Goal: Communication & Community: Share content

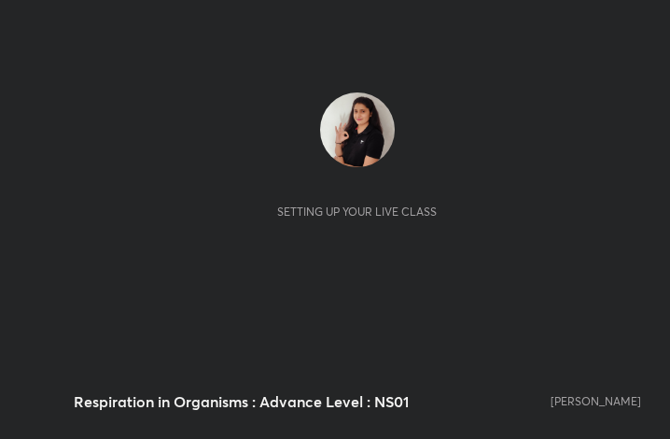
scroll to position [319, 595]
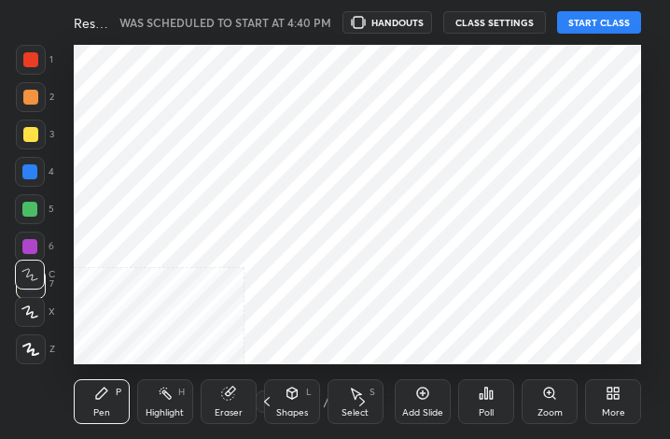
click at [634, 19] on button "START CLASS" at bounding box center [599, 22] width 84 height 22
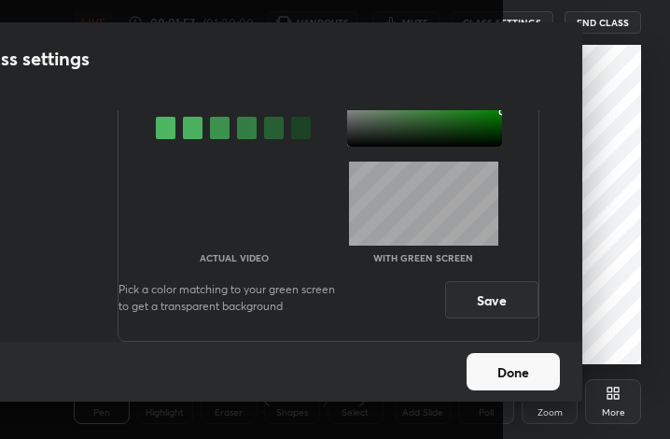
scroll to position [126, 0]
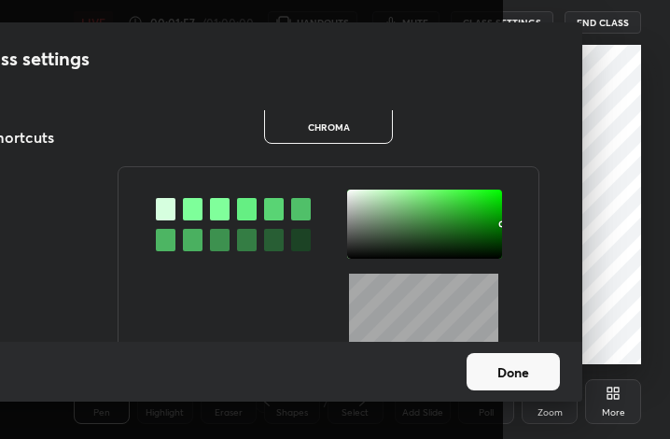
click at [500, 226] on div at bounding box center [502, 224] width 4 height 4
click at [504, 370] on button "Done" at bounding box center [513, 371] width 93 height 37
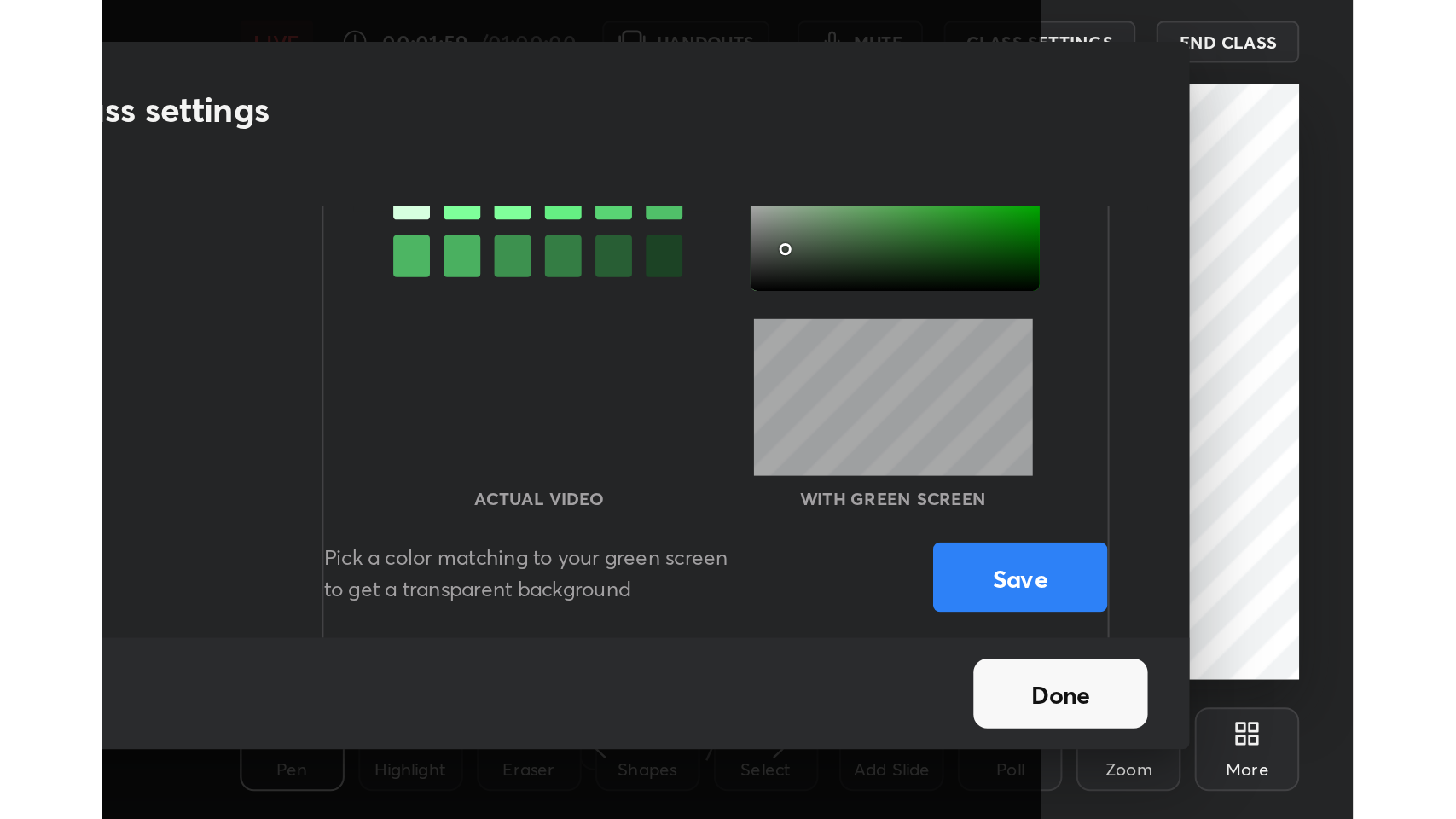
scroll to position [221, 0]
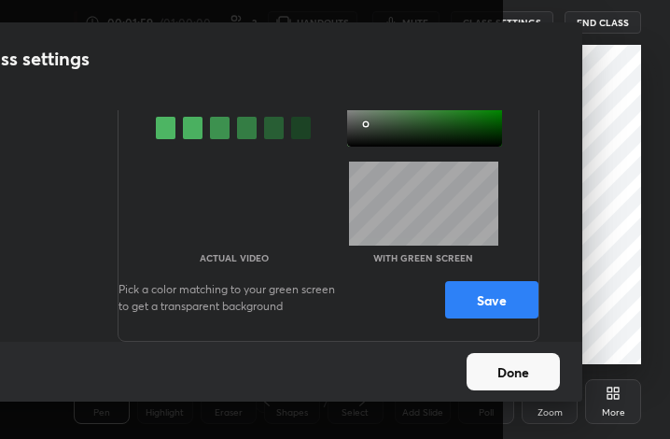
click at [510, 259] on div "Actual Video With green screen Pick a color matching to your green screen to ge…" at bounding box center [329, 197] width 422 height 287
click at [515, 301] on button "Save" at bounding box center [491, 299] width 93 height 37
click at [522, 370] on button "Done" at bounding box center [513, 371] width 93 height 37
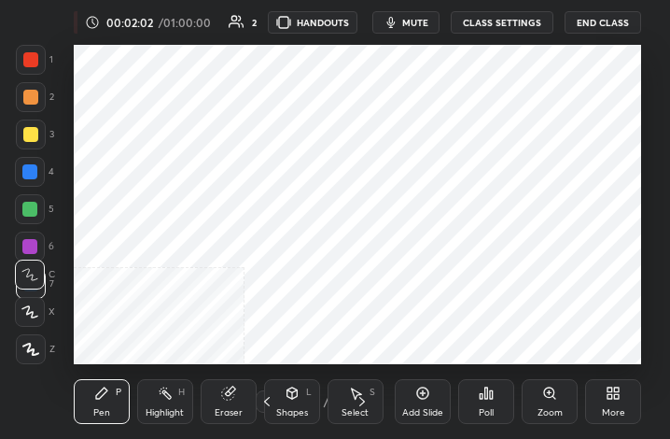
click at [612, 392] on icon at bounding box center [609, 389] width 5 height 5
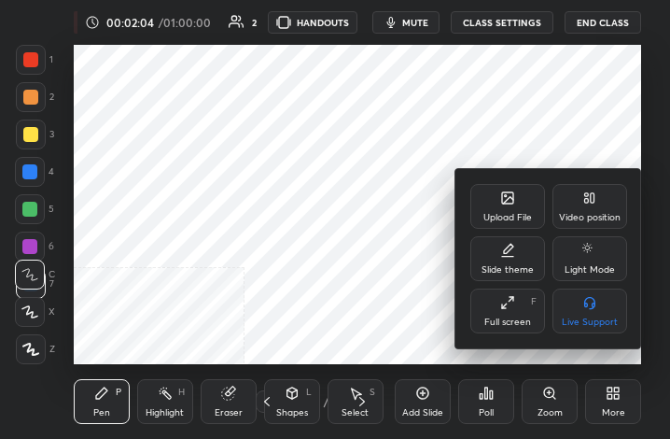
click at [383, 239] on div at bounding box center [335, 219] width 670 height 439
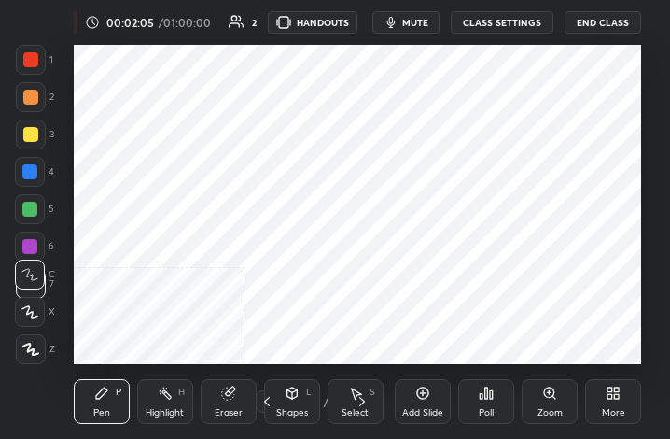
click at [612, 404] on div "More" at bounding box center [613, 401] width 56 height 45
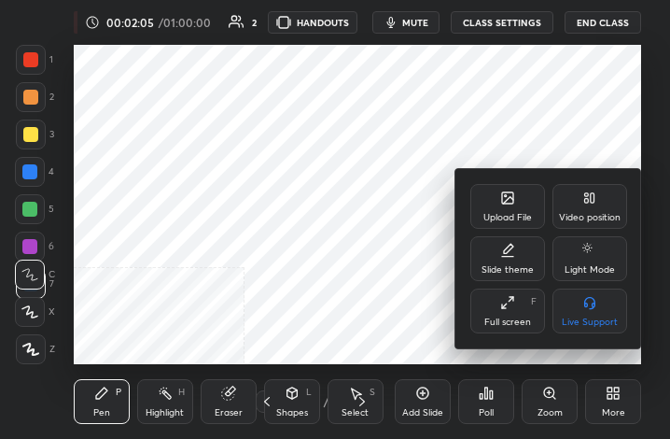
click at [521, 199] on div "Upload File" at bounding box center [507, 206] width 75 height 45
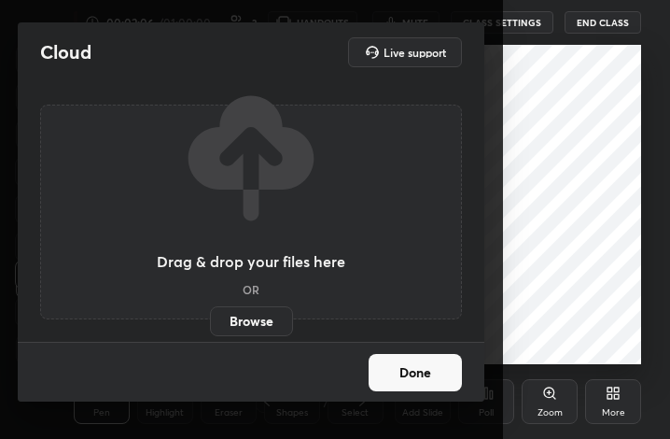
click at [284, 315] on label "Browse" at bounding box center [251, 321] width 83 height 30
click at [210, 315] on input "Browse" at bounding box center [210, 321] width 0 height 30
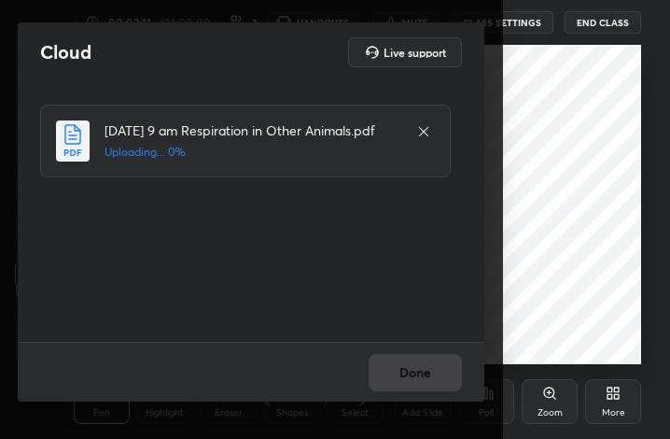
click at [422, 377] on div "Done" at bounding box center [251, 372] width 467 height 60
click at [424, 377] on div "Done" at bounding box center [251, 372] width 467 height 60
click at [418, 379] on div "Done" at bounding box center [251, 372] width 467 height 60
click at [415, 381] on div "Done" at bounding box center [251, 372] width 467 height 60
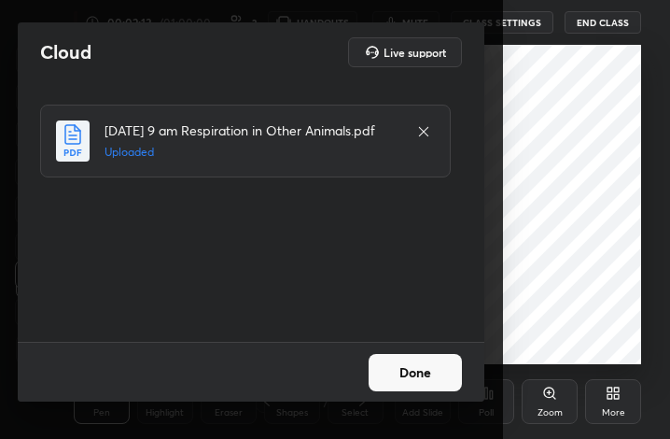
click at [410, 384] on button "Done" at bounding box center [415, 372] width 93 height 37
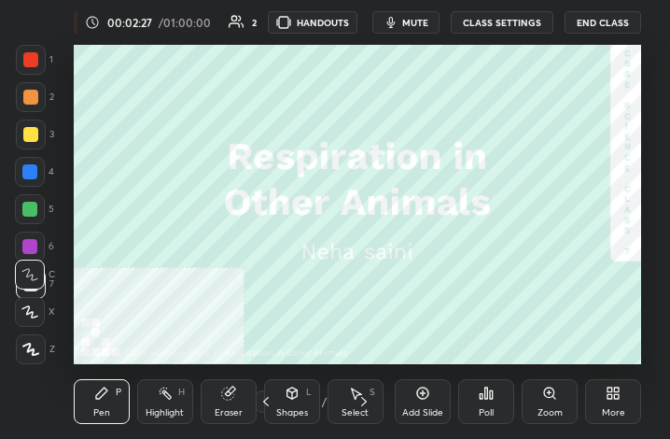
click at [612, 408] on div "More" at bounding box center [613, 412] width 23 height 9
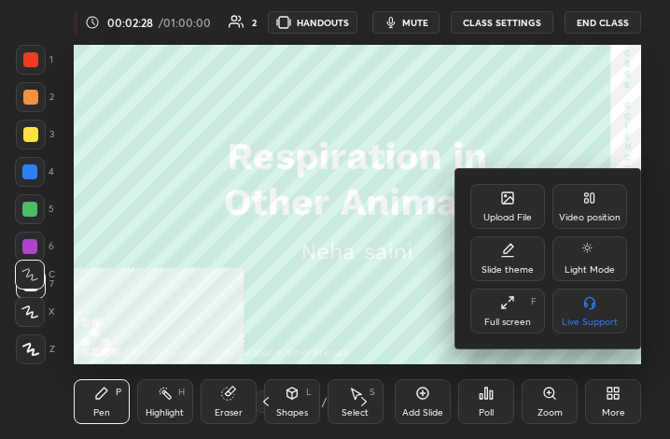
click at [513, 302] on icon at bounding box center [507, 302] width 15 height 15
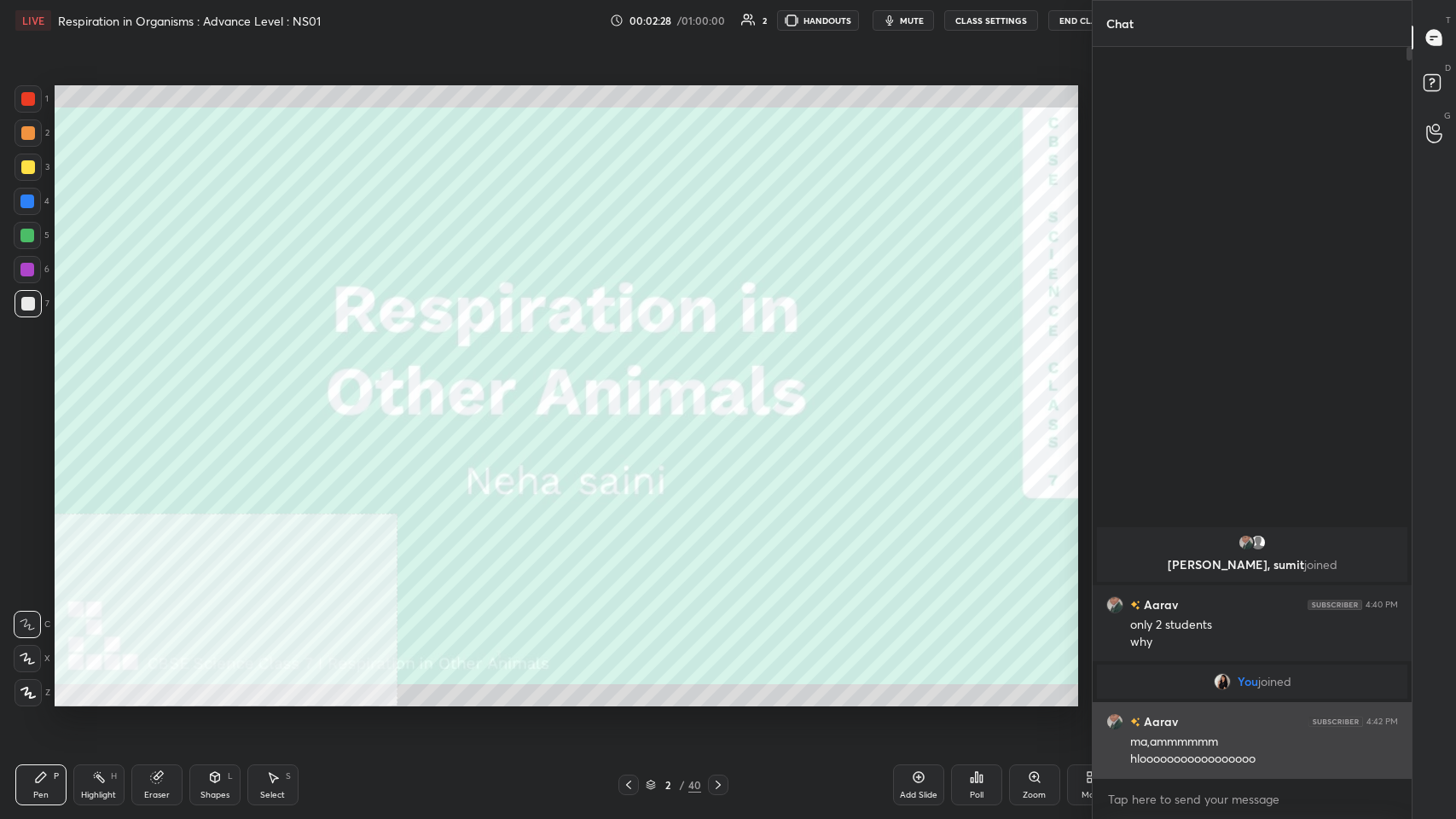
scroll to position [0, 0]
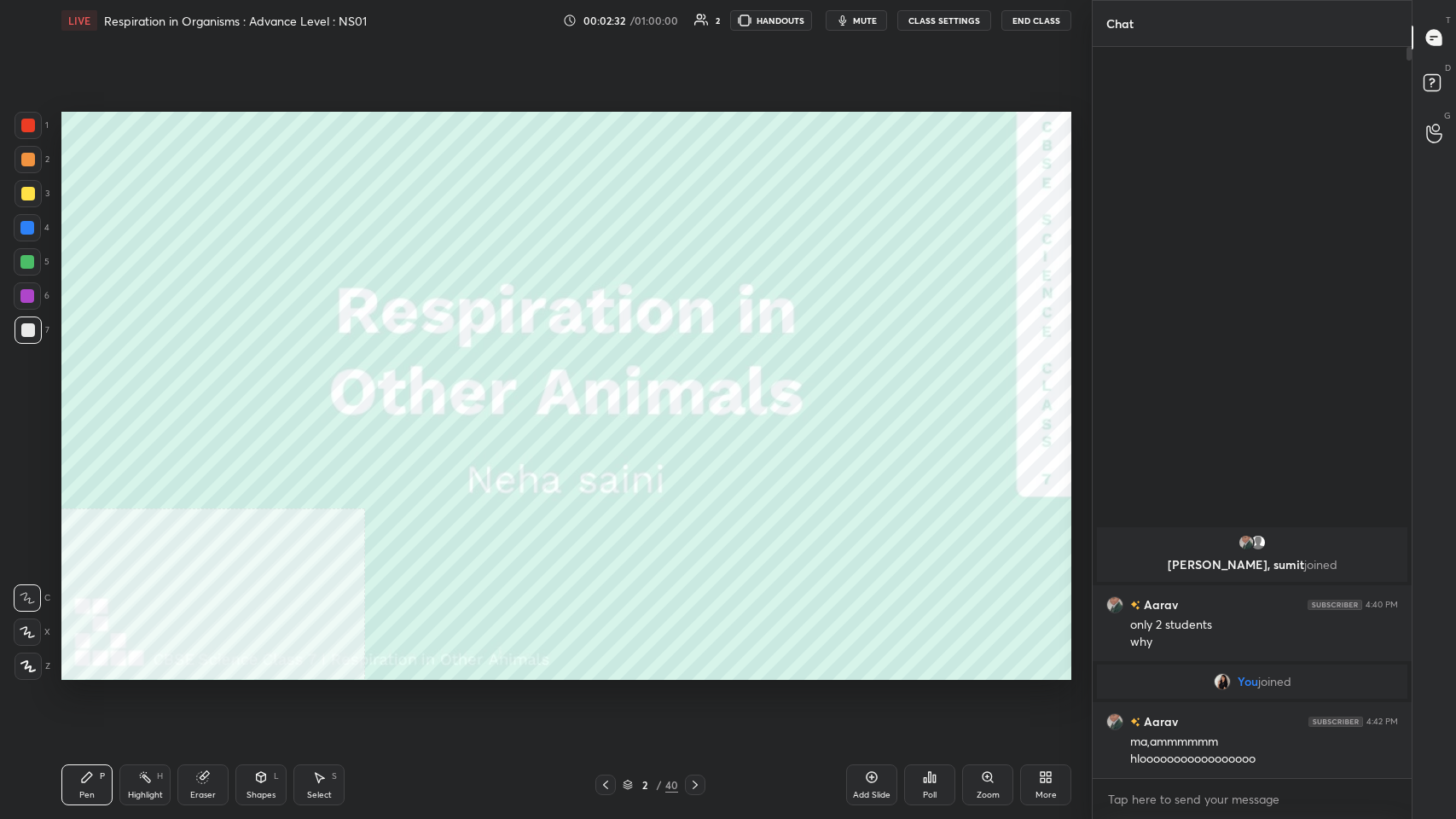
click at [585, 400] on div "2 / 40" at bounding box center [649, 784] width 392 height 20
click at [611, 400] on div "More" at bounding box center [1046, 784] width 51 height 41
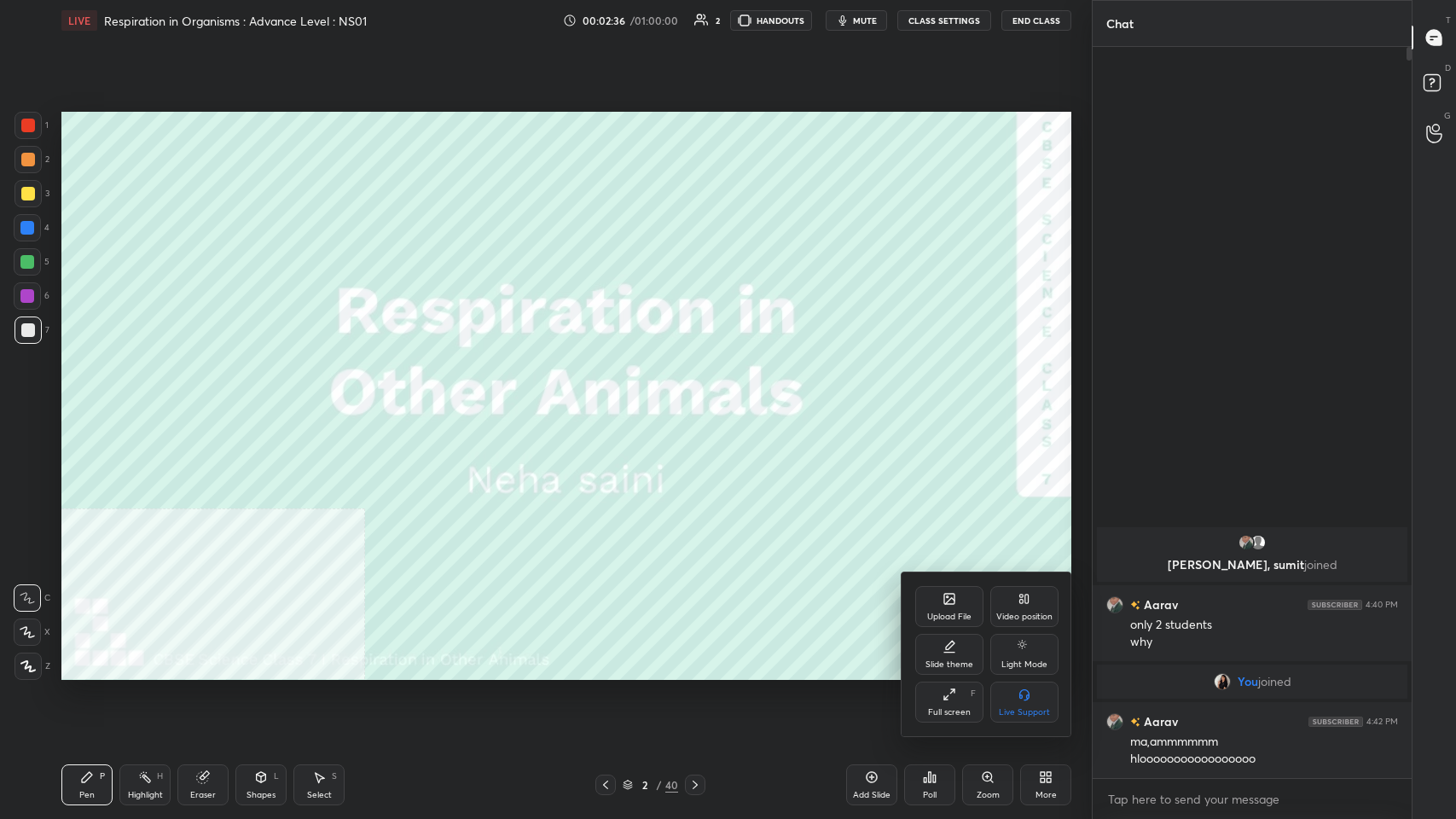
click at [611, 400] on div at bounding box center [728, 410] width 1456 height 819
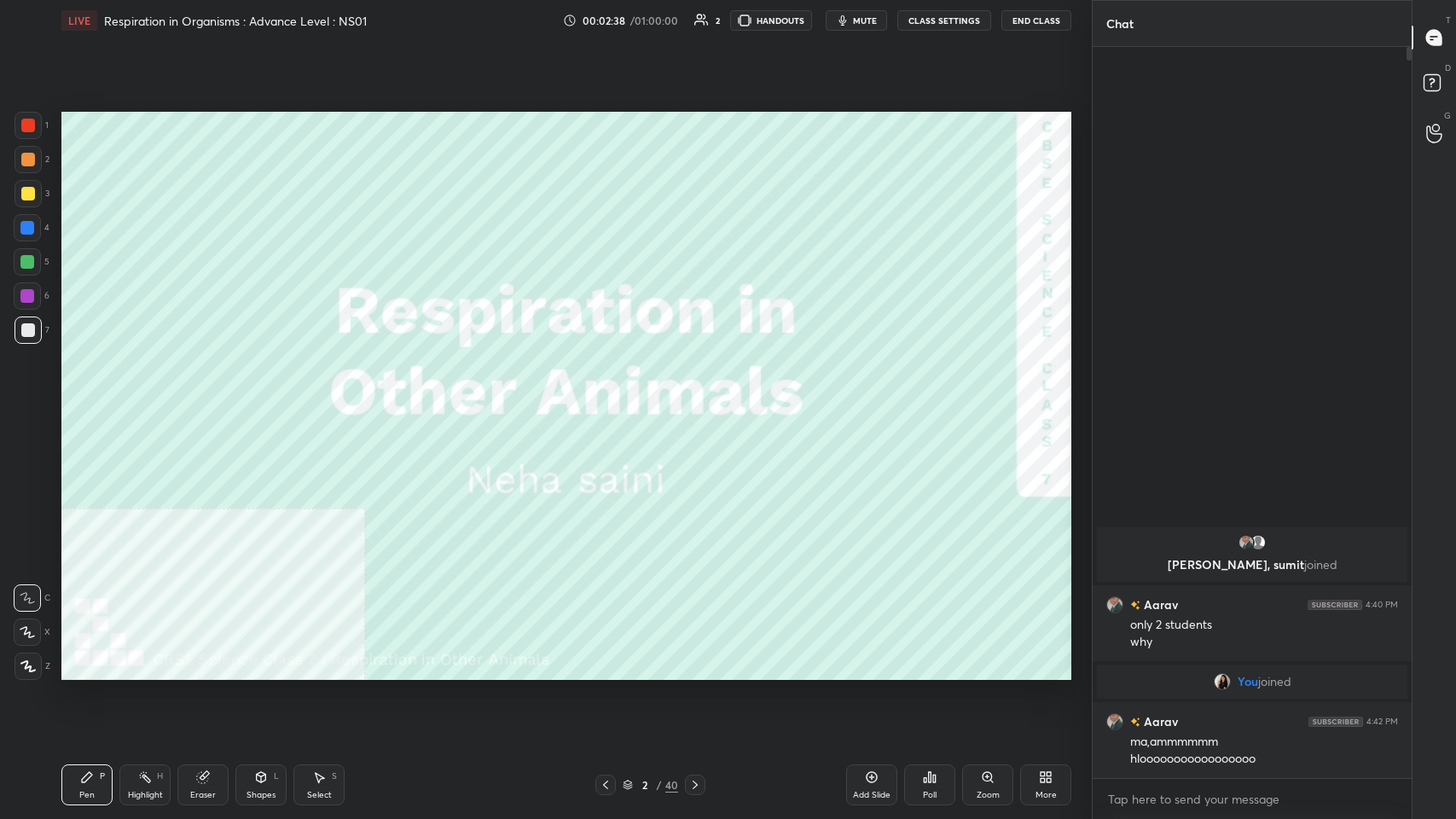
click at [27, 214] on div at bounding box center [27, 228] width 27 height 27
click at [25, 205] on div at bounding box center [28, 194] width 27 height 27
click at [605, 400] on icon at bounding box center [605, 784] width 14 height 14
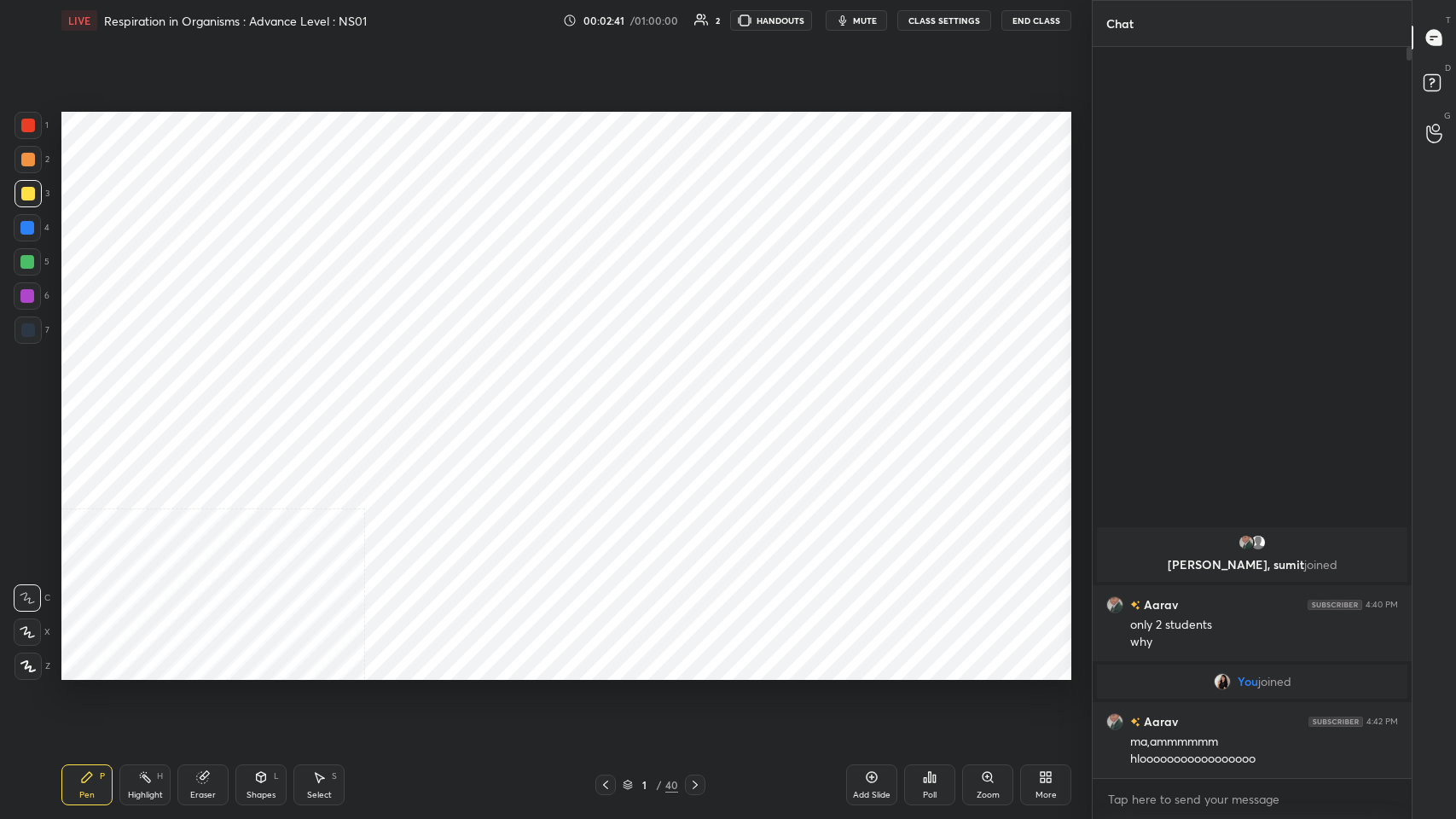
click at [611, 400] on div "More" at bounding box center [1046, 784] width 51 height 41
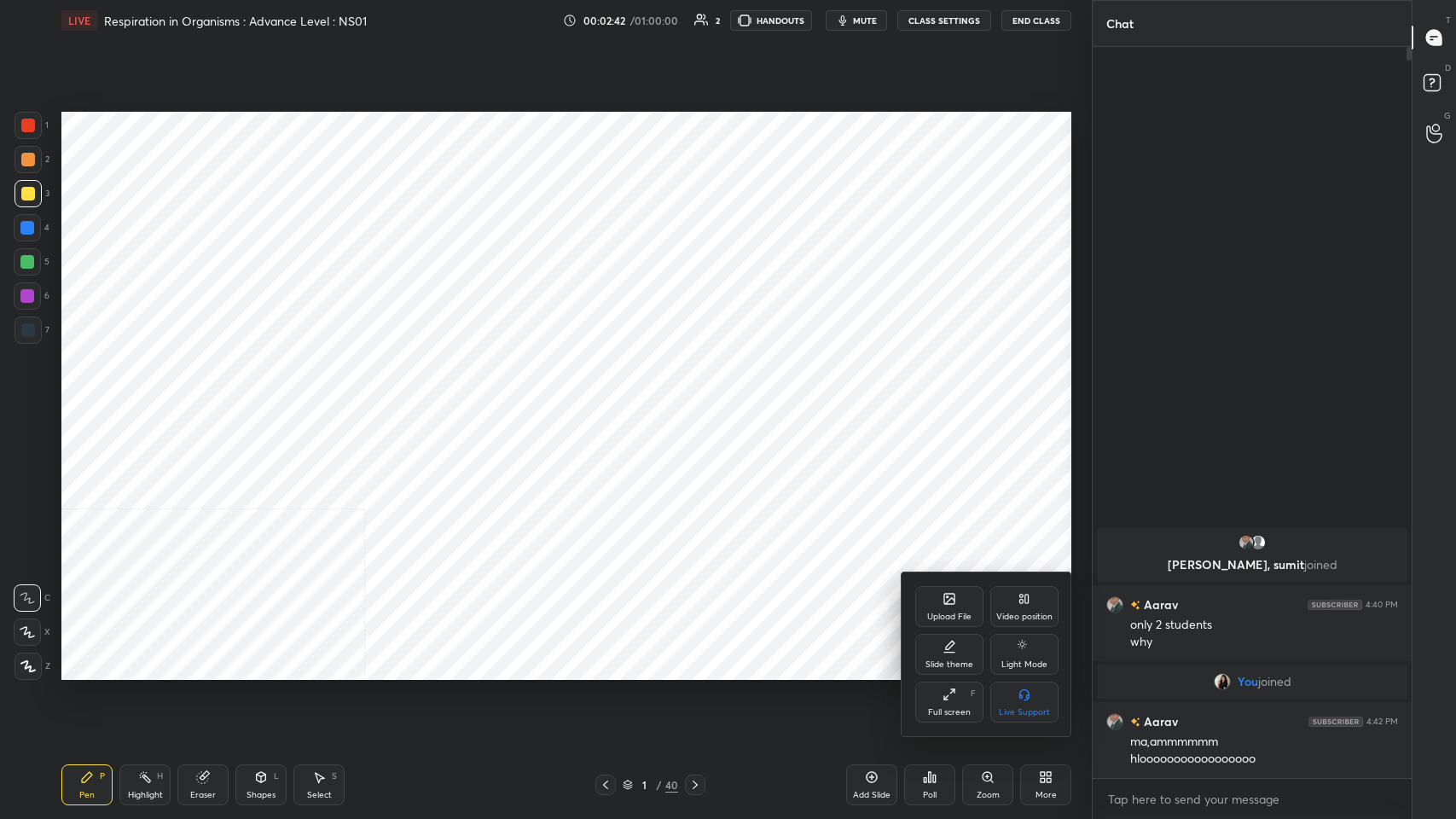
click at [611, 400] on div "Upload File" at bounding box center [949, 606] width 69 height 41
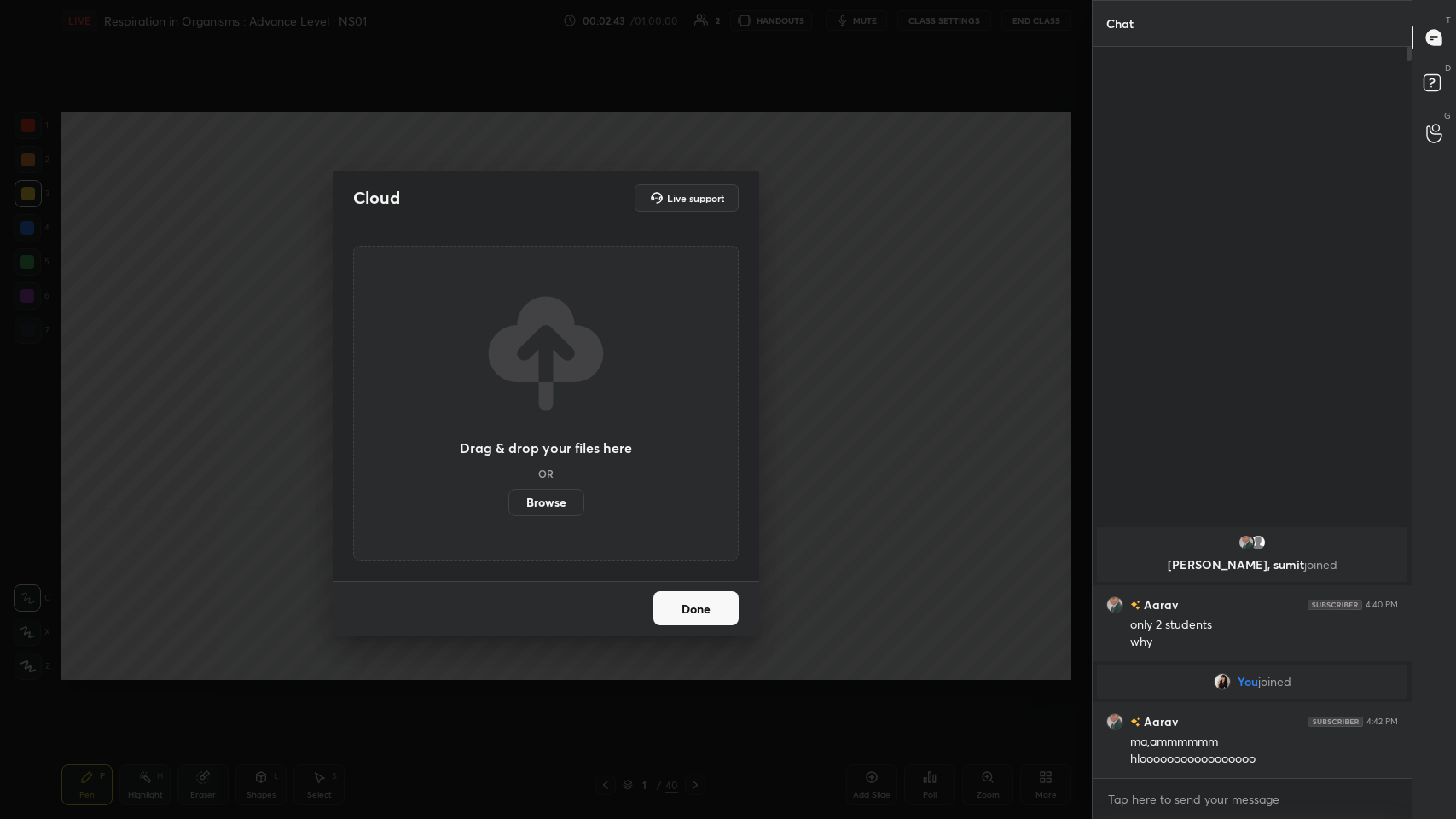
click at [534, 400] on label "Browse" at bounding box center [546, 503] width 76 height 27
click at [508, 400] on input "Browse" at bounding box center [508, 503] width 0 height 27
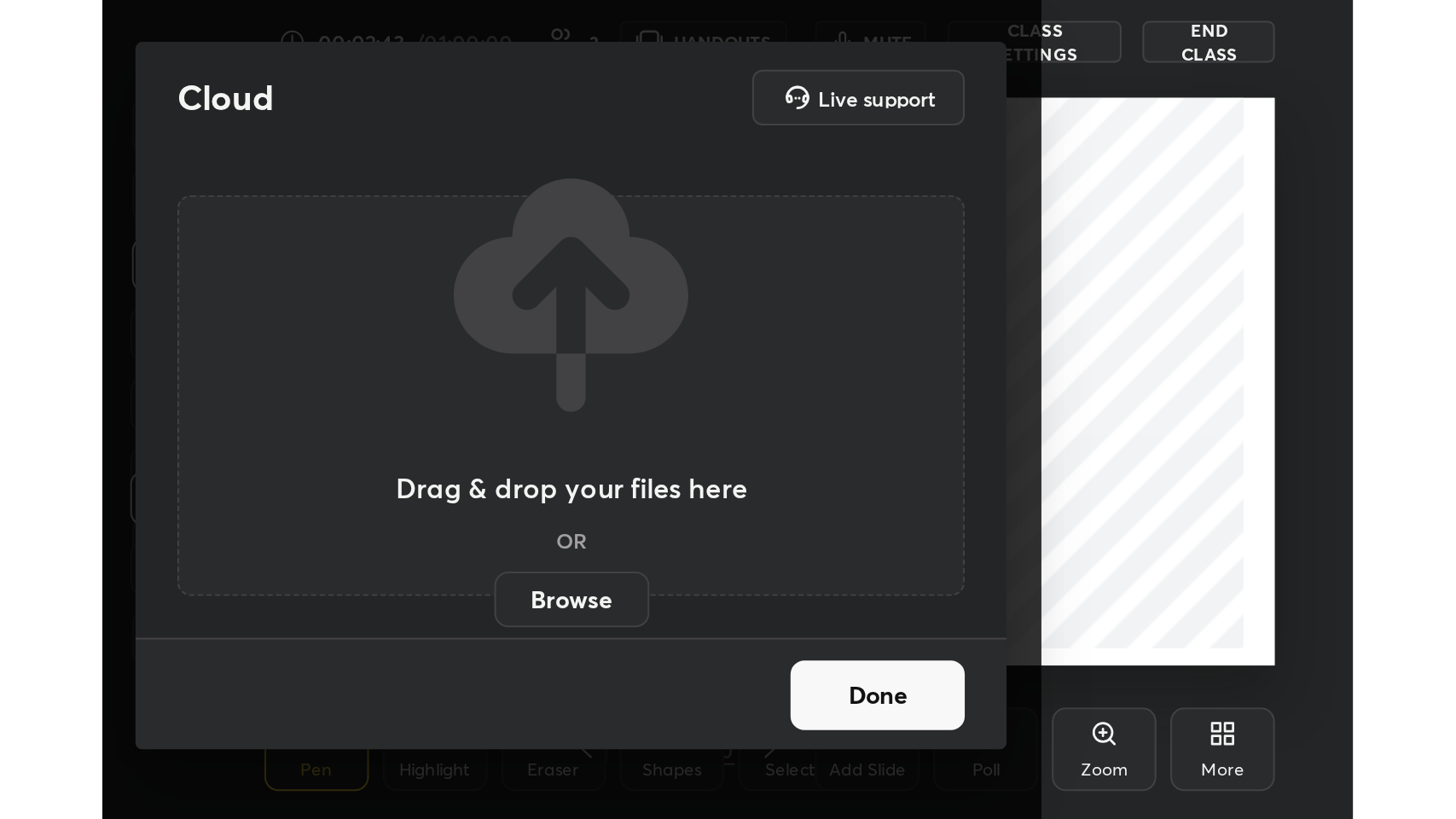
scroll to position [292, 543]
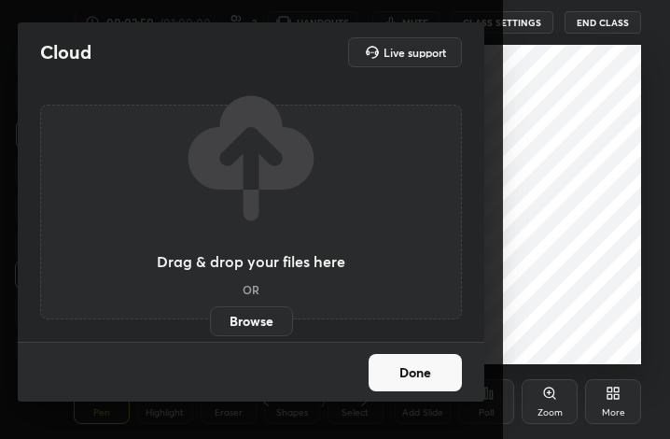
click at [239, 306] on label "Browse" at bounding box center [251, 321] width 83 height 30
click at [210, 306] on input "Browse" at bounding box center [210, 321] width 0 height 30
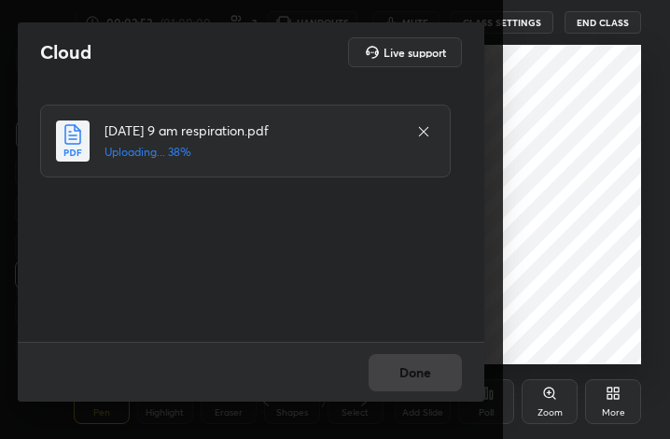
click at [396, 386] on div "Done" at bounding box center [251, 372] width 467 height 60
click at [400, 388] on div "Done" at bounding box center [251, 372] width 467 height 60
click at [406, 378] on button "Done" at bounding box center [415, 372] width 93 height 37
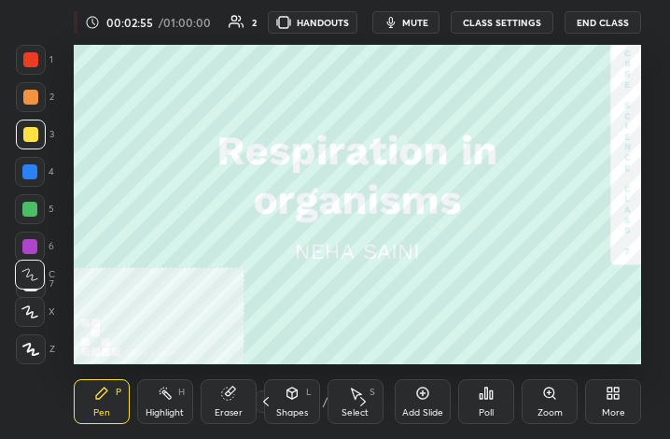
click at [628, 416] on div "More" at bounding box center [613, 401] width 56 height 45
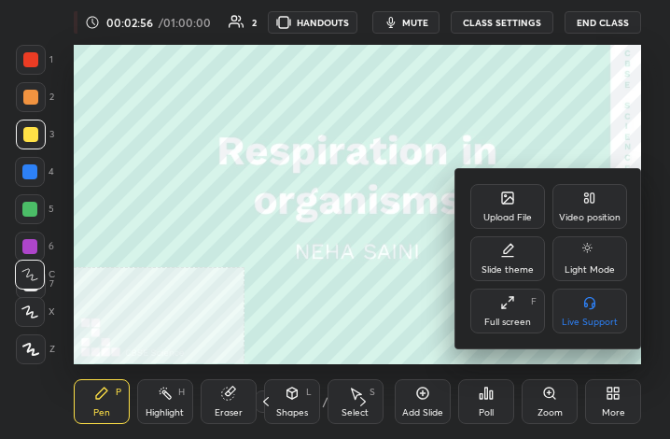
click at [503, 312] on div "Full screen F" at bounding box center [507, 310] width 75 height 45
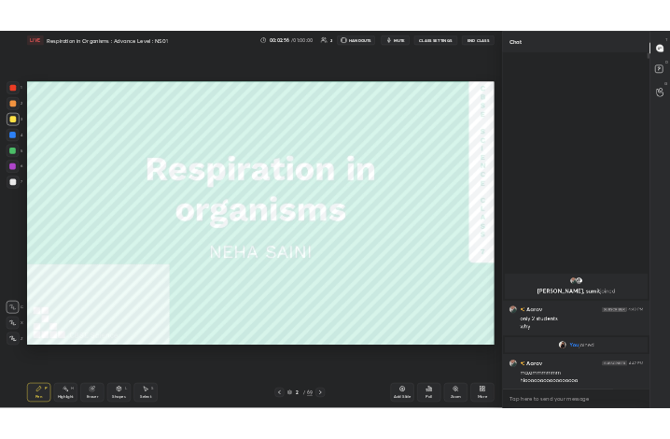
scroll to position [776, 1120]
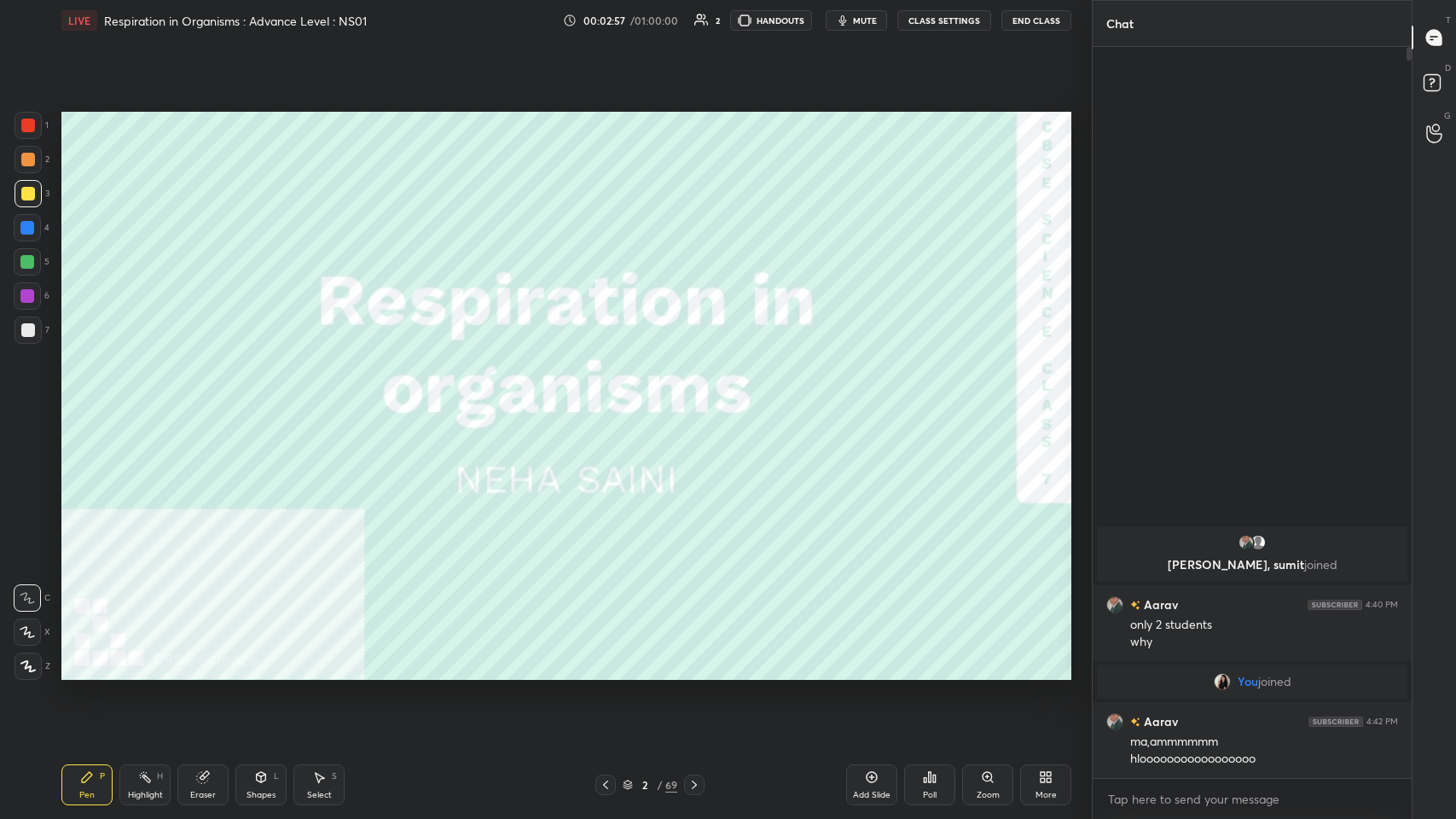
click at [611, 400] on icon at bounding box center [694, 784] width 14 height 14
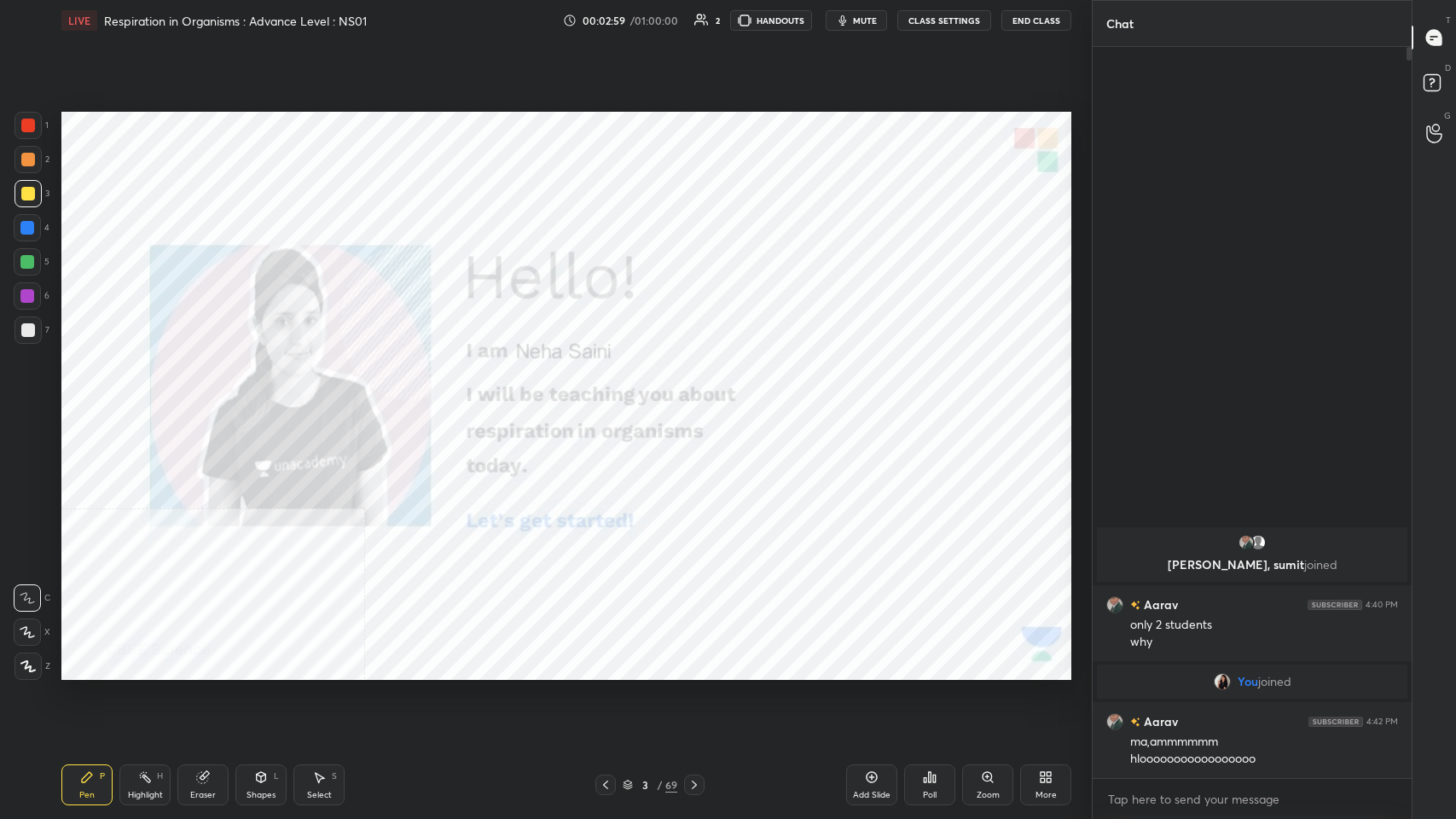
click at [611, 400] on div at bounding box center [694, 784] width 20 height 20
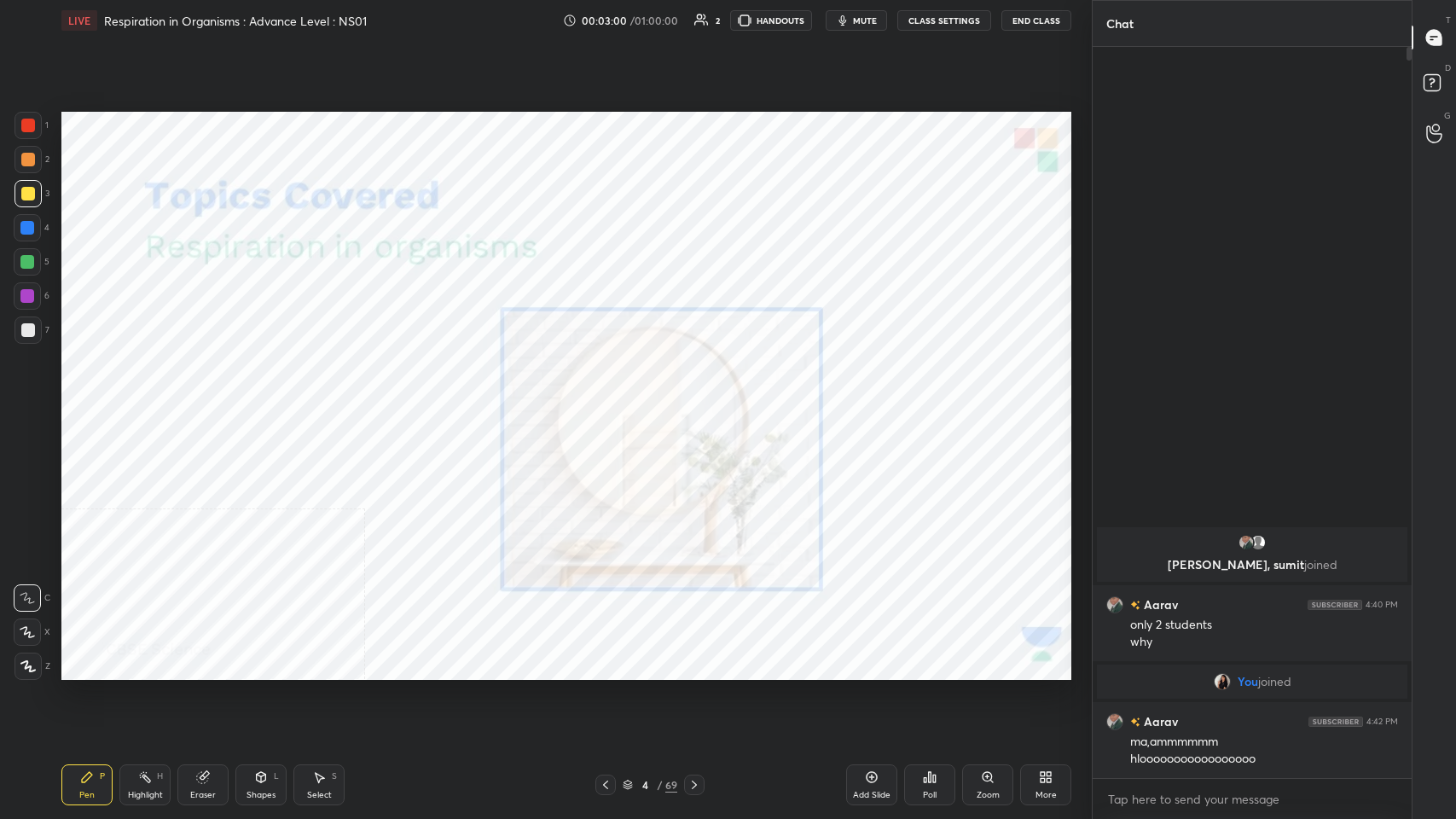
click at [611, 400] on icon at bounding box center [694, 784] width 14 height 14
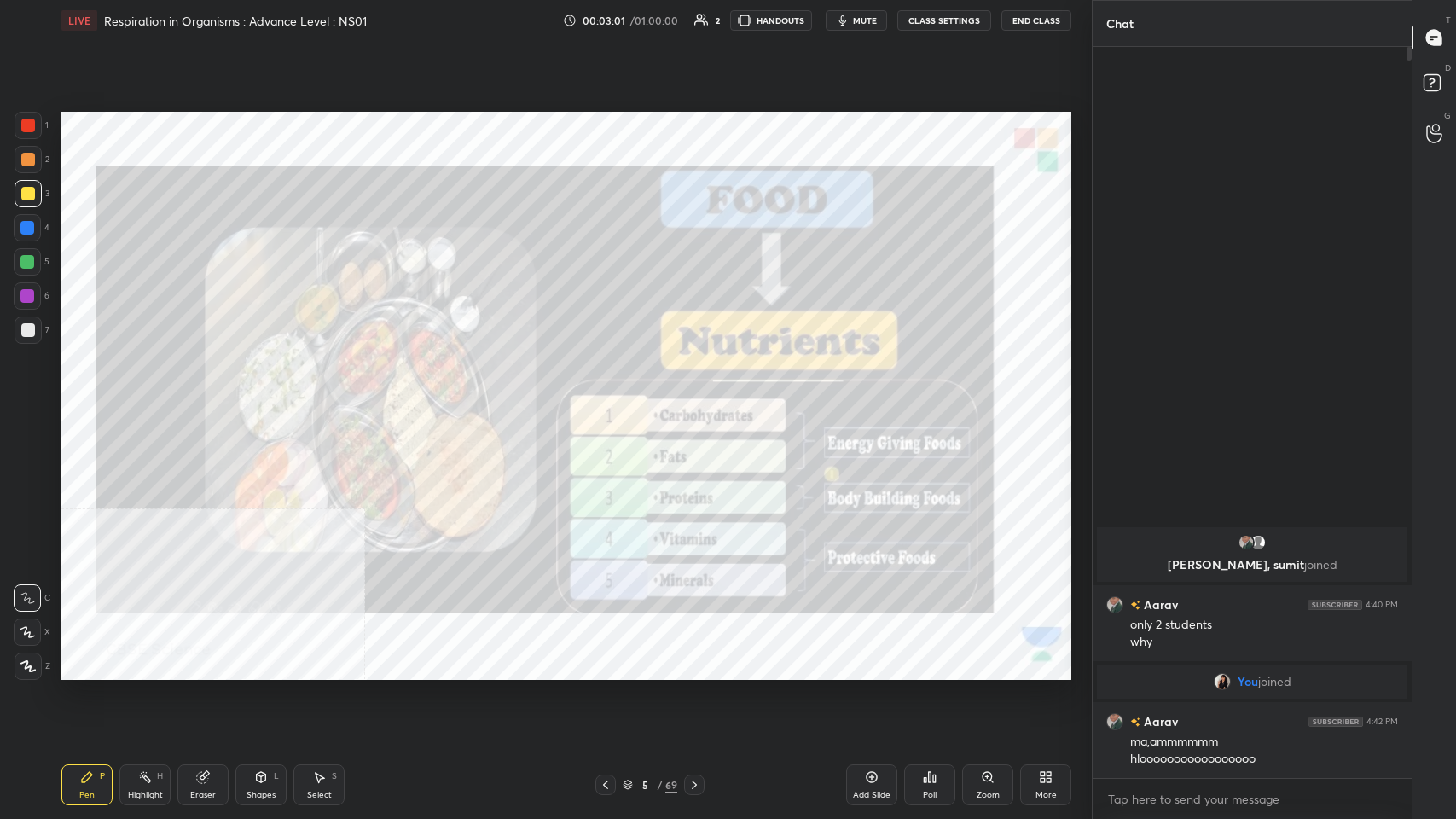
click at [593, 400] on div "5 / 69" at bounding box center [649, 784] width 392 height 20
click at [602, 400] on icon at bounding box center [605, 784] width 14 height 14
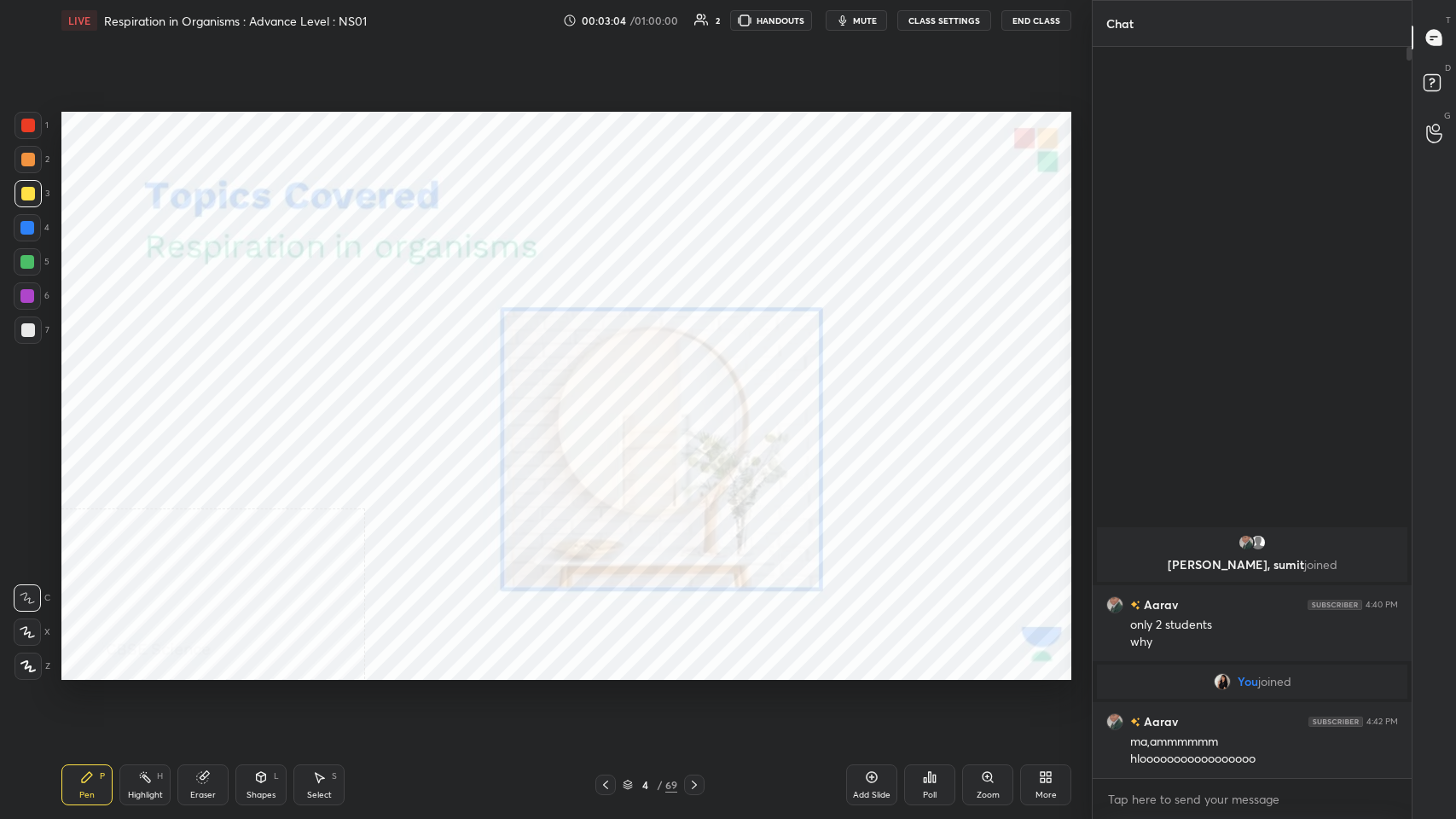
click at [605, 400] on div at bounding box center [605, 784] width 20 height 20
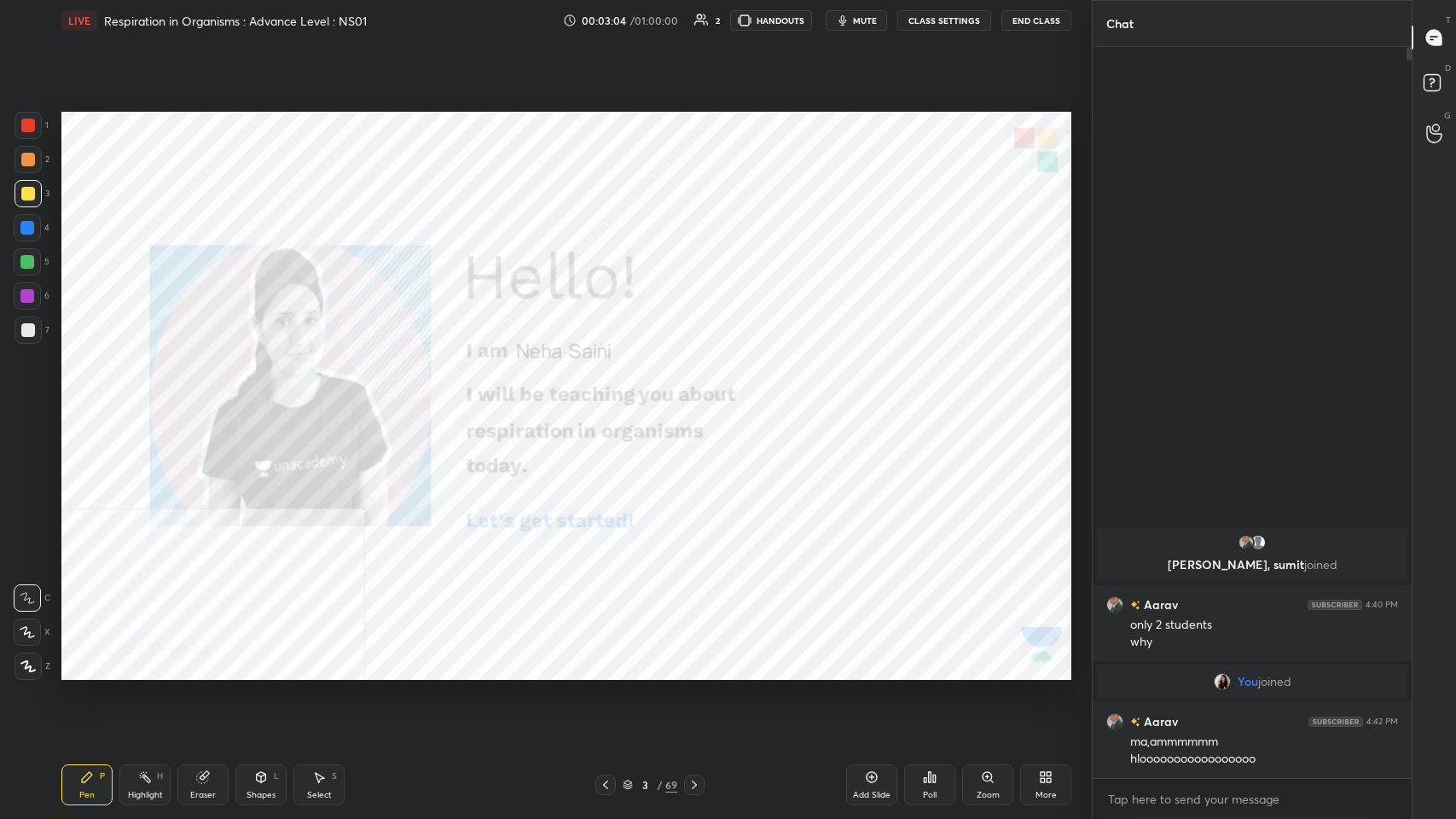
click at [605, 400] on icon at bounding box center [605, 784] width 14 height 14
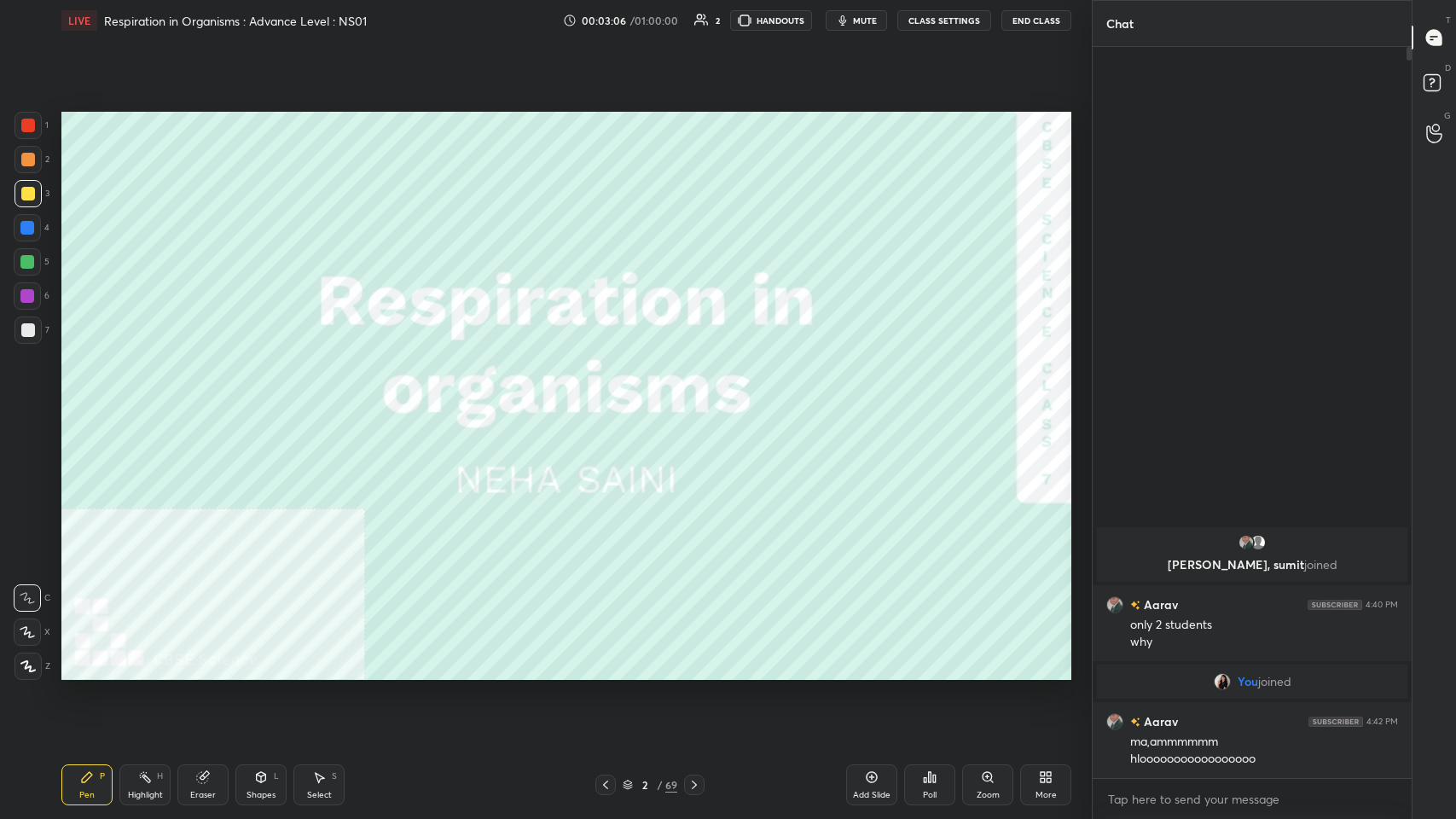
click at [601, 400] on icon at bounding box center [605, 784] width 14 height 14
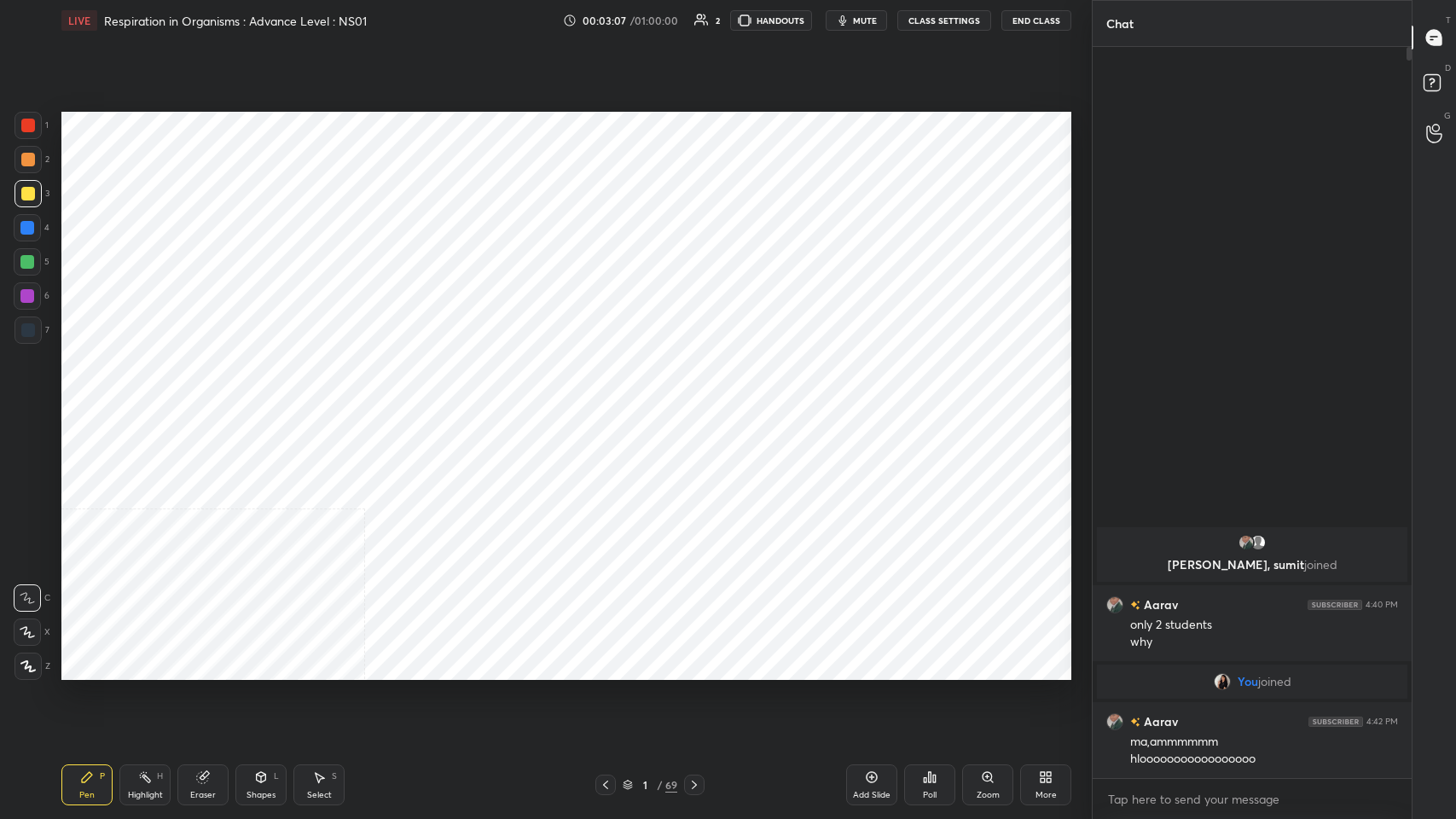
click at [611, 400] on div "More" at bounding box center [1046, 784] width 51 height 41
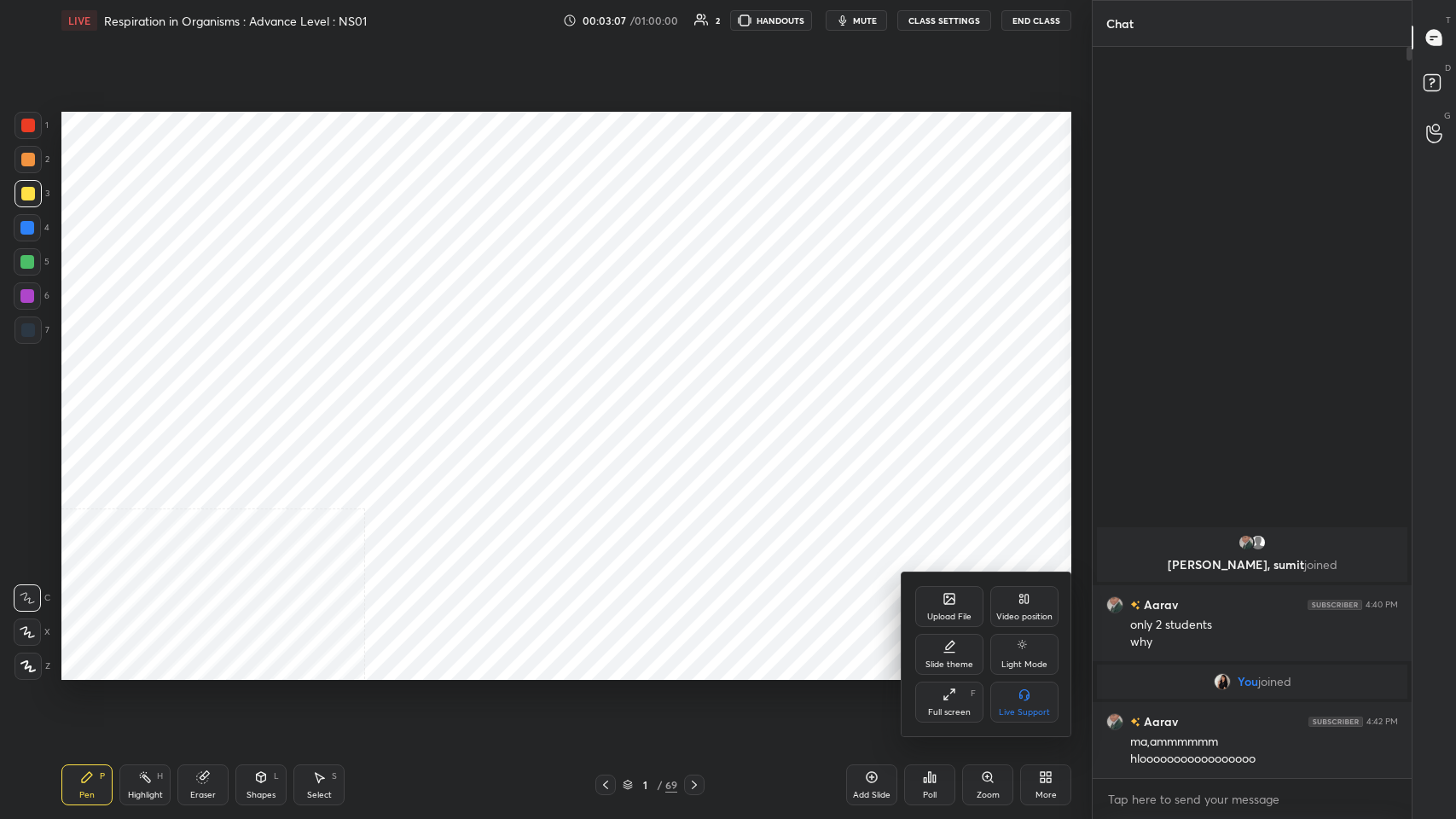
click at [611, 400] on div "Upload File" at bounding box center [949, 606] width 69 height 41
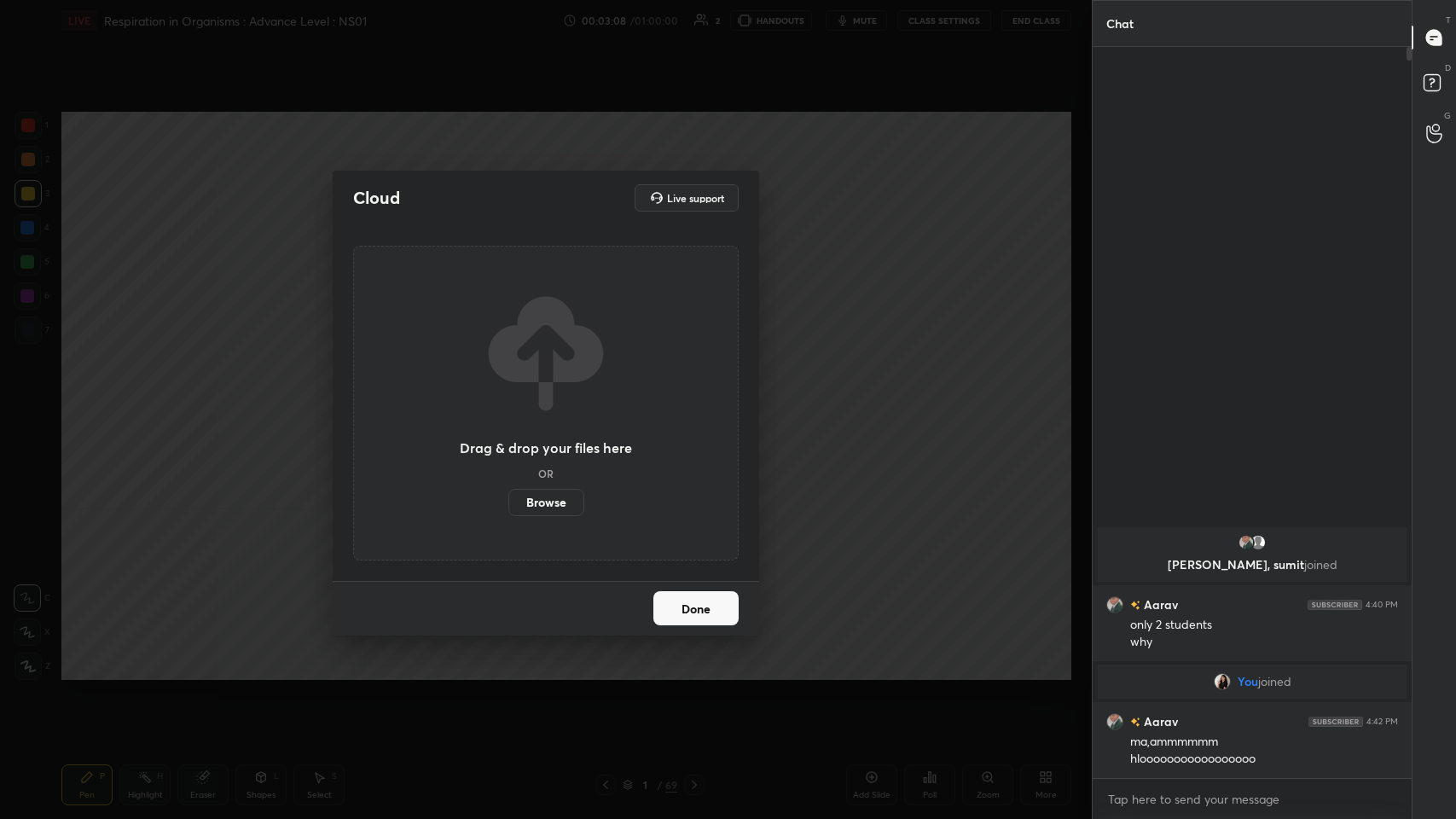
click at [544, 400] on label "Browse" at bounding box center [546, 503] width 76 height 27
click at [508, 400] on input "Browse" at bounding box center [508, 503] width 0 height 27
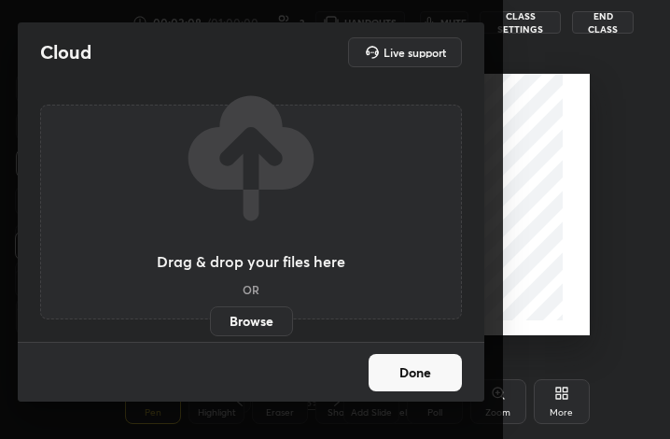
scroll to position [319, 516]
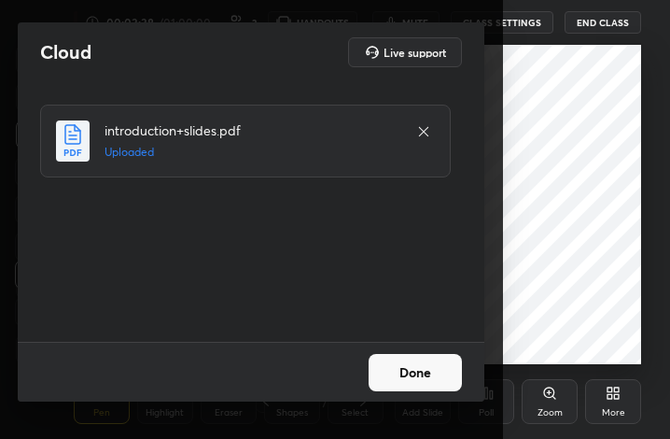
click at [425, 381] on button "Done" at bounding box center [415, 372] width 93 height 37
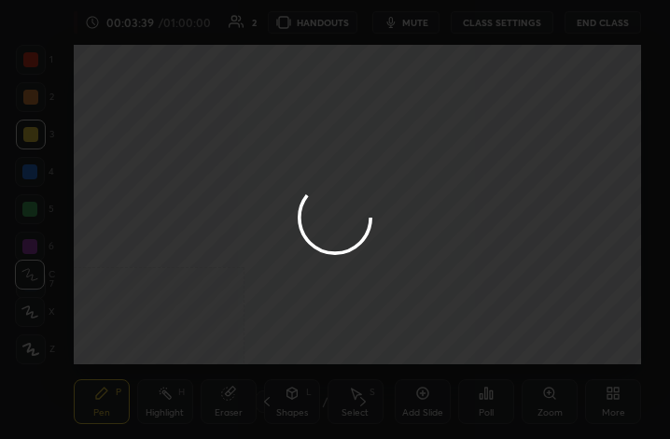
click at [629, 402] on div "More" at bounding box center [613, 401] width 56 height 45
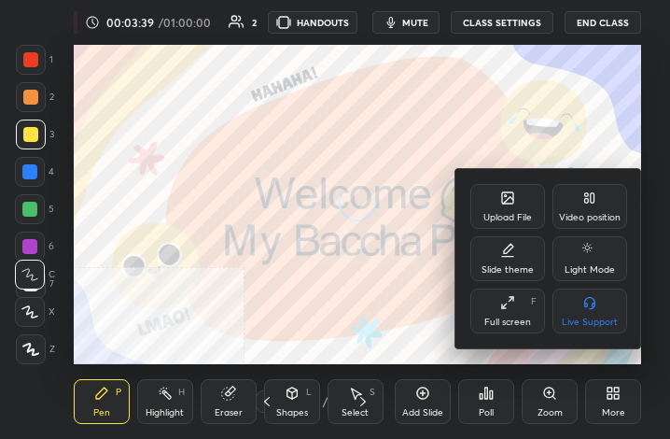
click at [518, 301] on div "Full screen F" at bounding box center [507, 310] width 75 height 45
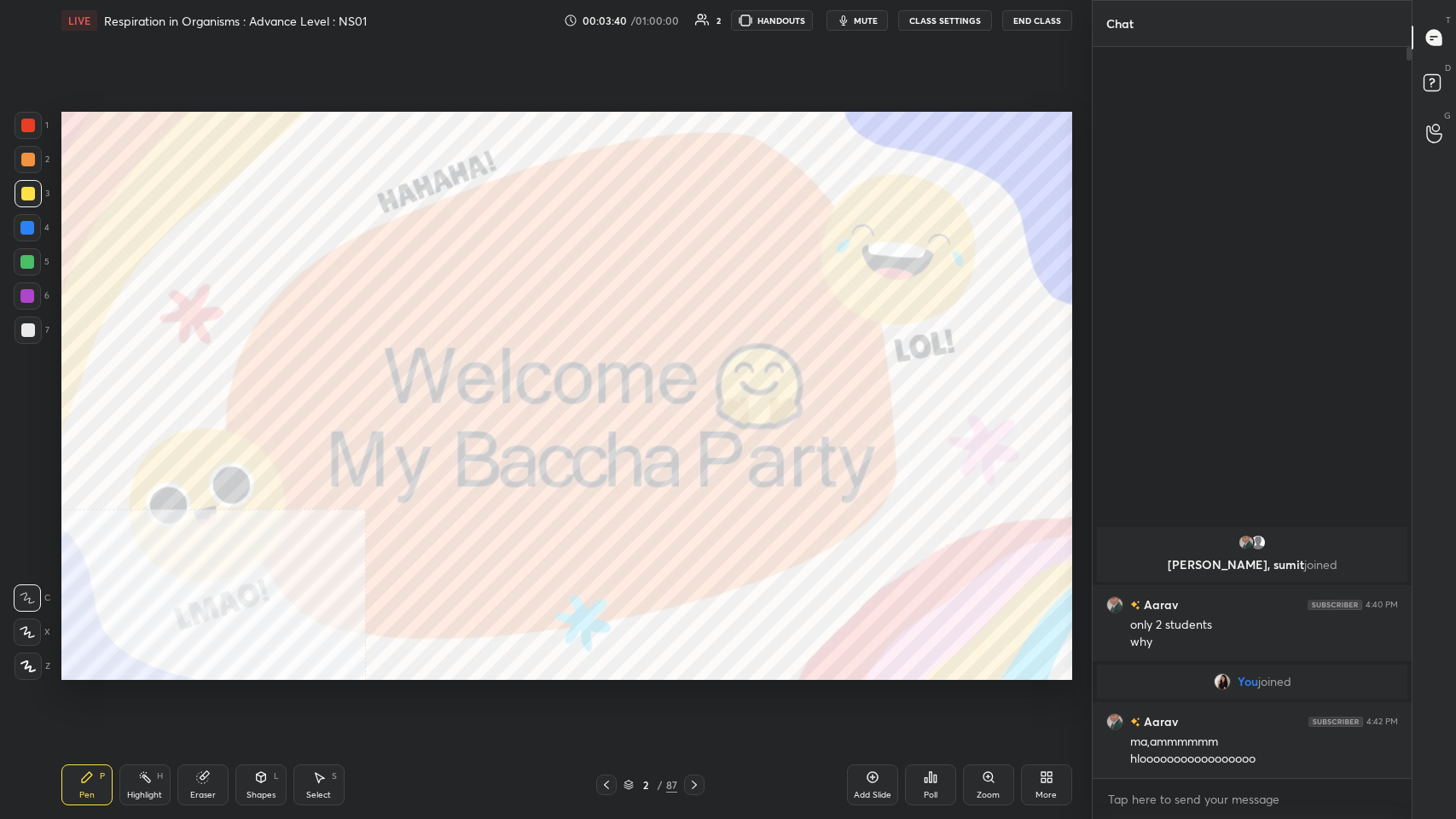
scroll to position [84580, 84261]
click at [611, 400] on div "2 / 87" at bounding box center [649, 784] width 392 height 20
click at [611, 400] on div at bounding box center [694, 784] width 20 height 20
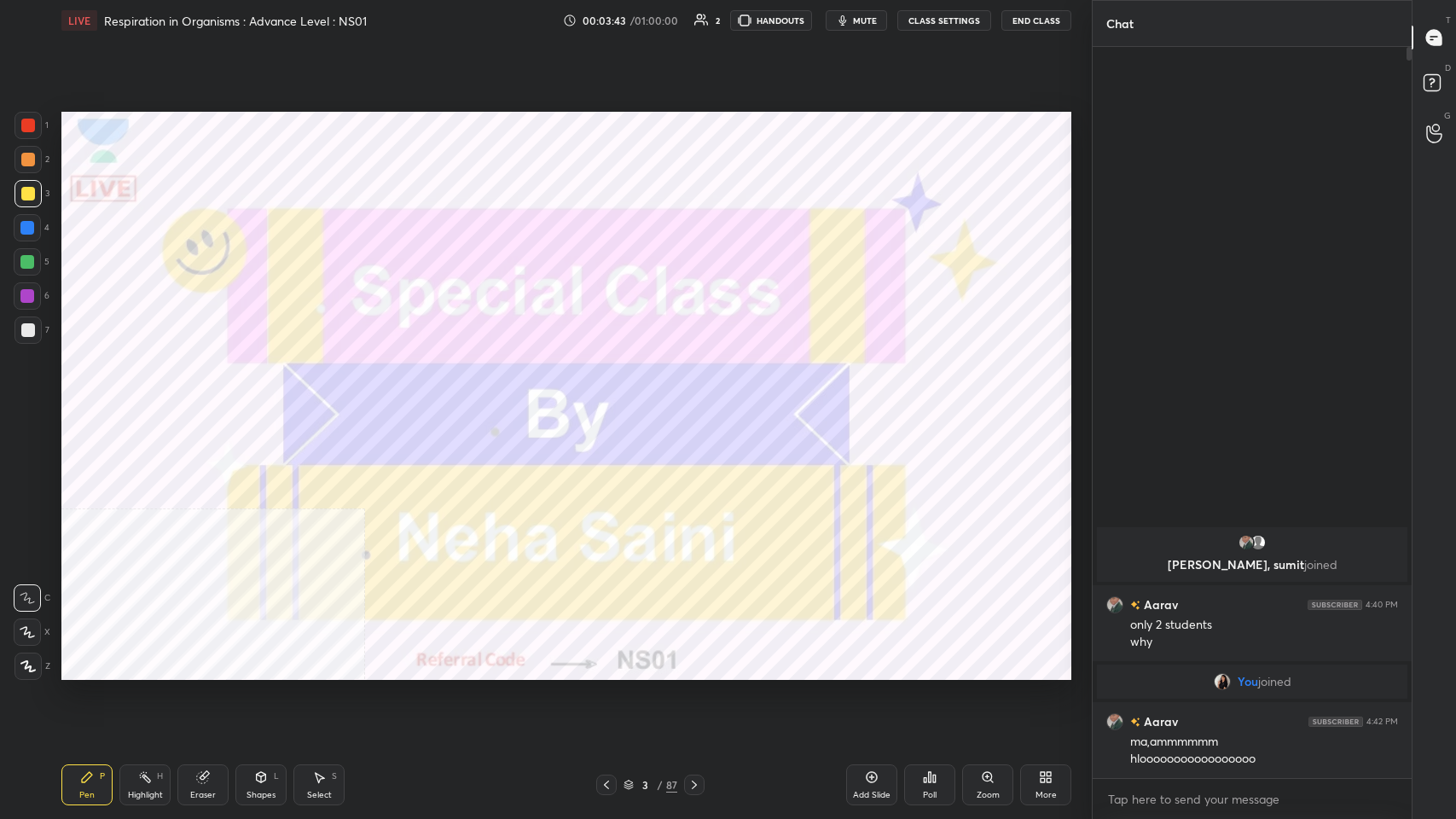
click at [611, 400] on div at bounding box center [694, 784] width 20 height 20
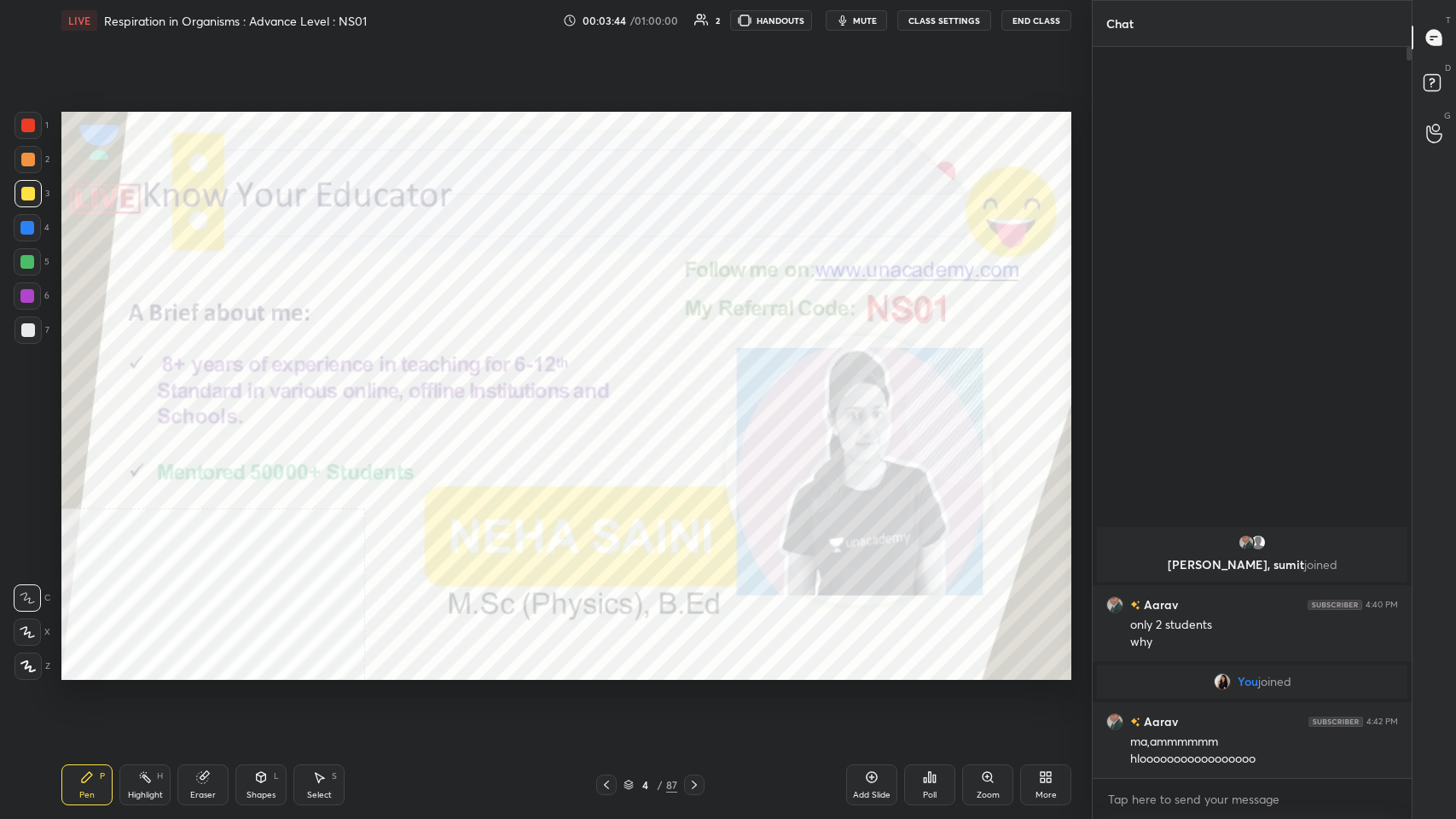
click at [611, 400] on div "More" at bounding box center [1046, 784] width 51 height 41
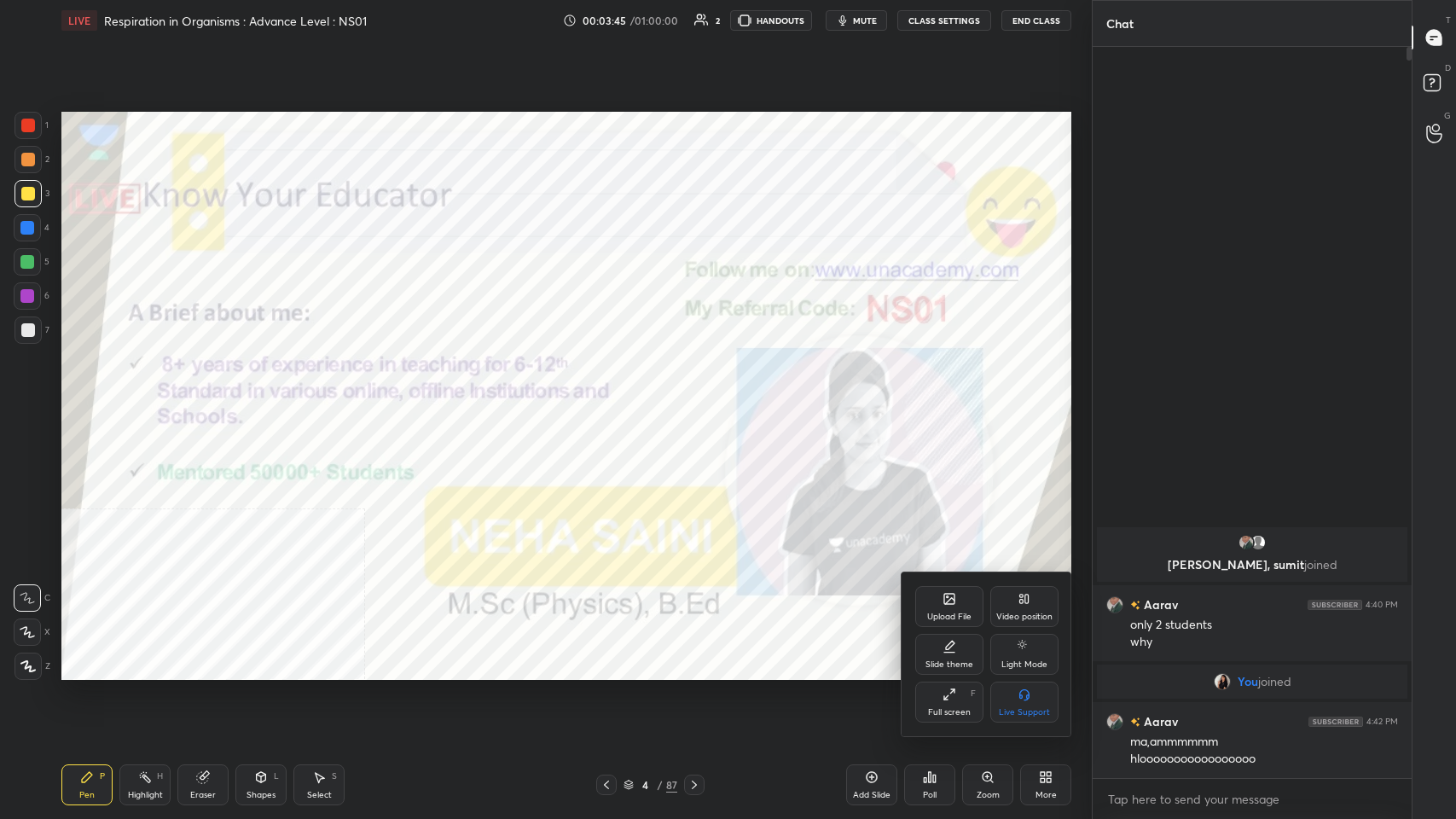
click at [611, 400] on div "Video position" at bounding box center [1024, 606] width 69 height 41
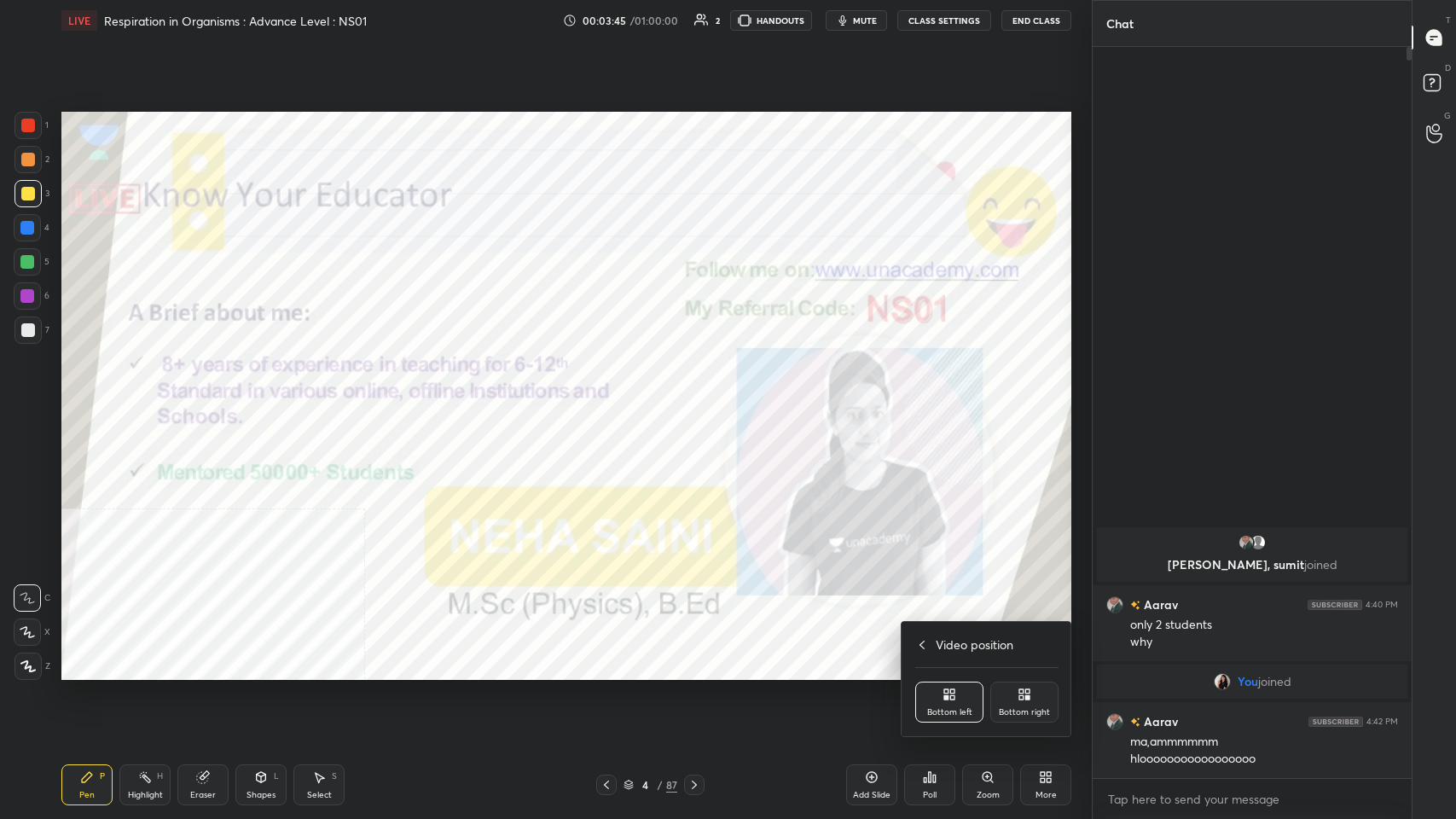
click at [611, 400] on div "Bottom right" at bounding box center [1024, 702] width 69 height 41
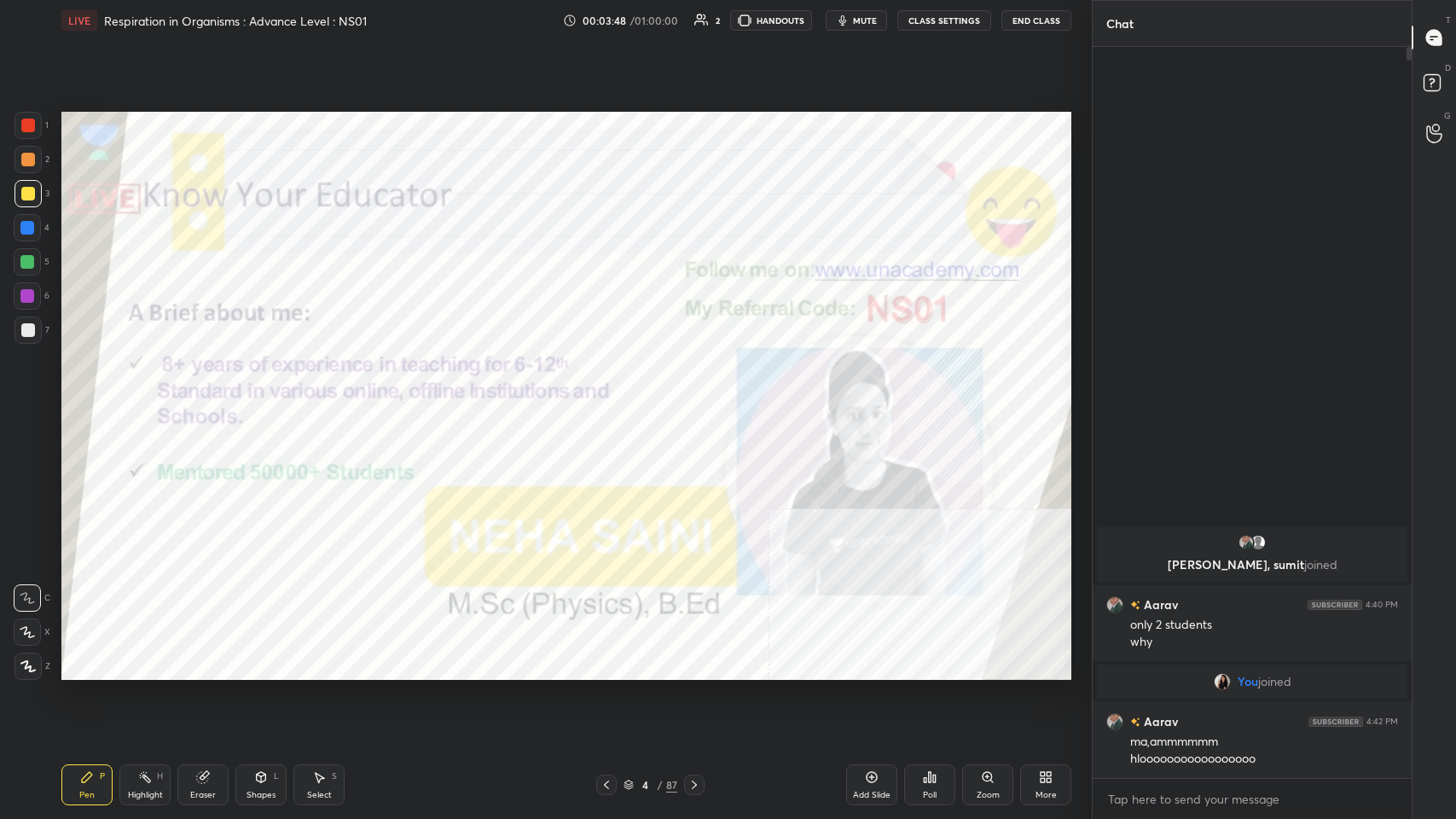
click at [30, 139] on div "1" at bounding box center [31, 128] width 34 height 34
click at [611, 400] on icon at bounding box center [694, 784] width 14 height 14
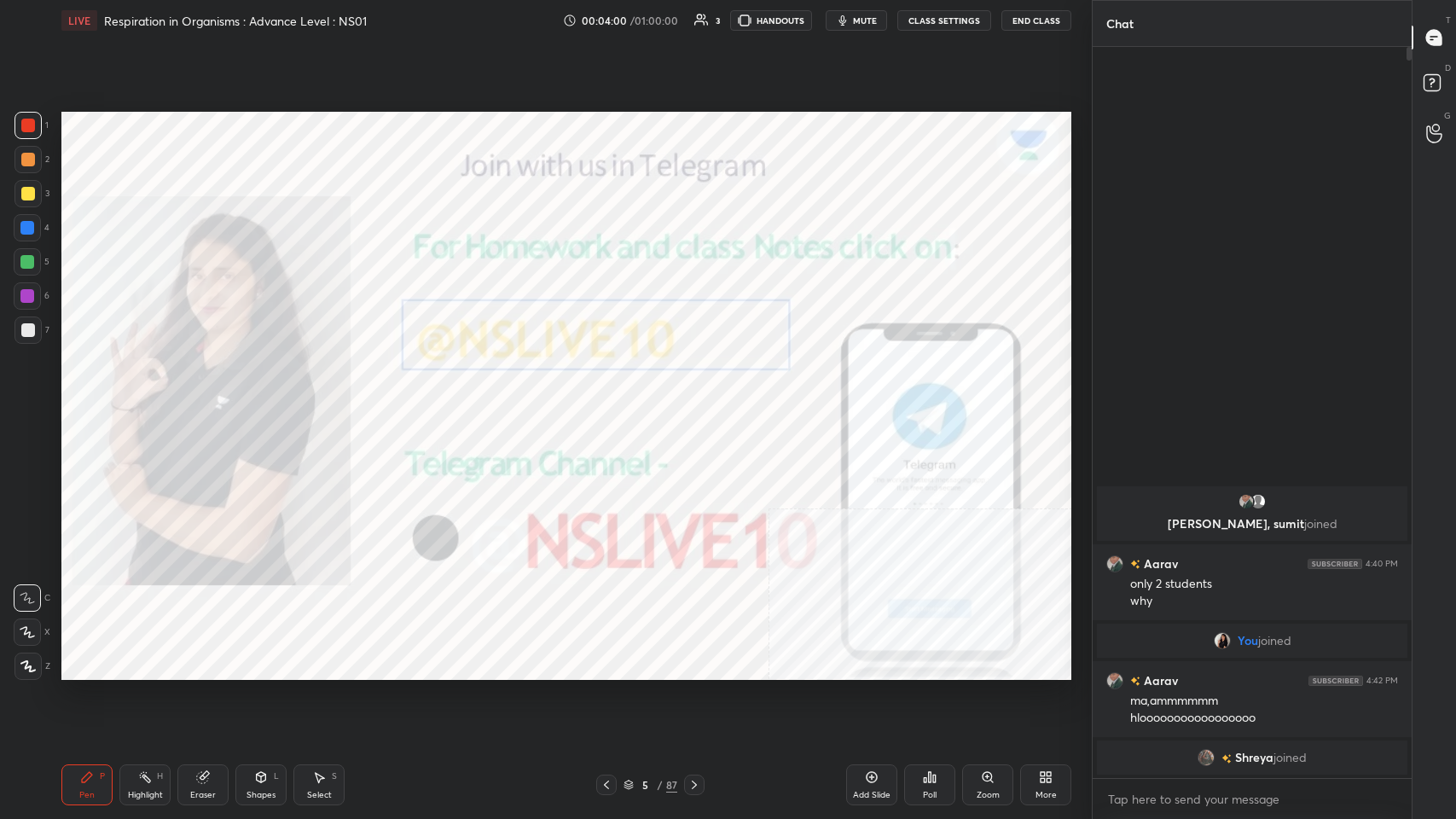
click at [611, 400] on icon at bounding box center [694, 784] width 14 height 14
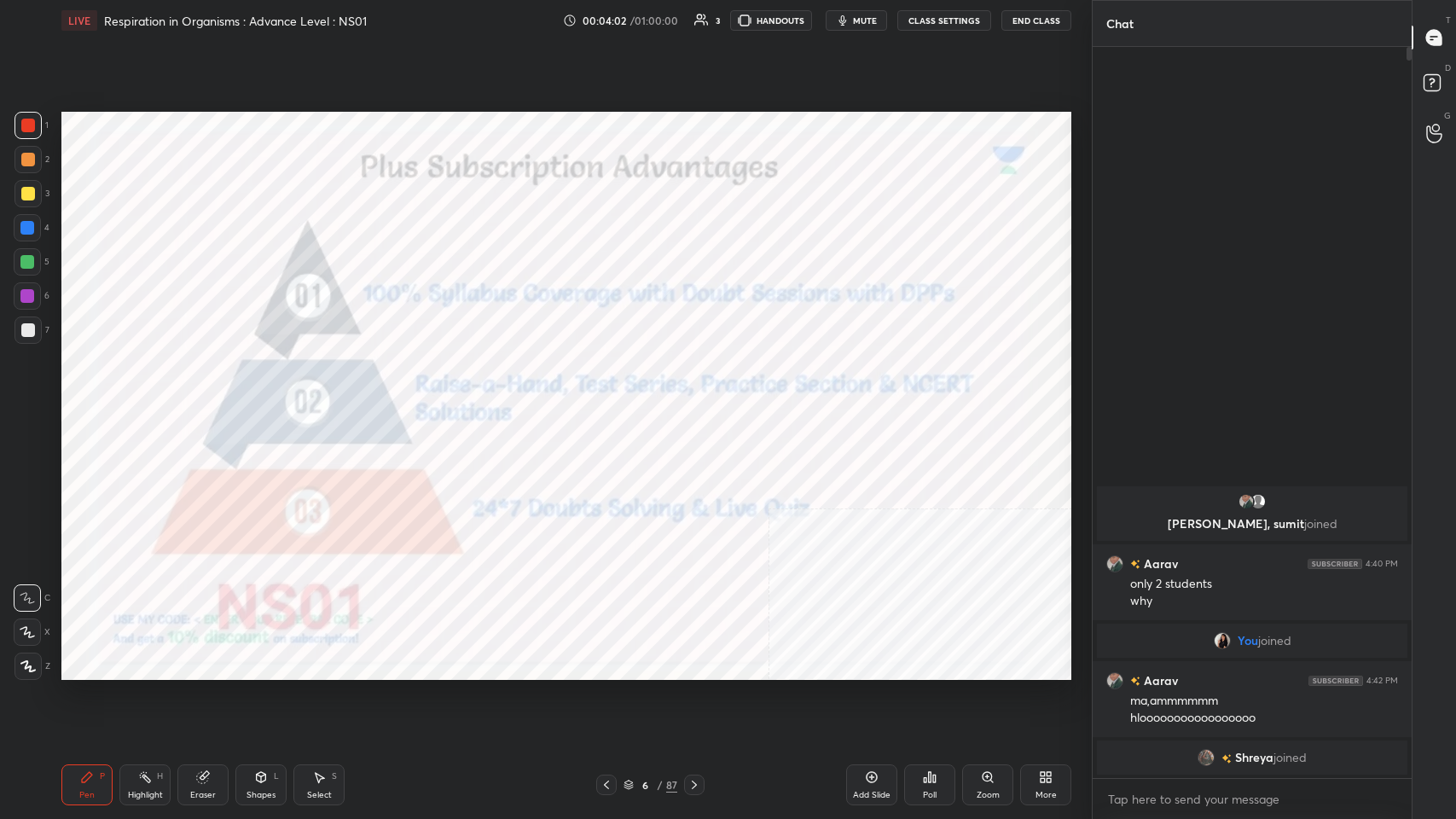
click at [611, 400] on div "6 / 87" at bounding box center [650, 784] width 109 height 20
click at [611, 400] on div "/" at bounding box center [660, 784] width 5 height 10
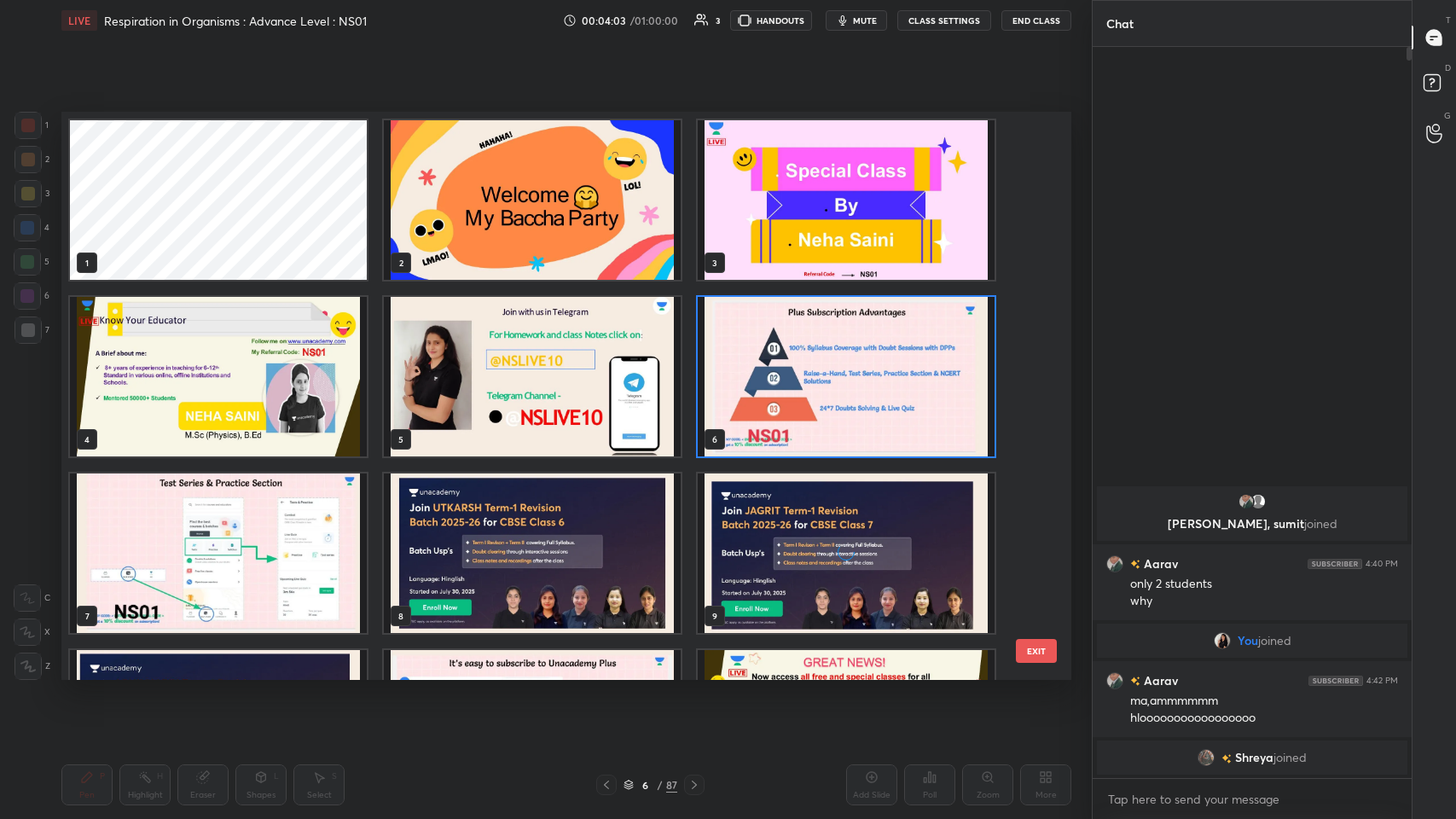
scroll to position [564, 1001]
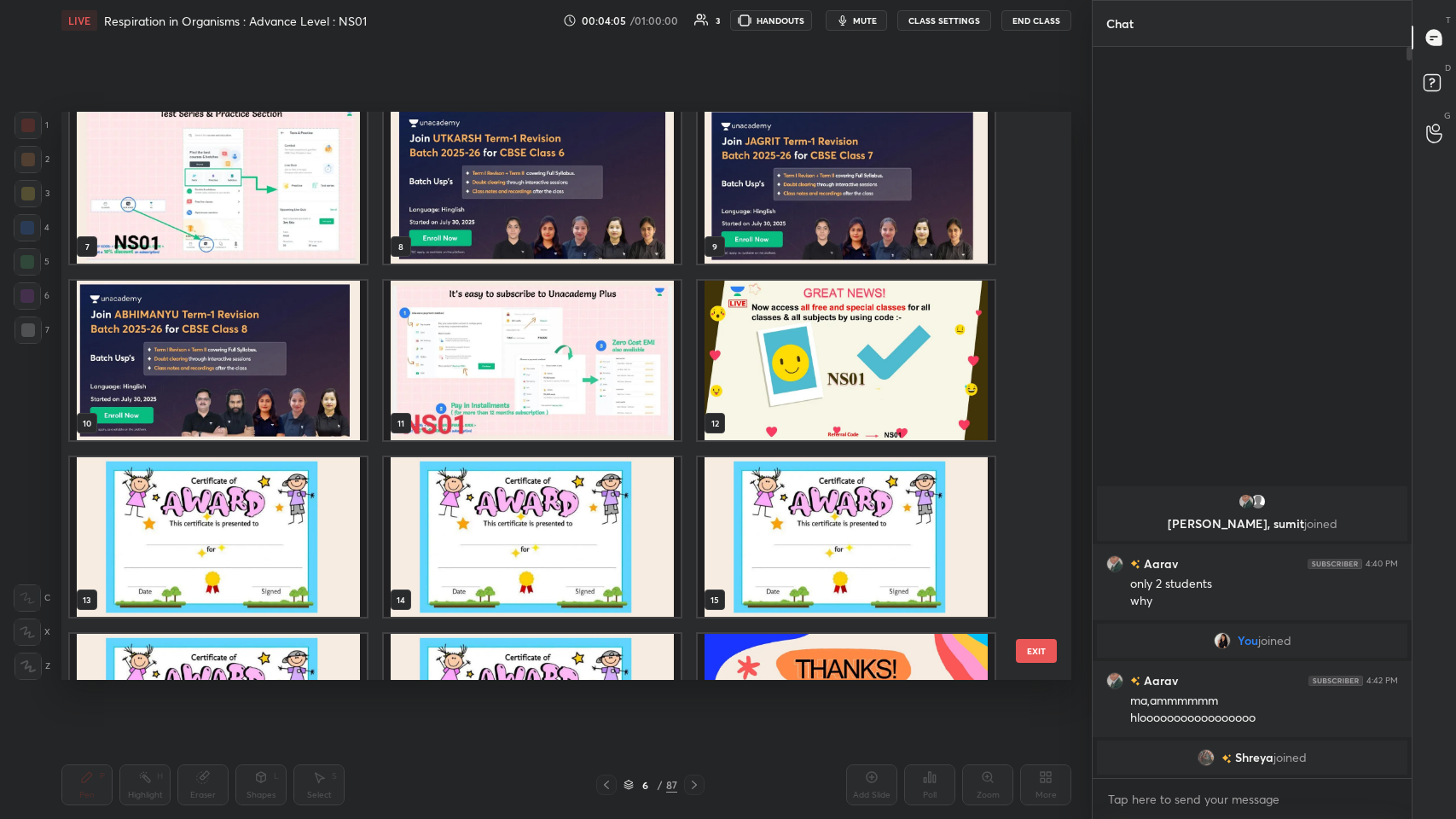
click at [584, 178] on img "grid" at bounding box center [532, 184] width 297 height 159
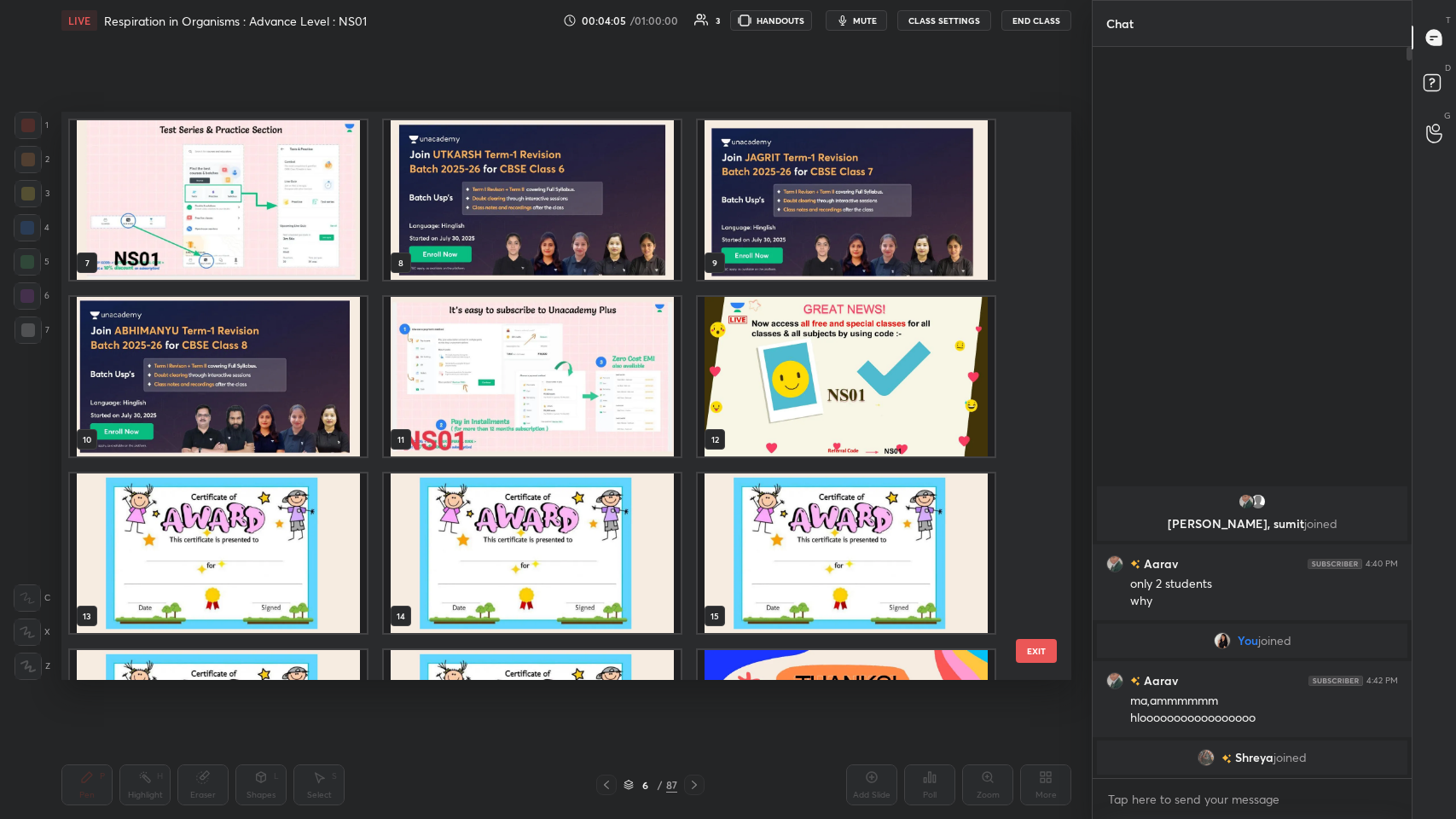
click at [600, 187] on div "7 8 9 10 11 12 13 14 15 16 17 18 19 20 21" at bounding box center [551, 395] width 980 height 568
click at [592, 185] on img "grid" at bounding box center [532, 200] width 297 height 159
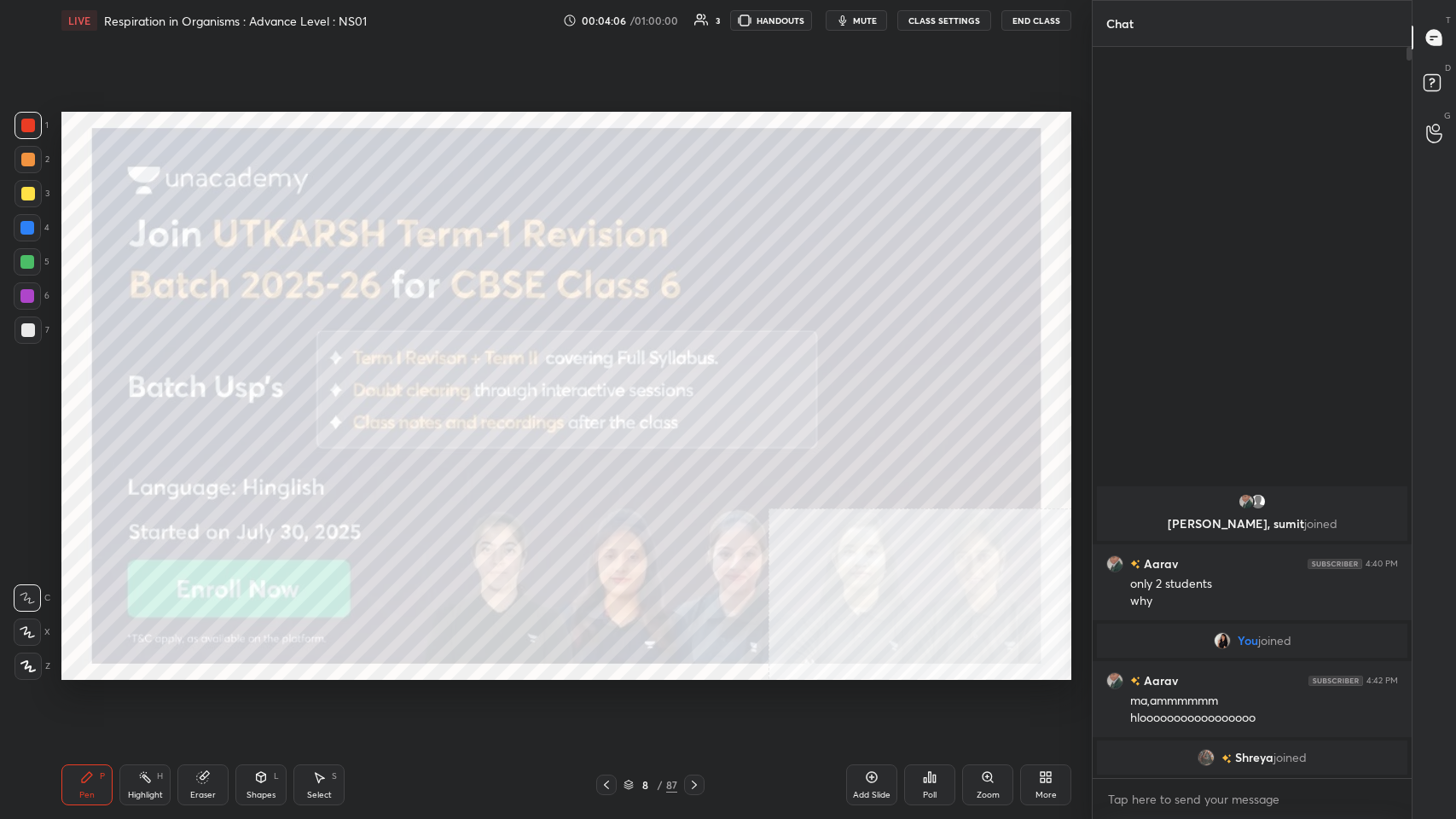
click at [36, 197] on div at bounding box center [28, 194] width 27 height 27
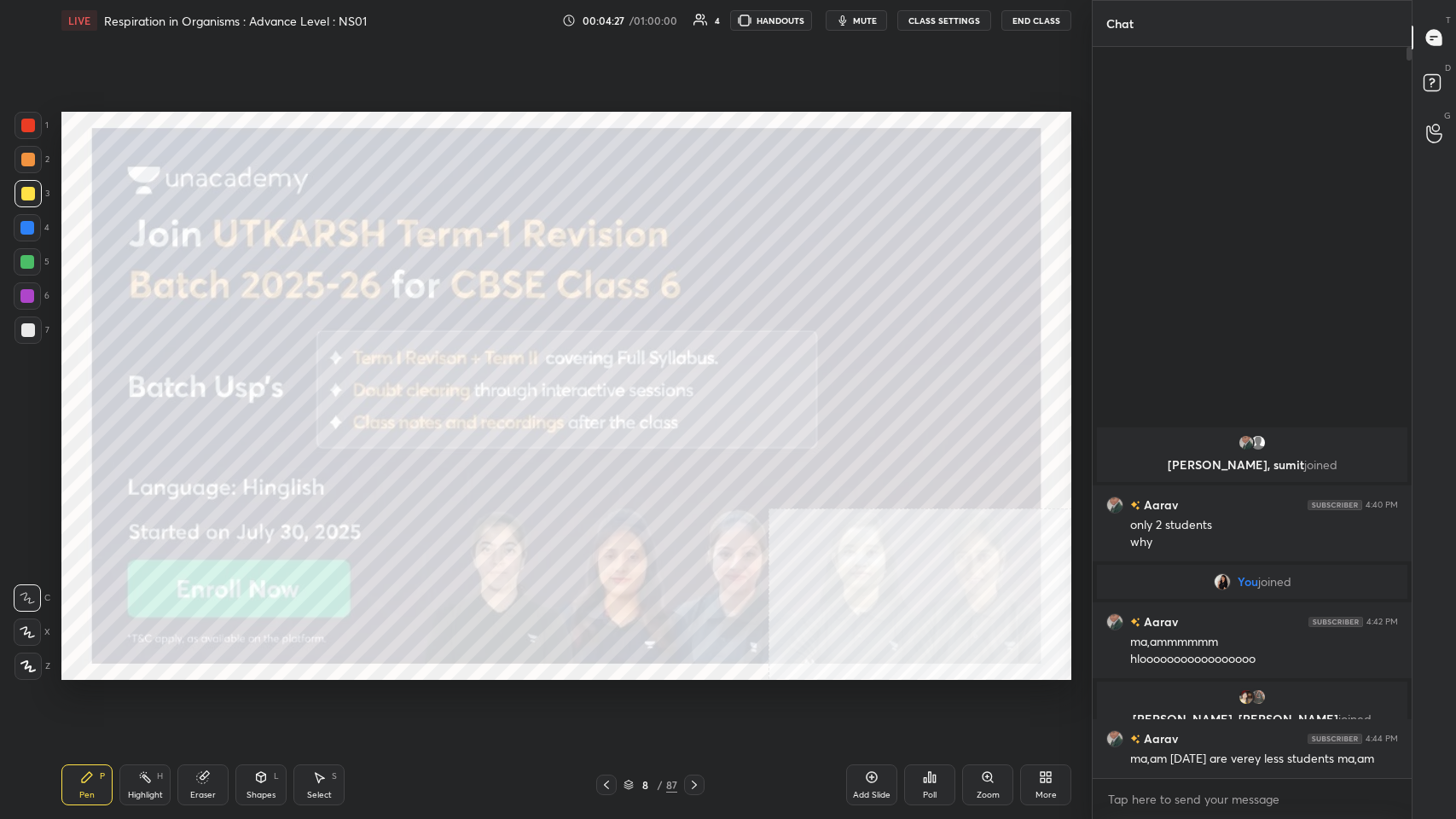
click at [611, 400] on icon at bounding box center [694, 784] width 14 height 14
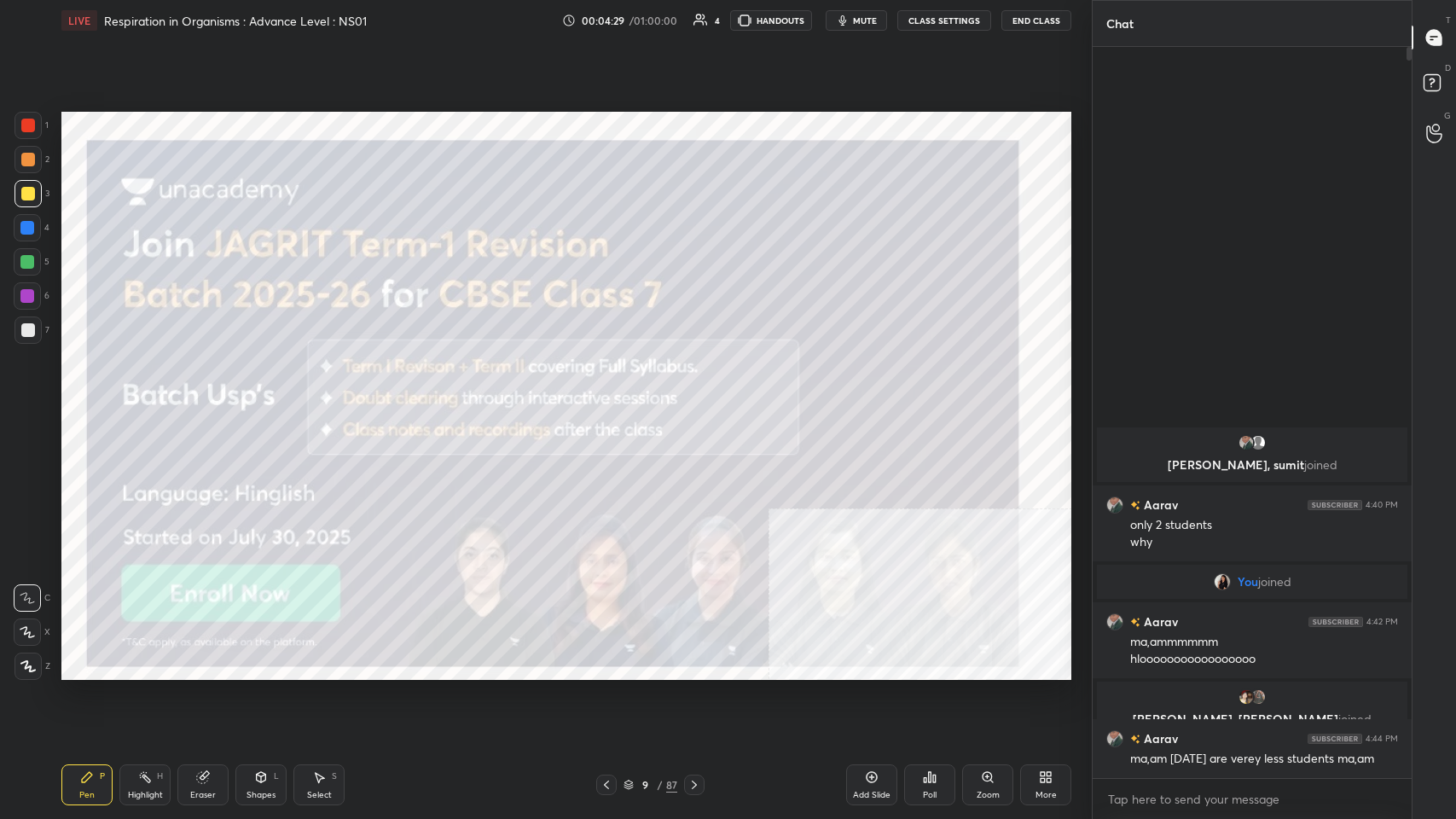
click at [611, 400] on icon at bounding box center [694, 784] width 14 height 14
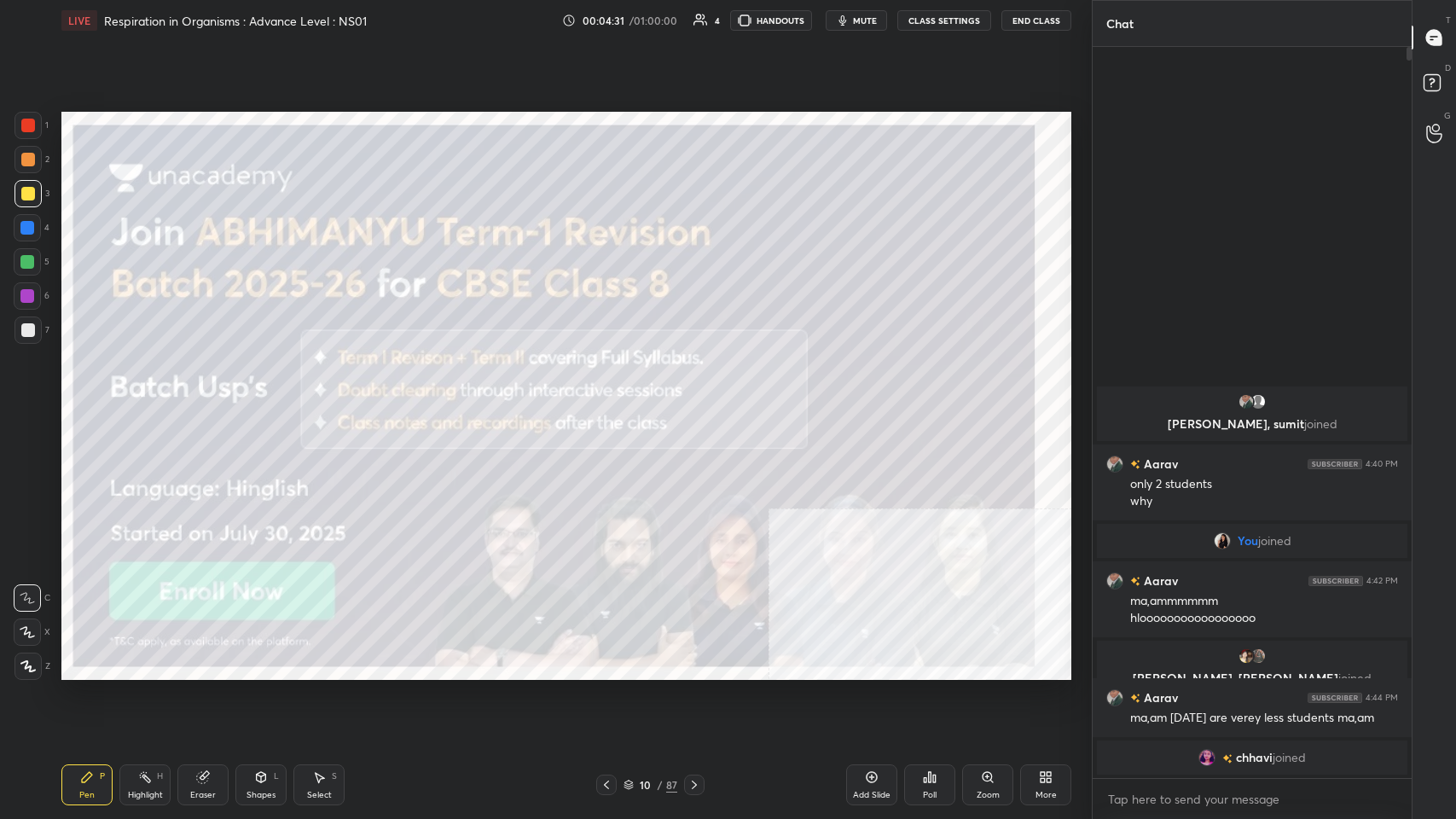
click at [611, 400] on div "10 / 87" at bounding box center [650, 784] width 54 height 16
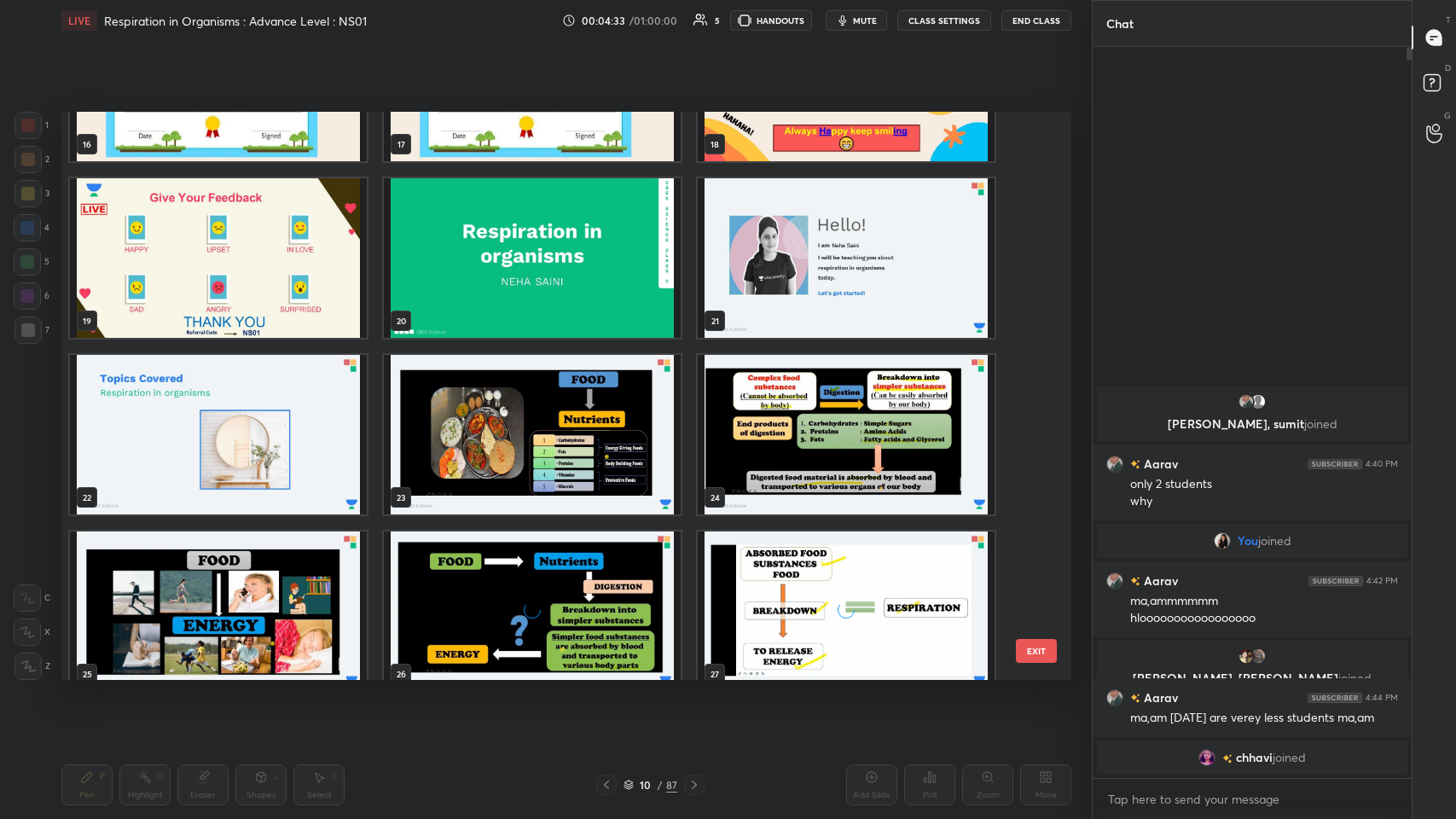
scroll to position [1005, 0]
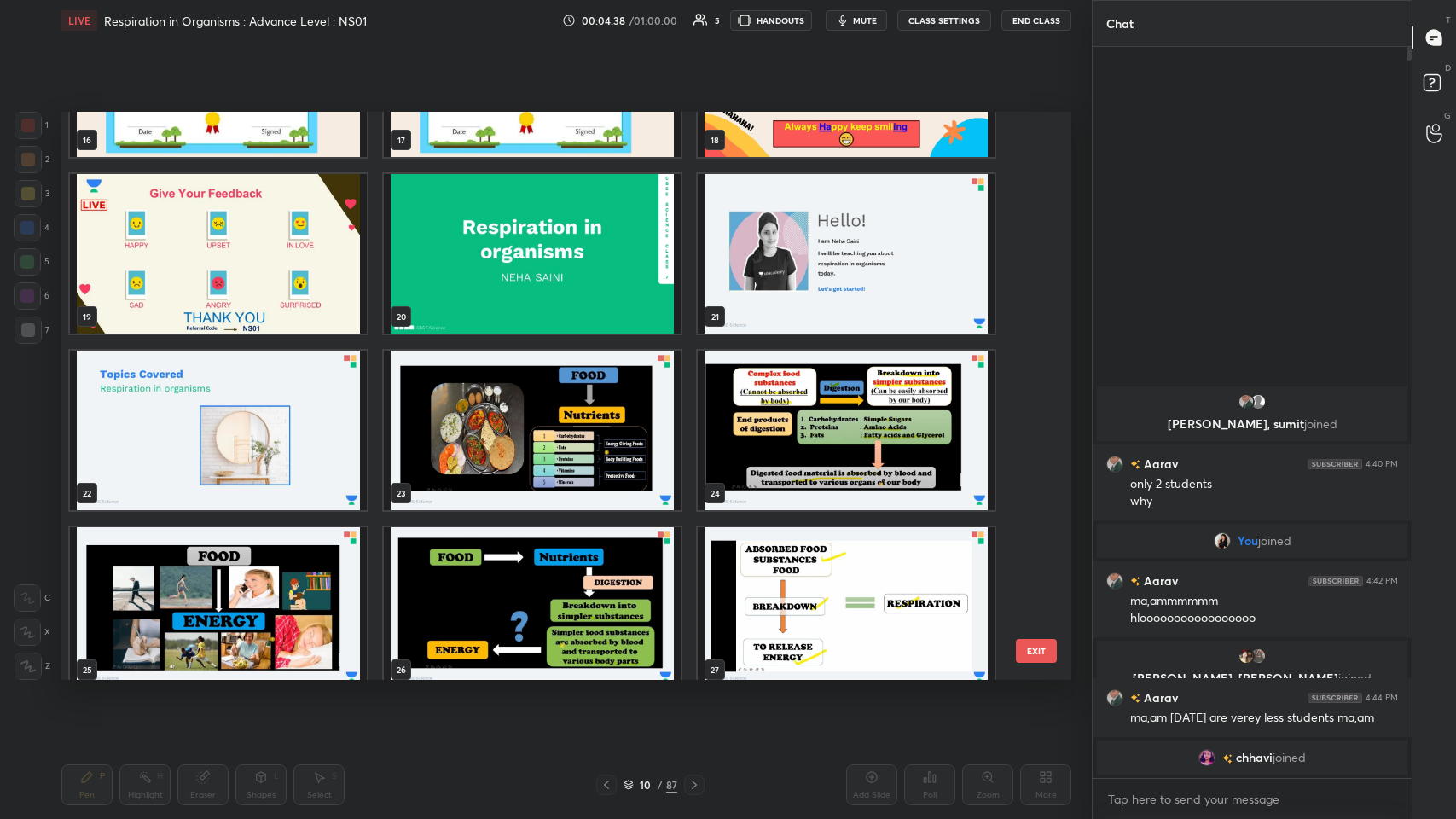
click at [595, 283] on img "grid" at bounding box center [532, 253] width 297 height 159
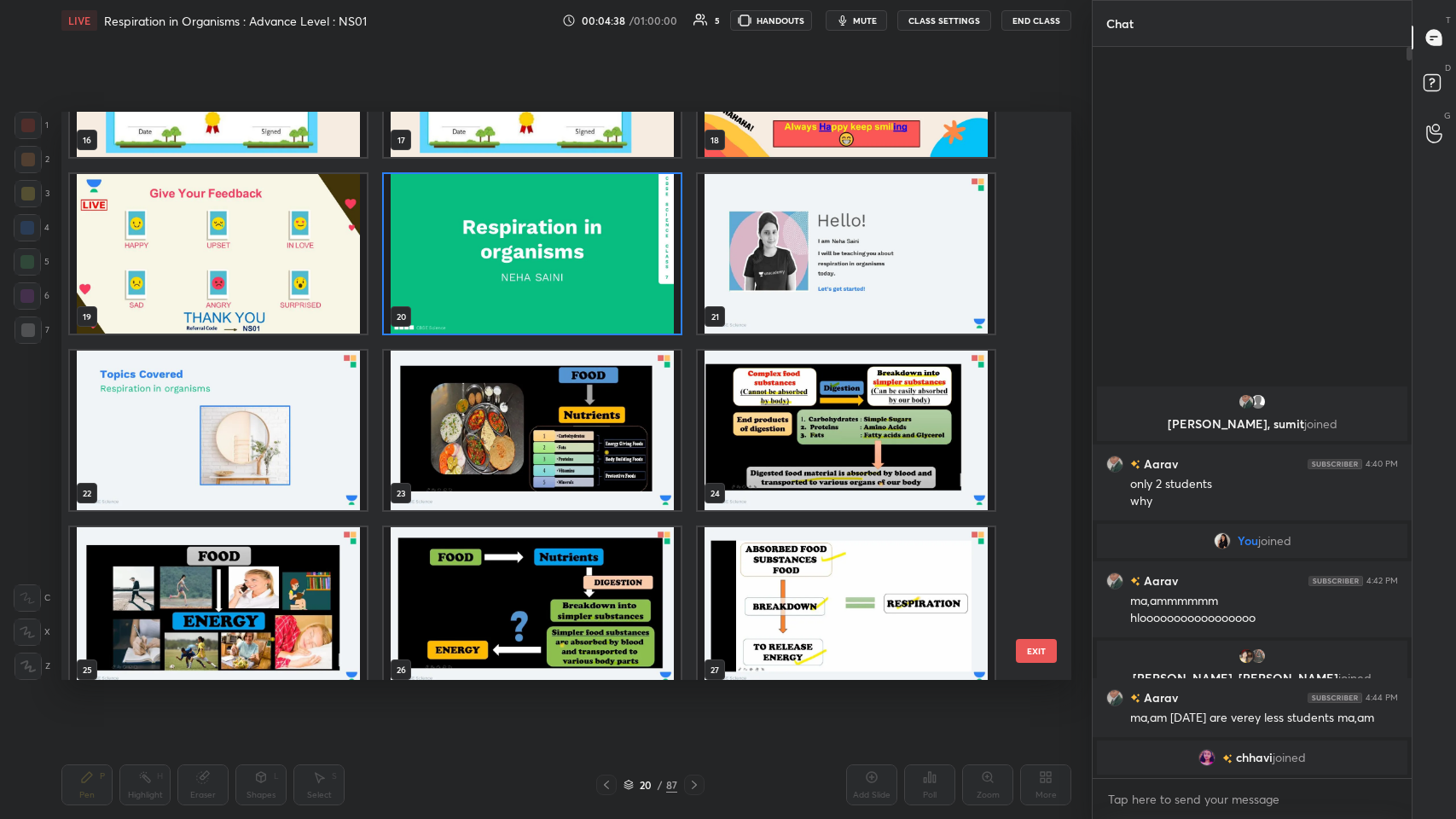
click at [611, 271] on img "grid" at bounding box center [532, 253] width 297 height 159
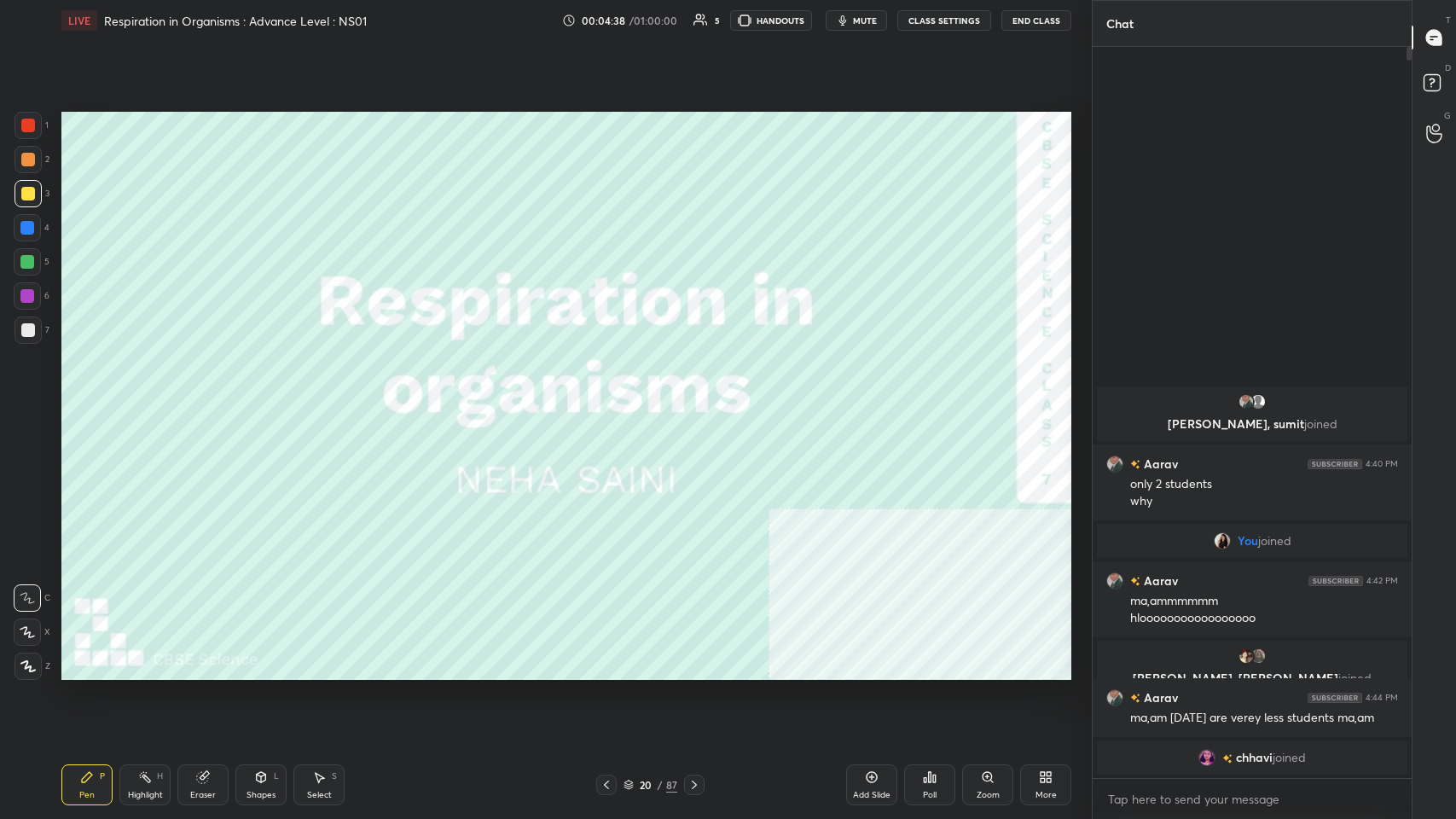
click at [607, 274] on img "grid" at bounding box center [532, 253] width 297 height 159
click at [605, 280] on img "grid" at bounding box center [532, 253] width 297 height 159
click at [30, 216] on div at bounding box center [27, 228] width 27 height 27
click at [30, 172] on div at bounding box center [28, 160] width 27 height 27
click at [34, 137] on div at bounding box center [28, 125] width 27 height 27
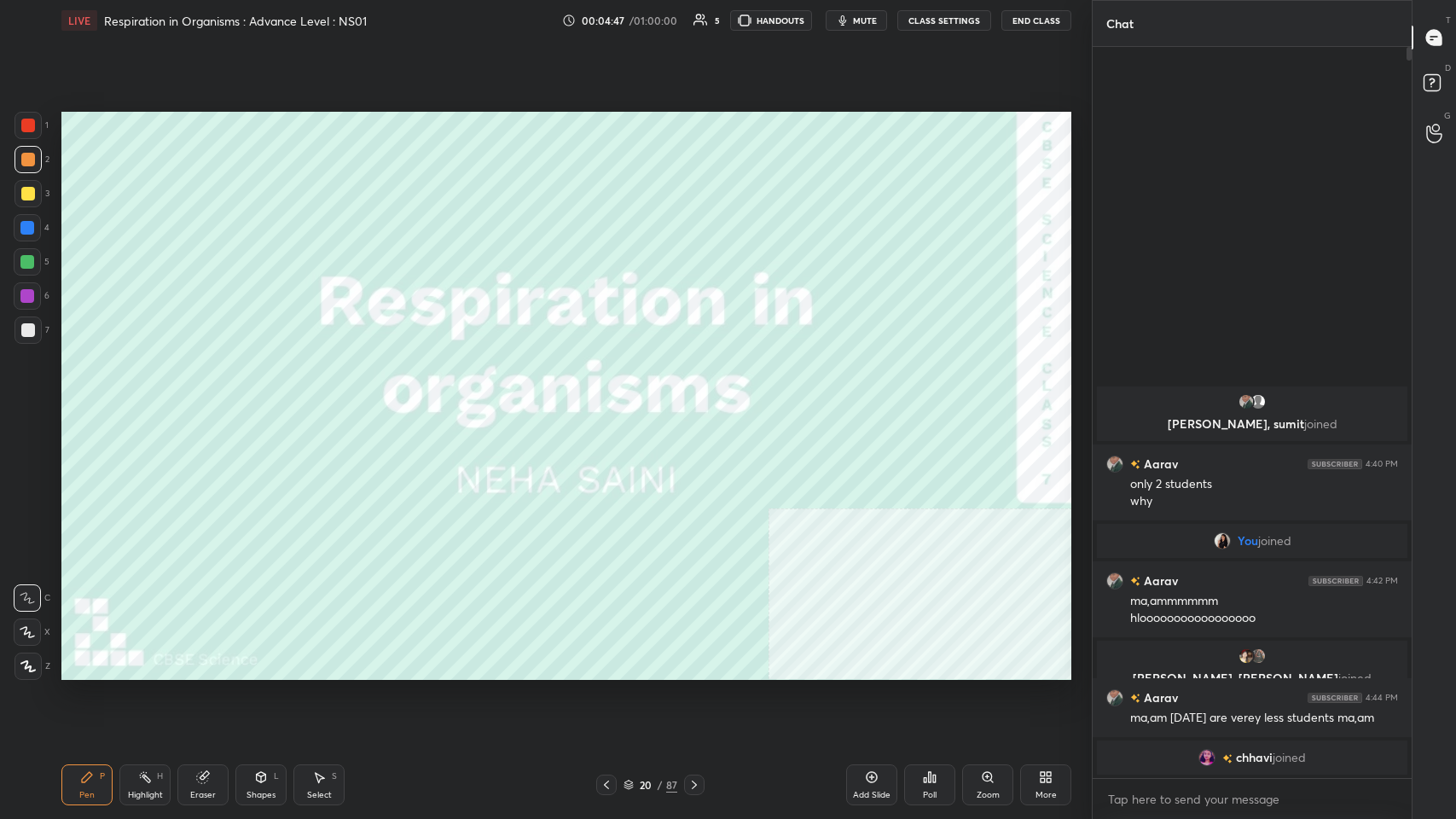
click at [41, 126] on div at bounding box center [28, 125] width 27 height 27
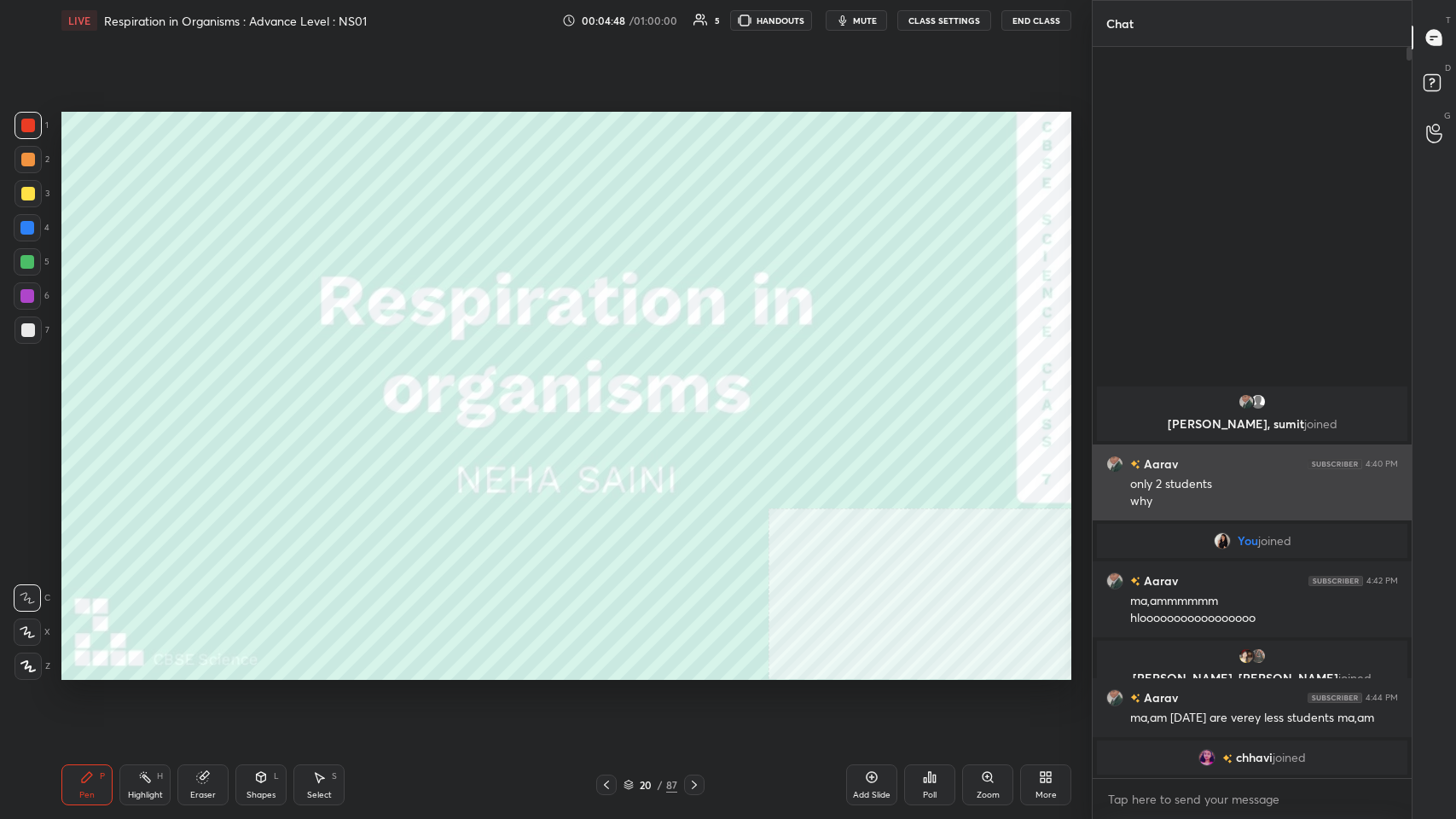
click at [611, 400] on div "You joined" at bounding box center [1252, 540] width 311 height 34
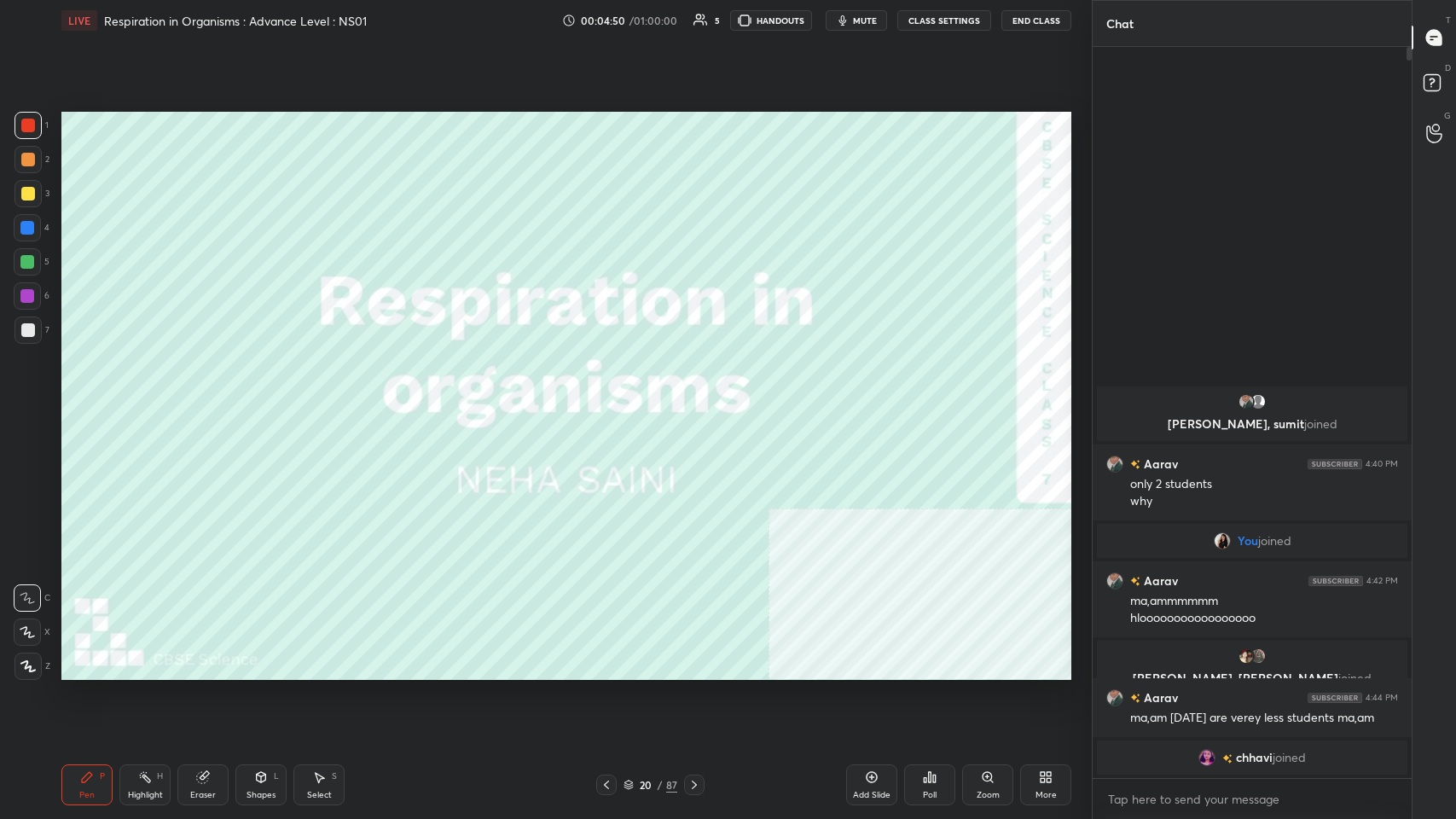
click at [611, 400] on div "20 / 87" at bounding box center [649, 784] width 392 height 20
click at [611, 400] on div "Add Slide" at bounding box center [872, 784] width 51 height 41
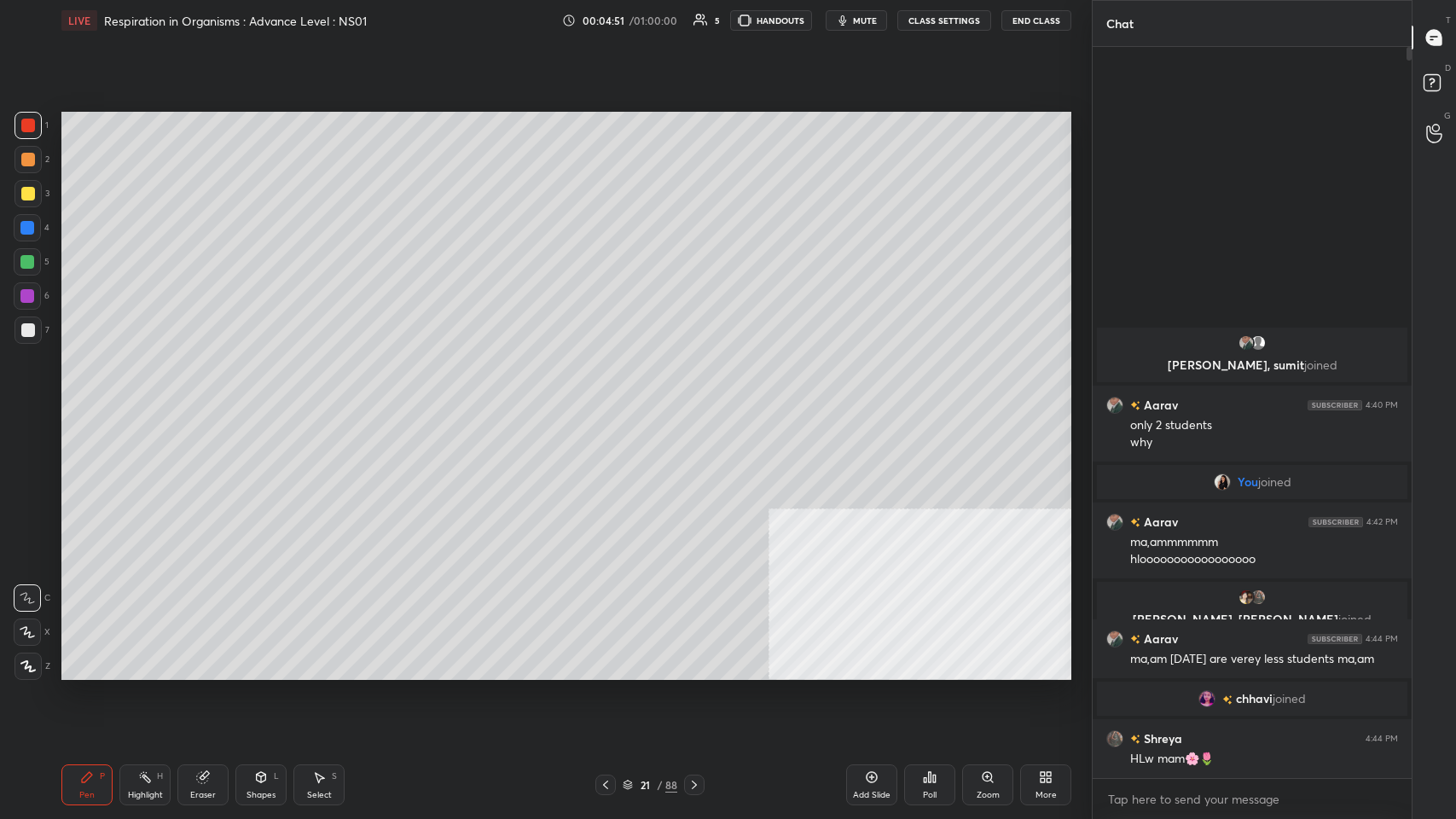
click at [34, 185] on div at bounding box center [28, 194] width 27 height 27
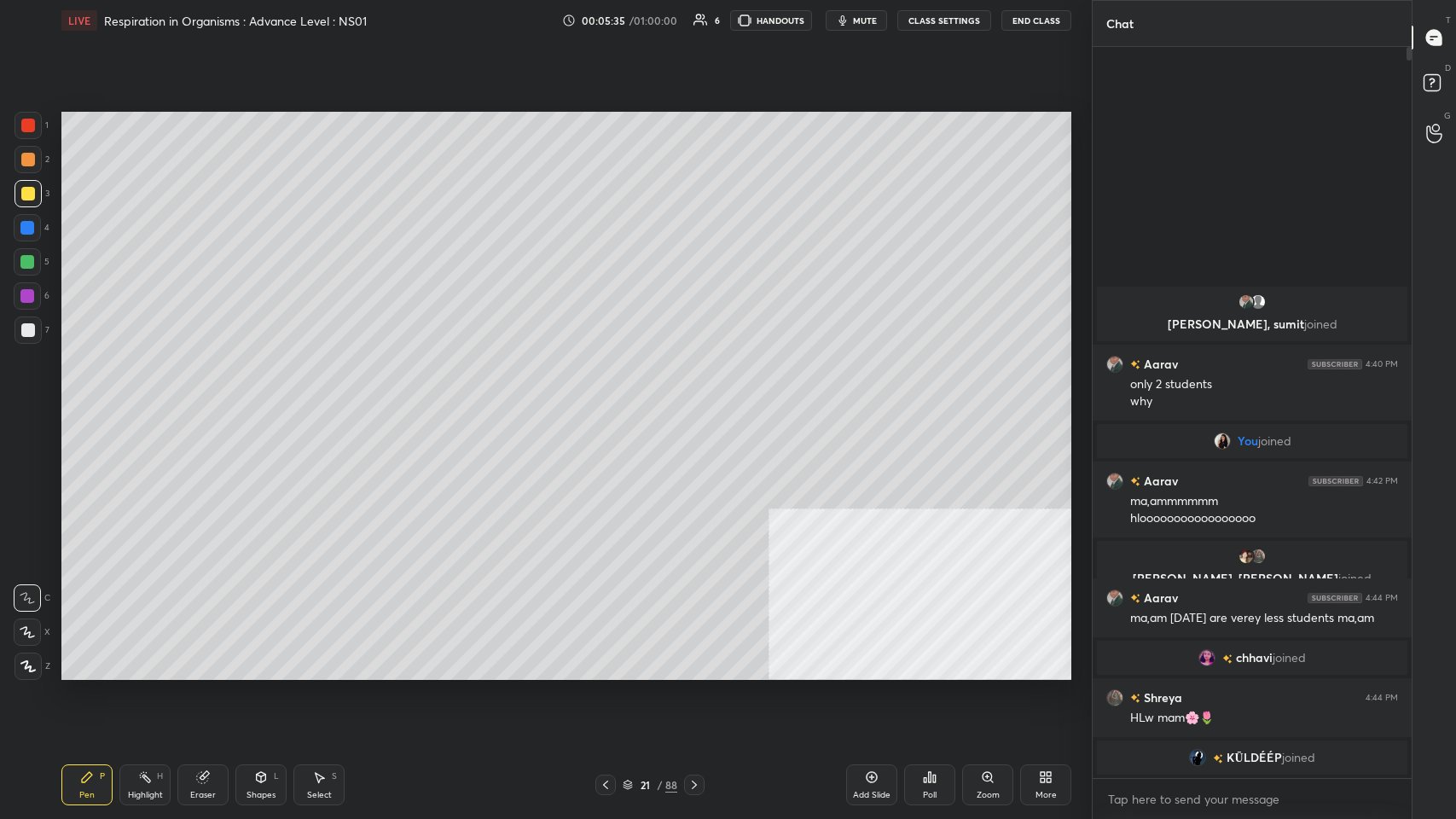
click at [611, 400] on icon at bounding box center [694, 784] width 14 height 14
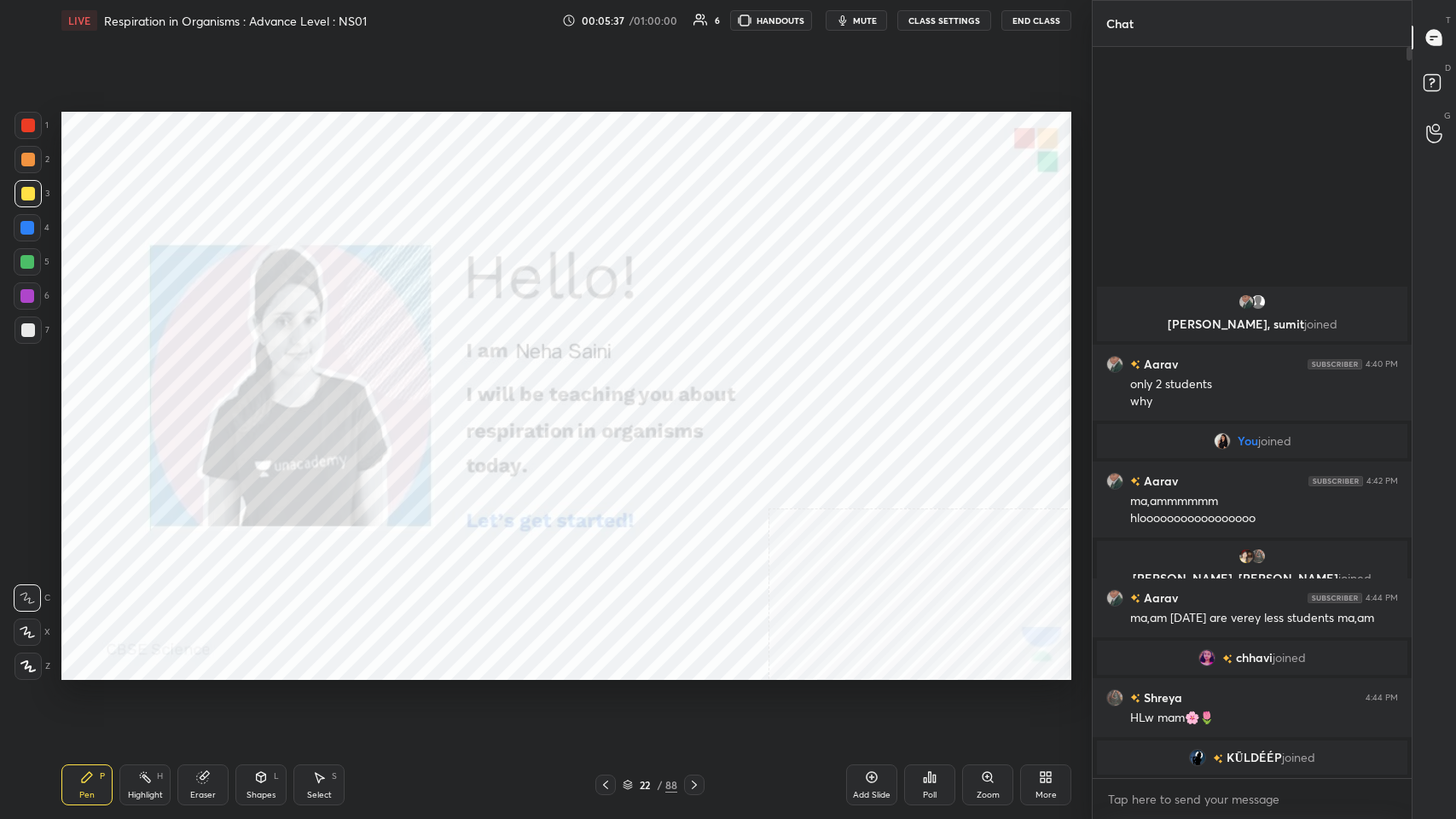
click at [27, 115] on div at bounding box center [28, 125] width 27 height 27
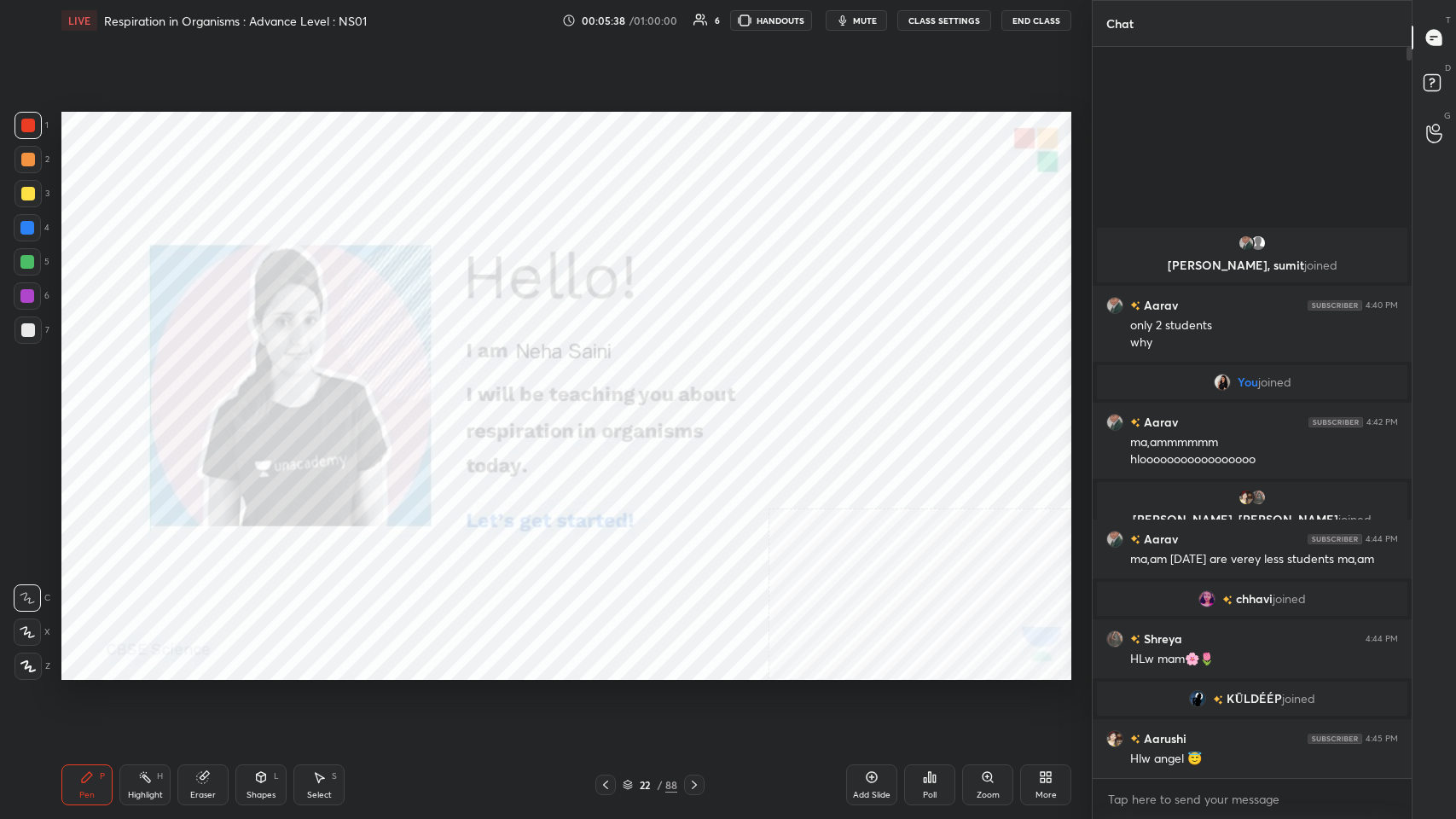
click at [611, 400] on div "22 / 88" at bounding box center [649, 784] width 109 height 20
click at [611, 400] on div "/" at bounding box center [659, 784] width 5 height 10
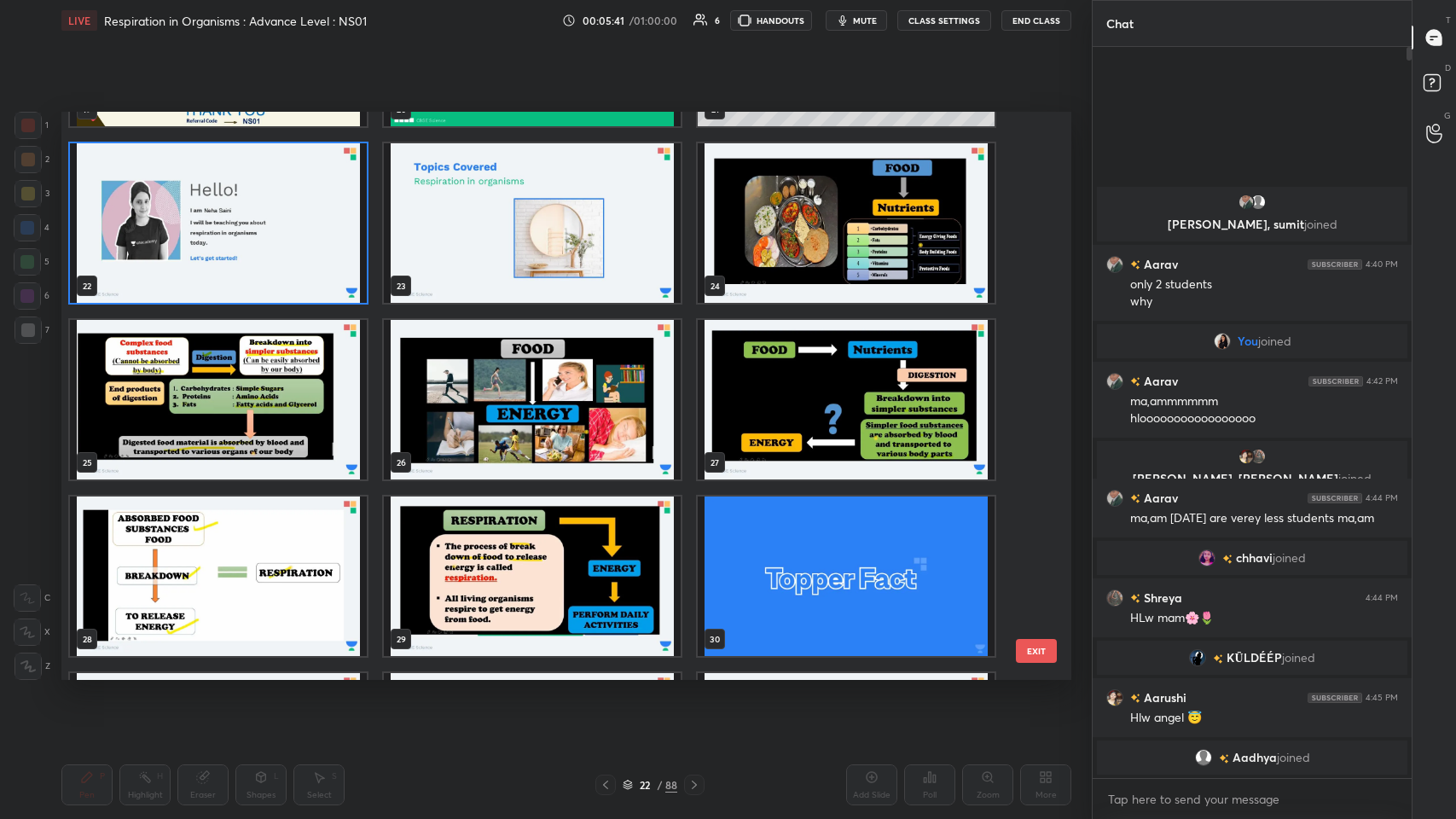
scroll to position [1207, 0]
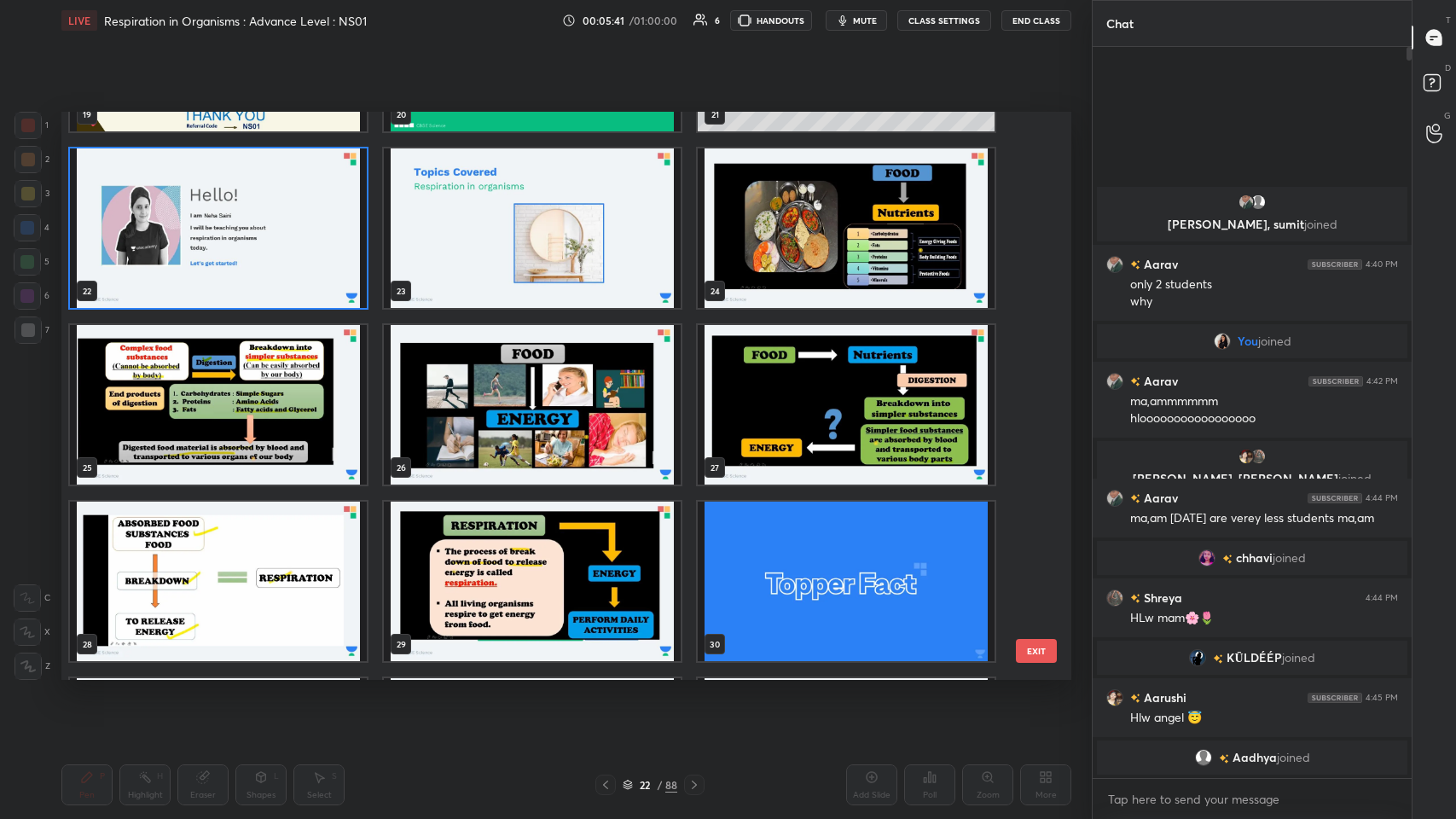
click at [611, 218] on img "grid" at bounding box center [845, 228] width 297 height 159
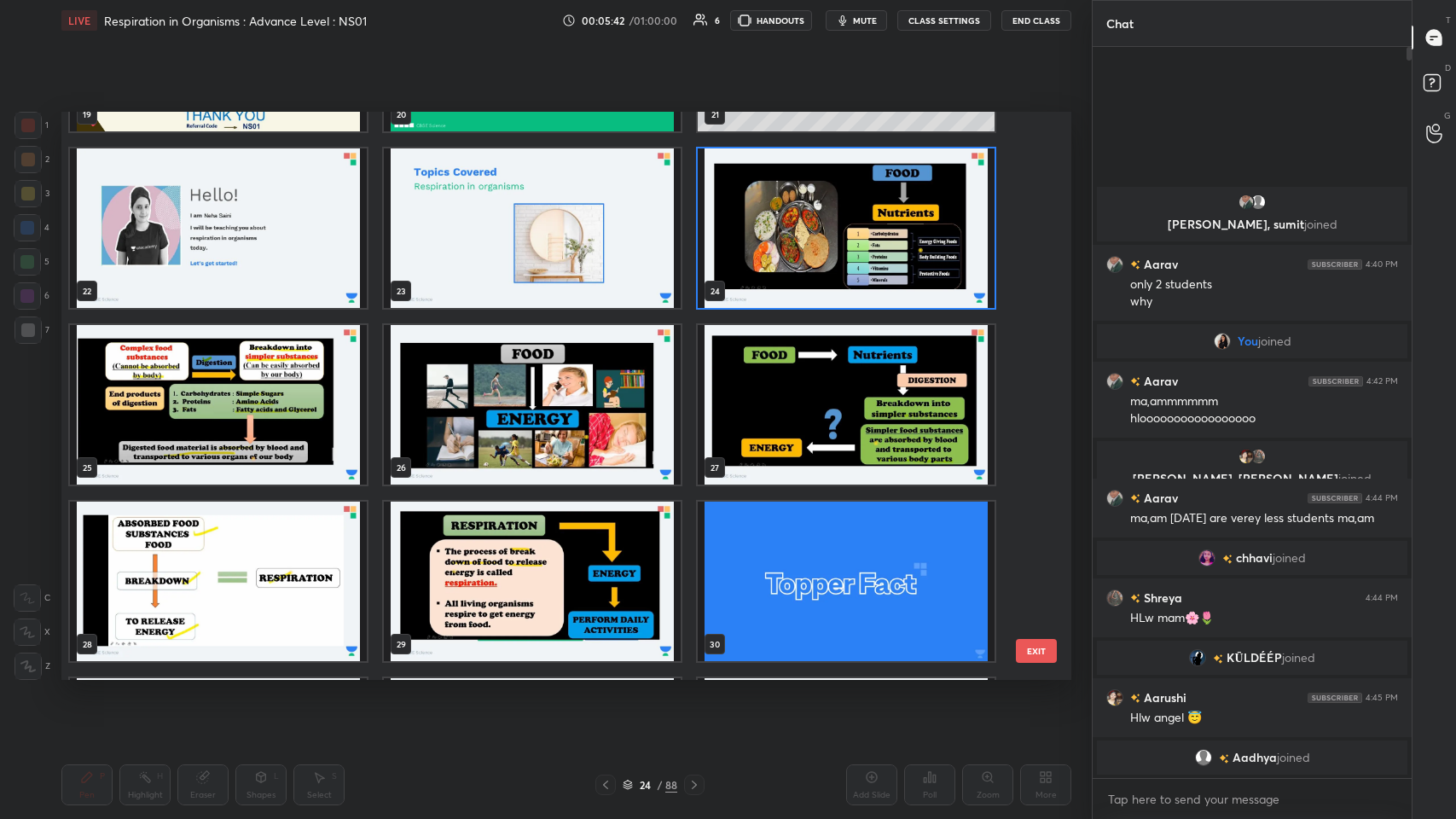
click at [611, 233] on img "grid" at bounding box center [845, 228] width 297 height 159
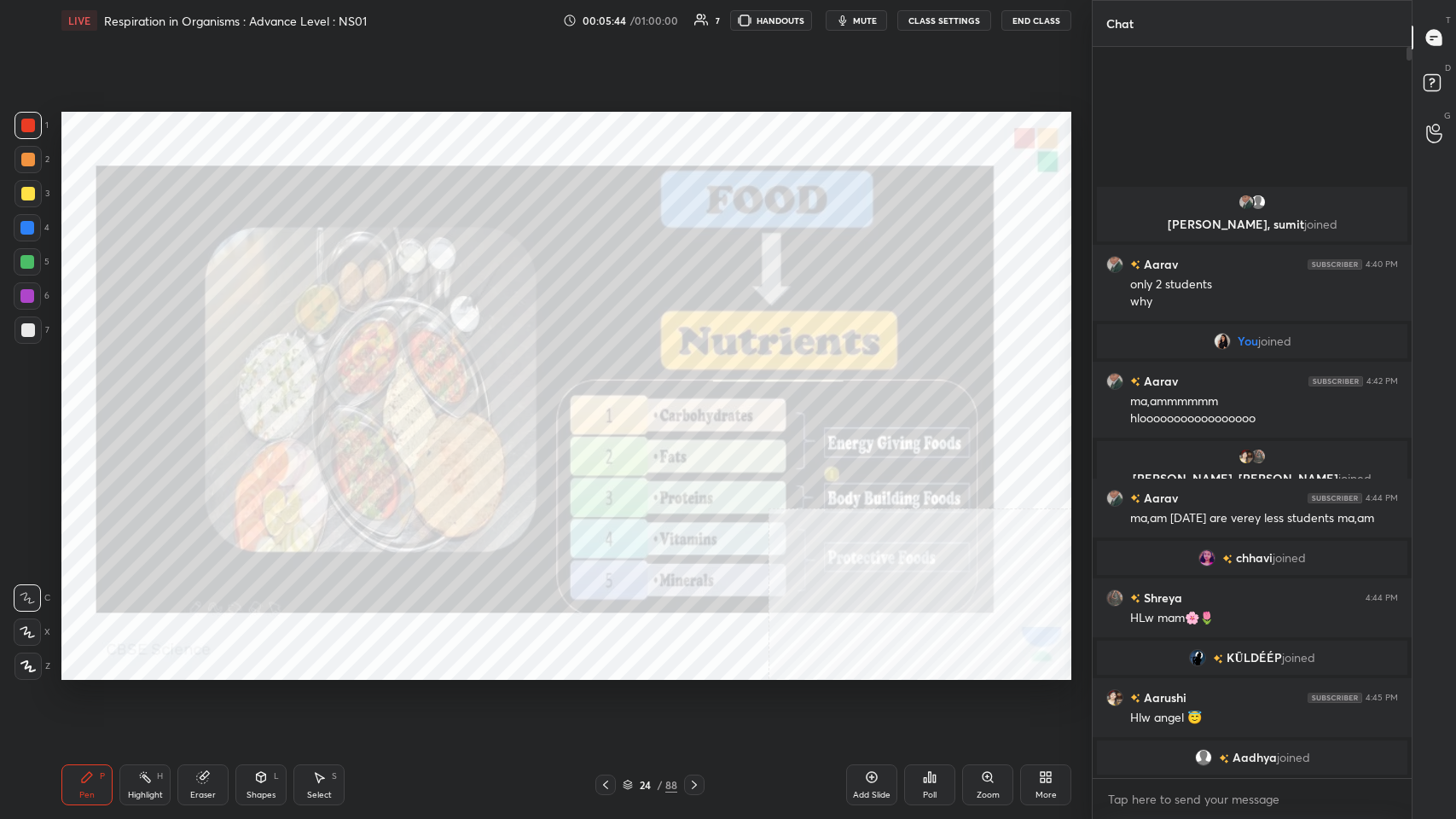
click at [54, 207] on div "1 2 3 4 5 6 7 C X Z C X Z E E Erase all H H" at bounding box center [27, 395] width 55 height 568
click at [42, 185] on div "3" at bounding box center [32, 194] width 35 height 27
click at [611, 400] on div "More" at bounding box center [1046, 794] width 21 height 8
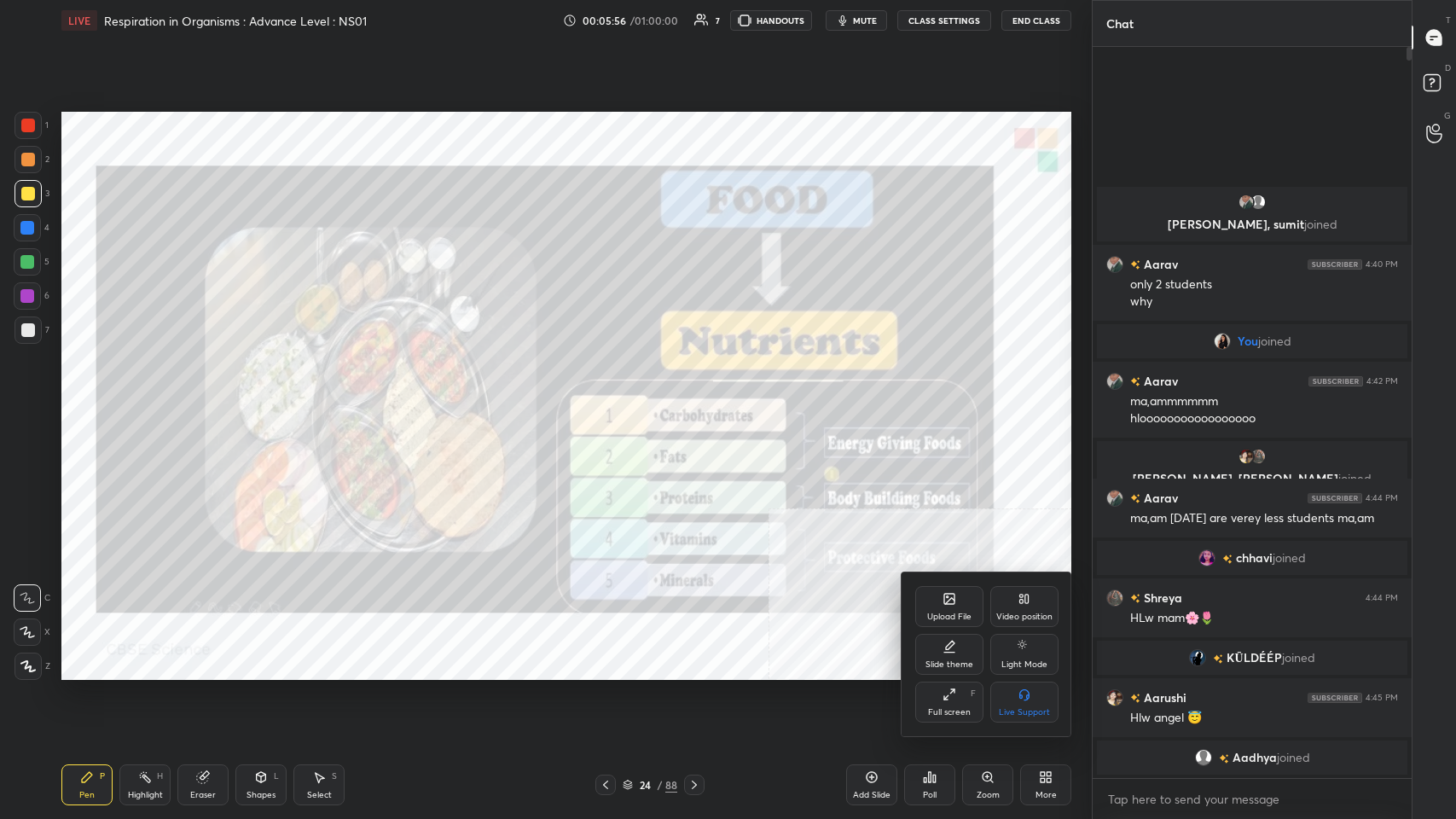
click at [611, 400] on div "Video position" at bounding box center [1024, 606] width 69 height 41
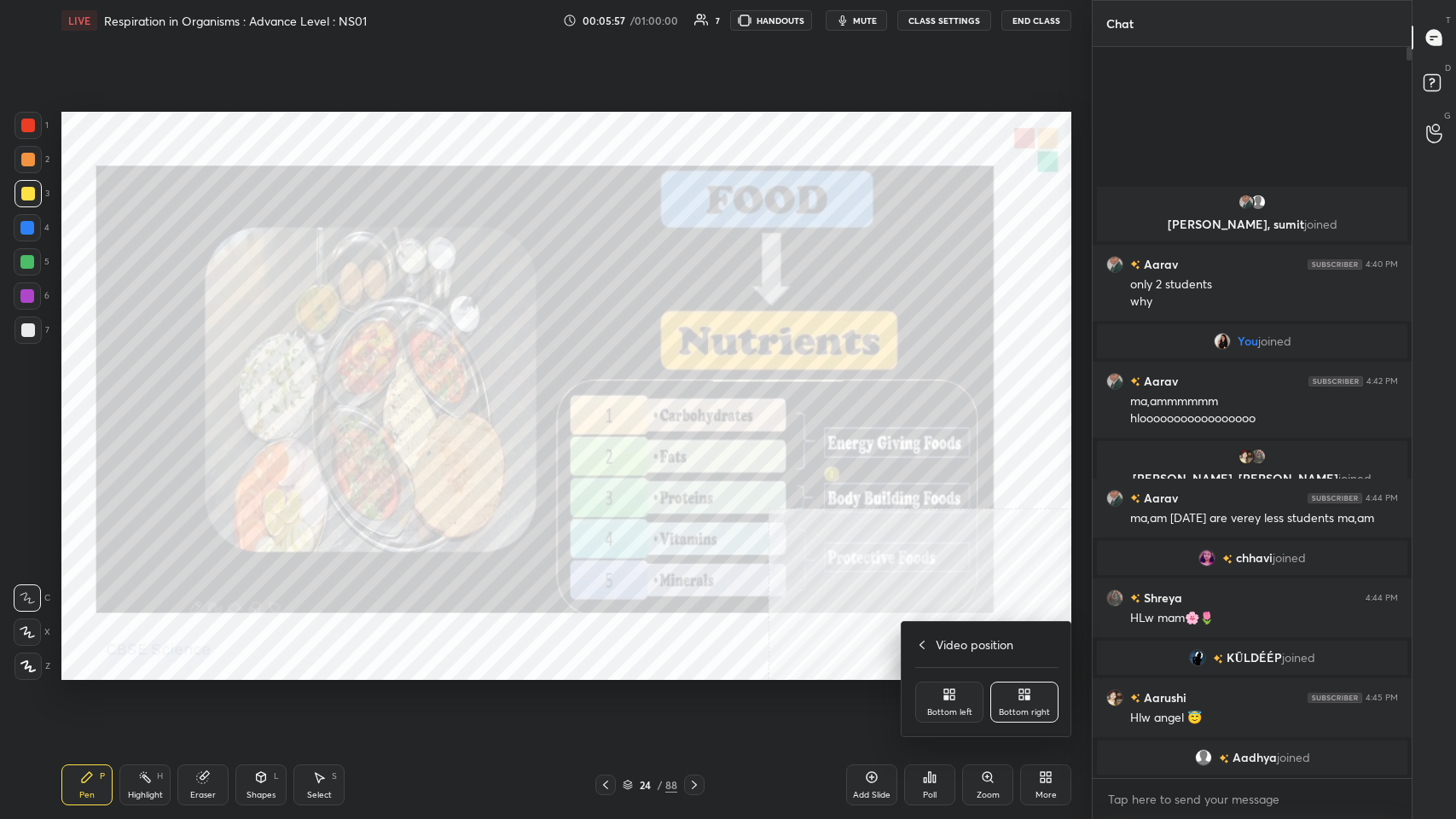
click at [611, 400] on div "Bottom left" at bounding box center [949, 702] width 69 height 41
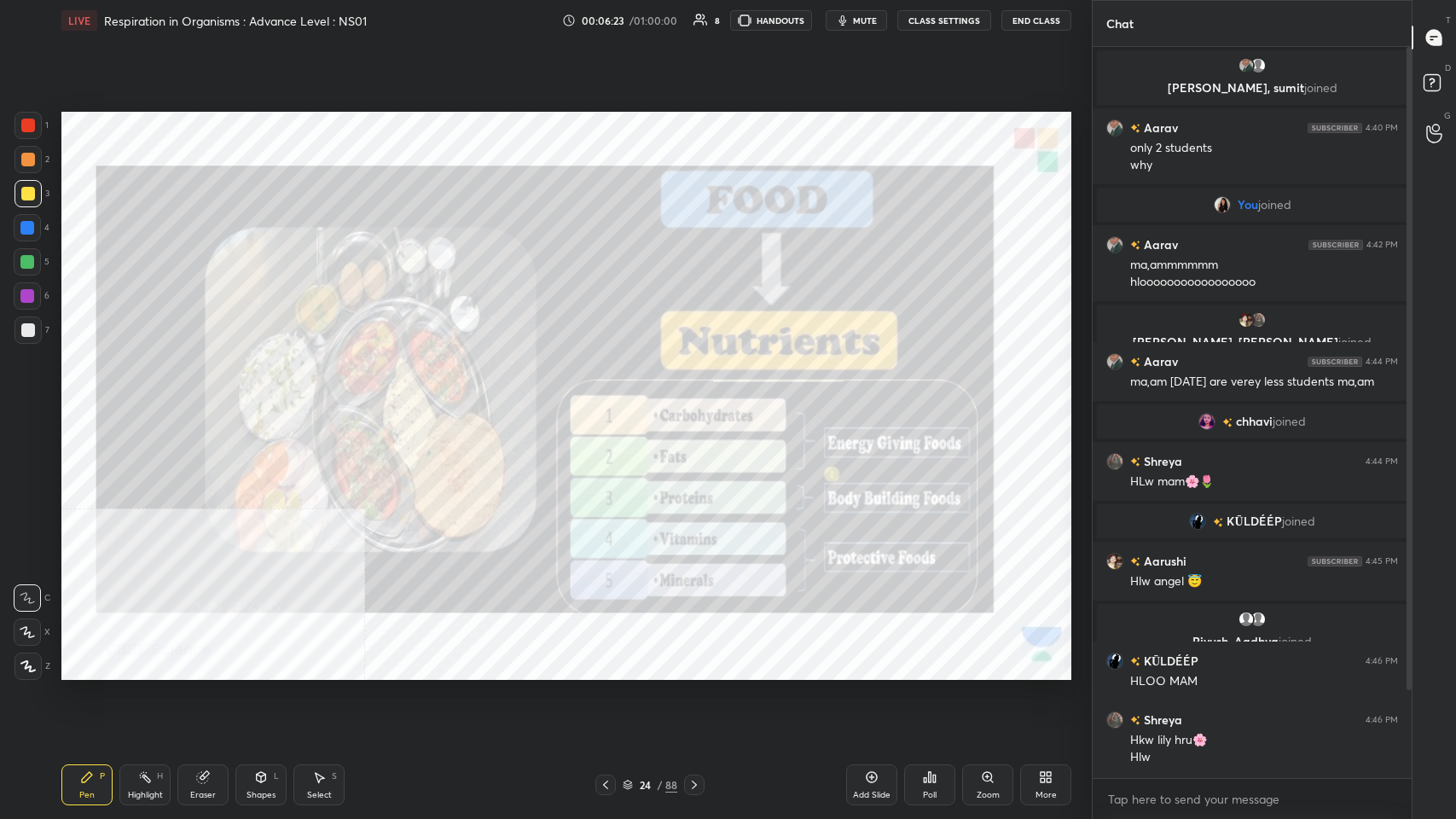
click at [611, 400] on div at bounding box center [694, 784] width 20 height 20
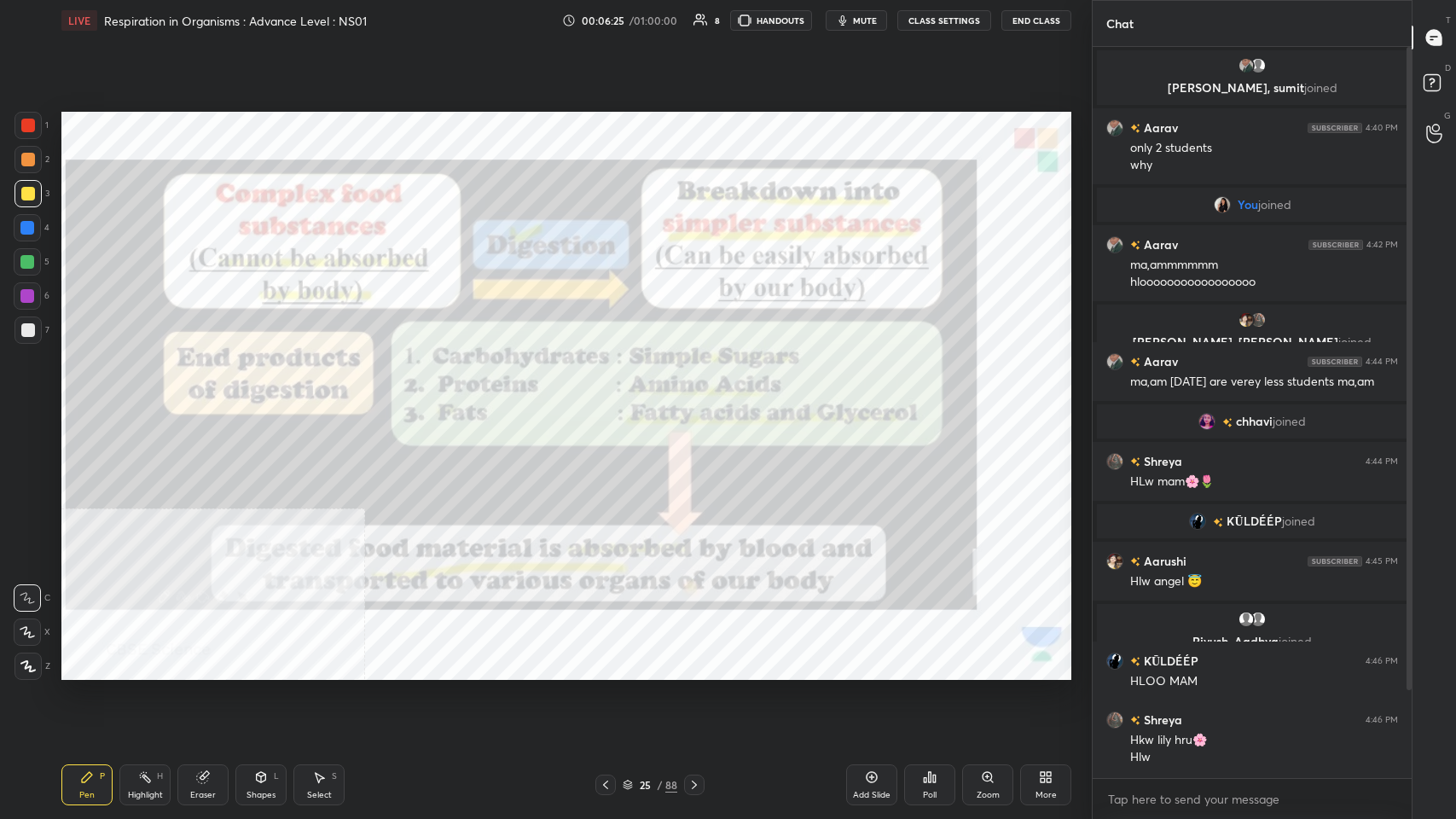
click at [611, 400] on div "More" at bounding box center [1046, 794] width 21 height 8
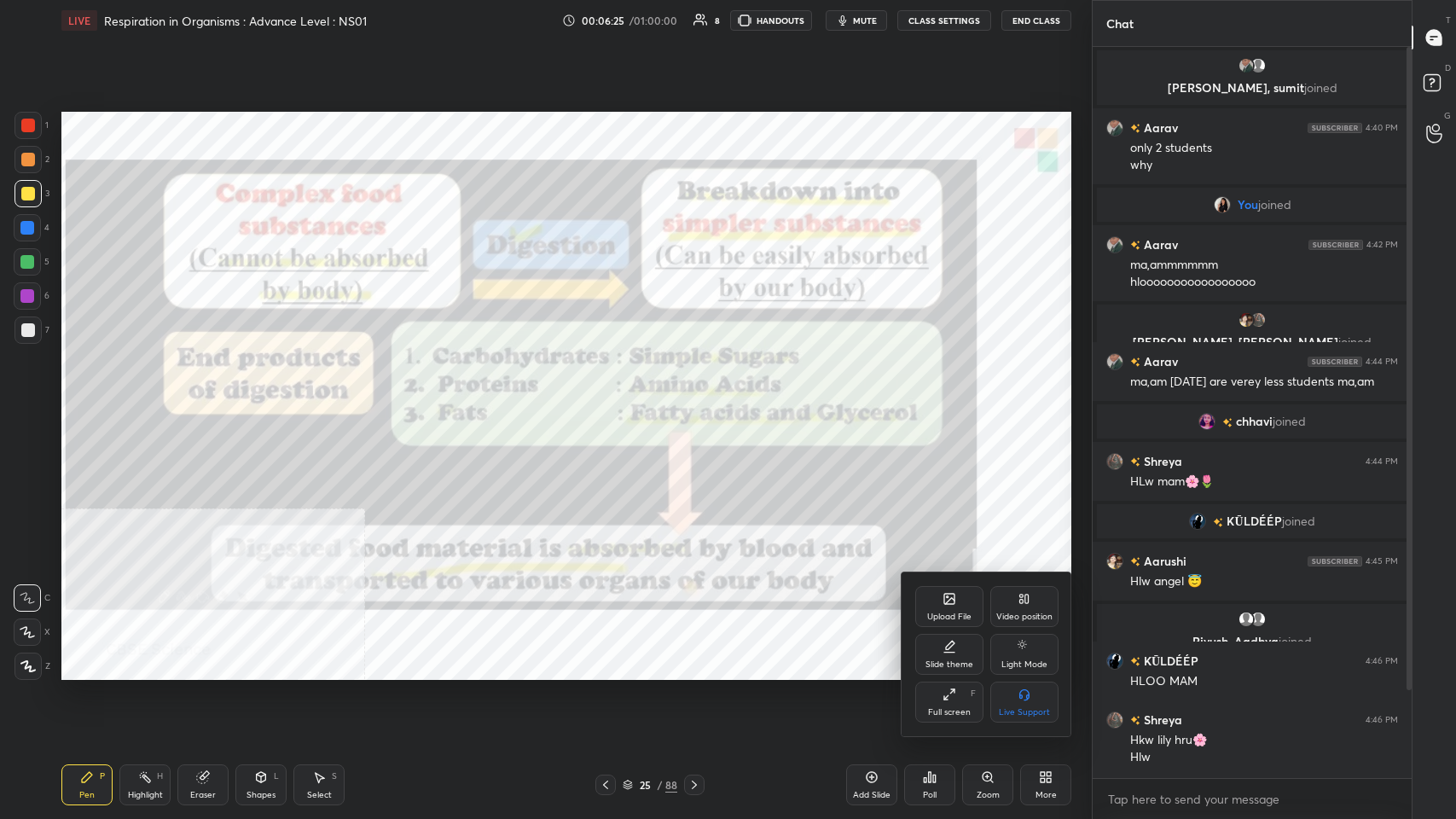
click at [611, 400] on div "Video position" at bounding box center [1024, 606] width 69 height 41
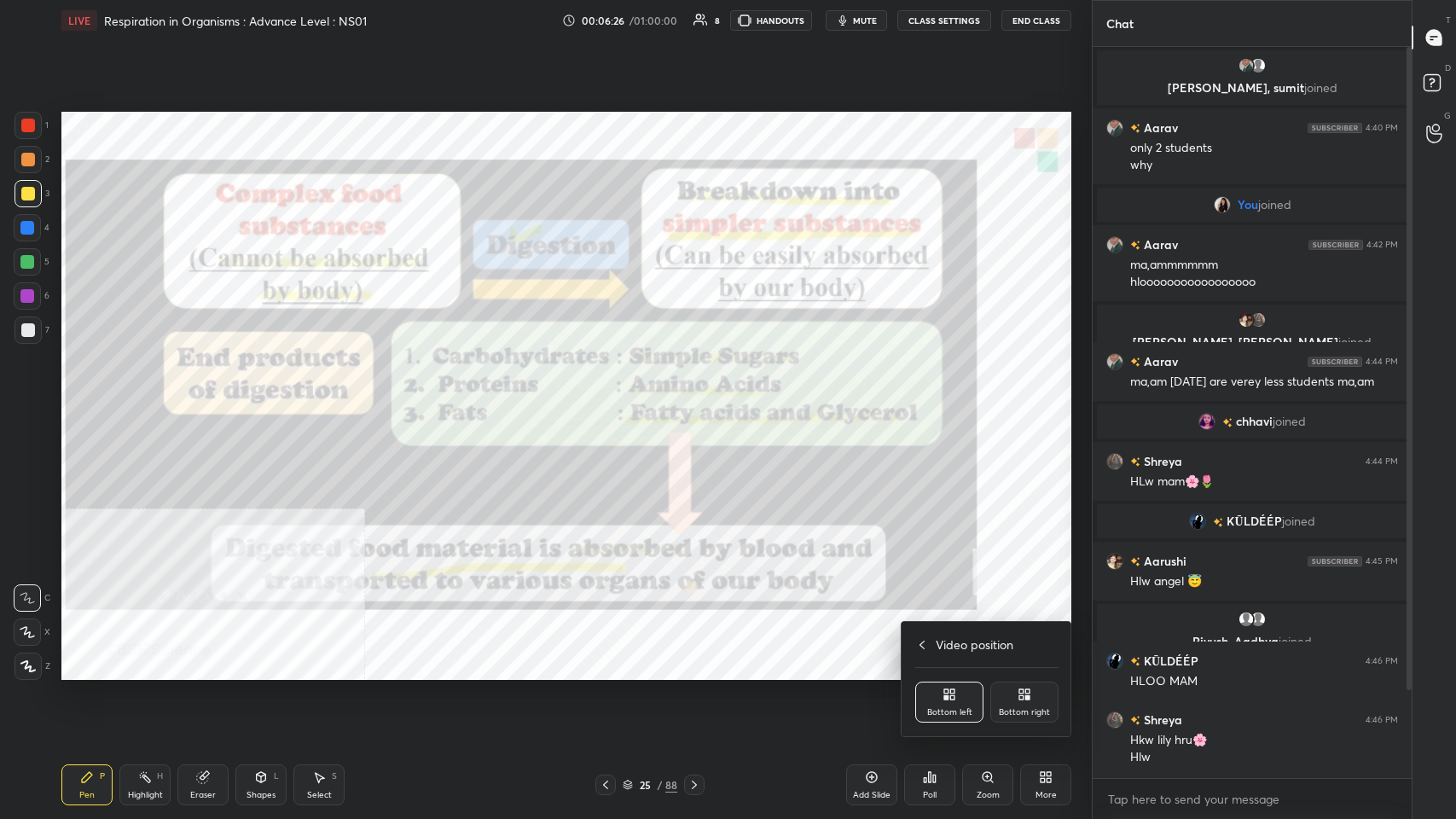
click at [611, 400] on div "Bottom right" at bounding box center [1024, 702] width 69 height 41
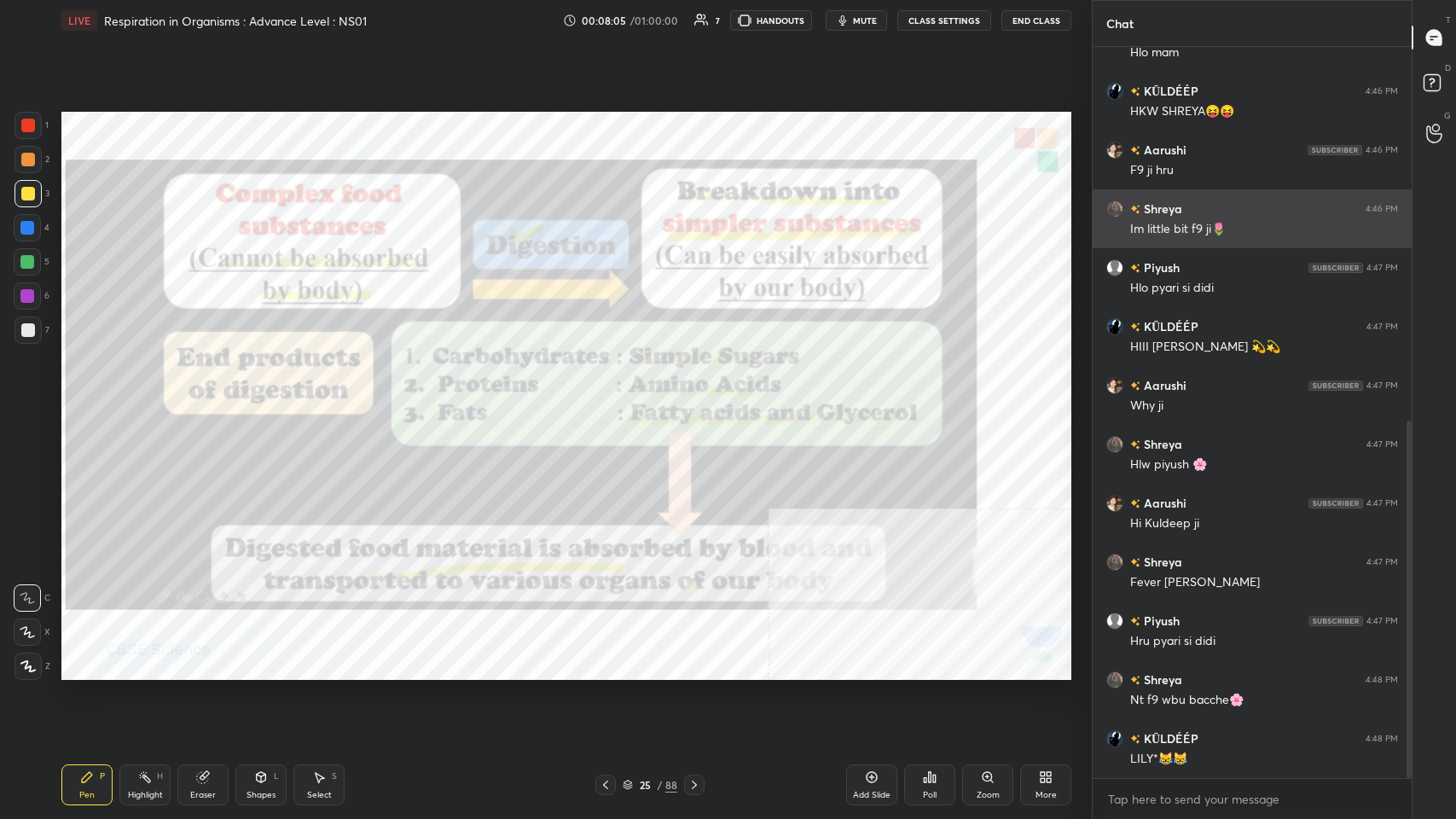
scroll to position [822, 0]
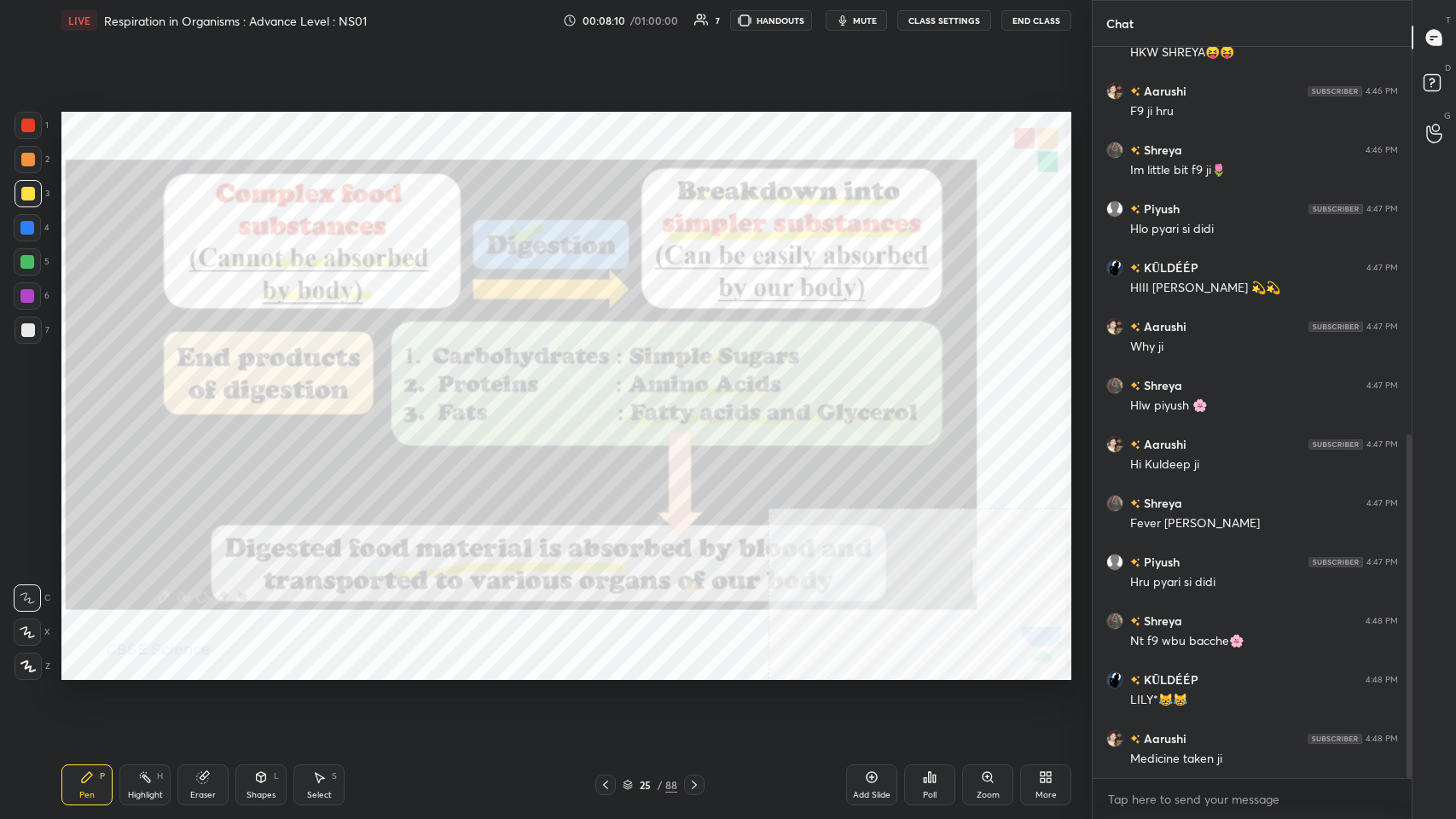
click at [15, 338] on div "7" at bounding box center [32, 330] width 35 height 27
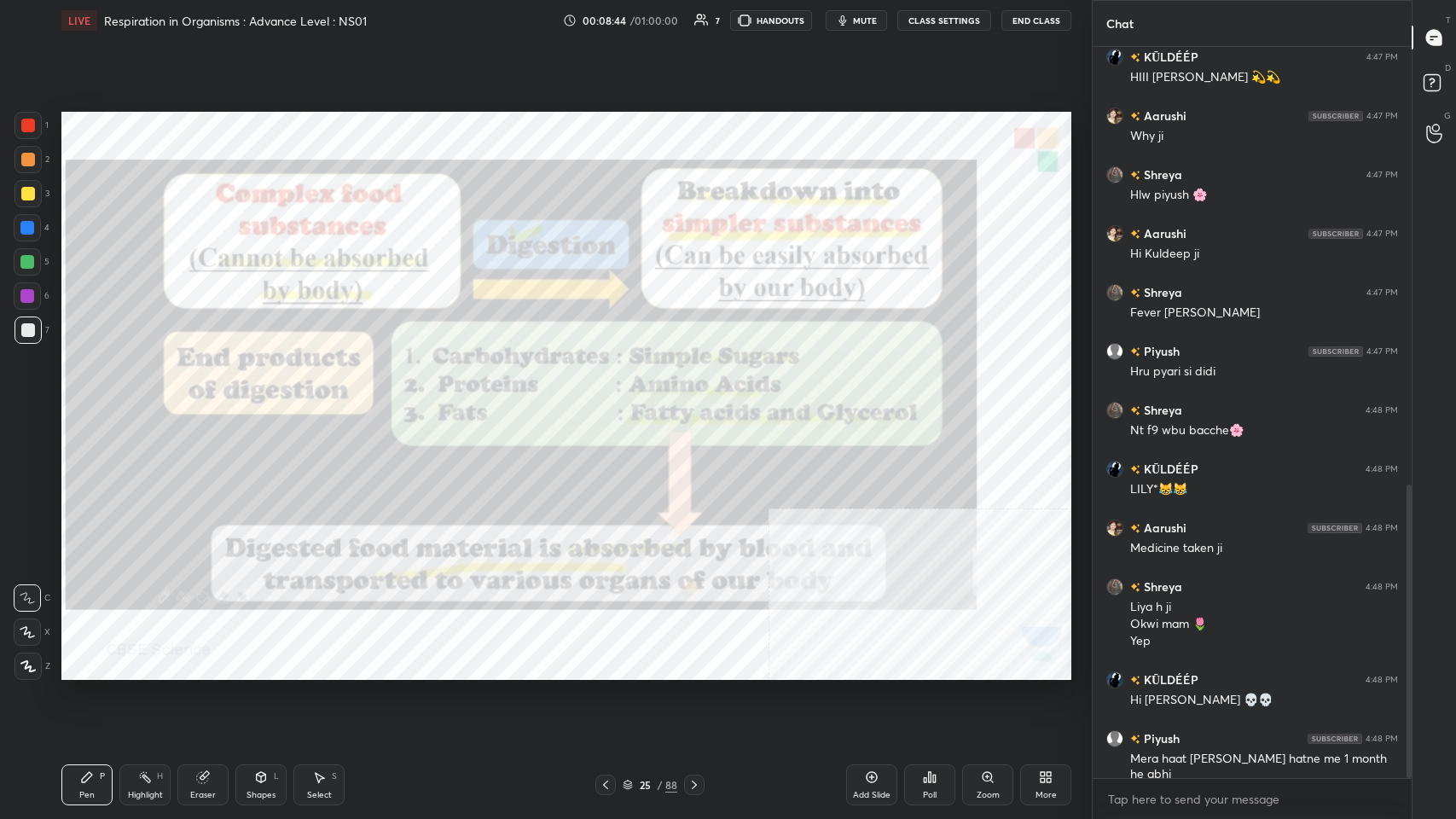
scroll to position [1091, 0]
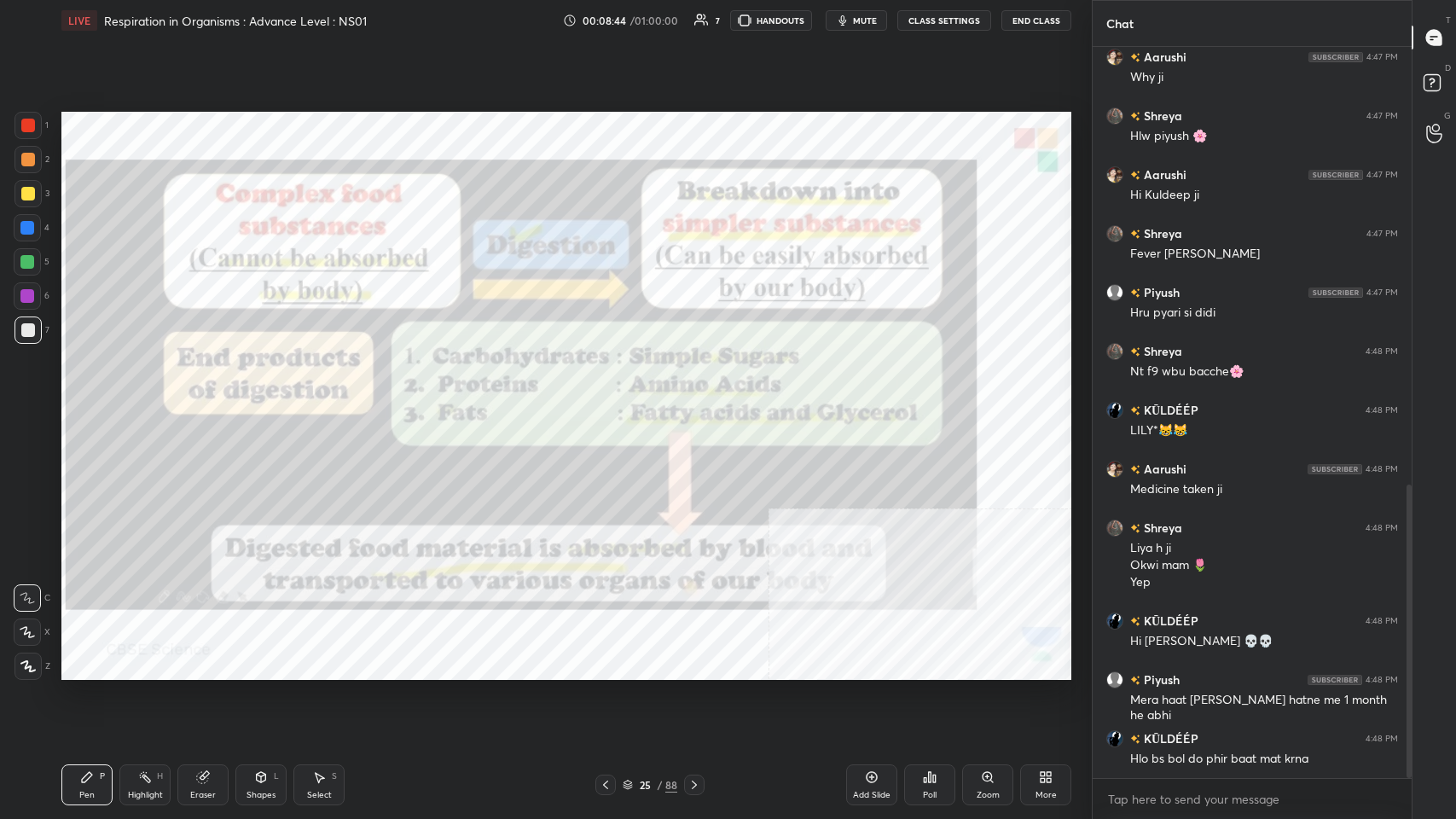
click at [611, 400] on icon at bounding box center [694, 784] width 14 height 14
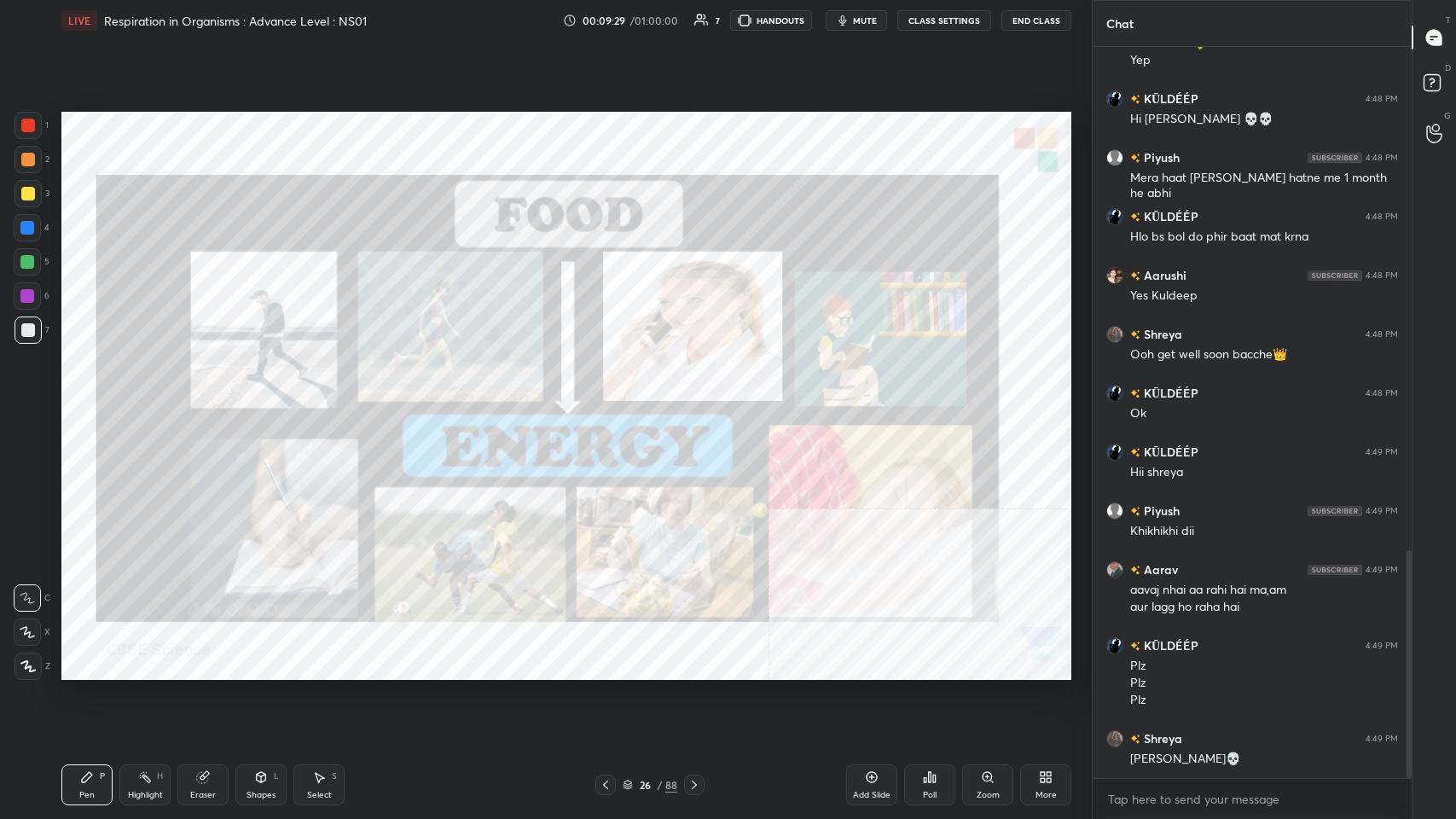
scroll to position [1672, 0]
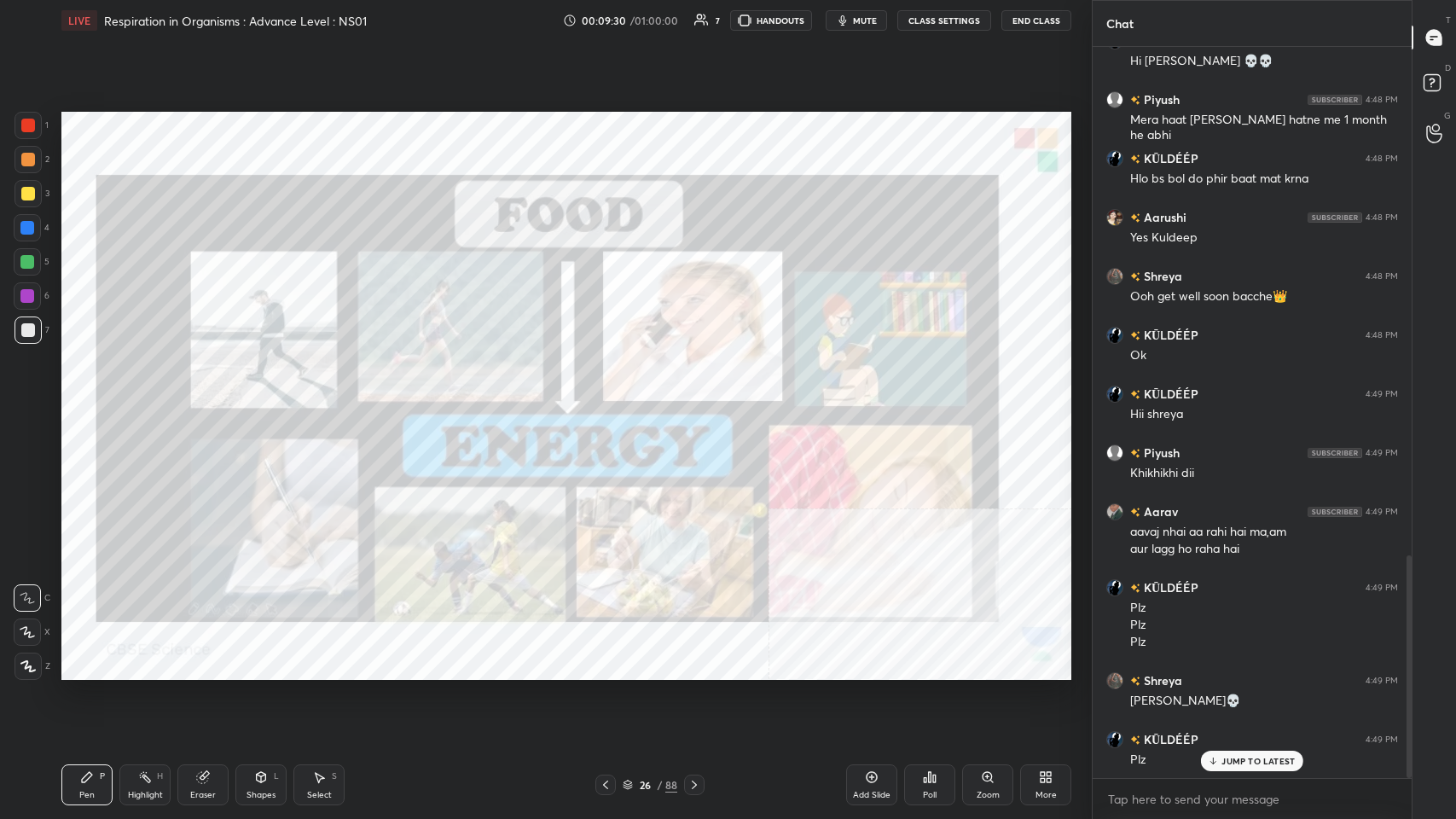
click at [611, 400] on icon at bounding box center [694, 784] width 14 height 14
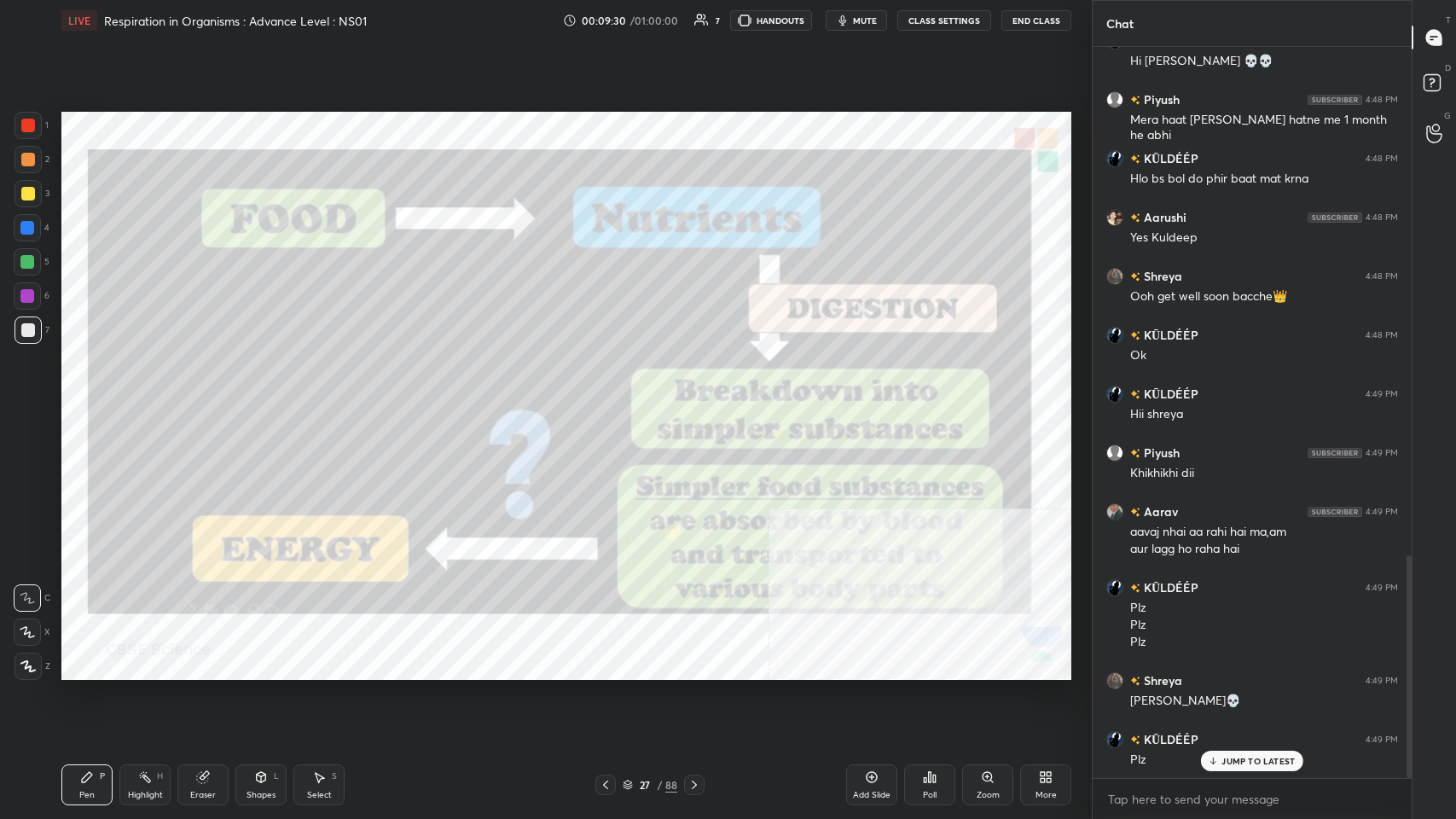
scroll to position [1713, 0]
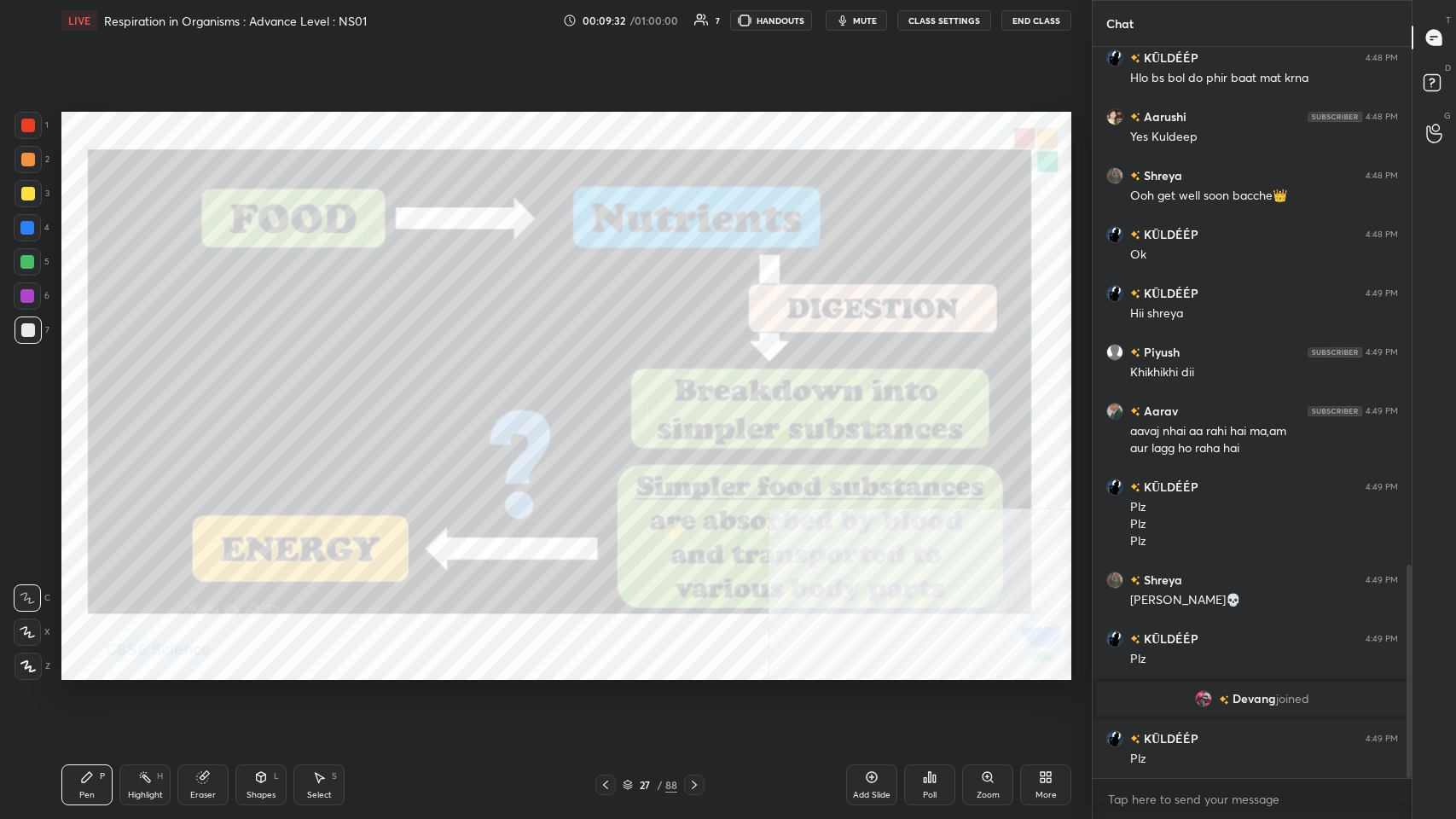
click at [611, 400] on div "More" at bounding box center [1046, 784] width 51 height 41
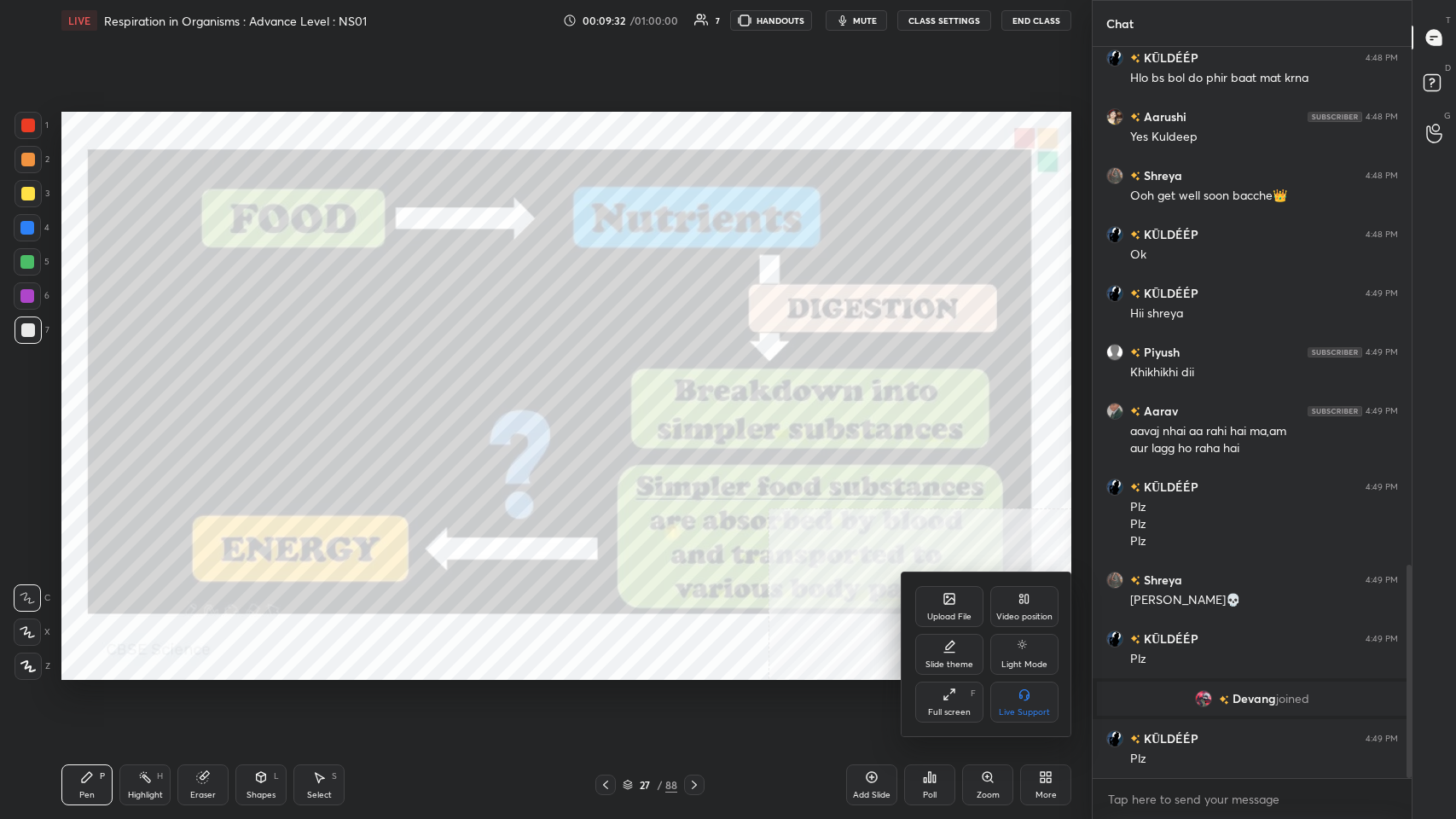
scroll to position [1789, 0]
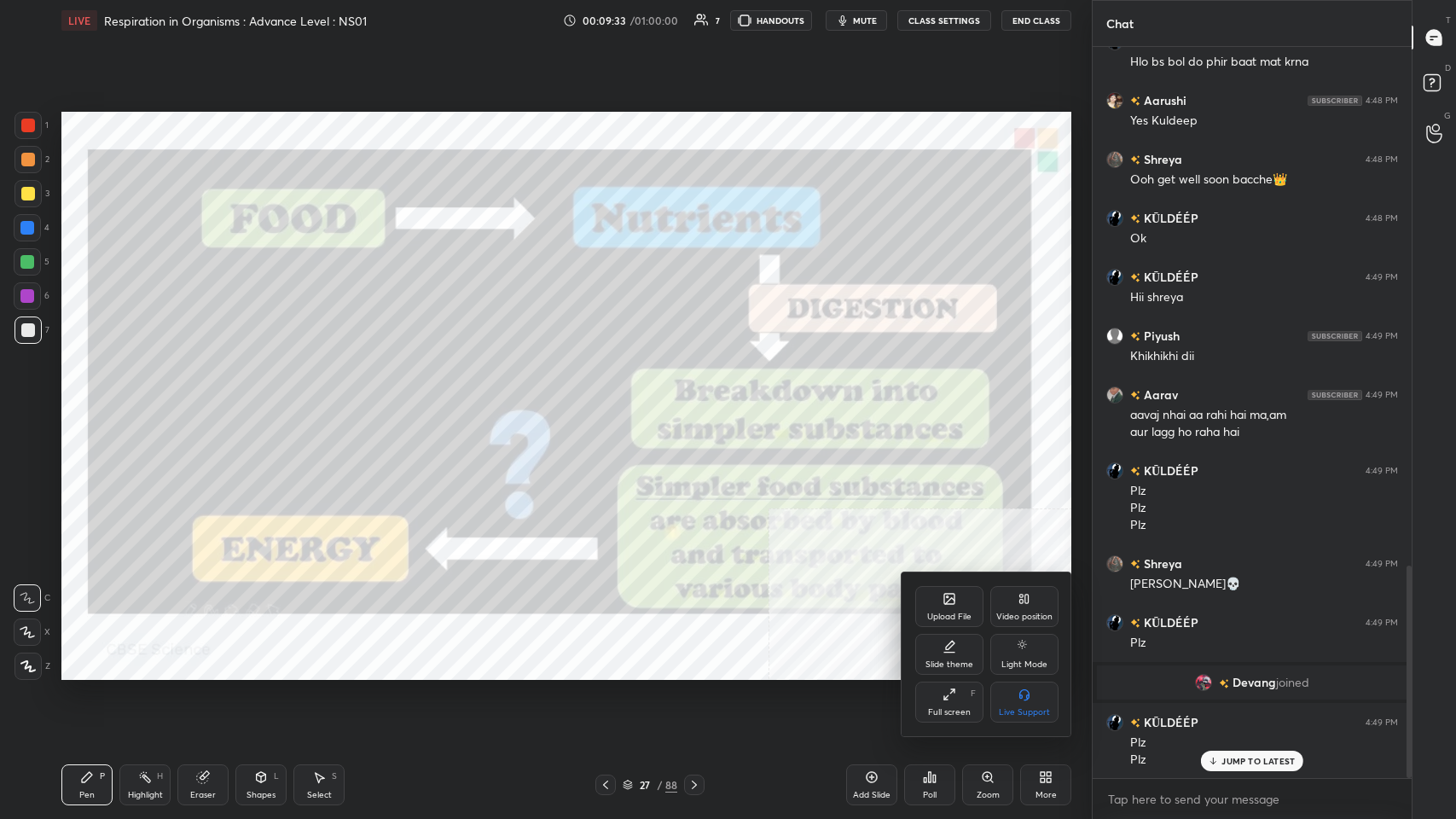
click at [611, 400] on div "Video position" at bounding box center [1024, 606] width 69 height 41
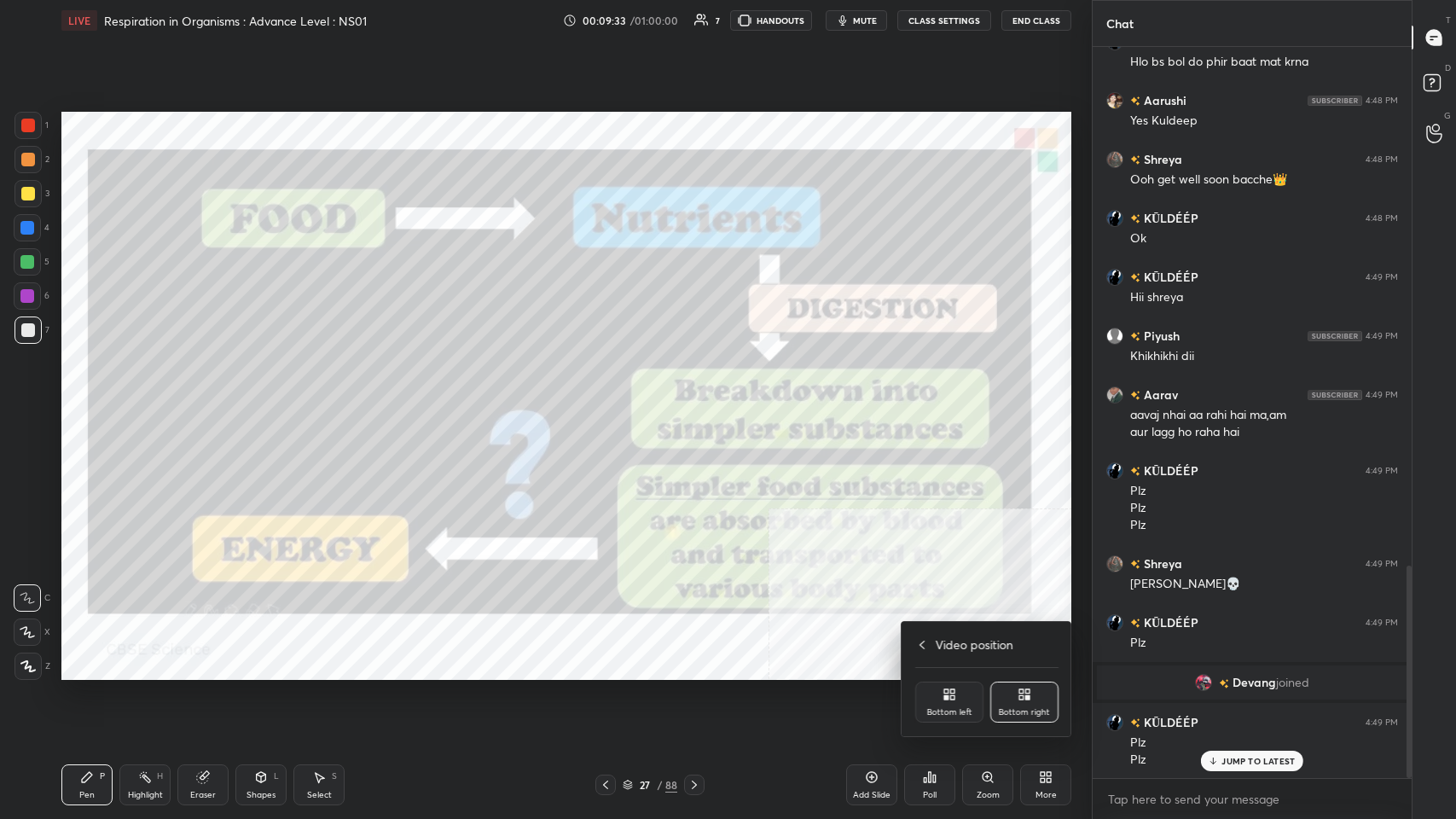
click at [611, 400] on div "Video position Bottom left Bottom right" at bounding box center [986, 678] width 171 height 114
click at [611, 400] on div "Bottom left" at bounding box center [949, 702] width 69 height 41
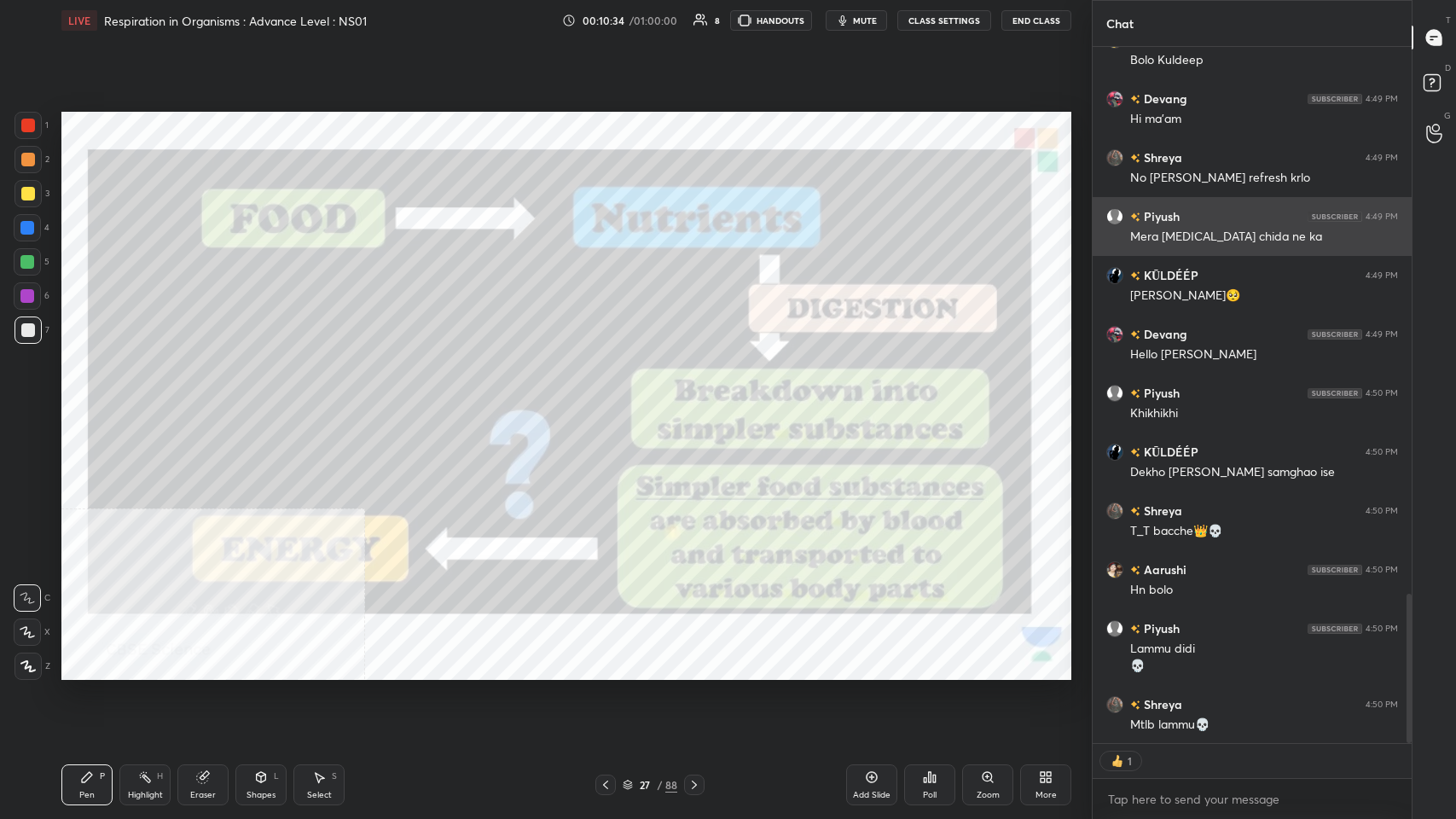
scroll to position [2607, 0]
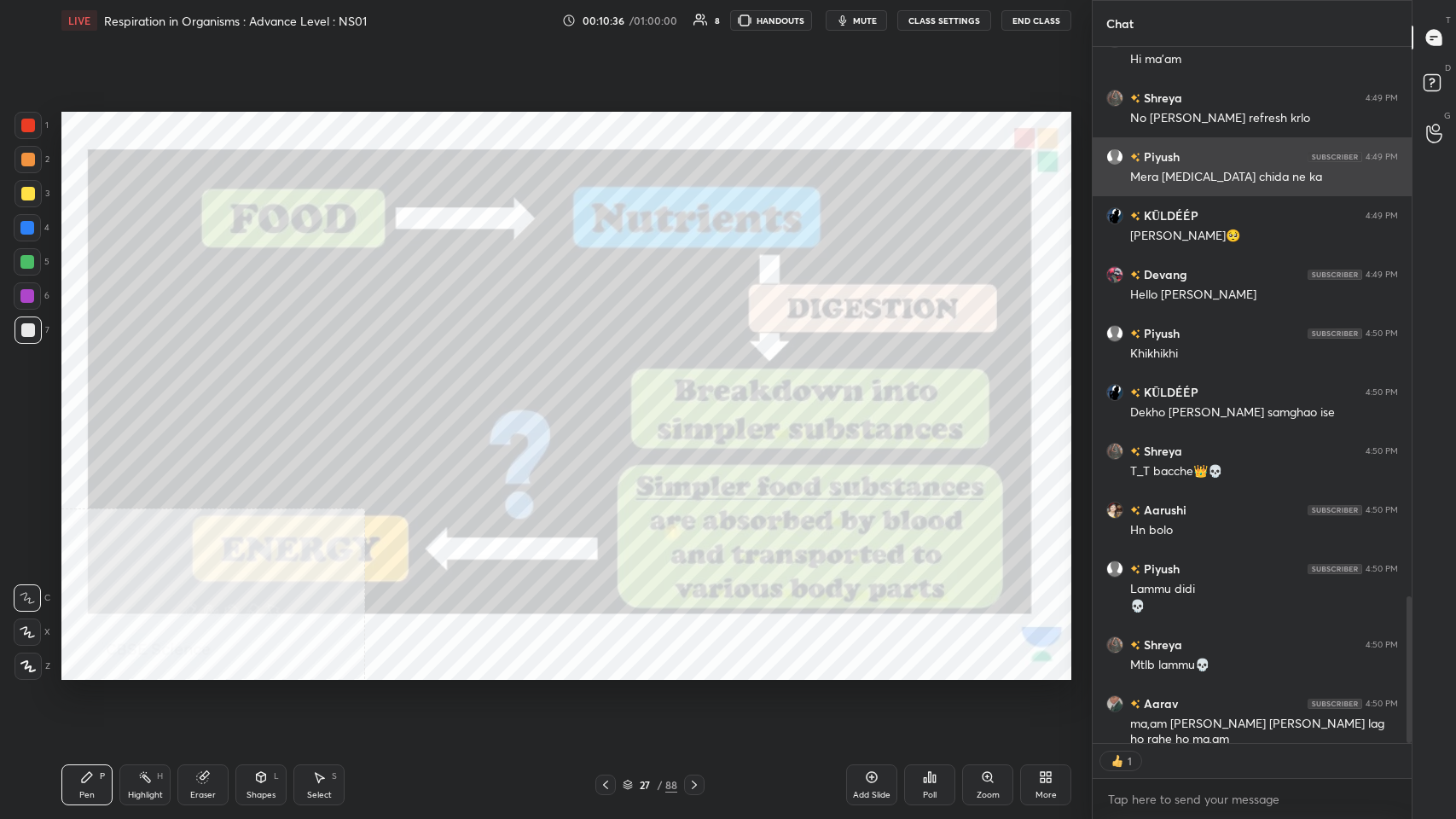
type textarea "x"
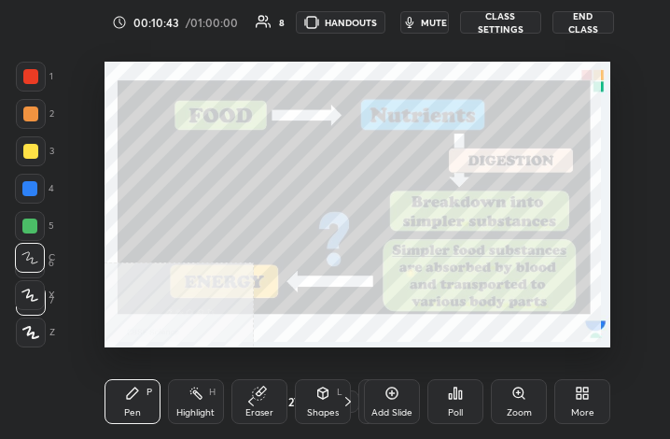
scroll to position [92988, 92712]
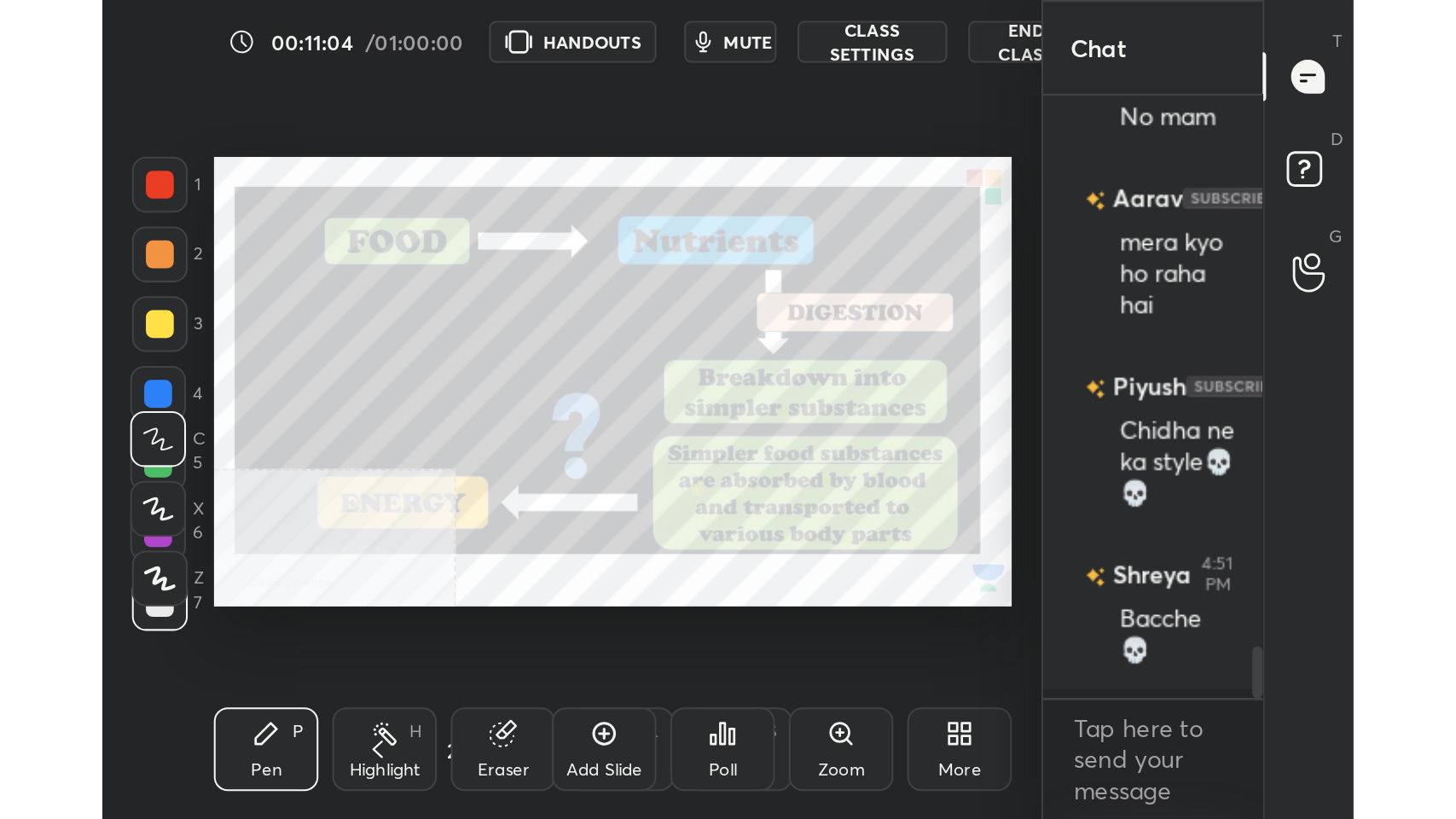
scroll to position [84997, 84892]
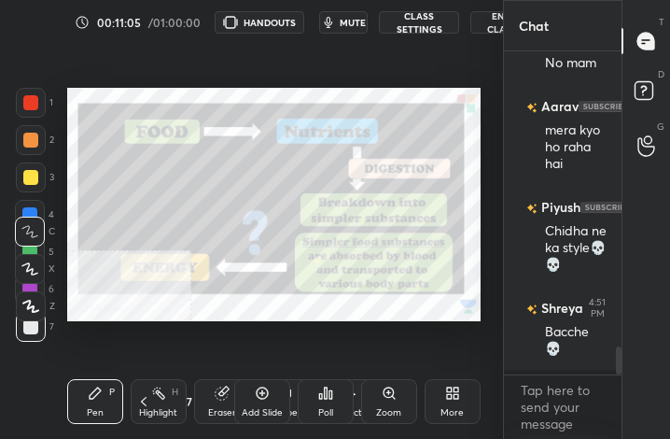
click at [439, 400] on div "More" at bounding box center [453, 401] width 56 height 45
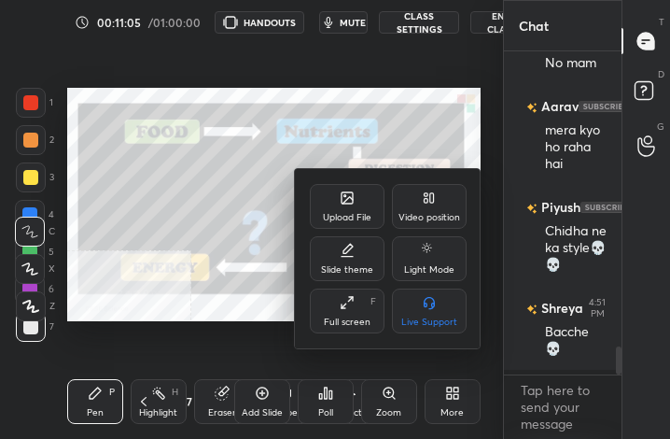
click at [347, 303] on icon at bounding box center [347, 302] width 15 height 15
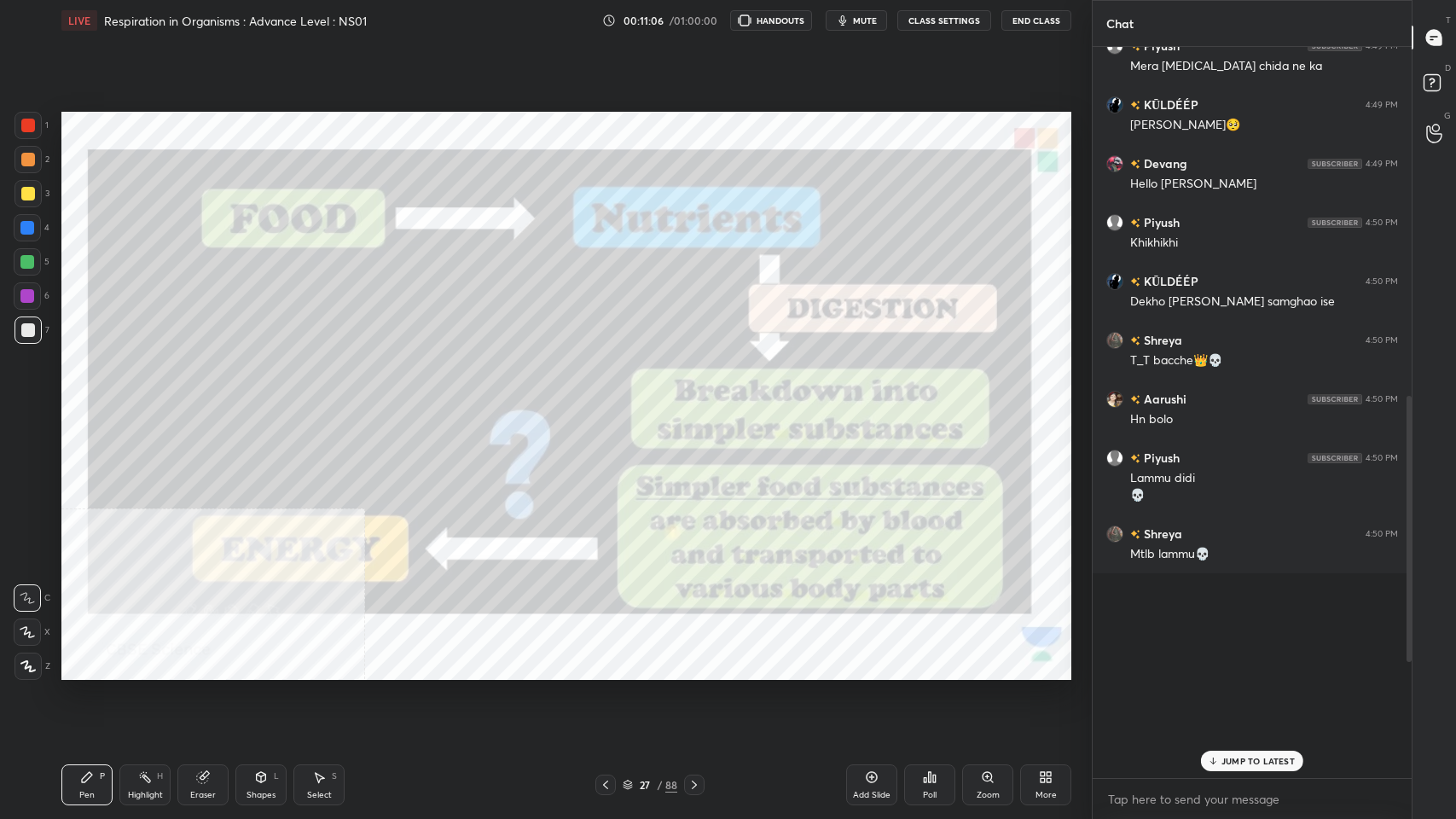
scroll to position [975, 0]
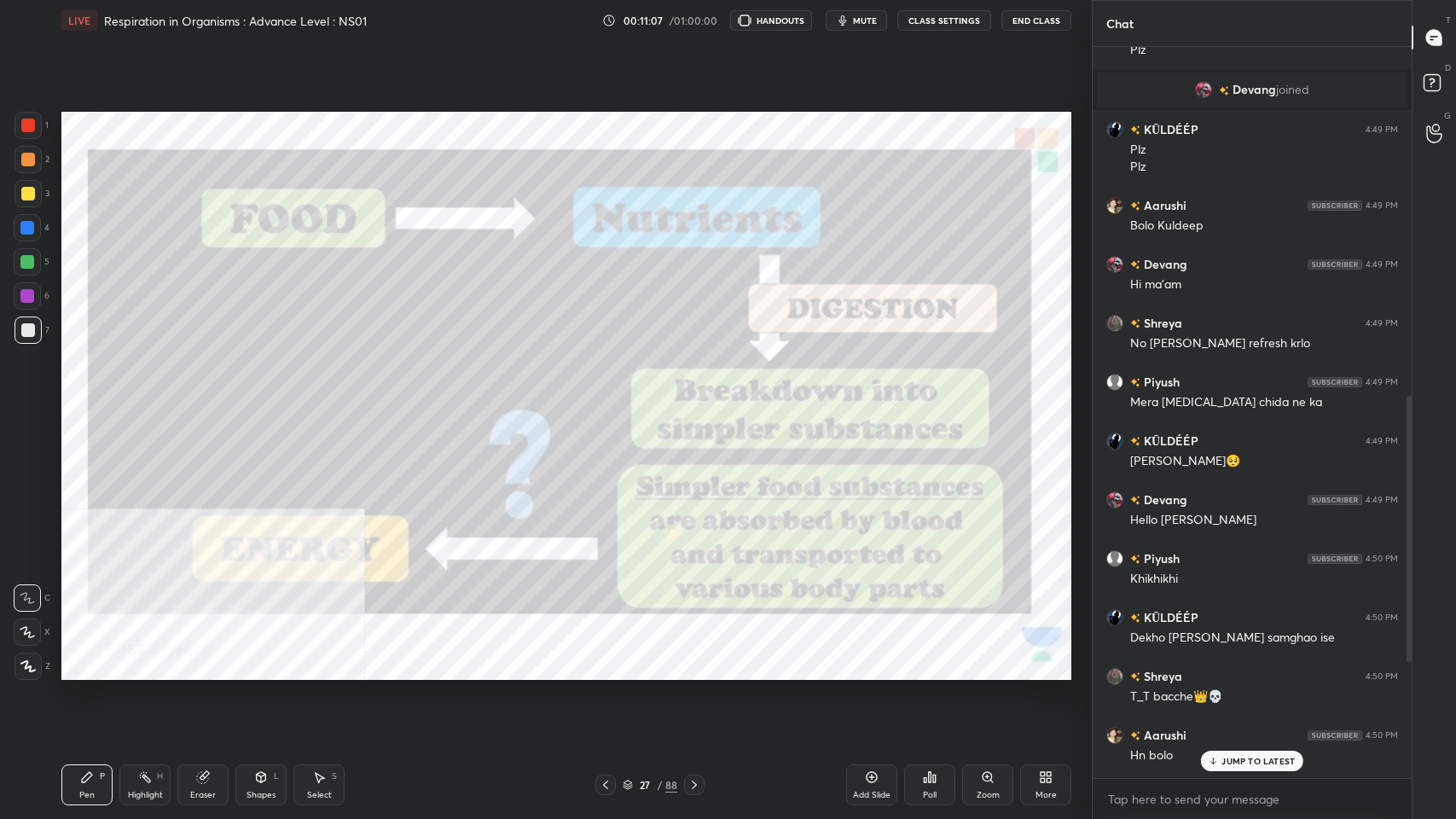
click at [611, 400] on p "JUMP TO LATEST" at bounding box center [1258, 760] width 73 height 10
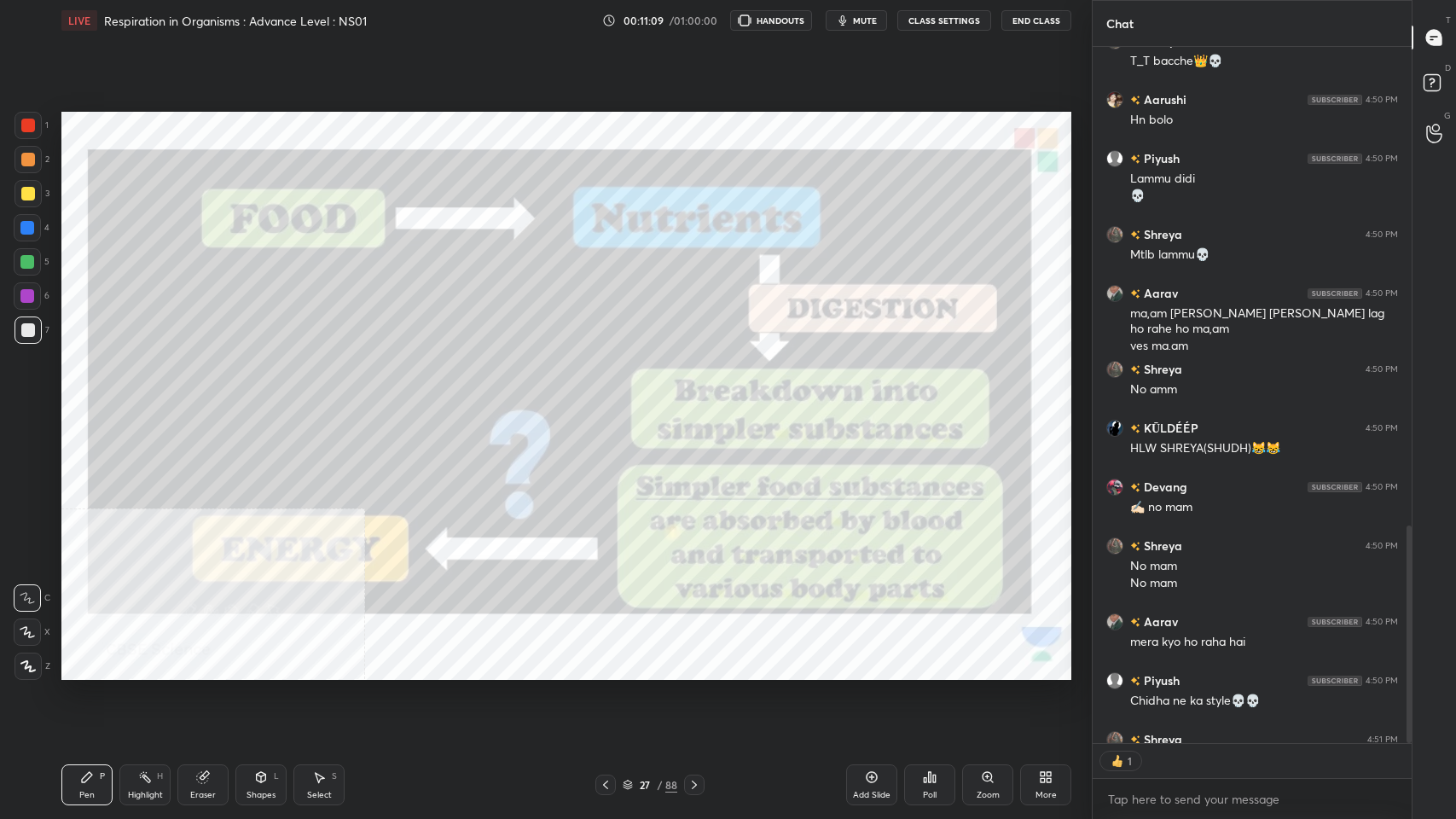
scroll to position [691, 314]
drag, startPoint x: 1251, startPoint y: 731, endPoint x: 102, endPoint y: 38, distance: 1341.8
click at [102, 38] on div "LIVE Respiration in Organisms : Advance Level : NS01" at bounding box center [328, 20] width 534 height 41
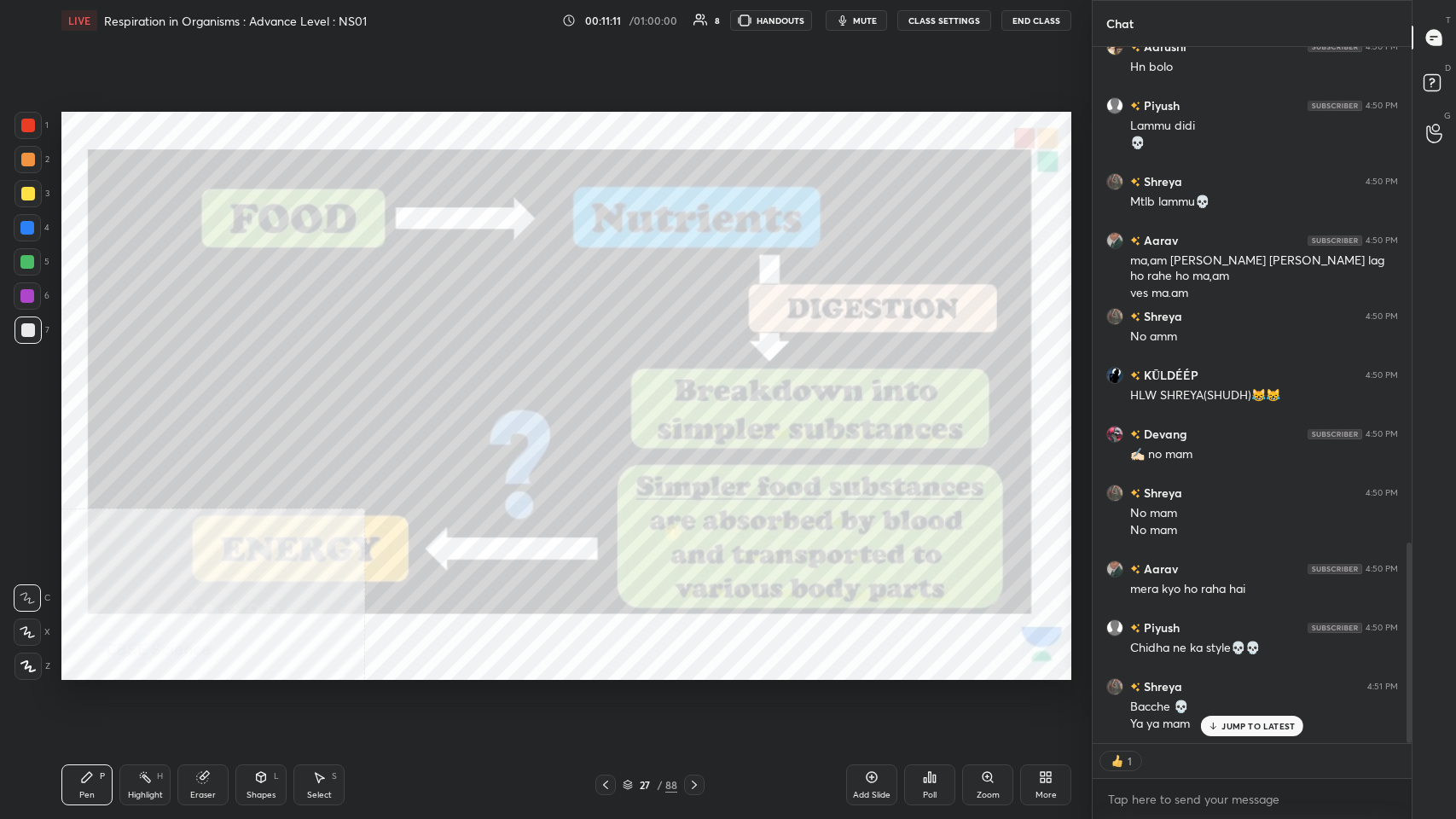
scroll to position [0, 0]
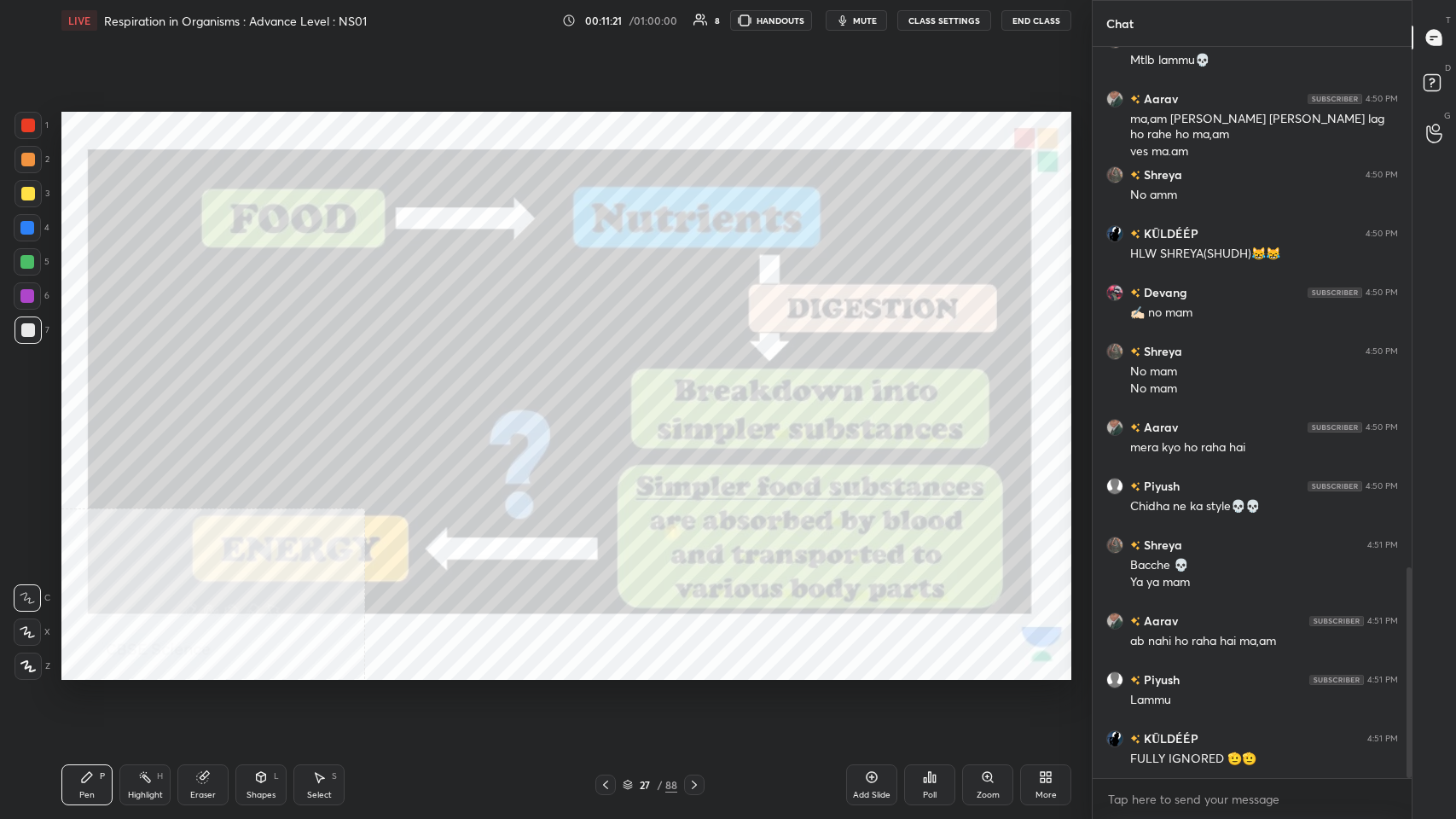
click at [106, 37] on div "LIVE Respiration in Organisms : Advance Level : NS01" at bounding box center [308, 20] width 494 height 41
click at [109, 37] on div "LIVE Respiration in Organisms : Advance Level : NS01" at bounding box center [308, 20] width 494 height 41
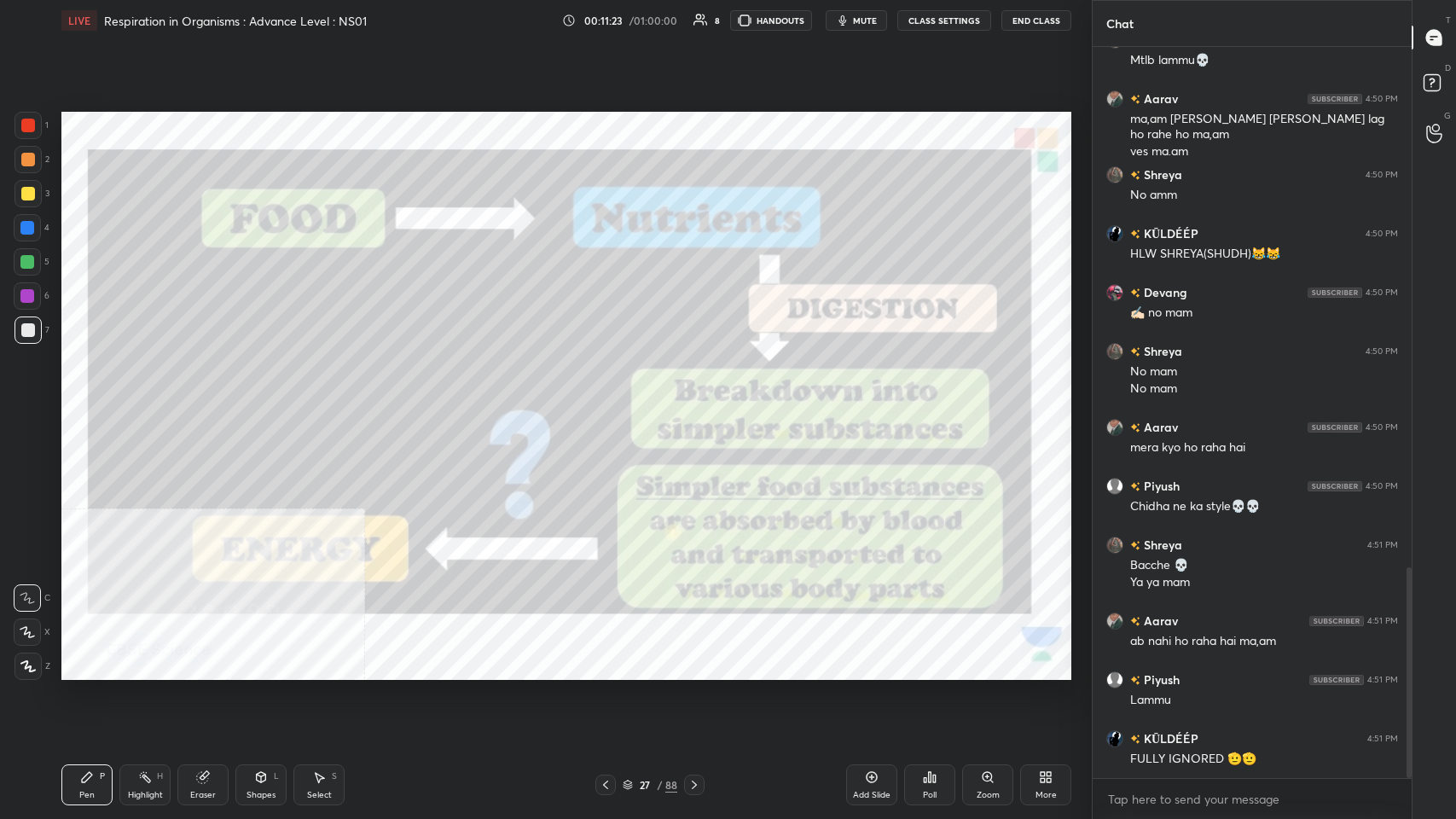
click at [109, 37] on div "LIVE Respiration in Organisms : Advance Level : NS01" at bounding box center [308, 20] width 494 height 41
click at [611, 400] on div at bounding box center [694, 784] width 20 height 20
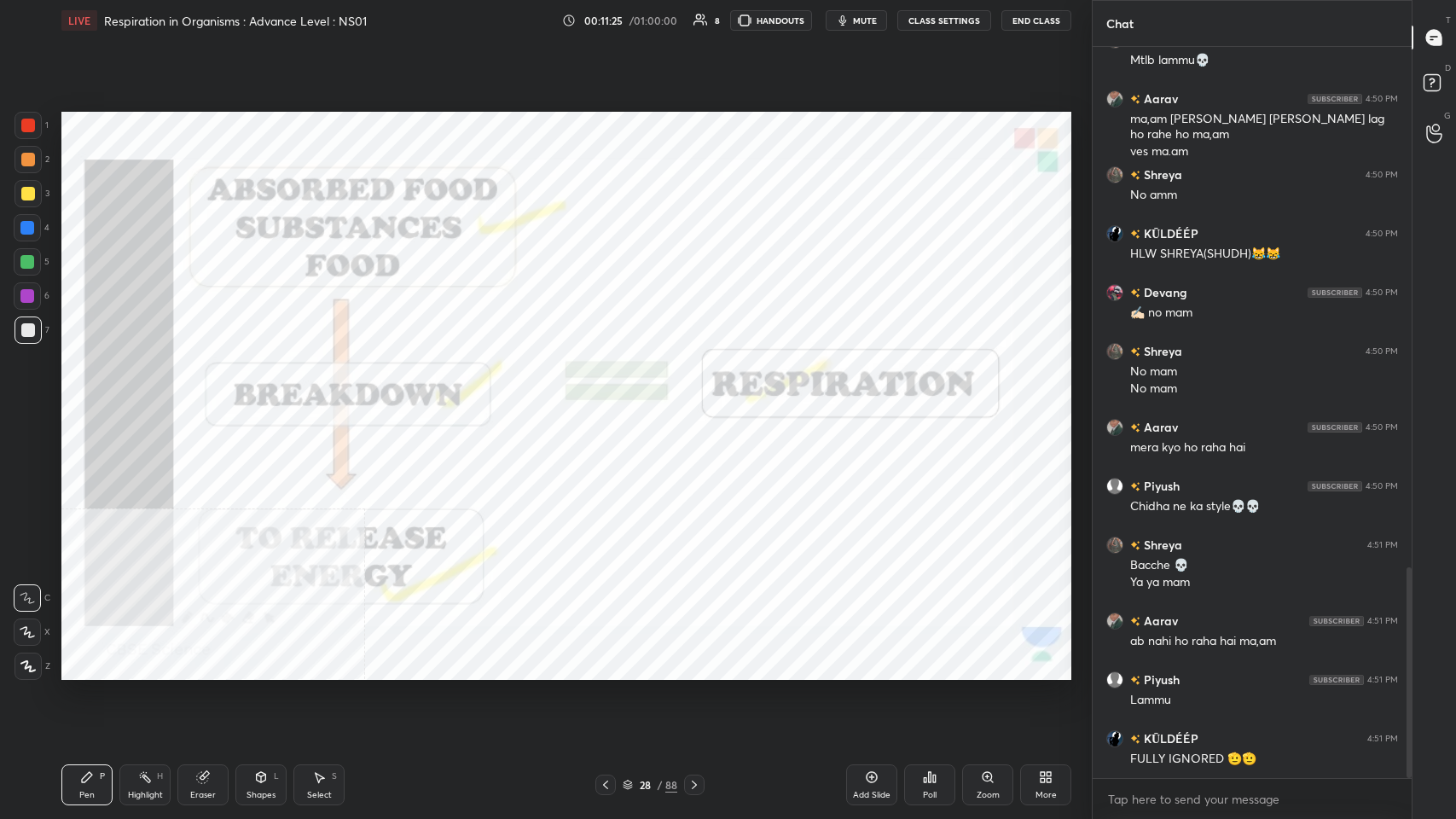
click at [611, 400] on div "More" at bounding box center [1046, 784] width 51 height 41
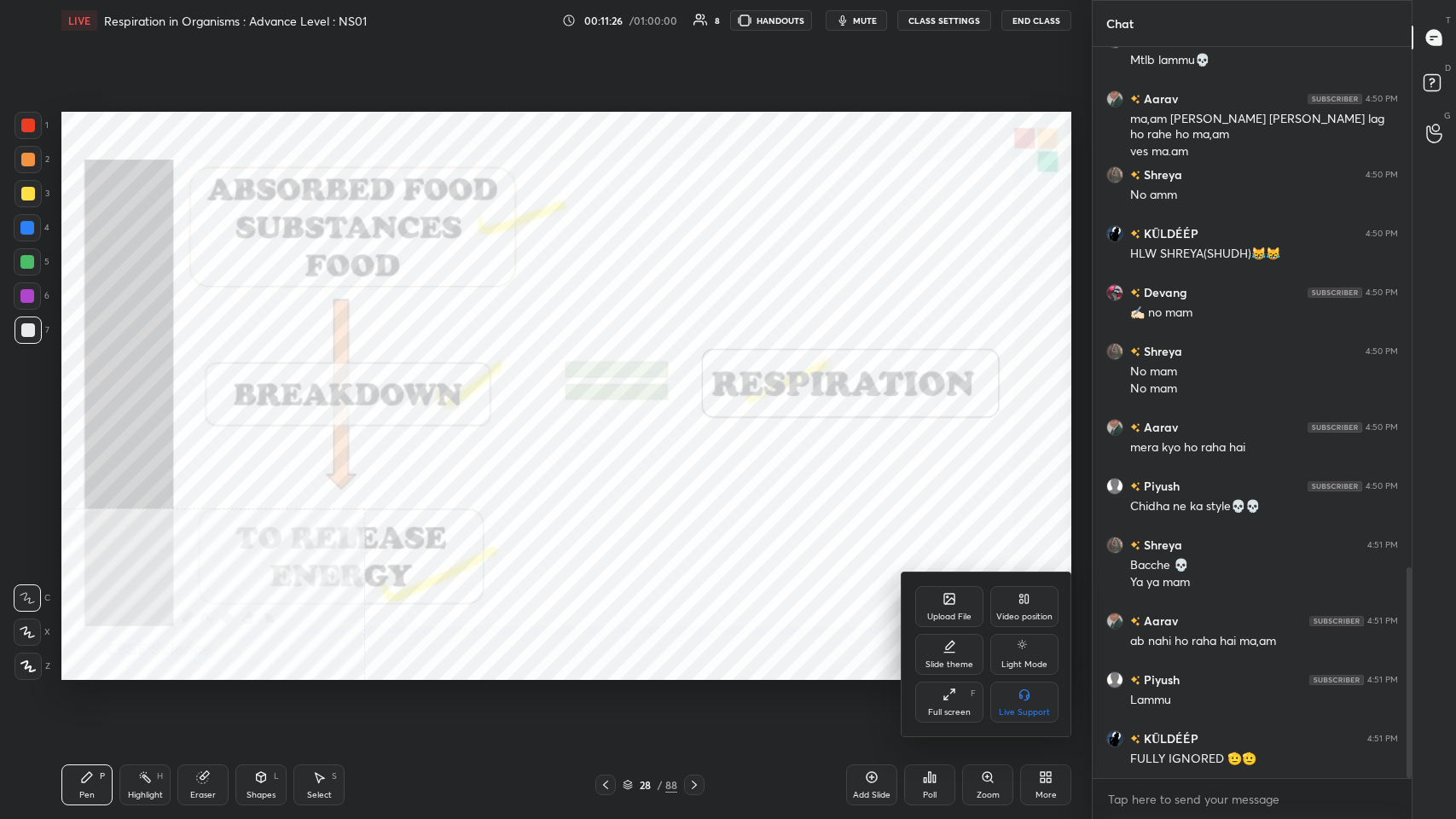
click at [611, 400] on div "Video position" at bounding box center [1024, 606] width 69 height 41
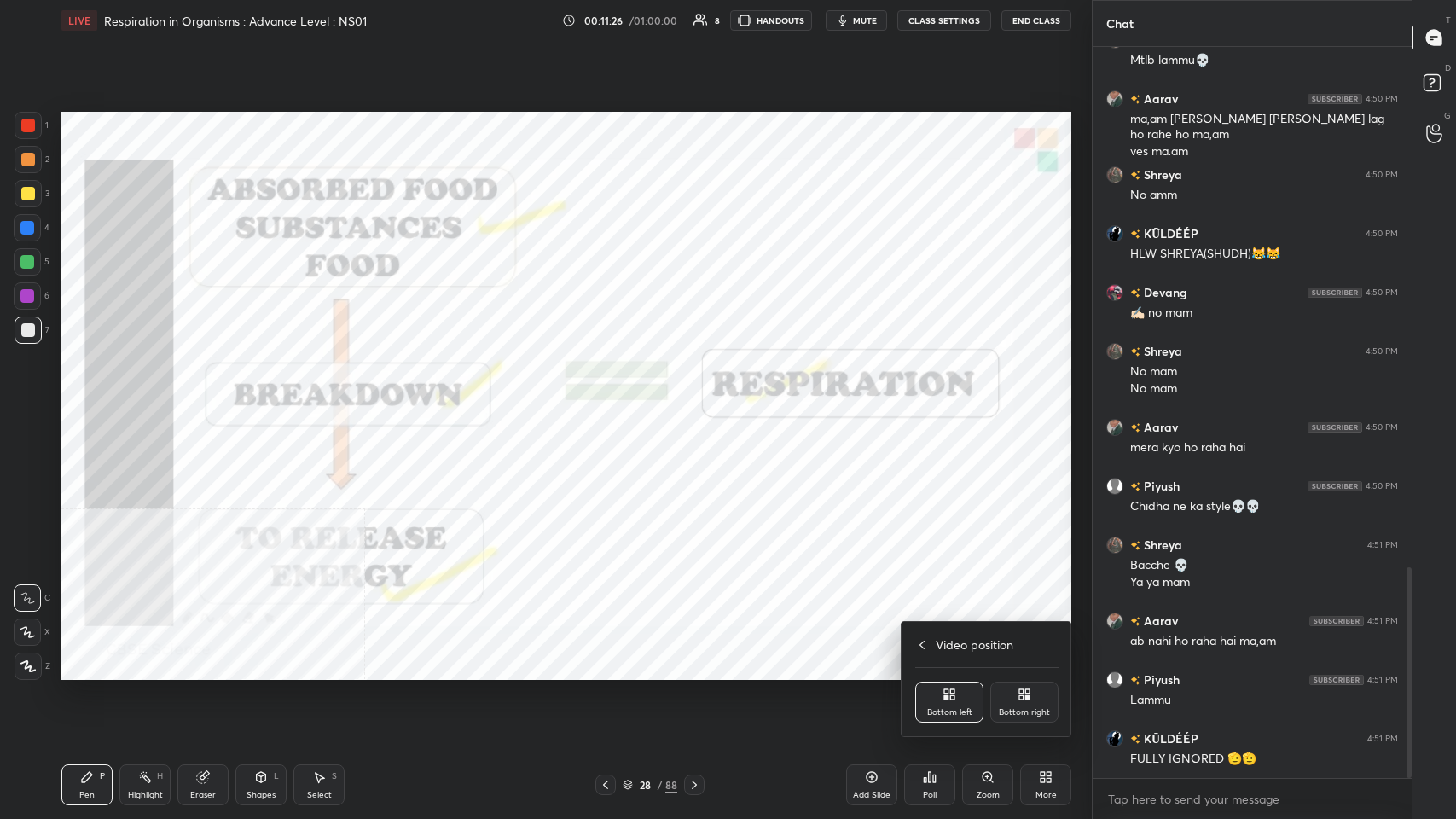
click at [611, 400] on icon at bounding box center [1027, 697] width 5 height 5
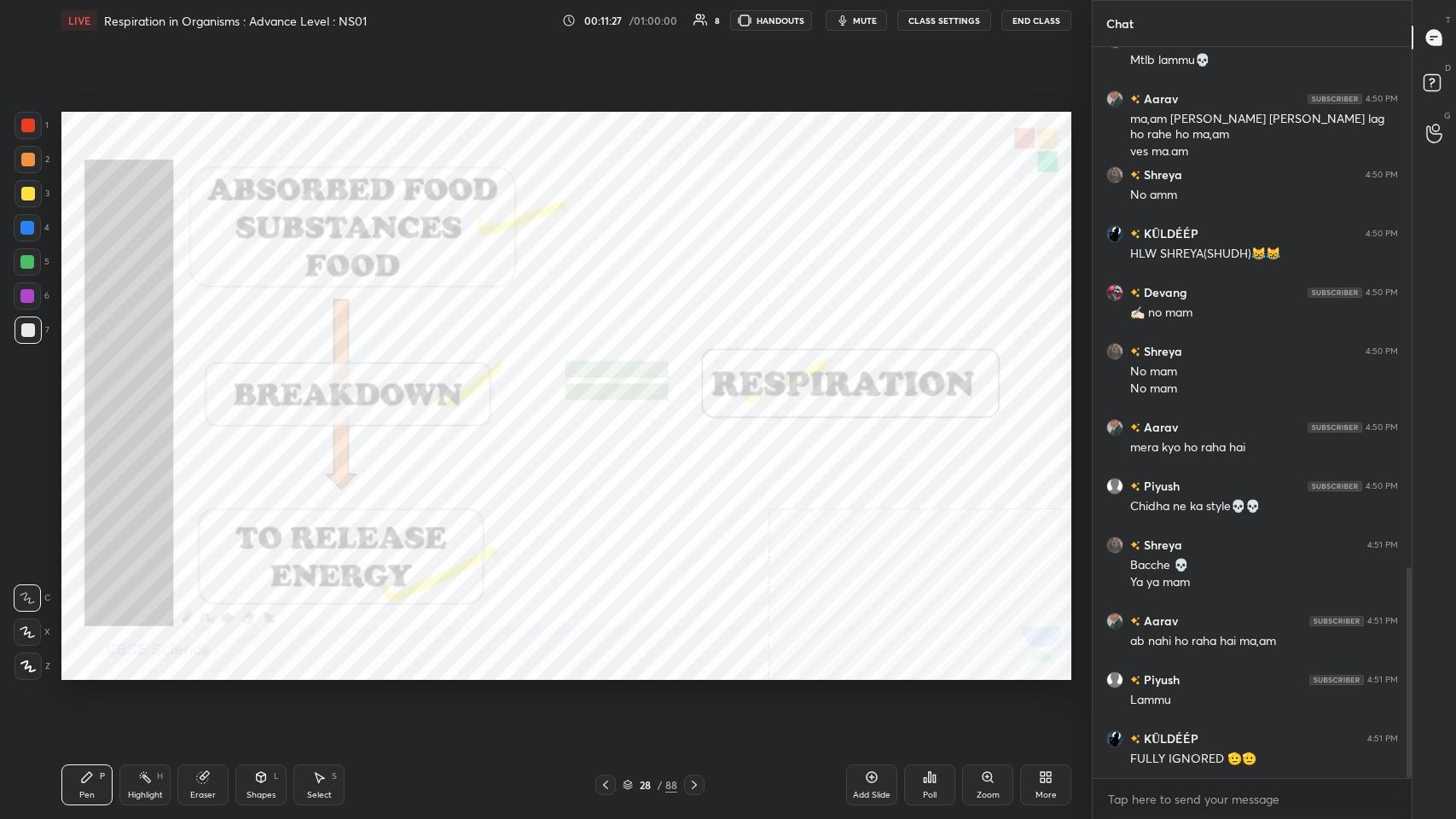
click at [109, 37] on div "LIVE Respiration in Organisms : Advance Level : NS01" at bounding box center [308, 20] width 494 height 41
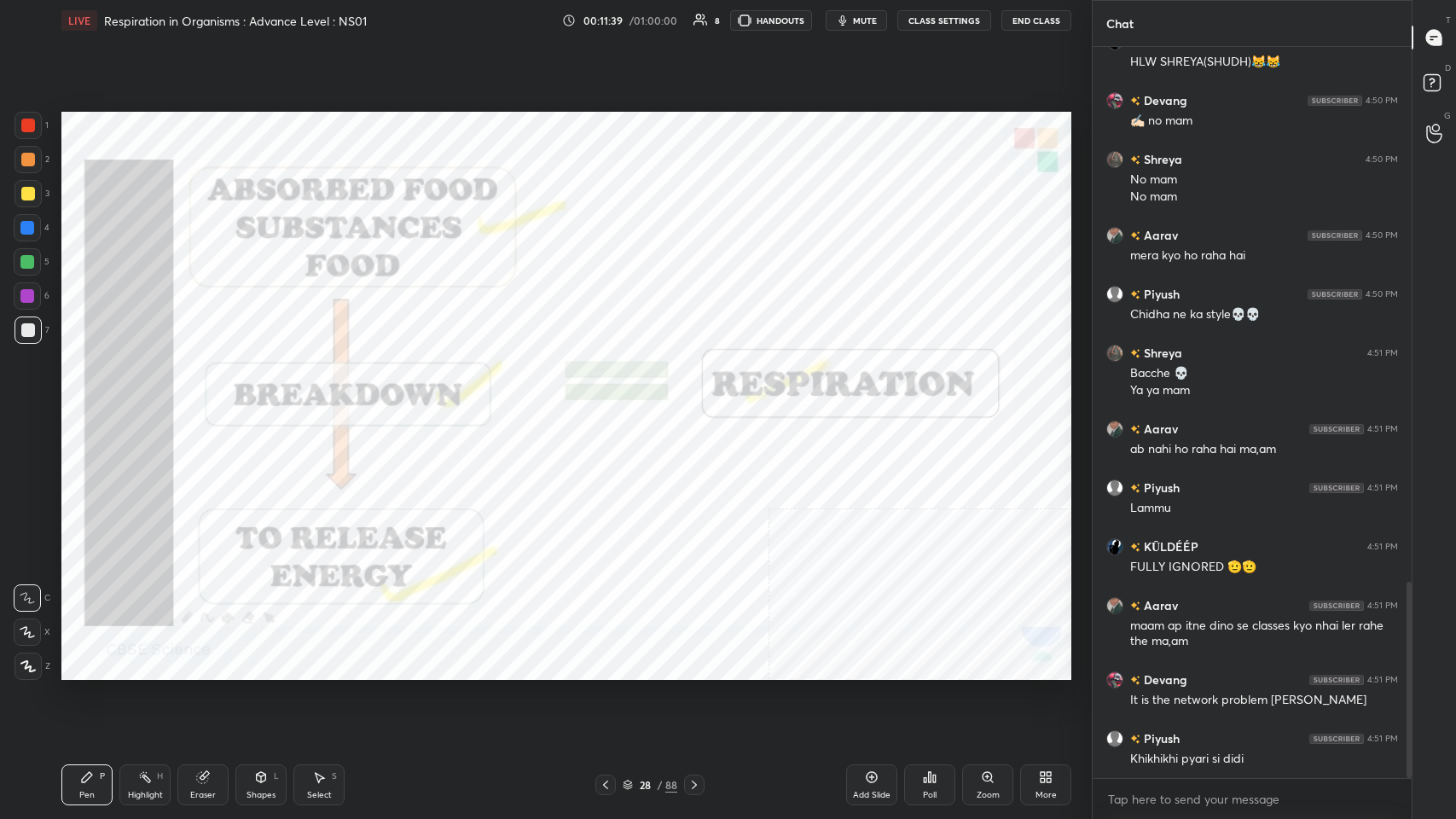
click at [109, 37] on div "LIVE Respiration in Organisms : Advance Level : NS01" at bounding box center [308, 20] width 494 height 41
click at [16, 125] on div at bounding box center [28, 125] width 27 height 27
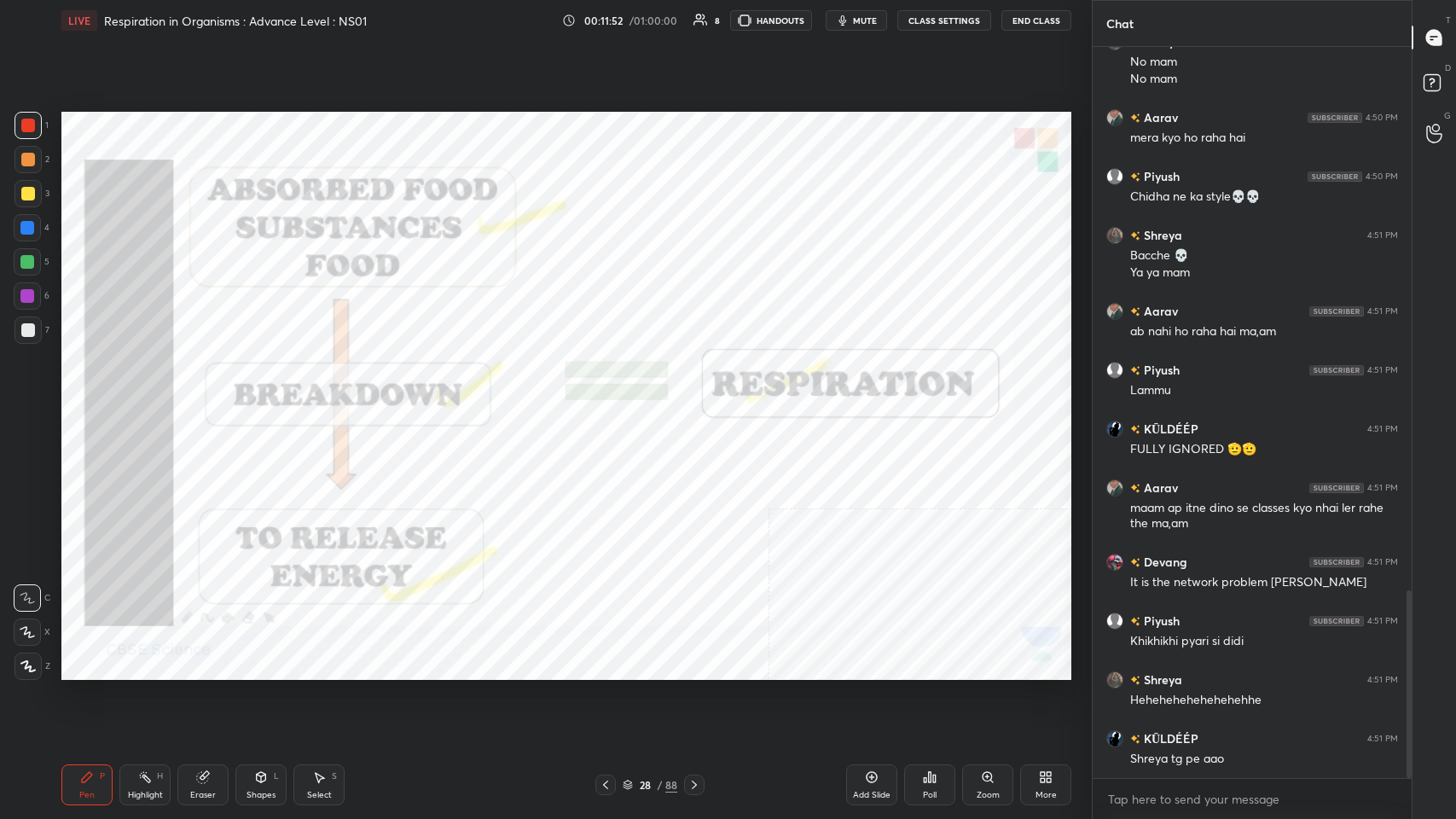
click at [109, 37] on div "LIVE Respiration in Organisms : Advance Level : NS01" at bounding box center [308, 20] width 494 height 41
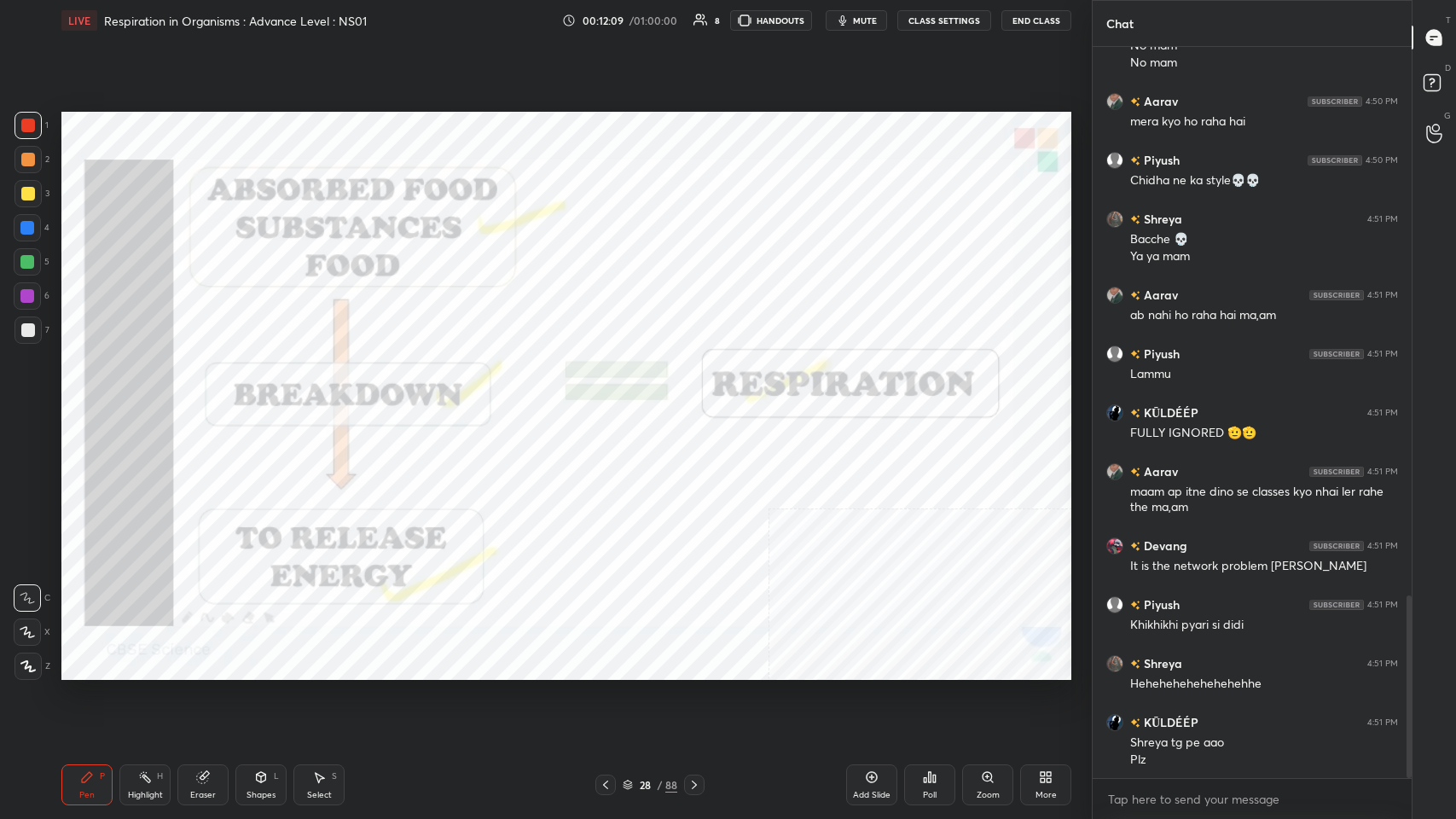
scroll to position [2190, 0]
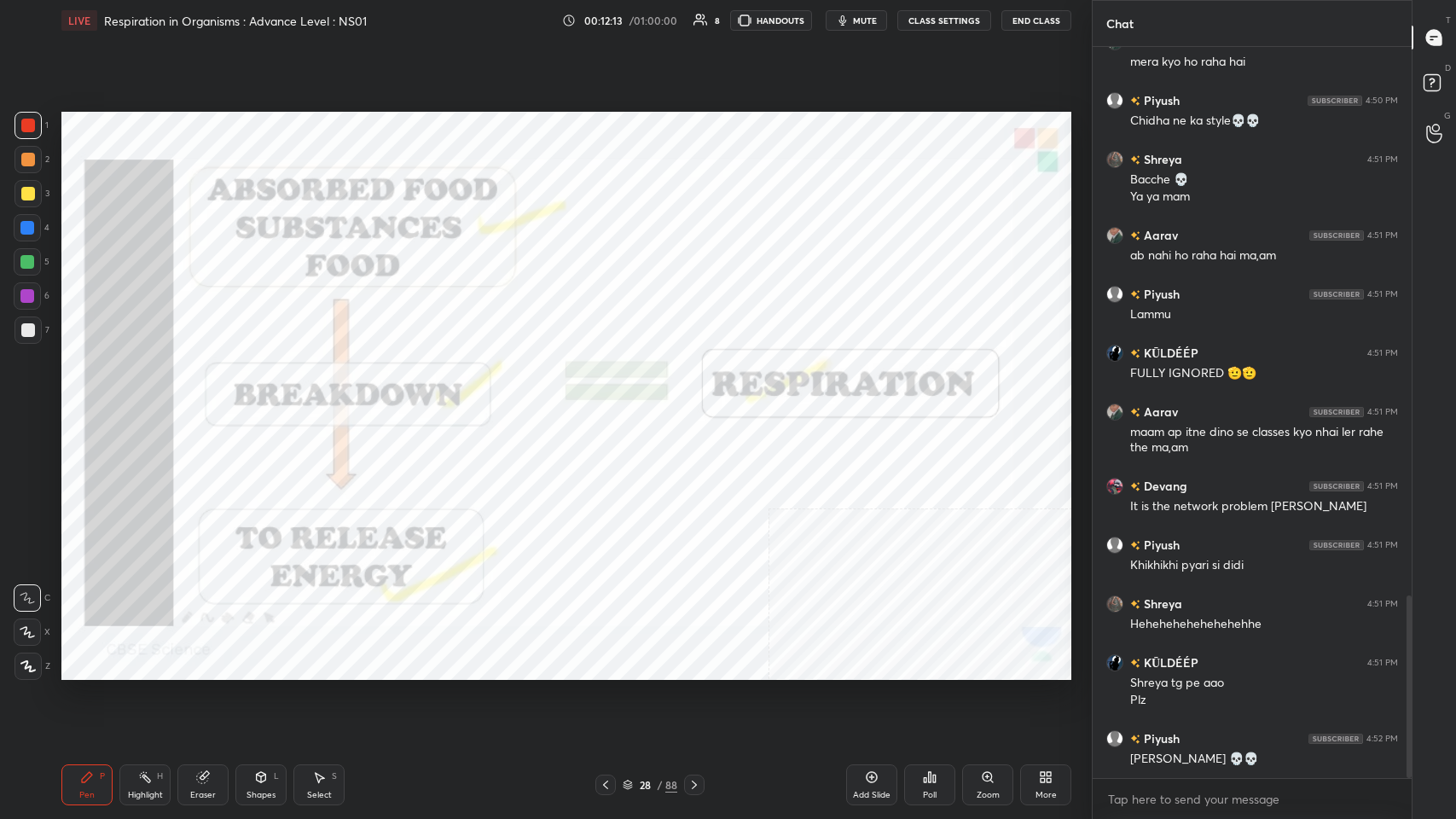
click at [611, 400] on icon at bounding box center [694, 784] width 14 height 14
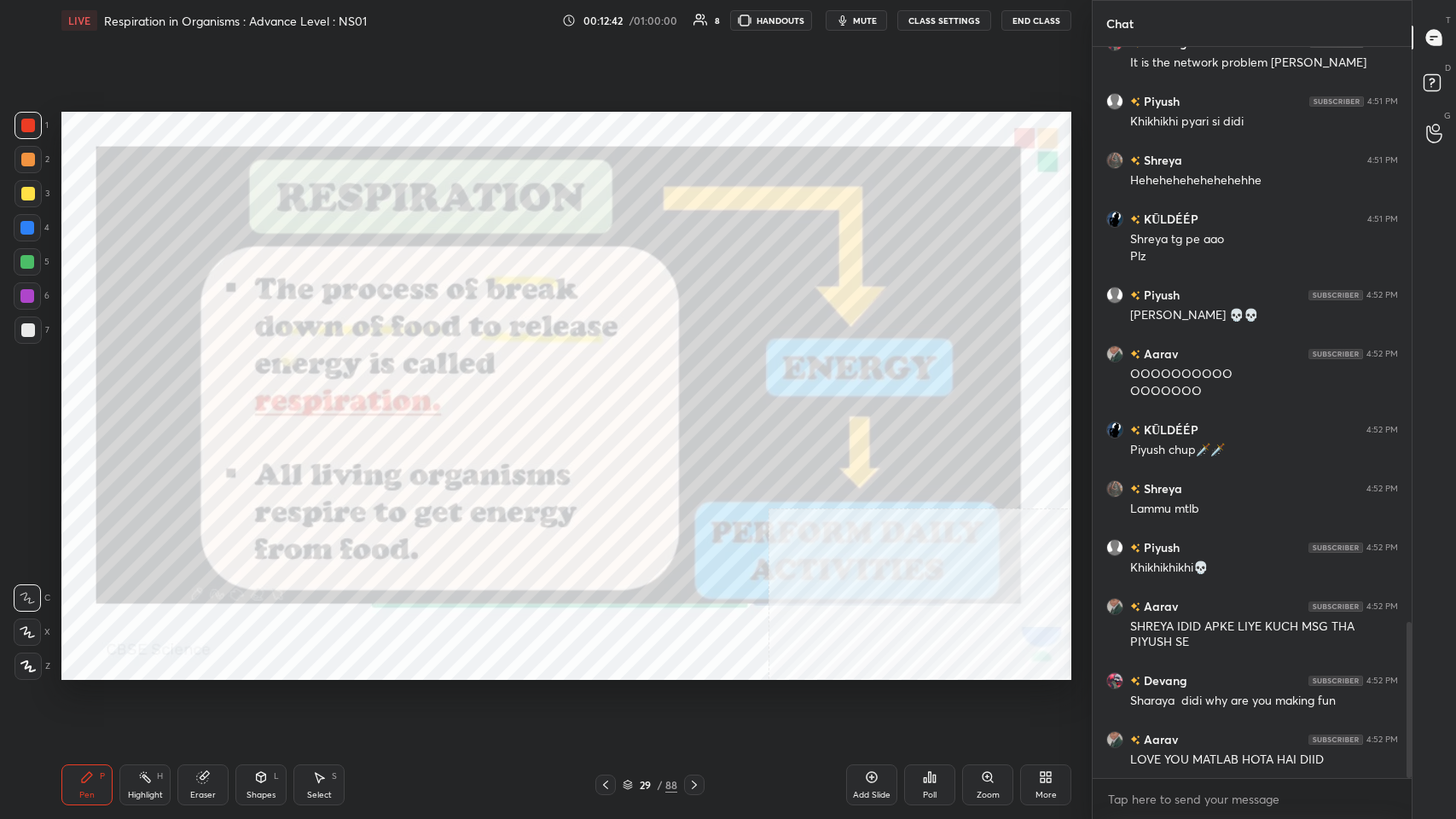
scroll to position [2694, 0]
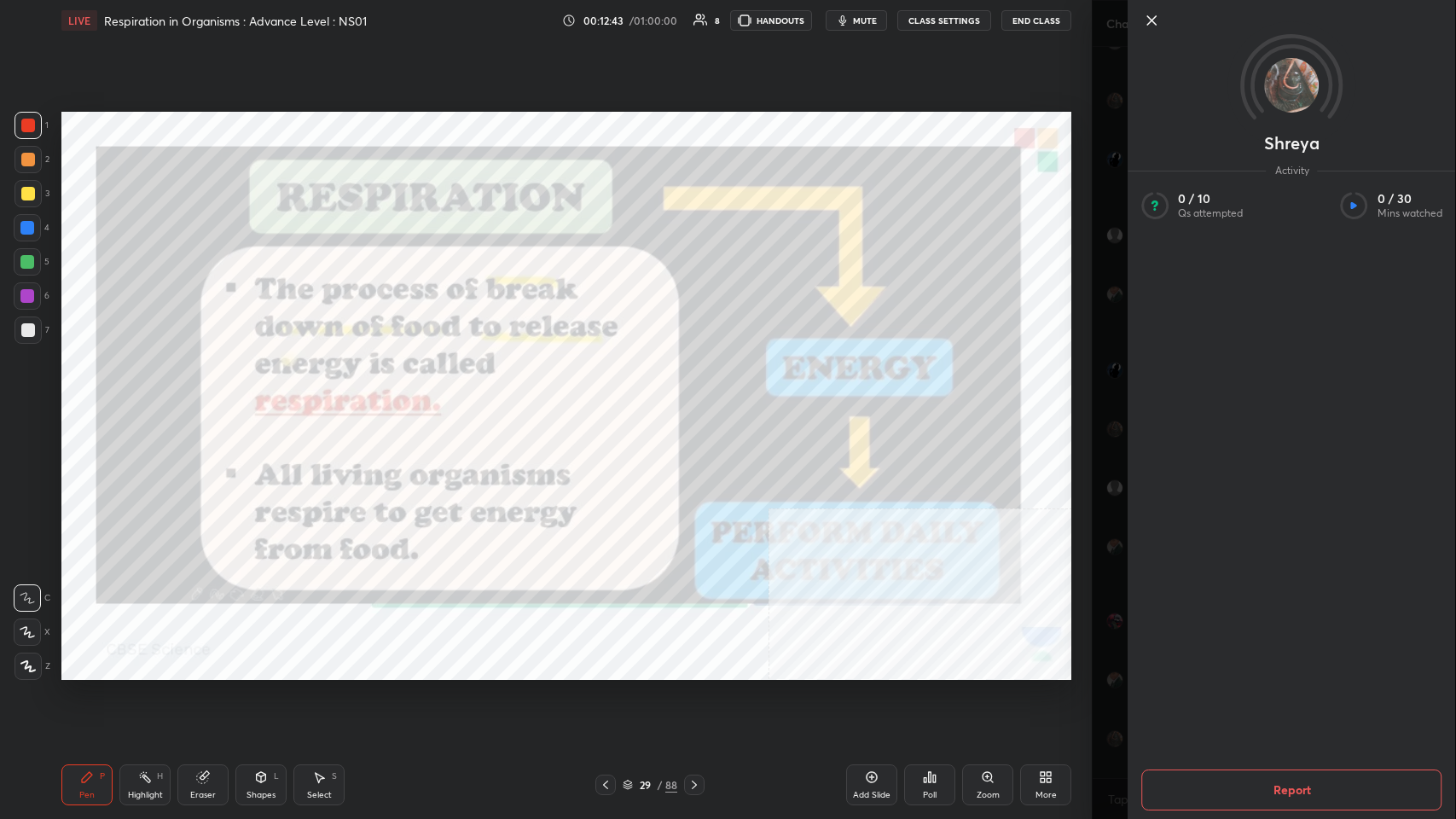
click at [611, 400] on div "Setting up your live class Poll for secs No correct answer Start poll" at bounding box center [567, 396] width 1024 height 709
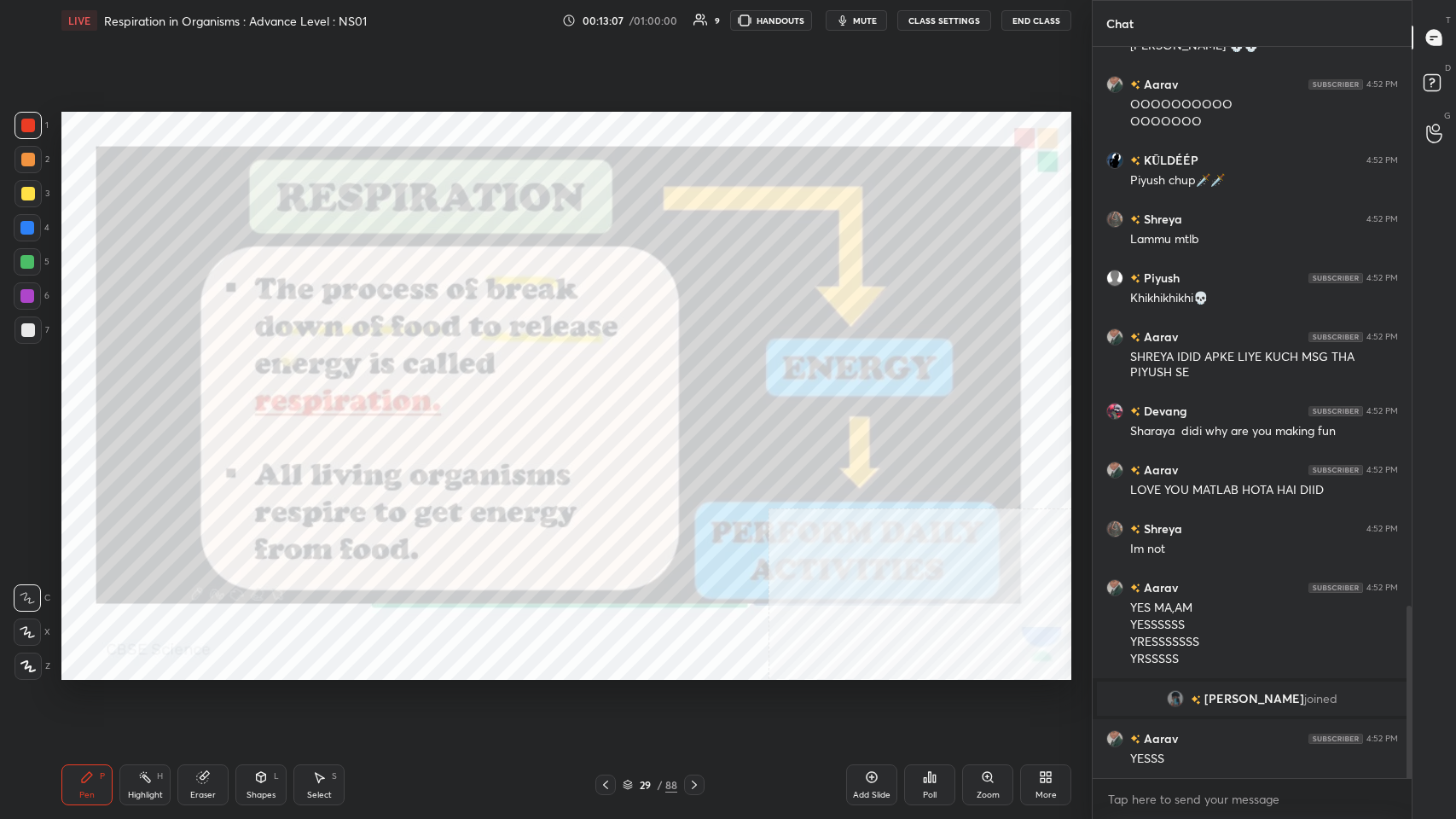
scroll to position [2423, 0]
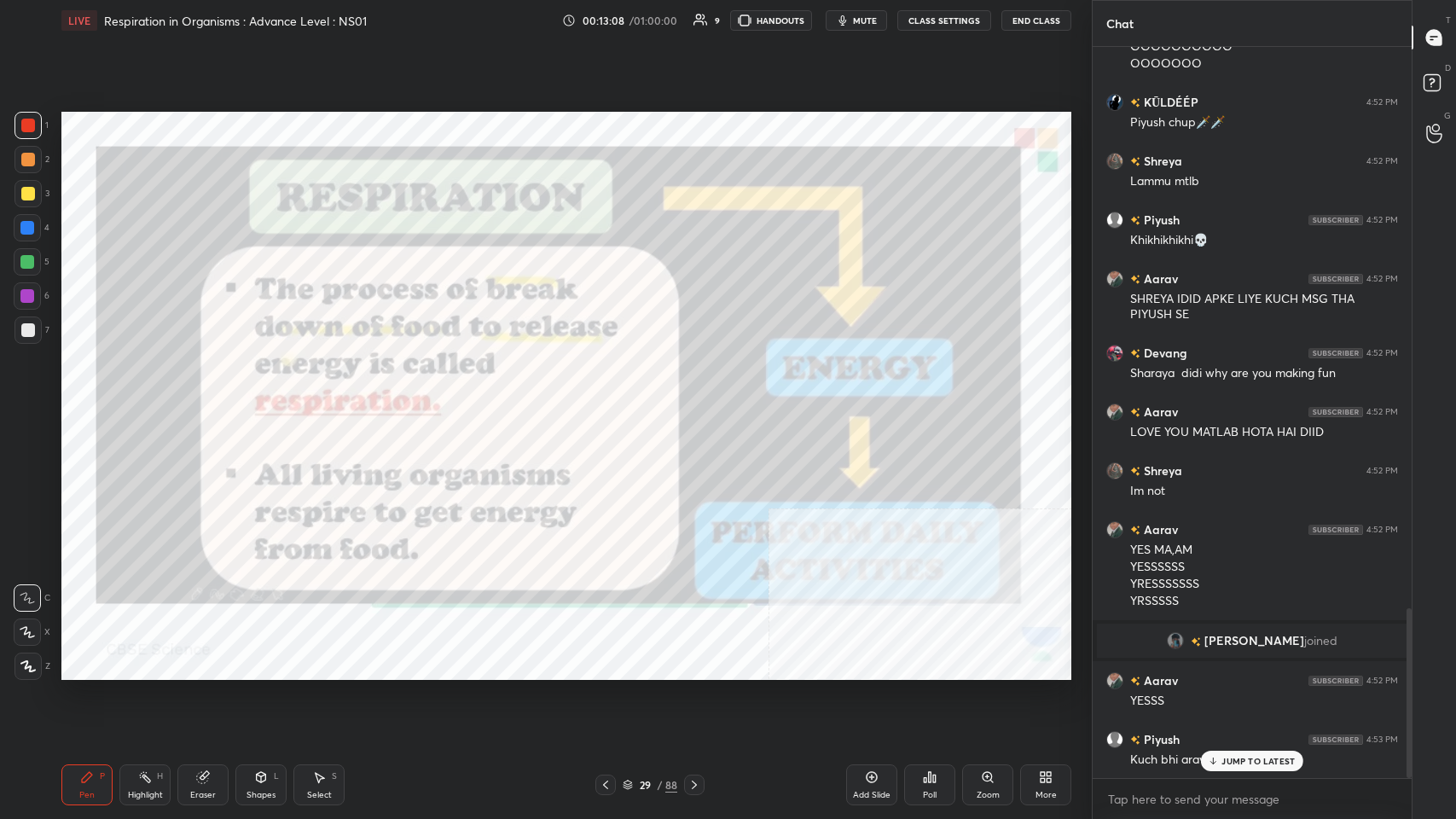
click at [611, 400] on icon at bounding box center [694, 784] width 14 height 14
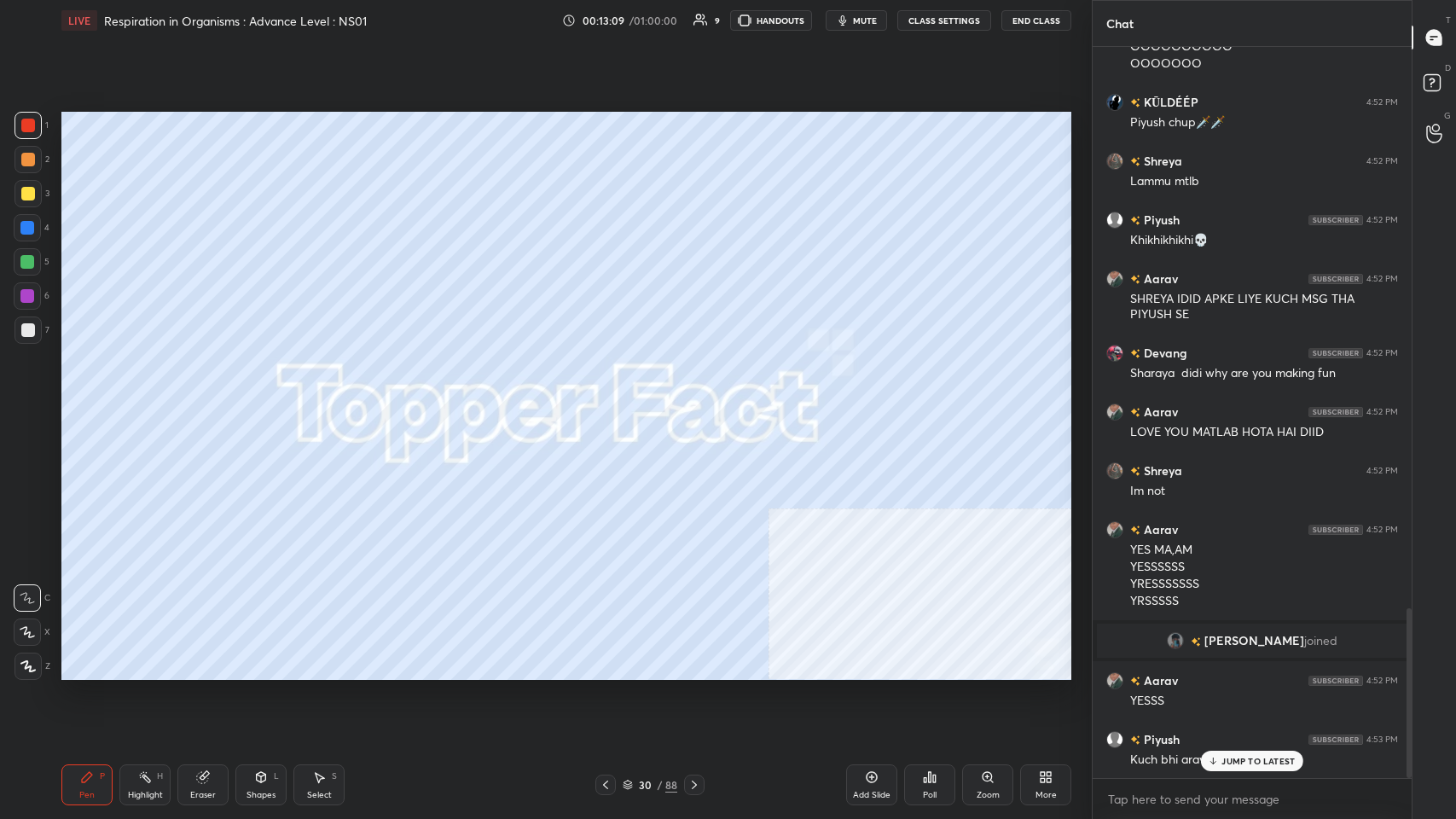
click at [611, 400] on icon at bounding box center [694, 784] width 14 height 14
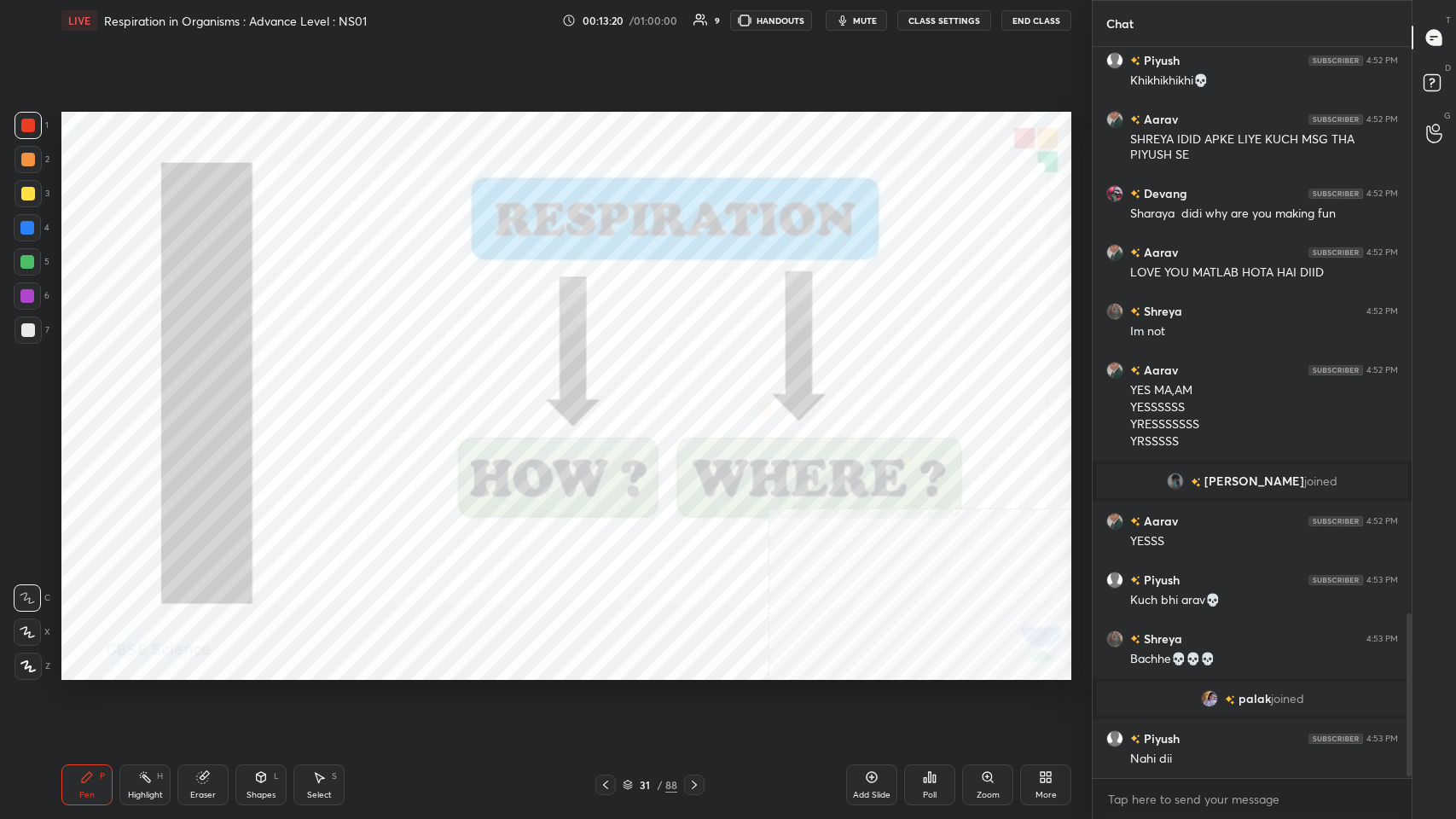
scroll to position [2576, 0]
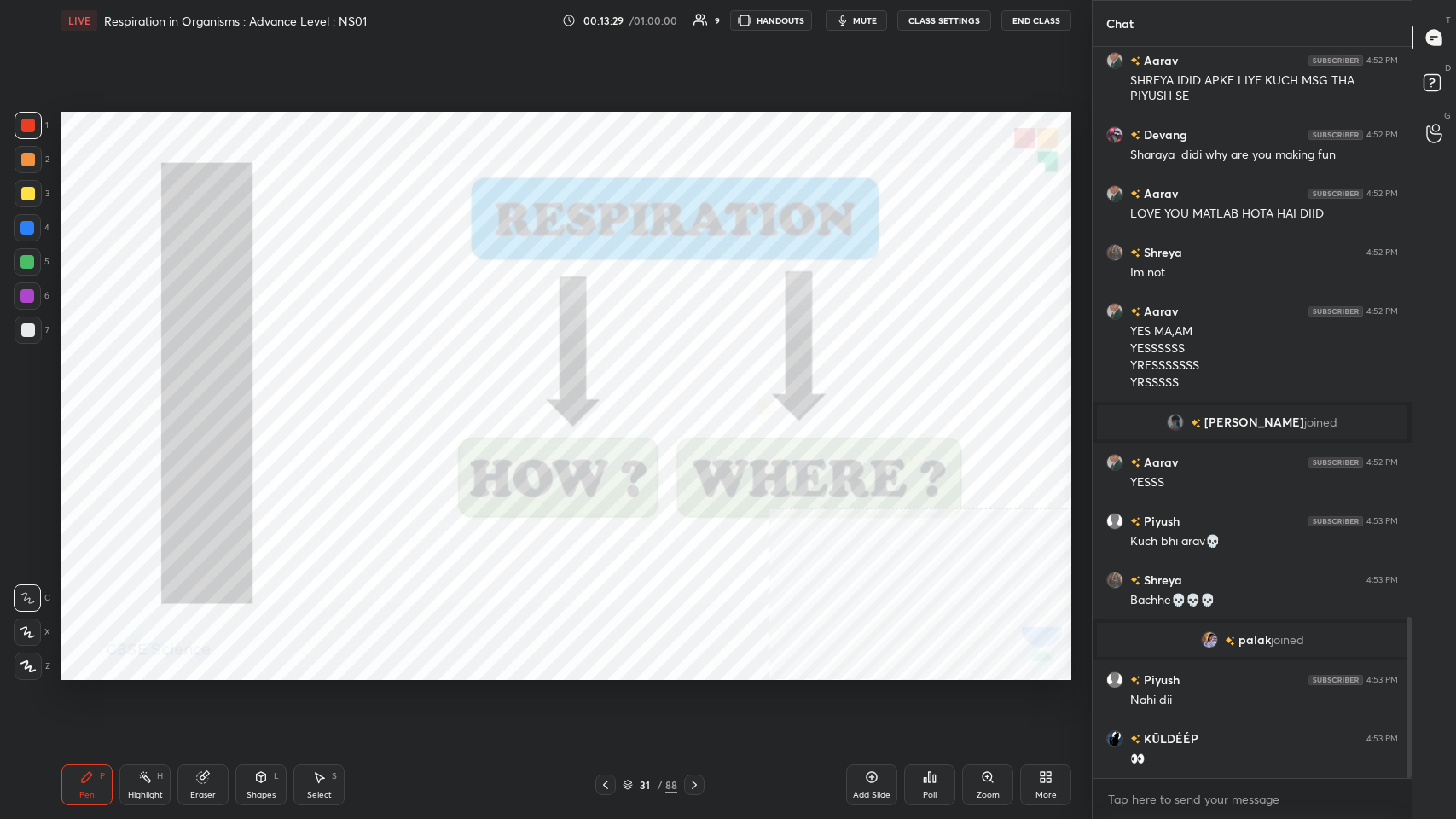
click at [611, 400] on icon at bounding box center [694, 784] width 14 height 14
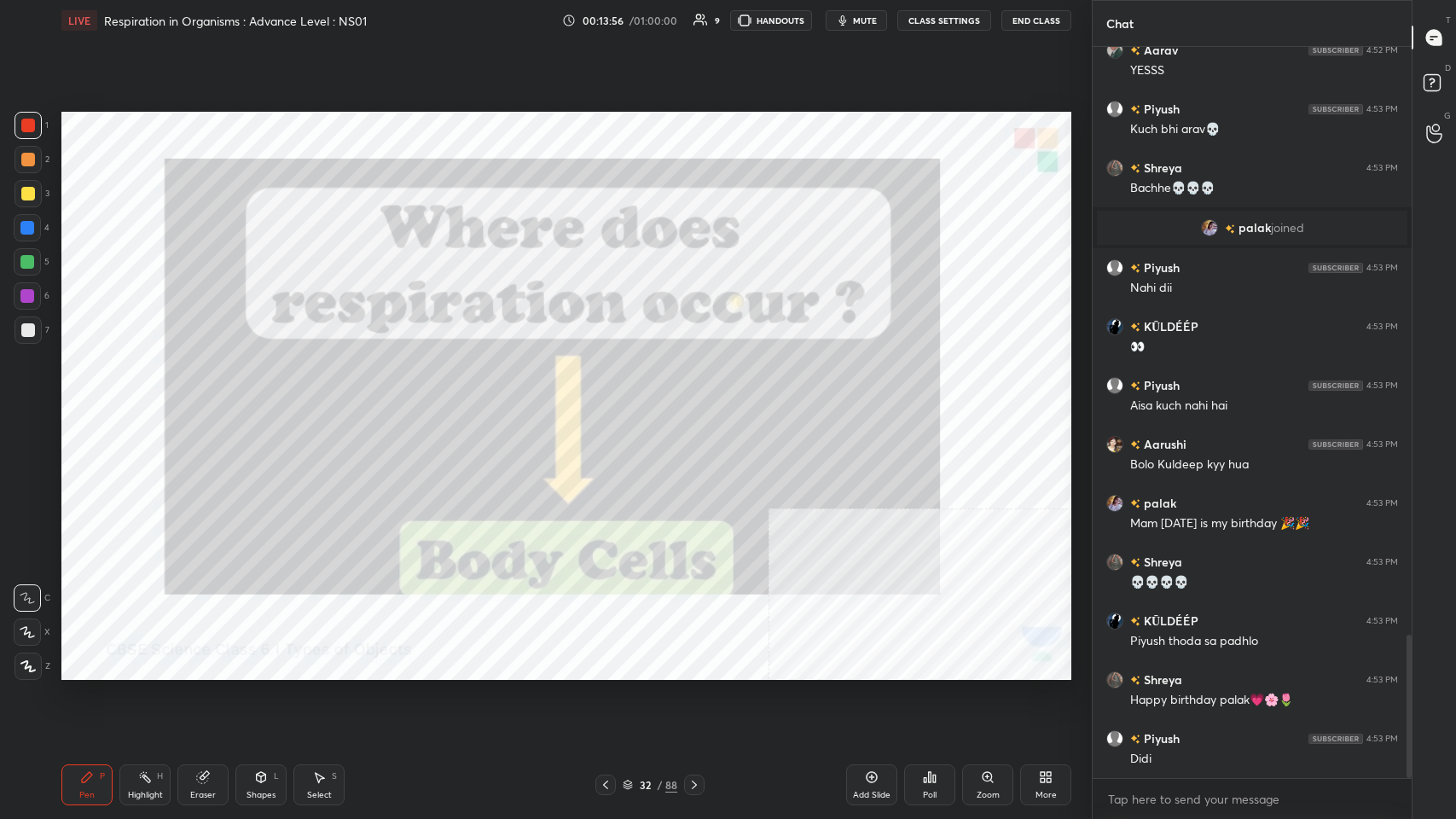
scroll to position [3047, 0]
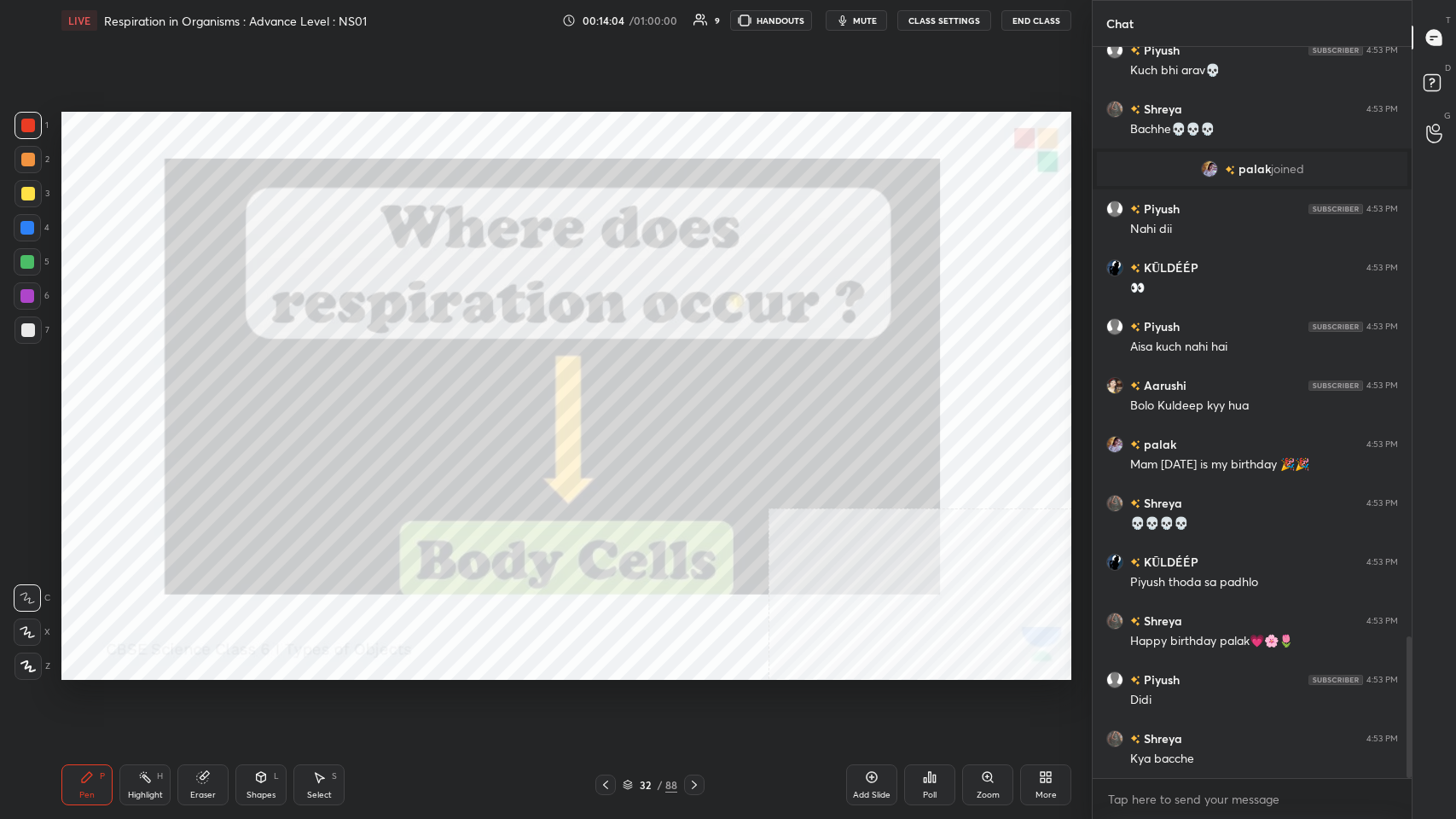
click at [611, 400] on icon at bounding box center [694, 784] width 14 height 14
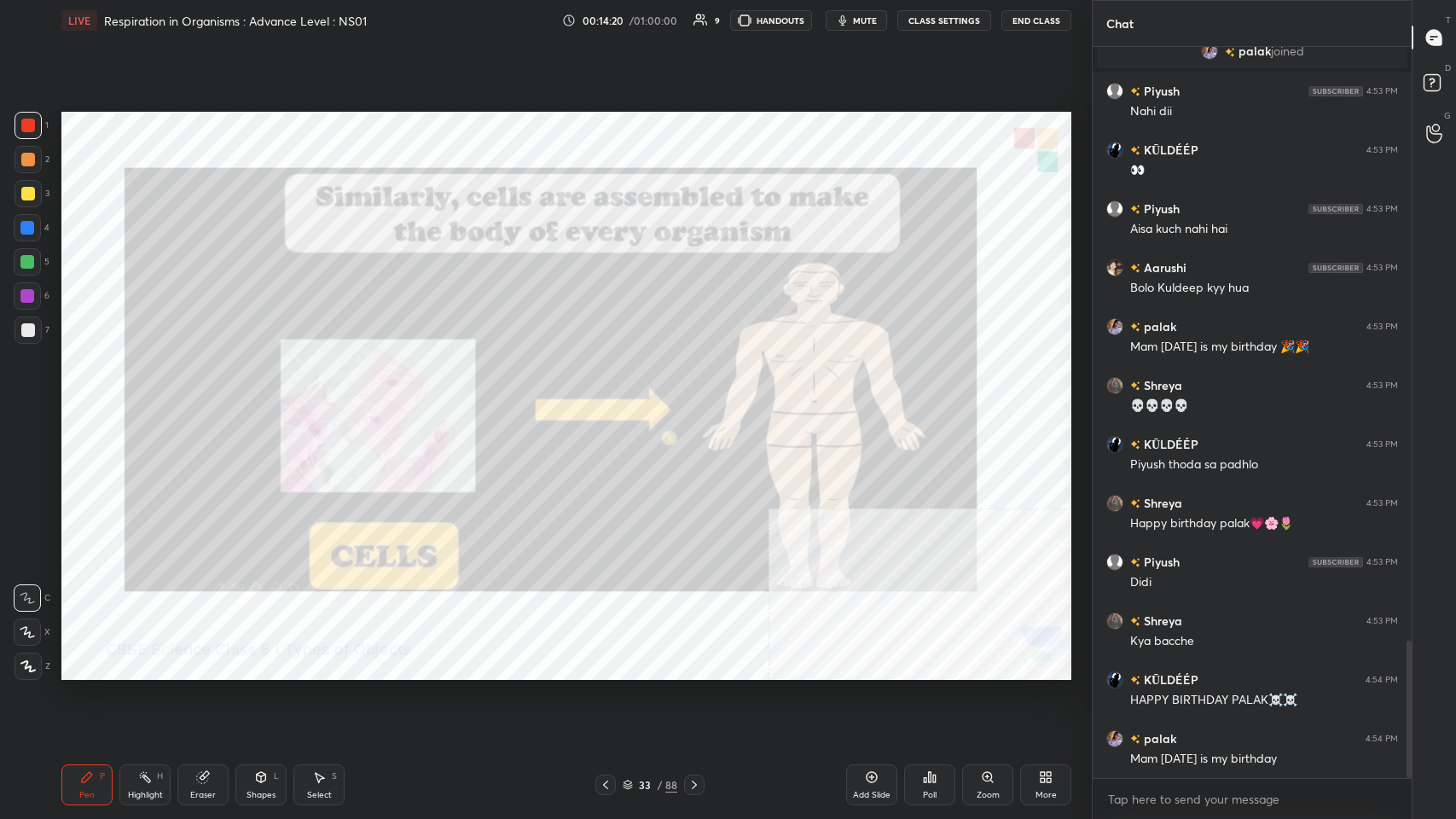
scroll to position [3222, 0]
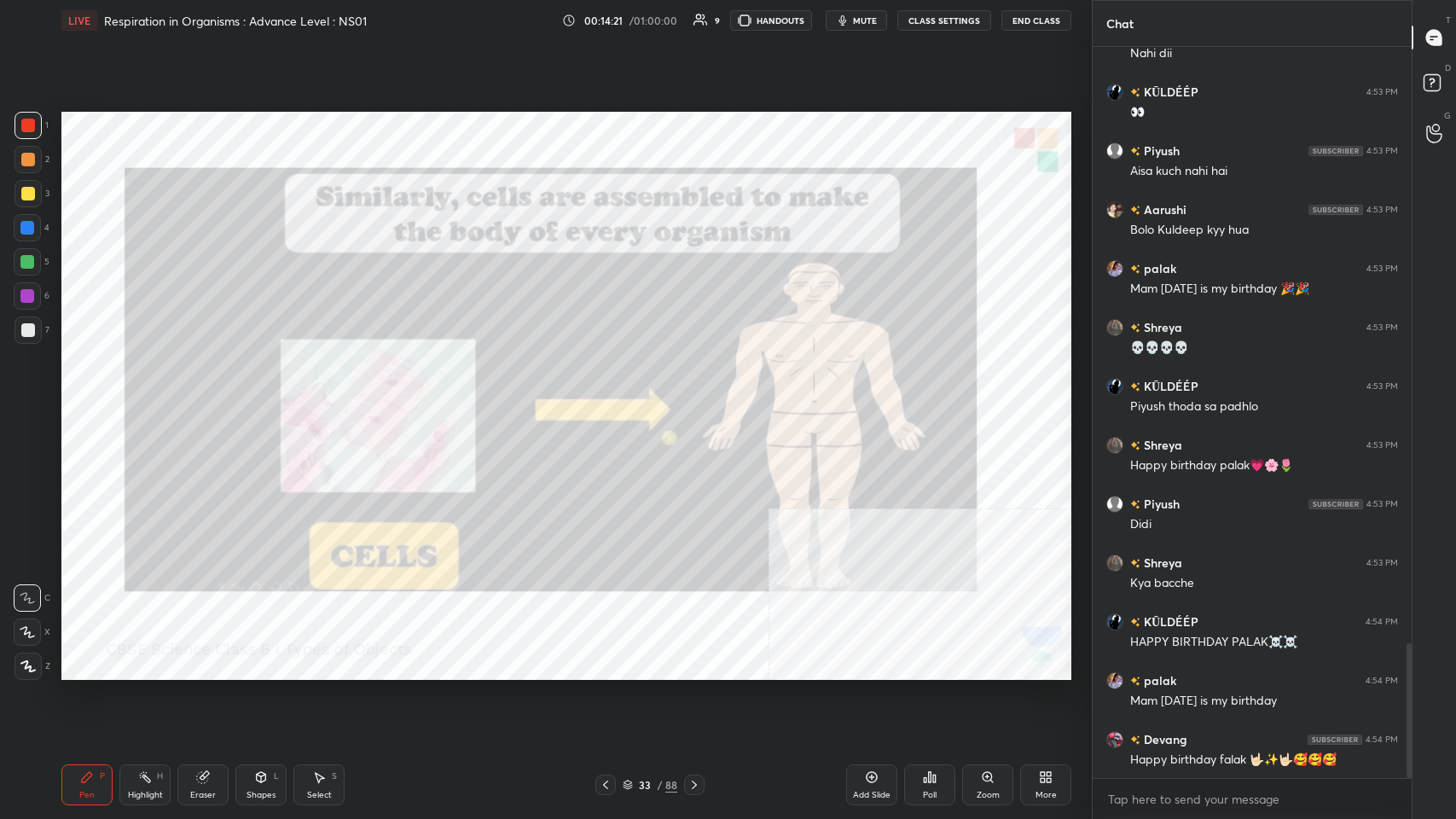
click at [194, 400] on div "Eraser" at bounding box center [203, 784] width 51 height 41
click at [79, 400] on div "Pen P" at bounding box center [87, 784] width 51 height 41
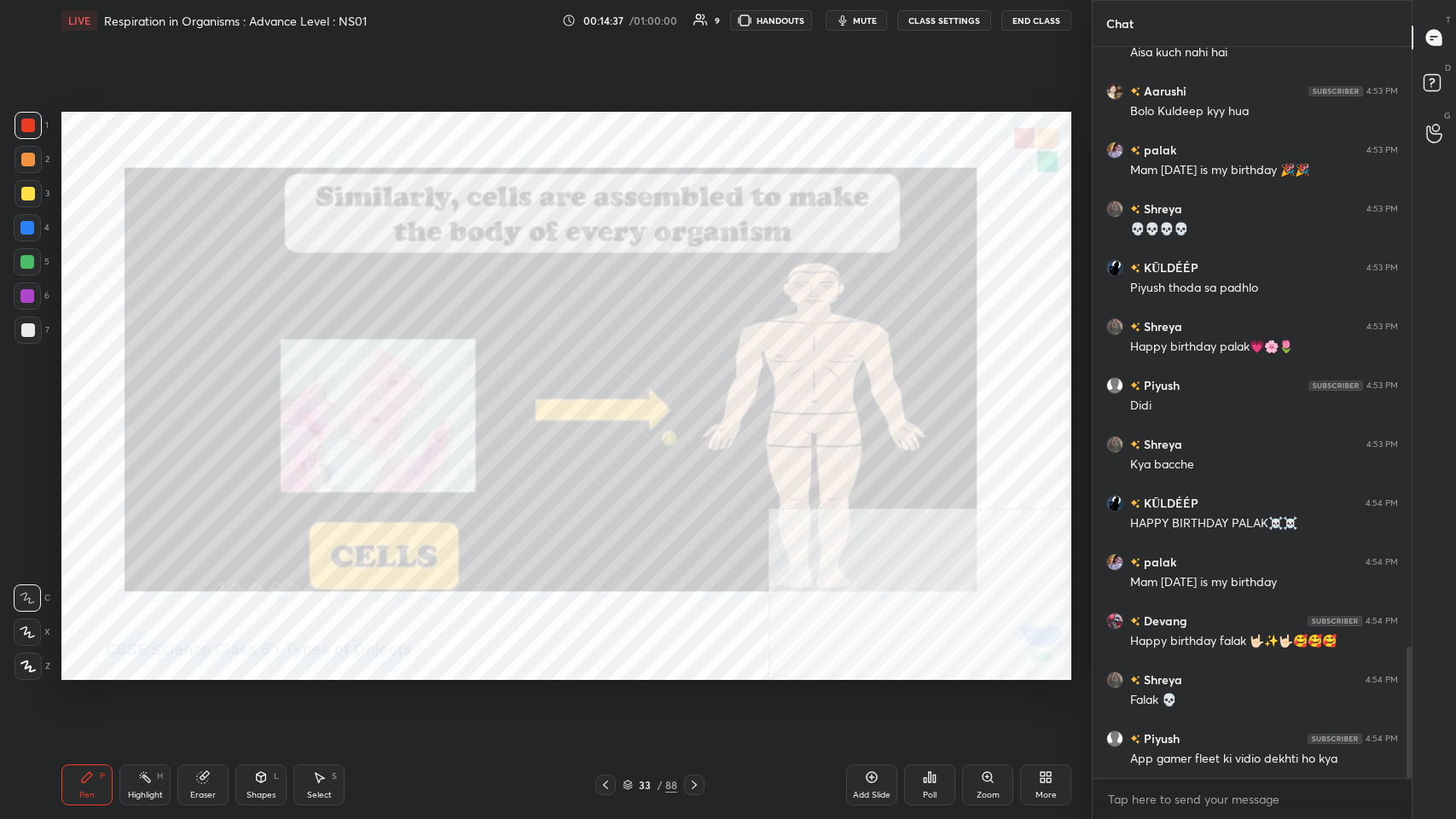
scroll to position [3398, 0]
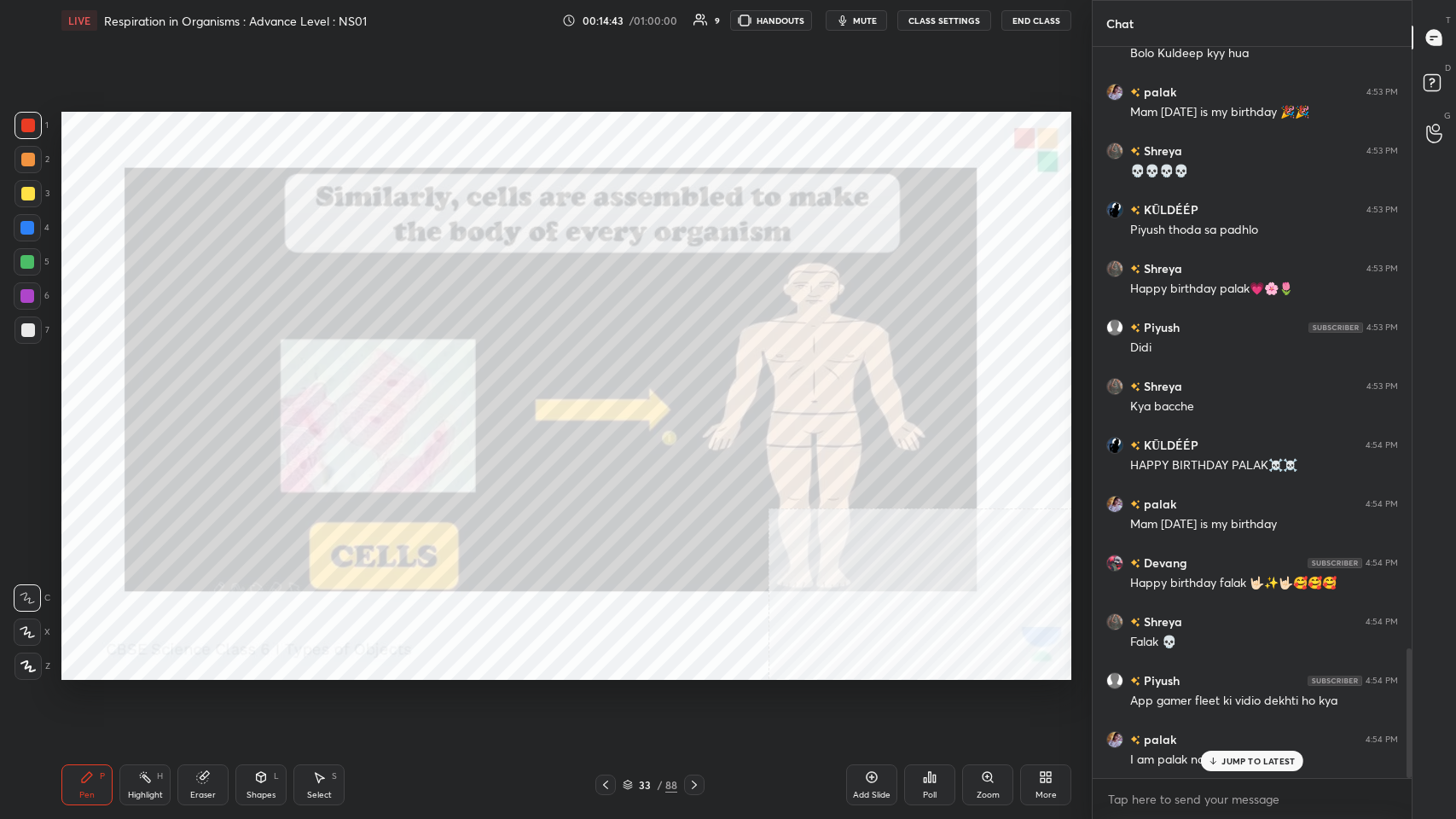
click at [611, 400] on icon at bounding box center [694, 784] width 14 height 14
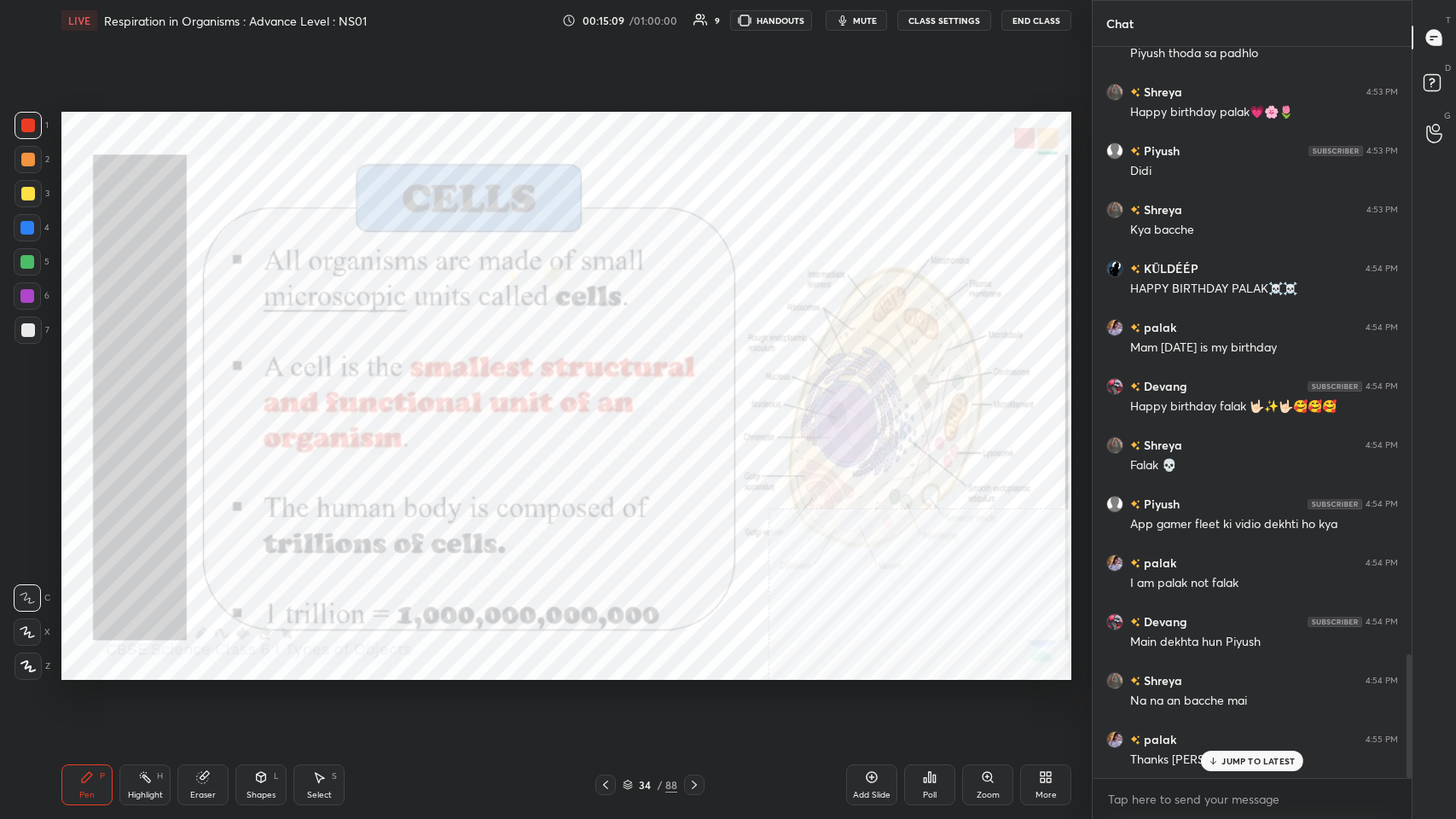
scroll to position [3635, 0]
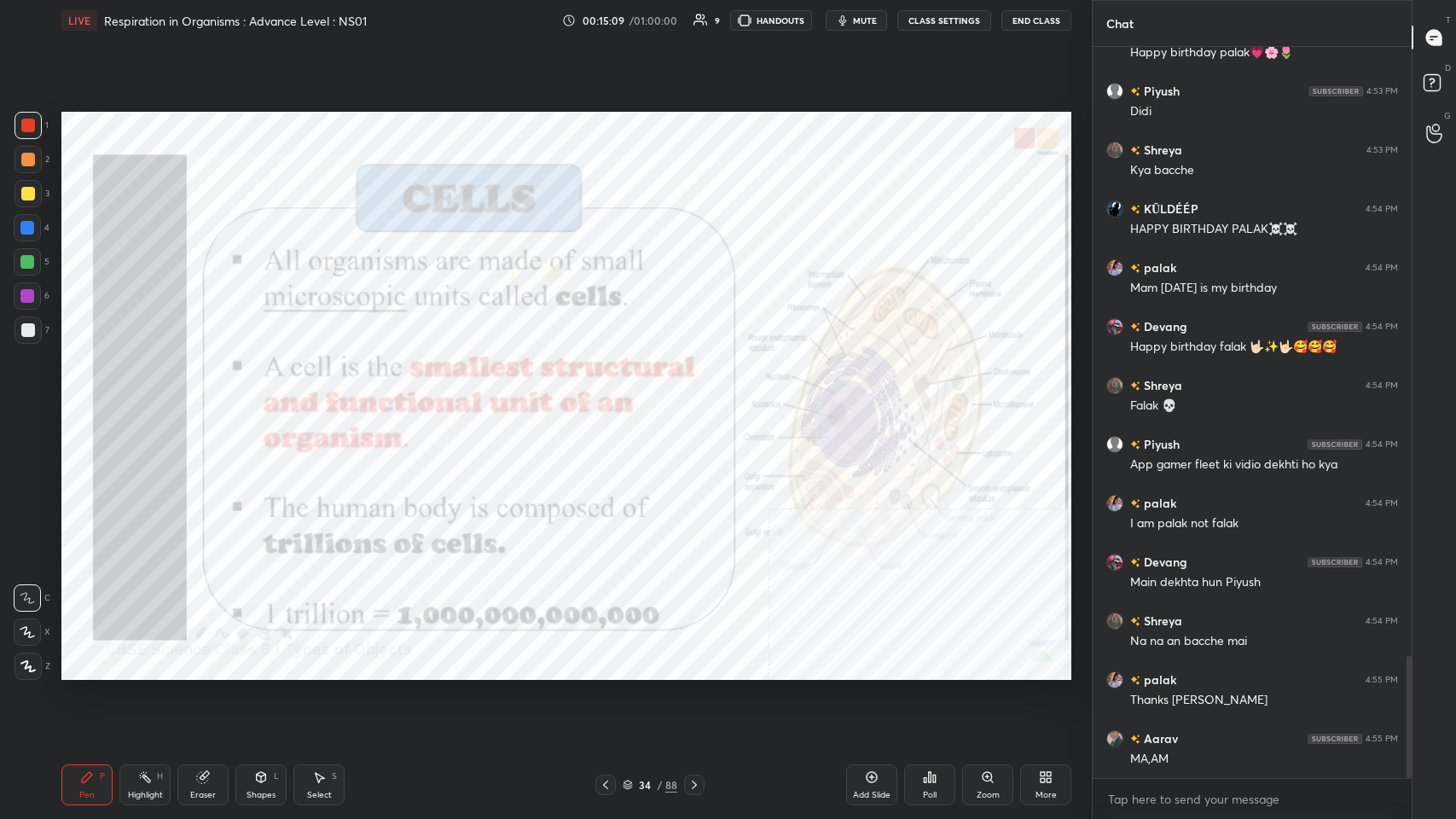
click at [611, 400] on div at bounding box center [694, 784] width 20 height 20
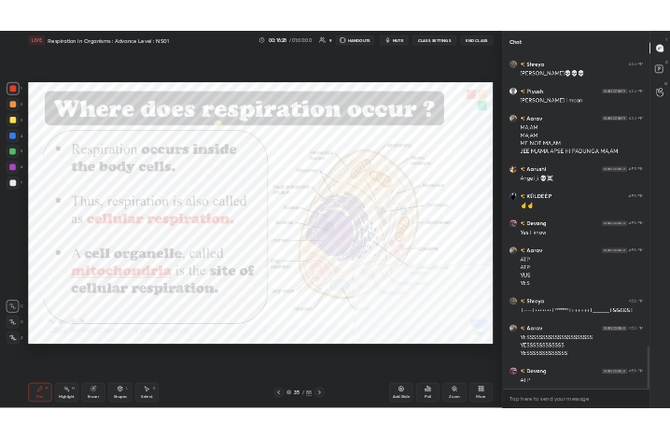
scroll to position [5494, 0]
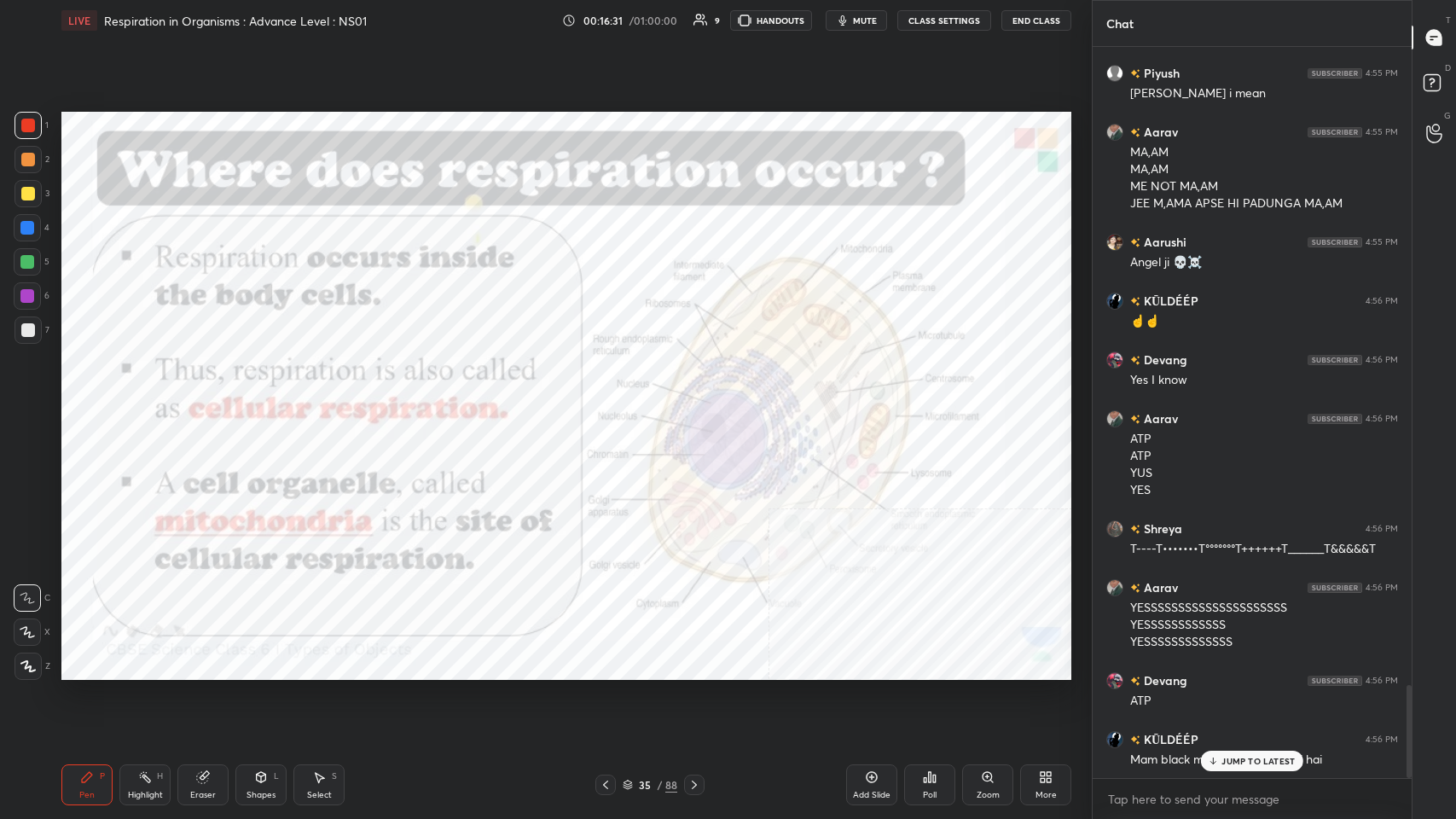
click at [611, 400] on icon at bounding box center [694, 784] width 14 height 14
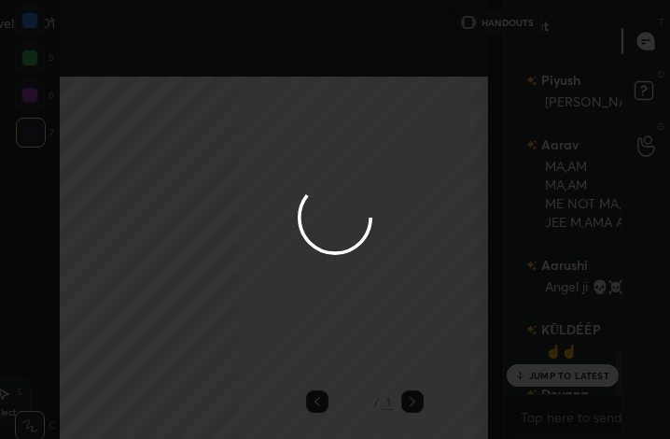
scroll to position [378, 112]
type textarea "x"
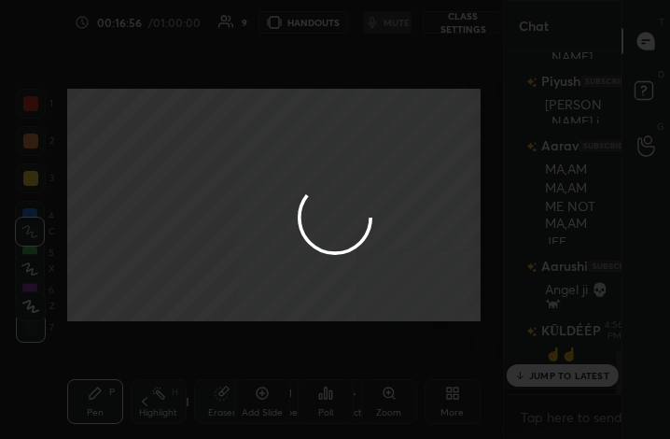
scroll to position [4514, 0]
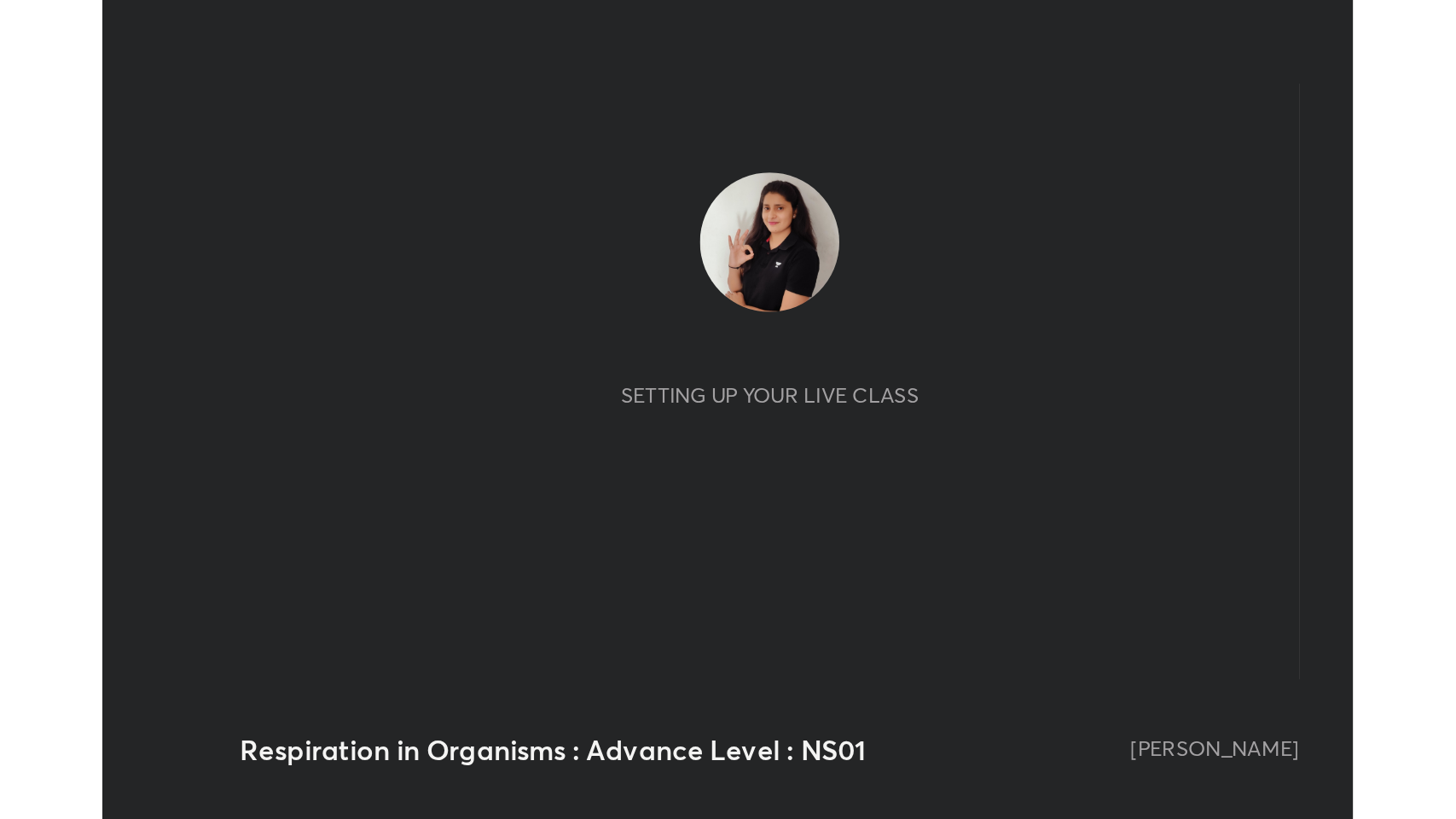
scroll to position [292, 544]
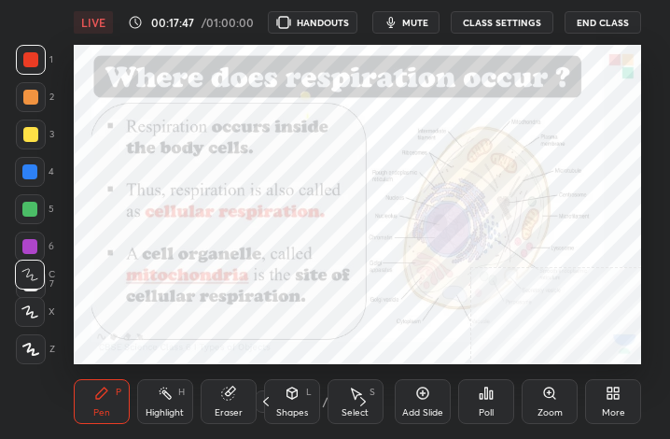
click at [604, 393] on div "More" at bounding box center [613, 401] width 56 height 45
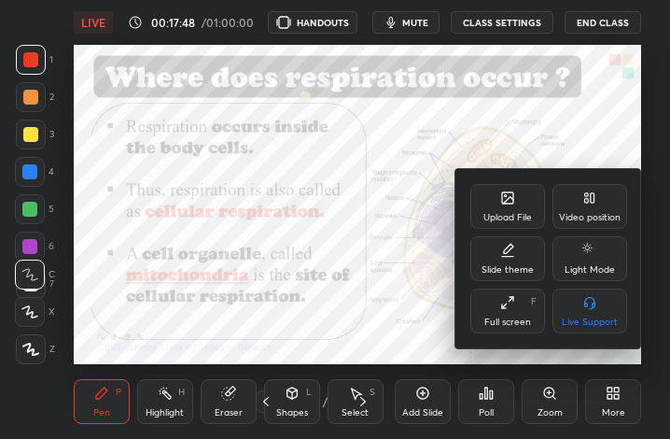
click at [502, 300] on icon at bounding box center [507, 302] width 15 height 15
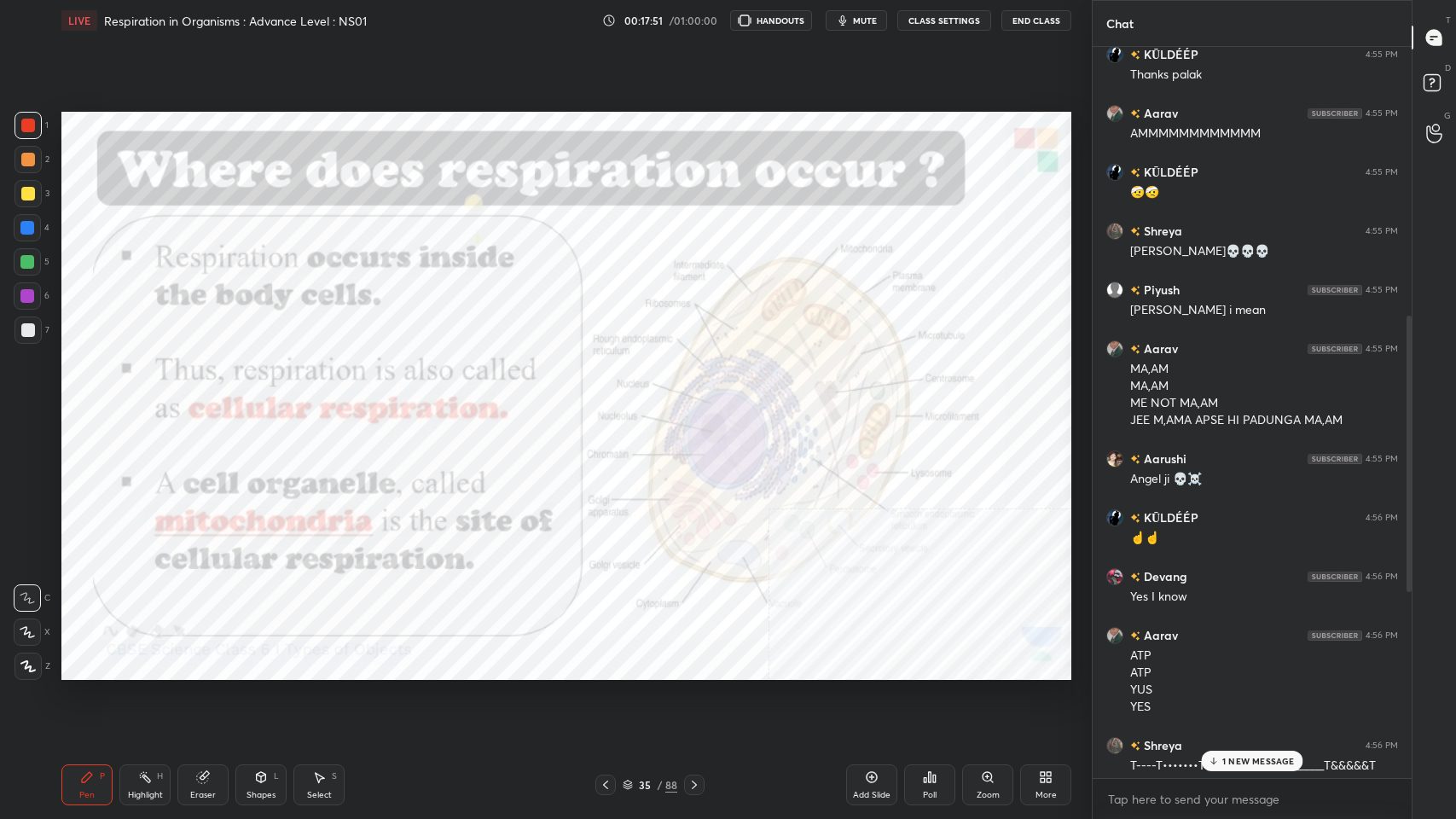
scroll to position [5, 5]
click at [611, 400] on div at bounding box center [1251, 778] width 319 height 0
click at [611, 400] on p "1 NEW MESSAGE" at bounding box center [1258, 725] width 72 height 10
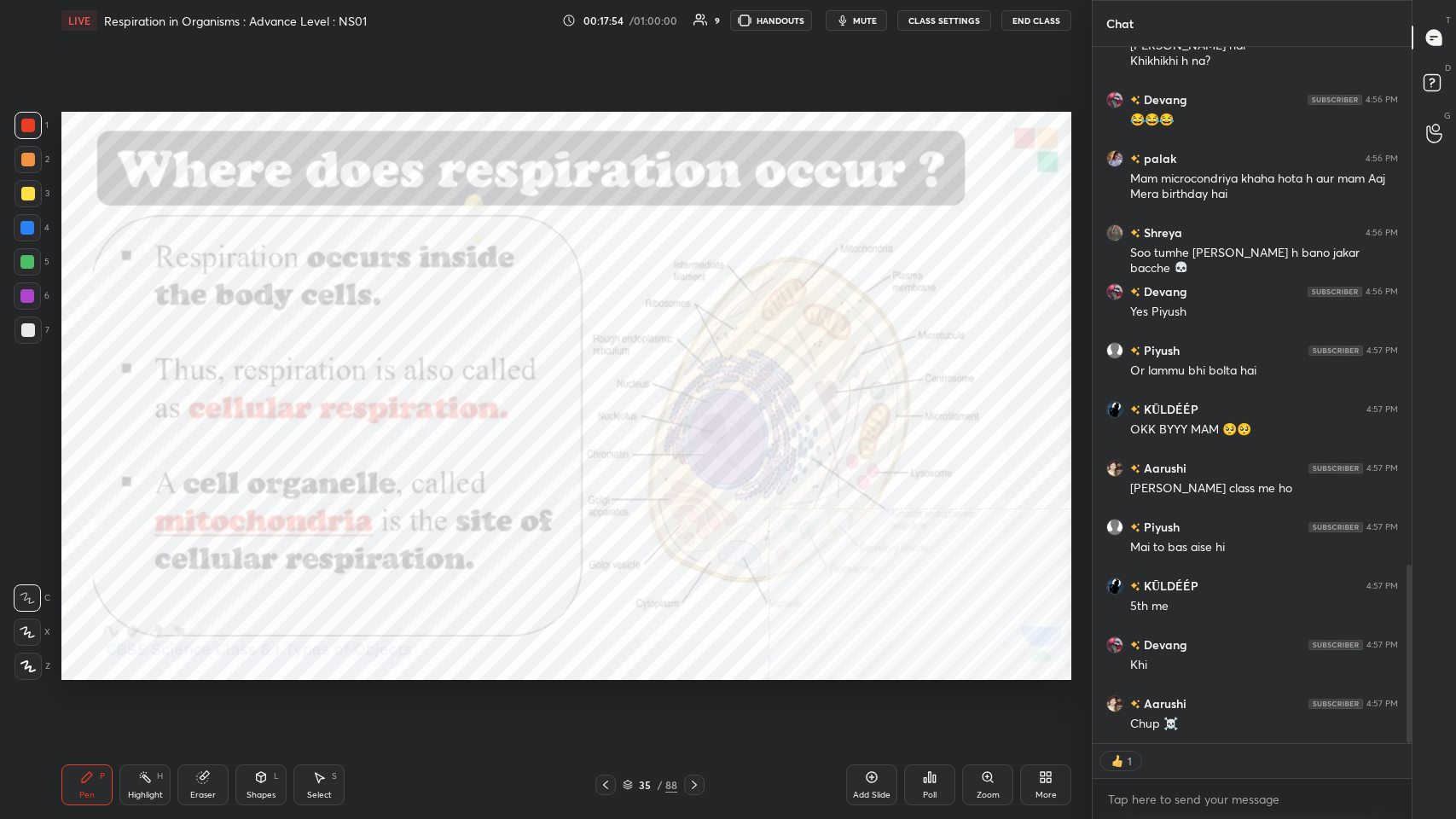
click at [611, 400] on div at bounding box center [694, 784] width 20 height 20
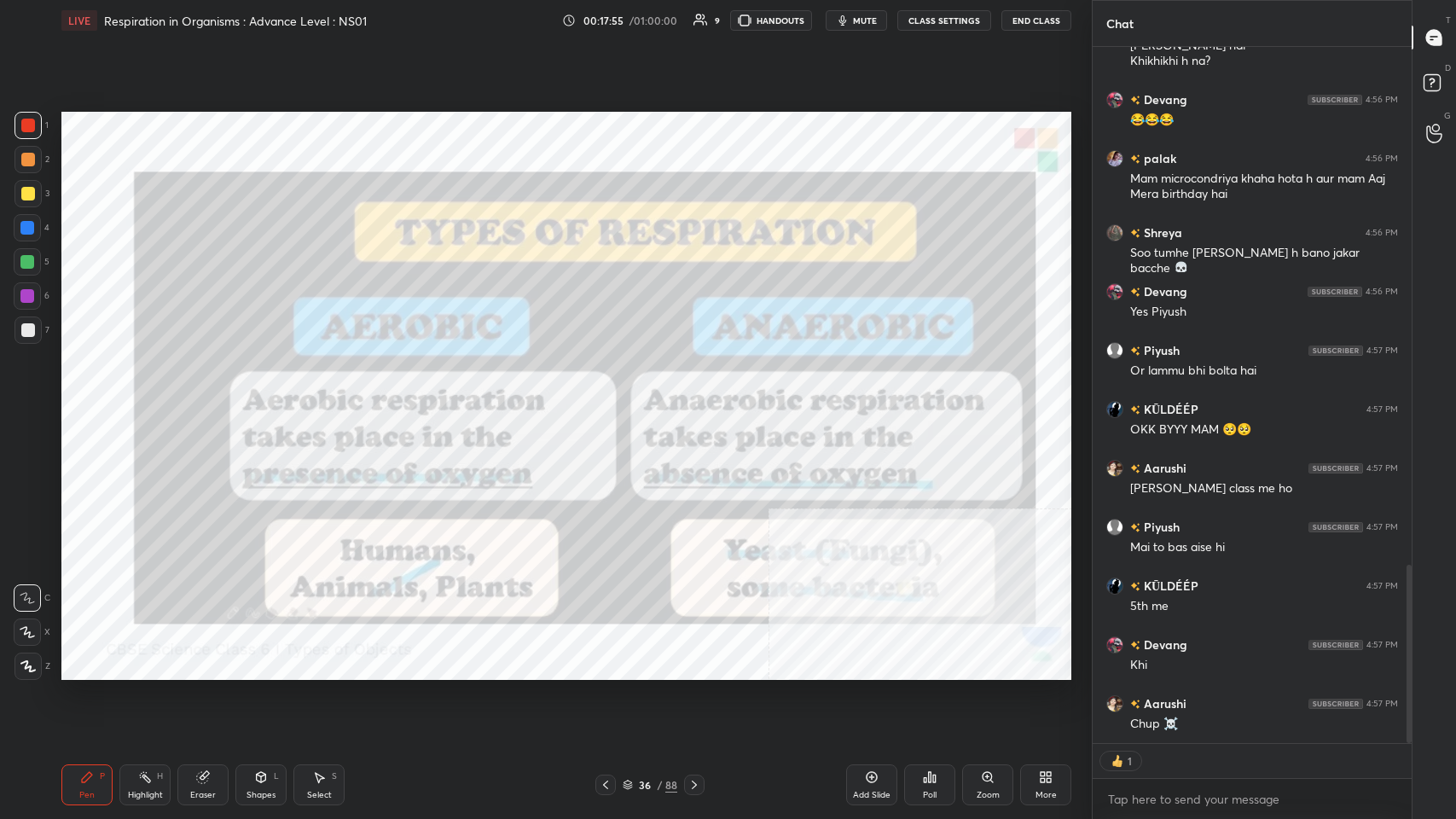
click at [611, 400] on icon at bounding box center [694, 784] width 14 height 14
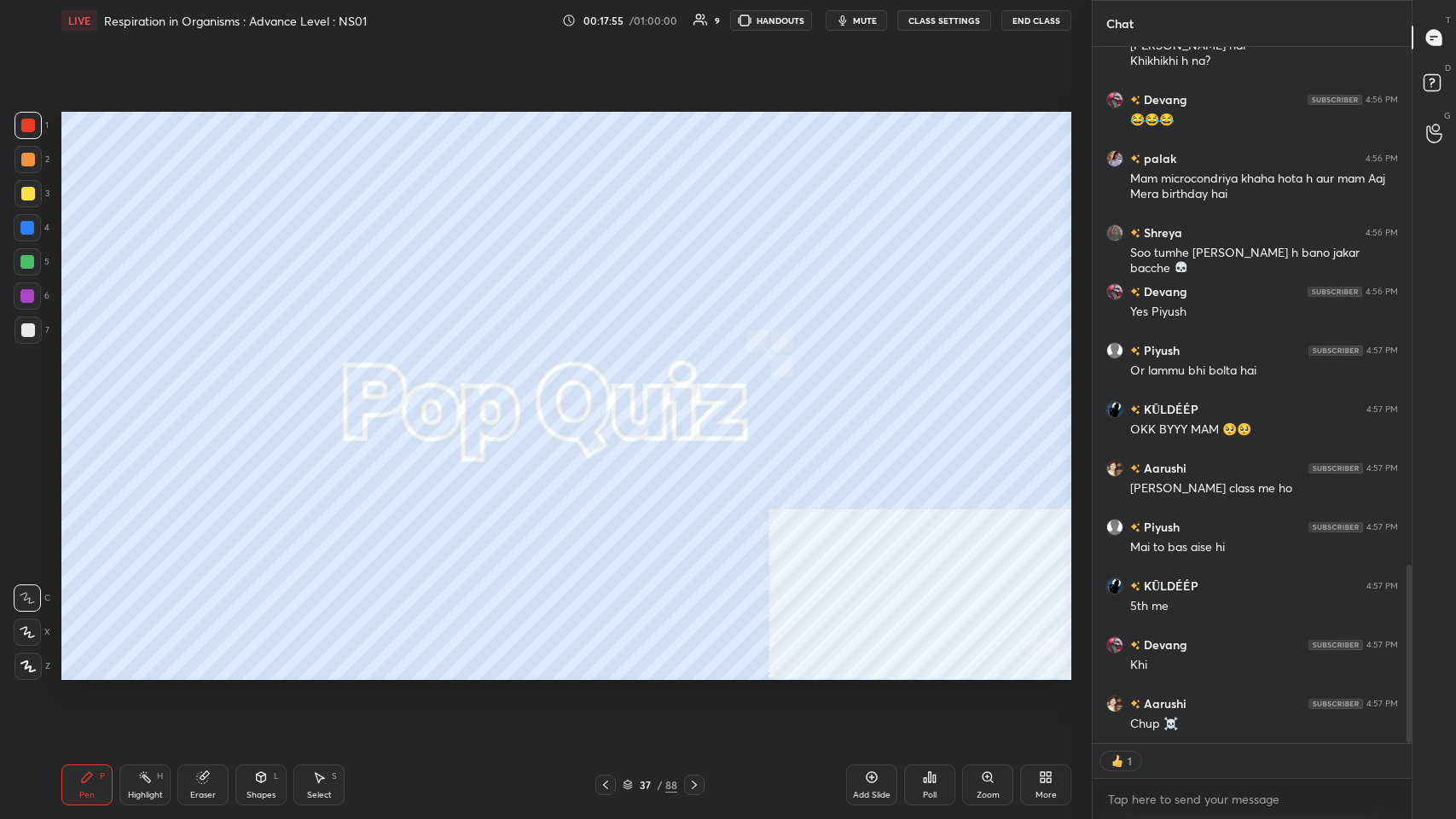
click at [609, 400] on icon at bounding box center [605, 784] width 14 height 14
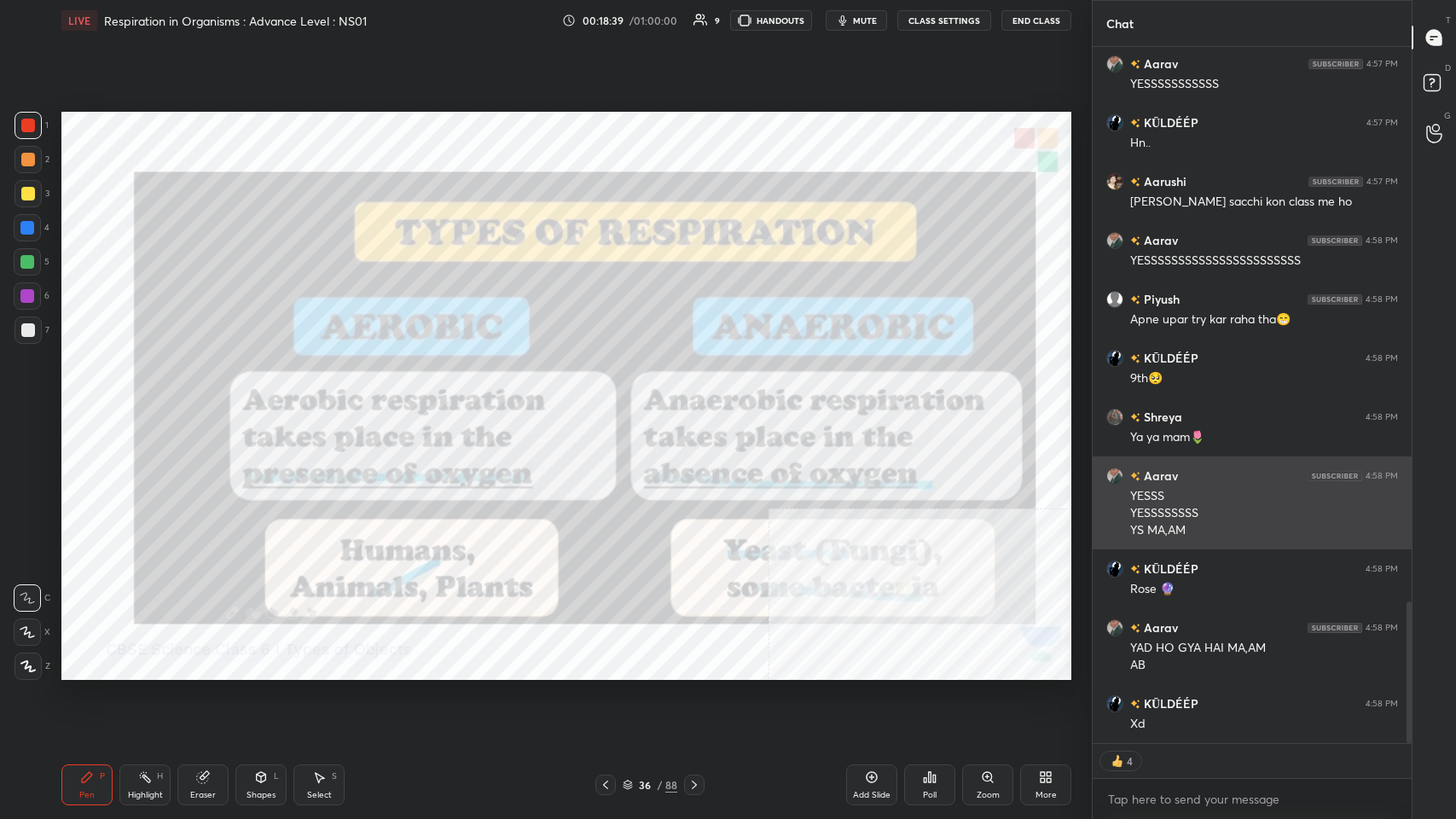
scroll to position [0, 0]
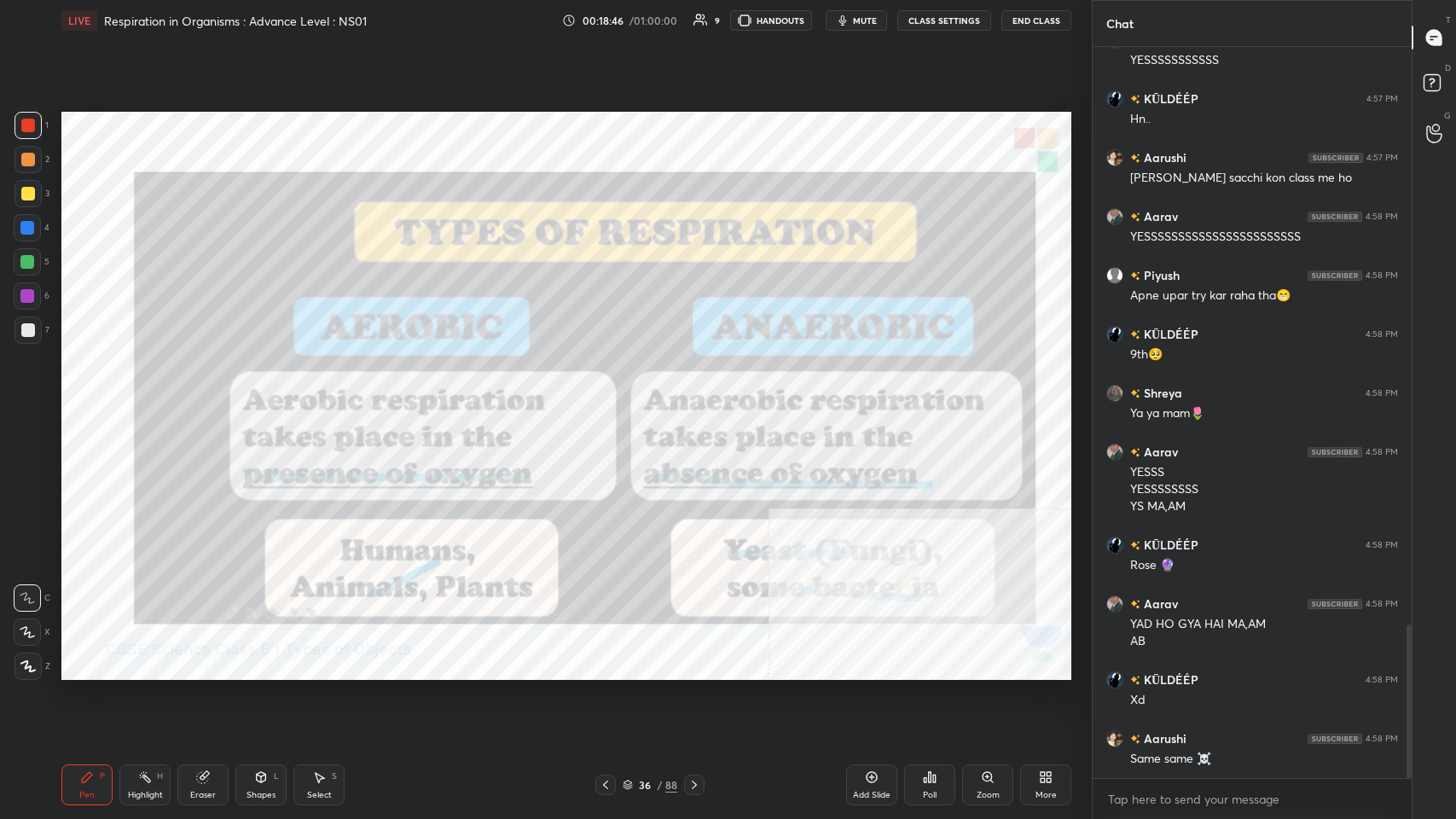
click at [611, 400] on icon at bounding box center [694, 784] width 14 height 14
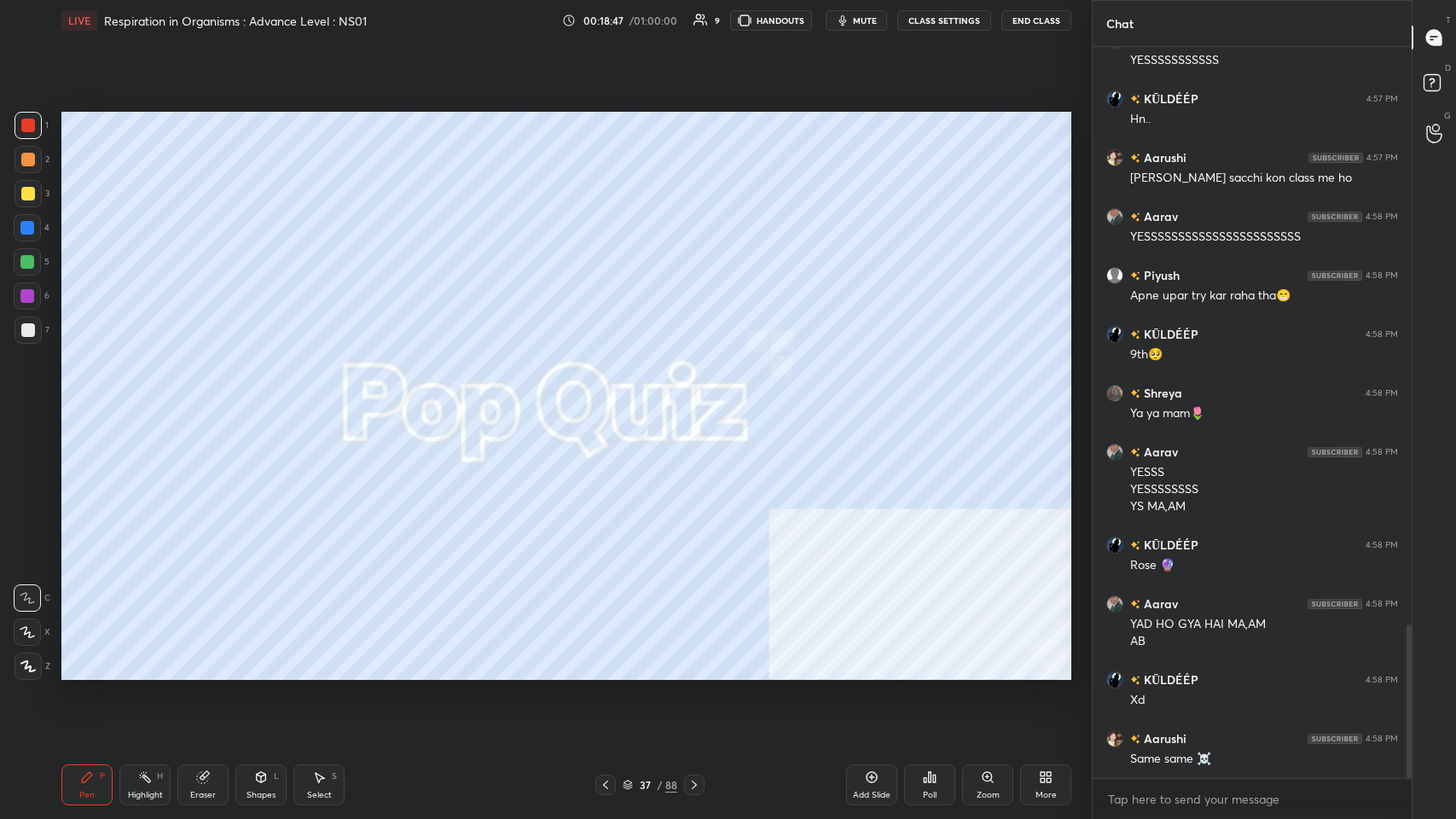
click at [611, 400] on div at bounding box center [694, 784] width 20 height 20
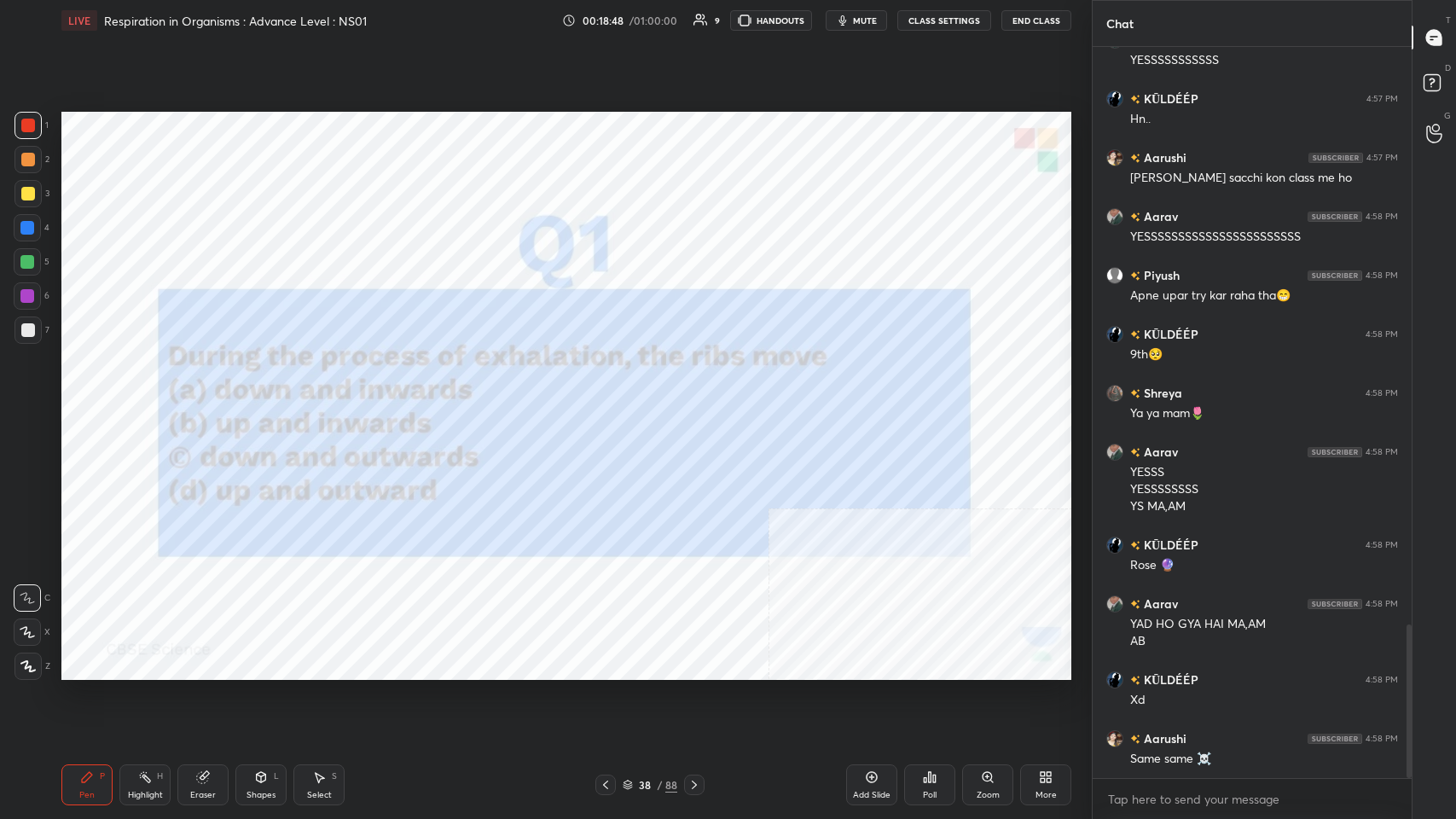
click at [606, 400] on icon at bounding box center [606, 784] width 5 height 8
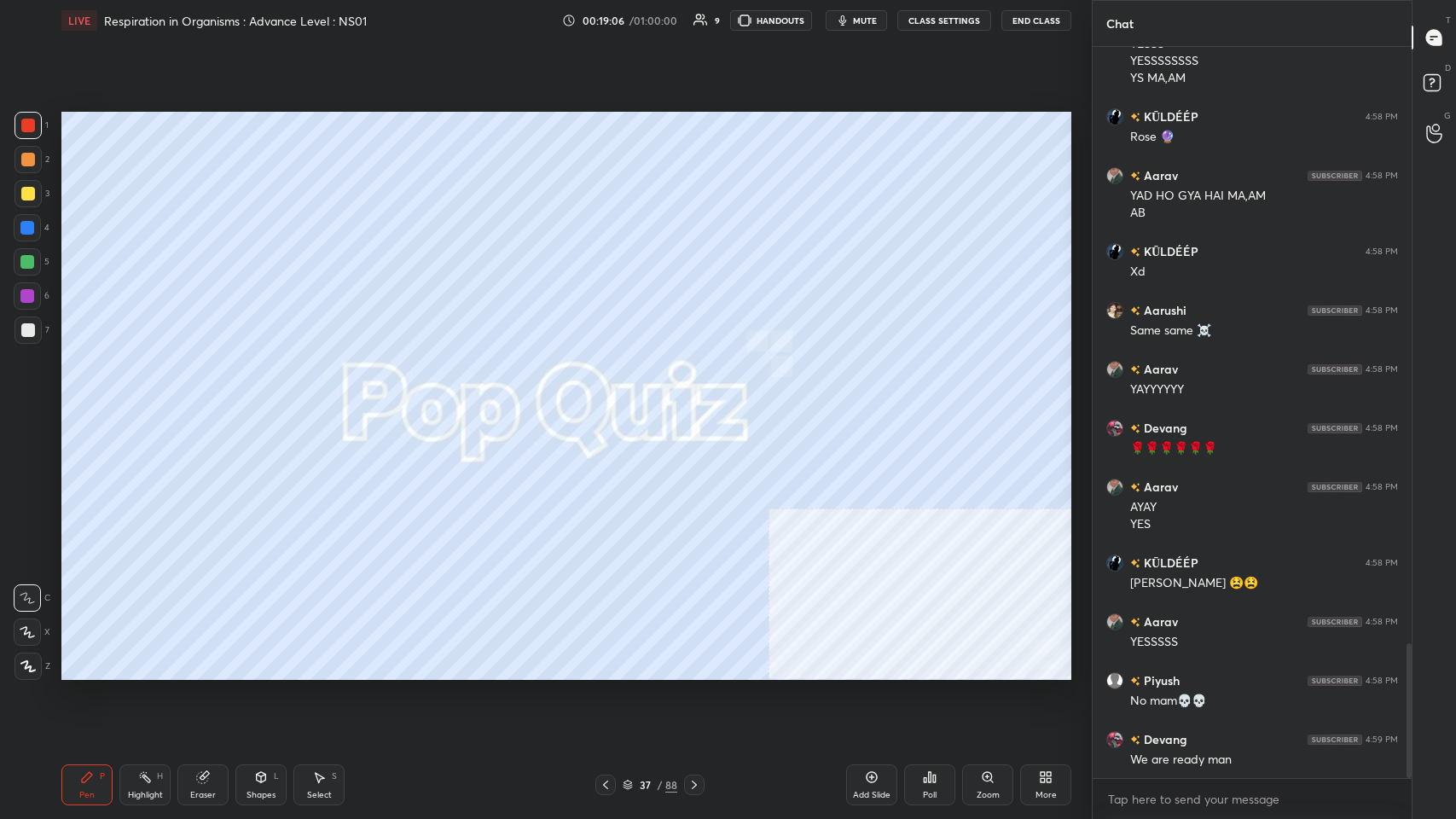
scroll to position [3228, 0]
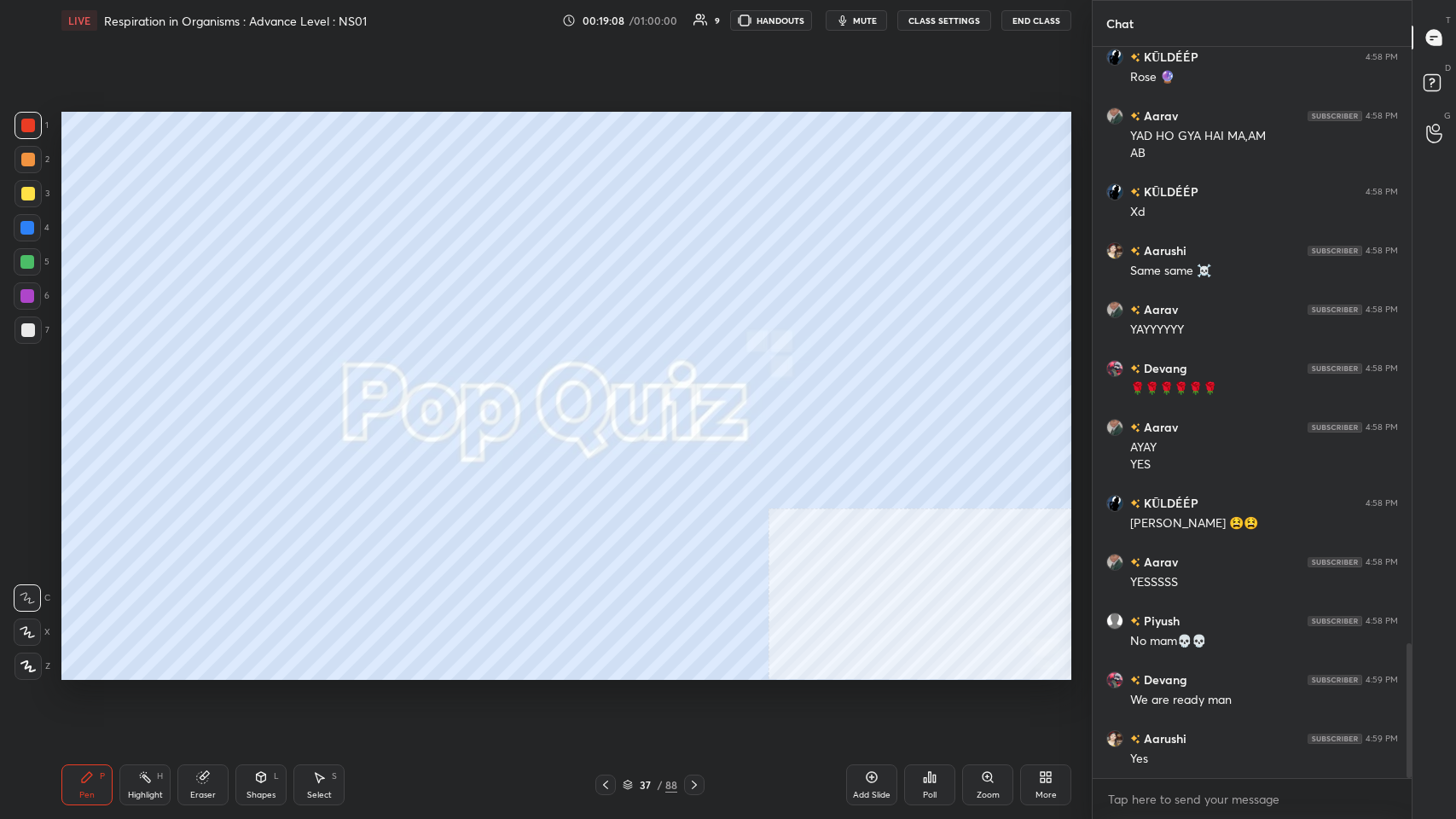
click at [21, 166] on div at bounding box center [28, 160] width 27 height 27
click at [32, 186] on div at bounding box center [27, 193] width 14 height 14
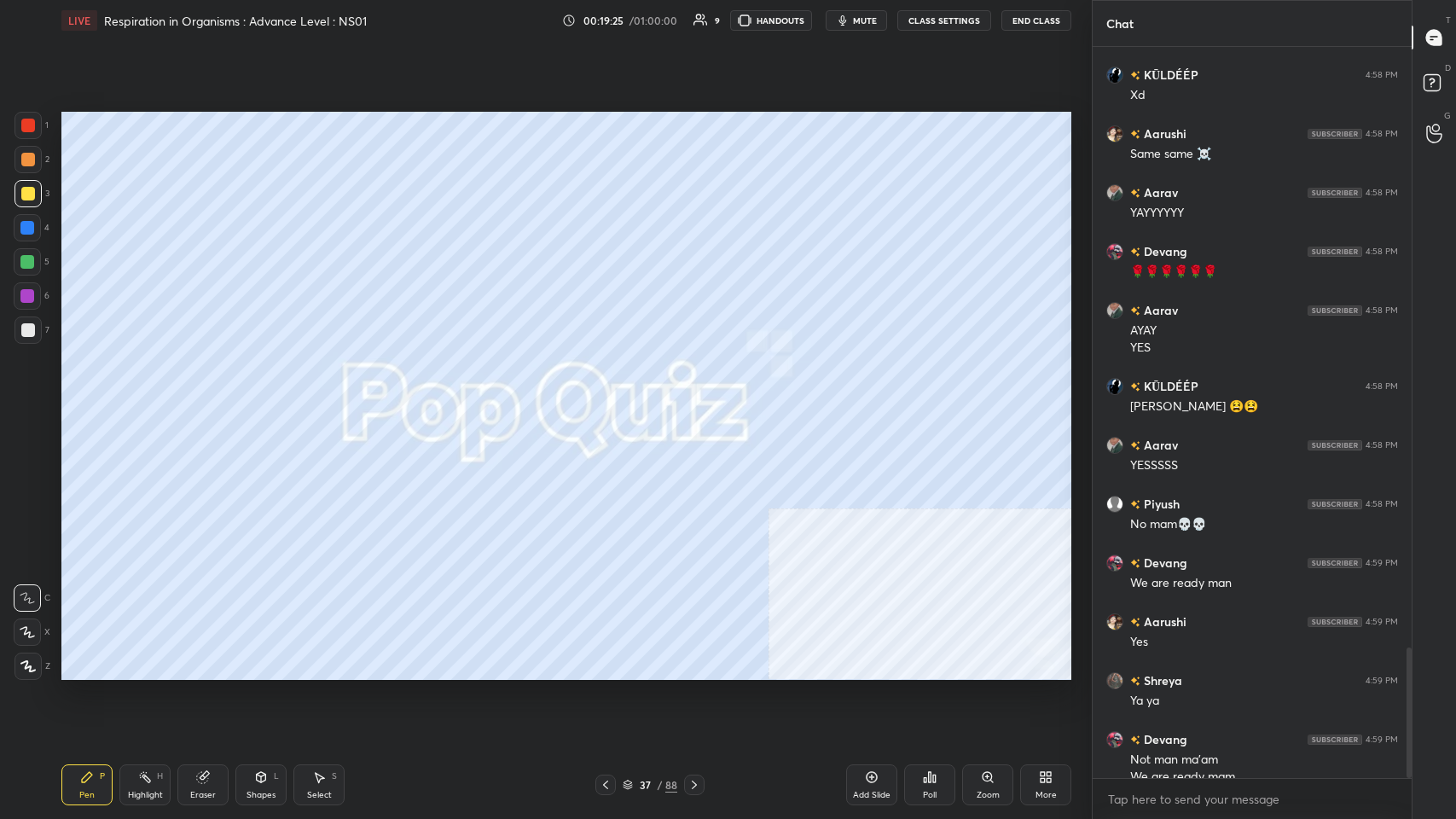
scroll to position [3362, 0]
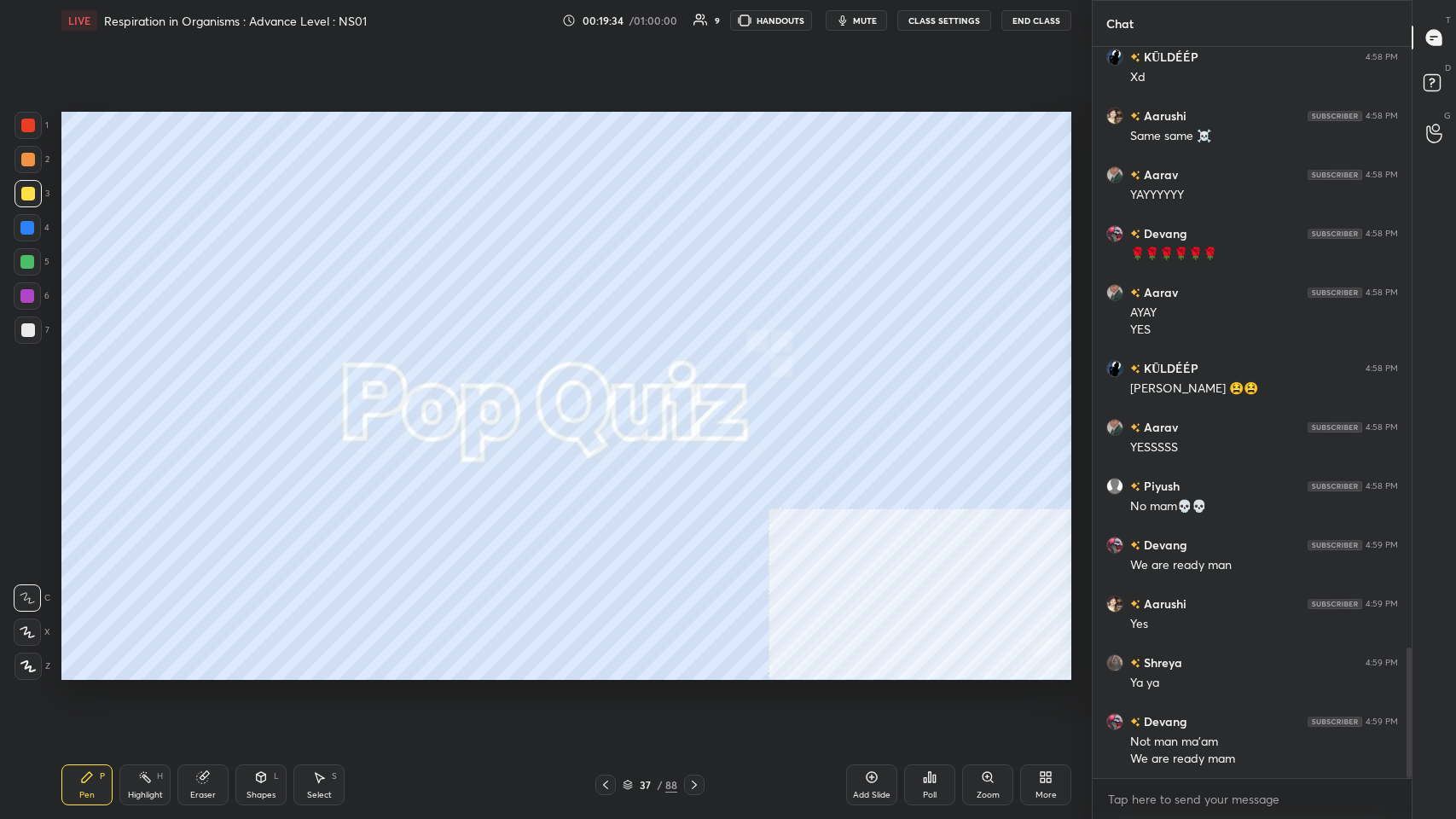
click at [611, 400] on icon at bounding box center [695, 784] width 5 height 8
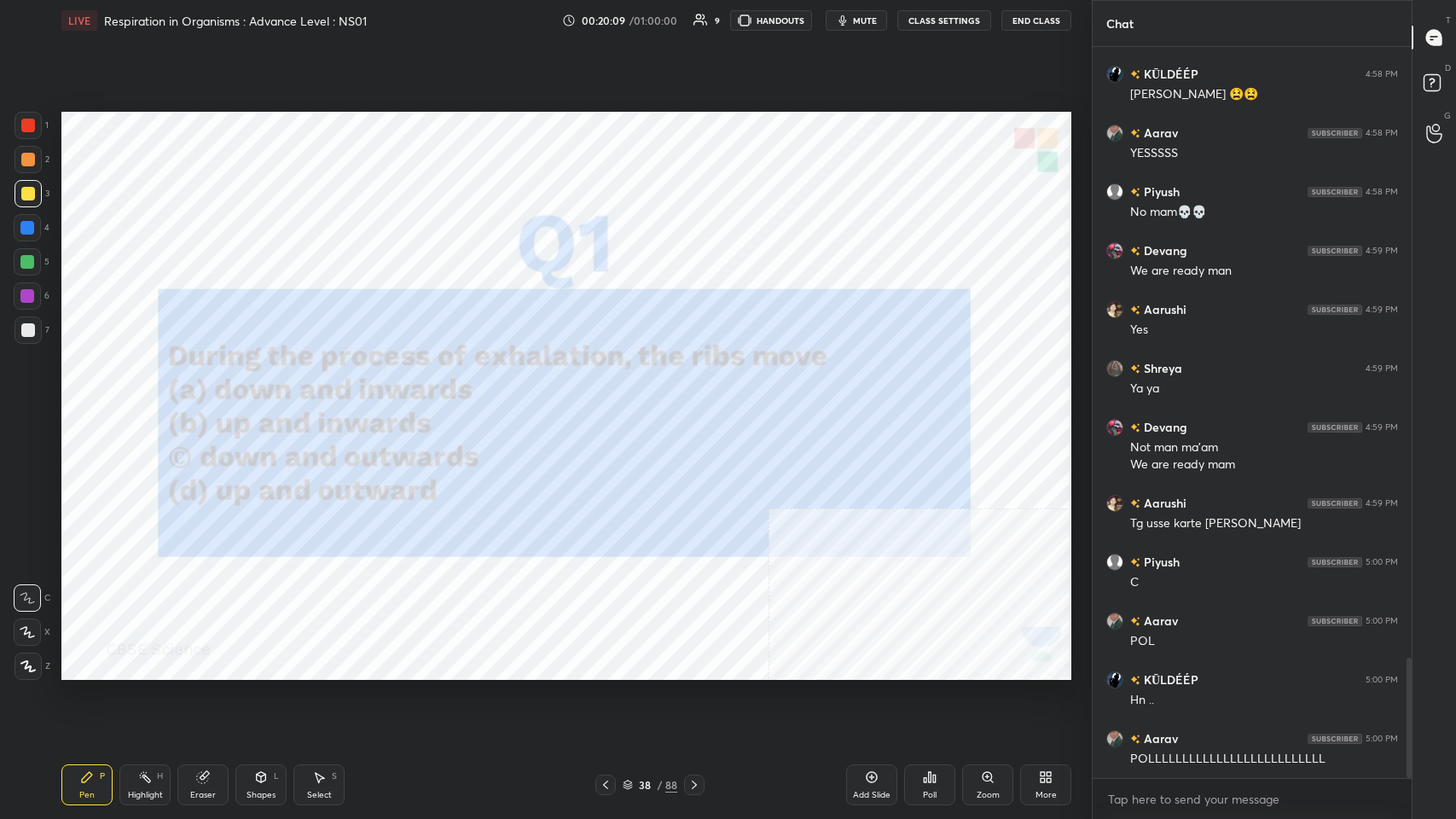
scroll to position [3716, 0]
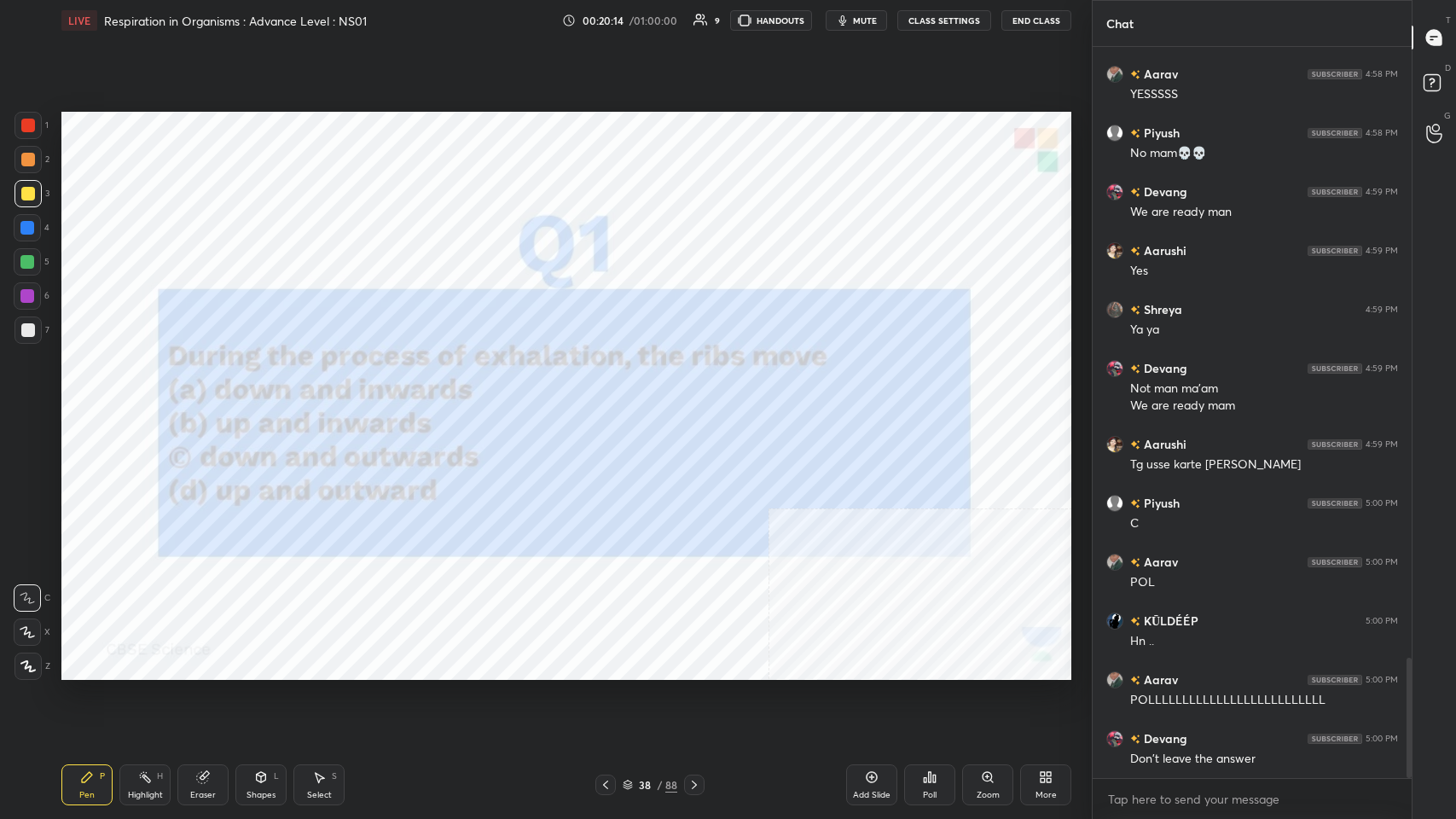
click at [611, 400] on div "Poll" at bounding box center [930, 784] width 51 height 41
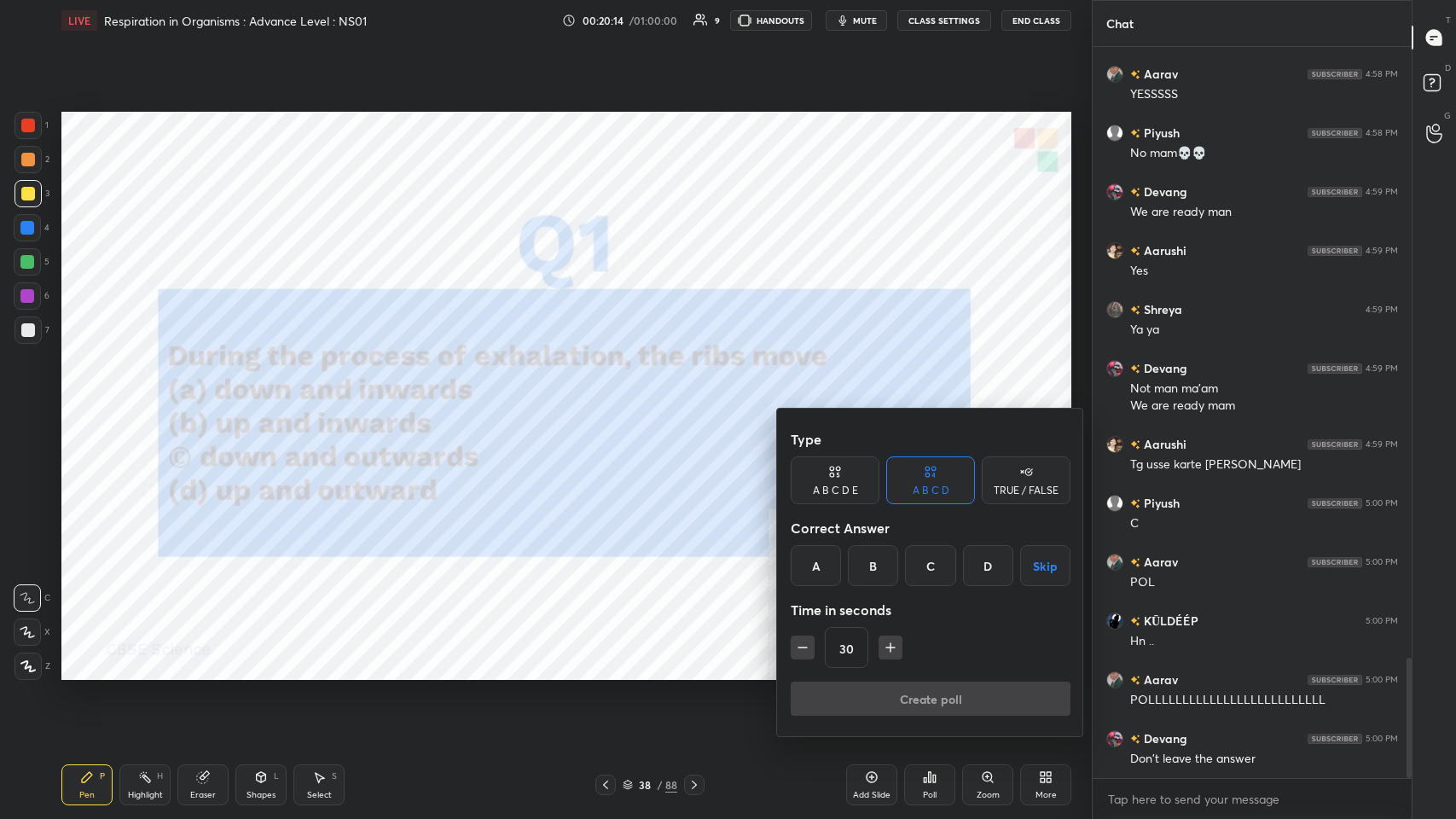
click at [611, 400] on div "D" at bounding box center [987, 565] width 50 height 41
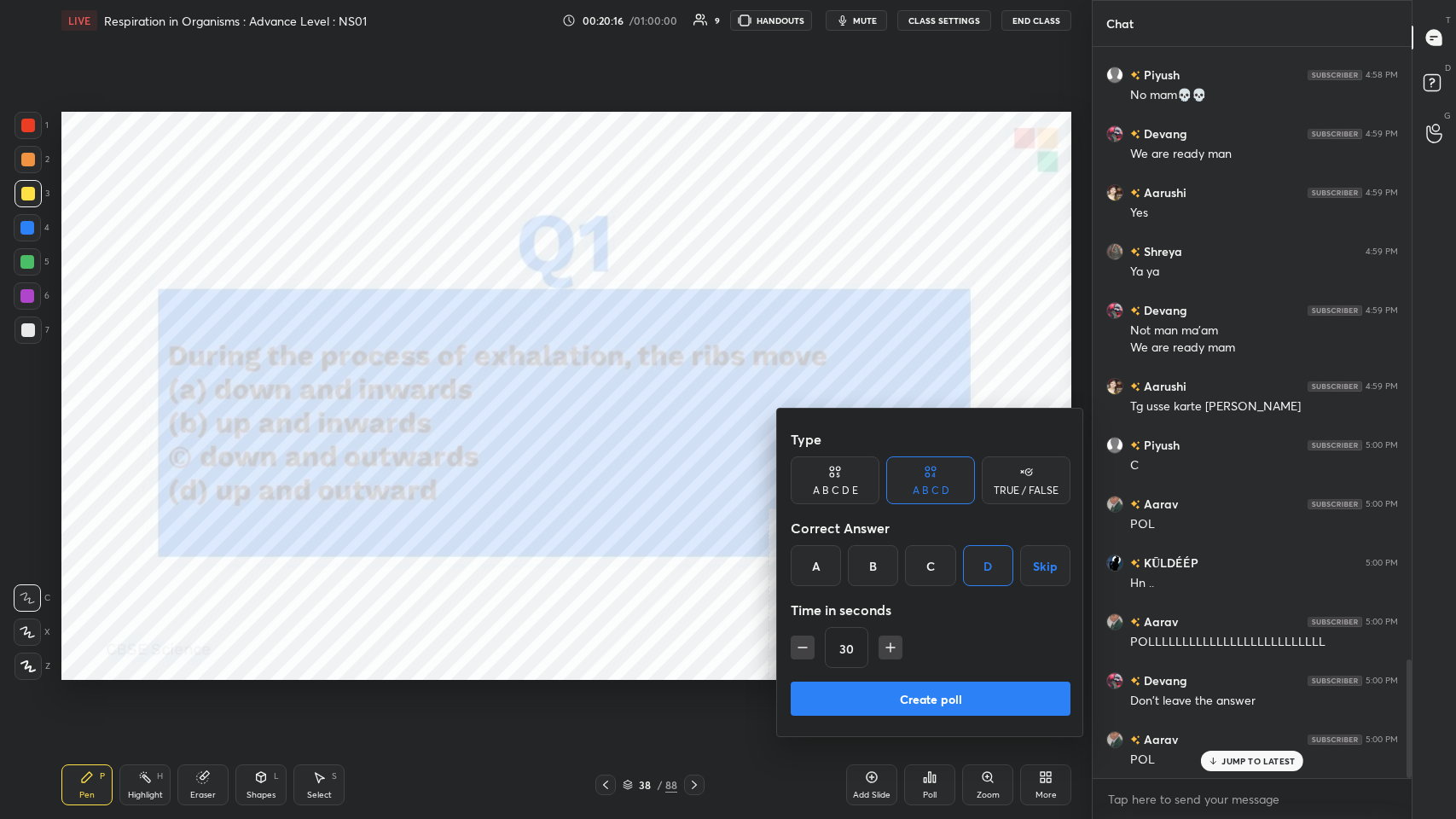
scroll to position [3833, 0]
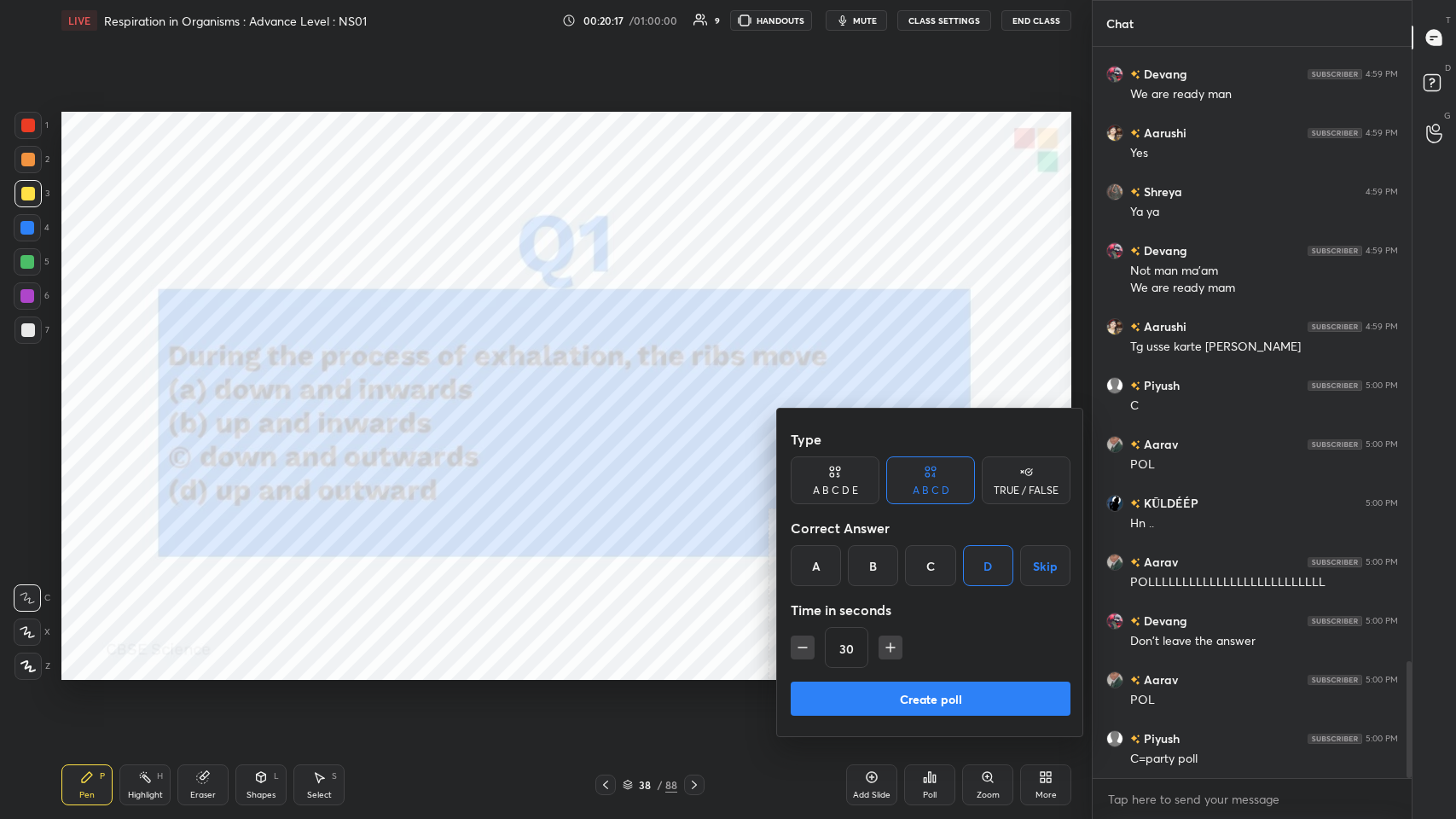
click at [611, 400] on button "Create poll" at bounding box center [930, 698] width 280 height 34
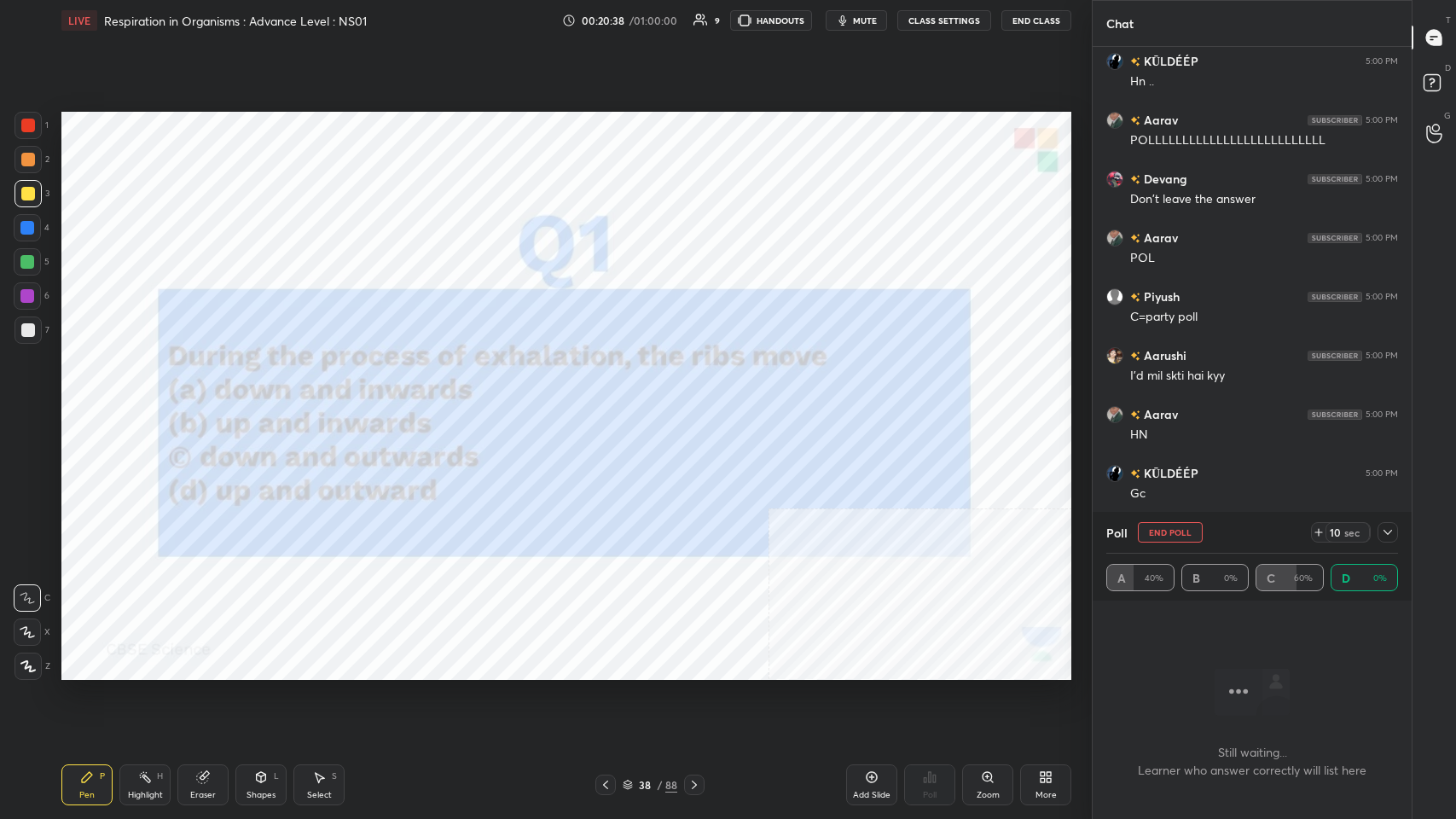
scroll to position [4292, 0]
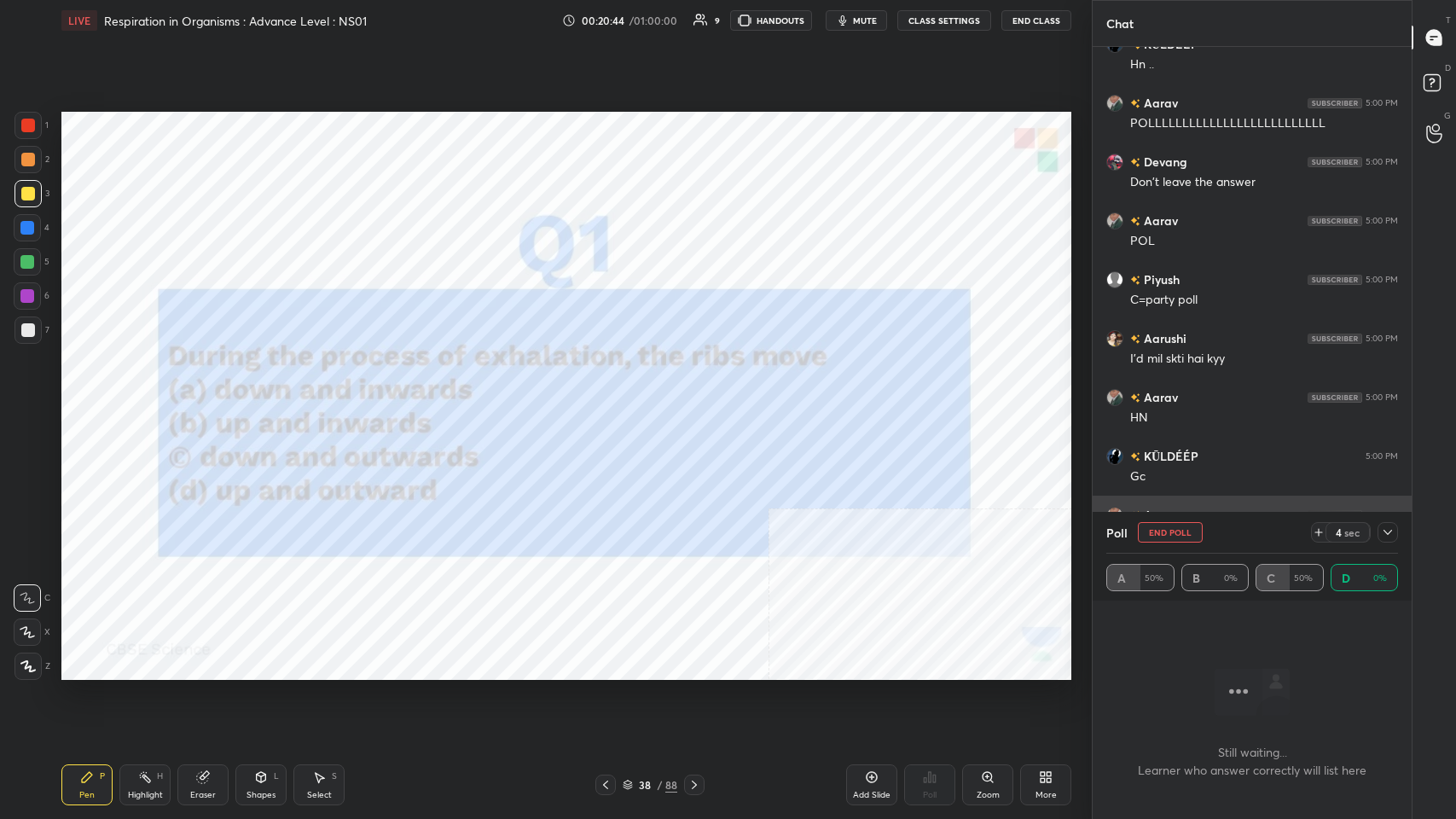
click at [611, 400] on div at bounding box center [1387, 532] width 20 height 20
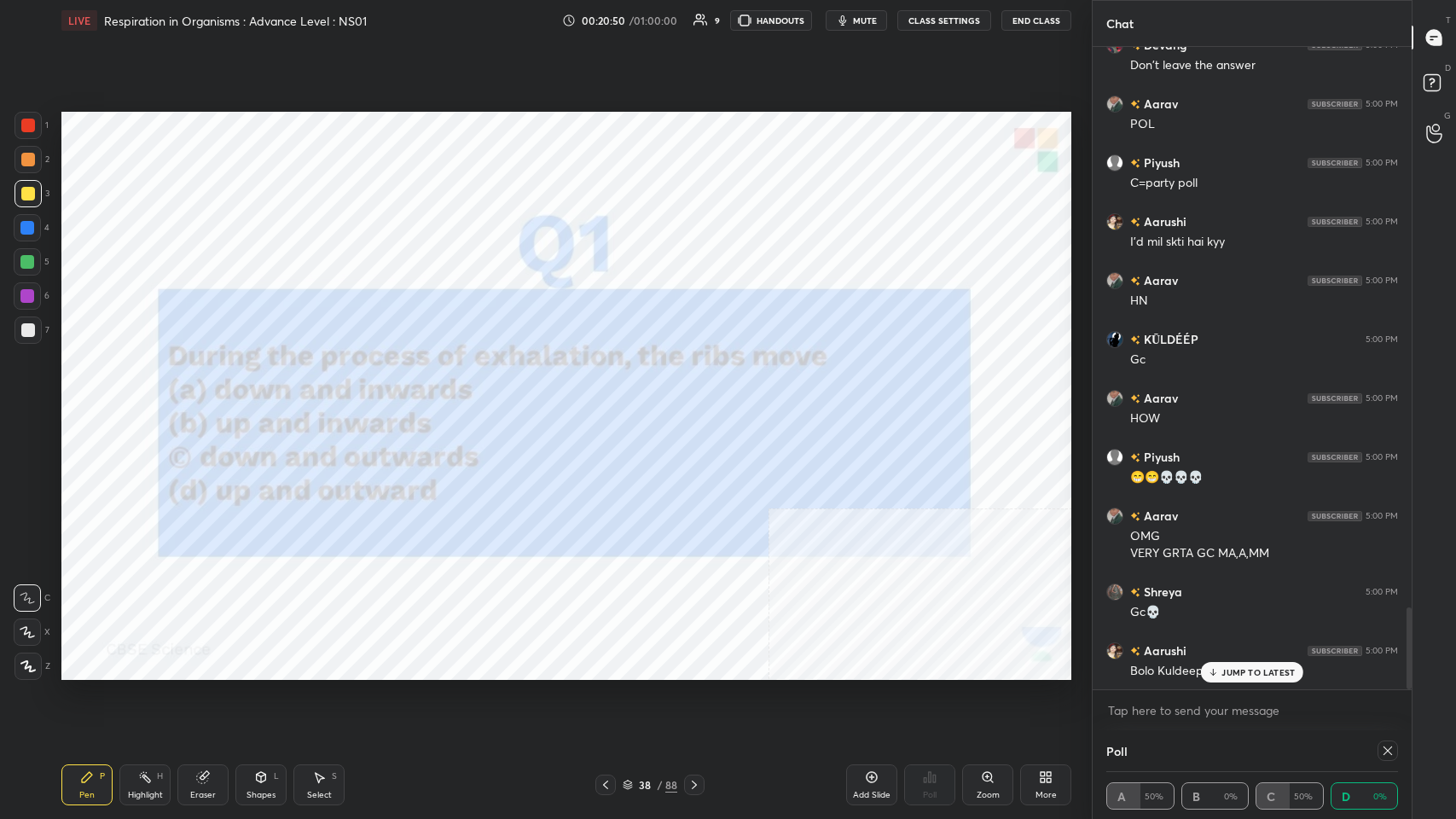
scroll to position [4450, 0]
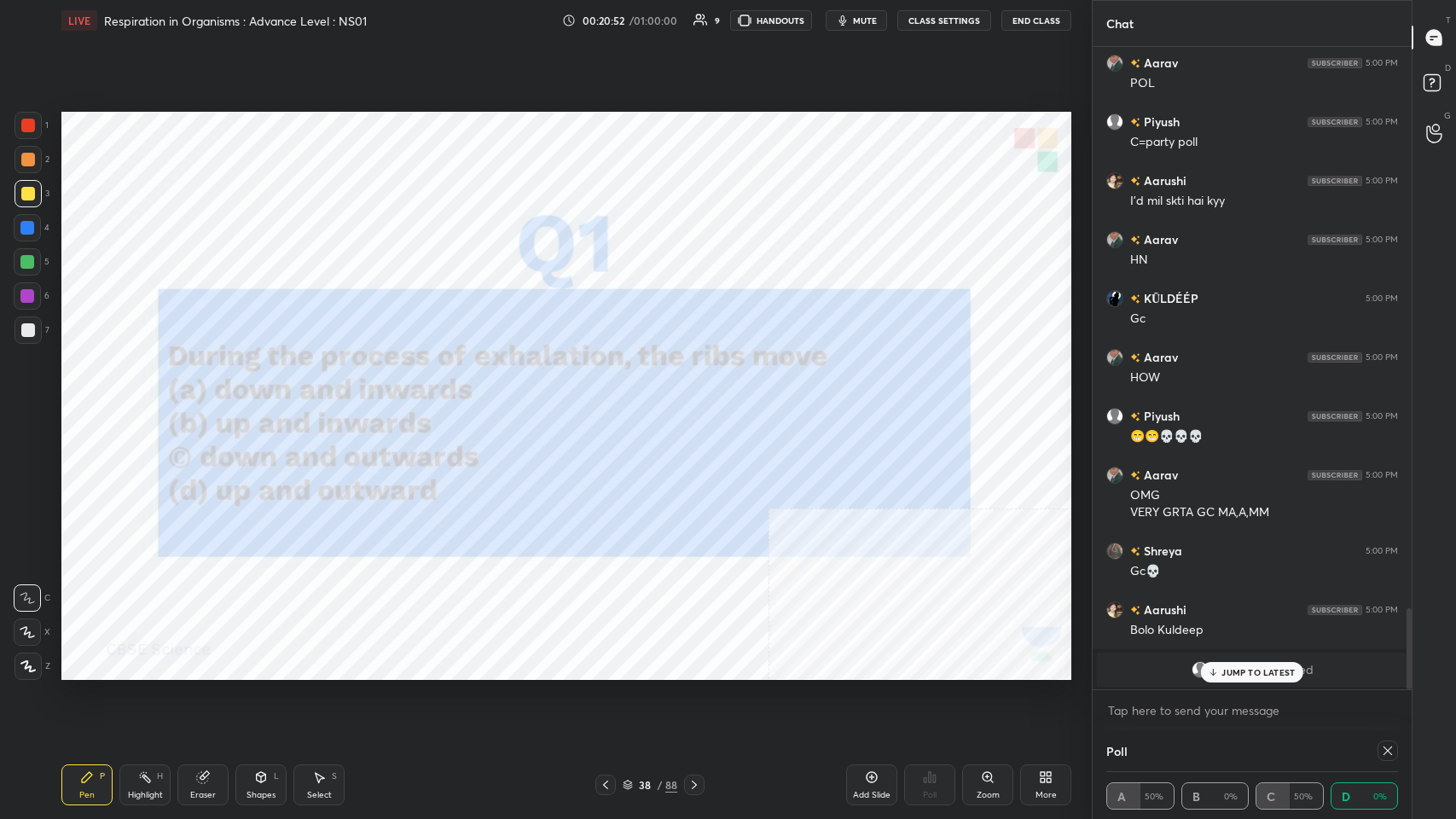
click at [611, 400] on div "JUMP TO LATEST" at bounding box center [1252, 672] width 102 height 20
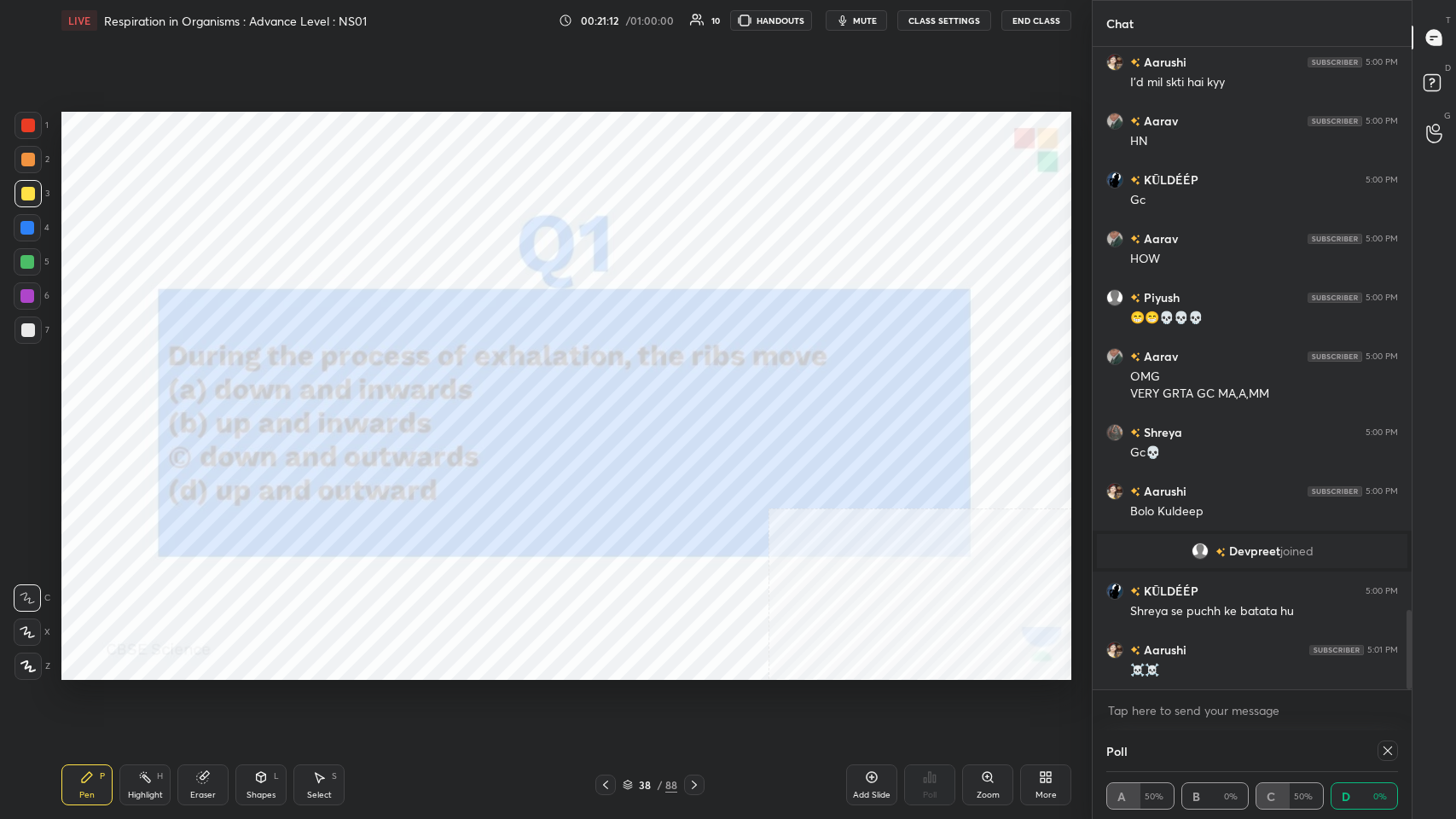
scroll to position [4626, 0]
click at [611, 400] on div at bounding box center [1387, 750] width 20 height 20
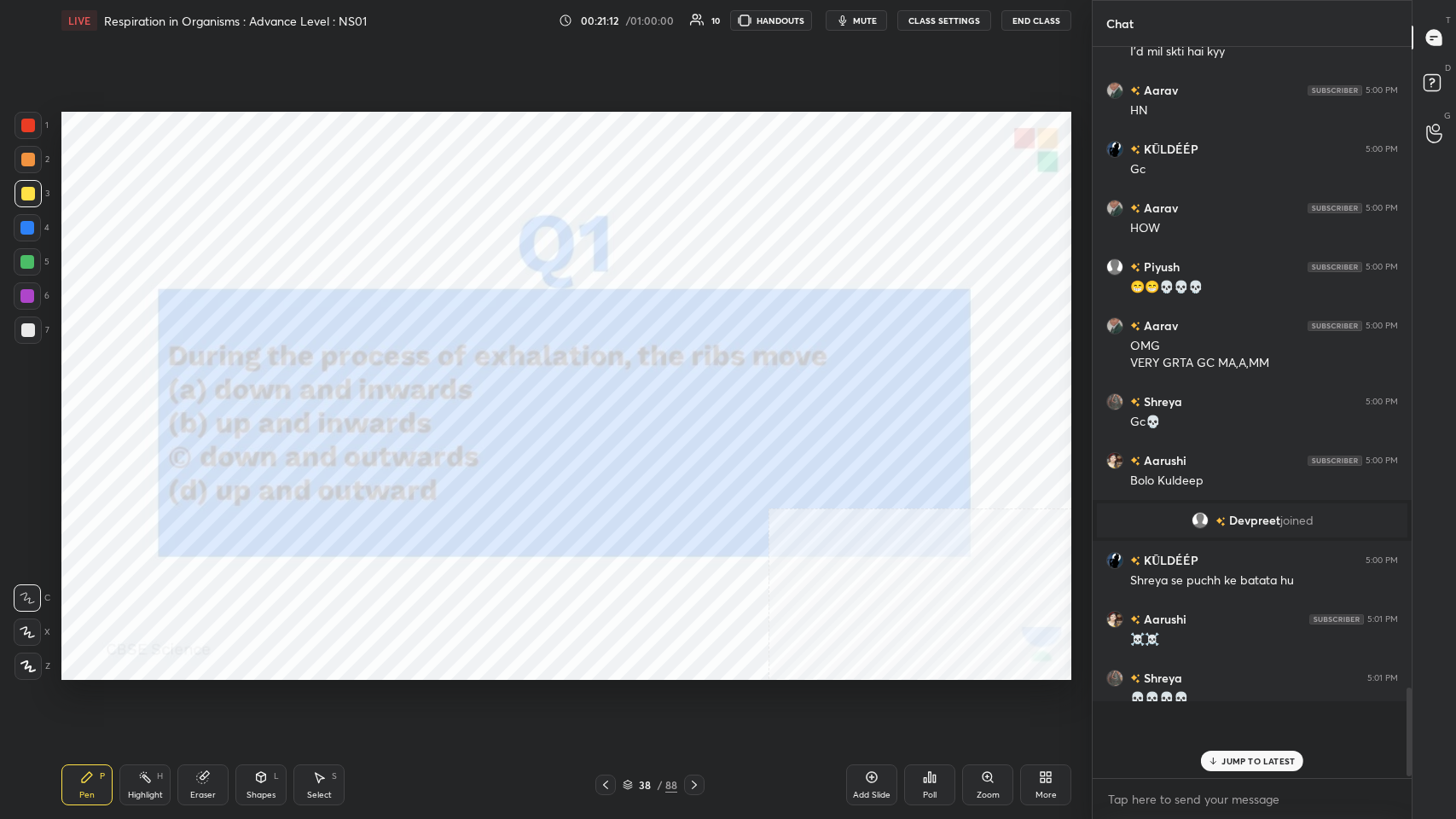
scroll to position [752, 314]
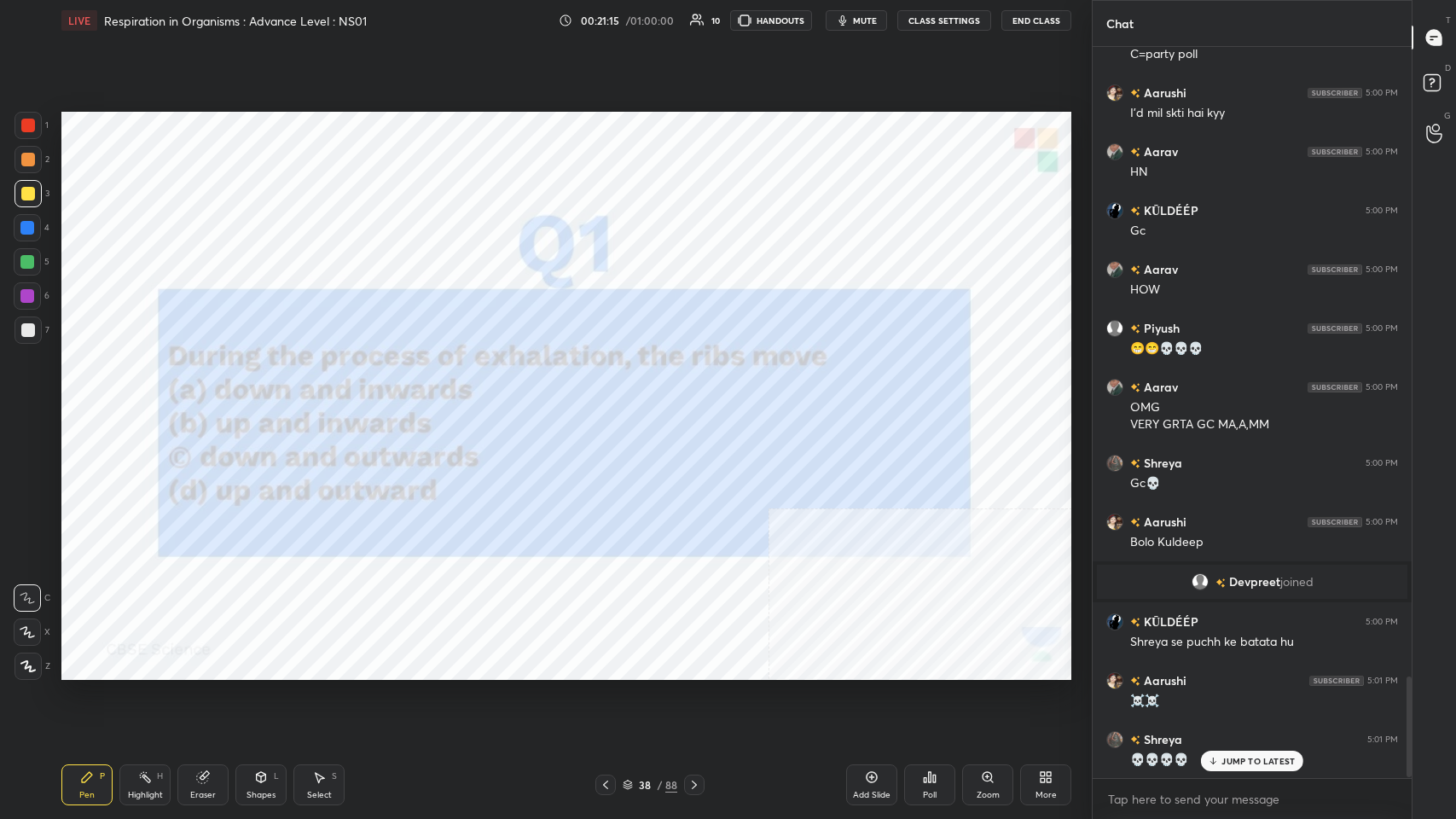
click at [611, 400] on div at bounding box center [694, 784] width 20 height 20
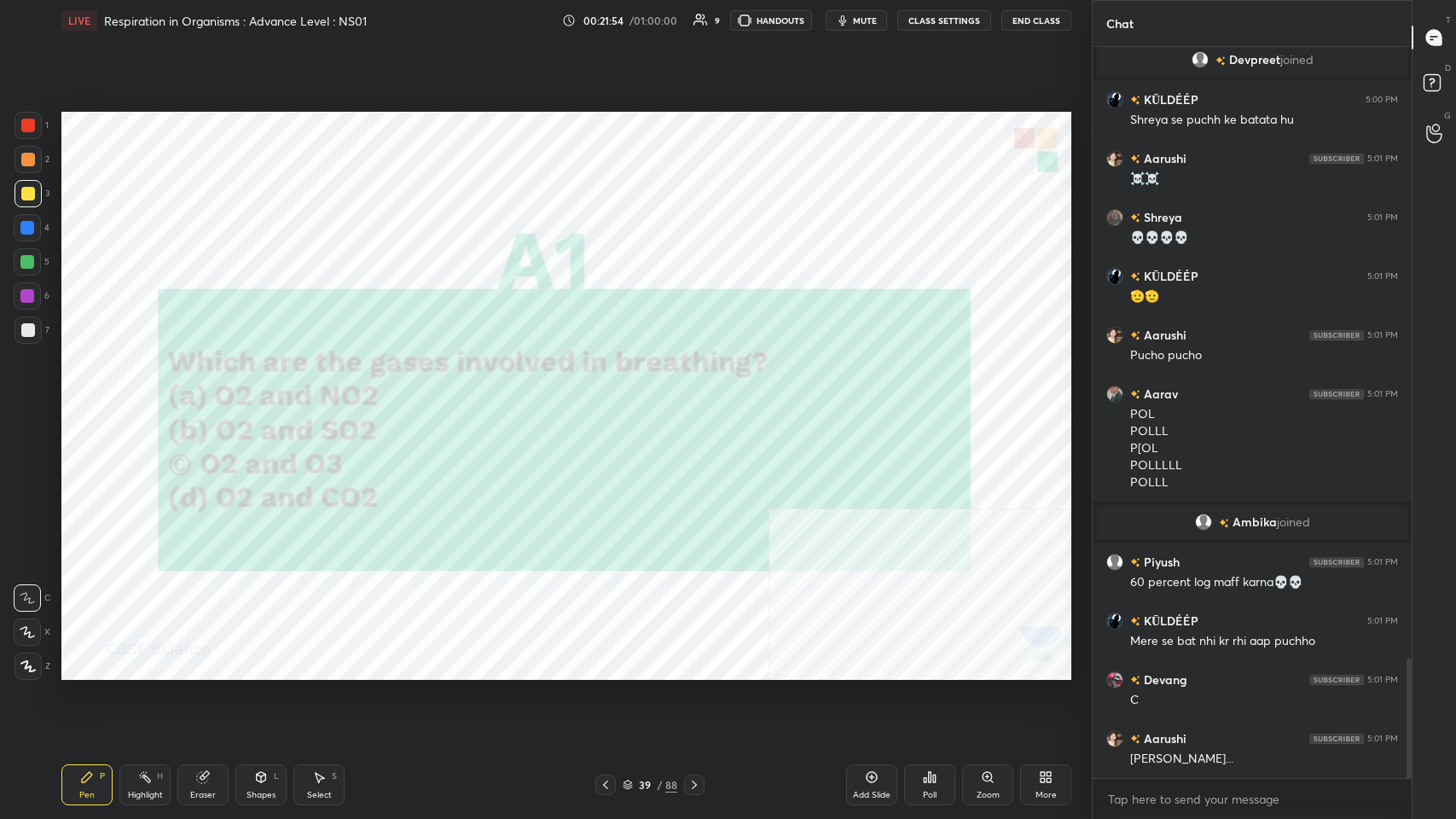
scroll to position [3797, 0]
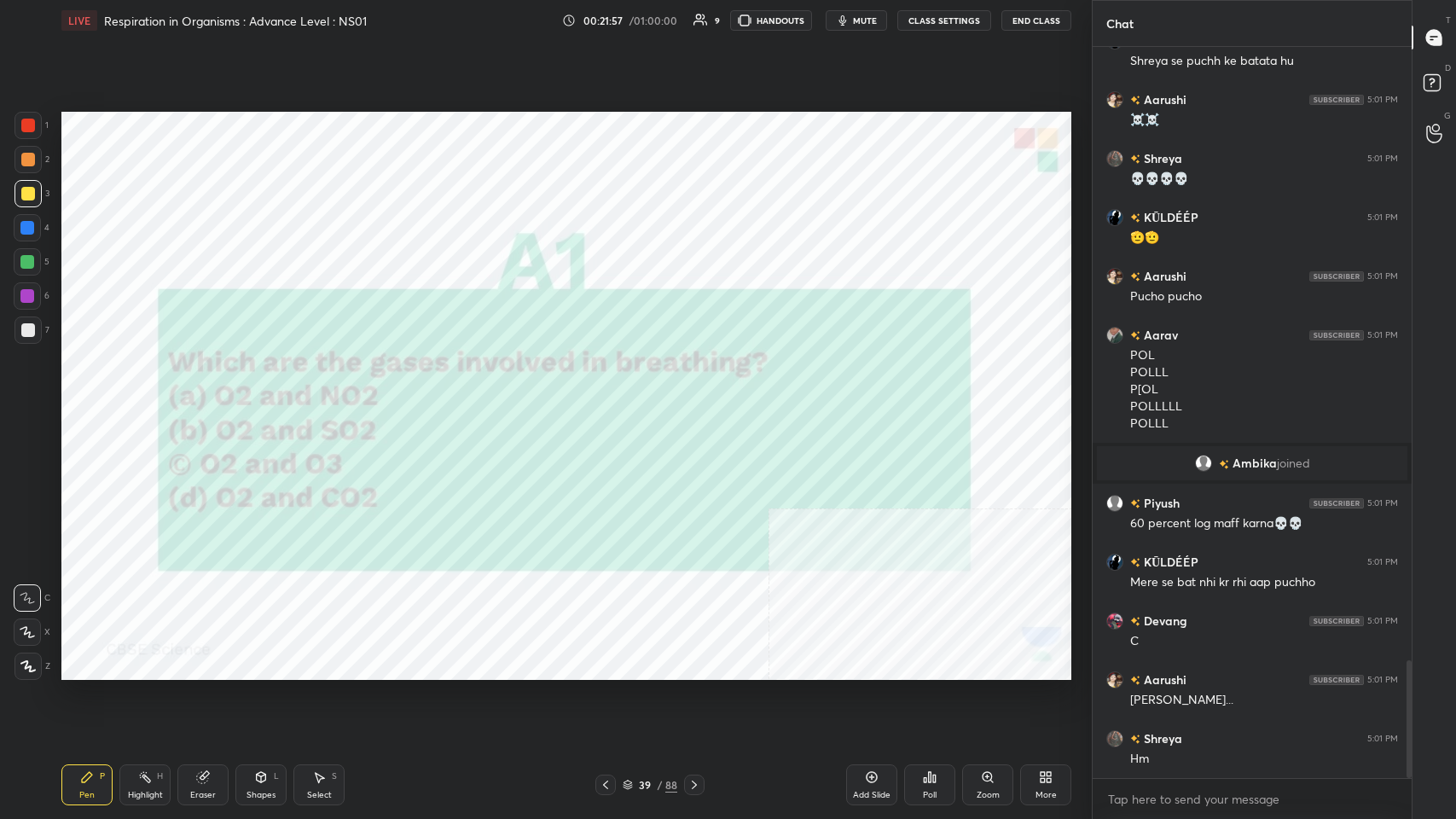
click at [611, 400] on div "Poll" at bounding box center [930, 784] width 51 height 41
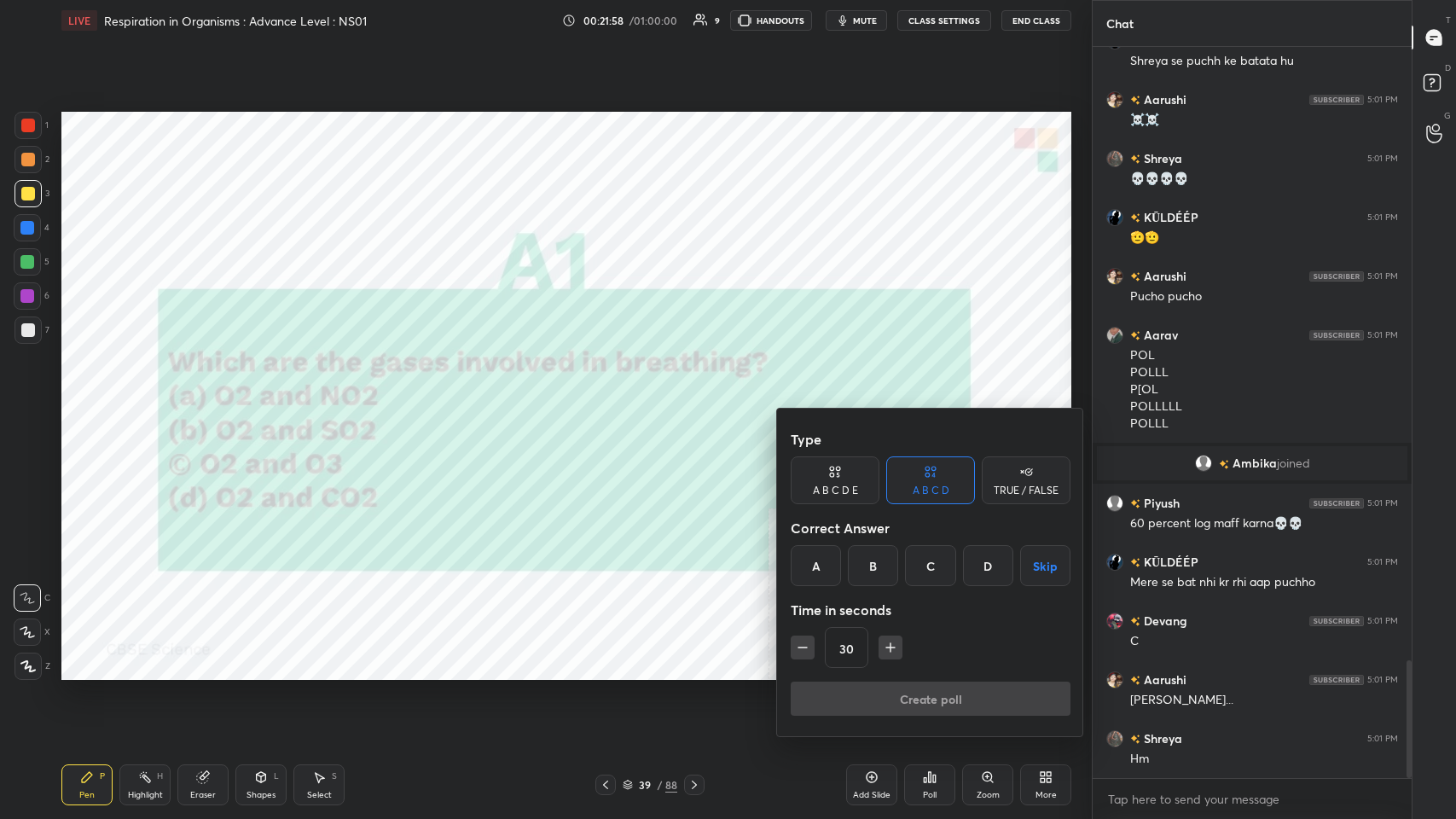
scroll to position [3856, 0]
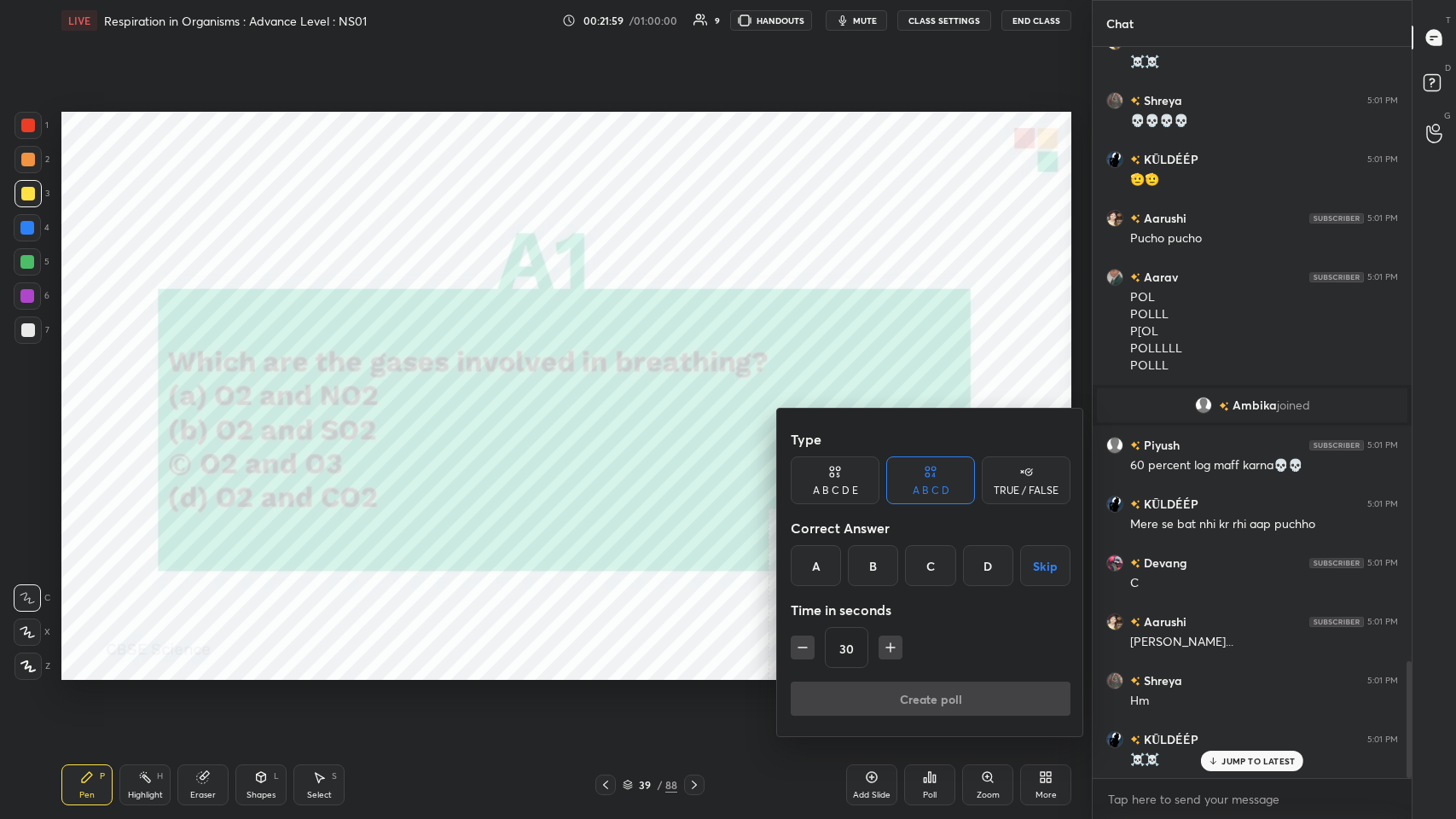
click at [611, 400] on div "D" at bounding box center [987, 565] width 50 height 41
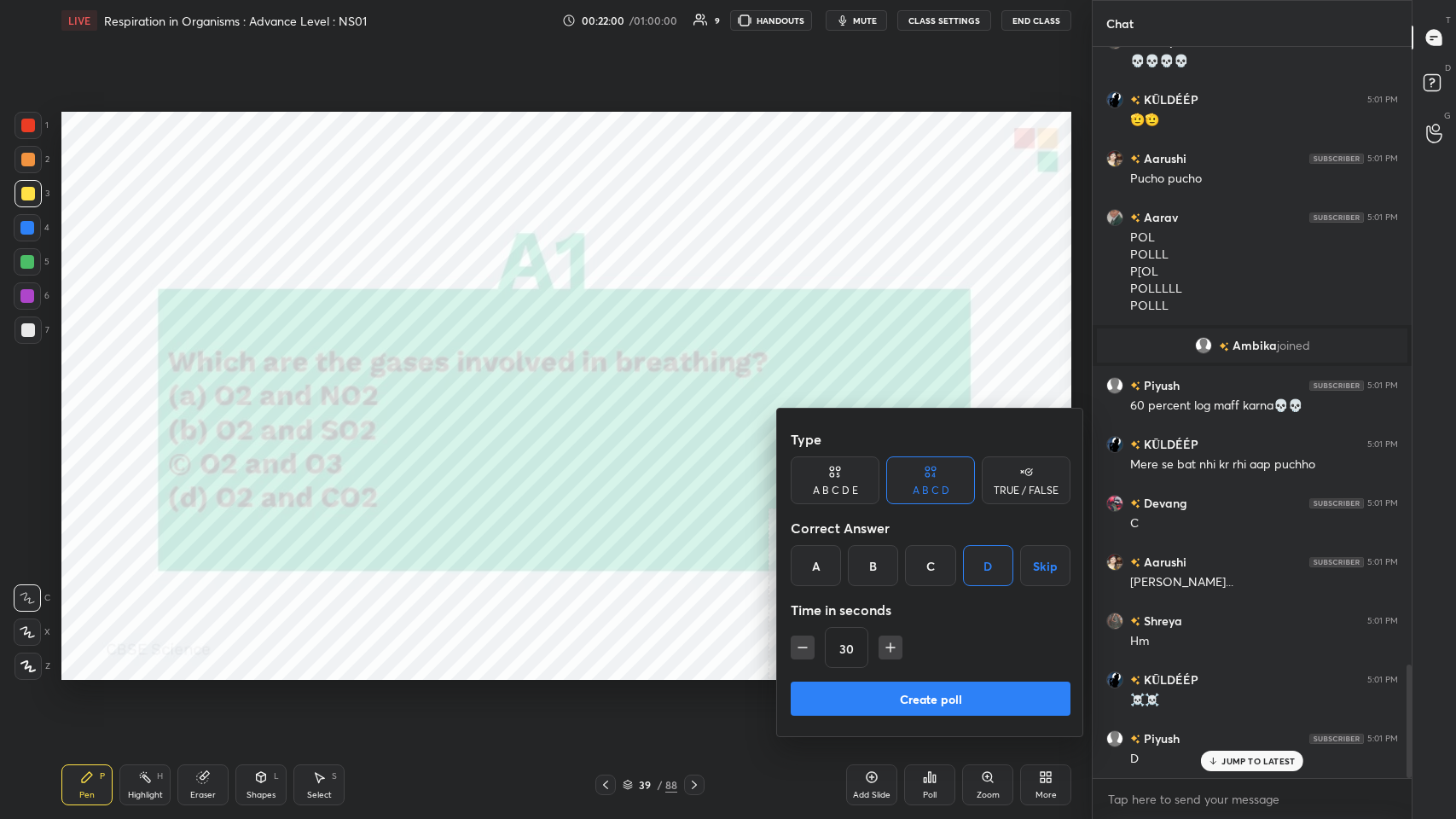
scroll to position [3973, 0]
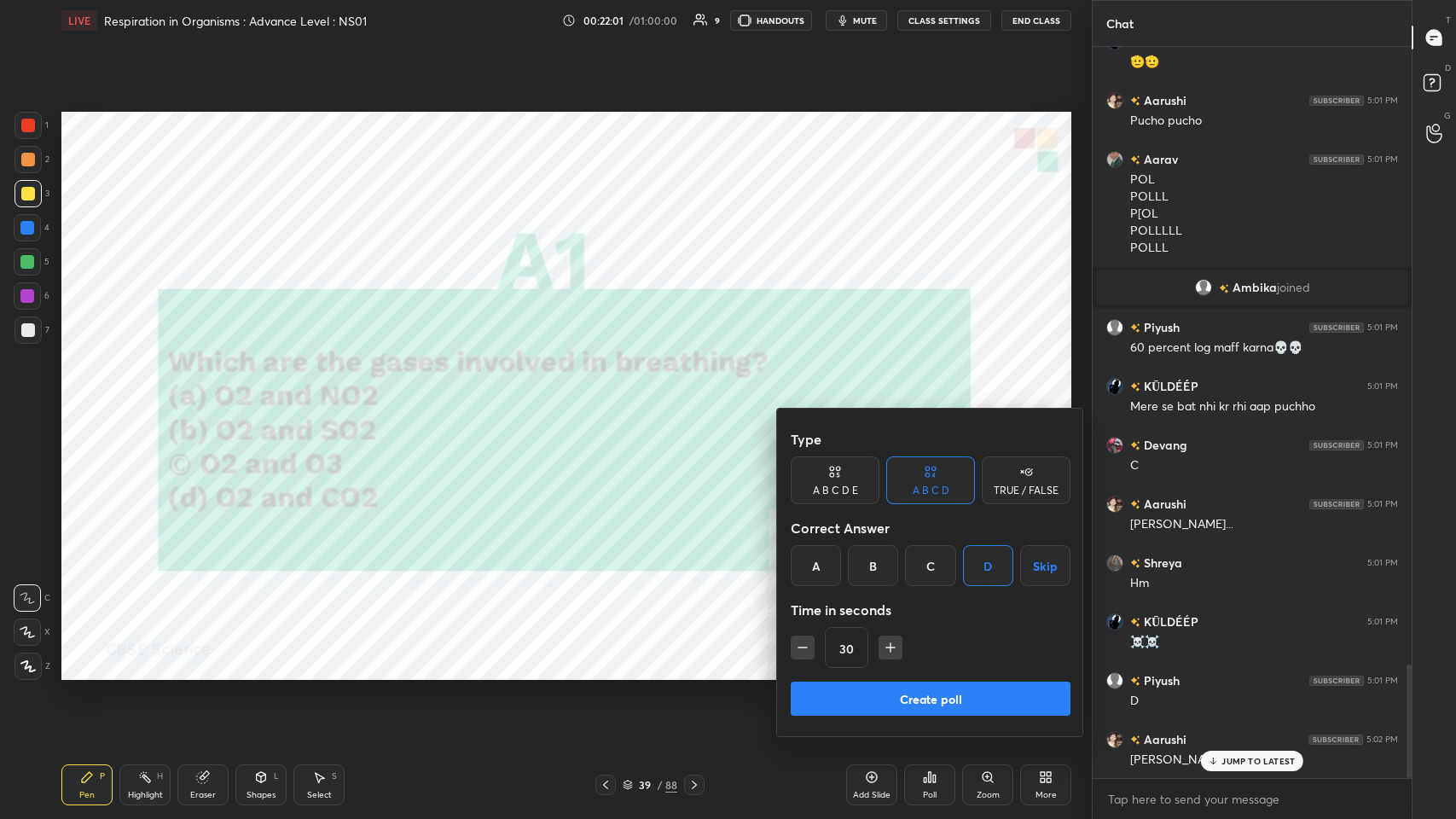
click at [611, 400] on button "Create poll" at bounding box center [930, 698] width 280 height 34
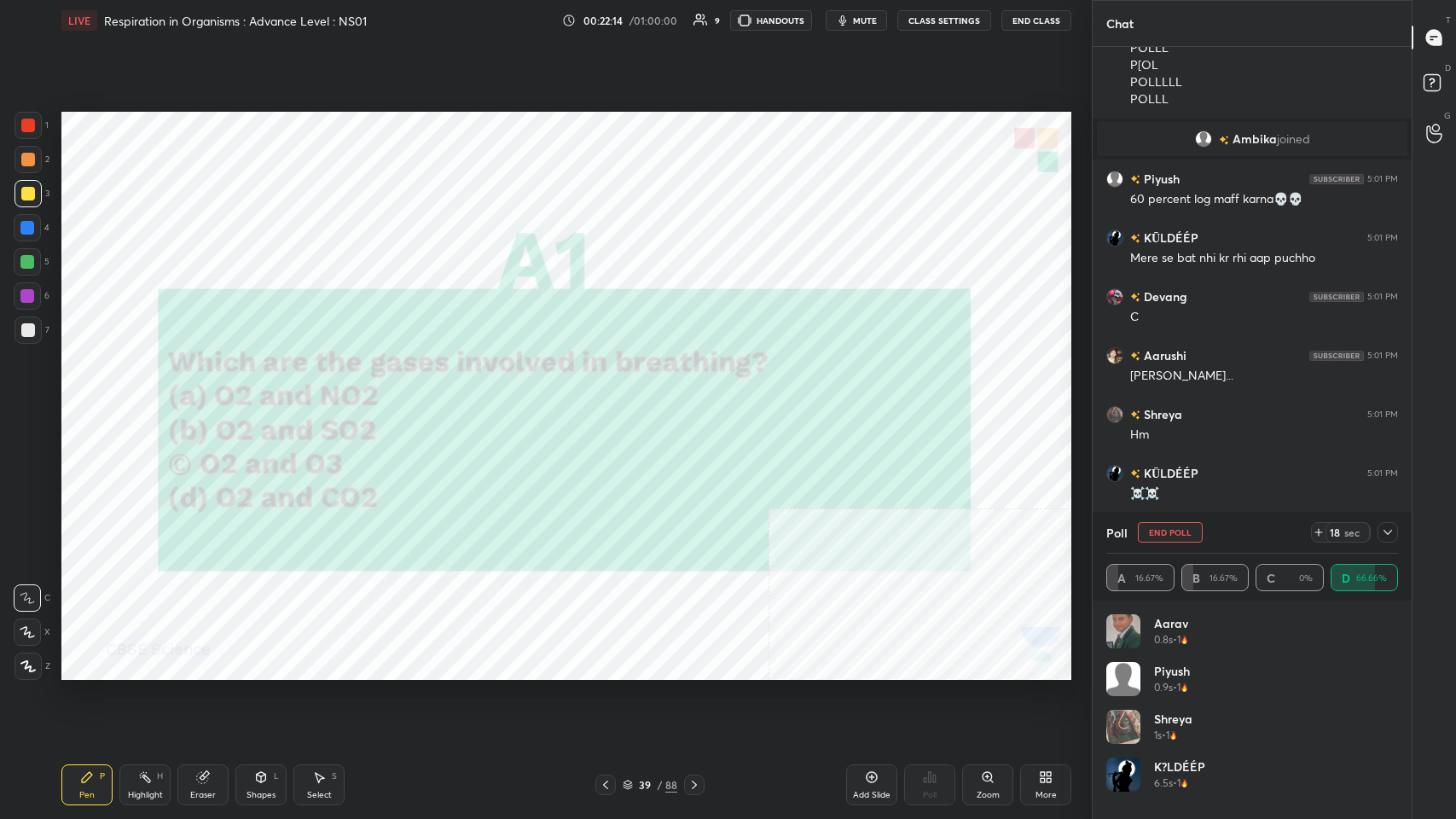
scroll to position [4162, 0]
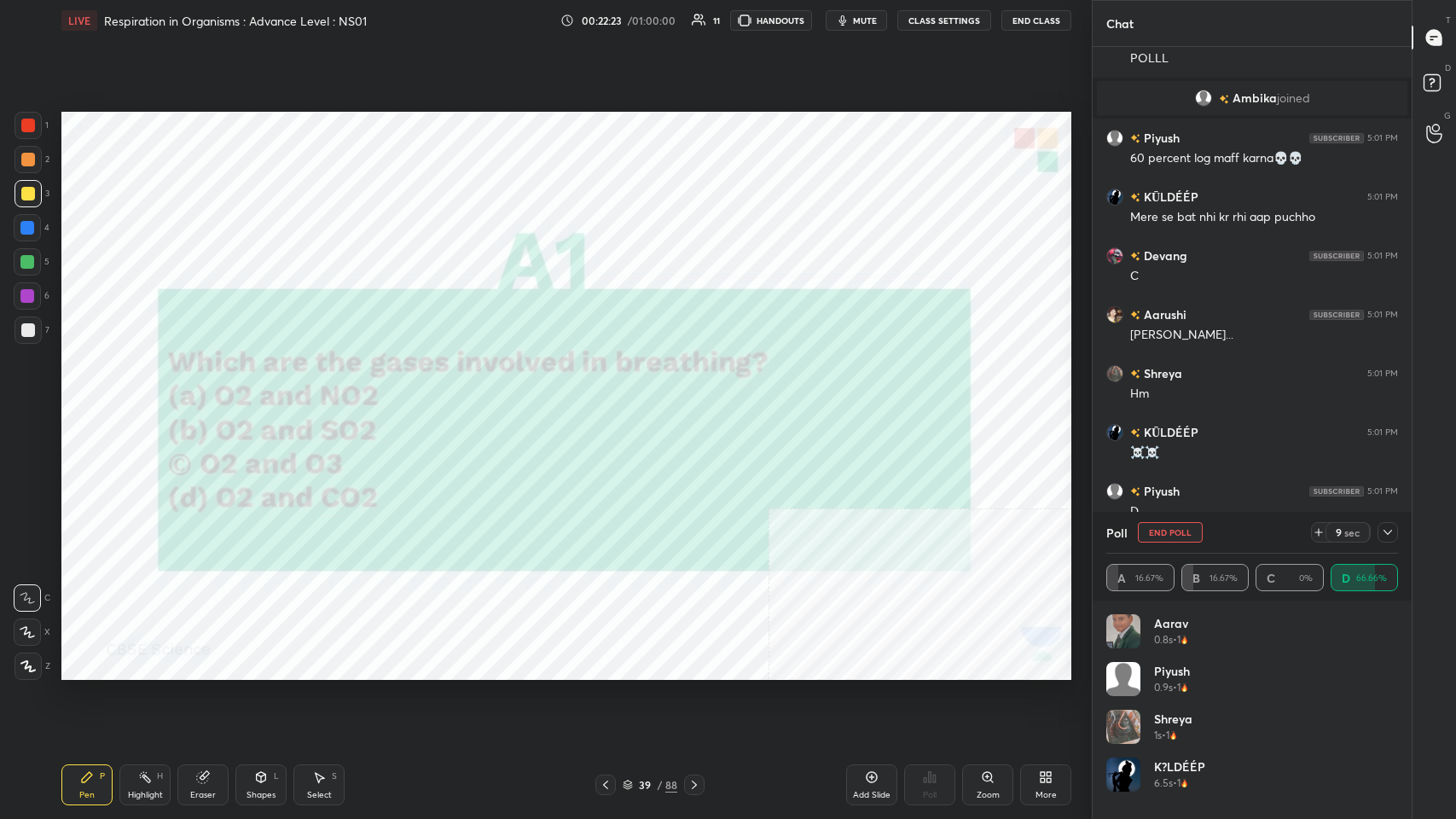
click at [611, 400] on div "Poll End Poll 9 sec A 16.67% B 16.67% C 0% D 66.66%" at bounding box center [1251, 556] width 319 height 89
click at [611, 400] on icon at bounding box center [1387, 532] width 14 height 14
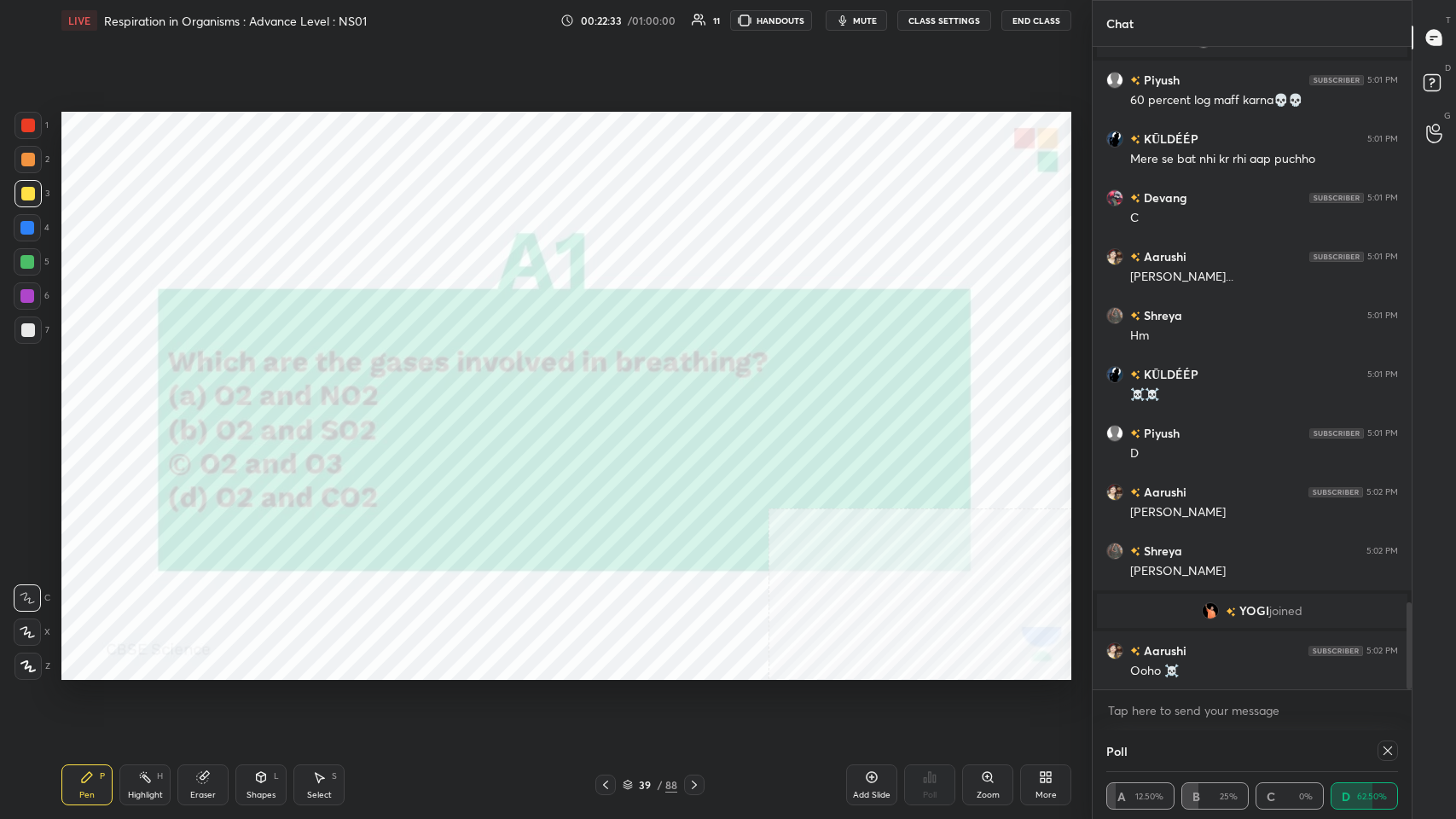
scroll to position [4085, 0]
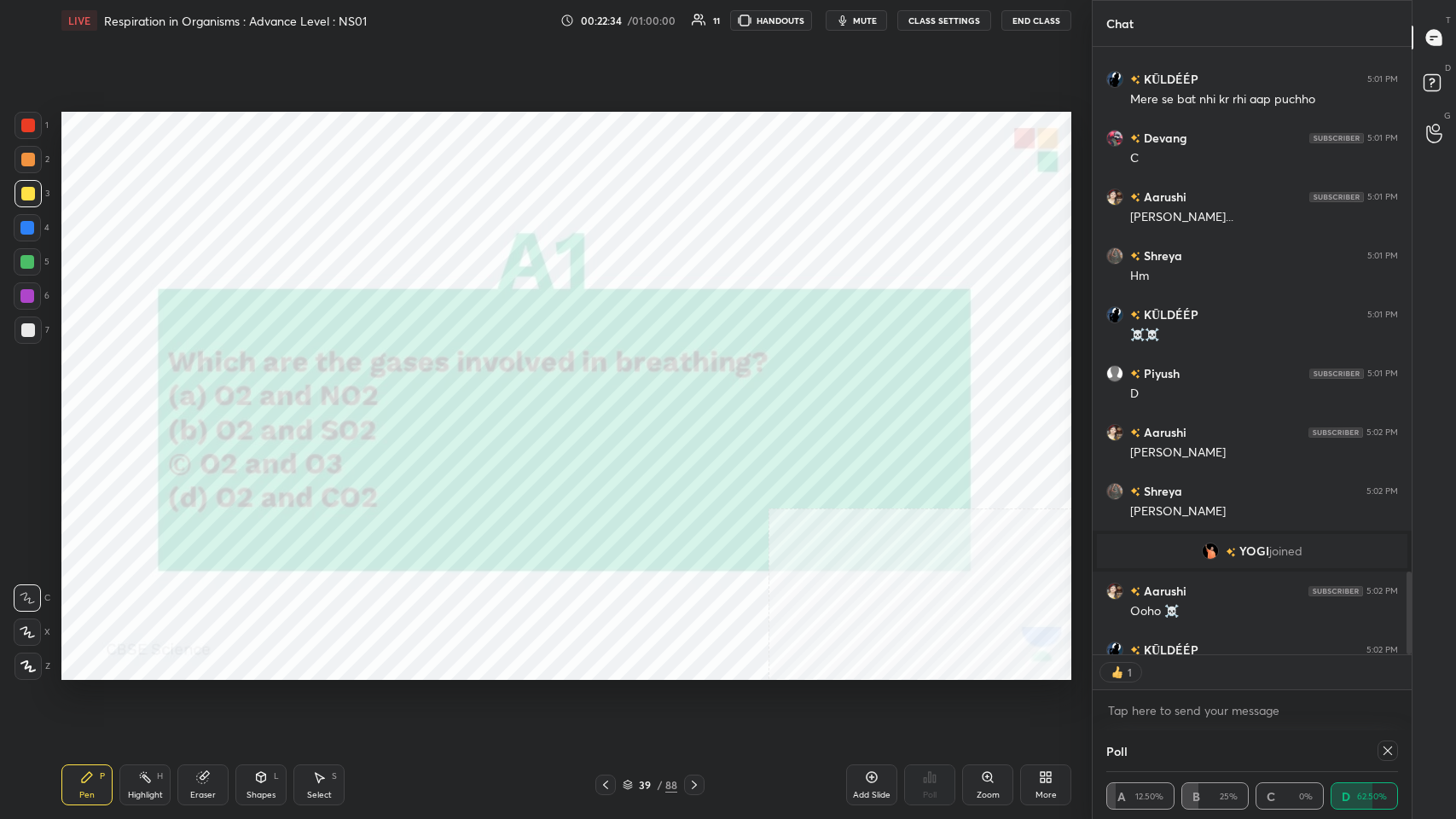
click at [611, 400] on icon at bounding box center [1387, 750] width 8 height 8
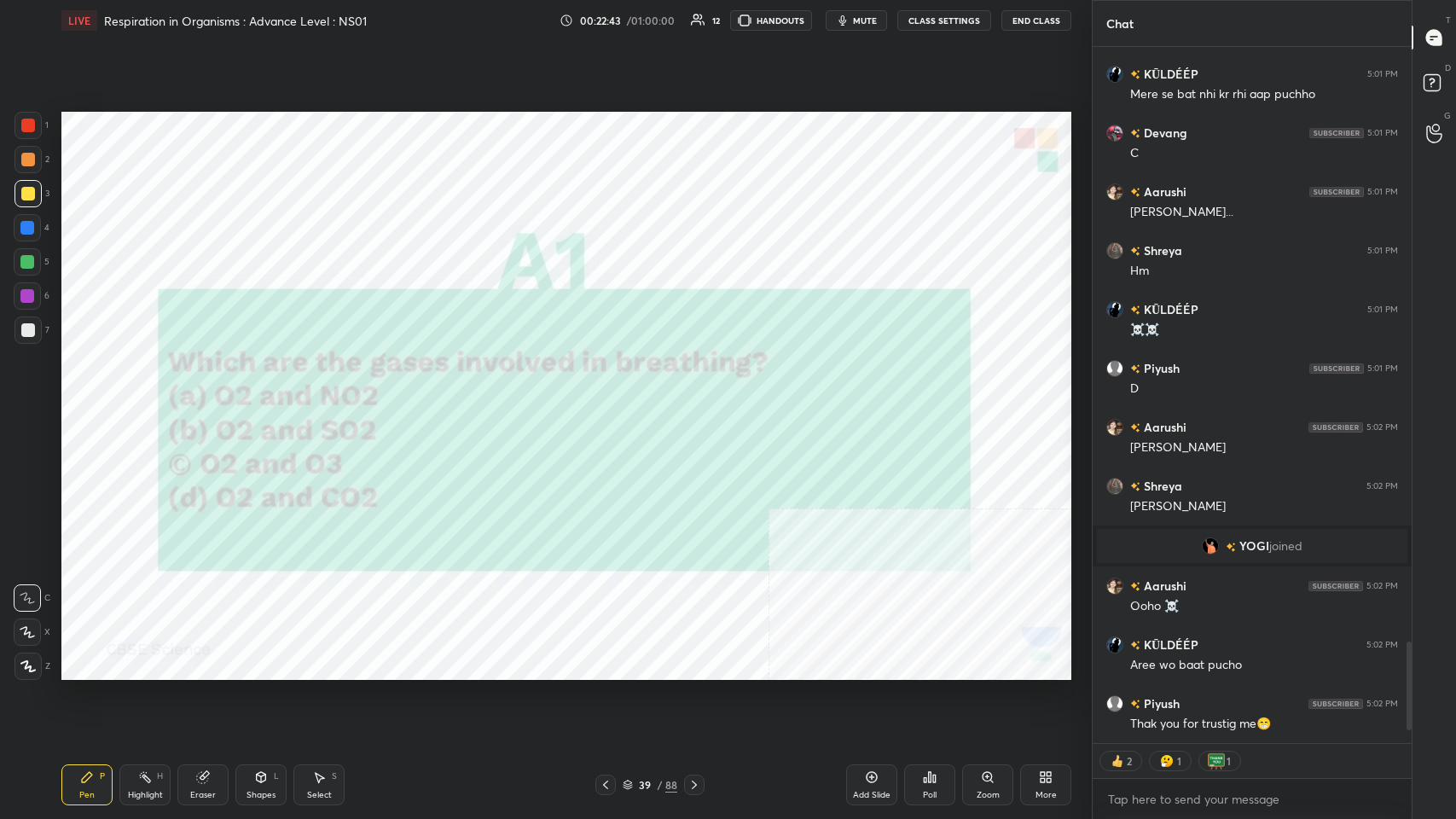
click at [611, 400] on icon at bounding box center [694, 784] width 14 height 14
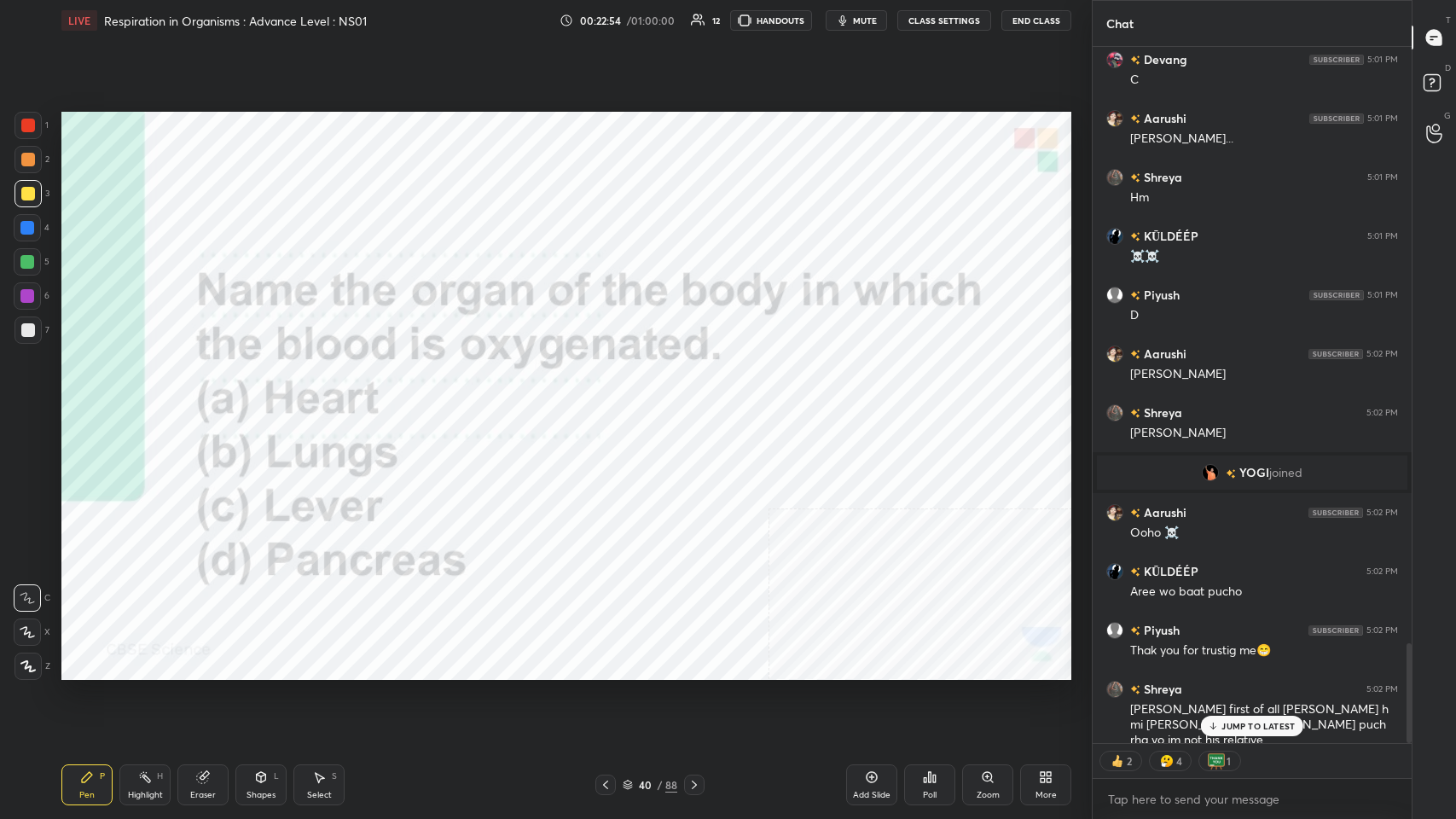
click at [33, 133] on div at bounding box center [28, 125] width 27 height 27
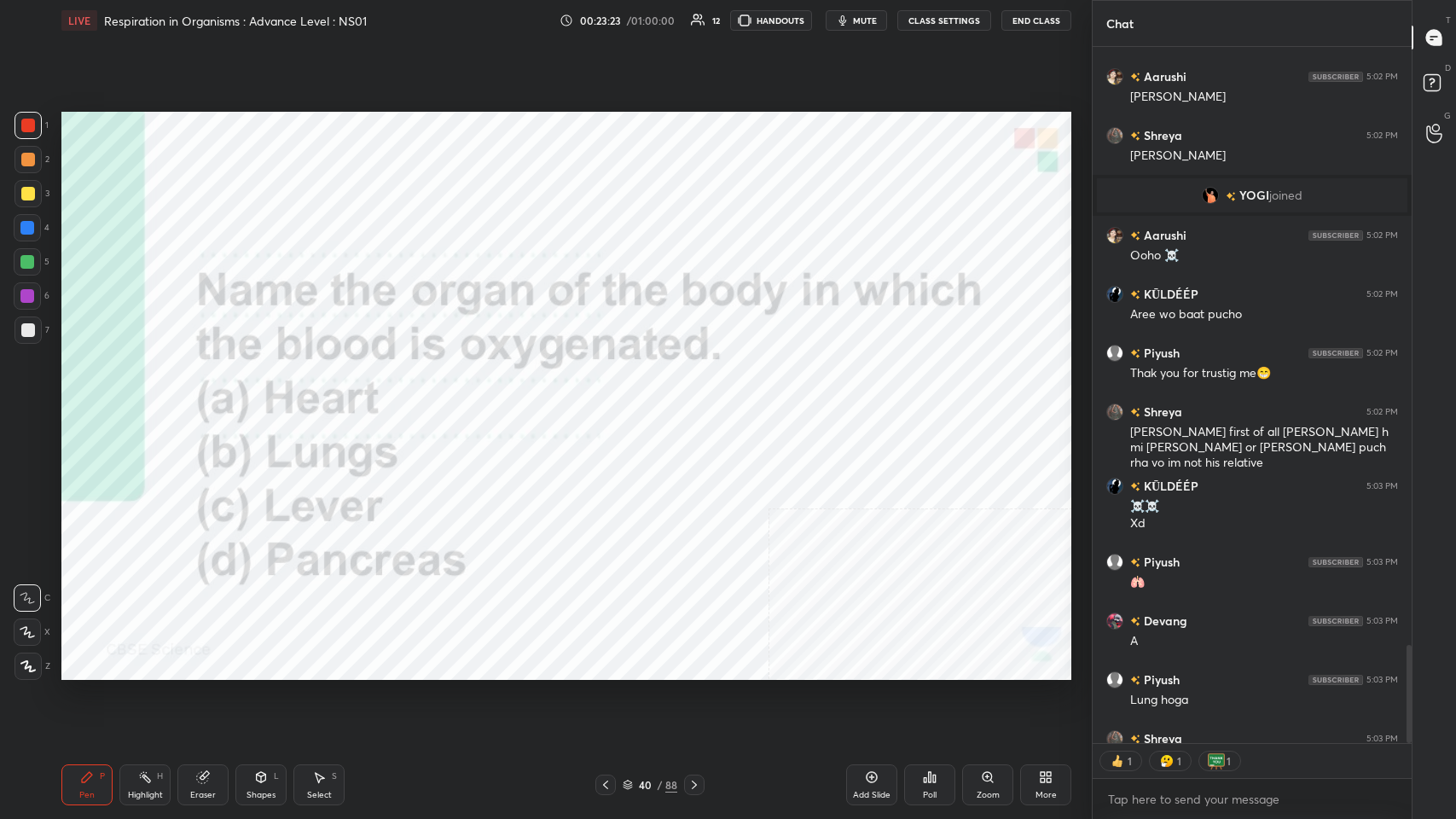
click at [611, 400] on icon at bounding box center [934, 778] width 3 height 7
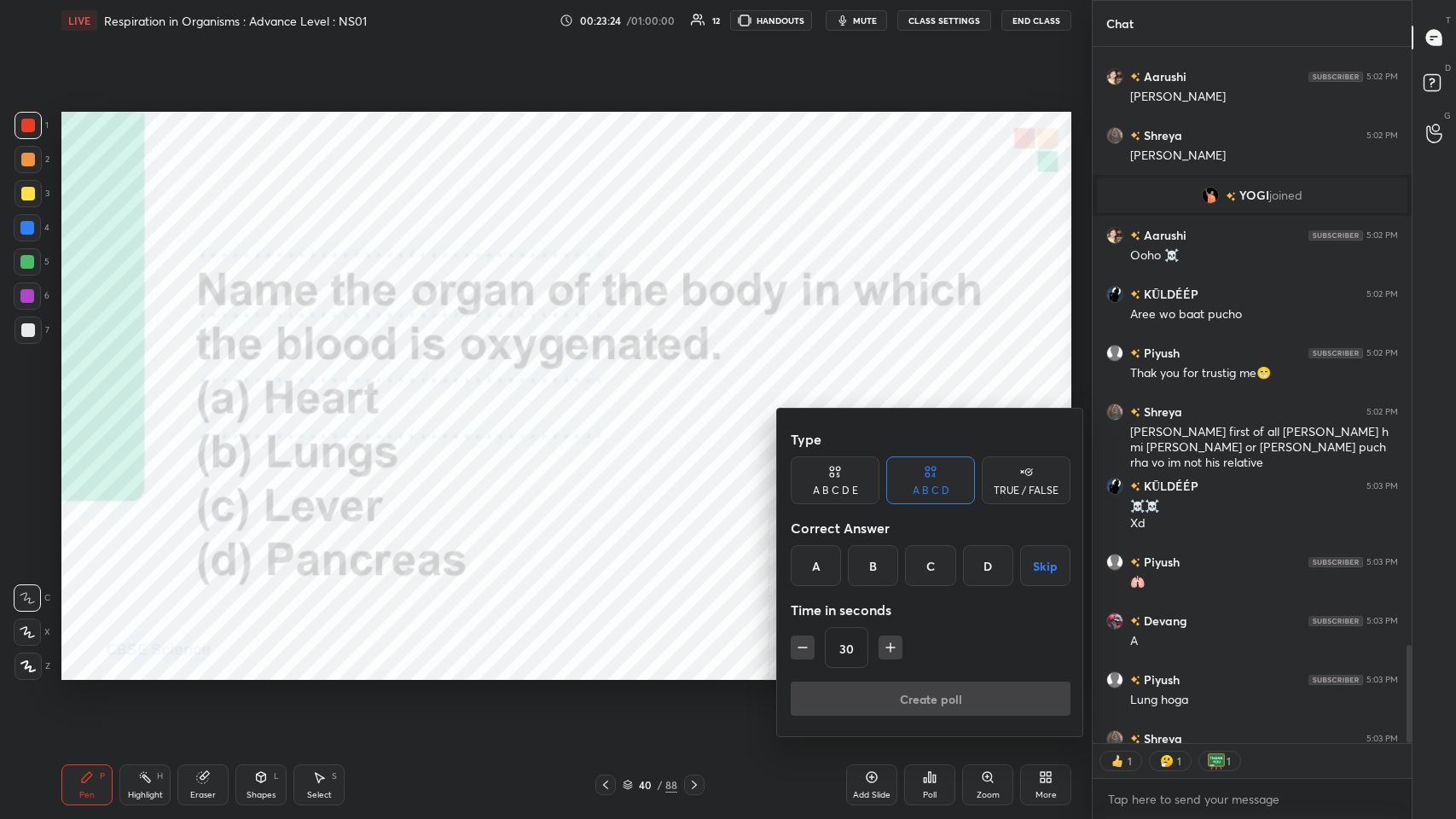
click at [611, 400] on div "A B C D Skip" at bounding box center [930, 565] width 280 height 41
click at [611, 400] on div "B" at bounding box center [872, 565] width 50 height 41
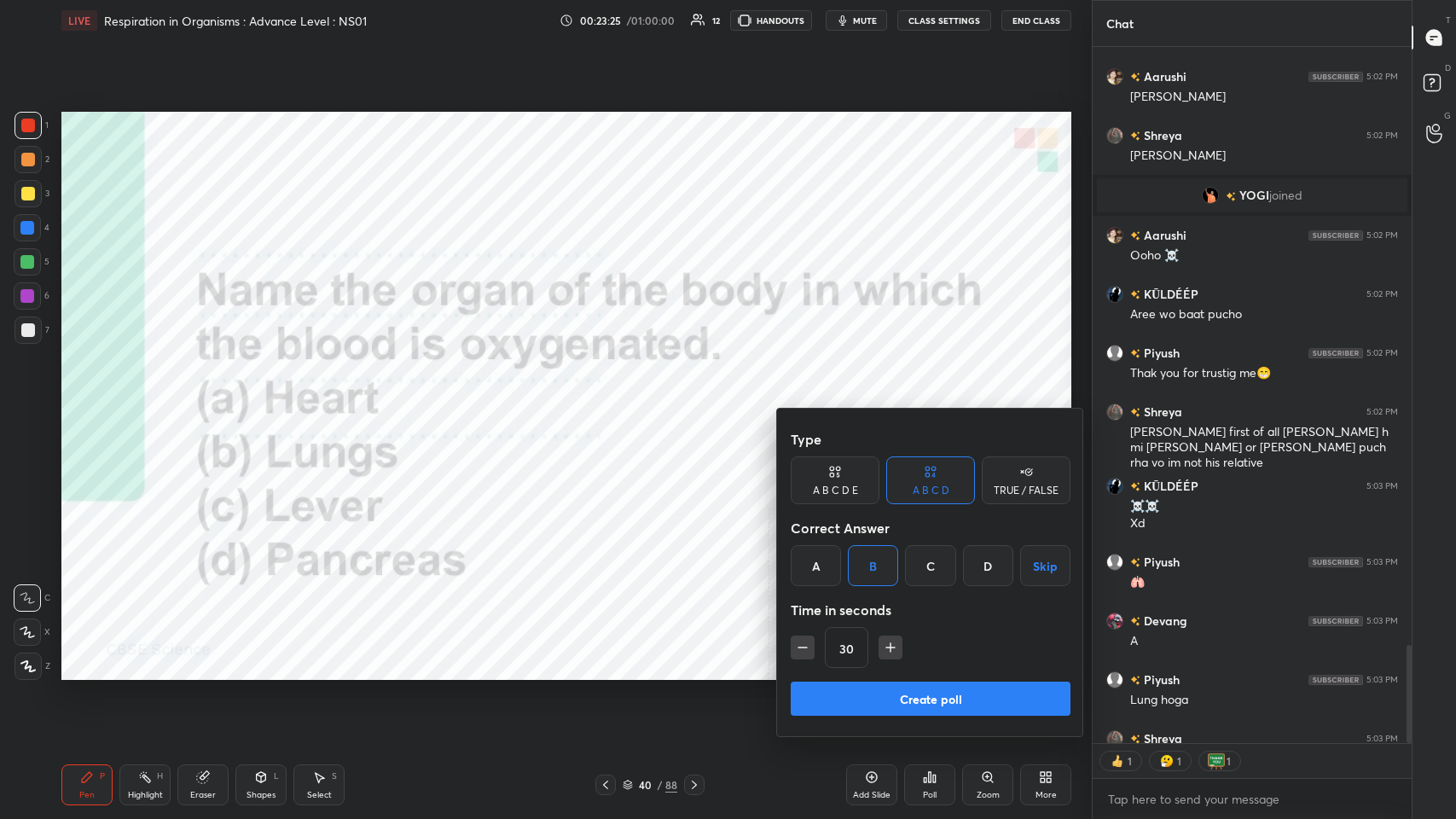
click at [611, 400] on div "Type A B C D E A B C D TRUE / FALSE Correct Answer A B C D Skip Time in seconds…" at bounding box center [930, 552] width 280 height 260
click at [611, 400] on button "Create poll" at bounding box center [930, 698] width 280 height 34
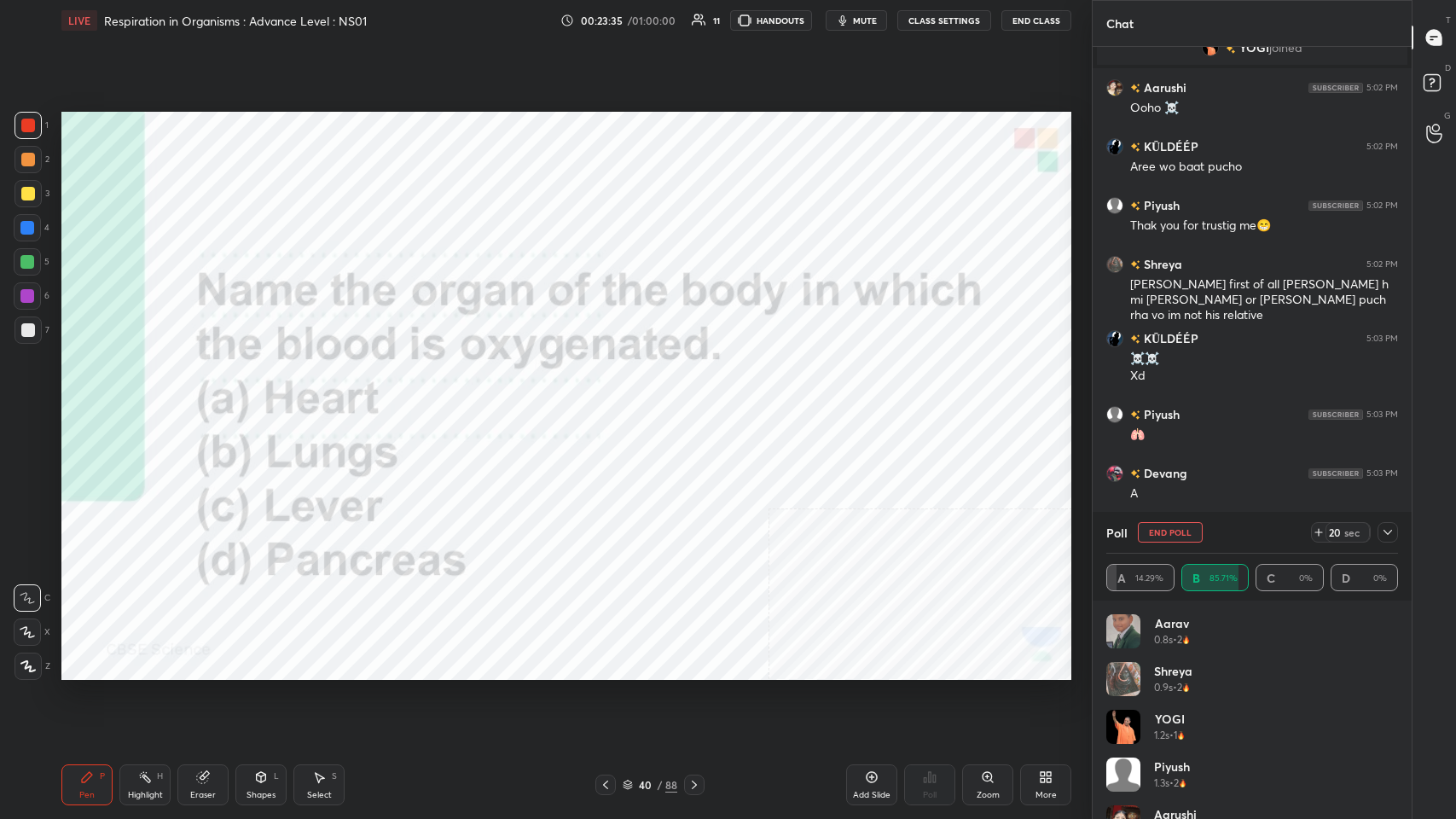
scroll to position [4646, 0]
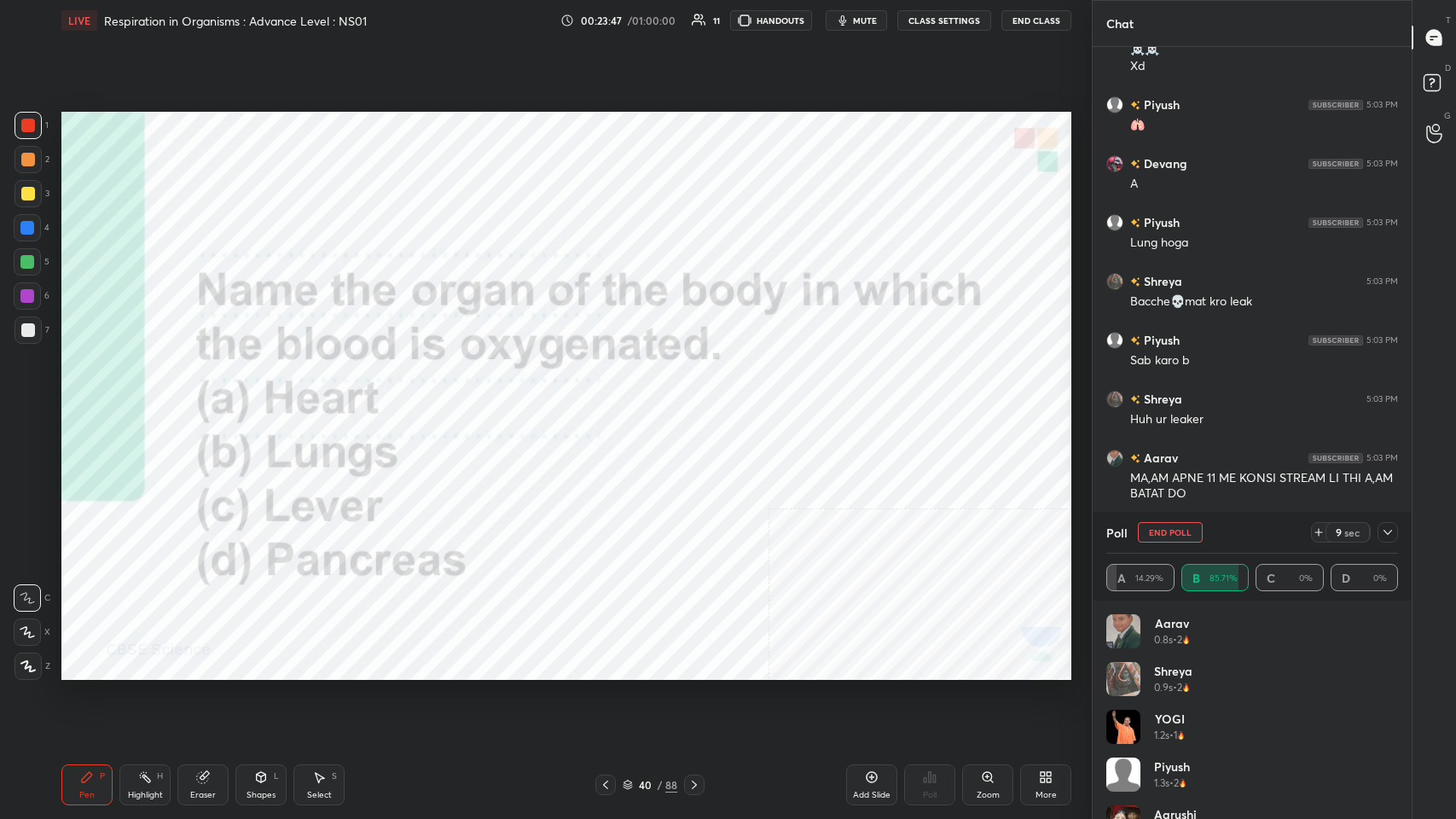
click at [611, 28] on button "mute" at bounding box center [856, 20] width 61 height 20
click at [611, 400] on icon at bounding box center [1387, 532] width 14 height 14
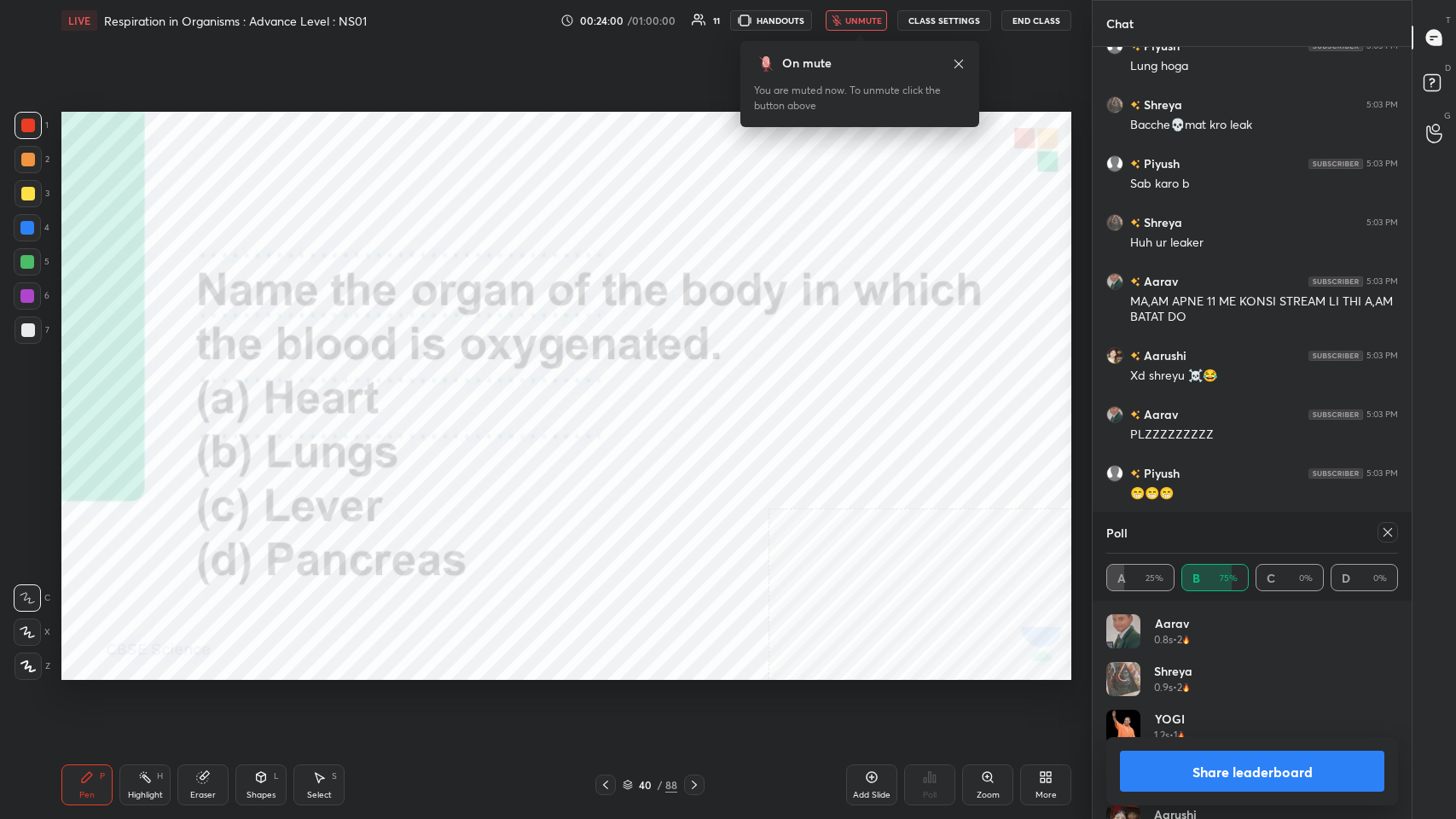
click at [611, 400] on icon at bounding box center [1387, 532] width 14 height 14
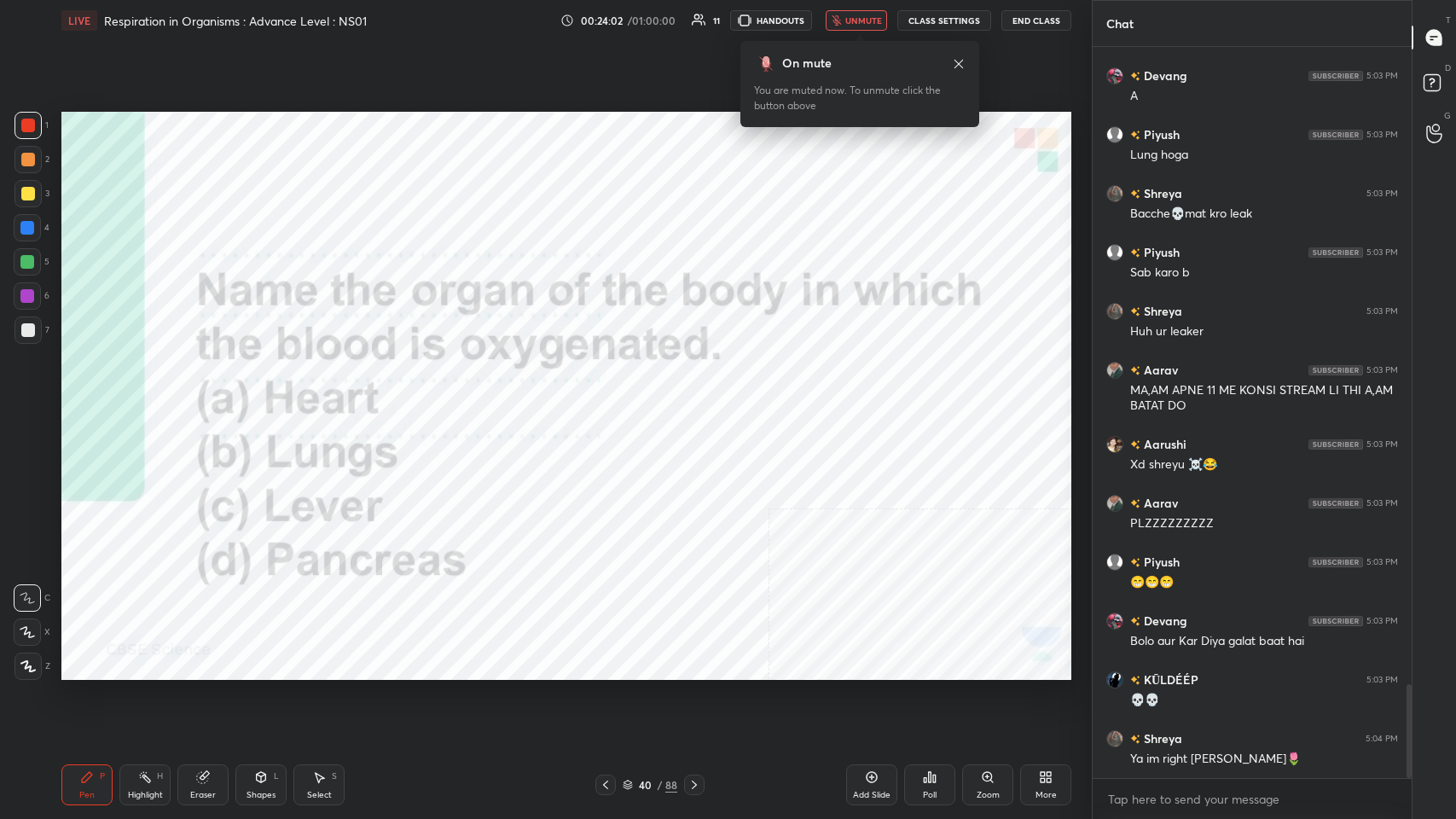
click at [611, 64] on icon at bounding box center [958, 64] width 14 height 14
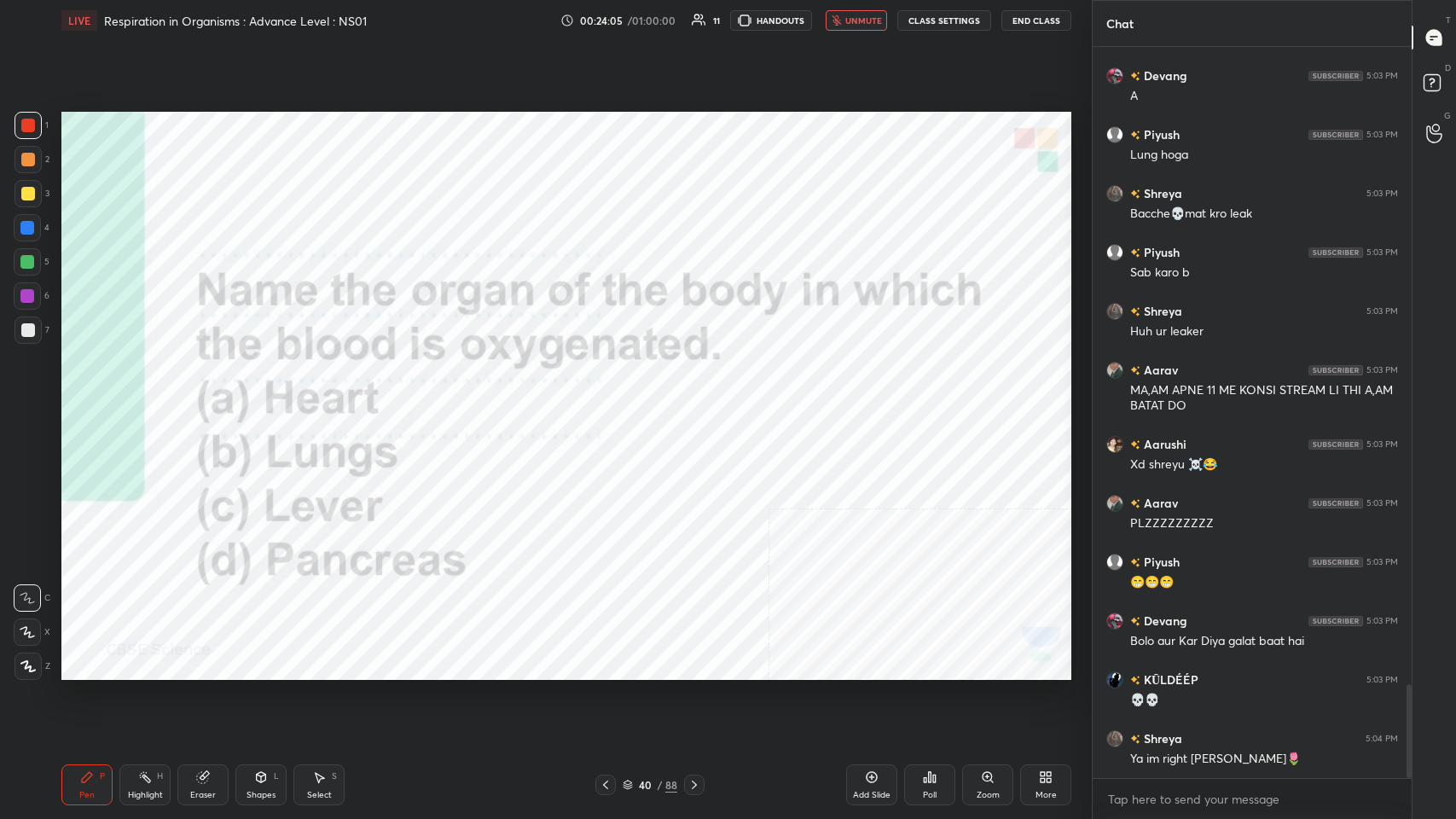
click at [28, 226] on div at bounding box center [27, 228] width 14 height 14
click at [611, 25] on button "unmute" at bounding box center [856, 20] width 61 height 20
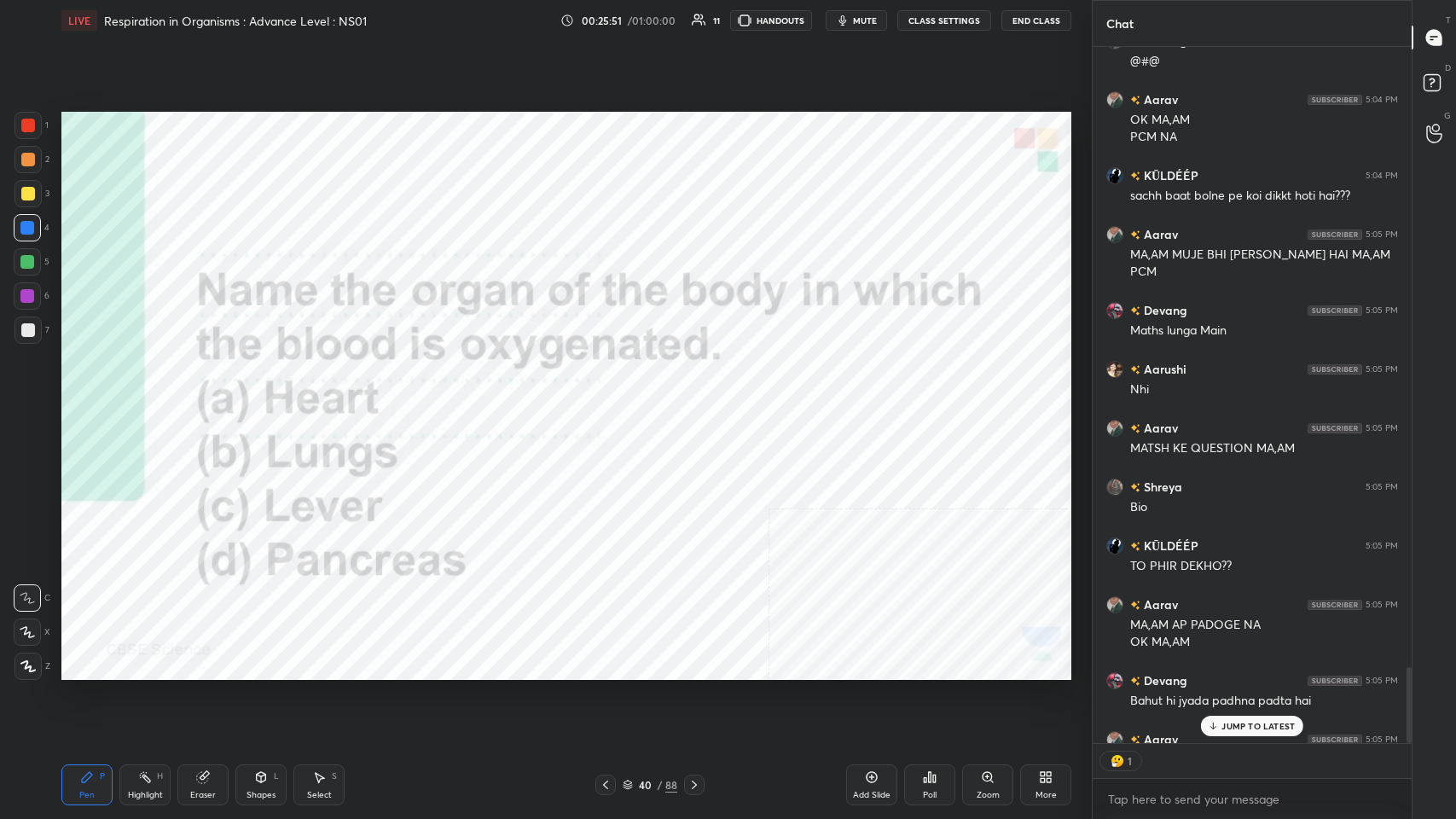
scroll to position [5, 5]
click at [611, 400] on div "JUMP TO LATEST" at bounding box center [1252, 726] width 102 height 20
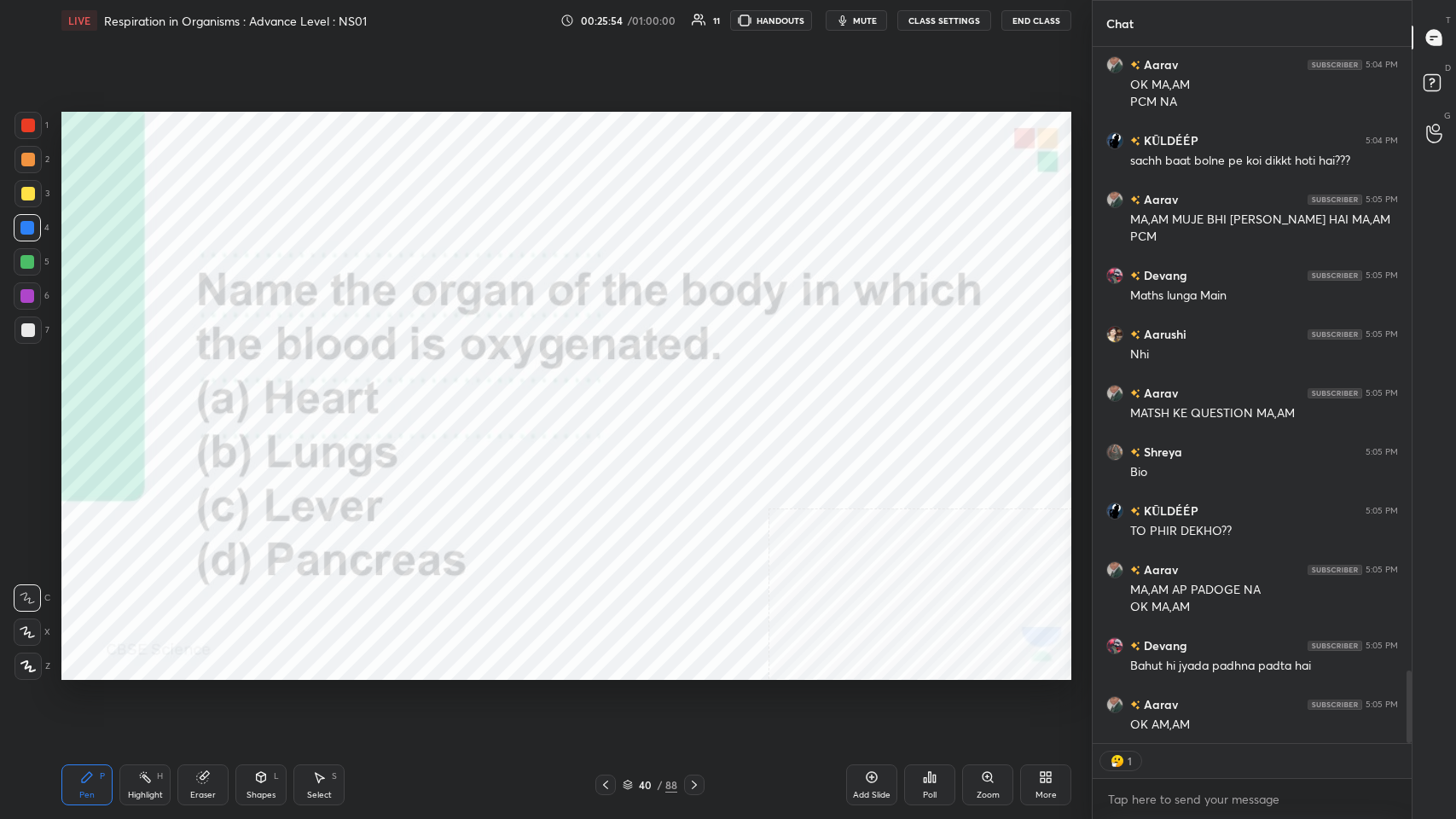
click at [611, 400] on icon at bounding box center [694, 784] width 14 height 14
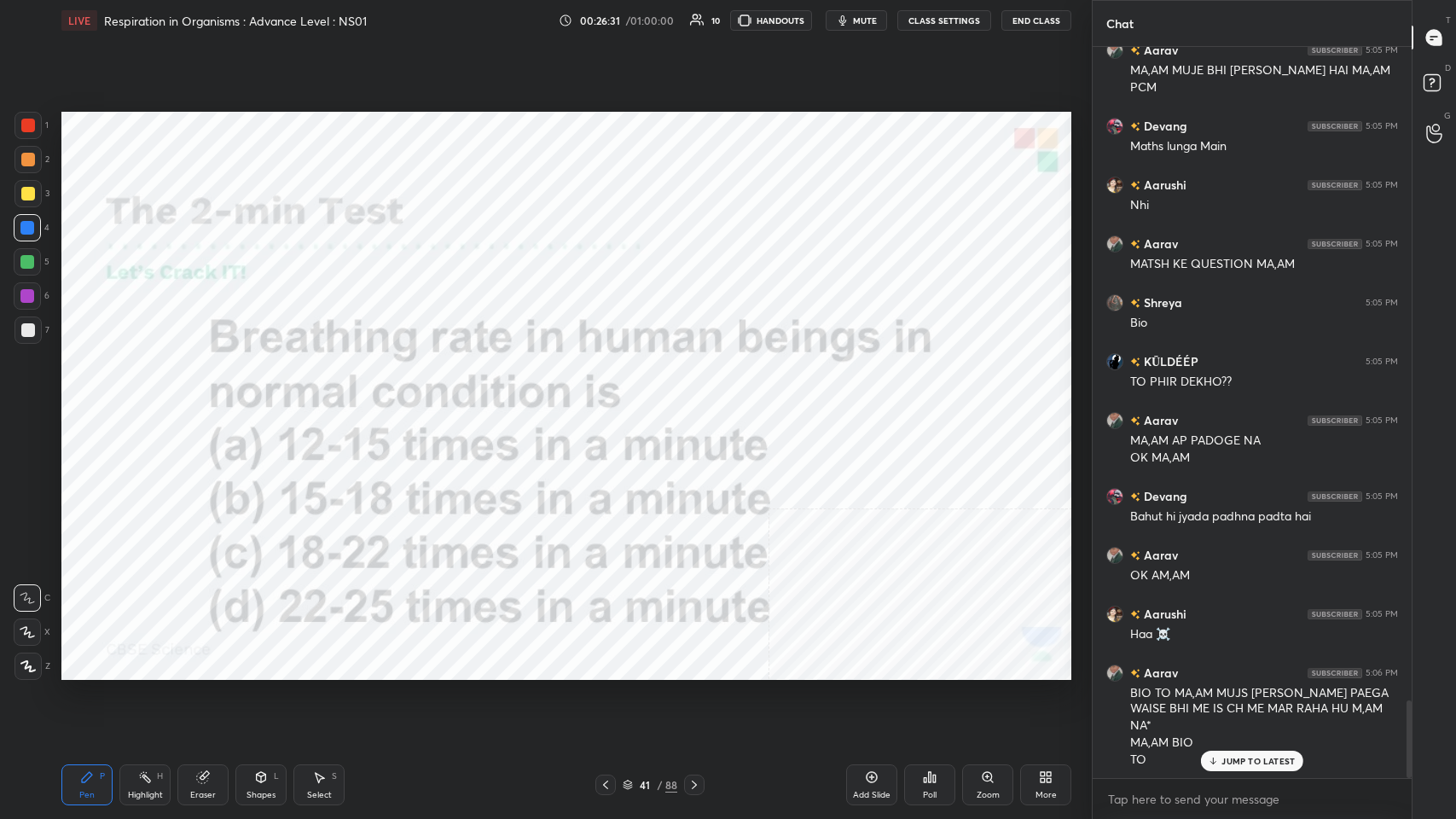
scroll to position [6138, 0]
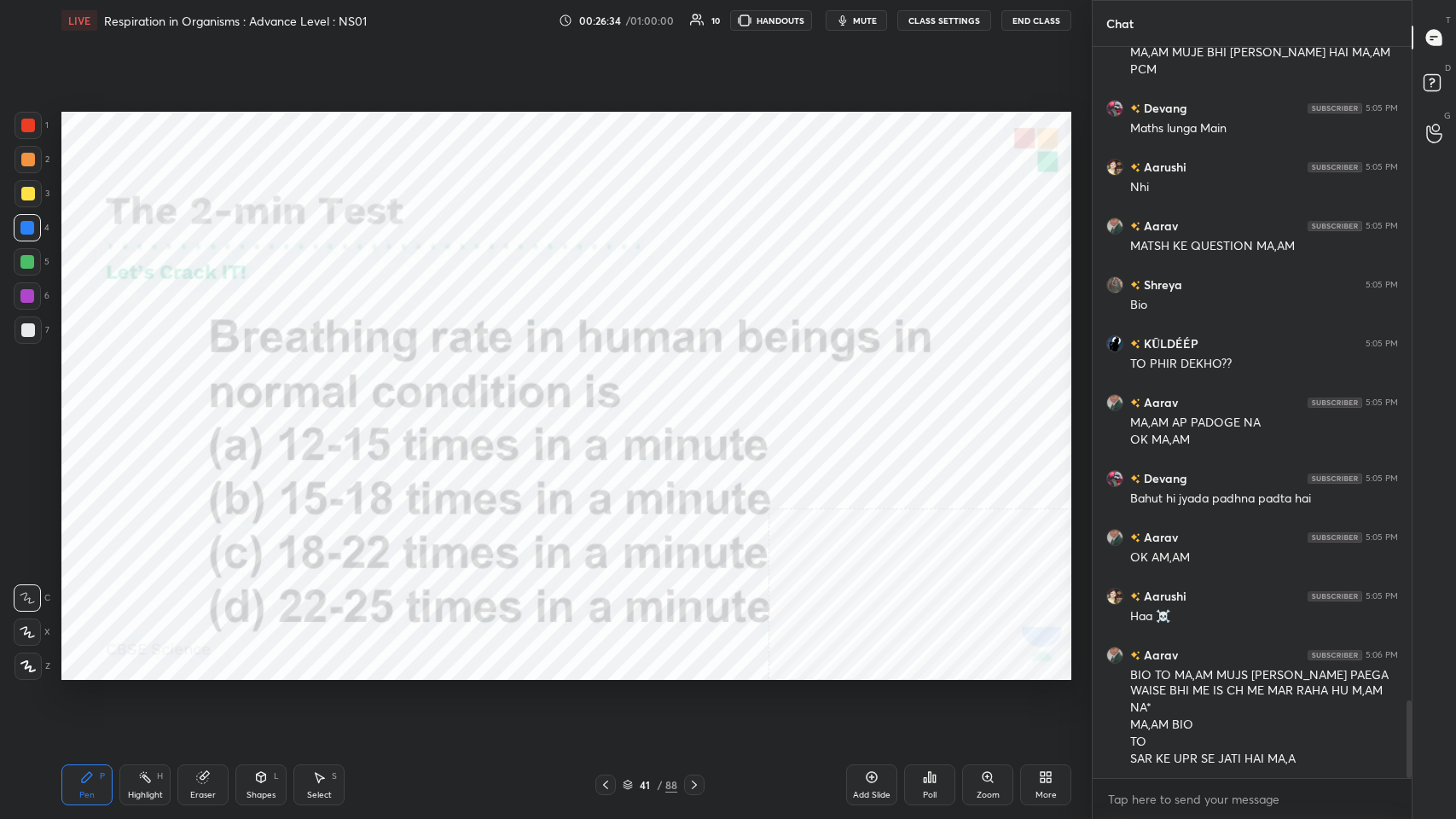
click at [611, 400] on div "Poll" at bounding box center [930, 784] width 51 height 41
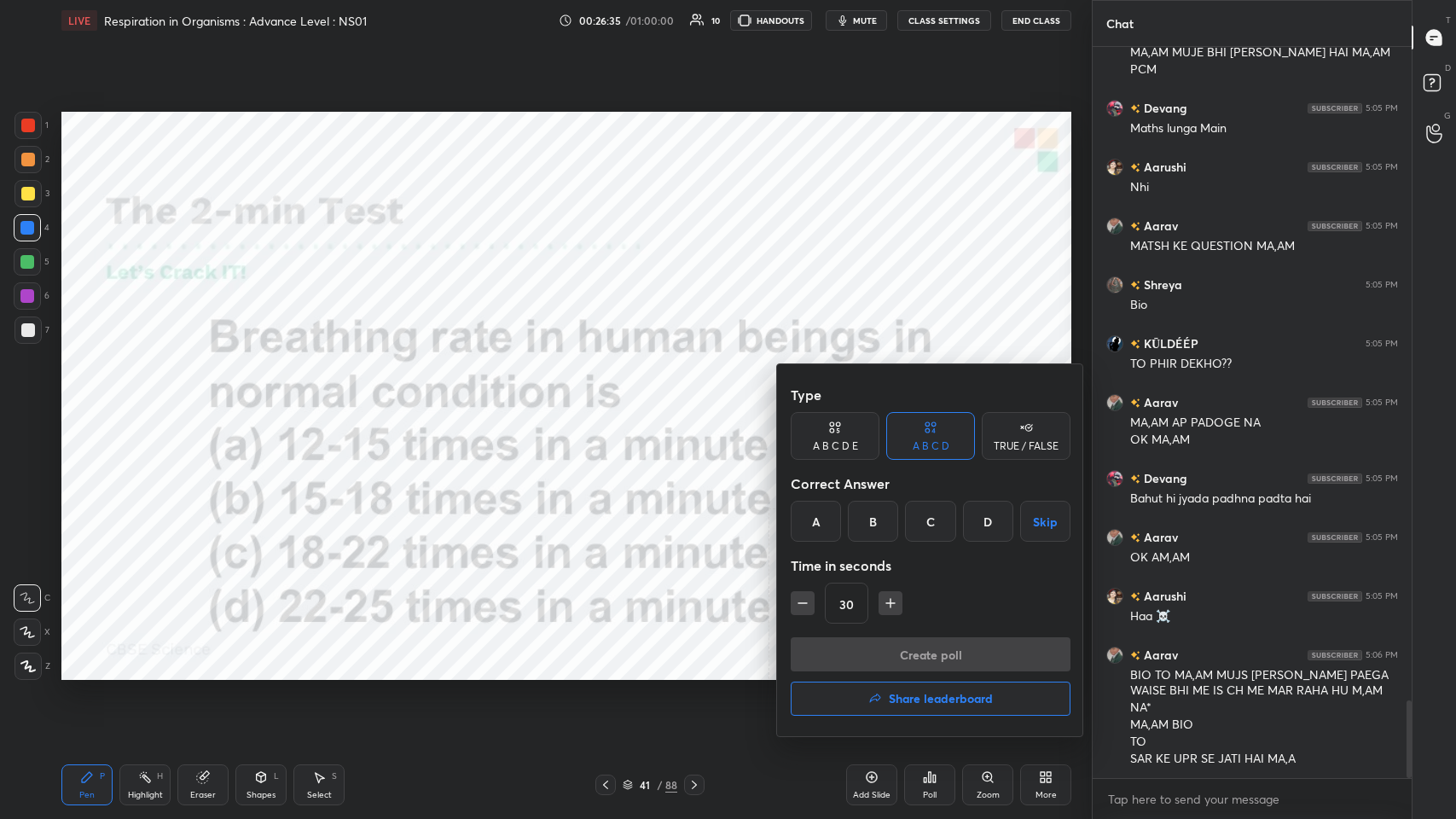
click at [611, 400] on div "B" at bounding box center [872, 521] width 50 height 41
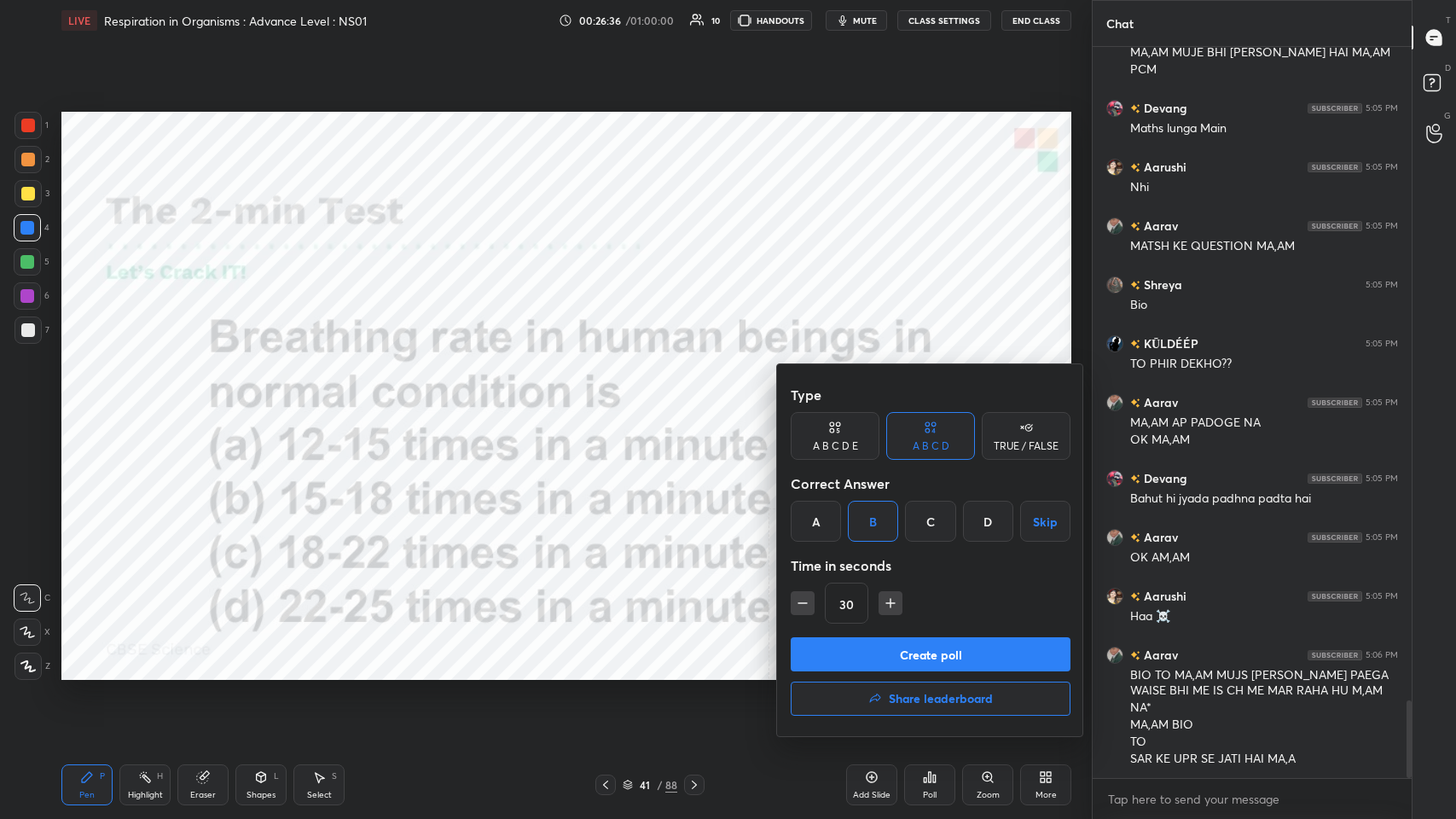
click at [611, 400] on button "Create poll" at bounding box center [930, 654] width 280 height 34
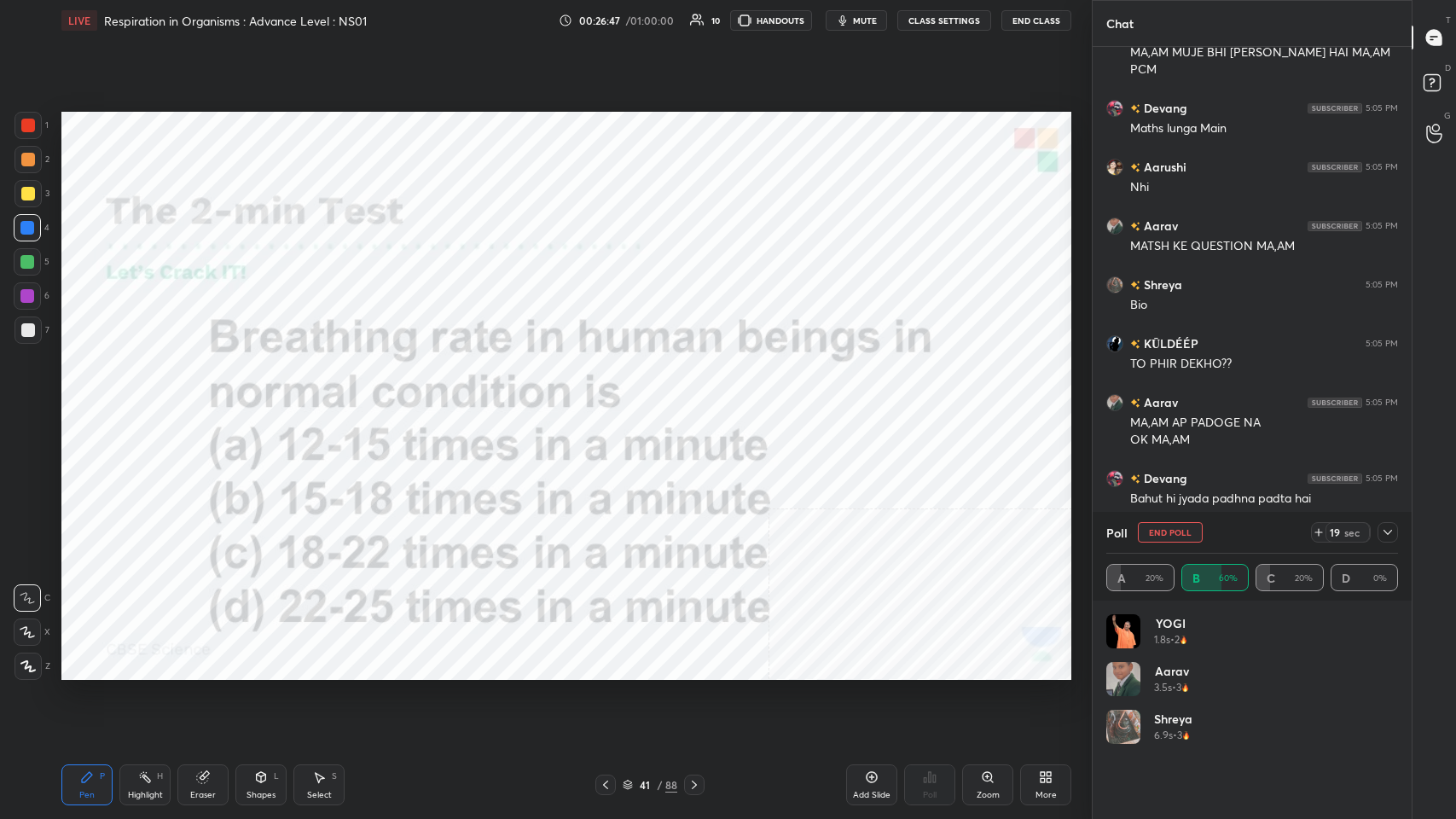
scroll to position [6259, 0]
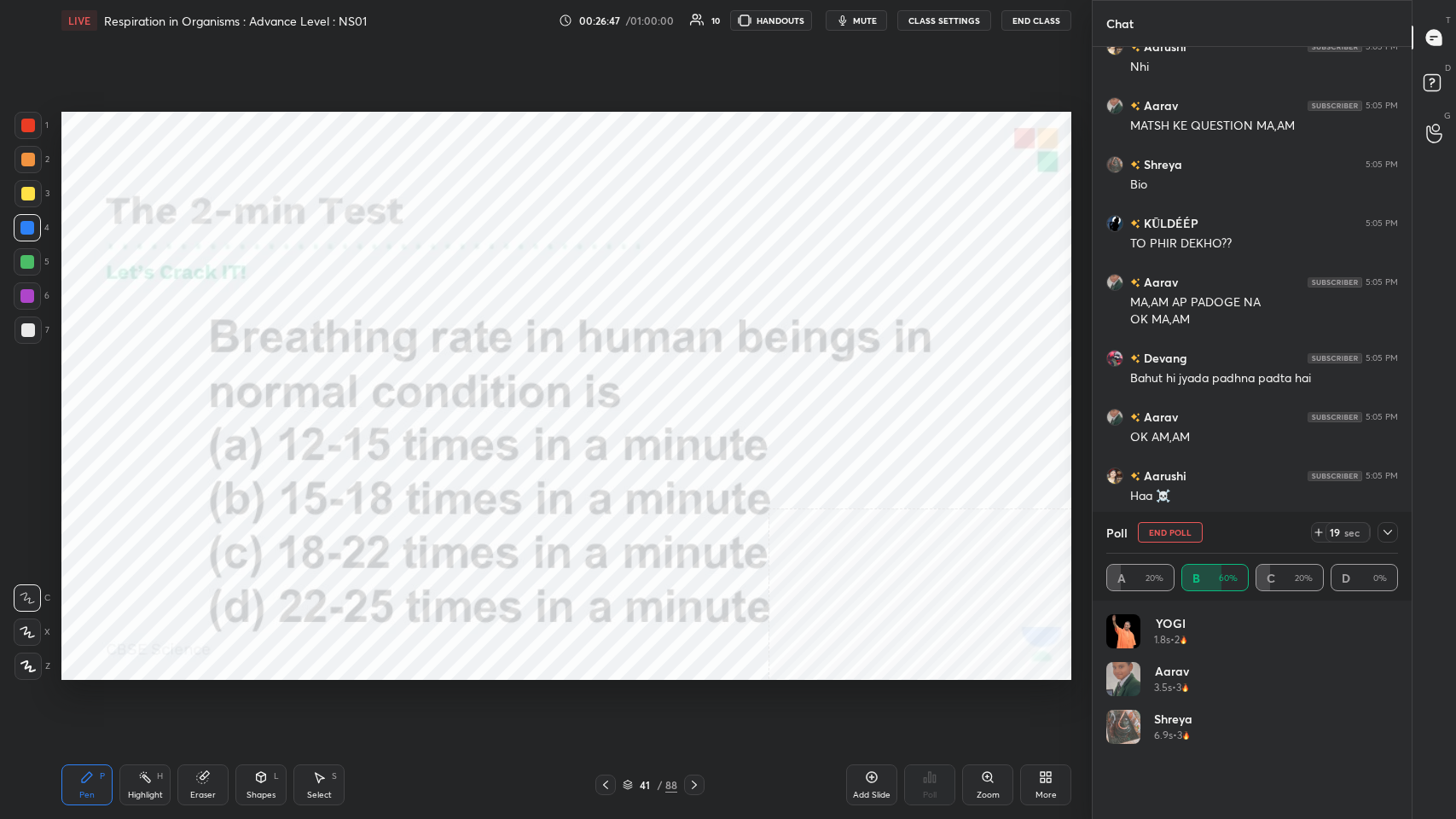
click at [611, 16] on button "mute" at bounding box center [856, 20] width 61 height 20
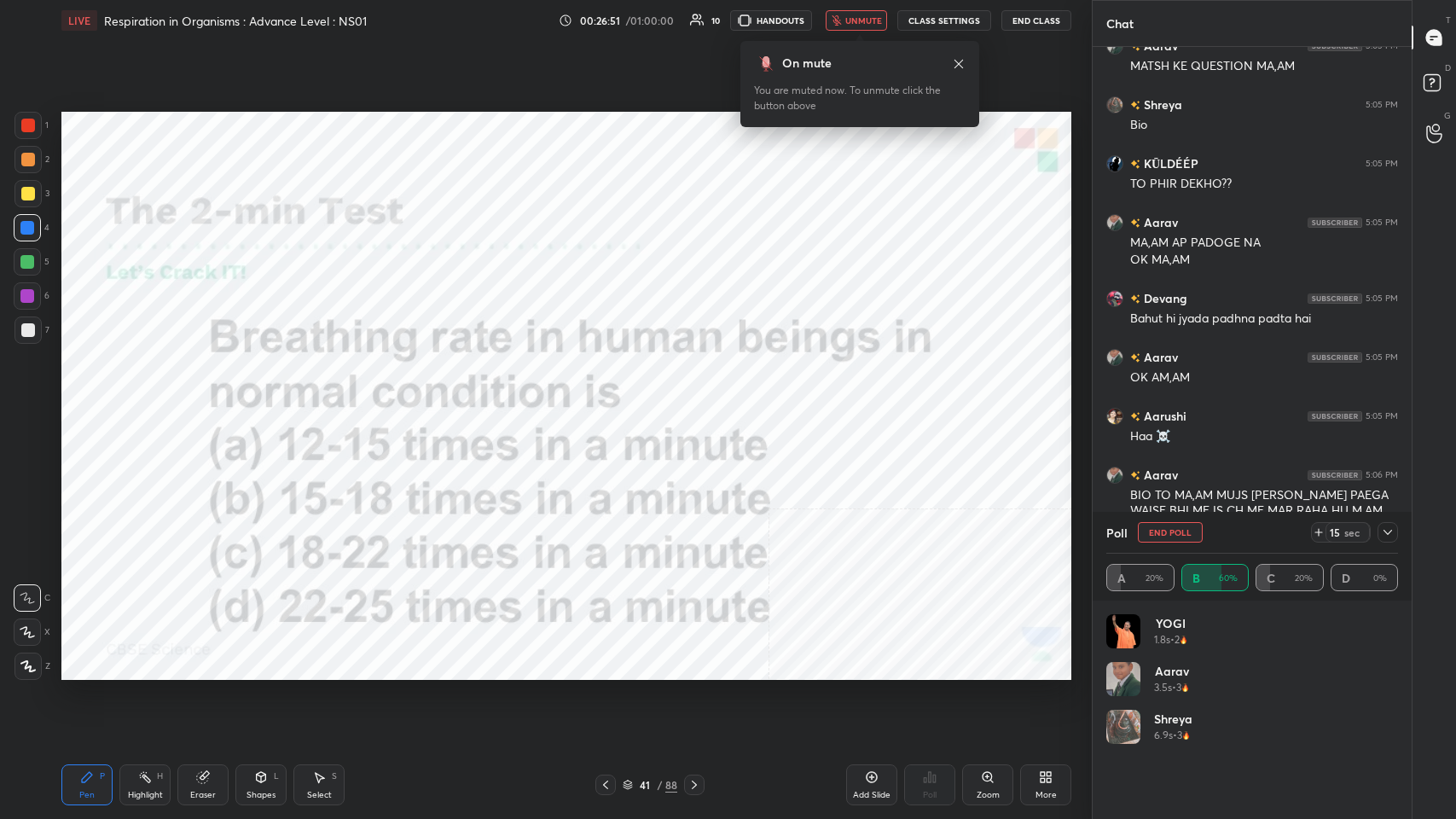
scroll to position [6377, 0]
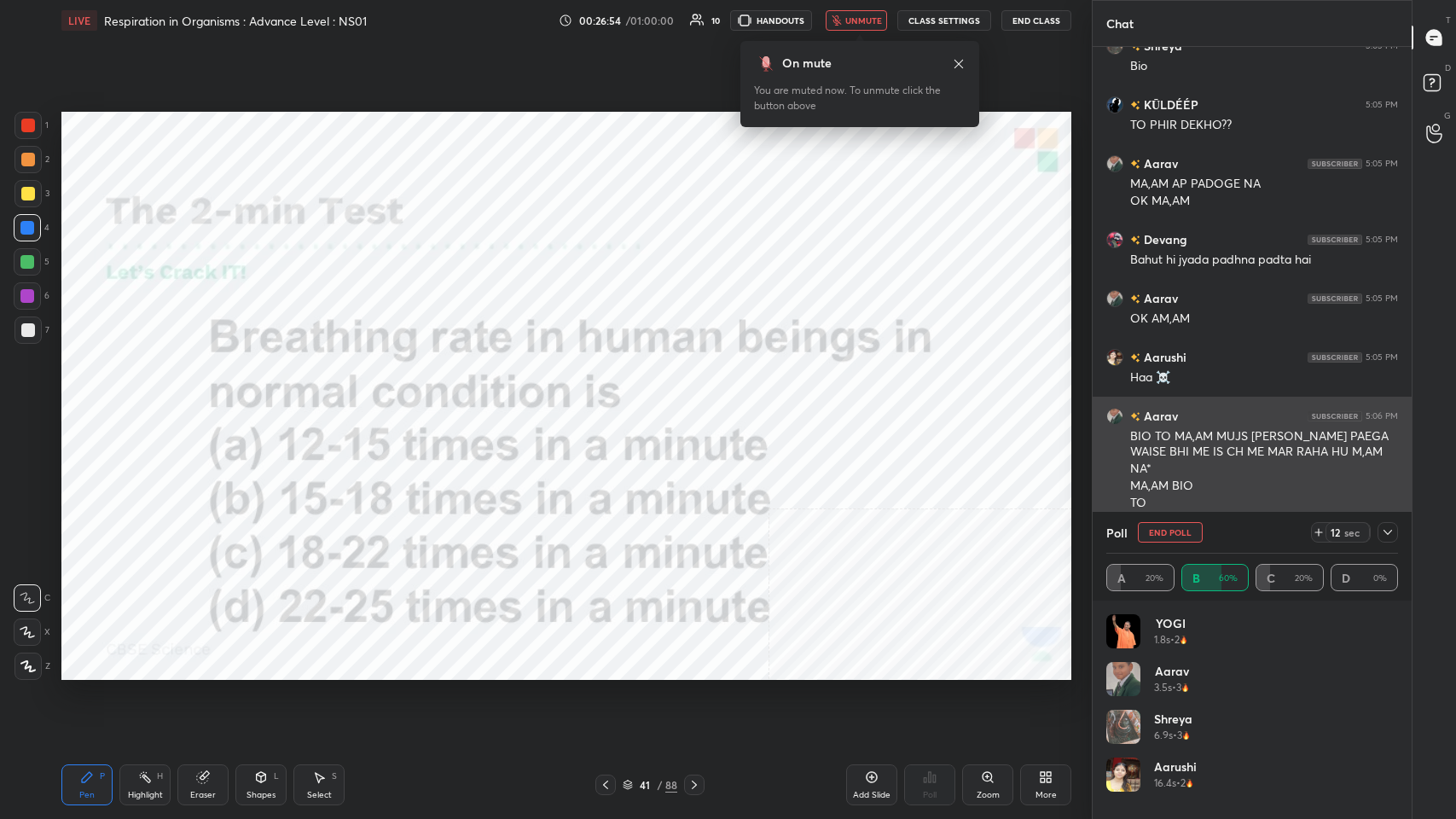
click at [611, 400] on icon at bounding box center [1387, 532] width 14 height 14
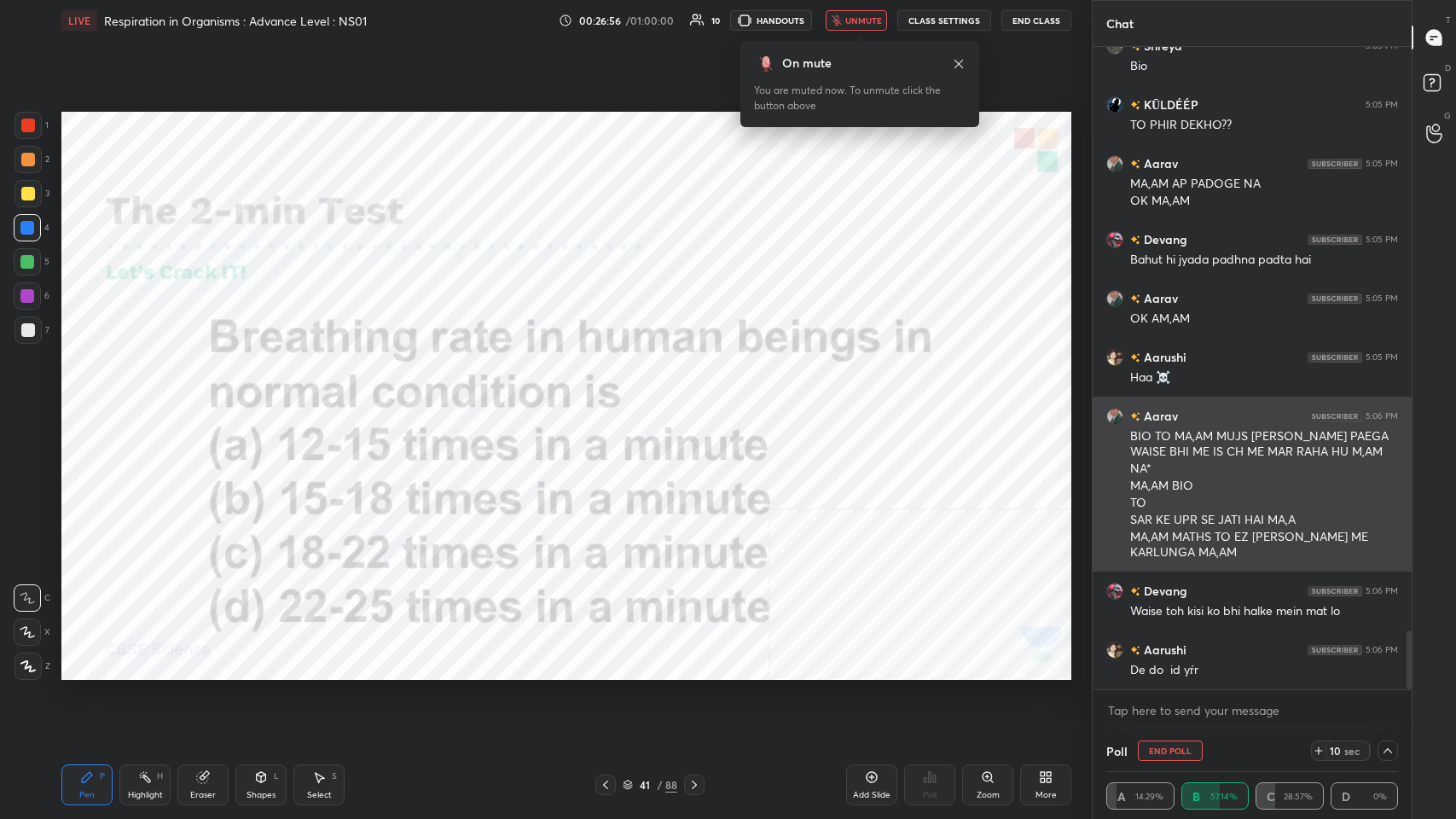
scroll to position [6435, 0]
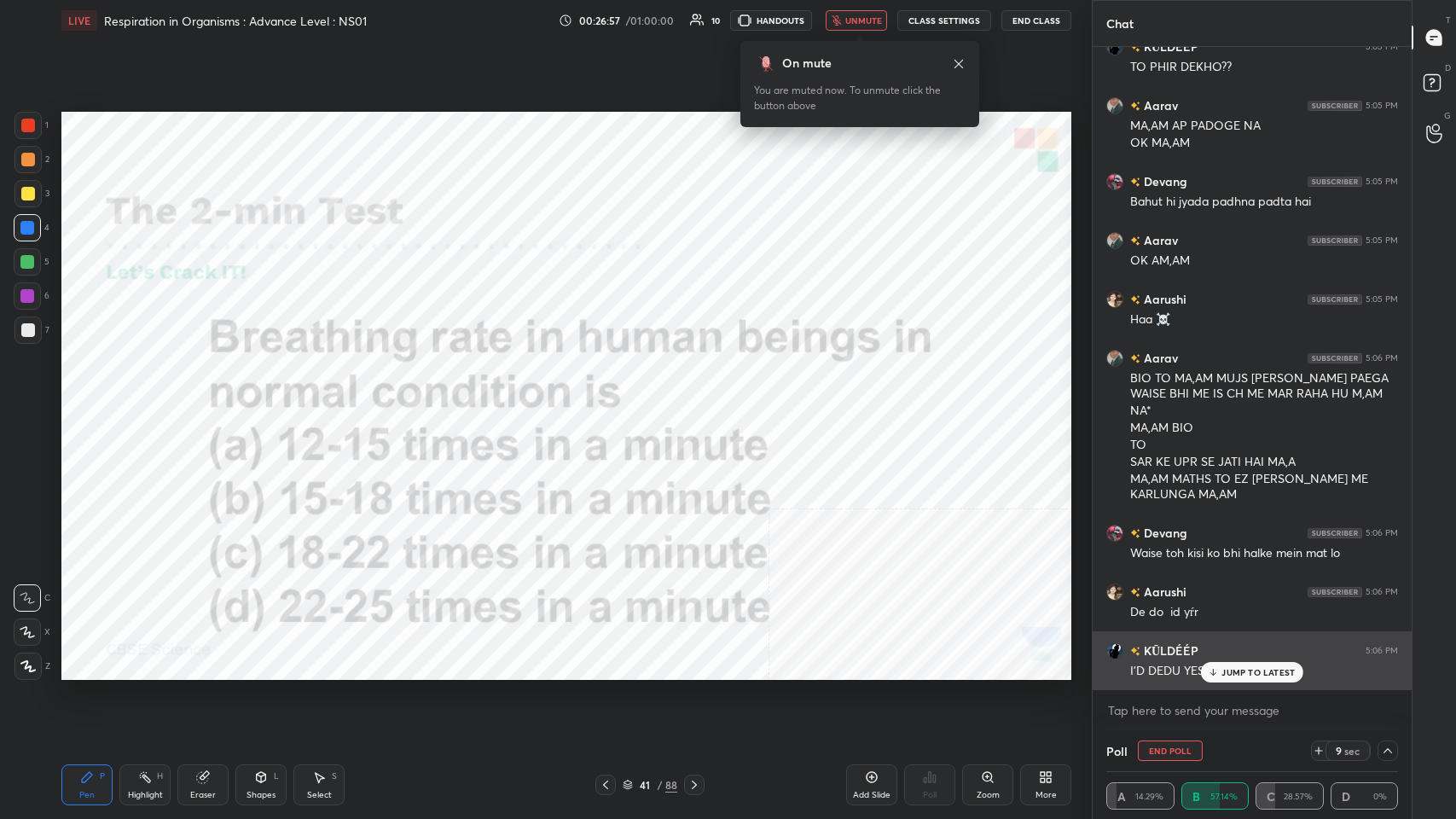
click at [611, 400] on div "JUMP TO LATEST" at bounding box center [1252, 672] width 102 height 20
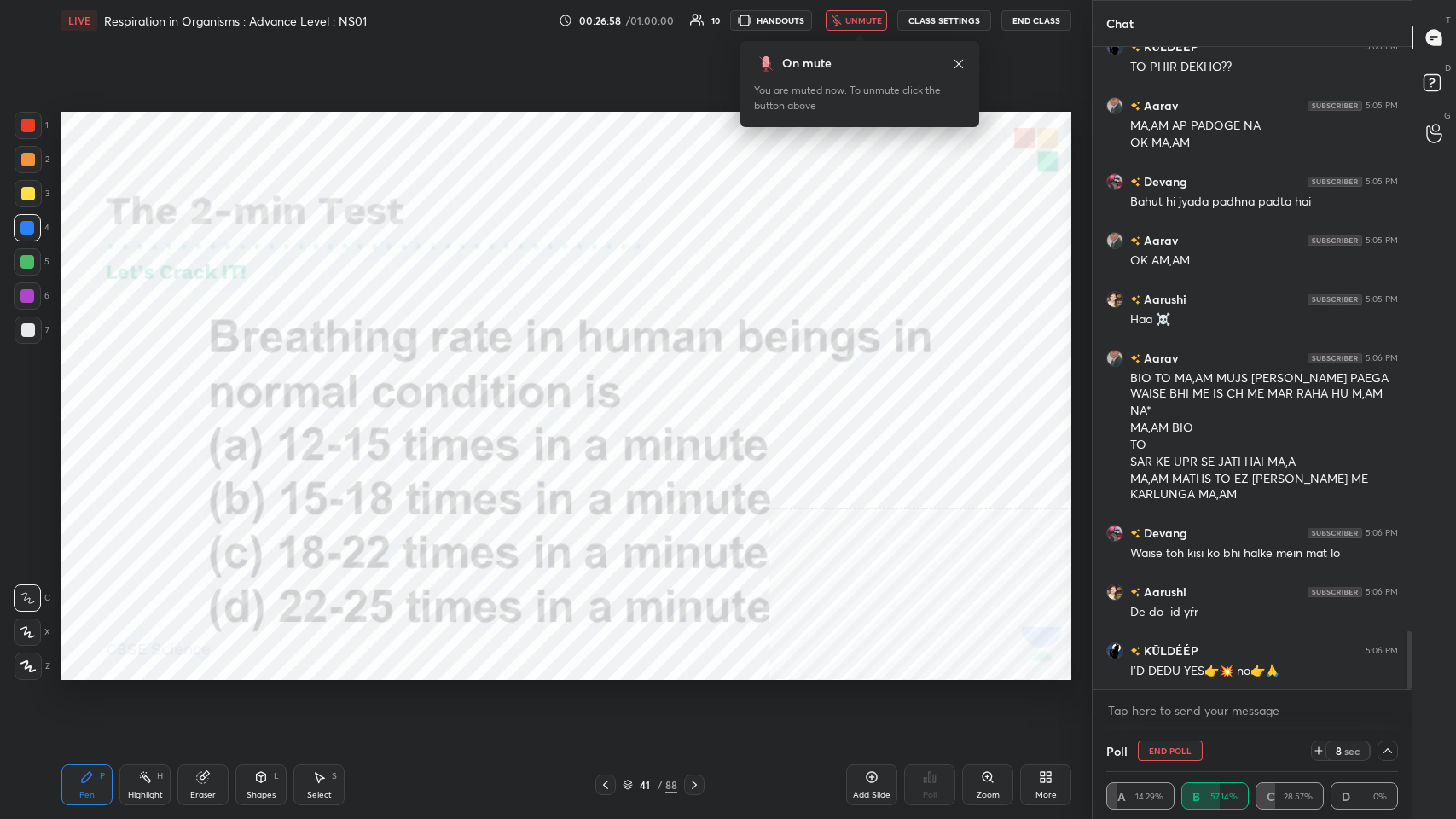
click at [611, 25] on button "unmute" at bounding box center [856, 20] width 61 height 20
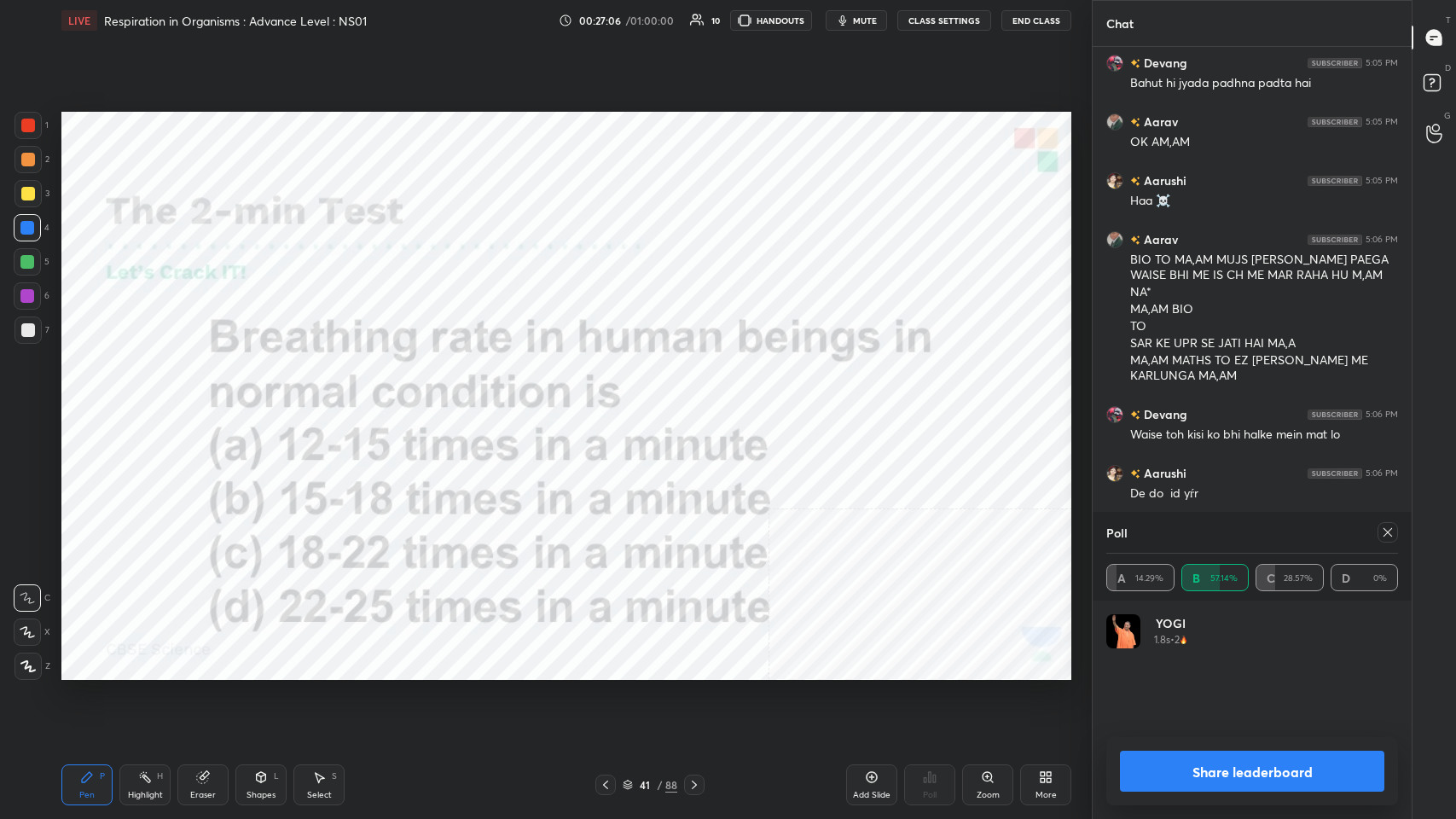
scroll to position [5, 5]
click at [611, 400] on icon at bounding box center [1387, 532] width 14 height 14
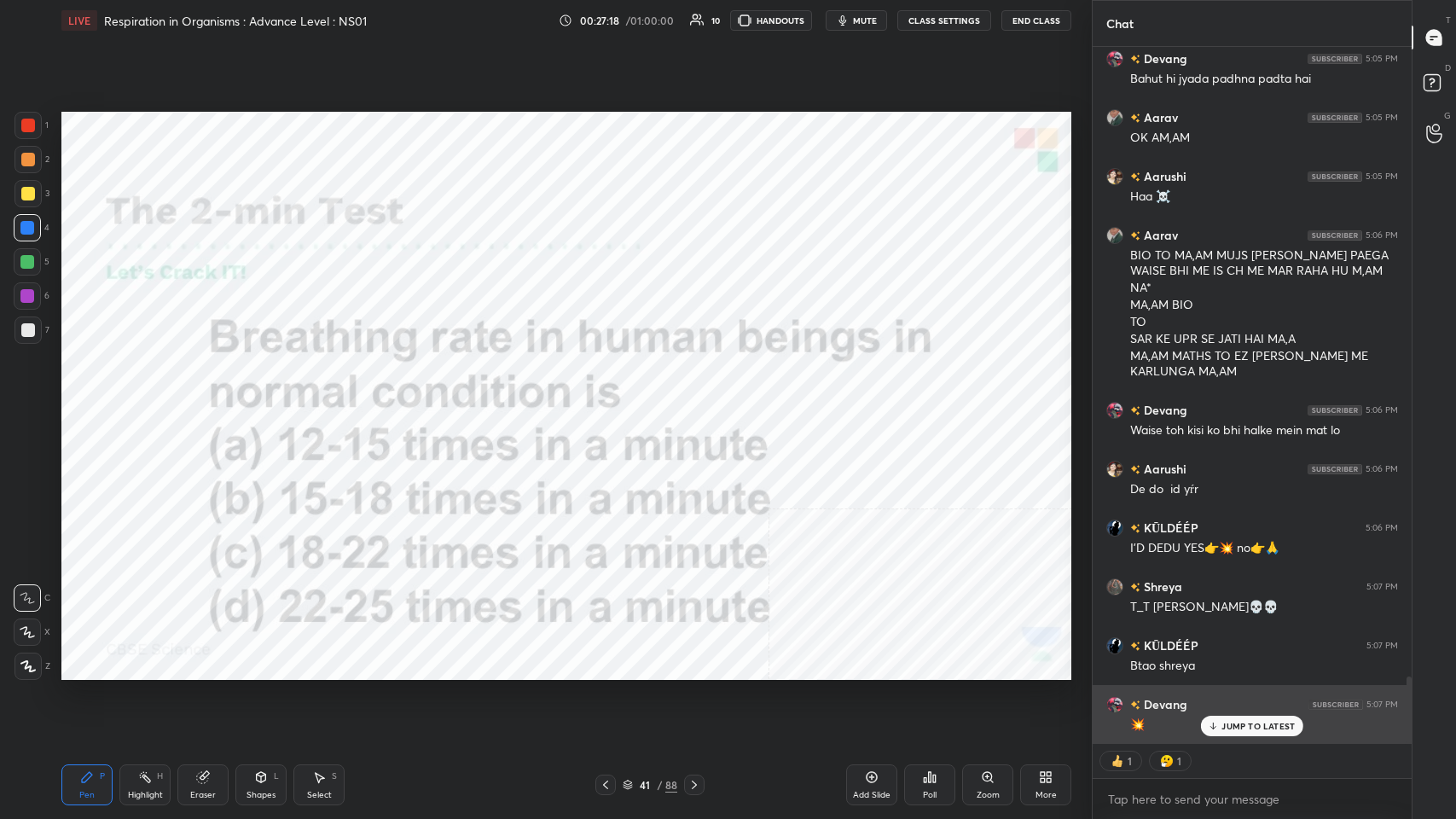
click at [611, 400] on div "JUMP TO LATEST" at bounding box center [1252, 726] width 102 height 20
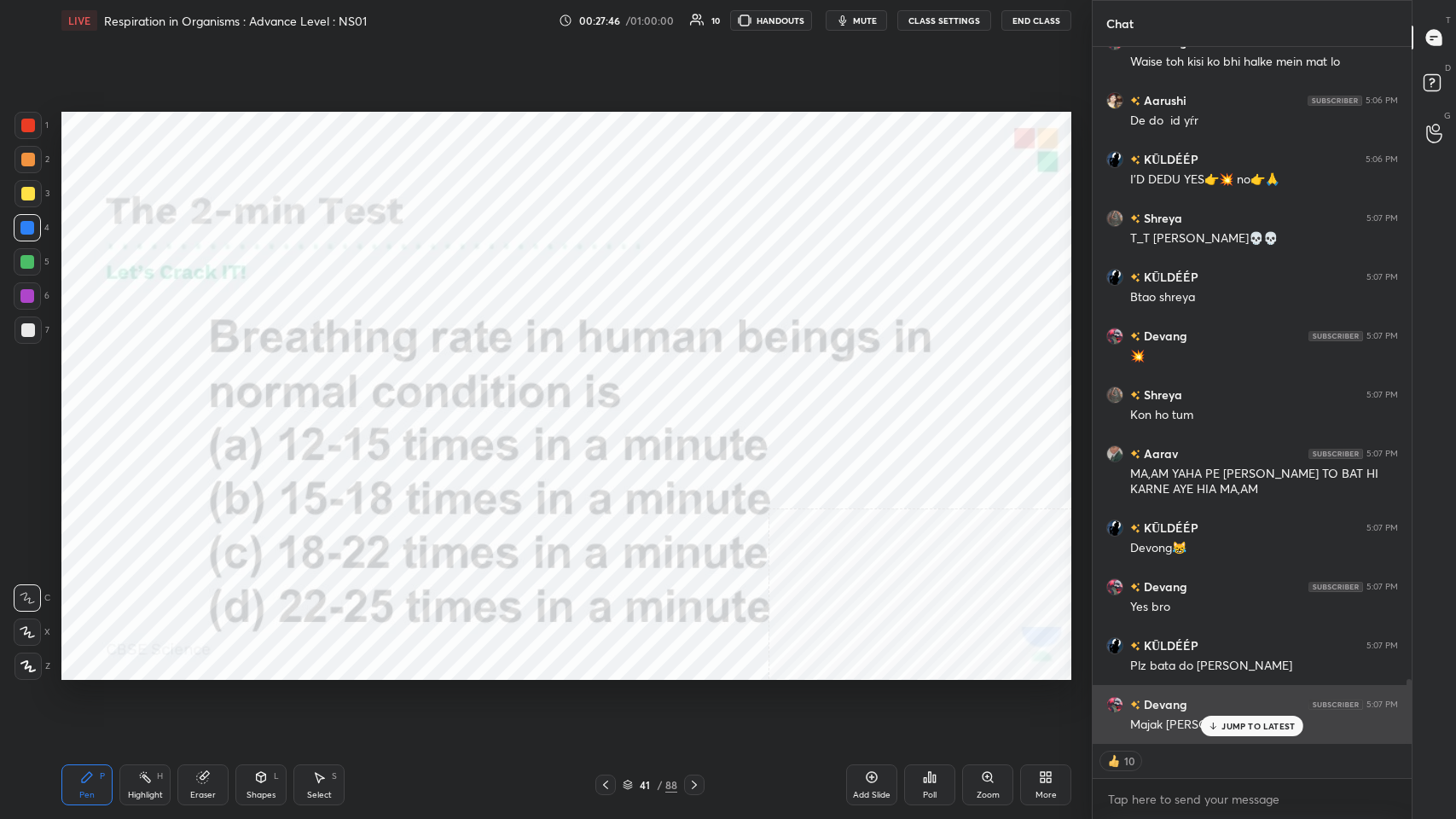
click at [611, 400] on p "JUMP TO LATEST" at bounding box center [1258, 725] width 73 height 10
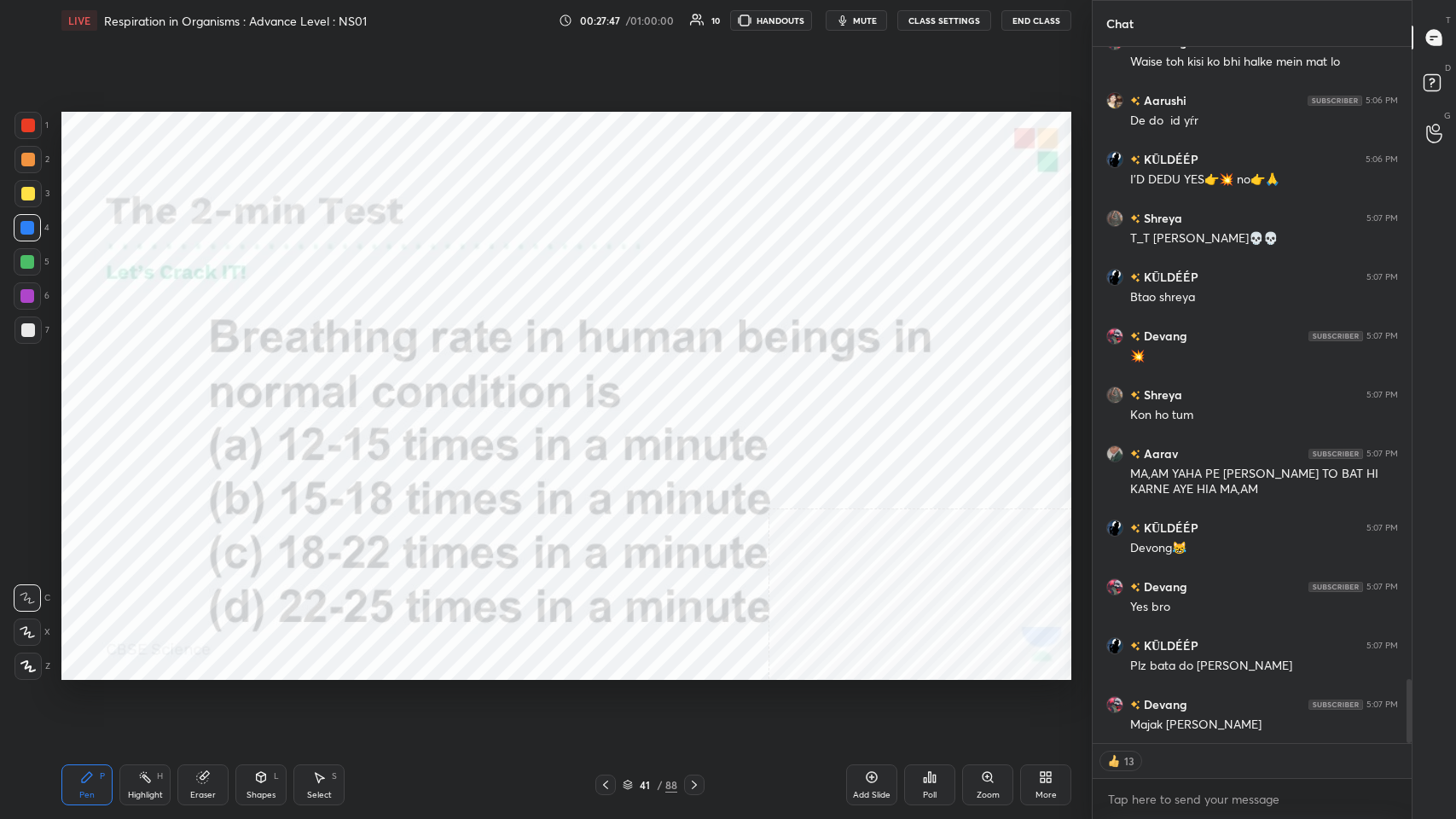
click at [611, 400] on icon at bounding box center [694, 784] width 14 height 14
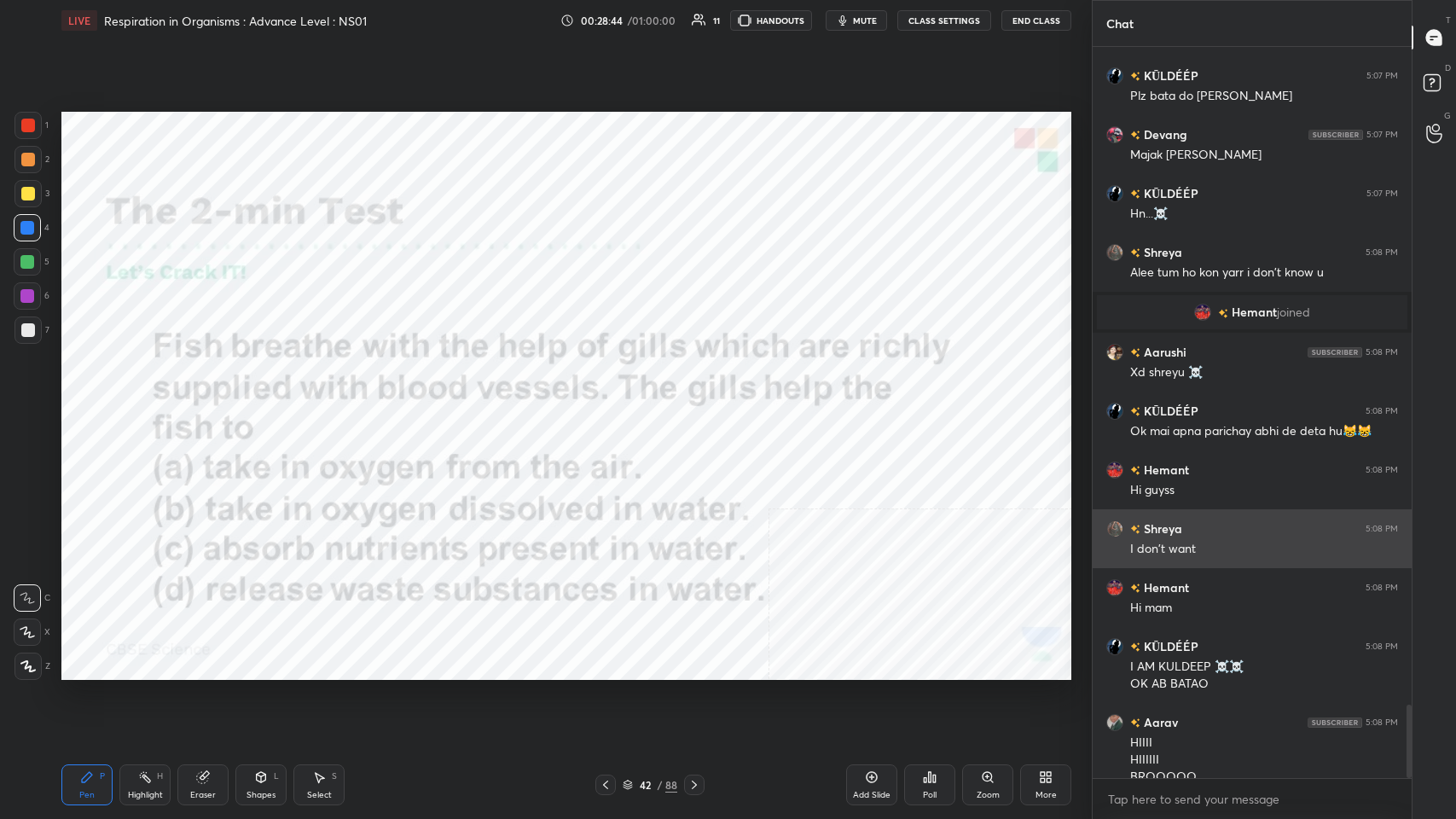
scroll to position [6589, 0]
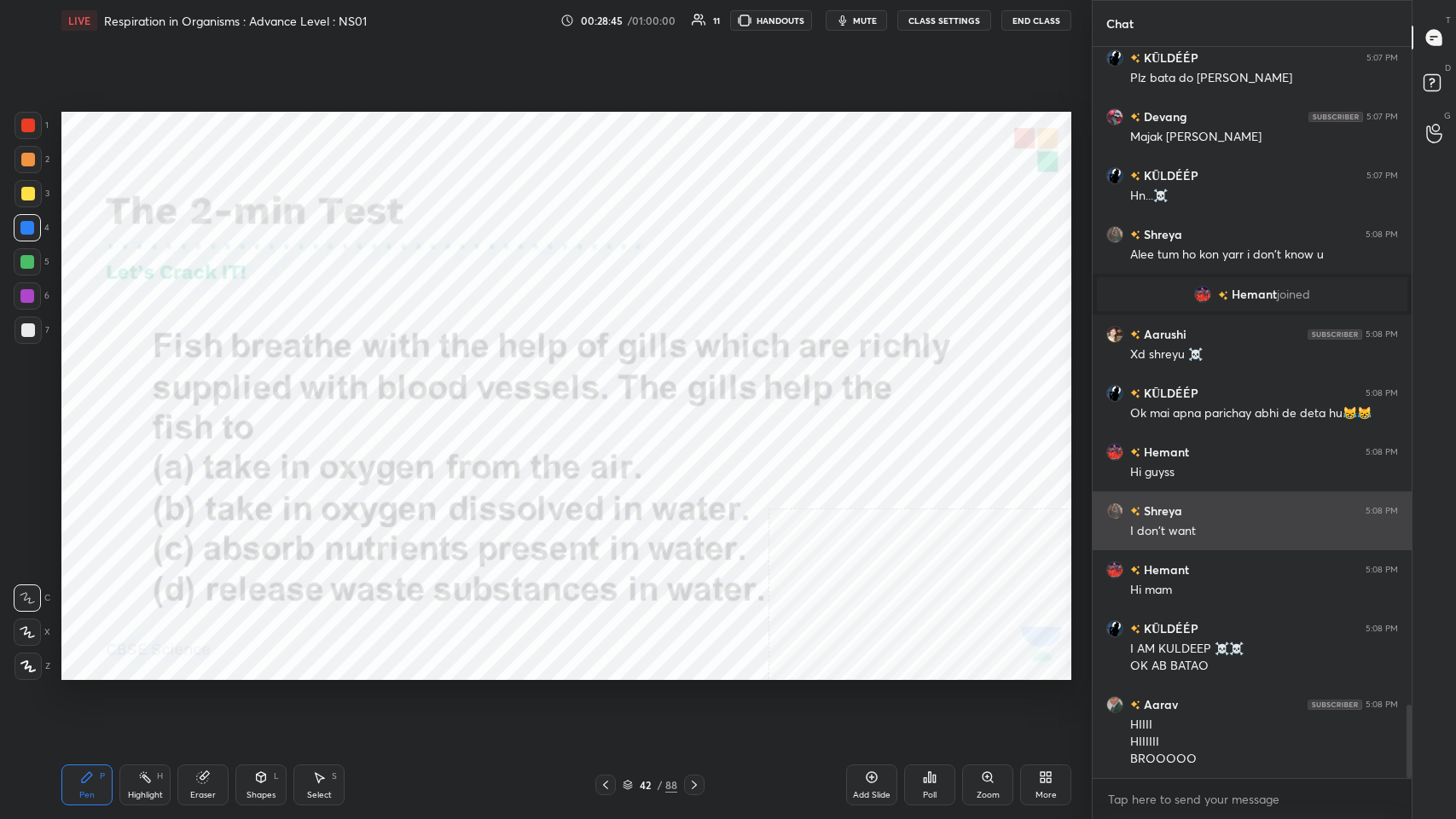
click at [611, 400] on div "I don't want" at bounding box center [1263, 529] width 268 height 20
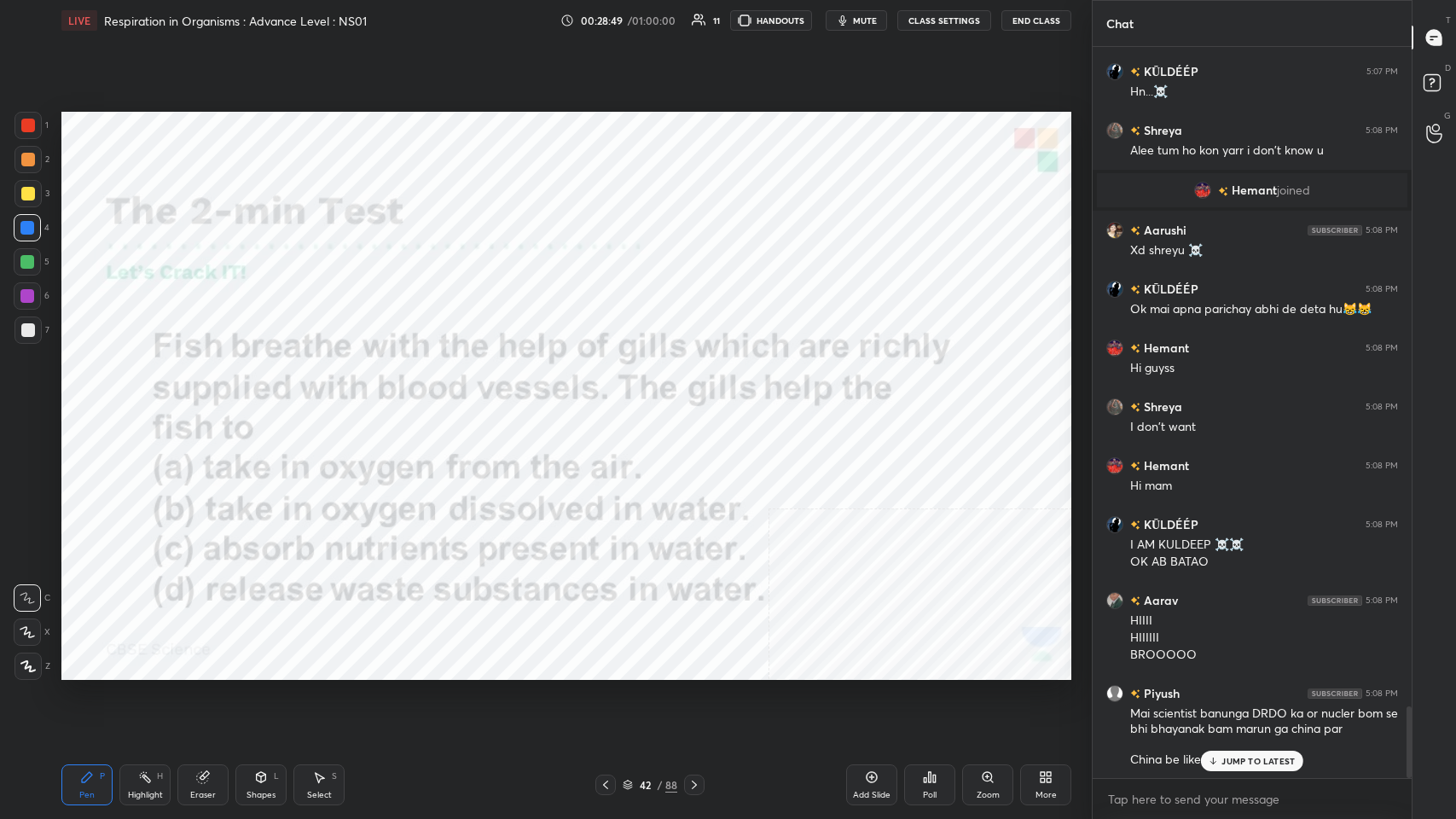
scroll to position [6753, 0]
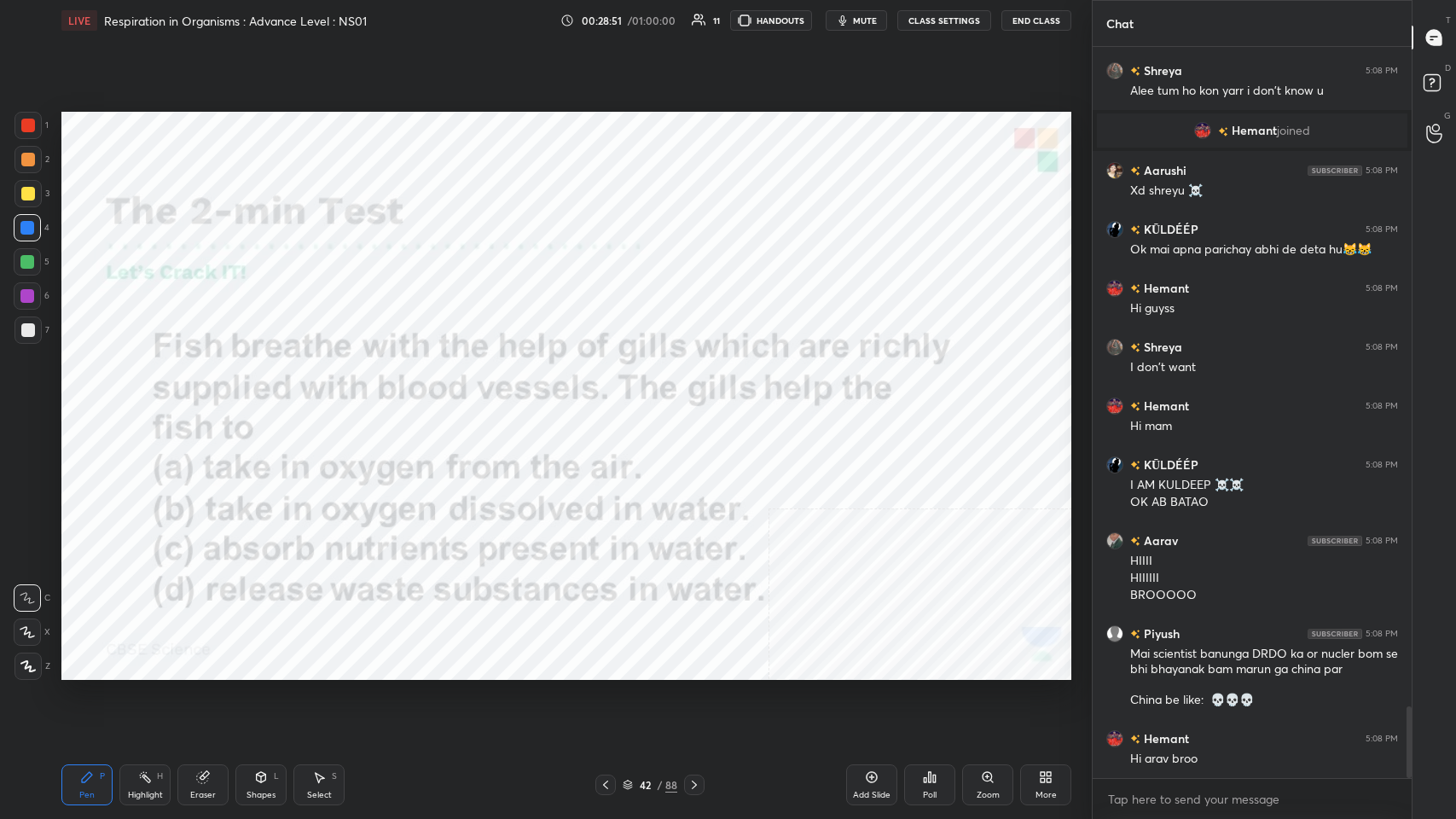
click at [611, 400] on div "Poll" at bounding box center [930, 784] width 51 height 41
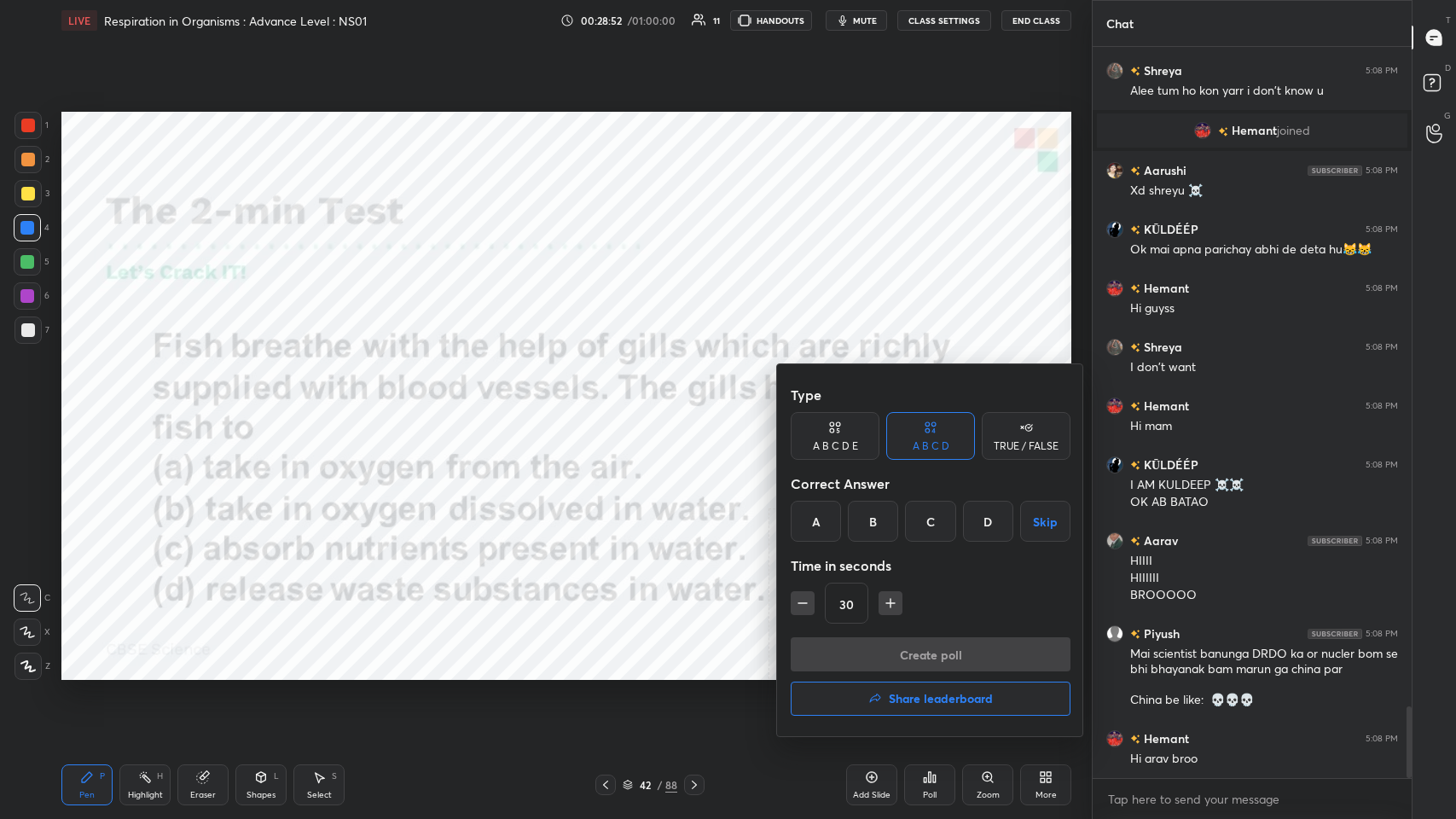
click at [611, 400] on div "B" at bounding box center [872, 521] width 50 height 41
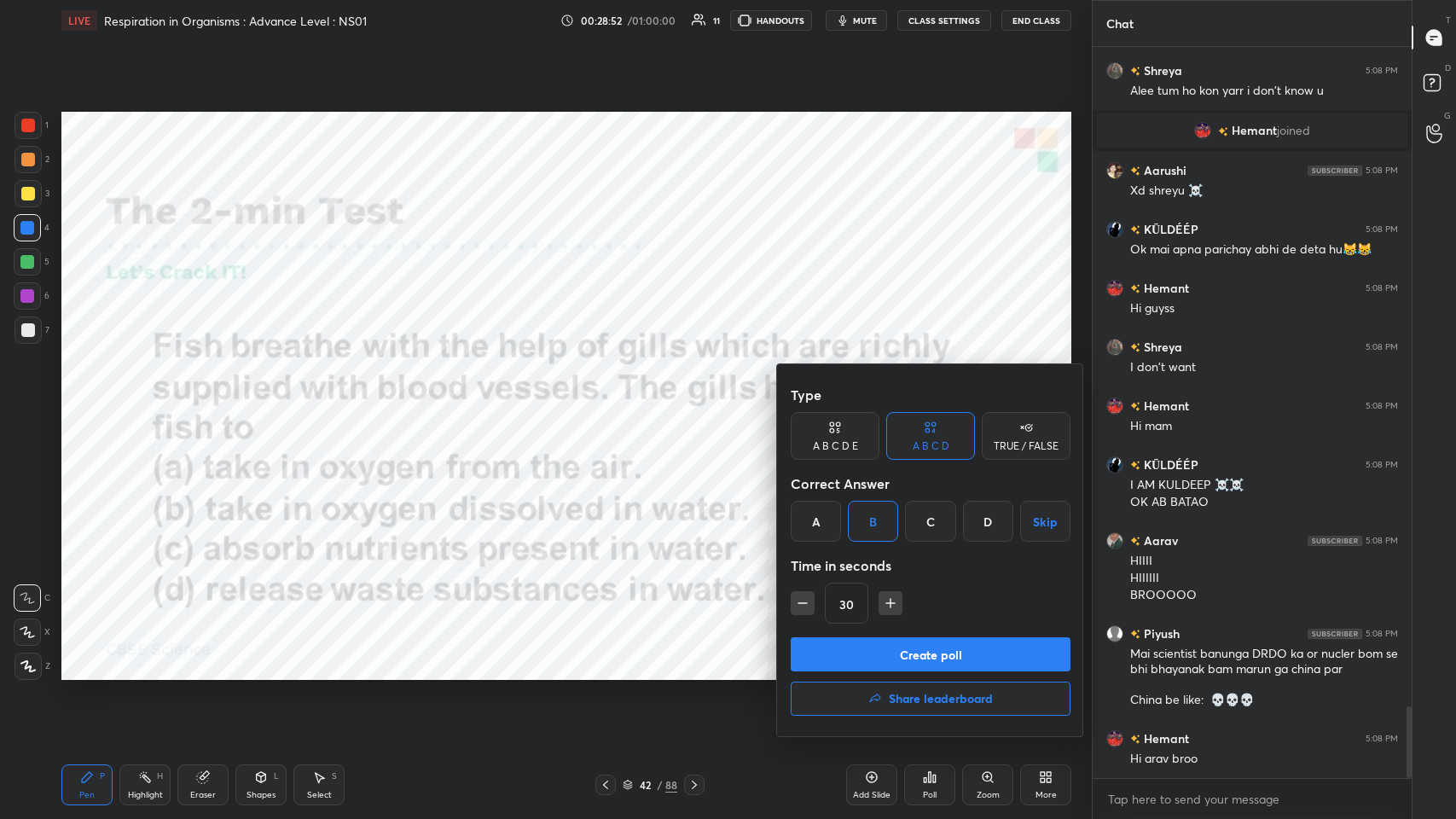
click at [611, 400] on button "Create poll" at bounding box center [930, 654] width 280 height 34
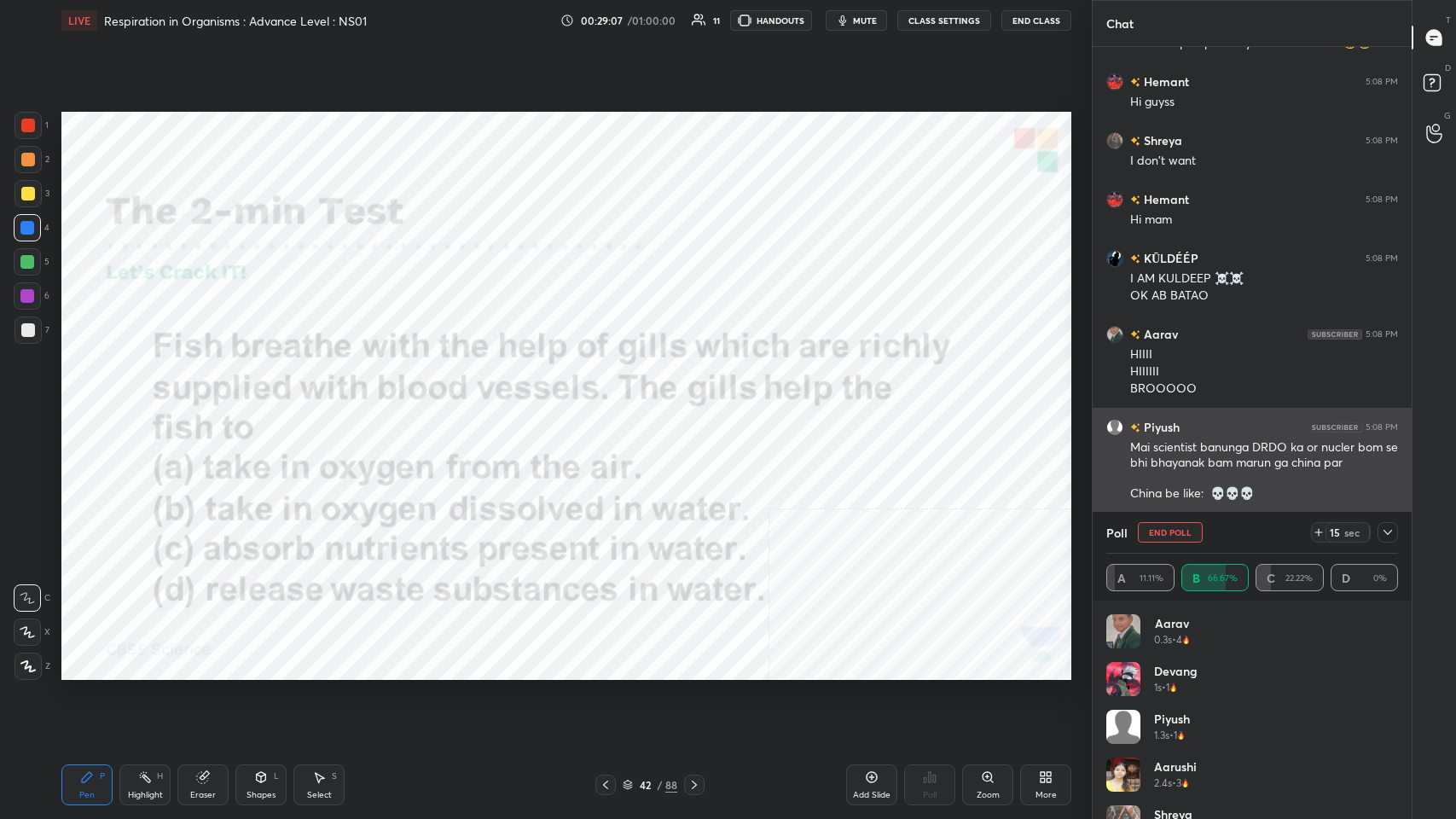
scroll to position [7018, 0]
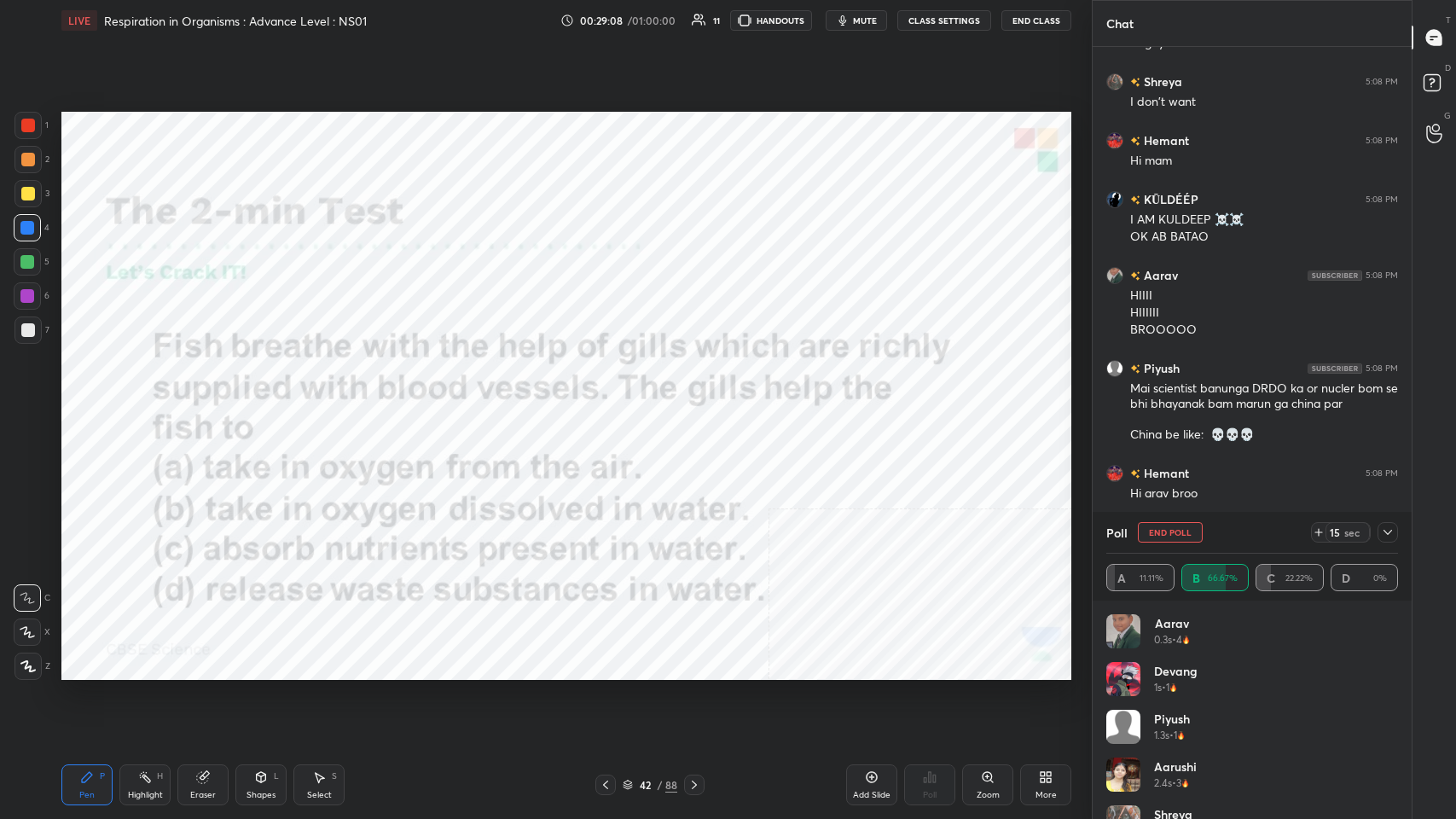
click at [611, 400] on icon at bounding box center [1387, 532] width 14 height 14
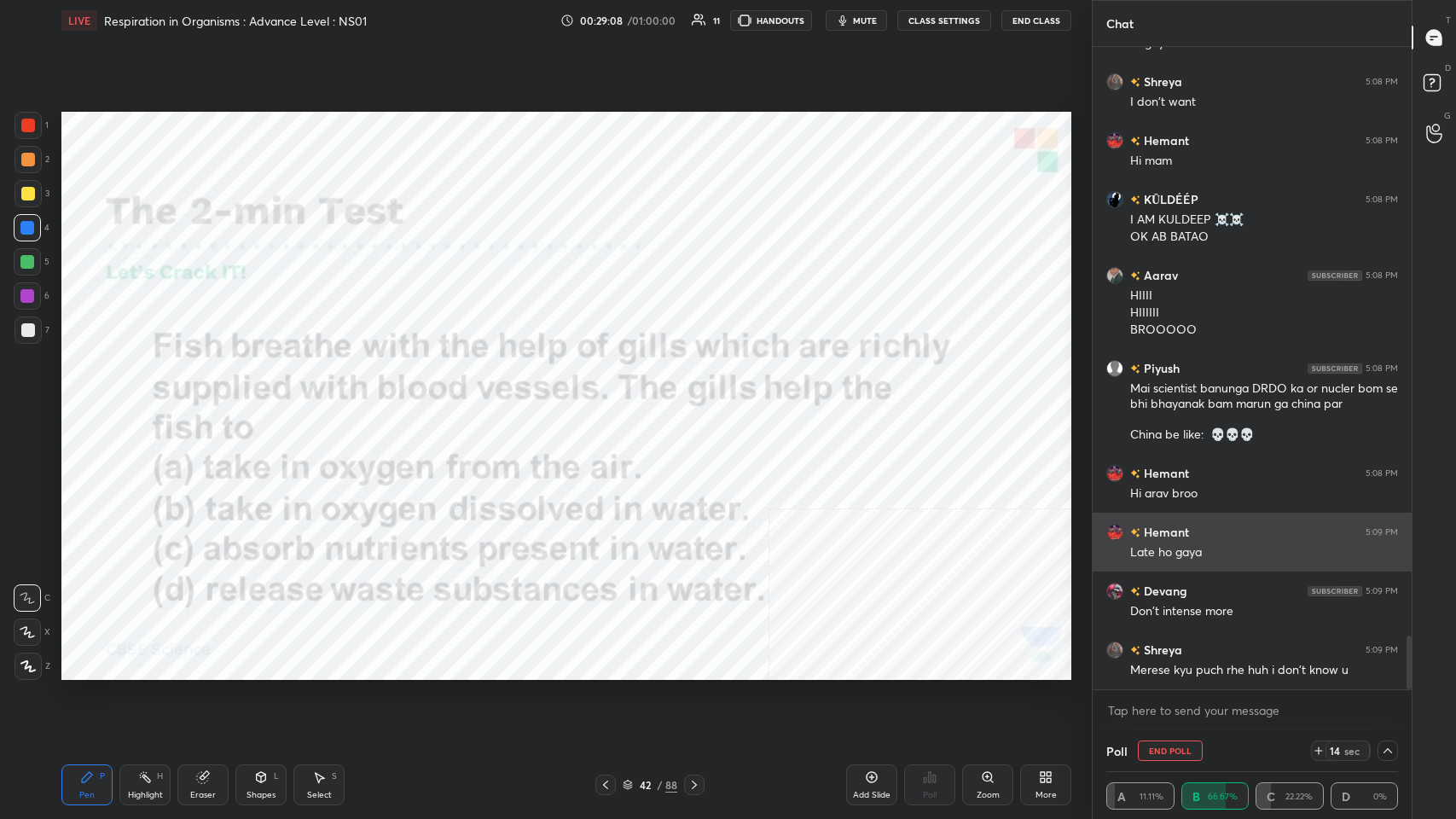
scroll to position [6, 5]
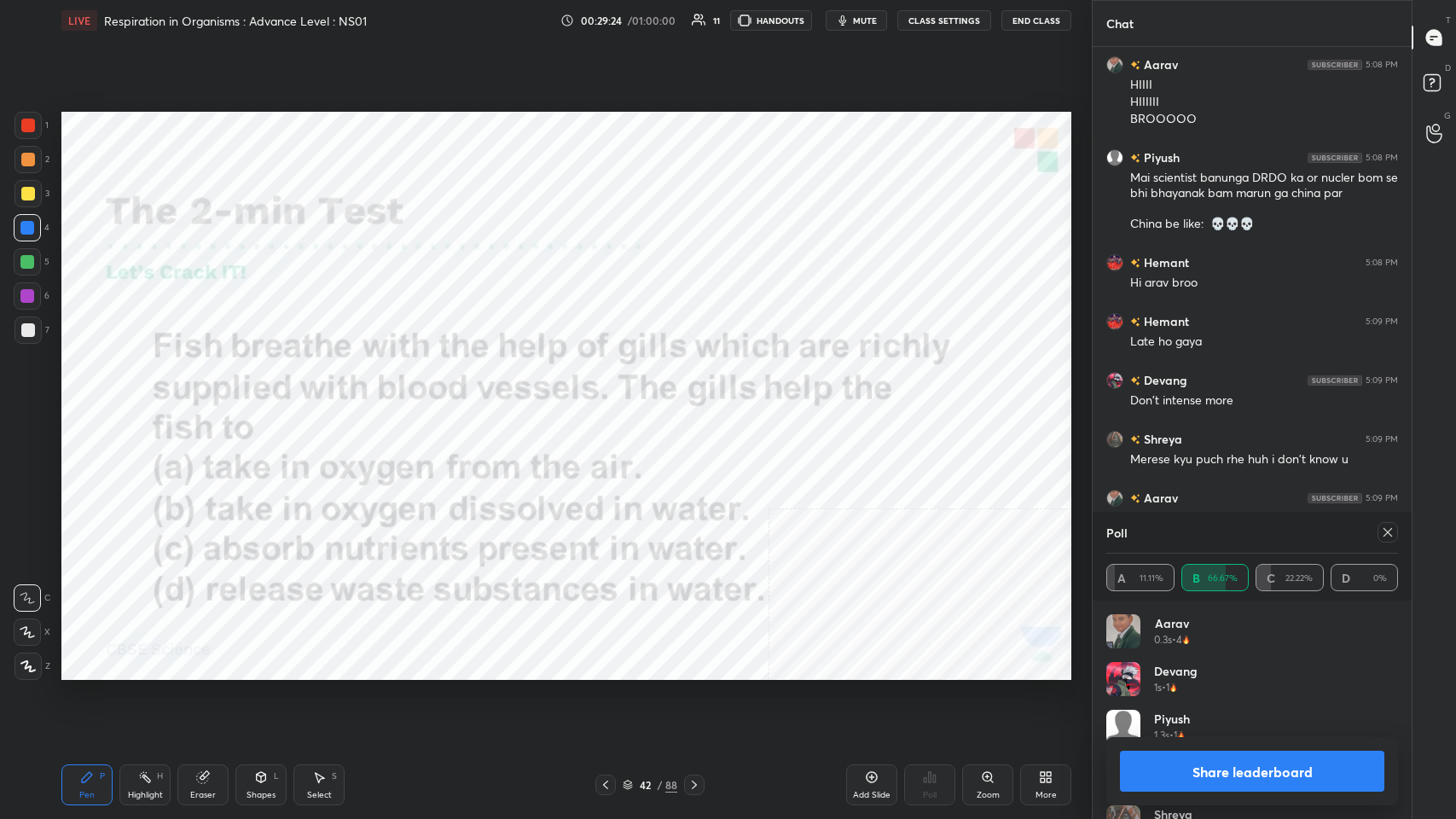
click at [611, 400] on div "Poll" at bounding box center [1251, 532] width 292 height 41
click at [611, 400] on icon at bounding box center [1387, 532] width 14 height 14
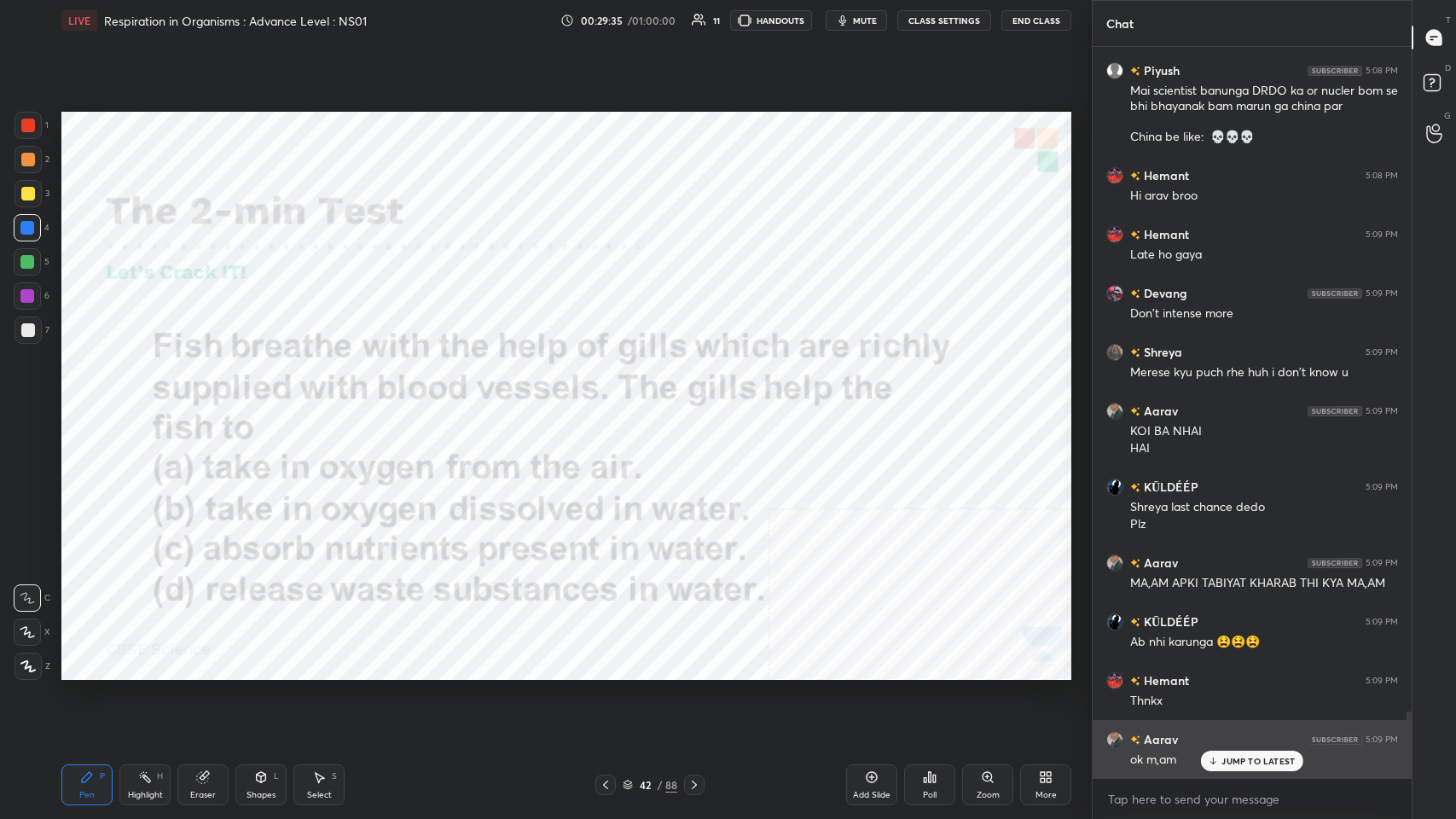
click at [611, 400] on p "JUMP TO LATEST" at bounding box center [1258, 760] width 73 height 10
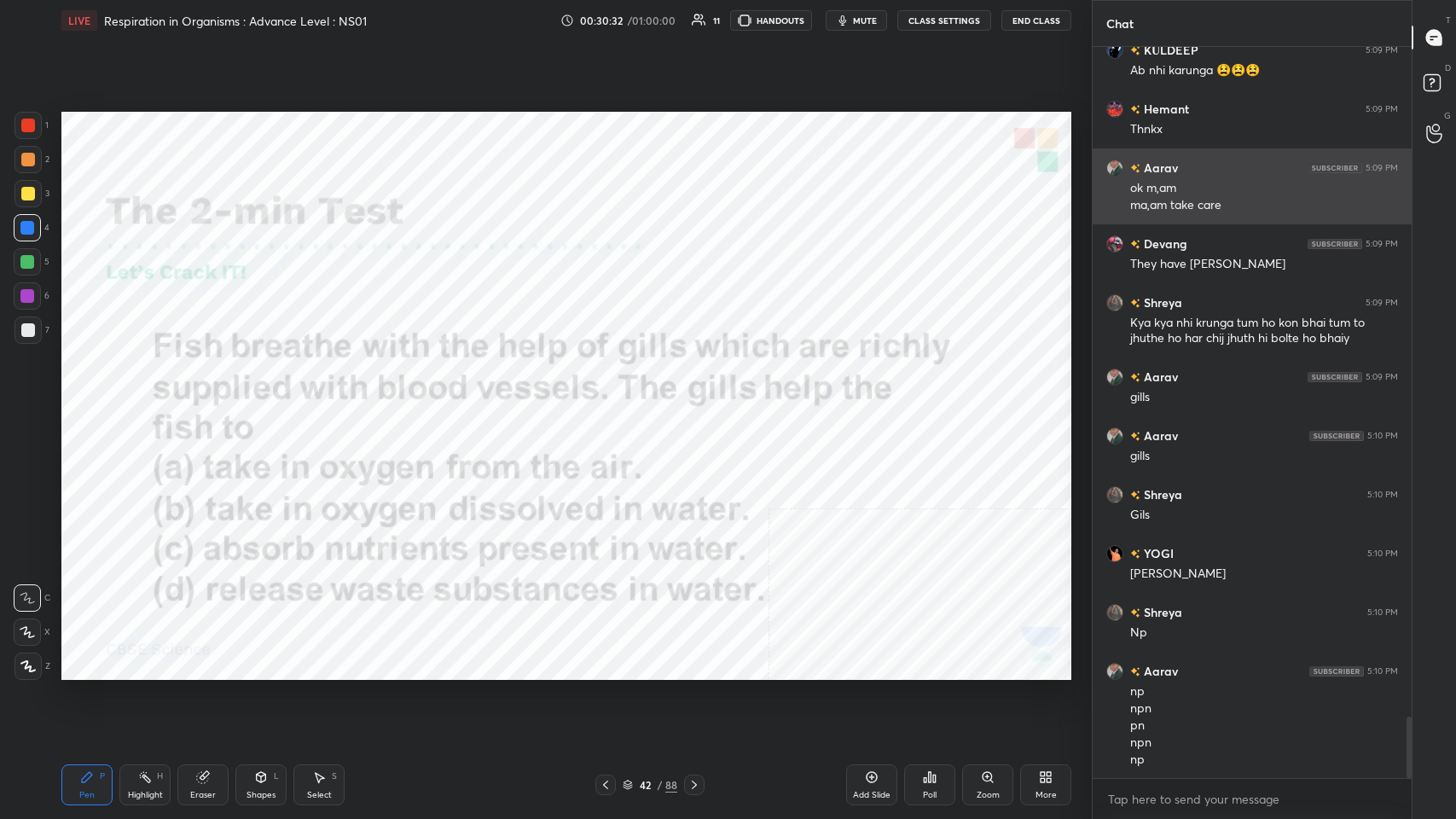
scroll to position [7947, 0]
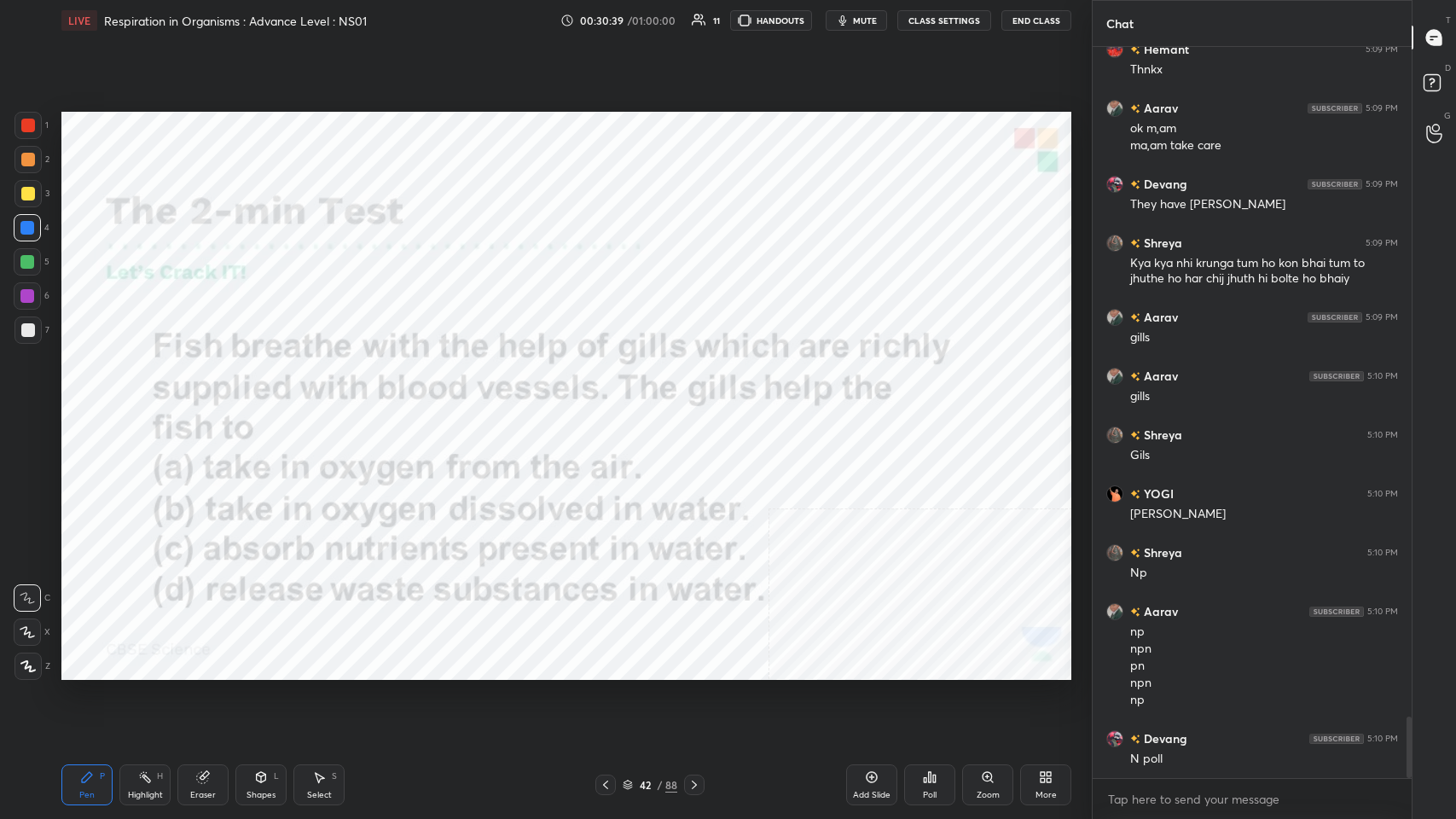
click at [611, 400] on div at bounding box center [694, 784] width 20 height 20
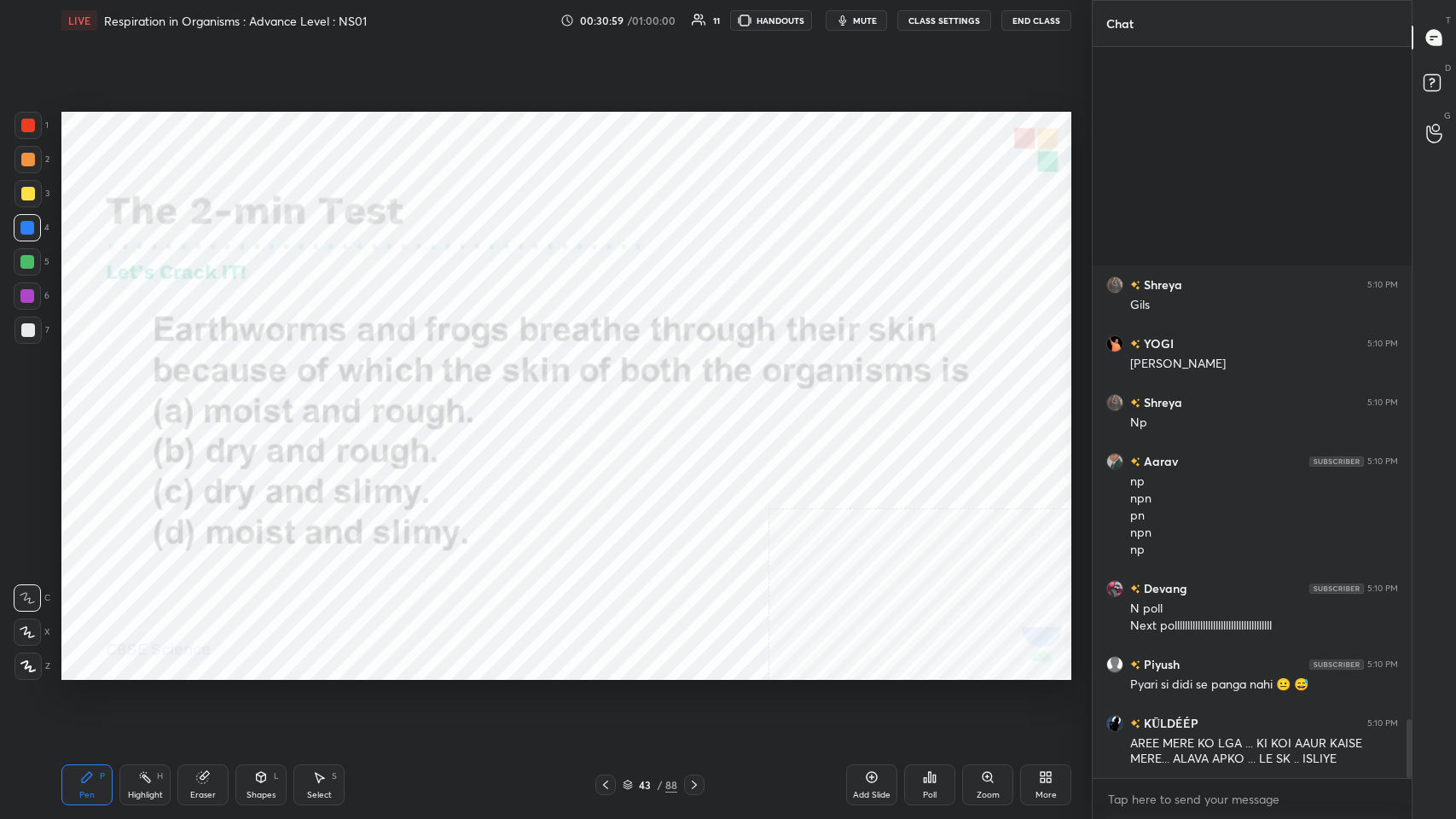
scroll to position [8391, 0]
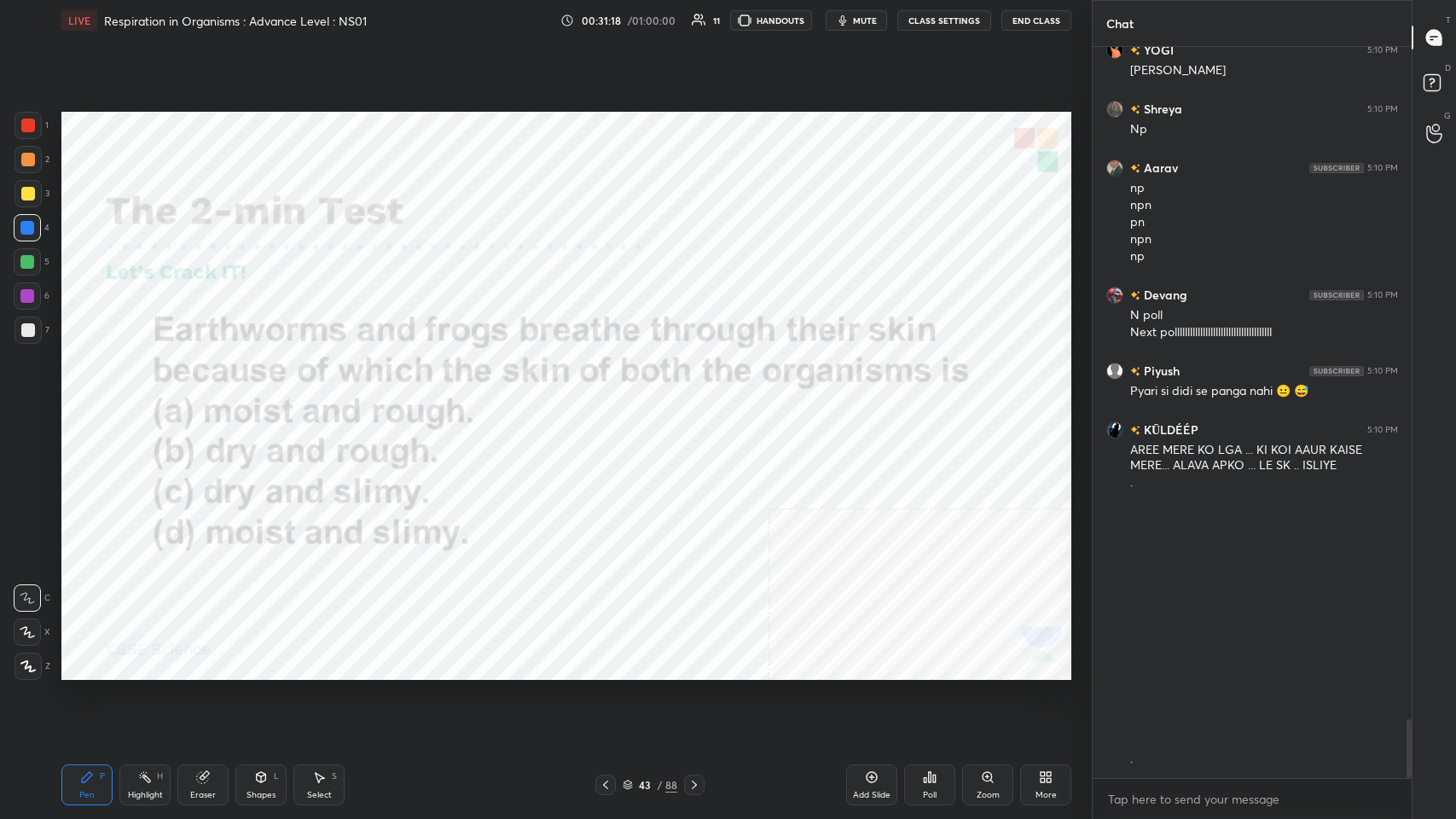
click at [611, 400] on div "Poll" at bounding box center [930, 784] width 51 height 41
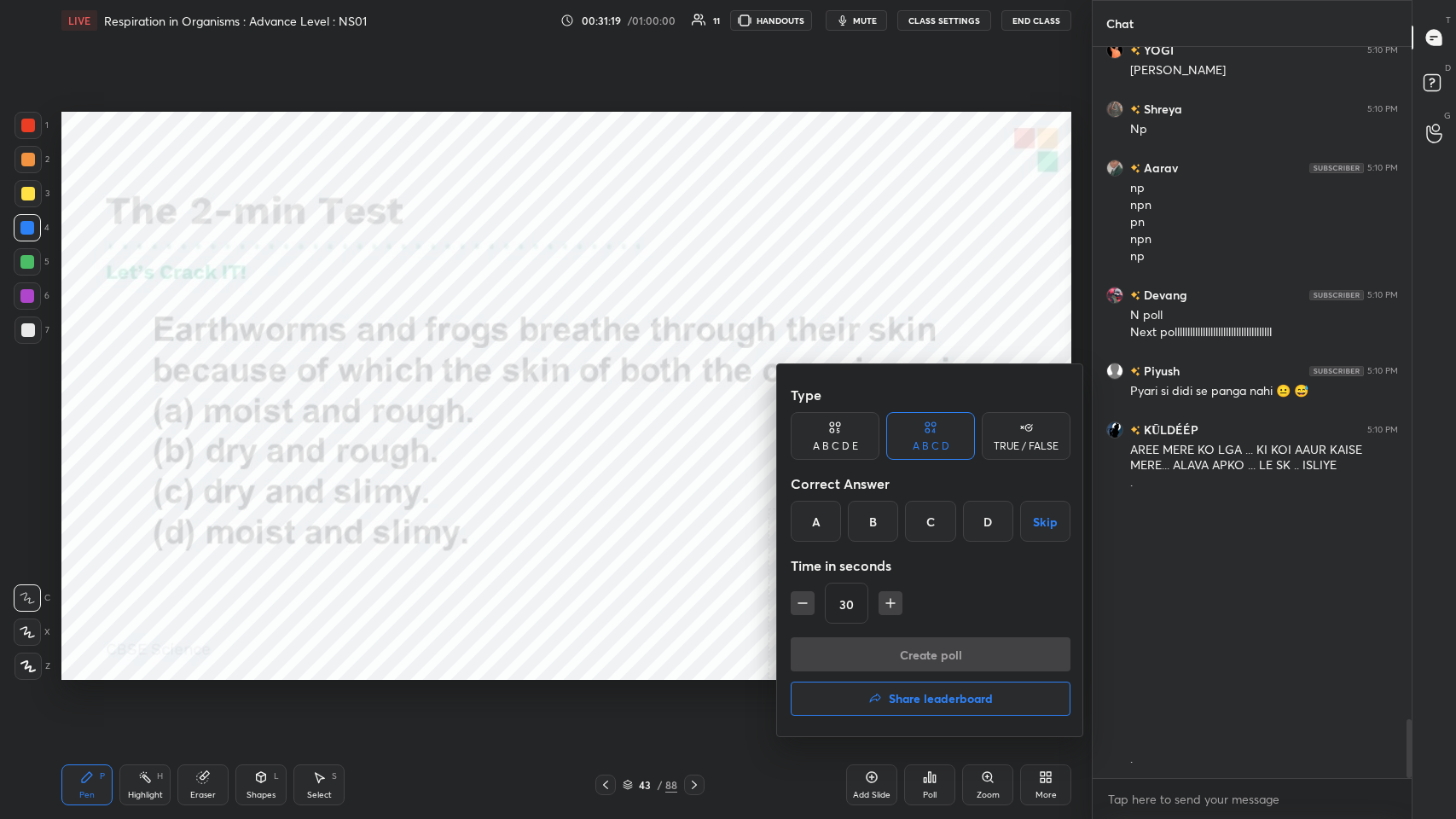
click at [611, 400] on div "Type A B C D E A B C D TRUE / FALSE Correct Answer A B C D Skip Time in seconds…" at bounding box center [930, 507] width 280 height 260
click at [611, 400] on div "Time in seconds" at bounding box center [930, 565] width 280 height 34
click at [611, 400] on div "D" at bounding box center [987, 521] width 50 height 41
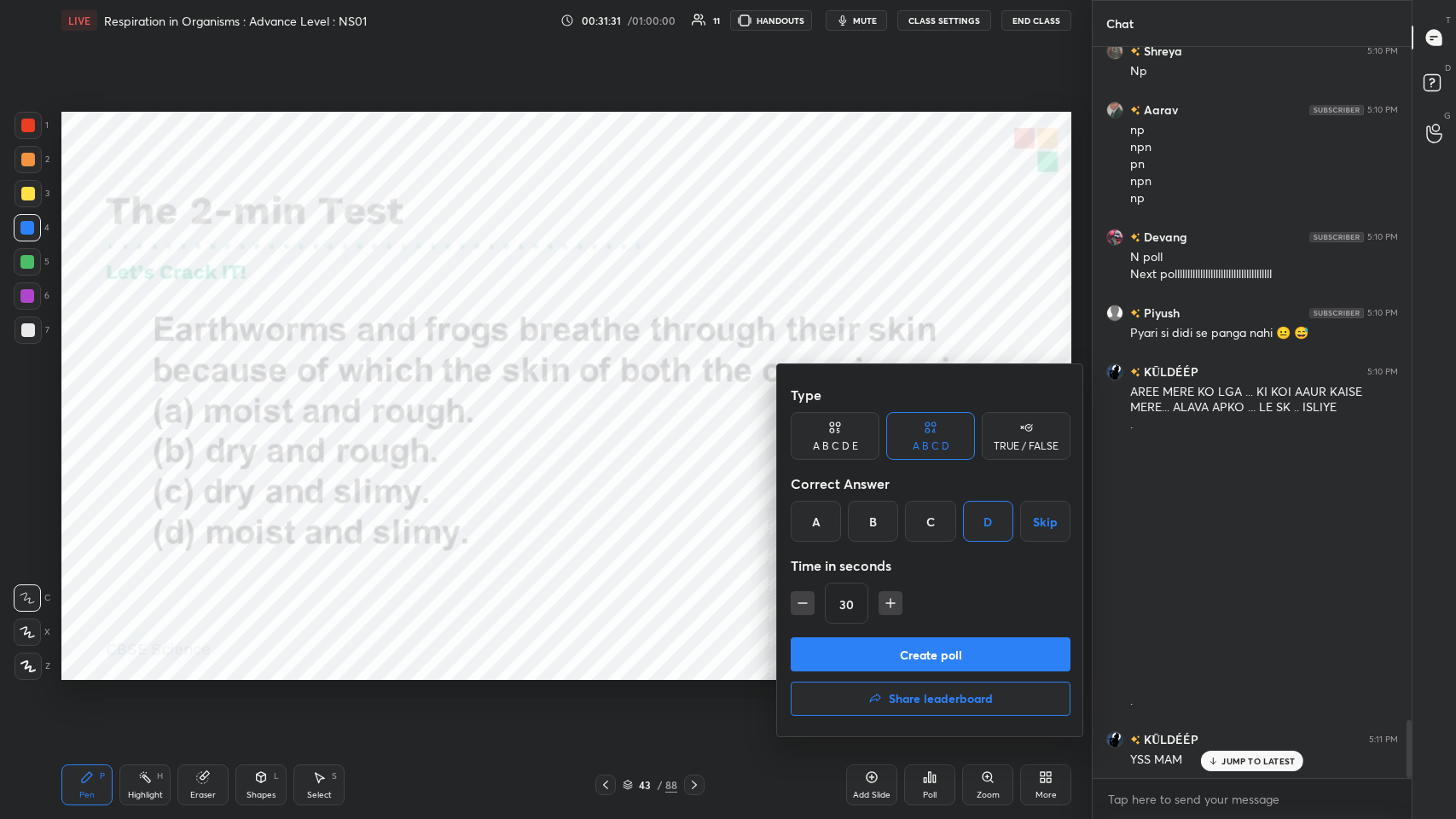
scroll to position [8523, 0]
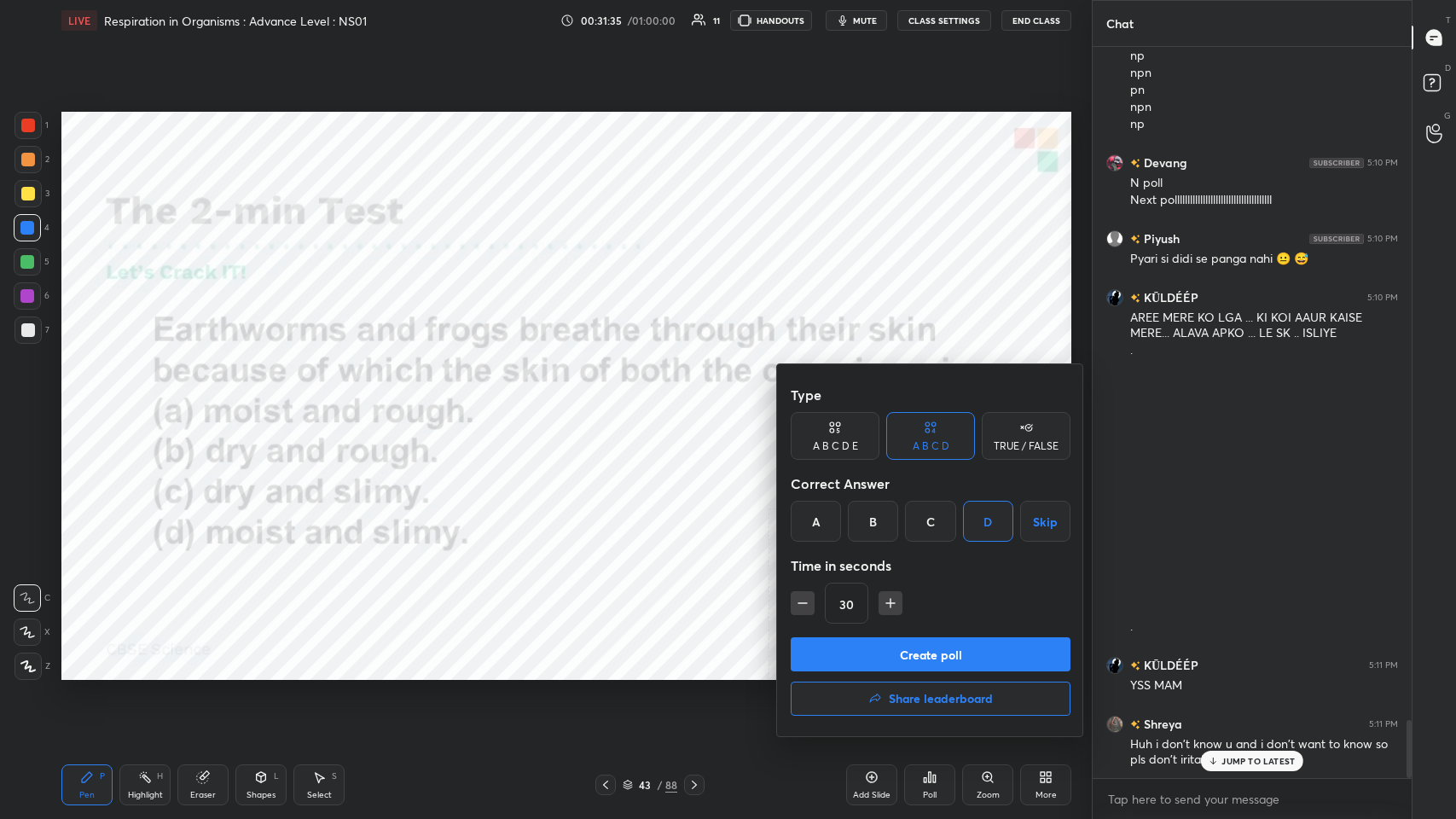
click at [611, 400] on button "Create poll" at bounding box center [930, 654] width 280 height 34
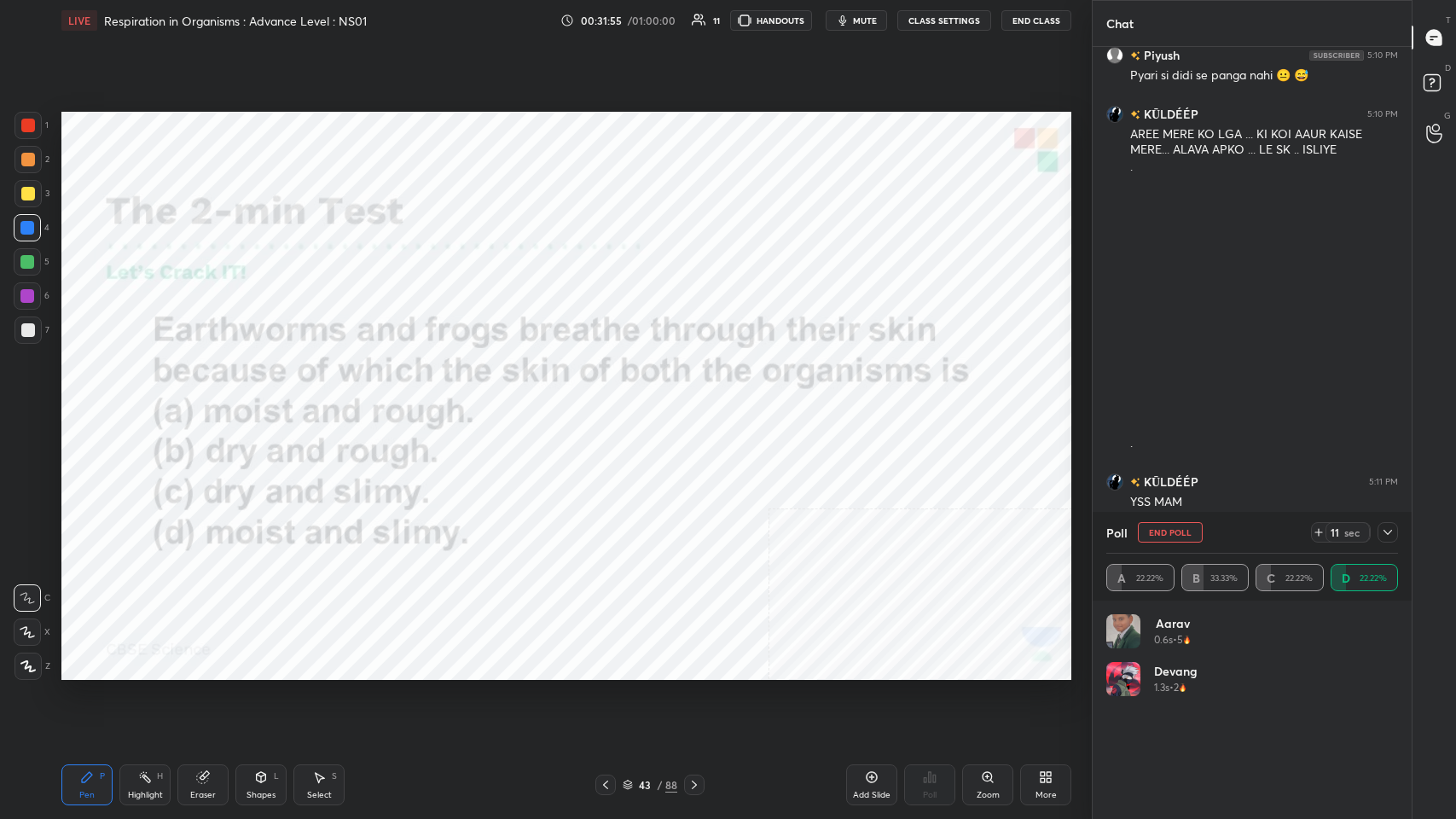
scroll to position [8765, 0]
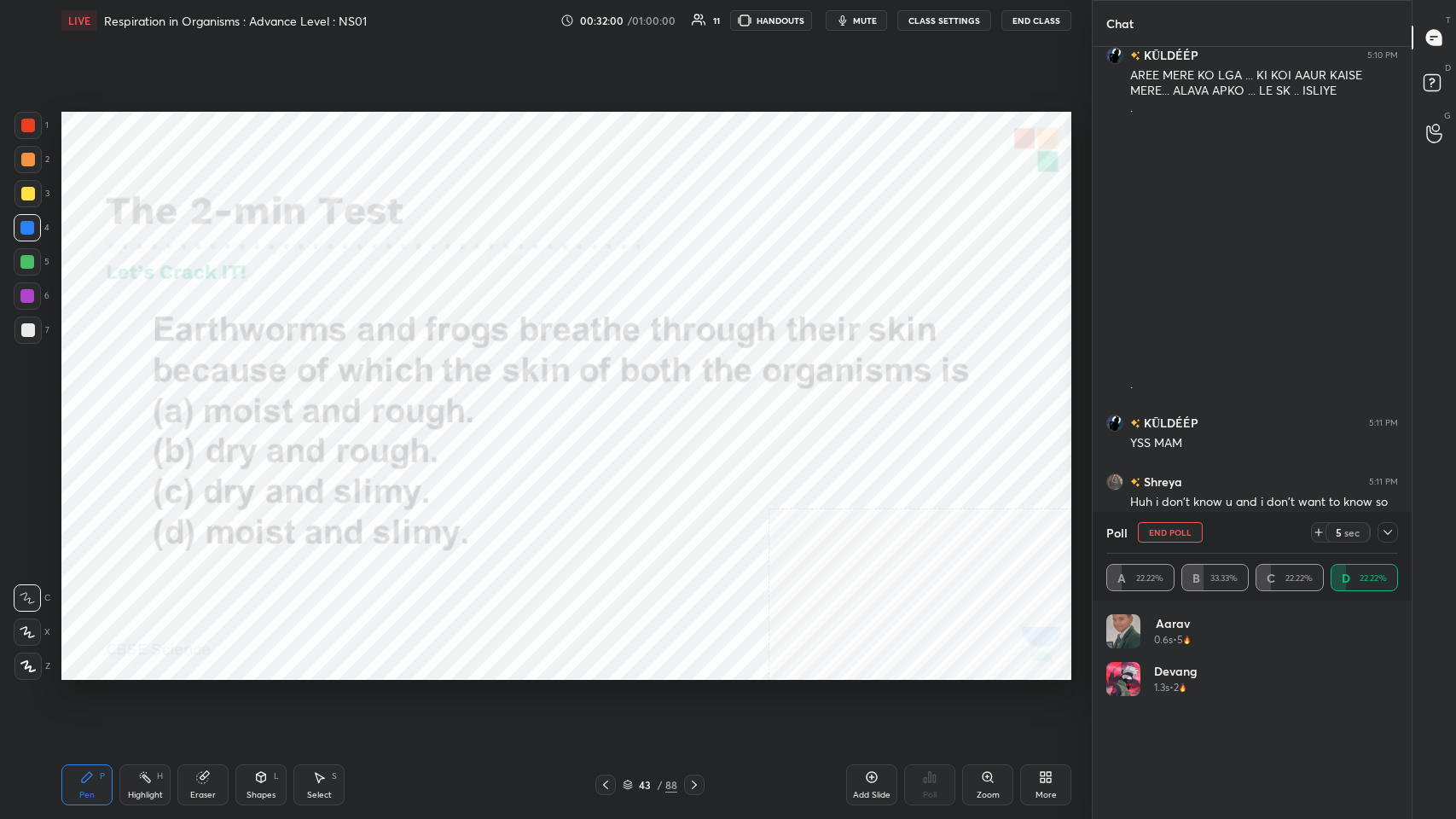
click at [611, 400] on div "5 sec" at bounding box center [1354, 532] width 87 height 20
click at [611, 400] on div "Poll End Poll 4 sec" at bounding box center [1251, 532] width 292 height 41
click at [611, 400] on icon at bounding box center [1387, 532] width 14 height 14
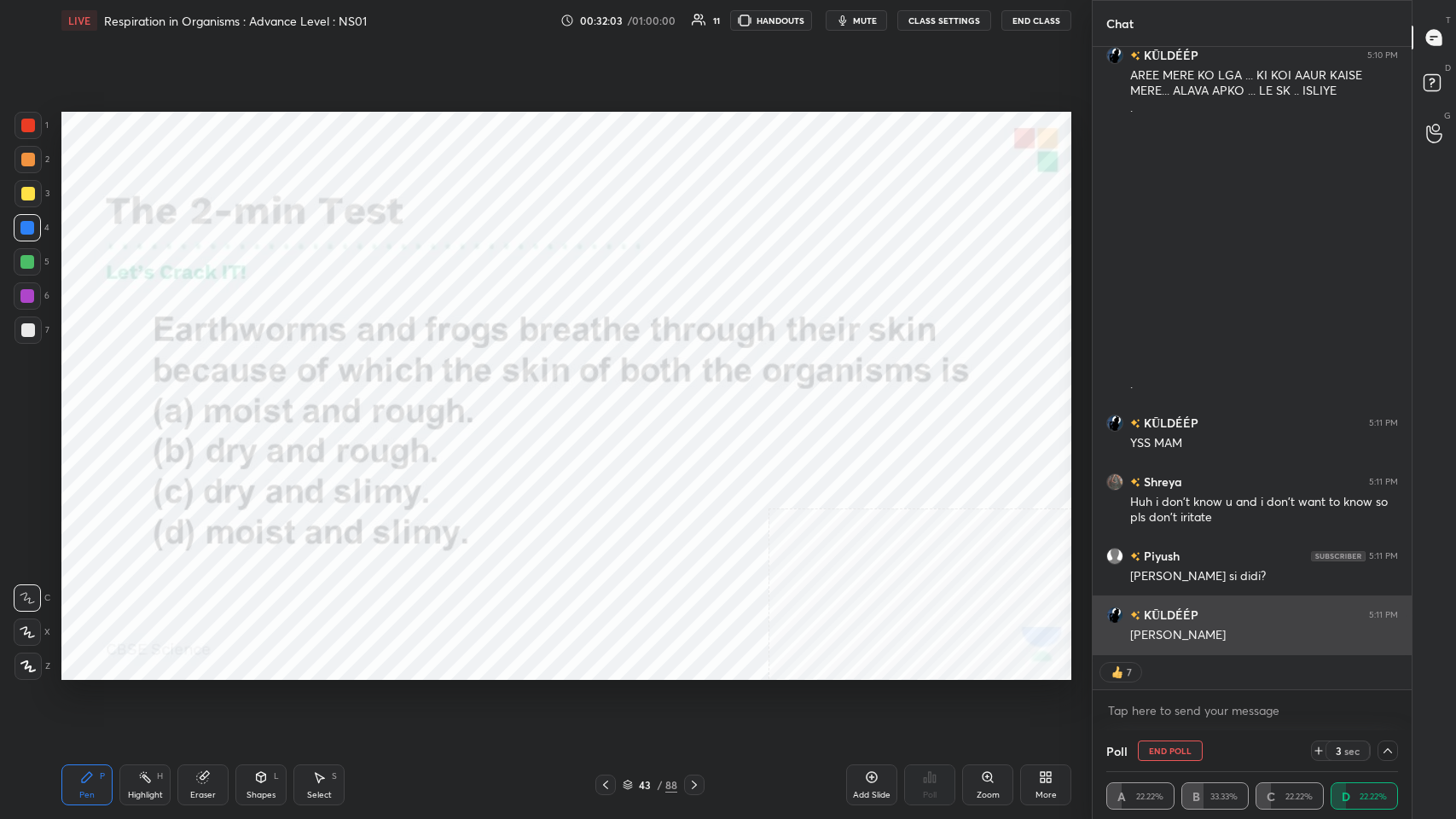
scroll to position [0, 5]
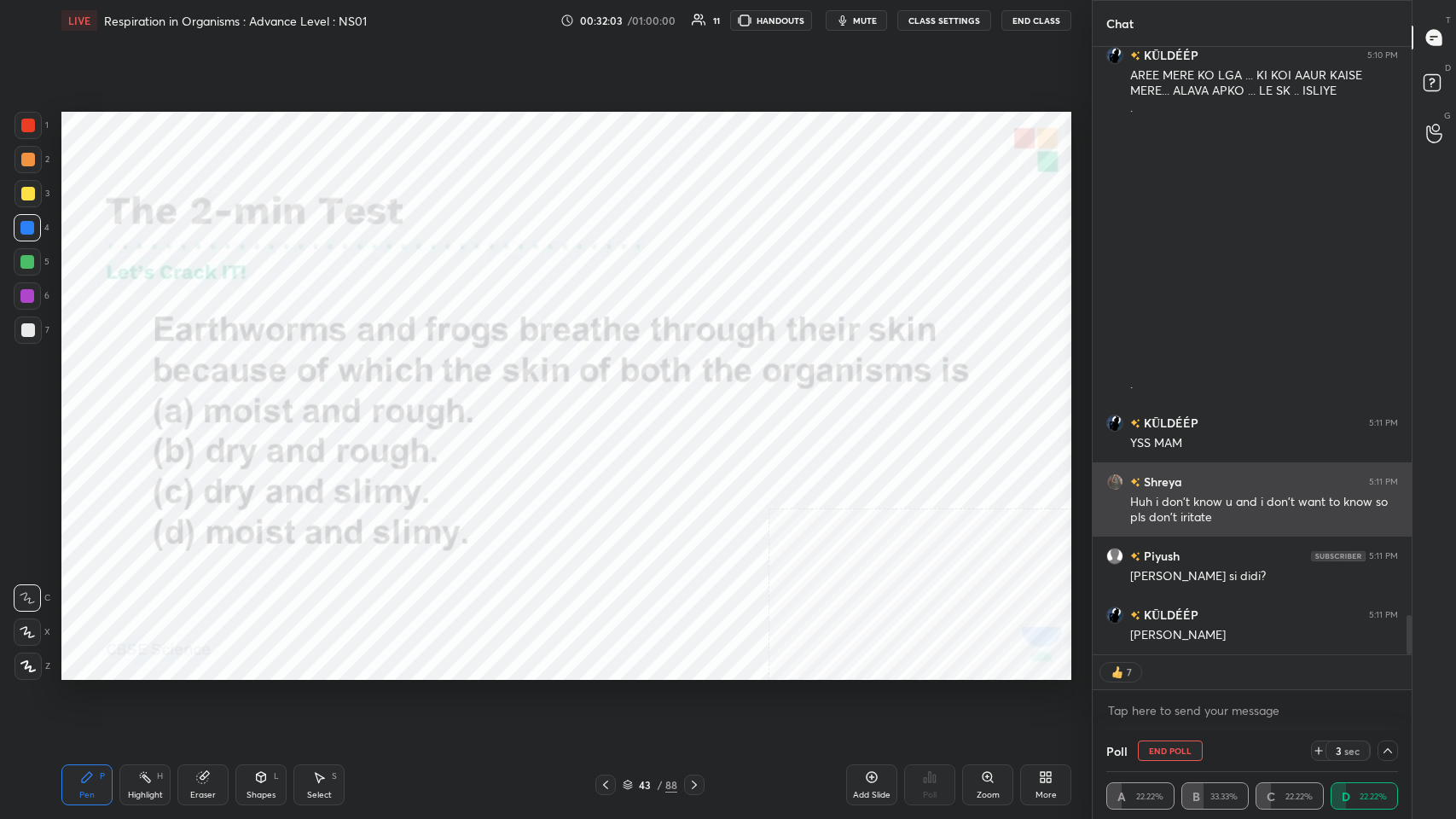
type textarea "x"
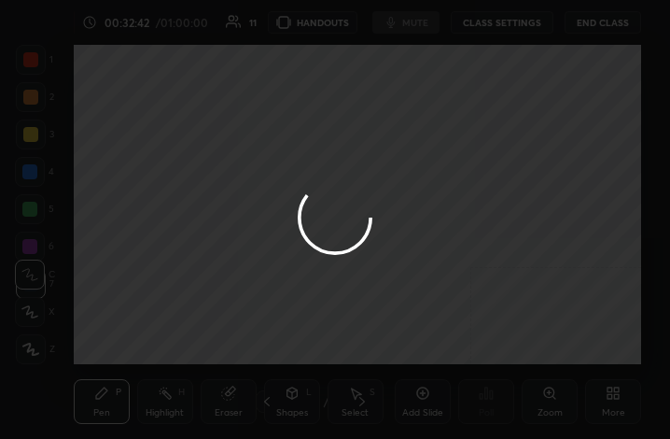
scroll to position [92988, 92712]
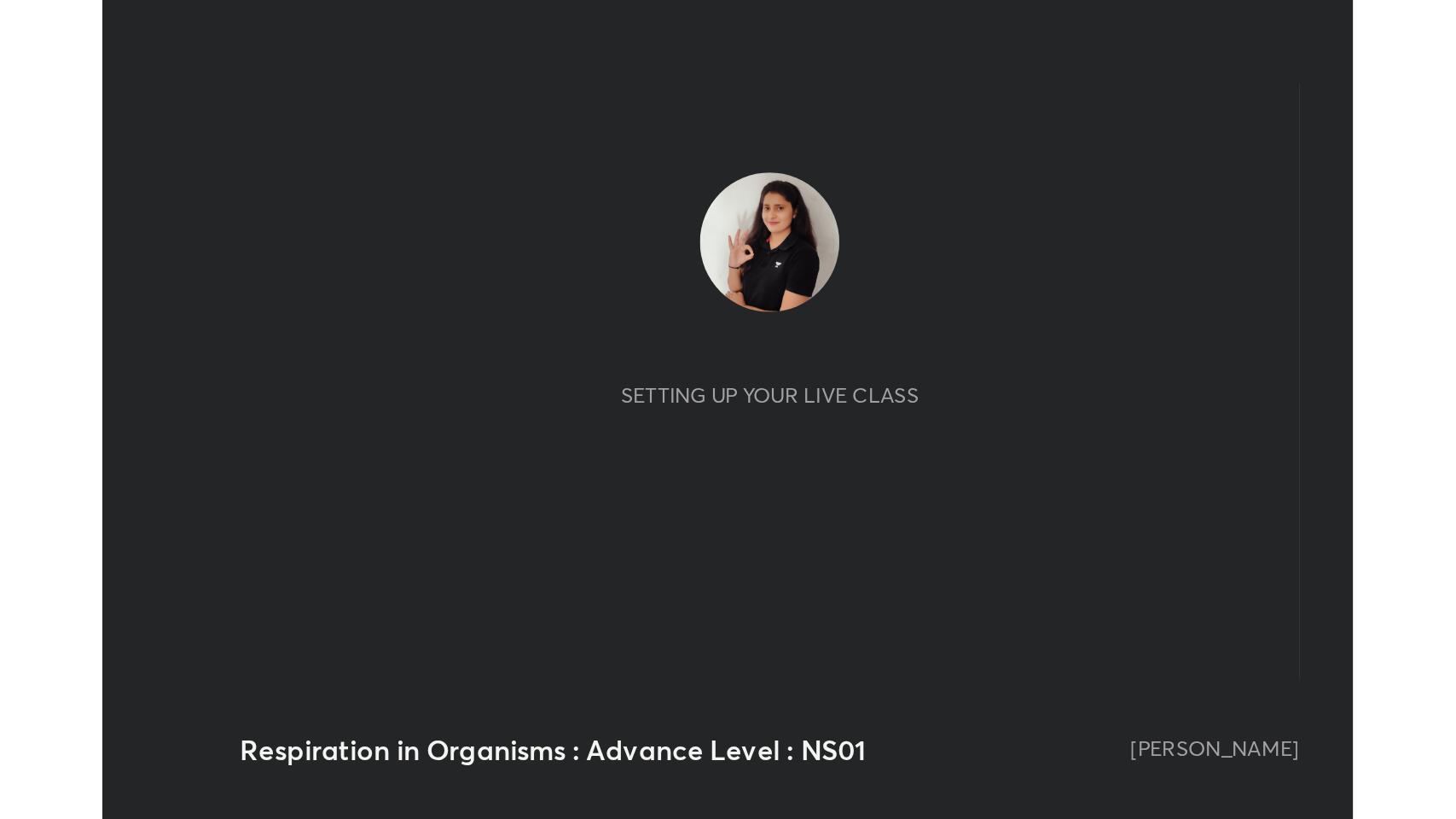
scroll to position [292, 544]
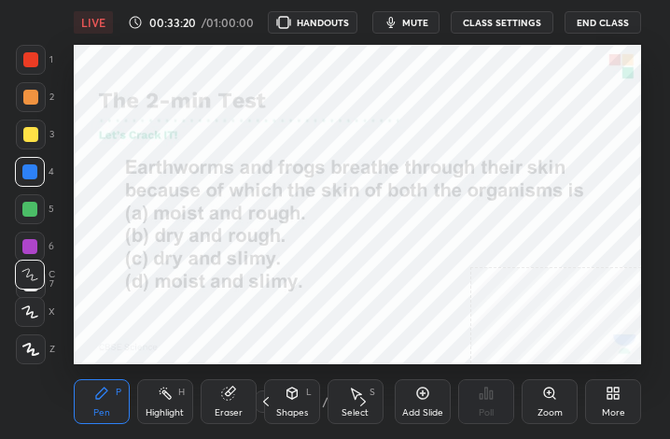
click at [622, 398] on div "More" at bounding box center [613, 401] width 56 height 45
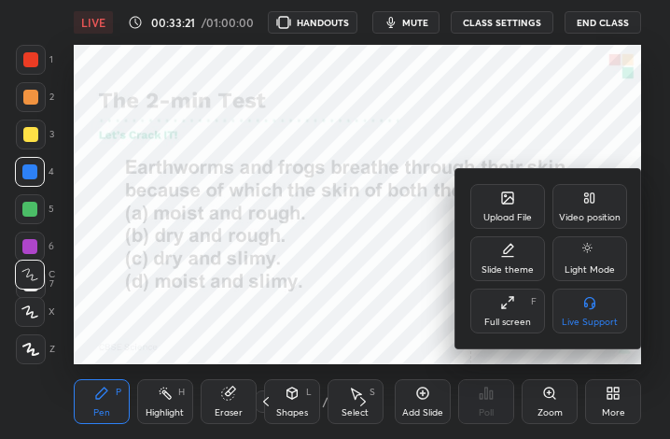
click at [517, 304] on div "Full screen F" at bounding box center [507, 310] width 75 height 45
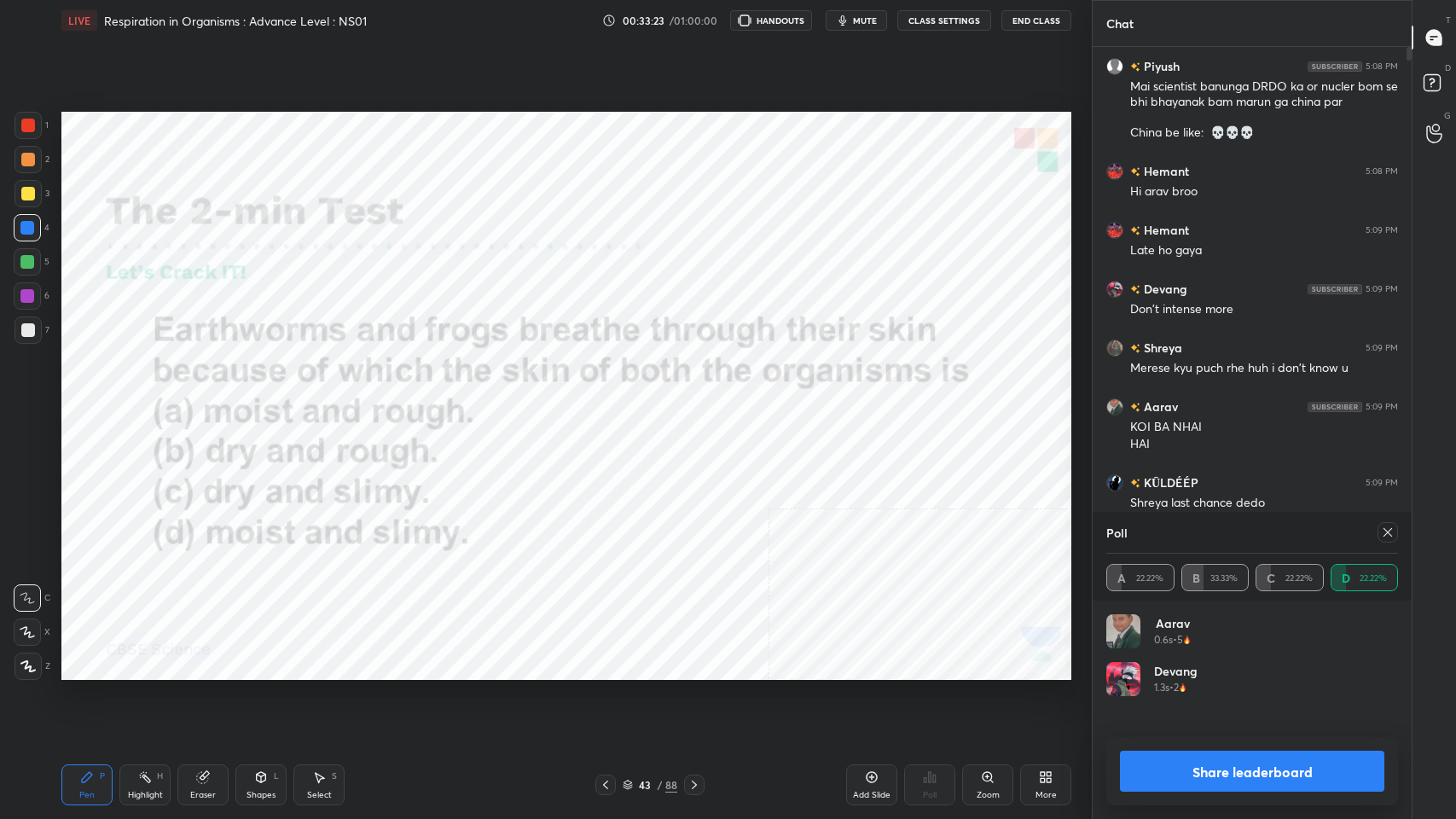
scroll to position [5, 5]
click at [611, 400] on icon at bounding box center [1387, 532] width 8 height 8
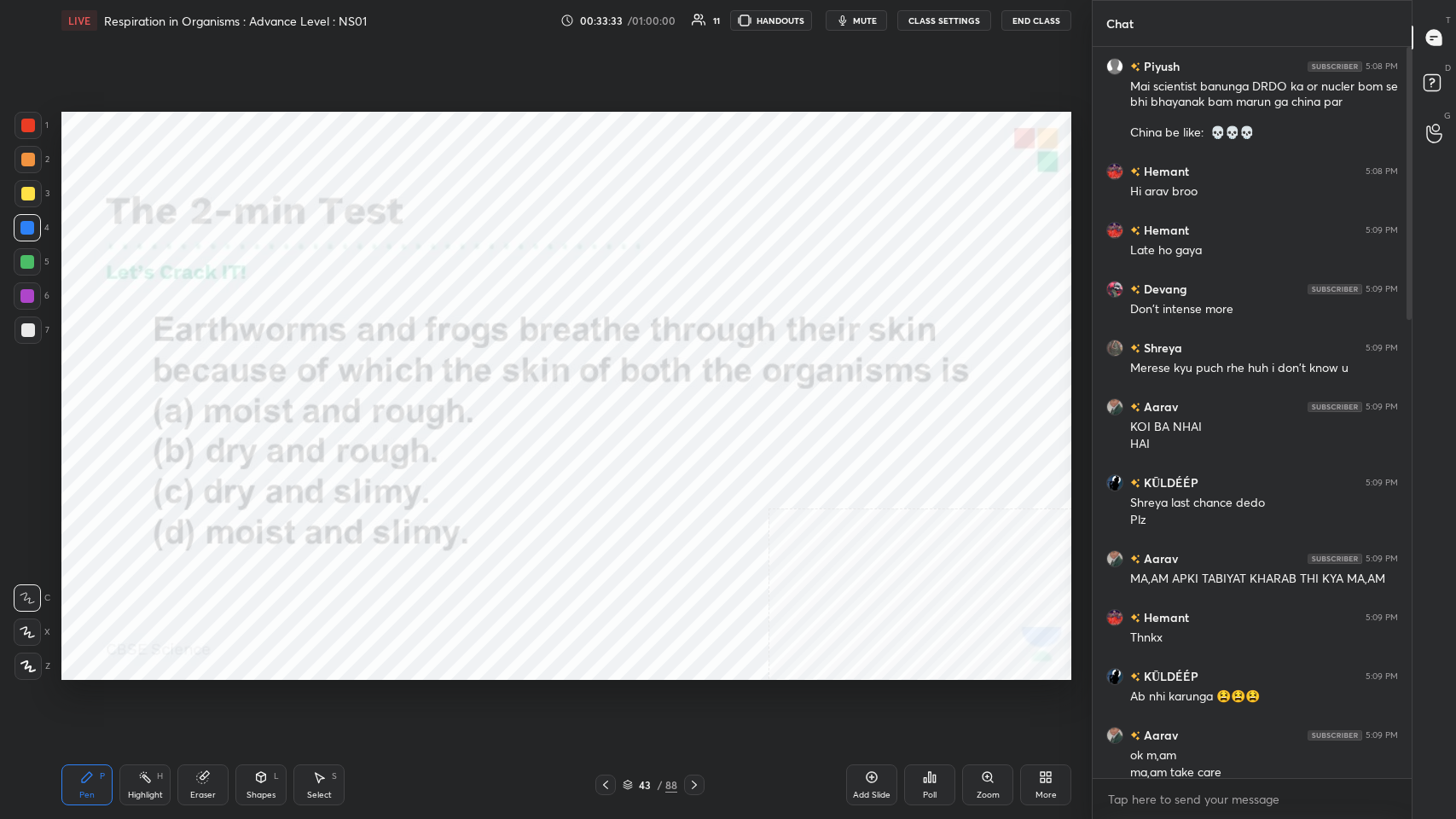
click at [611, 400] on icon at bounding box center [695, 784] width 5 height 8
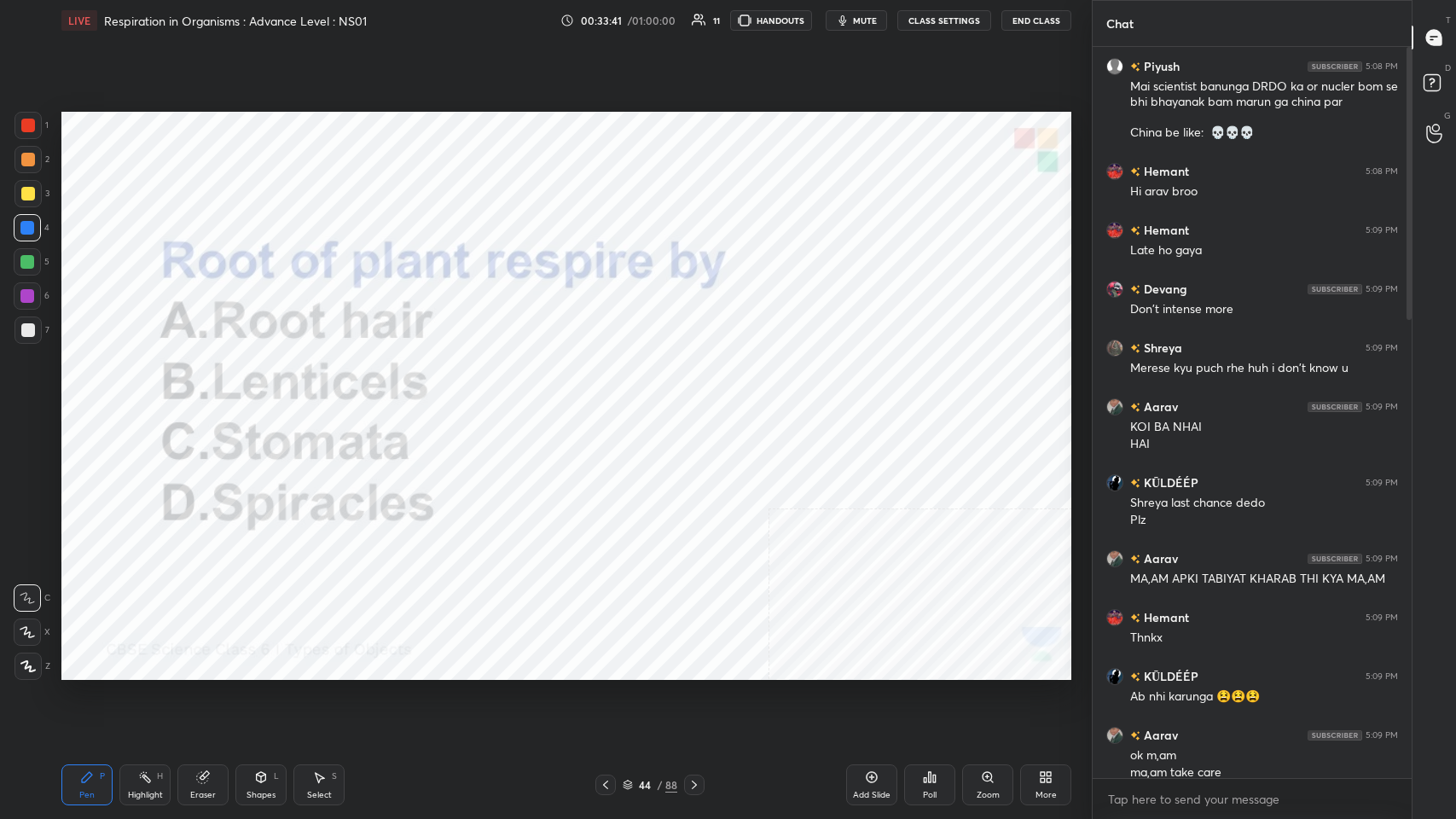
click at [21, 123] on div at bounding box center [27, 125] width 14 height 14
click at [611, 400] on div "Poll" at bounding box center [930, 784] width 51 height 41
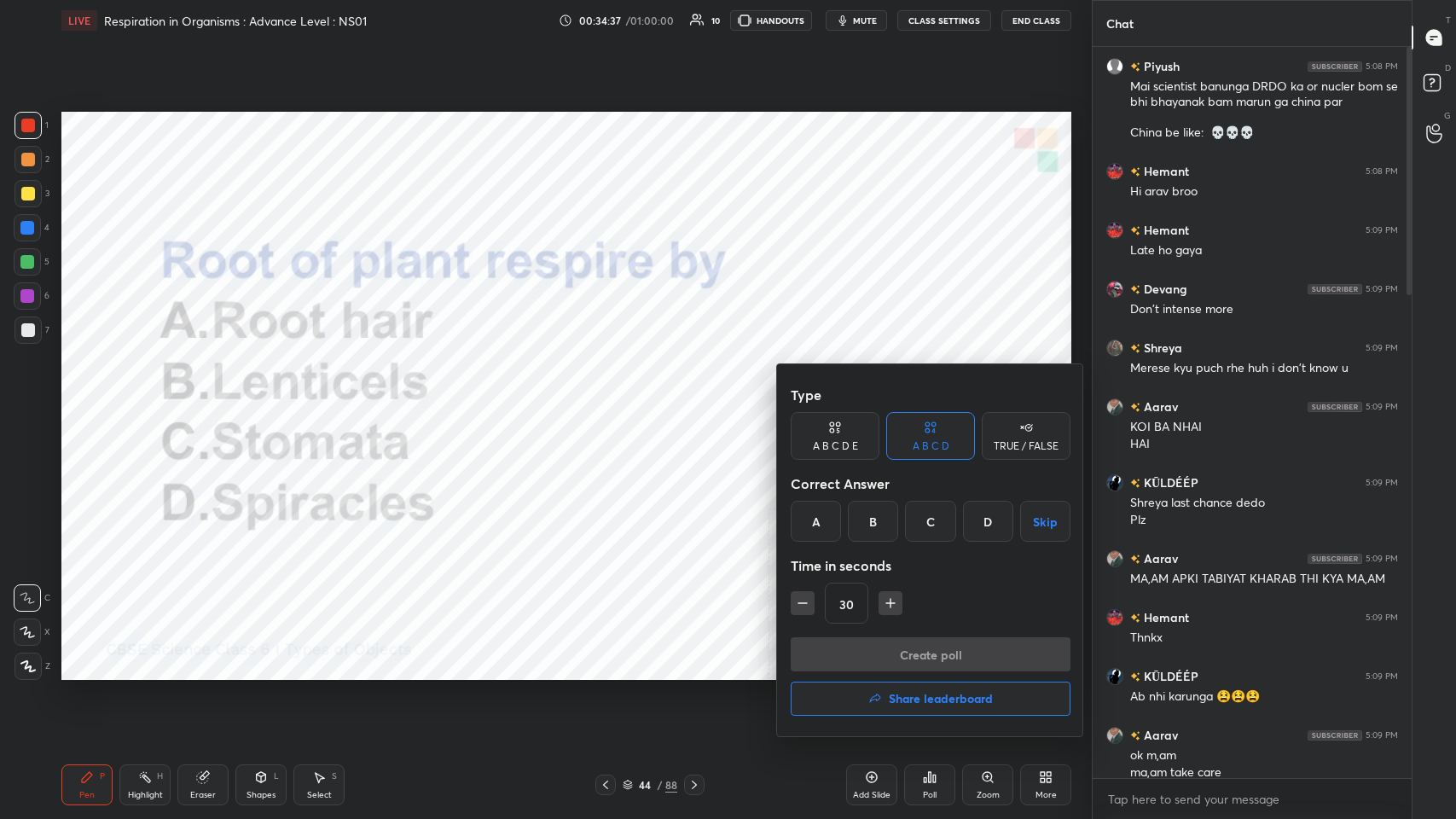
click at [611, 400] on div "A" at bounding box center [815, 521] width 50 height 41
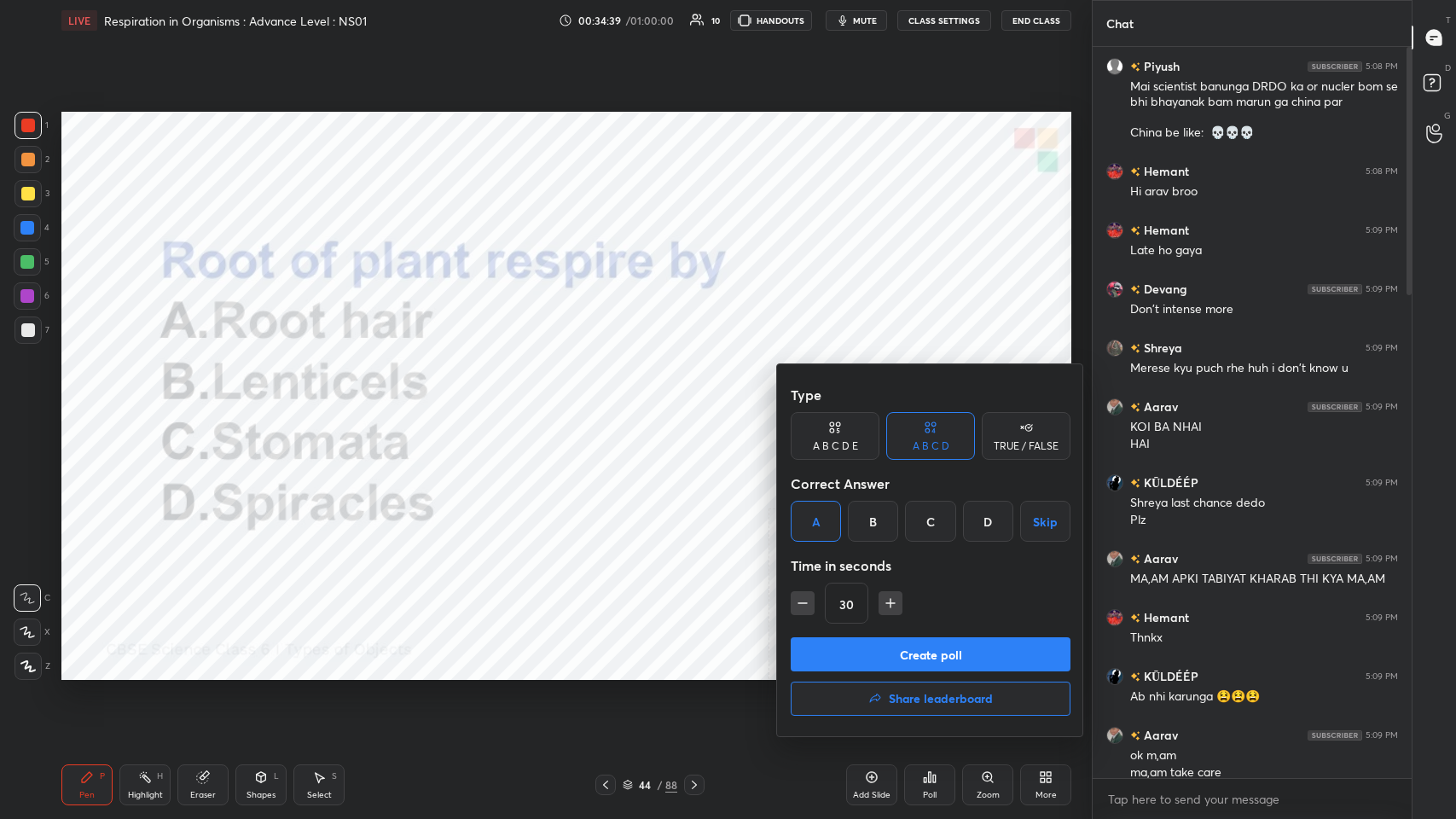
click at [611, 400] on button "Create poll" at bounding box center [930, 654] width 280 height 34
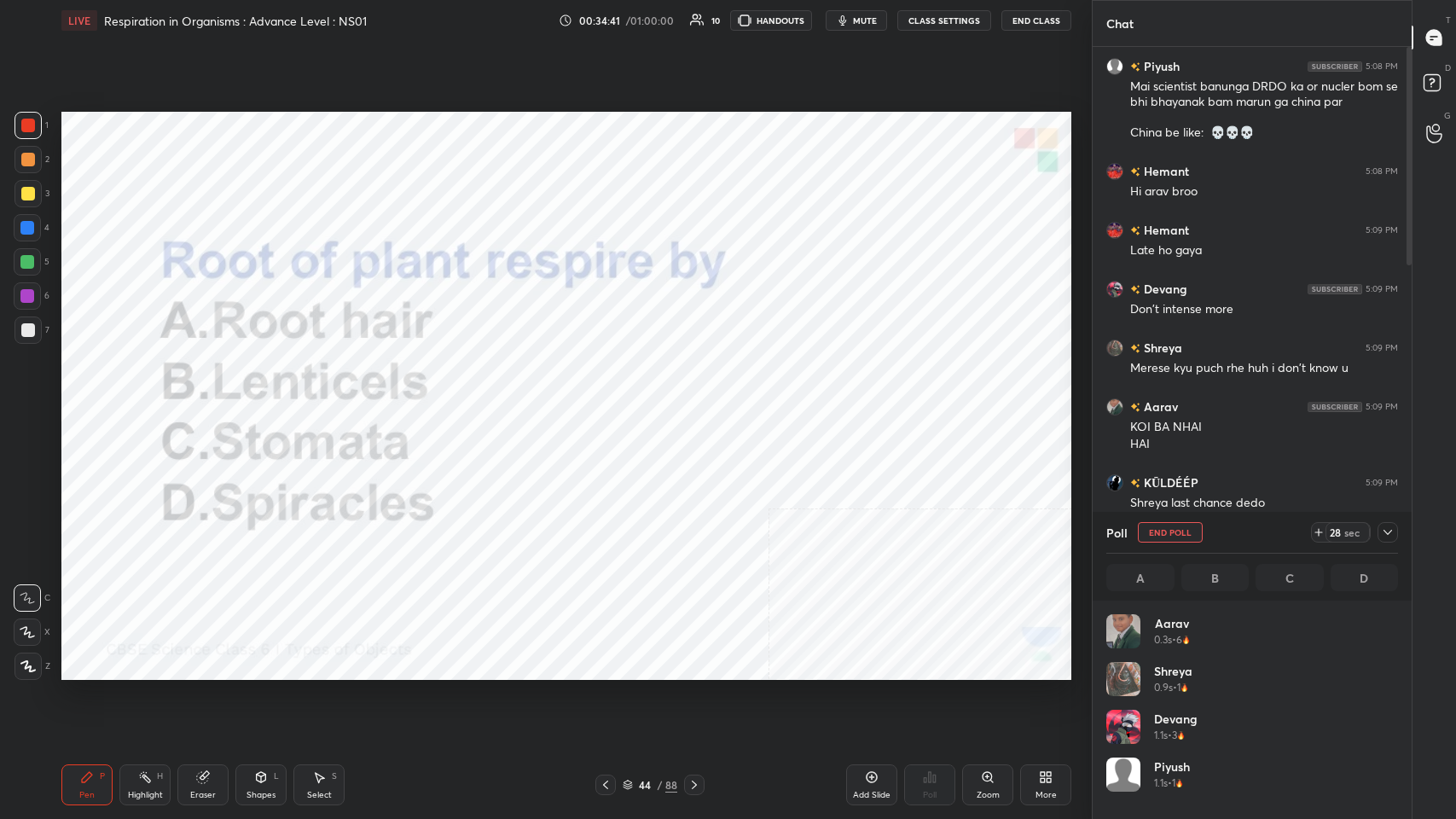
scroll to position [199, 287]
click at [611, 400] on div "11 sec" at bounding box center [1354, 532] width 87 height 20
click at [611, 400] on icon at bounding box center [1387, 532] width 14 height 14
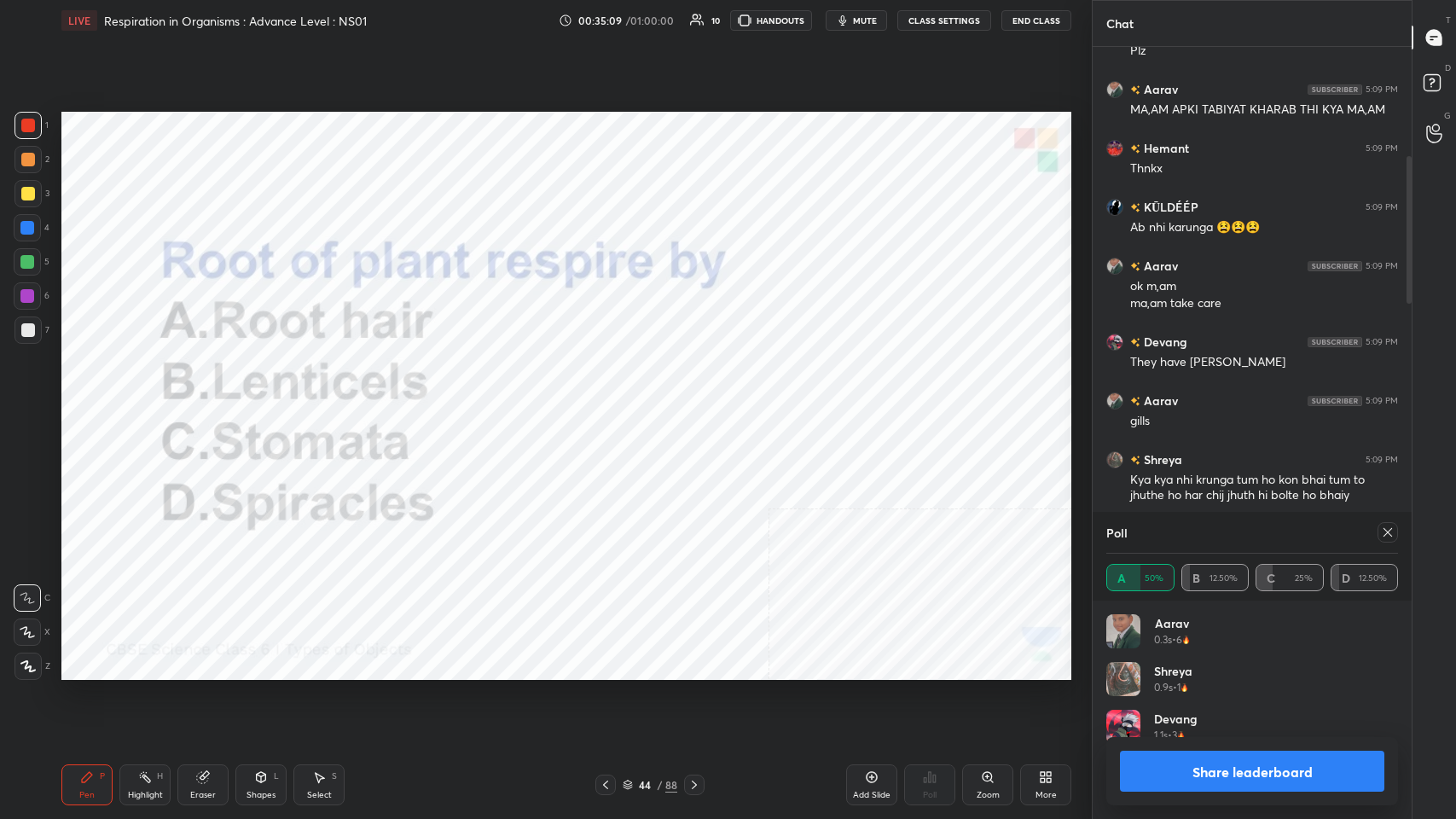
scroll to position [198, 287]
click at [611, 400] on icon at bounding box center [1387, 532] width 14 height 14
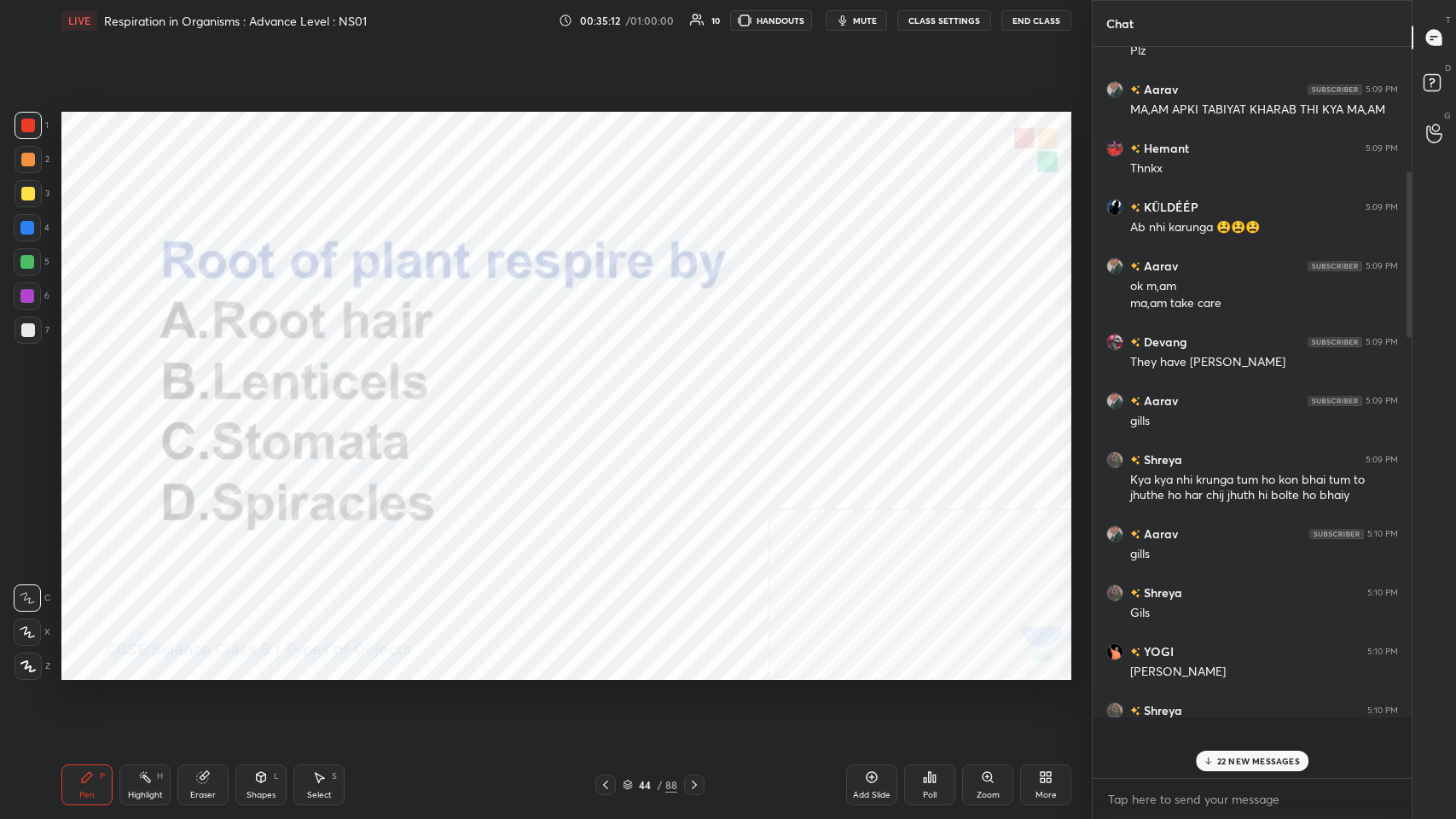
scroll to position [739, 314]
click at [611, 400] on icon at bounding box center [694, 784] width 14 height 14
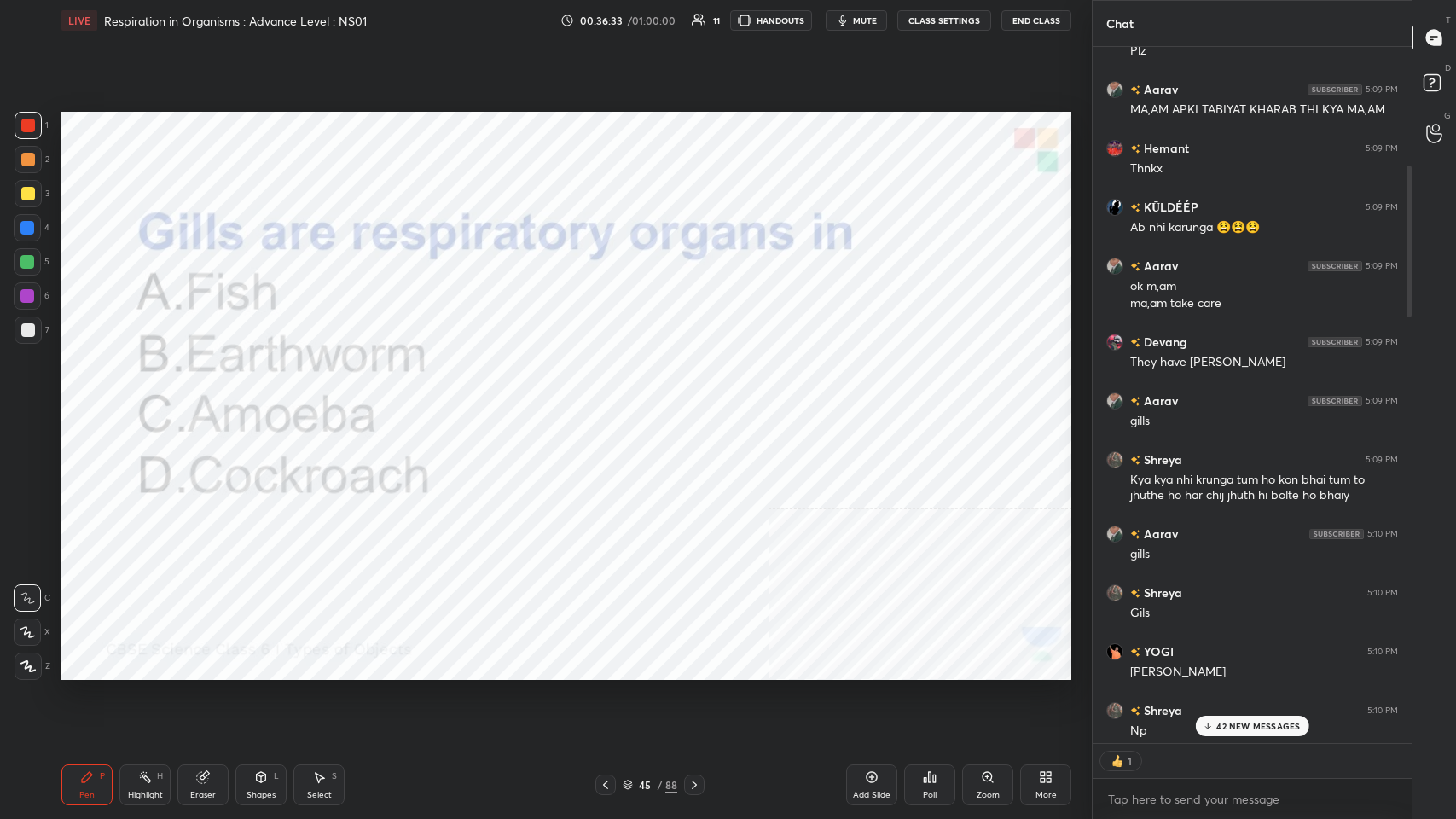
scroll to position [5, 5]
click at [611, 400] on div "Poll" at bounding box center [930, 784] width 51 height 41
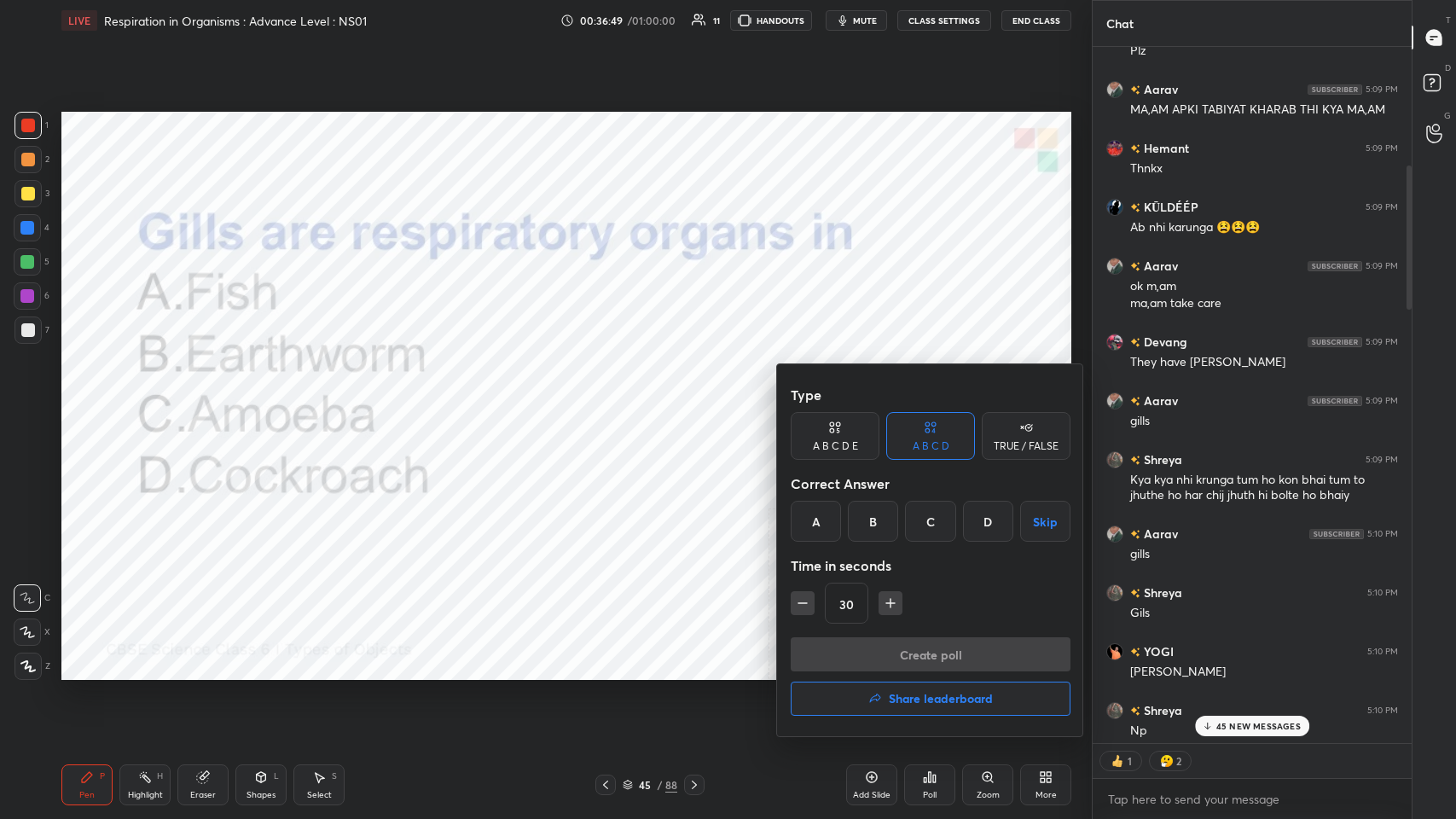
click at [611, 400] on div "A" at bounding box center [815, 521] width 50 height 41
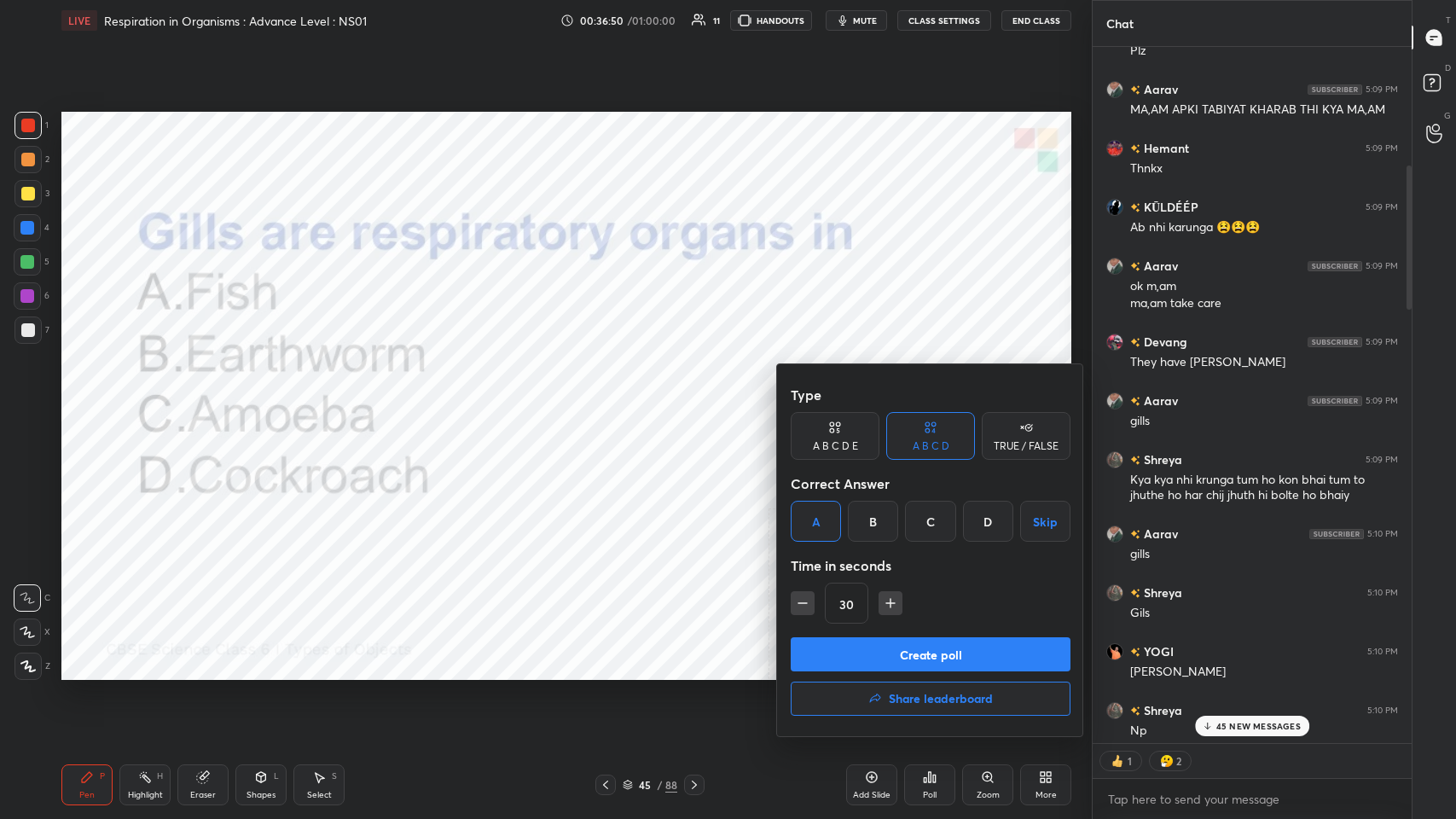
click at [611, 400] on button "Create poll" at bounding box center [930, 654] width 280 height 34
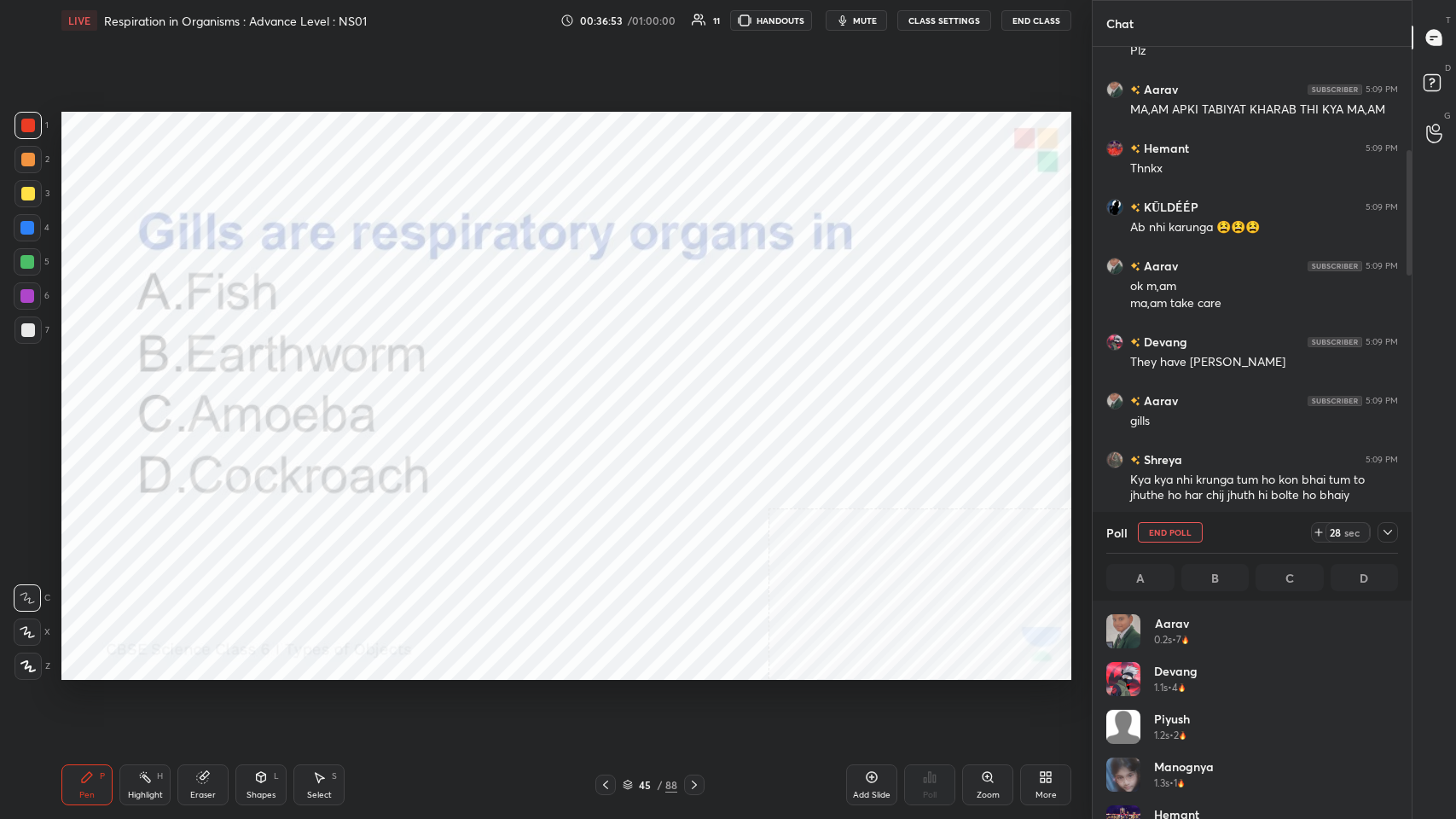
scroll to position [638, 314]
click at [611, 400] on icon at bounding box center [1387, 532] width 14 height 14
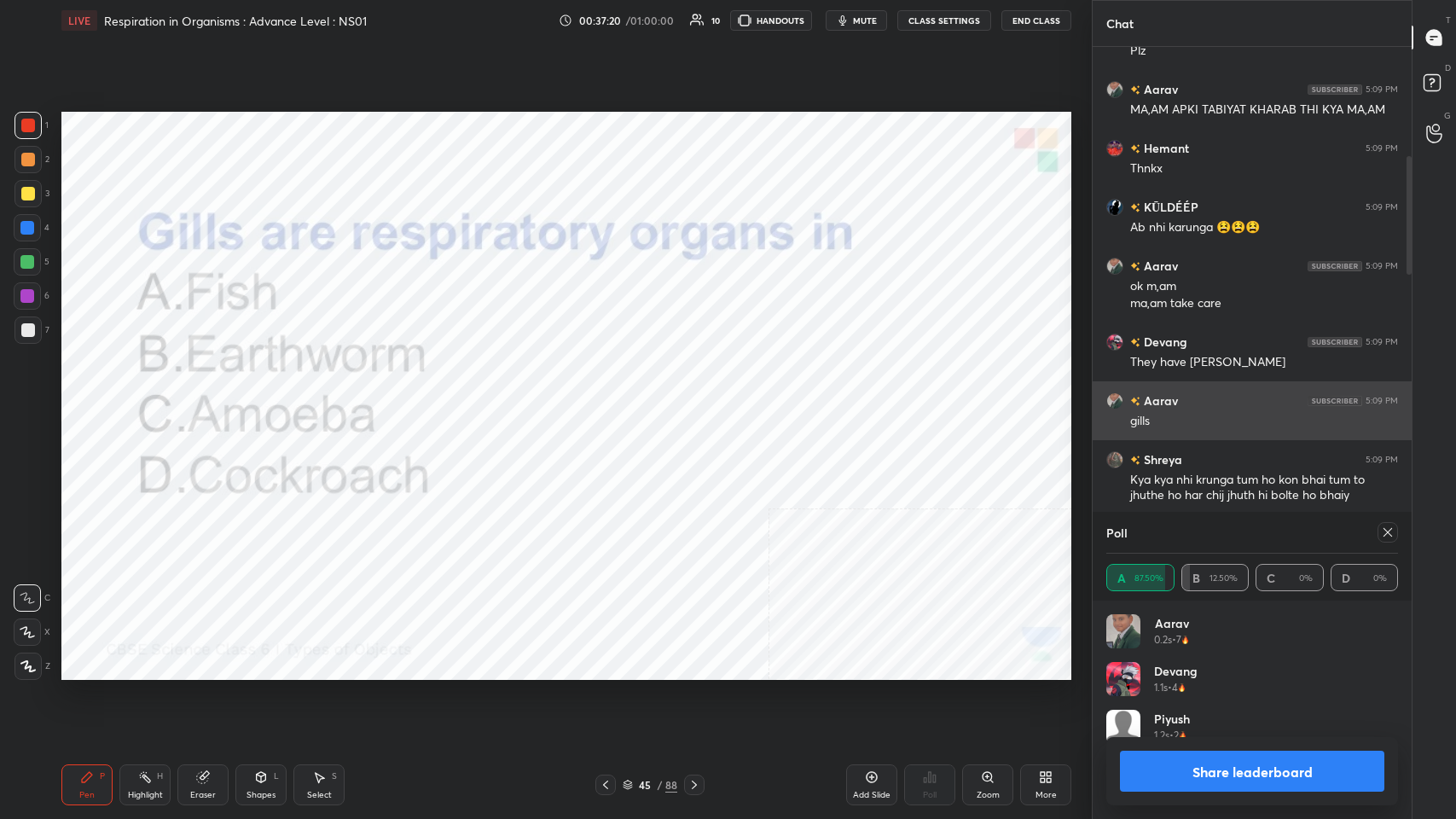
scroll to position [198, 287]
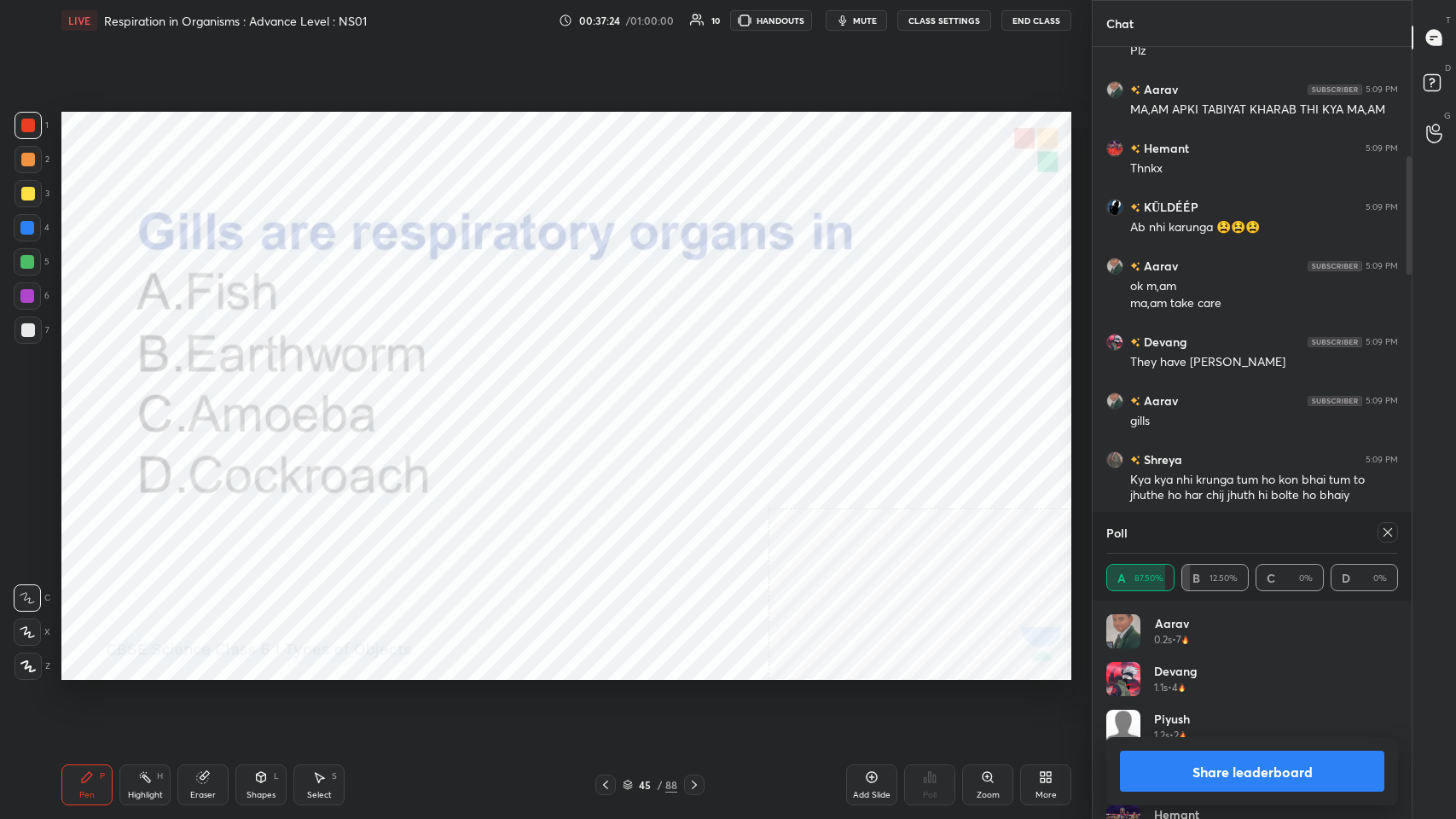
click at [611, 400] on div at bounding box center [1387, 532] width 20 height 20
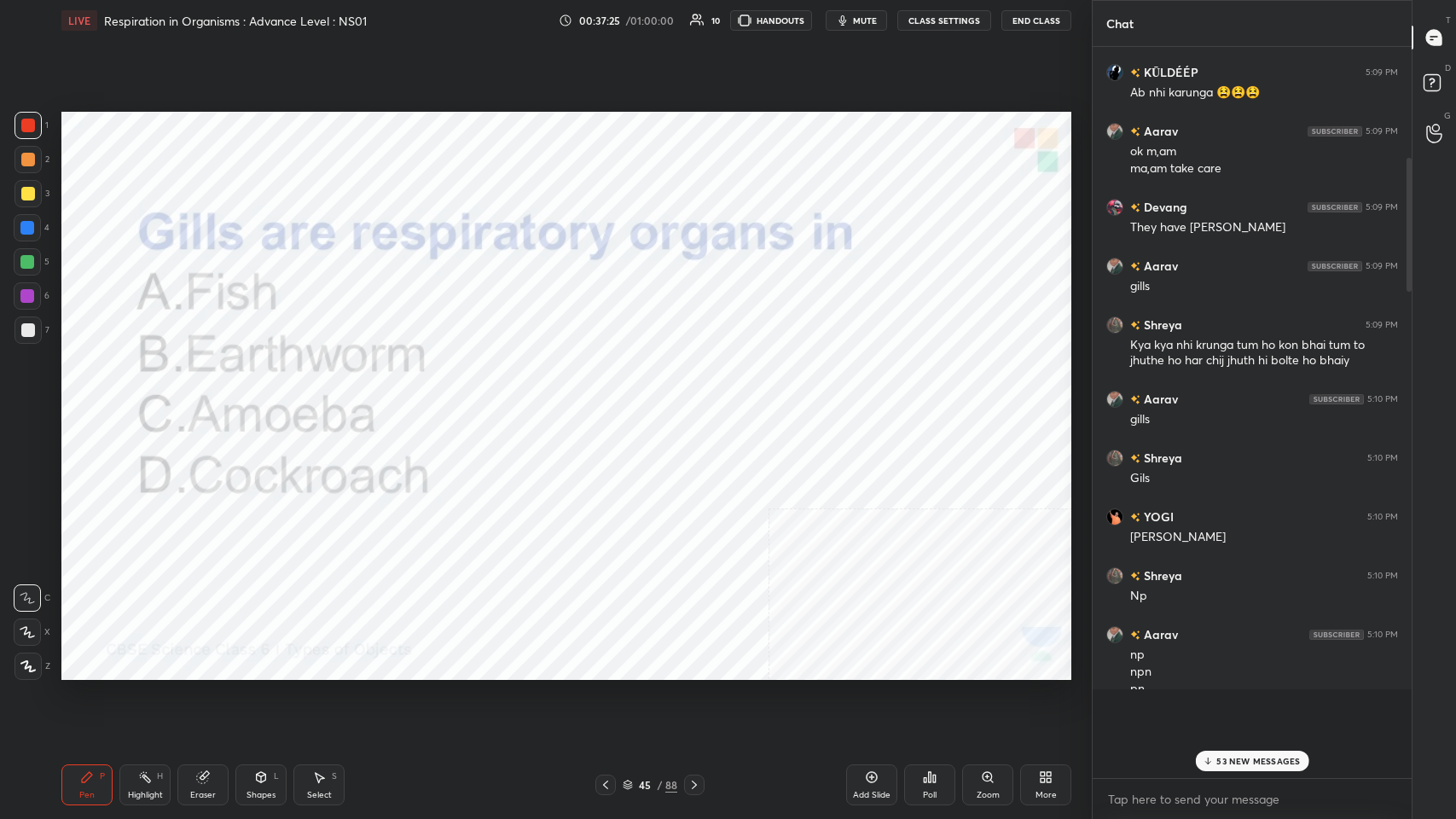
scroll to position [5, 5]
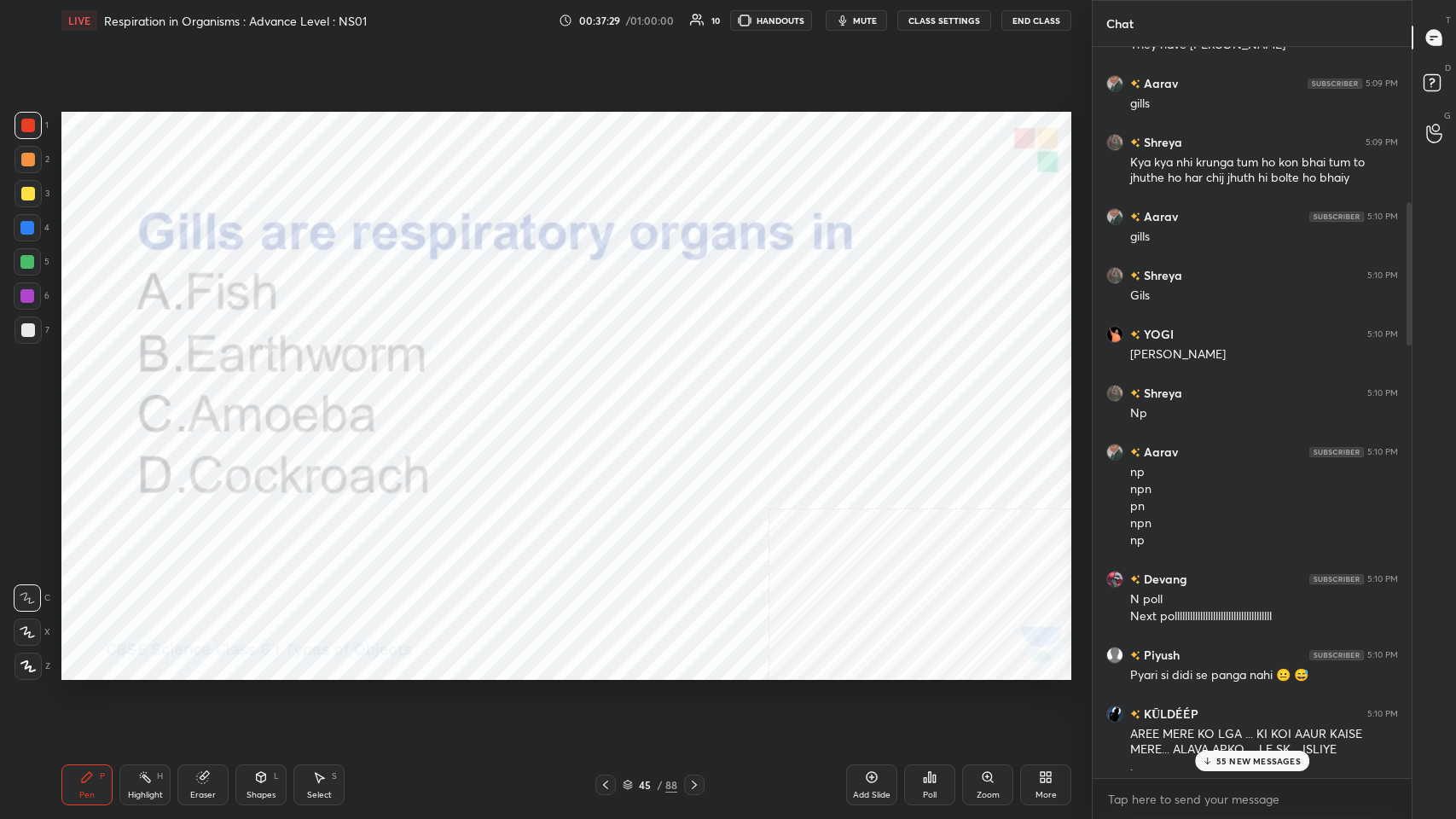
click at [611, 400] on div "55 NEW MESSAGES" at bounding box center [1251, 760] width 114 height 20
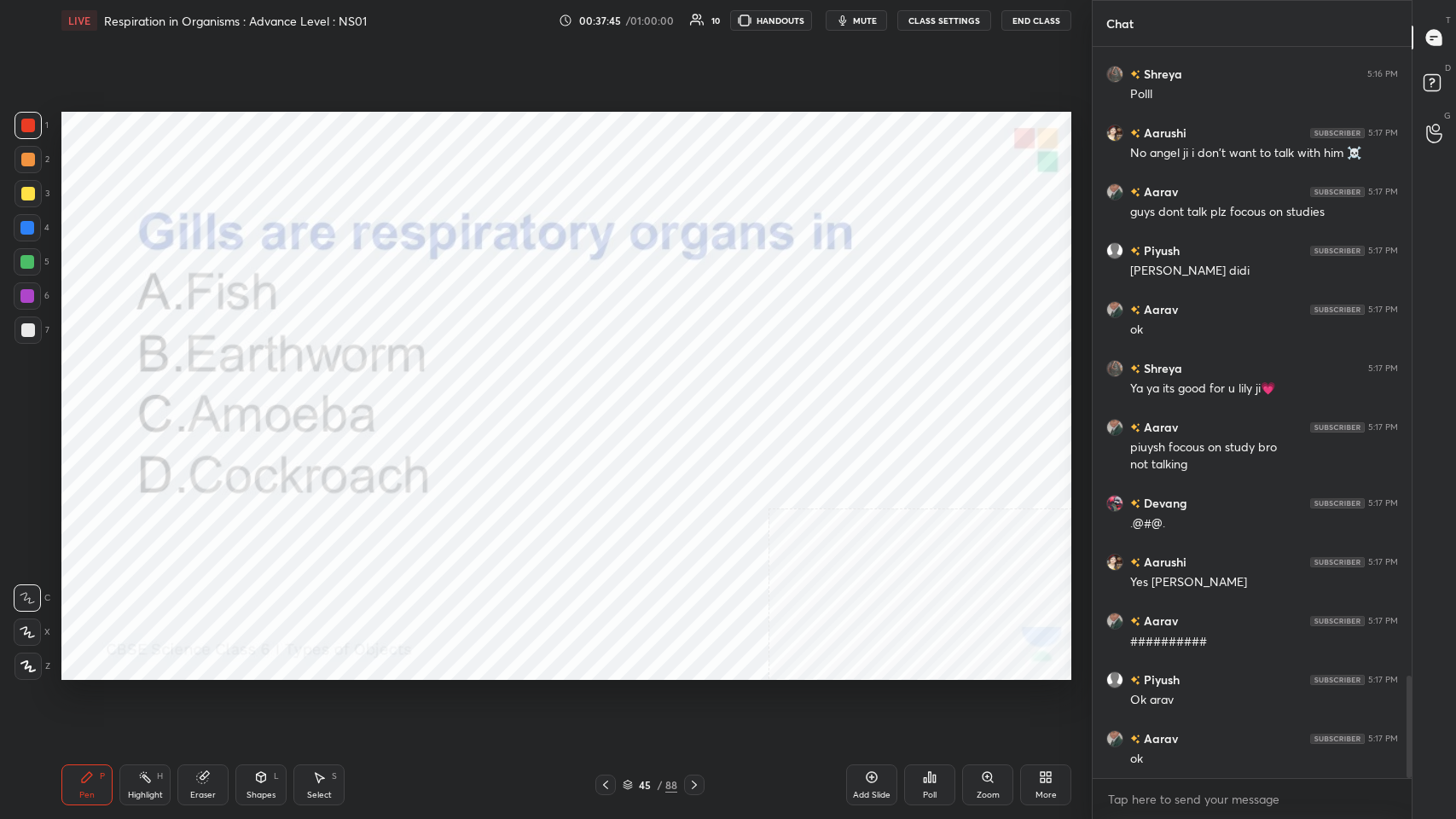
click at [611, 400] on icon at bounding box center [694, 784] width 14 height 14
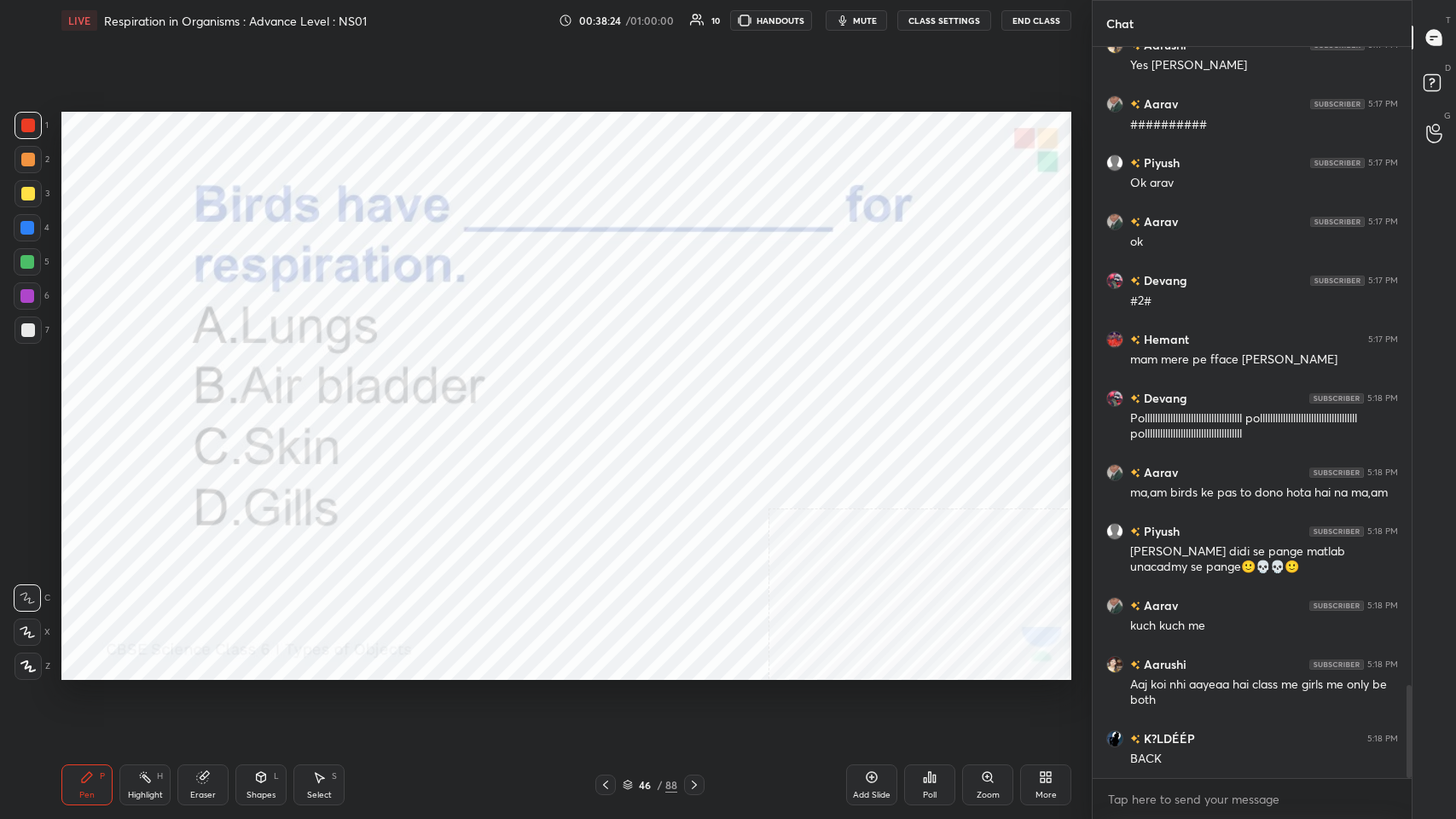
click at [611, 400] on div "Poll" at bounding box center [930, 784] width 51 height 41
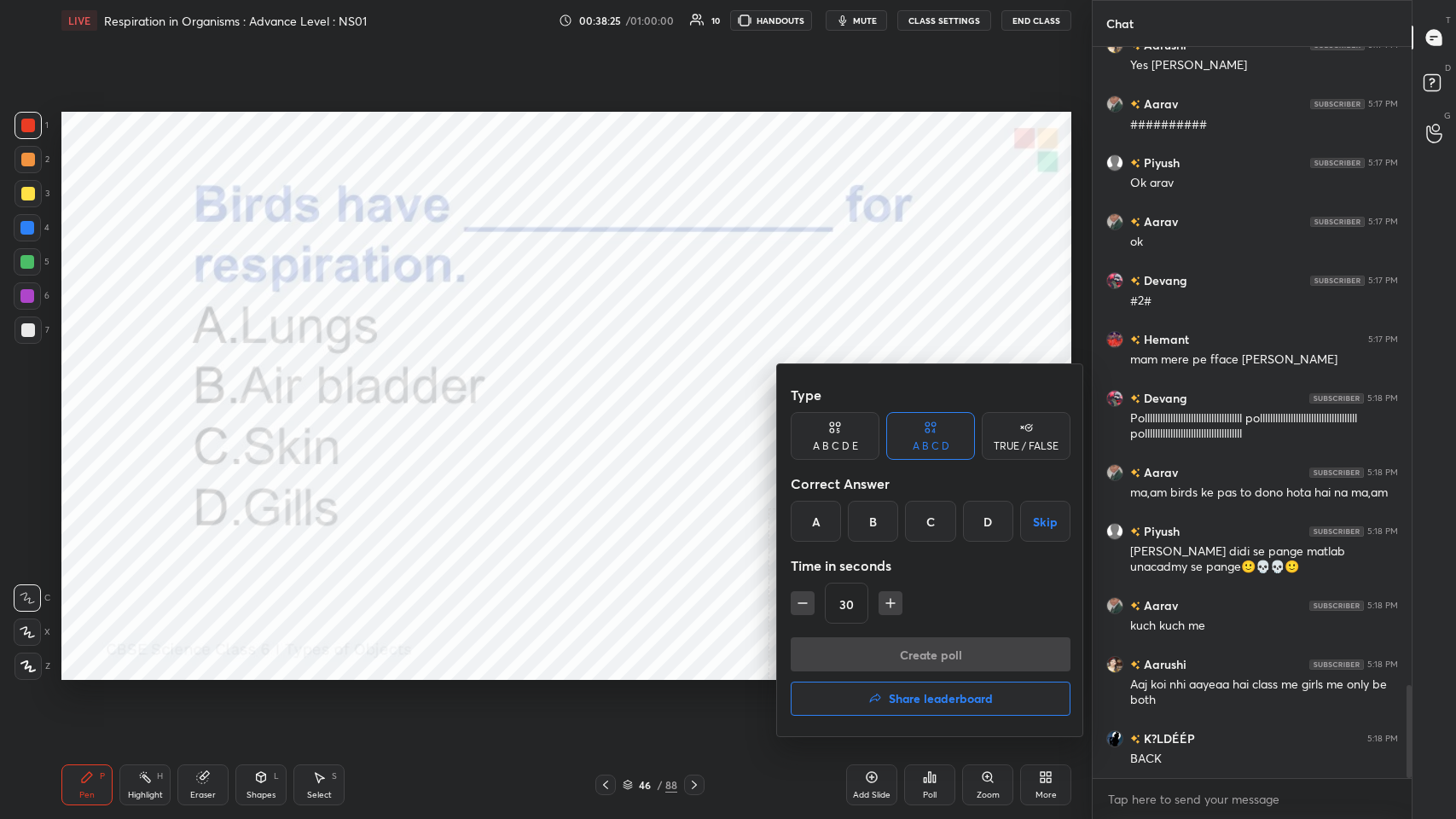
click at [611, 400] on div "A" at bounding box center [815, 521] width 50 height 41
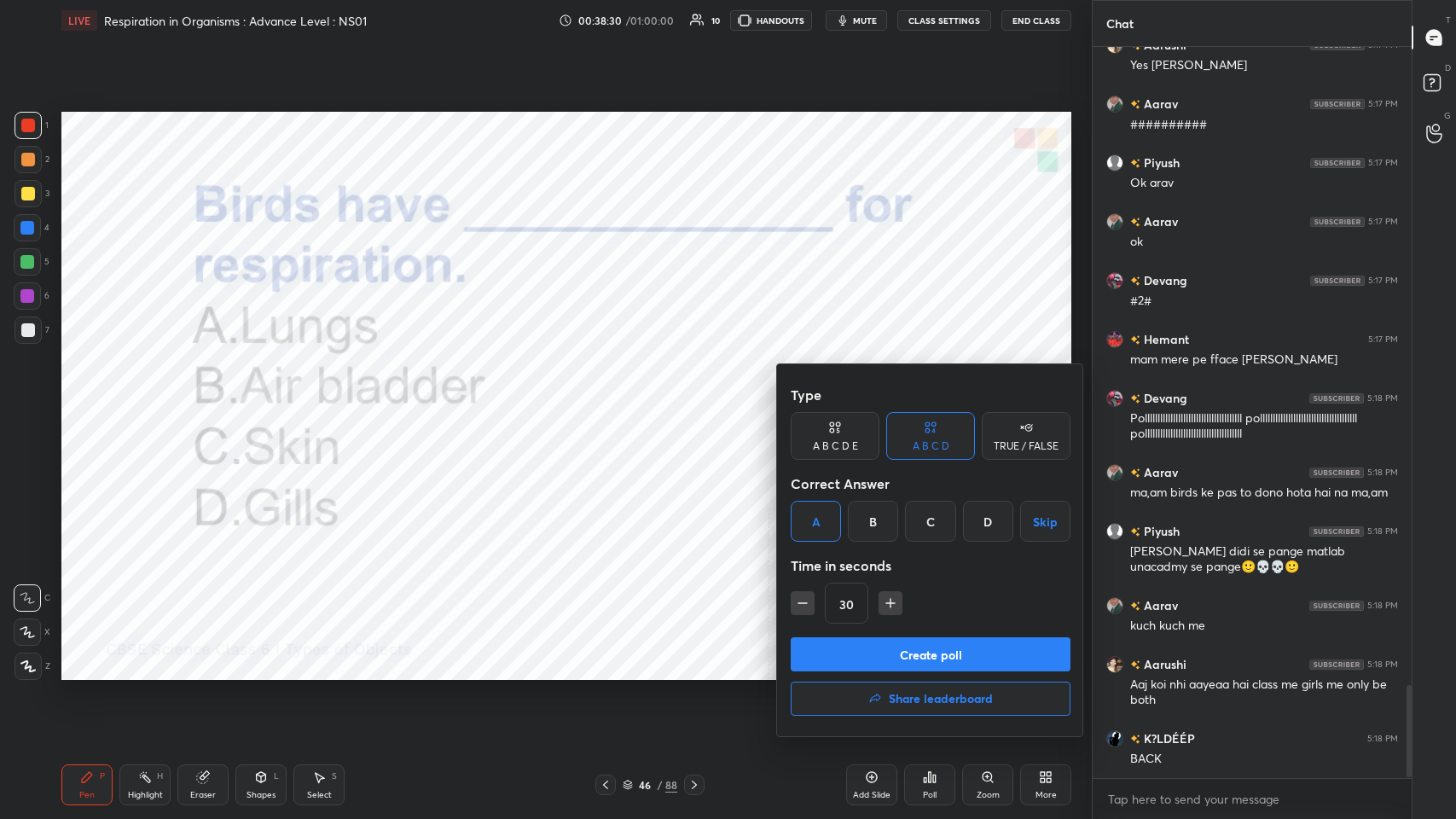
scroll to position [5069, 0]
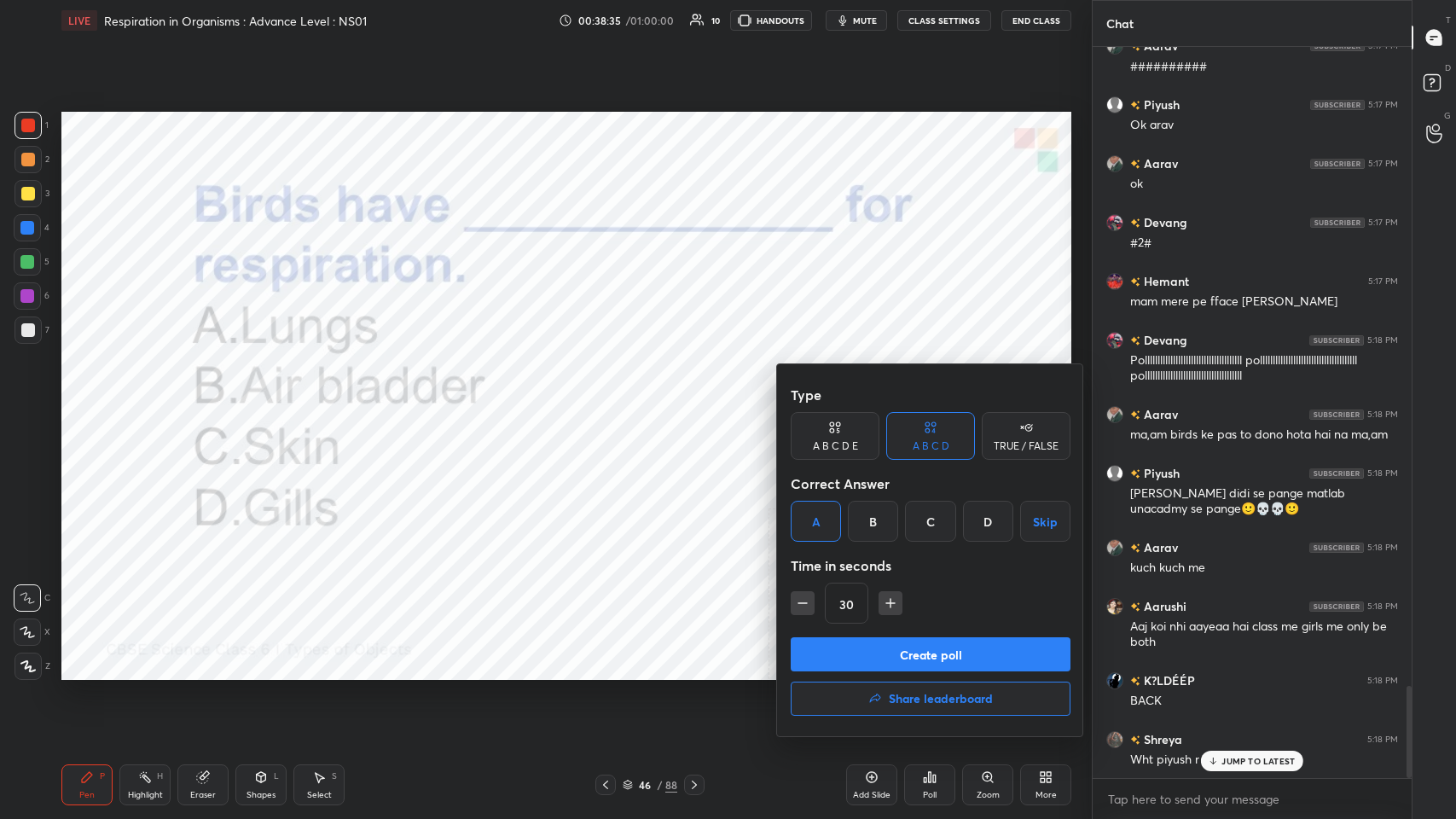
click at [611, 400] on button "Create poll" at bounding box center [930, 654] width 280 height 34
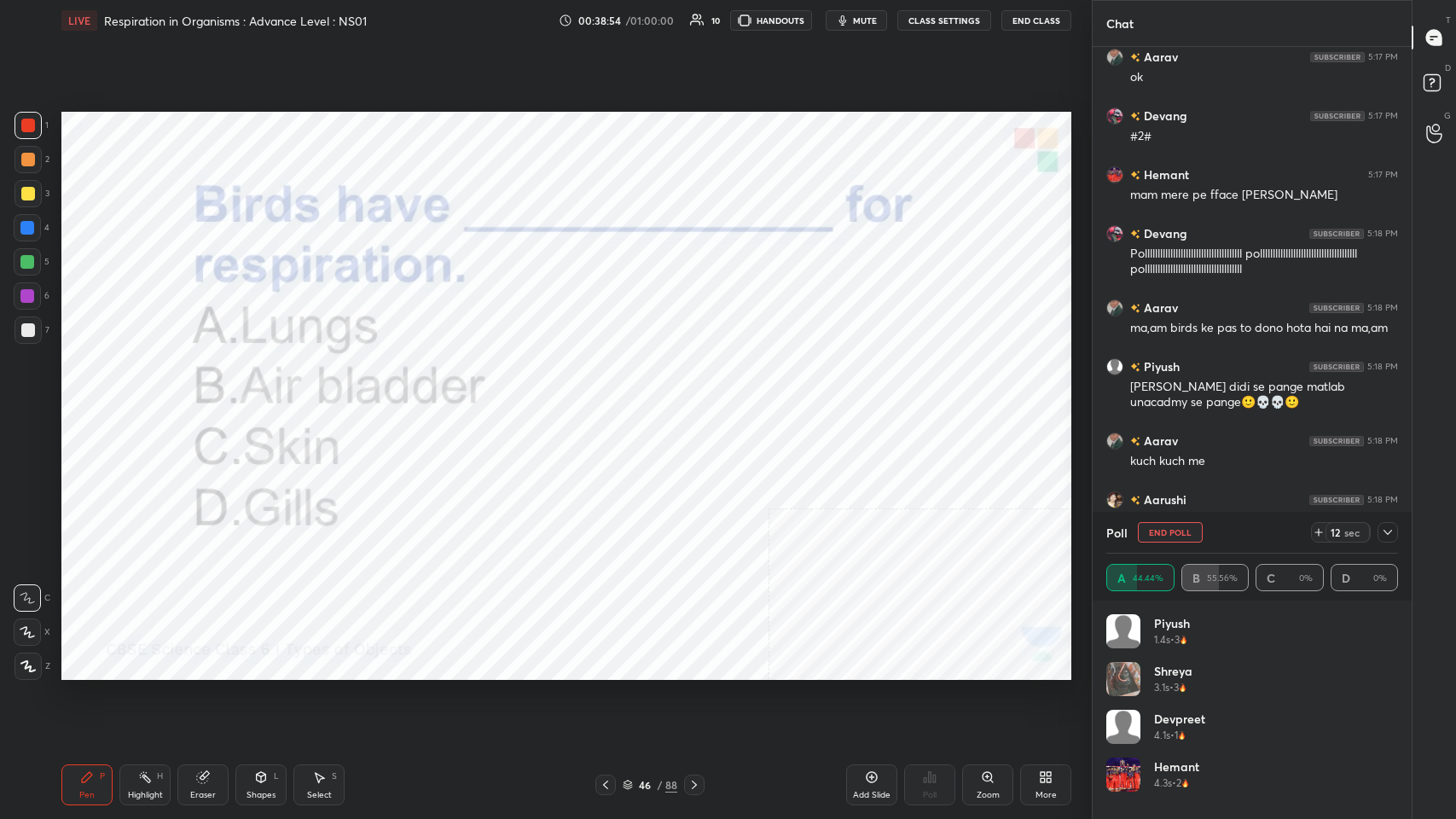
scroll to position [5234, 0]
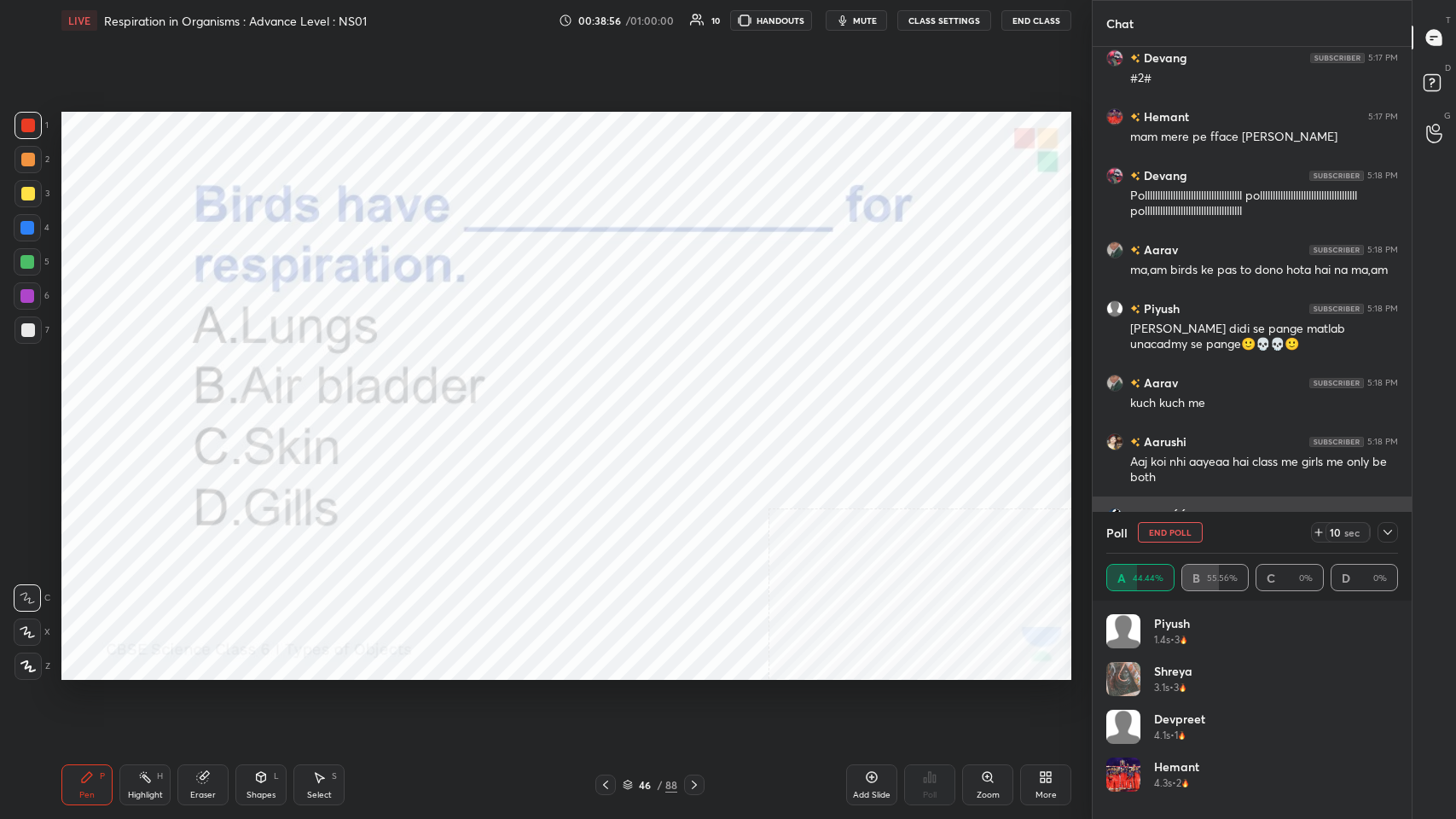
click at [611, 400] on div at bounding box center [1387, 532] width 20 height 20
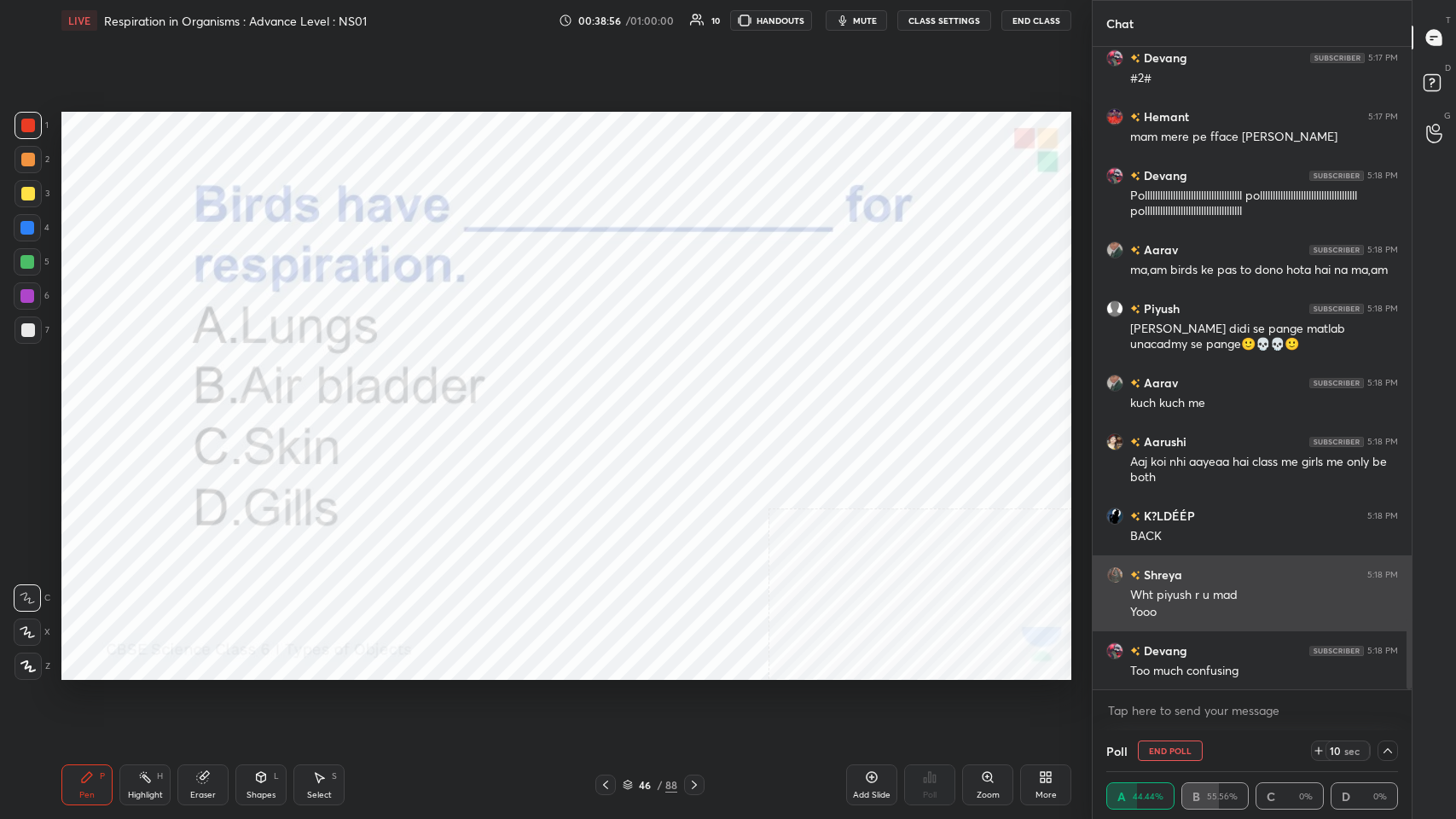
scroll to position [0, 0]
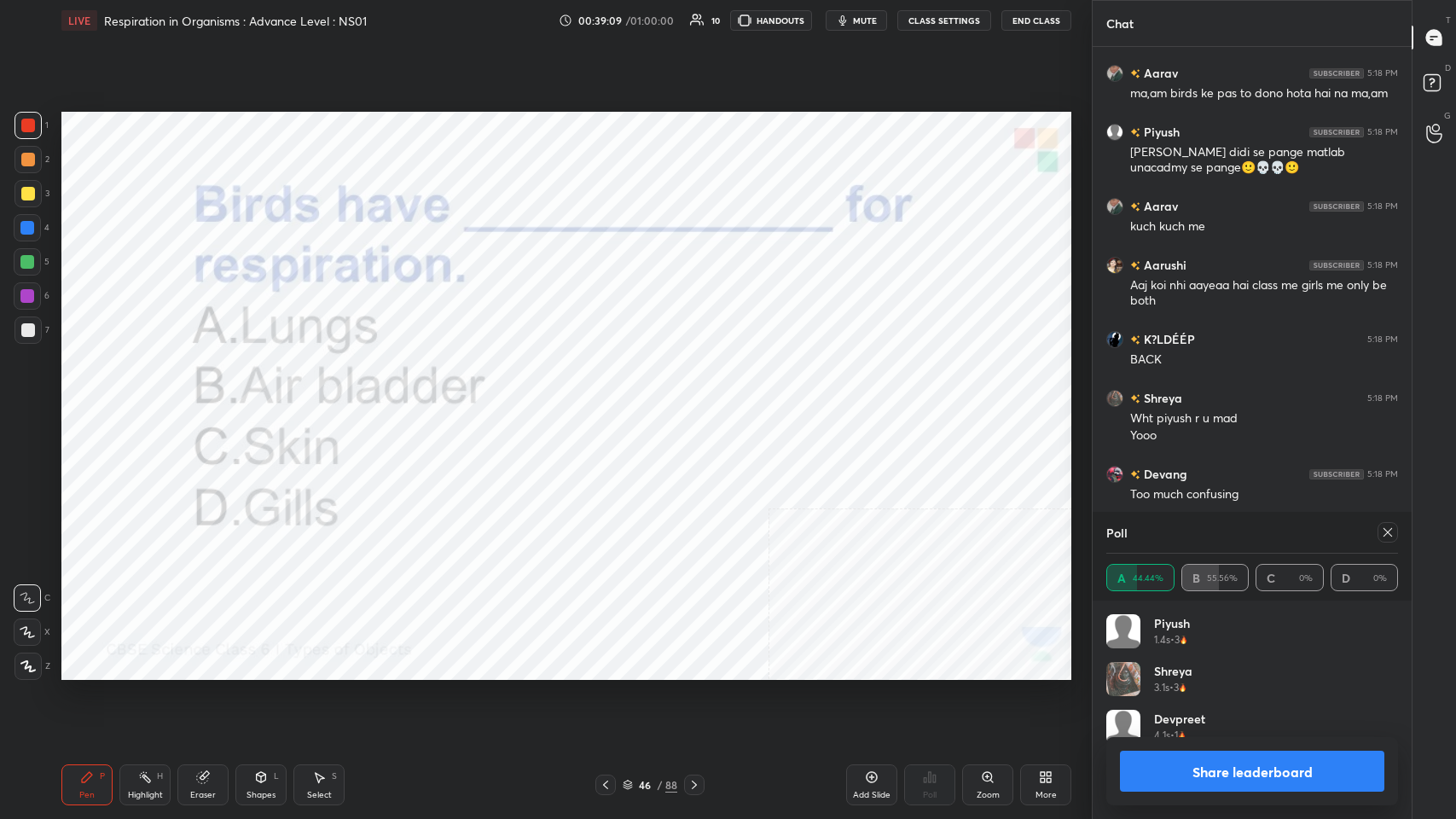
click at [611, 400] on div at bounding box center [1387, 532] width 20 height 20
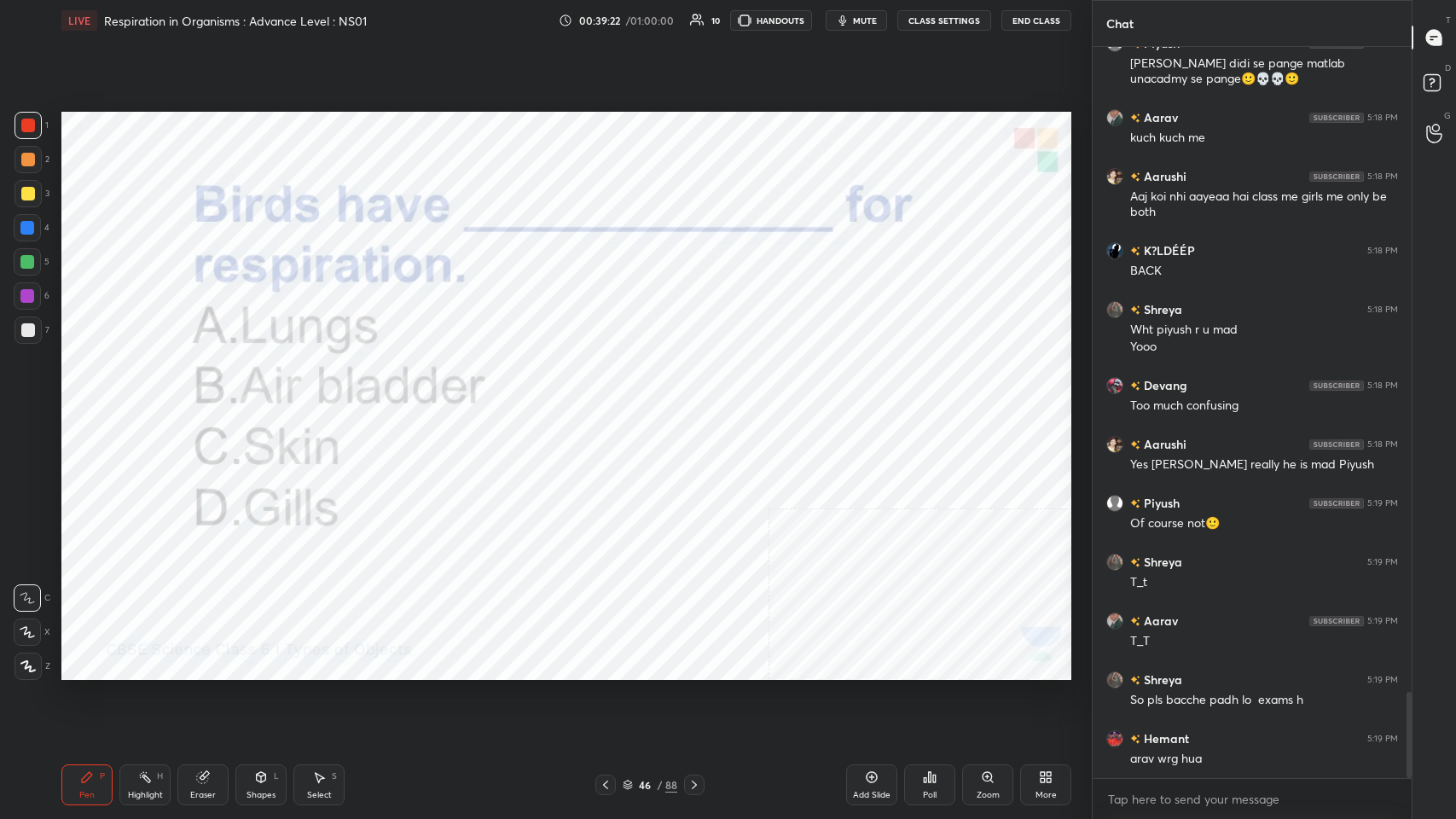
click at [611, 400] on icon at bounding box center [694, 784] width 14 height 14
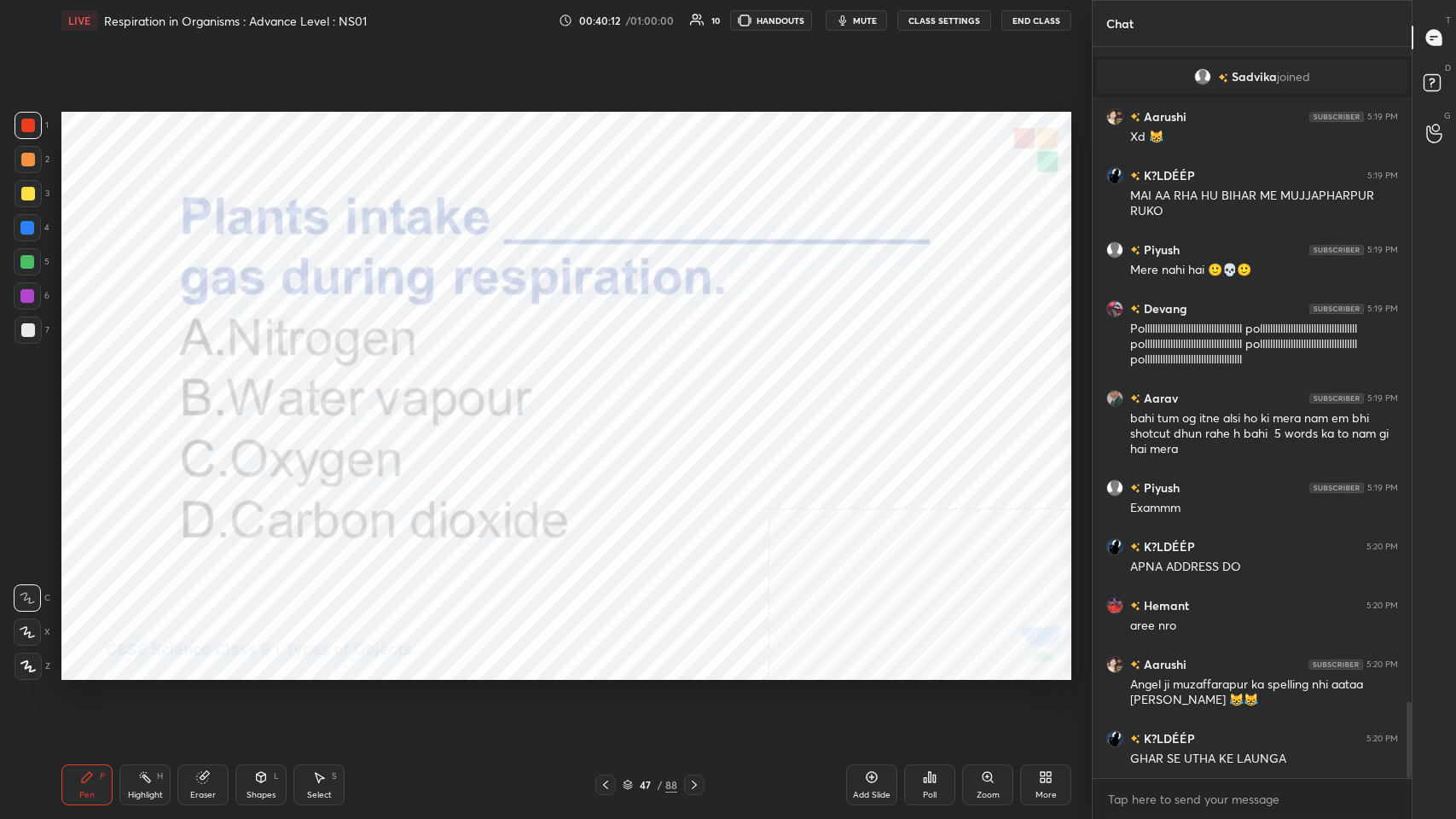
scroll to position [6398, 0]
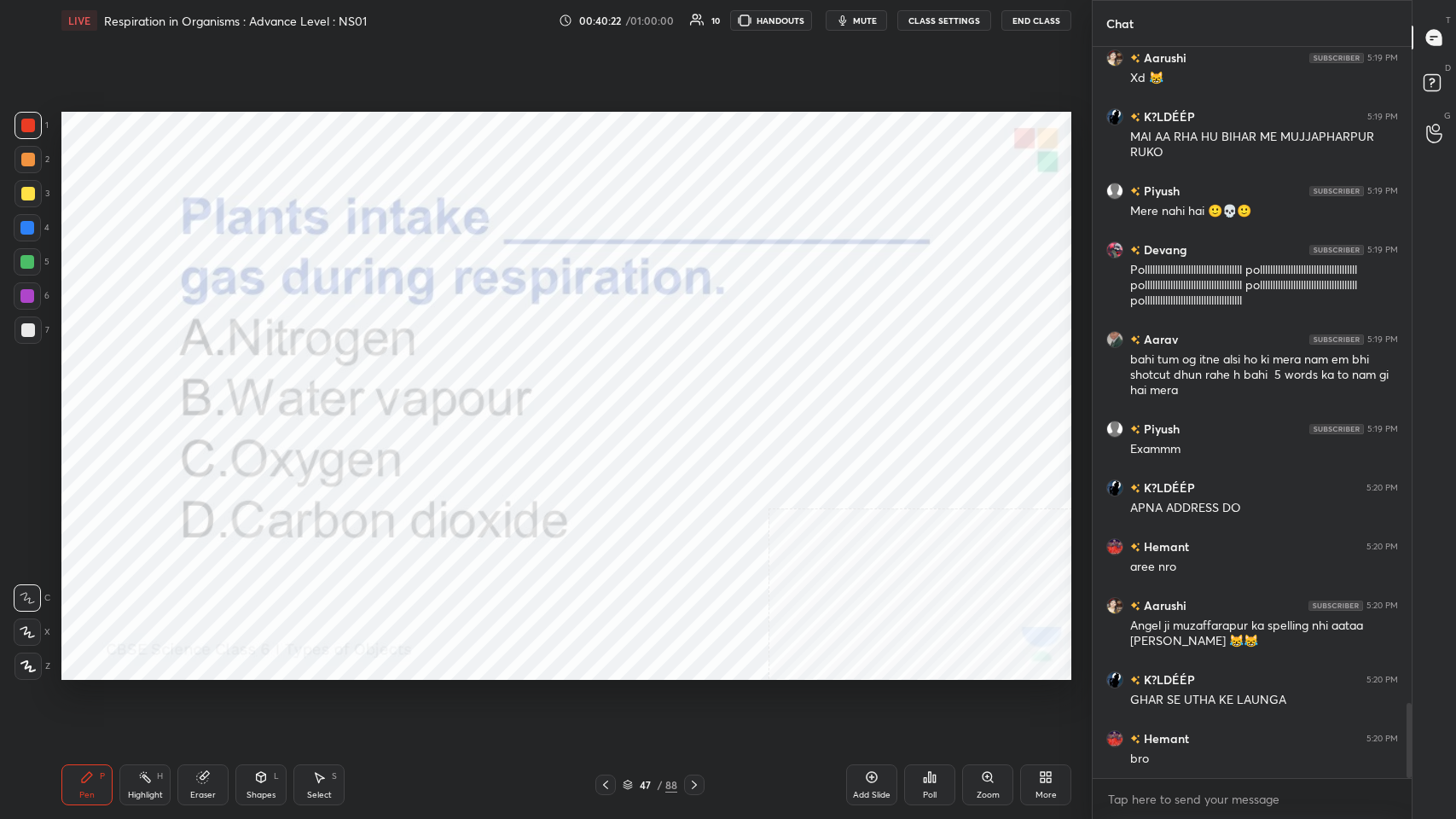
click at [611, 400] on div "Poll" at bounding box center [930, 784] width 51 height 41
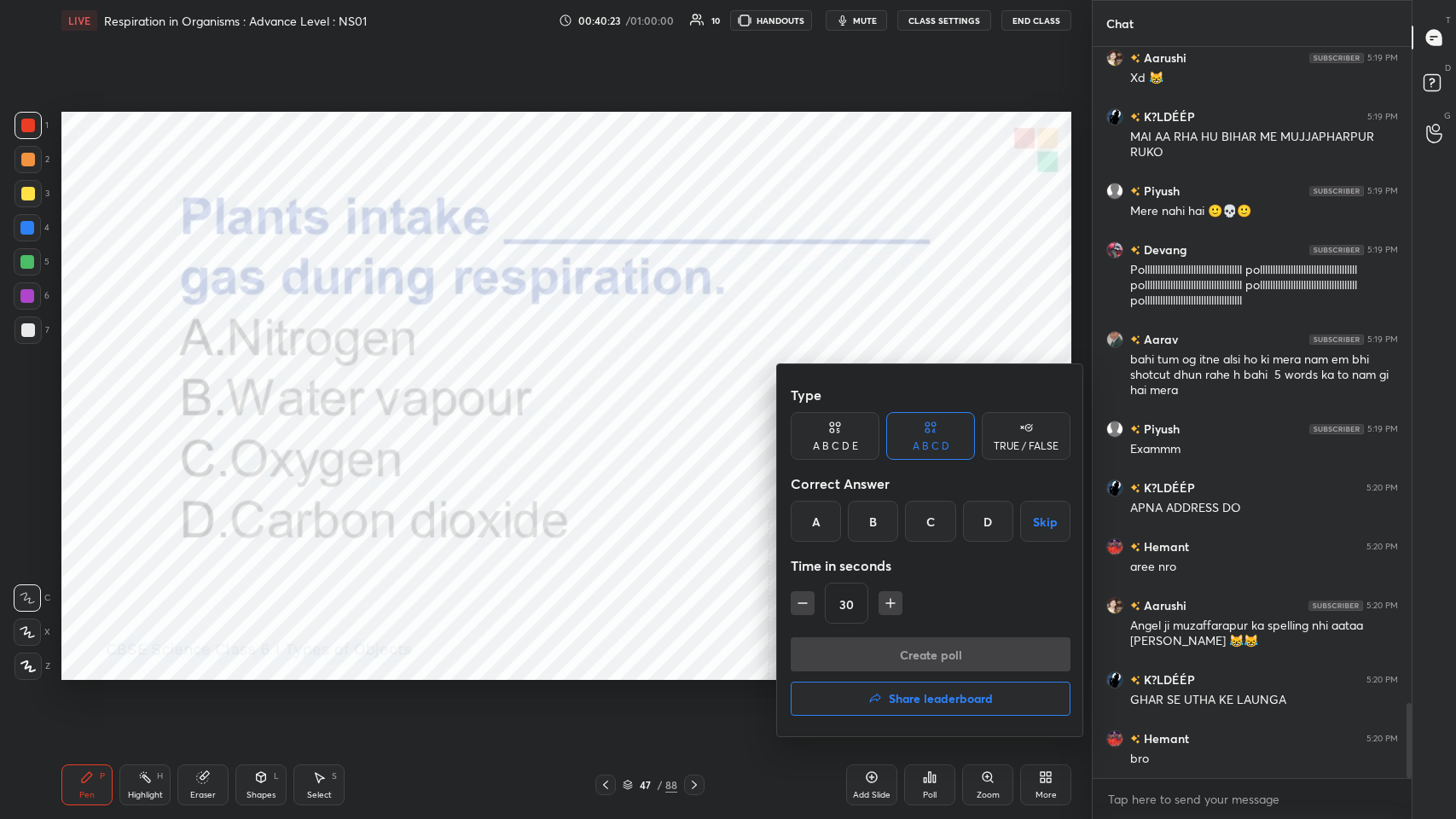
click at [611, 400] on div "A B C D Skip" at bounding box center [930, 521] width 280 height 41
click at [611, 400] on div "C" at bounding box center [930, 521] width 50 height 41
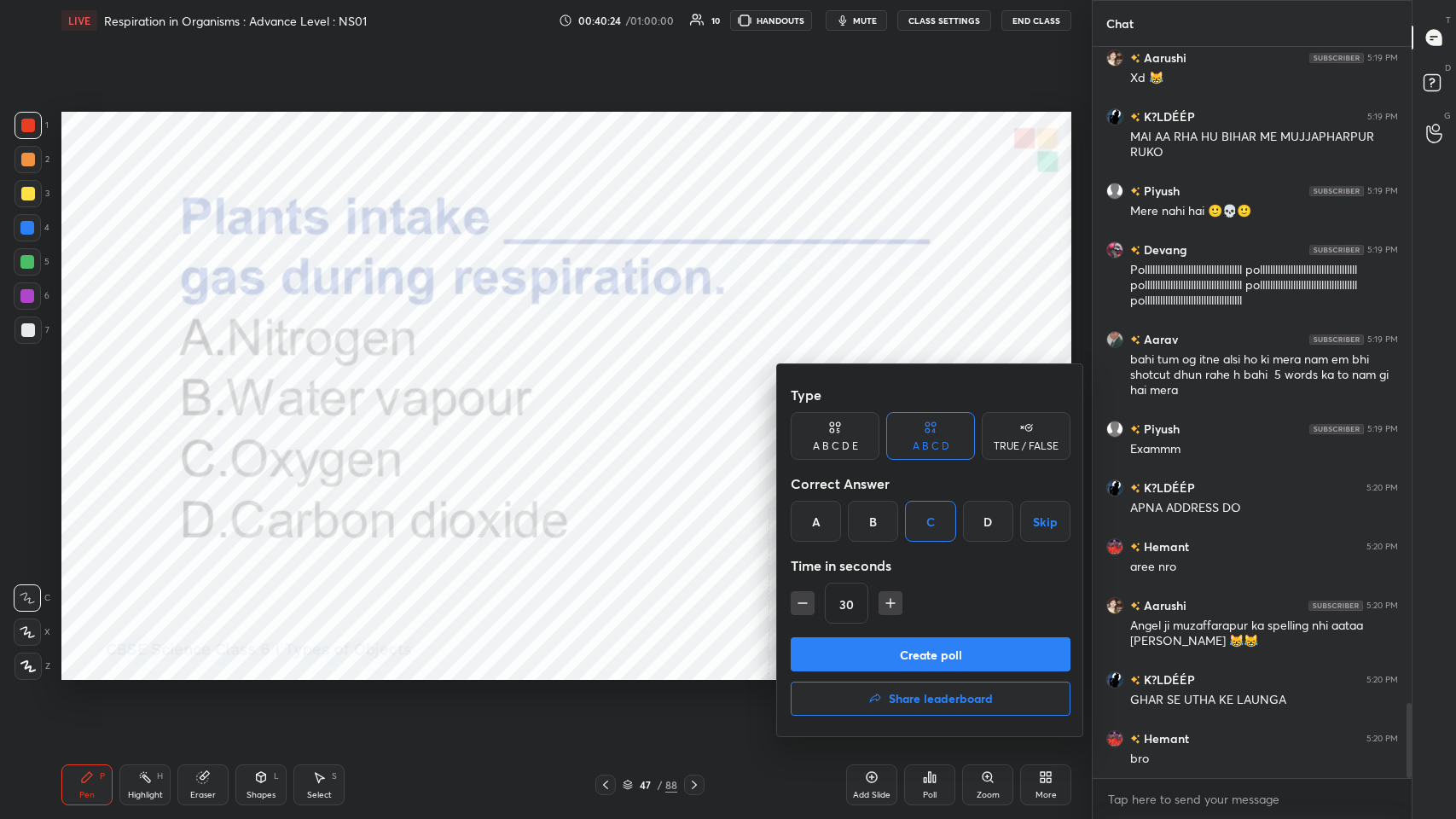
click at [611, 400] on button "Create poll" at bounding box center [930, 654] width 280 height 34
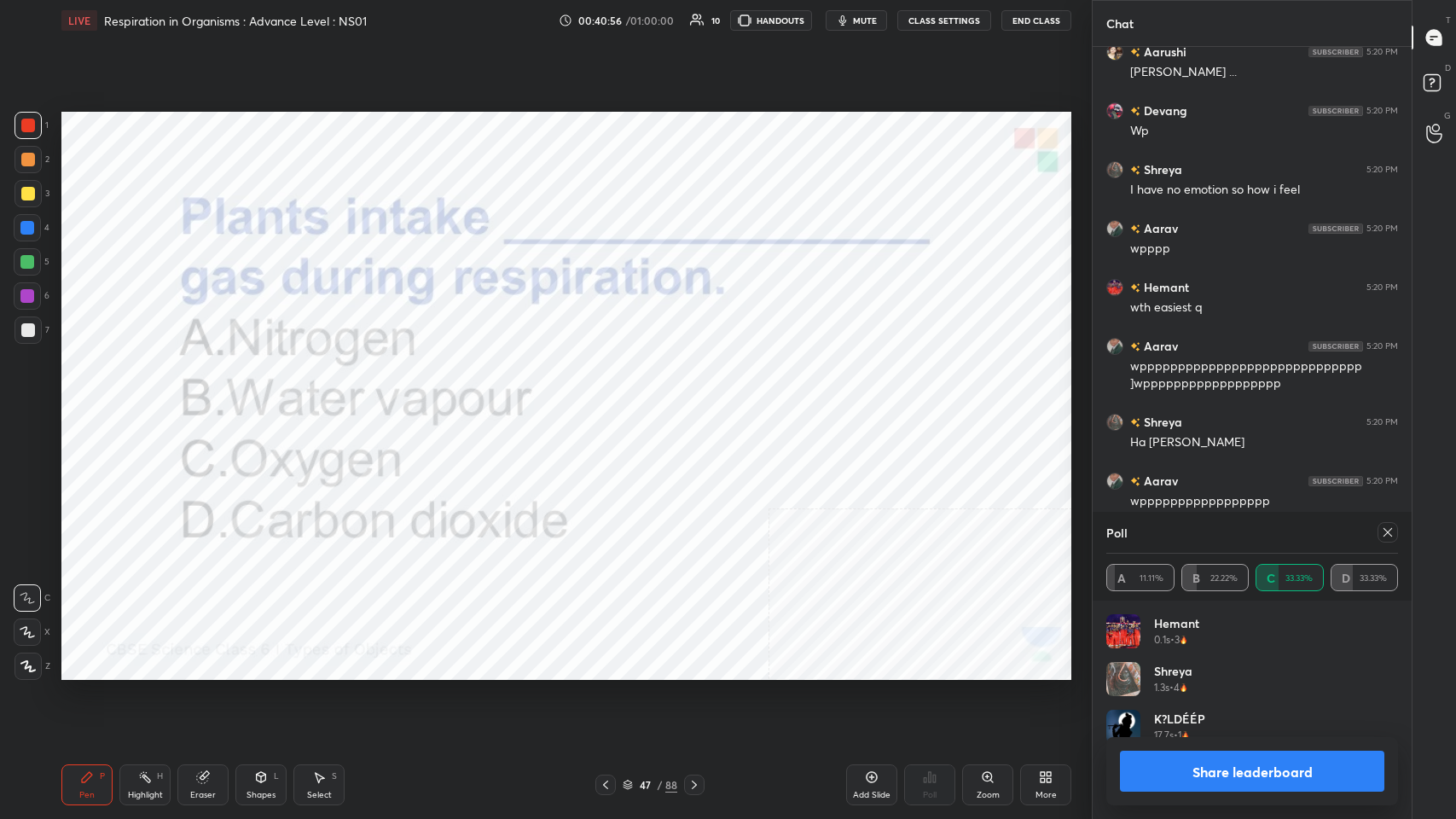
scroll to position [7377, 0]
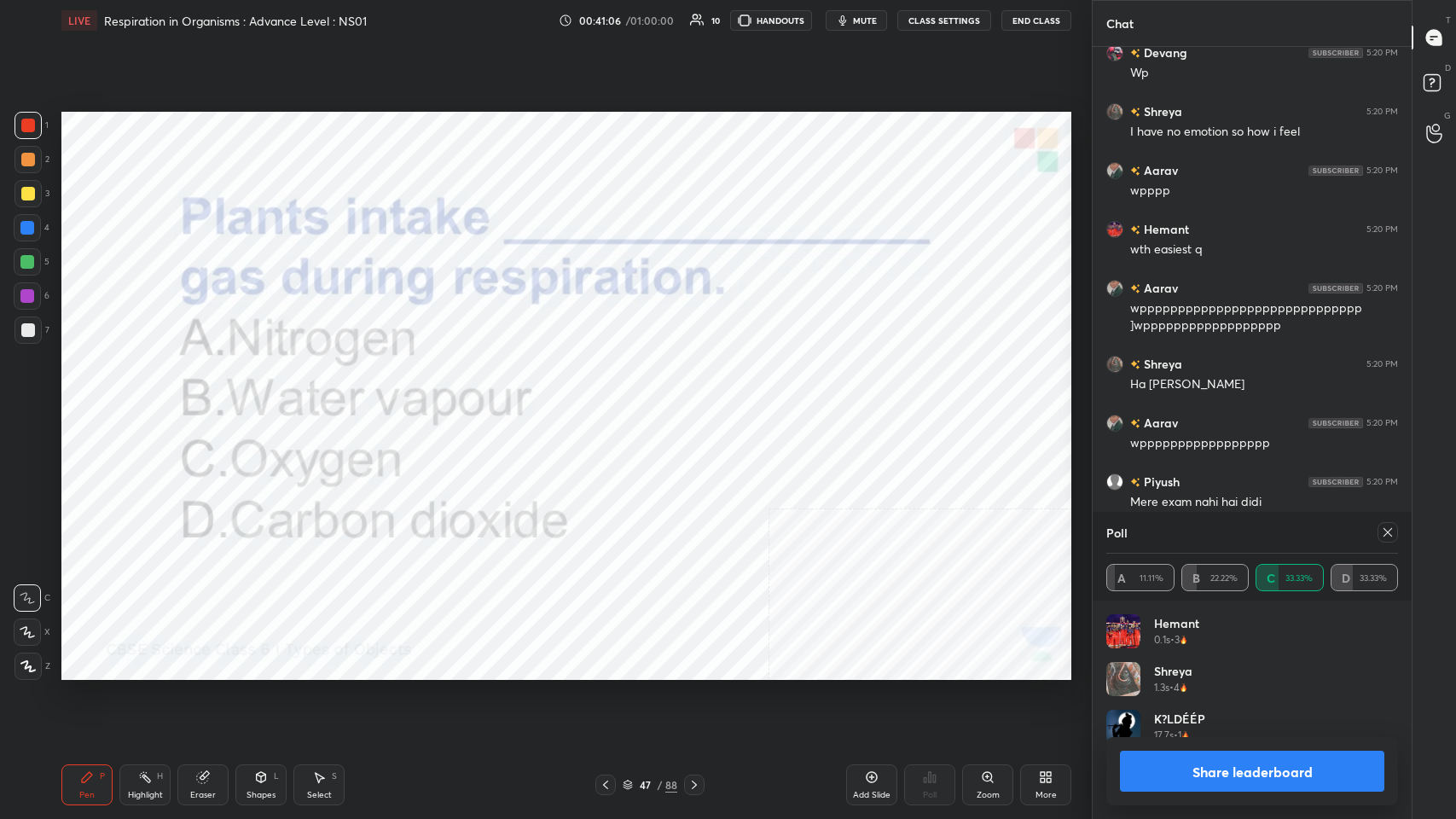
click at [611, 400] on icon at bounding box center [1387, 532] width 14 height 14
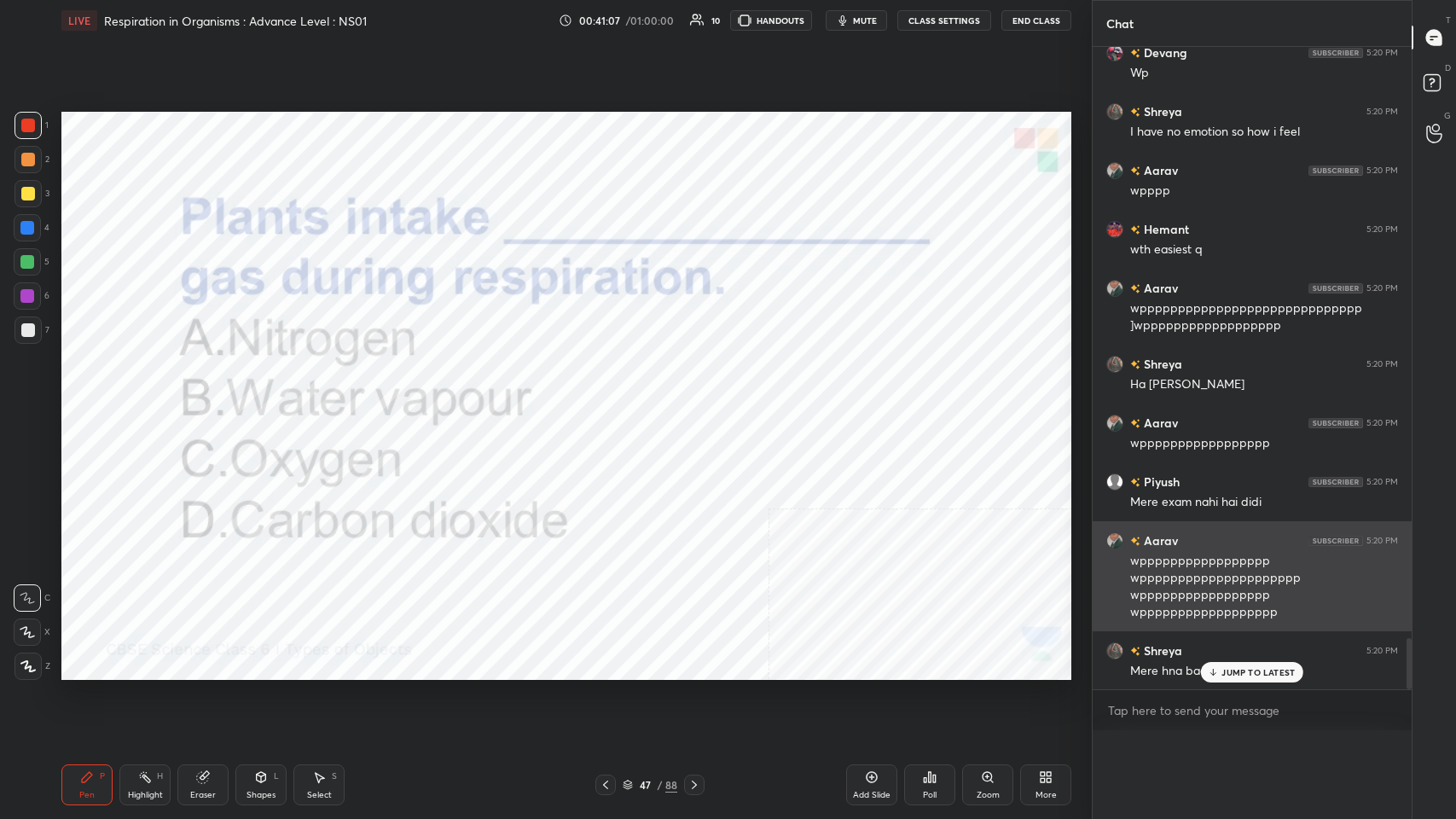
scroll to position [6, 5]
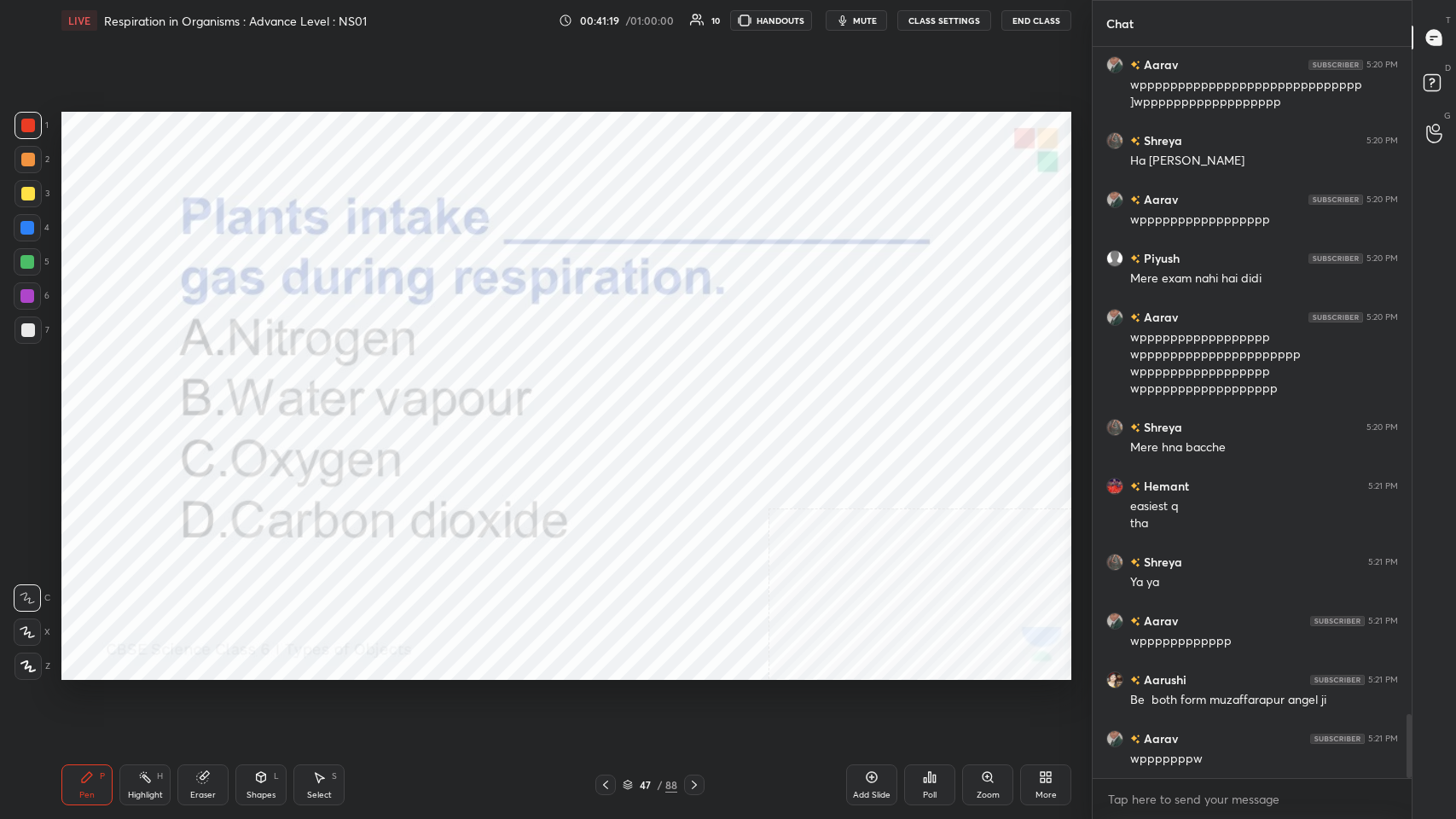
click at [611, 400] on icon at bounding box center [694, 784] width 14 height 14
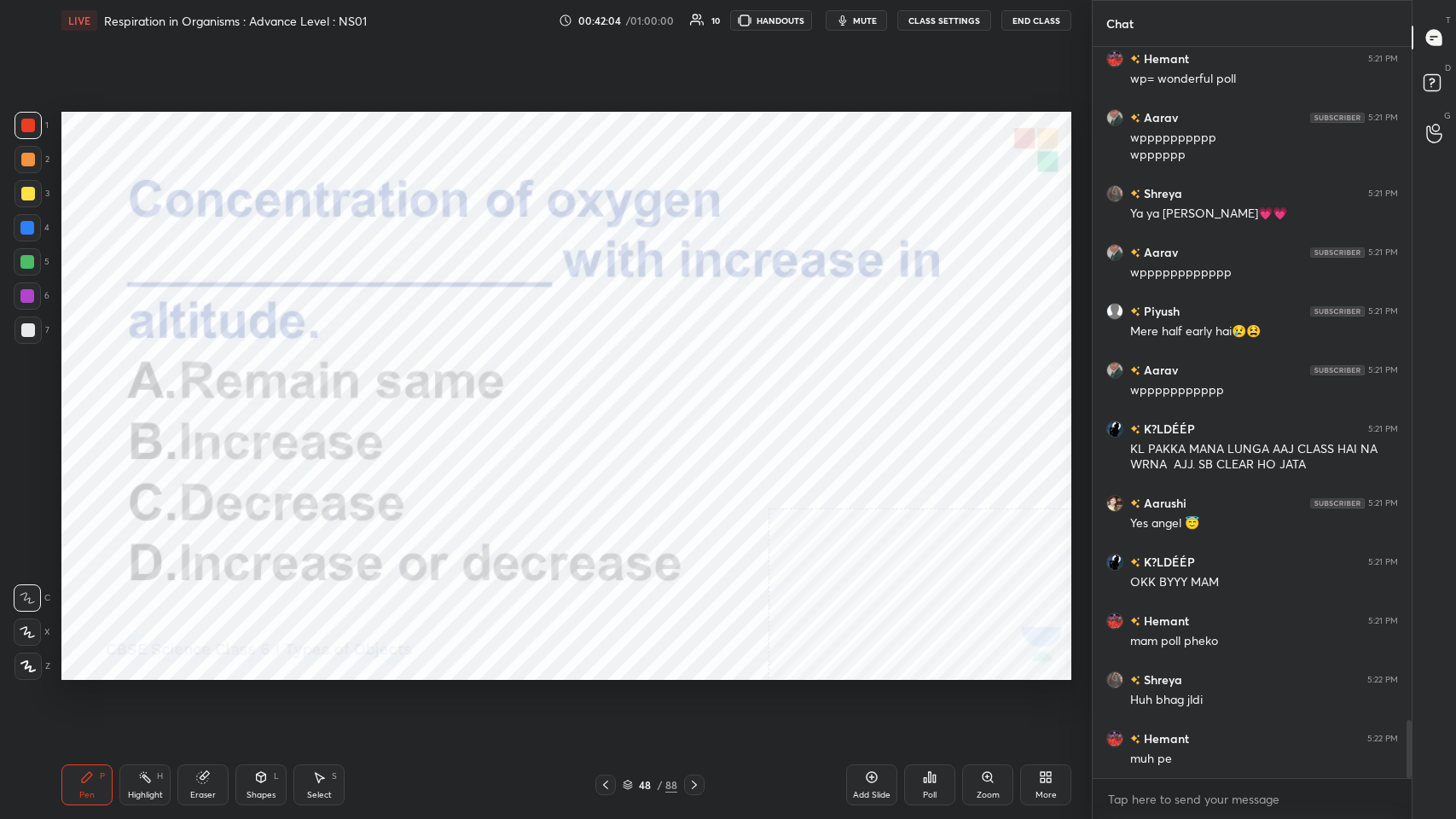
click at [611, 400] on div "Poll" at bounding box center [930, 784] width 51 height 41
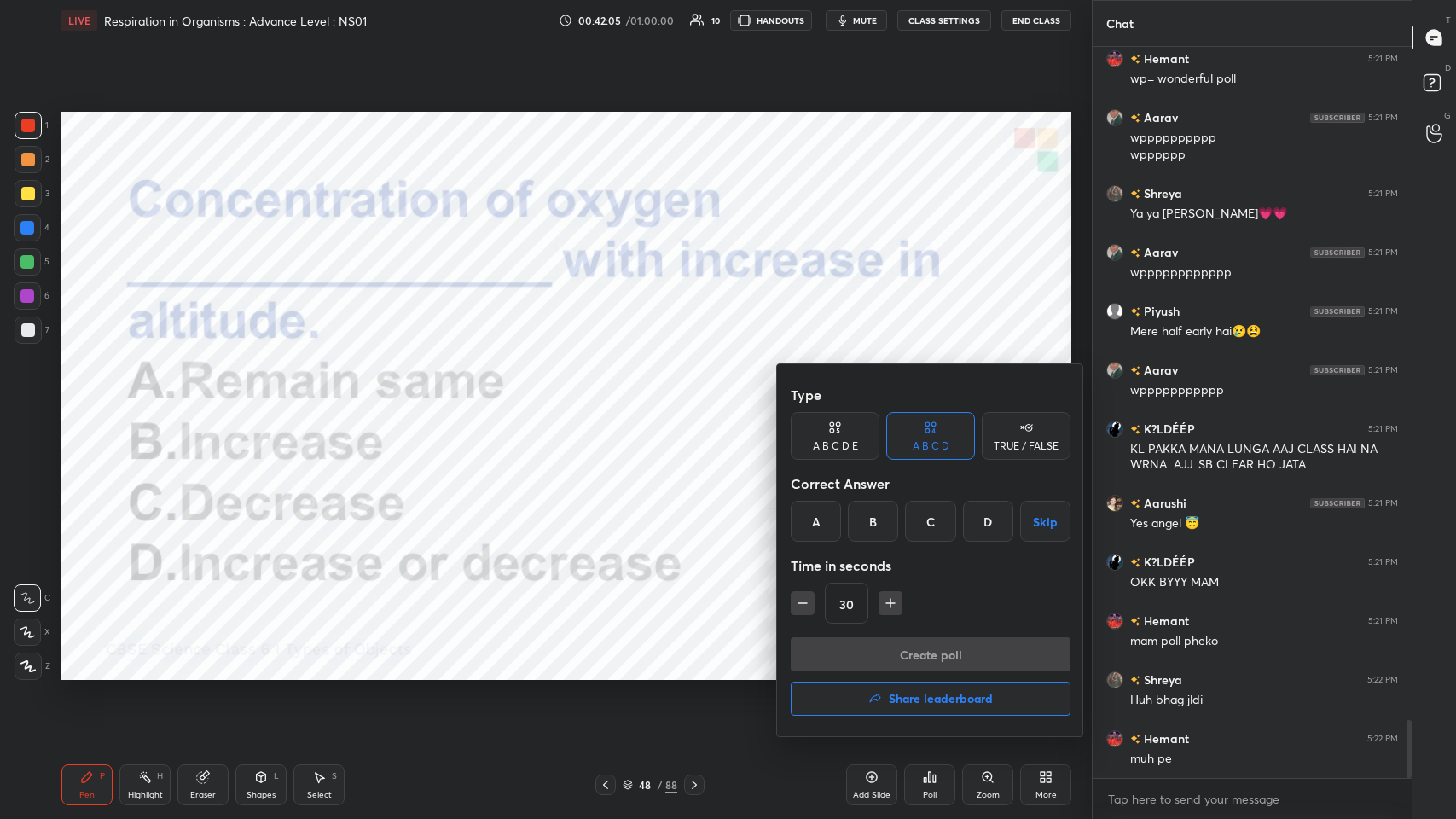
click at [611, 400] on div "C" at bounding box center [930, 521] width 50 height 41
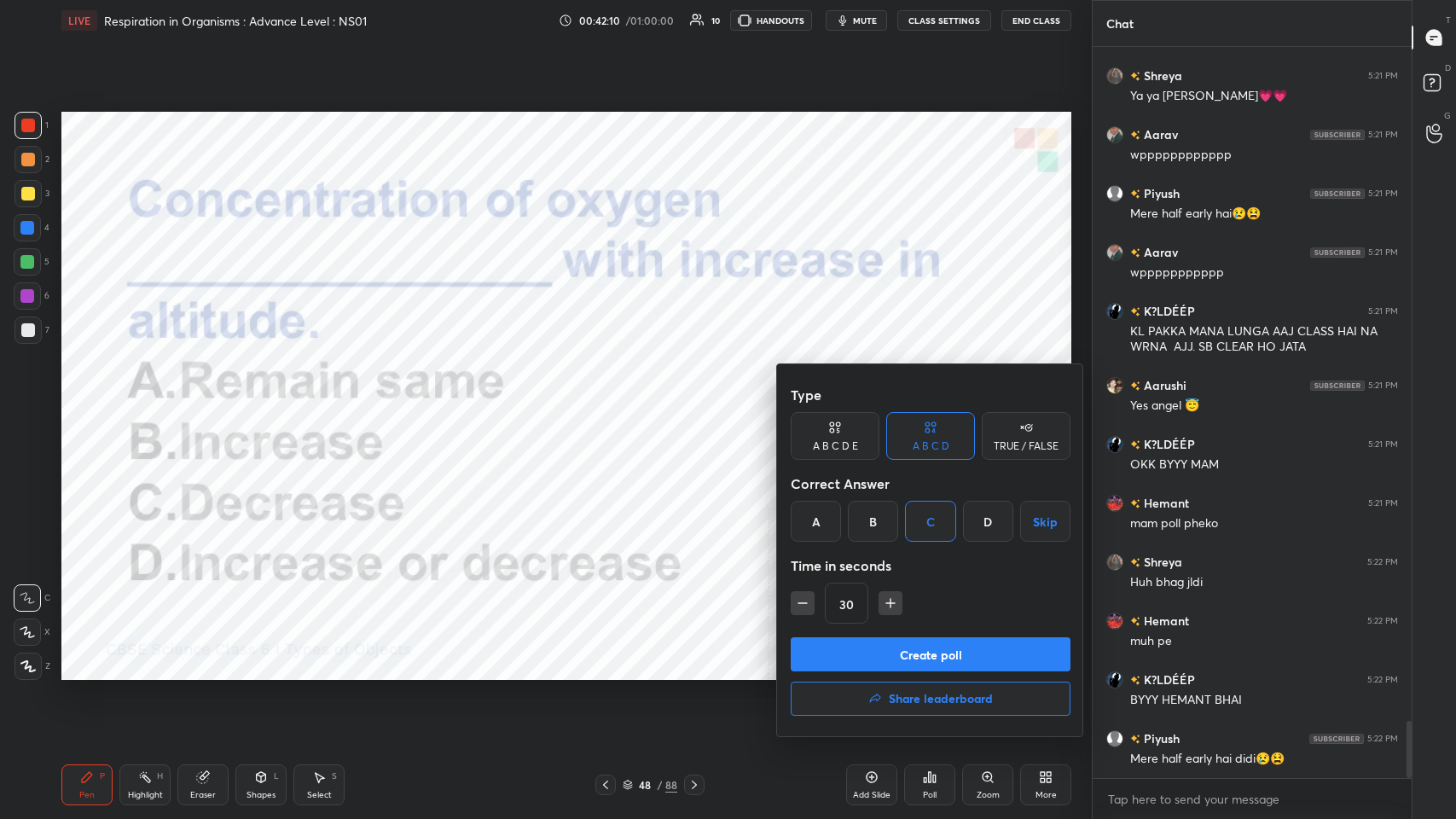
scroll to position [8633, 0]
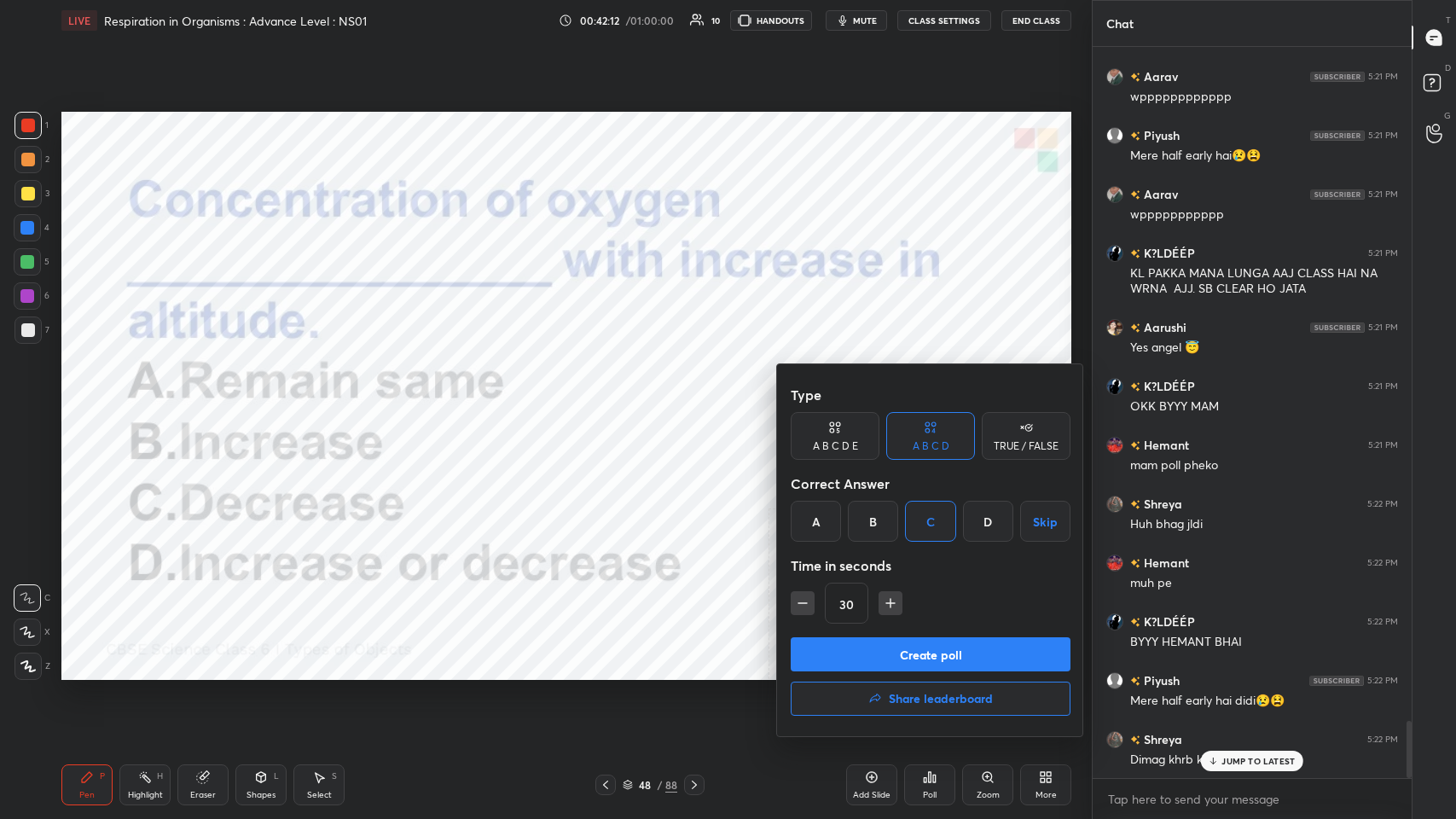
click at [611, 400] on button "Create poll" at bounding box center [930, 654] width 280 height 34
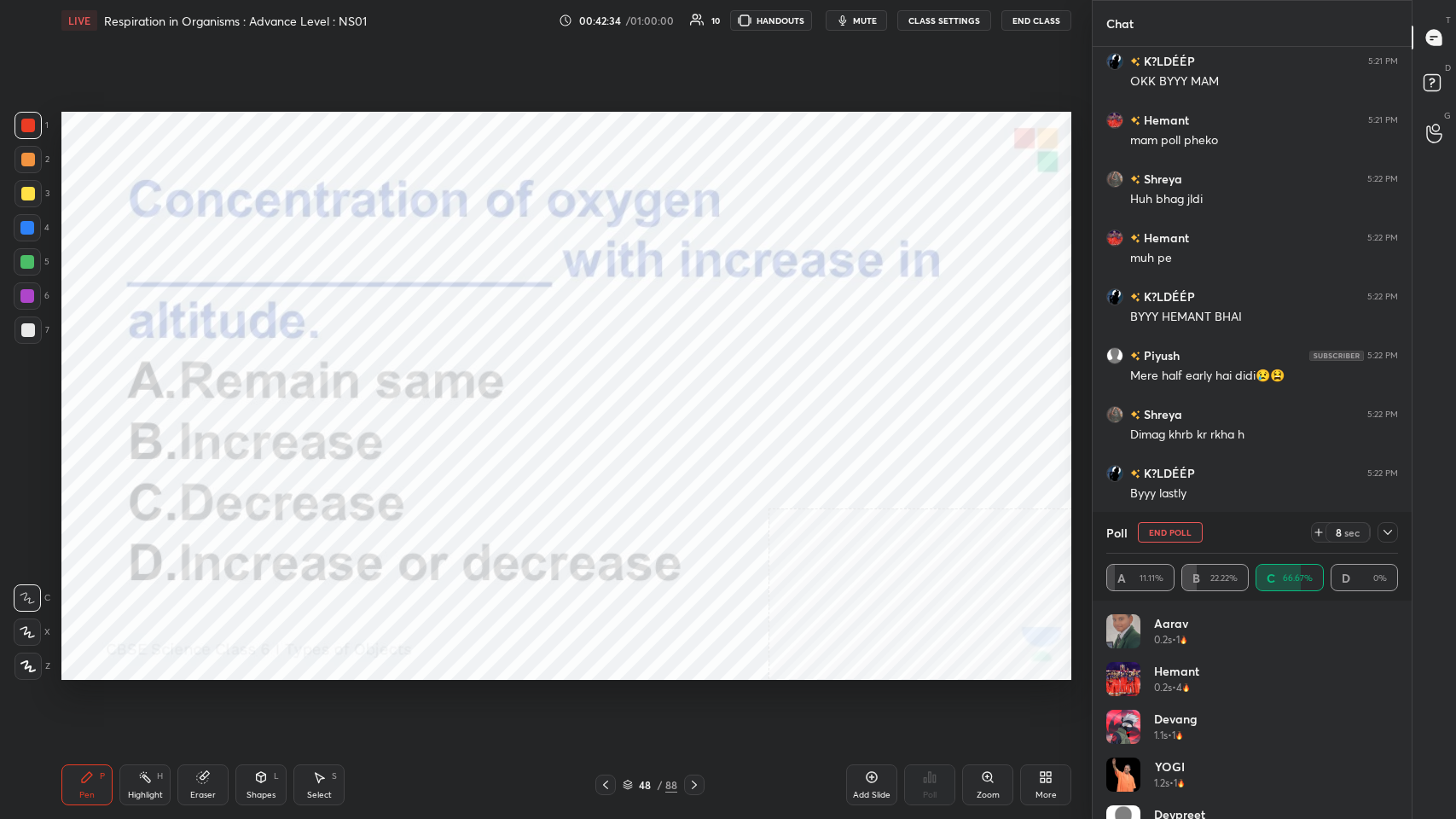
scroll to position [9017, 0]
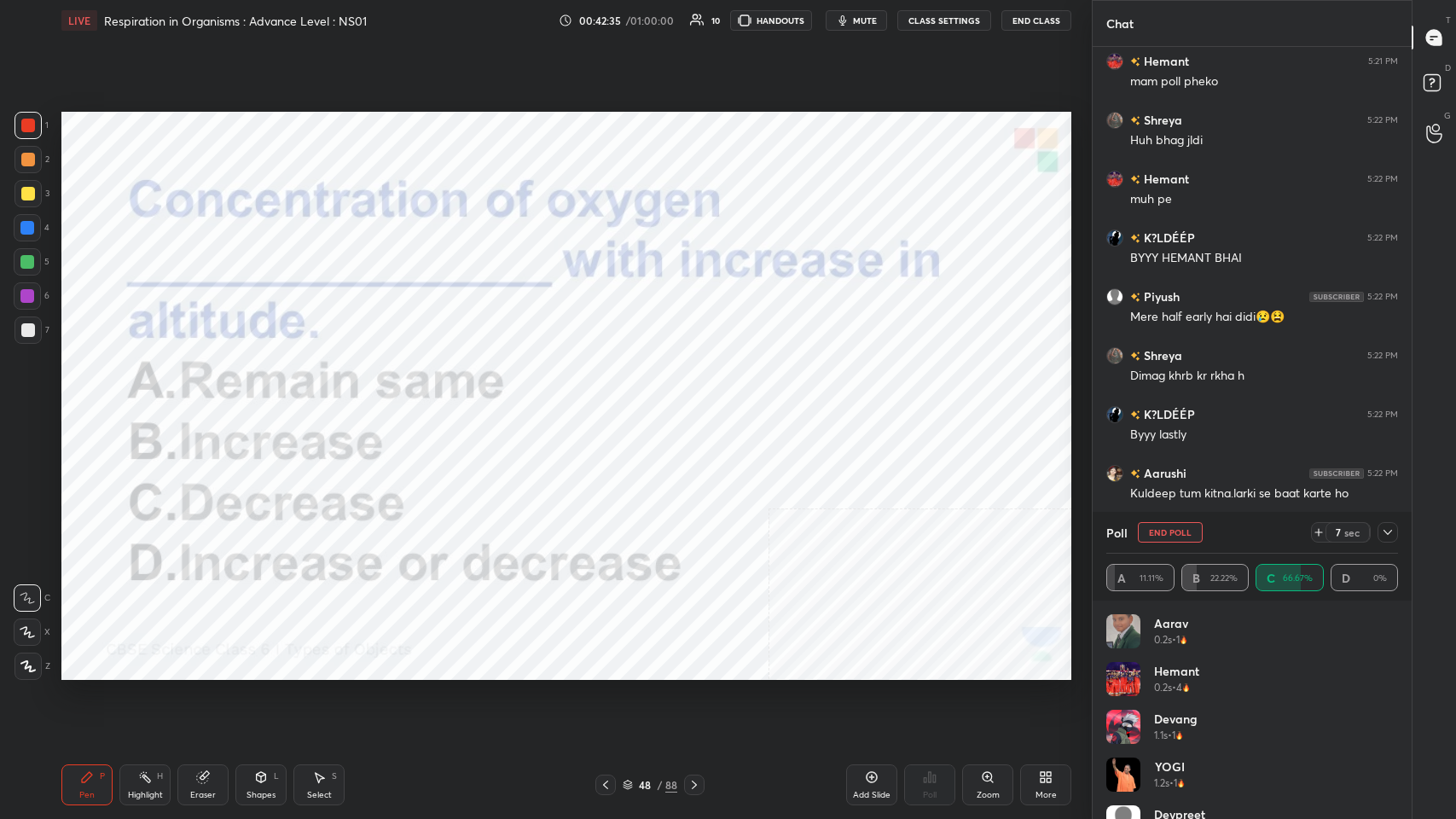
click at [611, 400] on icon at bounding box center [1387, 532] width 14 height 14
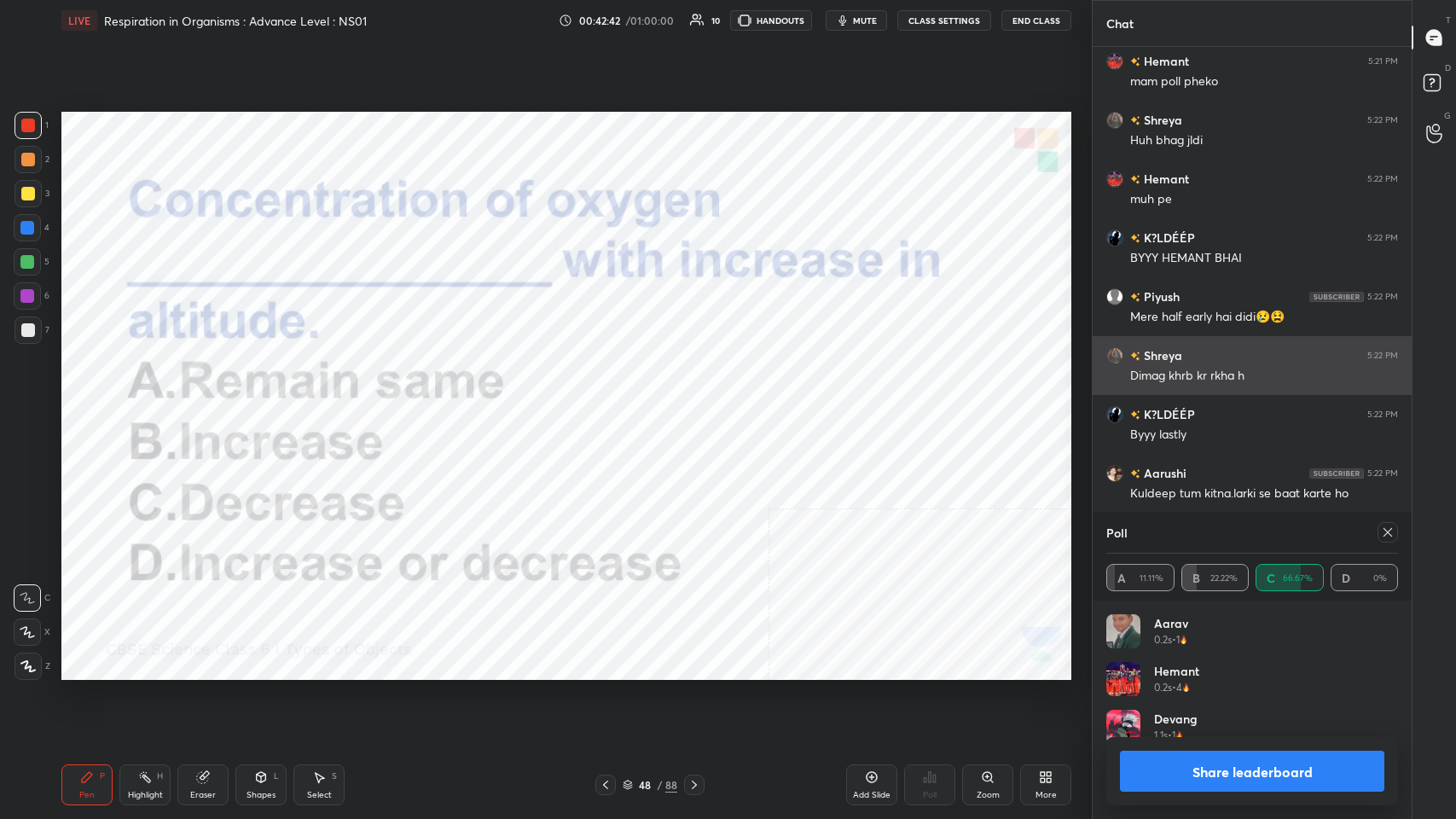
scroll to position [171, 287]
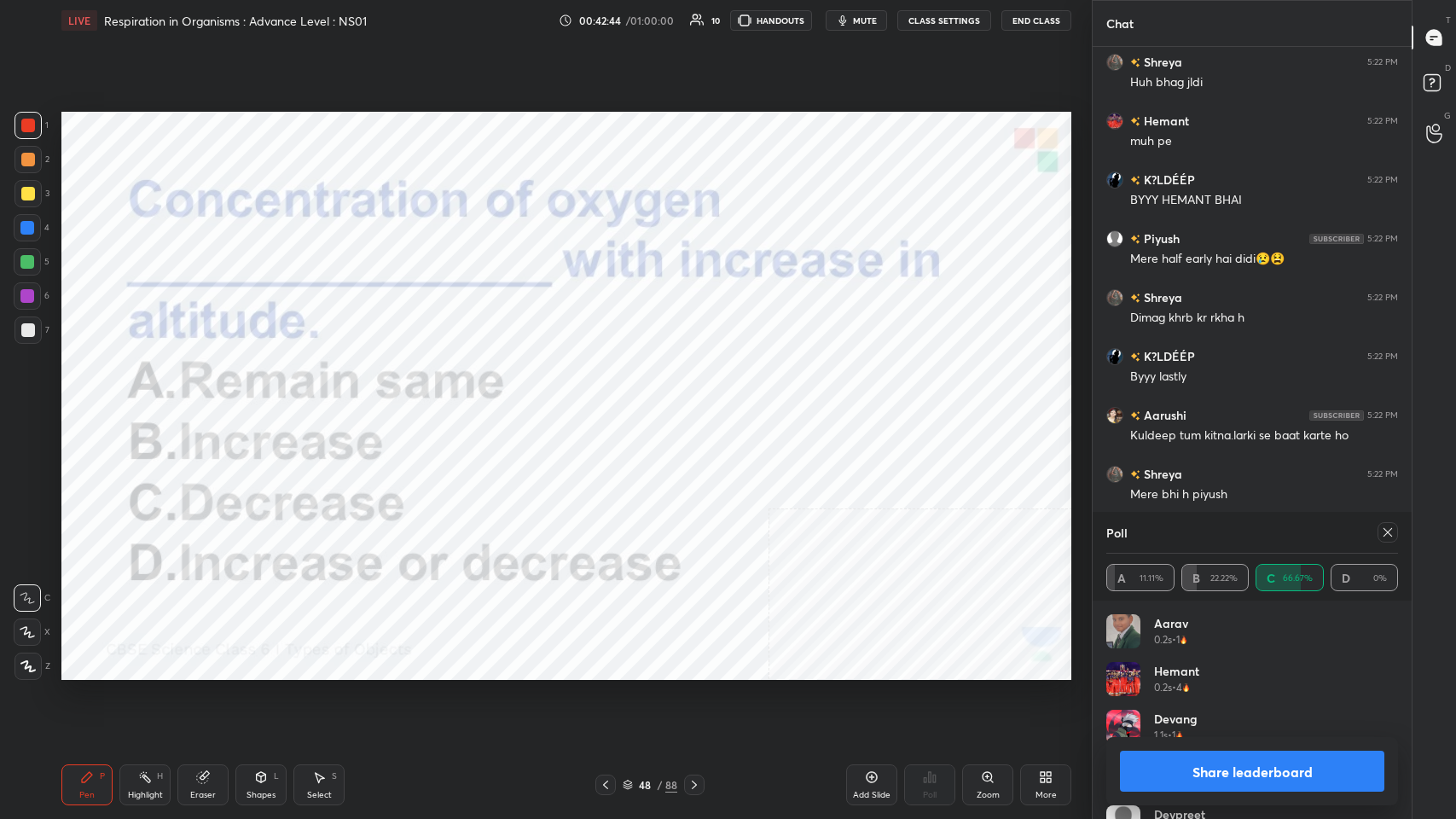
click at [611, 400] on div "Poll" at bounding box center [1251, 532] width 292 height 41
click at [611, 400] on icon at bounding box center [1387, 532] width 14 height 14
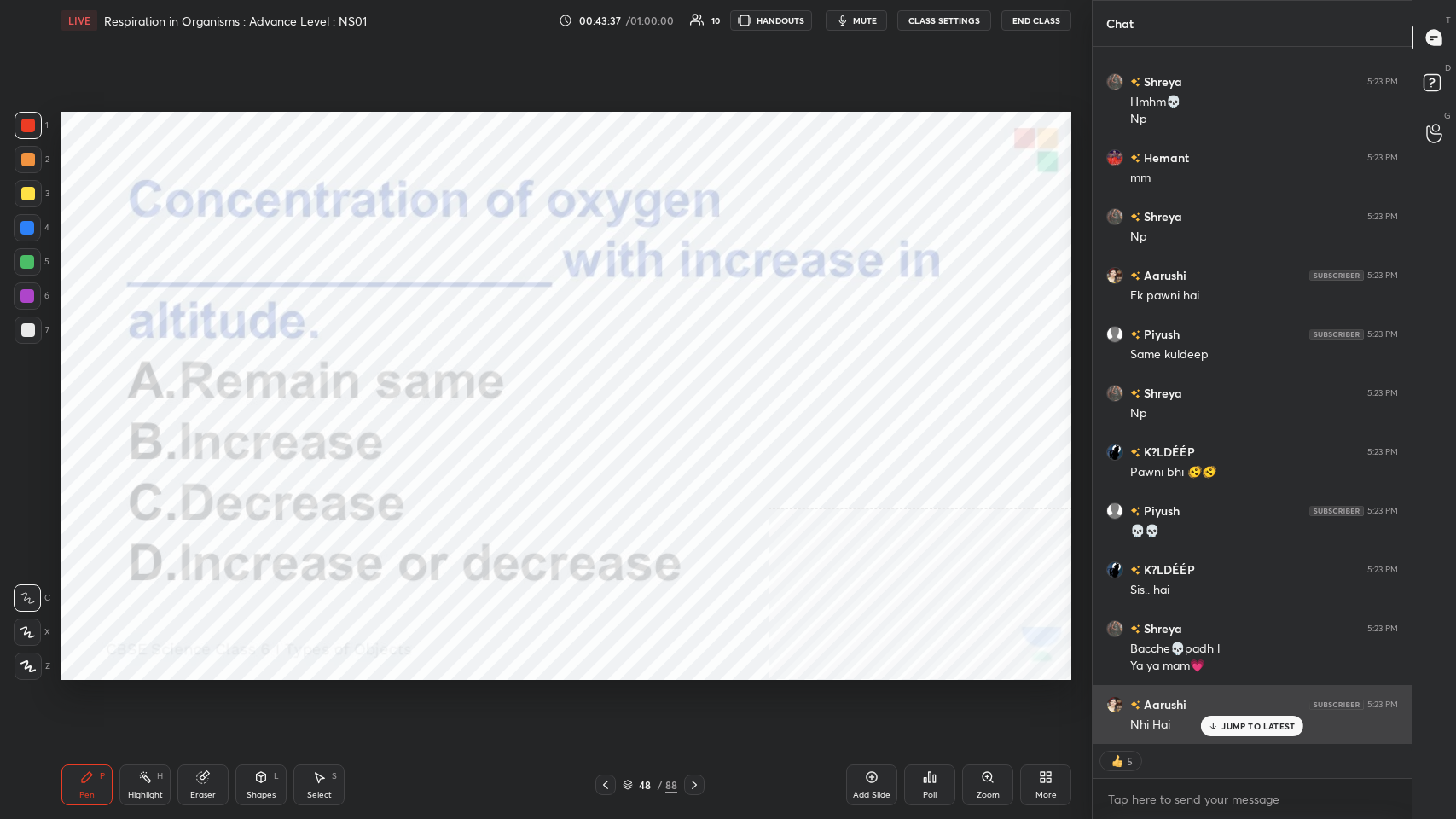
click at [611, 400] on icon at bounding box center [1213, 725] width 0 height 6
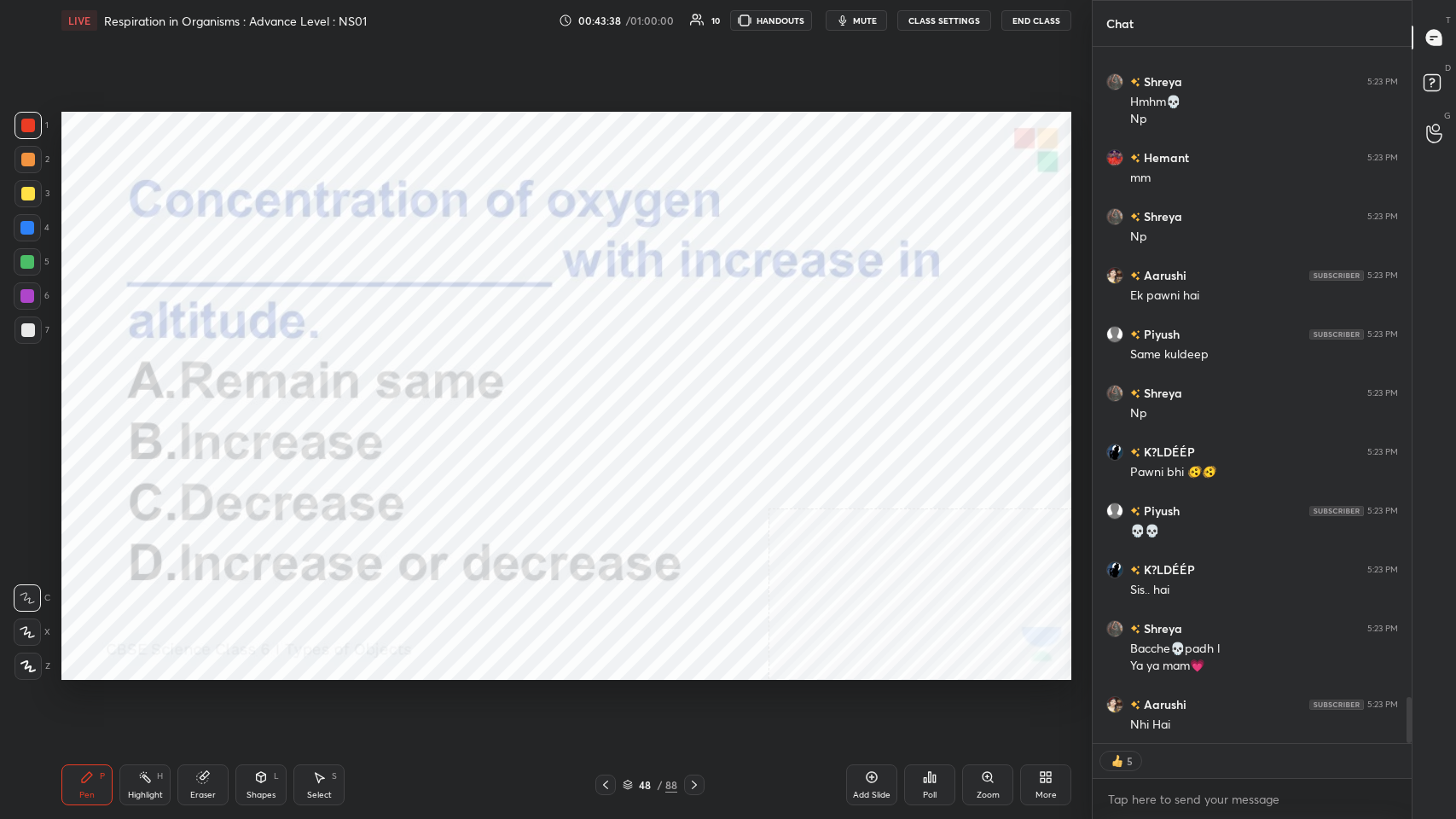
click at [611, 400] on icon at bounding box center [694, 784] width 14 height 14
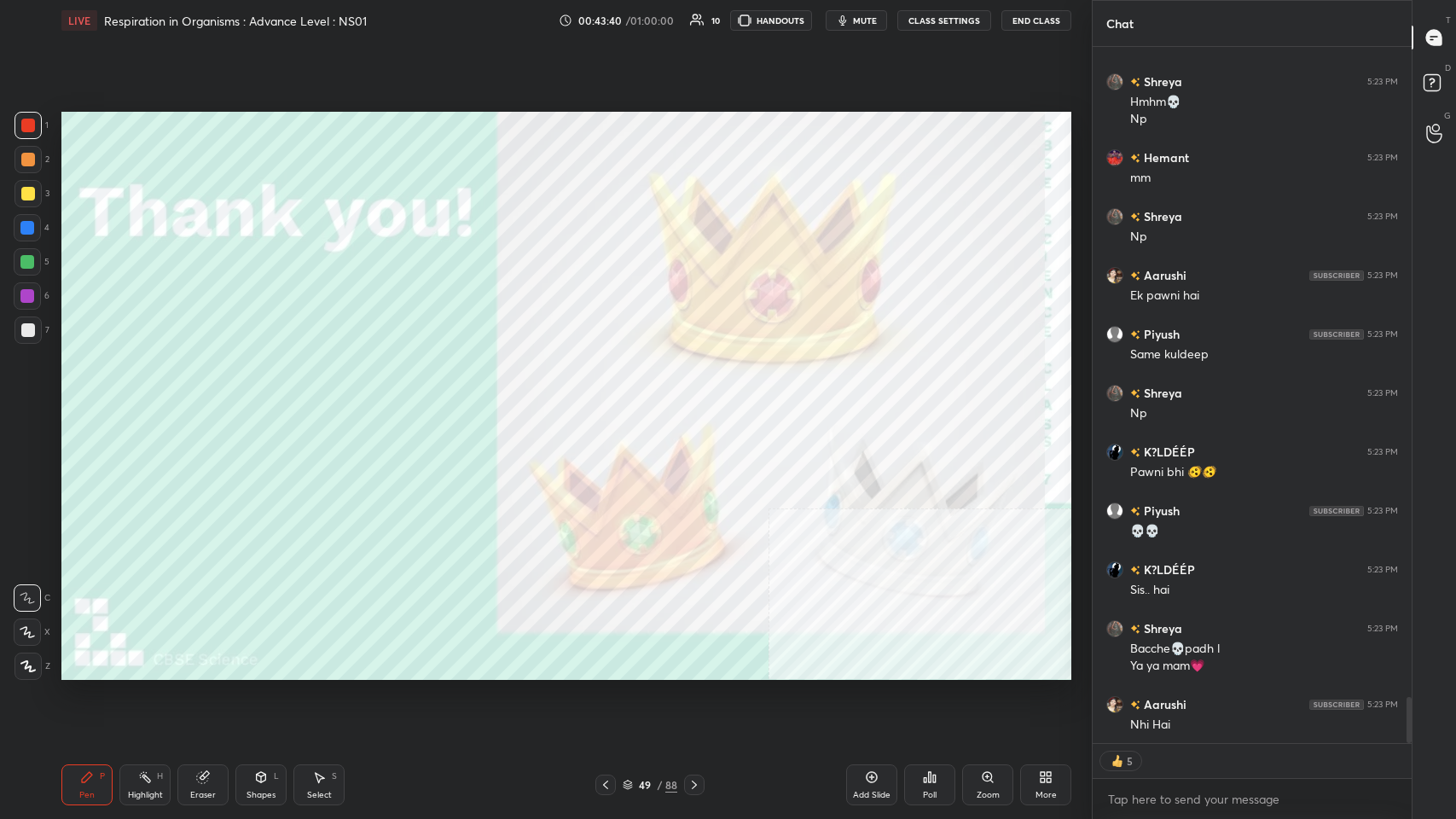
click at [611, 400] on div "49 / 88" at bounding box center [650, 784] width 55 height 16
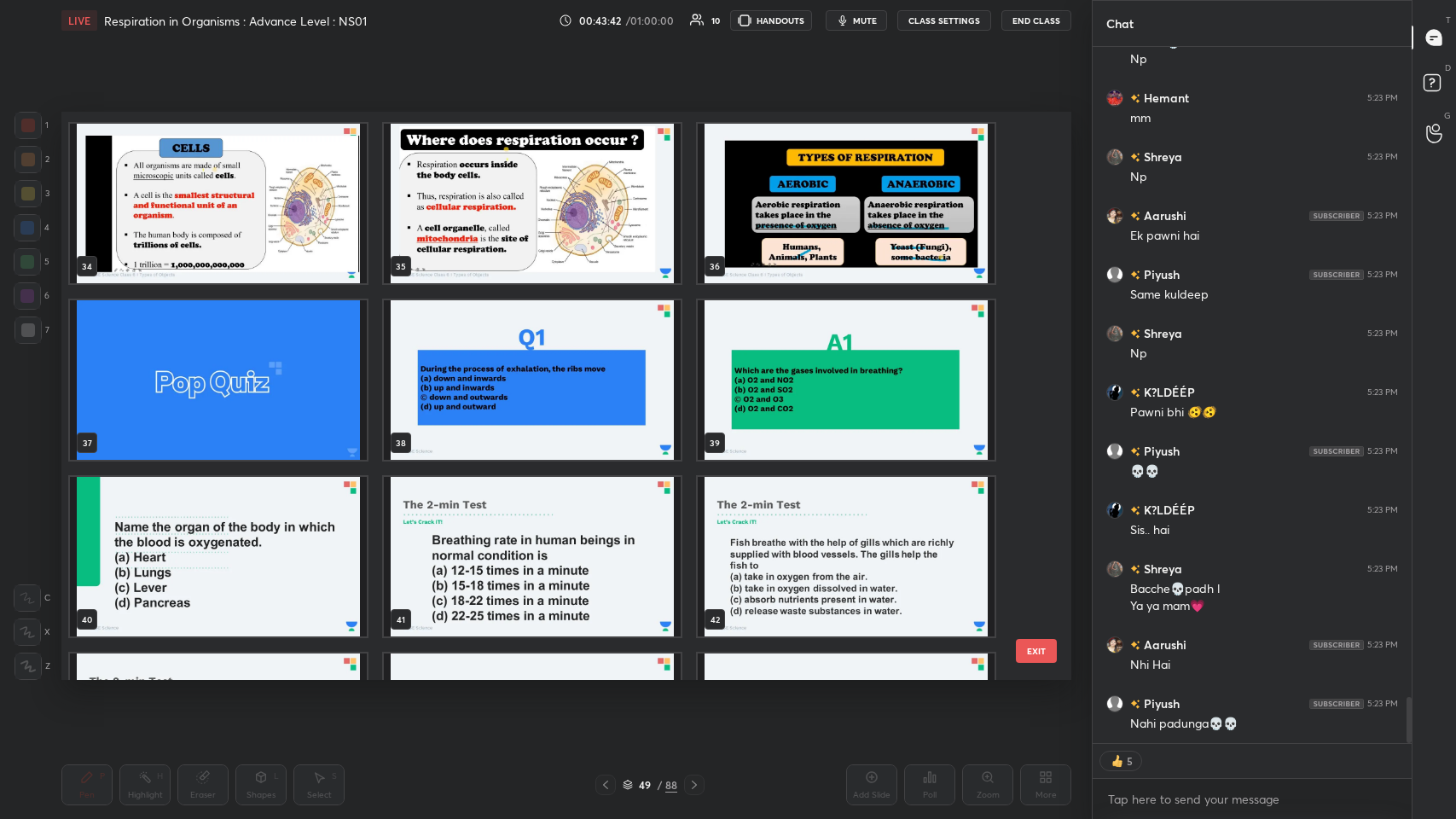
type textarea "x"
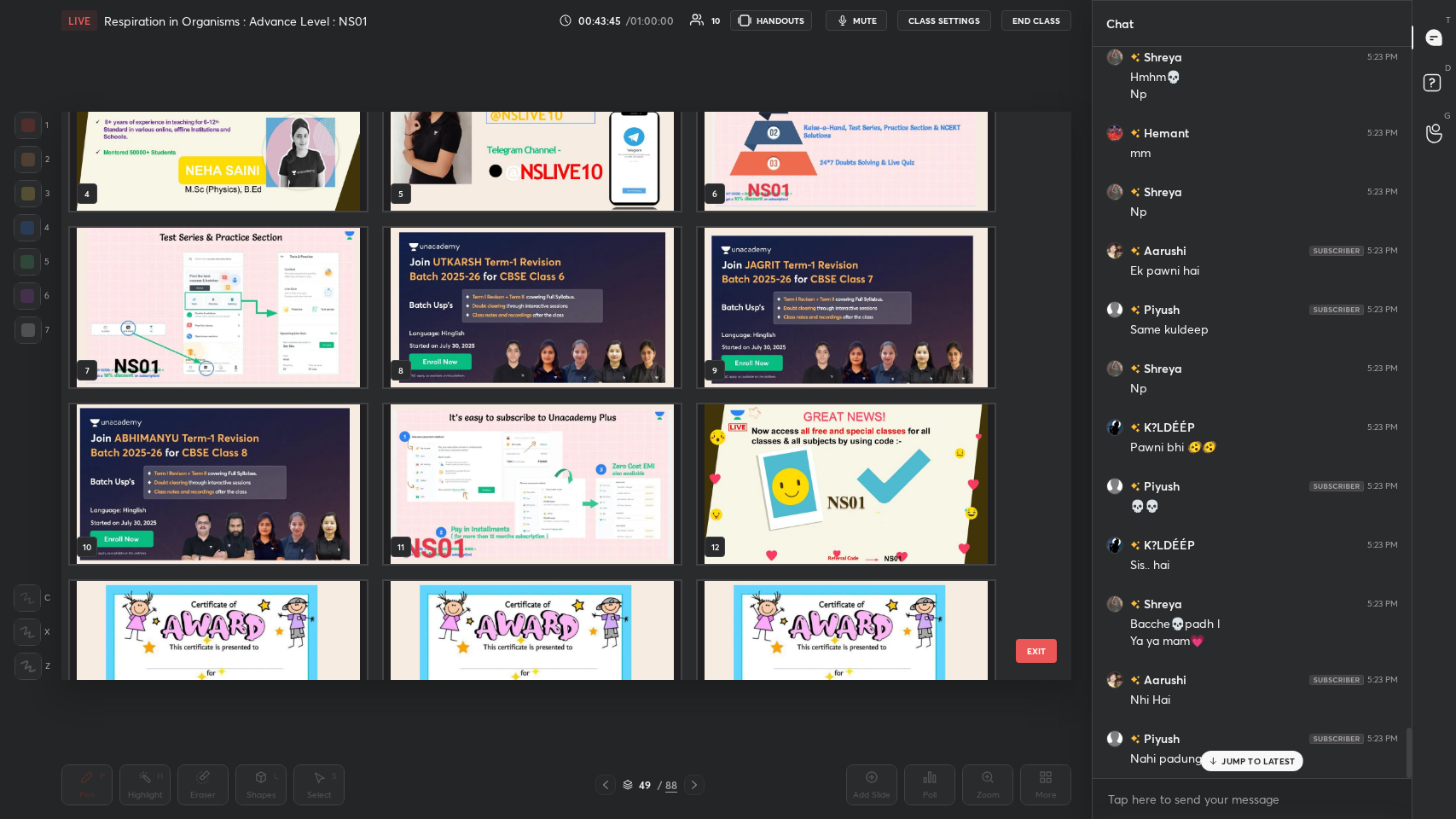
scroll to position [9861, 0]
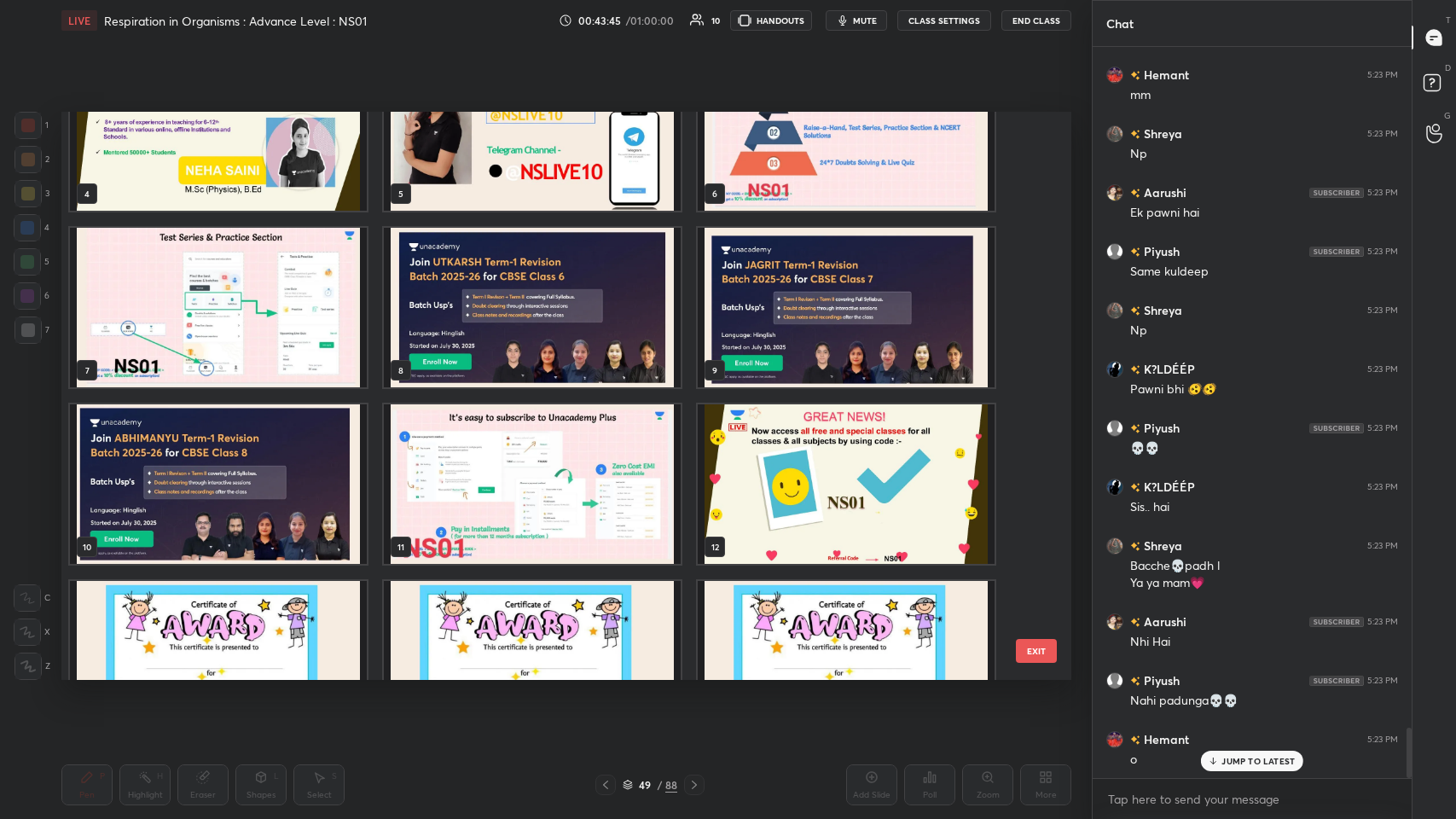
click at [240, 276] on img "grid" at bounding box center [218, 307] width 297 height 159
click at [611, 235] on img "grid" at bounding box center [845, 307] width 297 height 159
click at [611, 209] on img "grid" at bounding box center [845, 131] width 297 height 159
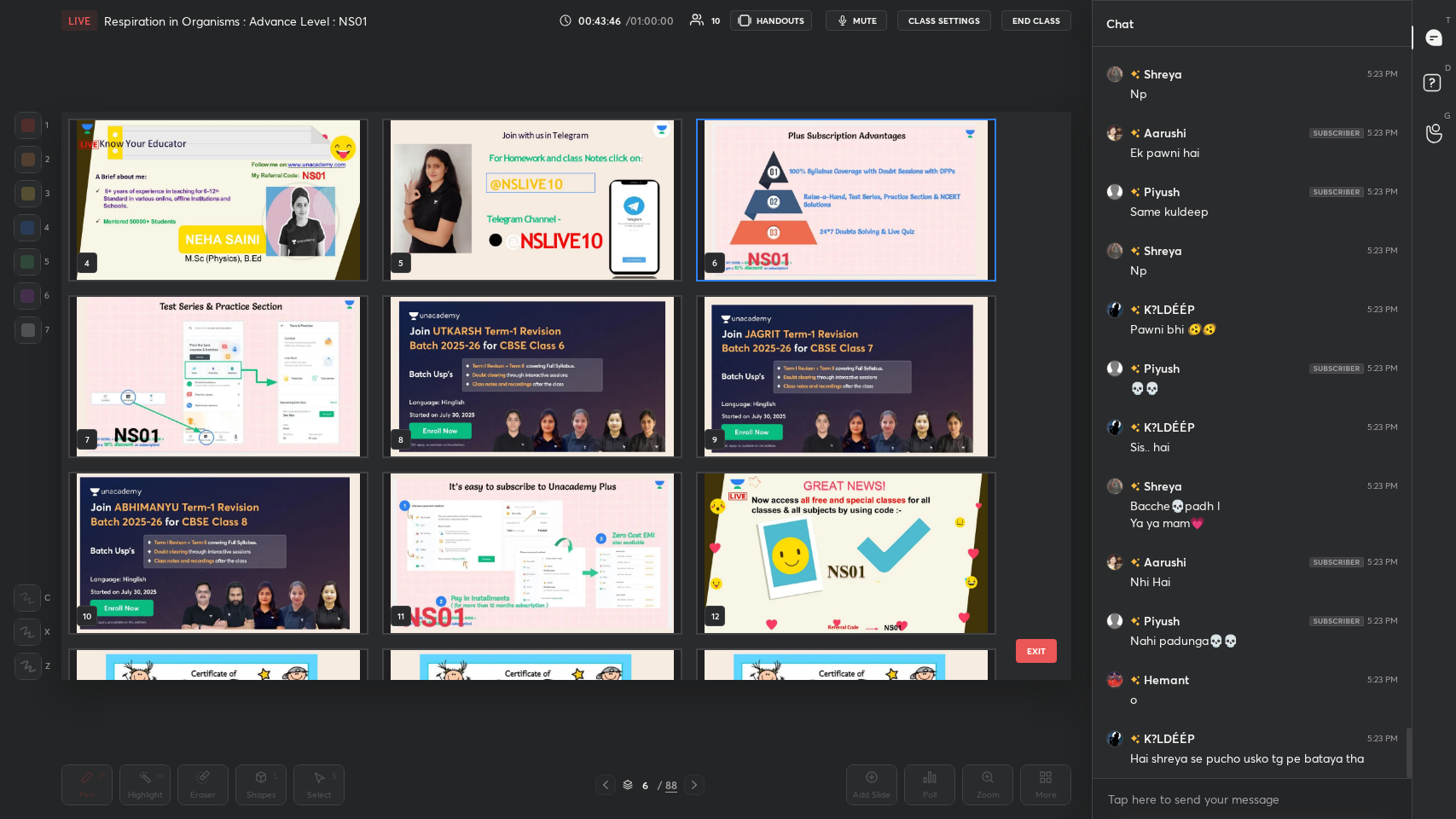
click at [611, 205] on img "grid" at bounding box center [845, 200] width 297 height 159
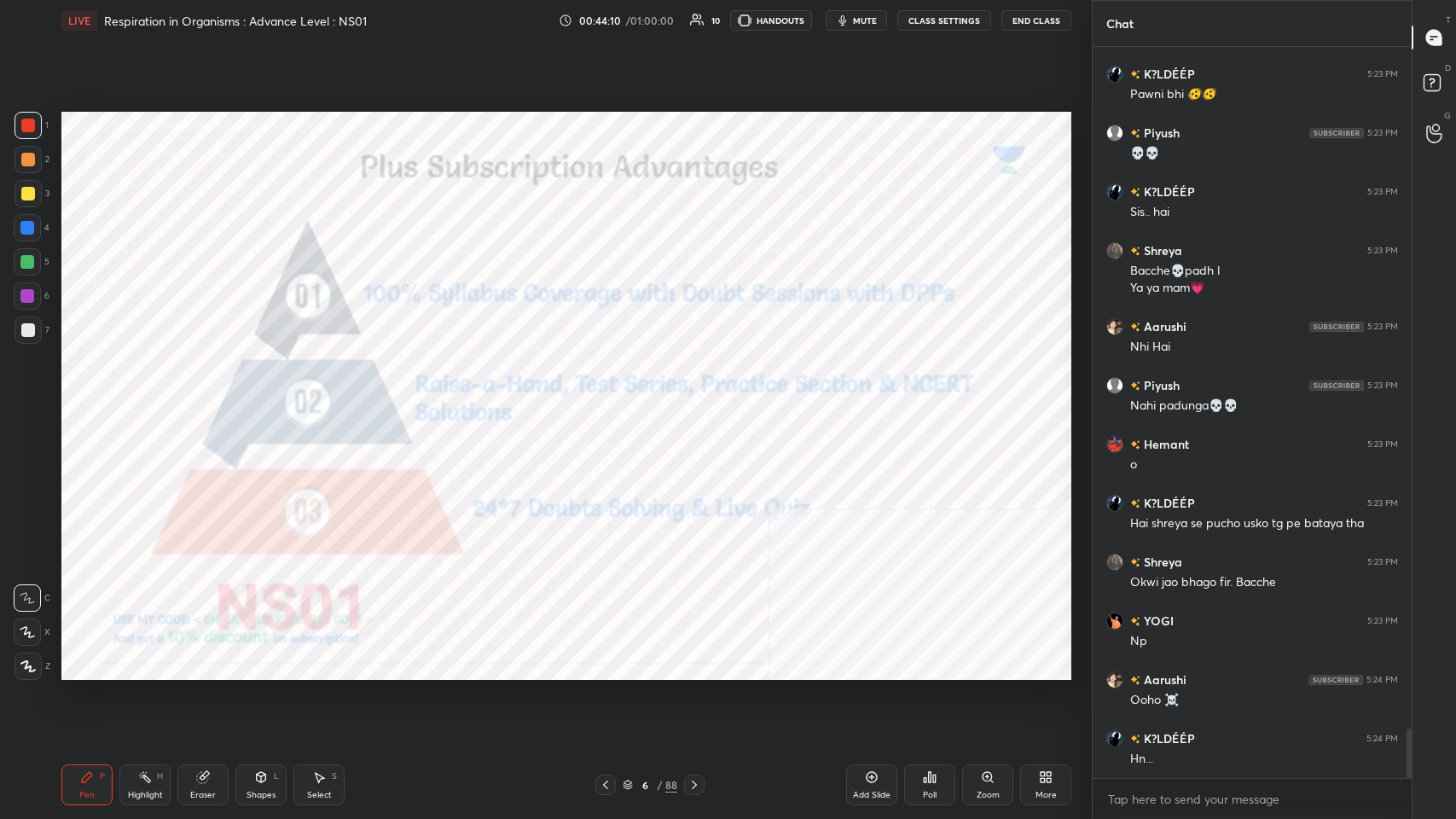
scroll to position [10215, 0]
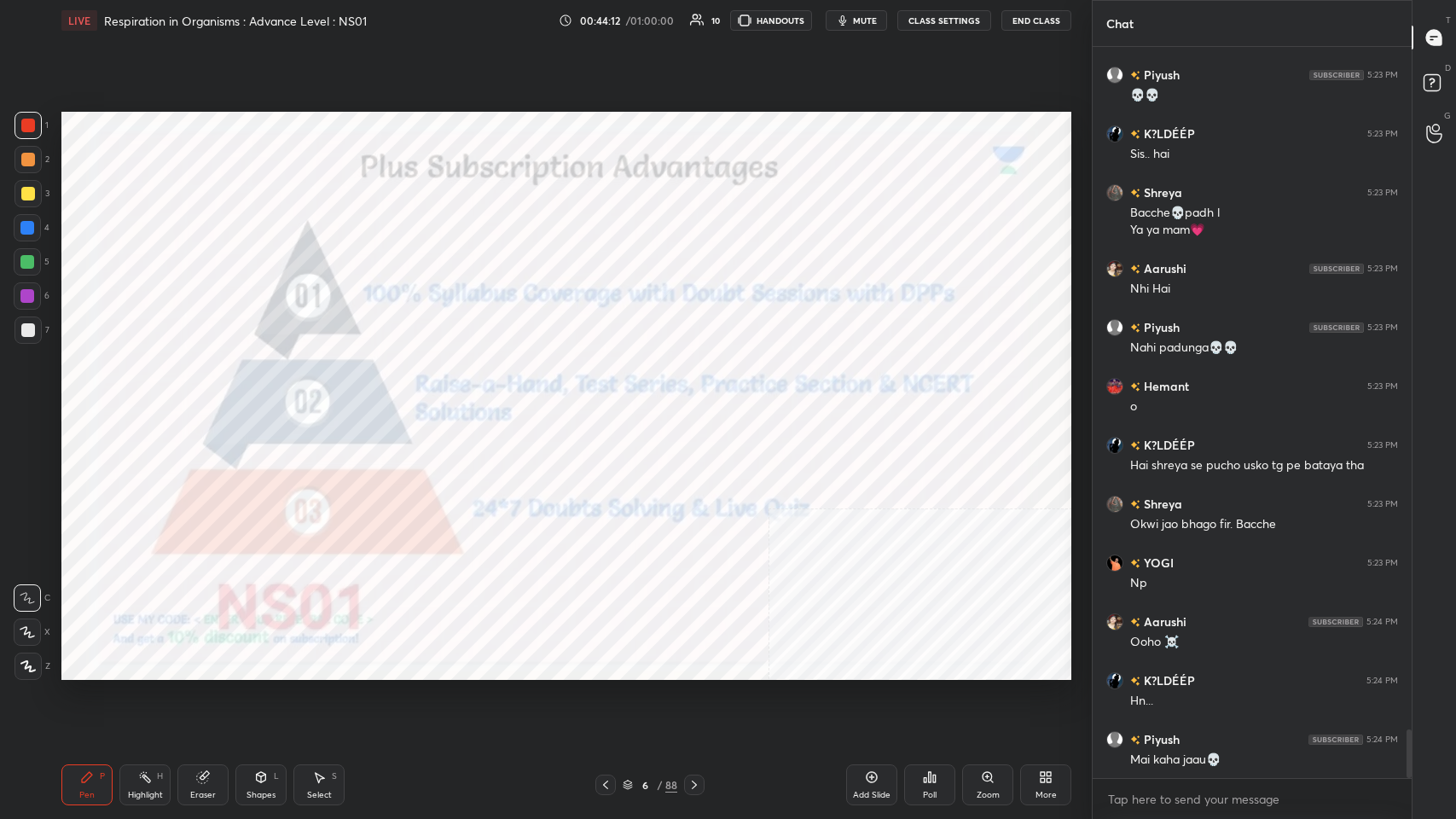
click at [611, 400] on div "6 / 88" at bounding box center [649, 784] width 109 height 20
click at [611, 400] on icon at bounding box center [694, 784] width 14 height 14
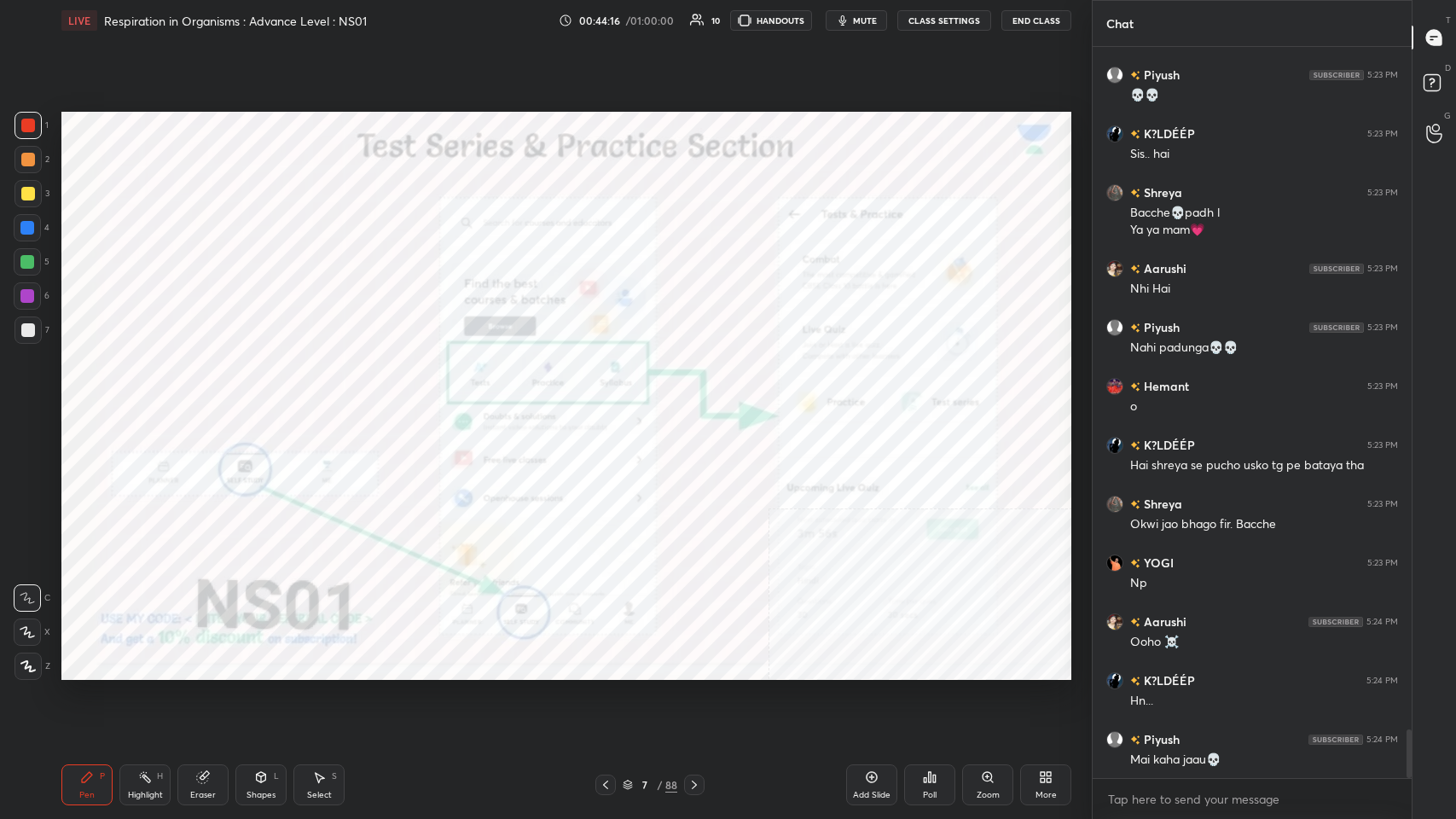
scroll to position [10274, 0]
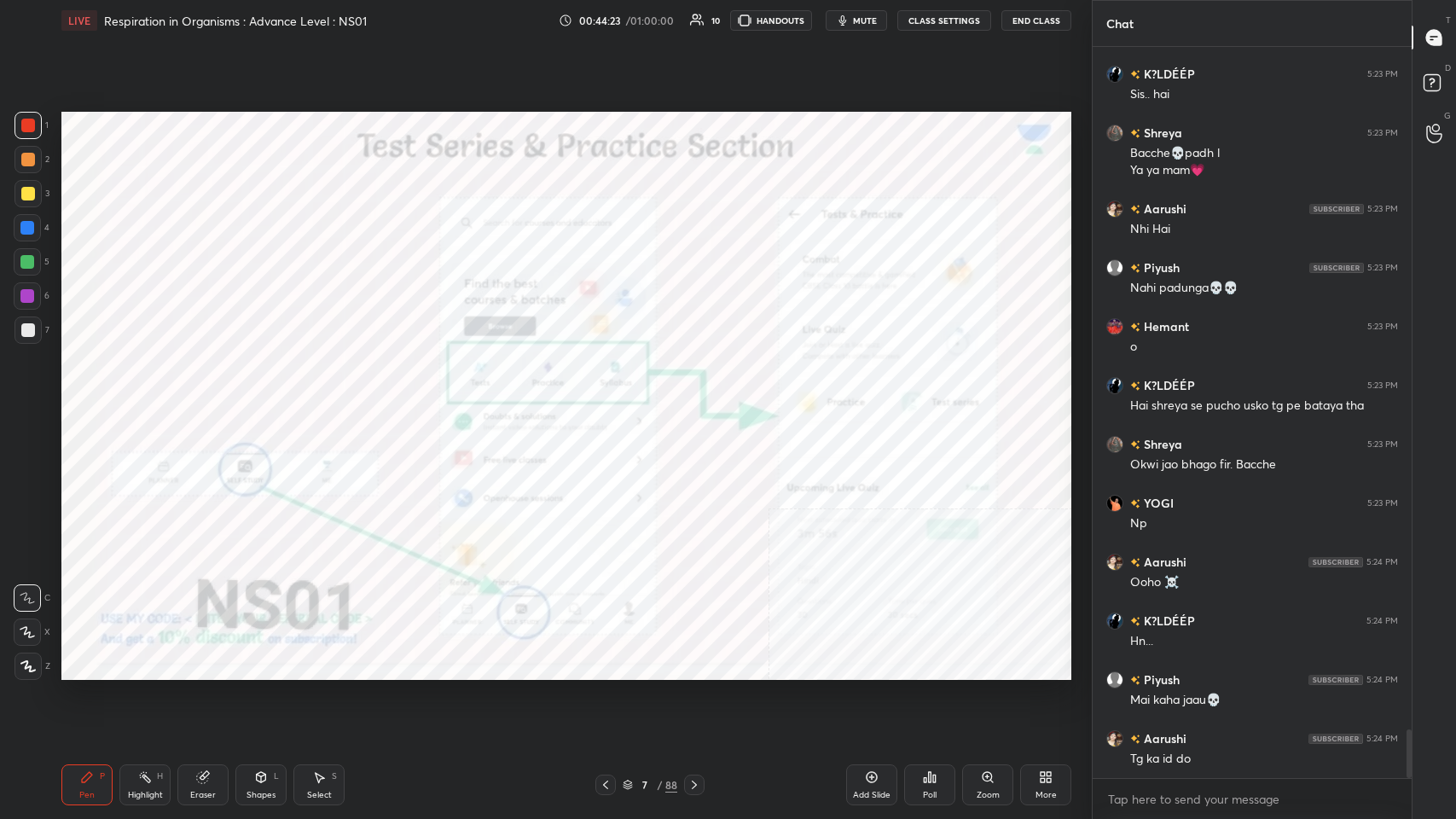
click at [611, 400] on icon at bounding box center [694, 784] width 14 height 14
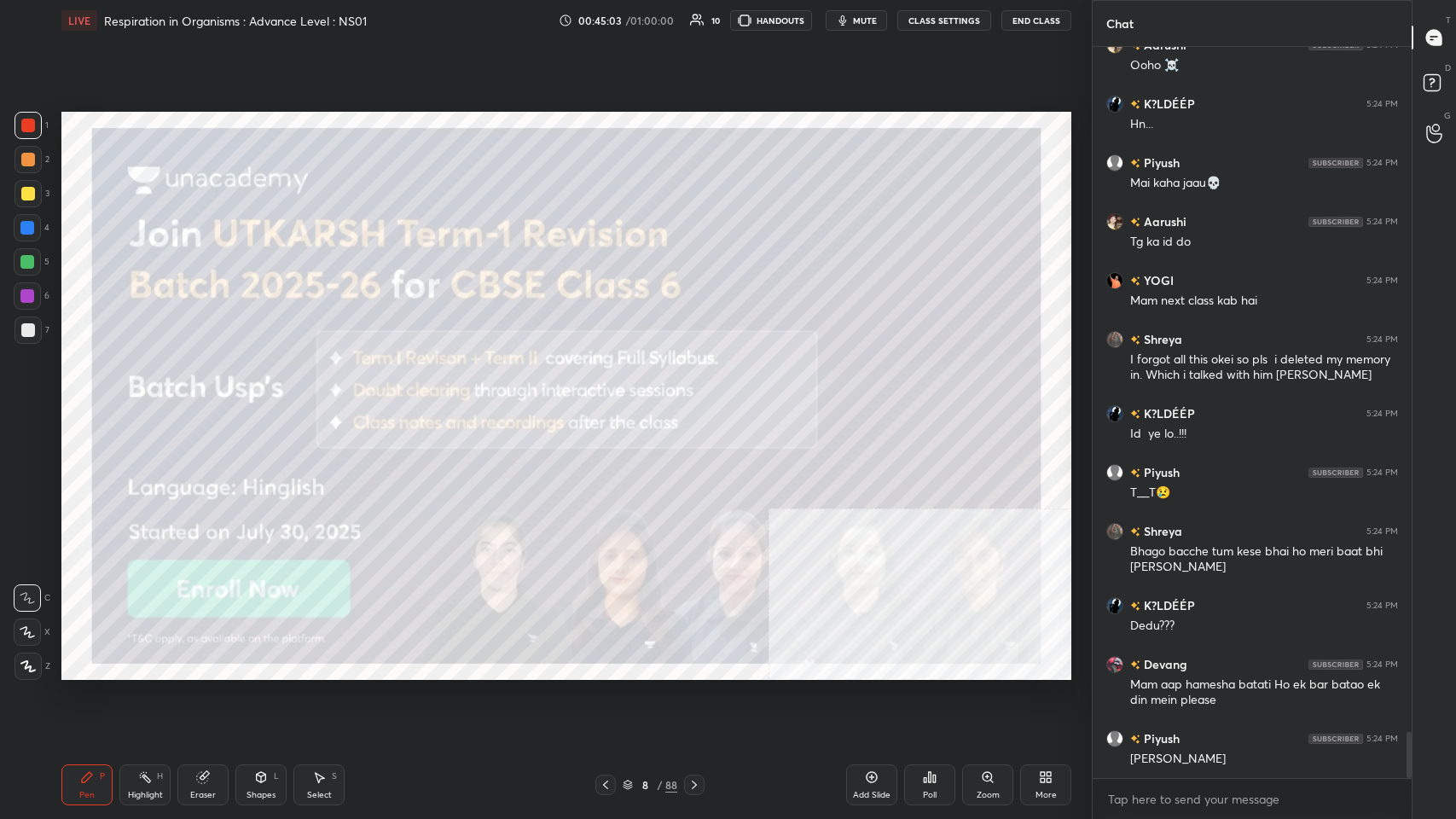
scroll to position [10849, 0]
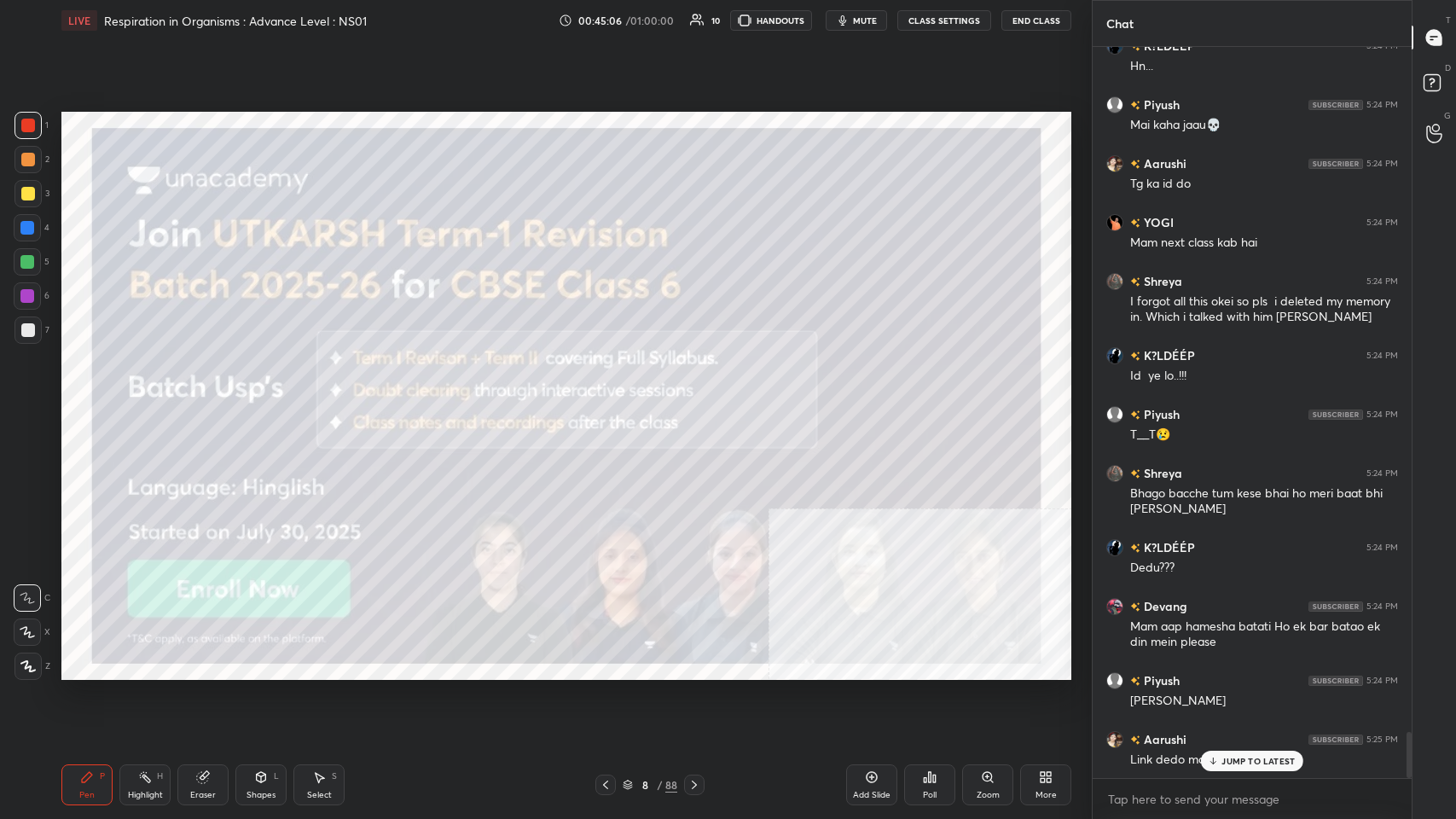
click at [611, 400] on div "Pen P Highlight H Eraser Shapes L Select S 8 / 88 Add Slide Poll Zoom More" at bounding box center [566, 784] width 1010 height 69
click at [611, 400] on icon at bounding box center [694, 784] width 14 height 14
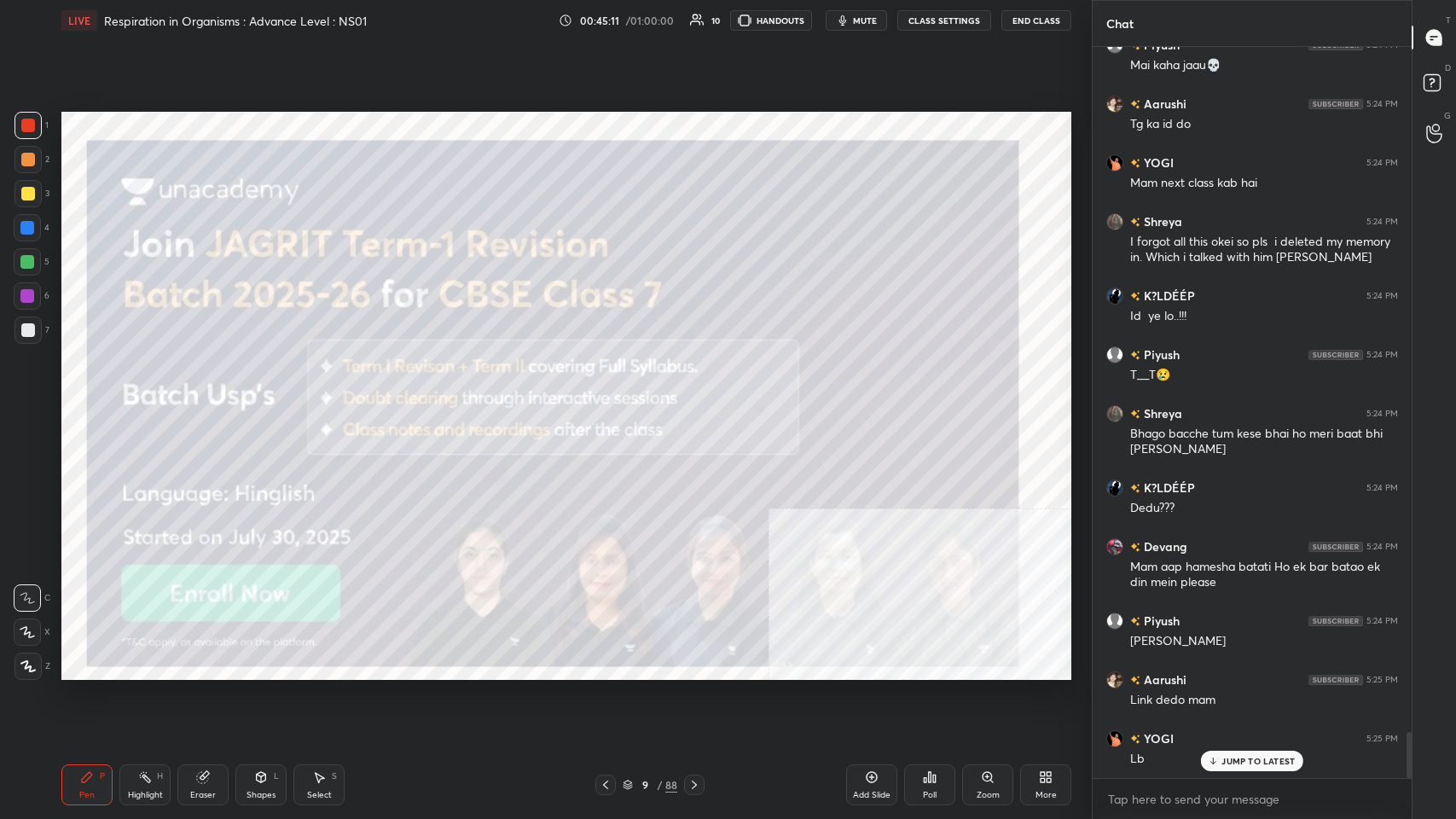
scroll to position [10967, 0]
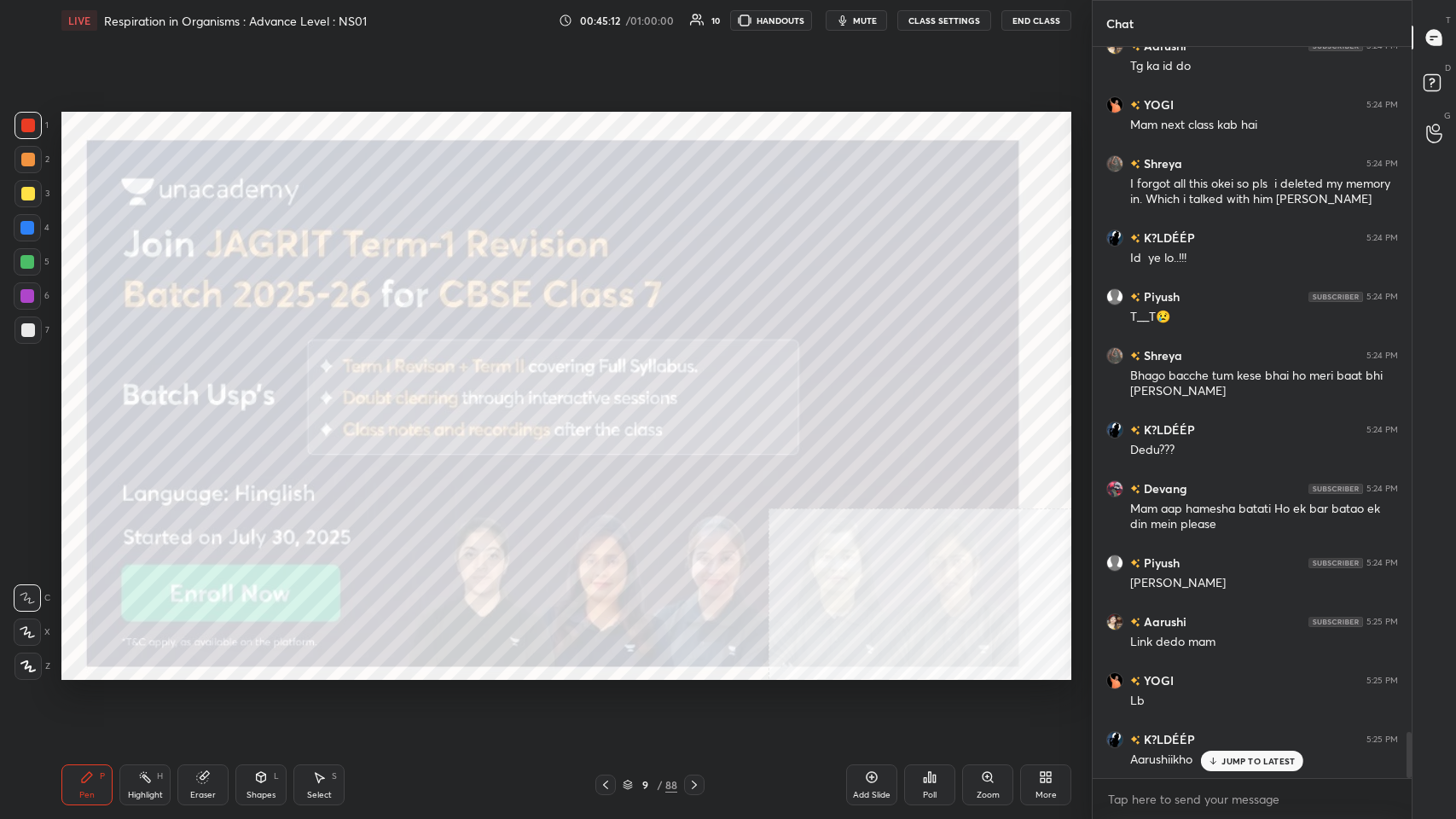
click at [611, 400] on icon at bounding box center [694, 784] width 14 height 14
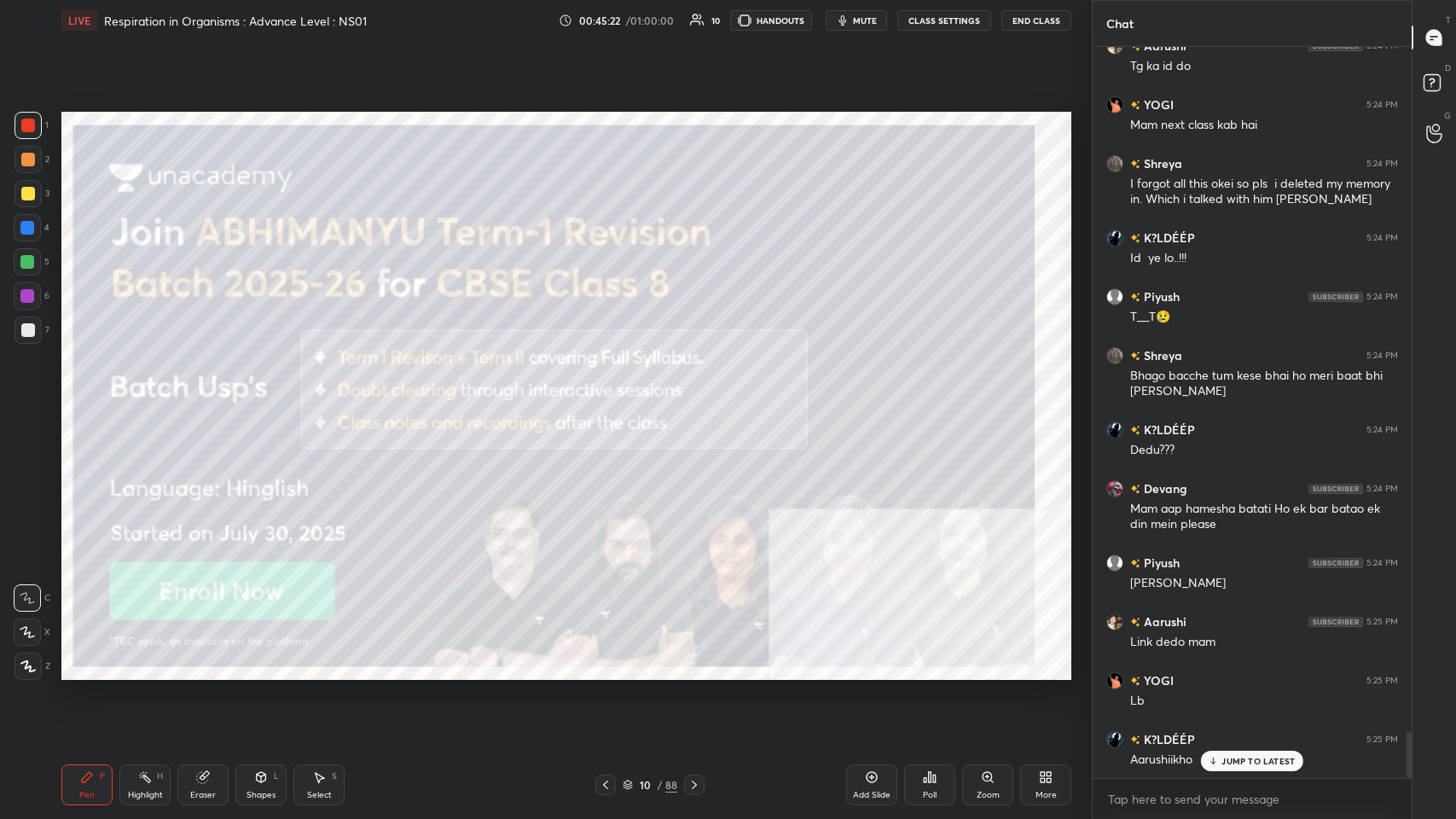
click at [611, 400] on p "JUMP TO LATEST" at bounding box center [1258, 760] width 73 height 10
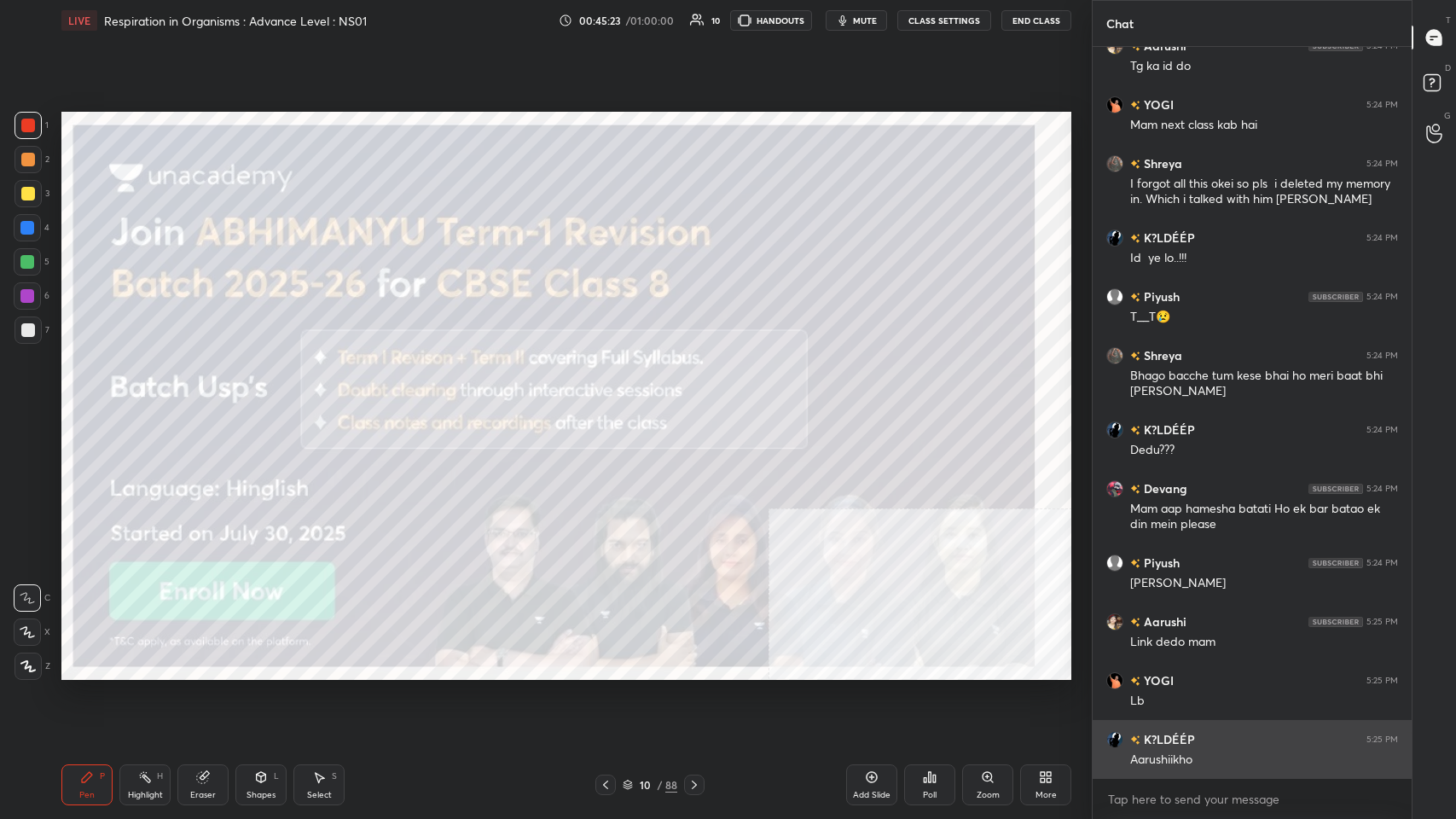
scroll to position [10968, 0]
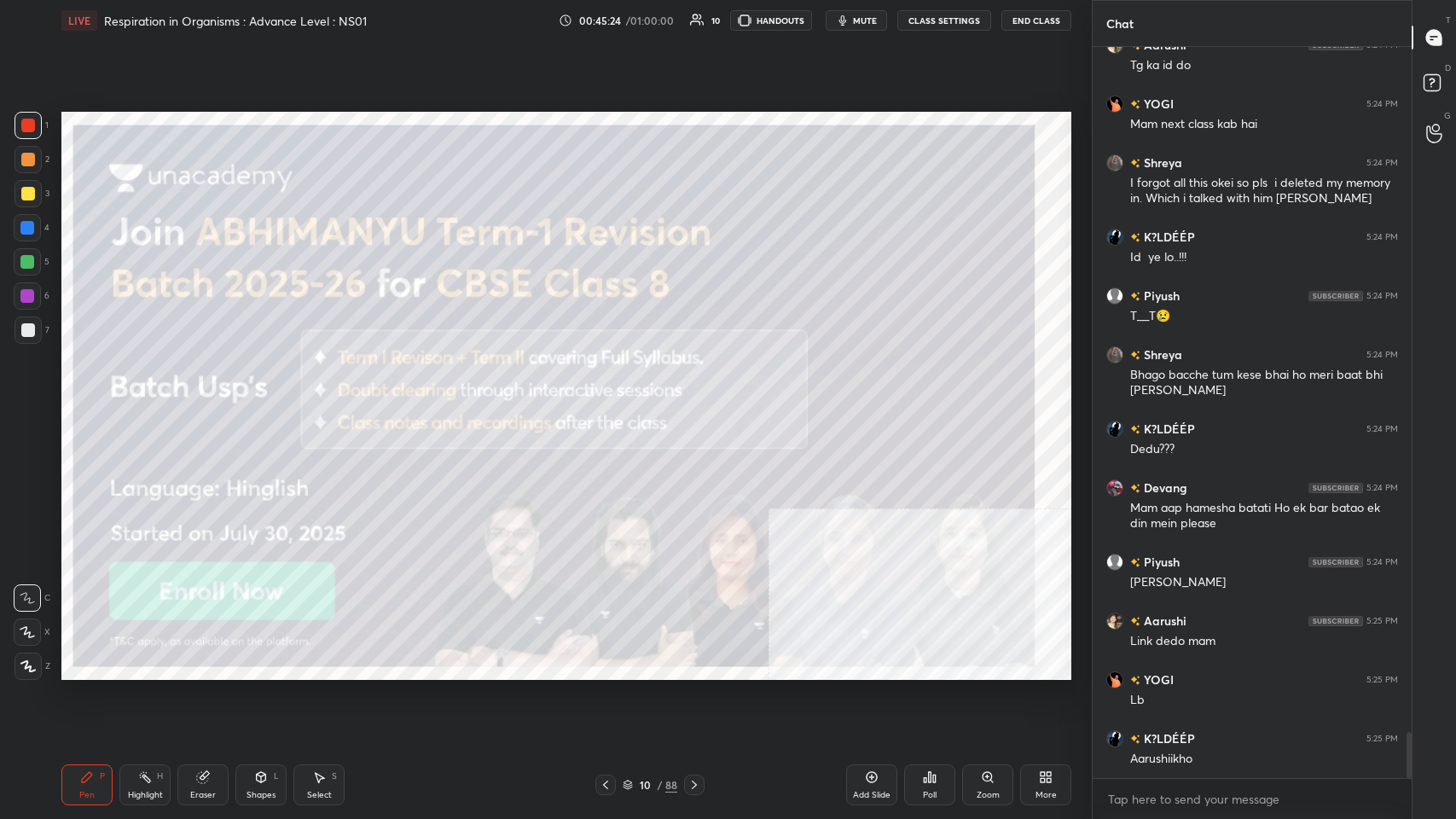
click at [611, 400] on div "10 / 88" at bounding box center [649, 784] width 109 height 20
click at [611, 400] on icon at bounding box center [694, 784] width 14 height 14
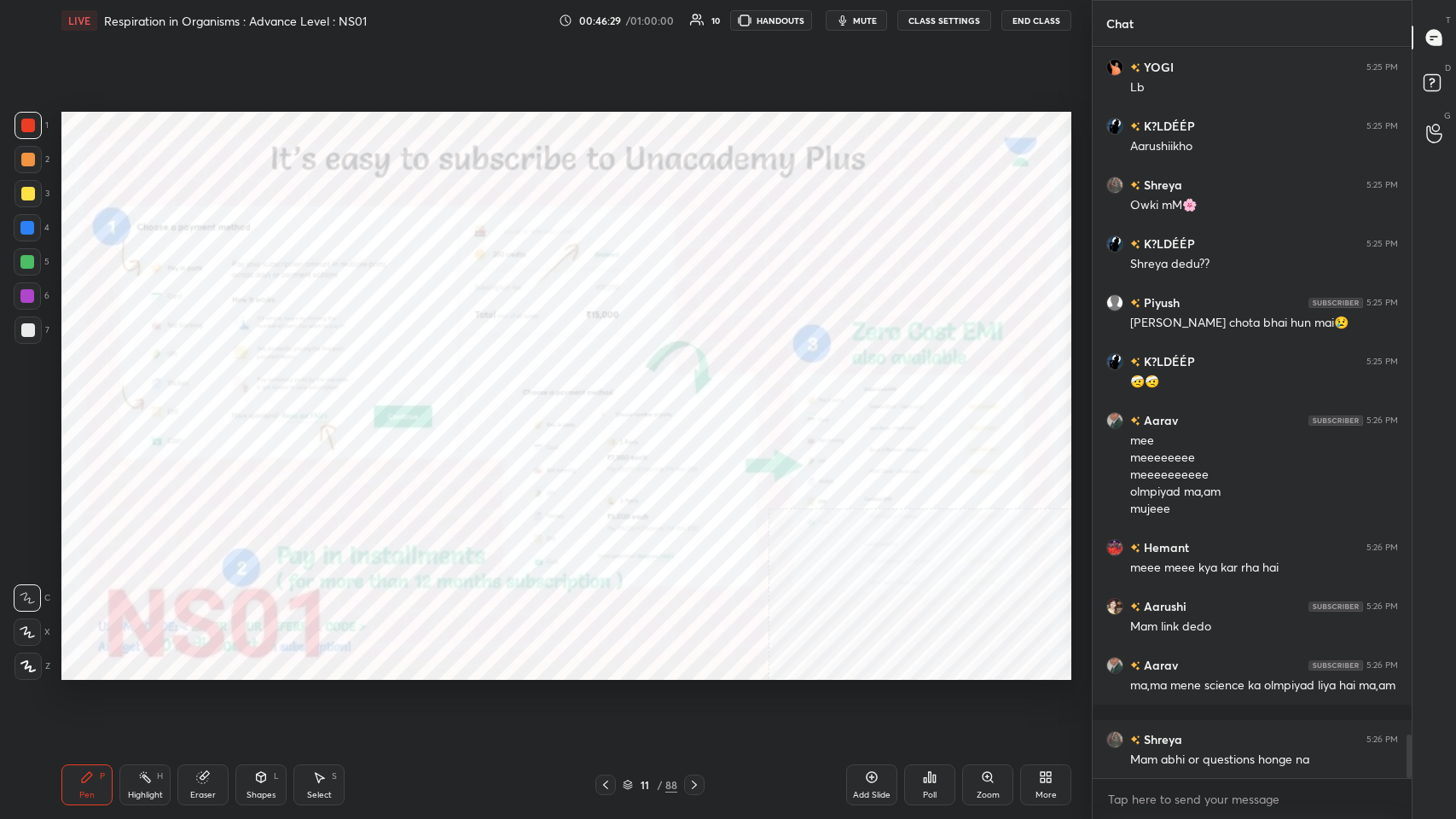
scroll to position [11640, 0]
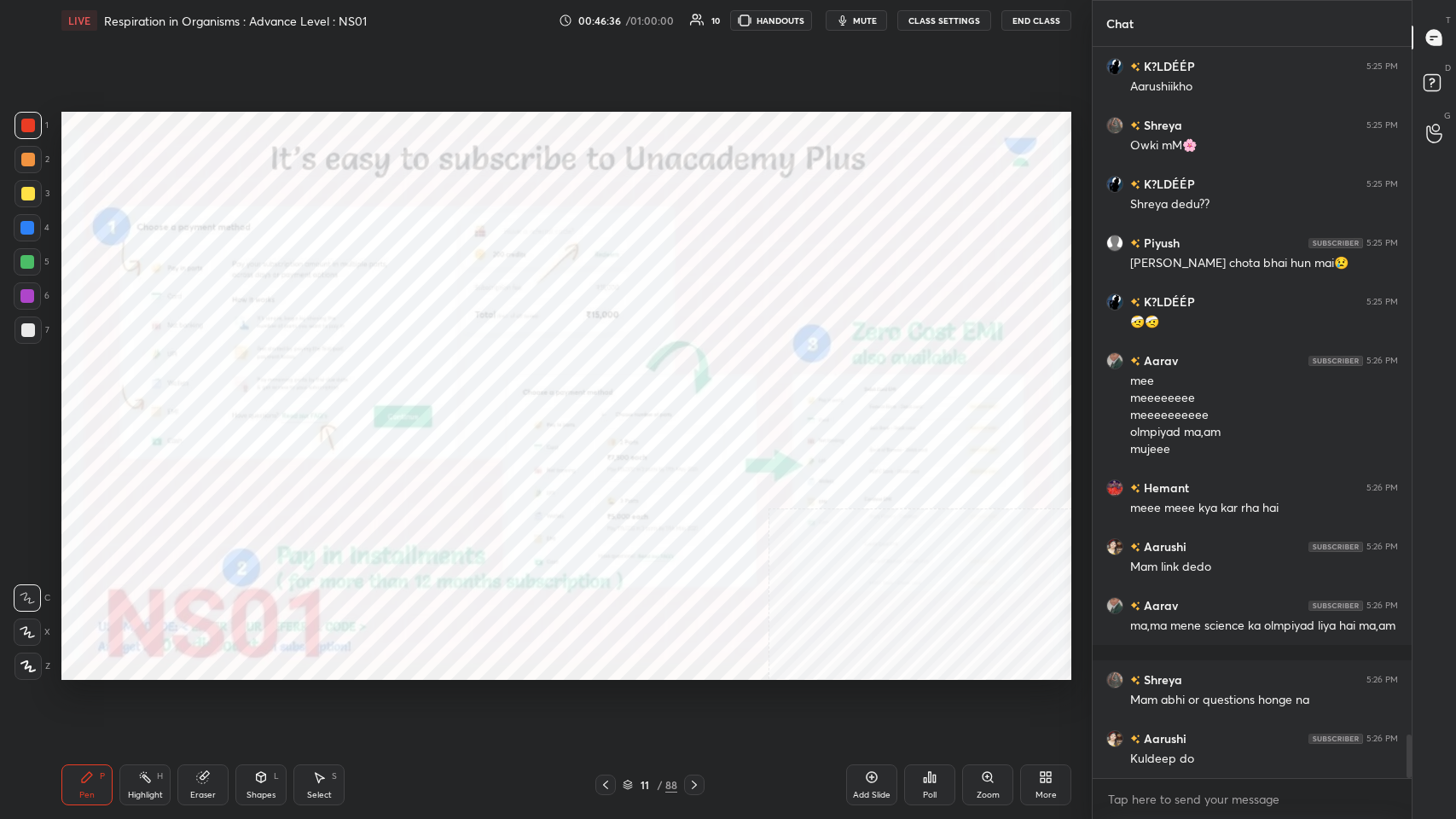
click at [611, 400] on div "11 / 88" at bounding box center [650, 784] width 55 height 16
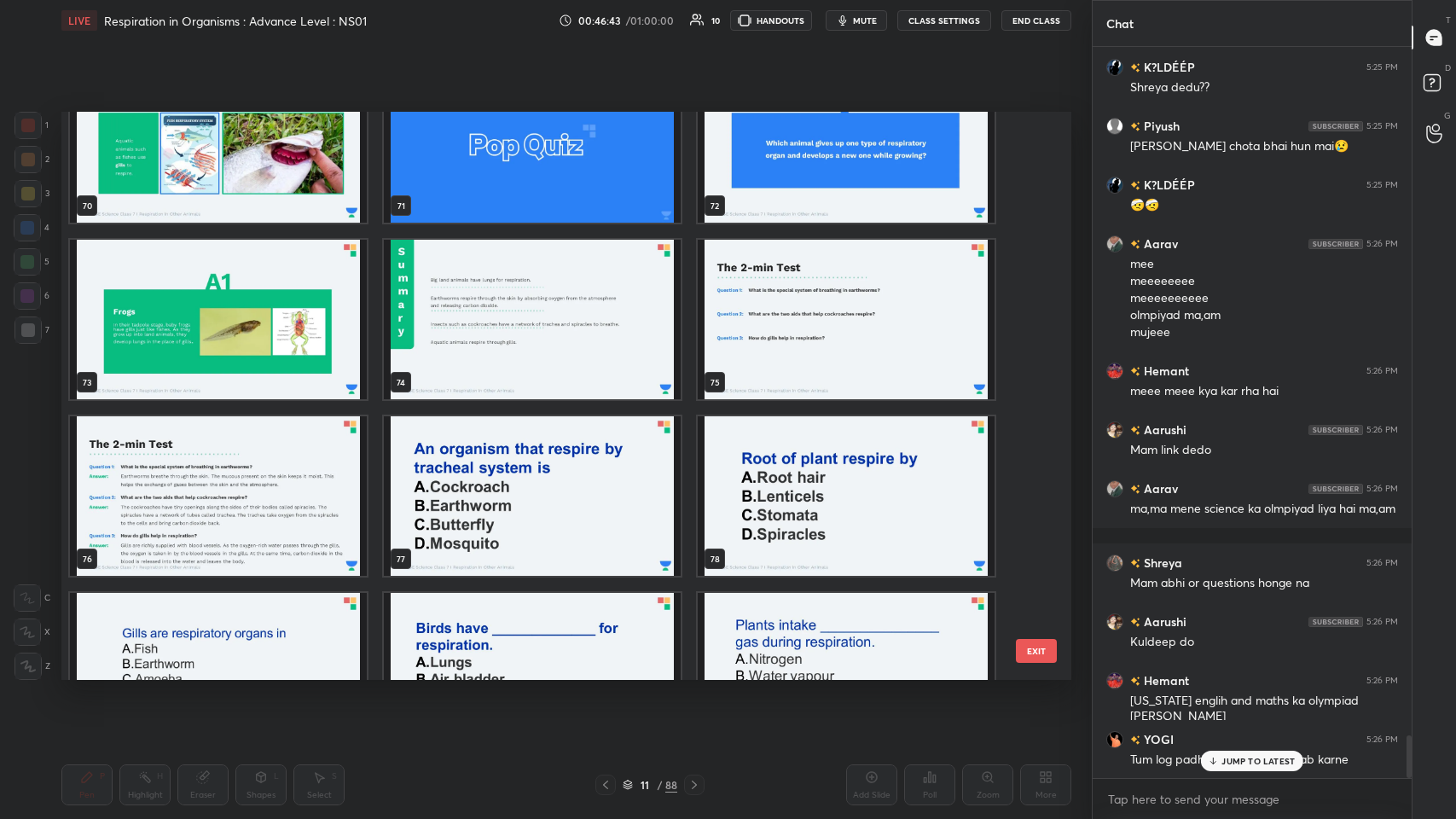
scroll to position [4119, 0]
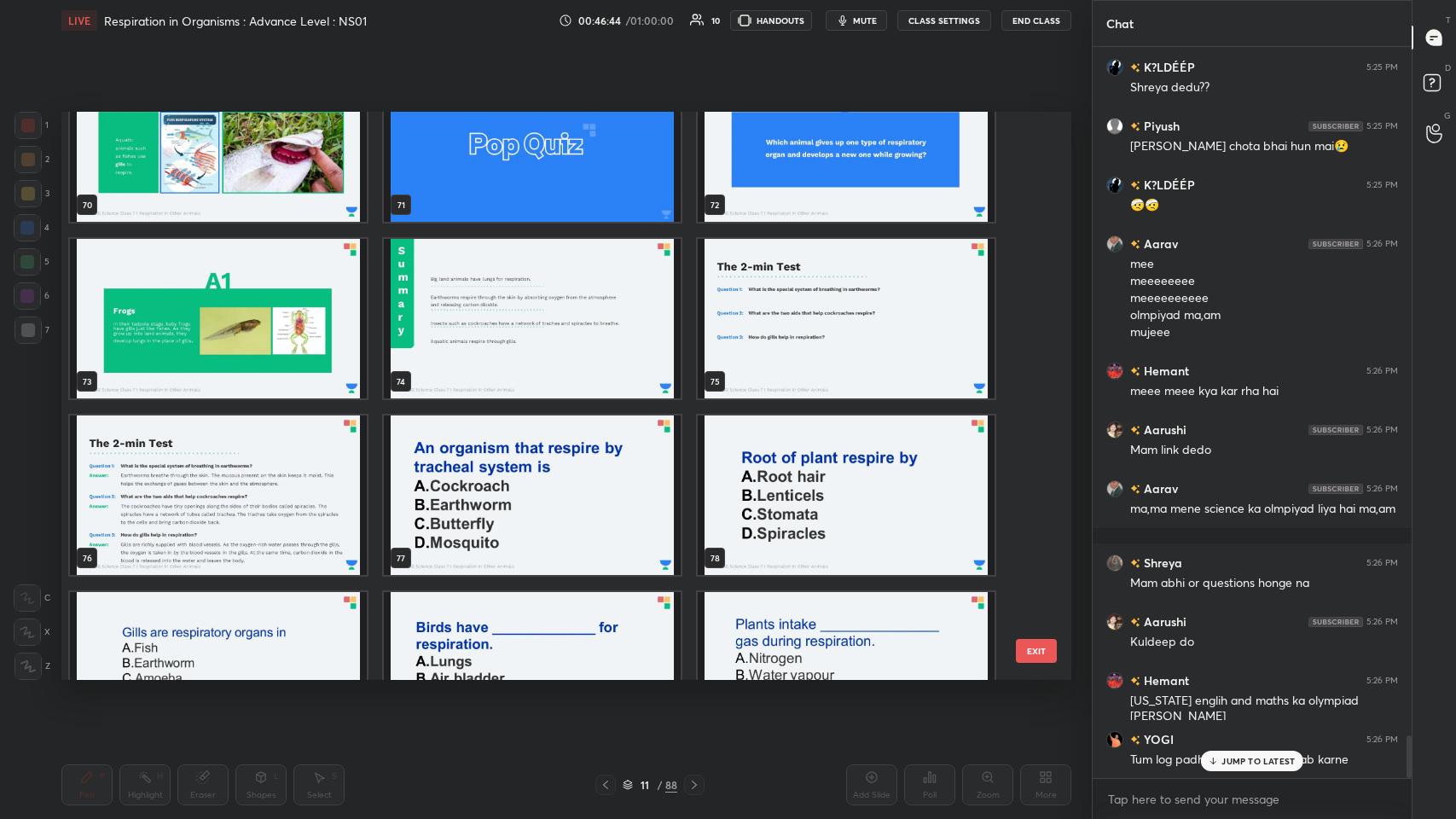
click at [599, 400] on img "grid" at bounding box center [532, 495] width 297 height 159
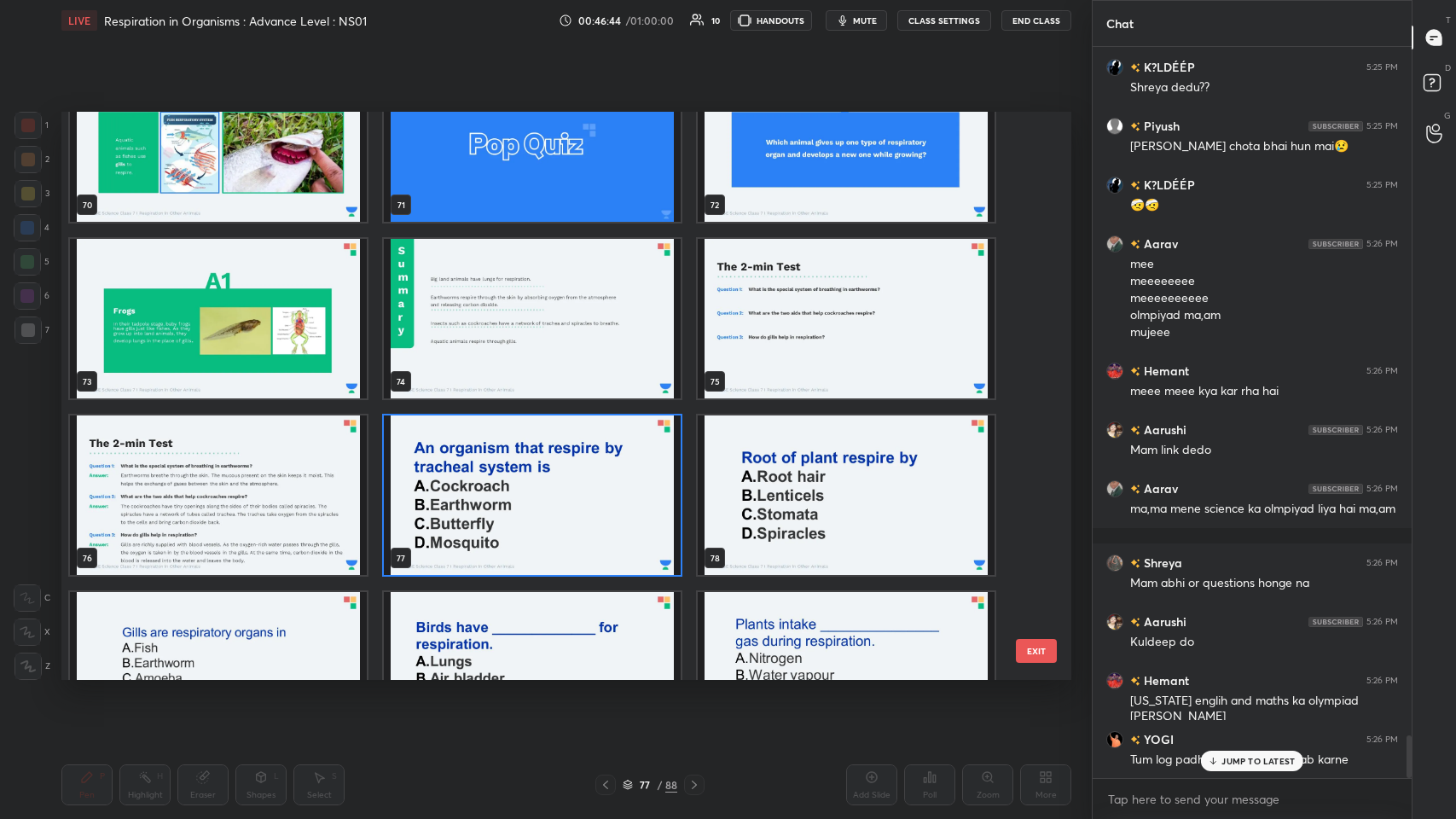
click at [598, 400] on img "grid" at bounding box center [532, 495] width 297 height 159
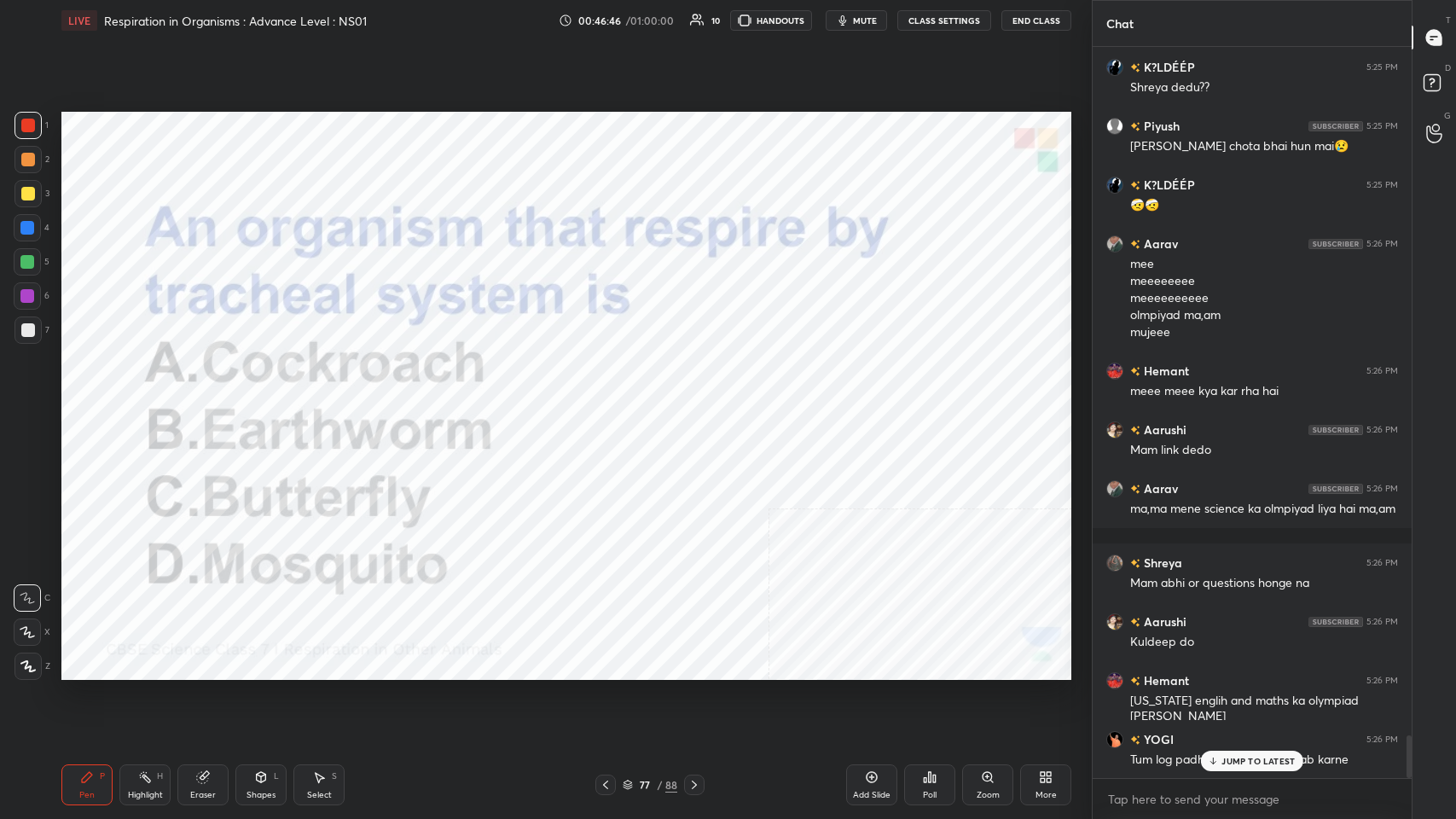
click at [611, 400] on div "/" at bounding box center [659, 784] width 5 height 10
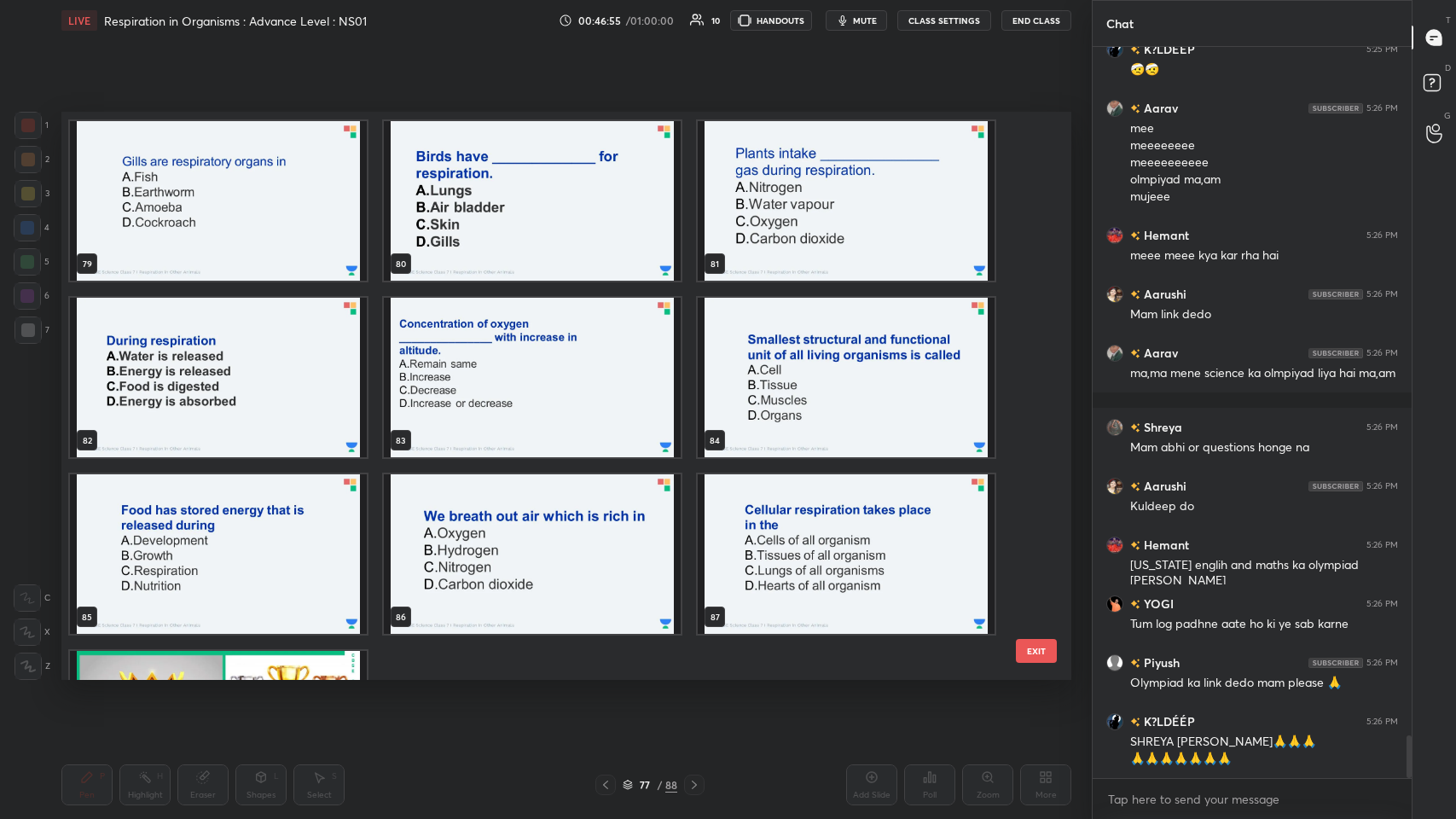
scroll to position [4589, 0]
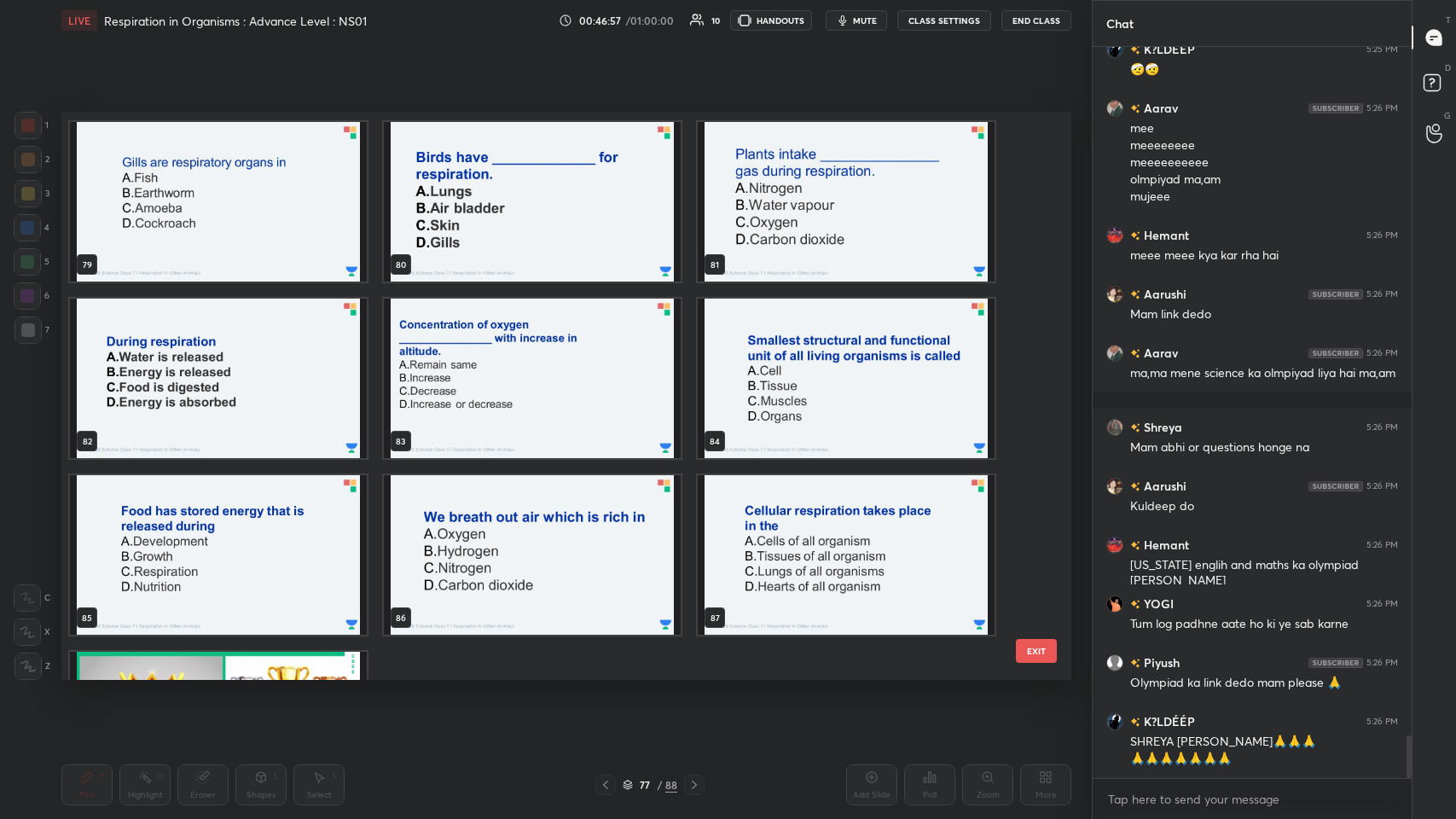
click at [611, 396] on img "grid" at bounding box center [845, 378] width 297 height 159
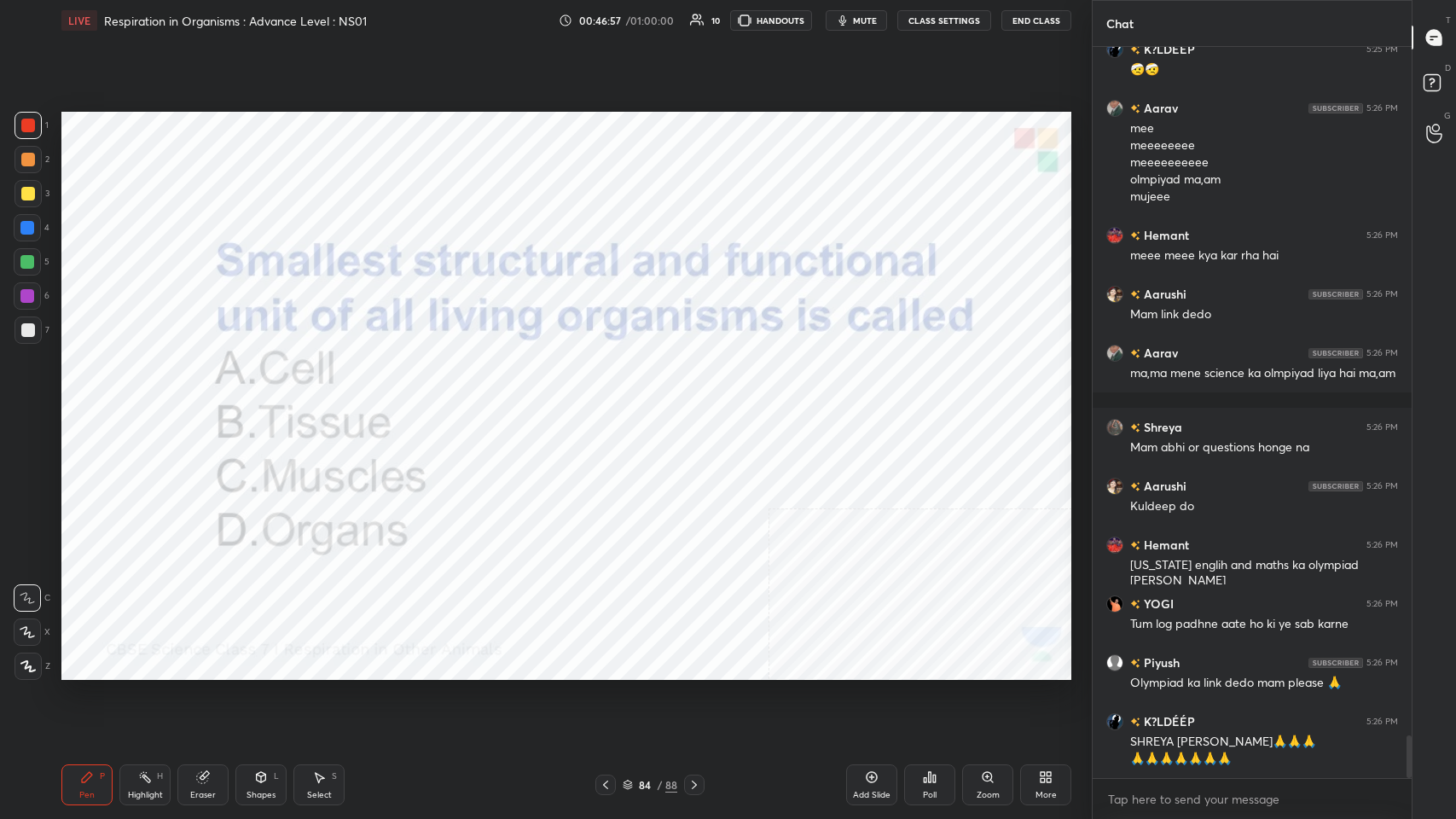
click at [611, 396] on img "grid" at bounding box center [845, 378] width 297 height 159
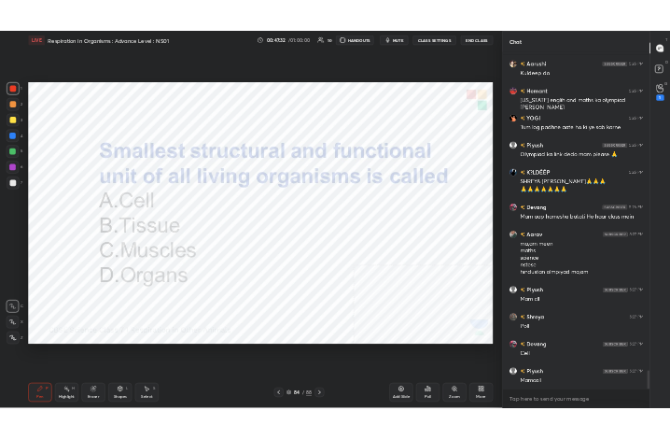
scroll to position [13527, 0]
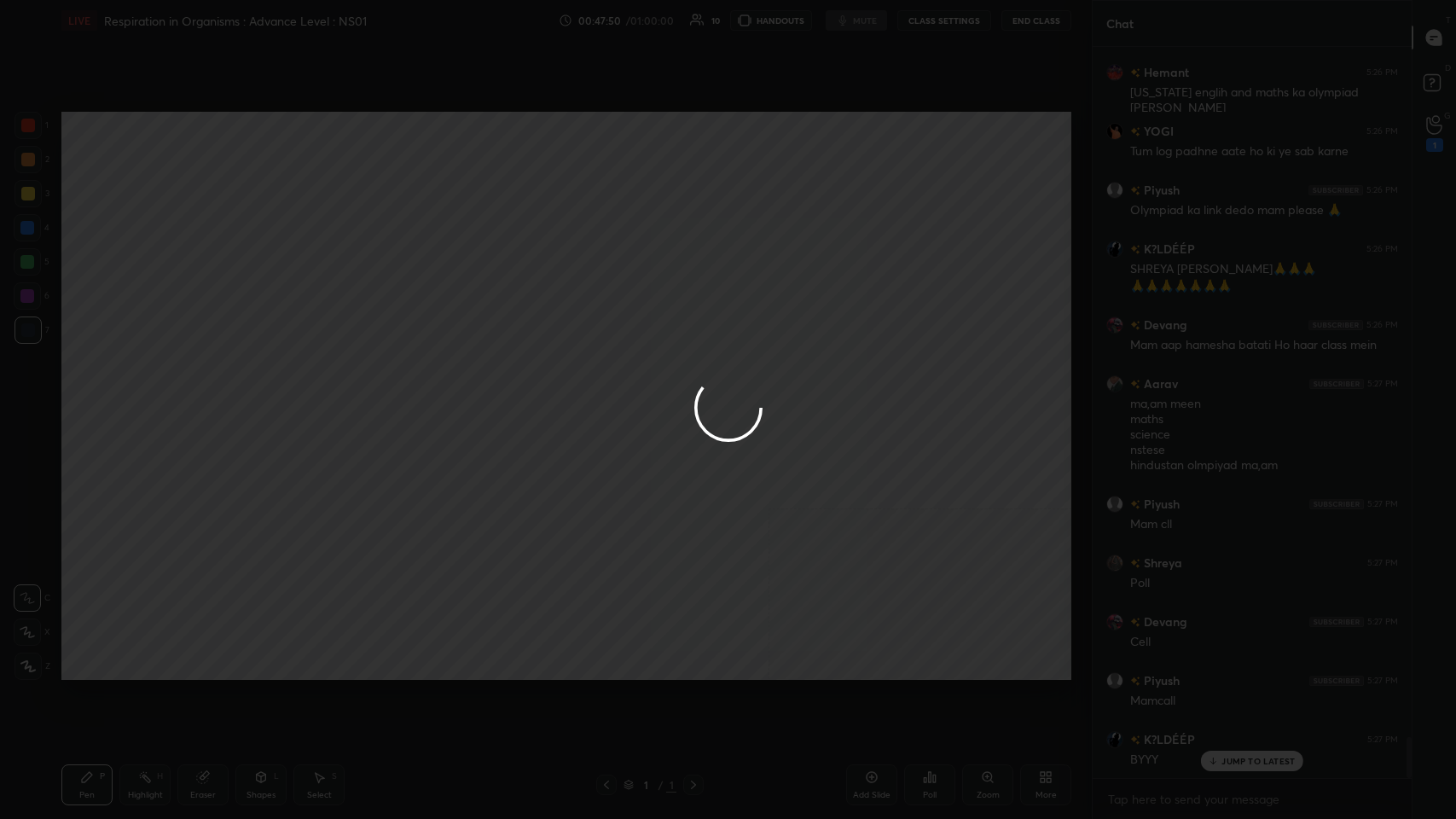
click at [611, 400] on div at bounding box center [728, 410] width 1456 height 819
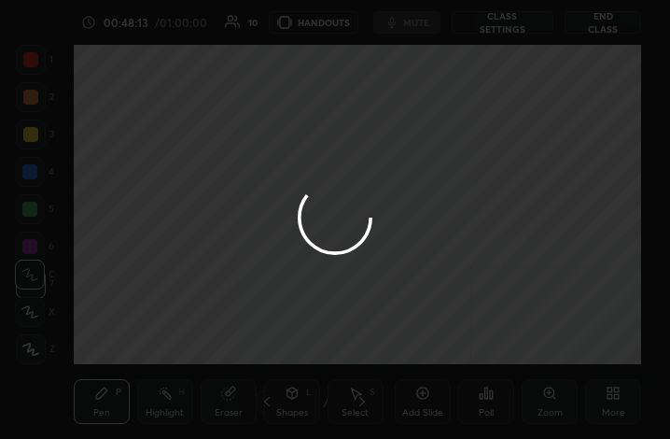
scroll to position [319, 594]
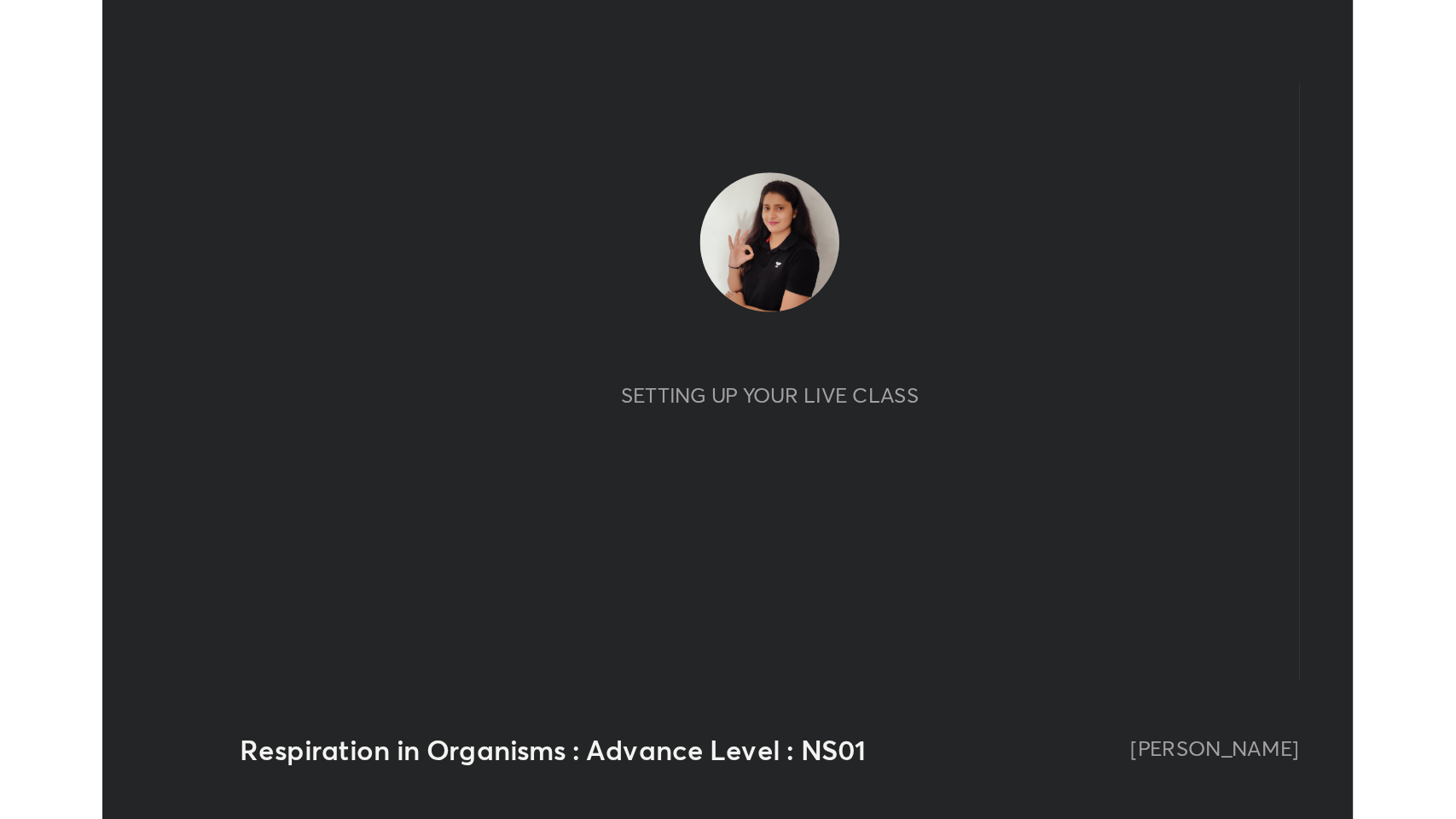
scroll to position [292, 544]
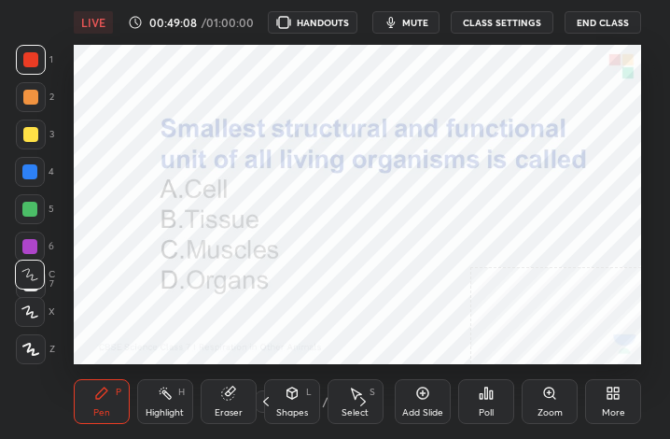
click at [625, 397] on div "More" at bounding box center [613, 401] width 56 height 45
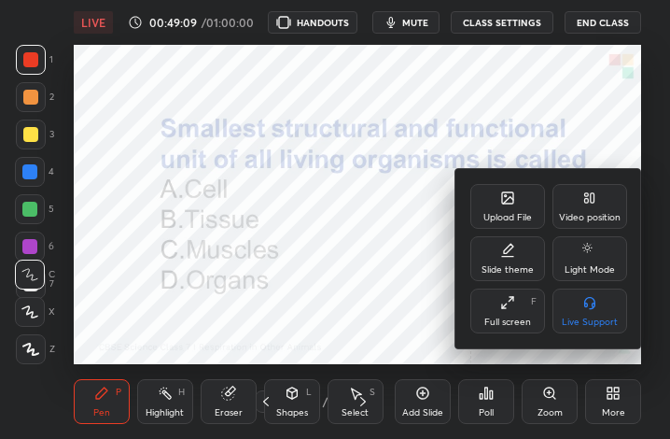
click at [521, 303] on div "Full screen F" at bounding box center [507, 310] width 75 height 45
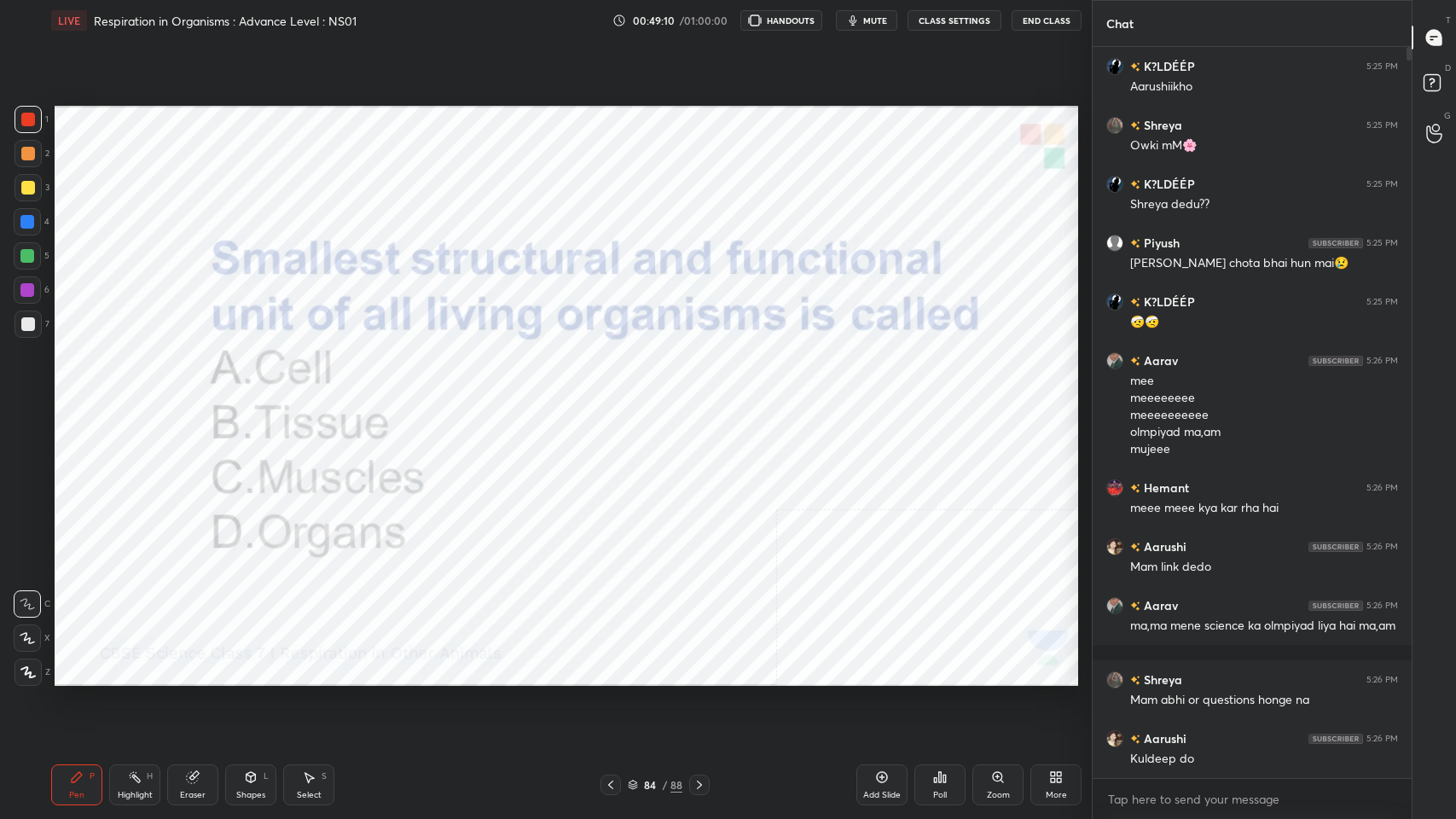
scroll to position [0, 0]
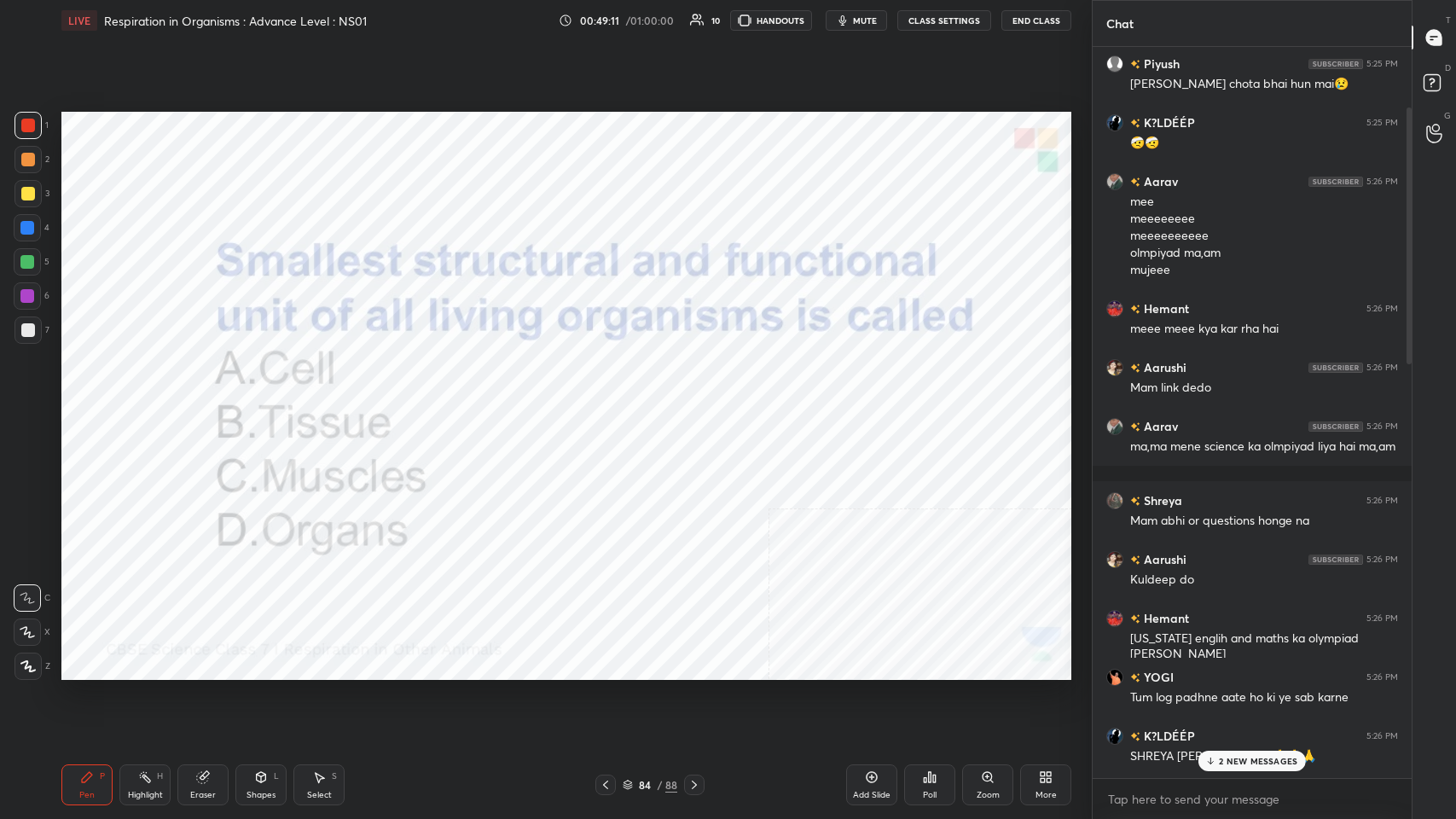
click at [611, 400] on div "Poll" at bounding box center [930, 784] width 51 height 41
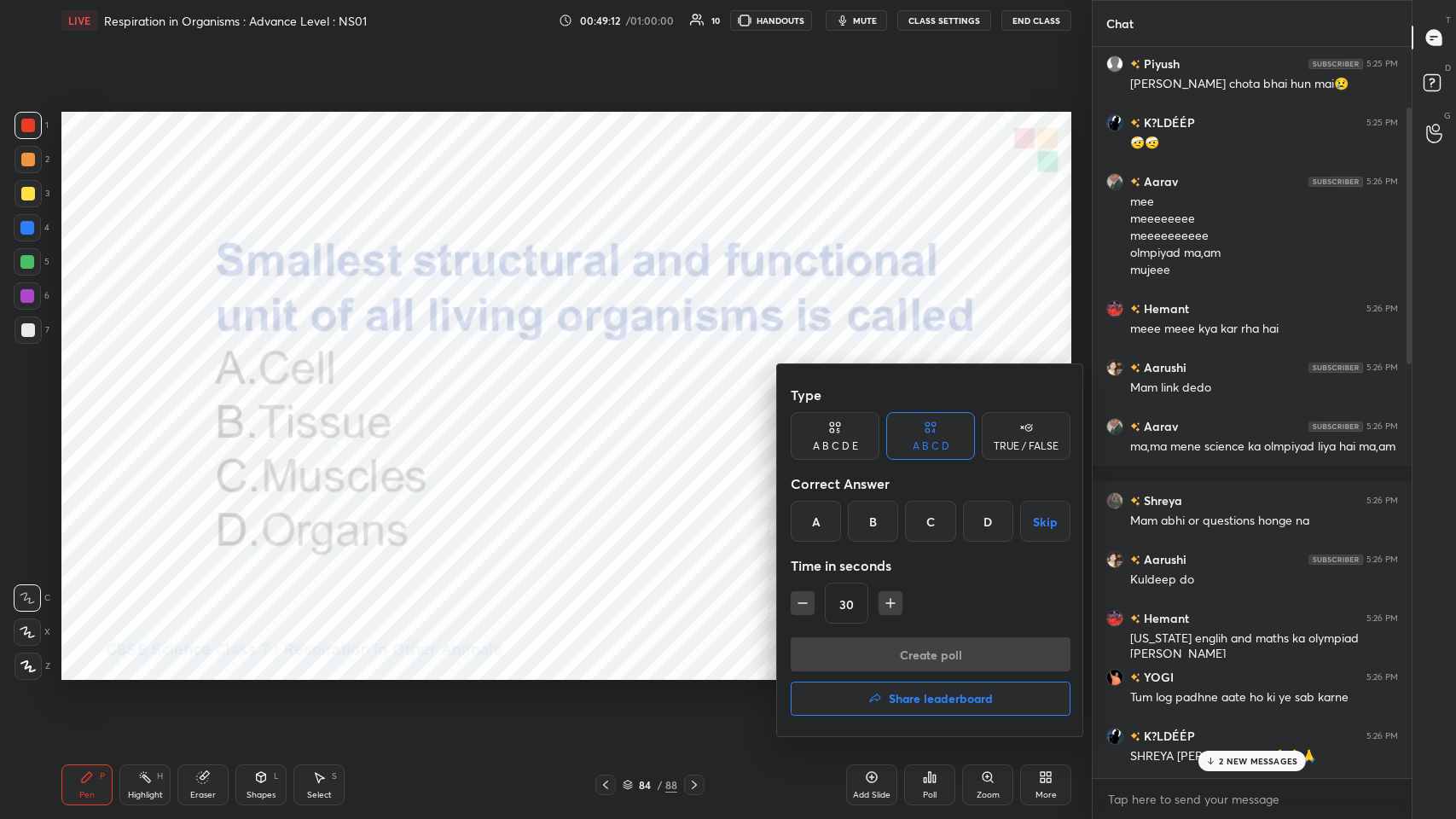
click at [611, 400] on div "A" at bounding box center [815, 521] width 50 height 41
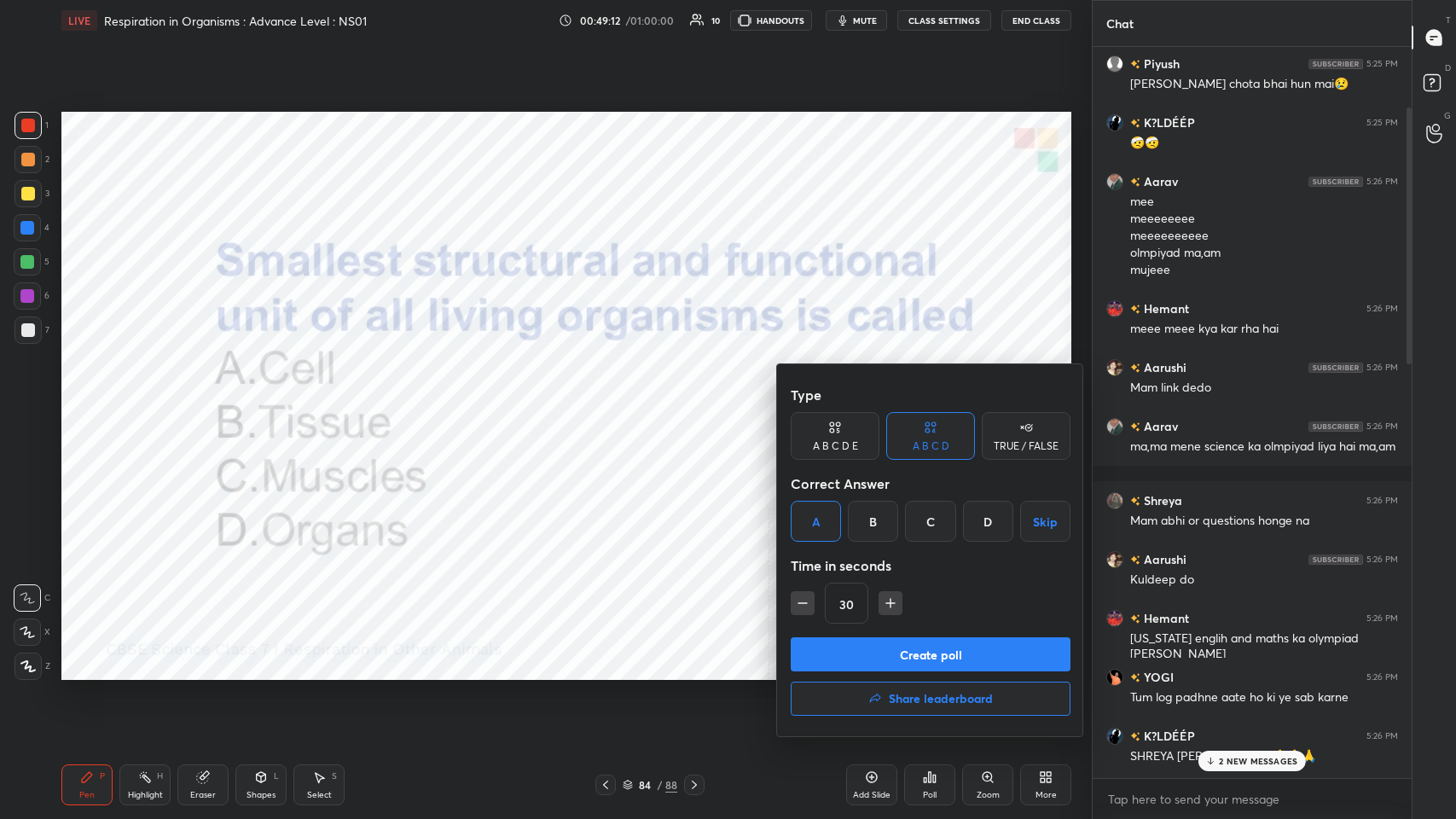
click at [611, 400] on button "Create poll" at bounding box center [930, 654] width 280 height 34
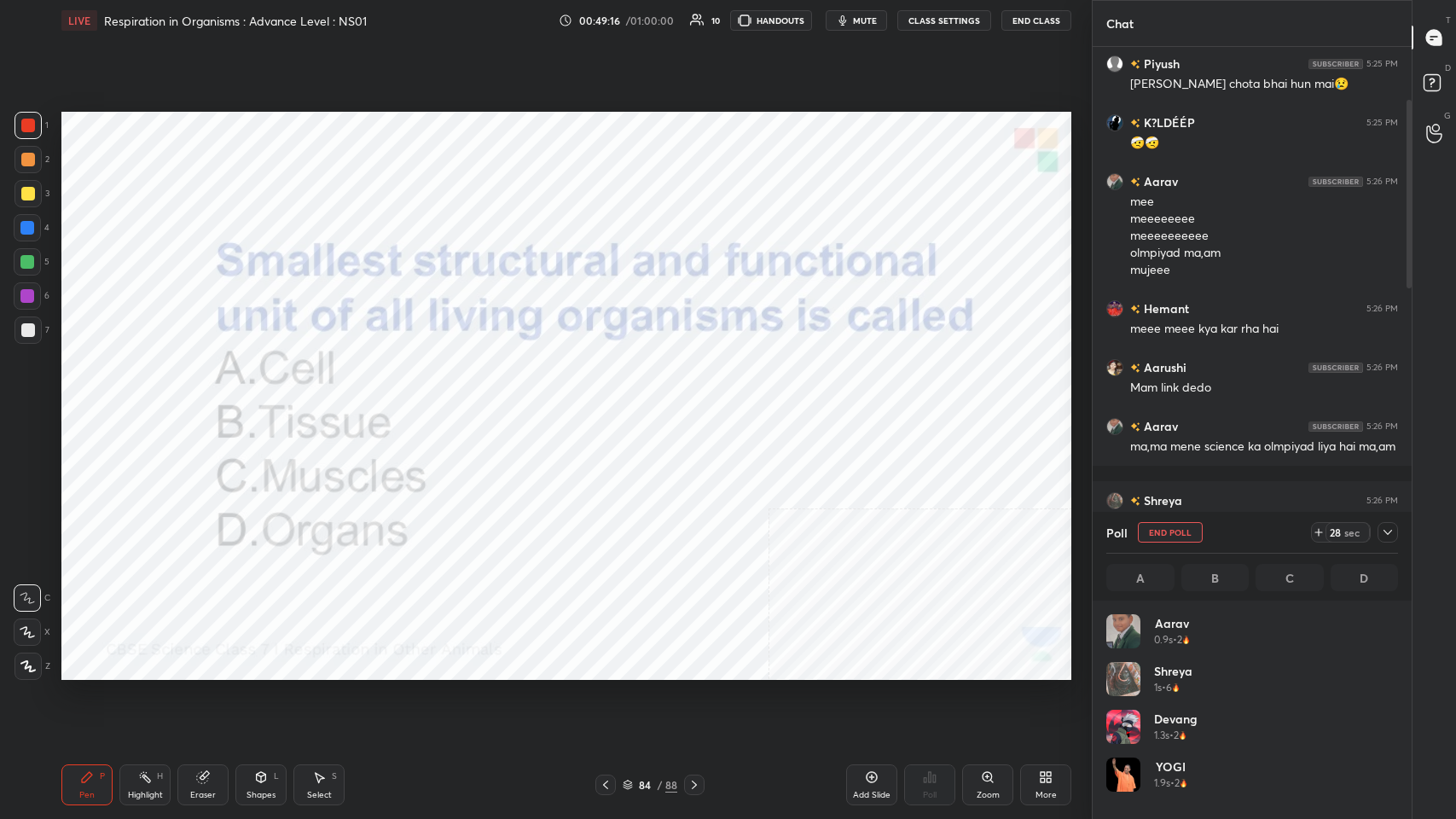
scroll to position [5, 5]
click at [611, 327] on div "Setting up your live class Poll for secs No correct answer Start poll" at bounding box center [567, 396] width 1024 height 709
click at [611, 388] on div "1 2 3 4 5 6 7 C X Z C X Z E E Erase all H H LIVE Respiration in Organisms : Adv…" at bounding box center [546, 410] width 1091 height 819
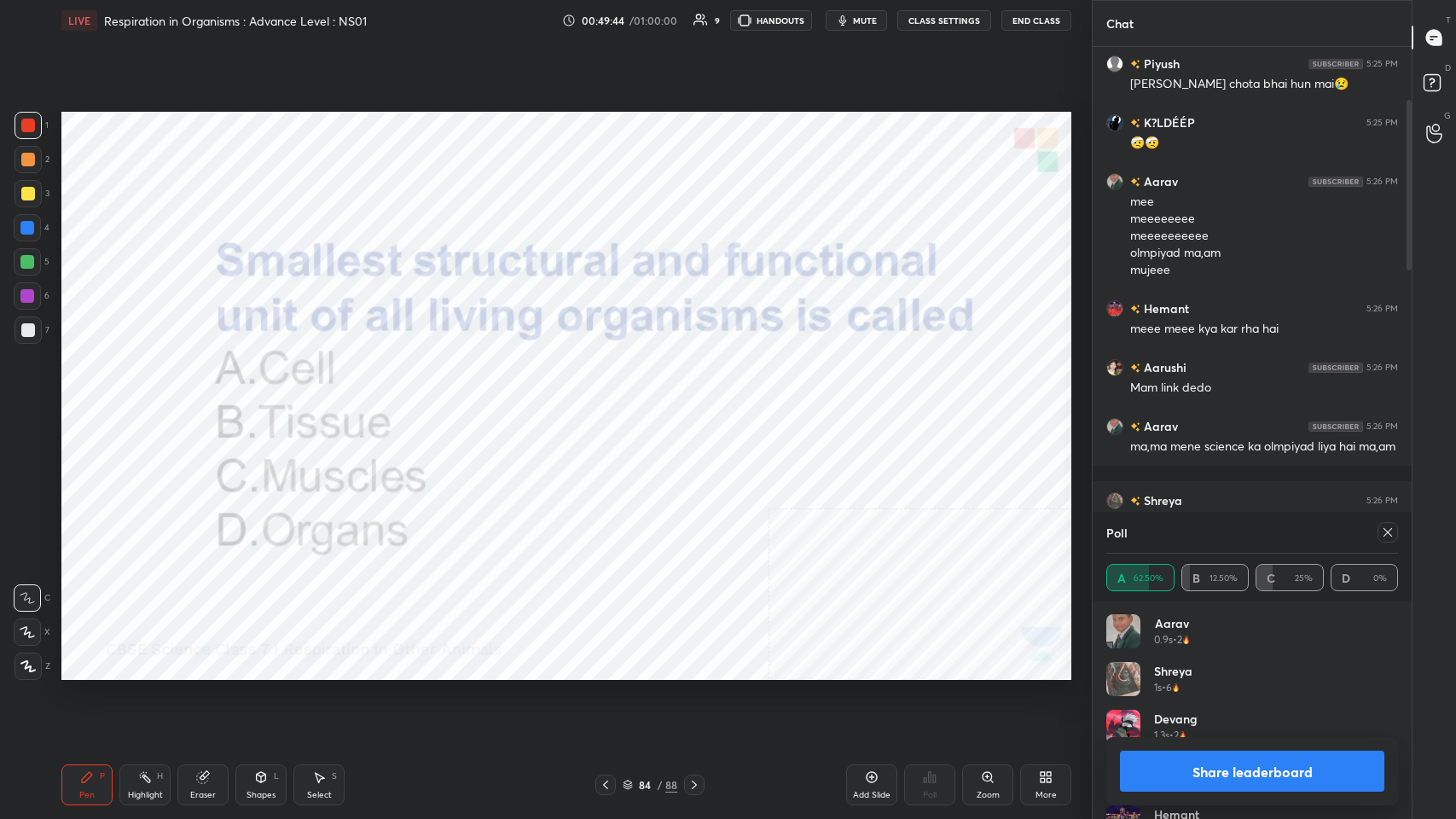
click at [611, 400] on icon at bounding box center [1387, 532] width 14 height 14
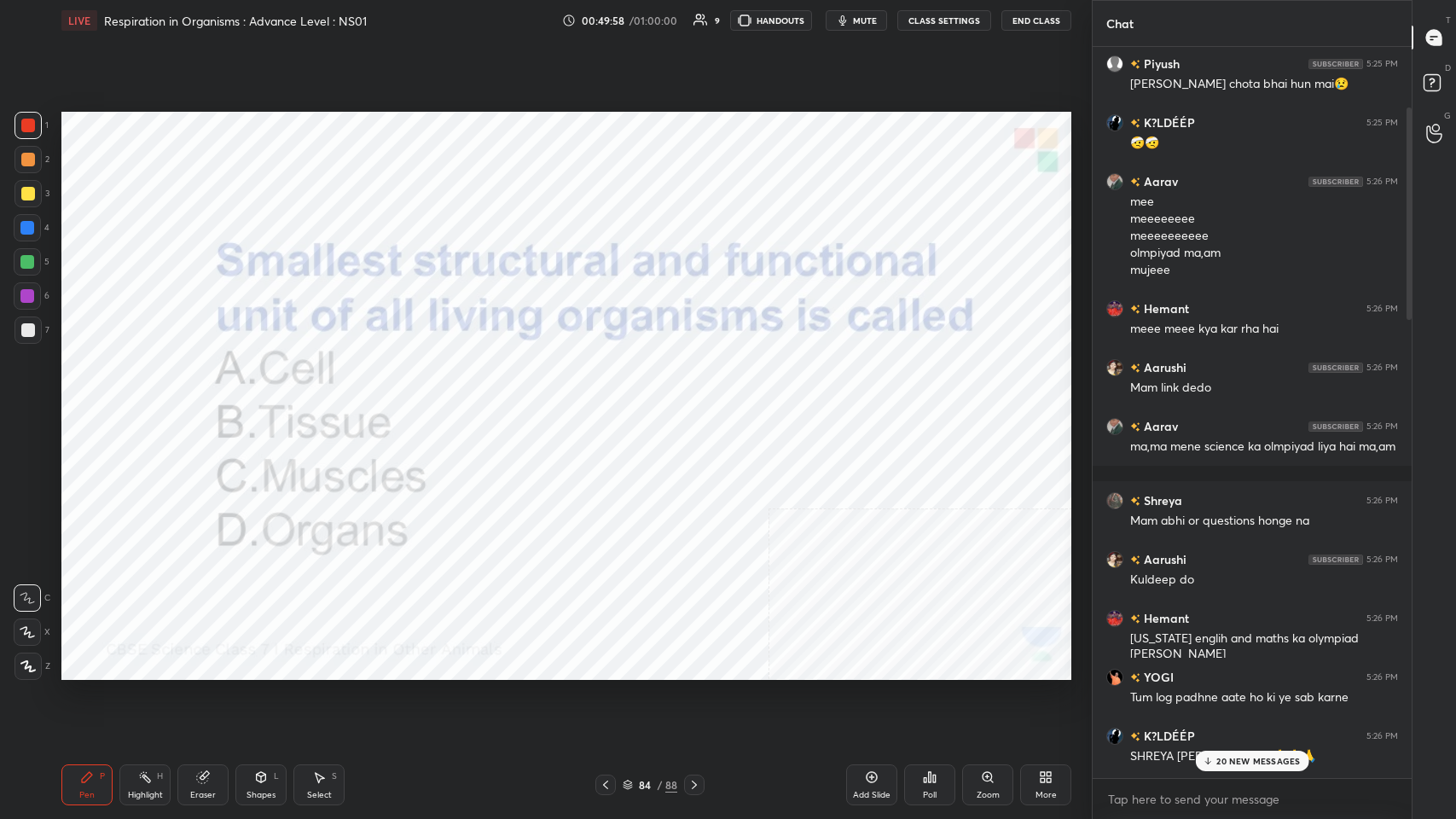
click at [611, 400] on div "84 / 88" at bounding box center [649, 784] width 109 height 20
click at [611, 400] on icon at bounding box center [694, 784] width 14 height 14
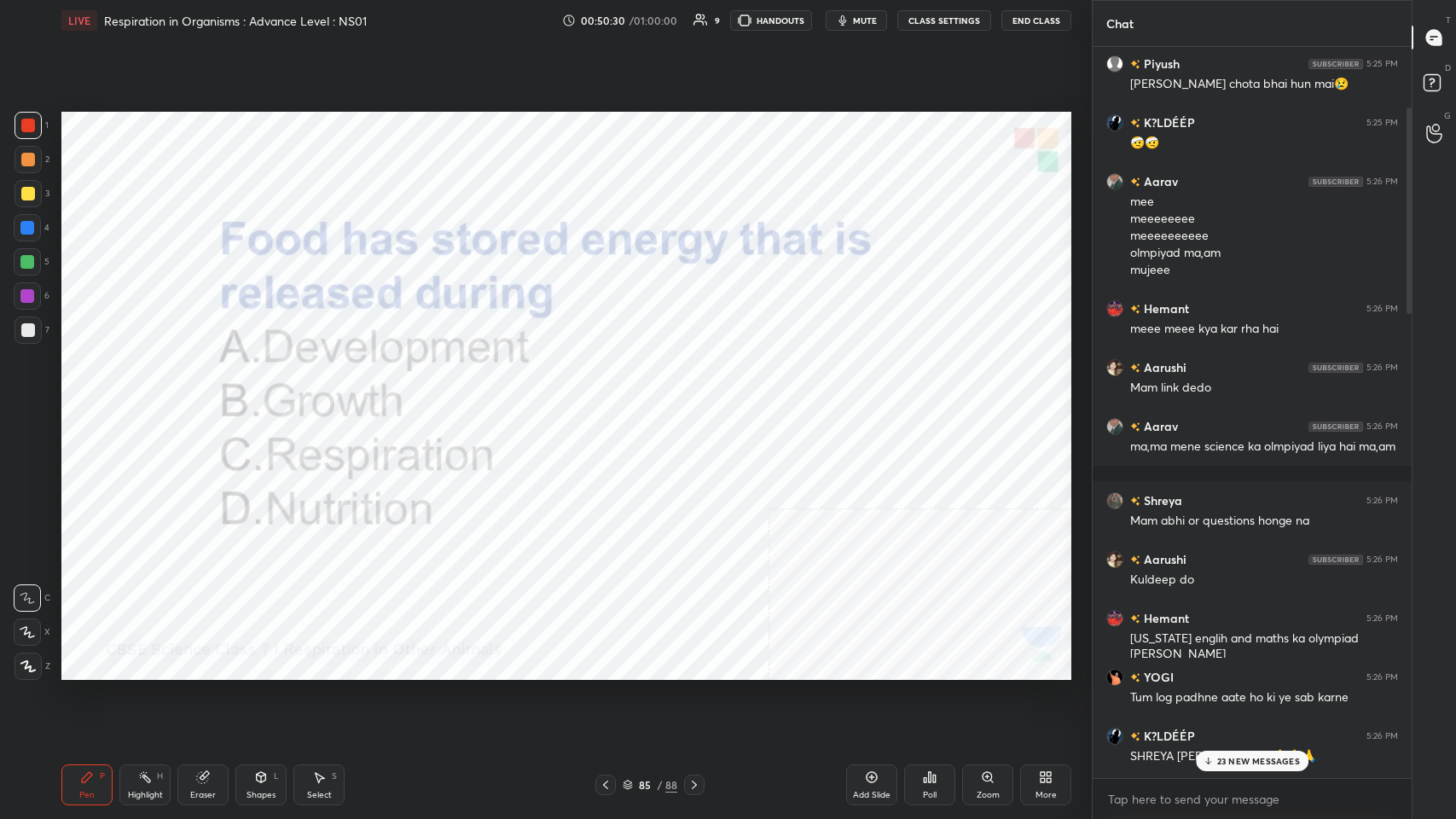
click at [611, 400] on div "Poll" at bounding box center [930, 794] width 14 height 8
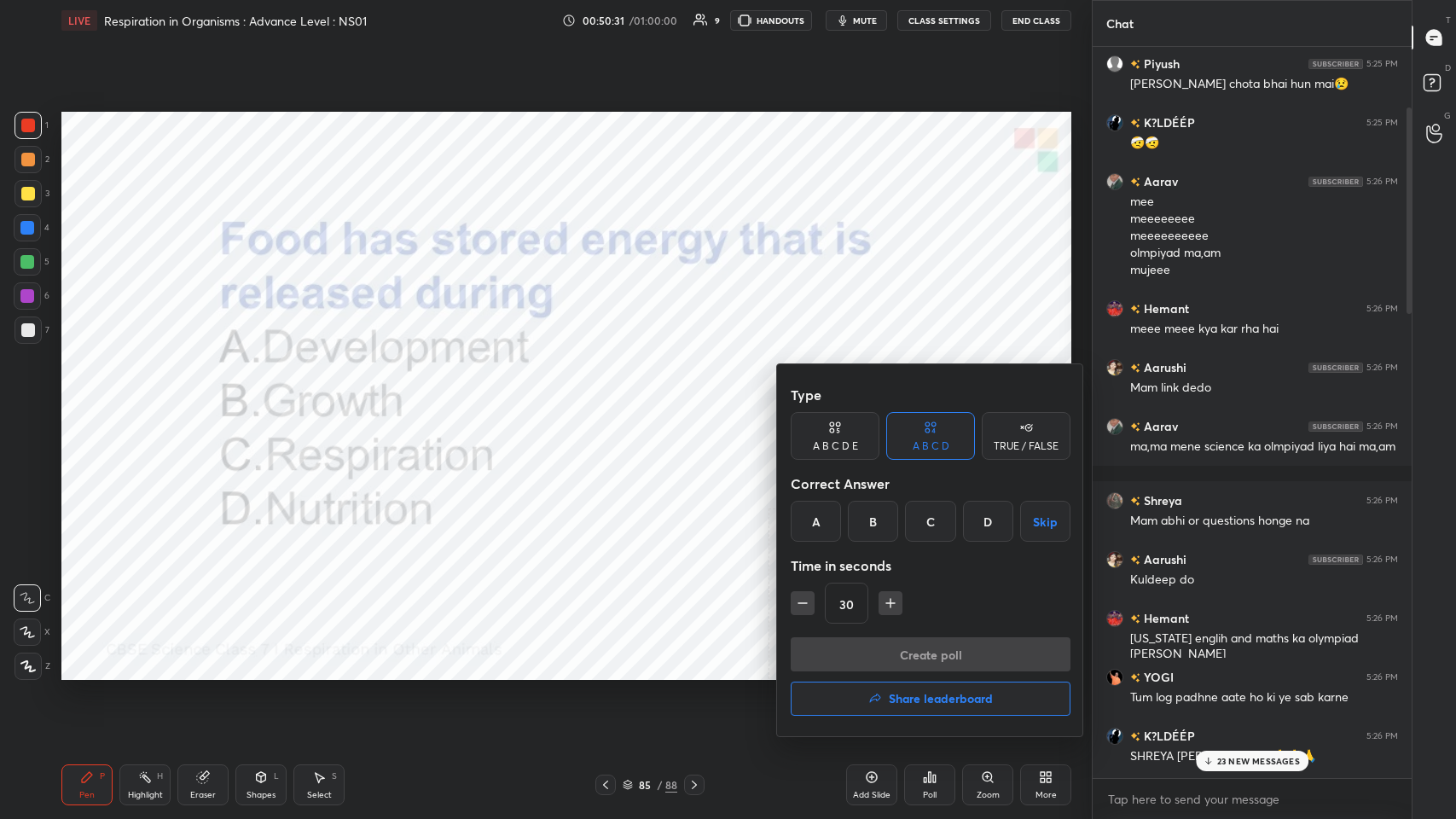
click at [611, 400] on div "C" at bounding box center [930, 521] width 50 height 41
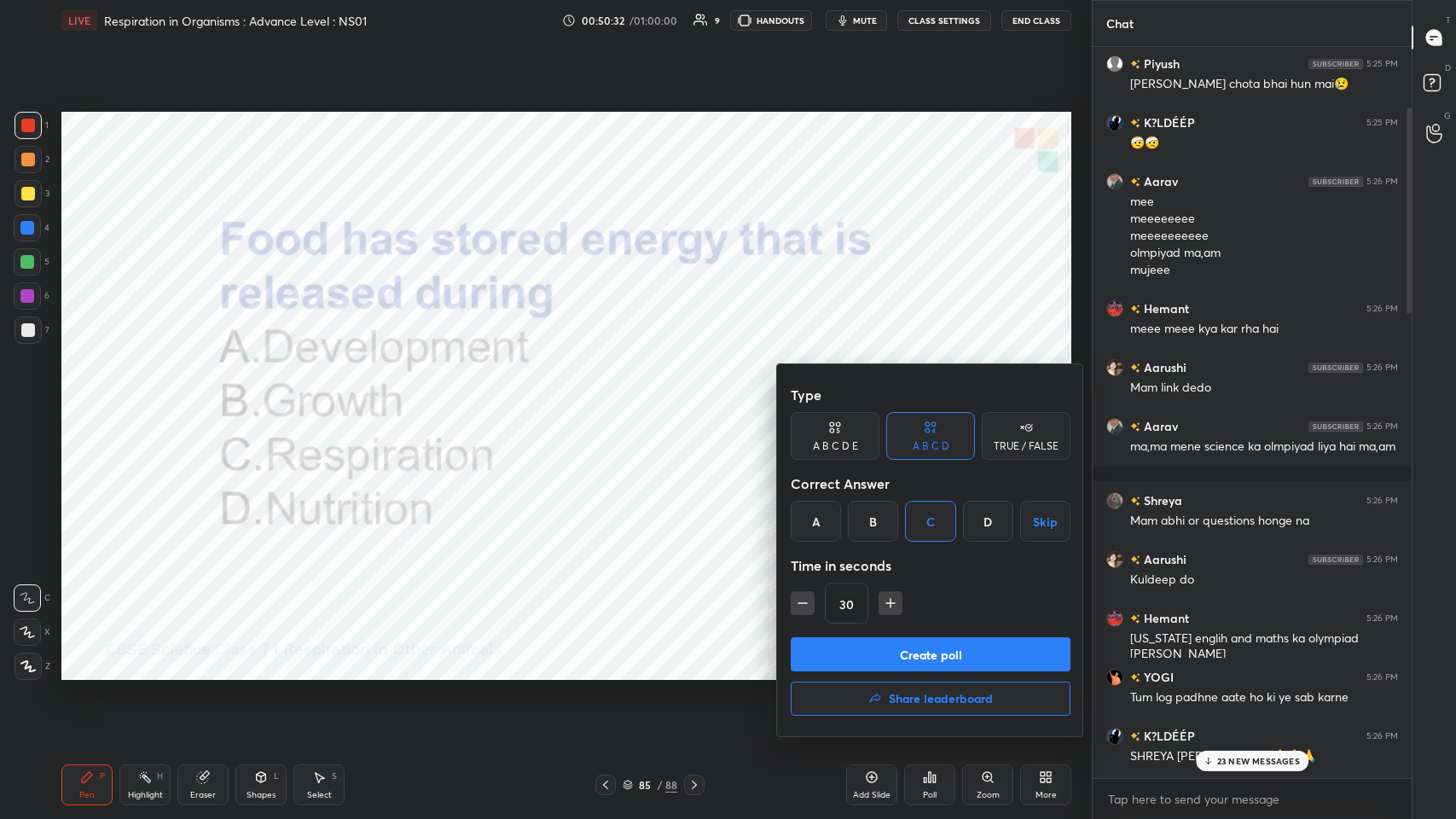
click at [611, 400] on button "Create poll" at bounding box center [930, 654] width 280 height 34
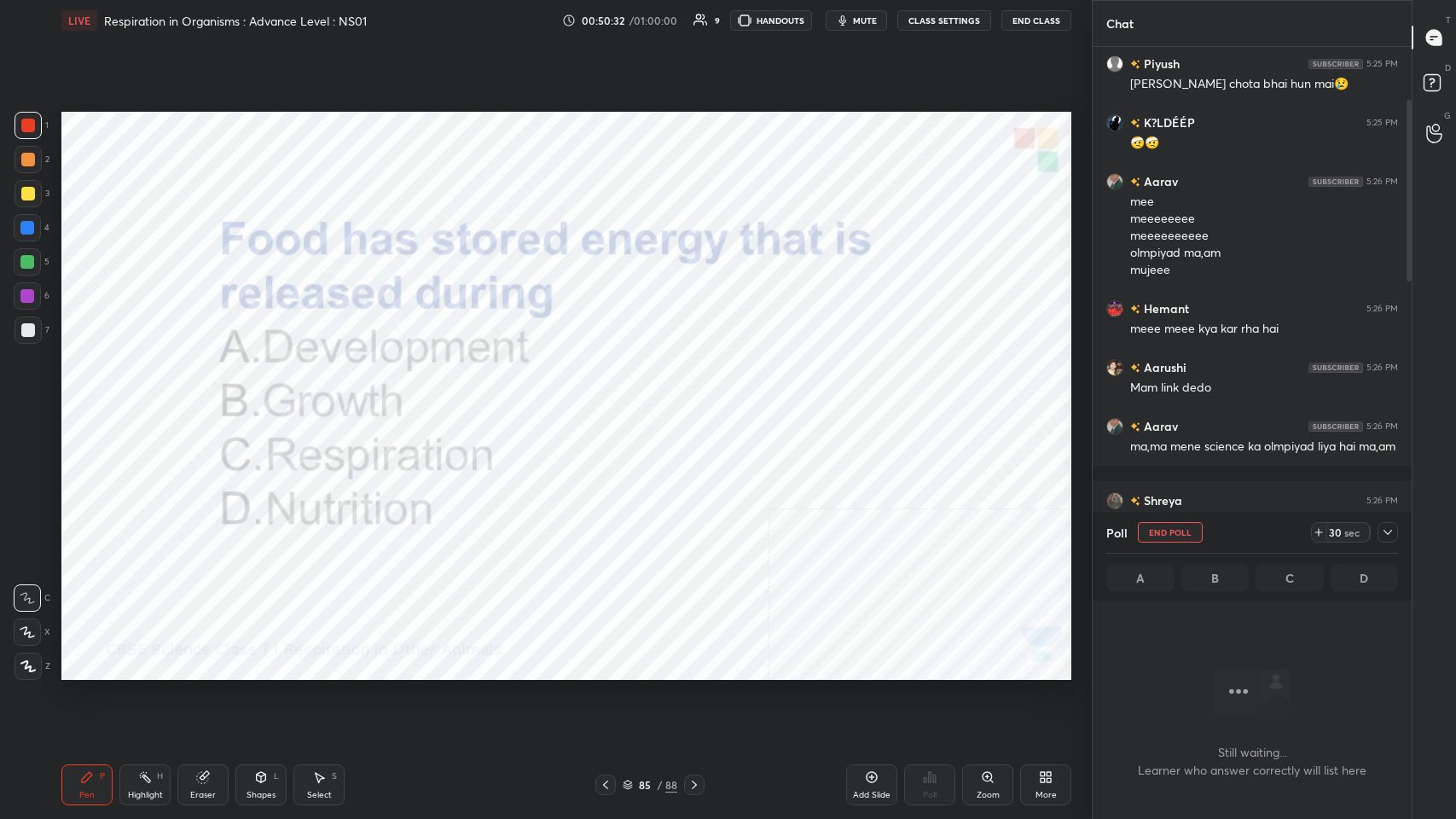
scroll to position [679, 314]
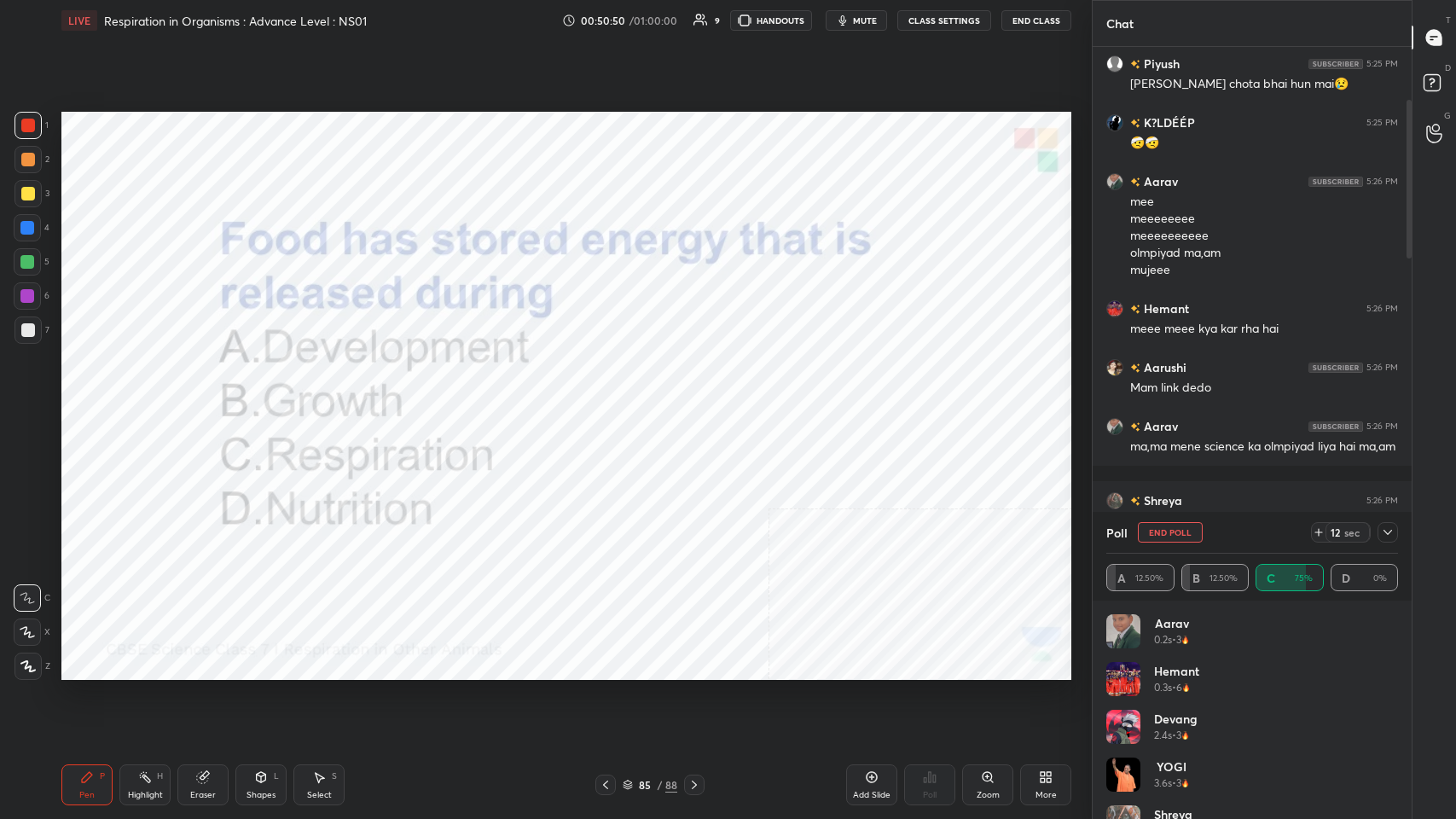
click at [27, 400] on icon at bounding box center [27, 632] width 16 height 12
click at [611, 400] on div at bounding box center [1387, 532] width 20 height 20
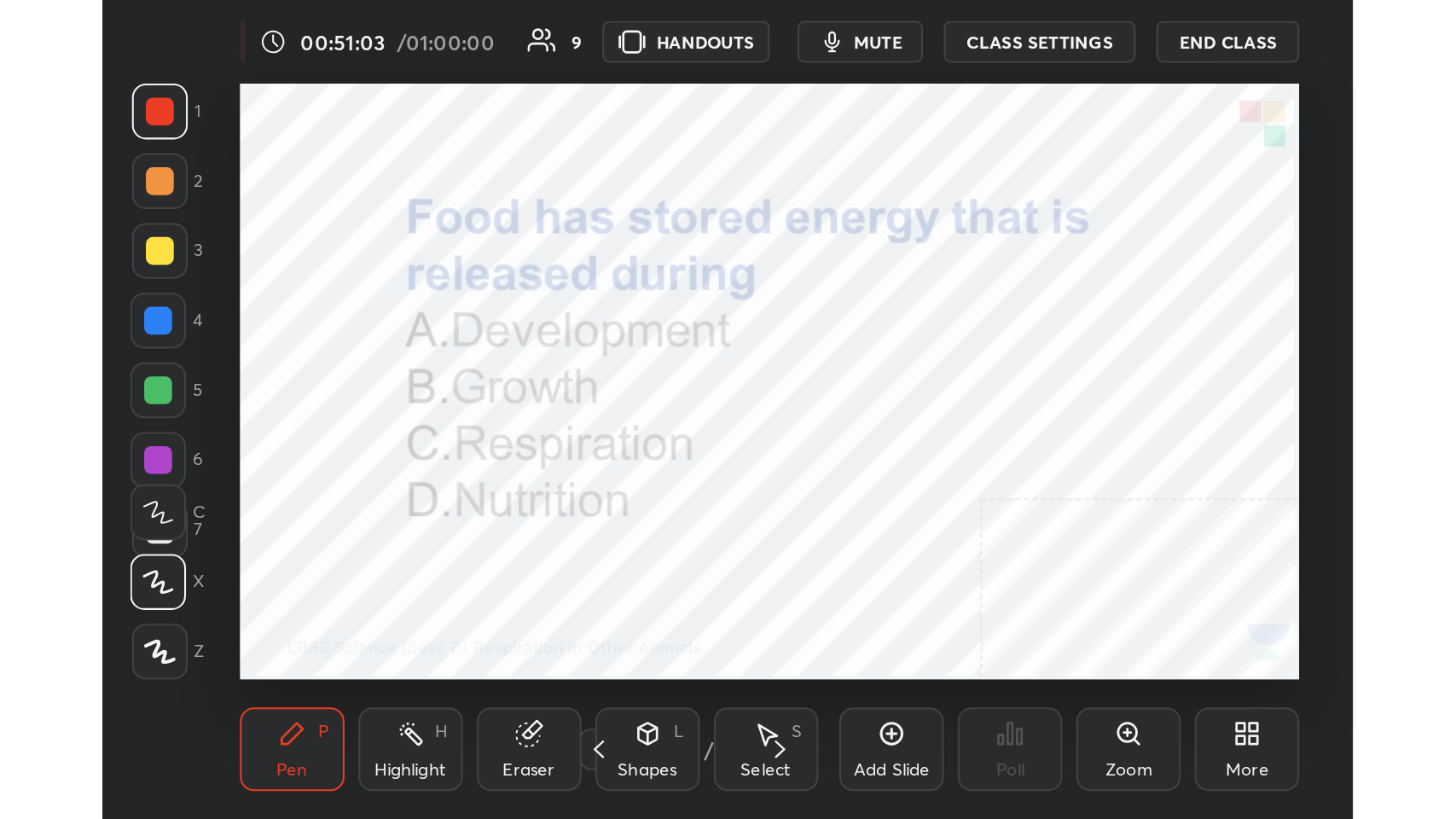
scroll to position [292, 544]
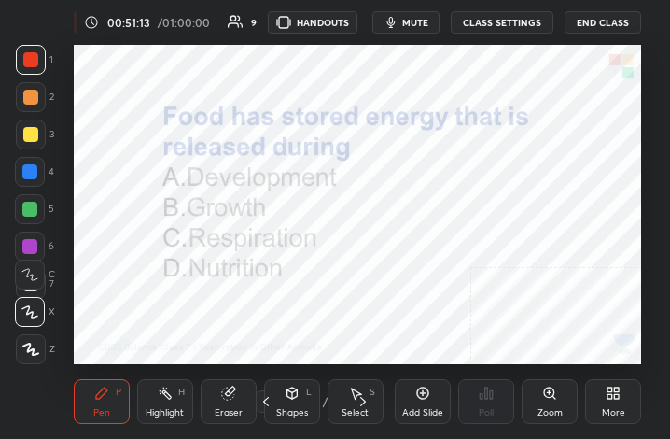
click at [625, 397] on div "More" at bounding box center [613, 401] width 56 height 45
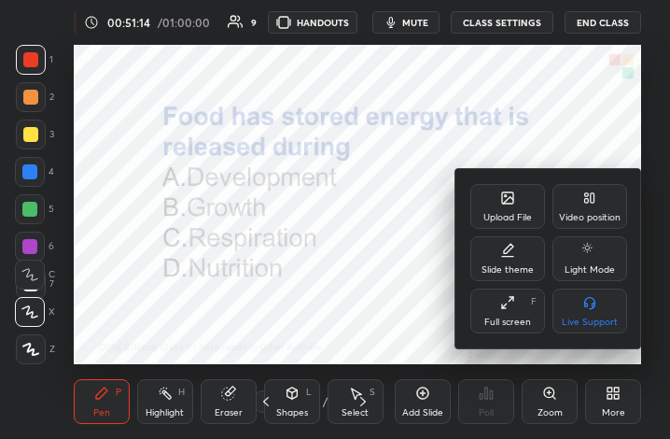
click at [493, 299] on div "Full screen F" at bounding box center [507, 310] width 75 height 45
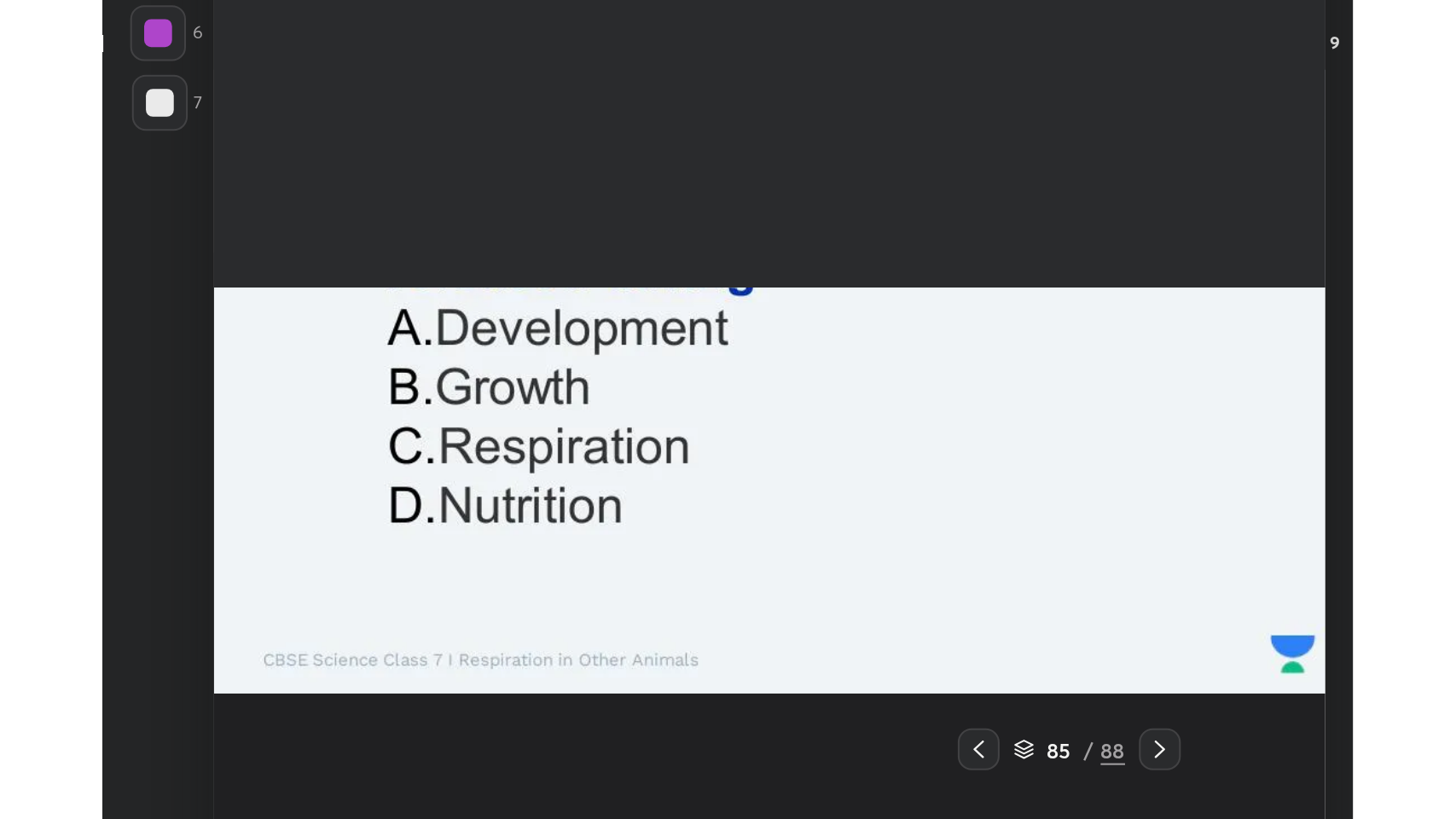
scroll to position [84580, 84007]
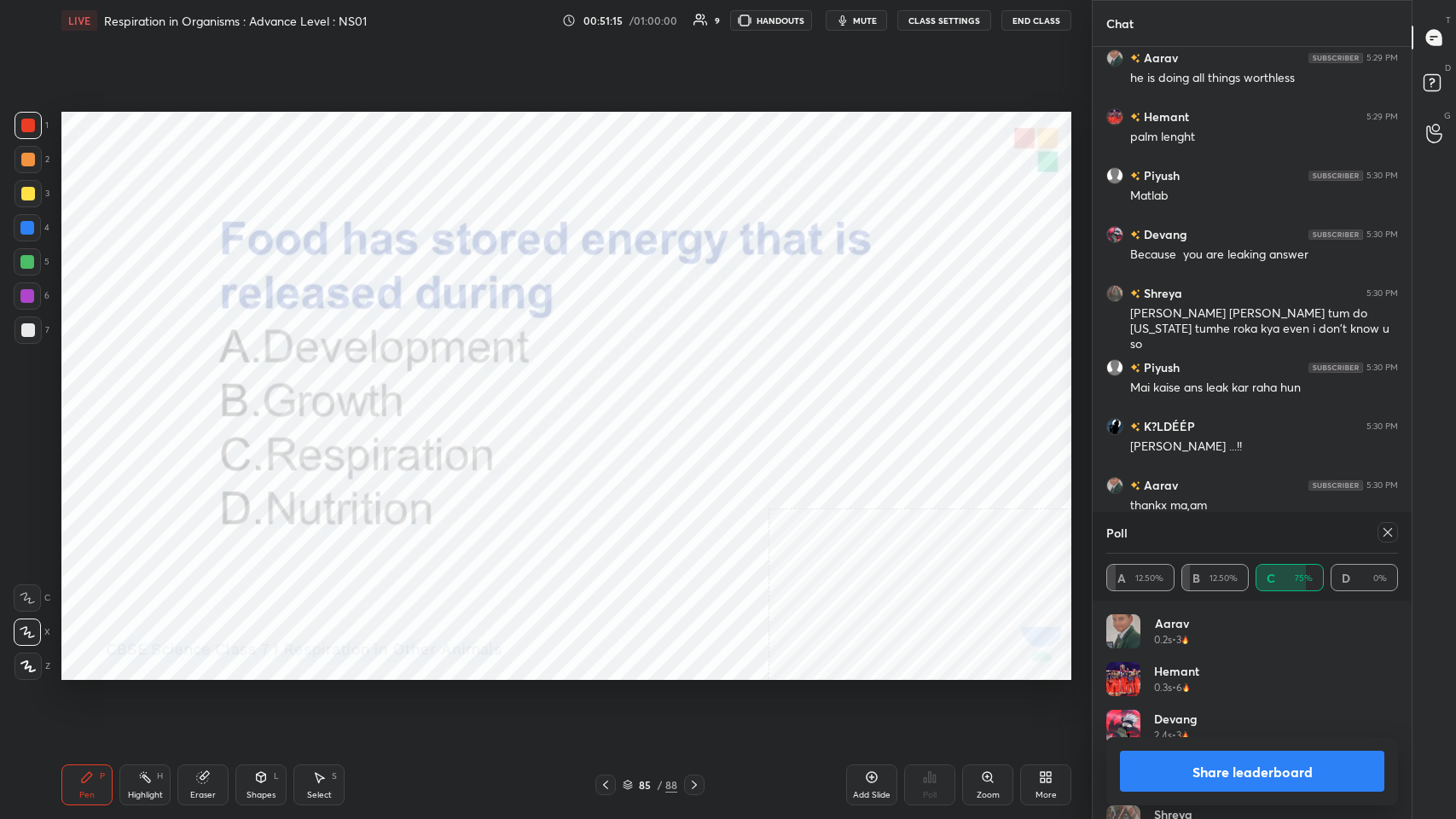
click at [611, 400] on icon at bounding box center [1387, 532] width 14 height 14
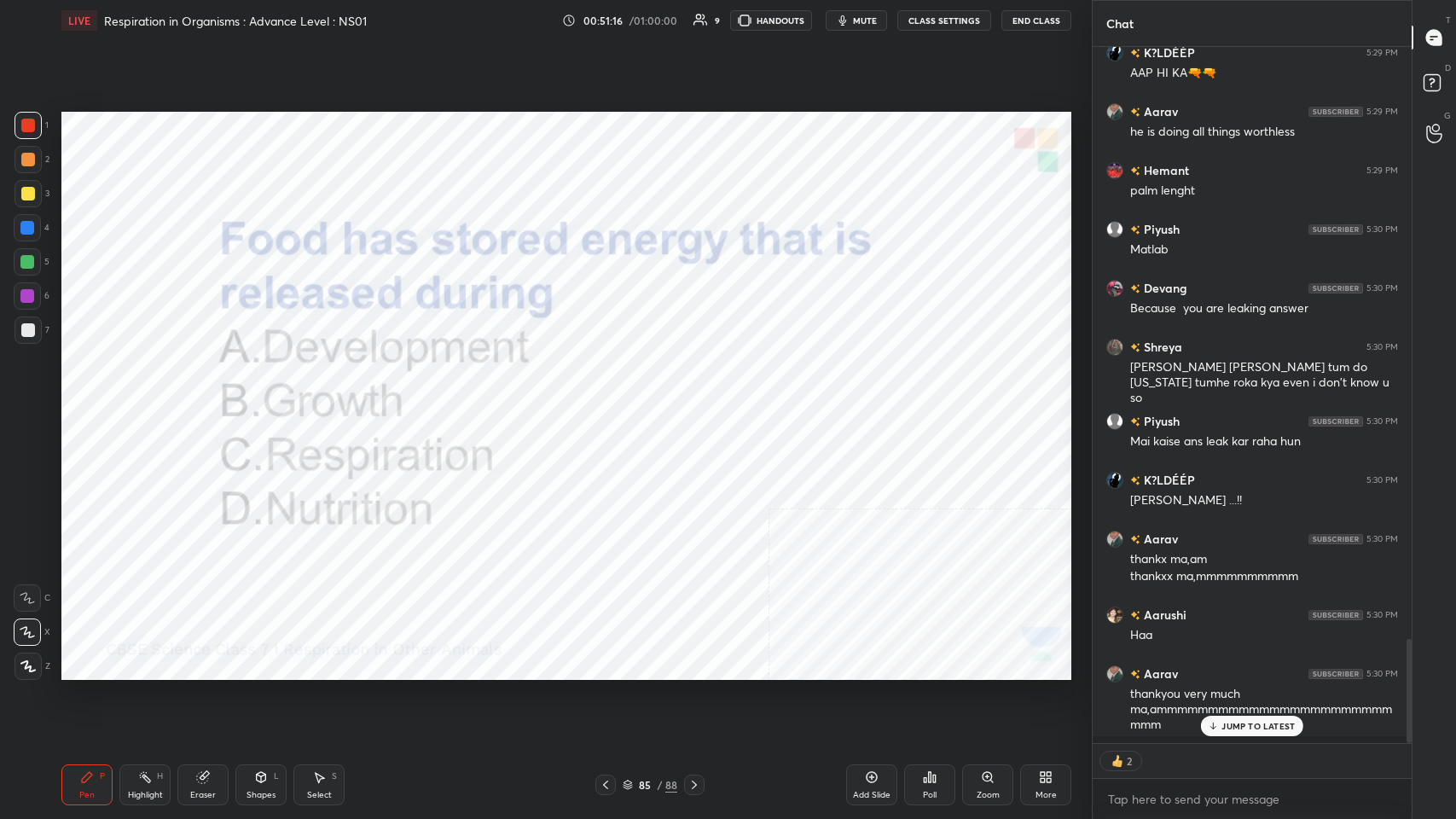
click at [611, 400] on div "2" at bounding box center [1251, 760] width 319 height 34
click at [611, 400] on body "1 2 3 4 5 6 7 C X Z C X Z E E Erase all H H LIVE Respiration in Organisms : Adv…" at bounding box center [728, 410] width 1456 height 819
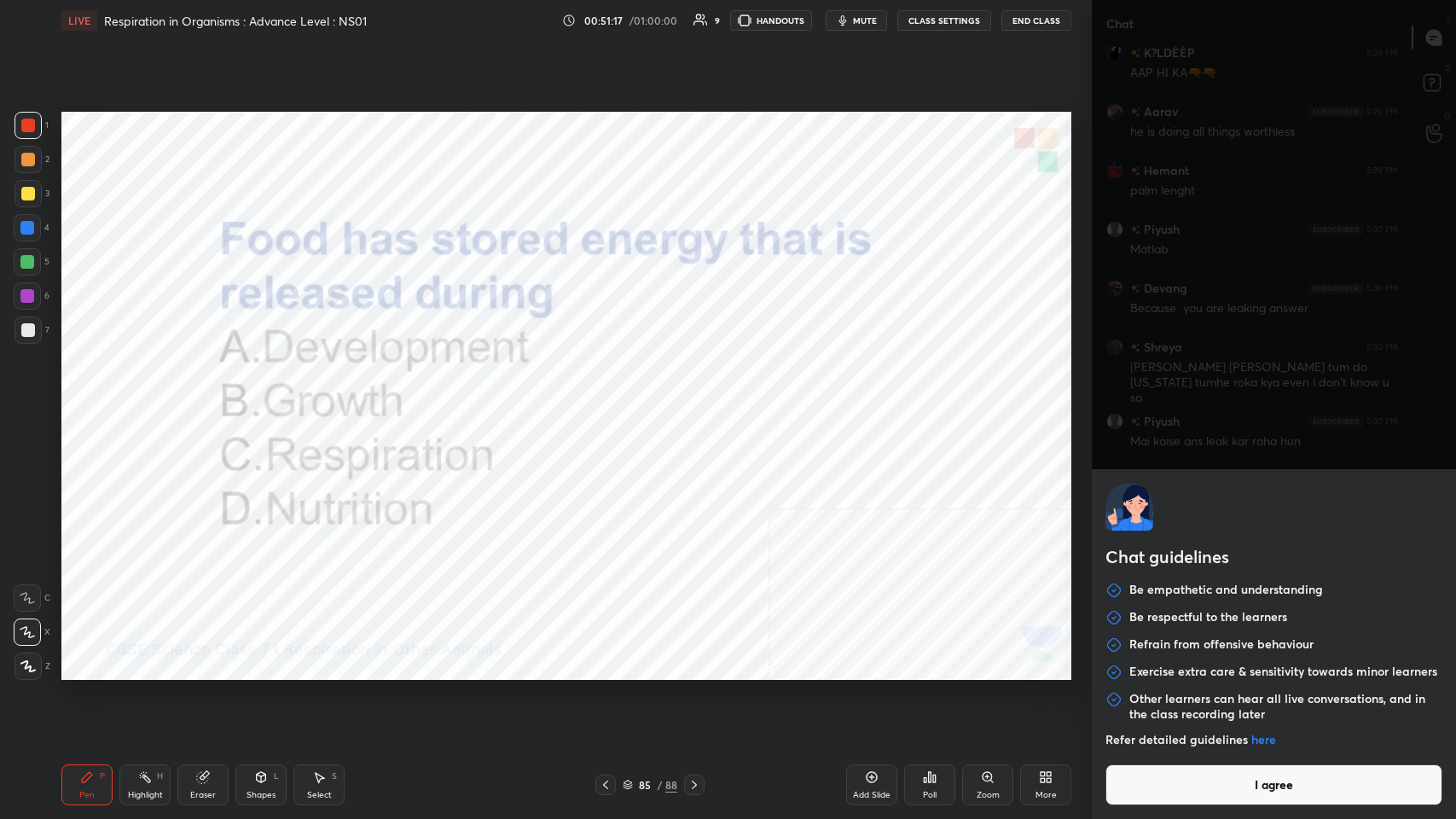
click at [611, 400] on button "I agree" at bounding box center [1273, 784] width 337 height 41
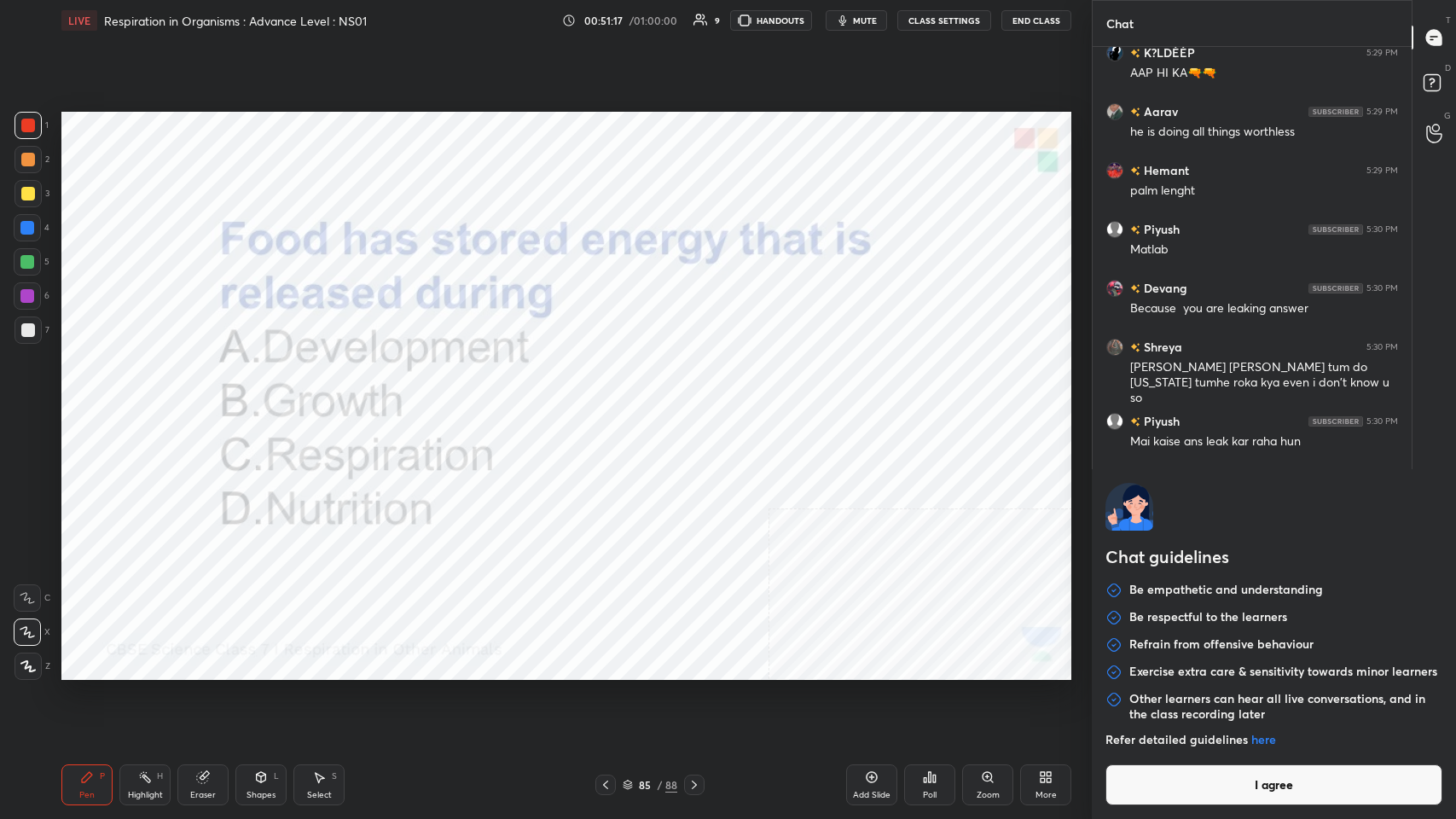
type textarea "x"
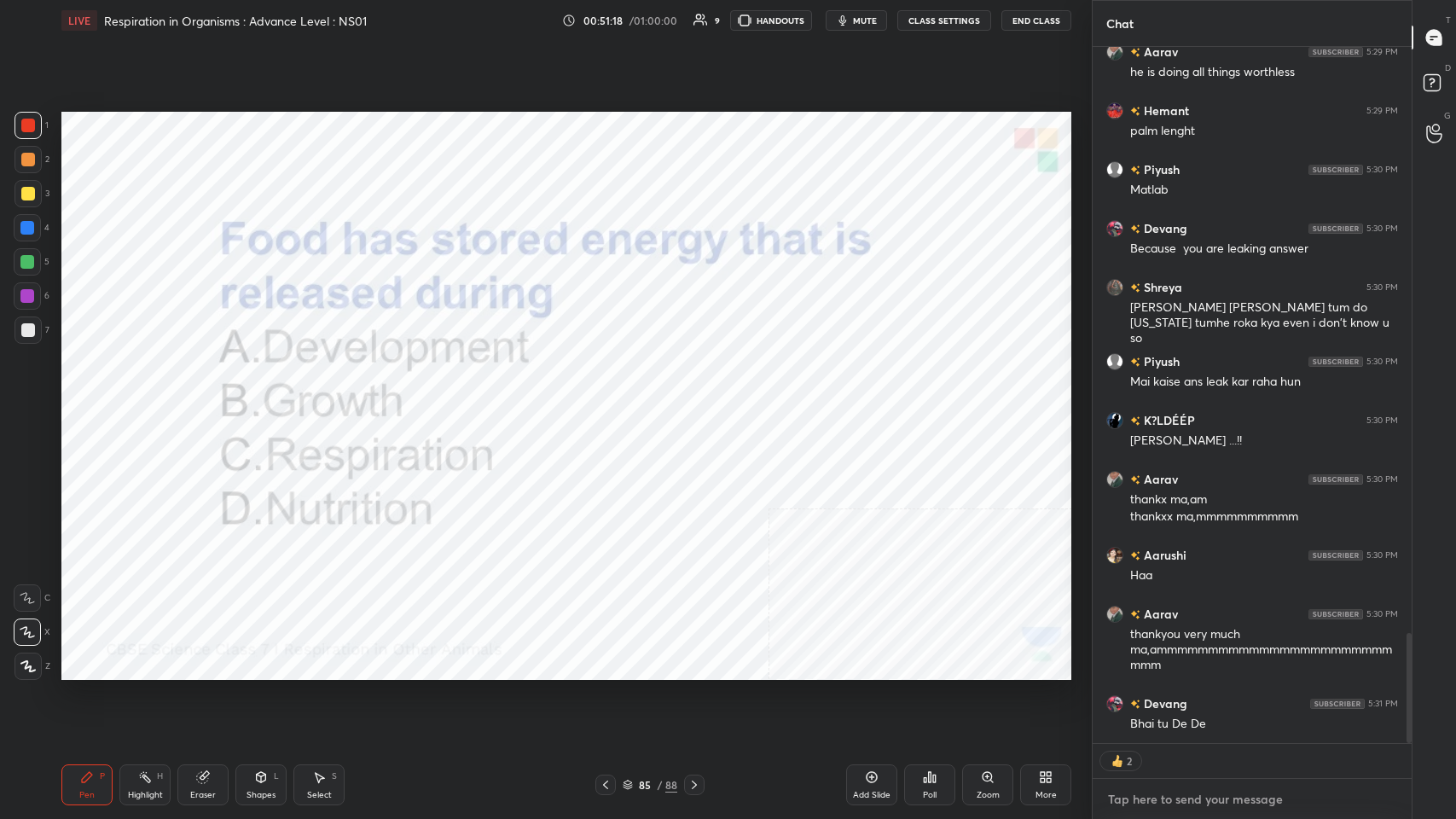
type textarea "P"
type textarea "x"
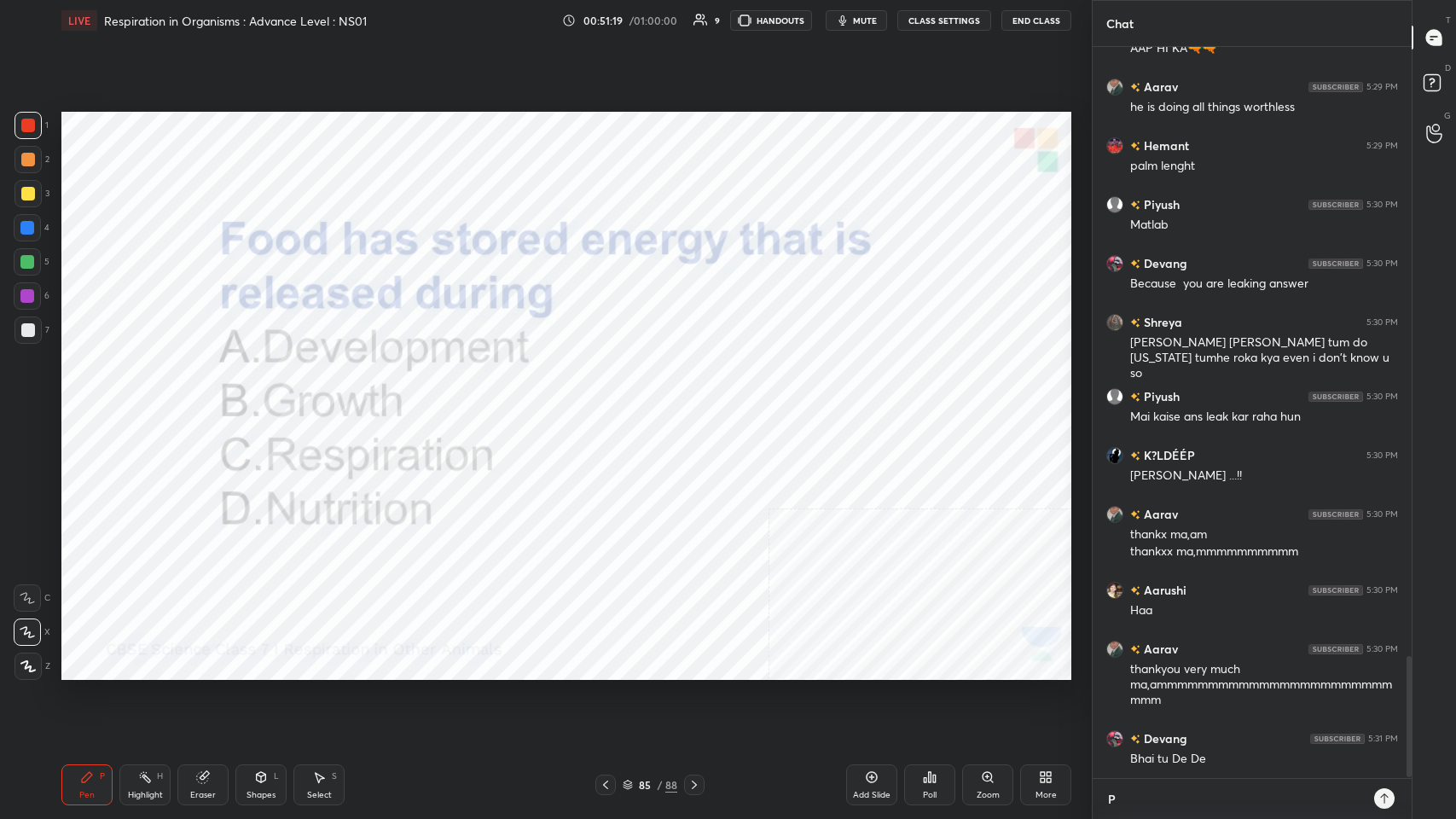
type textarea "Pl"
type textarea "x"
type textarea "Plu"
type textarea "x"
type textarea "Plus"
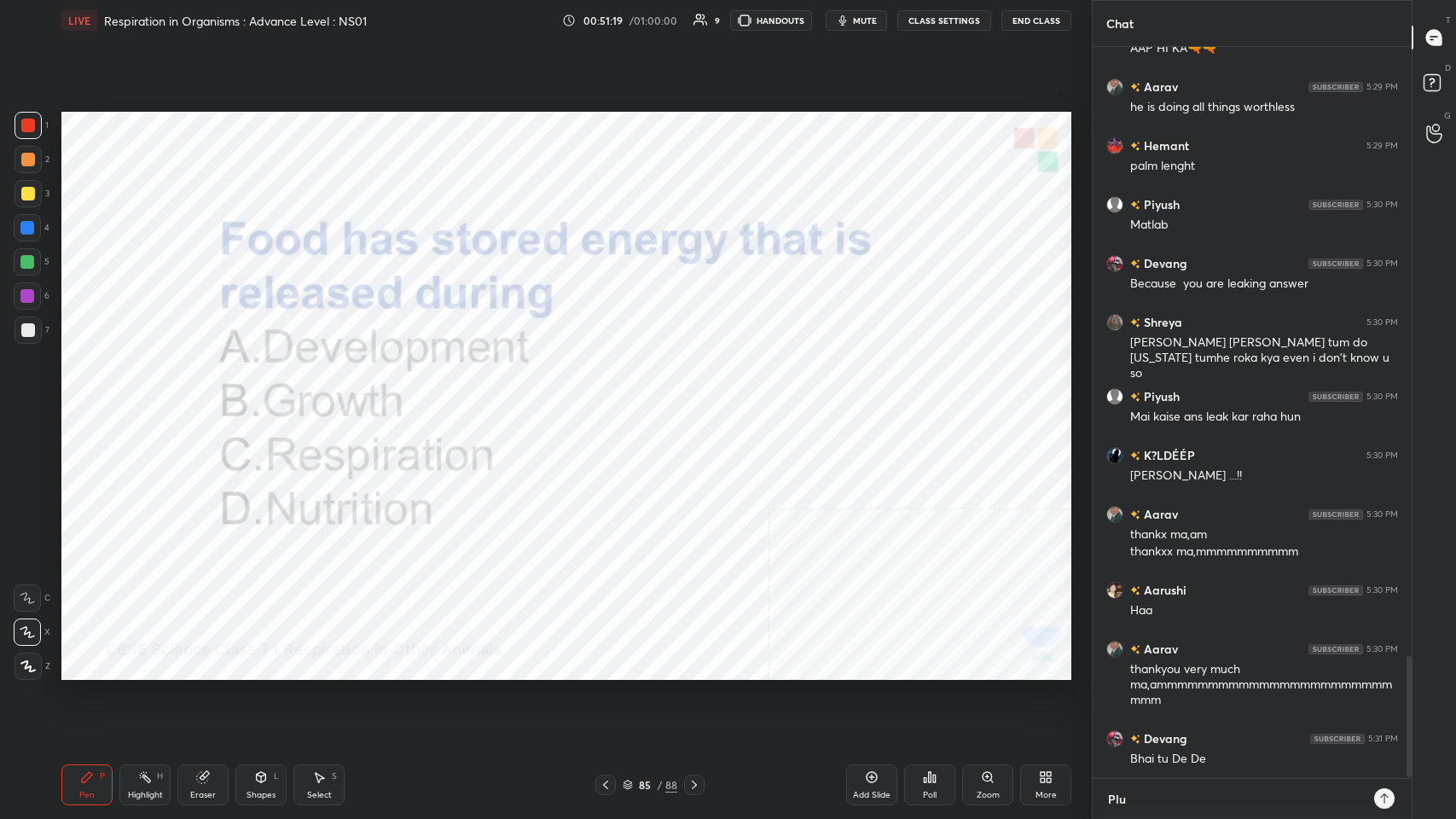
type textarea "x"
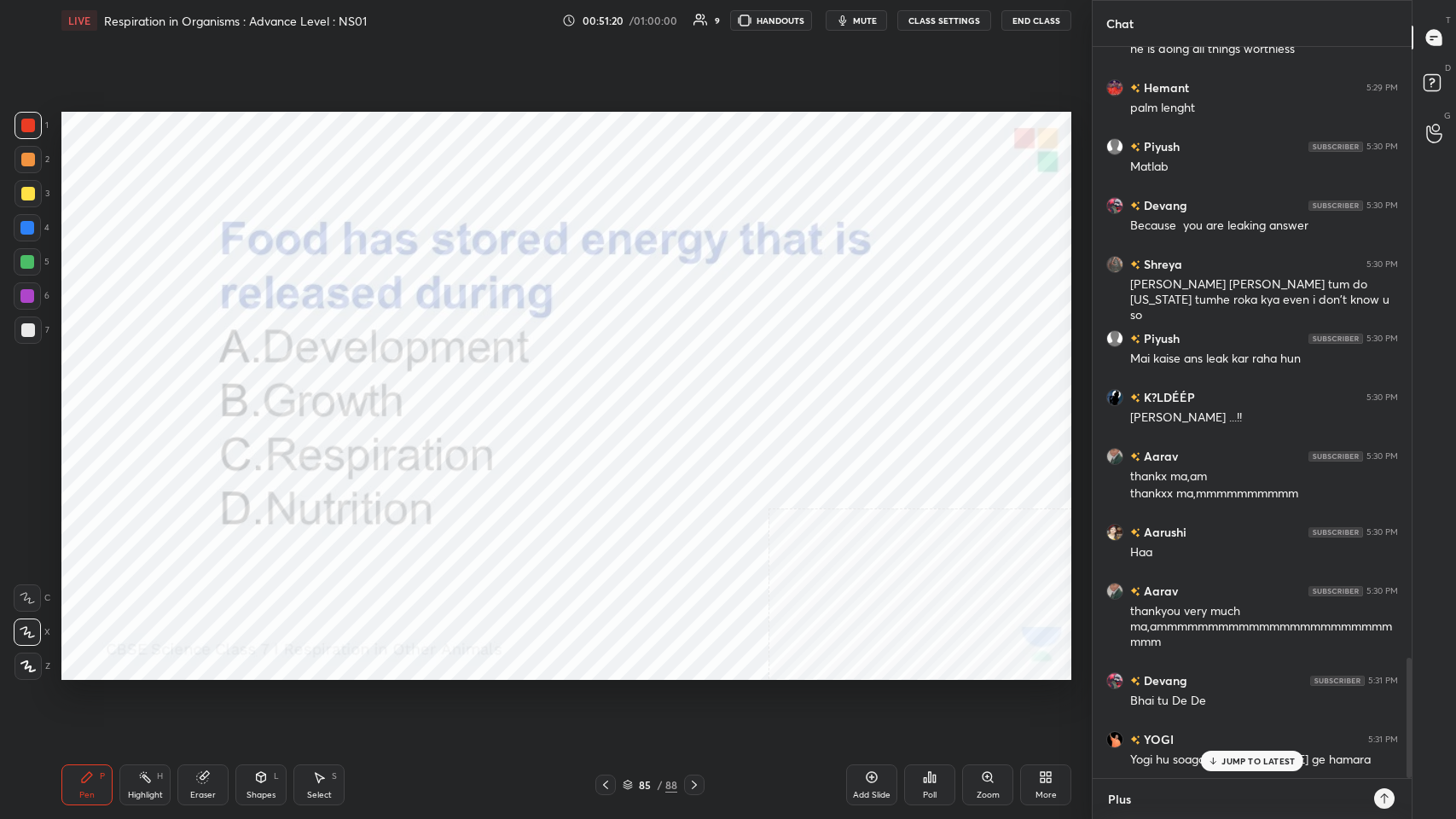
type textarea "Plus"
type textarea "x"
type textarea "Plus C"
type textarea "x"
type textarea "Plus Cl"
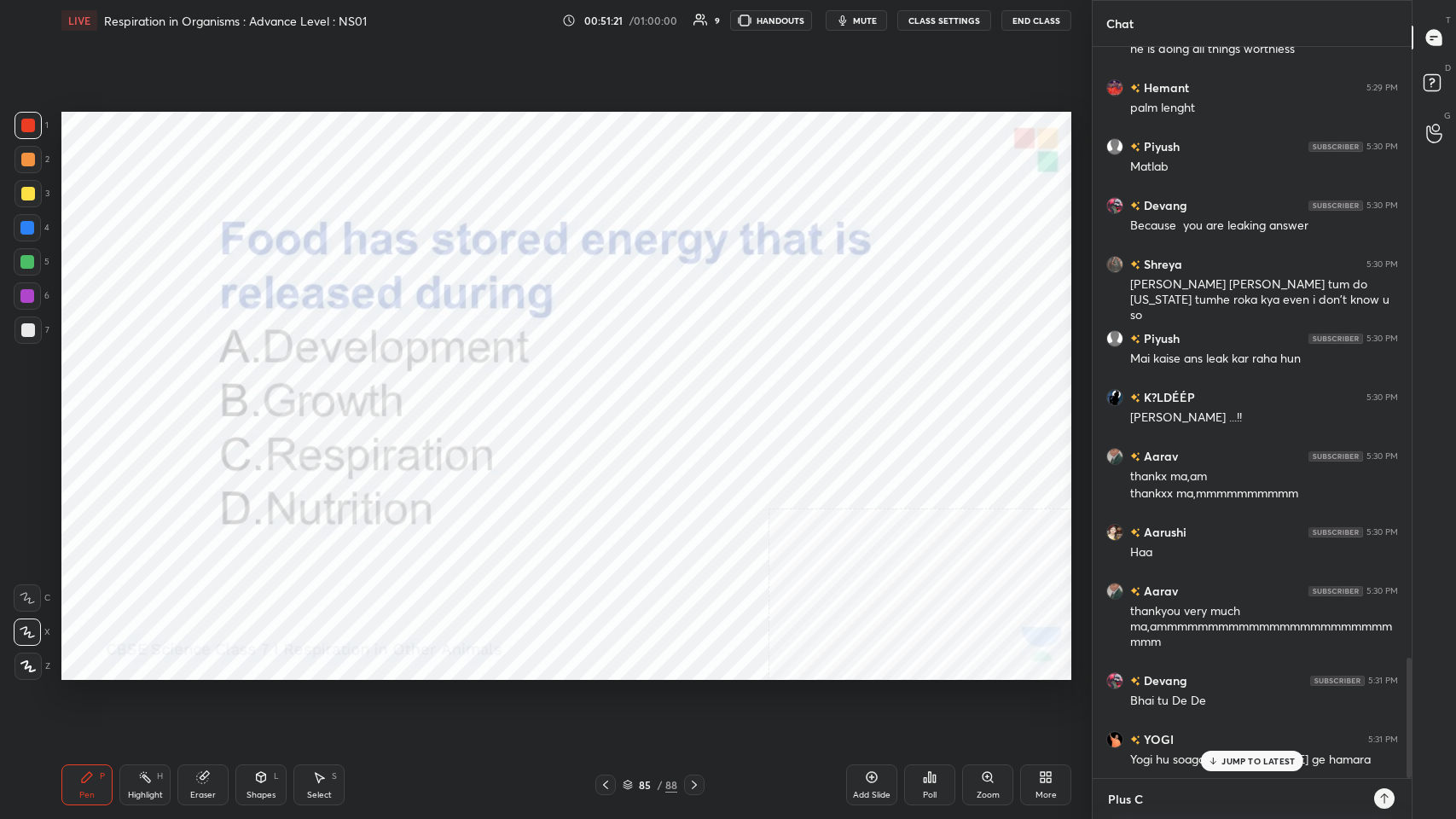
type textarea "x"
type textarea "Plus Cla"
type textarea "x"
type textarea "Plus Clas"
type textarea "x"
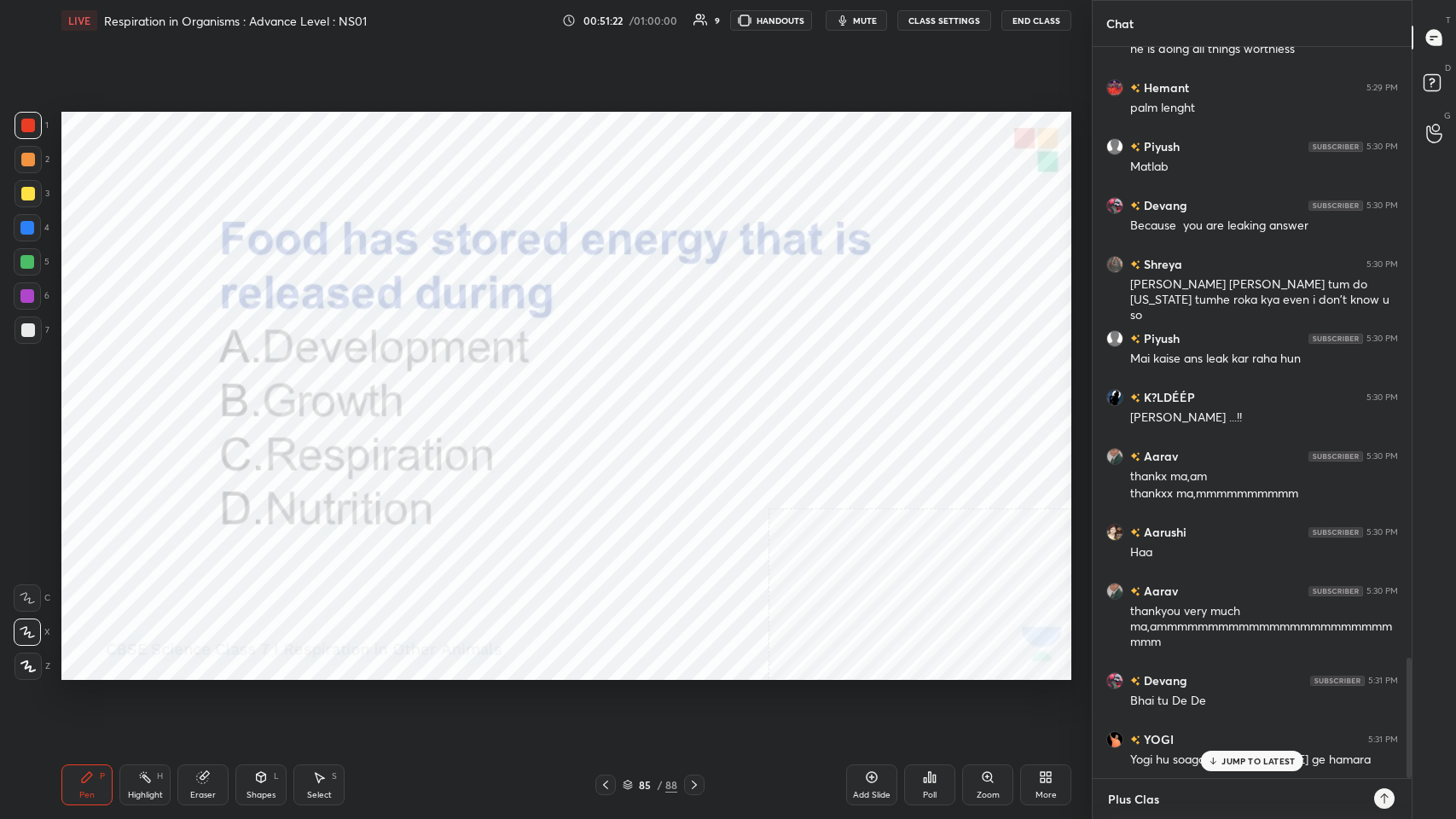
type textarea "Plus Class"
type textarea "x"
type textarea "Plus Class"
type textarea "x"
type textarea "Plus Class :"
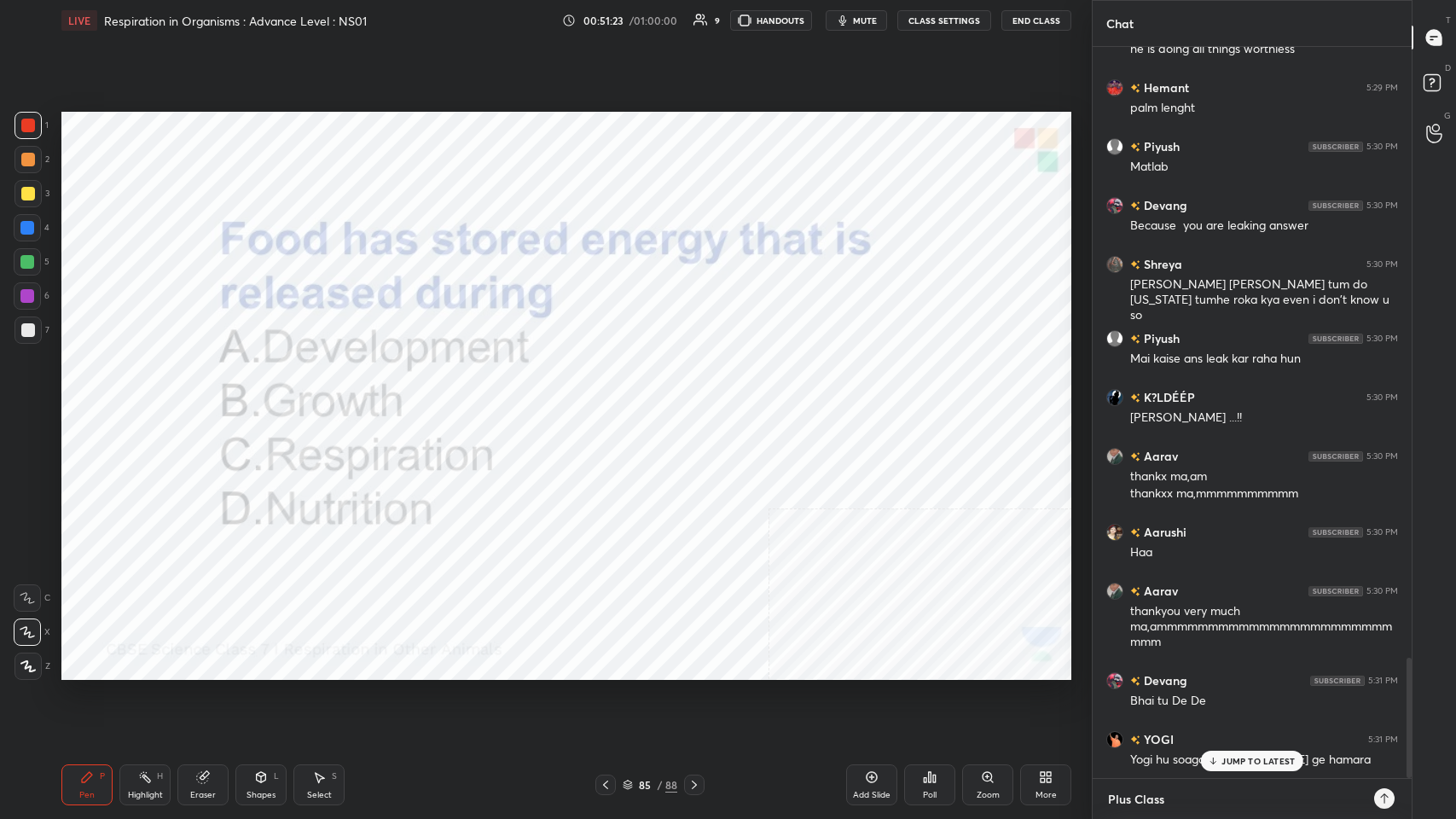
type textarea "x"
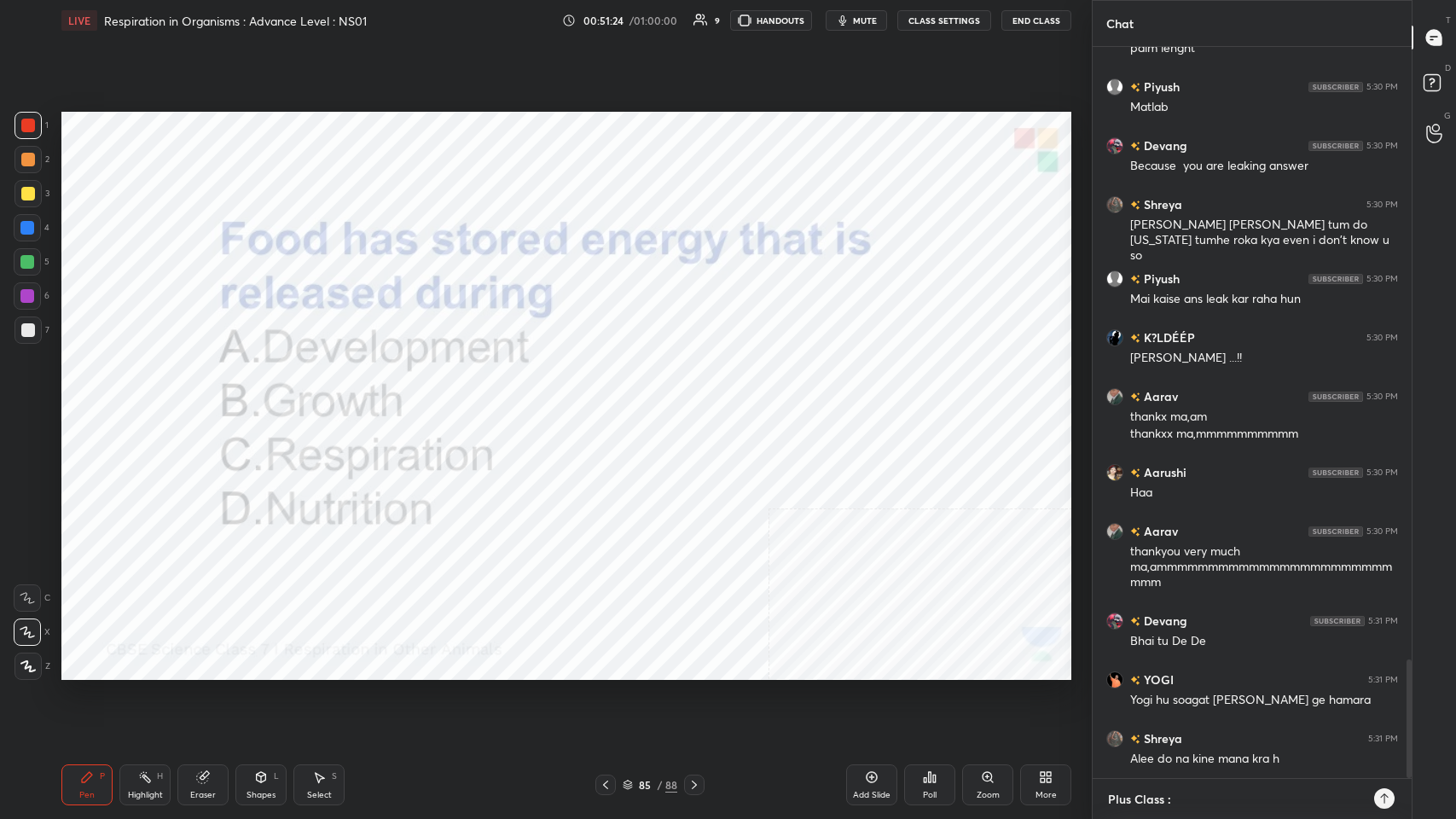
type textarea "Plus Class :-"
type textarea "x"
type textarea "Plus Class :-"
type textarea "x"
click at [611, 400] on textarea "Plus Class :-" at bounding box center [1235, 799] width 258 height 27
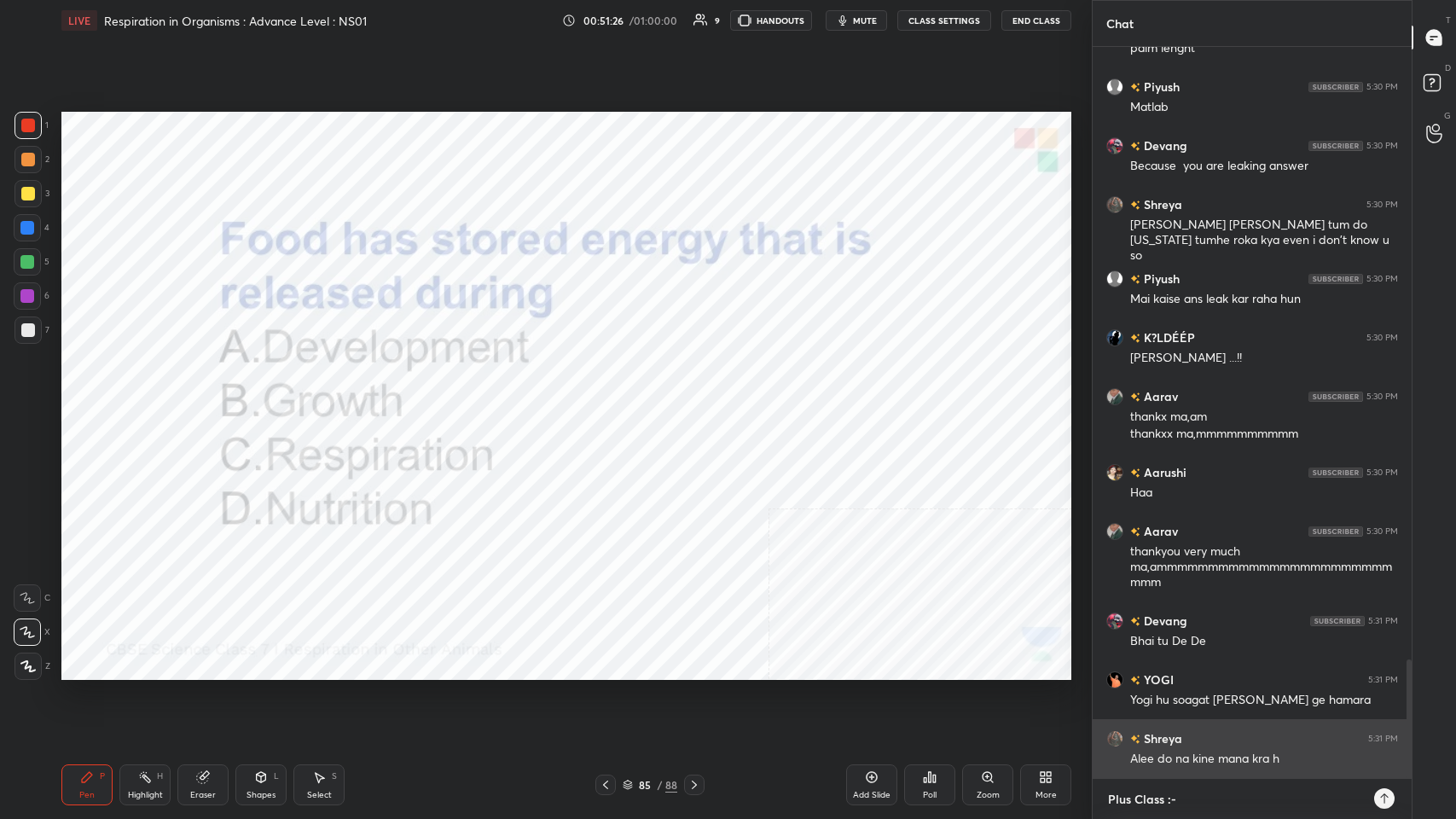
type textarea "5Plus Class :-"
type textarea "x"
type textarea "5 Plus Class :-"
type textarea "x"
type textarea "5 :Plus Class :-"
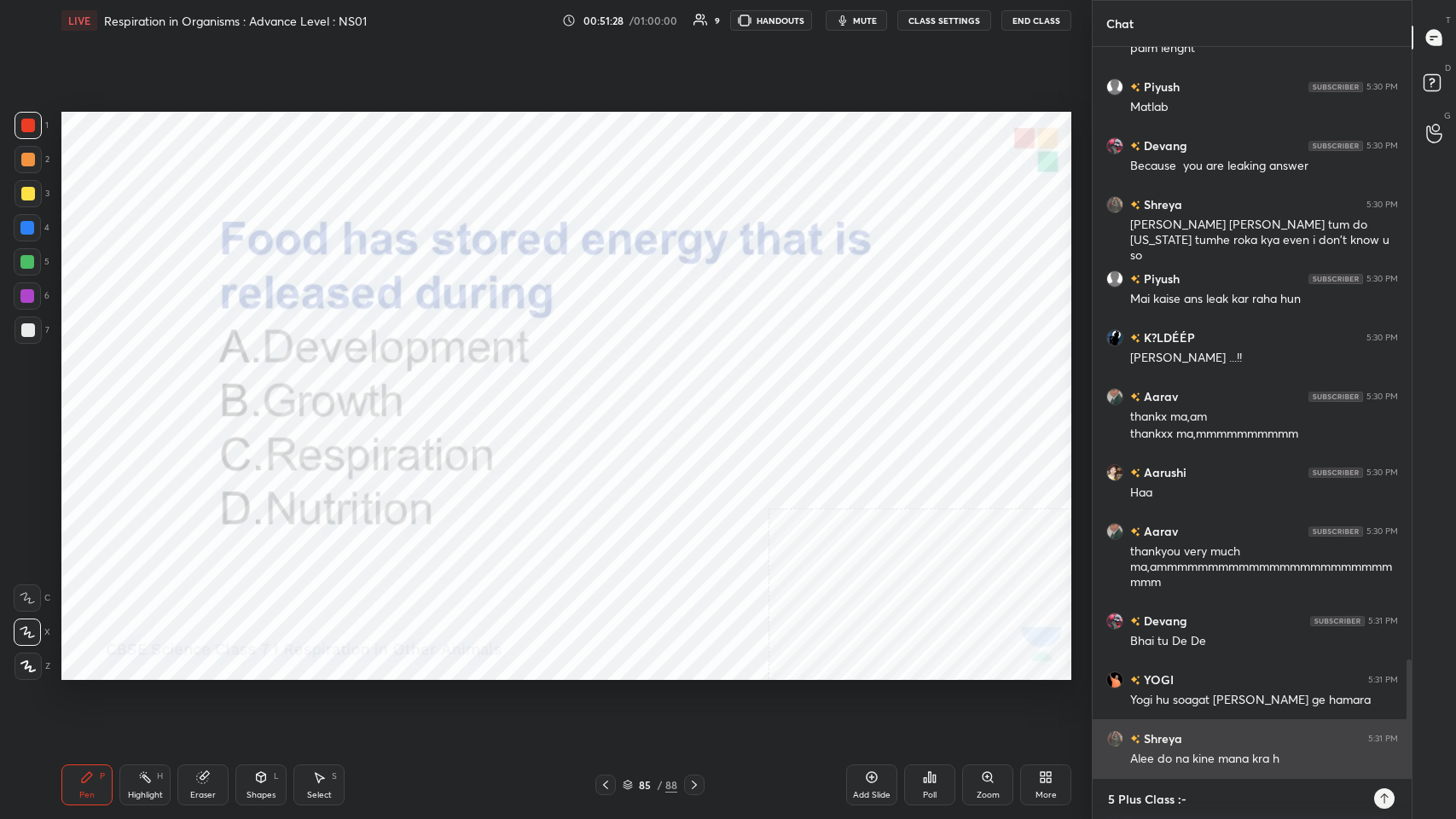
type textarea "x"
type textarea "5 :4Plus Class :-"
type textarea "x"
type textarea "5 :45Plus Class :-"
type textarea "x"
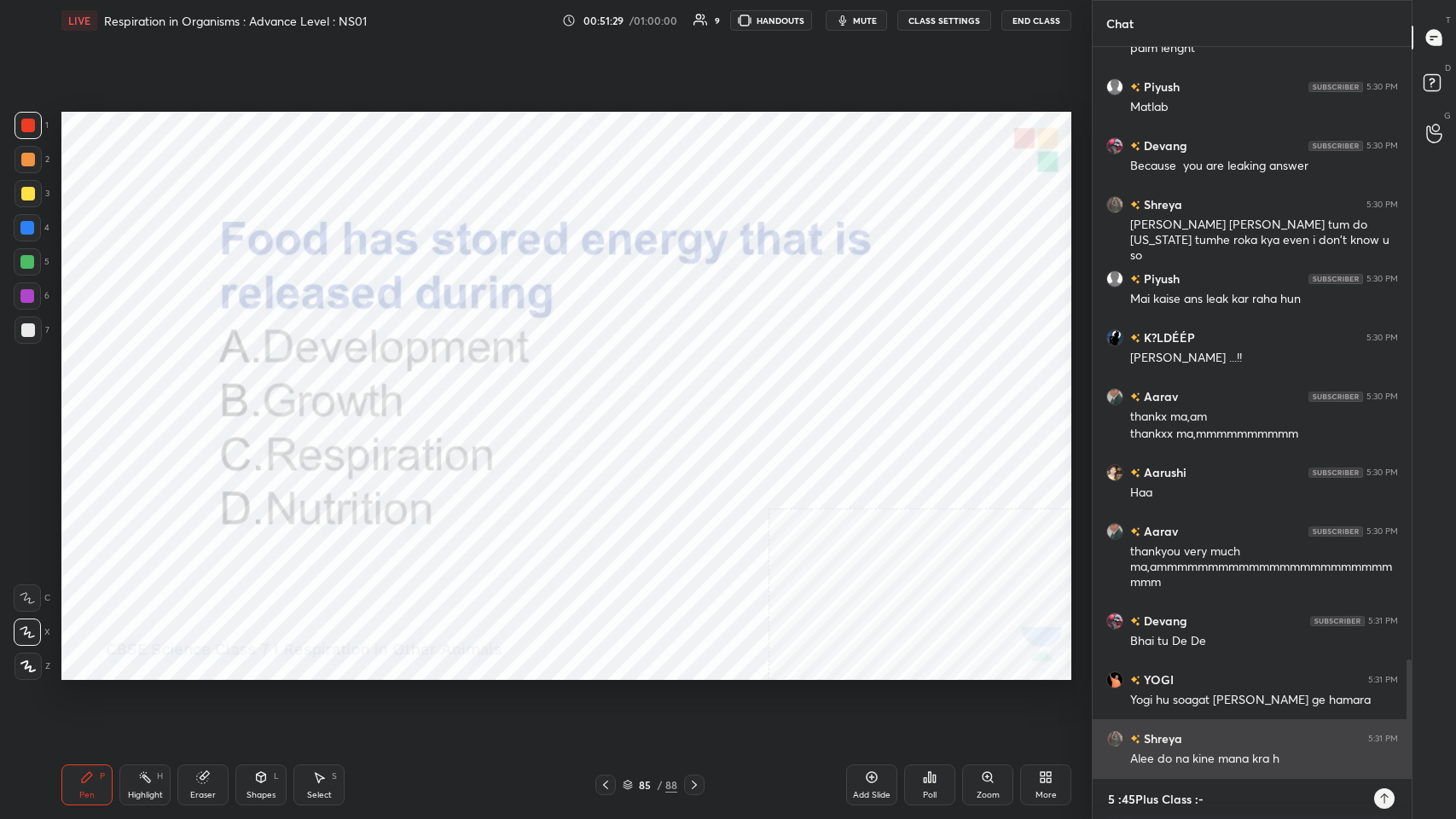
type textarea "5 :45 Plus Class :-"
type textarea "x"
type textarea "5 :45 PPlus Class :-"
type textarea "x"
type textarea "5 :45 PMPlus Class :-"
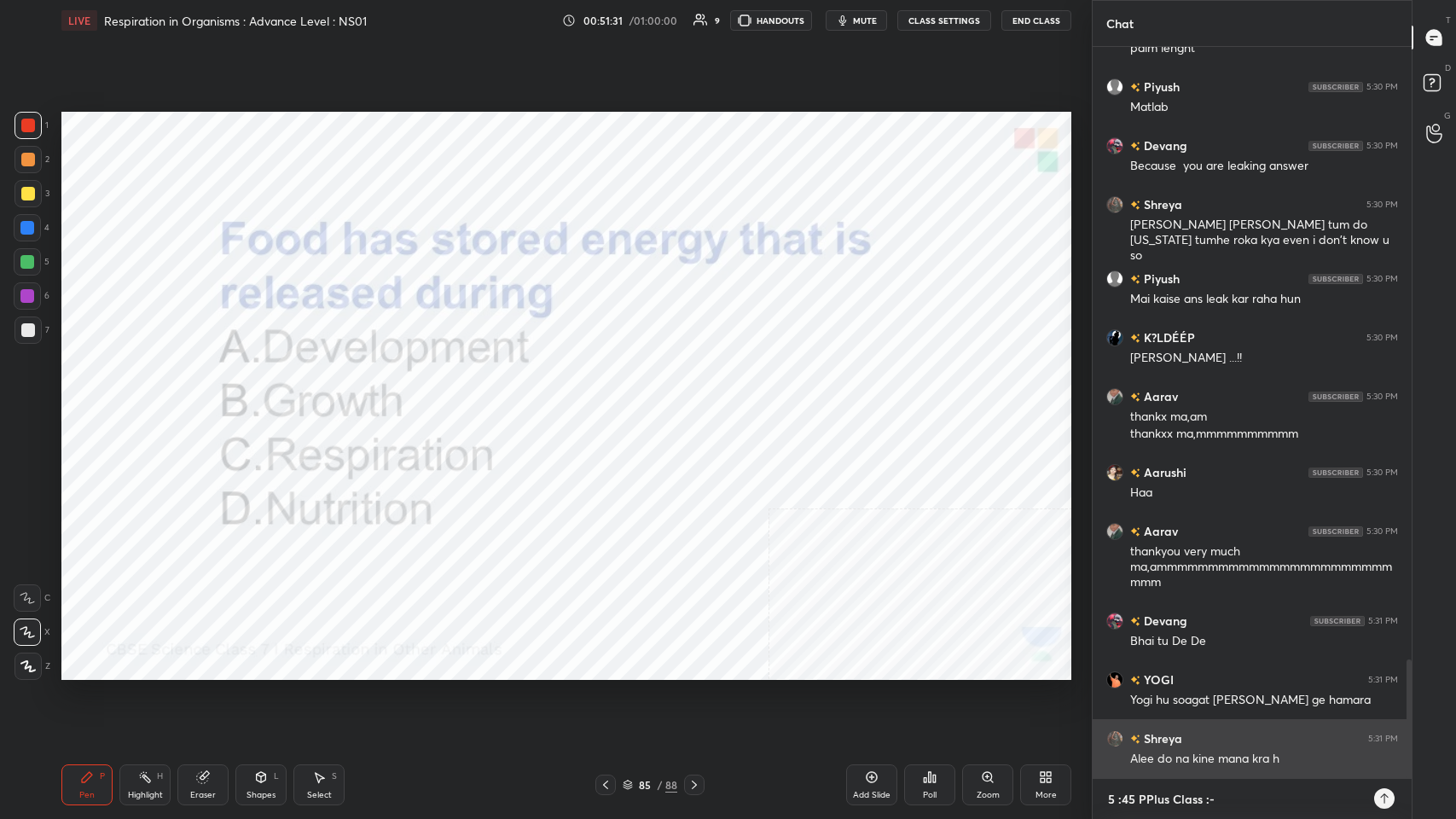
type textarea "x"
type textarea "5 :45 PM Plus Class :-"
type textarea "x"
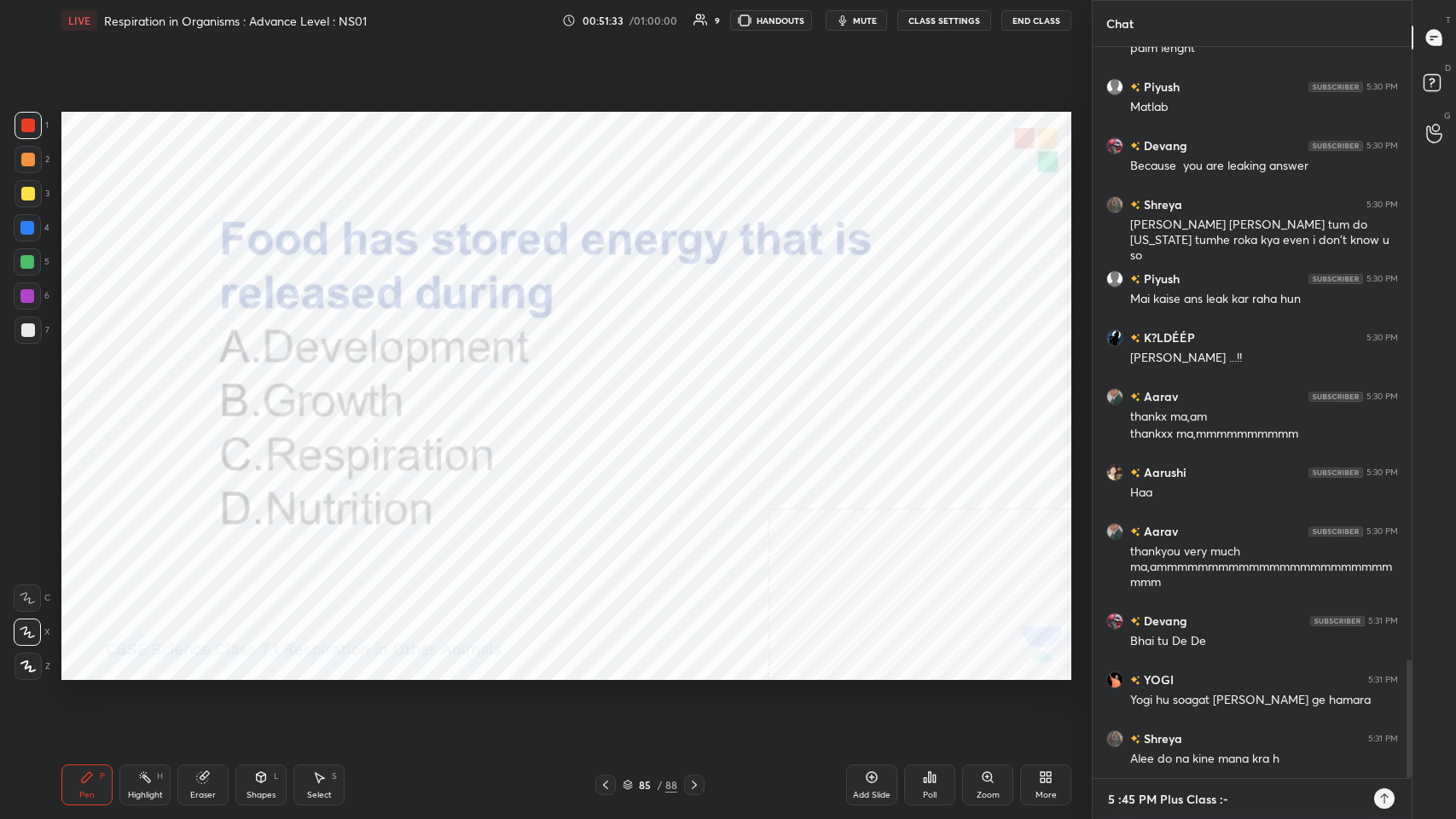
click at [611, 400] on textarea "5 :45 PM Plus Class :-" at bounding box center [1235, 799] width 258 height 27
paste textarea "[URL][DOMAIN_NAME]"
type textarea "5 :45 PM Plus Class :- https://unacademy.com/course/abhimanyu-term-1-revision-b…"
type textarea "x"
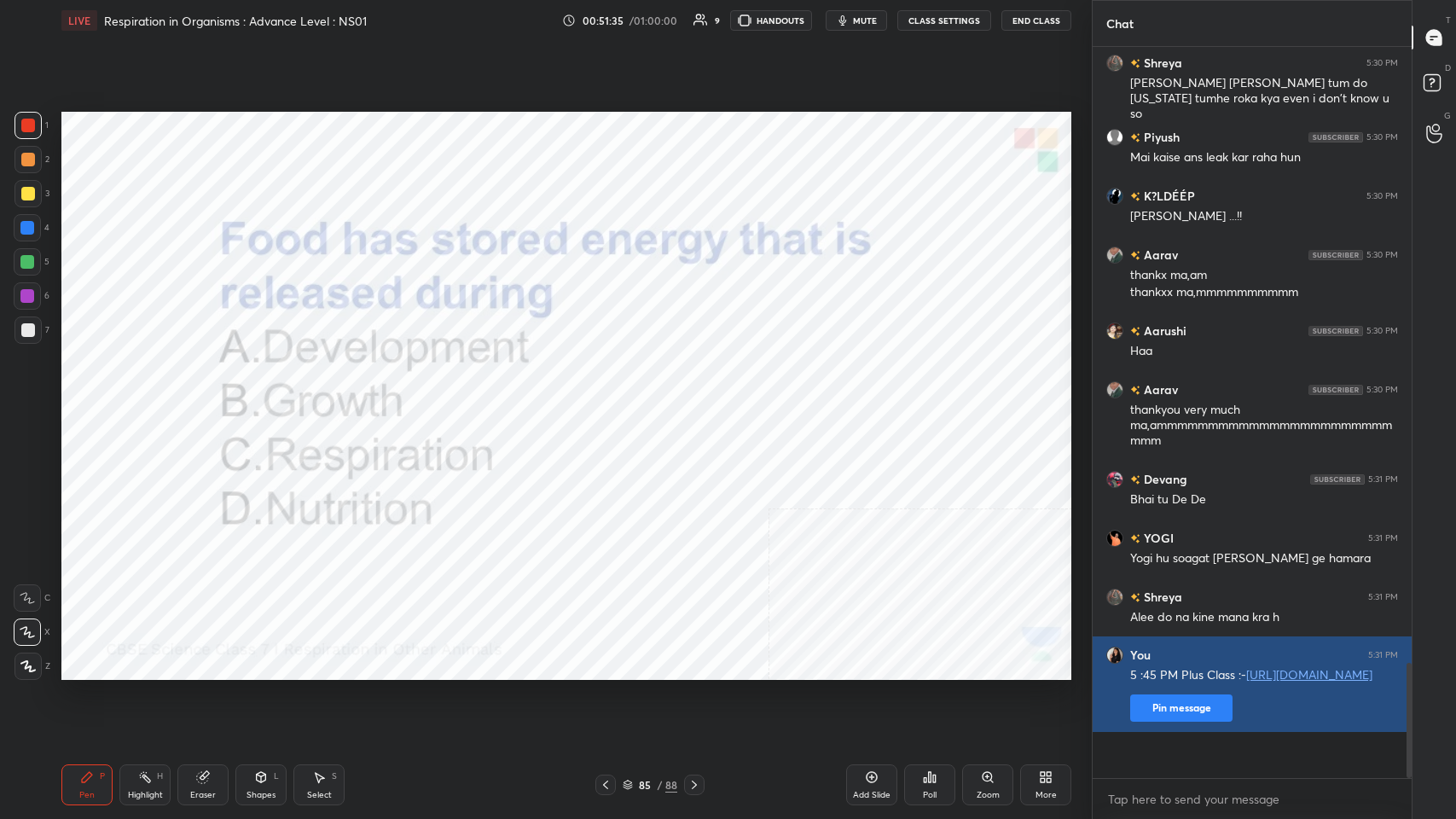
click at [611, 400] on button "Pin message" at bounding box center [1181, 708] width 102 height 27
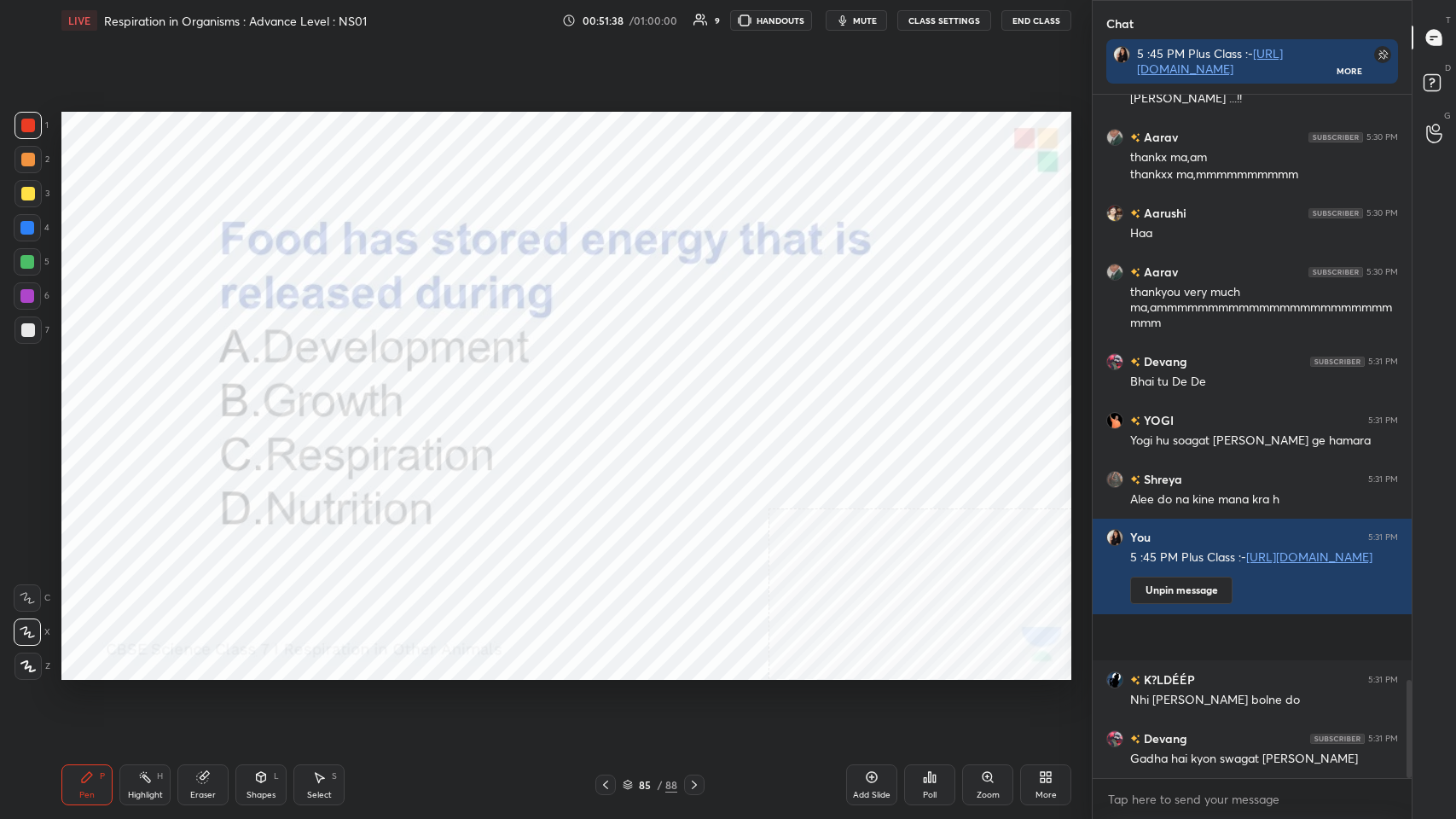
click at [611, 400] on div "Pen P Highlight H Eraser Shapes L Select S 85 / 88 Add Slide Poll Zoom More" at bounding box center [566, 784] width 1010 height 69
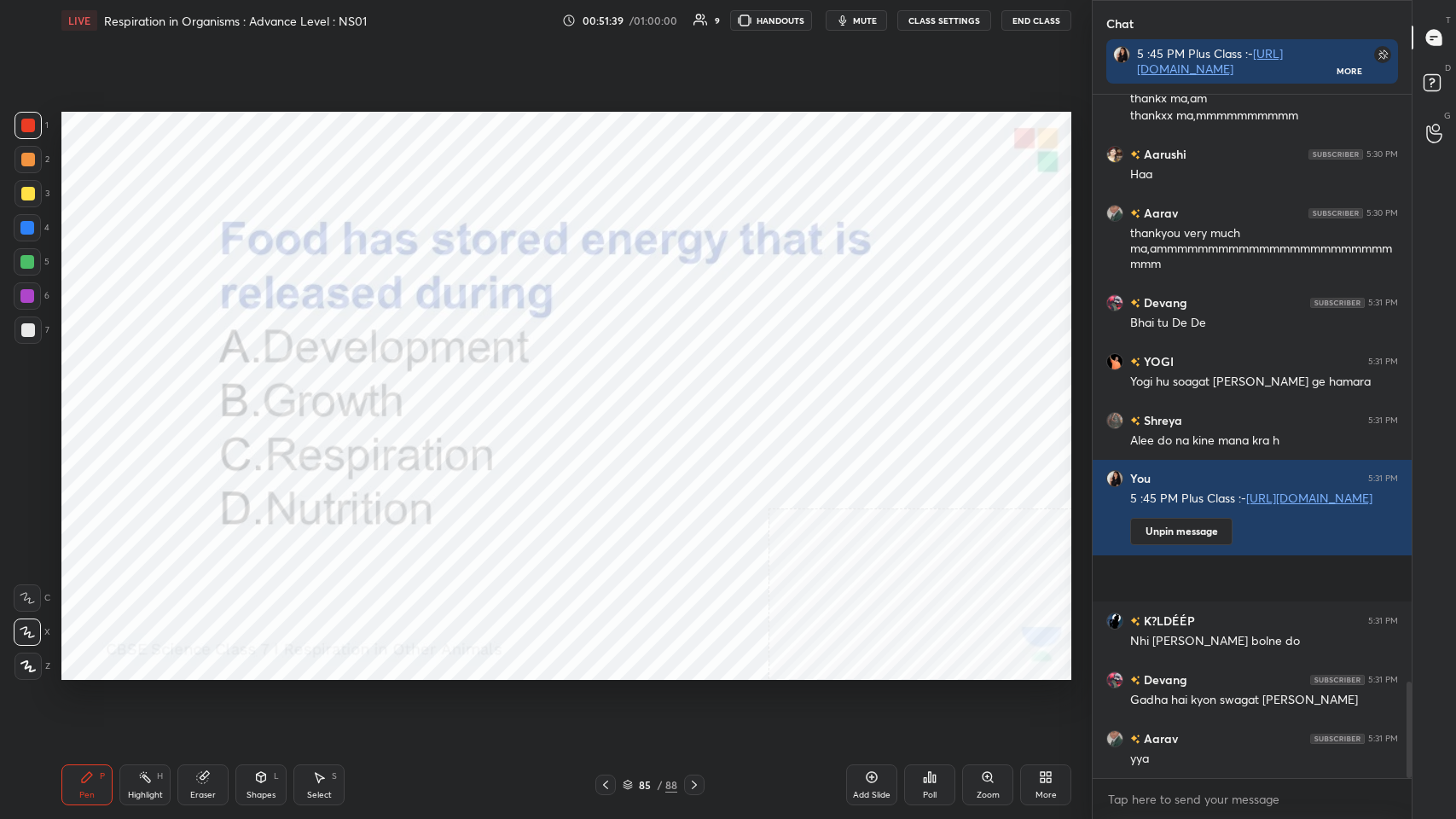
click at [611, 400] on icon at bounding box center [694, 784] width 14 height 14
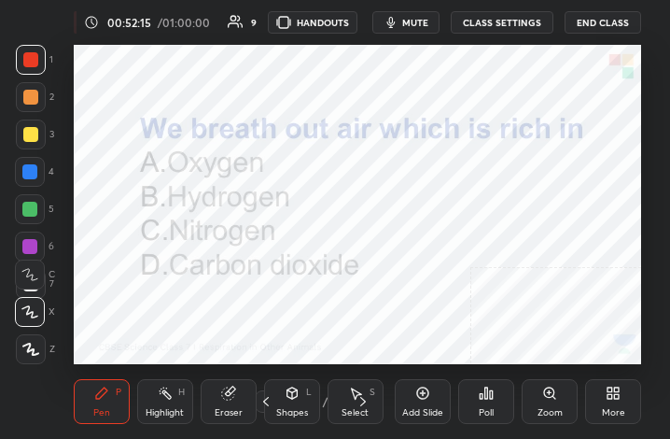
click at [590, 396] on div "More" at bounding box center [613, 401] width 56 height 45
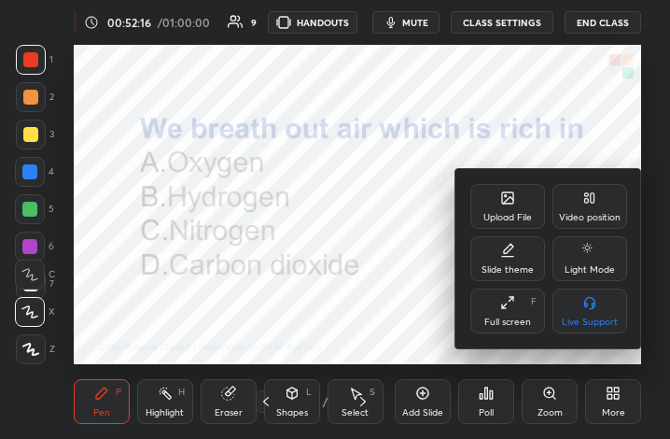
click at [509, 339] on div "Upload File Video position Slide theme Light Mode Full screen F Live Support" at bounding box center [548, 258] width 187 height 179
click at [515, 317] on div "Full screen" at bounding box center [507, 321] width 47 height 9
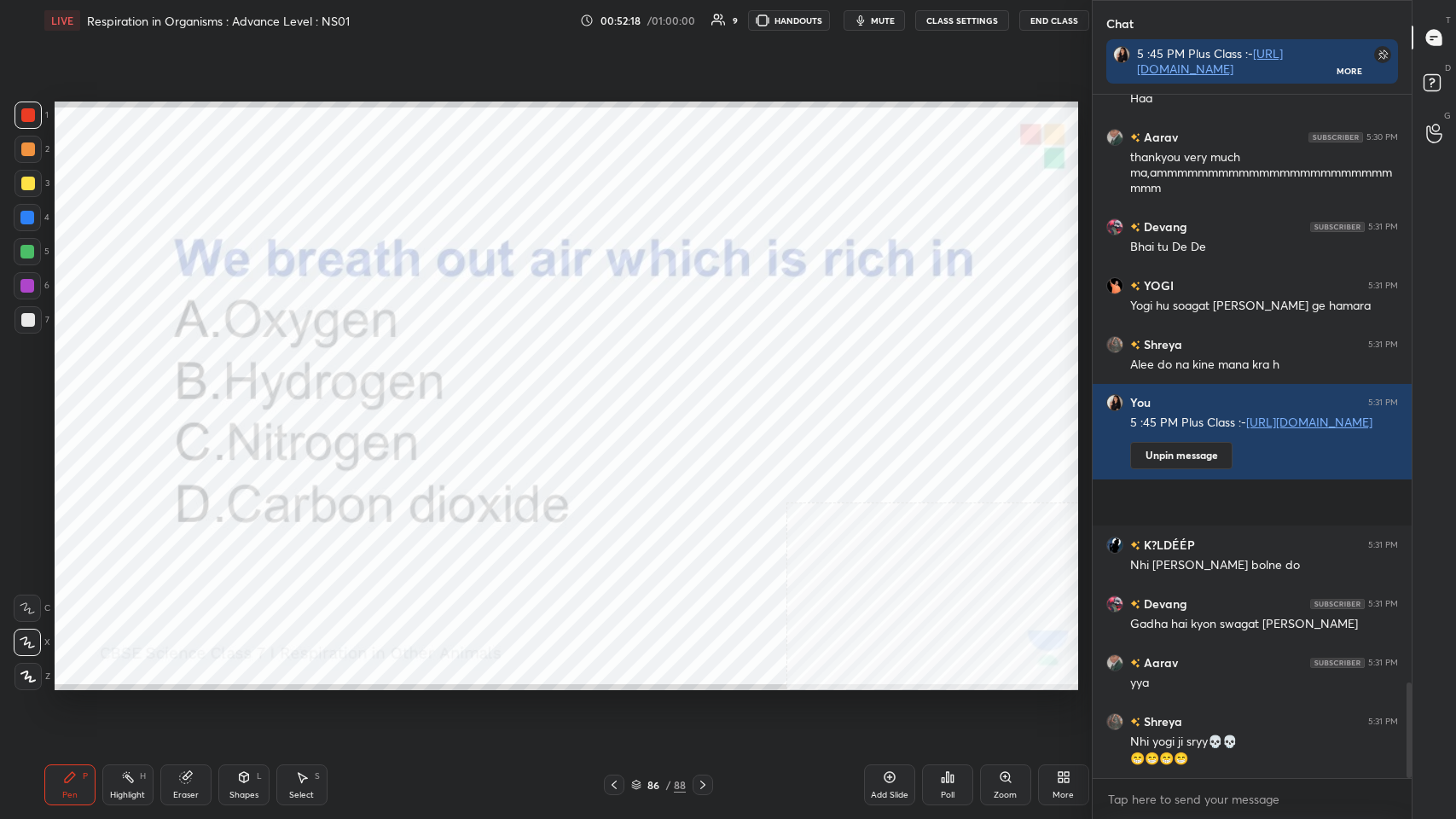
scroll to position [709, 1024]
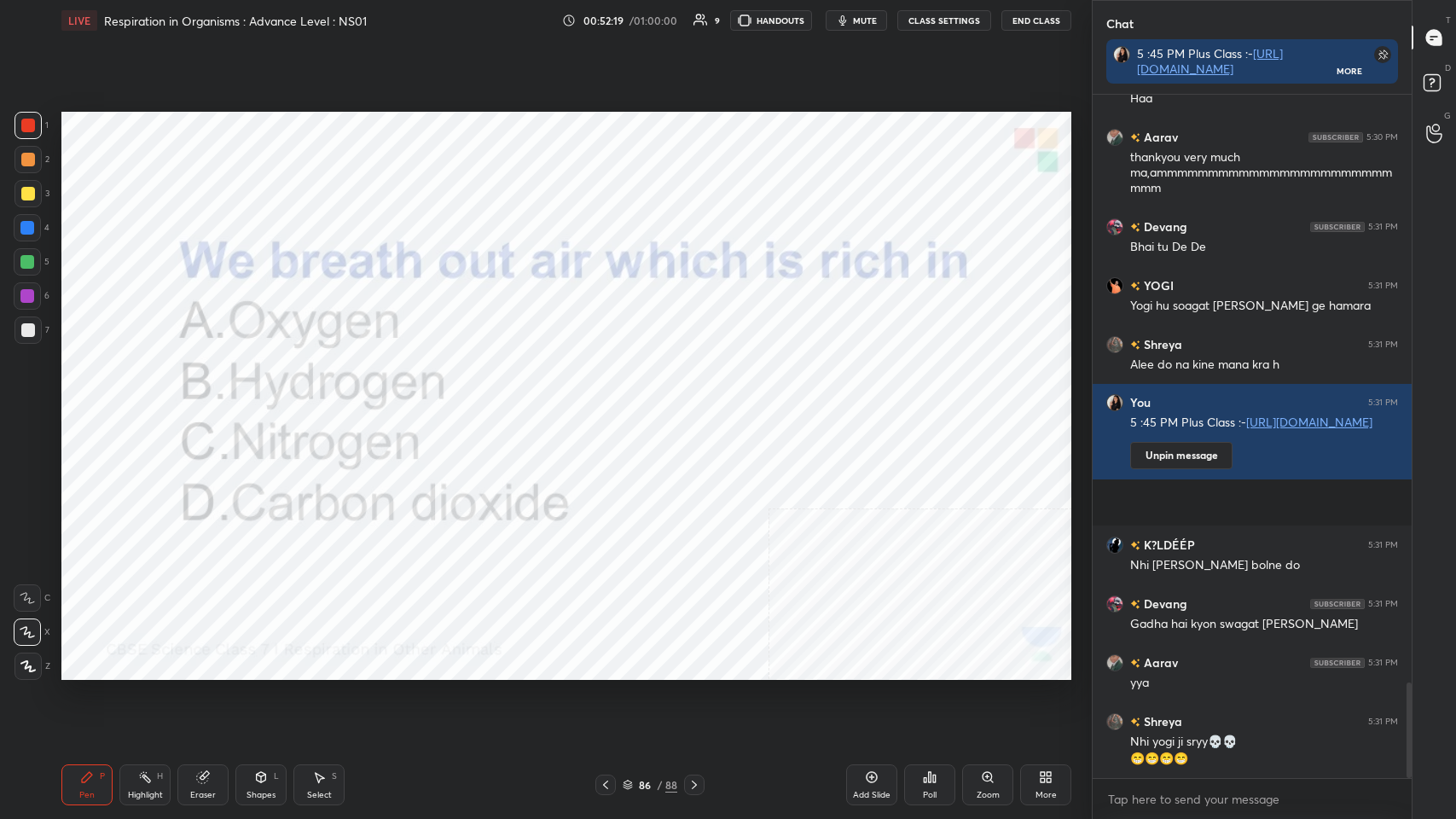
click at [611, 400] on icon at bounding box center [934, 778] width 3 height 7
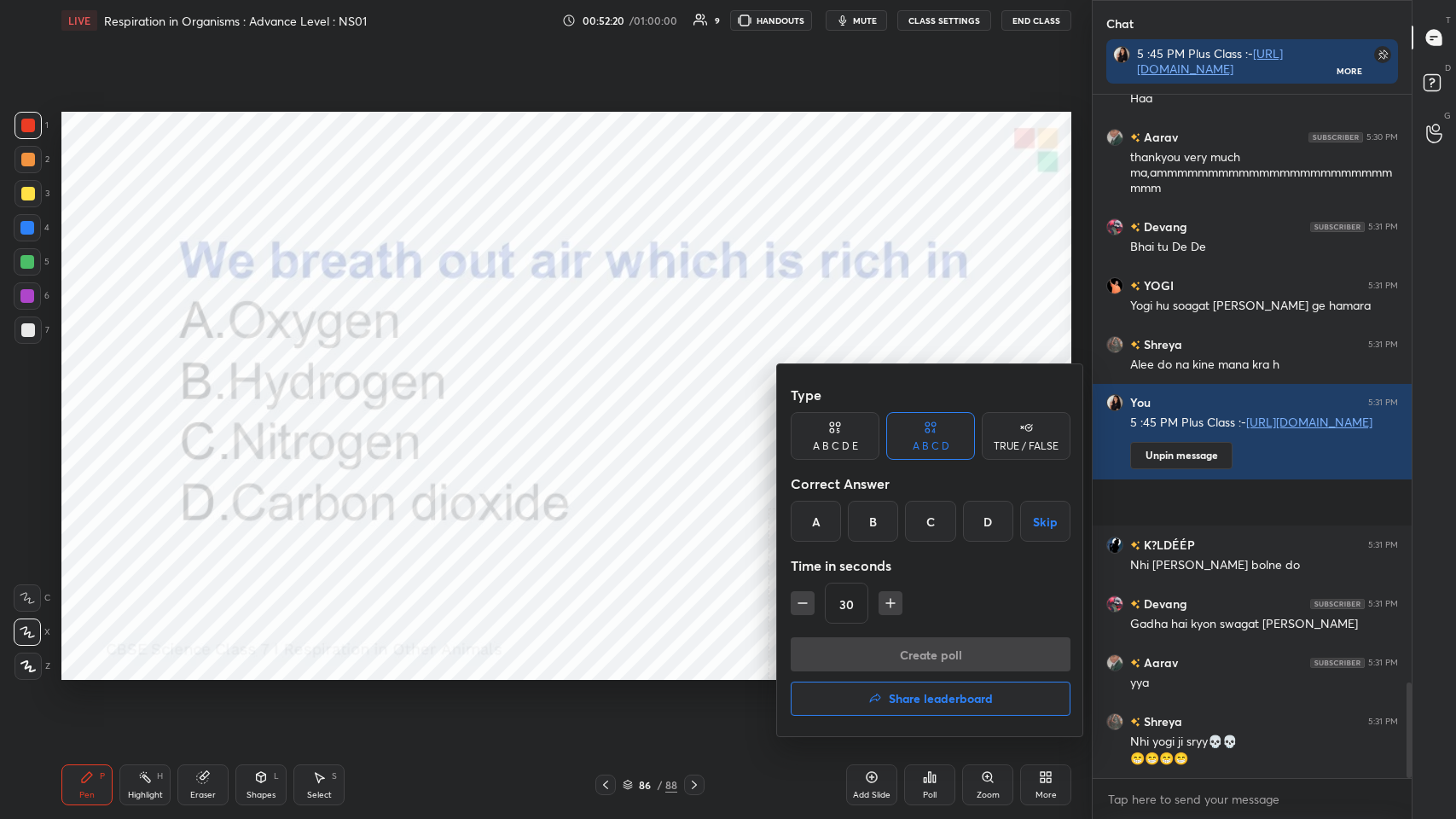
click at [611, 400] on div "D" at bounding box center [987, 521] width 50 height 41
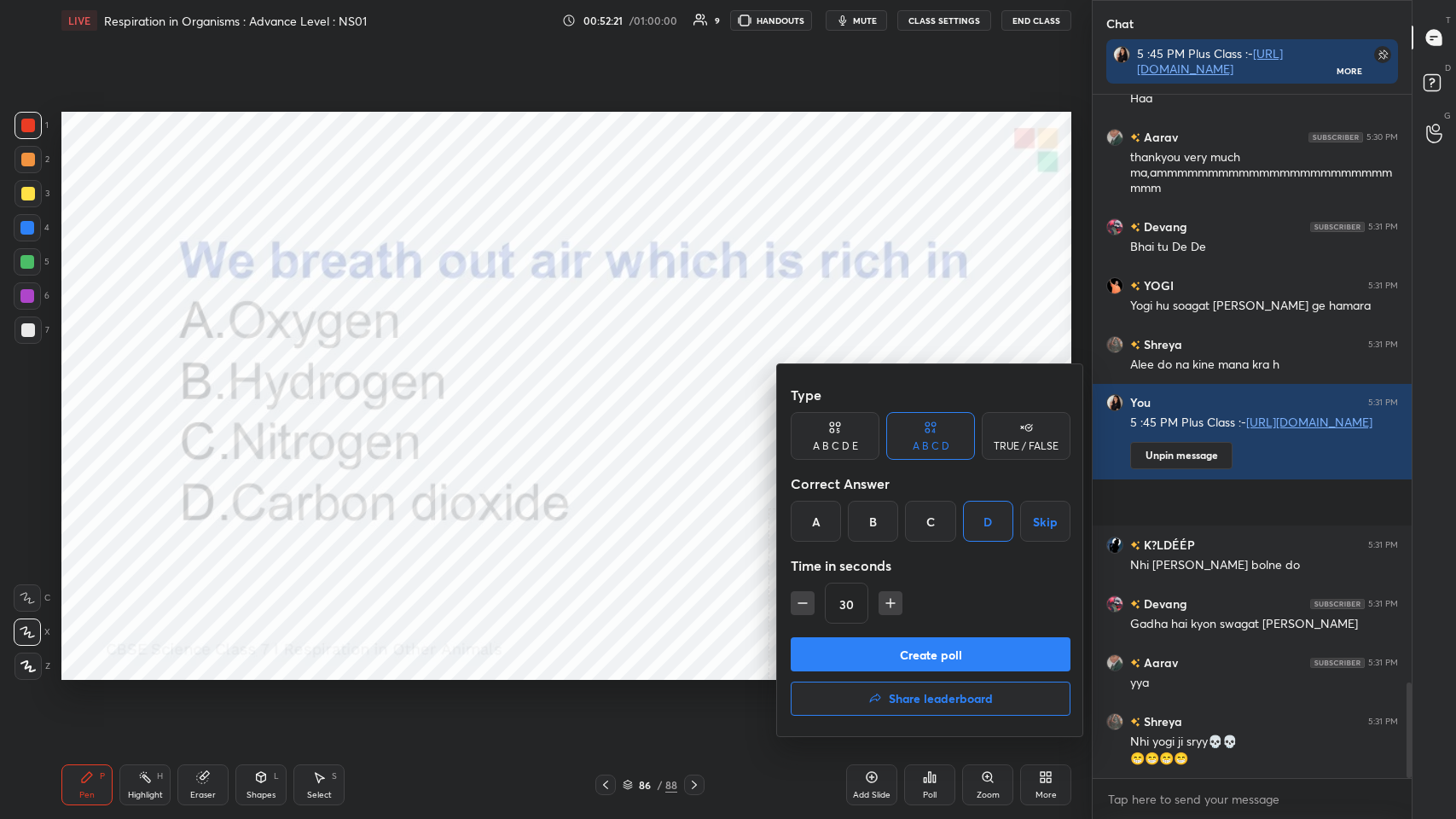
click at [611, 400] on button "Create poll" at bounding box center [930, 654] width 280 height 34
type textarea "x"
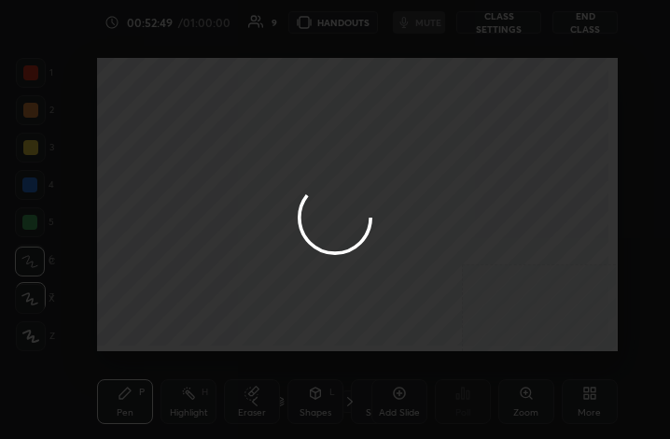
scroll to position [319, 594]
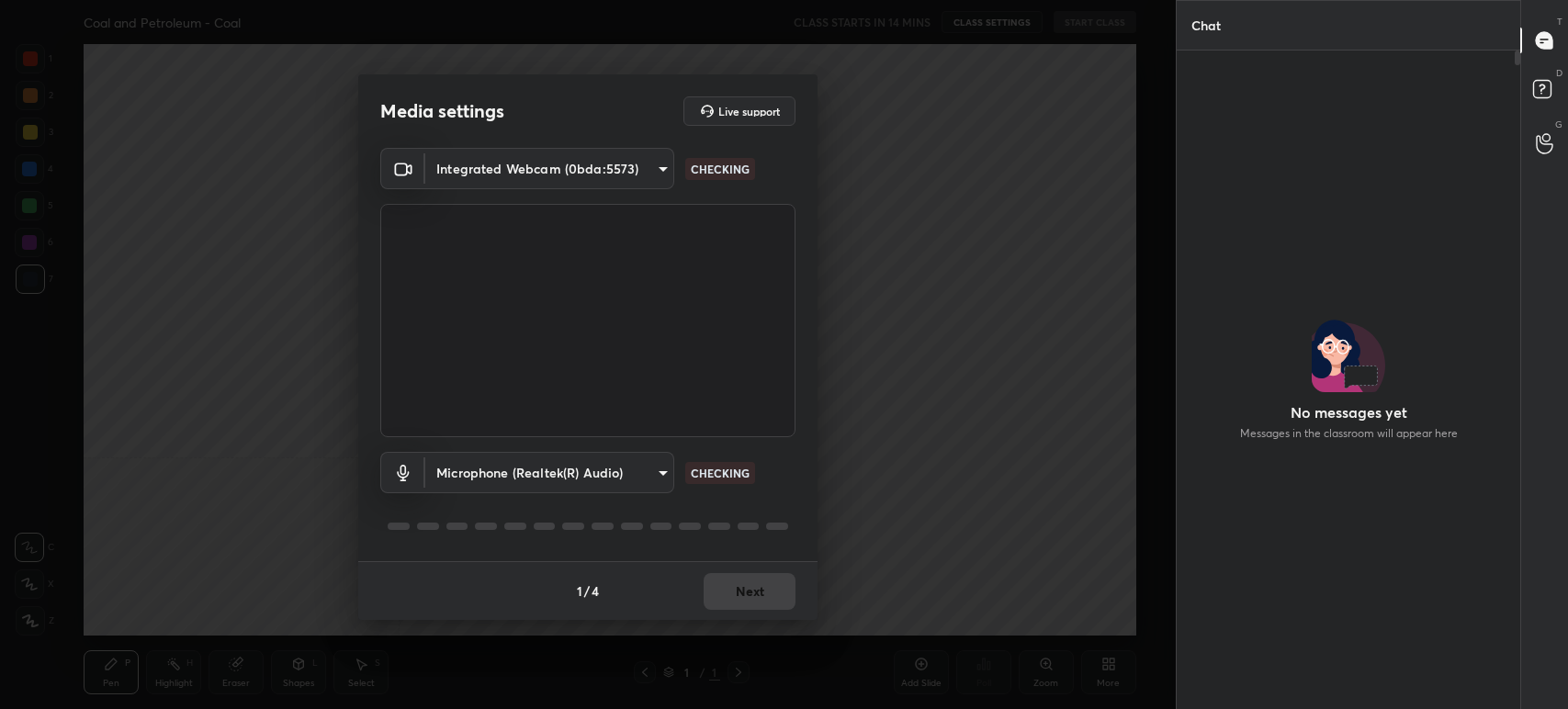
scroll to position [611, 338]
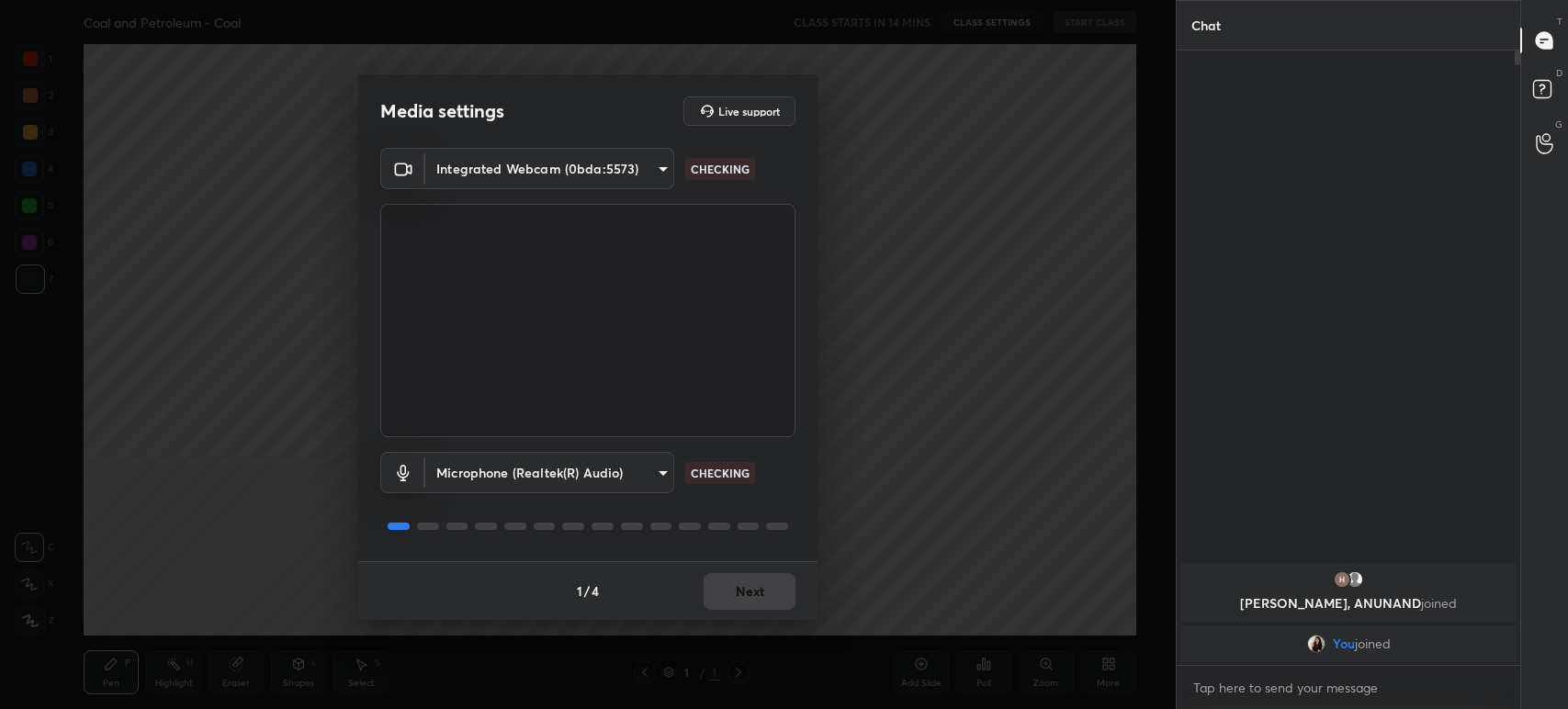
click at [742, 597] on div "1 / 4 Next" at bounding box center [588, 591] width 460 height 59
click at [746, 594] on button "Next" at bounding box center [749, 591] width 92 height 36
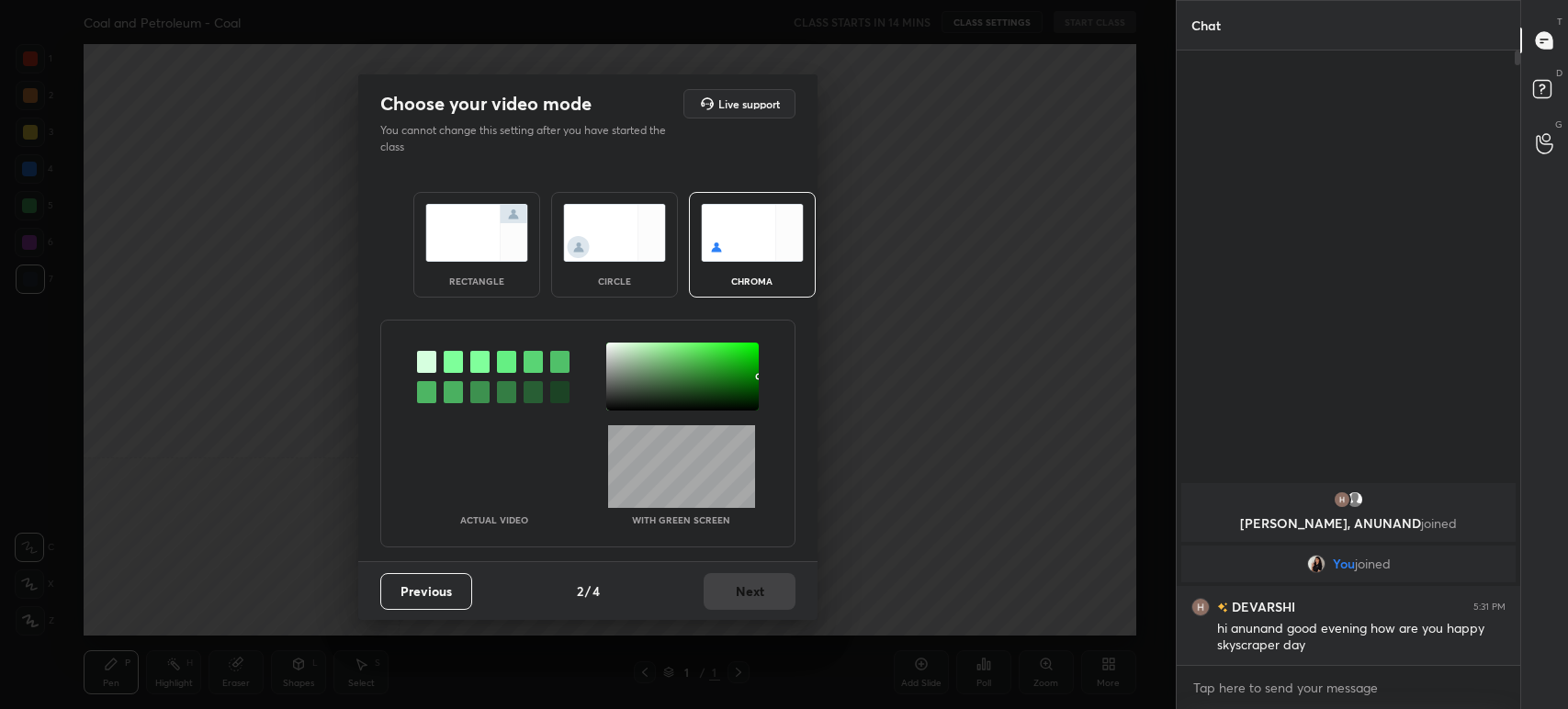
click at [638, 266] on div "circle" at bounding box center [614, 244] width 127 height 105
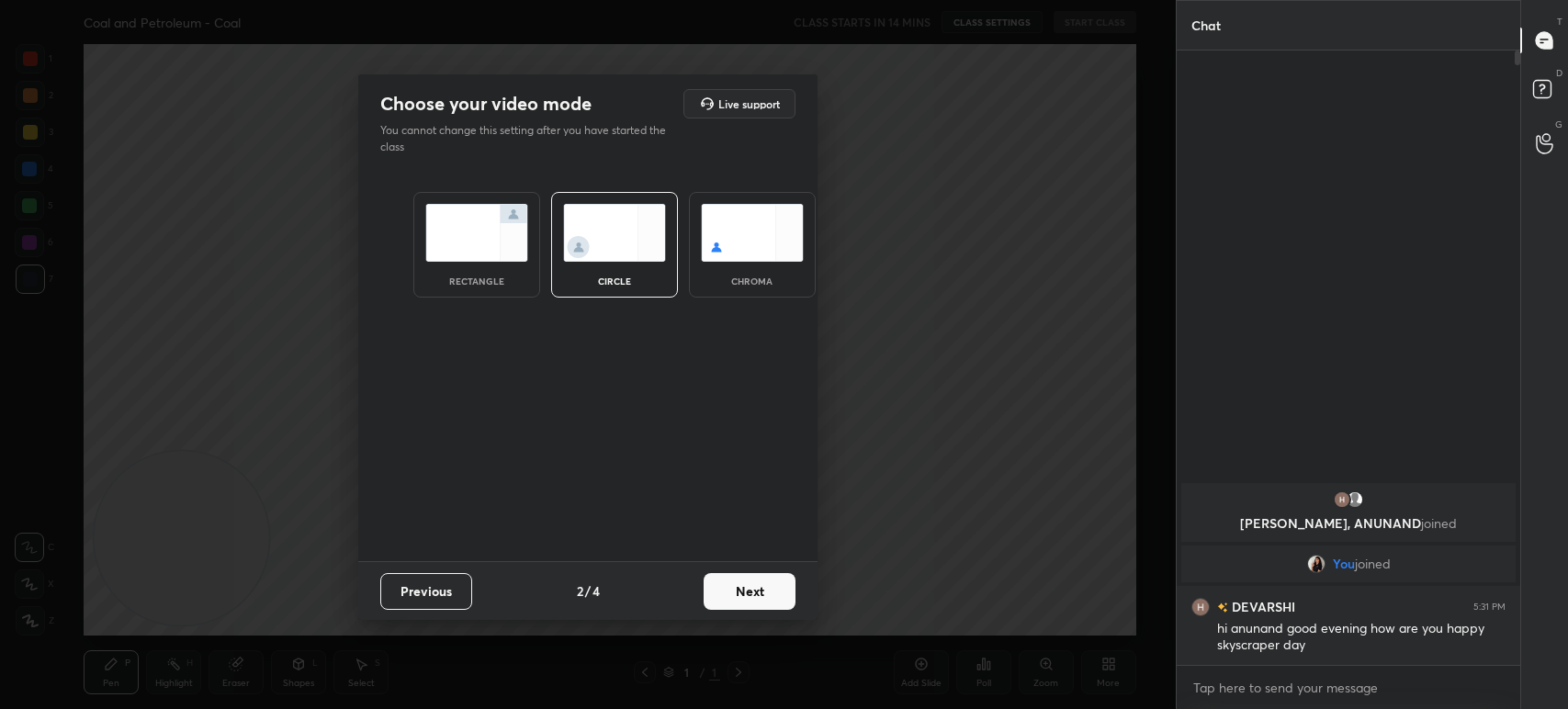
click at [715, 558] on div "rectangle circle chroma" at bounding box center [588, 365] width 460 height 391
click at [721, 582] on button "Next" at bounding box center [749, 591] width 92 height 36
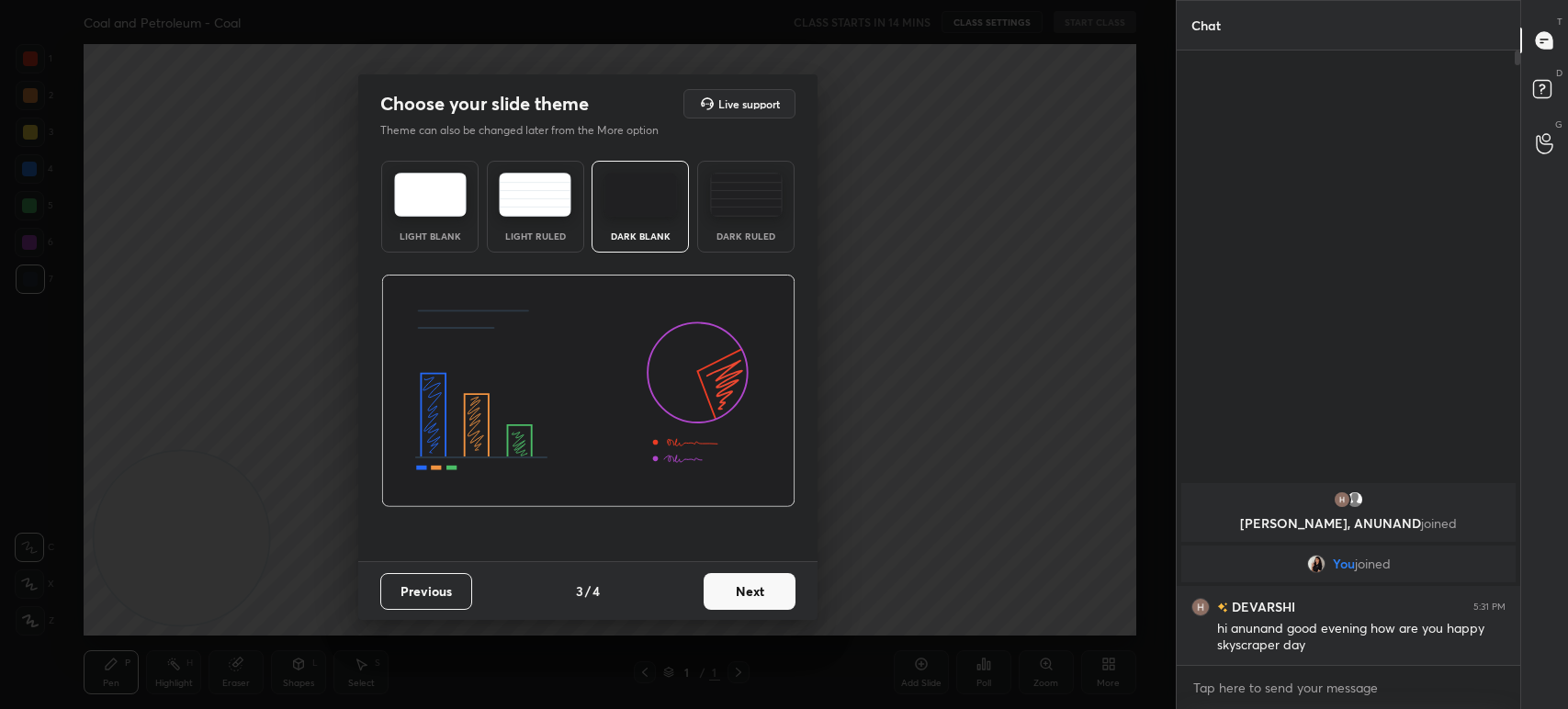
click at [721, 588] on button "Next" at bounding box center [749, 591] width 92 height 36
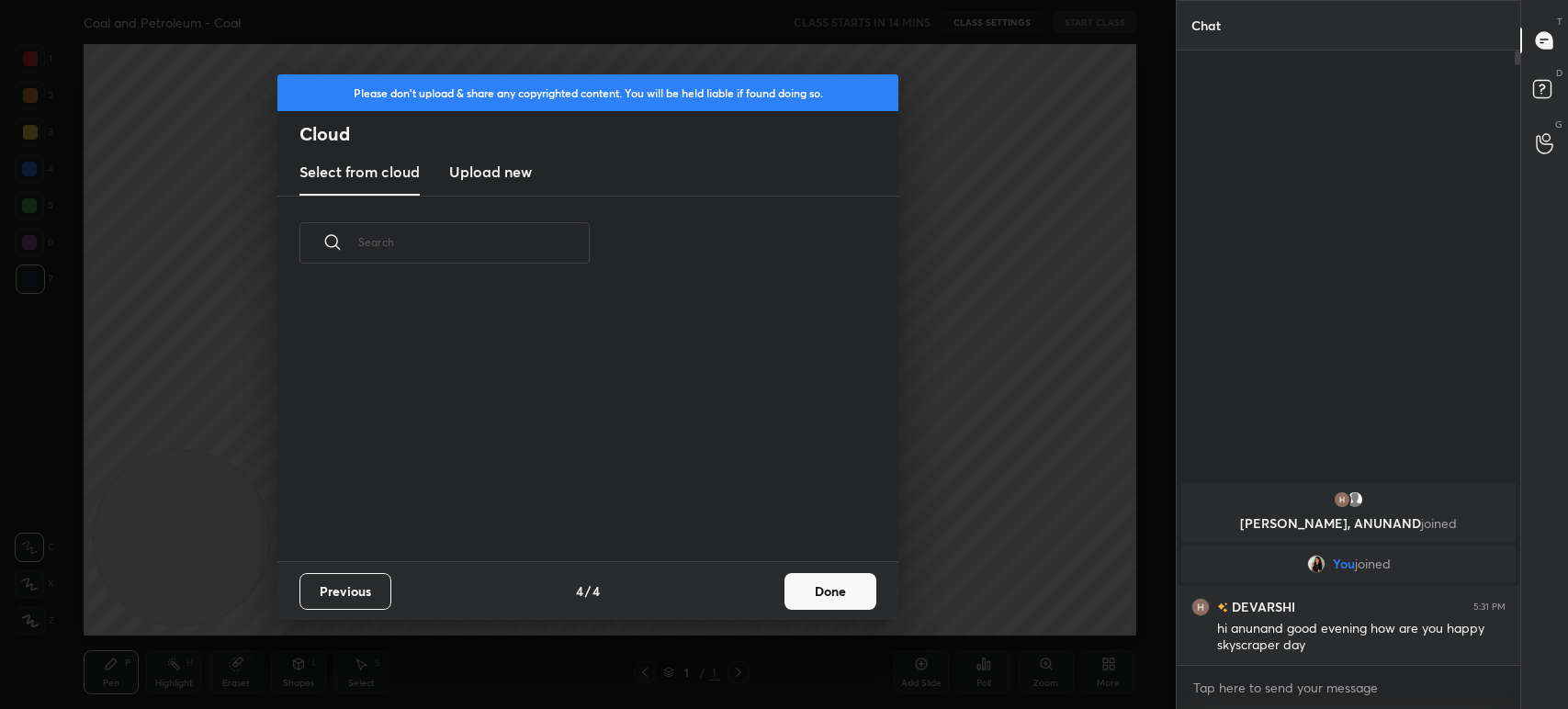
click at [525, 155] on new "Upload new" at bounding box center [490, 172] width 83 height 46
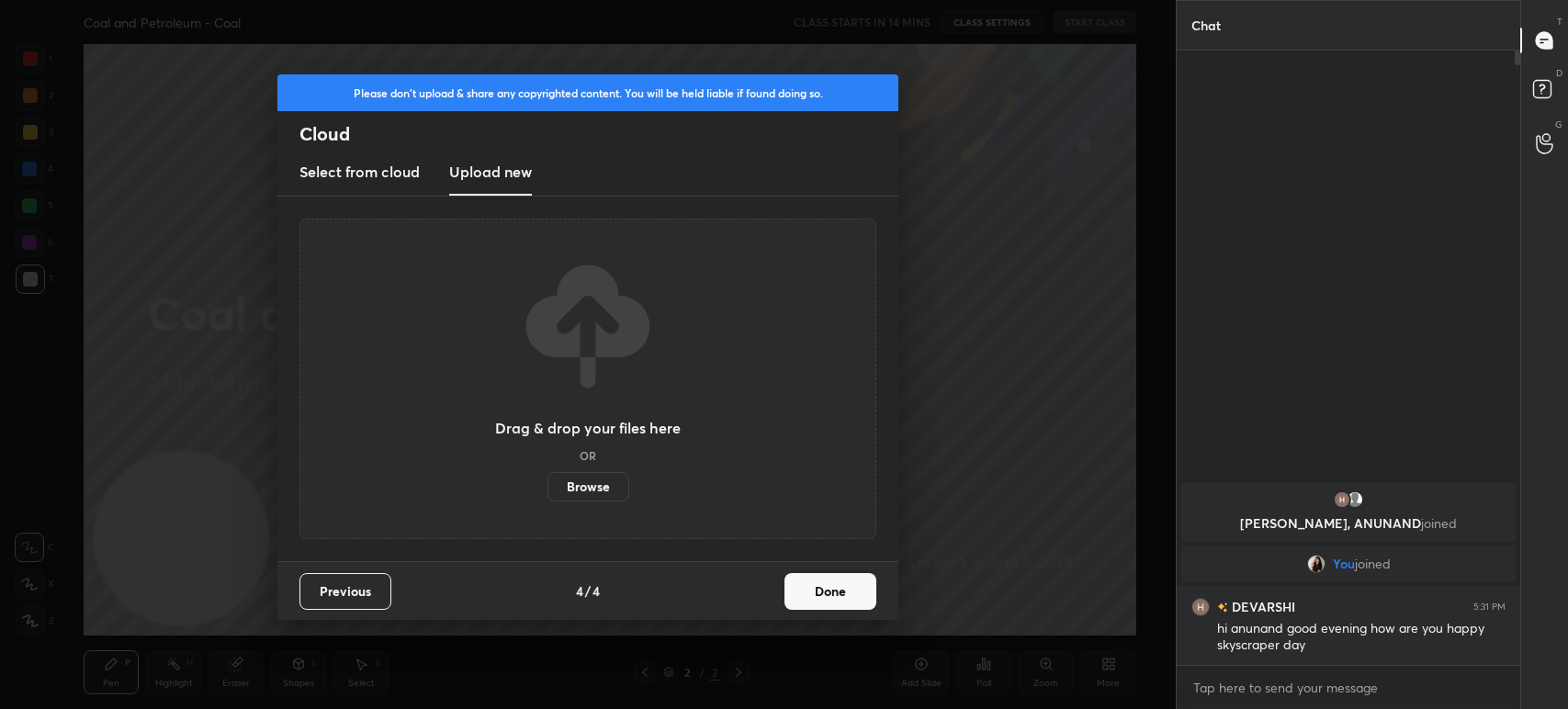
click at [539, 474] on div "Drag & drop your files here OR Browse" at bounding box center [588, 379] width 185 height 244
click at [548, 490] on label "Browse" at bounding box center [588, 487] width 82 height 30
click at [547, 490] on input "Browse" at bounding box center [547, 487] width 0 height 30
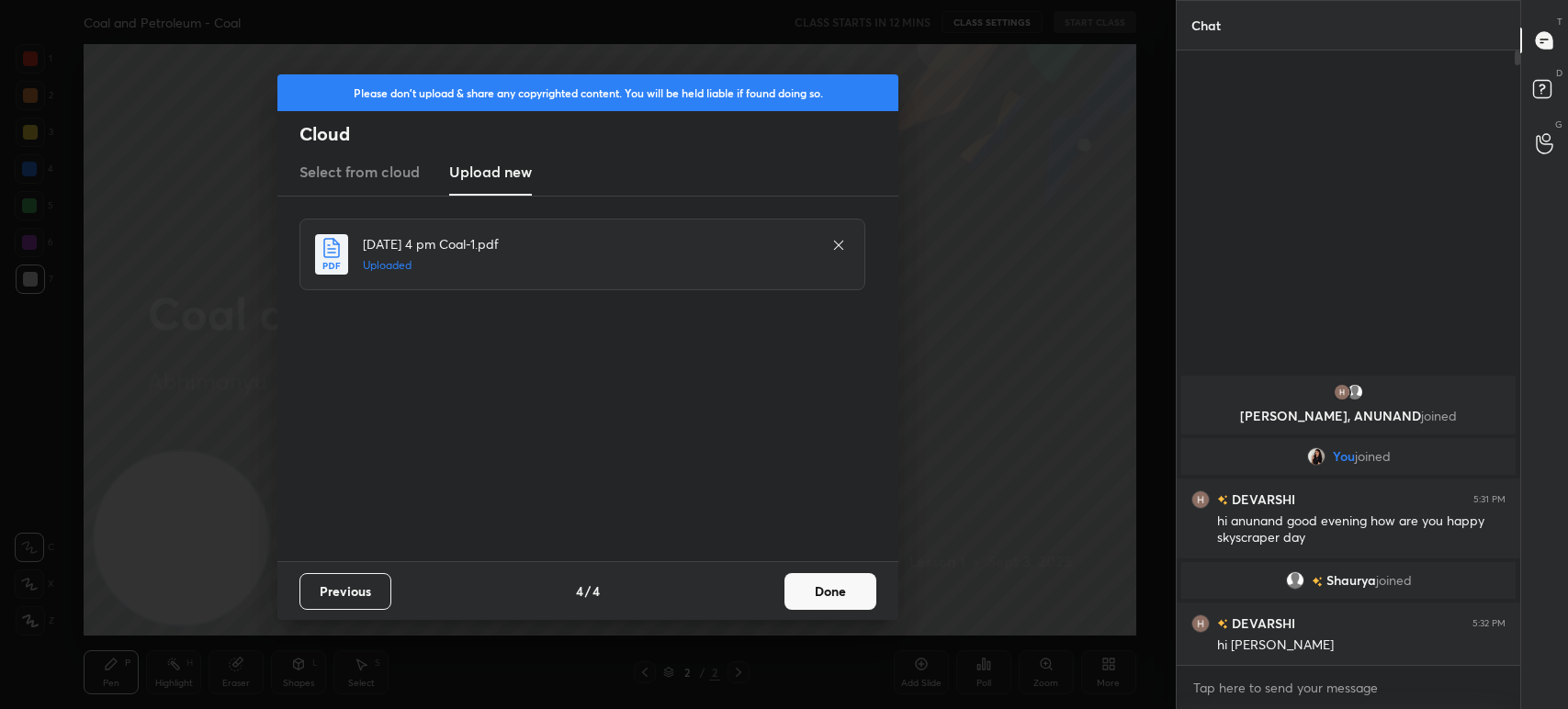
click at [843, 587] on button "Done" at bounding box center [830, 591] width 92 height 36
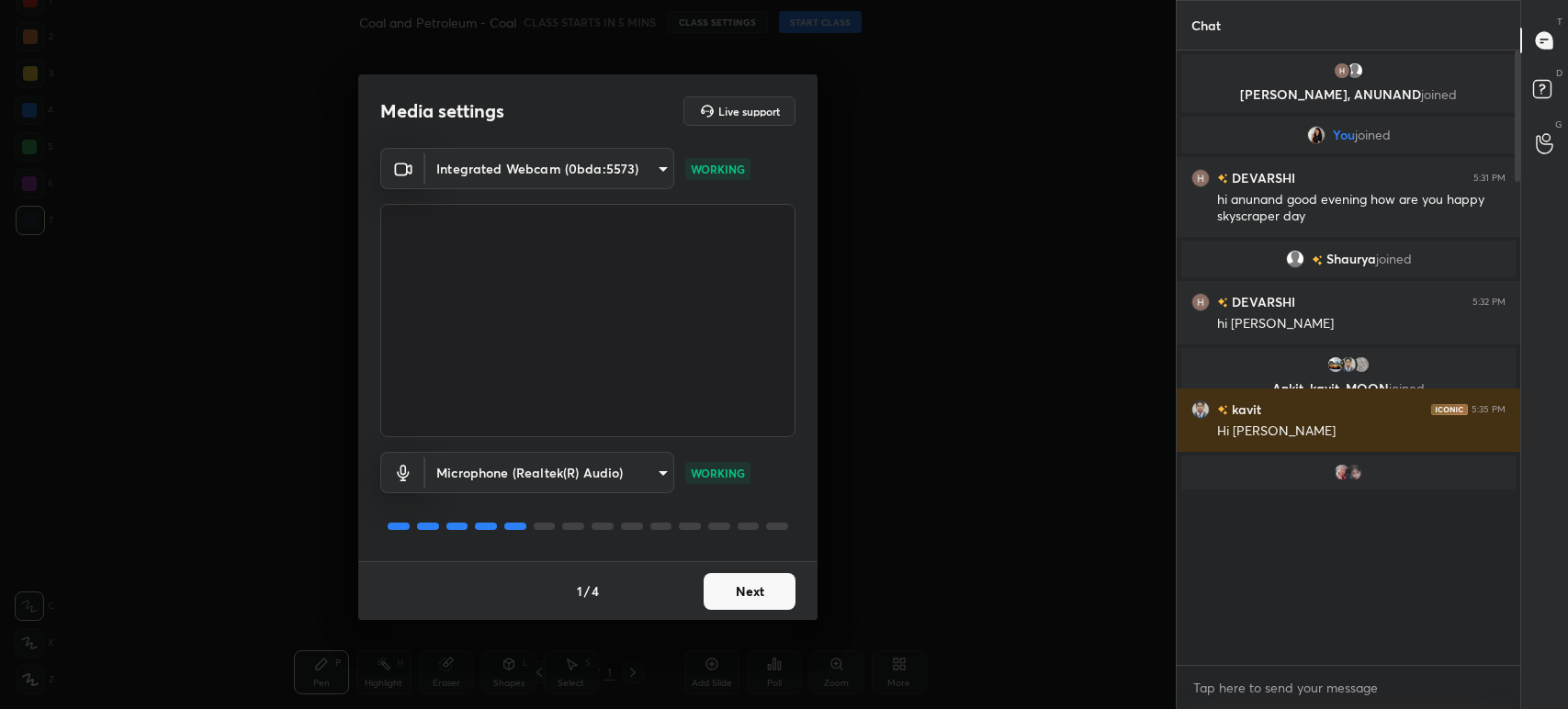
scroll to position [7, 6]
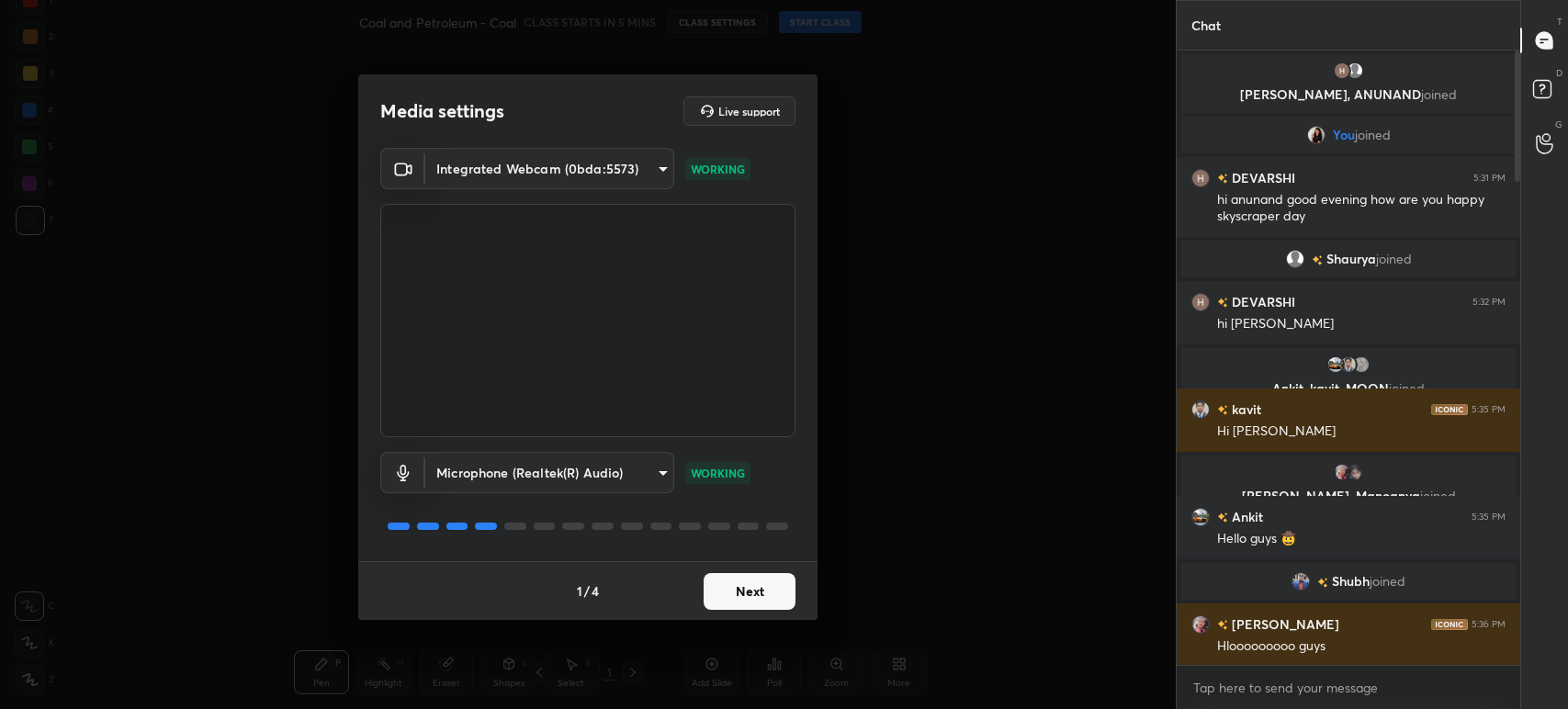
type textarea "x"
click at [698, 605] on div "1 / 4 Next" at bounding box center [588, 591] width 460 height 59
click at [729, 601] on button "Next" at bounding box center [749, 591] width 92 height 36
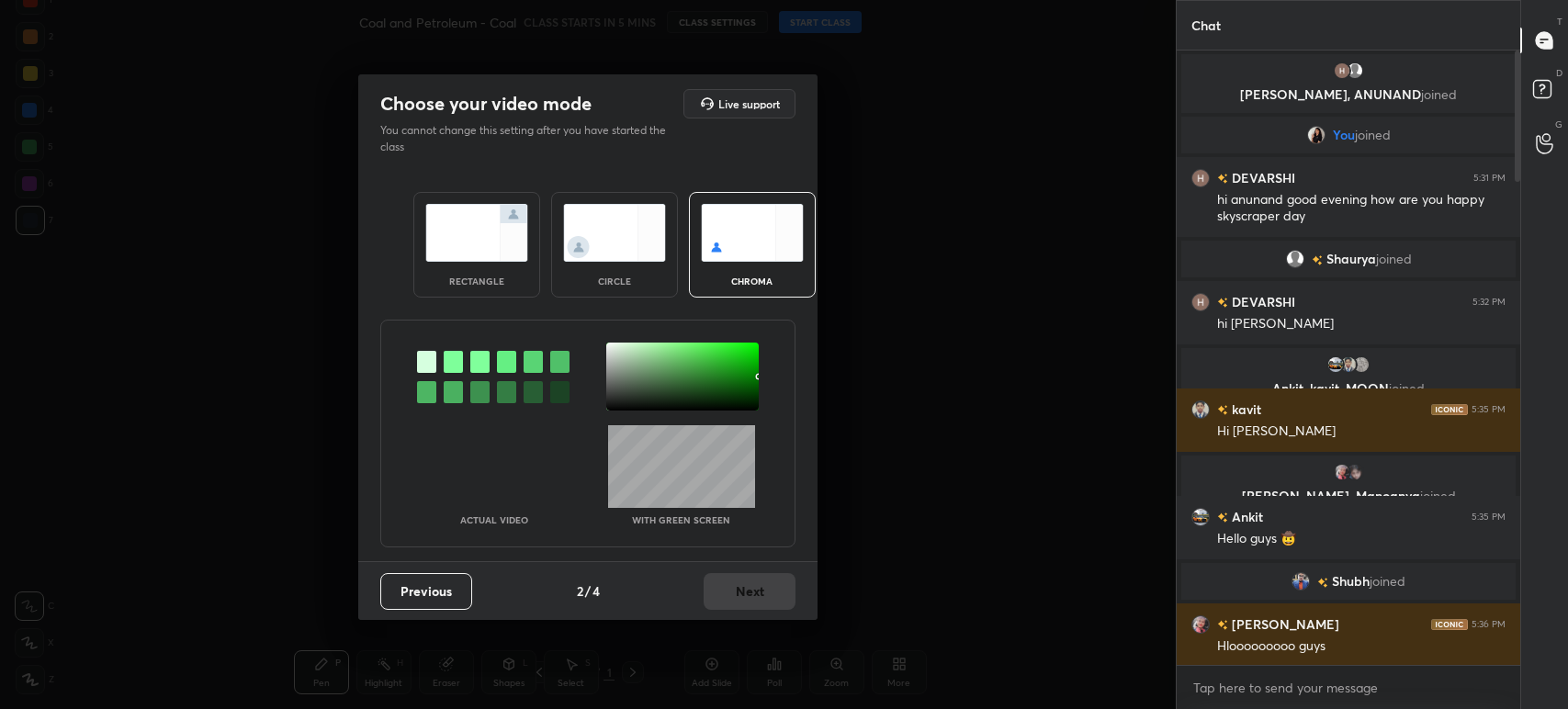
click at [732, 601] on div "Previous 2 / 4 Next" at bounding box center [588, 591] width 460 height 59
click at [610, 226] on img at bounding box center [614, 232] width 103 height 58
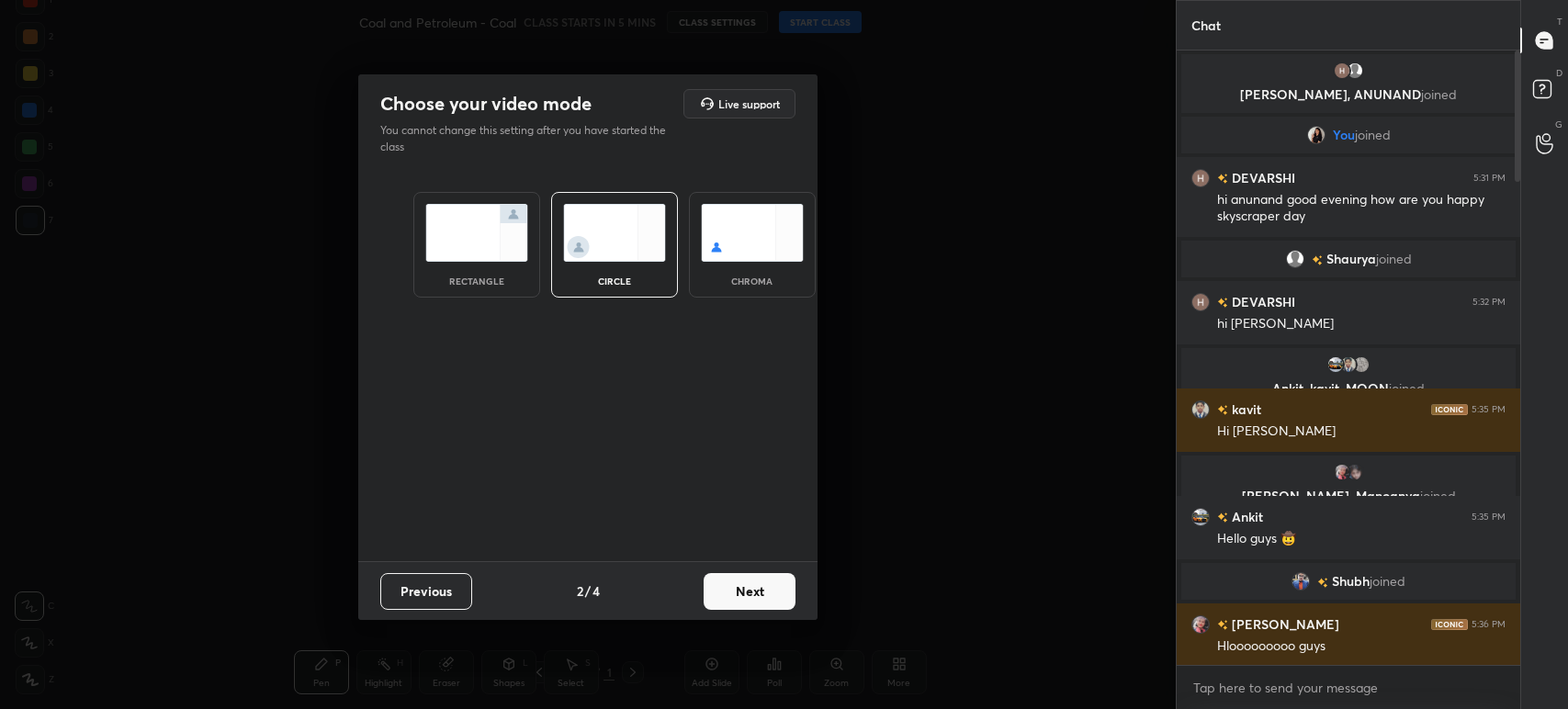
click at [759, 609] on button "Next" at bounding box center [749, 591] width 92 height 36
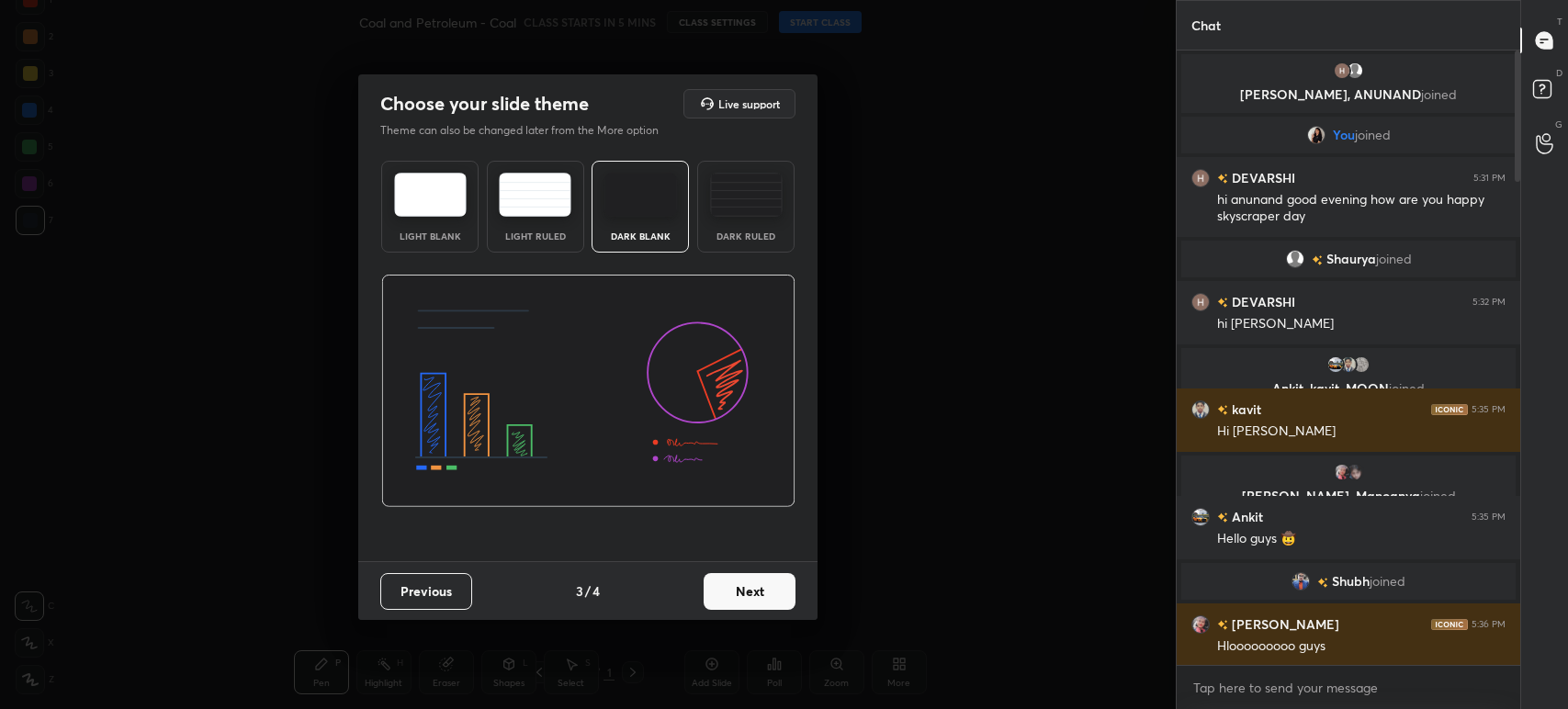
click at [764, 605] on button "Next" at bounding box center [749, 591] width 92 height 36
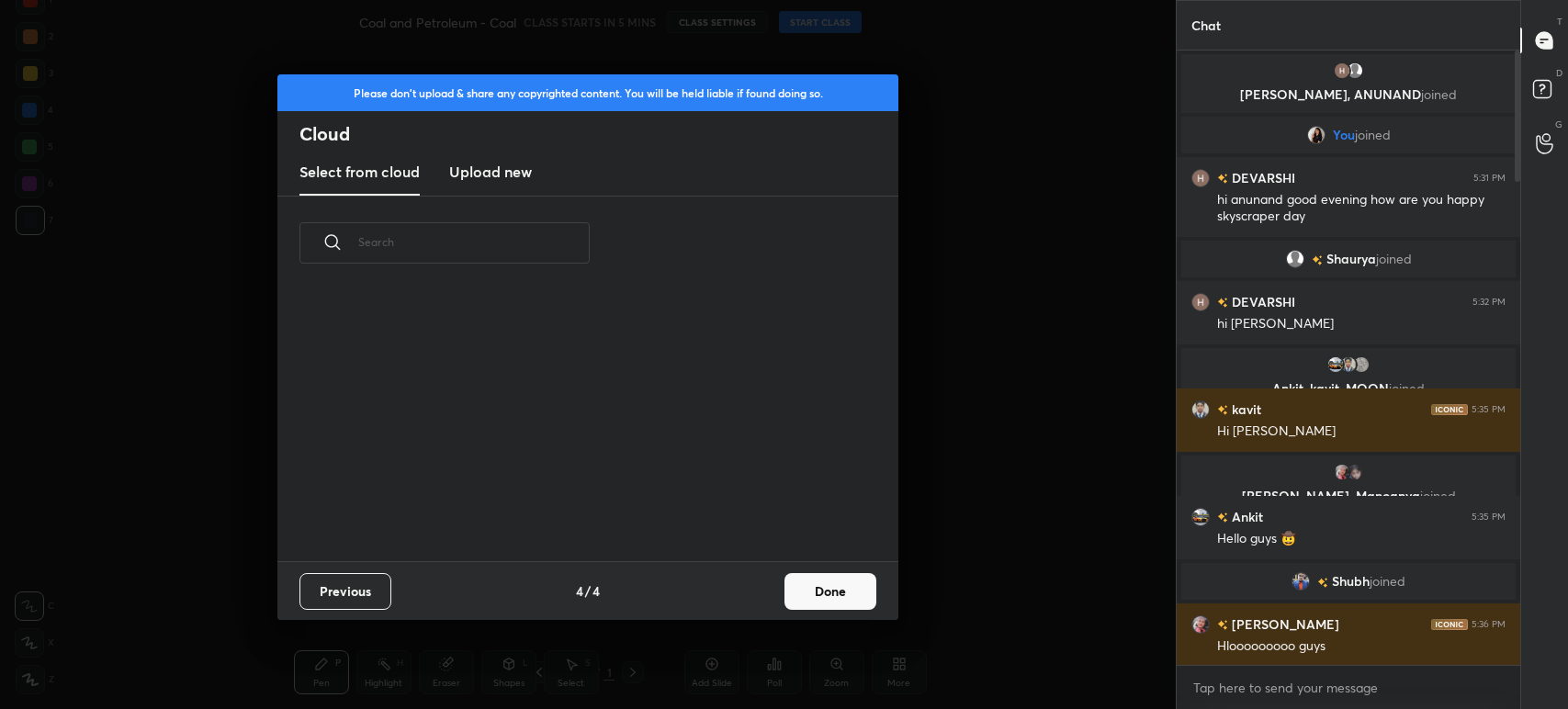
scroll to position [272, 589]
click at [516, 160] on new "Upload new" at bounding box center [490, 172] width 83 height 46
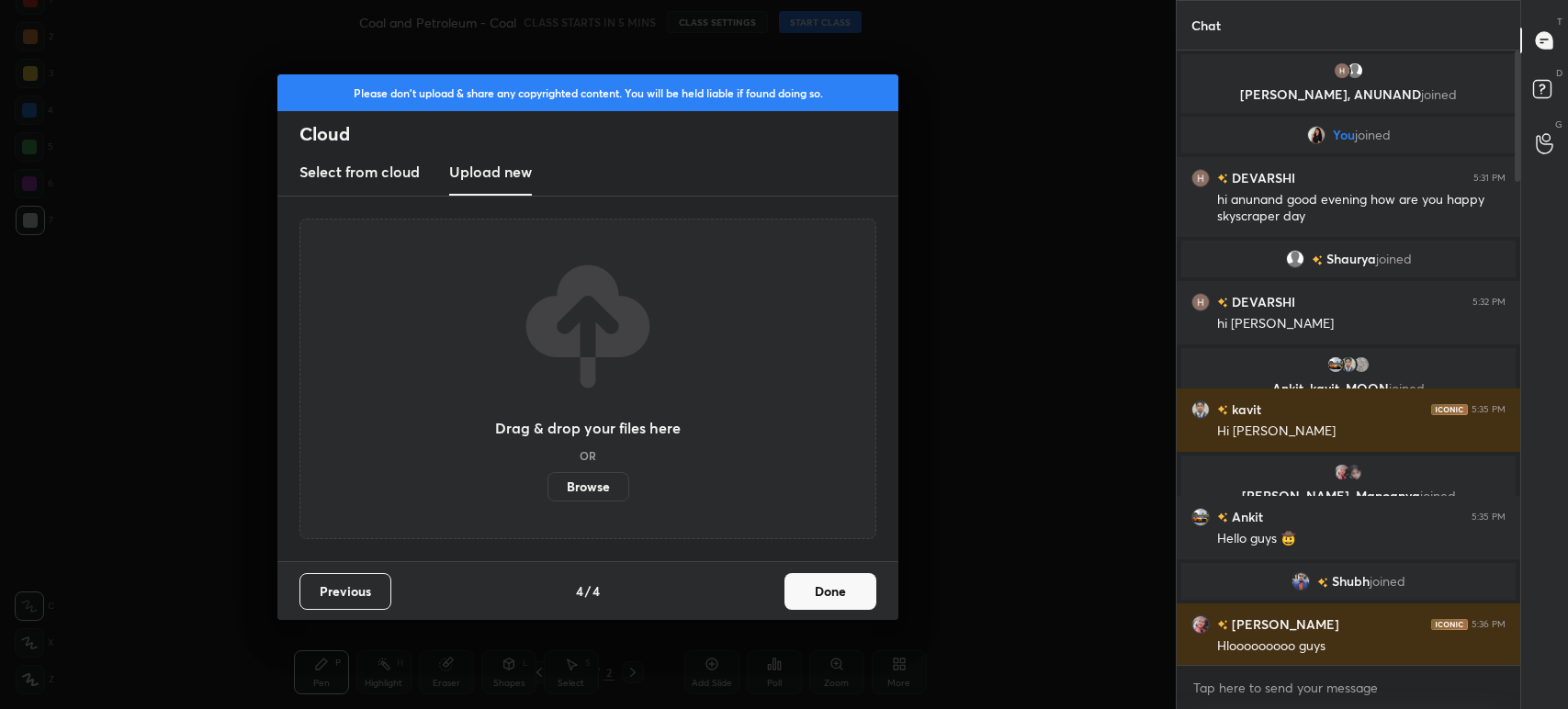
click at [562, 518] on div "Drag & drop your files here OR Browse" at bounding box center [588, 379] width 577 height 321
click at [582, 490] on label "Browse" at bounding box center [588, 487] width 82 height 30
click at [547, 490] on input "Browse" at bounding box center [547, 487] width 0 height 30
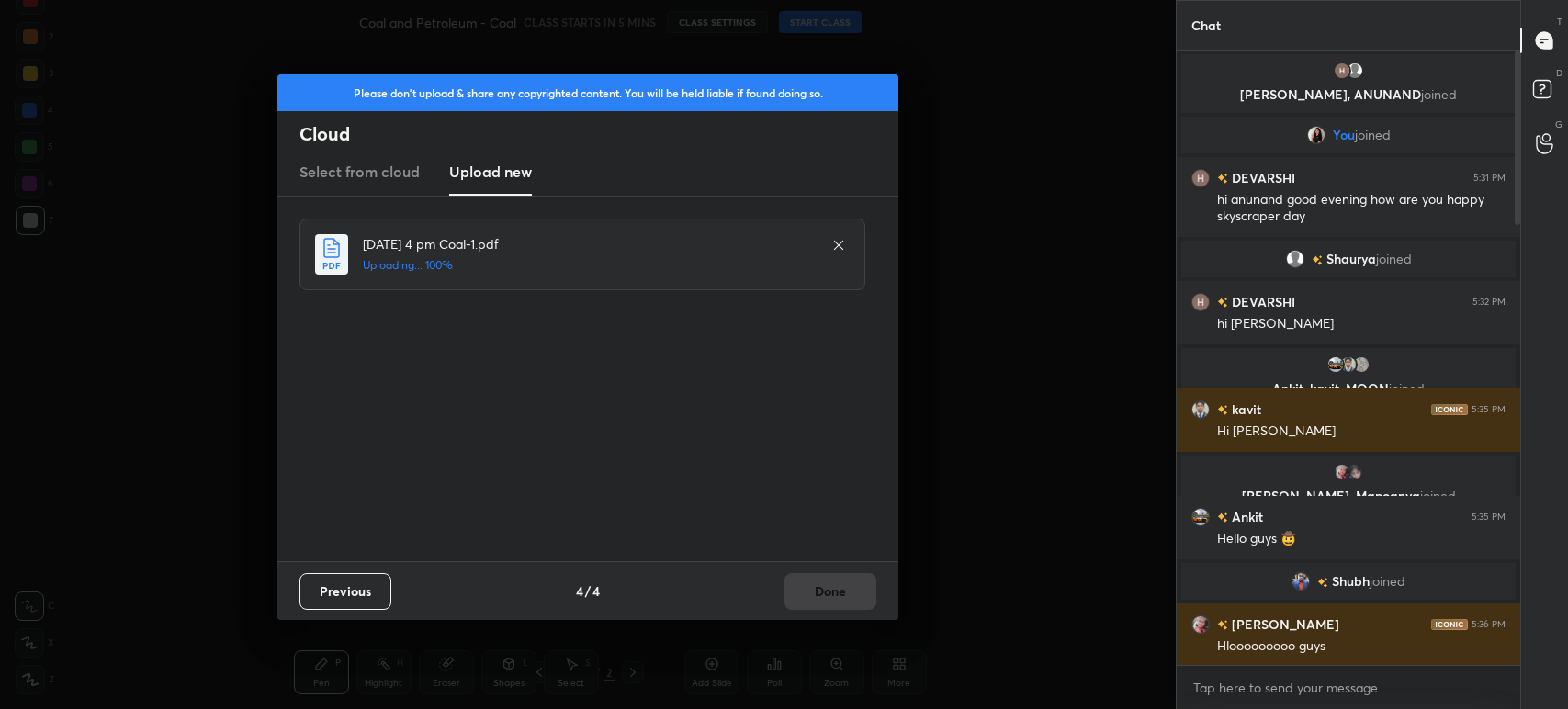
click at [823, 586] on div "Previous 4 / 4 Done" at bounding box center [588, 591] width 621 height 59
click at [825, 590] on button "Done" at bounding box center [830, 591] width 92 height 36
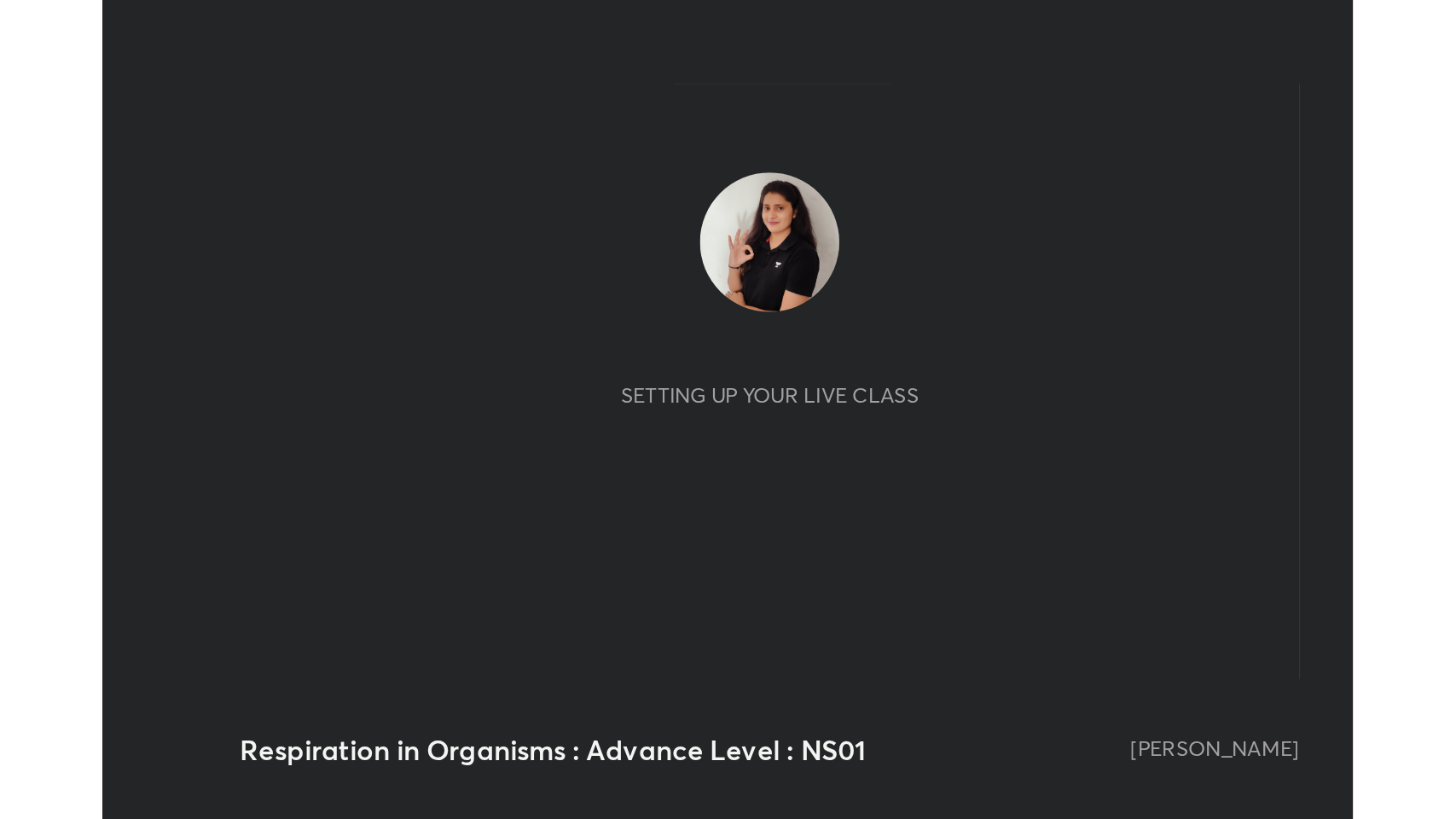
scroll to position [292, 544]
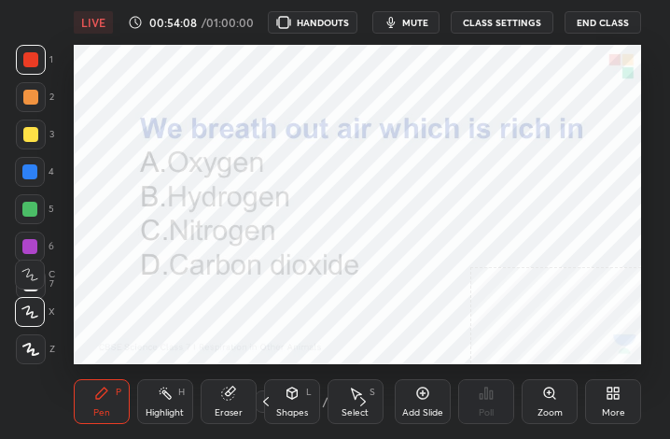
click at [614, 404] on div "More" at bounding box center [613, 401] width 56 height 45
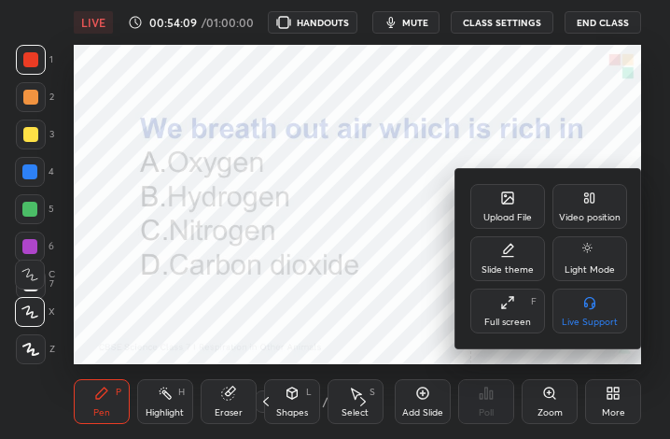
click at [509, 315] on div "Full screen F" at bounding box center [507, 310] width 75 height 45
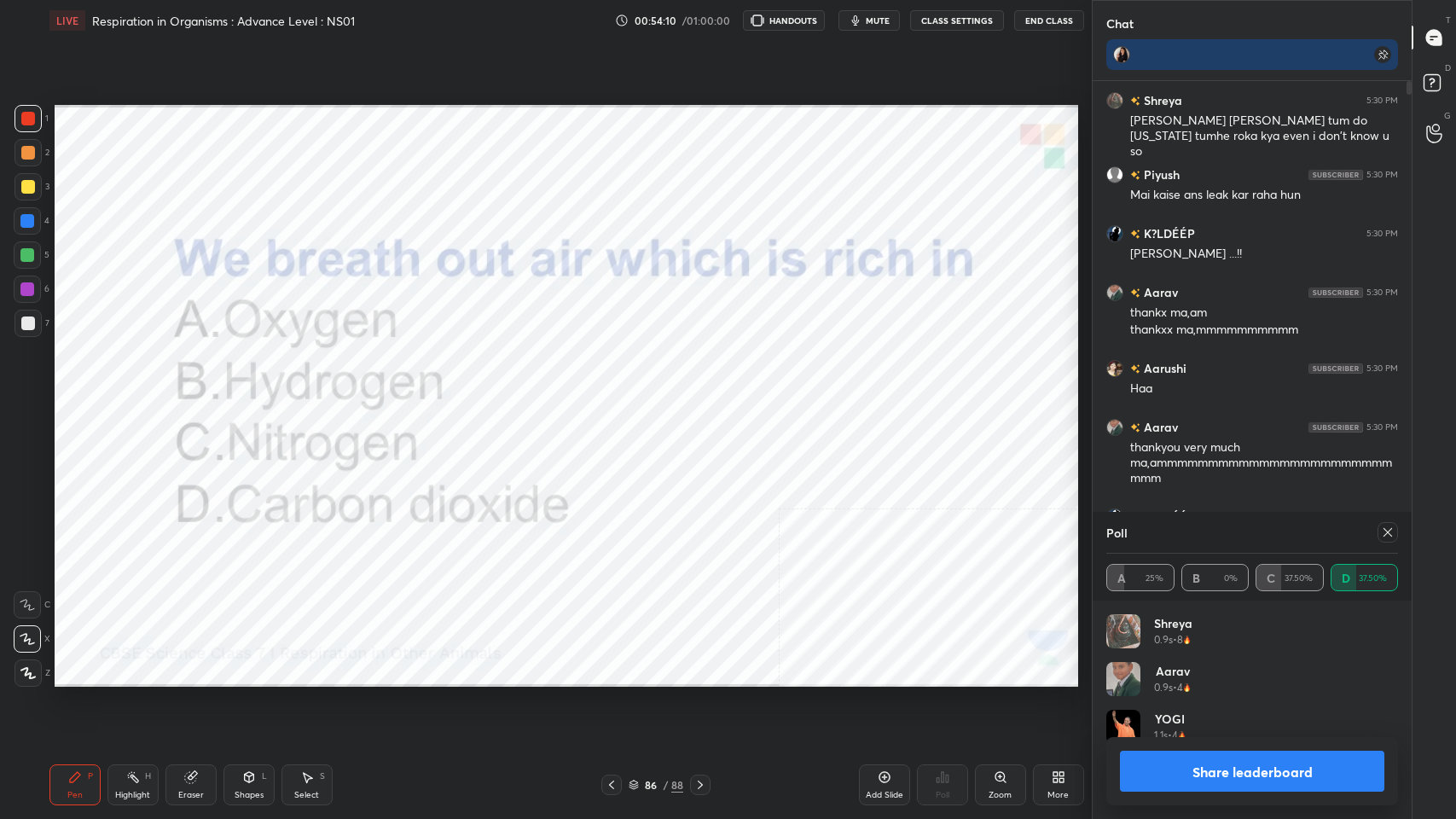
scroll to position [0, 0]
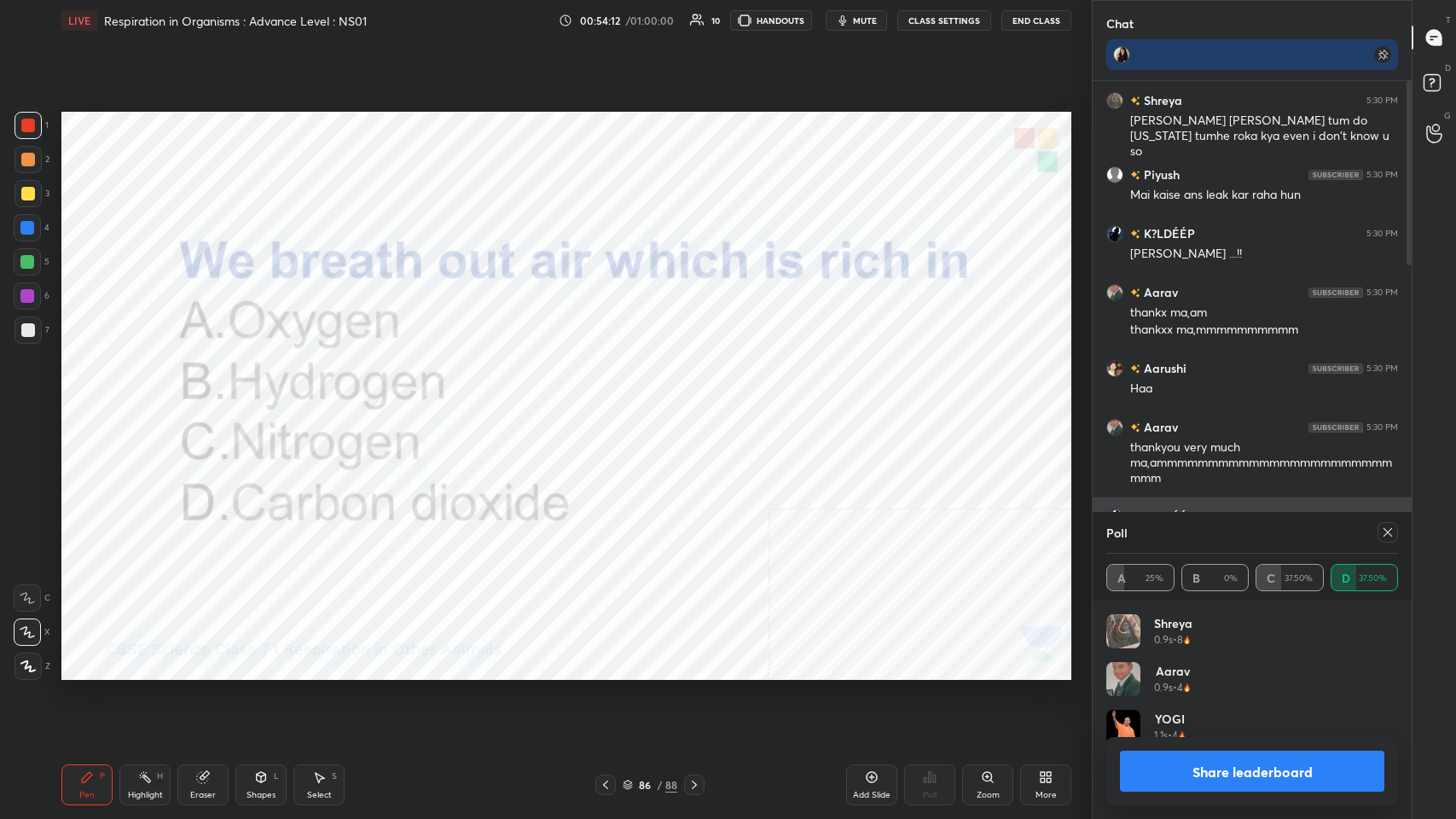
click at [611, 400] on div at bounding box center [1387, 532] width 20 height 20
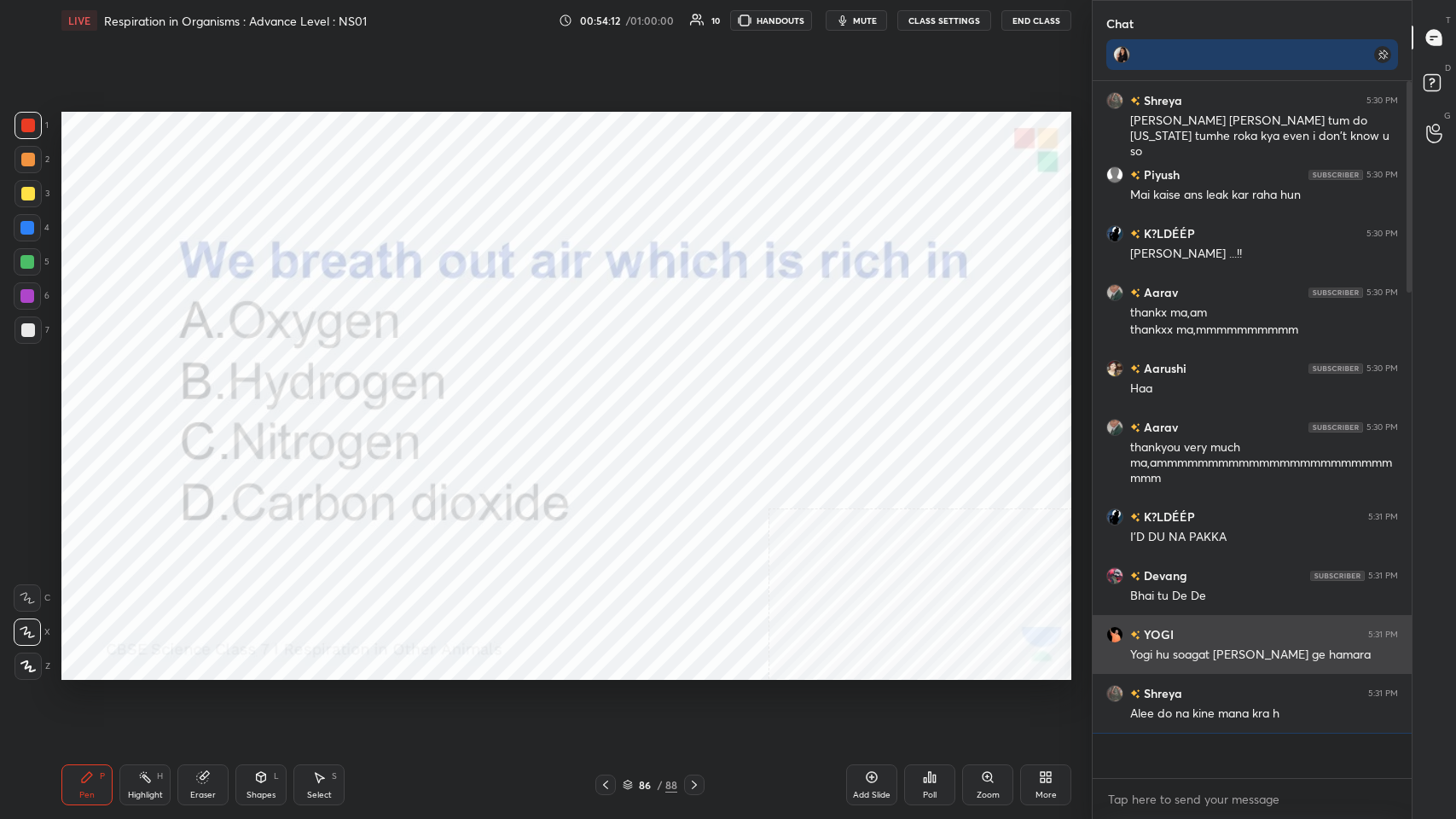
scroll to position [5, 5]
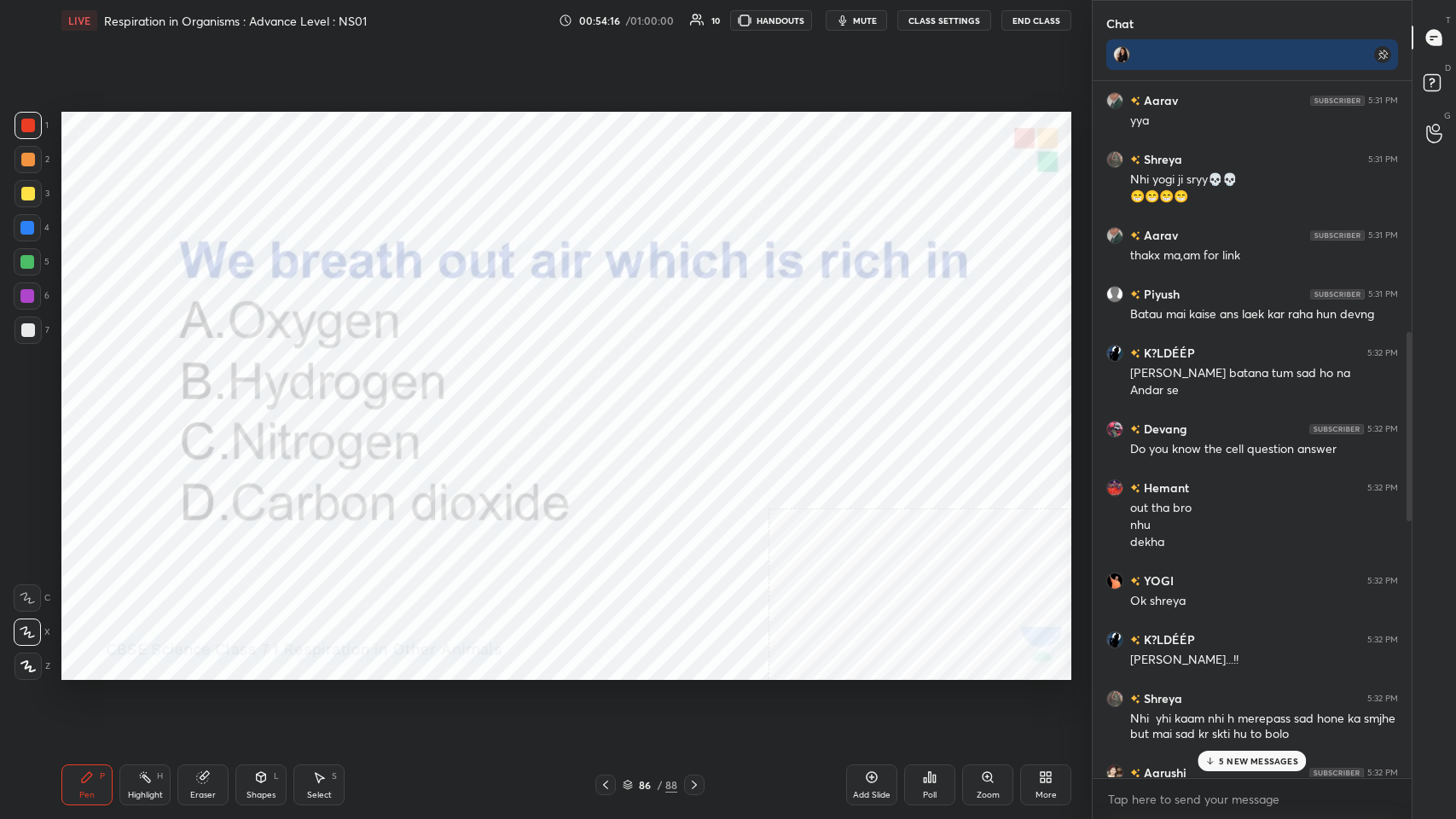
click at [611, 400] on icon at bounding box center [930, 777] width 14 height 14
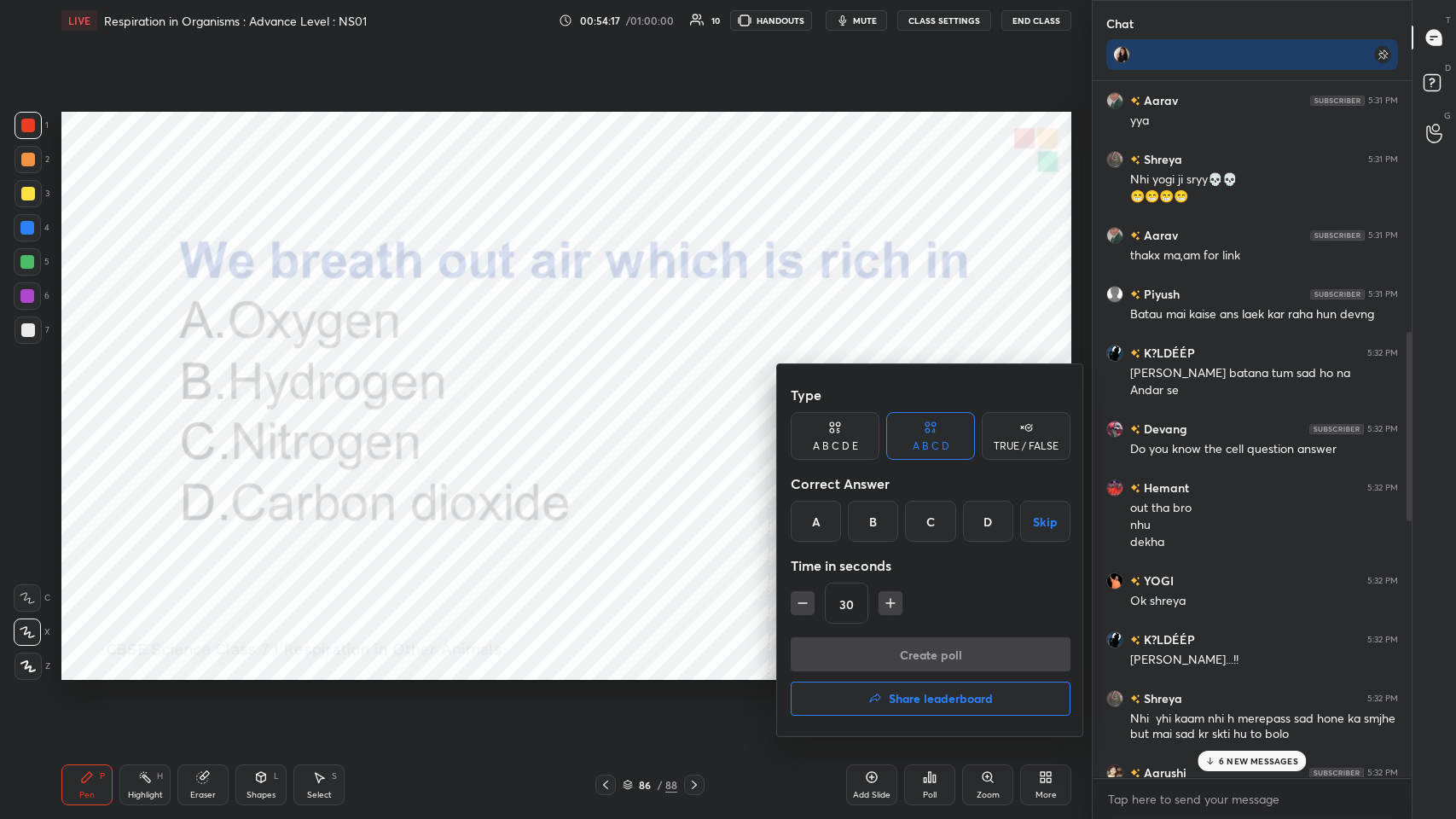
click at [611, 400] on div "D" at bounding box center [987, 521] width 50 height 41
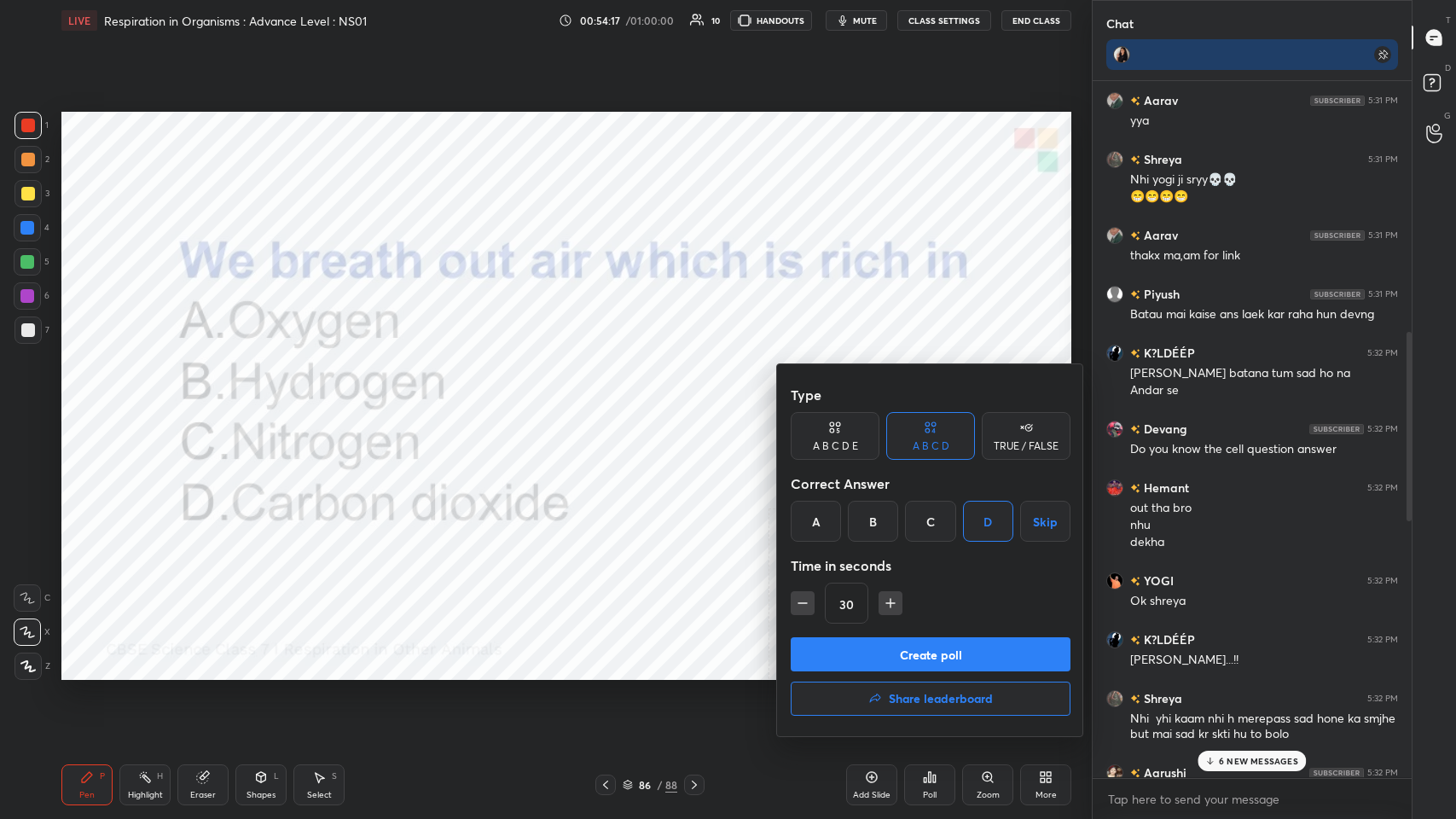
click at [611, 400] on button "Create poll" at bounding box center [930, 654] width 280 height 34
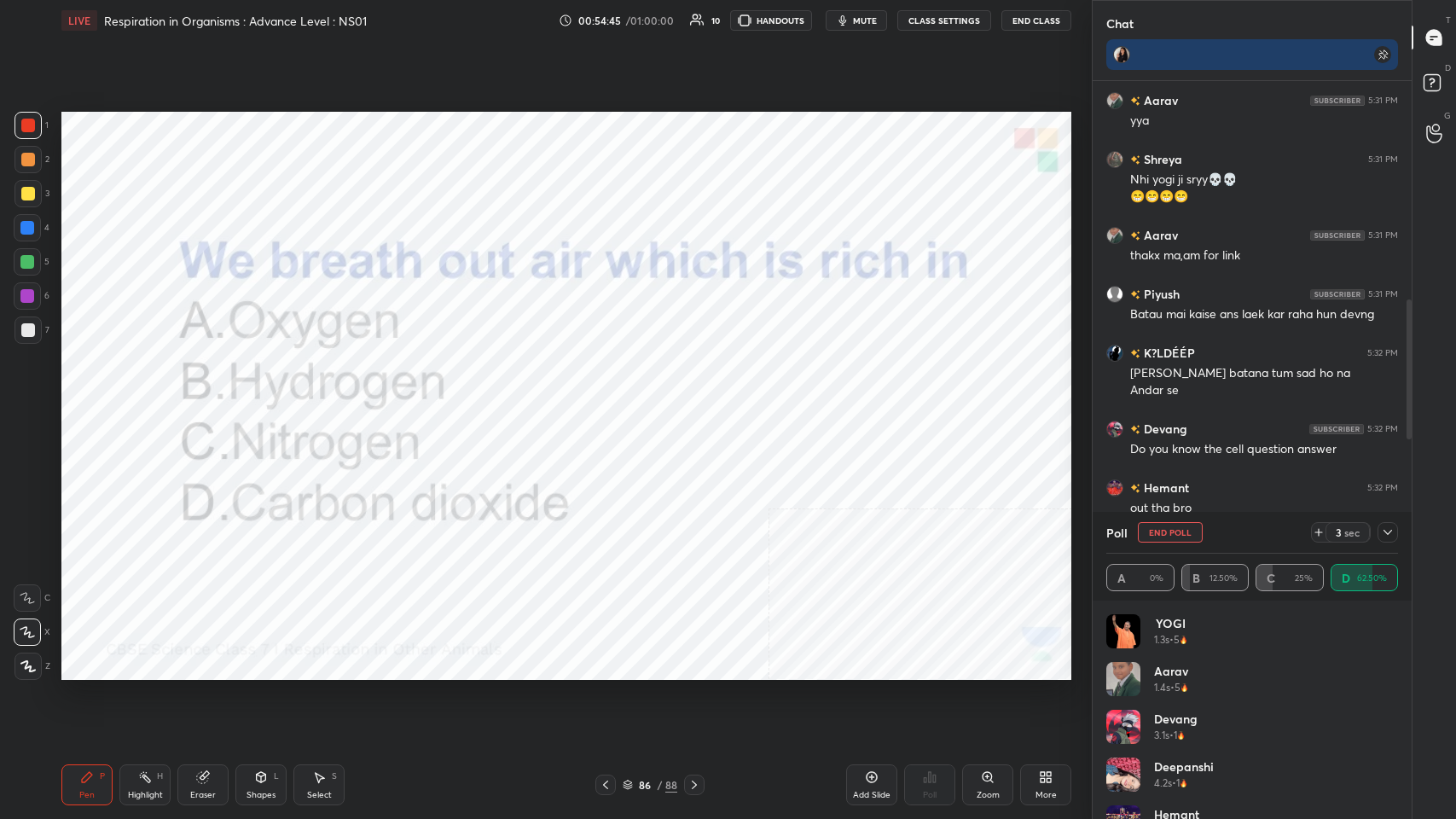
click at [611, 400] on div at bounding box center [1387, 532] width 20 height 20
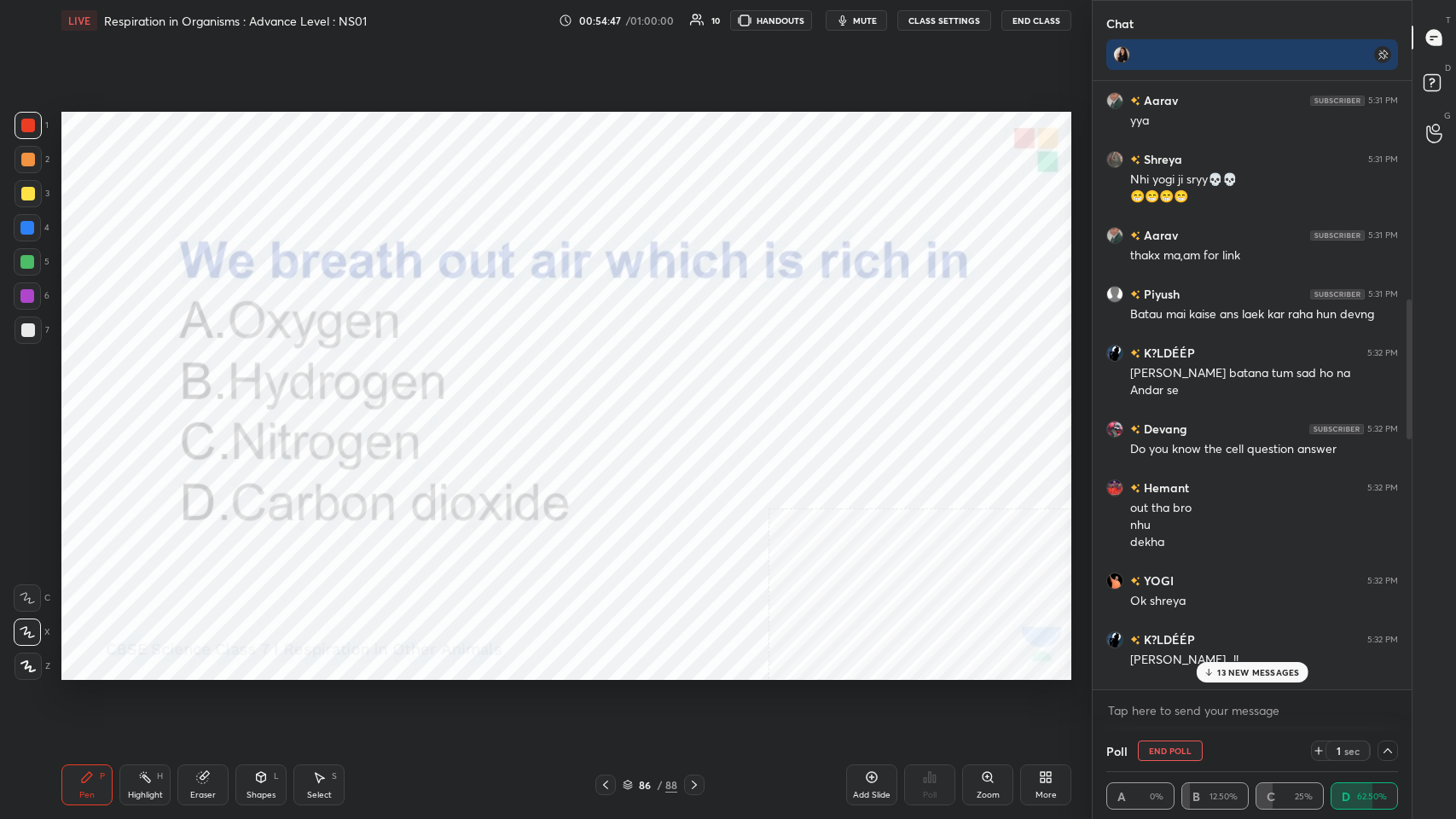
click at [611, 400] on icon at bounding box center [694, 784] width 14 height 14
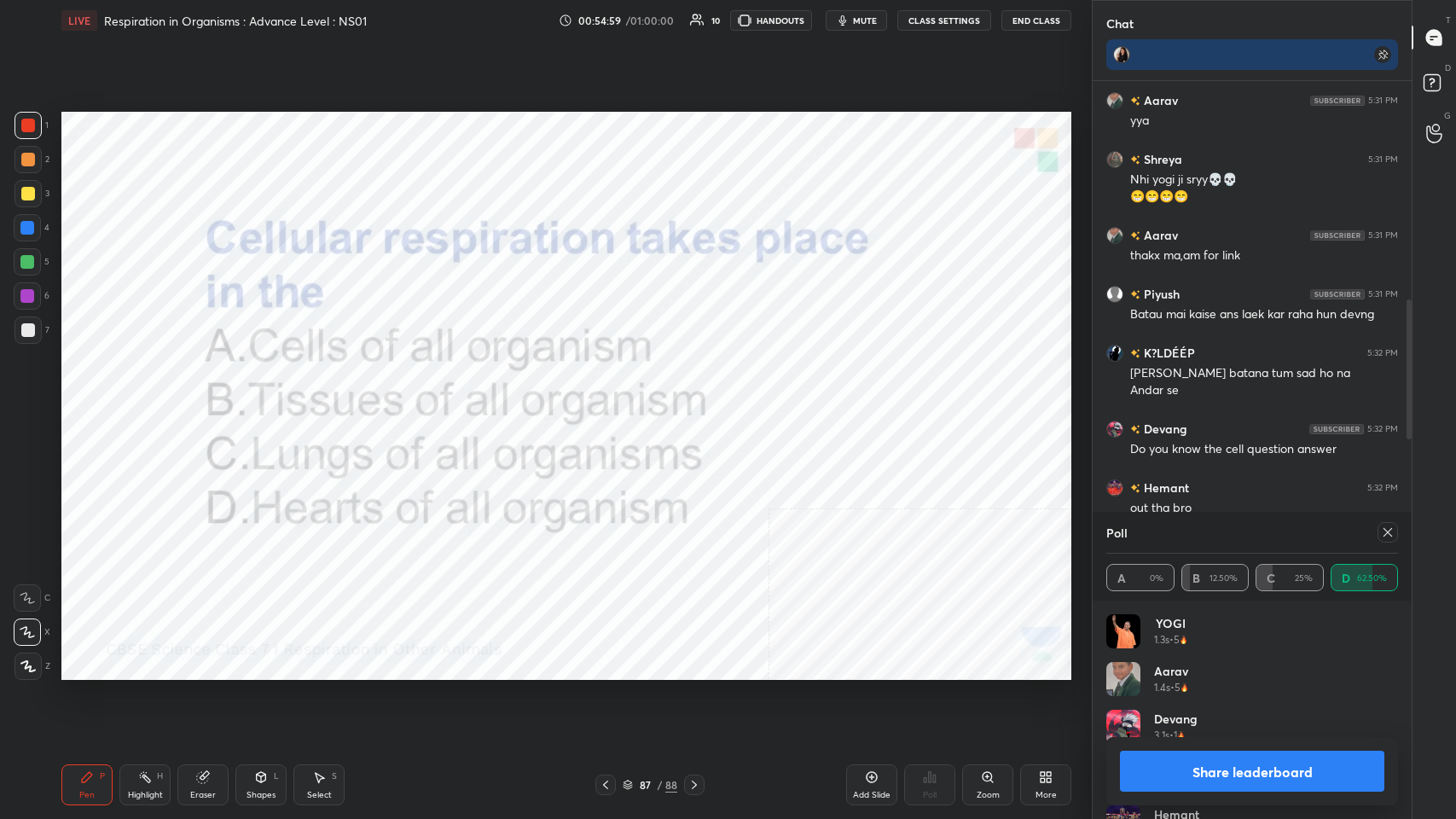
click at [611, 400] on div at bounding box center [1387, 532] width 20 height 20
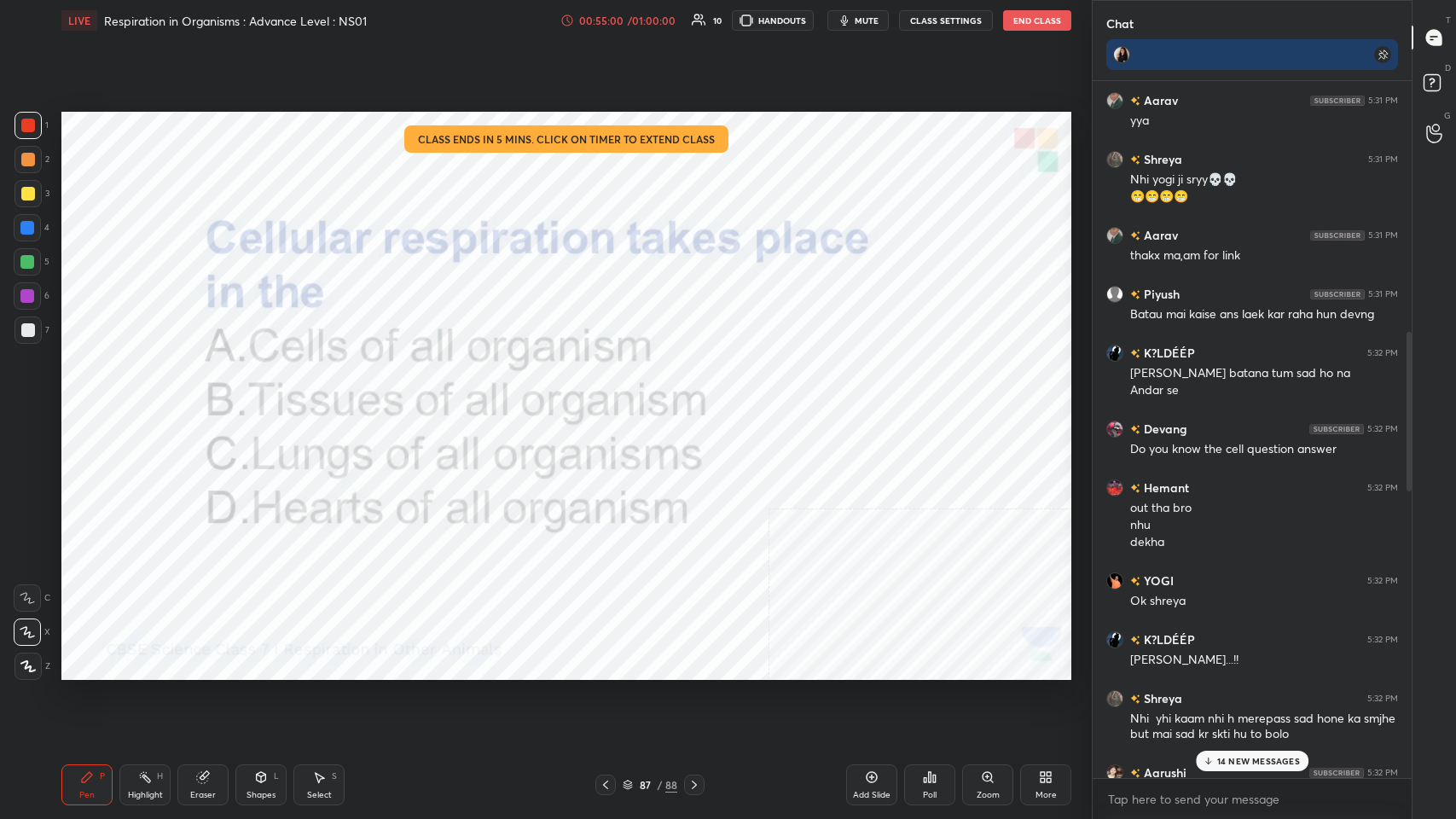
click at [611, 400] on div "Poll" at bounding box center [930, 784] width 51 height 41
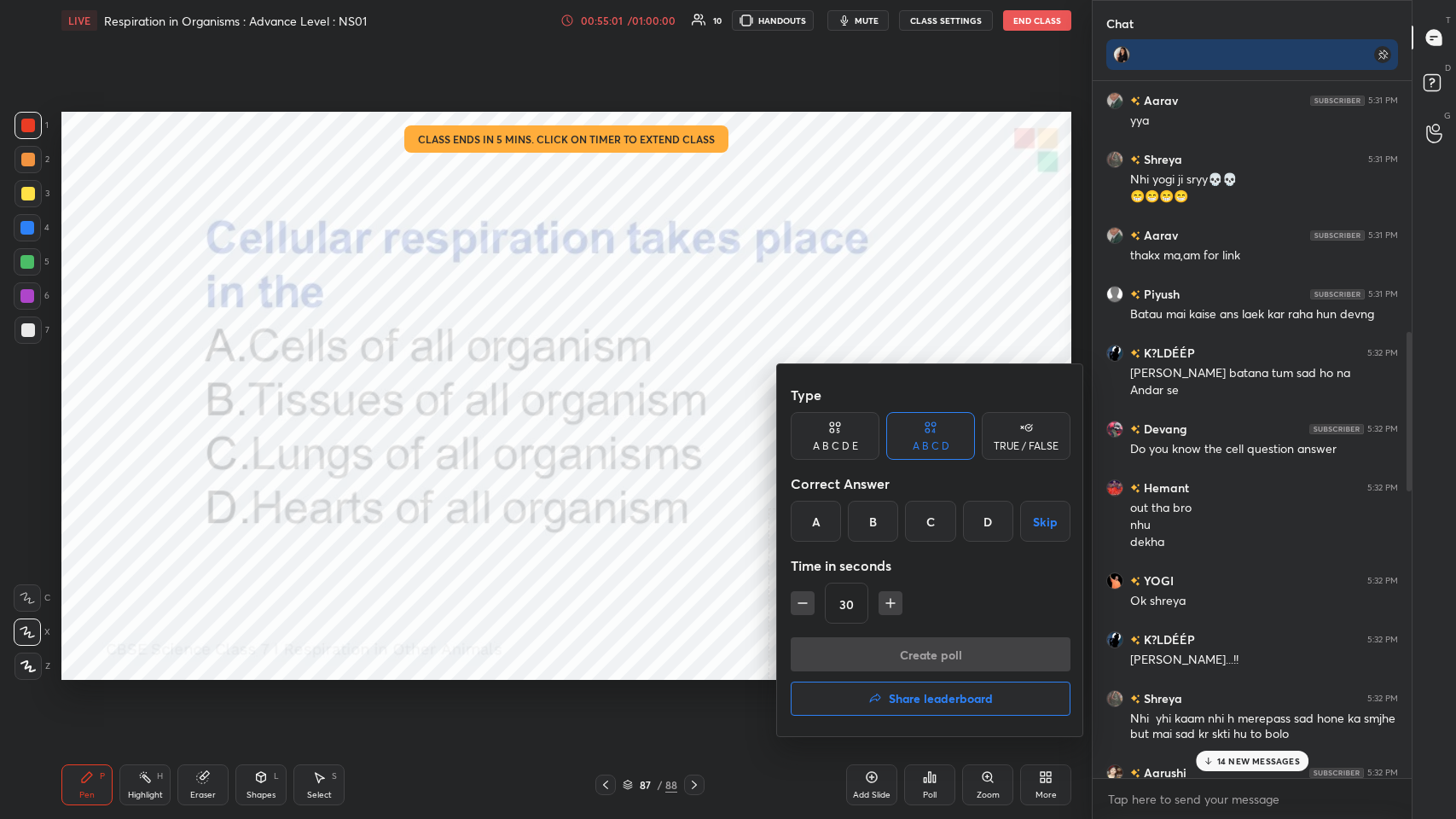
click at [611, 400] on div "A" at bounding box center [815, 521] width 50 height 41
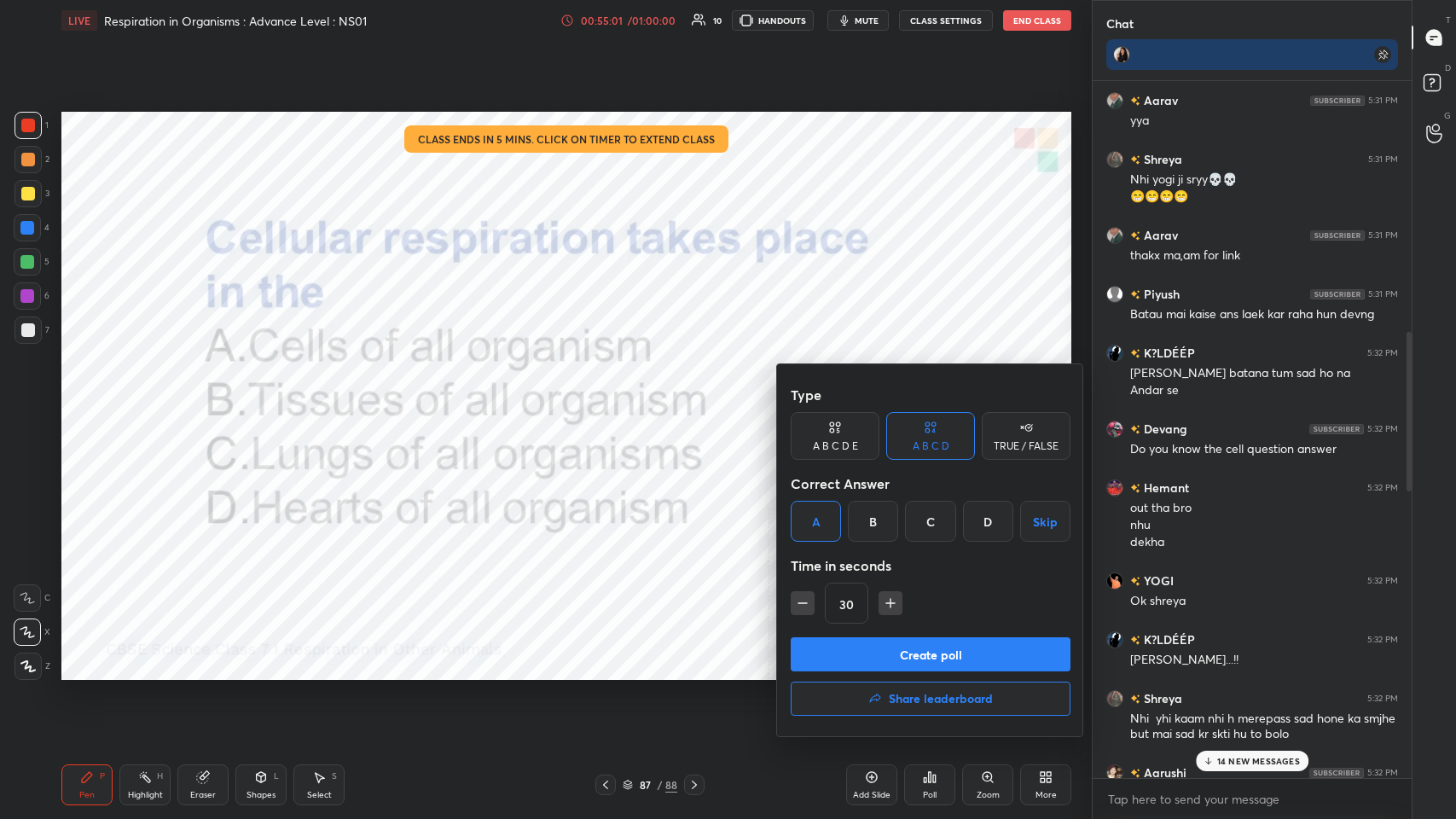
click at [611, 400] on button "Create poll" at bounding box center [930, 654] width 280 height 34
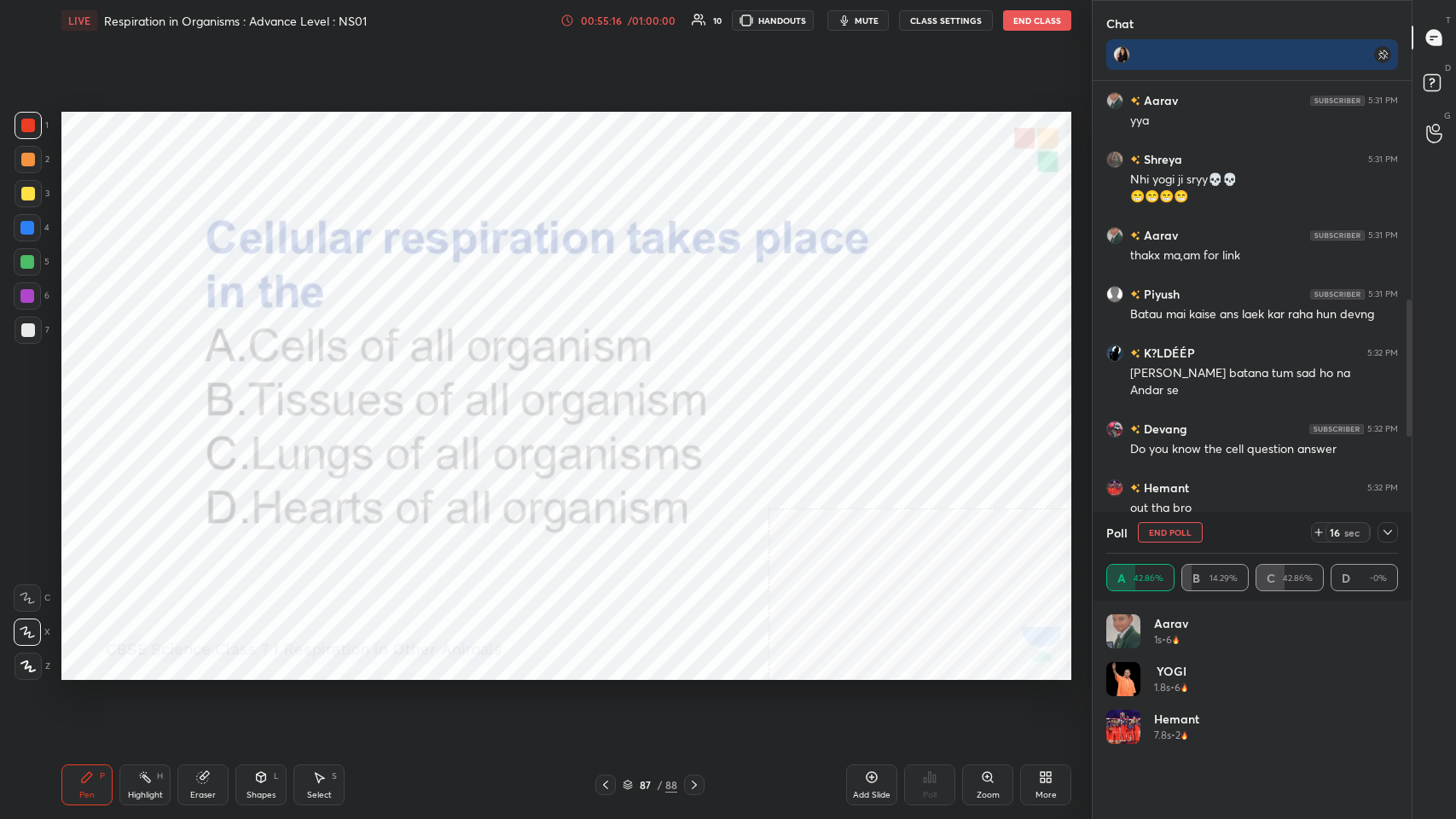
click at [611, 400] on icon at bounding box center [1387, 532] width 14 height 14
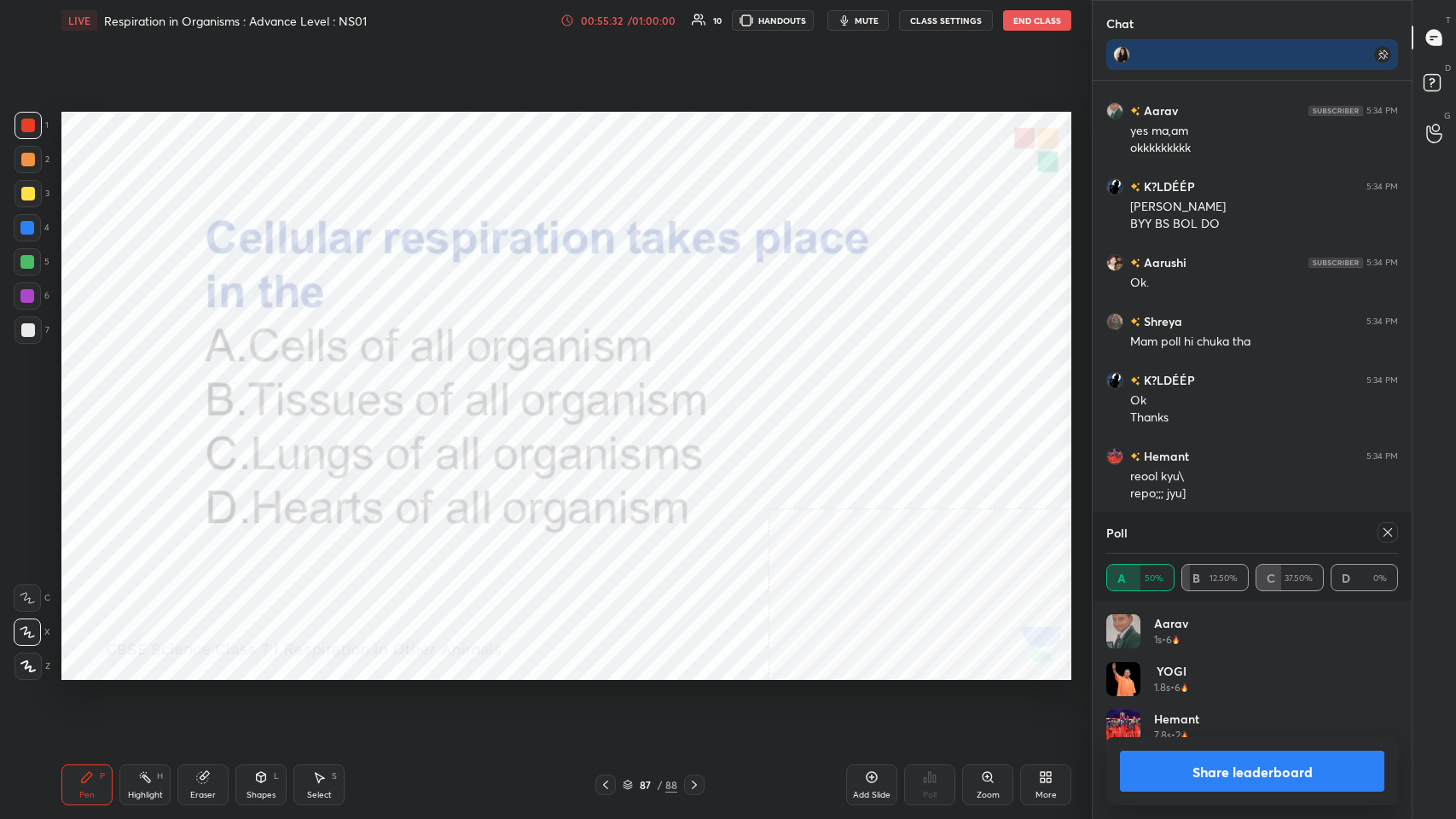
click at [611, 400] on div at bounding box center [1384, 532] width 27 height 20
click at [611, 400] on icon at bounding box center [1387, 532] width 14 height 14
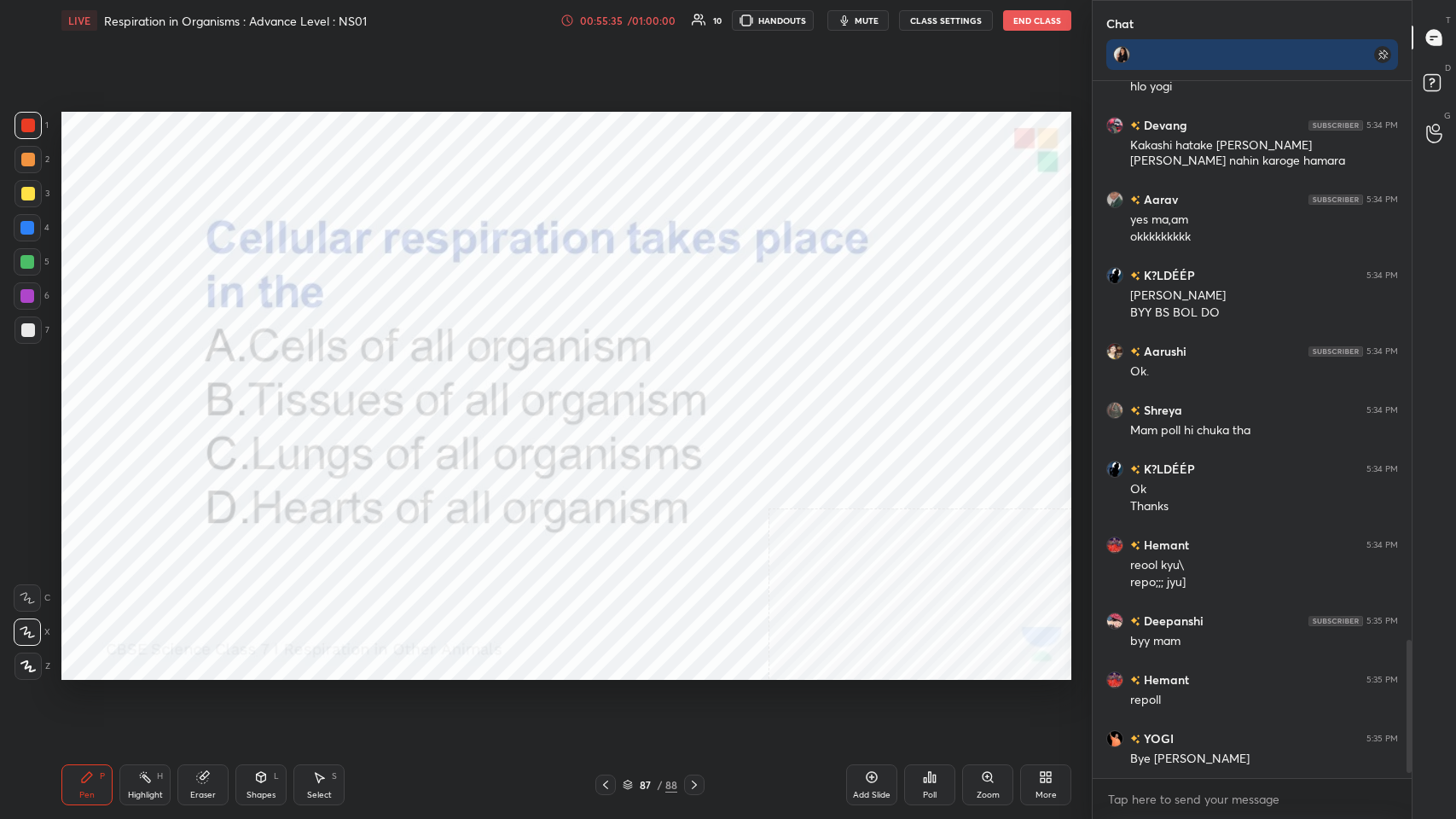
click at [611, 400] on icon at bounding box center [695, 784] width 5 height 8
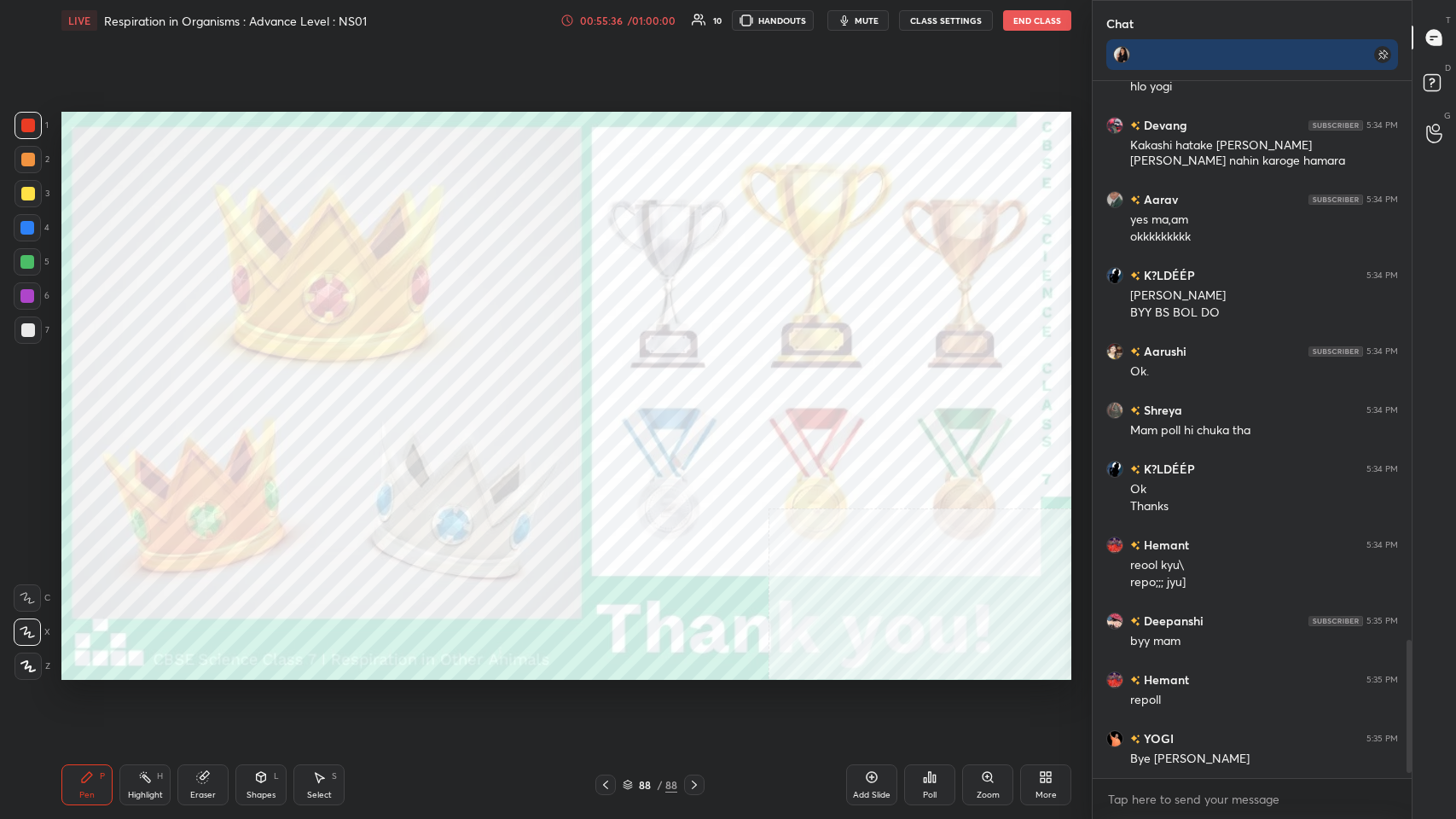
click at [611, 400] on div "88" at bounding box center [671, 784] width 12 height 16
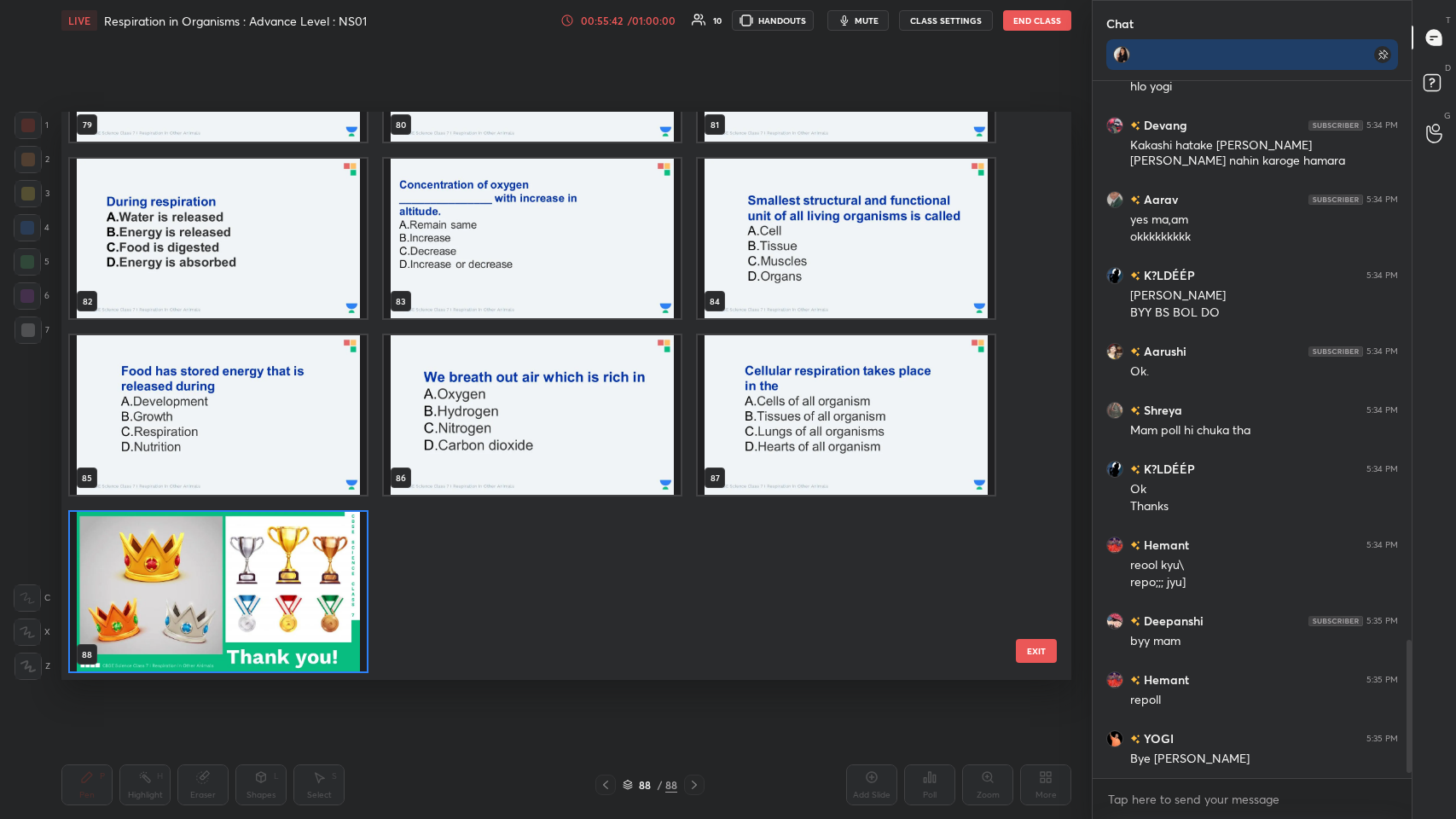
click at [260, 400] on img "grid" at bounding box center [218, 591] width 297 height 159
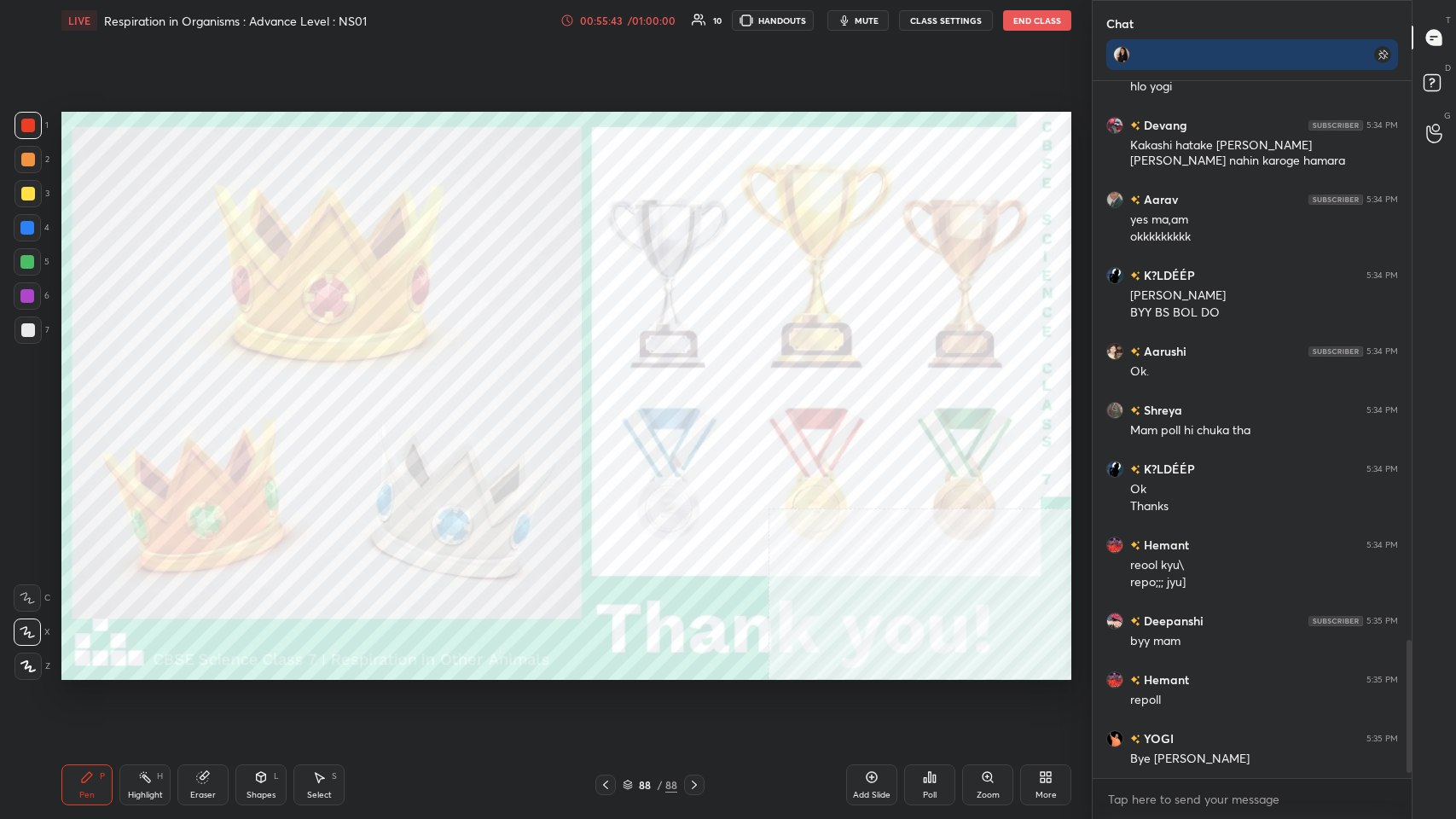
click at [263, 400] on img "grid" at bounding box center [218, 591] width 297 height 159
click at [266, 400] on img "grid" at bounding box center [218, 591] width 297 height 159
click at [610, 400] on div at bounding box center [605, 784] width 20 height 20
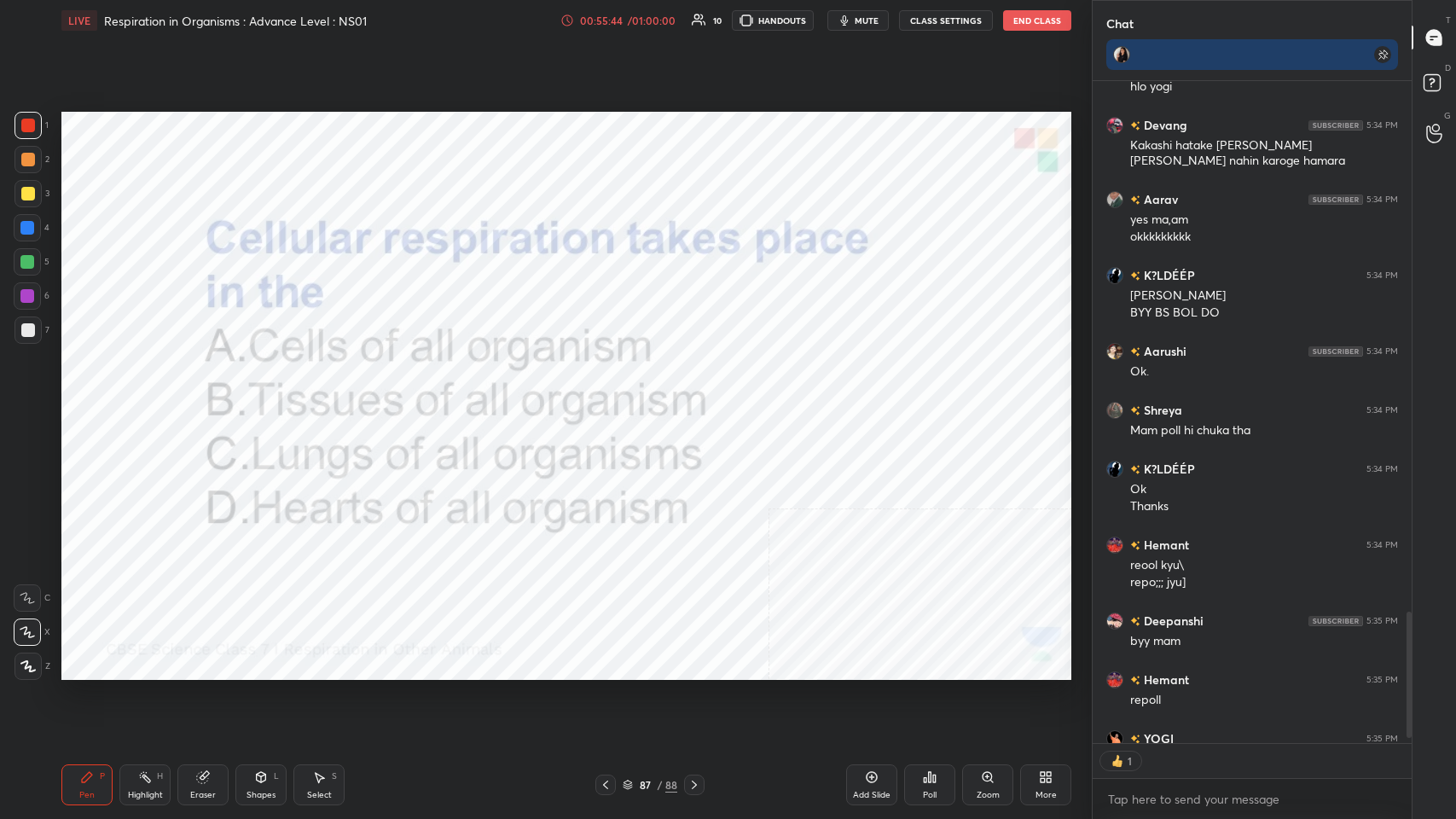
click at [611, 400] on icon at bounding box center [871, 777] width 14 height 14
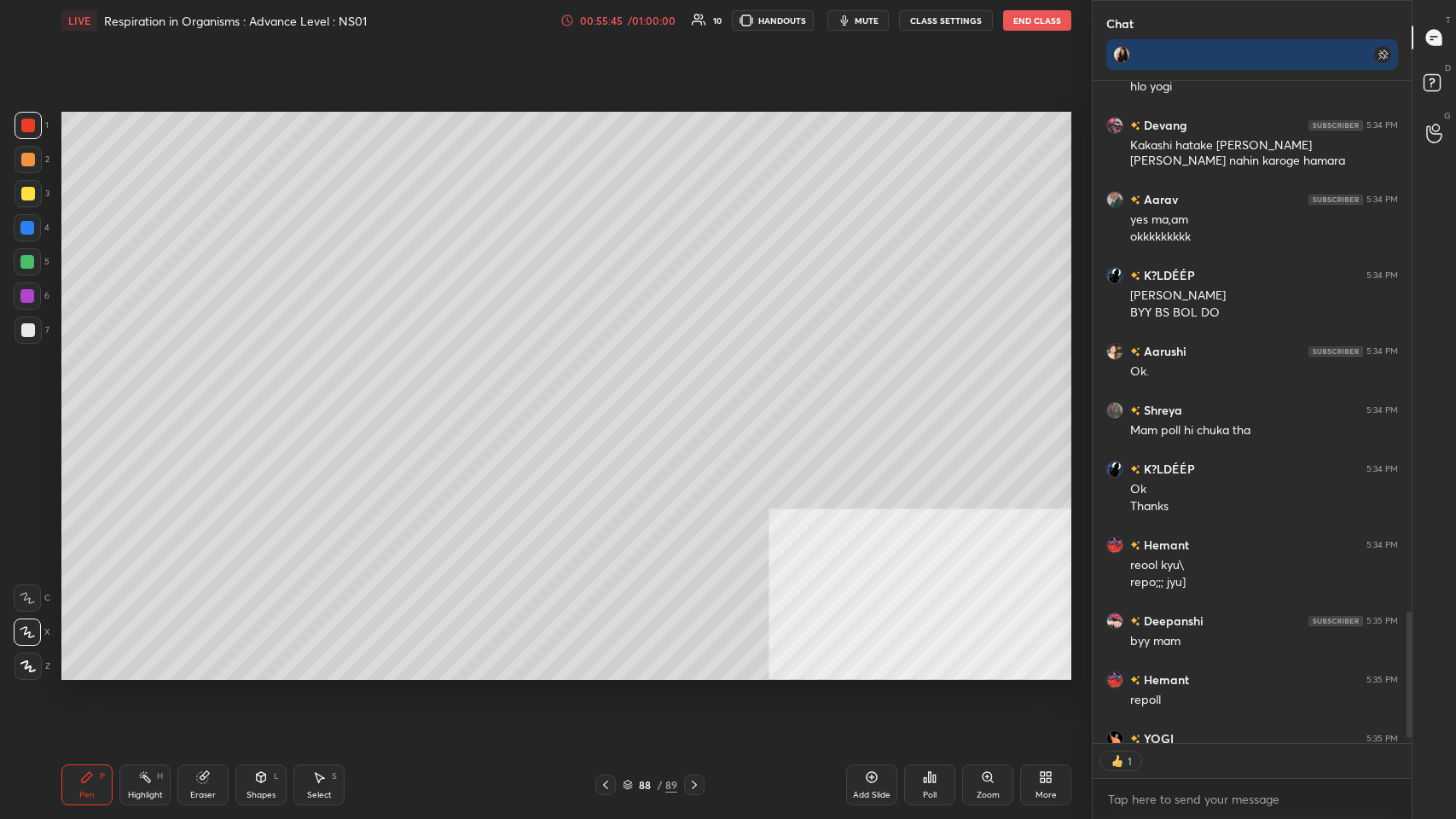
click at [45, 196] on div "3" at bounding box center [32, 194] width 35 height 27
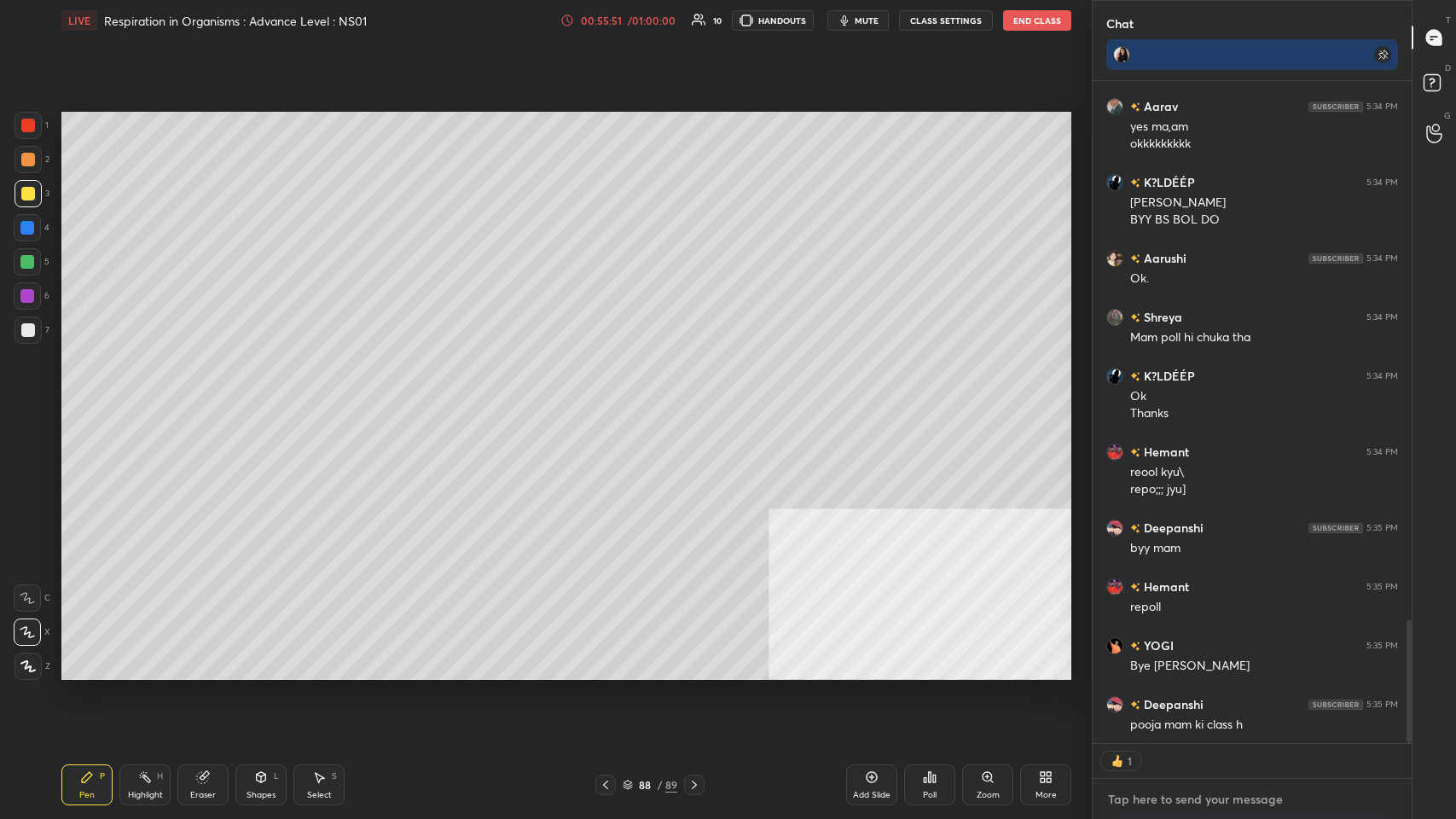
click at [611, 400] on textarea at bounding box center [1251, 799] width 292 height 27
type textarea "x"
paste textarea "[URL][DOMAIN_NAME]"
type textarea "[URL][DOMAIN_NAME]"
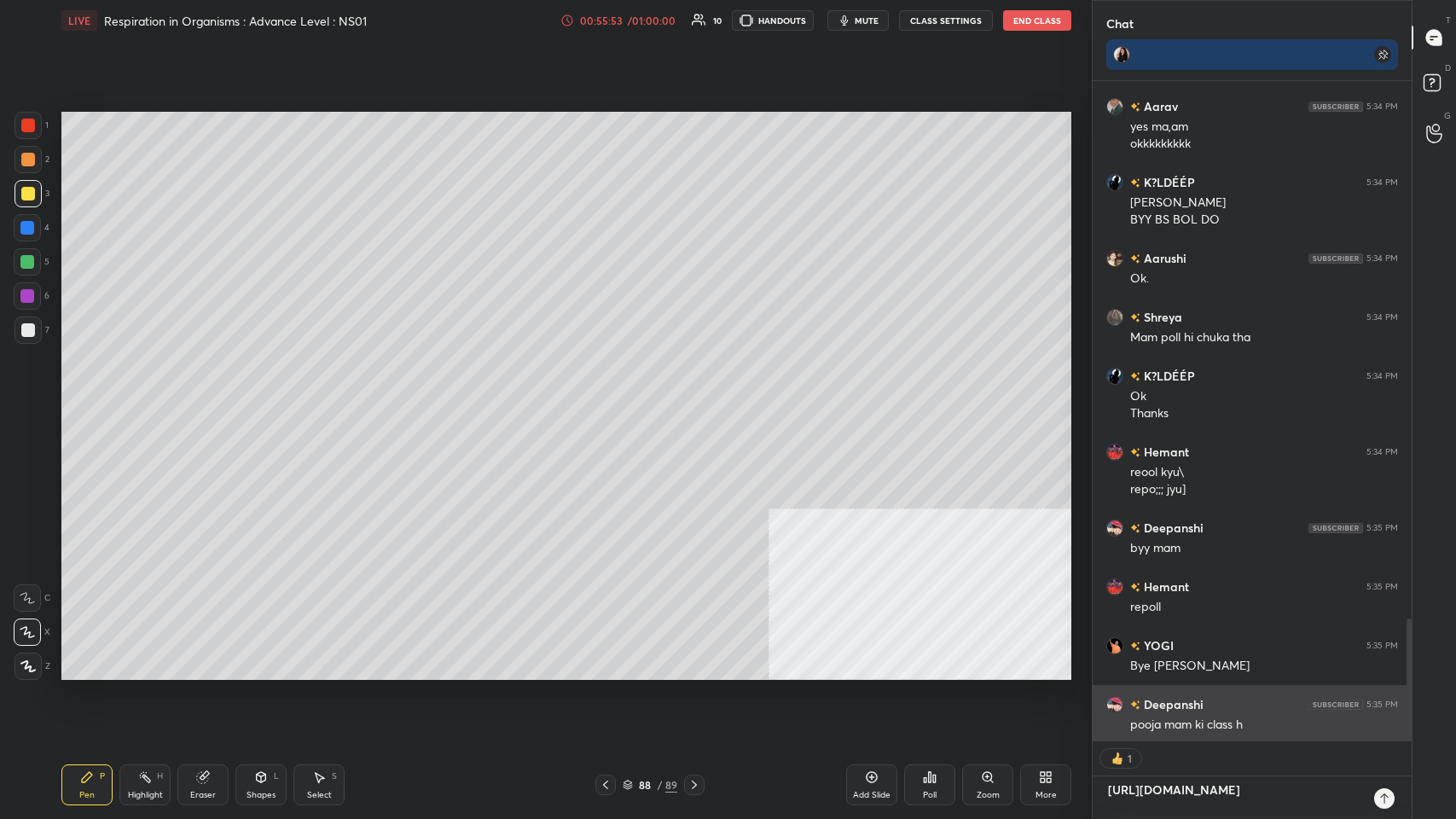
type textarea "x"
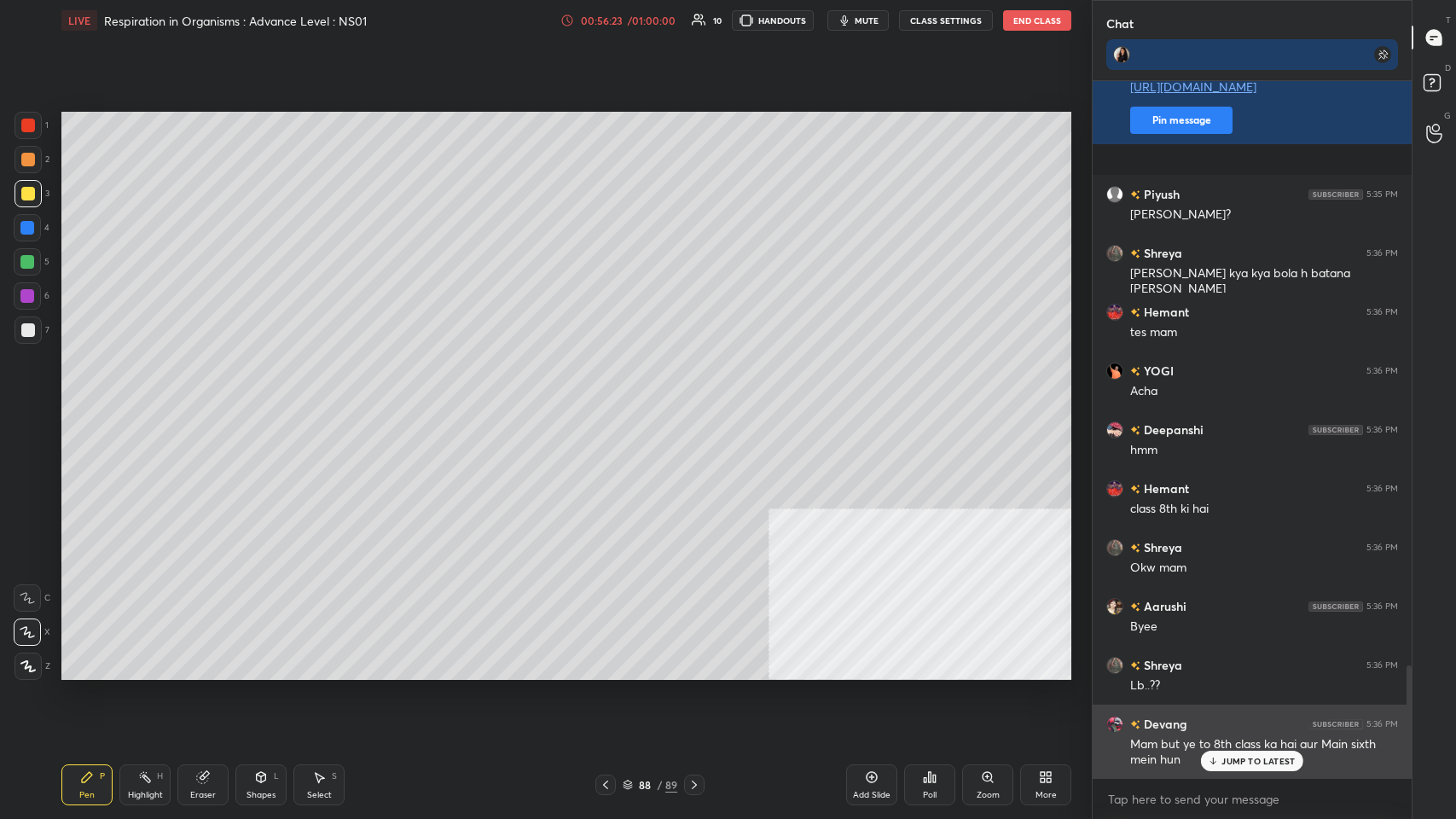
click at [611, 400] on div "JUMP TO LATEST" at bounding box center [1252, 760] width 102 height 20
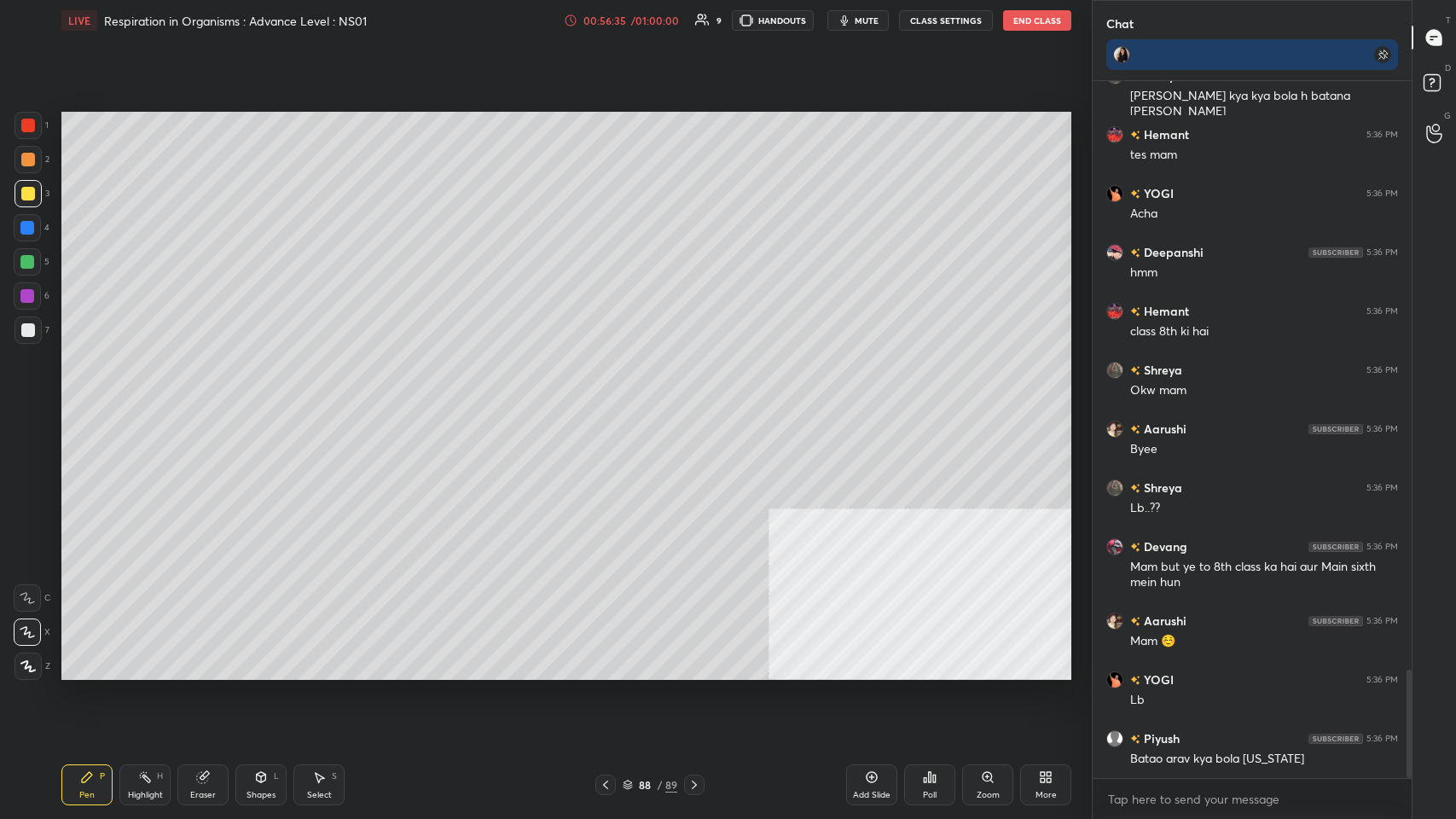
click at [611, 400] on icon at bounding box center [694, 784] width 14 height 14
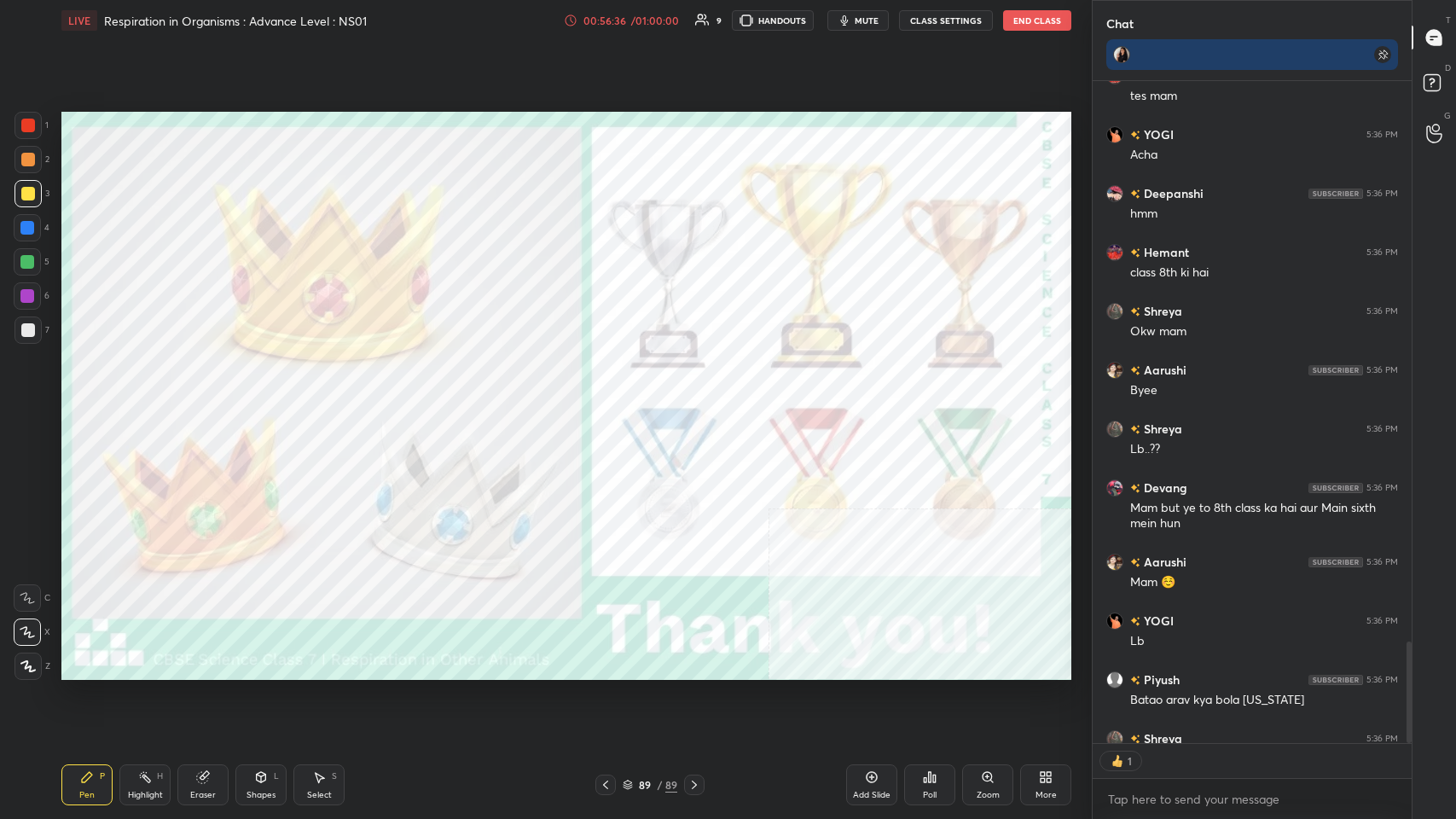
scroll to position [5, 5]
click at [30, 130] on div at bounding box center [27, 125] width 14 height 14
click at [611, 400] on icon at bounding box center [930, 777] width 14 height 14
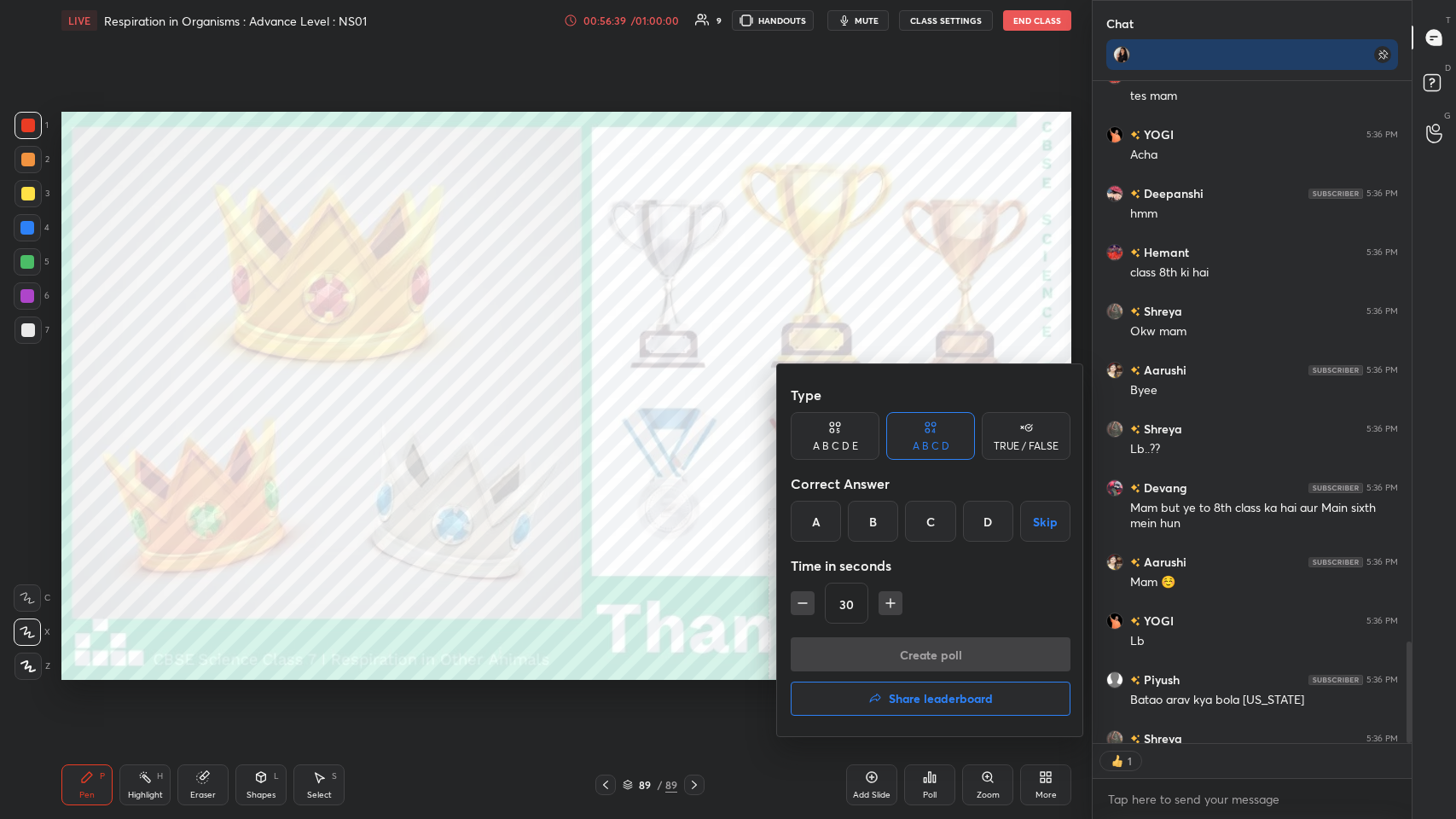
click at [611, 400] on h4 "Share leaderboard" at bounding box center [941, 698] width 104 height 12
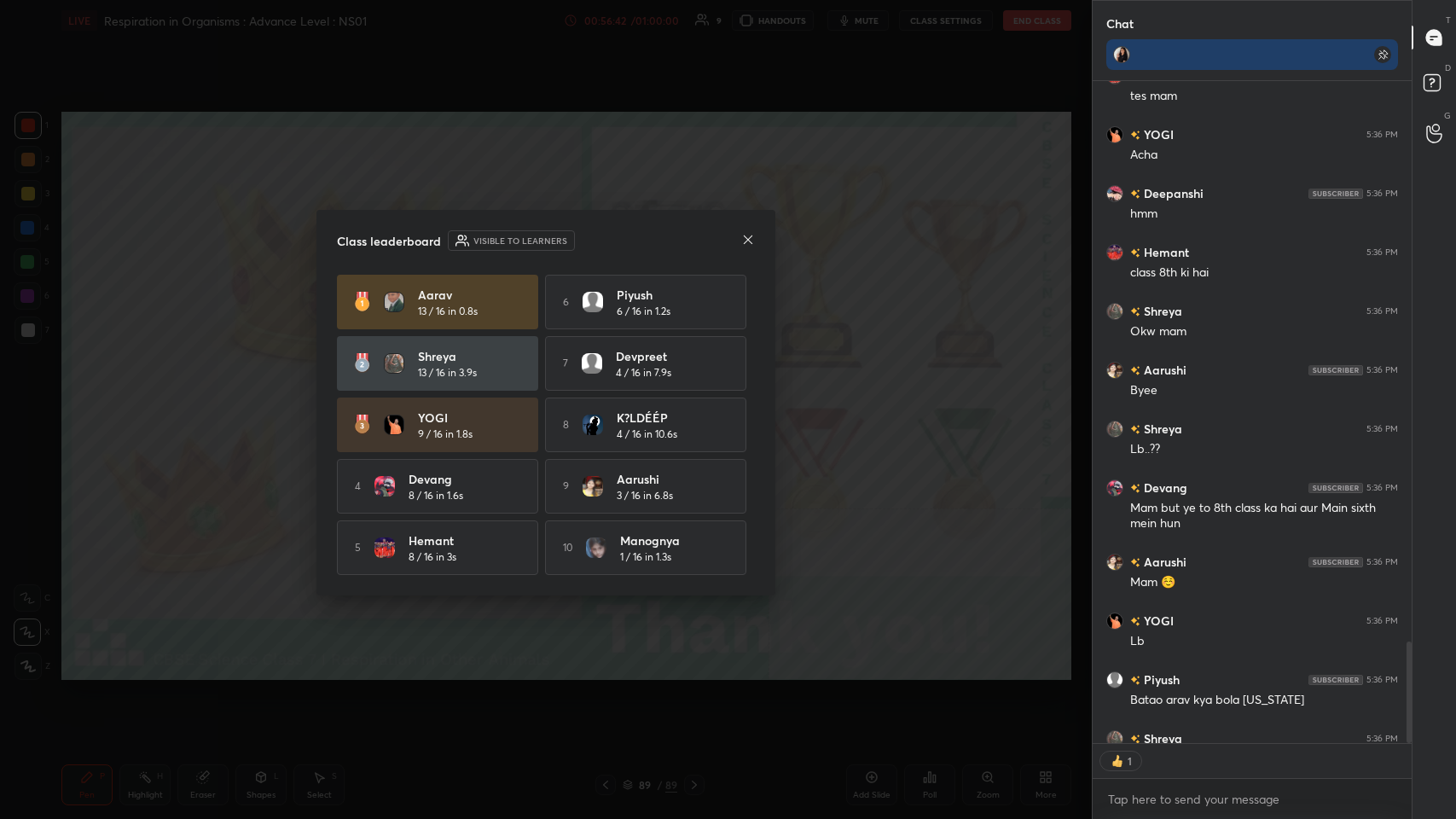
click at [611, 238] on icon at bounding box center [748, 239] width 8 height 8
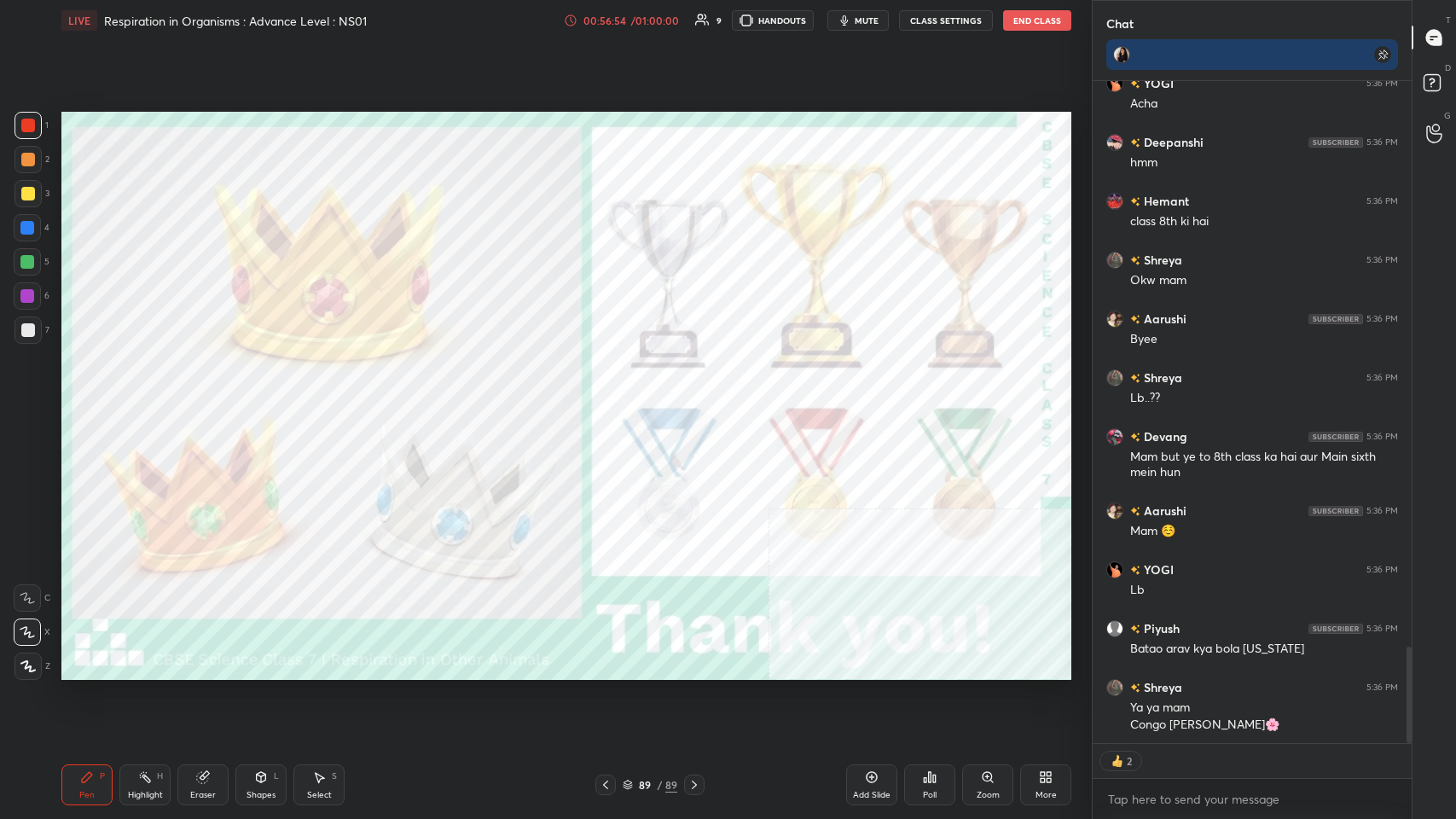
click at [611, 400] on div "Poll" at bounding box center [930, 784] width 51 height 41
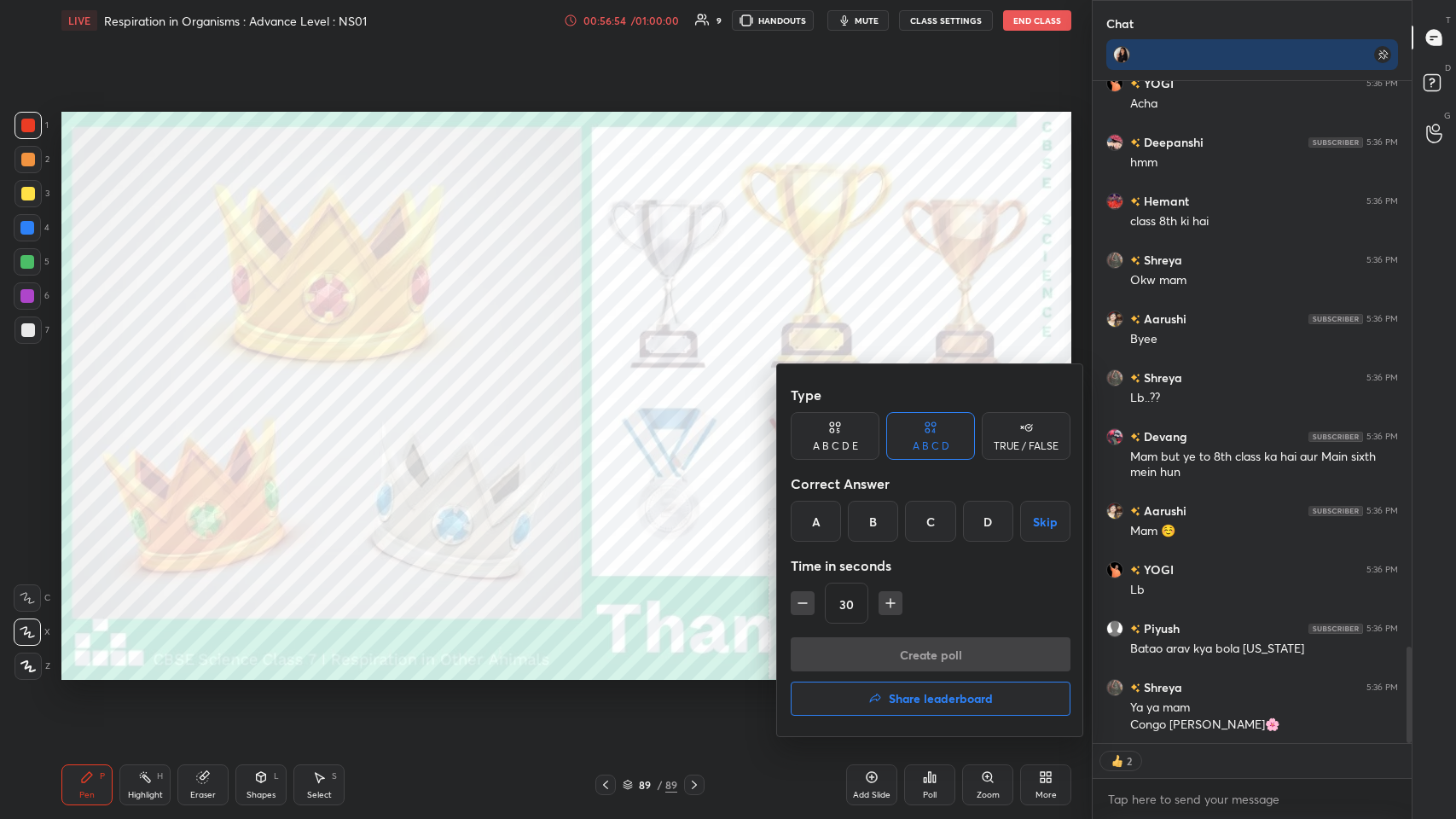
click at [611, 400] on h4 "Share leaderboard" at bounding box center [941, 698] width 104 height 12
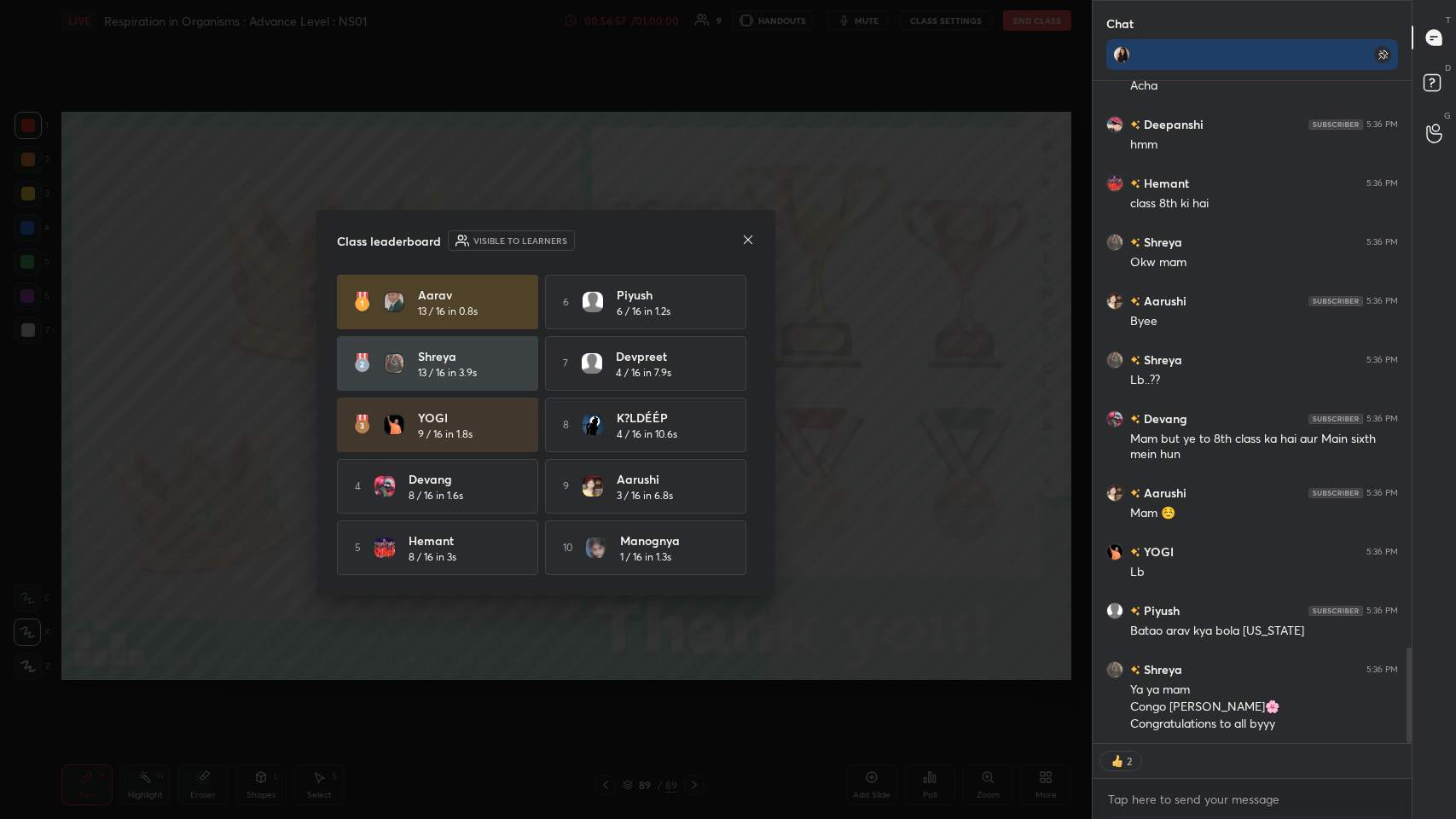
scroll to position [3873, 0]
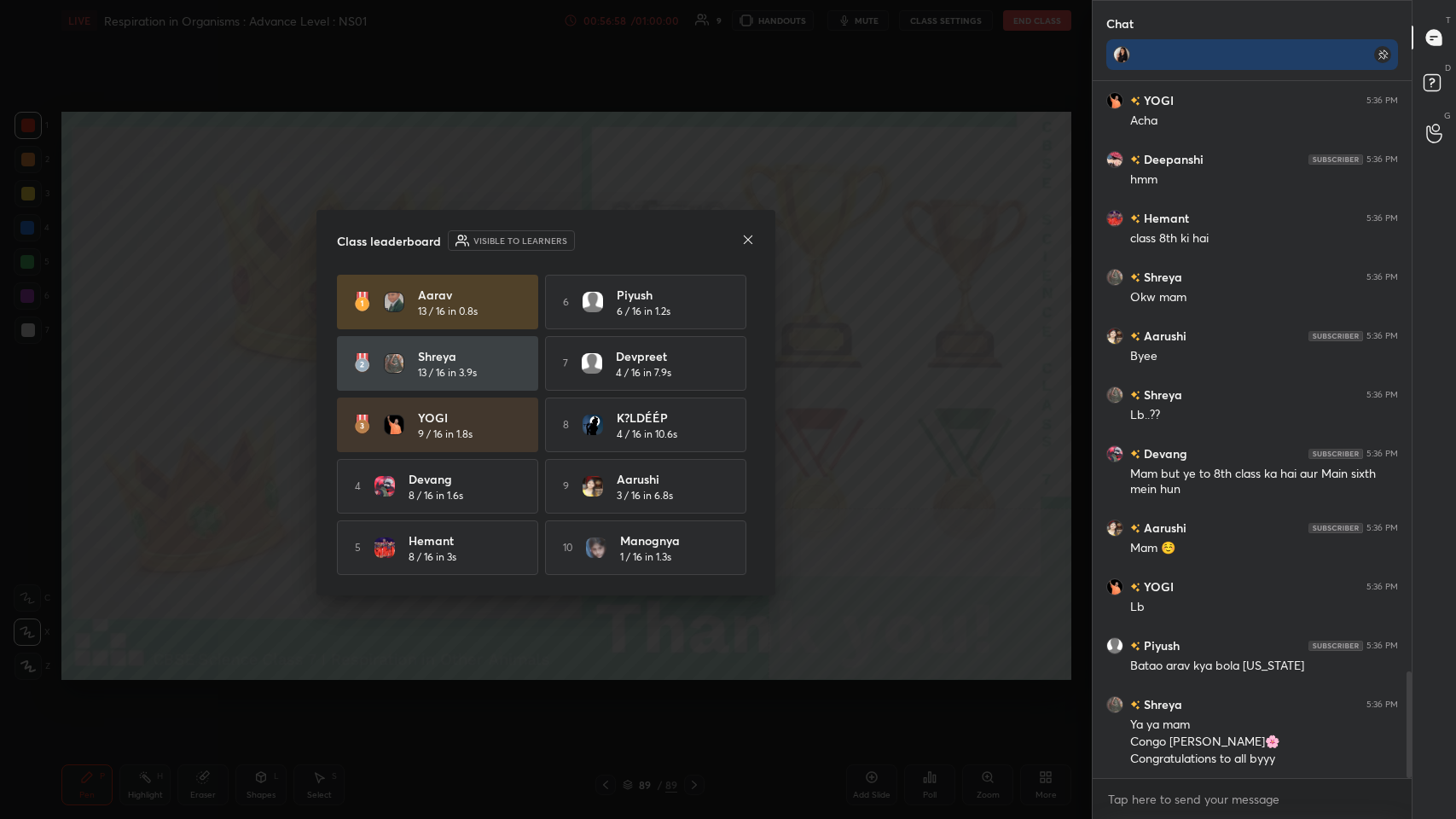
click at [611, 237] on icon at bounding box center [748, 239] width 8 height 8
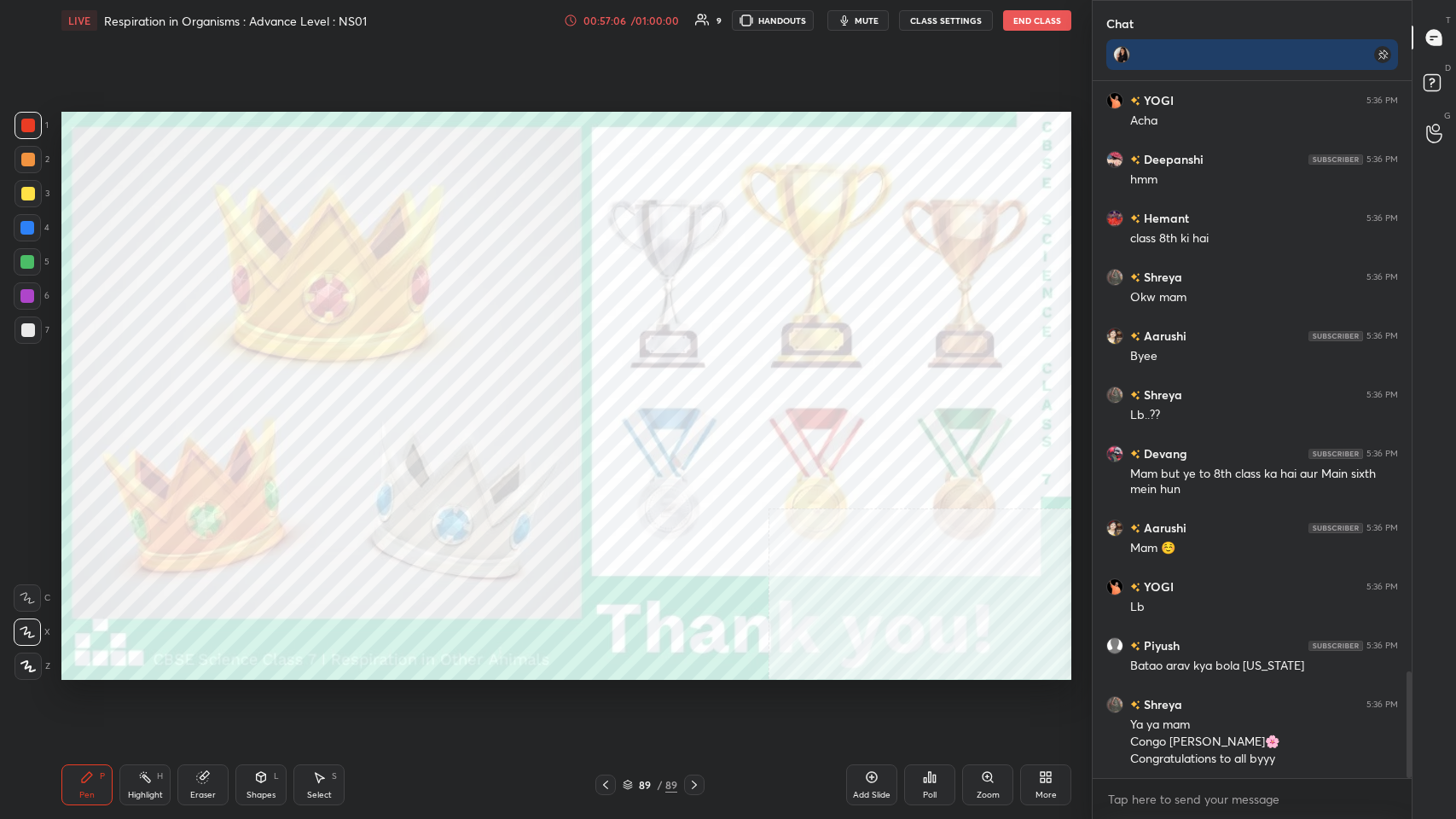
click at [611, 400] on div "Poll" at bounding box center [930, 784] width 51 height 41
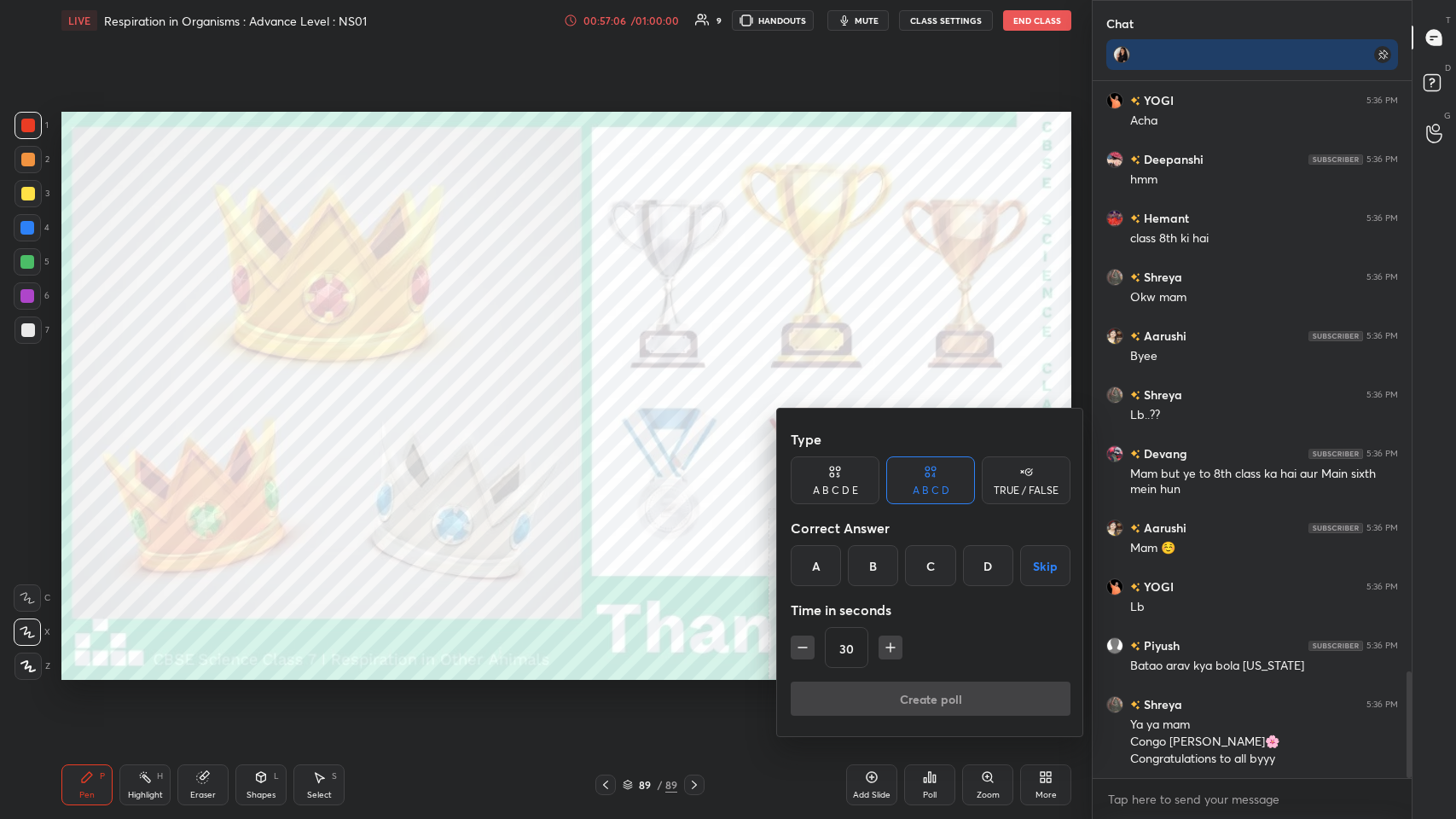
click at [611, 400] on div "Create poll" at bounding box center [930, 702] width 280 height 41
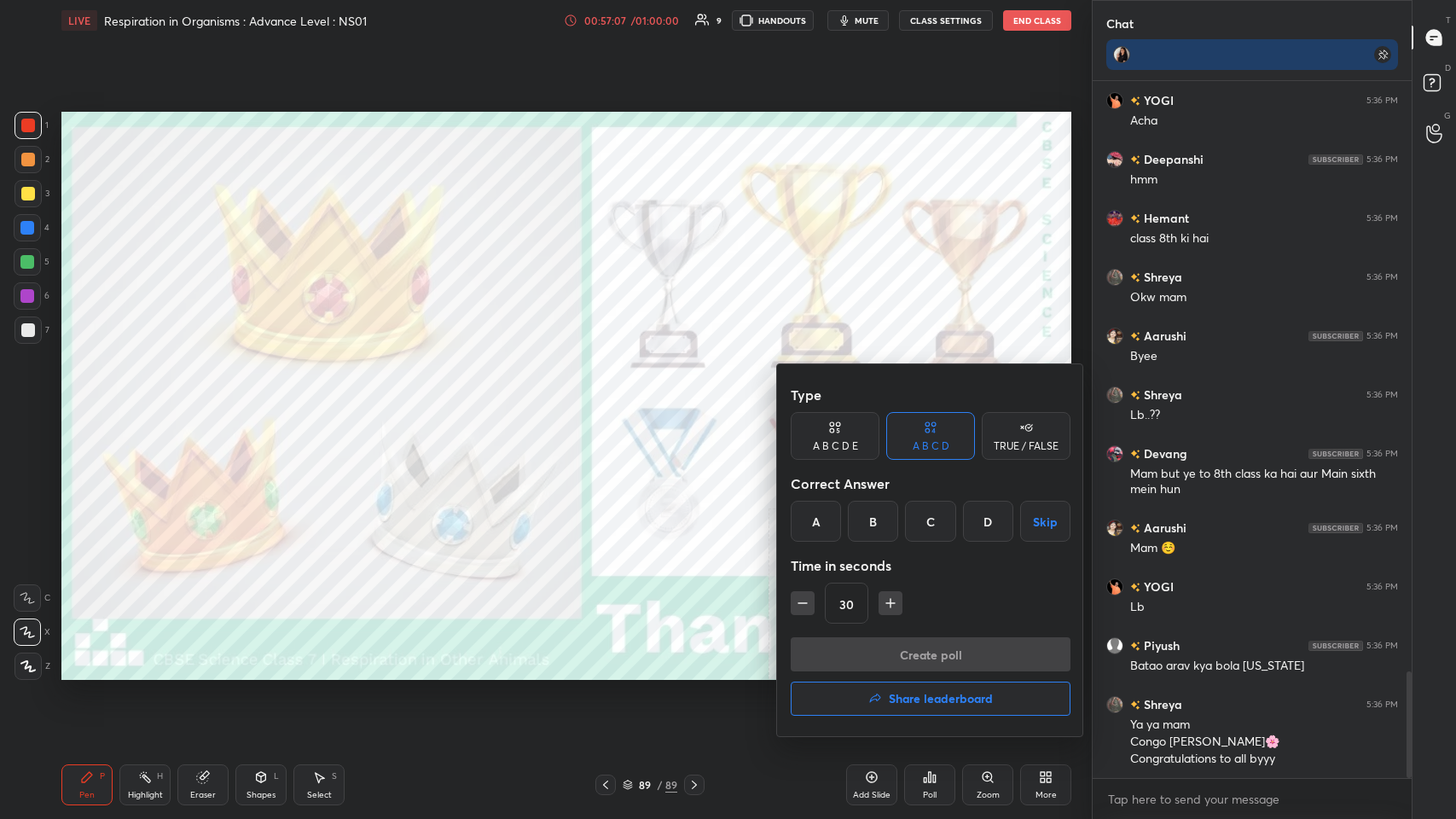
click at [611, 400] on h4 "Share leaderboard" at bounding box center [941, 698] width 104 height 12
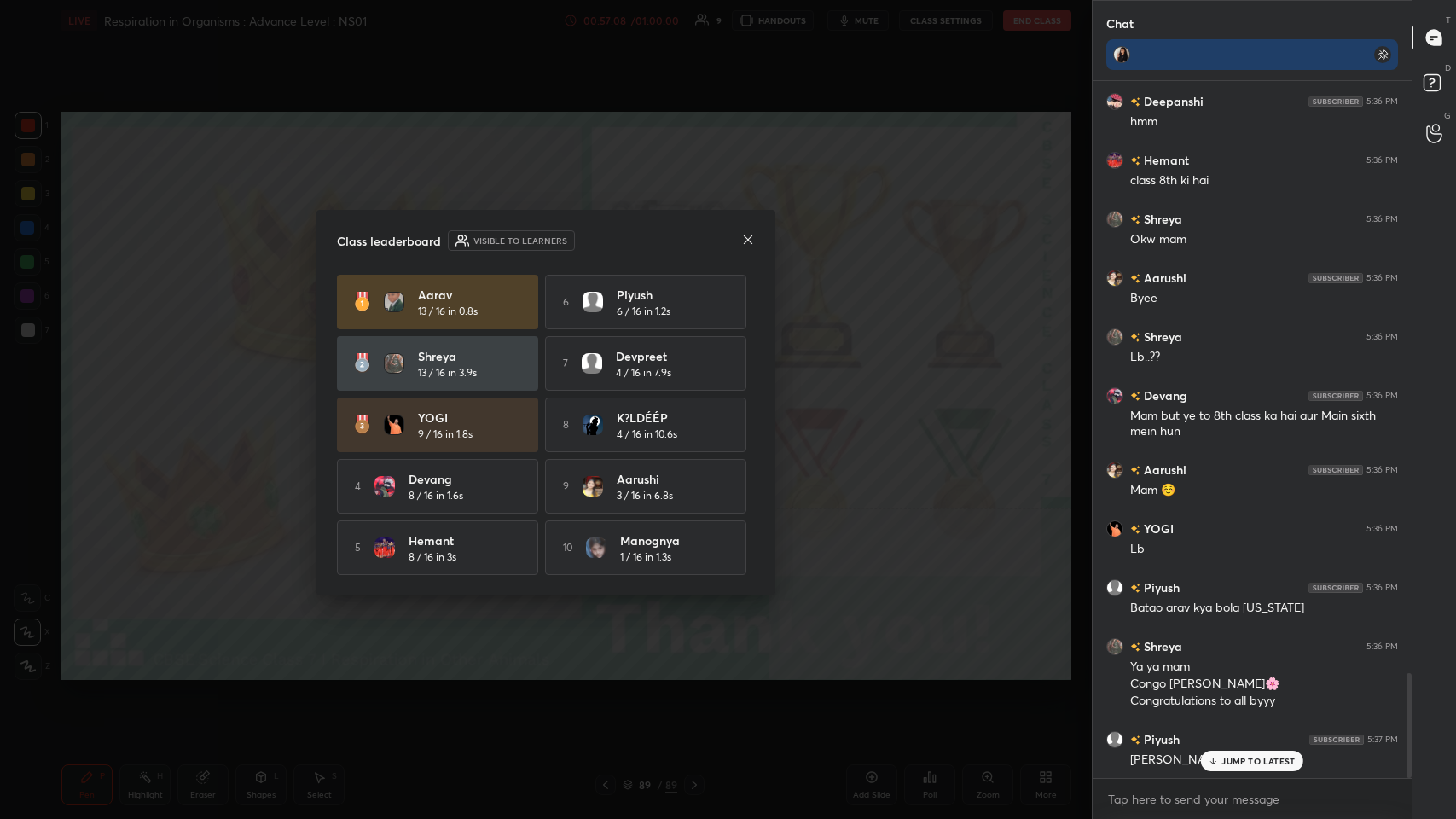
scroll to position [3991, 0]
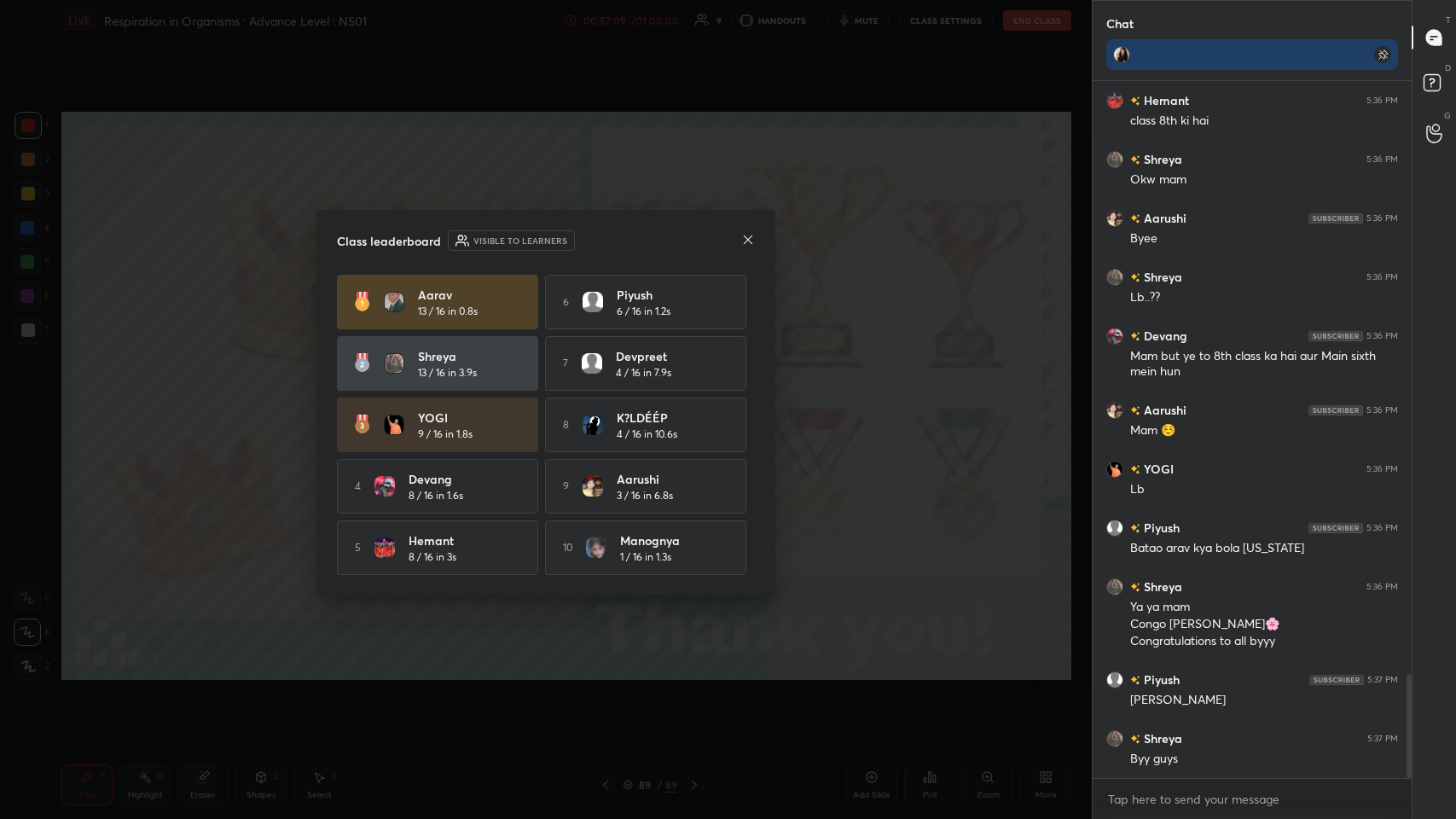
click at [611, 234] on icon at bounding box center [748, 239] width 14 height 14
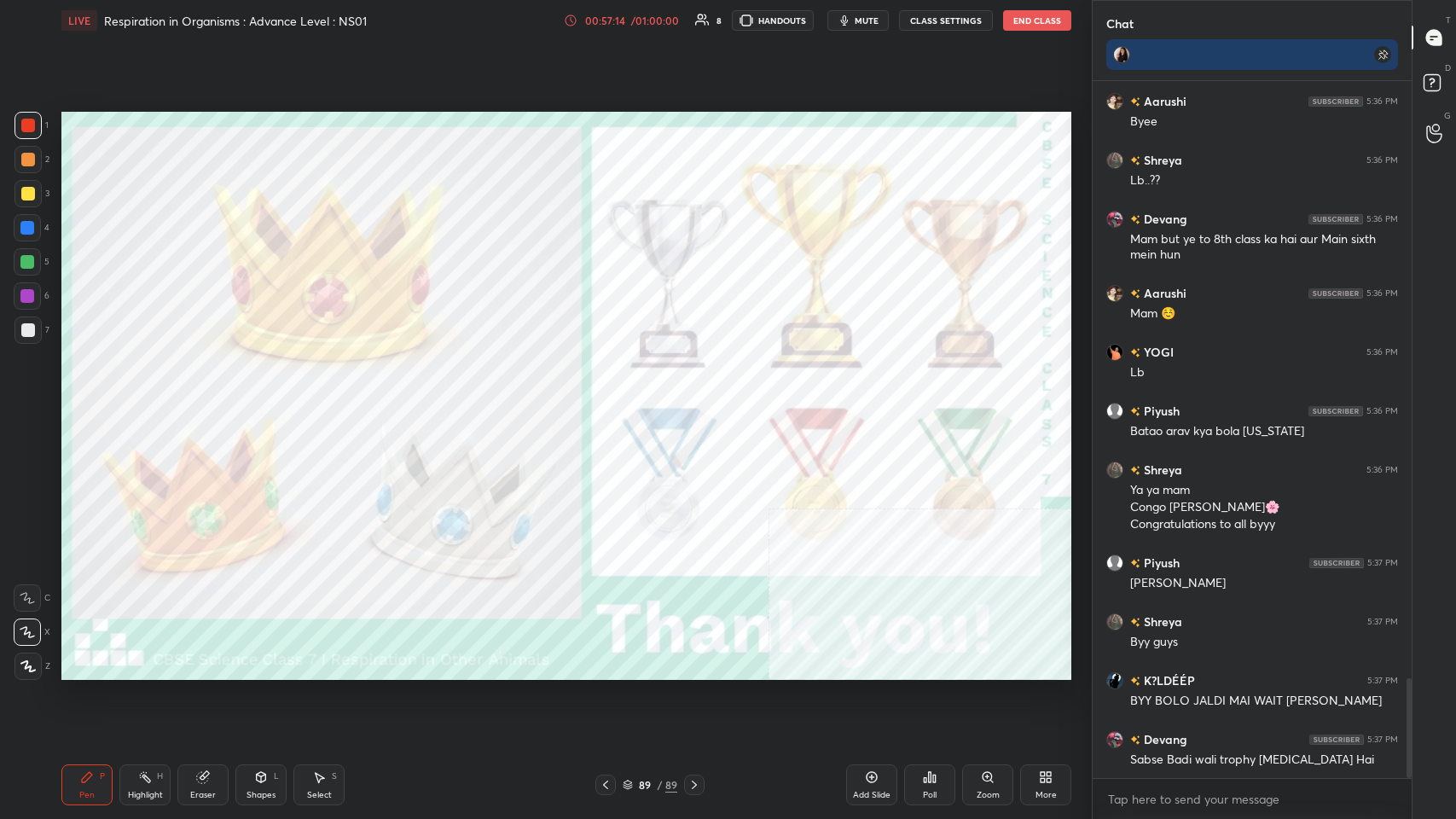
scroll to position [4167, 0]
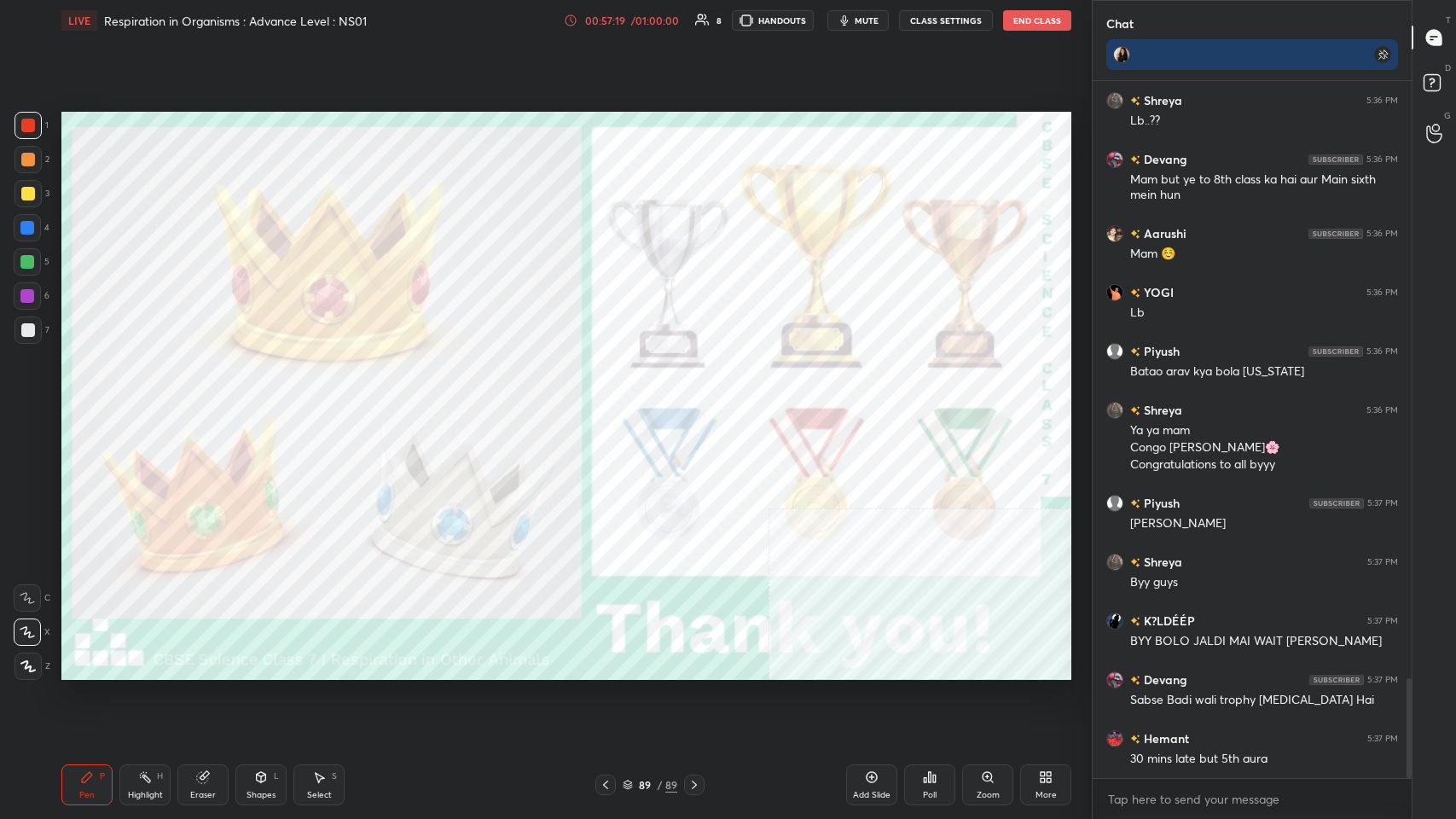
click at [611, 400] on icon at bounding box center [930, 777] width 14 height 14
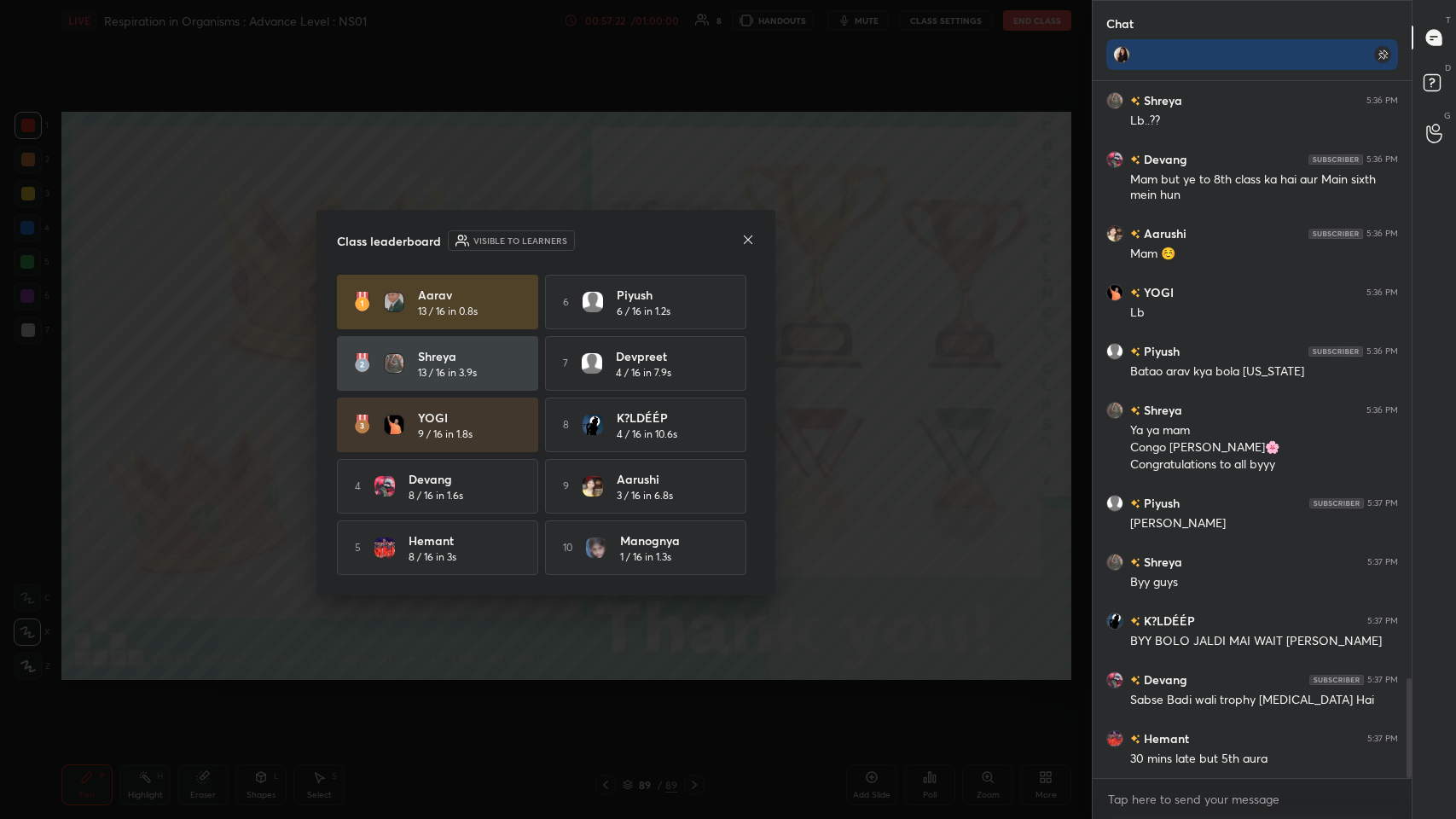
click at [611, 239] on icon at bounding box center [748, 239] width 8 height 8
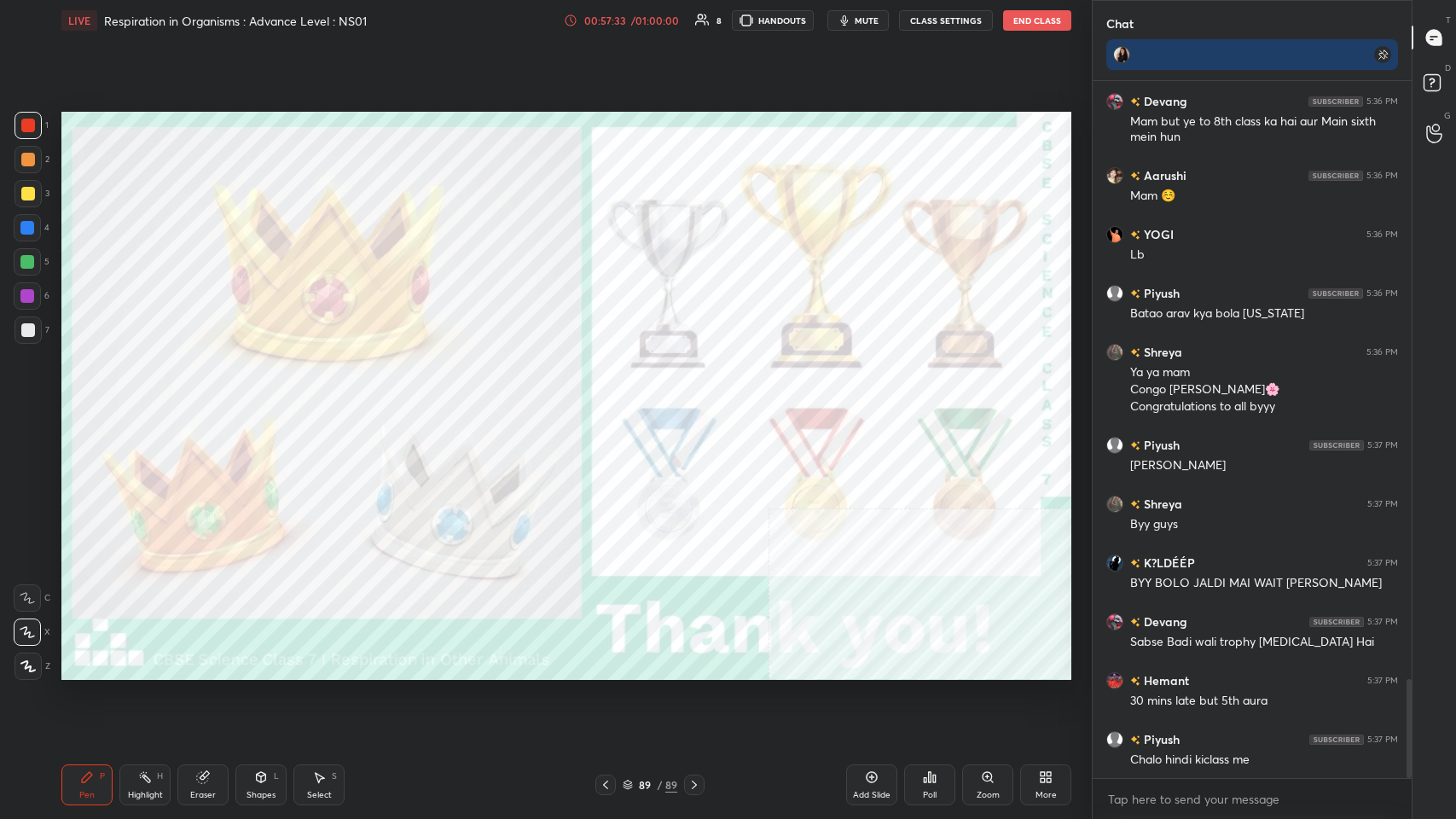
scroll to position [4300, 0]
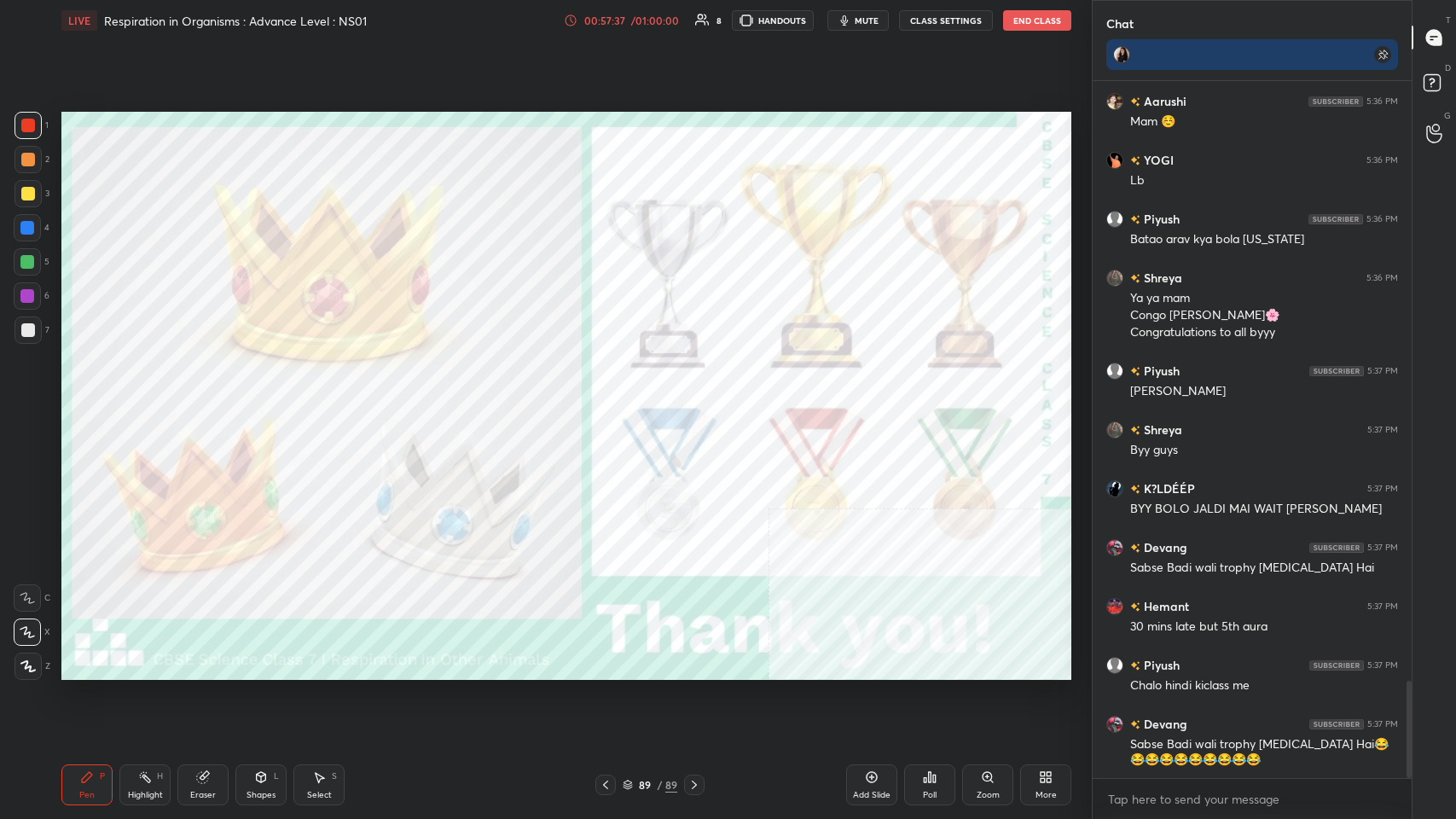
click at [611, 400] on div "Poll" at bounding box center [930, 784] width 51 height 96
click at [611, 400] on div "Poll" at bounding box center [930, 784] width 51 height 41
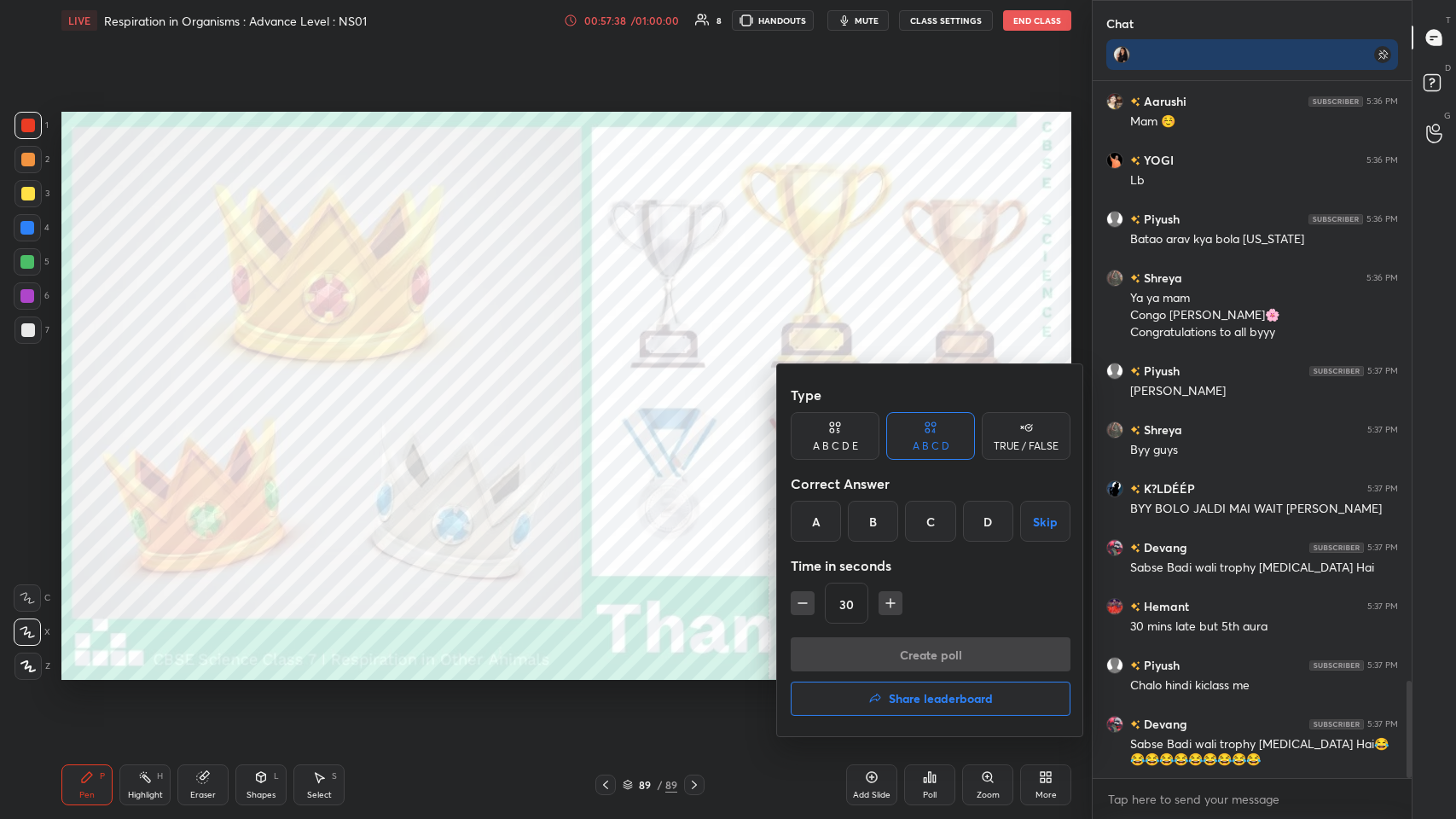
click at [611, 400] on button "Share leaderboard" at bounding box center [930, 698] width 280 height 34
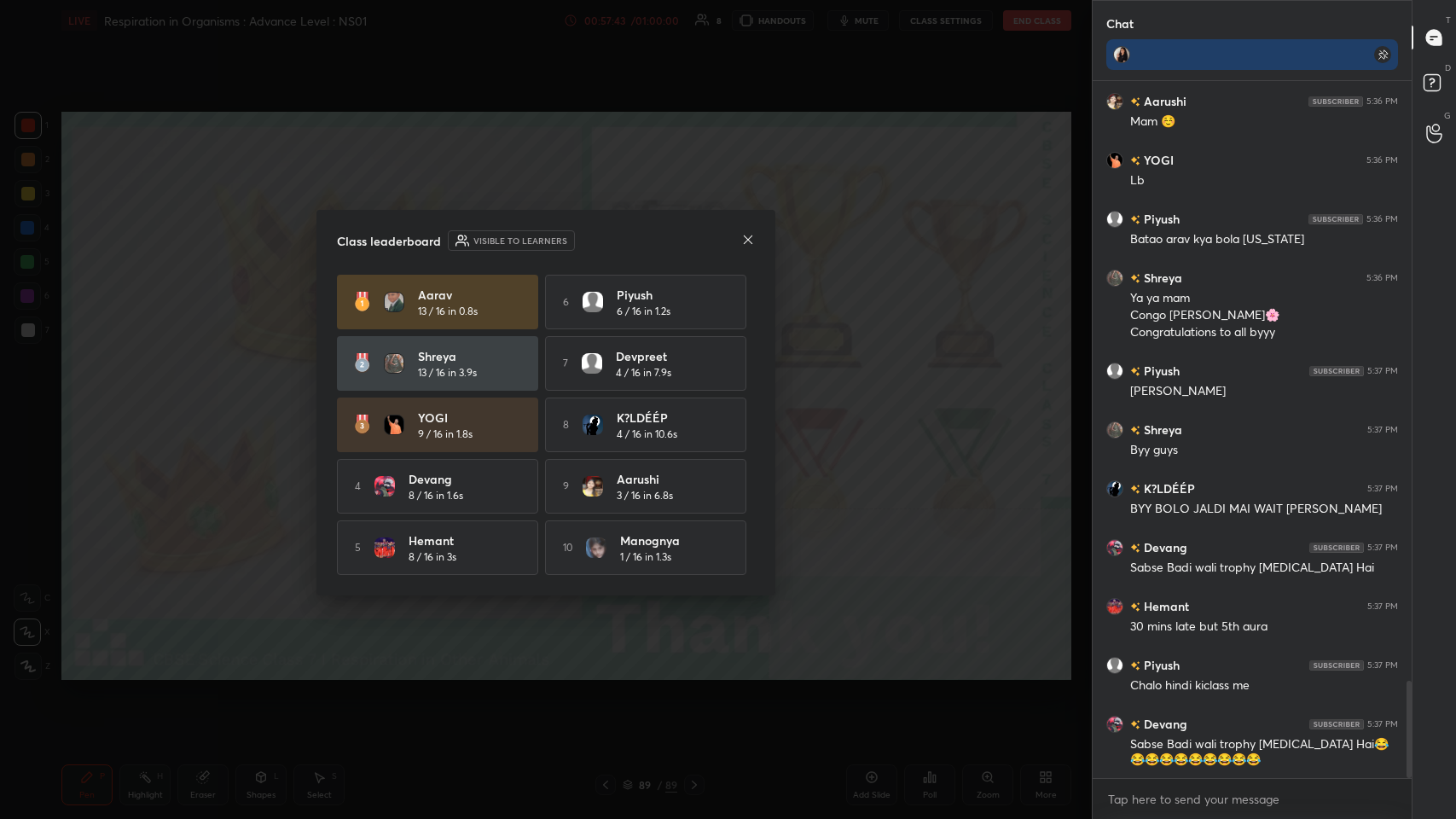
click at [611, 241] on div "Class leaderboard Visible to learners [PERSON_NAME] 13 / 16 in 0.8s 6 Piyush 6 …" at bounding box center [546, 403] width 459 height 386
click at [611, 244] on div at bounding box center [748, 241] width 14 height 18
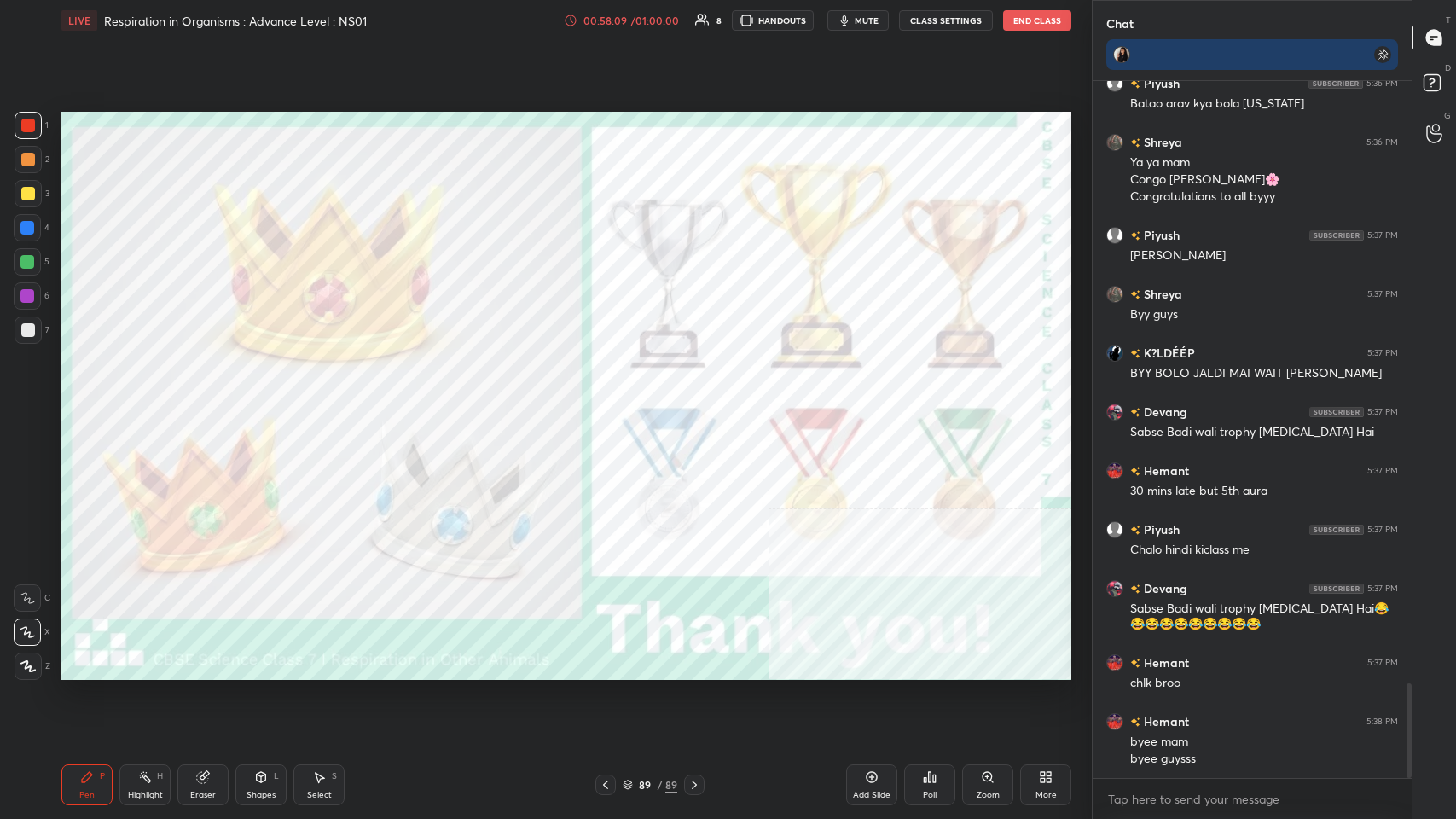
scroll to position [4452, 0]
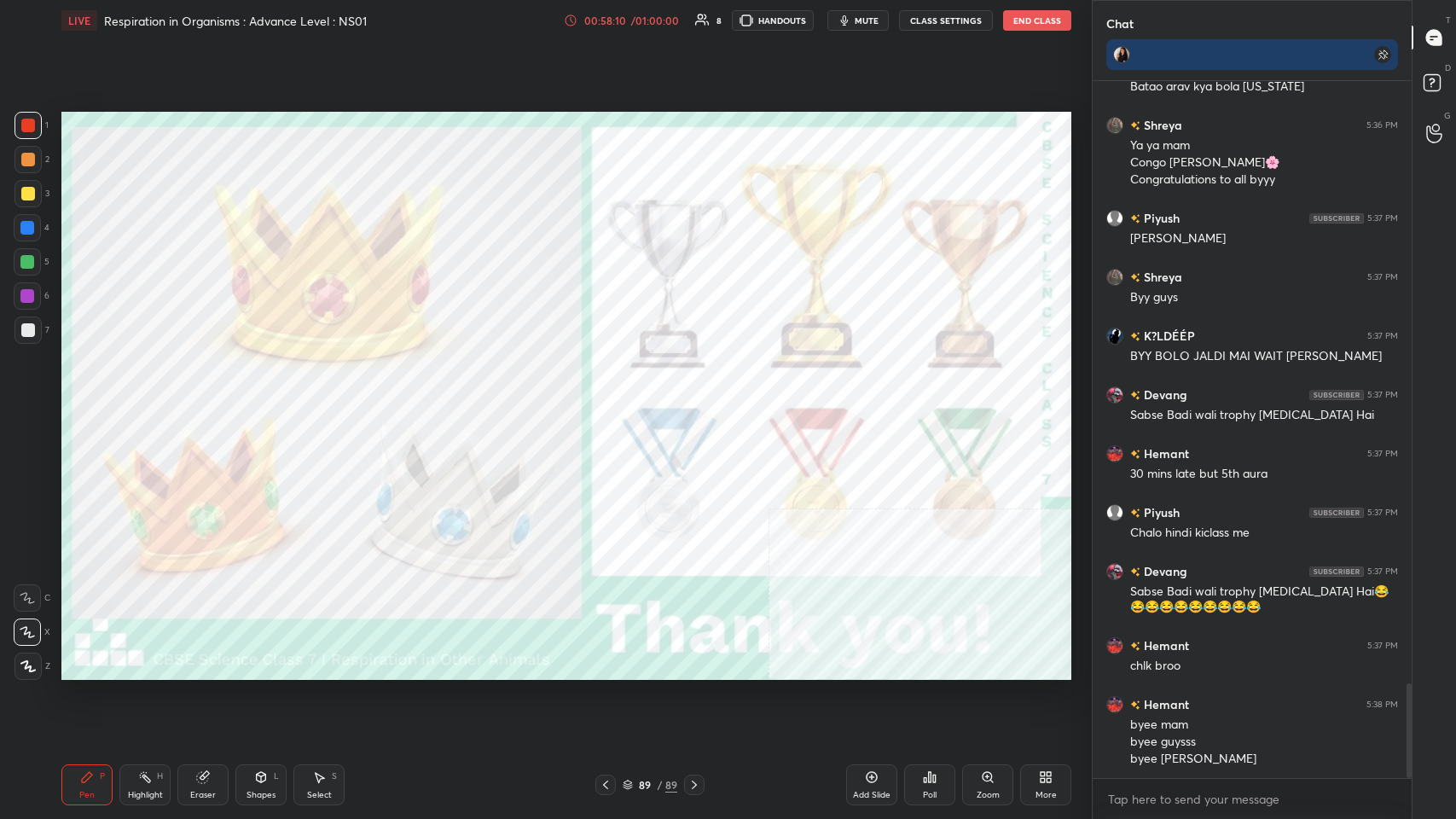
click at [611, 400] on icon at bounding box center [871, 777] width 14 height 14
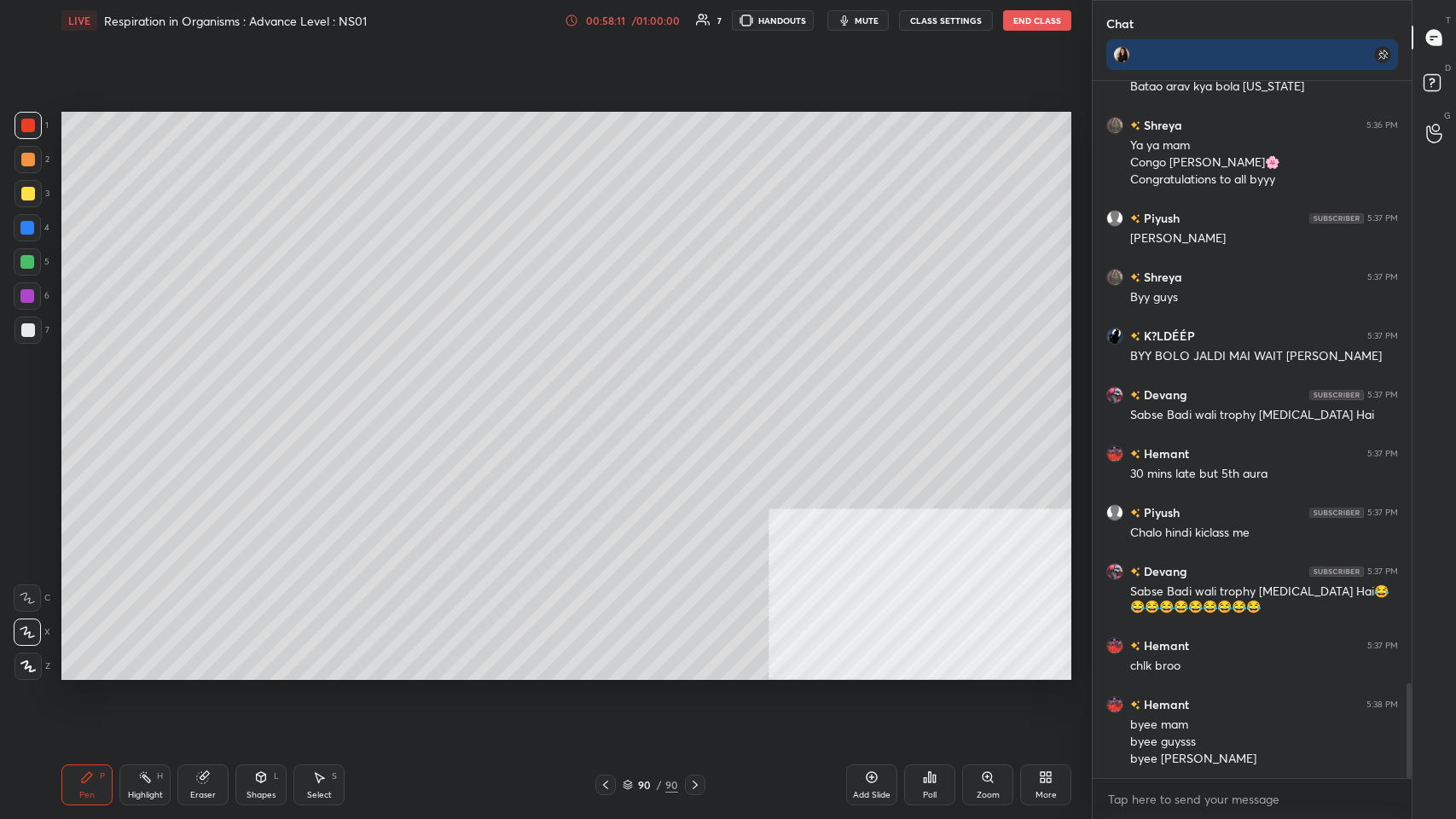
click at [27, 197] on div at bounding box center [27, 193] width 14 height 14
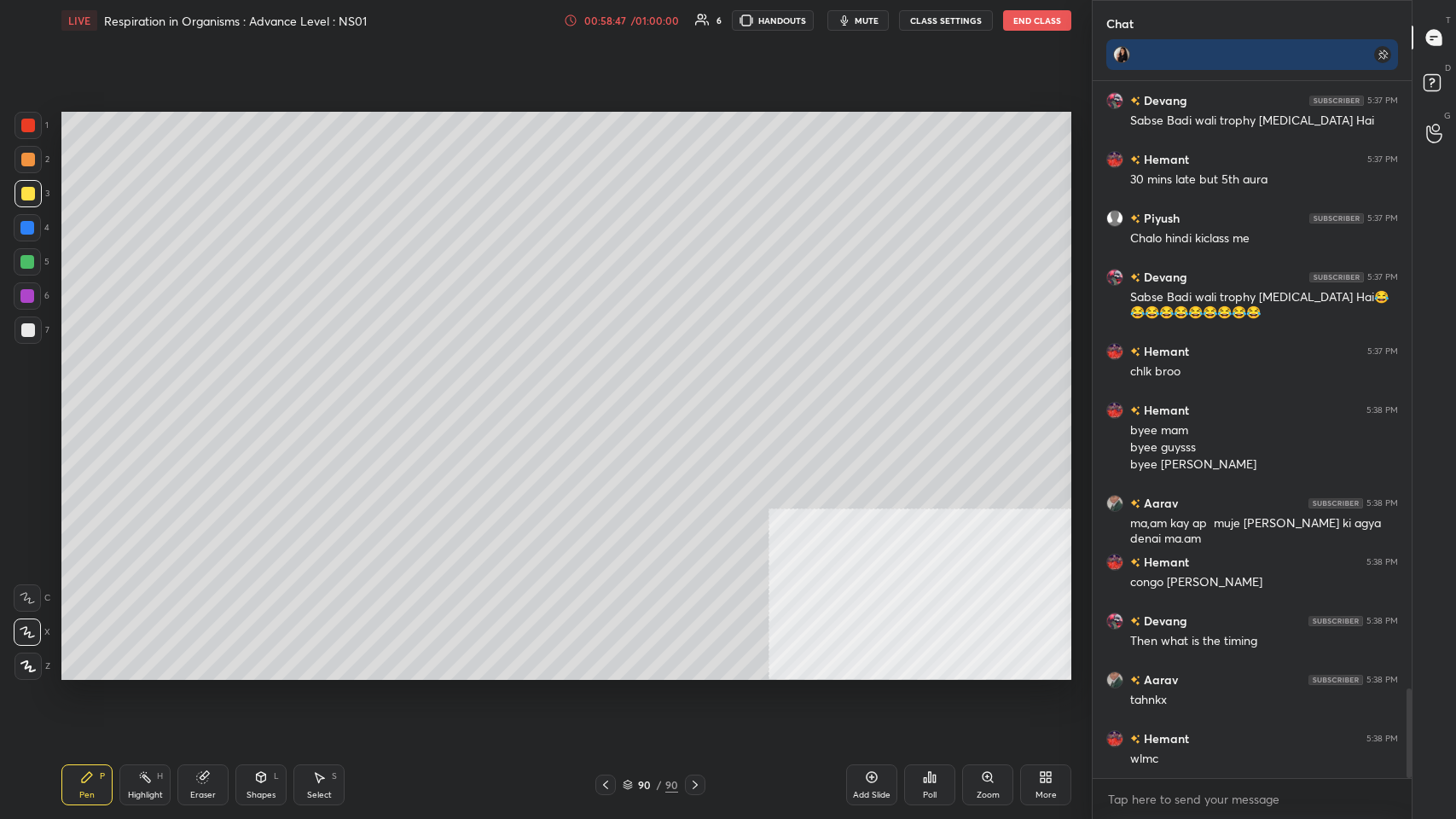
scroll to position [4804, 0]
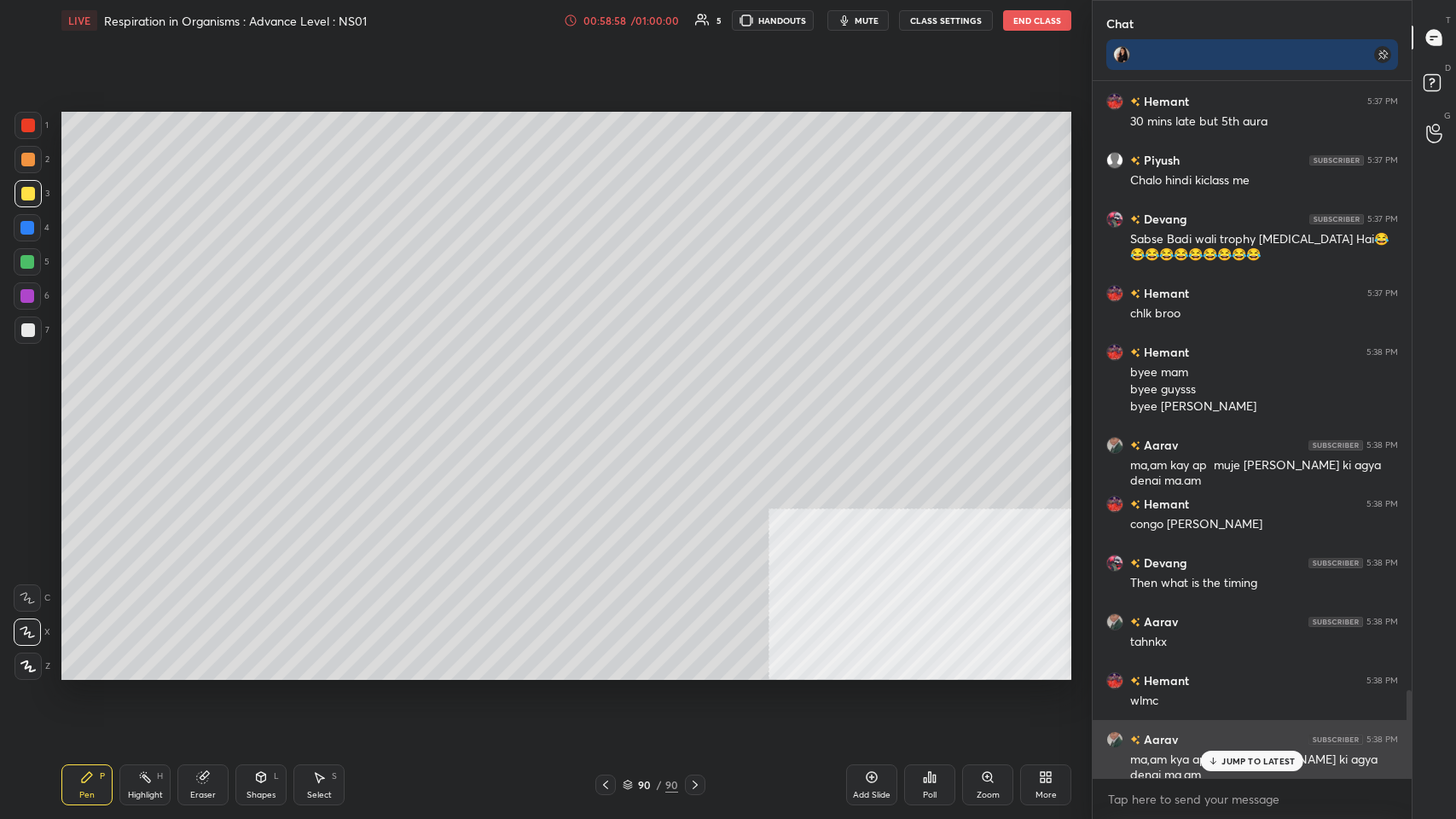
click at [611, 400] on p "JUMP TO LATEST" at bounding box center [1258, 760] width 73 height 10
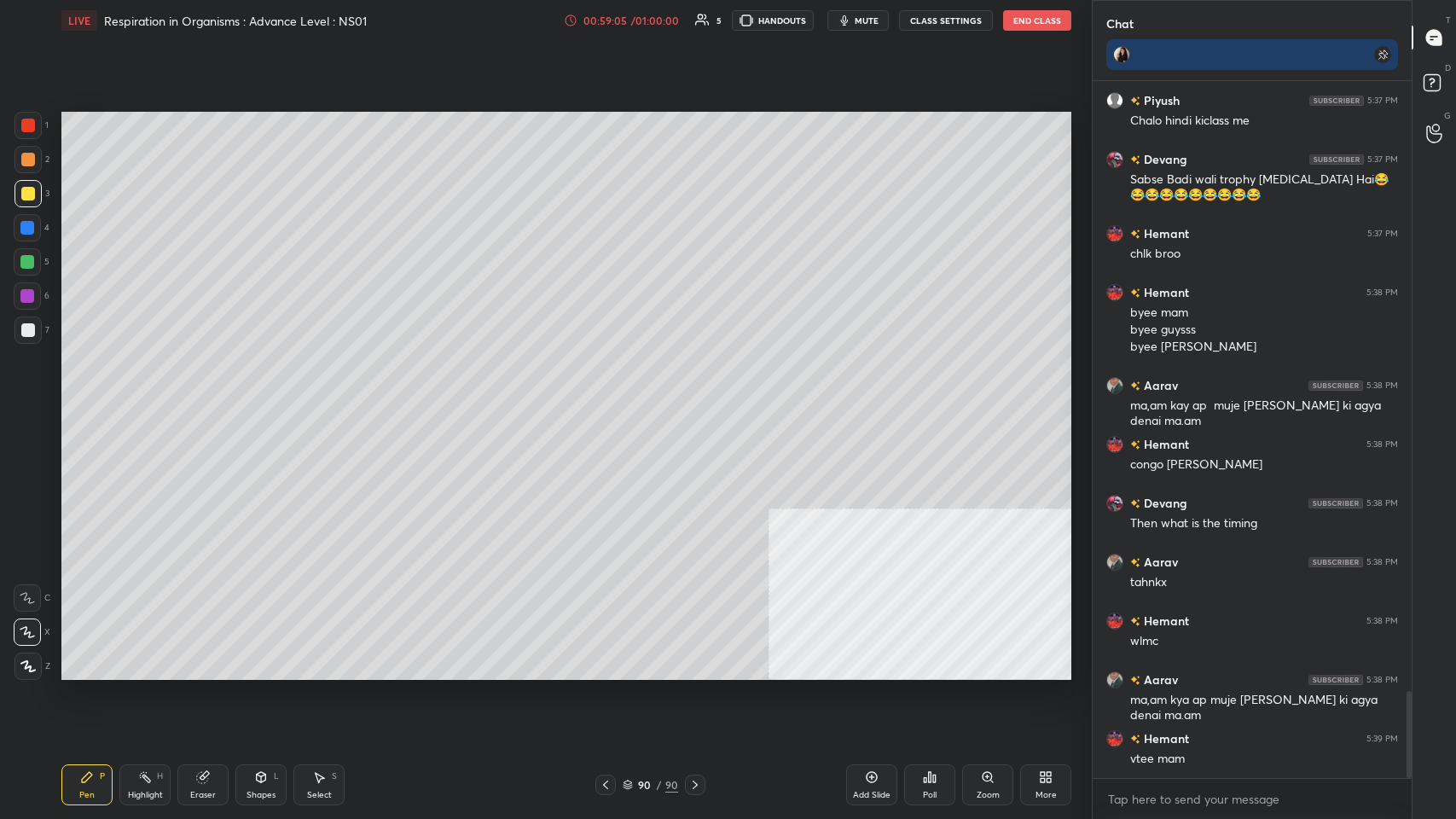
scroll to position [4880, 0]
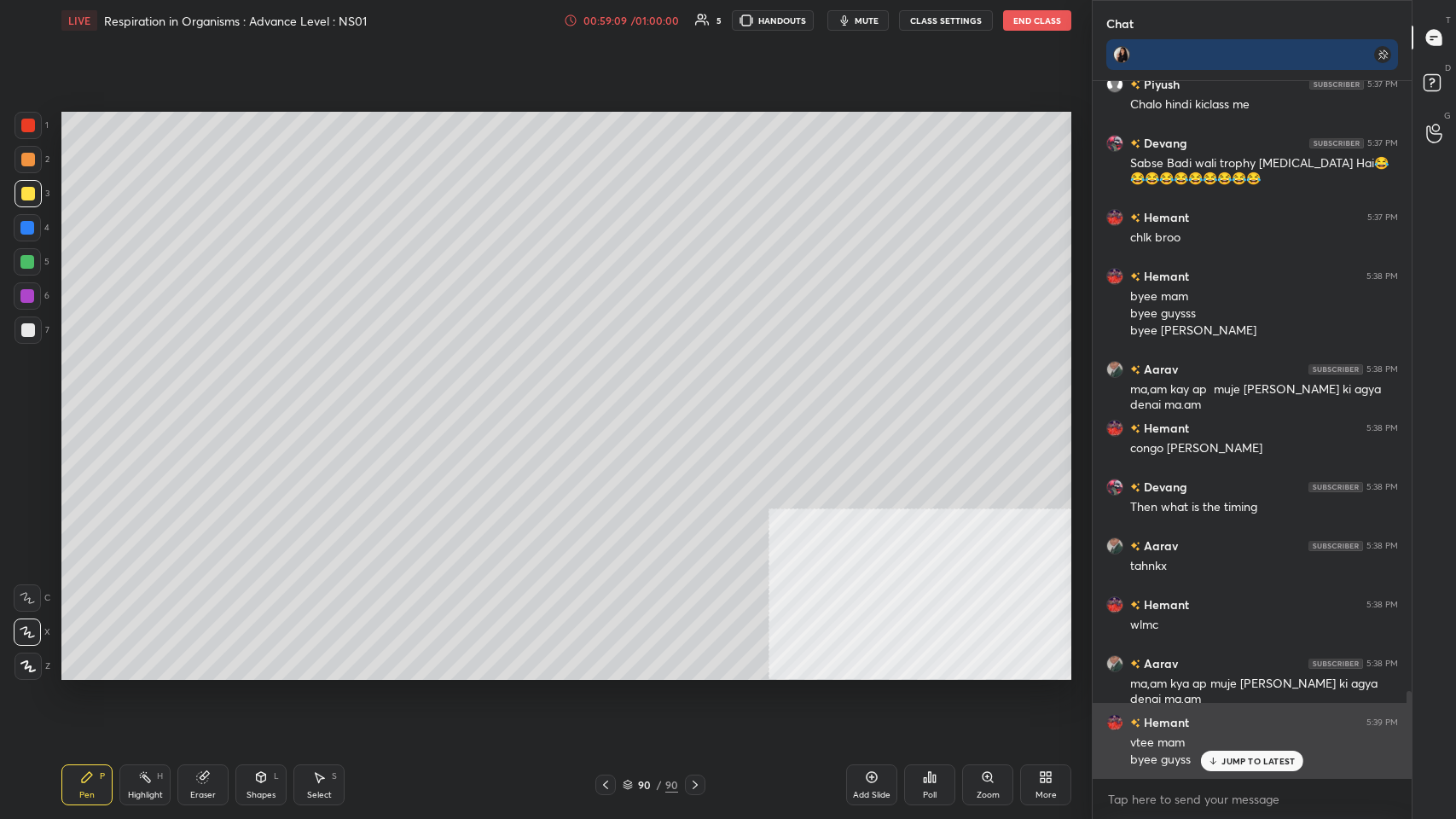
click at [611, 400] on p "JUMP TO LATEST" at bounding box center [1258, 760] width 73 height 10
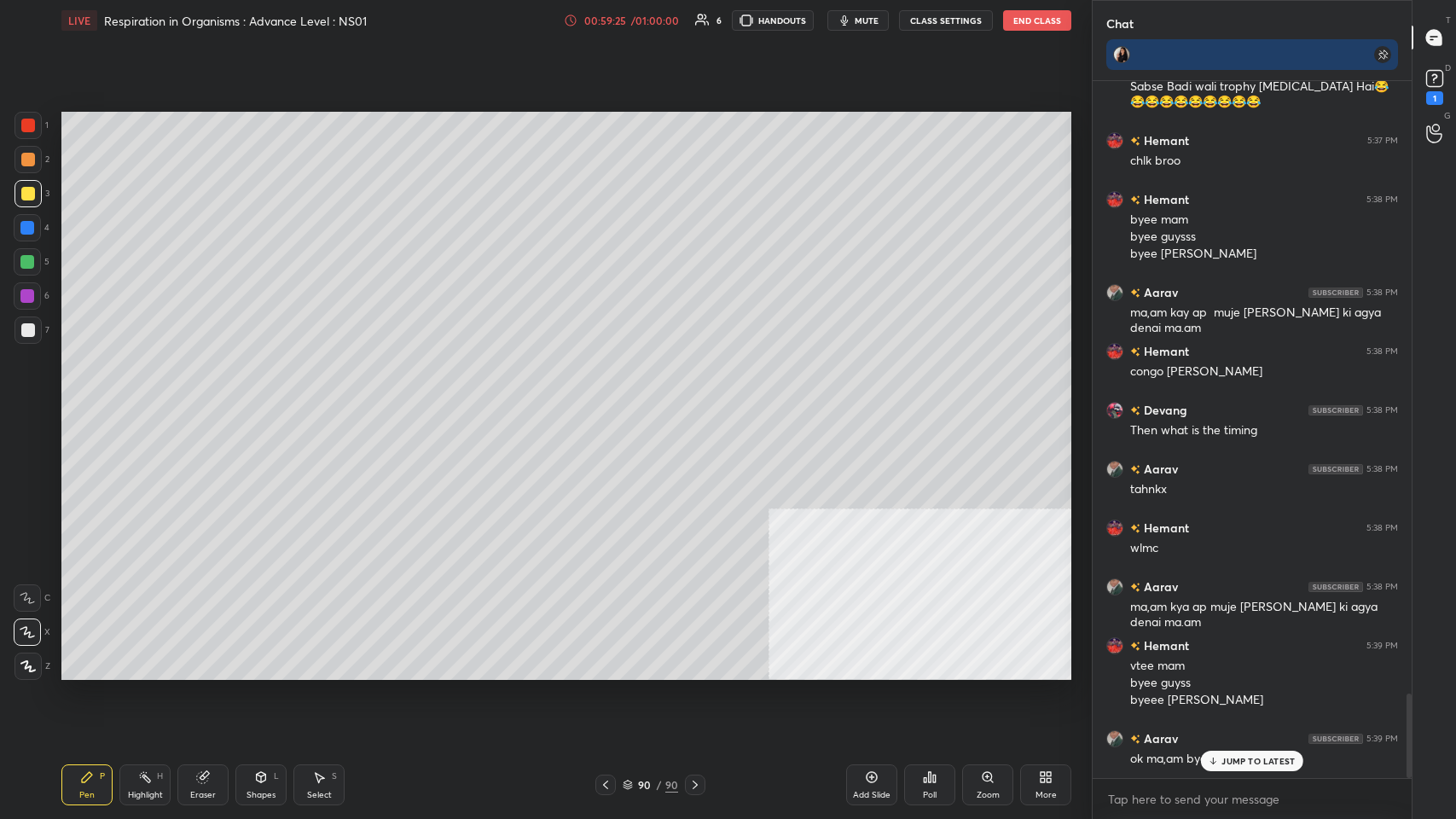
scroll to position [5029, 0]
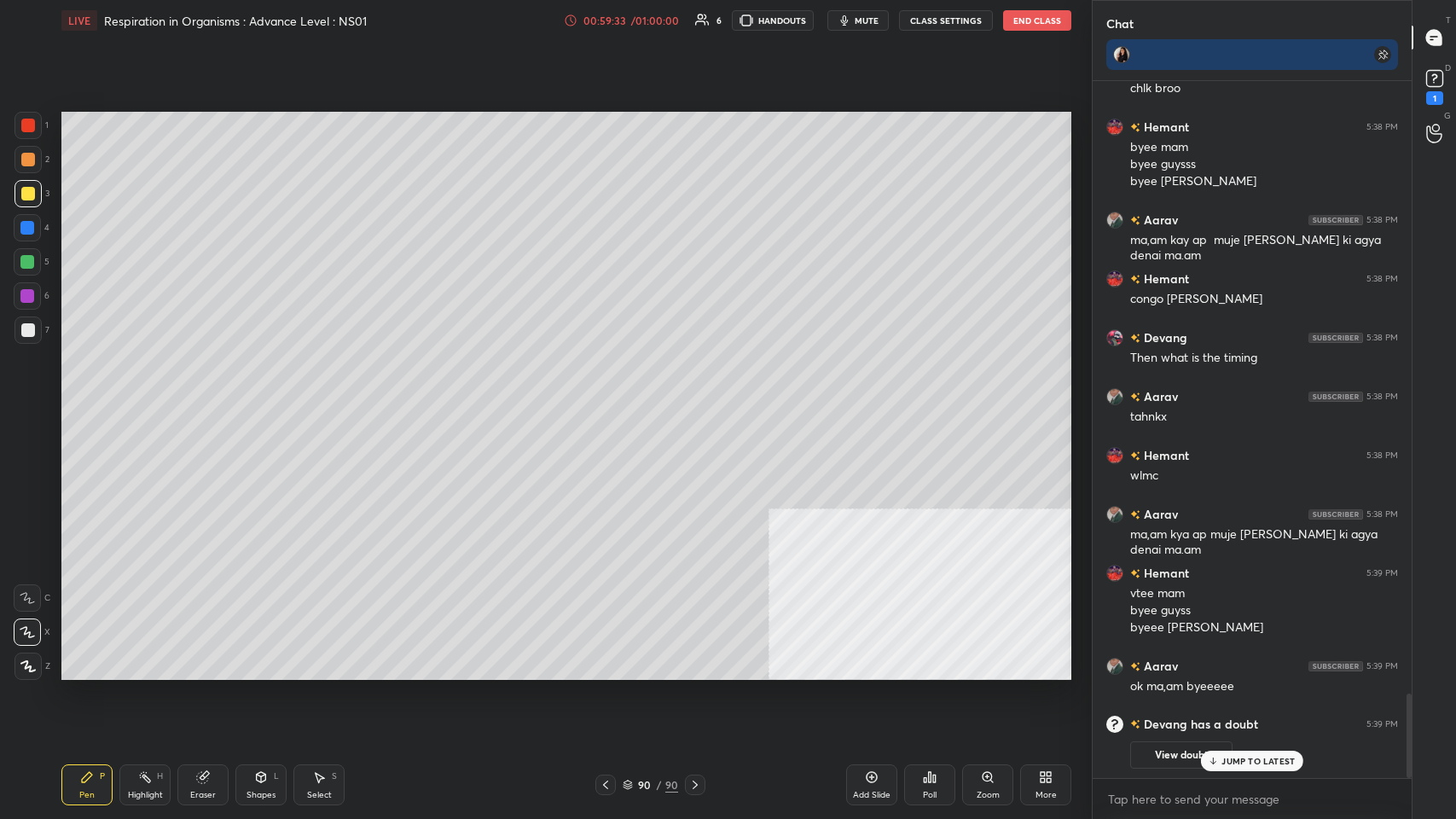
click at [611, 69] on div "D Doubts (D) 1" at bounding box center [1434, 85] width 44 height 48
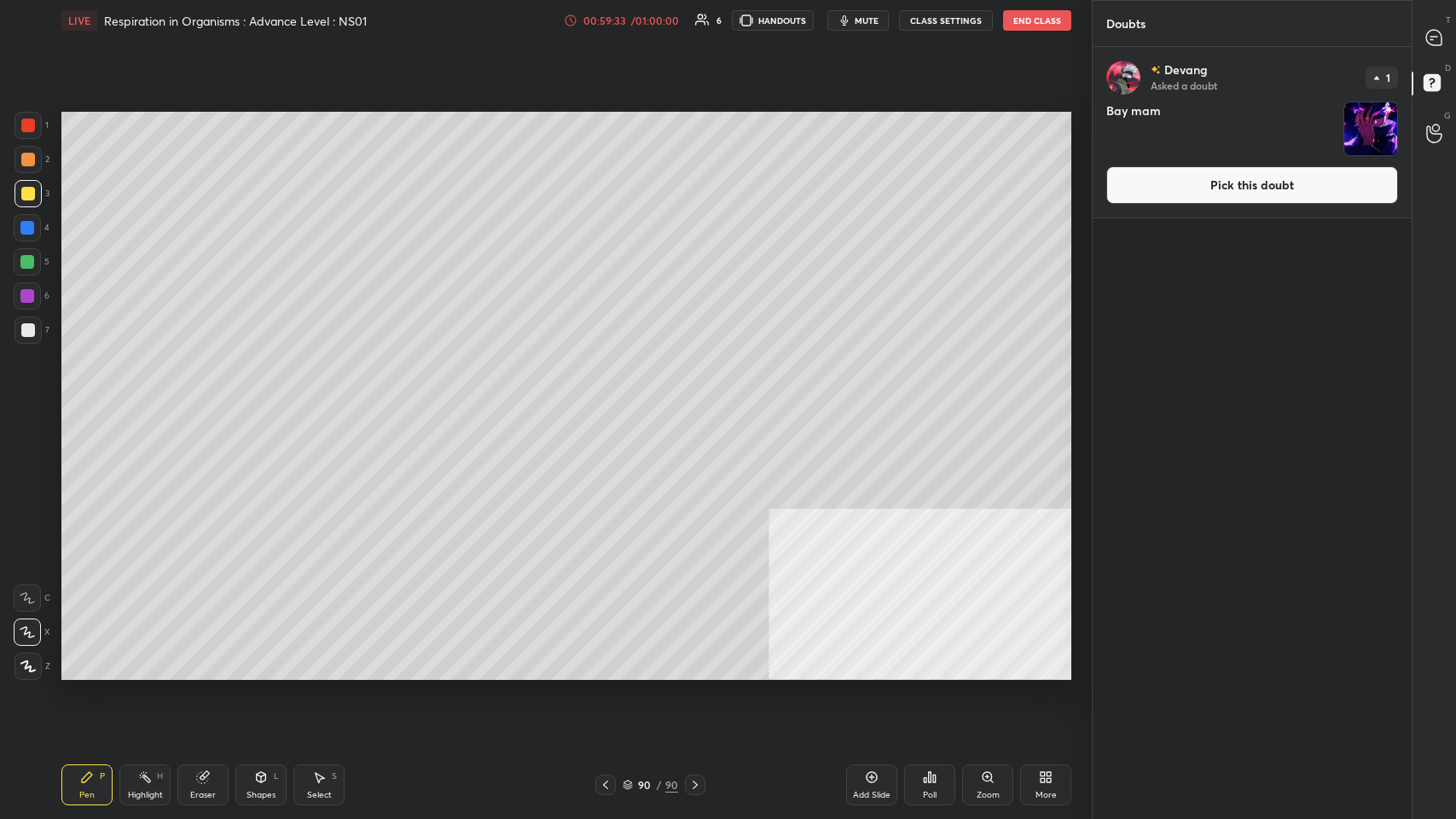
scroll to position [768, 314]
click at [611, 182] on button "Pick this doubt" at bounding box center [1251, 185] width 292 height 37
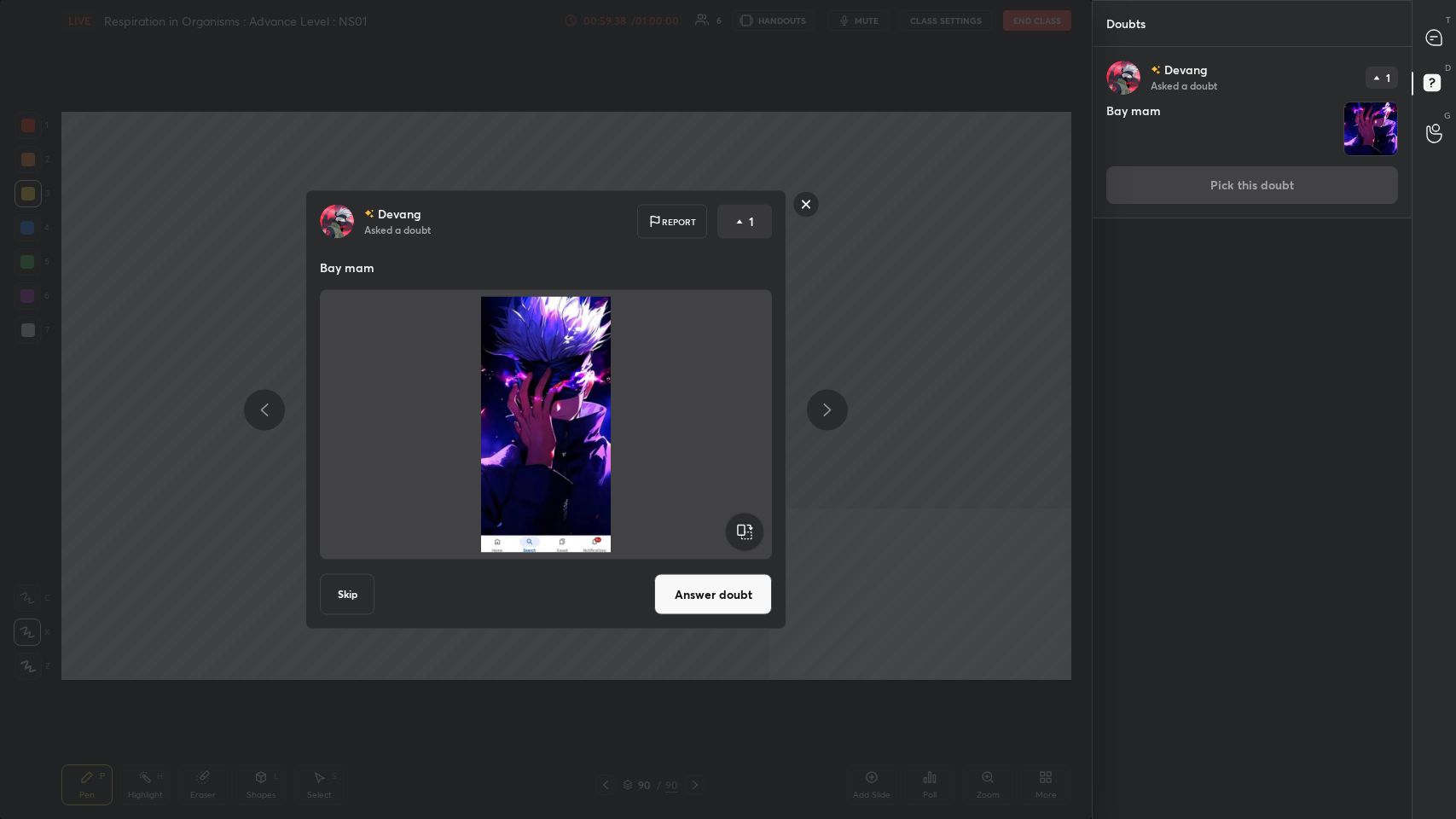
click at [611, 400] on button "Answer doubt" at bounding box center [713, 594] width 118 height 41
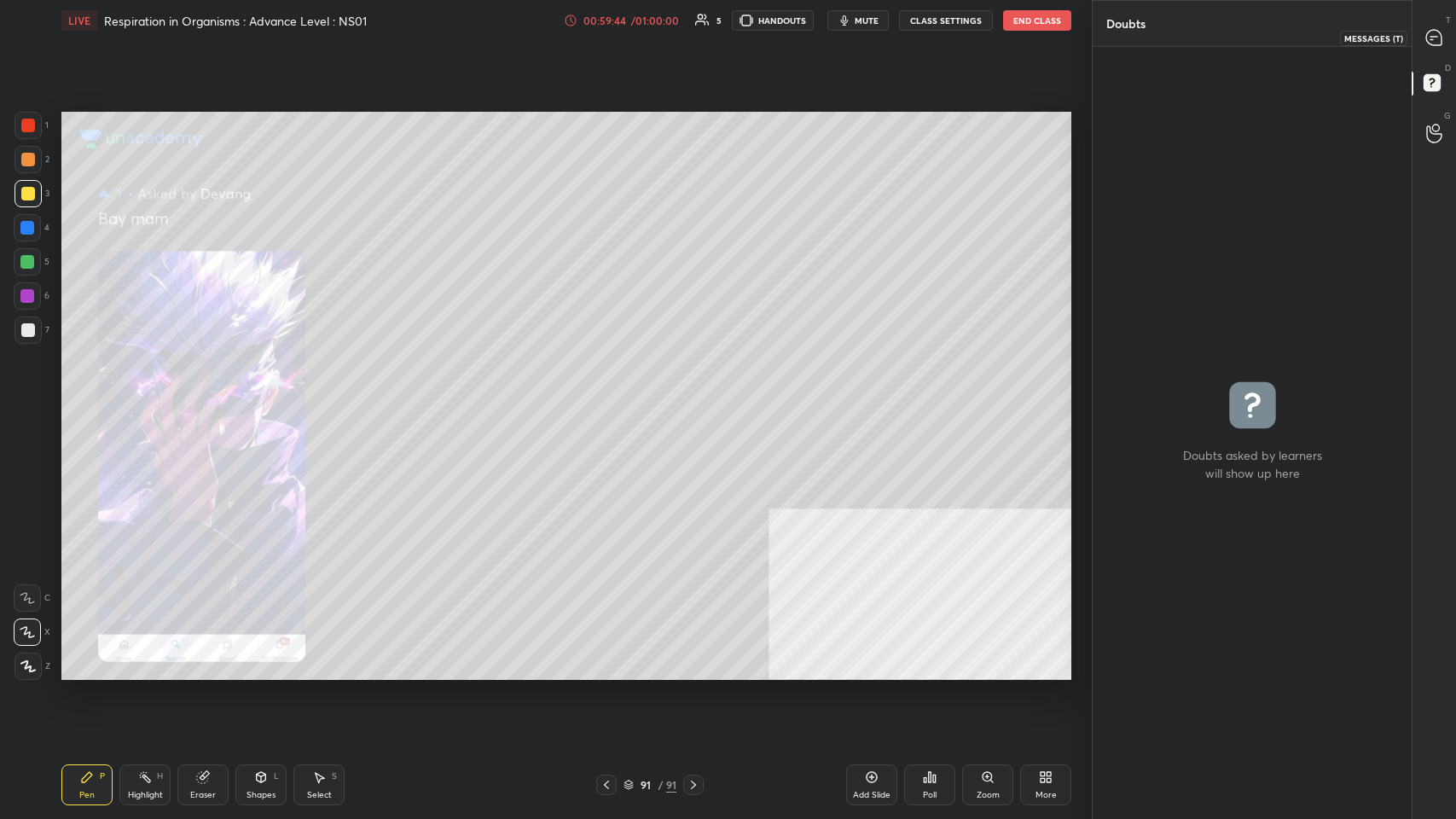
click at [611, 44] on icon at bounding box center [1433, 37] width 16 height 16
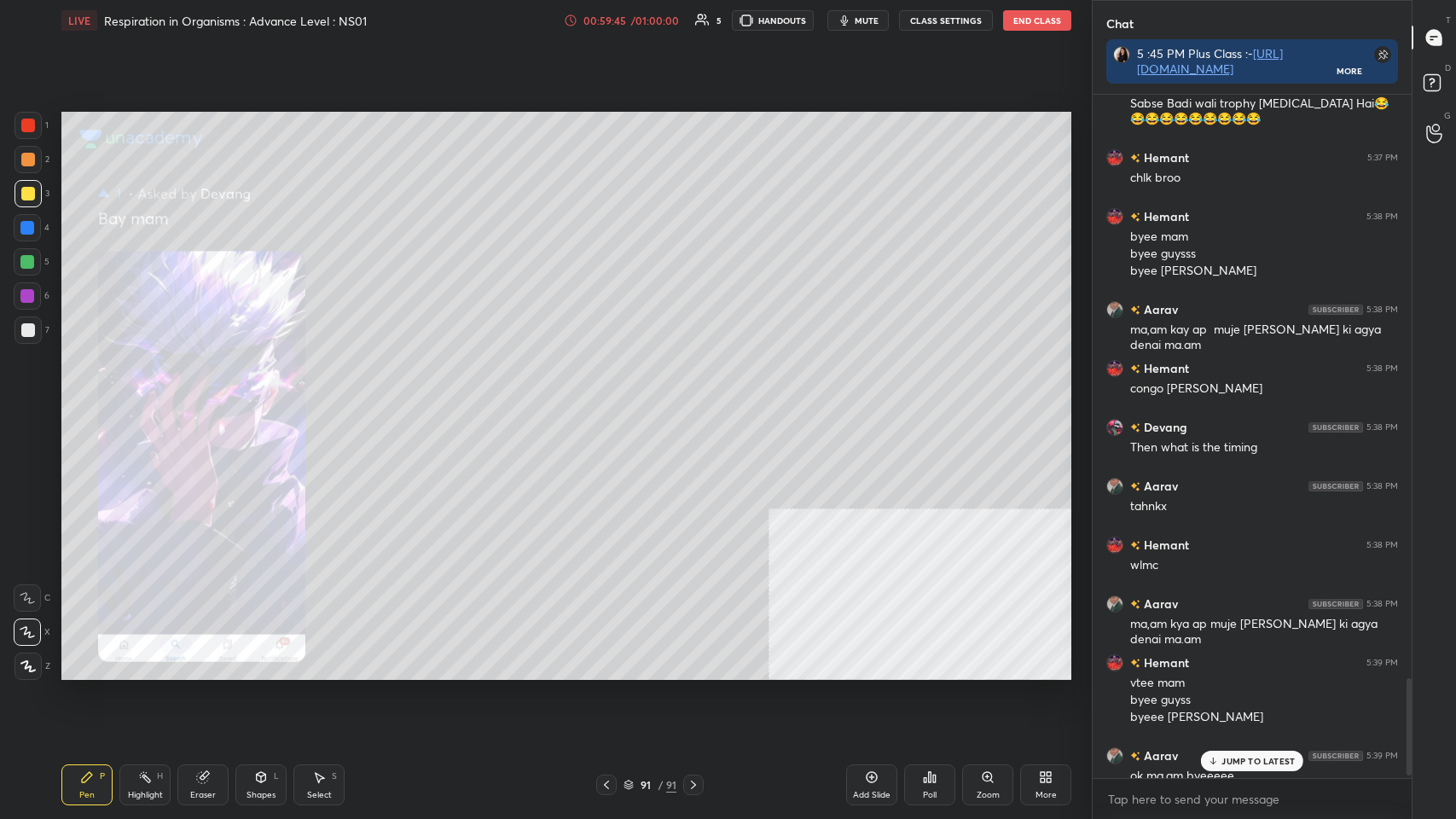
scroll to position [4091, 0]
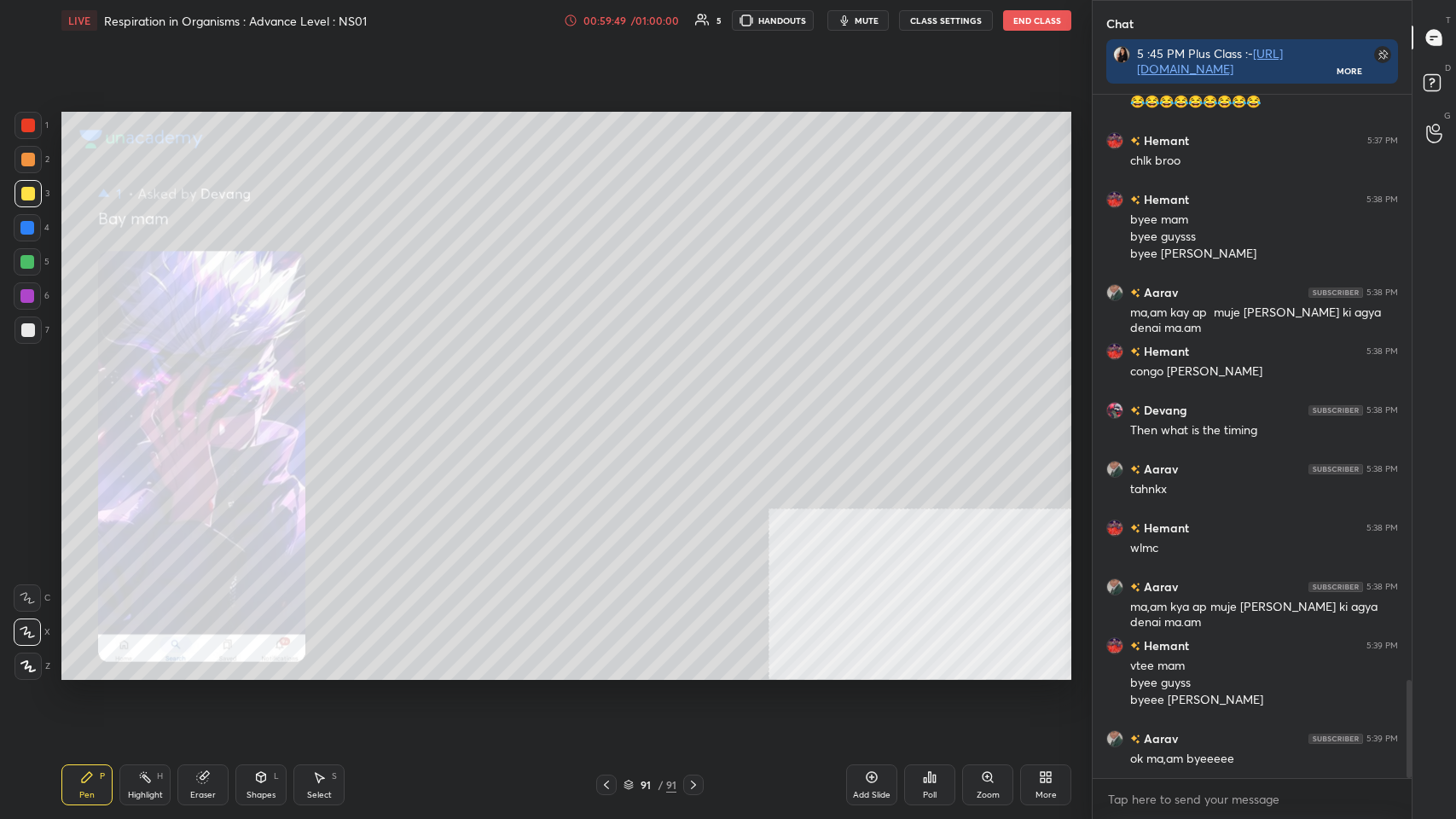
click at [611, 400] on div "Add Slide" at bounding box center [872, 784] width 51 height 41
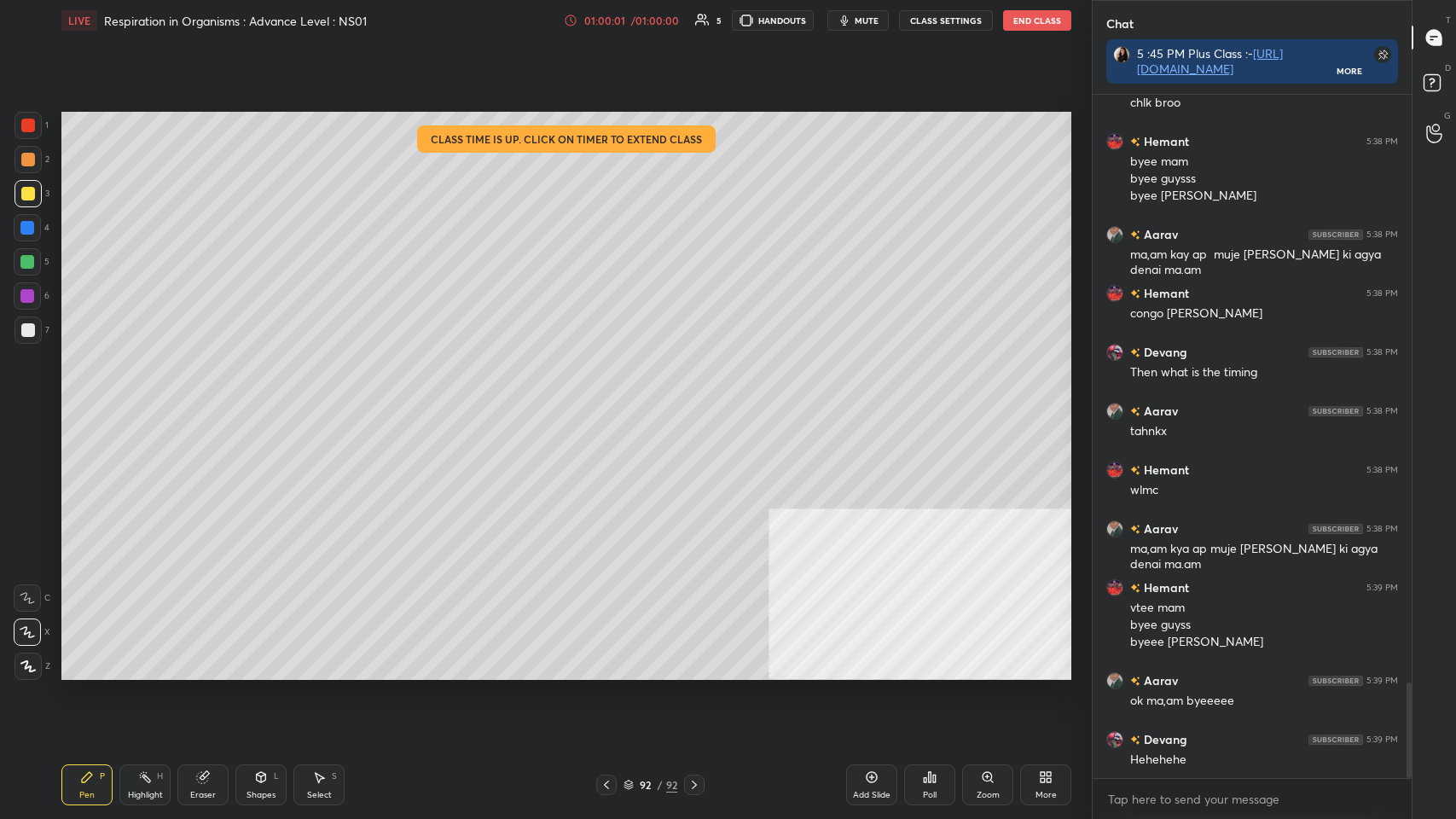
scroll to position [4209, 0]
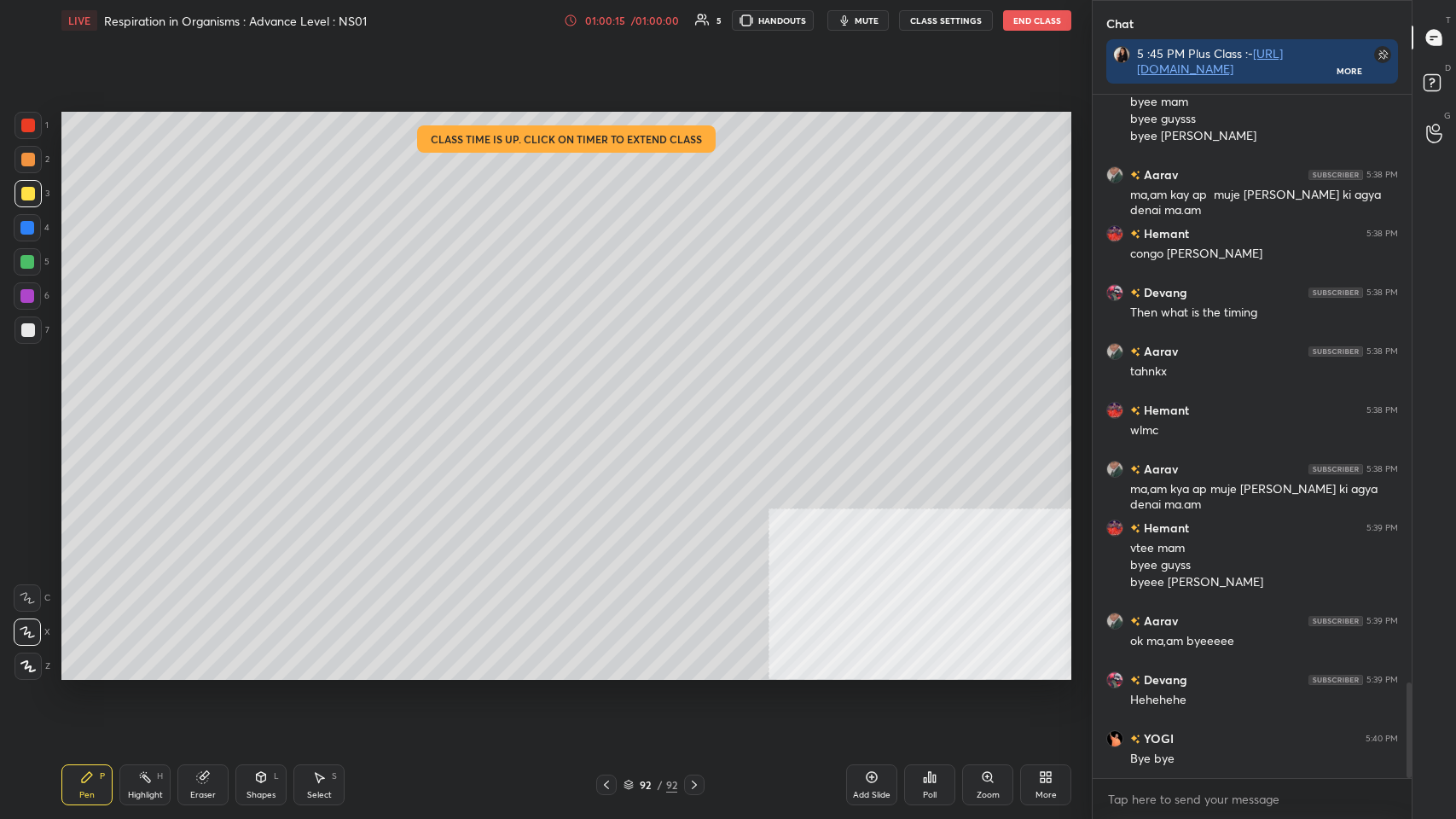
click at [188, 400] on div "Eraser" at bounding box center [203, 784] width 51 height 41
click at [79, 400] on div "Setting up your live class Class time is up. Click on timer to extend class Pol…" at bounding box center [567, 396] width 1024 height 709
click at [83, 400] on icon at bounding box center [87, 777] width 14 height 14
click at [82, 400] on div "Pen P" at bounding box center [87, 784] width 51 height 41
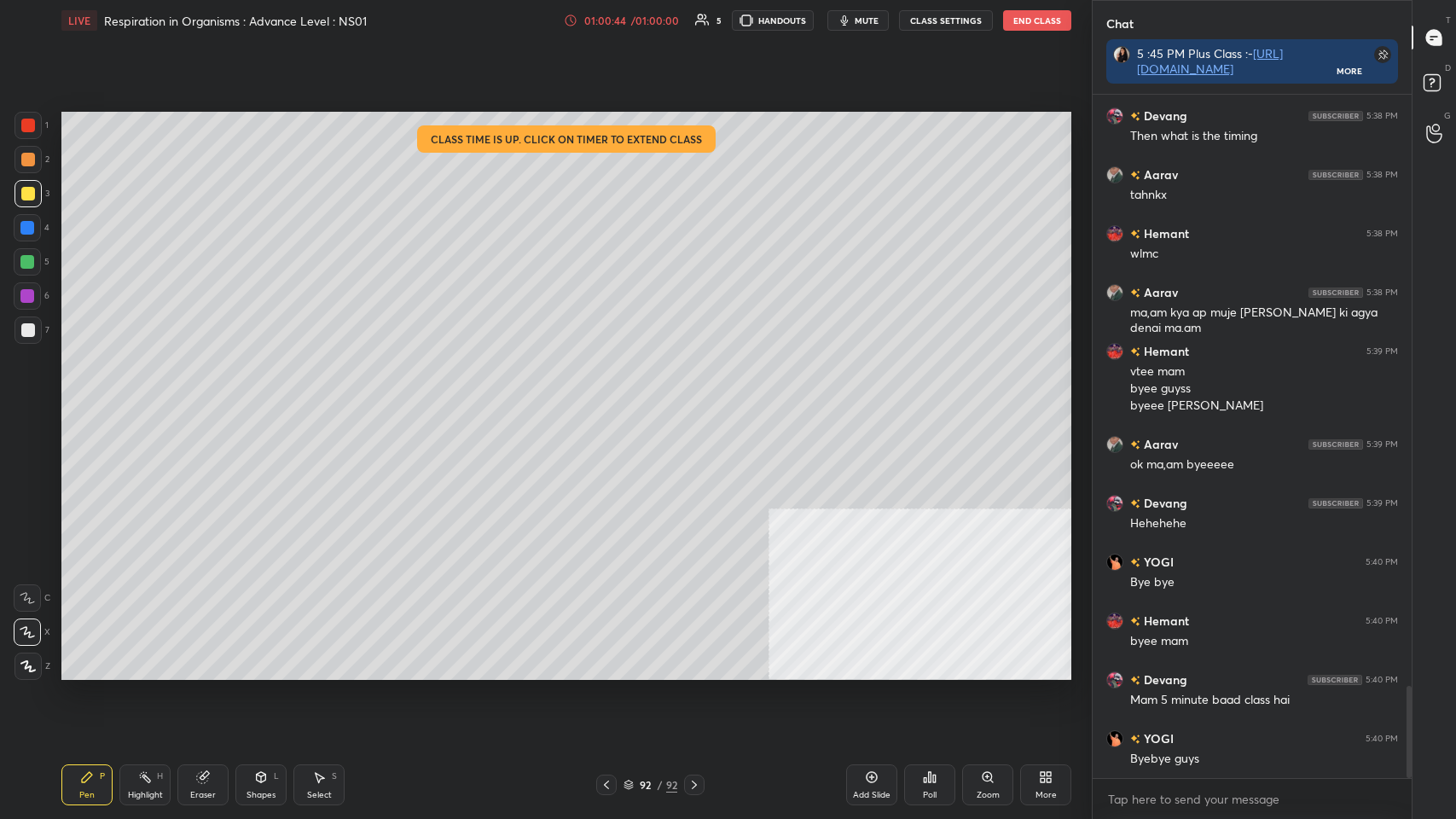
scroll to position [4443, 0]
click at [611, 400] on div "JUMP TO LATEST" at bounding box center [1252, 760] width 102 height 20
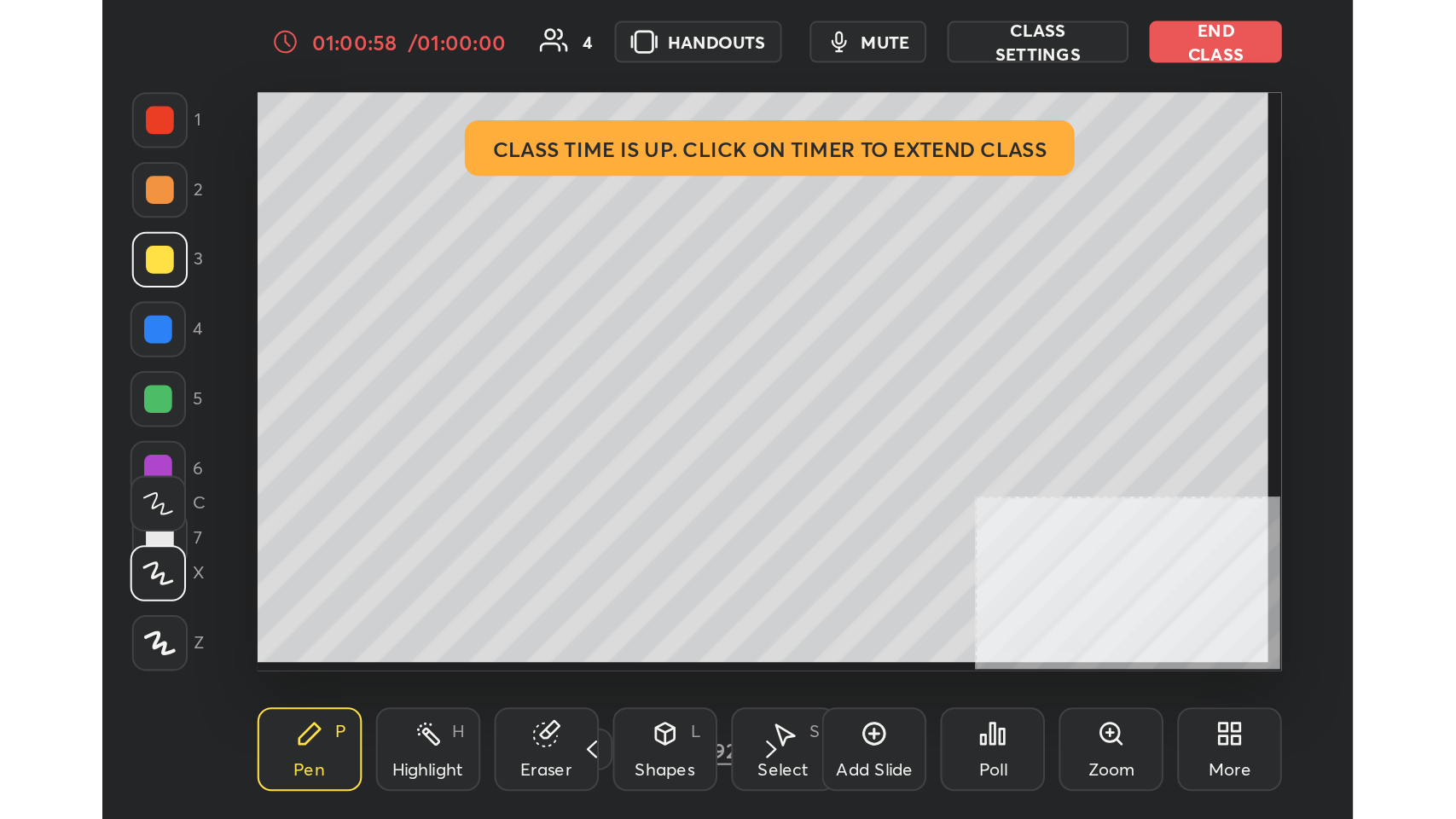
scroll to position [292, 543]
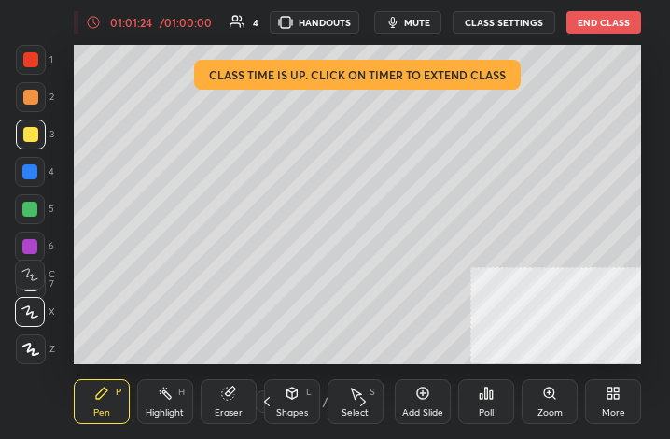
click at [613, 389] on icon at bounding box center [613, 392] width 15 height 15
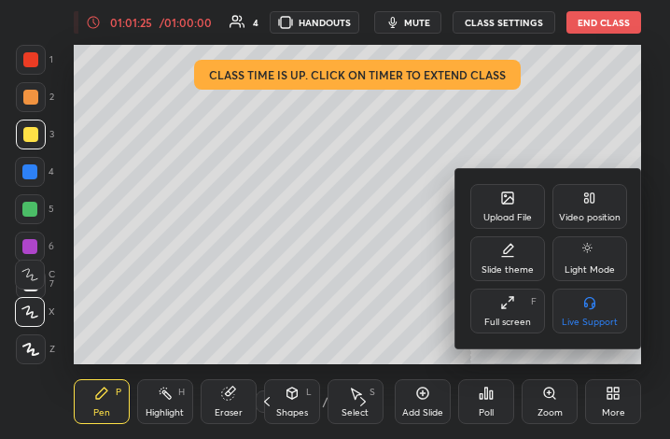
click at [484, 300] on div "Full screen F" at bounding box center [507, 310] width 75 height 45
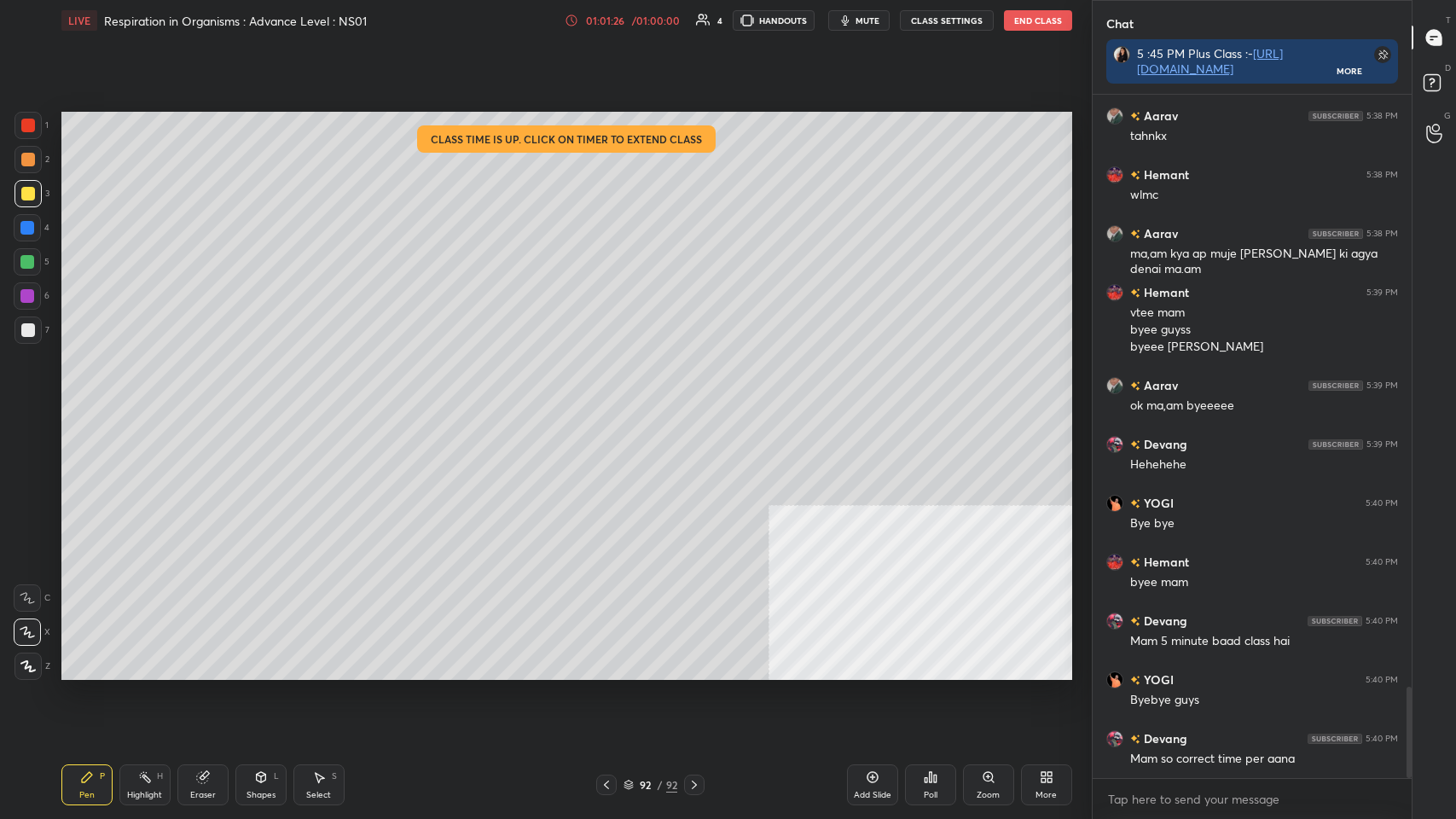
scroll to position [84580, 84261]
click at [566, 18] on div "LIVE Respiration in Organisms : Advance Level : NS01 01:01:27 / 01:00:00 4 HAND…" at bounding box center [566, 20] width 1010 height 41
click at [573, 17] on icon at bounding box center [571, 20] width 3 height 6
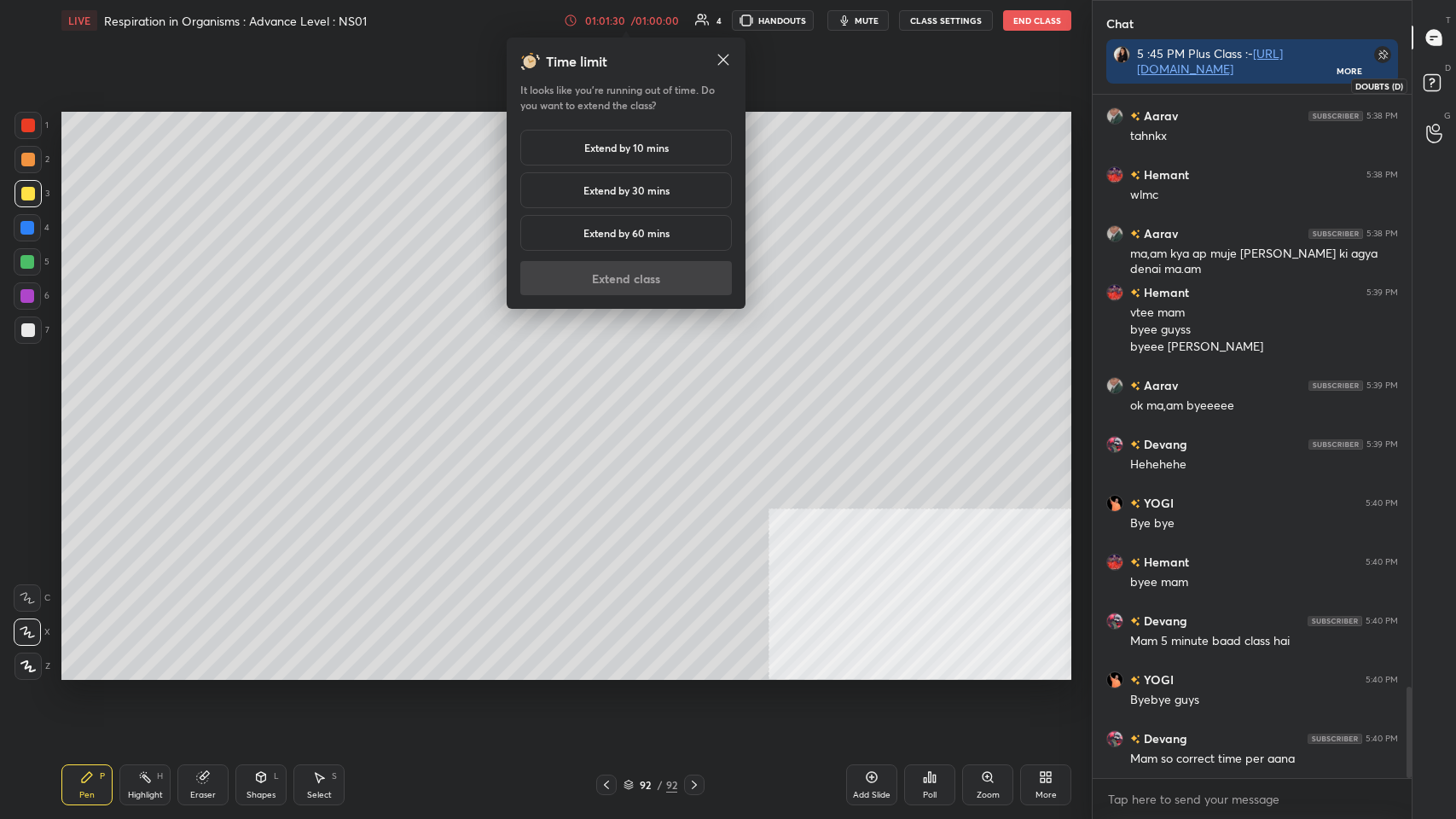
click at [611, 82] on div at bounding box center [1434, 86] width 34 height 31
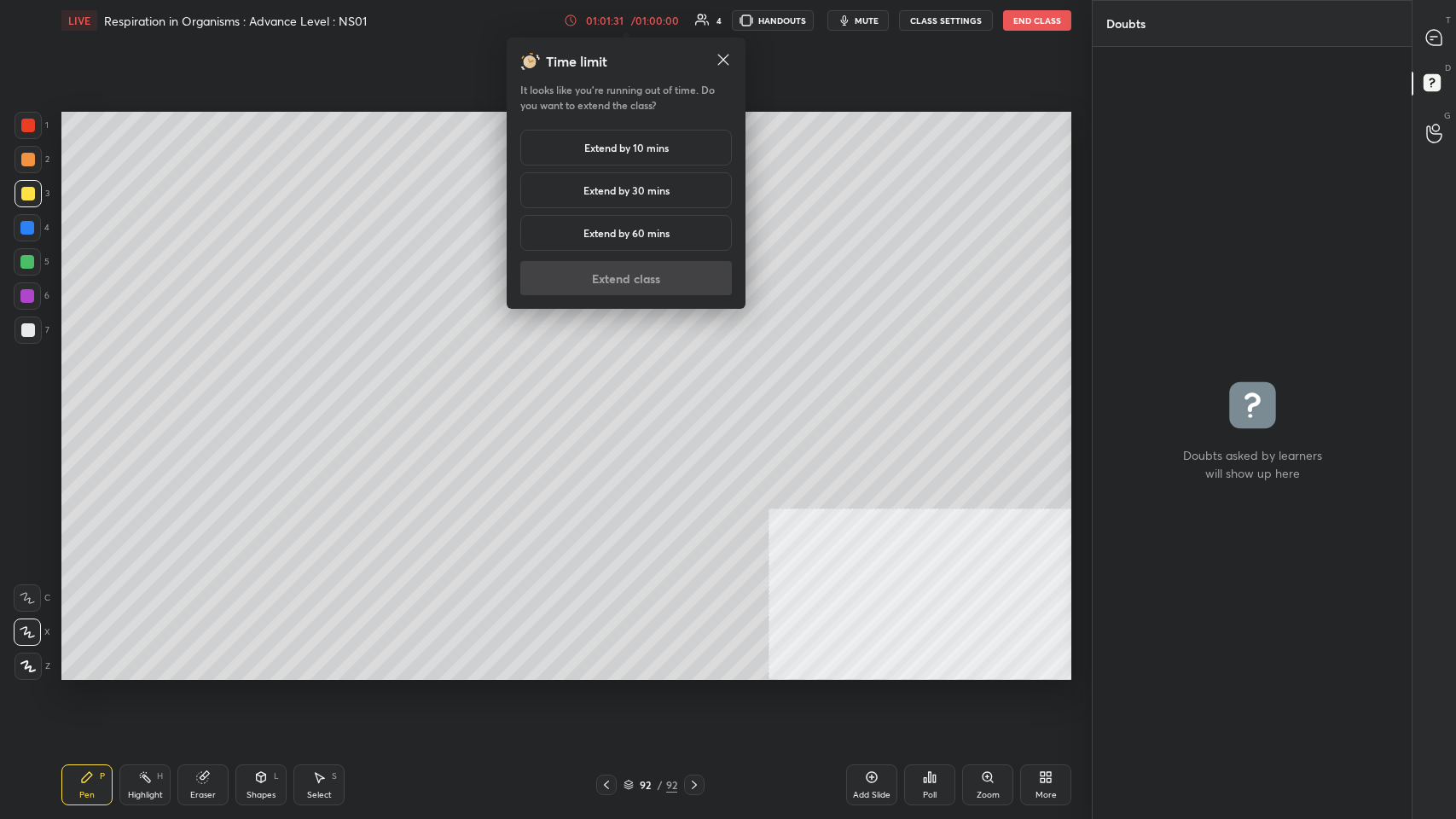
click at [590, 136] on div "Extend by 10 mins" at bounding box center [625, 147] width 211 height 36
click at [605, 271] on button "Extend class" at bounding box center [625, 278] width 211 height 34
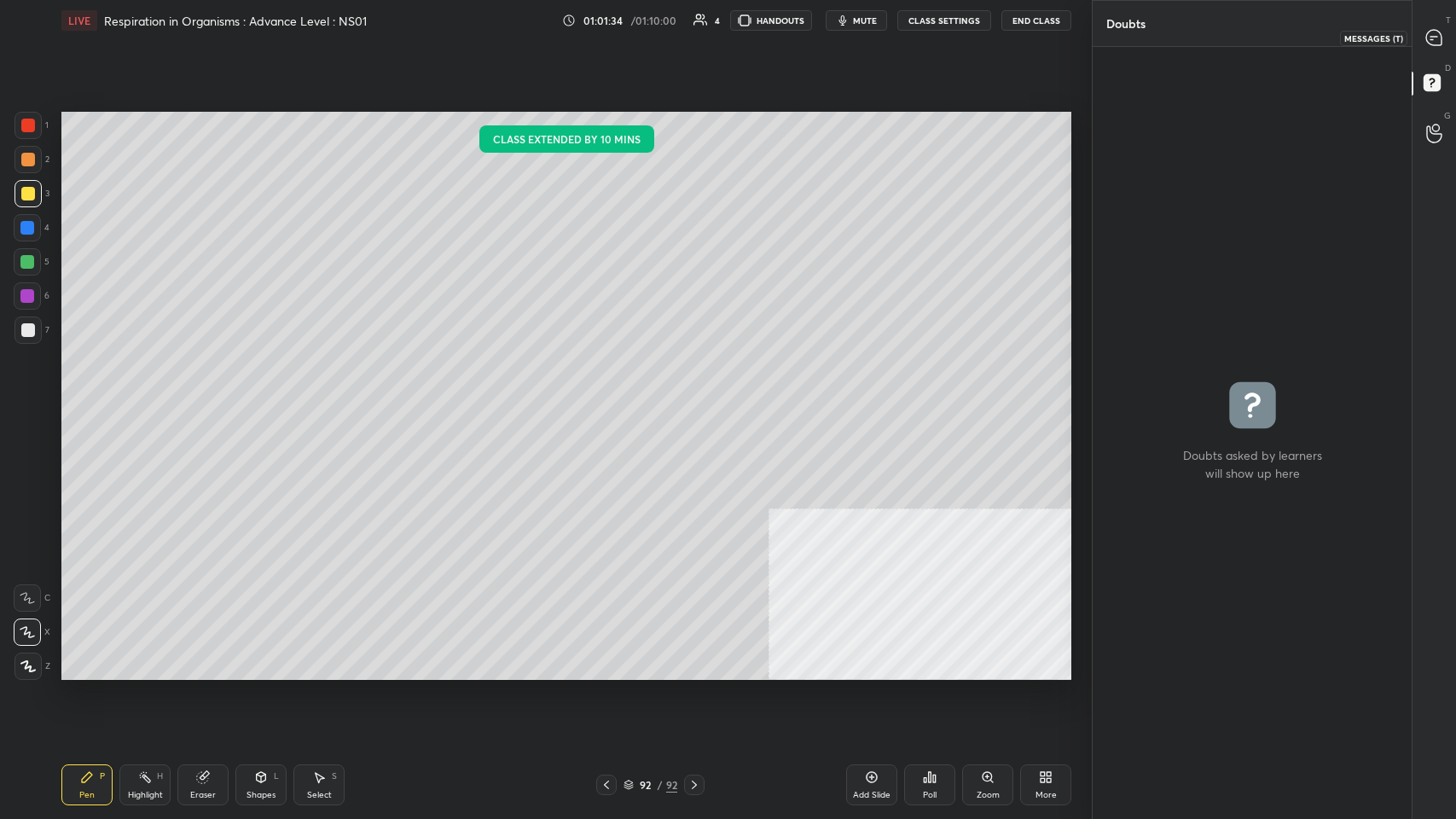
click at [611, 52] on div at bounding box center [1434, 37] width 34 height 31
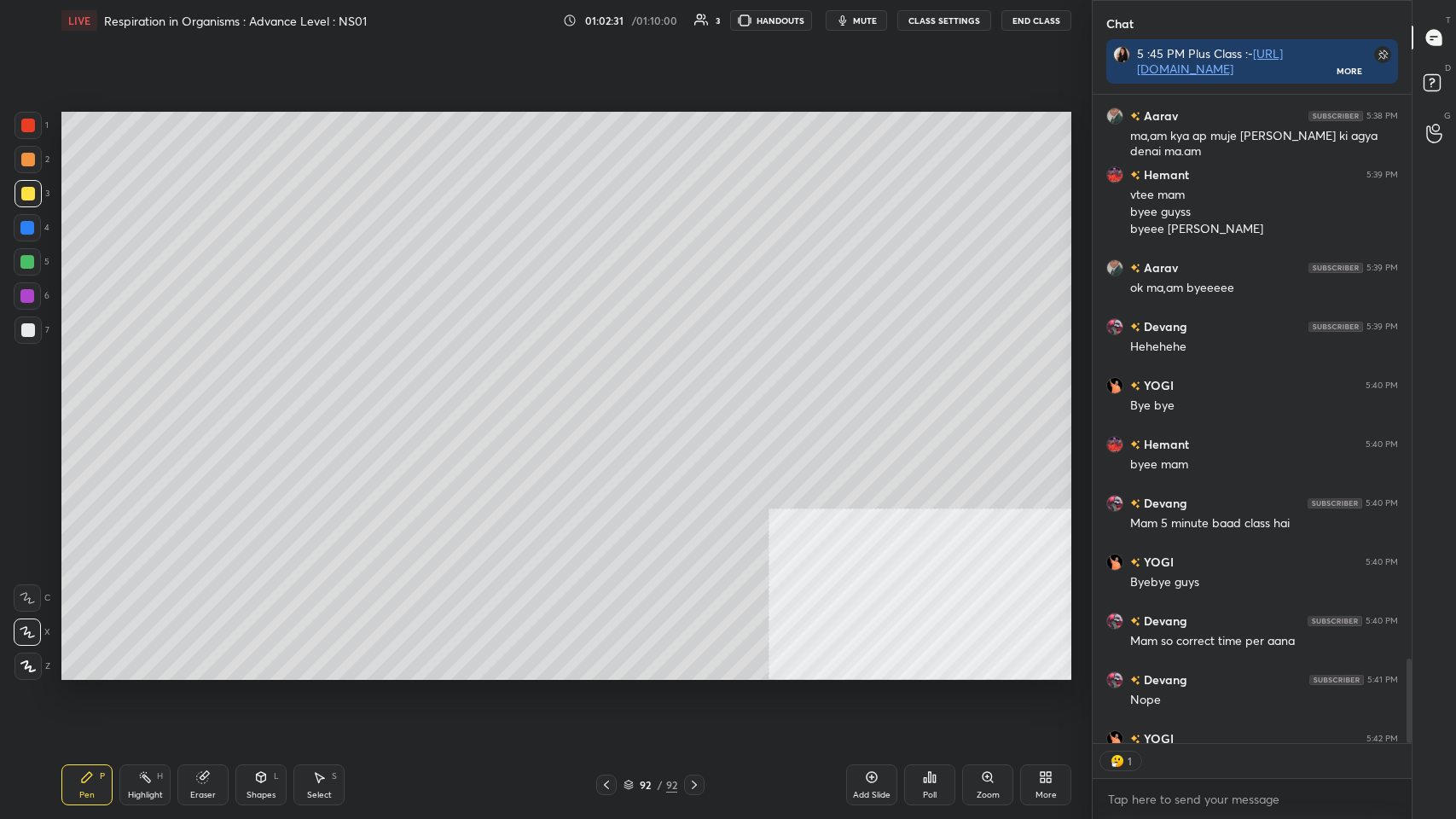
scroll to position [5, 5]
type textarea "x"
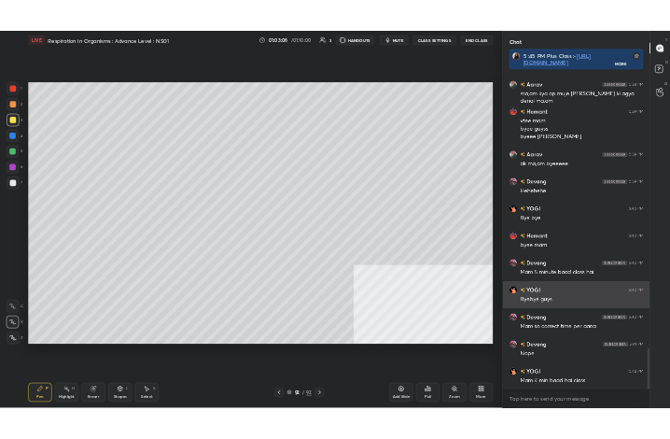
scroll to position [5055, 0]
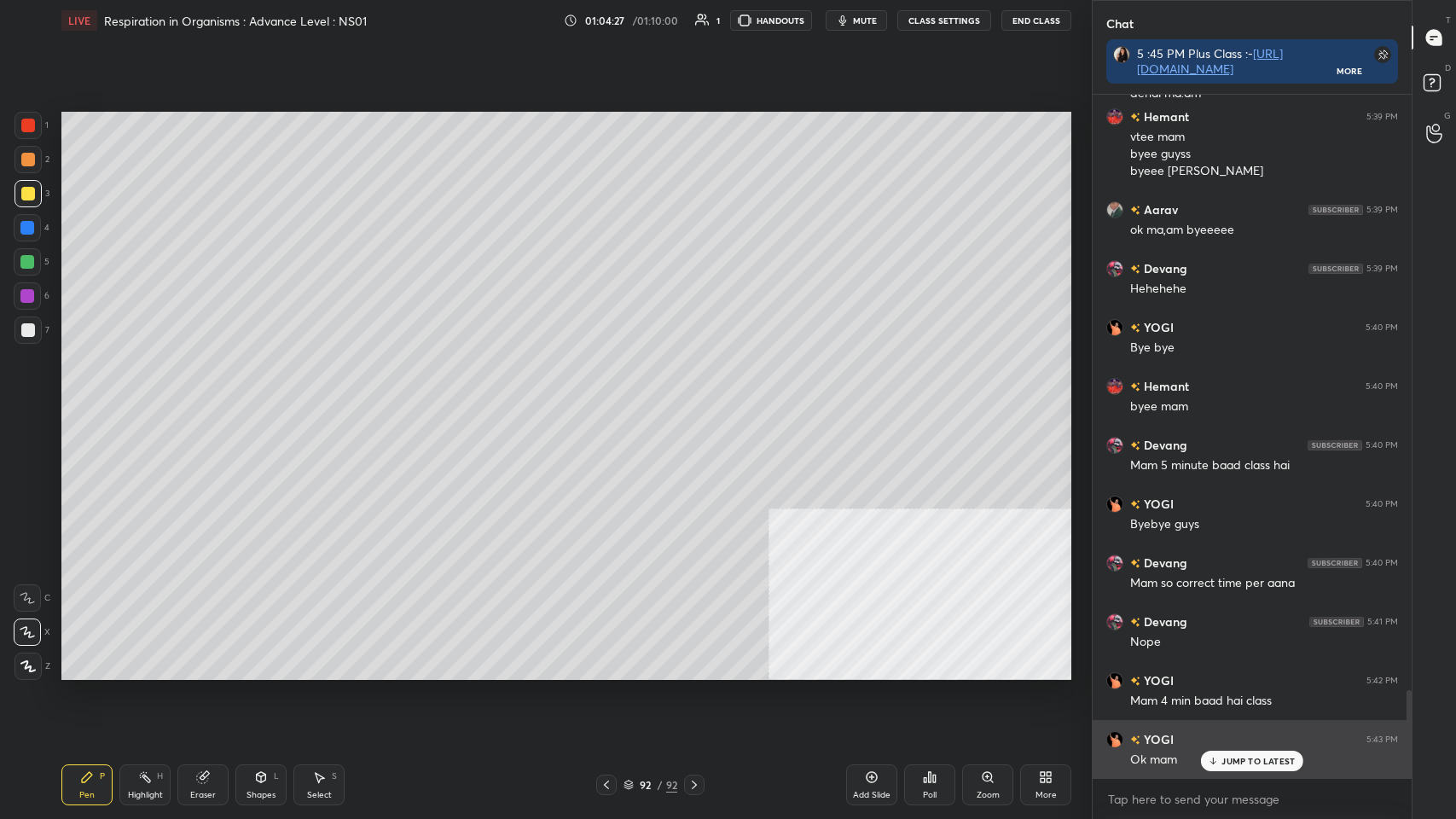
click at [611, 400] on p "JUMP TO LATEST" at bounding box center [1258, 760] width 73 height 10
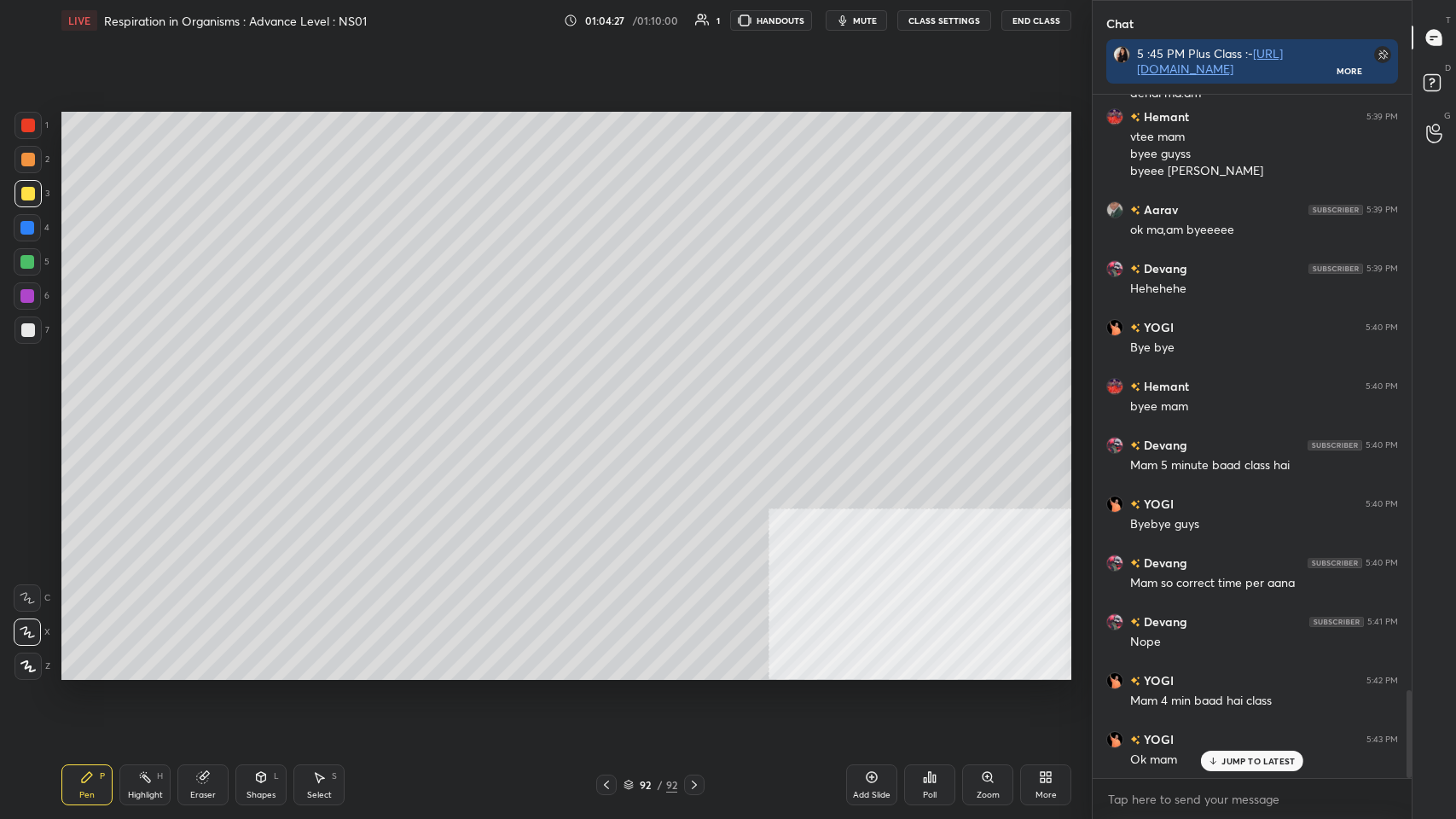
click at [611, 400] on div "Ok mam" at bounding box center [1263, 760] width 268 height 17
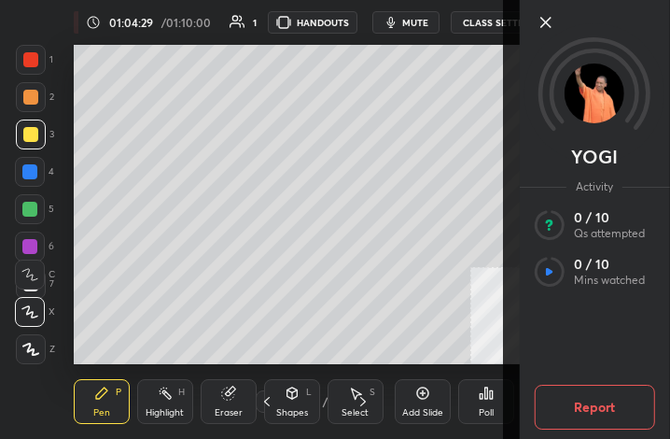
scroll to position [319, 595]
click at [545, 21] on icon at bounding box center [544, 22] width 9 height 9
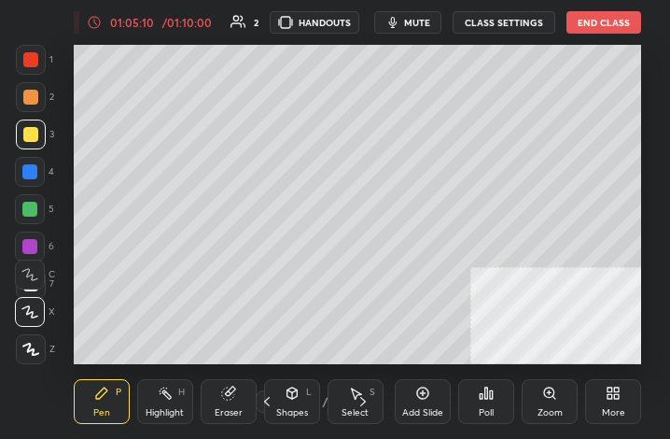
click at [582, 28] on button "End Class" at bounding box center [603, 22] width 75 height 22
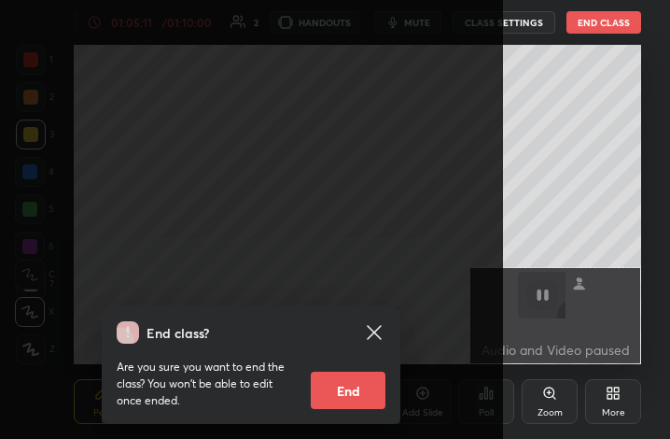
click at [312, 388] on button "End" at bounding box center [348, 389] width 75 height 37
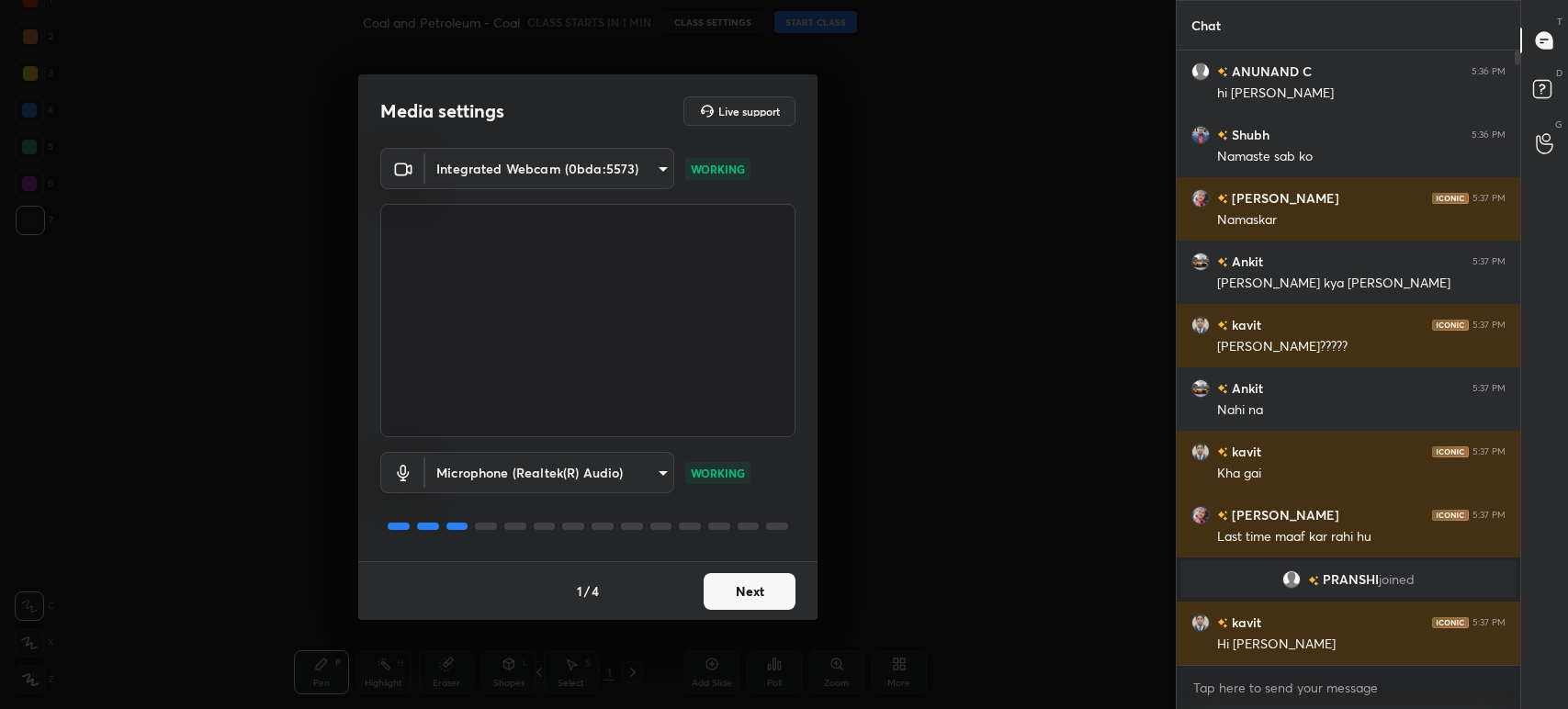
scroll to position [7, 6]
click at [719, 586] on button "Next" at bounding box center [749, 591] width 92 height 36
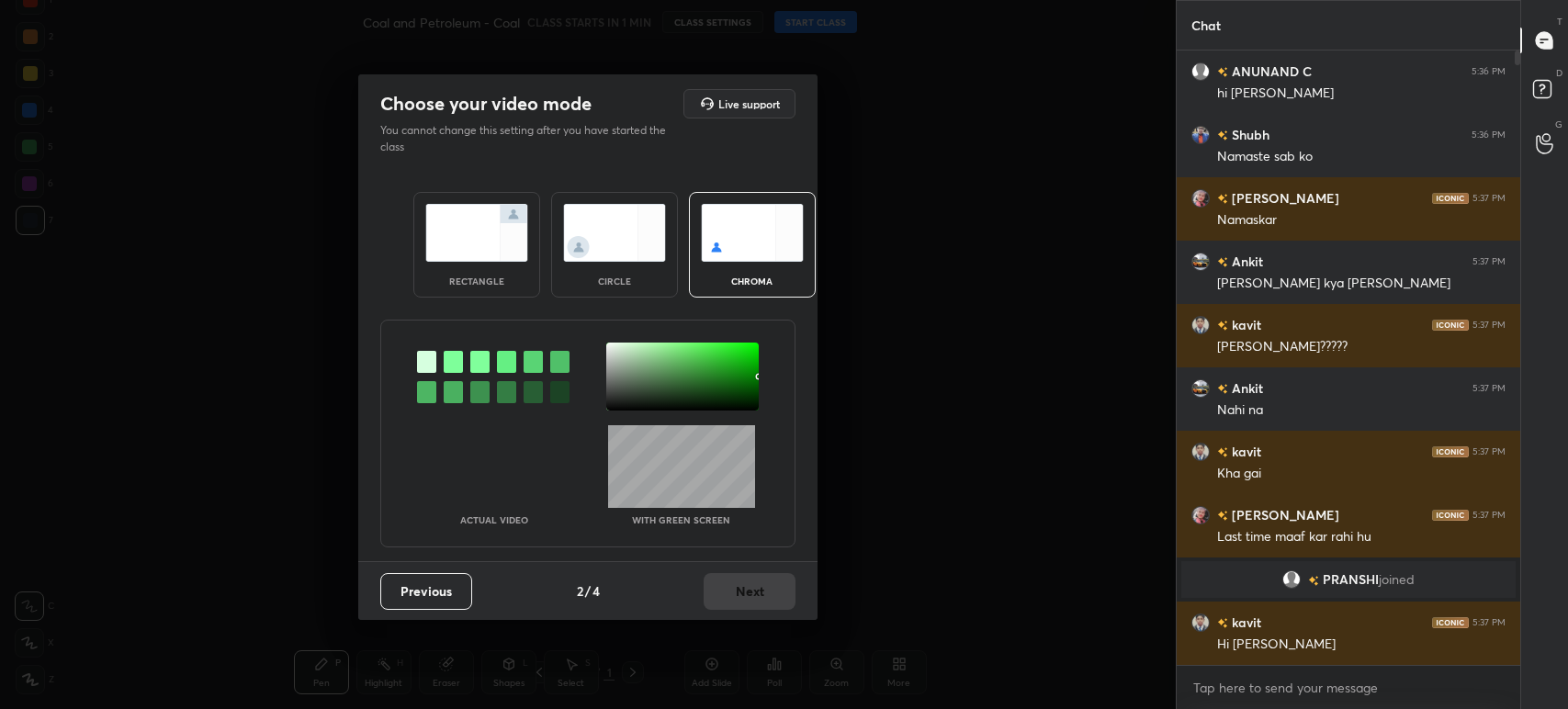
click at [589, 241] on img at bounding box center [614, 232] width 103 height 58
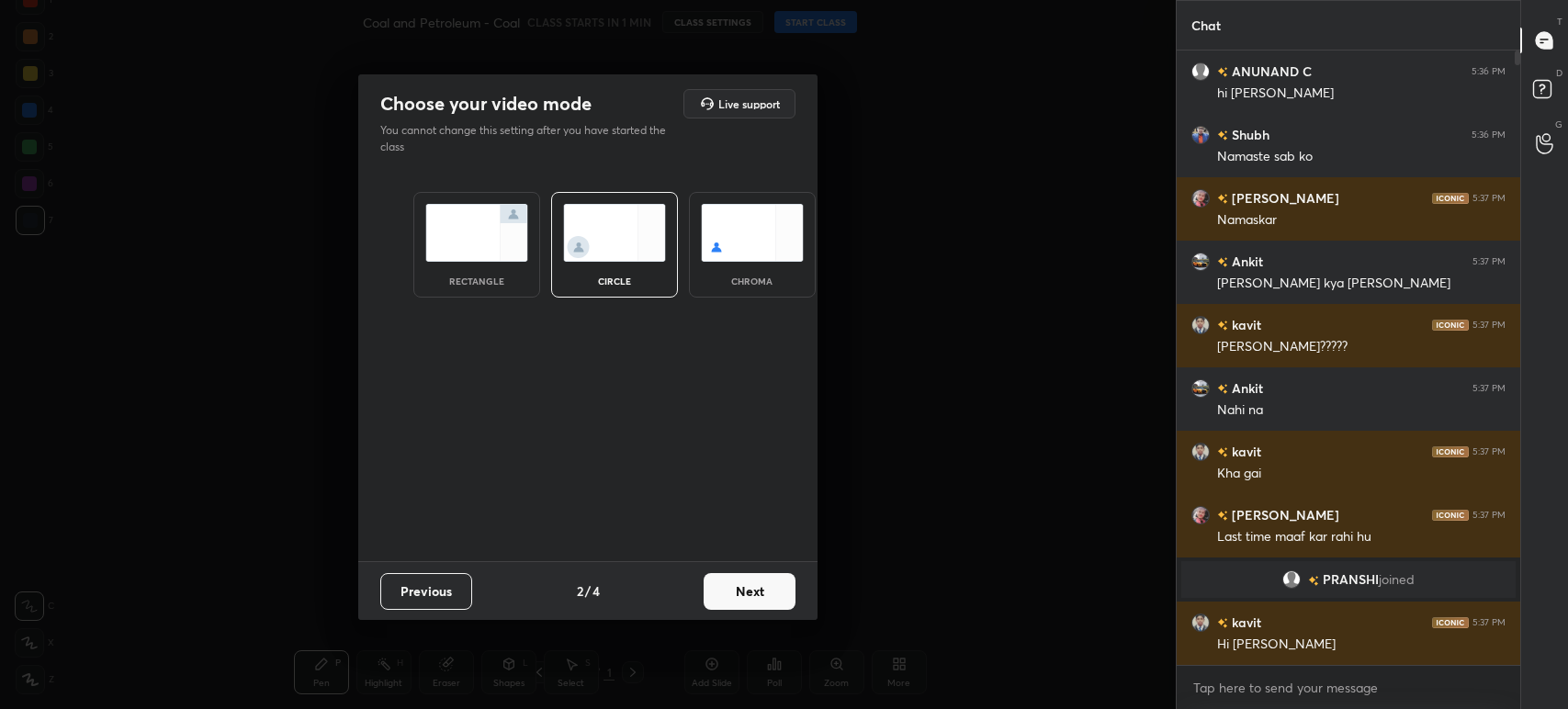
click at [742, 596] on button "Next" at bounding box center [749, 591] width 92 height 36
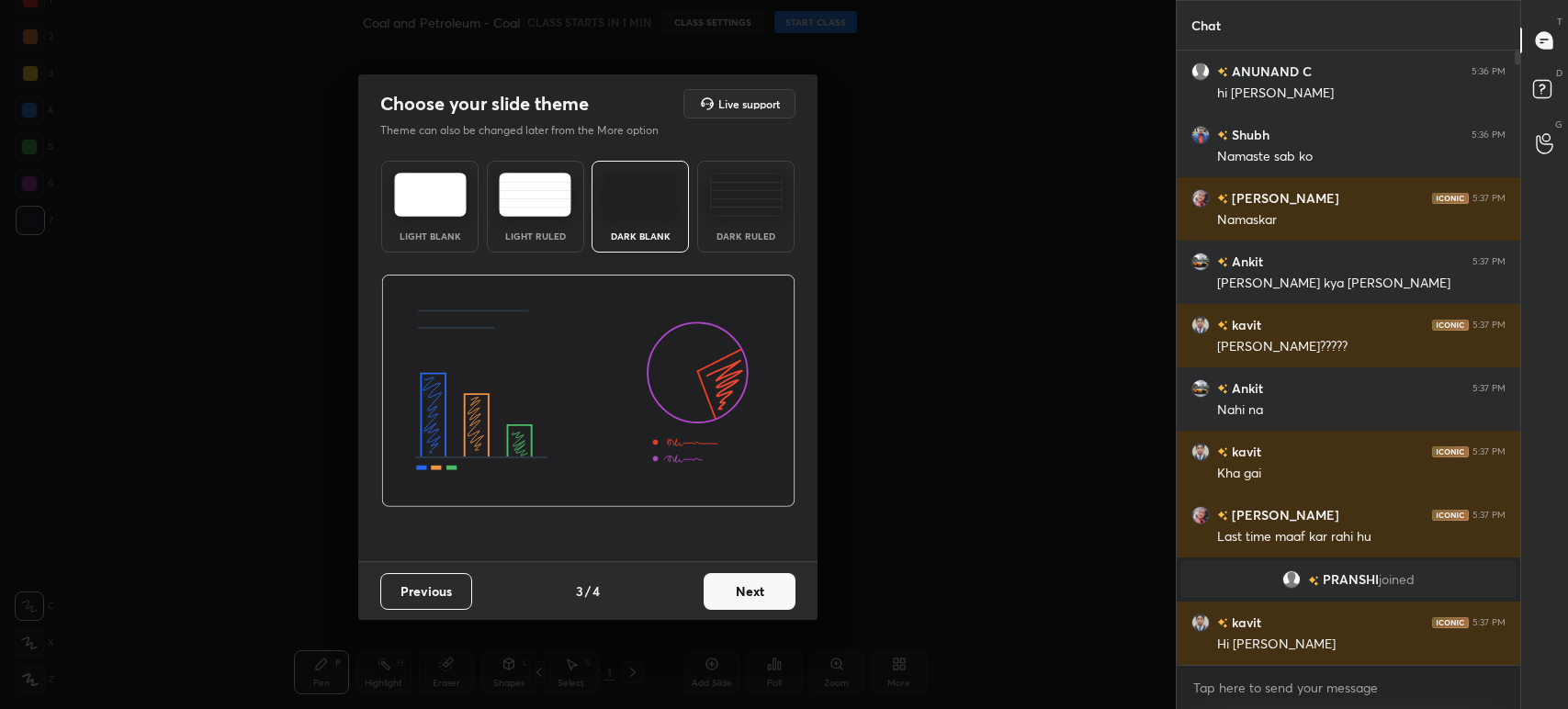
click at [754, 602] on button "Next" at bounding box center [749, 591] width 92 height 36
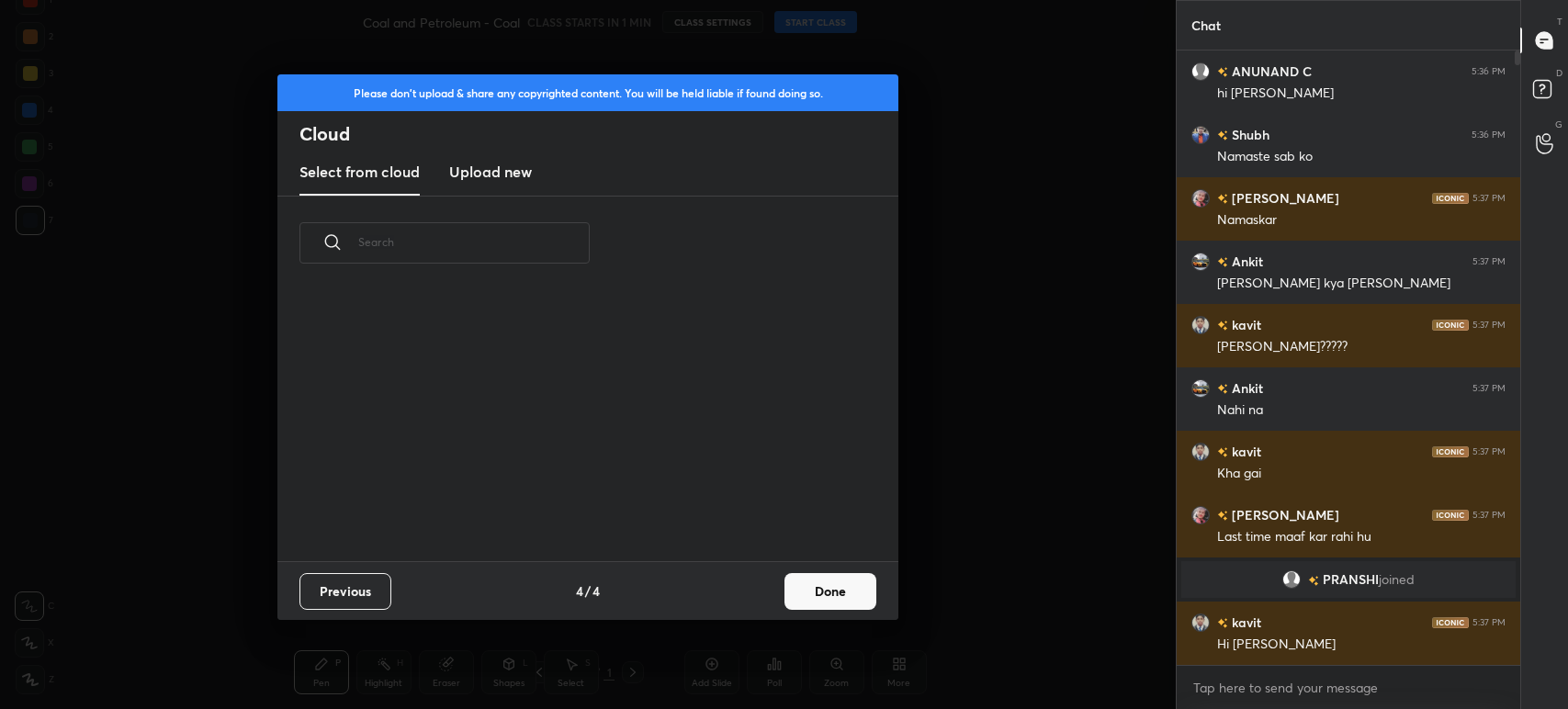
click at [529, 153] on new "Upload new" at bounding box center [490, 172] width 83 height 46
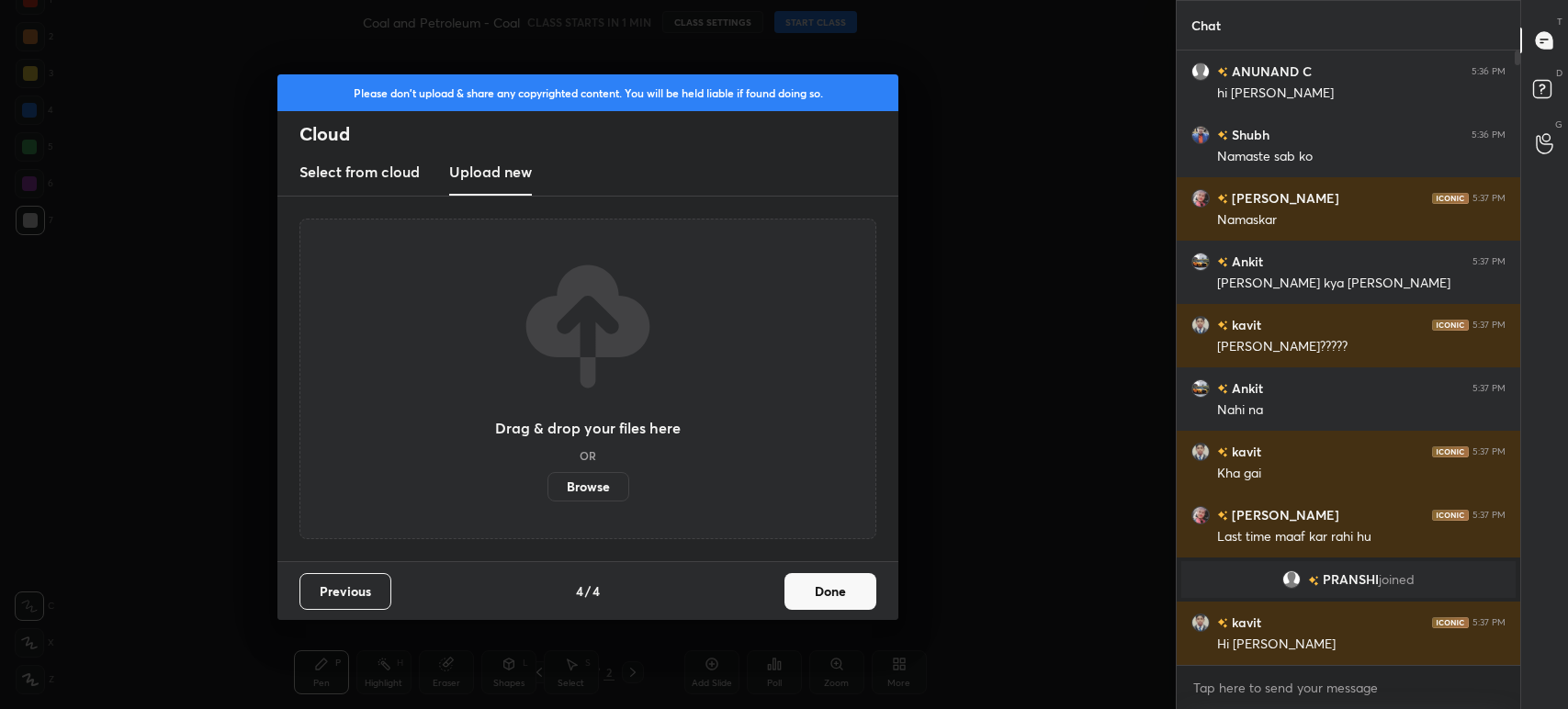
click at [525, 166] on h3 "Upload new" at bounding box center [490, 171] width 83 height 22
click at [587, 482] on label "Browse" at bounding box center [588, 487] width 82 height 30
click at [547, 482] on input "Browse" at bounding box center [547, 487] width 0 height 30
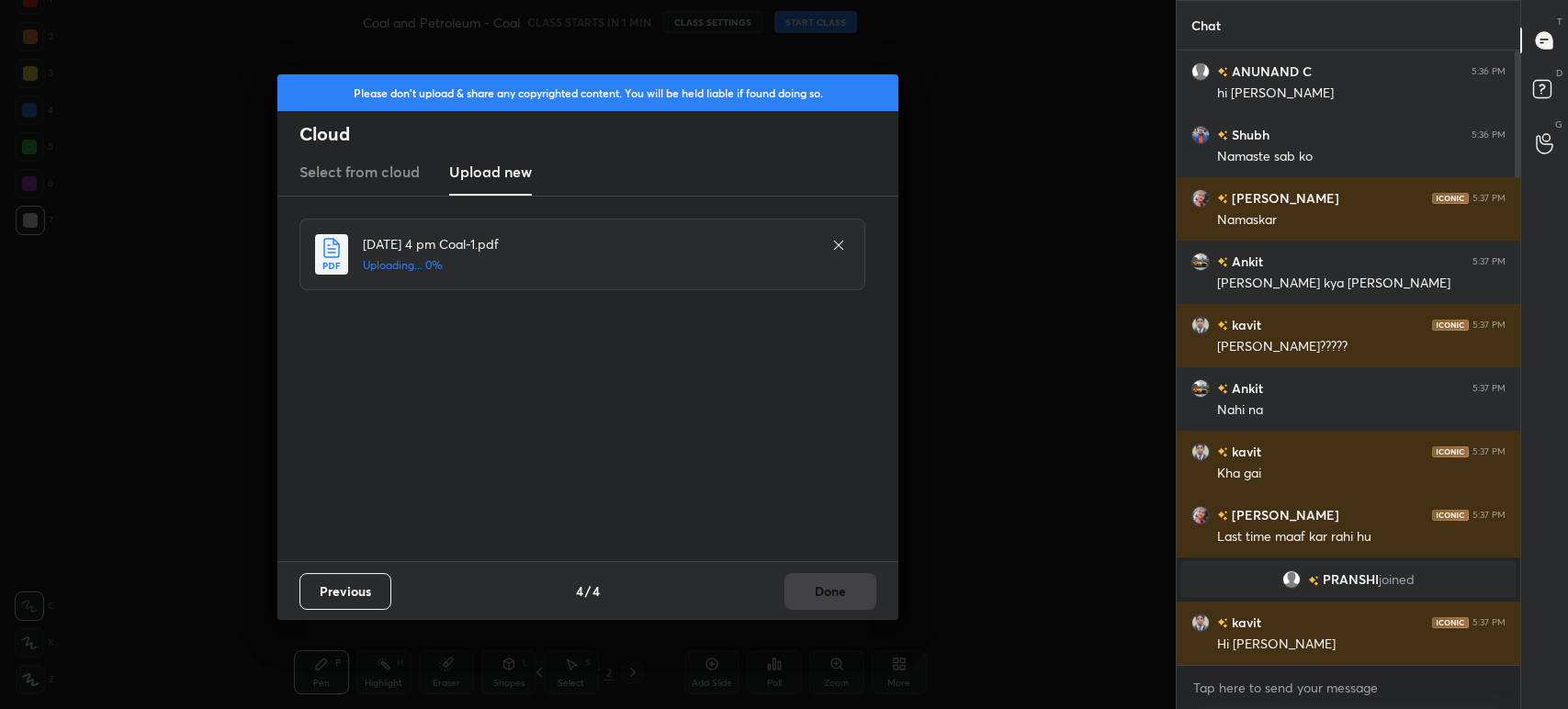
click at [805, 588] on div "Previous 4 / 4 Done" at bounding box center [588, 591] width 621 height 59
click at [816, 589] on div "Previous 4 / 4 Done" at bounding box center [588, 591] width 621 height 59
click at [822, 592] on div "Previous 4 / 4 Done" at bounding box center [588, 591] width 621 height 59
click at [824, 593] on div "Previous 4 / 4 Done" at bounding box center [588, 591] width 621 height 59
click at [827, 595] on div "Previous 4 / 4 Done" at bounding box center [588, 591] width 621 height 59
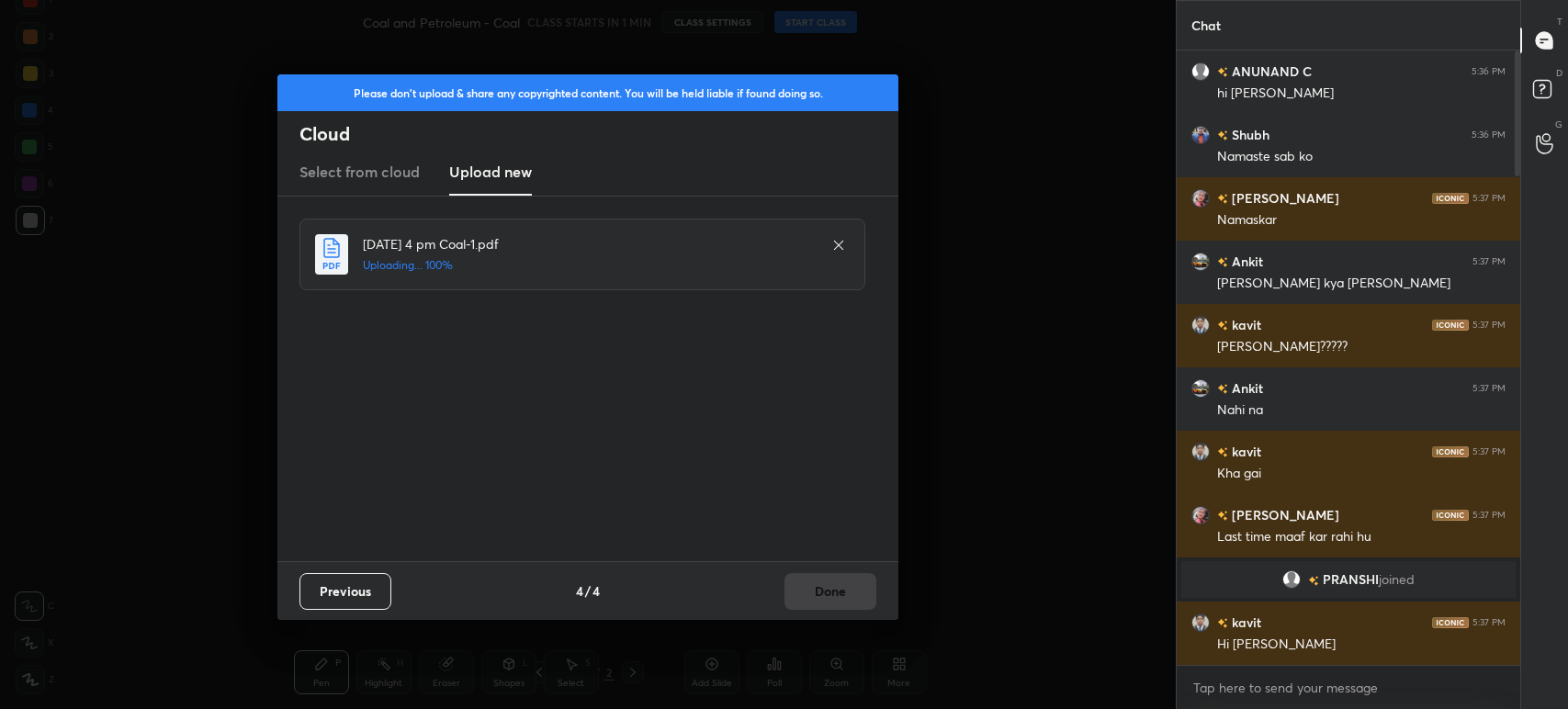
click at [832, 594] on div "Previous 4 / 4 Done" at bounding box center [588, 591] width 621 height 59
click at [833, 595] on button "Done" at bounding box center [830, 591] width 92 height 36
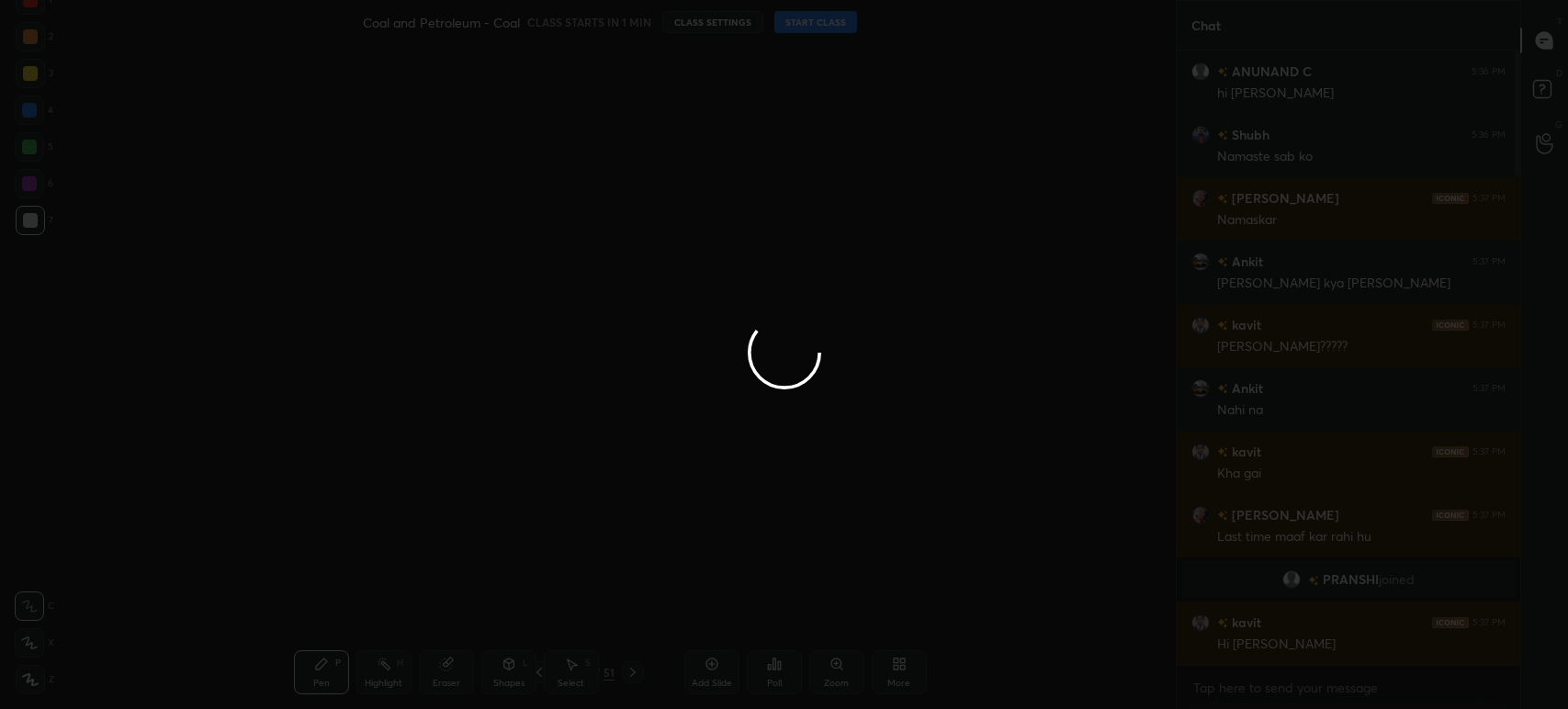
click at [832, 597] on div at bounding box center [588, 354] width 1175 height 709
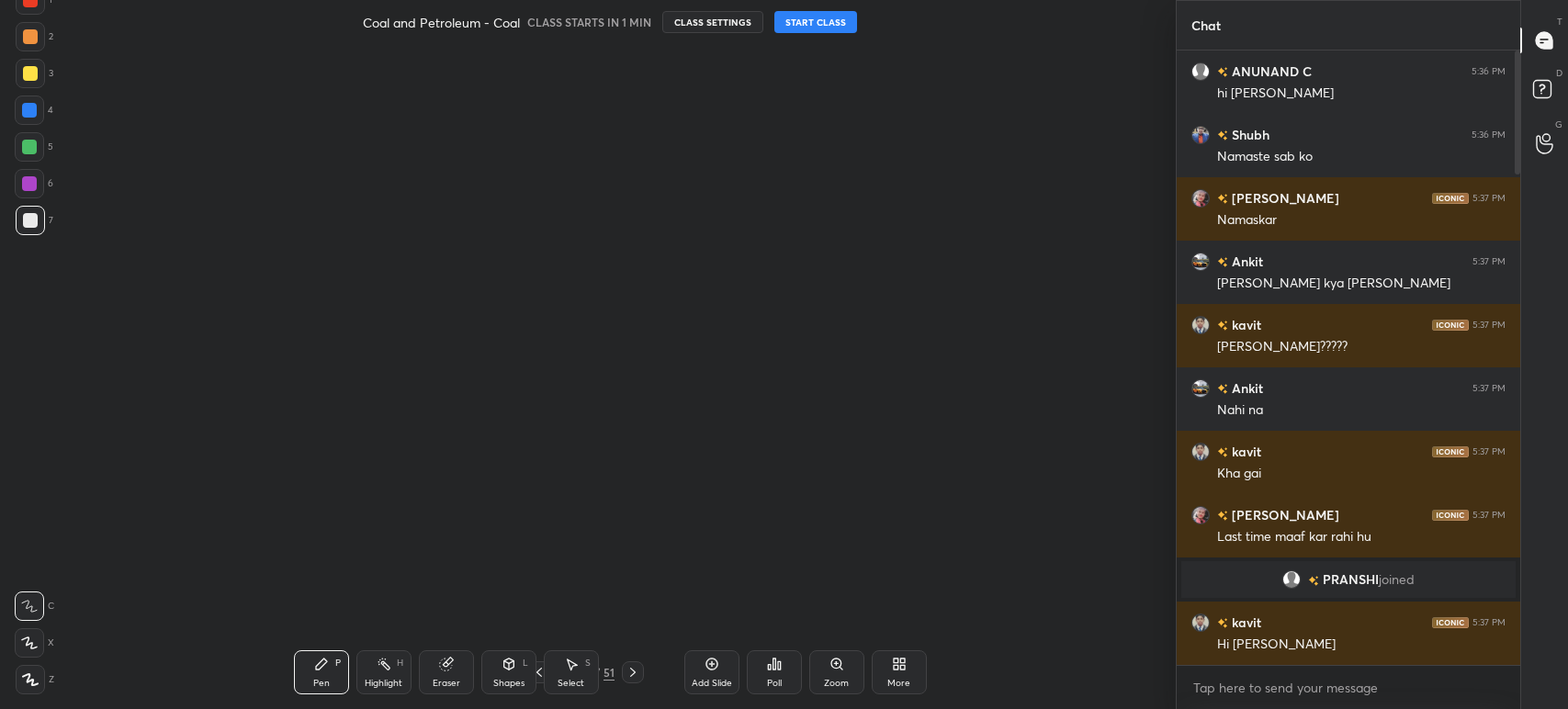
click at [824, 24] on button "START CLASS" at bounding box center [816, 22] width 83 height 22
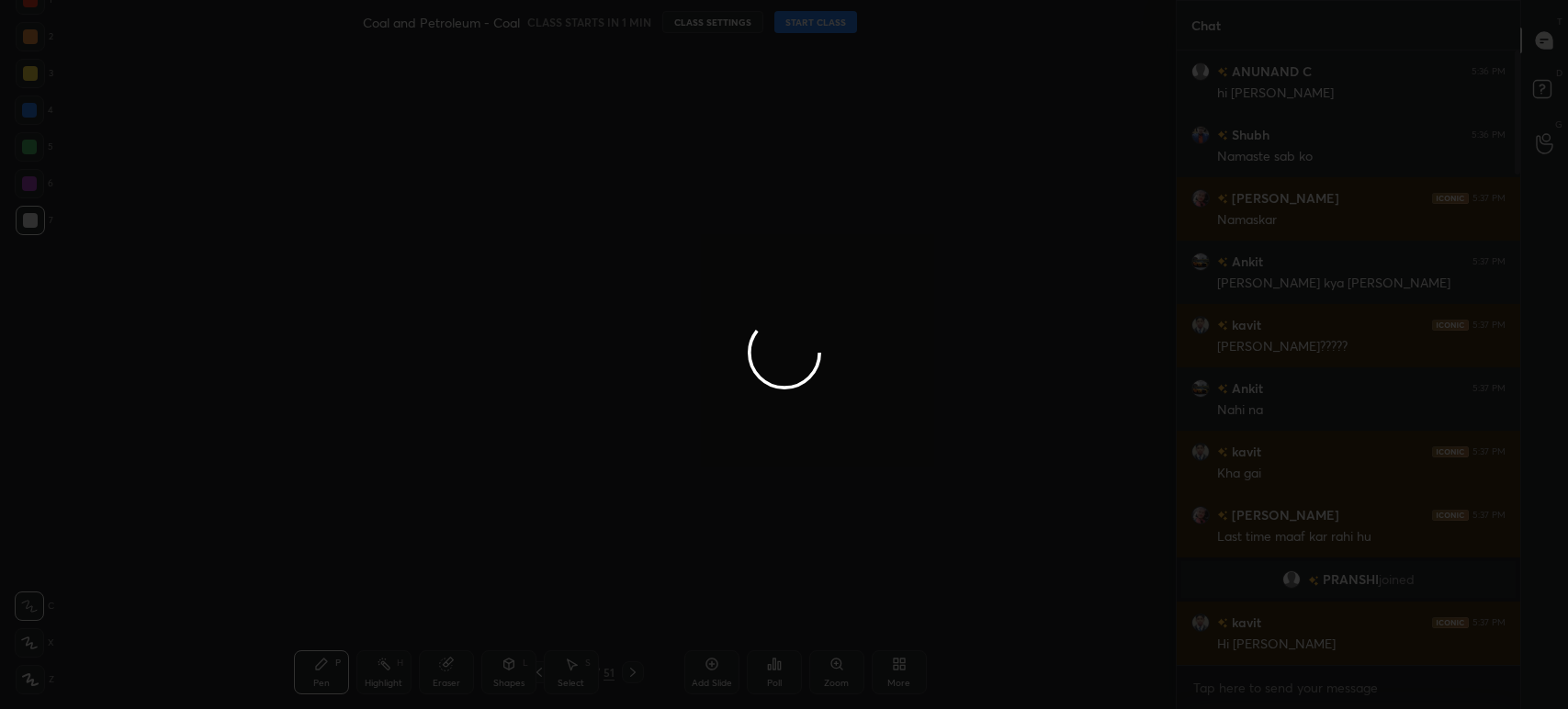
type textarea "x"
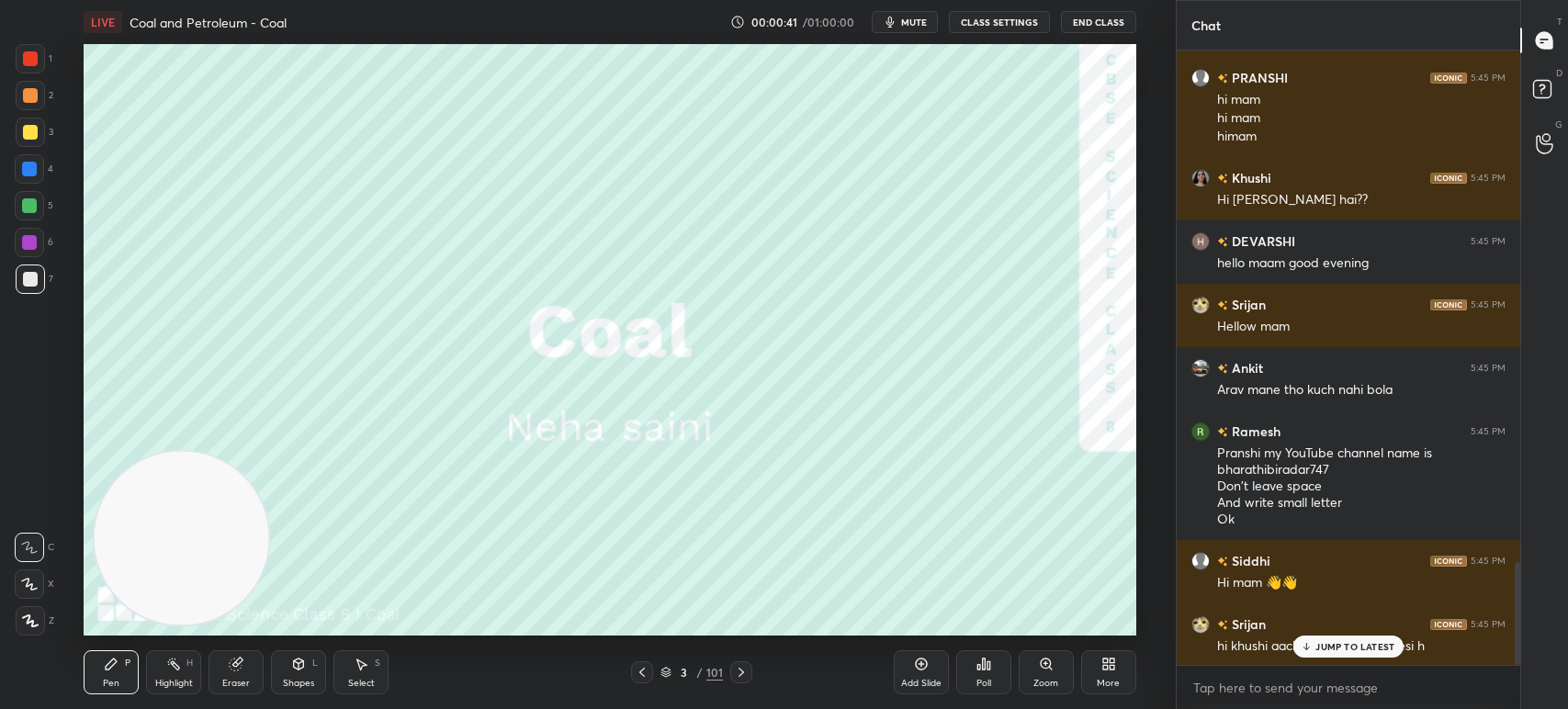
scroll to position [3054, 0]
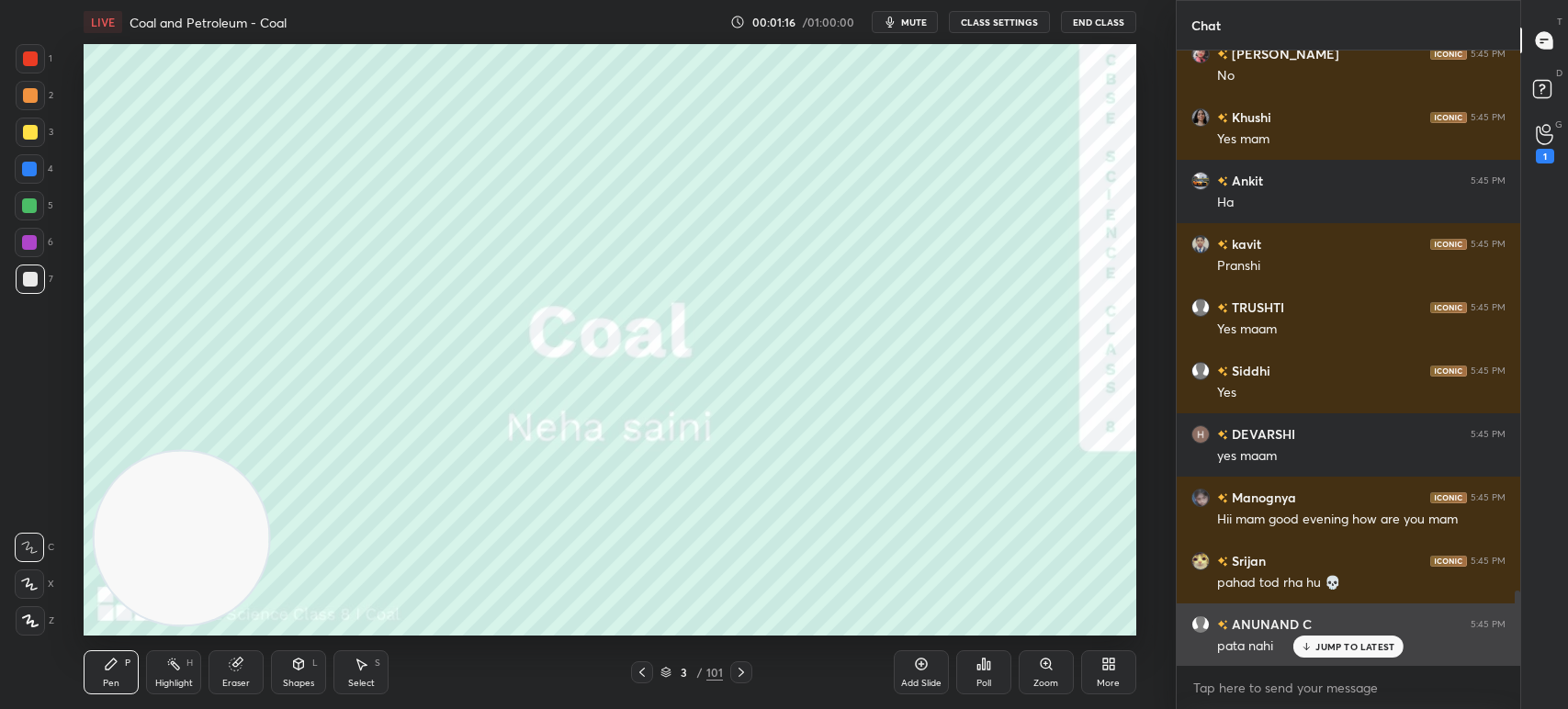
click at [1329, 638] on div "JUMP TO LATEST" at bounding box center [1348, 647] width 110 height 22
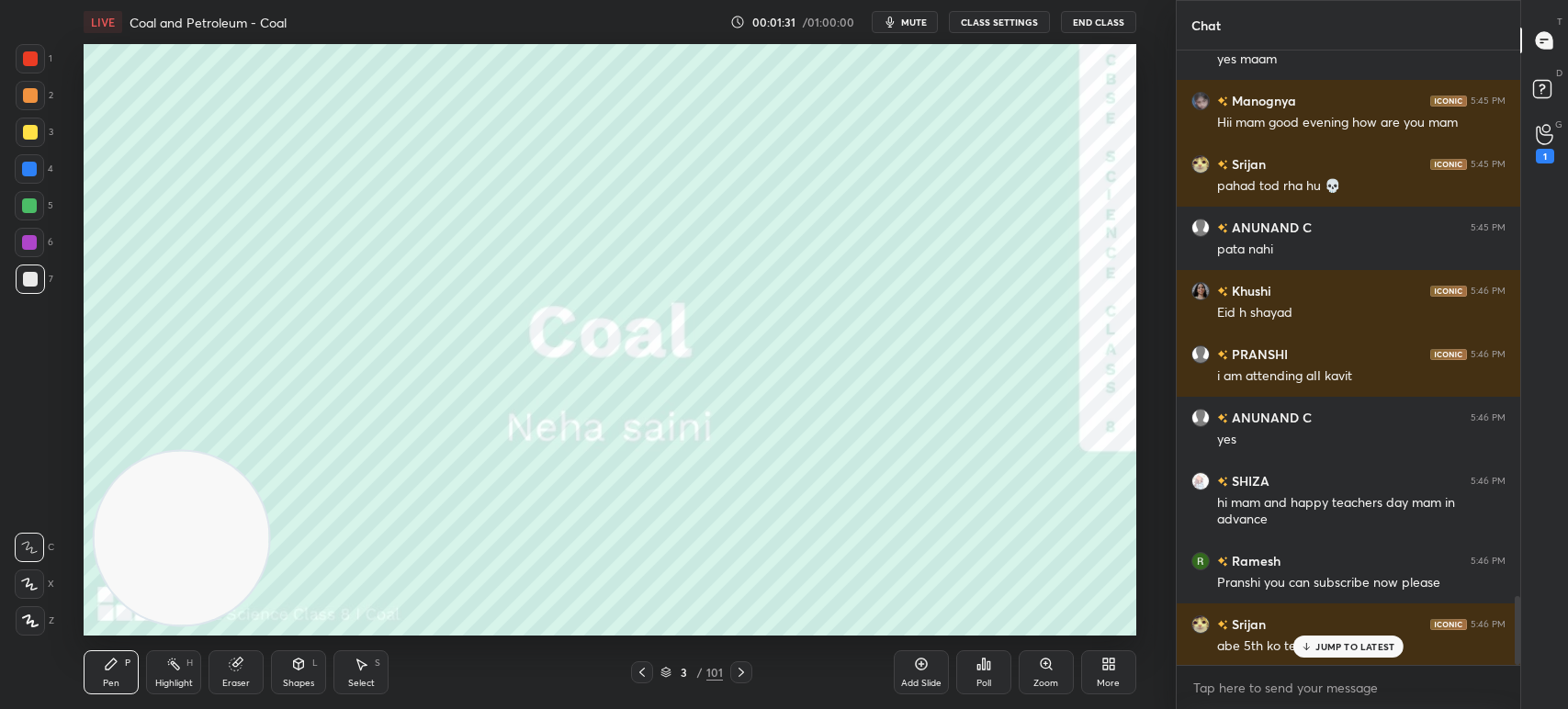
scroll to position [4933, 0]
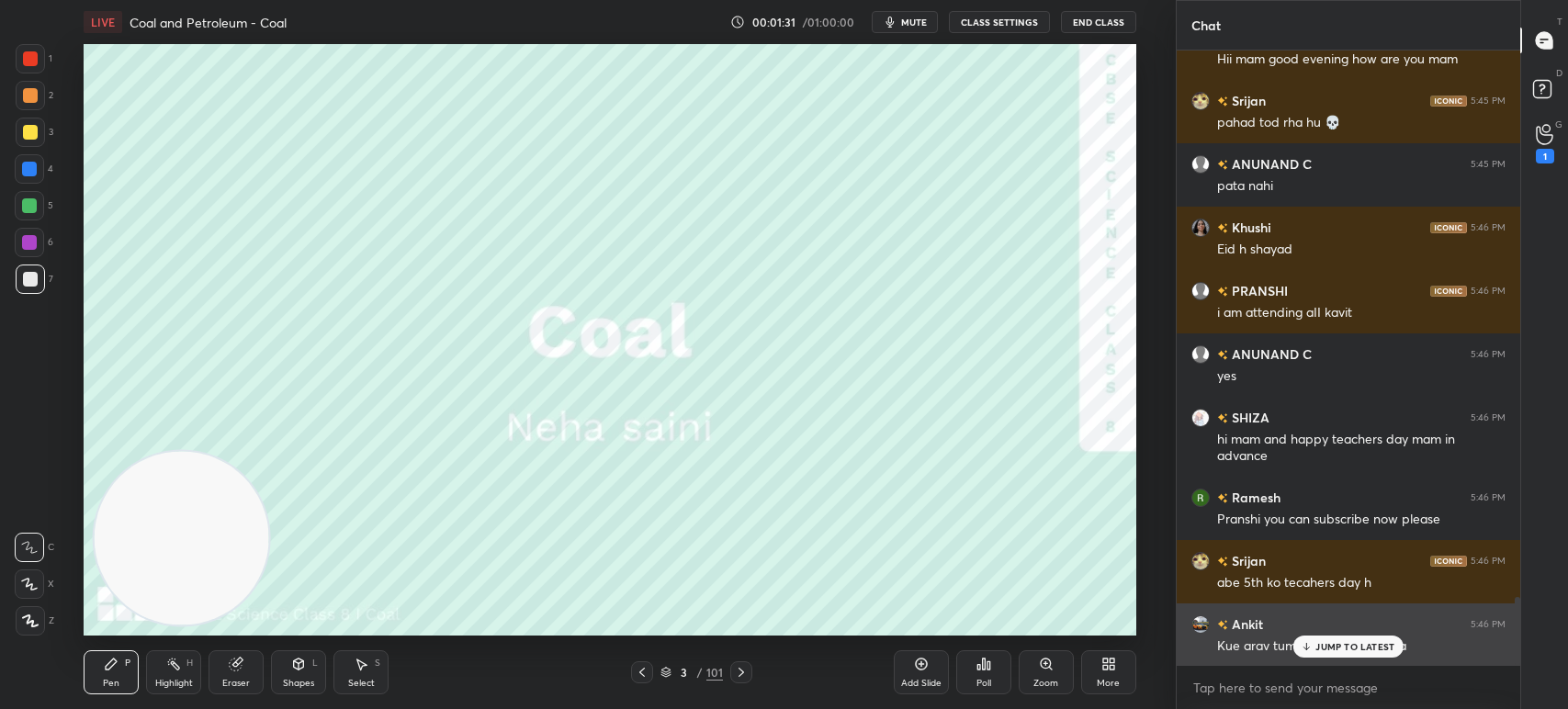
click at [1379, 649] on p "JUMP TO LATEST" at bounding box center [1354, 646] width 79 height 11
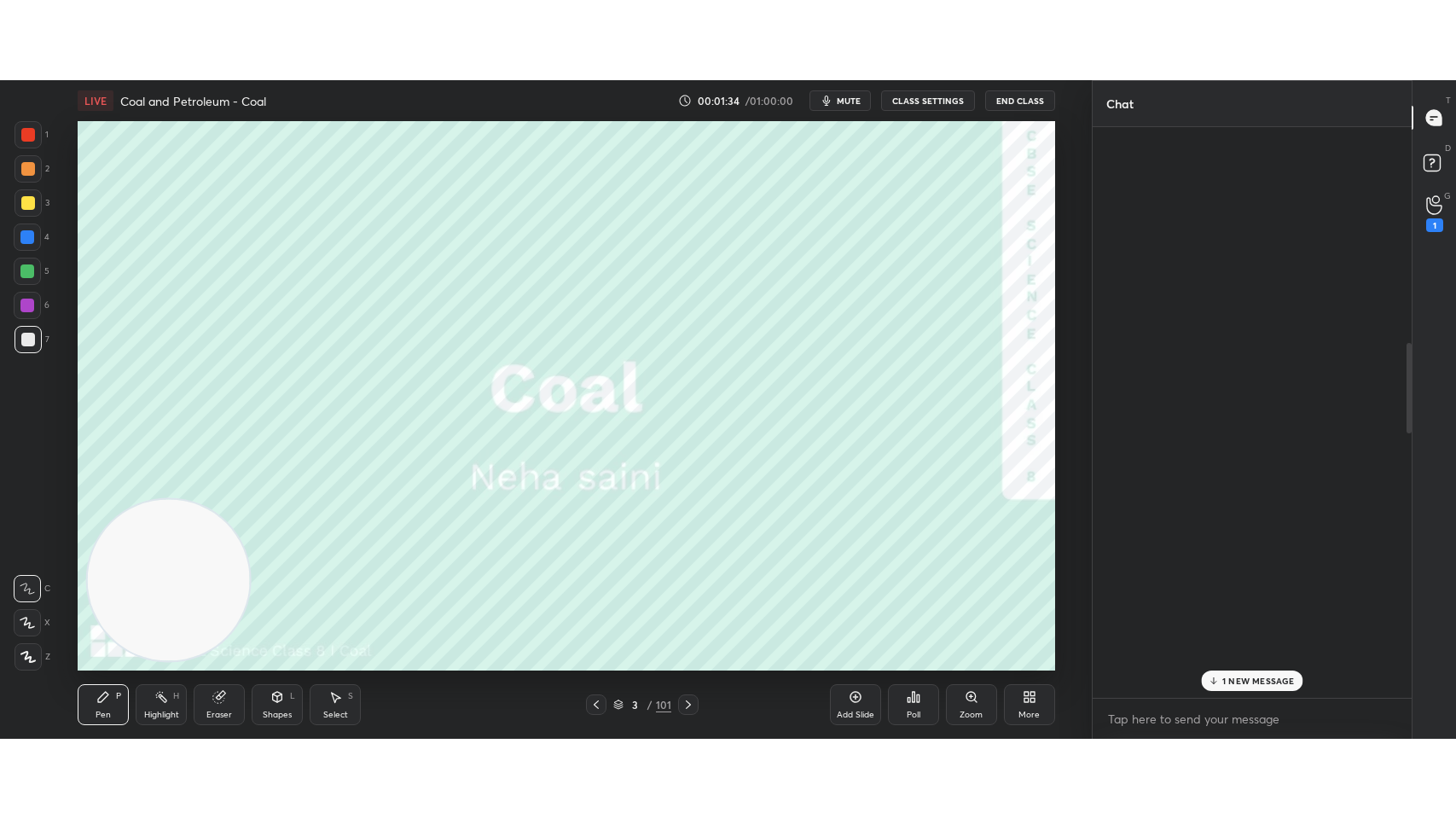
scroll to position [1788, 0]
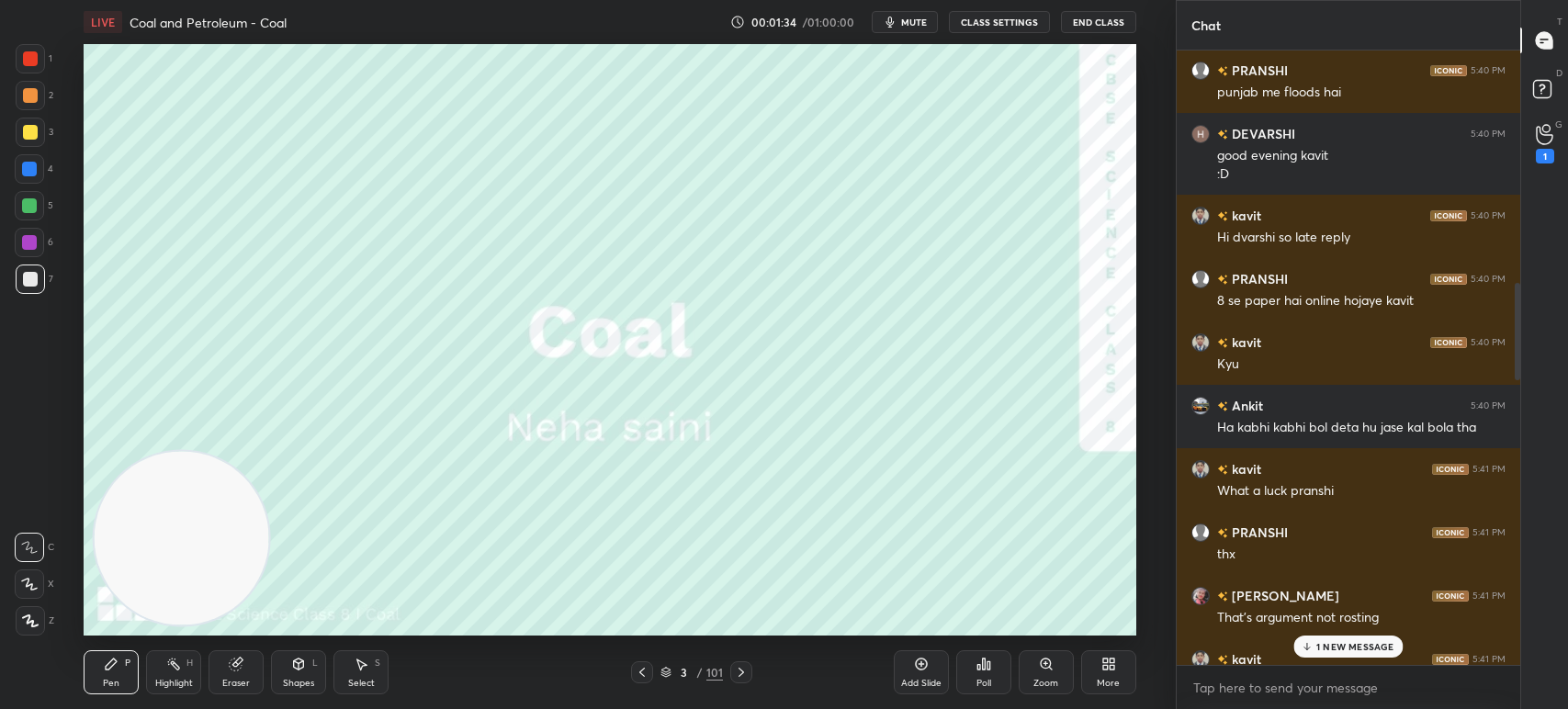
click at [1123, 679] on div "More" at bounding box center [1108, 673] width 55 height 44
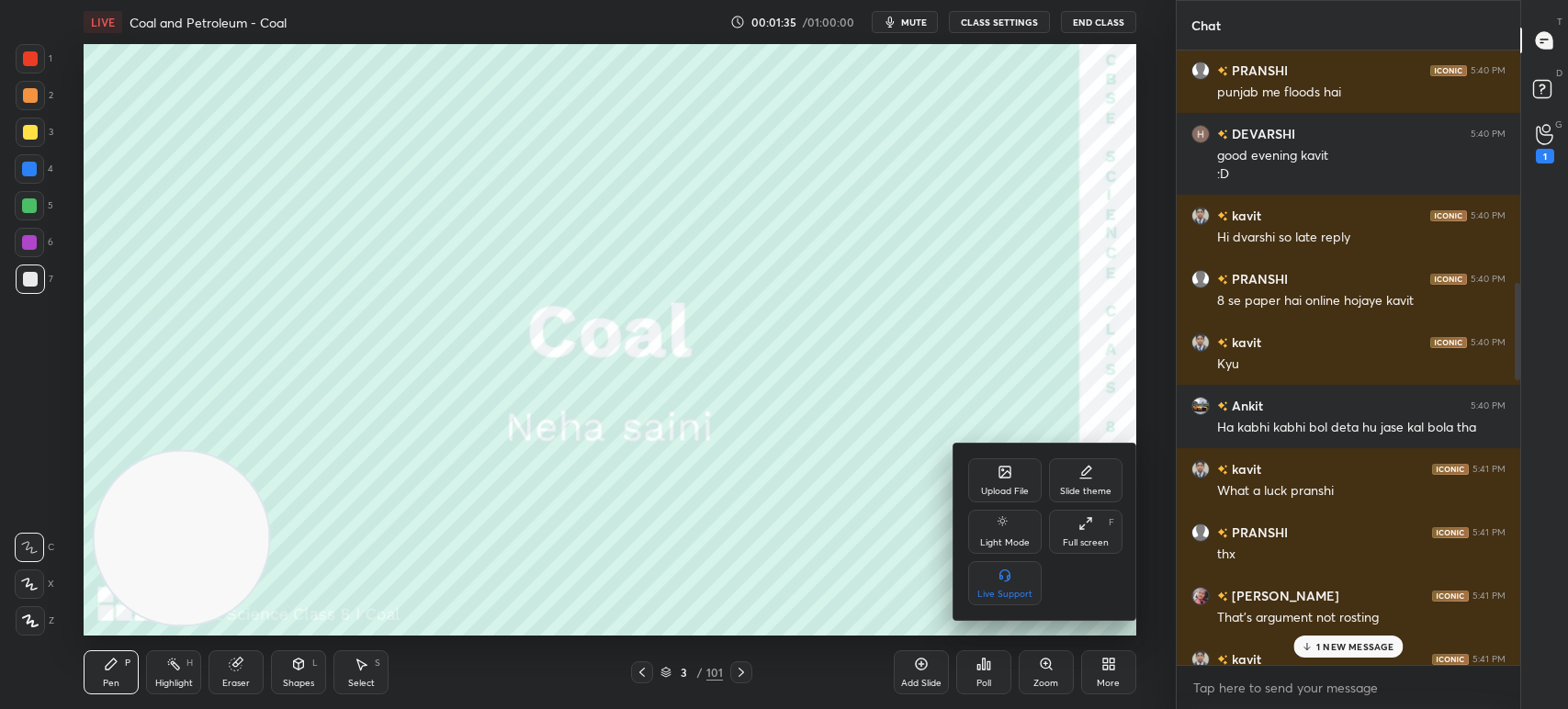
click at [1084, 535] on div "Full screen F" at bounding box center [1086, 532] width 74 height 44
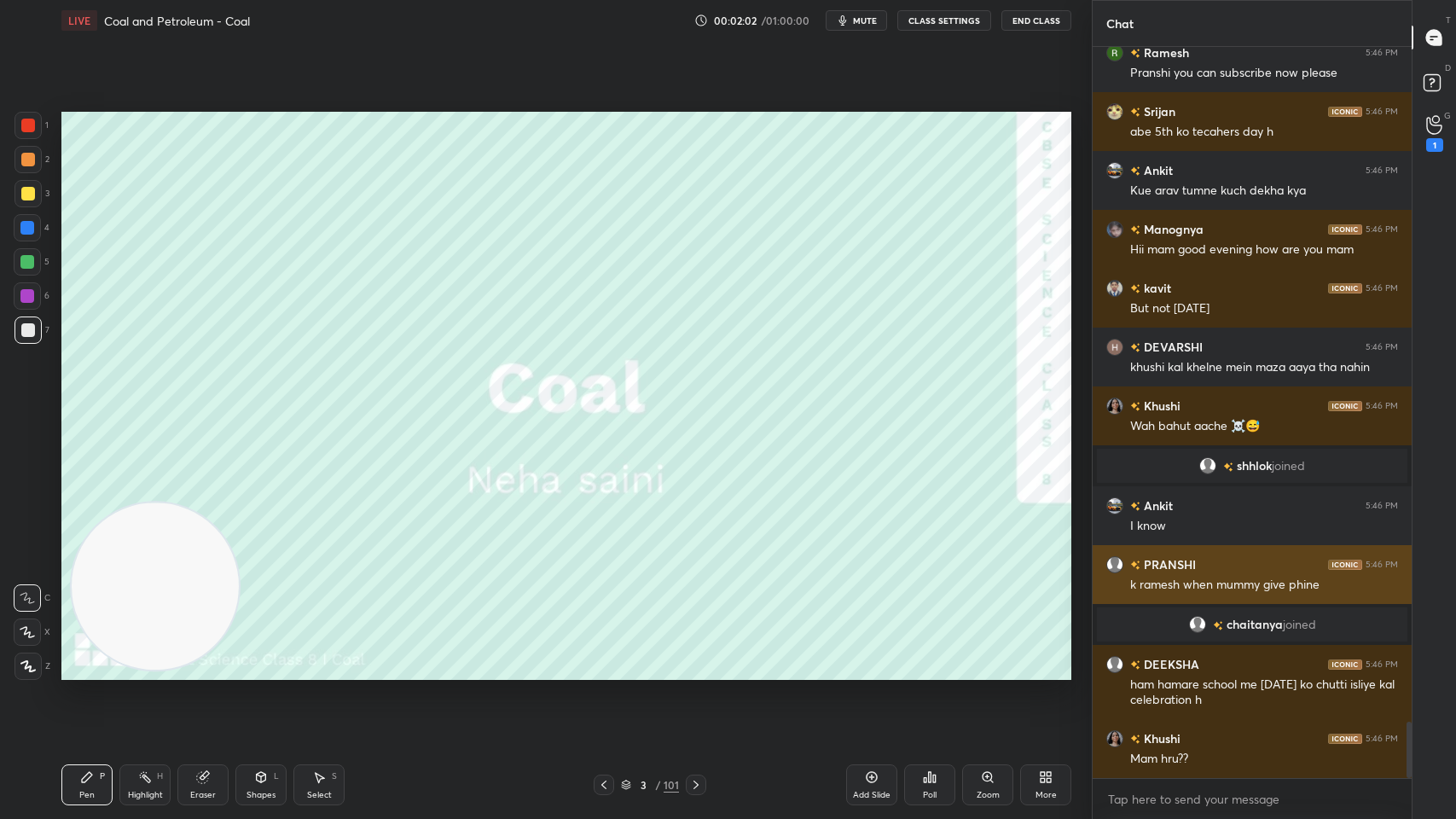
scroll to position [8698, 0]
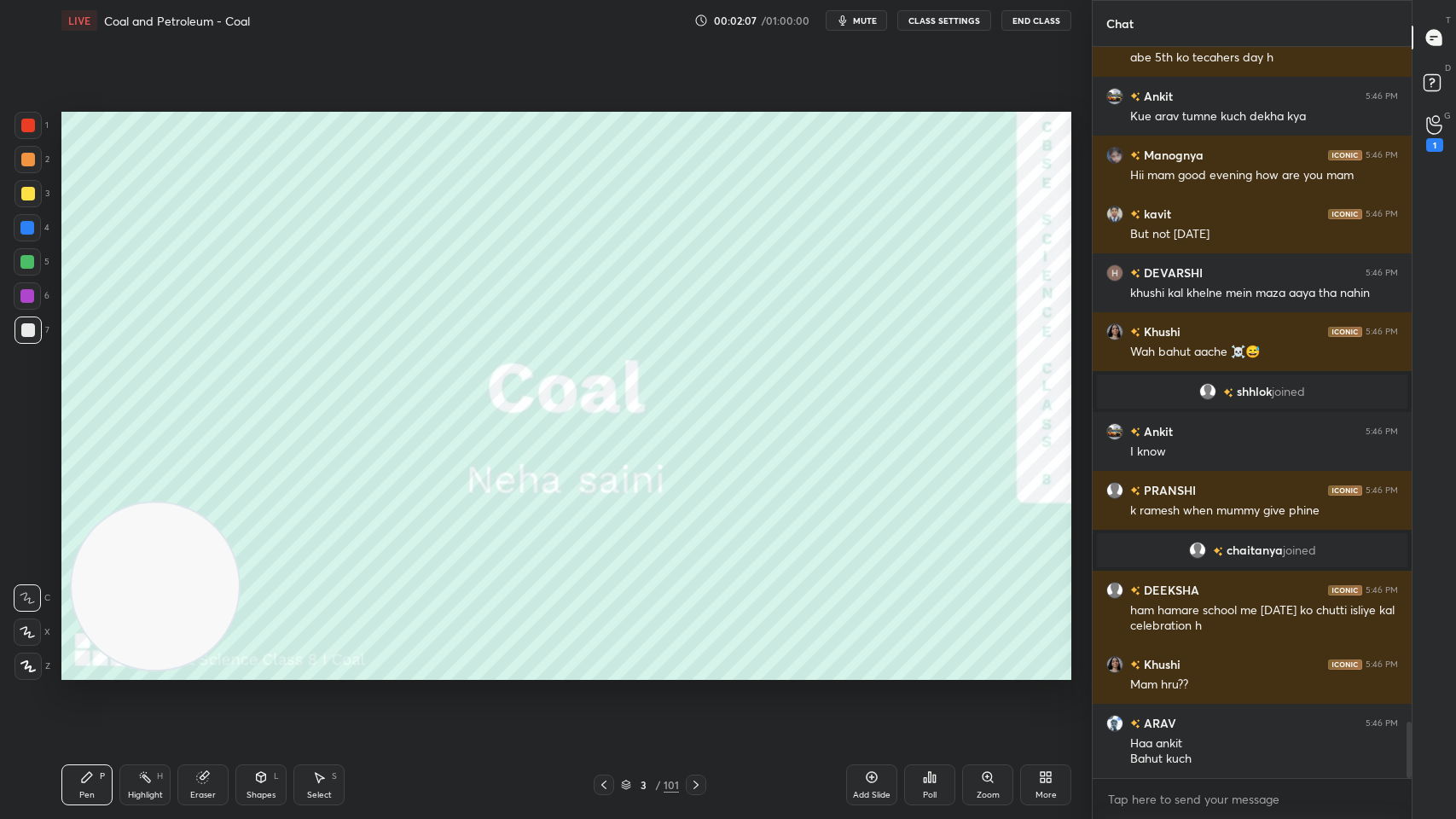
click at [1451, 144] on div "G Raise Hand (G) 1" at bounding box center [1434, 133] width 44 height 48
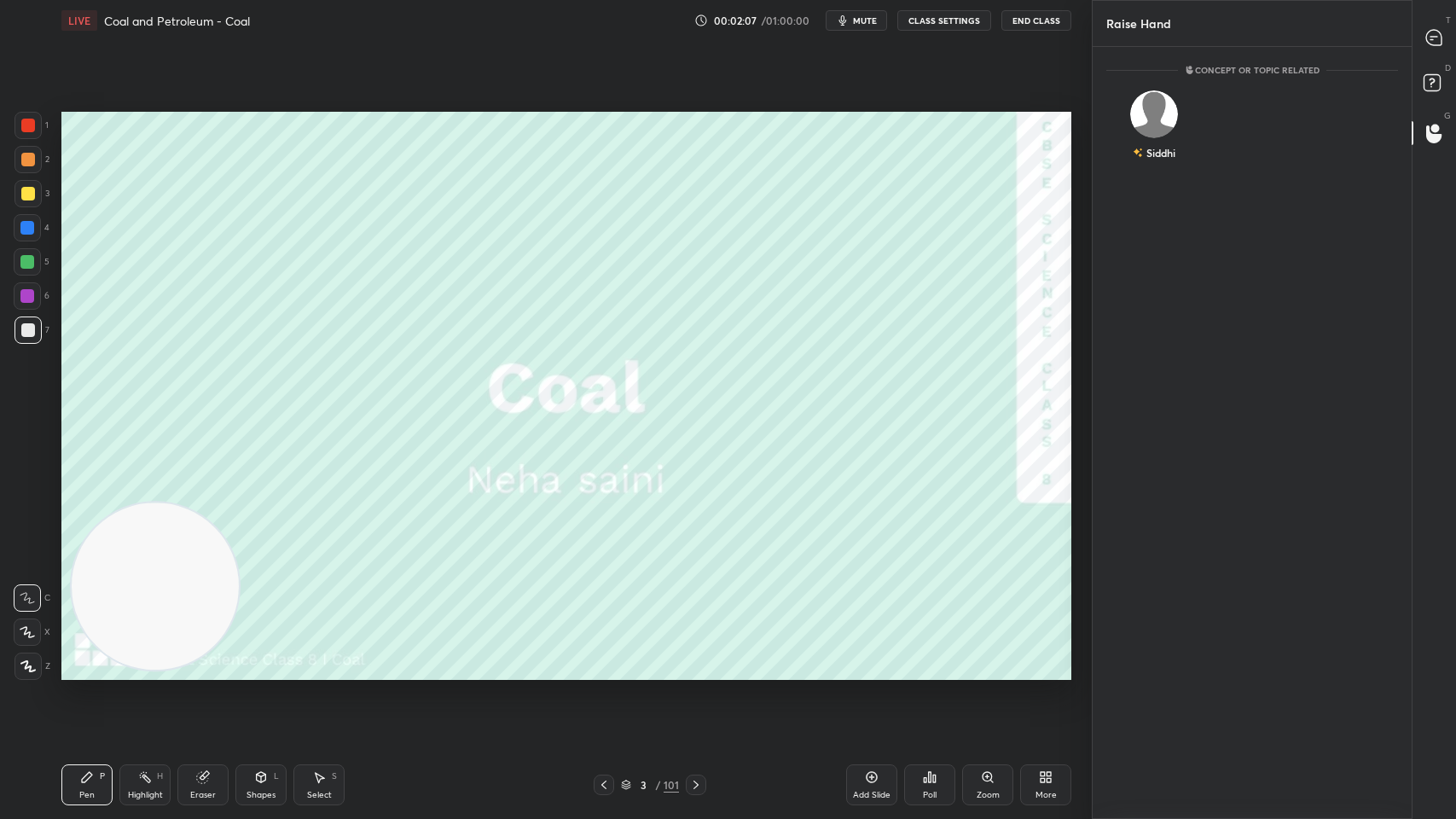
click at [1419, 82] on icon at bounding box center [1435, 86] width 31 height 31
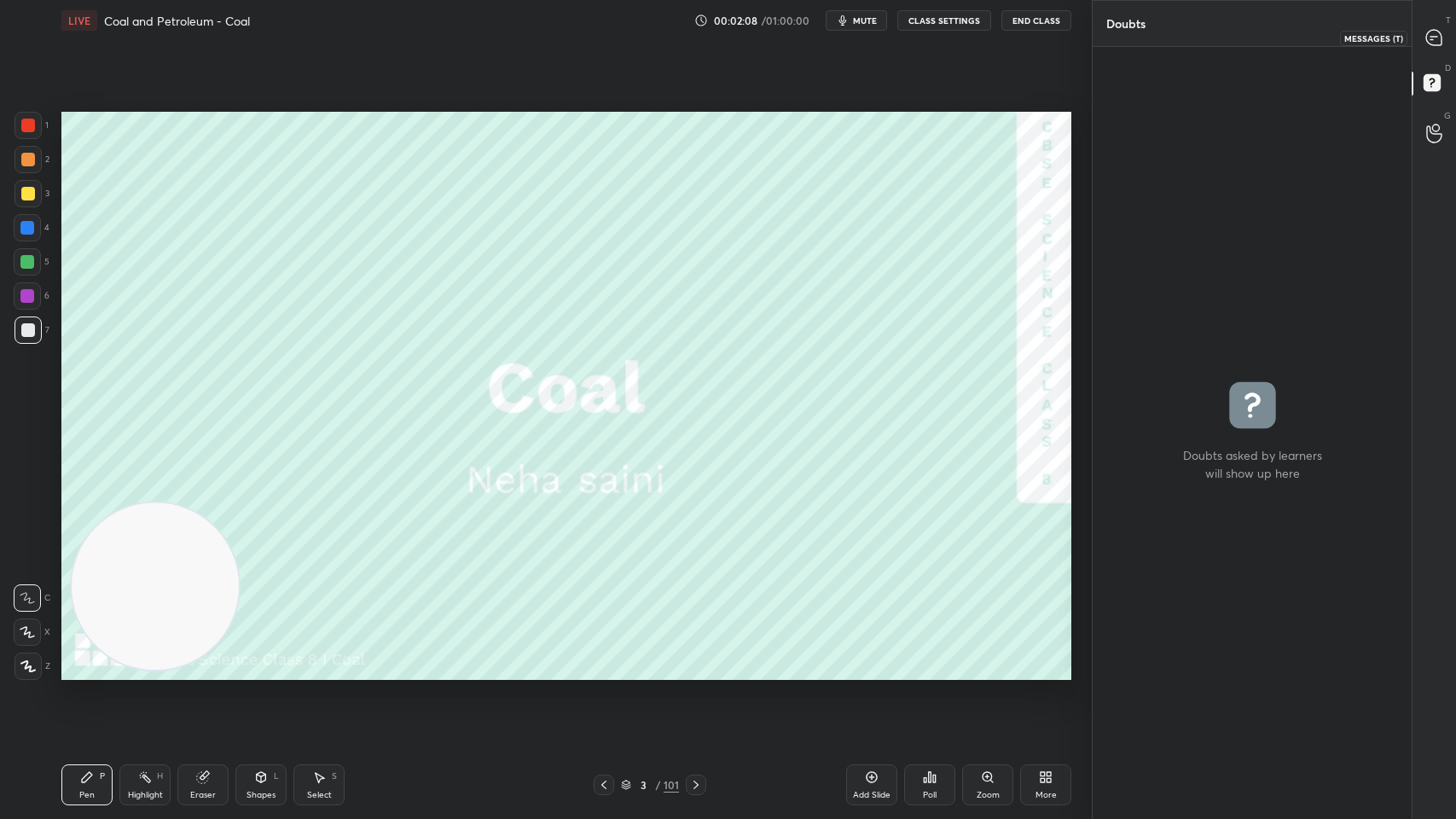
click at [1438, 30] on icon at bounding box center [1434, 38] width 18 height 18
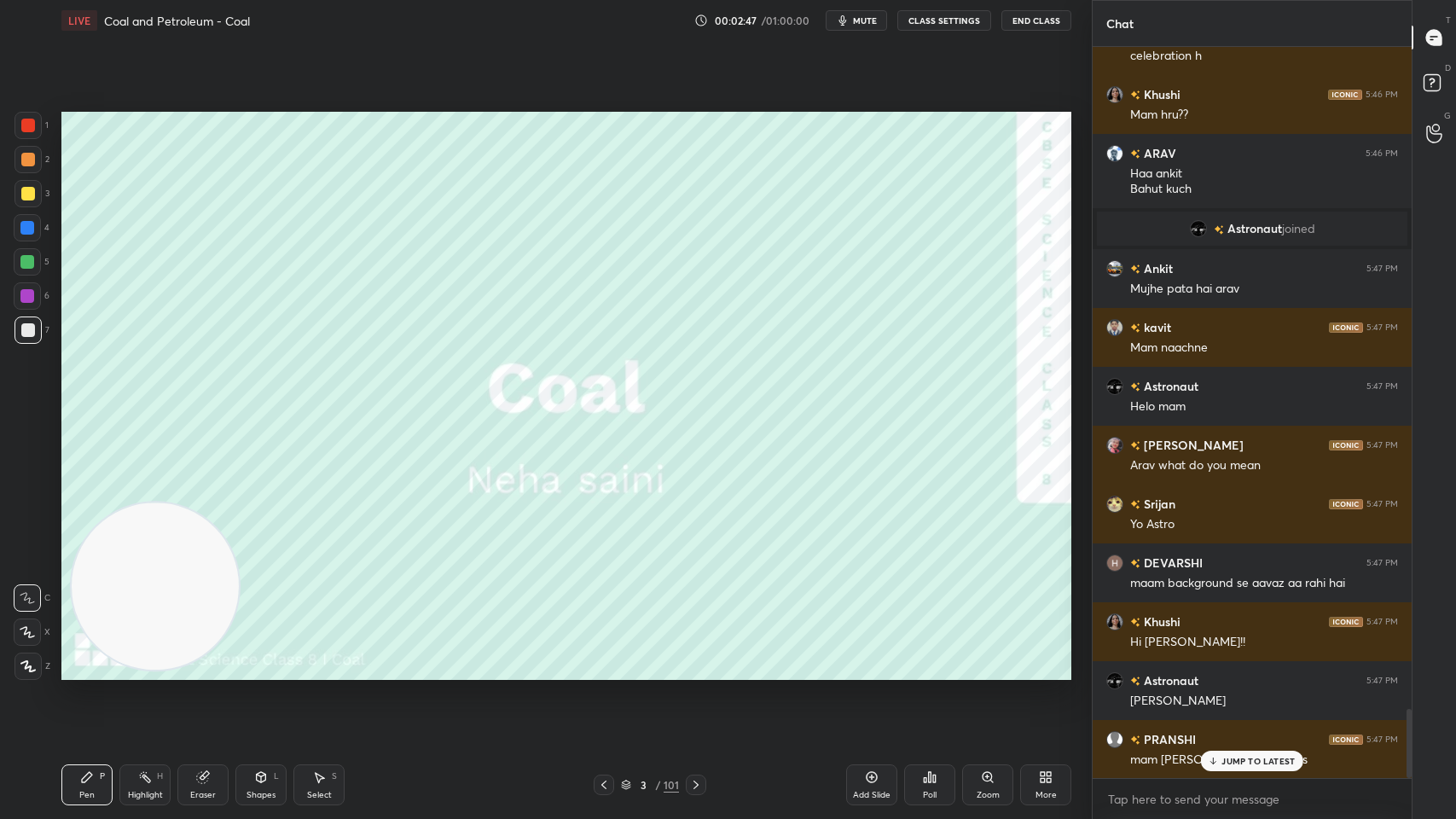
scroll to position [6974, 0]
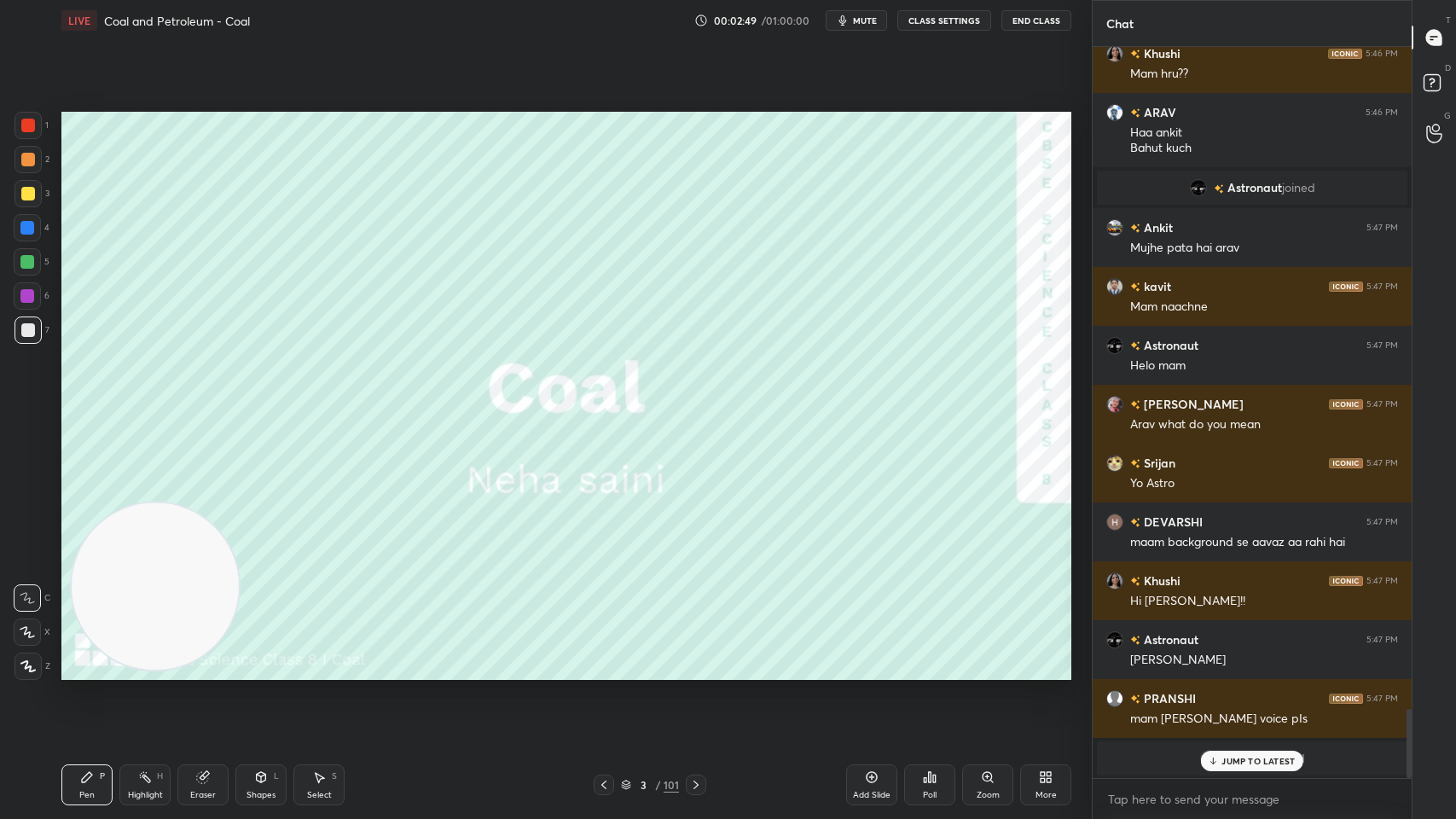
click at [1249, 657] on div "JUMP TO LATEST" at bounding box center [1252, 760] width 102 height 20
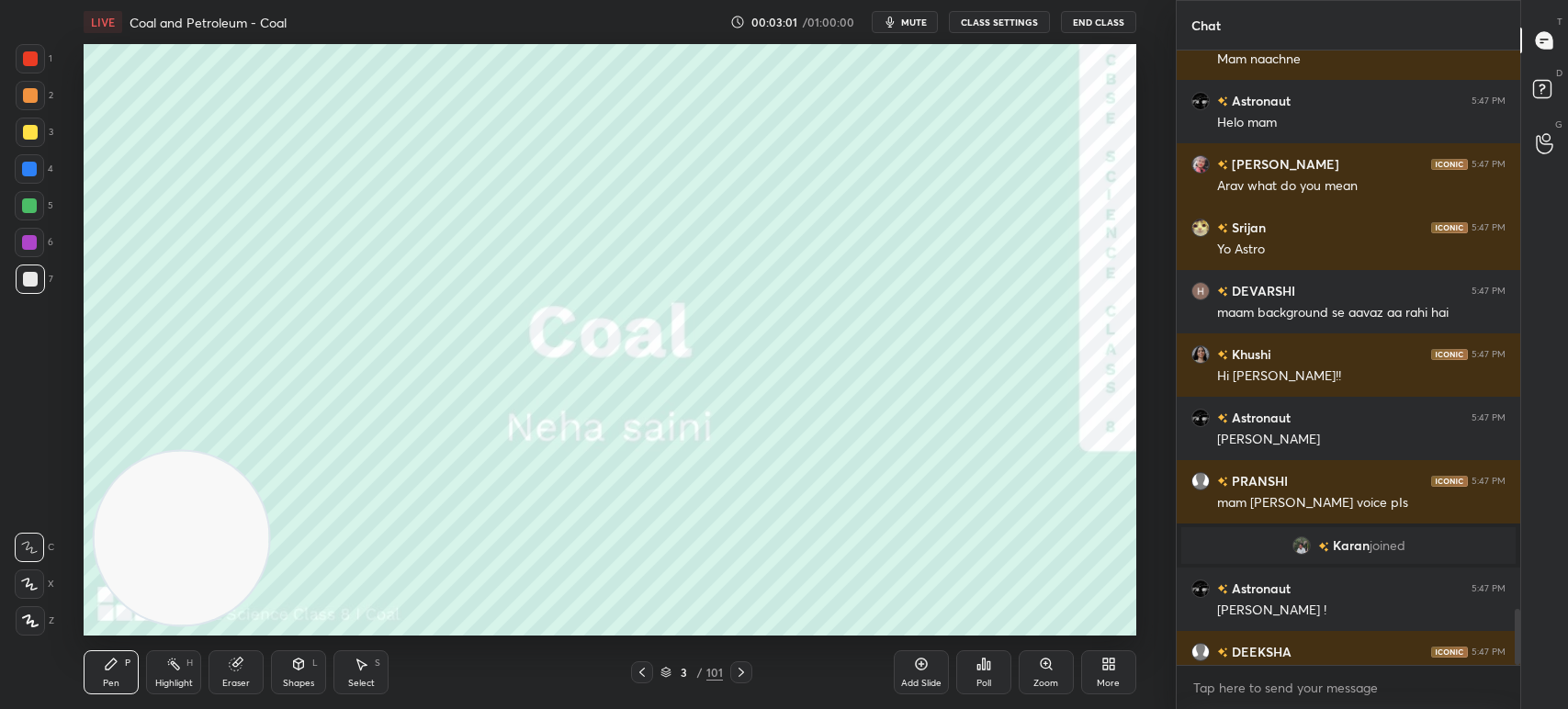
scroll to position [7, 6]
type textarea "x"
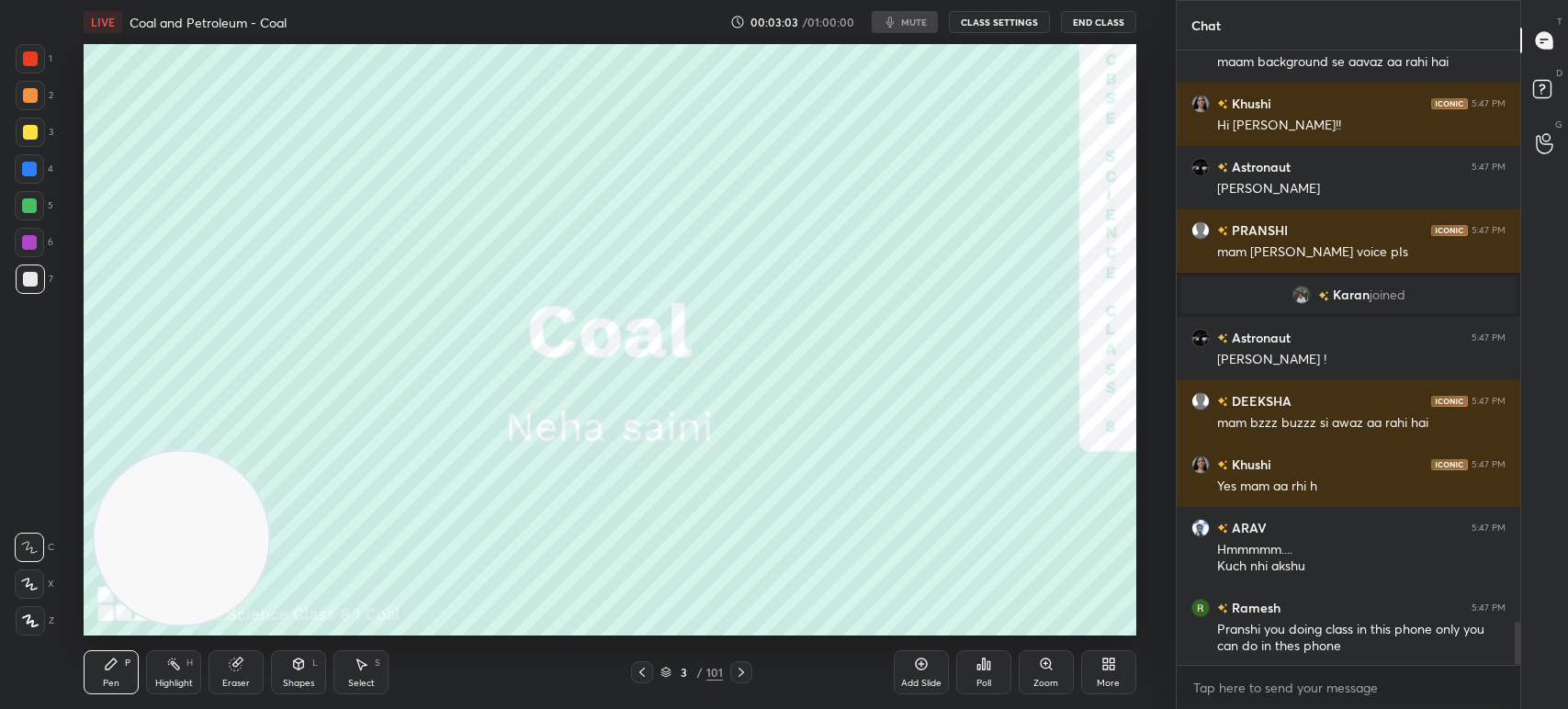
scroll to position [8099, 0]
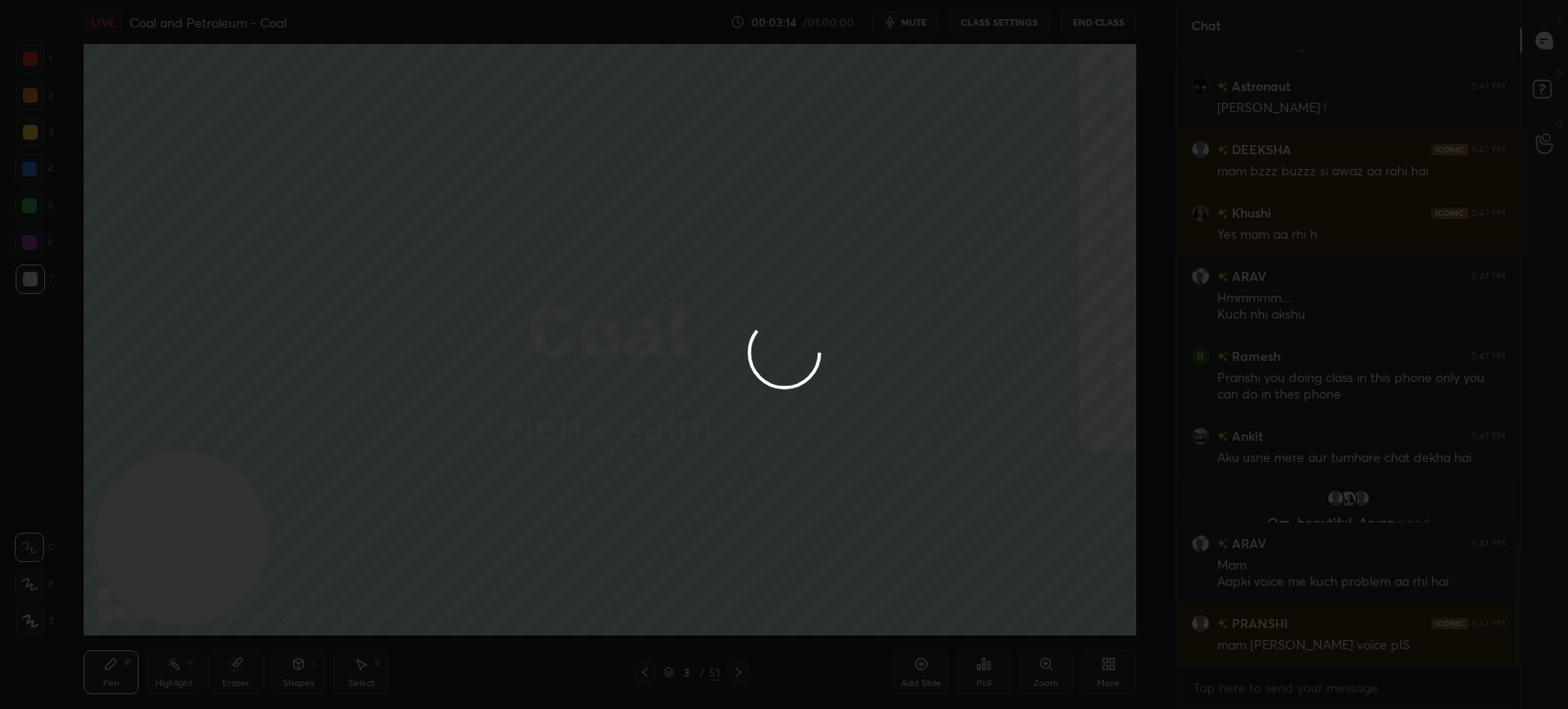
click at [1386, 649] on div at bounding box center [784, 354] width 1568 height 709
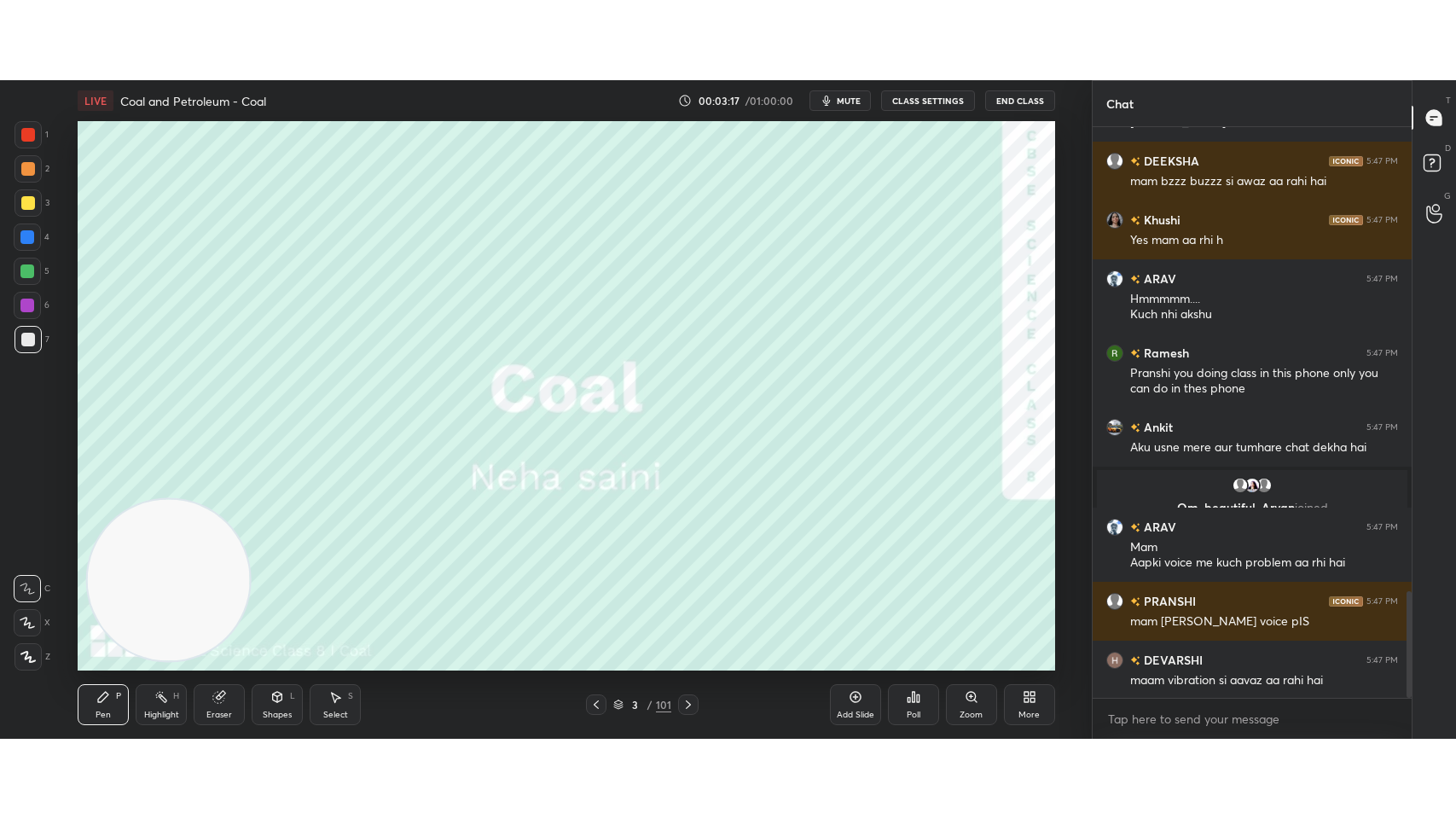
scroll to position [2497, 0]
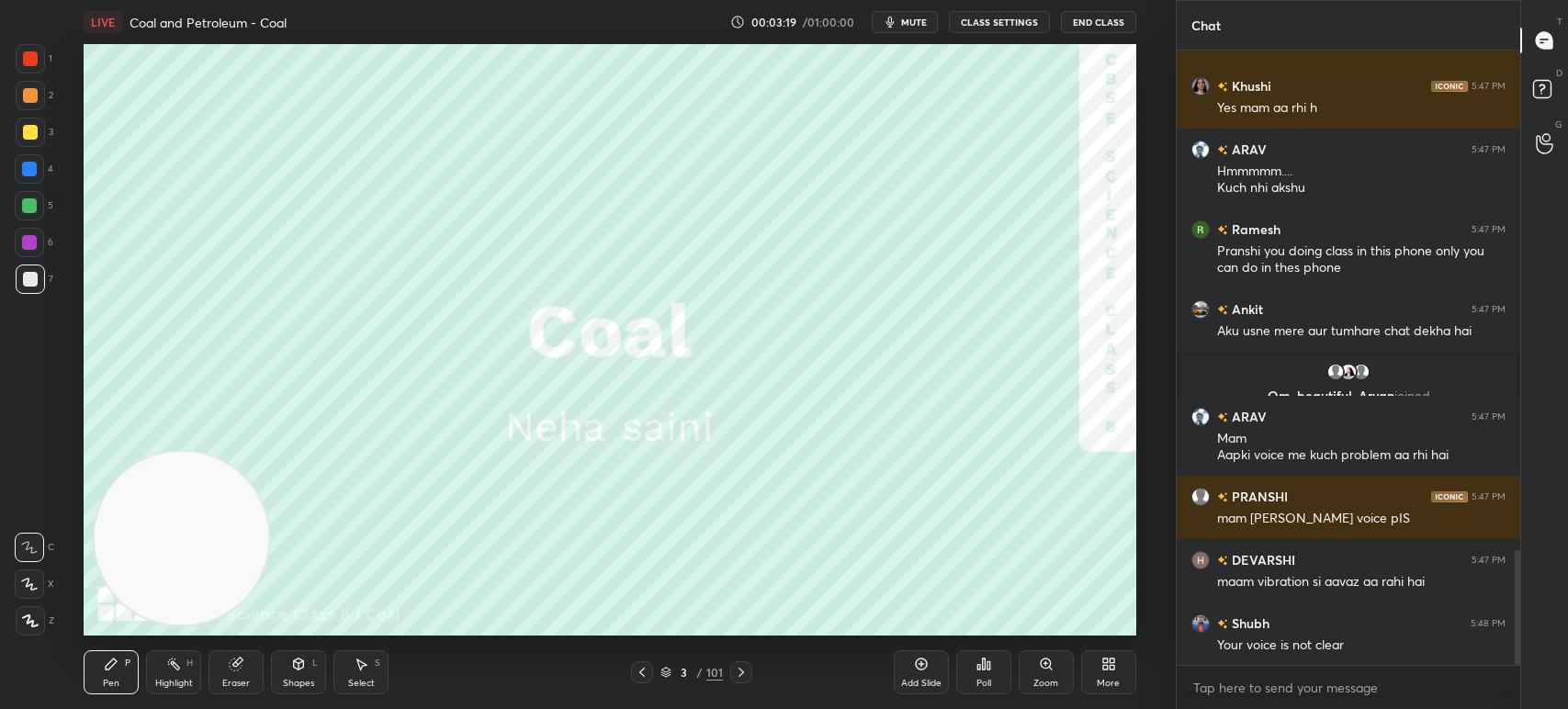
click at [1098, 677] on div "More" at bounding box center [1108, 673] width 55 height 44
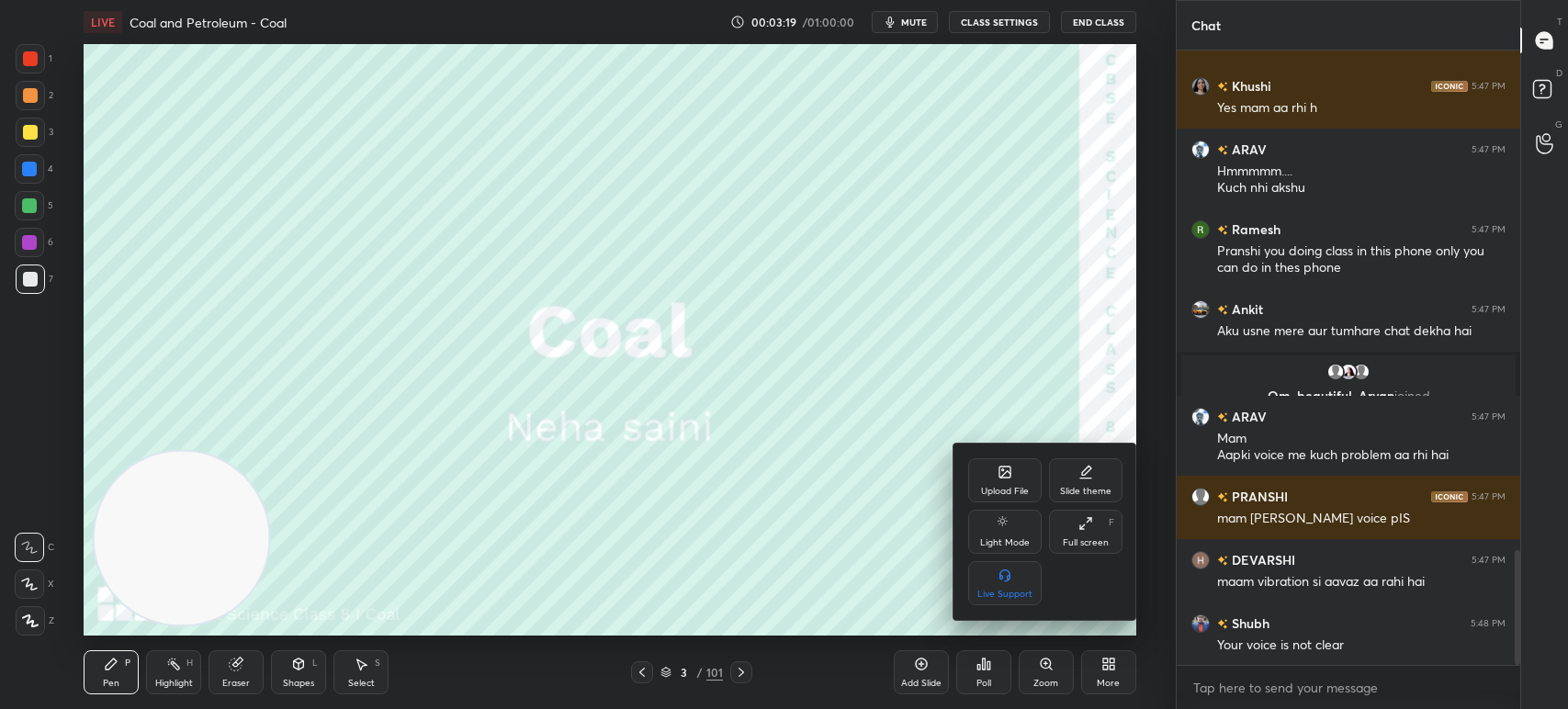
click at [1075, 549] on div "Full screen F" at bounding box center [1086, 532] width 74 height 44
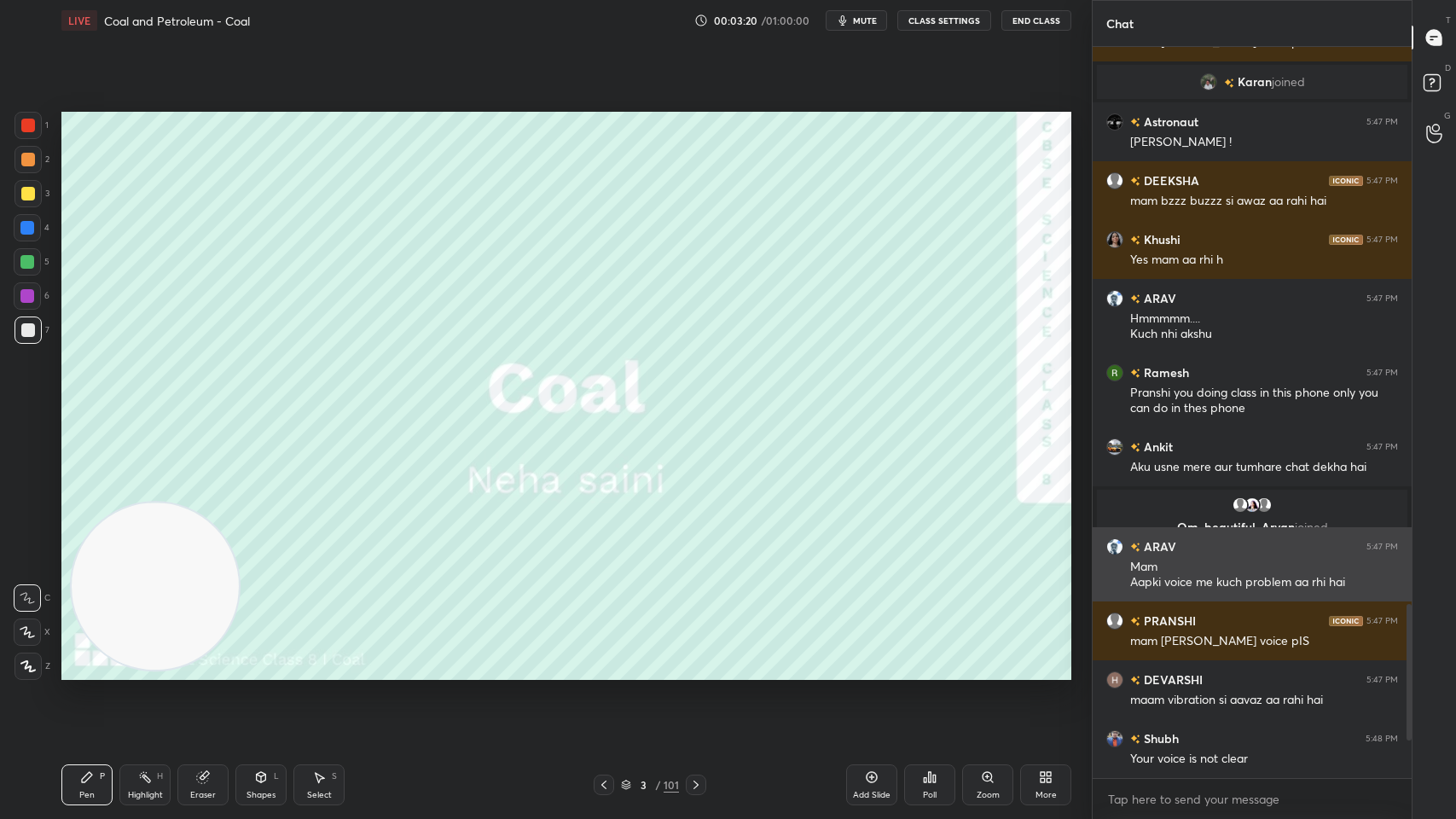
scroll to position [2399, 0]
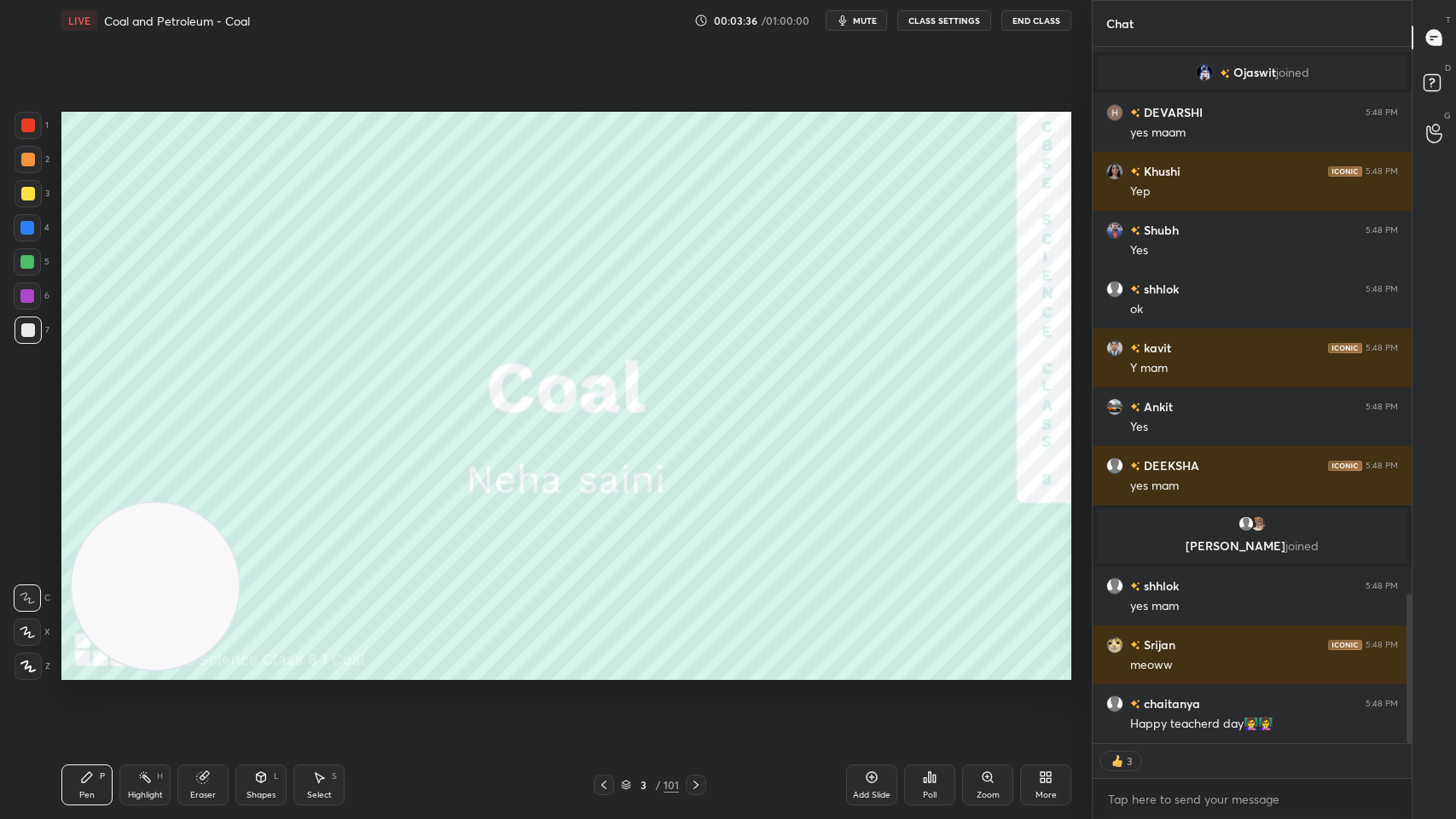
type textarea "x"
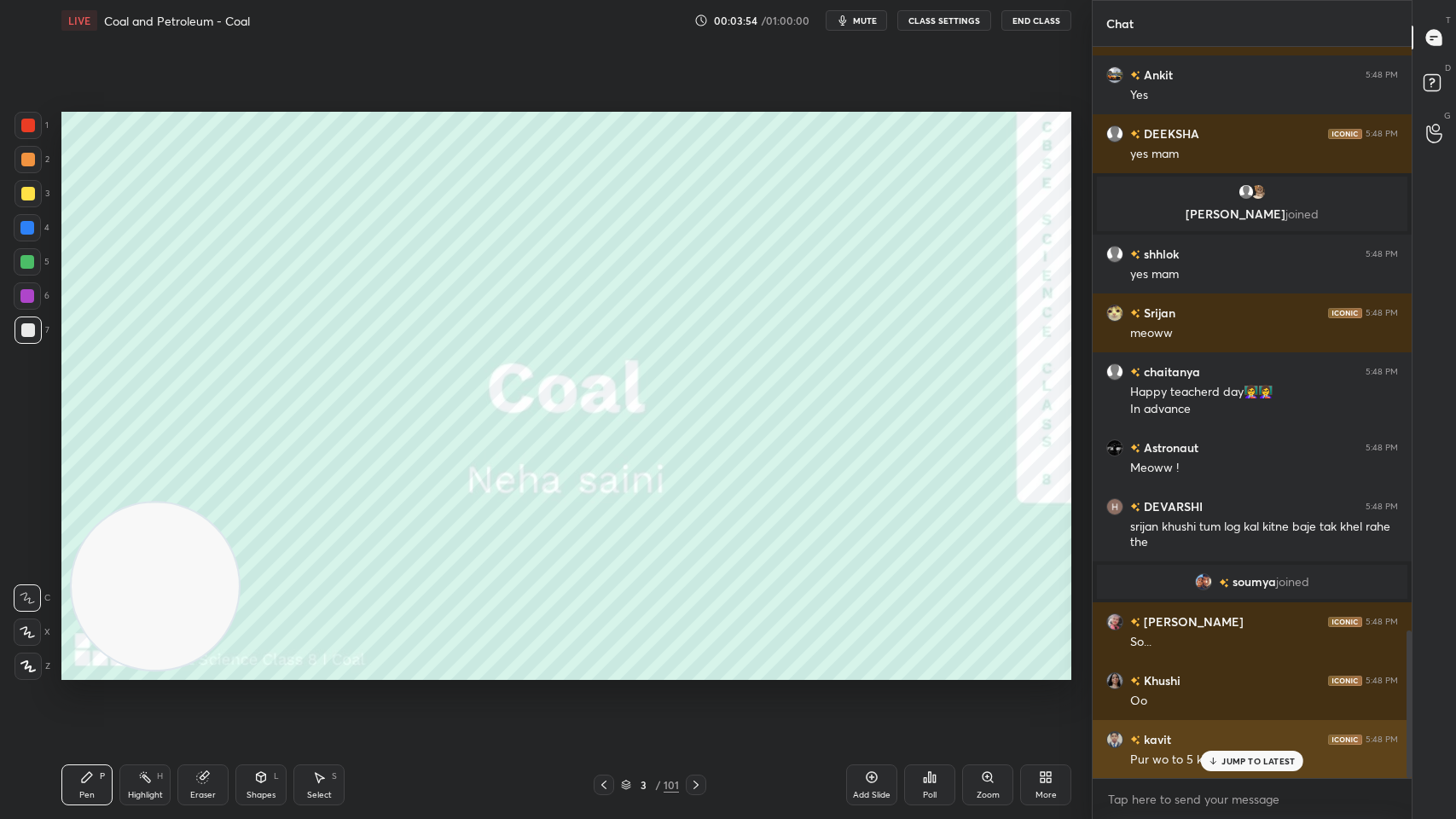
click at [1260, 657] on p "JUMP TO LATEST" at bounding box center [1258, 760] width 73 height 10
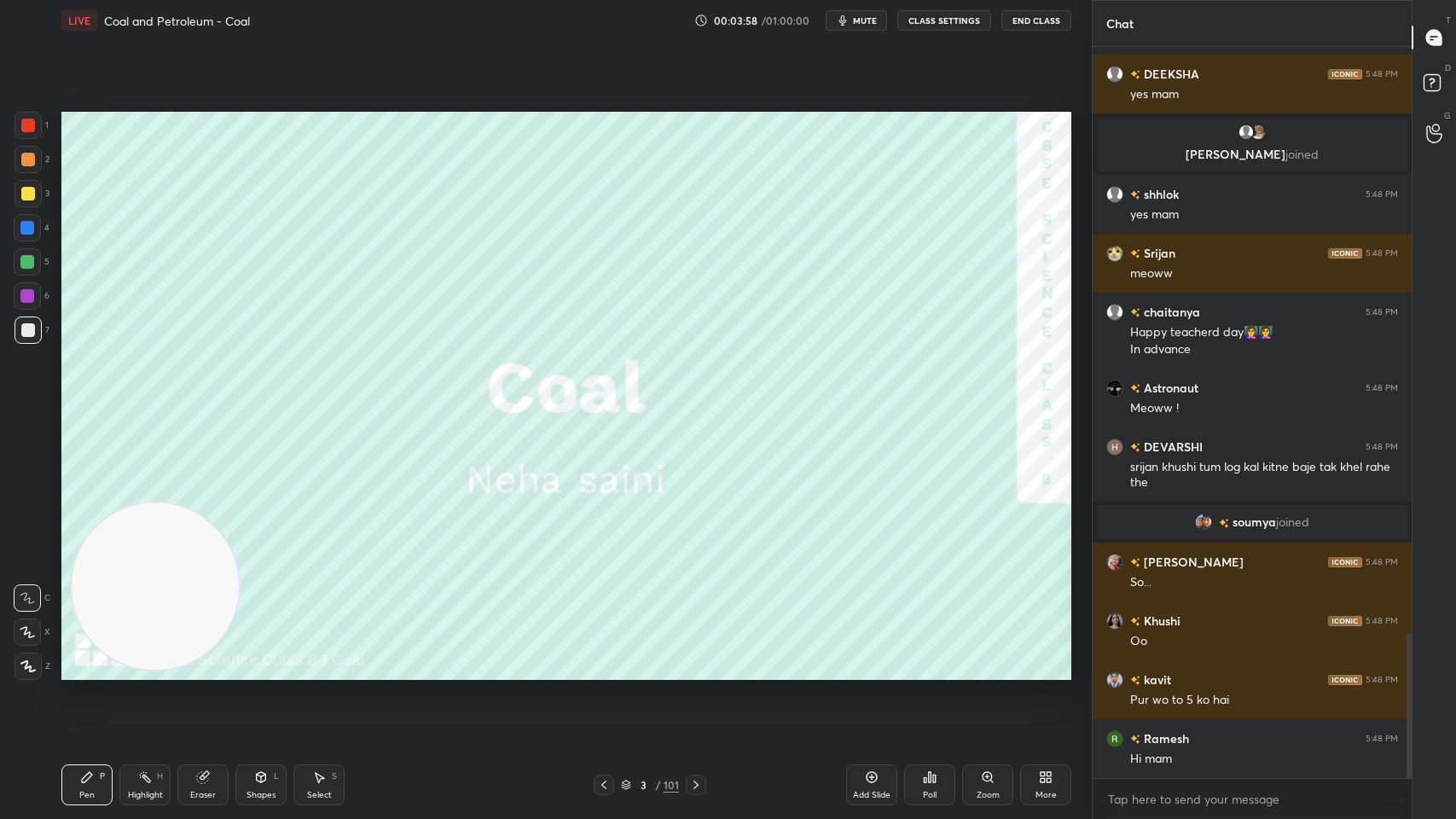
click at [22, 335] on div at bounding box center [27, 330] width 14 height 14
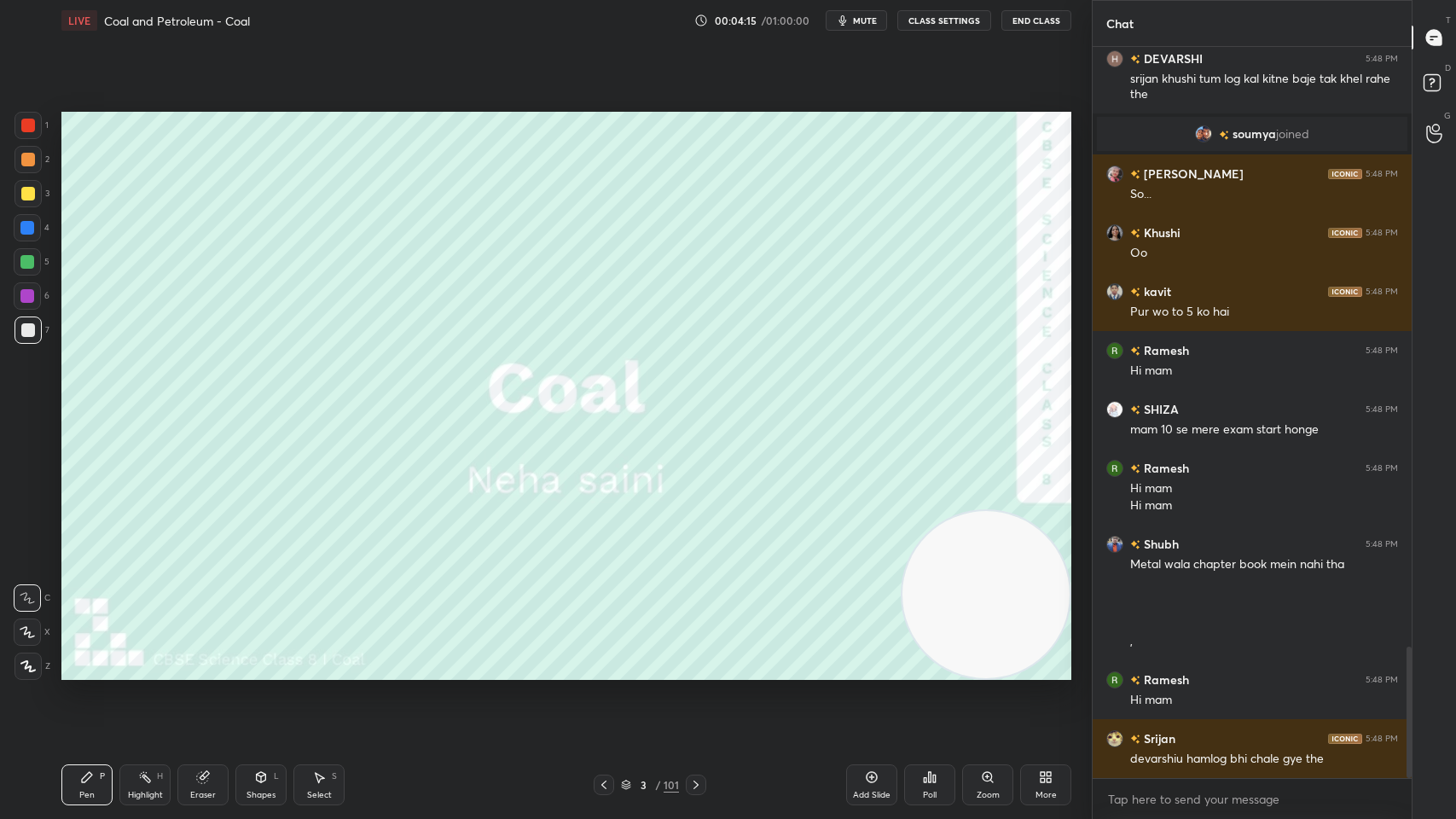
click at [1225, 657] on div "Srijan 5:48 PM" at bounding box center [1251, 739] width 292 height 18
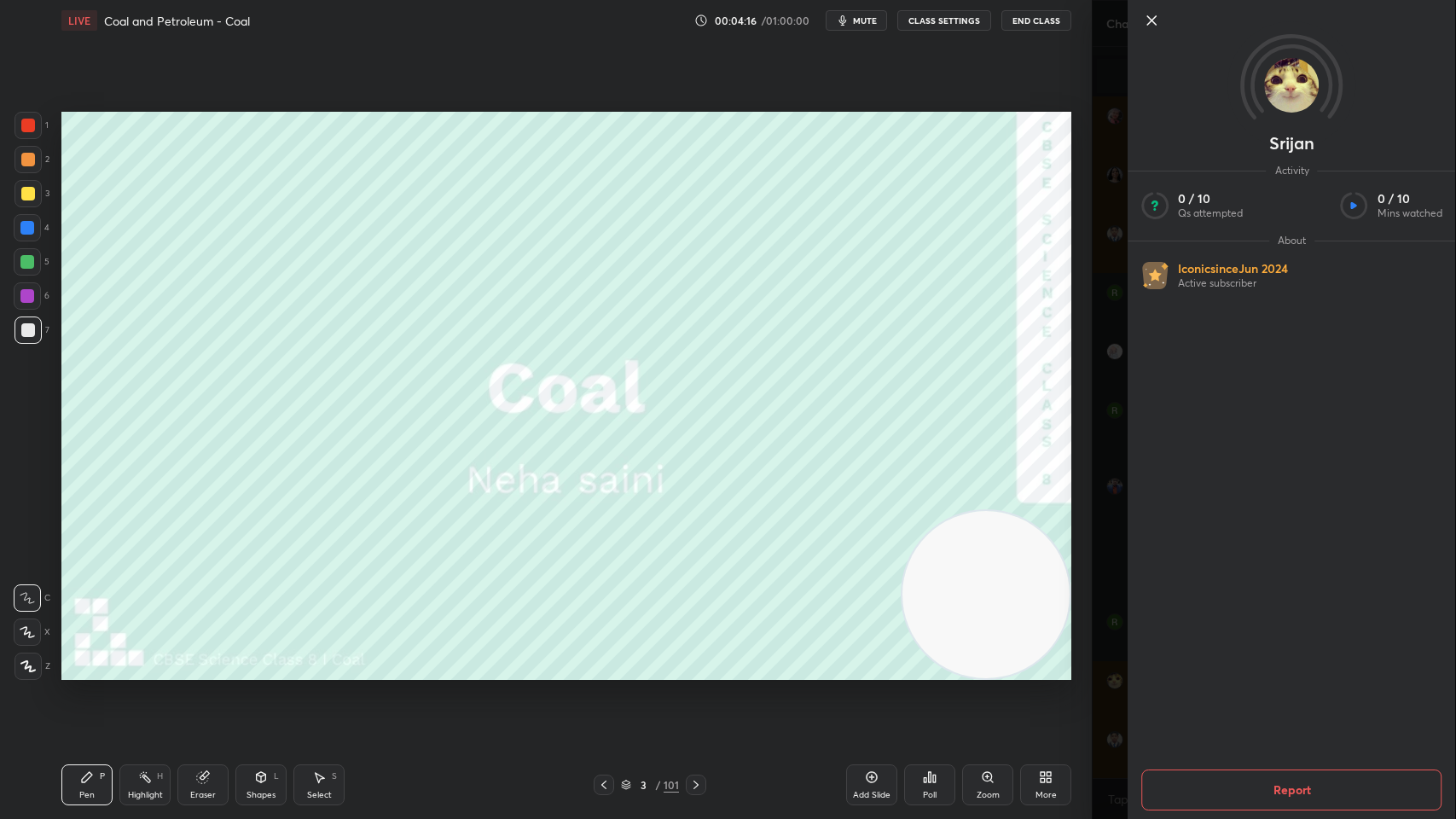
click at [687, 657] on div at bounding box center [696, 784] width 20 height 20
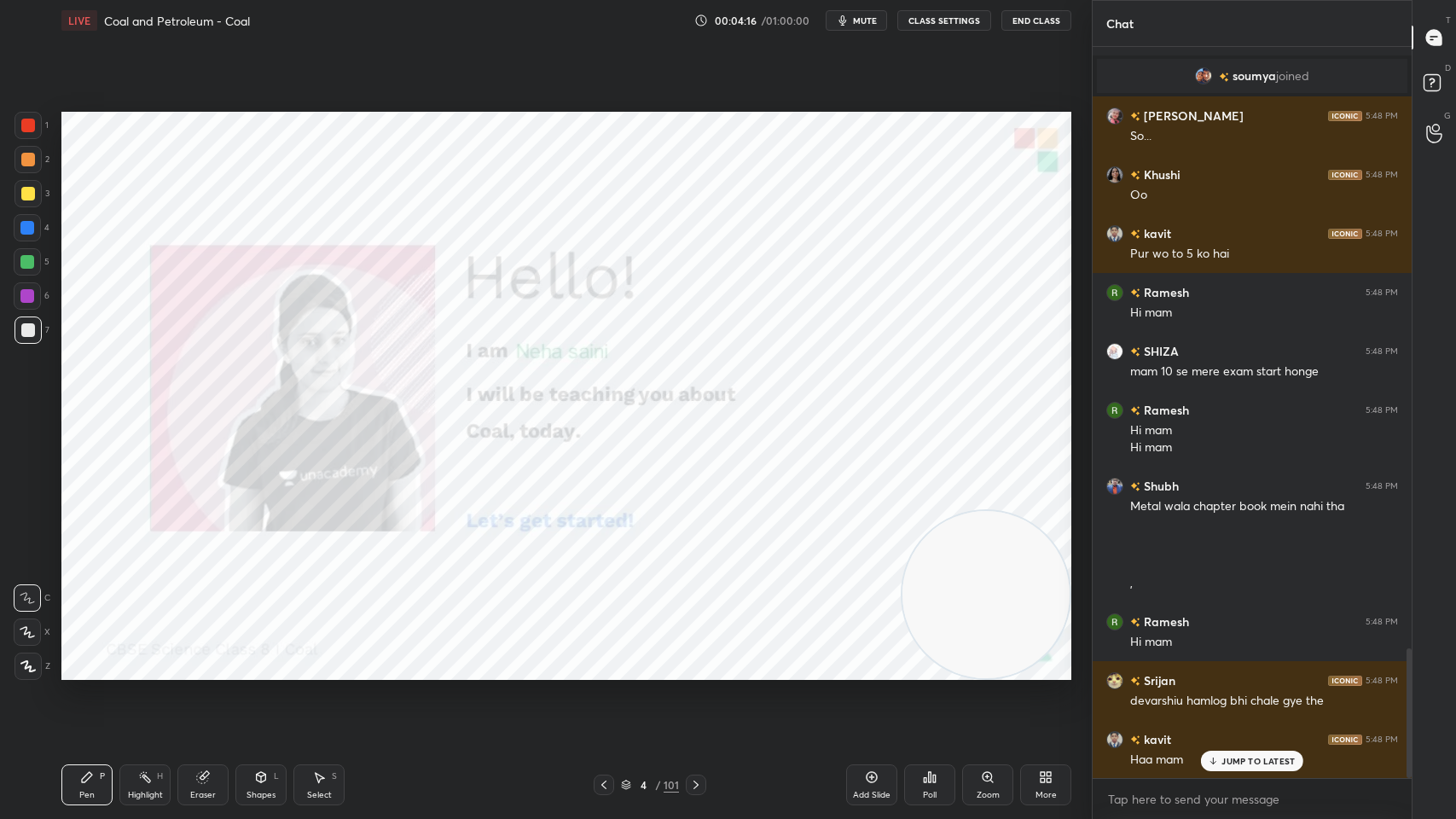
click at [694, 657] on icon at bounding box center [696, 784] width 14 height 14
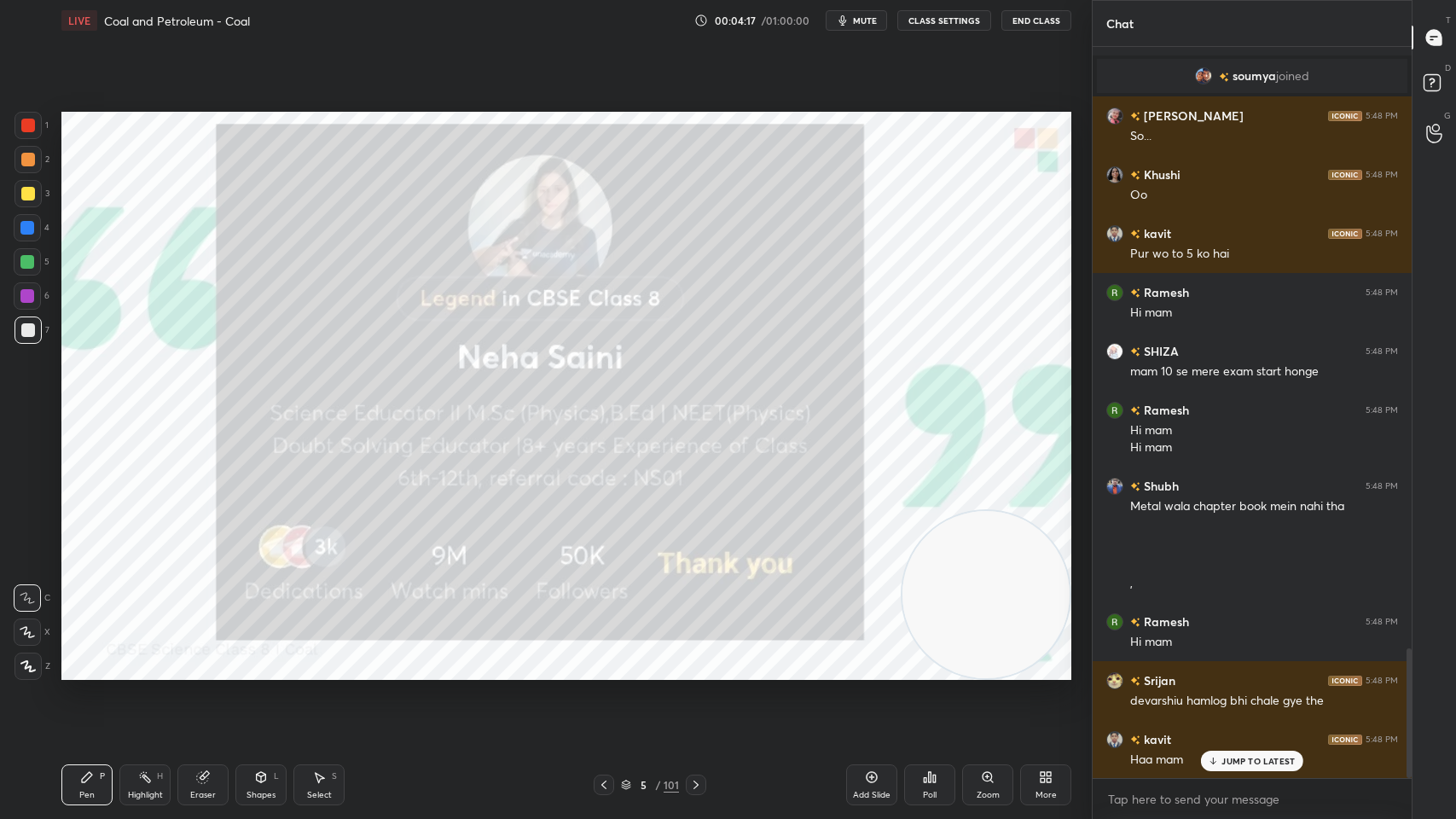
click at [690, 657] on icon at bounding box center [696, 784] width 14 height 14
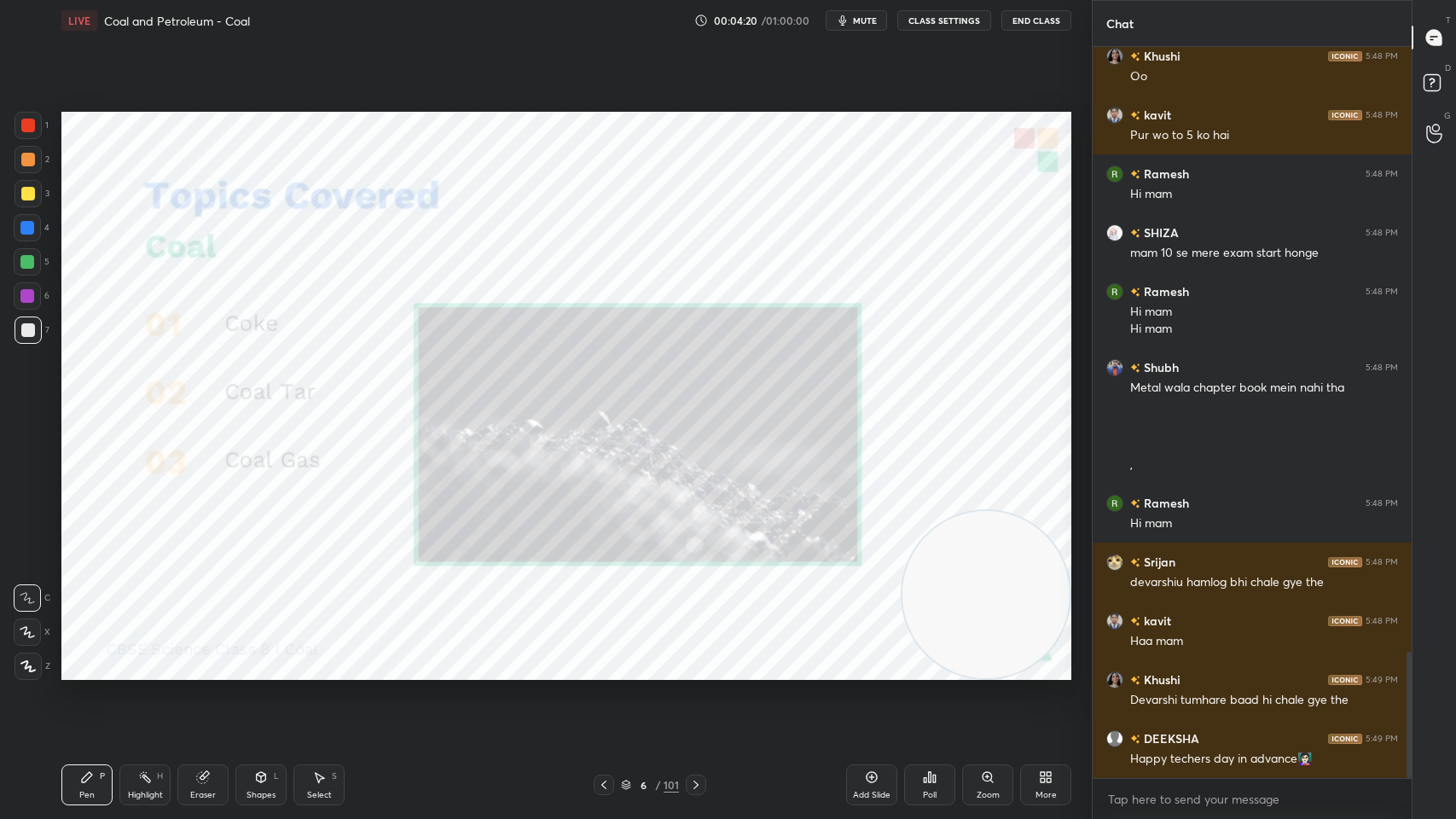
scroll to position [3569, 0]
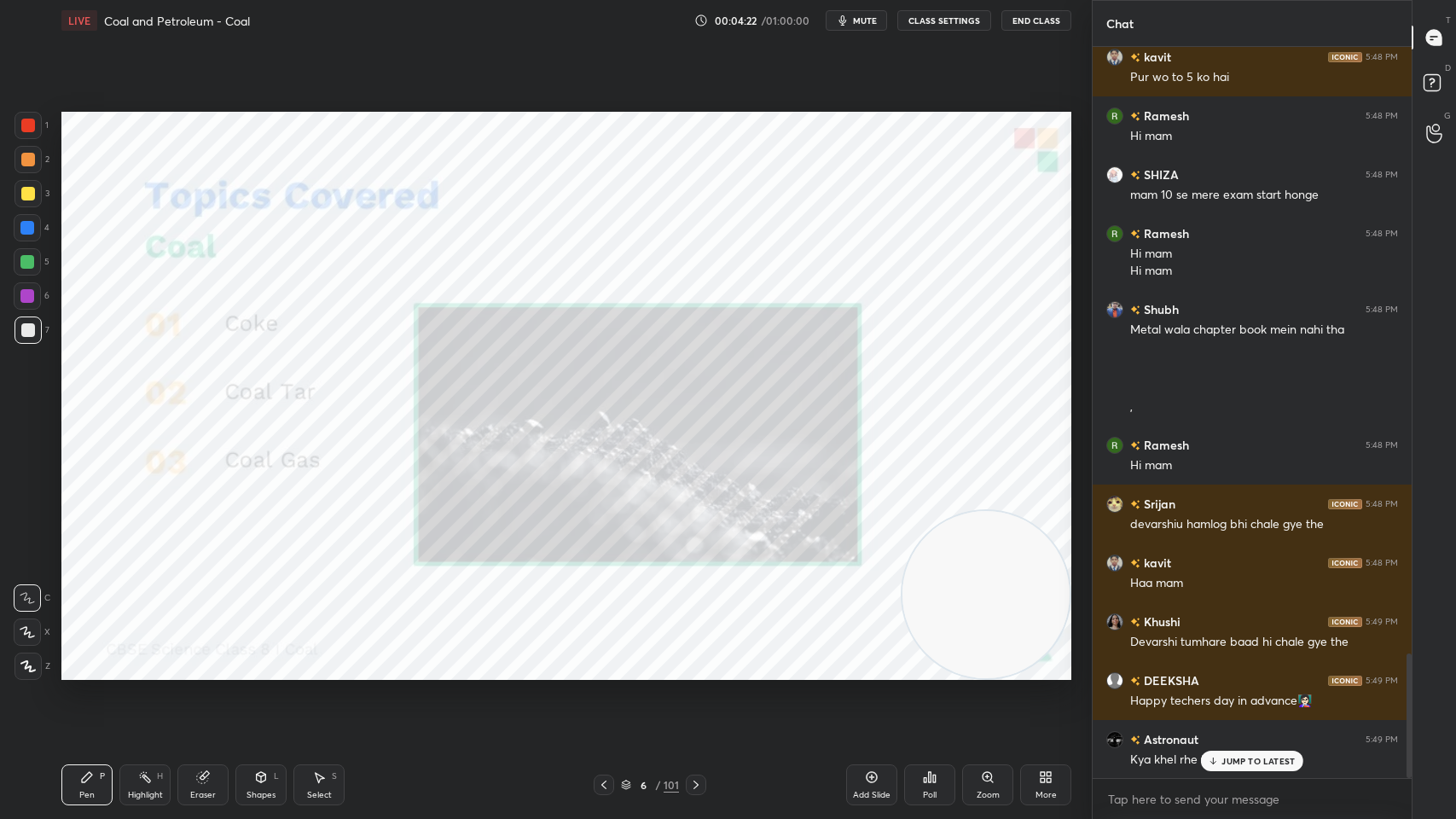
click at [956, 21] on button "CLASS SETTINGS" at bounding box center [944, 20] width 94 height 20
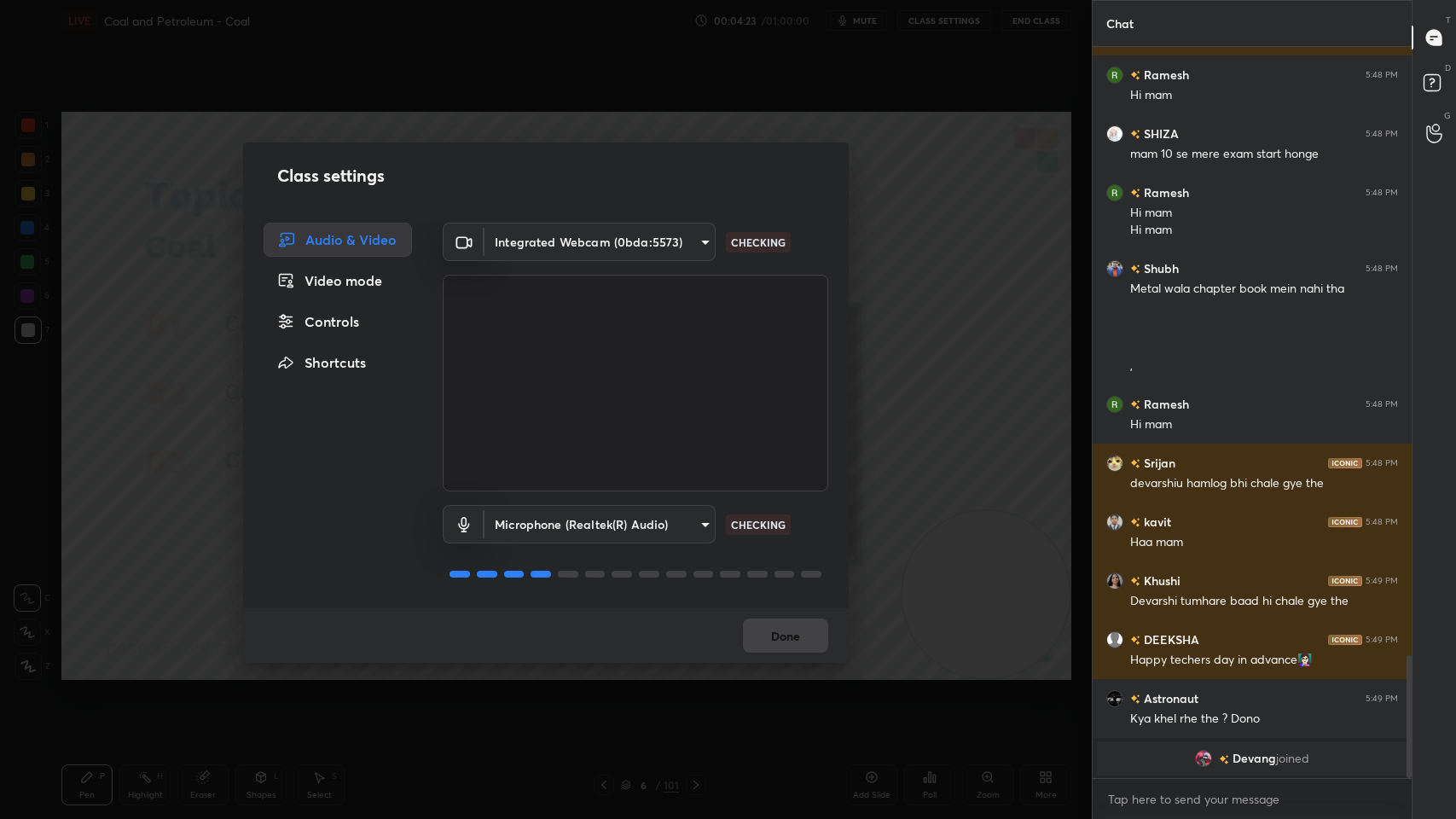
click at [353, 325] on div "Controls" at bounding box center [337, 321] width 148 height 34
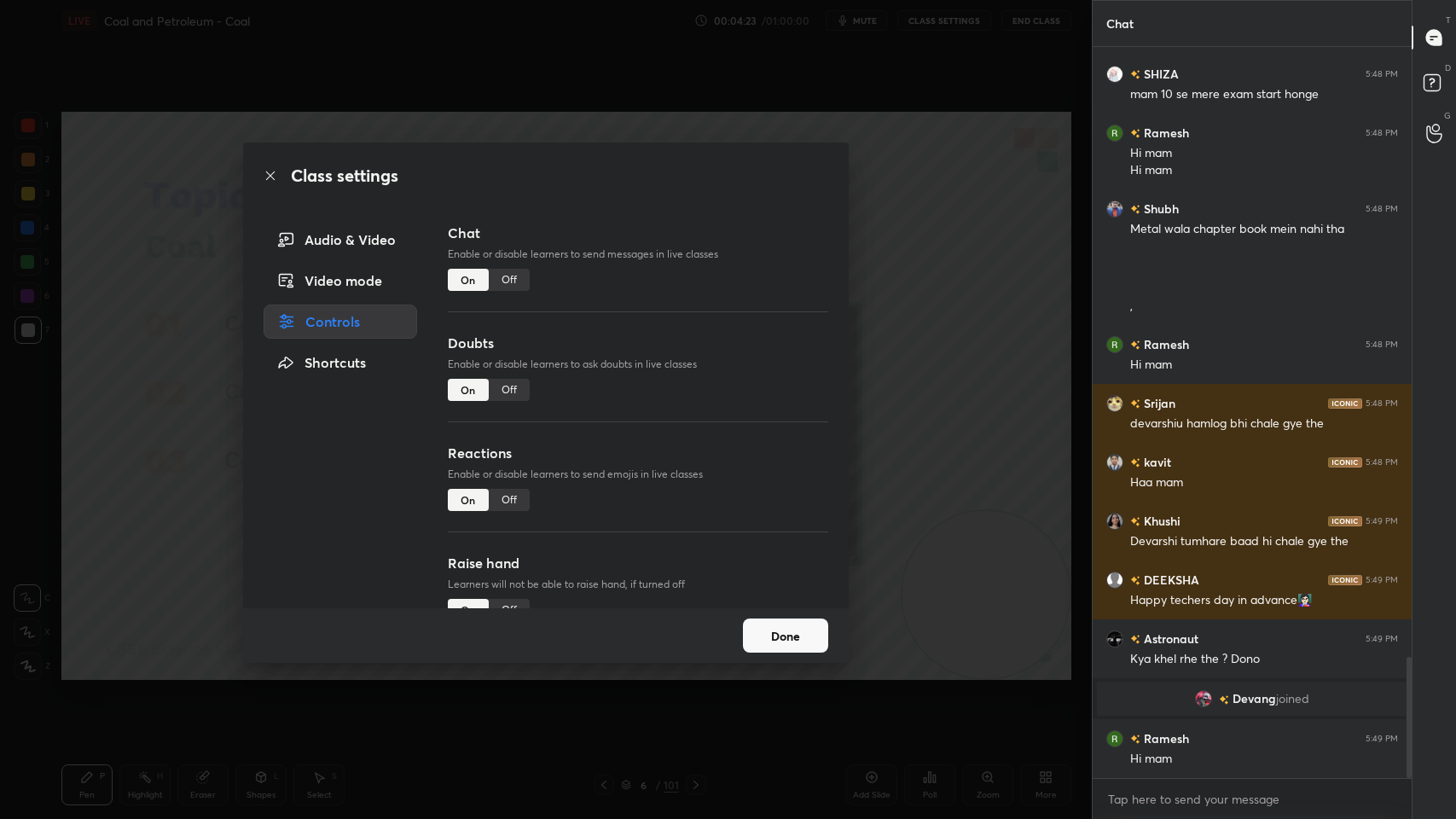
click at [368, 282] on div "Video mode" at bounding box center [340, 280] width 154 height 34
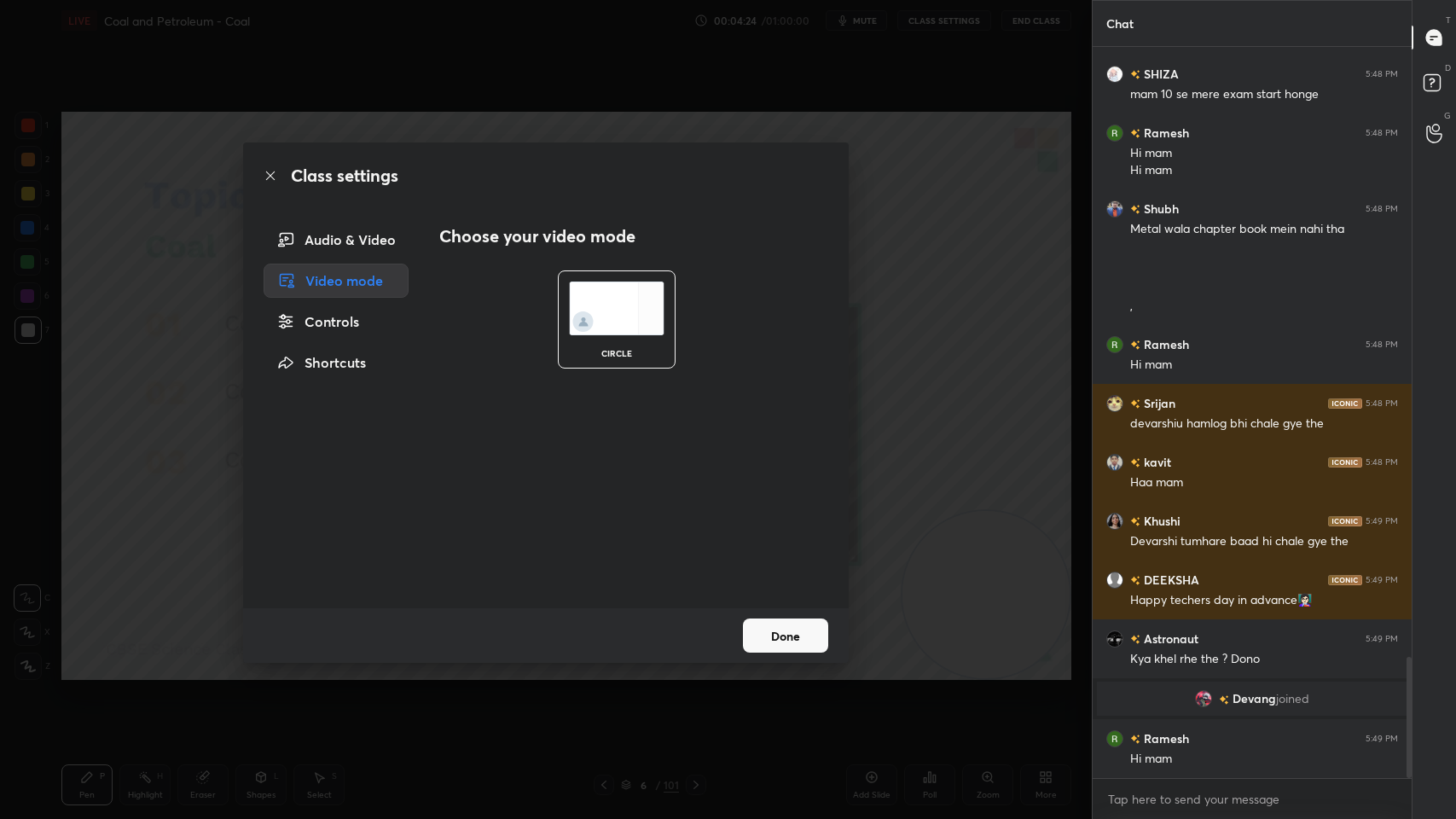
click at [364, 309] on div "Controls" at bounding box center [335, 321] width 145 height 34
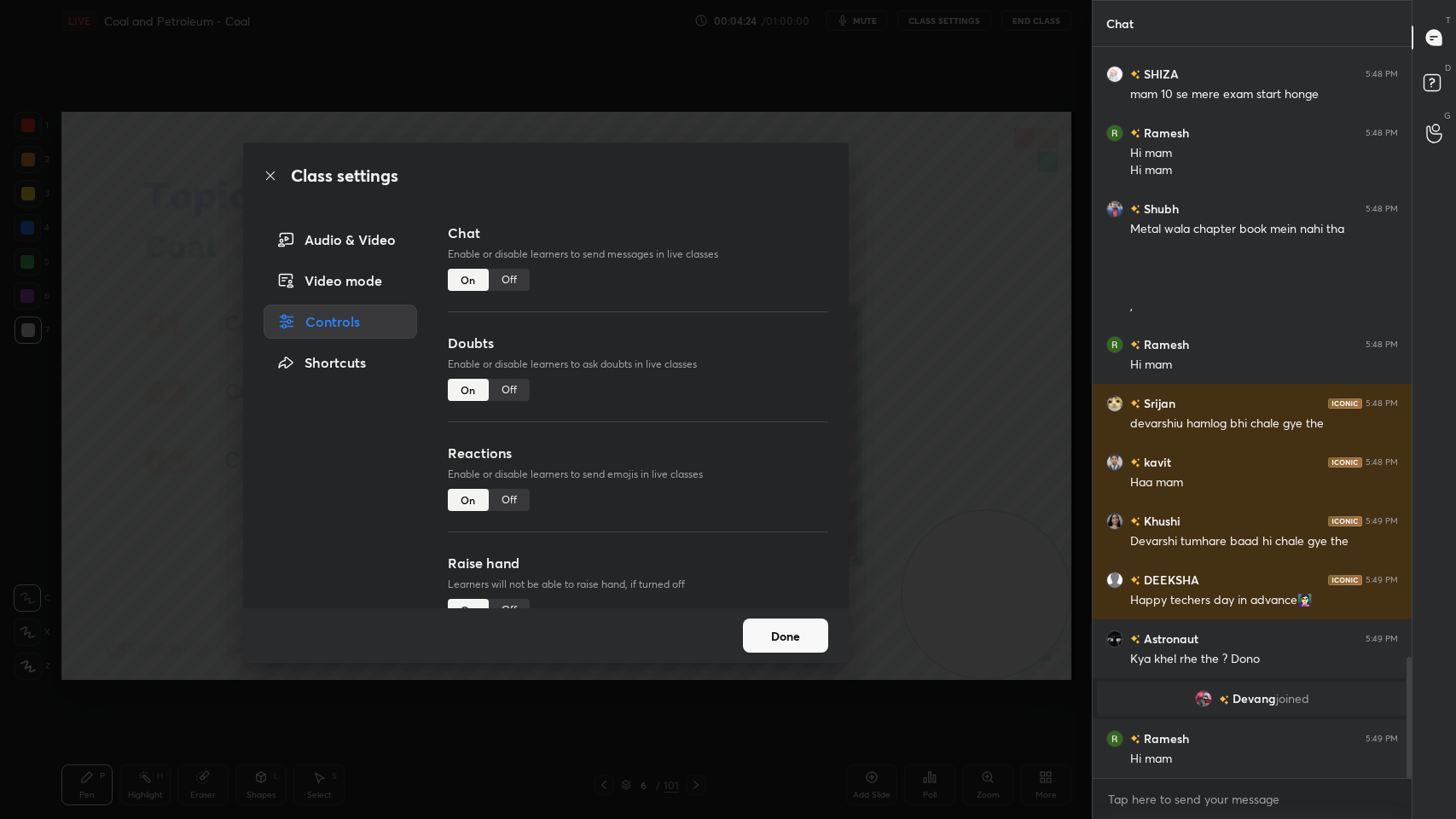
click at [505, 274] on div "Off" at bounding box center [509, 280] width 41 height 22
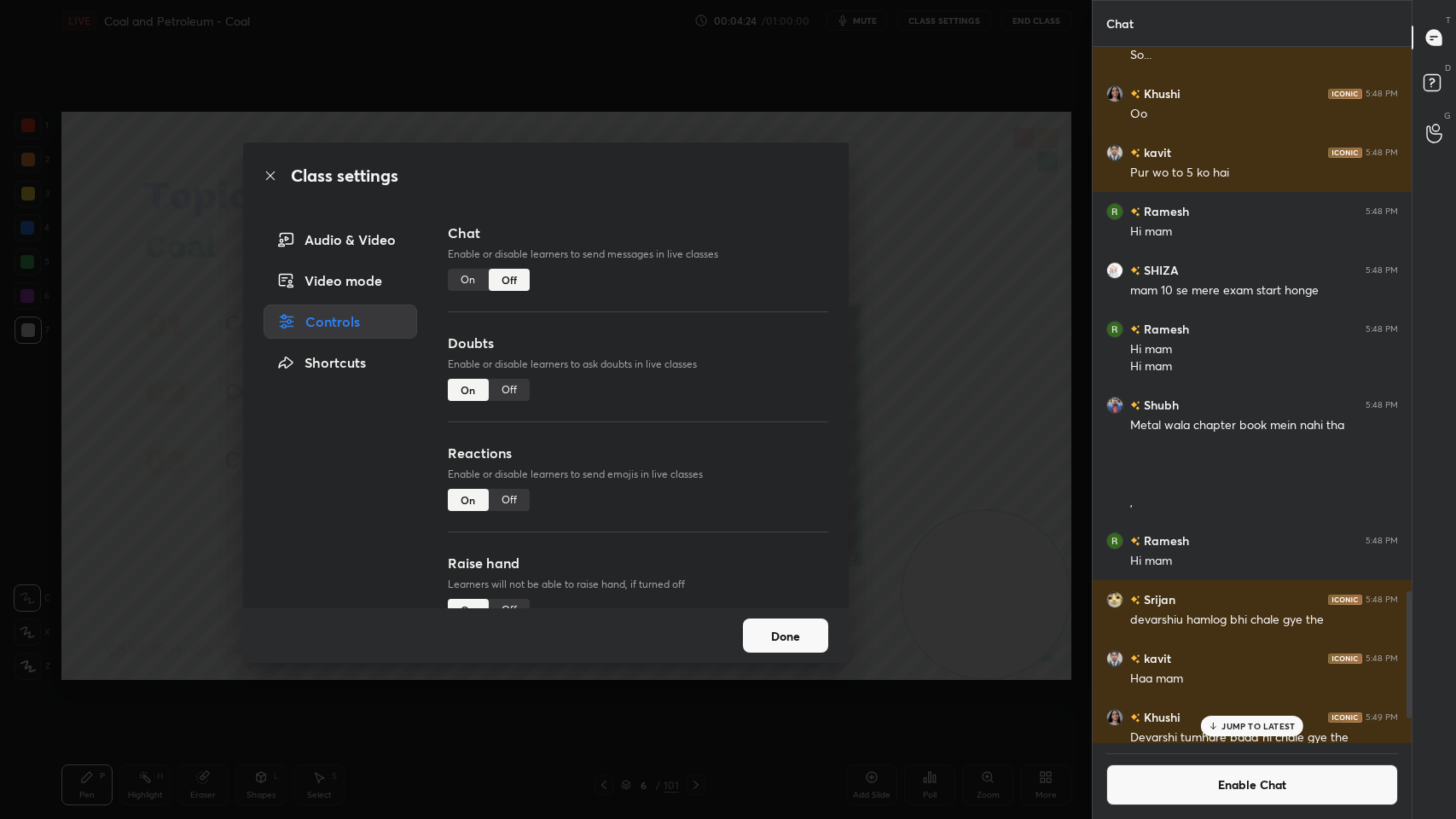
scroll to position [691, 314]
click at [510, 383] on div "Off" at bounding box center [509, 389] width 41 height 22
click at [773, 642] on button "Done" at bounding box center [785, 634] width 85 height 34
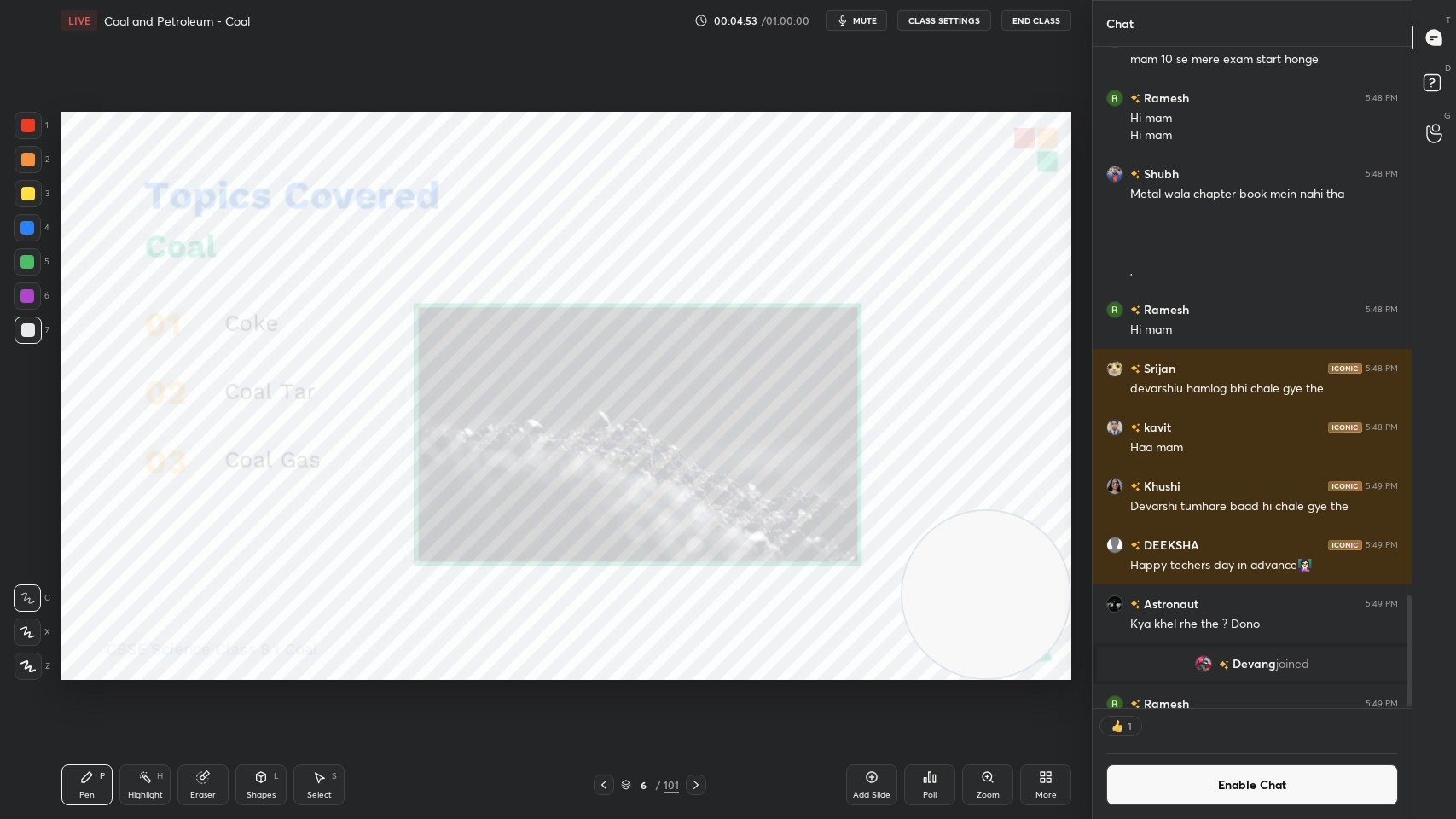
scroll to position [656, 314]
click at [27, 264] on div at bounding box center [27, 261] width 14 height 14
click at [691, 657] on div "Pen P Highlight H Eraser Shapes L Select S 6 / 101 Add Slide Poll Zoom More" at bounding box center [566, 784] width 1010 height 69
click at [689, 657] on icon at bounding box center [696, 784] width 14 height 14
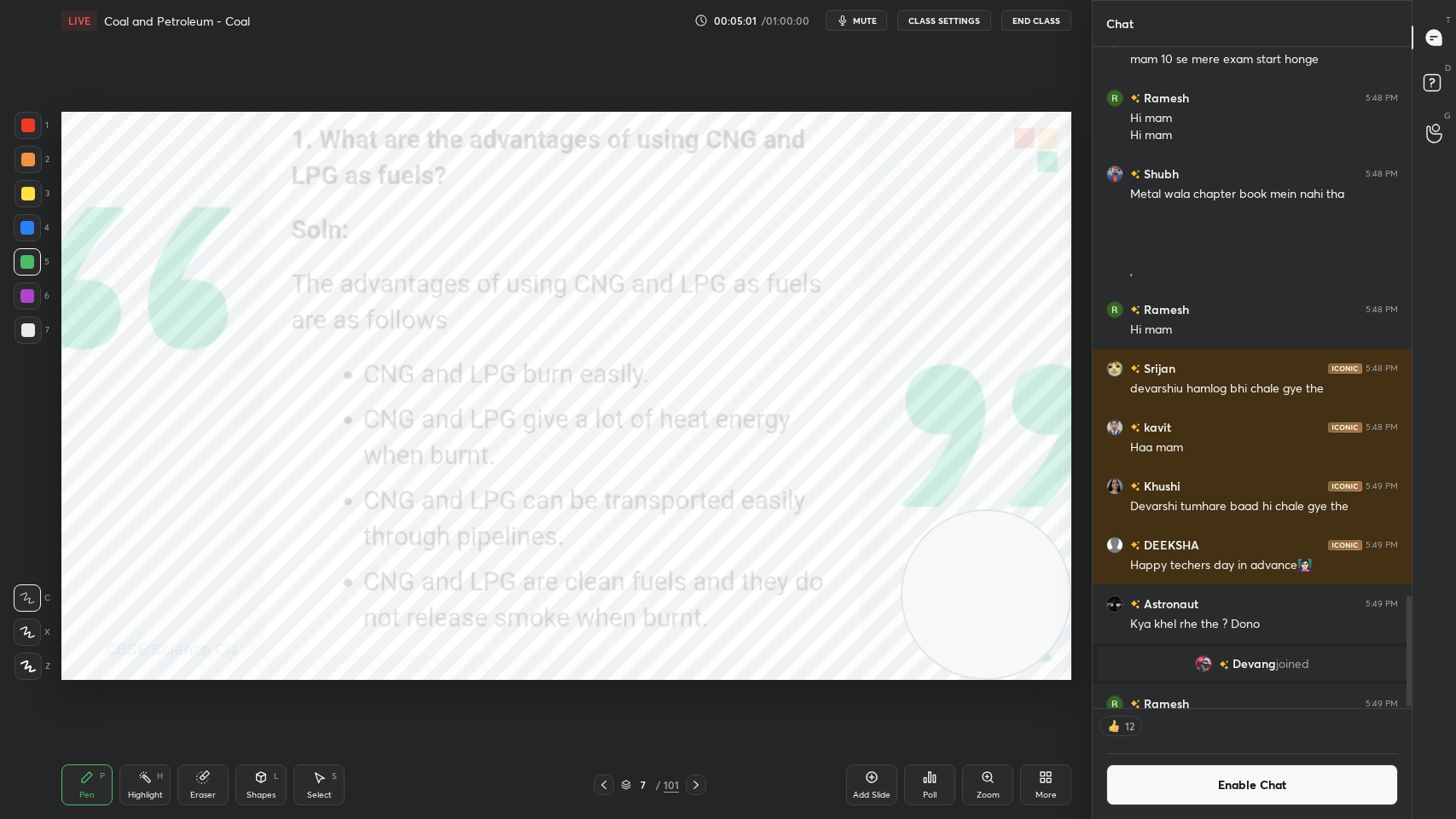
click at [654, 657] on div "7 / 101" at bounding box center [649, 784] width 58 height 16
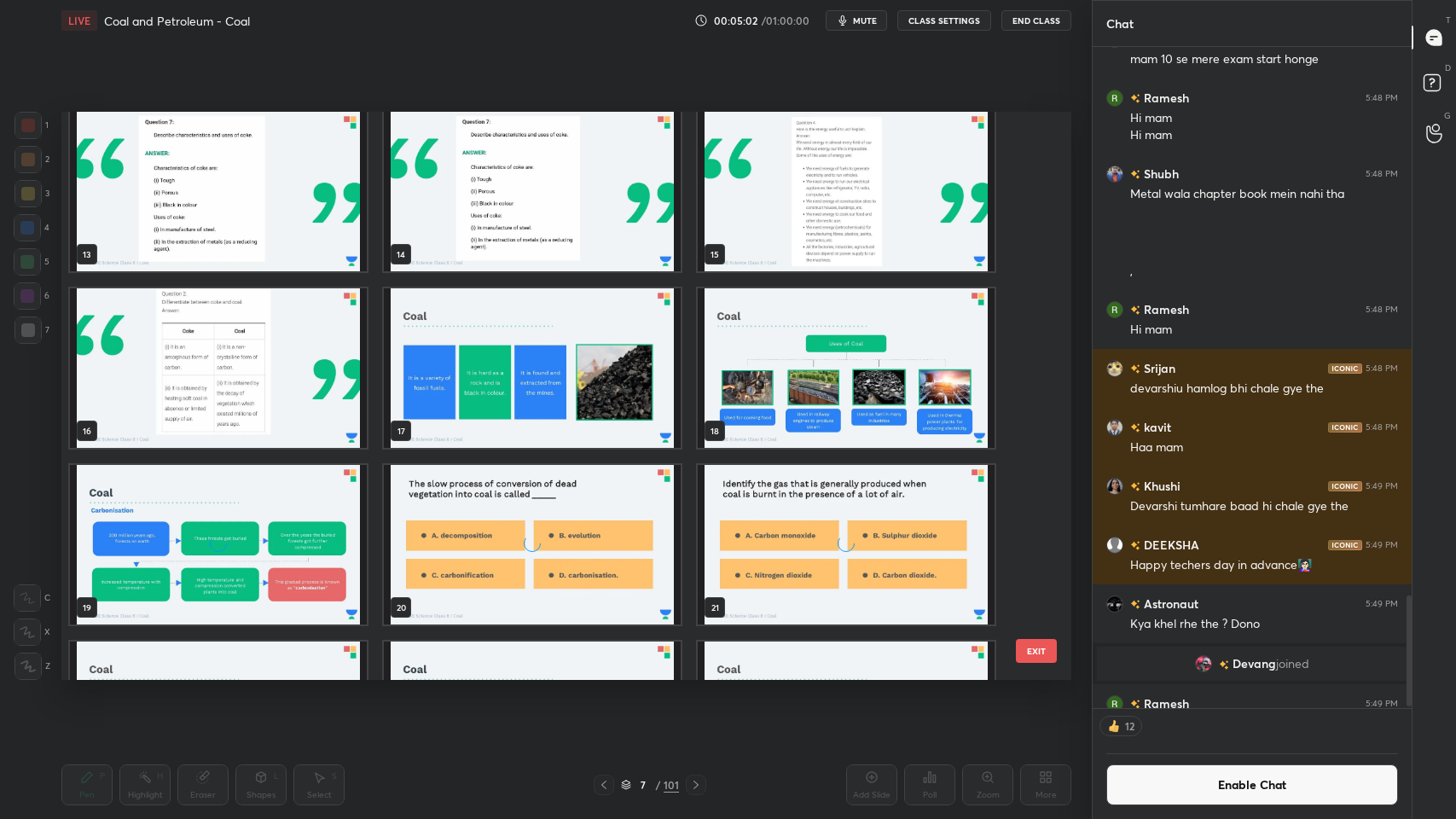
scroll to position [792, 0]
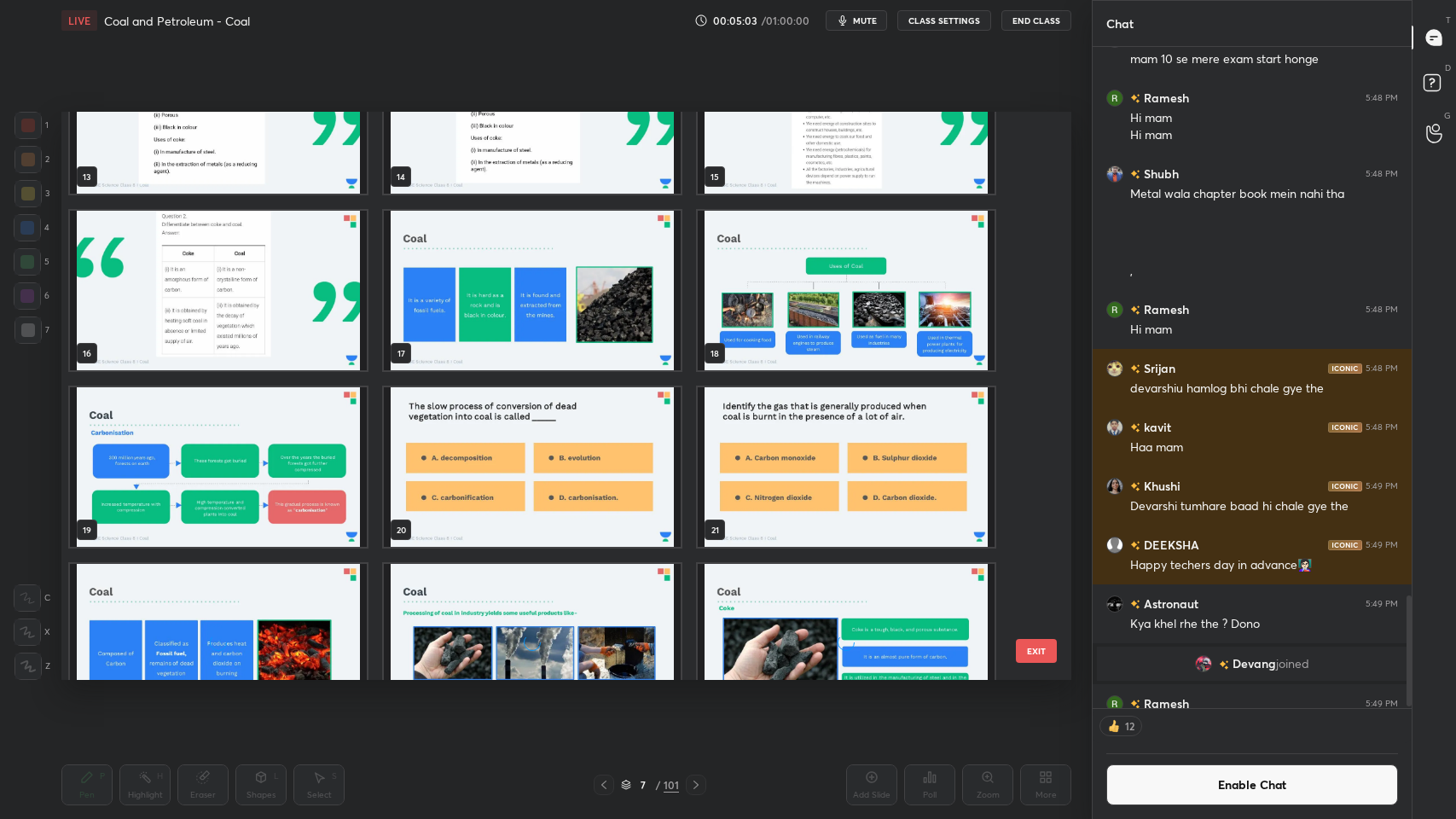
click at [611, 261] on img "grid" at bounding box center [532, 290] width 297 height 159
click at [601, 271] on img "grid" at bounding box center [532, 290] width 297 height 159
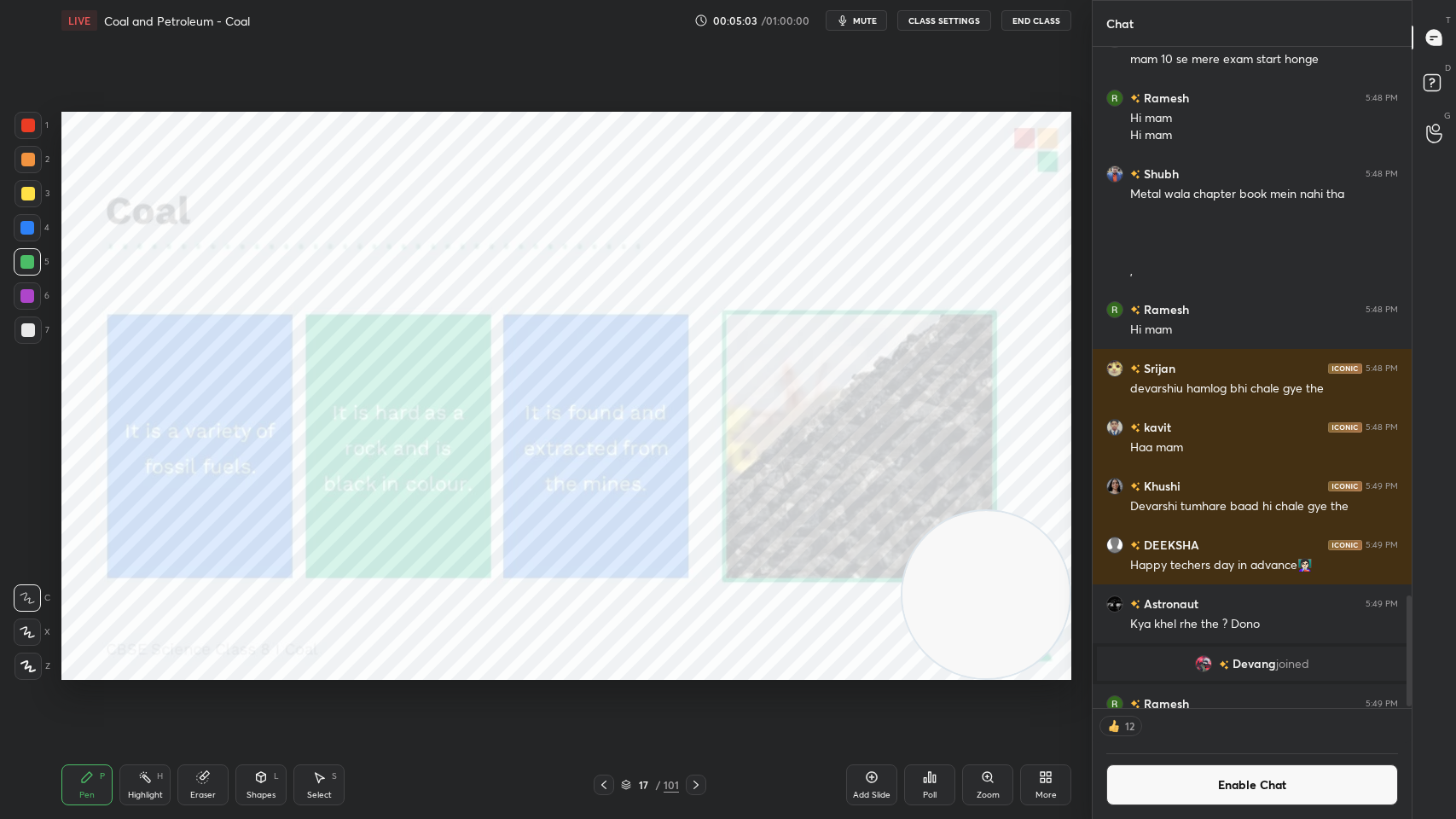
click at [596, 279] on img "grid" at bounding box center [532, 290] width 297 height 159
click at [21, 128] on div at bounding box center [27, 125] width 14 height 14
click at [37, 636] on div at bounding box center [27, 632] width 27 height 27
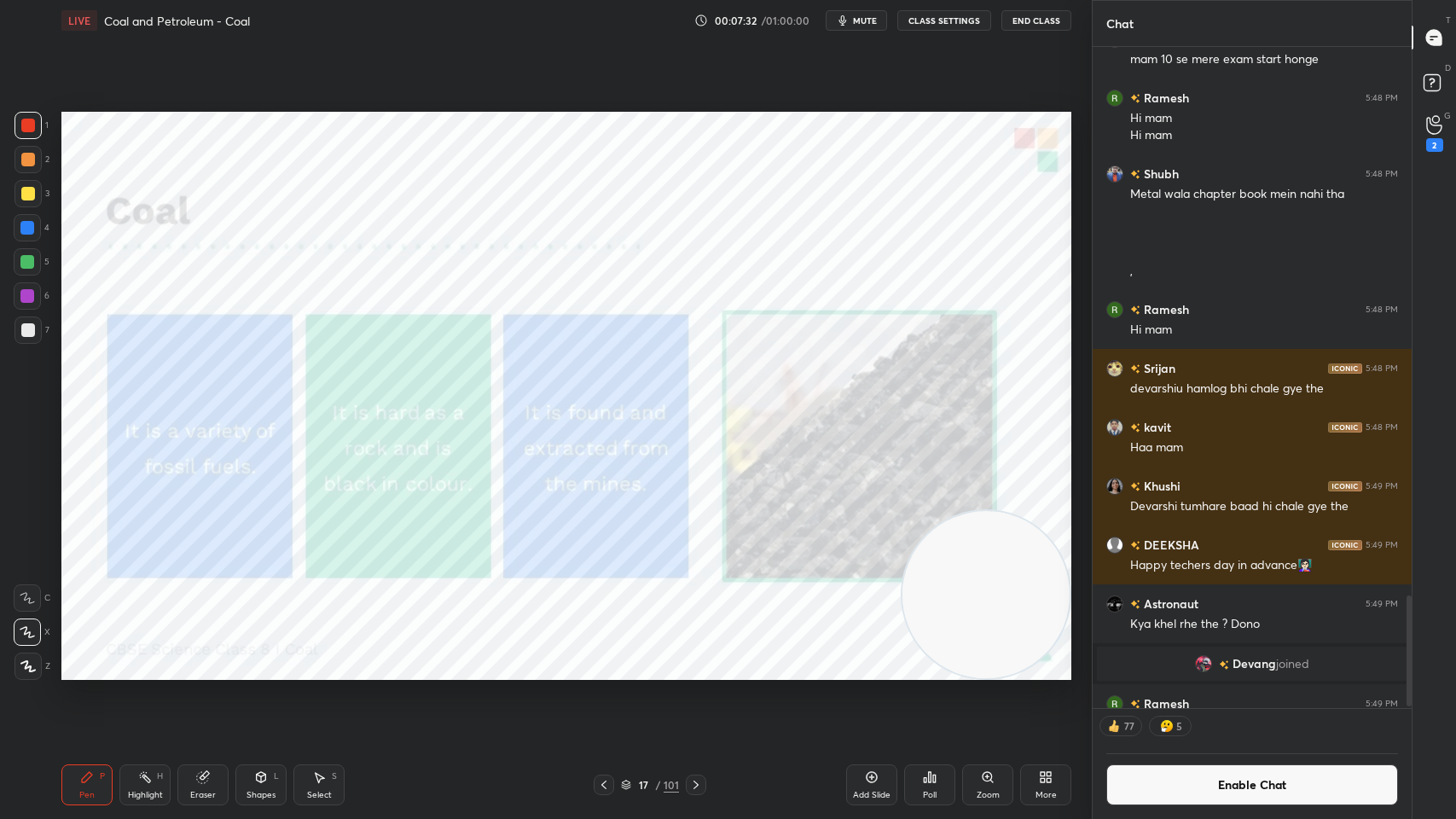
click at [689, 657] on icon at bounding box center [696, 784] width 14 height 14
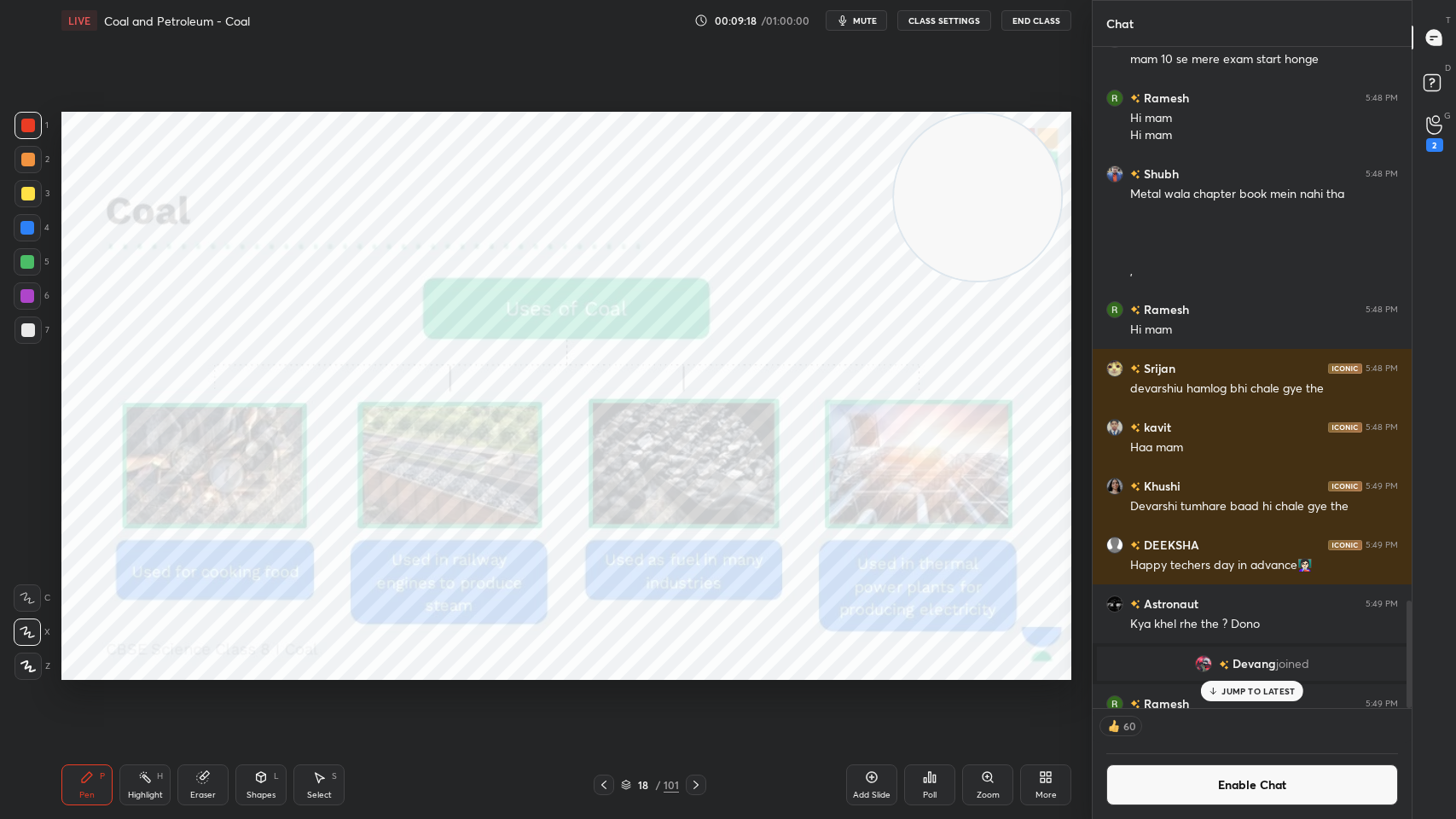
scroll to position [3419, 0]
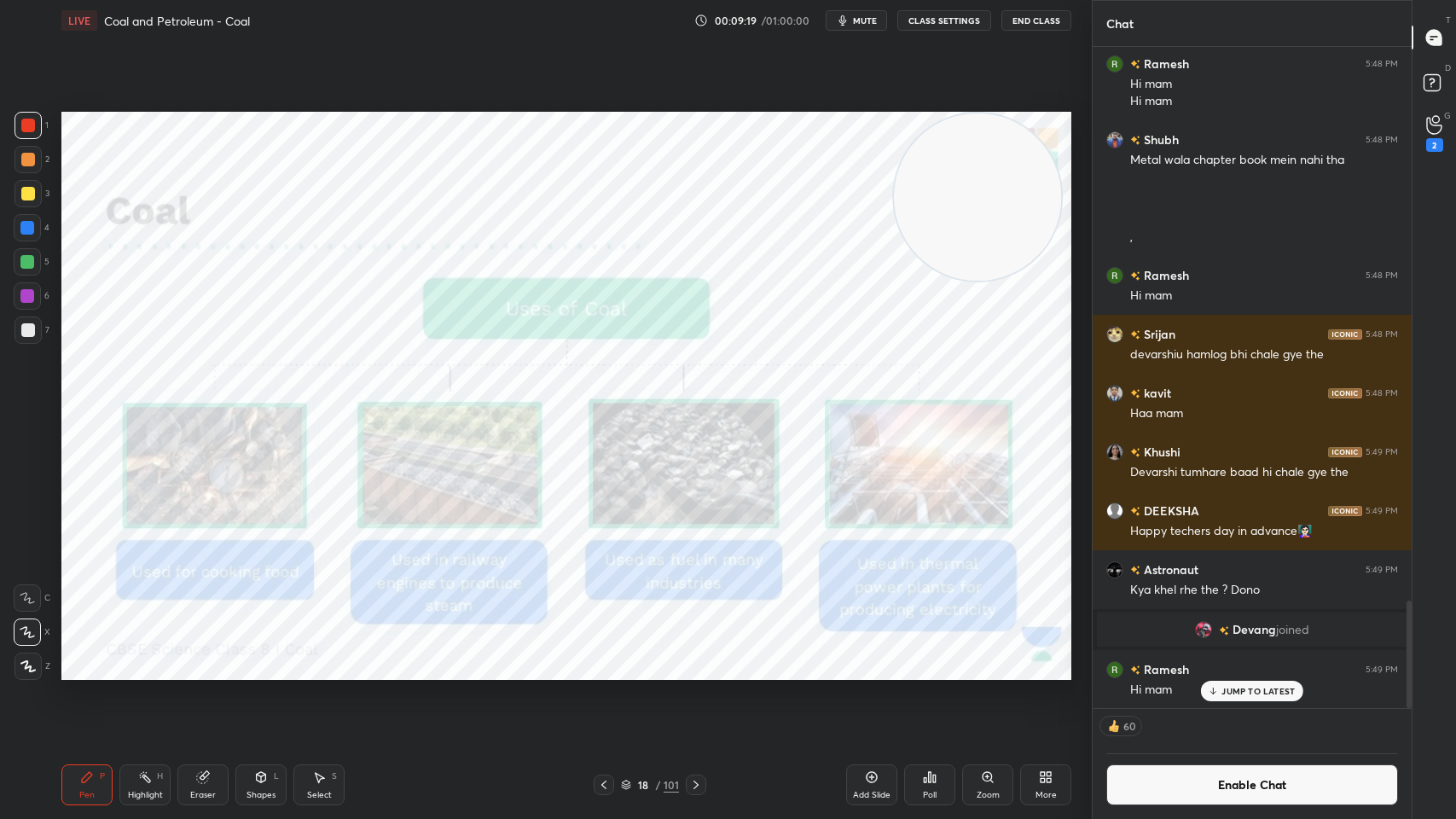
click at [1100, 480] on div "Khushi 5:49 PM Devarshi tumhare baad hi chale gye the" at bounding box center [1251, 462] width 319 height 58
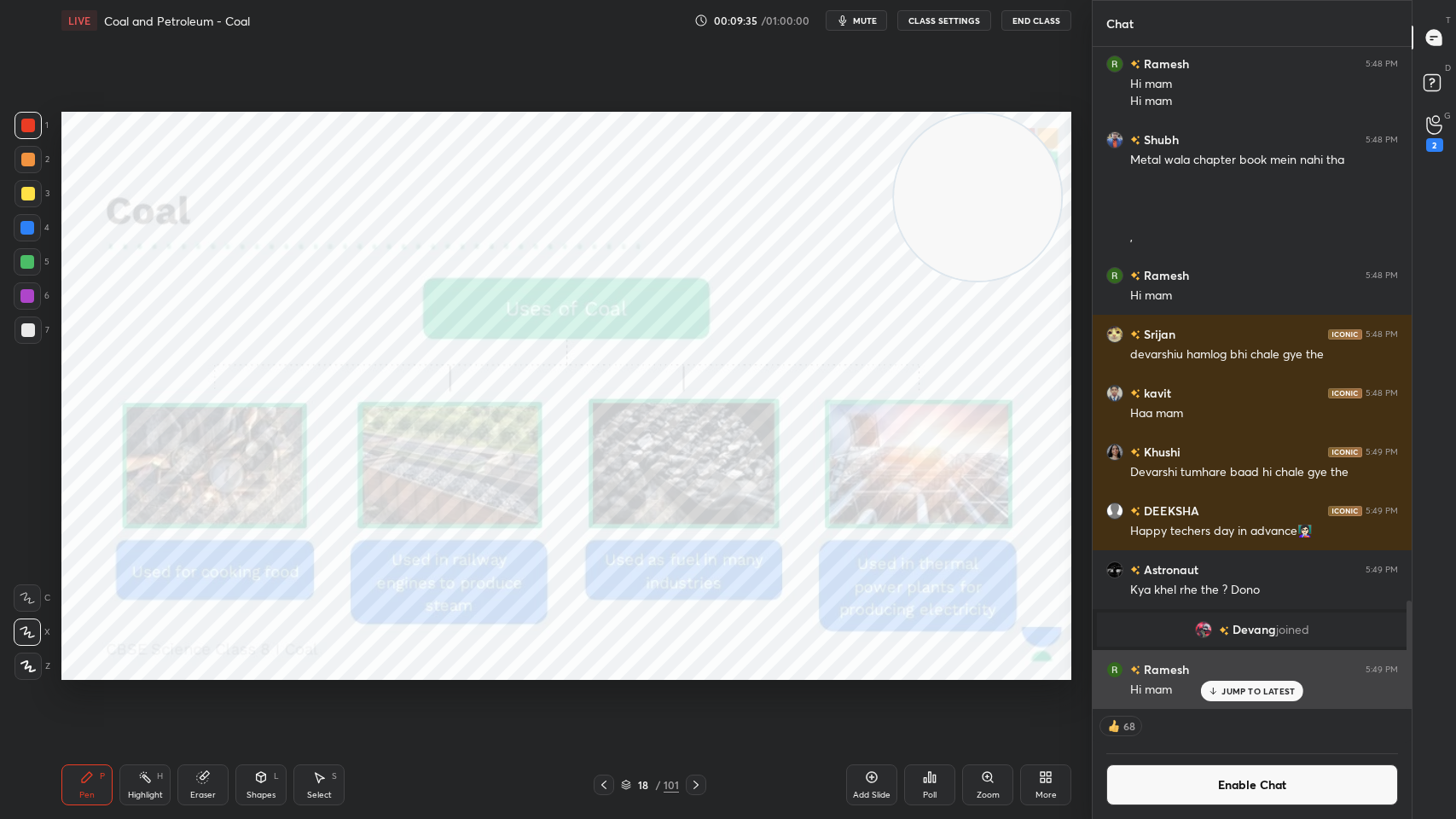
click at [1242, 657] on p "JUMP TO LATEST" at bounding box center [1258, 690] width 73 height 10
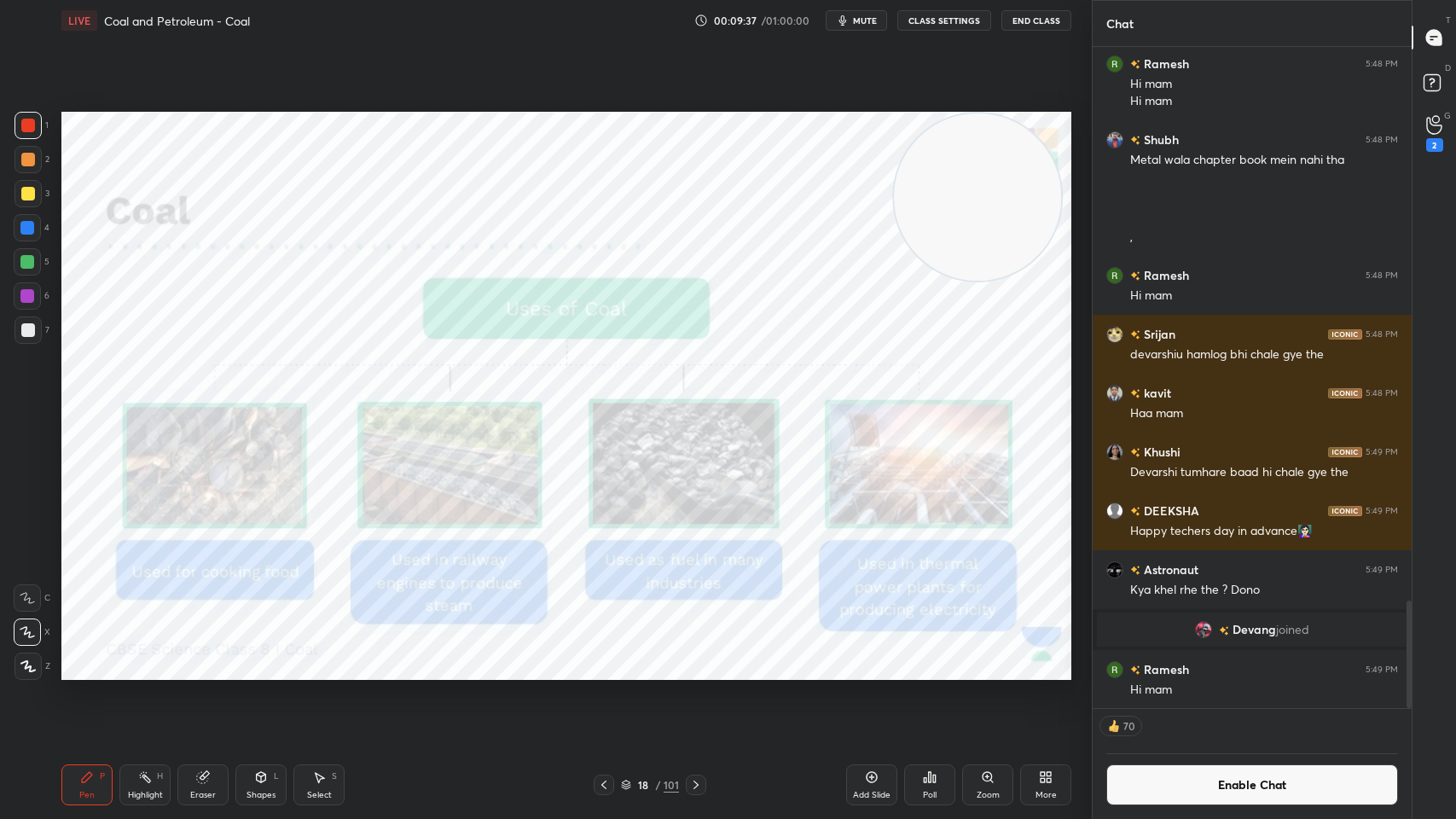
click at [690, 657] on div at bounding box center [696, 784] width 20 height 20
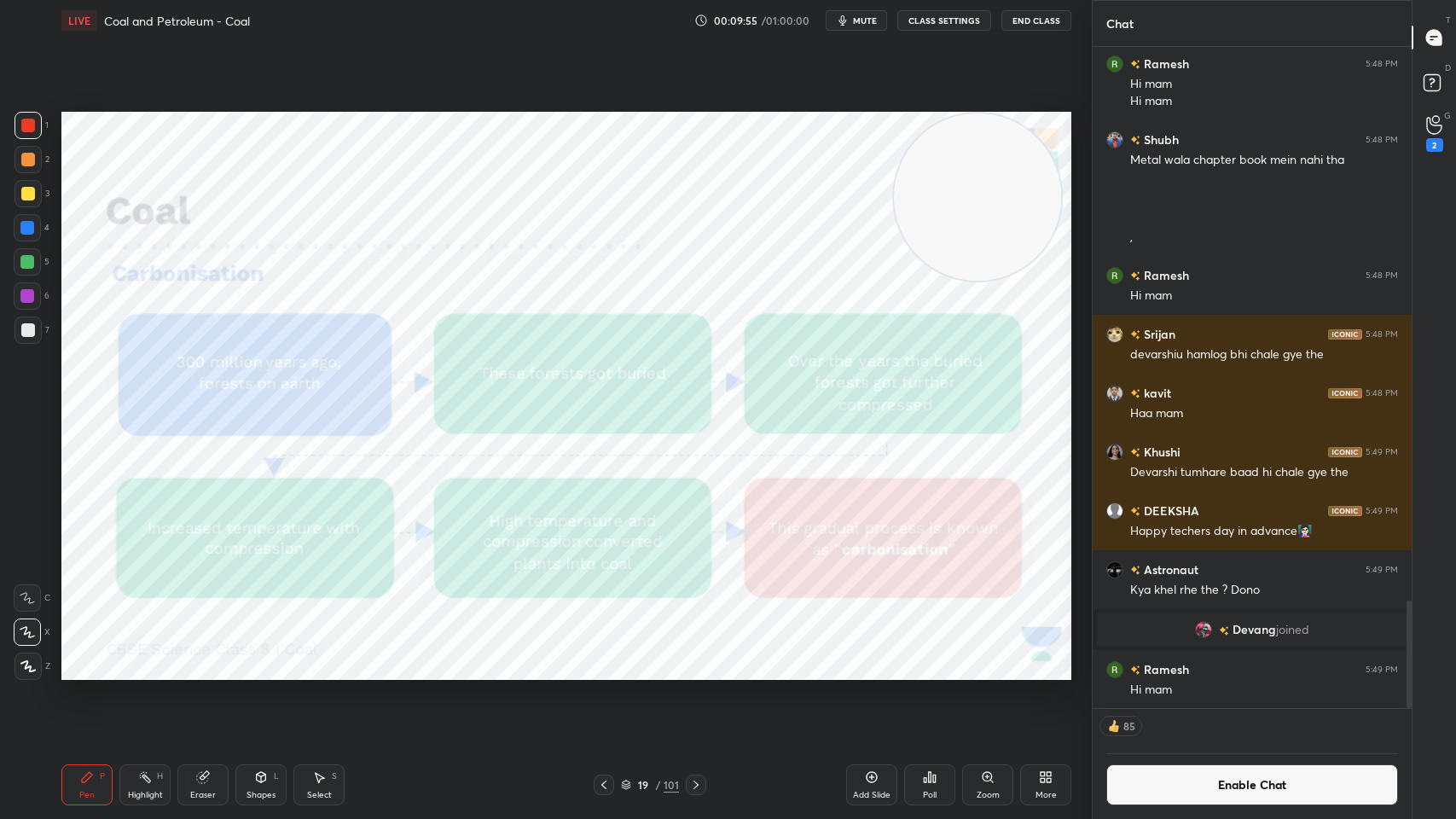
click at [600, 657] on icon at bounding box center [603, 784] width 14 height 14
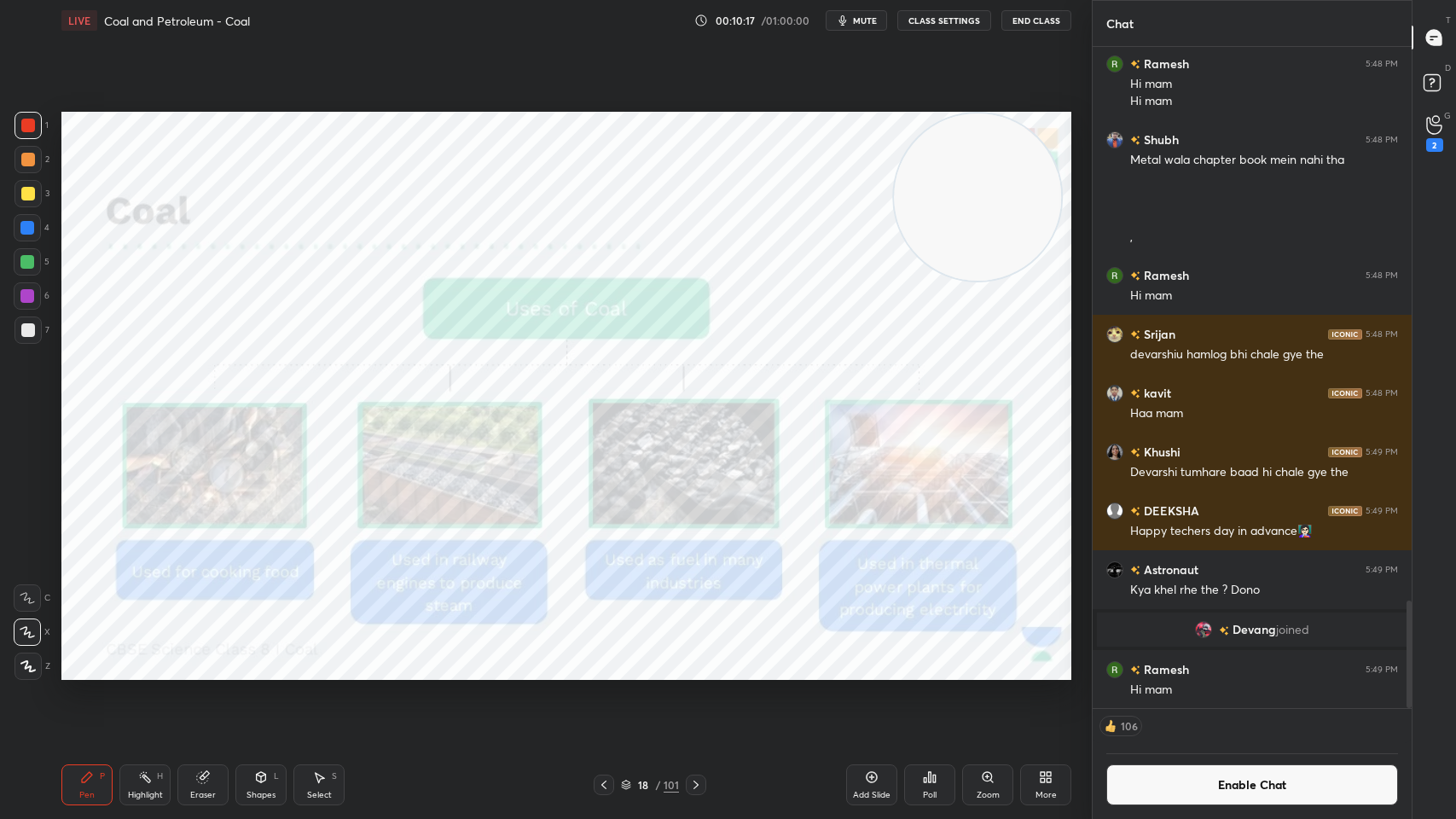
click at [696, 657] on icon at bounding box center [696, 784] width 14 height 14
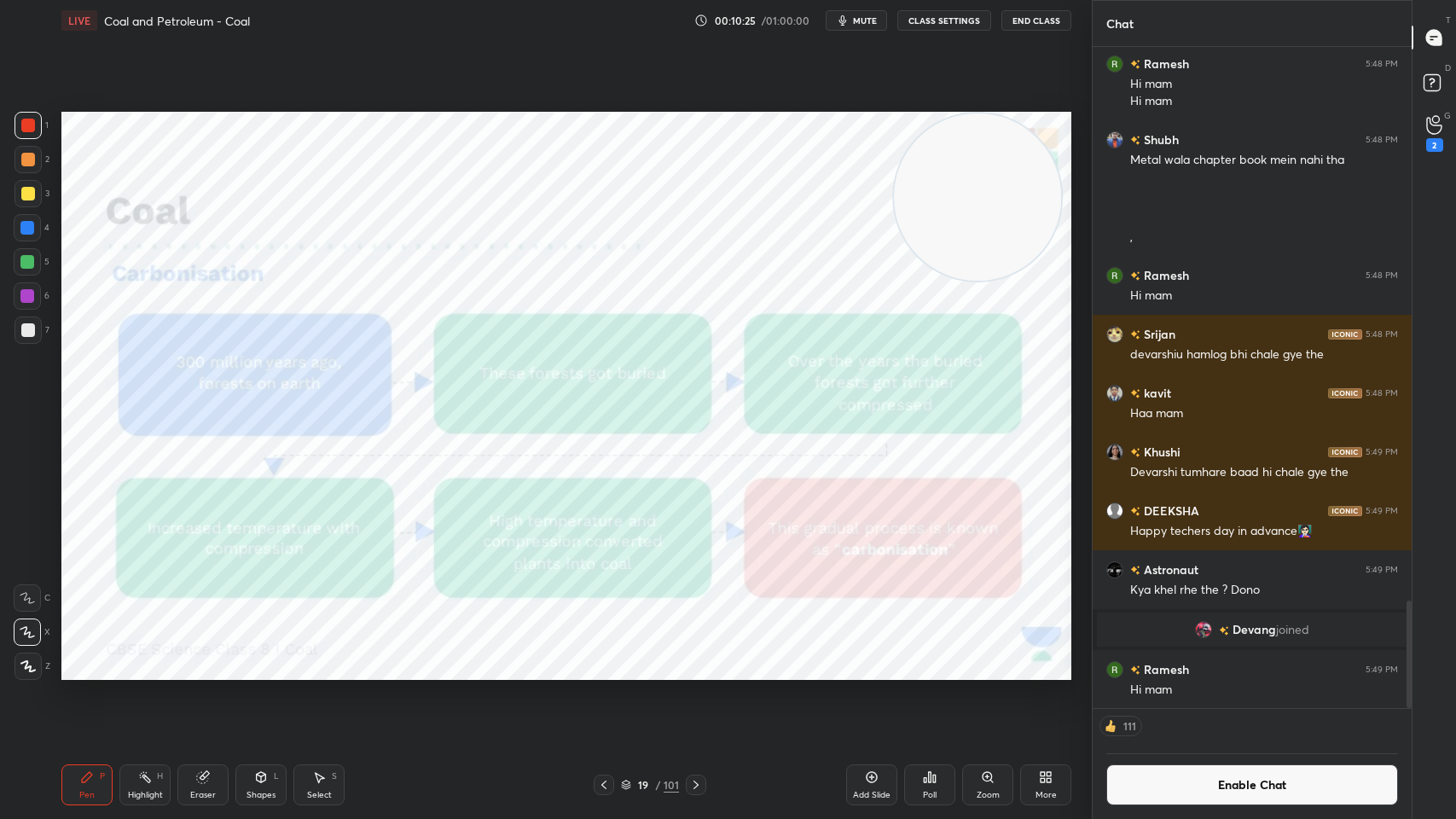
click at [1038, 24] on button "End Class" at bounding box center [1036, 20] width 70 height 20
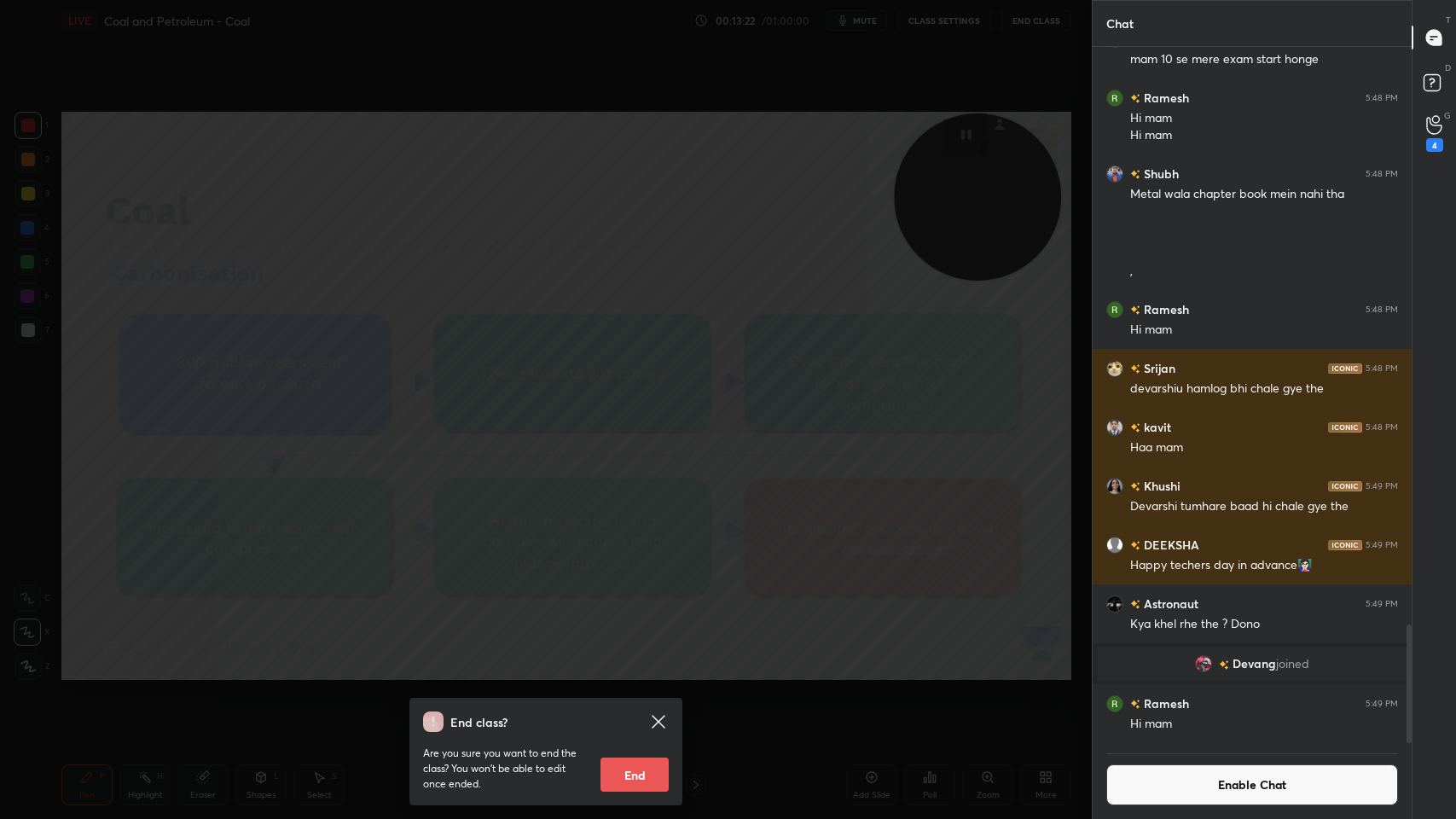
scroll to position [5, 5]
click at [884, 550] on div "End class? Are you sure you want to end the class? You won’t be able to edit on…" at bounding box center [546, 410] width 1091 height 819
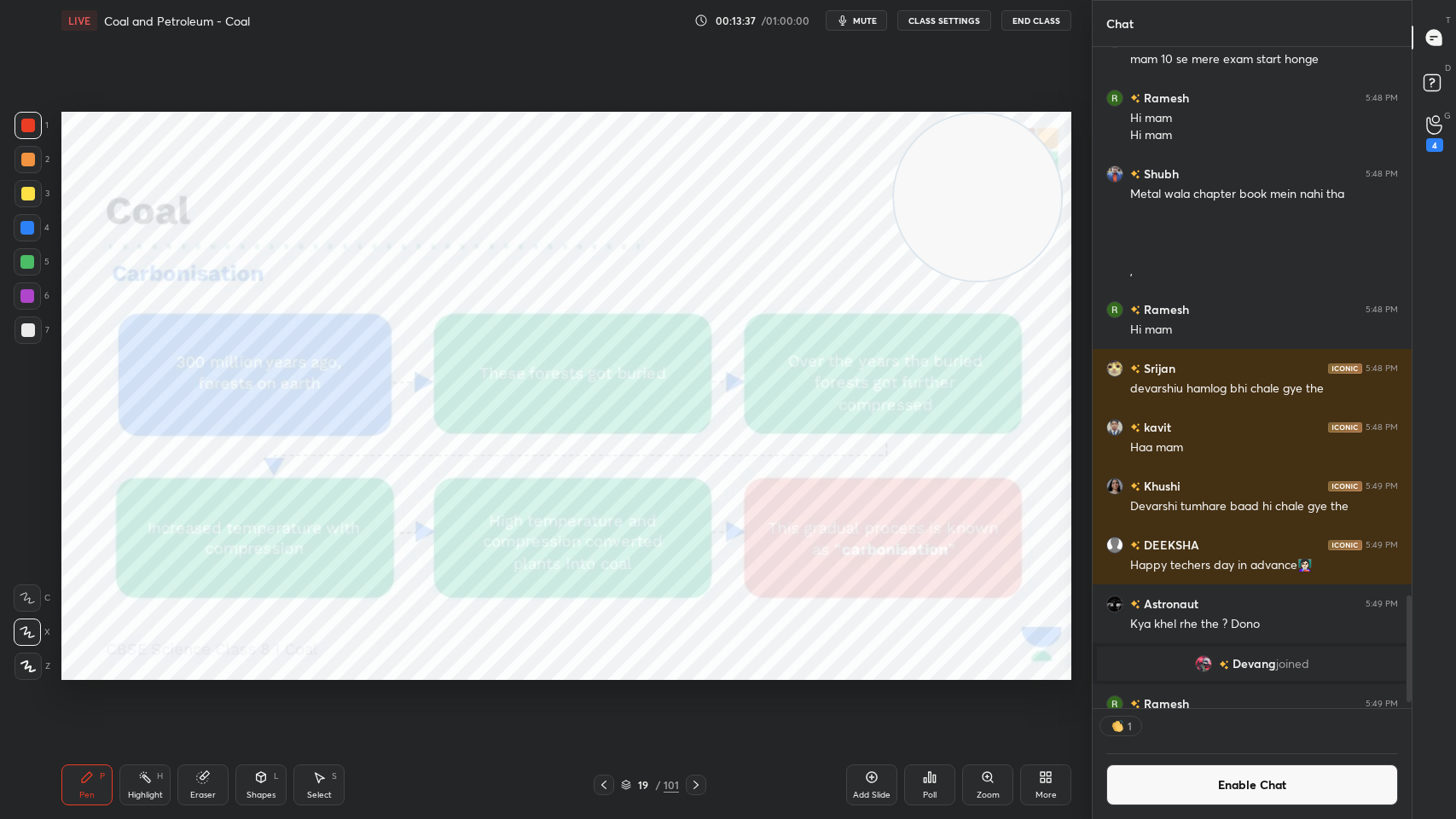
scroll to position [3419, 0]
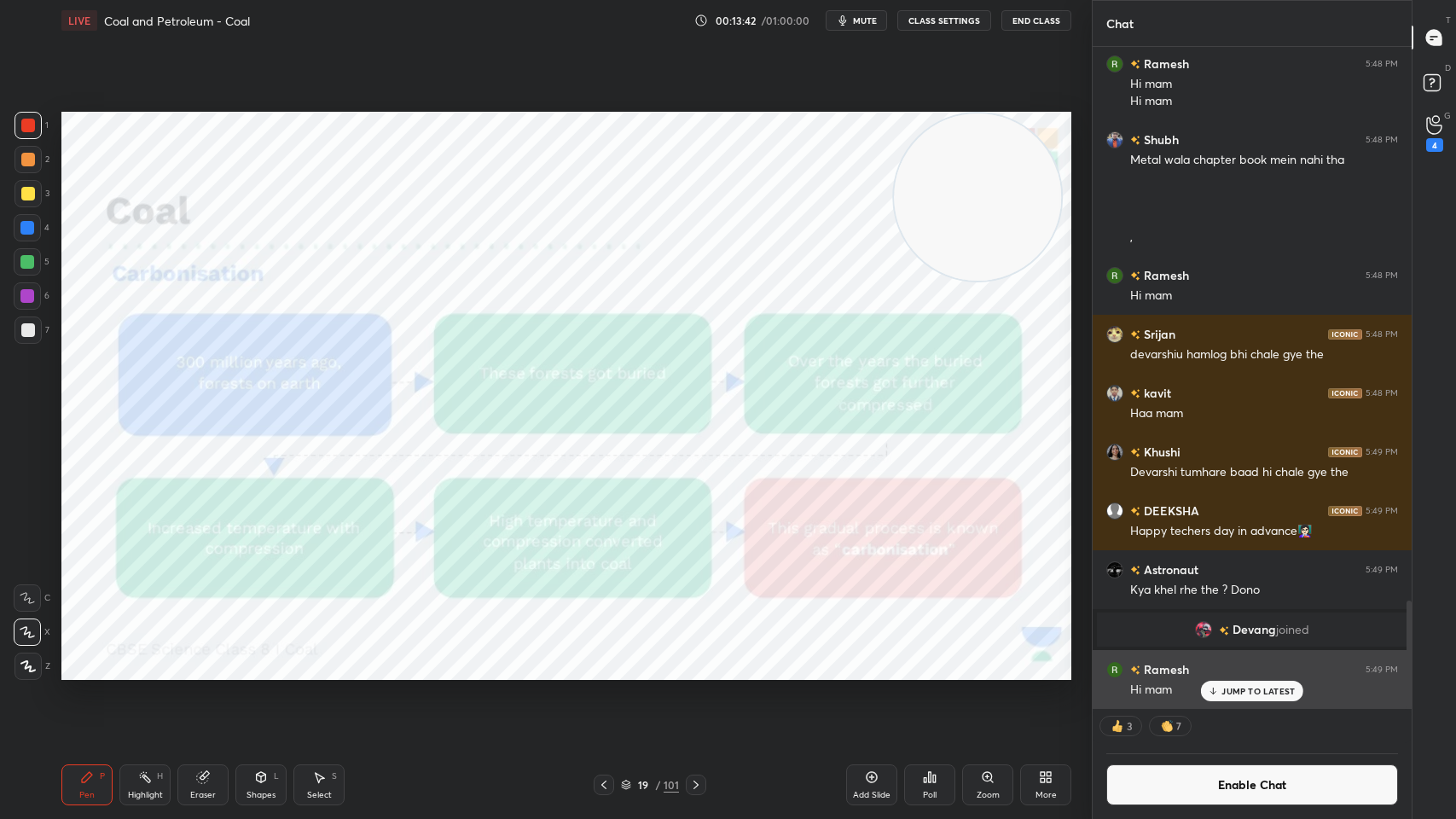
click at [1219, 657] on div "JUMP TO LATEST" at bounding box center [1252, 691] width 102 height 20
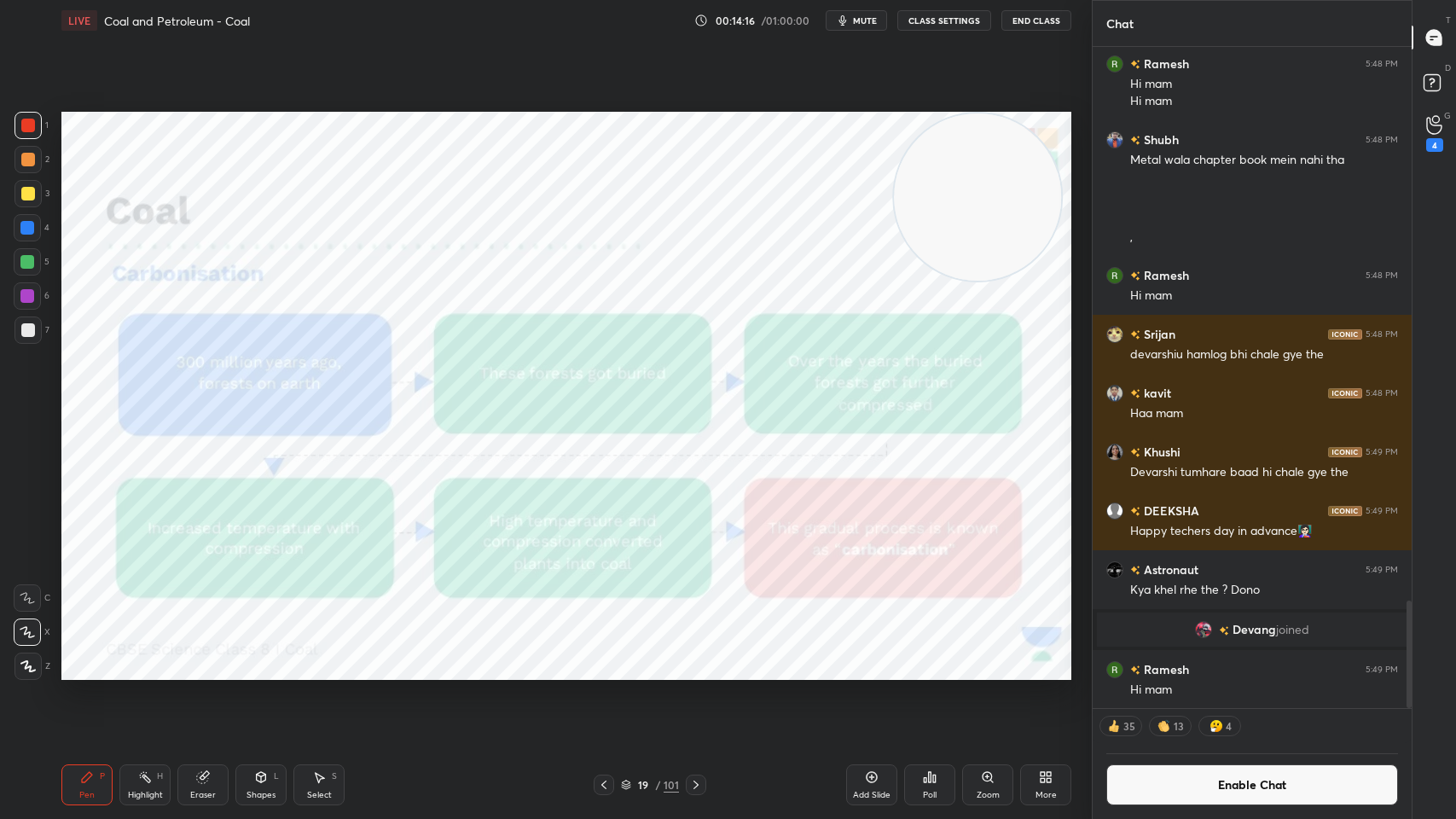
click at [885, 657] on div "Add Slide" at bounding box center [872, 784] width 51 height 41
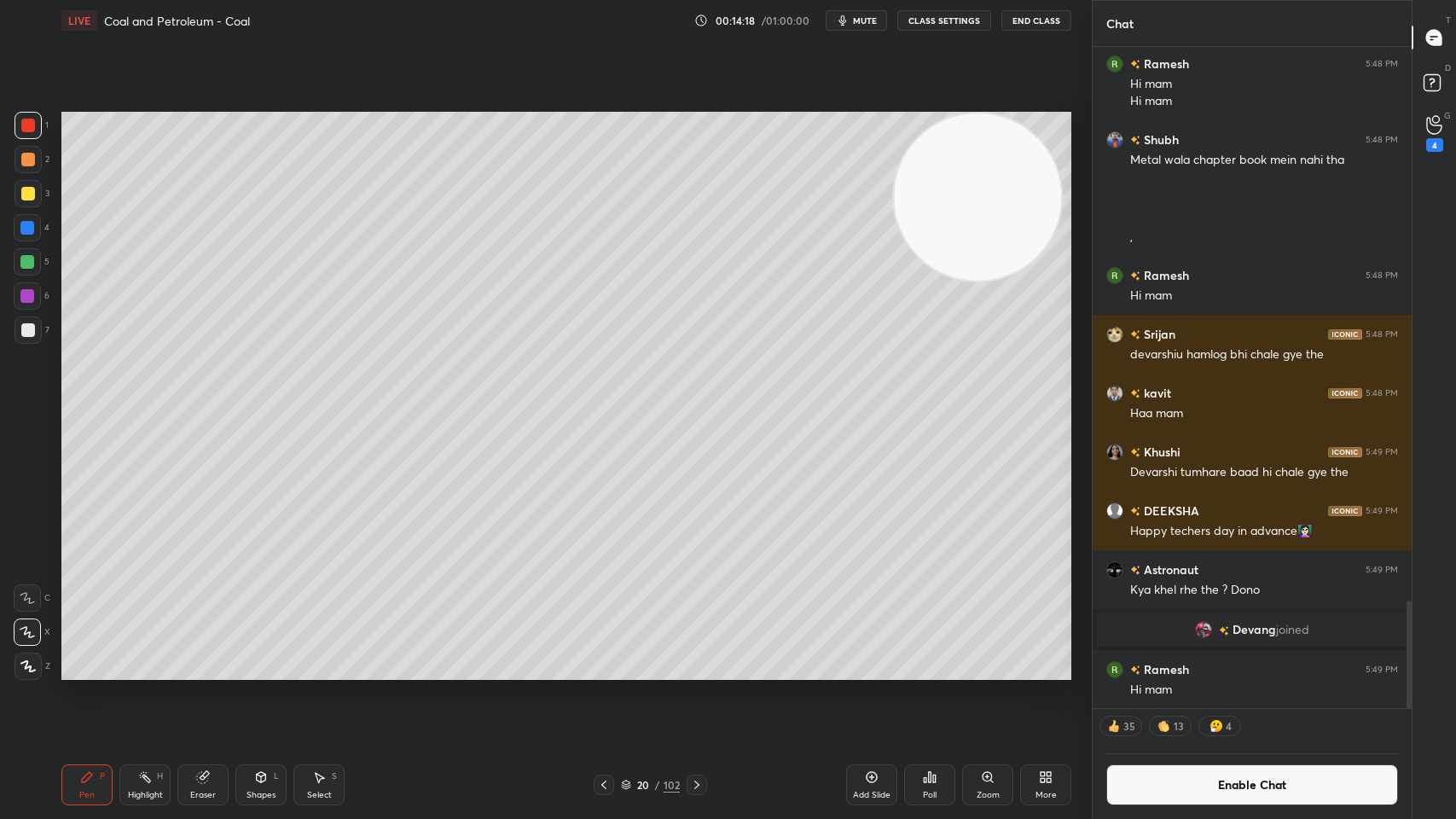
click at [38, 191] on div at bounding box center [28, 194] width 27 height 27
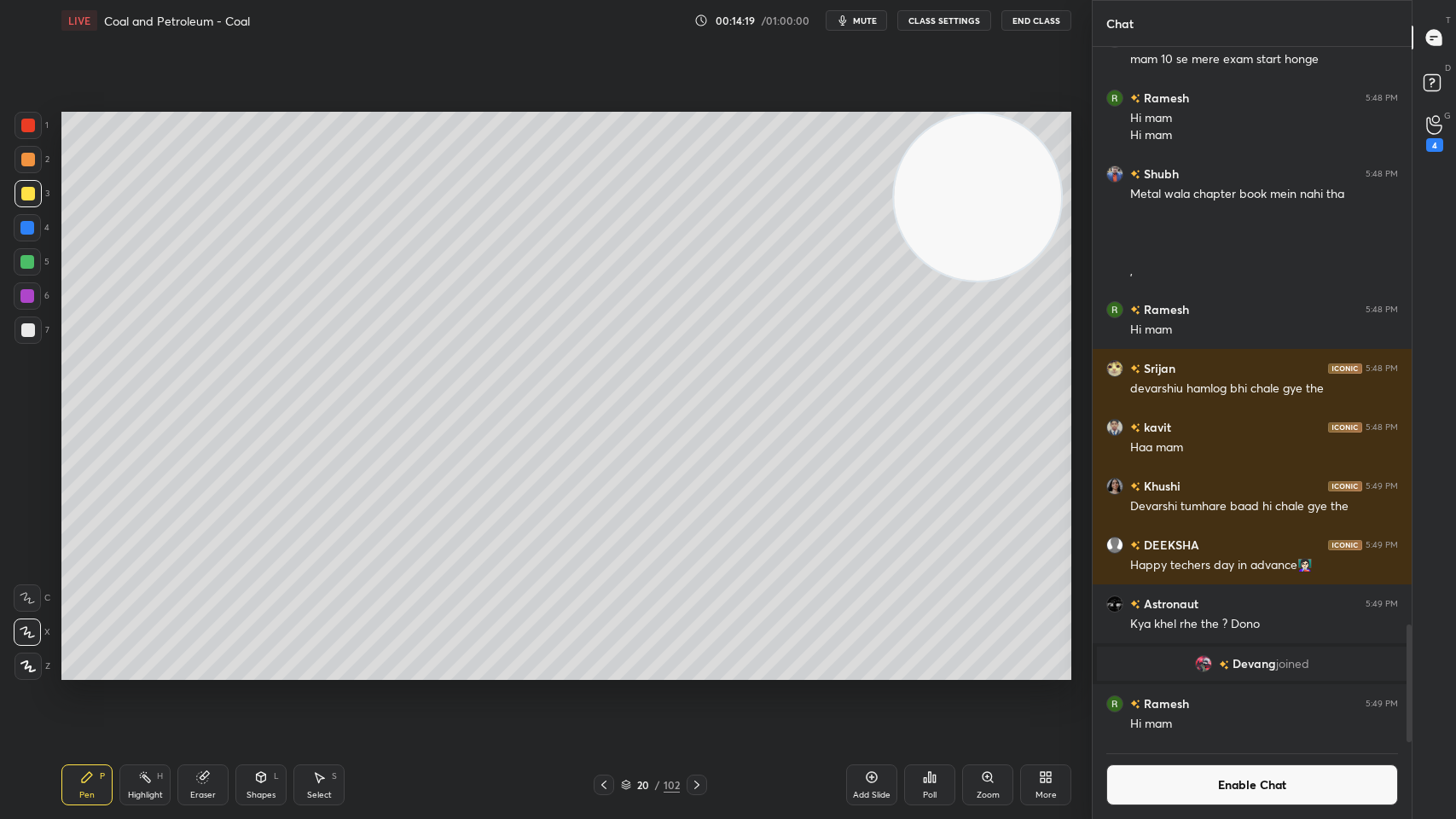
scroll to position [5, 5]
click at [27, 264] on div at bounding box center [27, 261] width 14 height 14
click at [26, 157] on div at bounding box center [27, 159] width 14 height 14
click at [19, 261] on div at bounding box center [27, 262] width 27 height 27
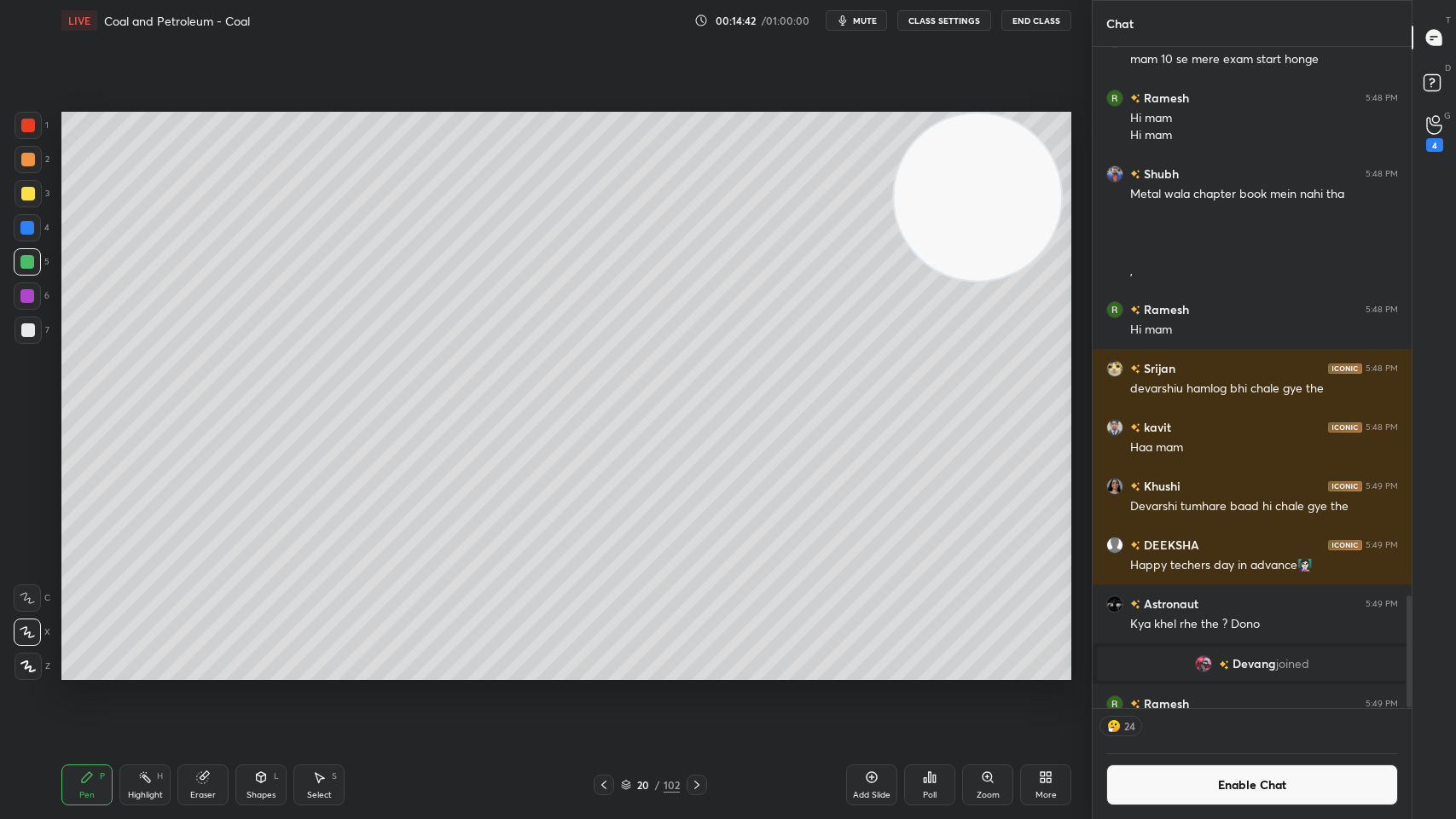
click at [32, 229] on div at bounding box center [27, 228] width 14 height 14
click at [27, 300] on div at bounding box center [27, 295] width 14 height 14
click at [25, 199] on div at bounding box center [27, 193] width 14 height 14
click at [26, 146] on div at bounding box center [28, 160] width 27 height 27
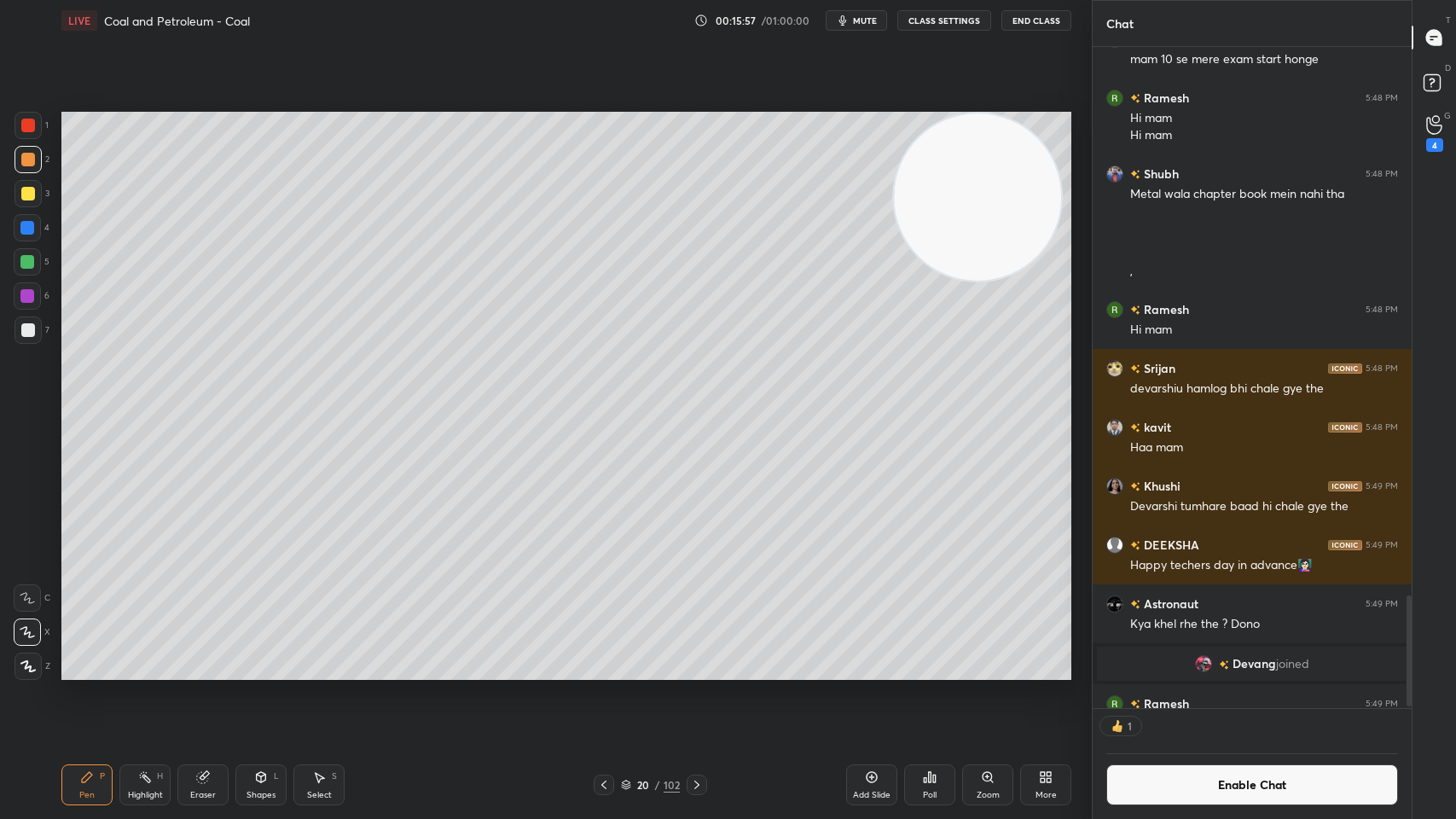
scroll to position [656, 314]
click at [32, 329] on div at bounding box center [27, 330] width 14 height 14
click at [602, 657] on icon at bounding box center [603, 784] width 14 height 14
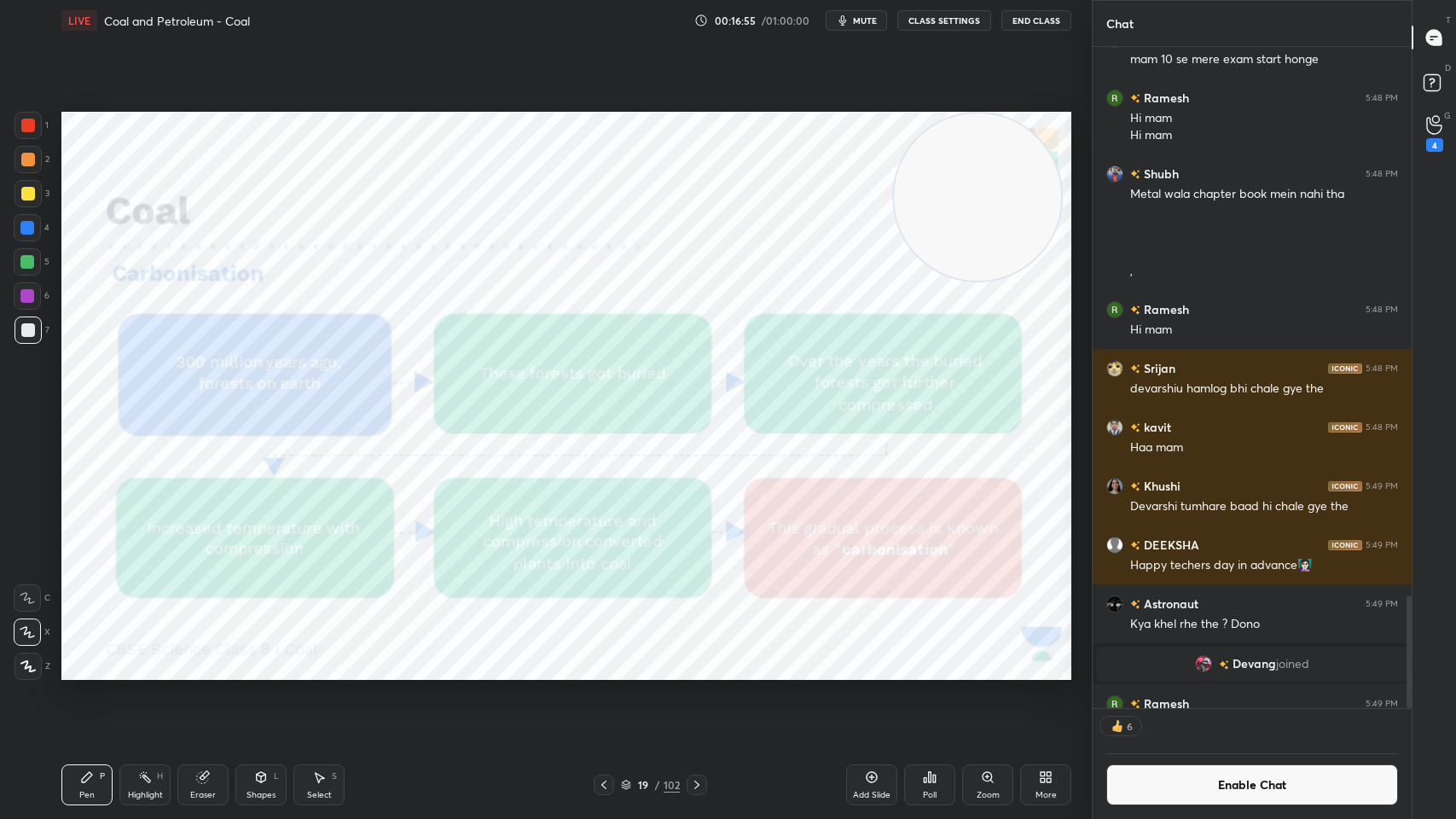
click at [16, 224] on div at bounding box center [27, 228] width 27 height 27
click at [15, 324] on div at bounding box center [28, 330] width 27 height 27
click at [25, 124] on div at bounding box center [27, 125] width 14 height 14
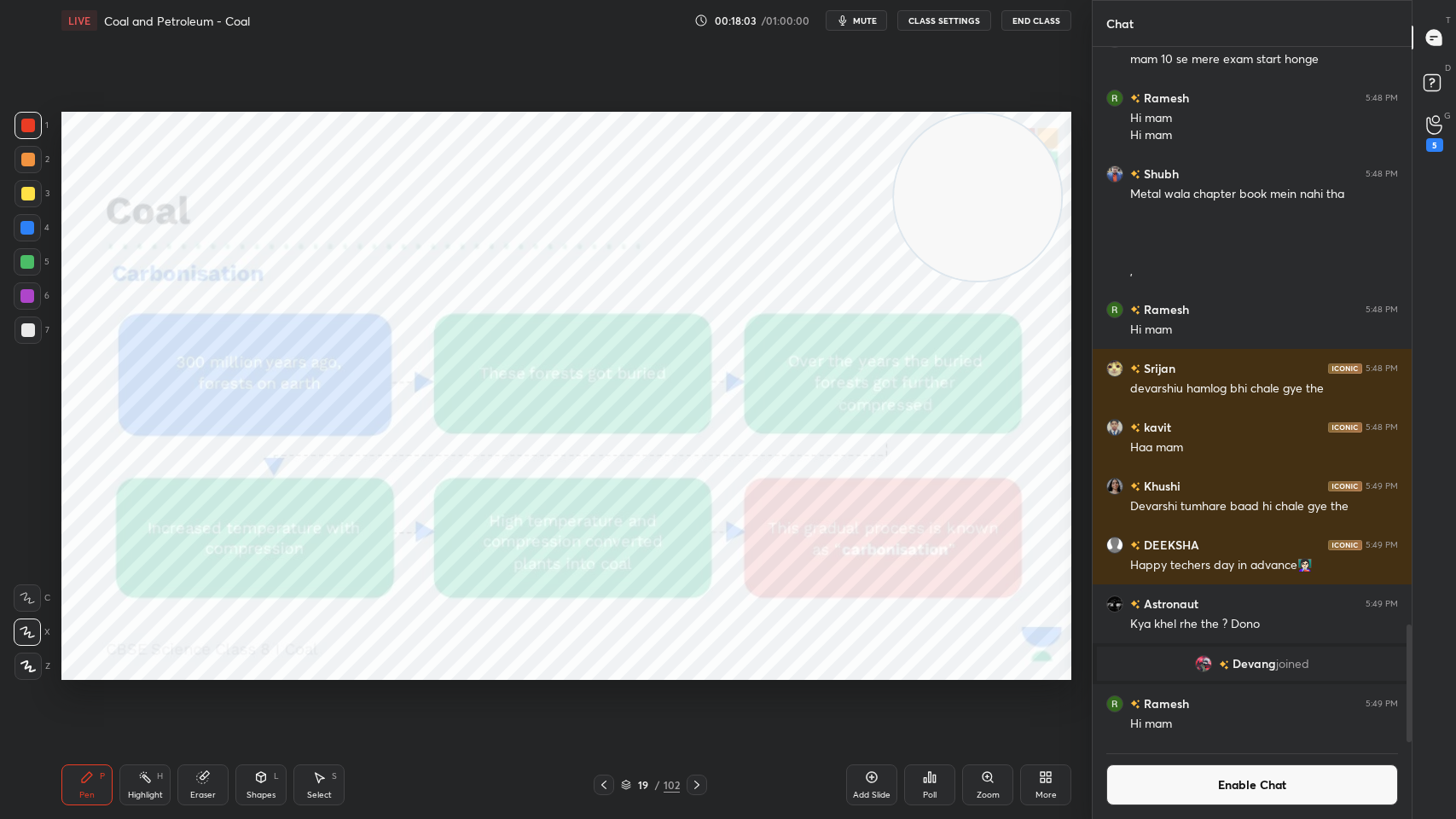
click at [838, 657] on div "19 / 102" at bounding box center [649, 784] width 392 height 20
click at [846, 657] on div "Add Slide" at bounding box center [872, 784] width 51 height 41
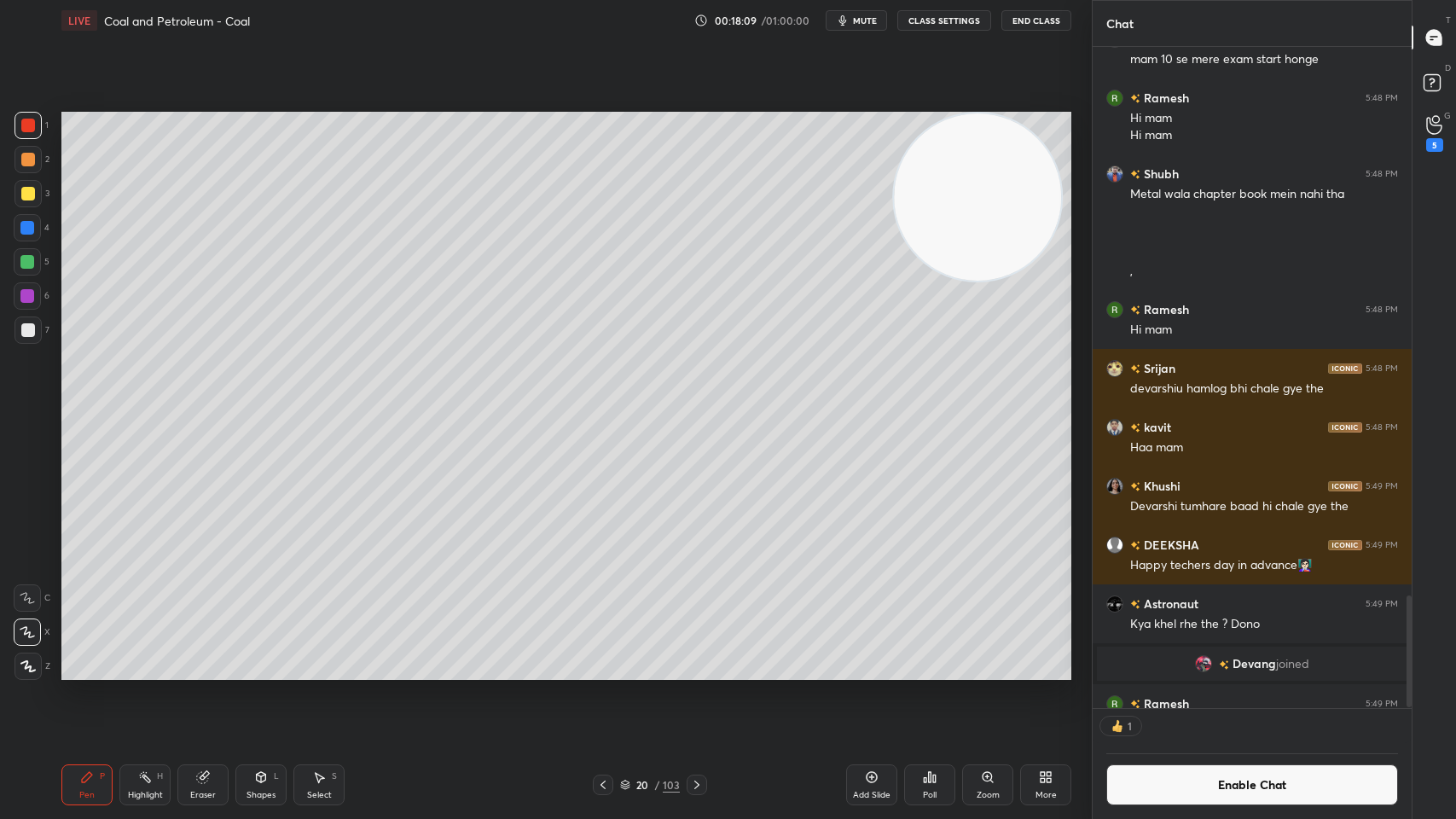
scroll to position [5, 5]
click at [604, 657] on div at bounding box center [602, 784] width 20 height 20
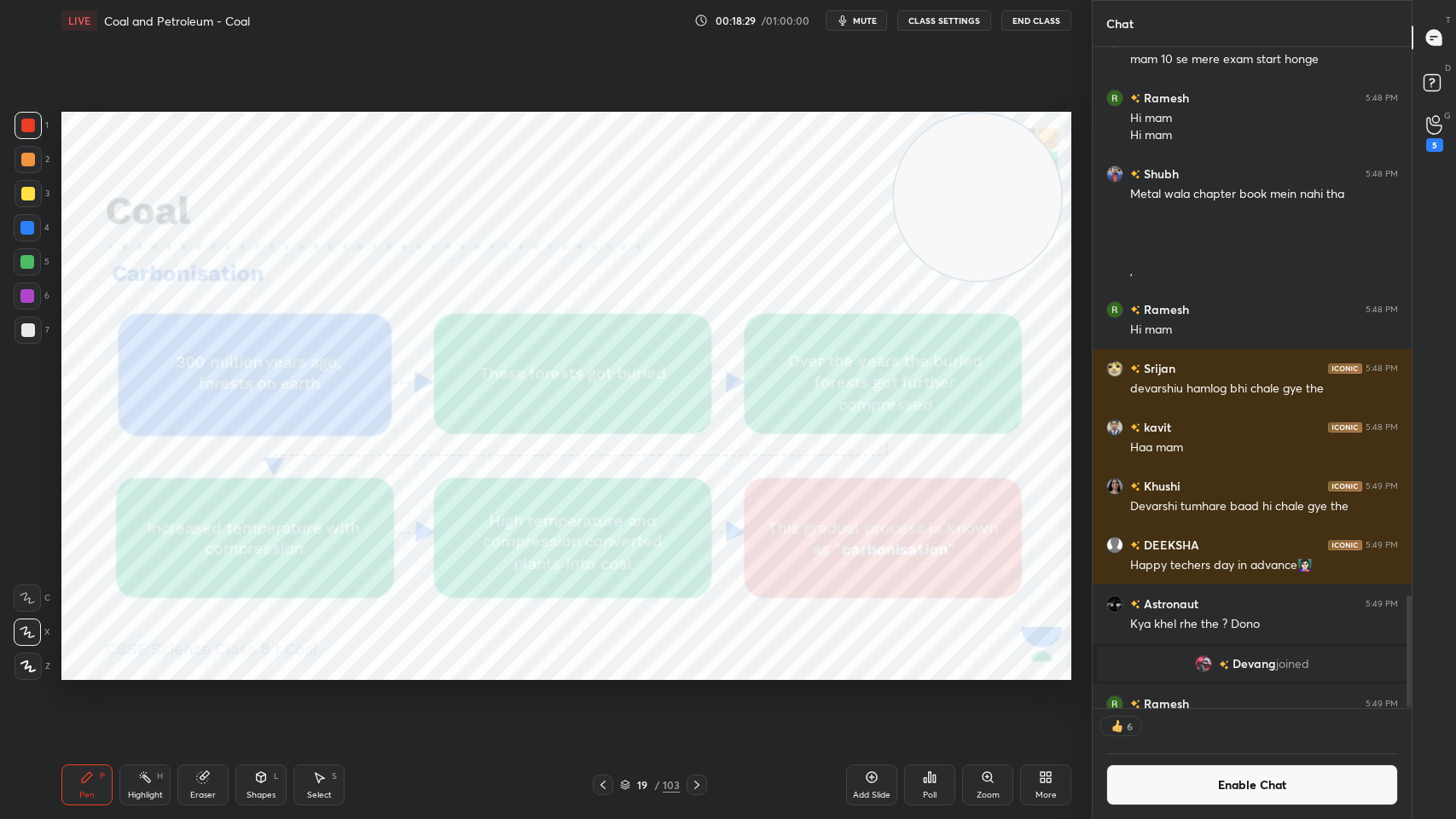
click at [1246, 657] on button "Enable Chat" at bounding box center [1251, 784] width 292 height 41
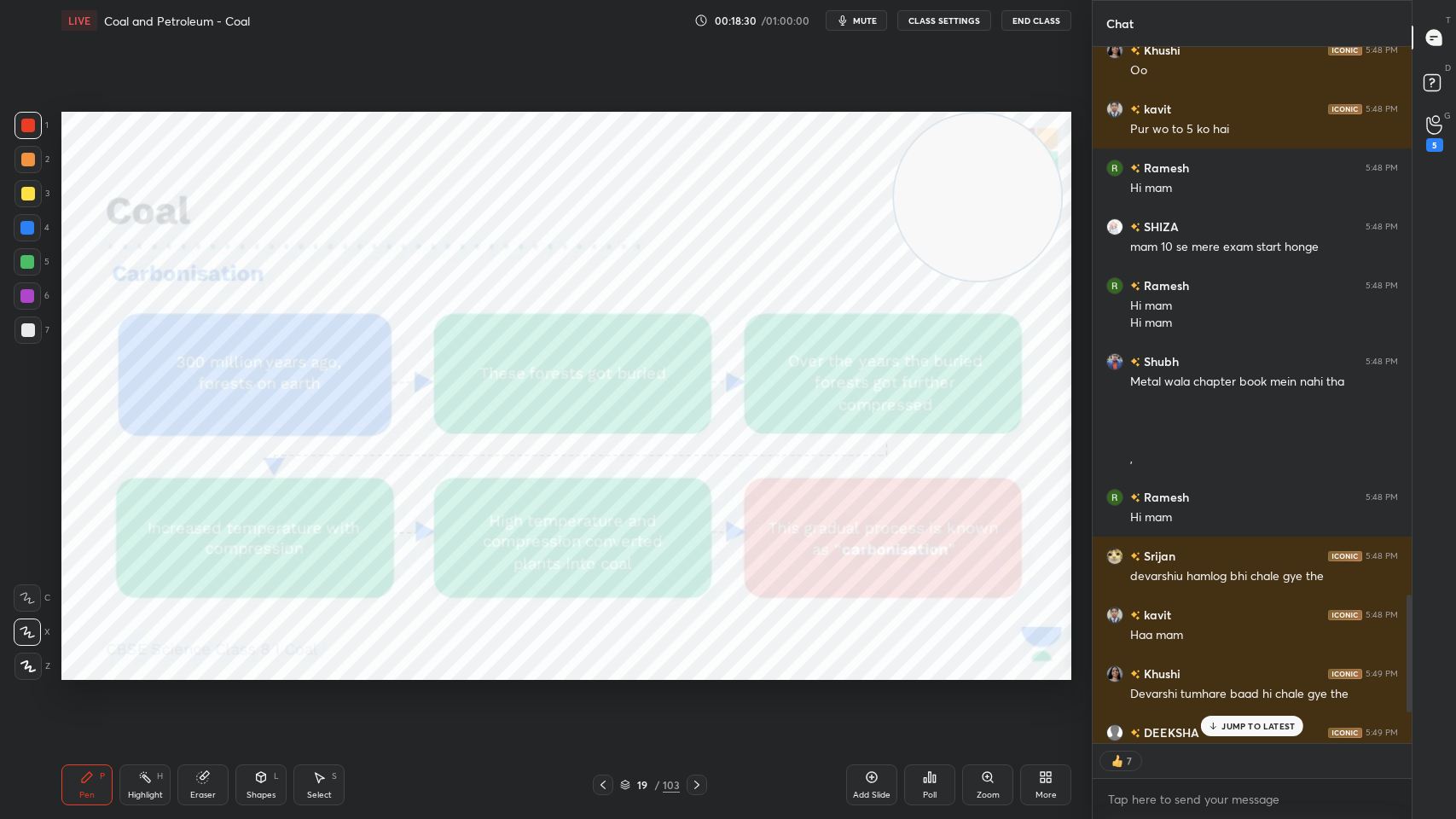
scroll to position [3447, 0]
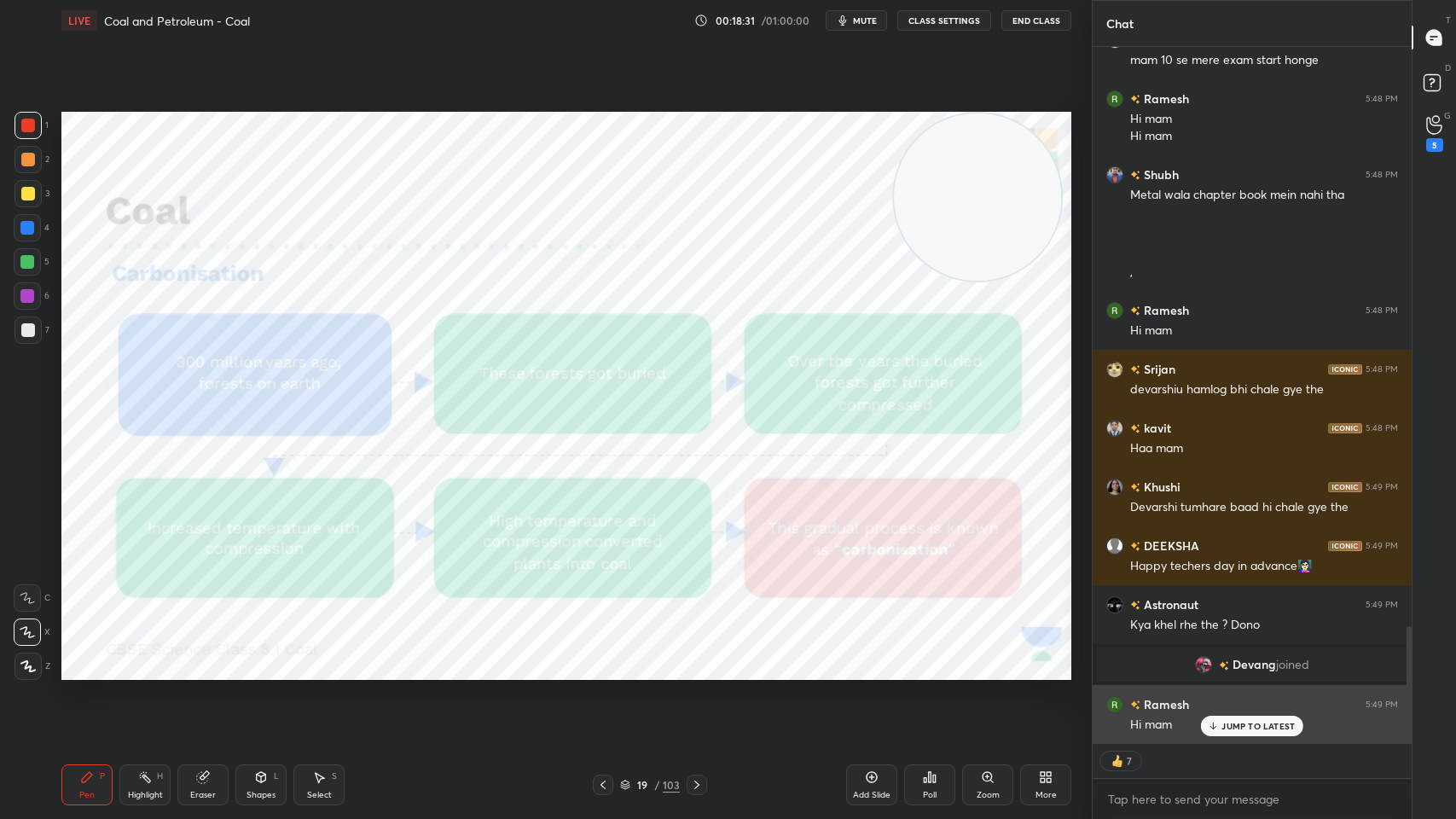
click at [1271, 657] on p "JUMP TO LATEST" at bounding box center [1258, 725] width 73 height 10
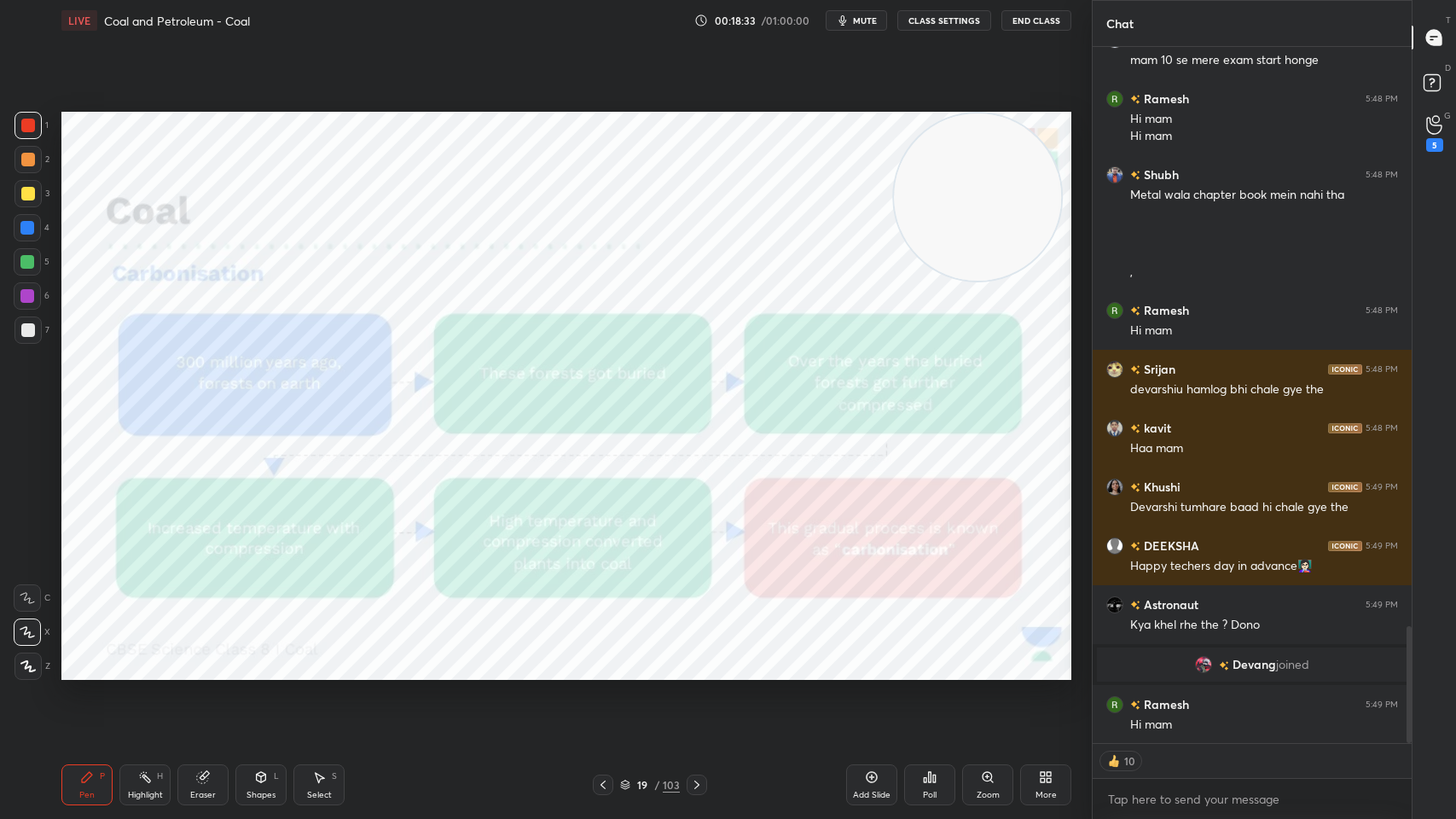
click at [880, 657] on div "Add Slide" at bounding box center [871, 794] width 37 height 8
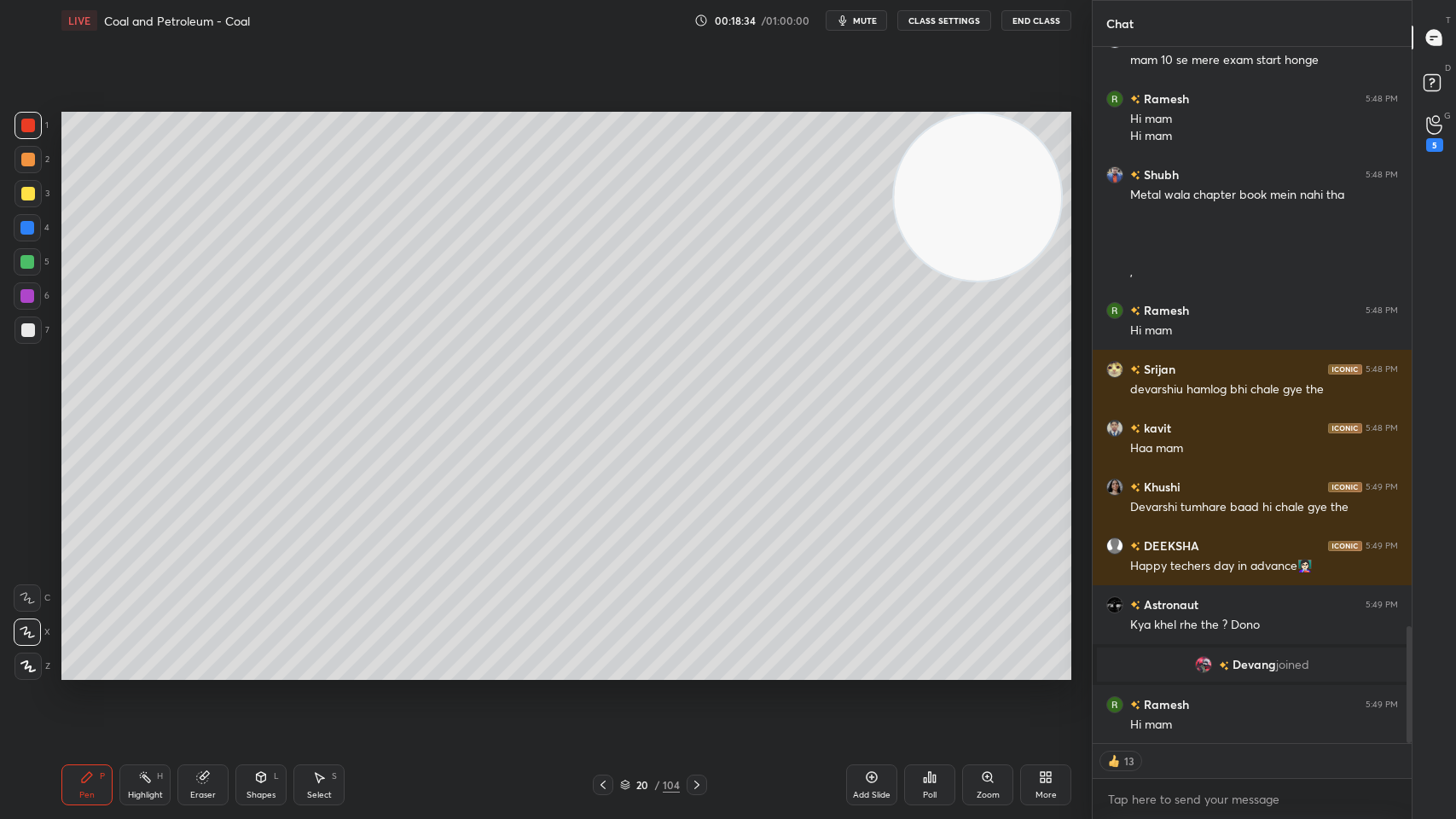
click at [21, 173] on div "2" at bounding box center [32, 163] width 35 height 34
click at [37, 191] on div at bounding box center [28, 194] width 27 height 27
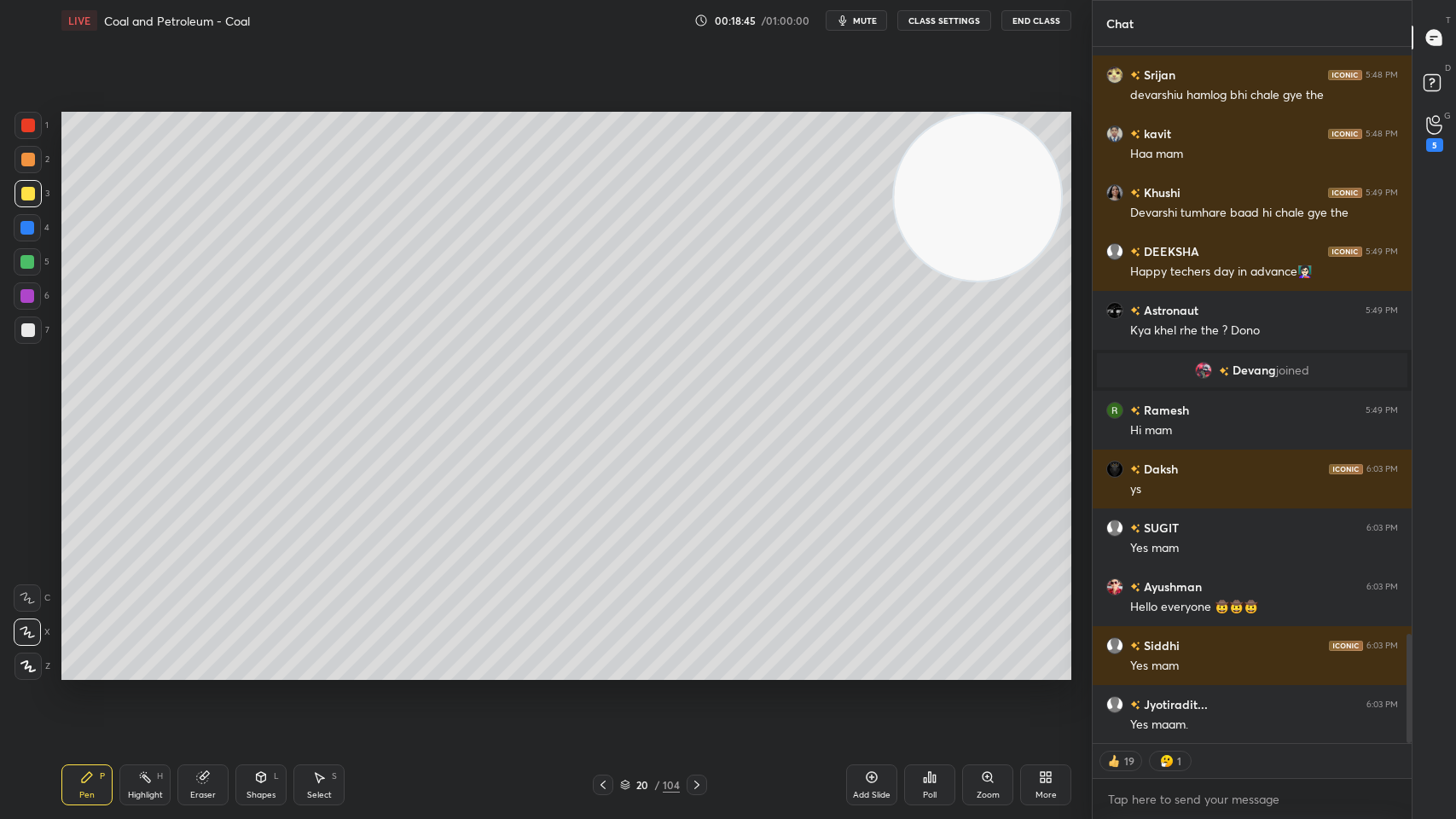
scroll to position [3801, 0]
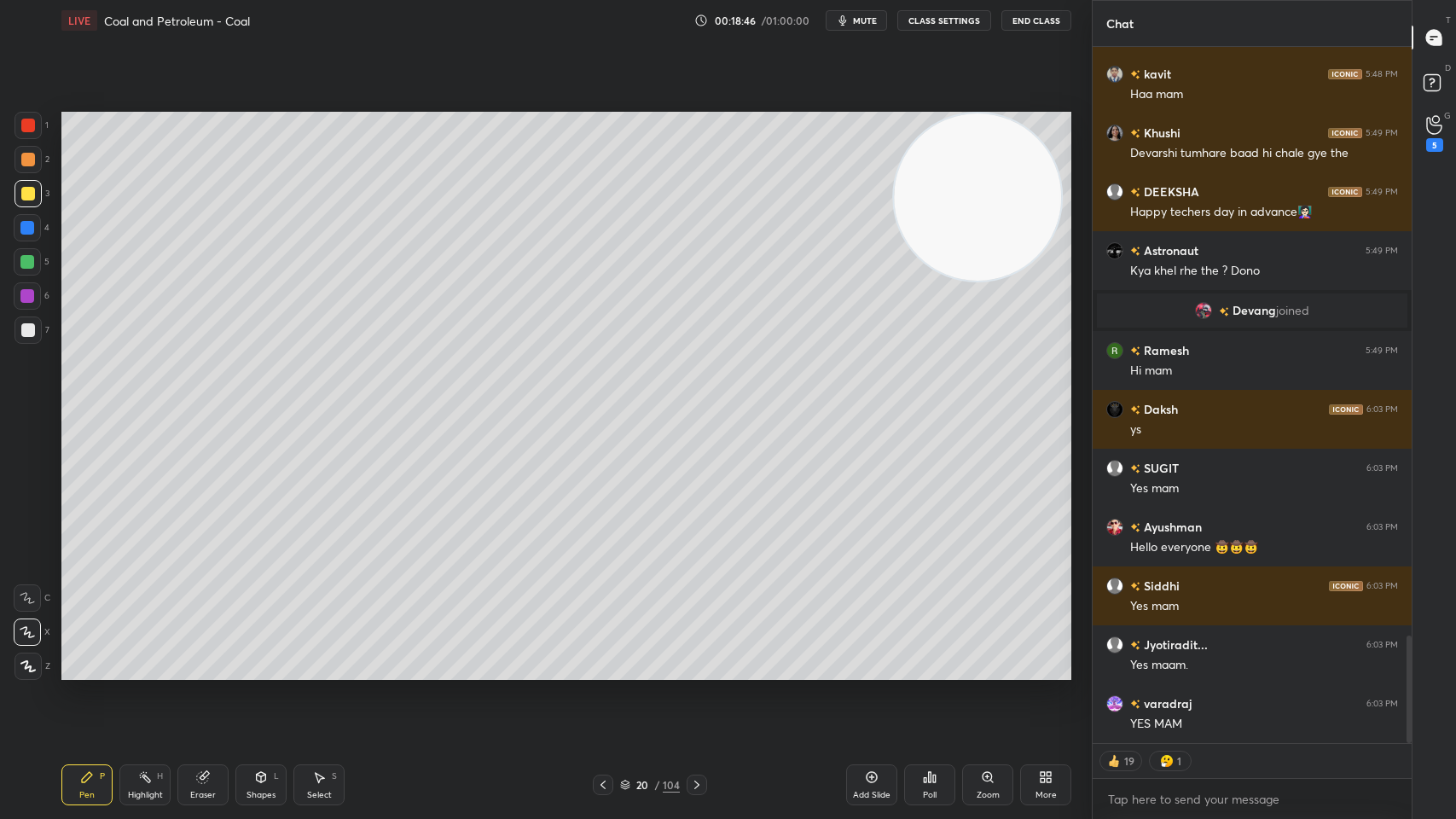
click at [959, 12] on button "CLASS SETTINGS" at bounding box center [944, 20] width 94 height 20
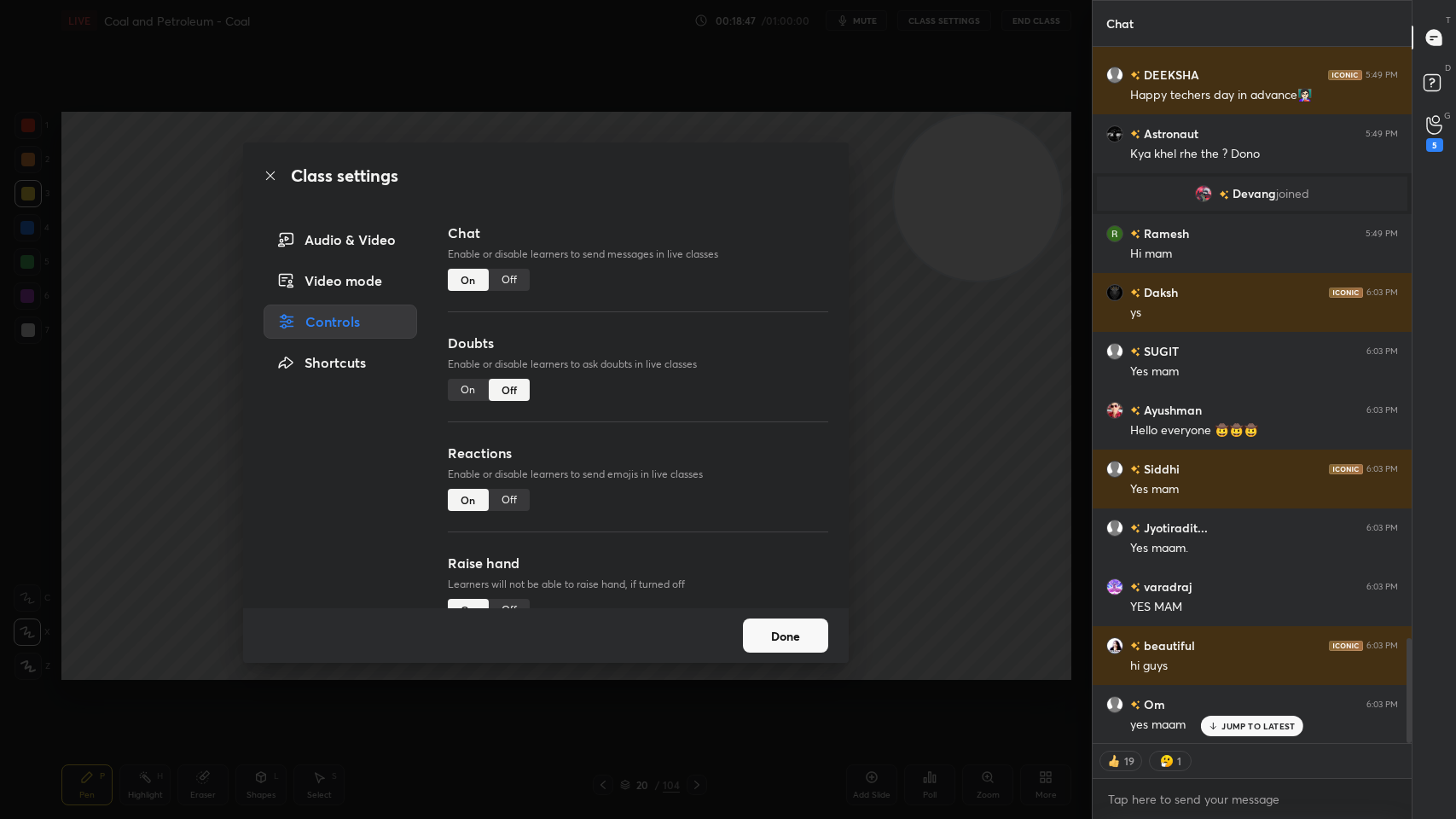
scroll to position [3977, 0]
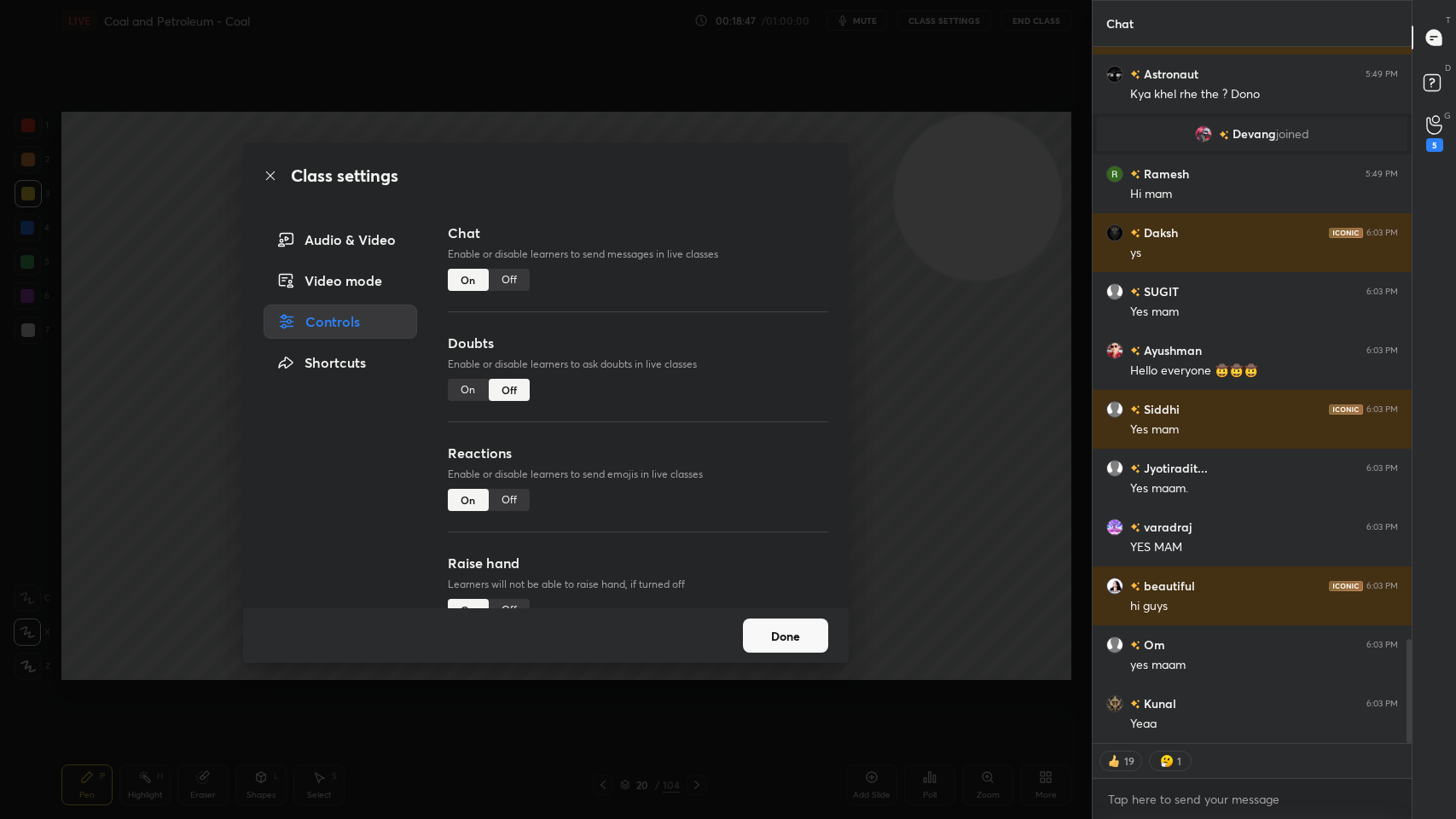
click at [471, 382] on div "On" at bounding box center [468, 389] width 41 height 22
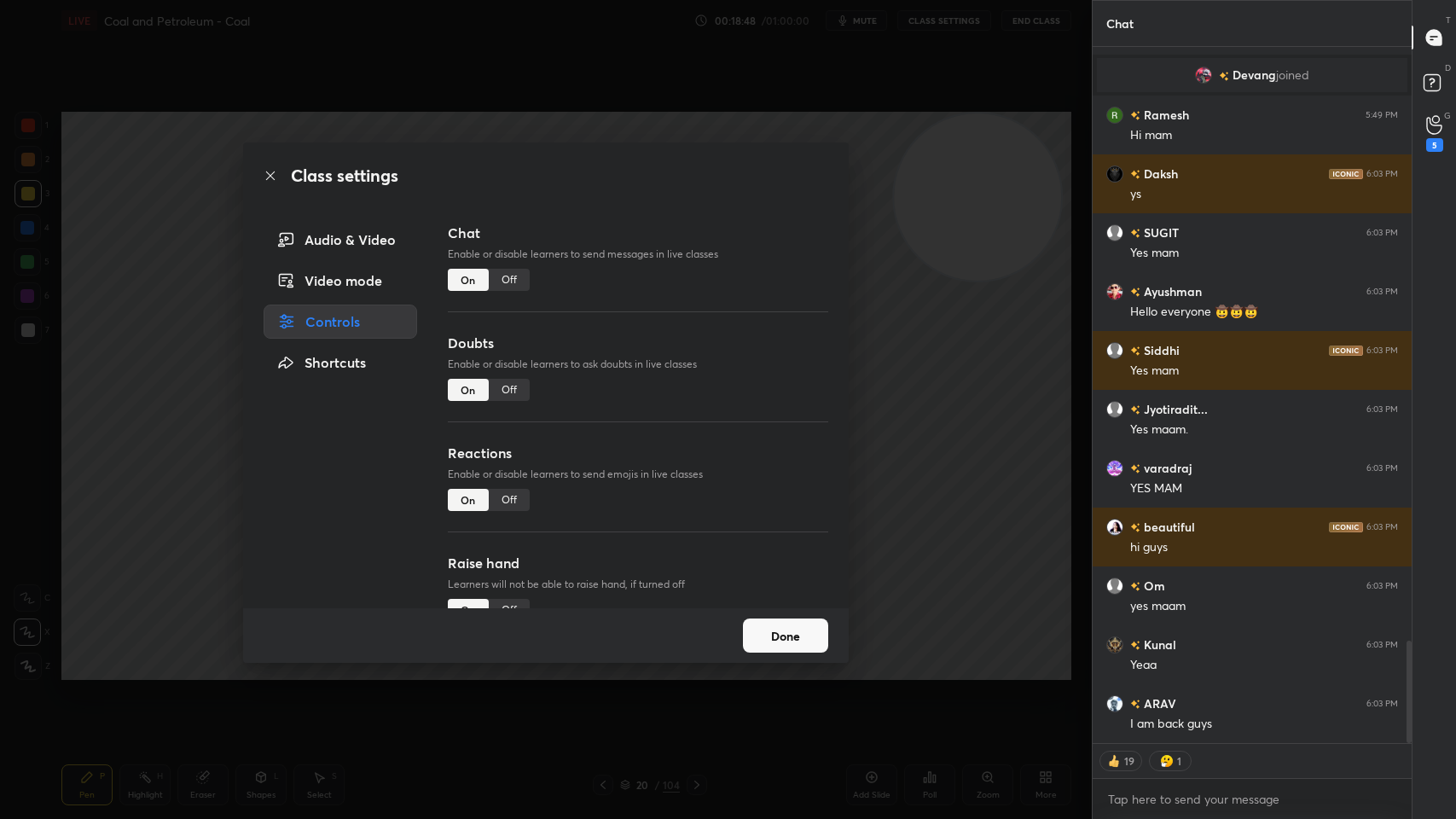
click at [720, 652] on div "Done" at bounding box center [546, 635] width 605 height 55
click at [754, 653] on div "Done" at bounding box center [546, 635] width 605 height 55
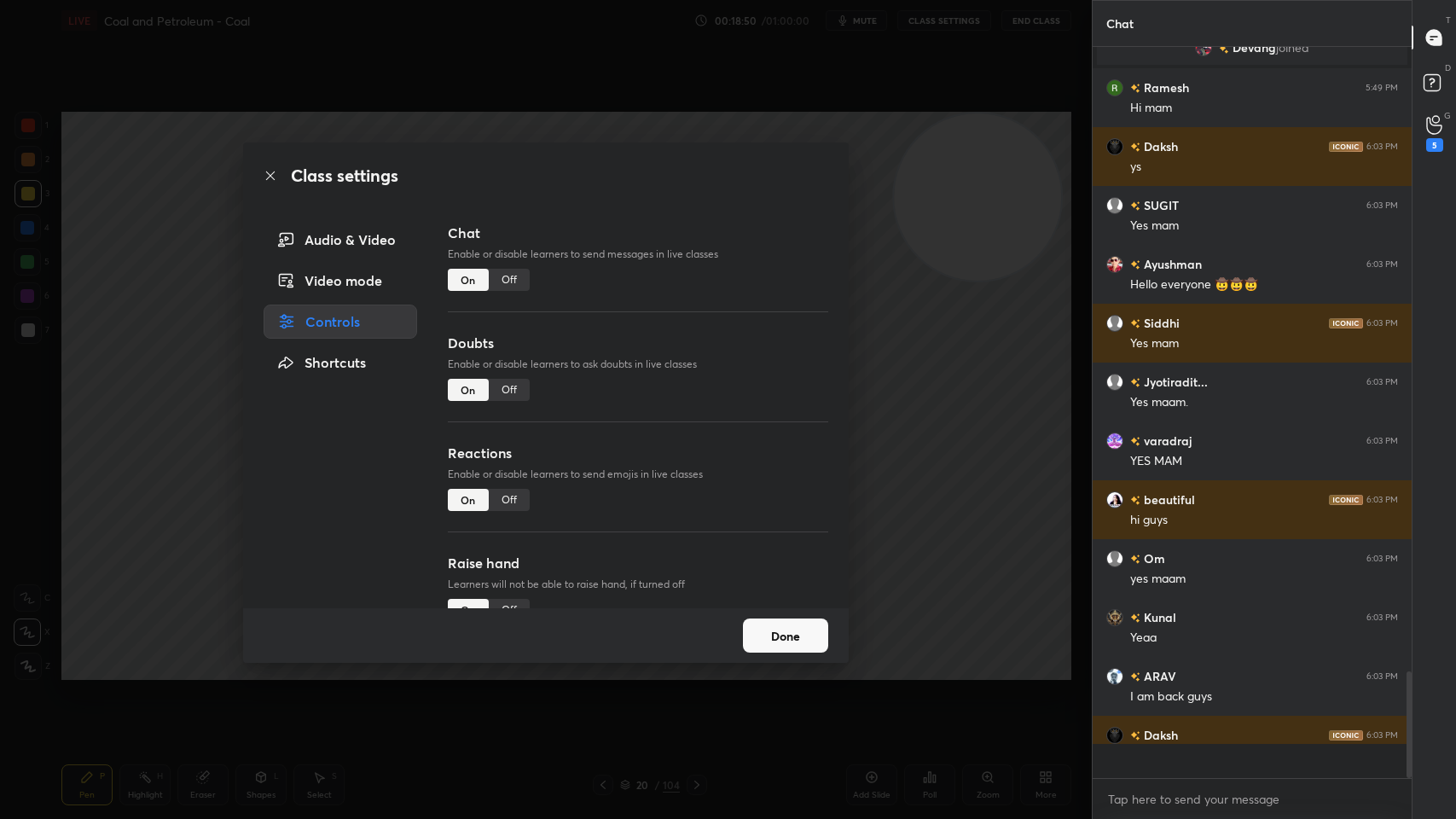
scroll to position [5, 5]
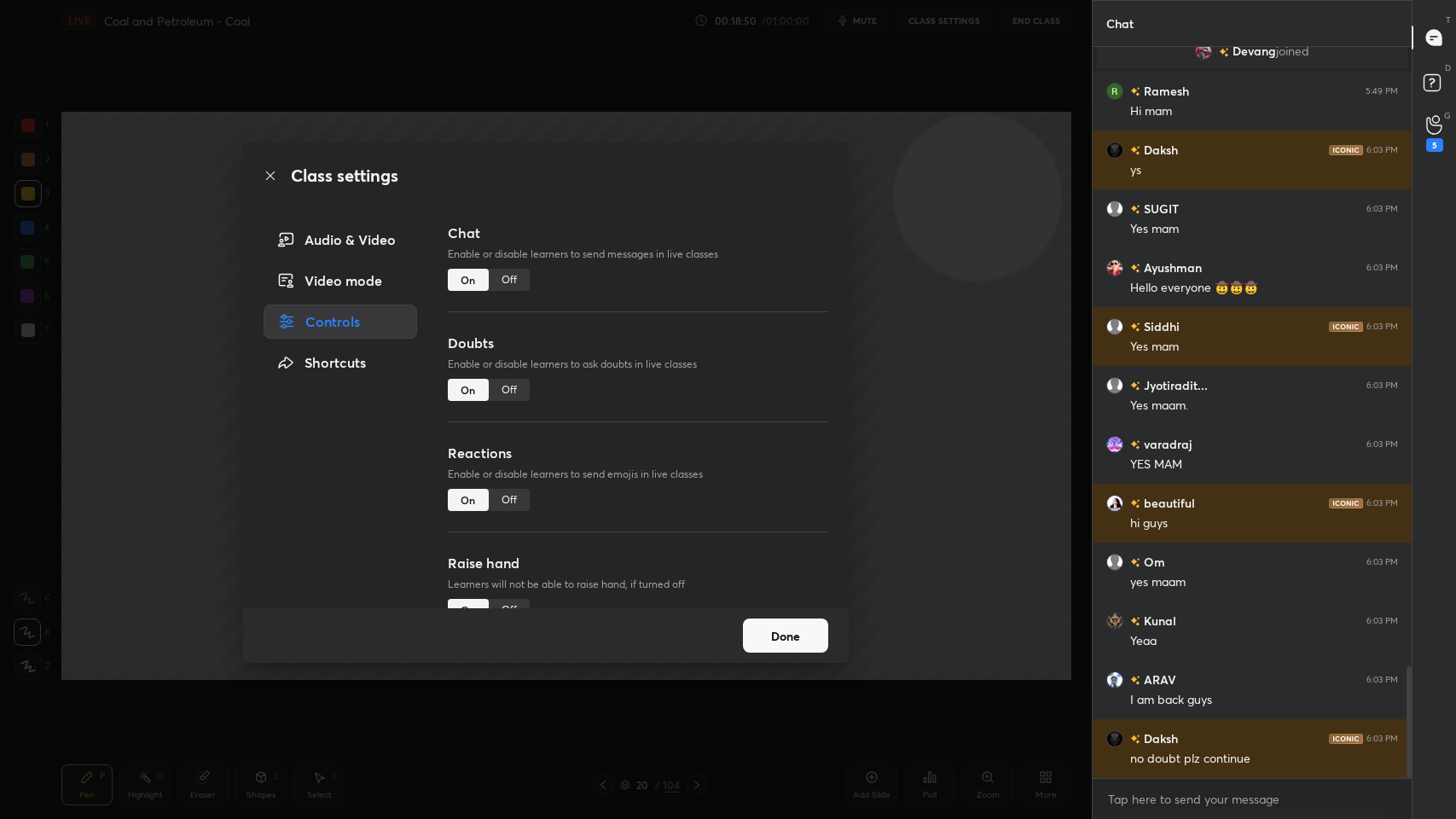
click at [804, 86] on div "Class settings Audio & Video Video mode Controls Shortcuts Chat Enable or disab…" at bounding box center [546, 410] width 1091 height 819
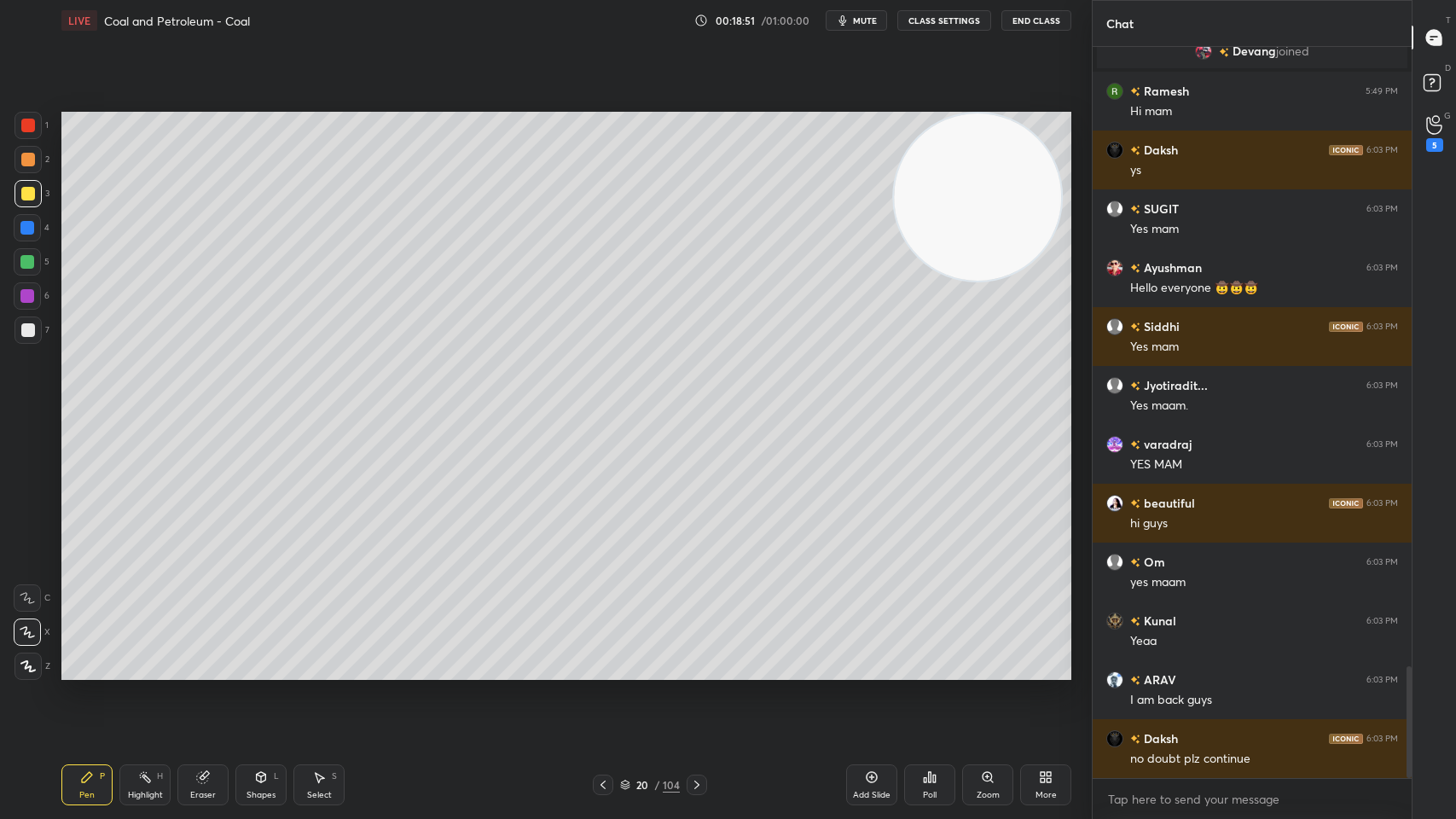
scroll to position [4237, 0]
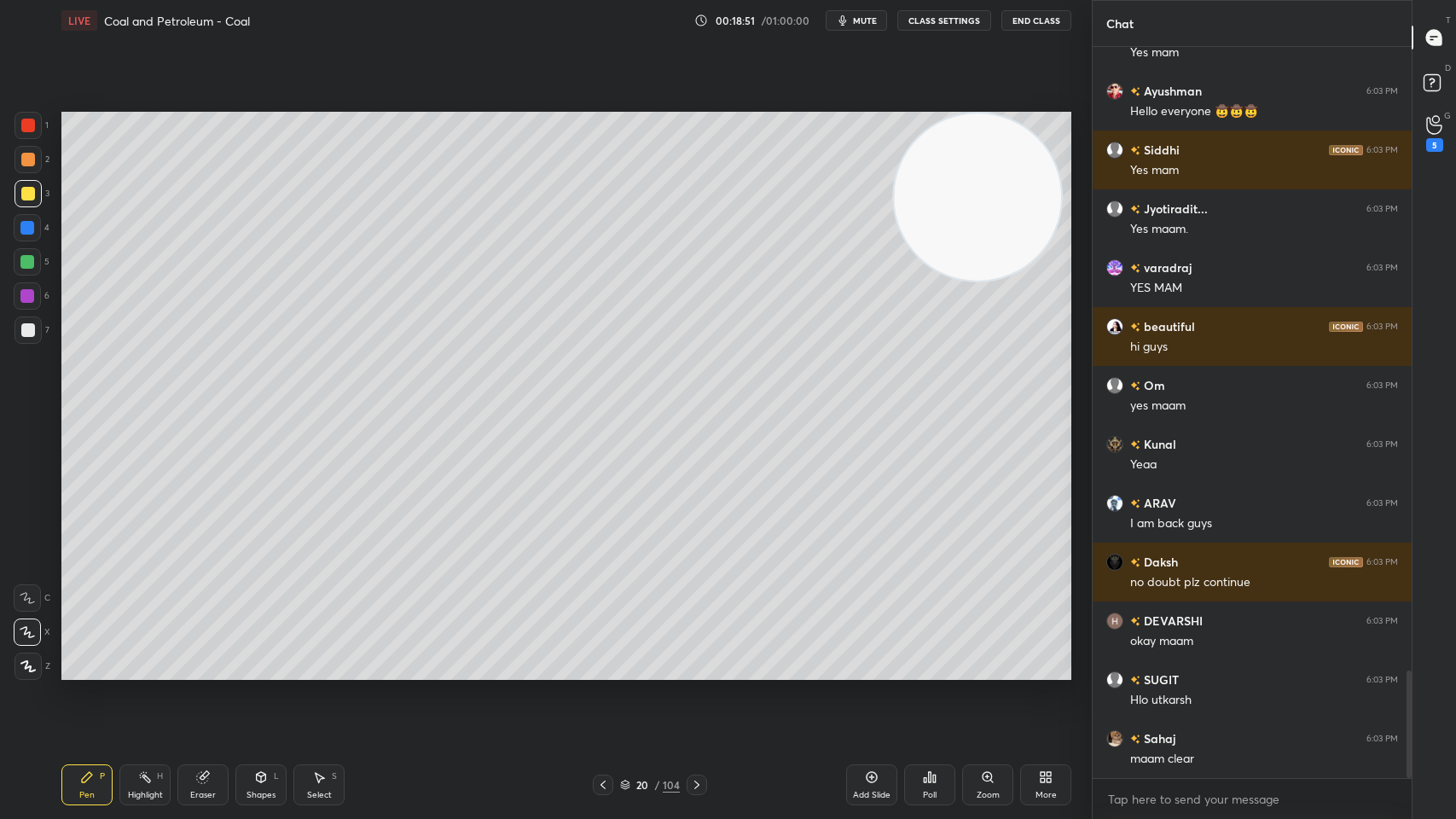
click at [1038, 27] on button "End Class" at bounding box center [1036, 20] width 70 height 20
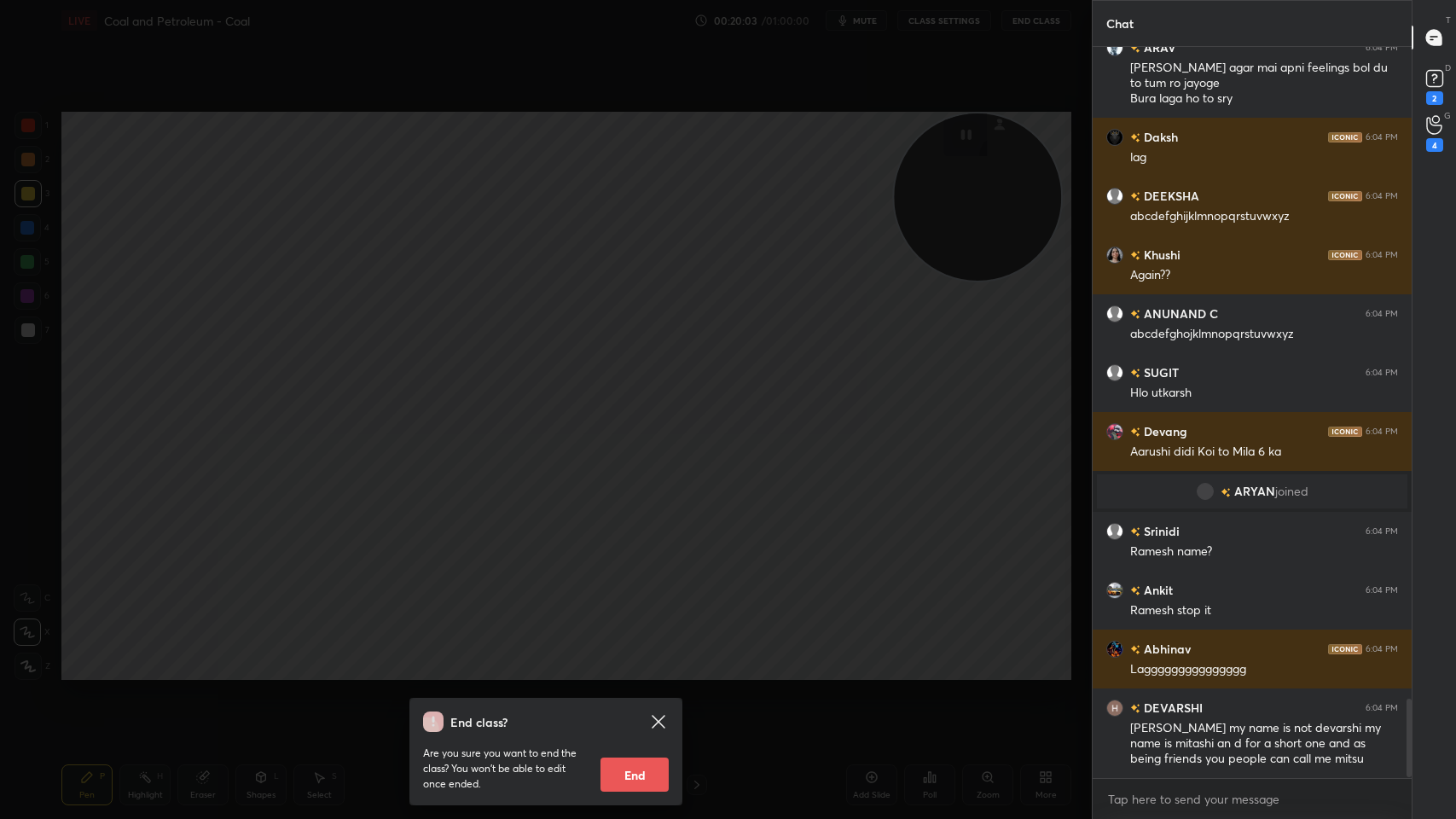
scroll to position [6083, 0]
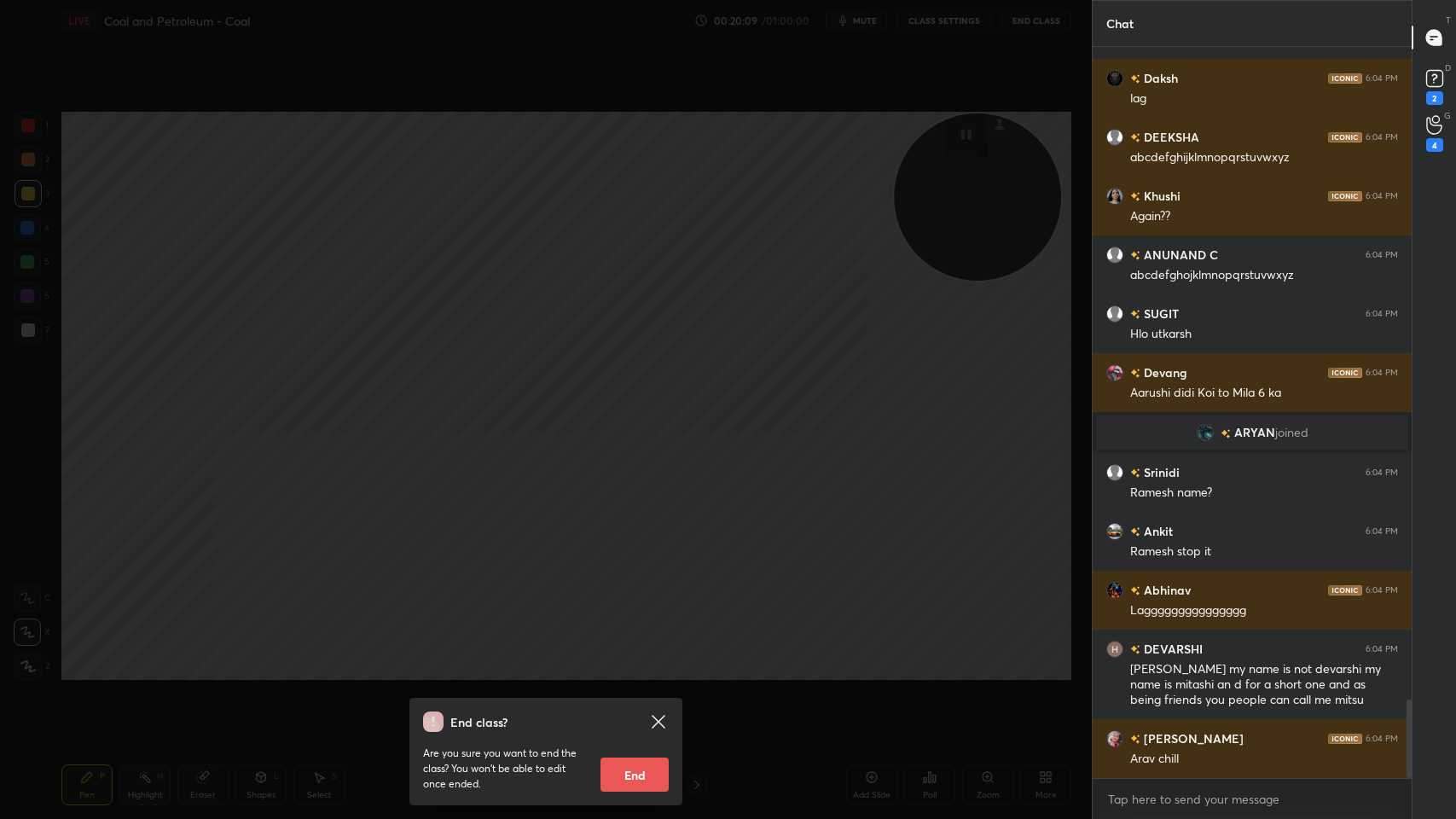
click at [479, 416] on div "End class? Are you sure you want to end the class? You won’t be able to edit on…" at bounding box center [546, 410] width 1091 height 819
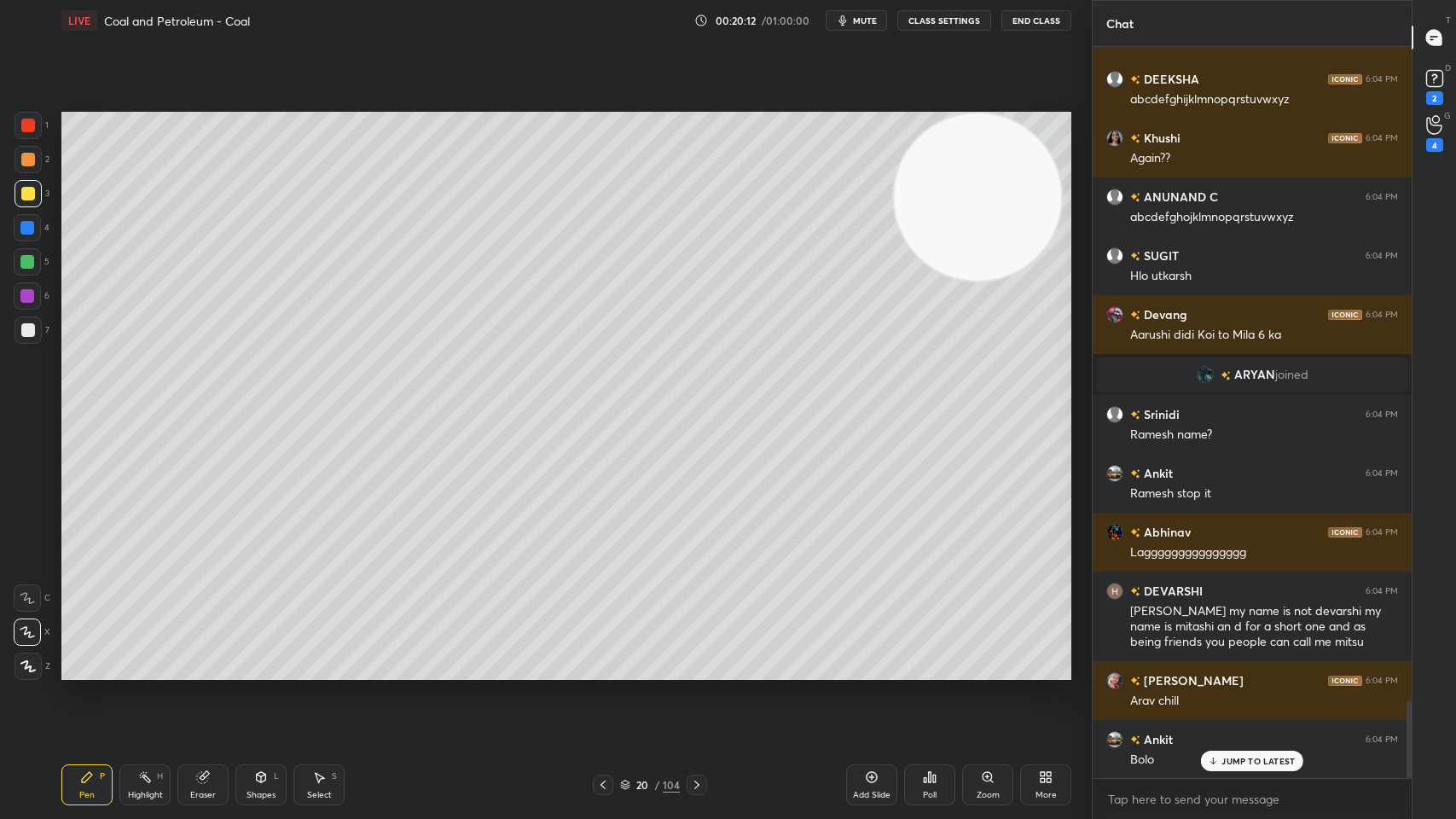
scroll to position [6201, 0]
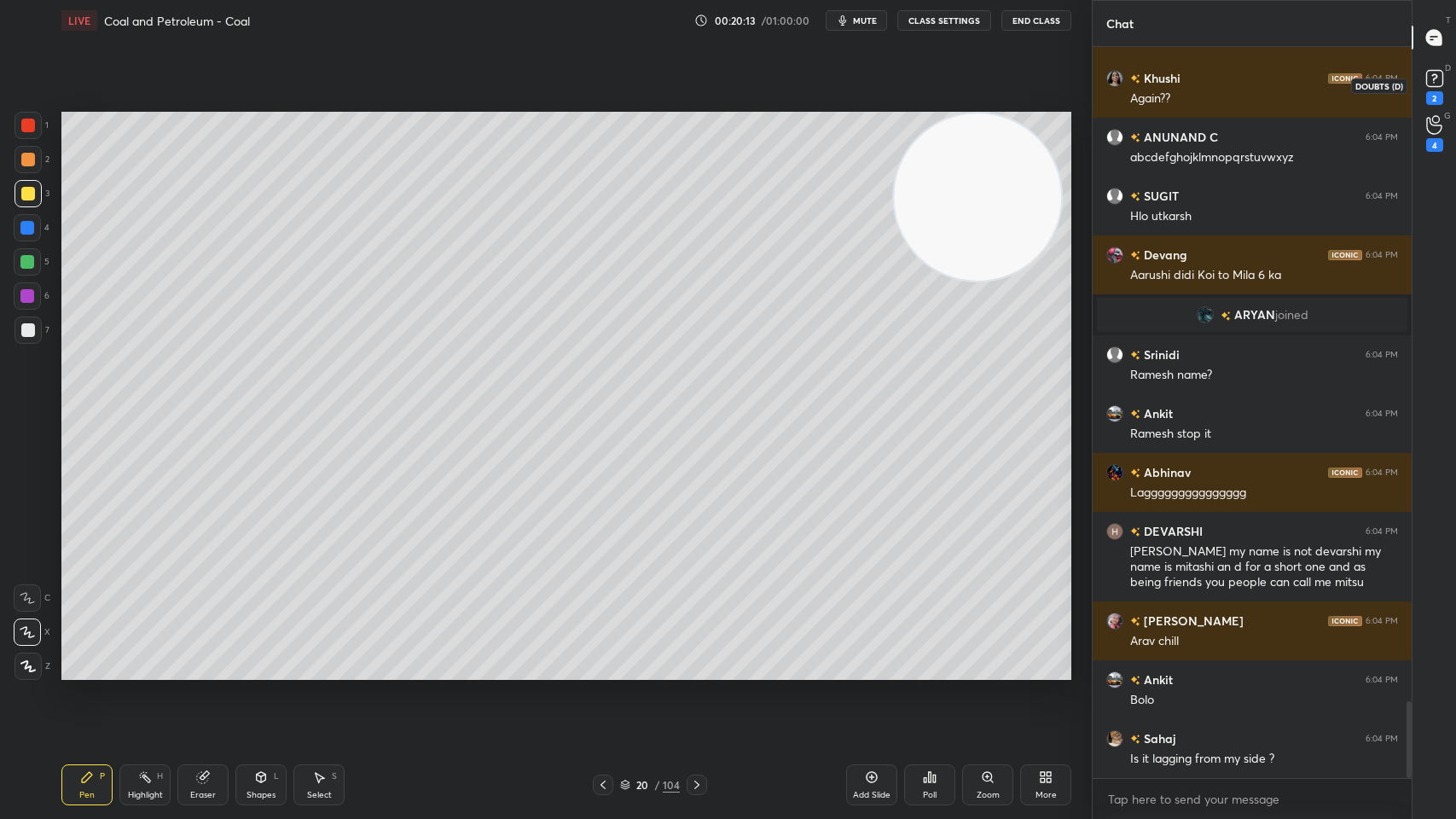
click at [1432, 89] on icon at bounding box center [1434, 79] width 26 height 26
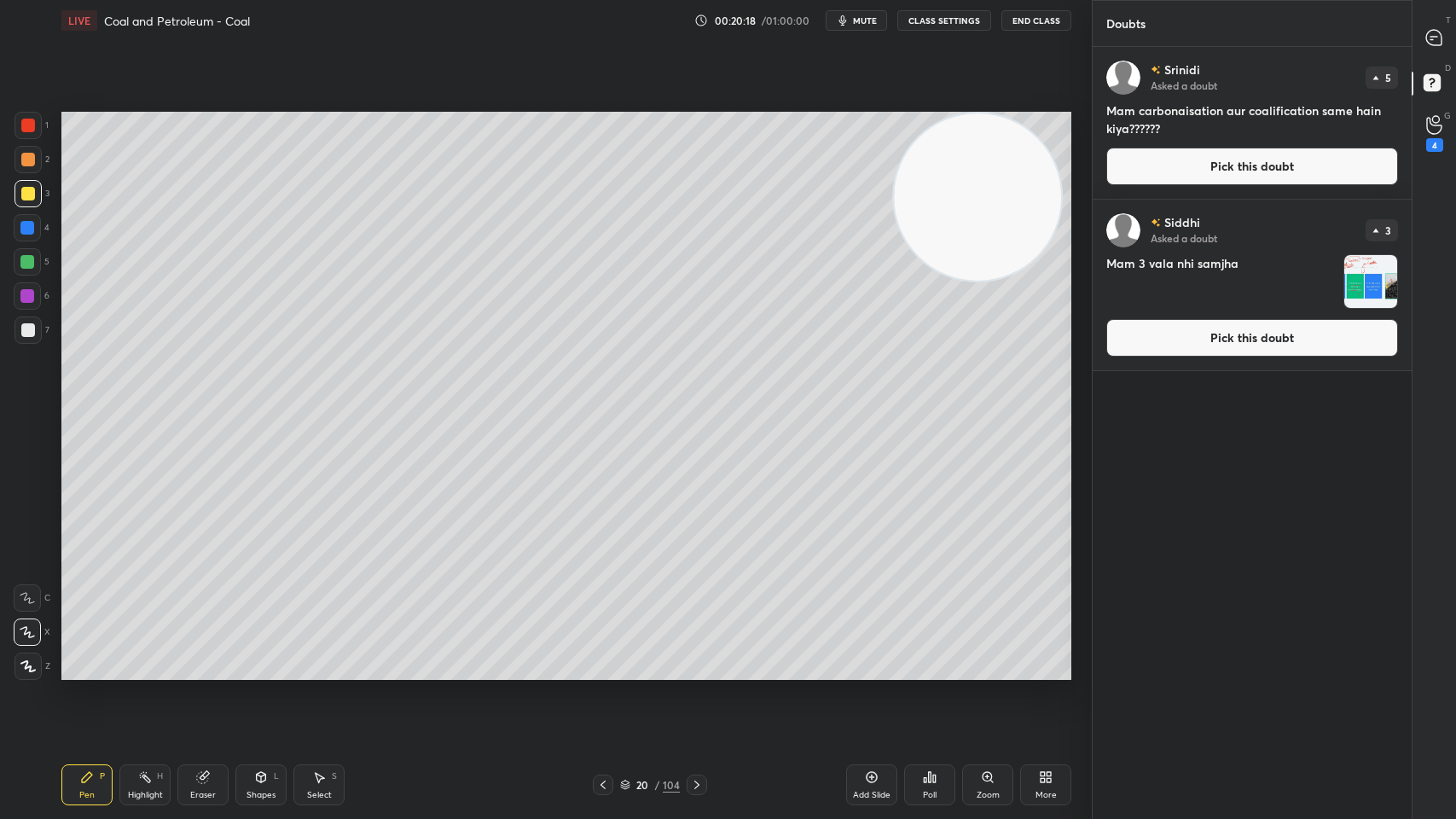
click at [1160, 176] on button "Pick this doubt" at bounding box center [1251, 165] width 292 height 37
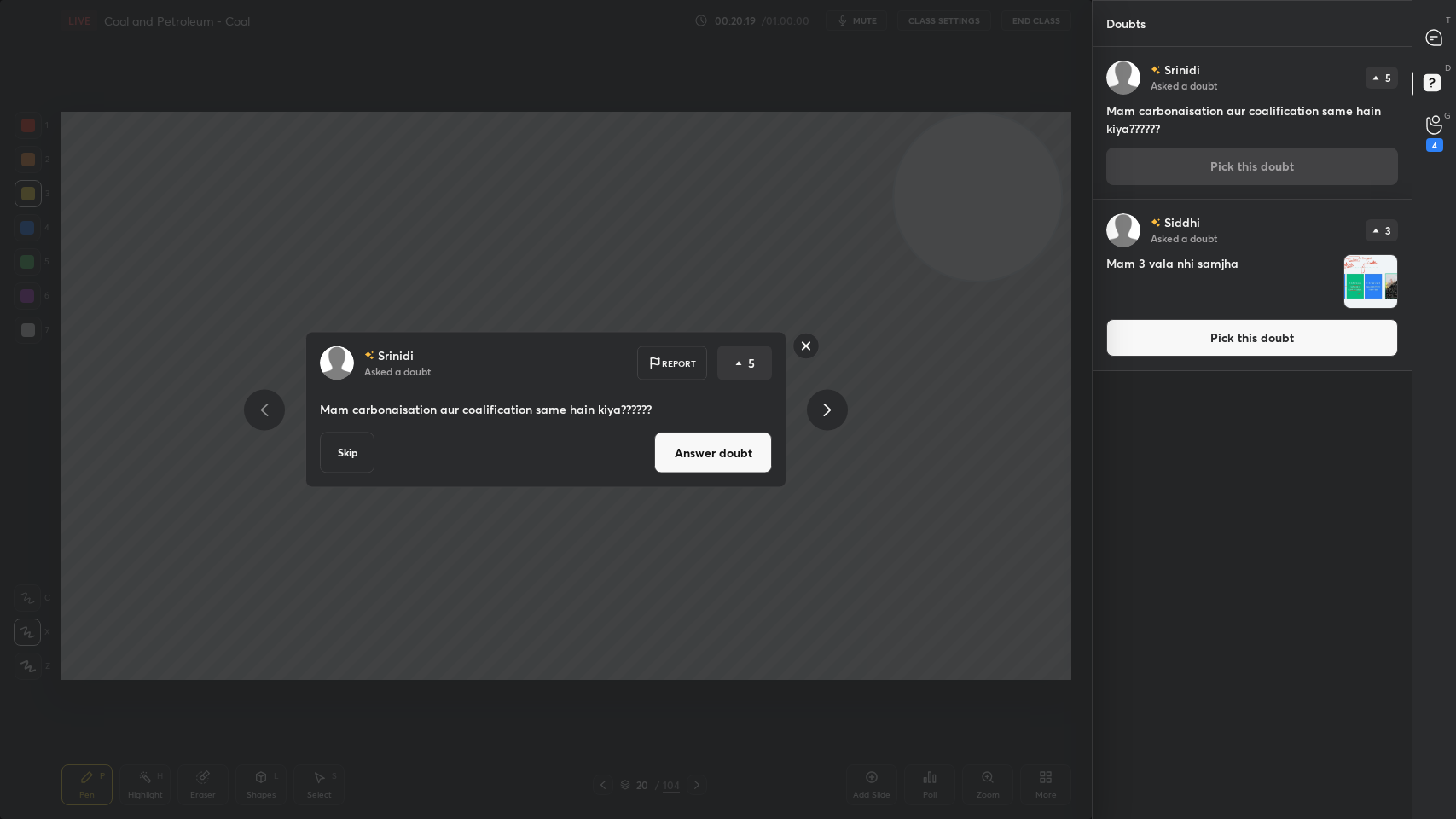
click at [721, 454] on button "Answer doubt" at bounding box center [713, 452] width 118 height 41
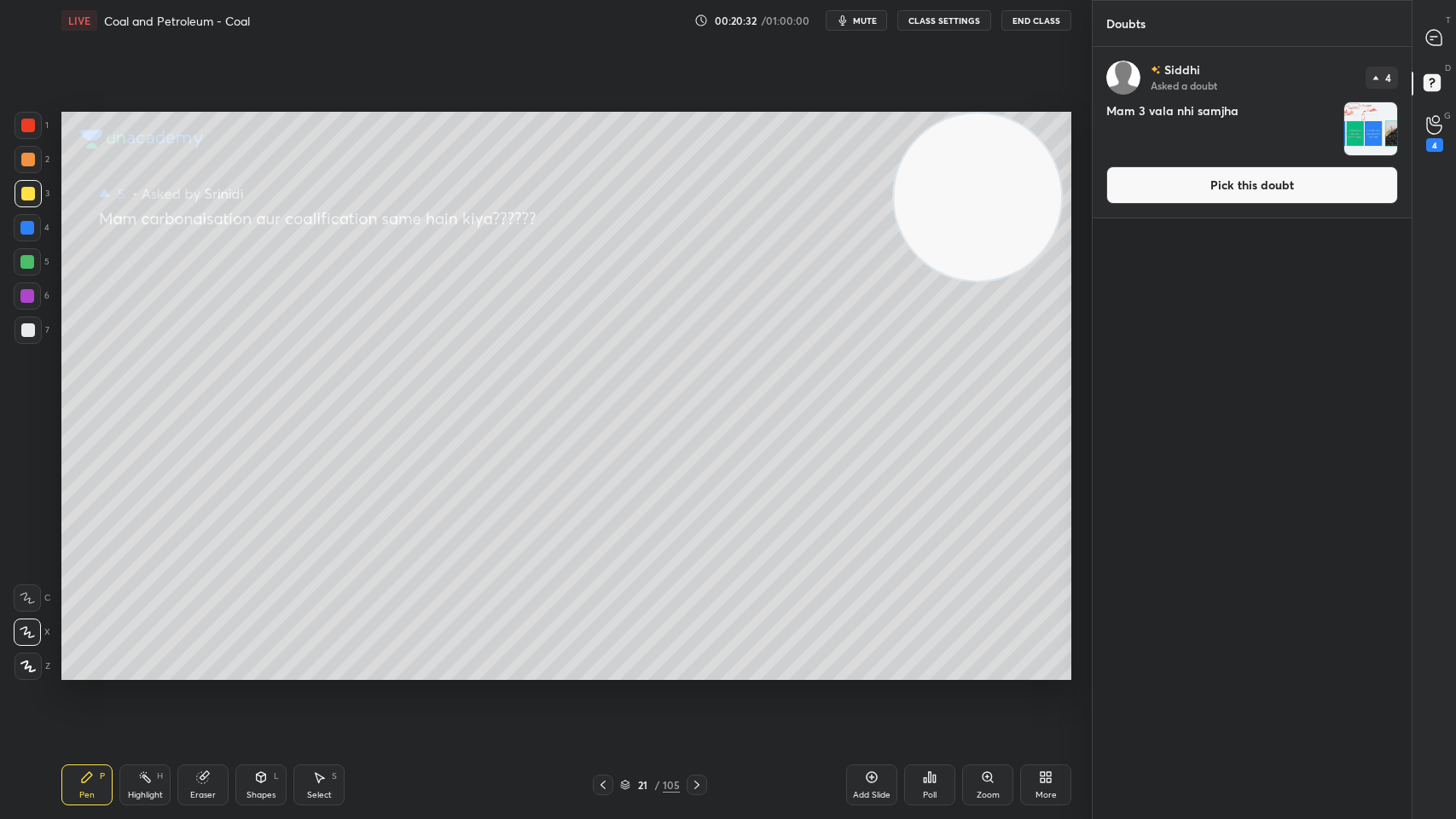
click at [1303, 182] on button "Pick this doubt" at bounding box center [1251, 185] width 292 height 37
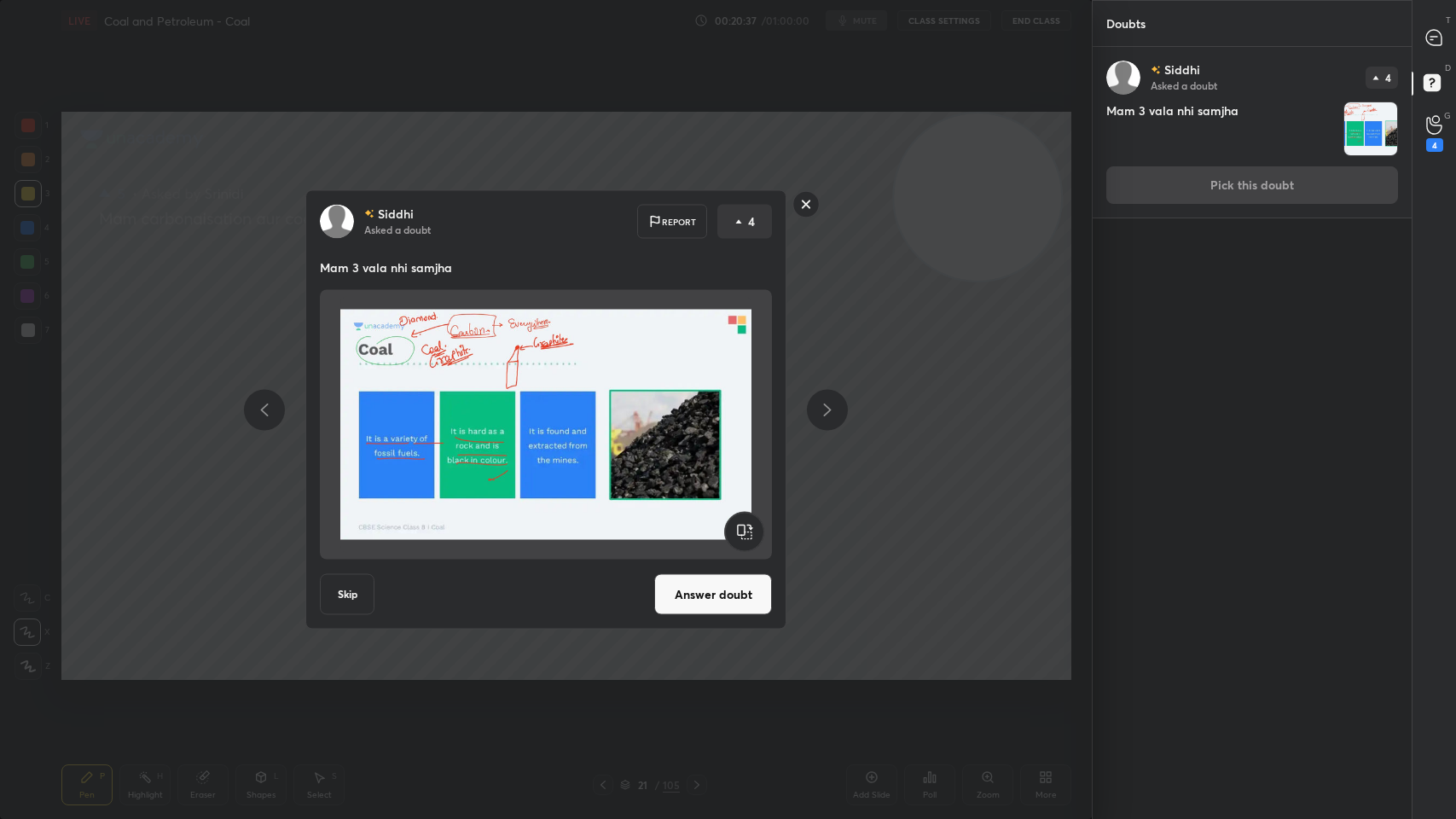
click at [717, 587] on button "Answer doubt" at bounding box center [713, 594] width 118 height 41
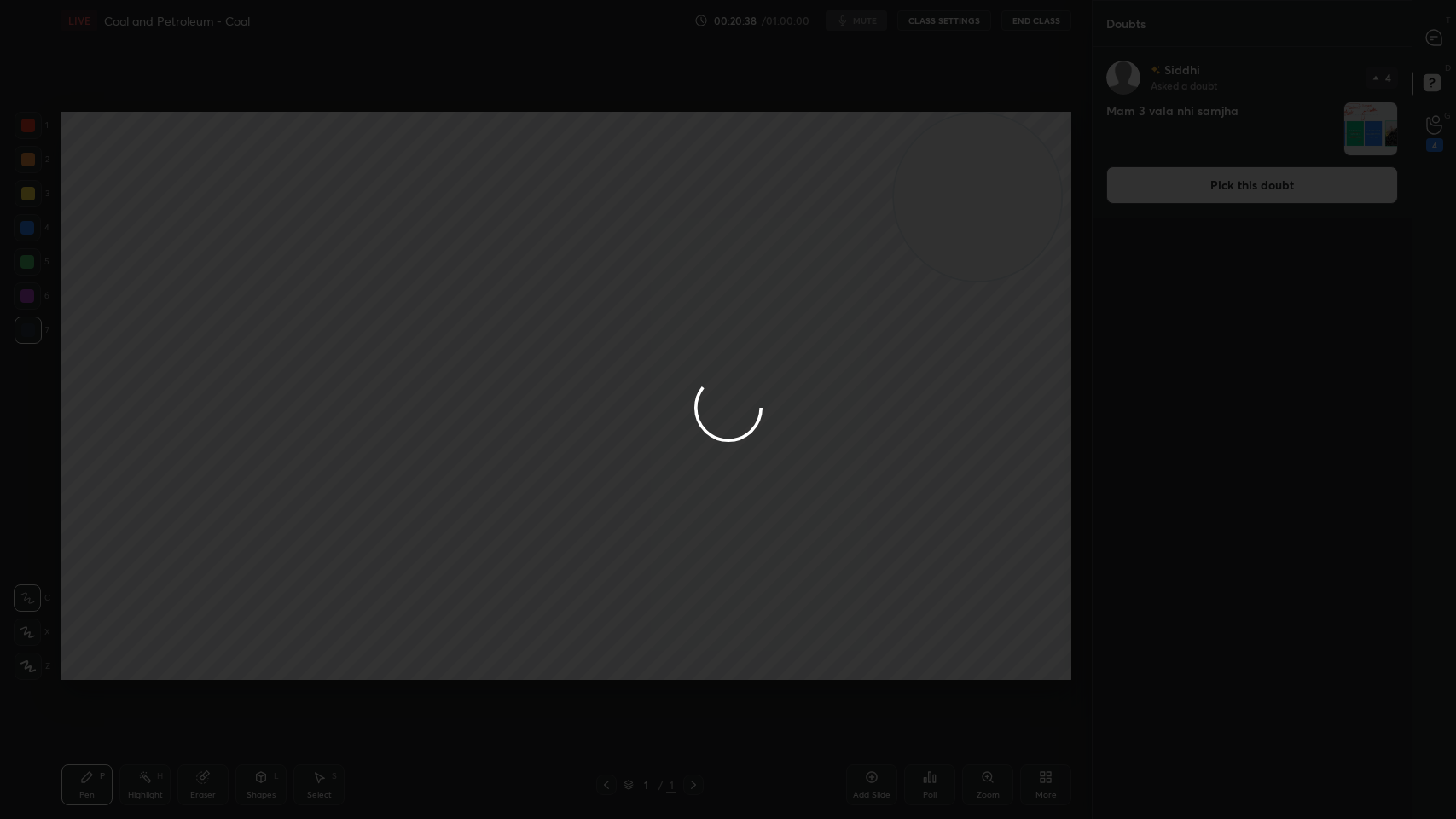
click at [879, 27] on div at bounding box center [728, 410] width 1456 height 819
click at [882, 28] on div at bounding box center [728, 410] width 1456 height 819
click at [873, 26] on div at bounding box center [728, 410] width 1456 height 819
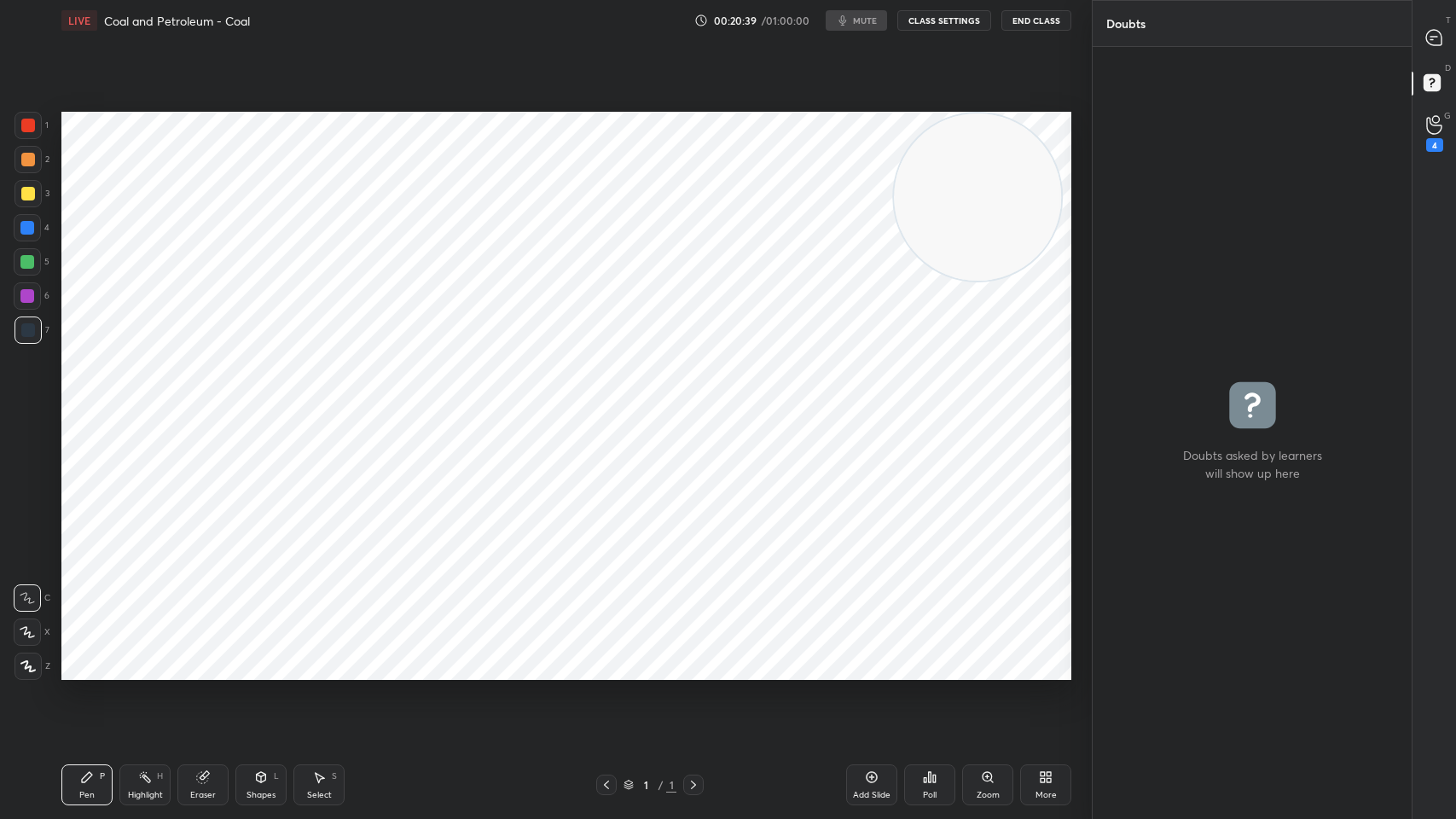
click at [879, 25] on div "00:20:39 / 01:00:00 mute CLASS SETTINGS End Class" at bounding box center [883, 20] width 377 height 20
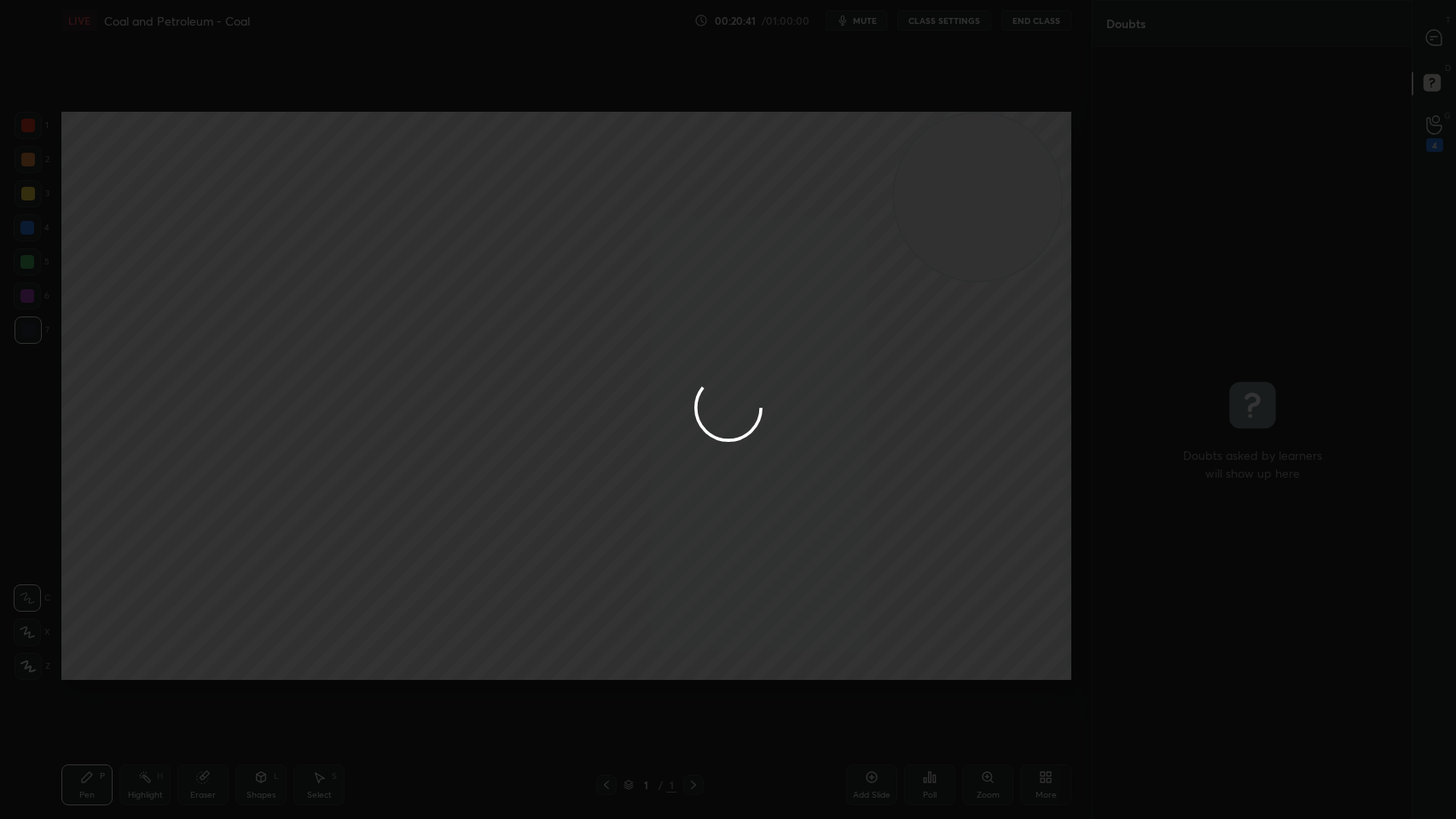
click at [881, 26] on div at bounding box center [728, 410] width 1456 height 819
click at [862, 29] on div at bounding box center [728, 410] width 1456 height 819
click at [861, 29] on div at bounding box center [728, 410] width 1456 height 819
click at [860, 38] on div at bounding box center [728, 410] width 1456 height 819
click at [873, 36] on div at bounding box center [728, 410] width 1456 height 819
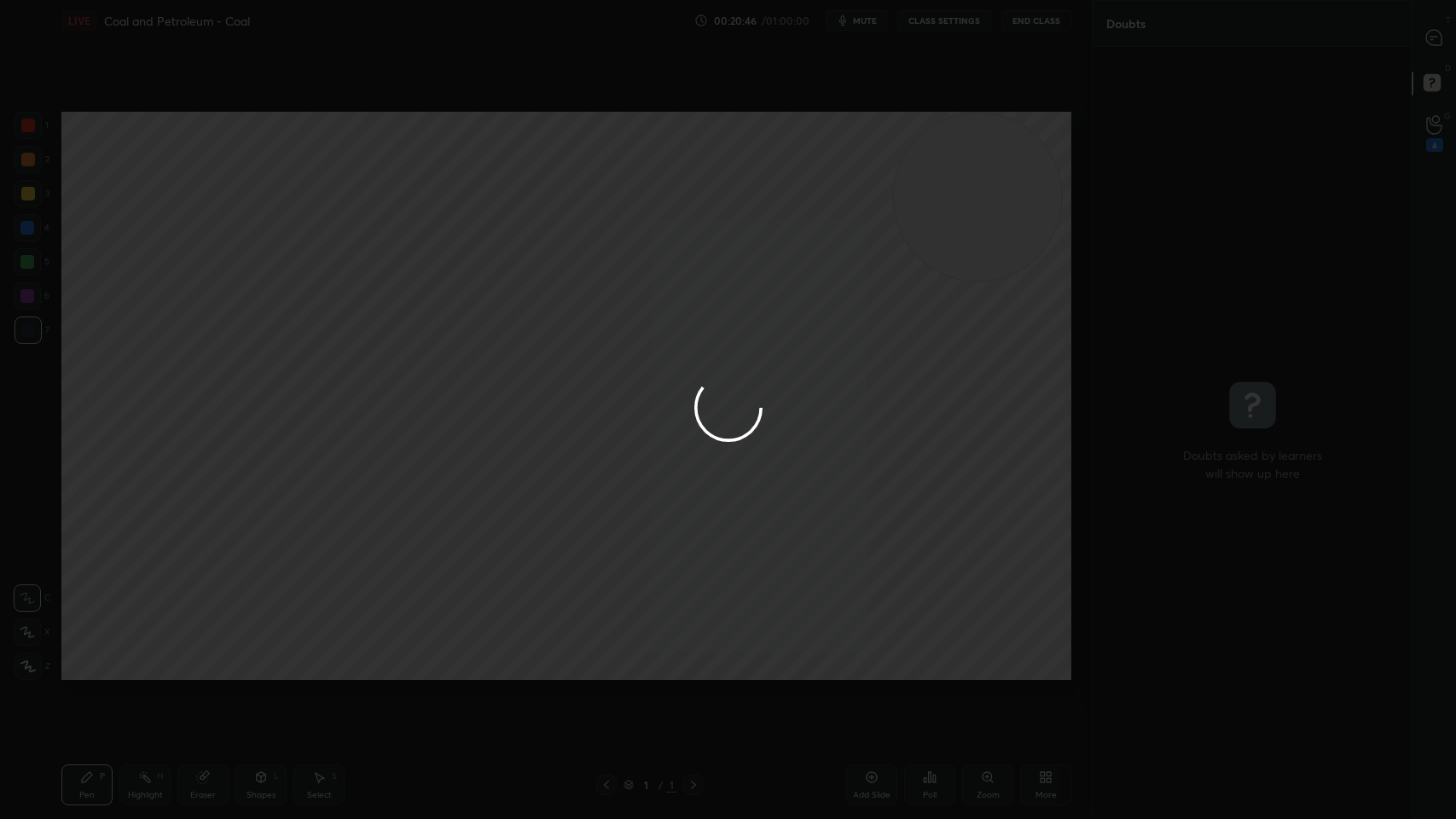
click at [876, 21] on div at bounding box center [728, 410] width 1456 height 819
click at [904, 32] on div at bounding box center [728, 410] width 1456 height 819
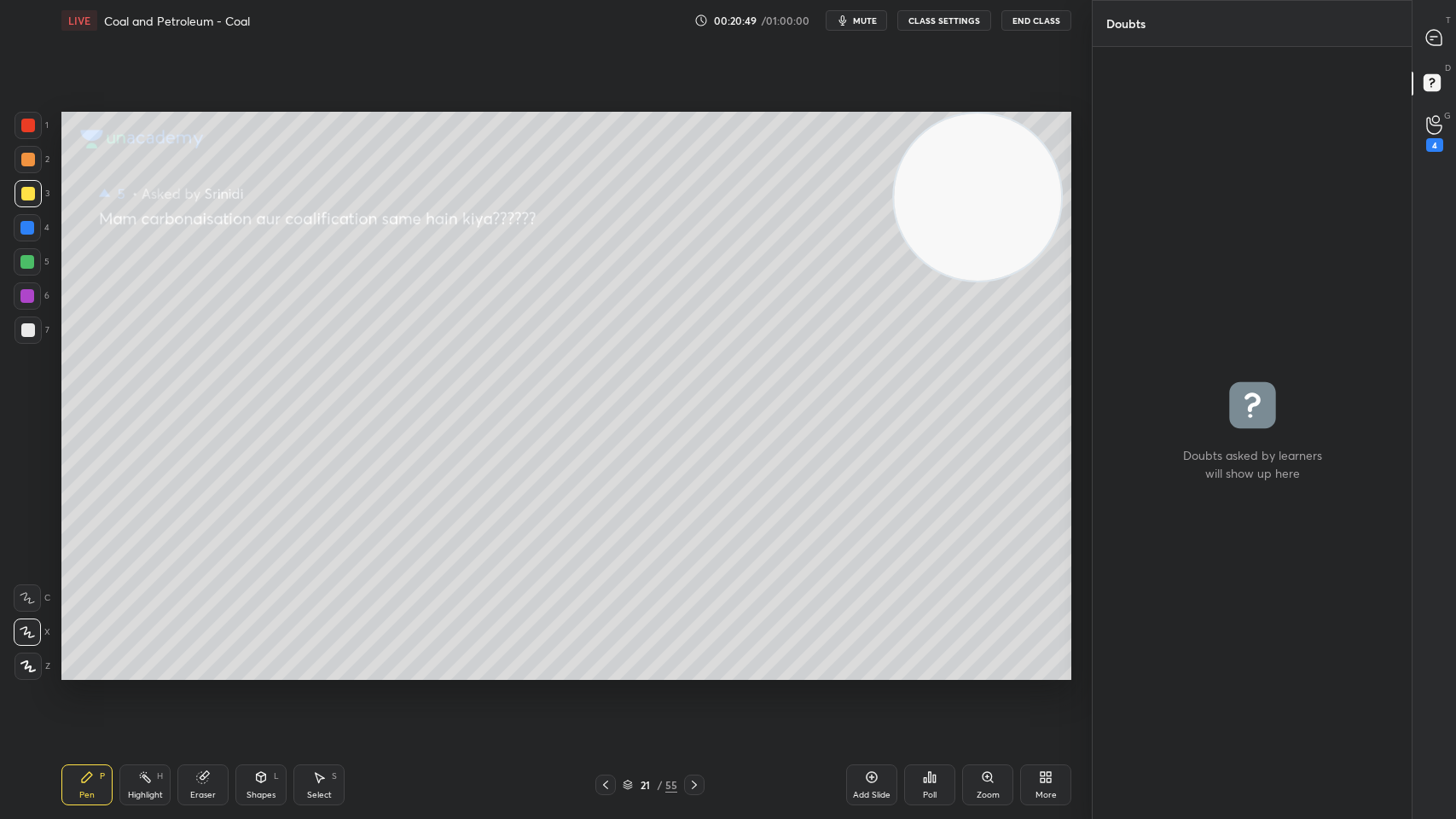
click at [871, 17] on span "mute" at bounding box center [865, 20] width 24 height 12
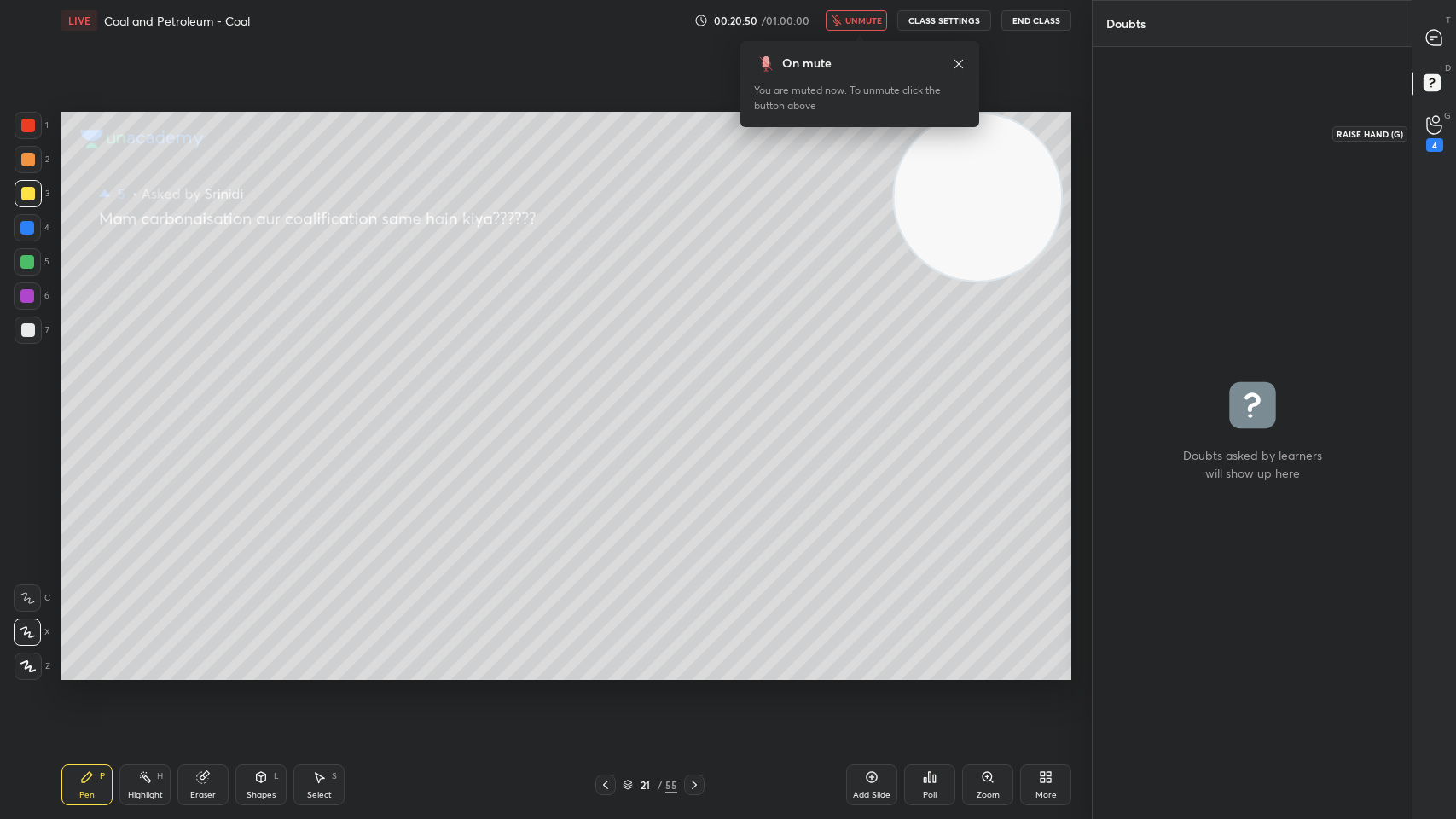
click at [1439, 140] on div "4" at bounding box center [1434, 144] width 17 height 14
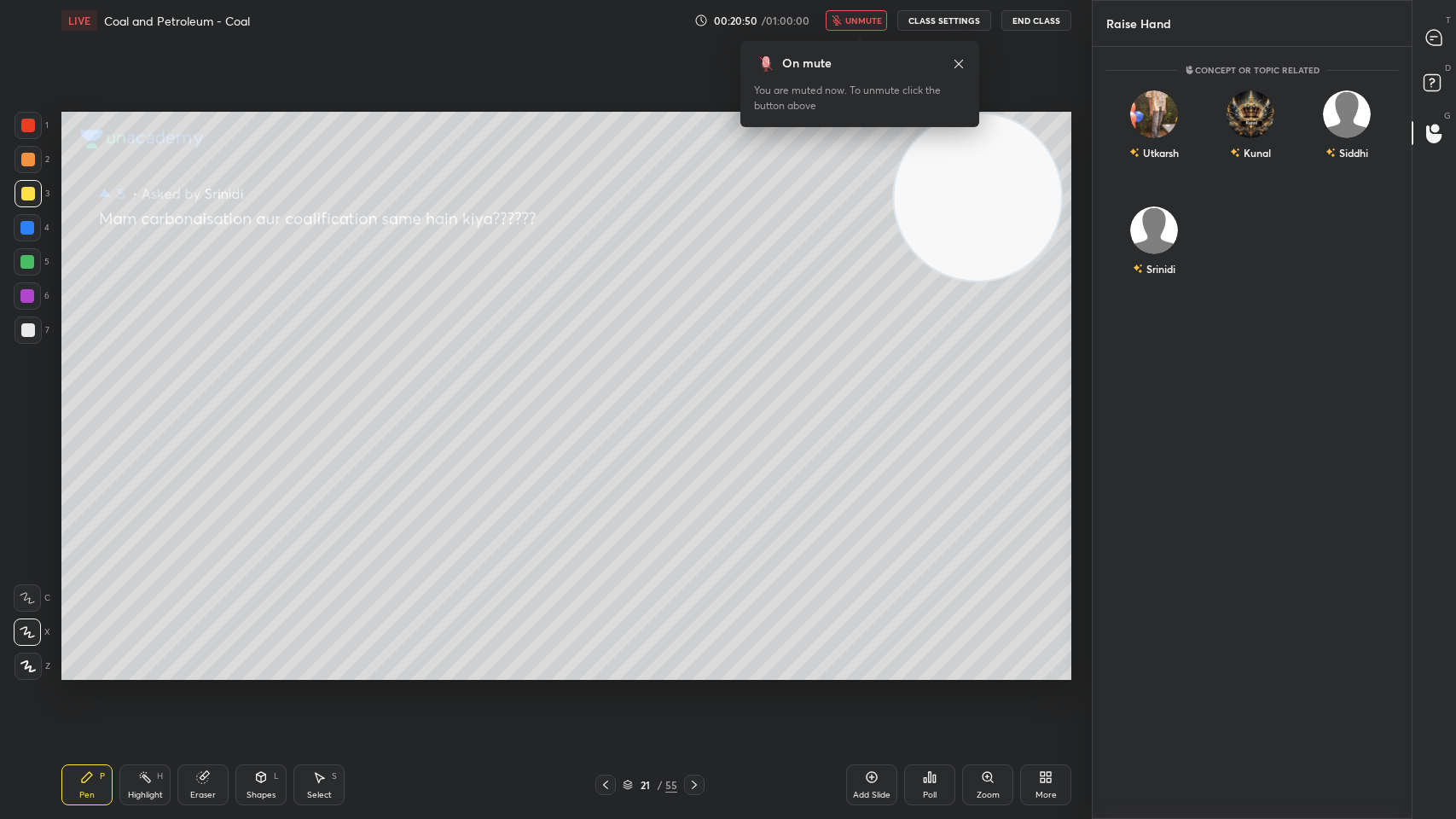
click at [1418, 90] on div at bounding box center [1434, 86] width 34 height 31
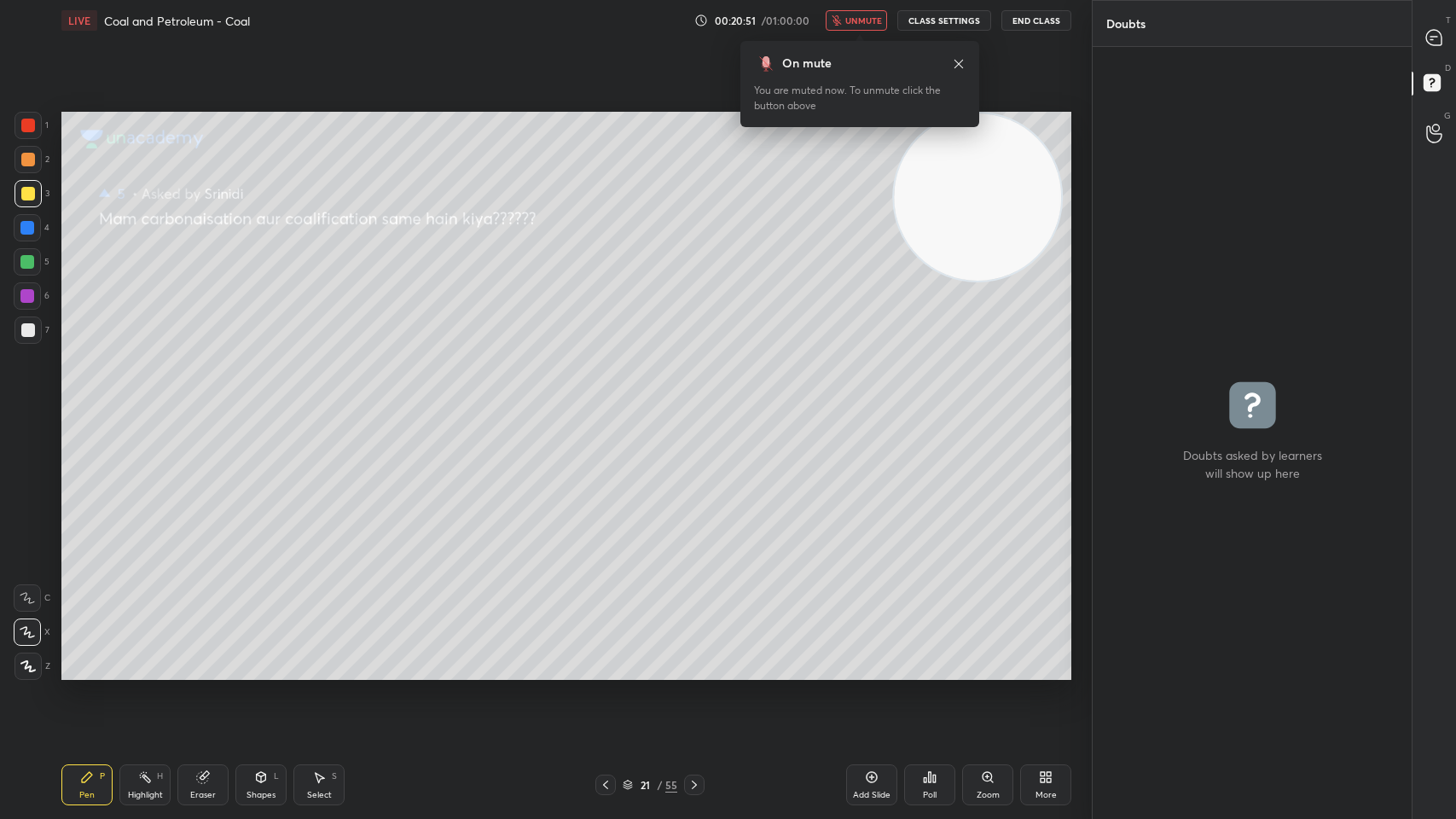
click at [1447, 47] on div at bounding box center [1434, 37] width 34 height 31
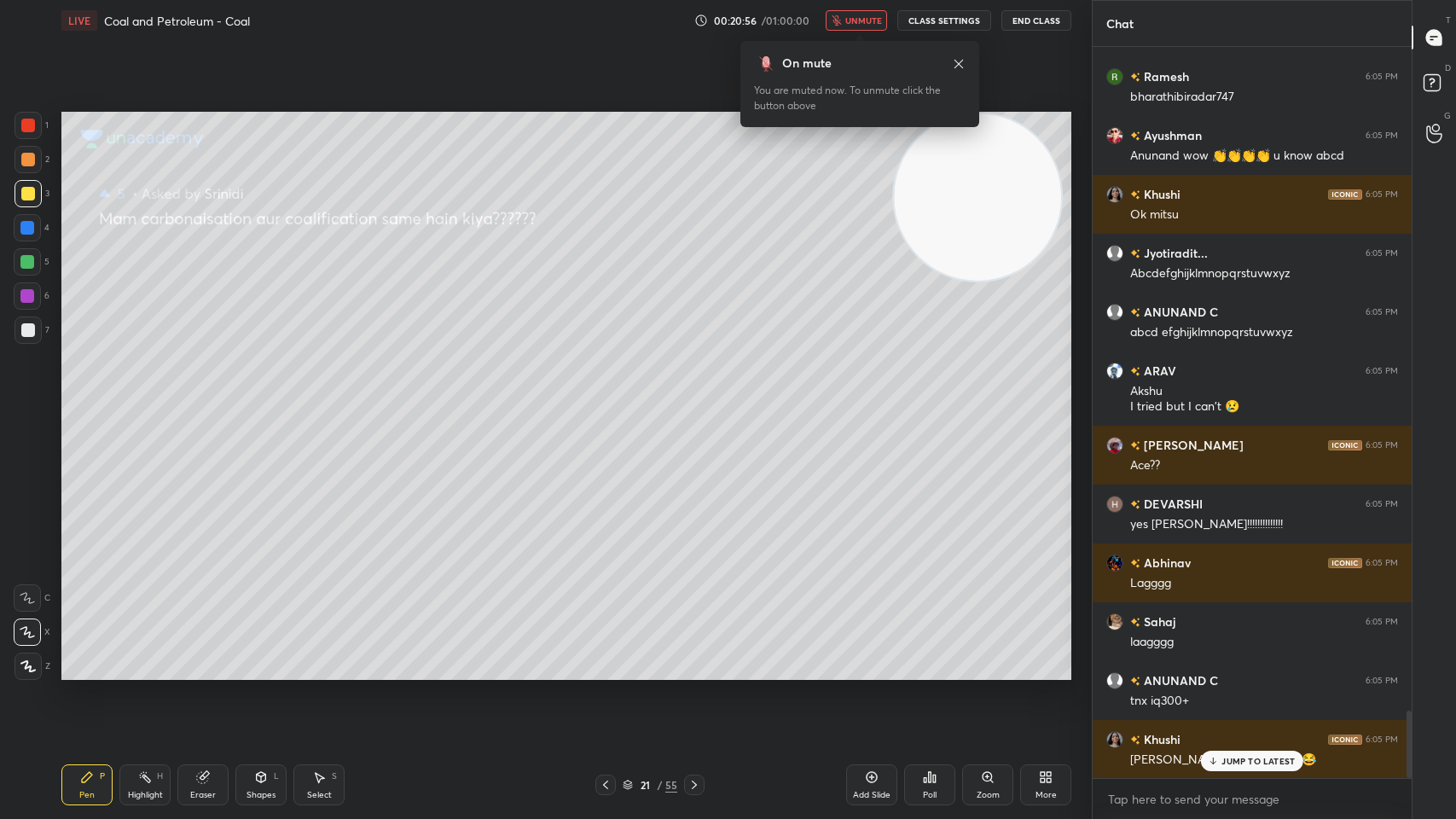
scroll to position [7285, 0]
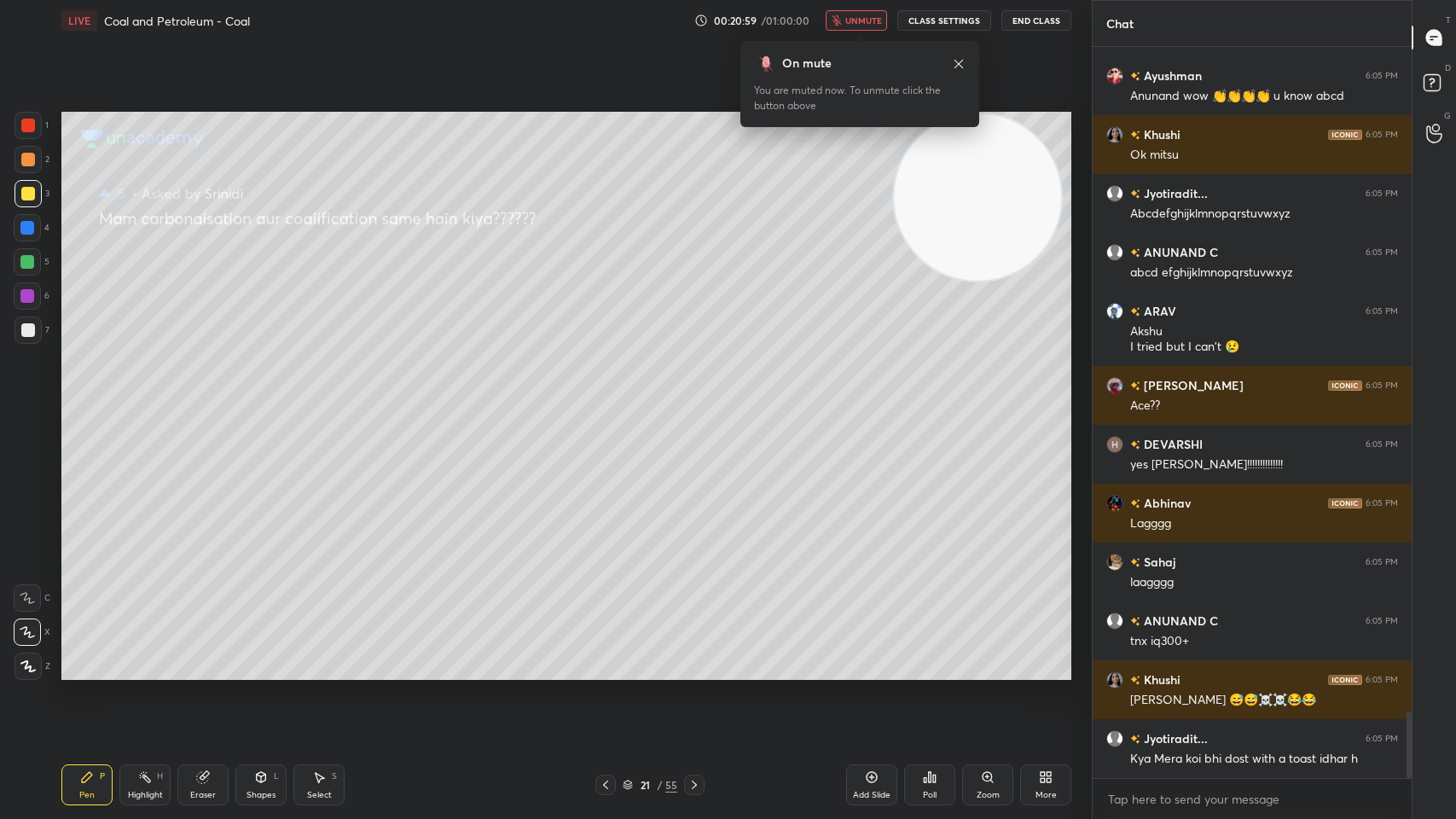
click at [959, 58] on icon at bounding box center [958, 64] width 14 height 14
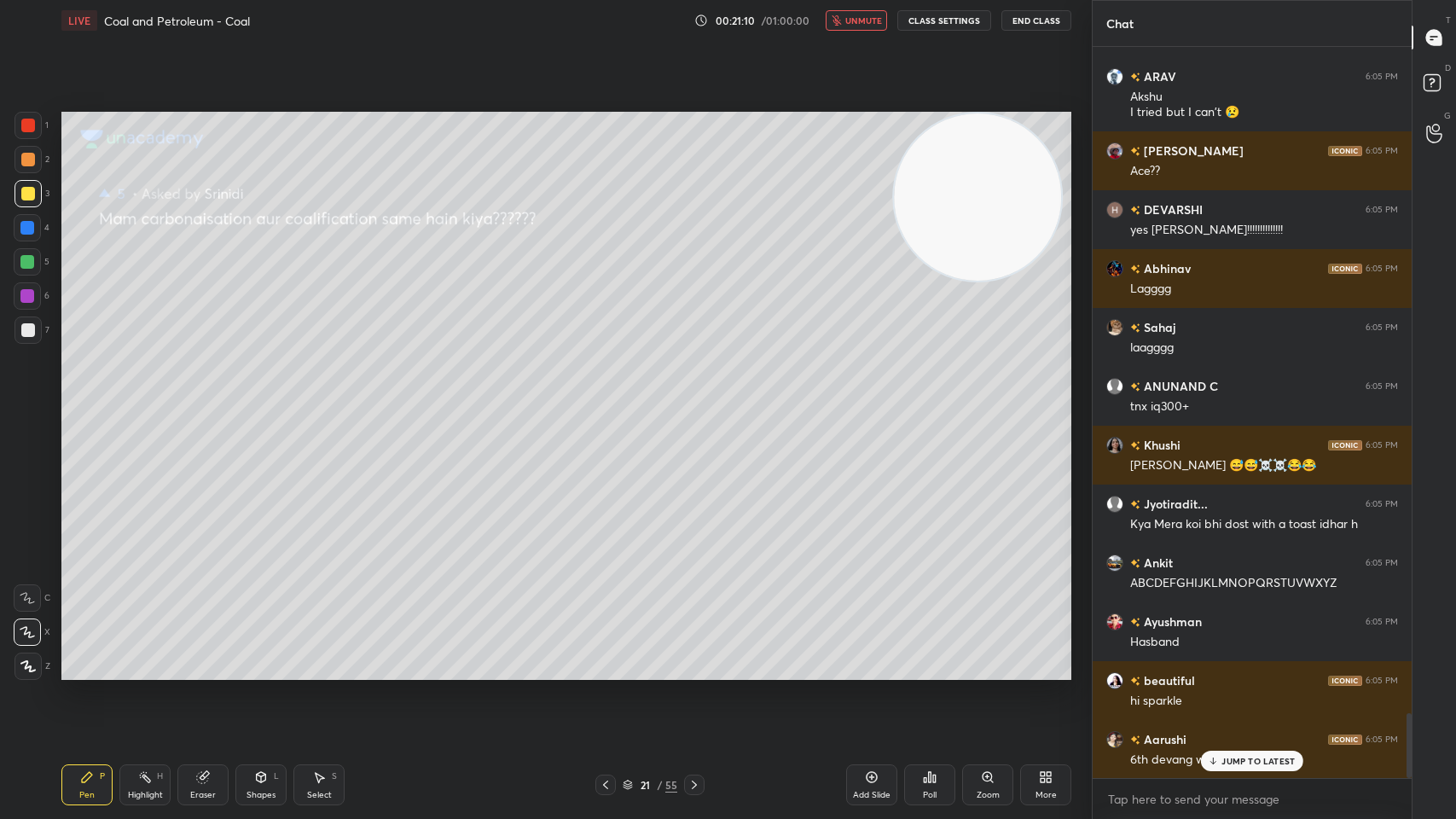
scroll to position [7579, 0]
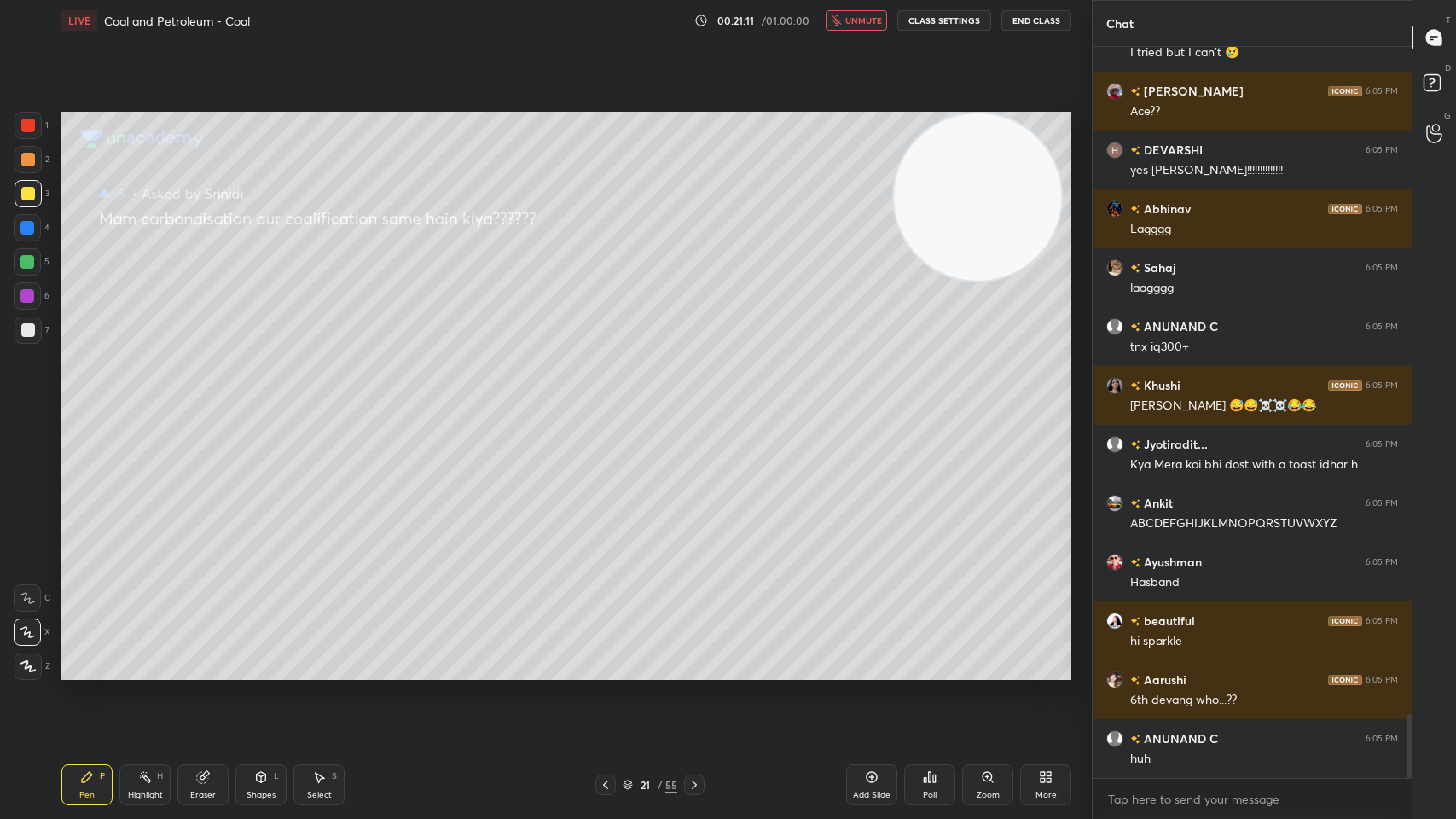
click at [1440, 90] on icon at bounding box center [1435, 86] width 31 height 31
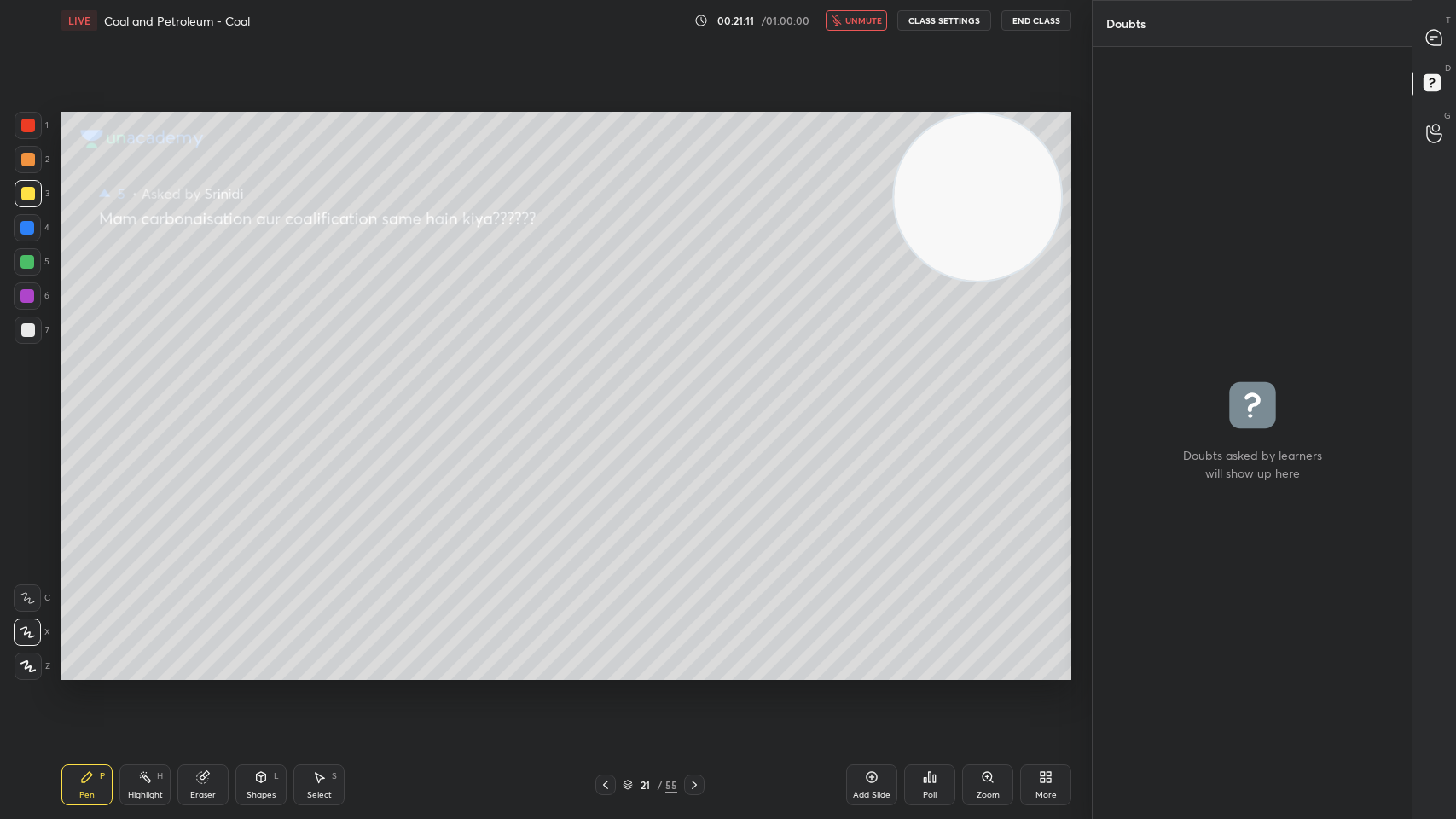
click at [1449, 136] on div at bounding box center [1434, 133] width 34 height 31
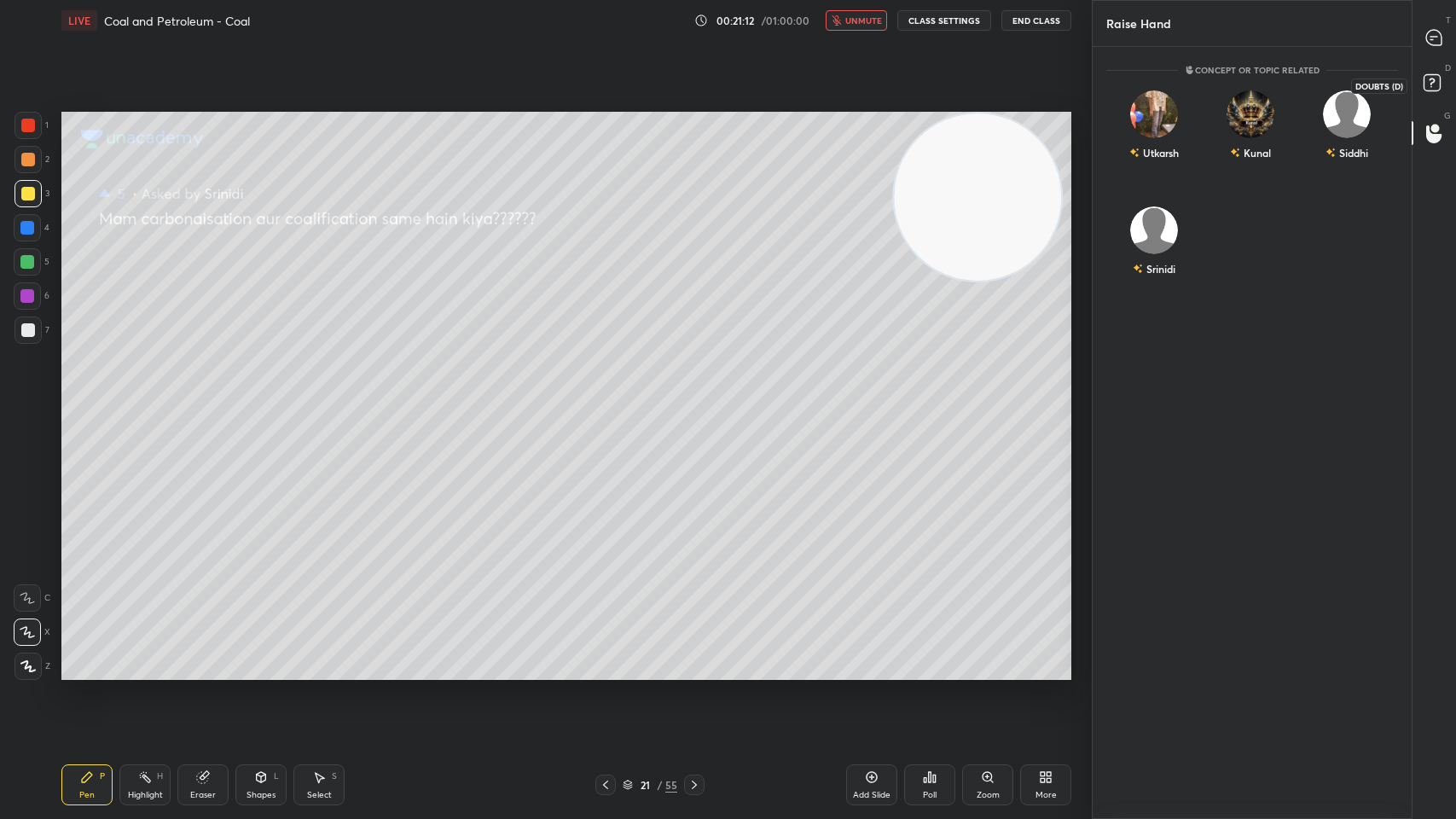
click at [1431, 75] on rect at bounding box center [1431, 83] width 16 height 16
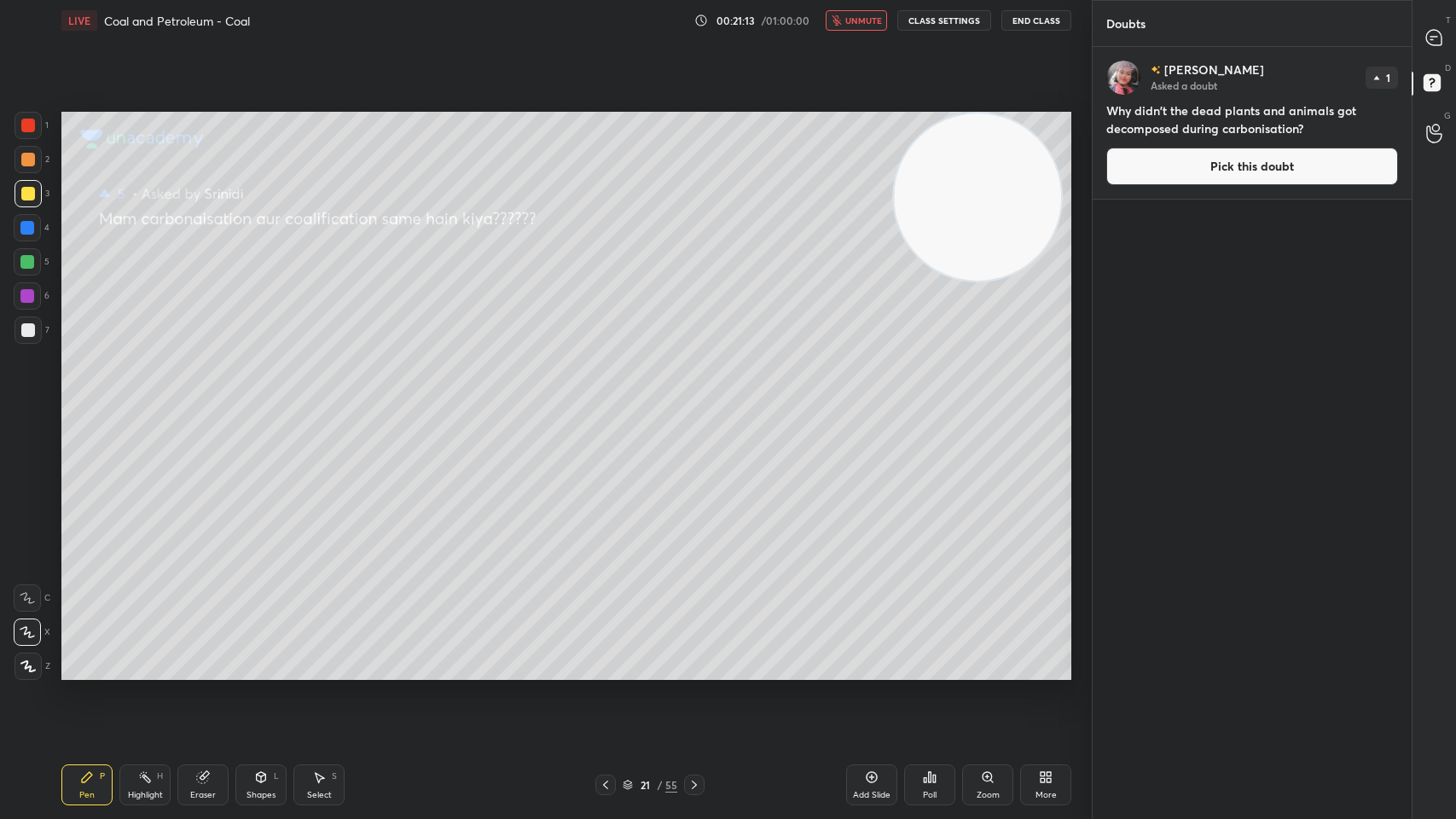
click at [1430, 49] on div at bounding box center [1434, 37] width 34 height 31
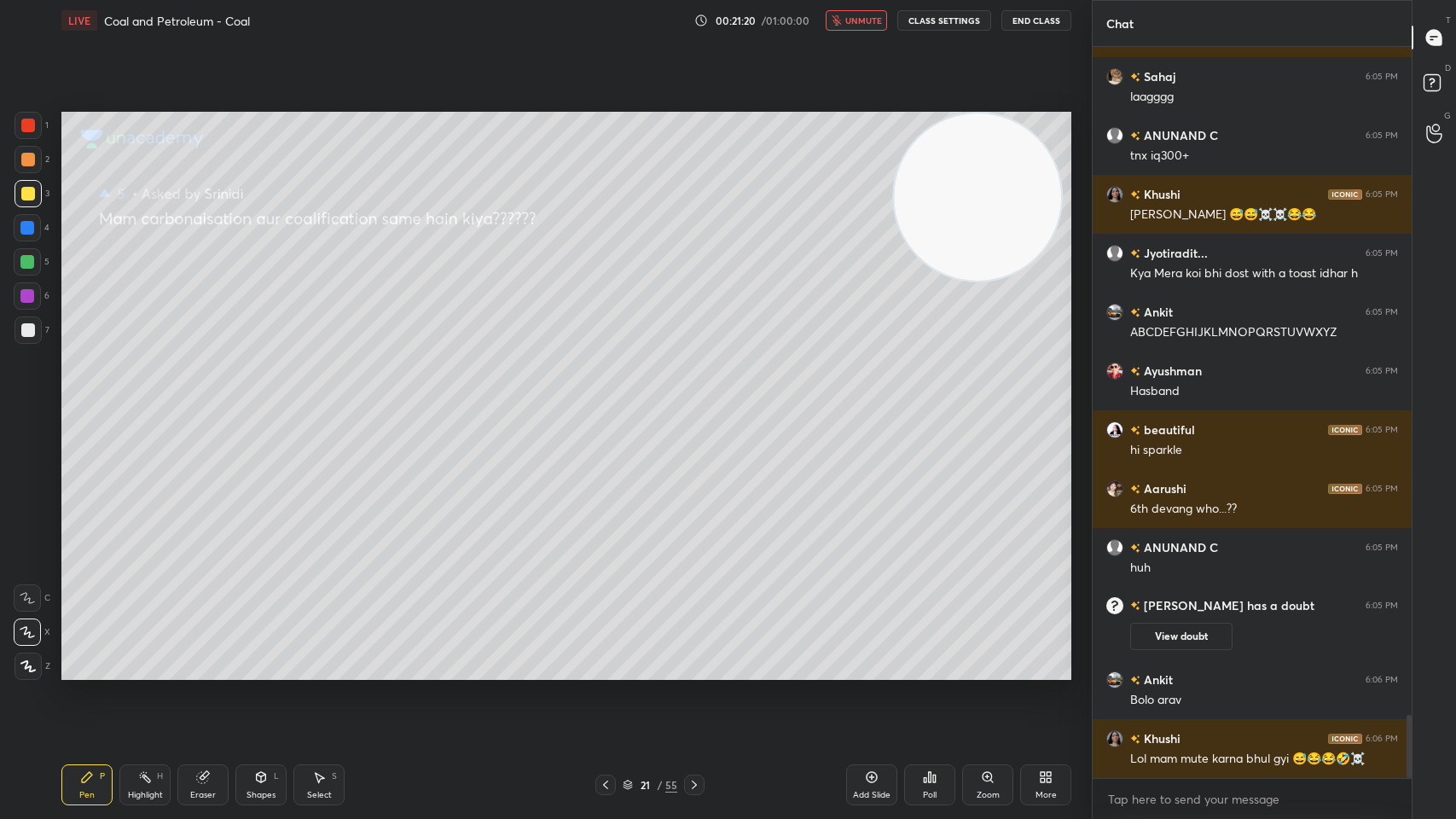
scroll to position [7830, 0]
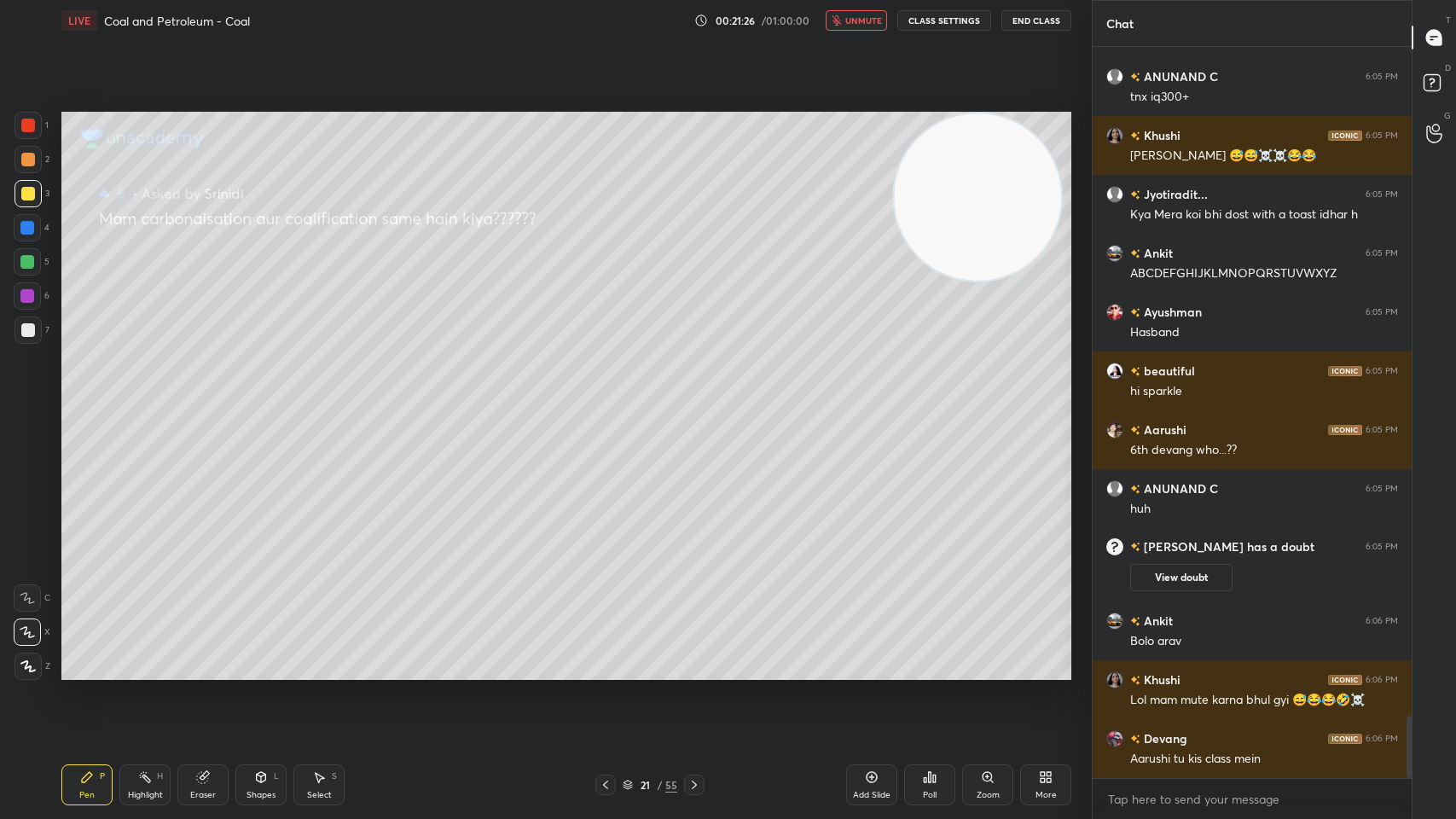
click at [1033, 17] on button "End Class" at bounding box center [1036, 20] width 70 height 20
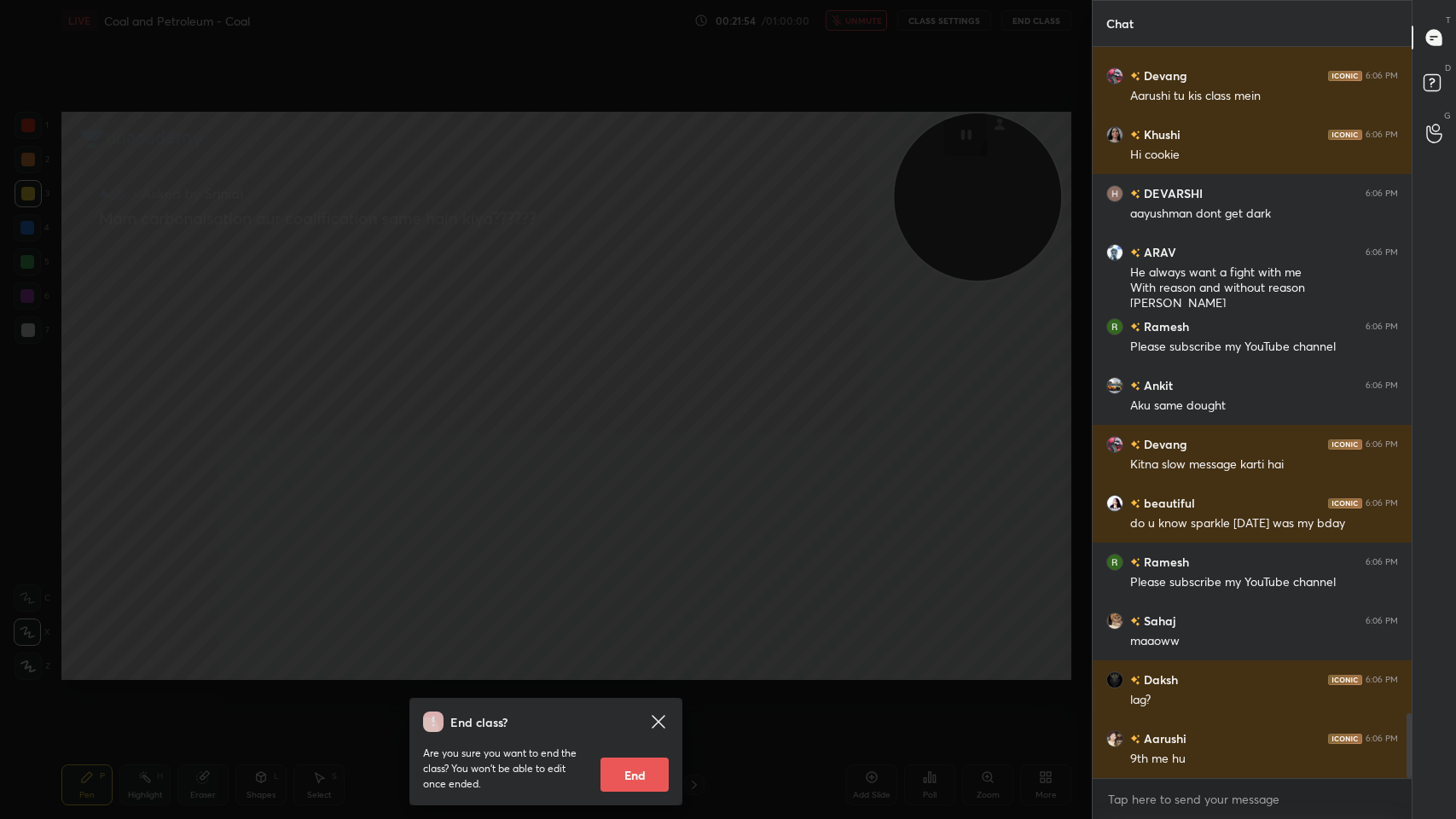
scroll to position [7605, 0]
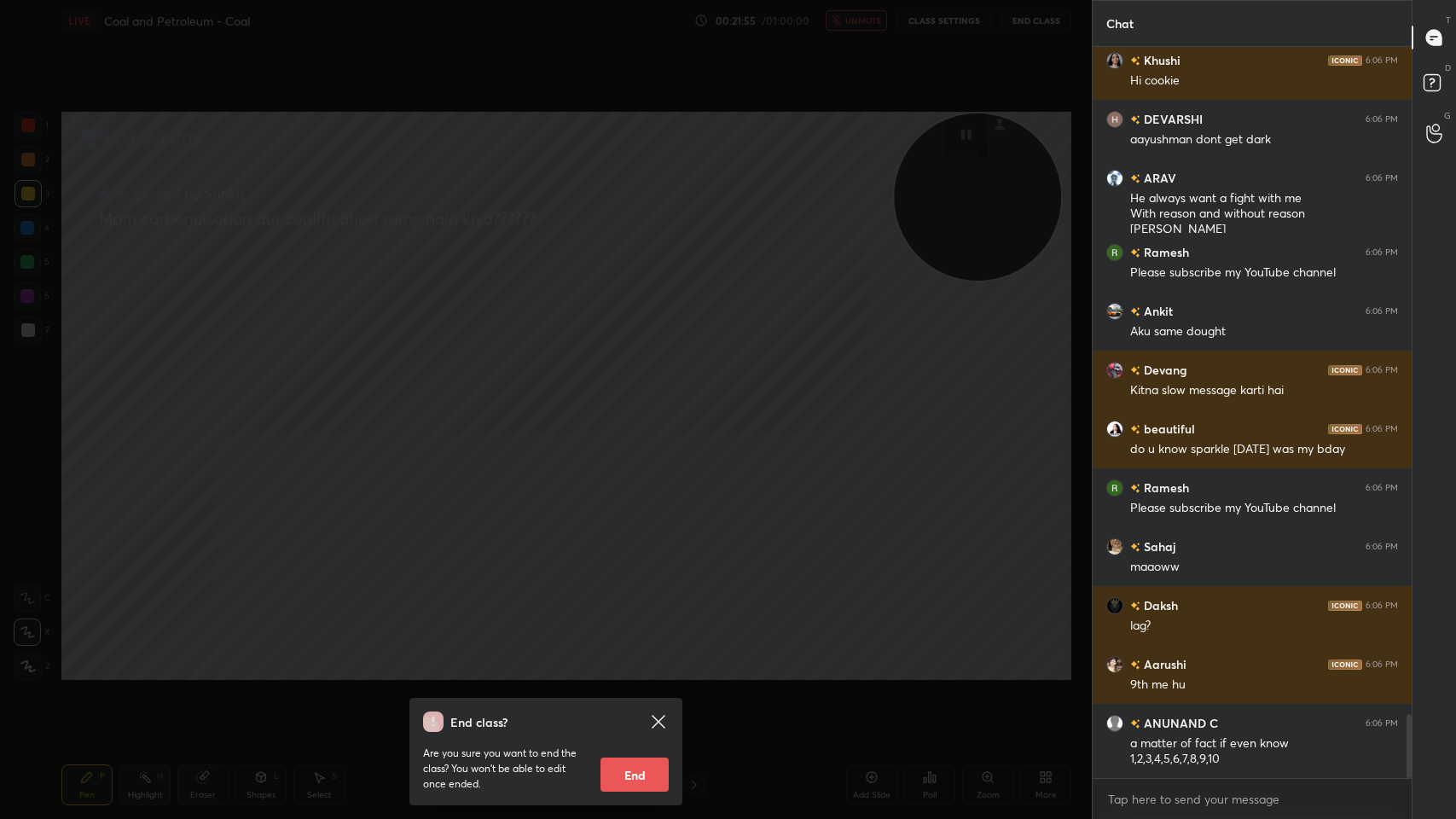
click at [745, 491] on div "End class? Are you sure you want to end the class? You won’t be able to edit on…" at bounding box center [546, 410] width 1091 height 819
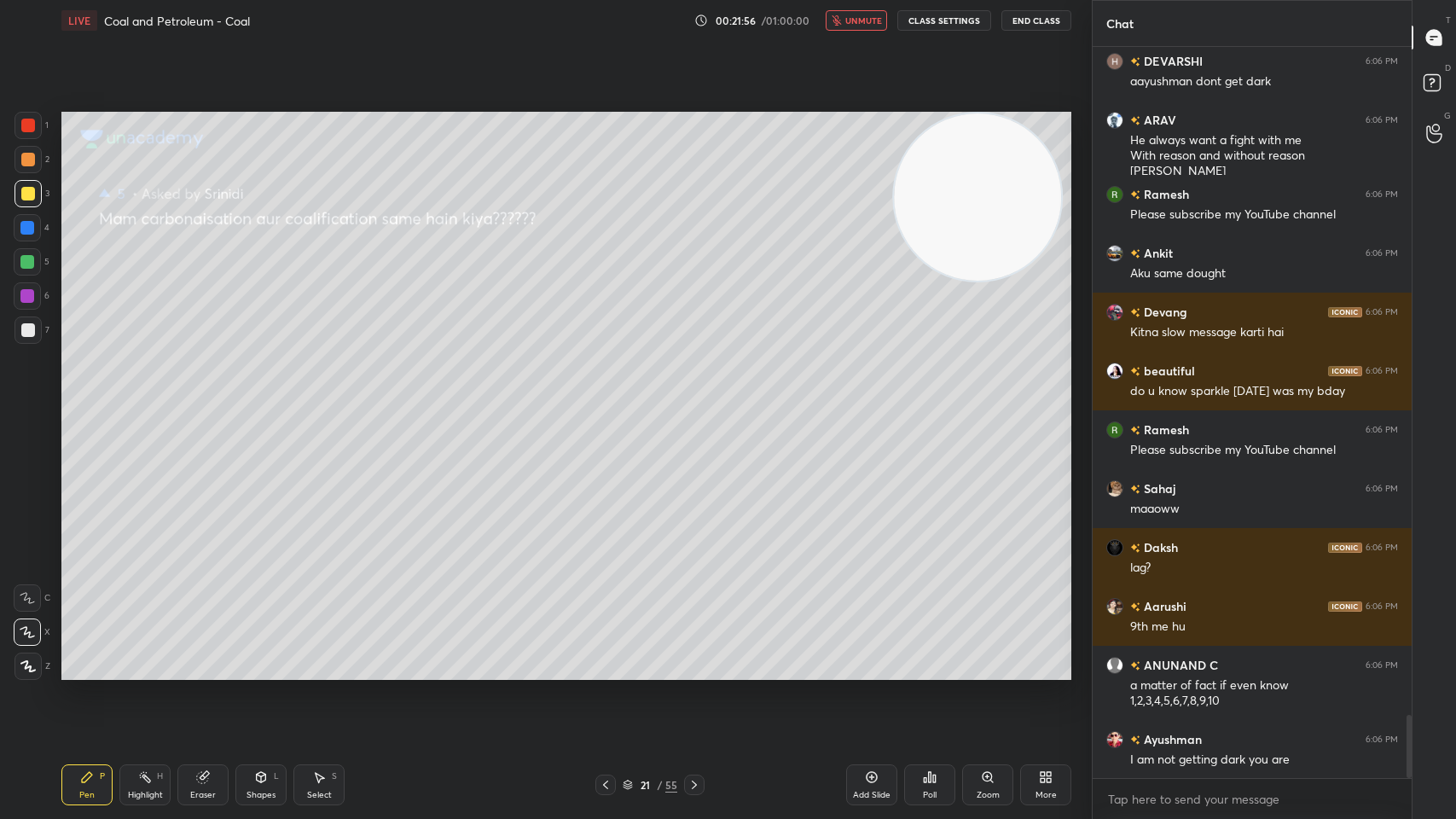
scroll to position [7723, 0]
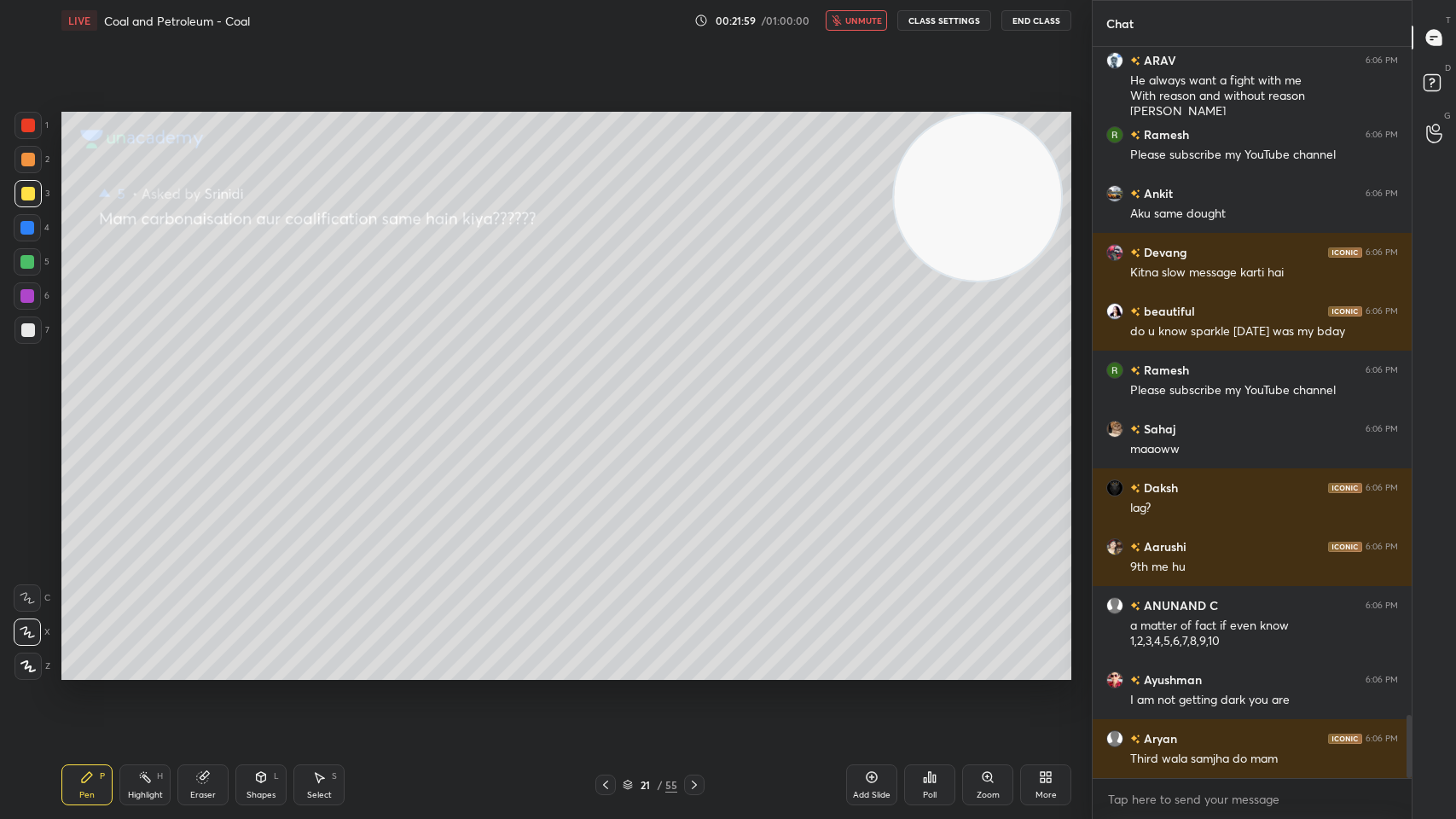
click at [852, 24] on span "unmute" at bounding box center [864, 20] width 37 height 12
click at [602, 657] on icon at bounding box center [605, 784] width 14 height 14
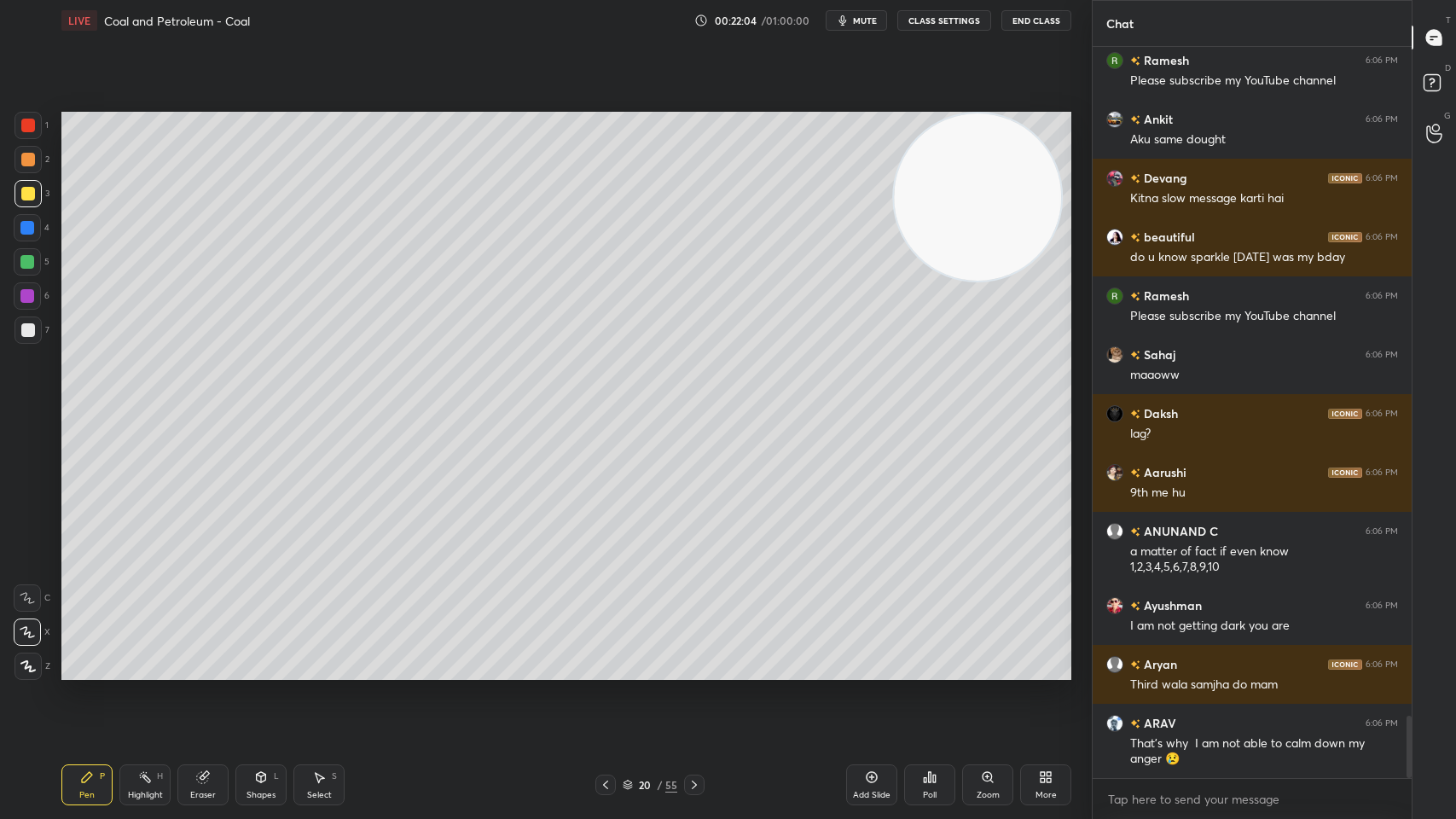
click at [611, 657] on icon at bounding box center [605, 784] width 14 height 14
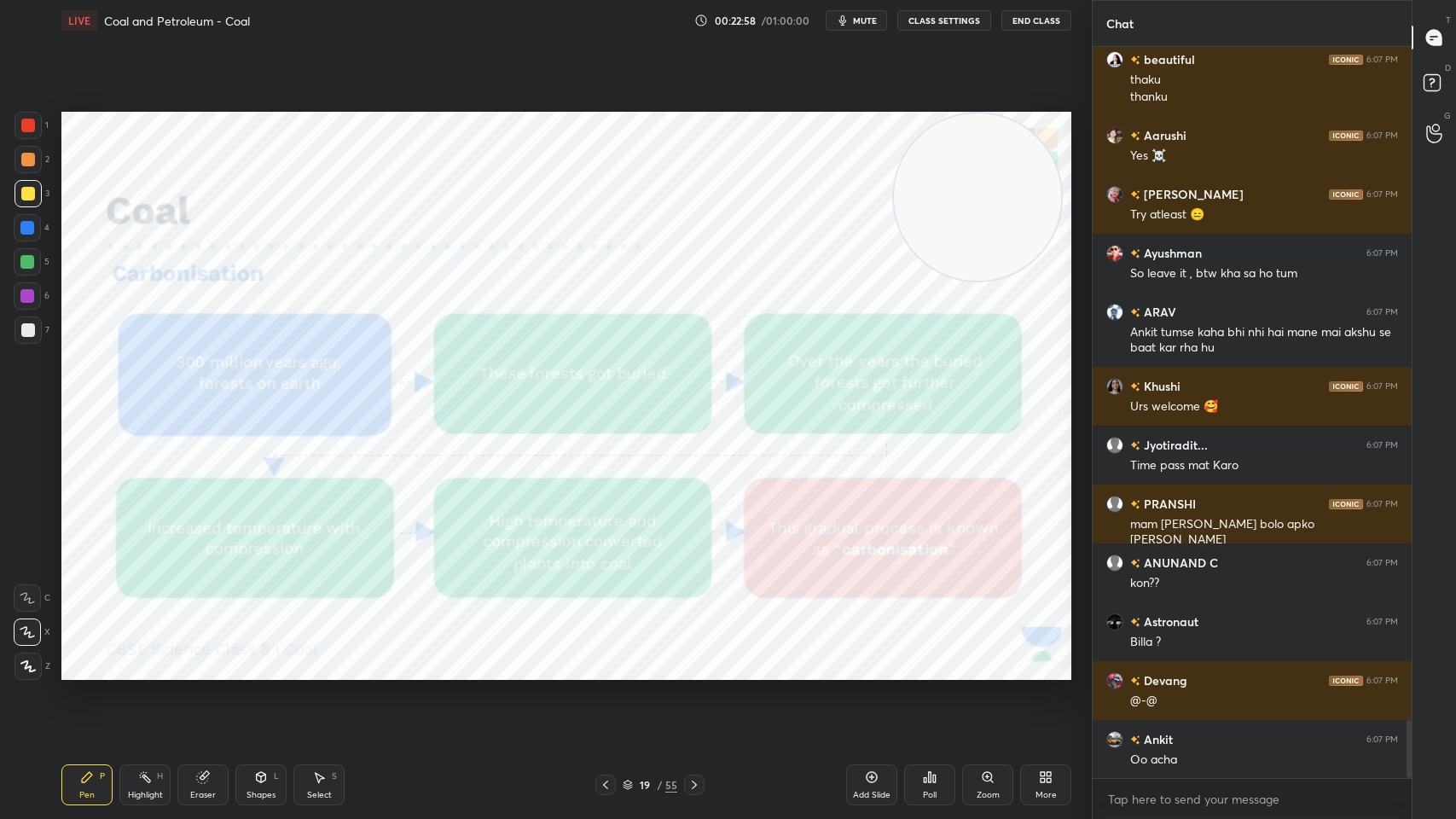
scroll to position [8486, 0]
click at [691, 657] on icon at bounding box center [694, 784] width 14 height 14
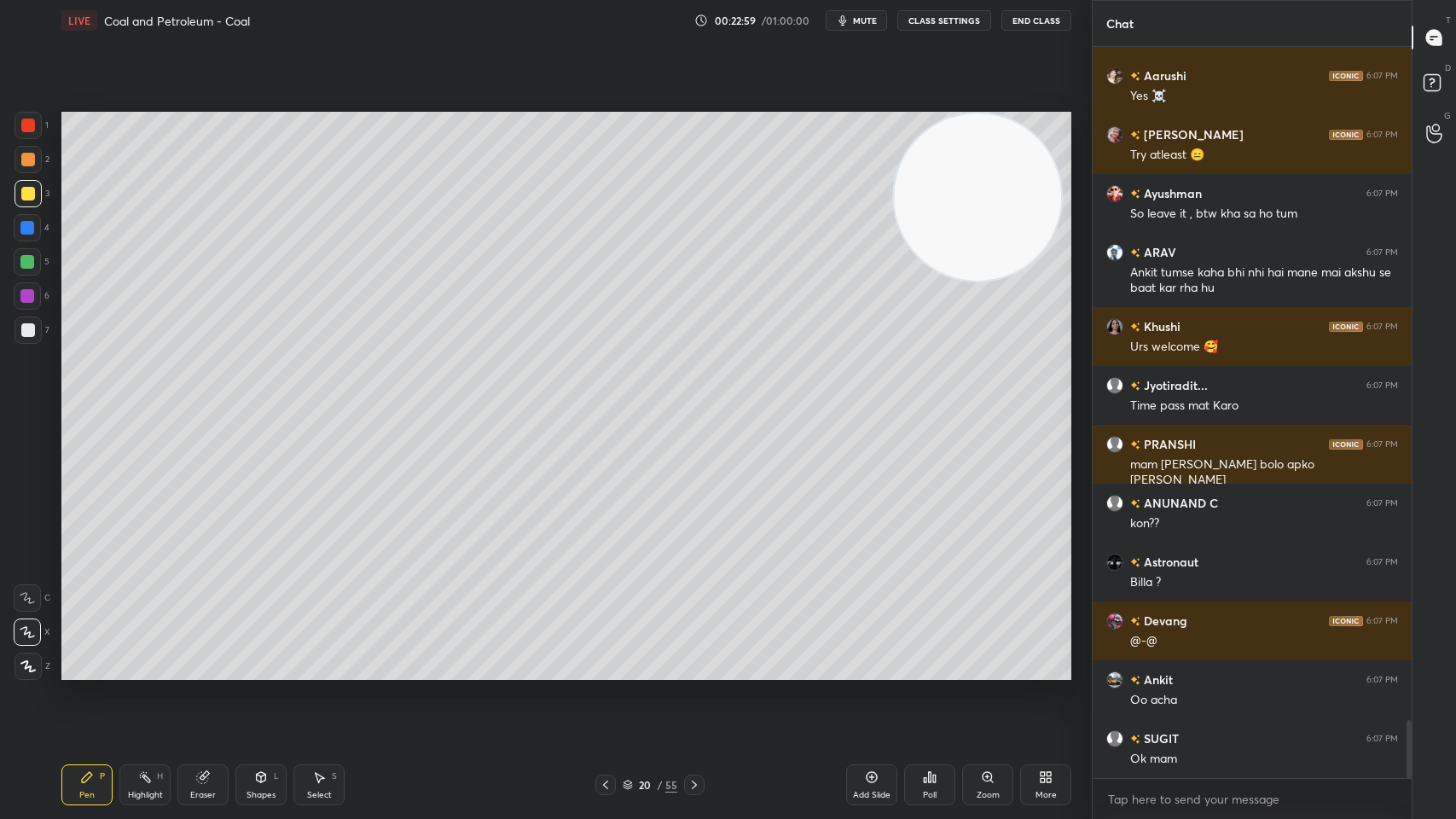
scroll to position [8545, 0]
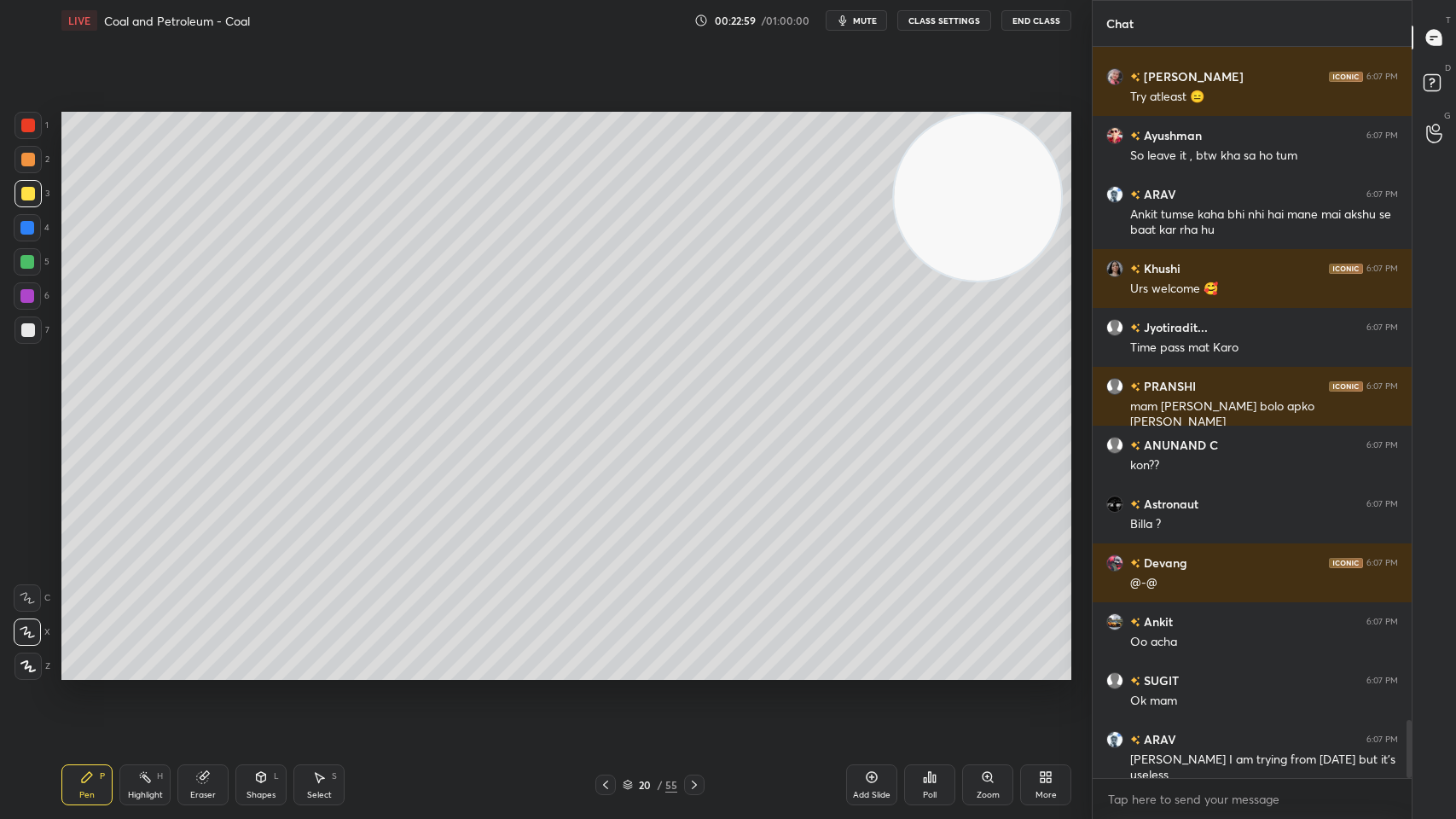
click at [691, 657] on icon at bounding box center [694, 784] width 14 height 14
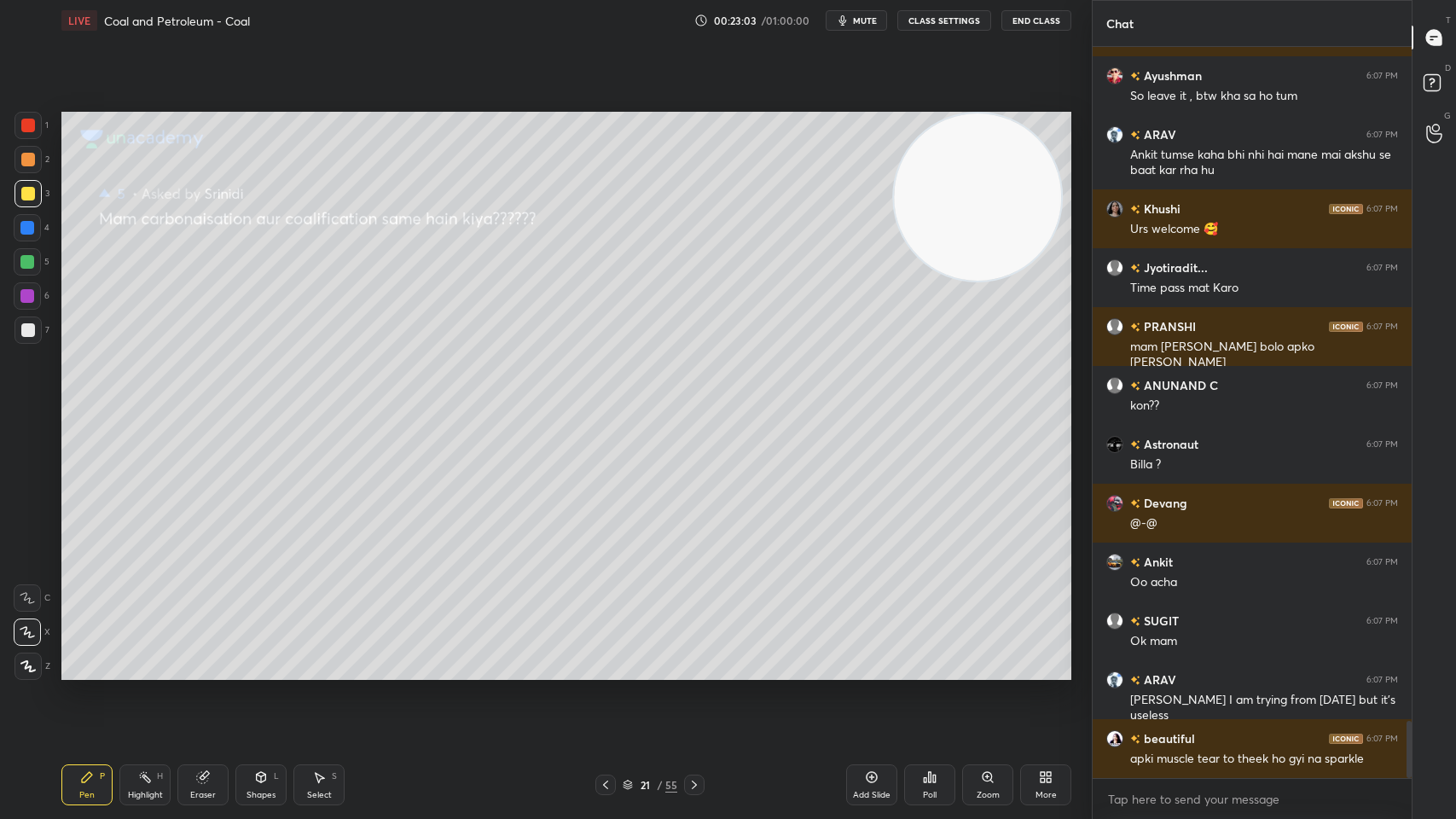
scroll to position [8678, 0]
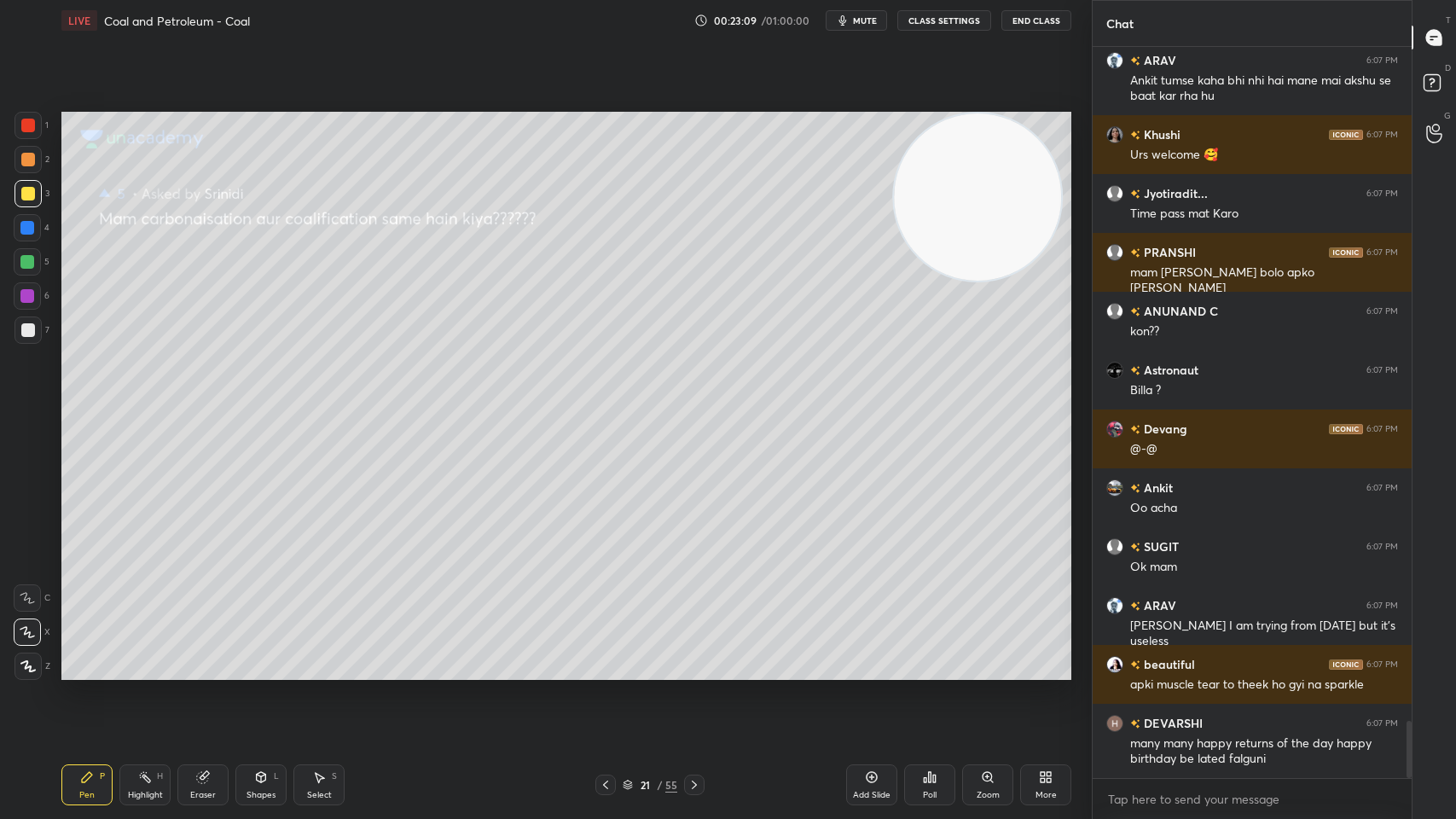
click at [676, 657] on div "21 / 55" at bounding box center [649, 784] width 109 height 20
click at [685, 657] on div at bounding box center [694, 784] width 20 height 20
click at [691, 657] on icon at bounding box center [694, 784] width 14 height 14
click at [695, 657] on div at bounding box center [694, 784] width 20 height 20
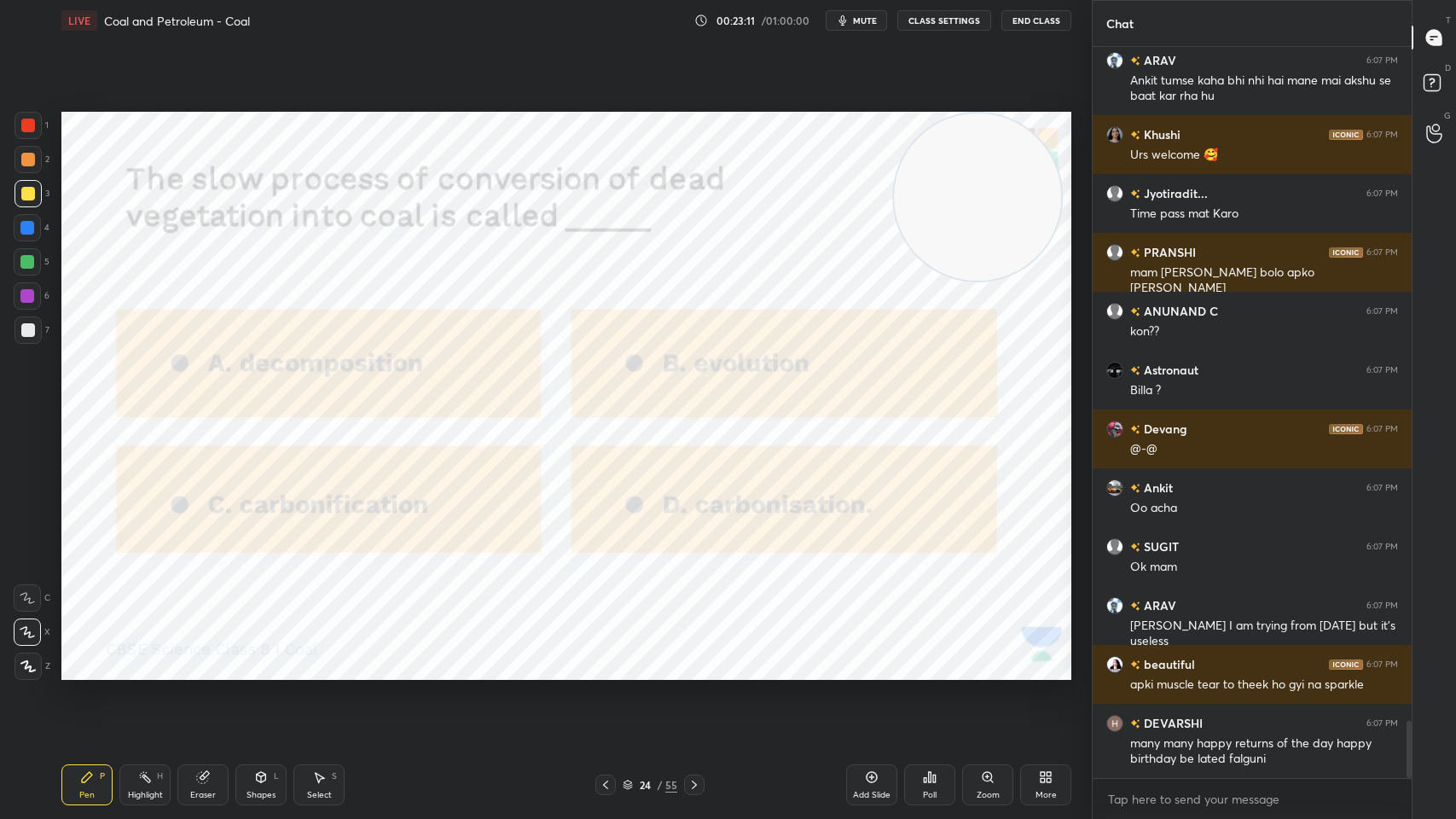
scroll to position [8447, 0]
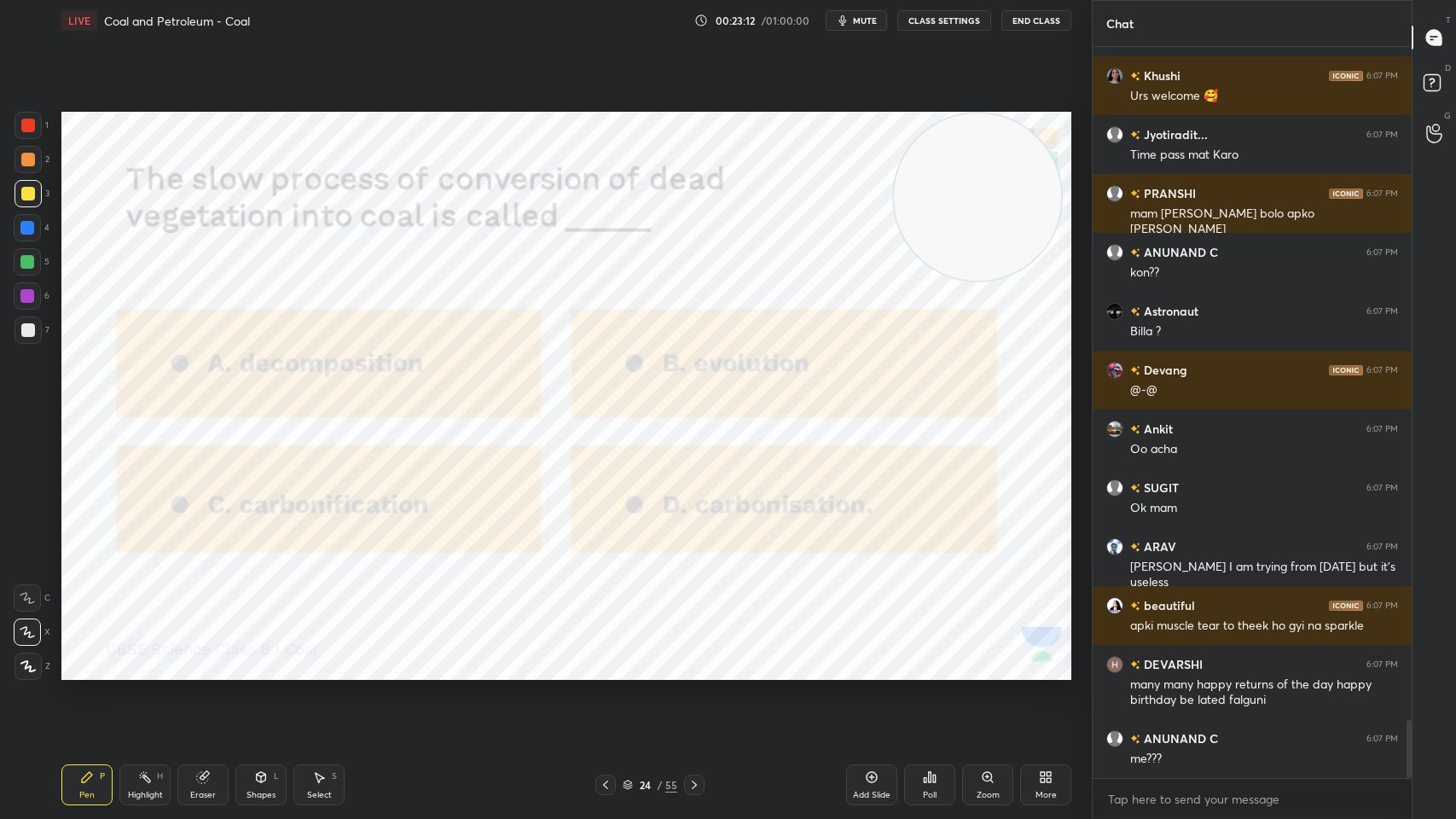
click at [593, 657] on div "24 / 55" at bounding box center [649, 784] width 392 height 20
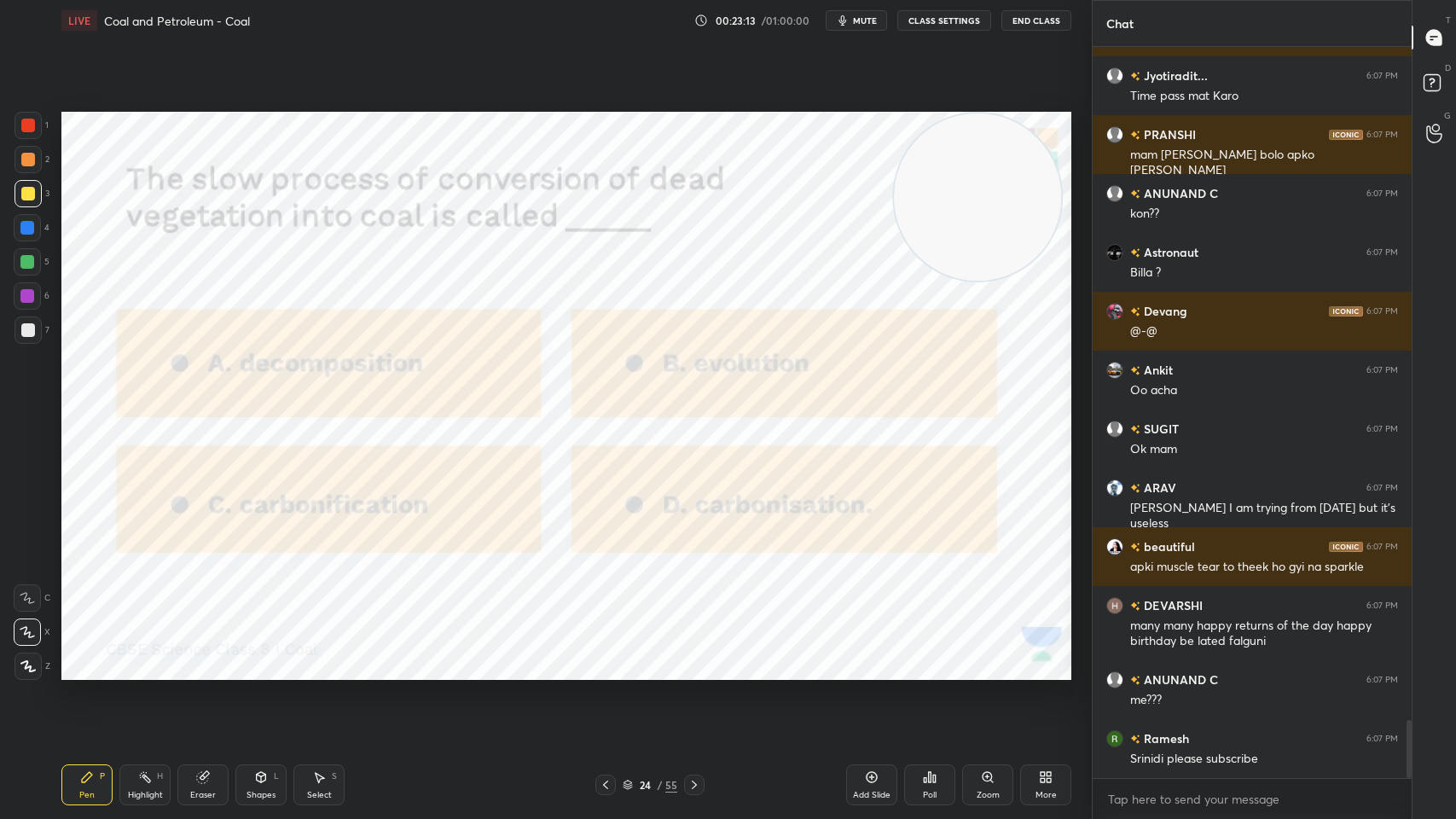
click at [610, 657] on icon at bounding box center [605, 784] width 14 height 14
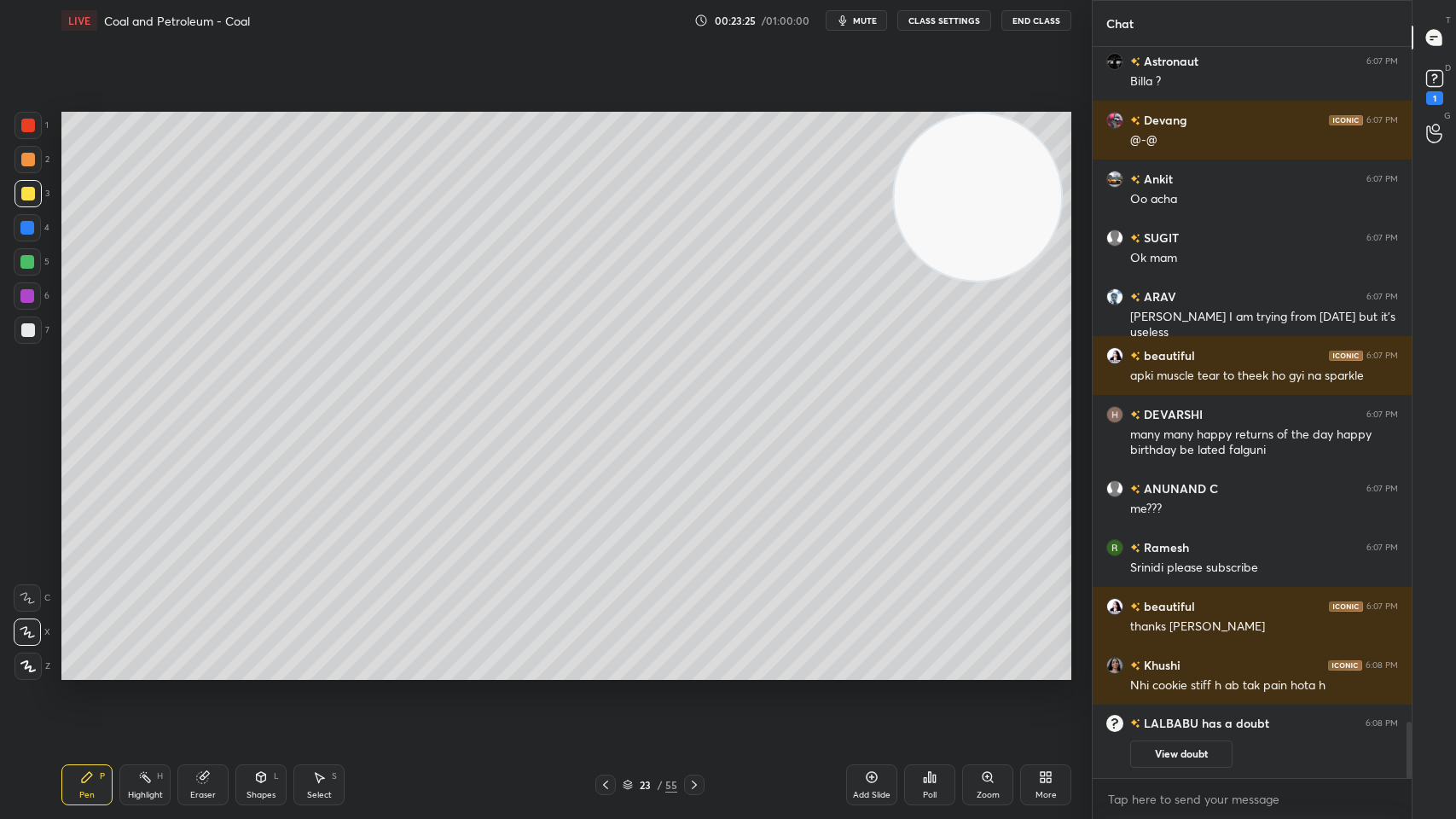
scroll to position [8692, 0]
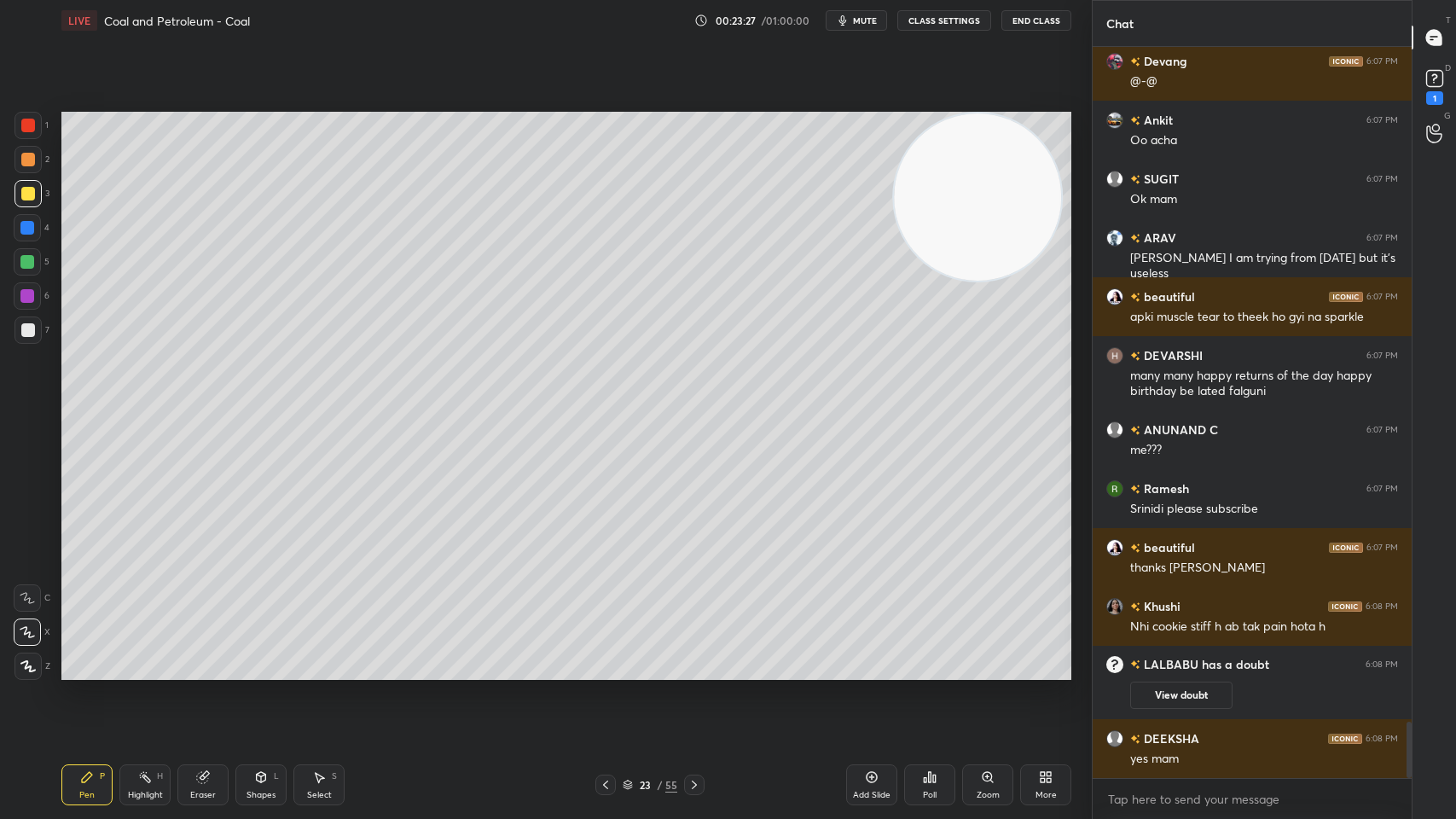
click at [875, 30] on button "mute" at bounding box center [856, 20] width 61 height 20
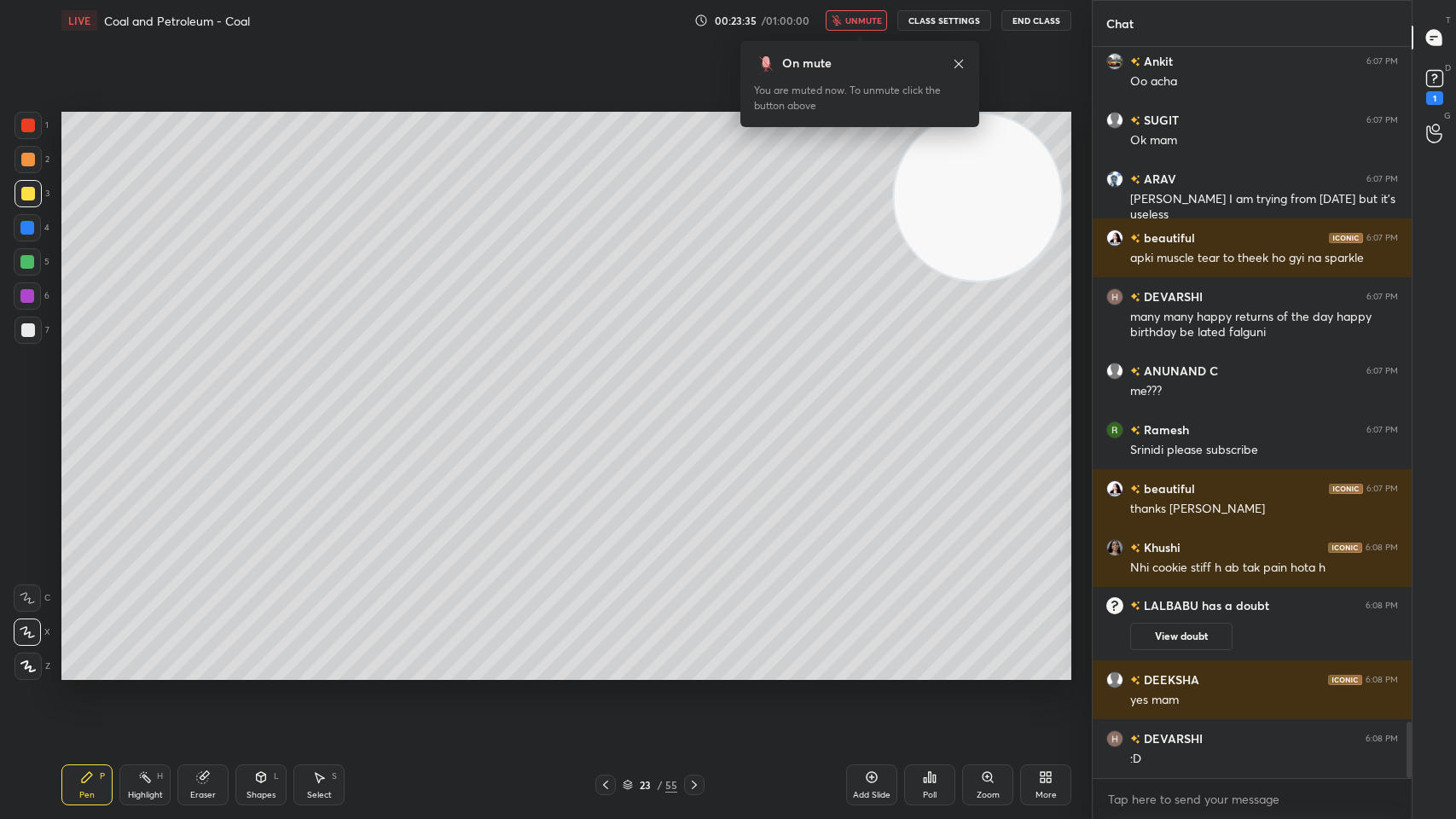
click at [694, 657] on icon at bounding box center [694, 784] width 14 height 14
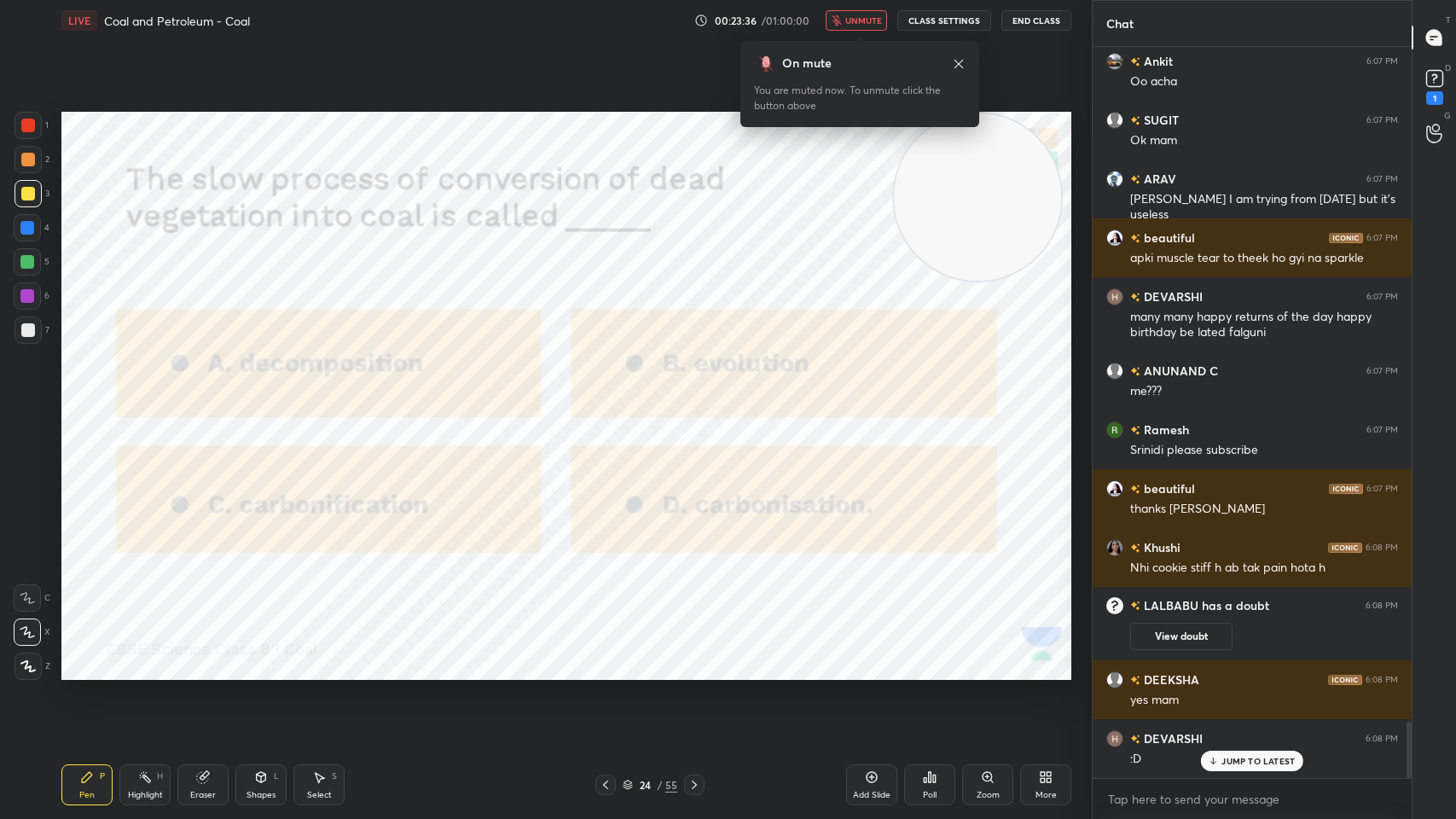
scroll to position [8809, 0]
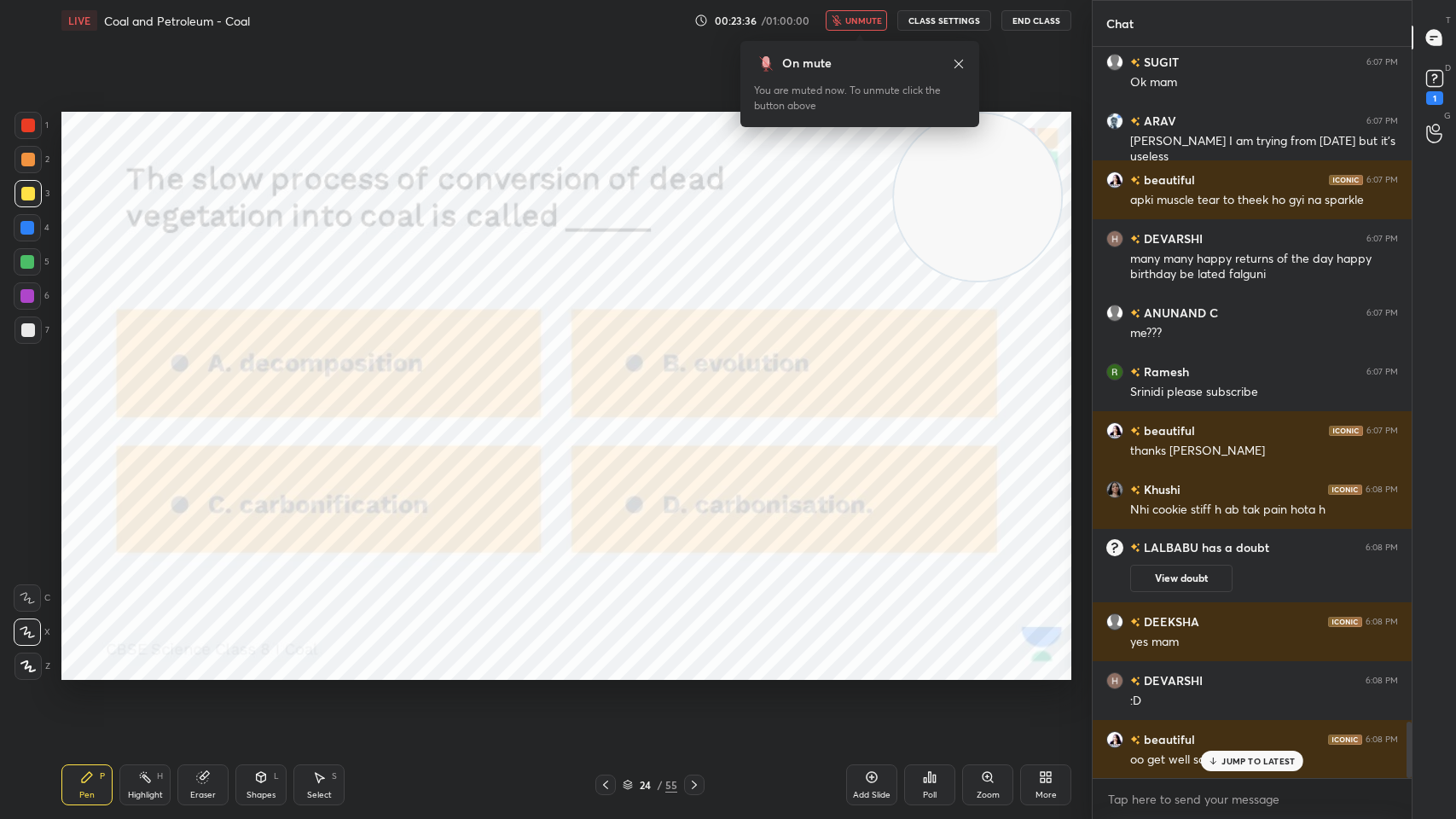
click at [679, 657] on div "24 / 55" at bounding box center [649, 784] width 109 height 20
click at [687, 657] on icon at bounding box center [694, 784] width 14 height 14
click at [690, 657] on div at bounding box center [694, 784] width 20 height 20
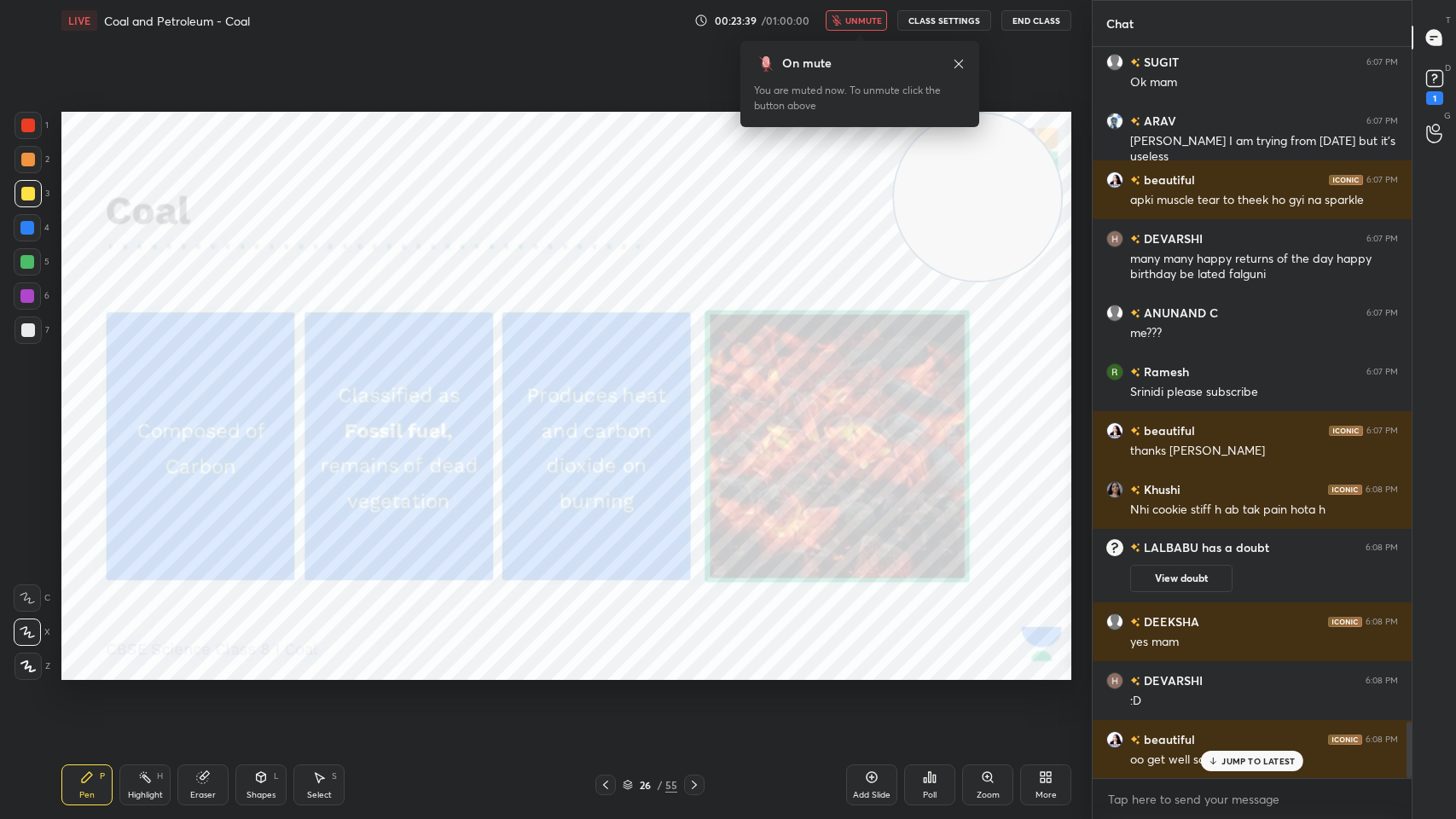
click at [957, 65] on icon at bounding box center [958, 62] width 8 height 8
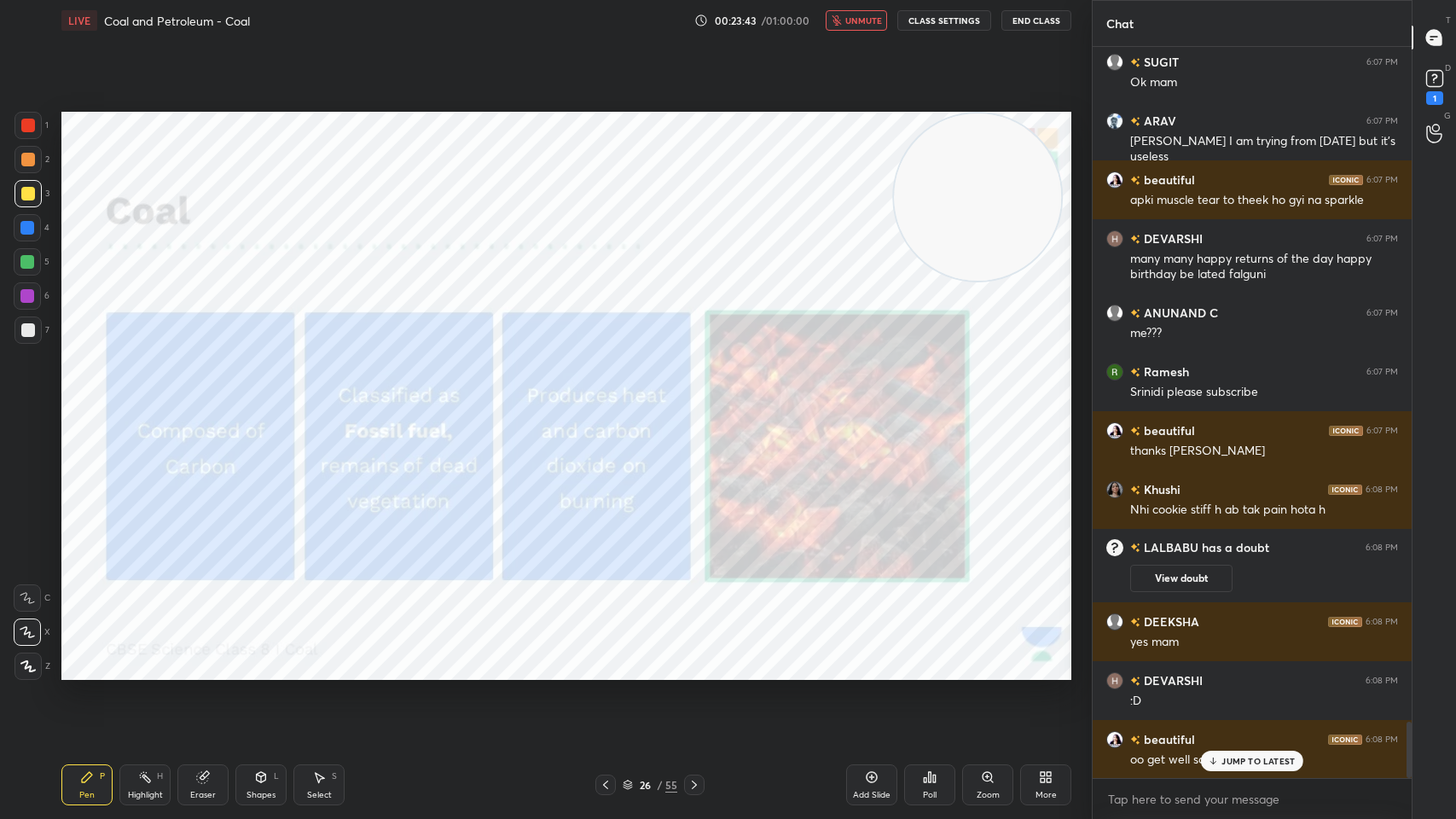
click at [873, 11] on button "unmute" at bounding box center [856, 20] width 61 height 20
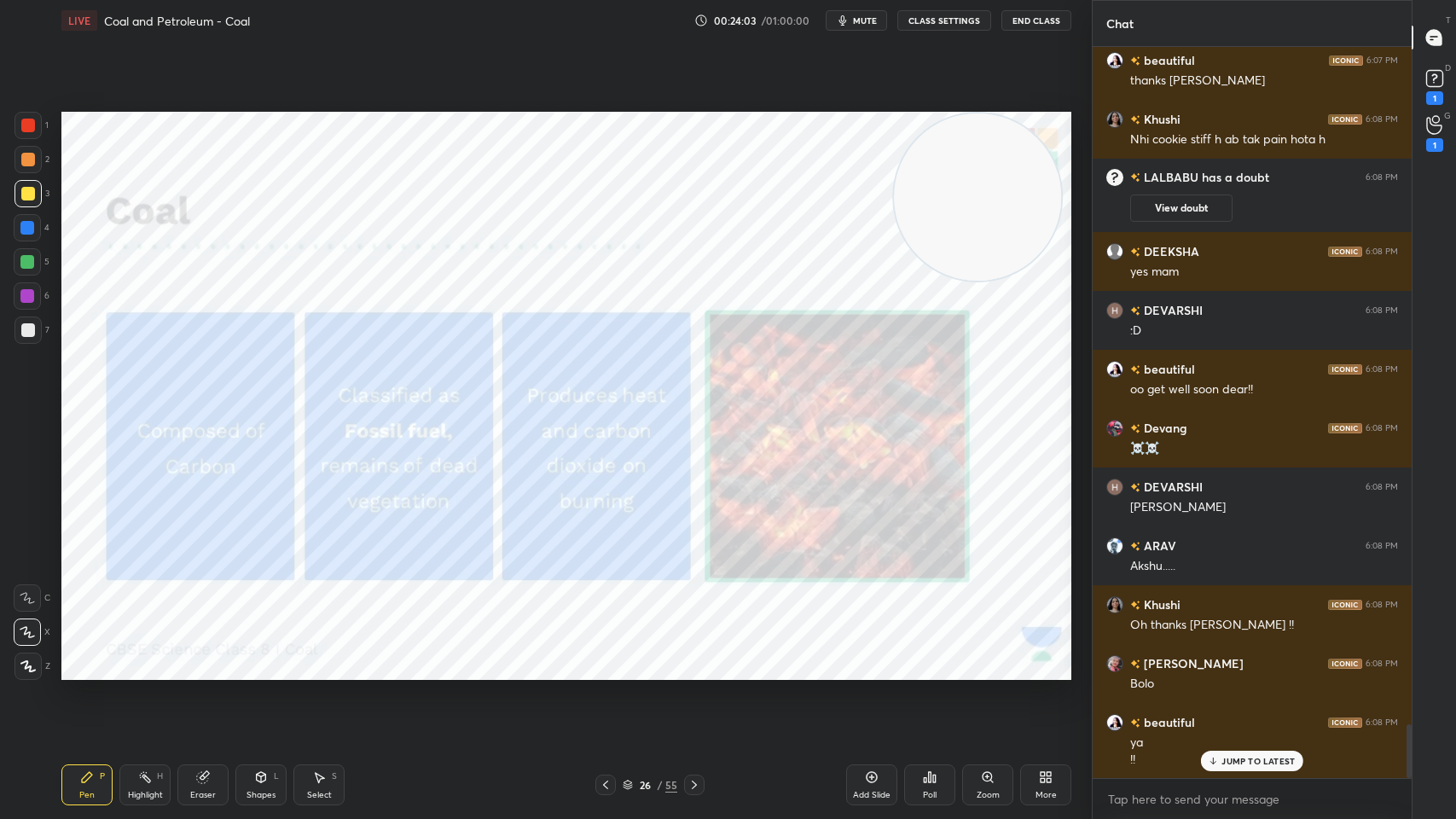
scroll to position [9253, 0]
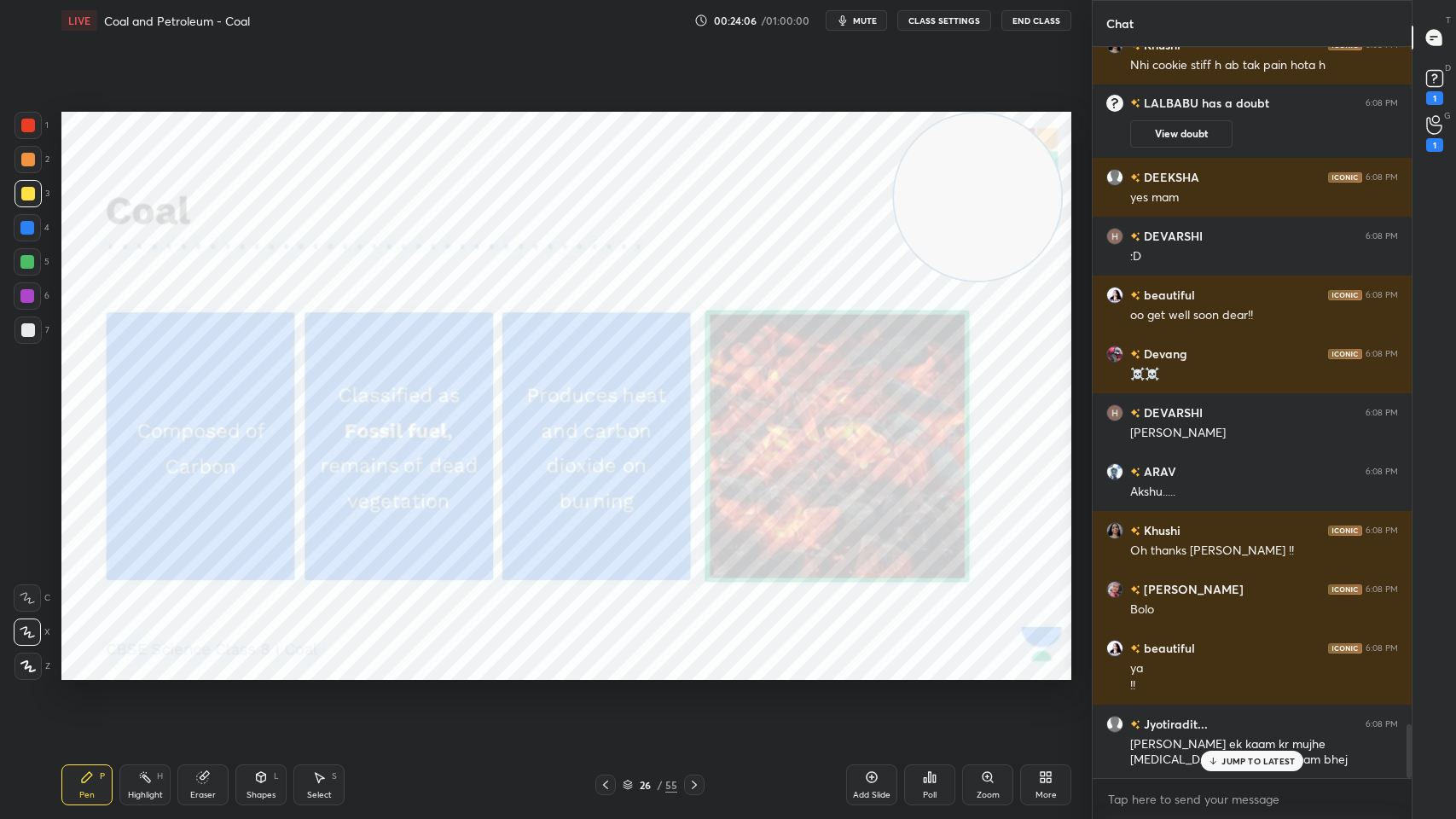
click at [20, 137] on div at bounding box center [28, 125] width 27 height 27
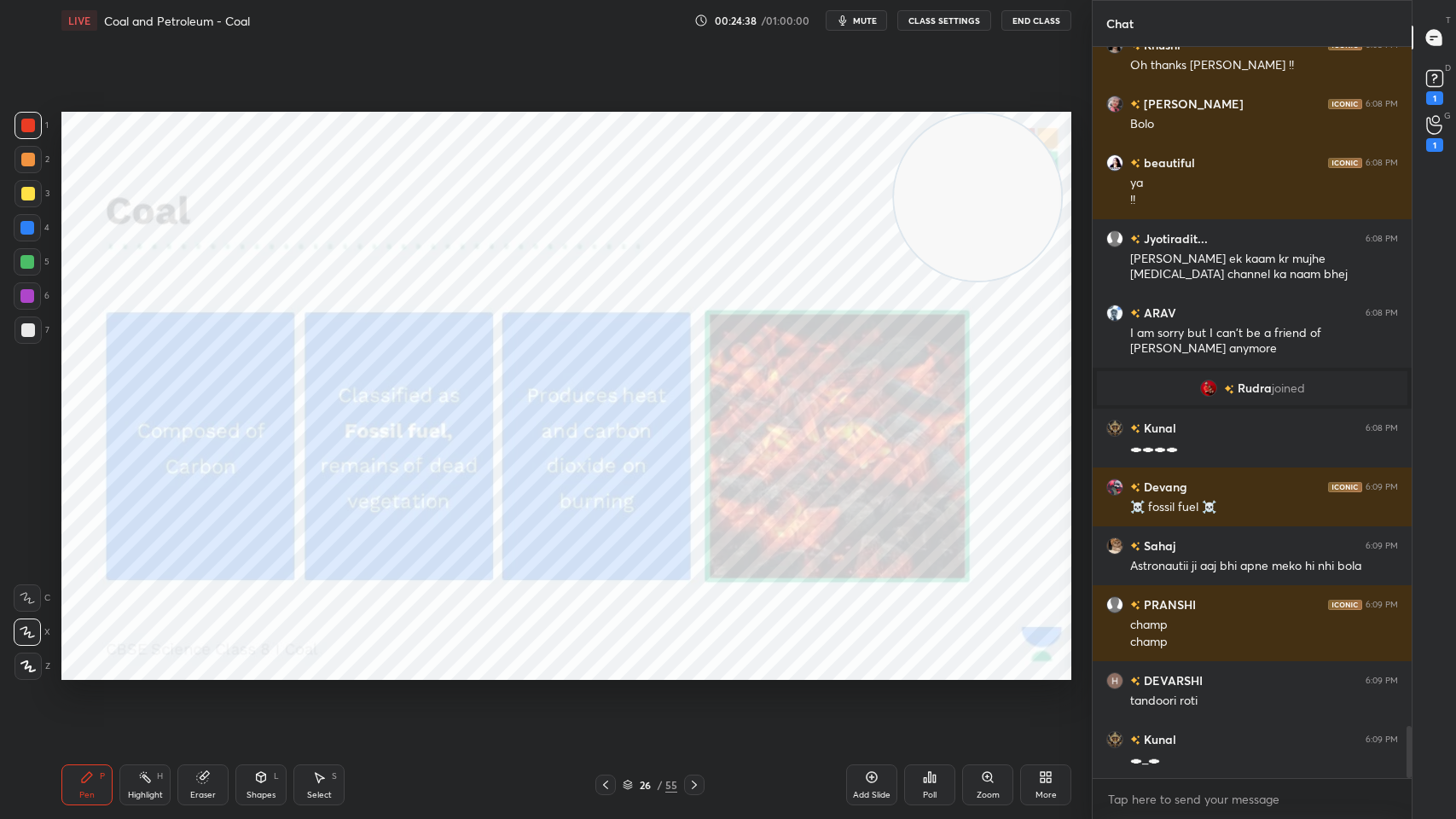
scroll to position [9539, 0]
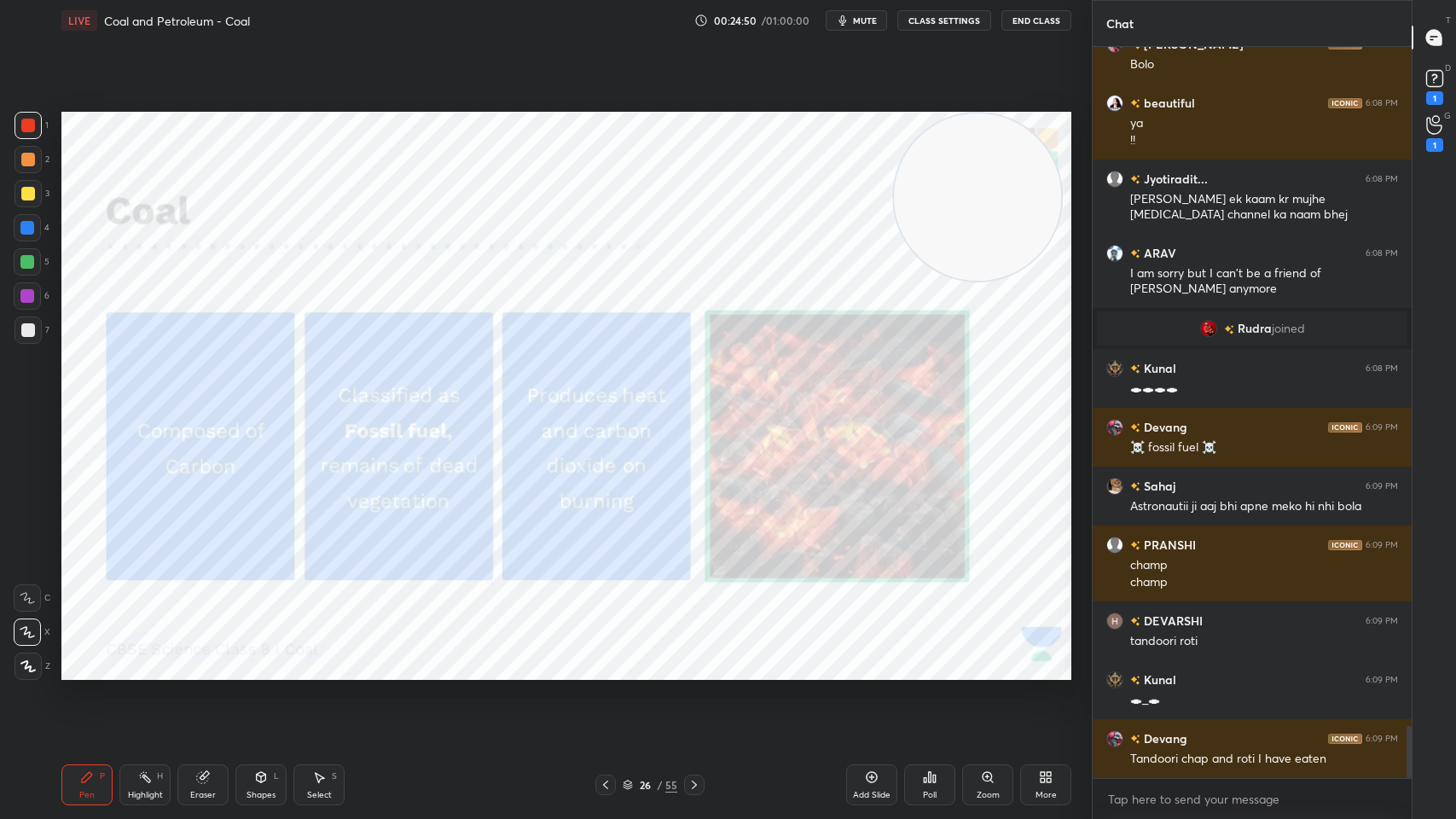
click at [696, 657] on icon at bounding box center [694, 784] width 14 height 14
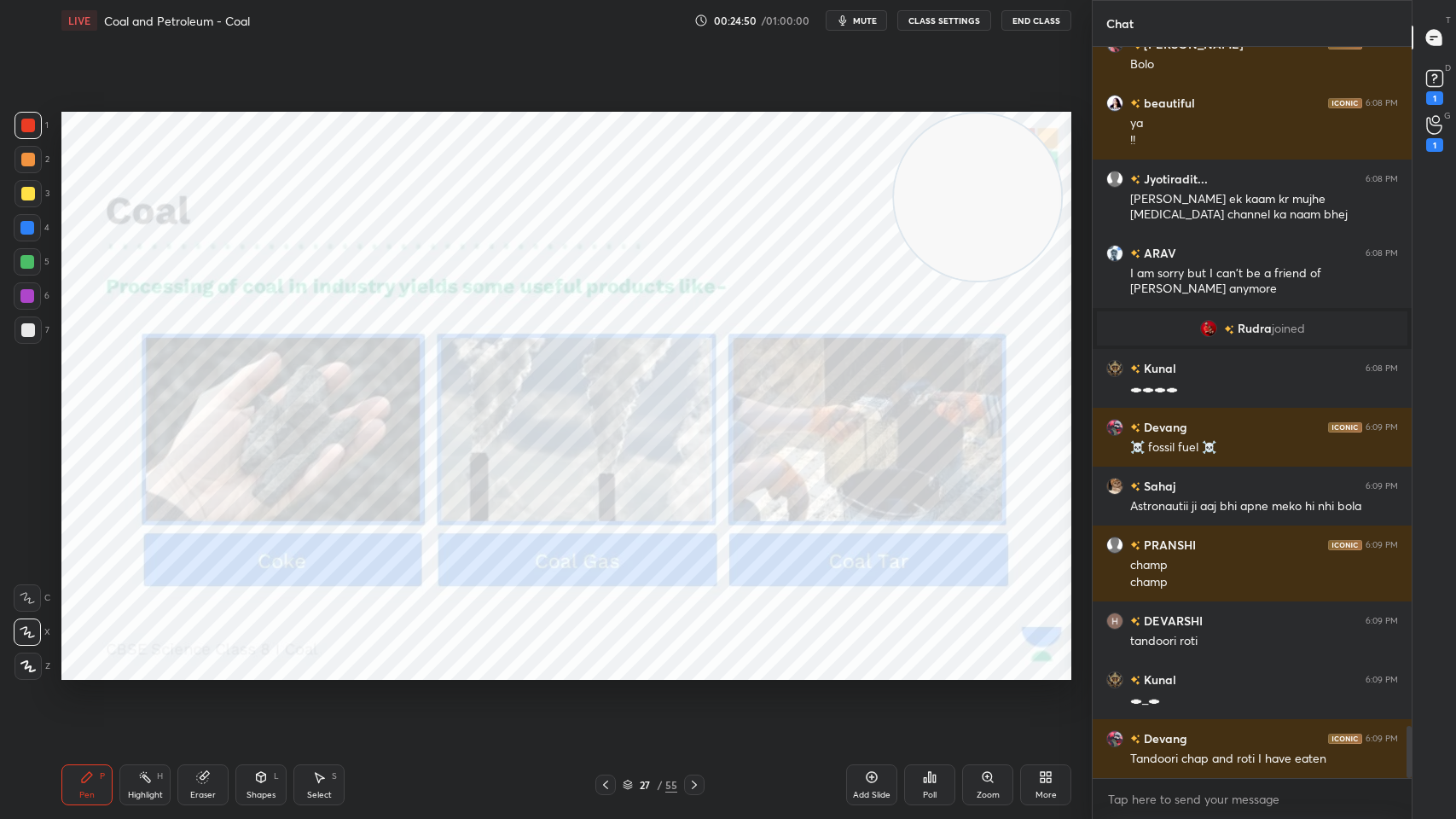
scroll to position [9598, 0]
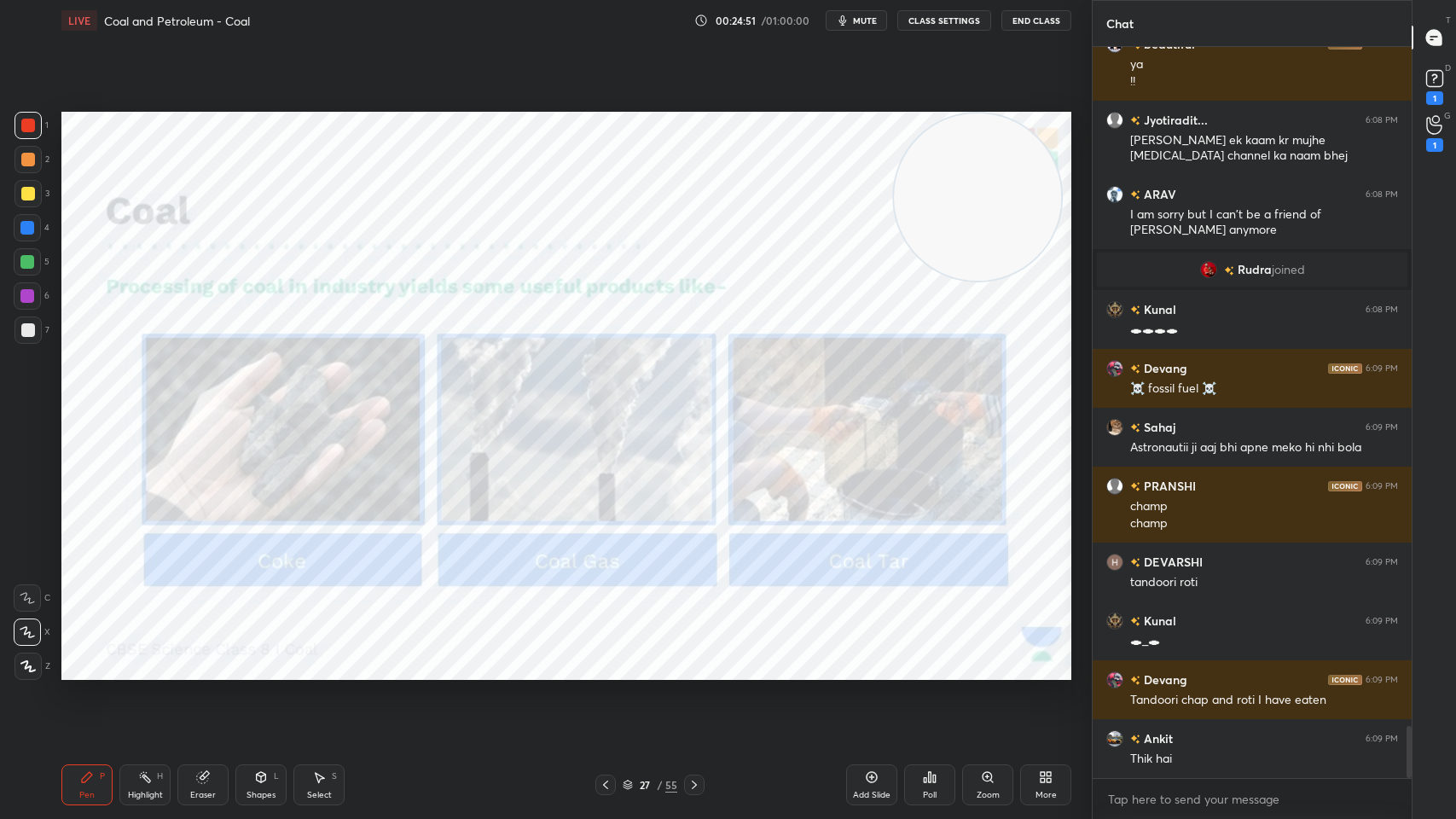
click at [603, 657] on icon at bounding box center [605, 784] width 14 height 14
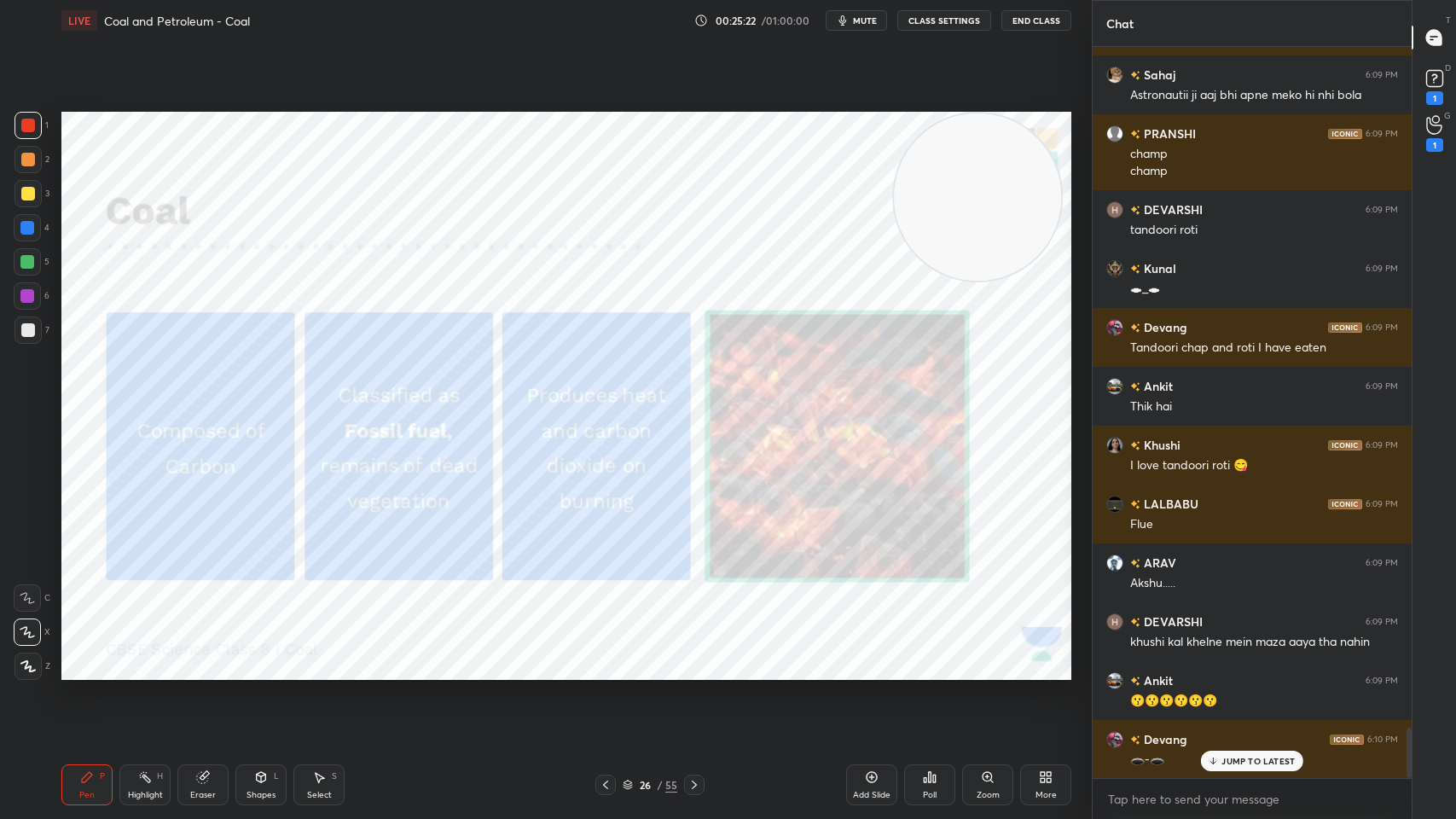
scroll to position [9950, 0]
click at [695, 657] on div at bounding box center [694, 784] width 20 height 20
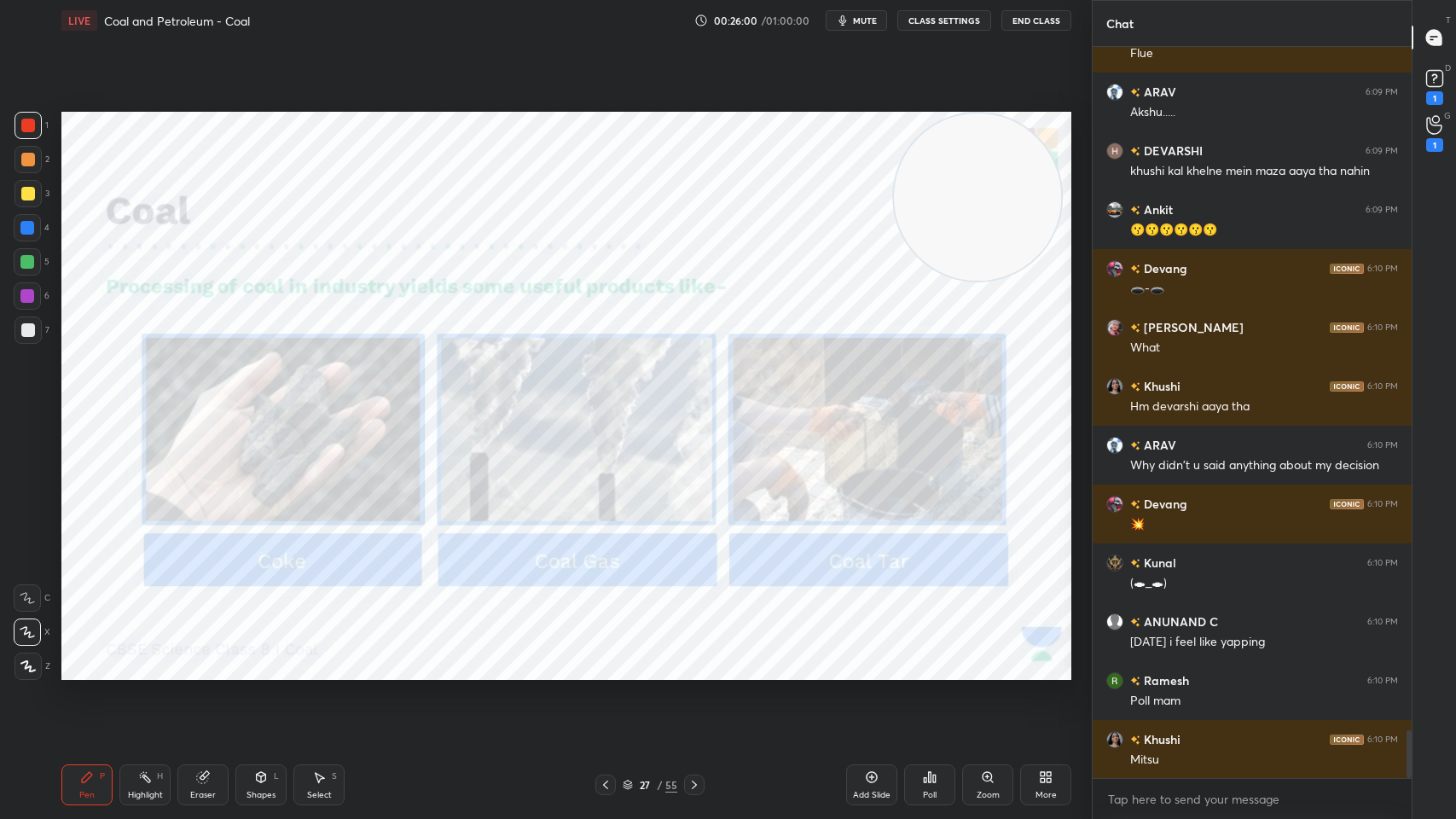
scroll to position [10481, 0]
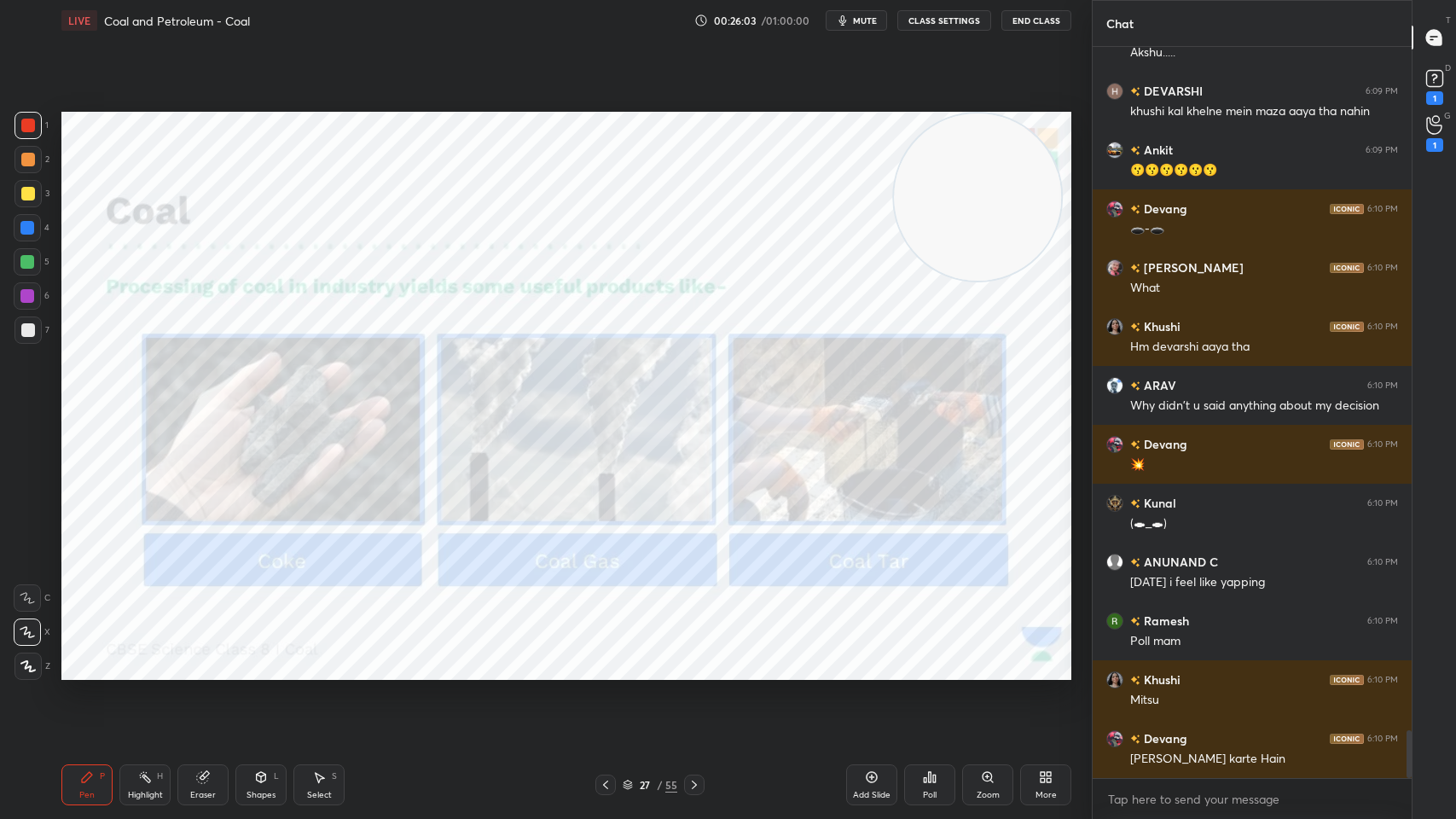
click at [685, 657] on div at bounding box center [694, 784] width 20 height 20
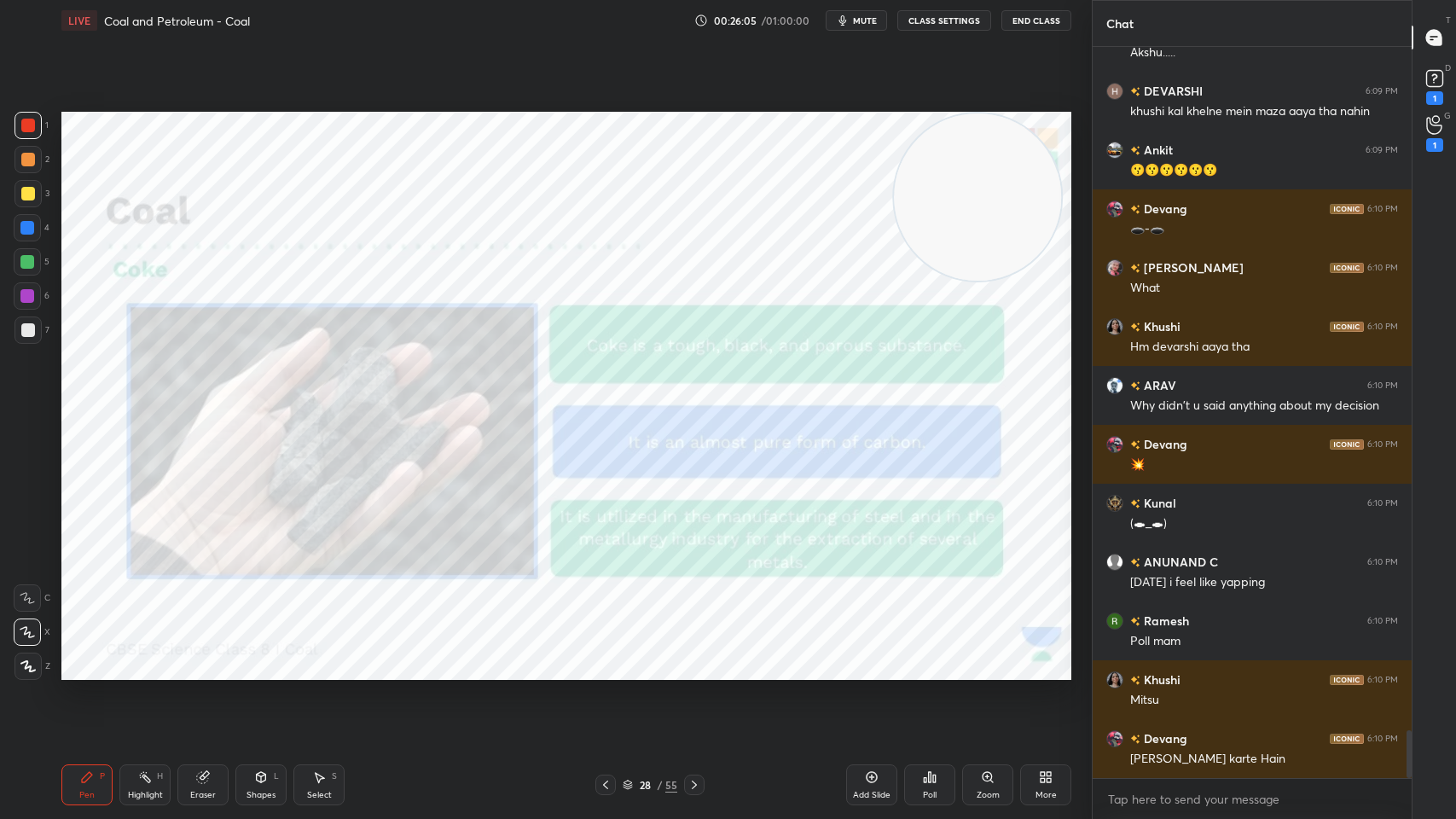
click at [692, 657] on icon at bounding box center [694, 784] width 14 height 14
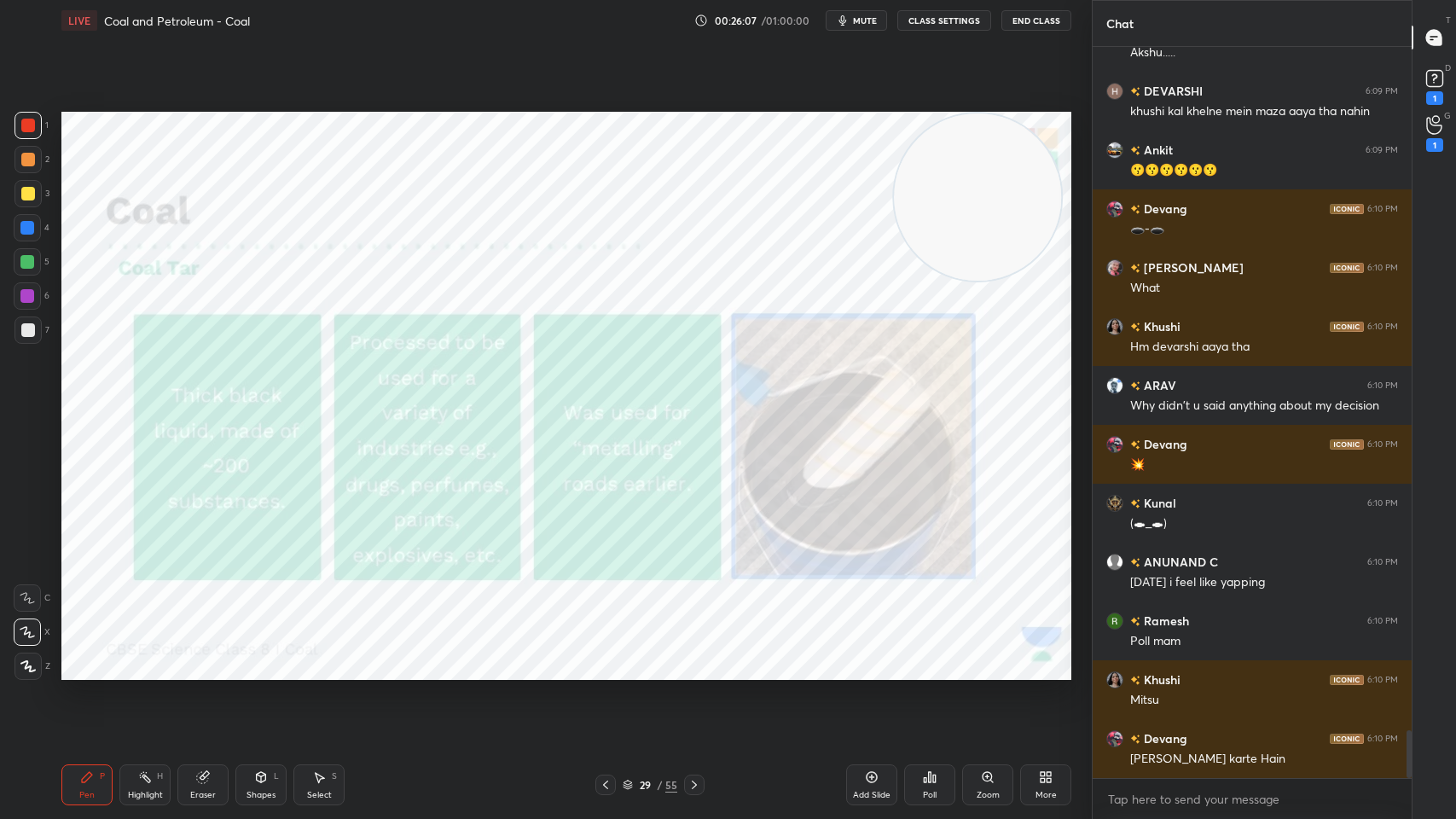
click at [612, 657] on div at bounding box center [605, 784] width 20 height 20
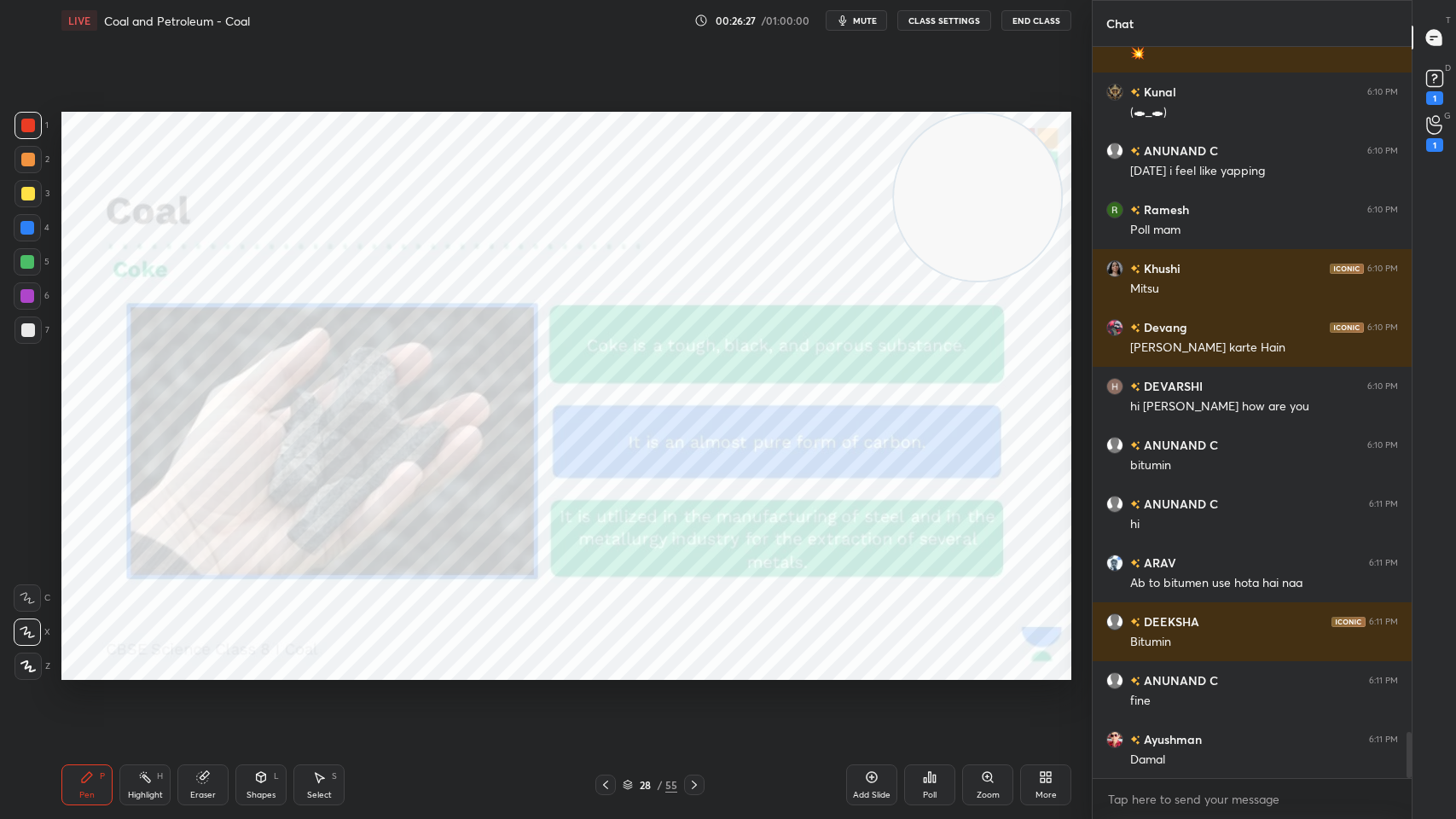
scroll to position [10951, 0]
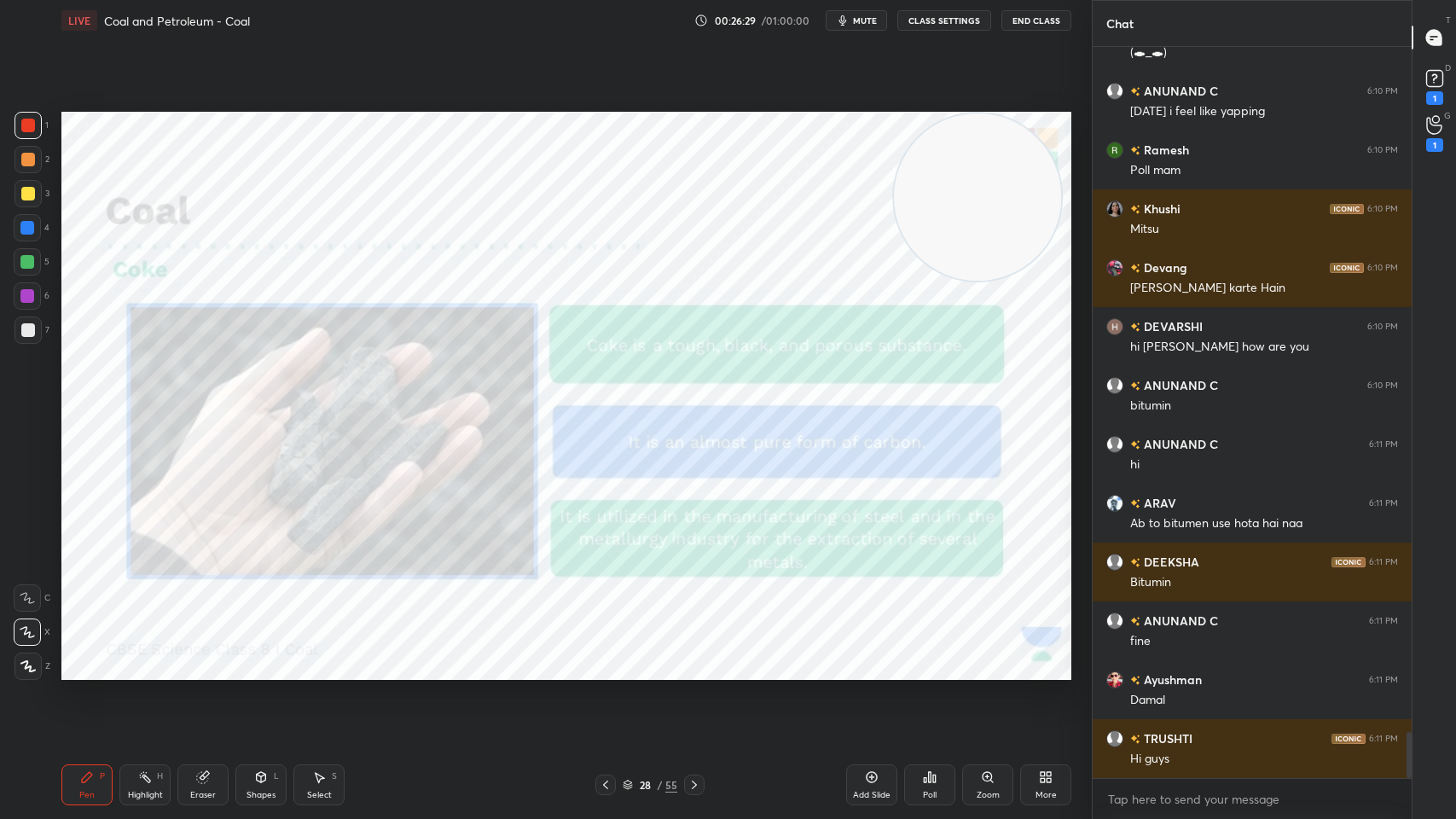
click at [895, 278] on video at bounding box center [977, 197] width 167 height 167
click at [898, 274] on video at bounding box center [976, 195] width 167 height 167
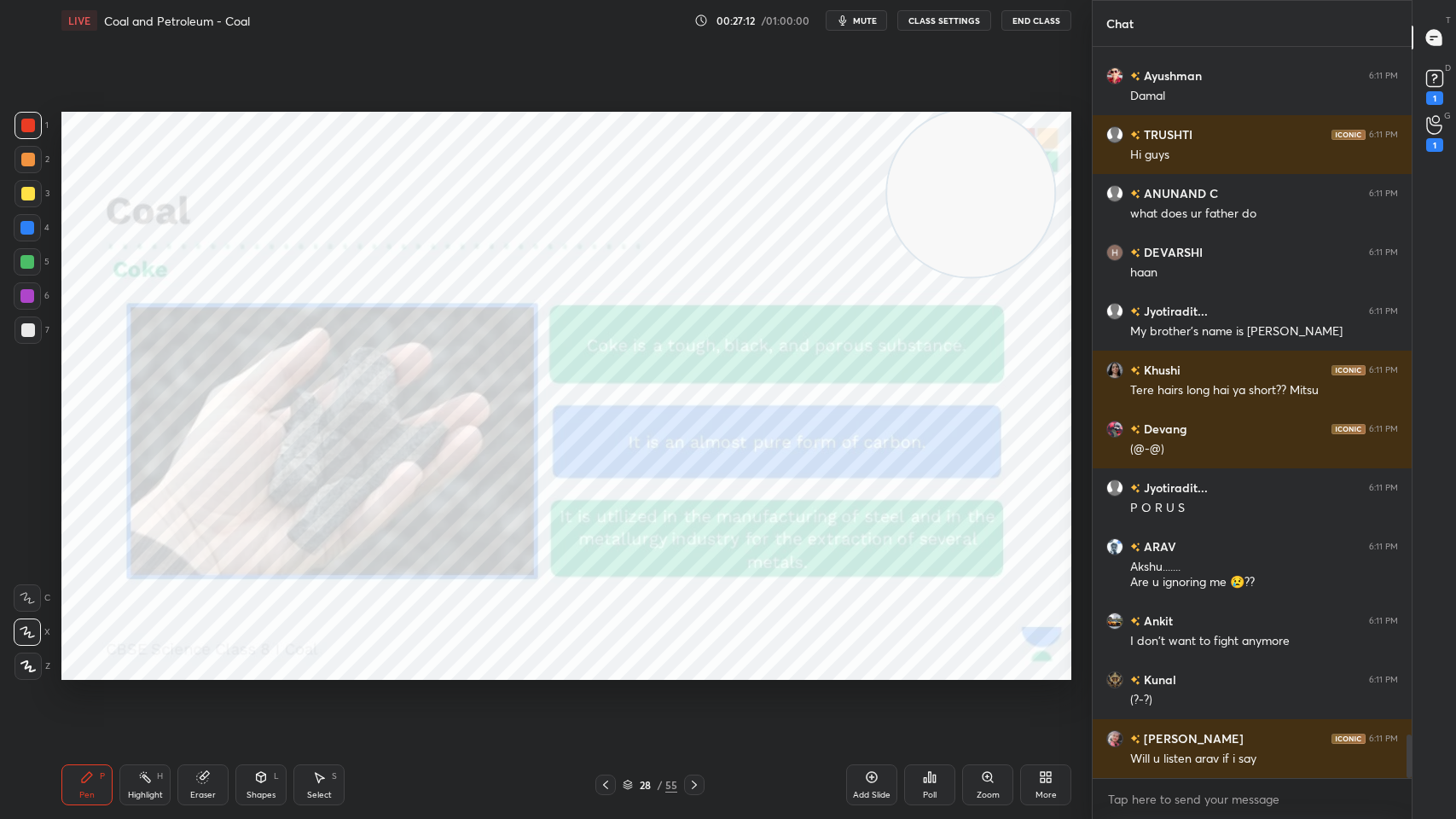
scroll to position [11613, 0]
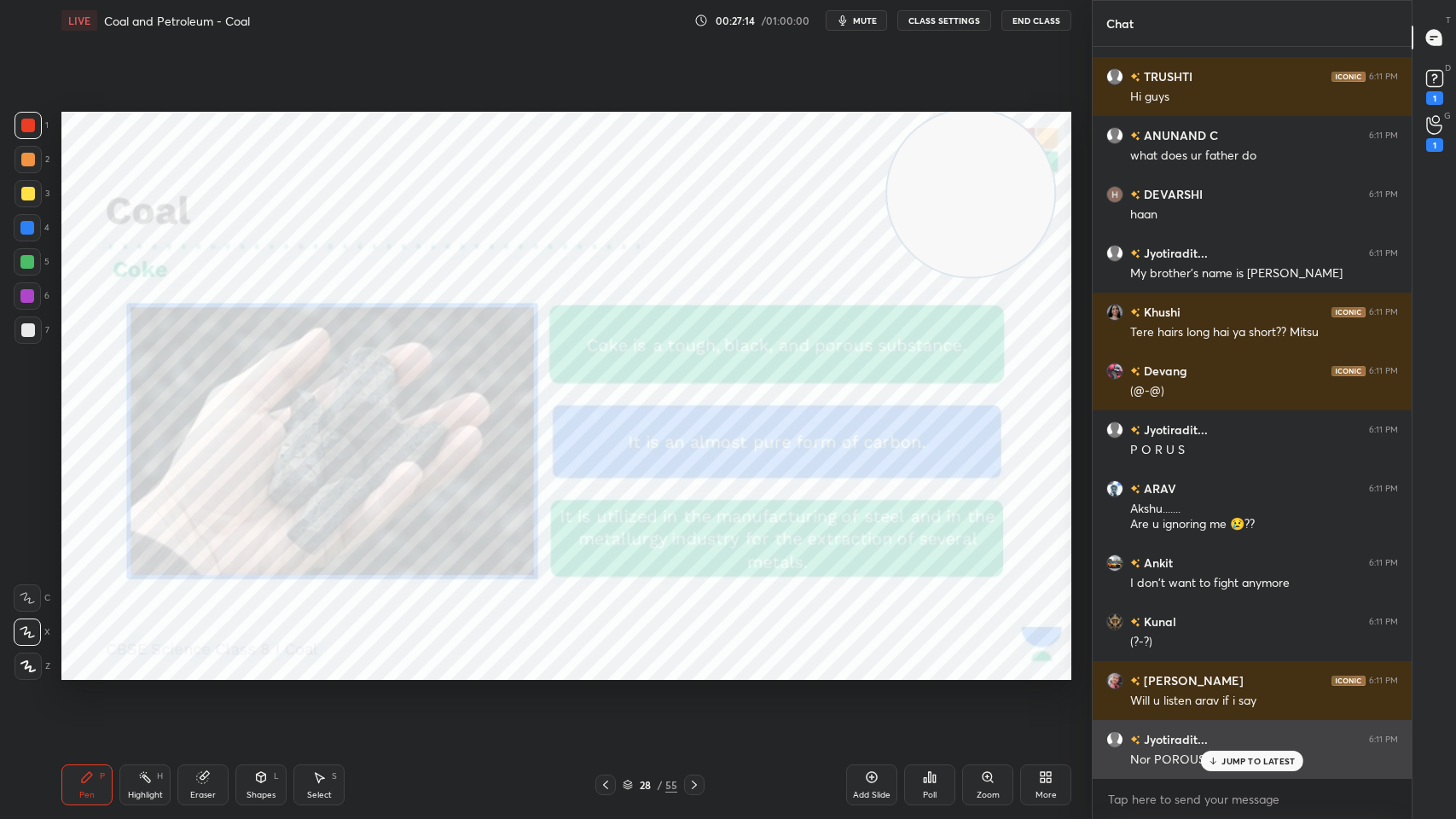
click at [1213, 657] on icon at bounding box center [1213, 760] width 0 height 6
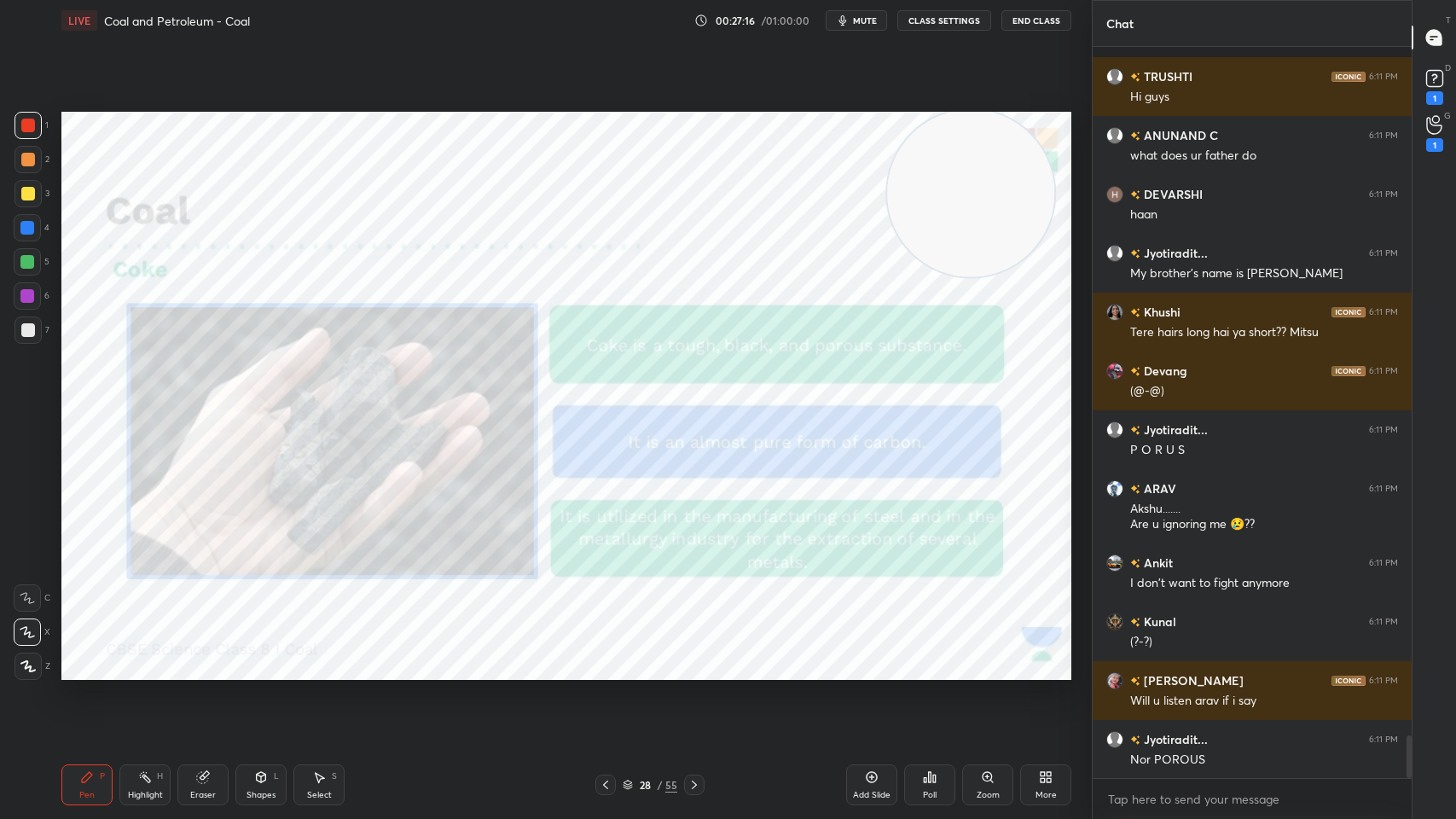
scroll to position [11688, 0]
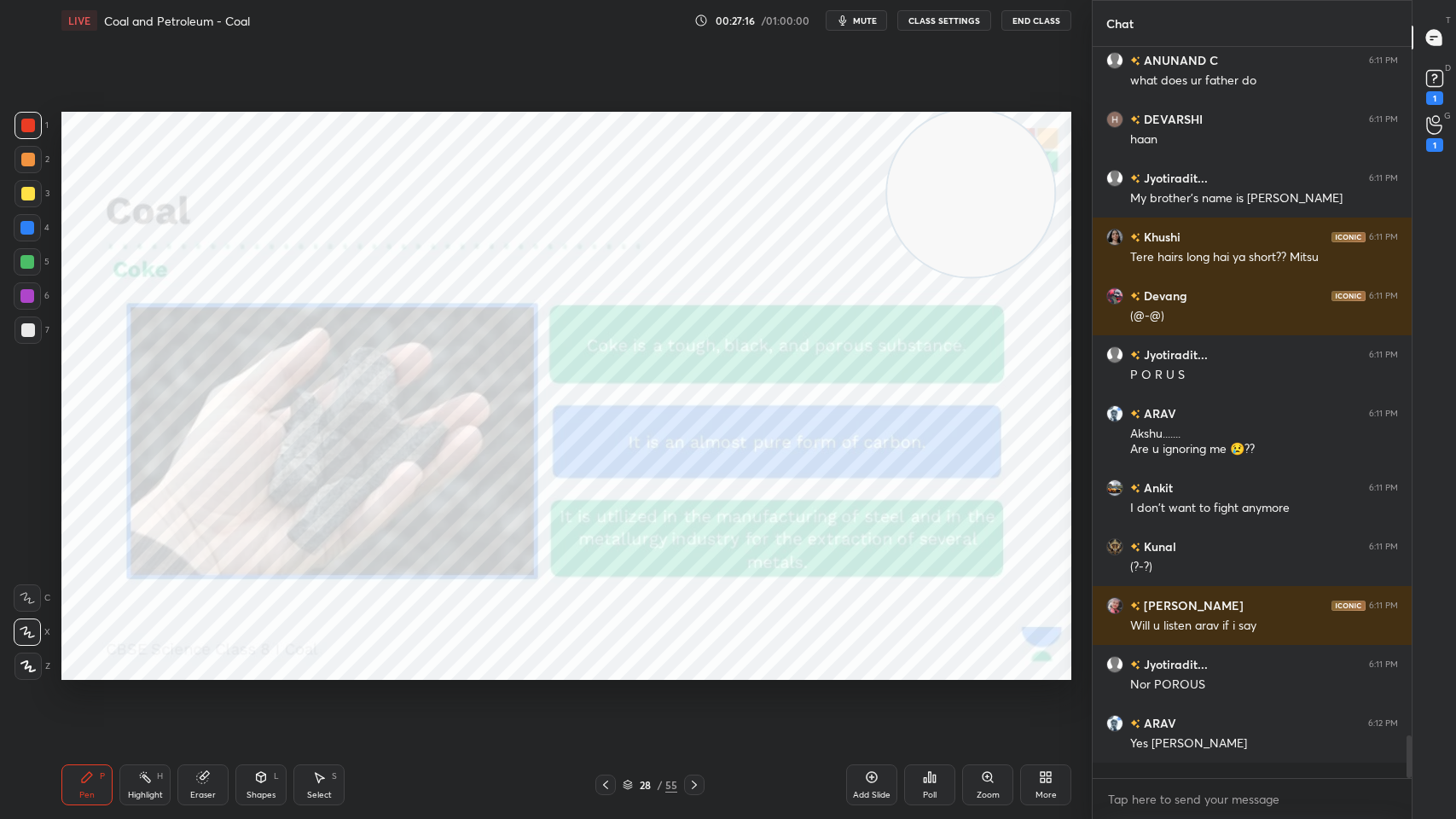
click at [695, 657] on div at bounding box center [694, 784] width 20 height 20
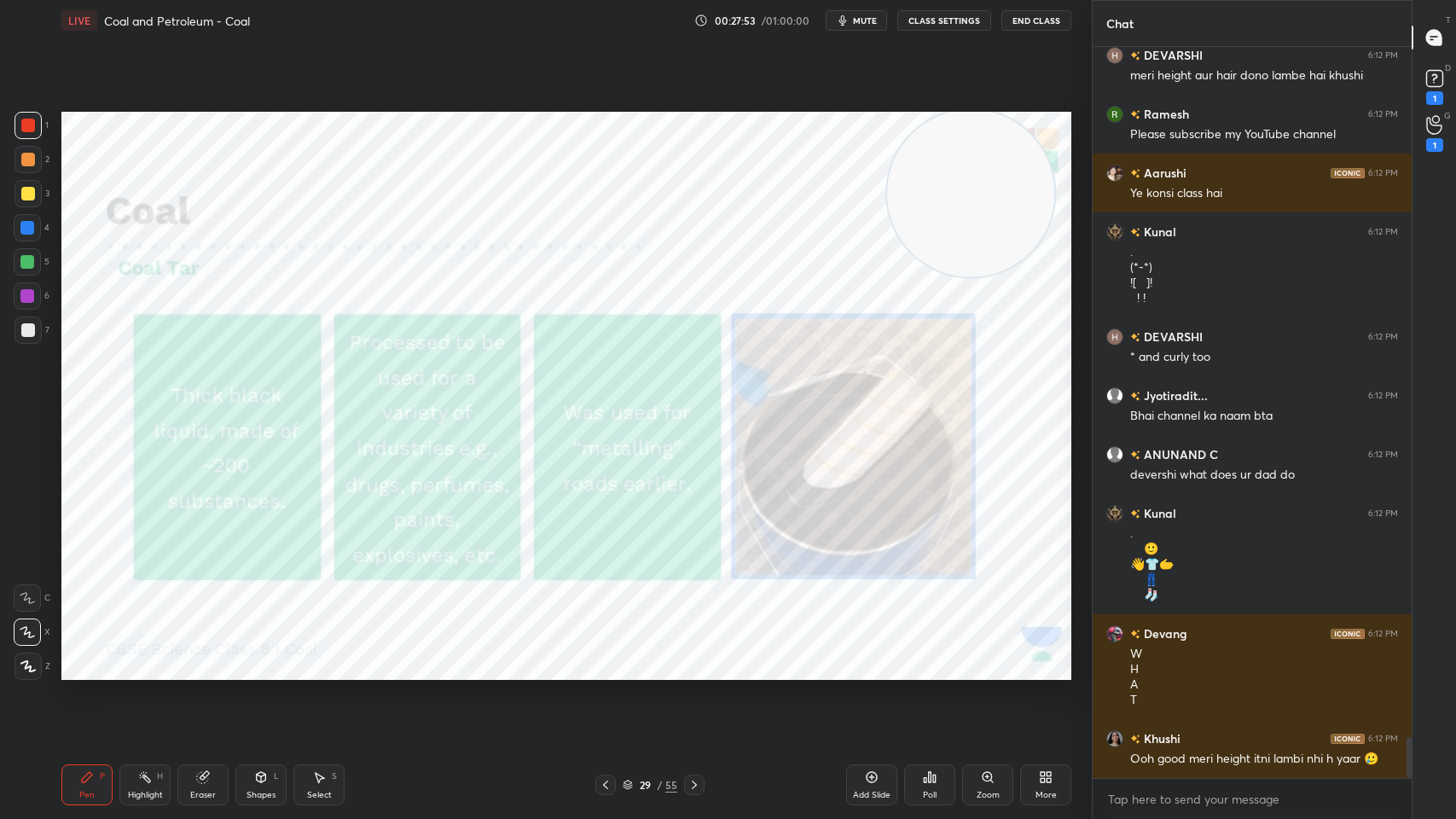
scroll to position [12503, 0]
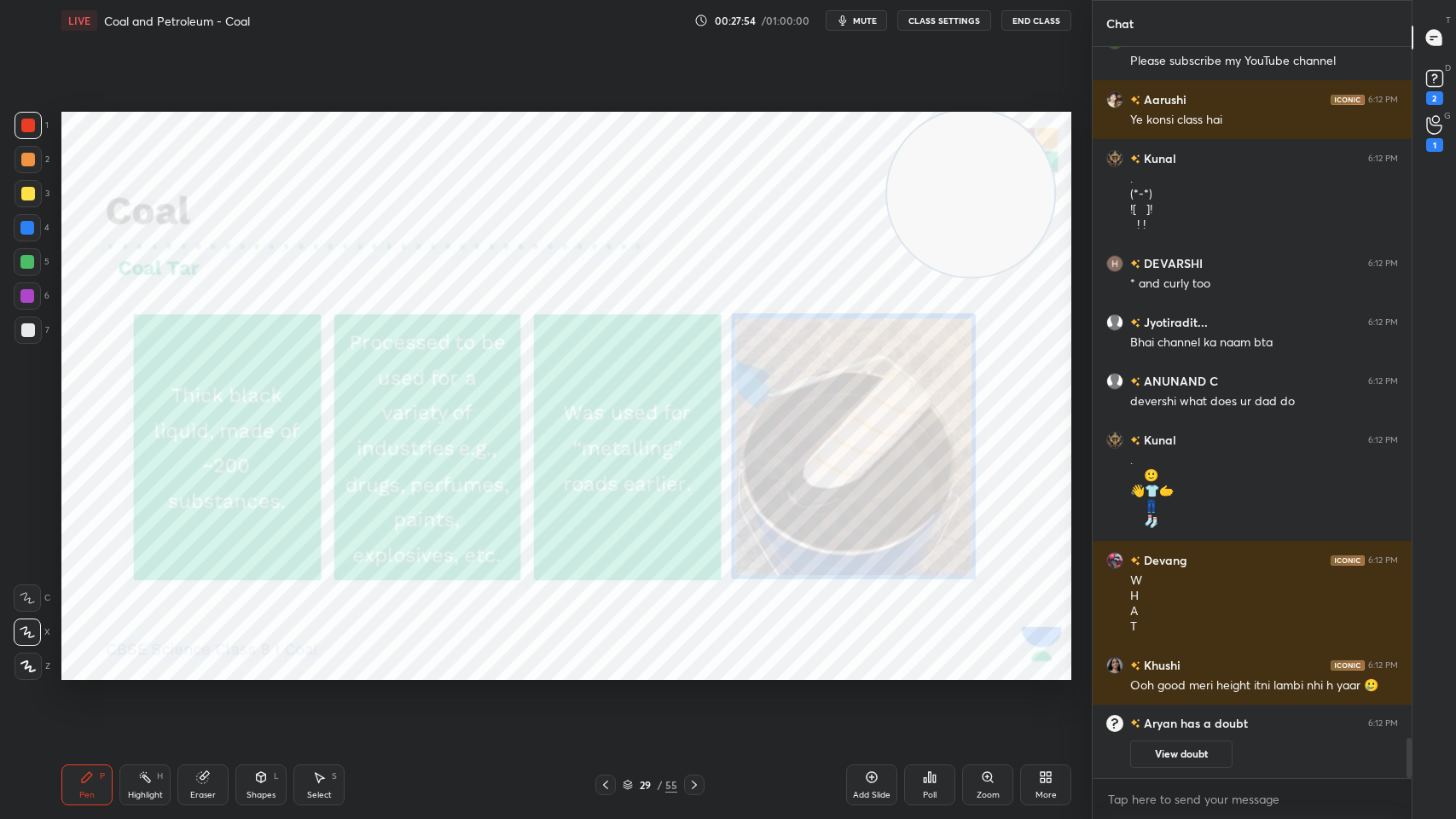
click at [689, 657] on icon at bounding box center [694, 784] width 14 height 14
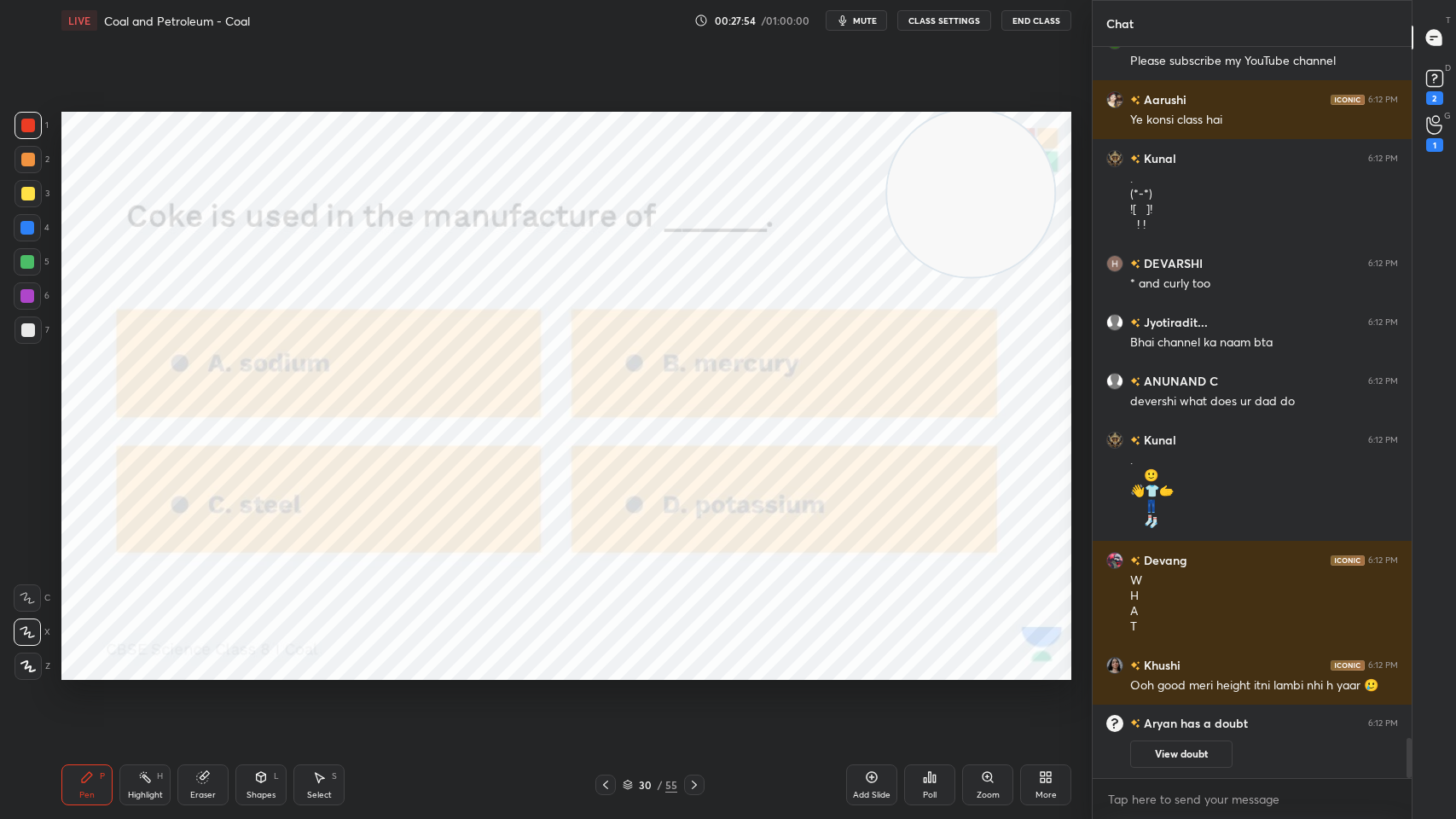
click at [691, 657] on icon at bounding box center [694, 784] width 14 height 14
click at [693, 657] on icon at bounding box center [694, 784] width 14 height 14
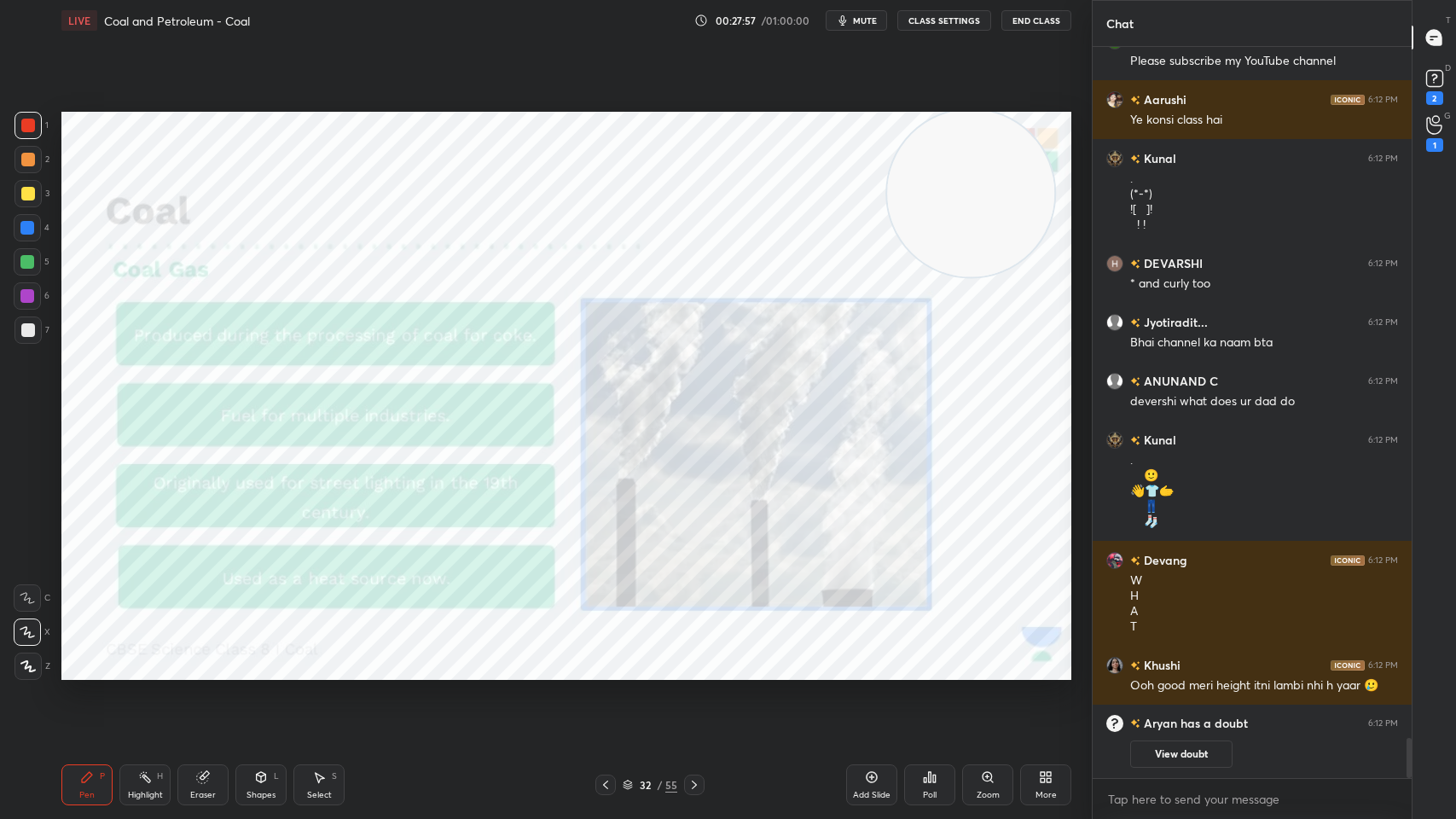
click at [689, 657] on icon at bounding box center [694, 784] width 14 height 14
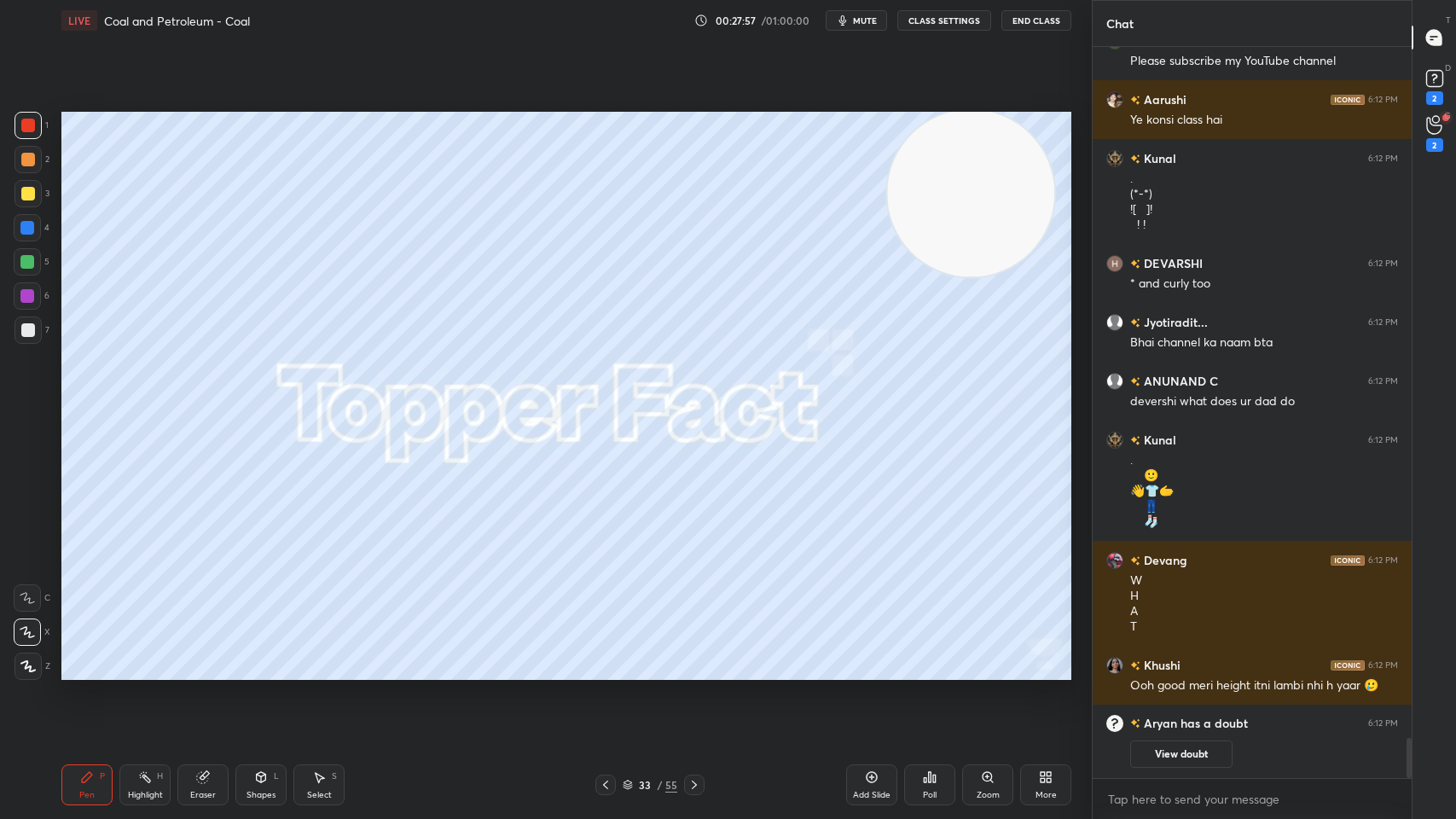
click at [689, 657] on icon at bounding box center [694, 784] width 14 height 14
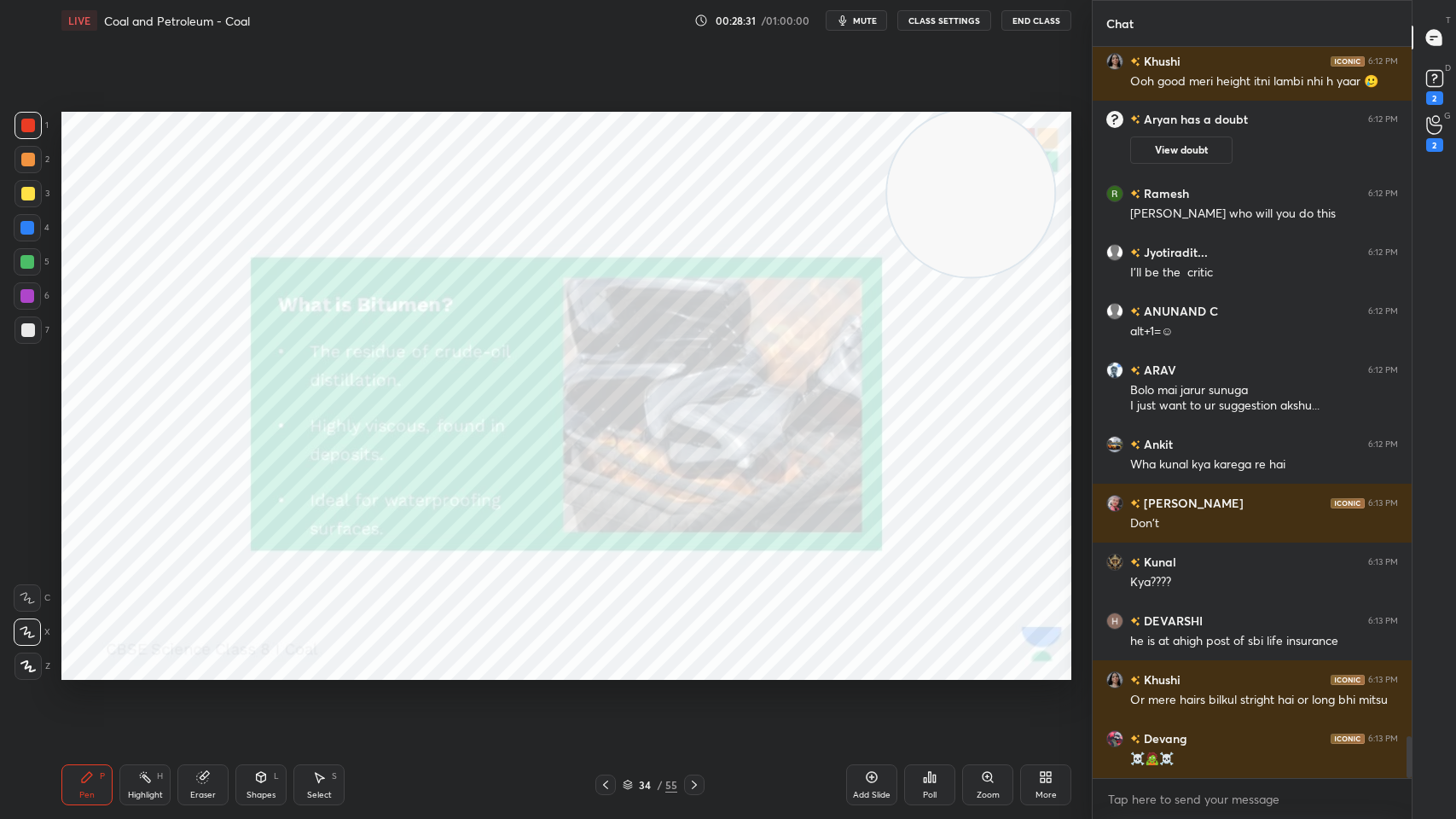
scroll to position [12213, 0]
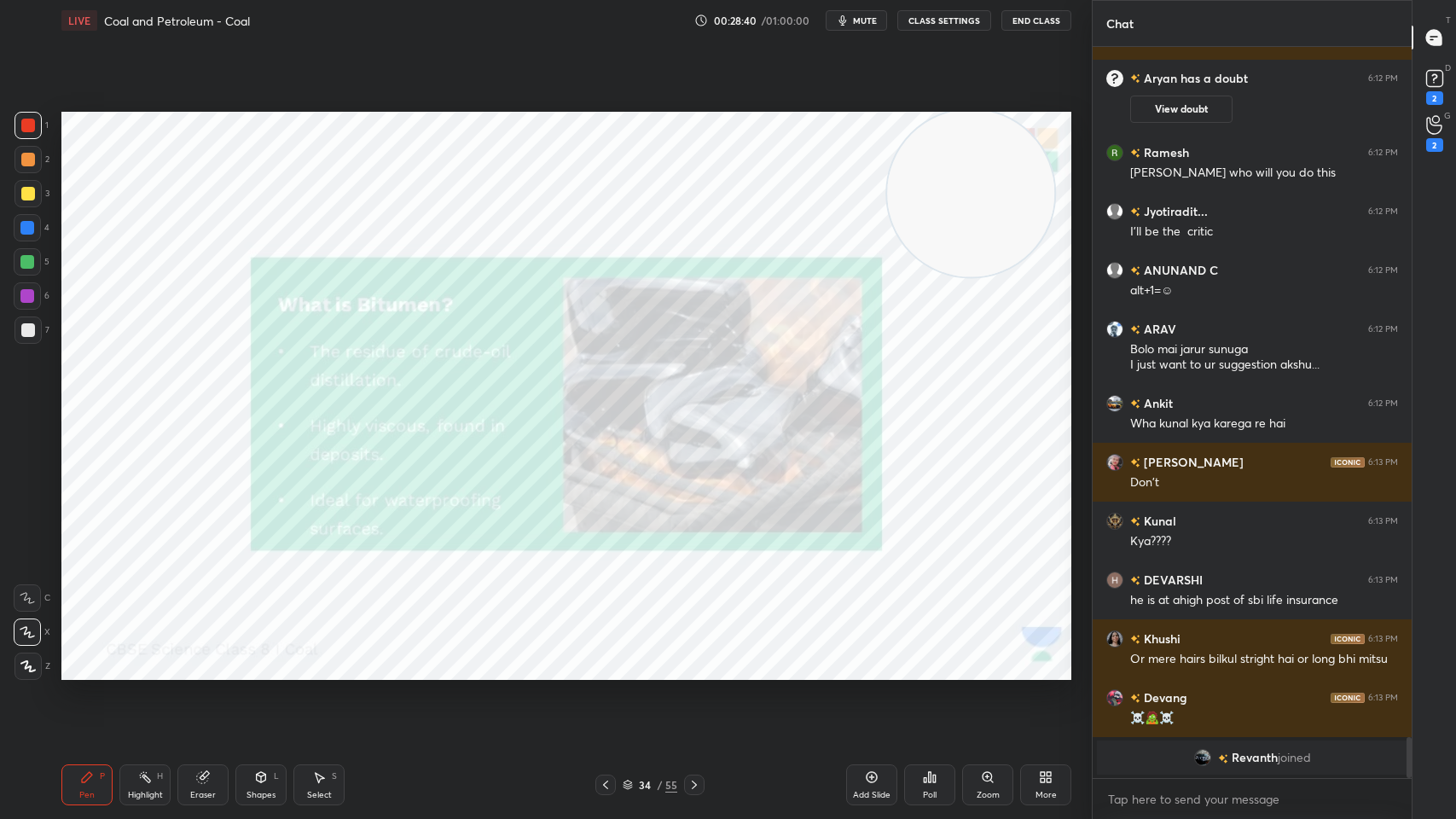
click at [681, 657] on div "34 / 55" at bounding box center [649, 784] width 109 height 20
click at [687, 657] on icon at bounding box center [694, 784] width 14 height 14
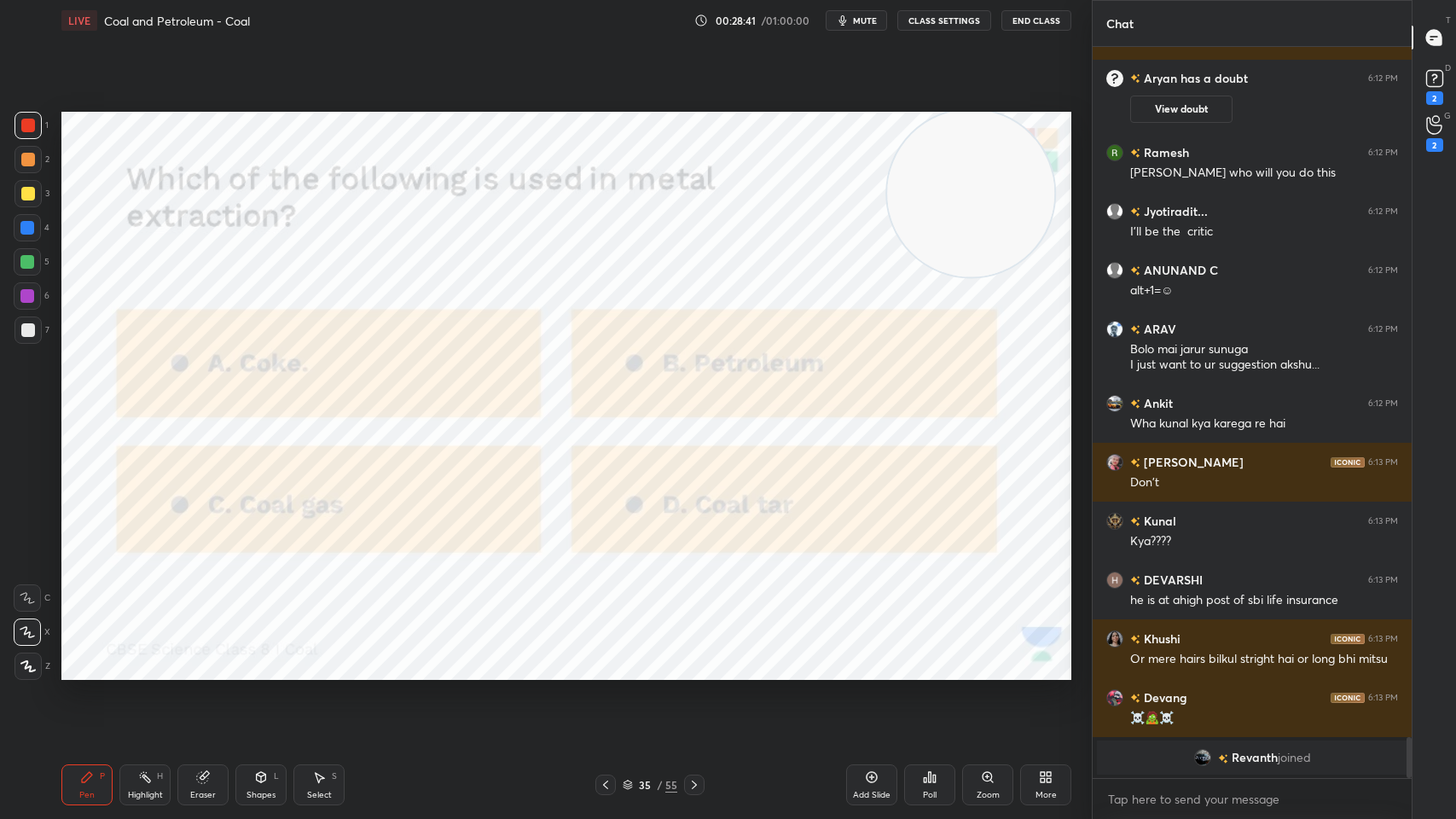
click at [595, 657] on div at bounding box center [605, 784] width 20 height 20
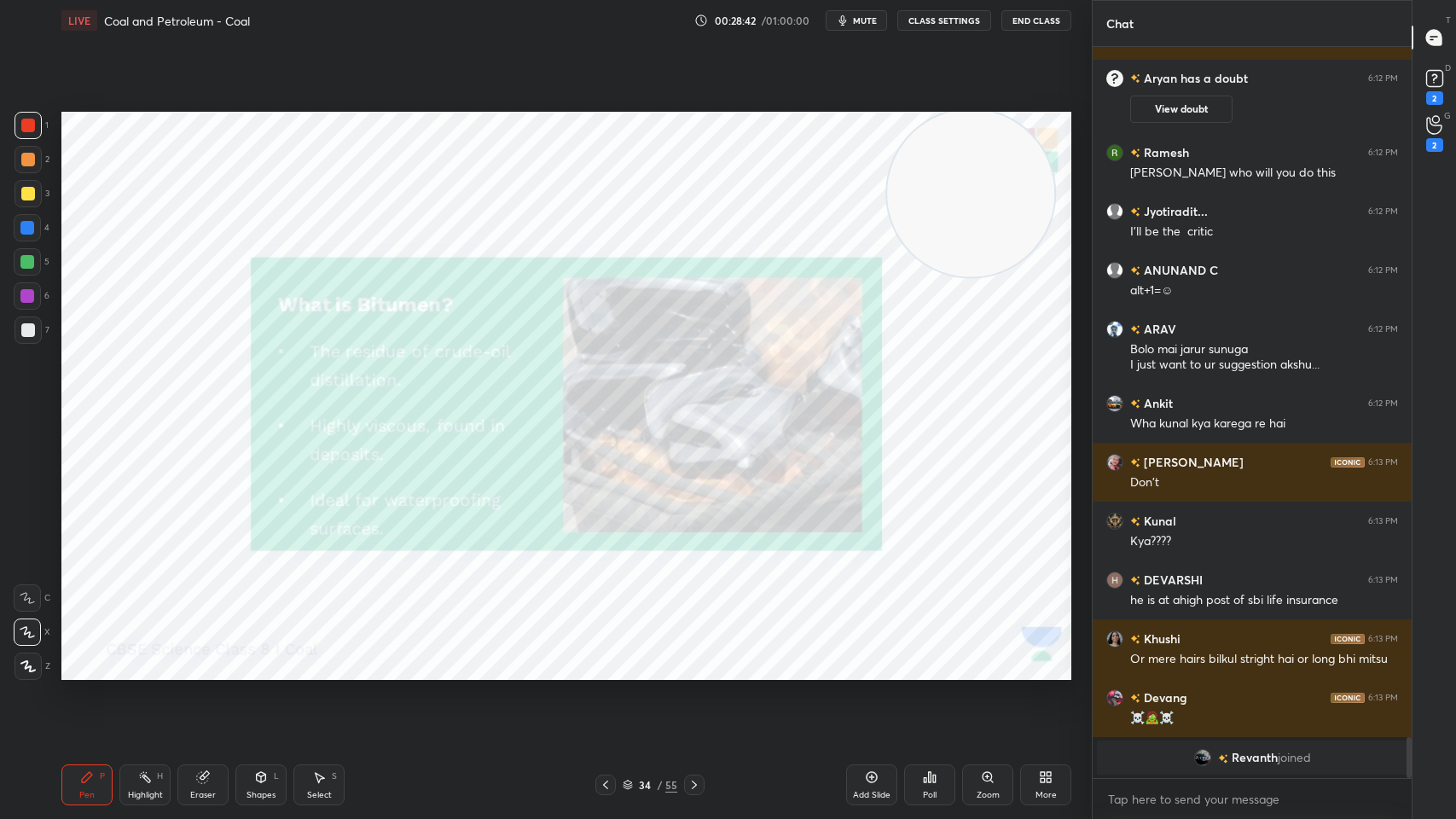
click at [659, 657] on div "/" at bounding box center [659, 784] width 5 height 10
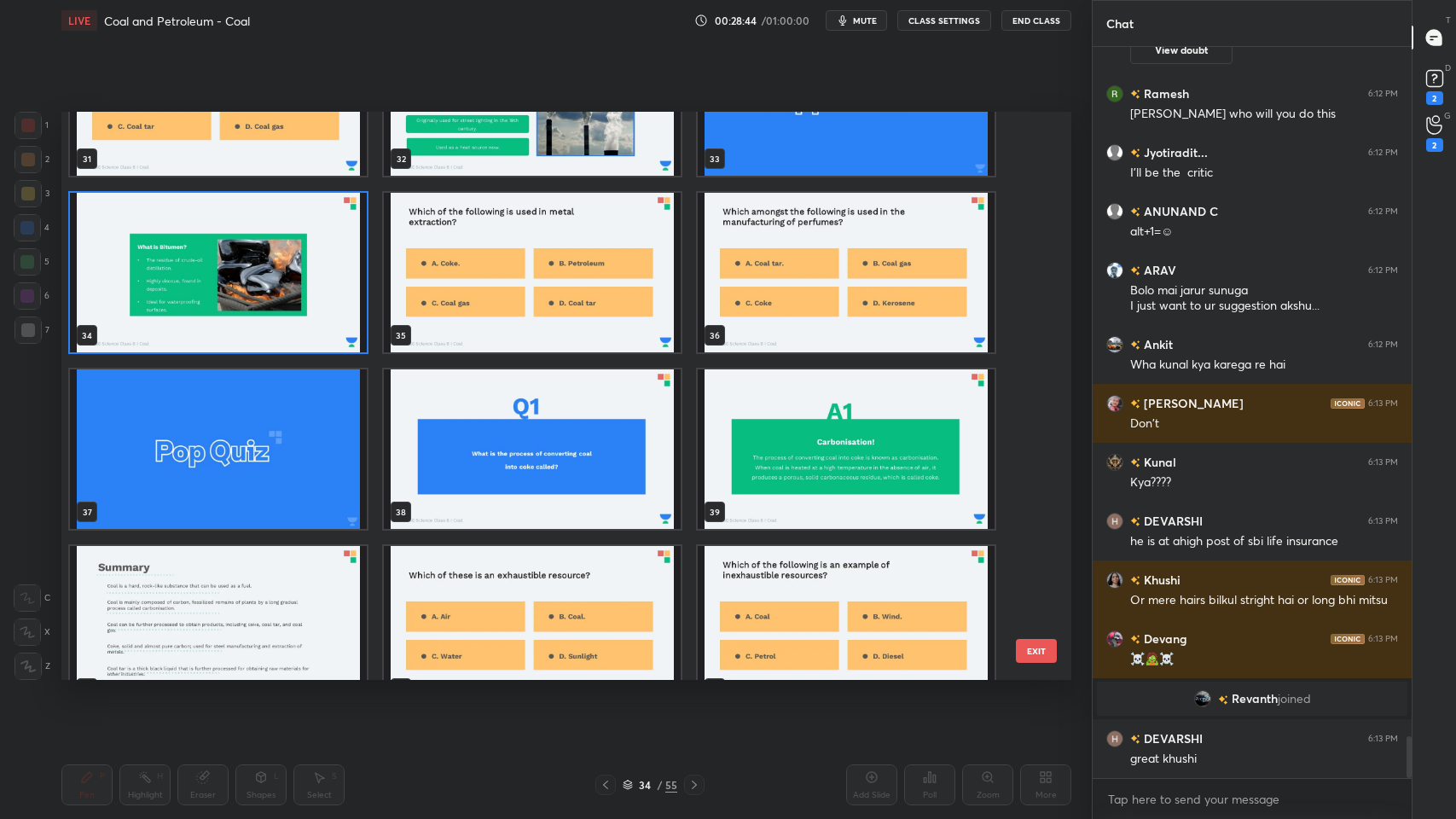
scroll to position [12110, 0]
click at [643, 480] on img "grid" at bounding box center [532, 449] width 297 height 159
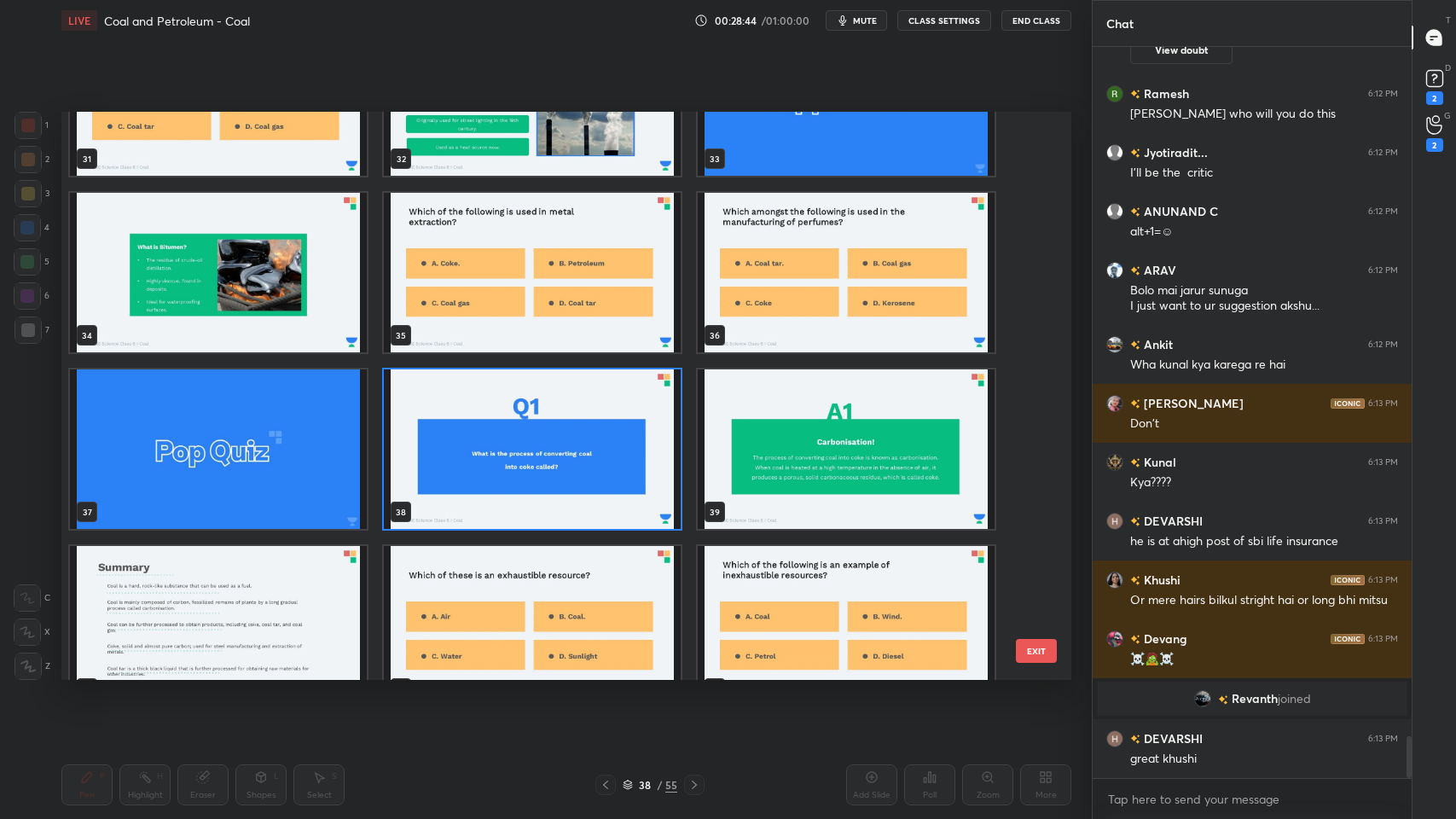
click at [643, 478] on img "grid" at bounding box center [532, 449] width 297 height 159
click at [642, 480] on img "grid" at bounding box center [532, 449] width 297 height 159
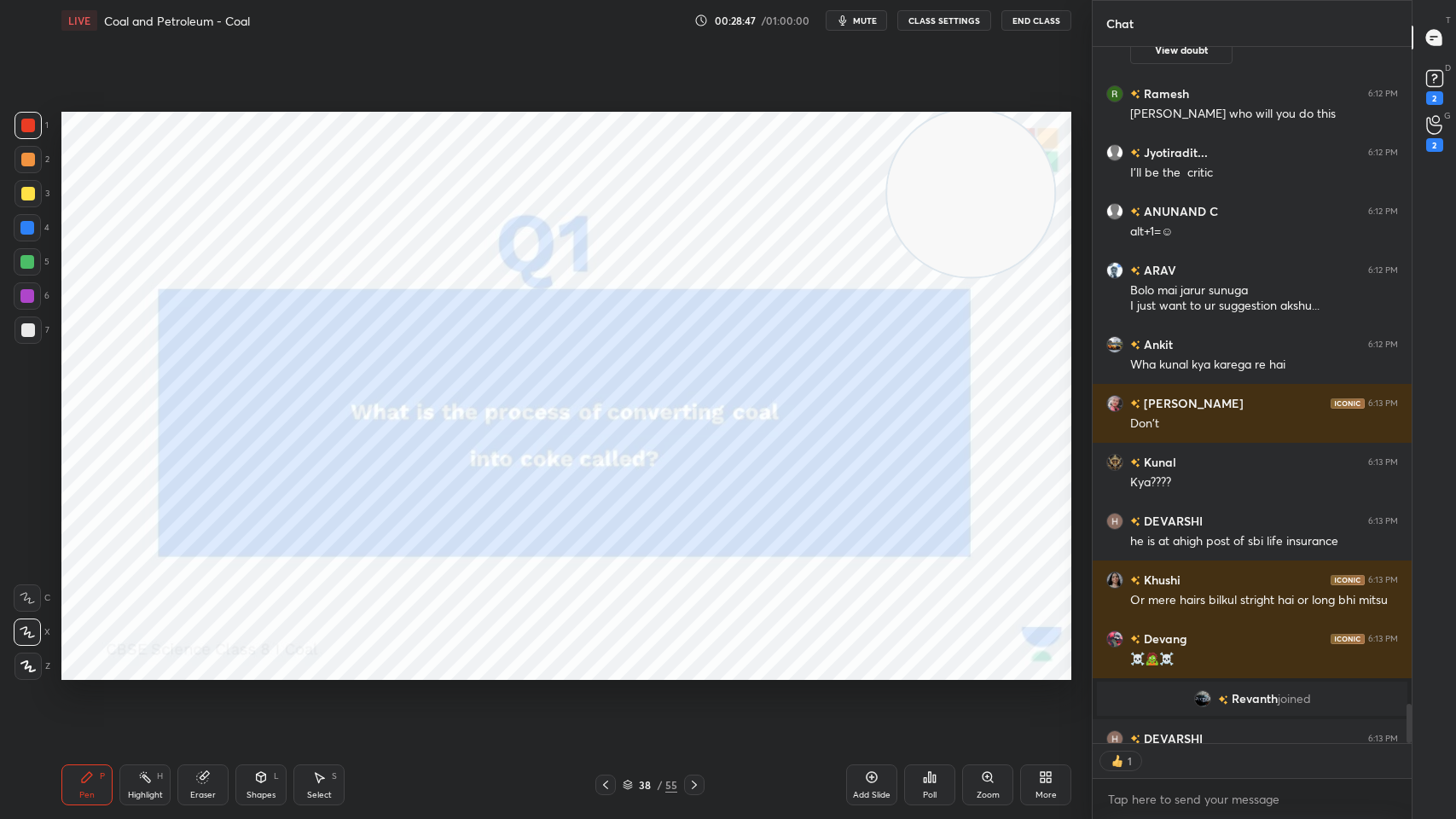
scroll to position [691, 314]
click at [662, 657] on div "Pen P Highlight H Eraser Shapes L Select S 38 / 55 Add Slide Poll Zoom More" at bounding box center [566, 784] width 1010 height 69
click at [662, 657] on div "/" at bounding box center [659, 784] width 5 height 10
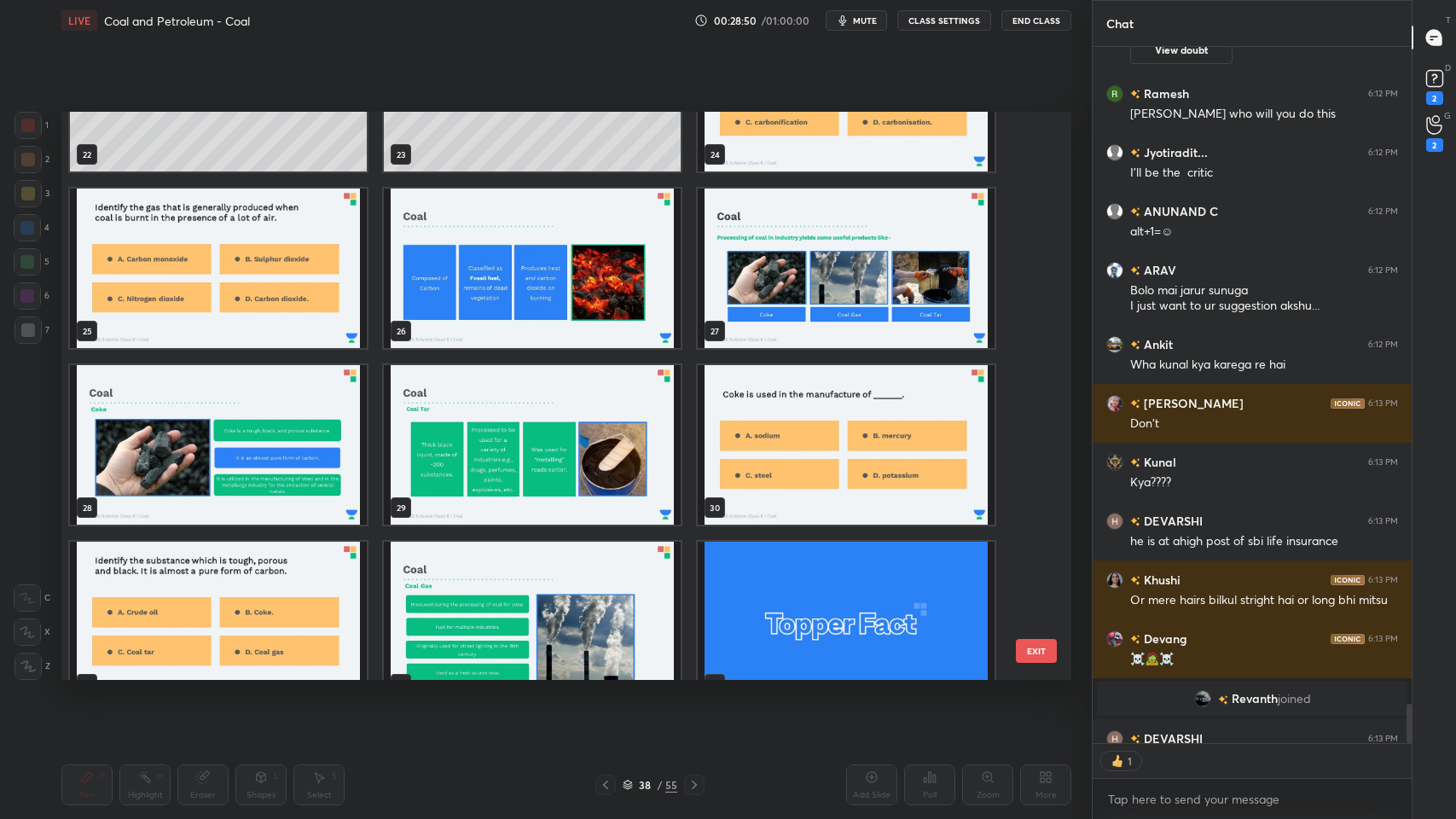
scroll to position [12204, 0]
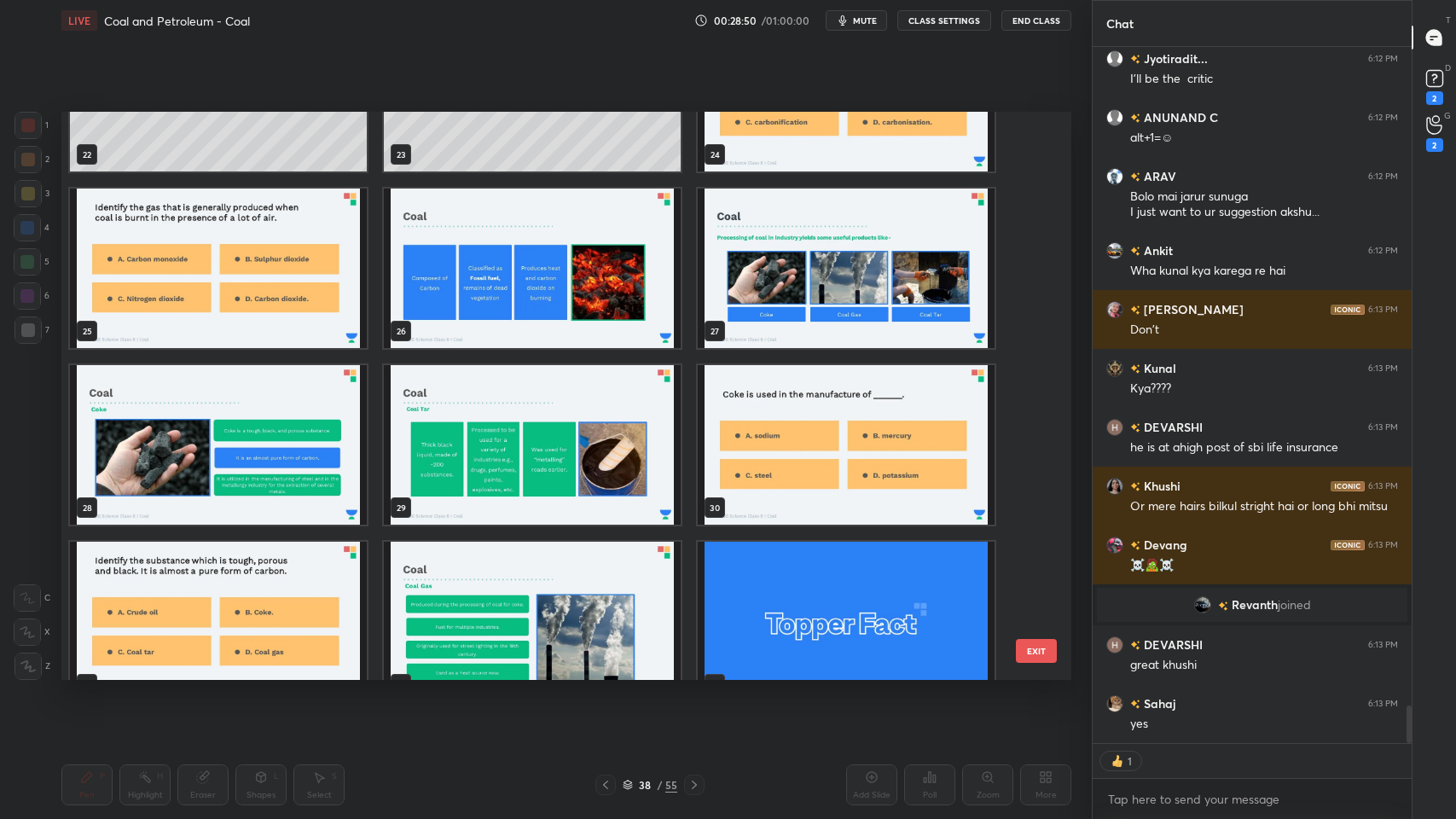
click at [546, 598] on img "grid" at bounding box center [532, 622] width 297 height 159
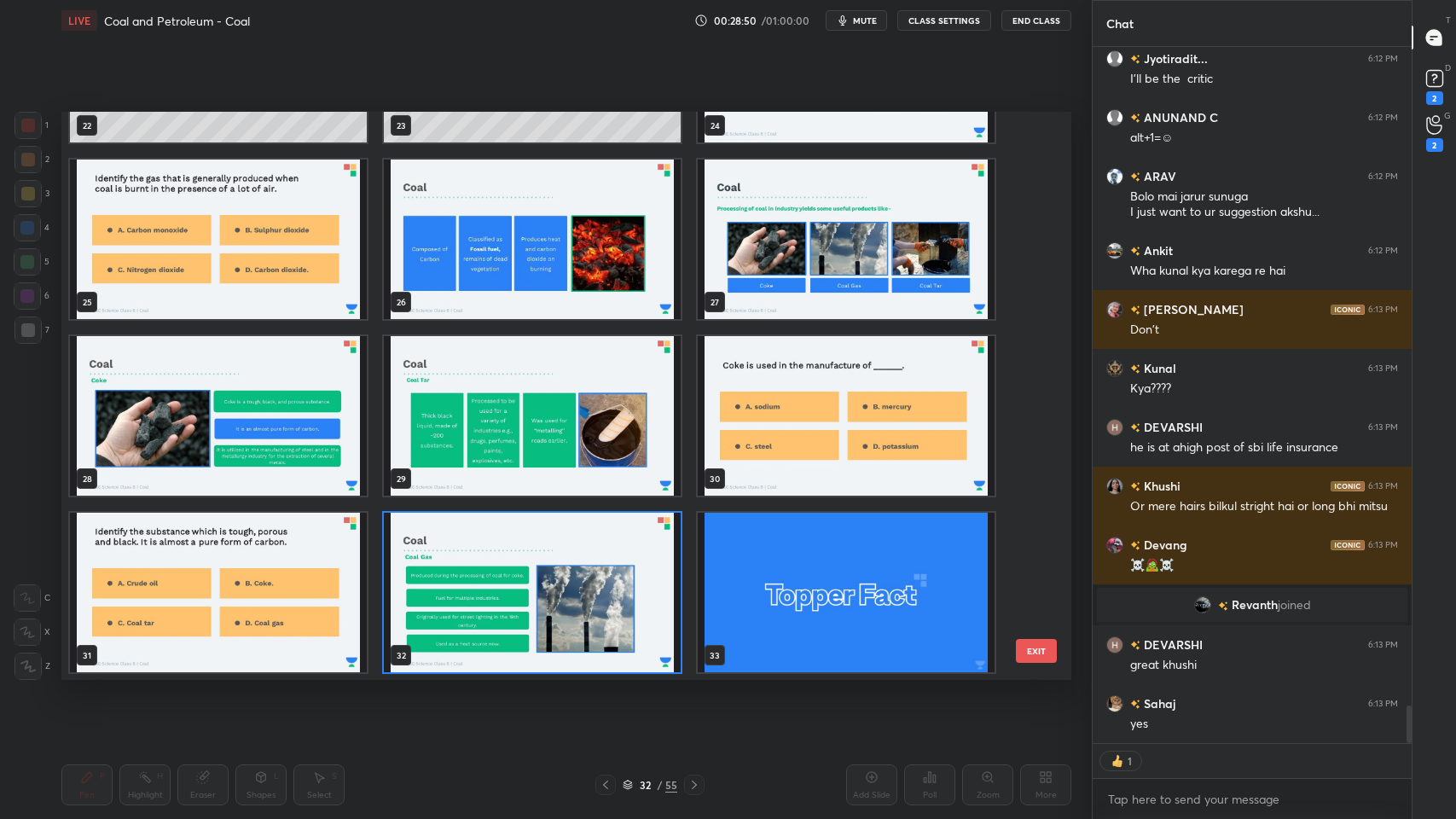
click at [550, 601] on img "grid" at bounding box center [532, 592] width 297 height 159
click at [565, 599] on img "grid" at bounding box center [532, 592] width 297 height 159
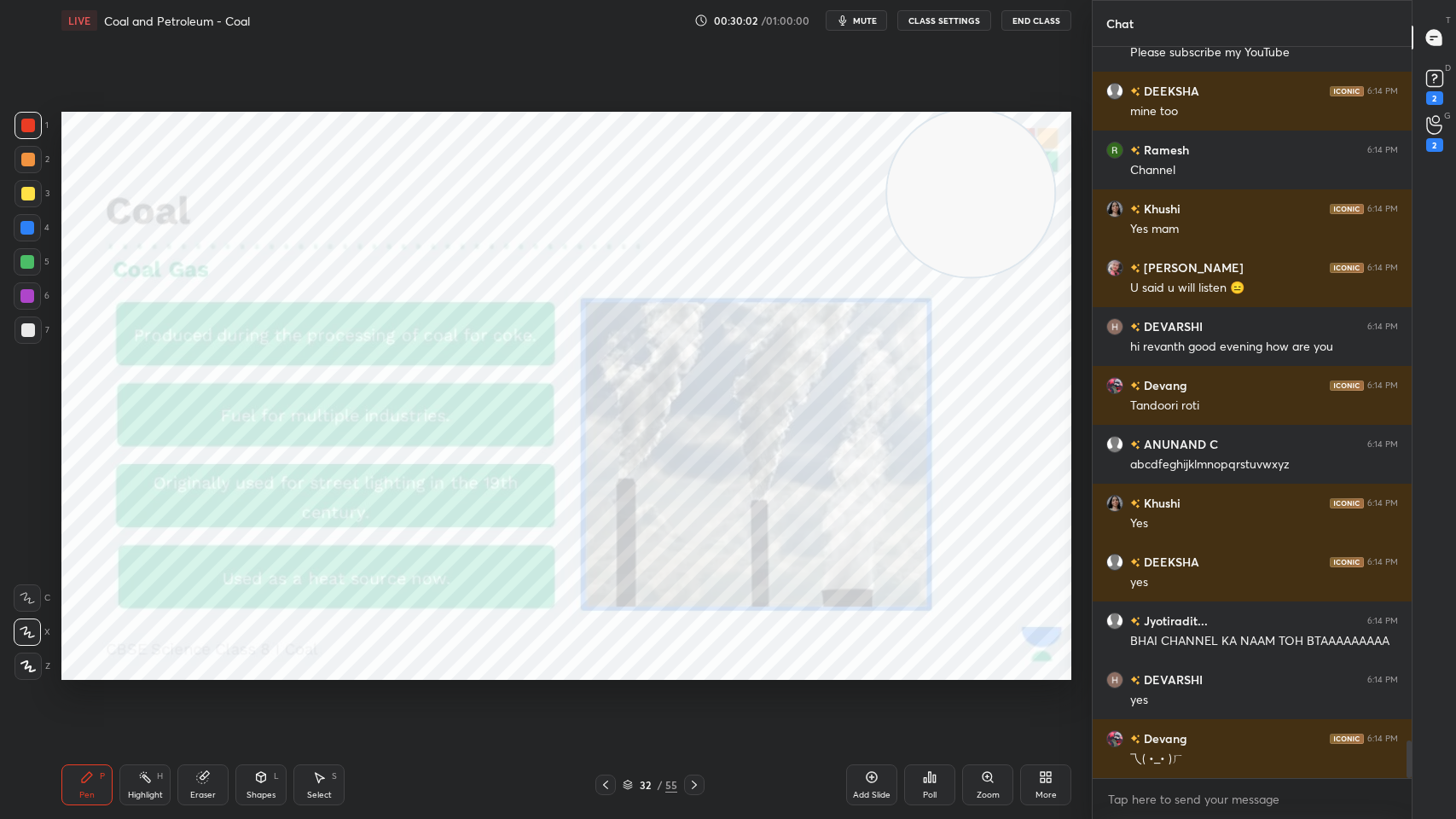
scroll to position [13450, 0]
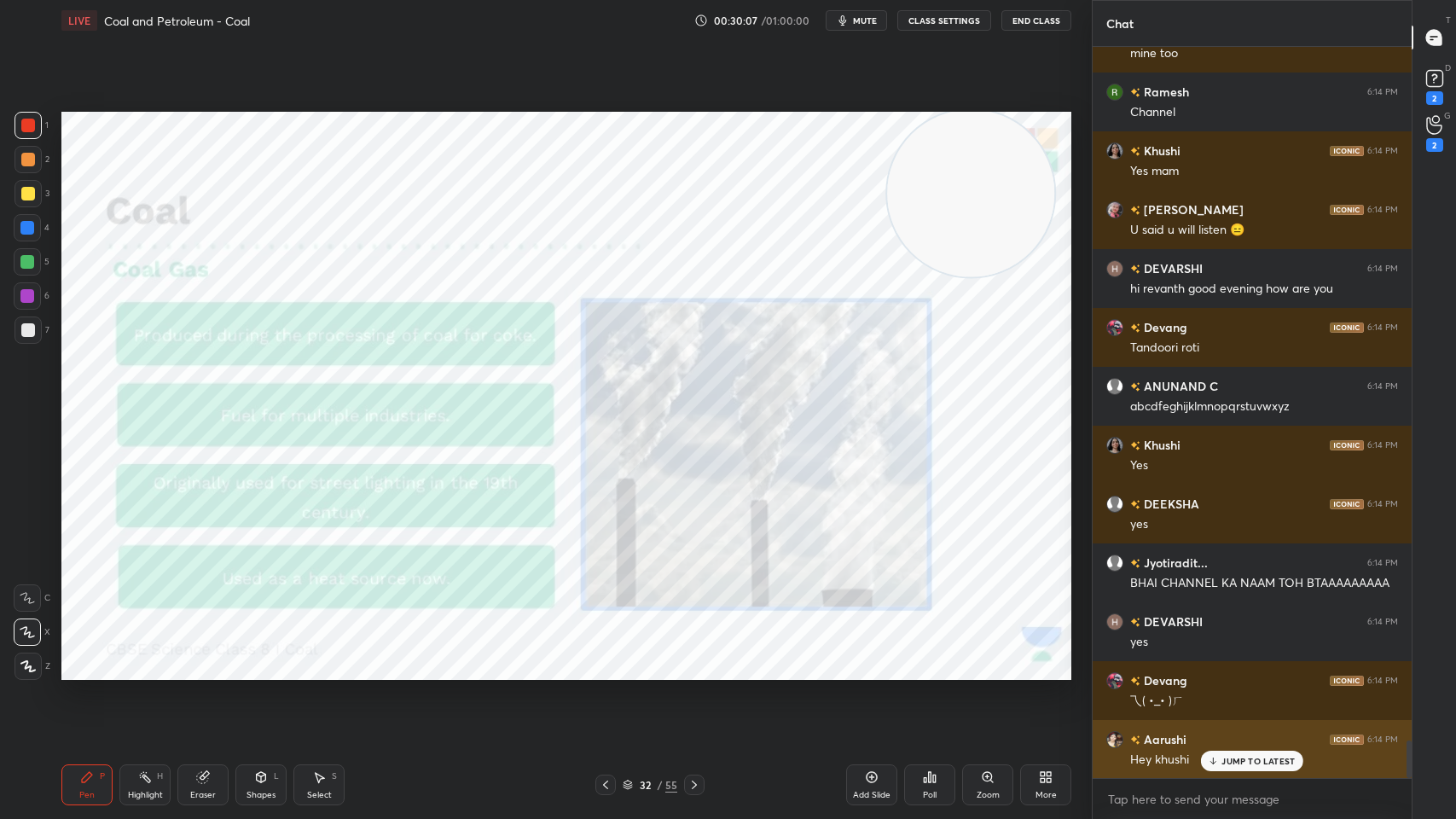
click at [1266, 657] on p "JUMP TO LATEST" at bounding box center [1258, 760] width 73 height 10
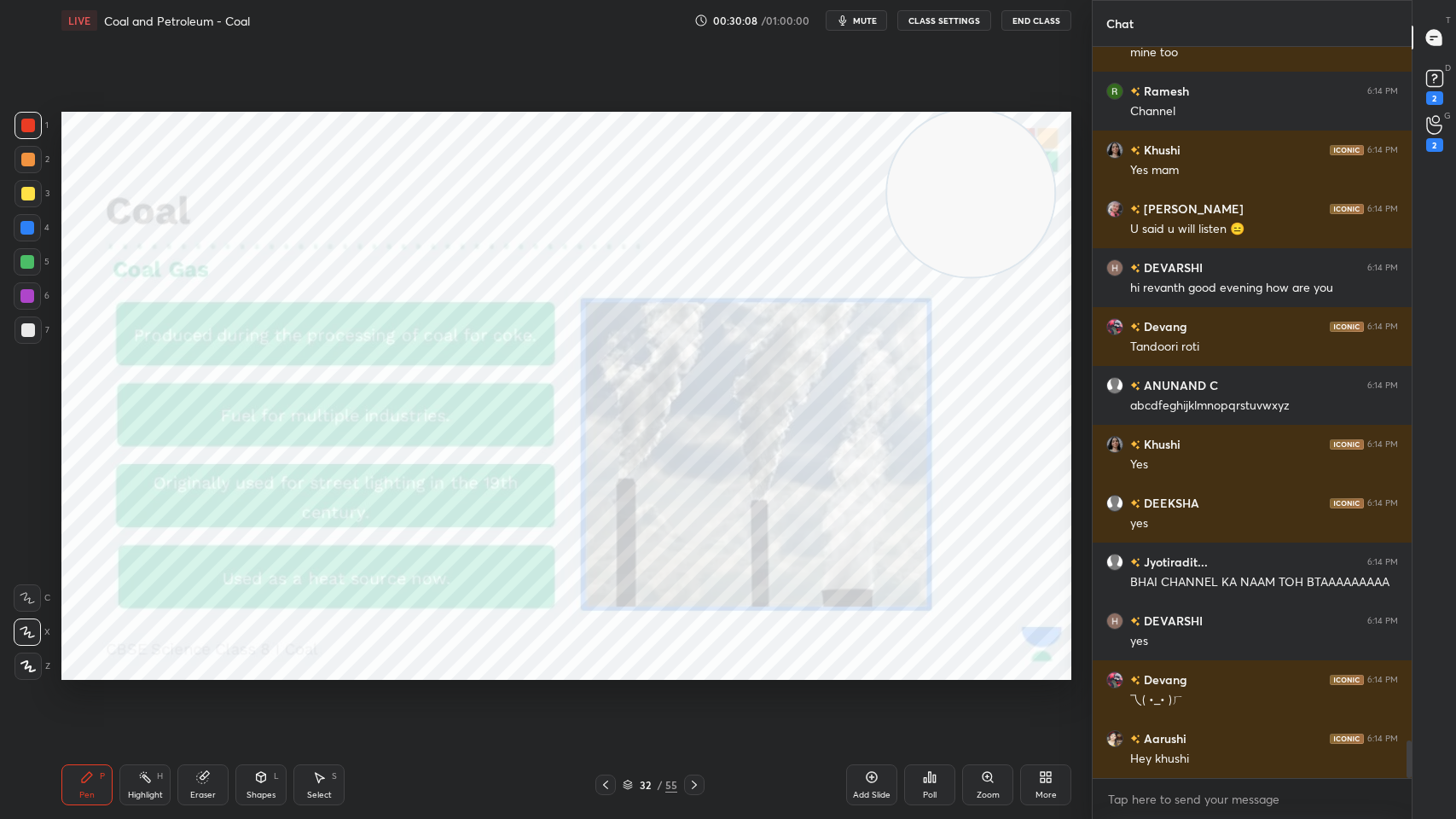
click at [655, 657] on div "32 / 55" at bounding box center [650, 784] width 55 height 16
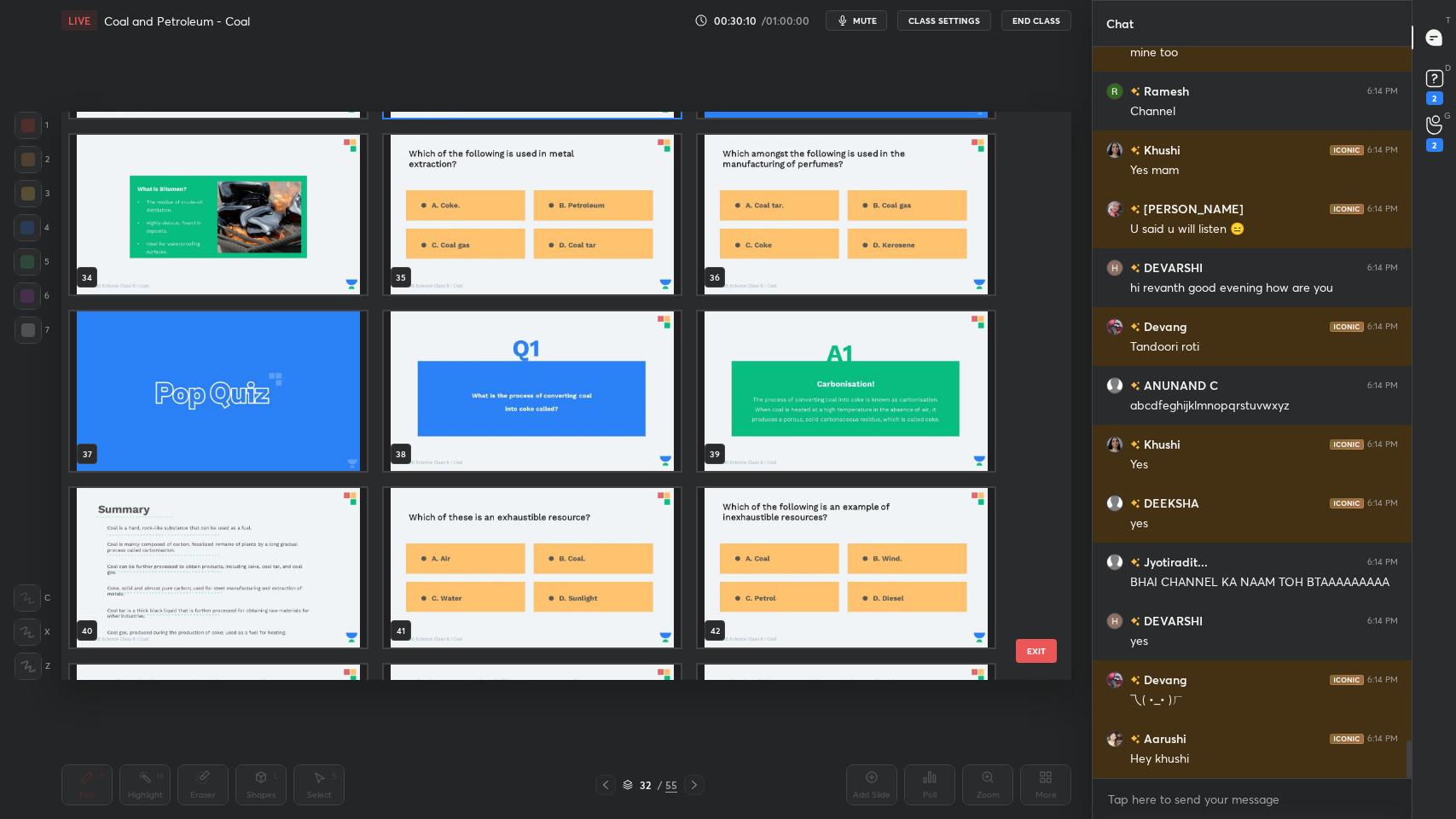
scroll to position [1929, 0]
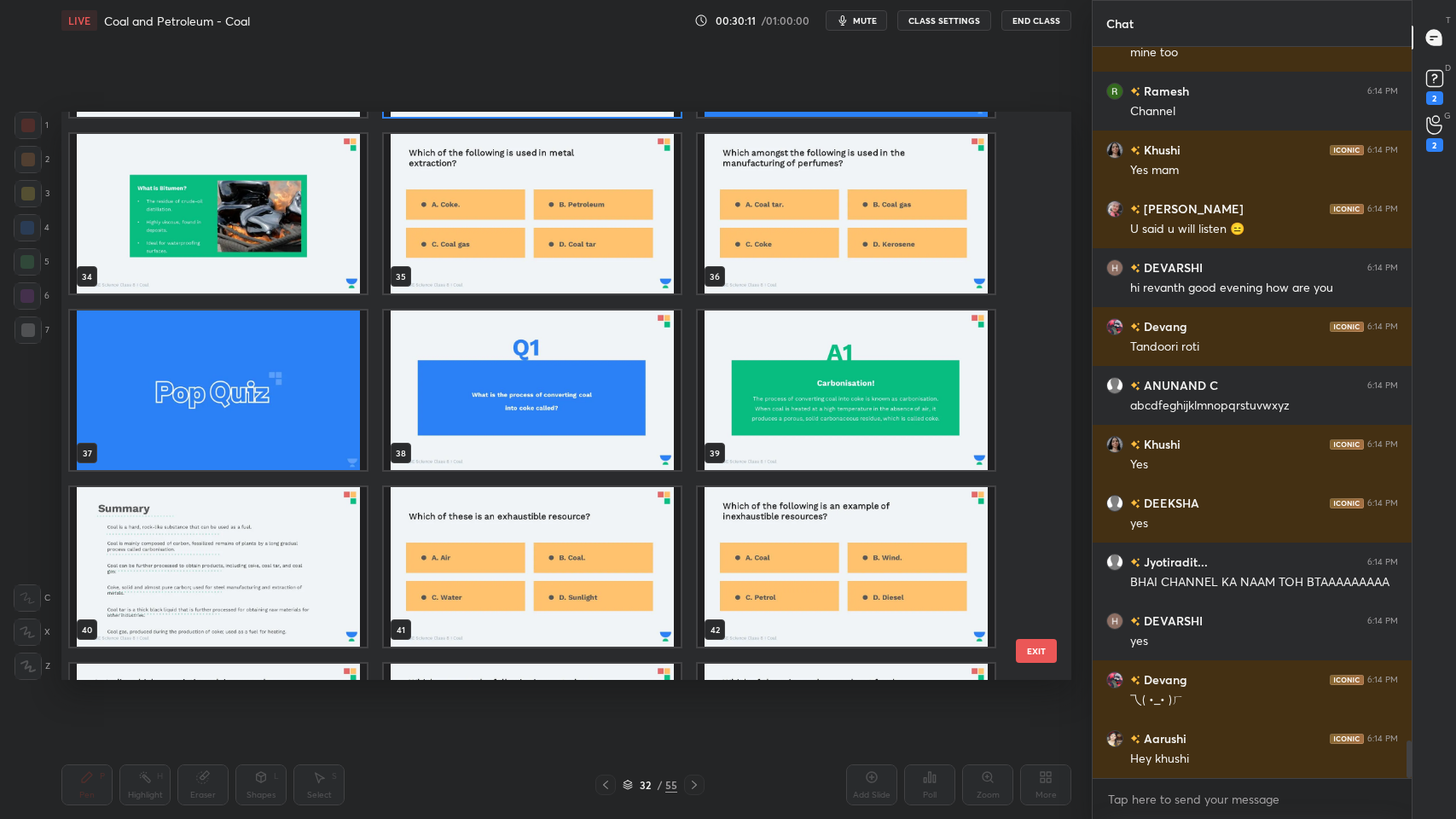
click at [621, 410] on img "grid" at bounding box center [532, 390] width 297 height 159
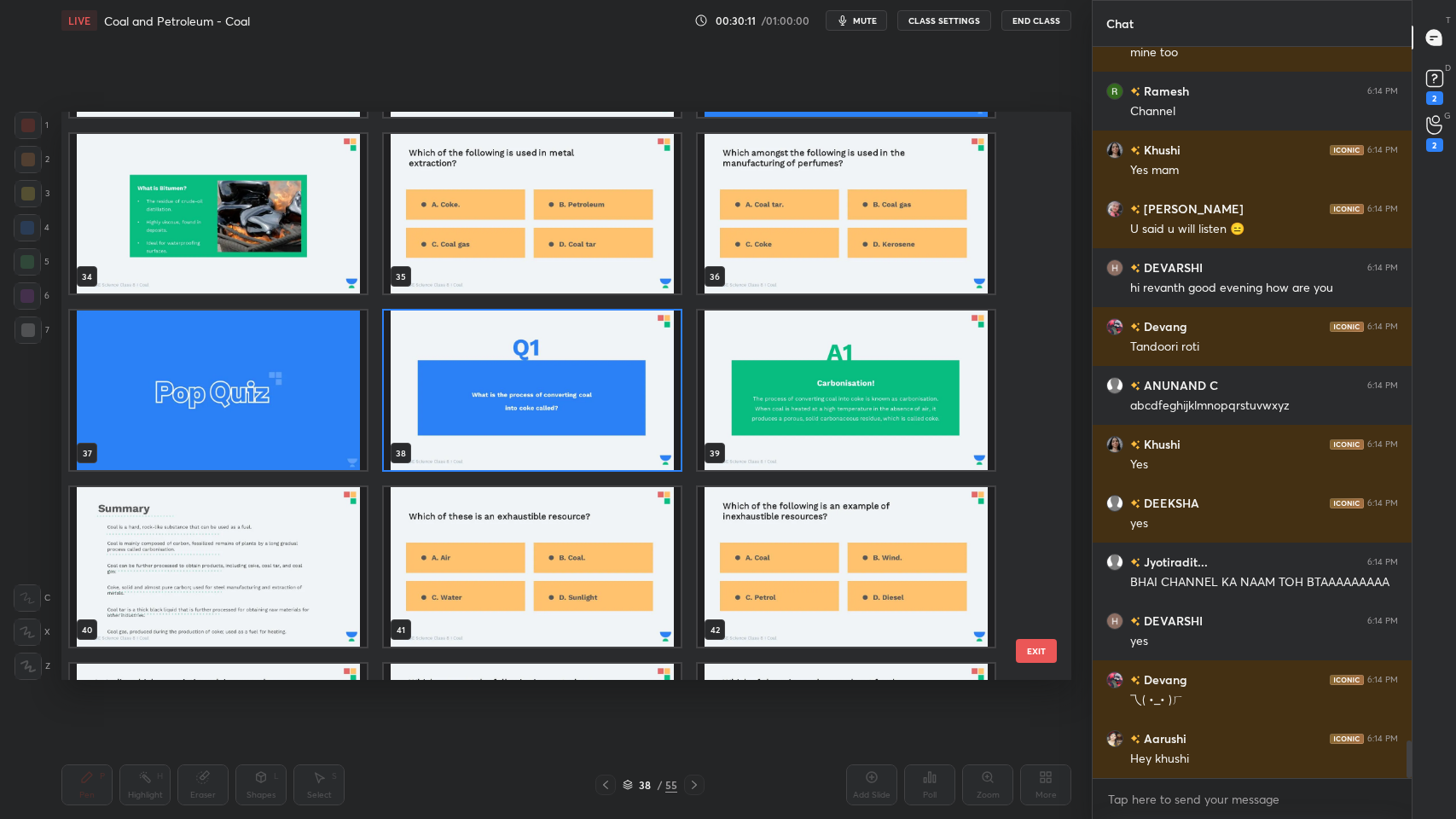
click at [631, 404] on img "grid" at bounding box center [532, 390] width 297 height 159
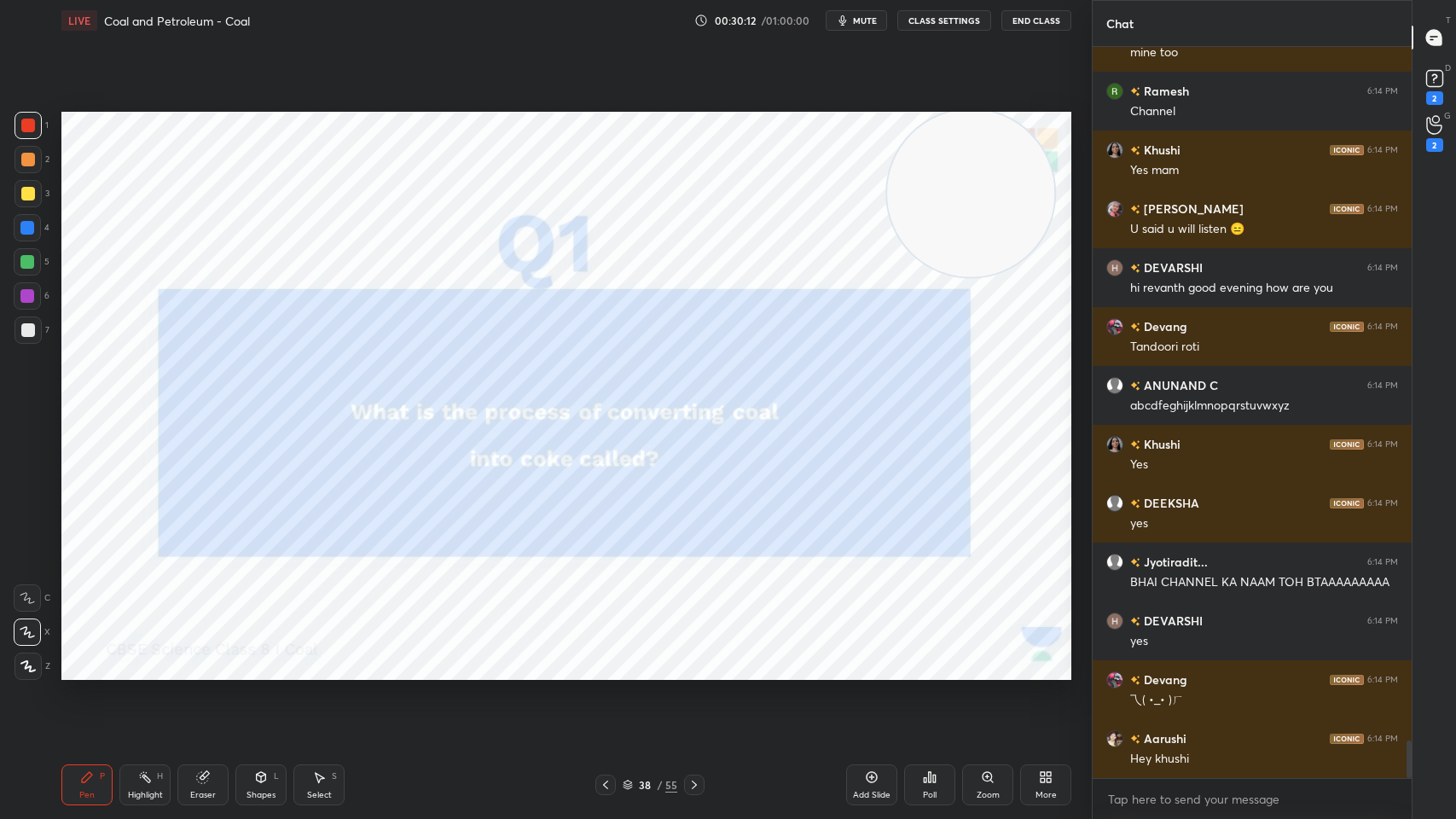
scroll to position [13510, 0]
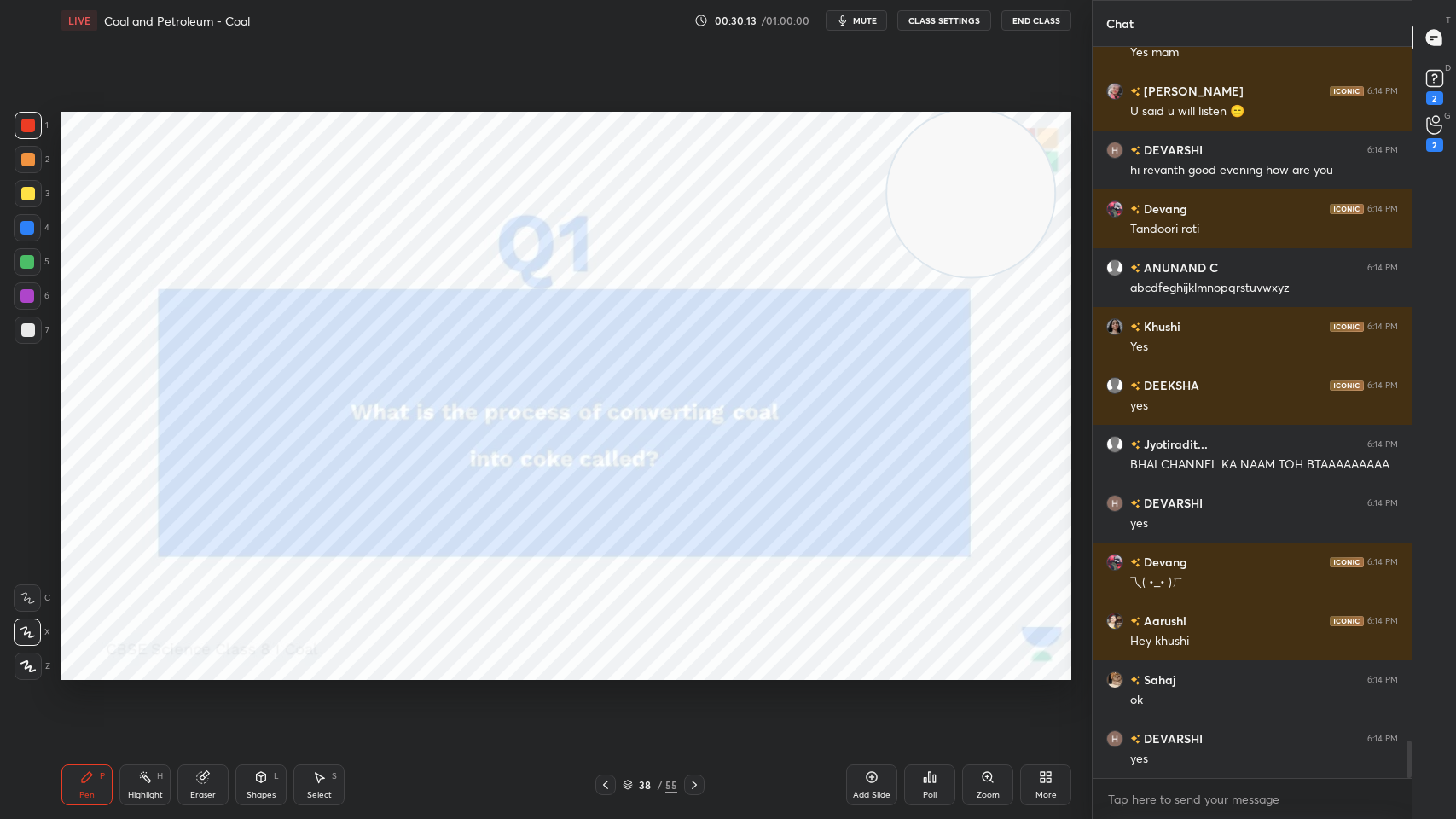
click at [866, 22] on span "mute" at bounding box center [865, 20] width 24 height 12
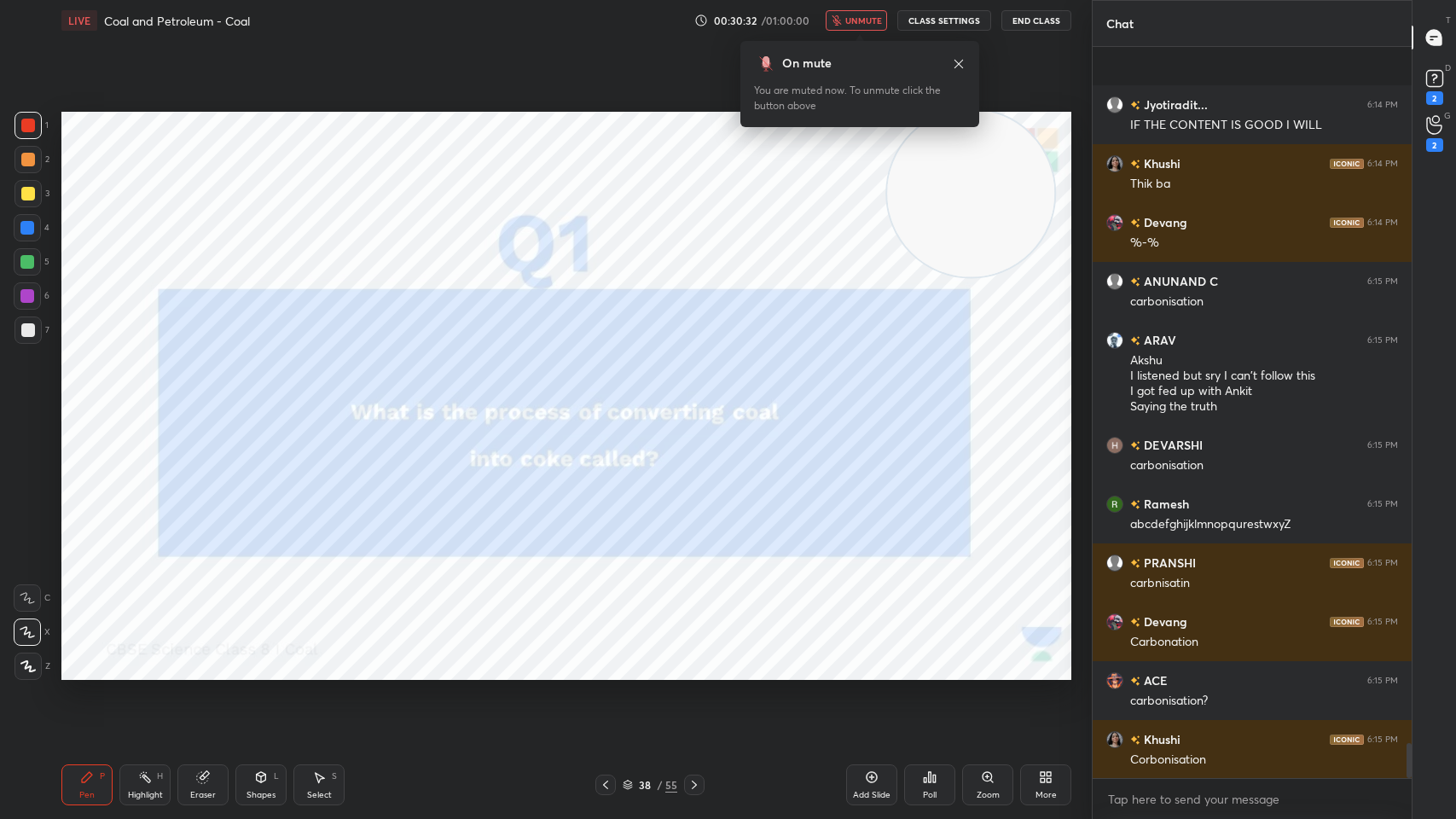
scroll to position [14380, 0]
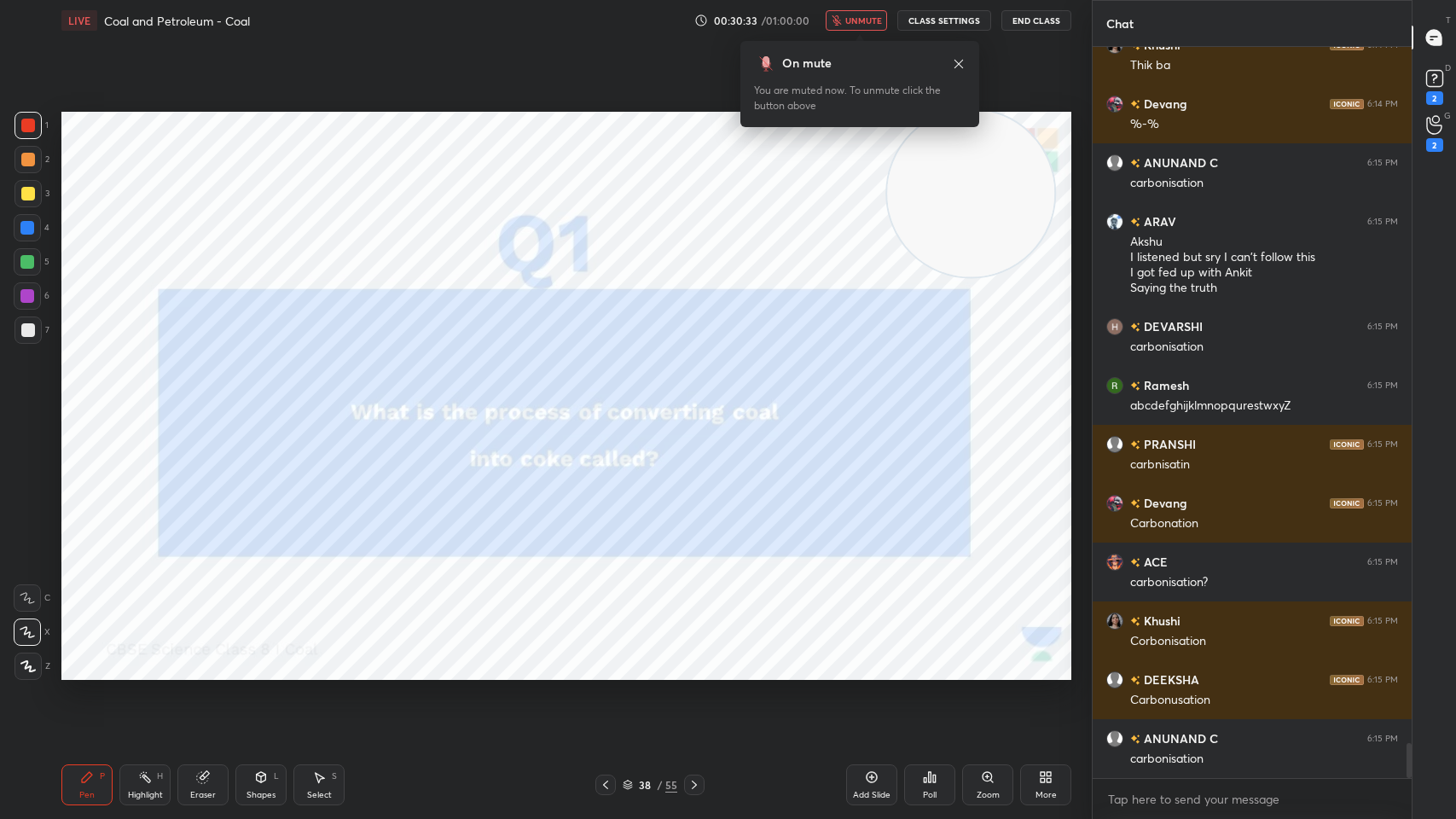
click at [959, 70] on div "On mute" at bounding box center [859, 64] width 211 height 18
click at [964, 61] on icon at bounding box center [958, 64] width 14 height 14
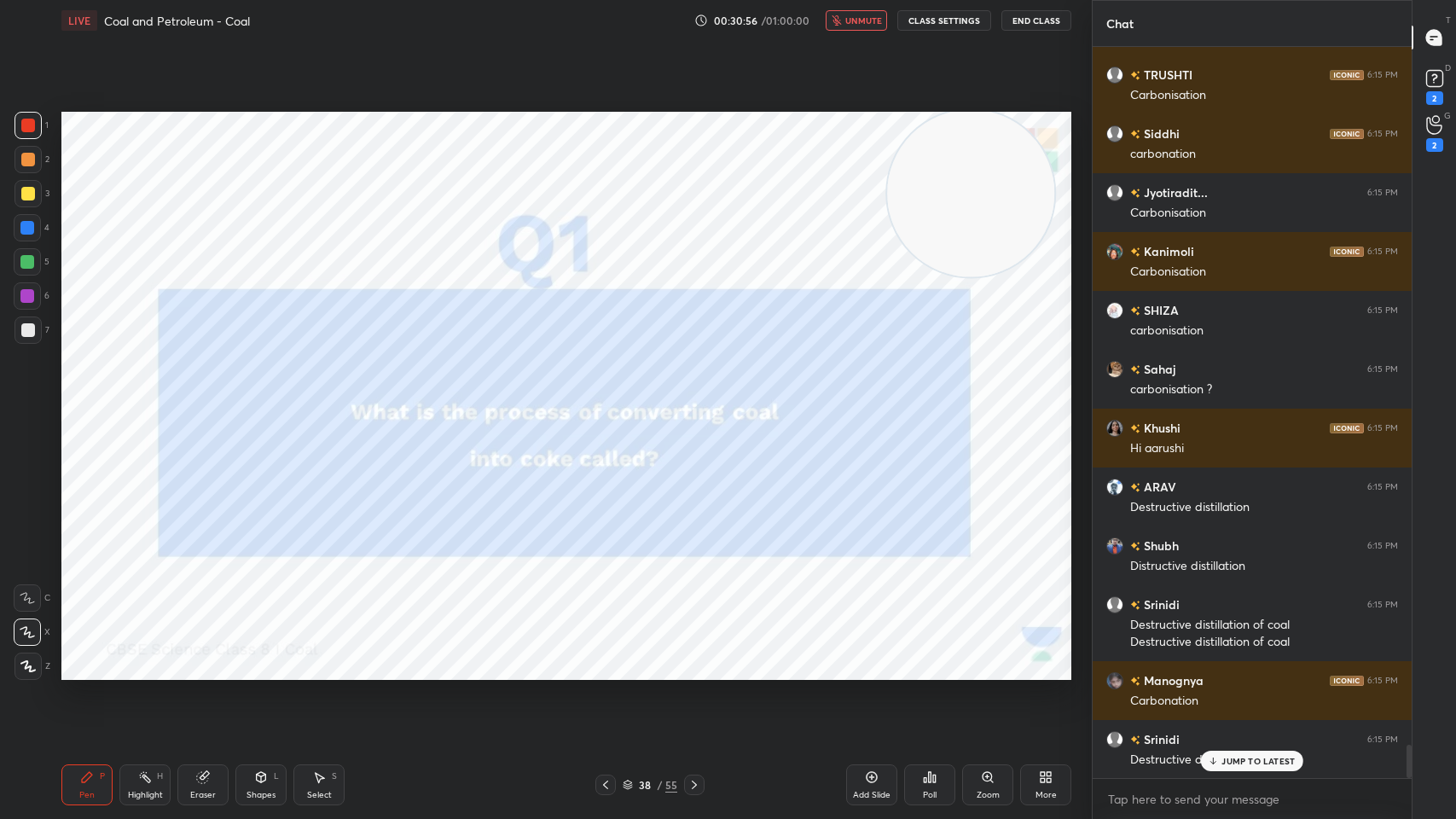
scroll to position [15279, 0]
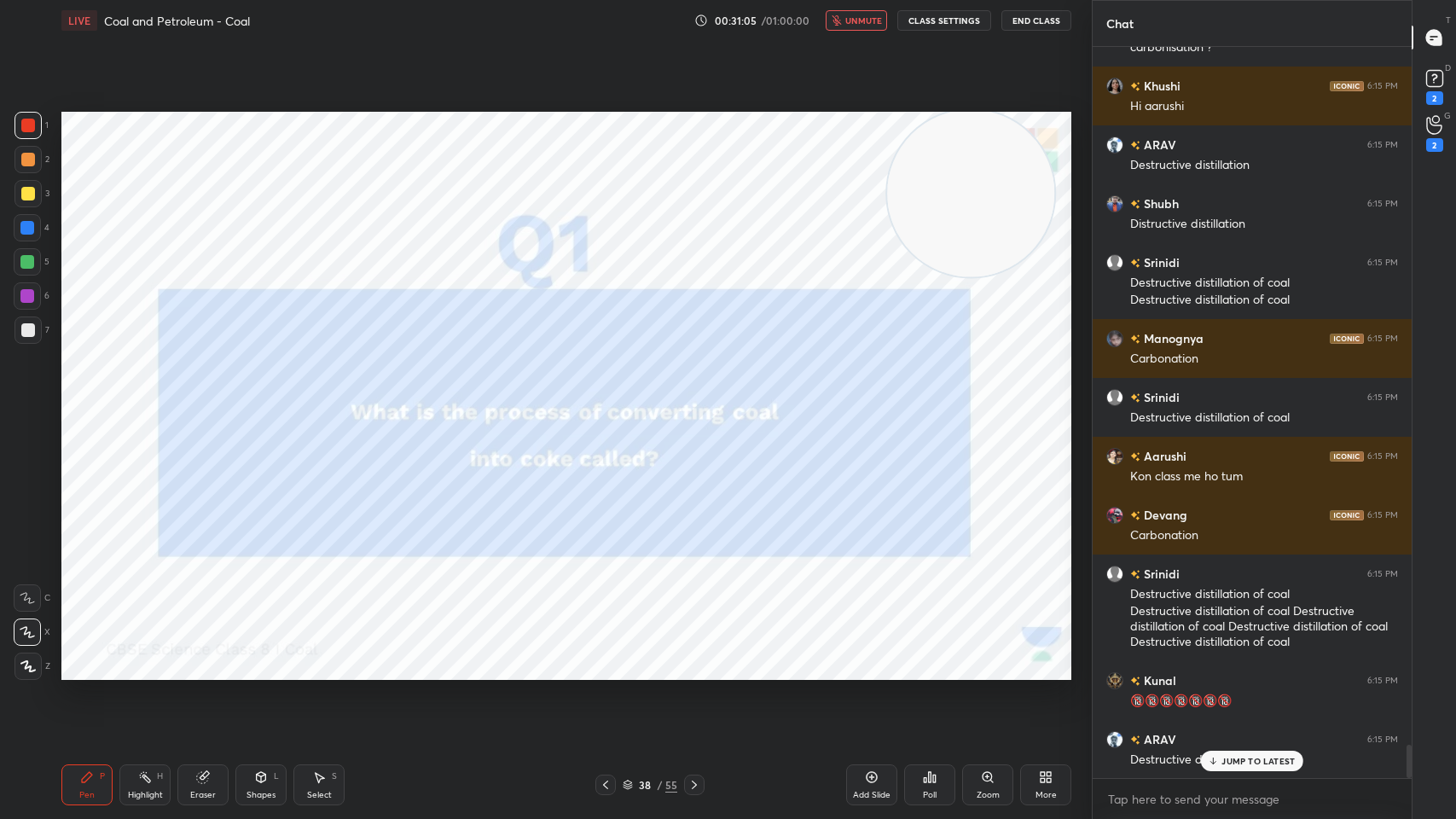
click at [1029, 20] on button "End Class" at bounding box center [1036, 20] width 70 height 20
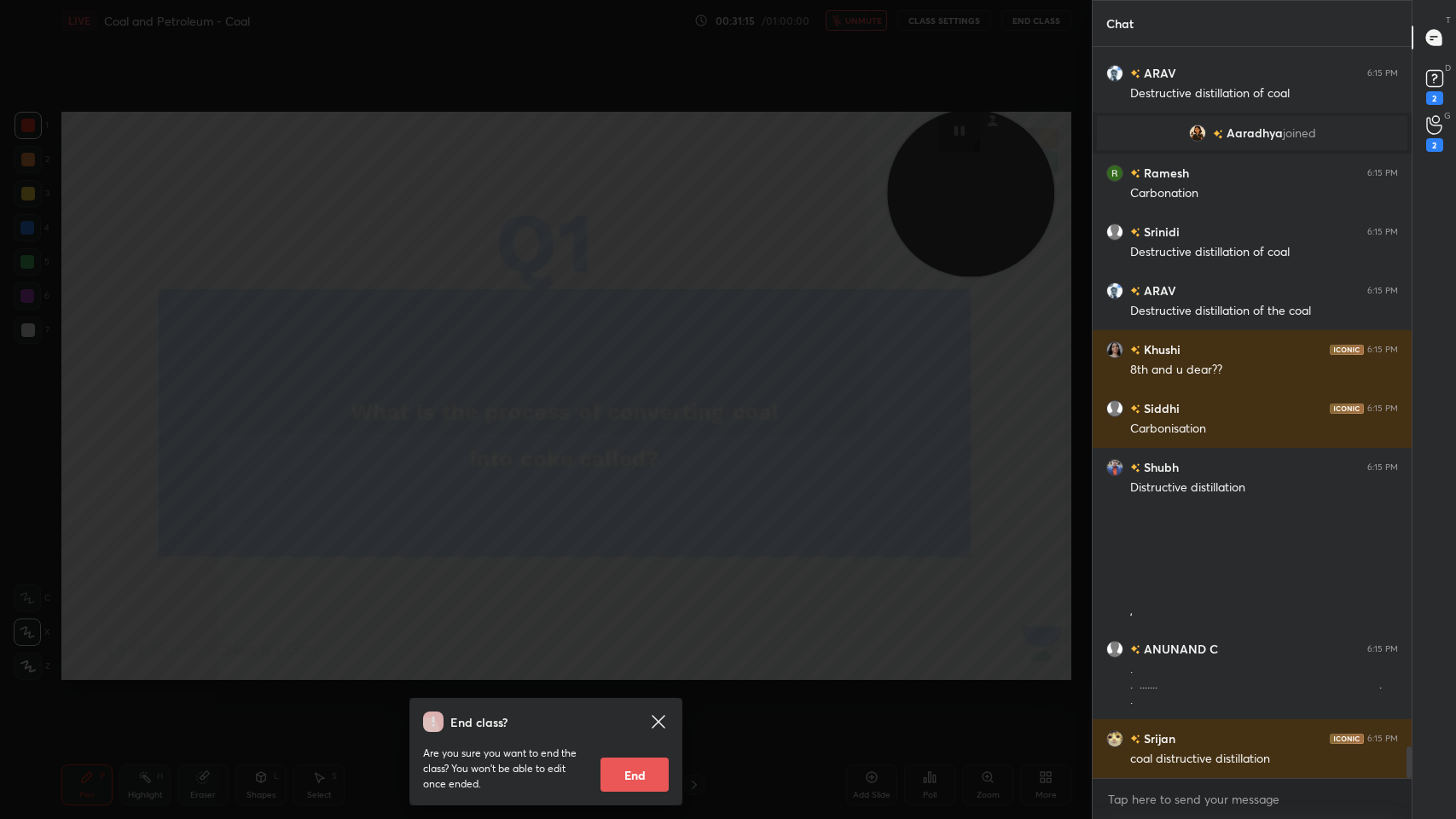
click at [813, 343] on div "End class? Are you sure you want to end the class? You won’t be able to edit on…" at bounding box center [546, 410] width 1091 height 819
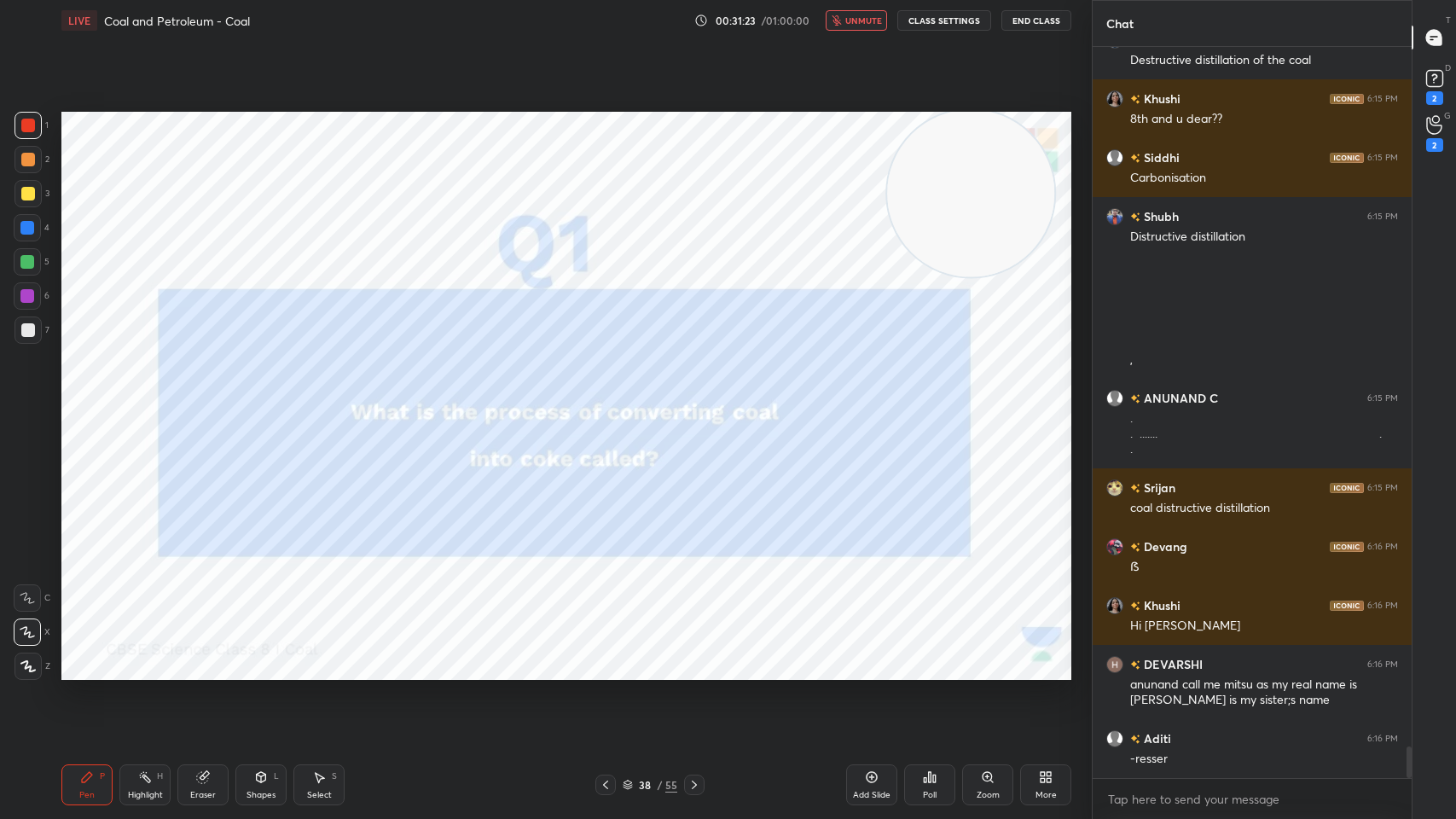
scroll to position [16478, 0]
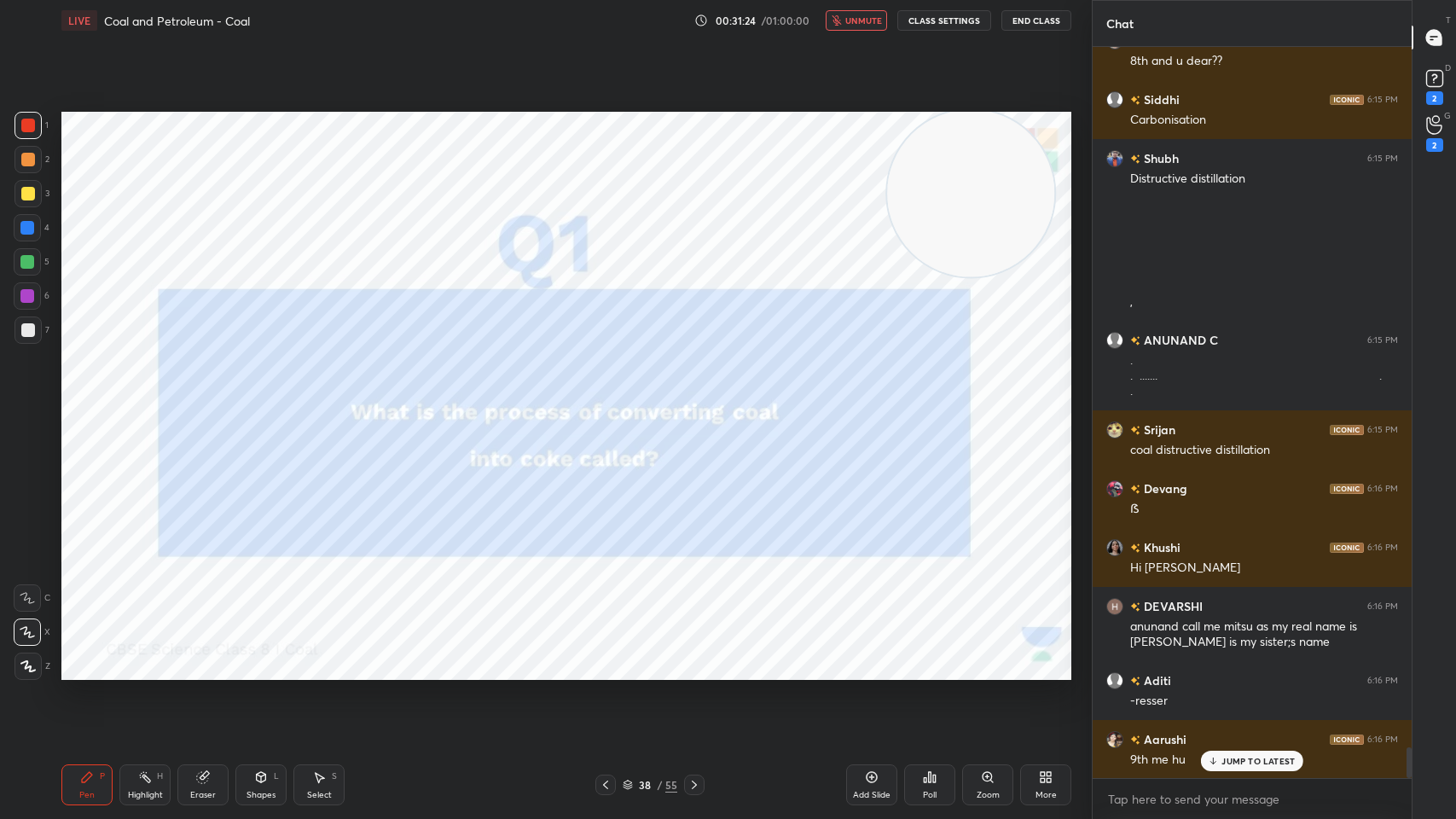
click at [16, 158] on div at bounding box center [28, 160] width 27 height 27
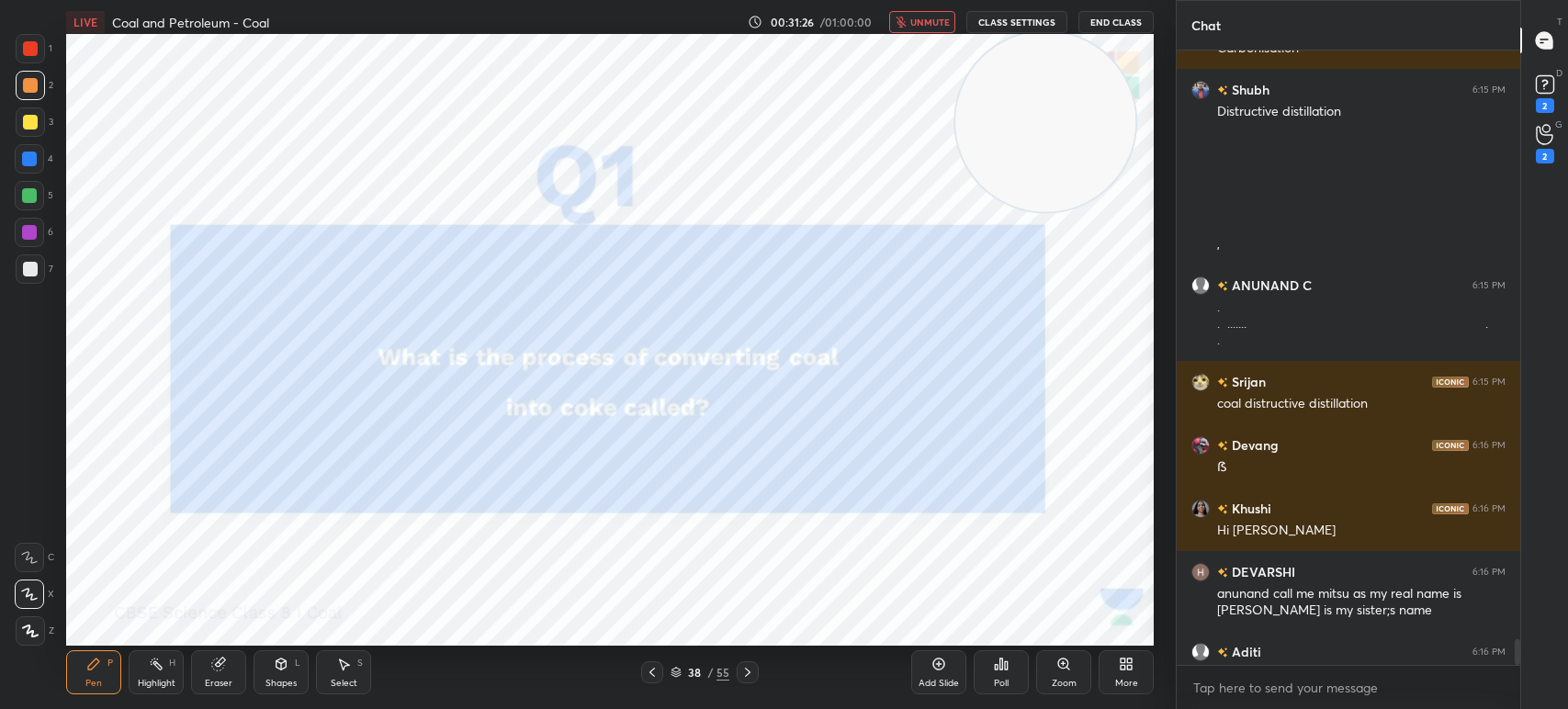
scroll to position [592, 1102]
type textarea "x"
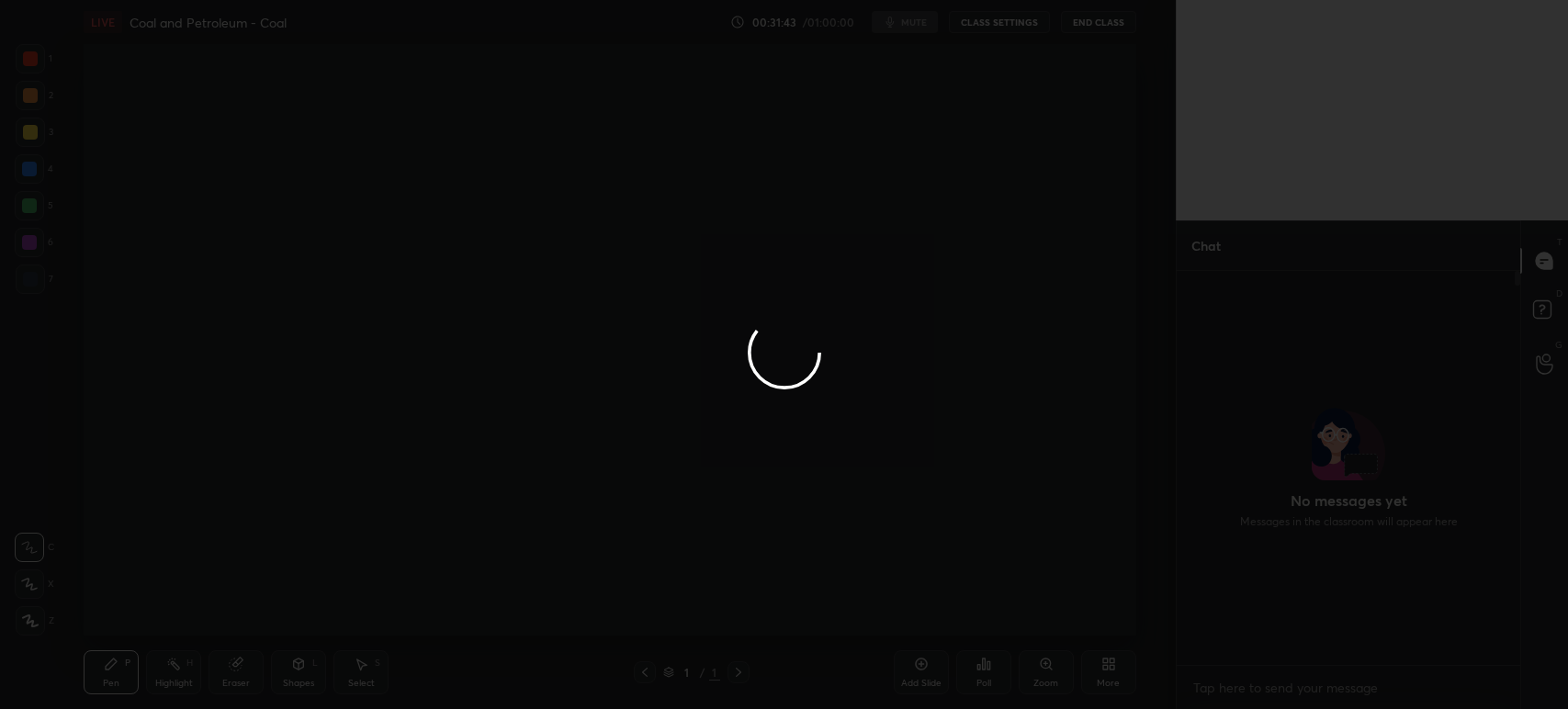
scroll to position [390, 338]
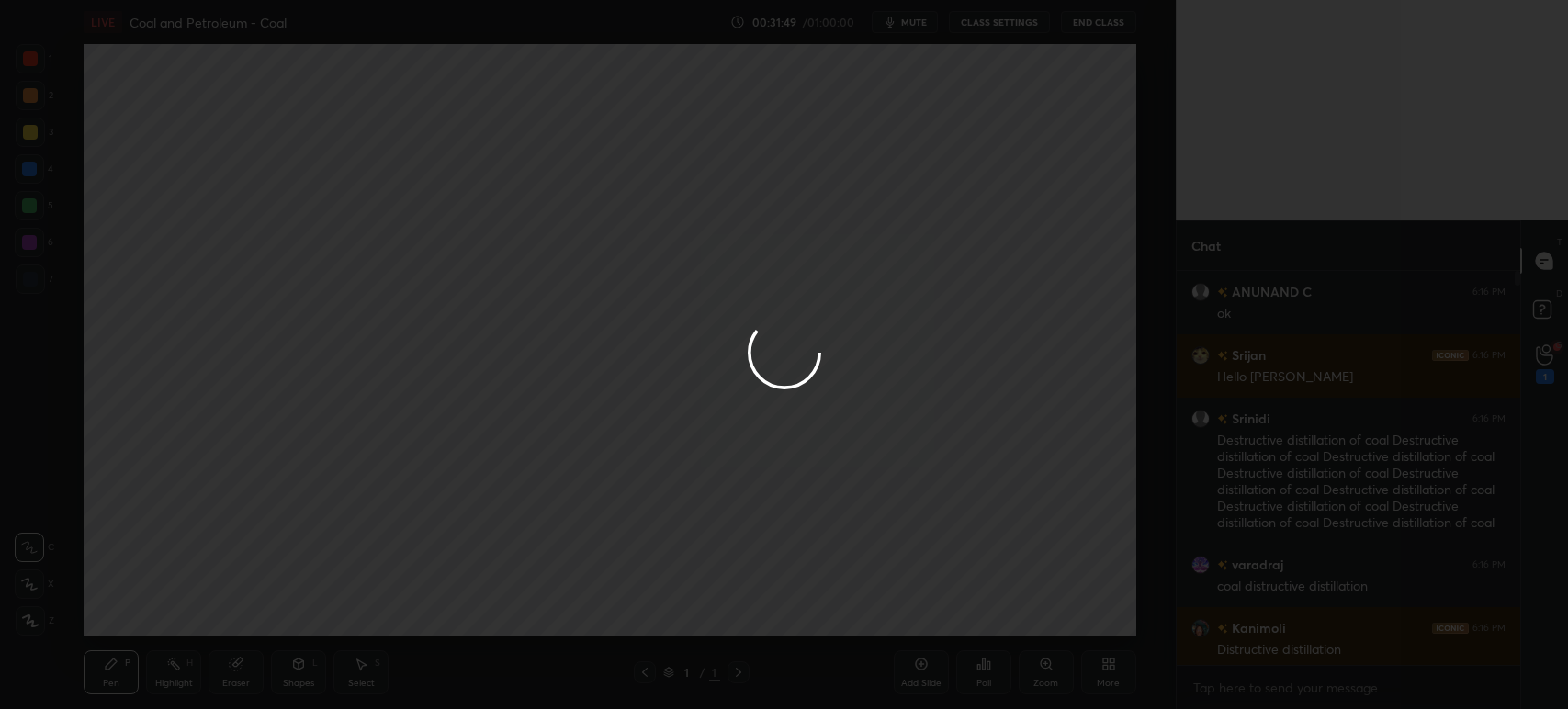
click at [925, 22] on div at bounding box center [784, 354] width 1568 height 709
click at [923, 25] on div at bounding box center [784, 354] width 1568 height 709
click at [922, 26] on div at bounding box center [784, 354] width 1568 height 709
click at [925, 29] on div at bounding box center [784, 354] width 1568 height 709
click at [925, 28] on div at bounding box center [784, 354] width 1568 height 709
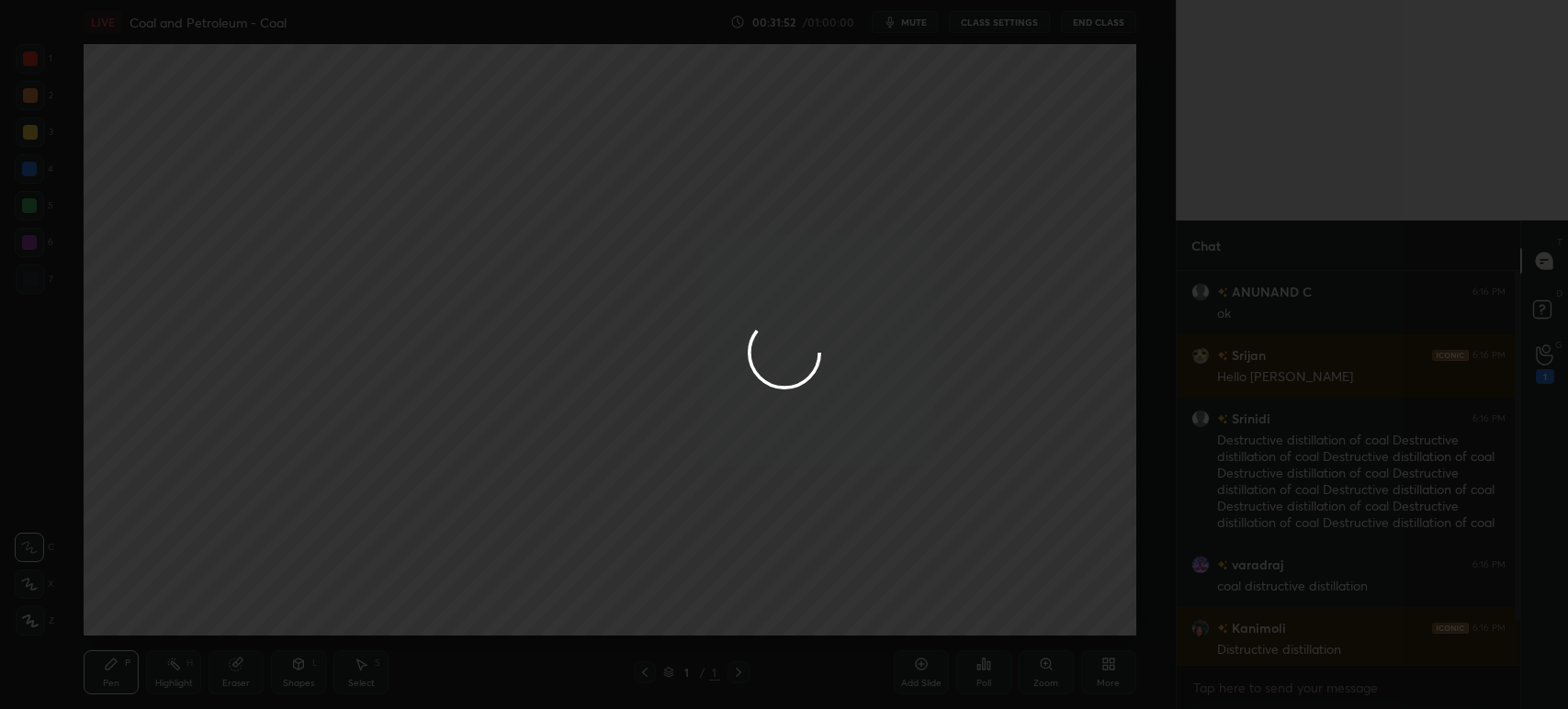
click at [919, 25] on div at bounding box center [784, 354] width 1568 height 709
click at [919, 28] on div at bounding box center [784, 354] width 1568 height 709
click at [915, 29] on div at bounding box center [784, 354] width 1568 height 709
click at [916, 27] on div at bounding box center [784, 354] width 1568 height 709
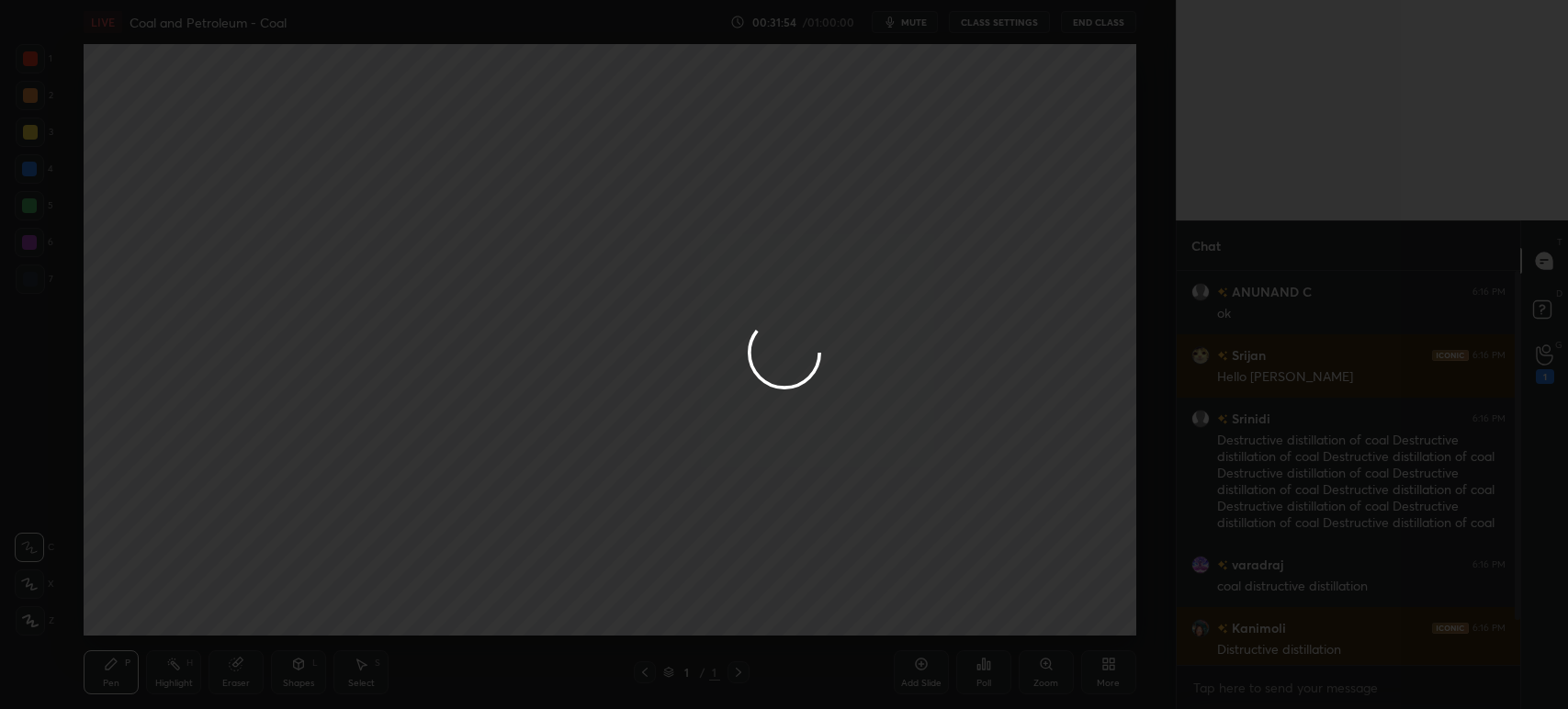
click at [918, 28] on div at bounding box center [784, 354] width 1568 height 709
click at [921, 27] on div at bounding box center [784, 354] width 1568 height 709
click at [923, 28] on div at bounding box center [784, 354] width 1568 height 709
click at [922, 28] on div at bounding box center [784, 354] width 1568 height 709
click at [923, 27] on div at bounding box center [784, 354] width 1568 height 709
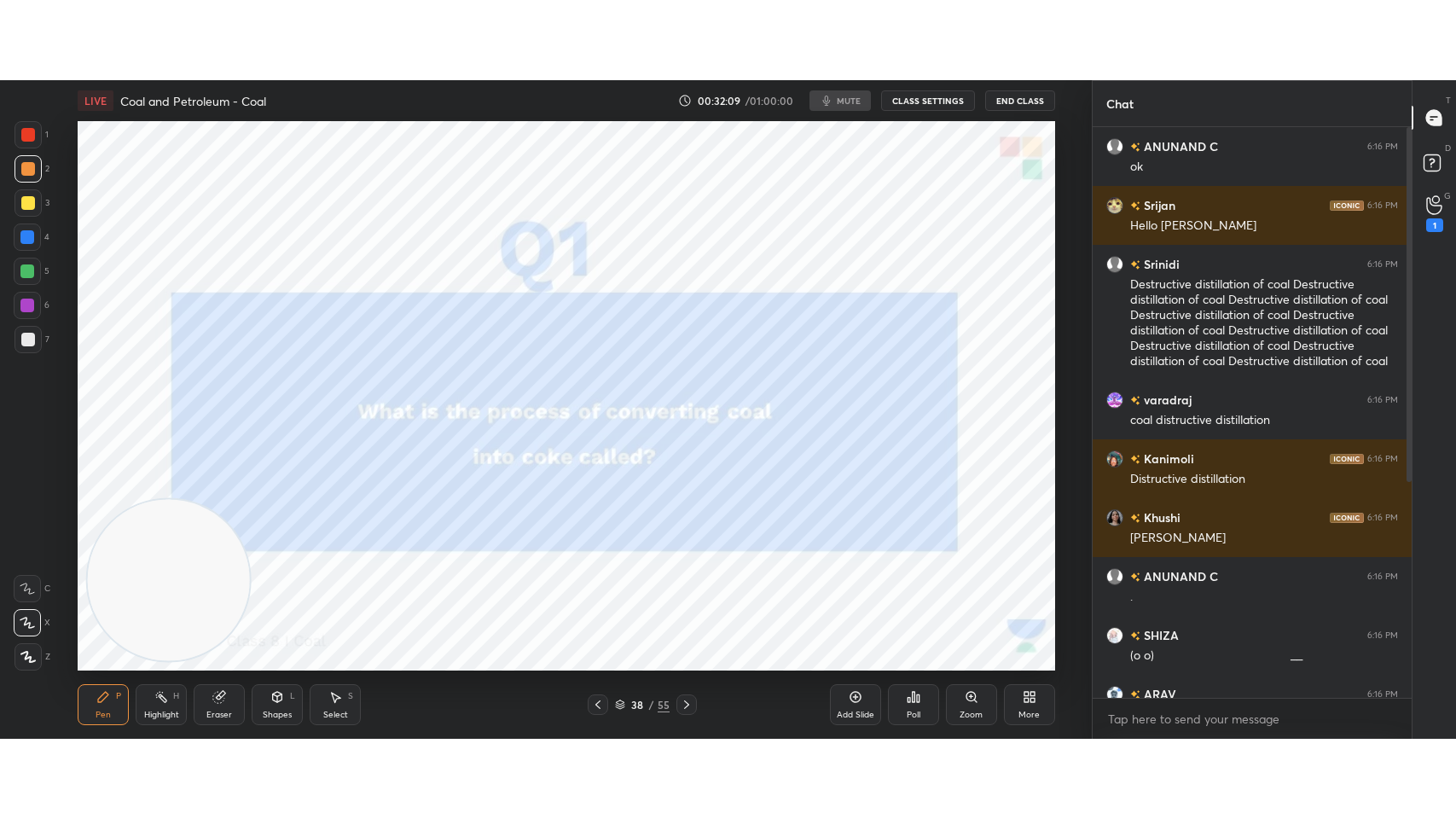
scroll to position [607, 314]
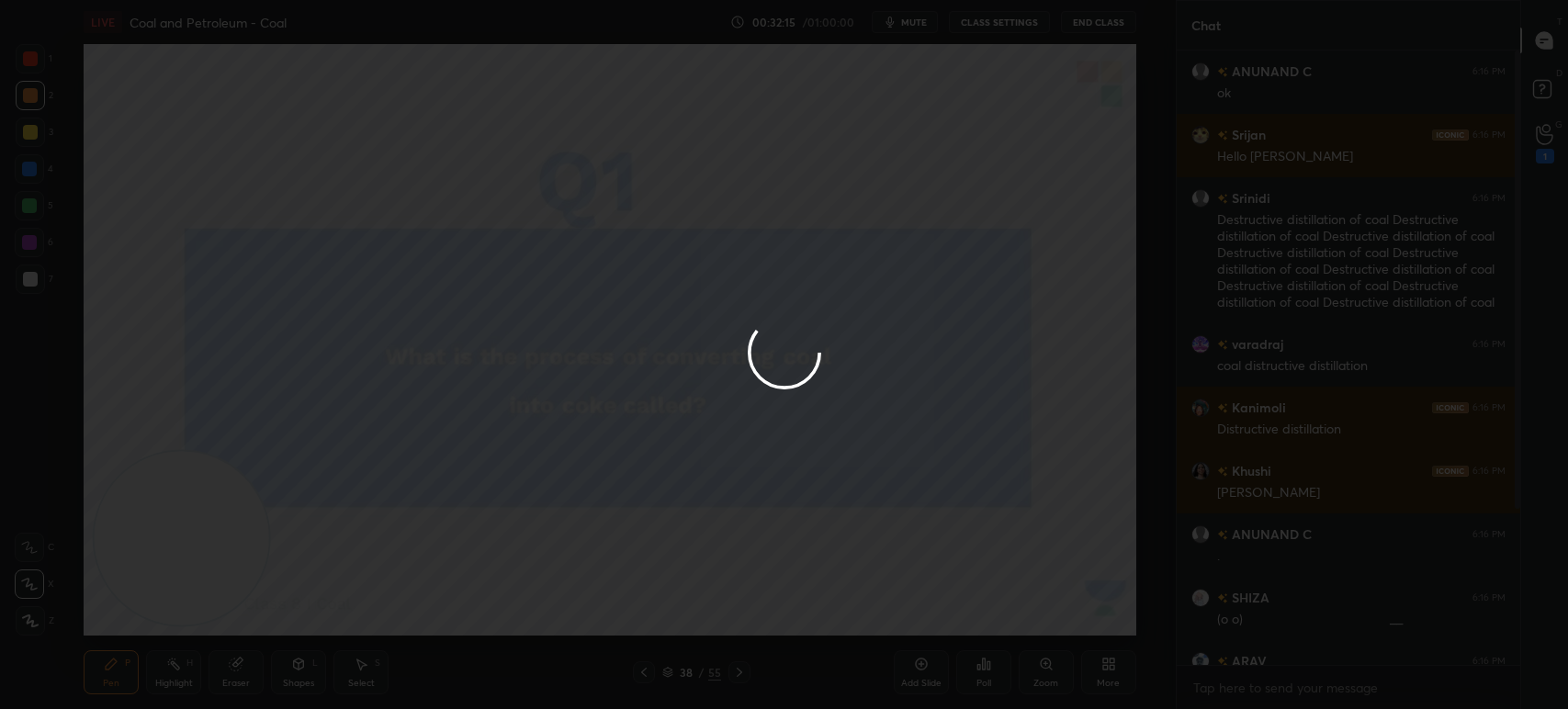
click at [921, 33] on div at bounding box center [784, 354] width 1568 height 709
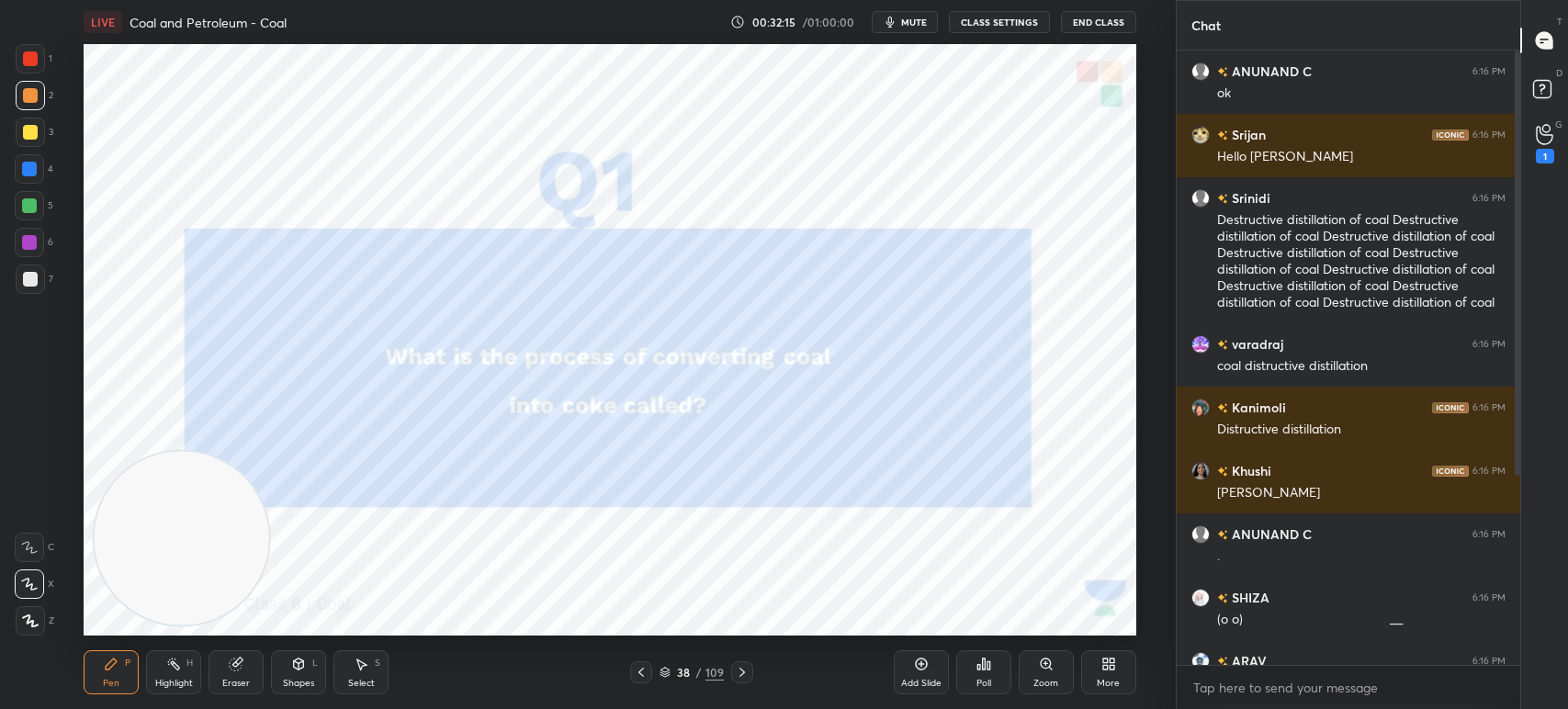
click at [910, 30] on button "mute" at bounding box center [904, 22] width 66 height 22
click at [1103, 666] on icon at bounding box center [1105, 668] width 5 height 5
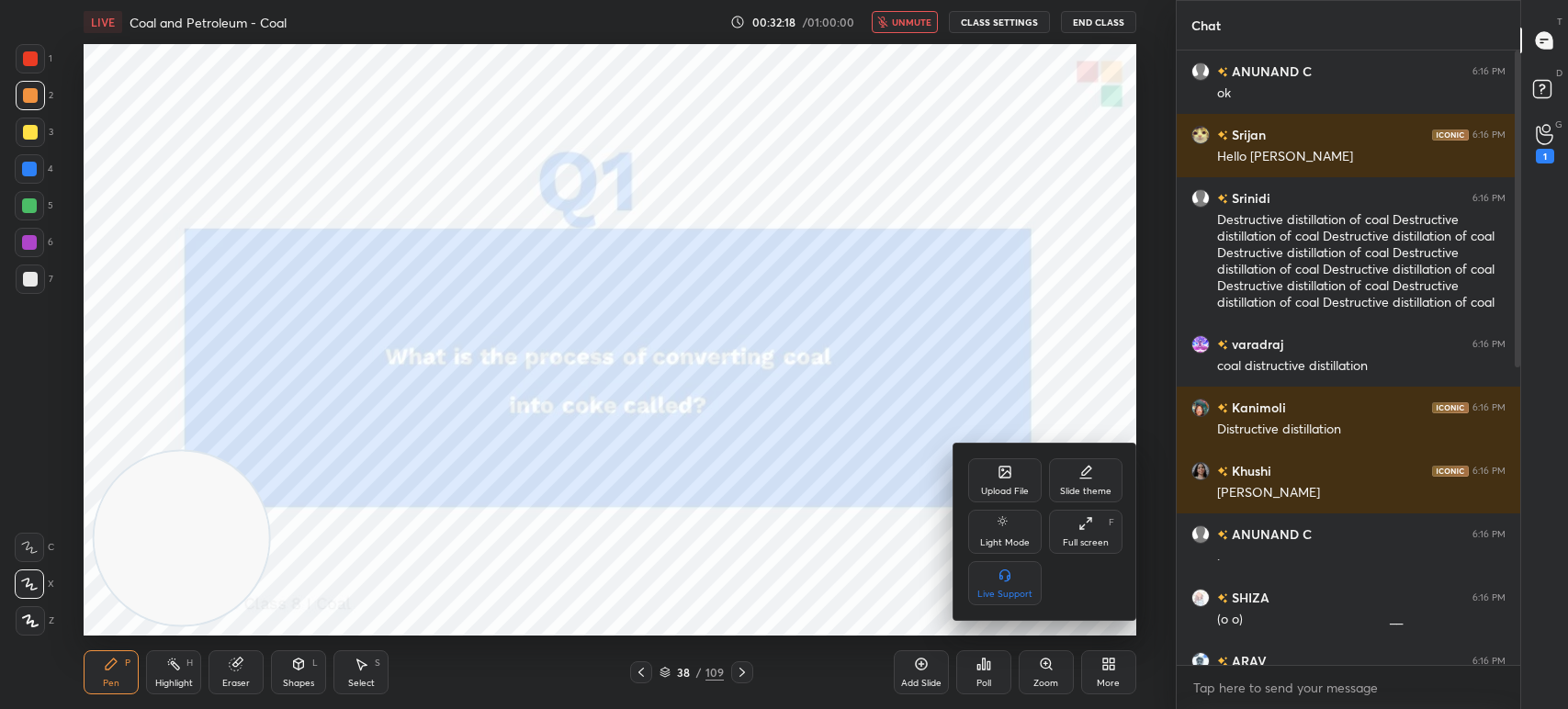
click at [1094, 542] on div "Full screen" at bounding box center [1086, 543] width 46 height 9
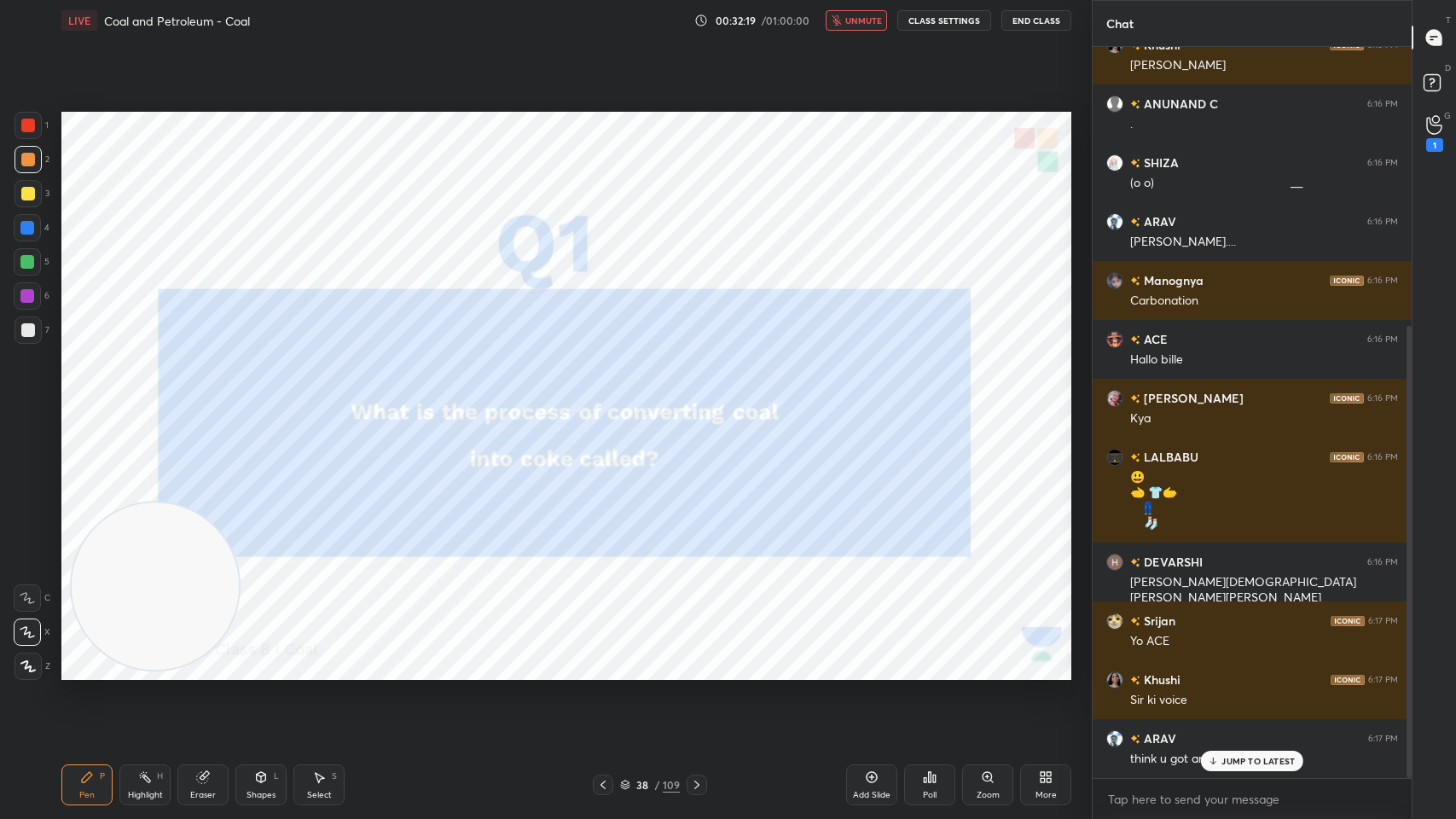
scroll to position [451, 0]
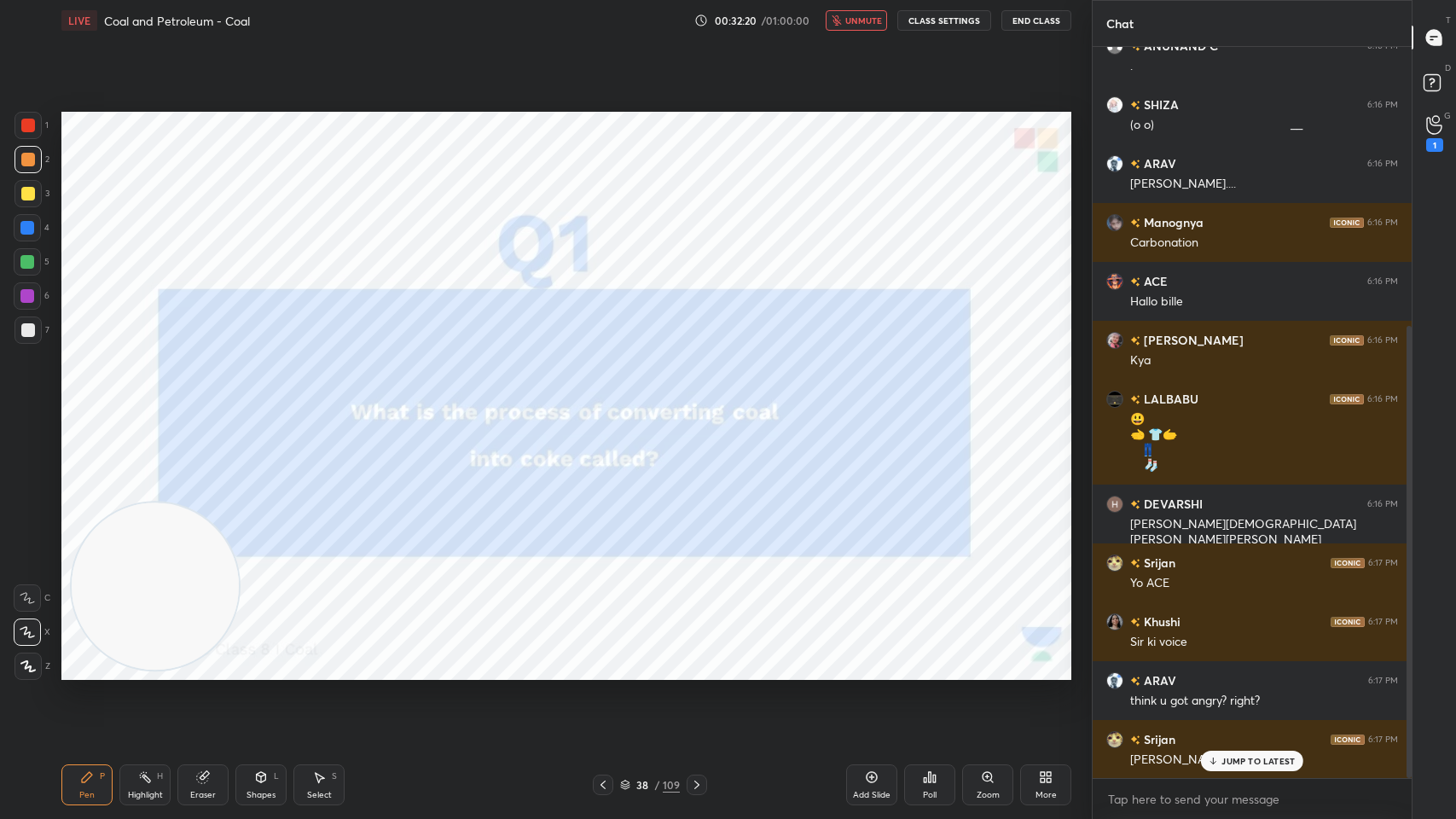
click at [1454, 144] on div "G Raise Hand (G) 1" at bounding box center [1434, 133] width 44 height 48
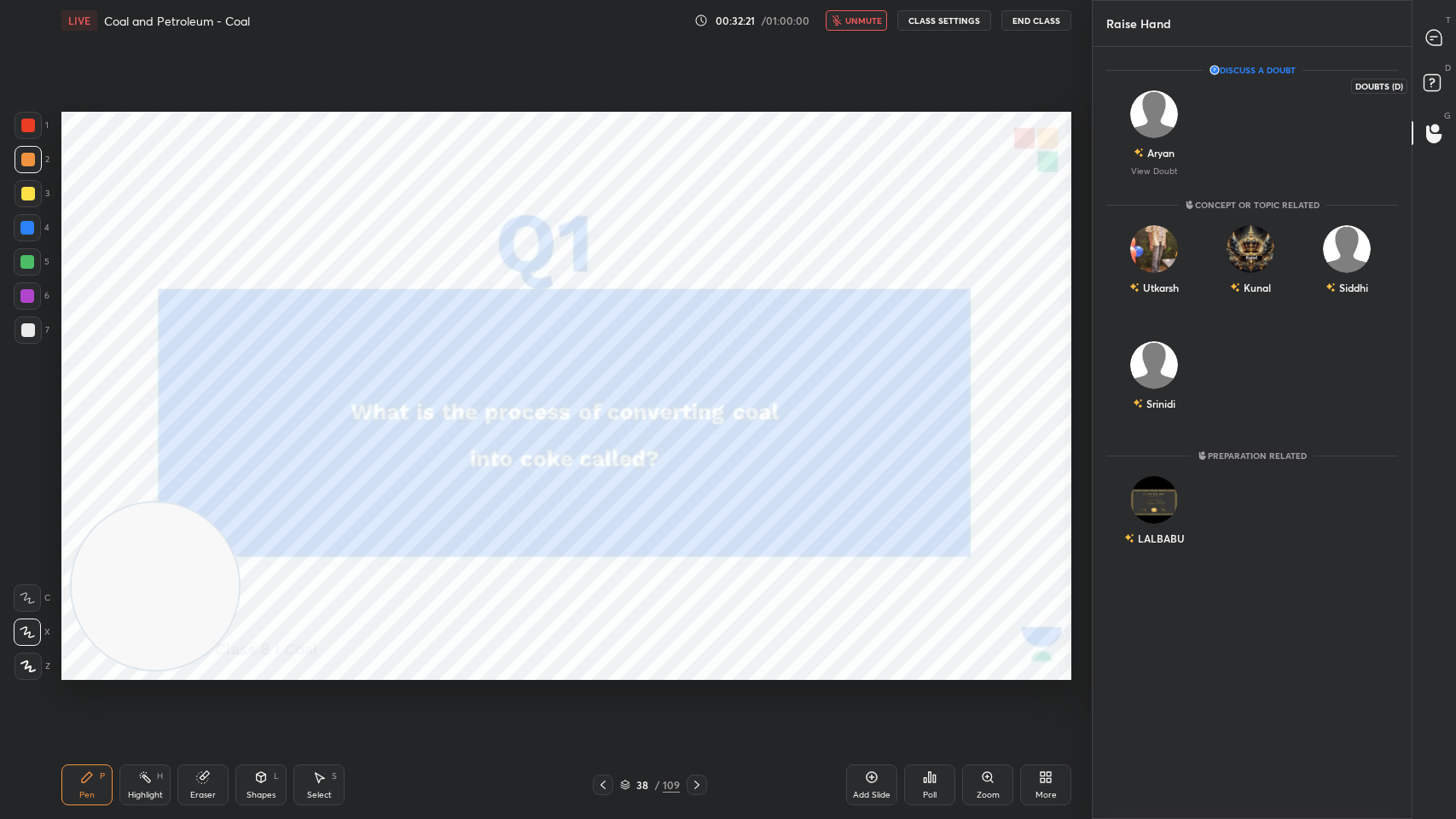
click at [1441, 80] on icon at bounding box center [1435, 86] width 31 height 31
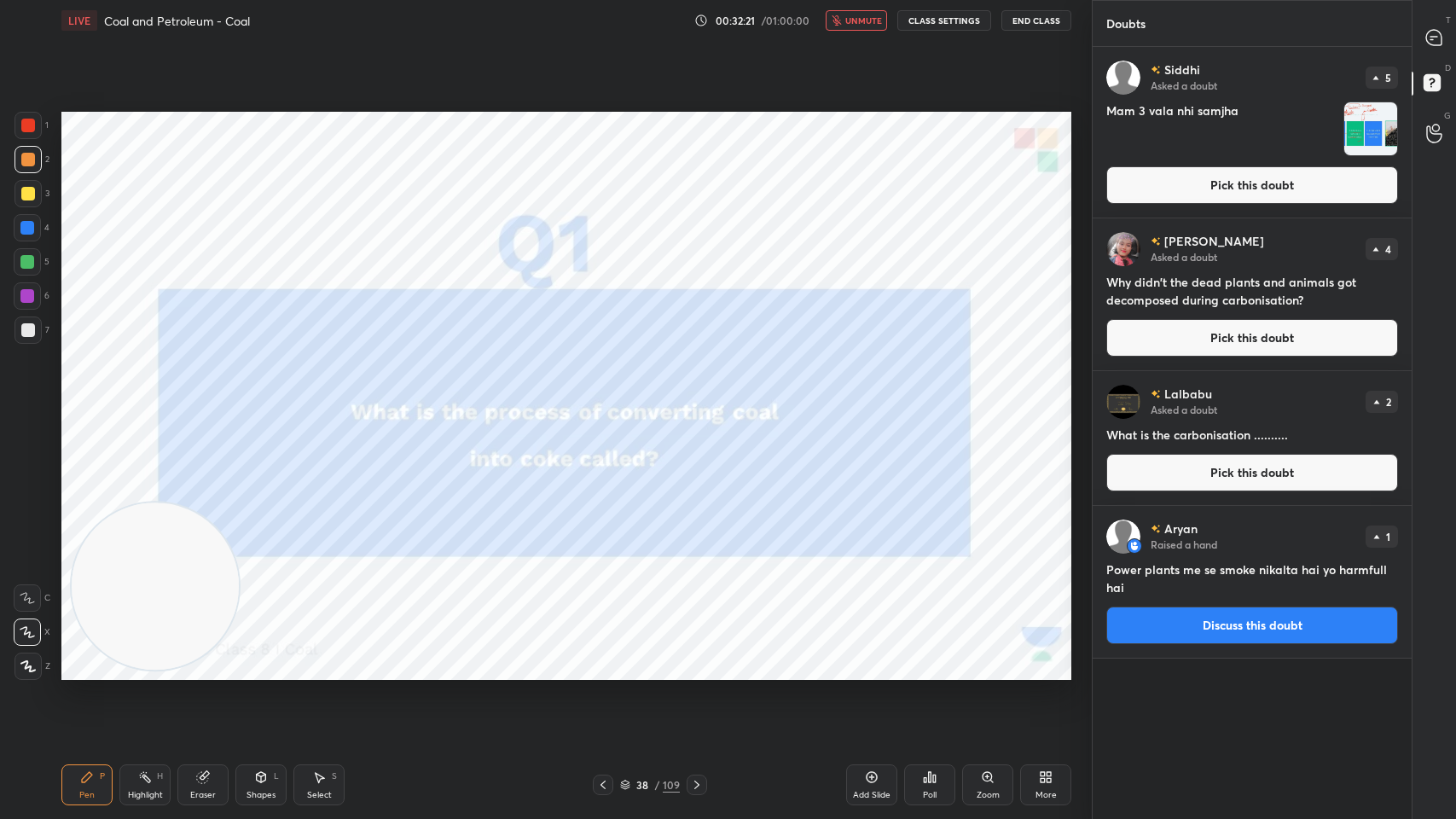
click at [1440, 44] on icon at bounding box center [1433, 37] width 16 height 16
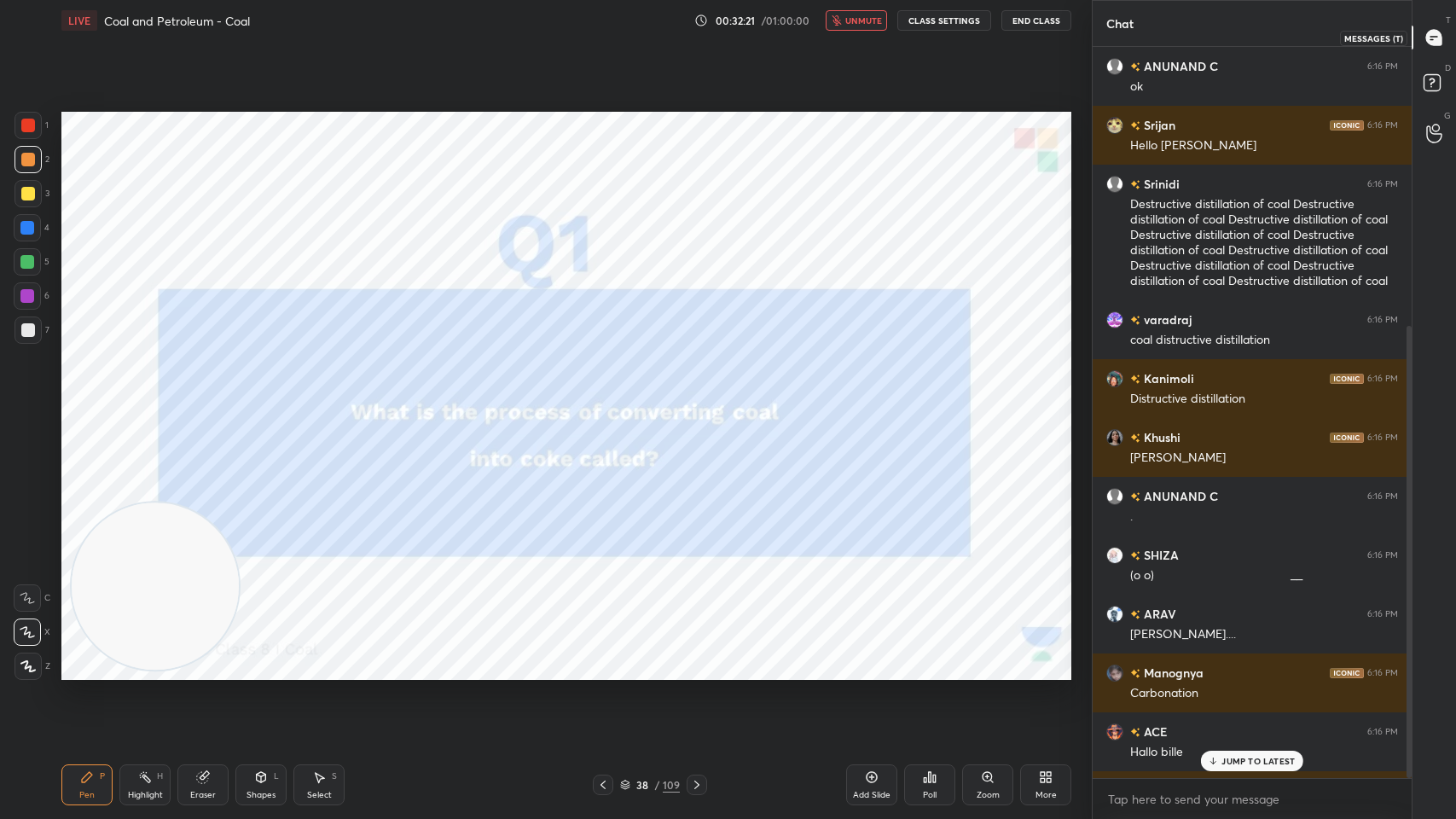
scroll to position [727, 314]
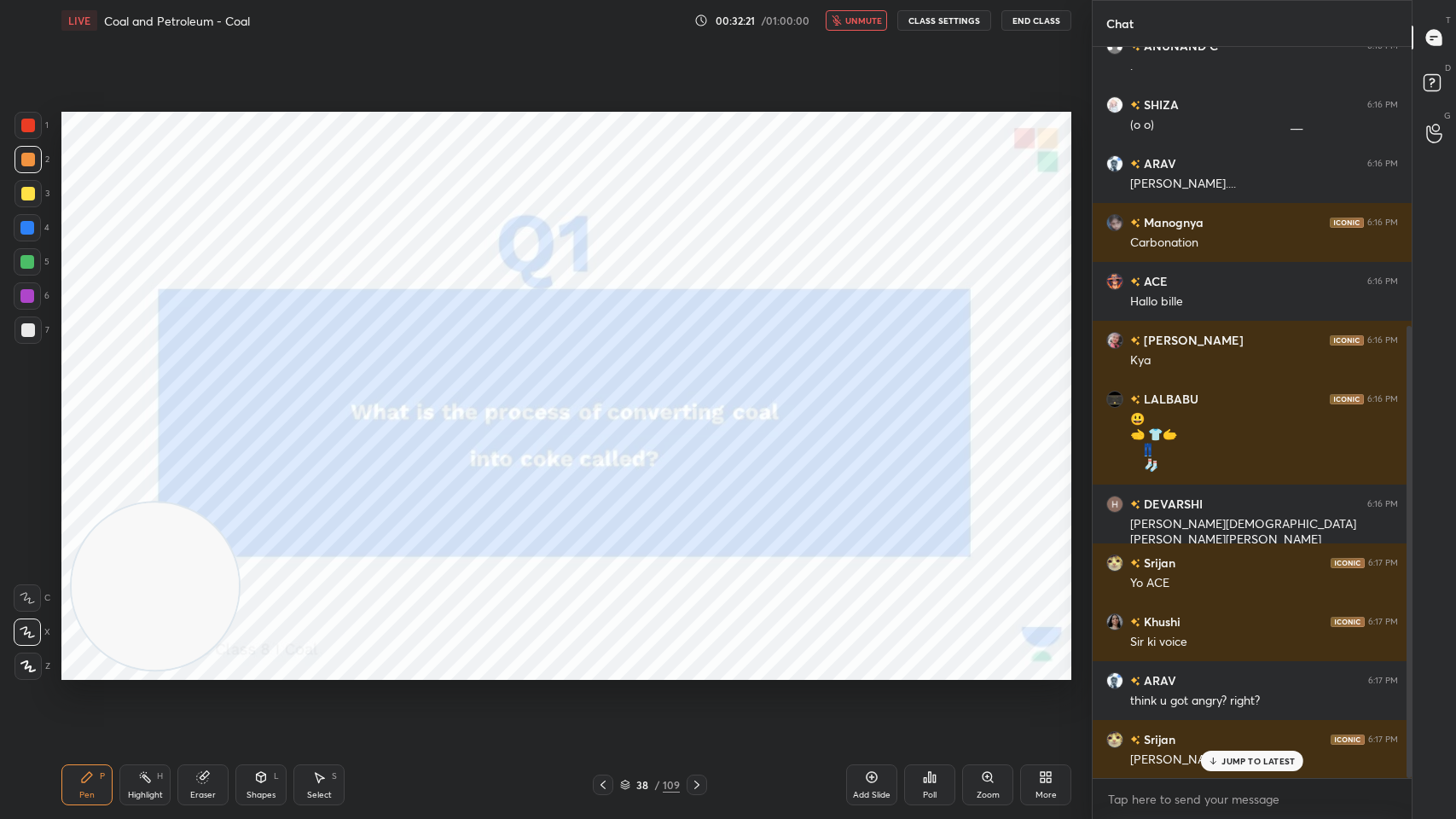
click at [1433, 90] on rect at bounding box center [1431, 83] width 16 height 16
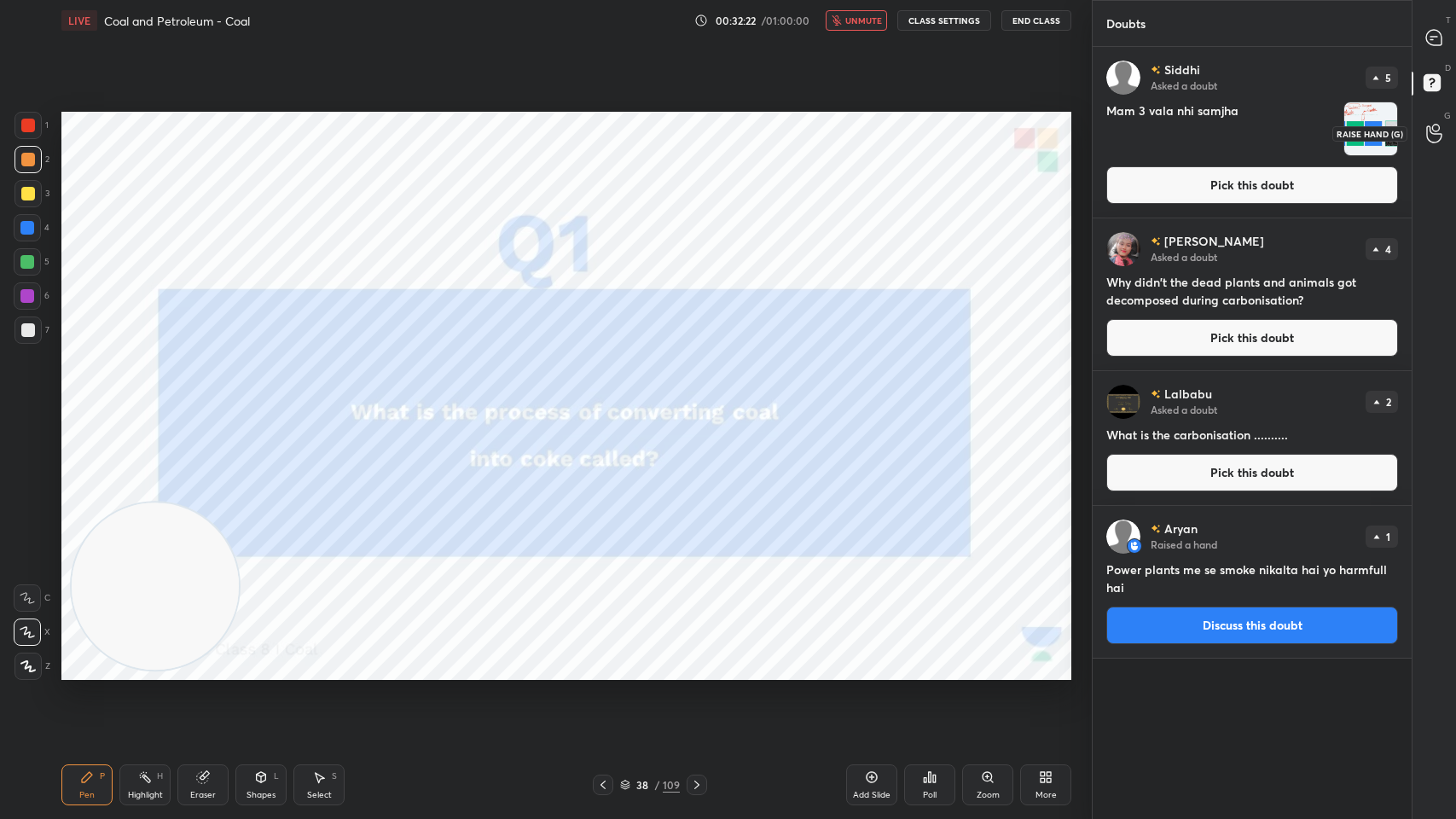
click at [1421, 127] on div at bounding box center [1434, 133] width 34 height 31
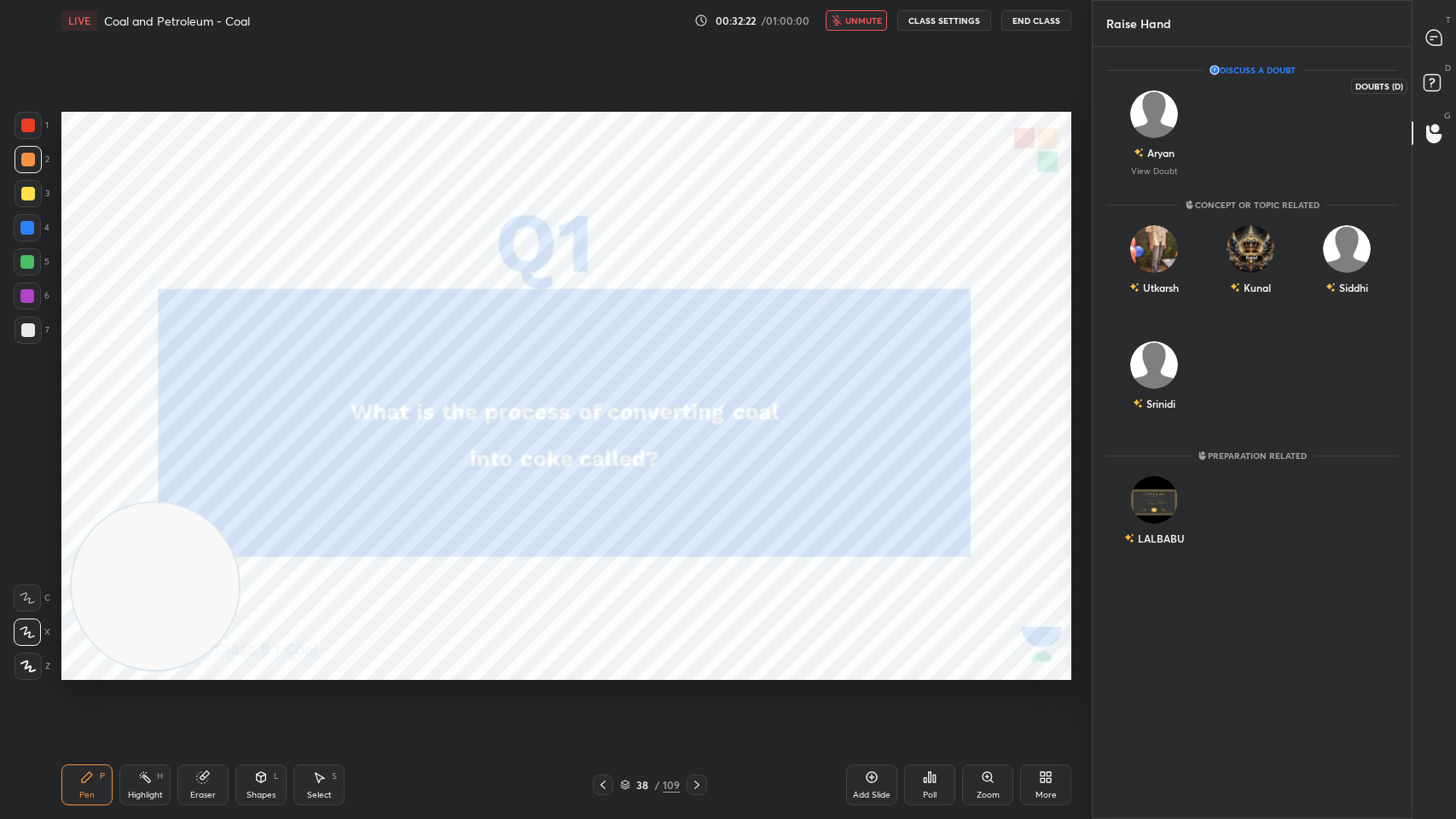
click at [1429, 82] on rect at bounding box center [1431, 83] width 16 height 16
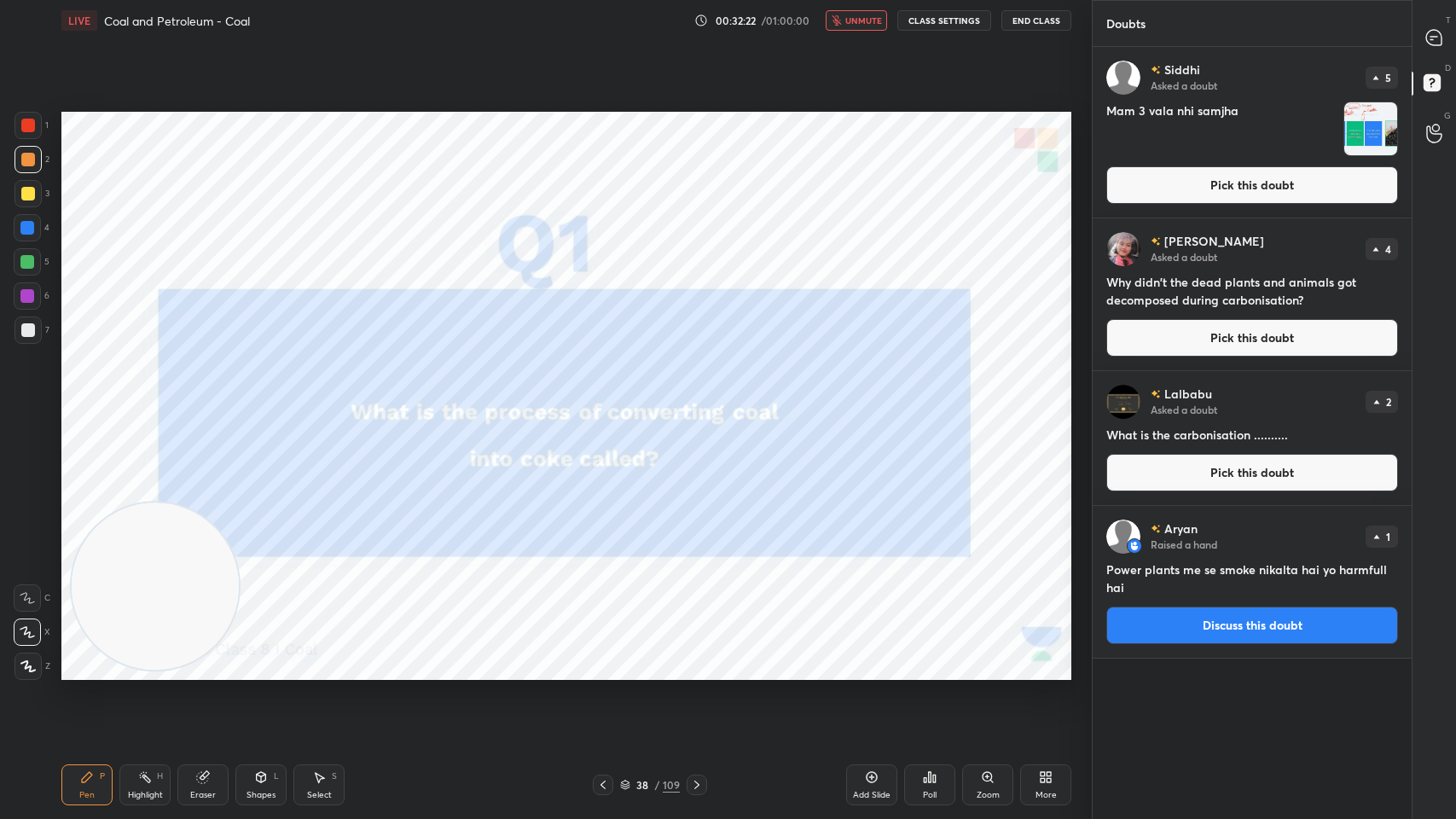
click at [1443, 51] on div at bounding box center [1434, 37] width 34 height 31
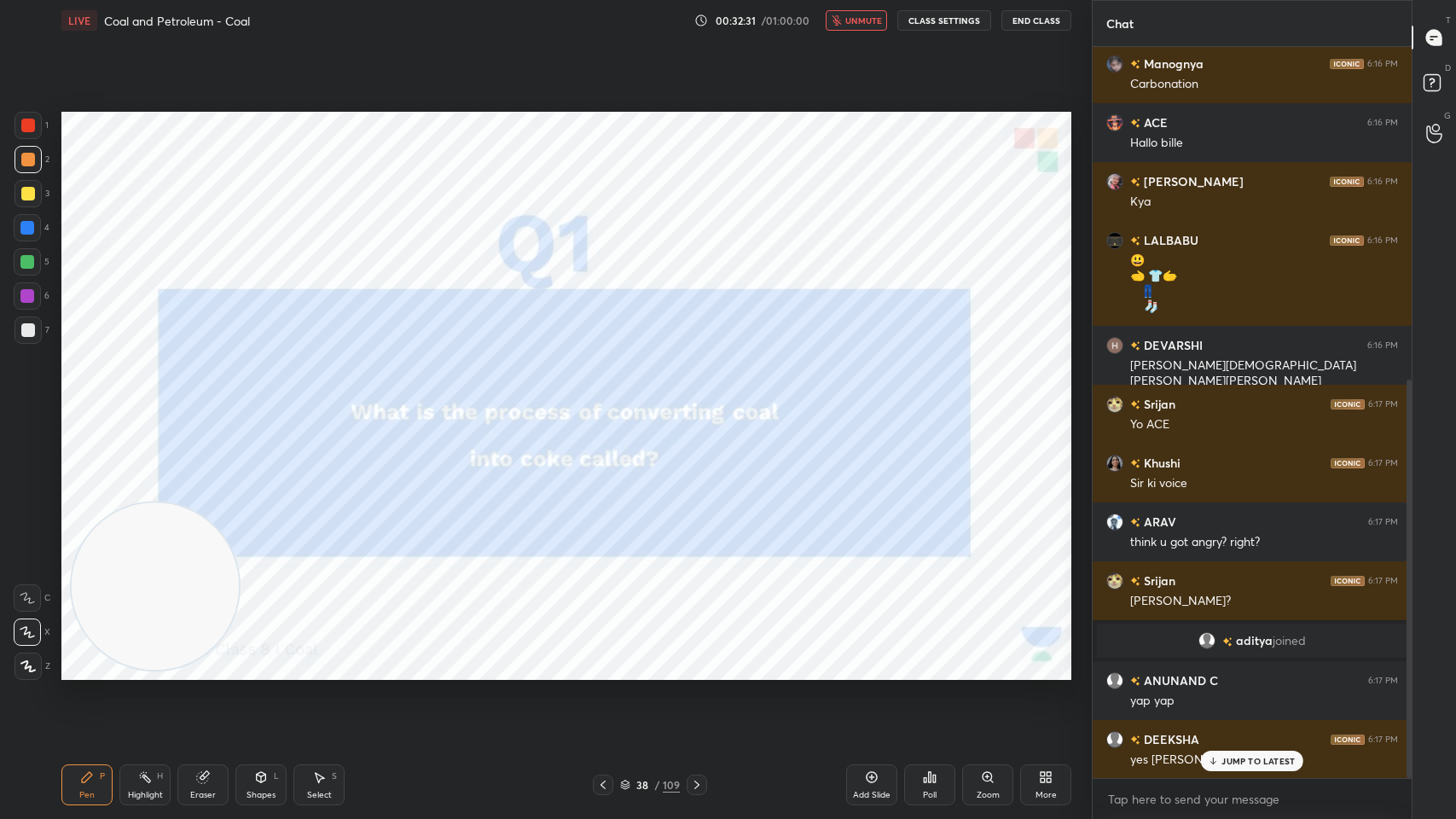
scroll to position [0, 0]
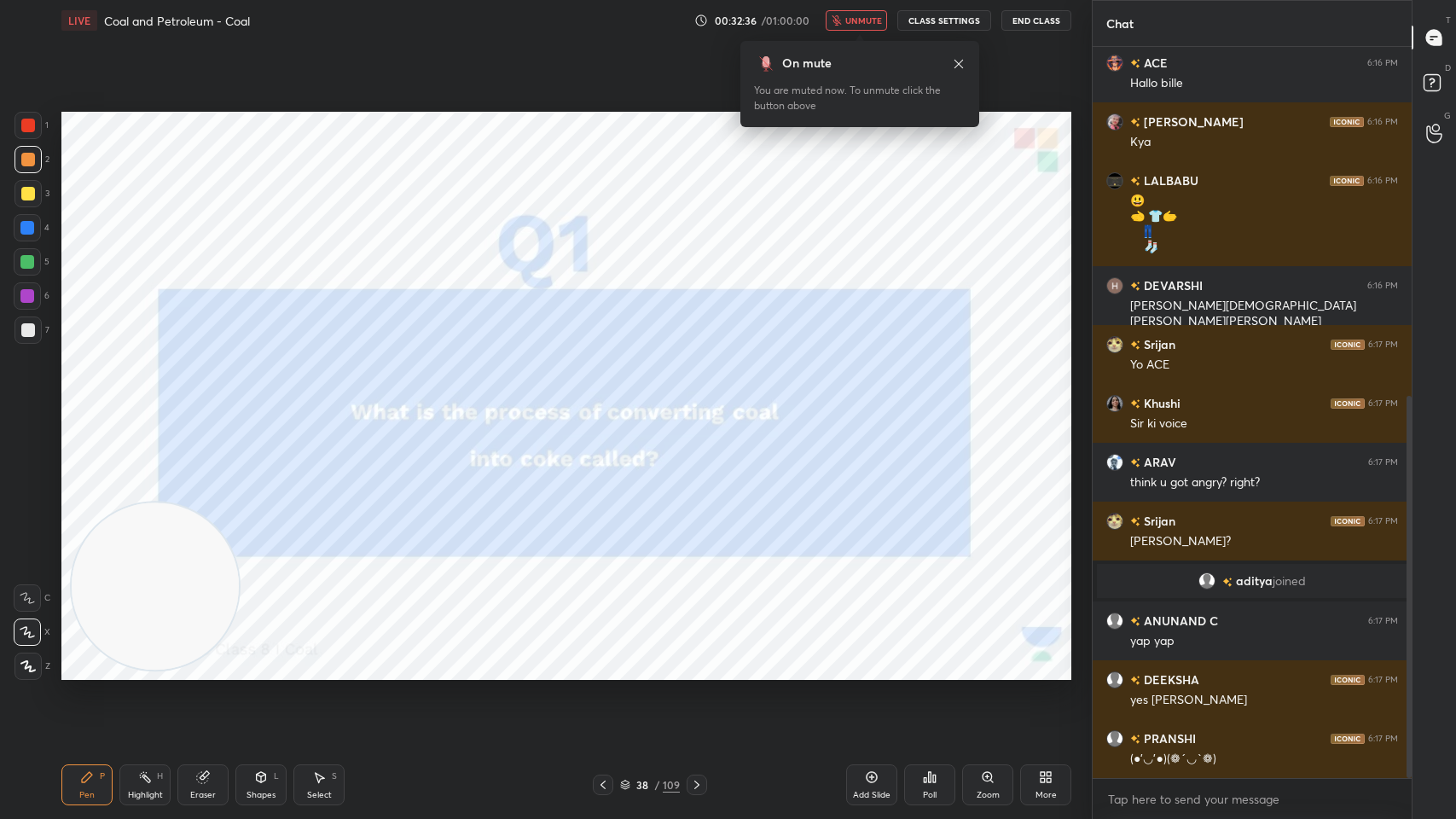
click at [962, 66] on icon at bounding box center [958, 64] width 14 height 14
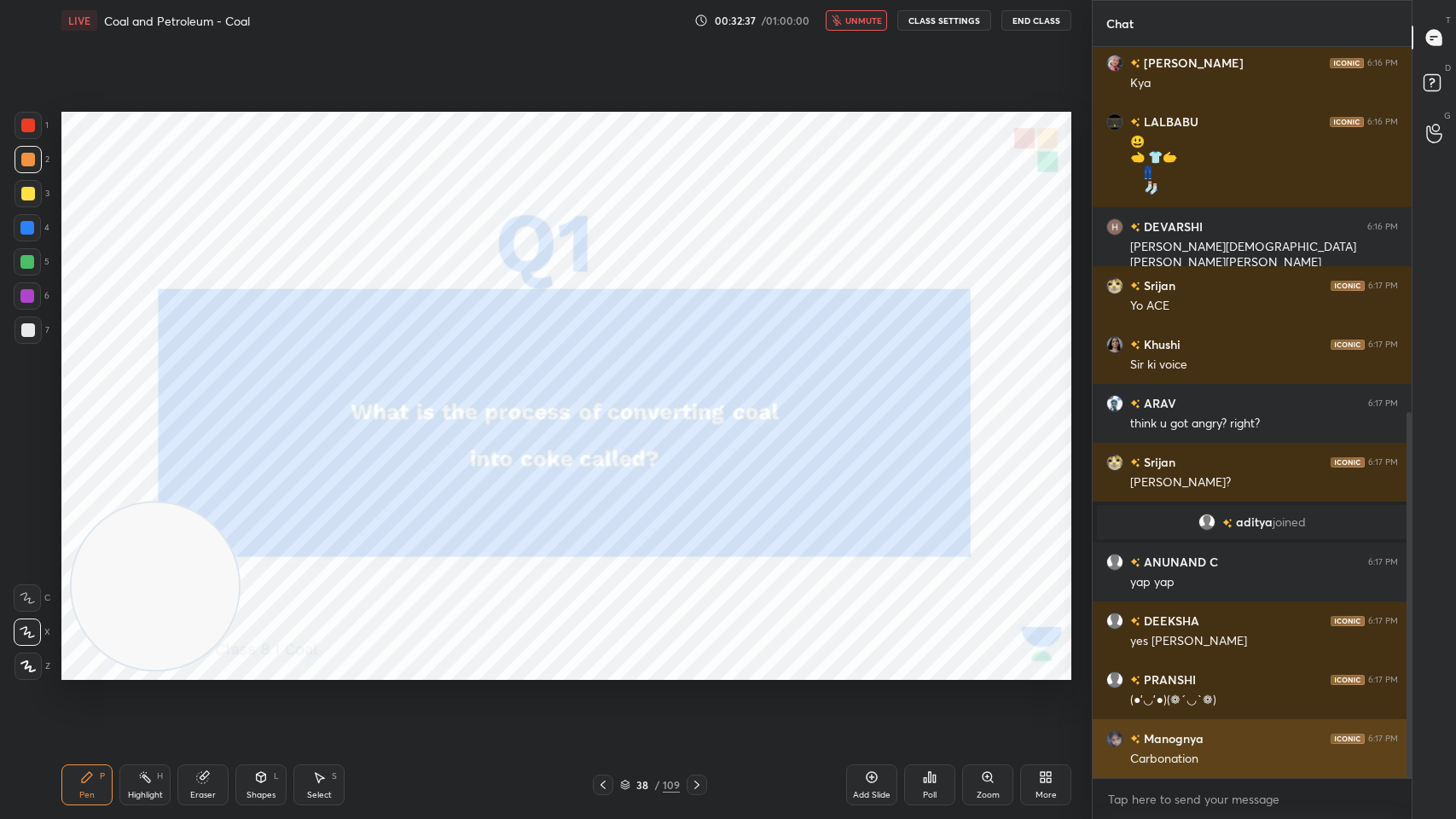
click at [1035, 18] on button "End Class" at bounding box center [1036, 20] width 70 height 20
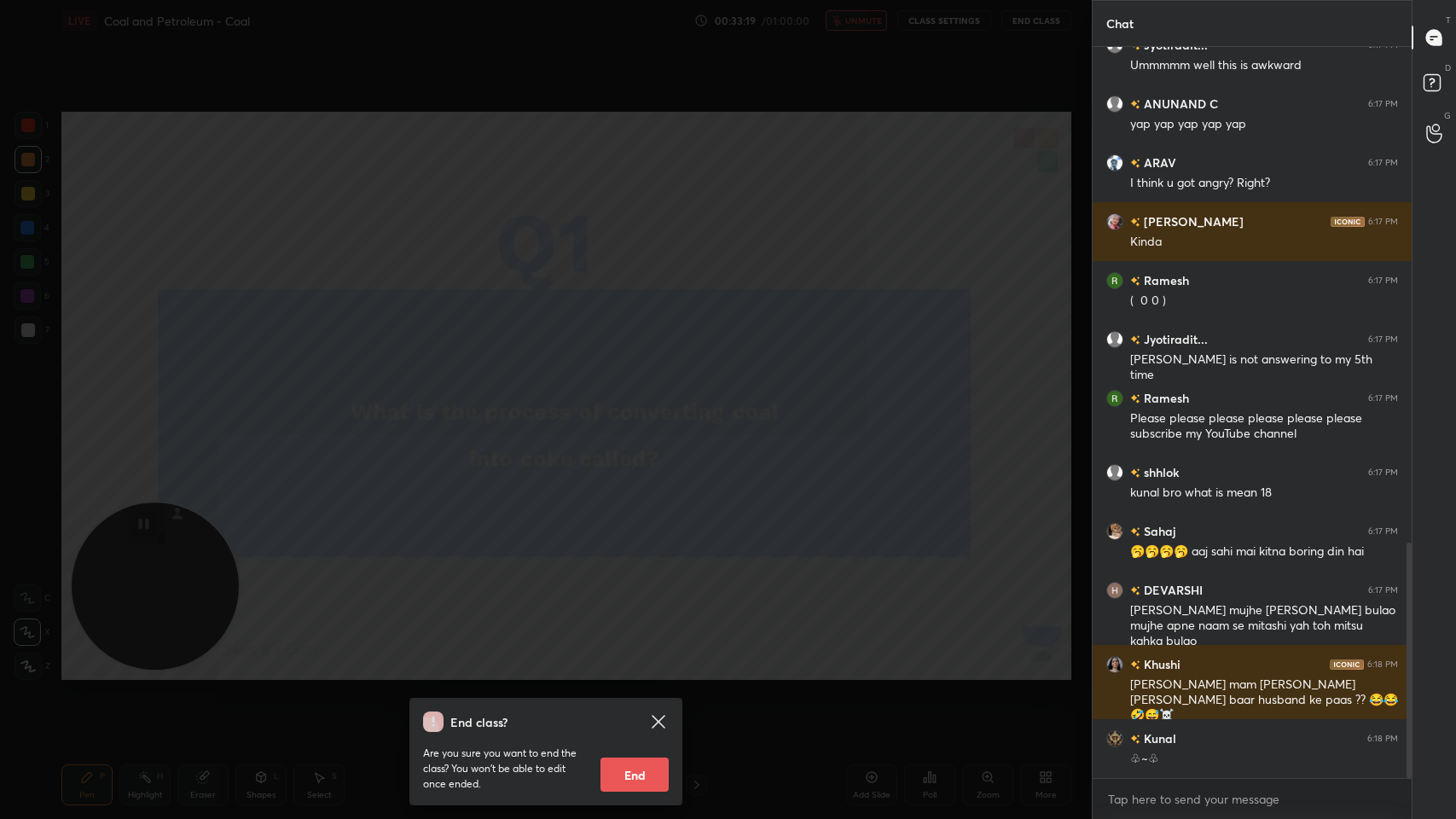
scroll to position [1538, 0]
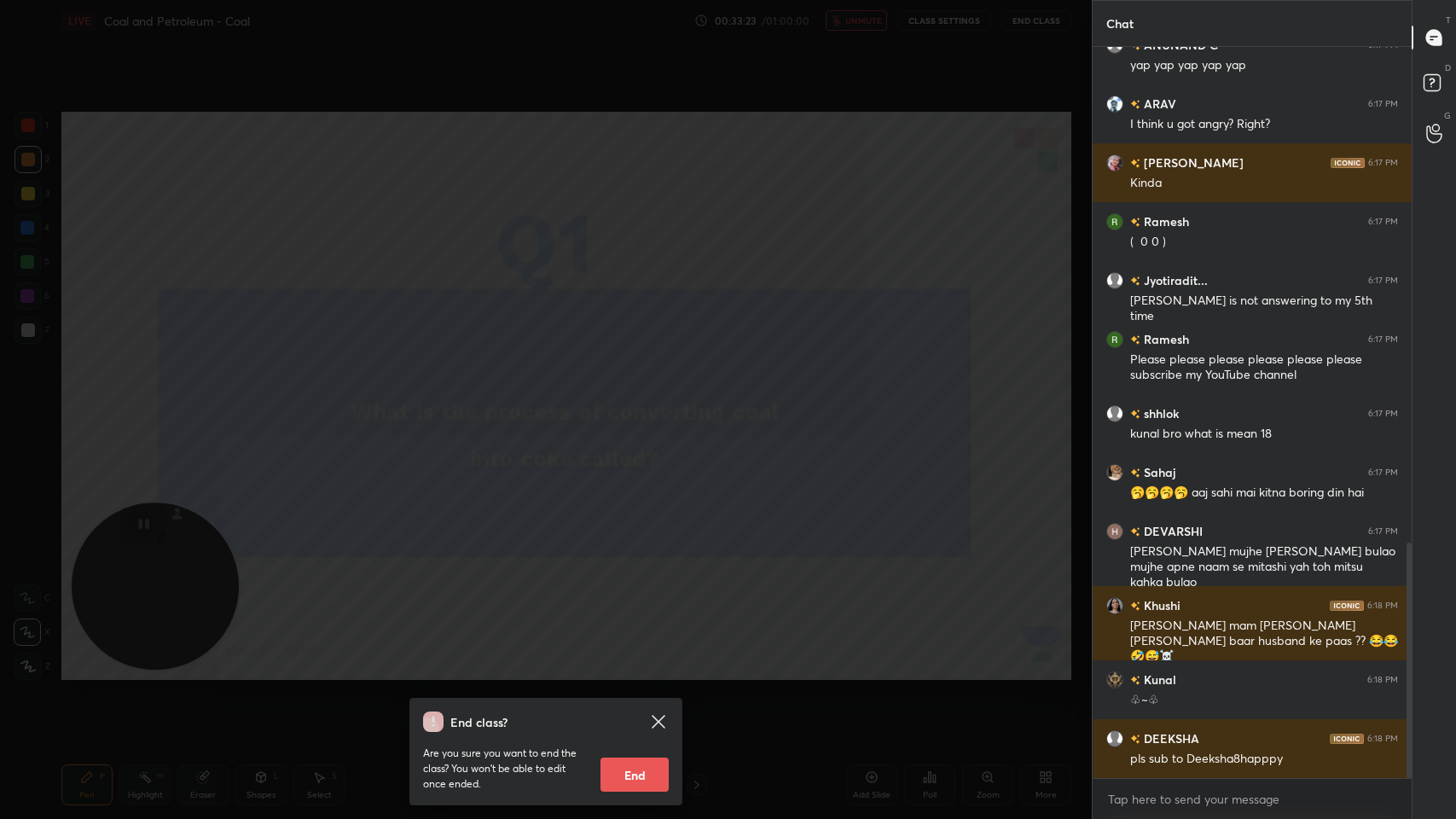
click at [867, 334] on div "End class? Are you sure you want to end the class? You won’t be able to edit on…" at bounding box center [546, 410] width 1091 height 819
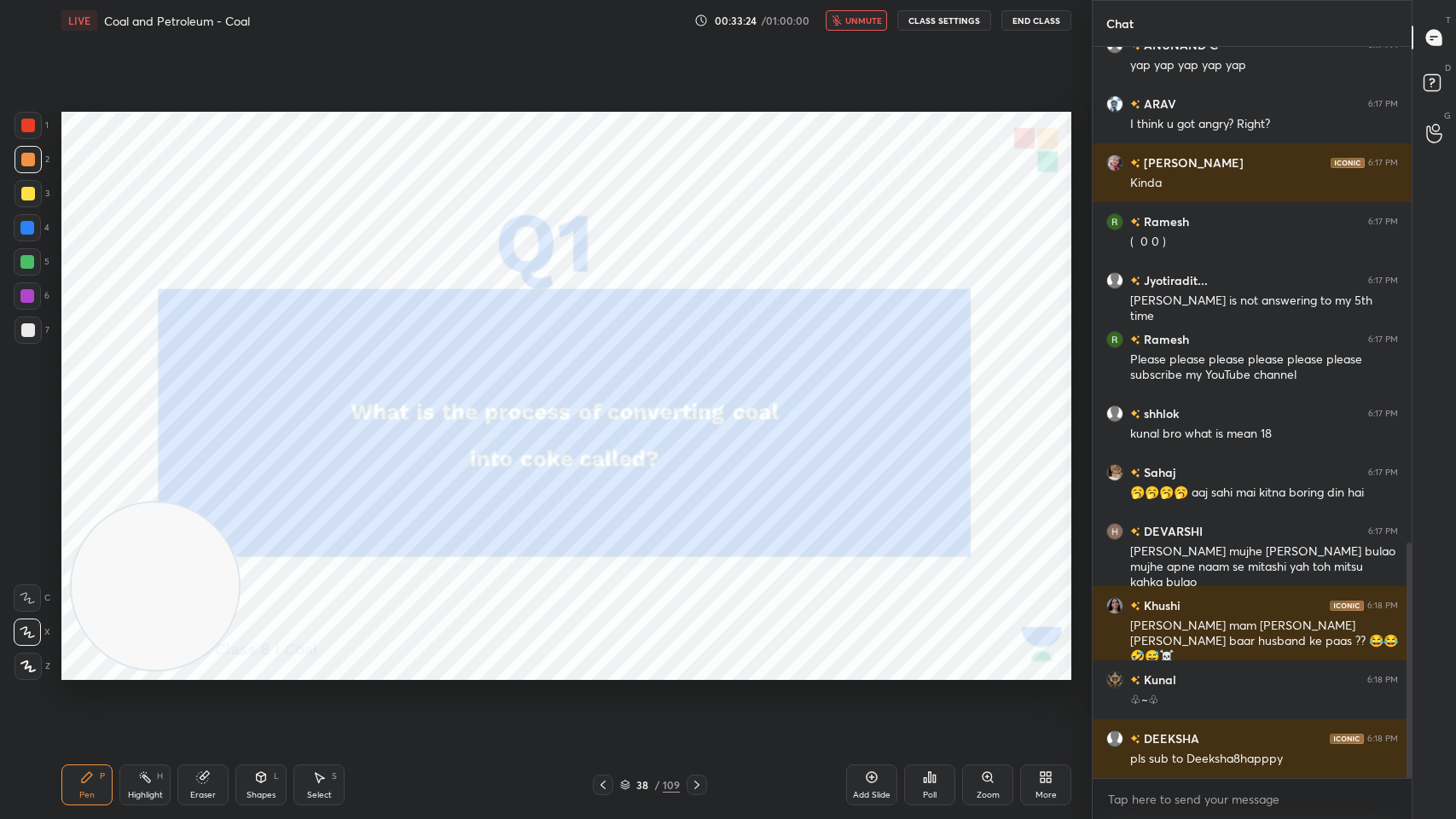
click at [856, 19] on span "unmute" at bounding box center [864, 20] width 37 height 12
click at [865, 20] on span "mute" at bounding box center [865, 20] width 24 height 12
click at [34, 122] on div at bounding box center [27, 125] width 14 height 14
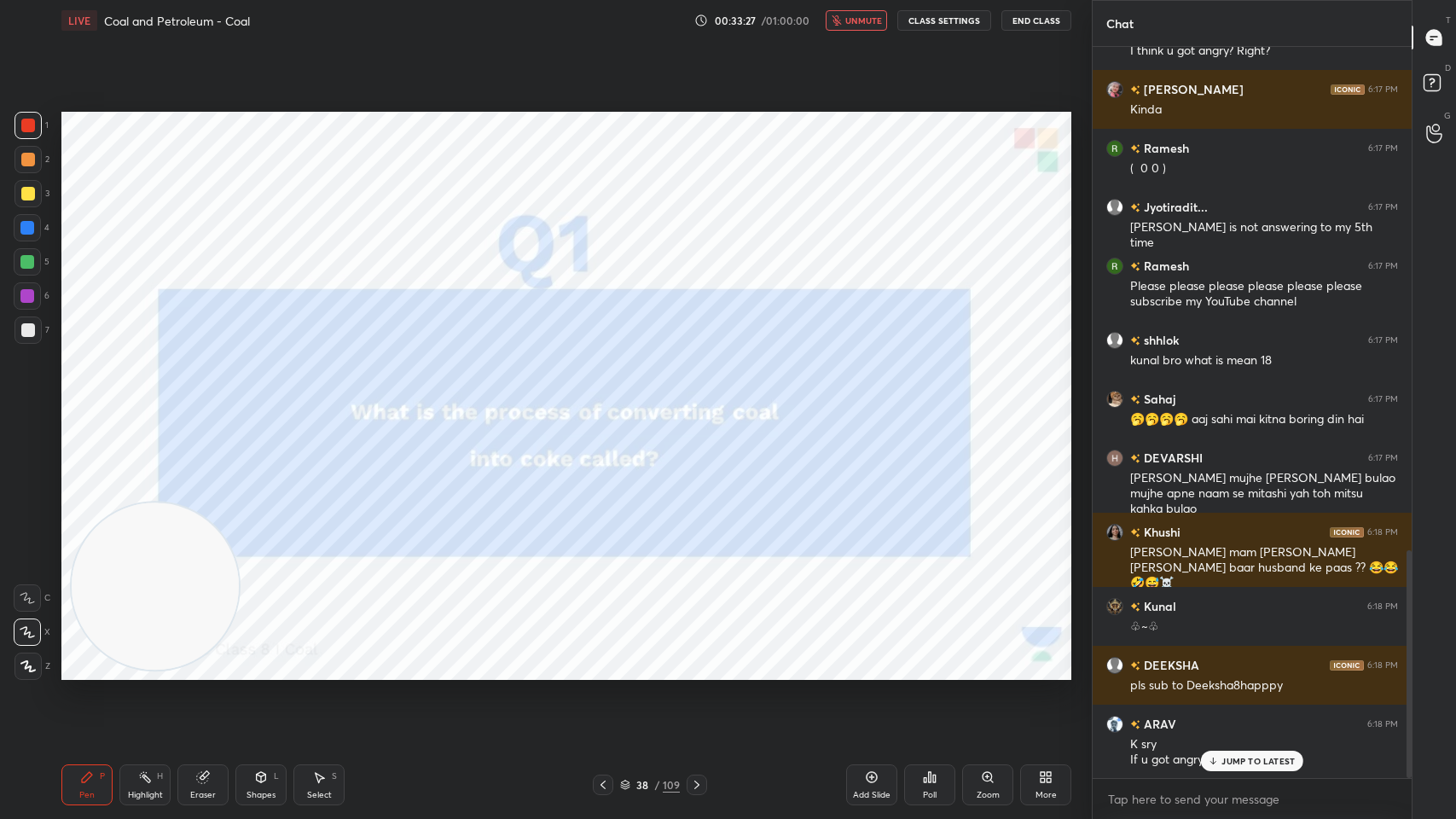
click at [863, 16] on span "unmute" at bounding box center [864, 20] width 37 height 12
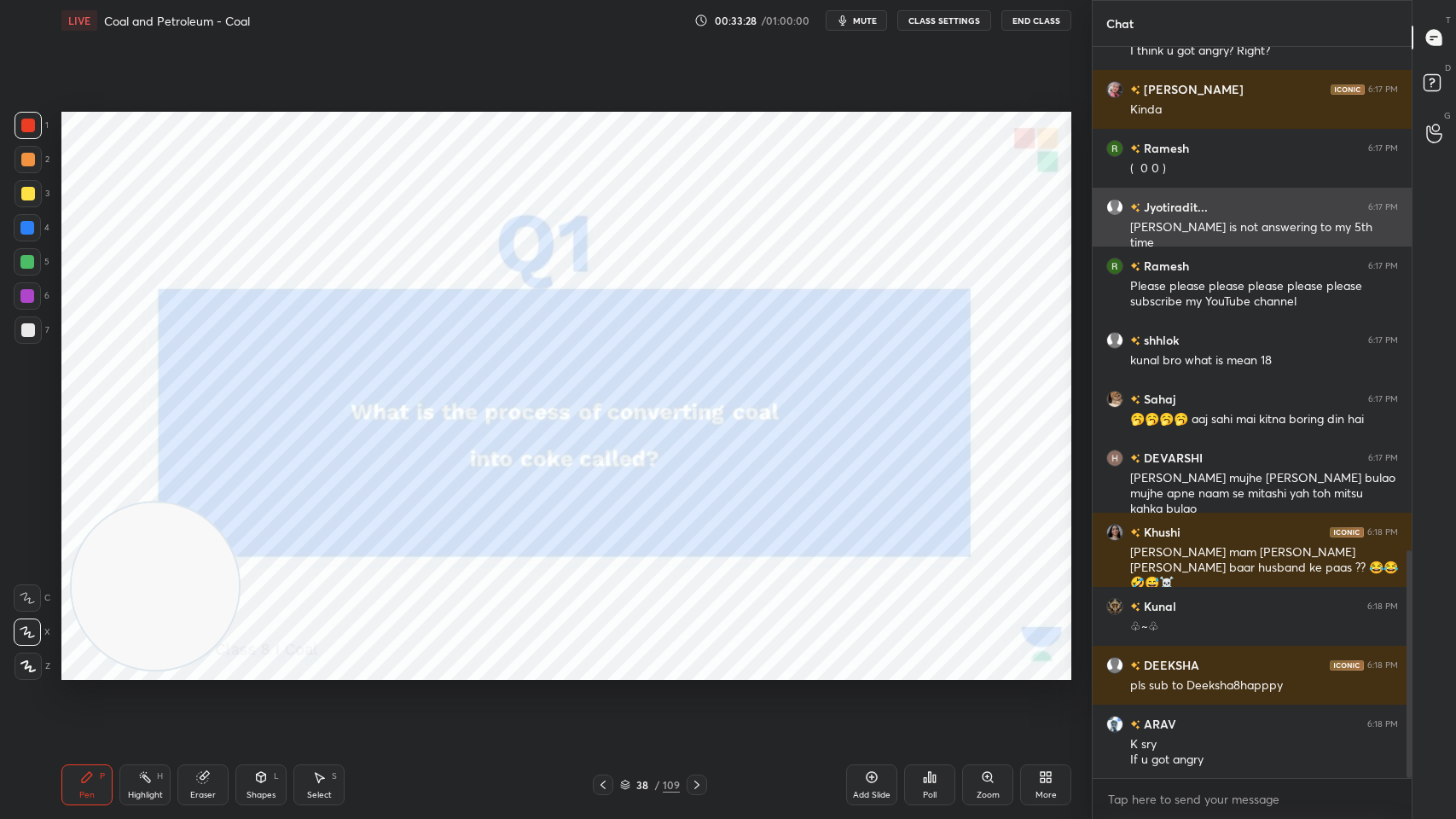
scroll to position [1612, 0]
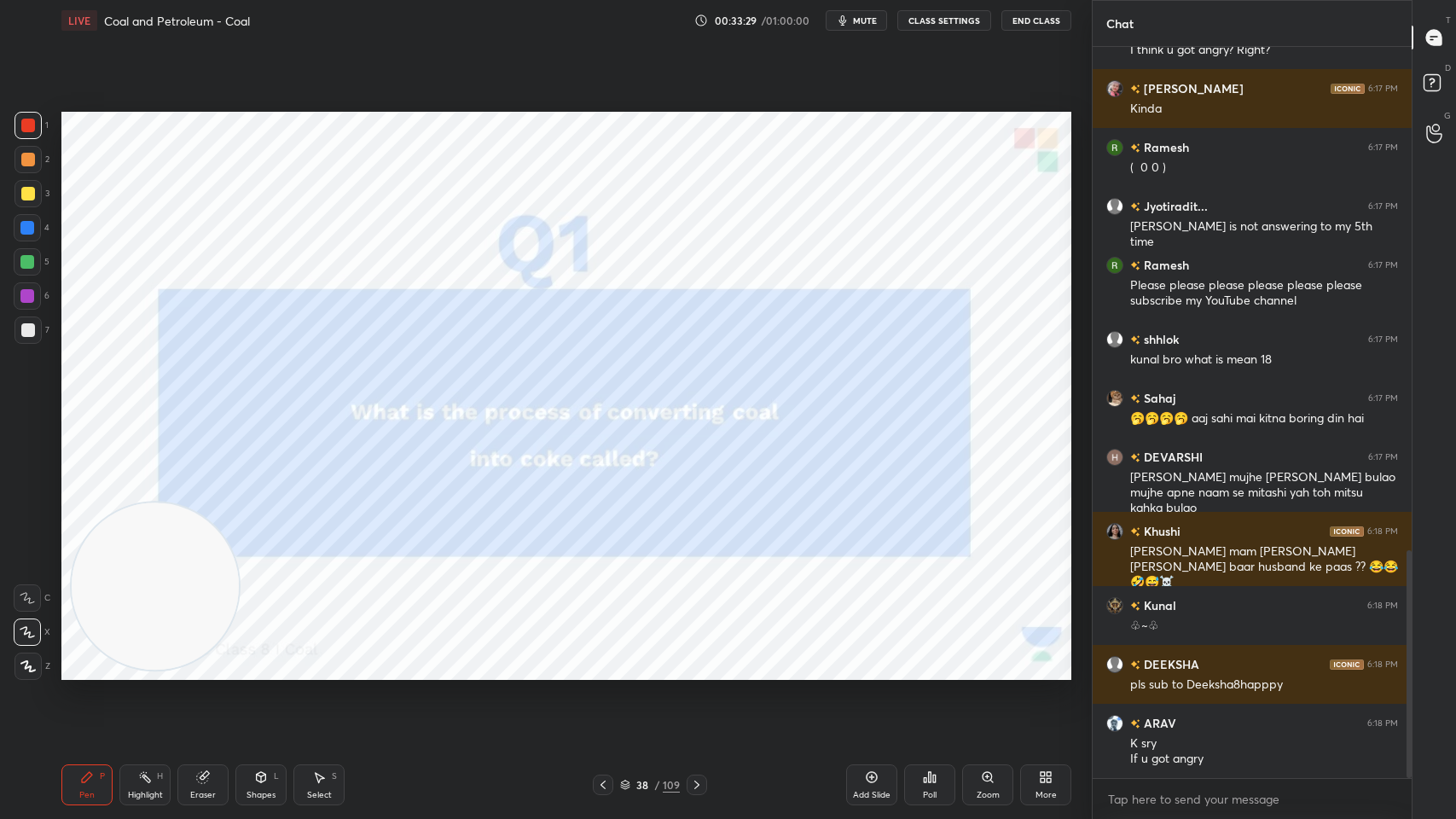
click at [867, 26] on span "mute" at bounding box center [865, 20] width 24 height 12
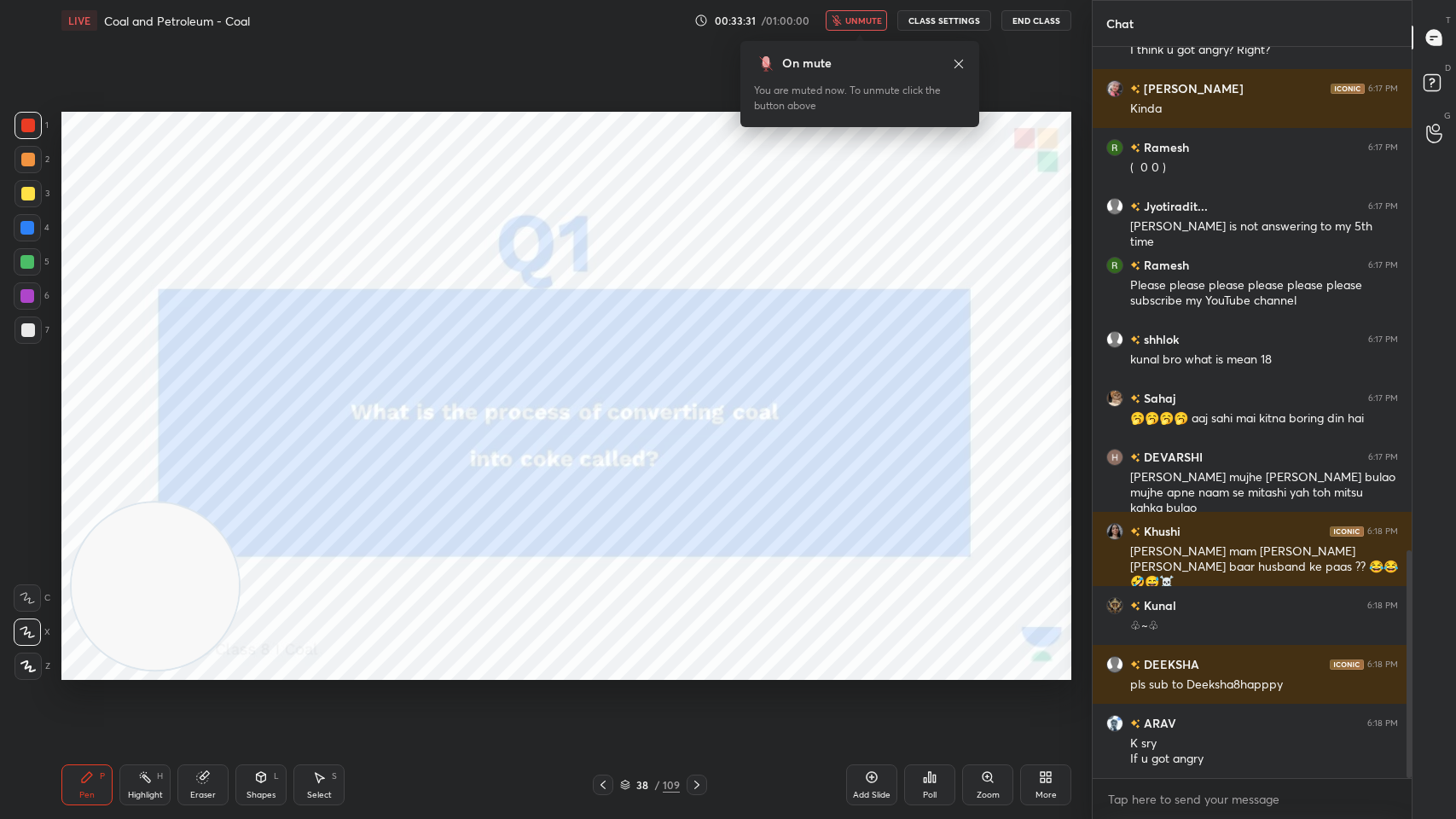
click at [874, 27] on button "unmute" at bounding box center [856, 20] width 61 height 20
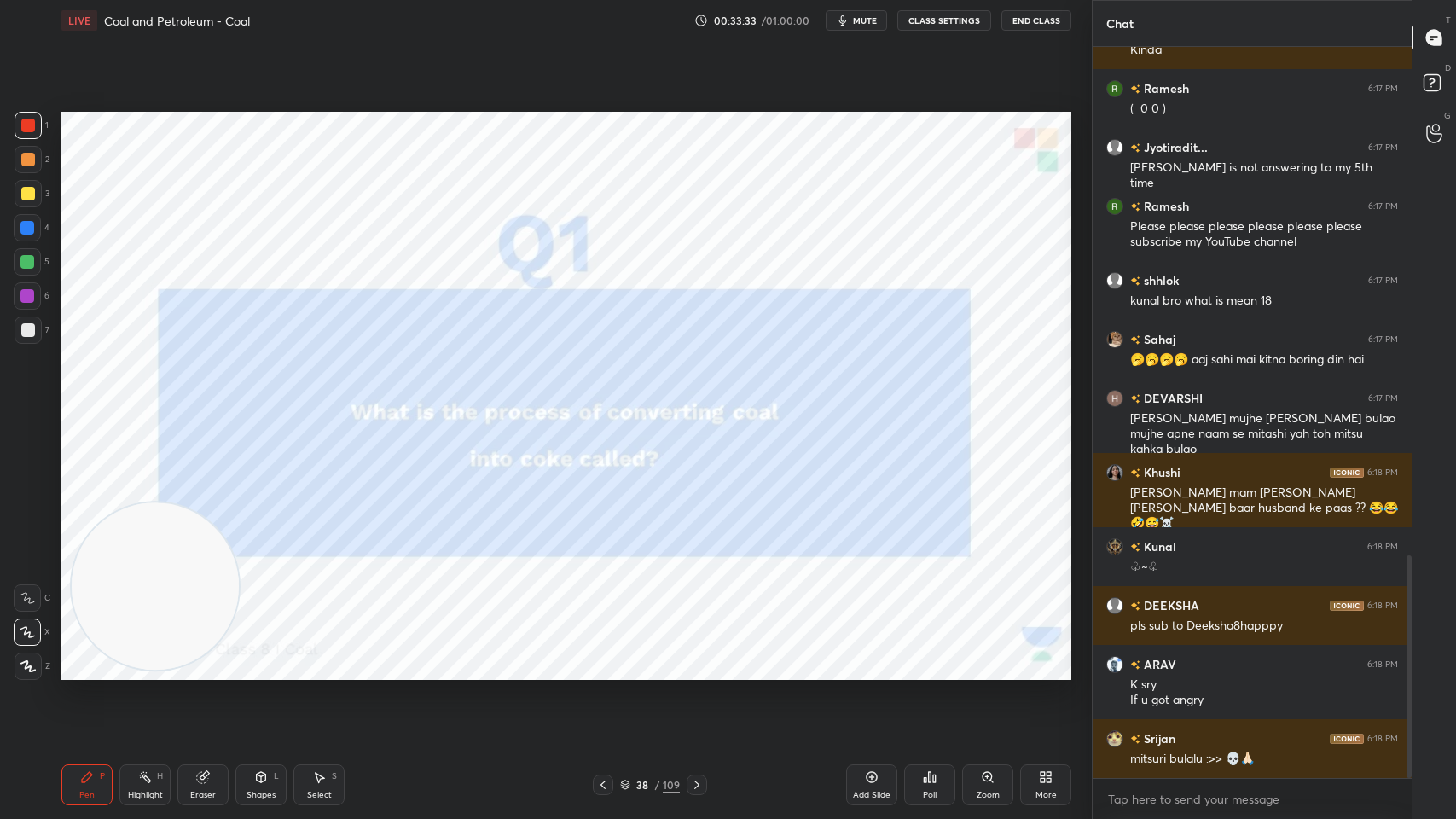
scroll to position [1730, 0]
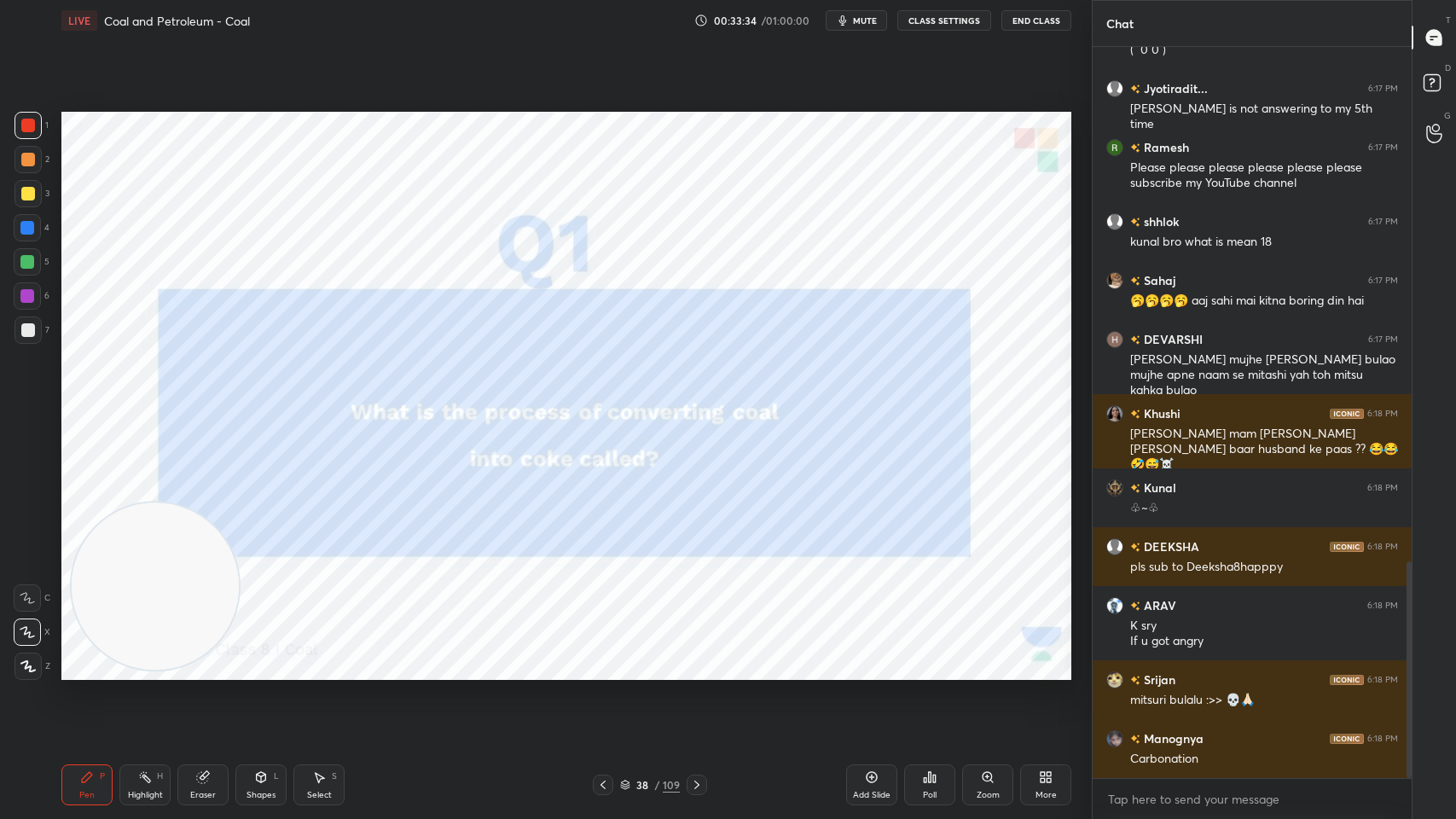
click at [656, 657] on div "/" at bounding box center [657, 784] width 5 height 10
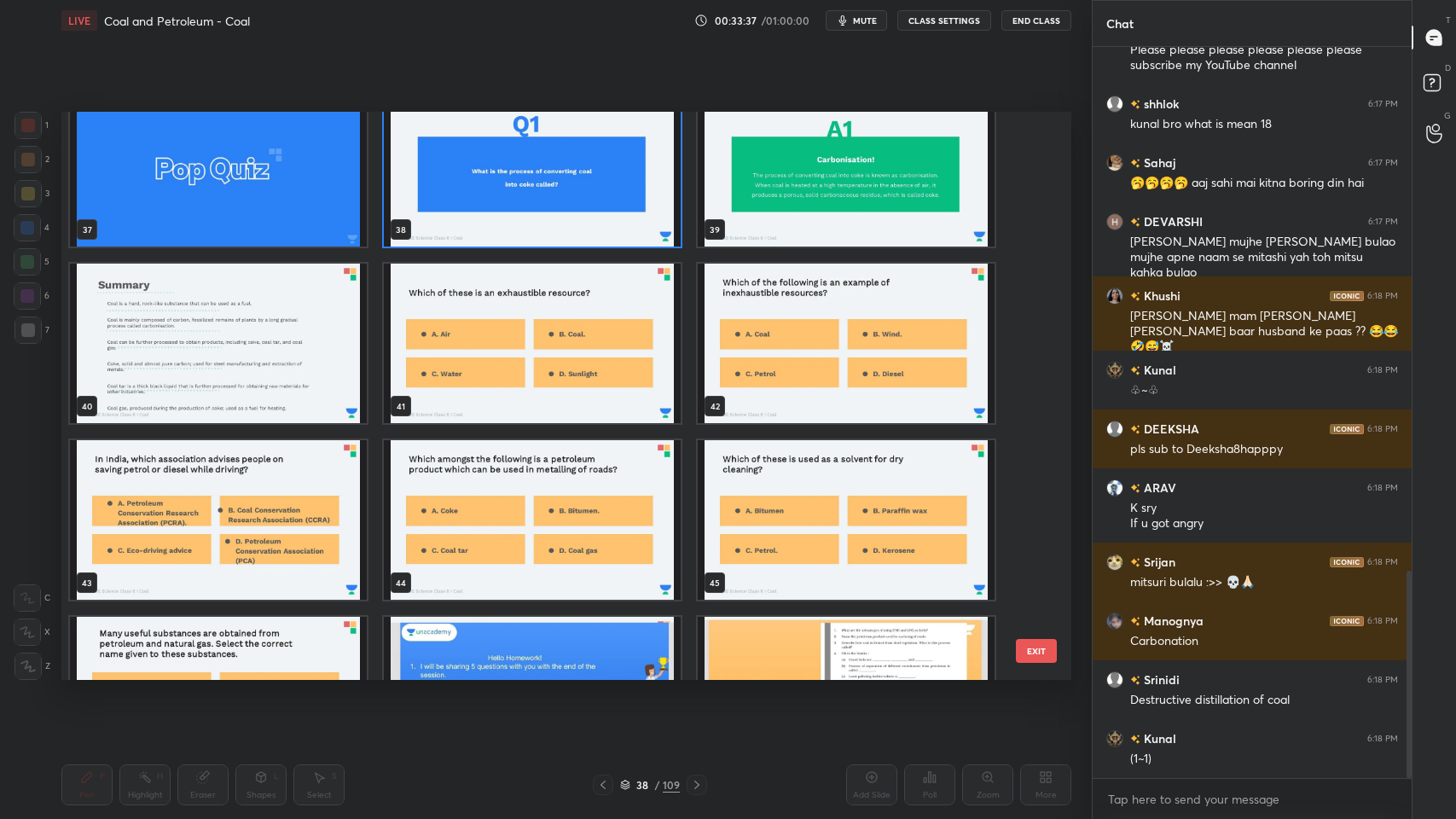
scroll to position [2154, 0]
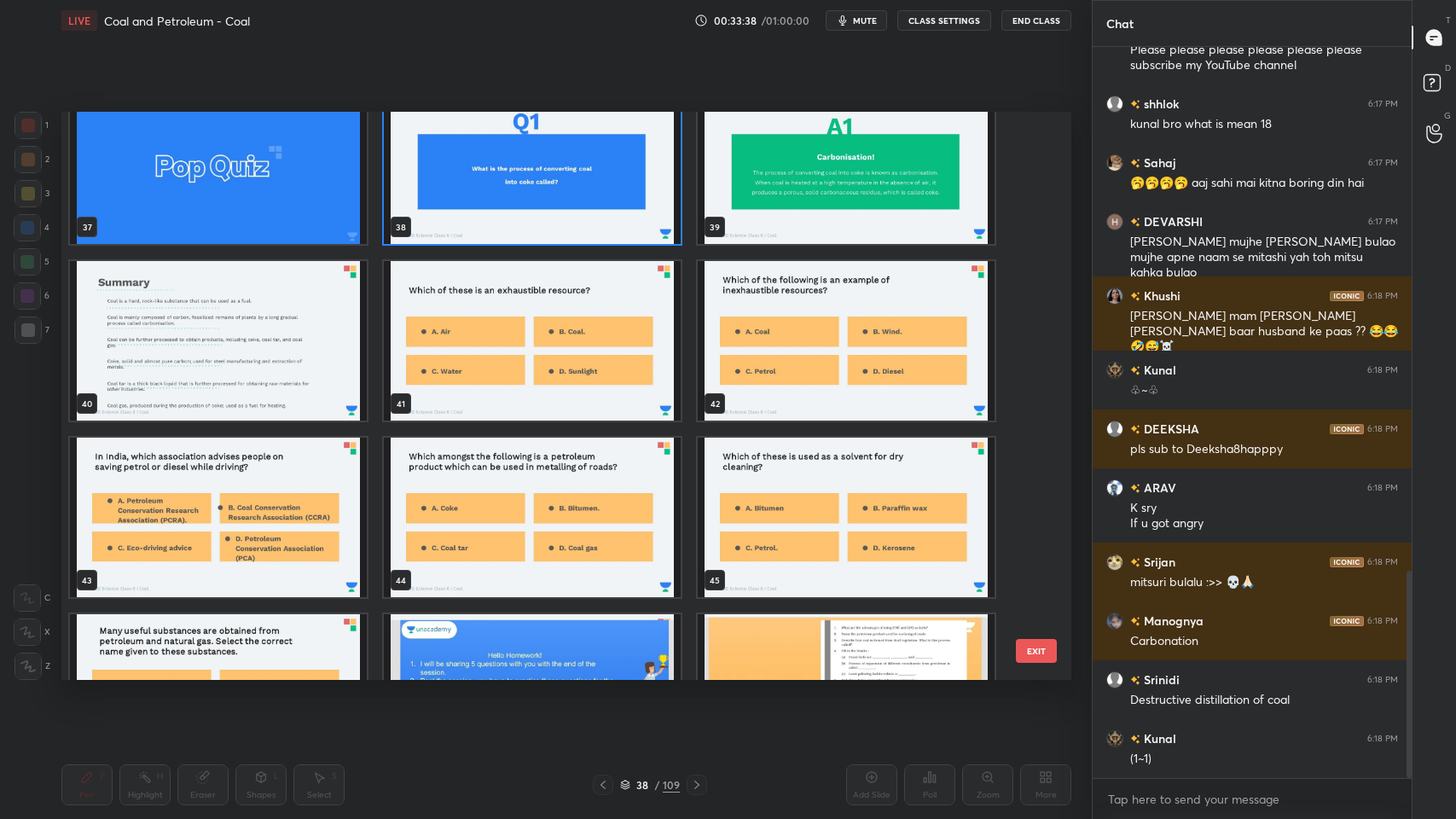
click at [251, 303] on img "grid" at bounding box center [218, 341] width 297 height 159
click at [273, 326] on img "grid" at bounding box center [218, 341] width 297 height 159
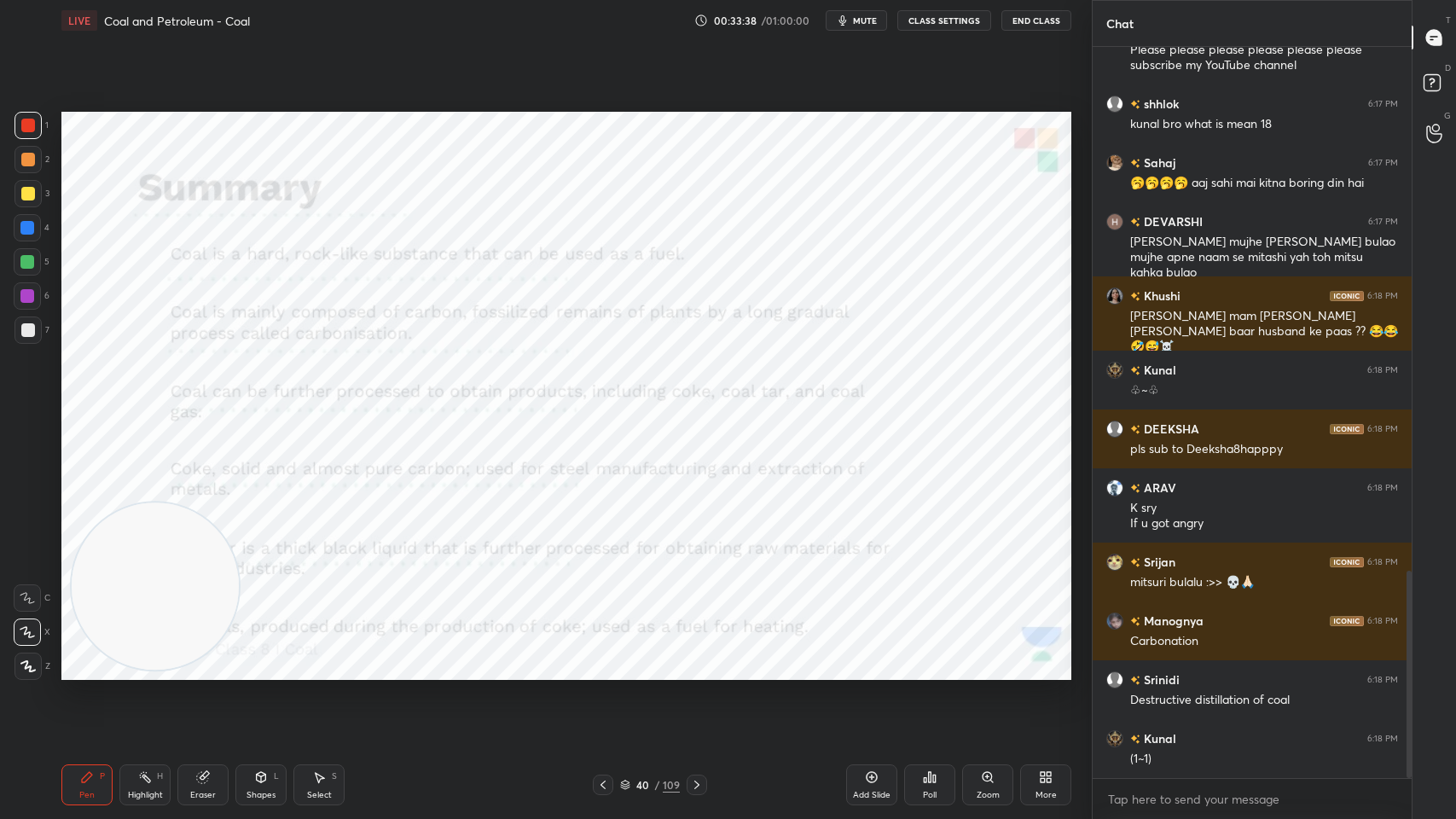
click at [293, 321] on img "grid" at bounding box center [218, 341] width 297 height 159
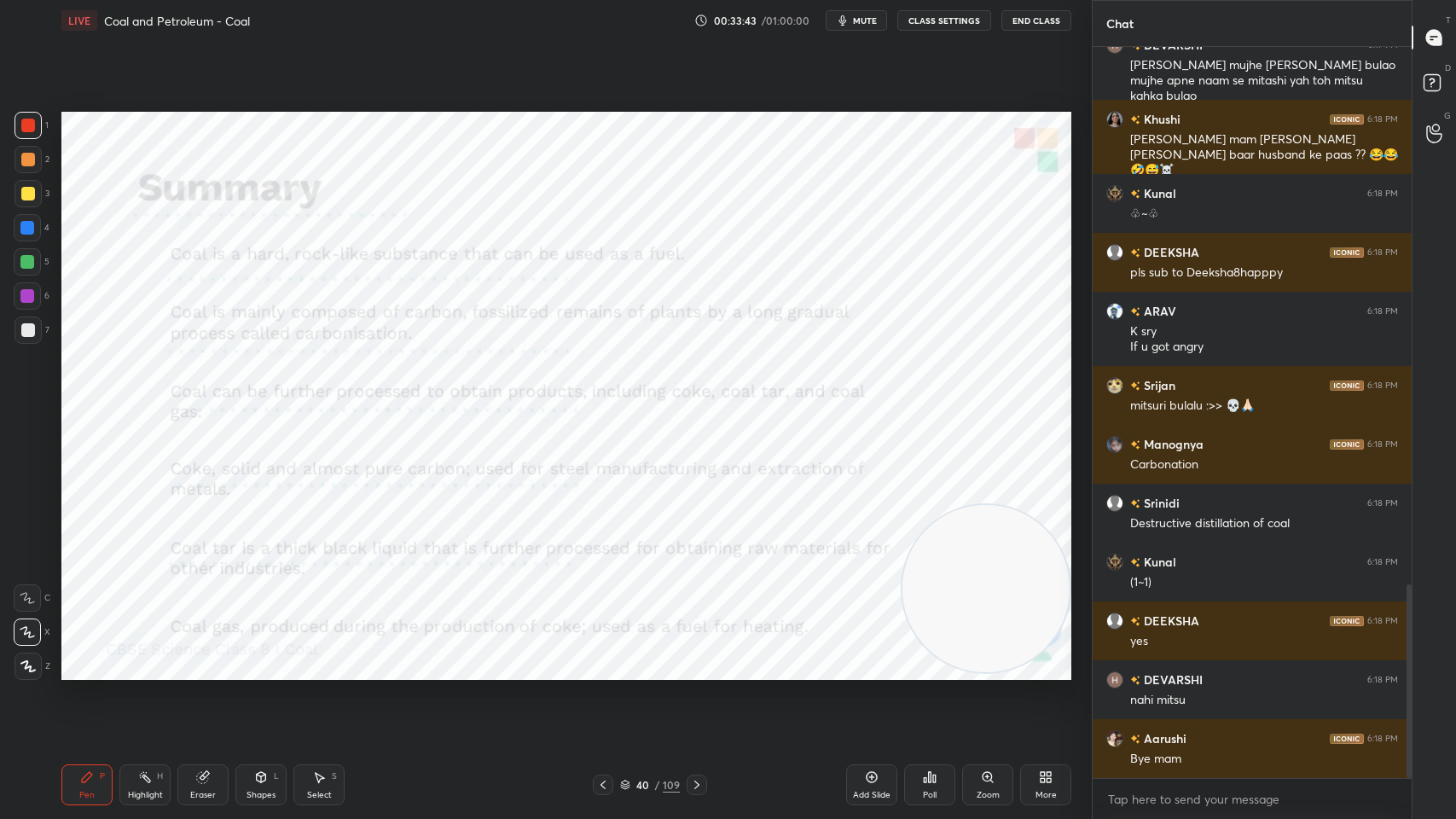
scroll to position [2143, 0]
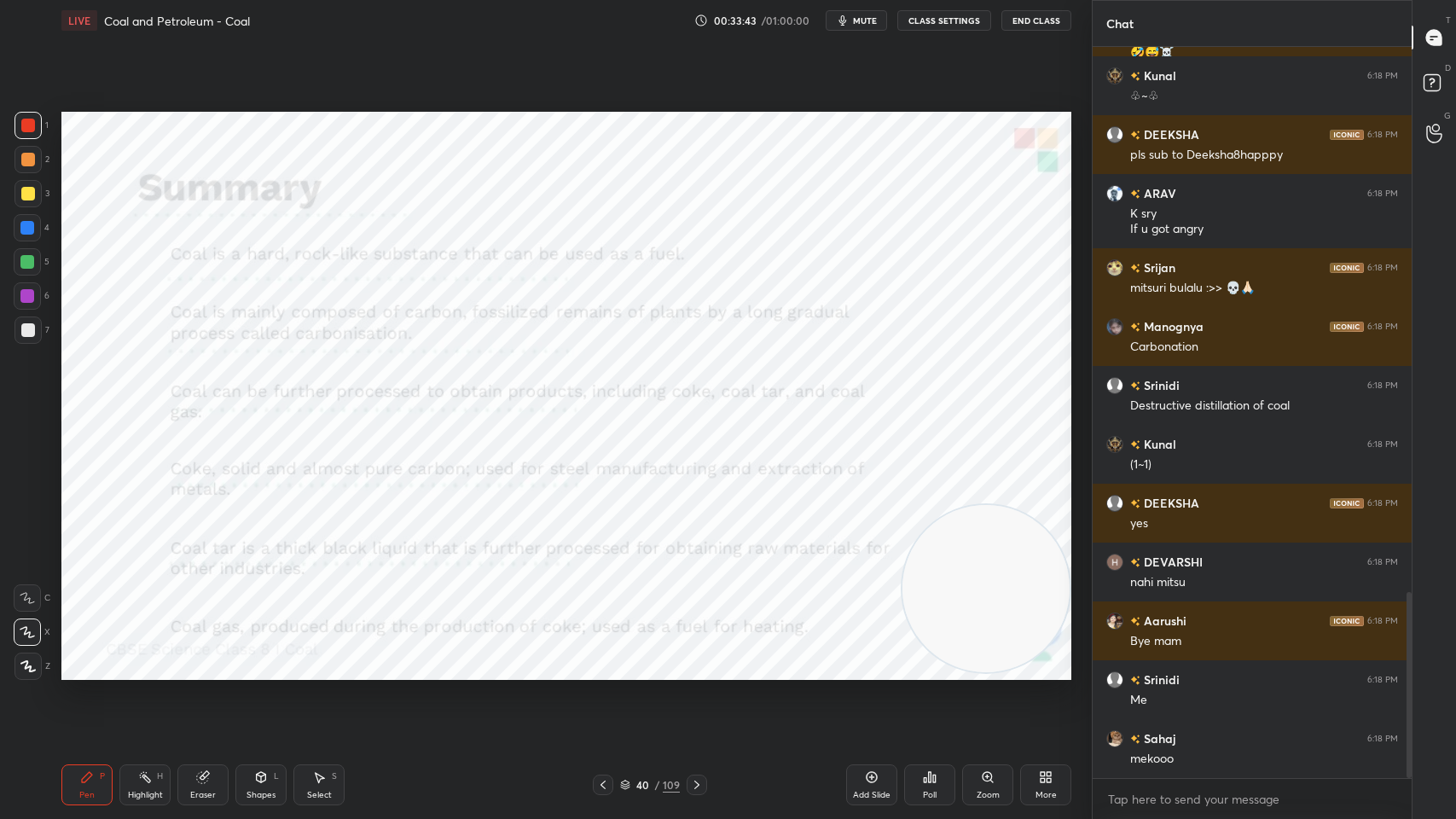
click at [1451, 131] on div "G Raise Hand (G)" at bounding box center [1434, 133] width 44 height 48
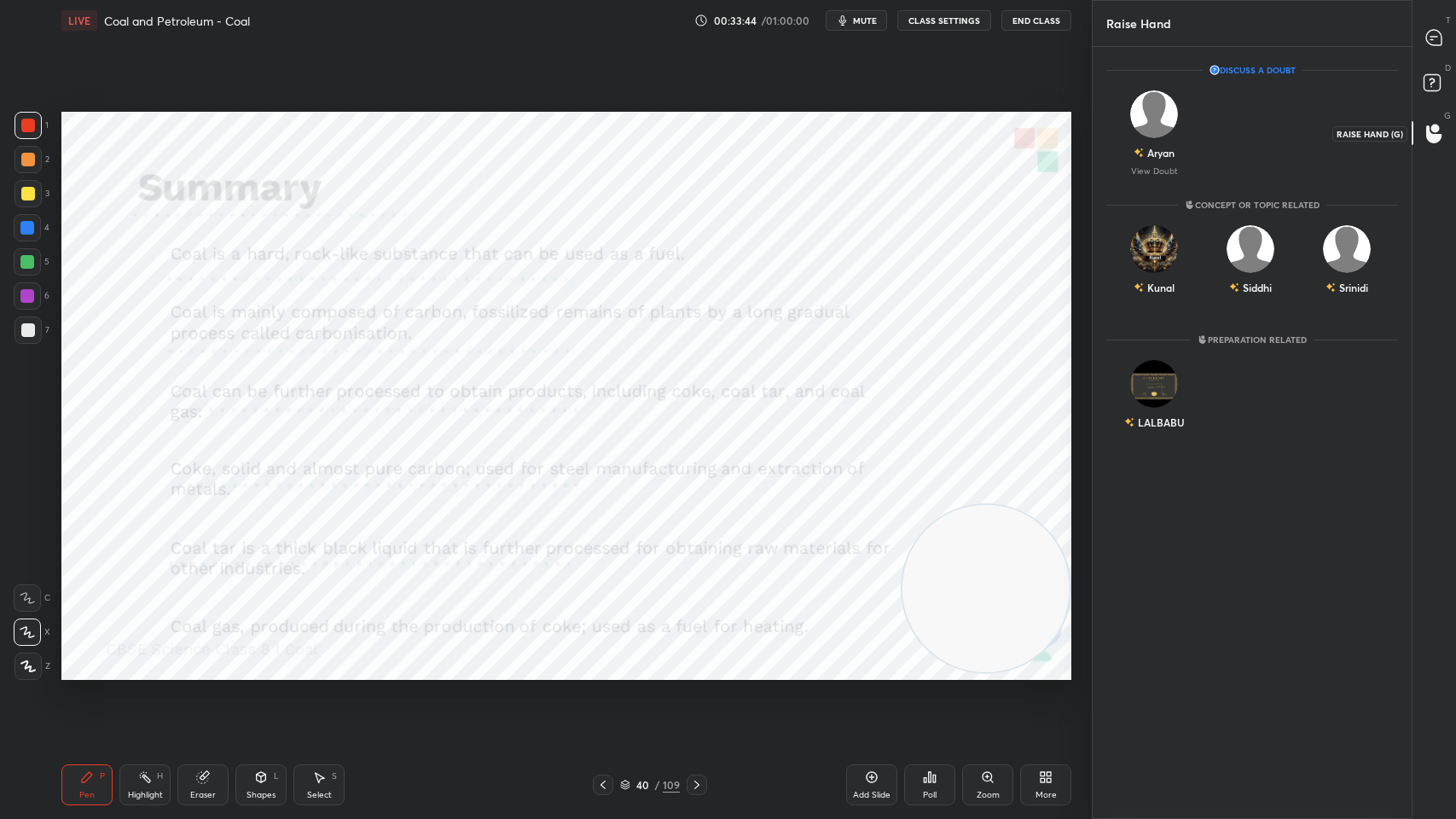
click at [1434, 92] on icon at bounding box center [1435, 86] width 31 height 31
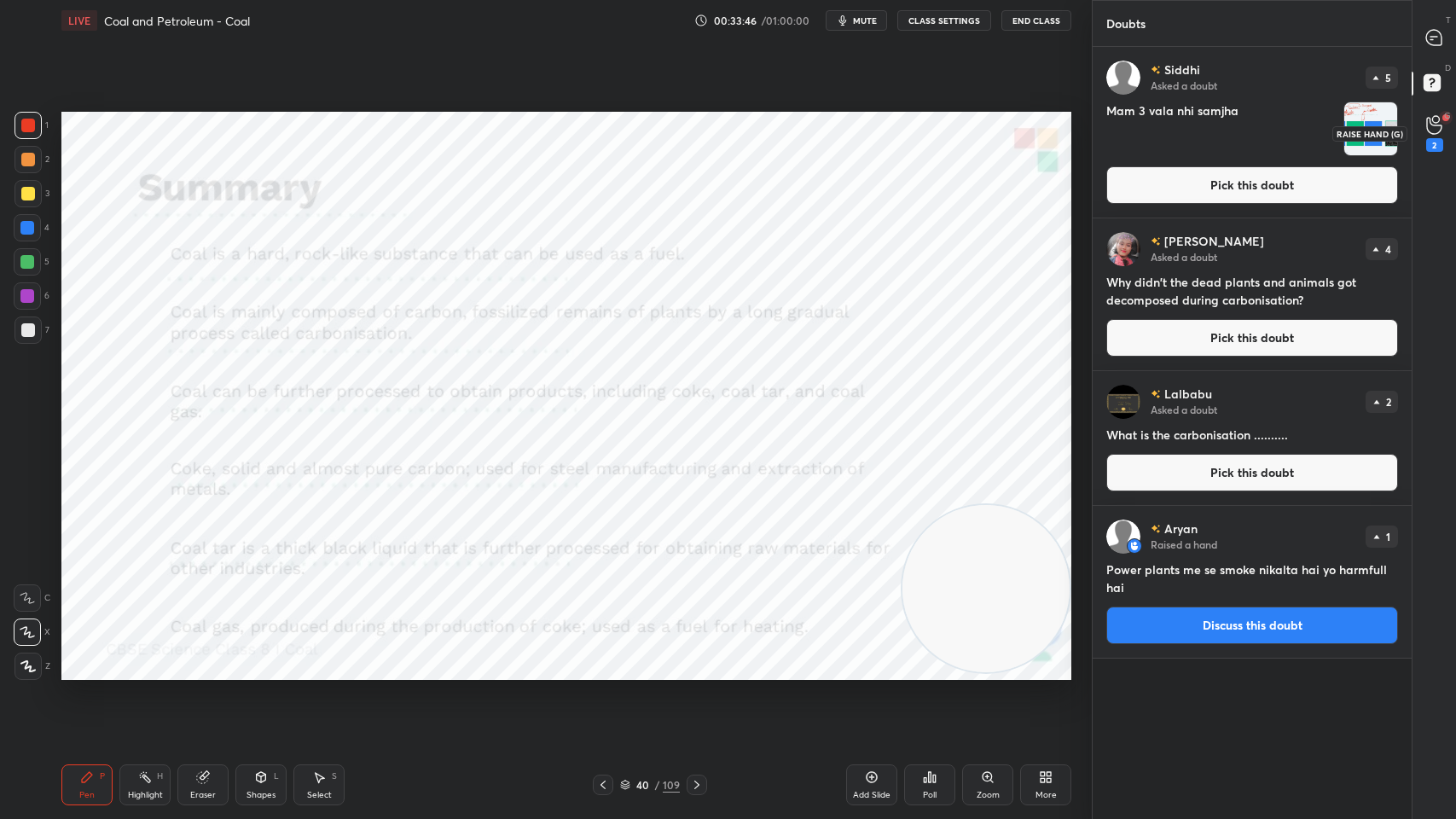
click at [1435, 122] on circle at bounding box center [1435, 119] width 6 height 6
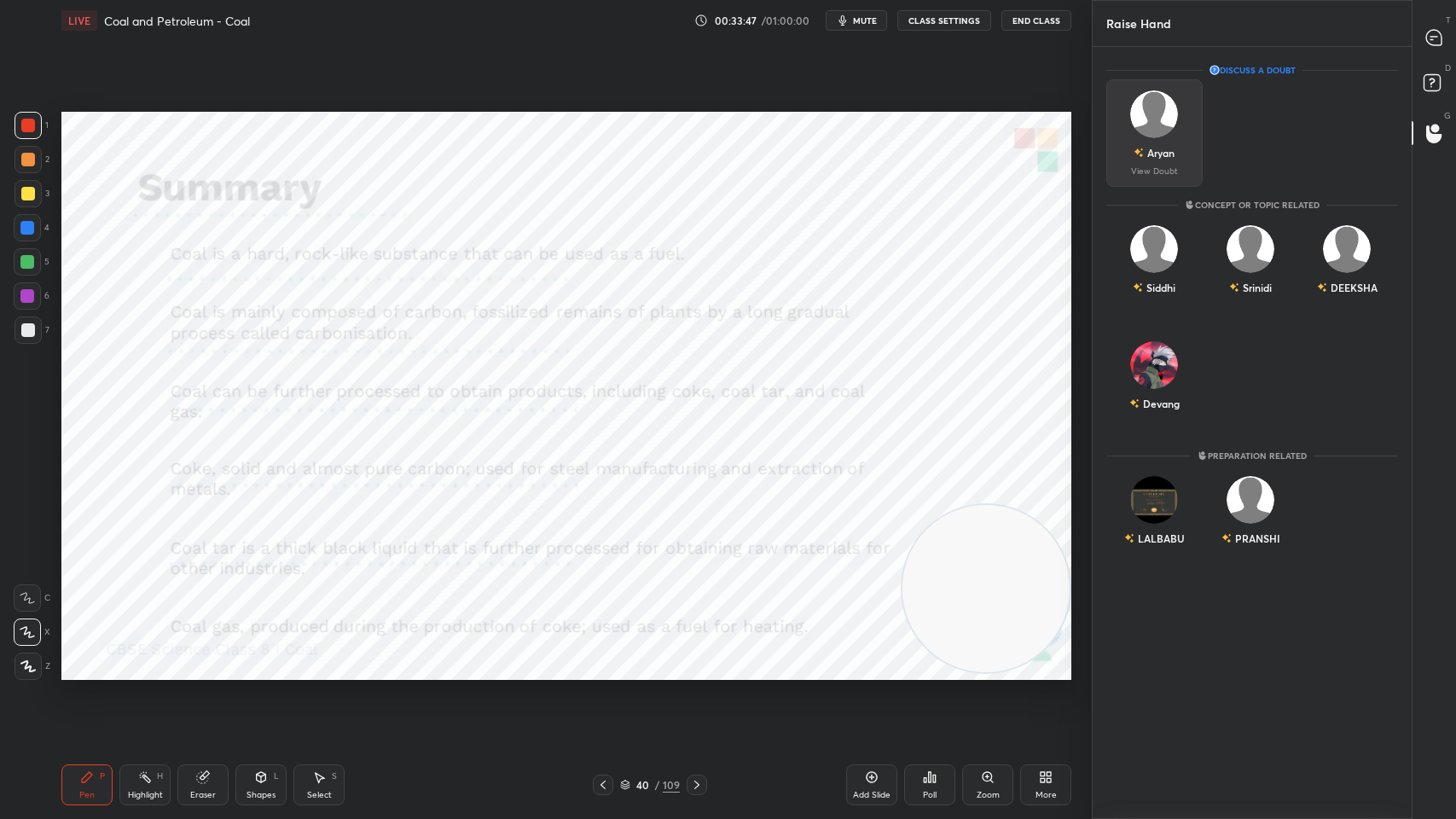
click at [1168, 144] on div "Aryan" at bounding box center [1154, 153] width 41 height 29
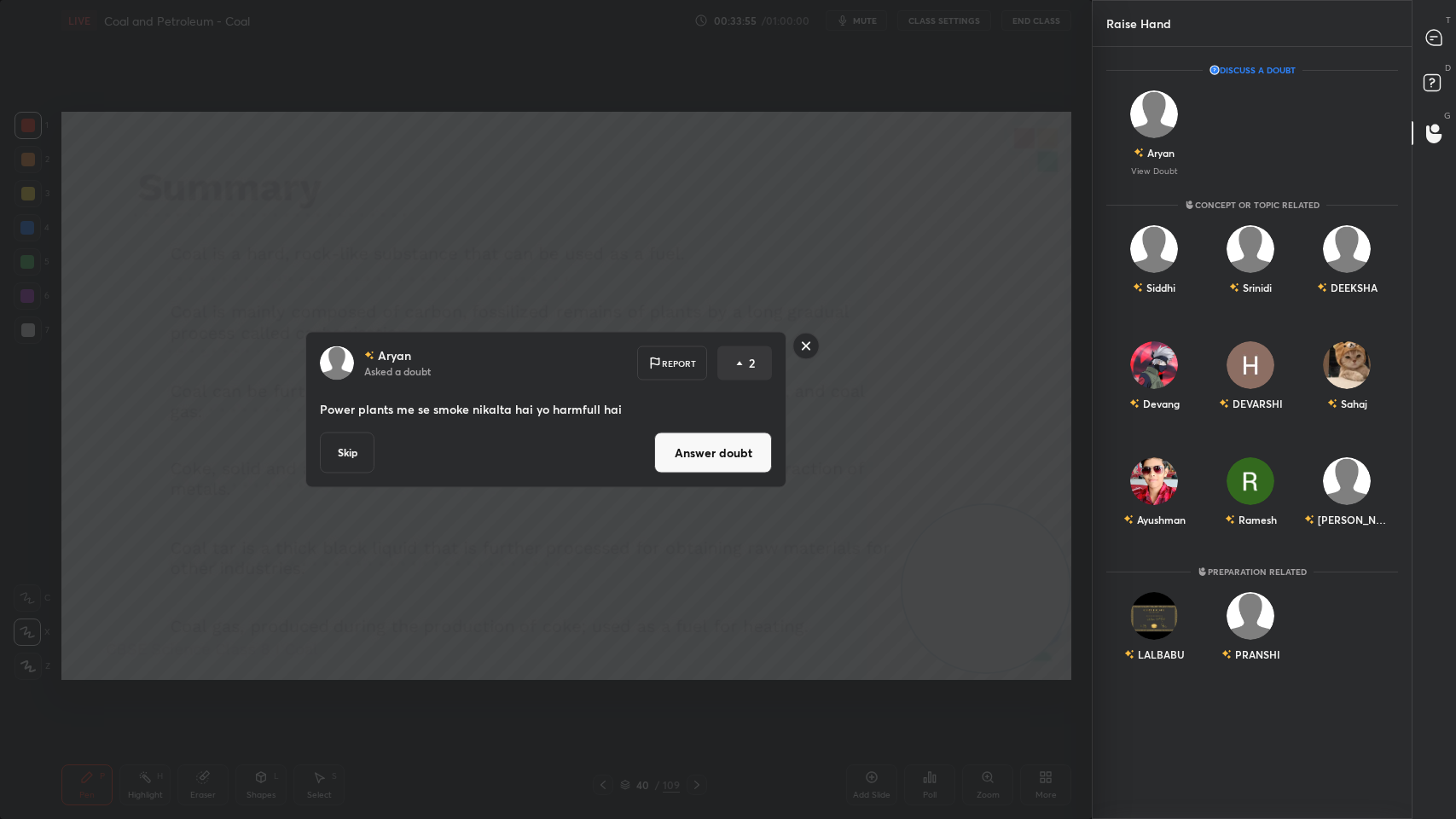
click at [720, 452] on button "Answer doubt" at bounding box center [713, 452] width 118 height 41
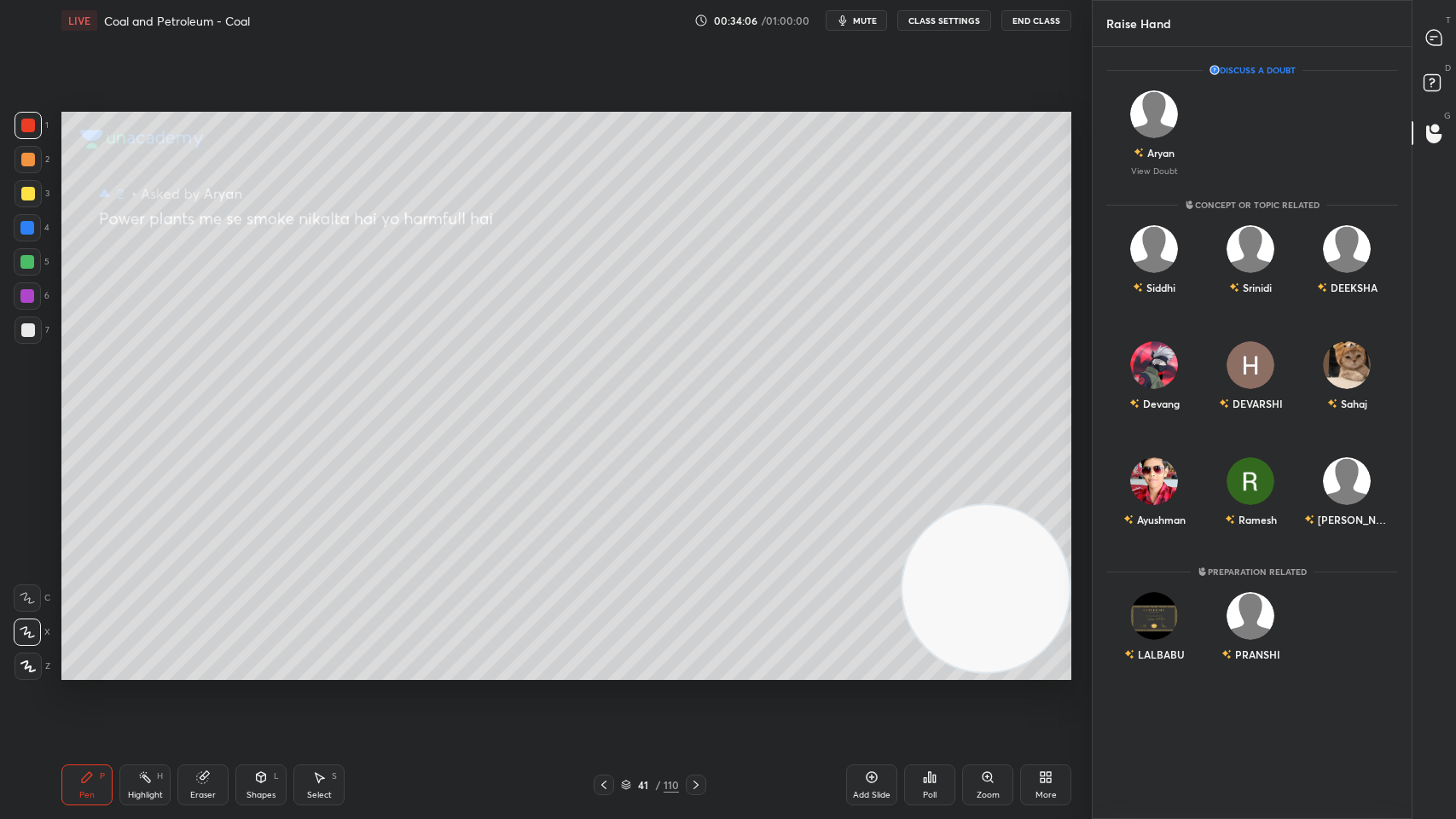
click at [1454, 131] on div "G Raise Hand (G)" at bounding box center [1434, 133] width 44 height 48
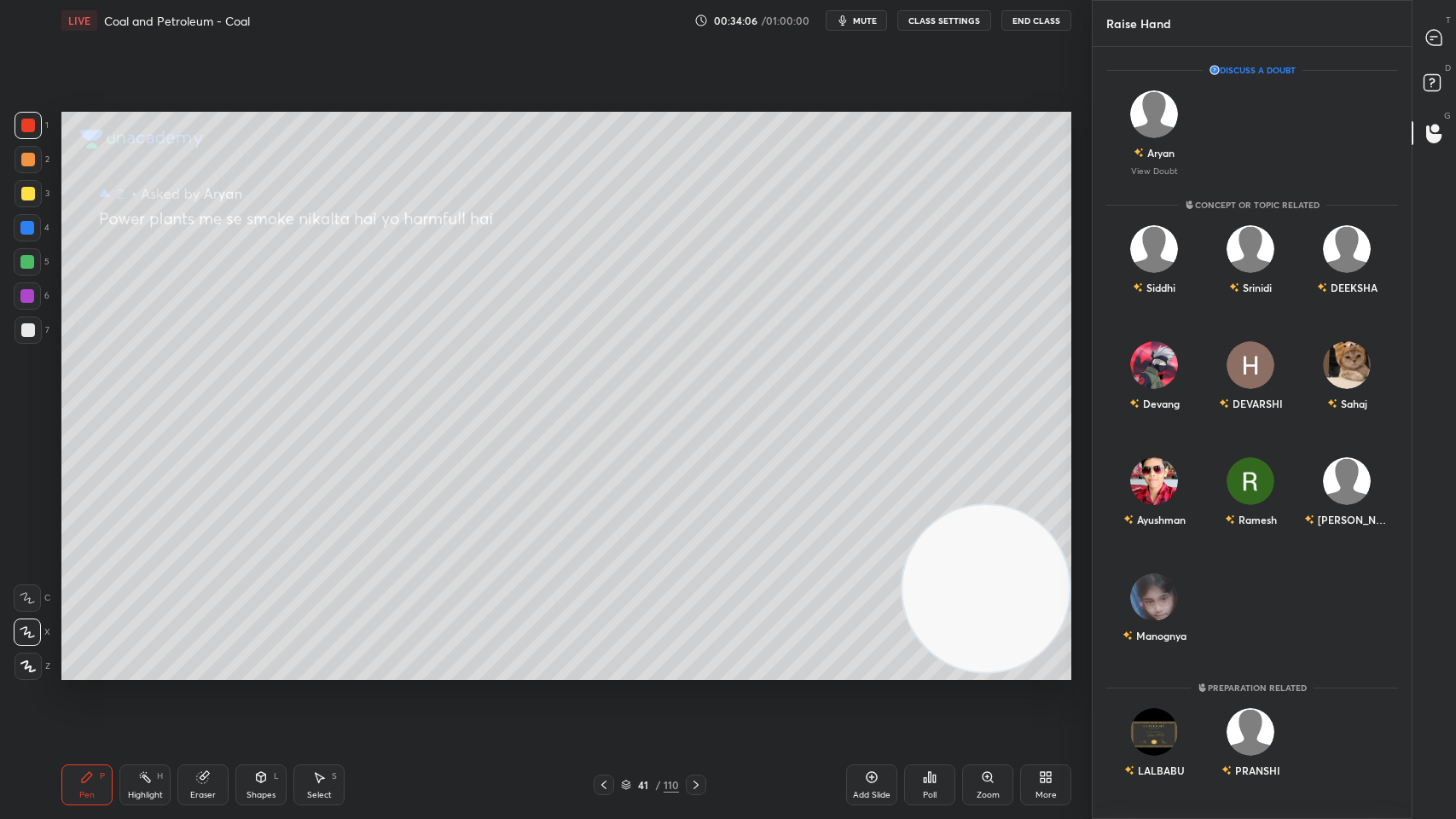
click at [1454, 94] on div "D Doubts (D)" at bounding box center [1434, 85] width 44 height 48
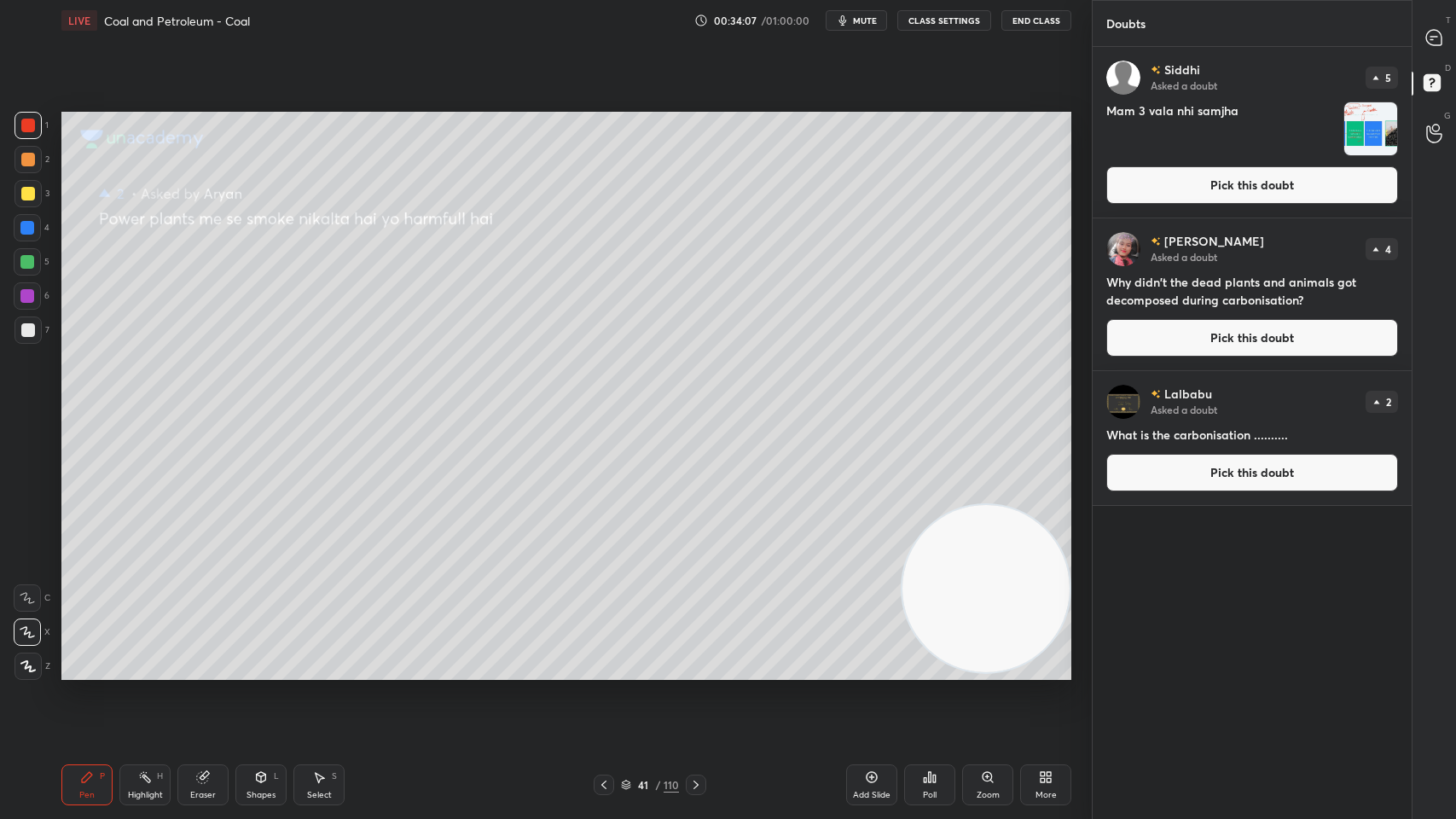
click at [1370, 194] on button "Pick this doubt" at bounding box center [1251, 185] width 292 height 37
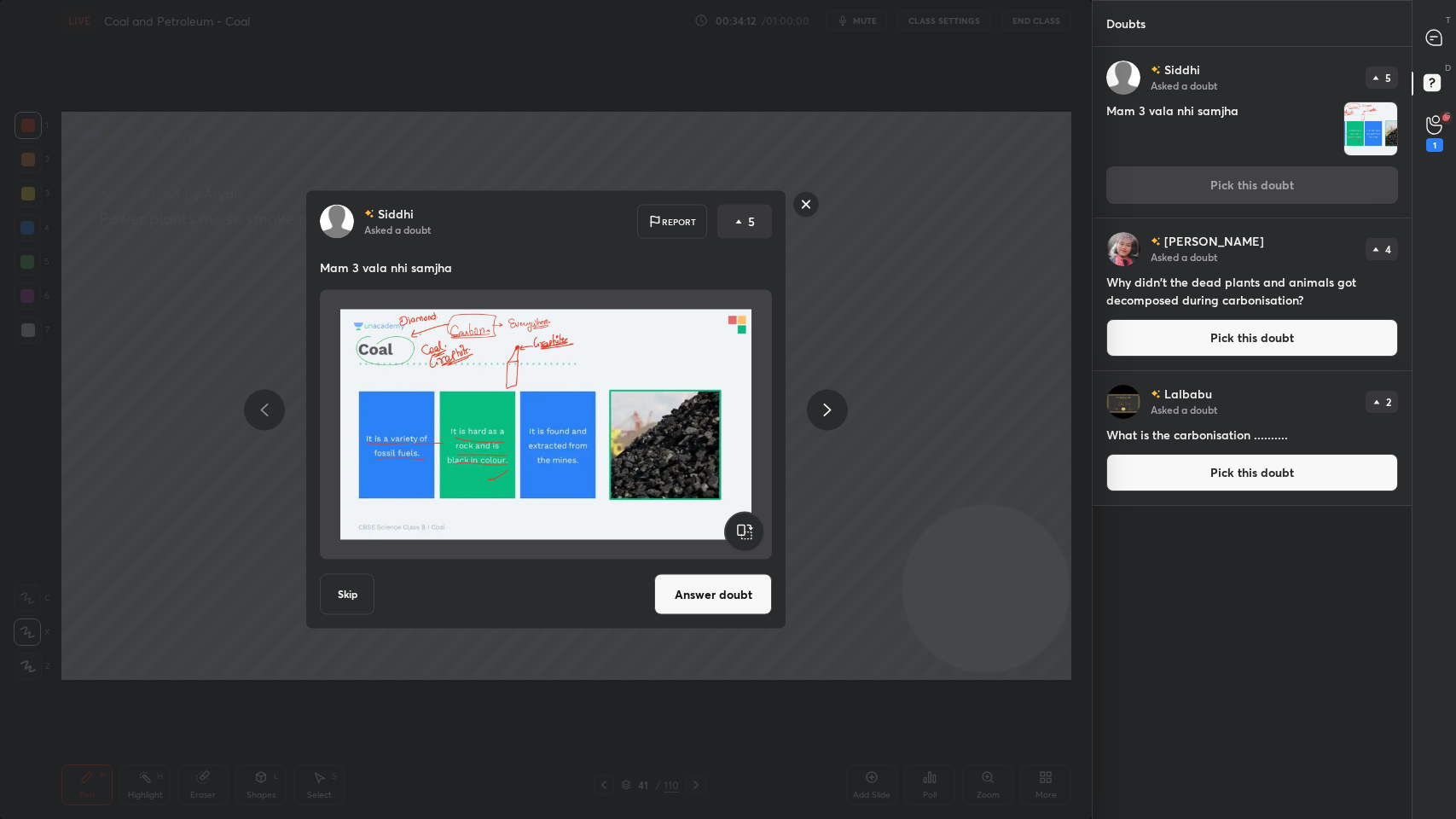
click at [689, 605] on button "Answer doubt" at bounding box center [713, 594] width 118 height 41
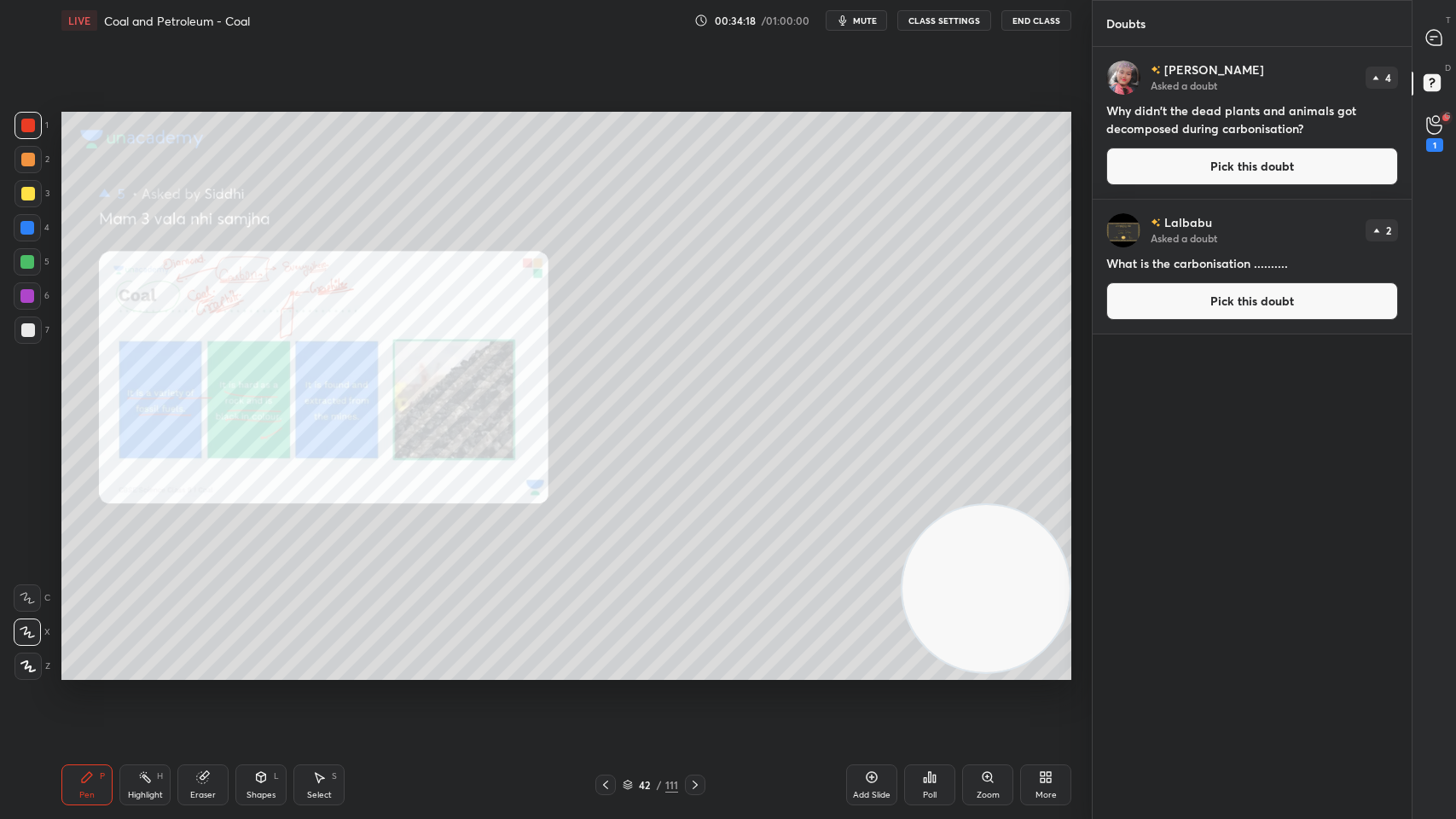
click at [990, 657] on div "Zoom" at bounding box center [988, 784] width 51 height 41
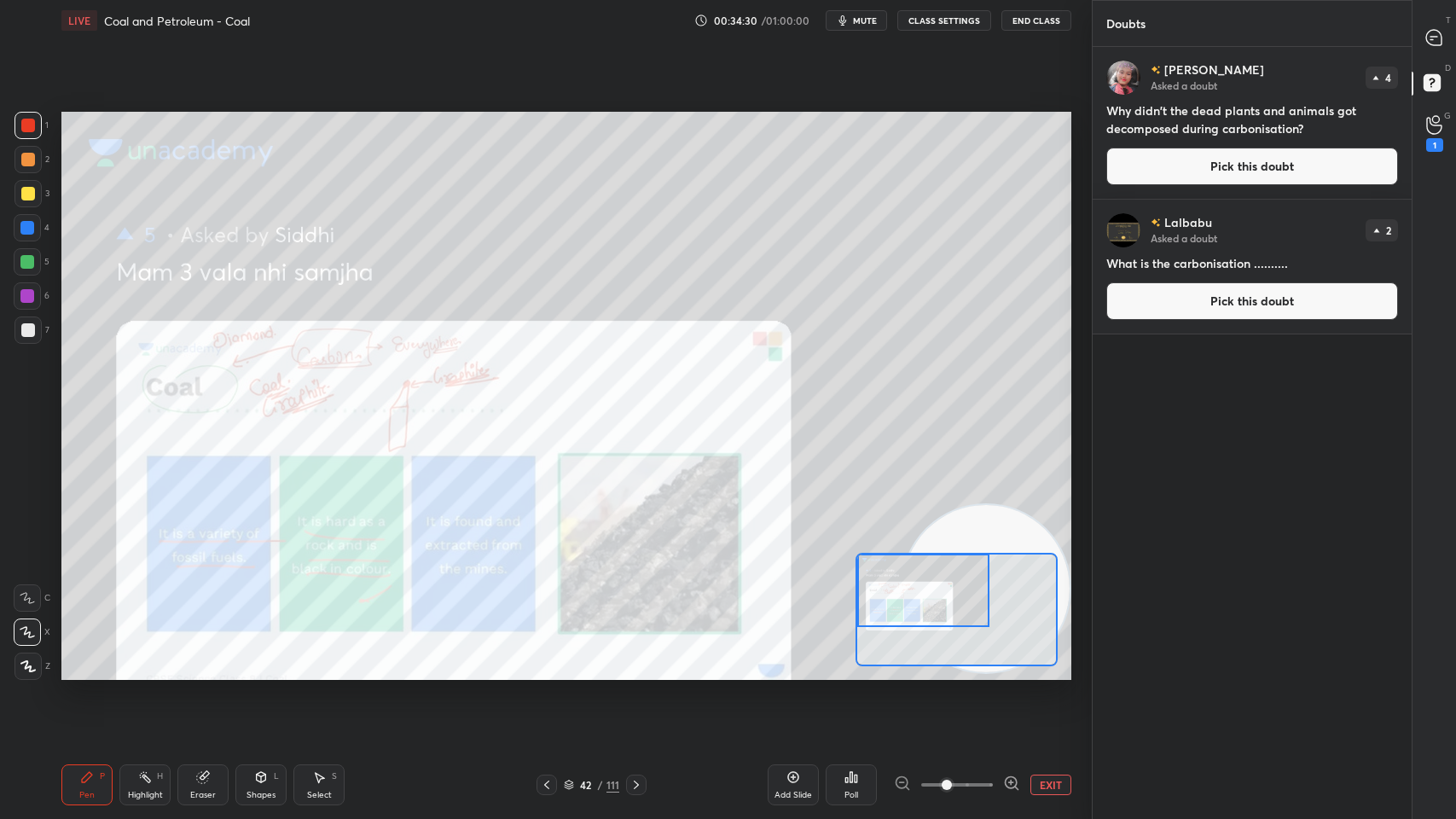
click at [1035, 657] on div "Add Slide Poll EXIT" at bounding box center [919, 784] width 303 height 96
click at [1044, 657] on button "EXIT" at bounding box center [1050, 784] width 41 height 20
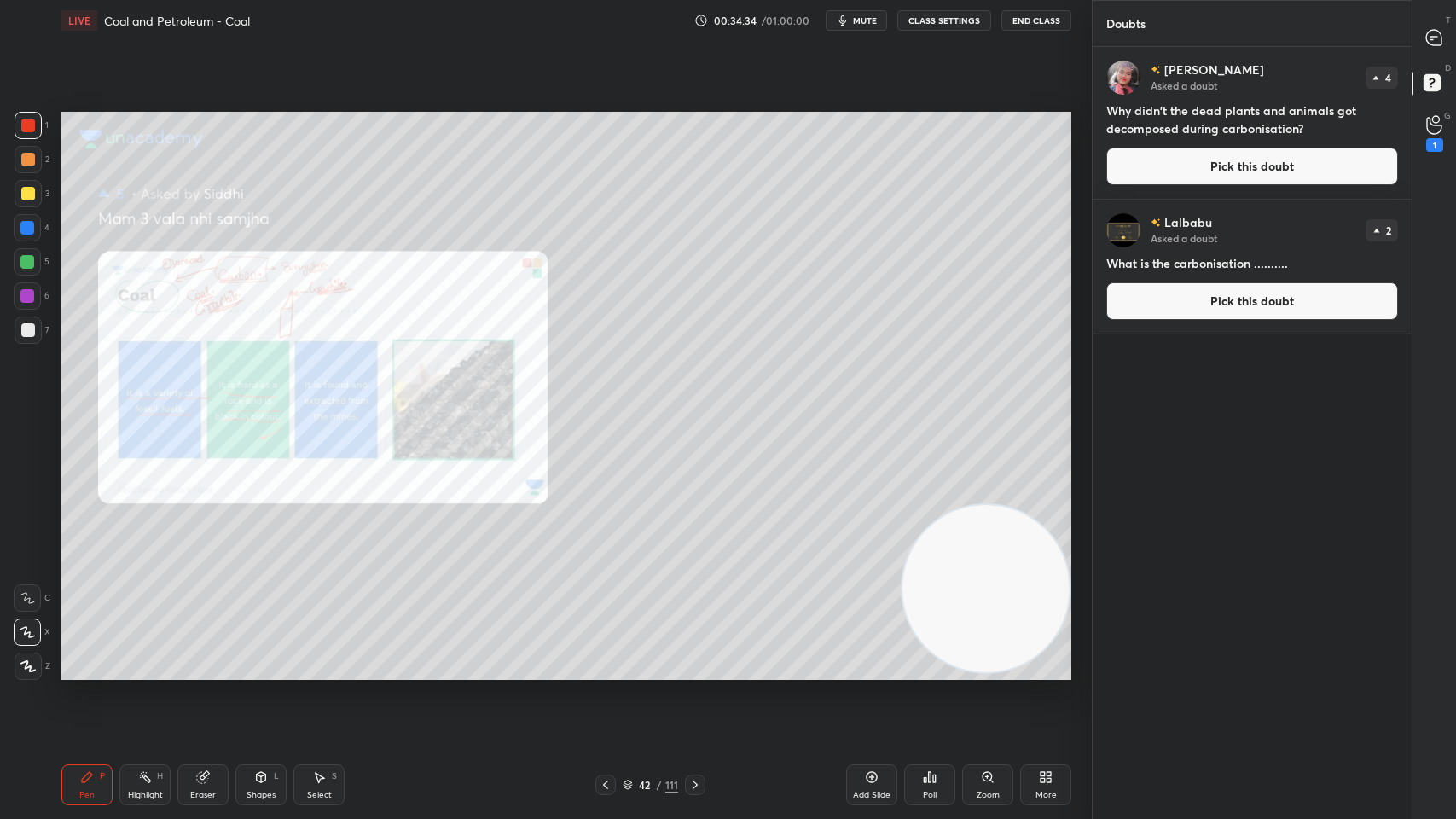
click at [1221, 171] on button "Pick this doubt" at bounding box center [1251, 165] width 292 height 37
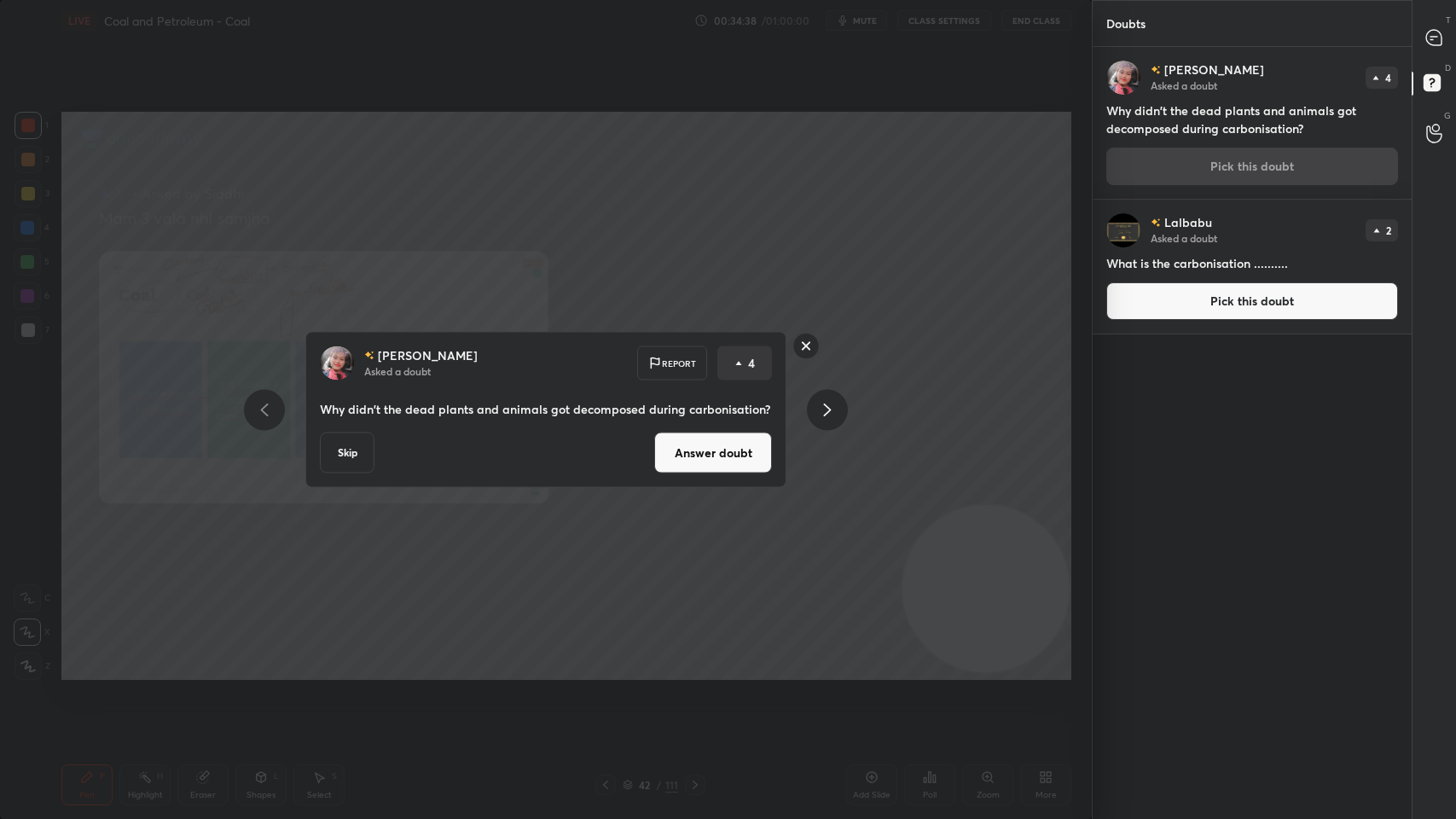
click at [742, 454] on button "Answer doubt" at bounding box center [713, 452] width 118 height 41
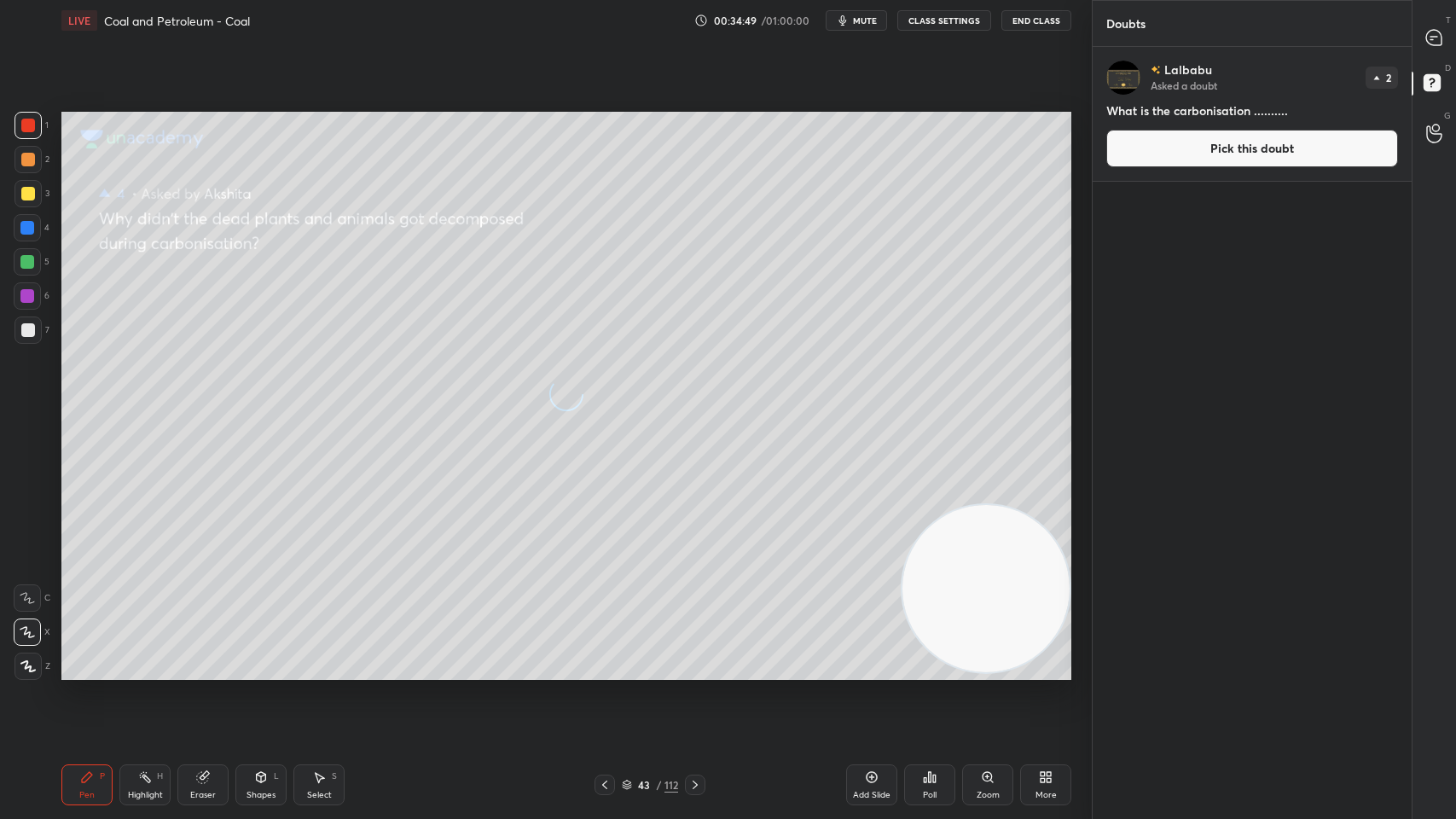
click at [1433, 52] on div at bounding box center [1434, 37] width 34 height 31
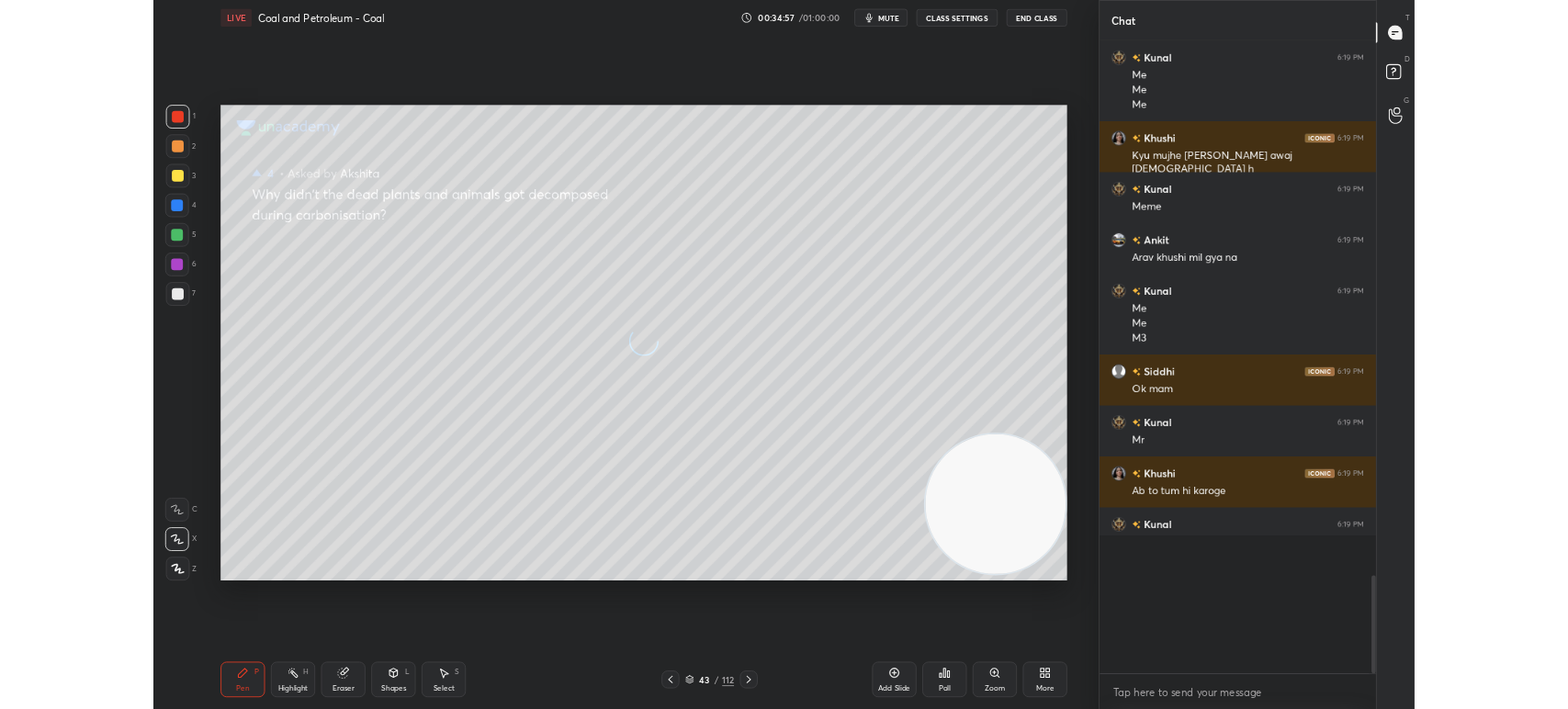
scroll to position [7, 6]
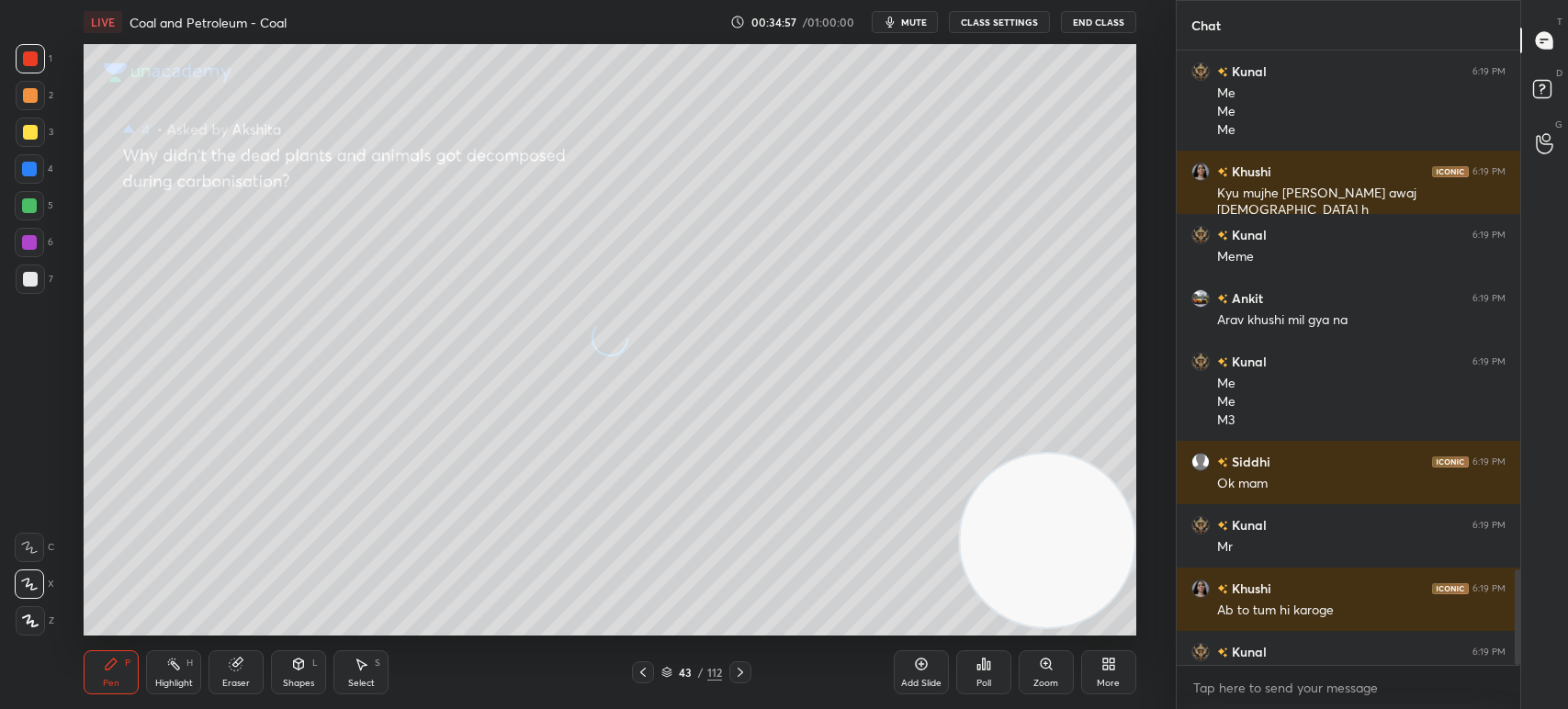
type textarea "x"
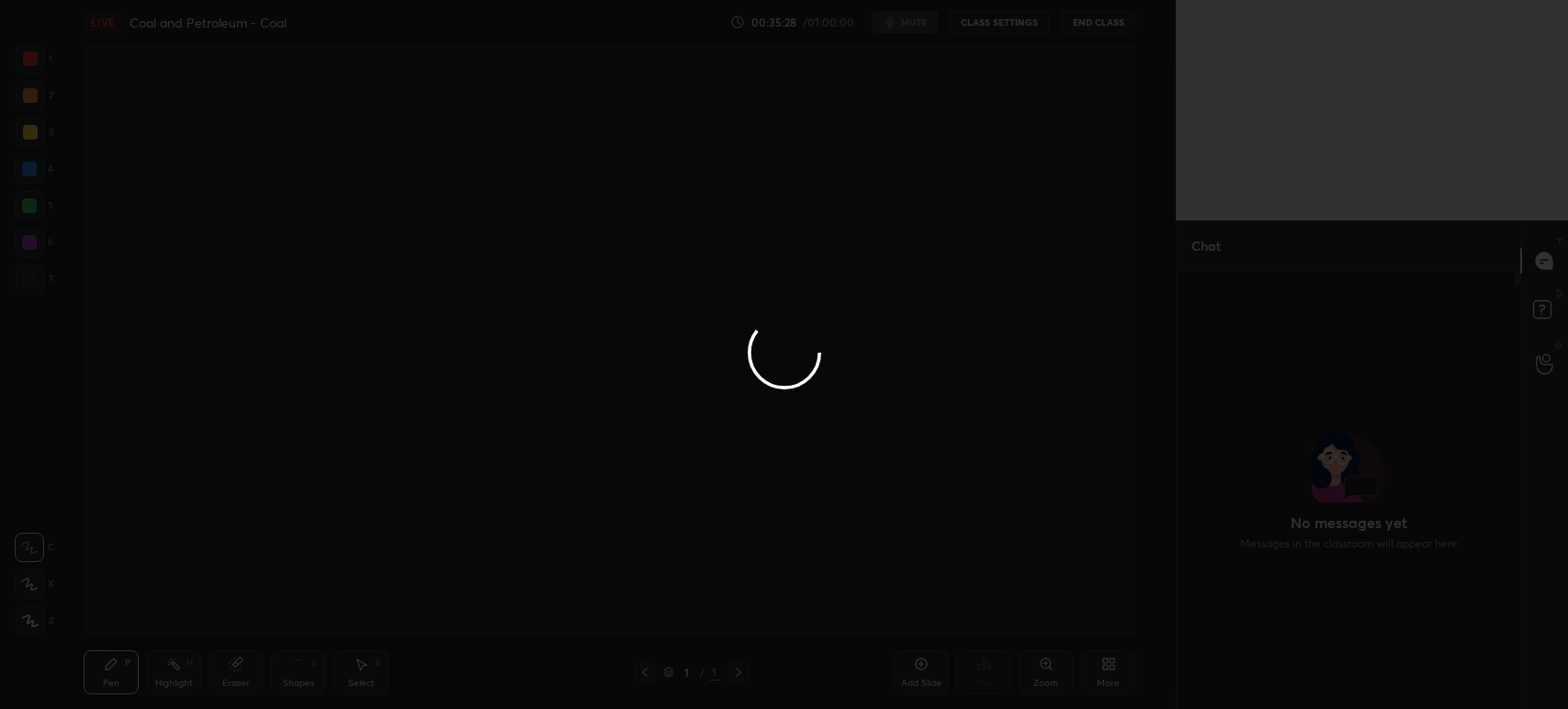
scroll to position [592, 1102]
click at [906, 33] on div at bounding box center [784, 354] width 1568 height 709
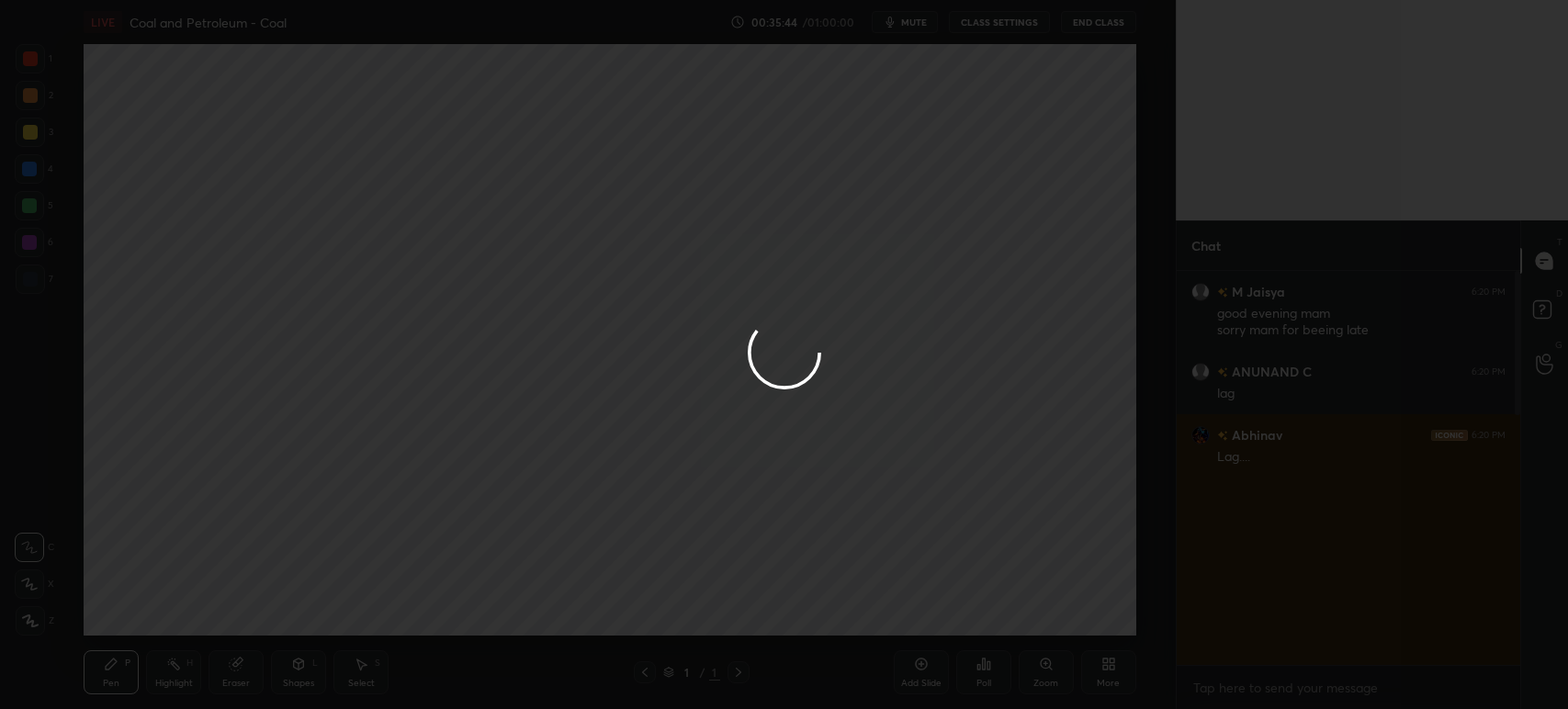
click at [1106, 666] on div at bounding box center [784, 354] width 1568 height 709
click at [1108, 666] on div at bounding box center [784, 354] width 1568 height 709
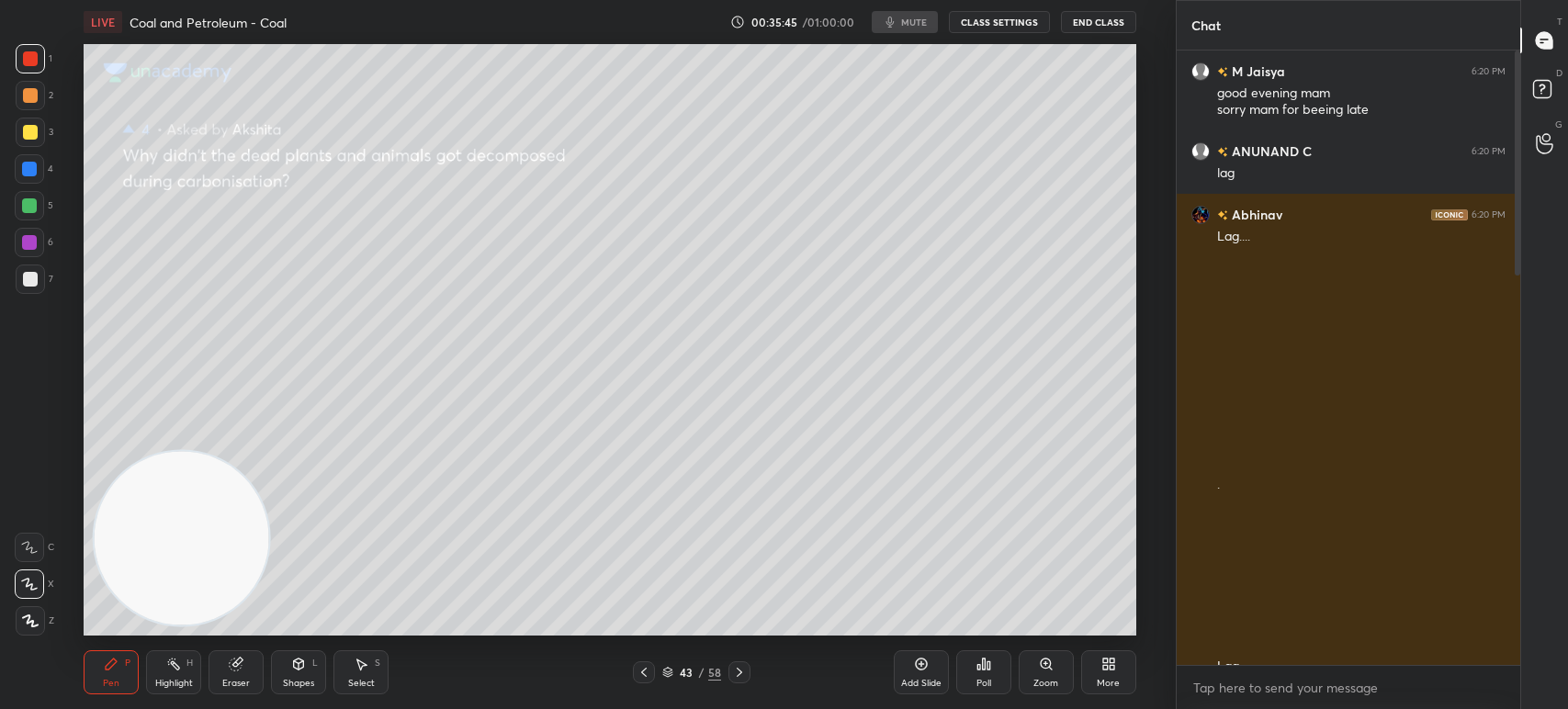
click at [1109, 669] on icon at bounding box center [1111, 668] width 5 height 5
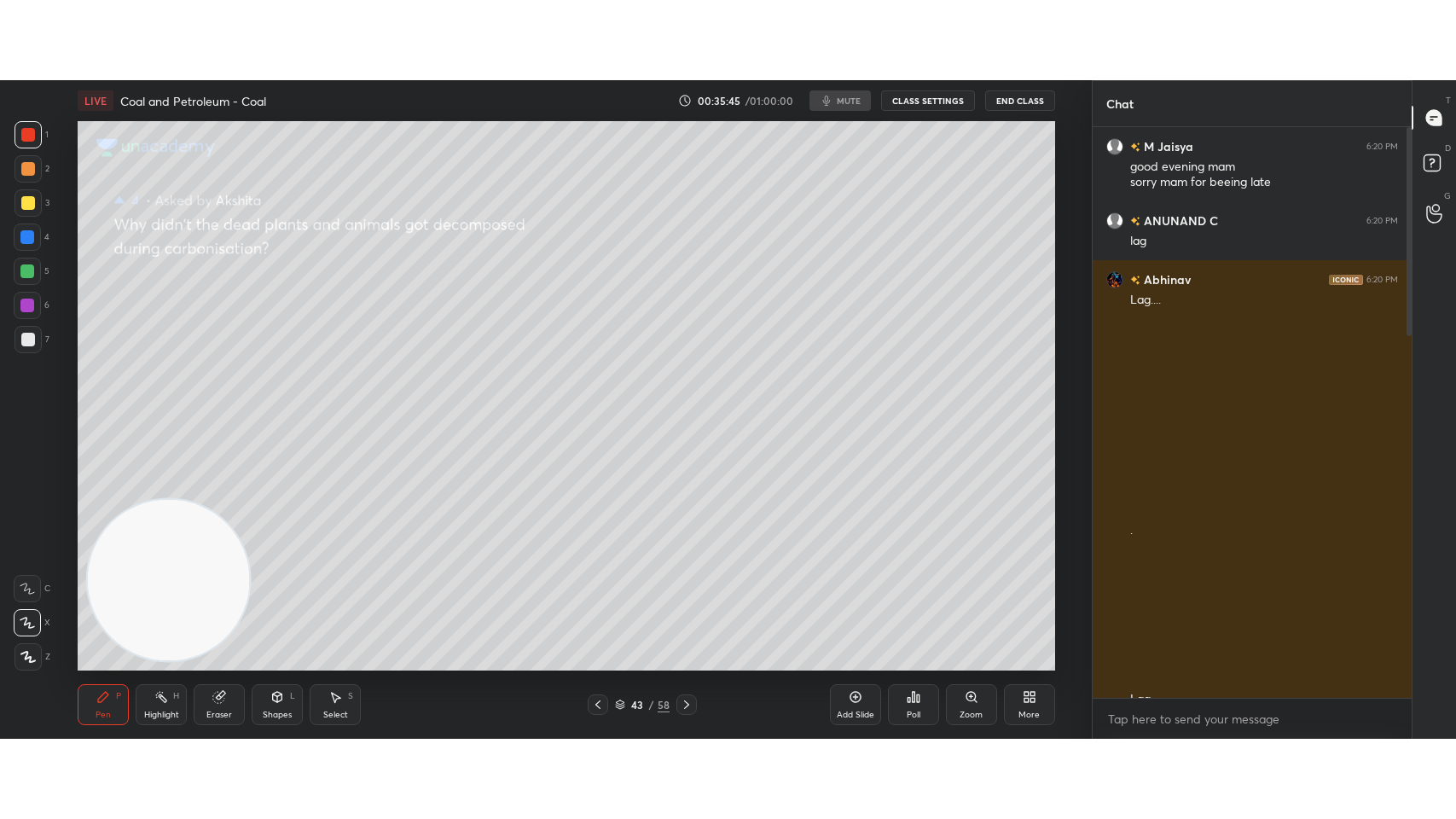
scroll to position [607, 314]
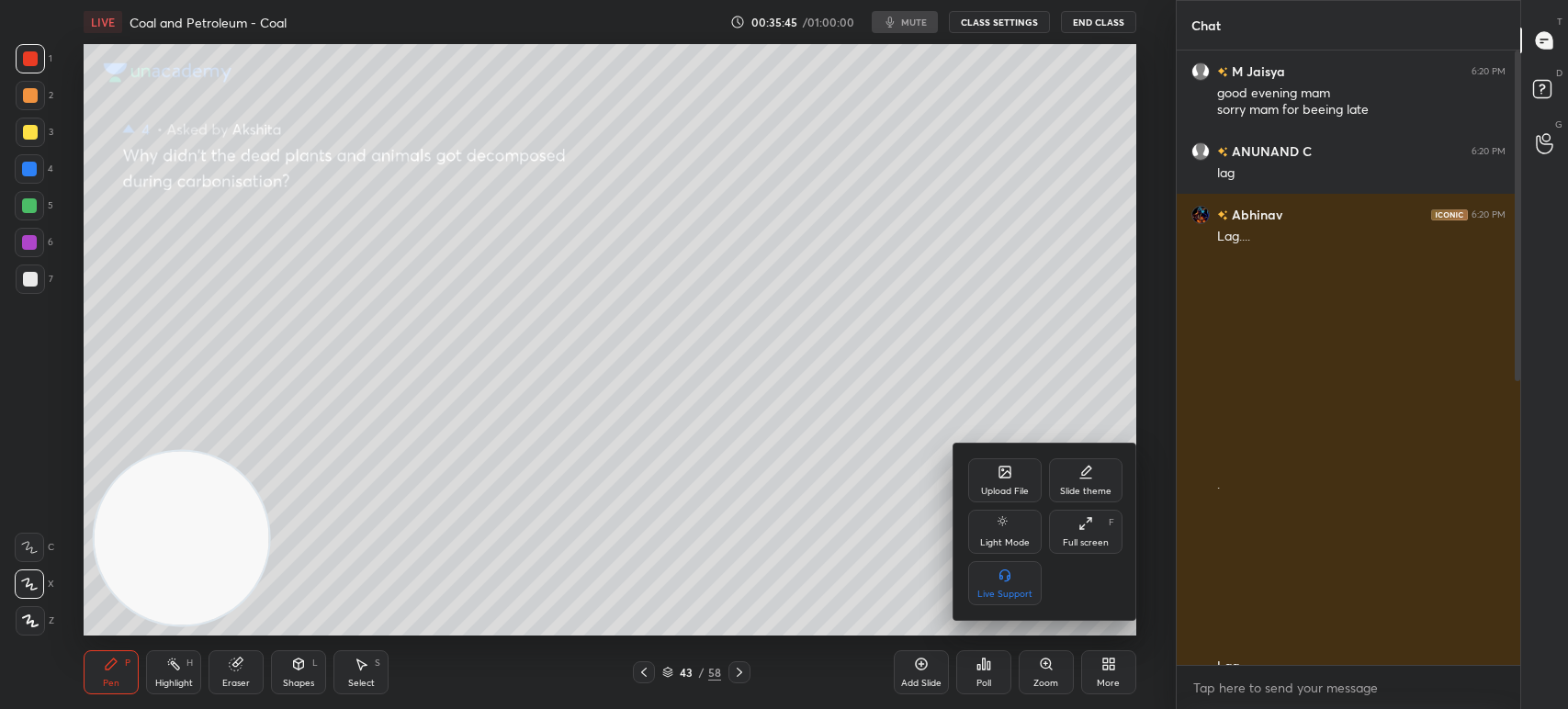
click at [1114, 668] on div at bounding box center [784, 354] width 1568 height 709
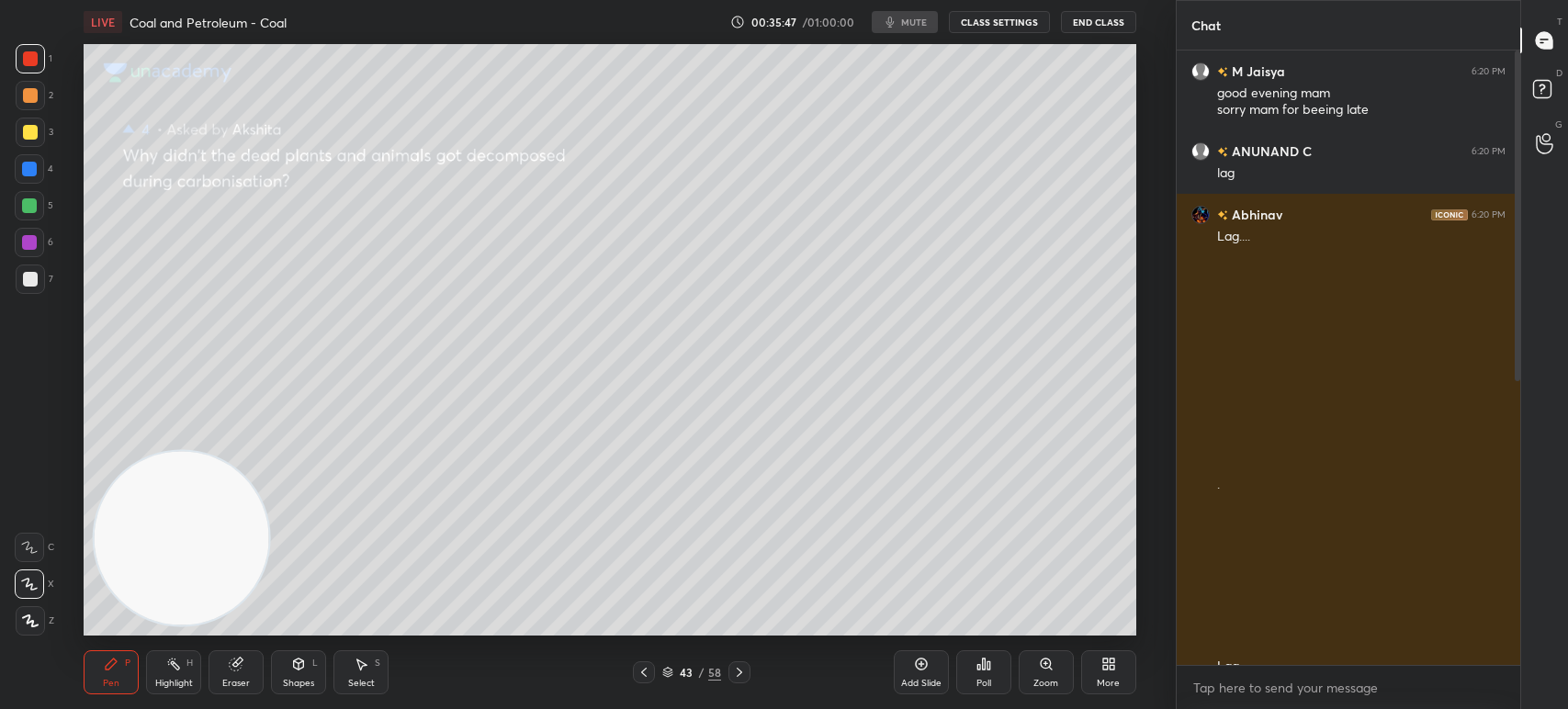
click at [904, 23] on div "00:35:47 / 01:00:00 mute CLASS SETTINGS End Class" at bounding box center [933, 22] width 406 height 22
click at [912, 21] on div "00:35:47 / 01:00:00 mute CLASS SETTINGS End Class" at bounding box center [933, 22] width 406 height 22
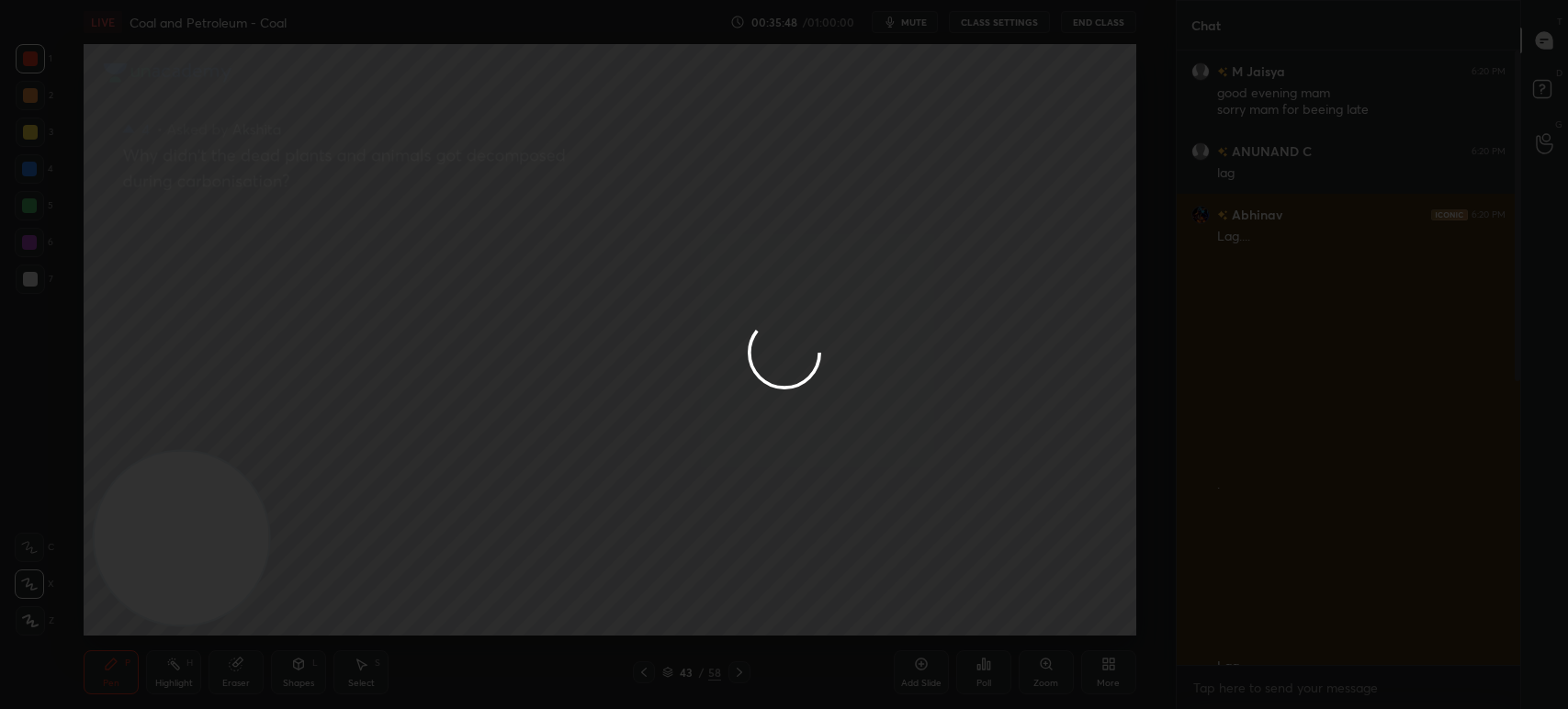
click at [918, 24] on div at bounding box center [784, 354] width 1568 height 709
click at [916, 25] on div at bounding box center [784, 354] width 1568 height 709
click at [916, 26] on div at bounding box center [784, 354] width 1568 height 709
click at [912, 25] on div at bounding box center [784, 354] width 1568 height 709
click at [917, 24] on span "mute" at bounding box center [913, 22] width 26 height 13
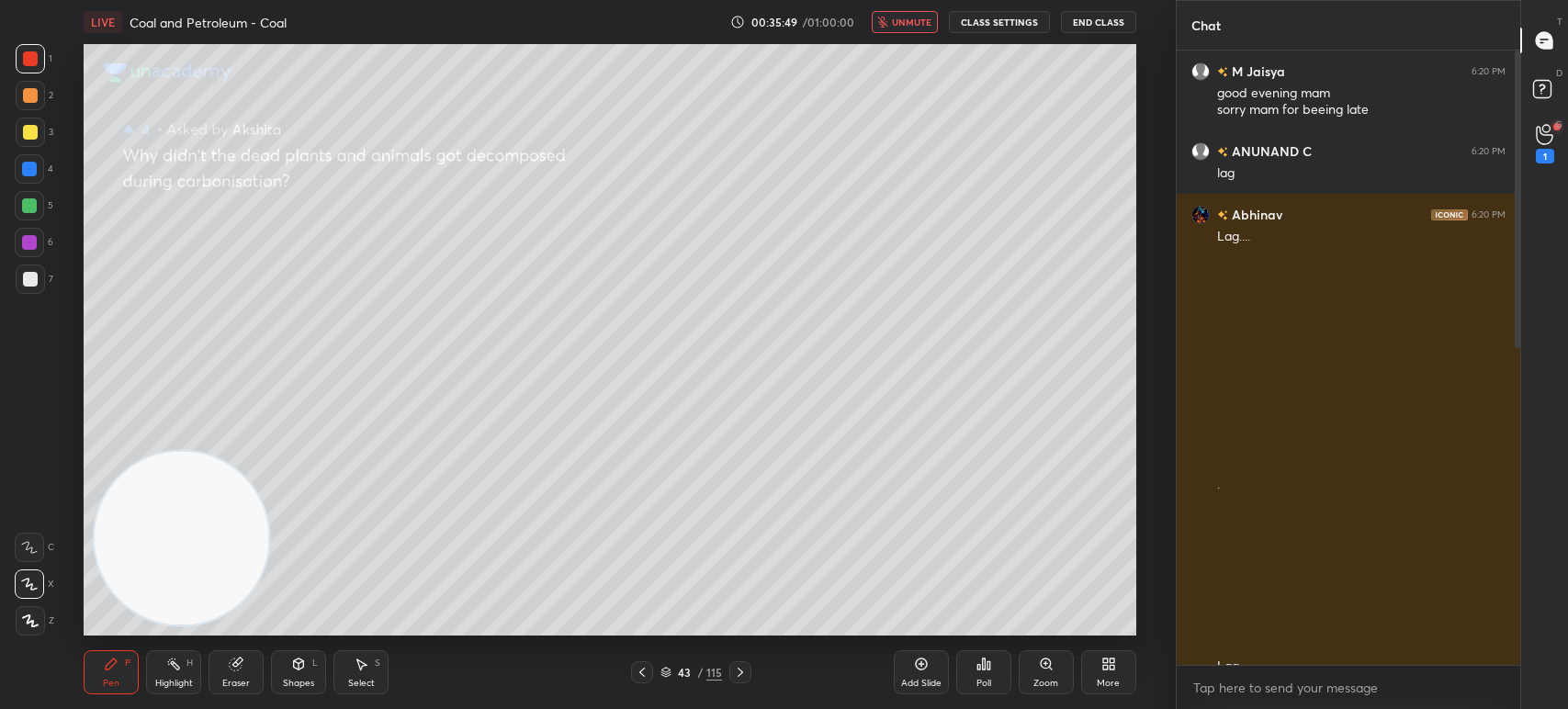
click at [918, 23] on span "unmute" at bounding box center [911, 22] width 39 height 13
click at [923, 21] on span "mute" at bounding box center [913, 22] width 26 height 13
click at [1111, 682] on div "More" at bounding box center [1107, 683] width 23 height 9
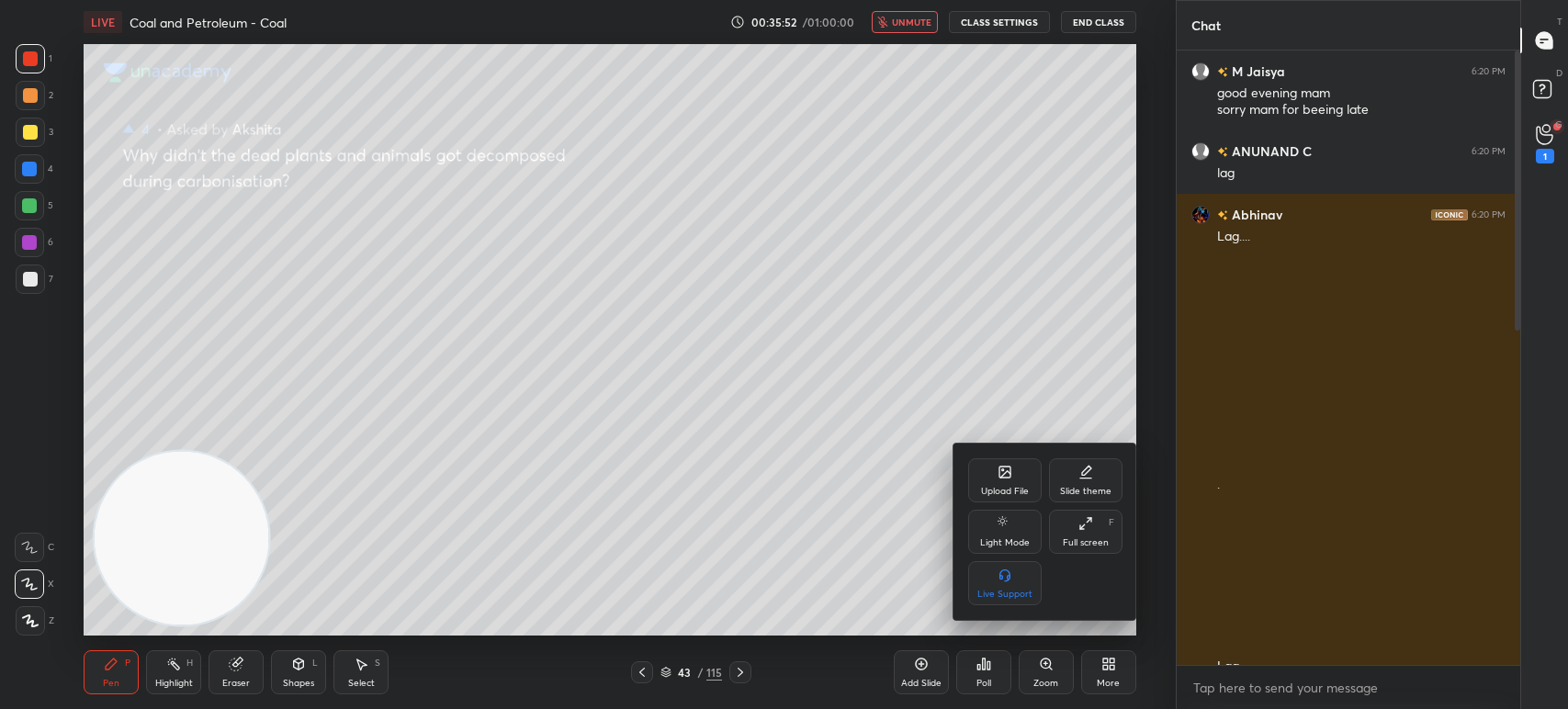
click at [1092, 539] on div "Full screen" at bounding box center [1086, 543] width 46 height 9
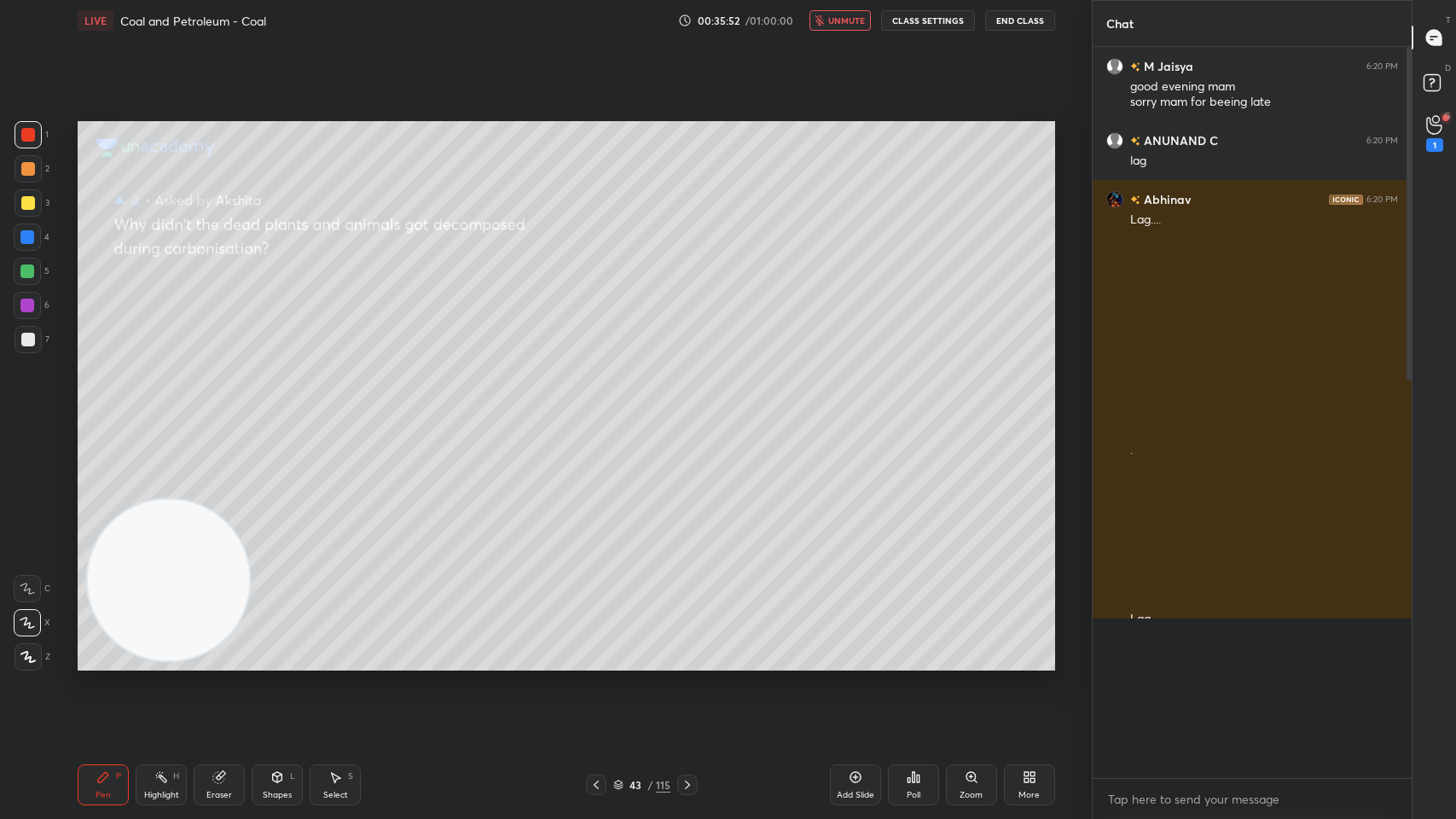
scroll to position [768, 314]
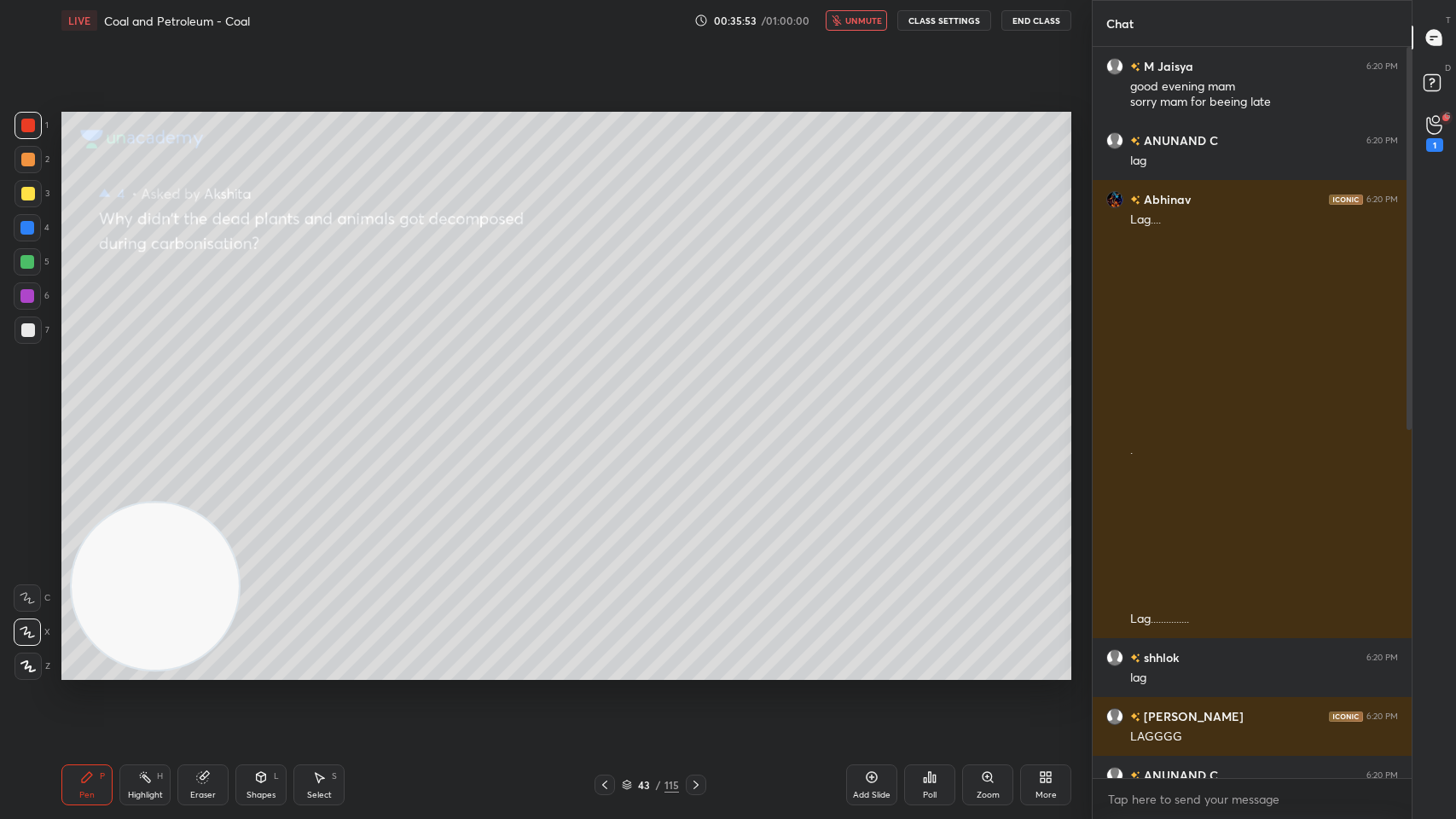
click at [866, 24] on span "unmute" at bounding box center [864, 20] width 37 height 12
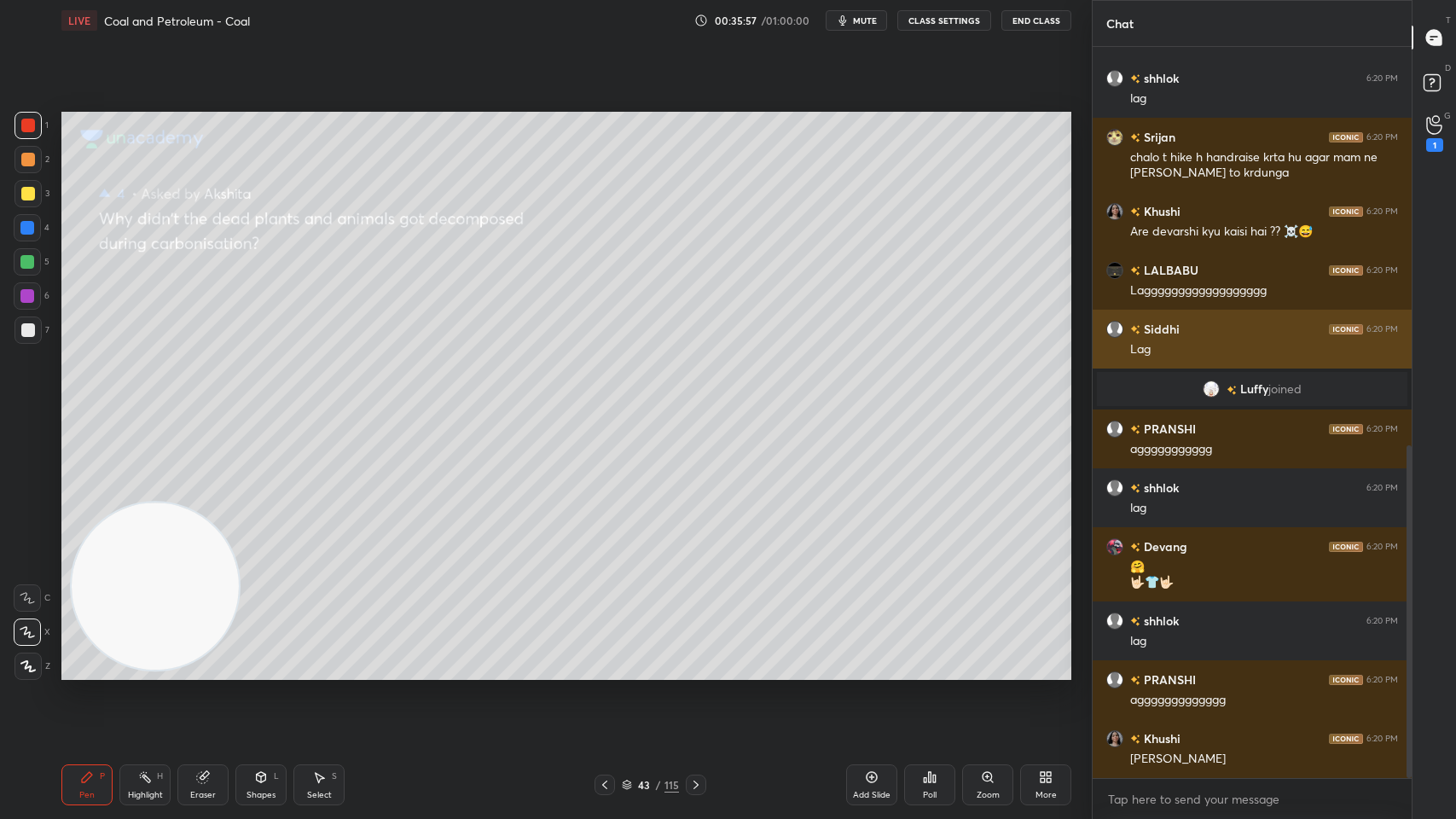
scroll to position [873, 0]
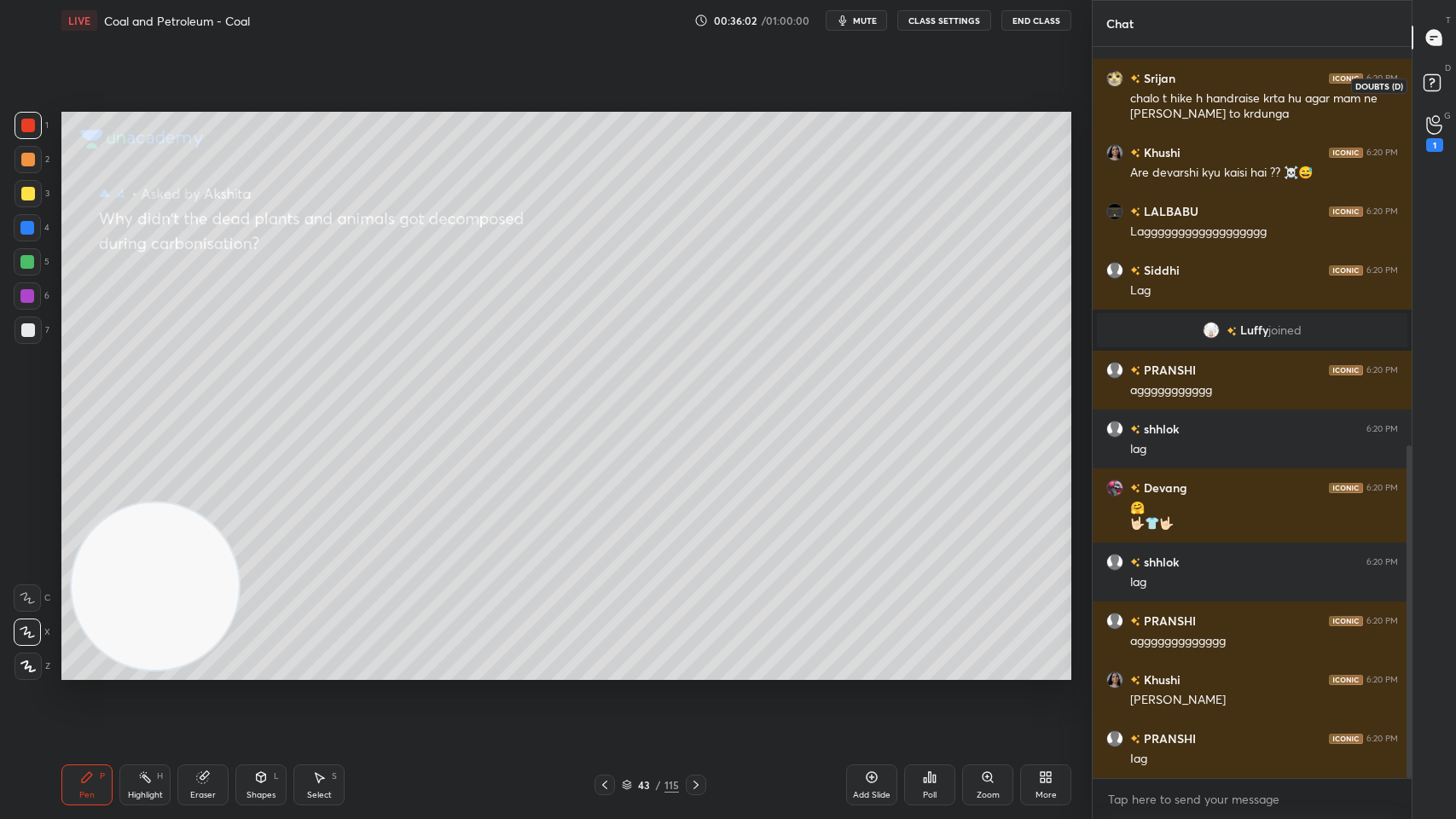
click at [1433, 84] on rect at bounding box center [1431, 83] width 16 height 16
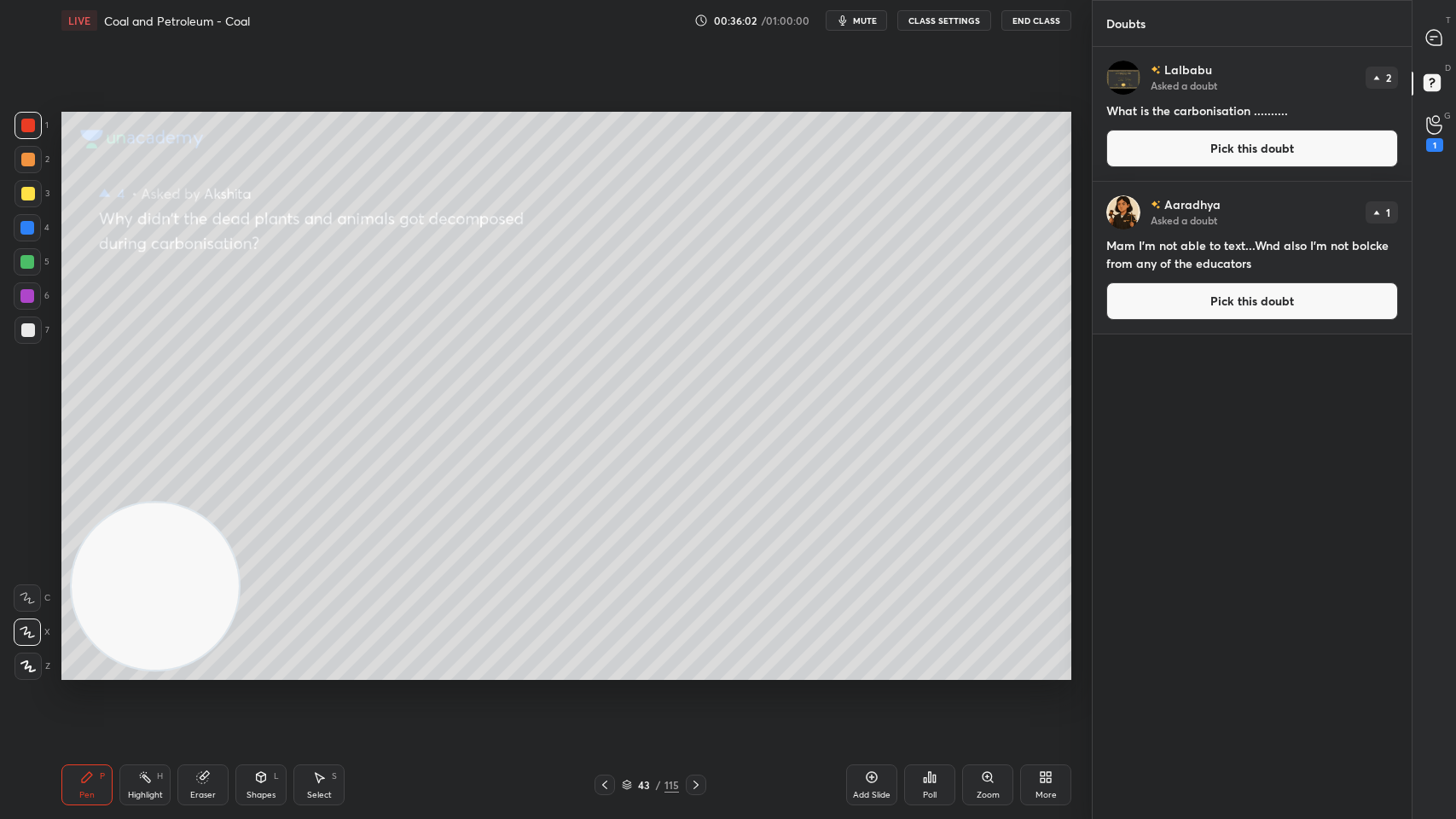
click at [1310, 164] on button "Pick this doubt" at bounding box center [1251, 148] width 292 height 37
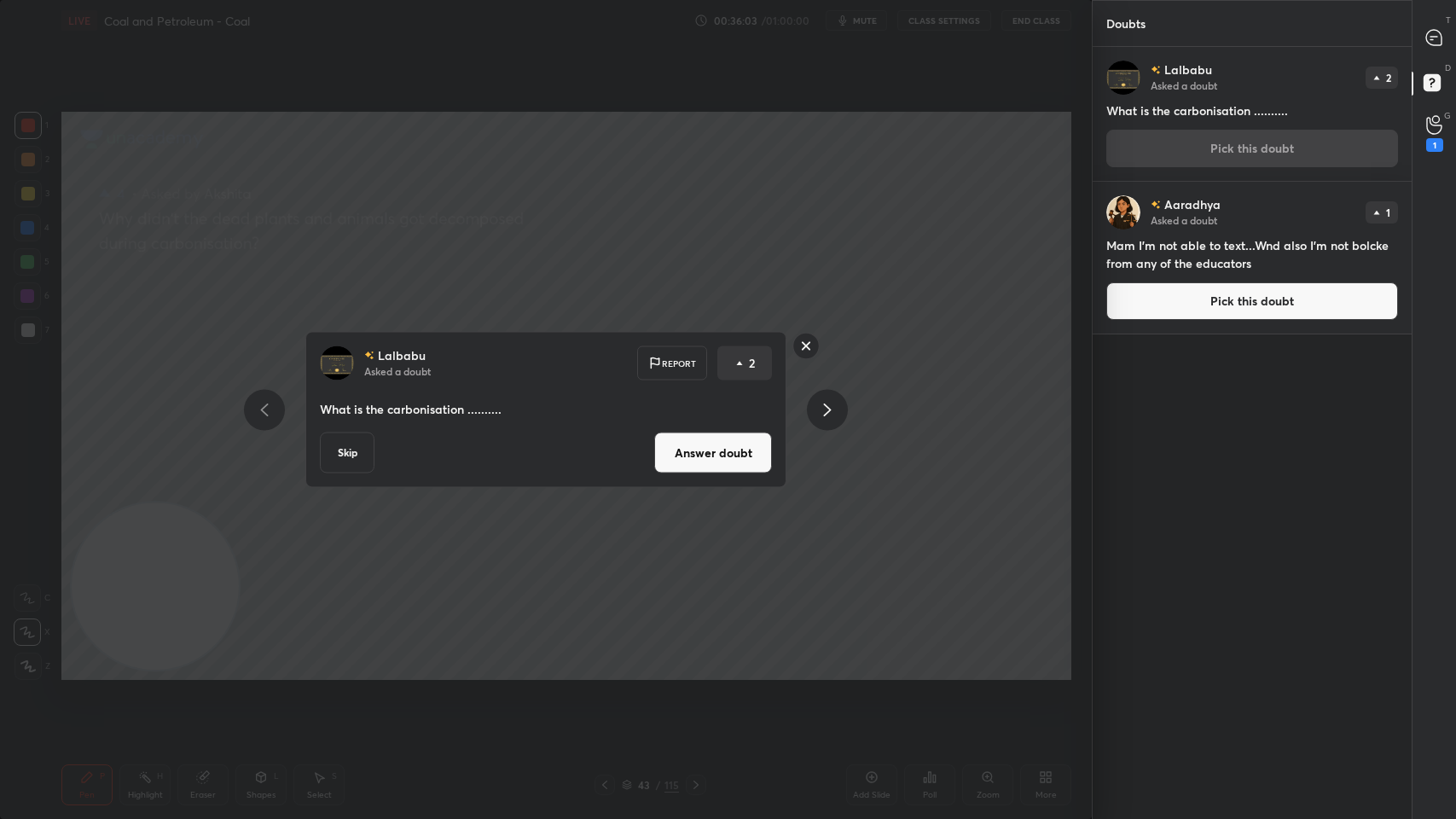
click at [791, 456] on div "[PERSON_NAME] Asked a doubt Report 2 What is the carbonisation .......... Skip …" at bounding box center [545, 410] width 644 height 156
click at [763, 453] on button "Answer doubt" at bounding box center [713, 452] width 118 height 41
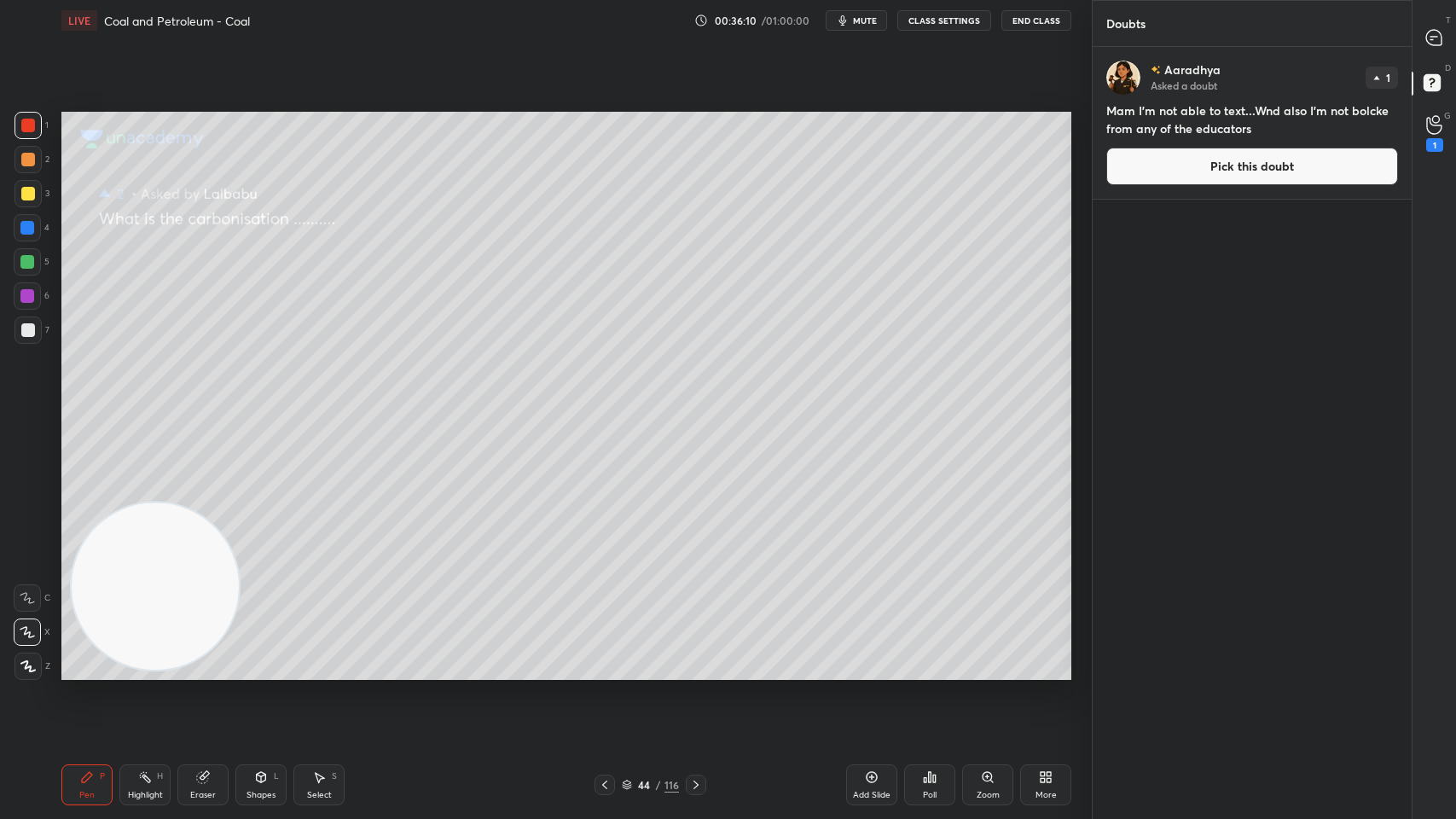
click at [1237, 185] on button "Pick this doubt" at bounding box center [1251, 165] width 292 height 37
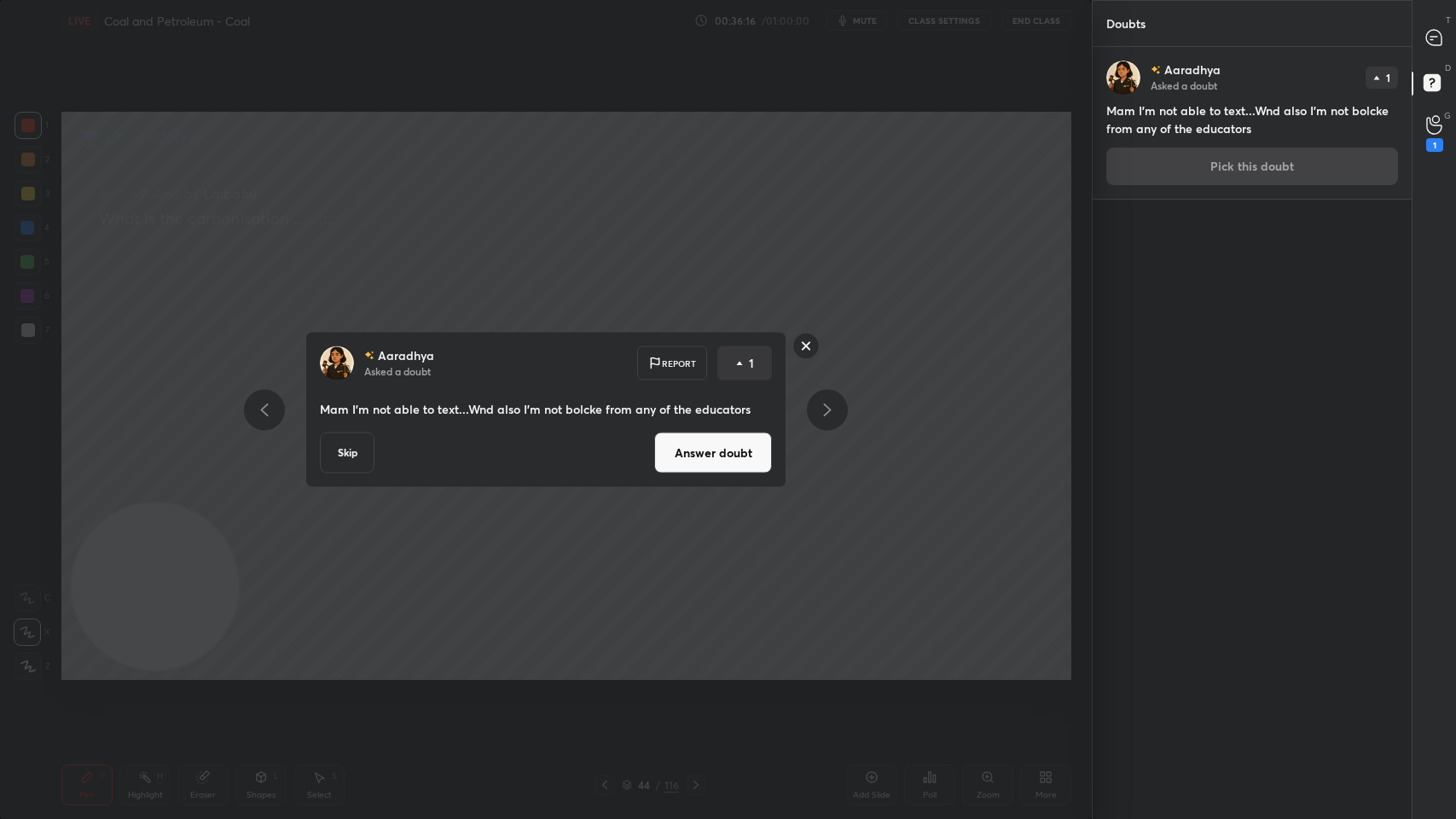
click at [675, 465] on button "Answer doubt" at bounding box center [713, 452] width 118 height 41
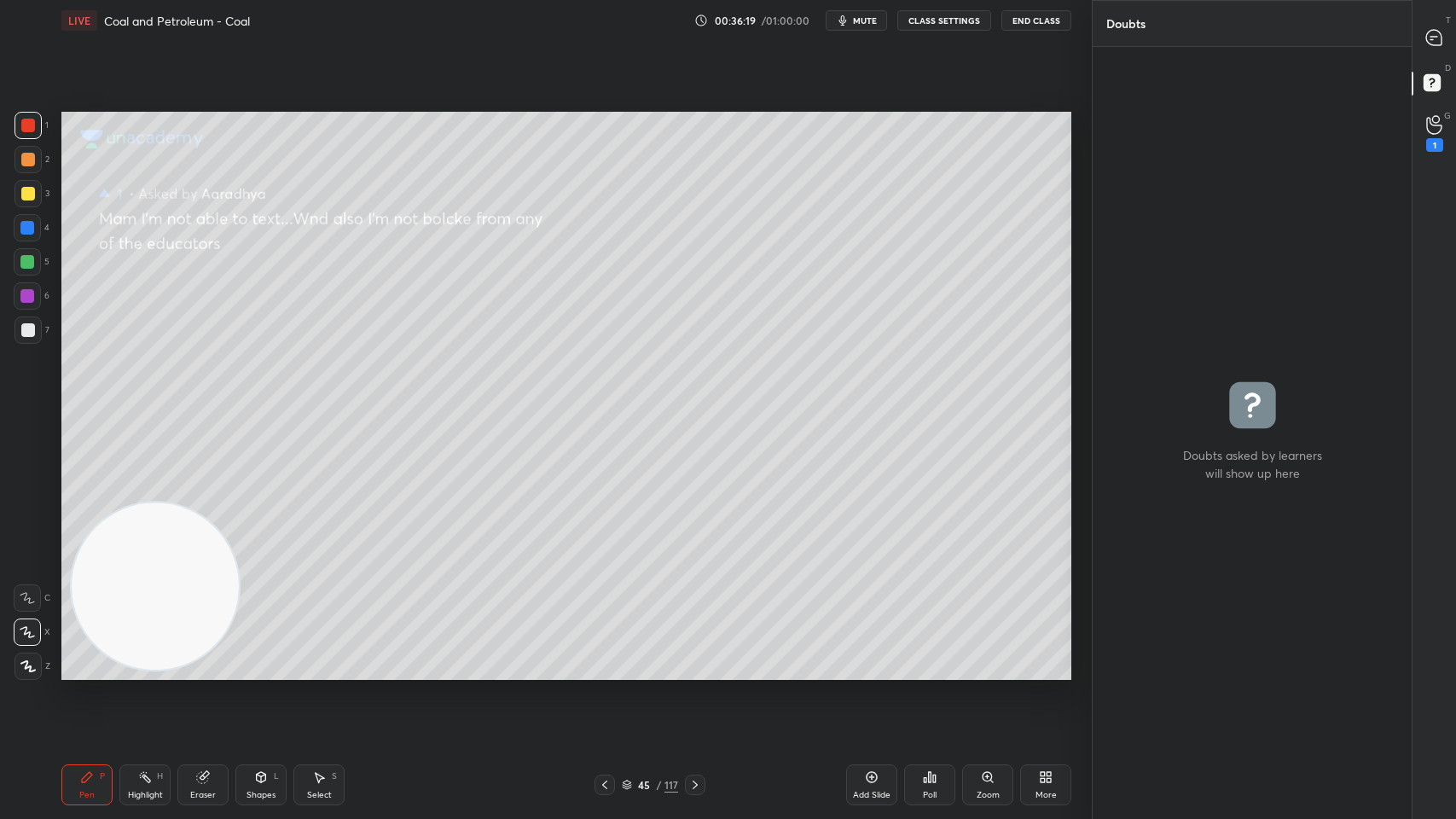
click at [27, 208] on div "3" at bounding box center [32, 197] width 35 height 34
click at [1440, 34] on icon at bounding box center [1433, 37] width 16 height 16
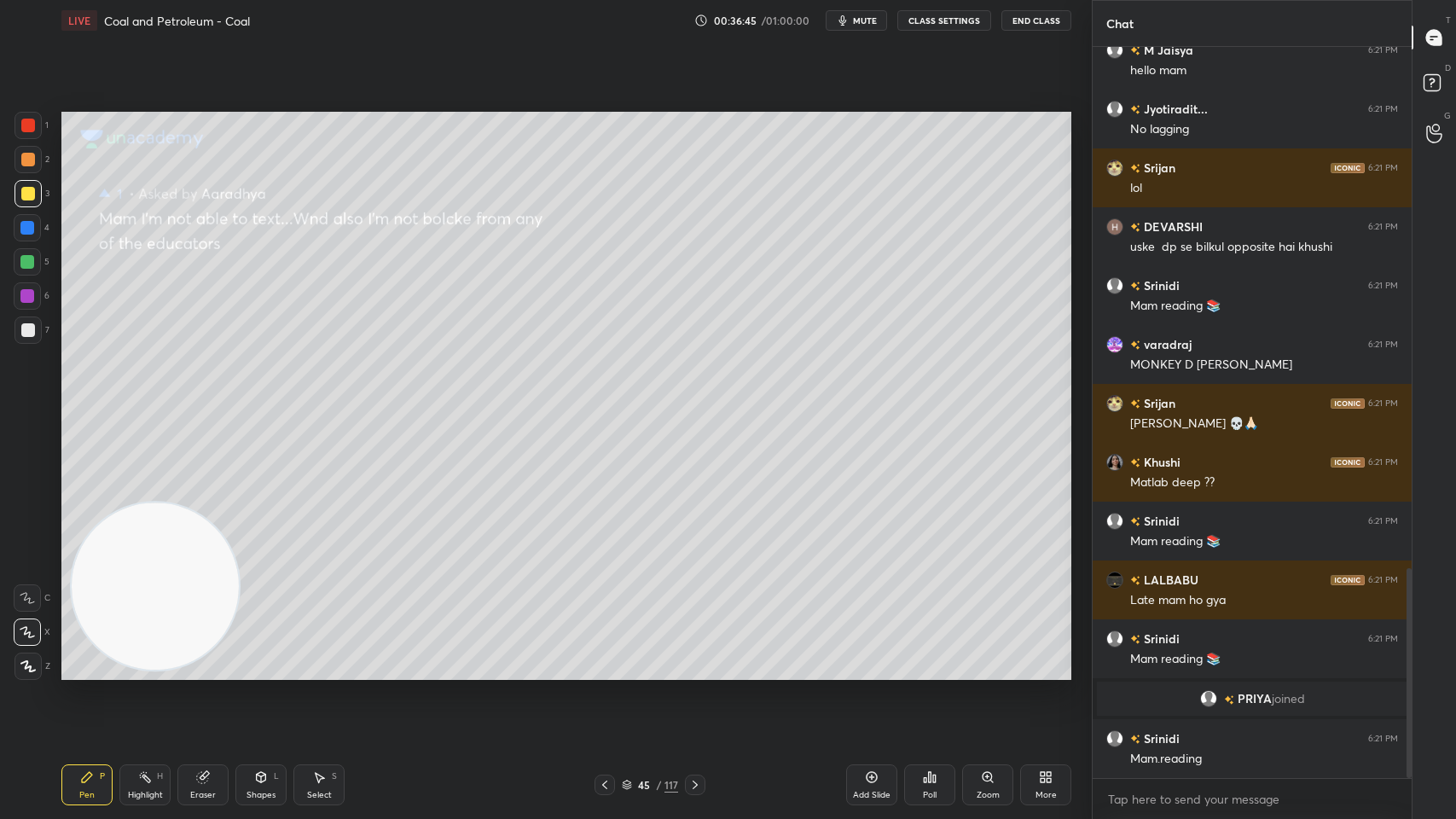
scroll to position [1813, 0]
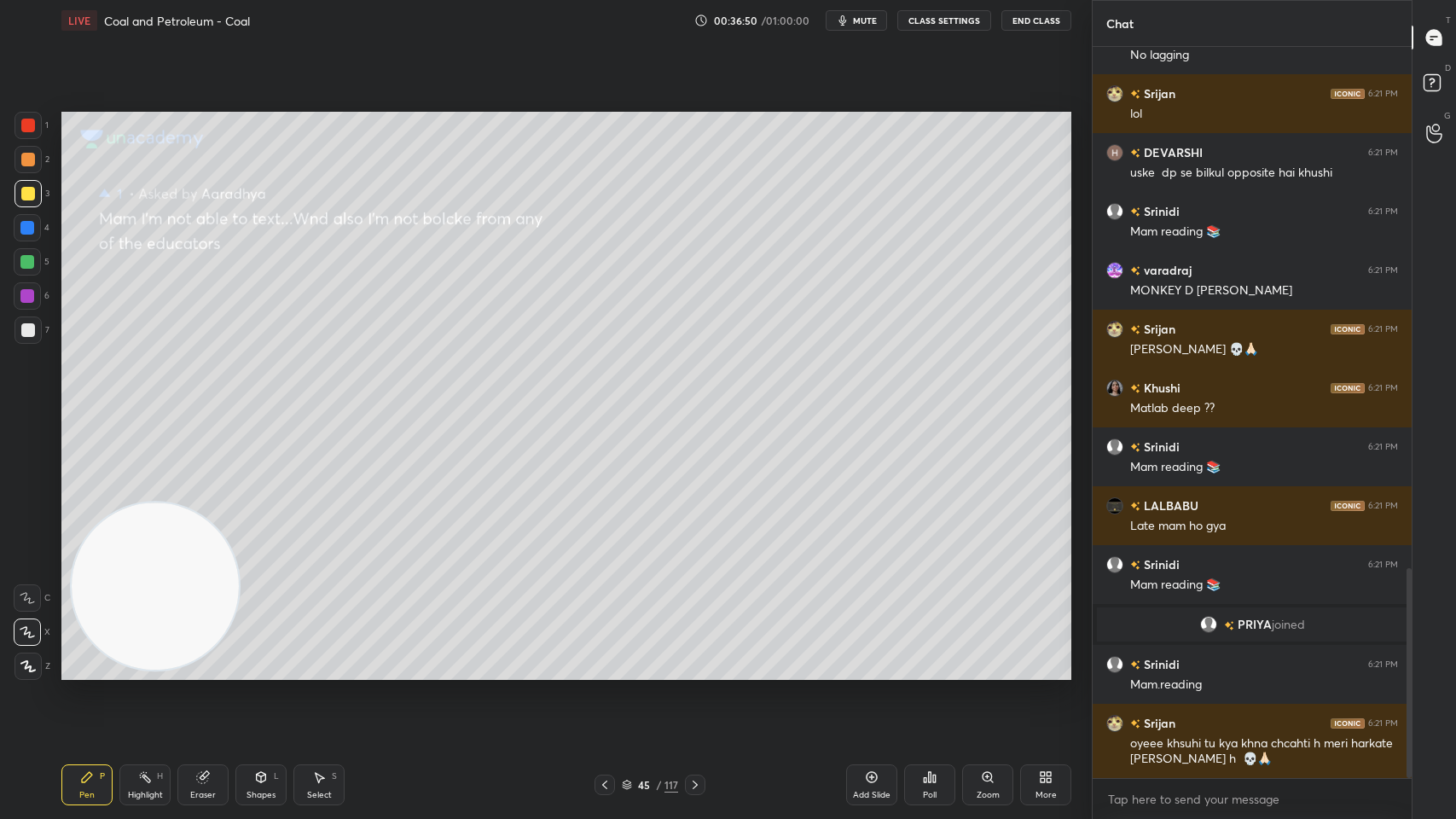
click at [662, 657] on div "45 / 117" at bounding box center [650, 784] width 57 height 16
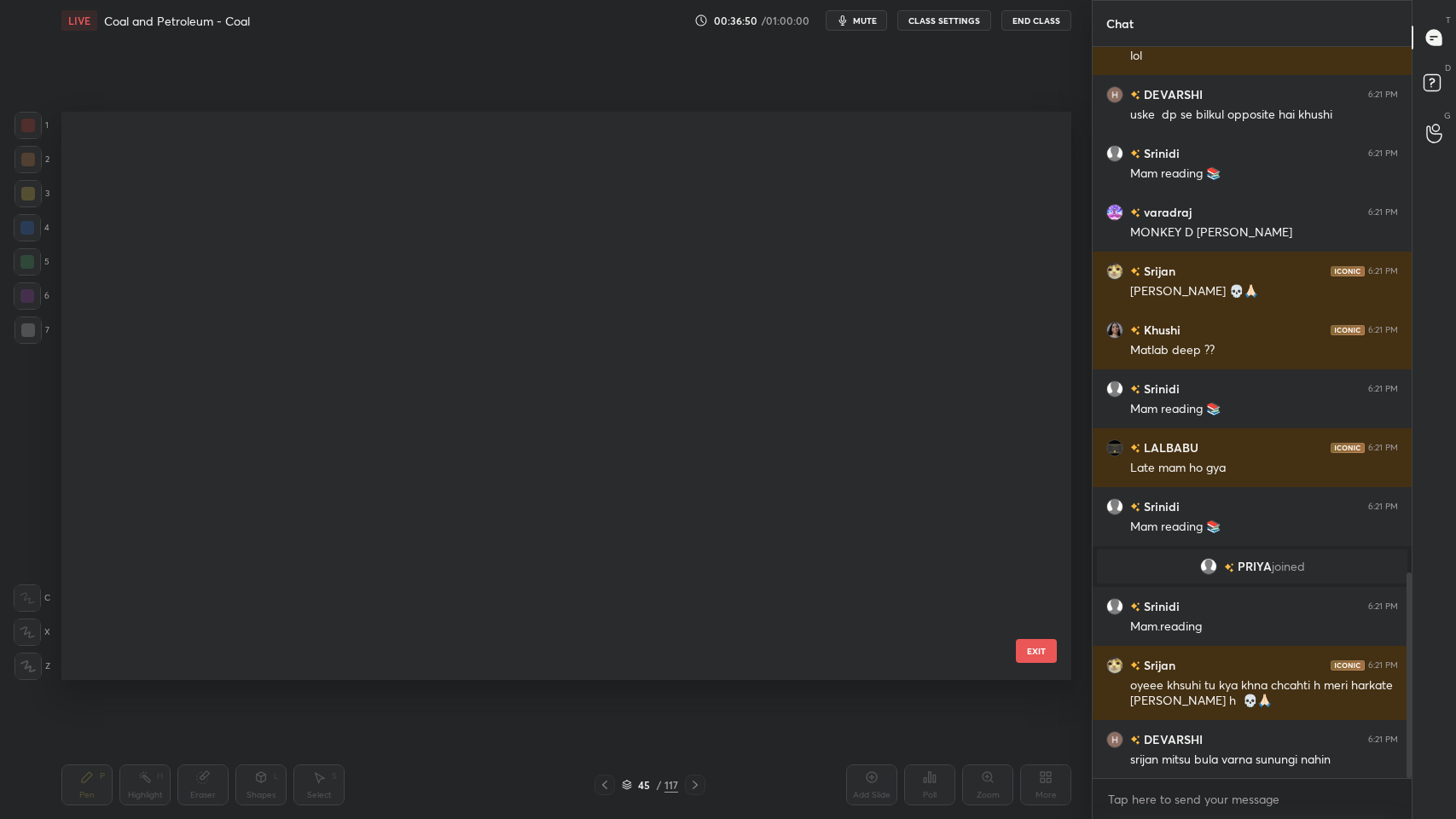
scroll to position [564, 1001]
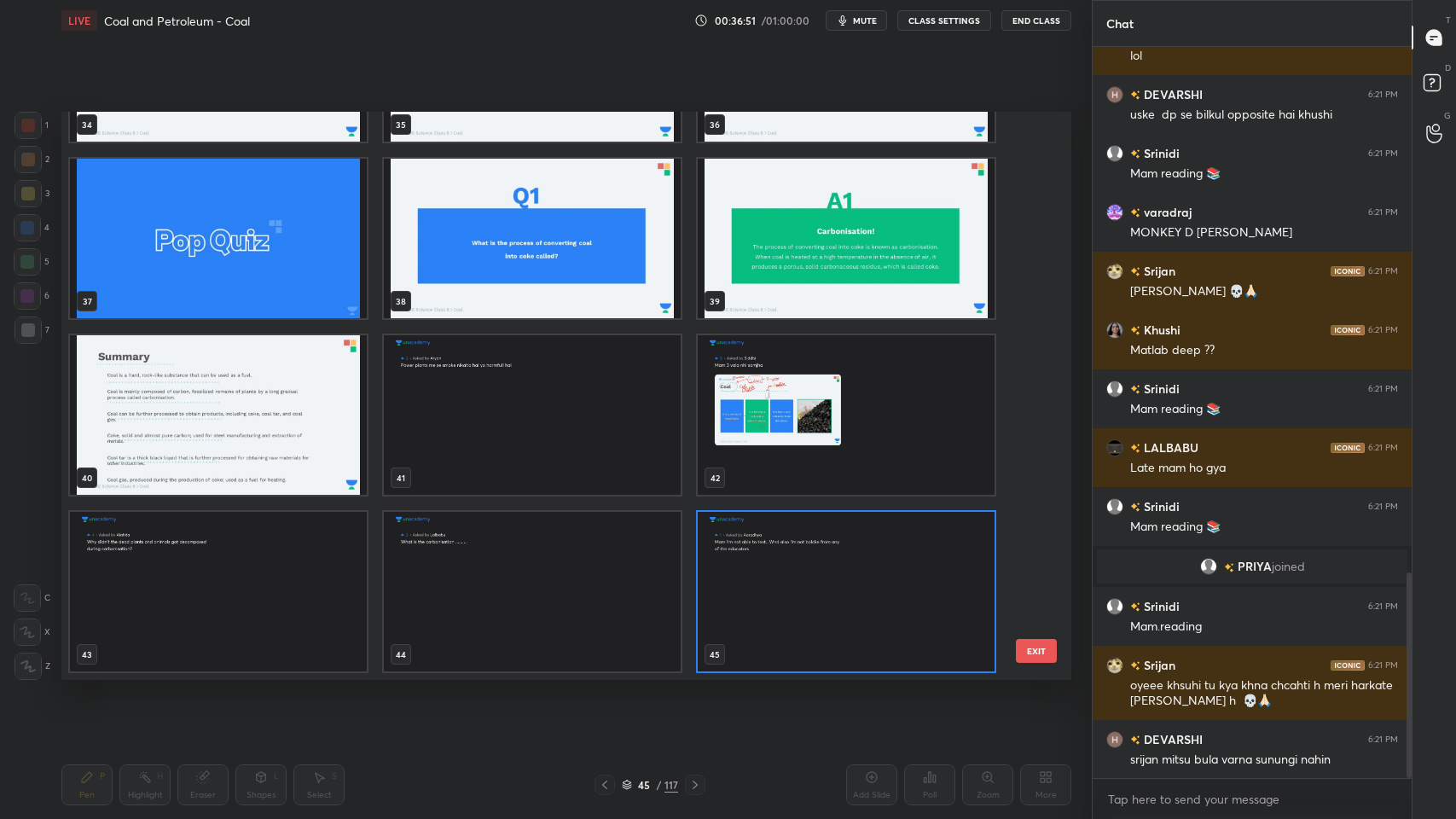
click at [324, 451] on img "grid" at bounding box center [218, 415] width 297 height 159
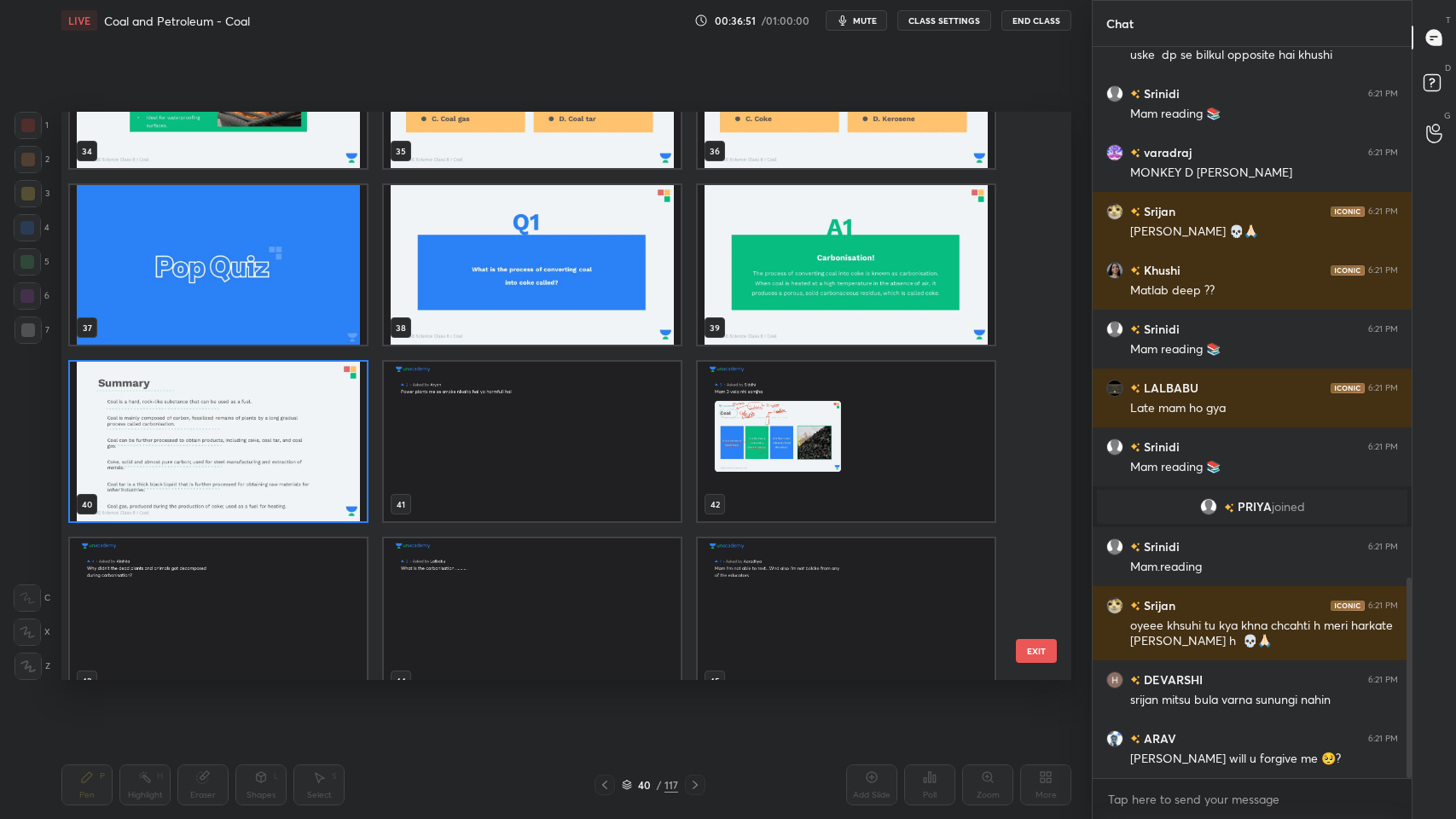
scroll to position [2048, 0]
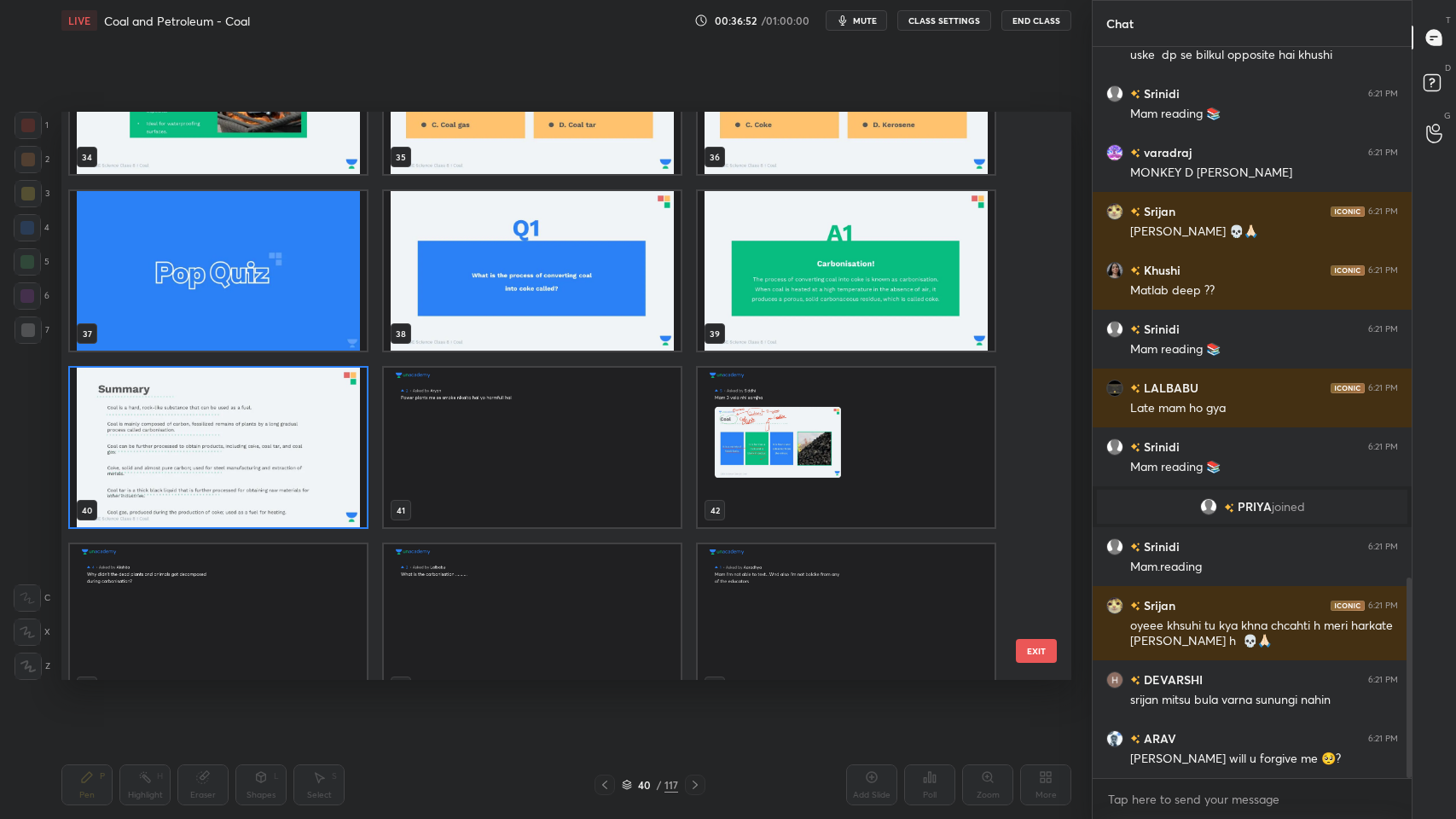
click at [310, 446] on img "grid" at bounding box center [218, 447] width 297 height 159
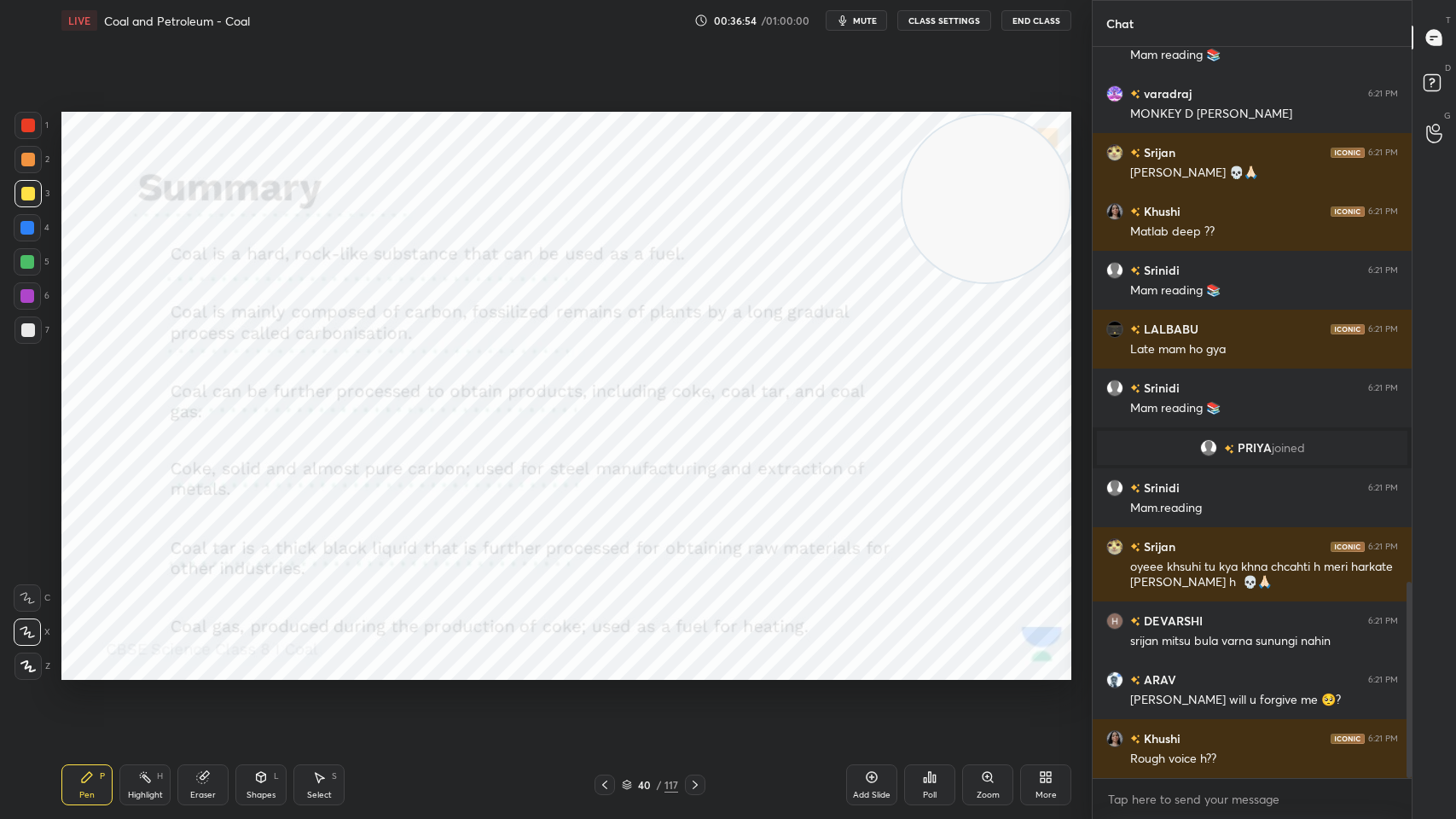
scroll to position [2047, 0]
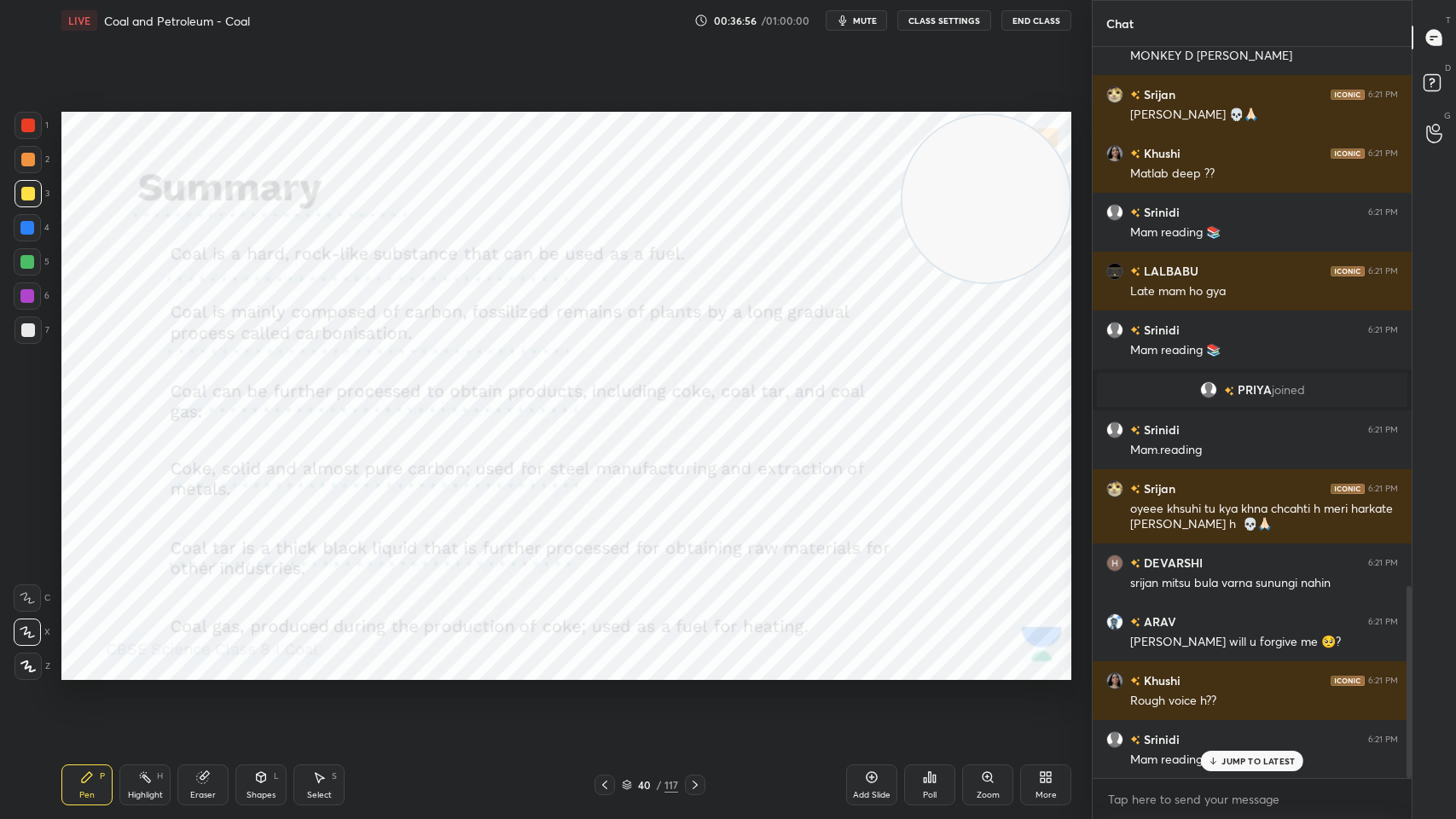
click at [1433, 127] on icon at bounding box center [1434, 133] width 16 height 19
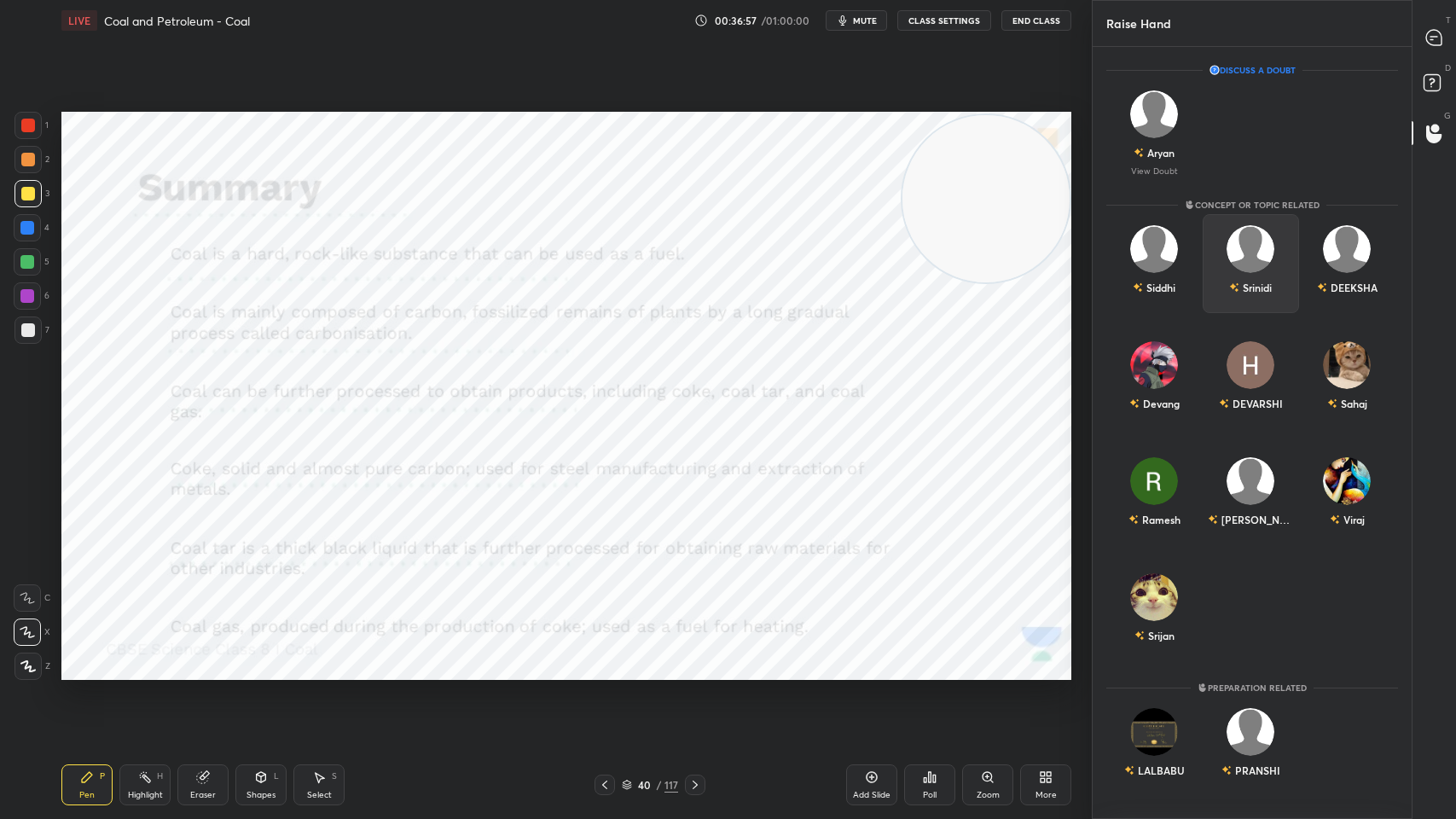
click at [1252, 252] on img "grid" at bounding box center [1251, 249] width 48 height 48
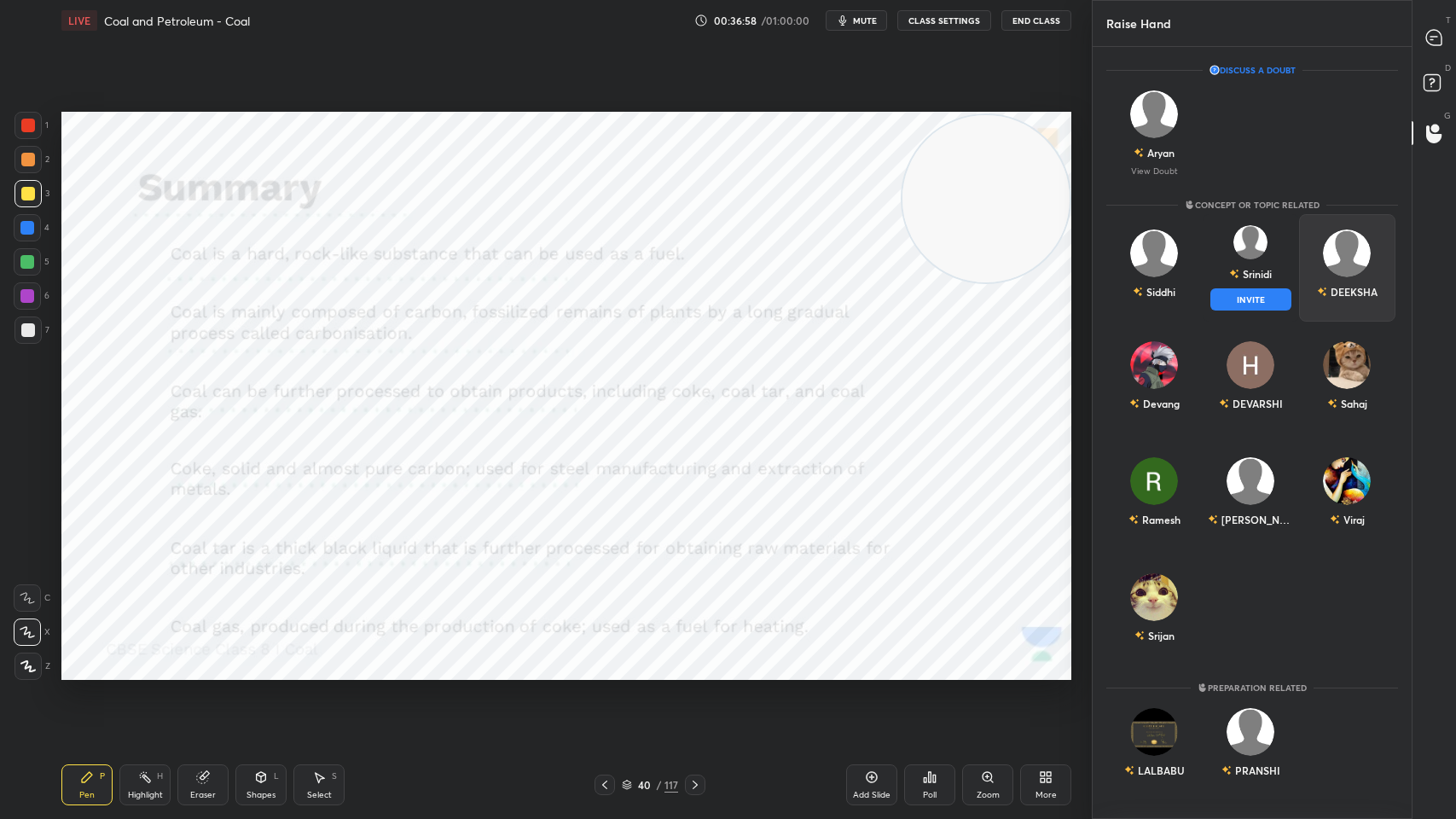
click at [1271, 299] on button "INVITE" at bounding box center [1250, 299] width 81 height 22
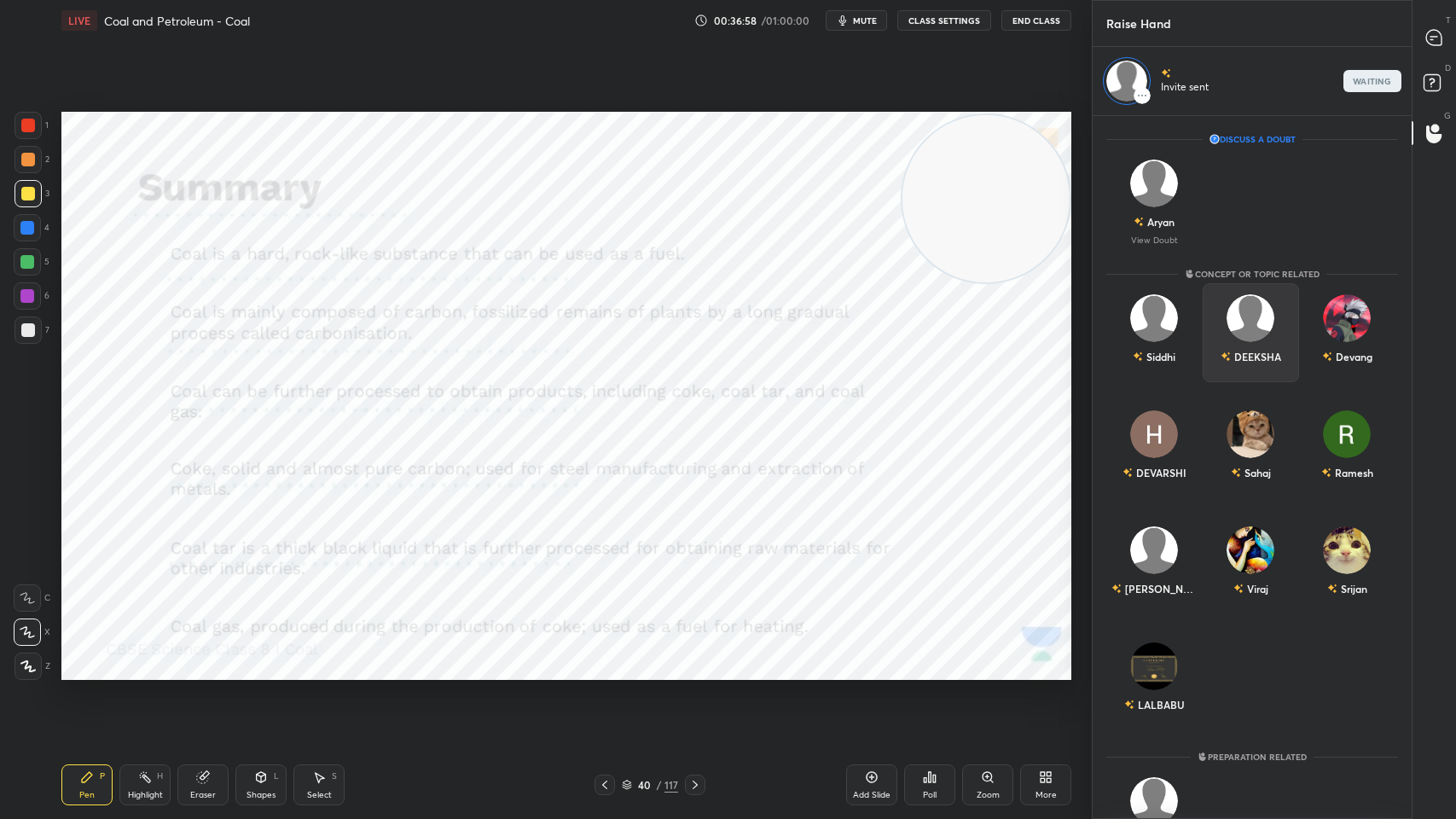
scroll to position [697, 314]
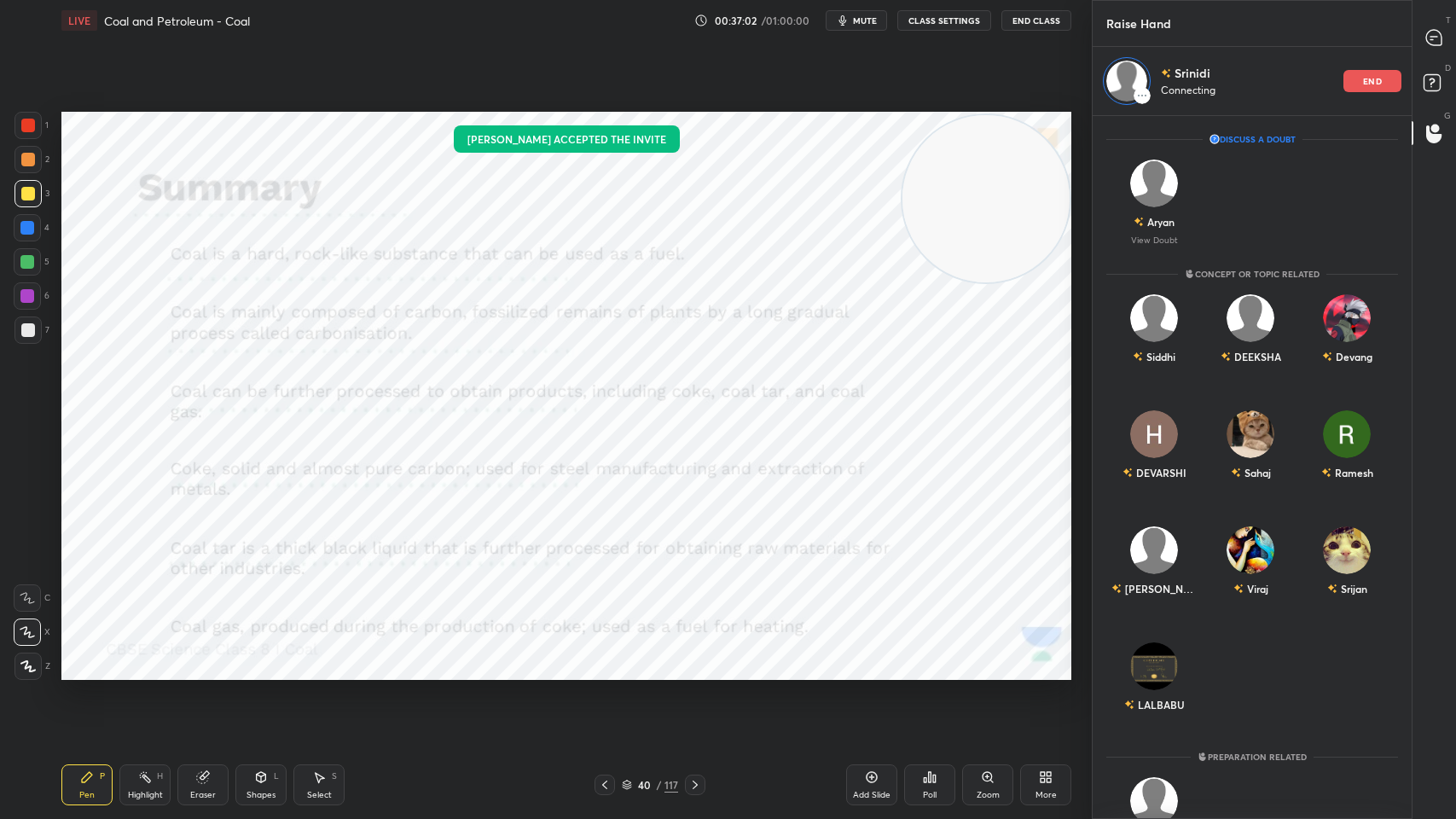
click at [858, 14] on button "mute" at bounding box center [856, 20] width 61 height 20
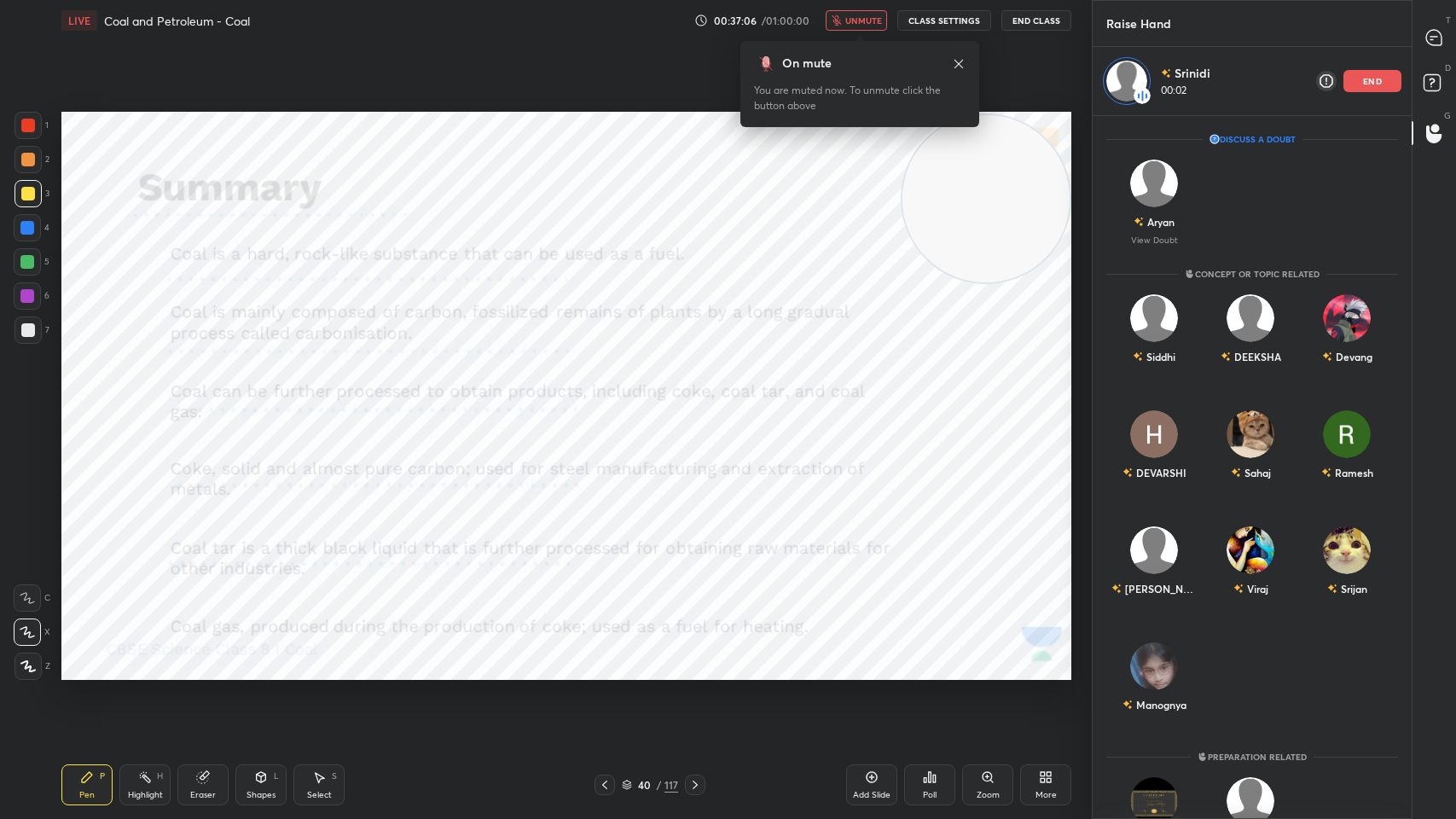
click at [868, 22] on span "unmute" at bounding box center [864, 20] width 37 height 12
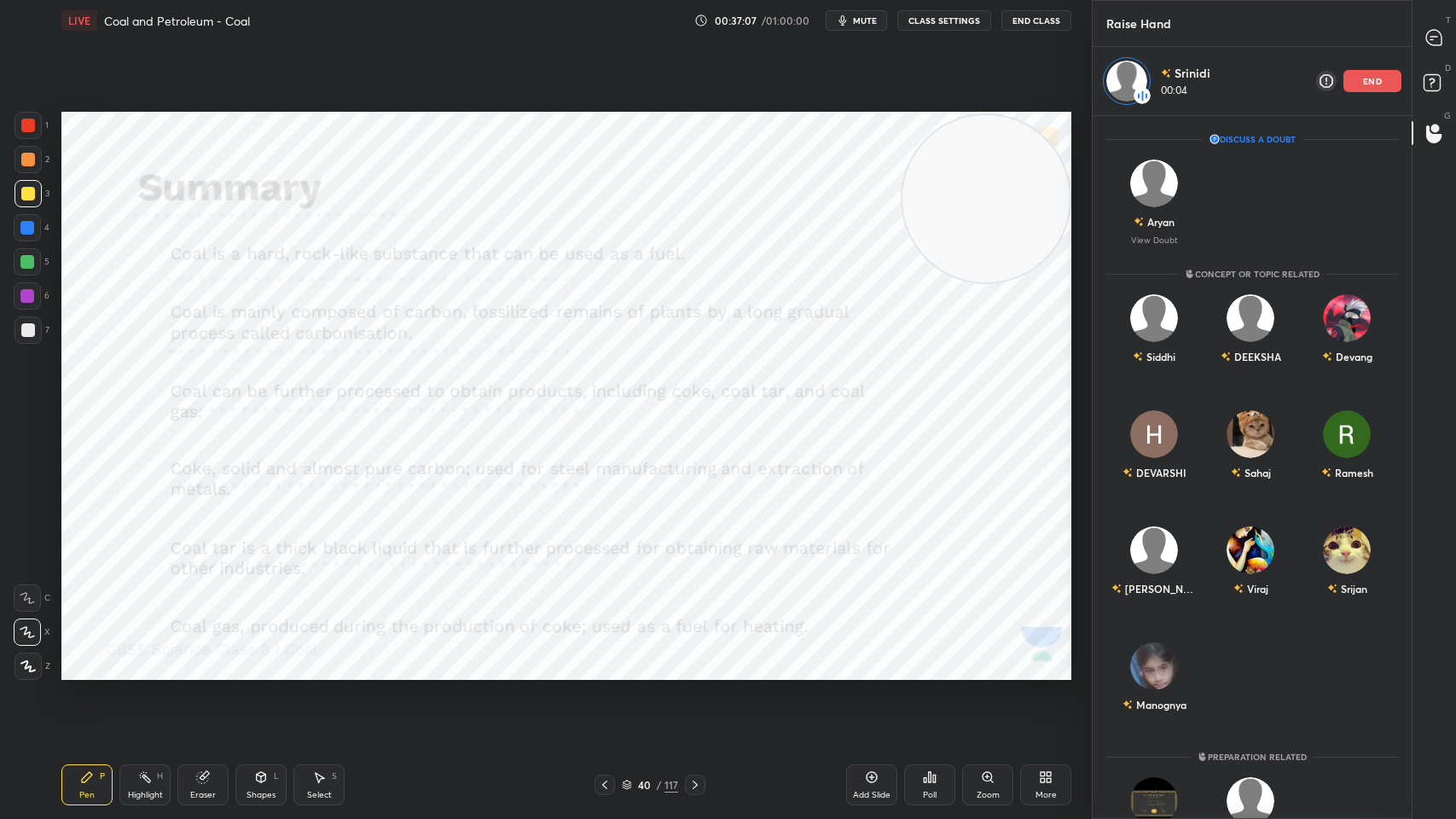
click at [856, 22] on span "mute" at bounding box center [865, 20] width 24 height 12
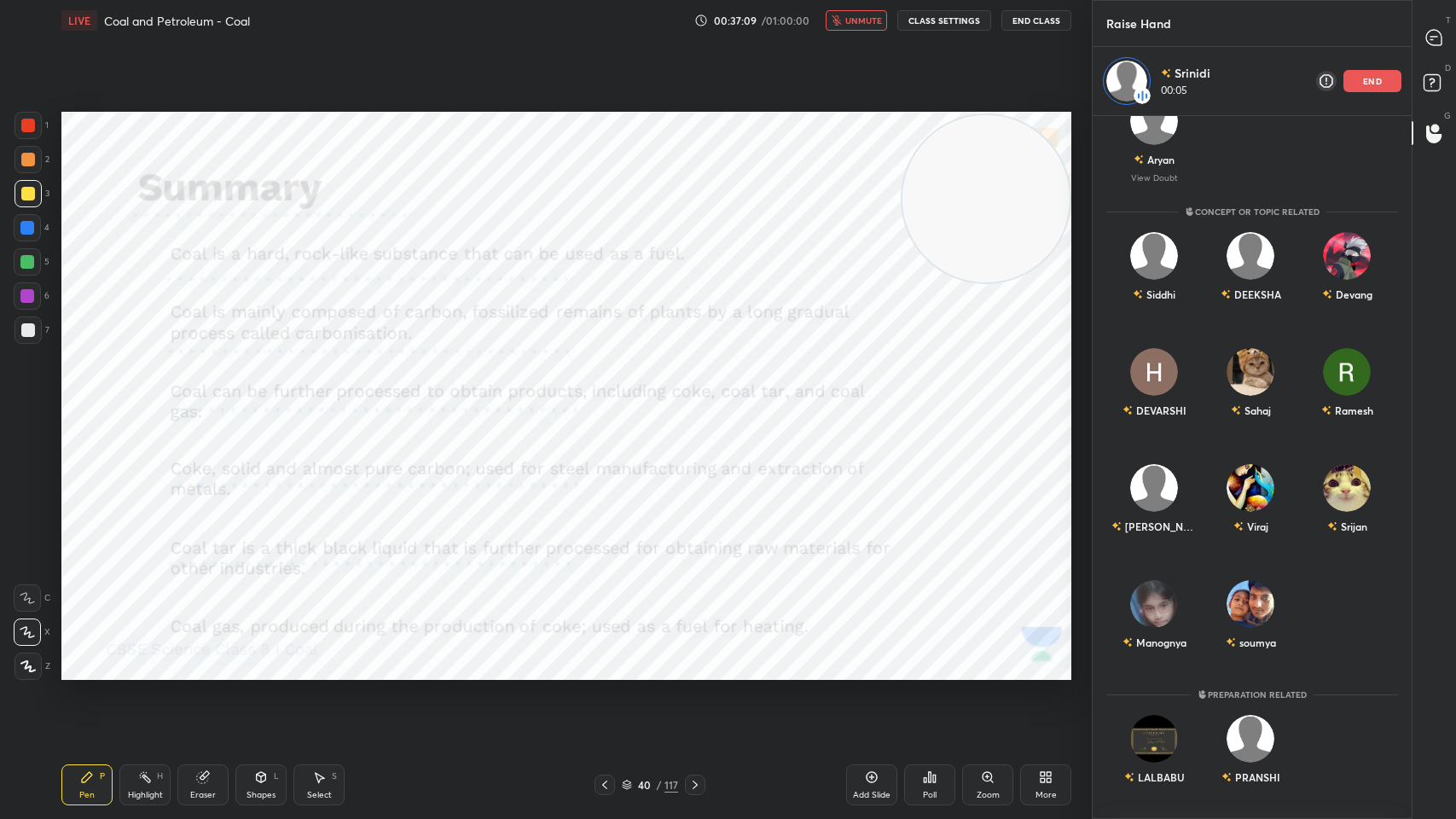
scroll to position [0, 0]
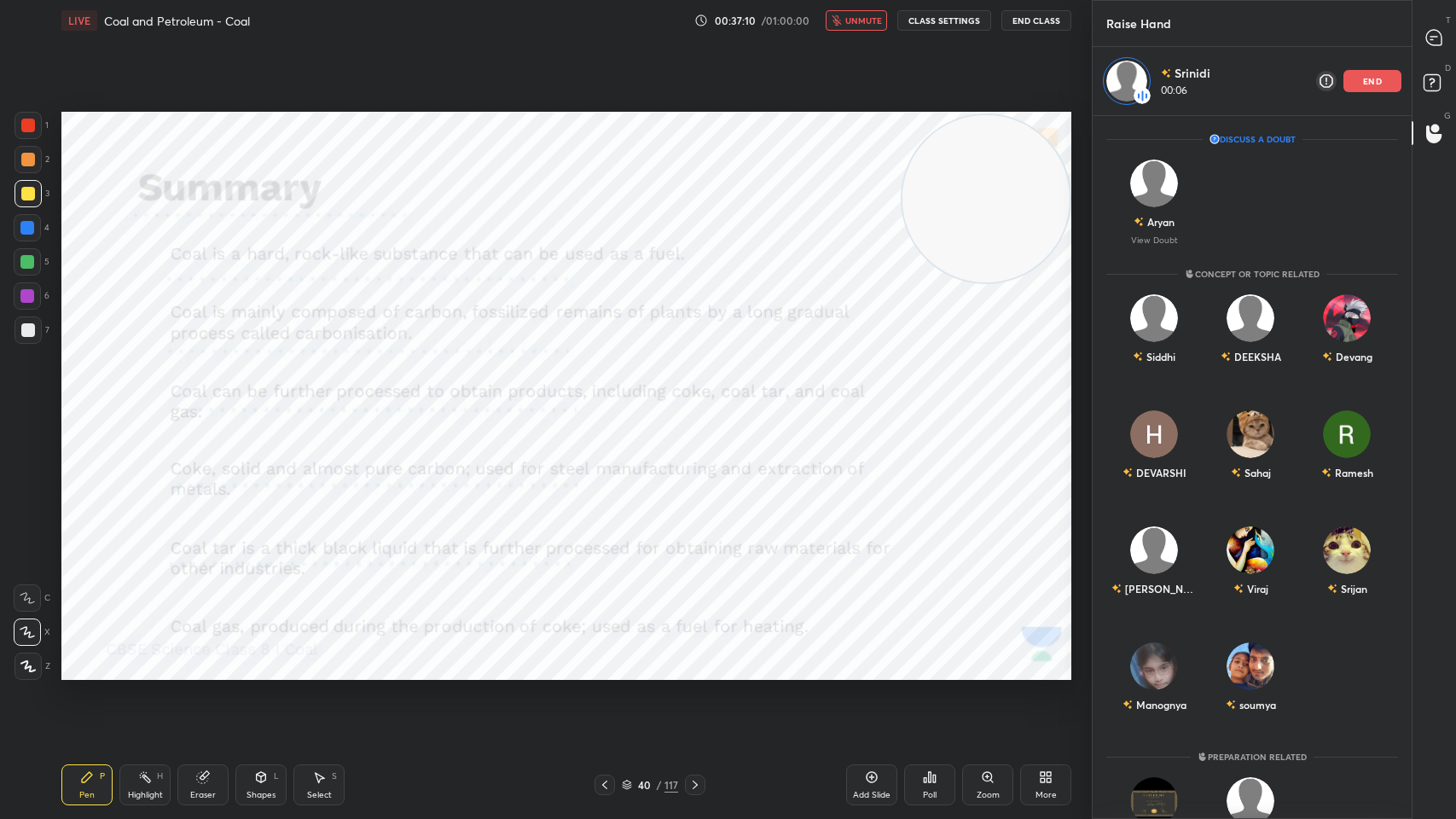
click at [865, 19] on span "unmute" at bounding box center [864, 20] width 37 height 12
click at [867, 16] on span "mute" at bounding box center [865, 20] width 24 height 12
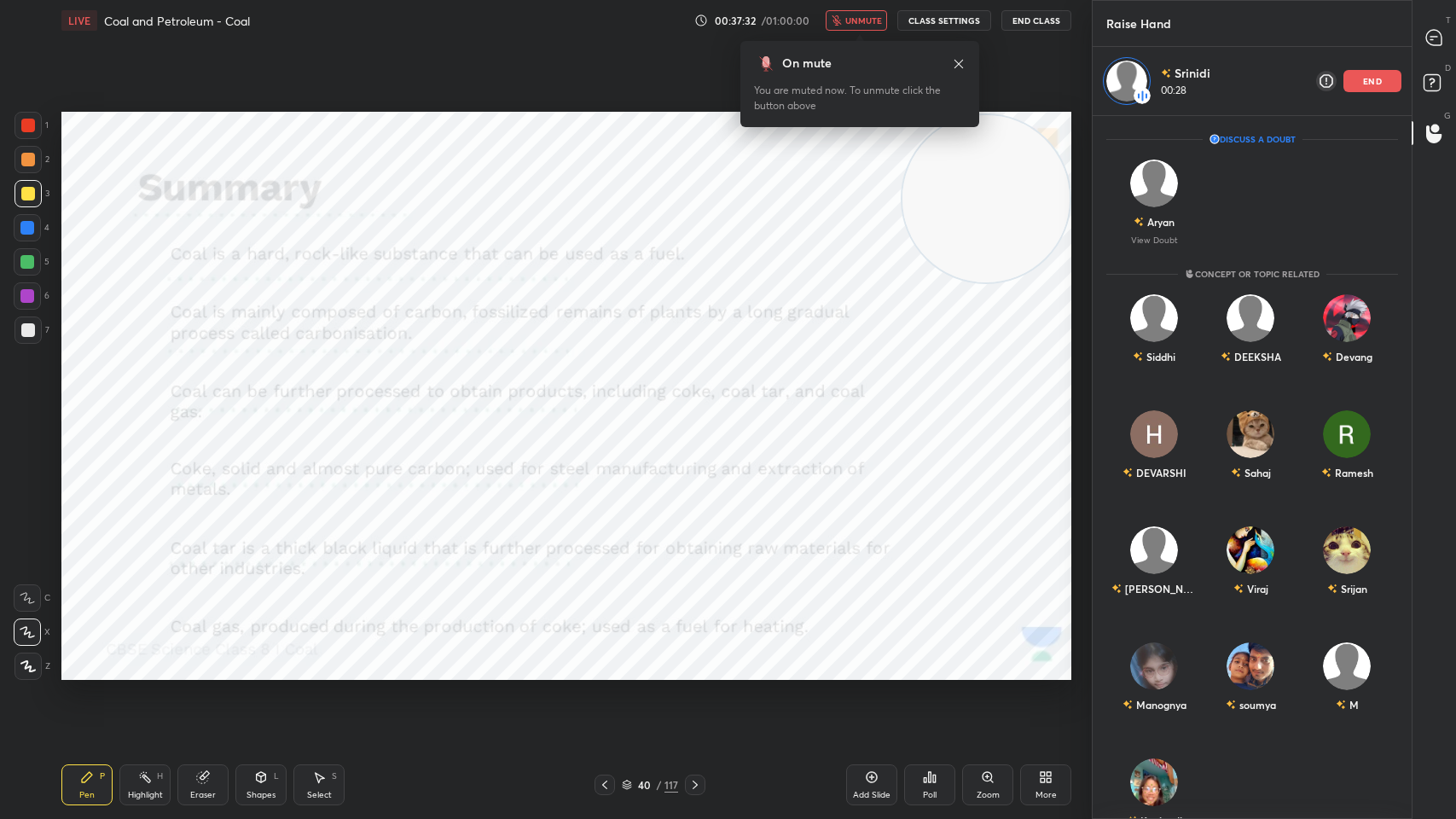
click at [25, 139] on div "1" at bounding box center [31, 128] width 34 height 34
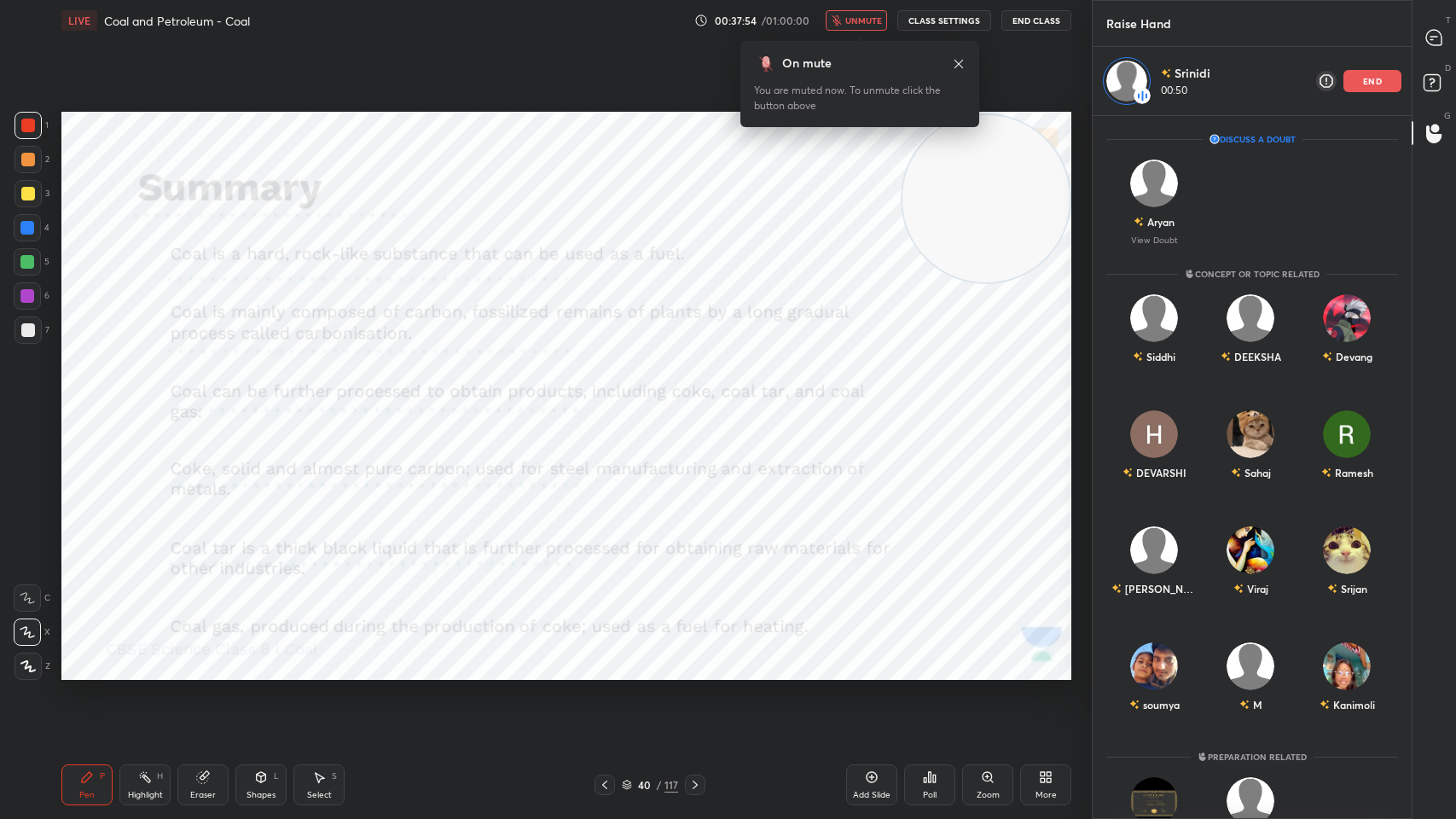
click at [1037, 12] on button "End Class" at bounding box center [1036, 20] width 70 height 20
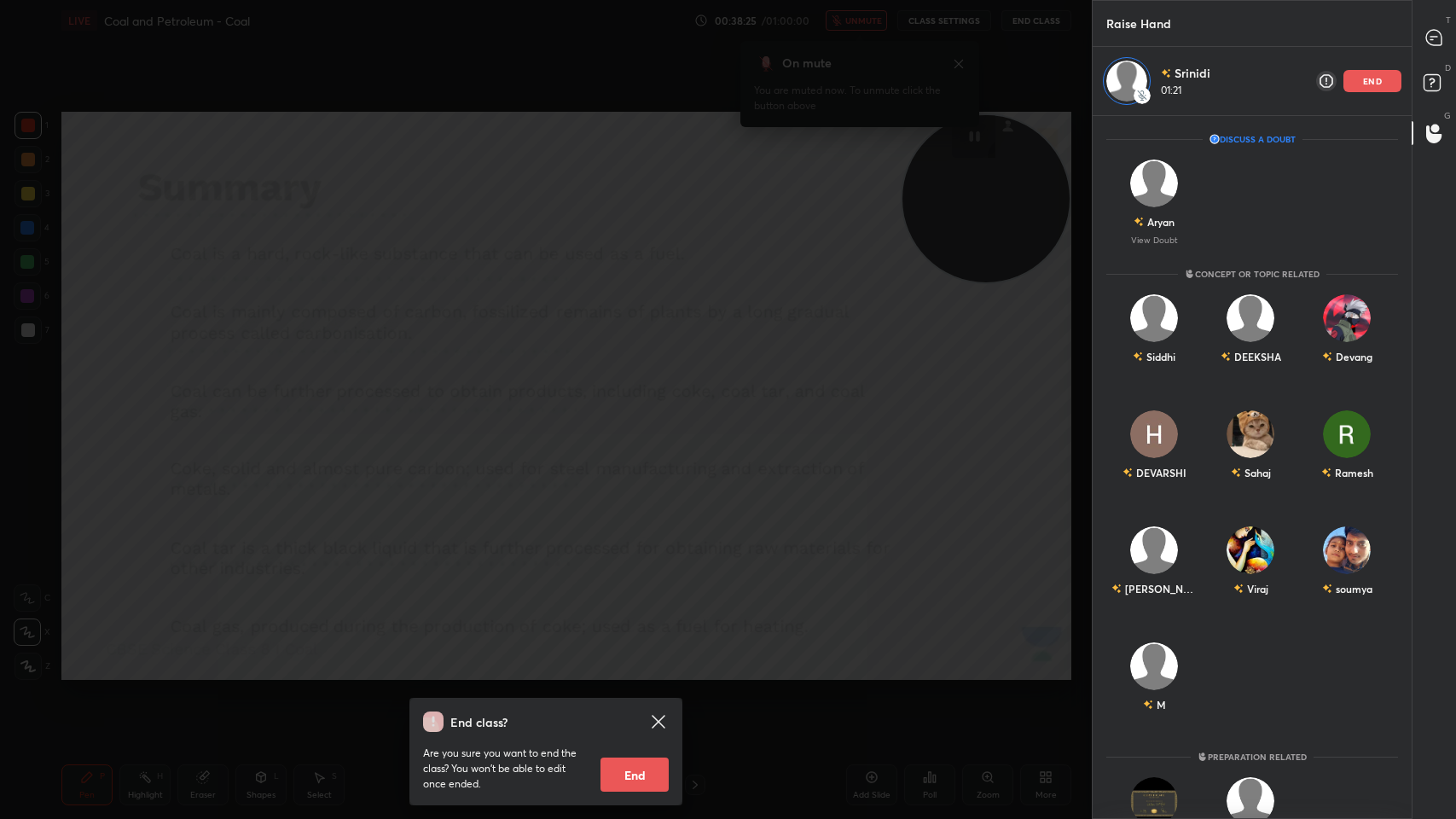
click at [886, 410] on div "End class? Are you sure you want to end the class? You won’t be able to edit on…" at bounding box center [546, 410] width 1091 height 819
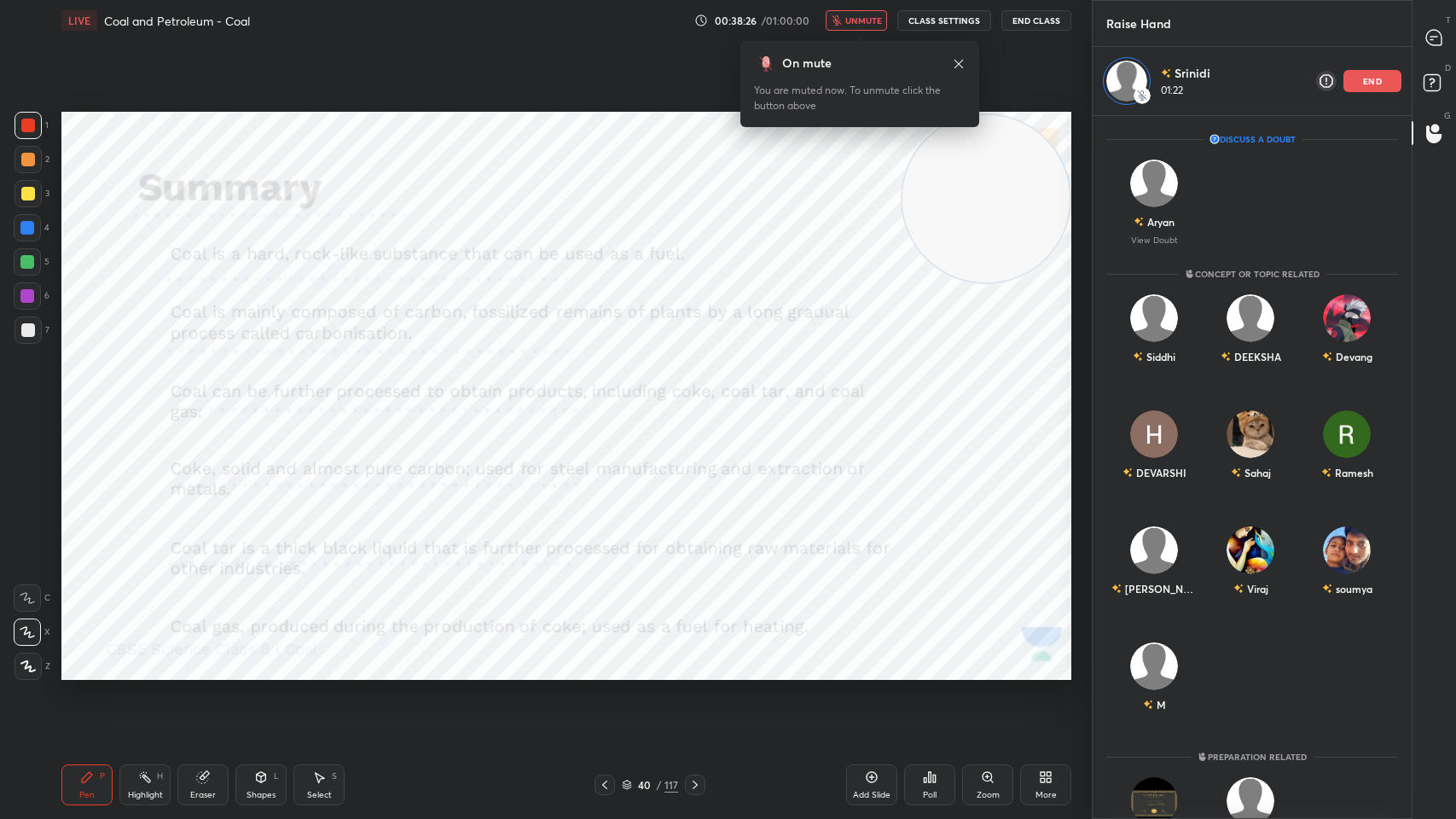
click at [966, 58] on div "On mute You are muted now. To unmute click the button above" at bounding box center [859, 84] width 239 height 86
click at [954, 58] on icon at bounding box center [958, 64] width 14 height 14
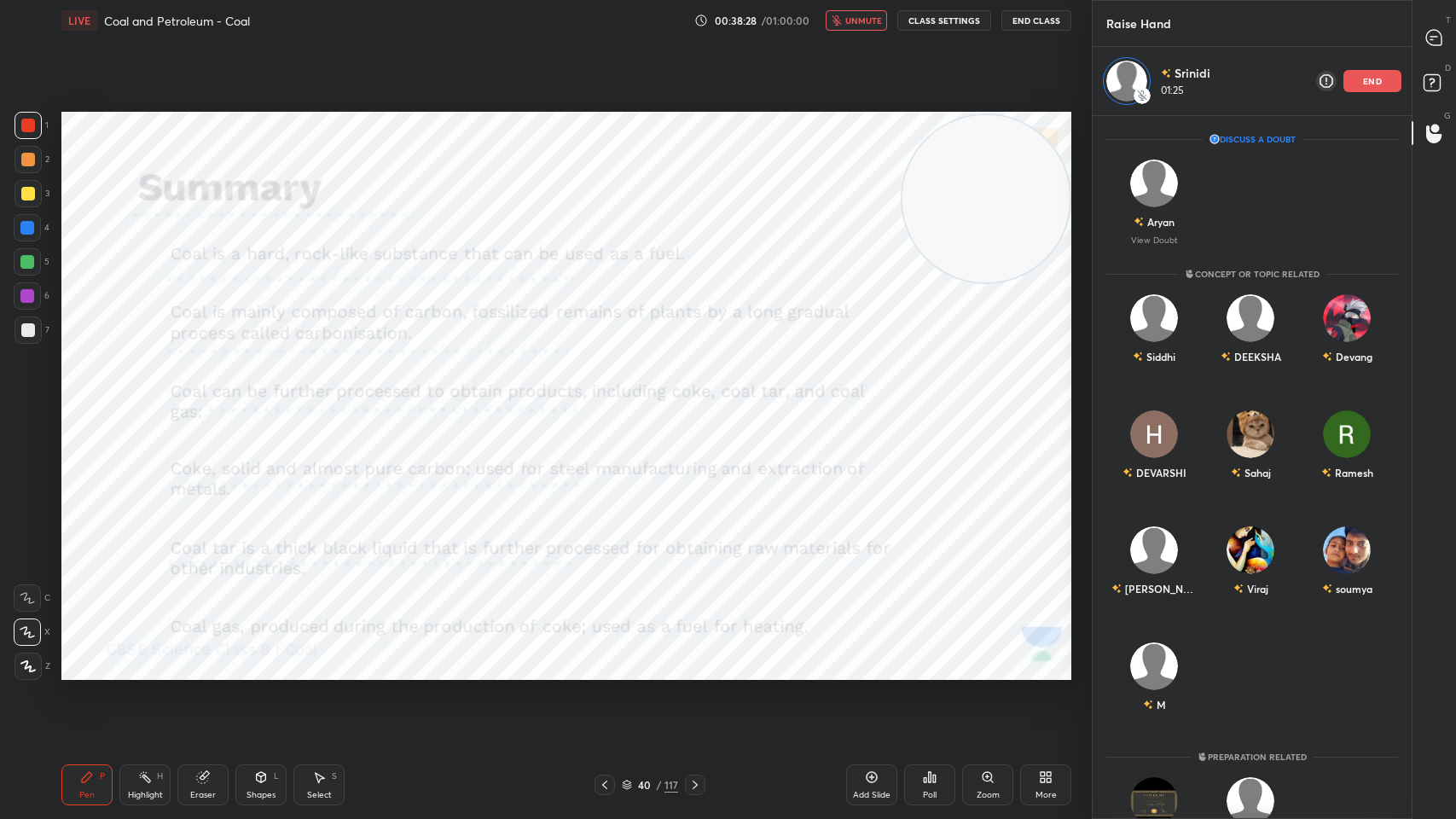
click at [875, 25] on span "unmute" at bounding box center [864, 20] width 37 height 12
click at [1376, 70] on div "end" at bounding box center [1372, 81] width 58 height 22
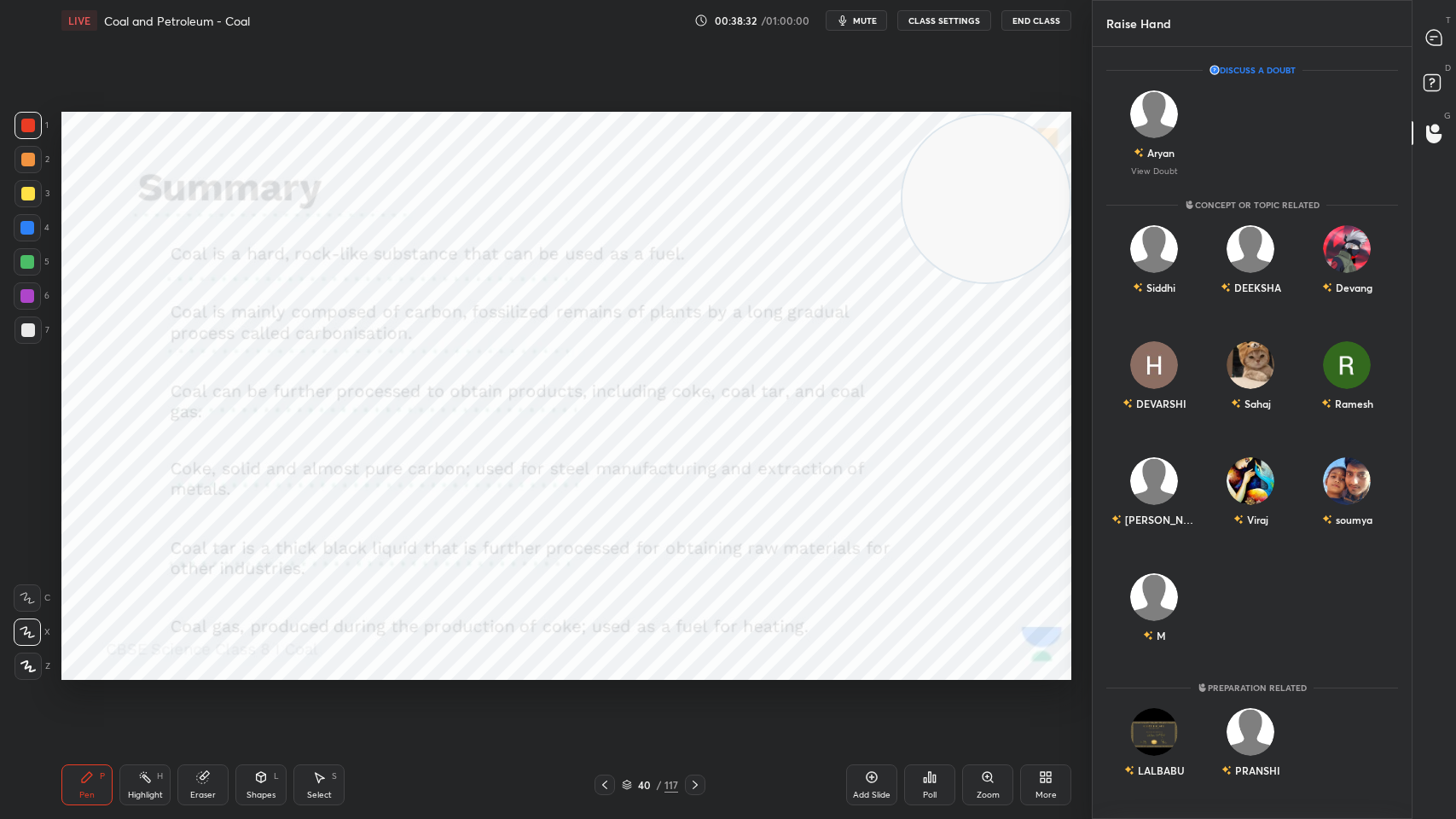
scroll to position [768, 314]
click at [1258, 388] on div "Sahaj" at bounding box center [1250, 379] width 96 height 99
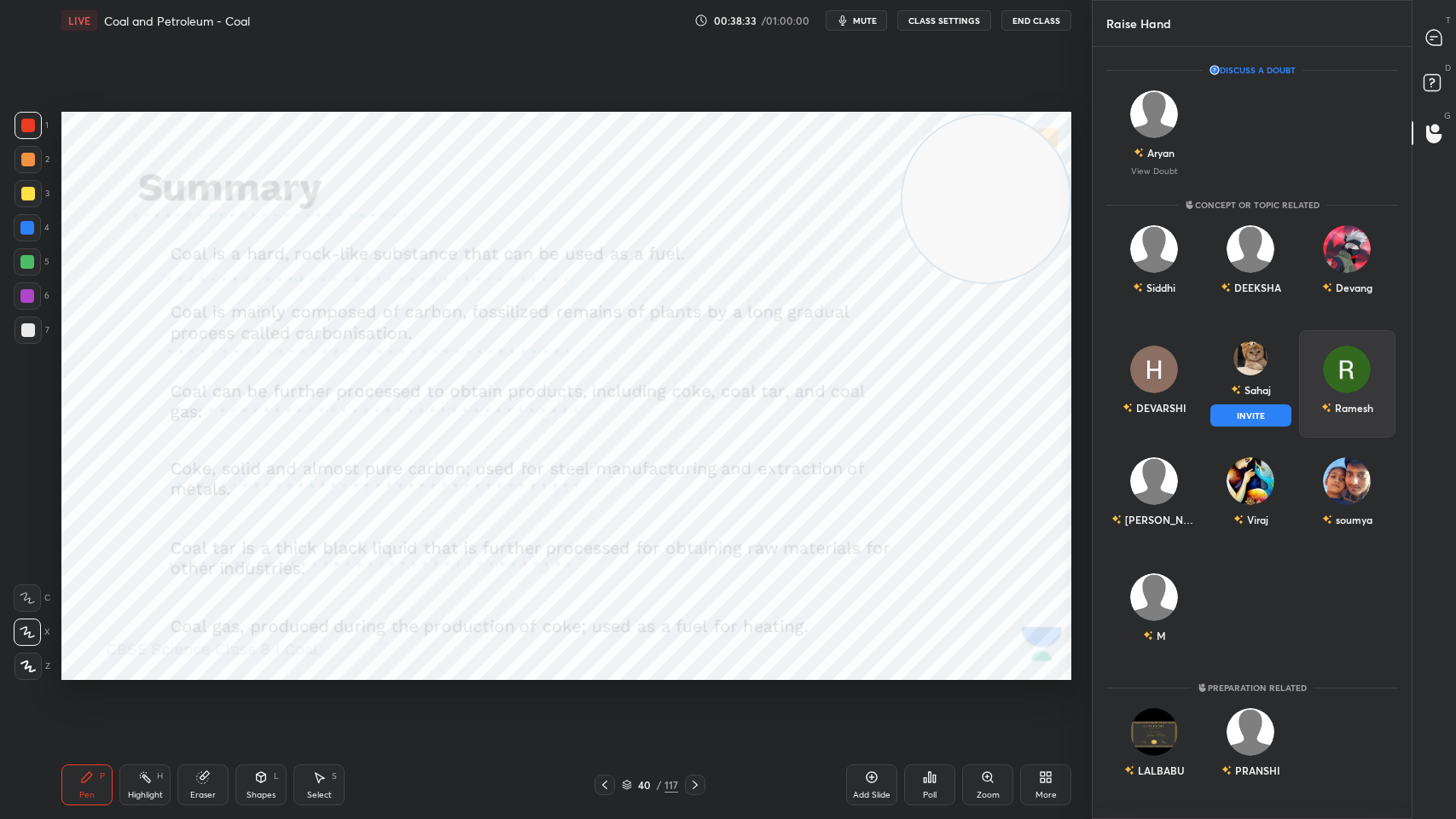
click at [1268, 418] on button "INVITE" at bounding box center [1250, 415] width 81 height 22
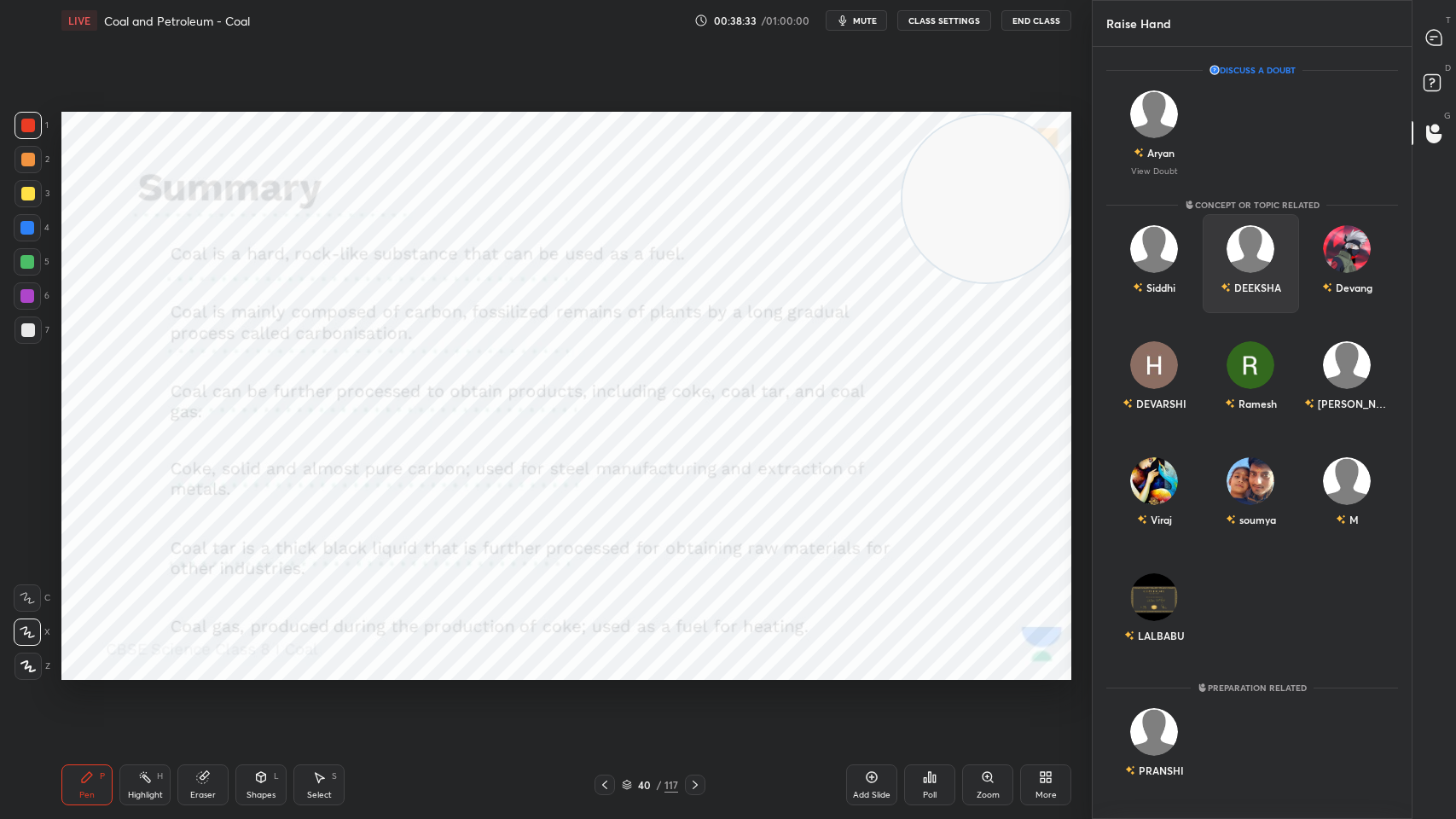
scroll to position [697, 314]
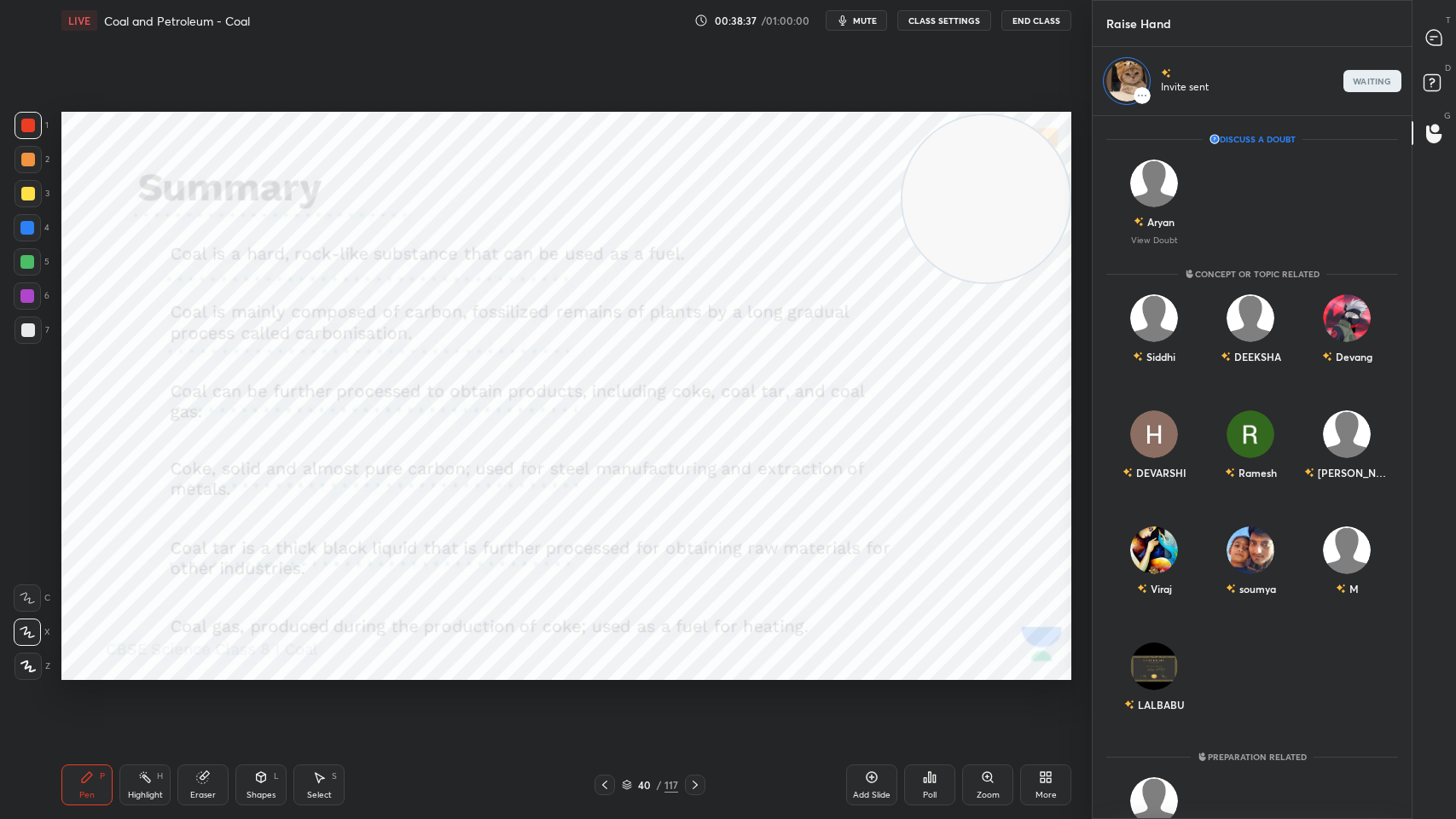
click at [857, 19] on span "mute" at bounding box center [865, 20] width 24 height 12
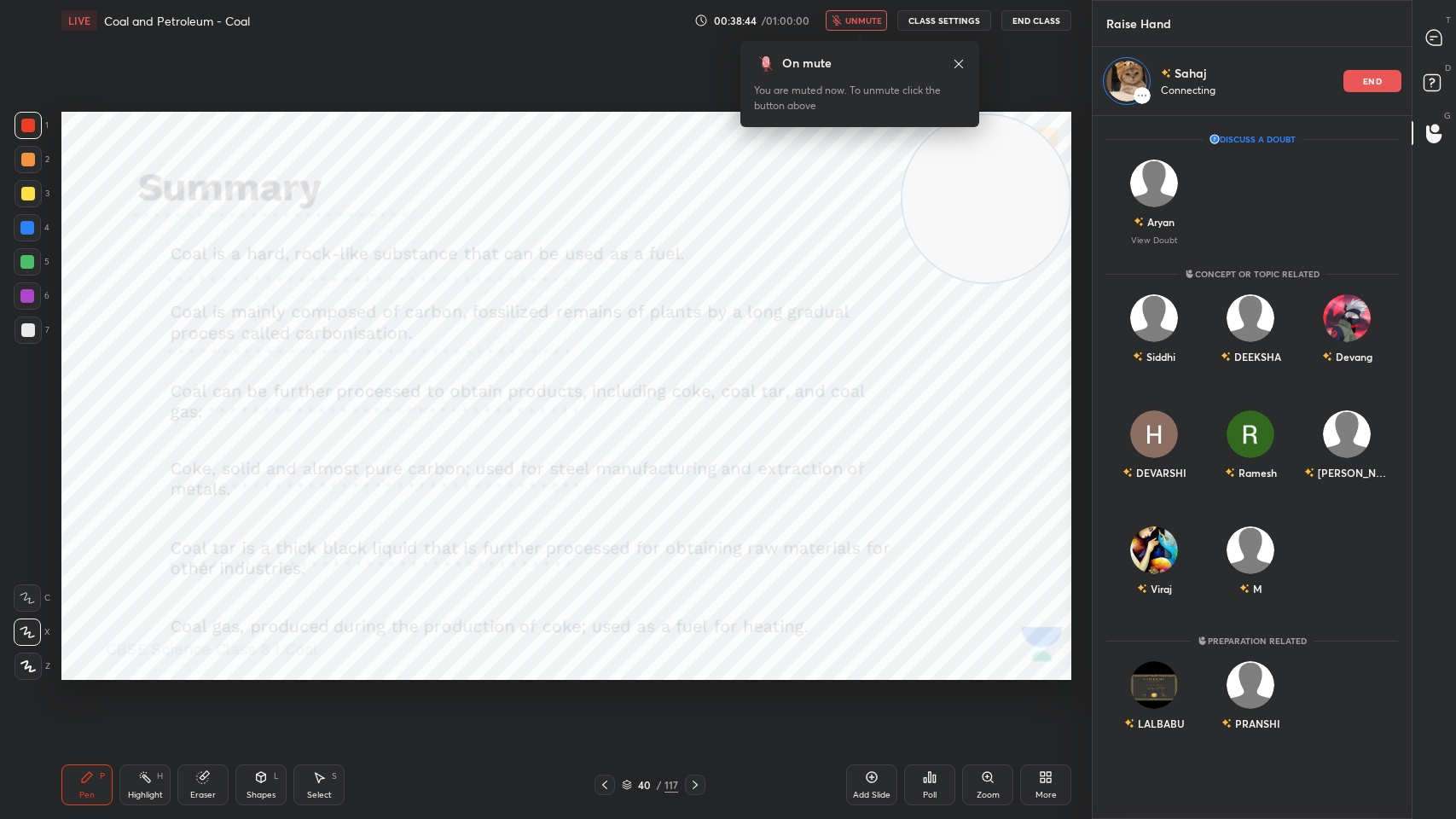
click at [954, 62] on icon at bounding box center [958, 64] width 14 height 14
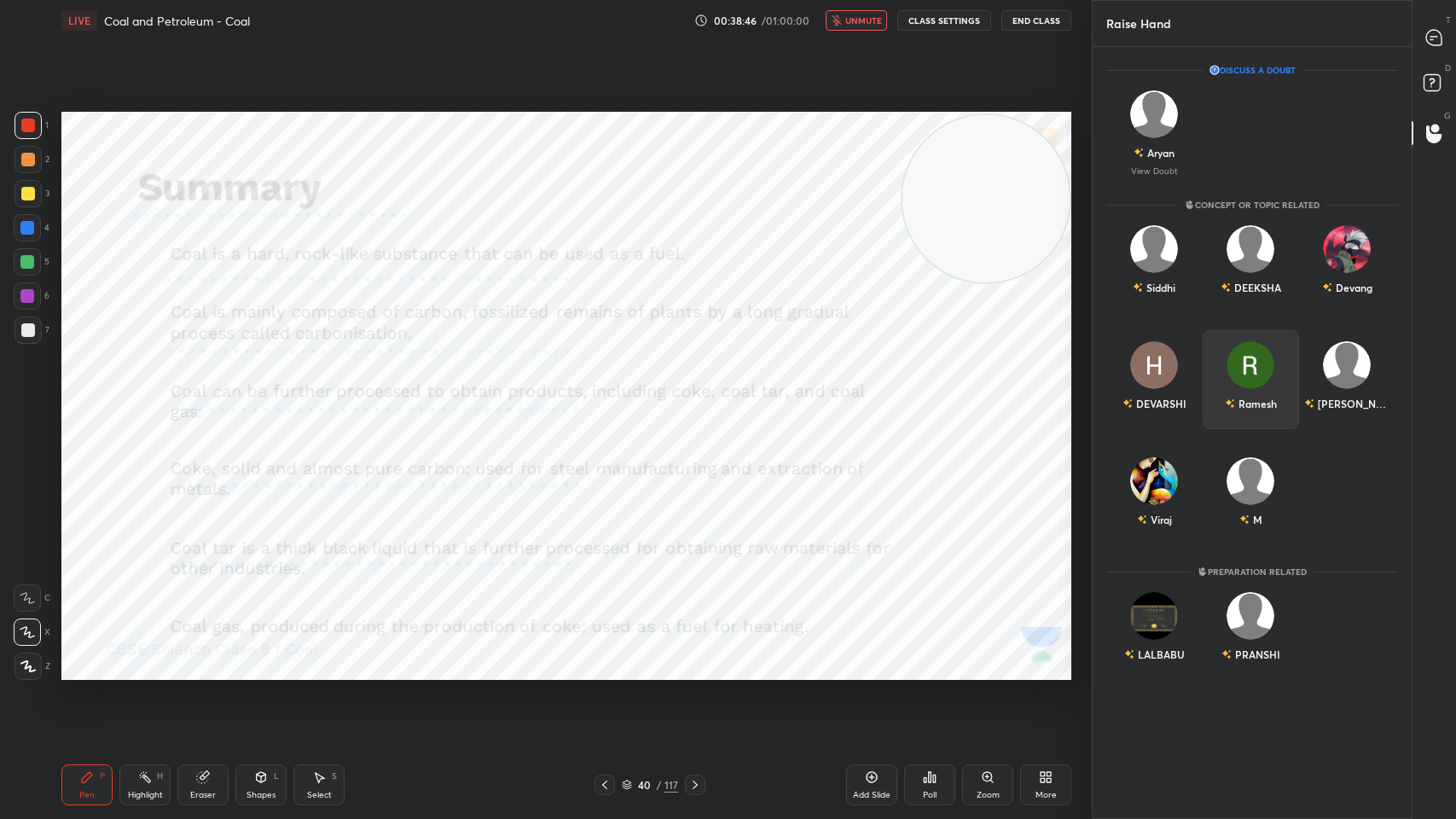
click at [1262, 390] on div "Ramesh" at bounding box center [1250, 403] width 52 height 29
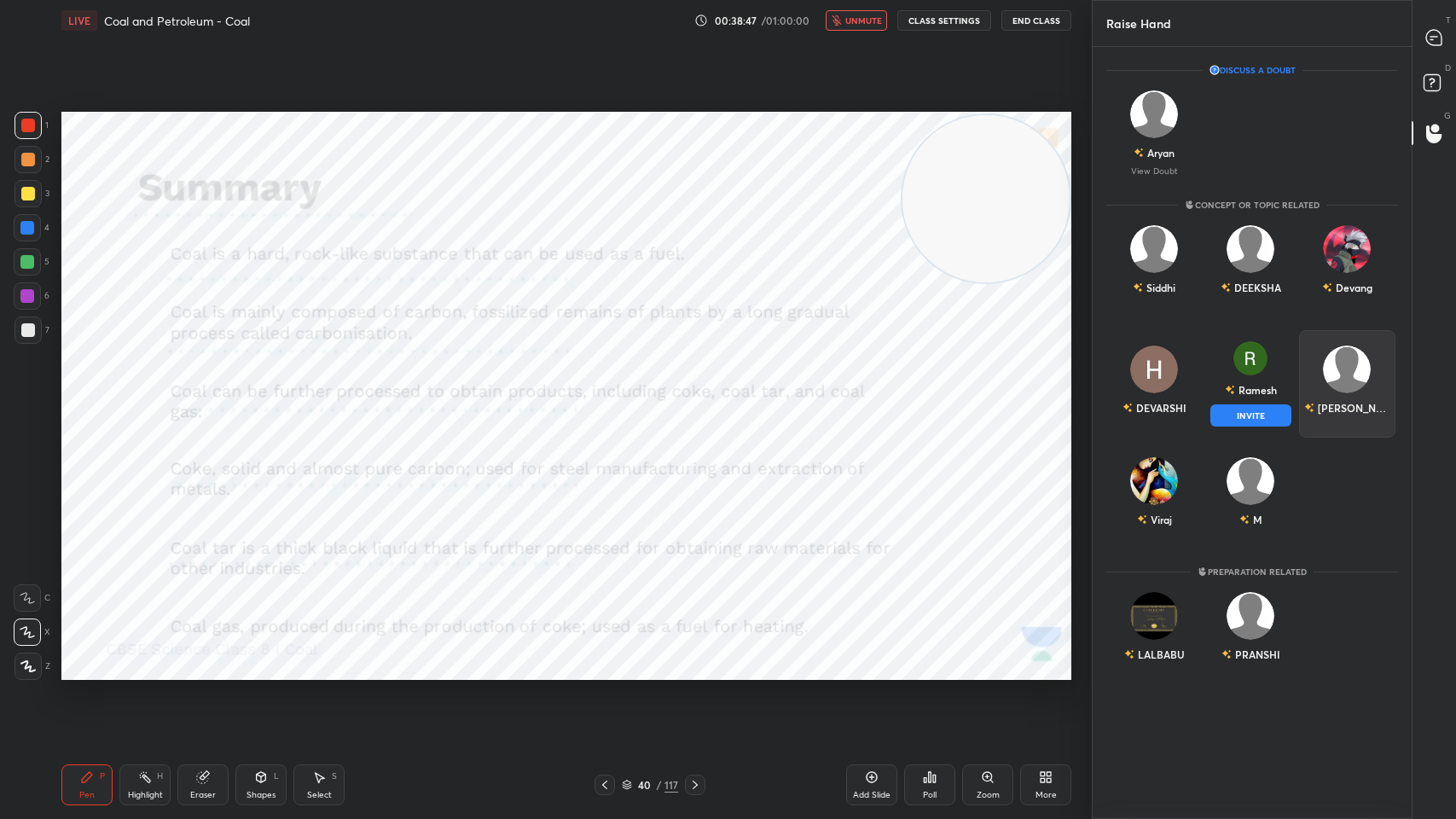
click at [1266, 423] on button "INVITE" at bounding box center [1250, 415] width 81 height 22
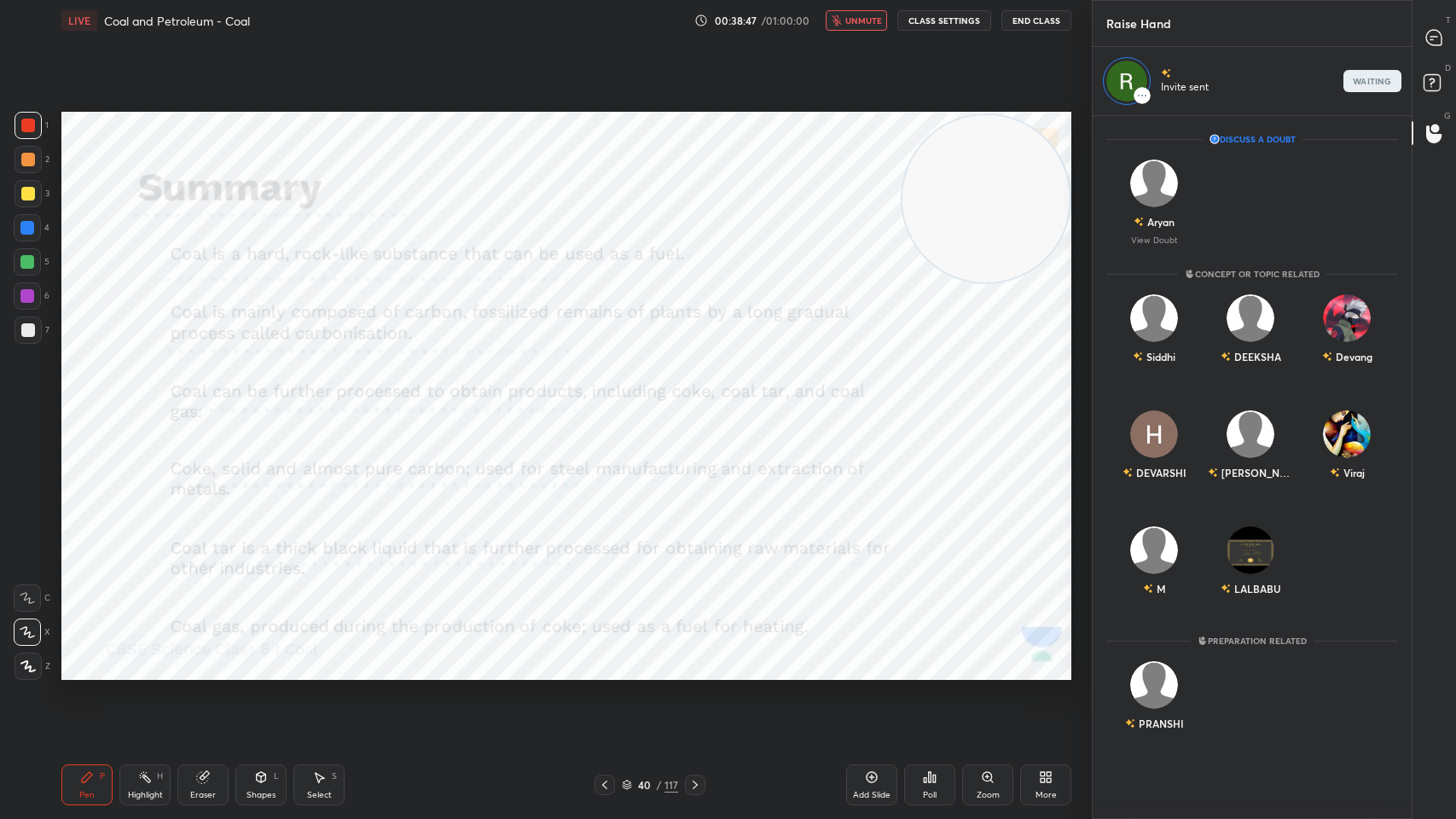
click at [1419, 34] on div at bounding box center [1434, 37] width 34 height 31
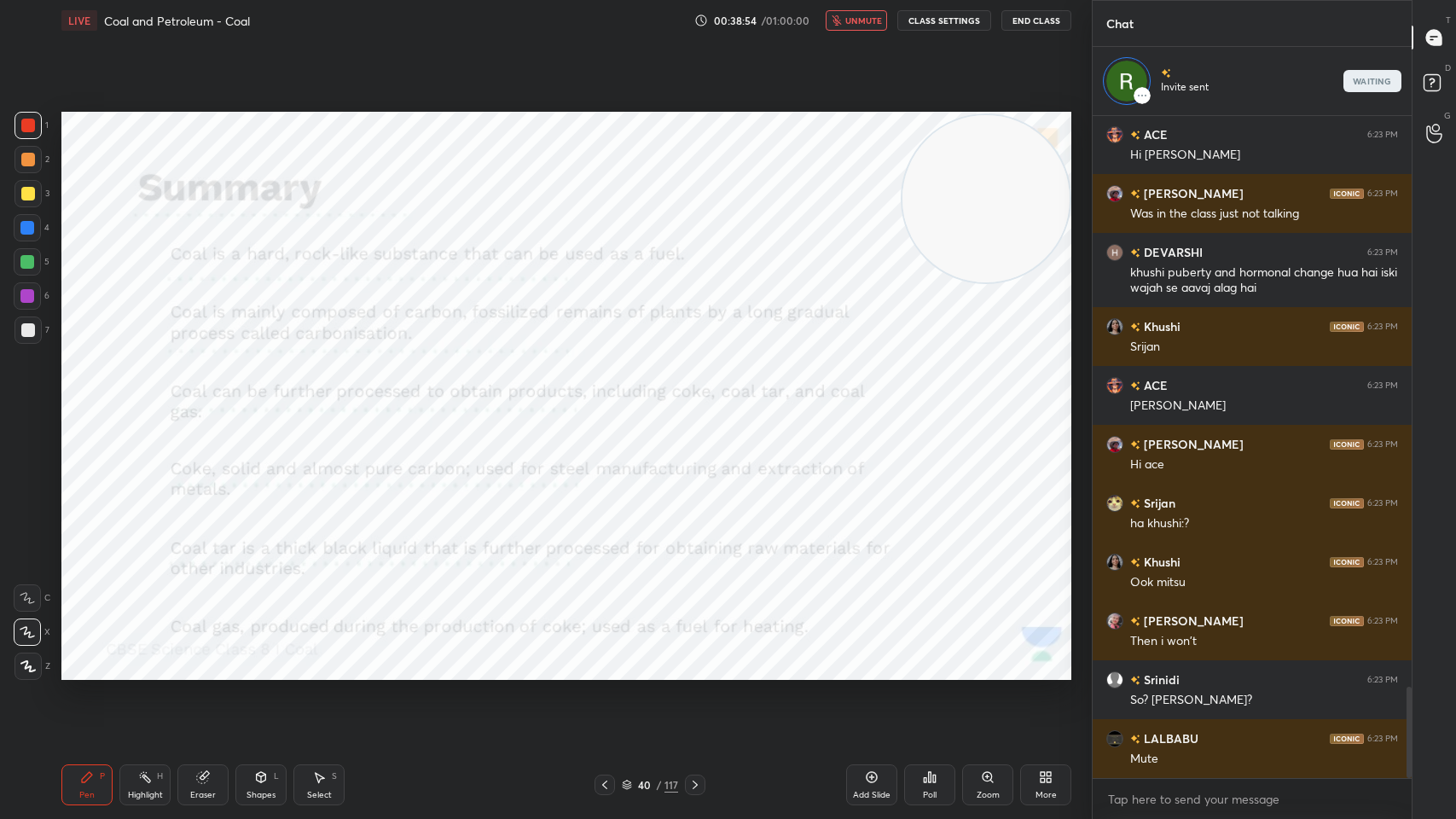
scroll to position [4323, 0]
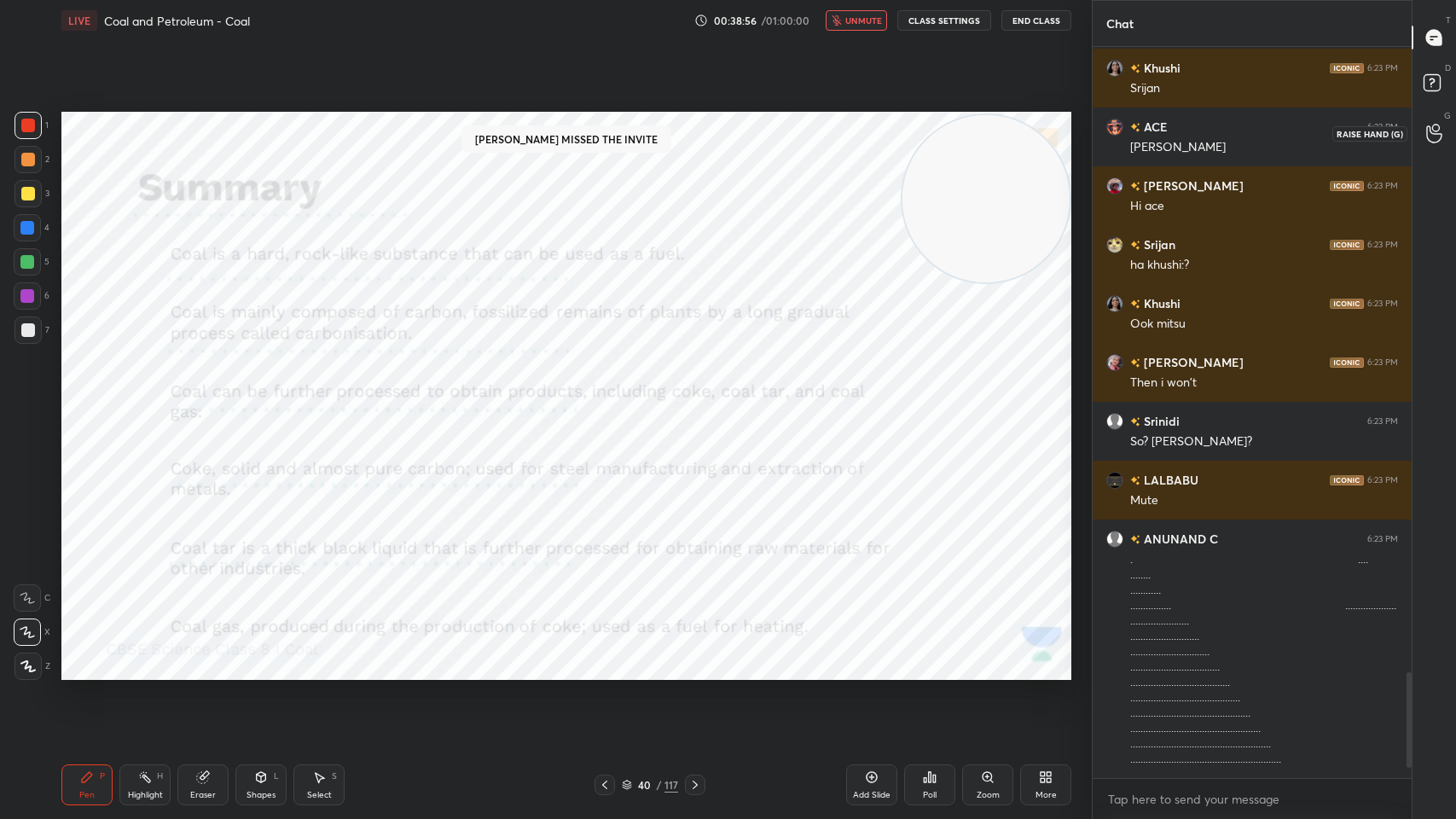
click at [1440, 122] on div at bounding box center [1434, 133] width 34 height 31
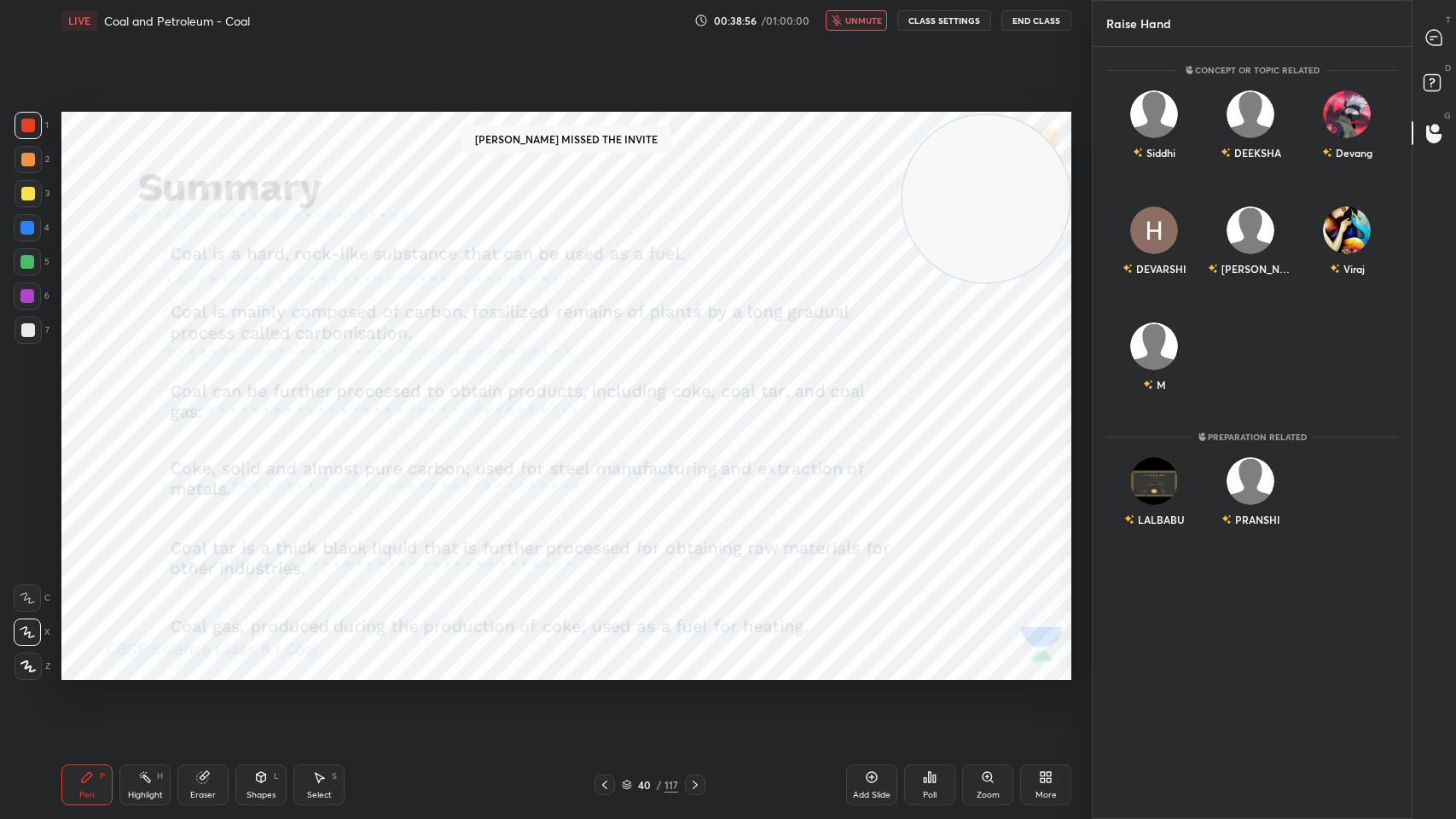
click at [1323, 128] on div "Devang" at bounding box center [1346, 129] width 96 height 99
click at [1337, 166] on button "INVITE" at bounding box center [1346, 165] width 81 height 22
click at [870, 22] on span "unmute" at bounding box center [864, 20] width 37 height 12
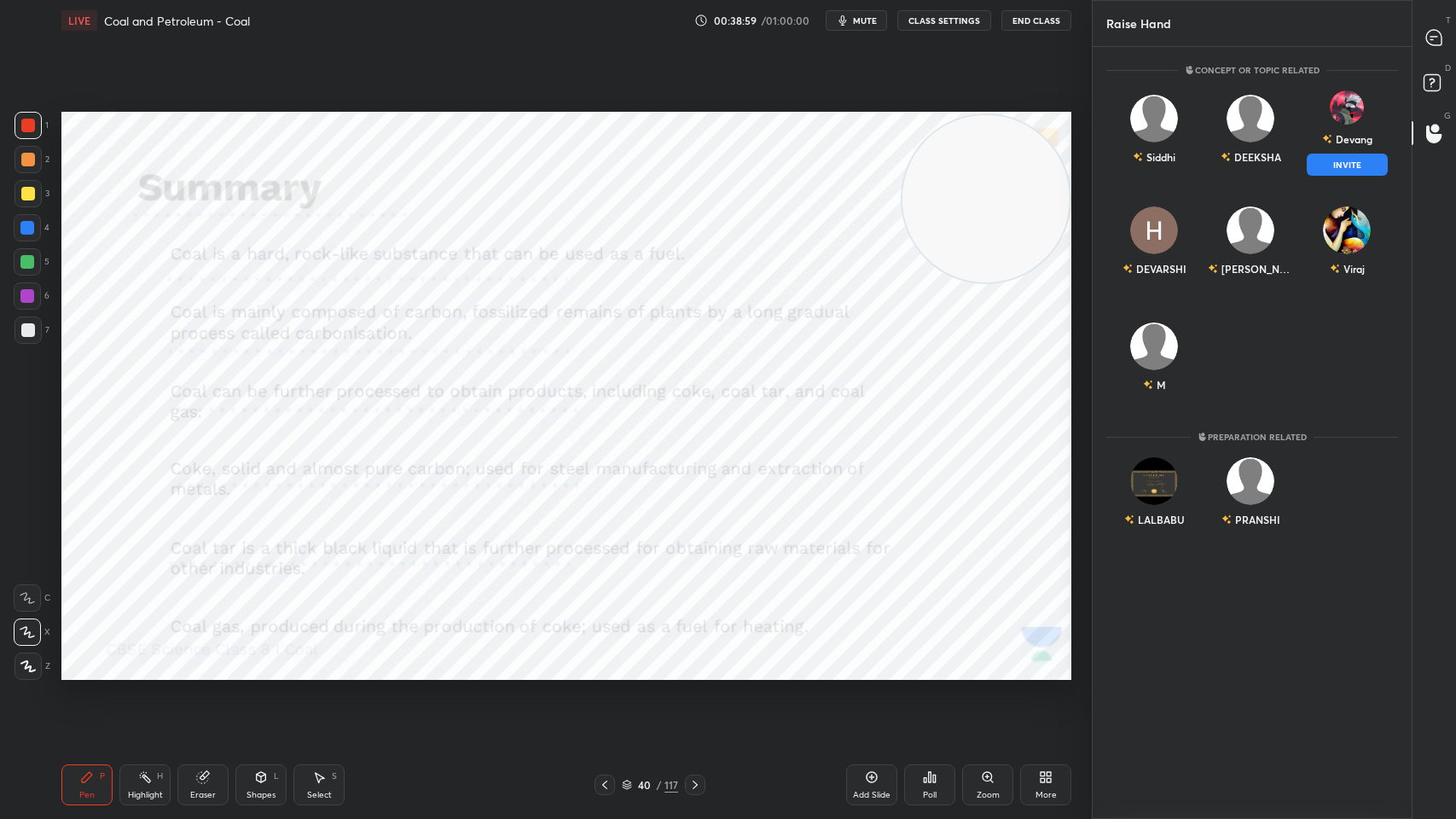
click at [1355, 166] on button "INVITE" at bounding box center [1346, 165] width 81 height 22
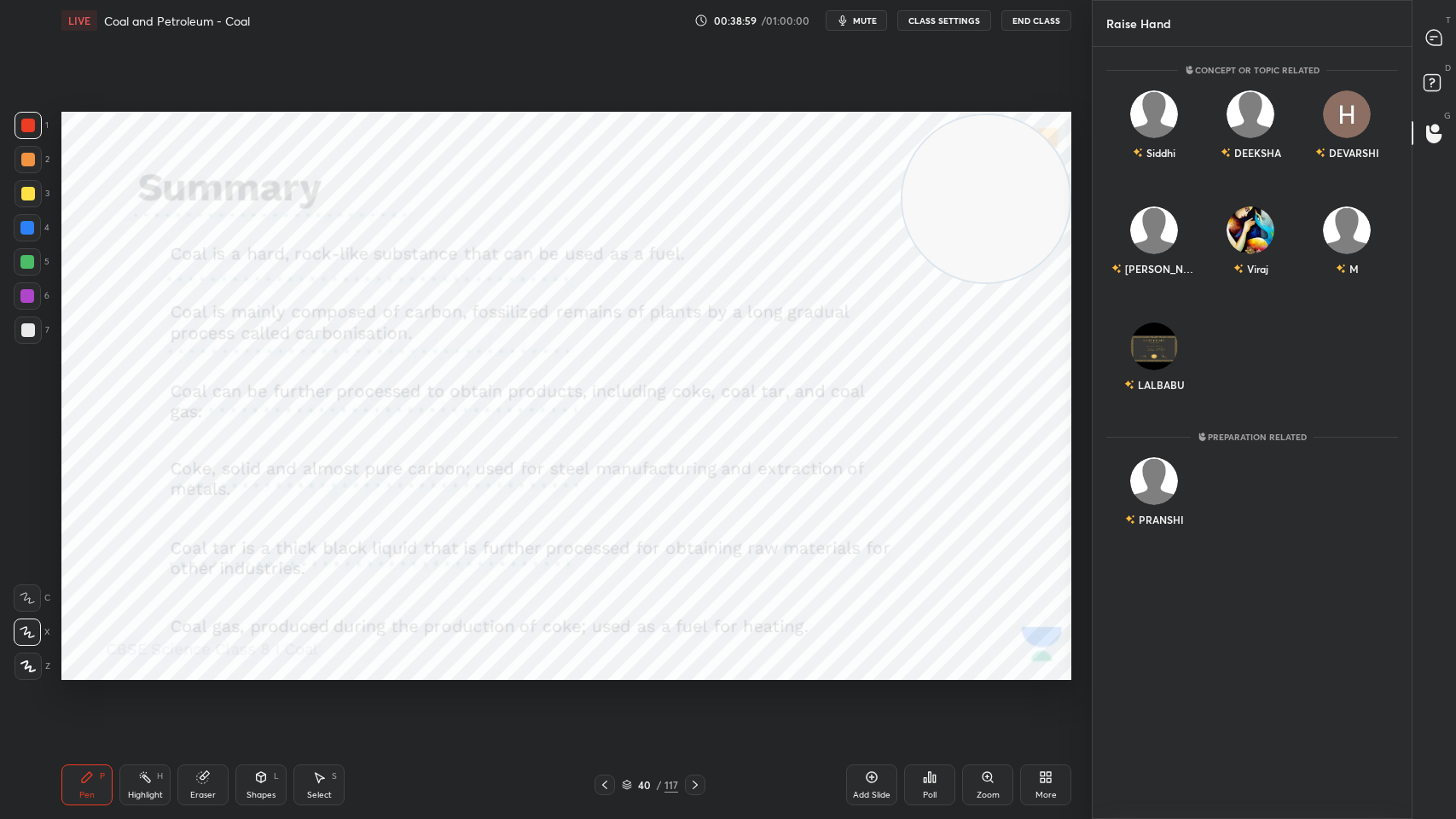
click at [1409, 29] on div "Raise Hand" at bounding box center [1251, 23] width 319 height 46
click at [1430, 39] on icon at bounding box center [1431, 39] width 3 height 0
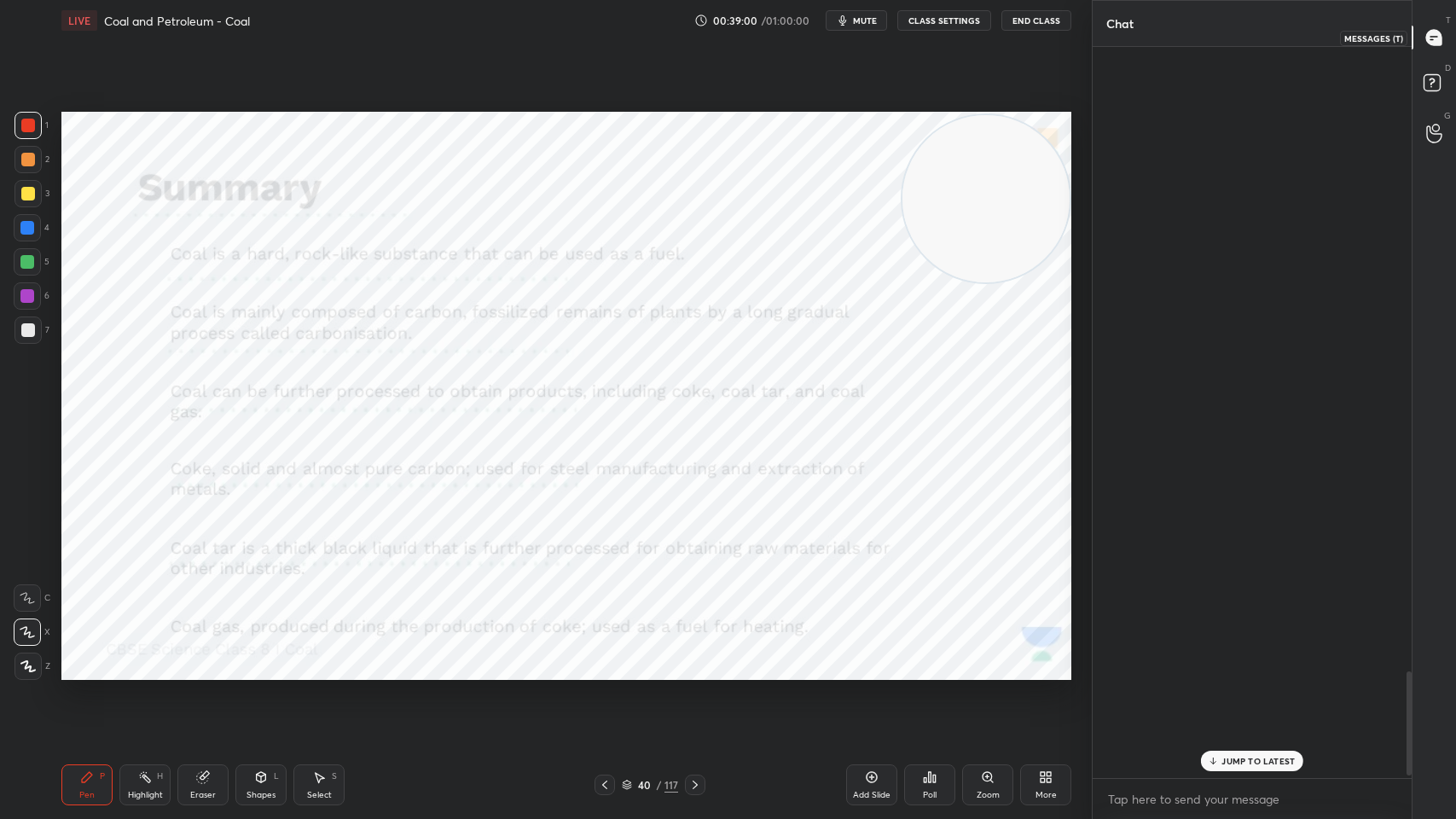
scroll to position [727, 314]
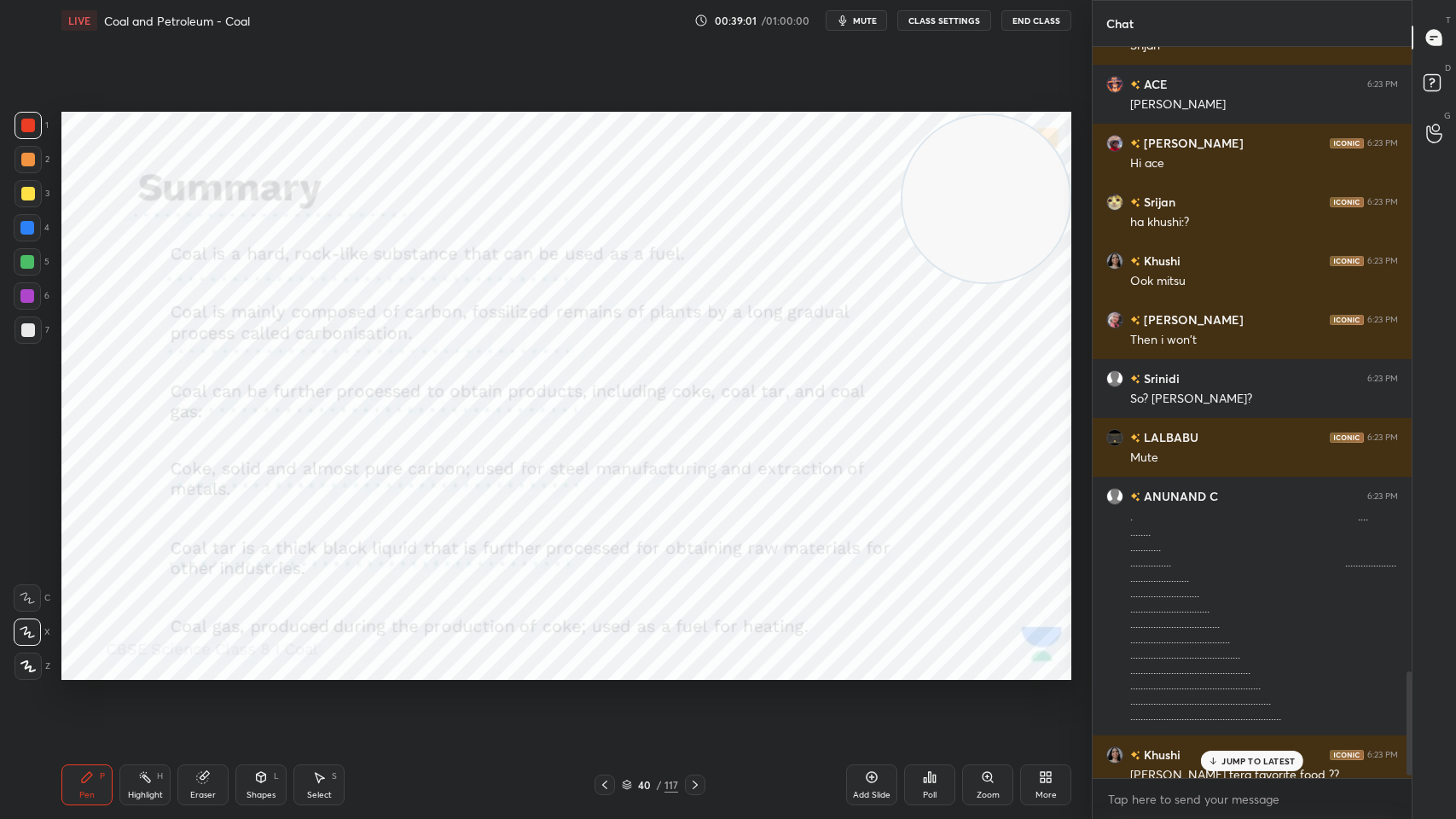
click at [873, 14] on button "mute" at bounding box center [856, 20] width 61 height 20
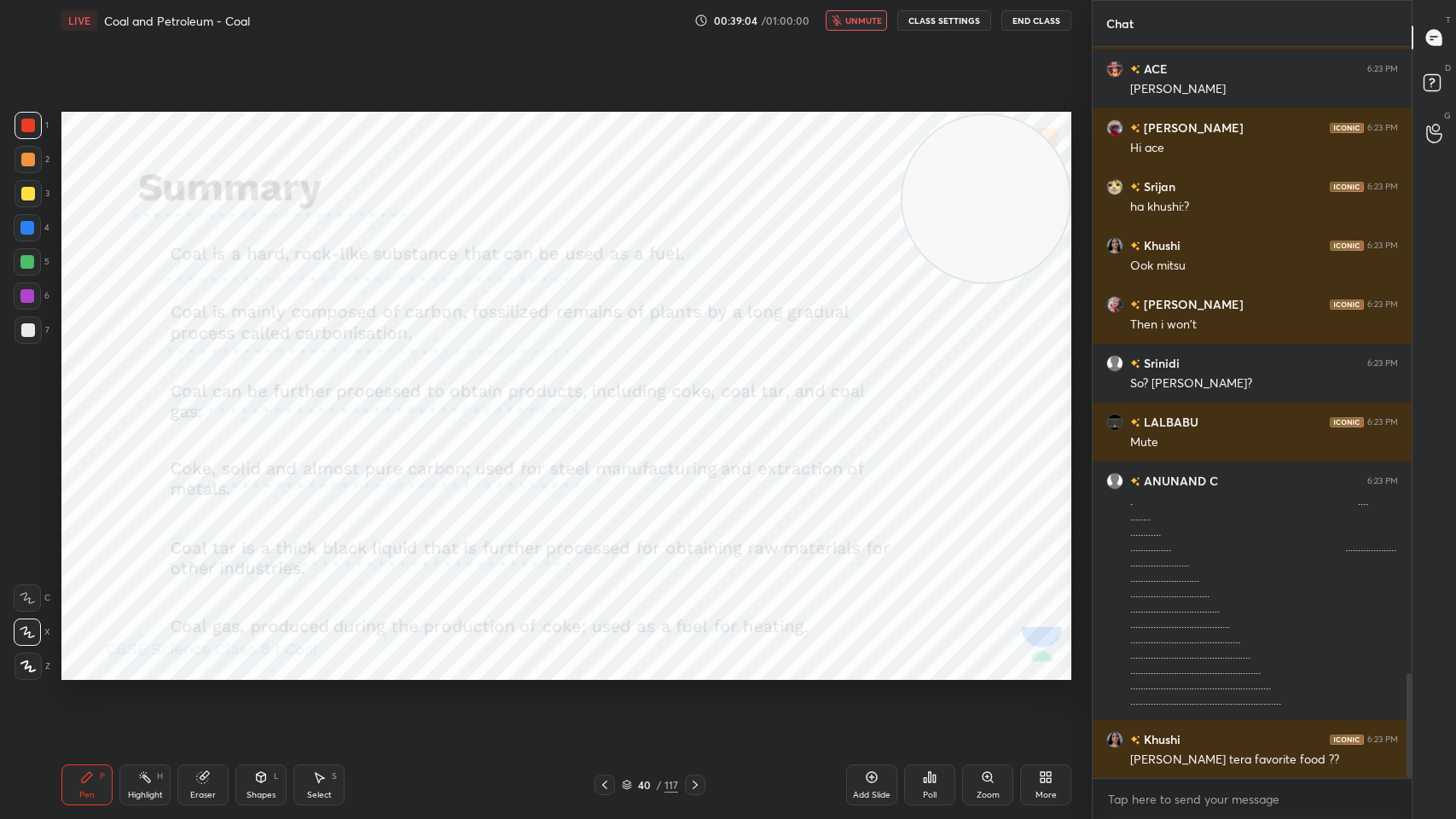
scroll to position [4441, 0]
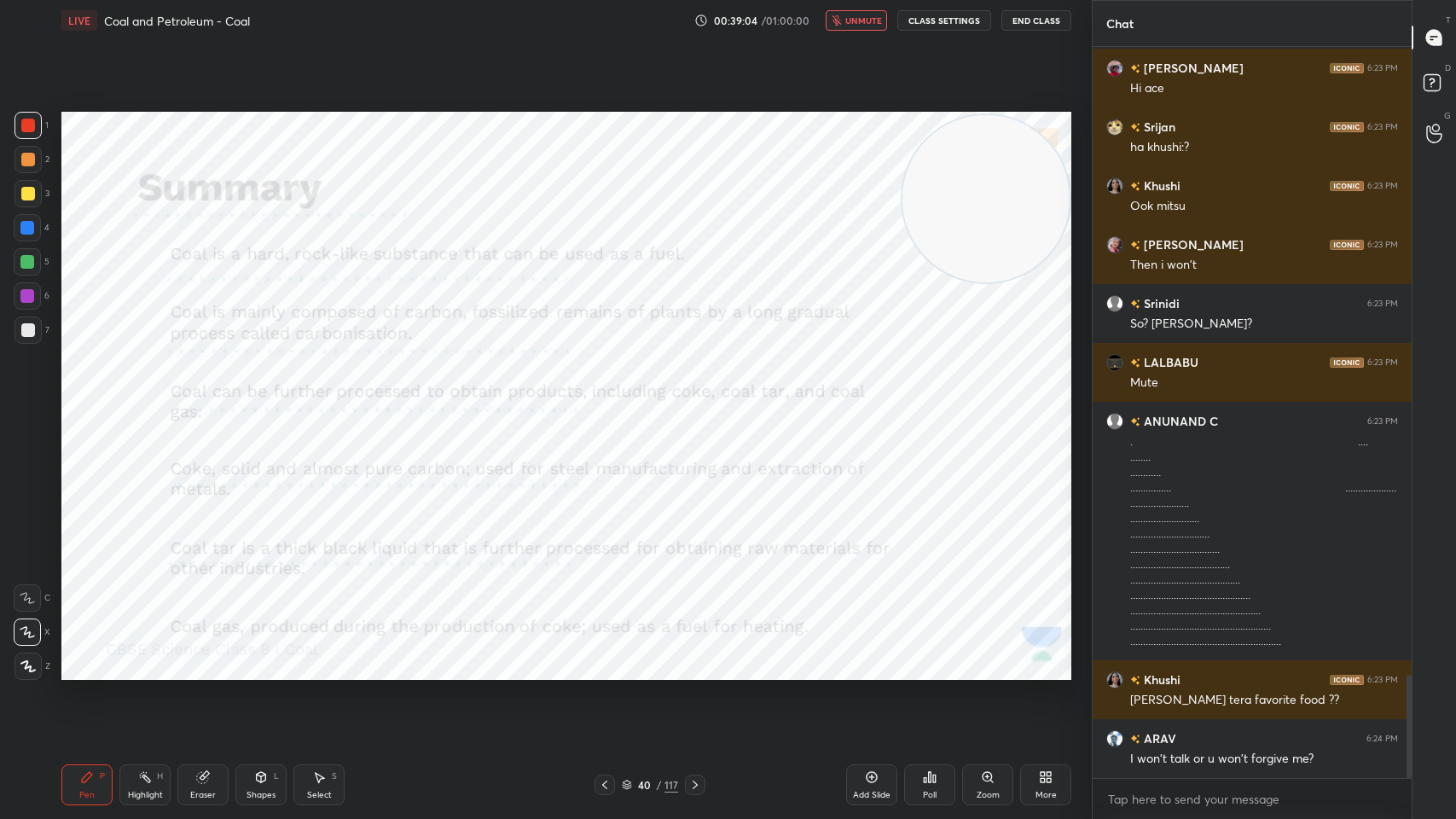
click at [656, 657] on div "/" at bounding box center [659, 784] width 5 height 10
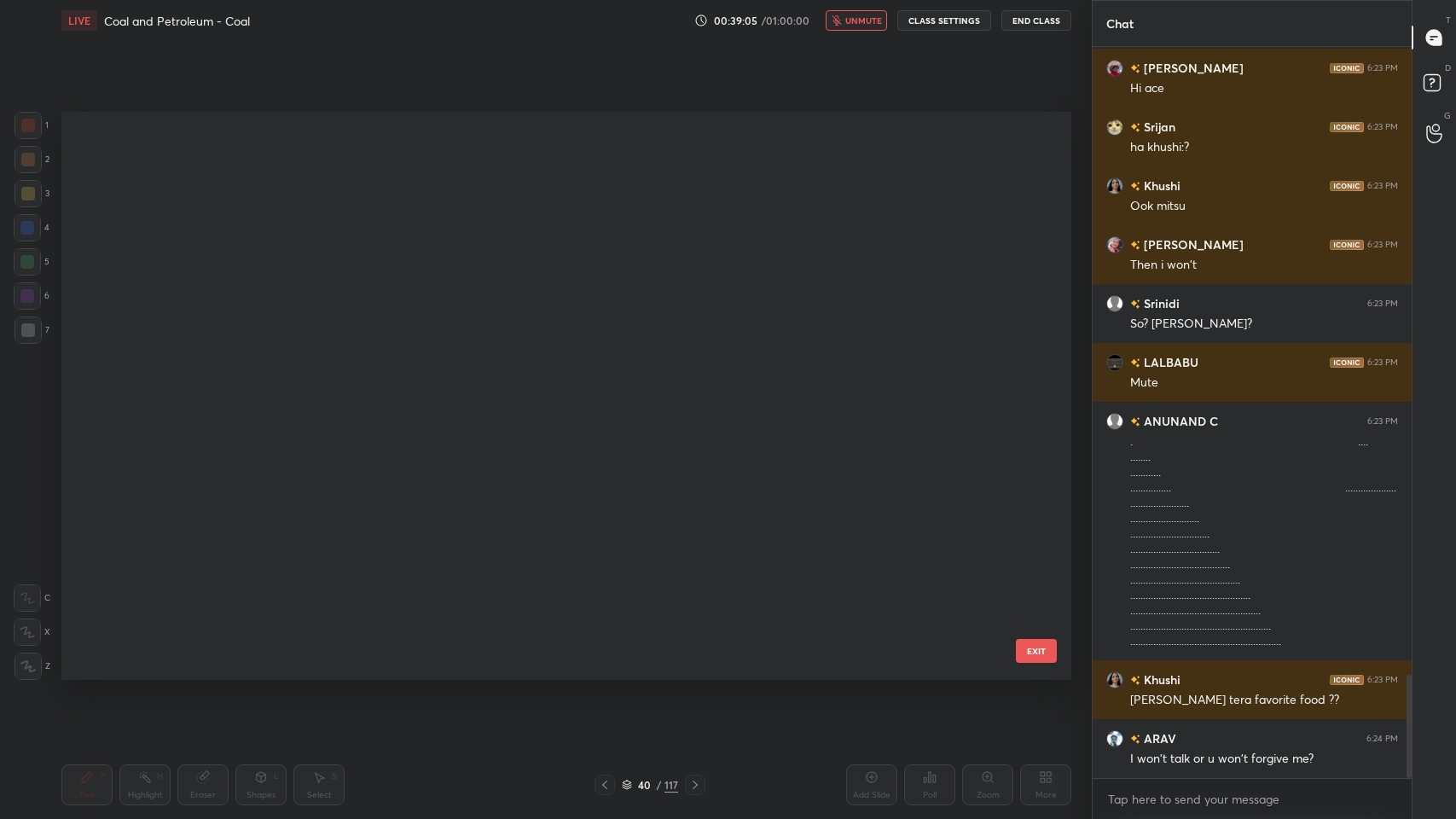
scroll to position [0, 0]
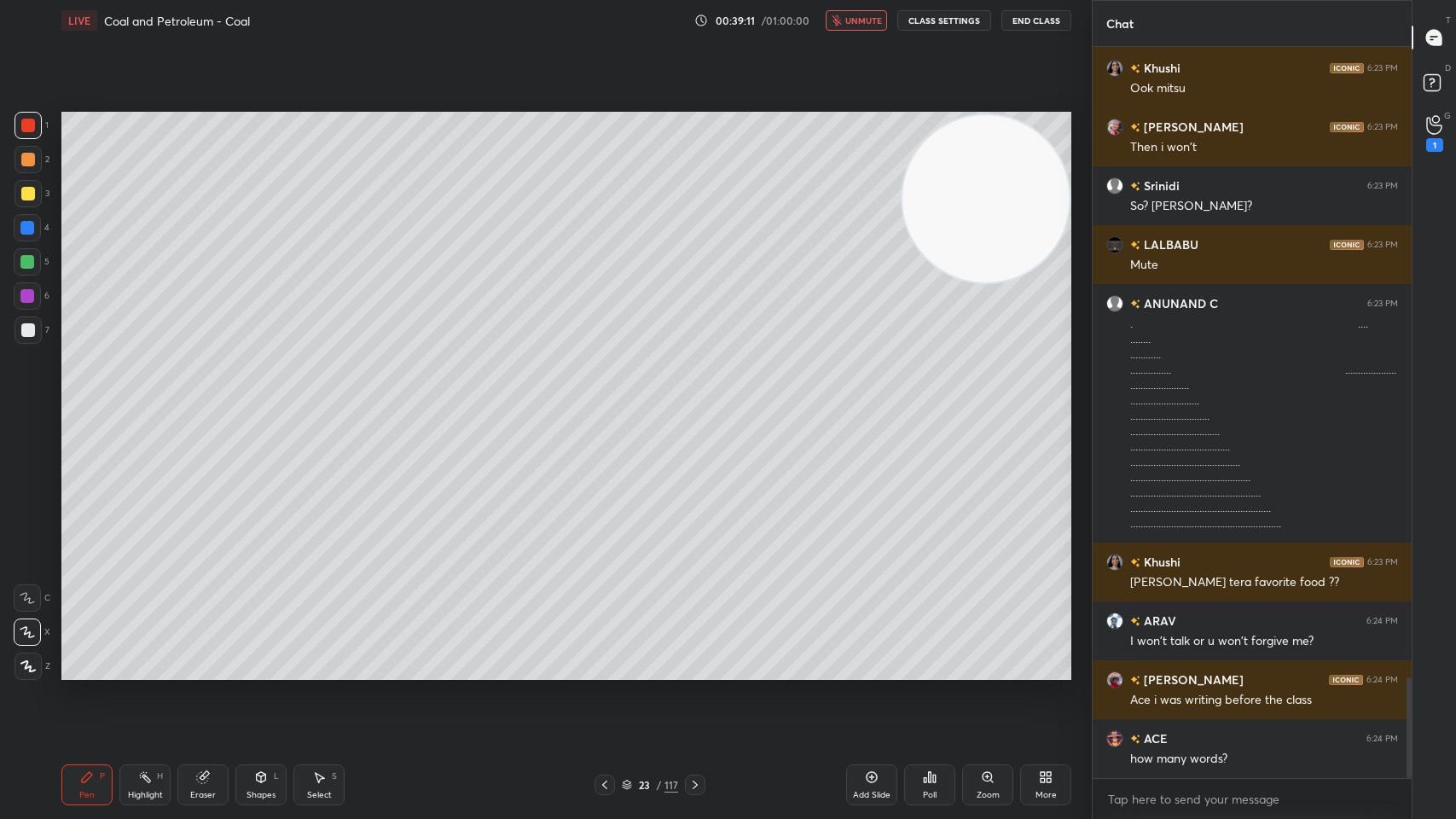
click at [856, 16] on span "unmute" at bounding box center [864, 20] width 37 height 12
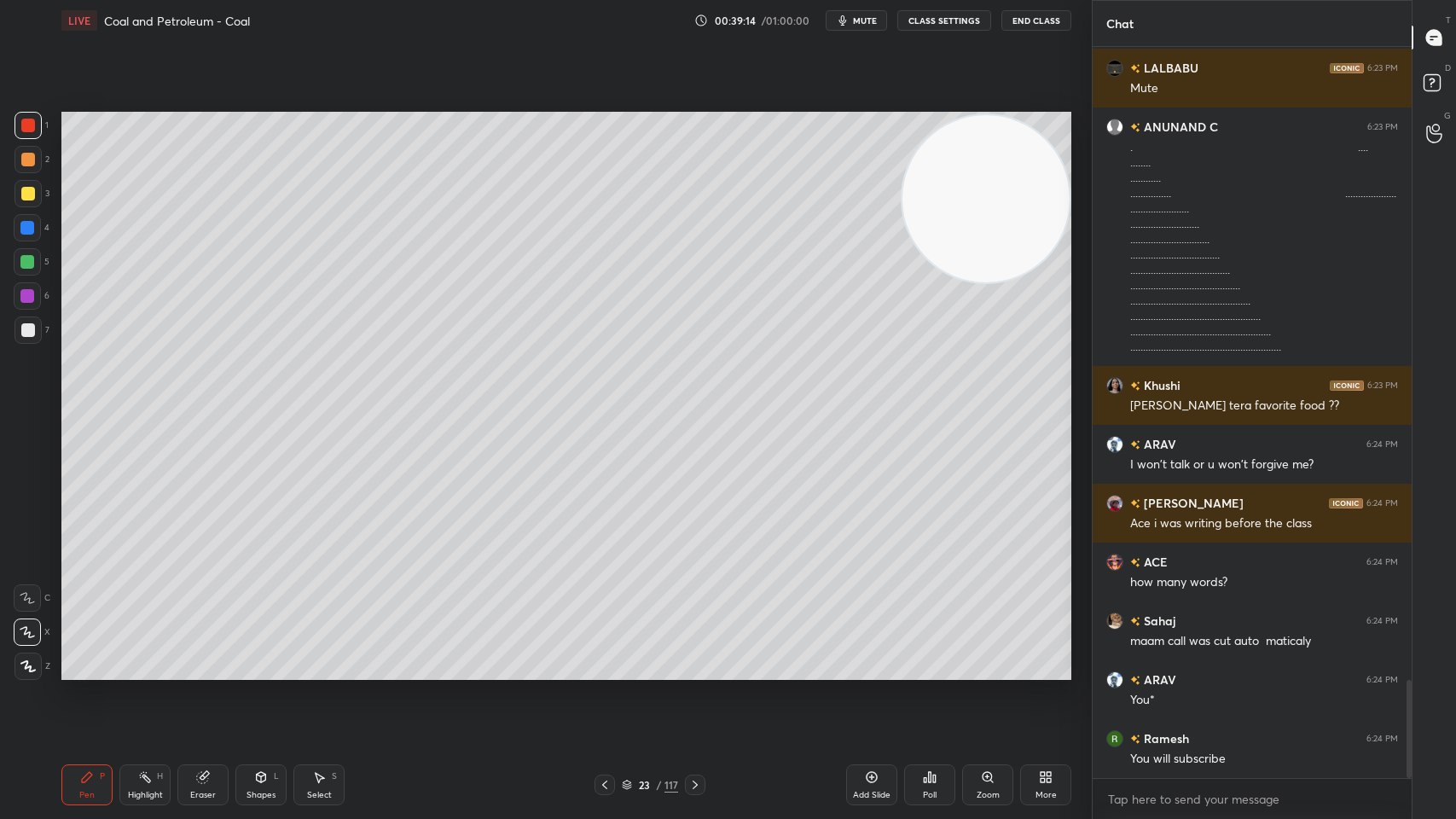
click at [867, 657] on icon at bounding box center [871, 777] width 14 height 14
click at [27, 225] on div at bounding box center [27, 228] width 14 height 14
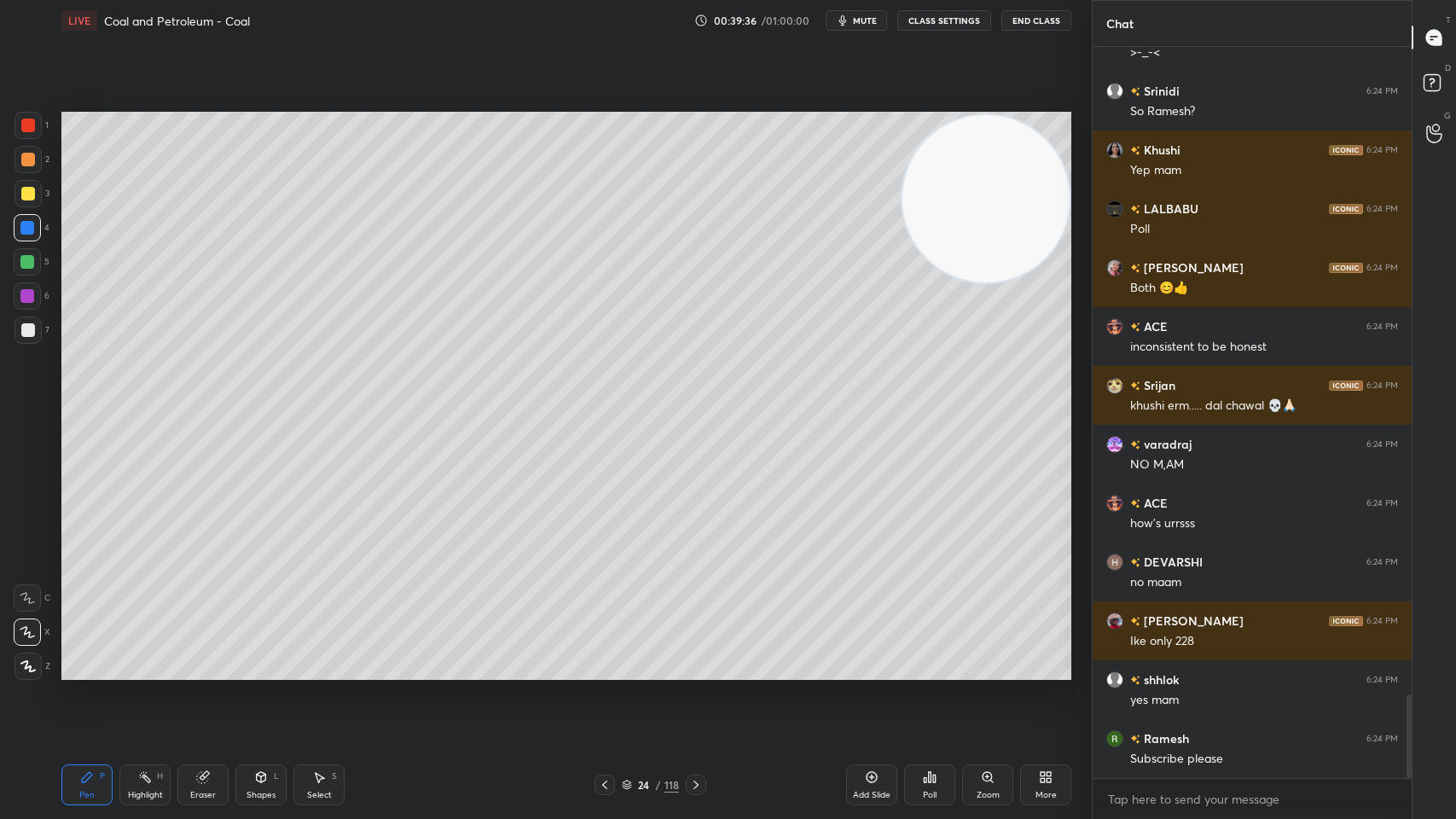
click at [700, 657] on icon at bounding box center [696, 784] width 14 height 14
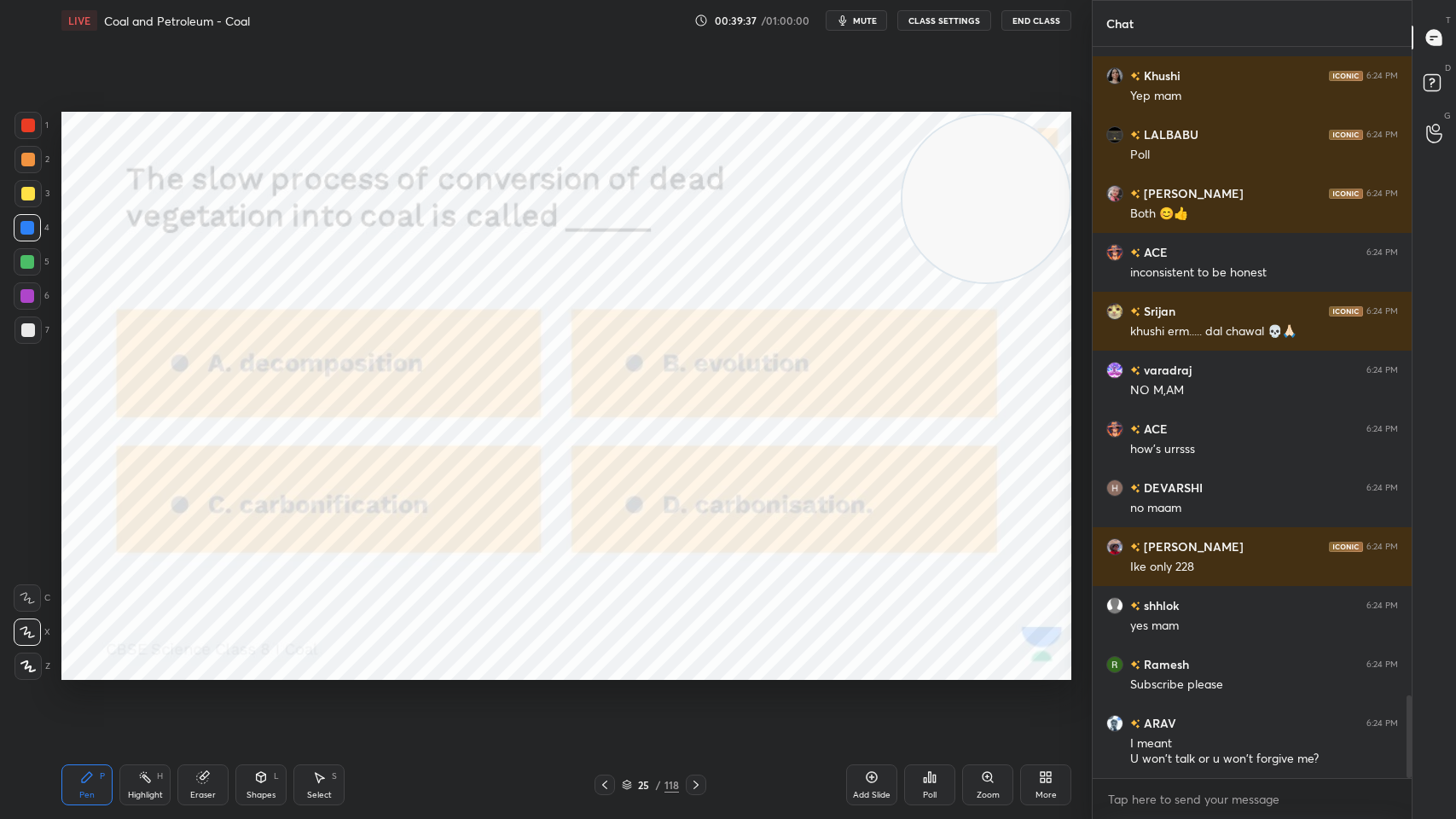
click at [880, 22] on button "mute" at bounding box center [856, 20] width 61 height 20
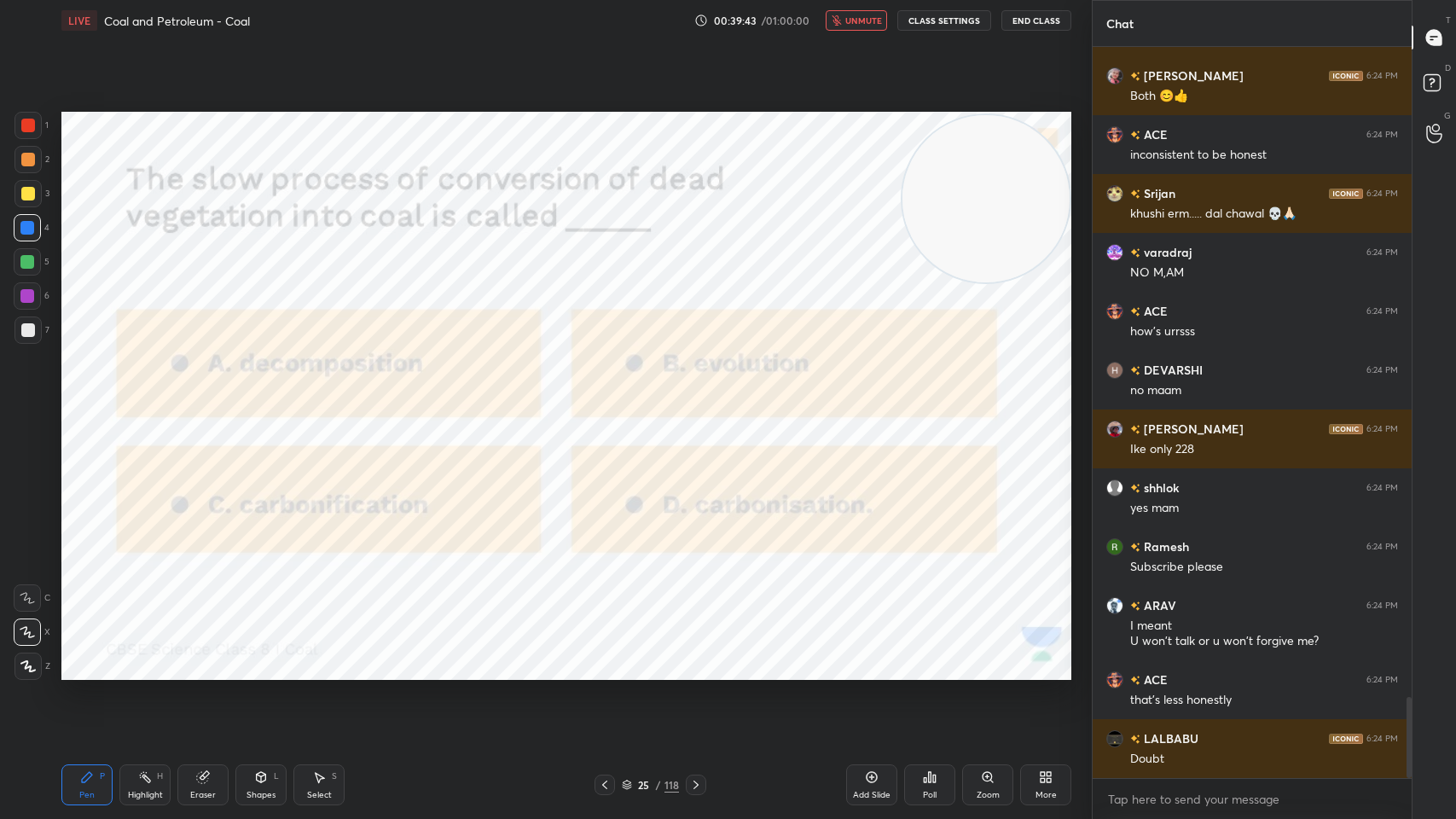
click at [959, 657] on div "Add Slide Poll Zoom More" at bounding box center [959, 784] width 225 height 96
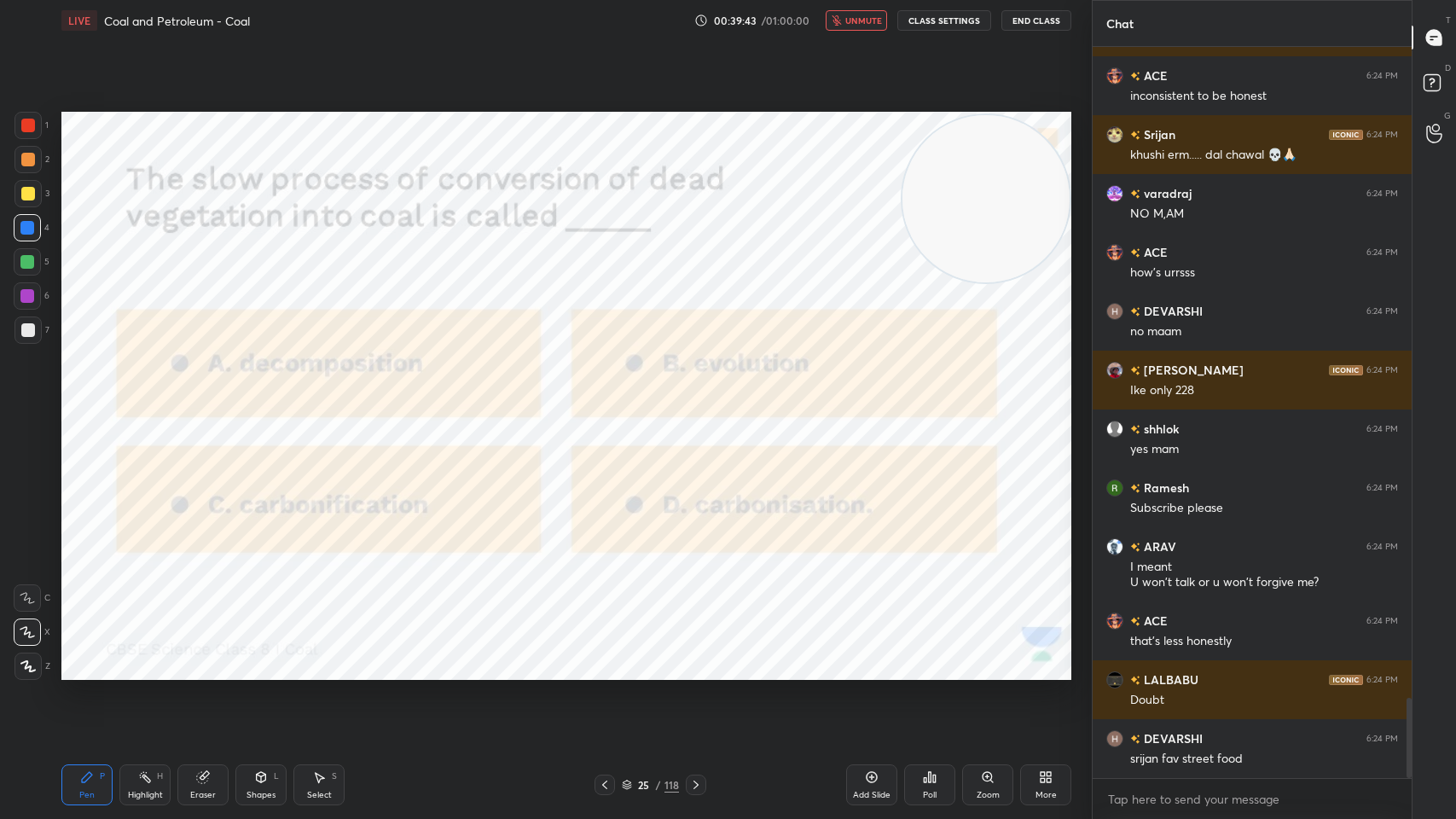
click at [924, 657] on div "Poll" at bounding box center [930, 794] width 14 height 8
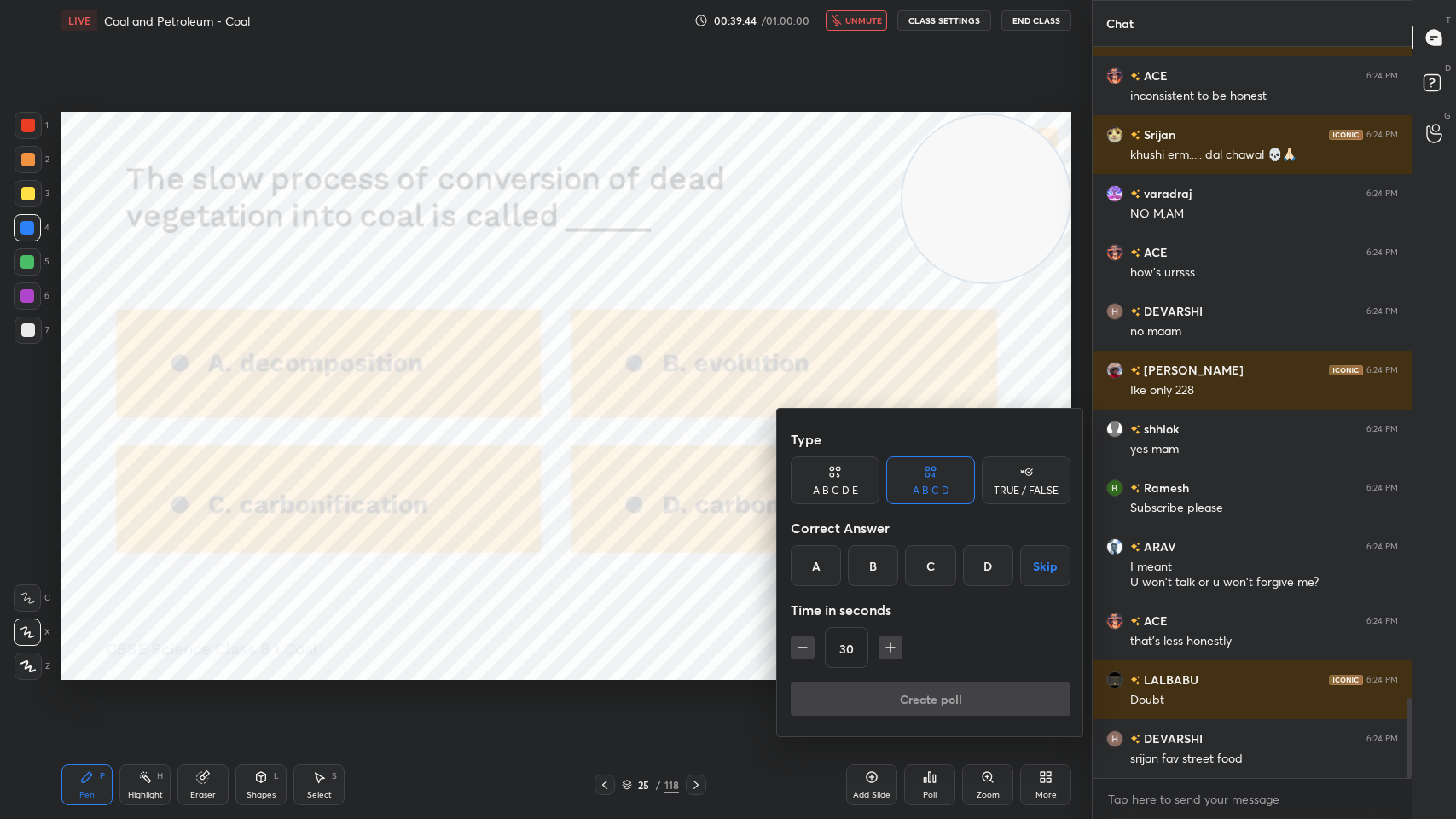
click at [977, 561] on div "D" at bounding box center [987, 565] width 50 height 41
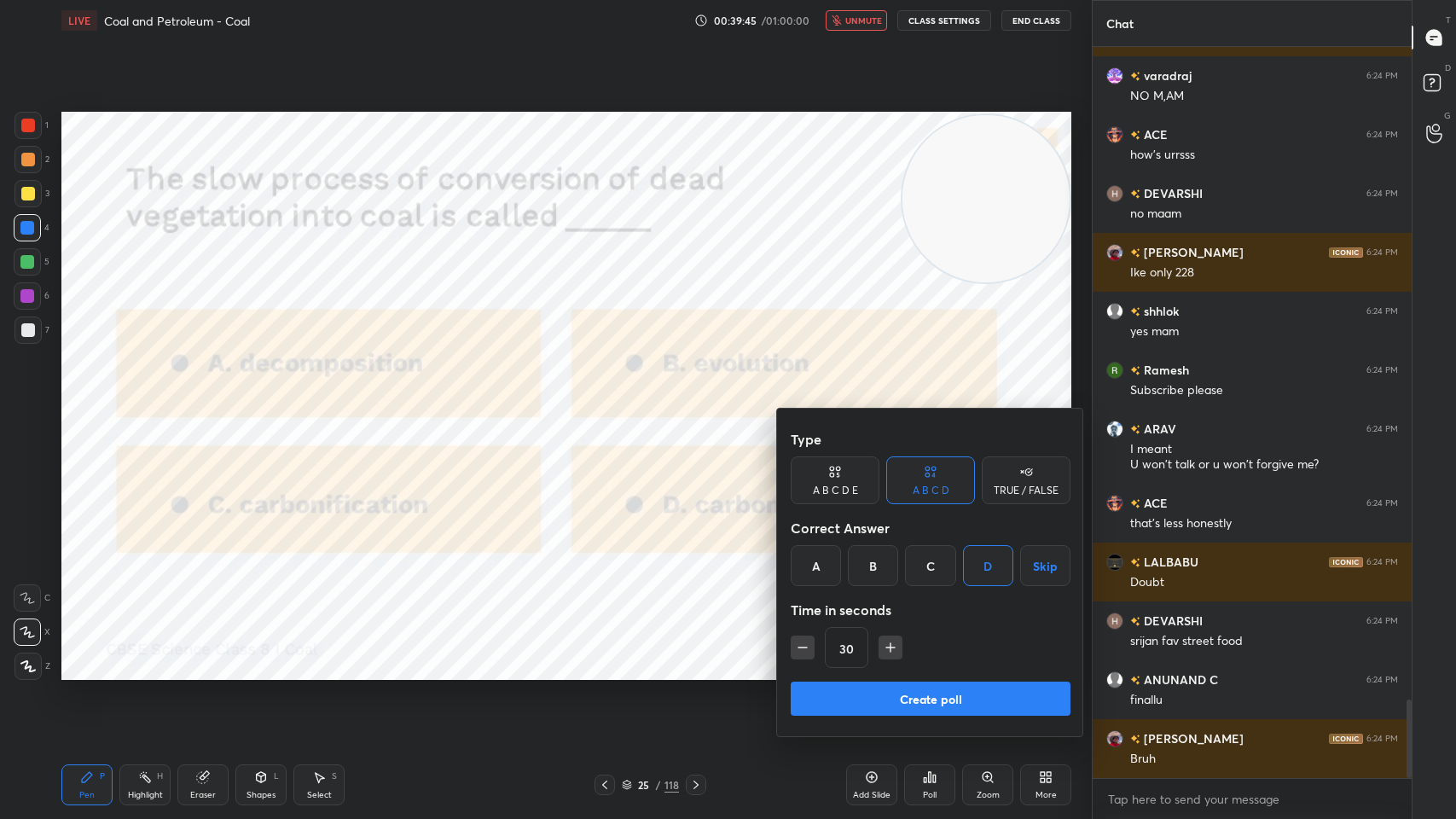
click at [932, 657] on button "Create poll" at bounding box center [930, 698] width 280 height 34
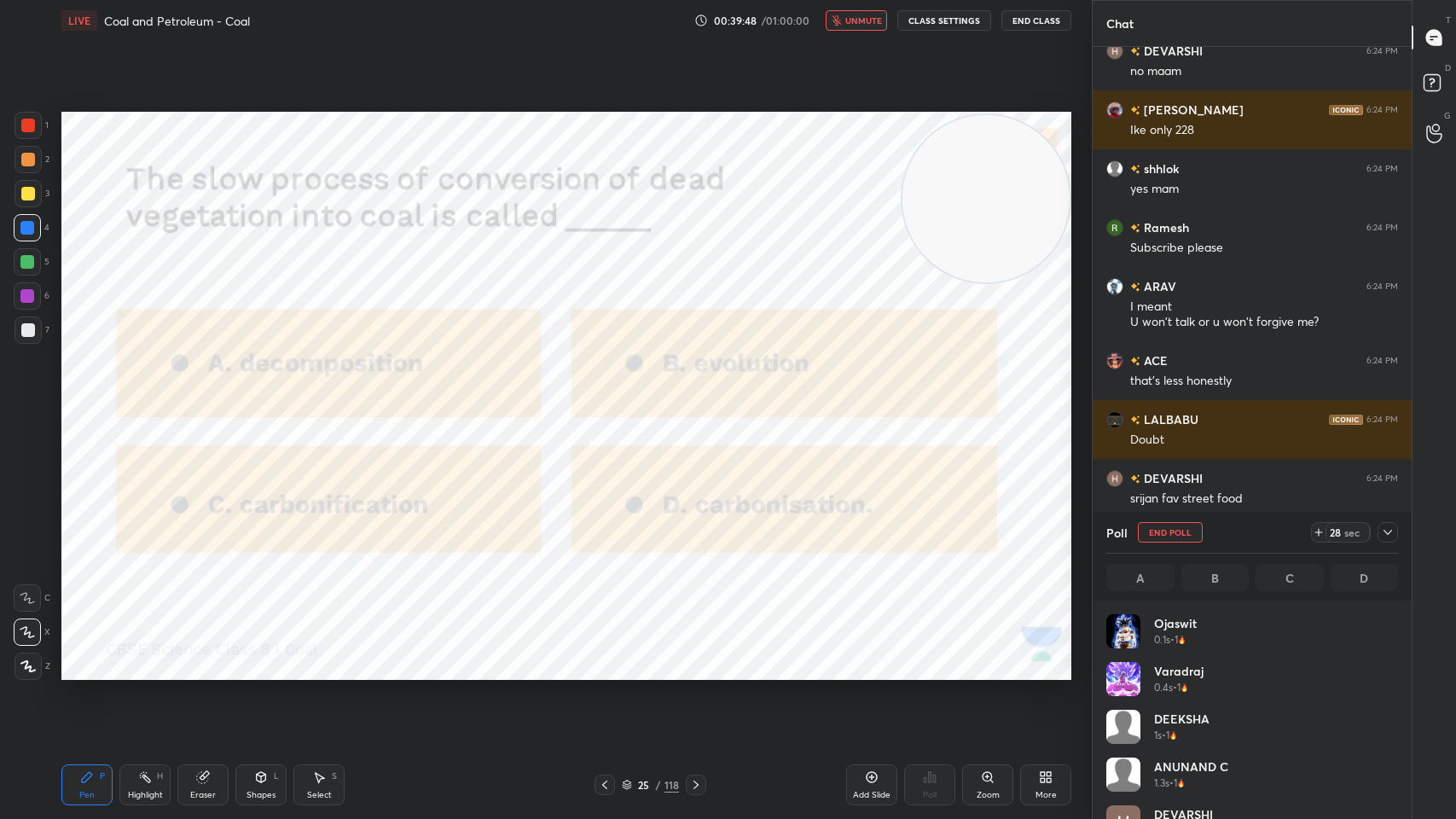
click at [32, 133] on div at bounding box center [28, 125] width 27 height 27
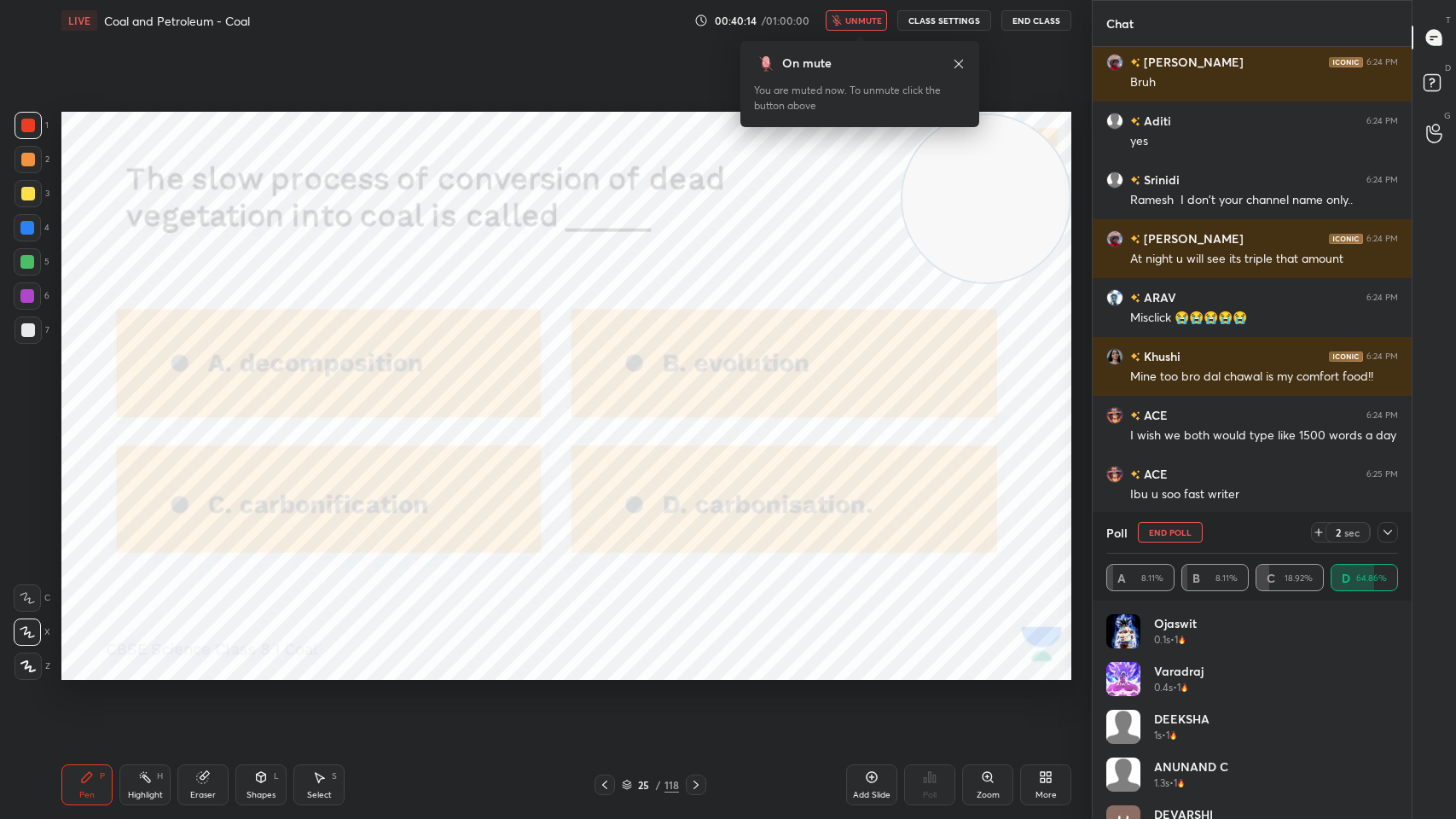
click at [1386, 535] on icon at bounding box center [1387, 532] width 14 height 14
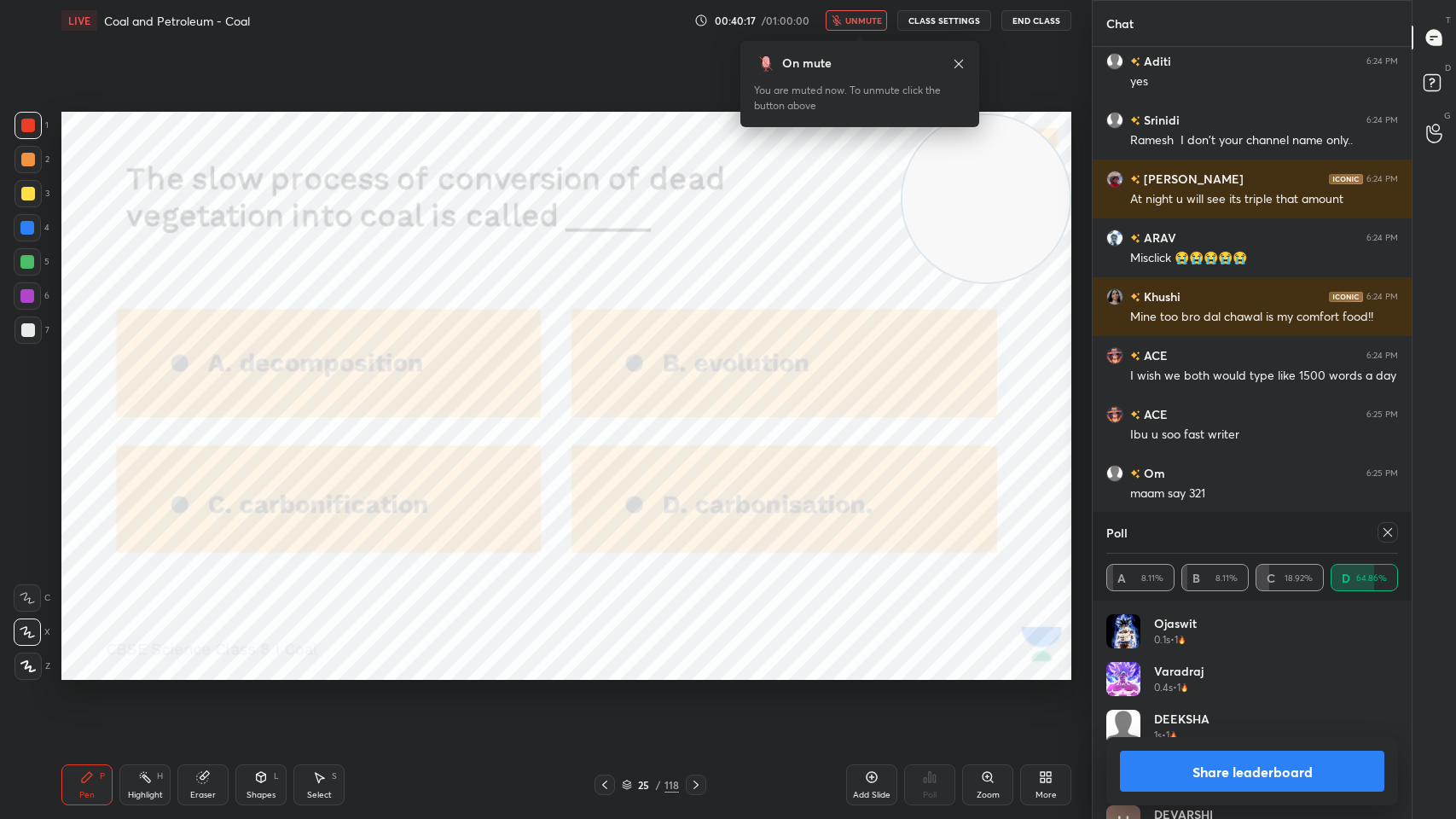
click at [969, 58] on div "On mute You are muted now. To unmute click the button above" at bounding box center [859, 84] width 239 height 86
click at [955, 61] on icon at bounding box center [958, 62] width 8 height 8
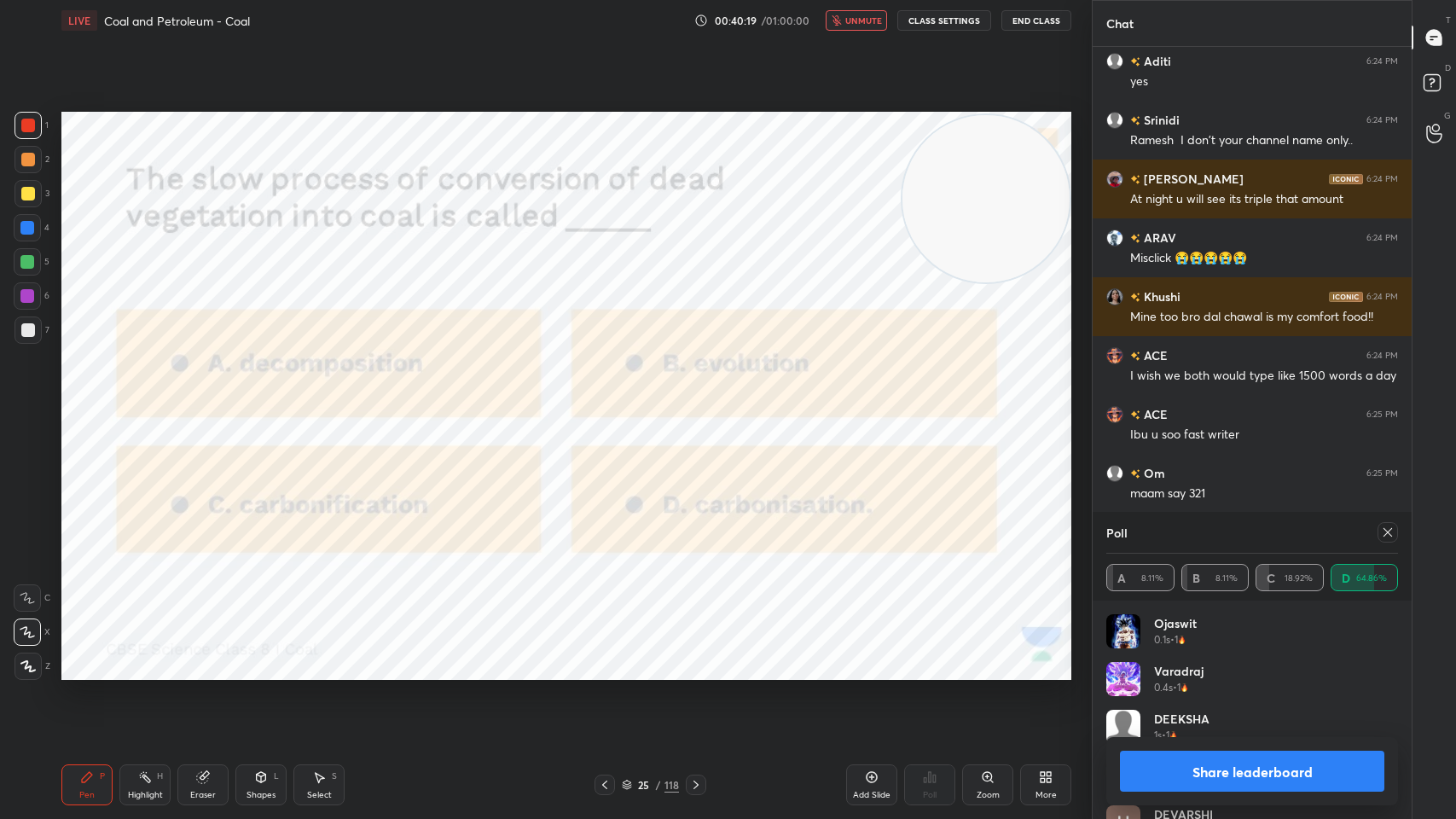
click at [1391, 522] on div at bounding box center [1387, 532] width 20 height 20
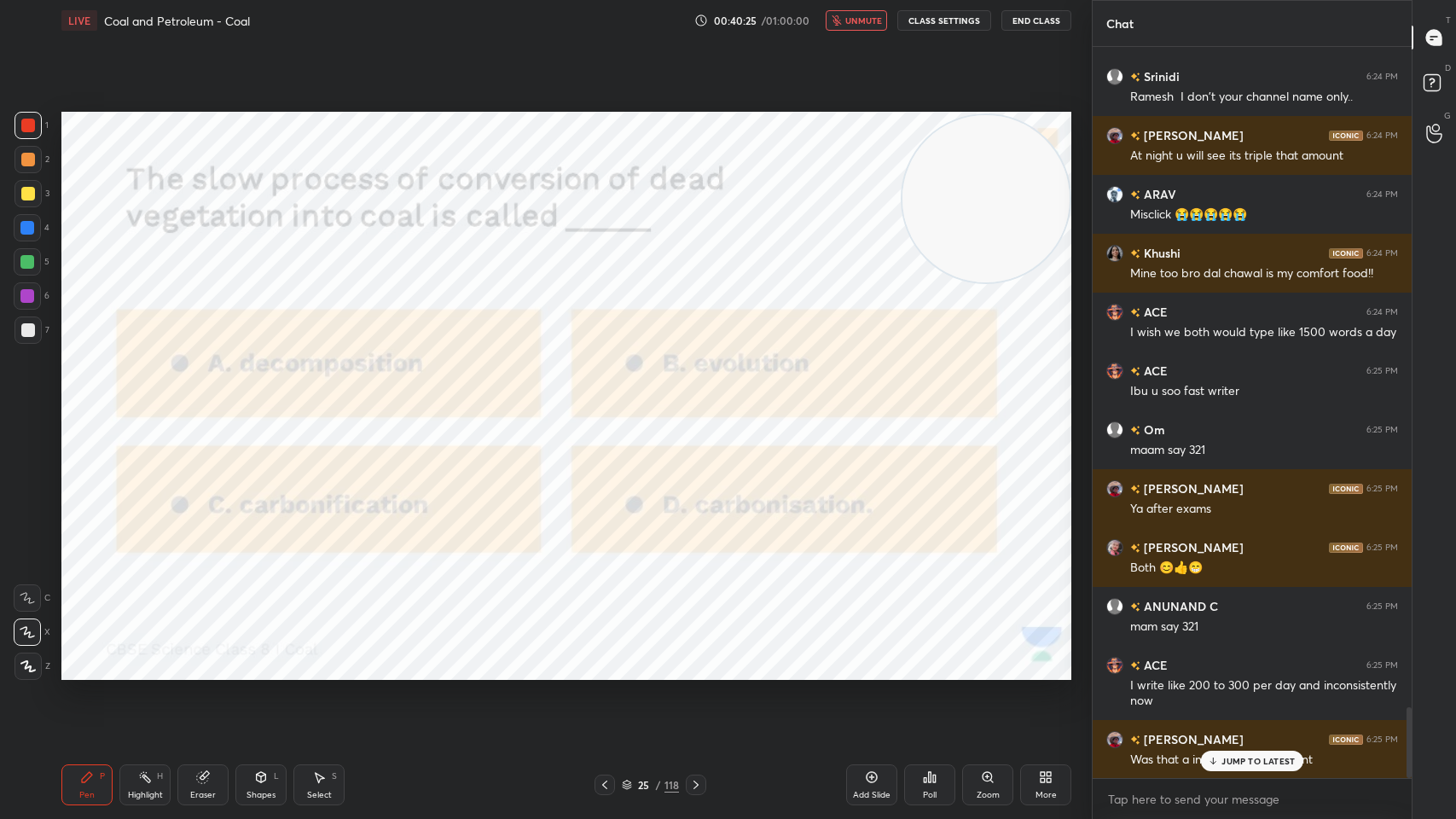
click at [1245, 657] on div "Ibrahim 6:25 PM Was that a insult or a compliment" at bounding box center [1251, 750] width 319 height 58
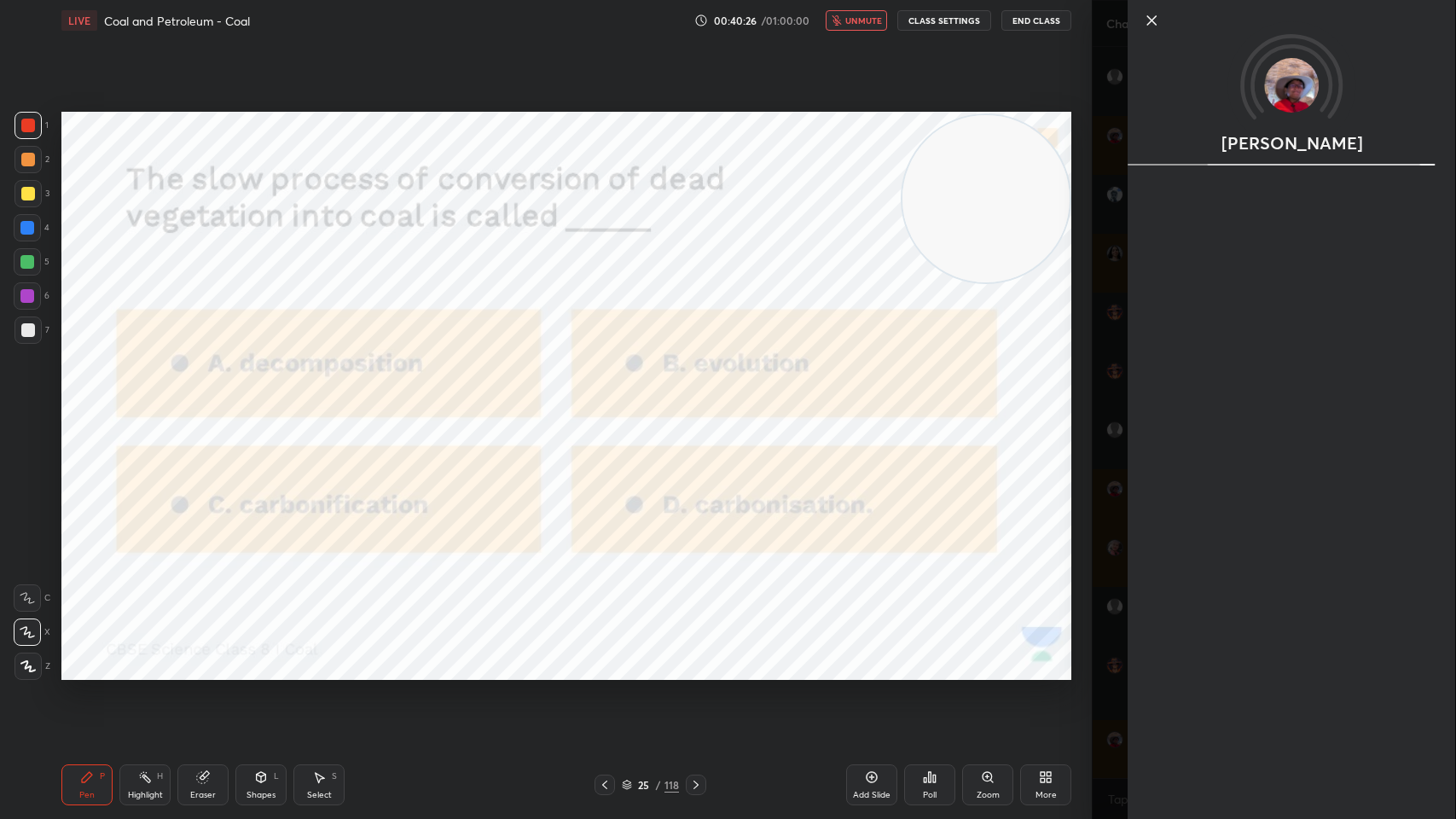
click at [1091, 657] on div "Ibrahim" at bounding box center [1273, 410] width 364 height 819
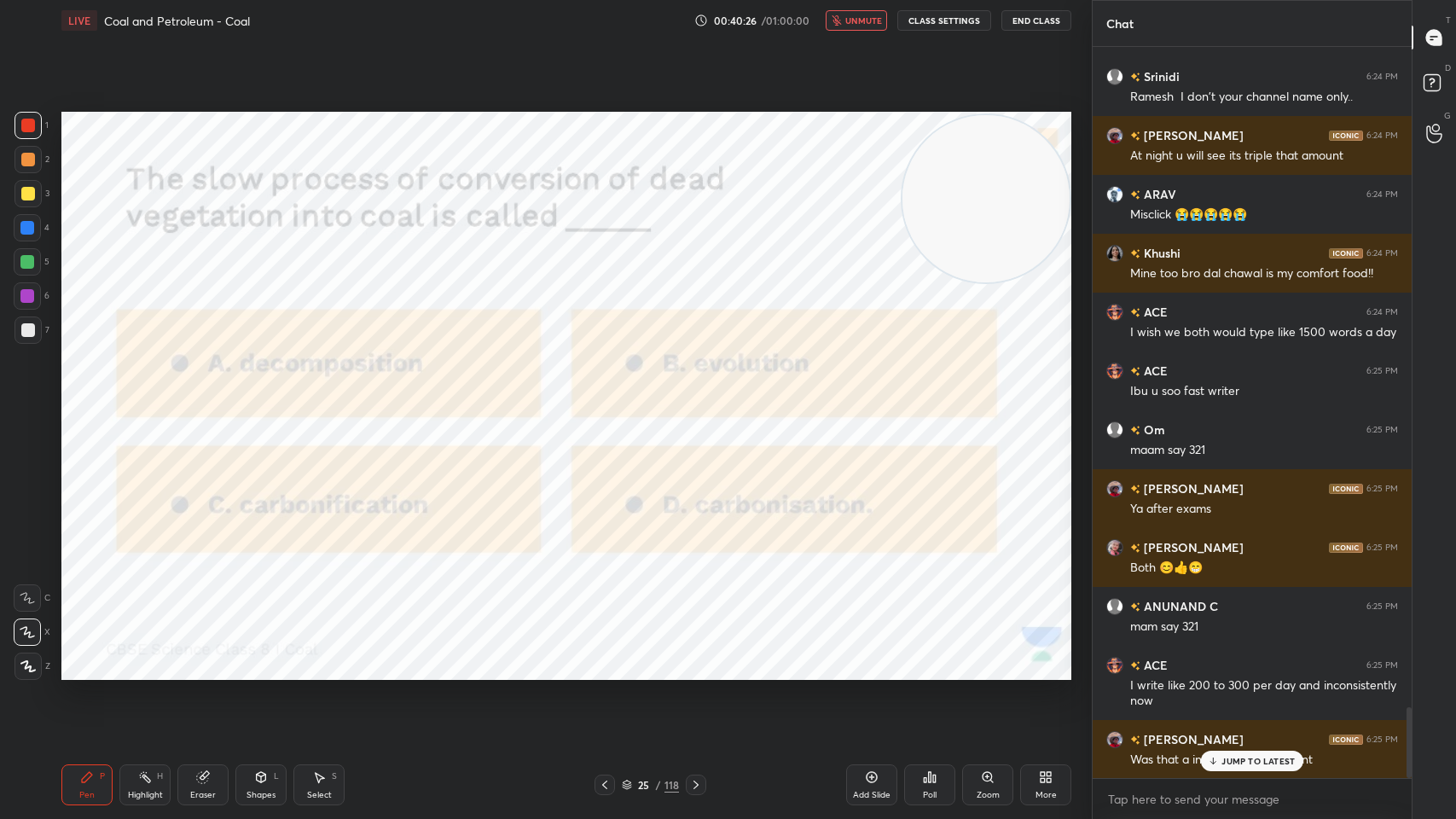
click at [1211, 657] on div "JUMP TO LATEST" at bounding box center [1252, 760] width 102 height 20
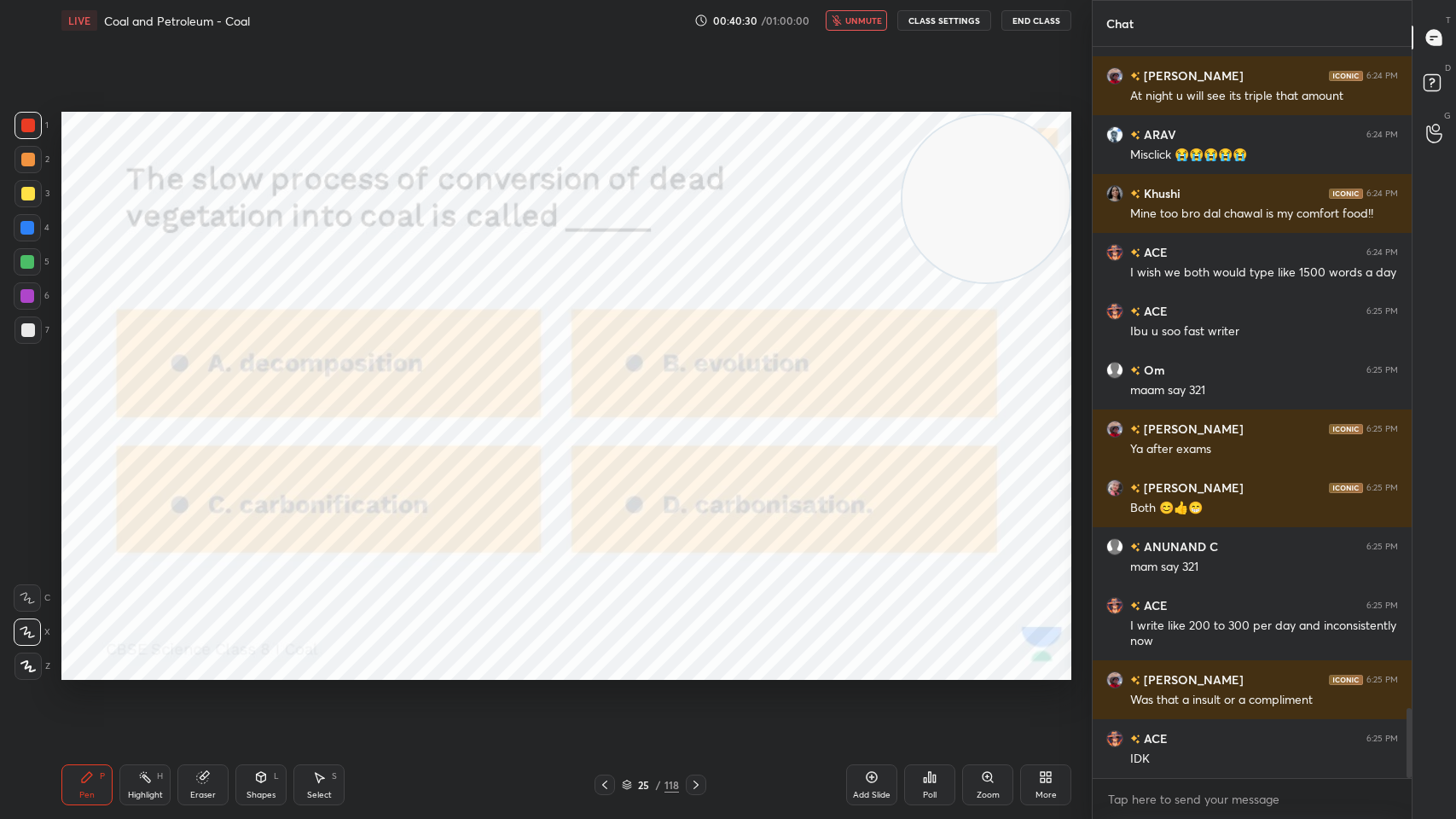
click at [697, 657] on icon at bounding box center [696, 784] width 14 height 14
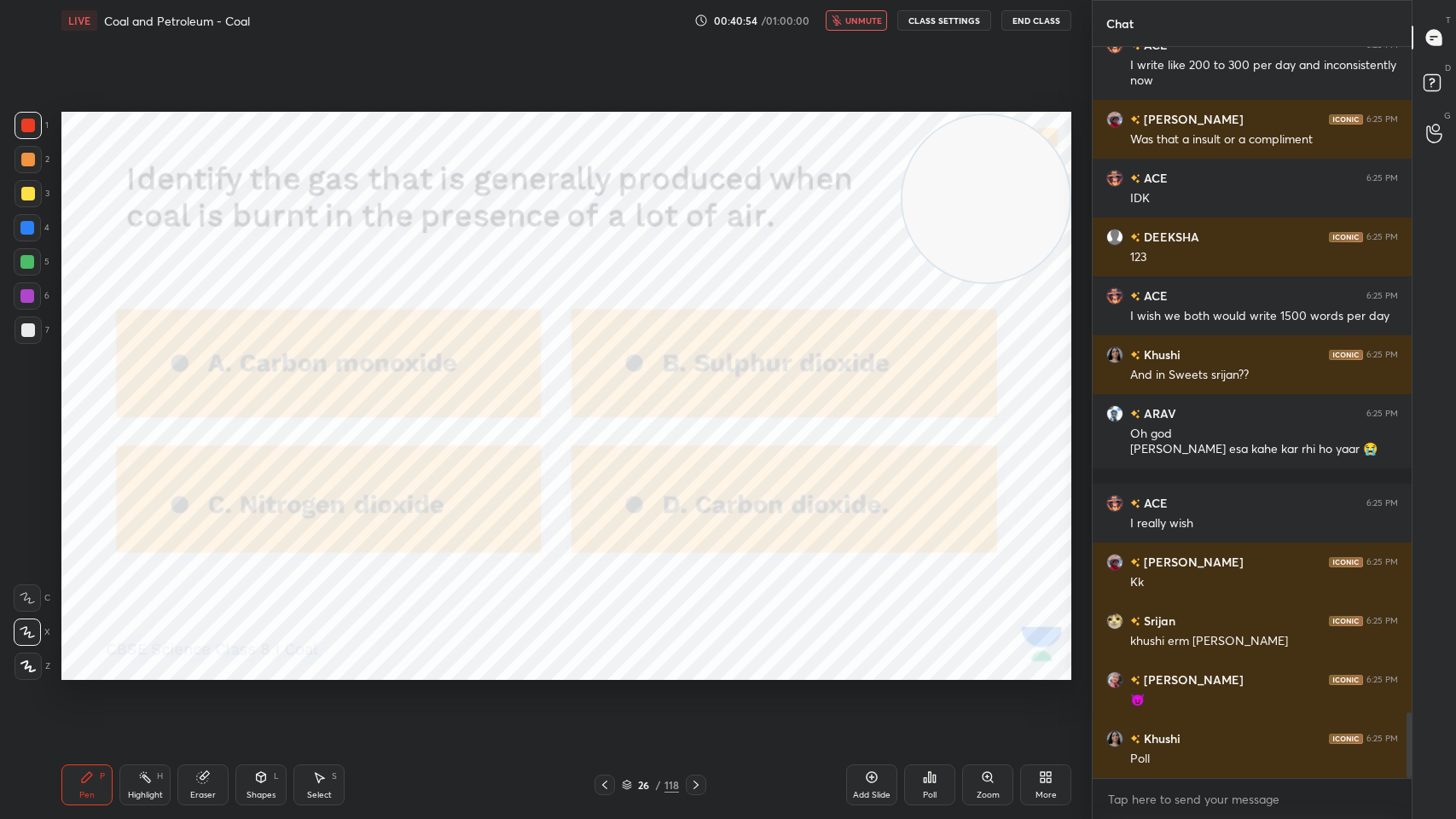
click at [852, 24] on span "unmute" at bounding box center [864, 20] width 37 height 12
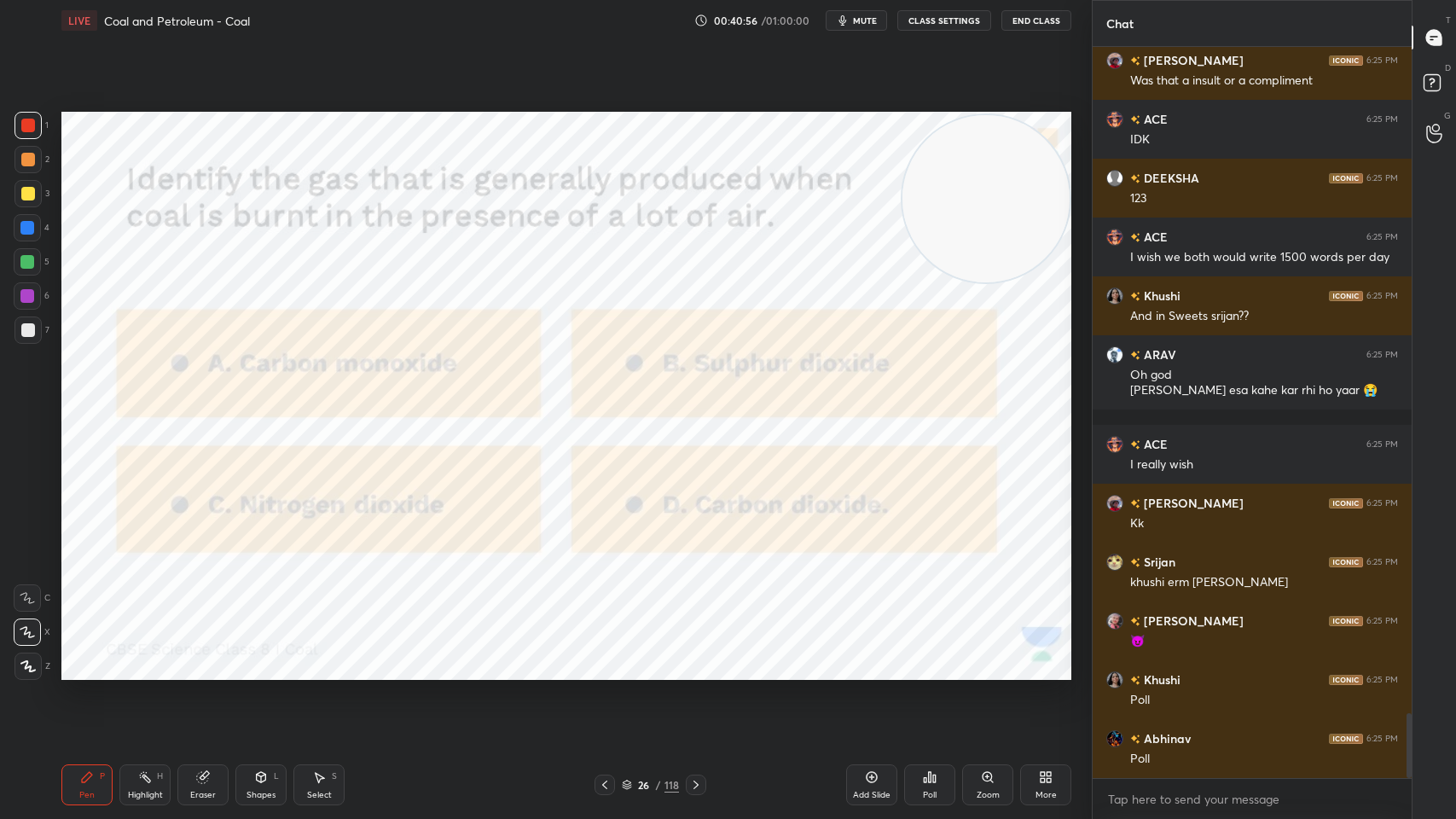
click at [938, 657] on div "Poll" at bounding box center [930, 784] width 51 height 41
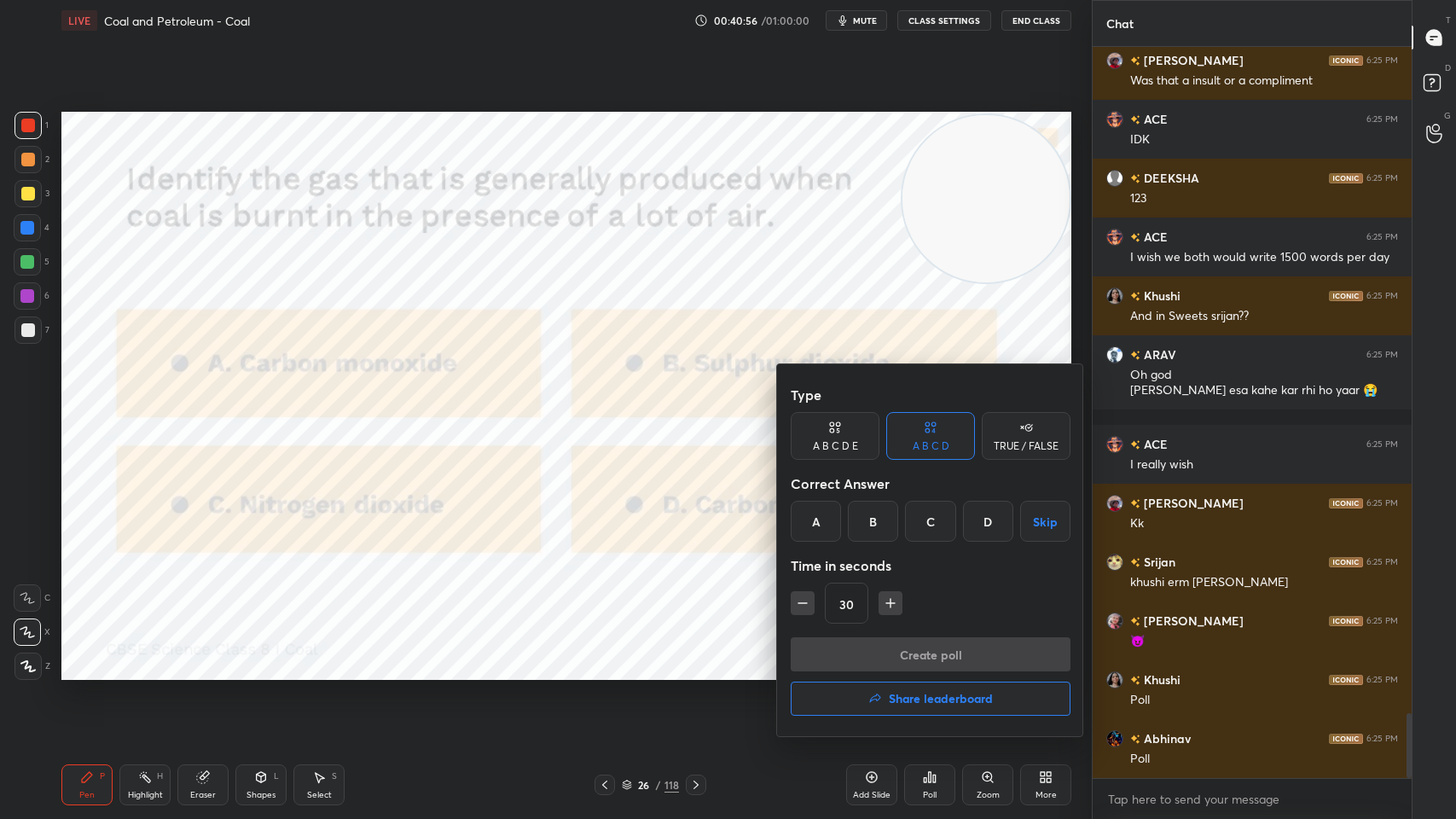
click at [988, 522] on div "D" at bounding box center [987, 521] width 50 height 41
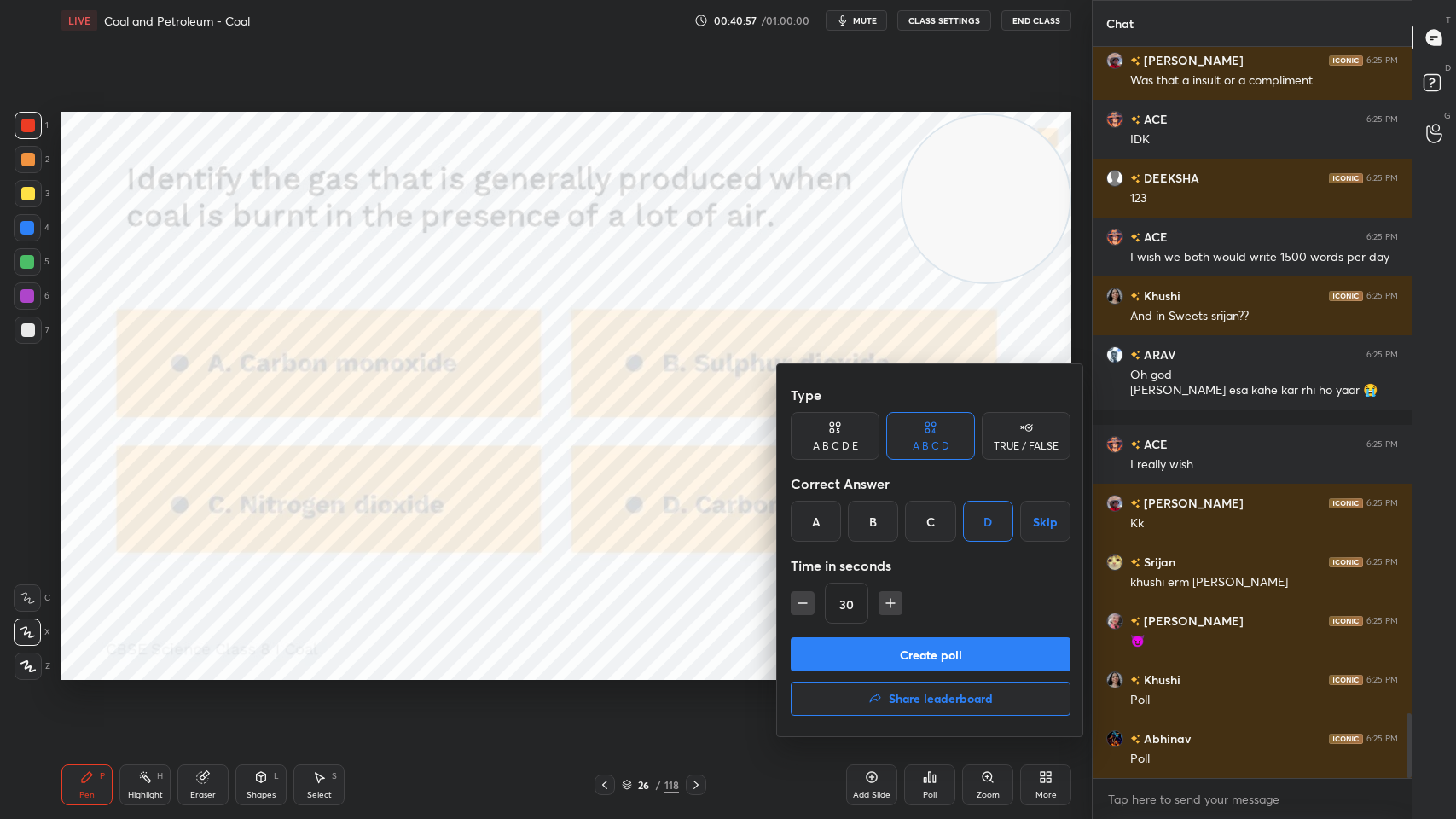
click at [950, 640] on button "Create poll" at bounding box center [930, 654] width 280 height 34
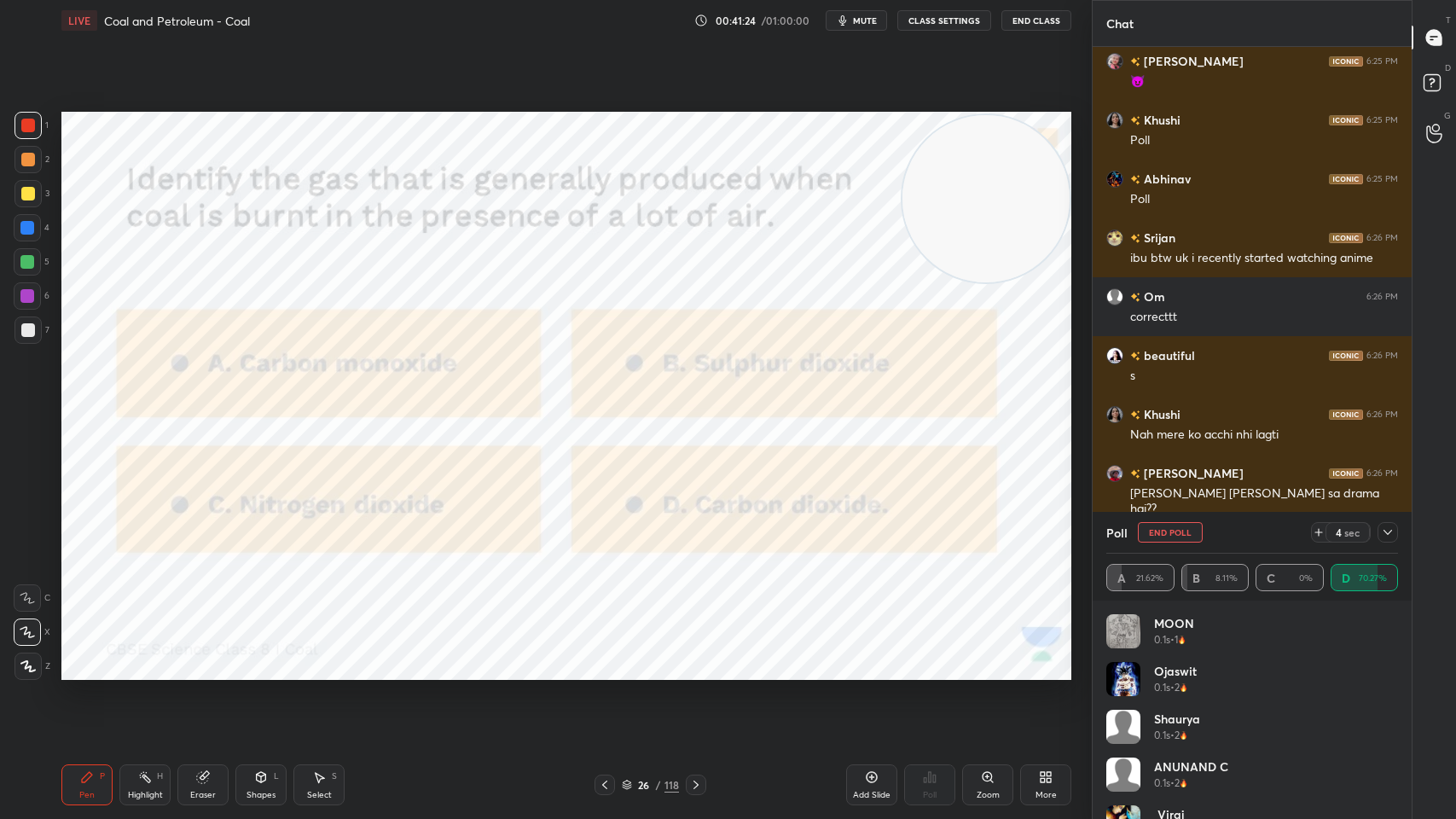
scroll to position [8121, 0]
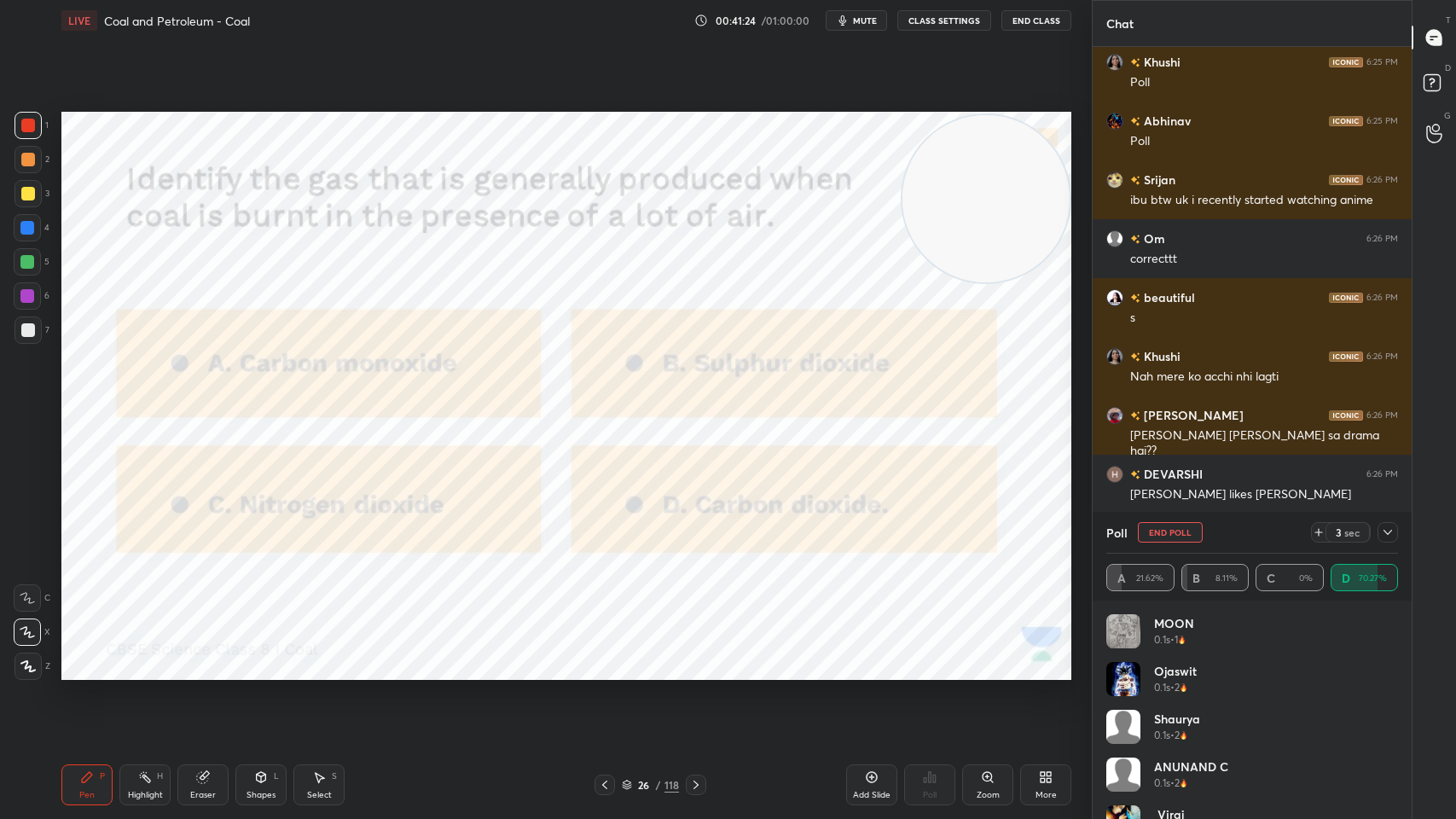
click at [1392, 533] on icon at bounding box center [1387, 532] width 14 height 14
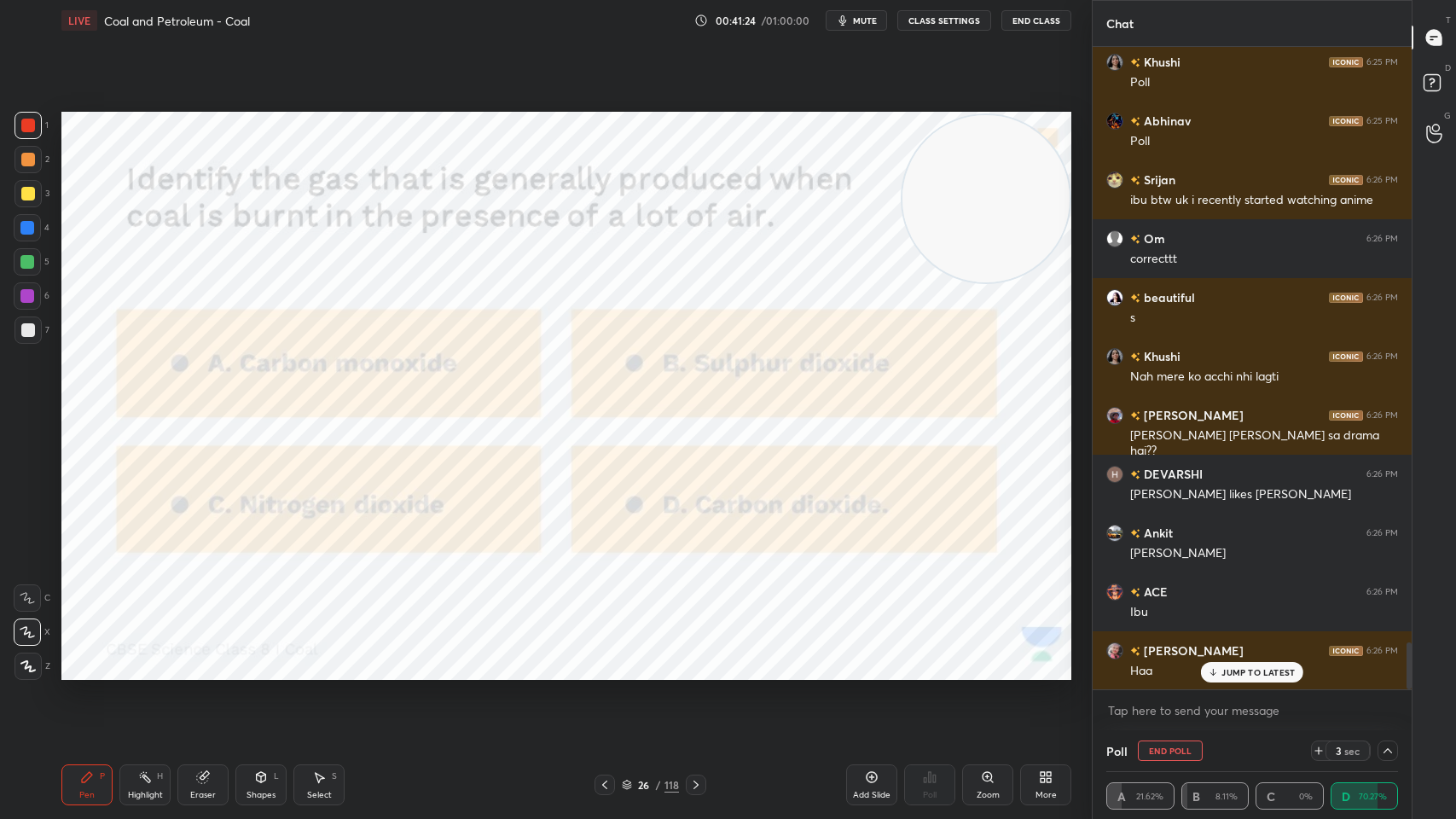
scroll to position [0, 5]
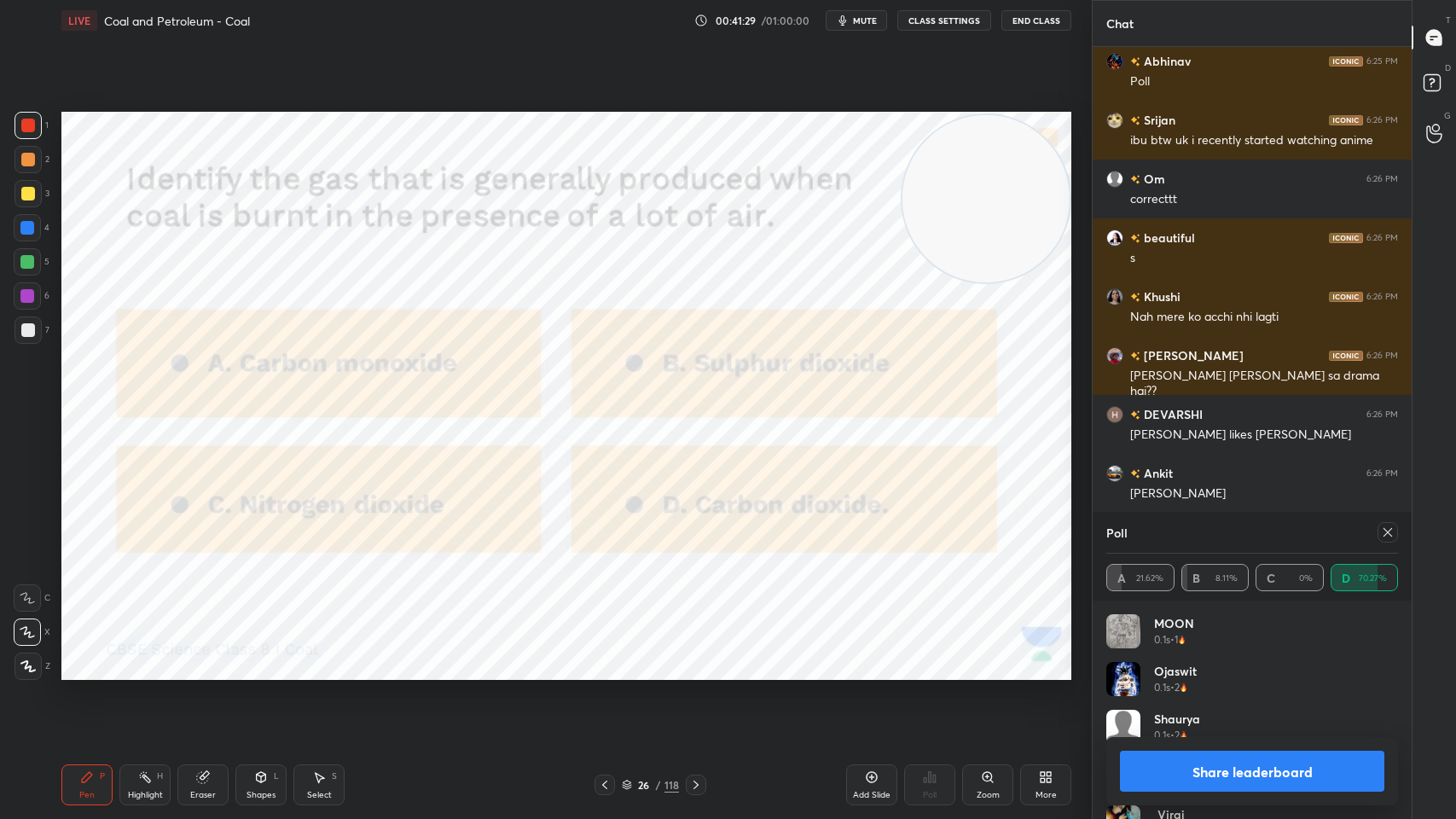
click at [1384, 533] on icon at bounding box center [1387, 532] width 14 height 14
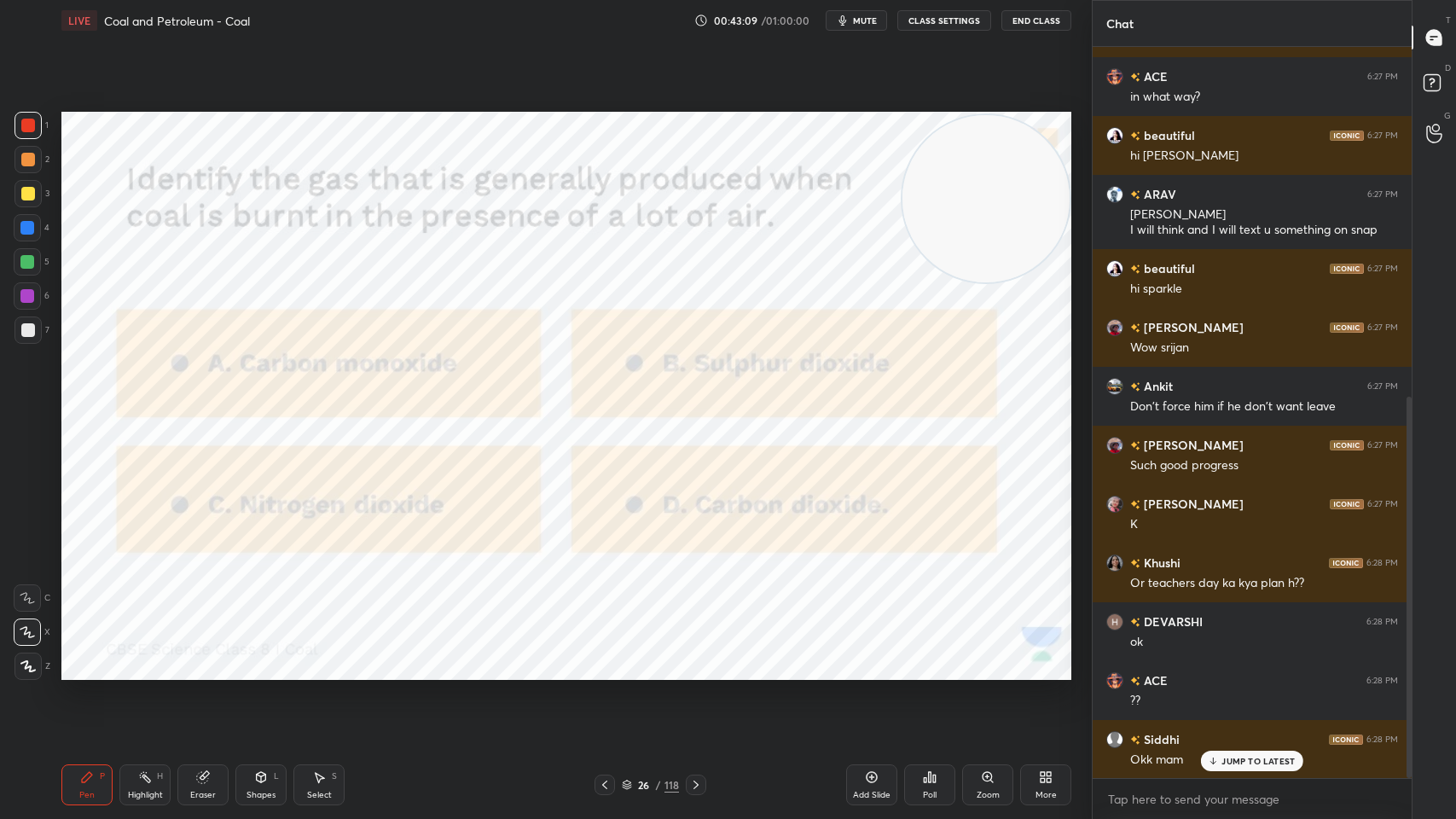
scroll to position [730, 0]
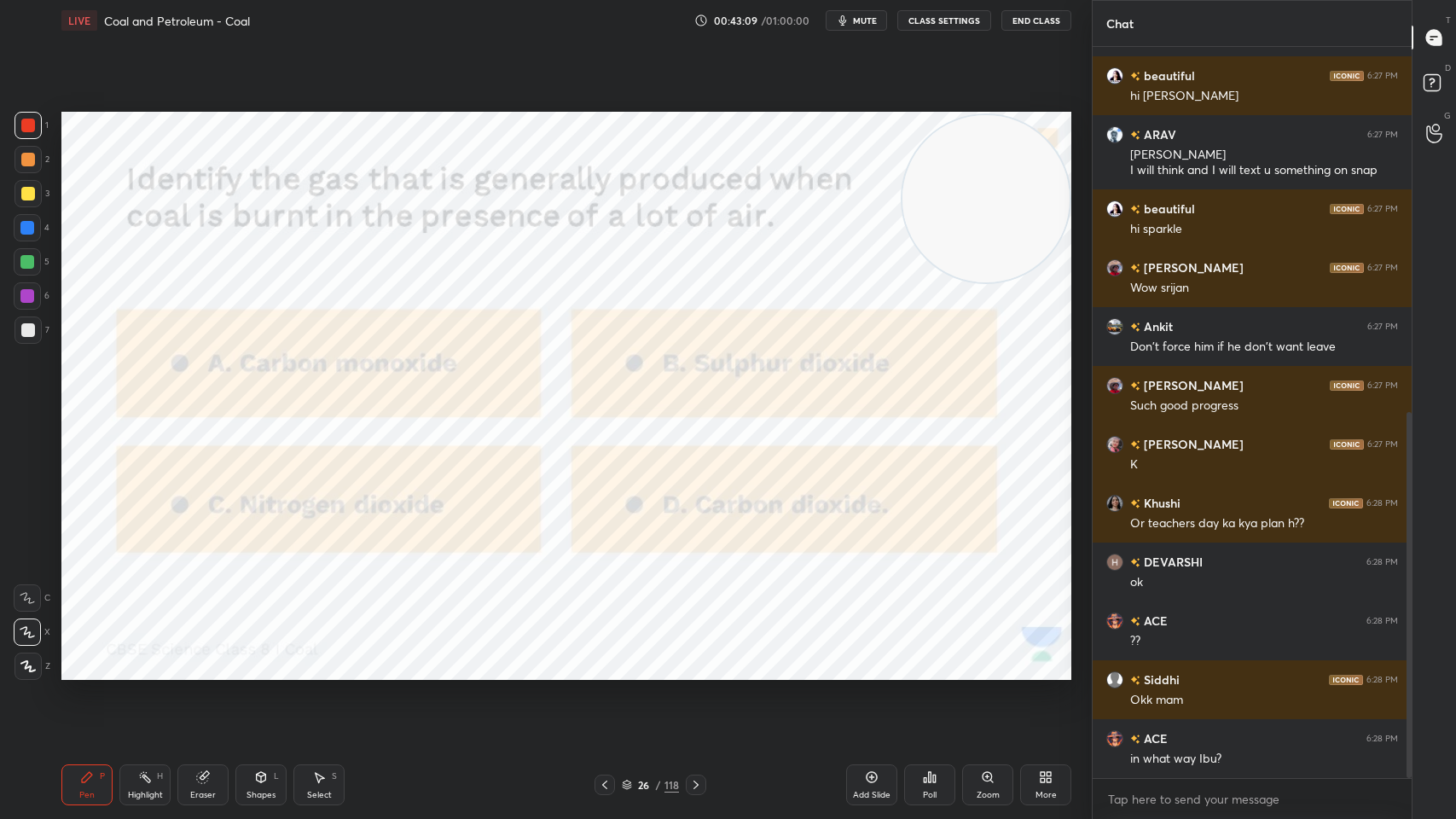
click at [868, 27] on button "mute" at bounding box center [856, 20] width 61 height 20
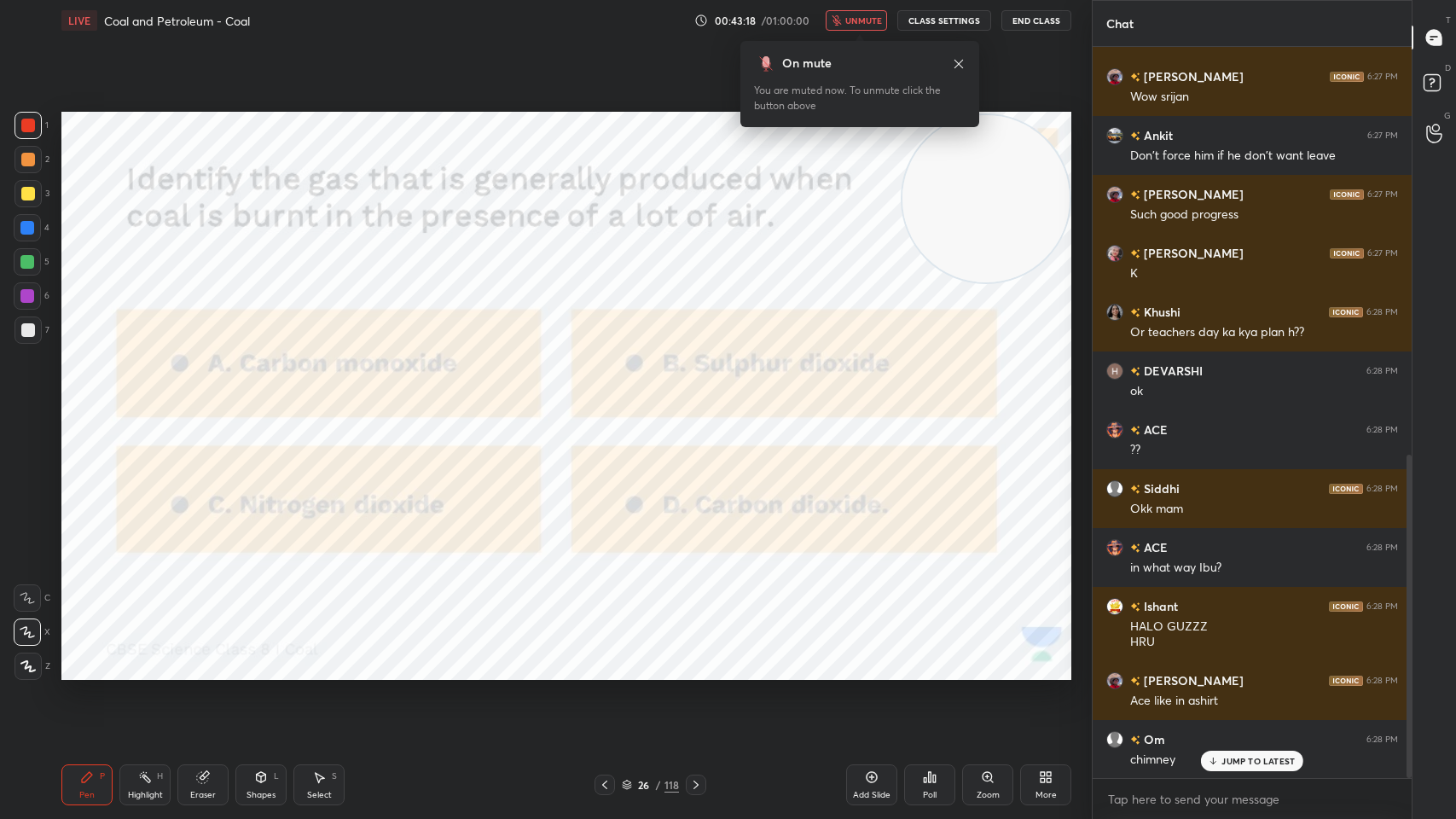
scroll to position [981, 0]
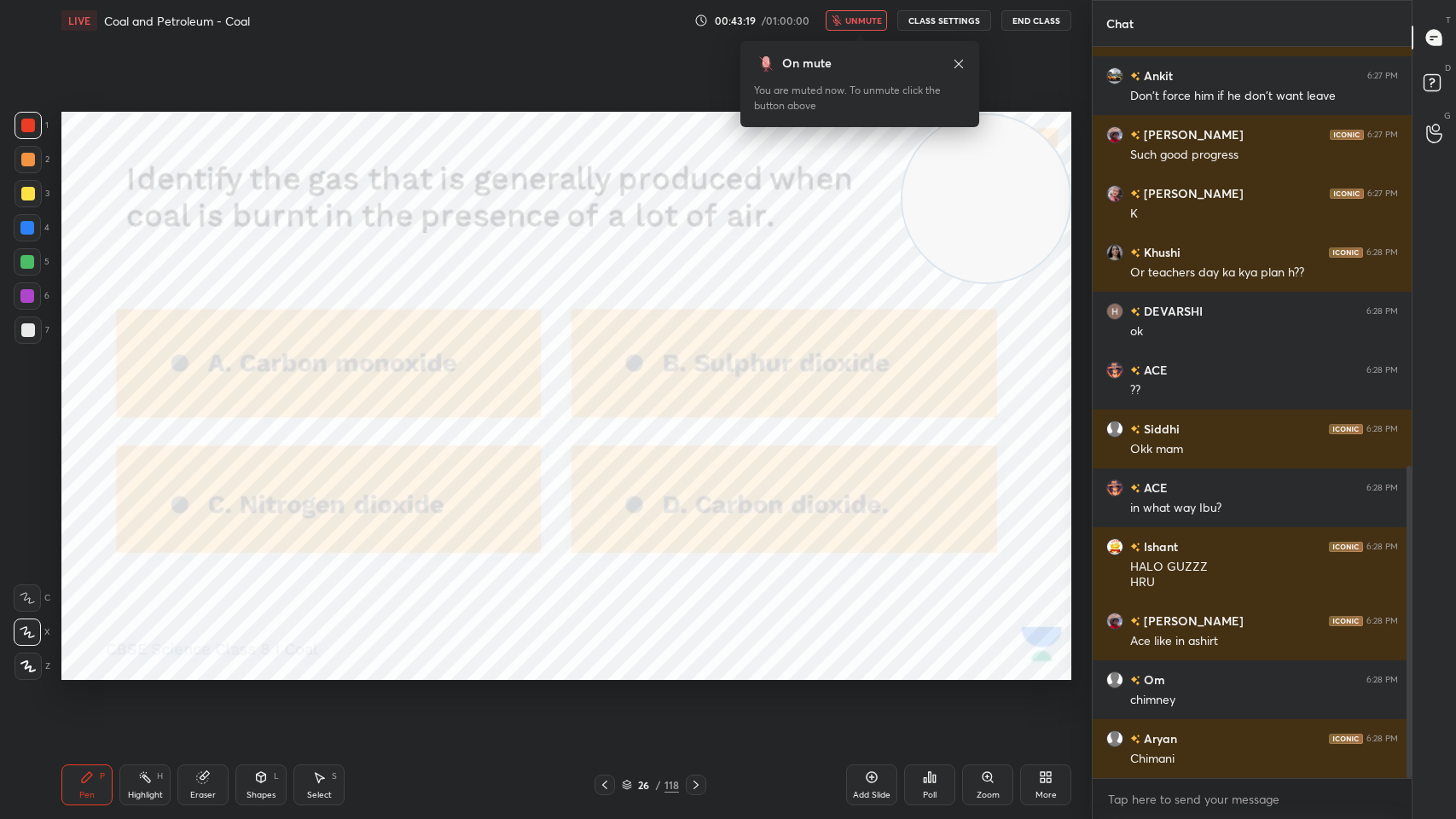
click at [957, 61] on icon at bounding box center [958, 62] width 8 height 8
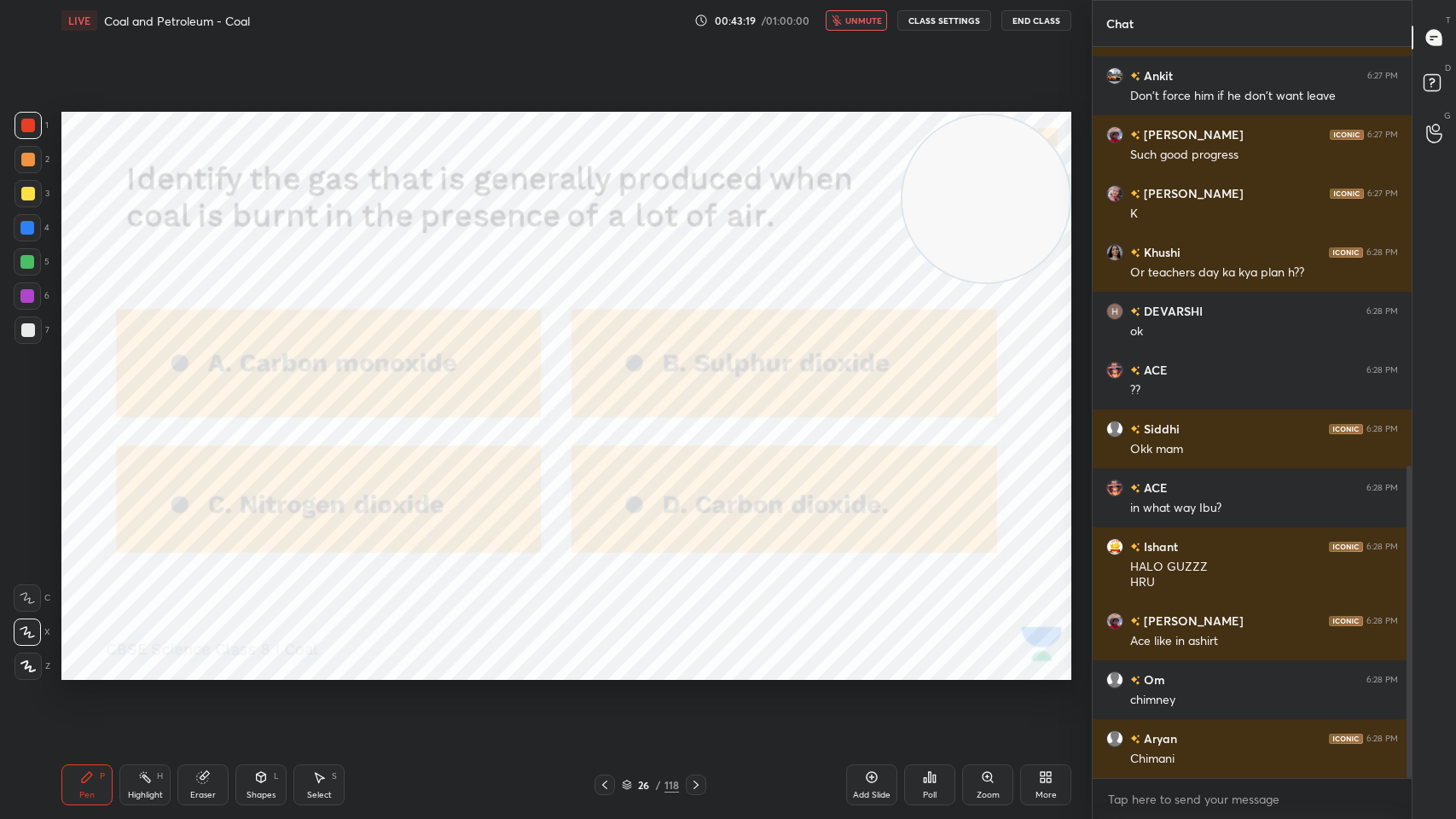
click at [954, 60] on div "Setting up your live class Poll for secs No correct answer Start poll" at bounding box center [567, 396] width 1024 height 709
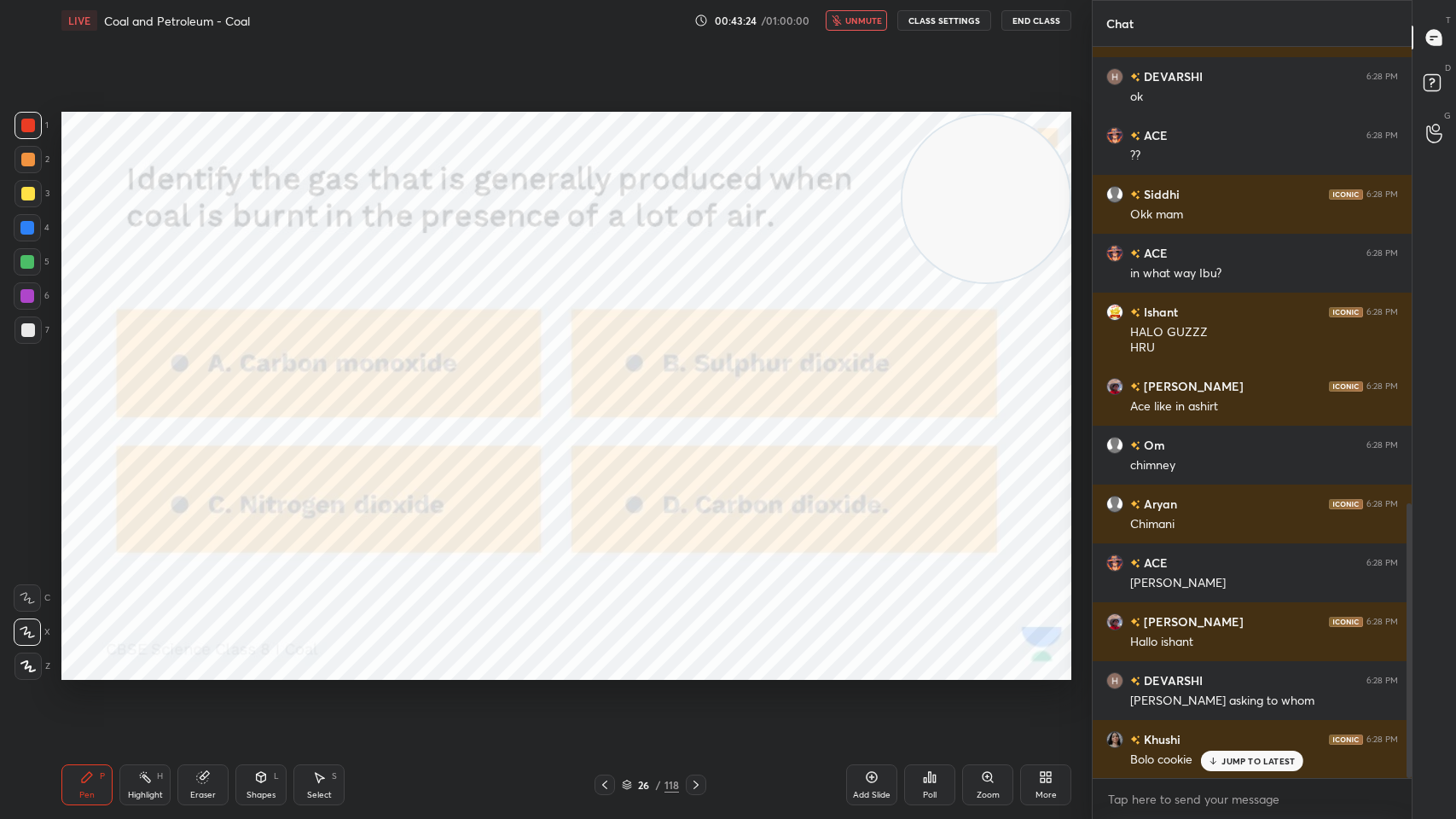
scroll to position [1275, 0]
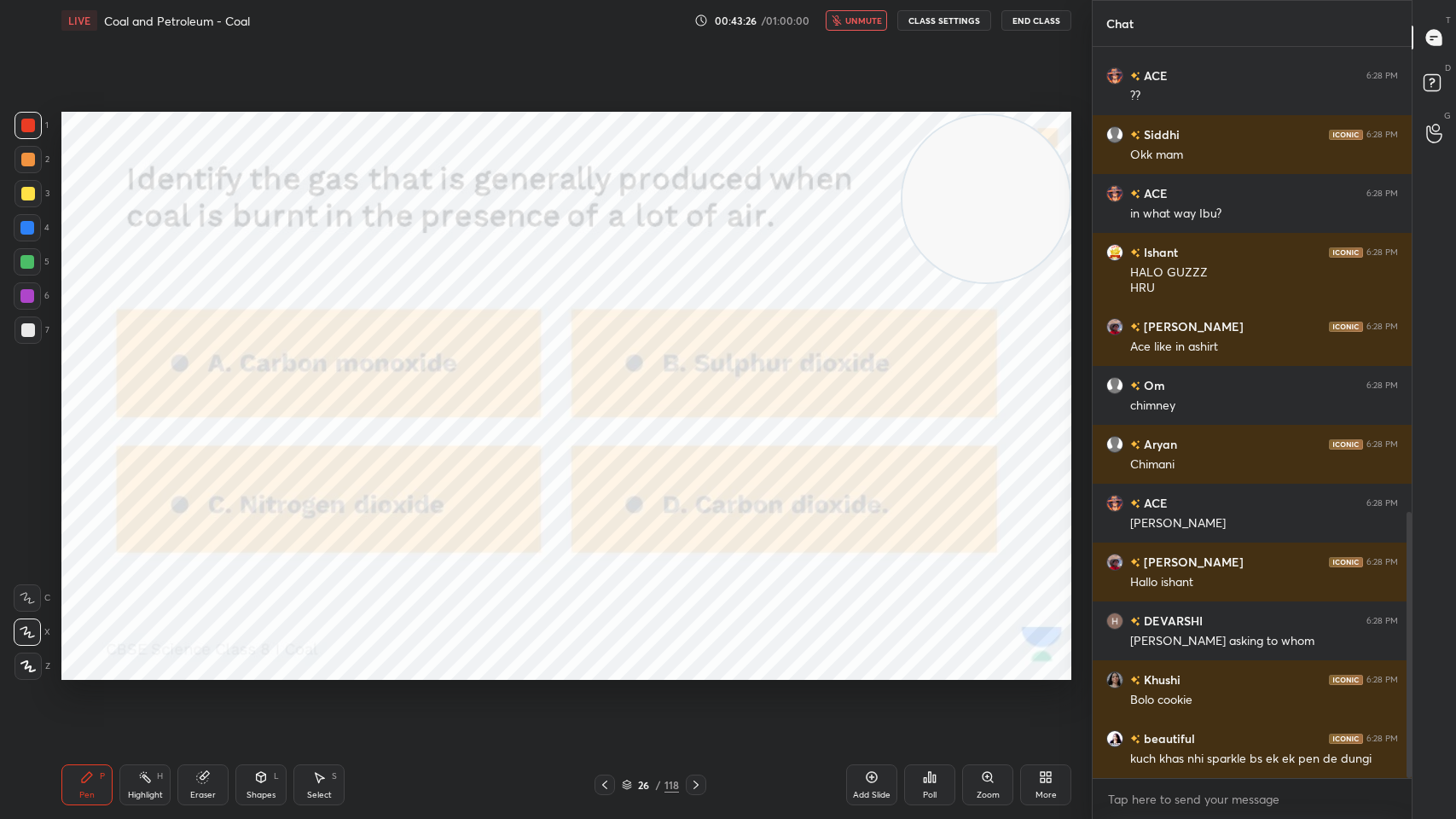
click at [1044, 26] on button "End Class" at bounding box center [1036, 20] width 70 height 20
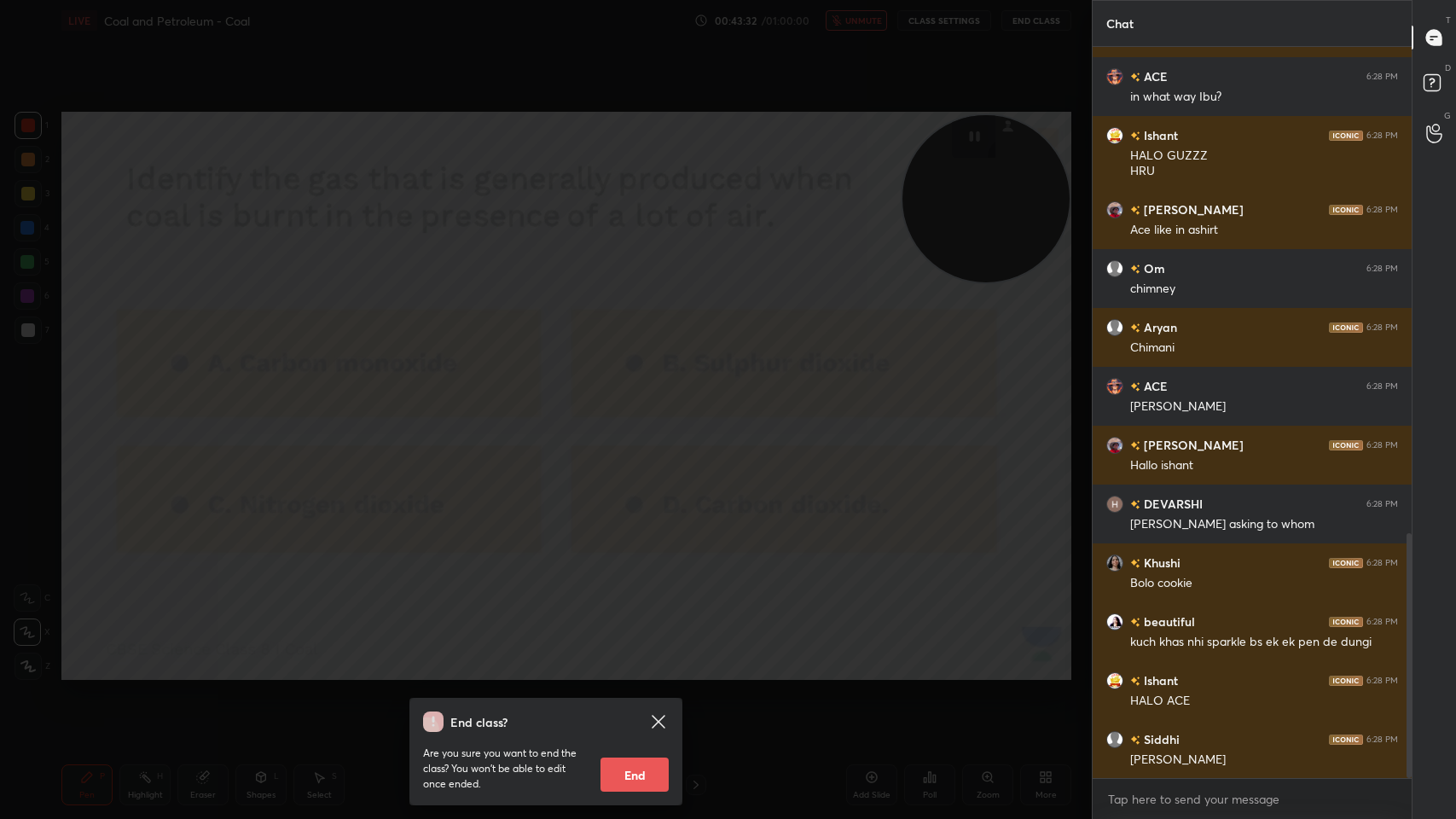
scroll to position [1452, 0]
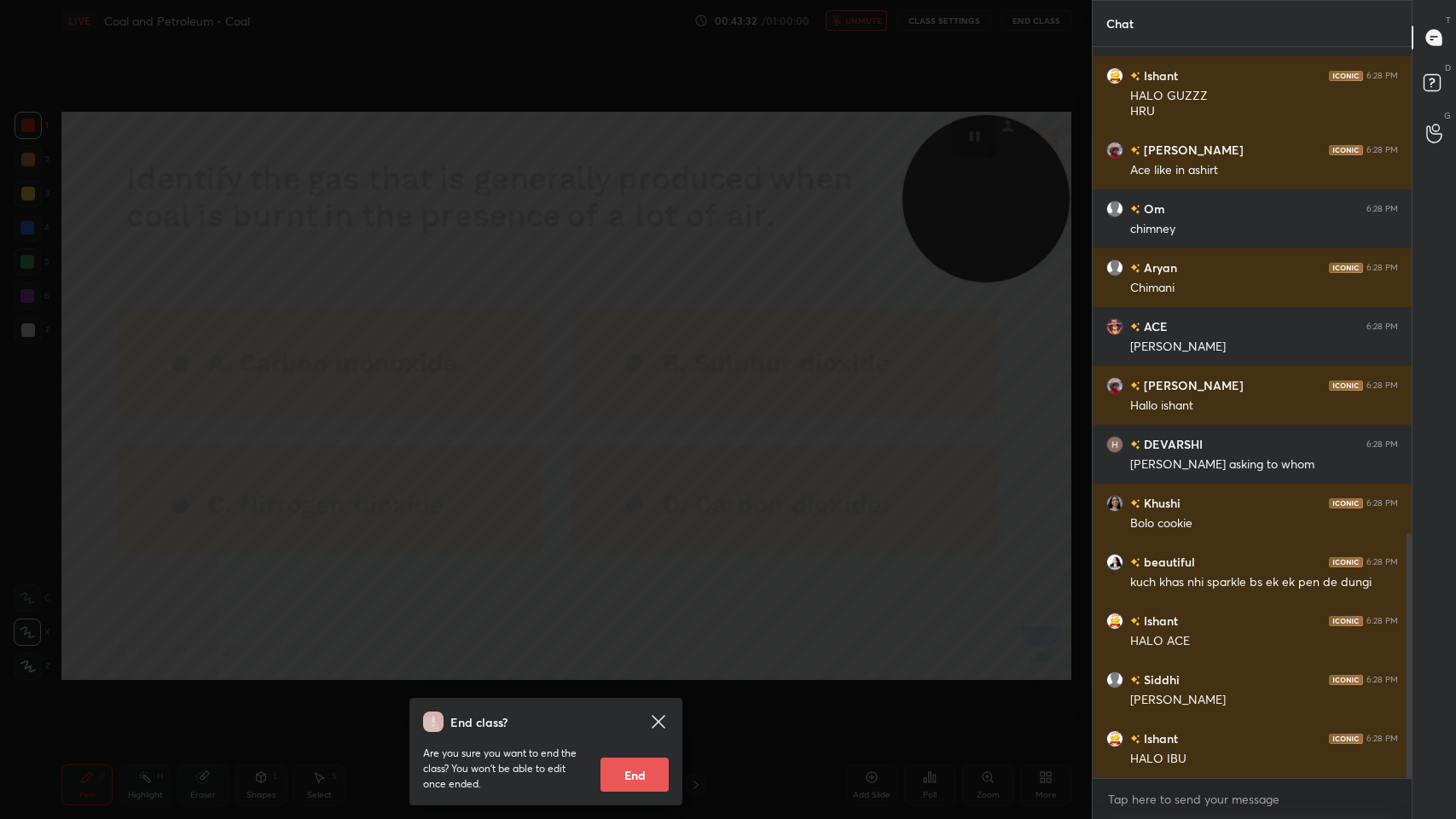
click at [848, 580] on div "End class? Are you sure you want to end the class? You won’t be able to edit on…" at bounding box center [546, 410] width 1091 height 819
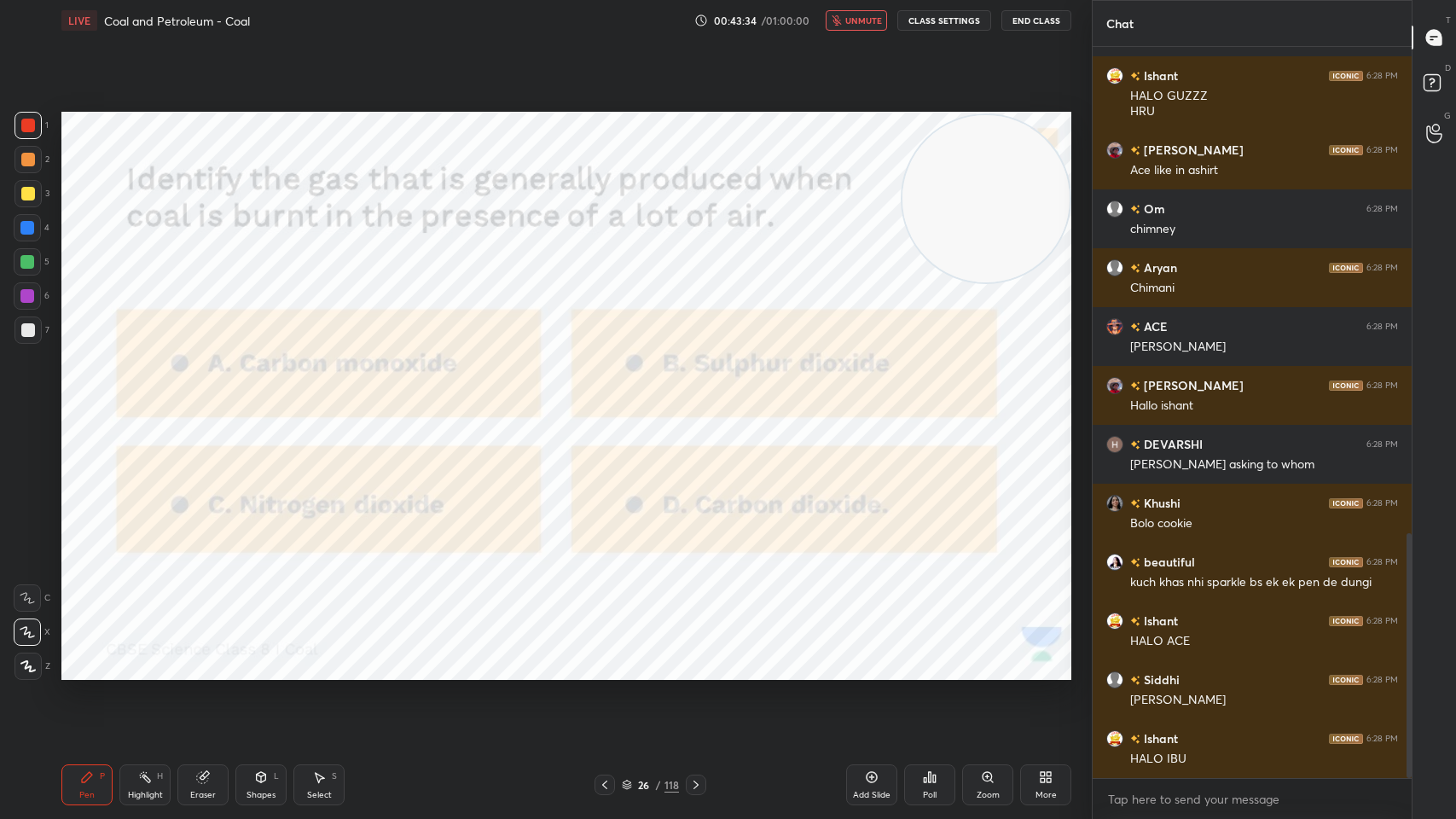
scroll to position [1510, 0]
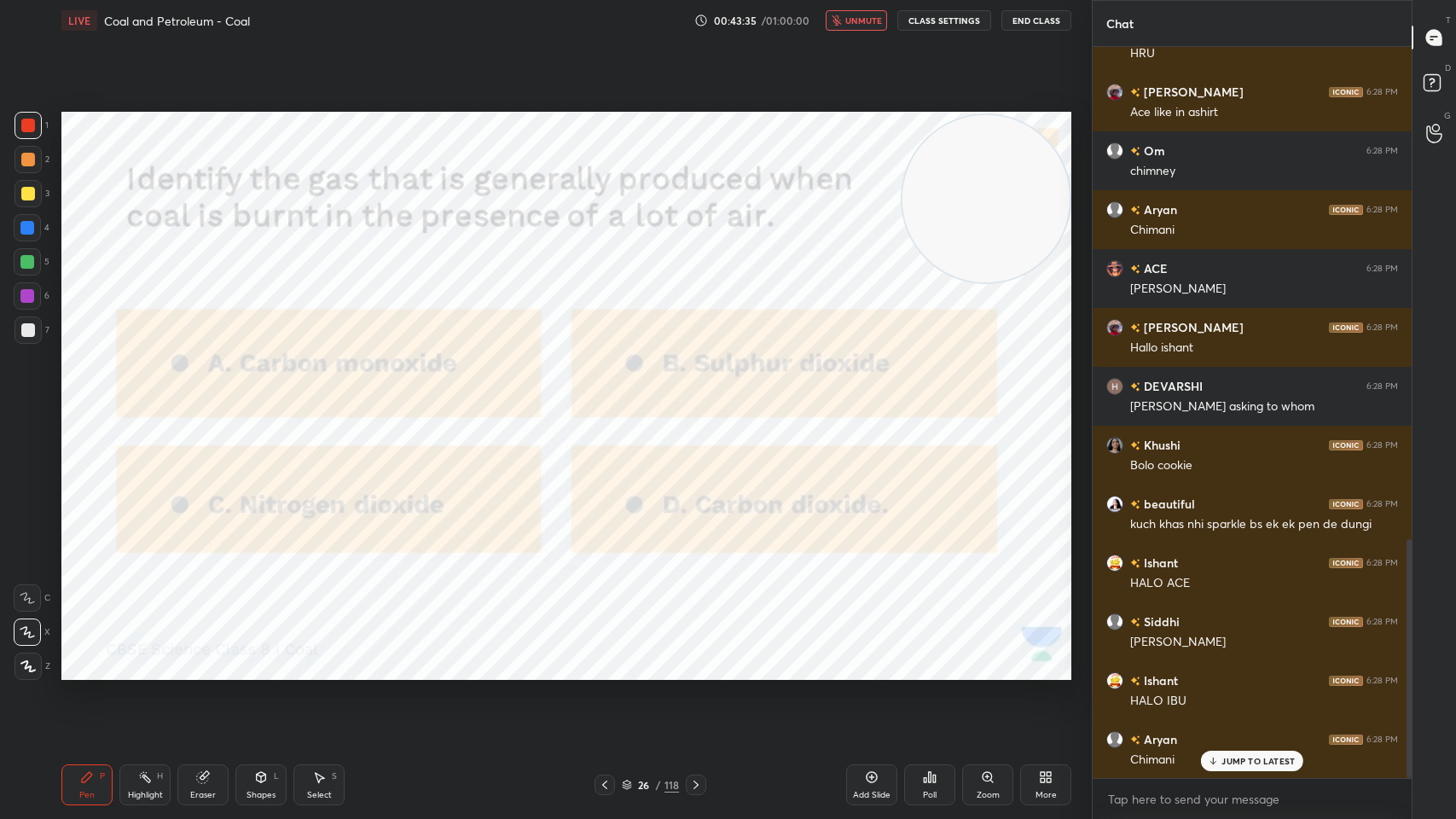
click at [860, 18] on span "unmute" at bounding box center [864, 20] width 37 height 12
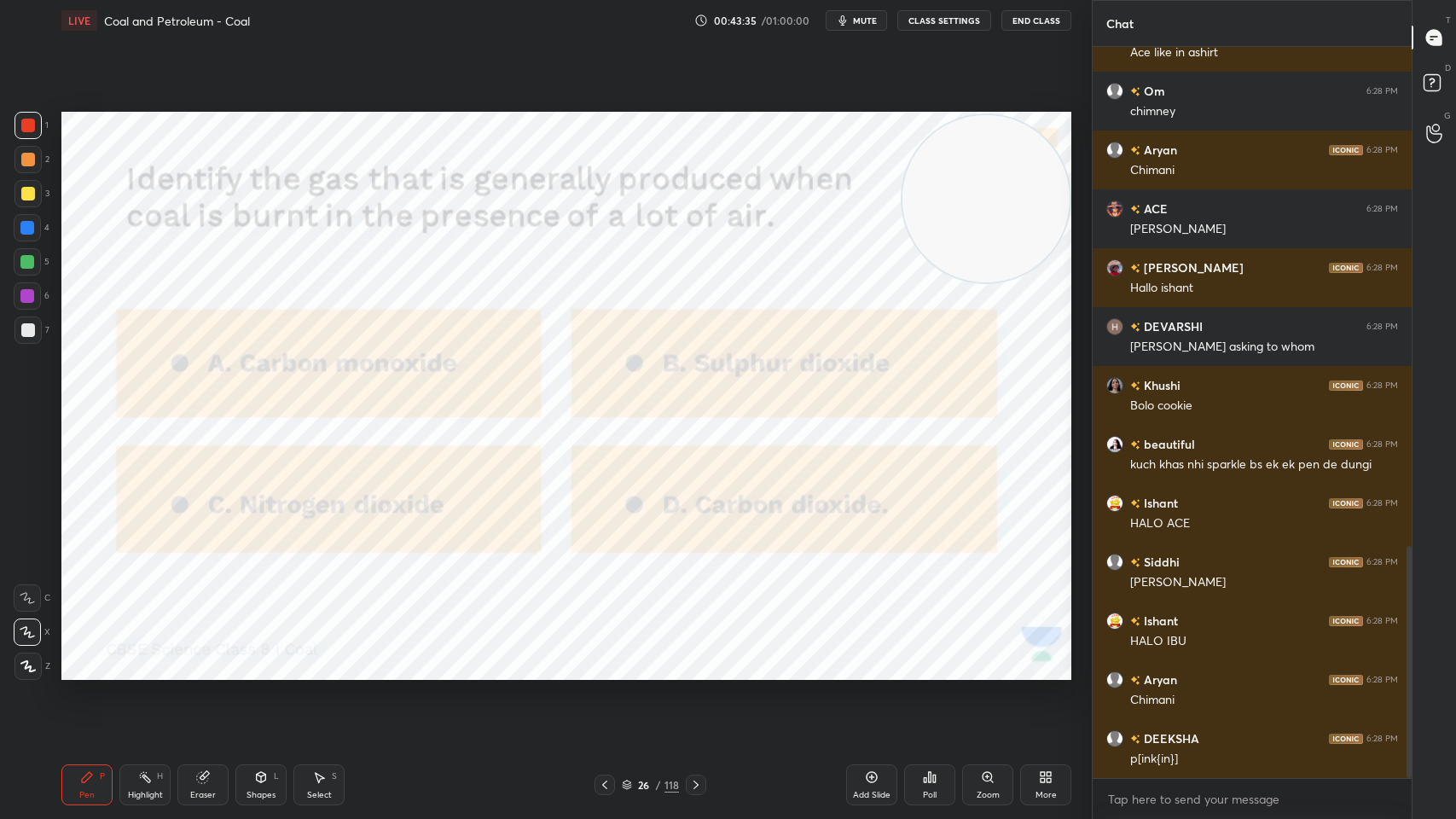
click at [866, 19] on span "mute" at bounding box center [865, 20] width 24 height 12
click at [871, 16] on span "unmute" at bounding box center [864, 20] width 37 height 12
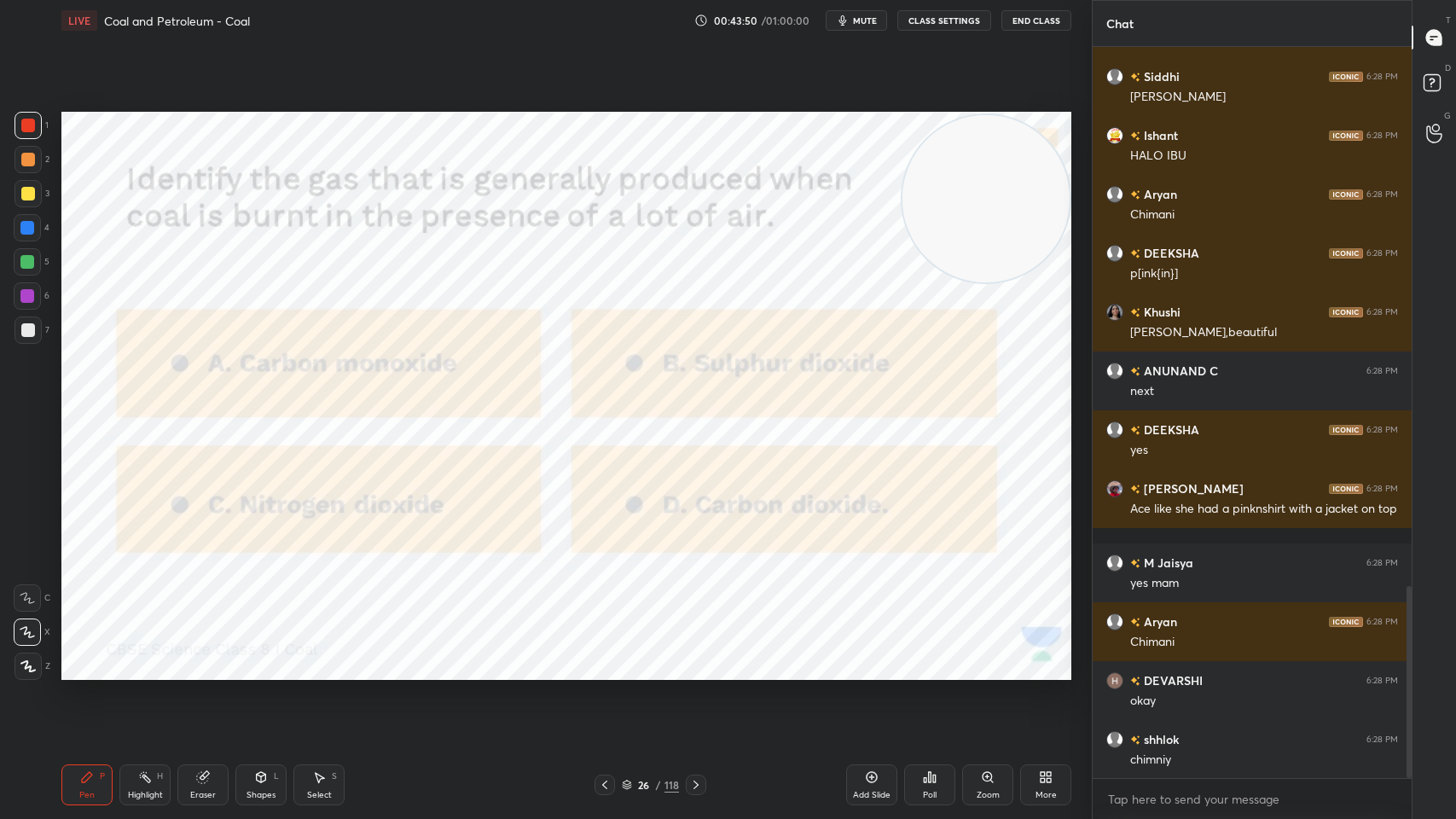
scroll to position [2114, 0]
click at [691, 657] on icon at bounding box center [696, 784] width 14 height 14
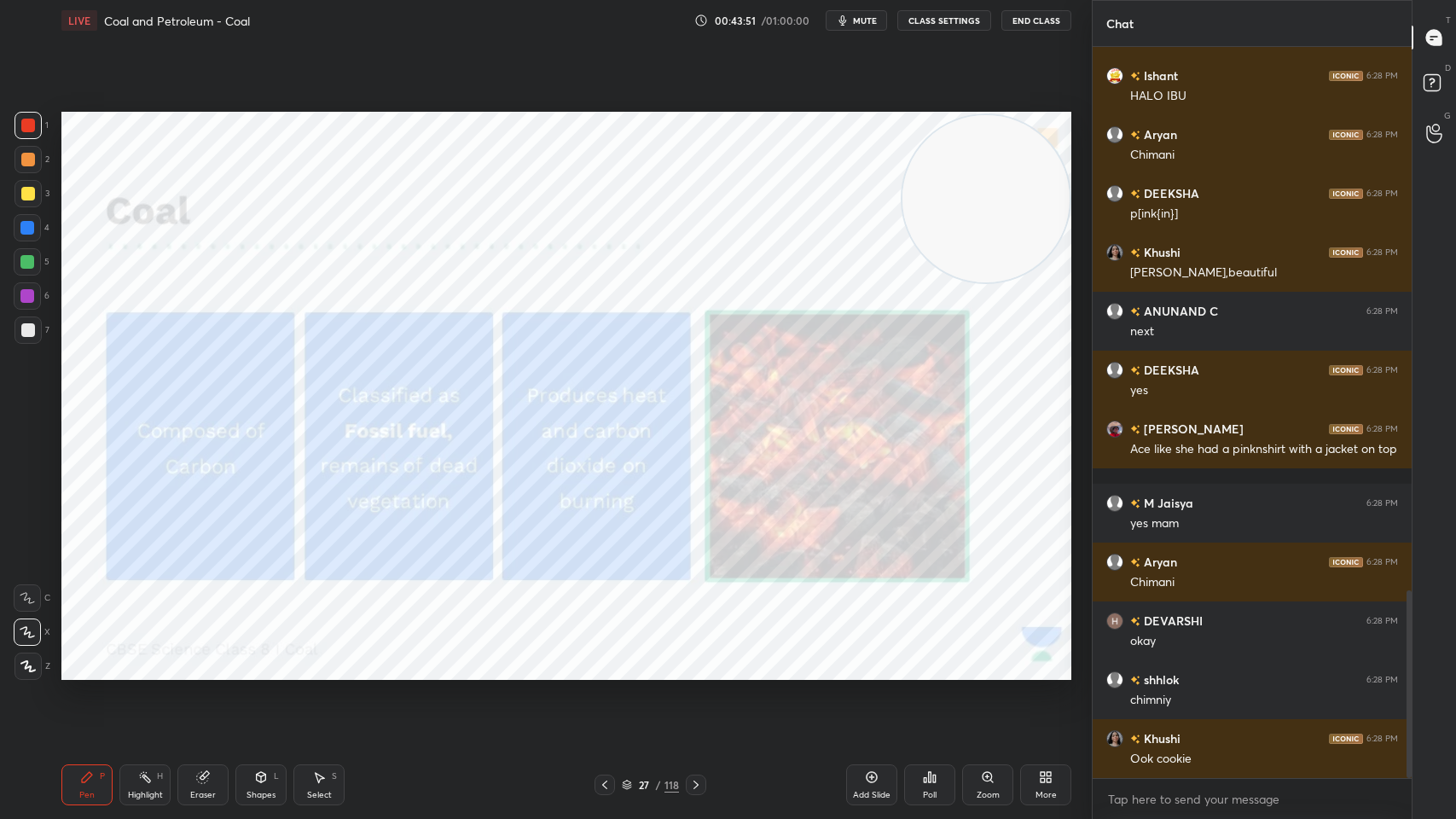
scroll to position [2173, 0]
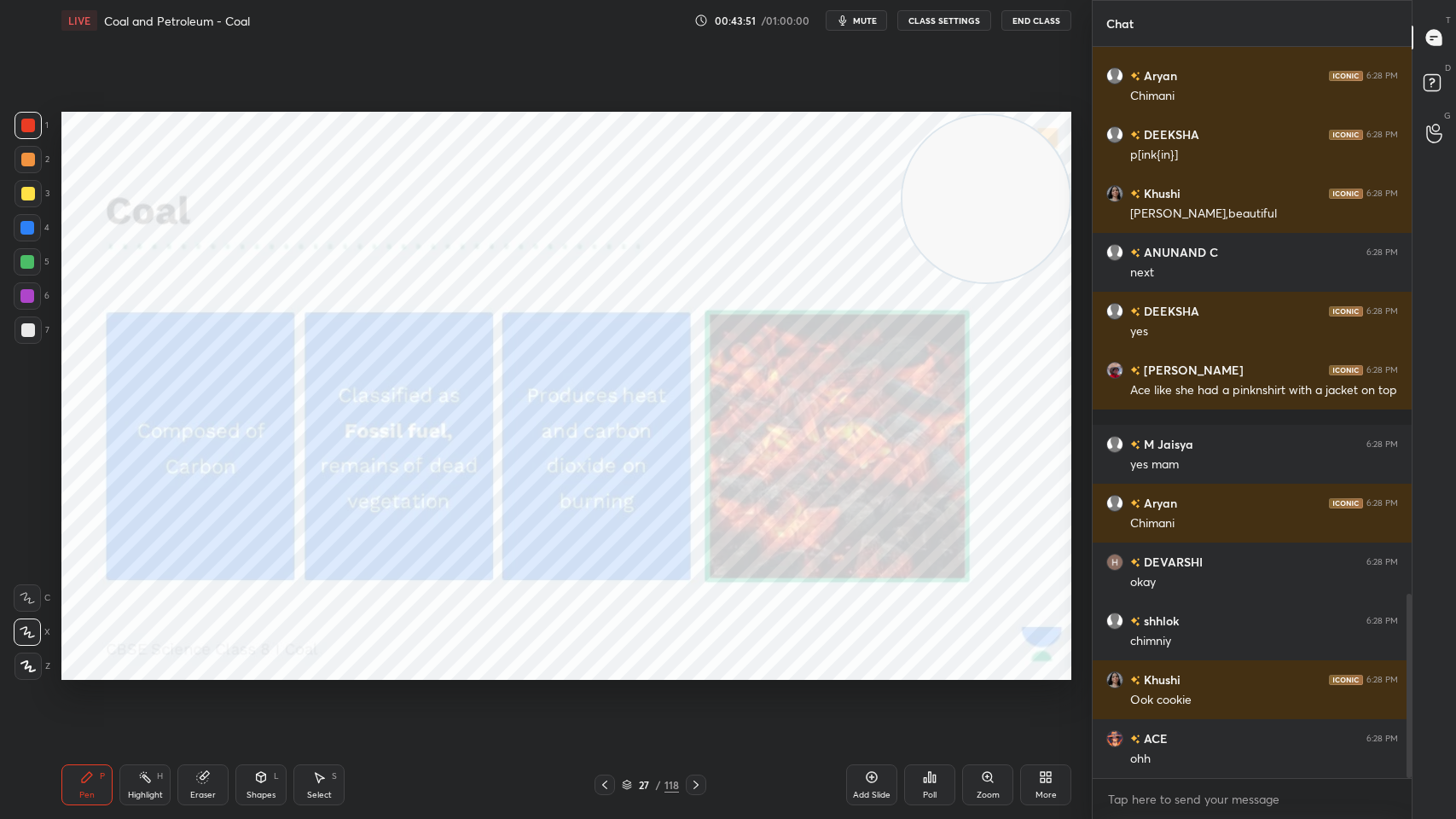
click at [698, 657] on div at bounding box center [696, 784] width 20 height 20
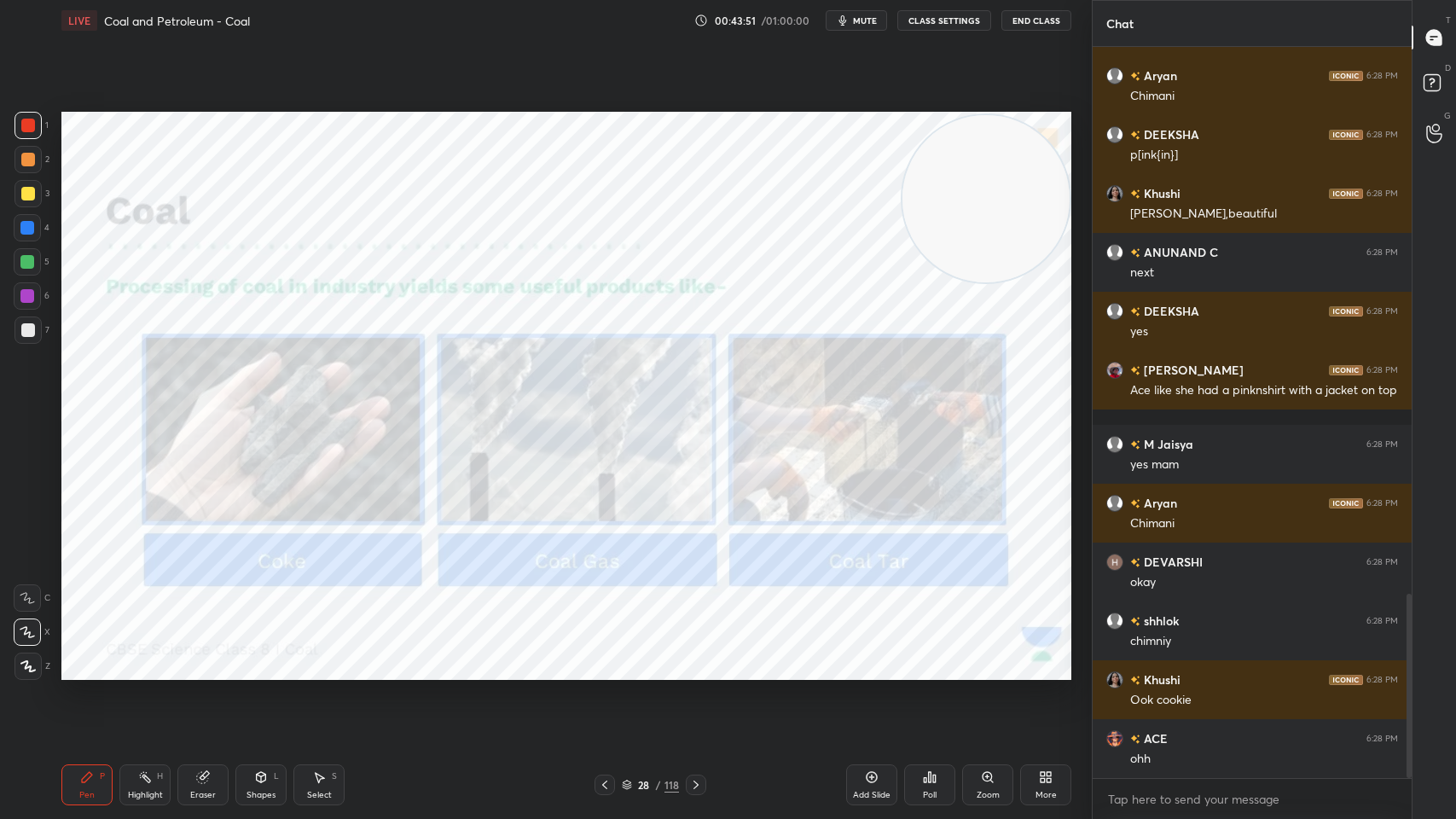
click at [705, 657] on div at bounding box center [696, 784] width 20 height 20
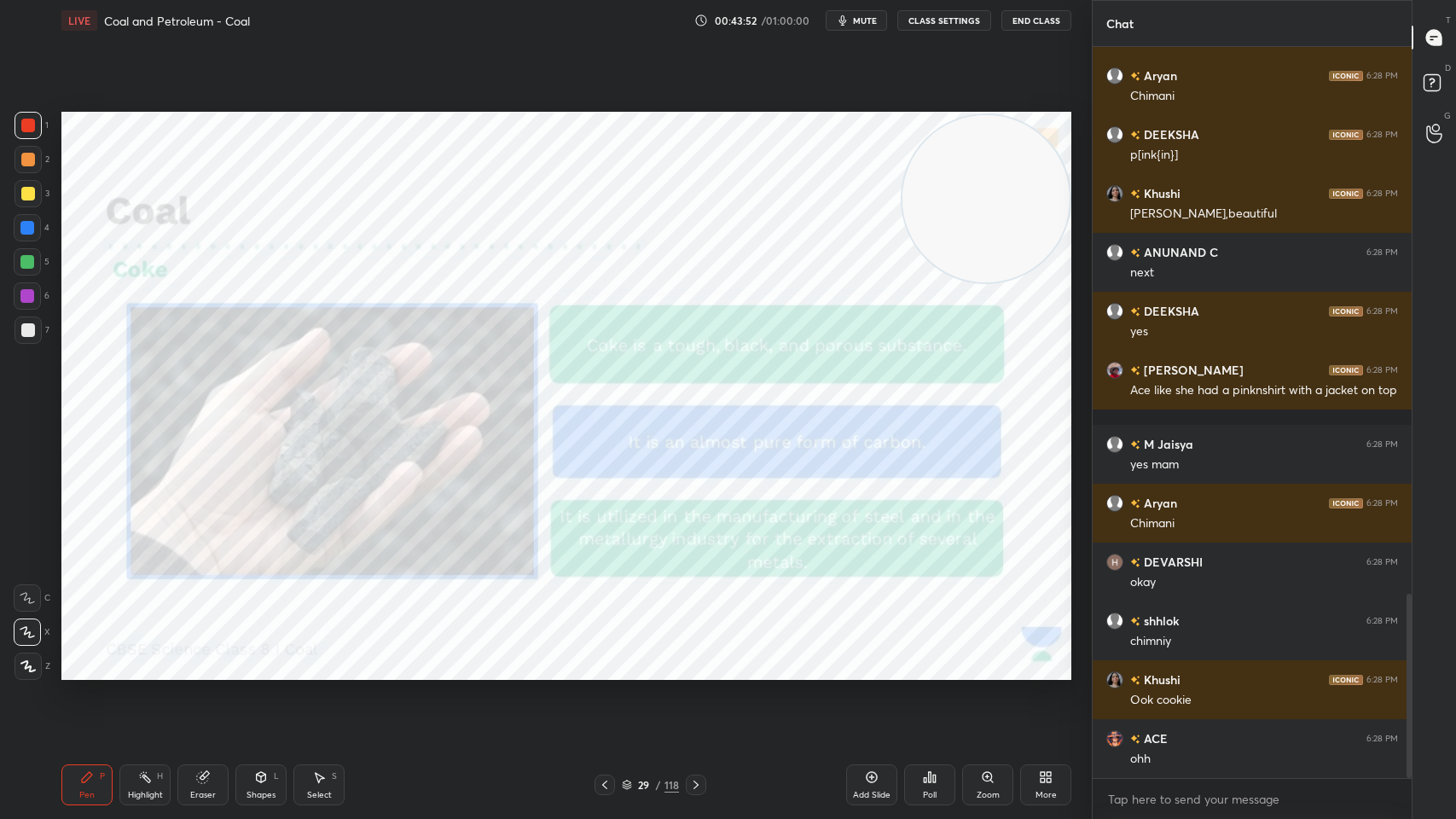
click at [698, 657] on icon at bounding box center [696, 784] width 14 height 14
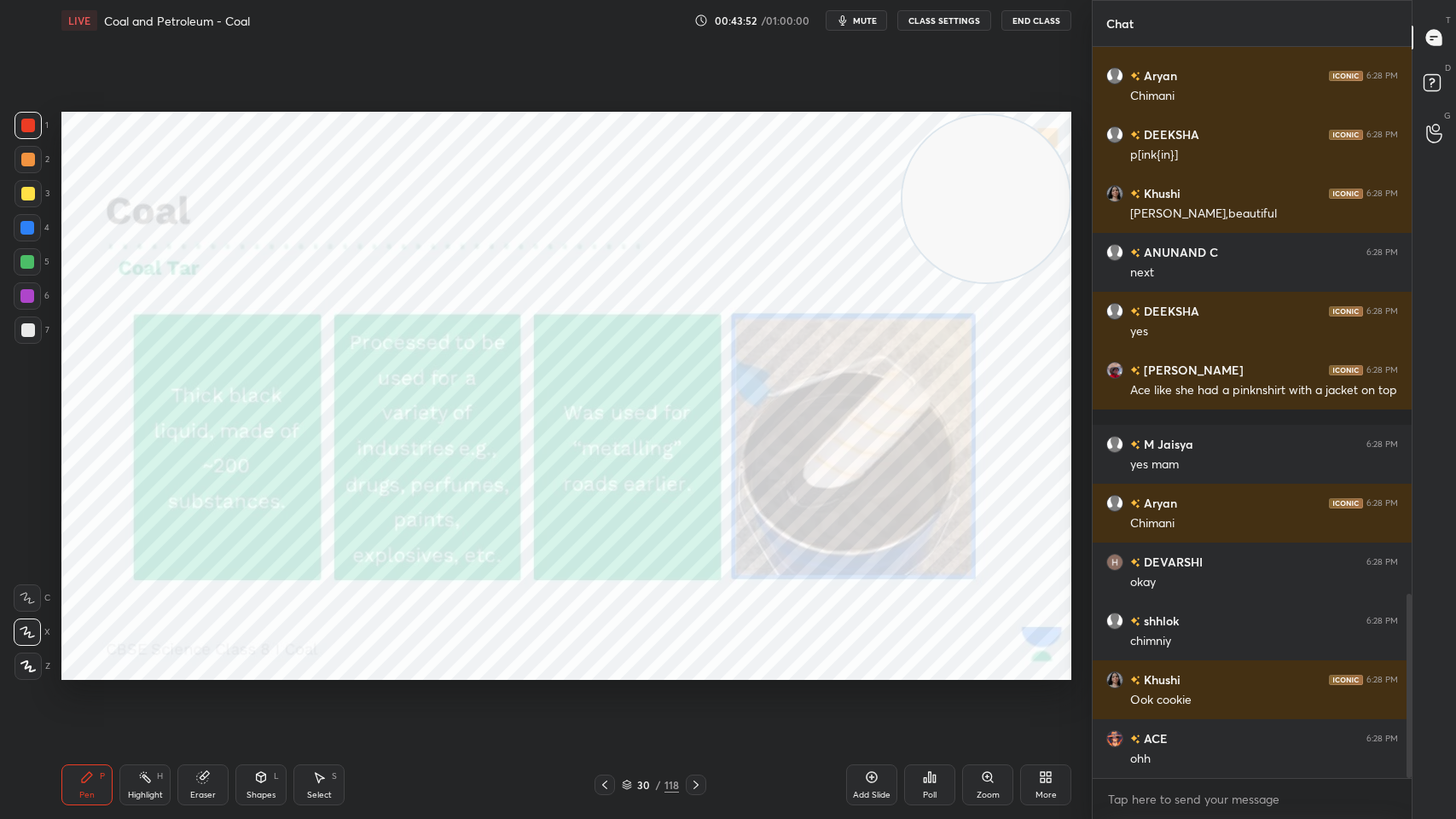
click at [690, 657] on icon at bounding box center [696, 784] width 14 height 14
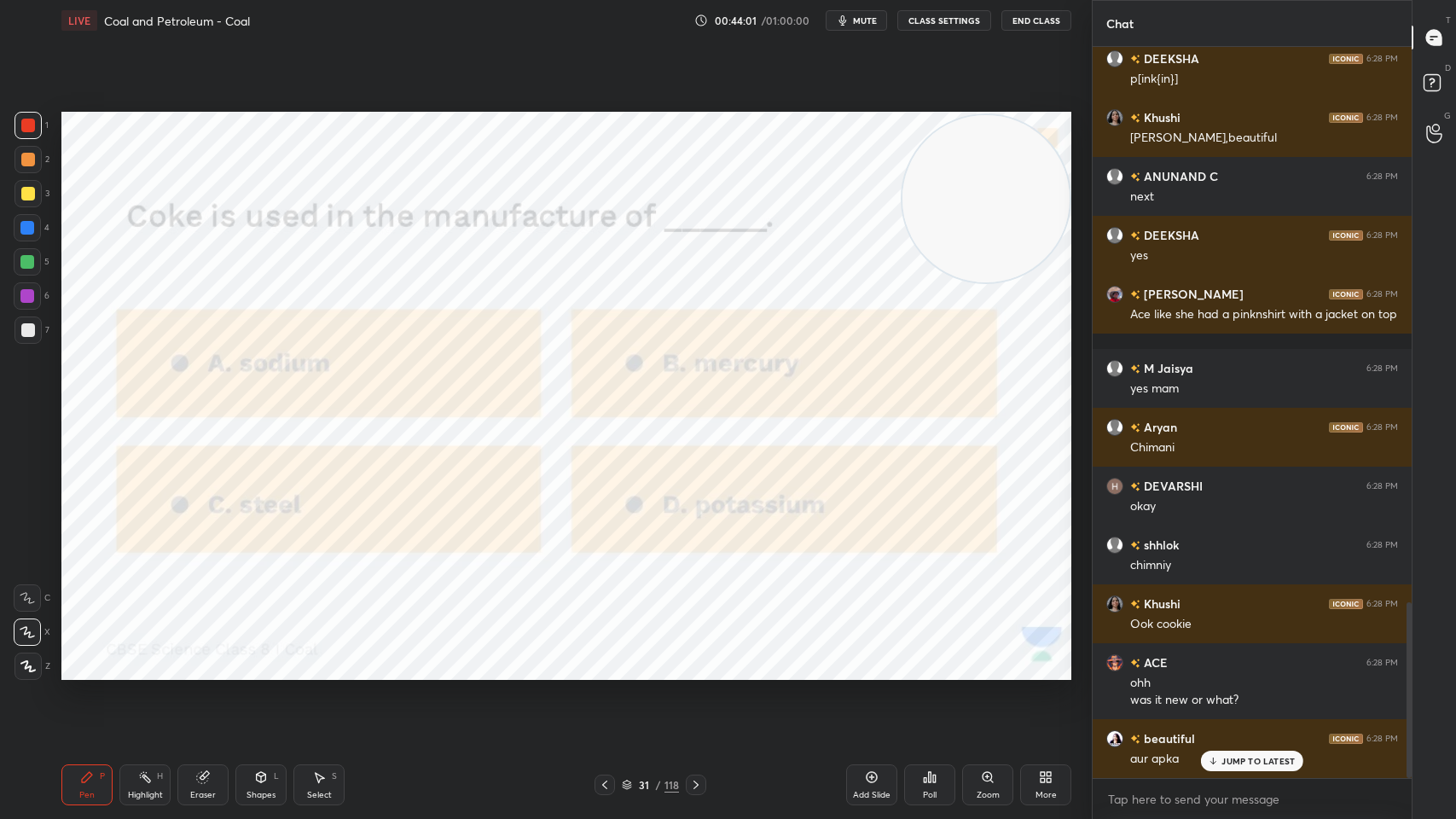
scroll to position [2307, 0]
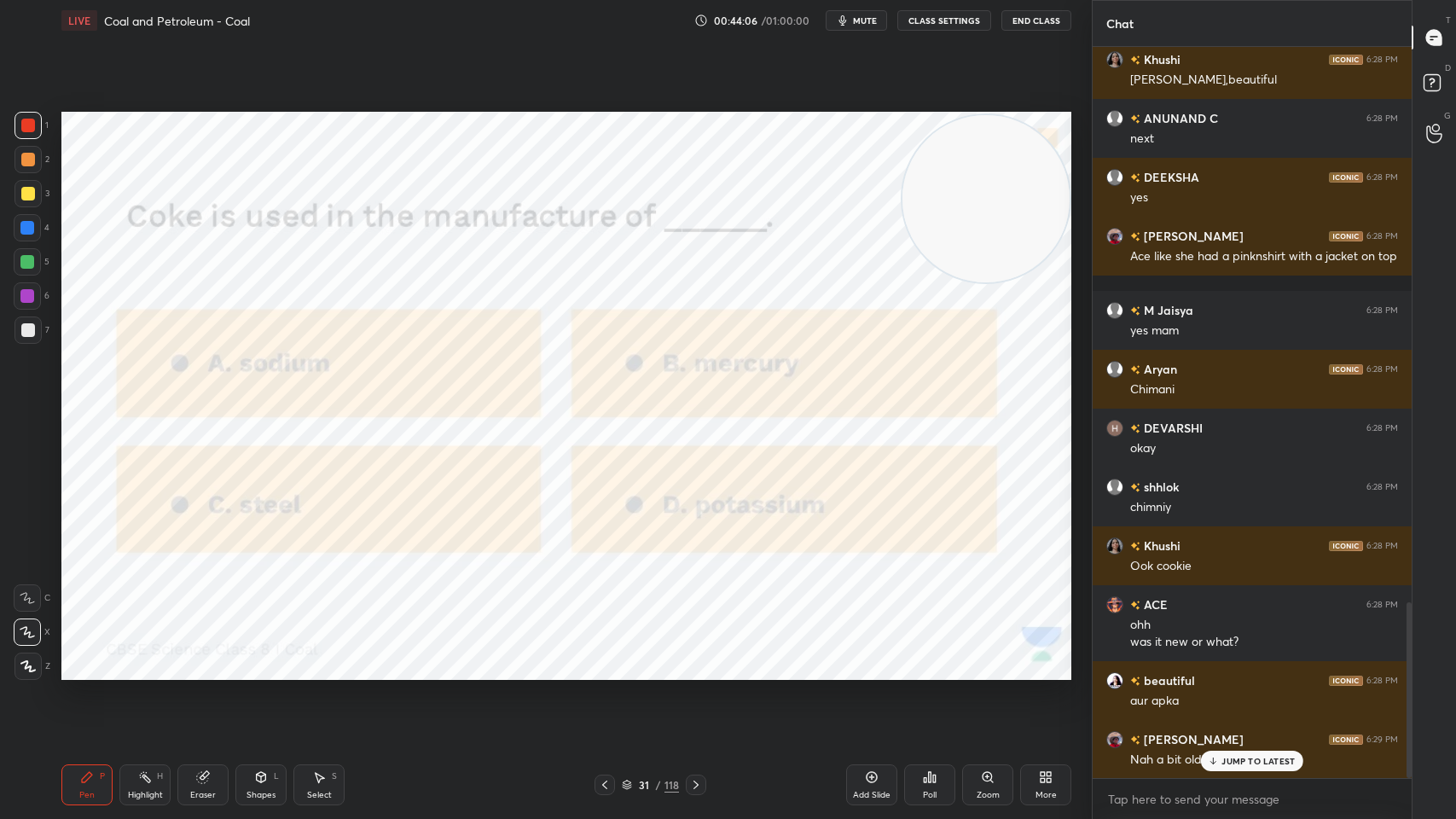
click at [920, 657] on div "Poll" at bounding box center [930, 784] width 51 height 41
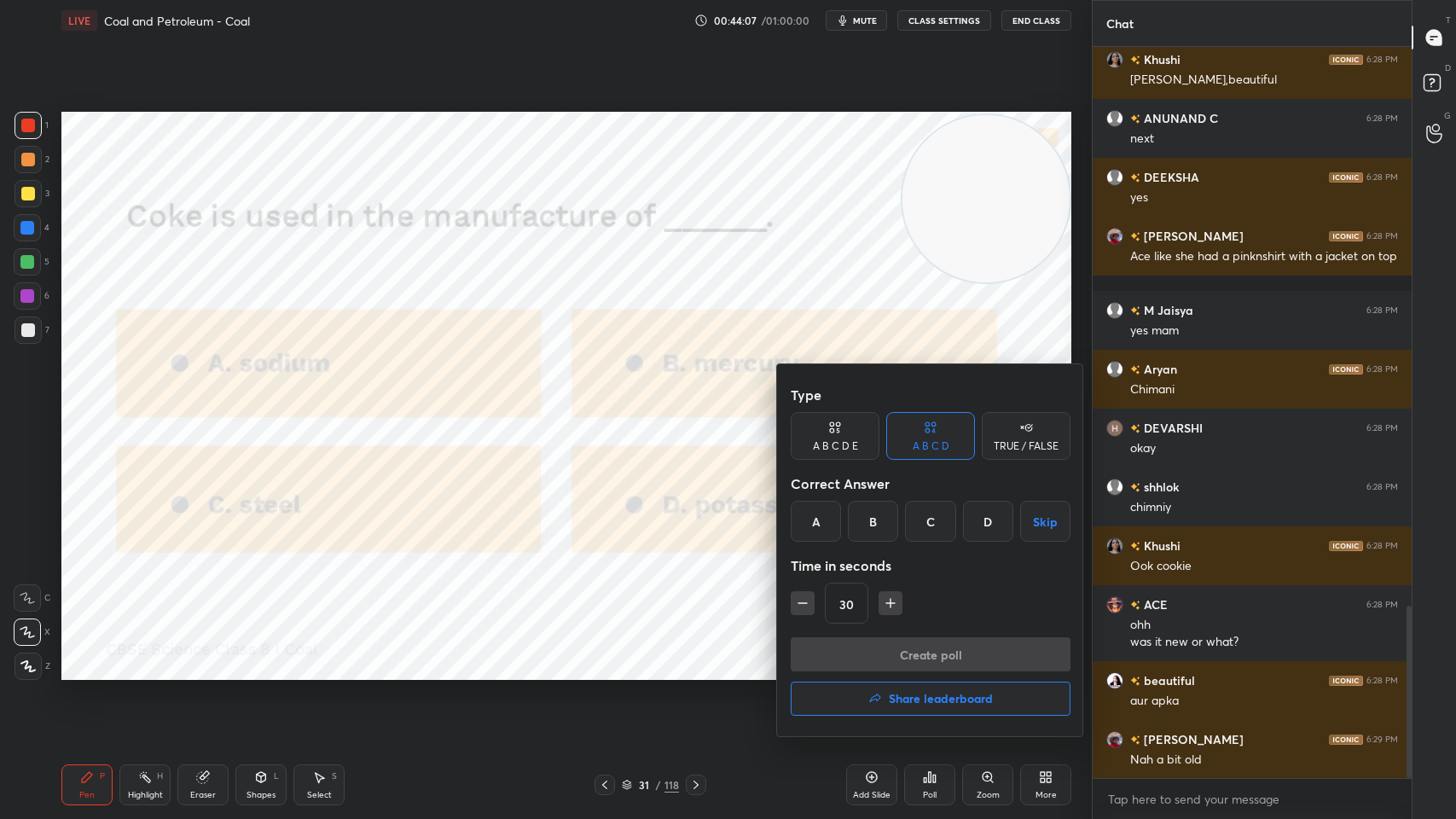
scroll to position [2367, 0]
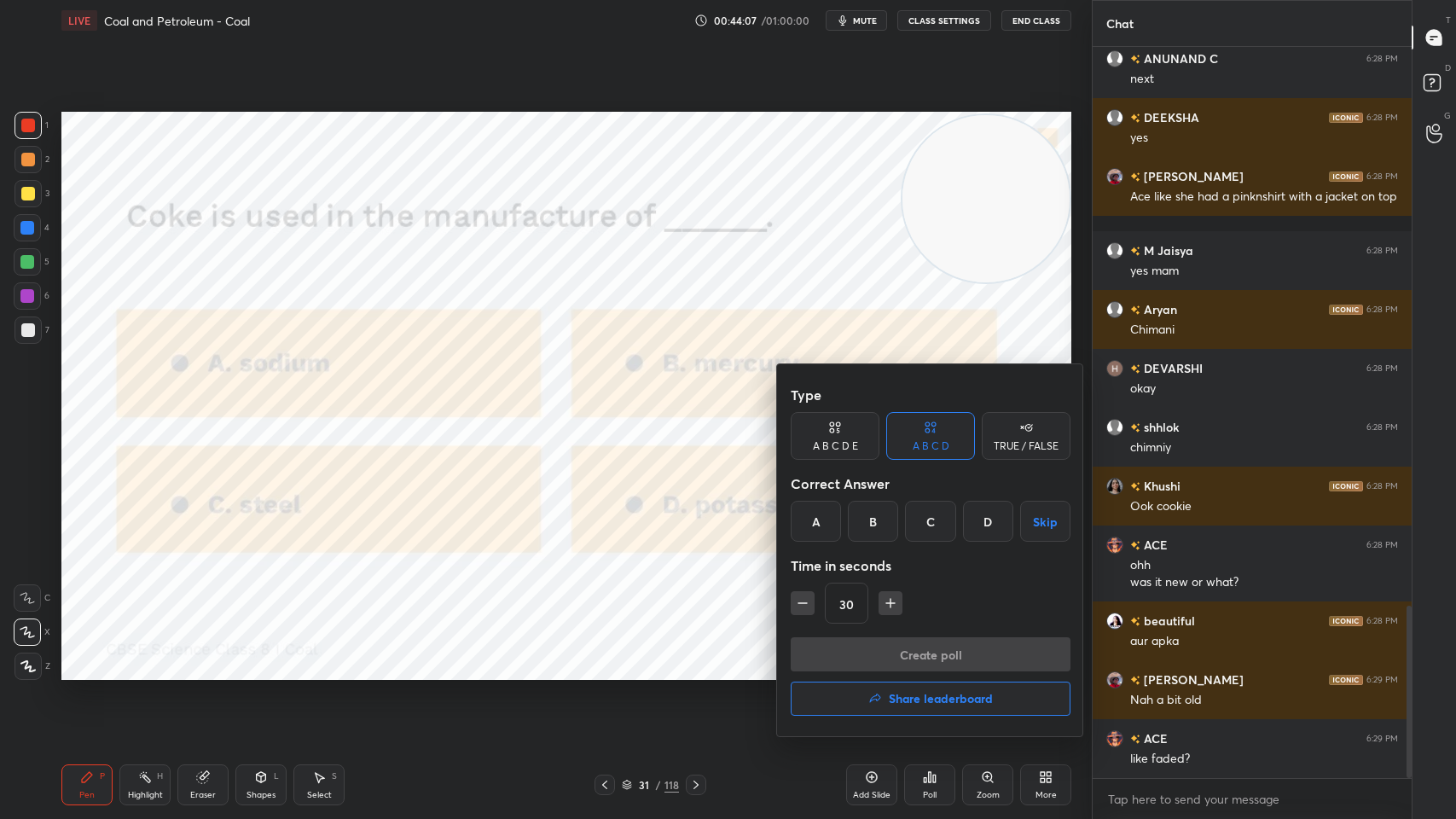
click at [935, 526] on div "C" at bounding box center [930, 521] width 50 height 41
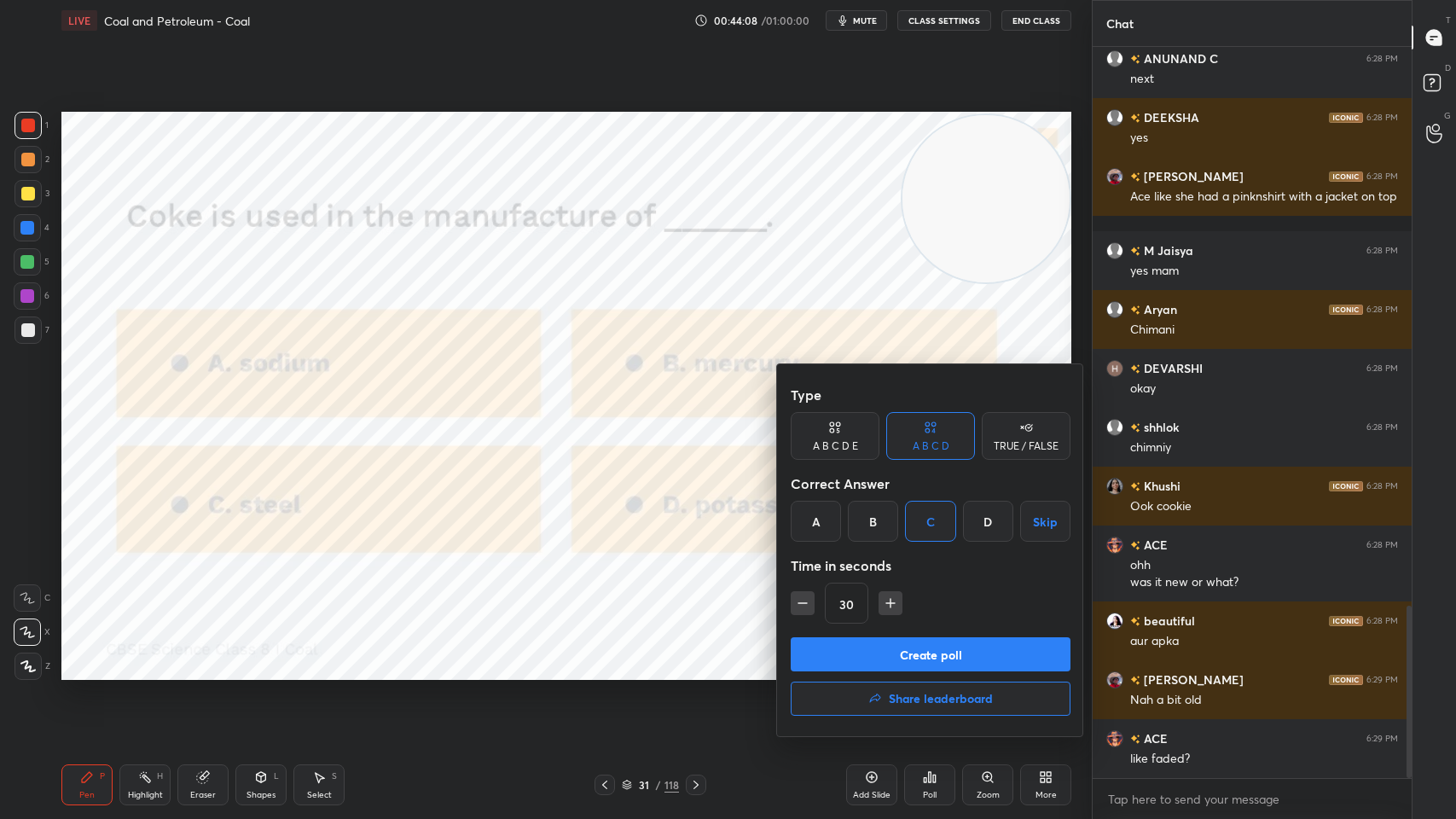
click at [926, 649] on button "Create poll" at bounding box center [930, 654] width 280 height 34
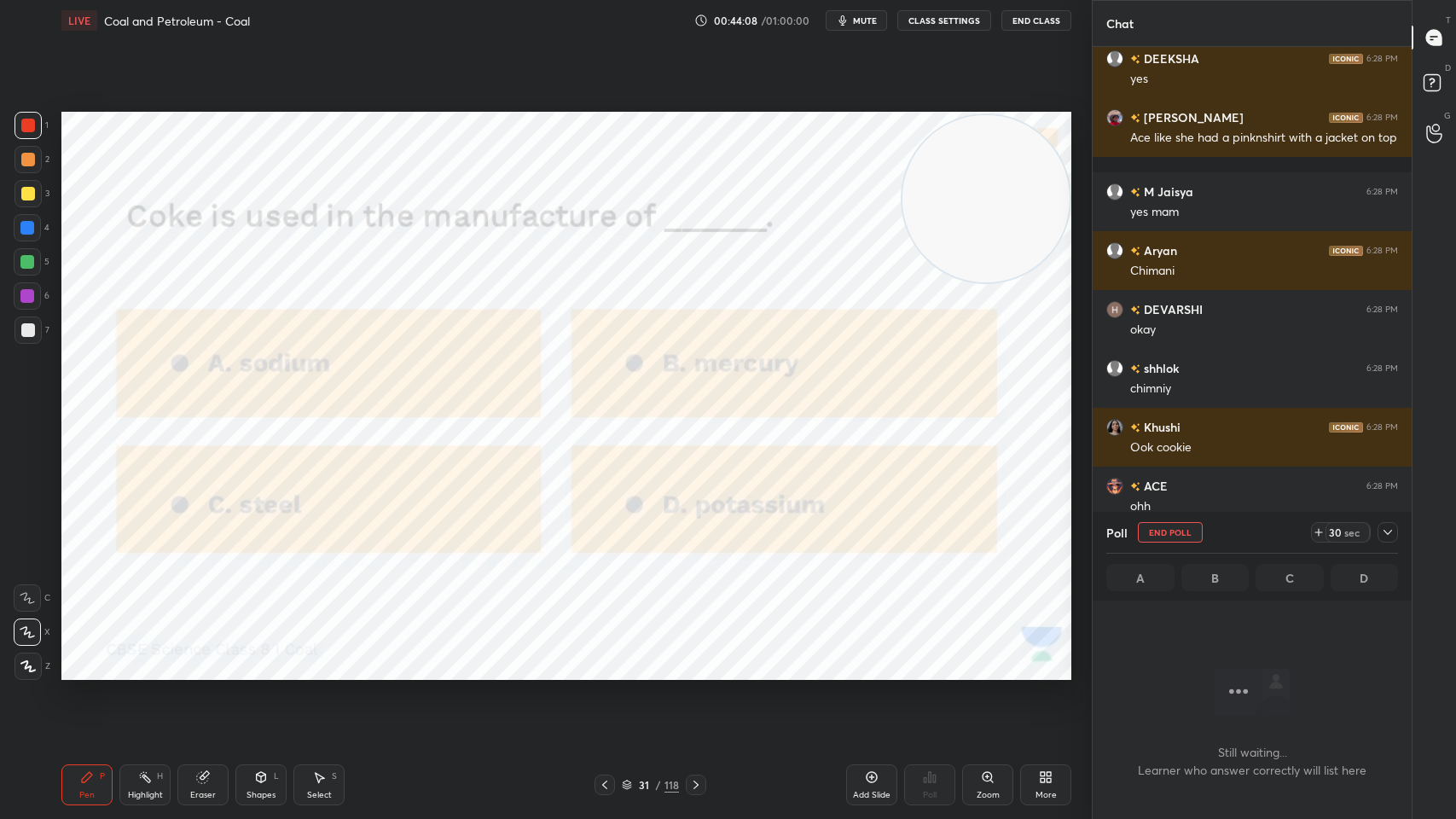
scroll to position [6, 5]
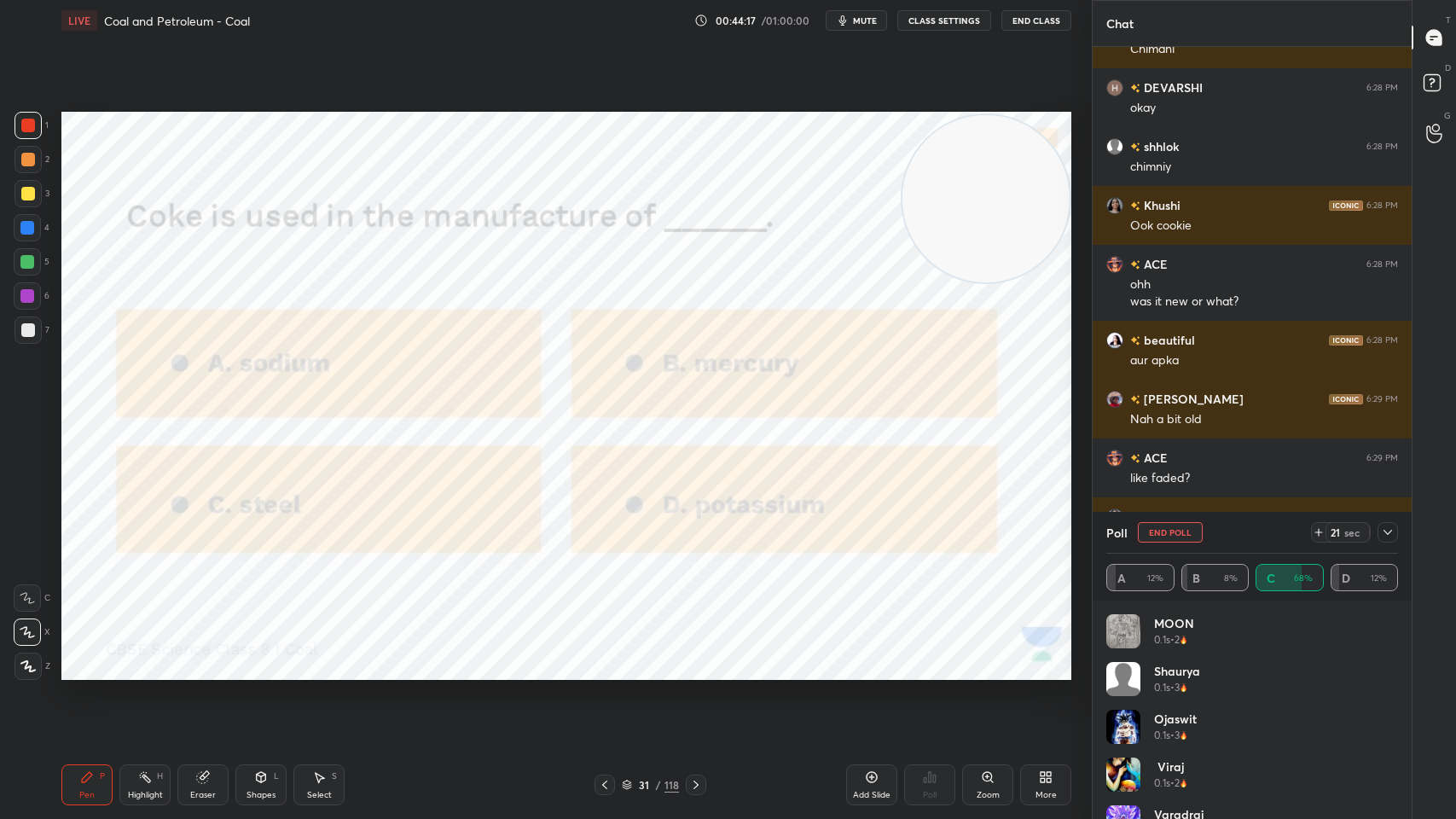
click at [871, 21] on span "mute" at bounding box center [865, 20] width 24 height 12
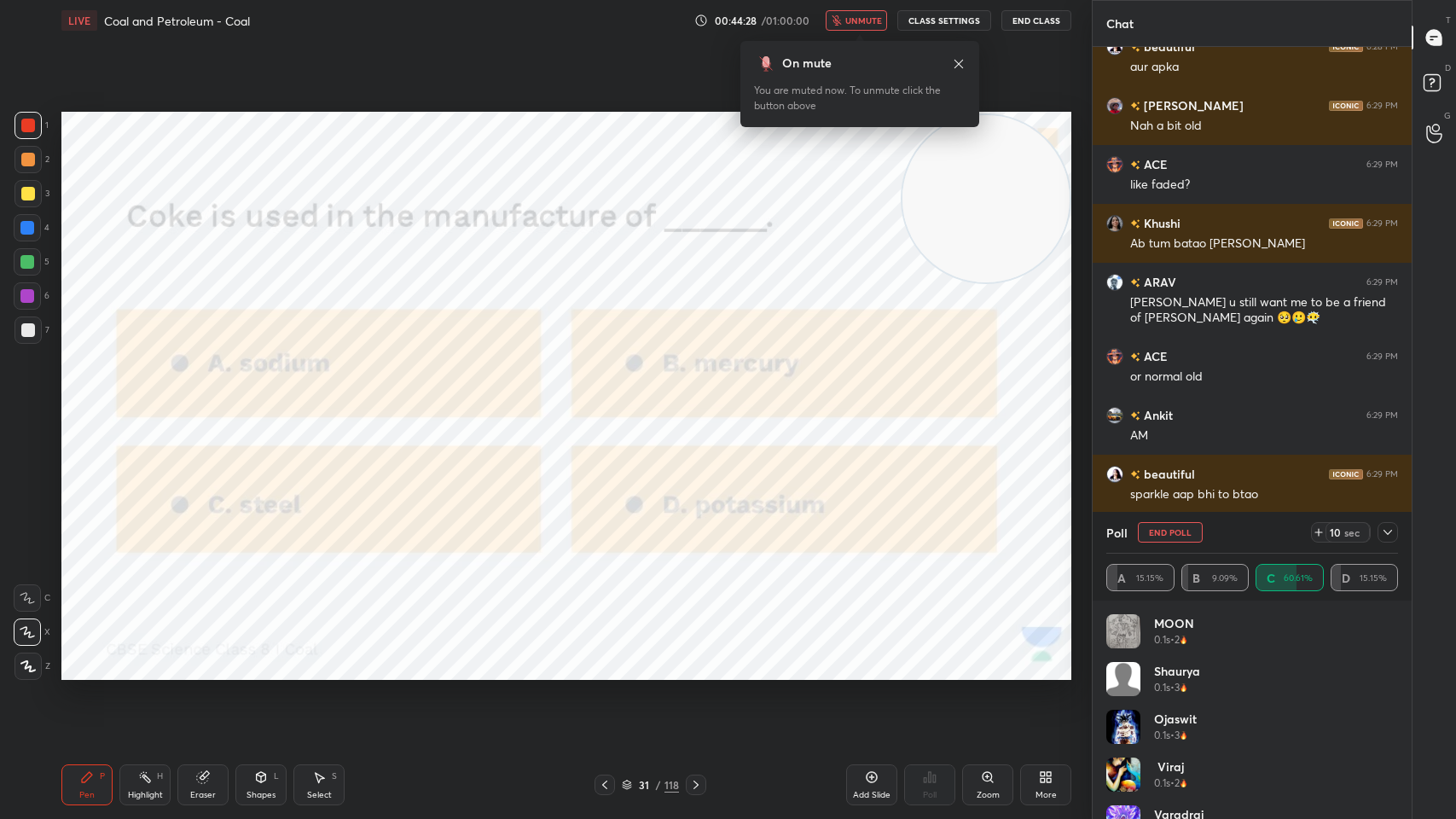
click at [1031, 34] on div "LIVE Coal and Petroleum - Coal 00:44:28 / 01:00:00 unmute CLASS SETTINGS End Cl…" at bounding box center [566, 20] width 1010 height 41
click at [1041, 16] on button "End Class" at bounding box center [1036, 20] width 70 height 20
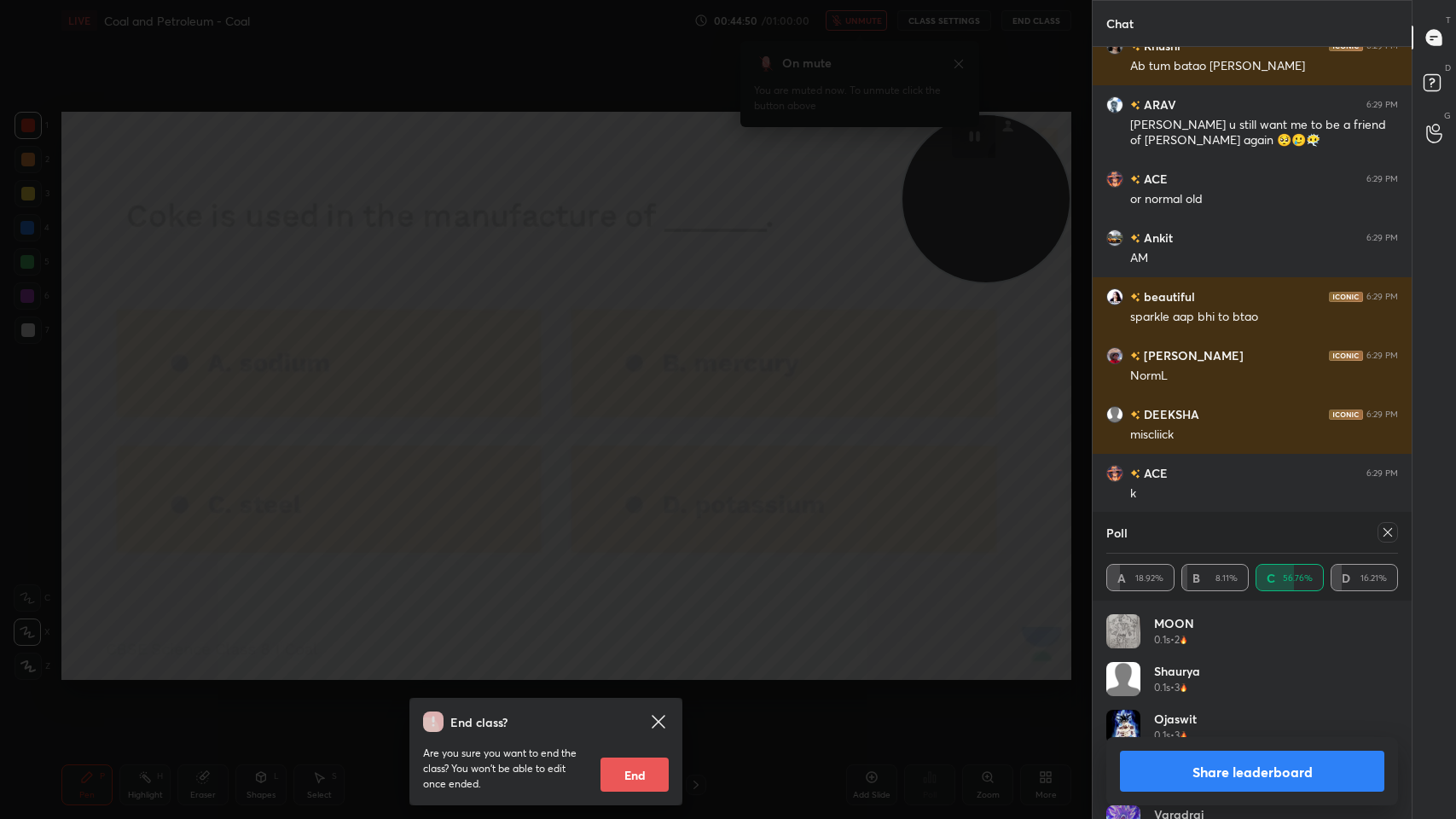
click at [886, 552] on div "End class? Are you sure you want to end the class? You won’t be able to edit on…" at bounding box center [546, 410] width 1091 height 819
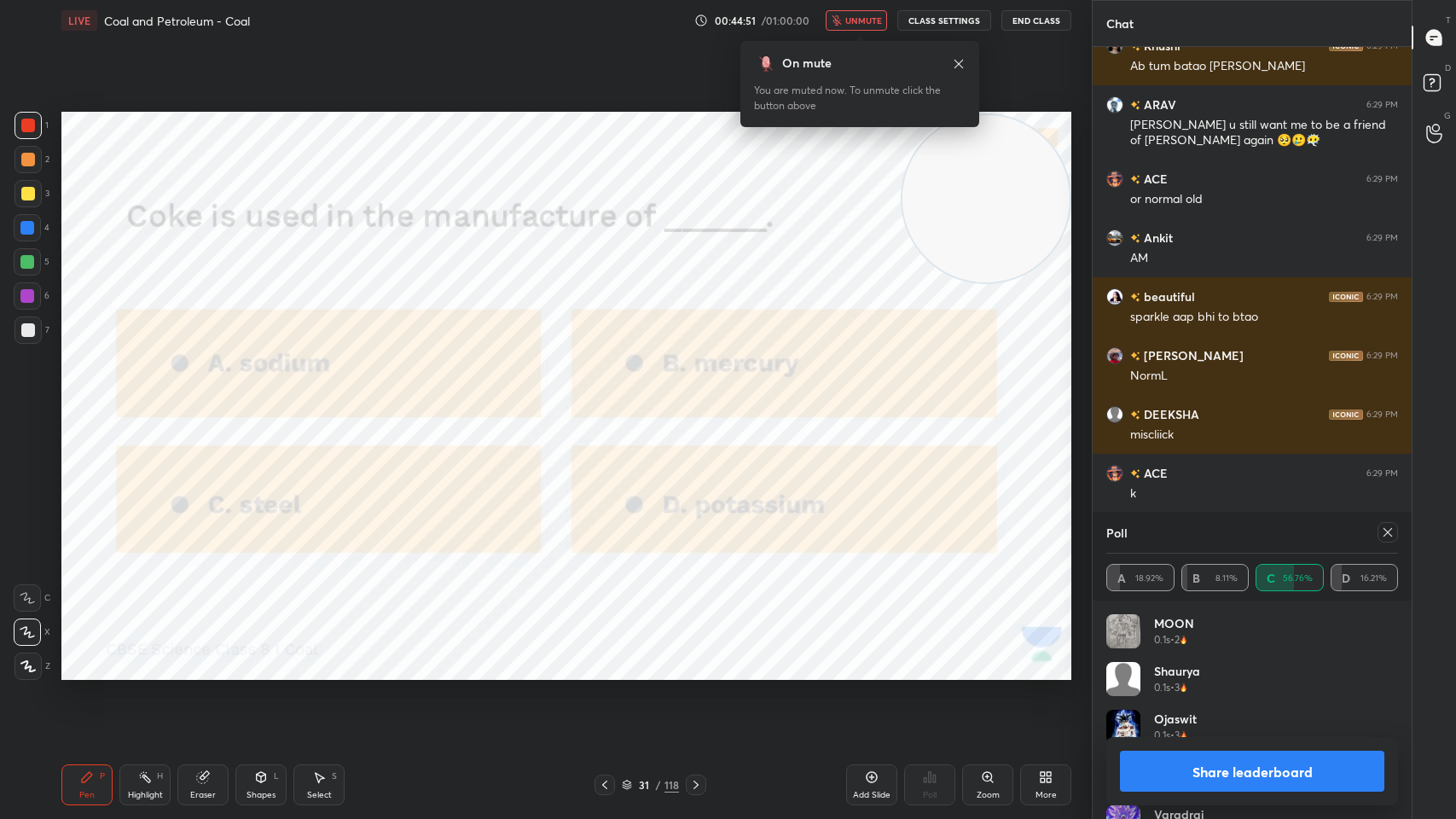
click at [955, 66] on icon at bounding box center [958, 64] width 14 height 14
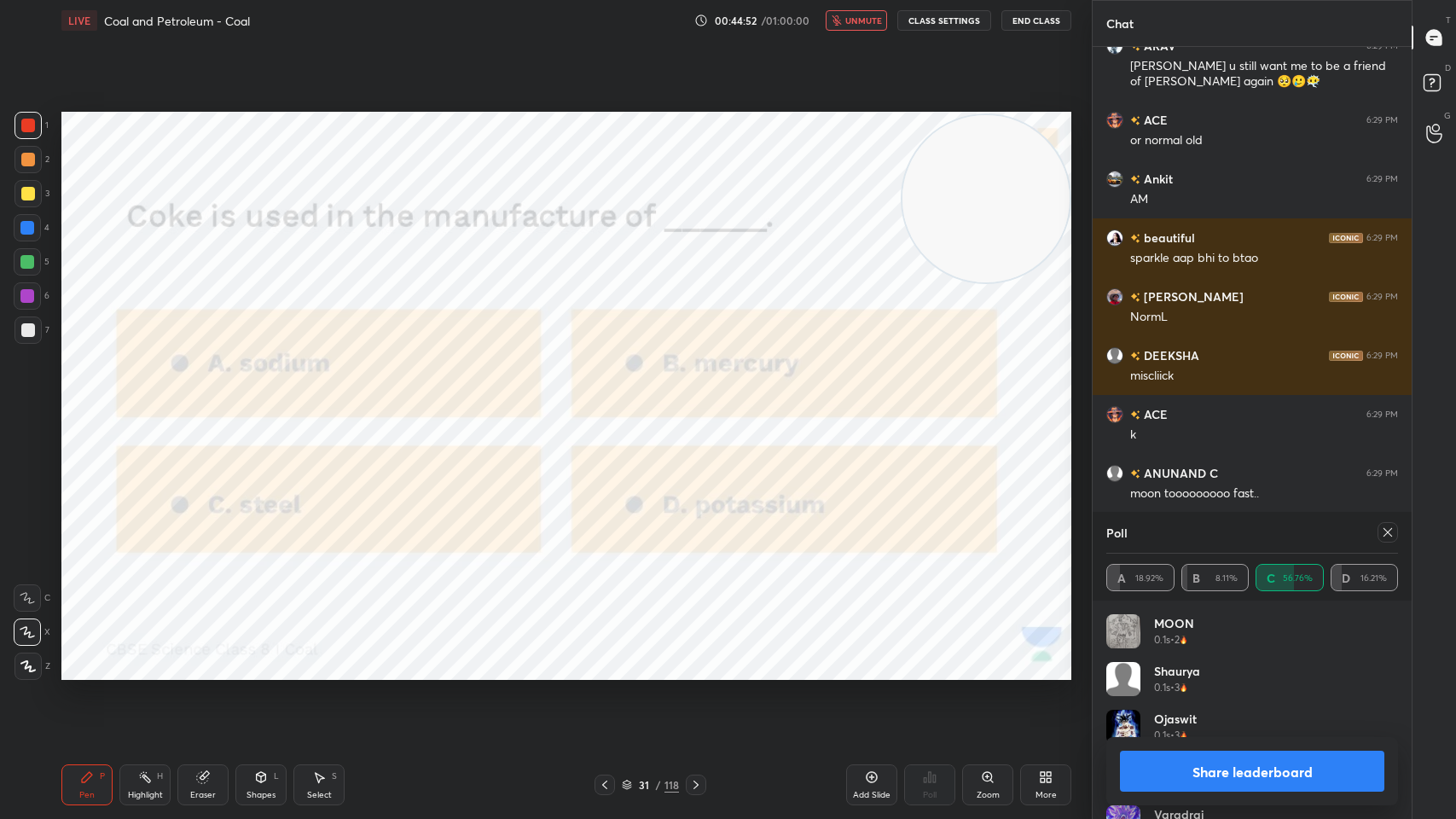
click at [860, 20] on span "unmute" at bounding box center [864, 20] width 37 height 12
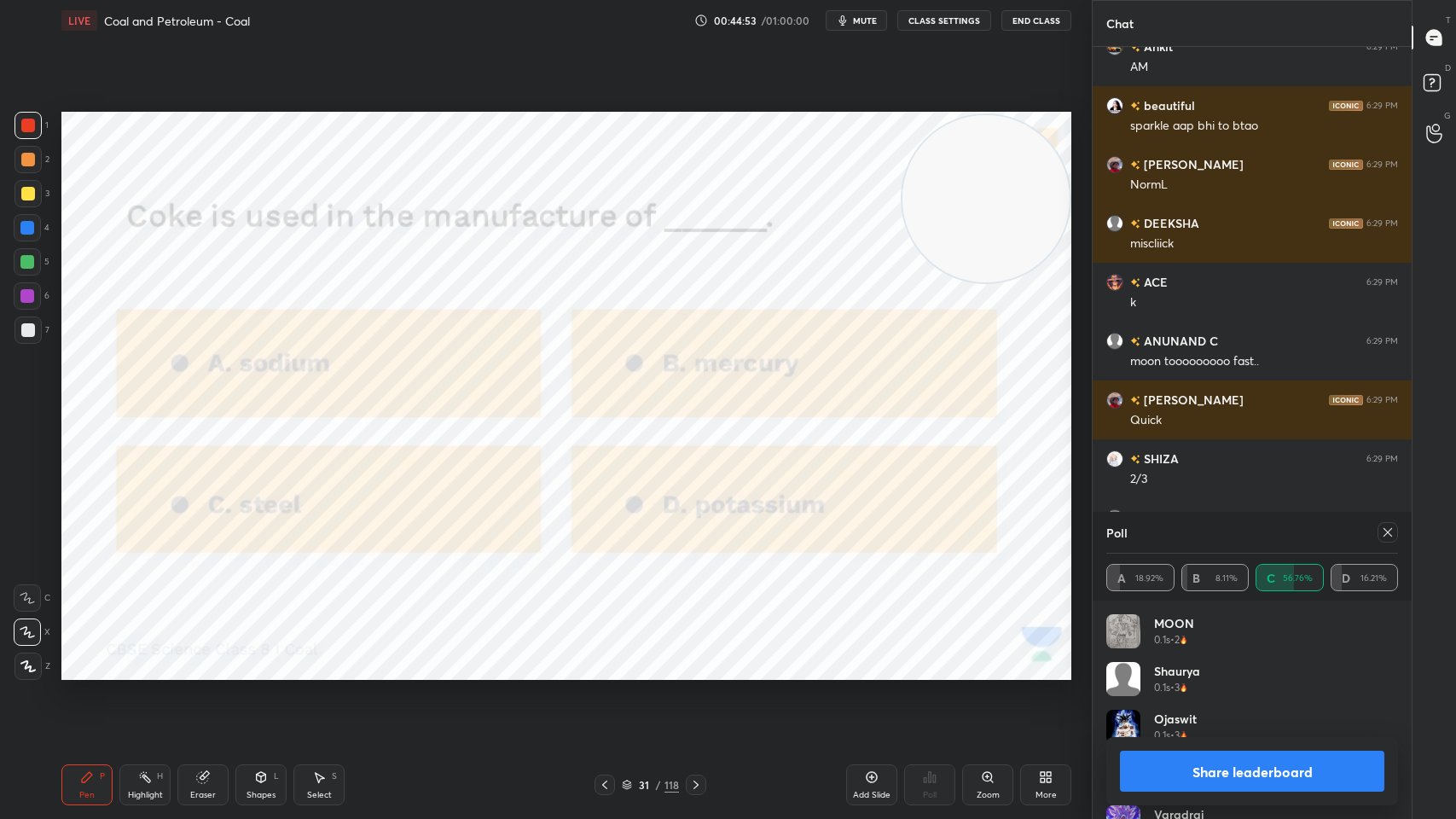
click at [1388, 536] on icon at bounding box center [1387, 532] width 14 height 14
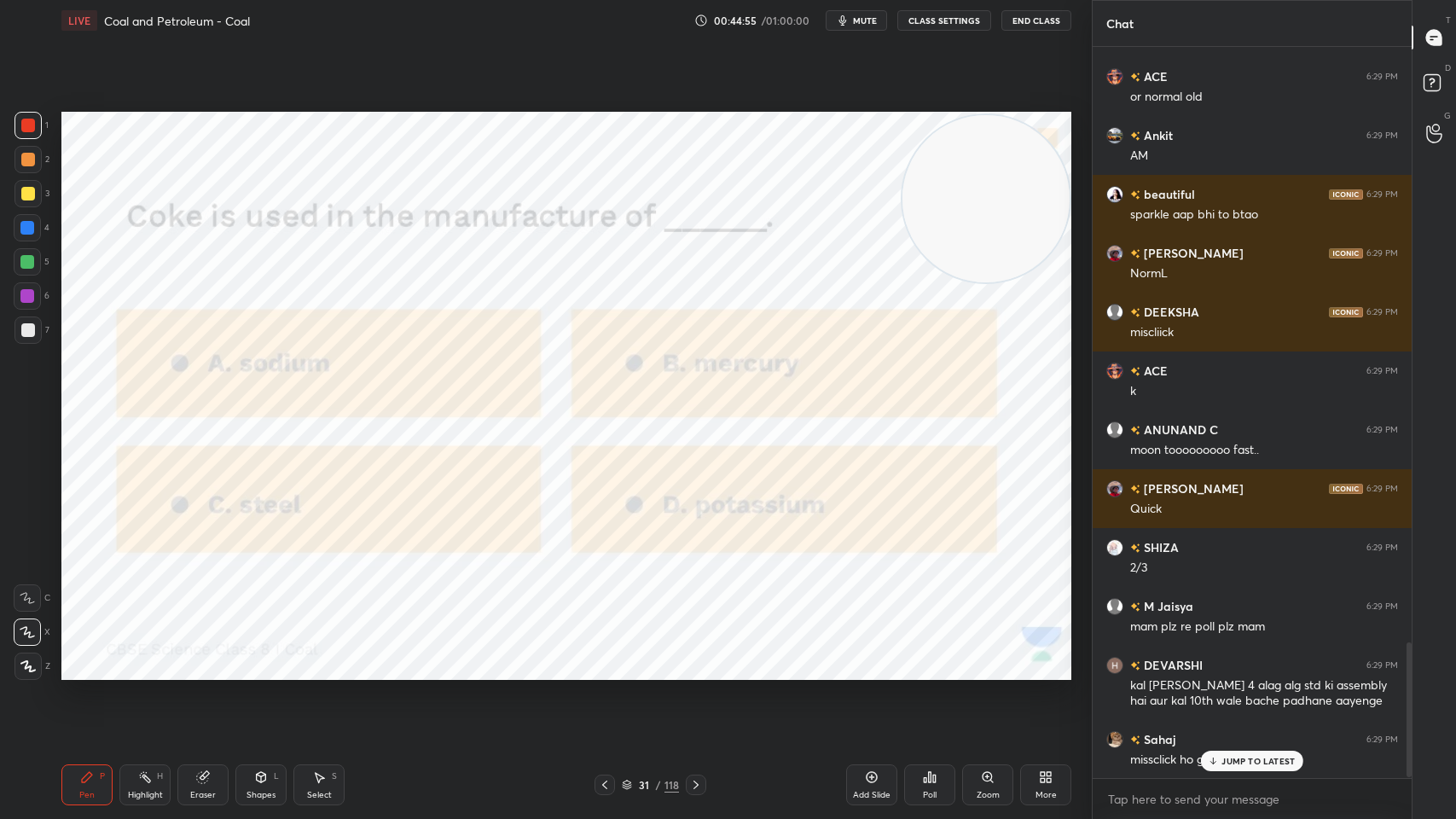
click at [689, 657] on div at bounding box center [696, 784] width 20 height 20
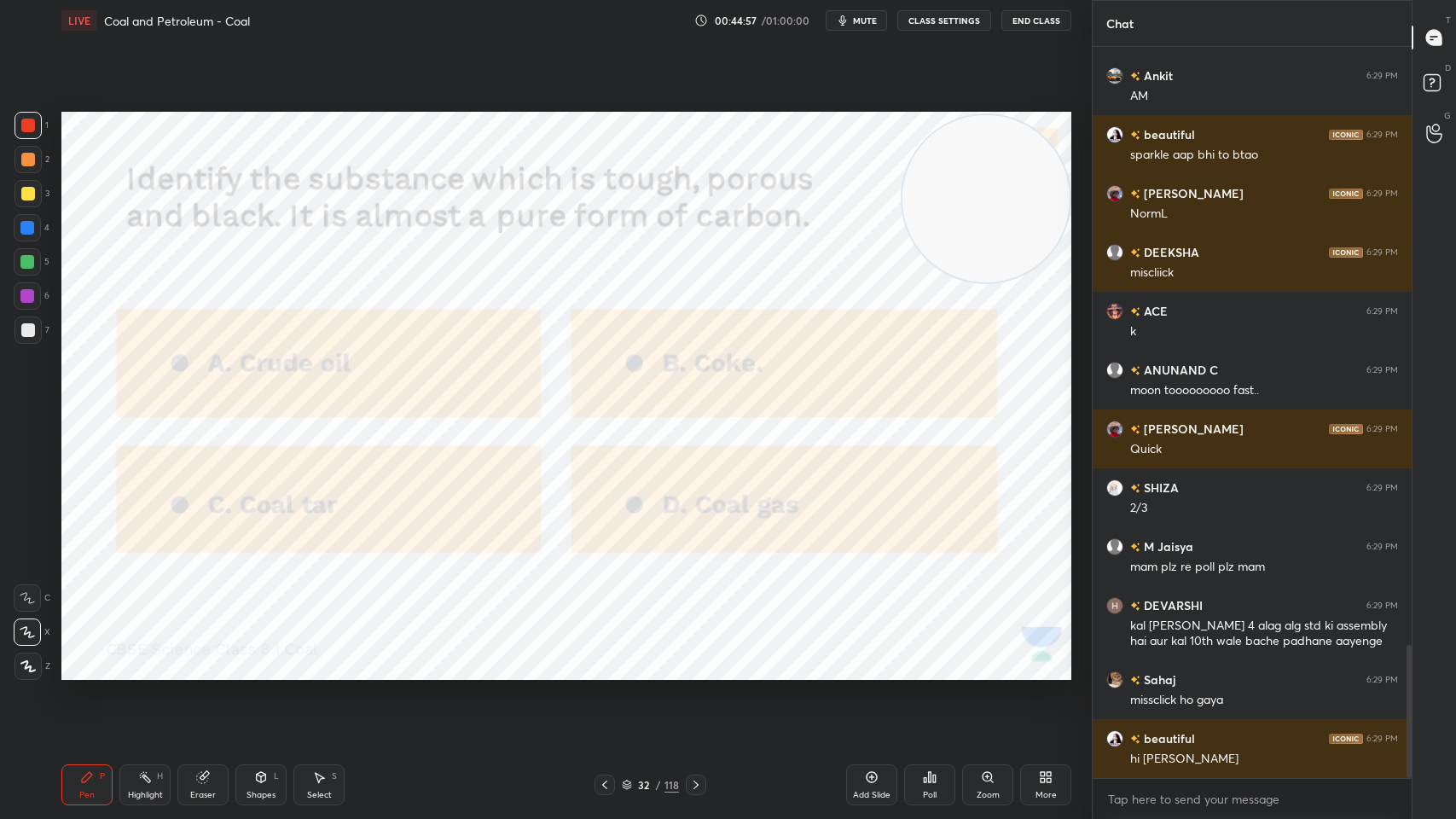
click at [865, 19] on span "mute" at bounding box center [865, 20] width 24 height 12
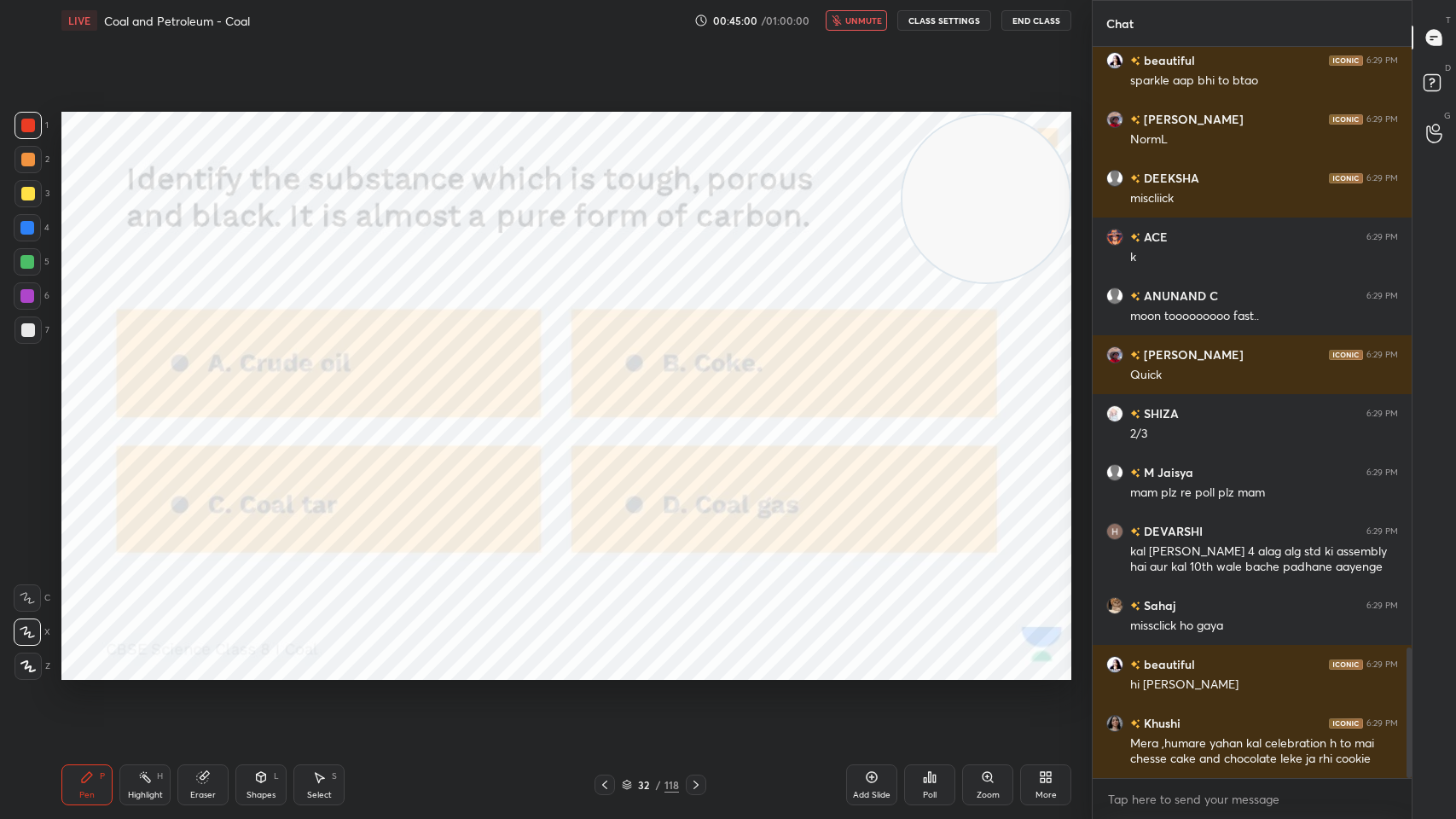
click at [1056, 25] on button "End Class" at bounding box center [1036, 20] width 70 height 20
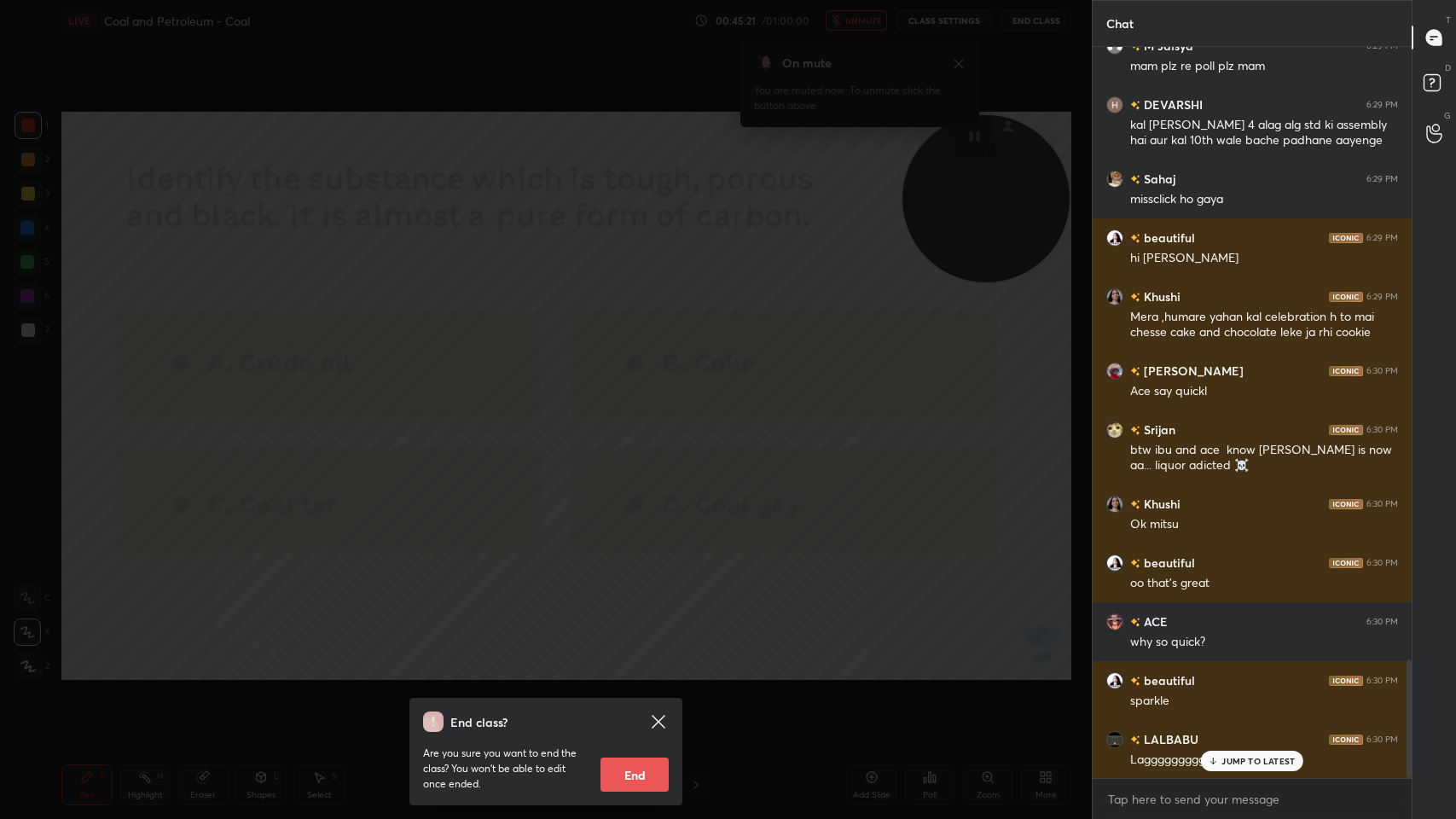
click at [890, 351] on div "End class? Are you sure you want to end the class? You won’t be able to edit on…" at bounding box center [546, 410] width 1091 height 819
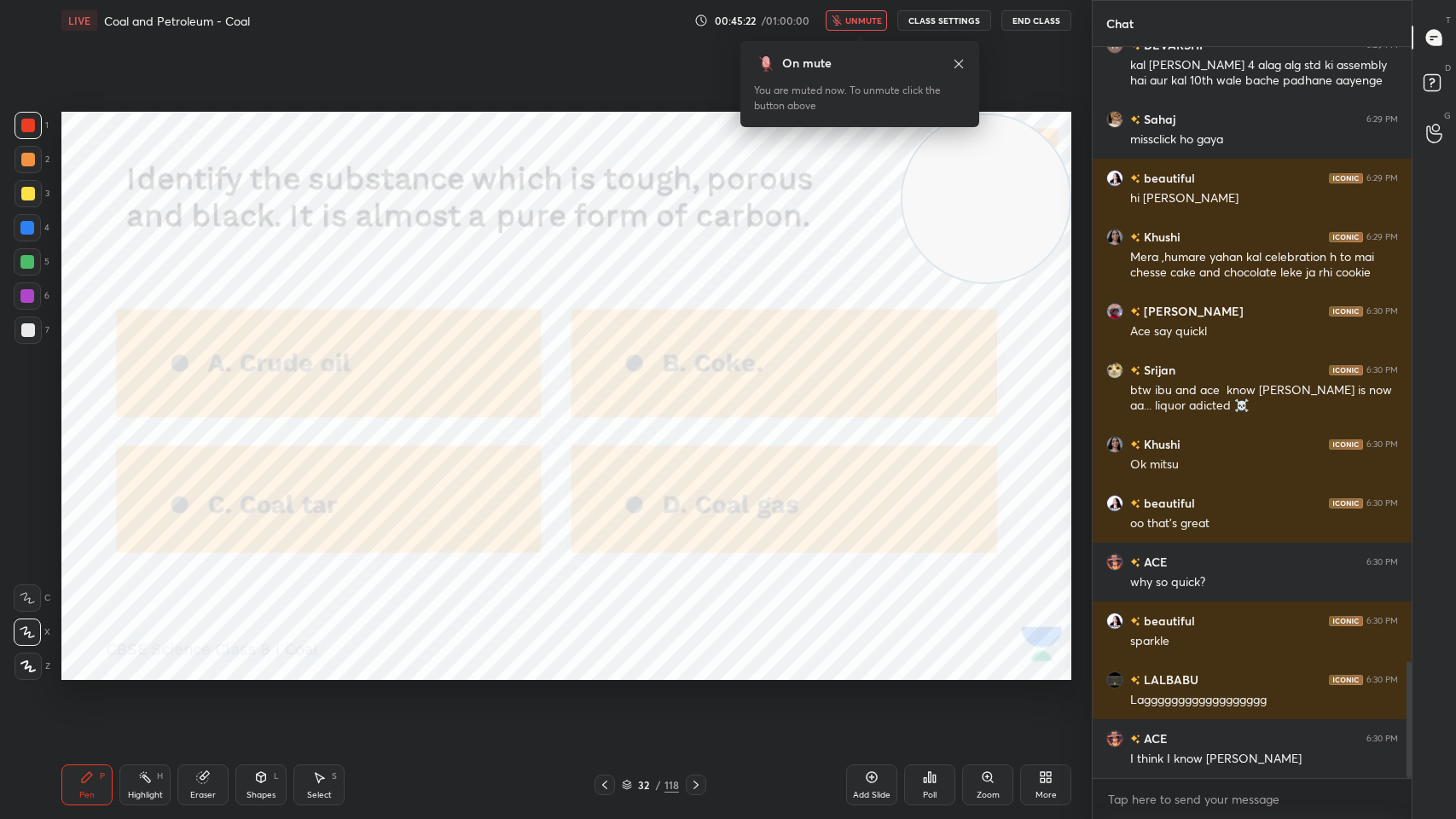
click at [958, 66] on icon at bounding box center [958, 64] width 14 height 14
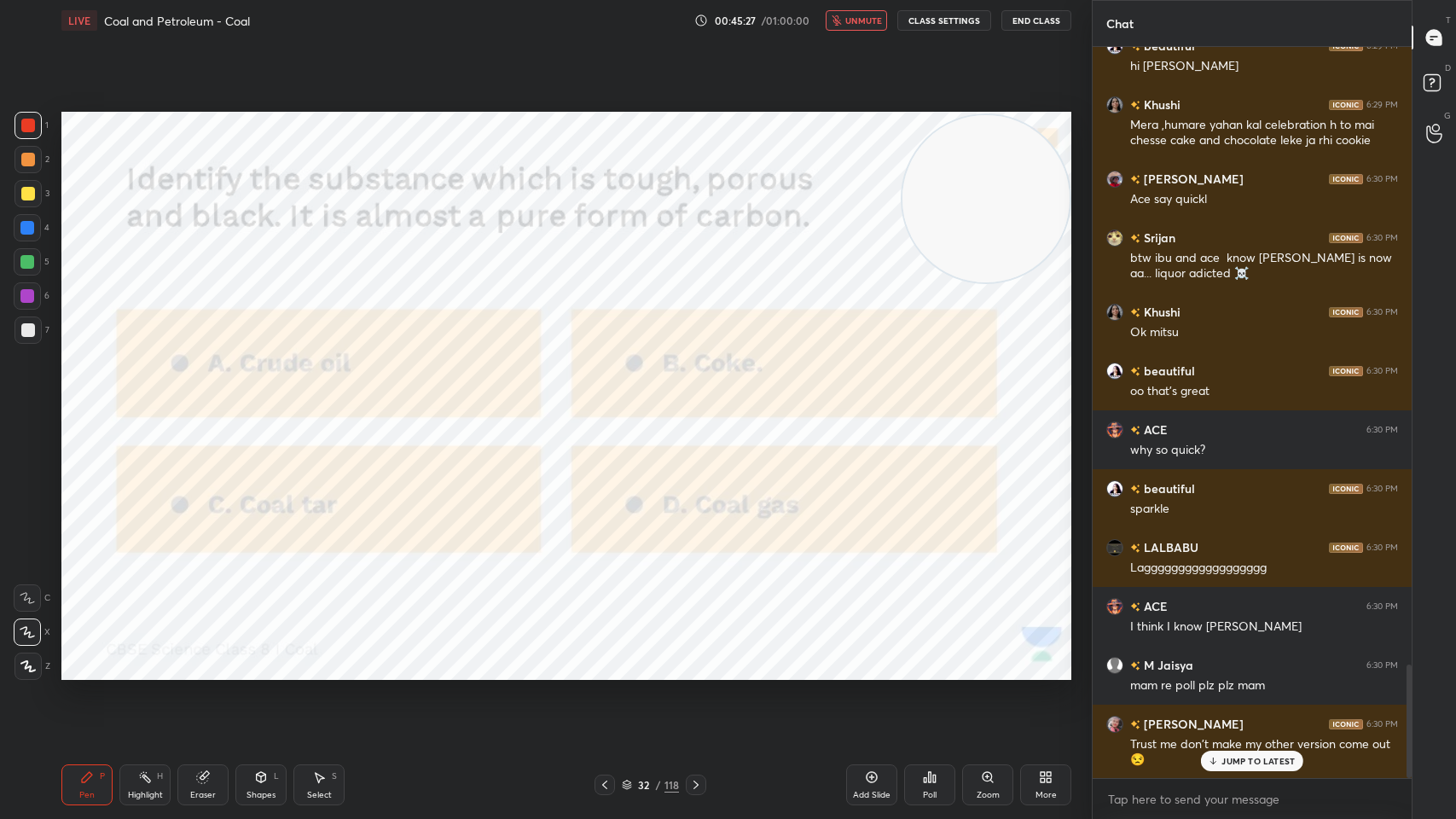
click at [931, 657] on div "Poll" at bounding box center [930, 794] width 14 height 8
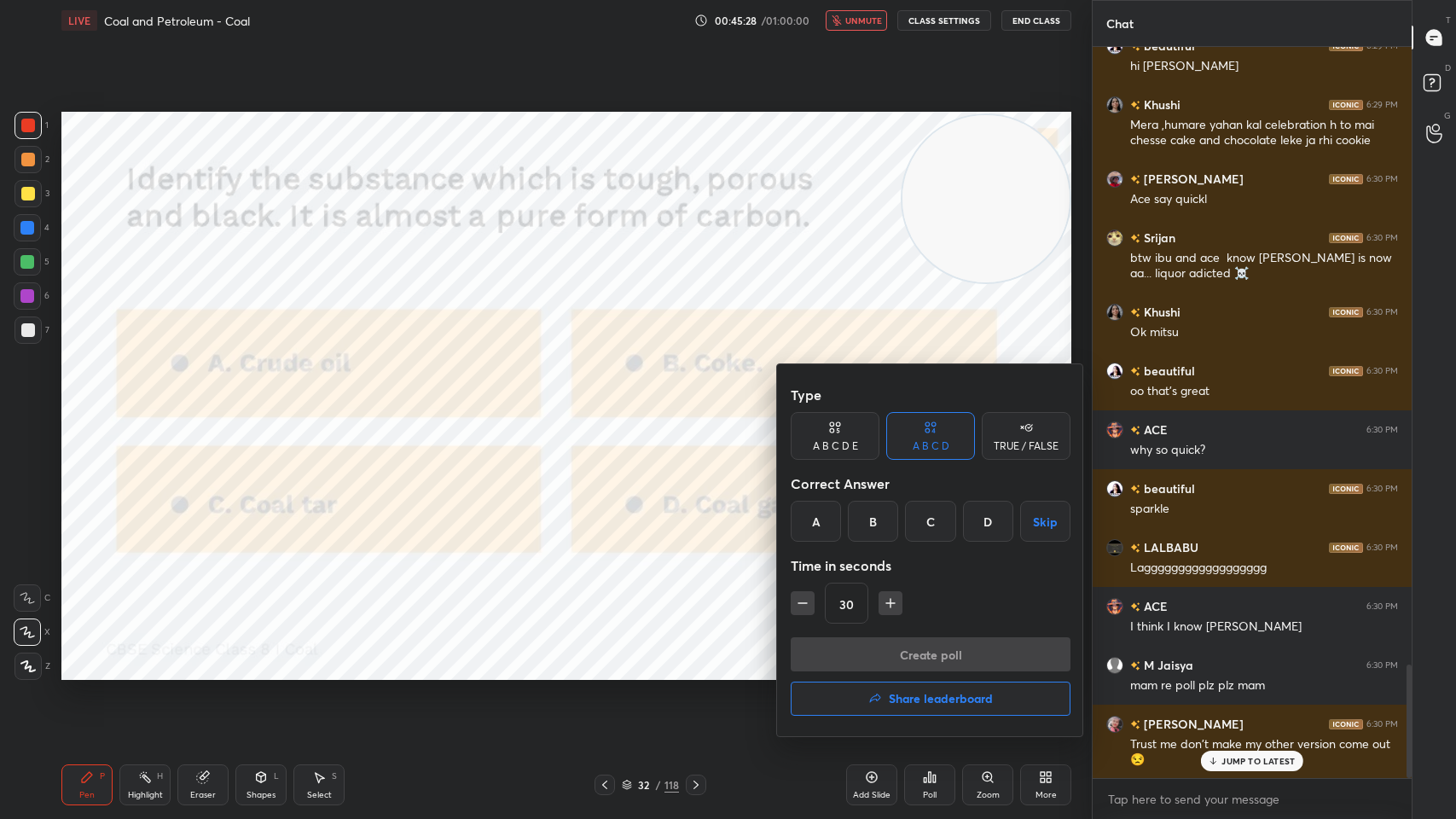
click at [866, 526] on div "B" at bounding box center [872, 521] width 50 height 41
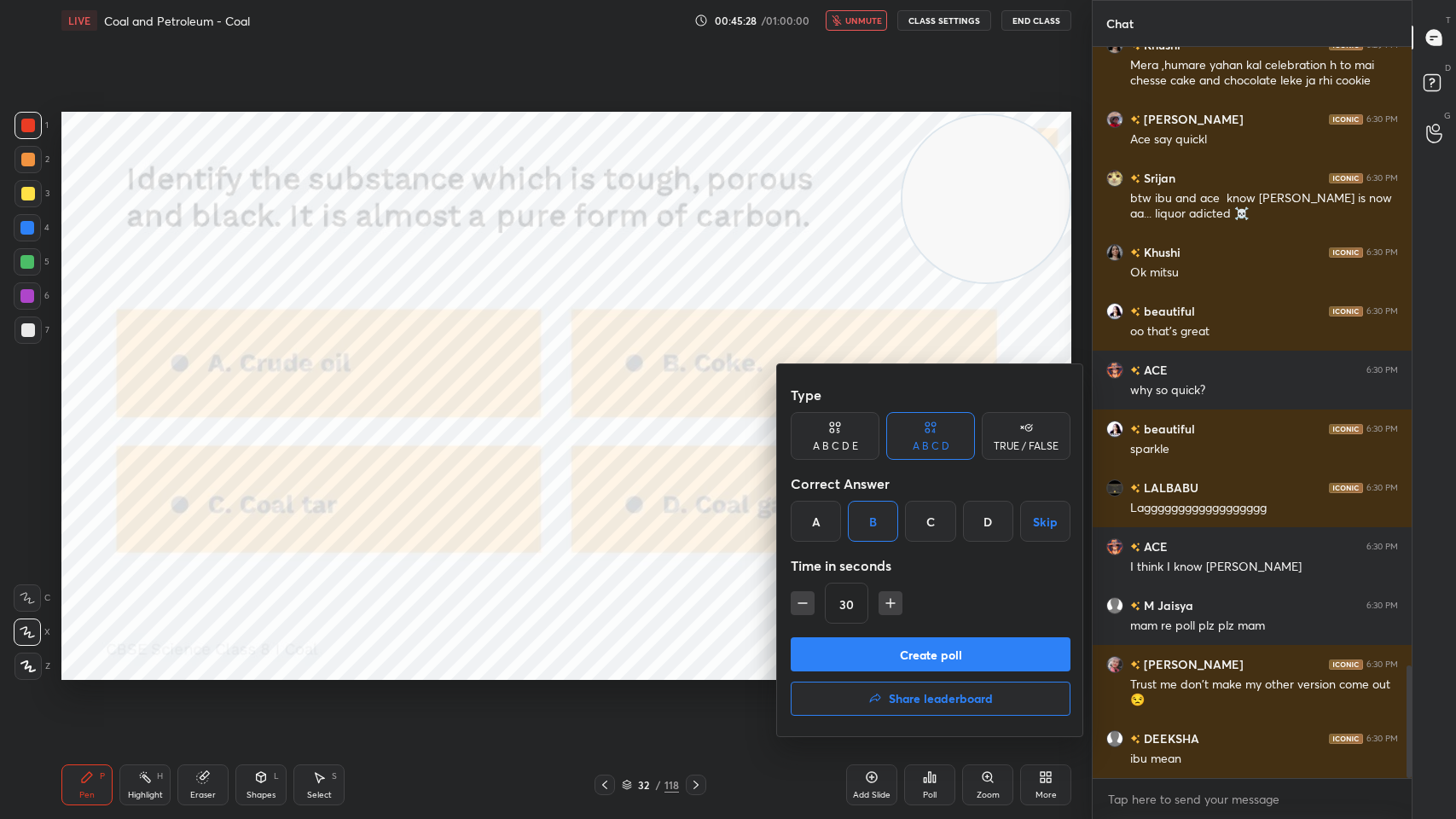
click at [863, 647] on button "Create poll" at bounding box center [930, 654] width 280 height 34
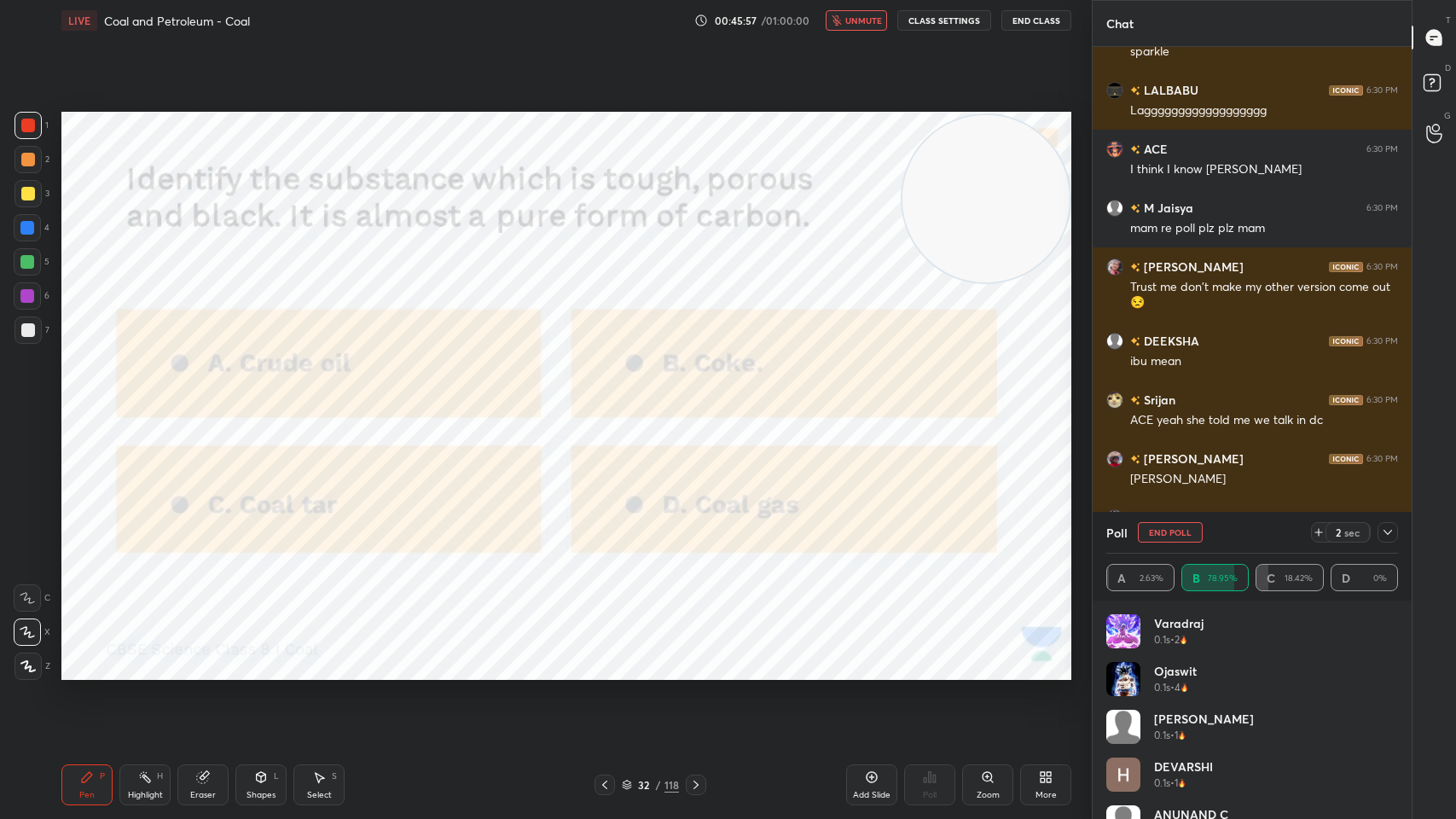
click at [1384, 523] on div at bounding box center [1387, 532] width 20 height 20
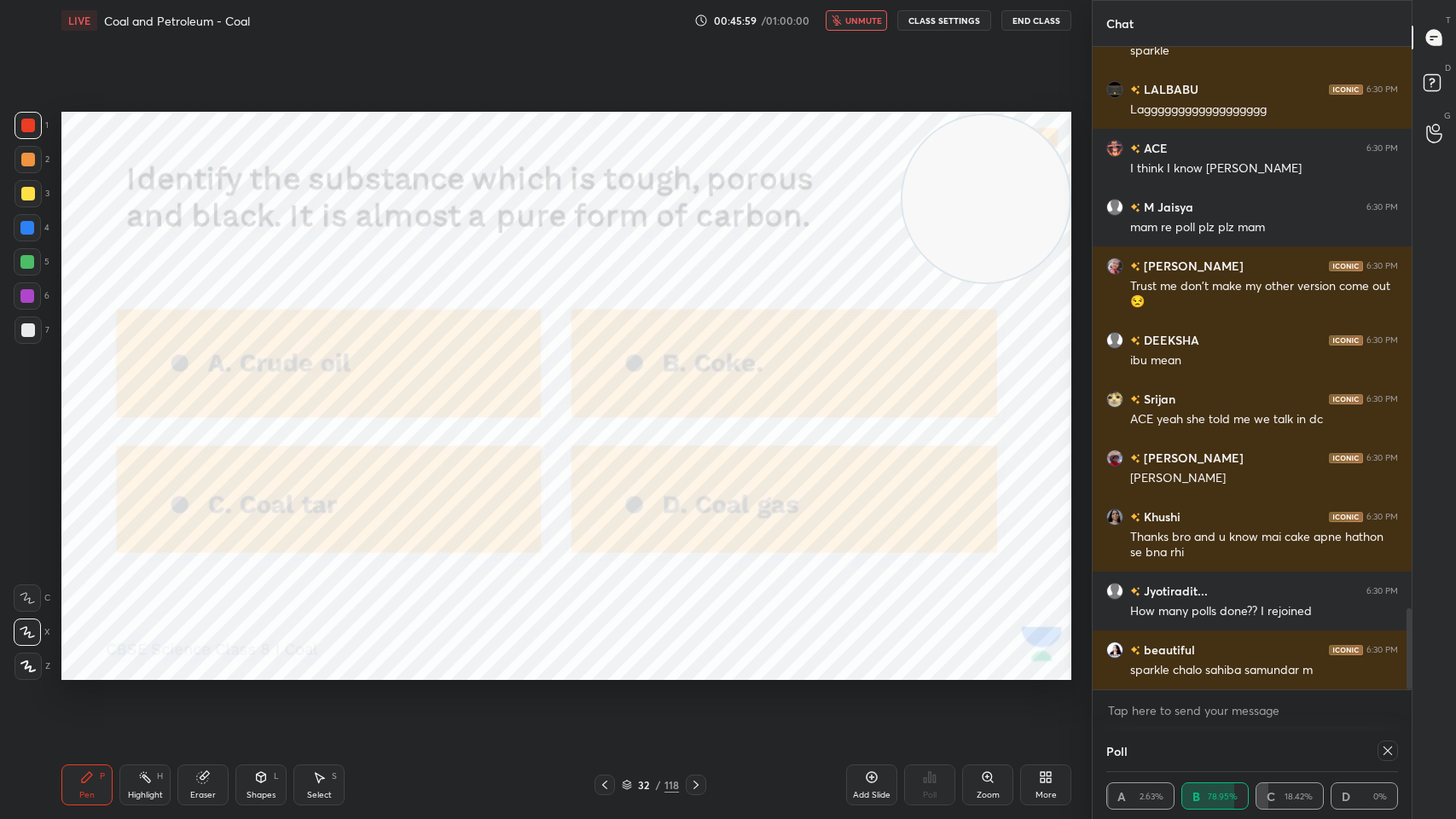
scroll to position [0, 0]
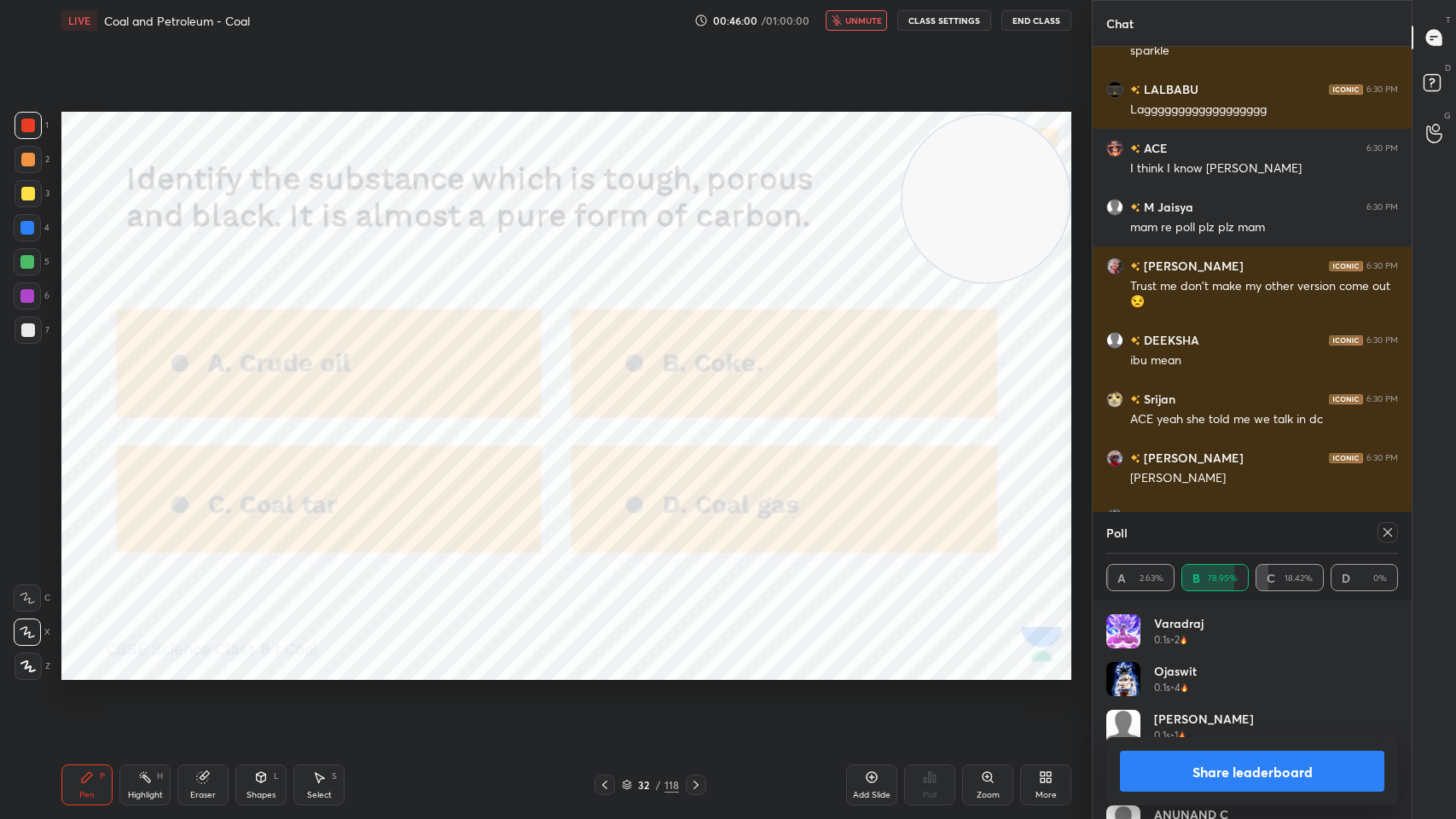
click at [1385, 534] on icon at bounding box center [1387, 532] width 8 height 8
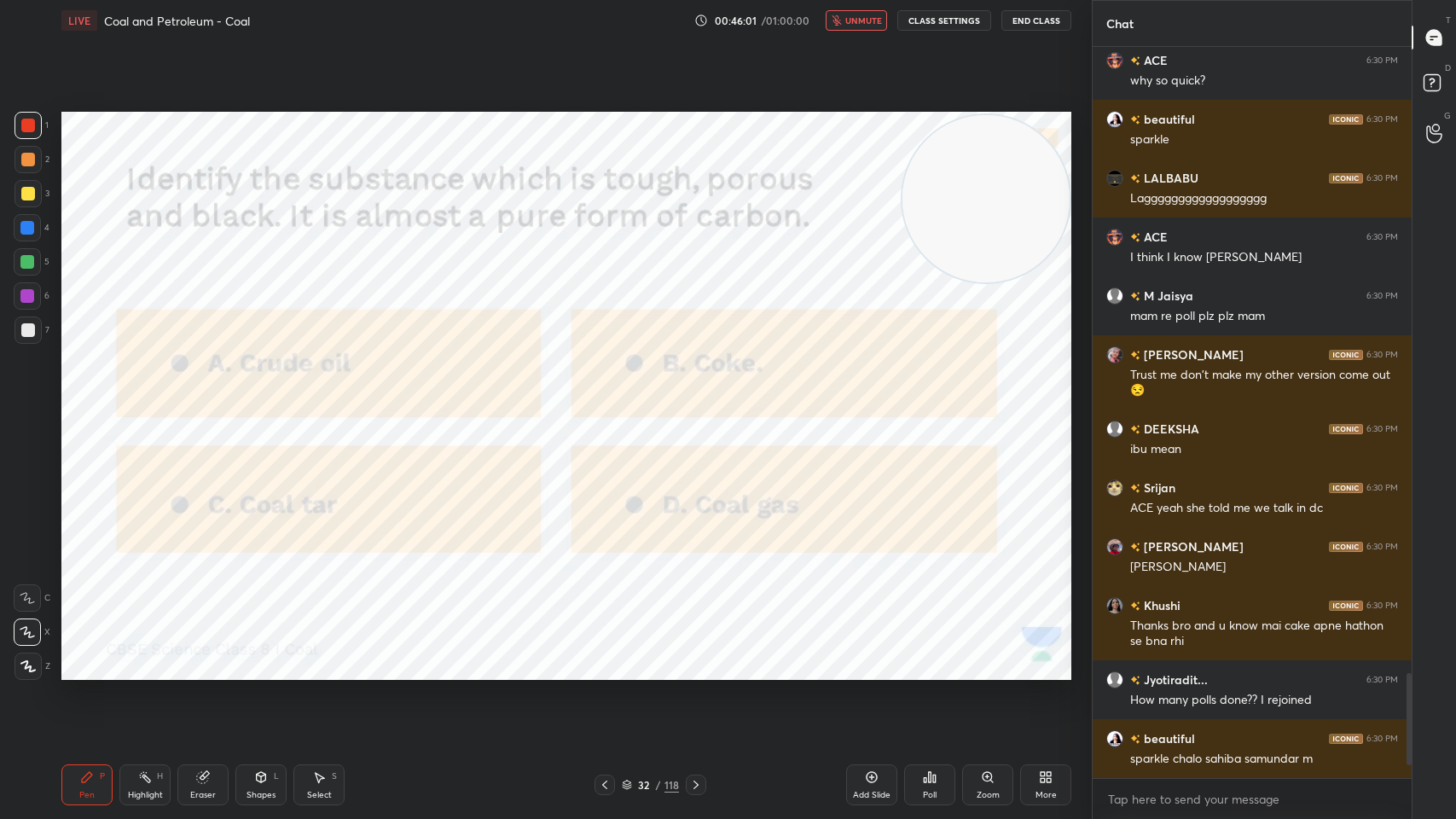
click at [696, 657] on icon at bounding box center [696, 784] width 14 height 14
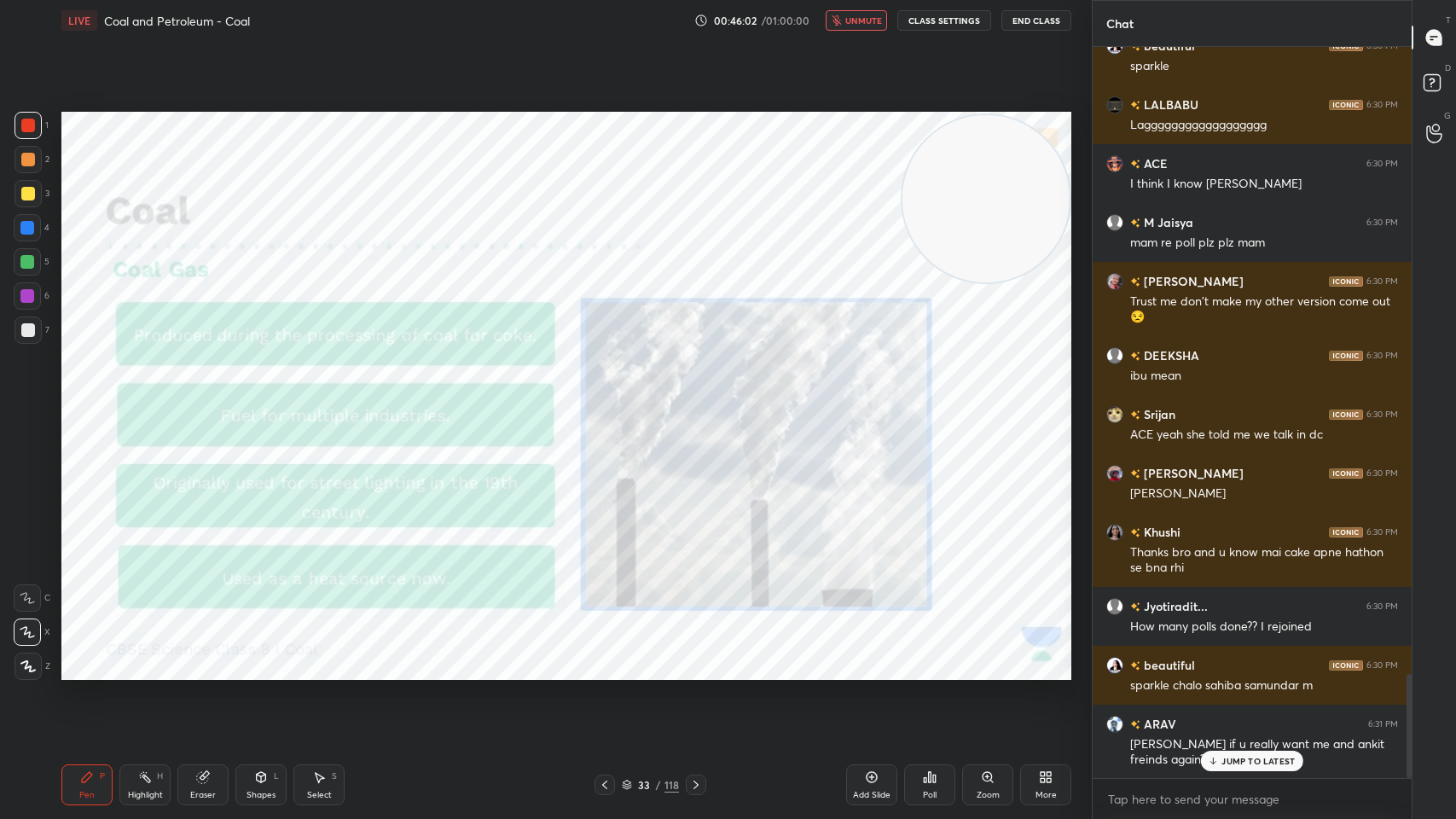
click at [696, 657] on icon at bounding box center [696, 784] width 14 height 14
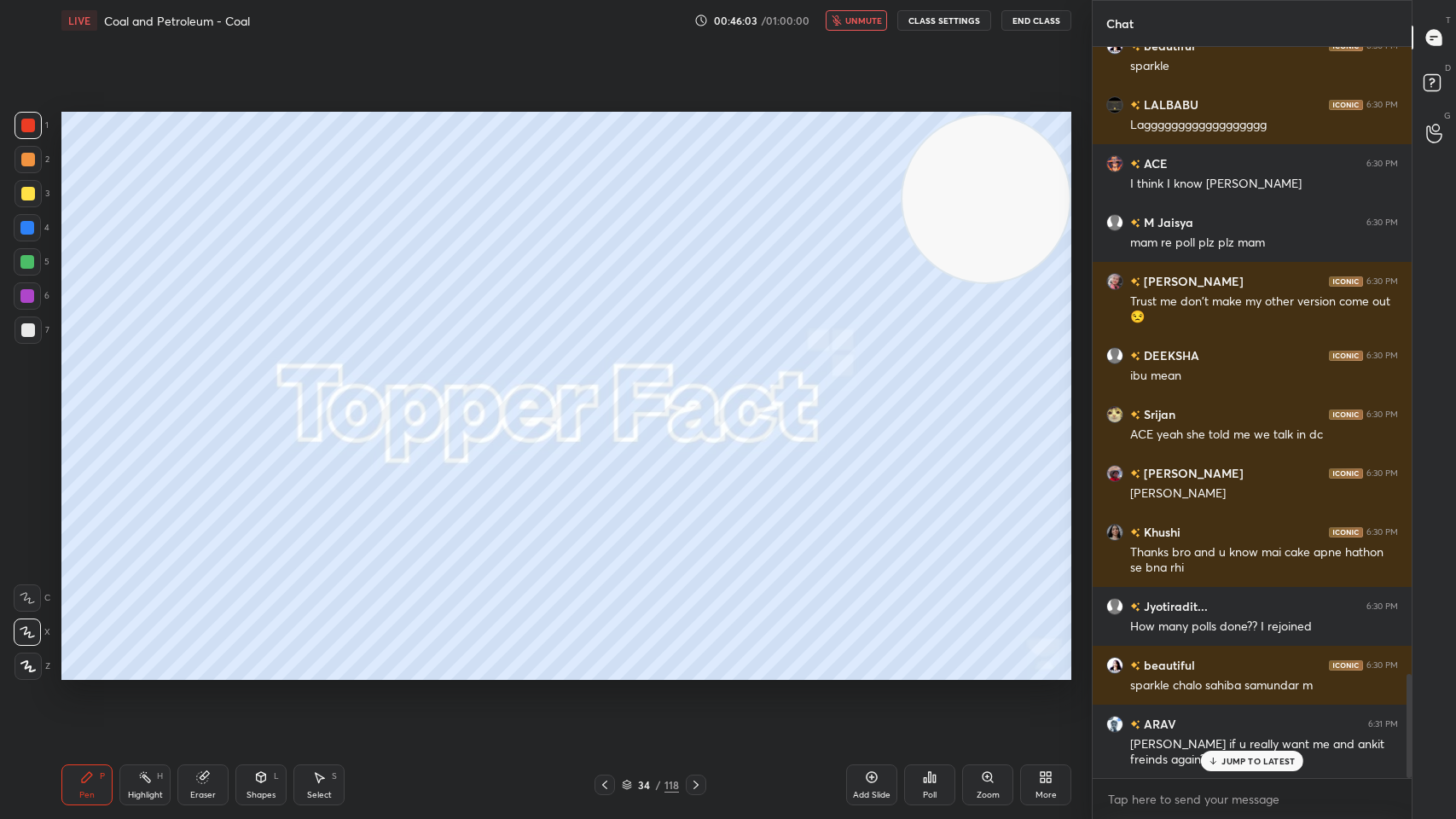
click at [696, 657] on icon at bounding box center [696, 784] width 5 height 8
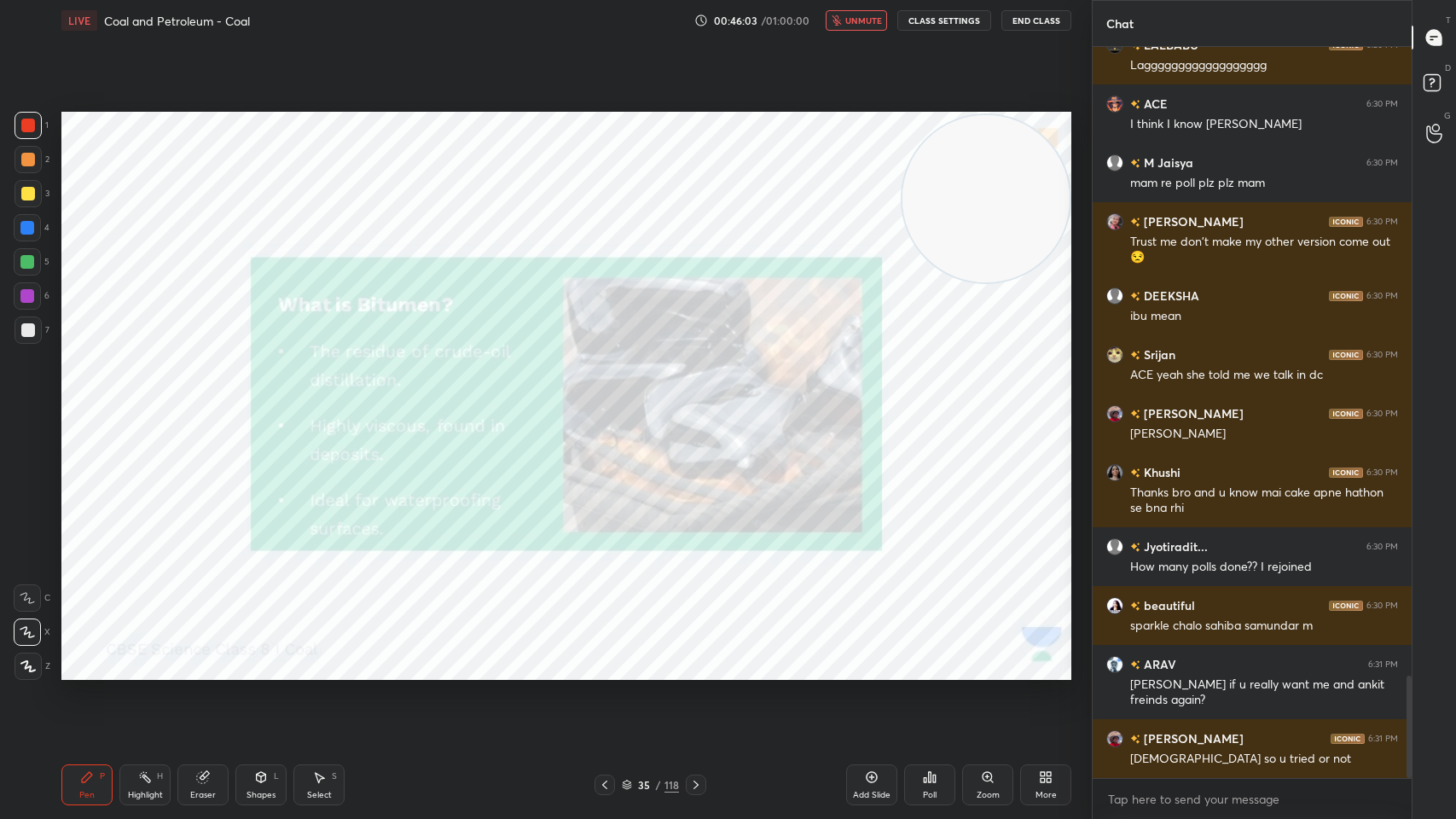
click at [697, 657] on icon at bounding box center [696, 784] width 14 height 14
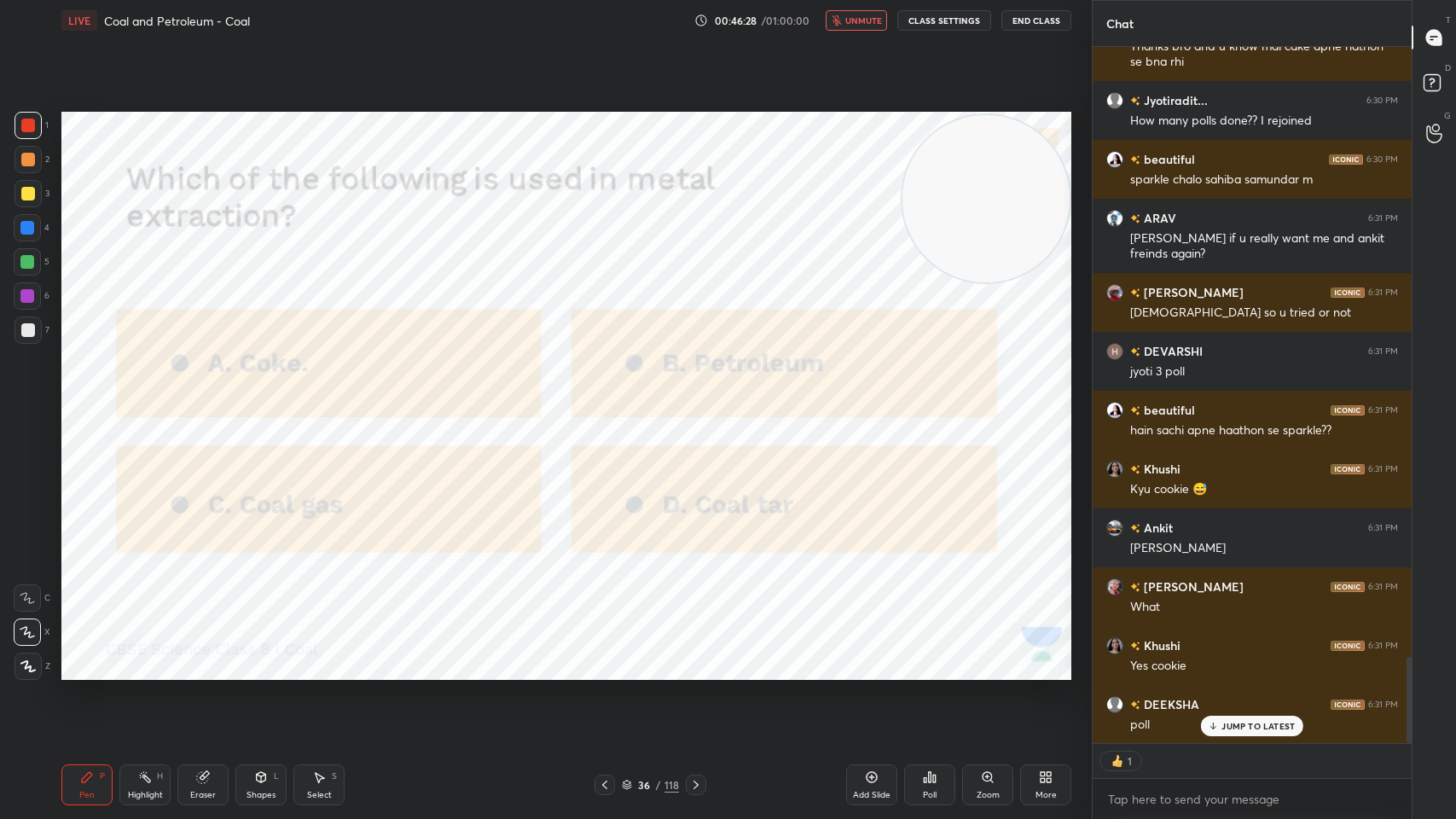
click at [898, 657] on div "Add Slide Poll Zoom More" at bounding box center [959, 784] width 225 height 96
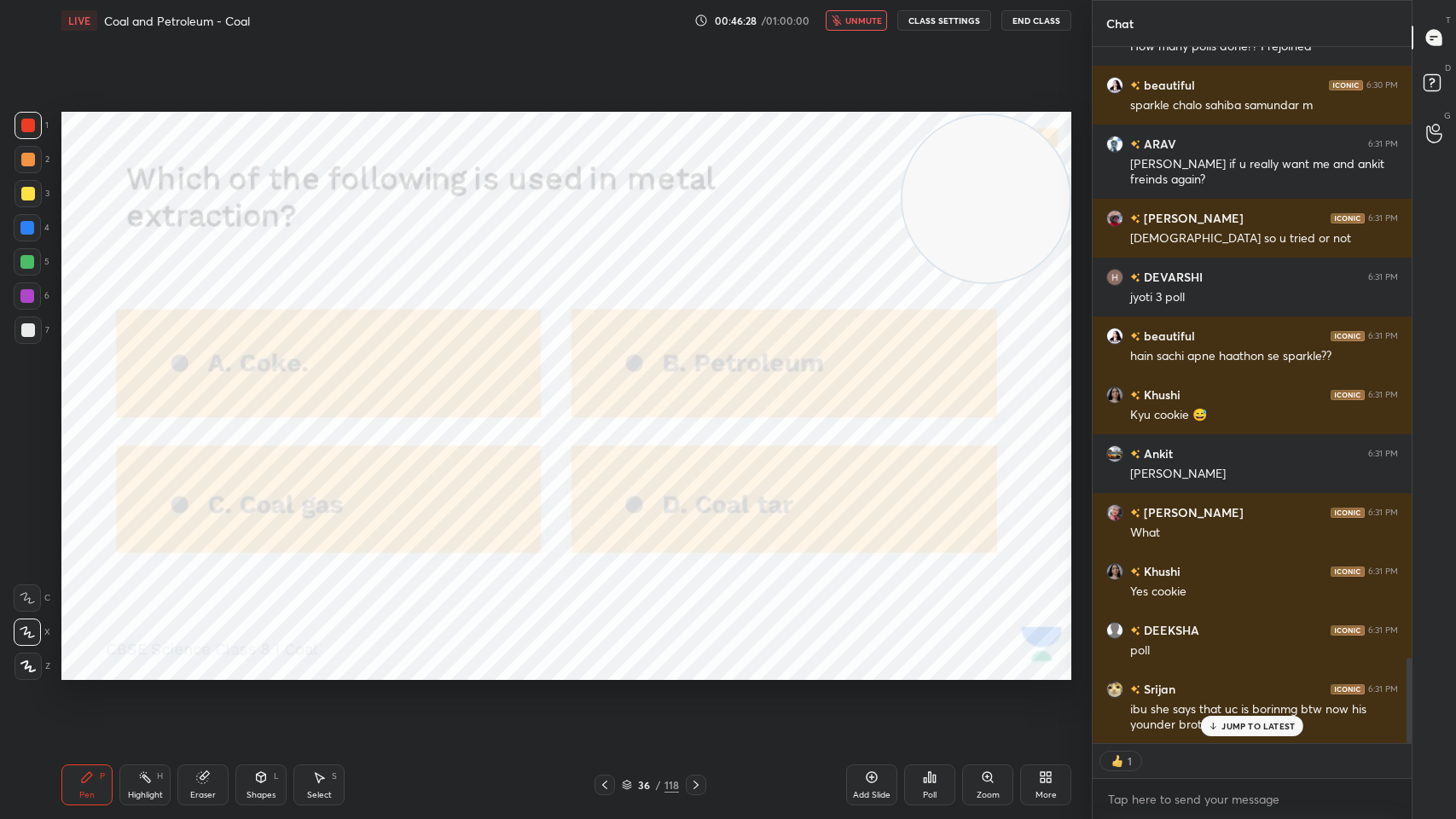
click at [930, 657] on icon at bounding box center [930, 776] width 3 height 10
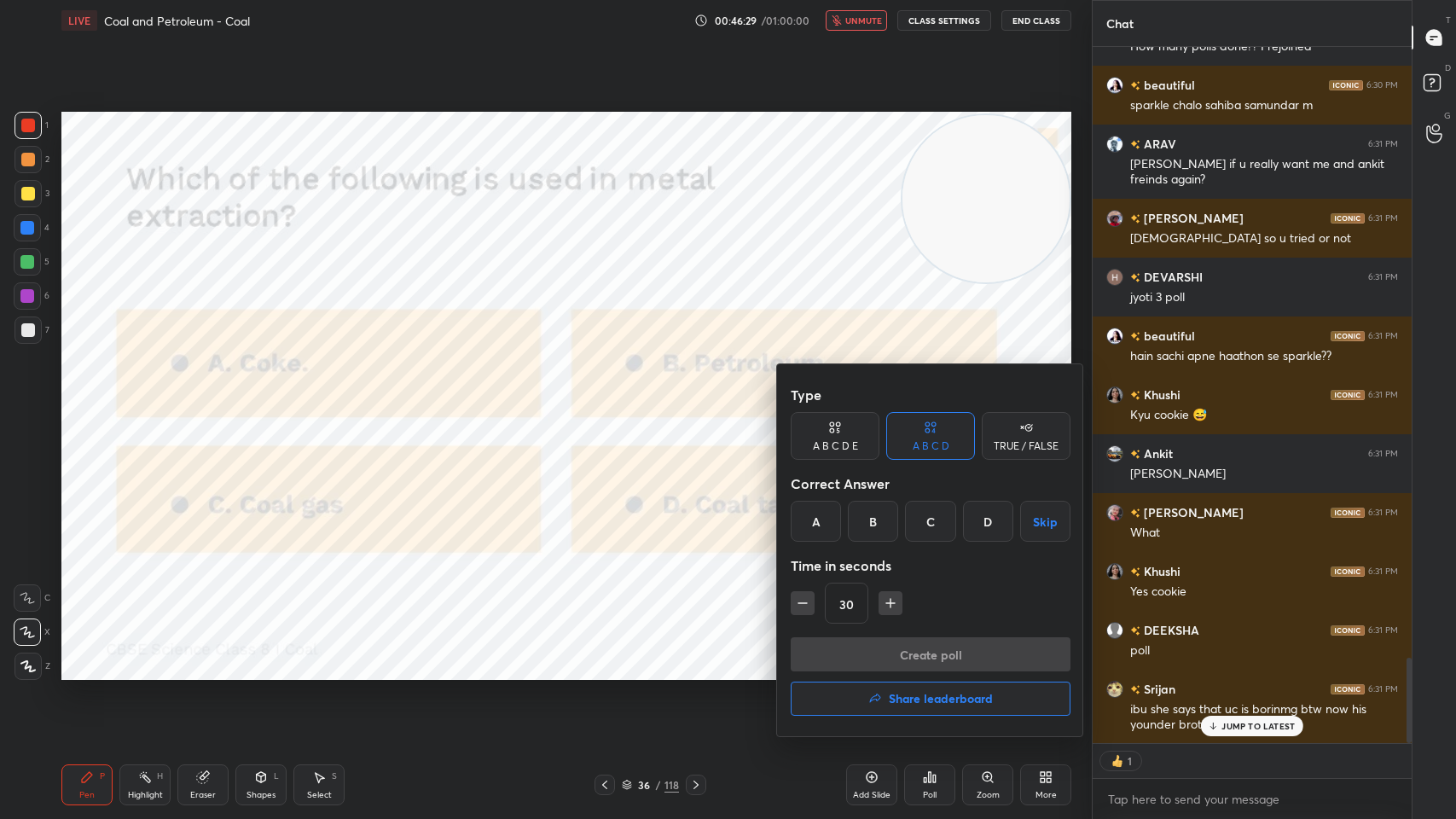
click at [809, 514] on div "A" at bounding box center [815, 521] width 50 height 41
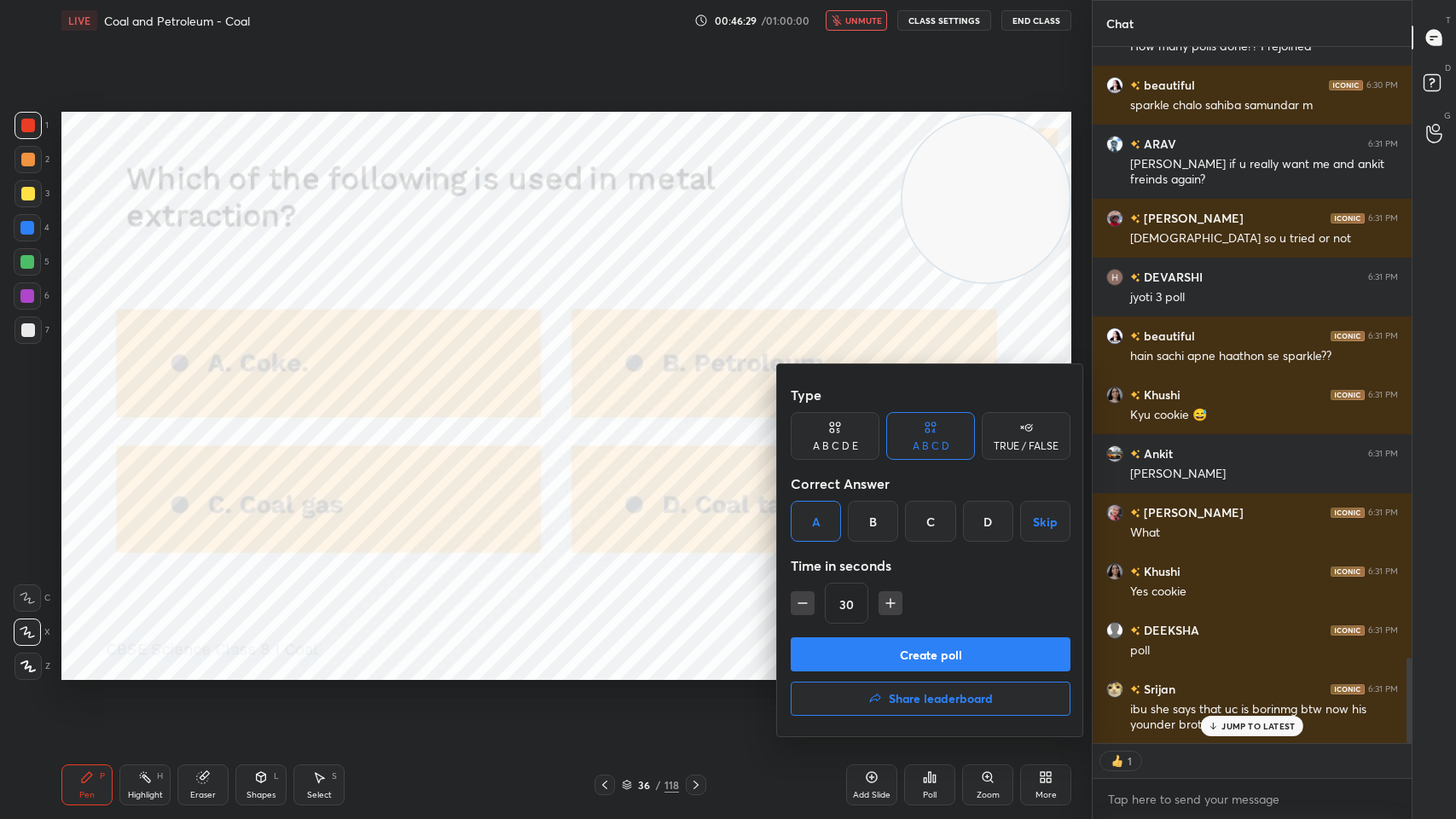
click at [871, 643] on button "Create poll" at bounding box center [930, 654] width 280 height 34
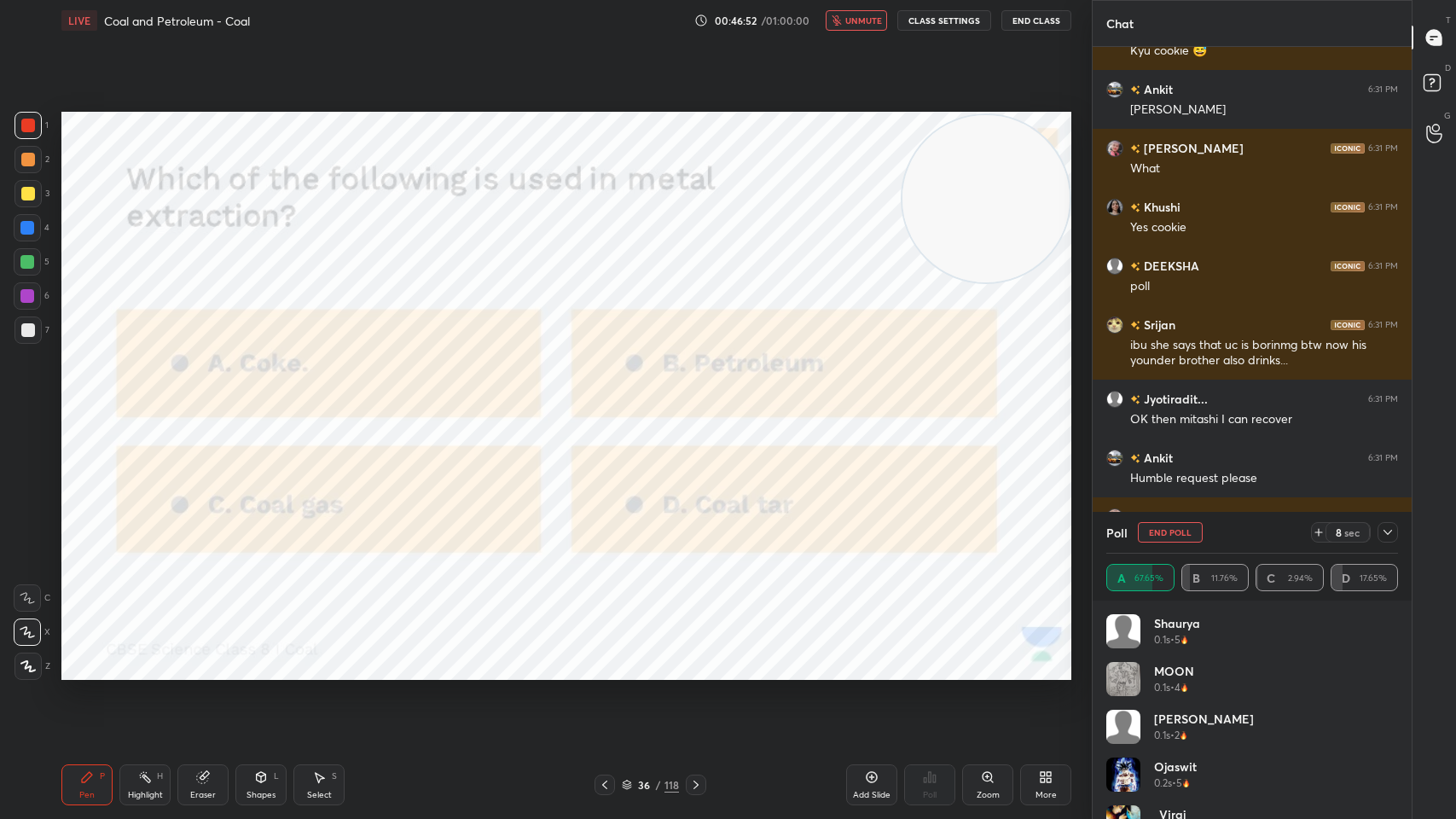
click at [1392, 531] on icon at bounding box center [1387, 532] width 14 height 14
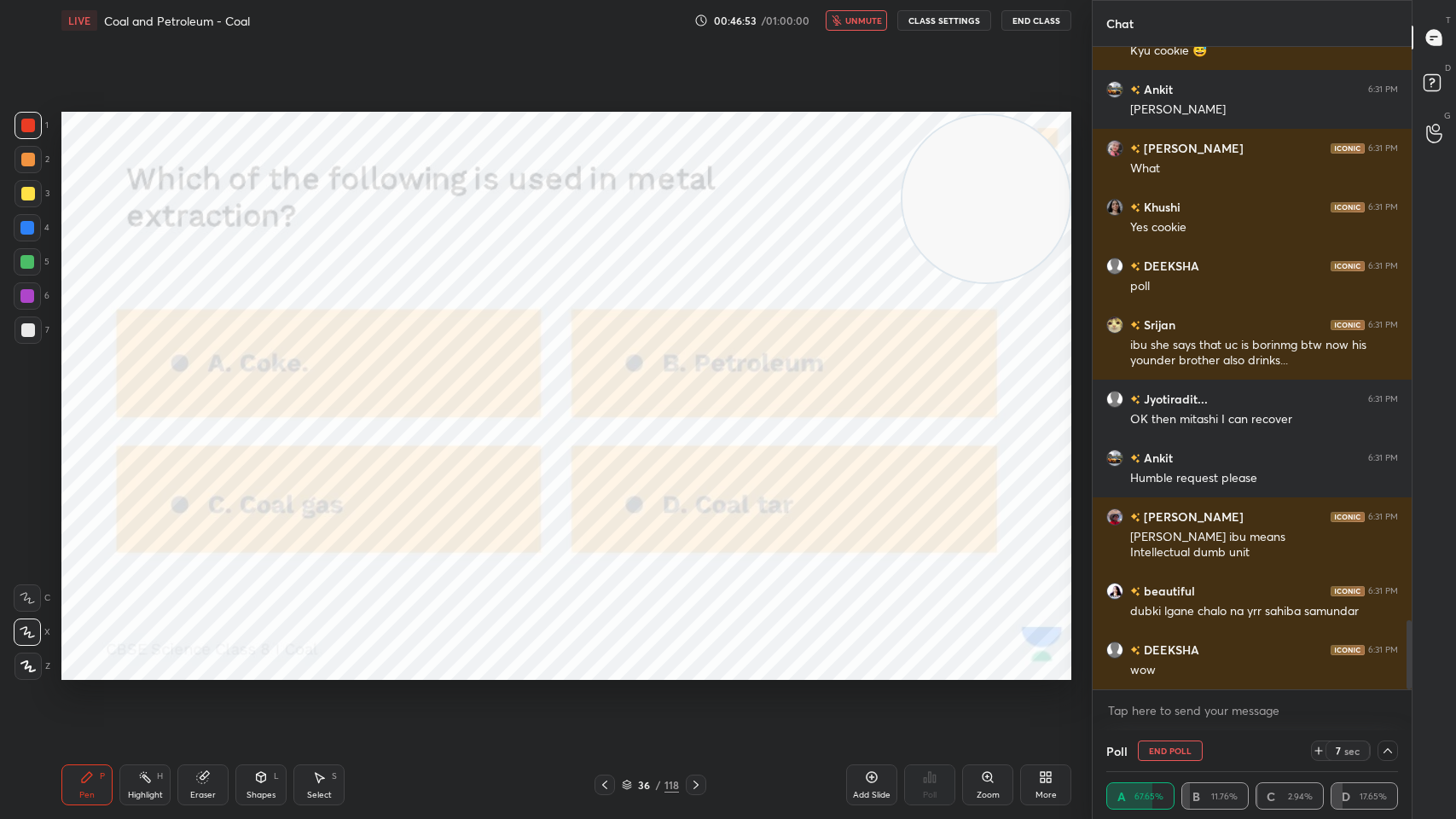
click at [1044, 27] on button "End Class" at bounding box center [1036, 20] width 70 height 20
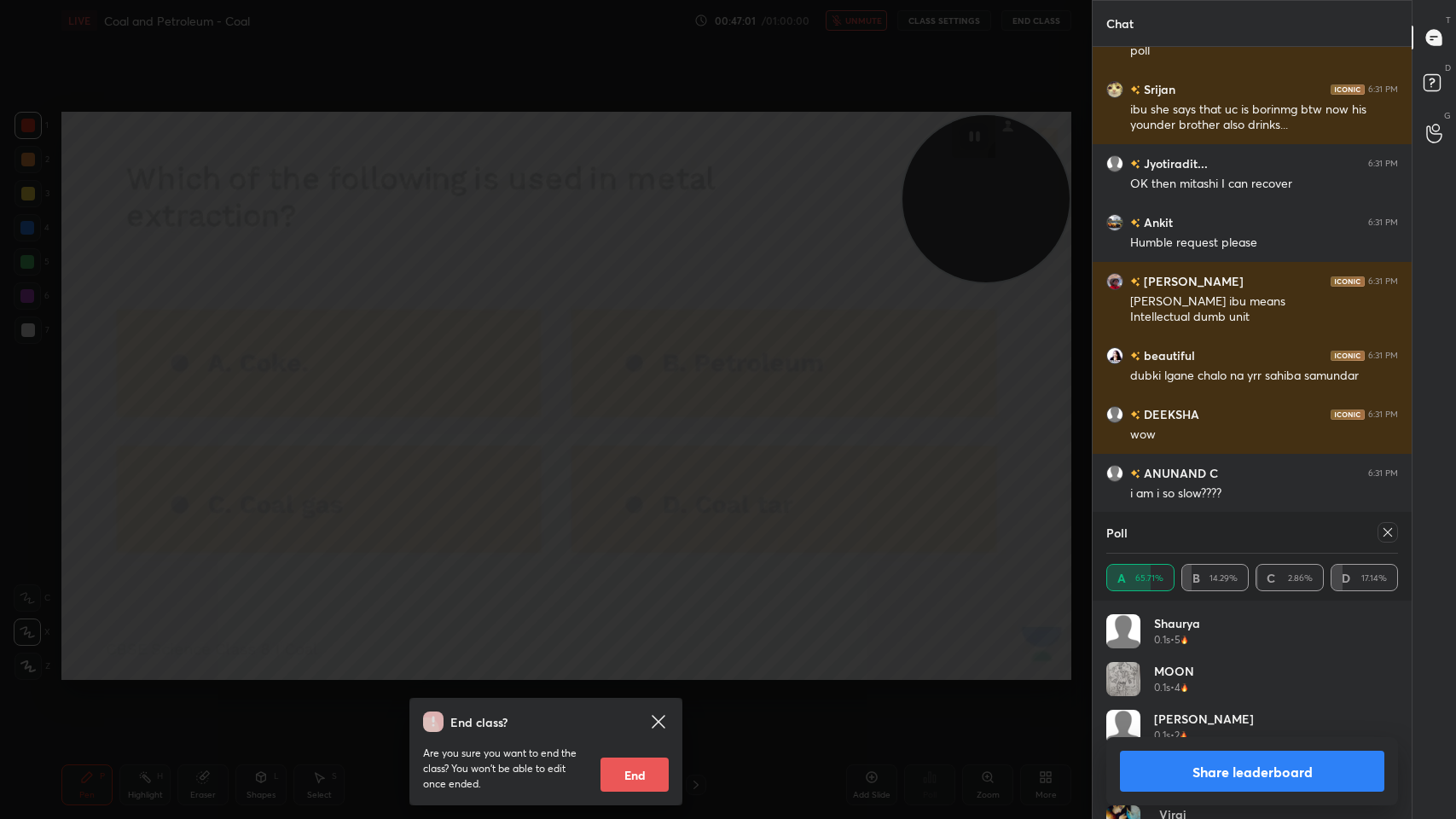
click at [1041, 407] on div "End class? Are you sure you want to end the class? You won’t be able to edit on…" at bounding box center [546, 410] width 1091 height 819
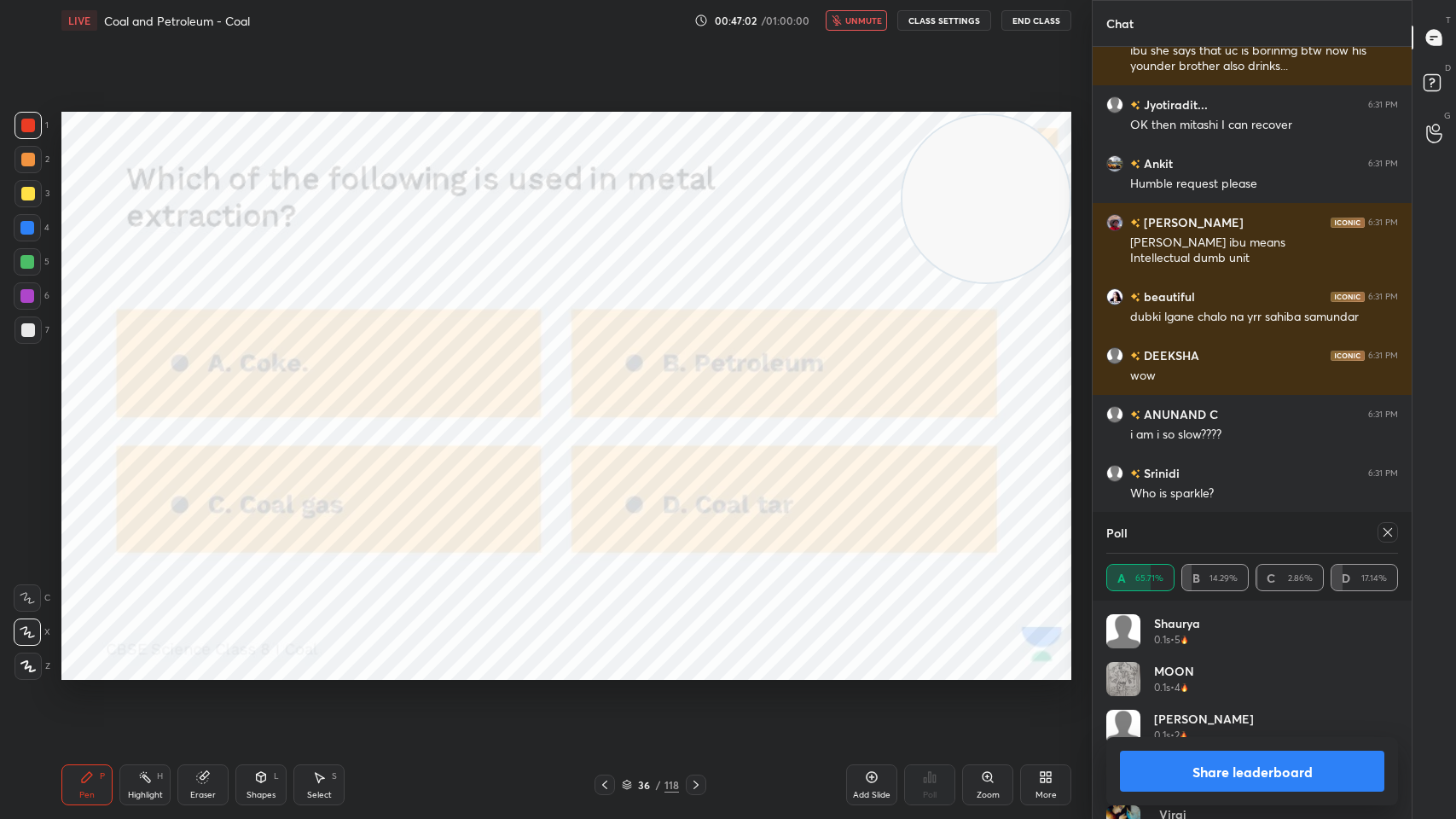
click at [1381, 531] on icon at bounding box center [1387, 532] width 14 height 14
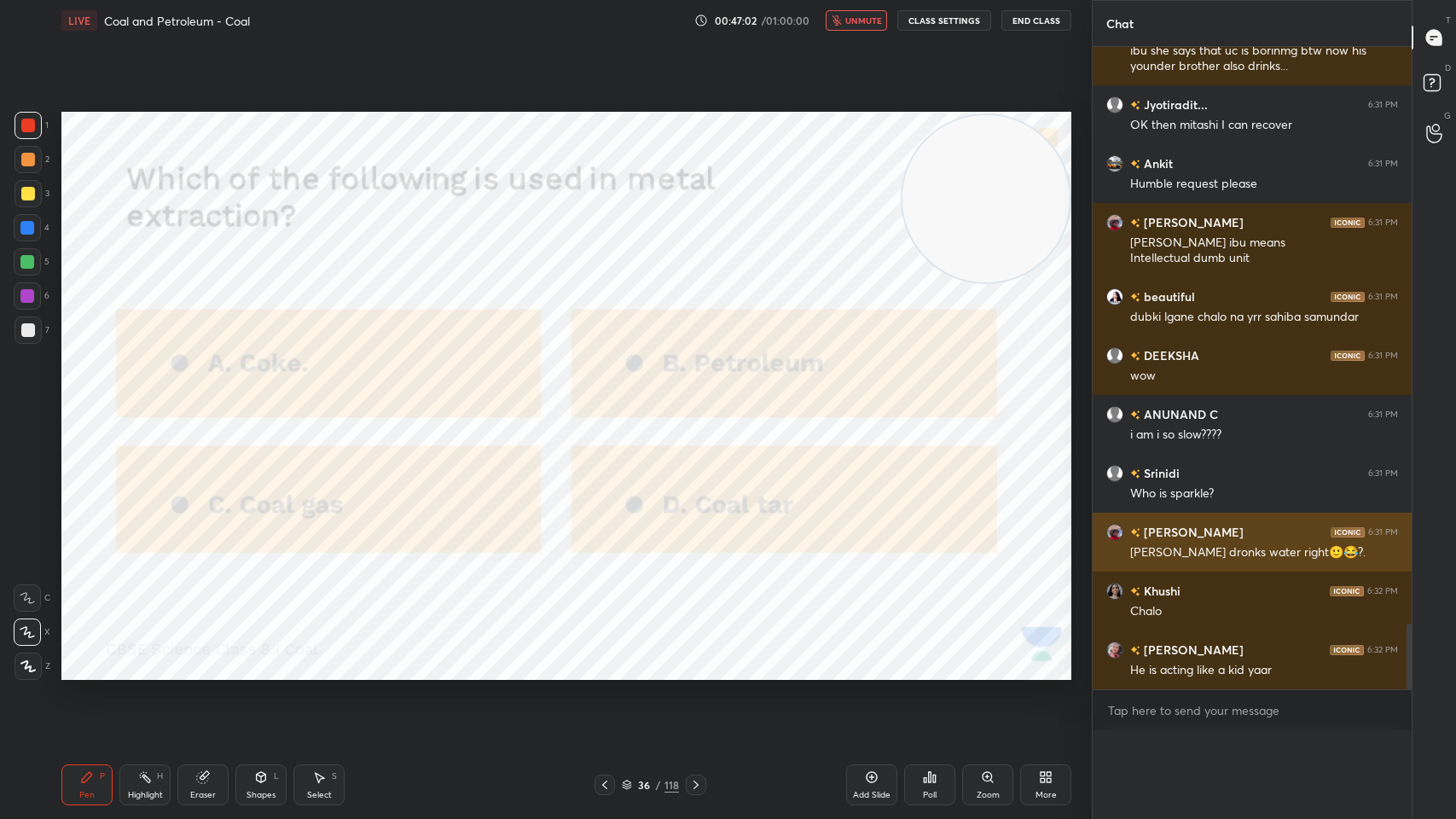
click at [1392, 539] on div "Ibrahim 6:31 PM" at bounding box center [1251, 532] width 292 height 18
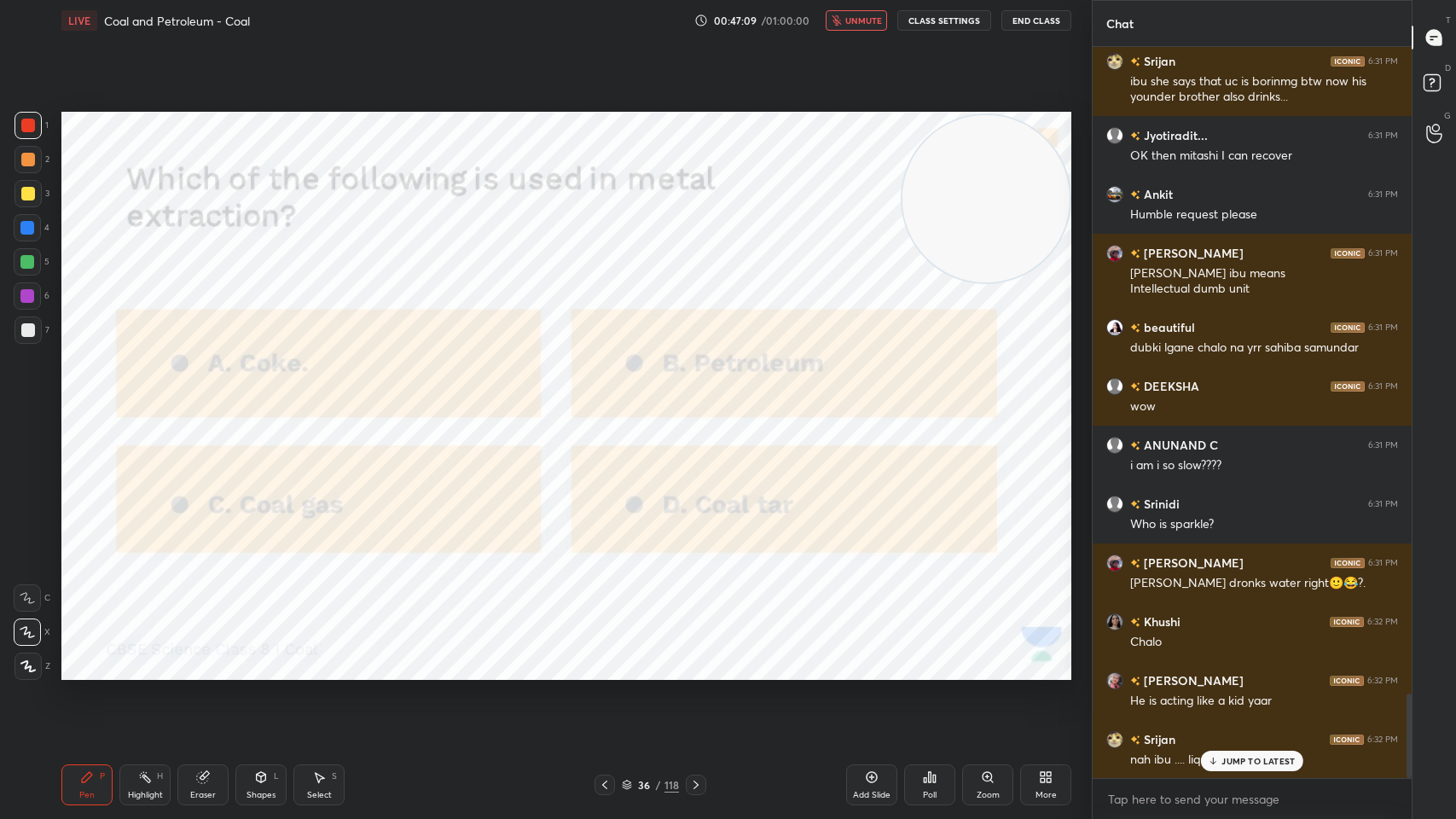
click at [695, 657] on div at bounding box center [696, 784] width 20 height 20
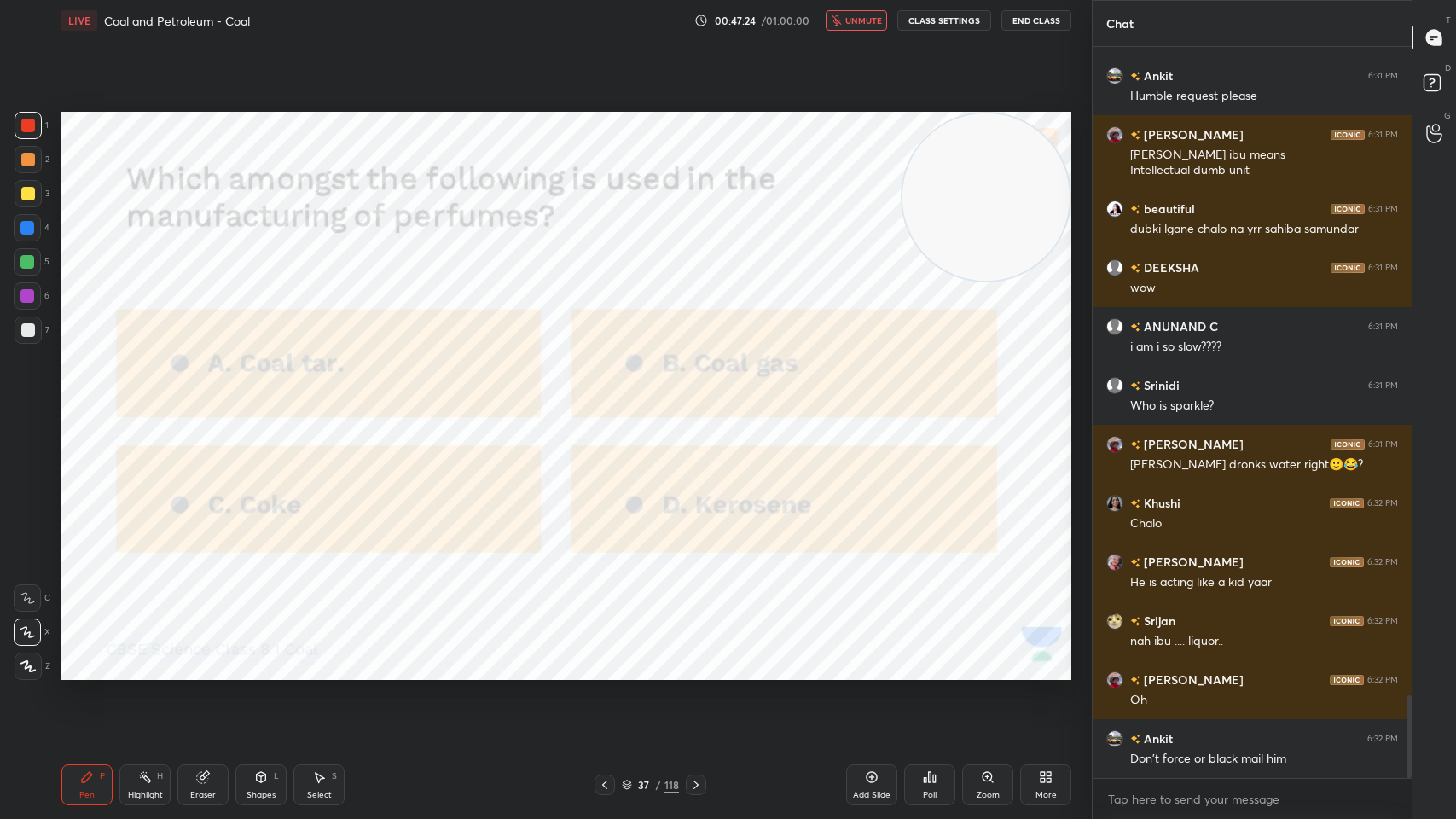
click at [928, 657] on icon at bounding box center [930, 777] width 14 height 14
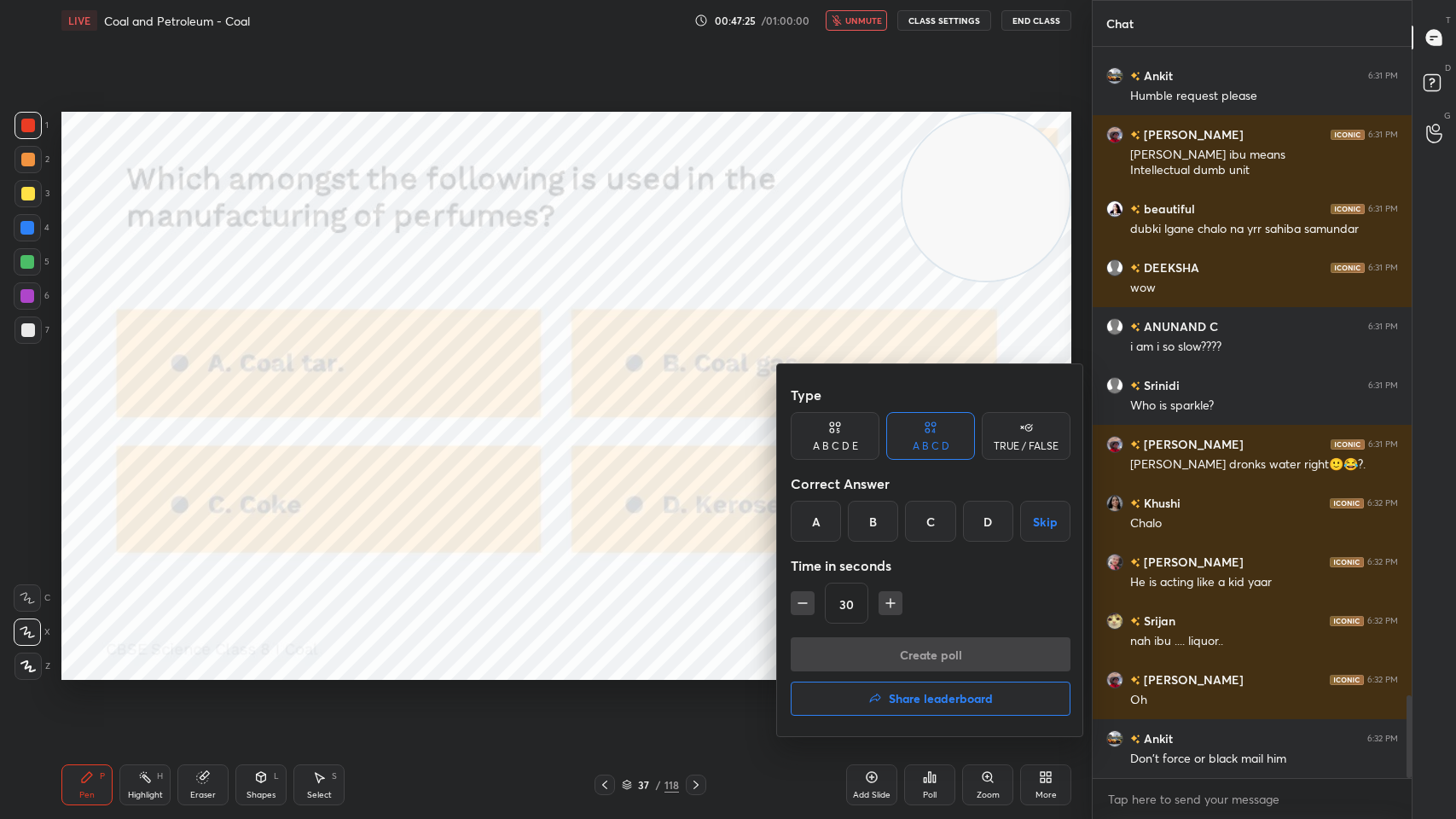
click at [823, 512] on div "A" at bounding box center [815, 521] width 50 height 41
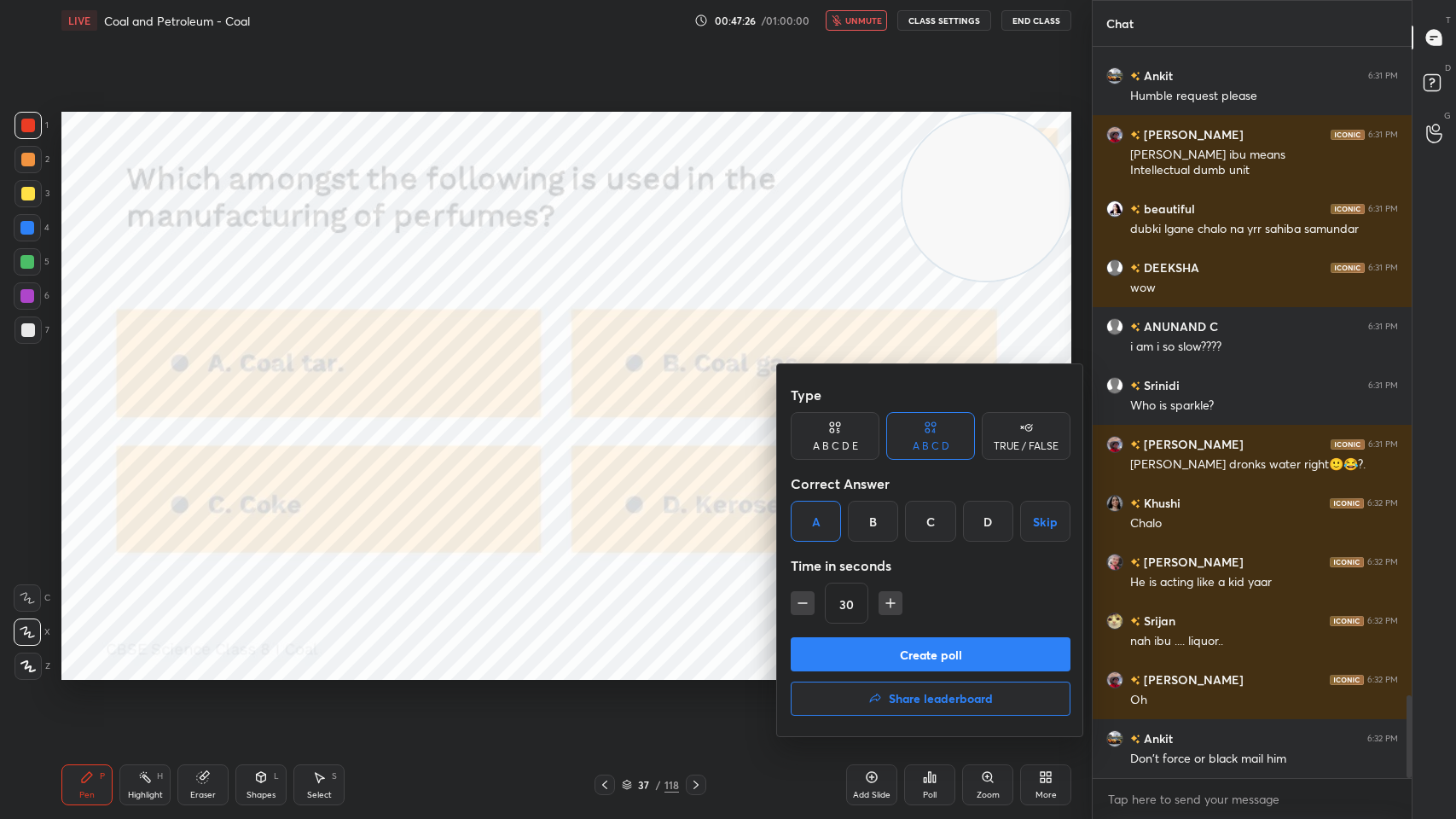
click at [863, 657] on button "Create poll" at bounding box center [930, 654] width 280 height 34
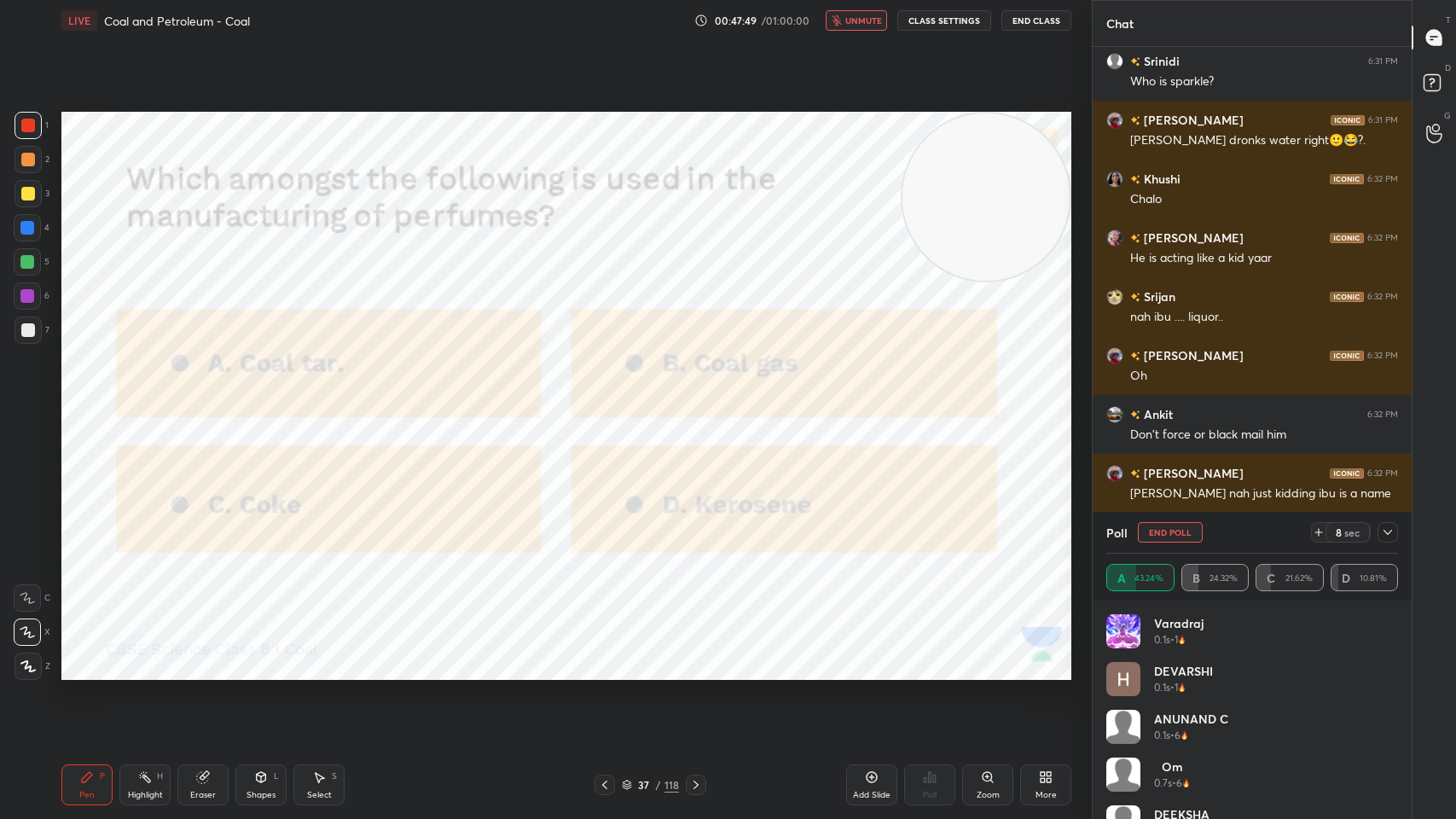
click at [1399, 536] on div "Poll End Poll 8 sec A 43.24% B 24.32% C 21.62% D 10.81%" at bounding box center [1251, 556] width 319 height 89
click at [1392, 526] on icon at bounding box center [1387, 532] width 14 height 14
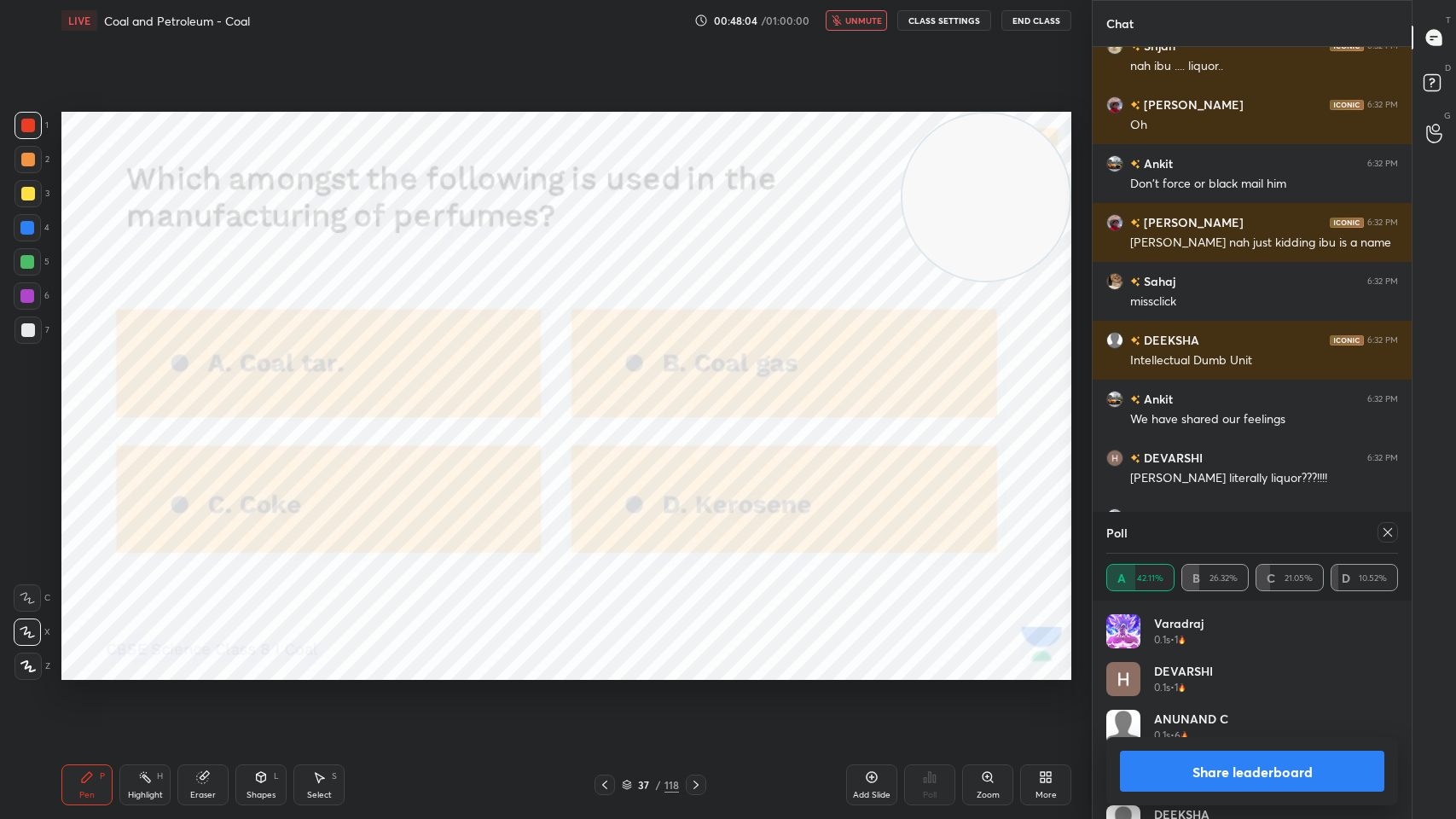
scroll to position [6375, 0]
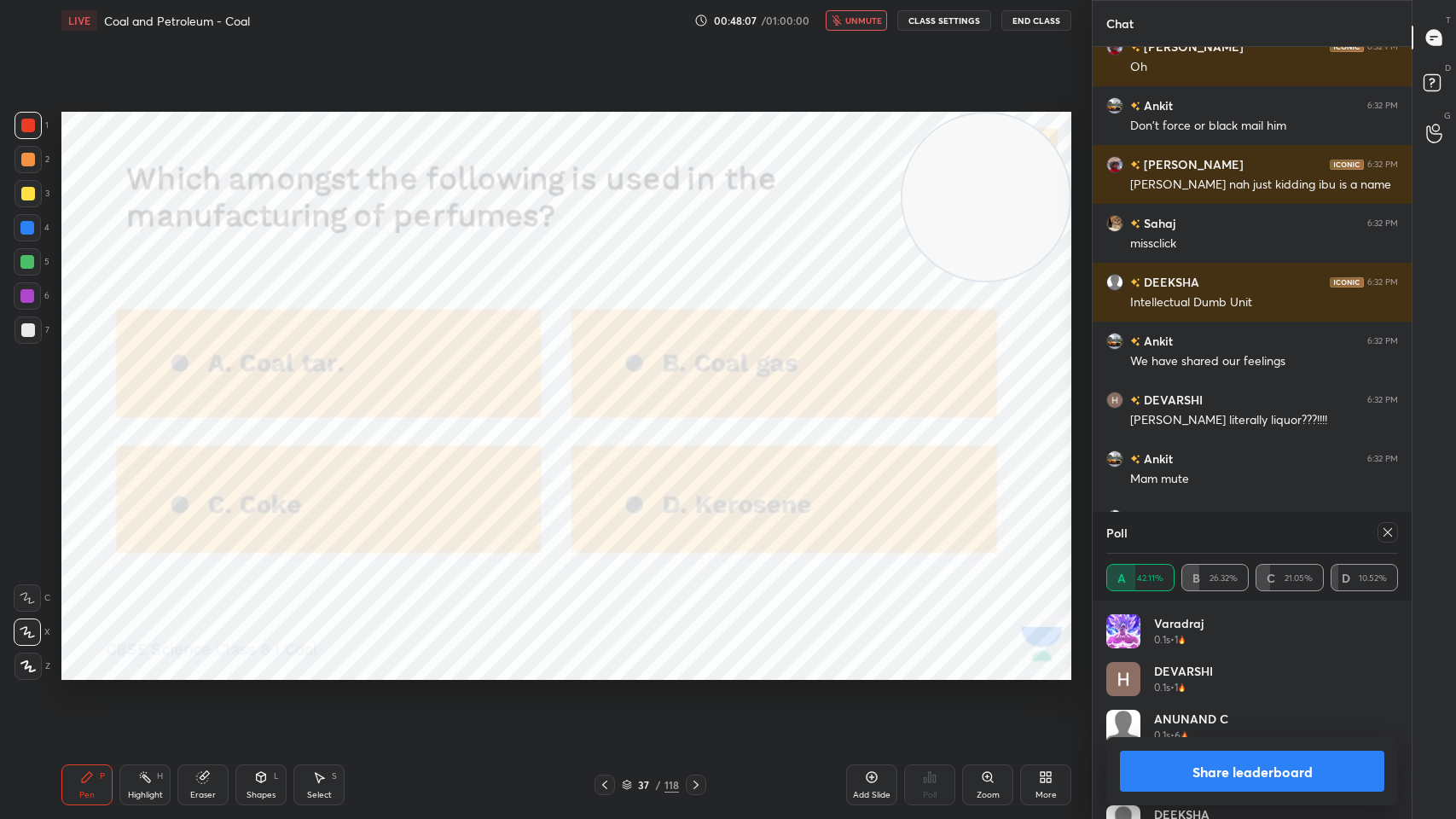
click at [1382, 539] on div at bounding box center [1387, 532] width 20 height 20
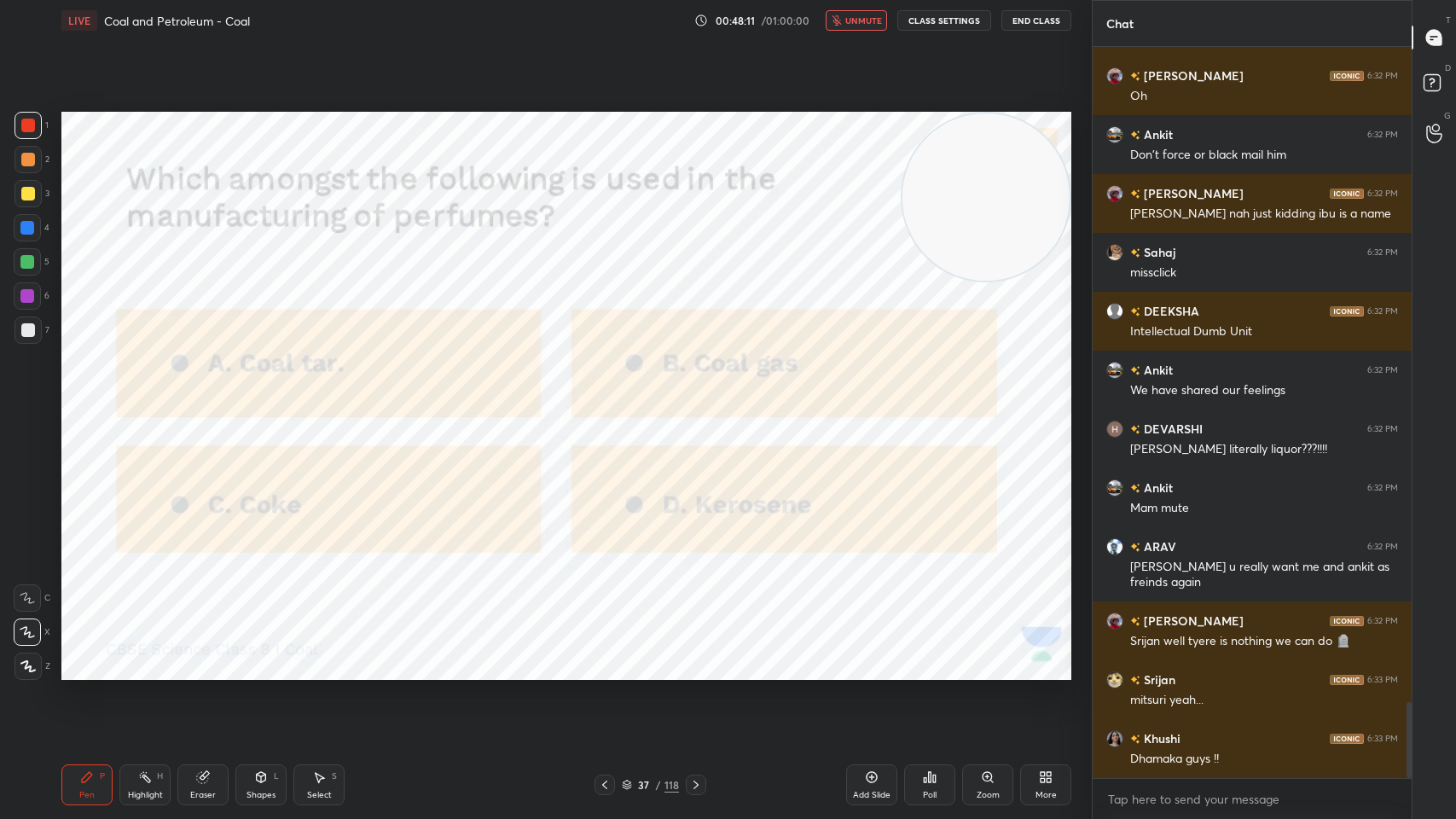
click at [689, 657] on div at bounding box center [696, 784] width 20 height 20
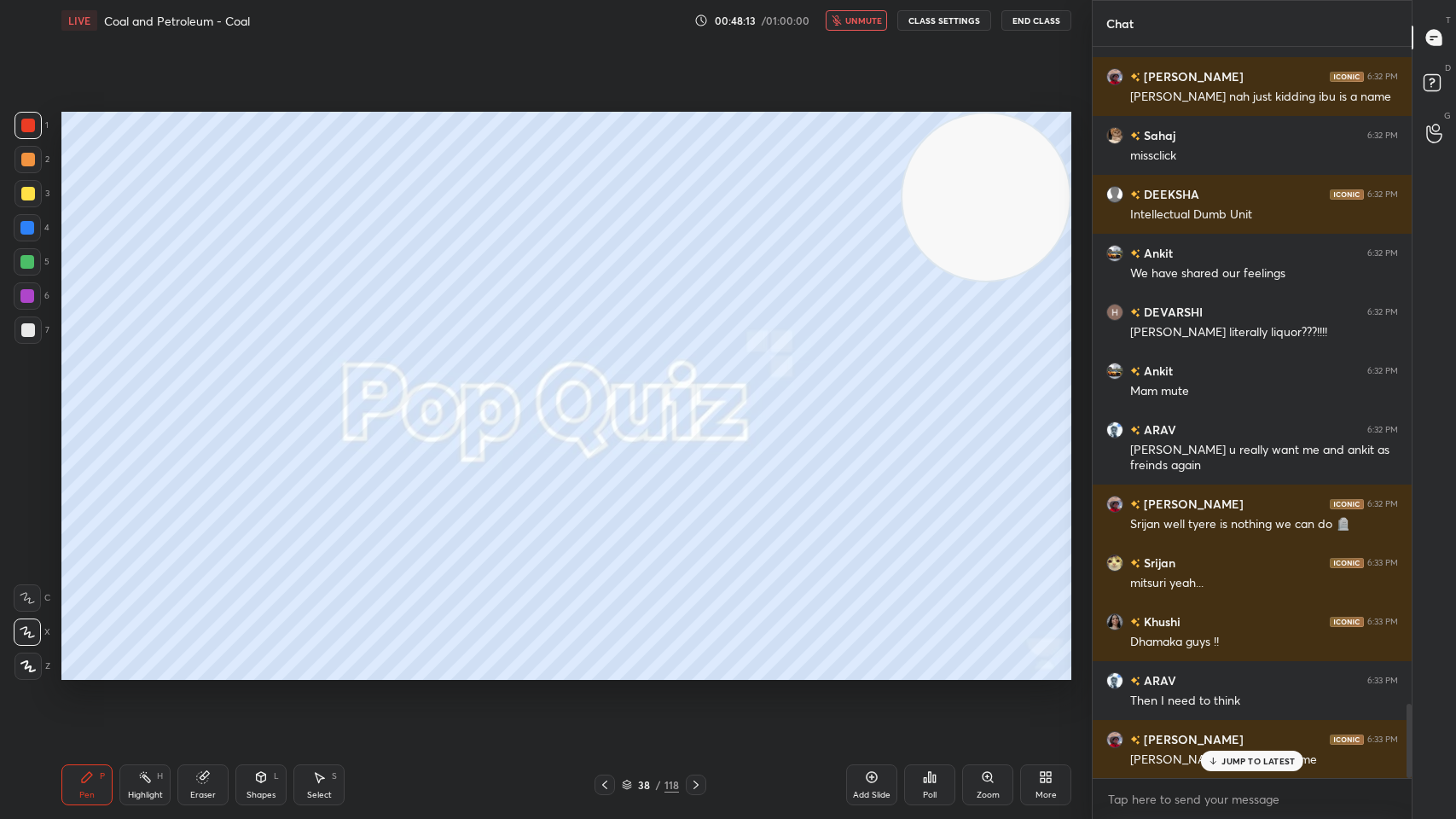
click at [657, 657] on div "38 / 118" at bounding box center [650, 784] width 58 height 16
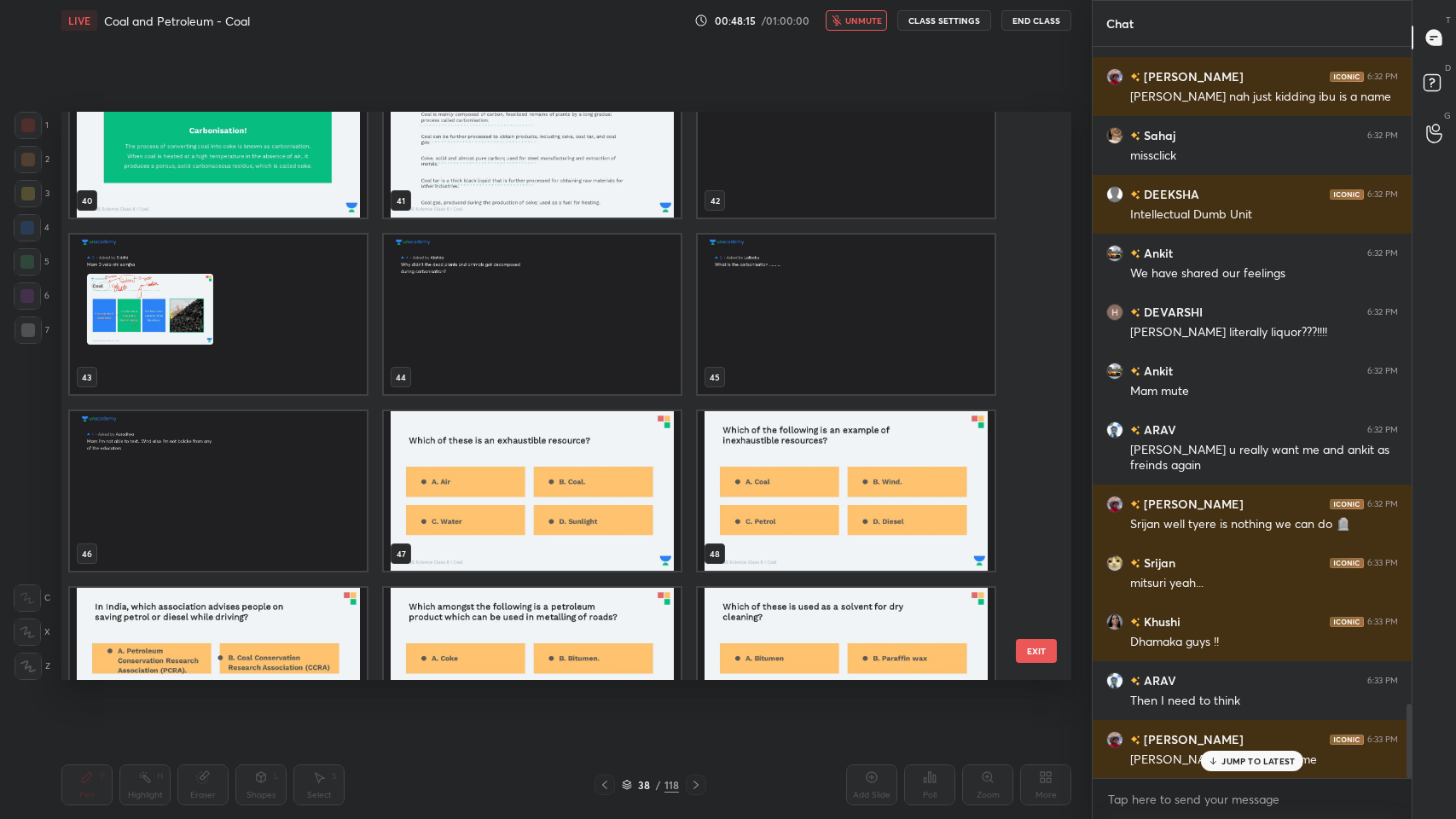
click at [553, 496] on img "grid" at bounding box center [532, 491] width 297 height 159
click at [574, 484] on img "grid" at bounding box center [532, 491] width 297 height 159
click at [583, 491] on img "grid" at bounding box center [532, 491] width 297 height 159
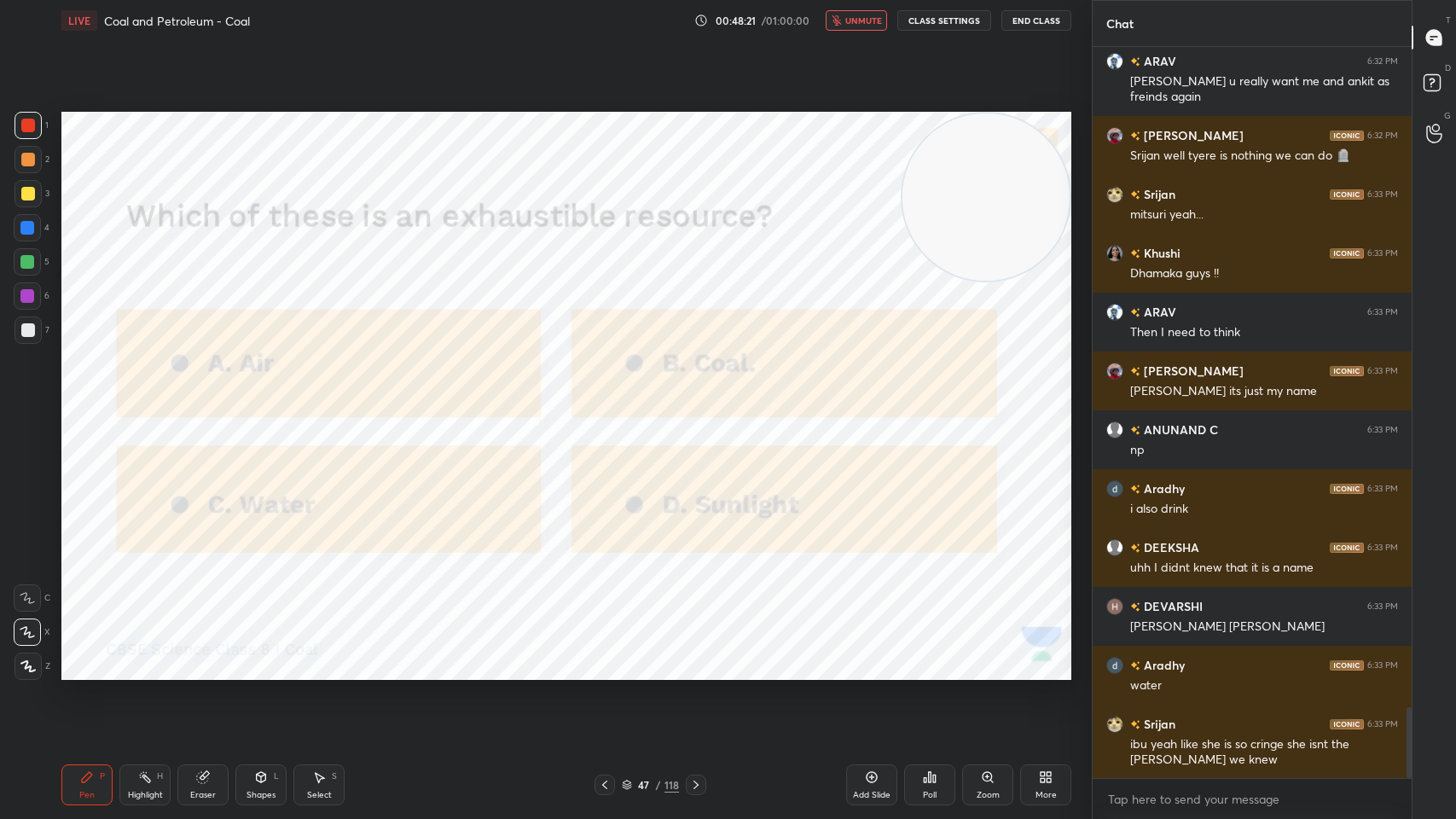
click at [1037, 13] on button "End Class" at bounding box center [1036, 20] width 70 height 20
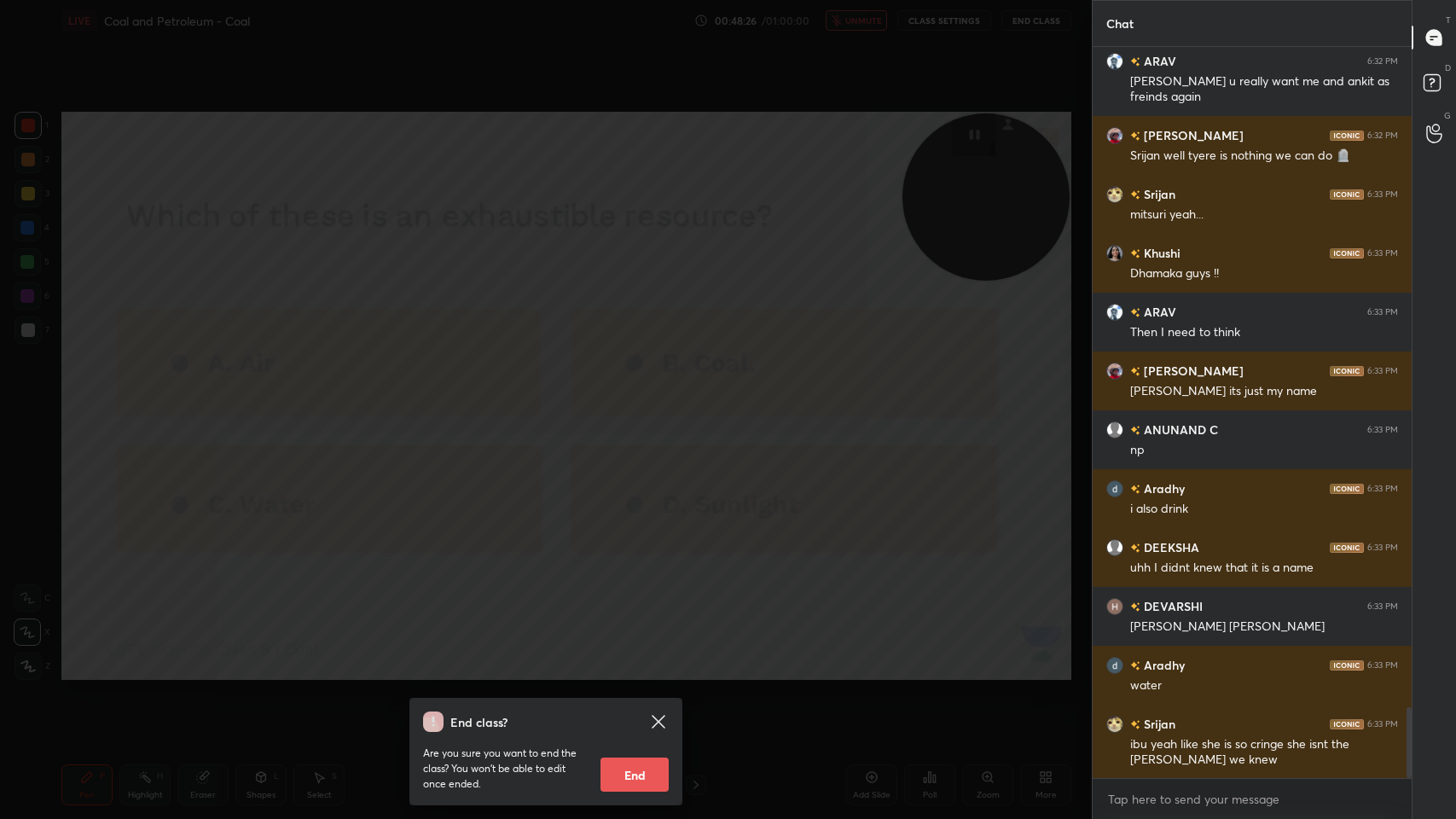
click at [692, 418] on div "End class? Are you sure you want to end the class? You won’t be able to edit on…" at bounding box center [546, 410] width 1091 height 819
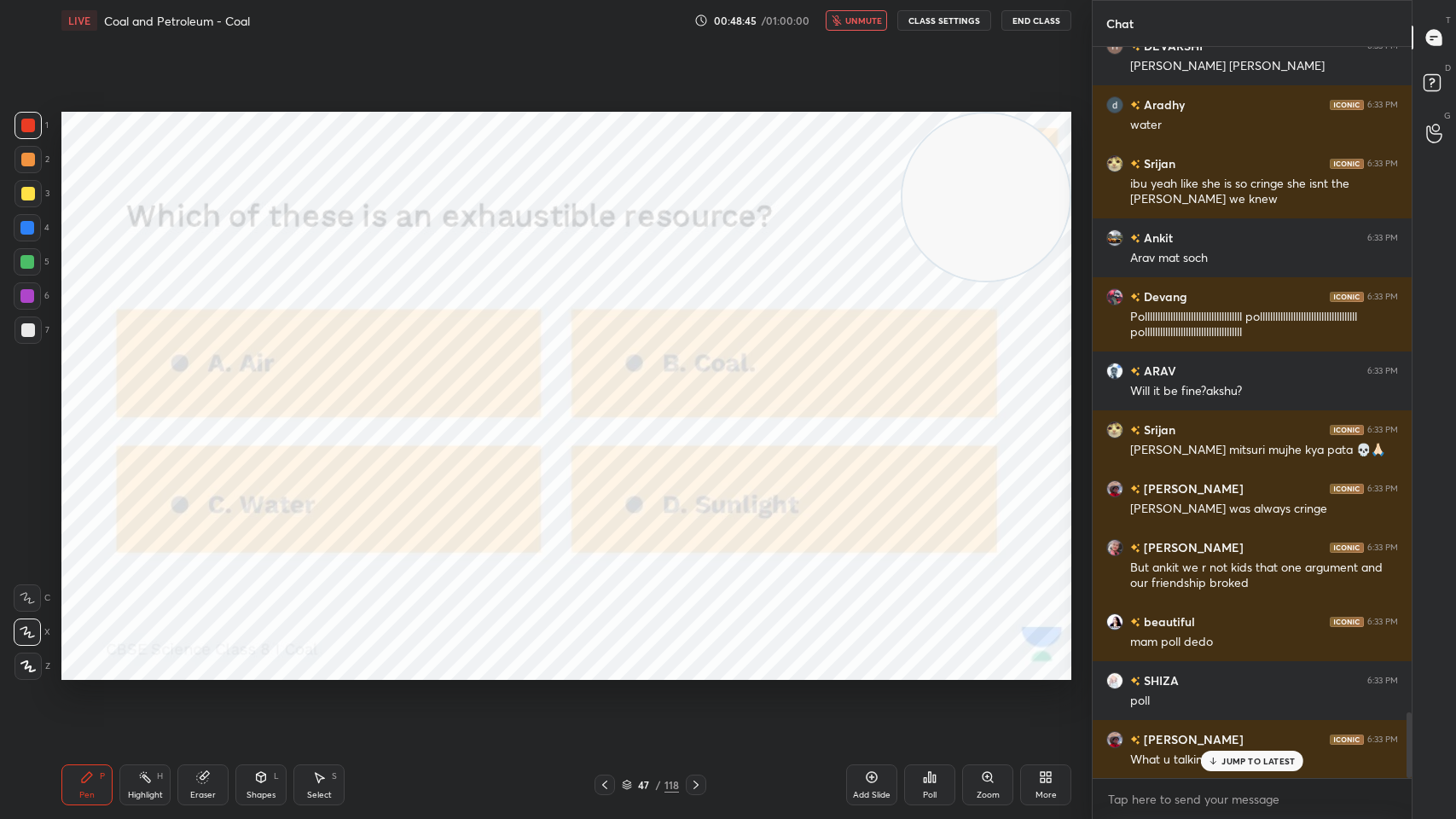
click at [948, 657] on div "Poll" at bounding box center [930, 784] width 51 height 41
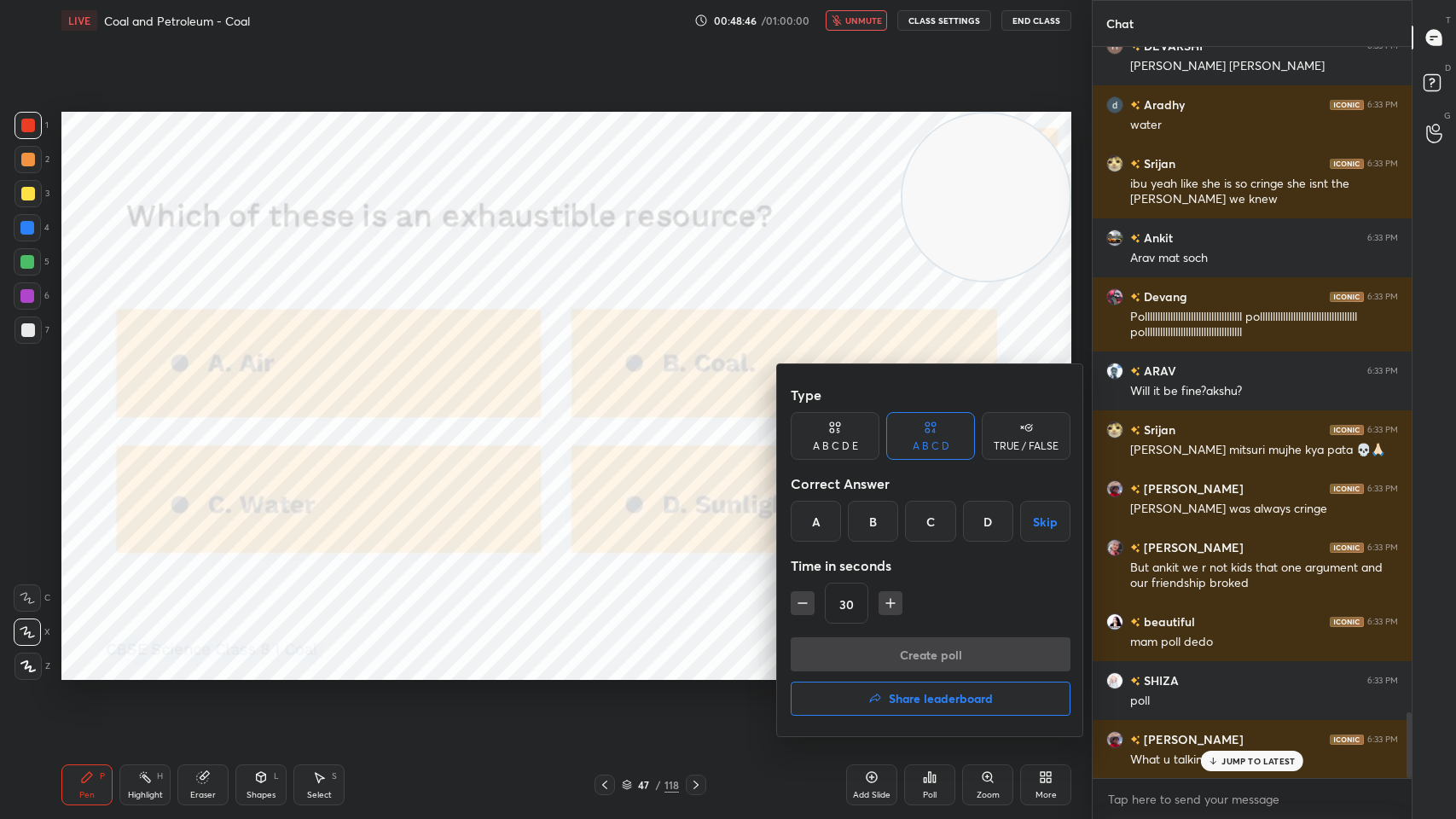
click at [865, 522] on div "B" at bounding box center [872, 521] width 50 height 41
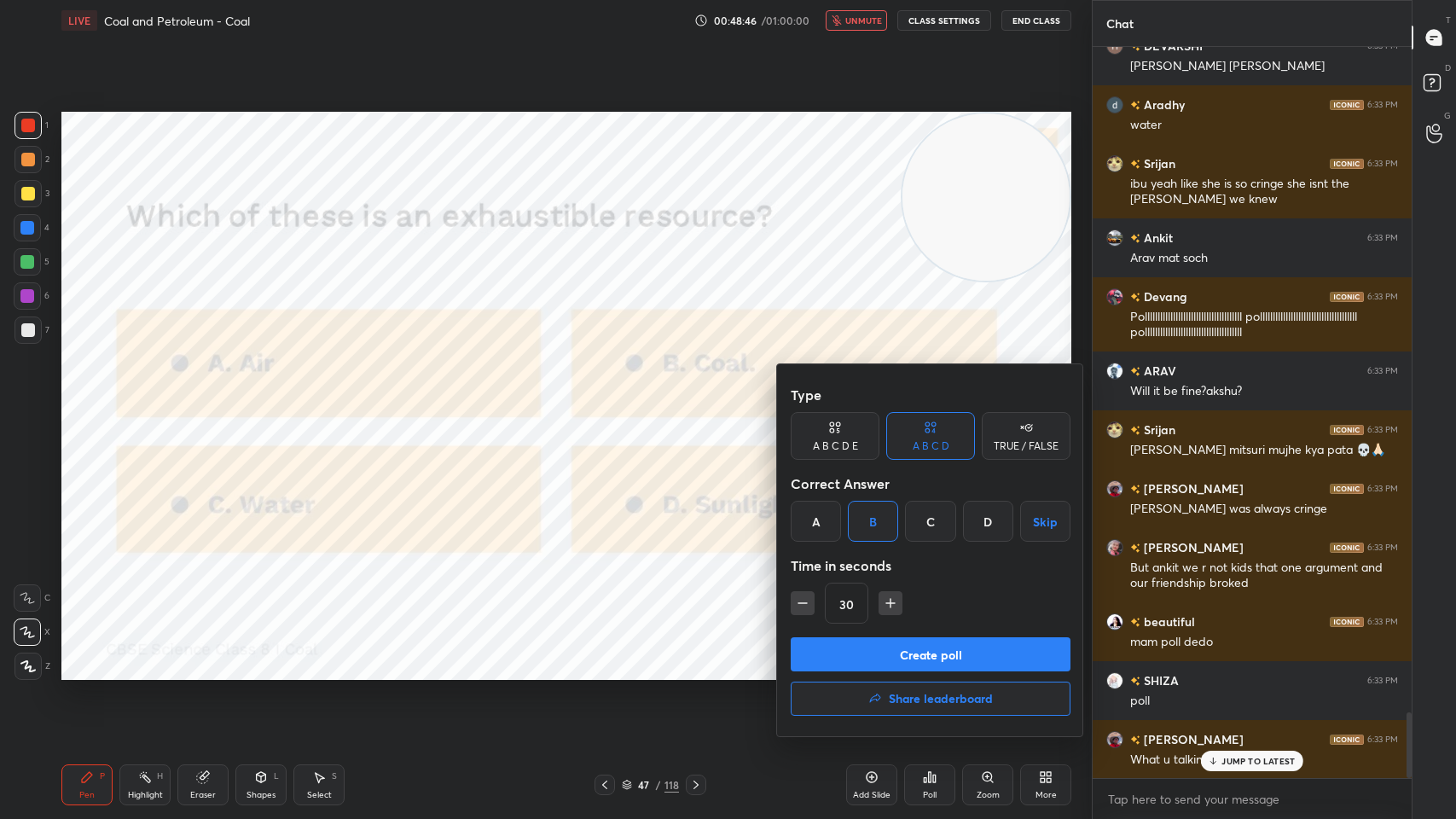
click at [909, 642] on button "Create poll" at bounding box center [930, 654] width 280 height 34
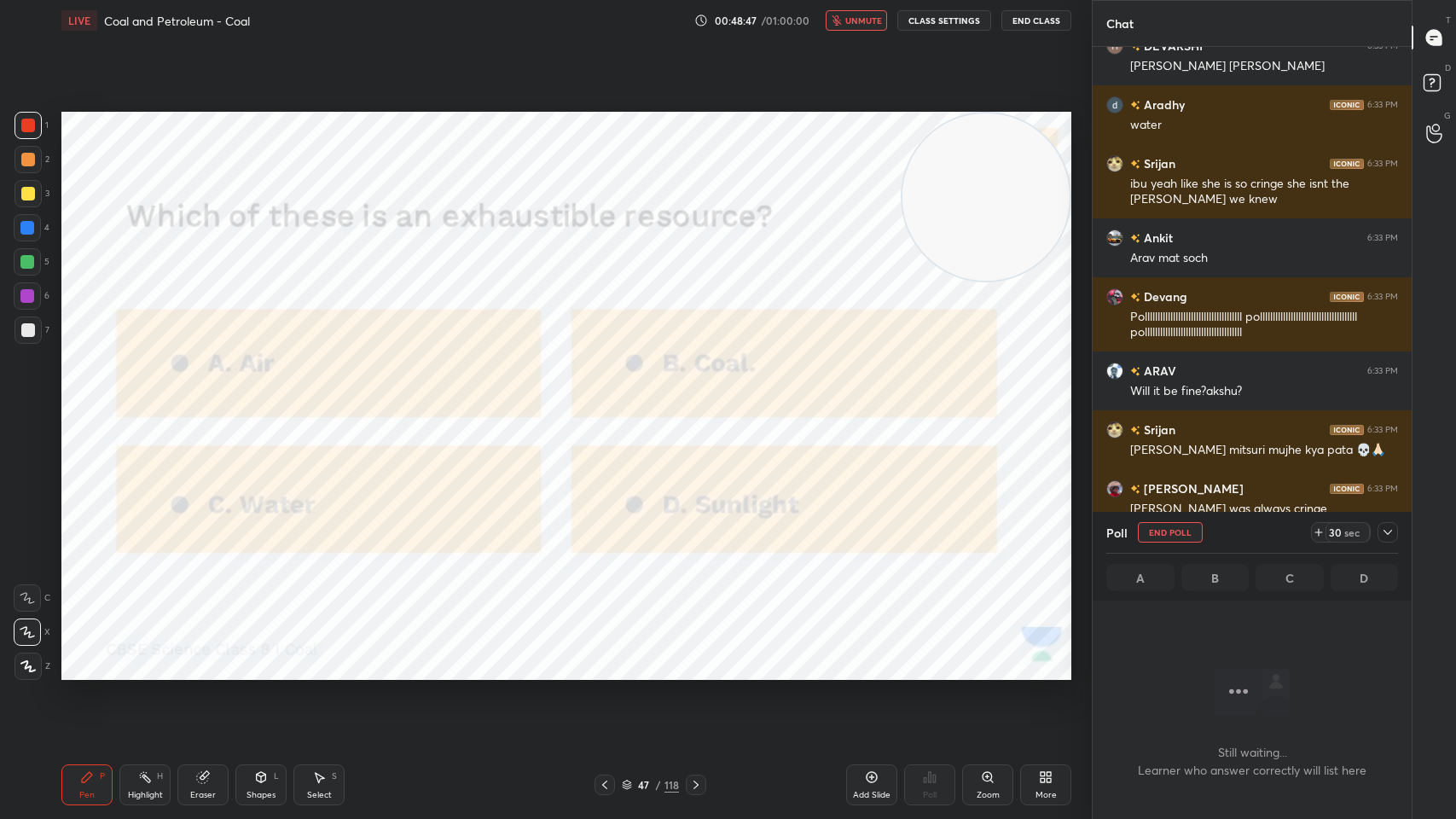
click at [866, 12] on button "unmute" at bounding box center [856, 20] width 61 height 20
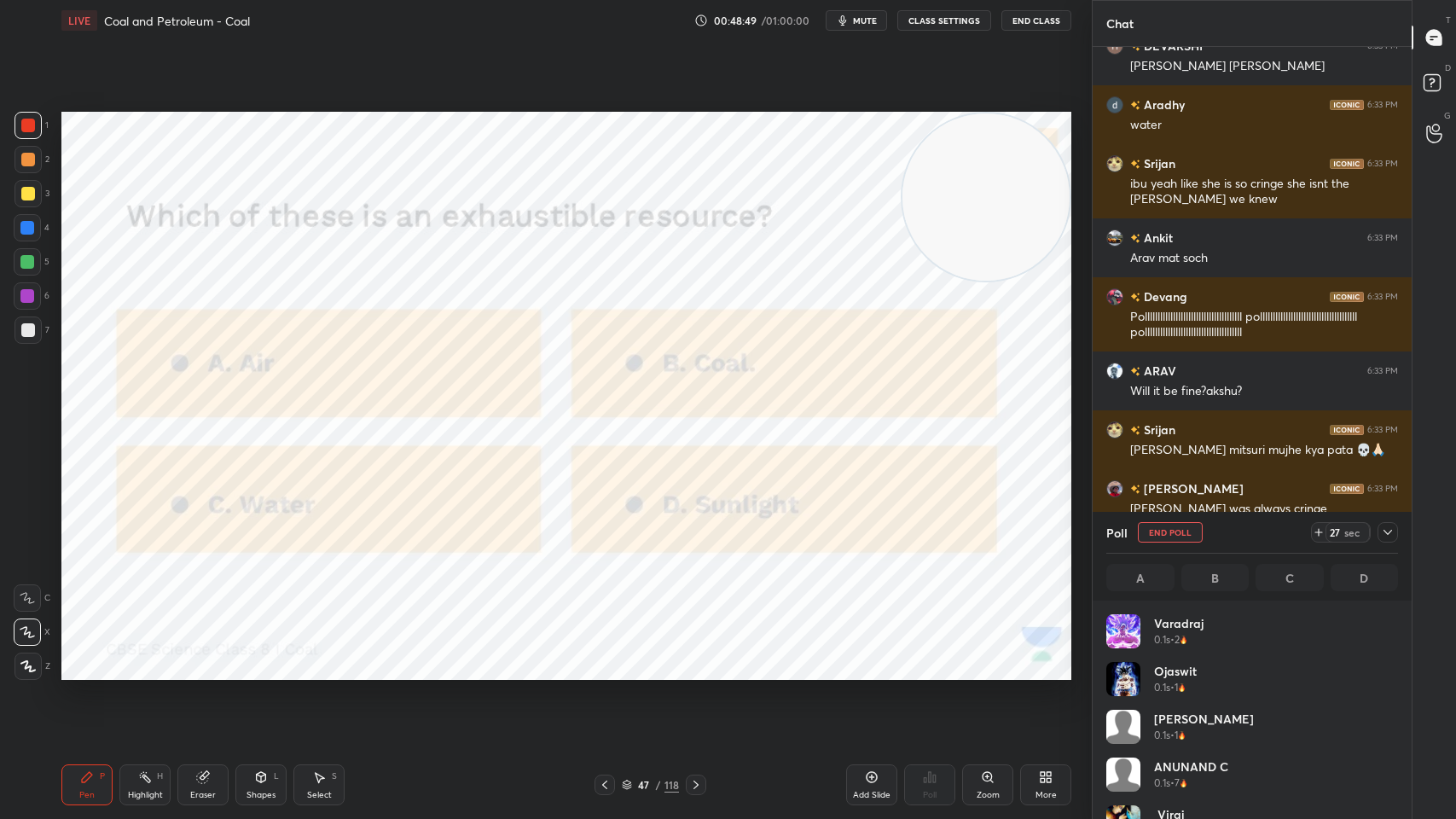
click at [1386, 537] on icon at bounding box center [1387, 532] width 14 height 14
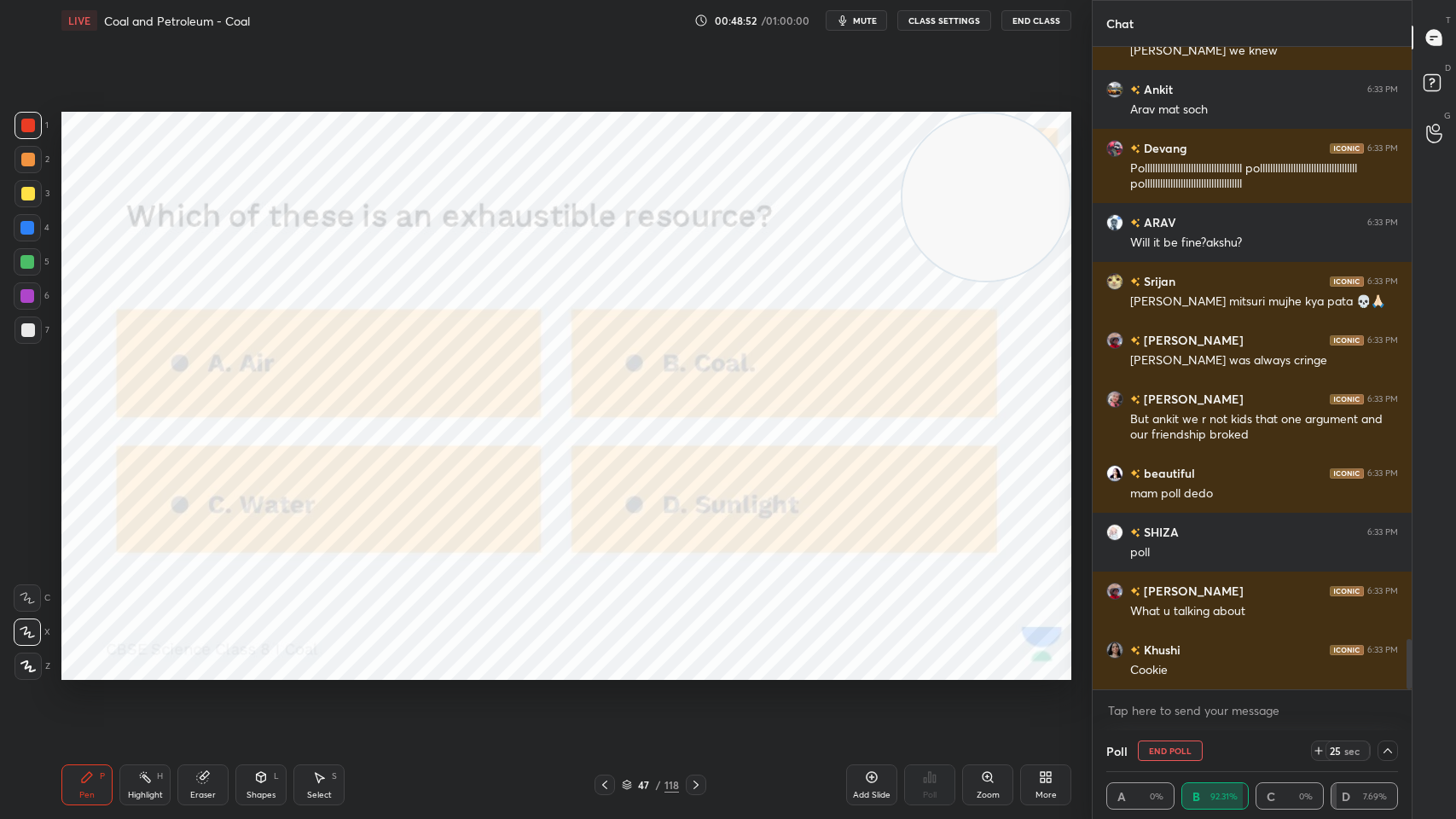
click at [1381, 657] on icon at bounding box center [1387, 750] width 14 height 14
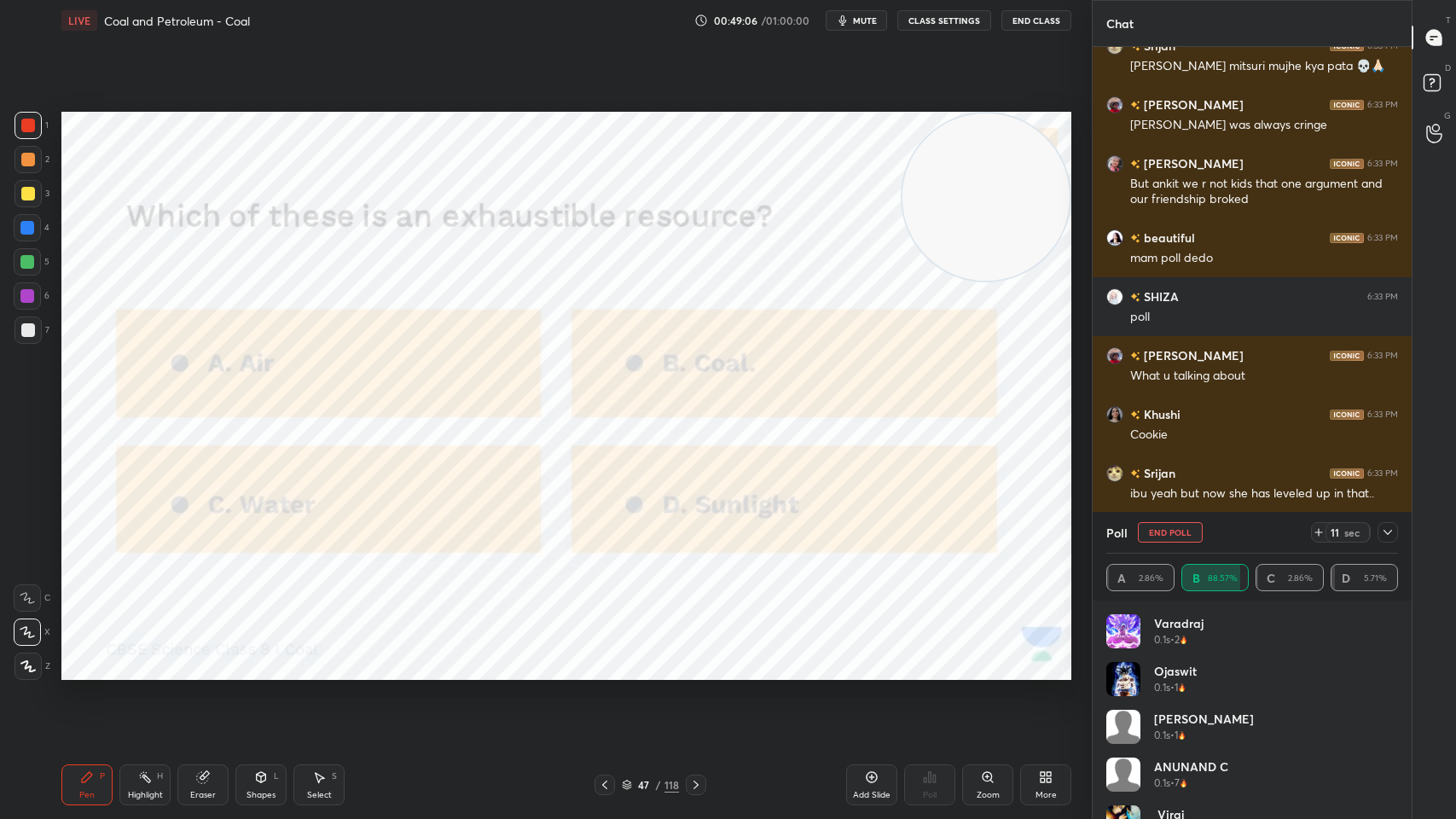
click at [879, 7] on div "LIVE Coal and Petroleum - Coal 00:49:06 / 01:00:00 mute CLASS SETTINGS End Class" at bounding box center [566, 20] width 1010 height 41
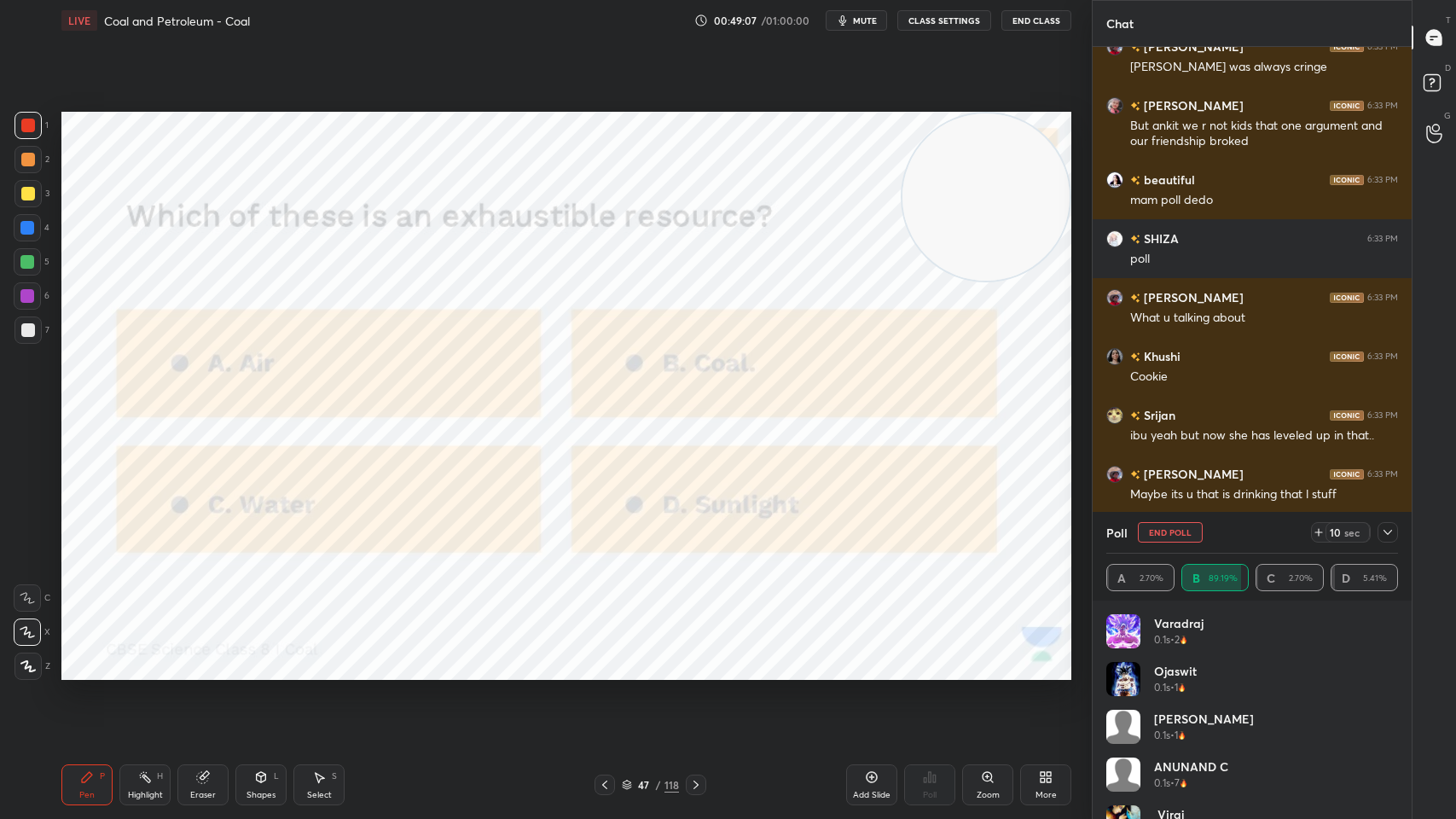
click at [869, 24] on span "mute" at bounding box center [865, 20] width 24 height 12
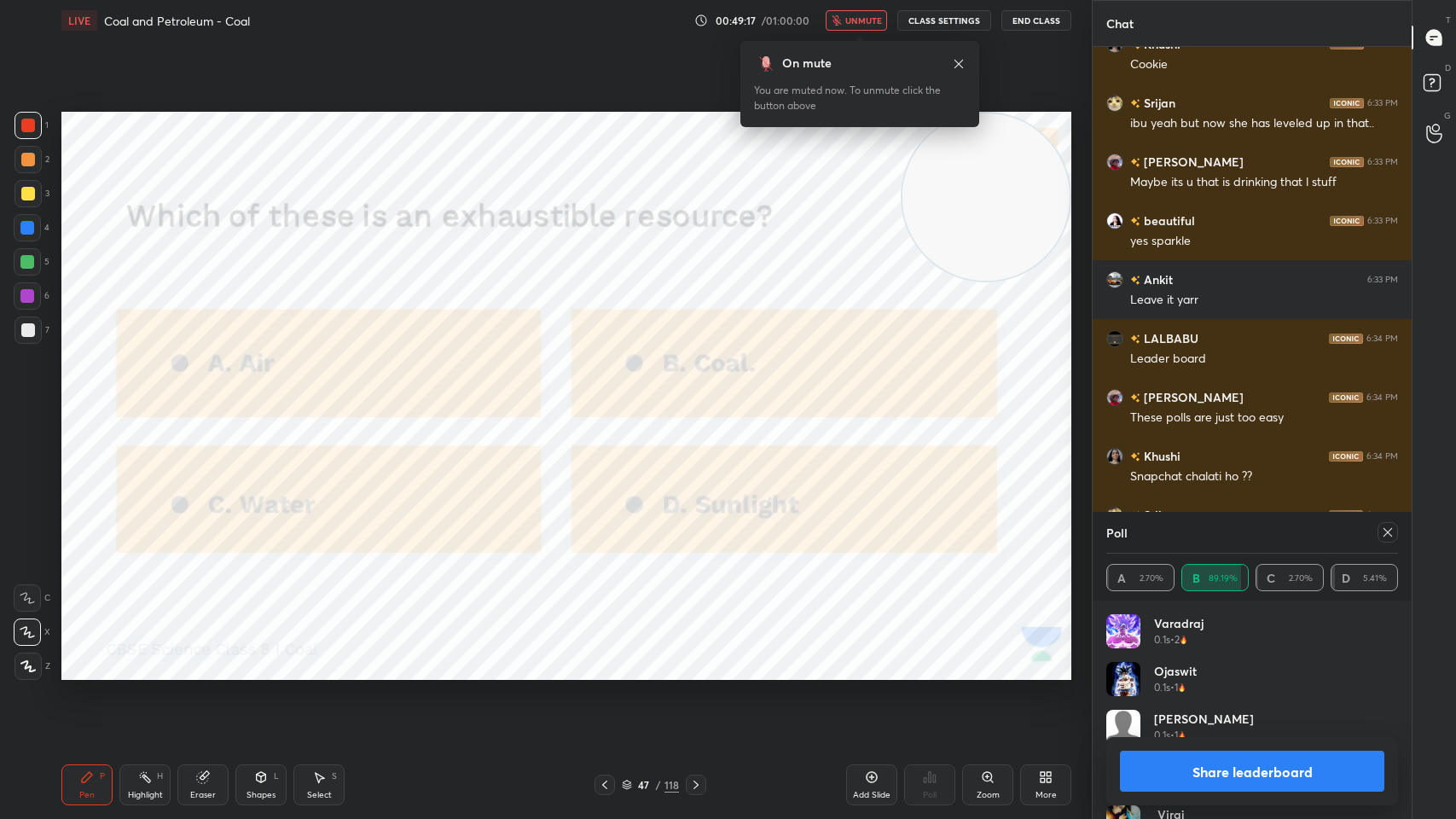
click at [1397, 532] on div at bounding box center [1387, 532] width 20 height 20
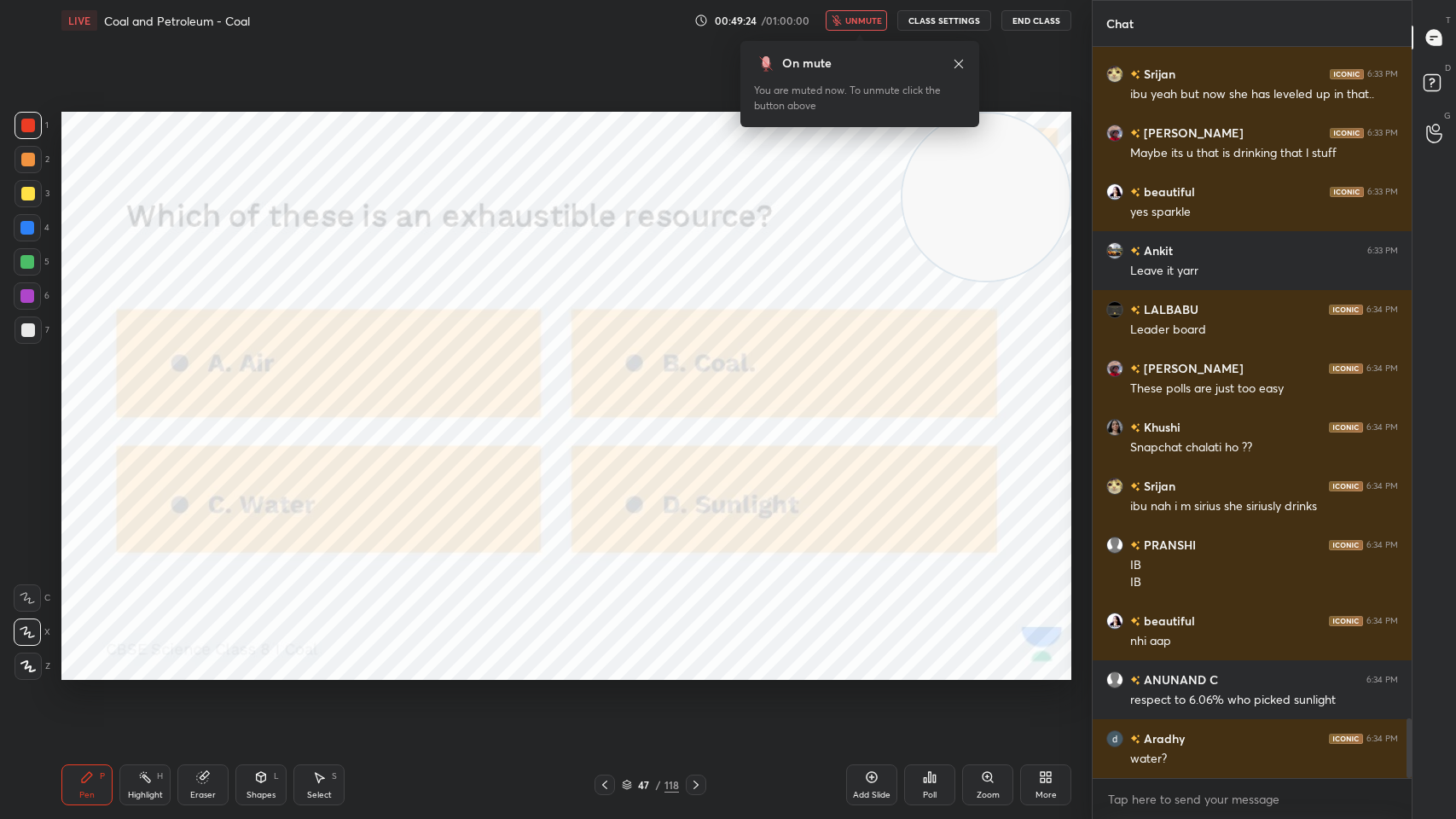
click at [695, 657] on icon at bounding box center [696, 784] width 14 height 14
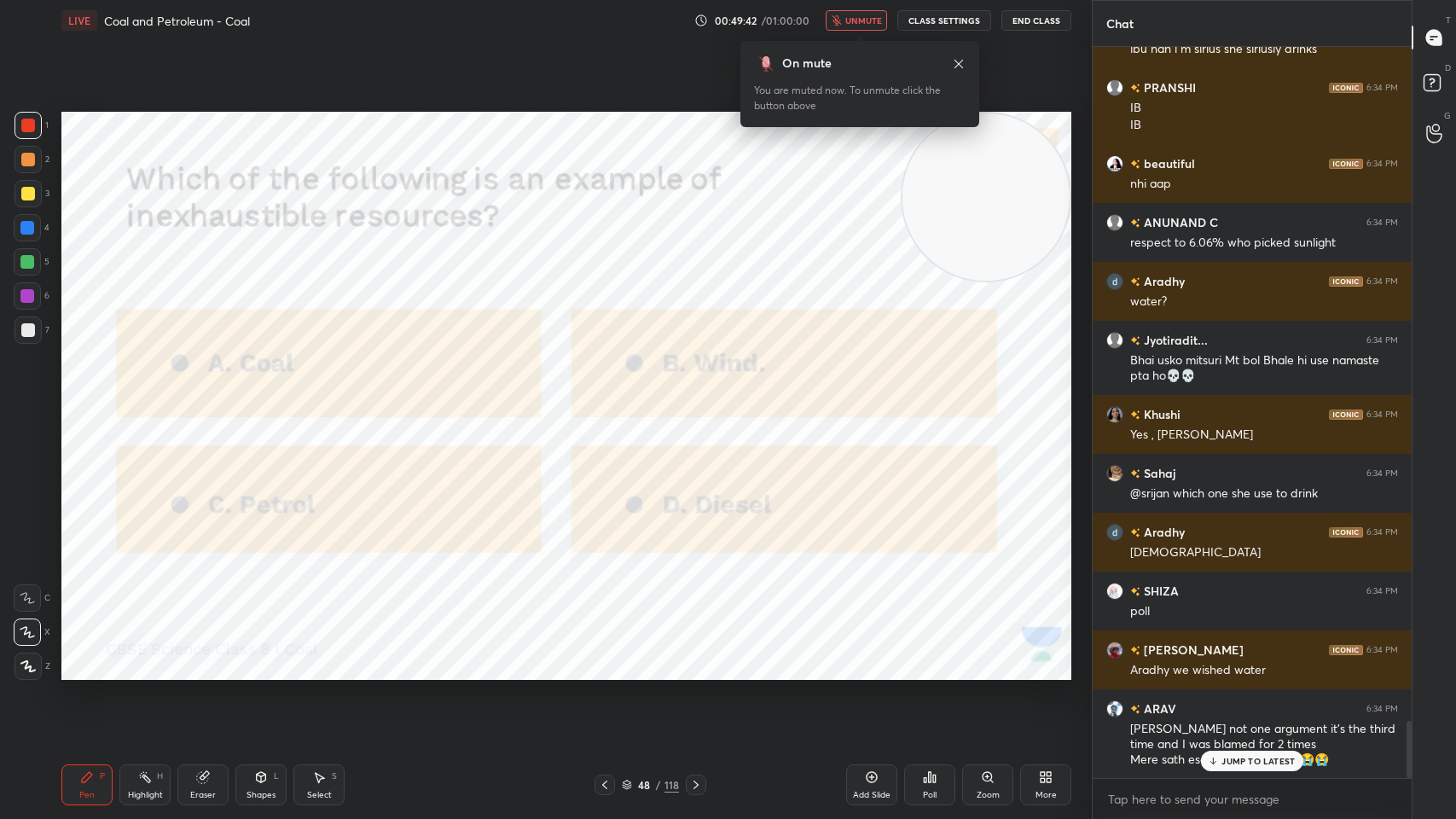
click at [958, 62] on icon at bounding box center [958, 62] width 8 height 8
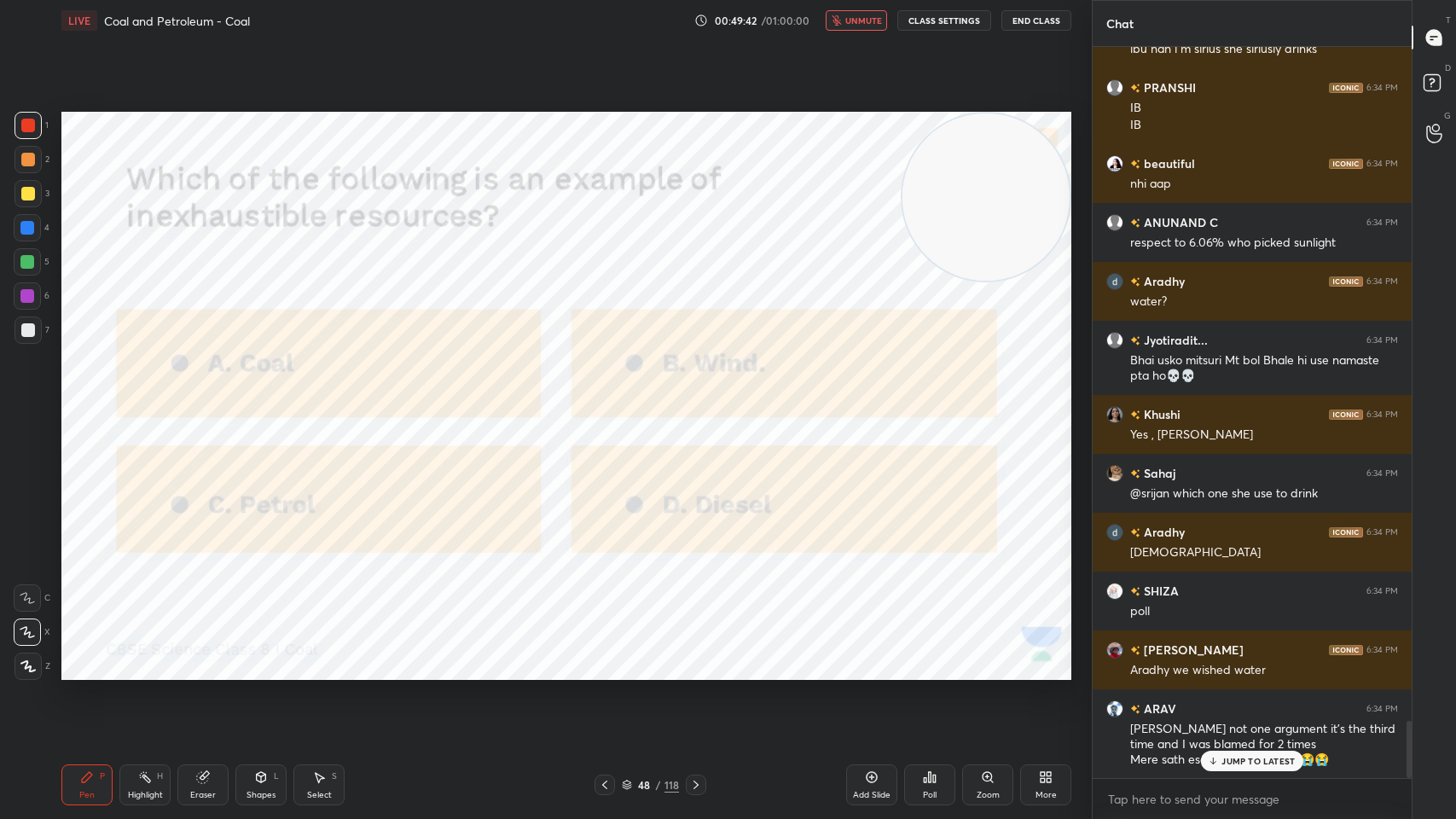
click at [947, 60] on div "Setting up your live class Poll for secs No correct answer Start poll" at bounding box center [567, 396] width 1024 height 709
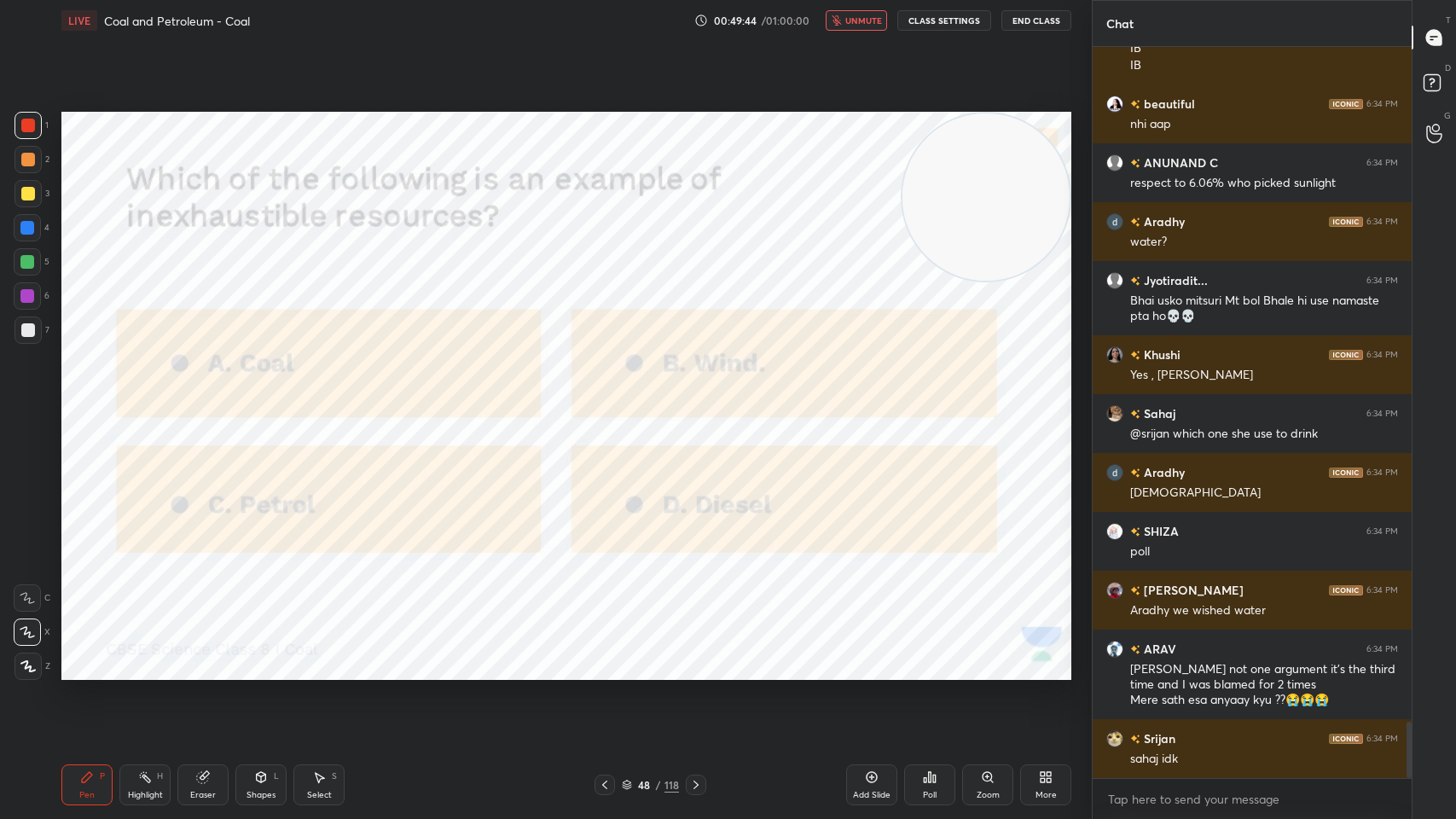
click at [1020, 18] on button "End Class" at bounding box center [1036, 20] width 70 height 20
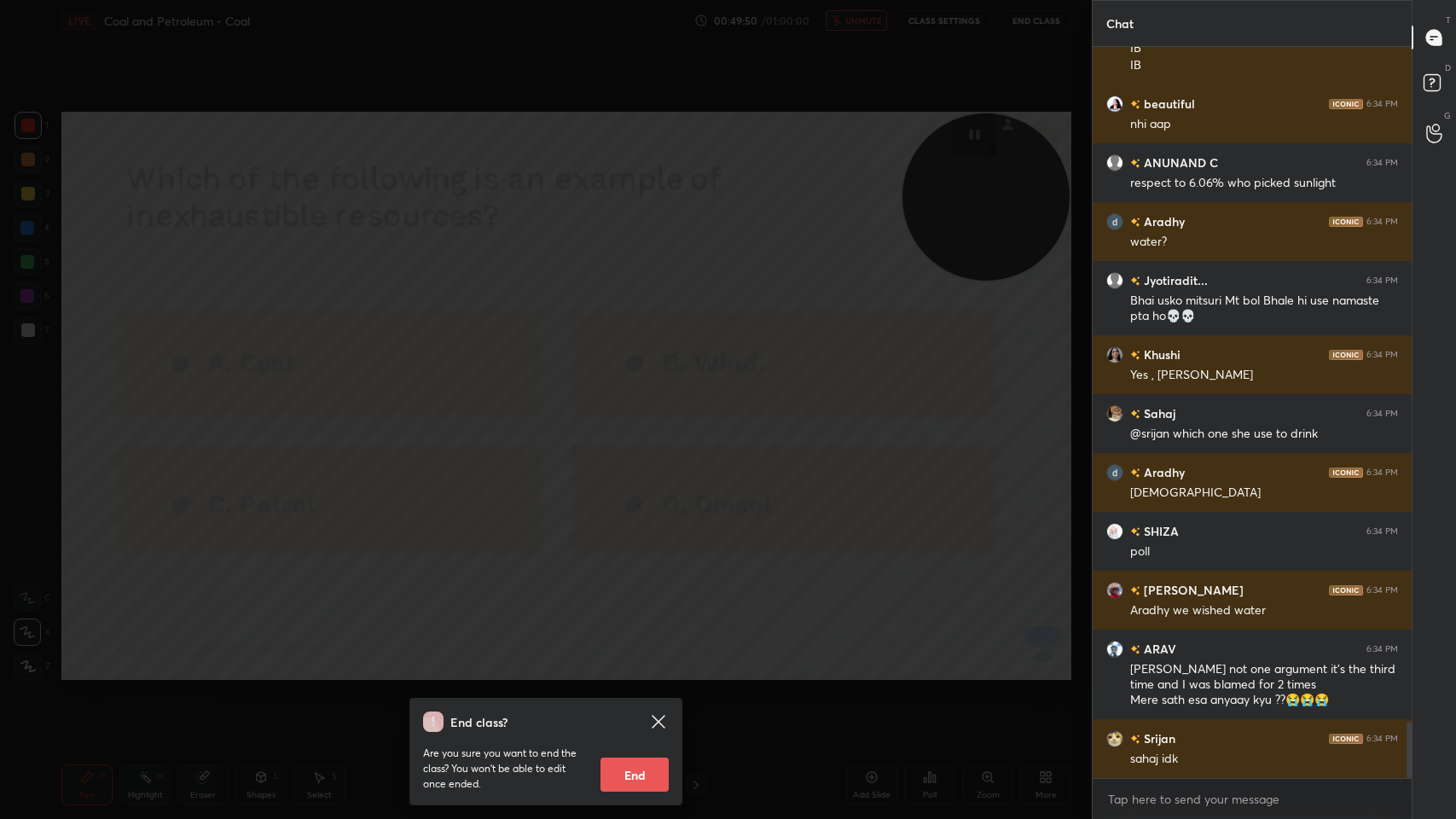
click at [666, 273] on div "End class? Are you sure you want to end the class? You won’t be able to edit on…" at bounding box center [546, 410] width 1091 height 819
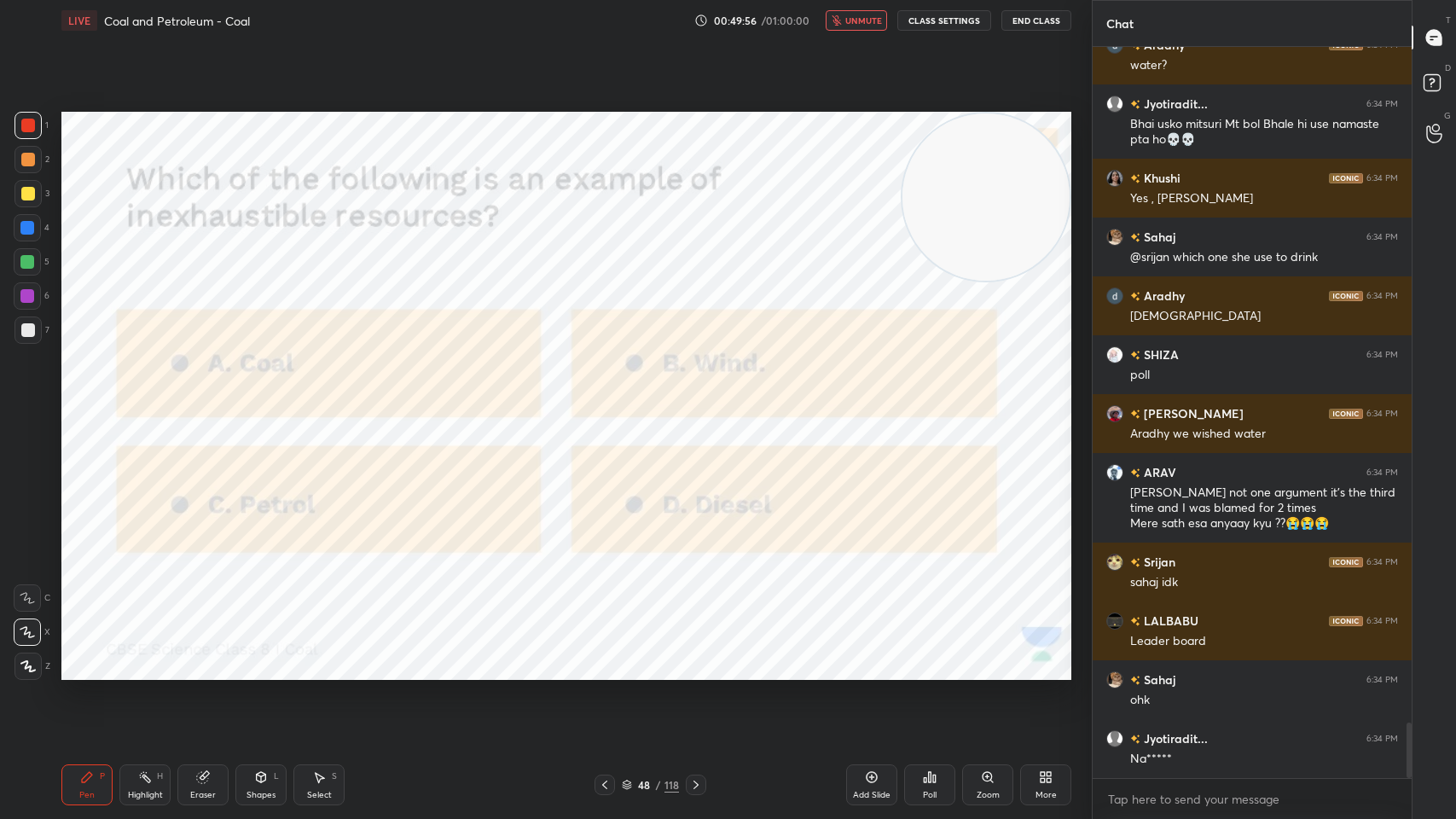
scroll to position [8941, 0]
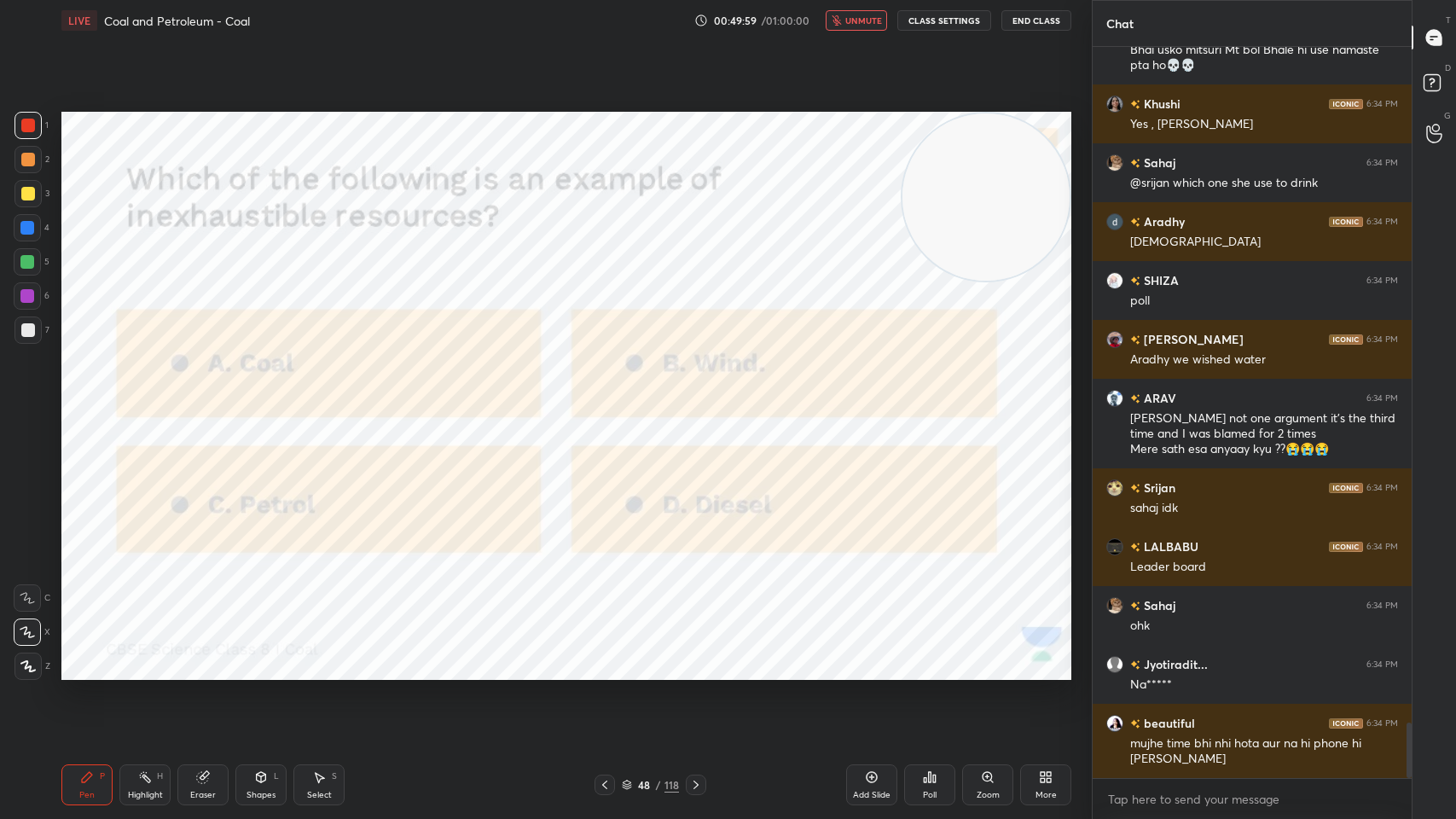
click at [930, 657] on div "Poll" at bounding box center [930, 794] width 14 height 8
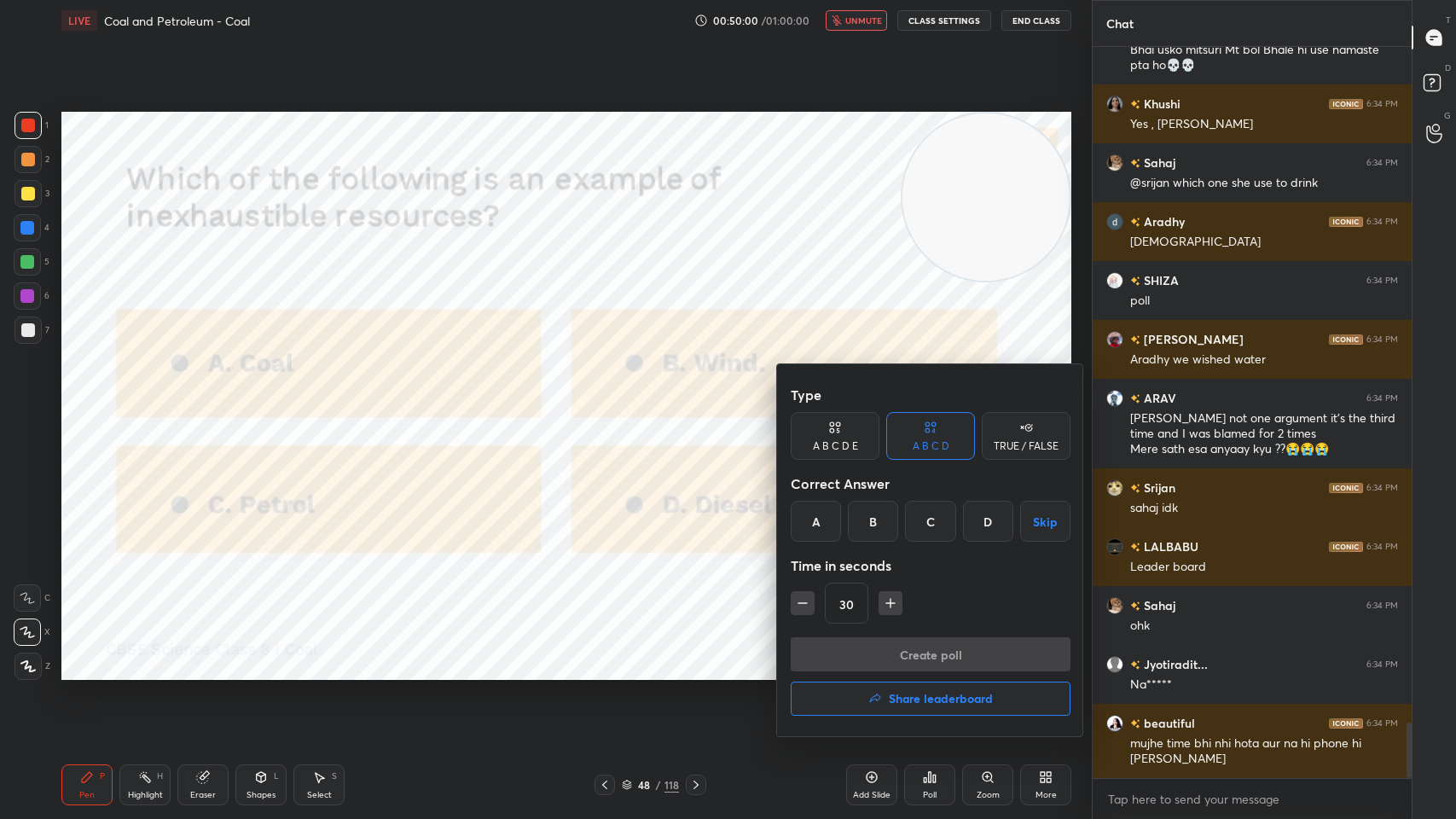
click at [873, 517] on div "B" at bounding box center [872, 521] width 50 height 41
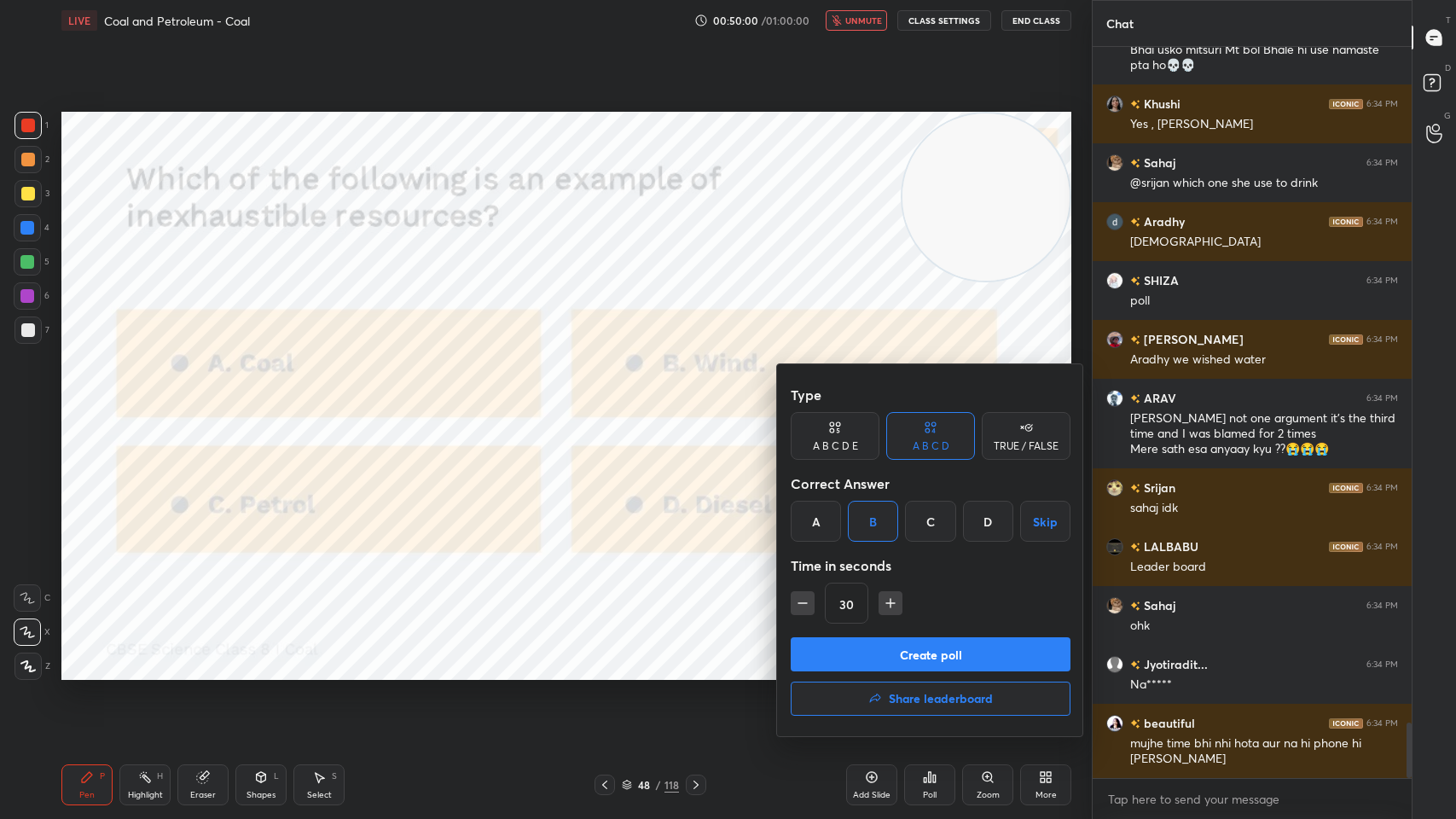
scroll to position [9000, 0]
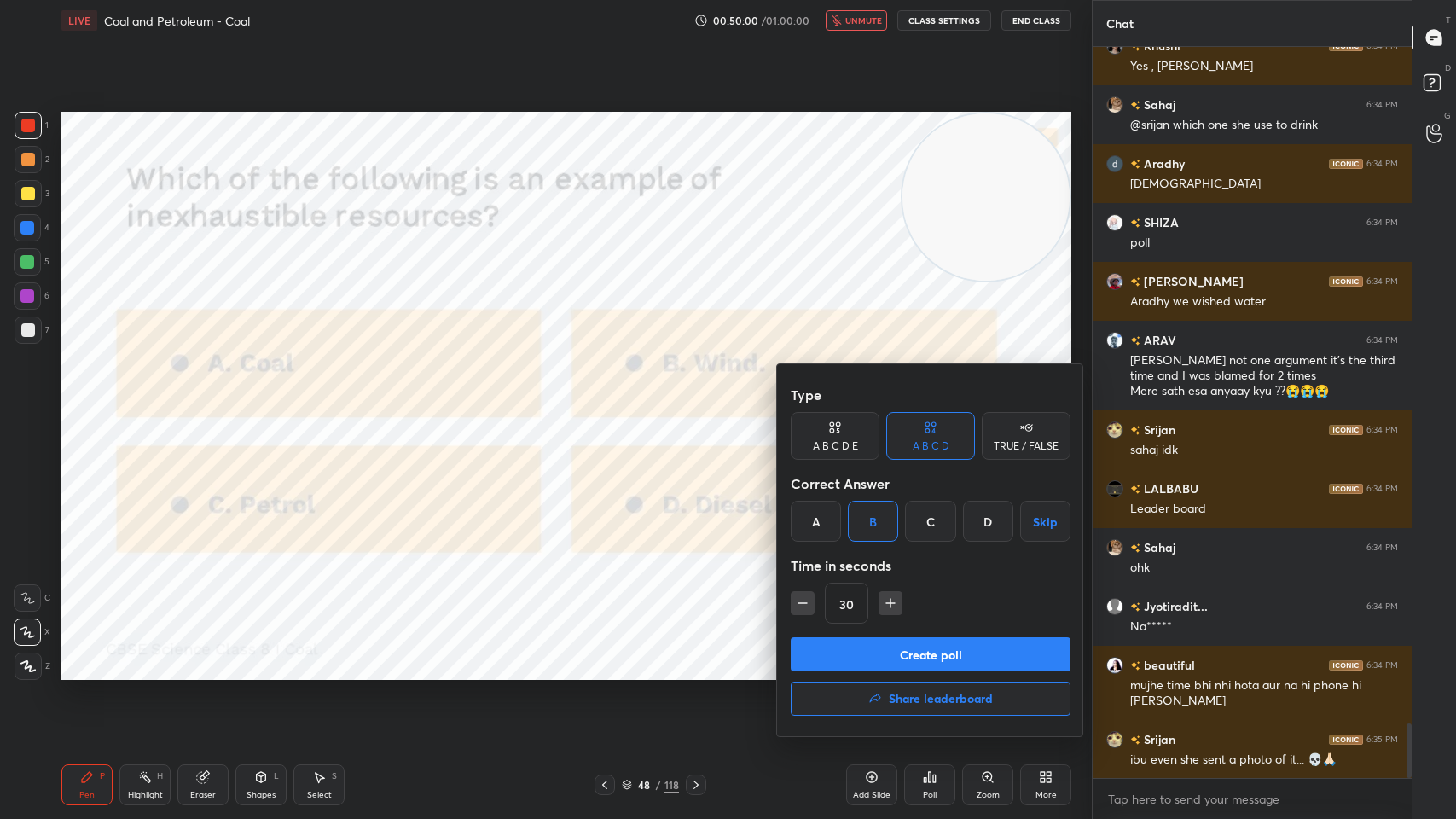
click at [919, 648] on button "Create poll" at bounding box center [930, 654] width 280 height 34
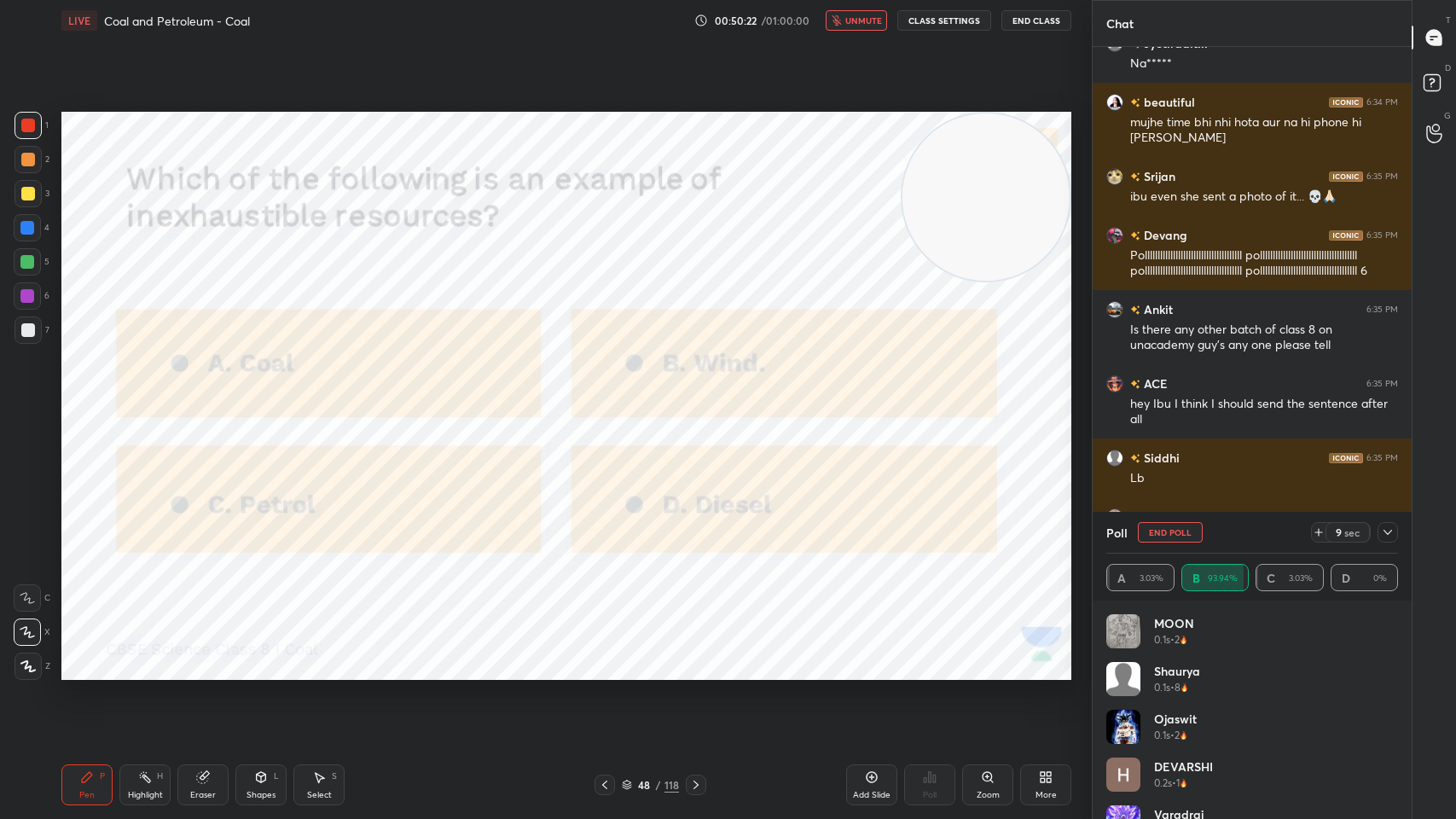
scroll to position [9621, 0]
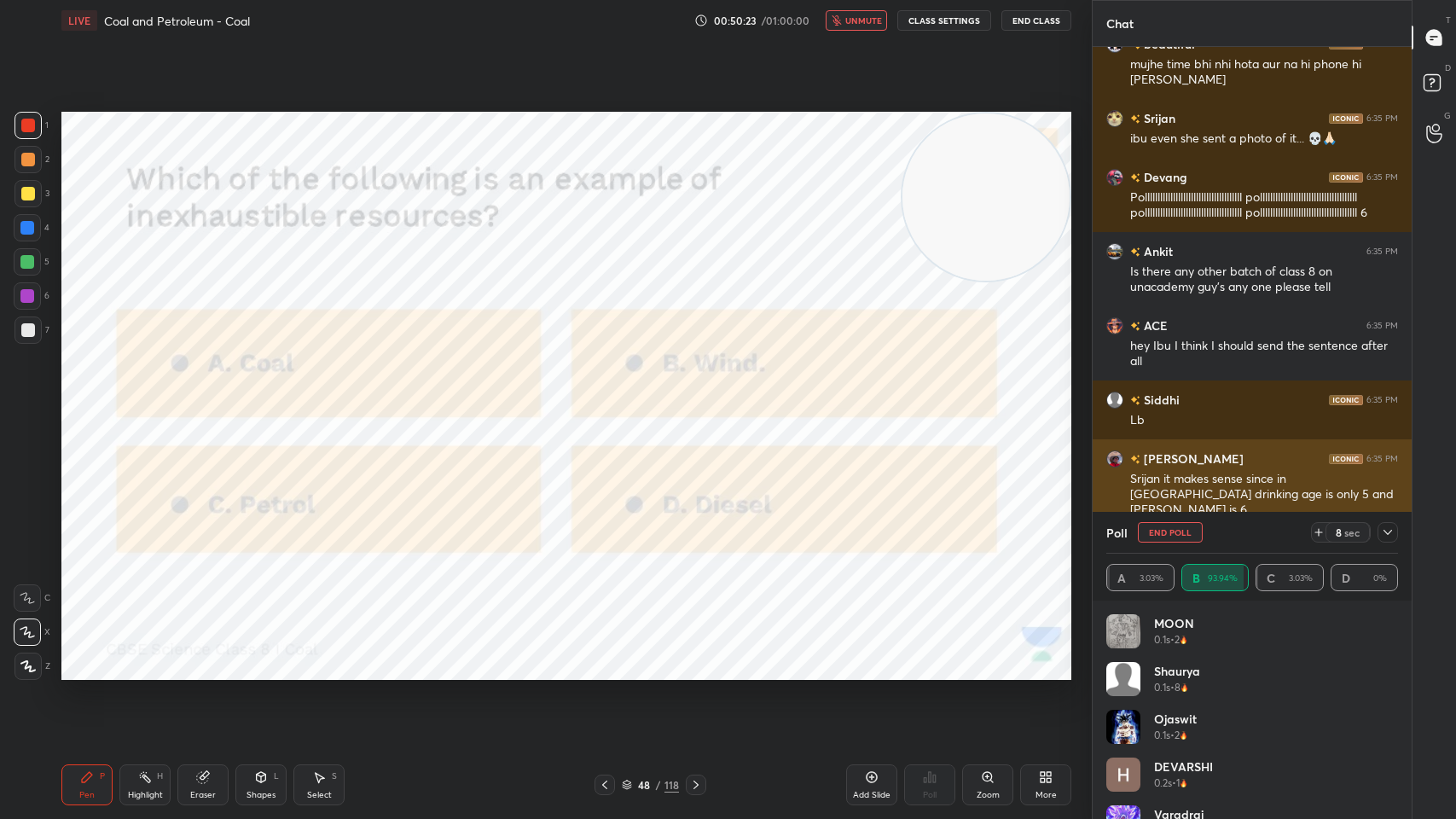
click at [1387, 524] on div at bounding box center [1387, 532] width 20 height 20
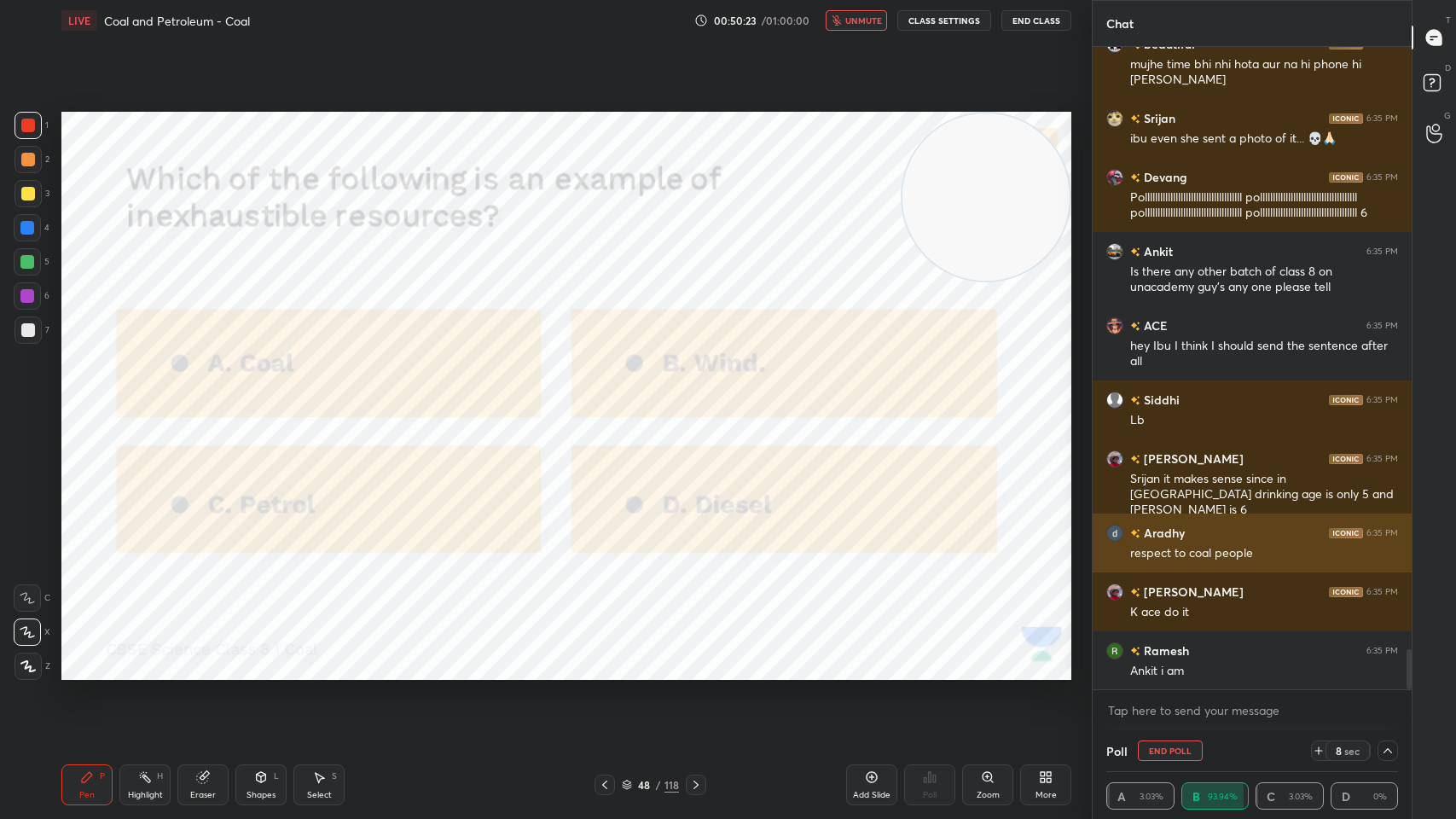
scroll to position [0, 5]
click at [1381, 535] on div "6:35 PM" at bounding box center [1382, 533] width 32 height 10
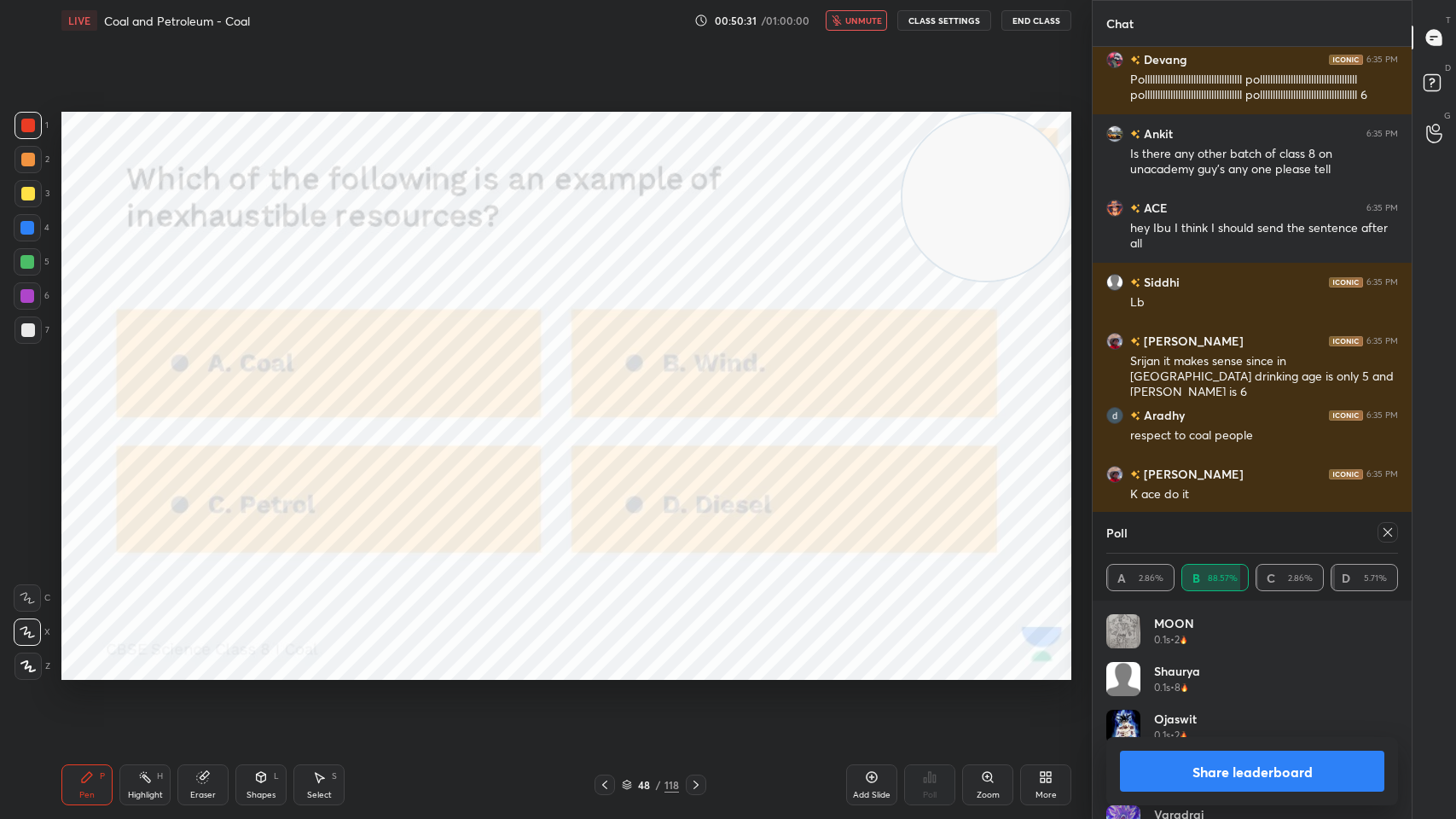
click at [1387, 536] on icon at bounding box center [1387, 532] width 14 height 14
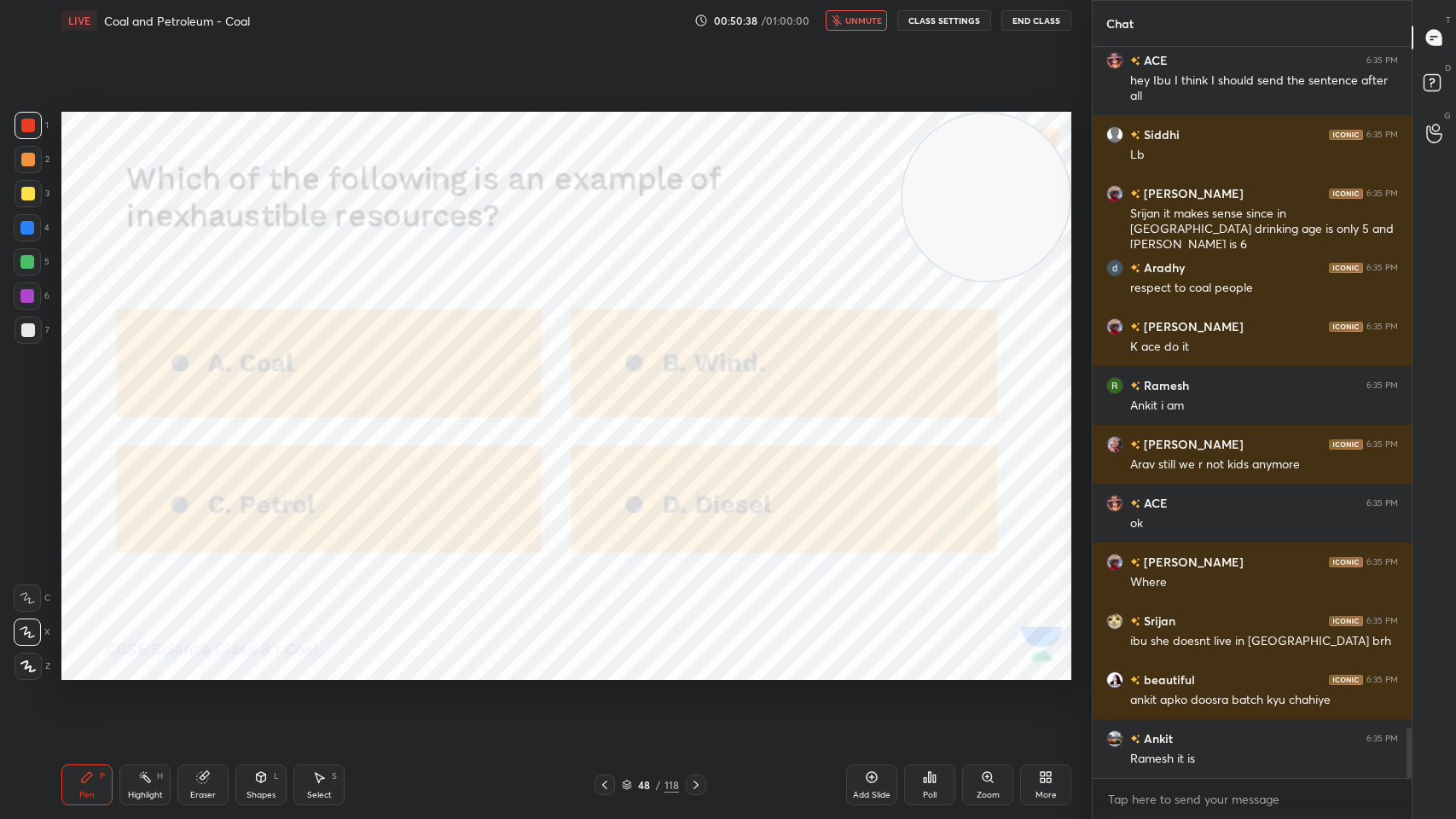
click at [1029, 19] on button "End Class" at bounding box center [1036, 20] width 70 height 20
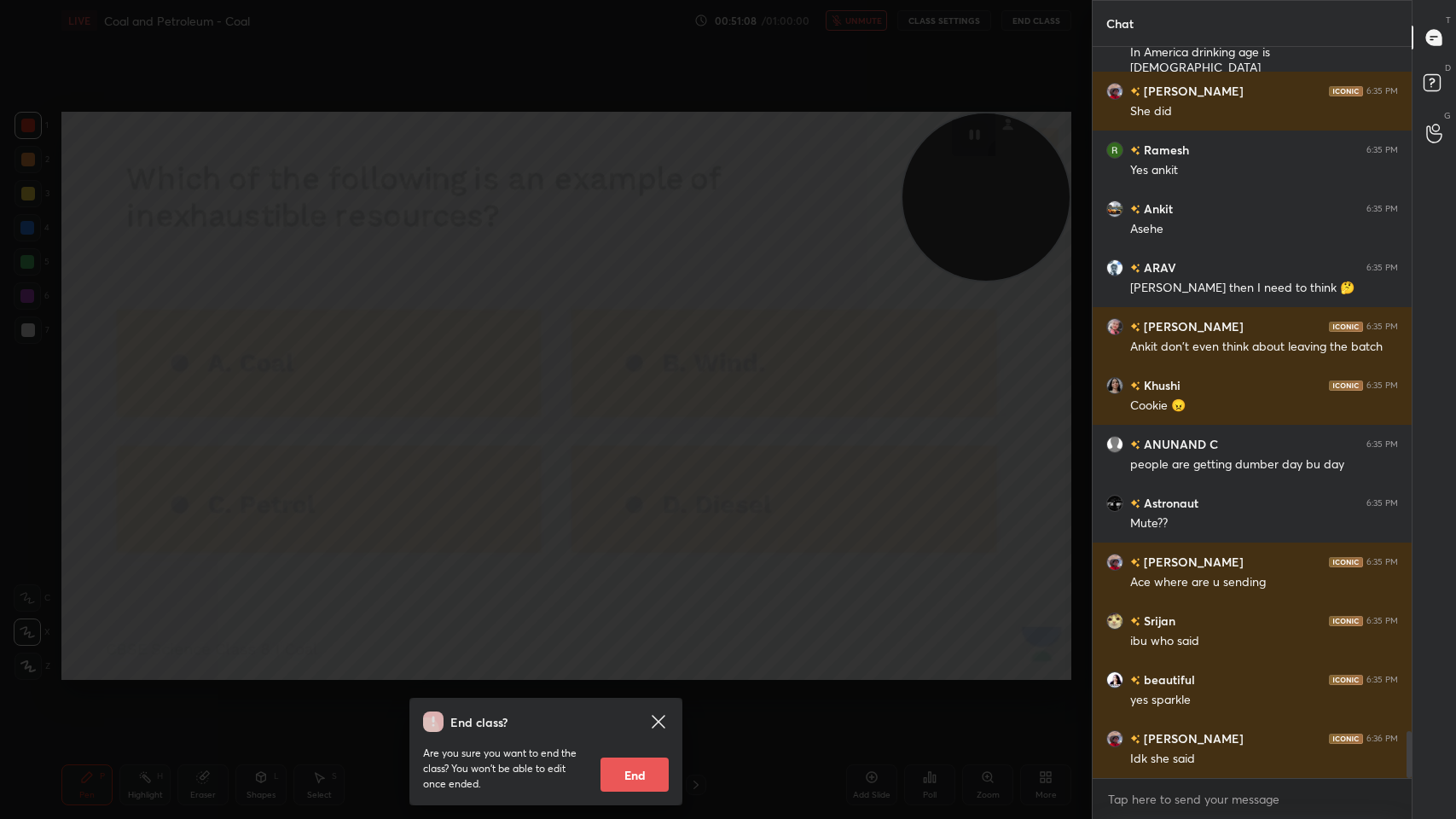
click at [1008, 504] on div "End class? Are you sure you want to end the class? You won’t be able to edit on…" at bounding box center [546, 410] width 1091 height 819
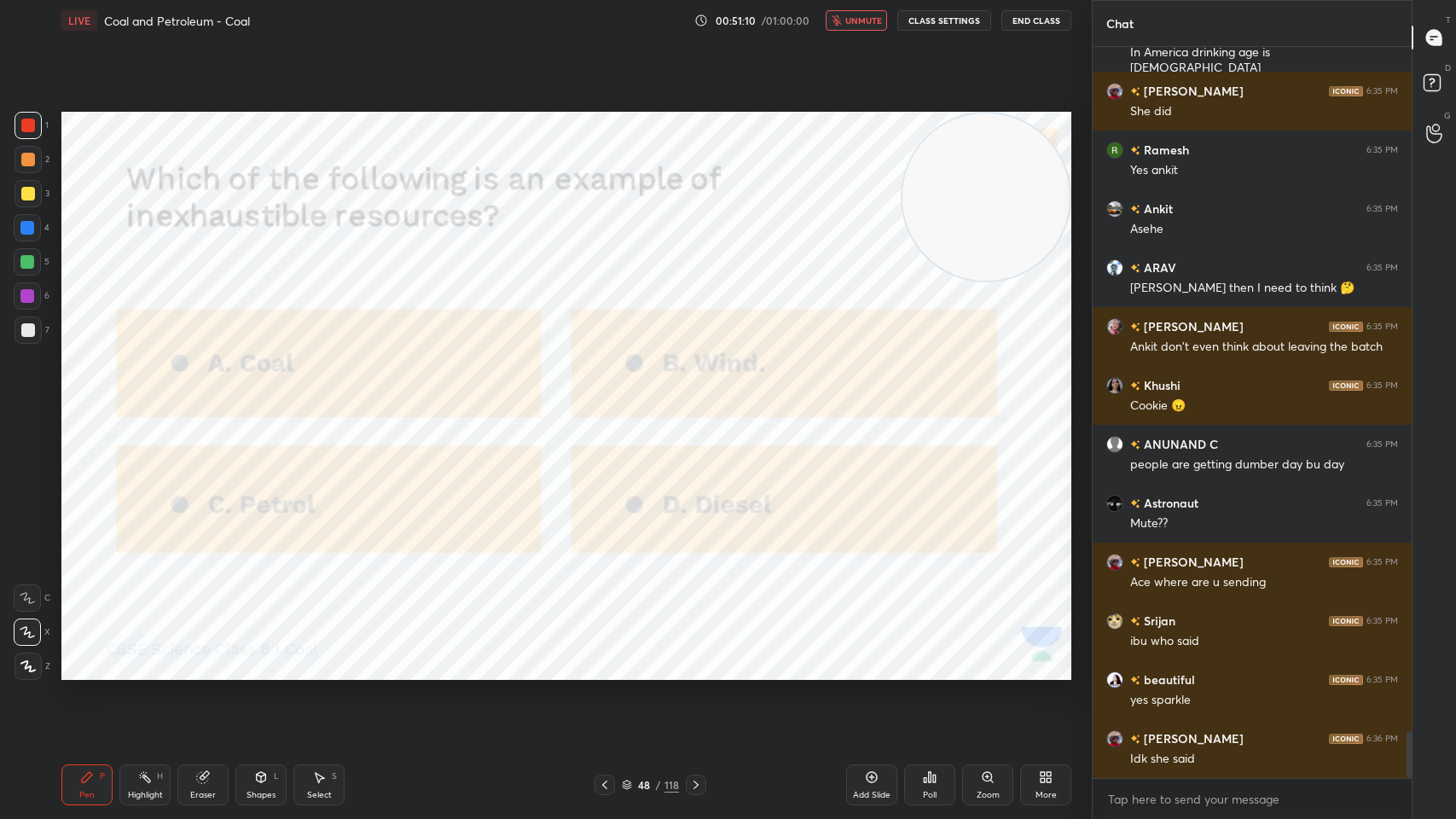
click at [698, 657] on icon at bounding box center [696, 784] width 14 height 14
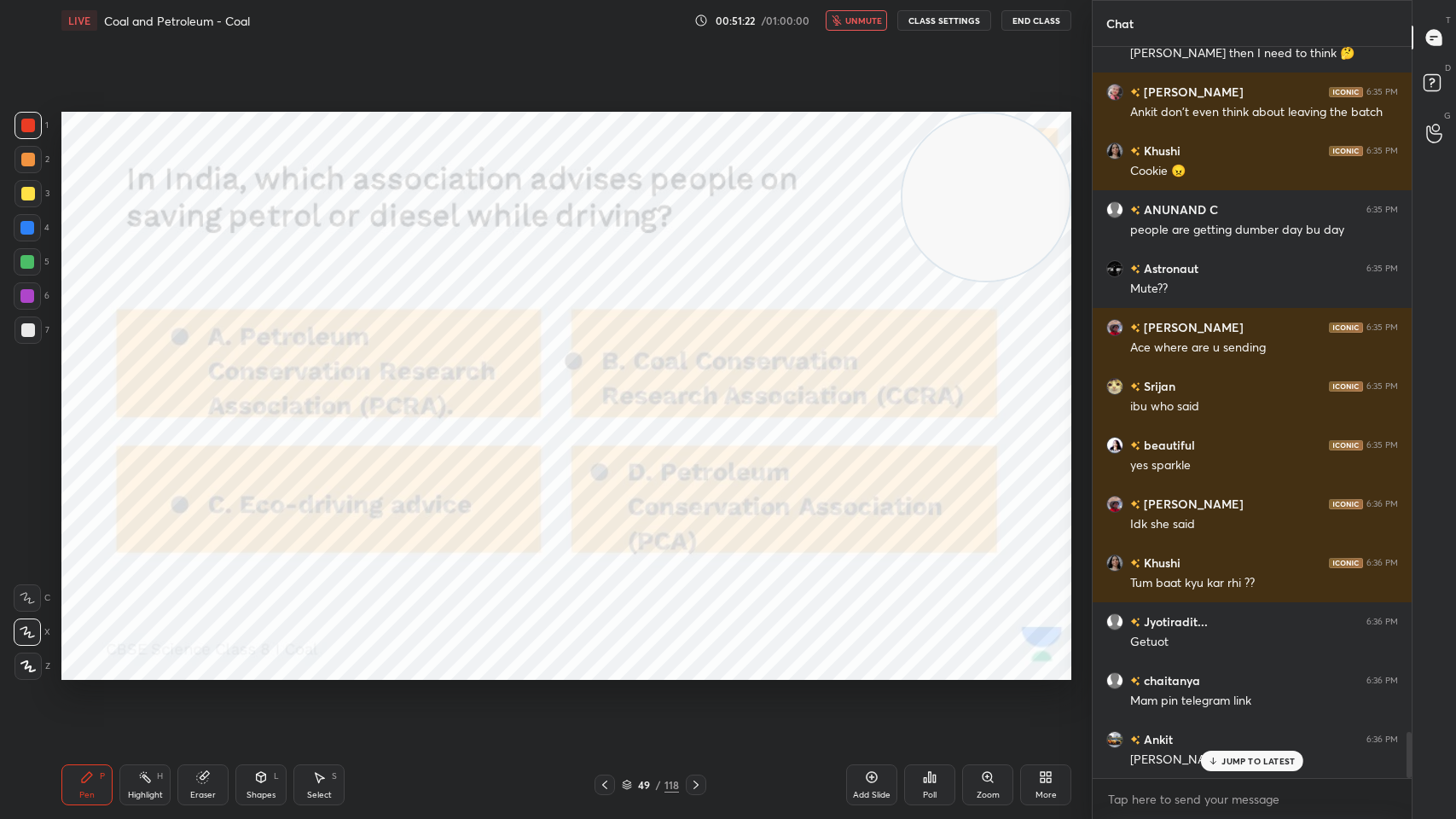
click at [1032, 19] on button "End Class" at bounding box center [1036, 20] width 70 height 20
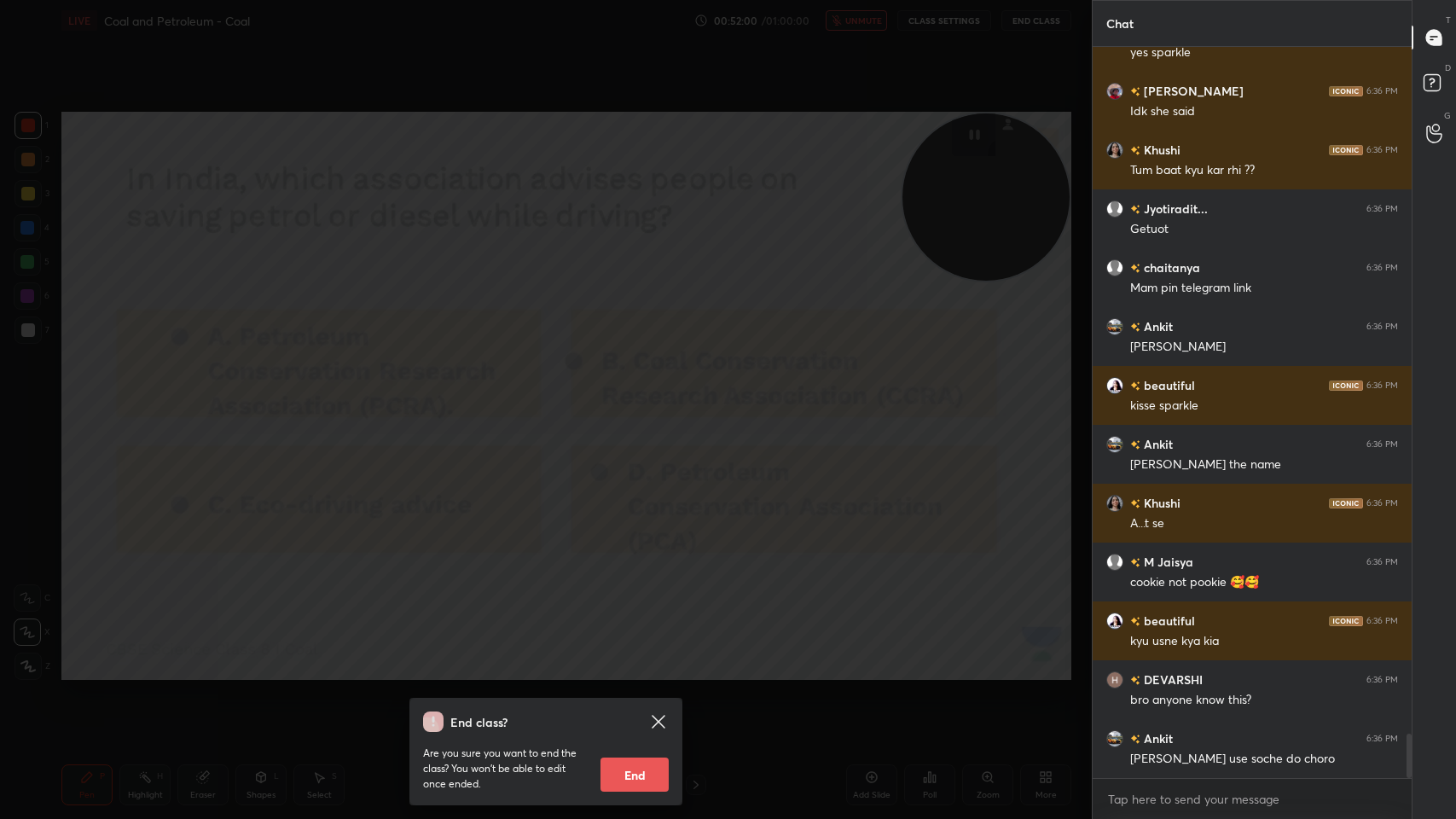
scroll to position [11415, 0]
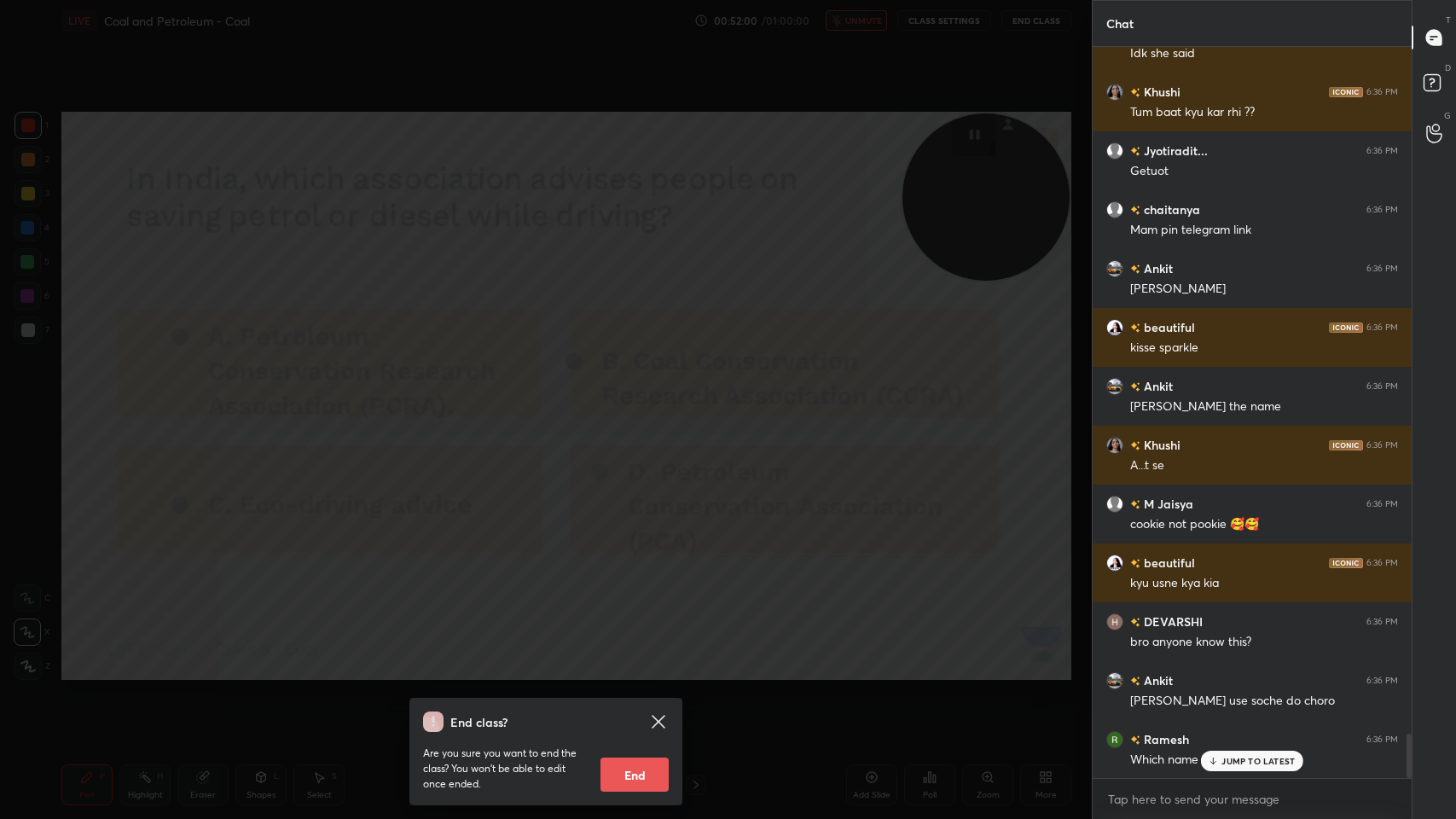
click at [737, 497] on div "End class? Are you sure you want to end the class? You won’t be able to edit on…" at bounding box center [546, 410] width 1091 height 819
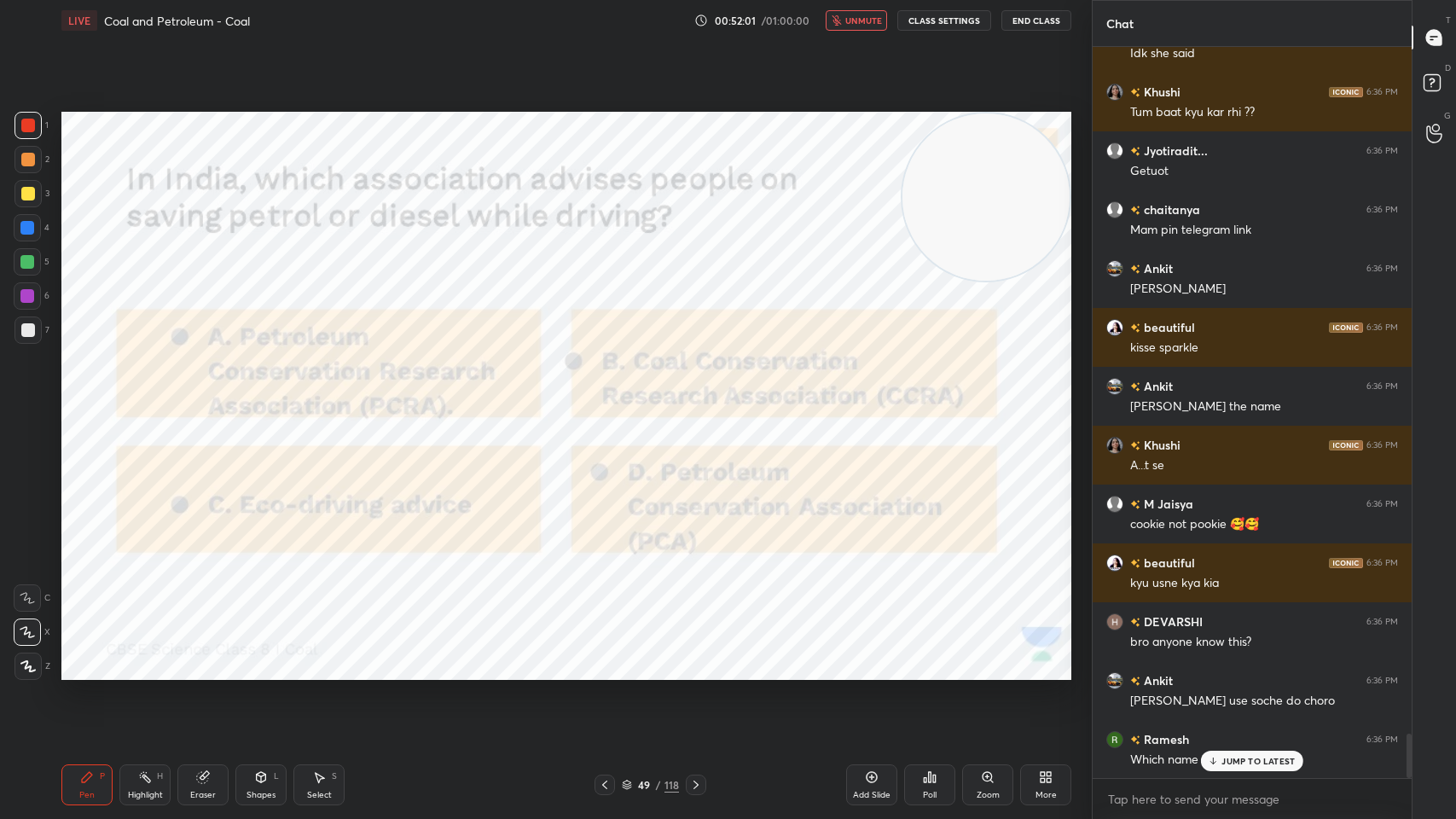
click at [866, 30] on button "unmute" at bounding box center [856, 20] width 61 height 20
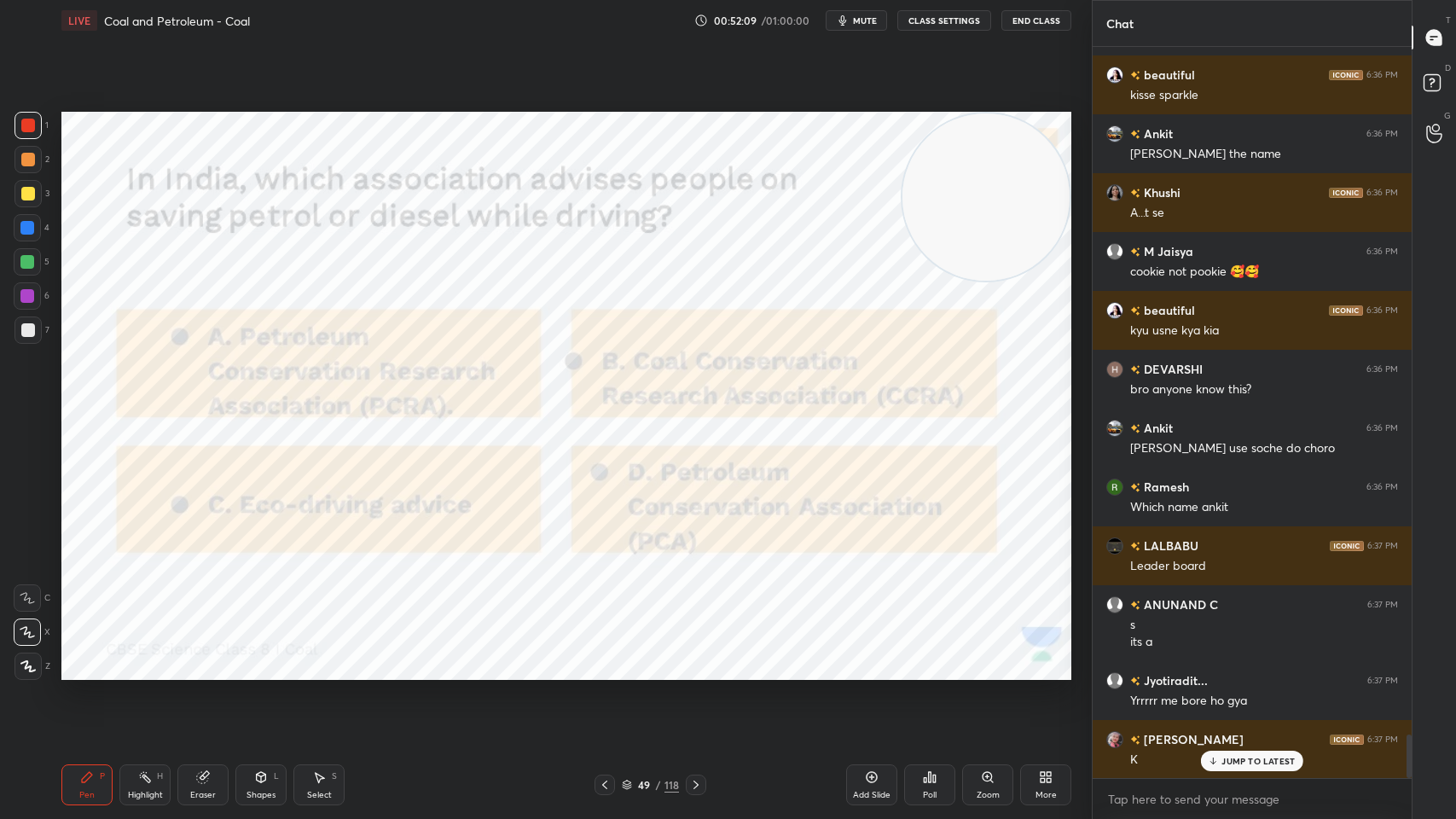
scroll to position [11727, 0]
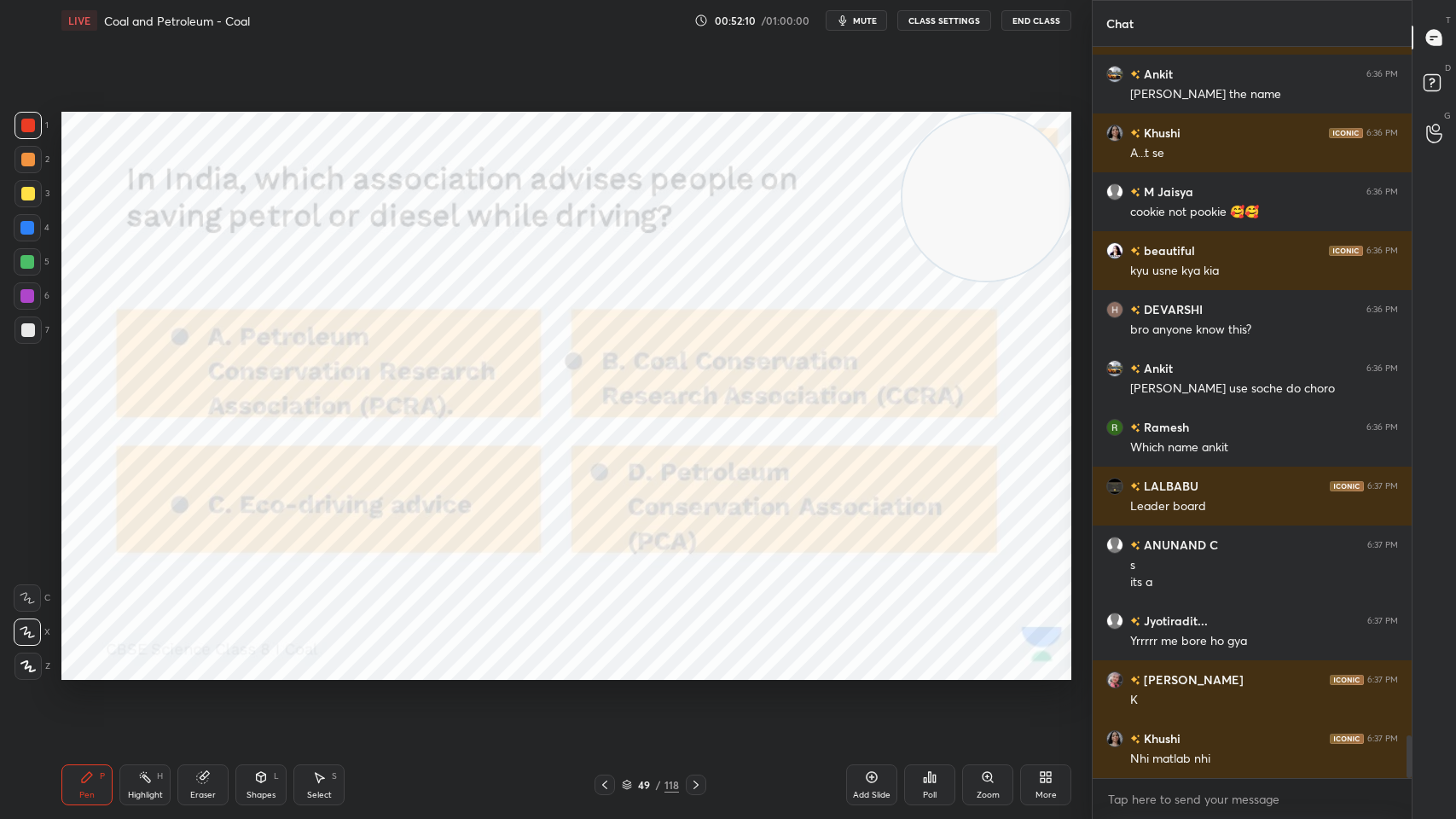
click at [923, 657] on div "Poll" at bounding box center [930, 794] width 14 height 8
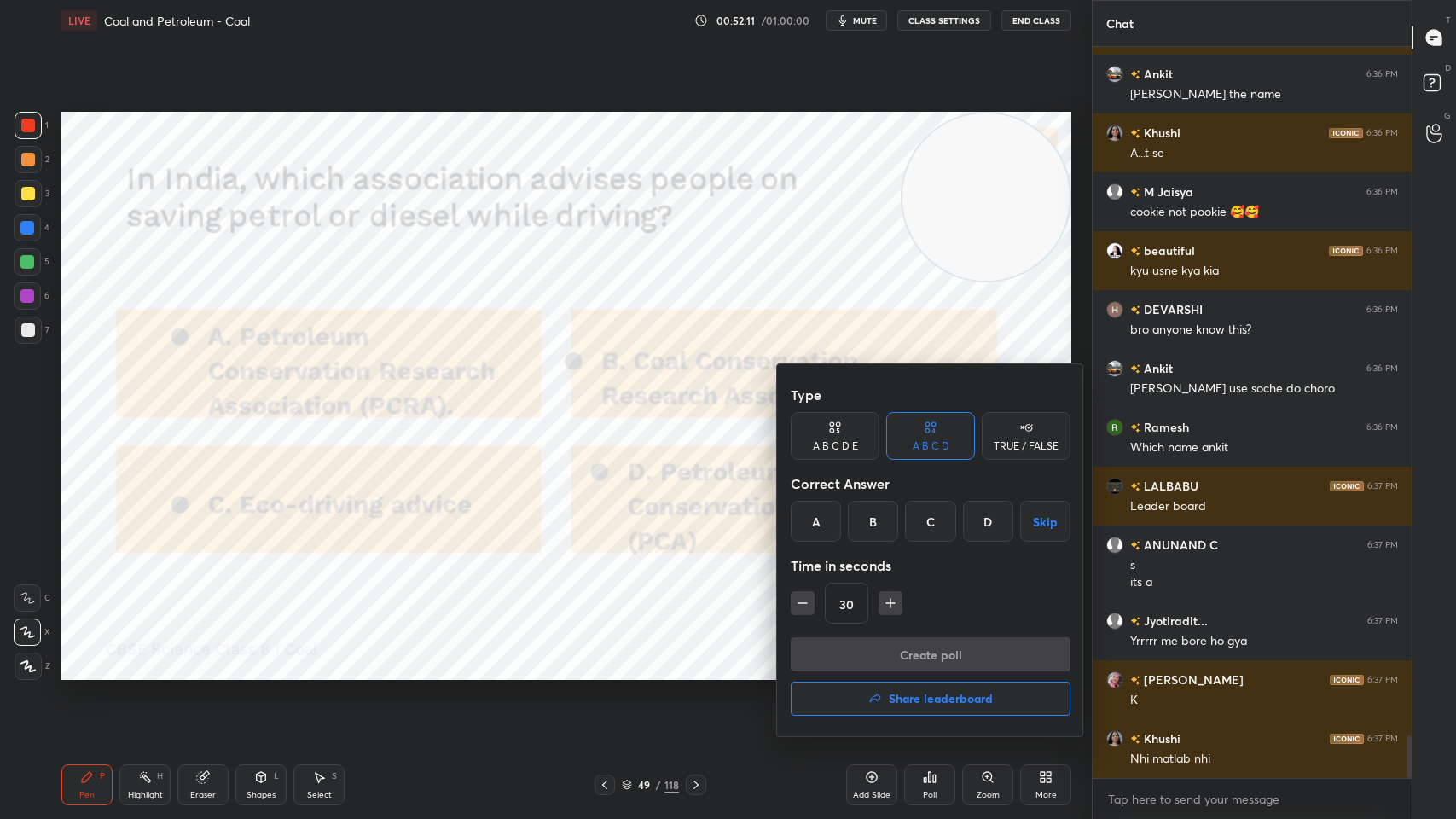
click at [818, 534] on div "A" at bounding box center [815, 521] width 50 height 41
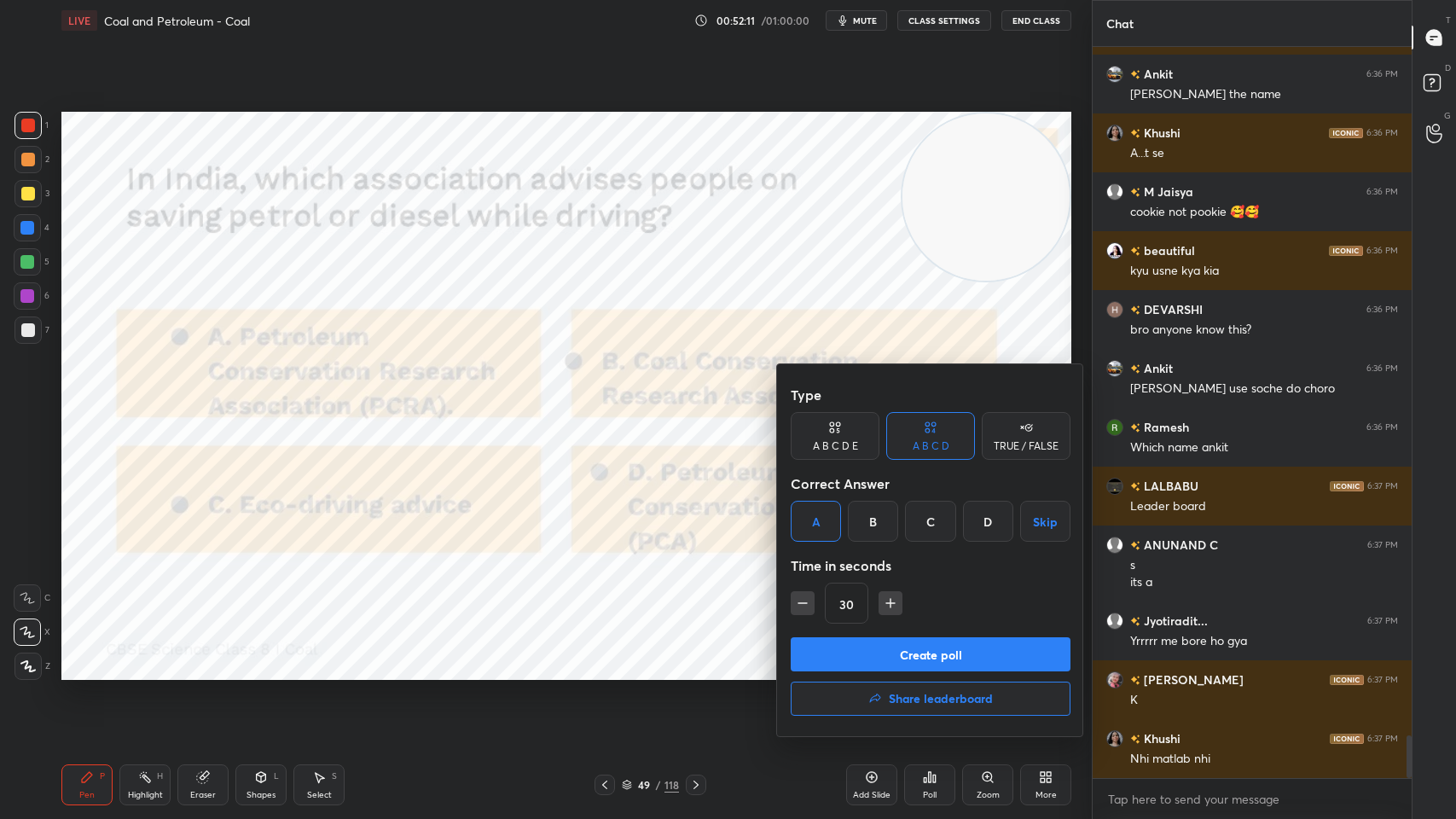
click at [873, 654] on button "Create poll" at bounding box center [930, 654] width 280 height 34
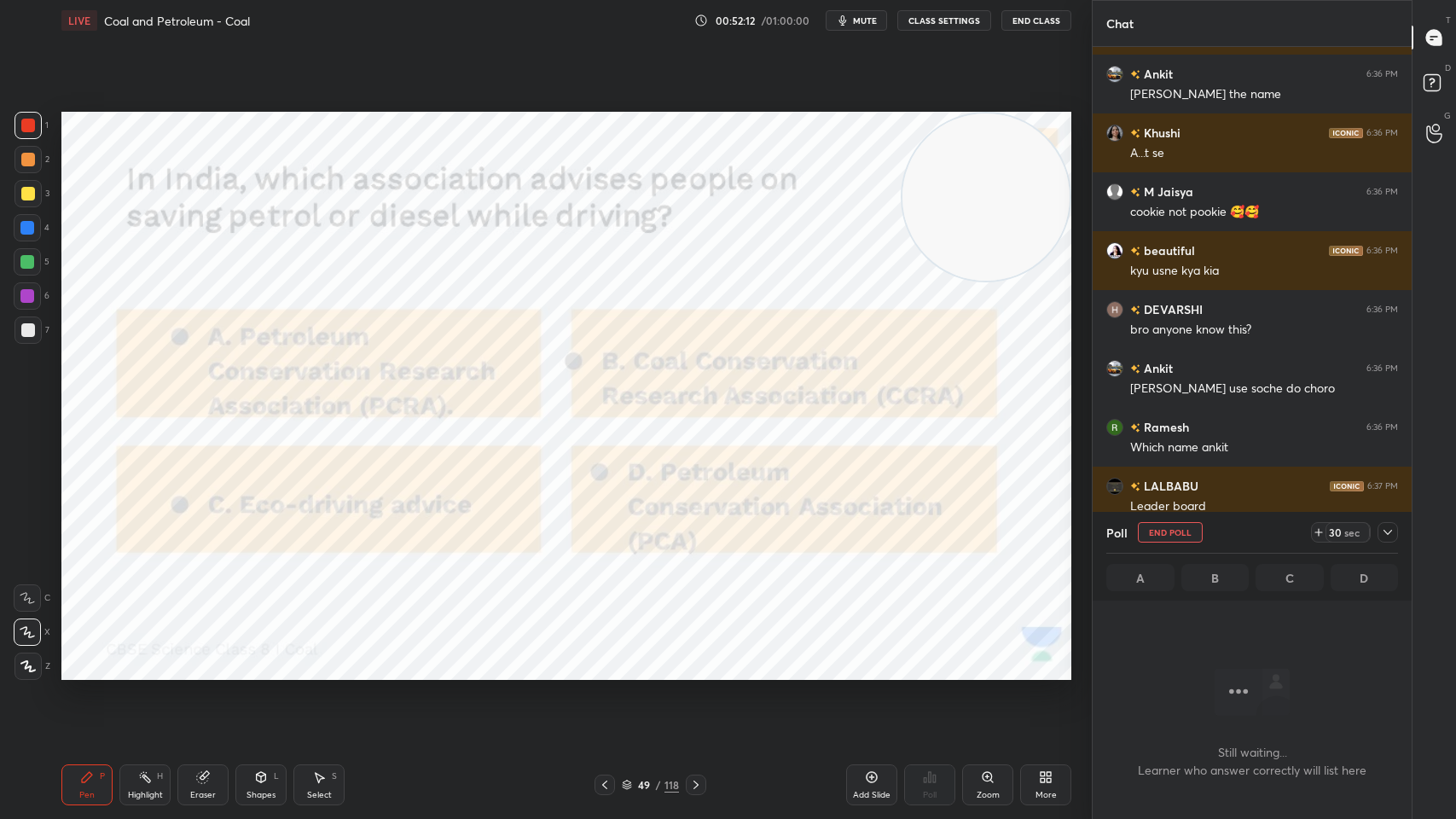
scroll to position [679, 314]
click at [724, 57] on div "Setting up your live class Poll for secs No correct answer Start poll" at bounding box center [567, 396] width 1024 height 709
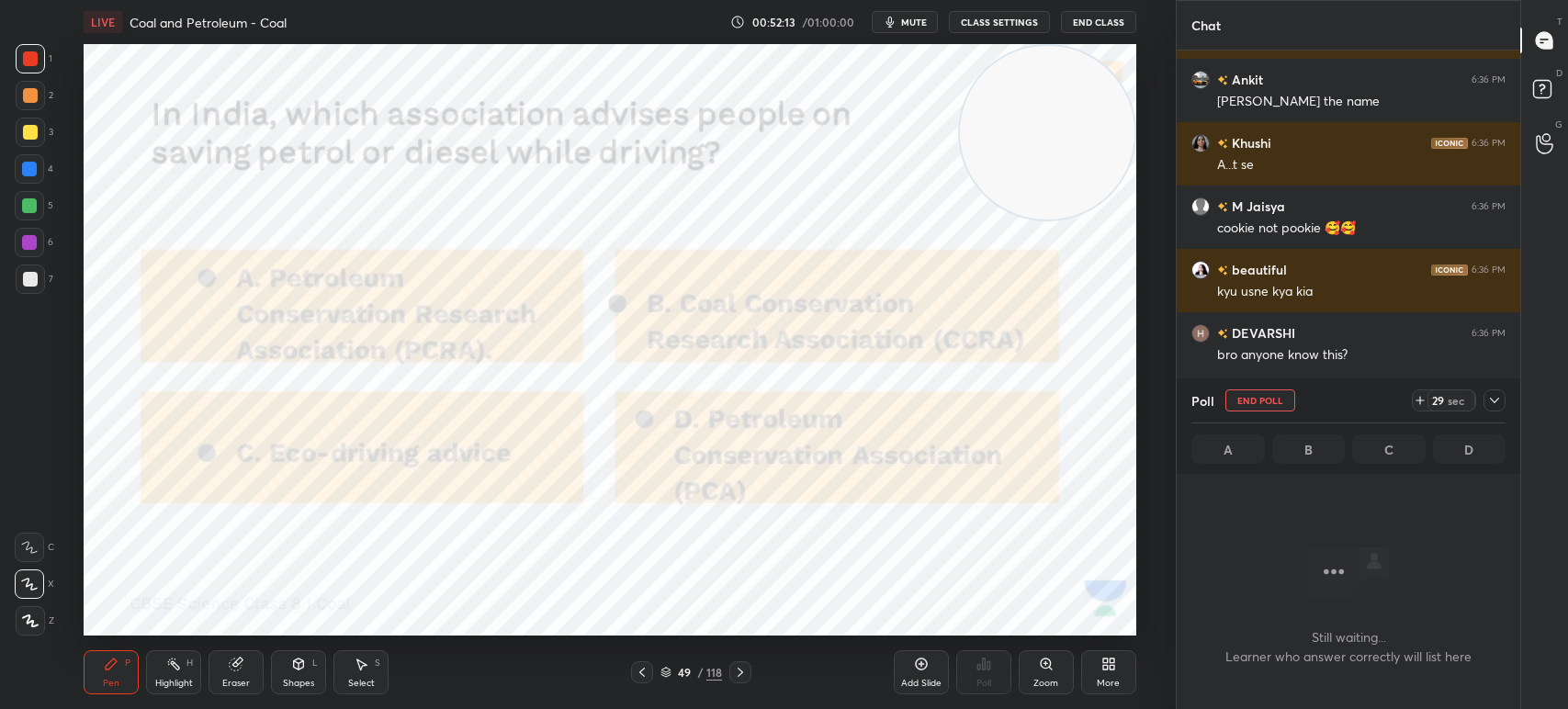
scroll to position [91290, 90742]
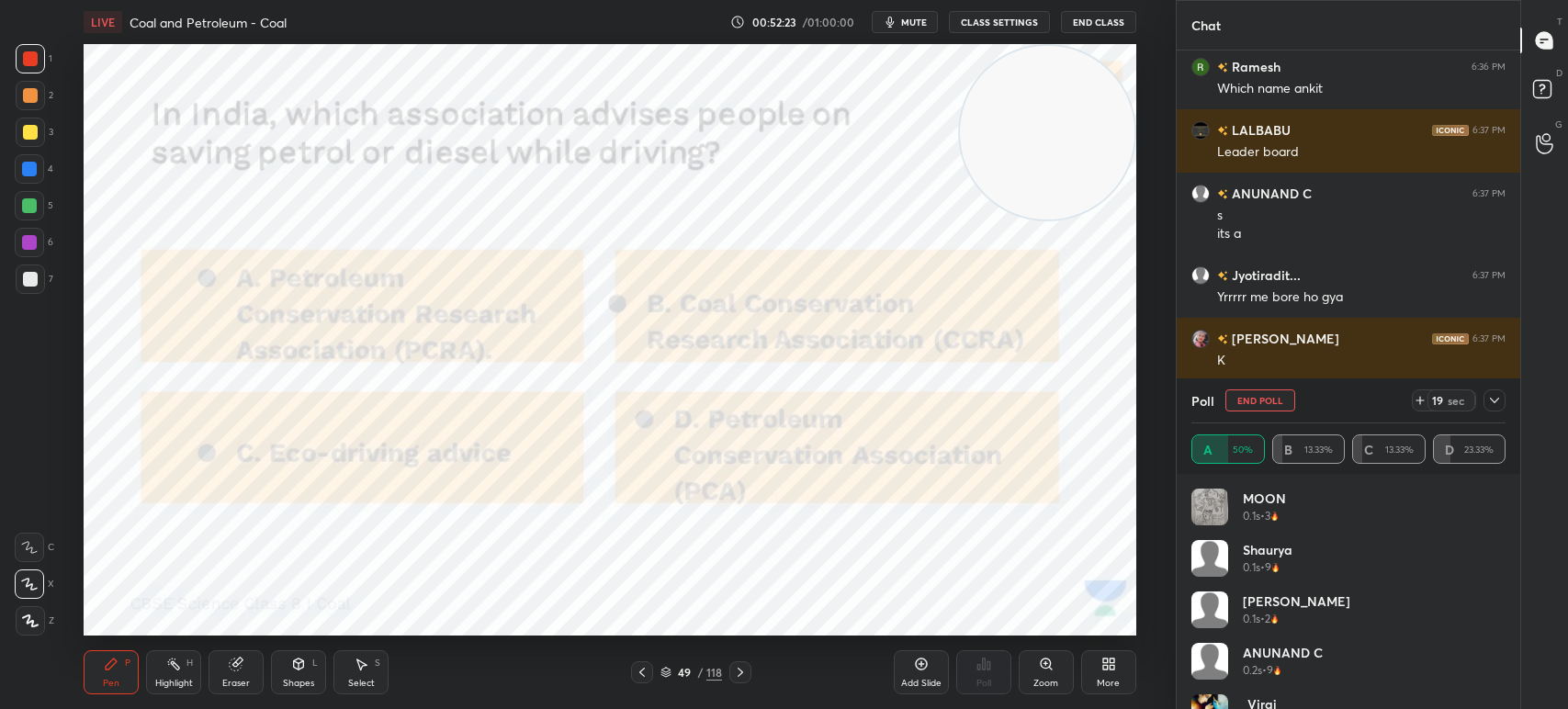
click at [1496, 399] on icon at bounding box center [1494, 400] width 15 height 15
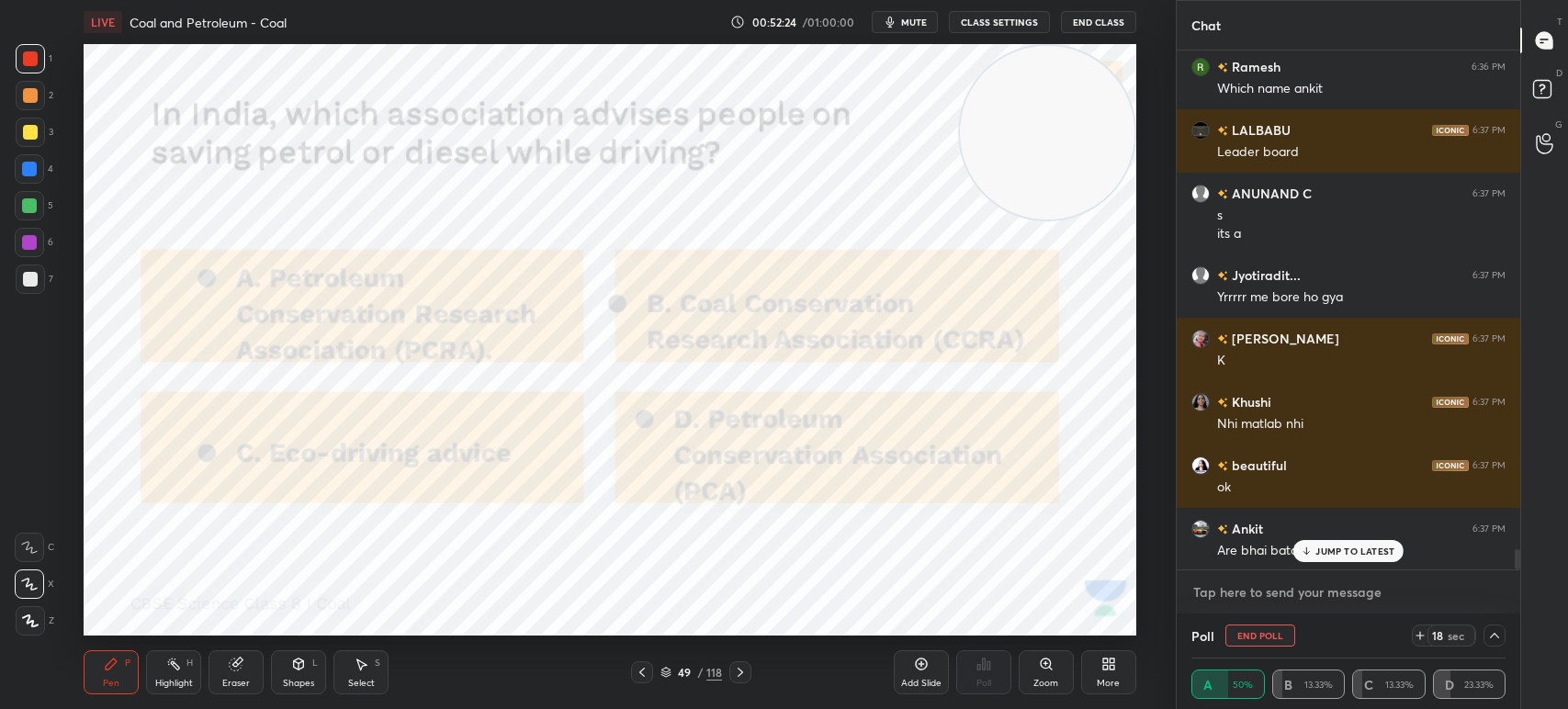
click at [1295, 607] on textarea at bounding box center [1348, 593] width 314 height 30
type textarea "x"
paste textarea "Telegram link :- https://t.me/nslive10"
type textarea "Telegram link :- https://t.me/nslive10"
type textarea "x"
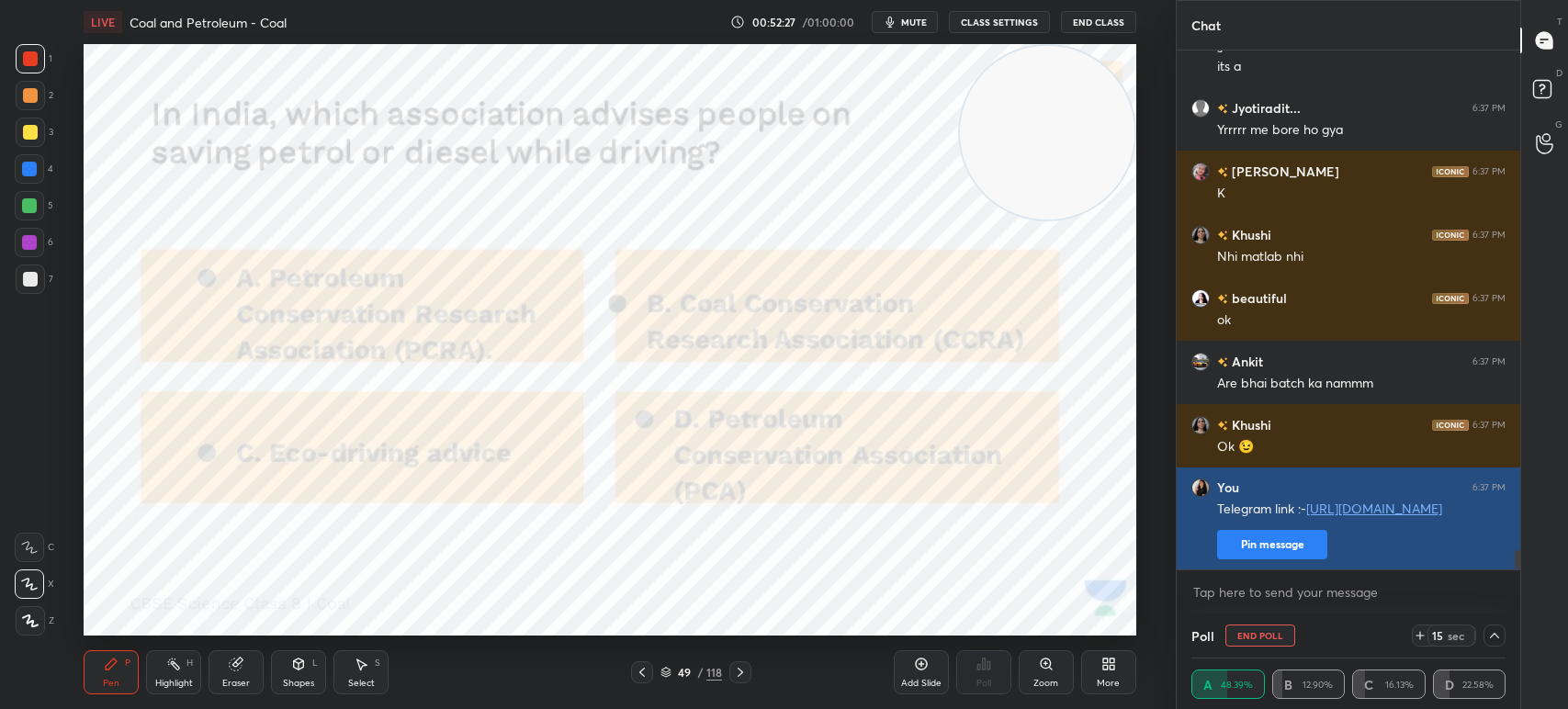
click at [1254, 552] on button "Pin message" at bounding box center [1272, 545] width 110 height 30
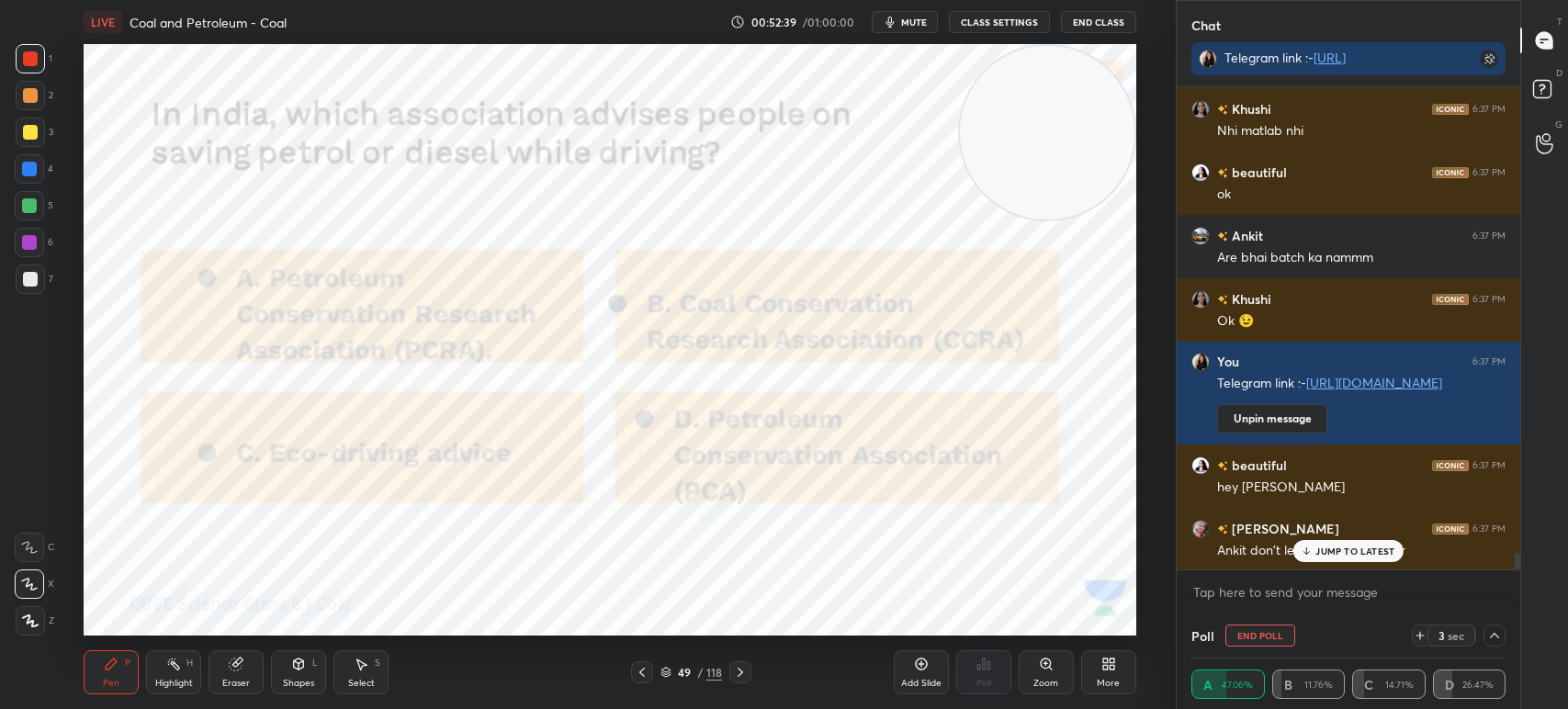
click at [912, 7] on div "LIVE Coal and Petroleum - Coal 00:52:39 / 01:00:00 mute CLASS SETTINGS End Class" at bounding box center [609, 22] width 1052 height 44
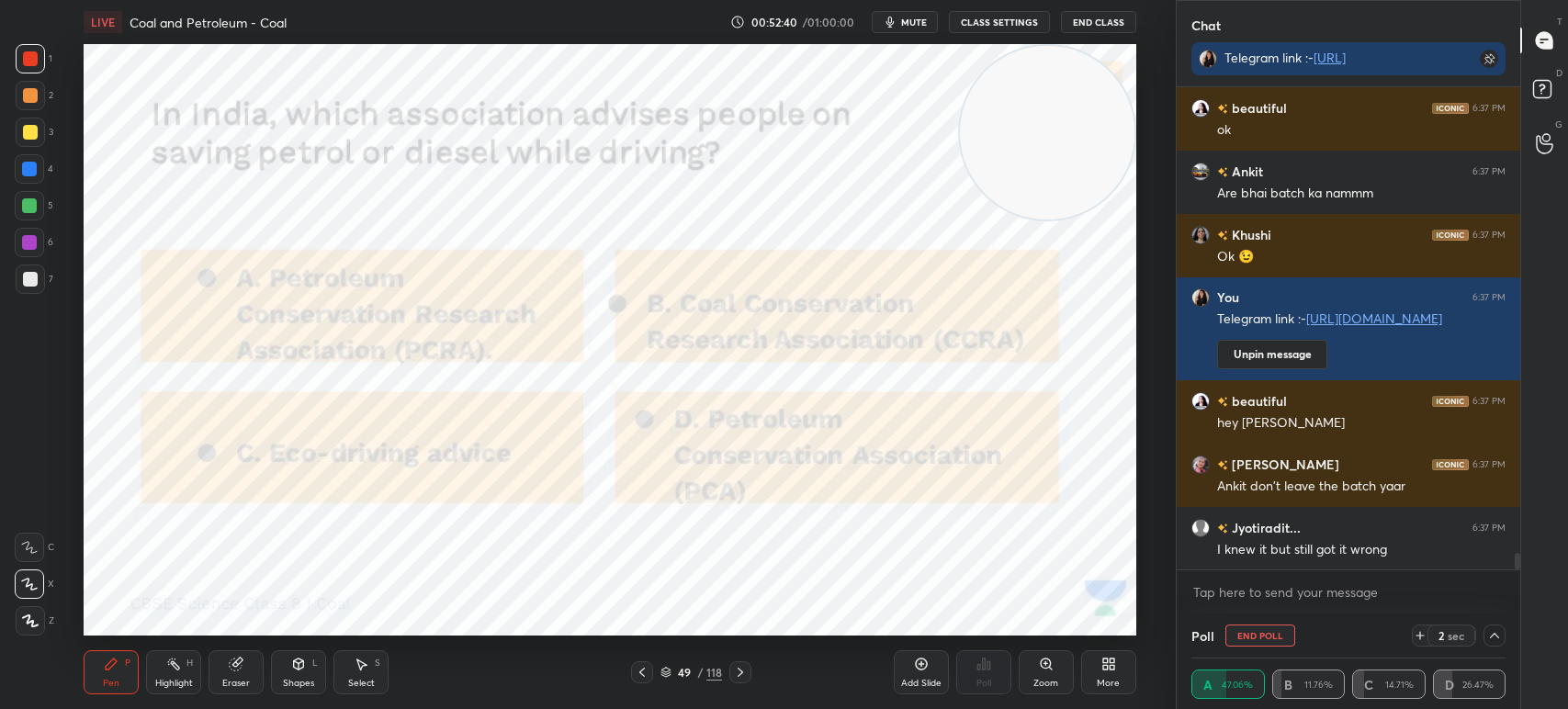
click at [948, 16] on div "00:52:40 / 01:00:00 mute CLASS SETTINGS End Class" at bounding box center [933, 22] width 406 height 22
click at [918, 21] on span "mute" at bounding box center [913, 22] width 26 height 13
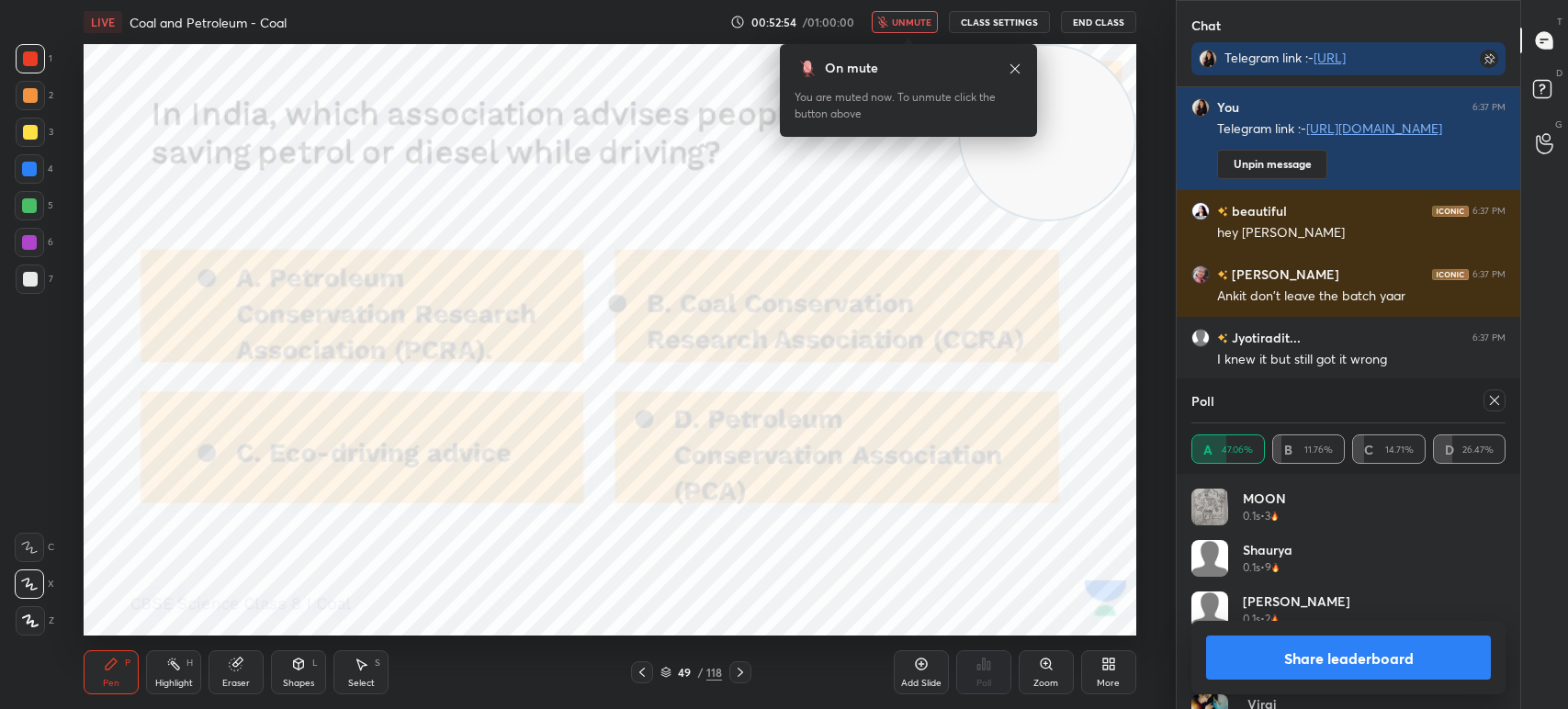
click at [1010, 71] on icon at bounding box center [1015, 69] width 15 height 15
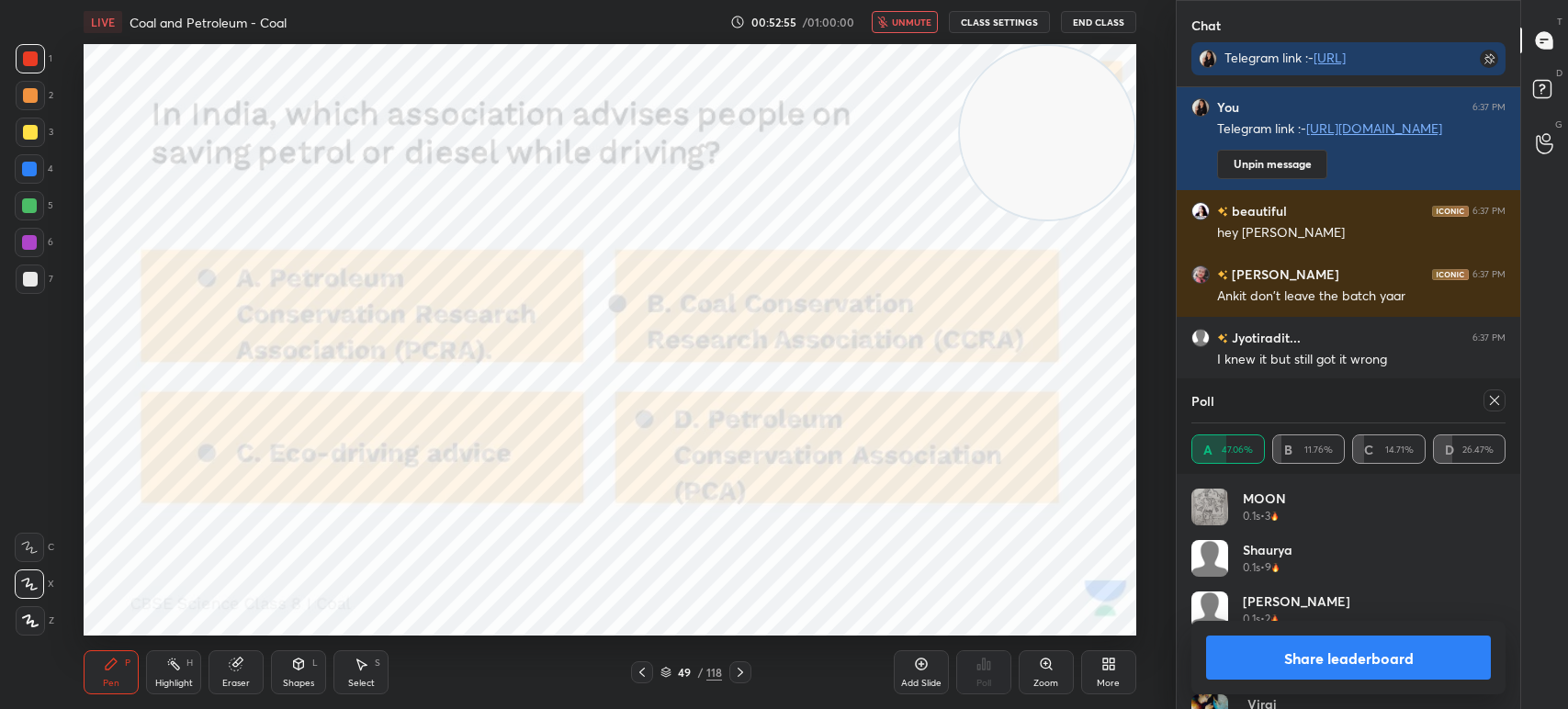
click at [1494, 388] on div "Poll" at bounding box center [1348, 400] width 314 height 44
click at [1498, 392] on div at bounding box center [1494, 401] width 22 height 22
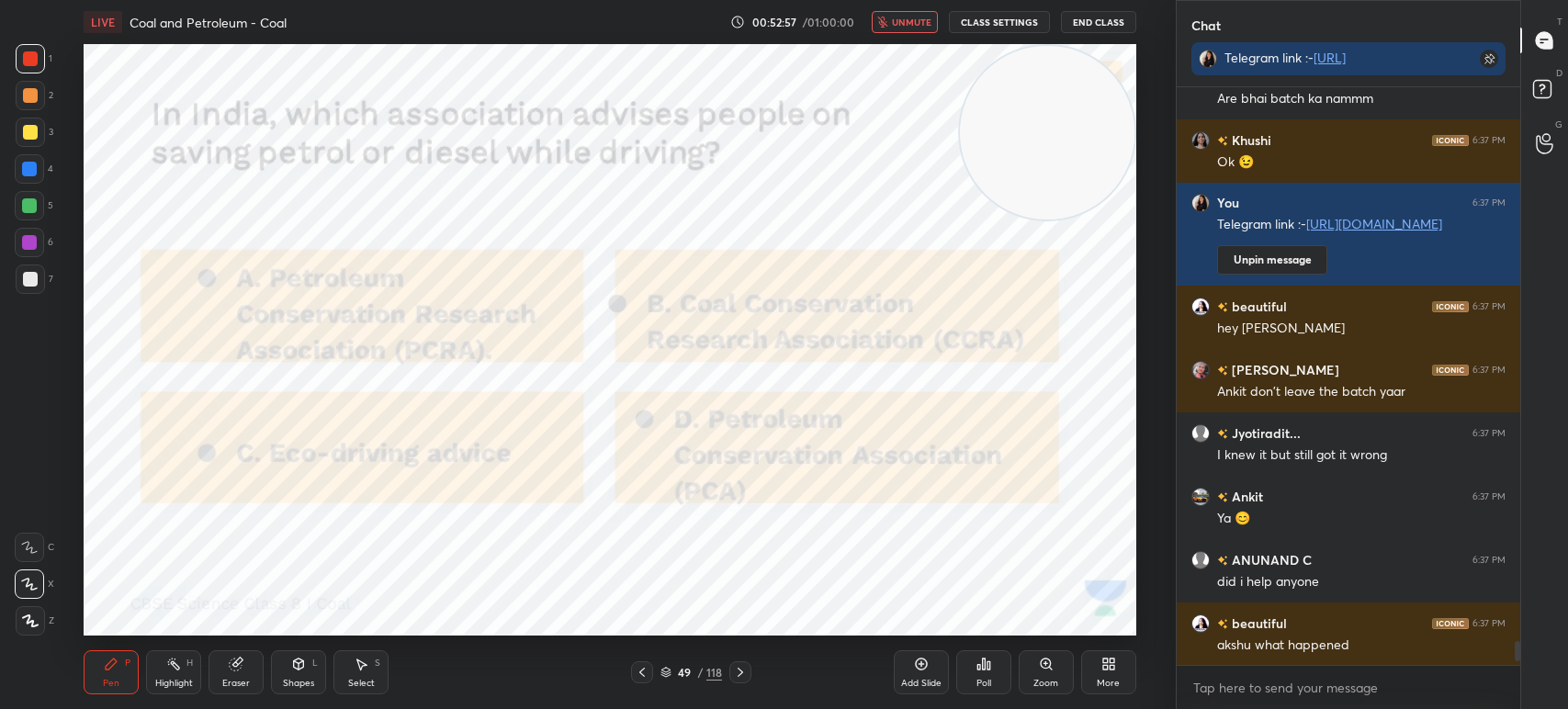
click at [1123, 670] on div "More" at bounding box center [1108, 673] width 55 height 44
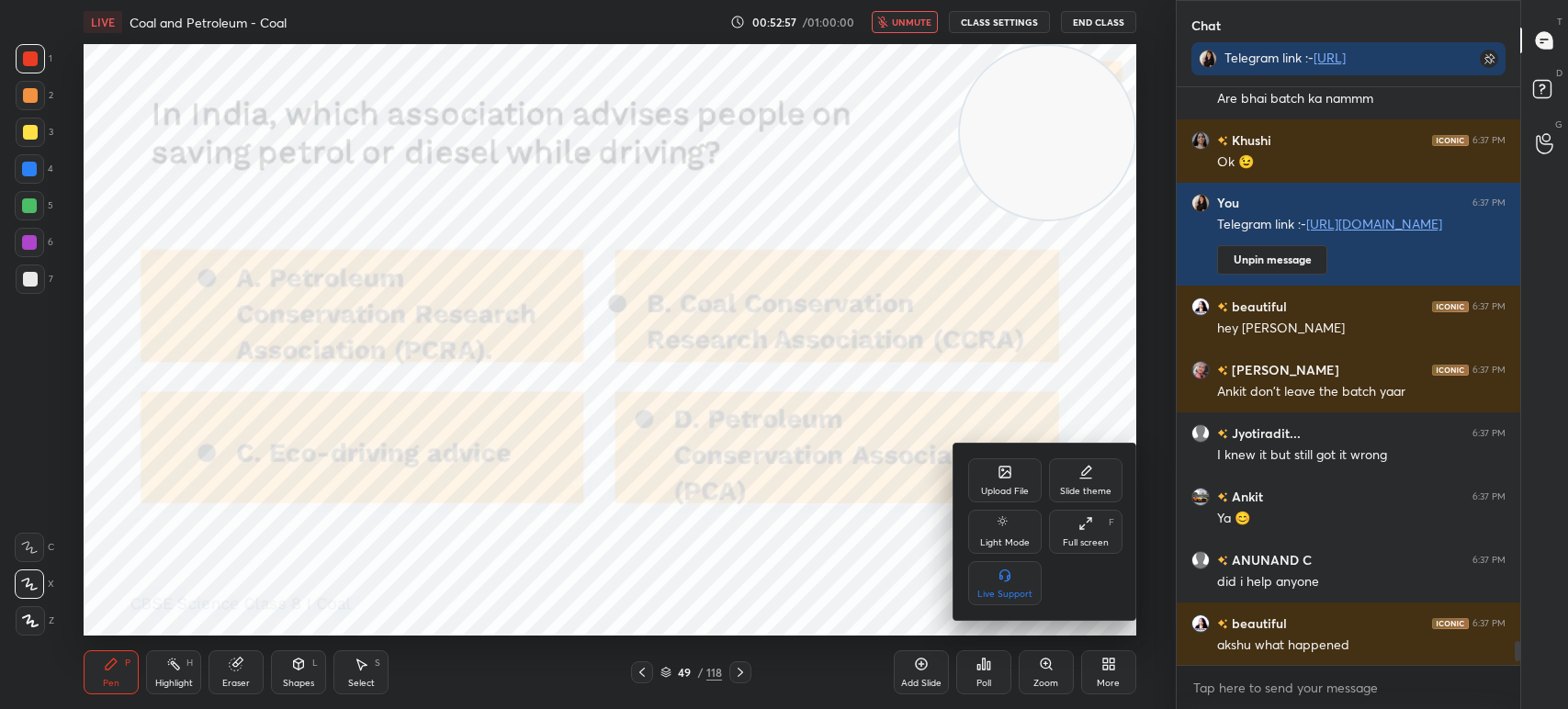
click at [909, 574] on div at bounding box center [784, 354] width 1568 height 709
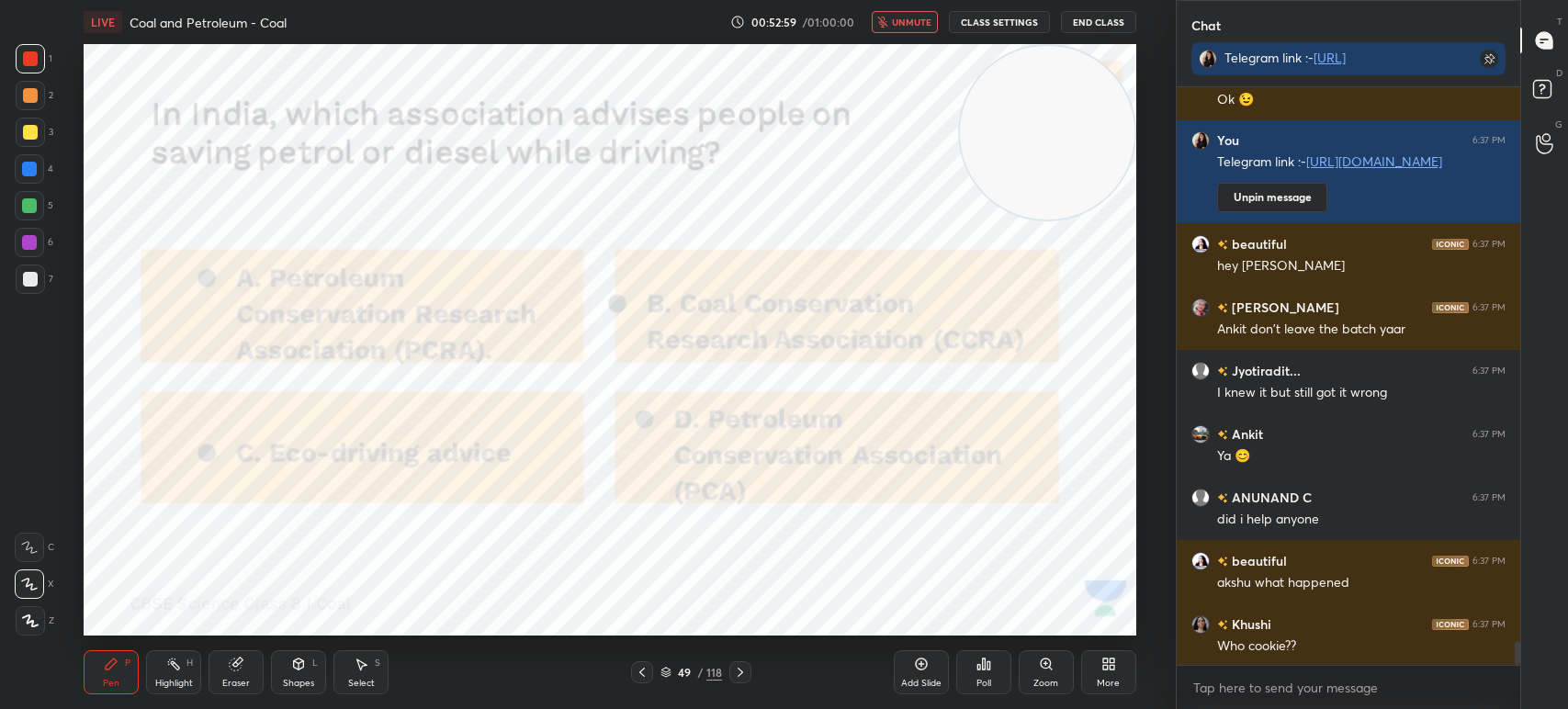
click at [741, 672] on icon at bounding box center [740, 673] width 15 height 15
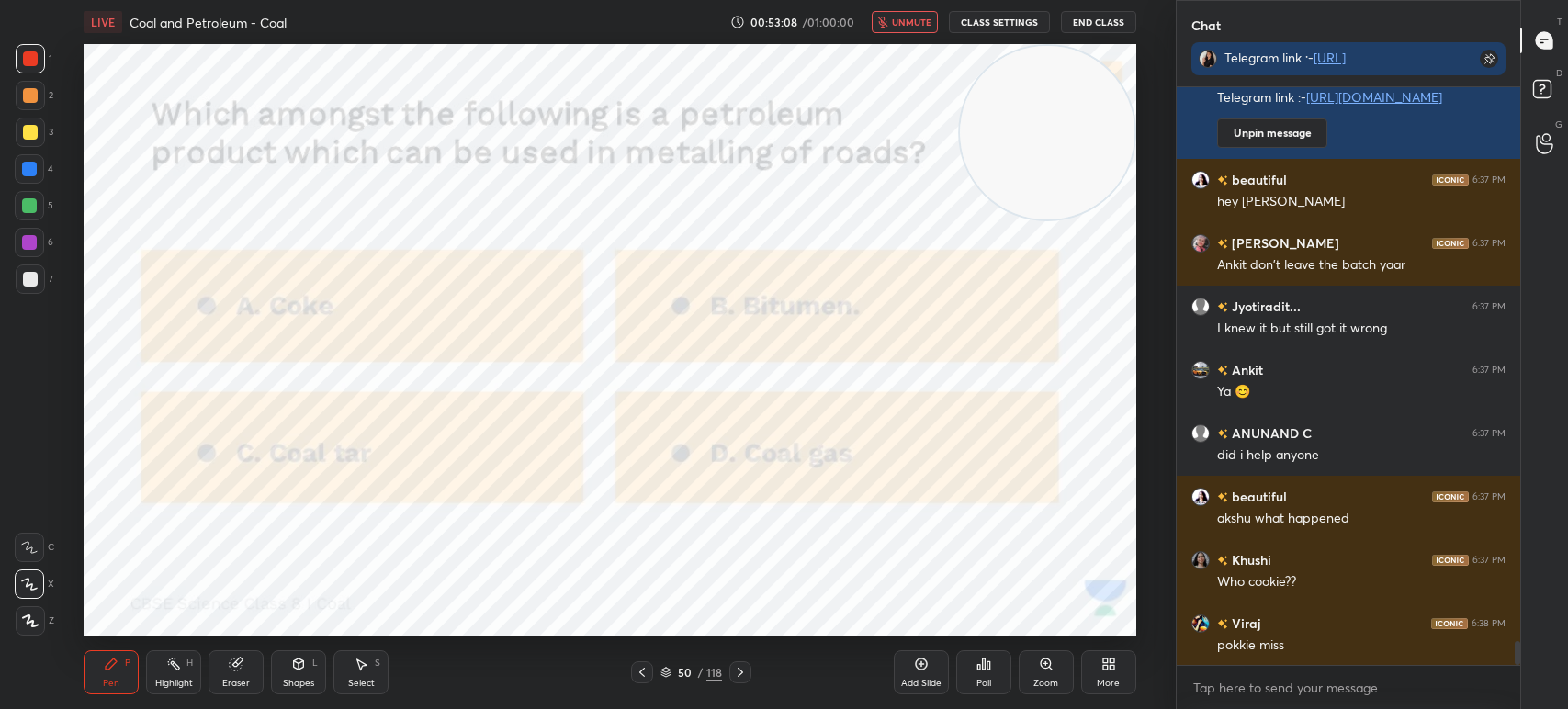
click at [982, 670] on icon at bounding box center [983, 664] width 3 height 11
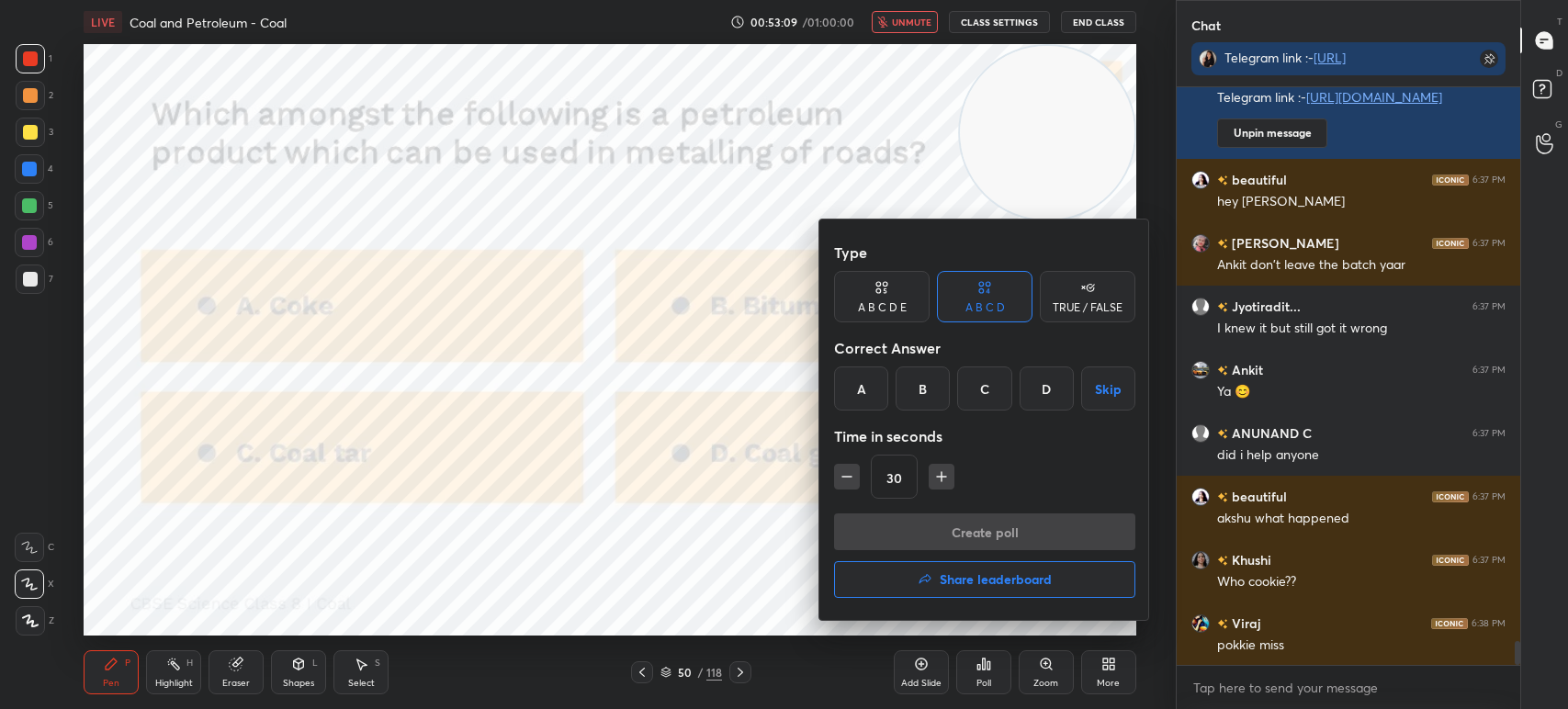
click at [926, 432] on div "Time in seconds" at bounding box center [984, 436] width 301 height 36
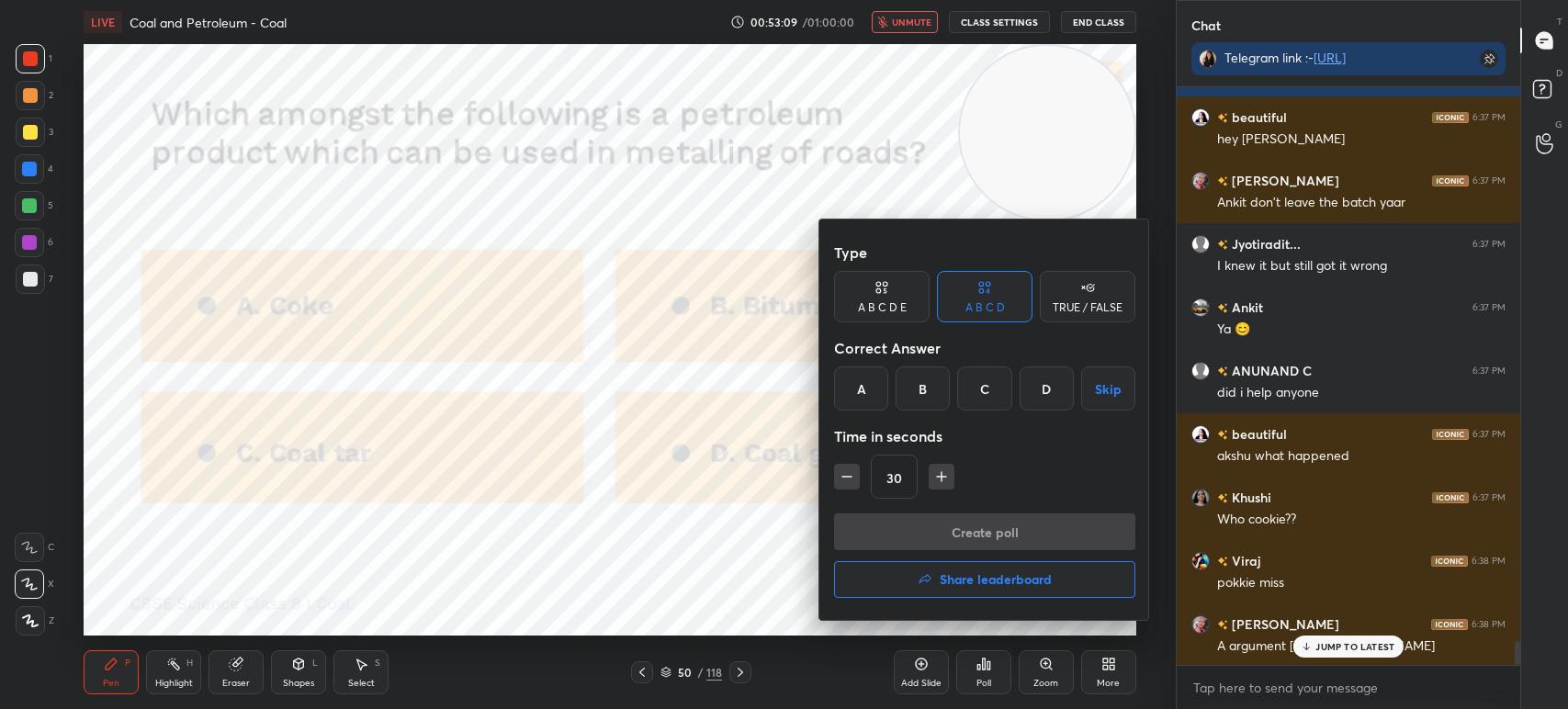
click at [922, 402] on div "B" at bounding box center [922, 388] width 54 height 44
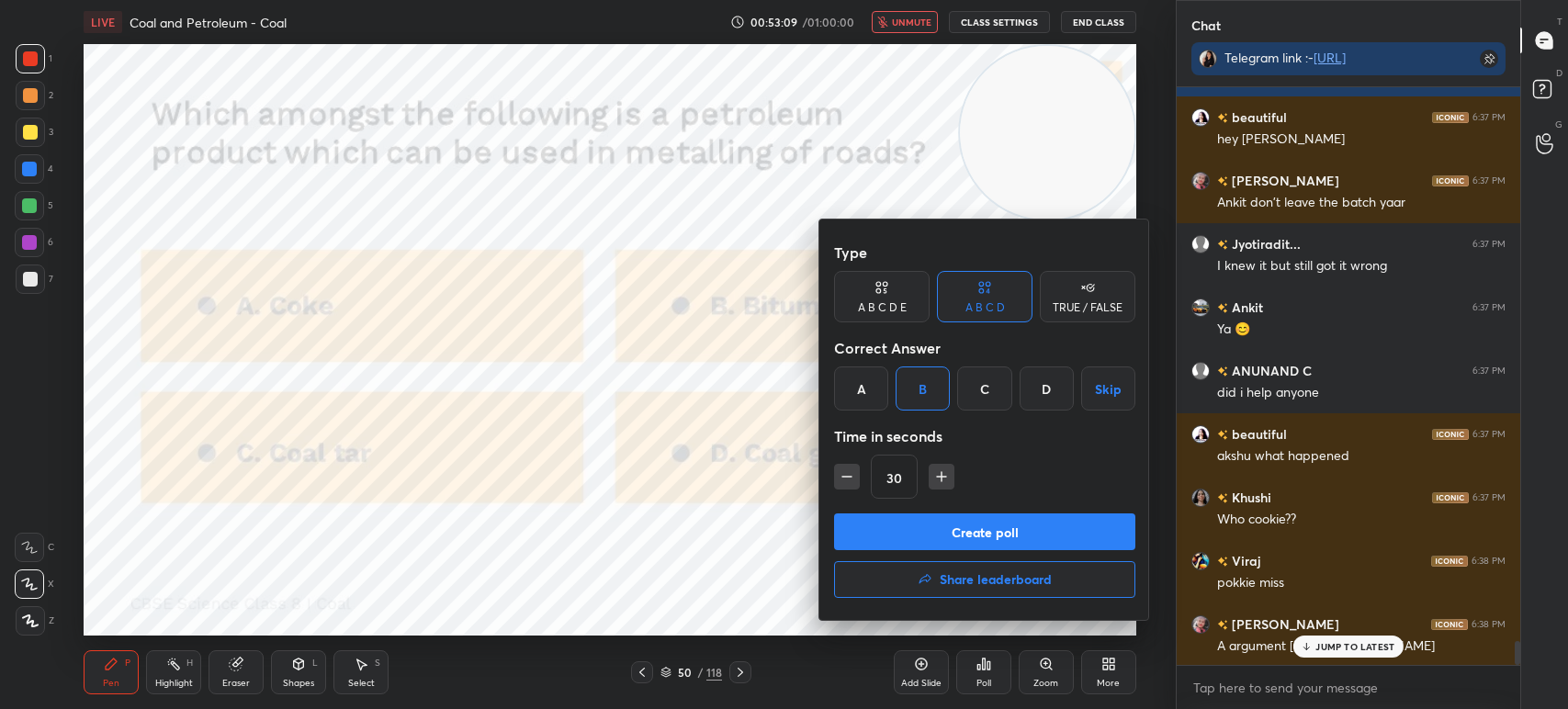
click at [934, 536] on button "Create poll" at bounding box center [984, 532] width 301 height 36
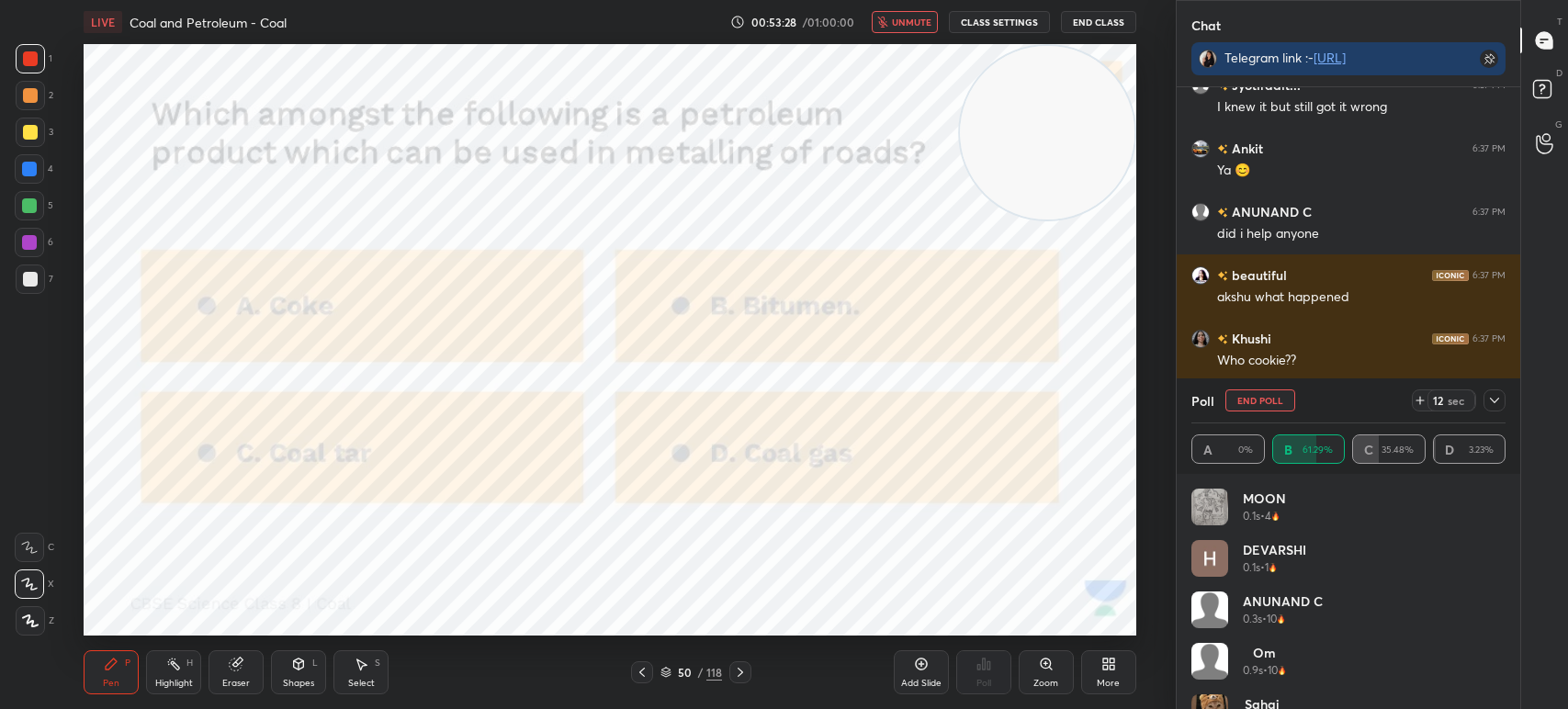
click at [1490, 394] on icon at bounding box center [1494, 400] width 15 height 15
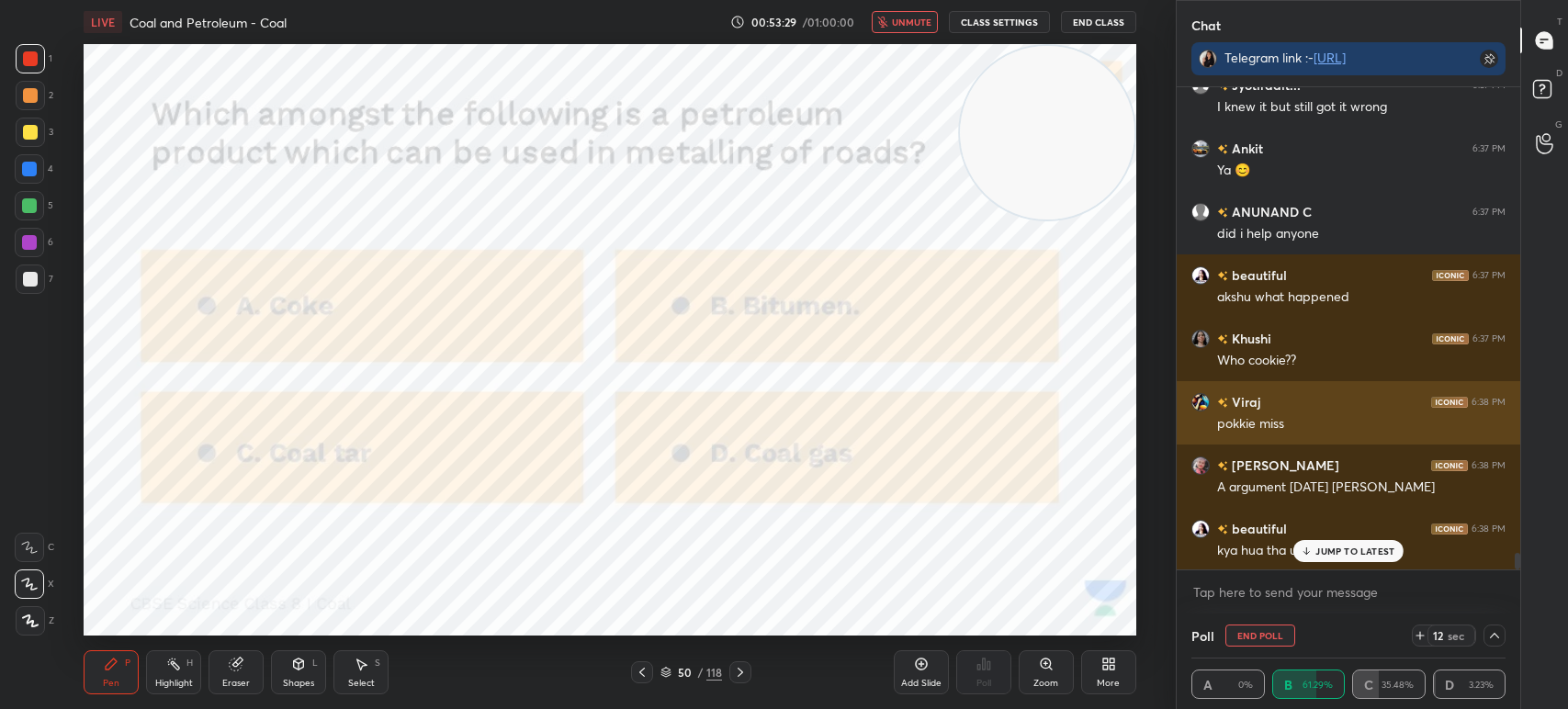
click at [1501, 398] on div "6:38 PM" at bounding box center [1488, 402] width 34 height 11
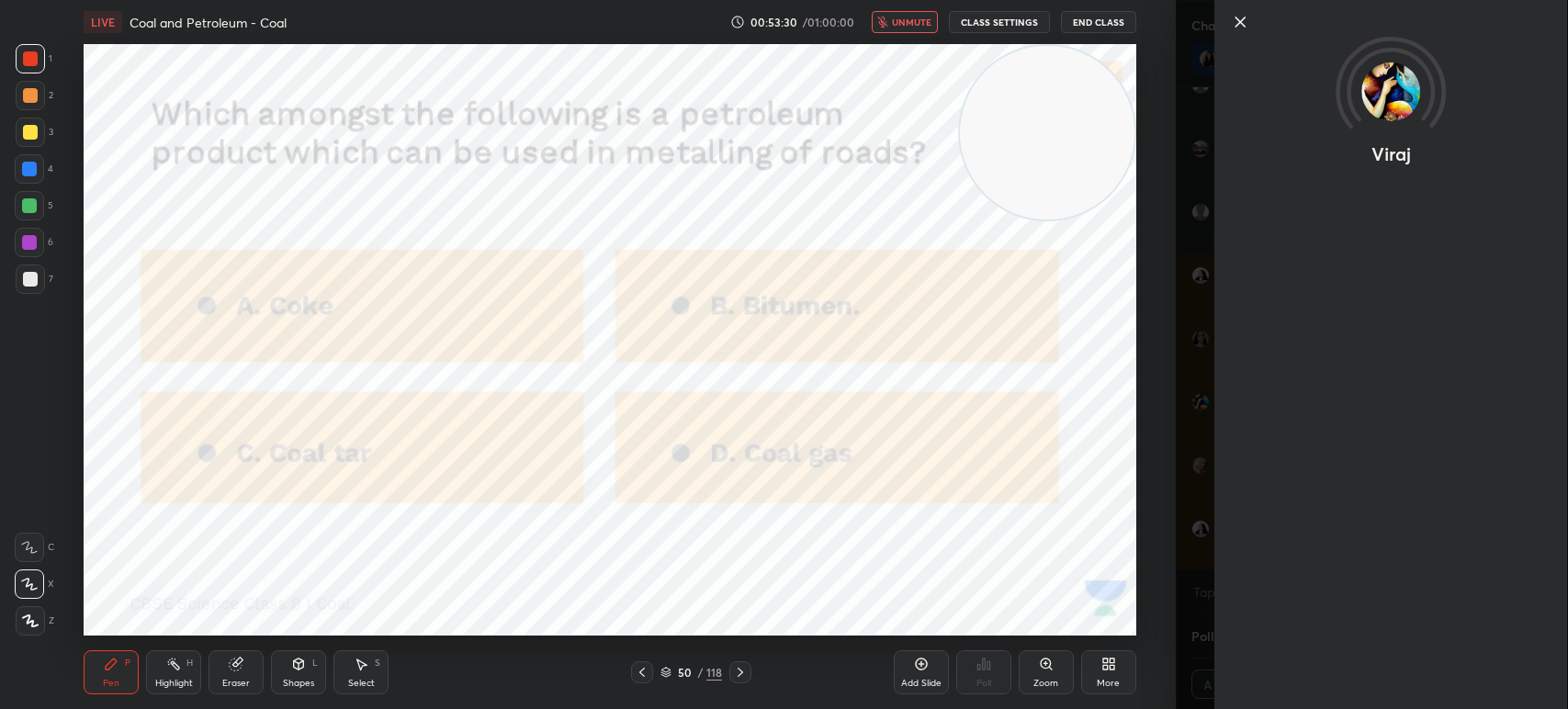
click at [1164, 549] on div "1 2 3 4 5 6 7 C X Z C X Z E E Erase all H H LIVE Coal and Petroleum - Coal 00:5…" at bounding box center [588, 354] width 1175 height 709
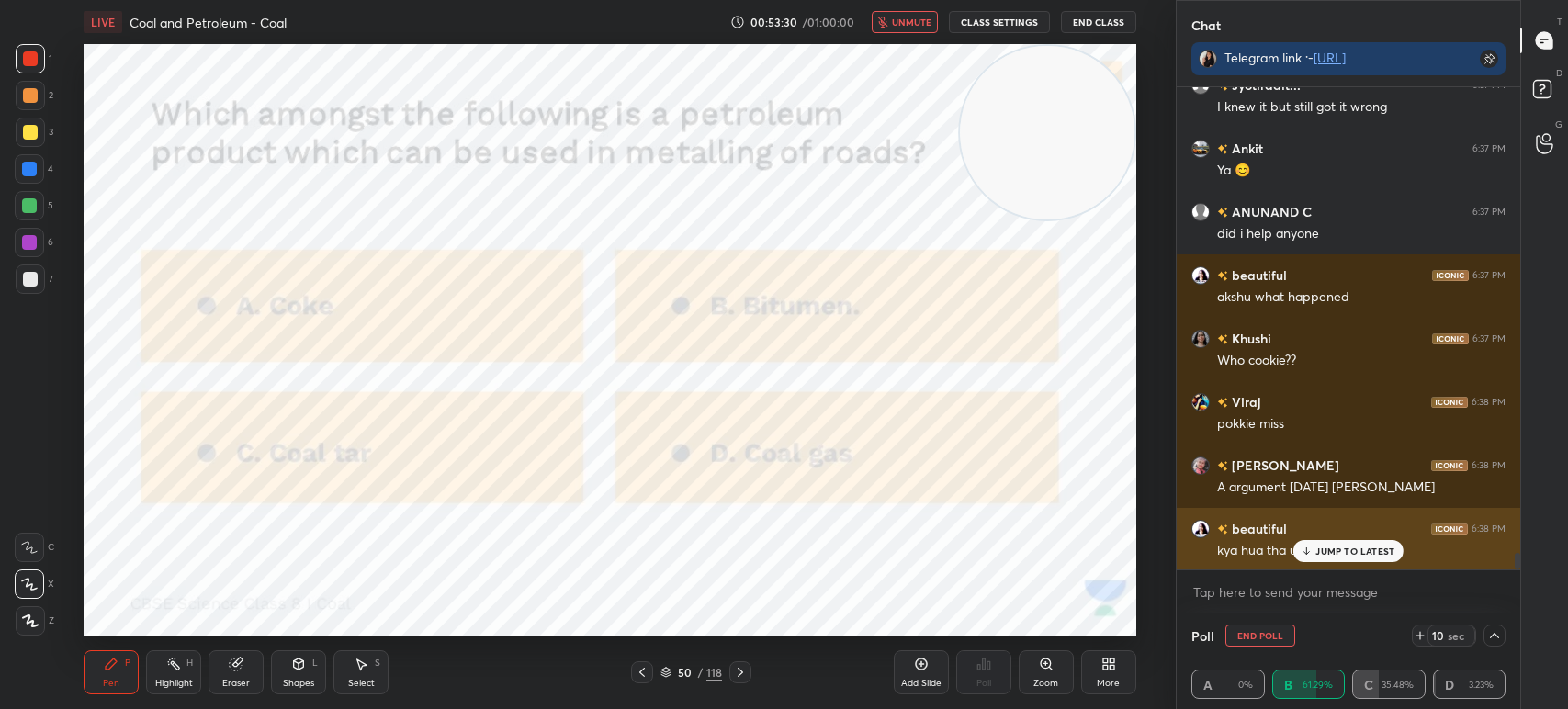
click at [1321, 542] on div "JUMP TO LATEST" at bounding box center [1348, 551] width 110 height 22
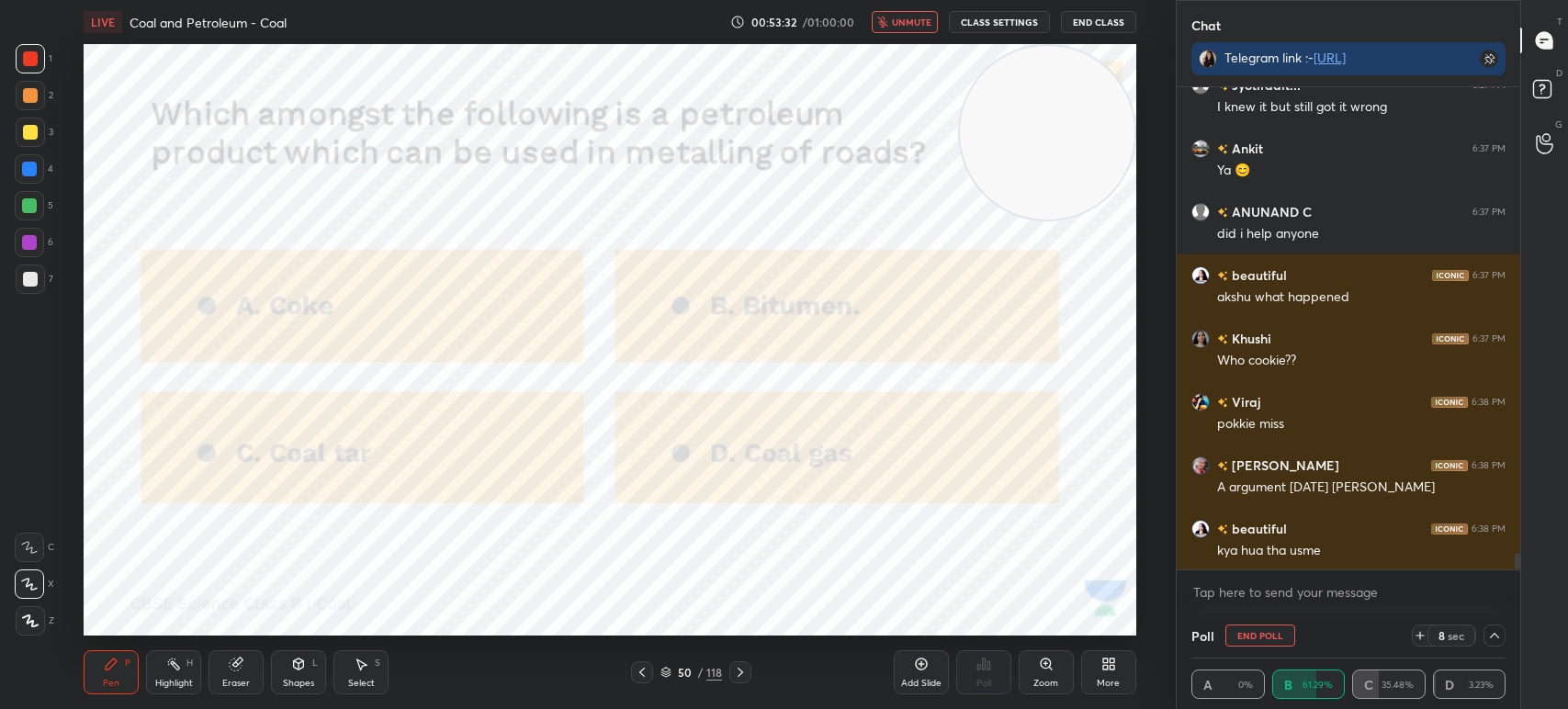
click at [1100, 13] on button "End Class" at bounding box center [1098, 22] width 76 height 22
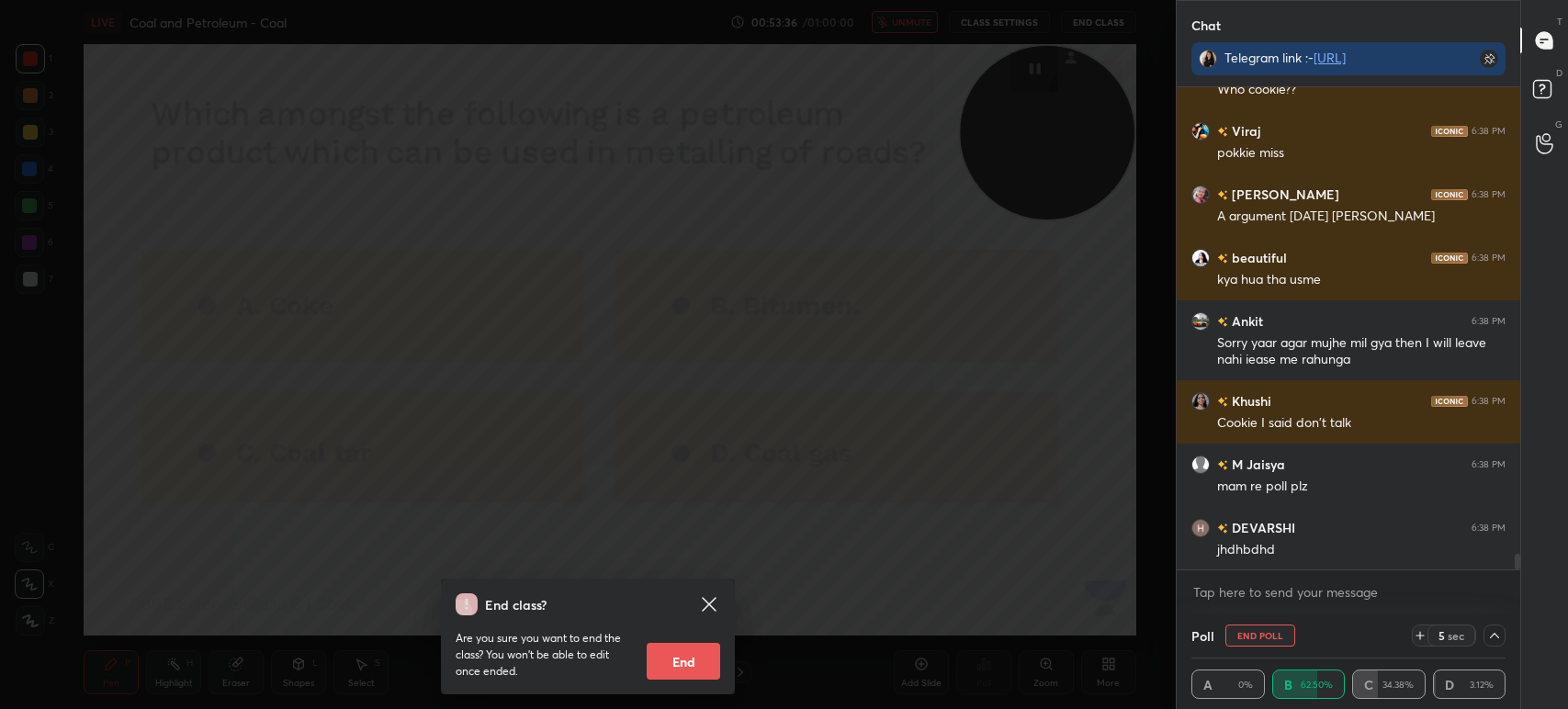
click at [918, 489] on div "End class? Are you sure you want to end the class? You won’t be able to edit on…" at bounding box center [588, 354] width 1175 height 709
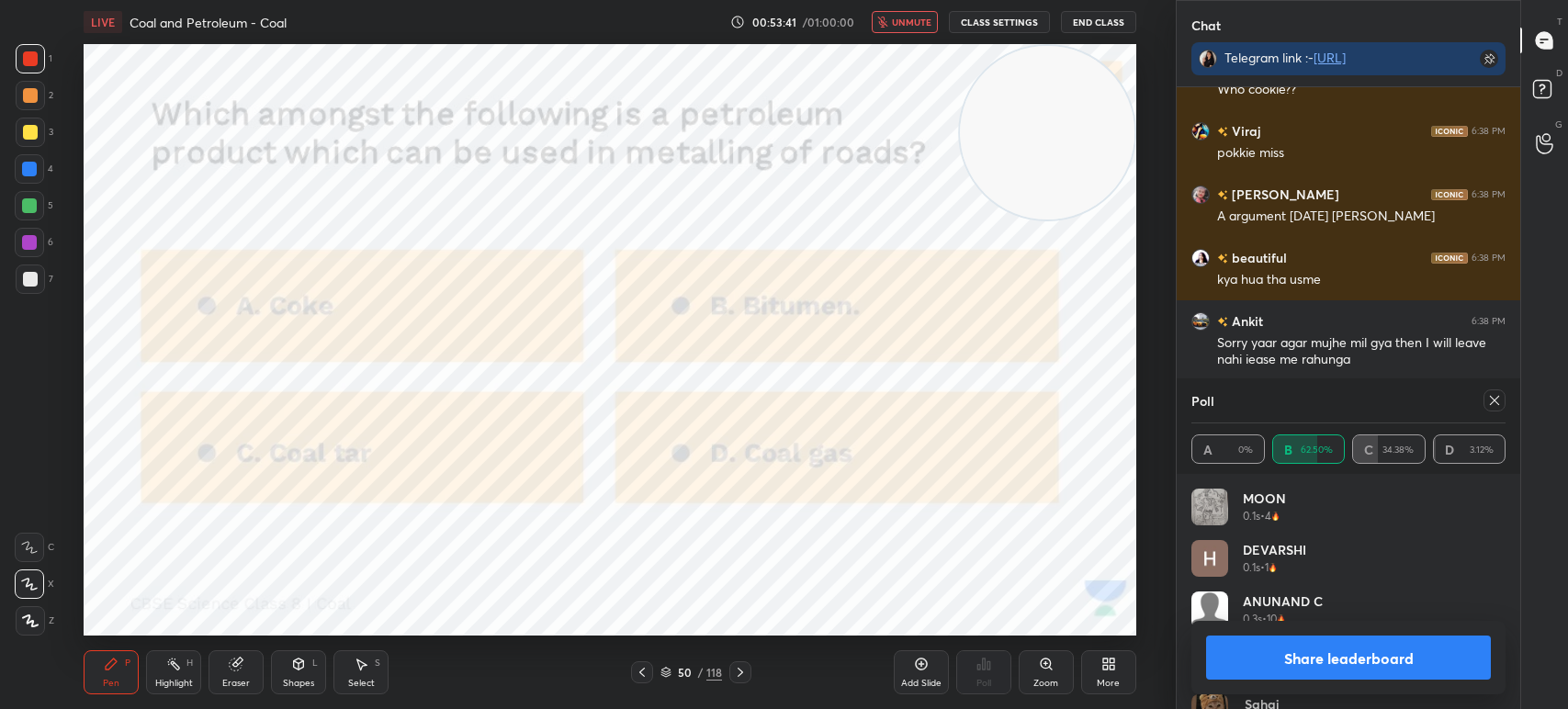
click at [1491, 410] on div at bounding box center [1494, 401] width 22 height 22
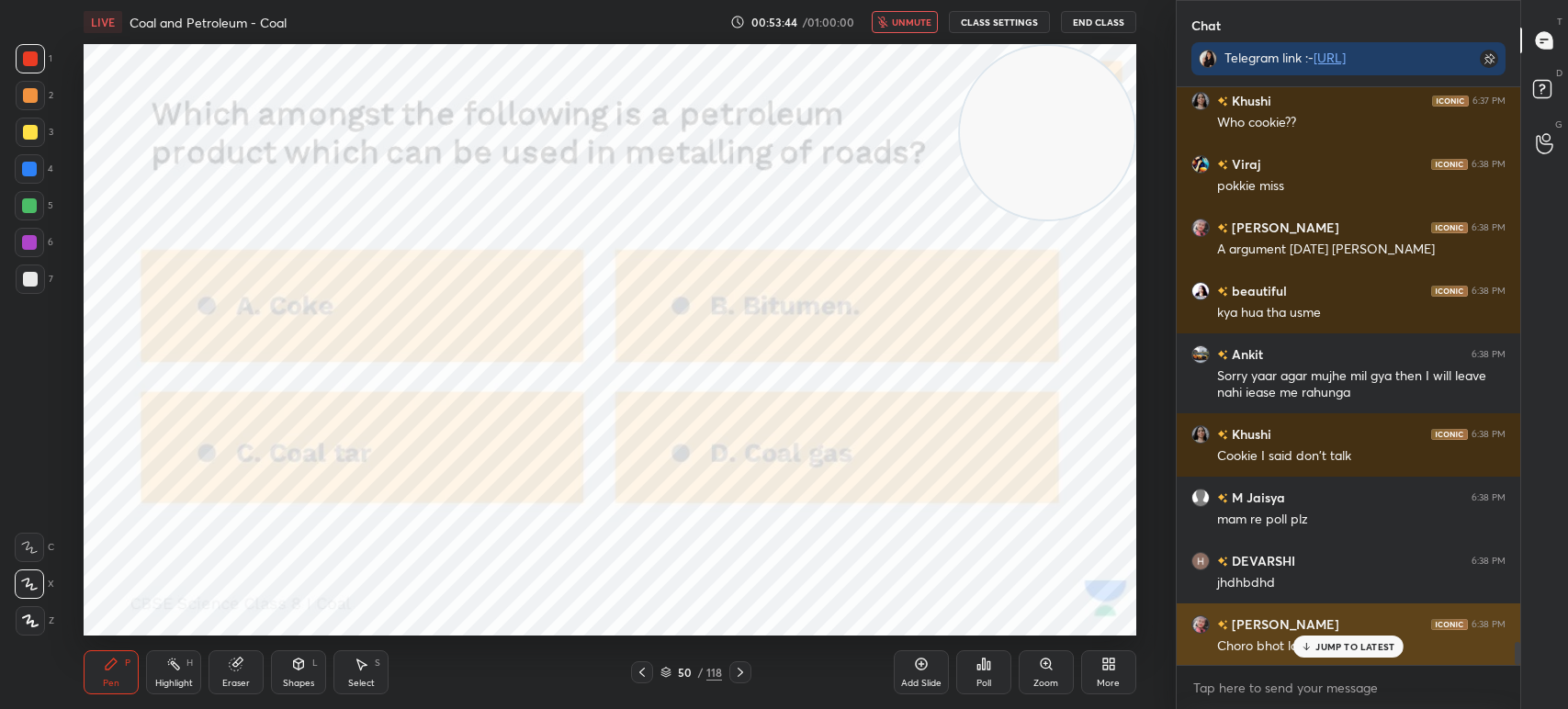
click at [1377, 648] on p "JUMP TO LATEST" at bounding box center [1354, 646] width 79 height 11
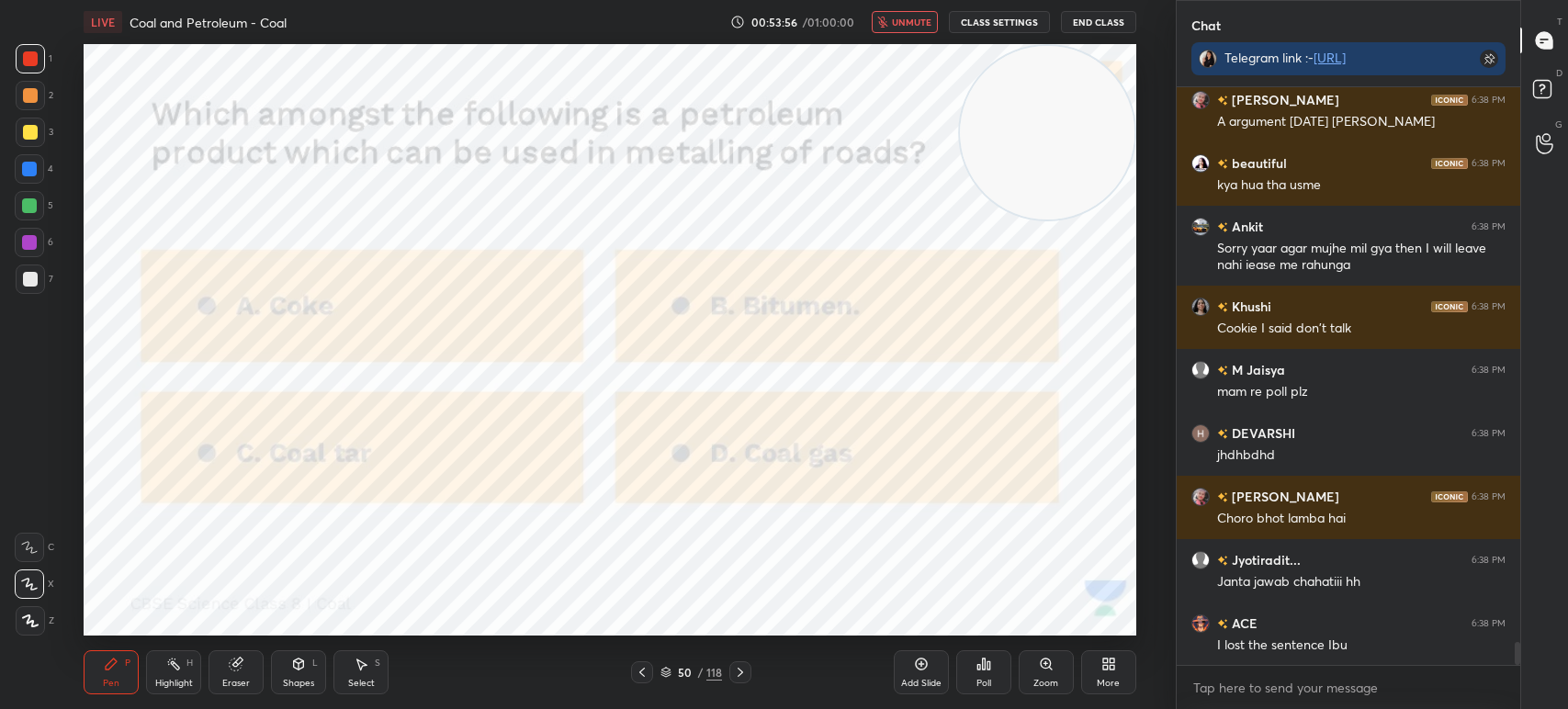
click at [733, 671] on icon at bounding box center [740, 673] width 15 height 15
click at [968, 663] on div "Poll" at bounding box center [983, 673] width 55 height 44
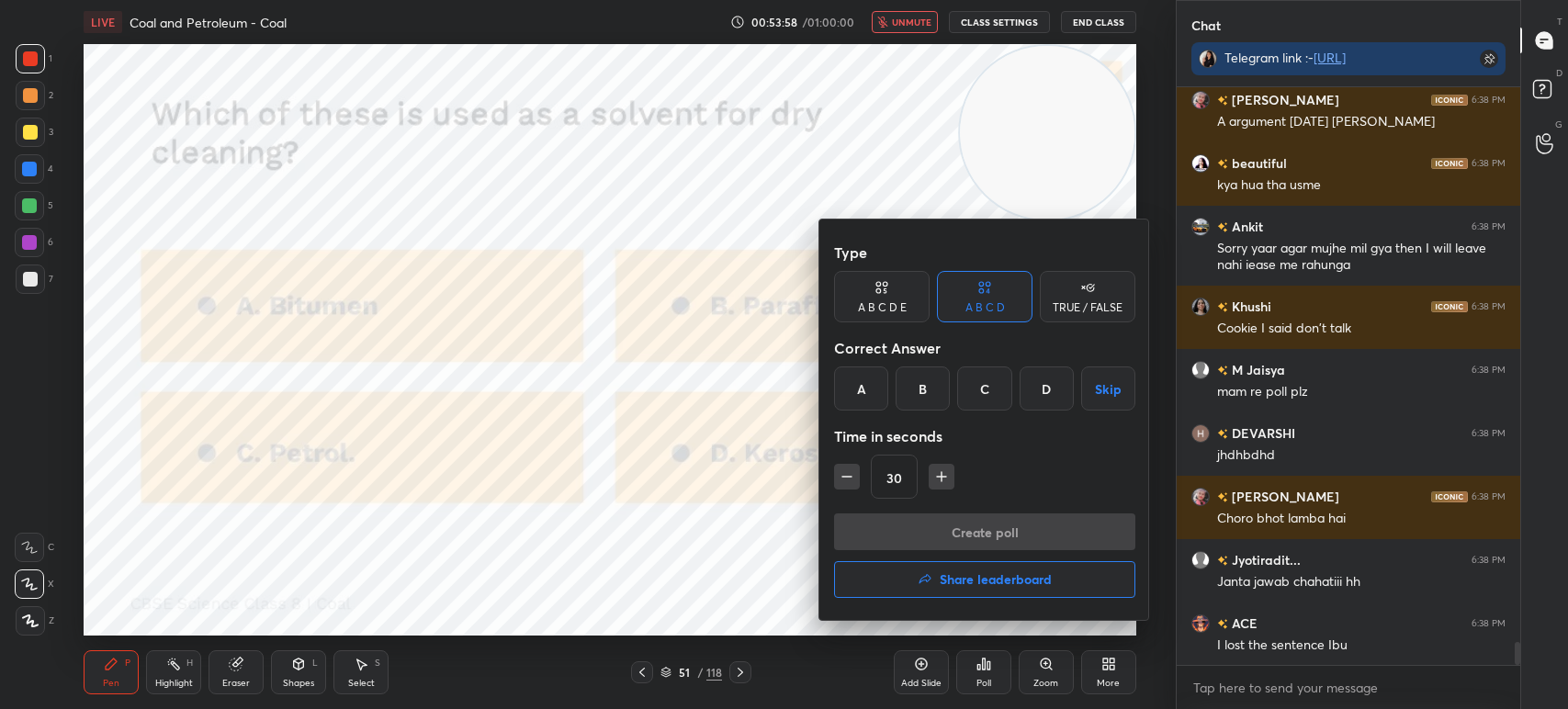
click at [968, 403] on div "C" at bounding box center [983, 388] width 54 height 44
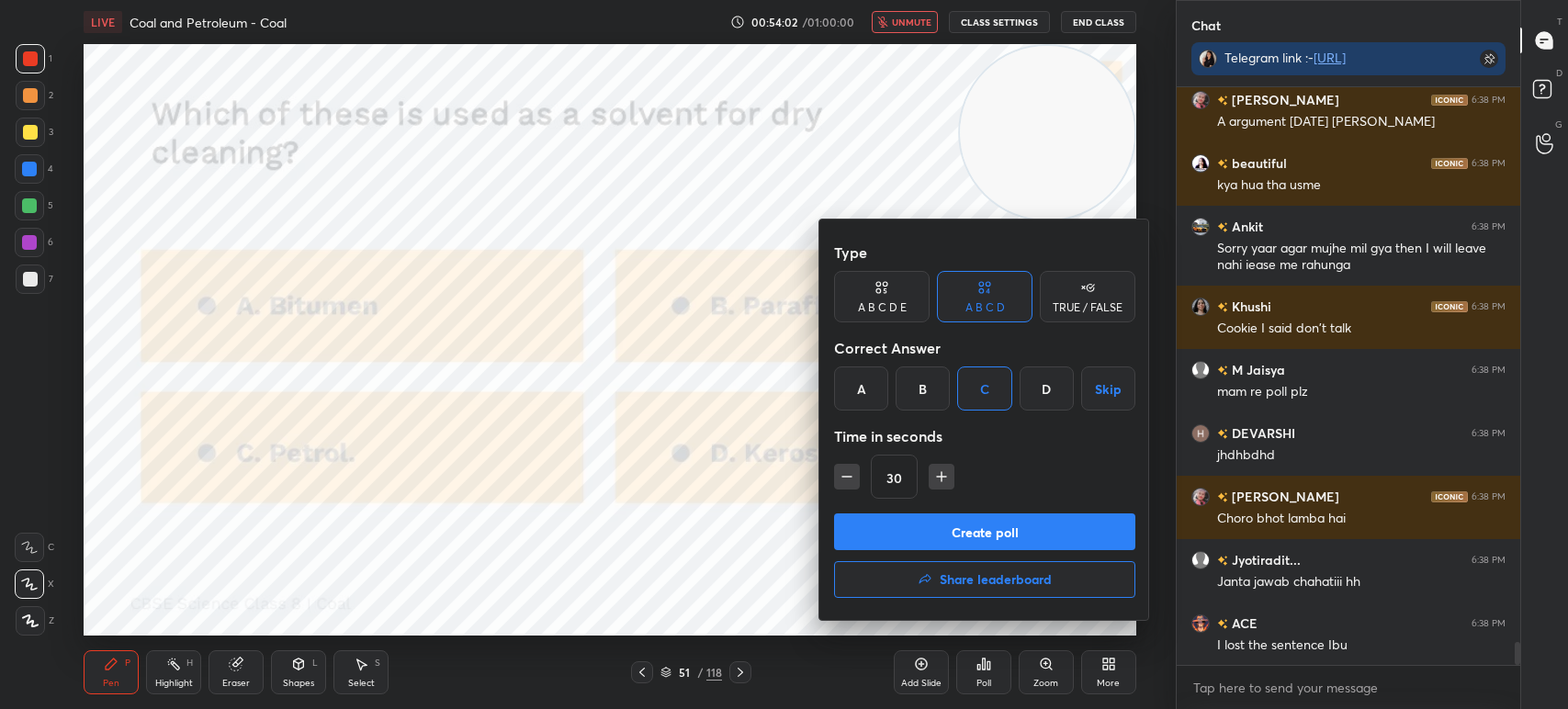
click at [881, 515] on button "Create poll" at bounding box center [984, 532] width 301 height 36
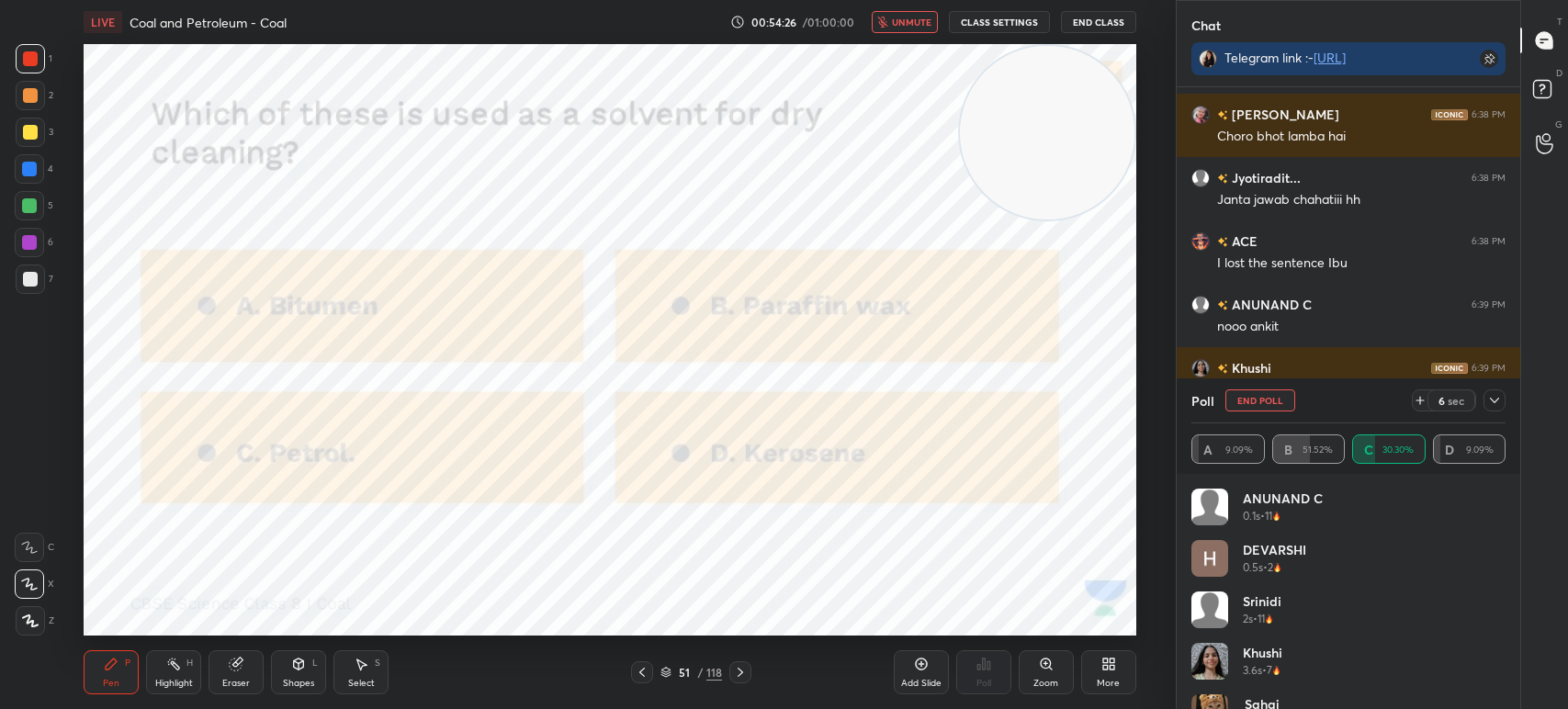
click at [1485, 394] on div at bounding box center [1494, 401] width 22 height 22
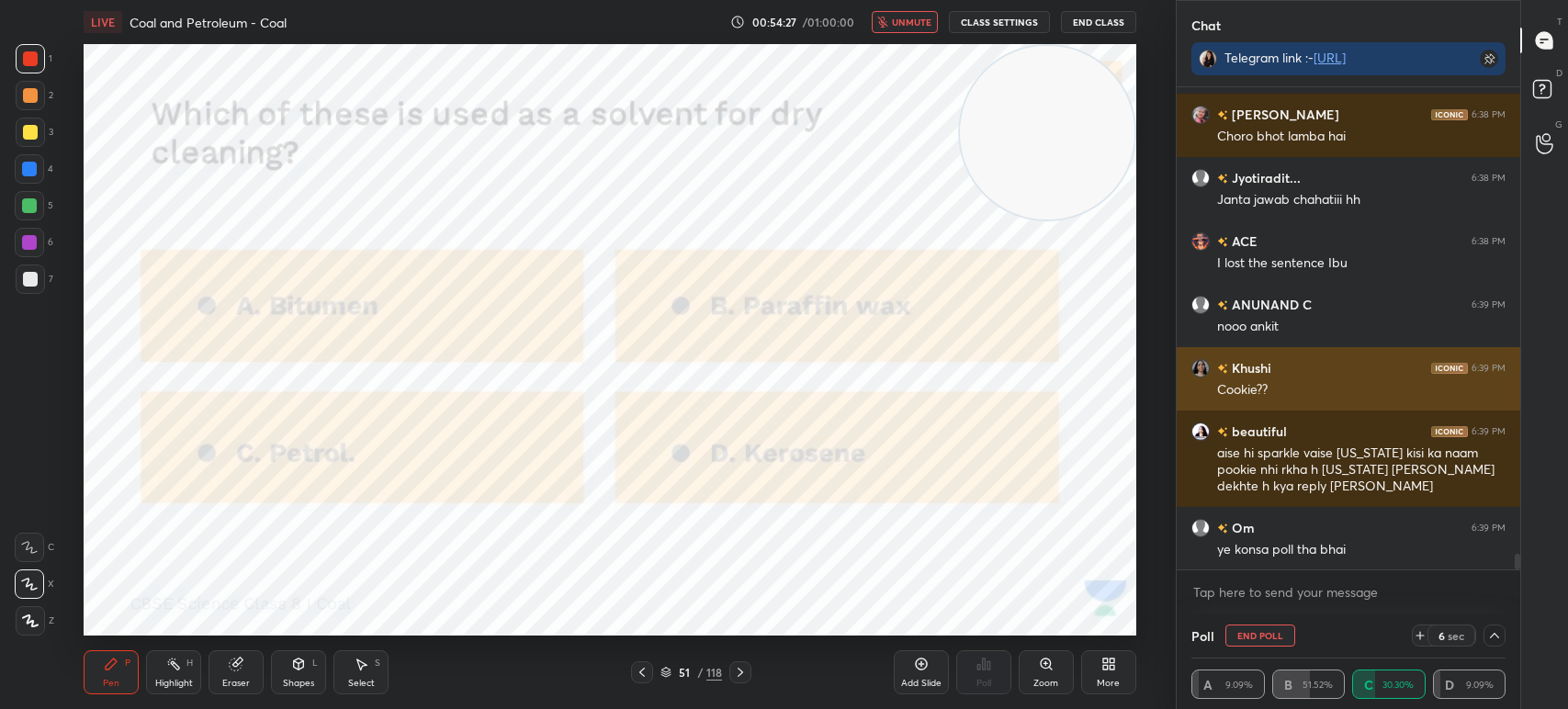
click at [1495, 403] on div "Khushi 6:39 PM Cookie??" at bounding box center [1348, 379] width 344 height 63
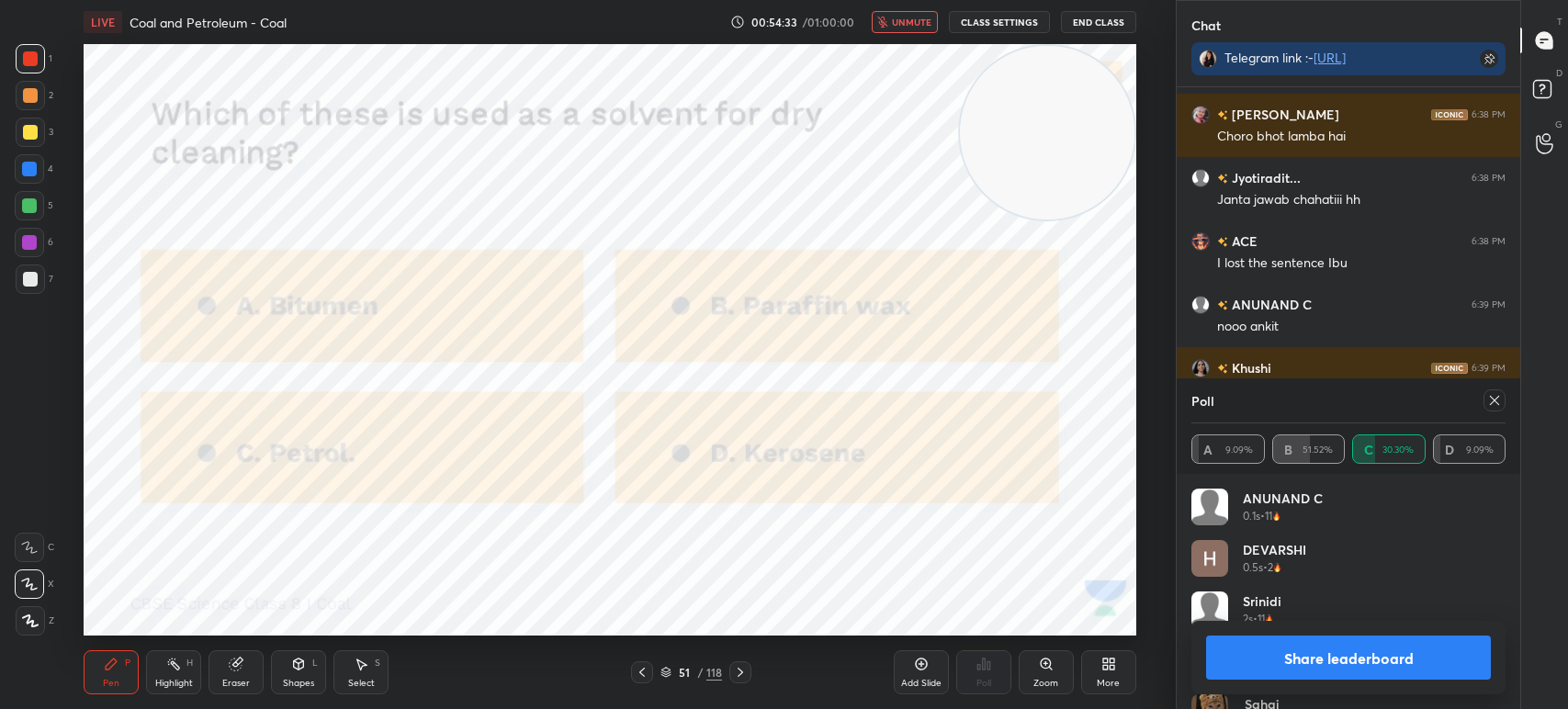
click at [1490, 398] on icon at bounding box center [1493, 400] width 9 height 9
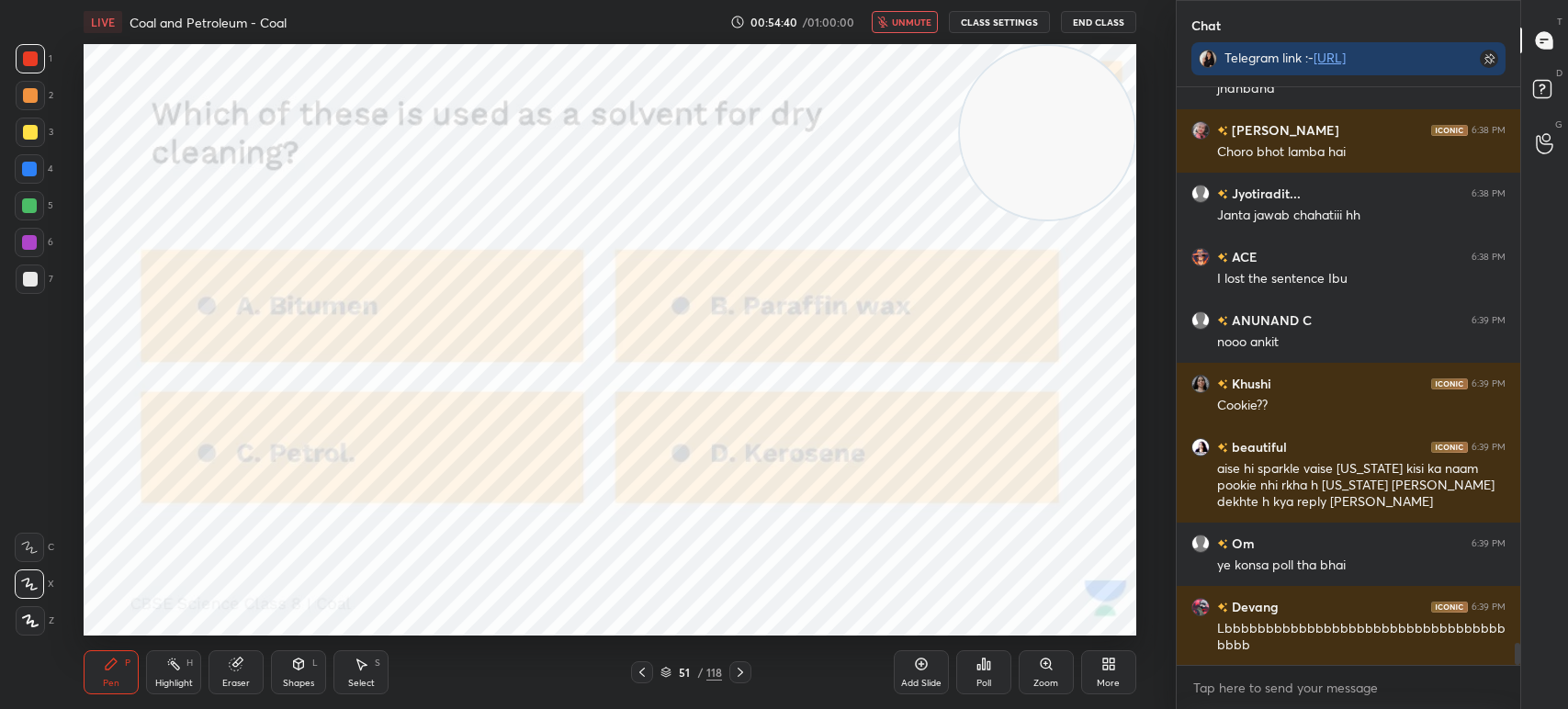
click at [700, 672] on div "/" at bounding box center [700, 672] width 6 height 11
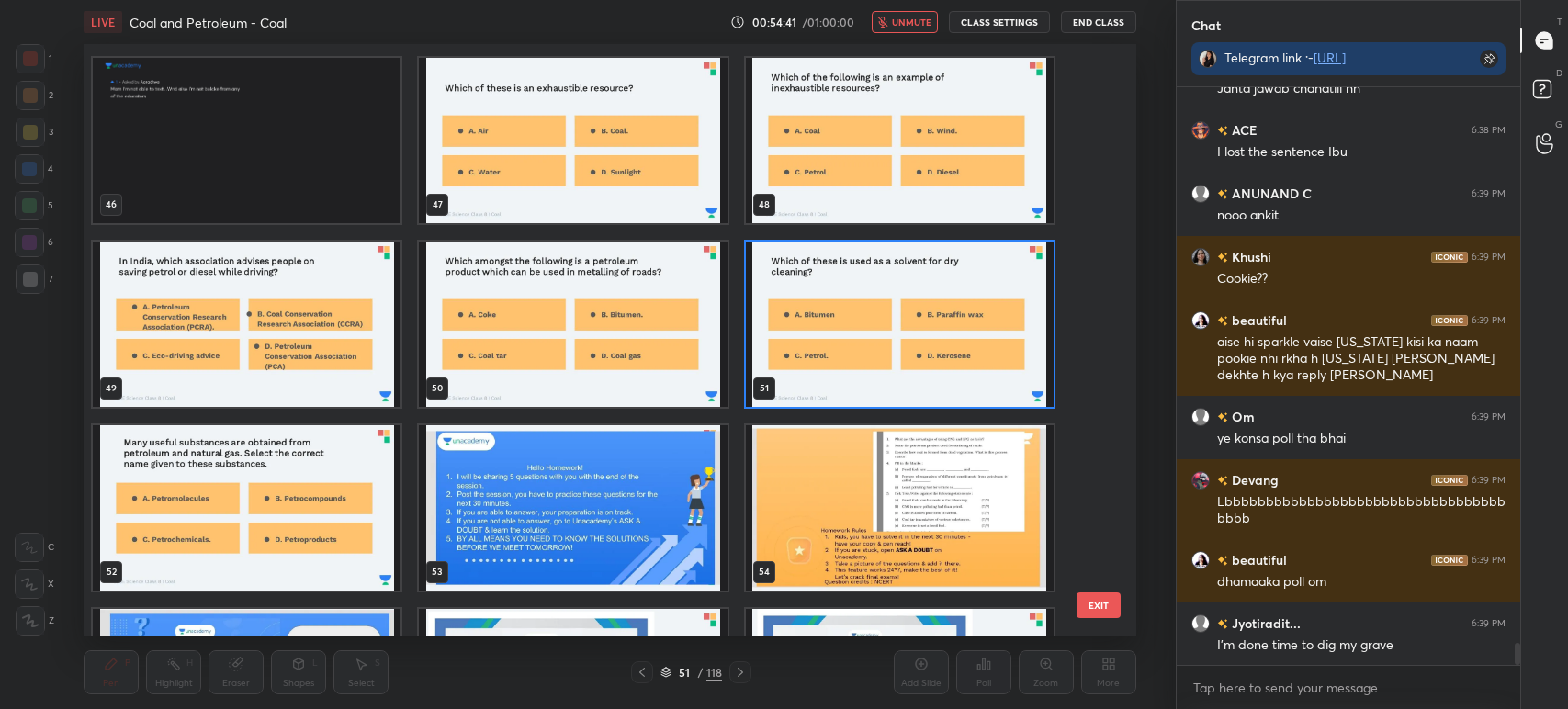
click at [314, 528] on img "grid" at bounding box center [246, 508] width 308 height 165
click at [317, 533] on img "grid" at bounding box center [246, 508] width 308 height 165
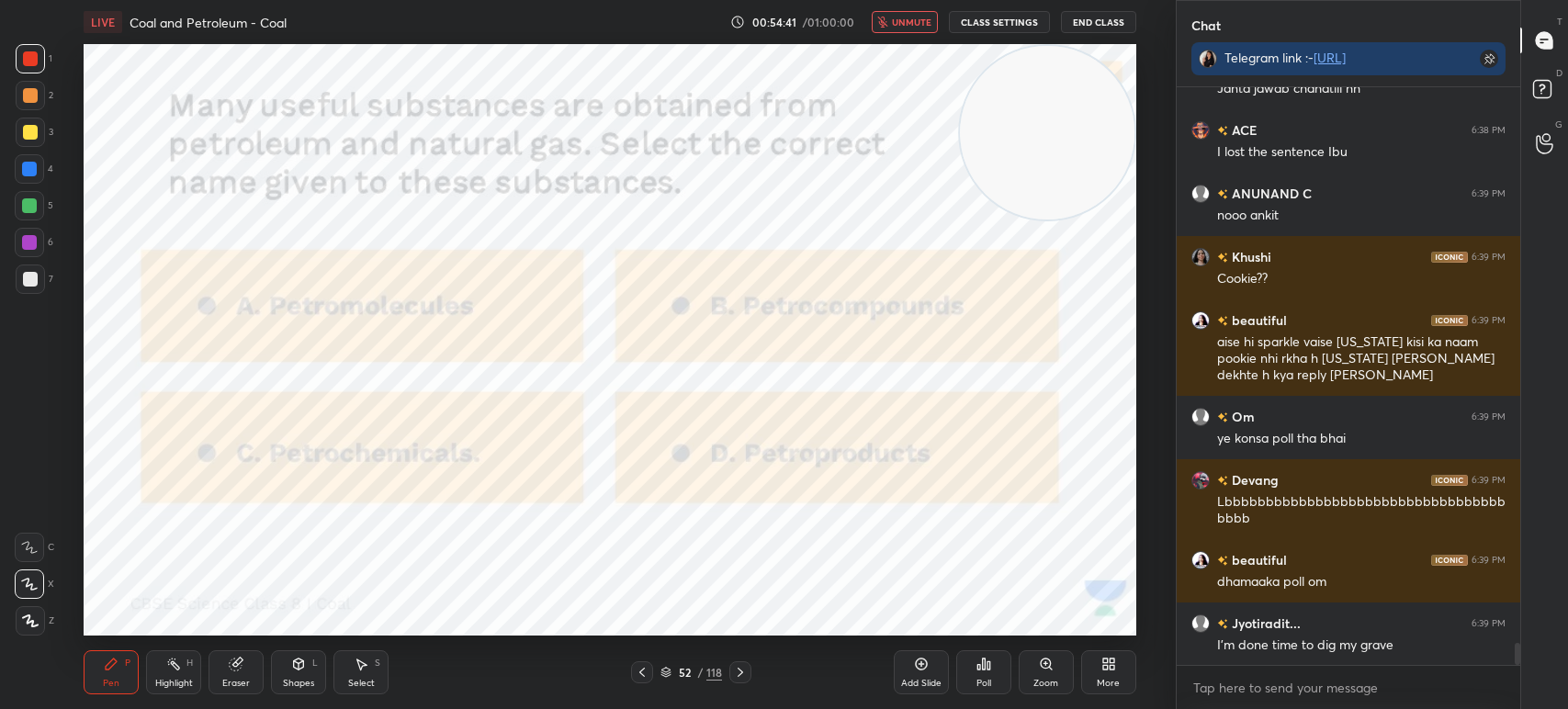
click at [352, 522] on img "grid" at bounding box center [246, 508] width 308 height 165
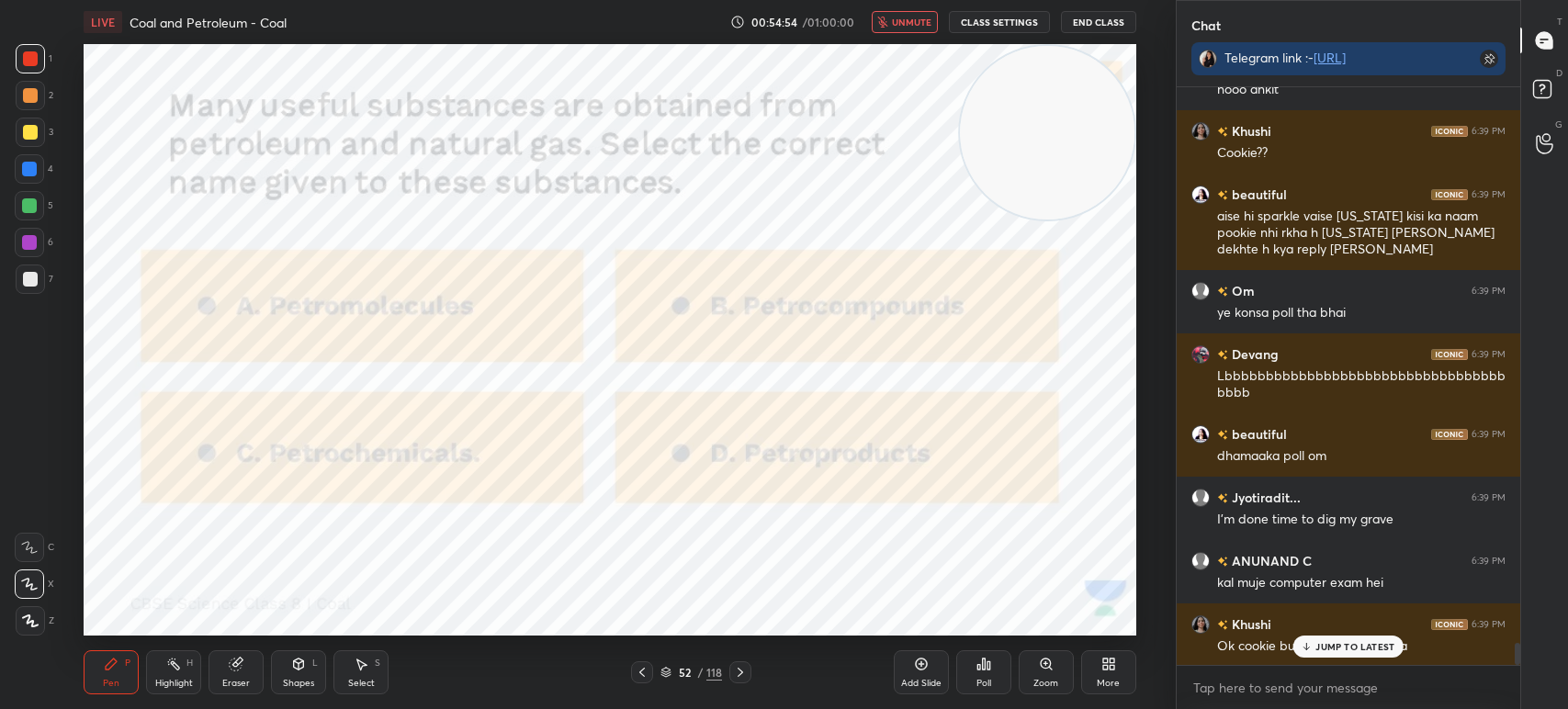
click at [1102, 653] on div "More" at bounding box center [1108, 673] width 55 height 44
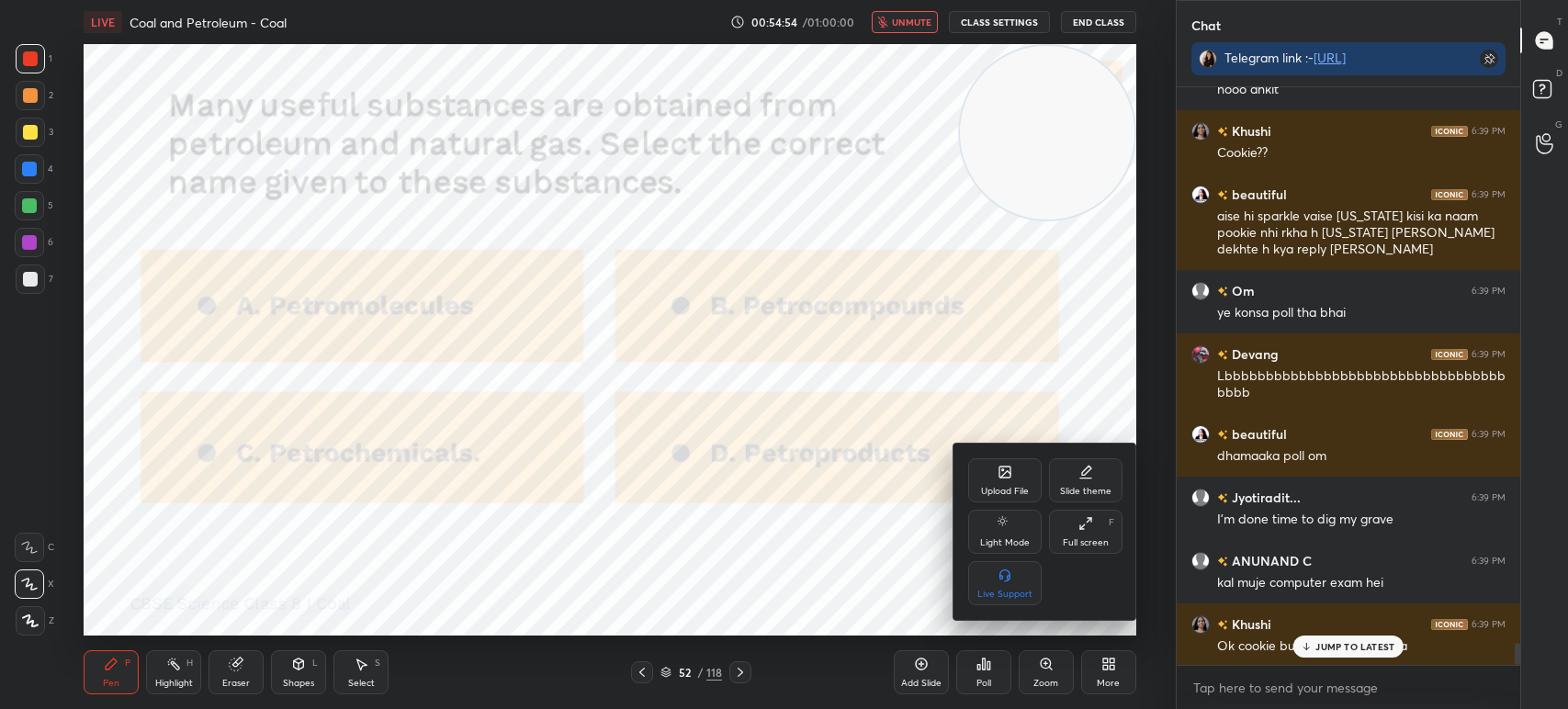
click at [874, 564] on div at bounding box center [784, 354] width 1568 height 709
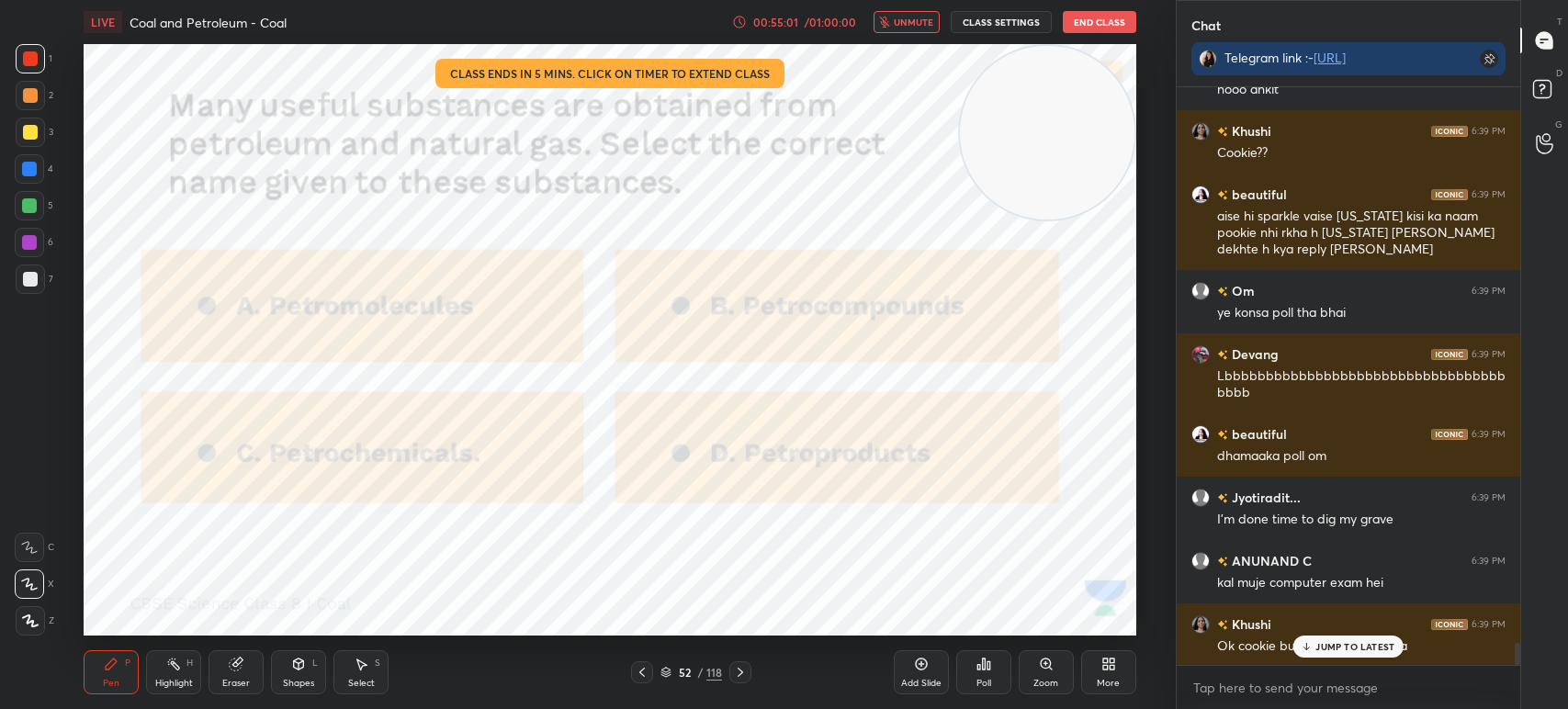
click at [992, 673] on div "Poll" at bounding box center [983, 673] width 55 height 44
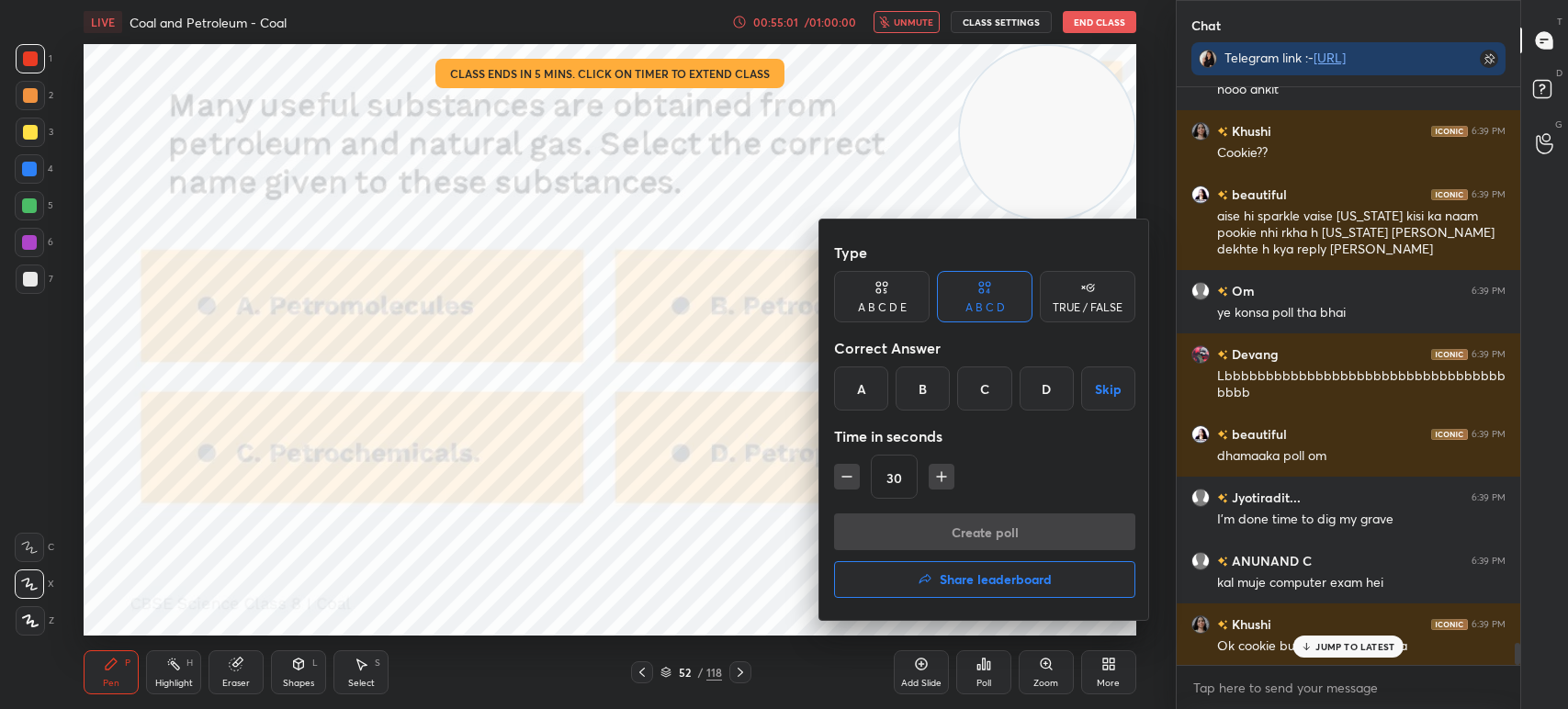
click at [977, 396] on div "C" at bounding box center [983, 388] width 54 height 44
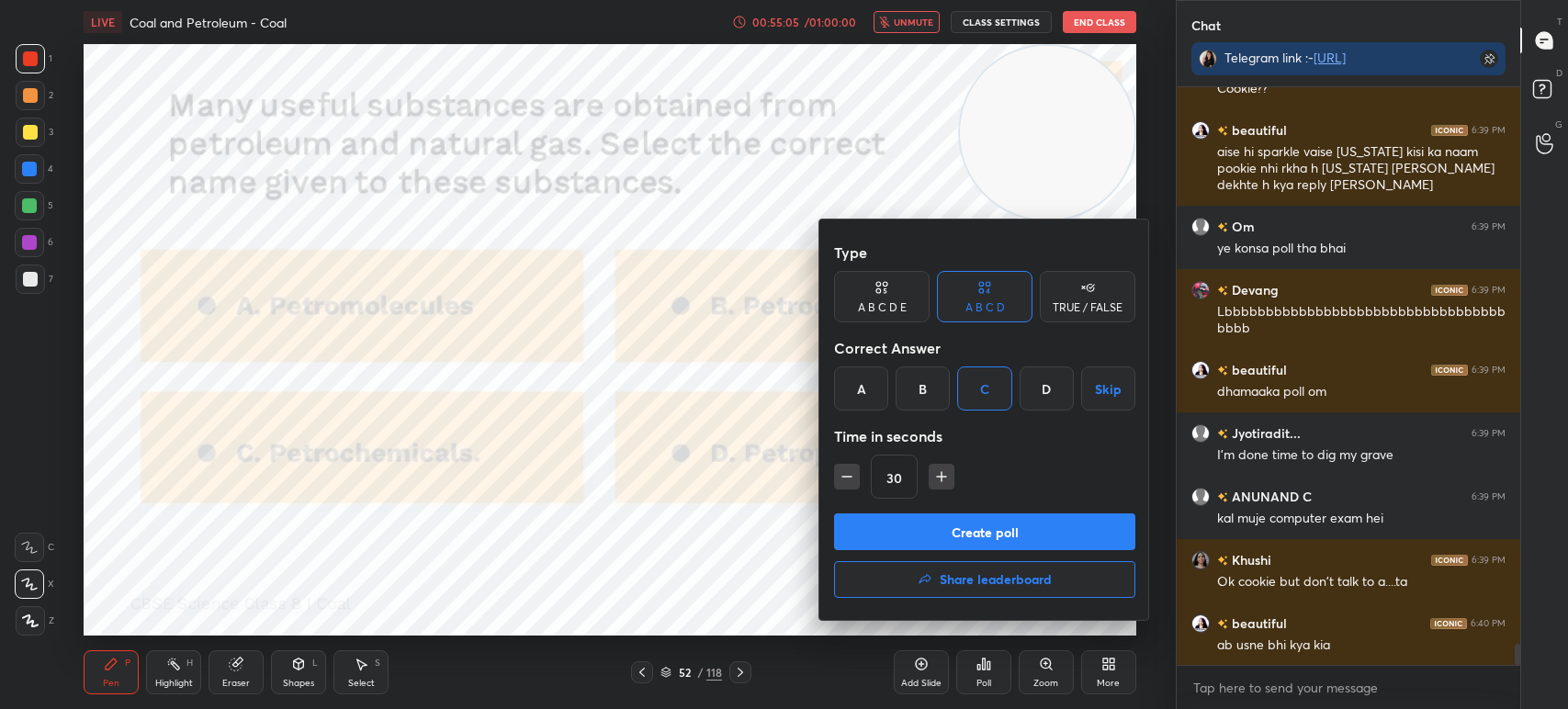
click at [894, 530] on button "Create poll" at bounding box center [984, 532] width 301 height 36
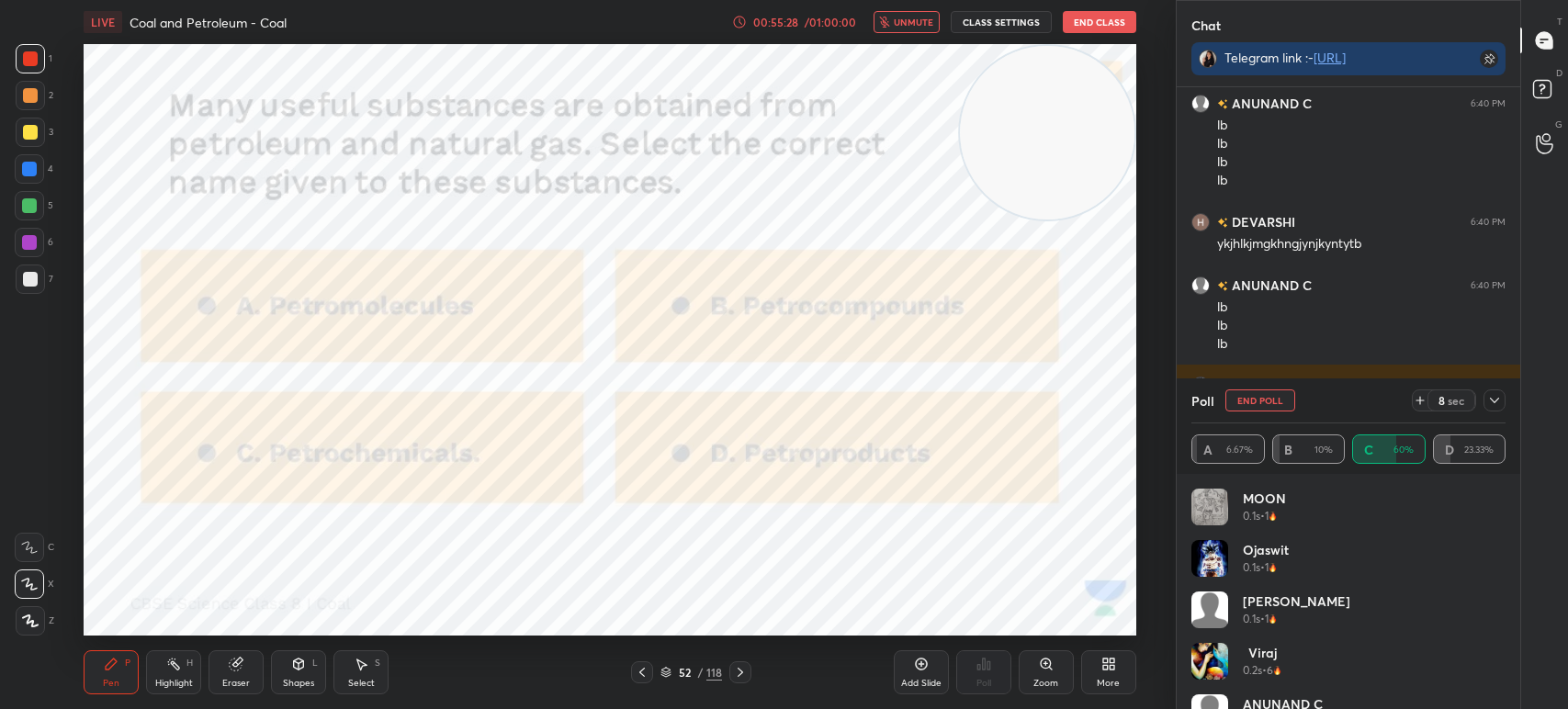
click at [1501, 389] on div "Poll End Poll 8 sec" at bounding box center [1348, 400] width 314 height 44
click at [1489, 410] on div at bounding box center [1494, 401] width 22 height 22
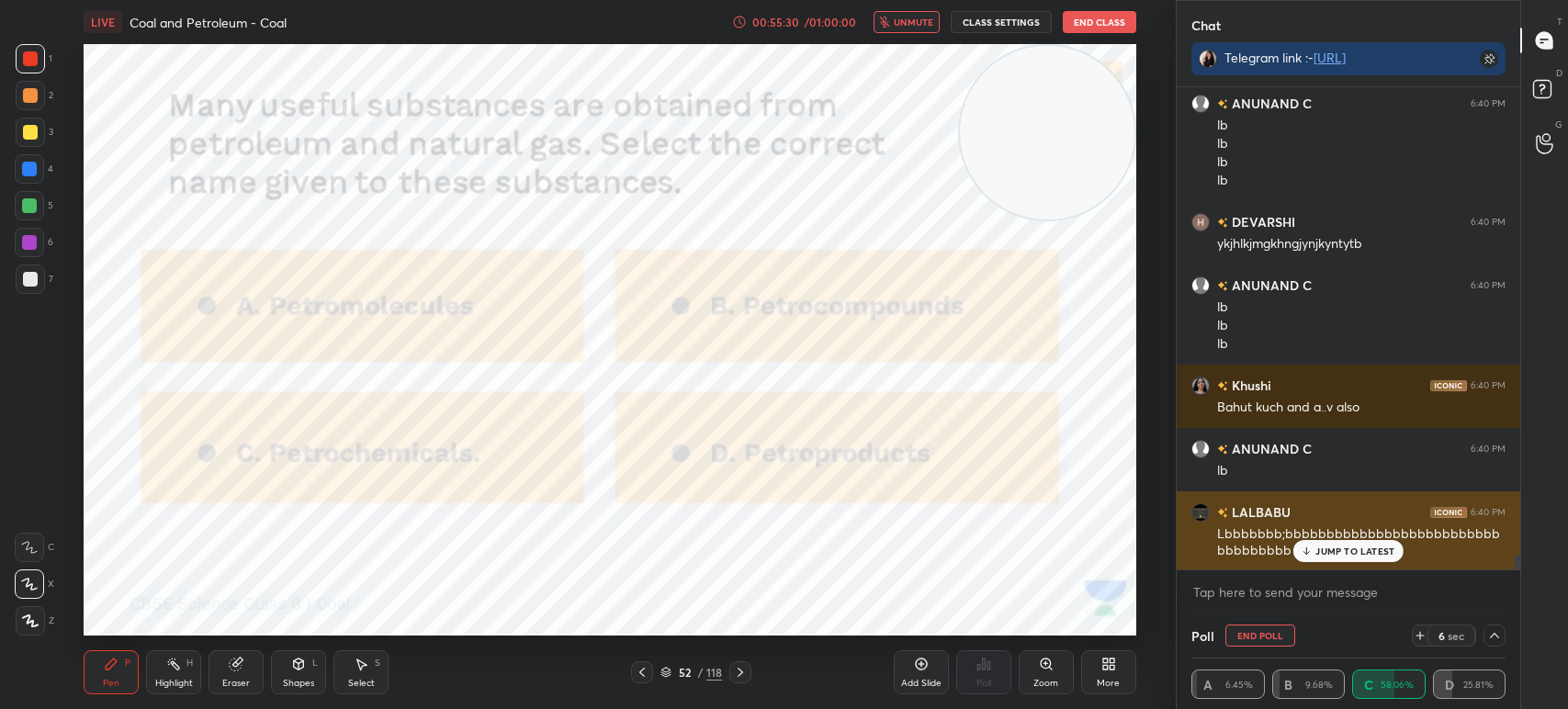
click at [1333, 545] on div "JUMP TO LATEST" at bounding box center [1348, 551] width 110 height 22
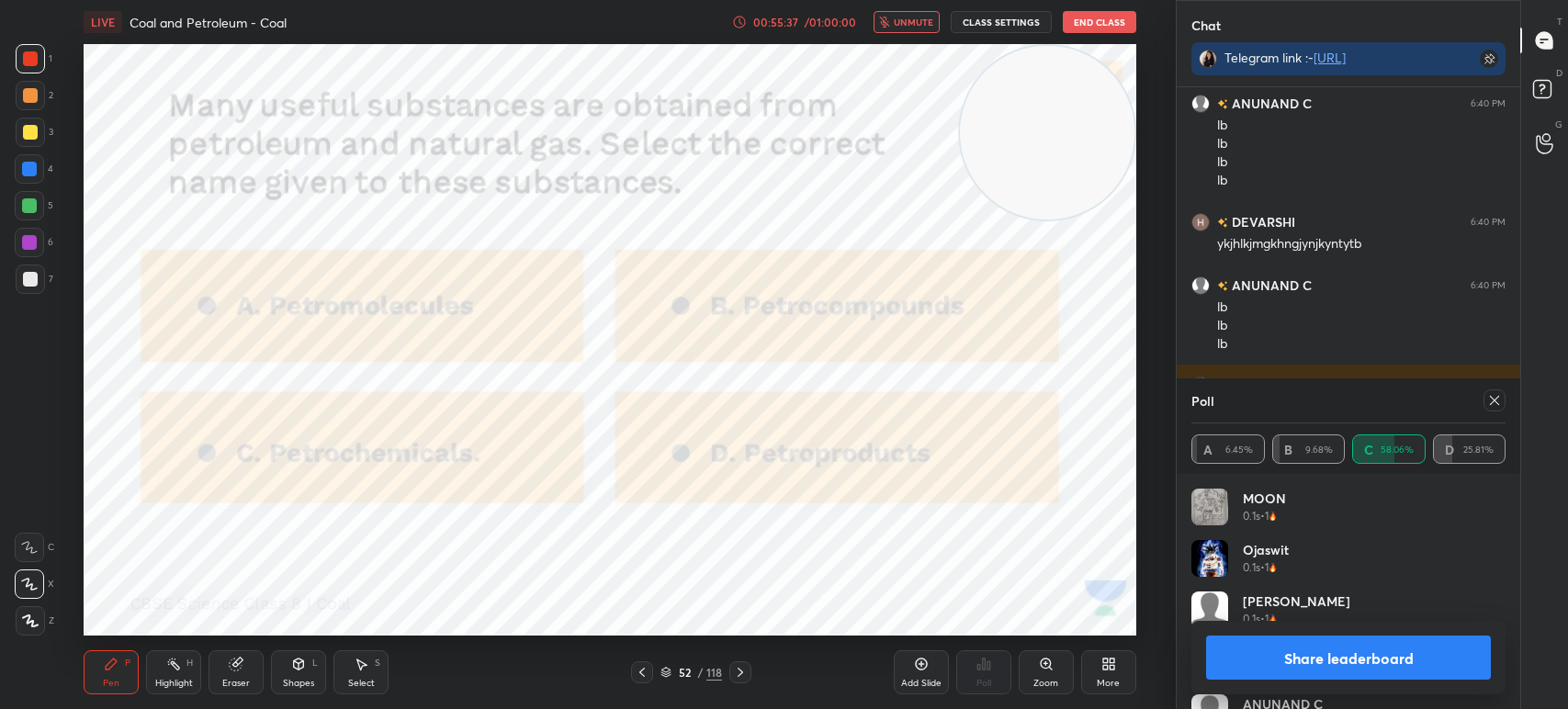
click at [1494, 396] on icon at bounding box center [1494, 400] width 15 height 15
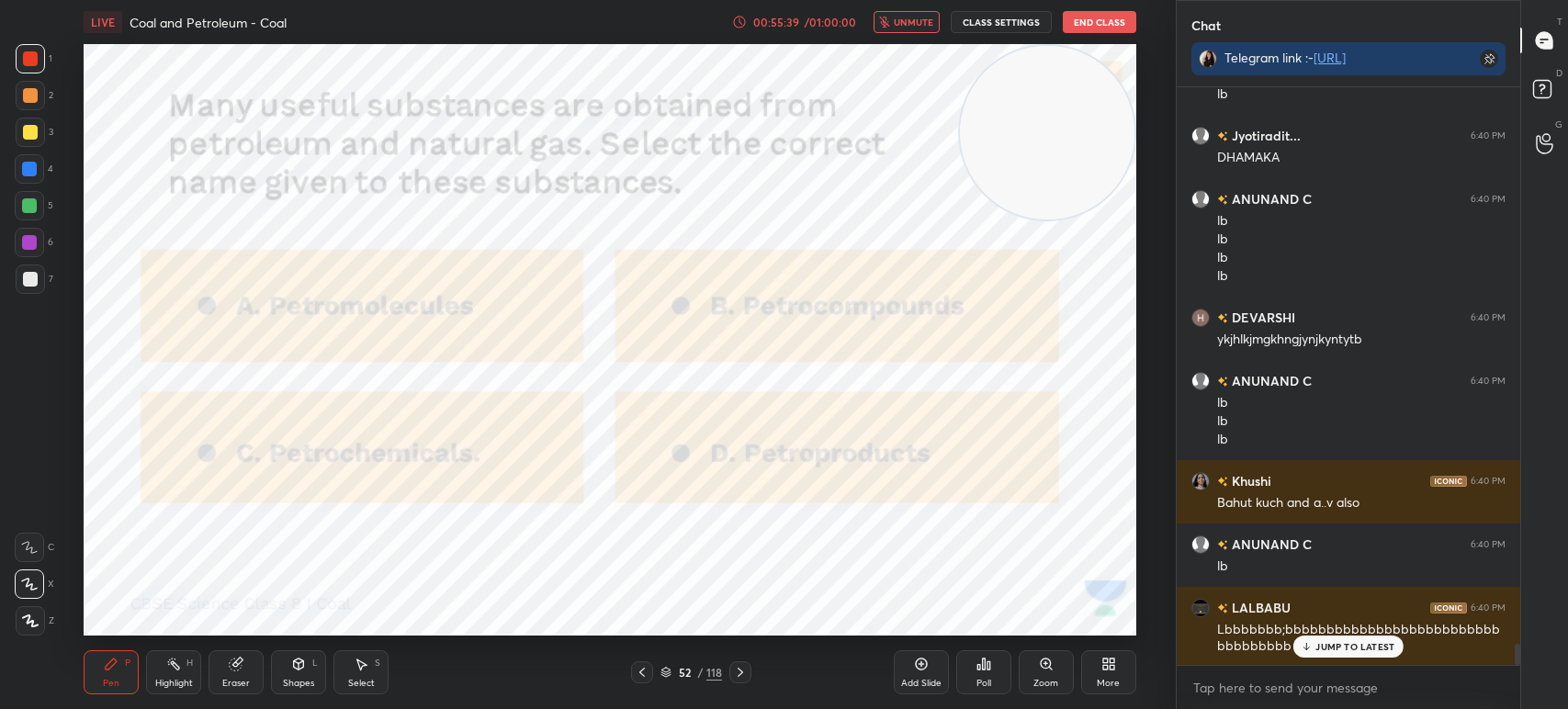
click at [1109, 19] on button "End Class" at bounding box center [1099, 22] width 74 height 22
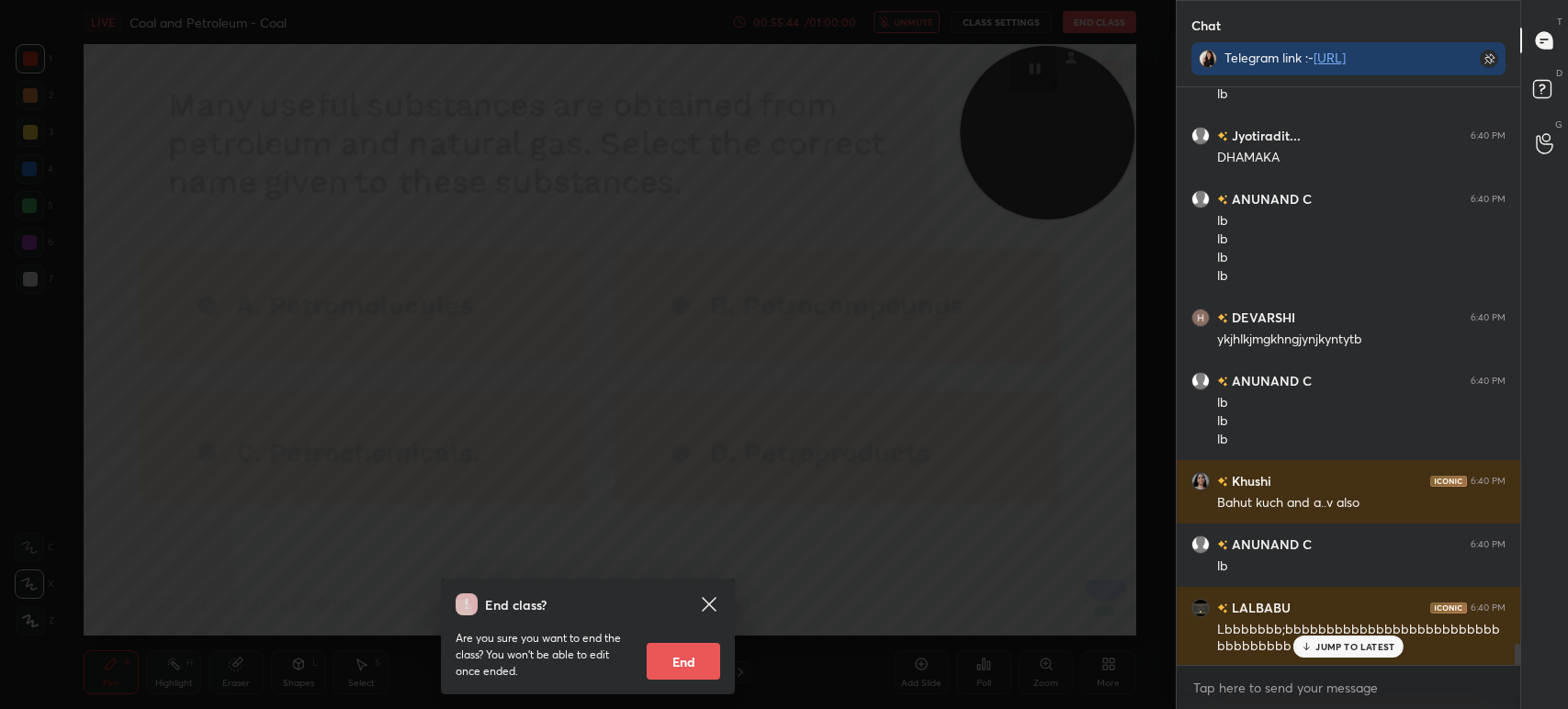
click at [863, 519] on div "End class? Are you sure you want to end the class? You won’t be able to edit on…" at bounding box center [588, 354] width 1175 height 709
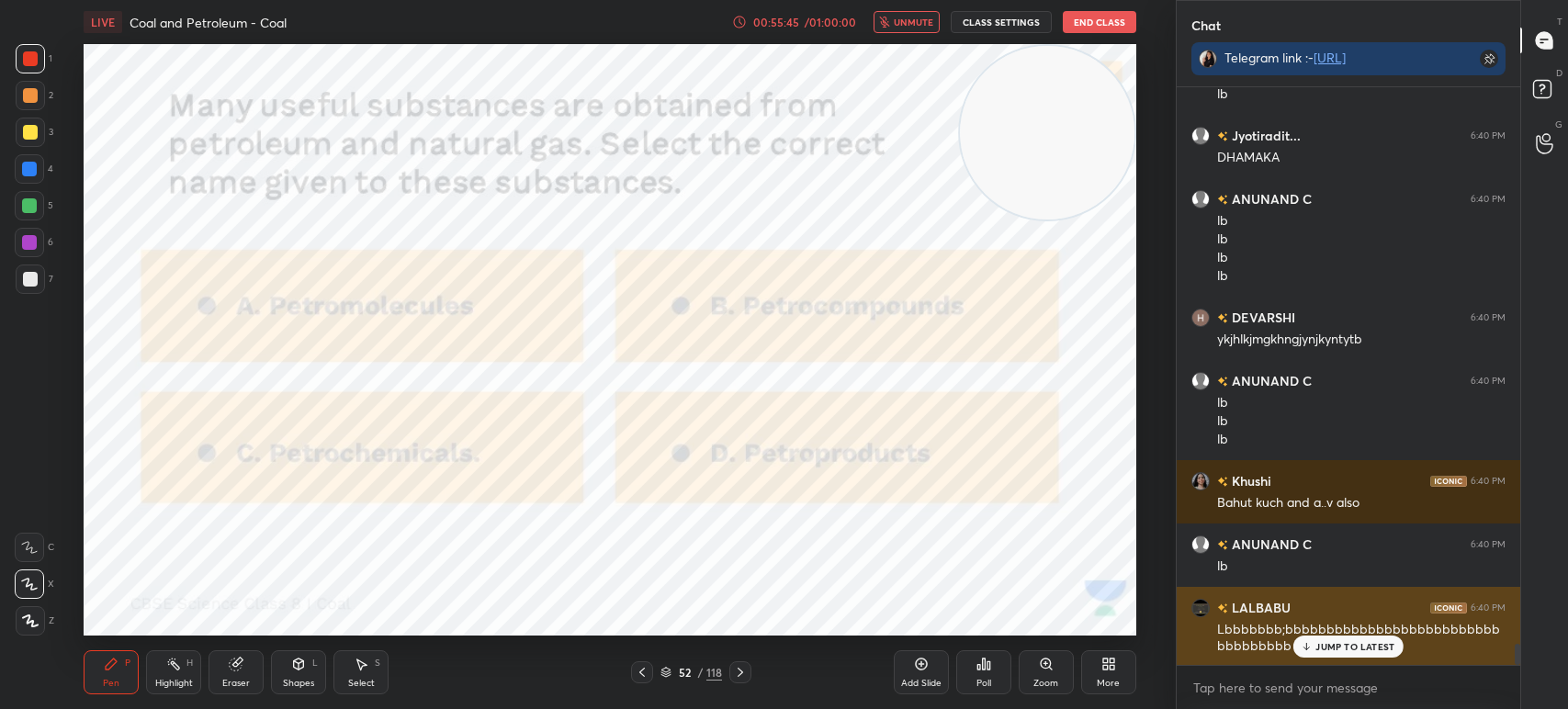
click at [1342, 646] on p "JUMP TO LATEST" at bounding box center [1354, 646] width 79 height 11
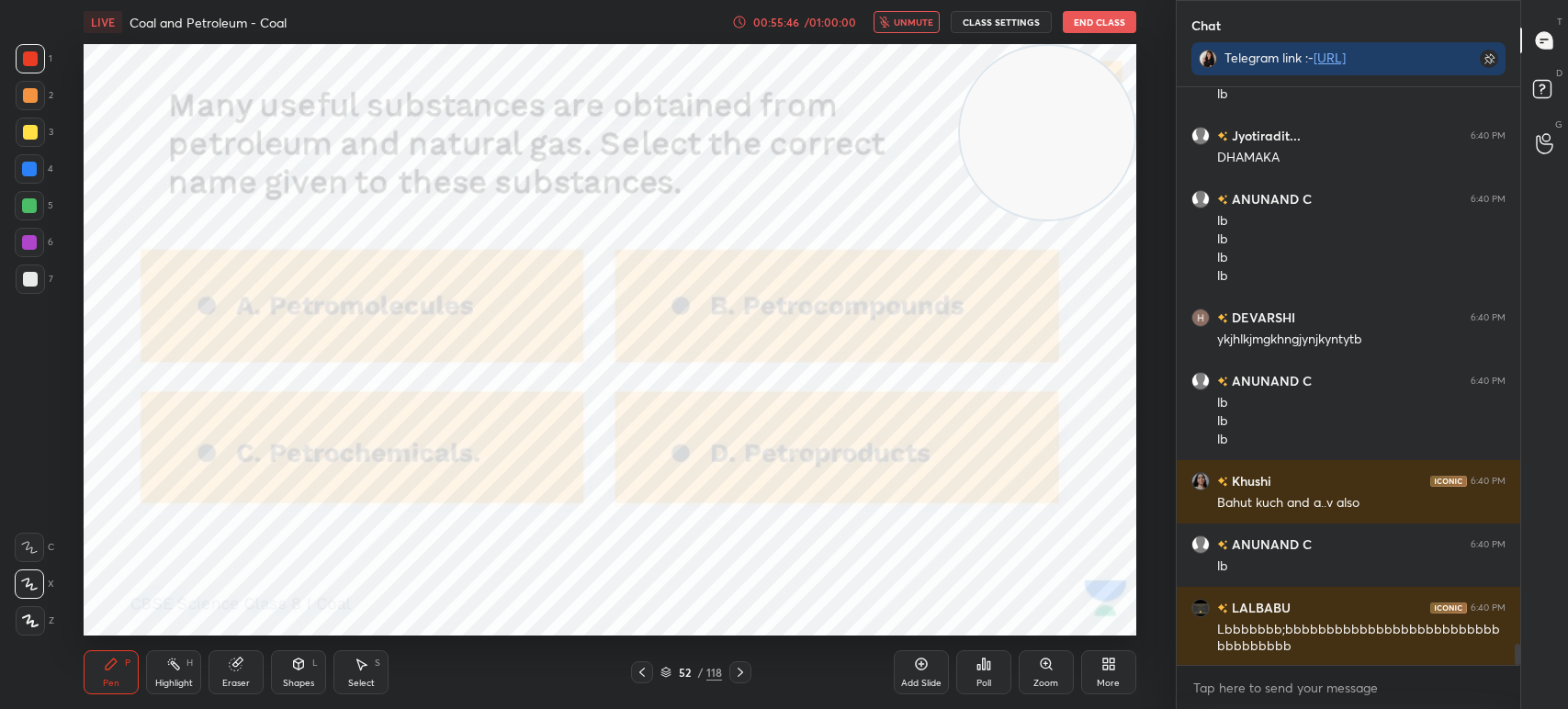
click at [696, 669] on div "52 / 118" at bounding box center [691, 673] width 62 height 17
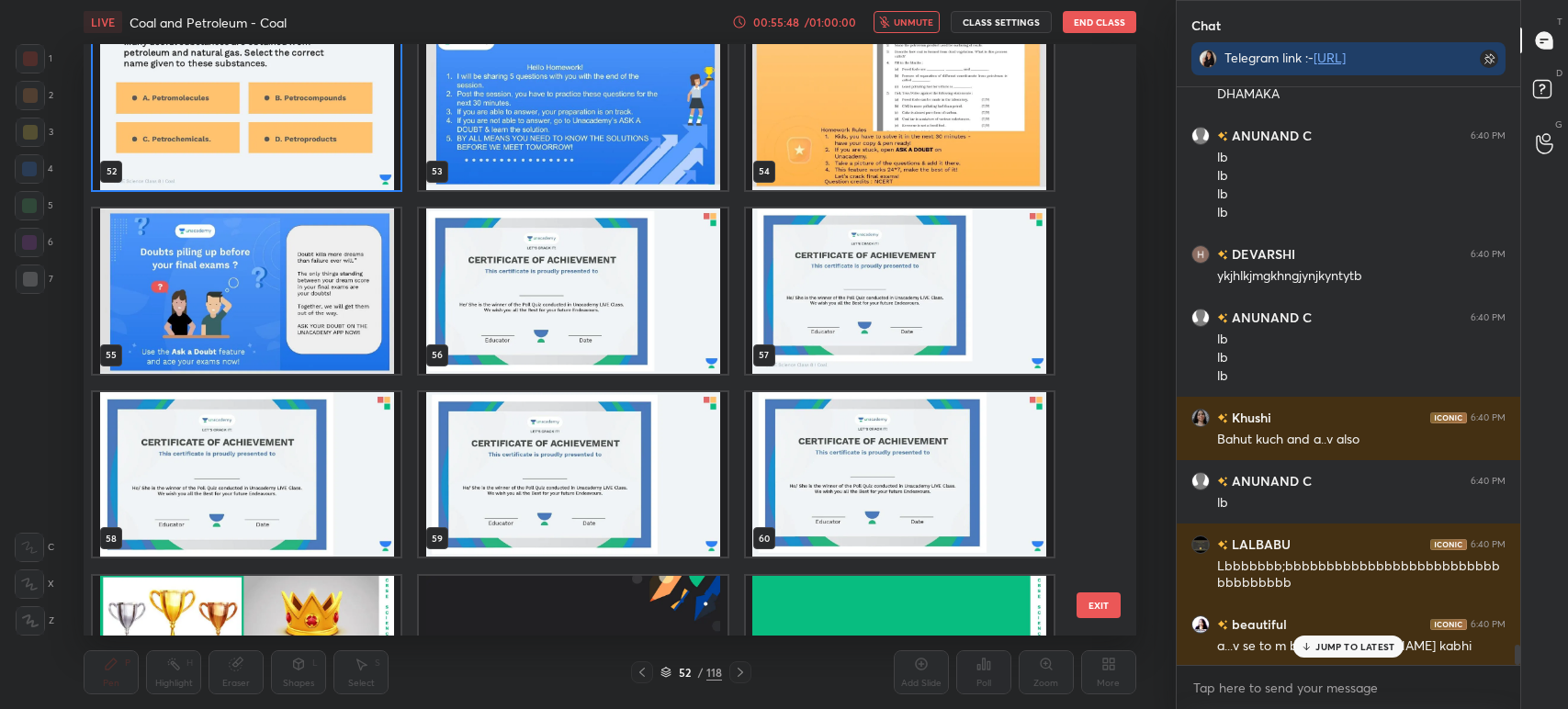
click at [587, 314] on img "grid" at bounding box center [573, 291] width 308 height 165
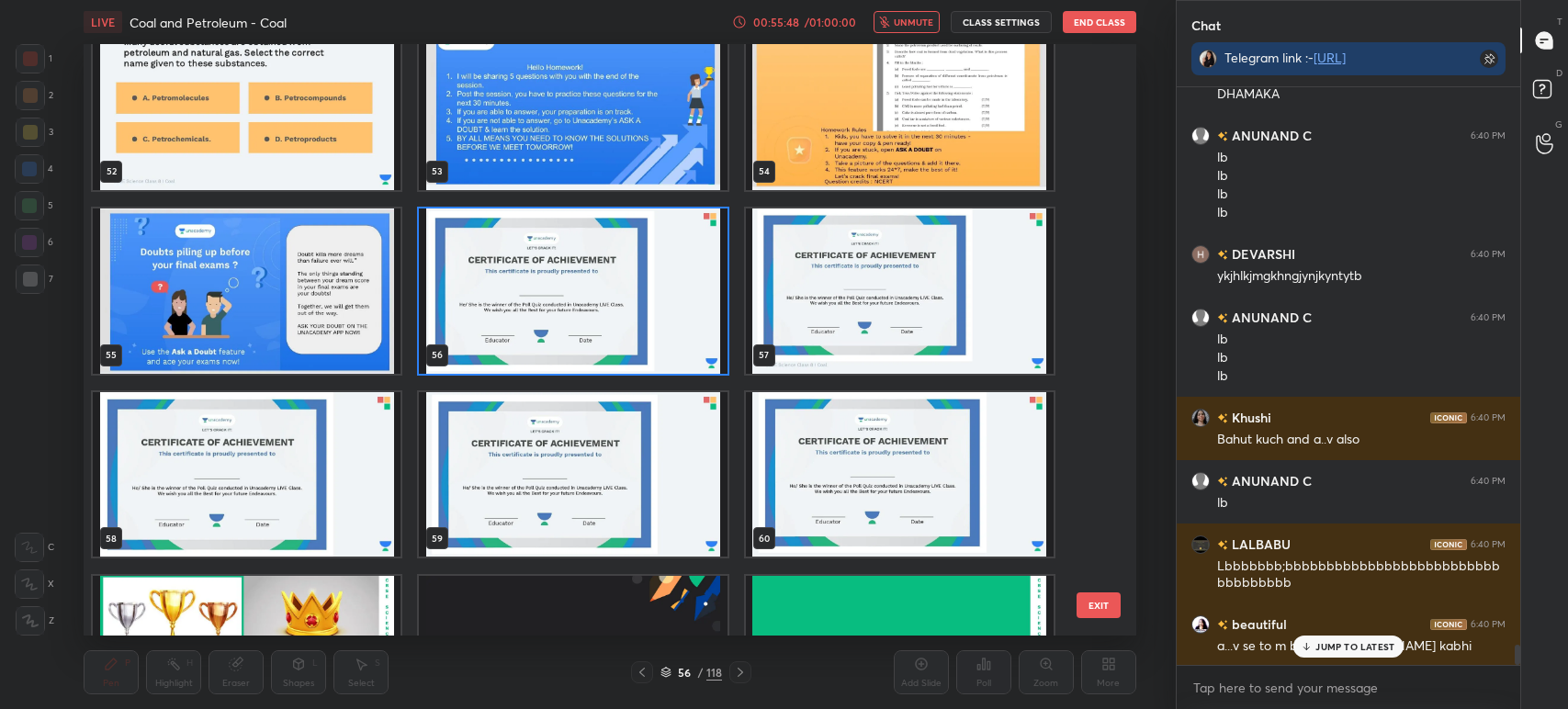
click at [595, 324] on img "grid" at bounding box center [573, 291] width 308 height 165
click at [584, 332] on img "grid" at bounding box center [573, 291] width 308 height 165
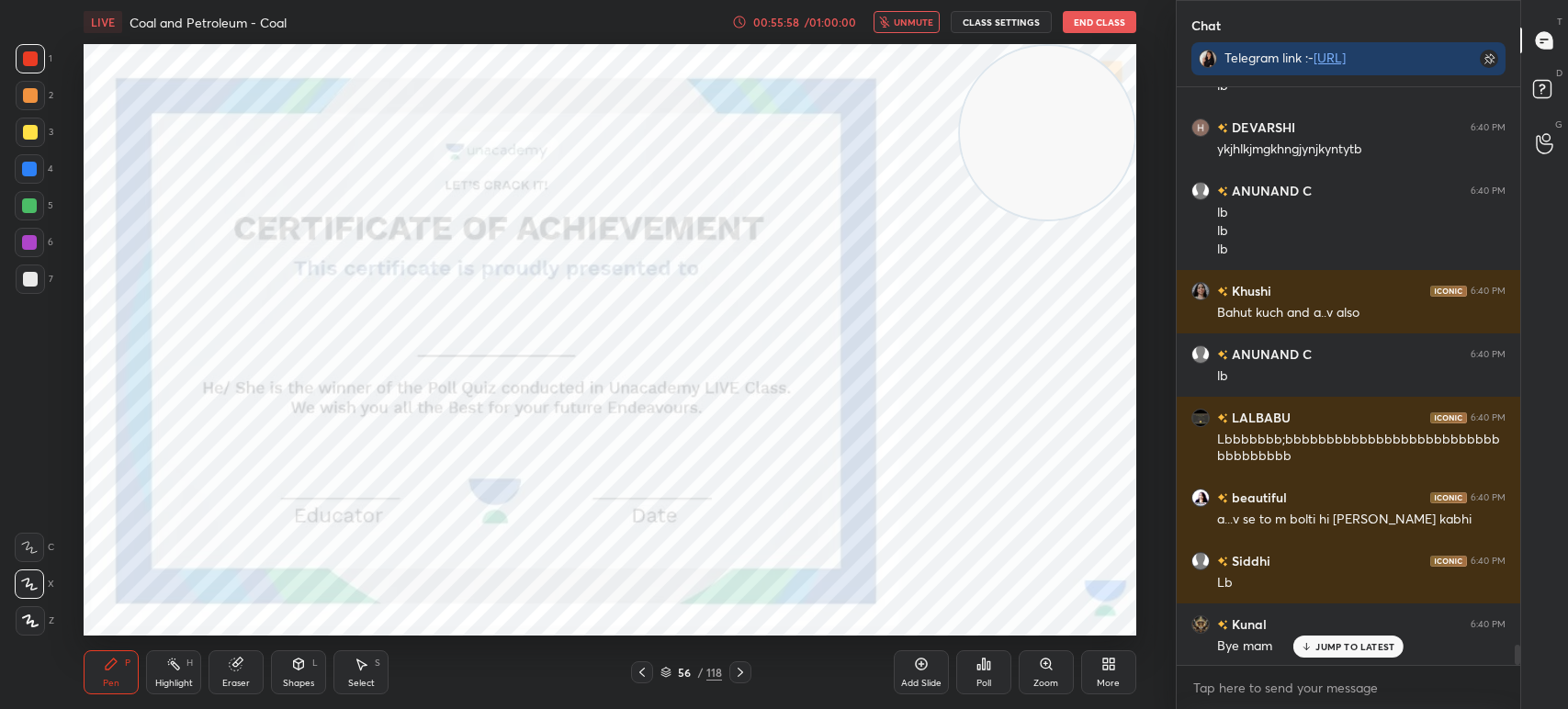
click at [254, 677] on div "Eraser" at bounding box center [236, 673] width 55 height 44
click at [22, 608] on div "Erase all" at bounding box center [30, 621] width 30 height 30
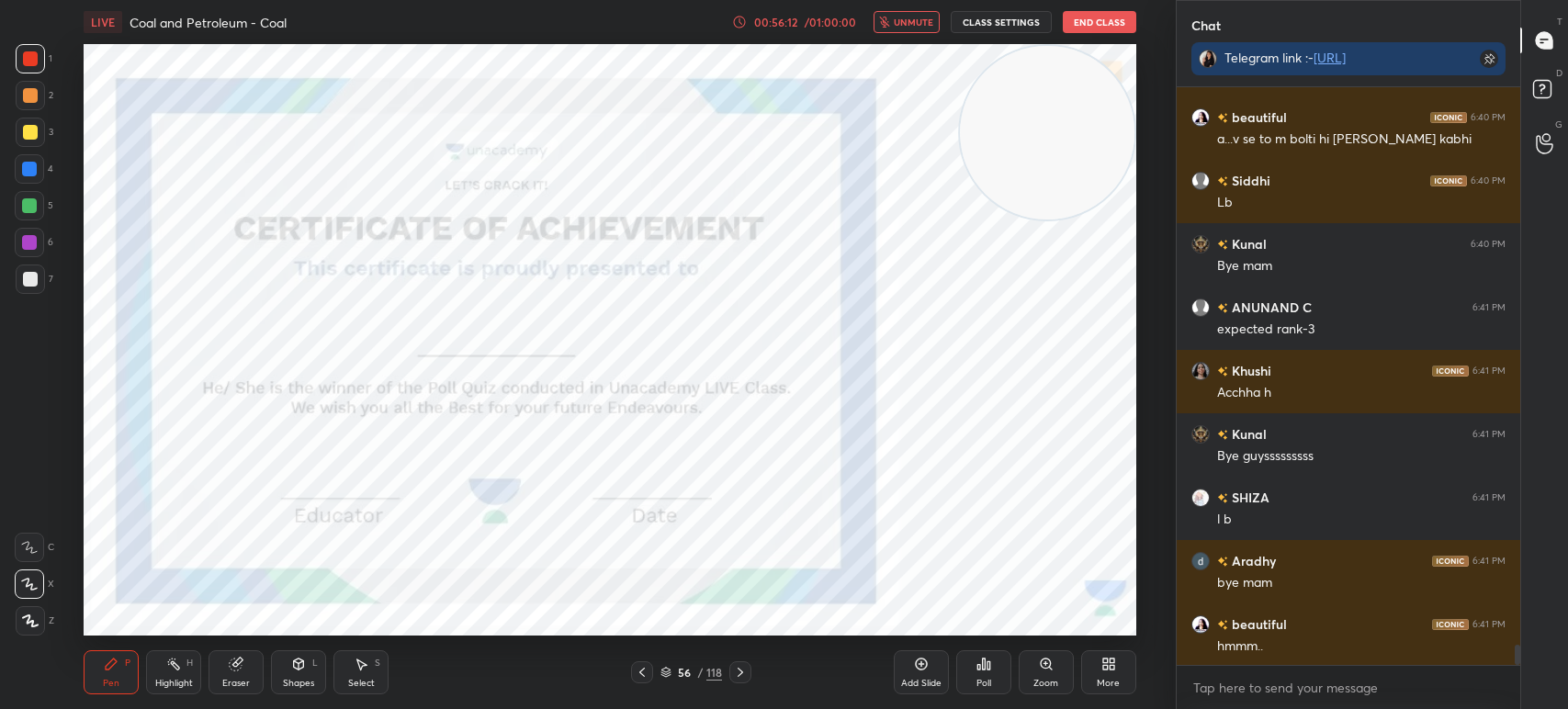
click at [740, 667] on icon at bounding box center [740, 673] width 15 height 15
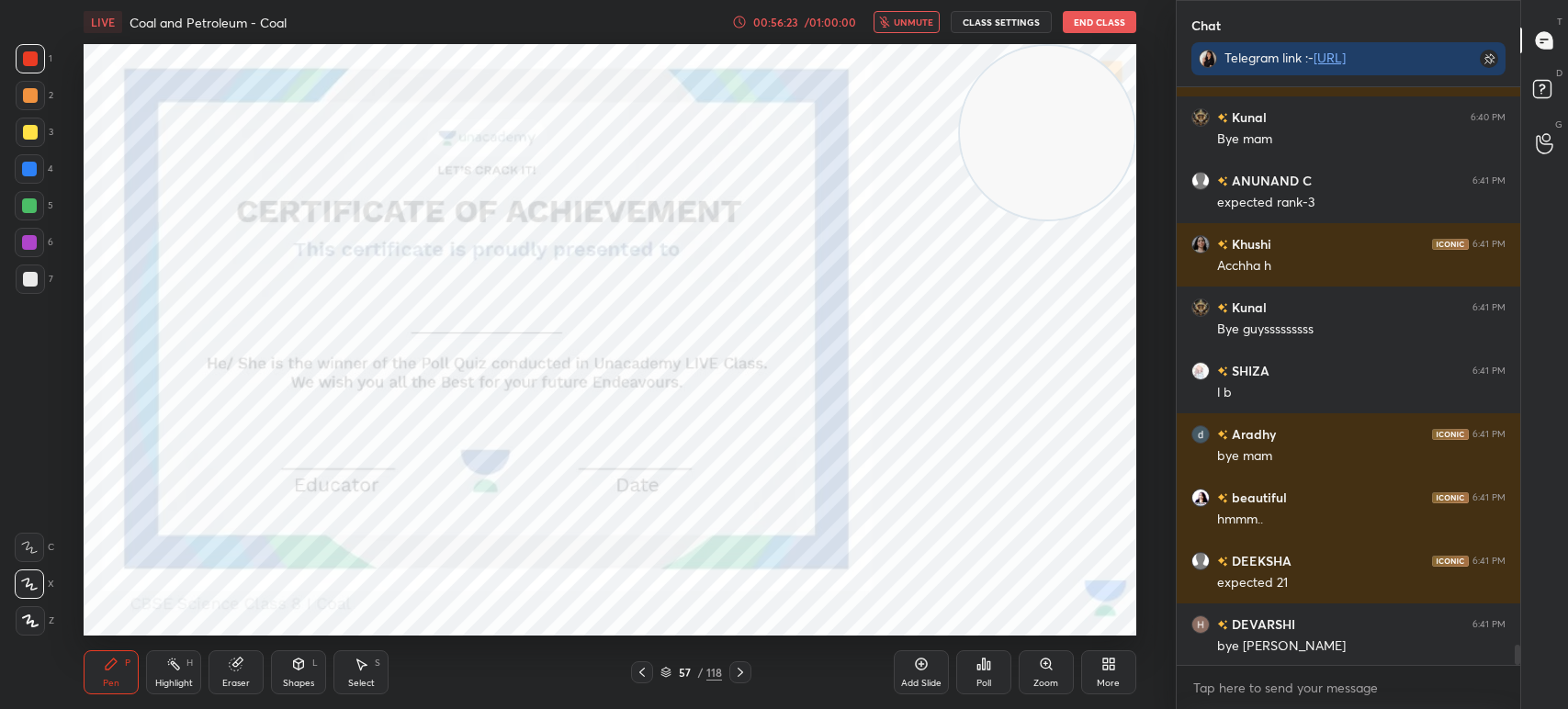
click at [748, 670] on div at bounding box center [740, 673] width 22 height 22
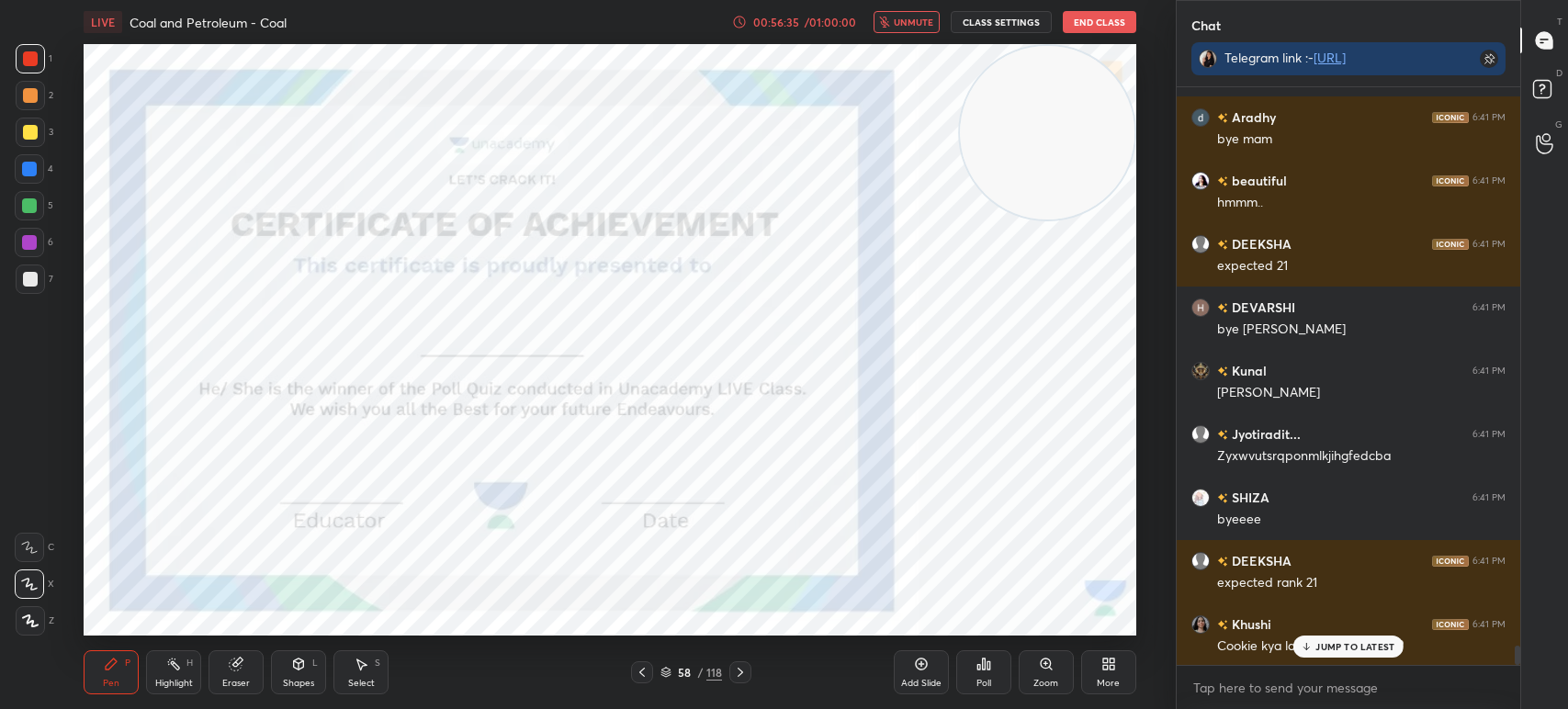
click at [738, 669] on icon at bounding box center [740, 673] width 15 height 15
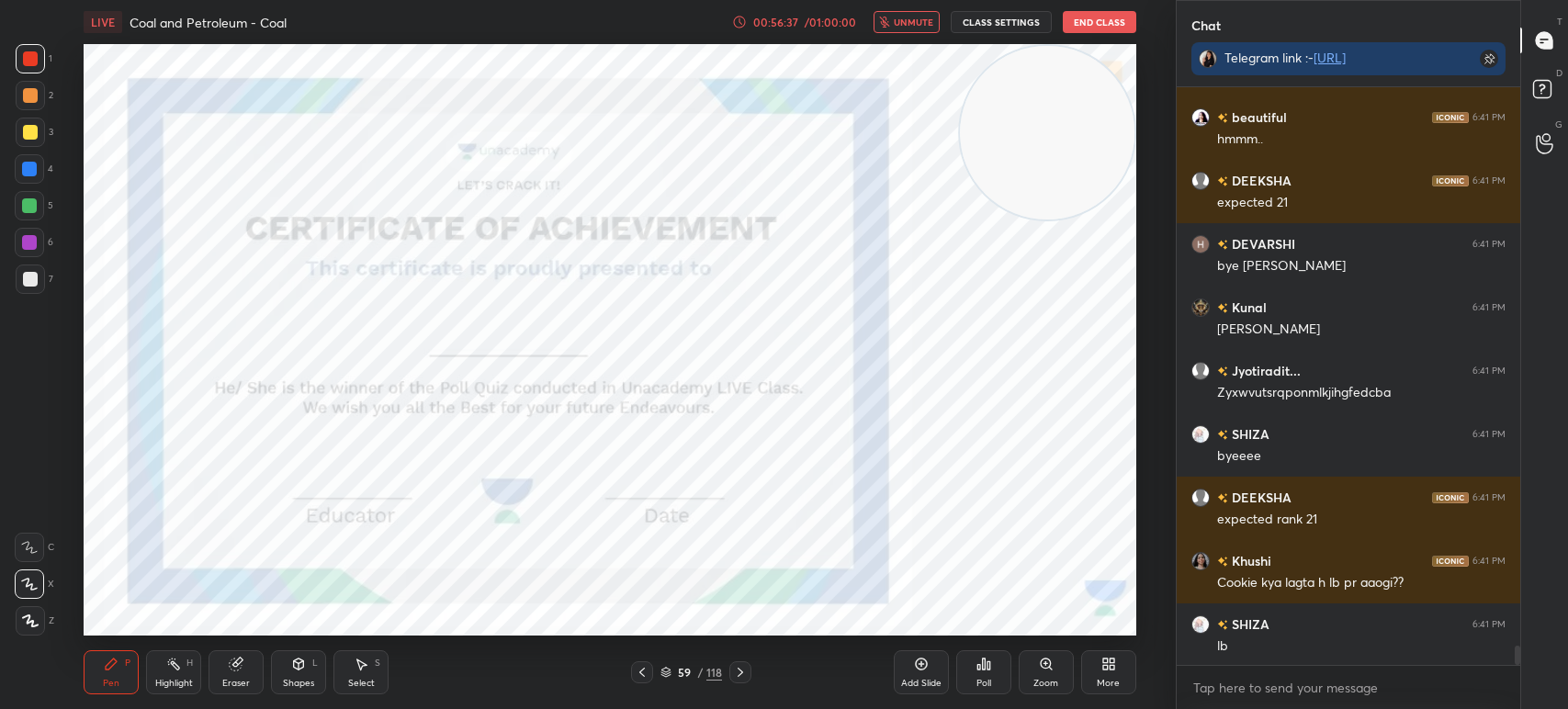
scroll to position [16707, 0]
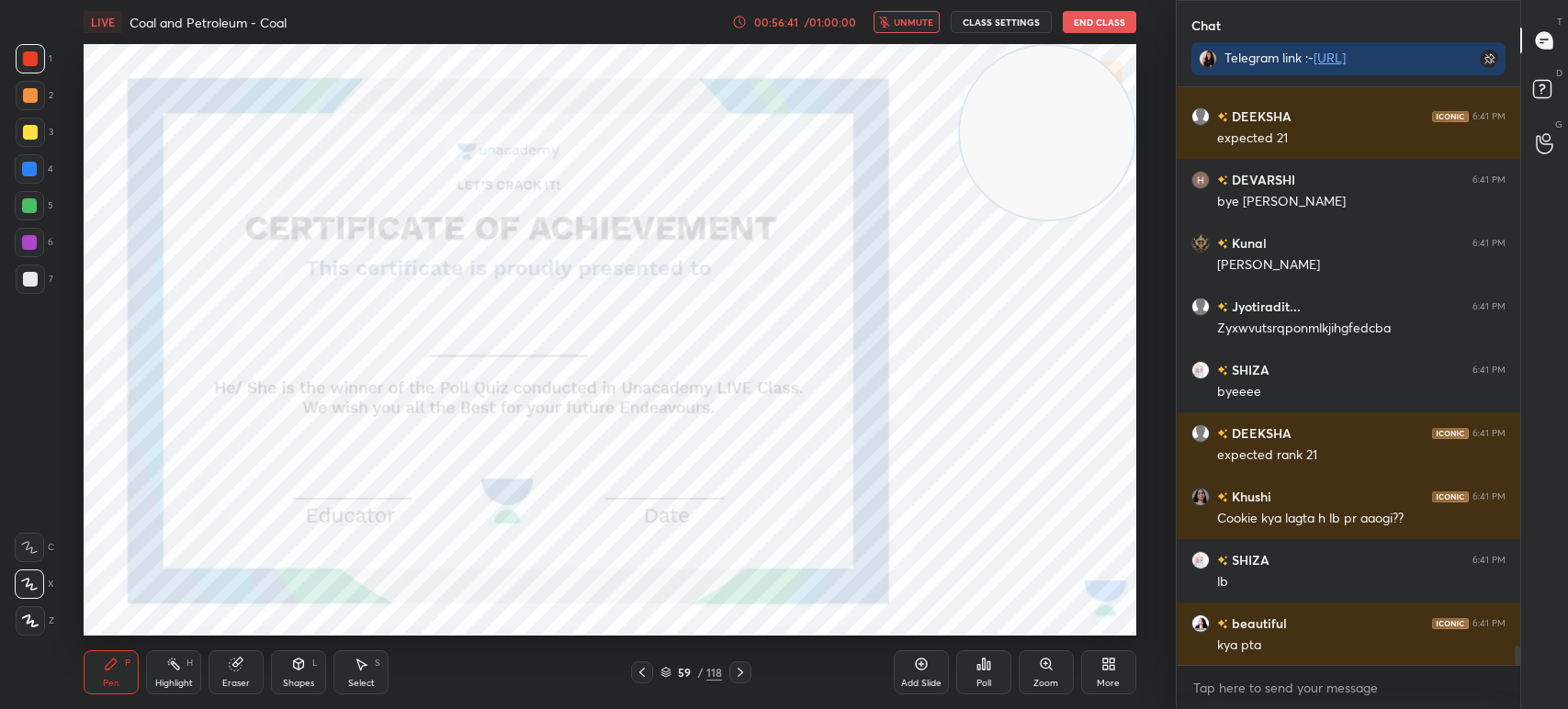
click at [1092, 22] on button "End Class" at bounding box center [1099, 22] width 74 height 22
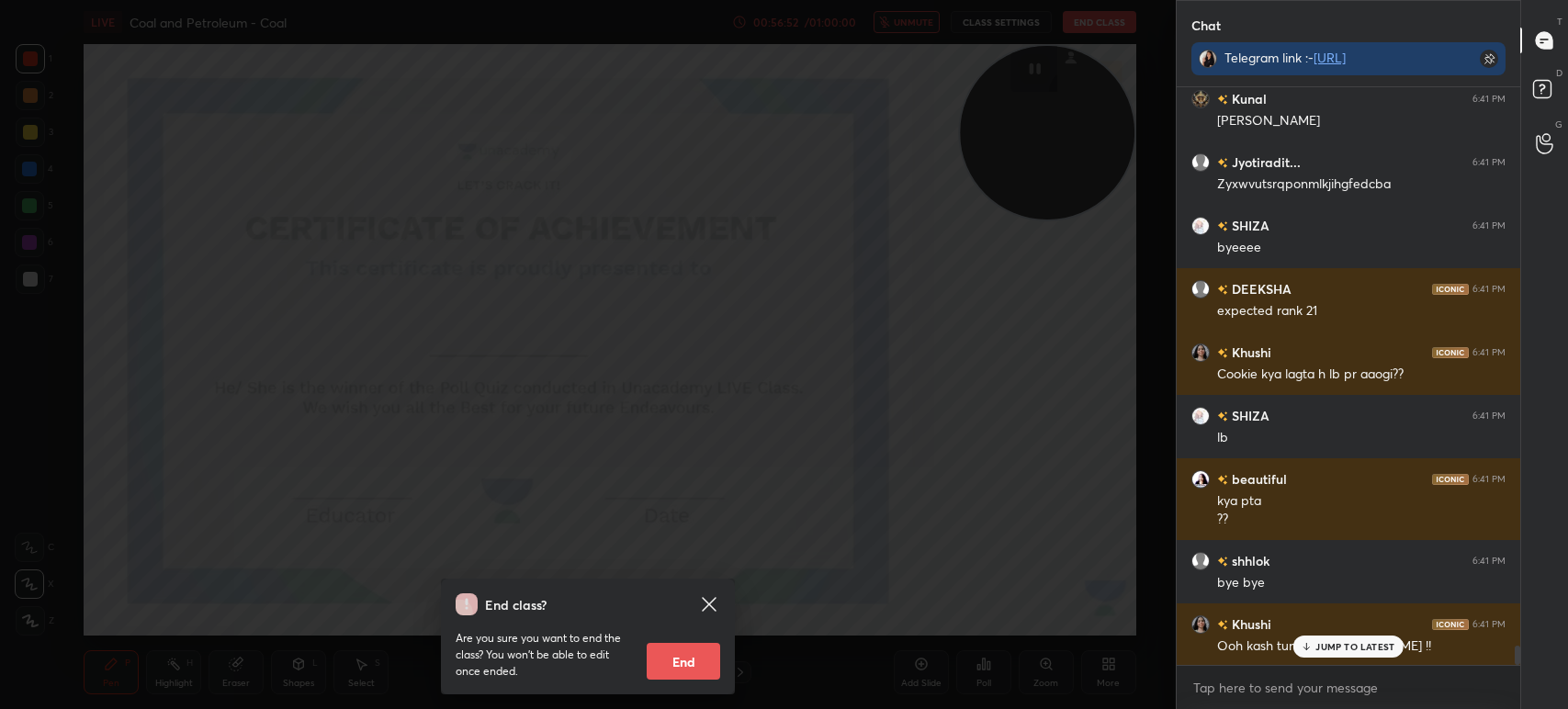
scroll to position [16915, 0]
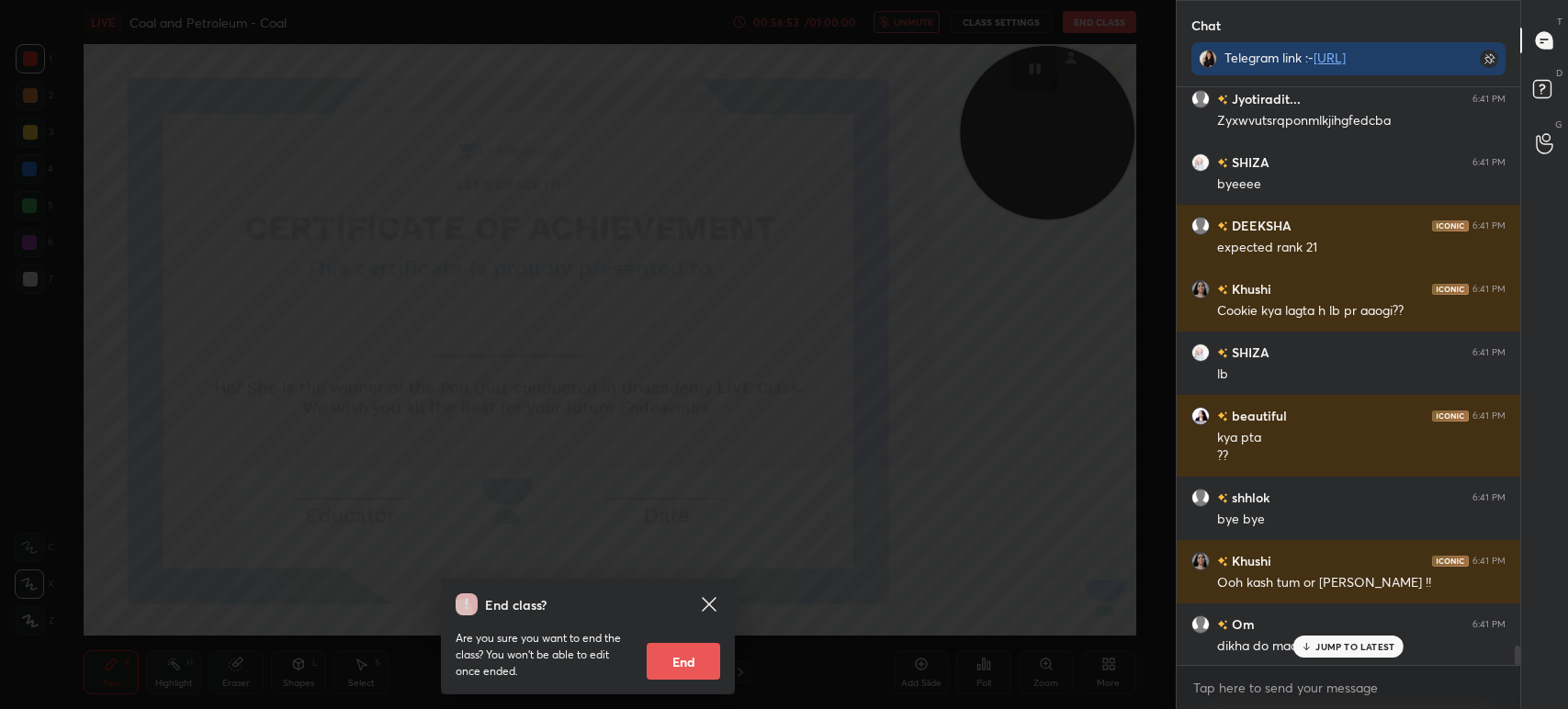
click at [800, 388] on div "End class? Are you sure you want to end the class? You won’t be able to edit on…" at bounding box center [588, 354] width 1175 height 709
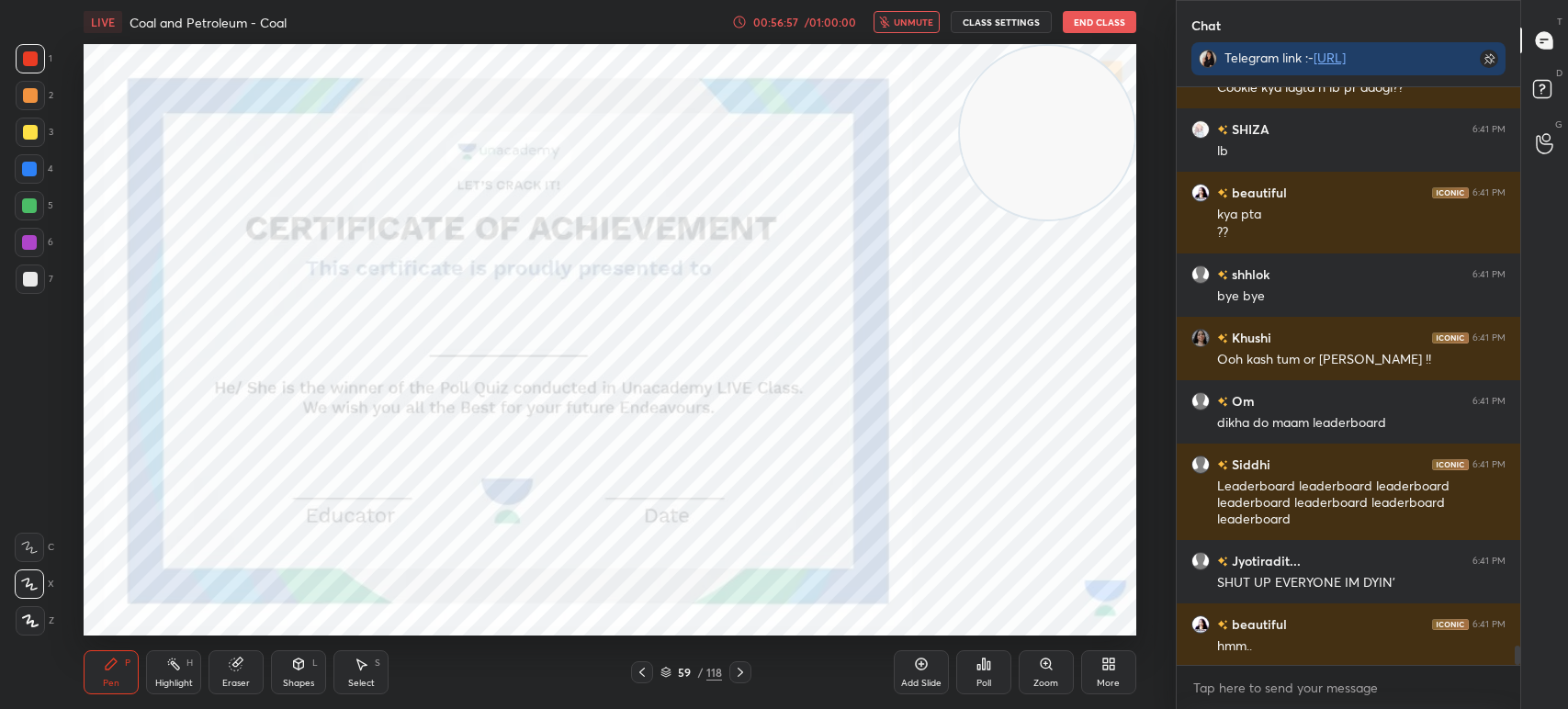
scroll to position [17201, 0]
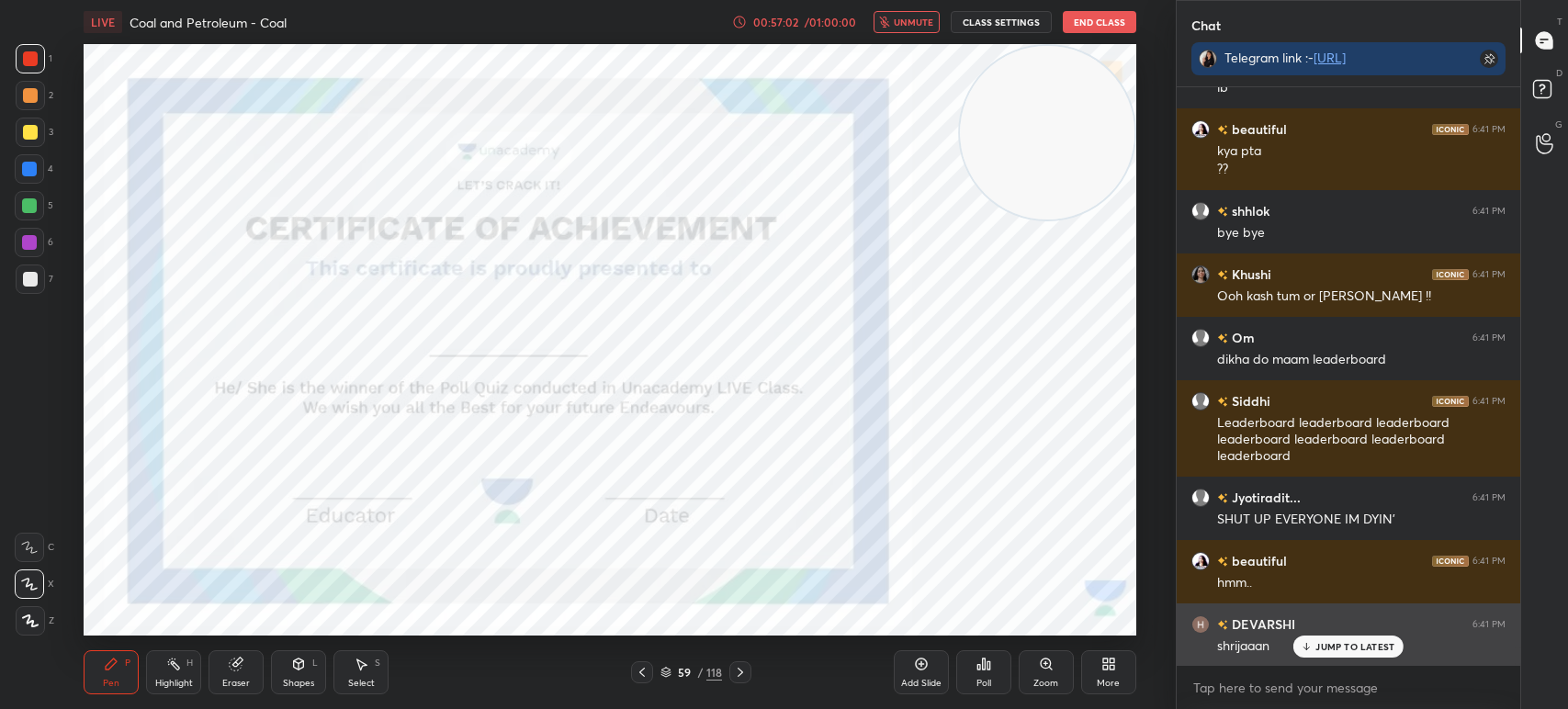
click at [1332, 645] on p "JUMP TO LATEST" at bounding box center [1354, 646] width 79 height 11
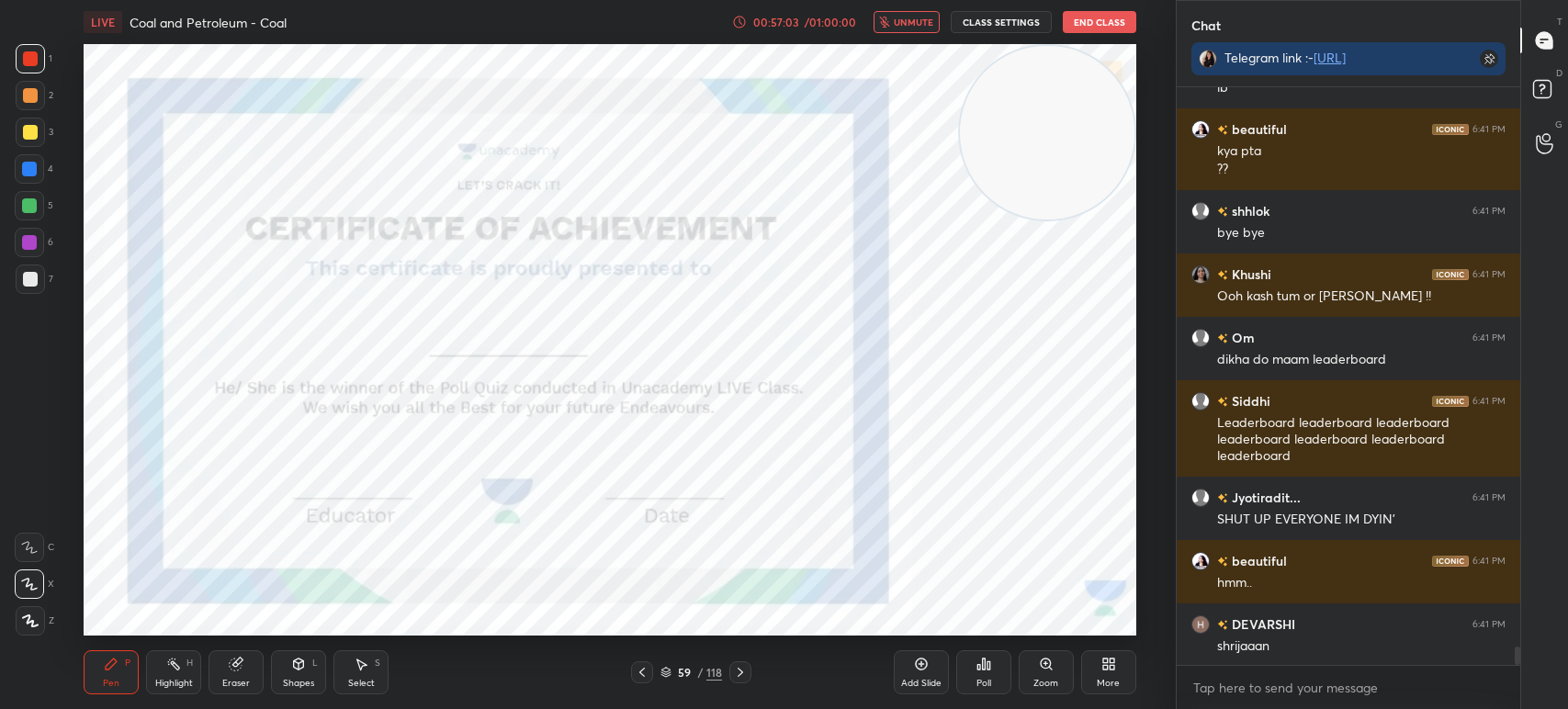
scroll to position [17266, 0]
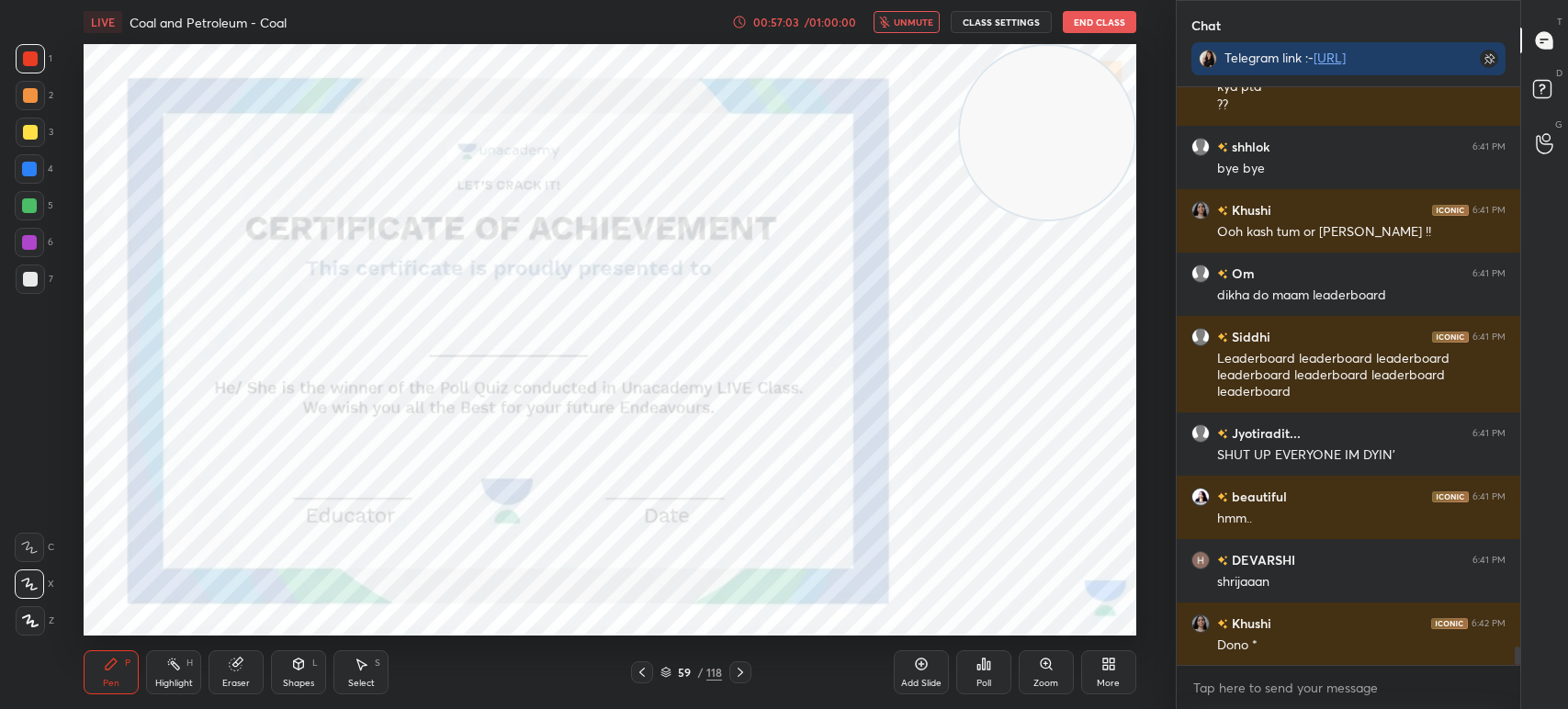
click at [737, 670] on icon at bounding box center [740, 672] width 6 height 9
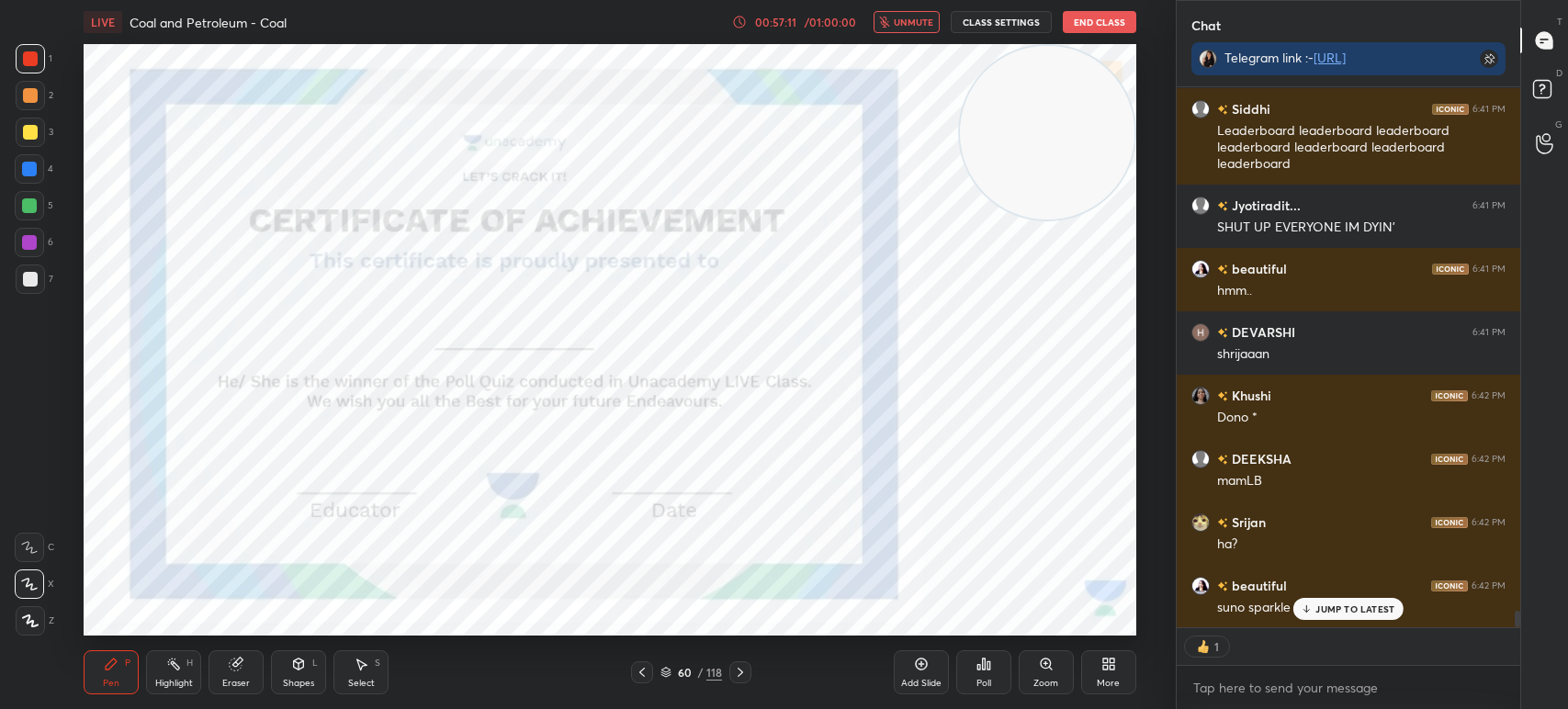
scroll to position [17556, 0]
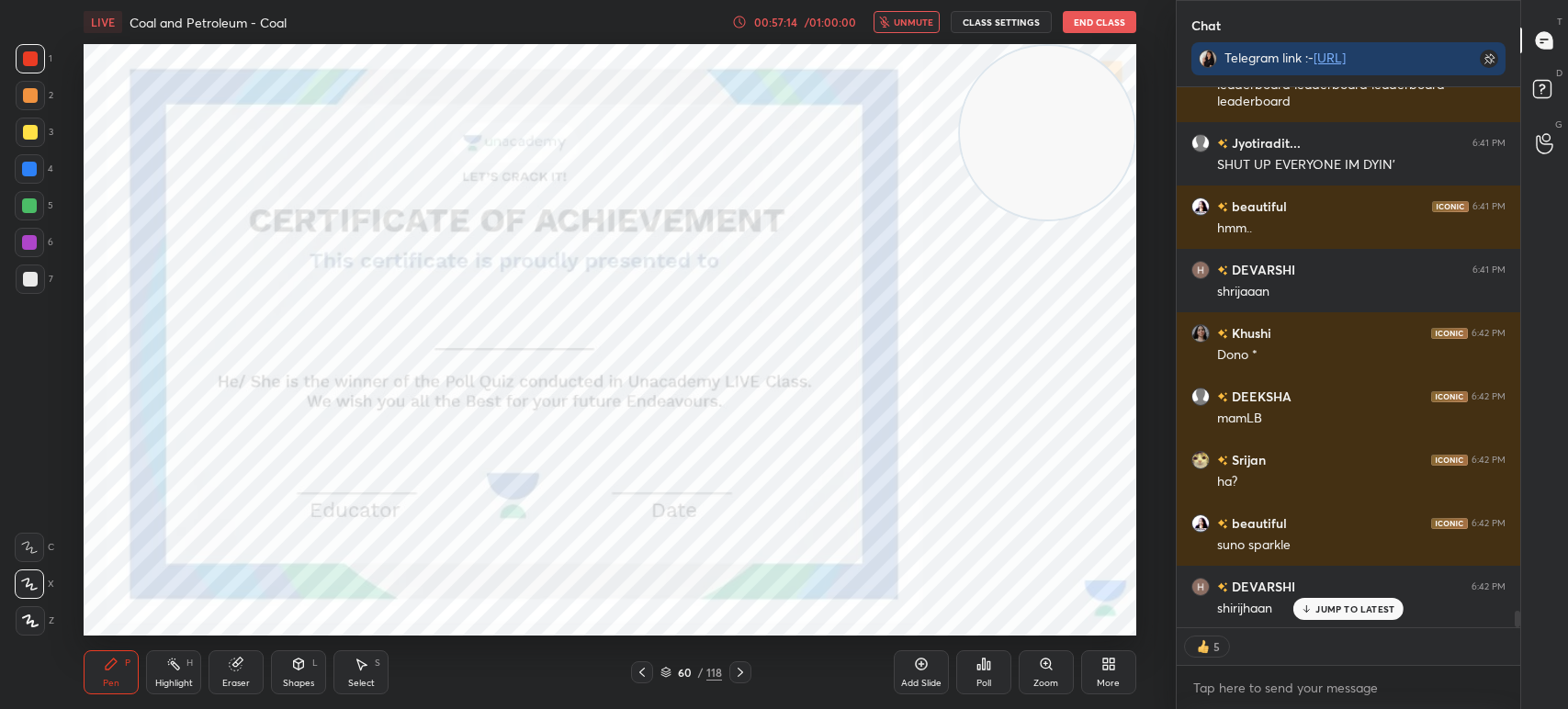
click at [792, 690] on div "Pen P Highlight H Eraser Shapes L Select S 60 / 118 Add Slide Poll Zoom More" at bounding box center [609, 673] width 1052 height 74
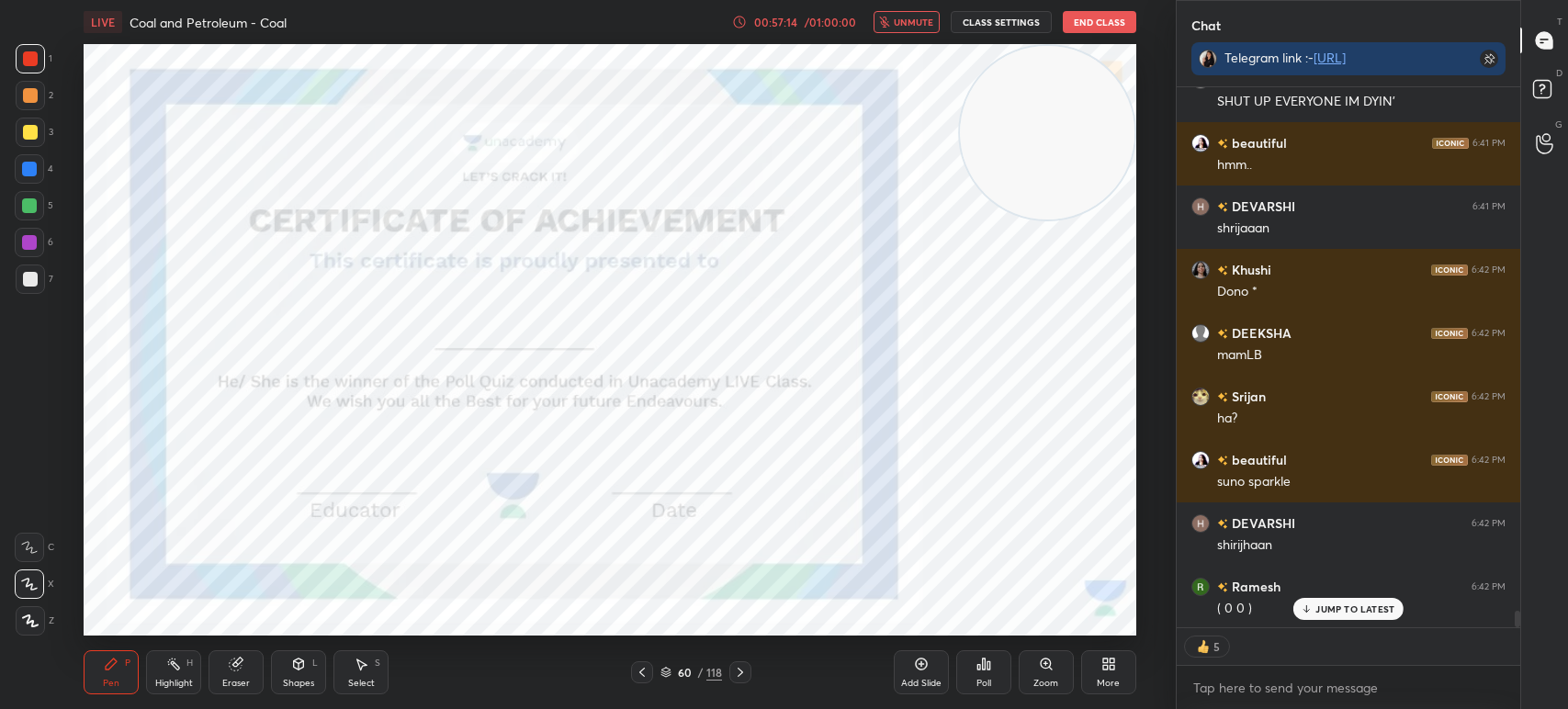
click at [688, 675] on div "60" at bounding box center [684, 672] width 19 height 11
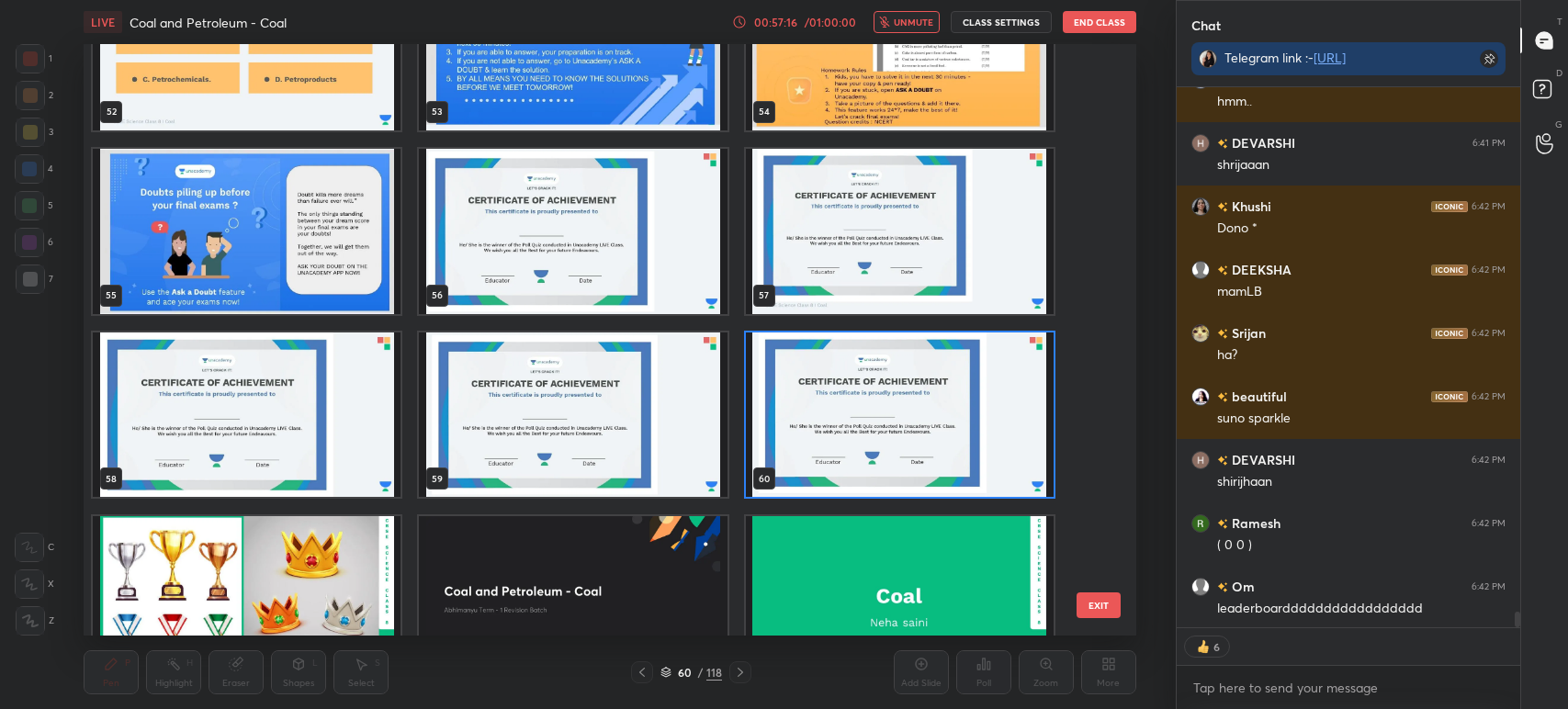
scroll to position [3246, 0]
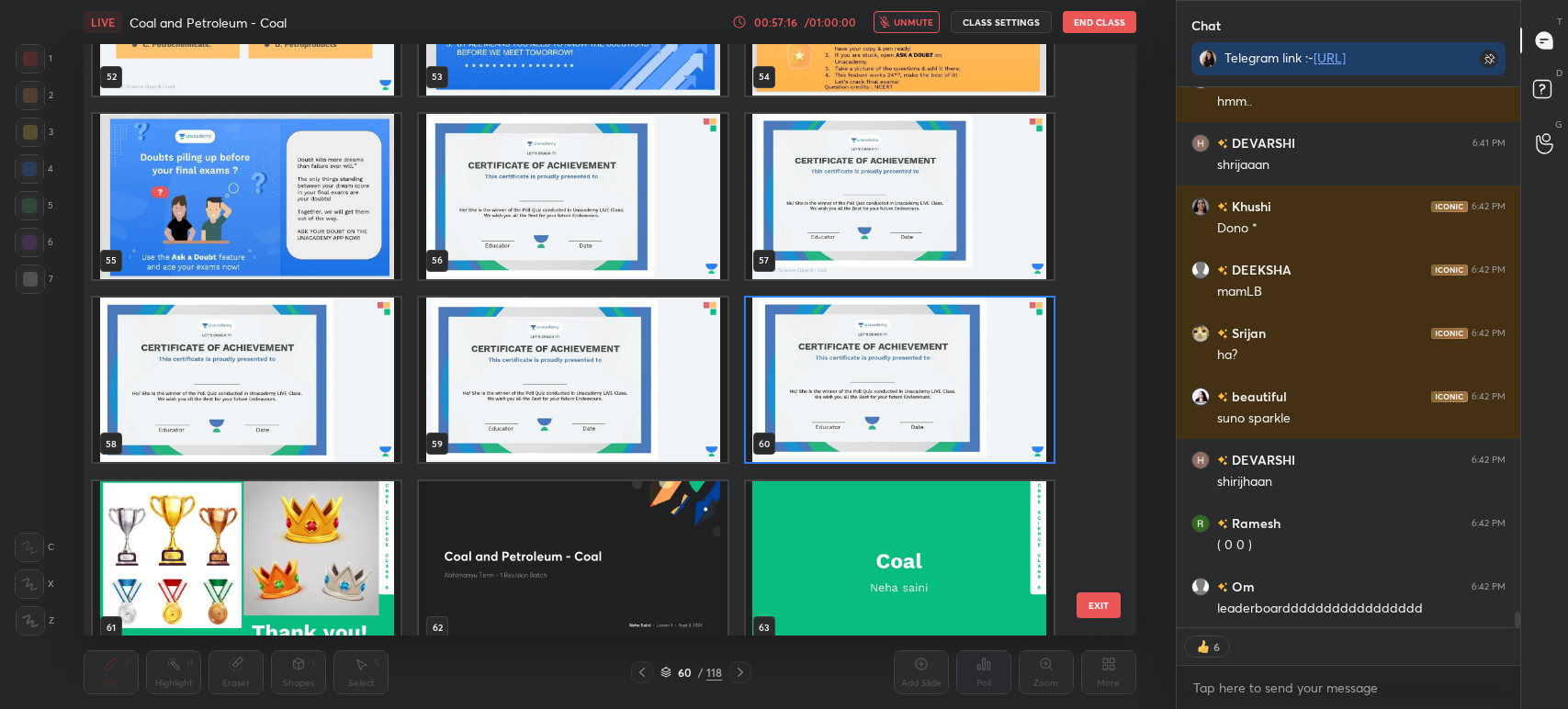
click at [544, 212] on img "grid" at bounding box center [573, 197] width 308 height 165
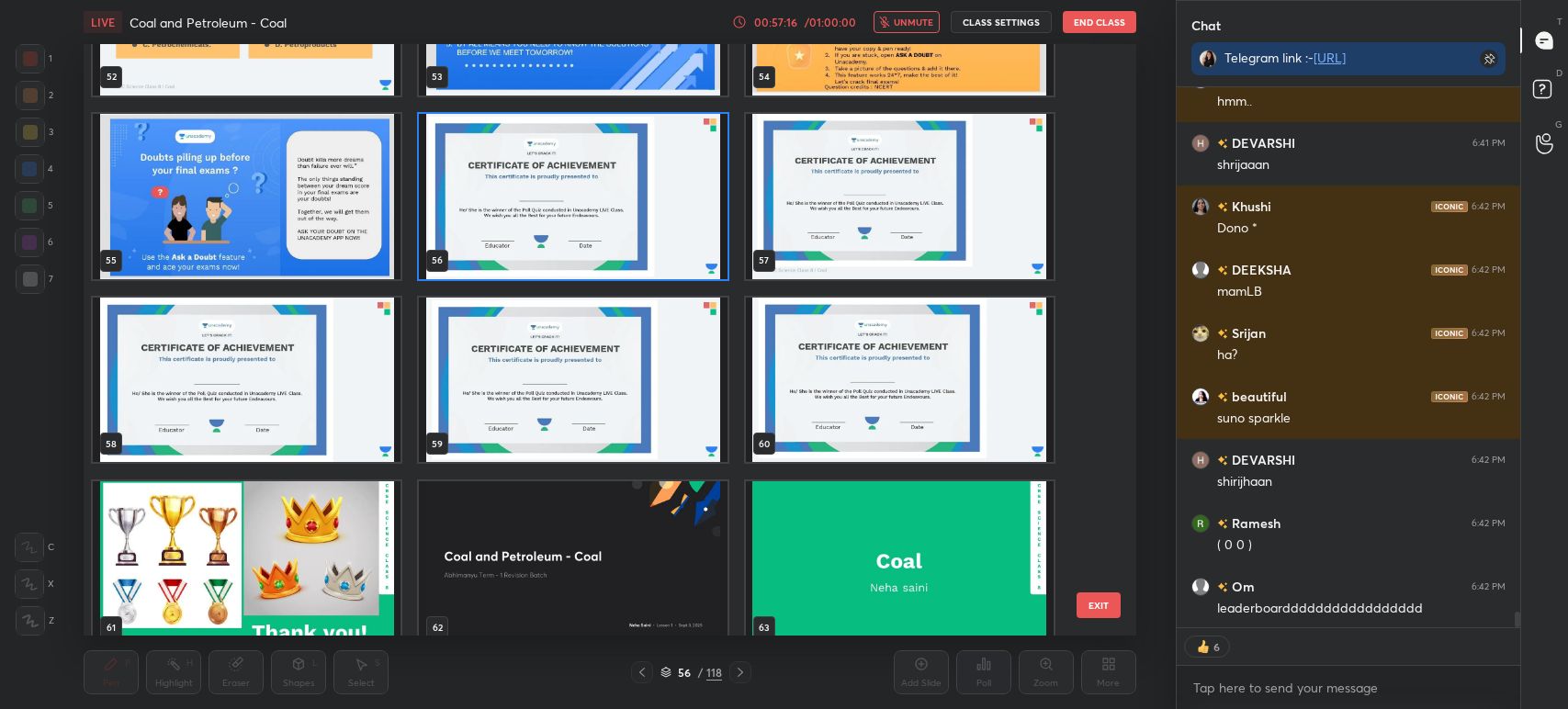
click at [522, 212] on img "grid" at bounding box center [573, 197] width 308 height 165
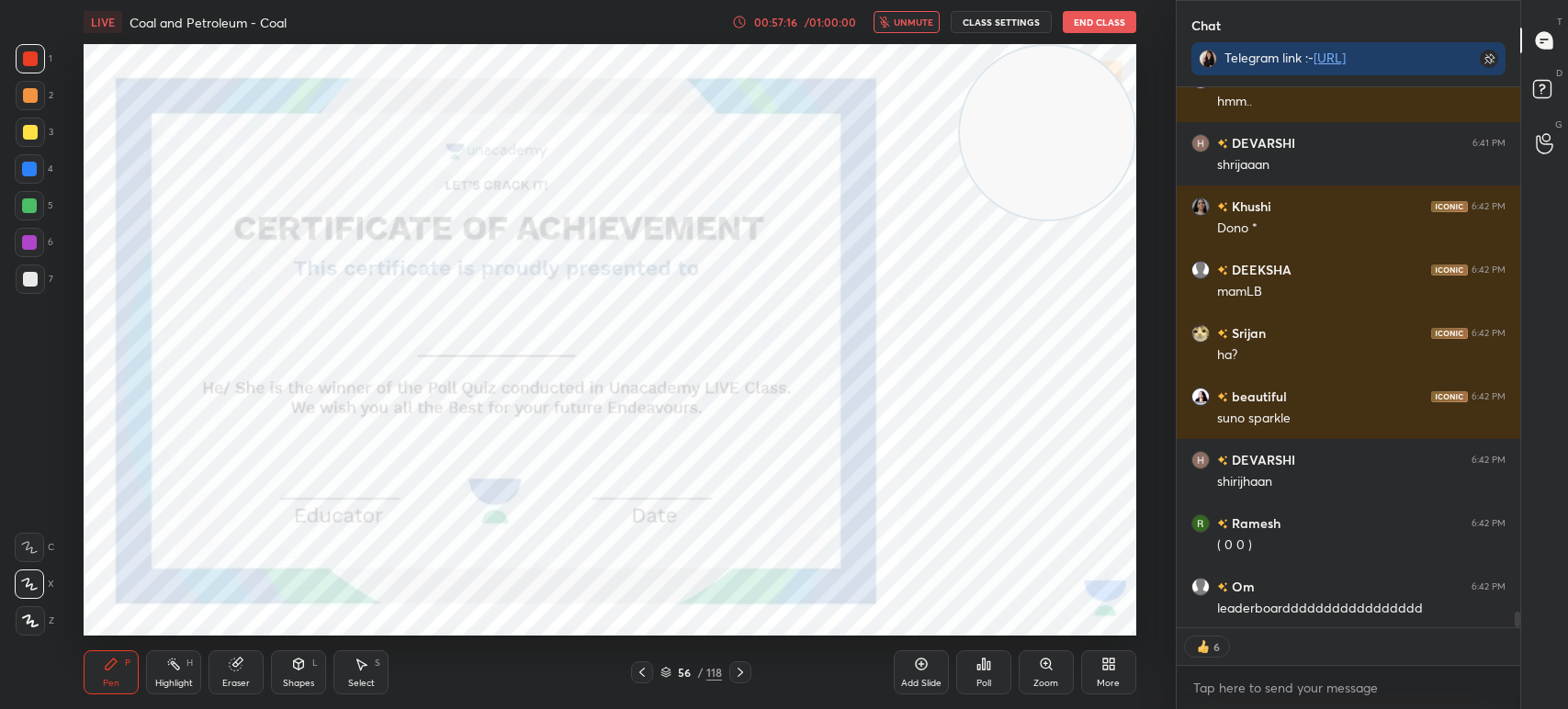
click at [555, 196] on img "grid" at bounding box center [573, 197] width 308 height 165
click at [900, 12] on button "unmute" at bounding box center [906, 22] width 66 height 22
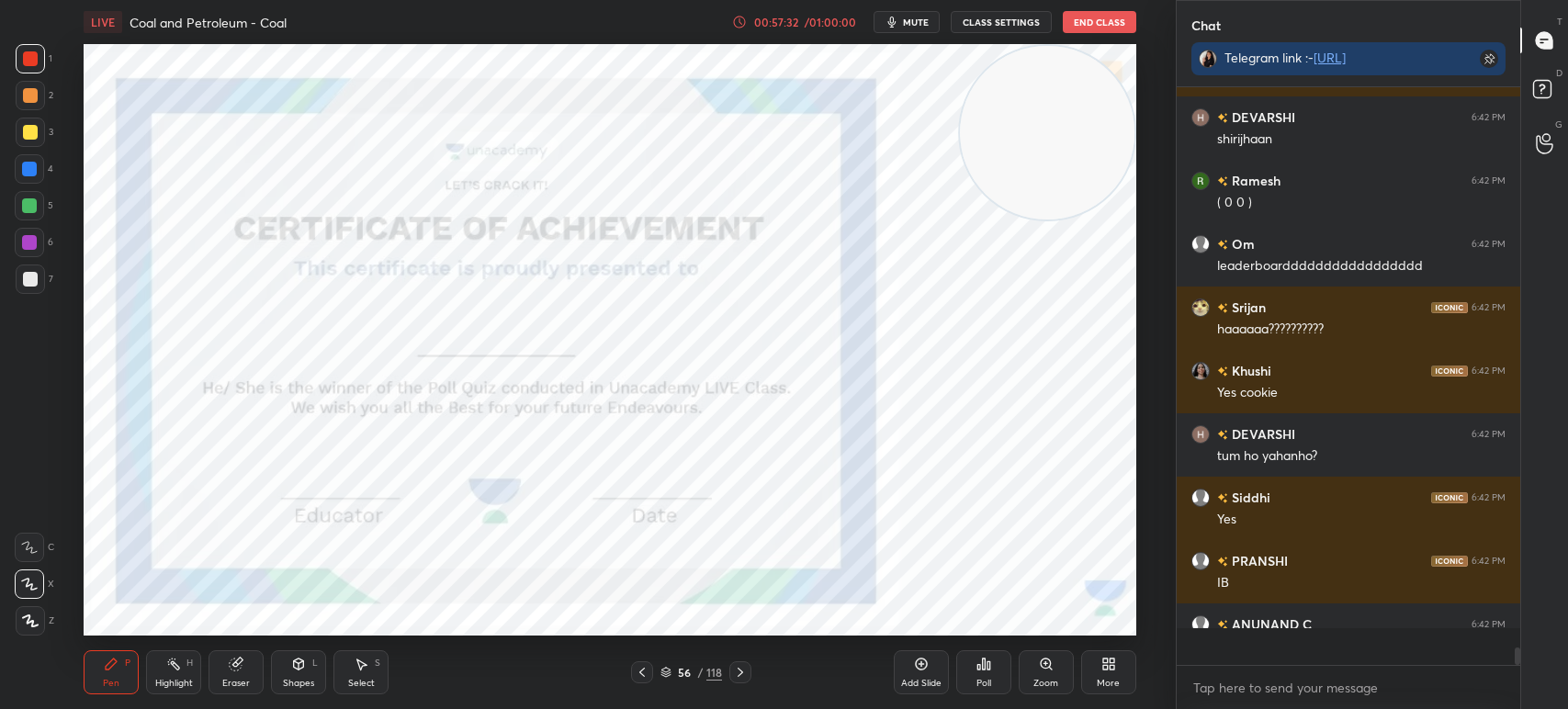
scroll to position [573, 338]
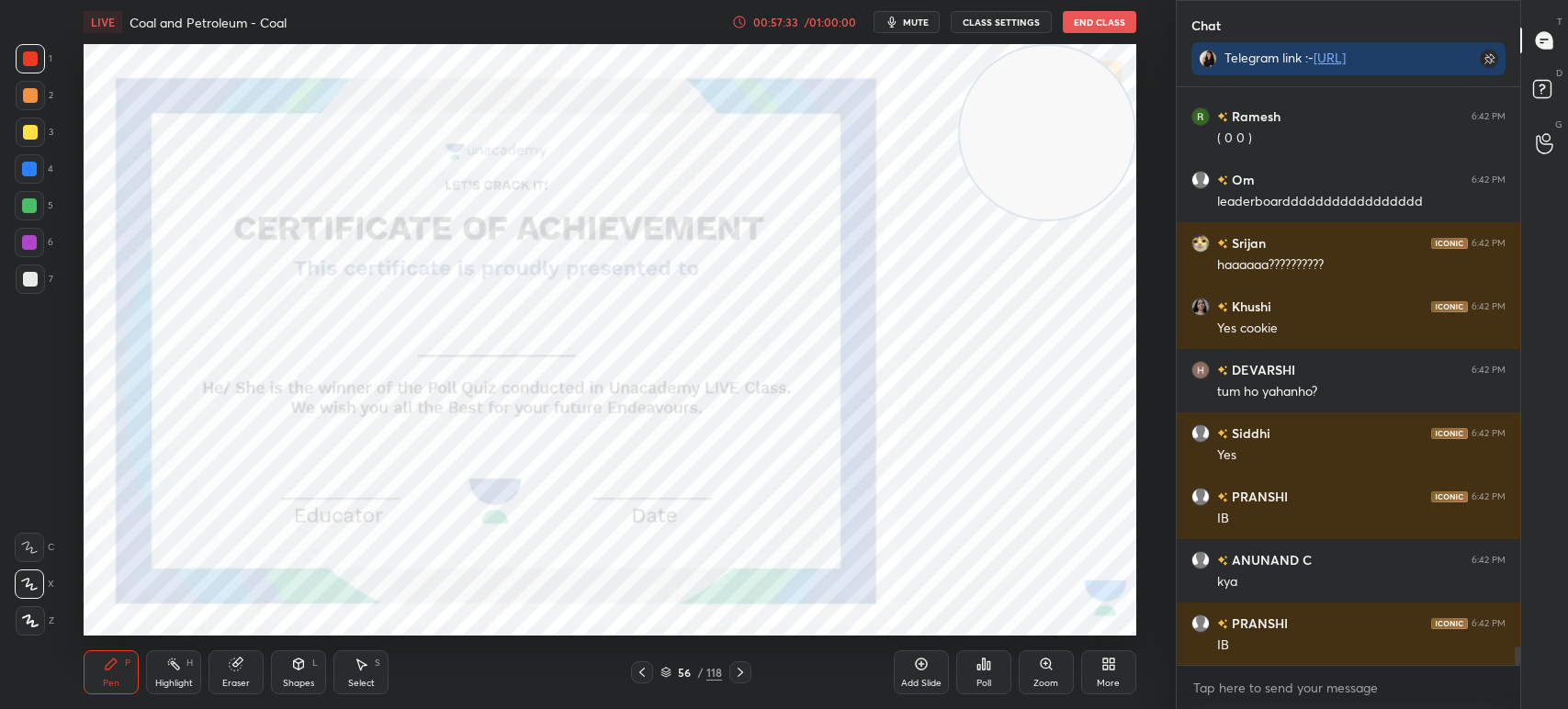
click at [859, 13] on div "00:57:33 / 01:00:00 mute CLASS SETTINGS End Class" at bounding box center [934, 22] width 405 height 22
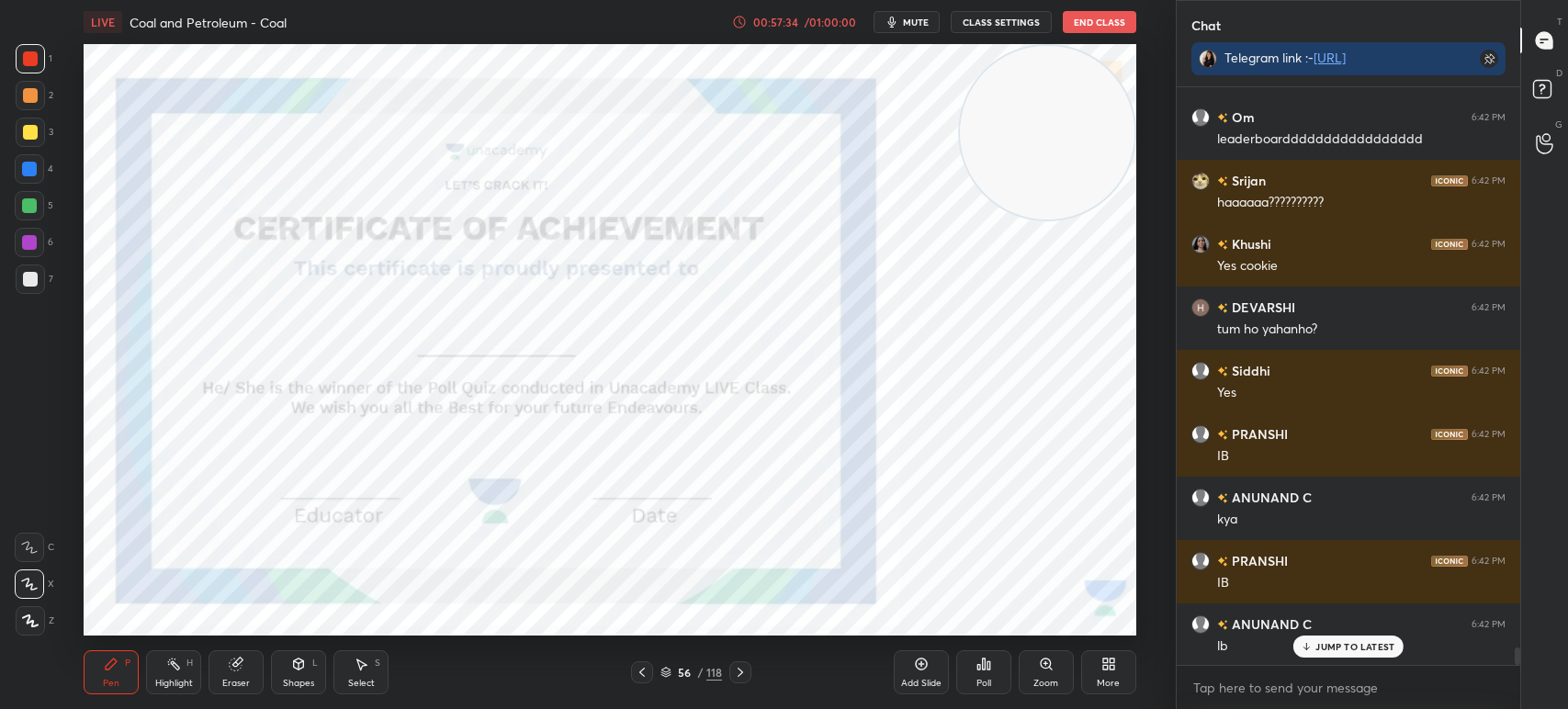
click at [882, 13] on button "mute" at bounding box center [906, 22] width 66 height 22
click at [1219, 673] on div "x" at bounding box center [1348, 687] width 344 height 43
type textarea "x"
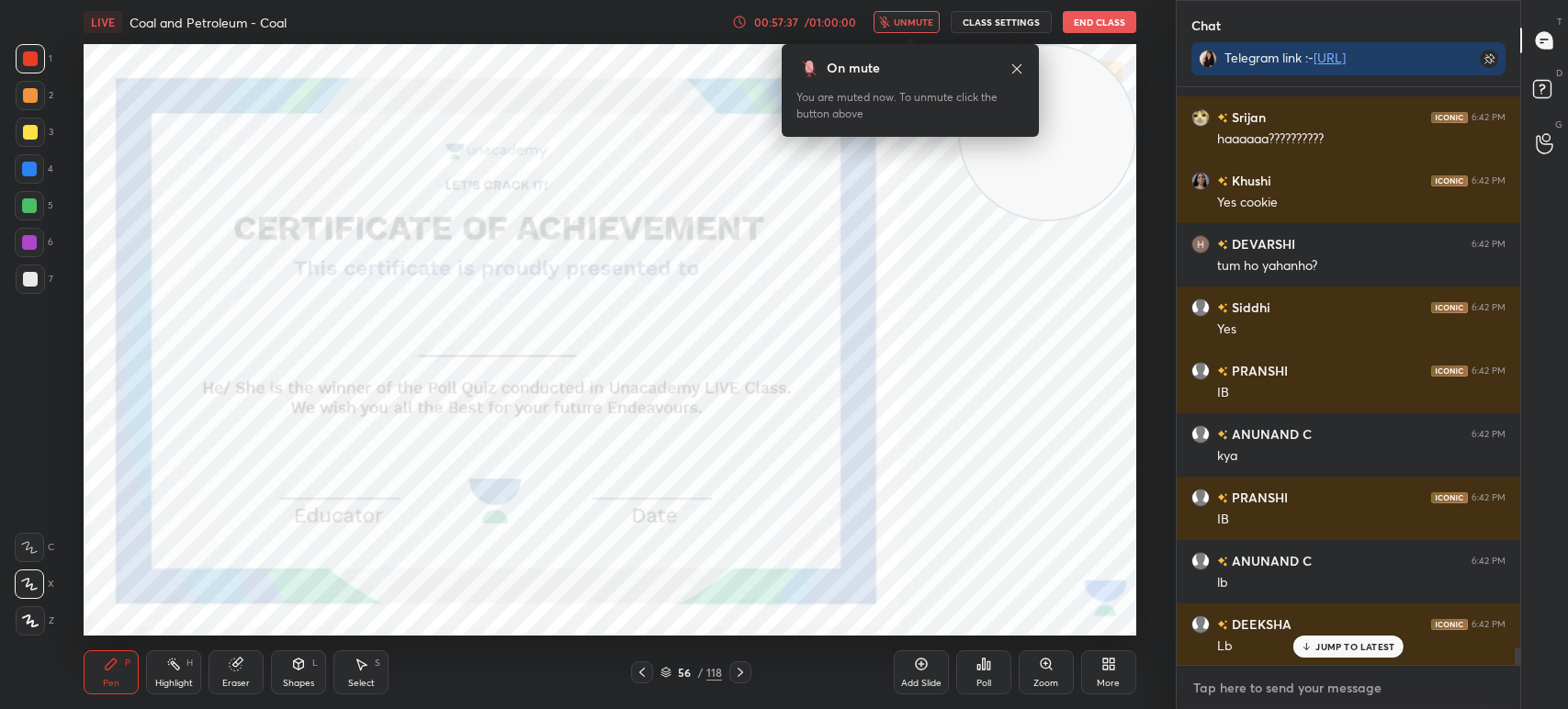
paste textarea "https://unacademy.com/course/jagrit-term-1-revision-batch/6ARD4LUQ?liveclass=MG…"
type textarea "https://unacademy.com/course/jagrit-term-1-revision-batch/6ARD4LUQ?liveclass=MG…"
type textarea "x"
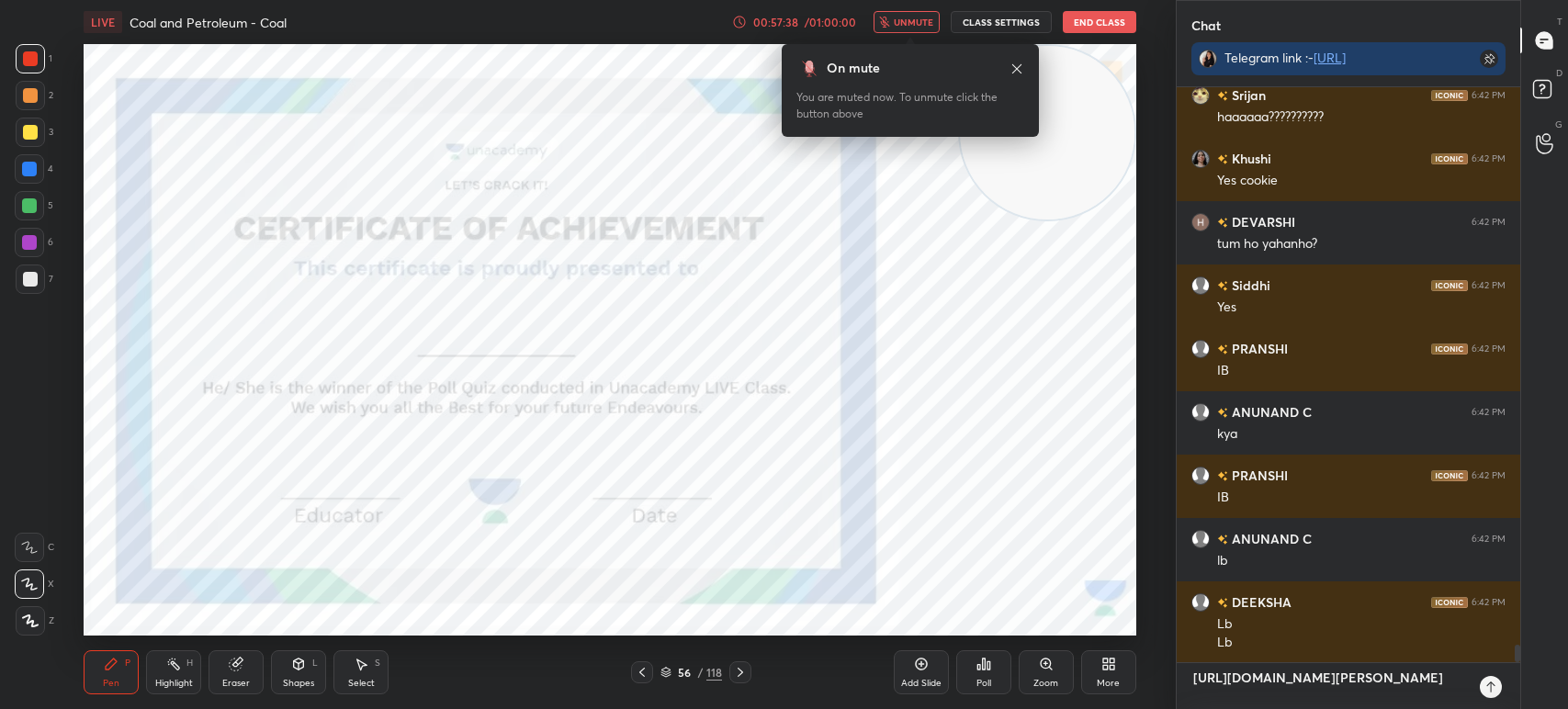
type textarea "x"
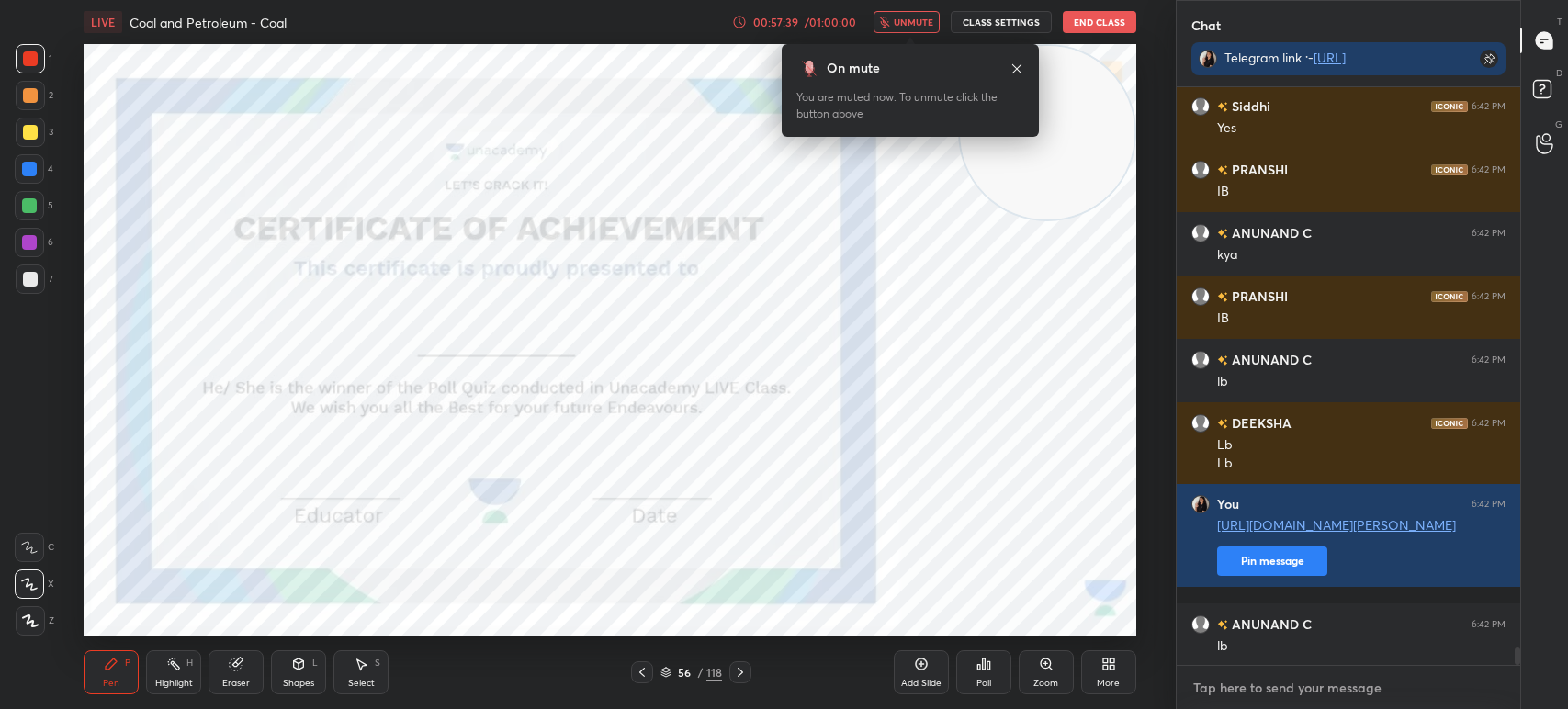
paste textarea "https://unacademy.com/course/jagrit-term-1-revision-batch/6ARD4LUQ?liveclass=MG…"
type textarea "https://unacademy.com/course/jagrit-term-1-revision-batch/6ARD4LUQ?liveclass=MG…"
type textarea "x"
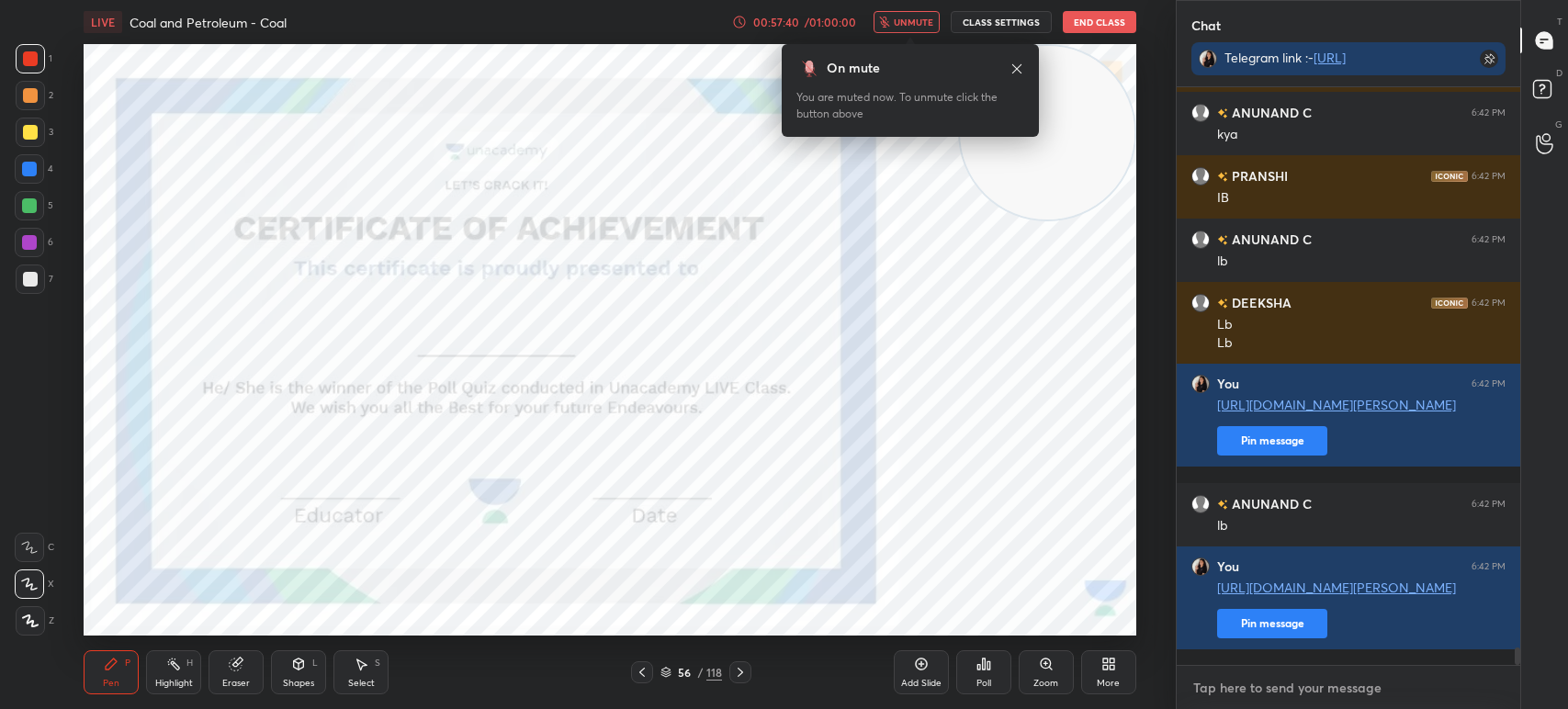
paste textarea "https://unacademy.com/course/jagrit-term-1-revision-batch/6ARD4LUQ?liveclass=MG…"
type textarea "https://unacademy.com/course/jagrit-term-1-revision-batch/6ARD4LUQ?liveclass=MG…"
type textarea "x"
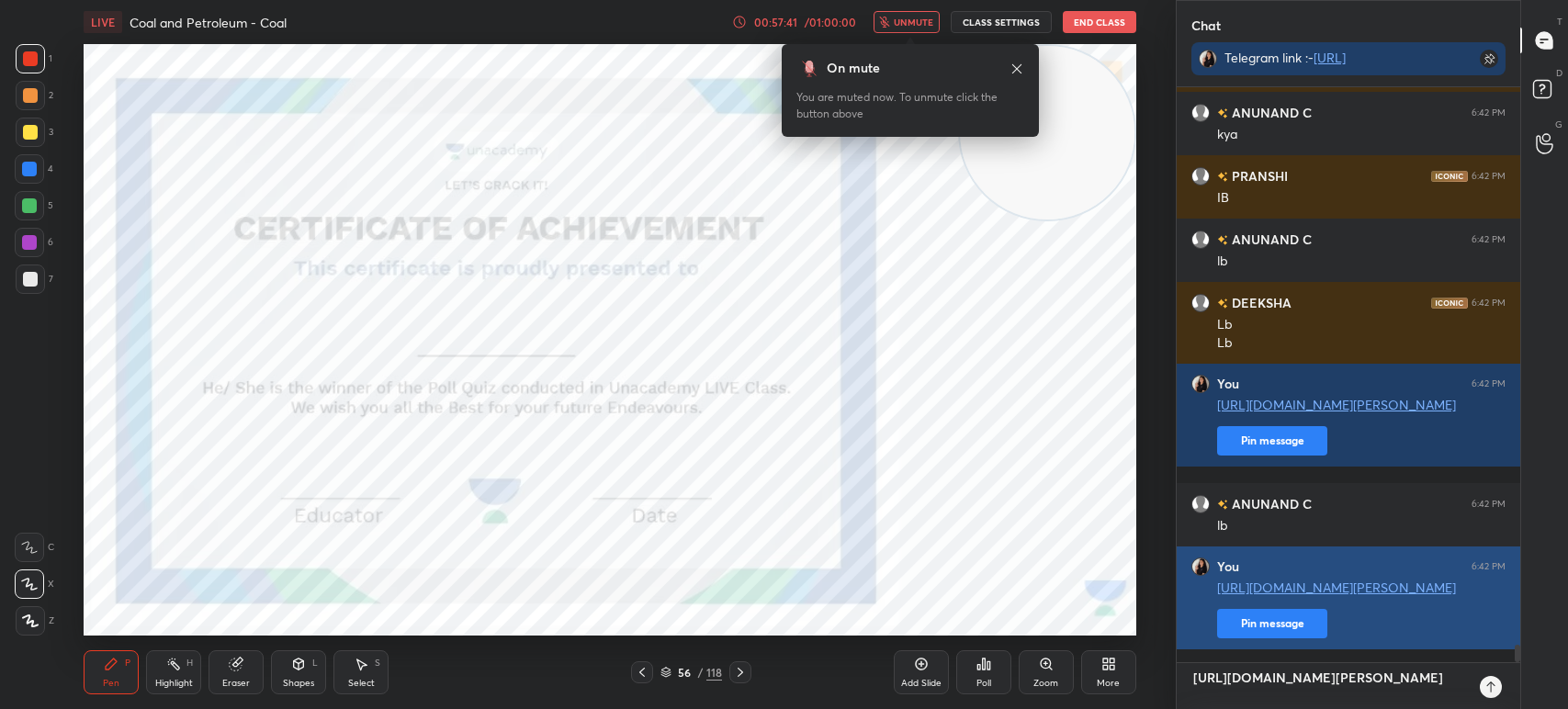
type textarea "x"
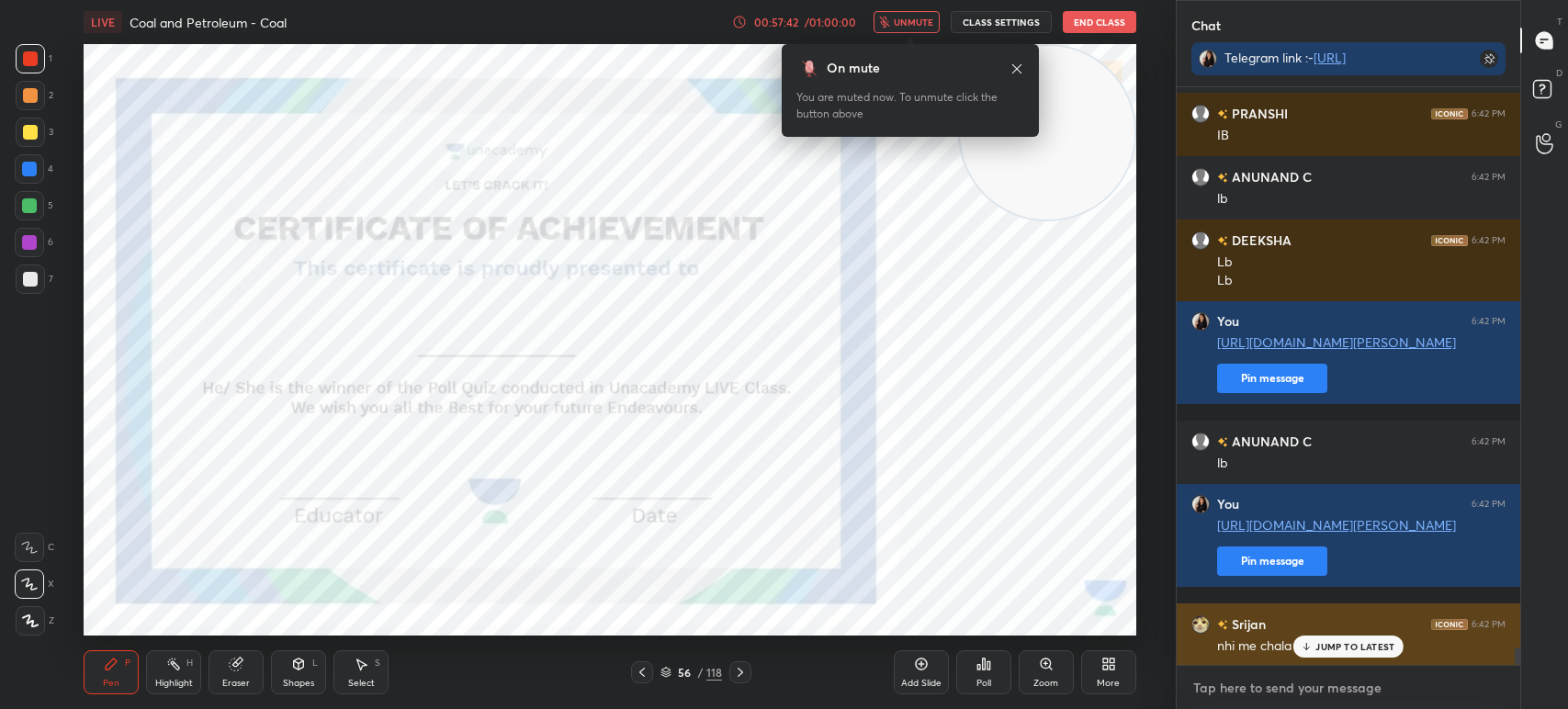
paste textarea "https://unacademy.com/course/jagrit-term-1-revision-batch/6ARD4LUQ?liveclass=MG…"
type textarea "https://unacademy.com/course/jagrit-term-1-revision-batch/6ARD4LUQ?liveclass=MG…"
type textarea "x"
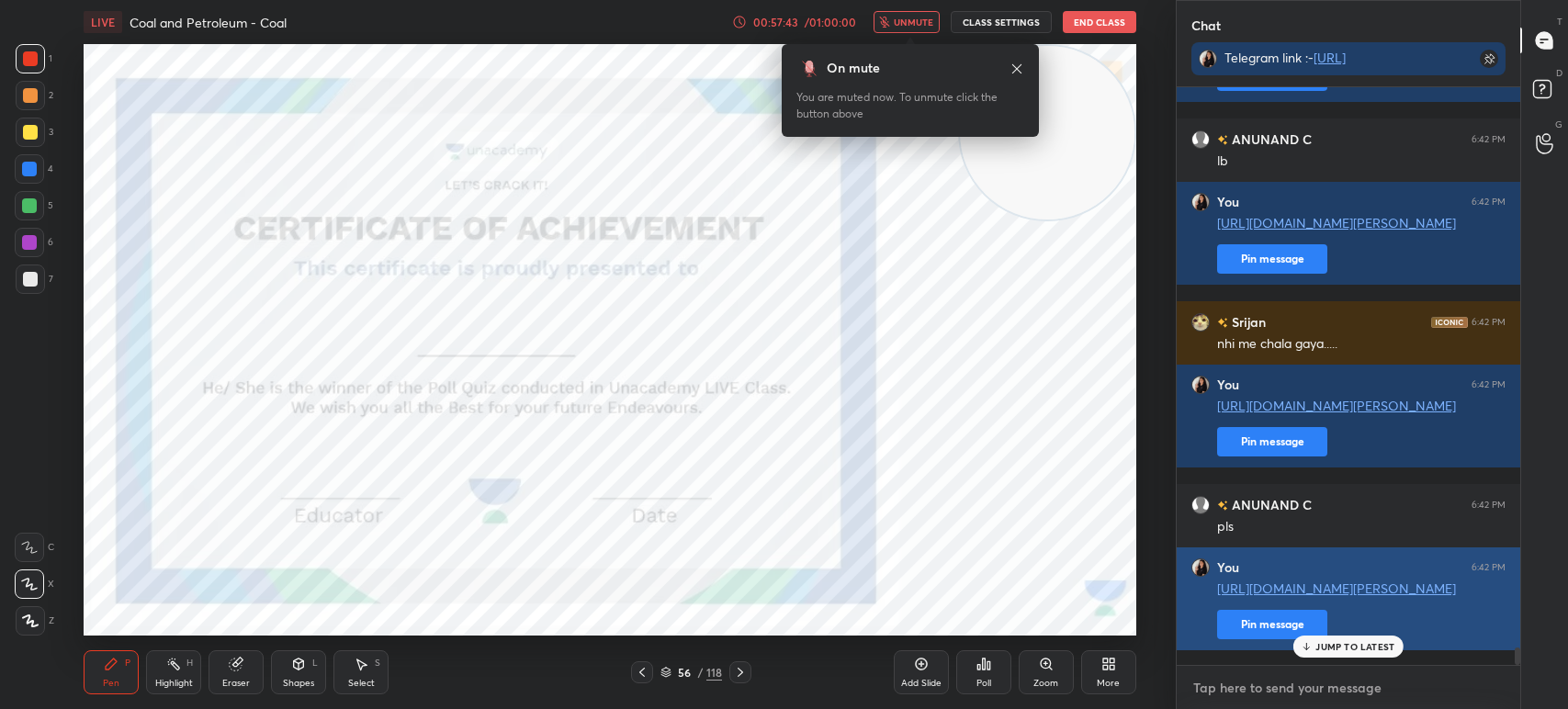
paste textarea "https://unacademy.com/course/jagrit-term-1-revision-batch/6ARD4LUQ?liveclass=MG…"
type textarea "https://unacademy.com/course/jagrit-term-1-revision-batch/6ARD4LUQ?liveclass=MG…"
type textarea "x"
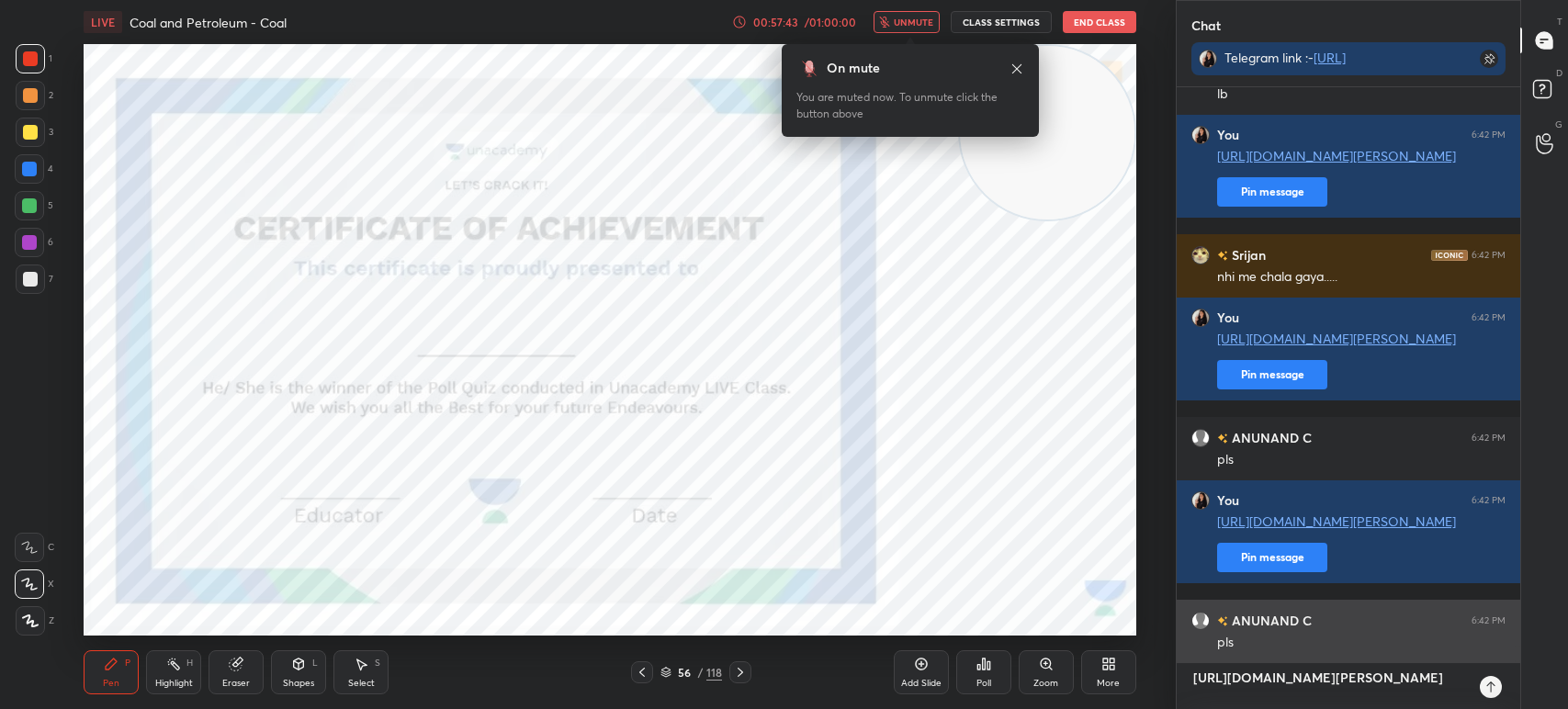
type textarea "https://unacademy.com/course/jagrit-term-1-revision-batch/6ARD4LUQ?liveclass=MG…"
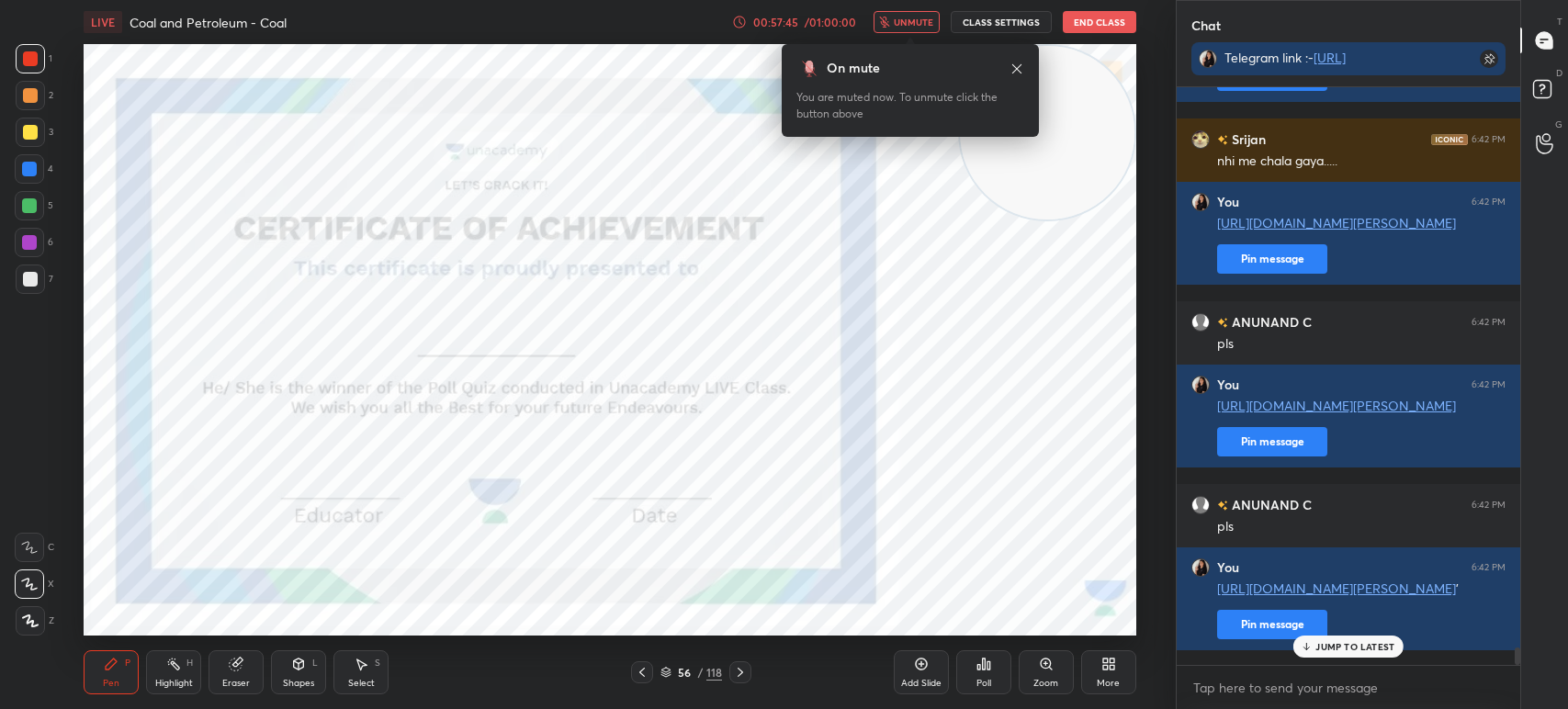
click at [1017, 70] on icon at bounding box center [1016, 67] width 9 height 9
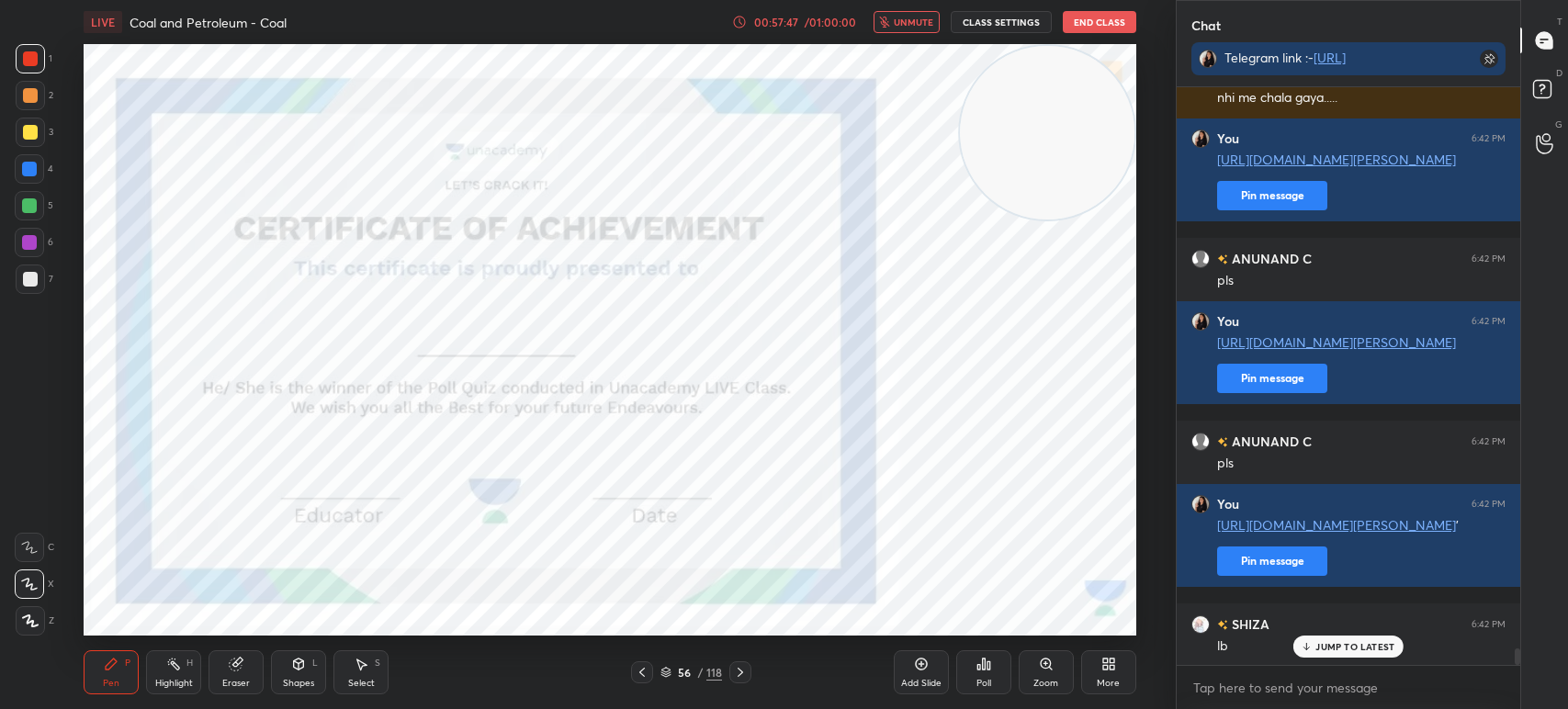
click at [699, 675] on div "/" at bounding box center [700, 672] width 6 height 11
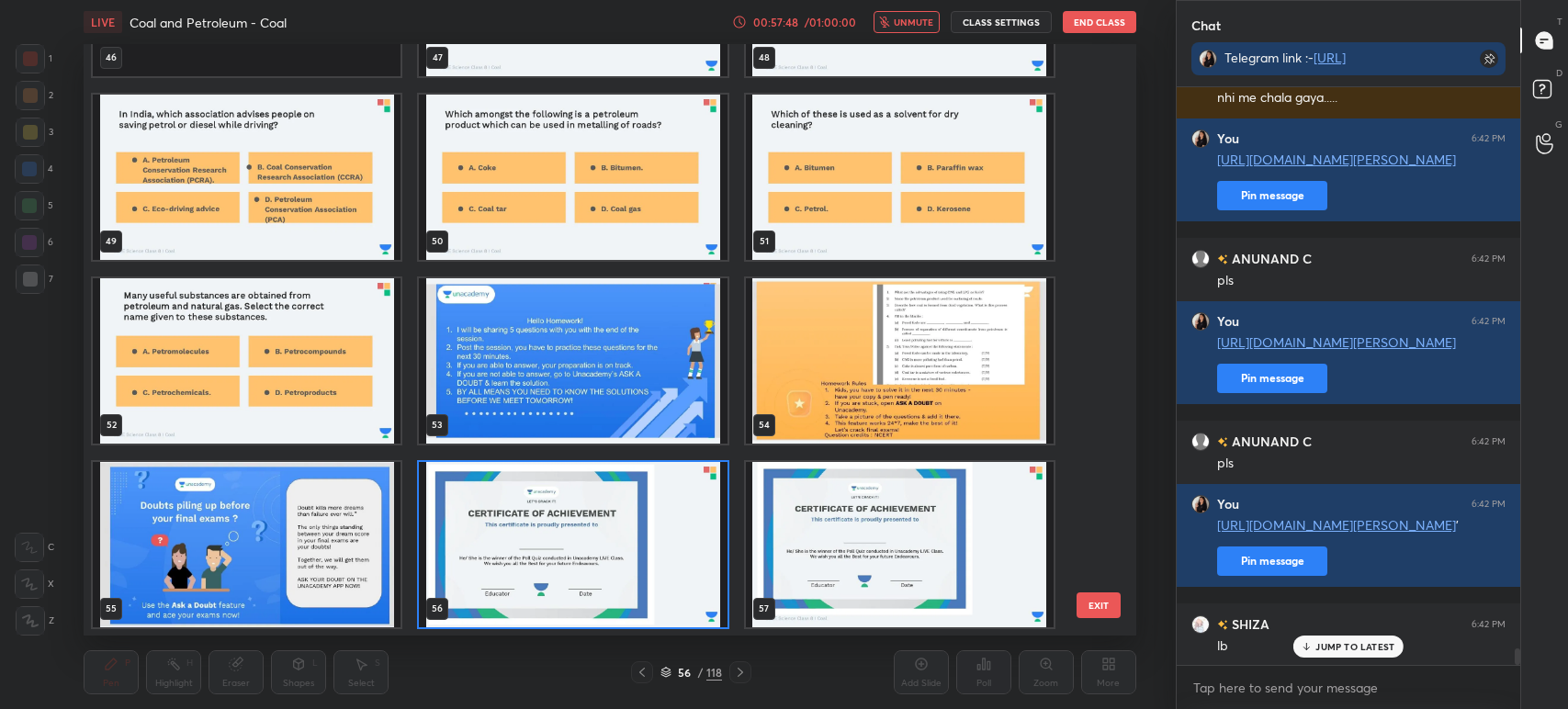
click at [610, 531] on img "grid" at bounding box center [573, 545] width 308 height 165
click at [611, 530] on img "grid" at bounding box center [573, 545] width 308 height 165
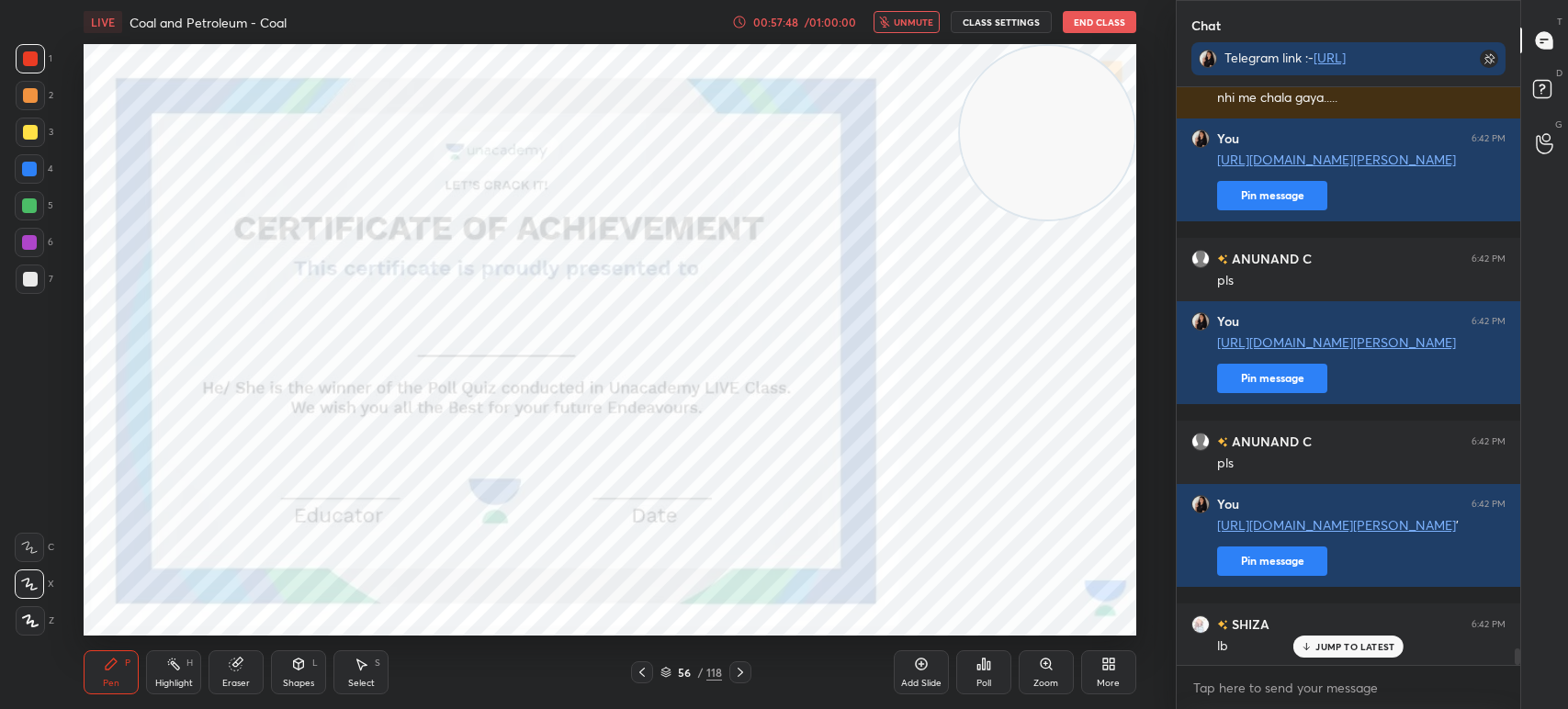
click at [617, 529] on img "grid" at bounding box center [573, 545] width 308 height 165
click at [30, 246] on div at bounding box center [29, 242] width 15 height 15
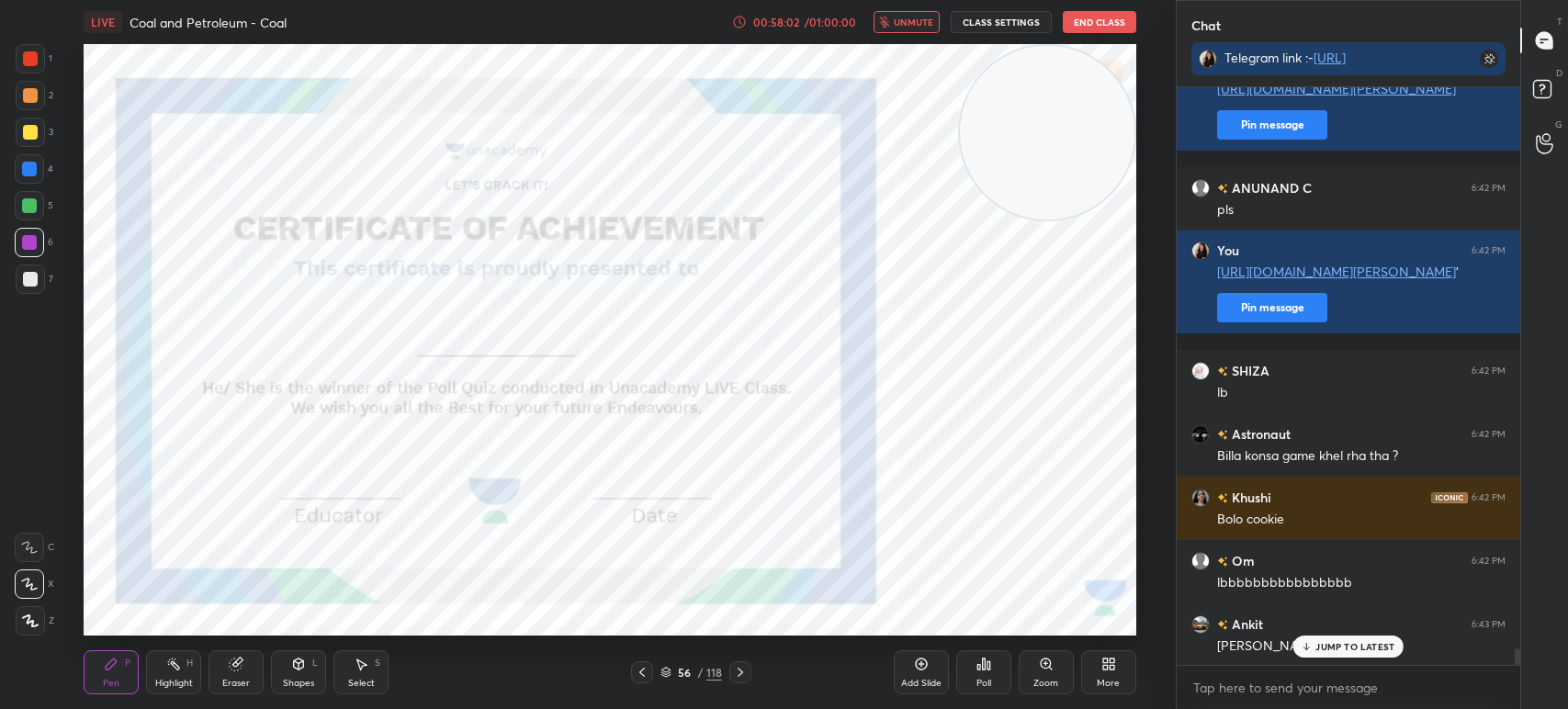
click at [1128, 14] on button "End Class" at bounding box center [1099, 22] width 74 height 22
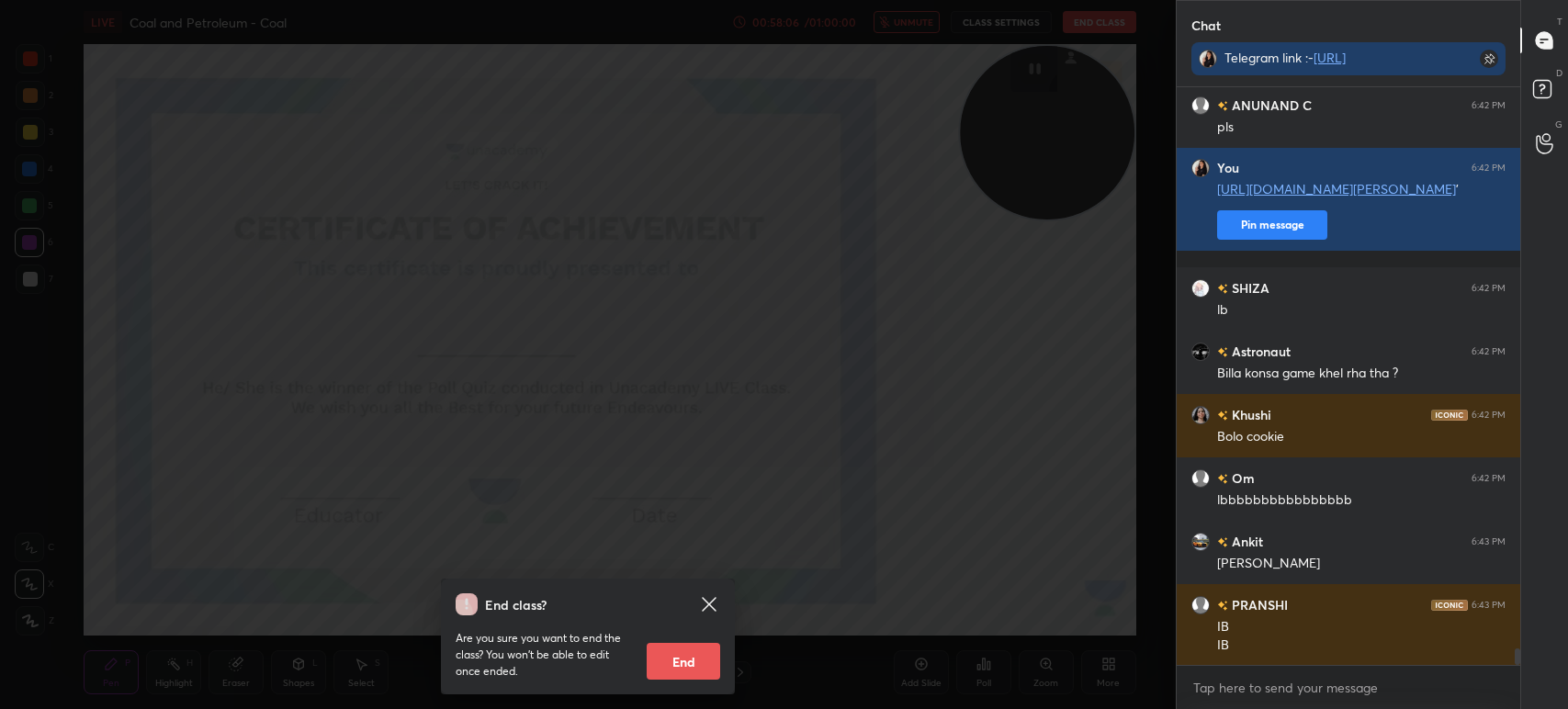
click at [713, 453] on div "End class? Are you sure you want to end the class? You won’t be able to edit on…" at bounding box center [588, 354] width 1175 height 709
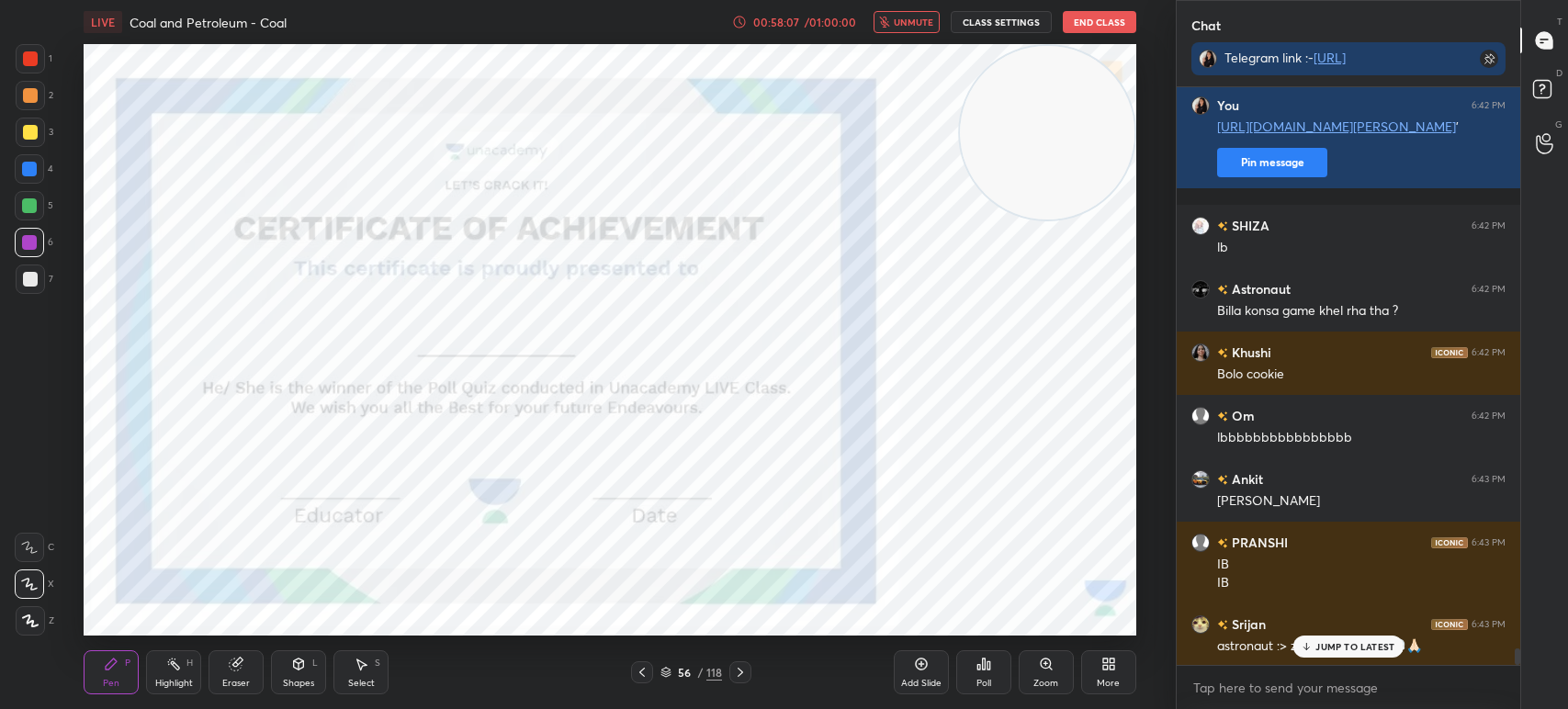
click at [976, 686] on div "Poll" at bounding box center [983, 683] width 15 height 9
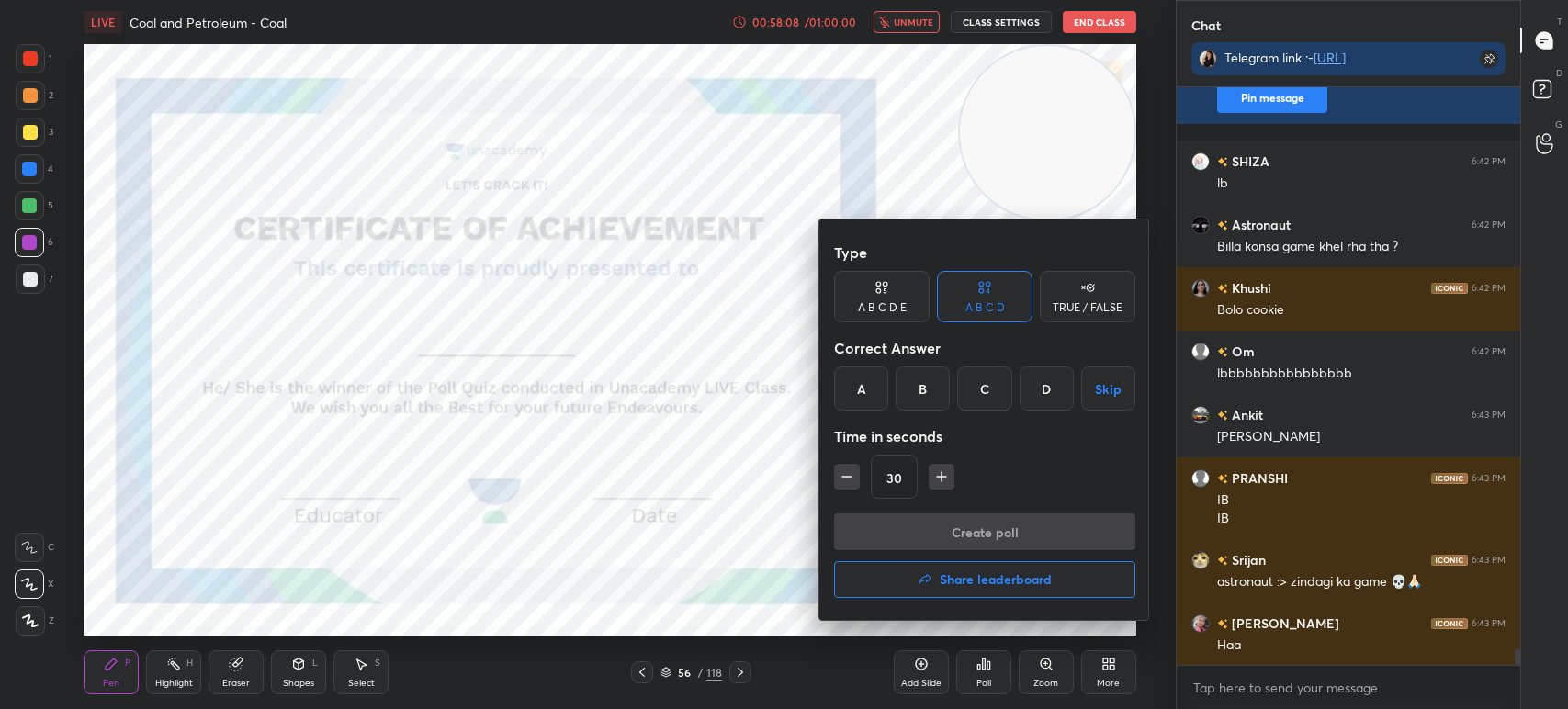
click at [983, 584] on h4 "Share leaderboard" at bounding box center [996, 579] width 112 height 13
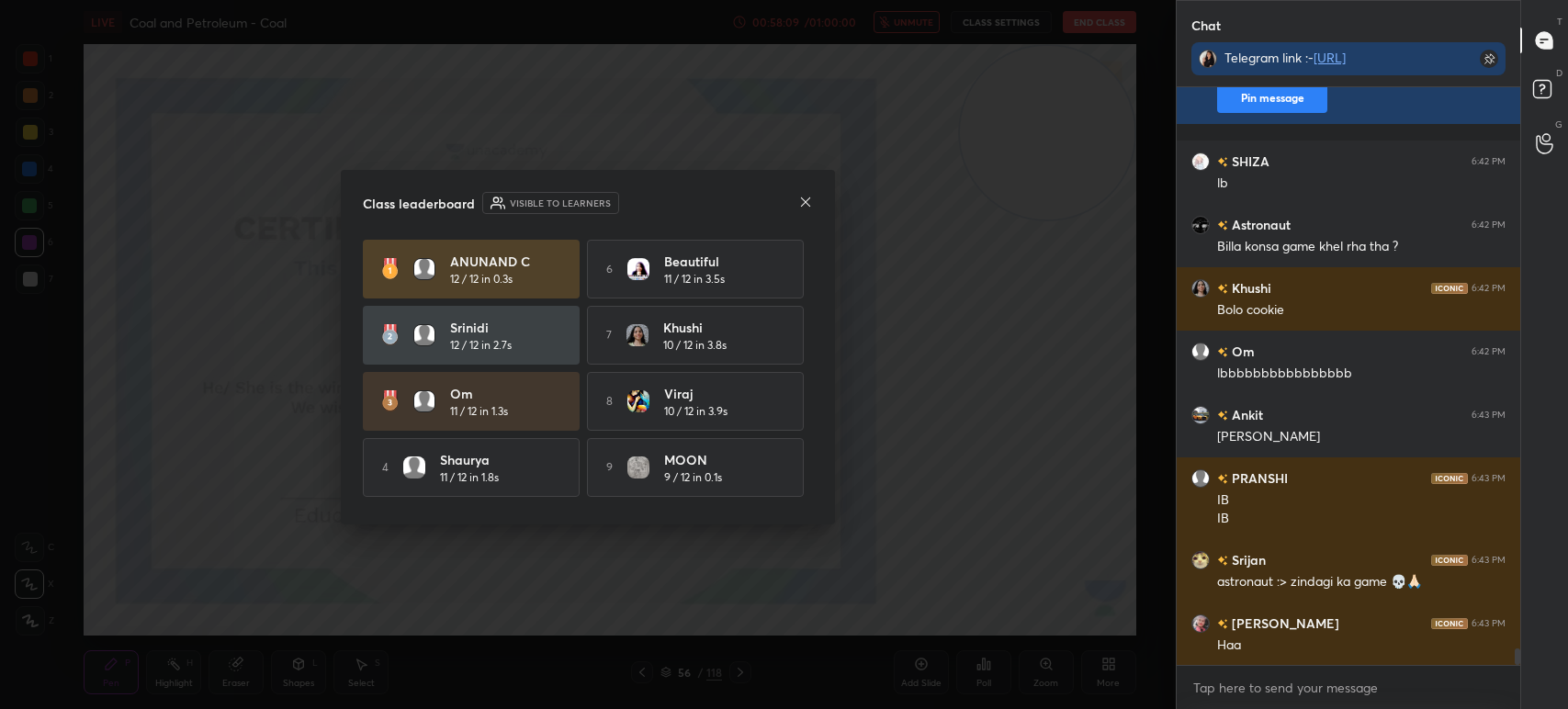
click at [799, 204] on icon at bounding box center [805, 202] width 15 height 15
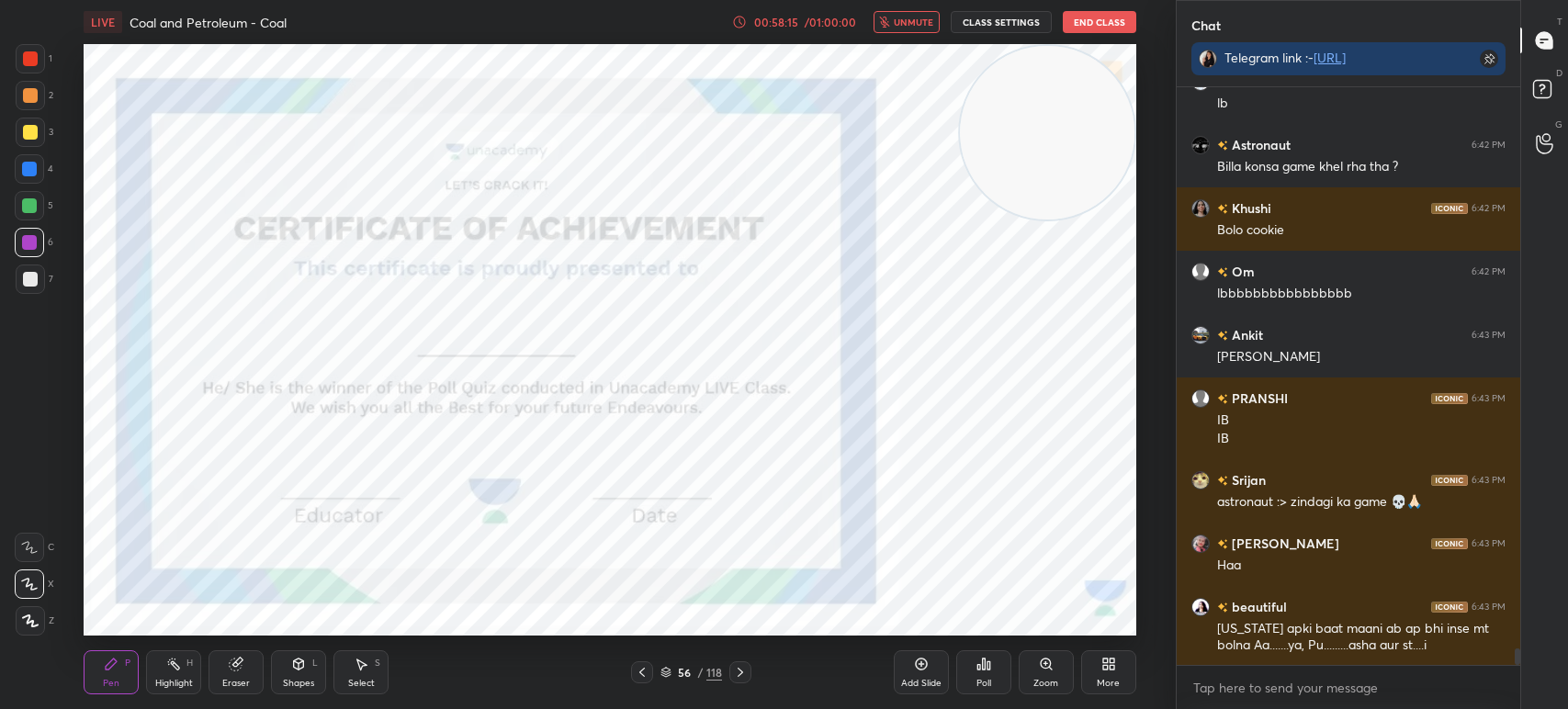
click at [994, 673] on div "Poll" at bounding box center [983, 673] width 55 height 44
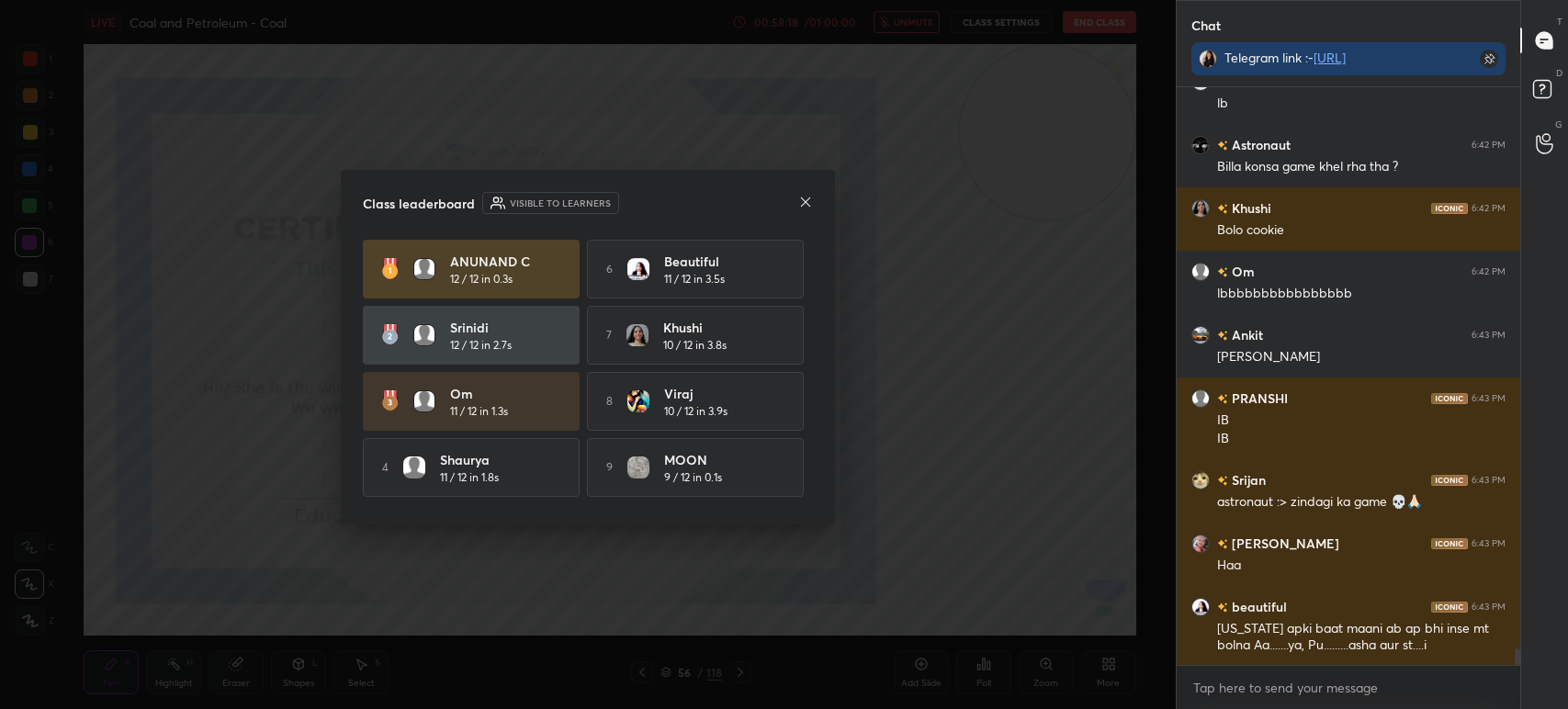
click at [802, 197] on icon at bounding box center [805, 202] width 15 height 15
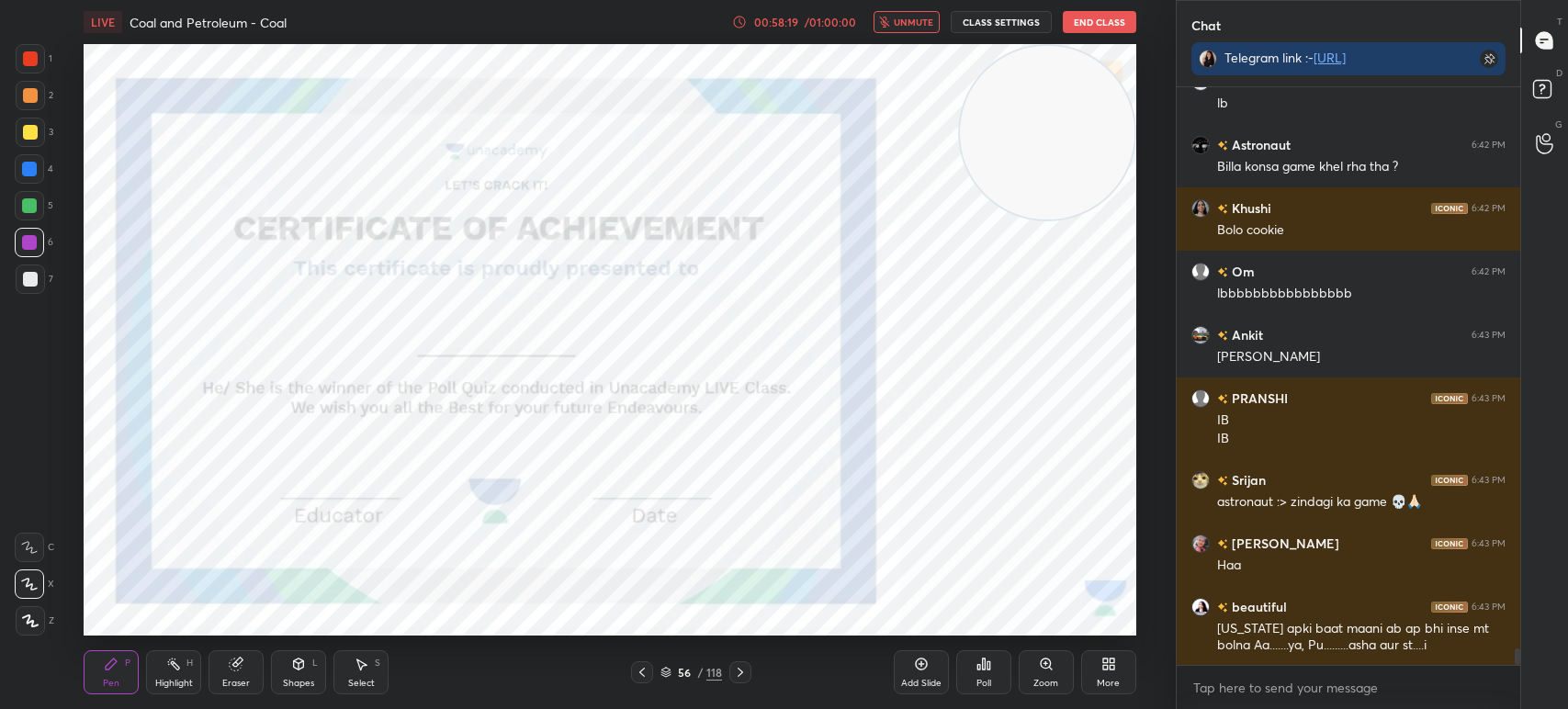
click at [1106, 664] on icon at bounding box center [1105, 661] width 5 height 5
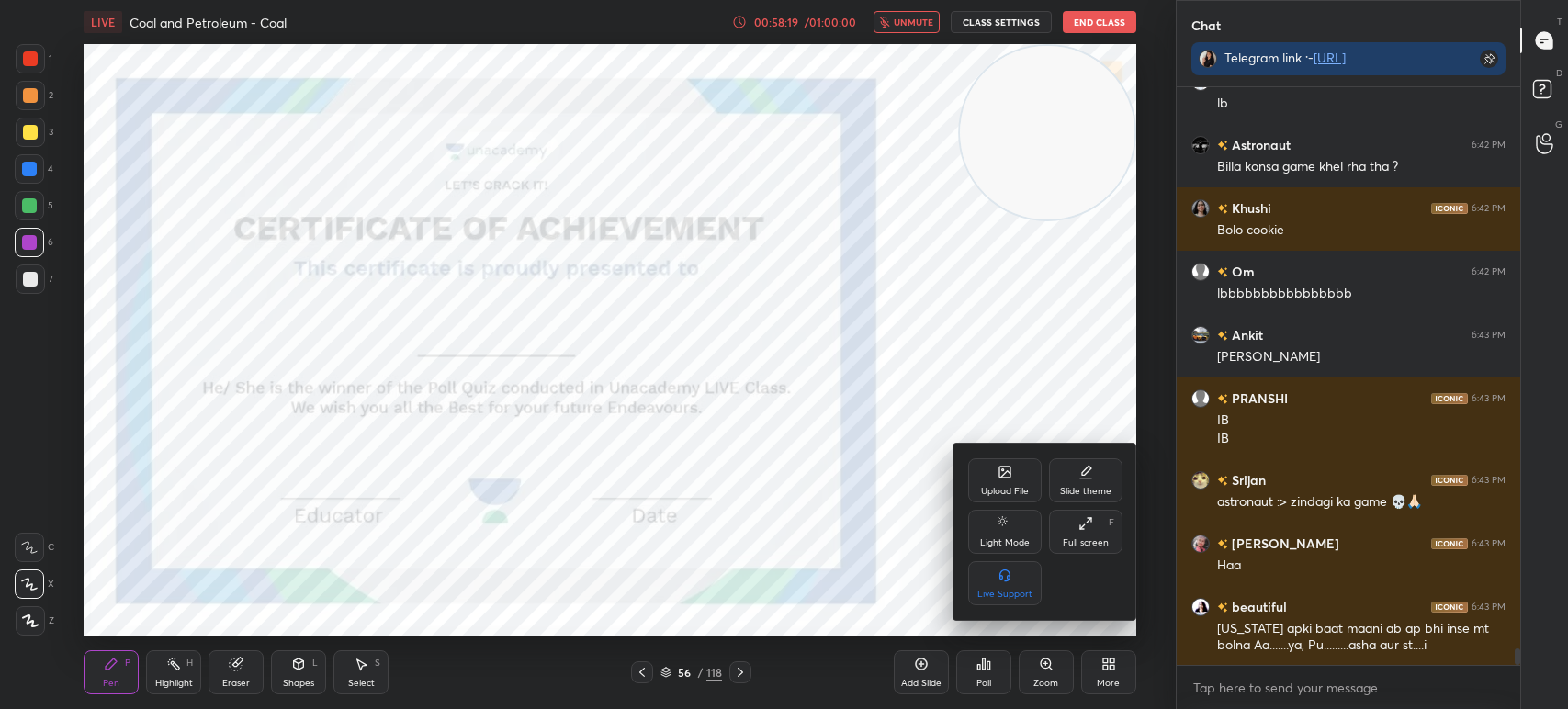
click at [1078, 539] on div "Full screen" at bounding box center [1086, 543] width 46 height 9
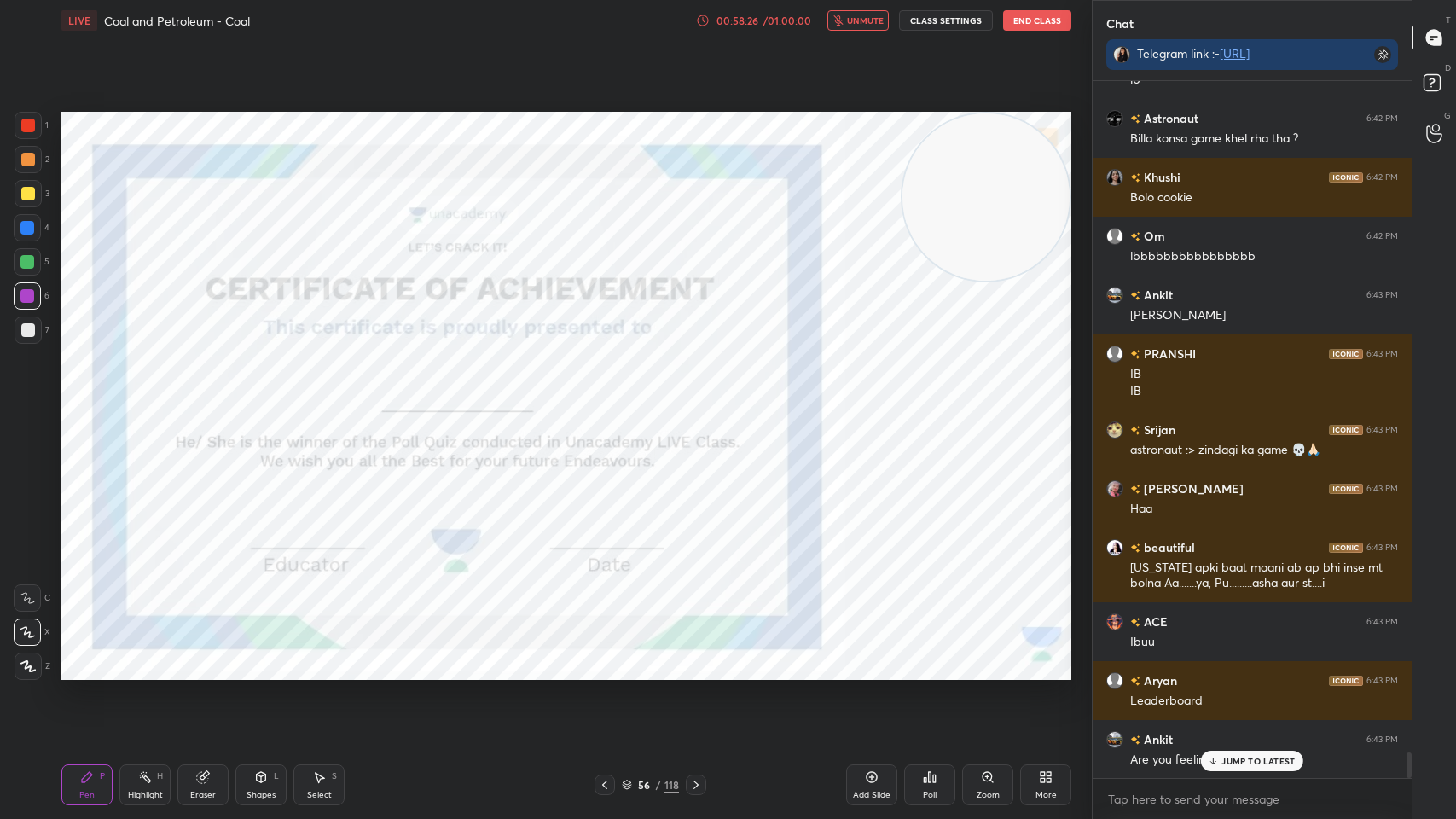
click at [696, 657] on div at bounding box center [696, 784] width 20 height 20
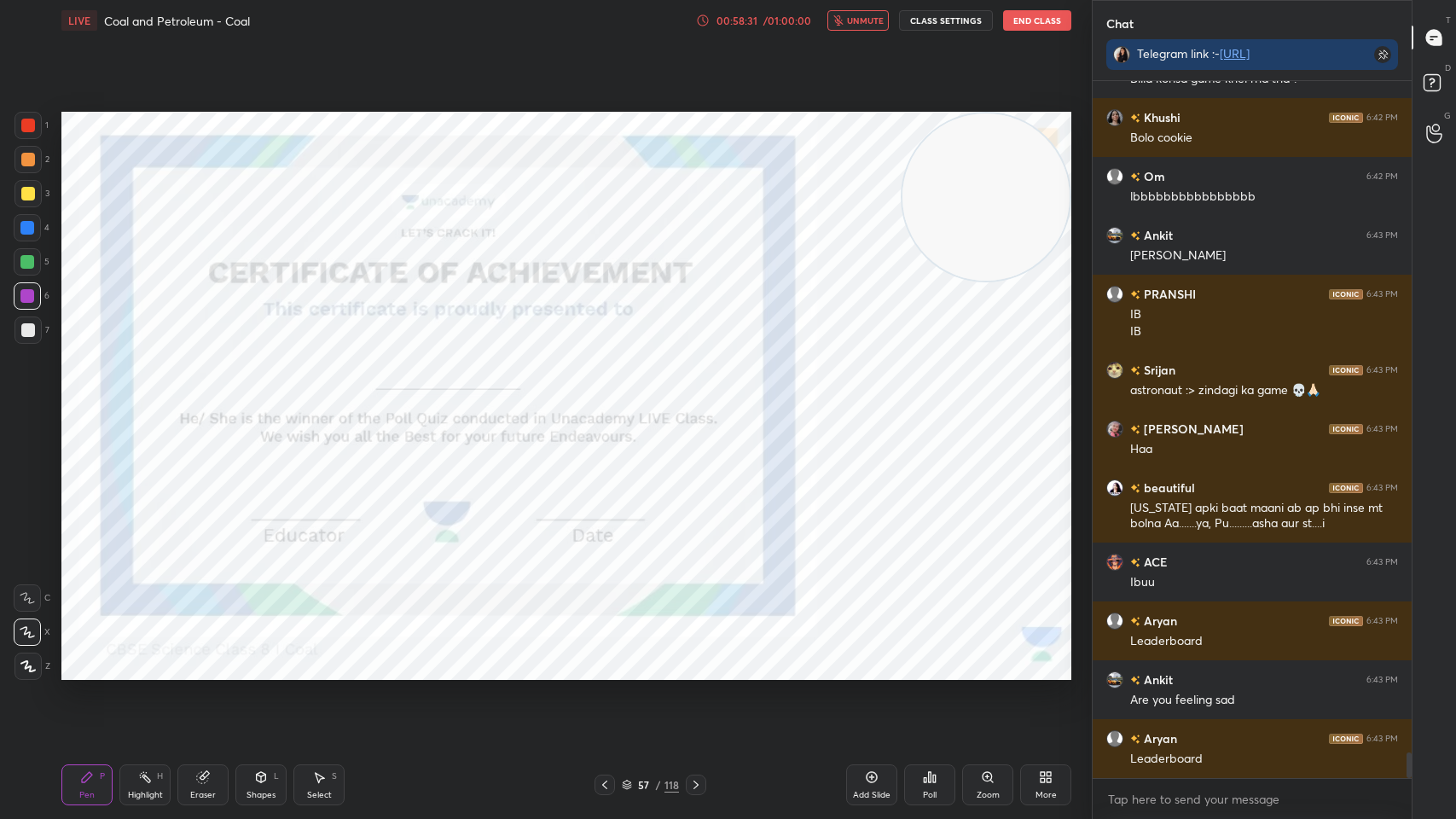
click at [697, 657] on icon at bounding box center [696, 784] width 14 height 14
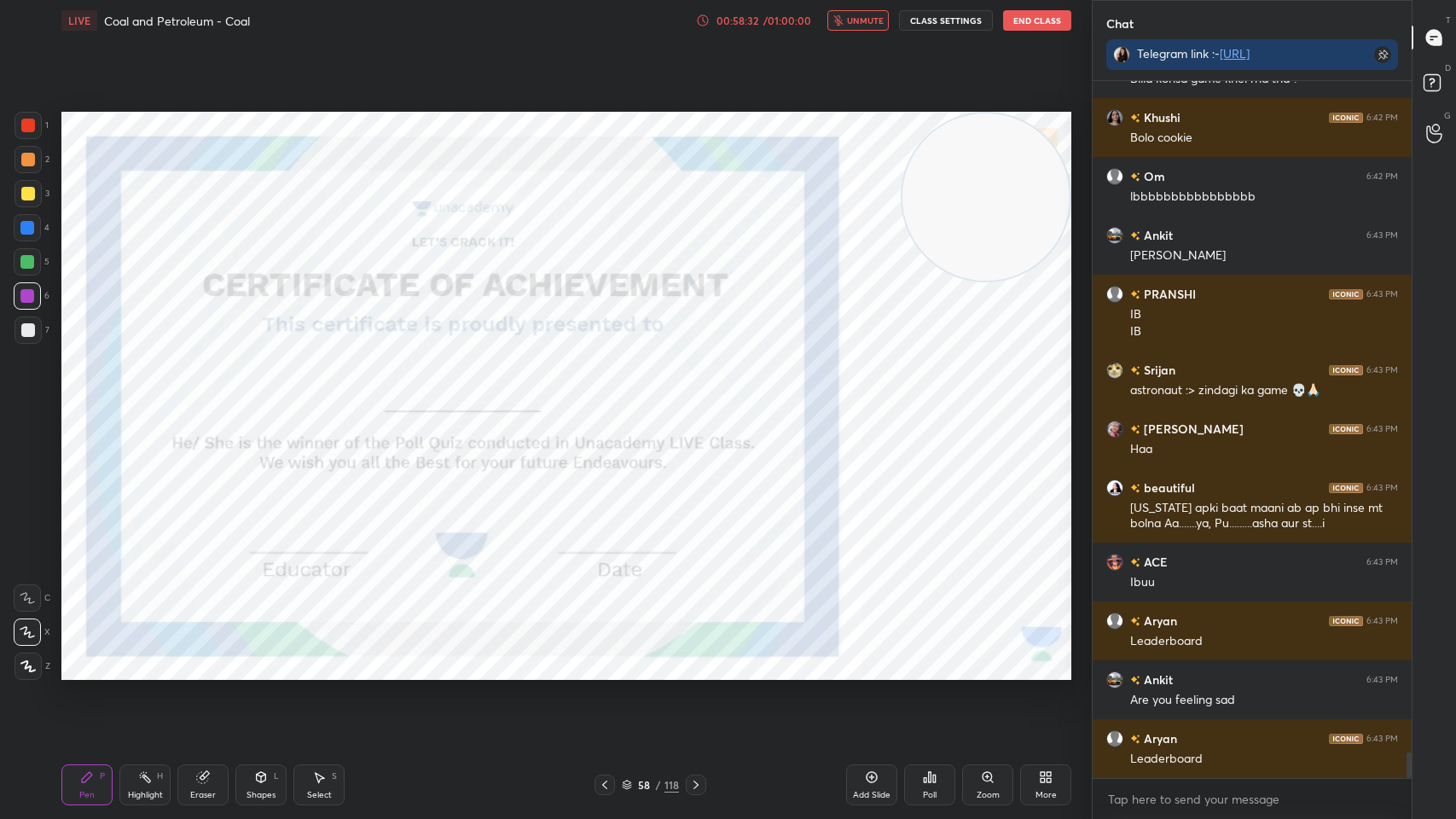
click at [939, 657] on div "Poll" at bounding box center [930, 784] width 51 height 41
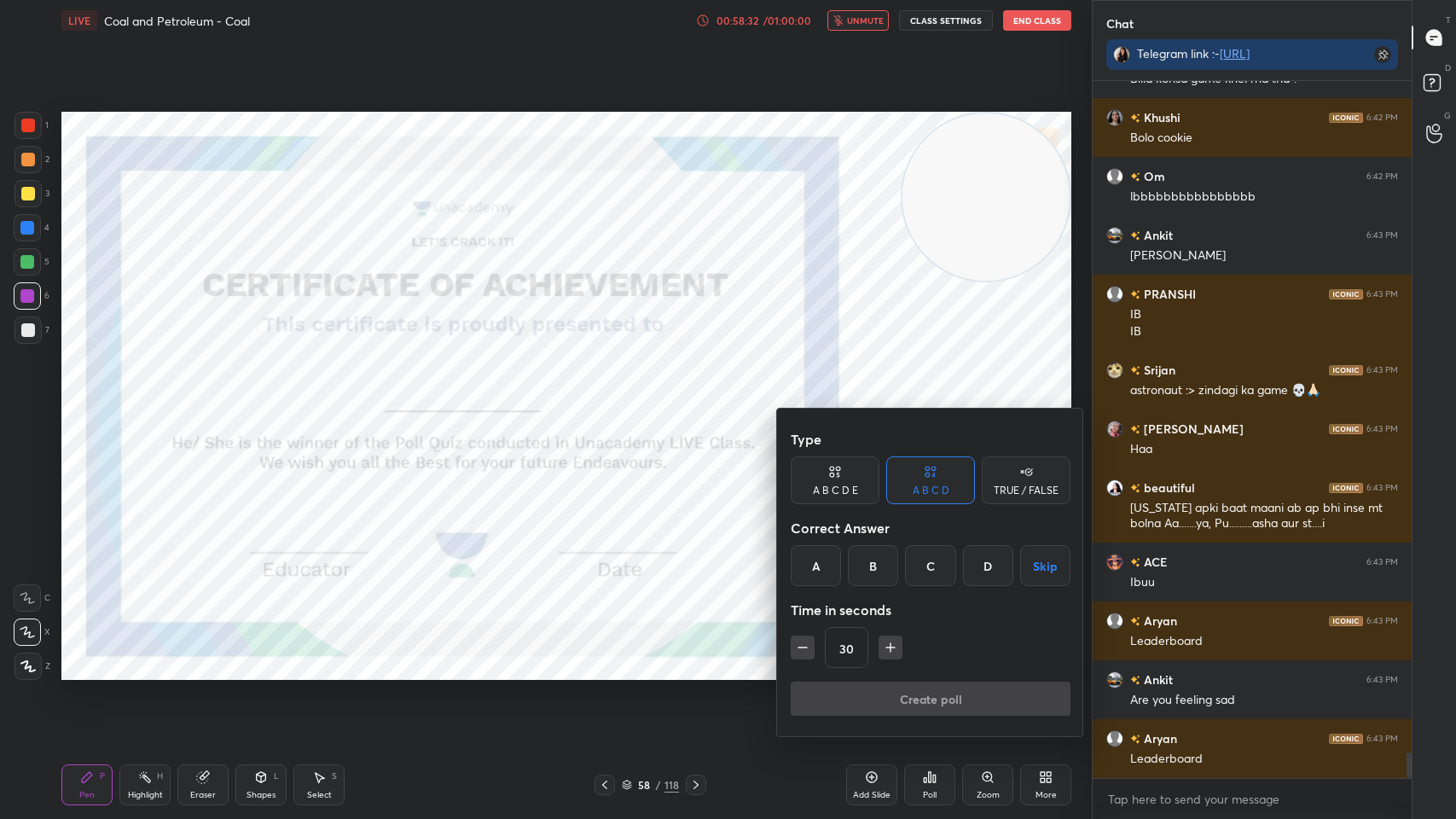
click at [948, 657] on div "Create poll" at bounding box center [930, 702] width 280 height 41
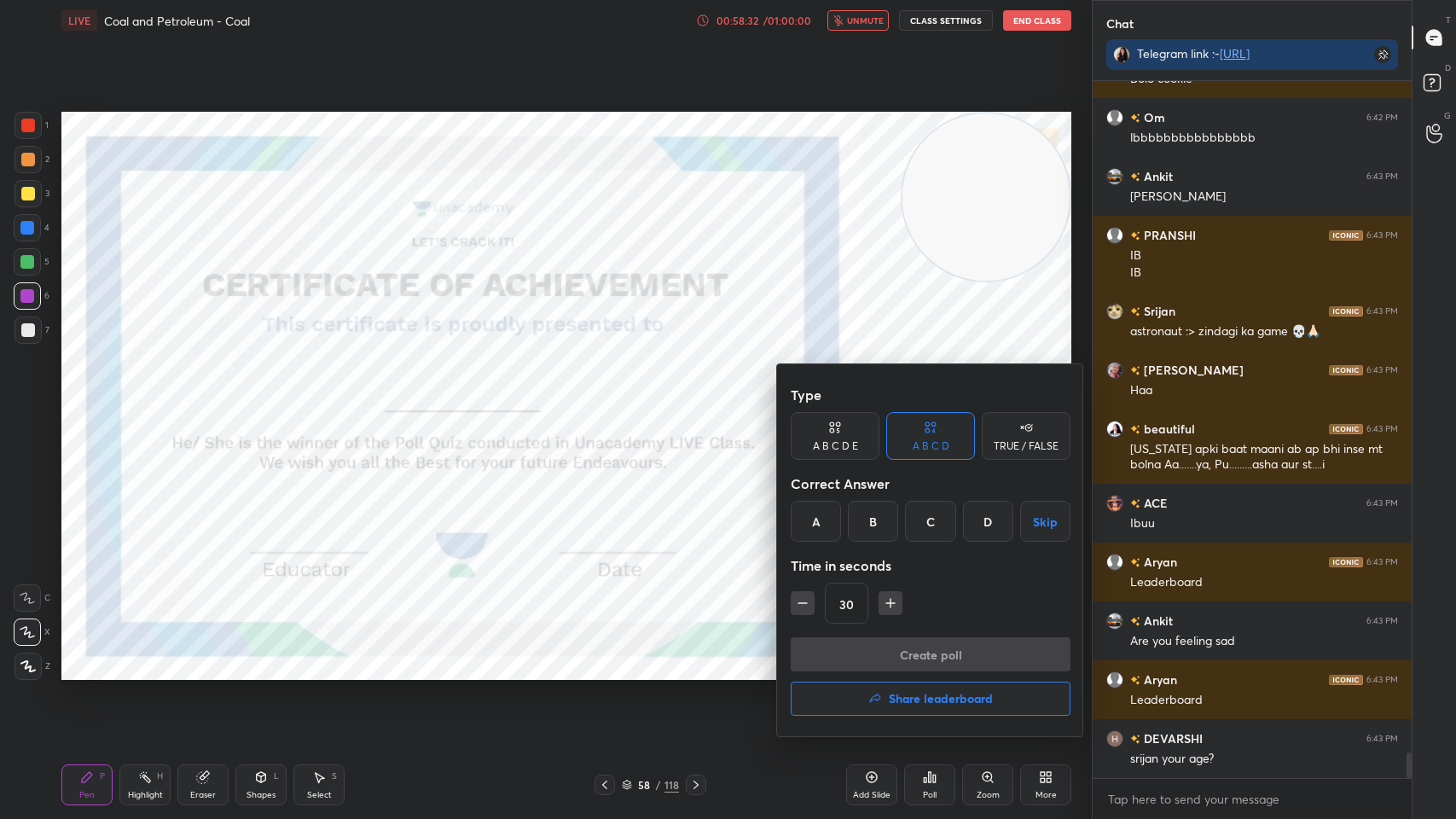
click at [955, 657] on h4 "Share leaderboard" at bounding box center [941, 698] width 104 height 12
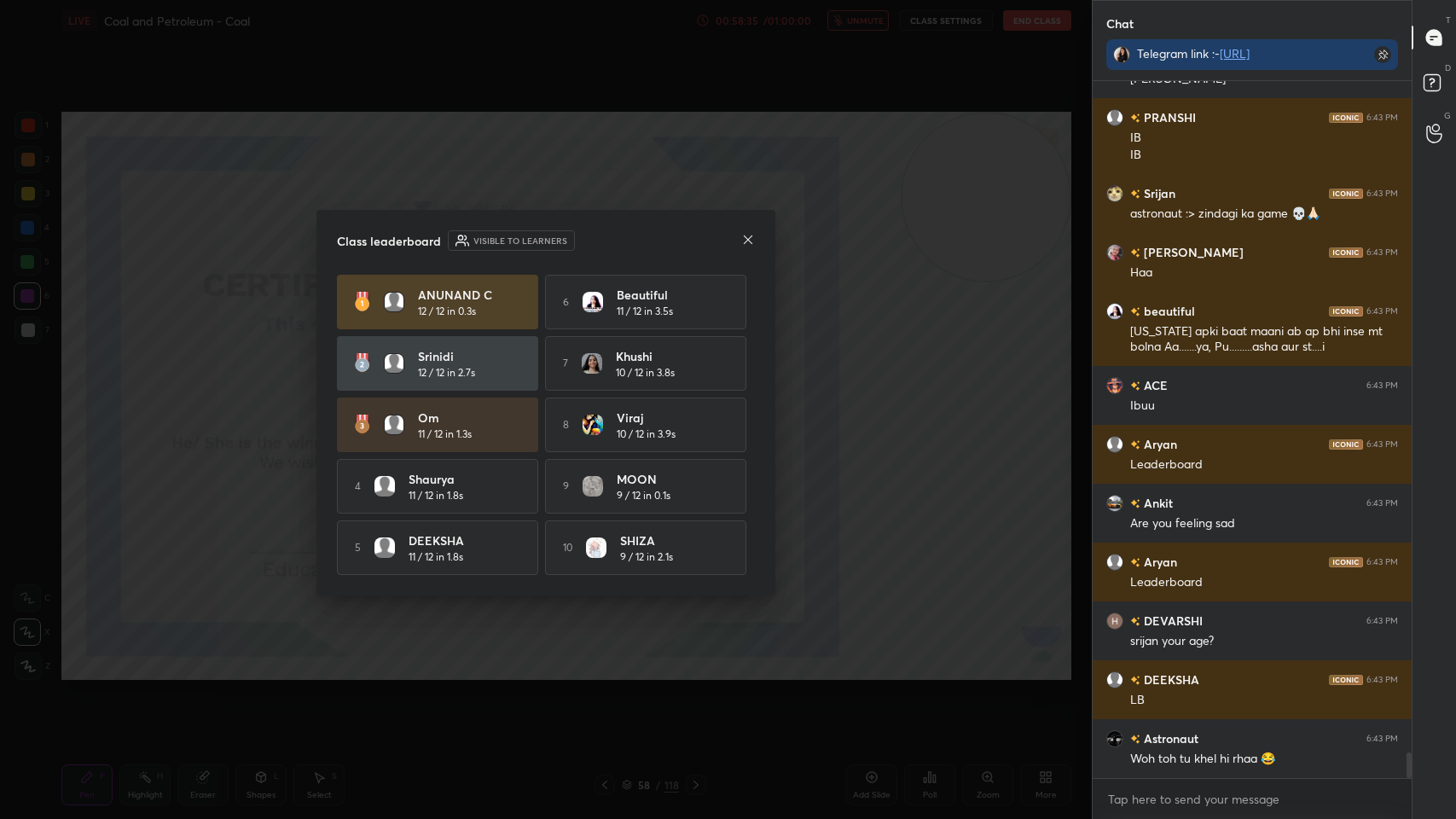
click at [743, 242] on icon at bounding box center [748, 239] width 14 height 14
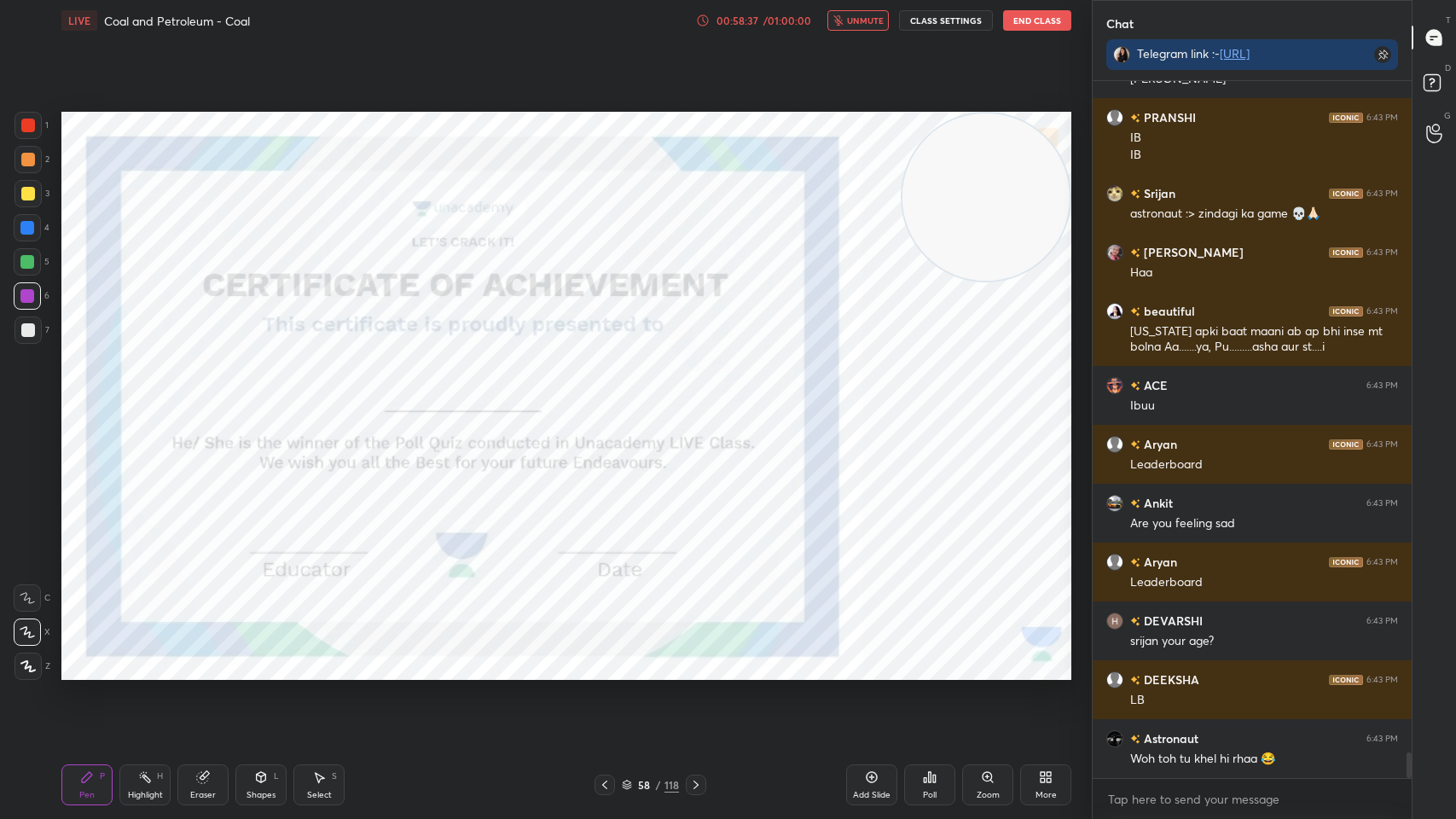
click at [695, 657] on icon at bounding box center [696, 784] width 14 height 14
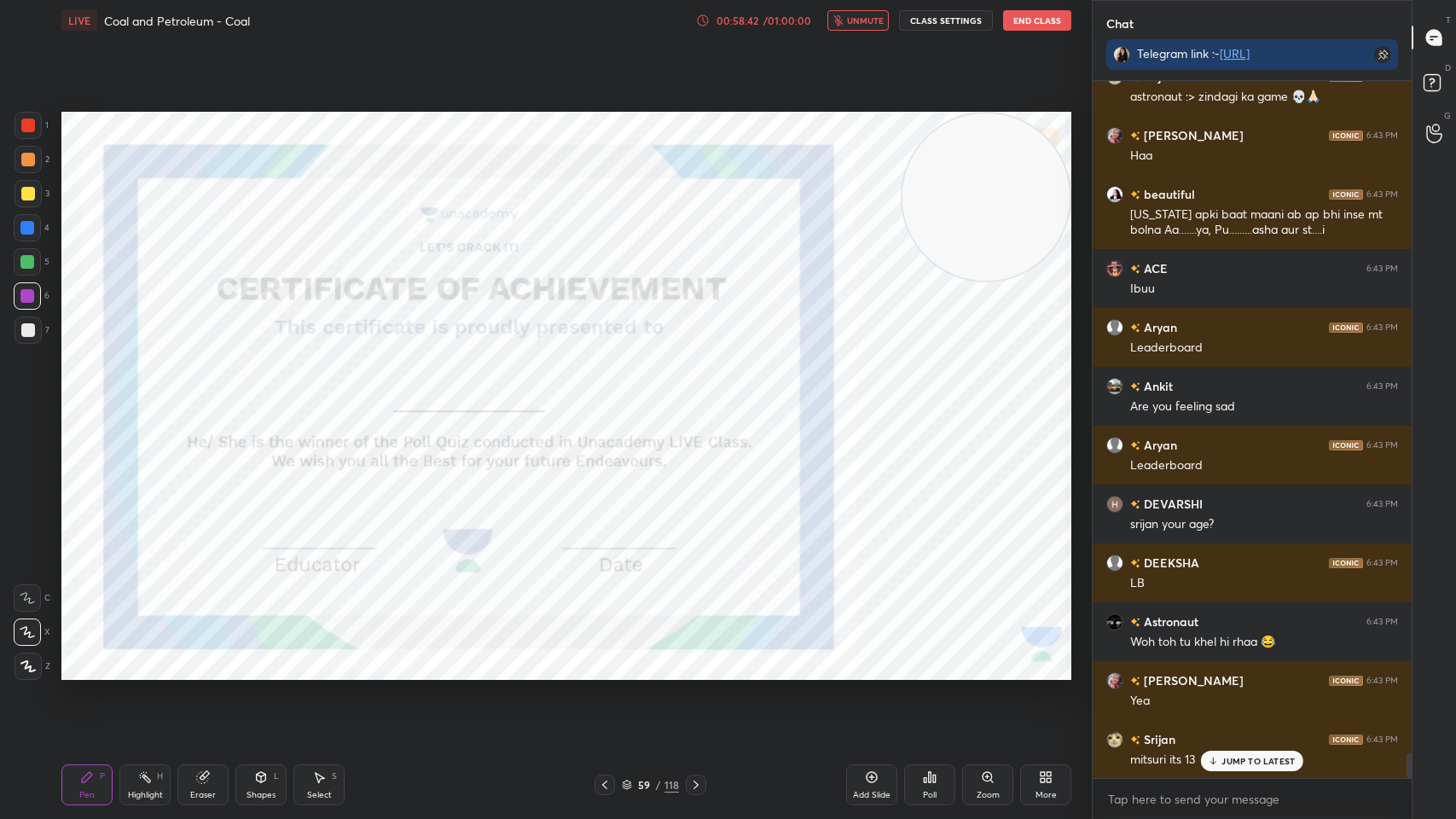
click at [689, 657] on icon at bounding box center [696, 784] width 14 height 14
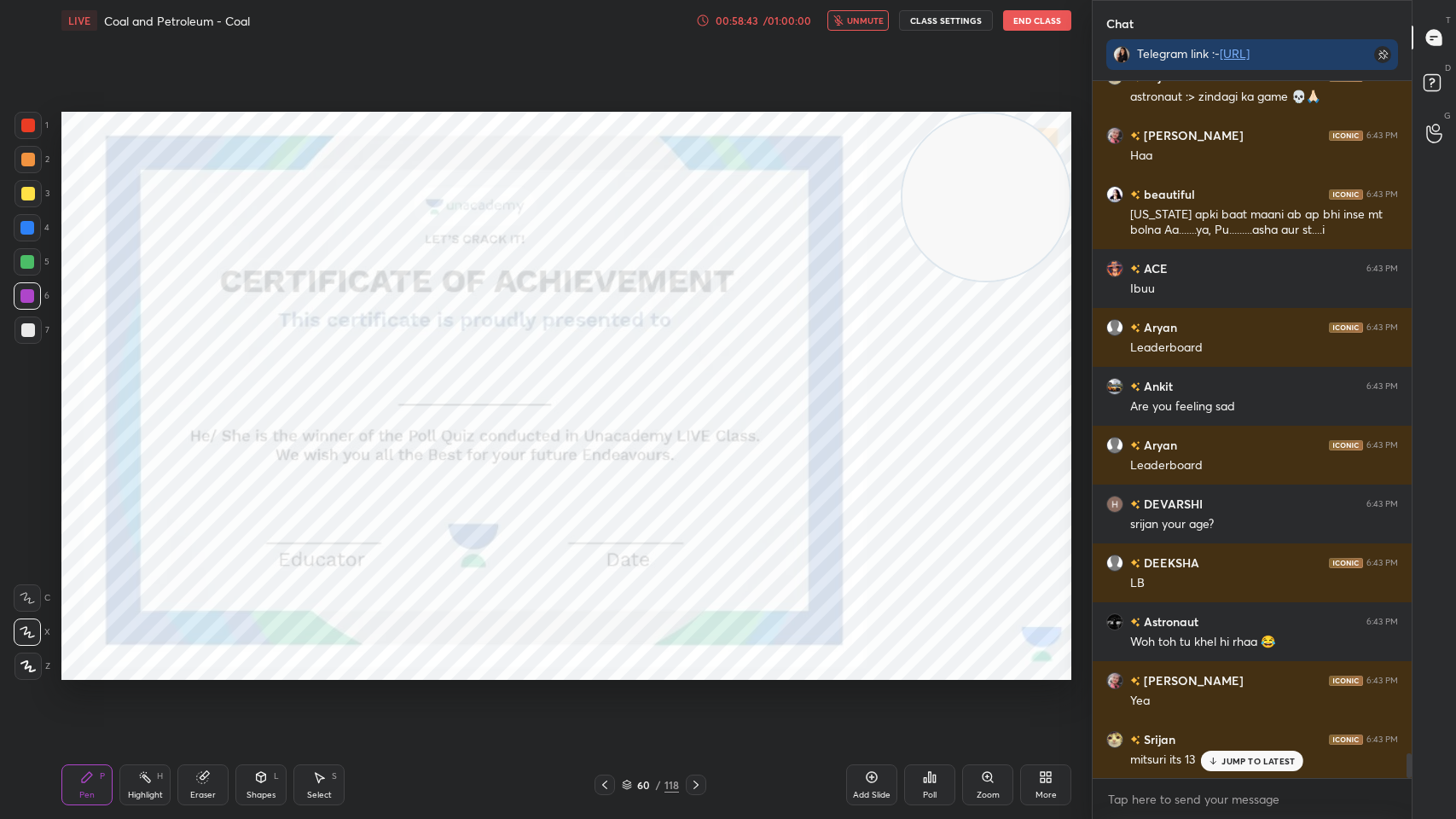
click at [902, 657] on div "Add Slide Poll Zoom More" at bounding box center [959, 784] width 225 height 96
click at [919, 657] on div "Poll" at bounding box center [930, 784] width 51 height 41
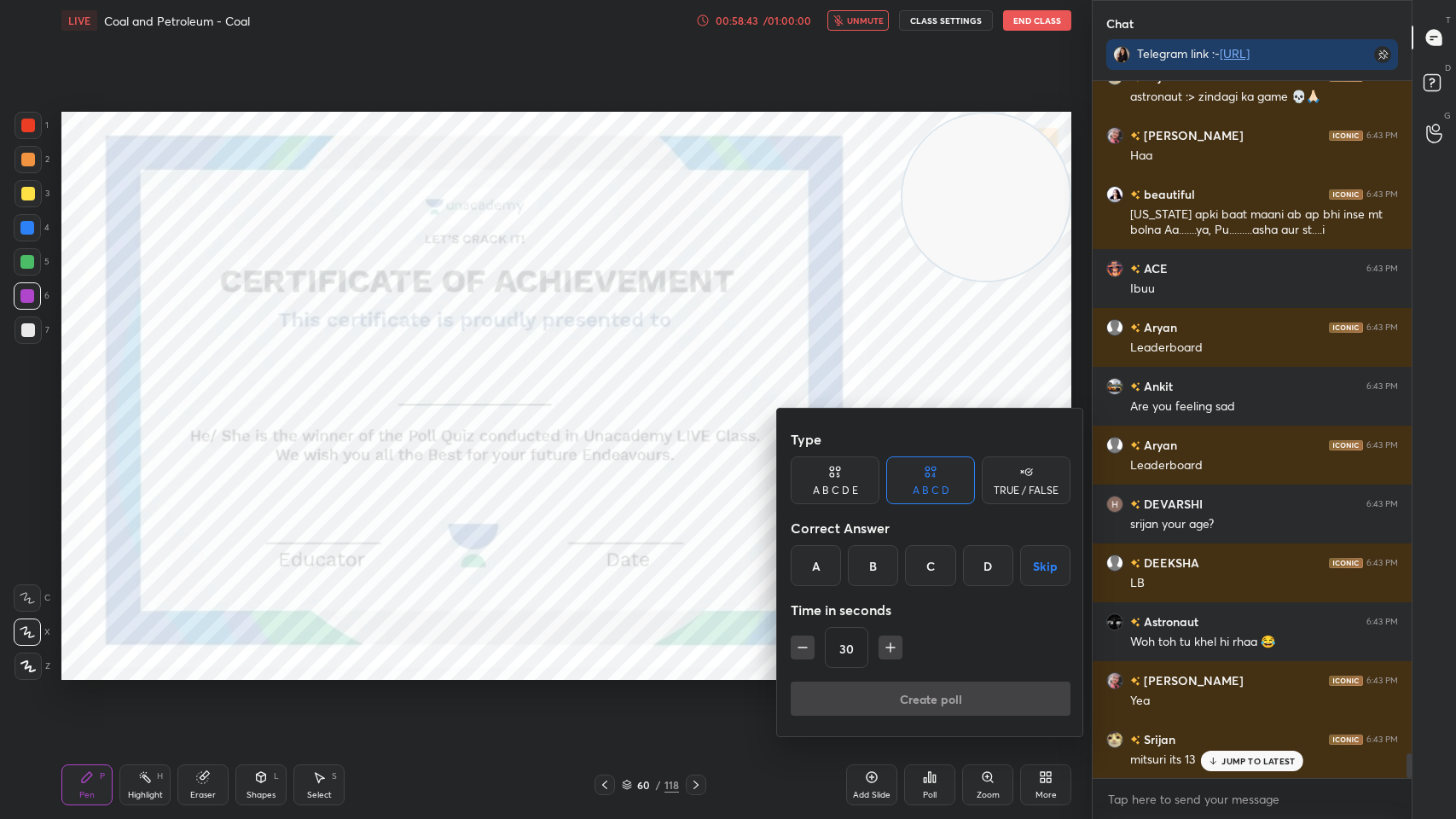
click at [934, 657] on div "Create poll" at bounding box center [930, 702] width 280 height 41
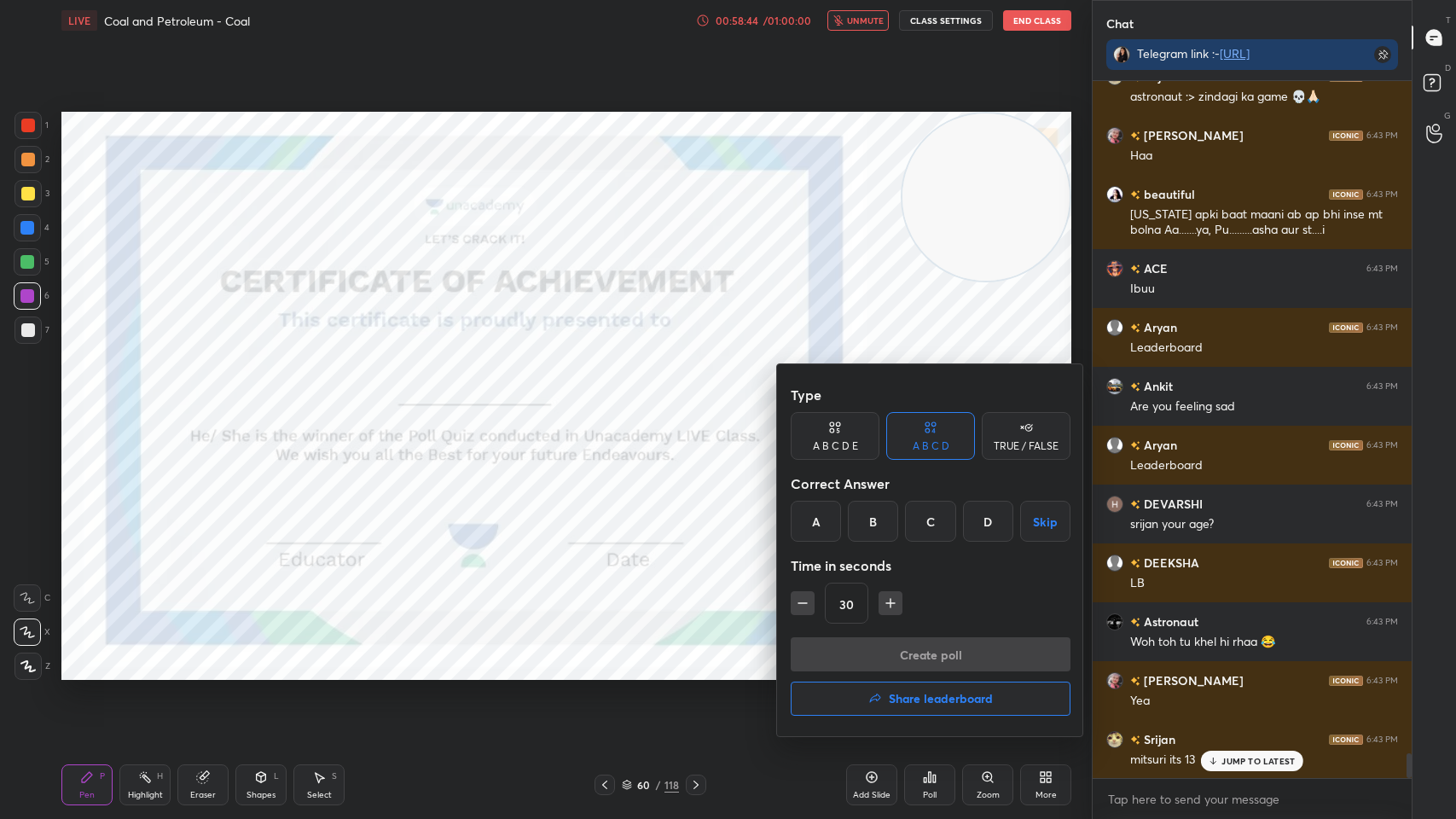
click at [932, 657] on div "Create poll Share leaderboard" at bounding box center [930, 679] width 280 height 85
click at [935, 657] on h4 "Share leaderboard" at bounding box center [941, 698] width 104 height 12
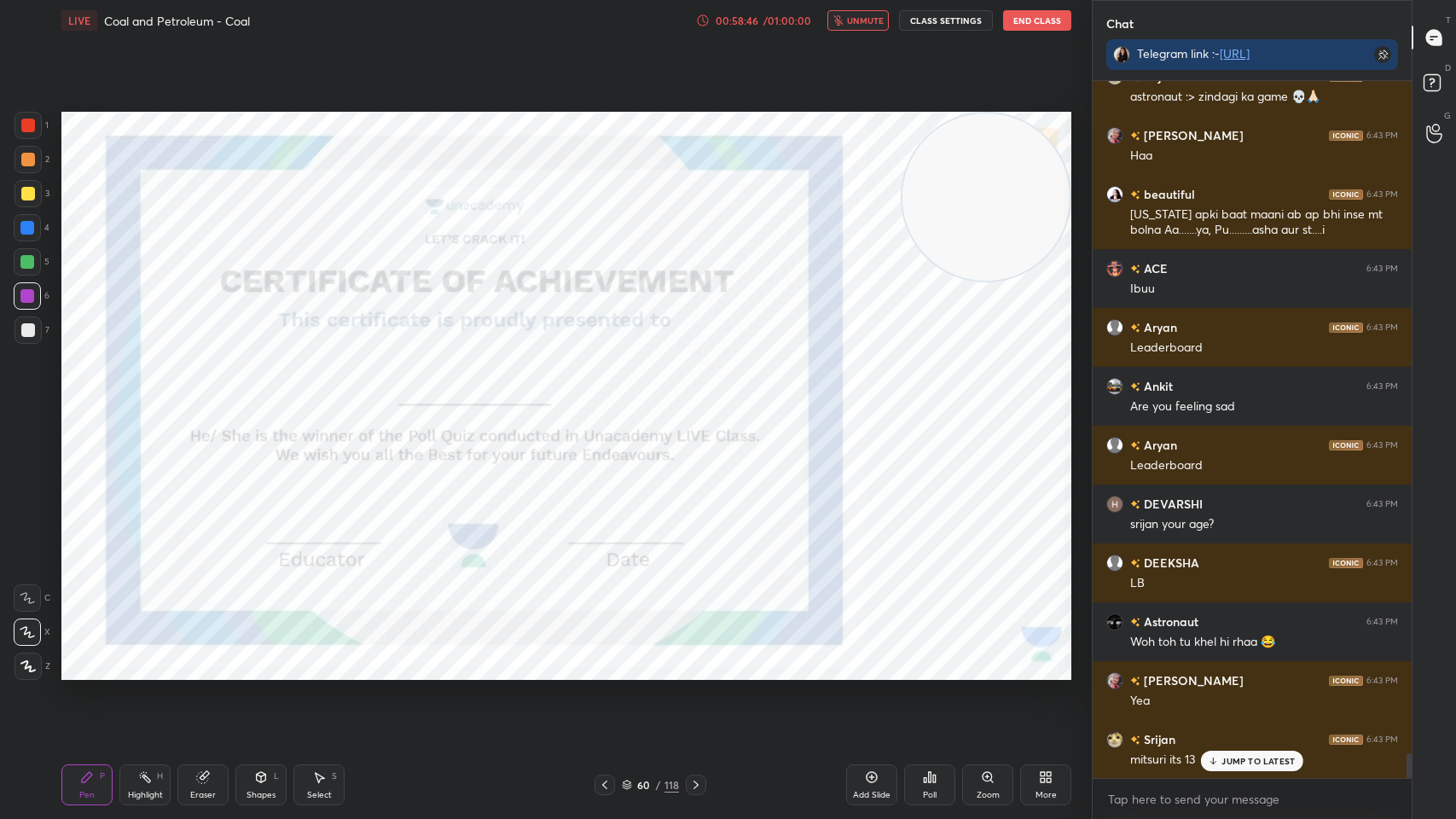
click at [924, 657] on icon at bounding box center [930, 777] width 14 height 14
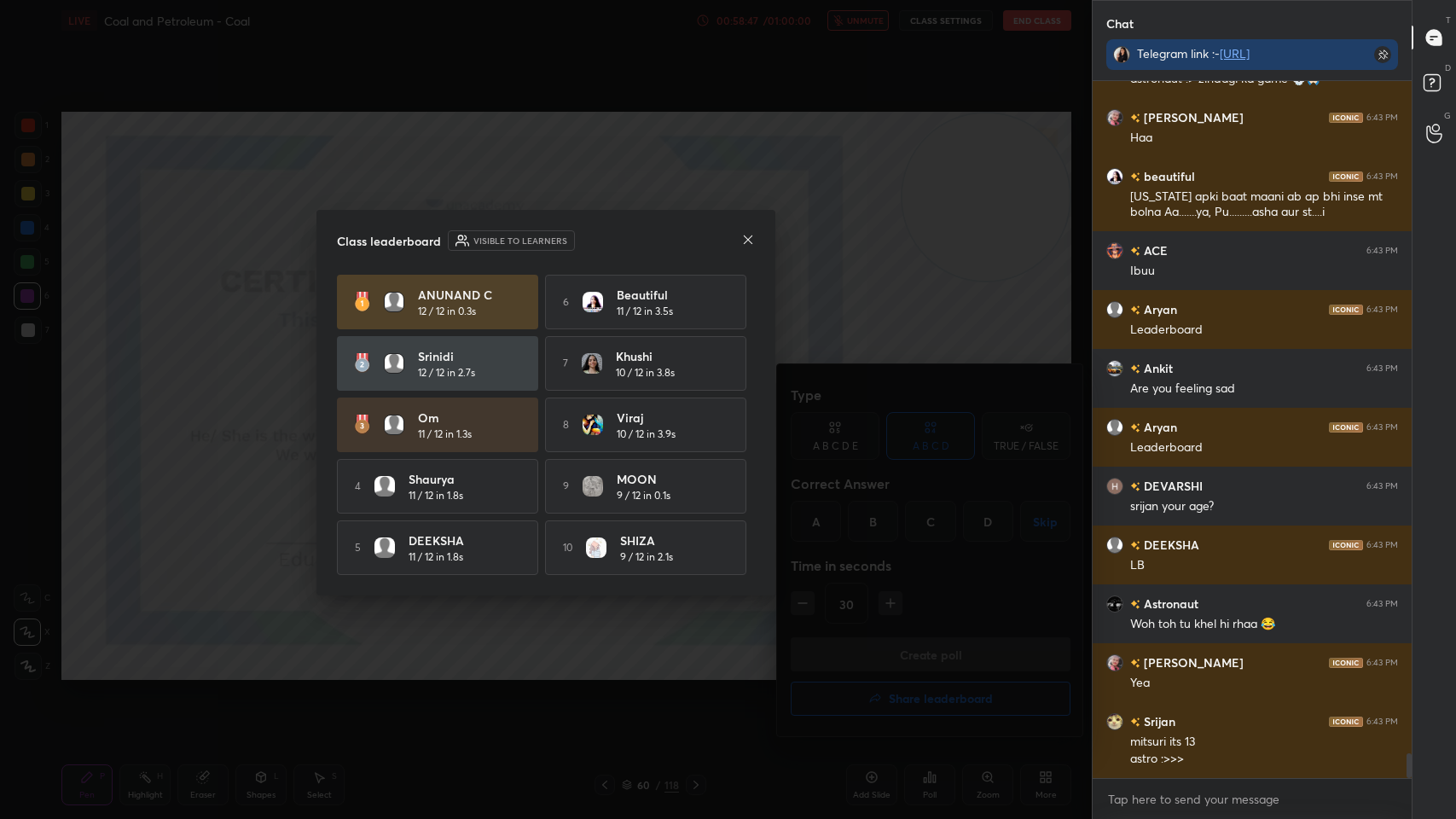
scroll to position [18724, 0]
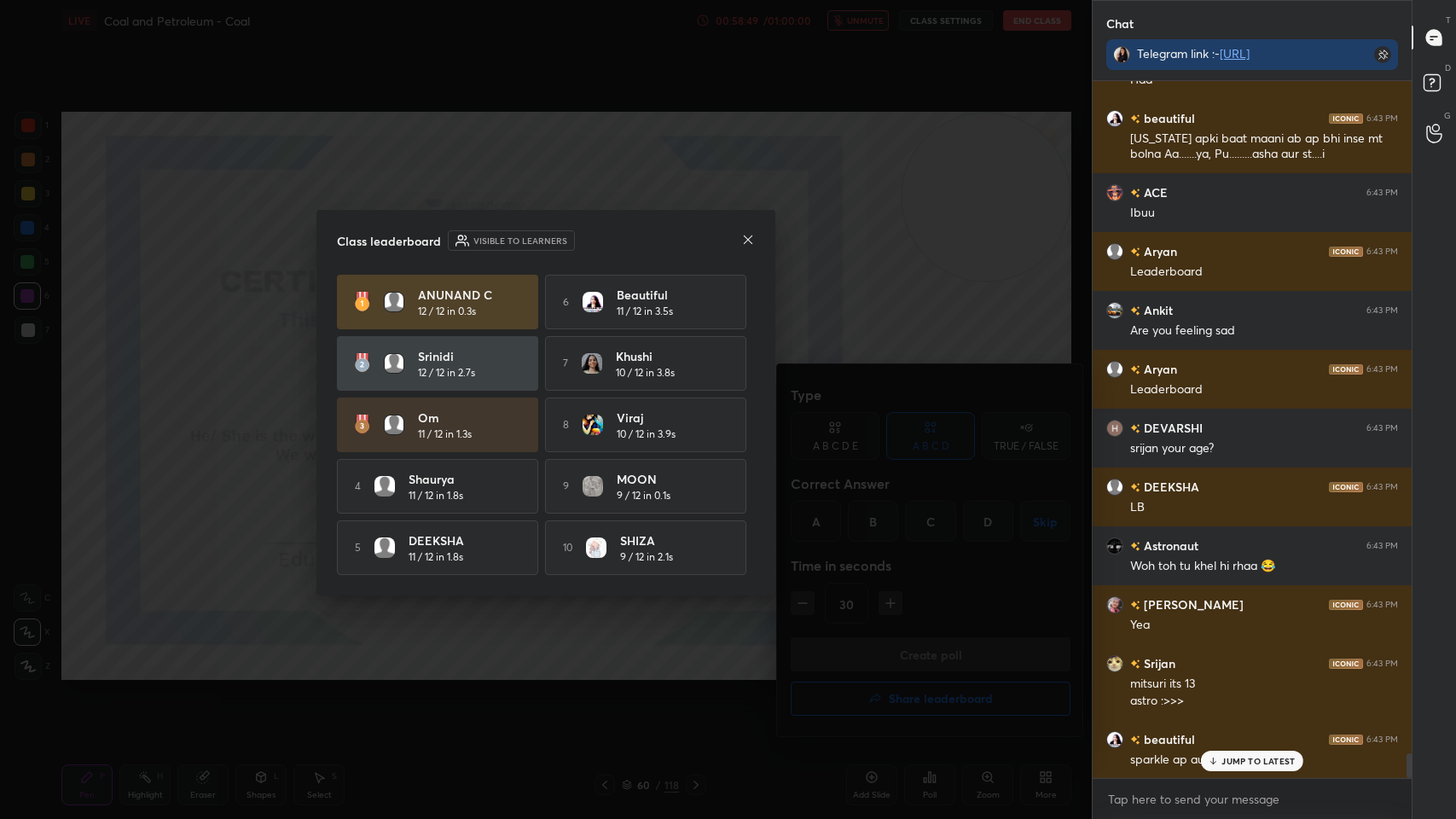
click at [741, 242] on icon at bounding box center [748, 239] width 14 height 14
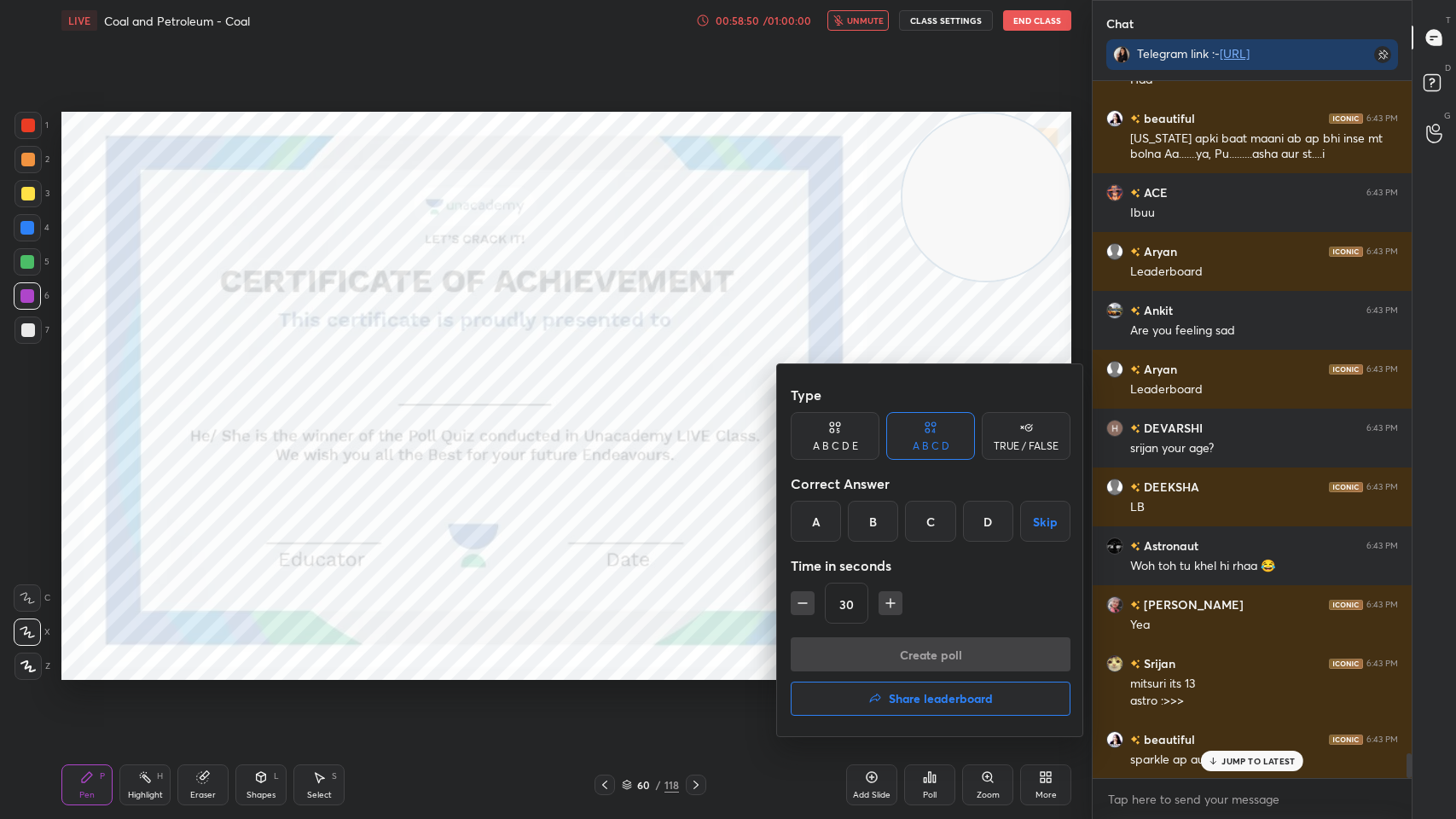
click at [436, 388] on div at bounding box center [728, 410] width 1456 height 819
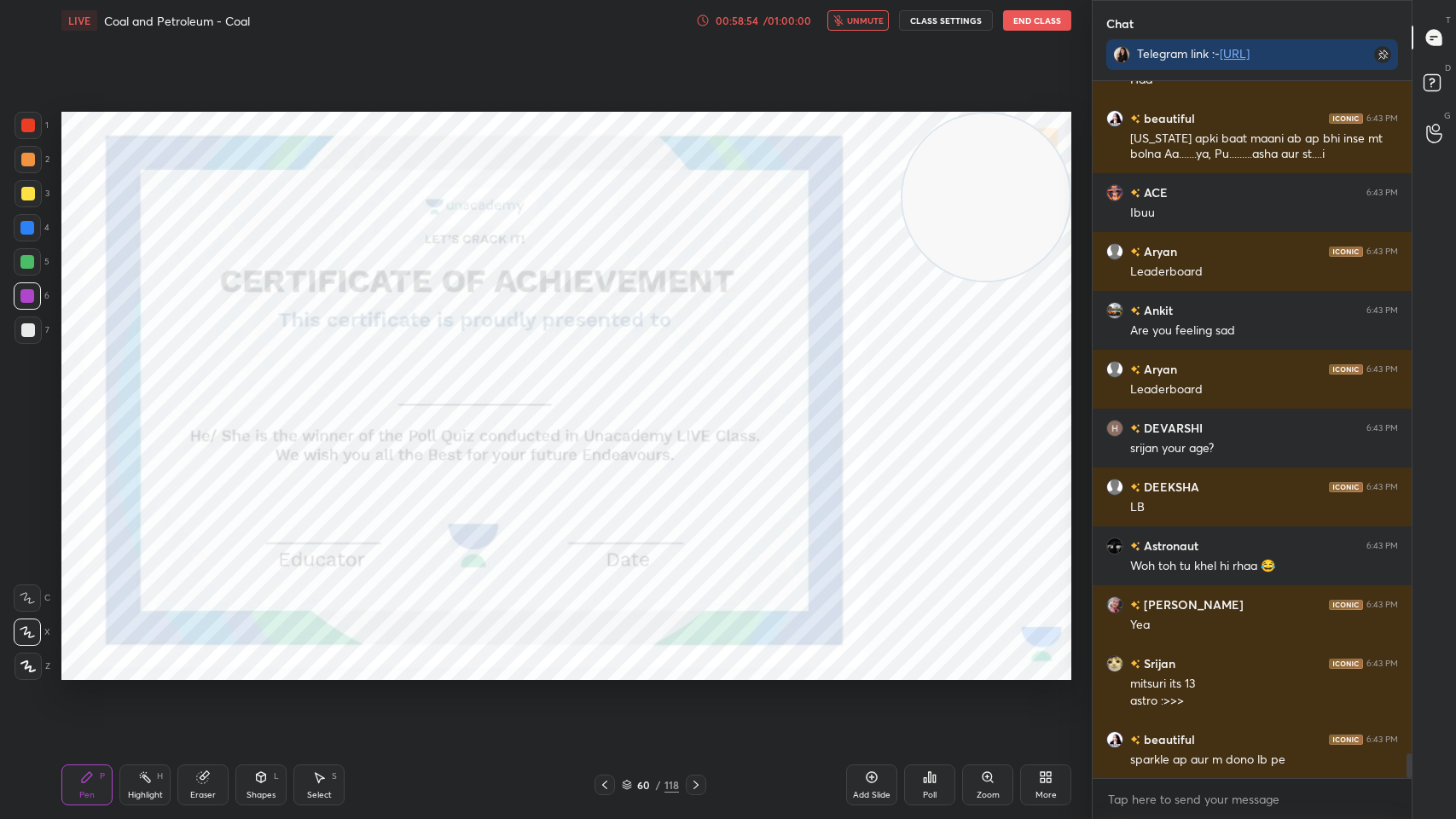
scroll to position [18783, 0]
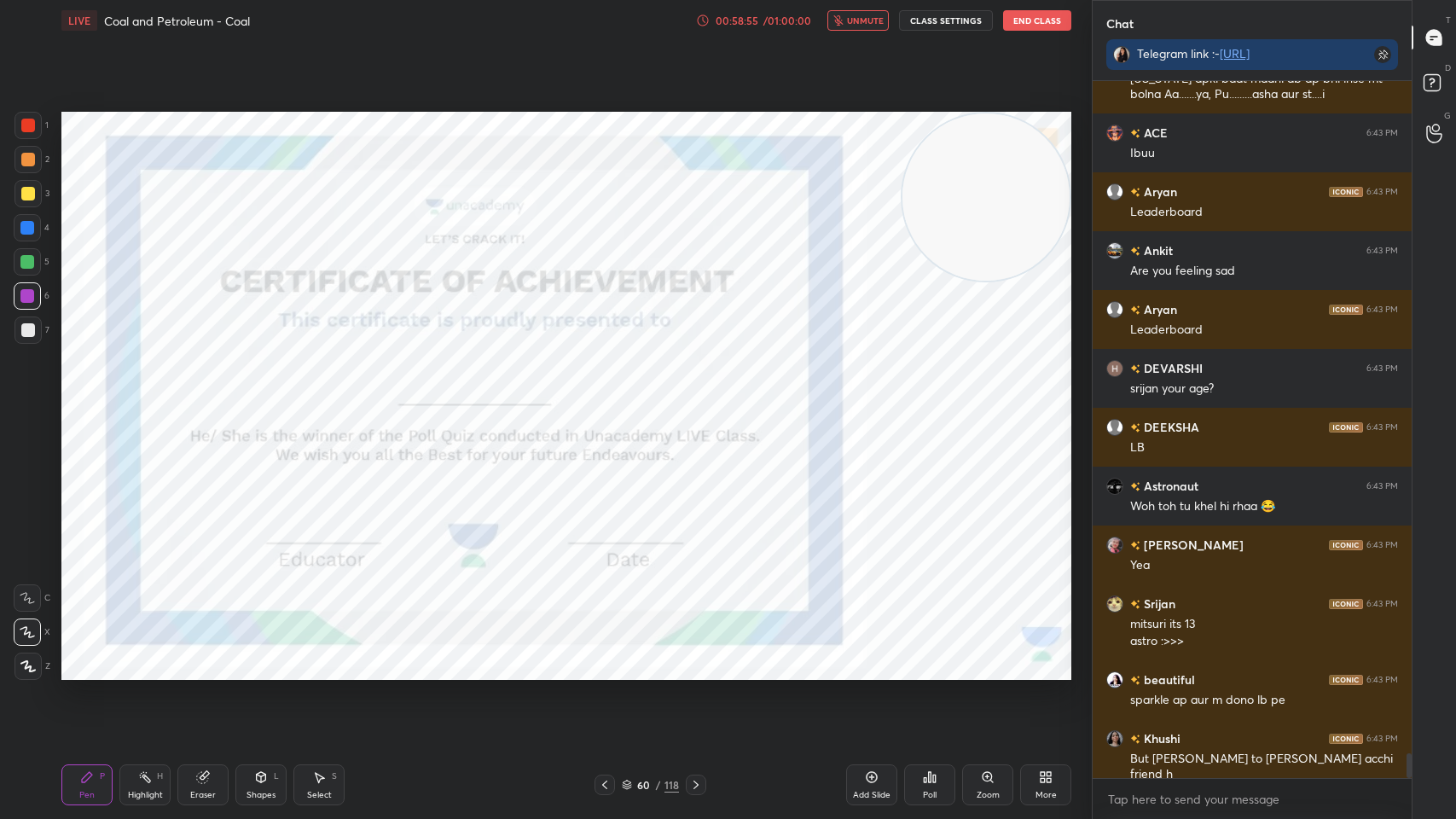
click at [696, 657] on icon at bounding box center [696, 784] width 5 height 8
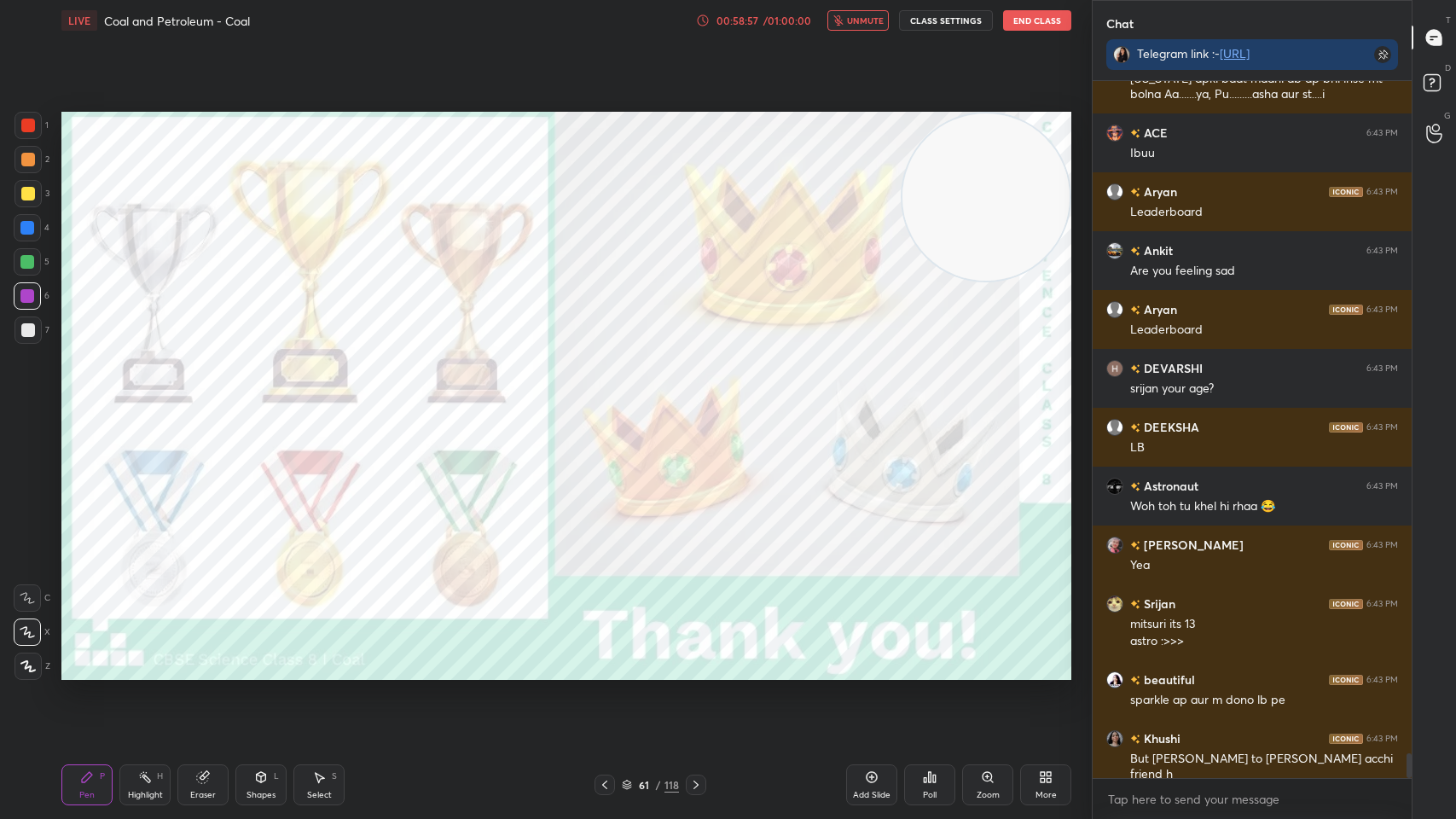
scroll to position [18842, 0]
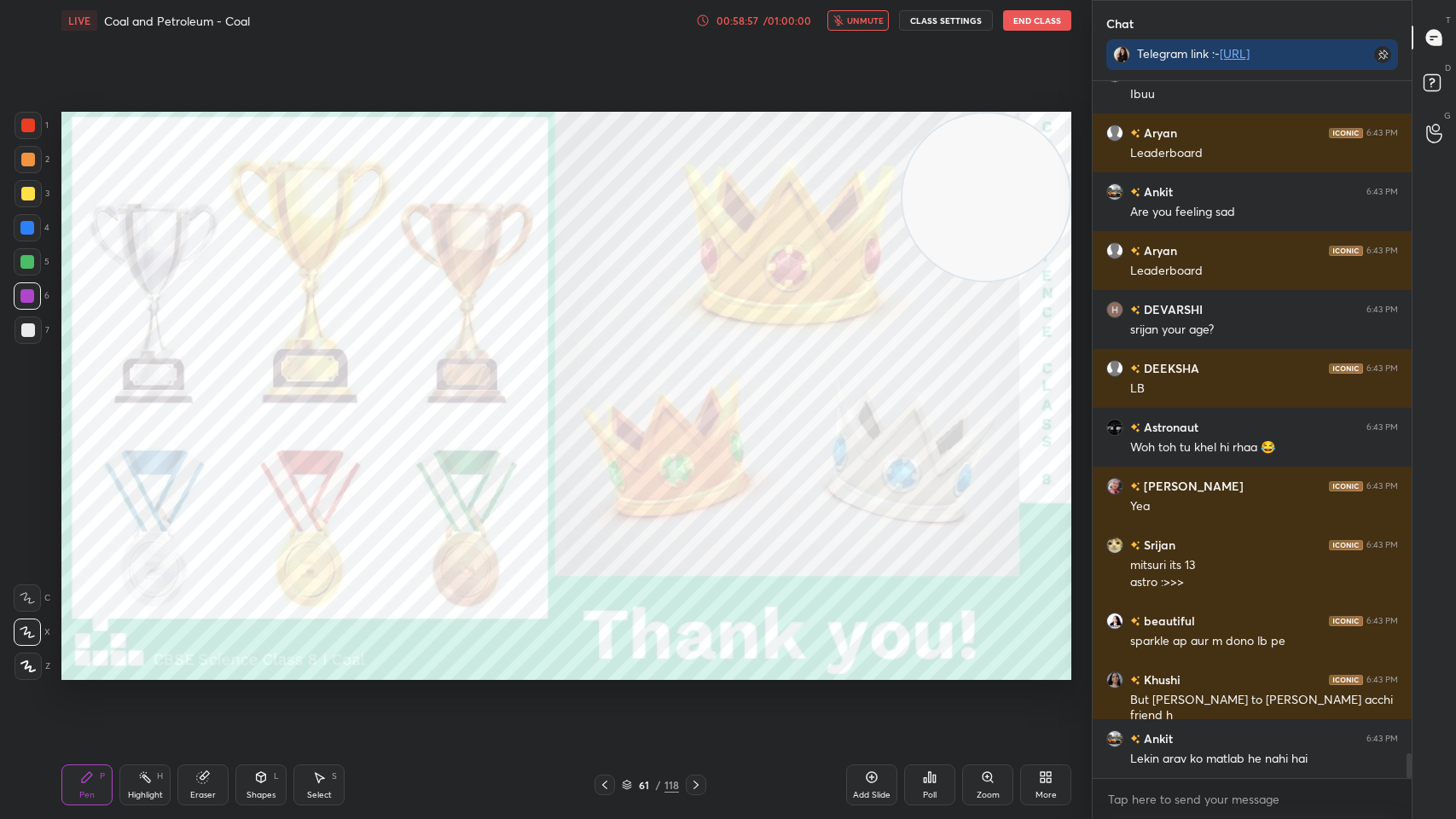
click at [858, 23] on span "unmute" at bounding box center [866, 20] width 37 height 12
click at [908, 657] on div "Poll" at bounding box center [930, 784] width 51 height 41
click at [933, 657] on div "Poll" at bounding box center [930, 784] width 51 height 96
click at [928, 657] on icon at bounding box center [930, 777] width 14 height 14
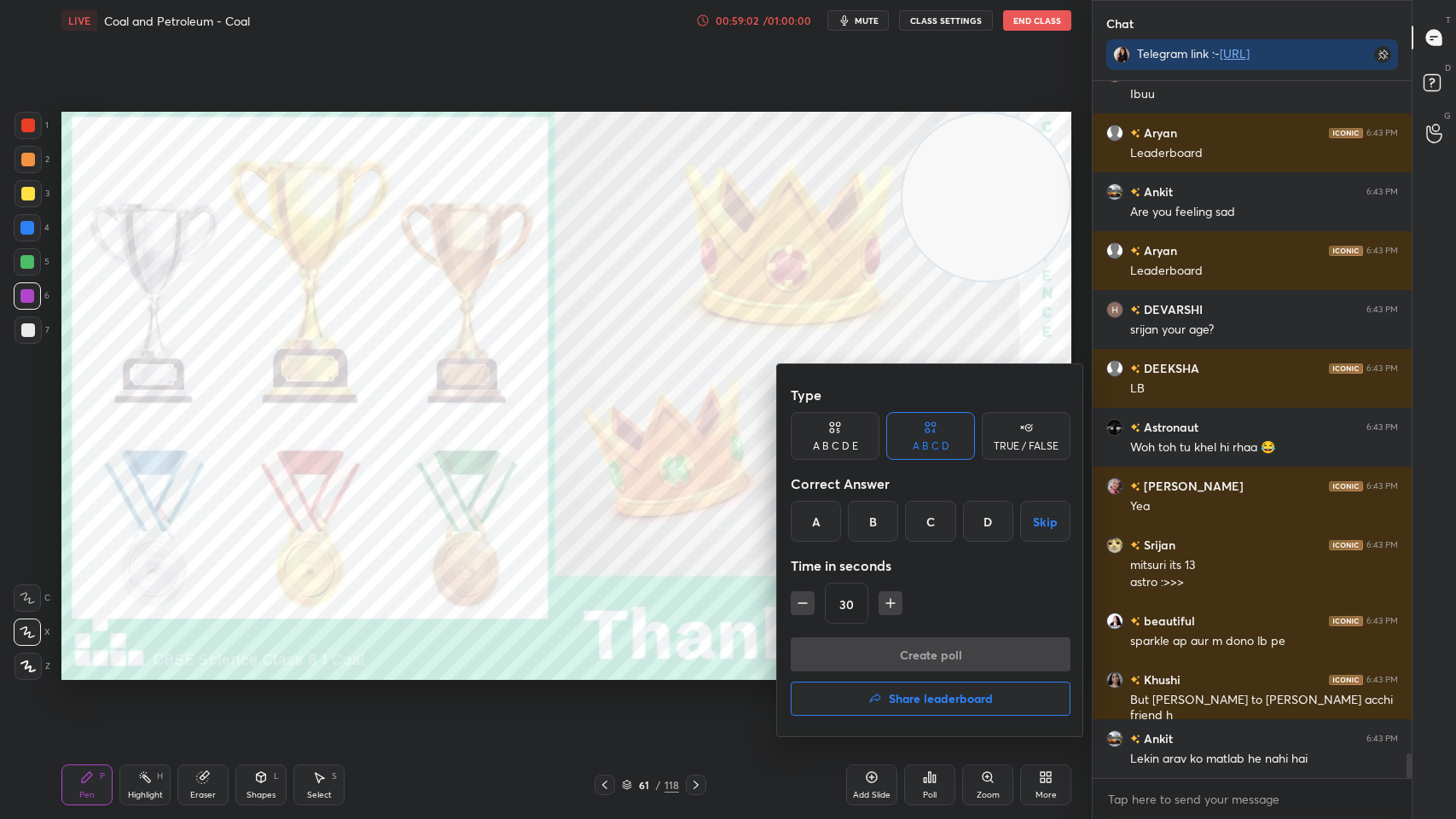
click at [930, 657] on h4 "Share leaderboard" at bounding box center [941, 698] width 104 height 12
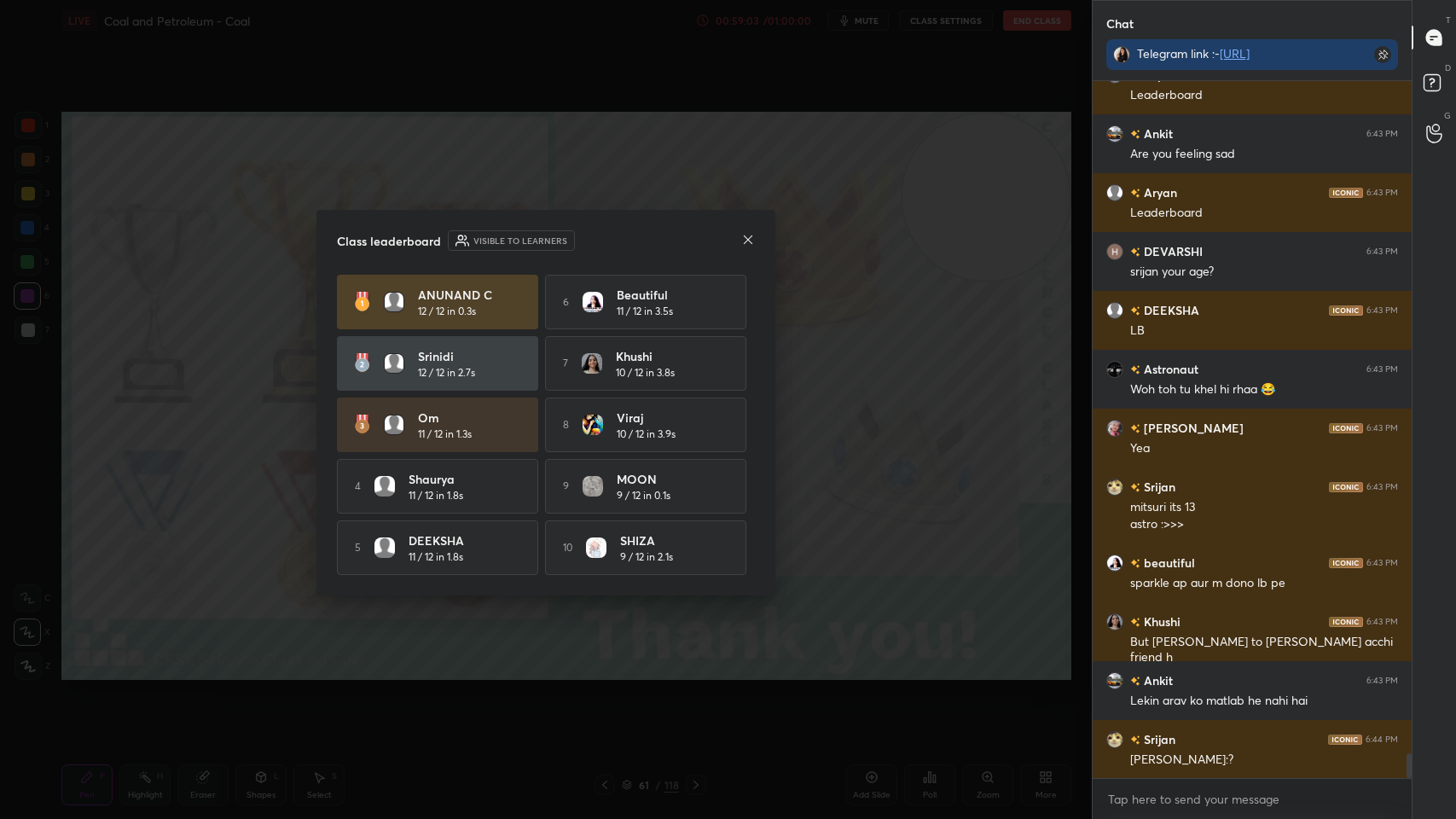
scroll to position [18975, 0]
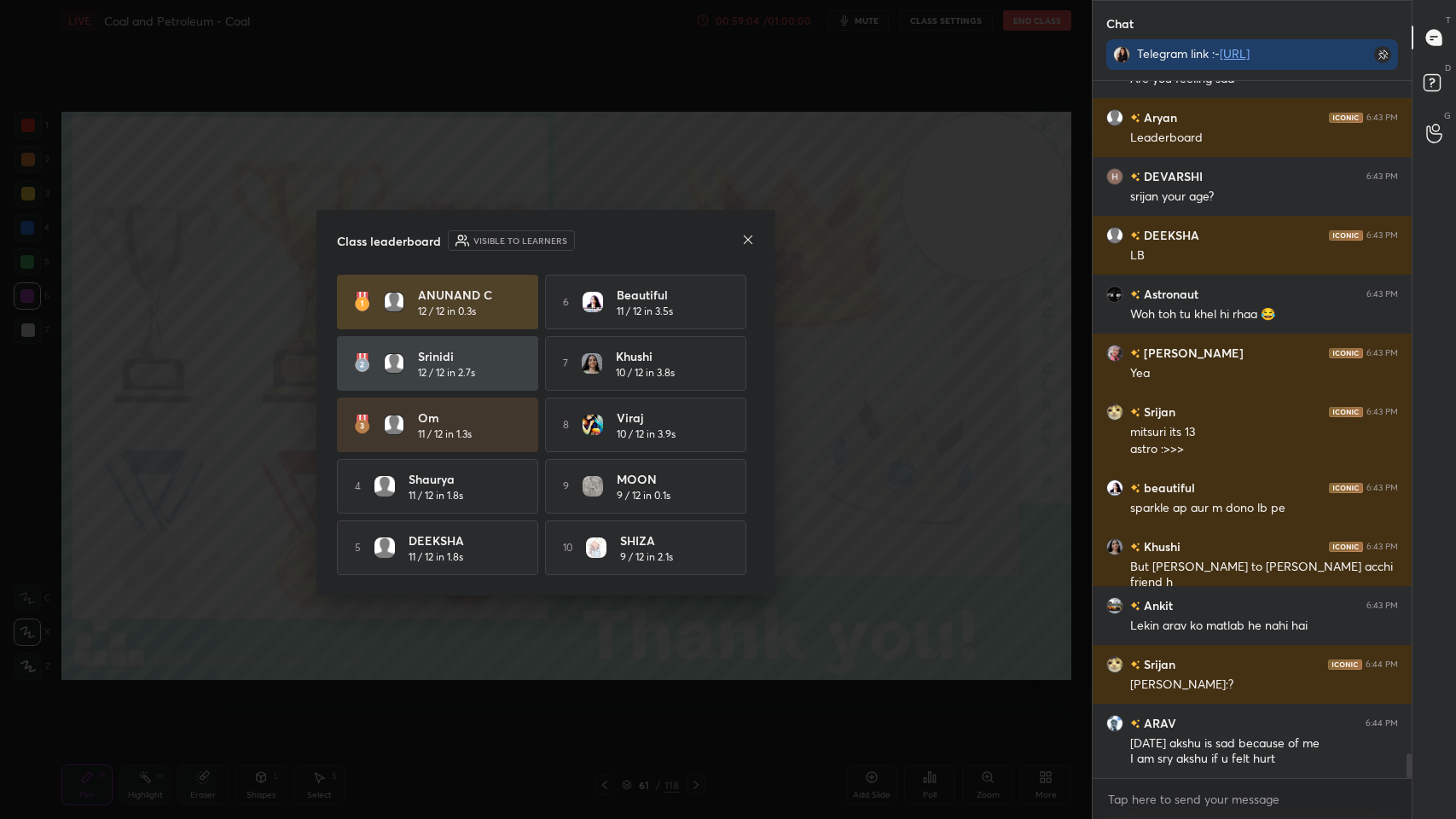
click at [744, 236] on icon at bounding box center [748, 239] width 14 height 14
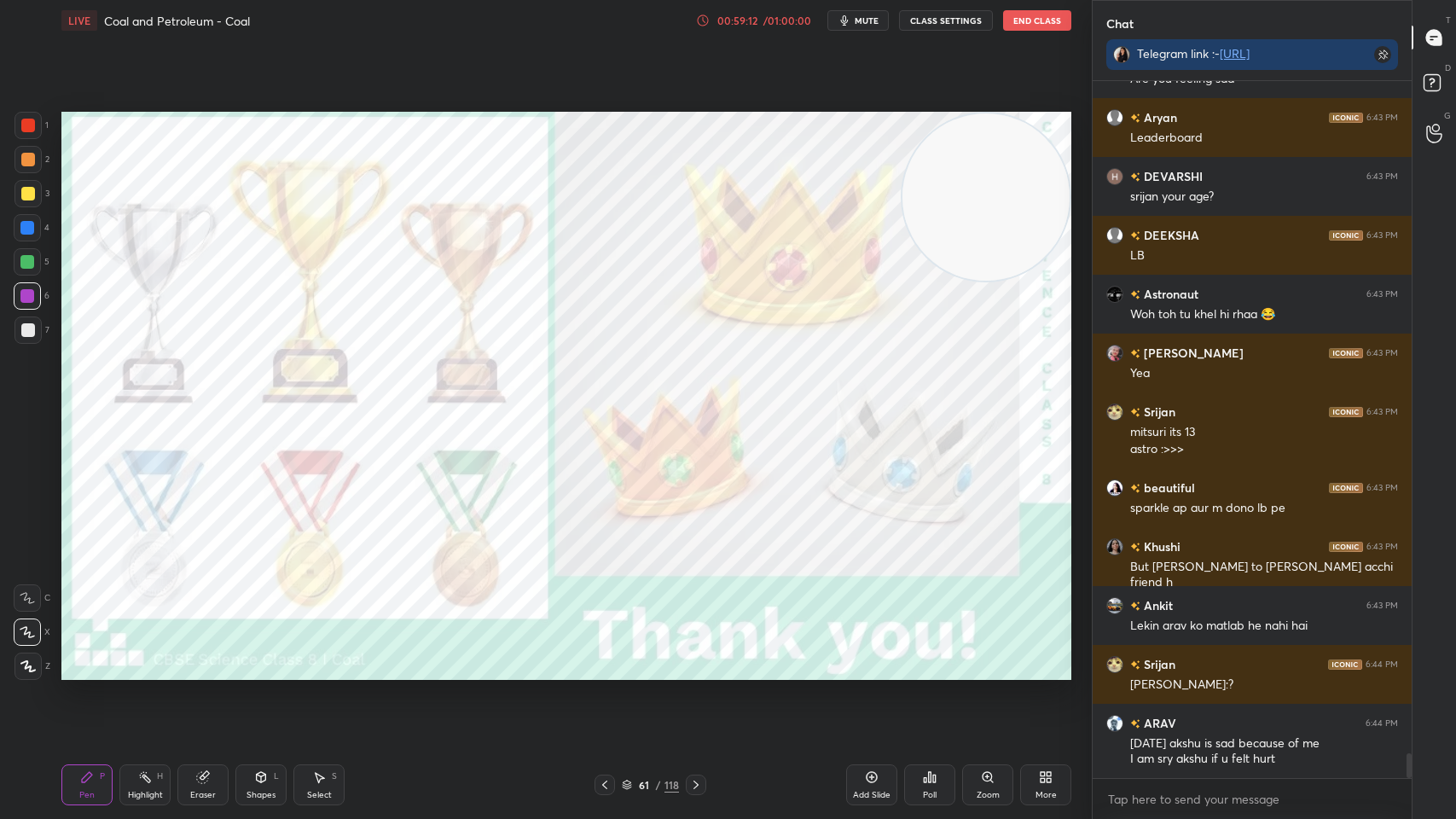
click at [926, 657] on div "Poll" at bounding box center [930, 794] width 14 height 8
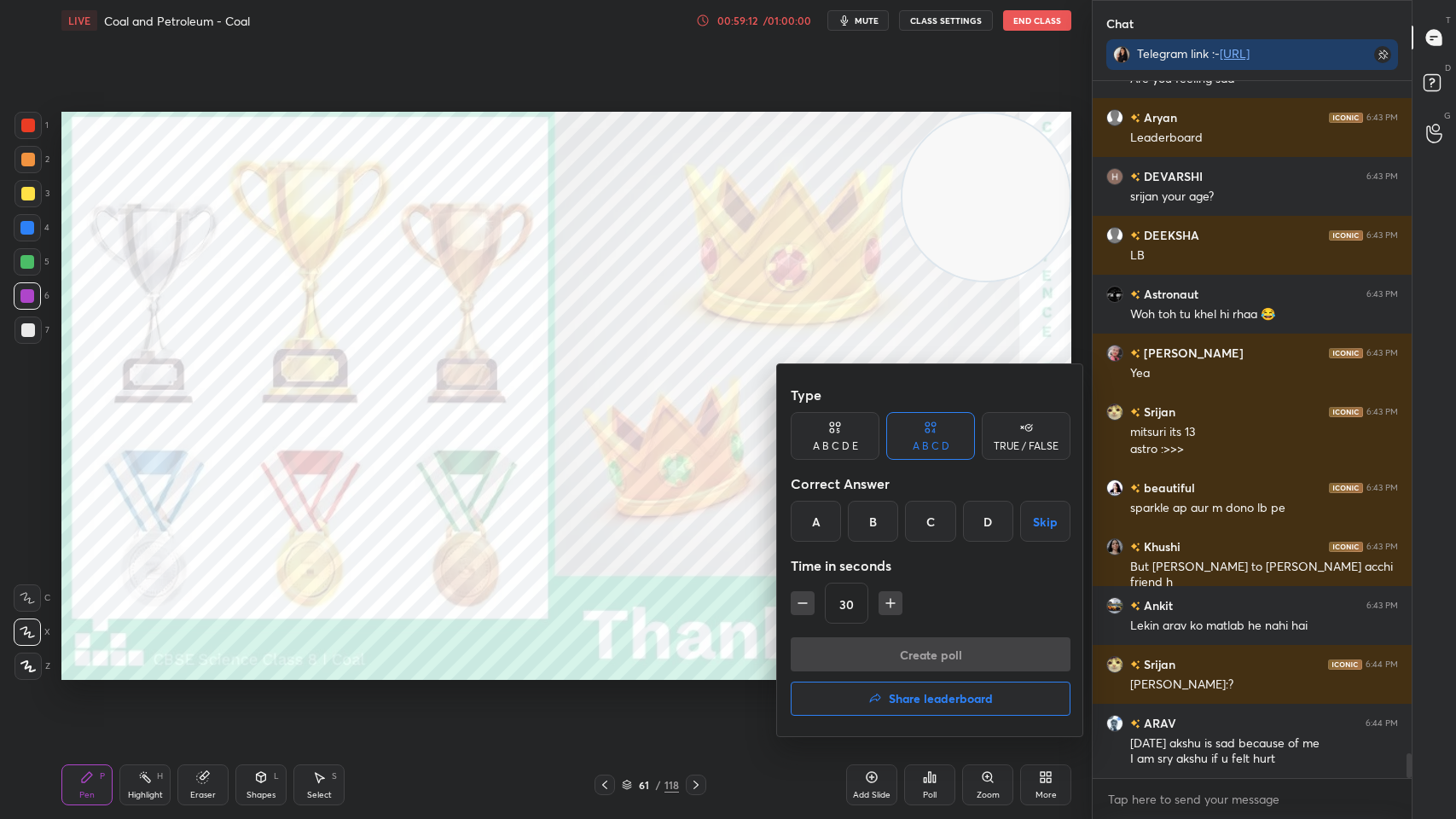
click at [941, 657] on h4 "Share leaderboard" at bounding box center [941, 698] width 104 height 12
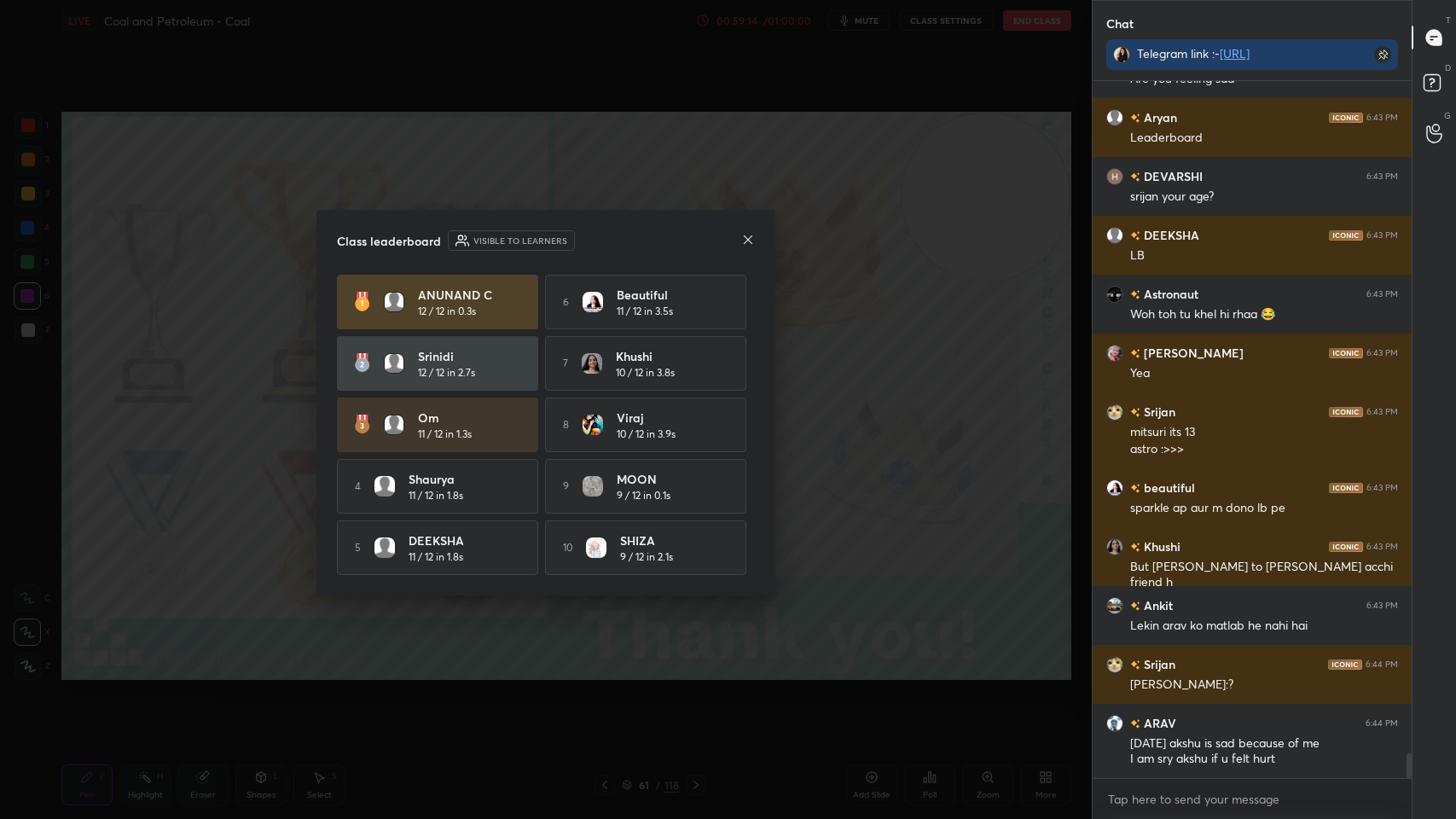
scroll to position [19034, 0]
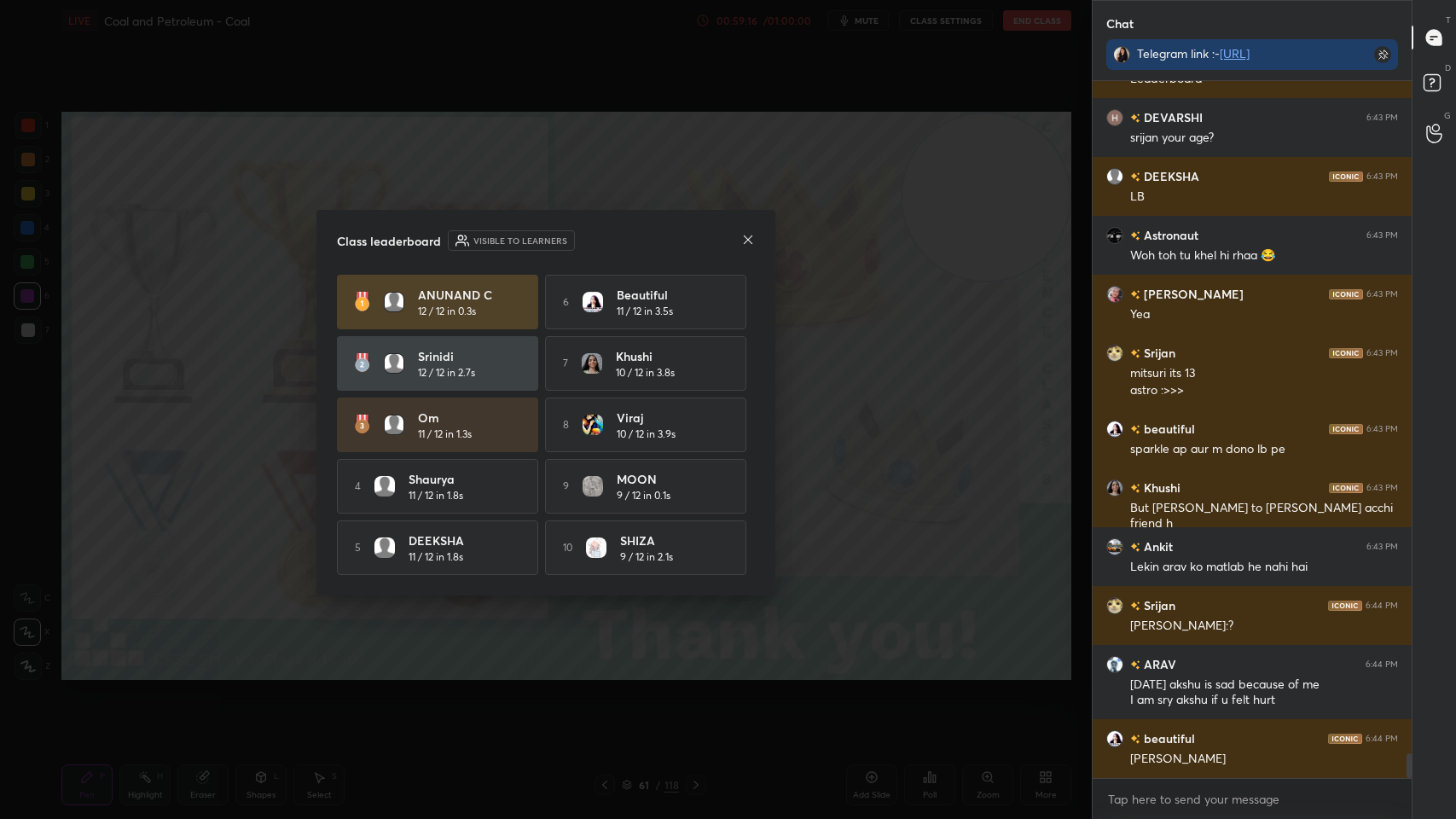
click at [744, 241] on icon at bounding box center [748, 239] width 14 height 14
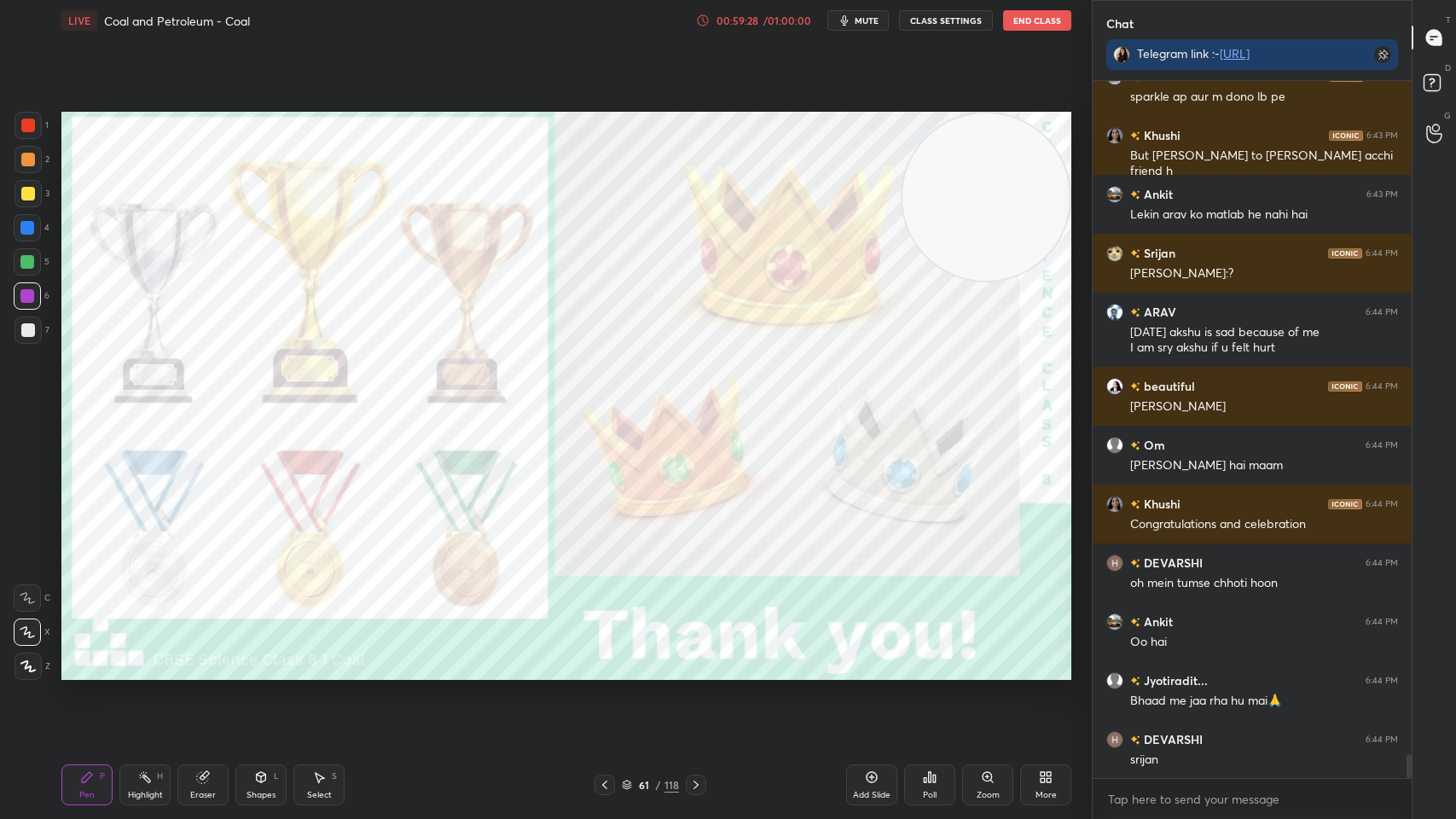
scroll to position [19446, 0]
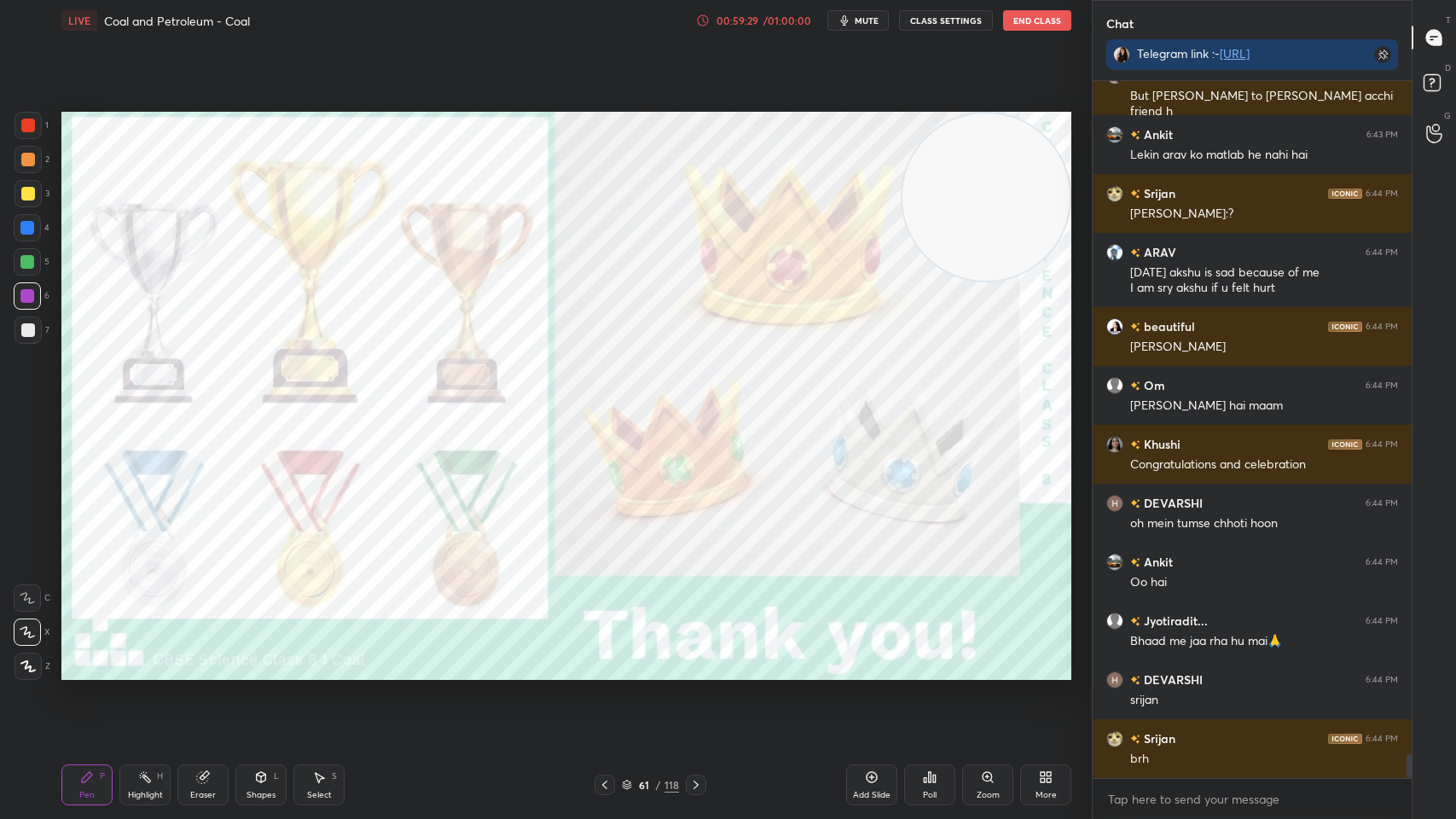
click at [177, 657] on div "Pen P Highlight H Eraser Shapes L Select S 61 / 118 Add Slide Poll Zoom More" at bounding box center [566, 784] width 1010 height 69
click at [188, 657] on div "Eraser" at bounding box center [203, 784] width 51 height 41
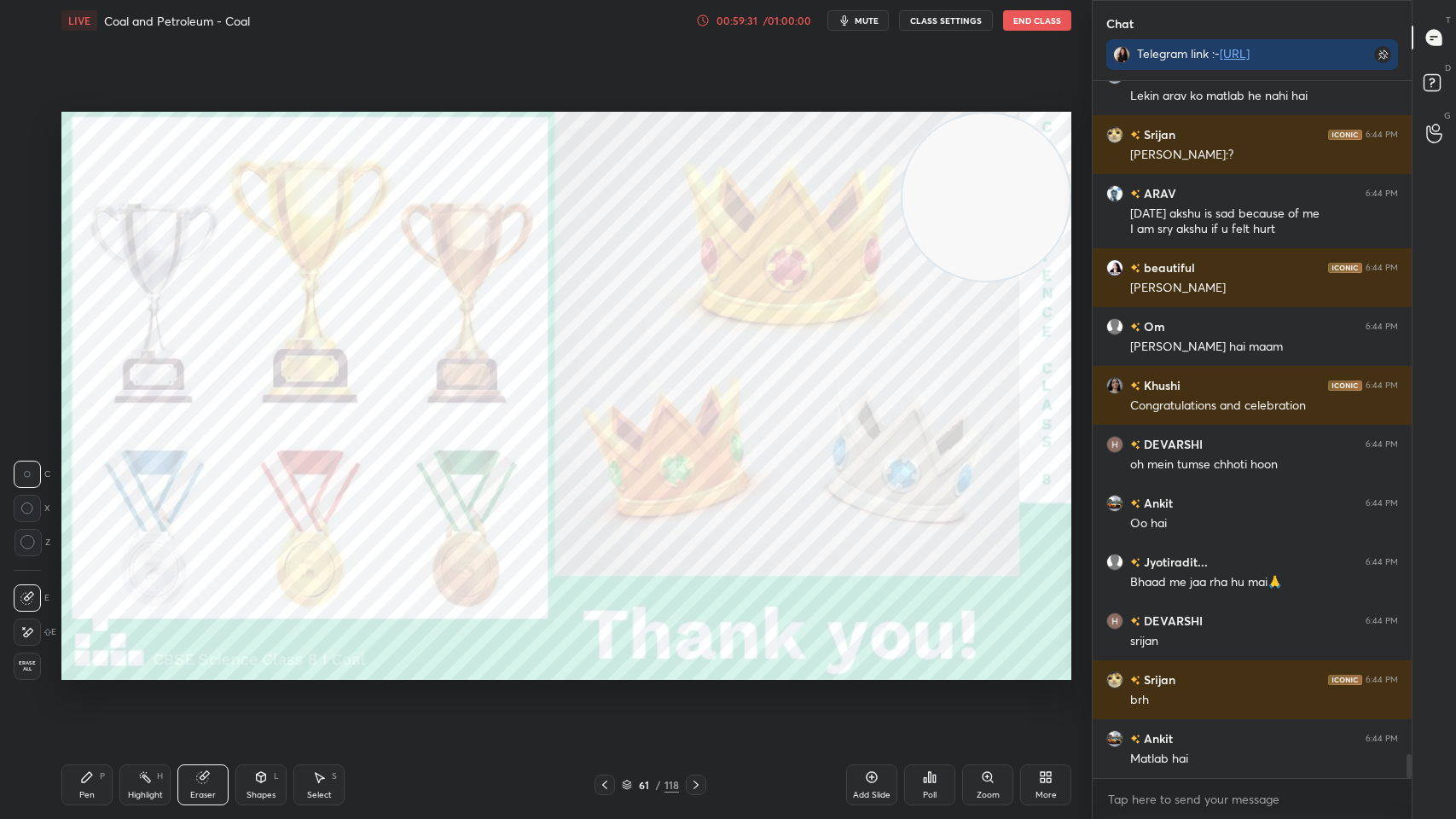
scroll to position [19563, 0]
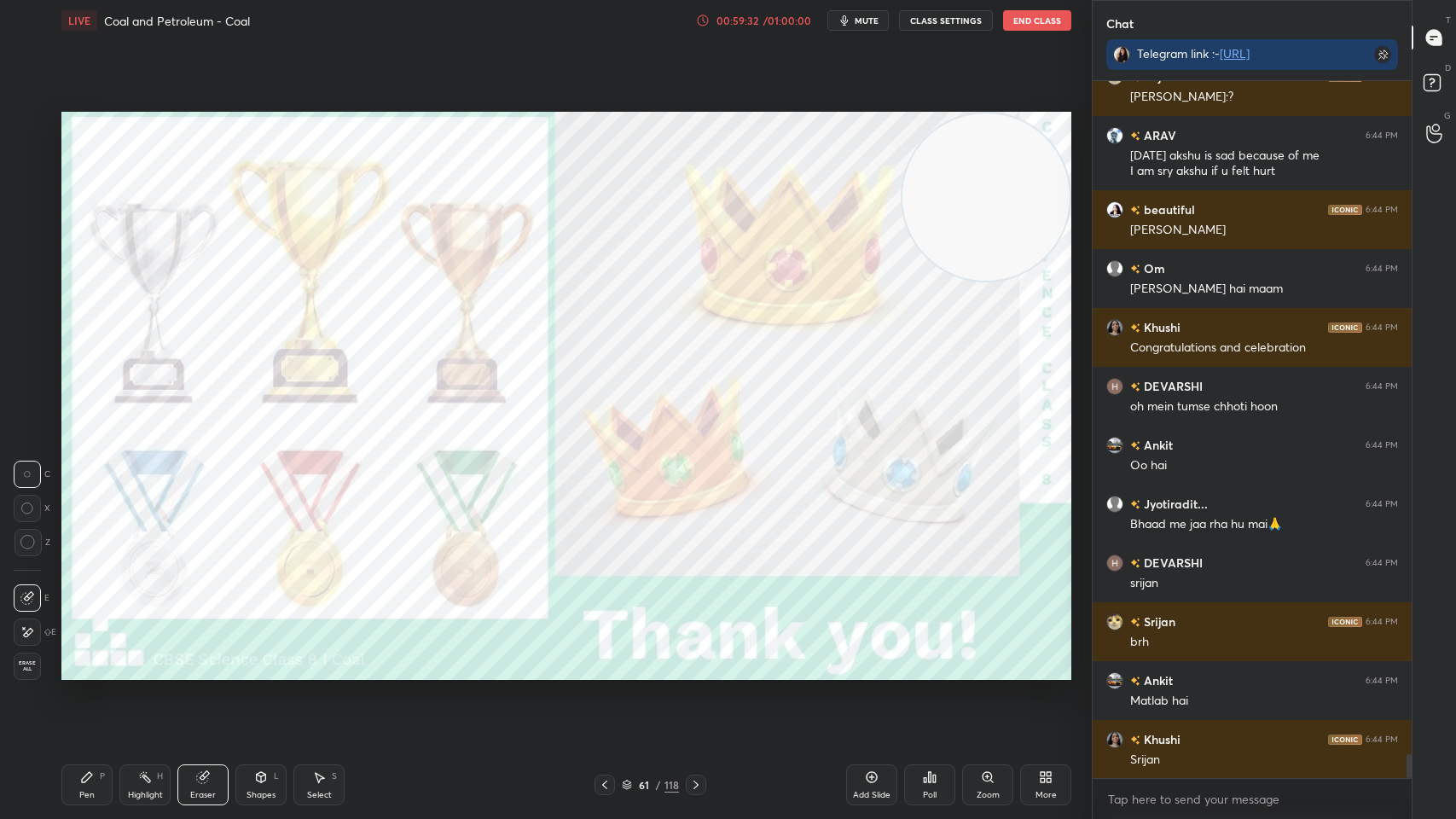
click at [69, 657] on div "Pen P" at bounding box center [87, 784] width 51 height 41
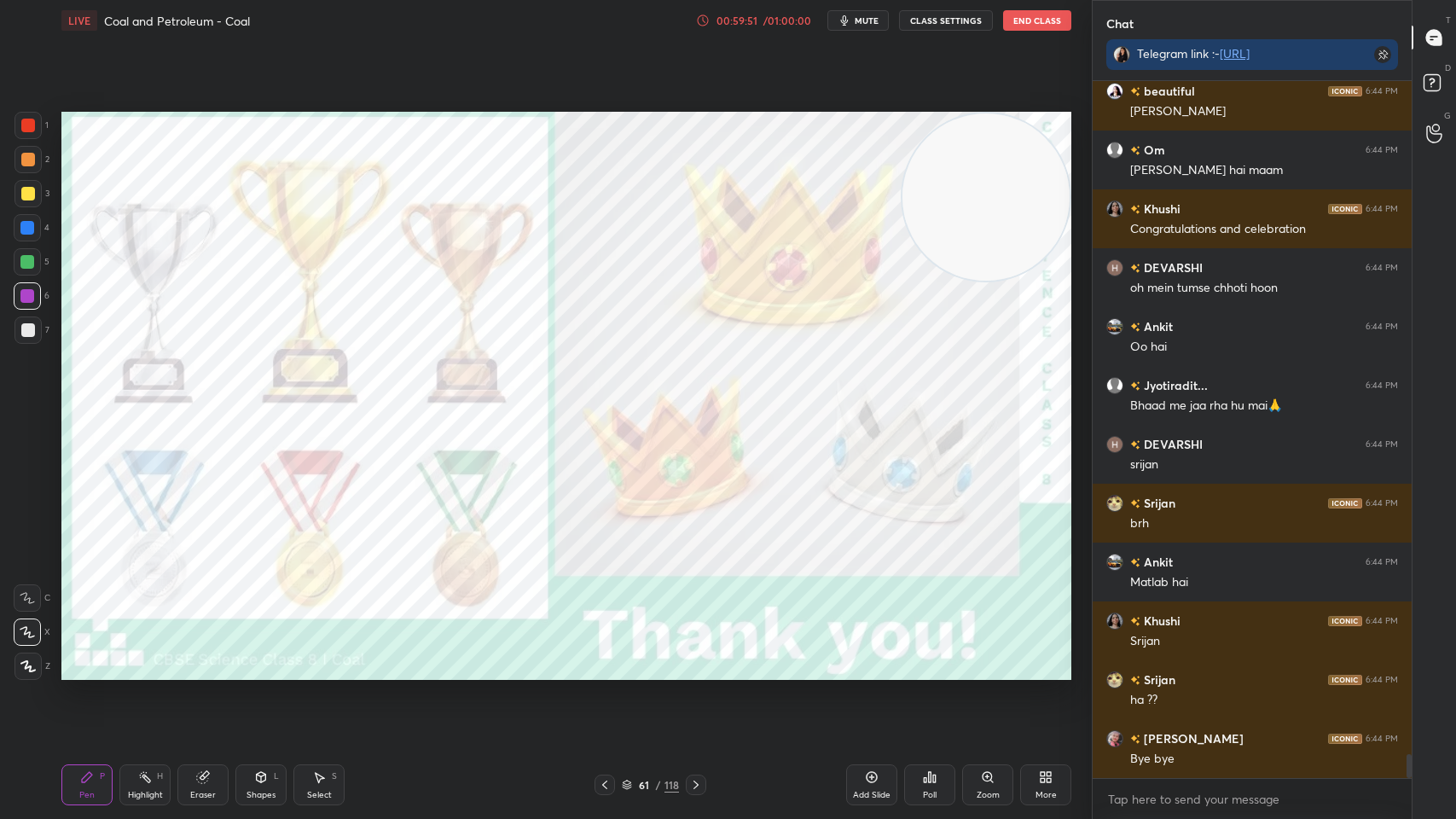
scroll to position [19771, 0]
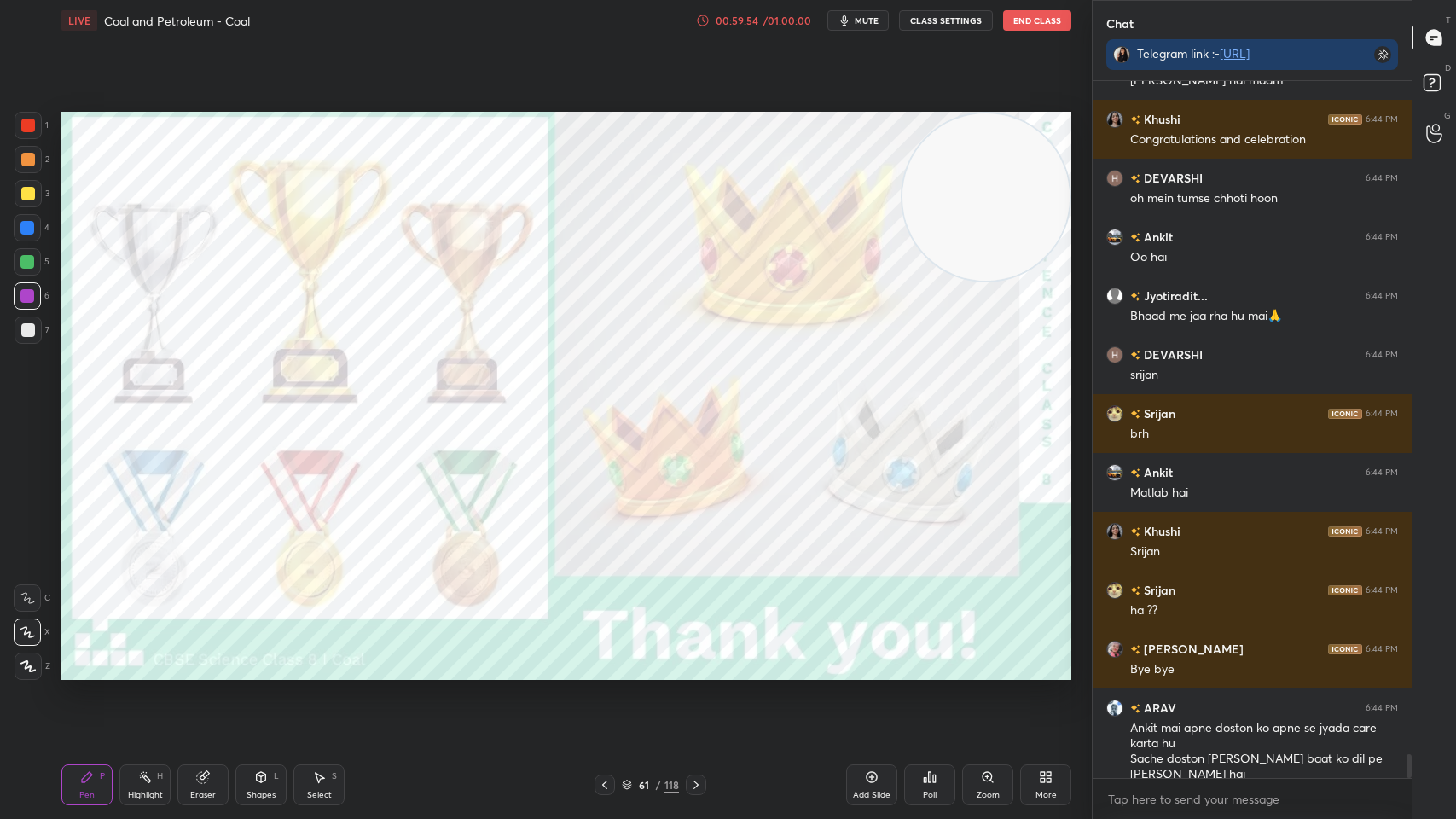
click at [877, 657] on icon at bounding box center [871, 777] width 14 height 14
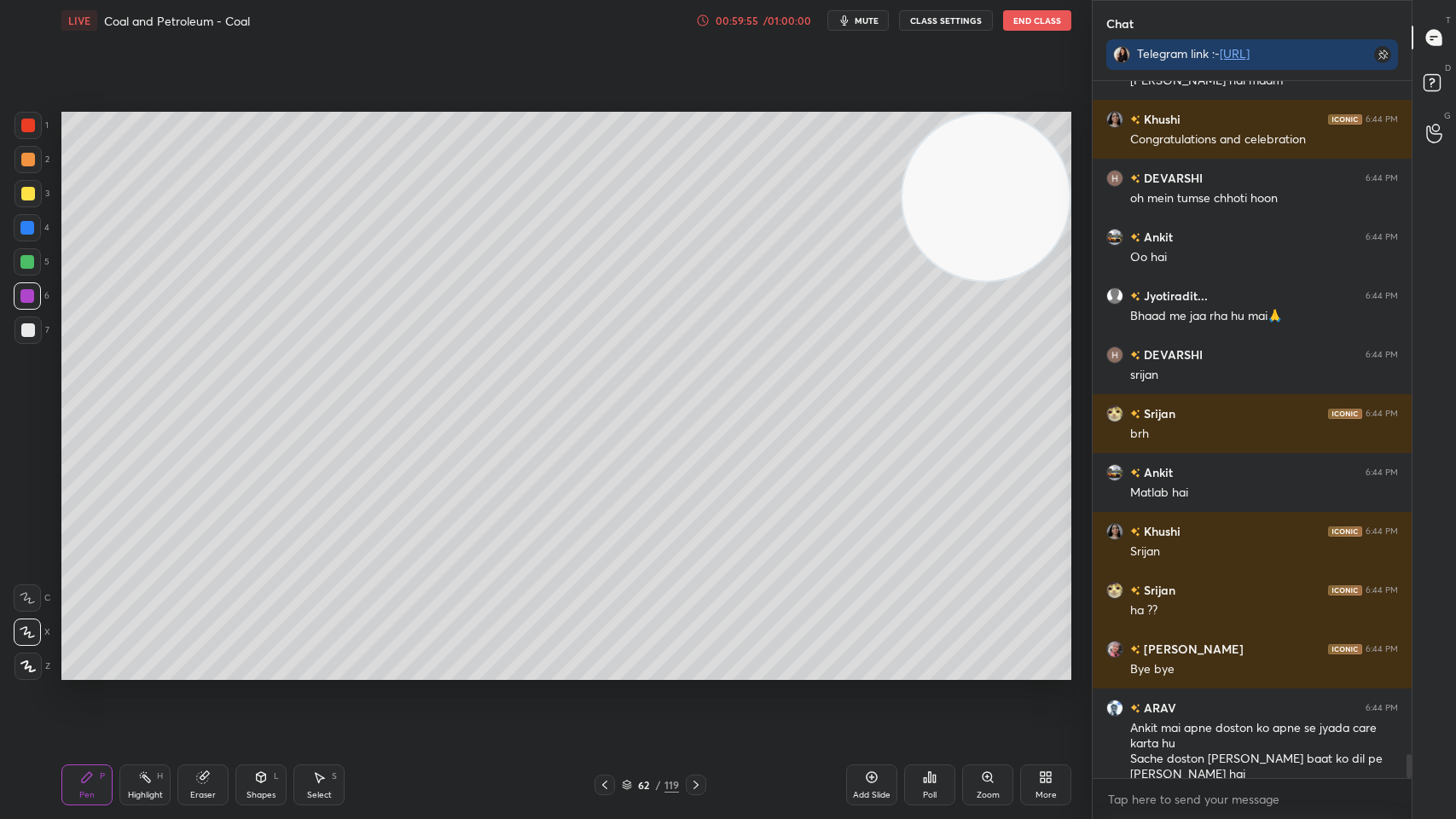
click at [36, 183] on div at bounding box center [28, 194] width 27 height 27
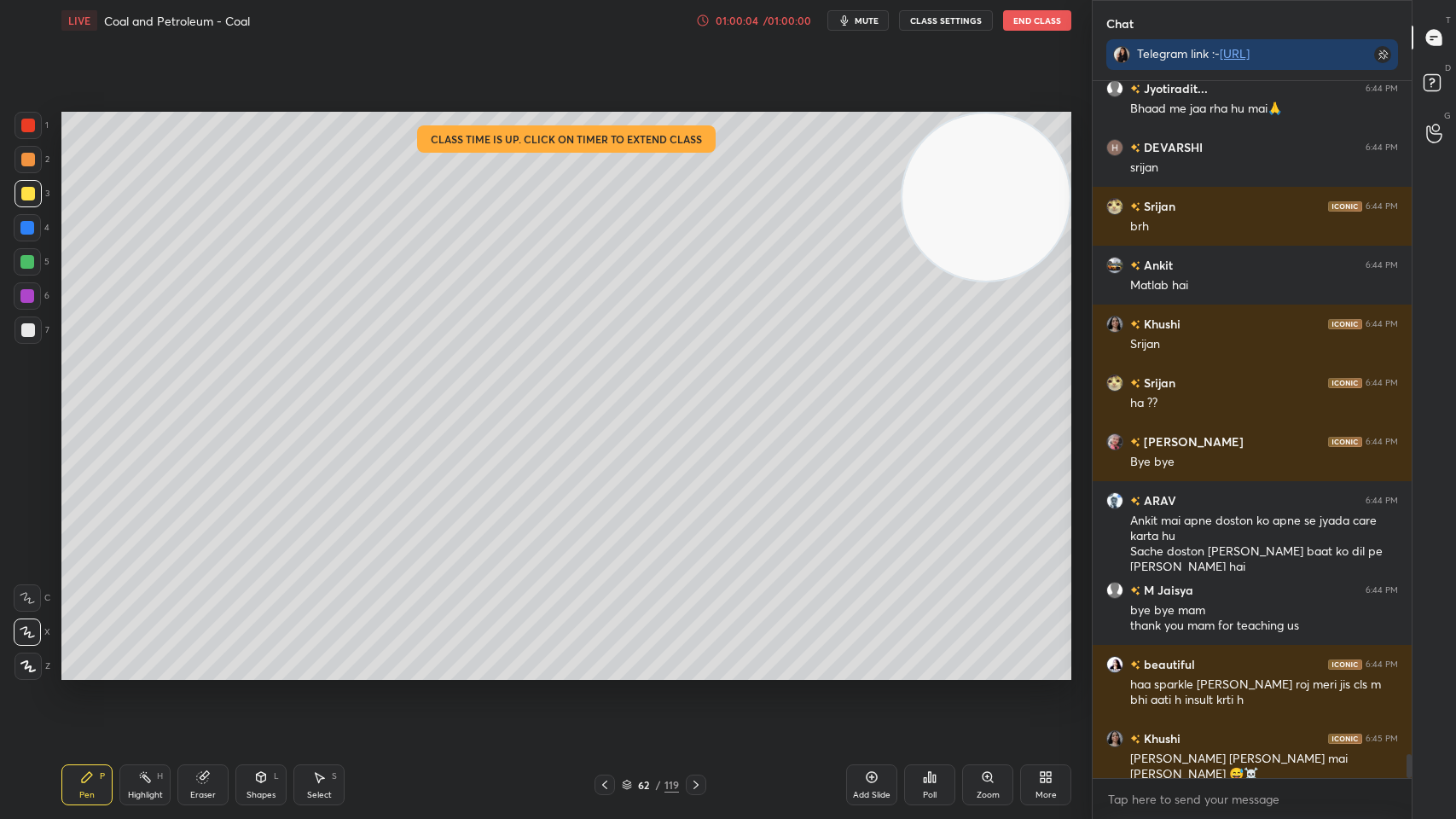
scroll to position [20037, 0]
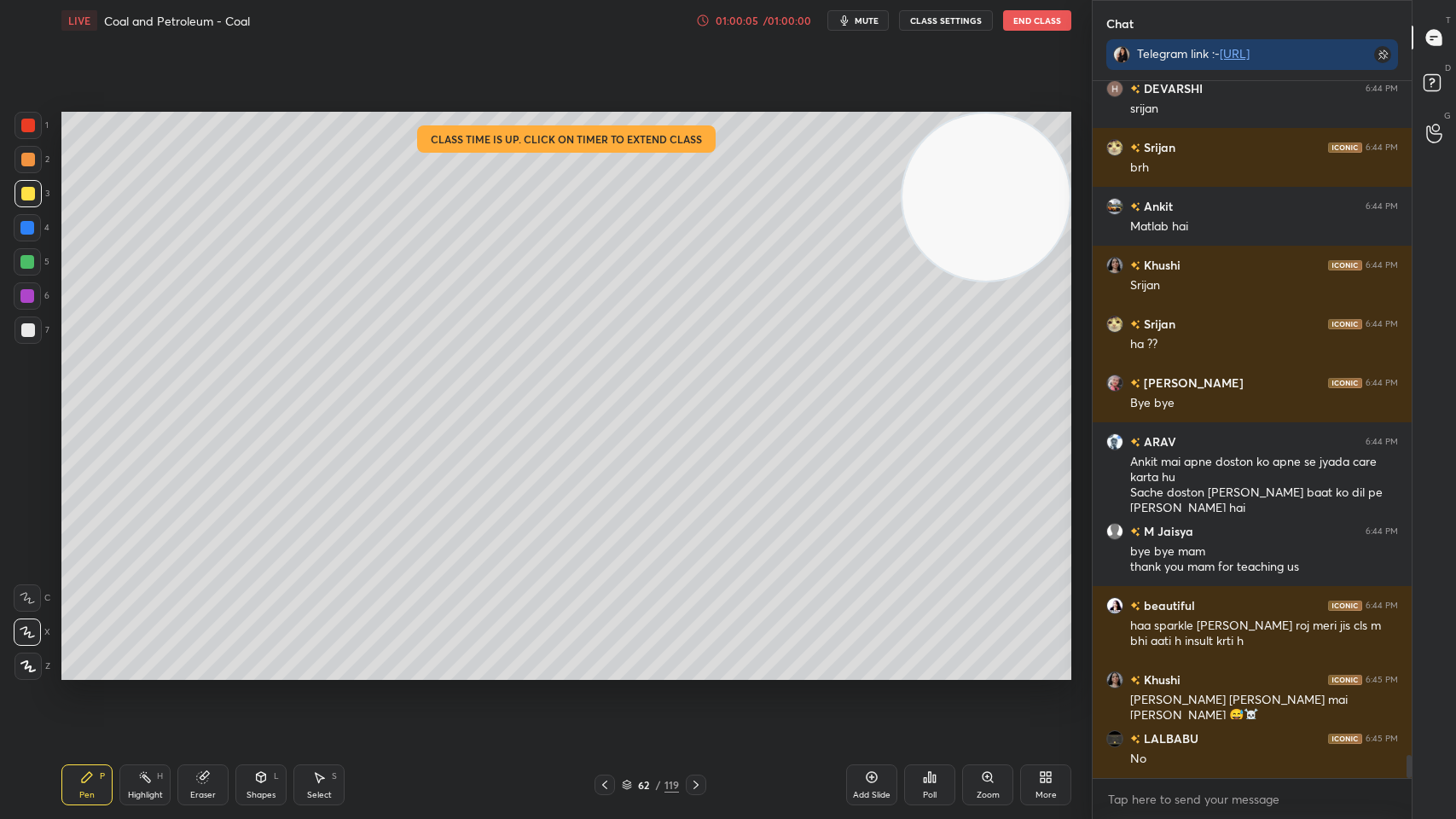
click at [33, 338] on div at bounding box center [28, 330] width 27 height 27
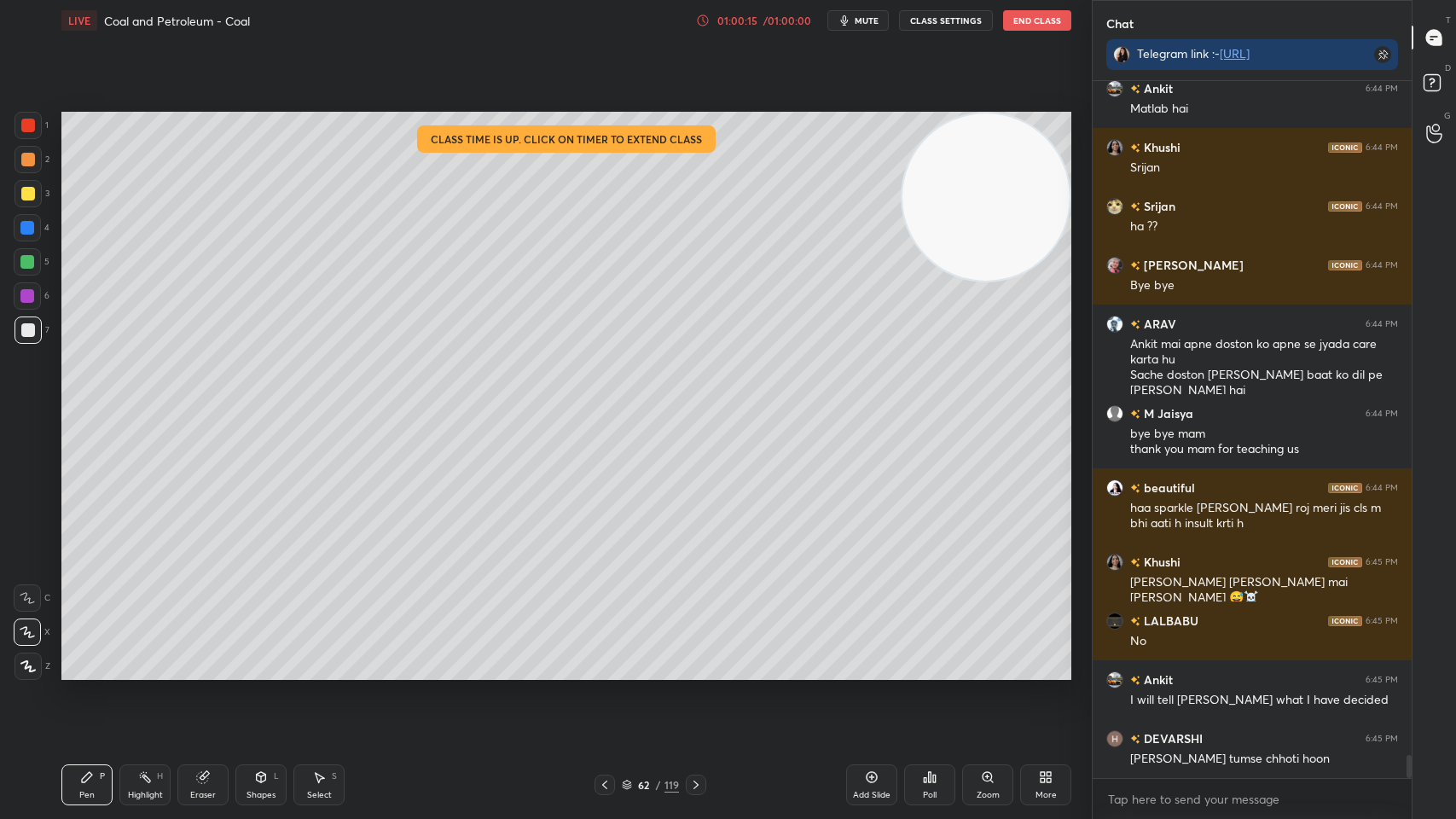
scroll to position [20214, 0]
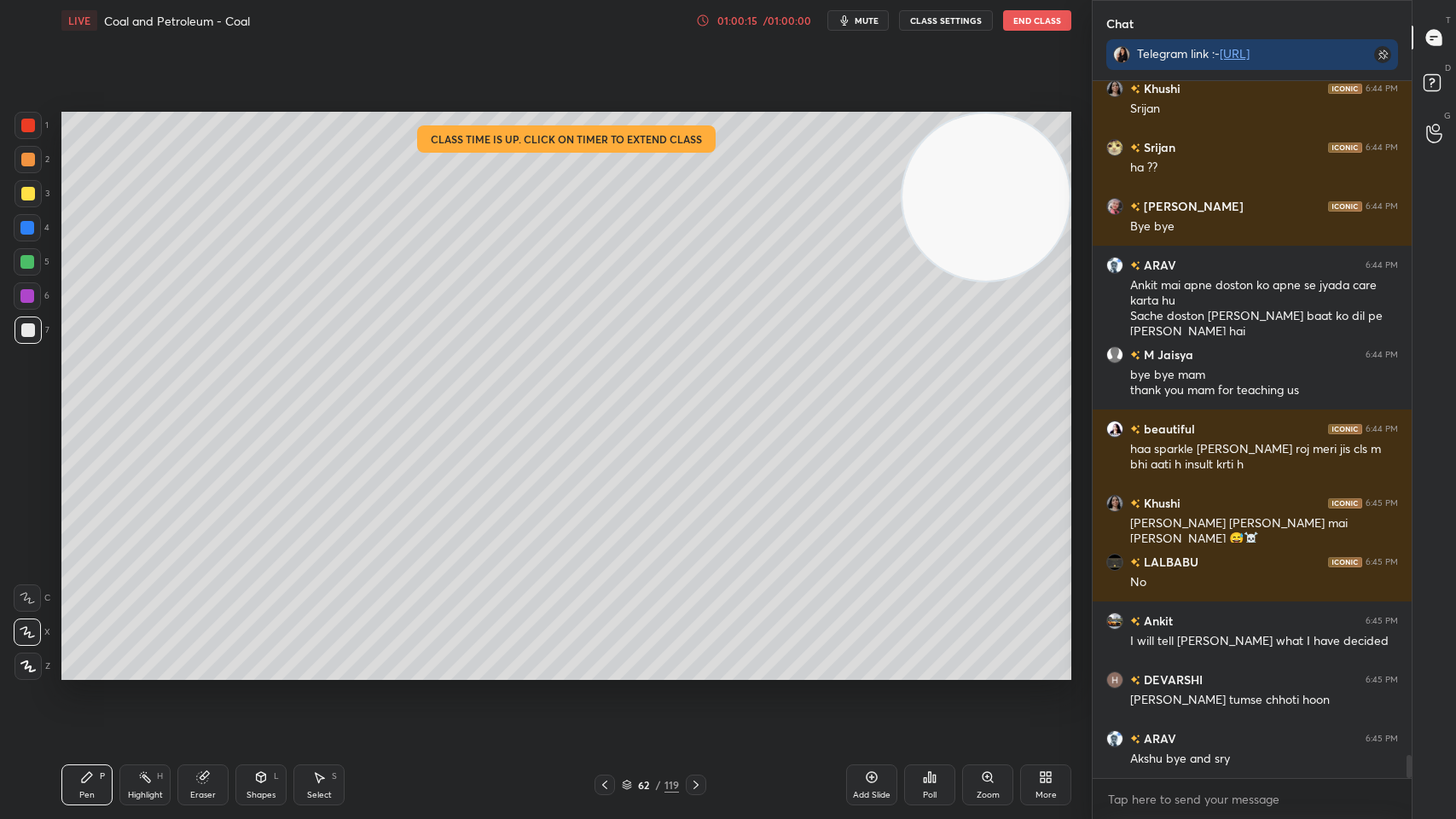
click at [32, 330] on div at bounding box center [27, 330] width 14 height 14
click at [36, 287] on div at bounding box center [27, 296] width 27 height 27
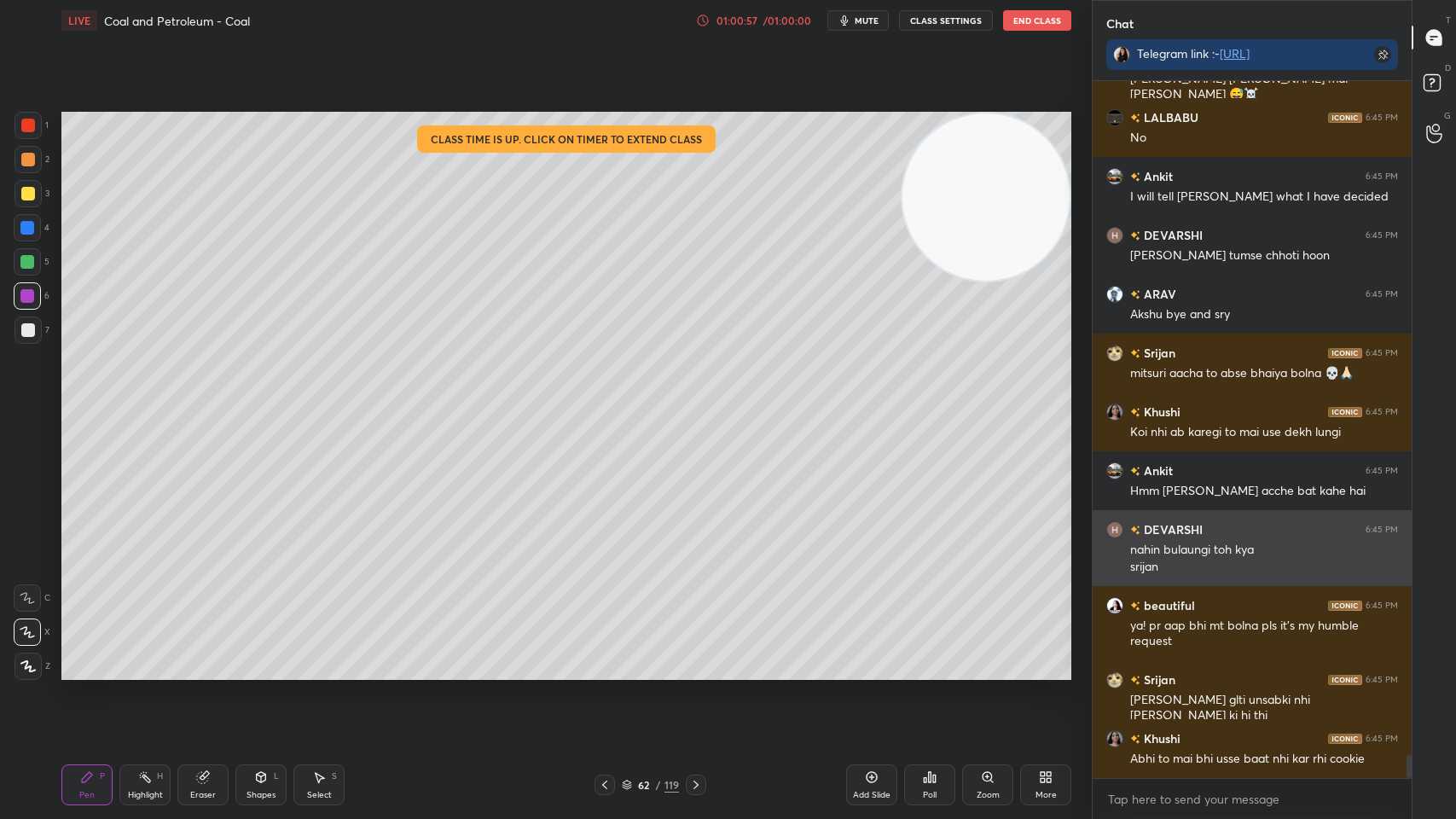
scroll to position [20716, 0]
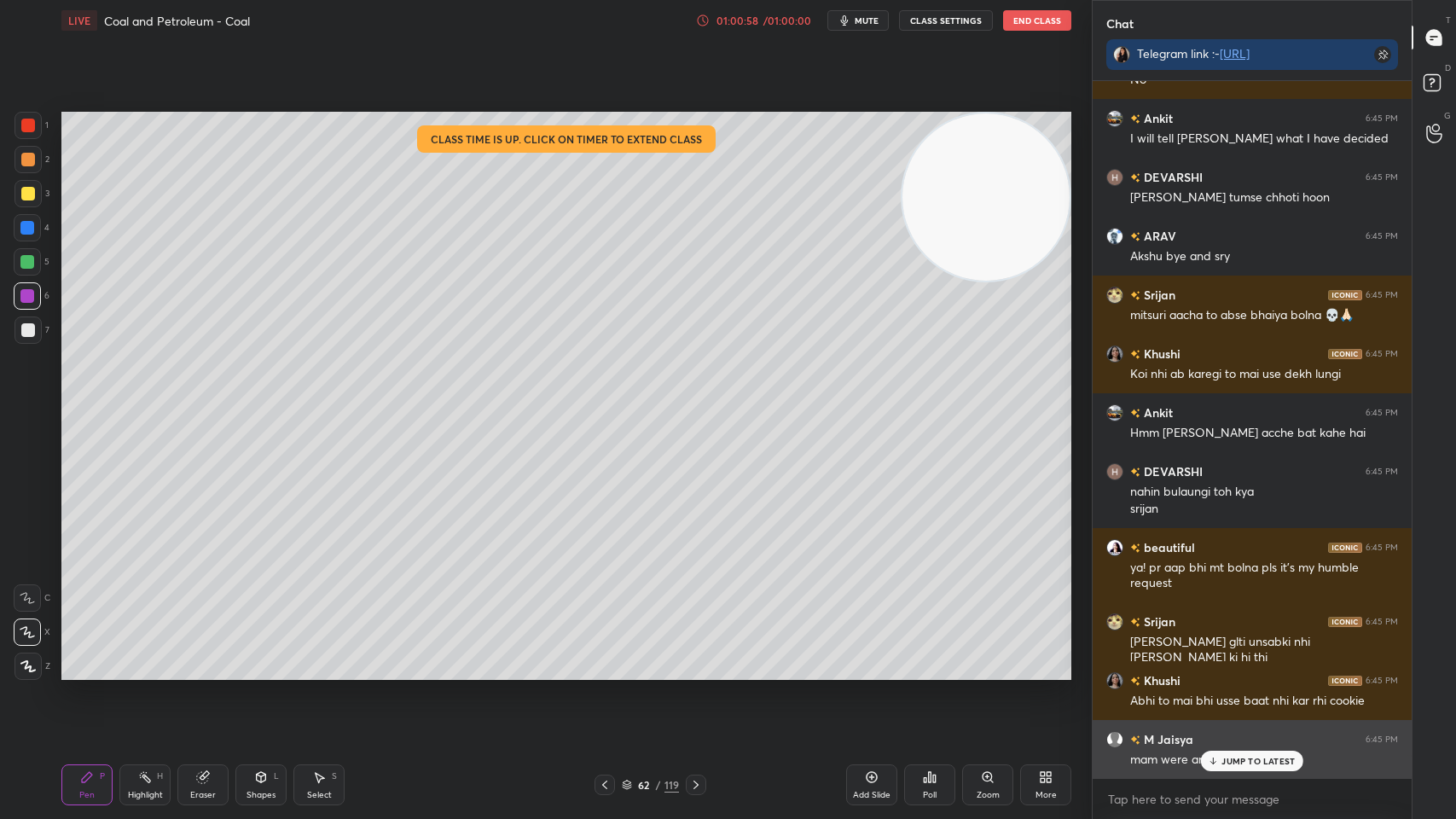
click at [1247, 657] on div at bounding box center [1251, 778] width 319 height 1
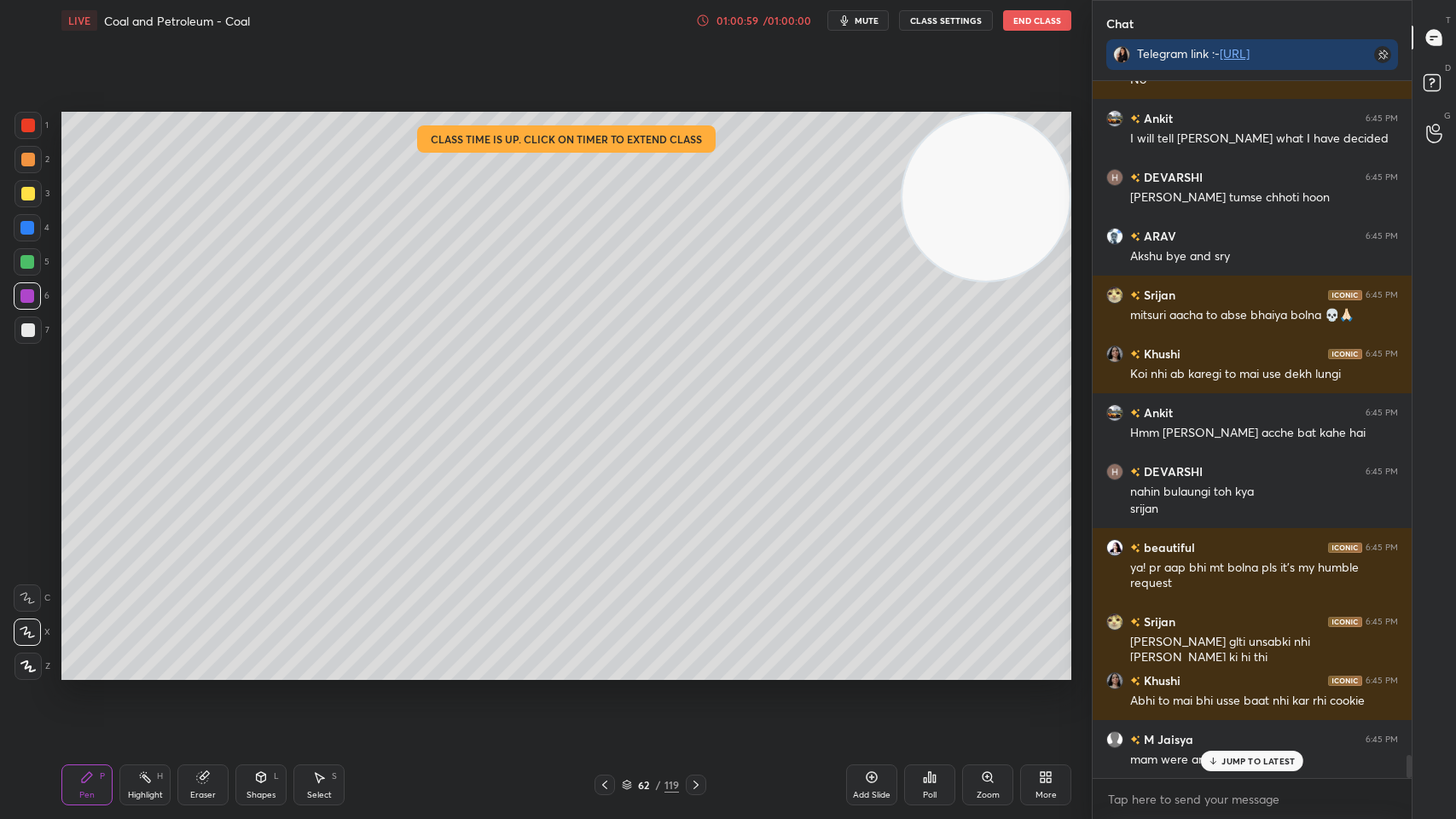
click at [1177, 657] on div "DEVARSHI 6:44 PM srijan Srijan 6:44 PM brh Ankit 6:44 PM Matlab hai Khushi 6:44…" at bounding box center [1251, 430] width 319 height 697
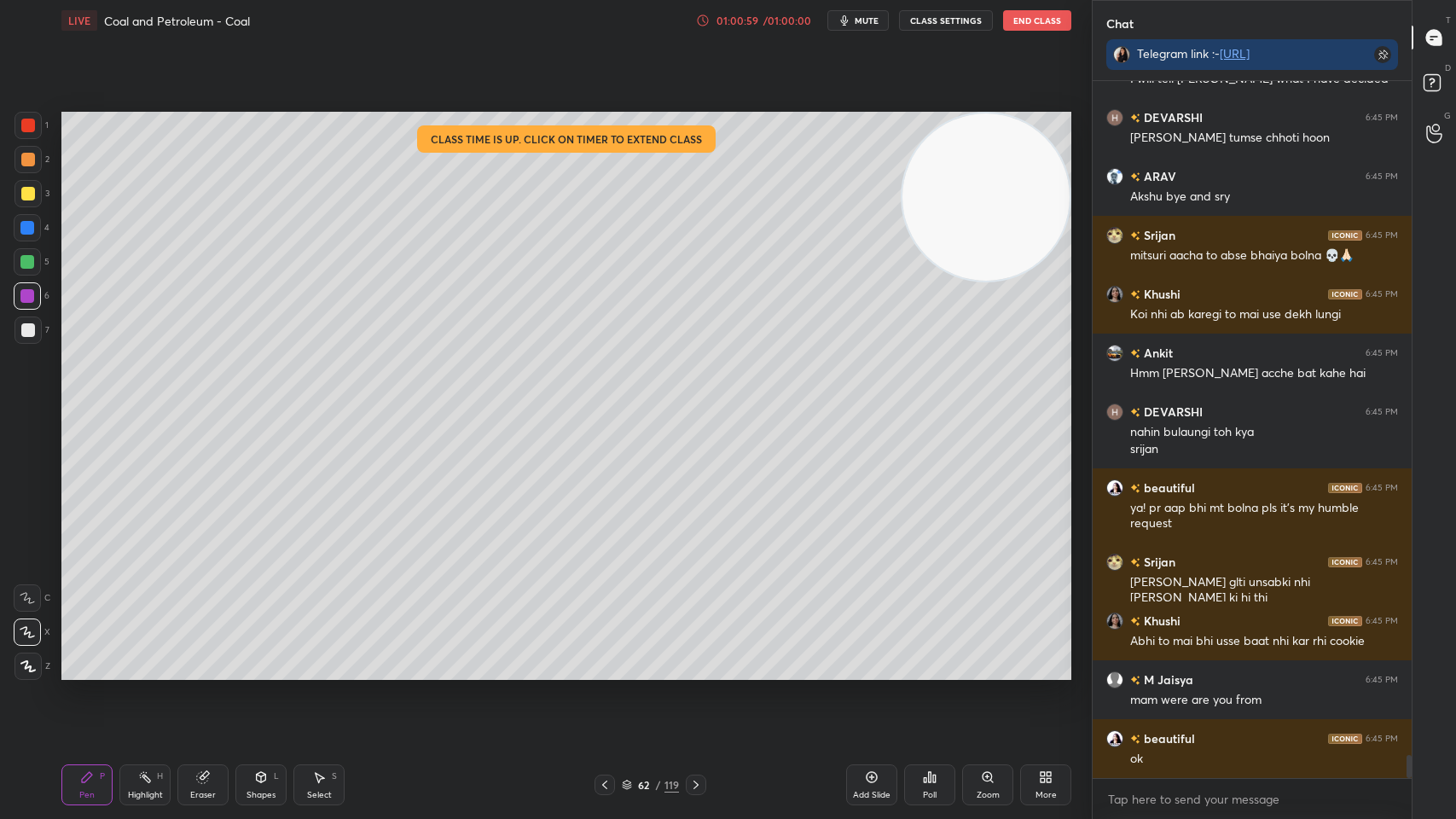
click at [1013, 657] on div "Setting up your live class Class time is up. Click on timer to extend class Pol…" at bounding box center [567, 396] width 1024 height 709
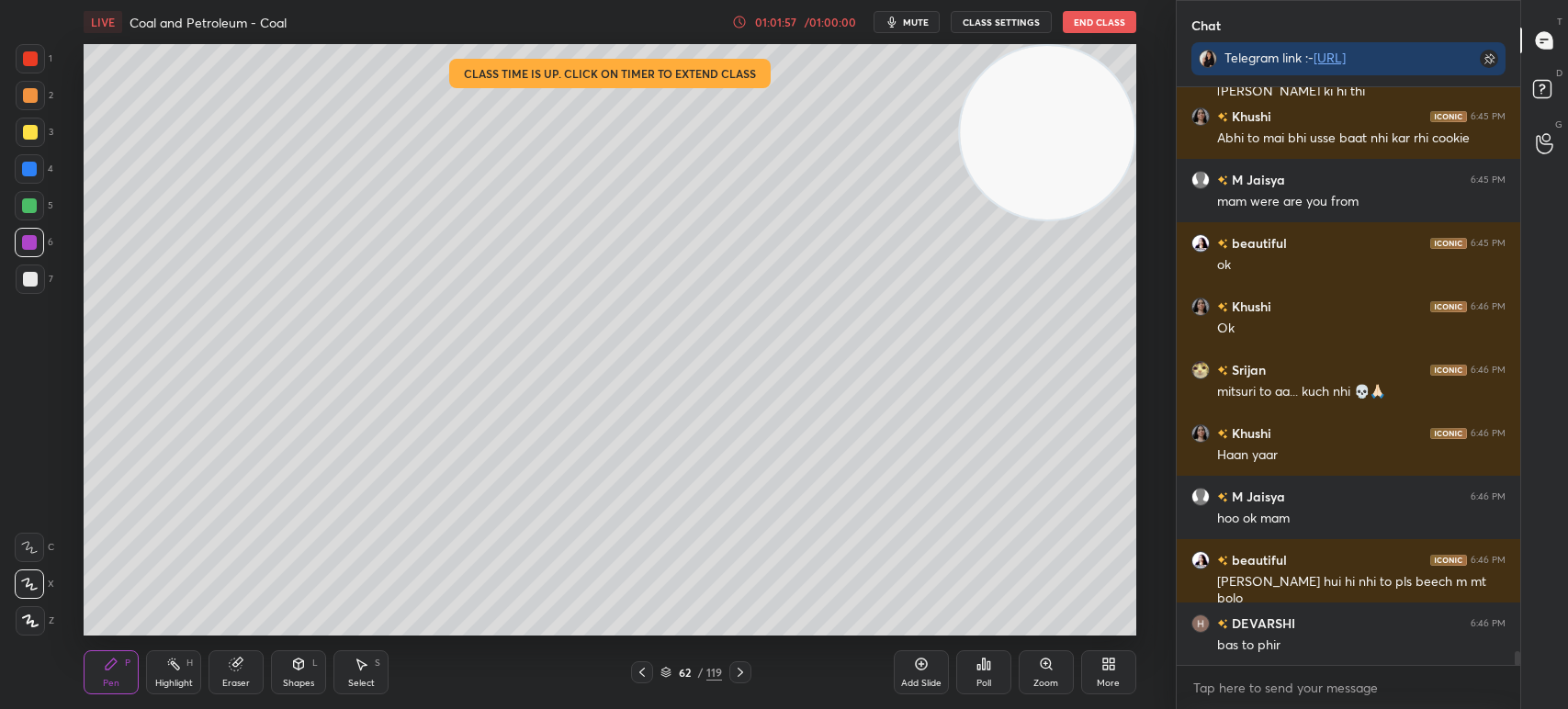
scroll to position [23283, 0]
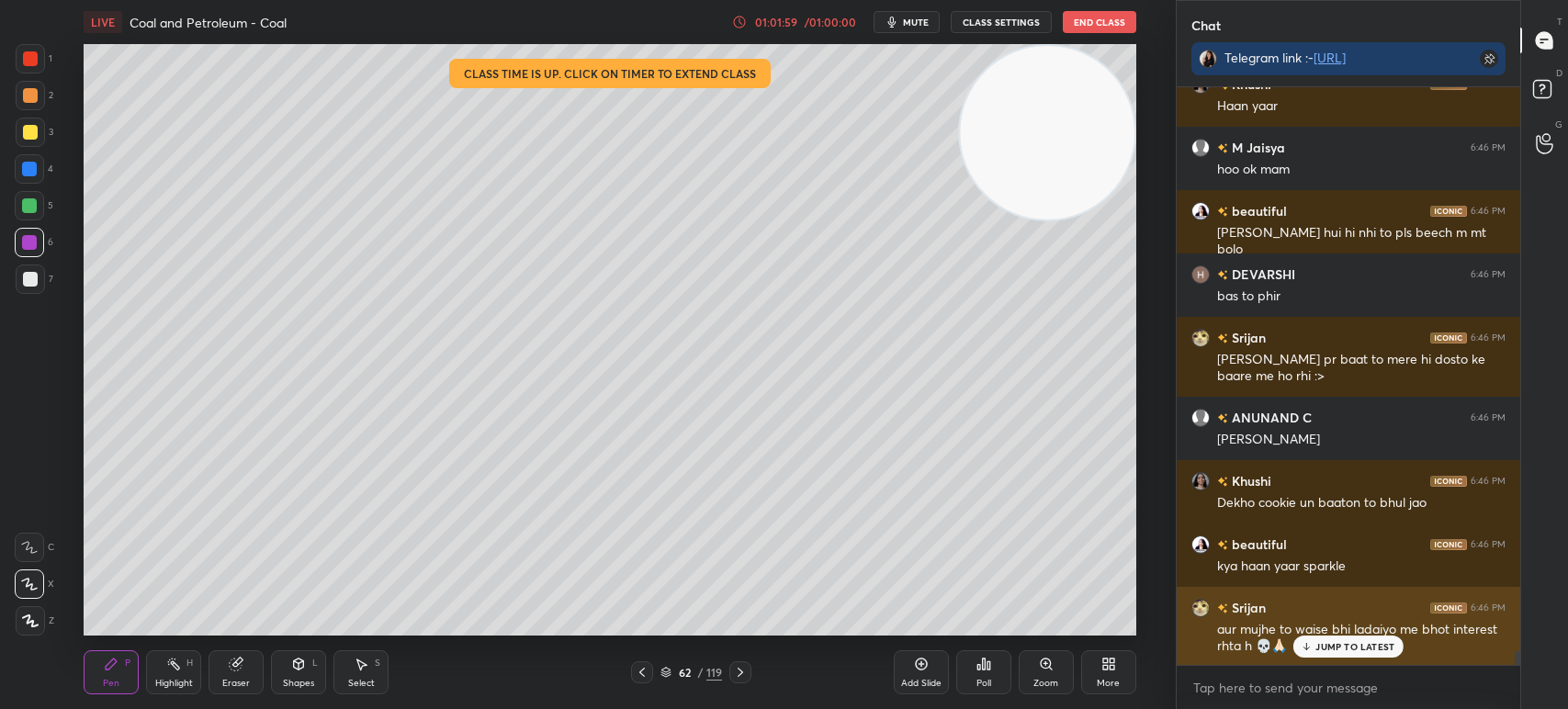
click at [1333, 654] on div "JUMP TO LATEST" at bounding box center [1348, 647] width 110 height 22
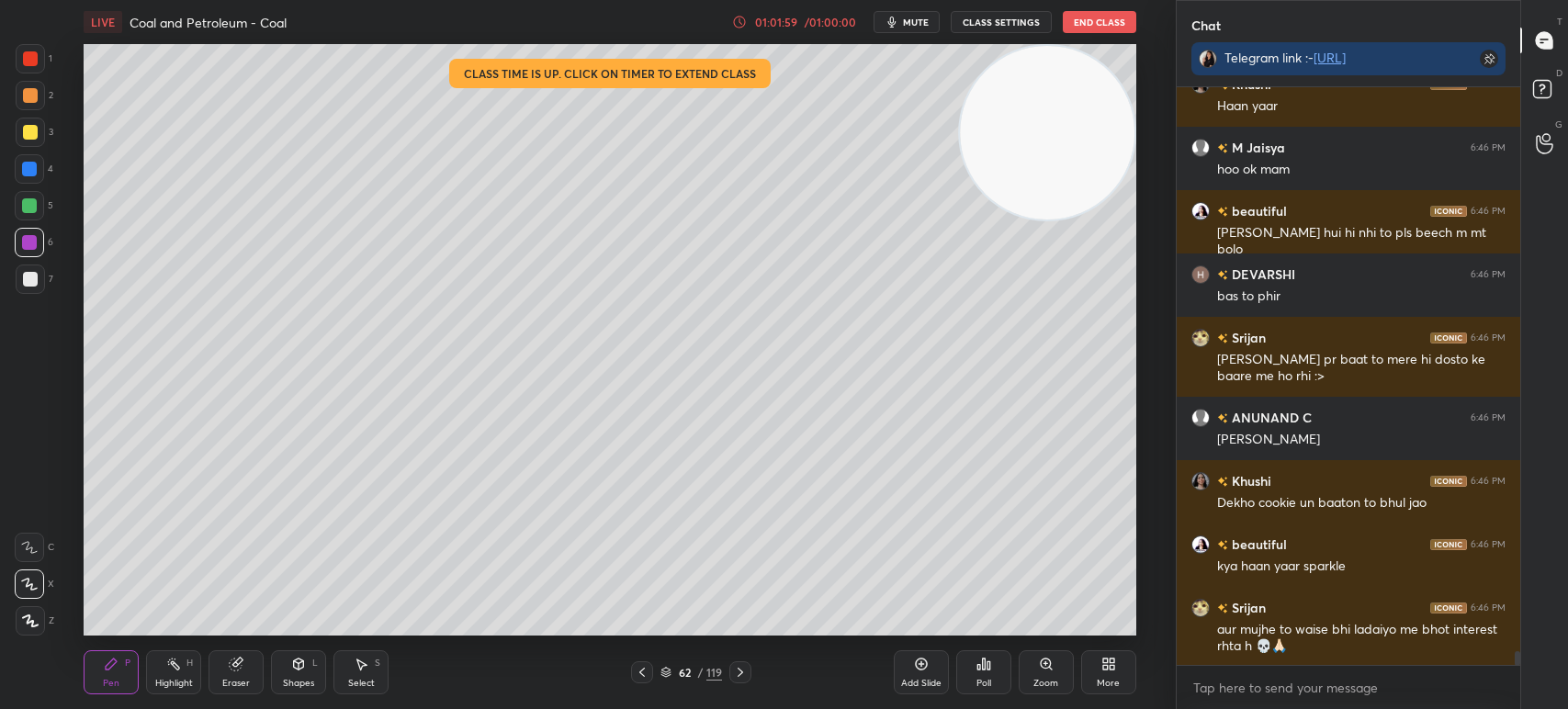
scroll to position [23347, 0]
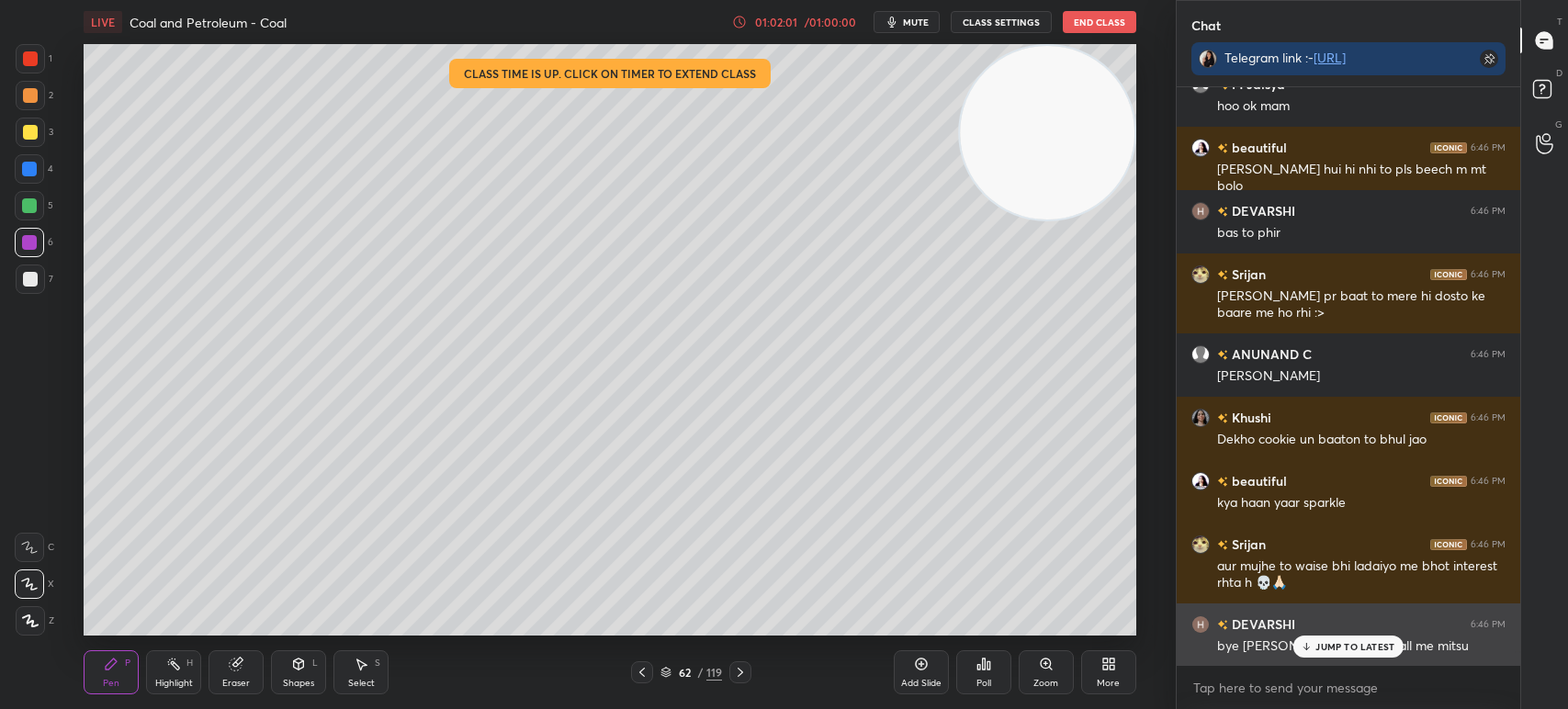
click at [1339, 641] on p "JUMP TO LATEST" at bounding box center [1354, 646] width 79 height 11
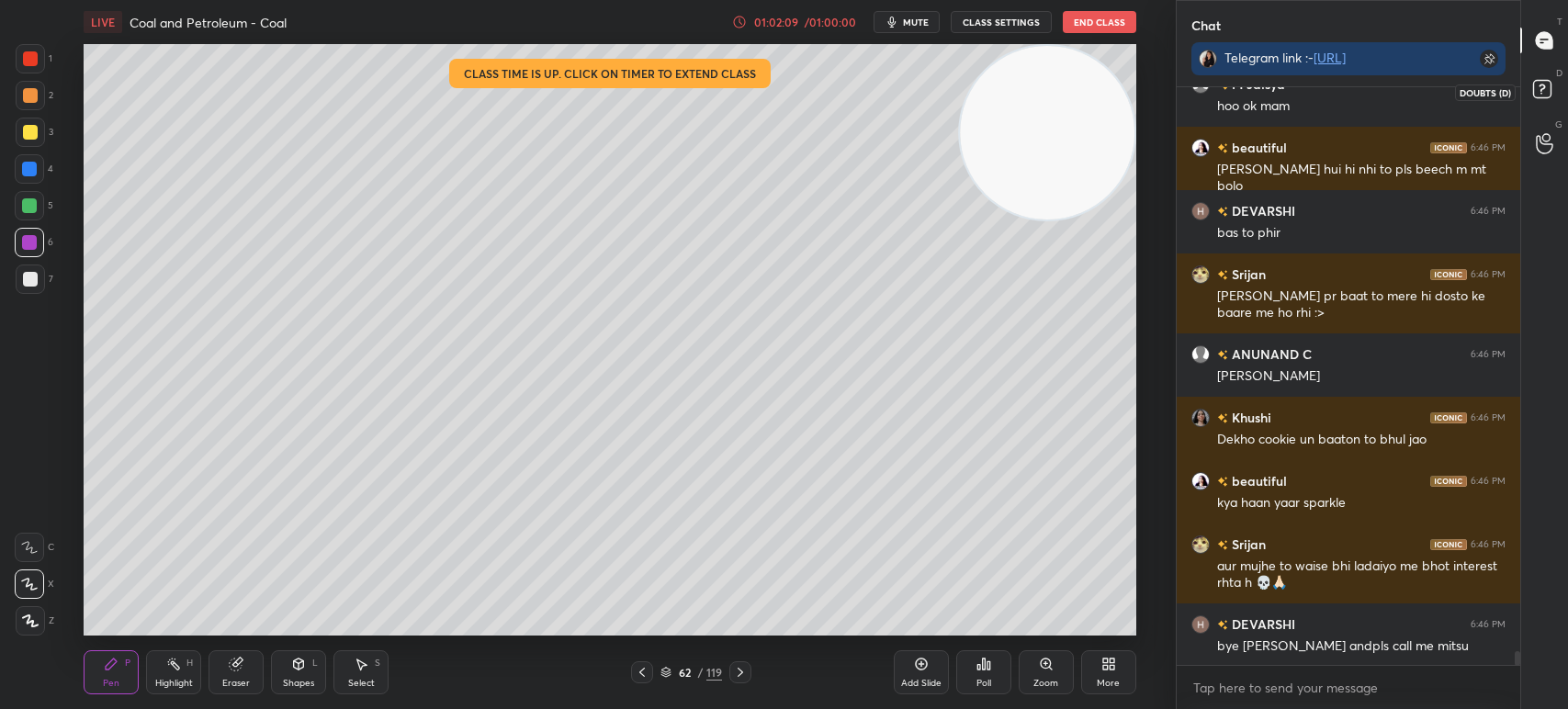
click at [1527, 84] on div at bounding box center [1544, 93] width 36 height 33
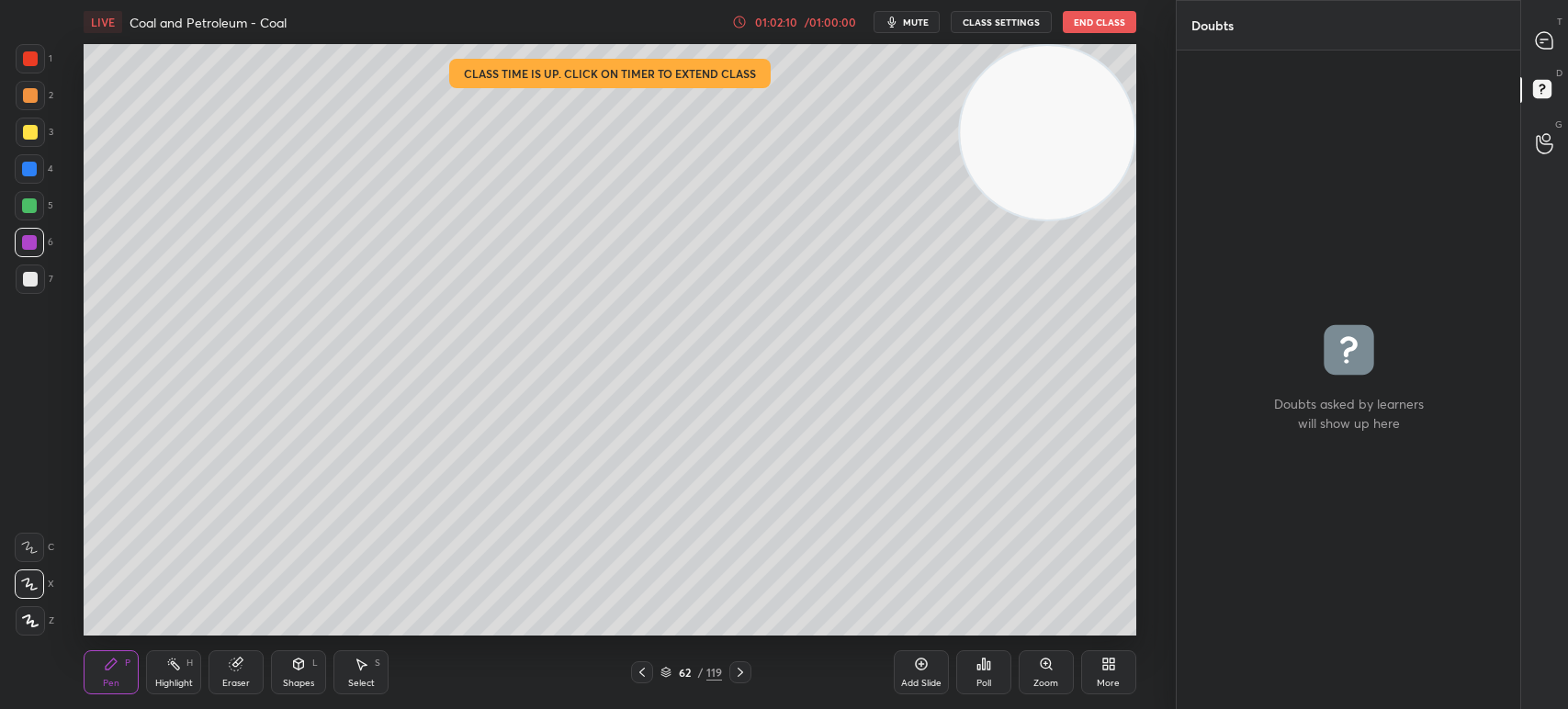
click at [974, 14] on button "CLASS SETTINGS" at bounding box center [1001, 22] width 101 height 22
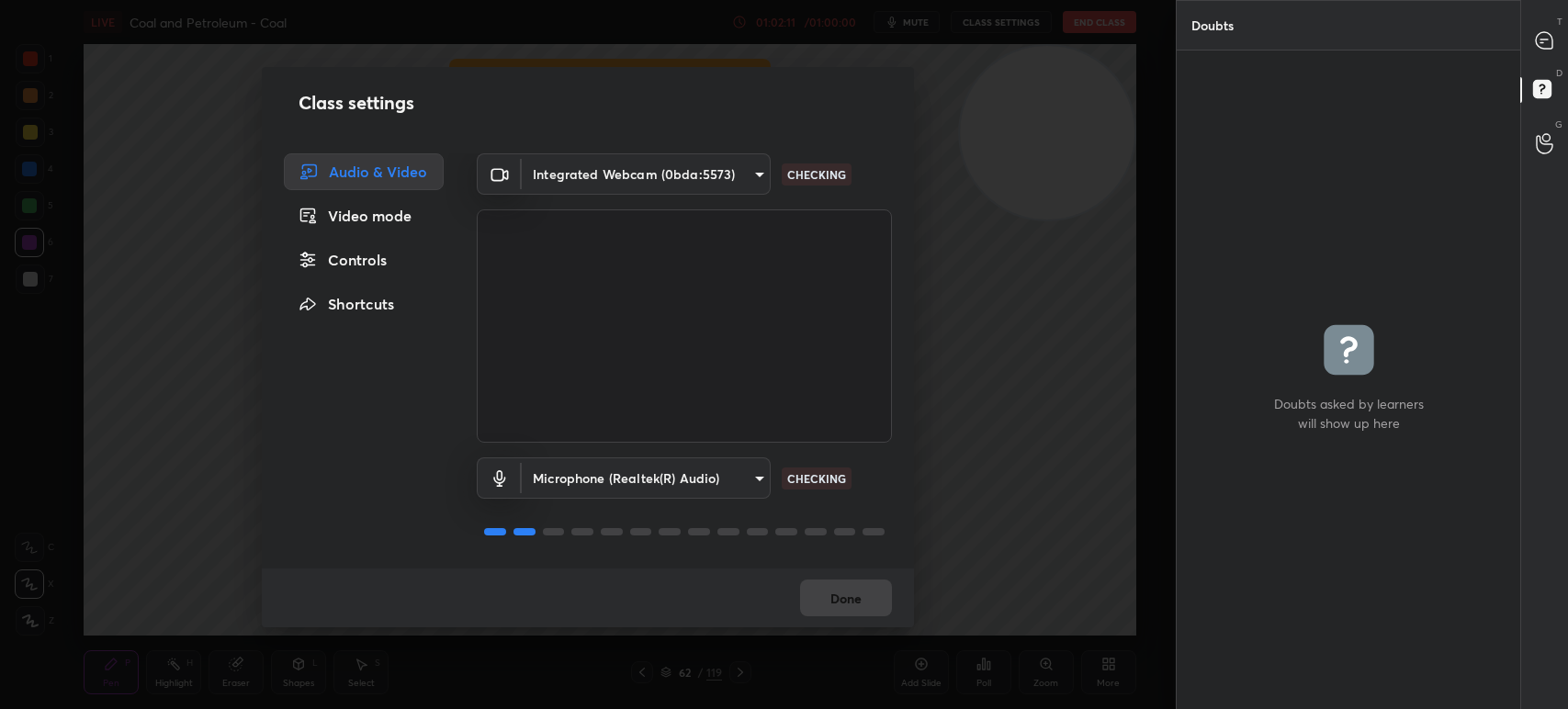
click at [351, 244] on div "Controls" at bounding box center [363, 259] width 159 height 36
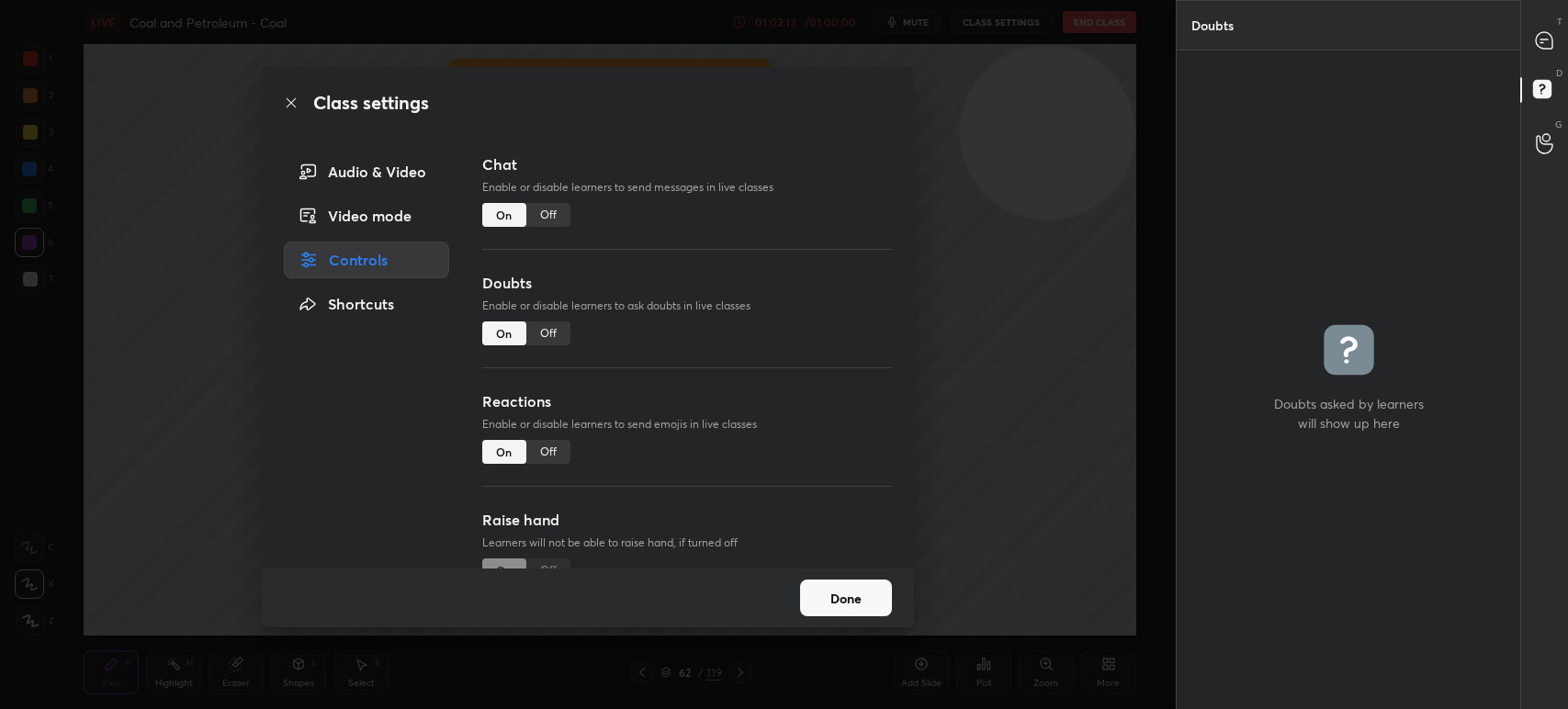
click at [821, 598] on button "Done" at bounding box center [846, 598] width 92 height 36
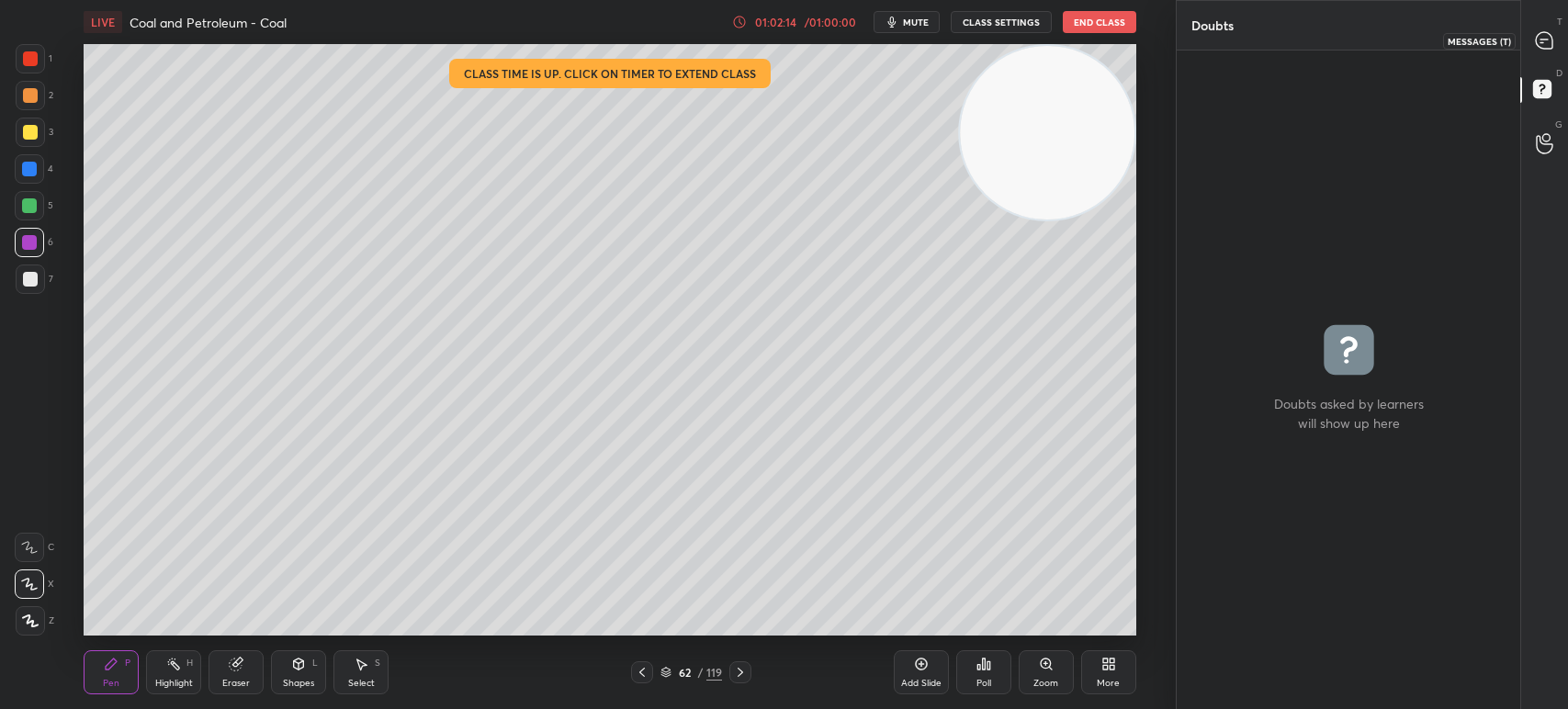
click at [1536, 49] on icon at bounding box center [1544, 41] width 20 height 20
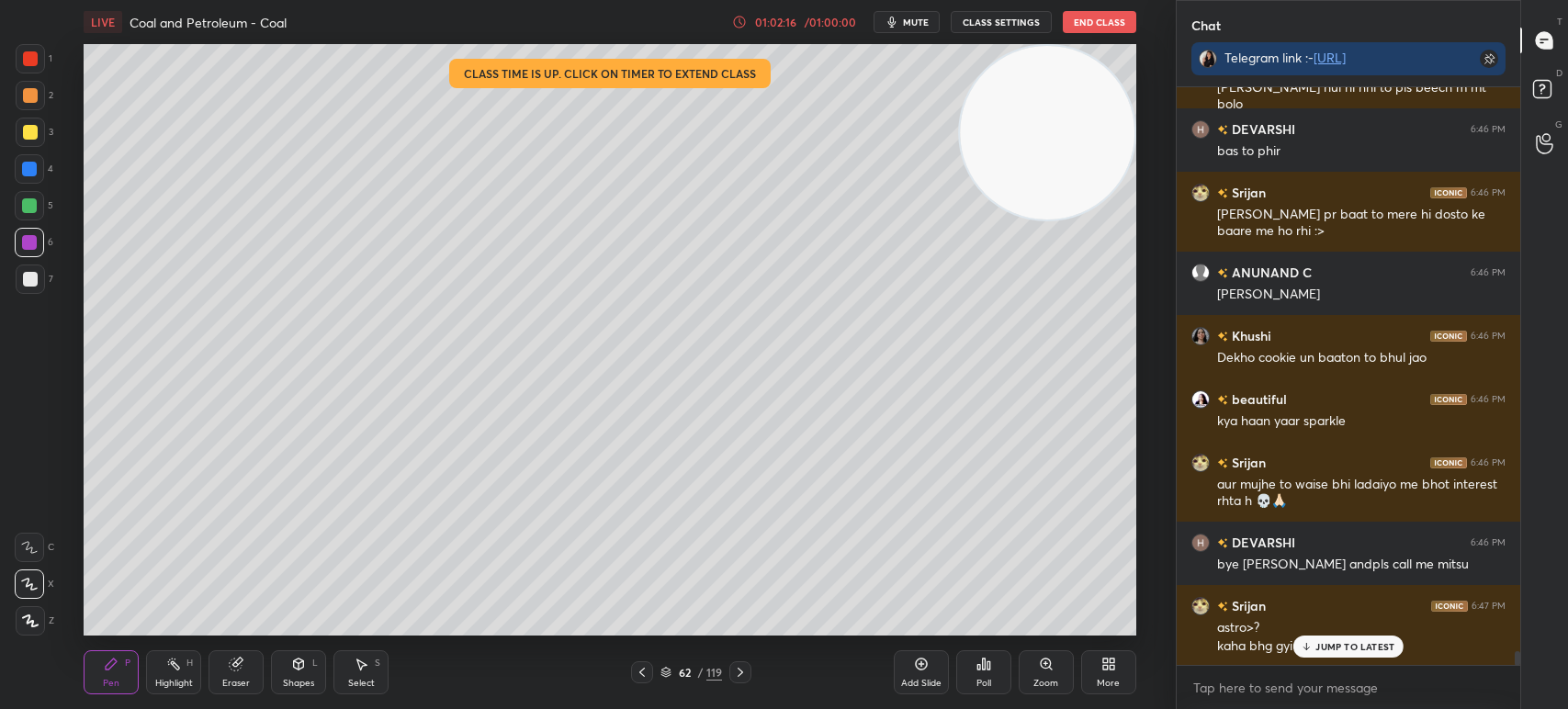
scroll to position [23508, 0]
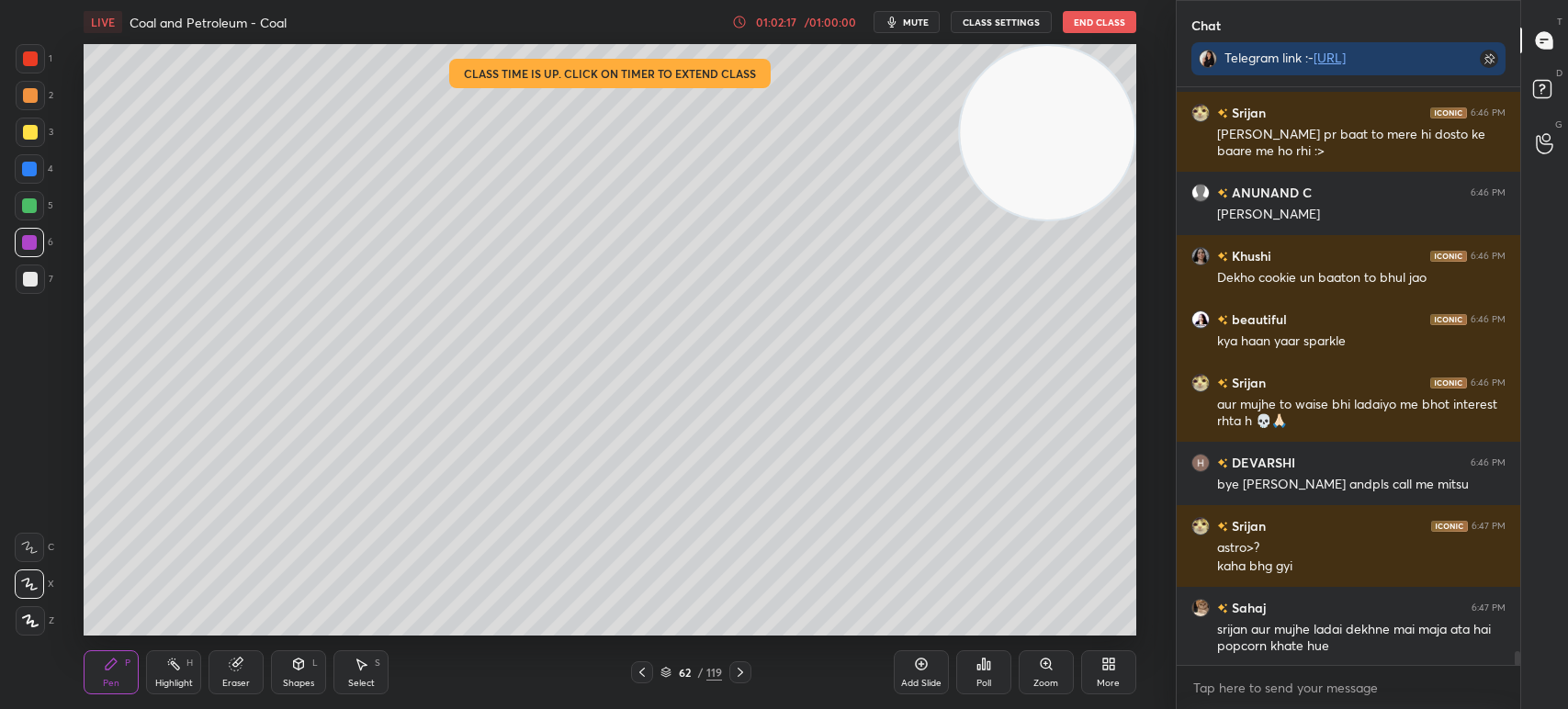
click at [926, 21] on span "mute" at bounding box center [915, 22] width 26 height 13
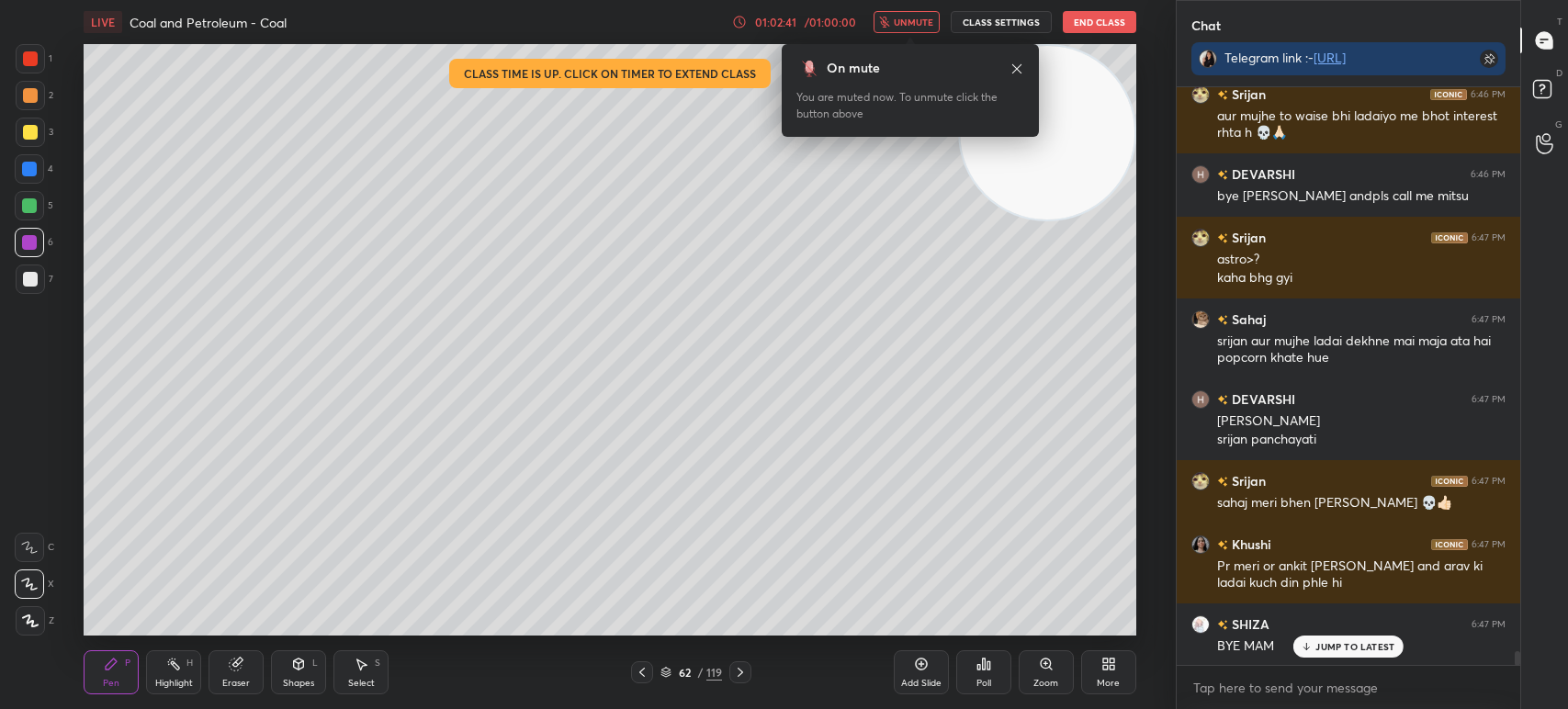
scroll to position [23860, 0]
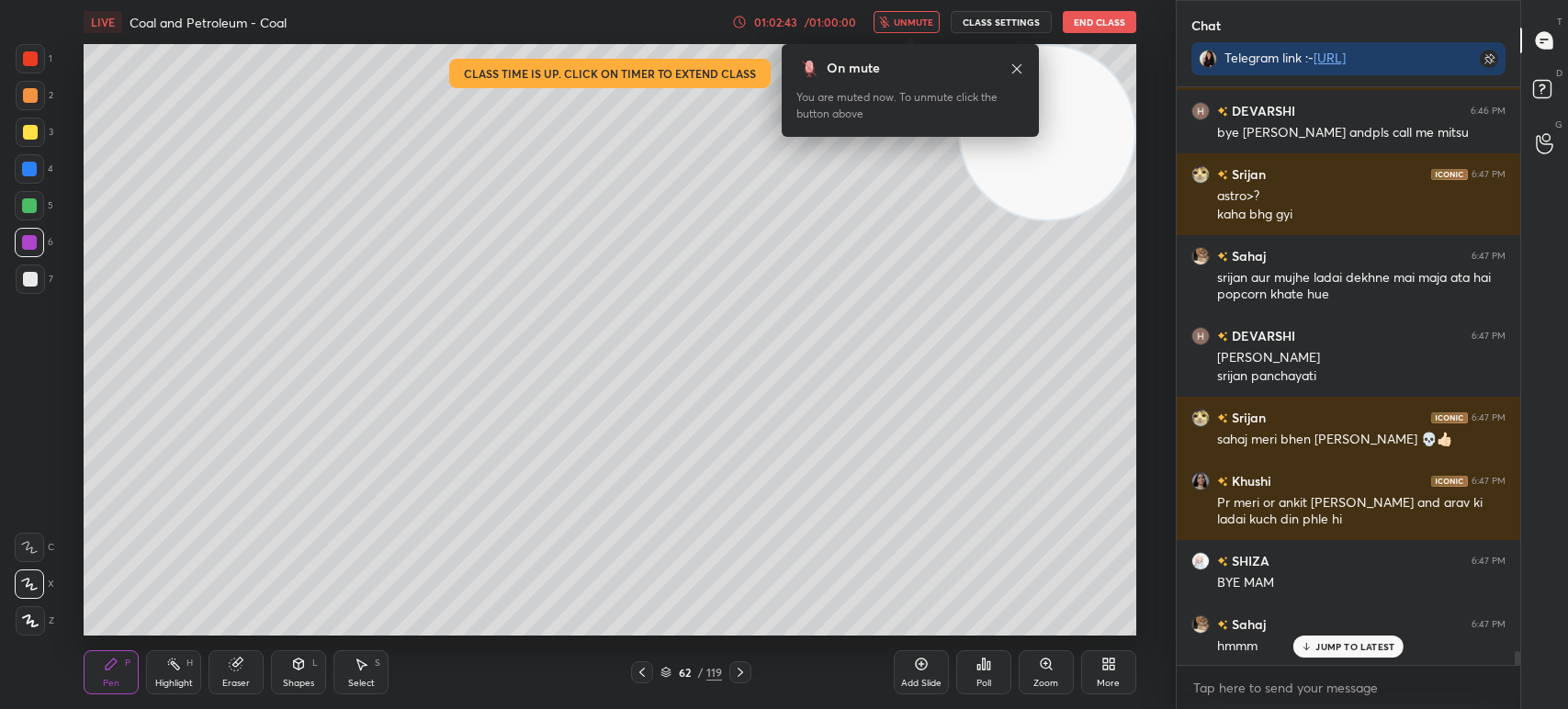
click at [1021, 69] on icon at bounding box center [1016, 69] width 15 height 15
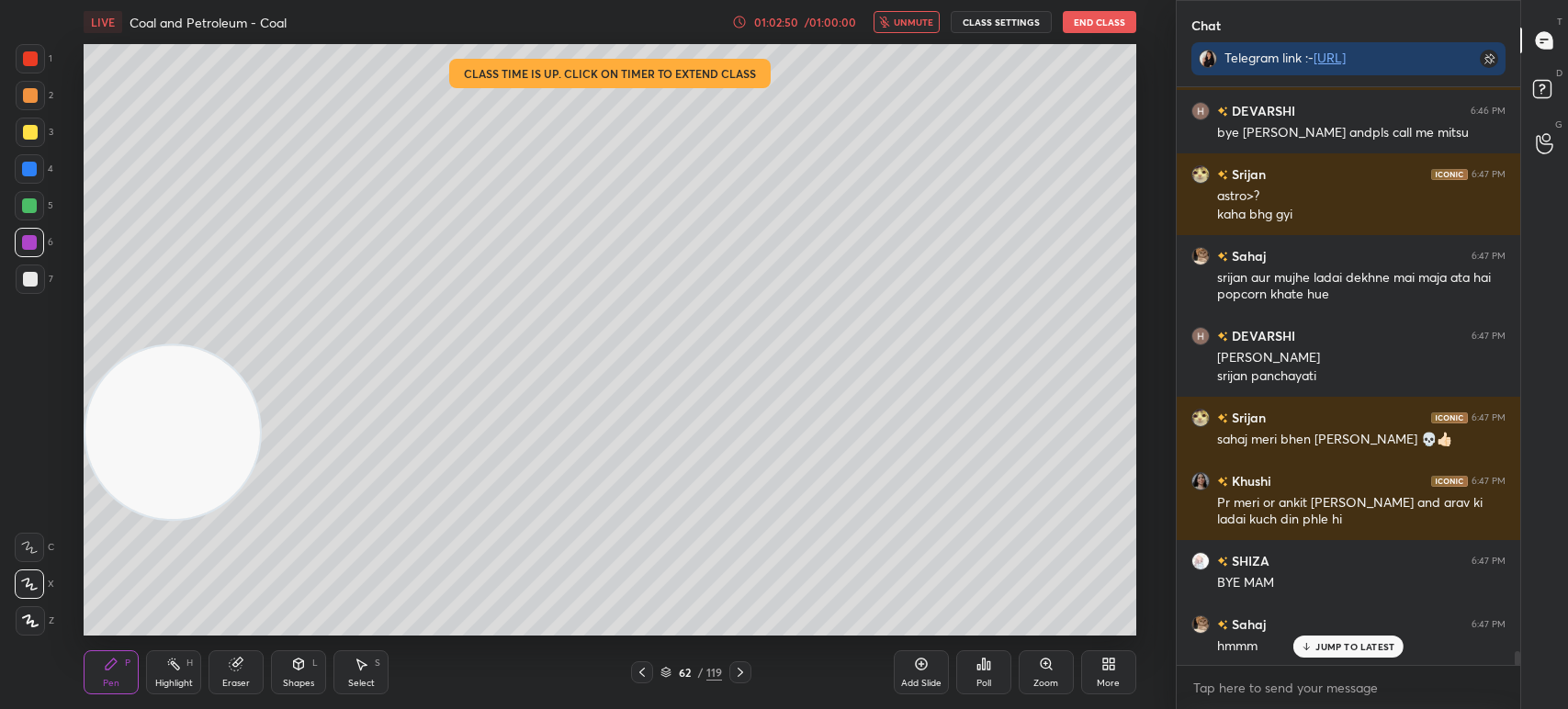
click at [36, 250] on div at bounding box center [30, 242] width 30 height 30
click at [30, 123] on div at bounding box center [31, 132] width 30 height 30
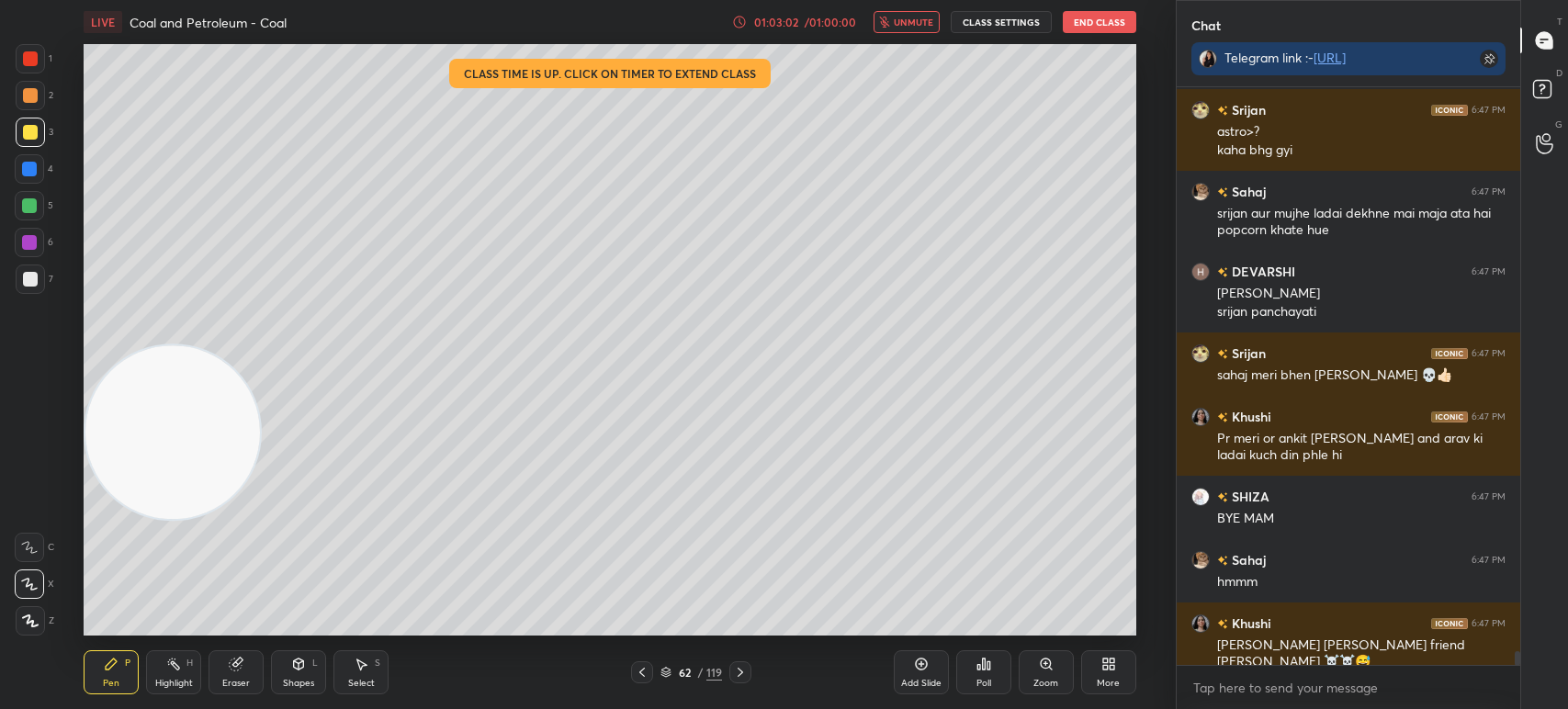
click at [1097, 11] on button "End Class" at bounding box center [1099, 22] width 74 height 22
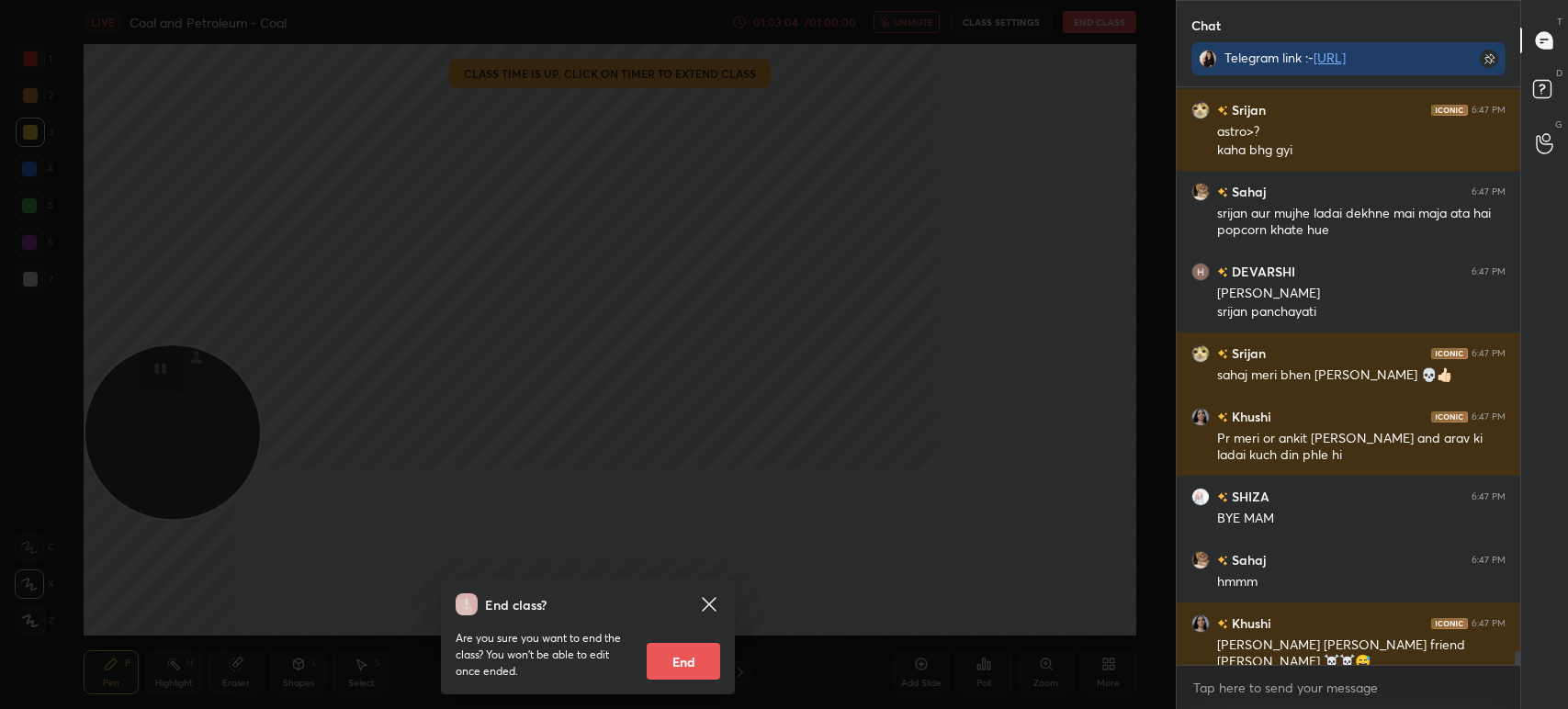
click at [675, 661] on button "End" at bounding box center [683, 661] width 74 height 36
type textarea "x"
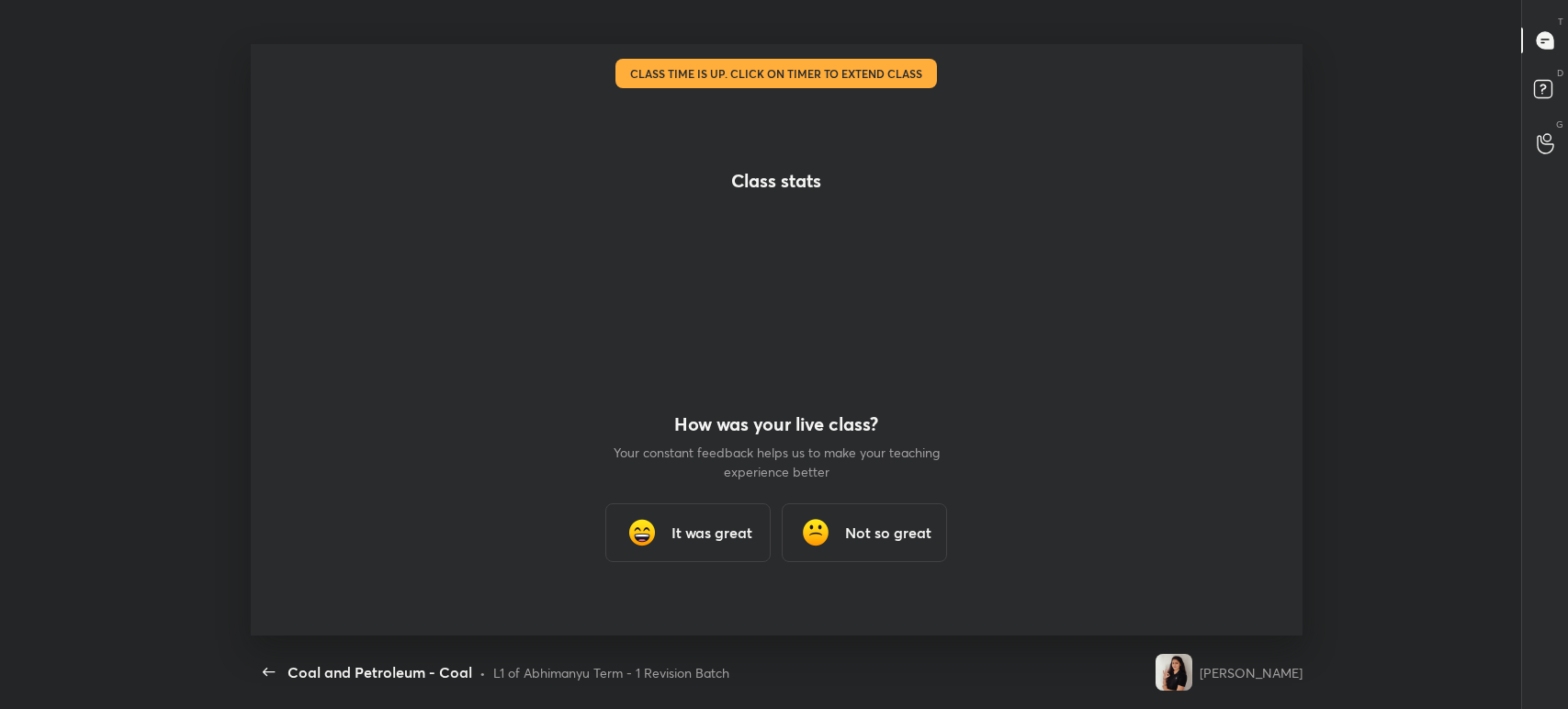
scroll to position [91290, 90301]
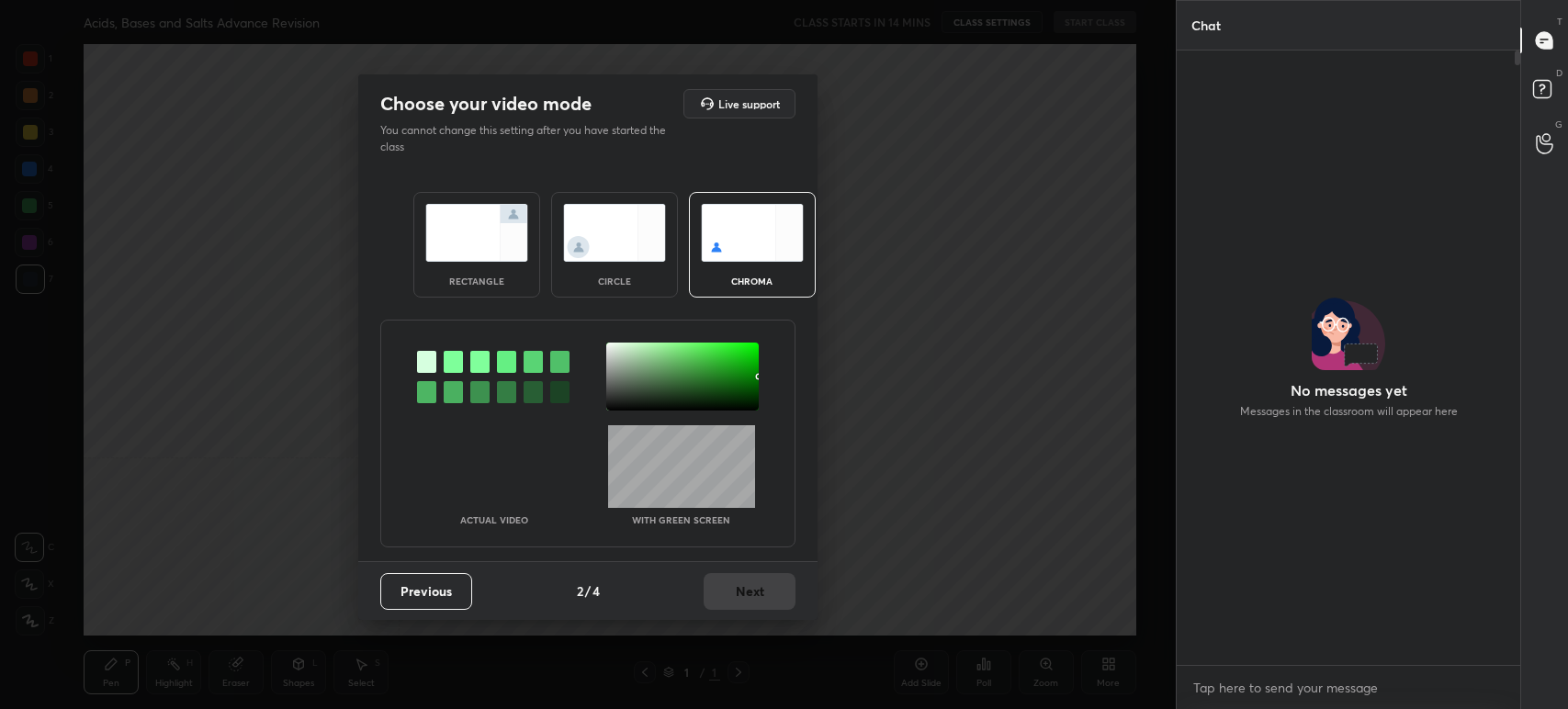
scroll to position [654, 338]
click at [616, 229] on img at bounding box center [614, 232] width 103 height 58
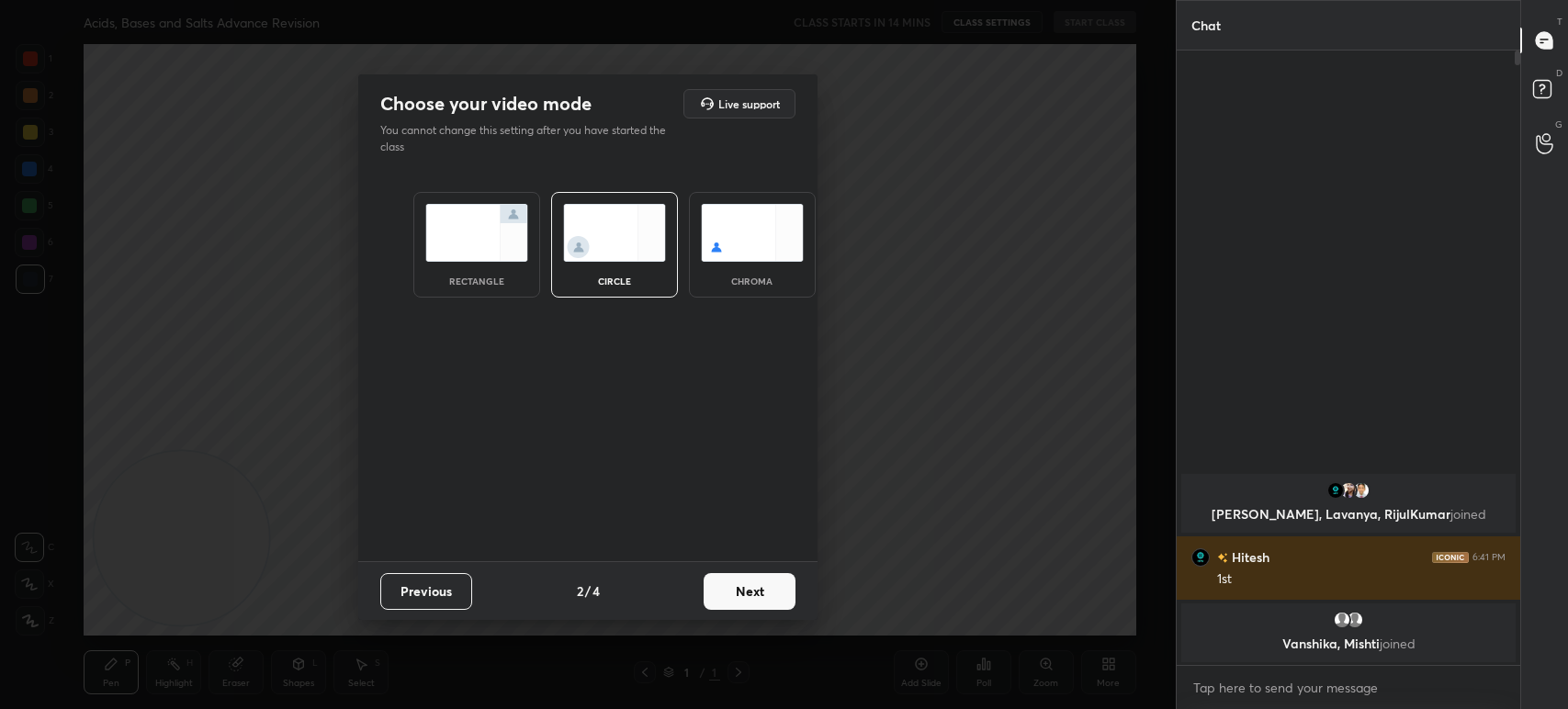
click at [706, 585] on button "Next" at bounding box center [749, 591] width 92 height 36
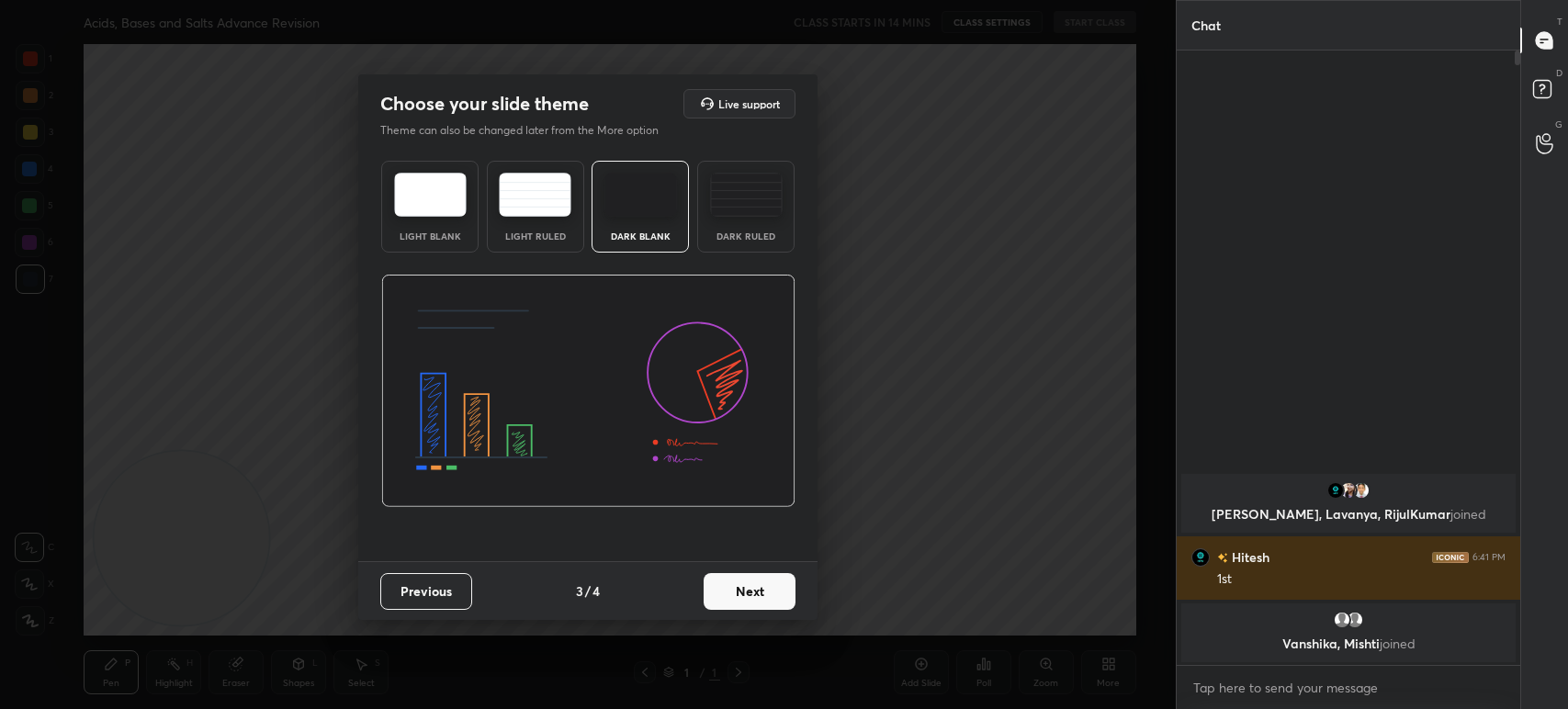
click at [723, 588] on button "Next" at bounding box center [749, 591] width 92 height 36
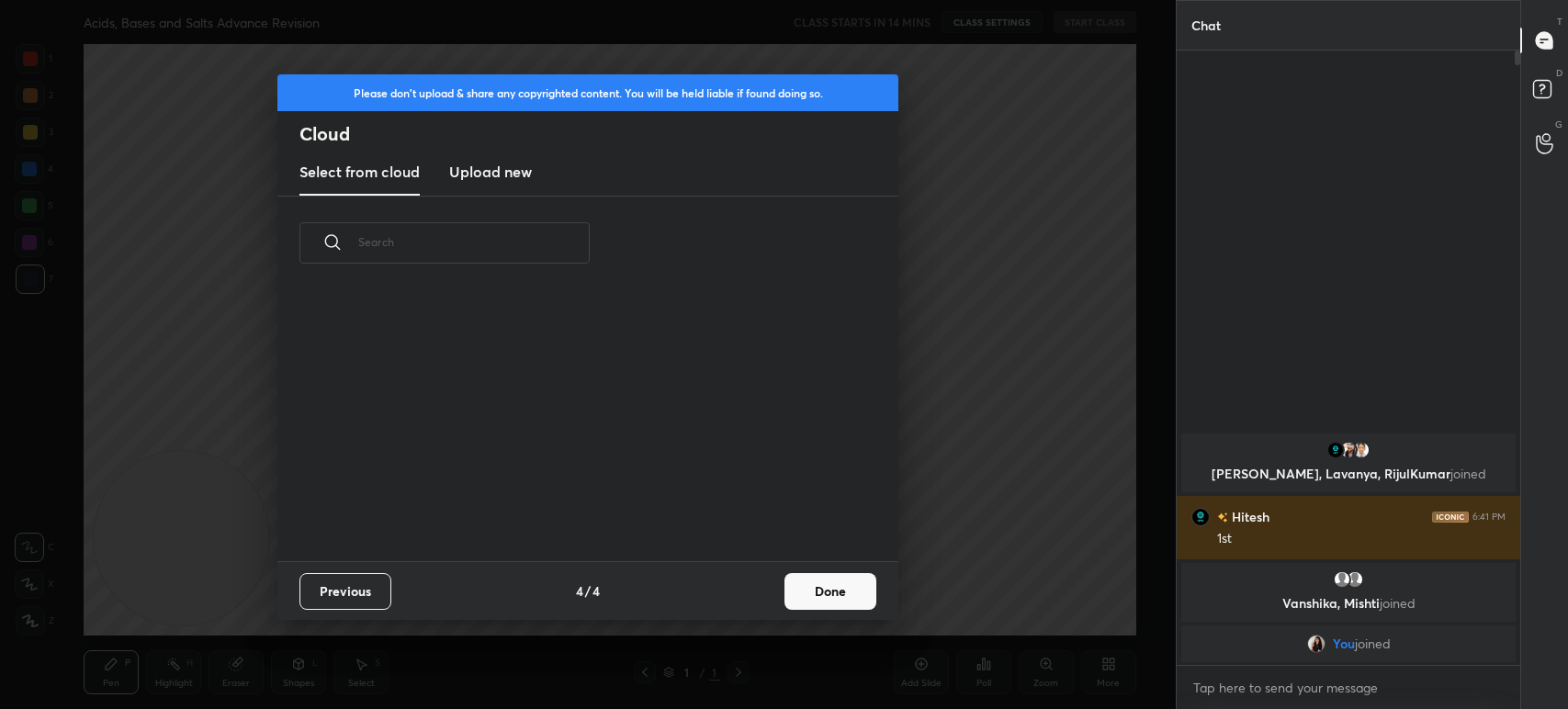
click at [737, 592] on div "Previous 4 / 4 Done" at bounding box center [588, 591] width 621 height 59
click at [514, 167] on h3 "Upload new" at bounding box center [490, 171] width 83 height 22
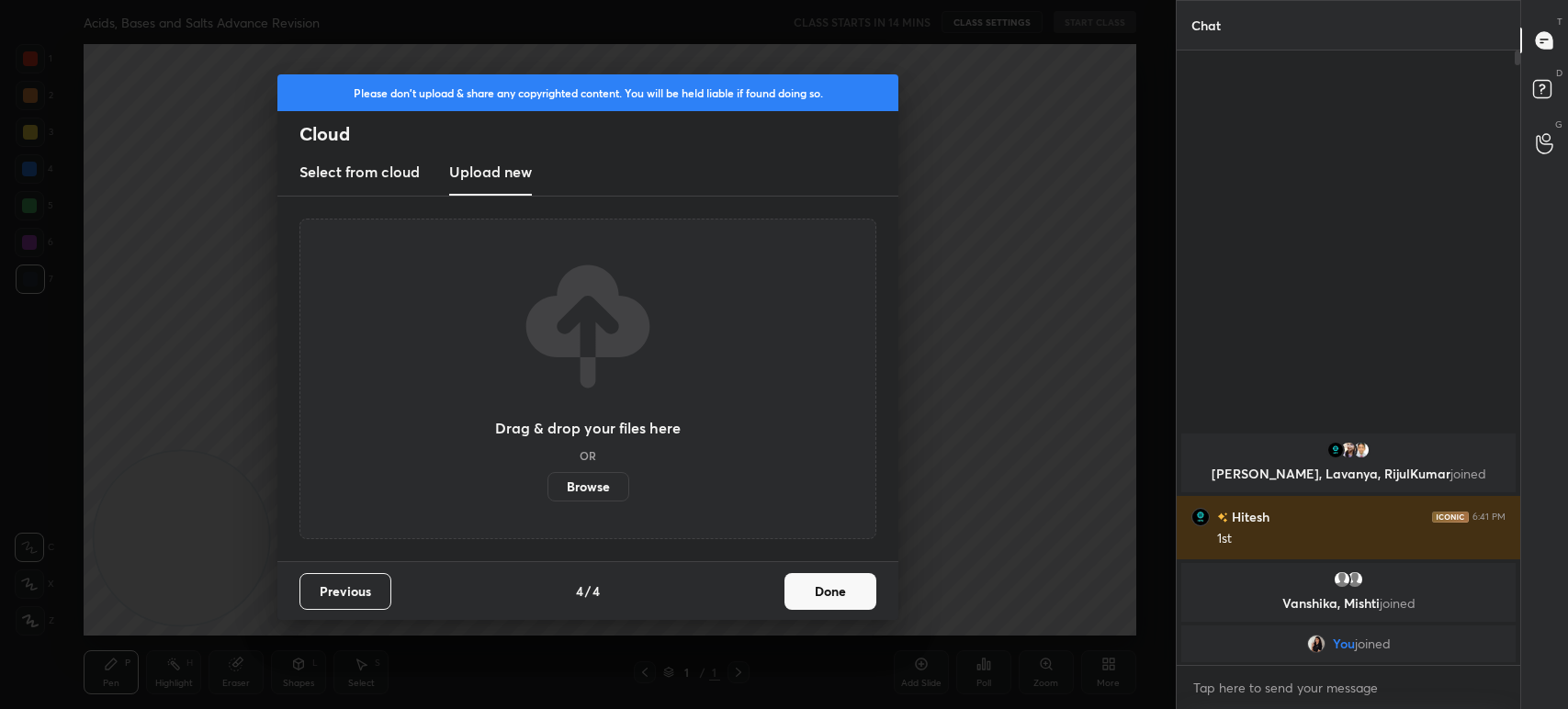
click at [515, 182] on h3 "Upload new" at bounding box center [490, 171] width 83 height 22
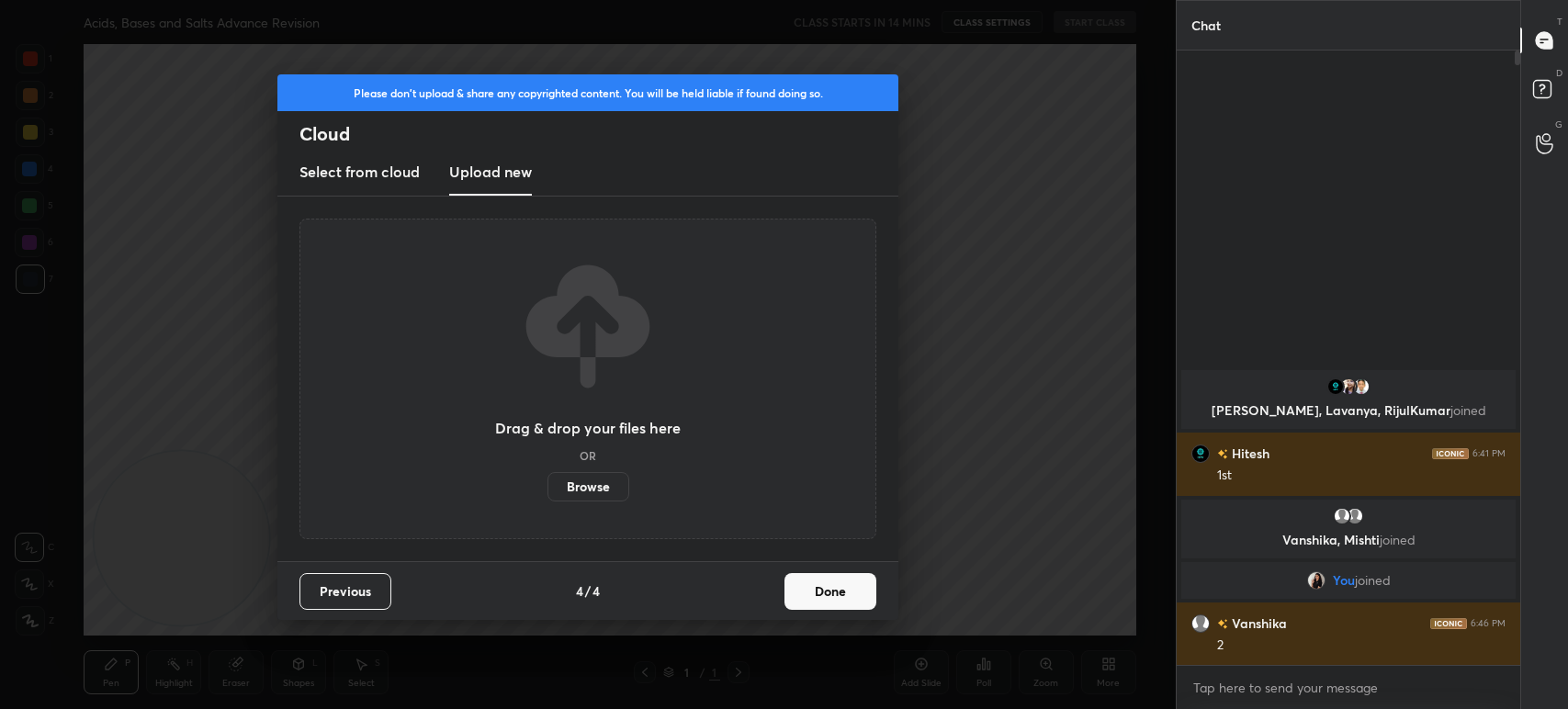
click at [590, 497] on label "Browse" at bounding box center [588, 487] width 82 height 30
click at [547, 497] on input "Browse" at bounding box center [547, 487] width 0 height 30
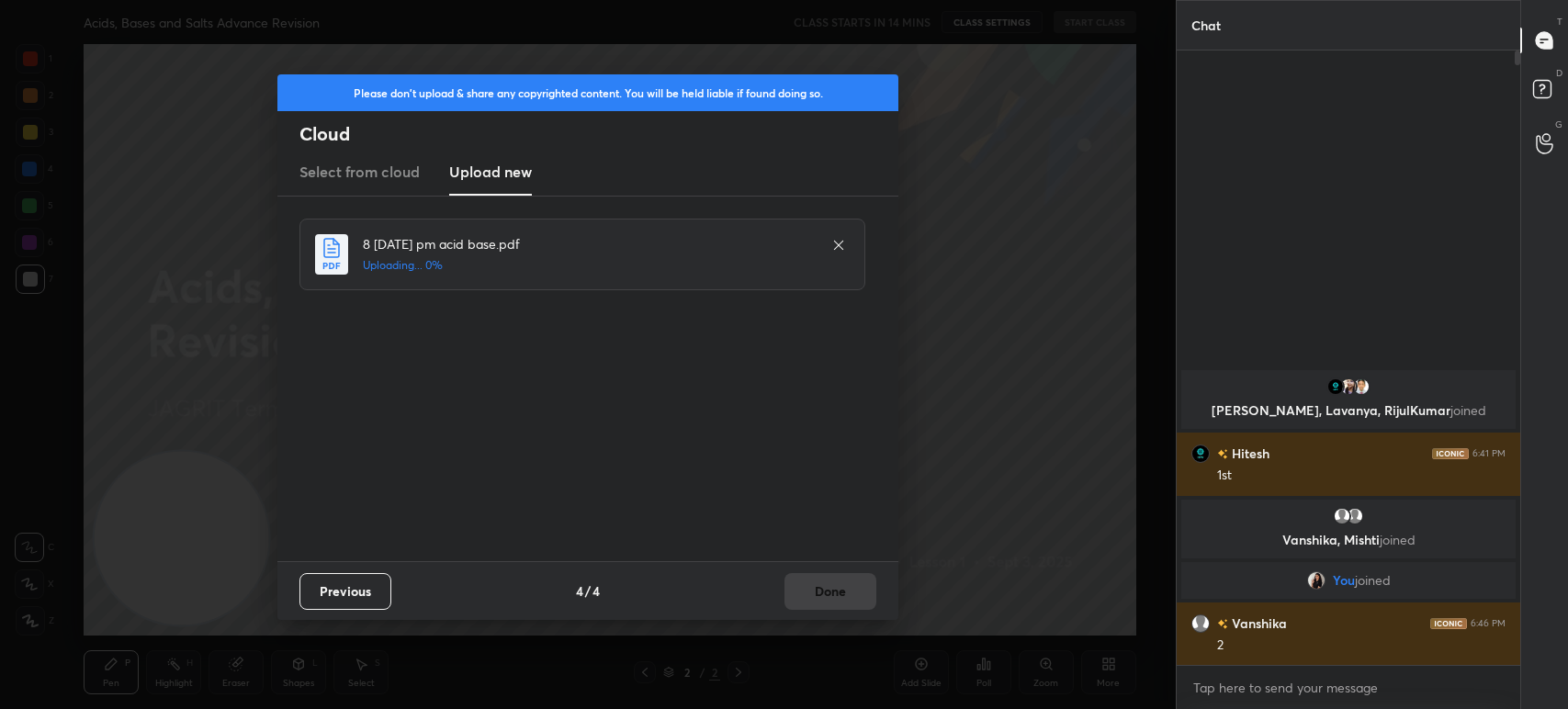
click at [821, 600] on div "Previous 4 / 4 Done" at bounding box center [588, 591] width 621 height 59
click at [831, 600] on div "Previous 4 / 4 Done" at bounding box center [588, 591] width 621 height 59
click at [839, 598] on div "Previous 4 / 4 Done" at bounding box center [588, 591] width 621 height 59
click at [840, 595] on div "Previous 4 / 4 Done" at bounding box center [588, 591] width 621 height 59
click at [840, 594] on div "Previous 4 / 4 Done" at bounding box center [588, 591] width 621 height 59
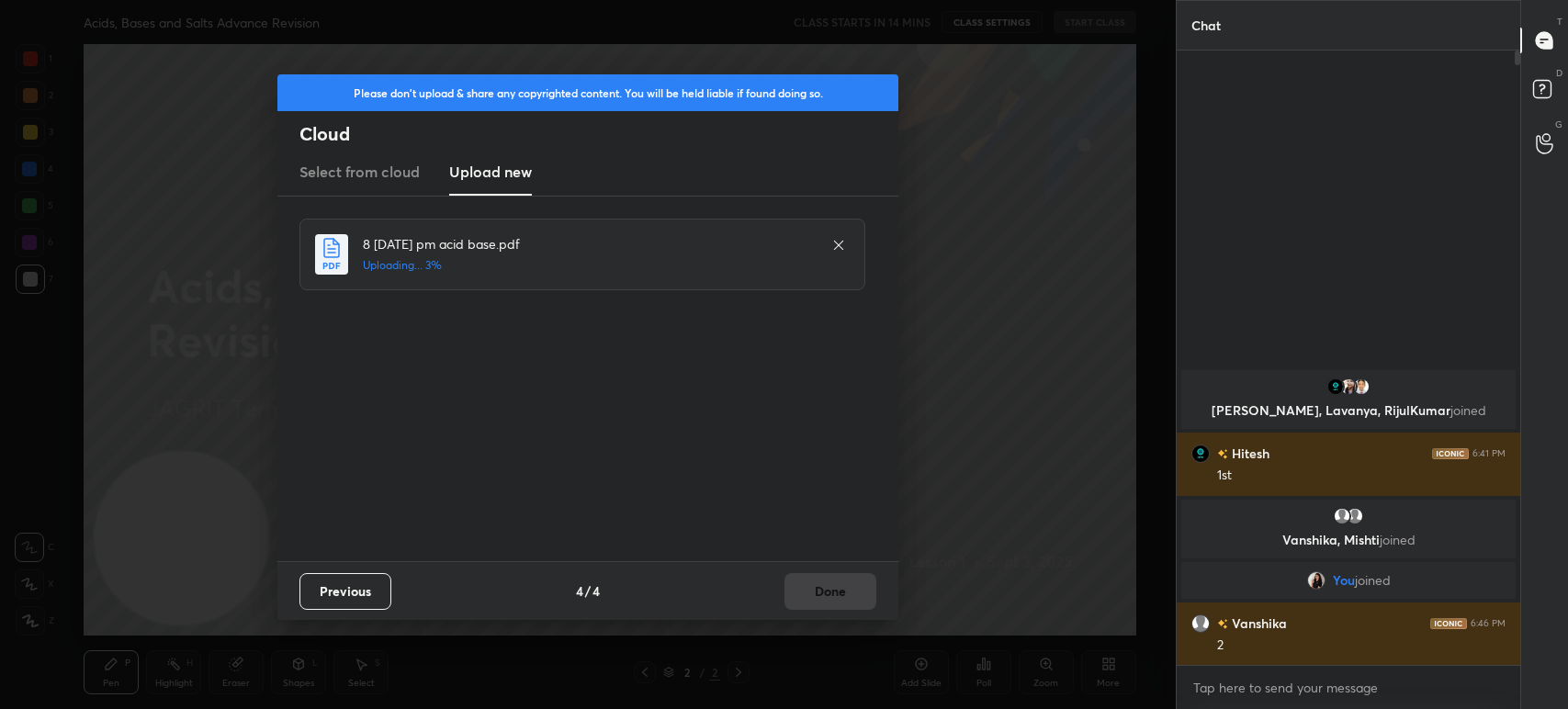
click at [842, 596] on div "Previous 4 / 4 Done" at bounding box center [588, 591] width 621 height 59
click at [841, 589] on div "Previous 4 / 4 Done" at bounding box center [588, 591] width 621 height 59
click at [851, 593] on div "Previous 4 / 4 Done" at bounding box center [588, 591] width 621 height 59
click at [857, 595] on div "Previous 4 / 4 Done" at bounding box center [588, 591] width 621 height 59
click at [859, 598] on div "Previous 4 / 4 Done" at bounding box center [588, 591] width 621 height 59
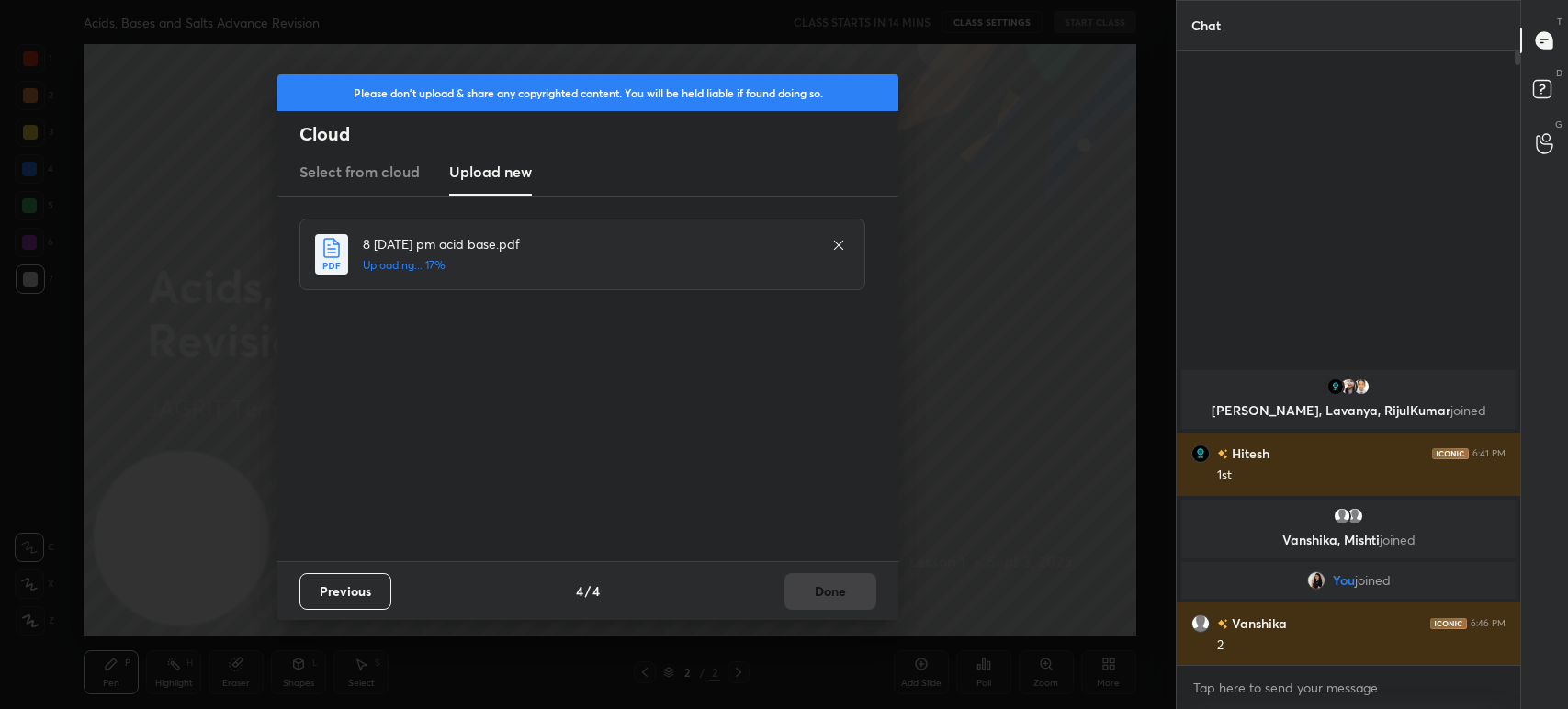
click at [852, 600] on div "Previous 4 / 4 Done" at bounding box center [588, 591] width 621 height 59
click at [846, 599] on div "Previous 4 / 4 Done" at bounding box center [588, 591] width 621 height 59
click at [845, 600] on div "Previous 4 / 4 Done" at bounding box center [588, 591] width 621 height 59
click at [851, 599] on div "Previous 4 / 4 Done" at bounding box center [588, 591] width 621 height 59
click at [852, 597] on div "Previous 4 / 4 Done" at bounding box center [588, 591] width 621 height 59
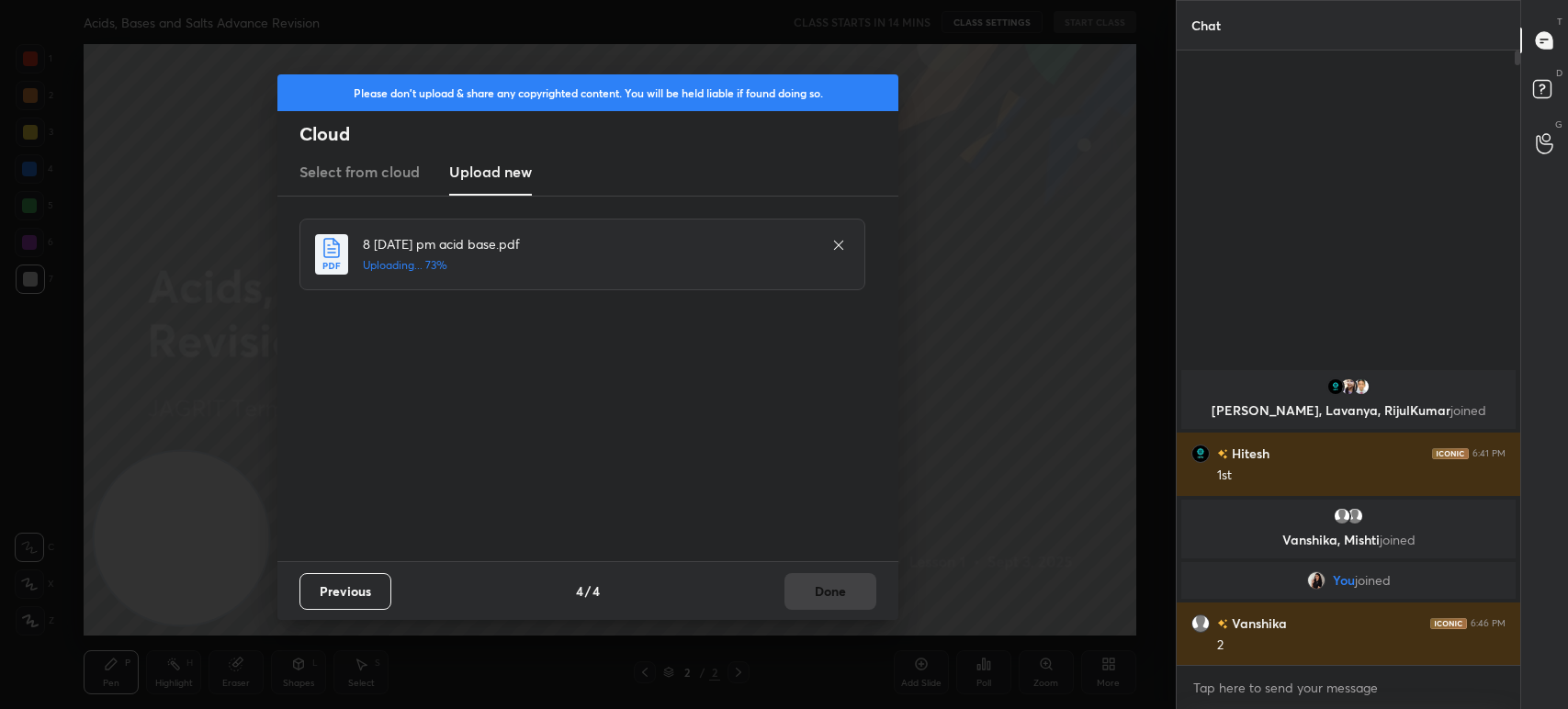
click at [853, 596] on div "Previous 4 / 4 Done" at bounding box center [588, 591] width 621 height 59
click at [848, 596] on div "Previous 4 / 4 Done" at bounding box center [588, 591] width 621 height 59
click at [852, 597] on div "Previous 4 / 4 Done" at bounding box center [588, 591] width 621 height 59
click at [852, 598] on div "Previous 4 / 4 Done" at bounding box center [588, 591] width 621 height 59
click at [852, 599] on div "Previous 4 / 4 Done" at bounding box center [588, 591] width 621 height 59
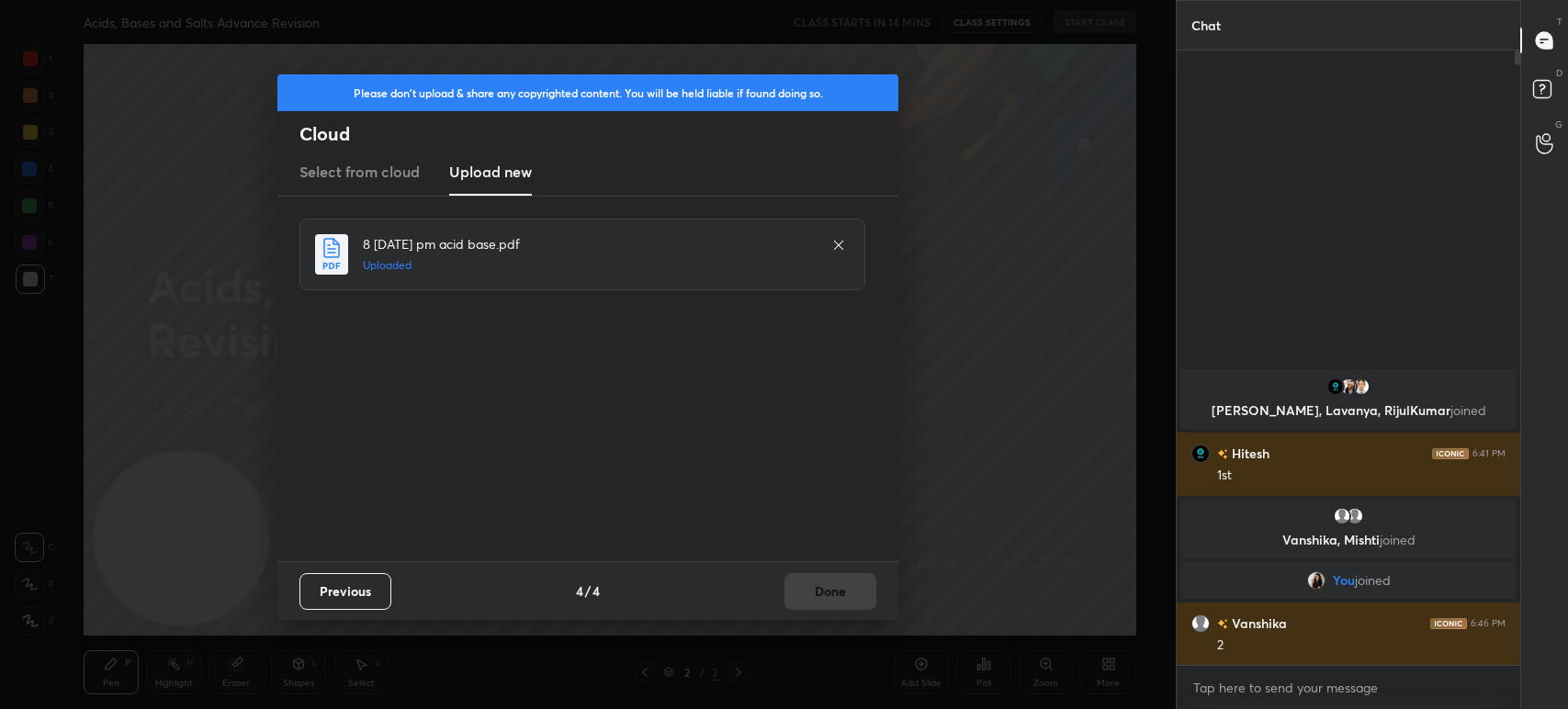
click at [851, 600] on div "Previous 4 / 4 Done" at bounding box center [588, 591] width 621 height 59
click at [851, 601] on button "Done" at bounding box center [830, 591] width 92 height 36
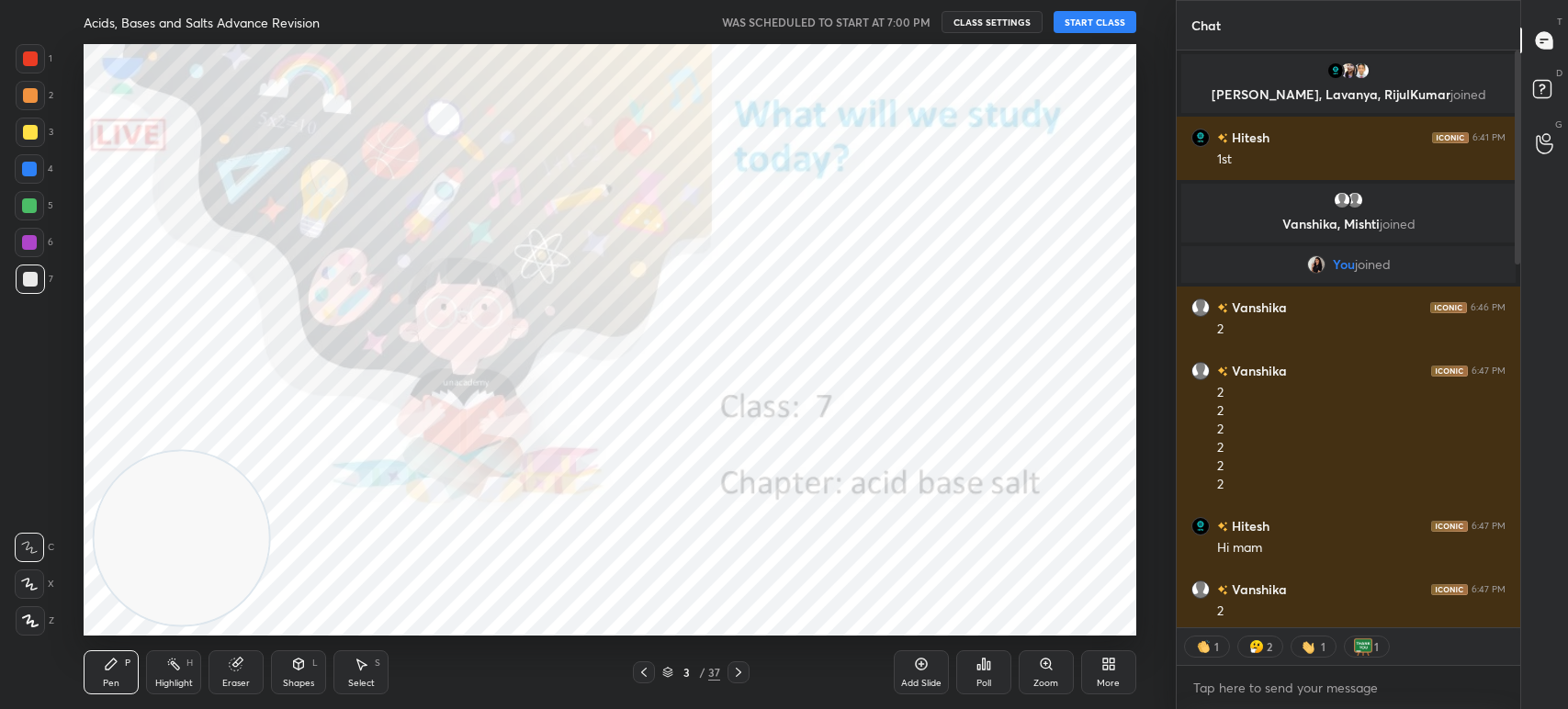
scroll to position [572, 338]
click at [1088, 21] on button "START CLASS" at bounding box center [1095, 22] width 83 height 22
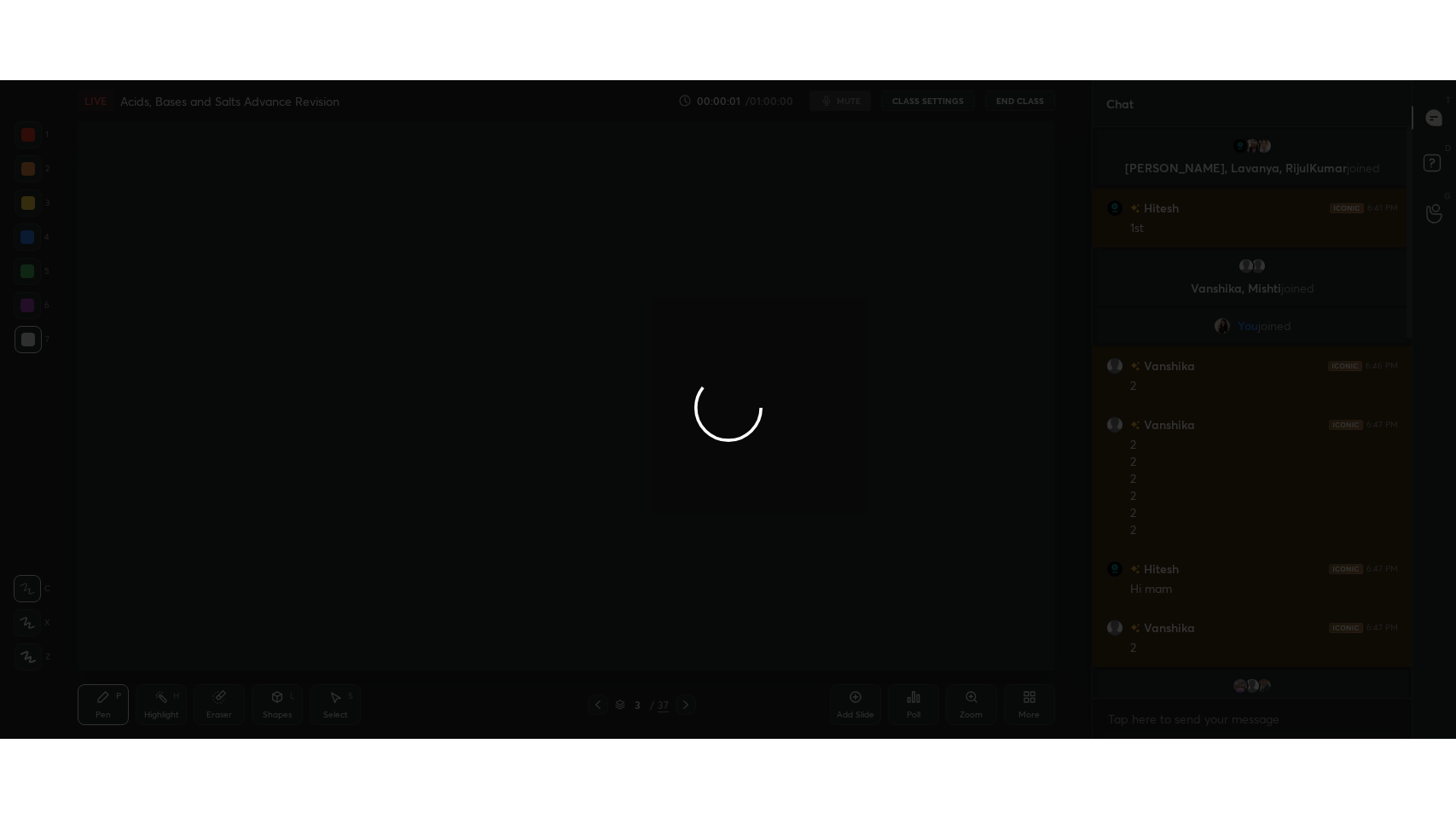
scroll to position [6, 5]
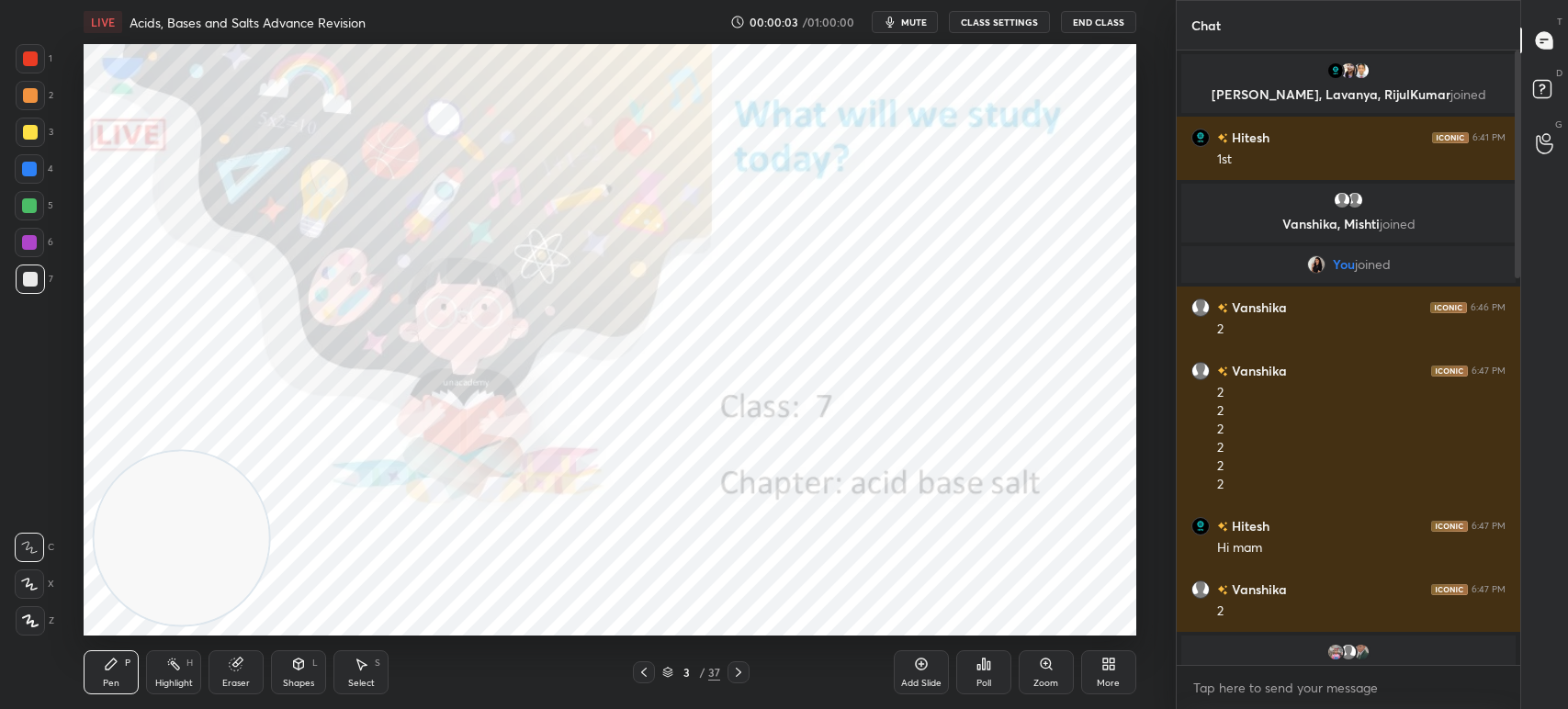
click at [1105, 670] on icon at bounding box center [1105, 668] width 5 height 5
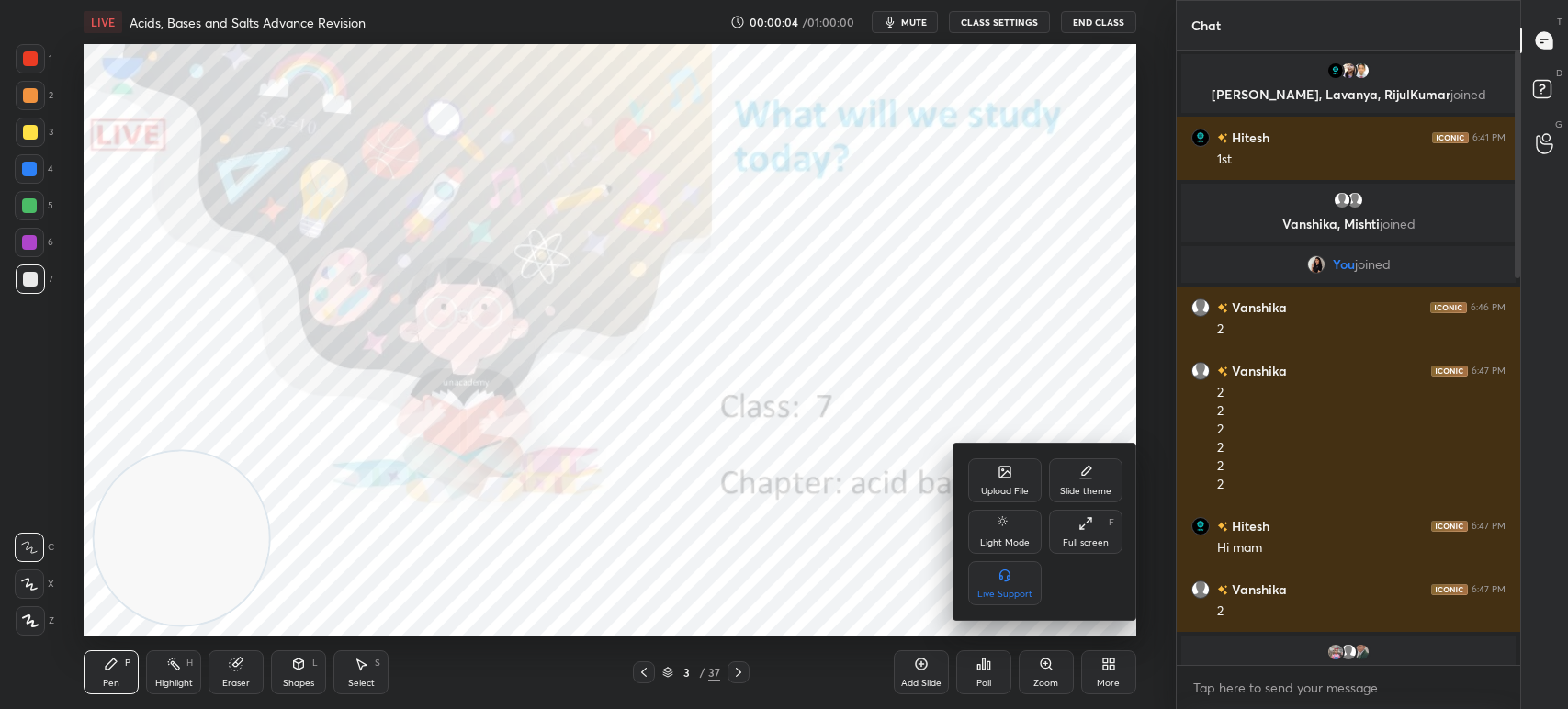
click at [1087, 545] on div "Full screen" at bounding box center [1086, 543] width 46 height 9
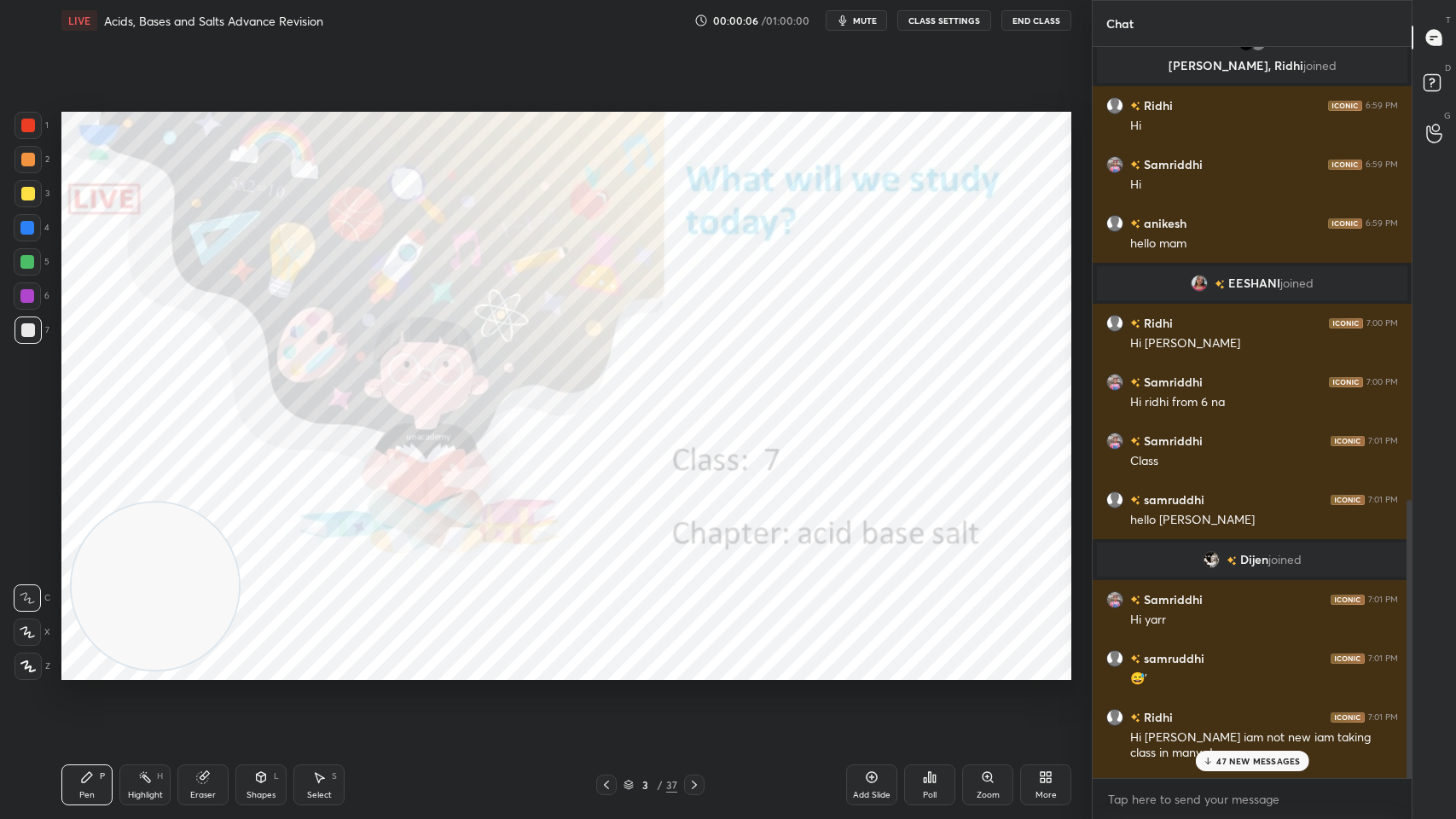
scroll to position [1275, 0]
click at [871, 28] on button "mute" at bounding box center [856, 20] width 61 height 20
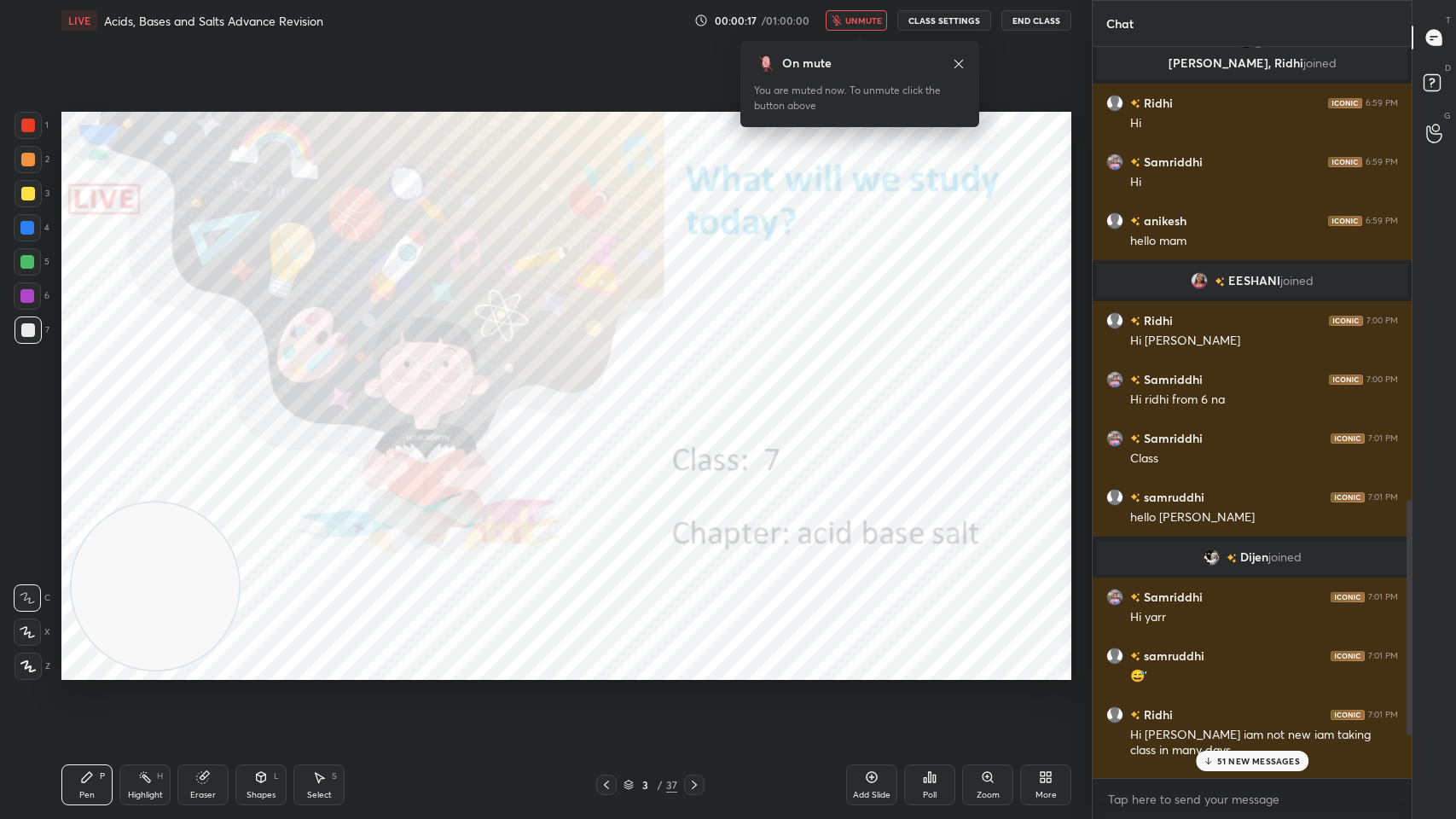
click at [951, 61] on icon at bounding box center [958, 64] width 14 height 14
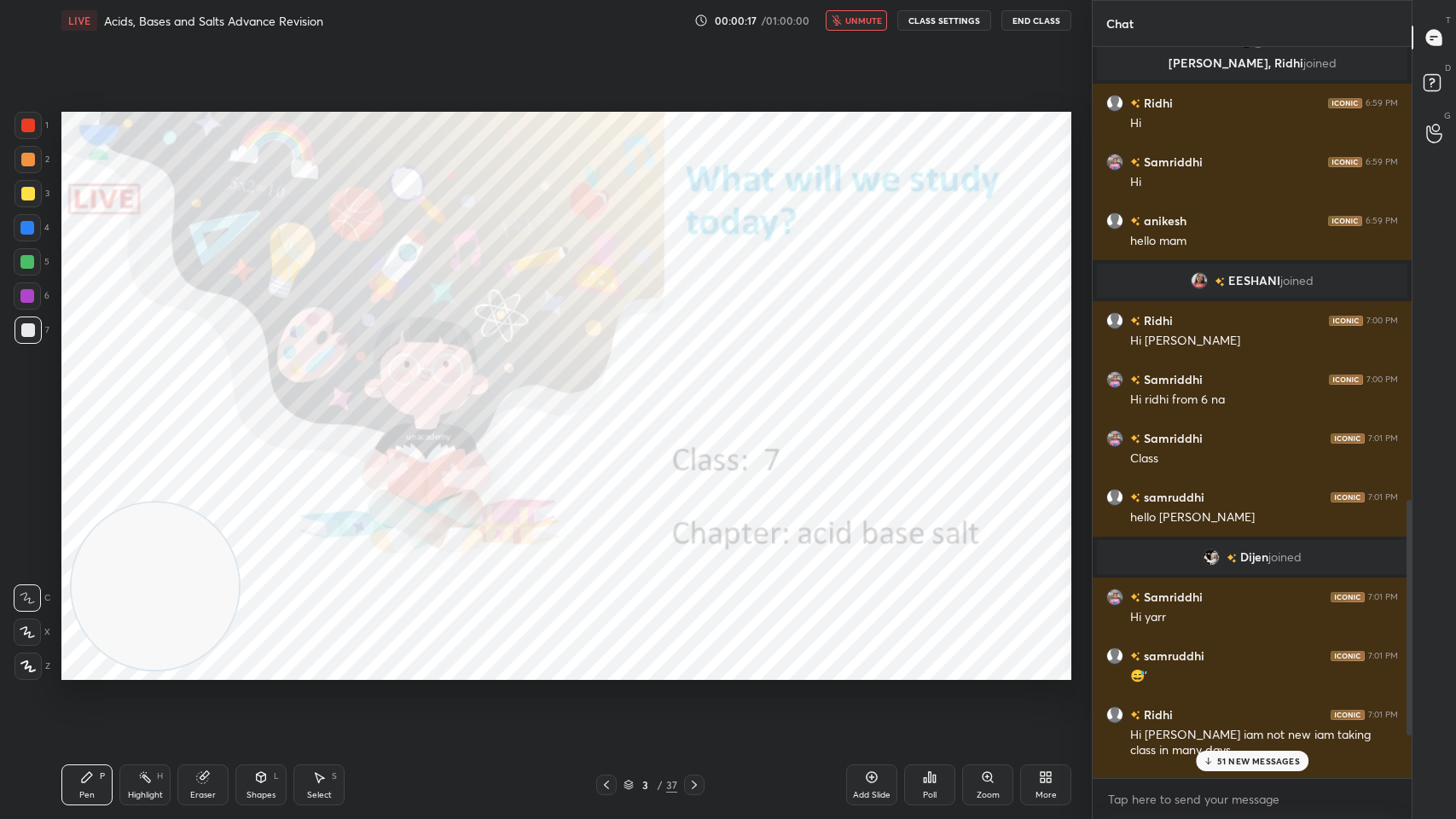
click at [865, 19] on span "unmute" at bounding box center [864, 20] width 37 height 12
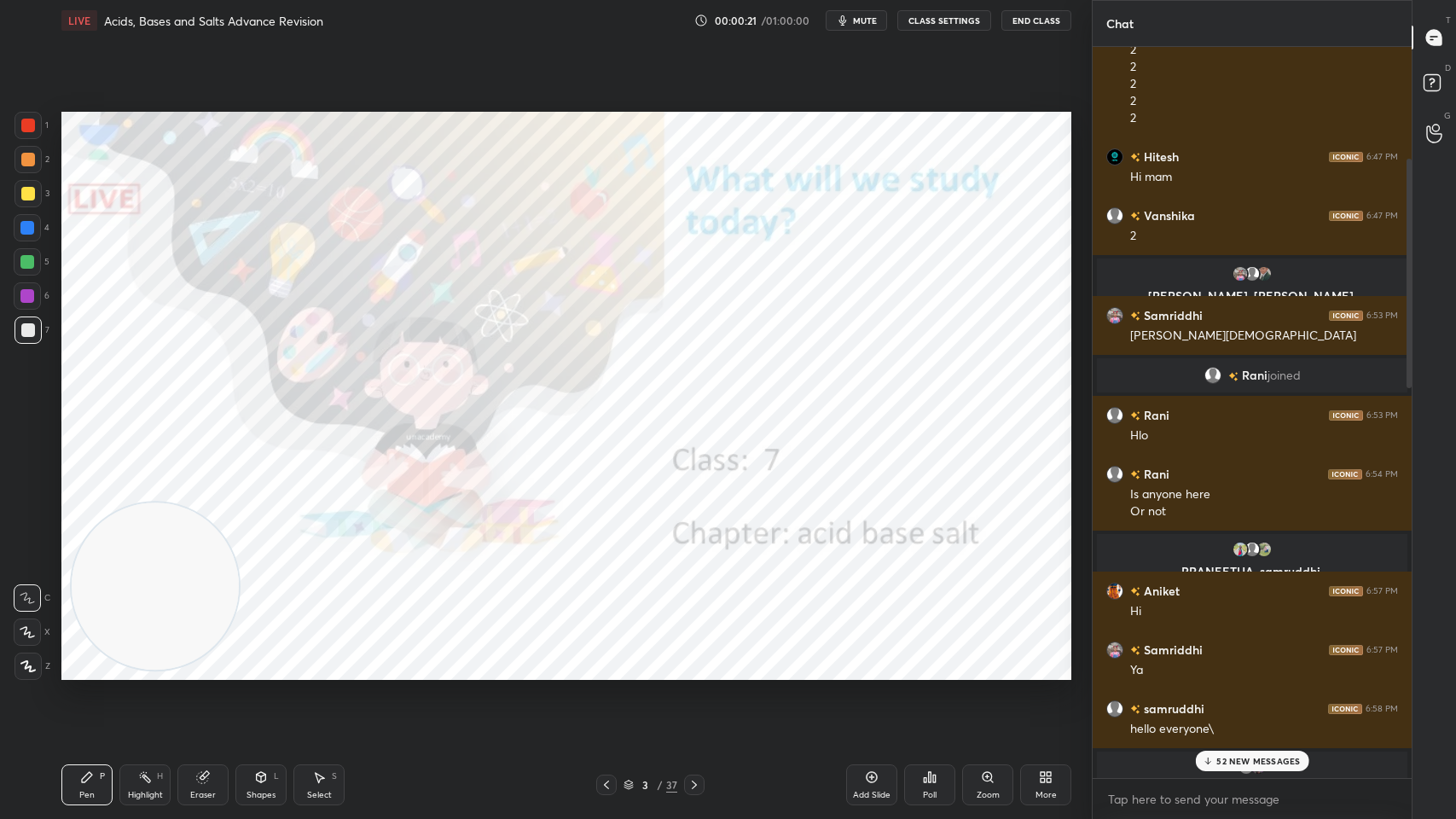
scroll to position [0, 0]
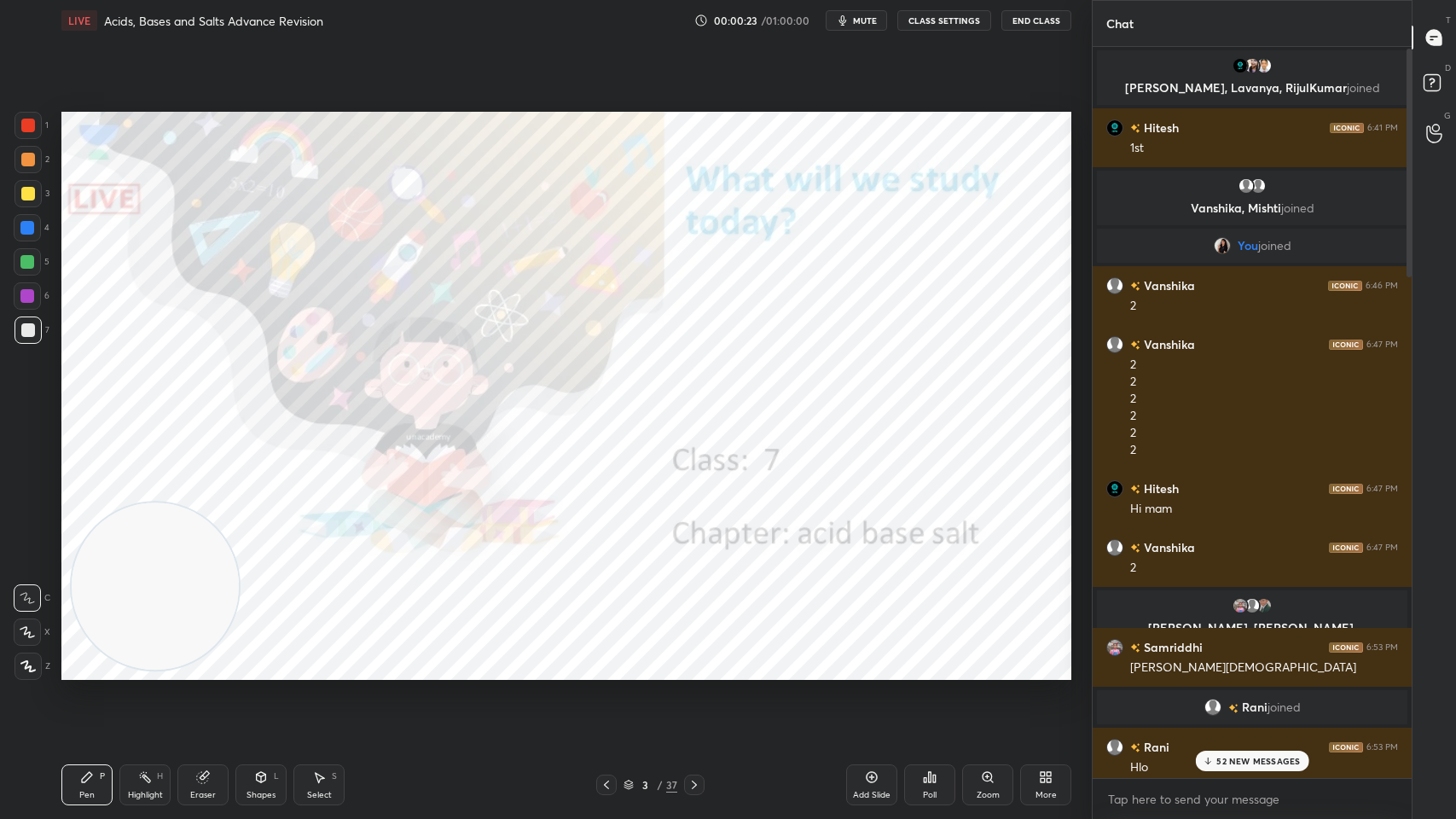
click at [1313, 354] on div "2 2 2 2 2 2" at bounding box center [1263, 406] width 268 height 106
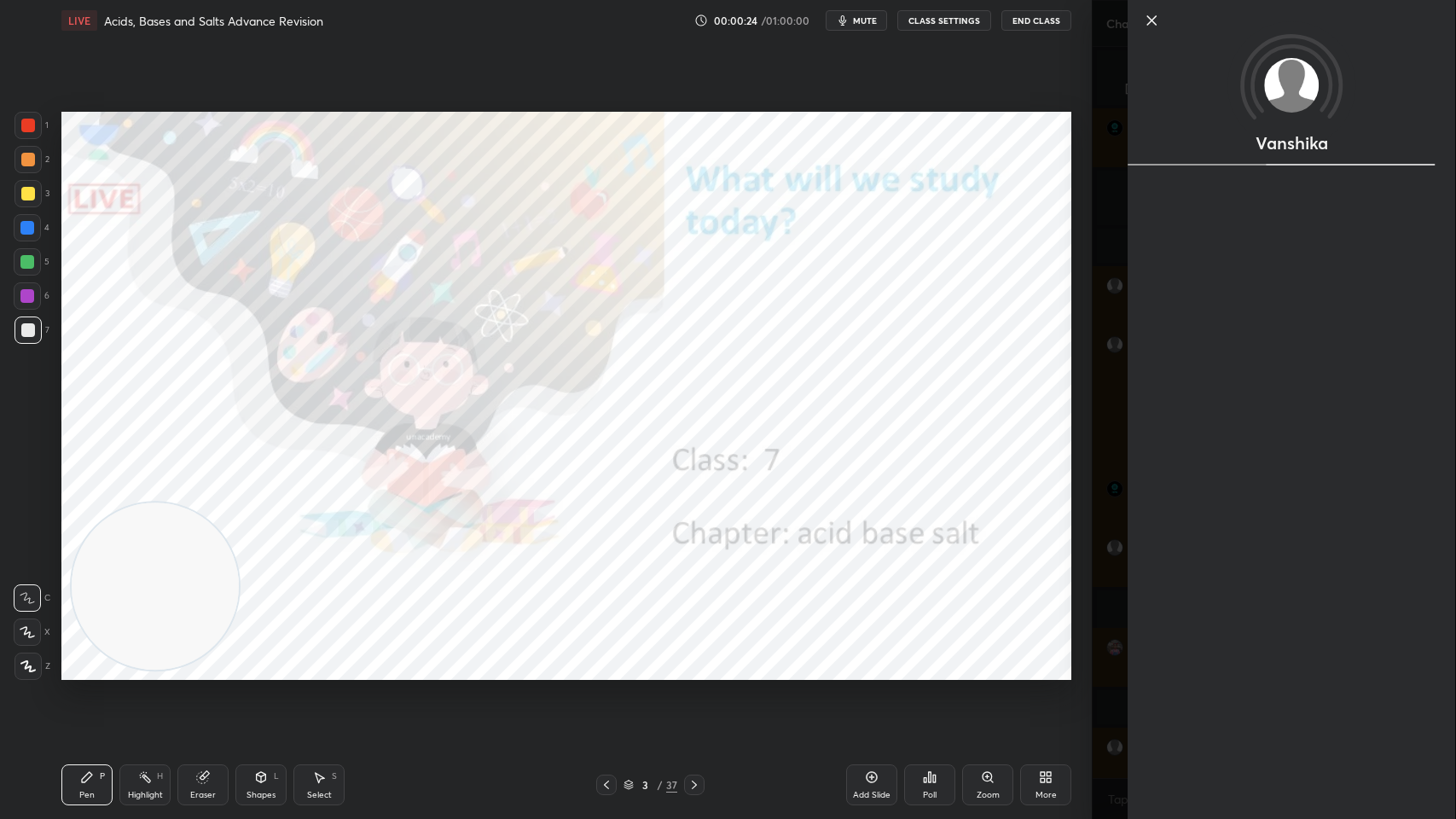
click at [1230, 473] on div "Vanshika" at bounding box center [1291, 410] width 327 height 819
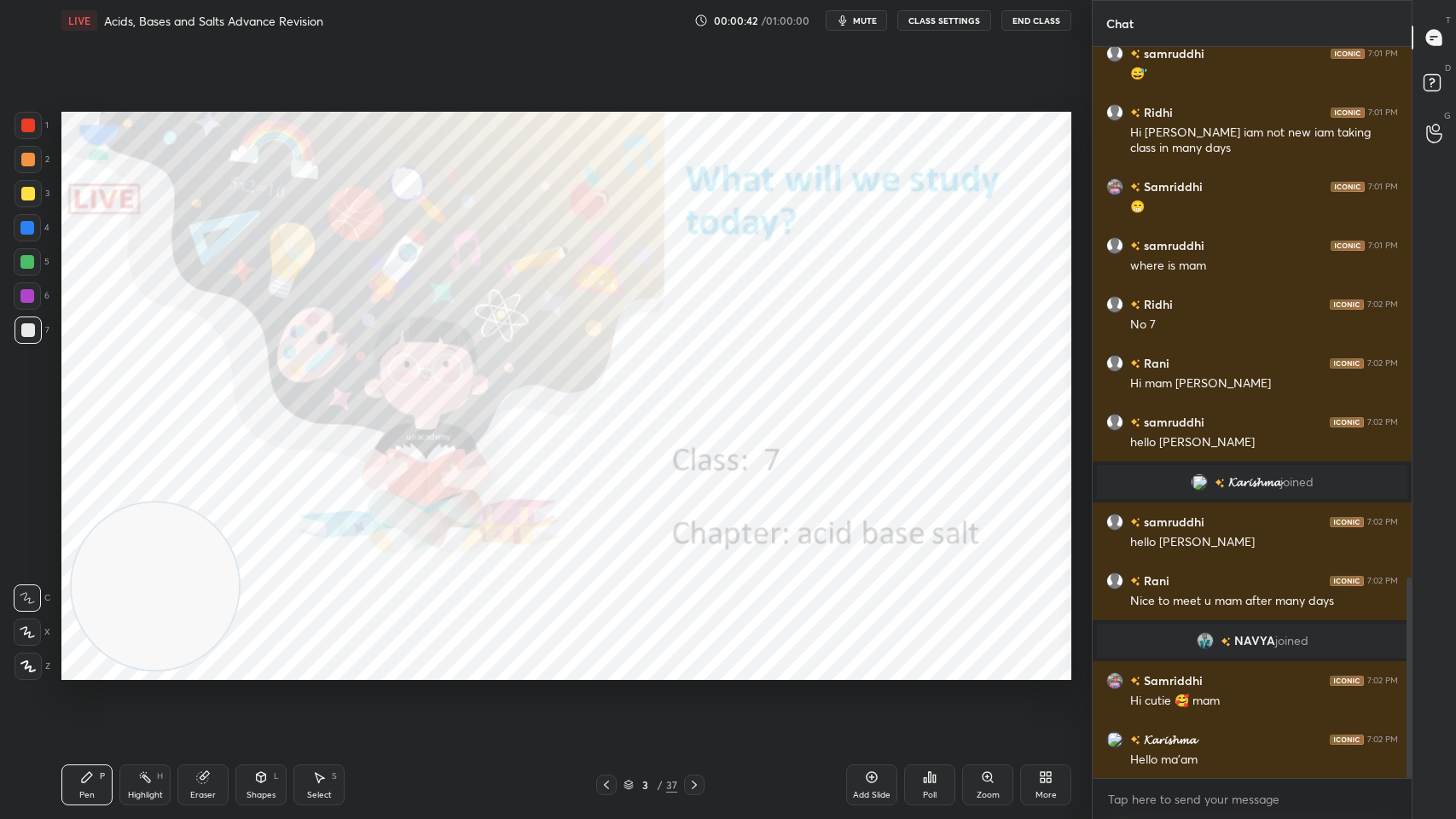
scroll to position [1937, 0]
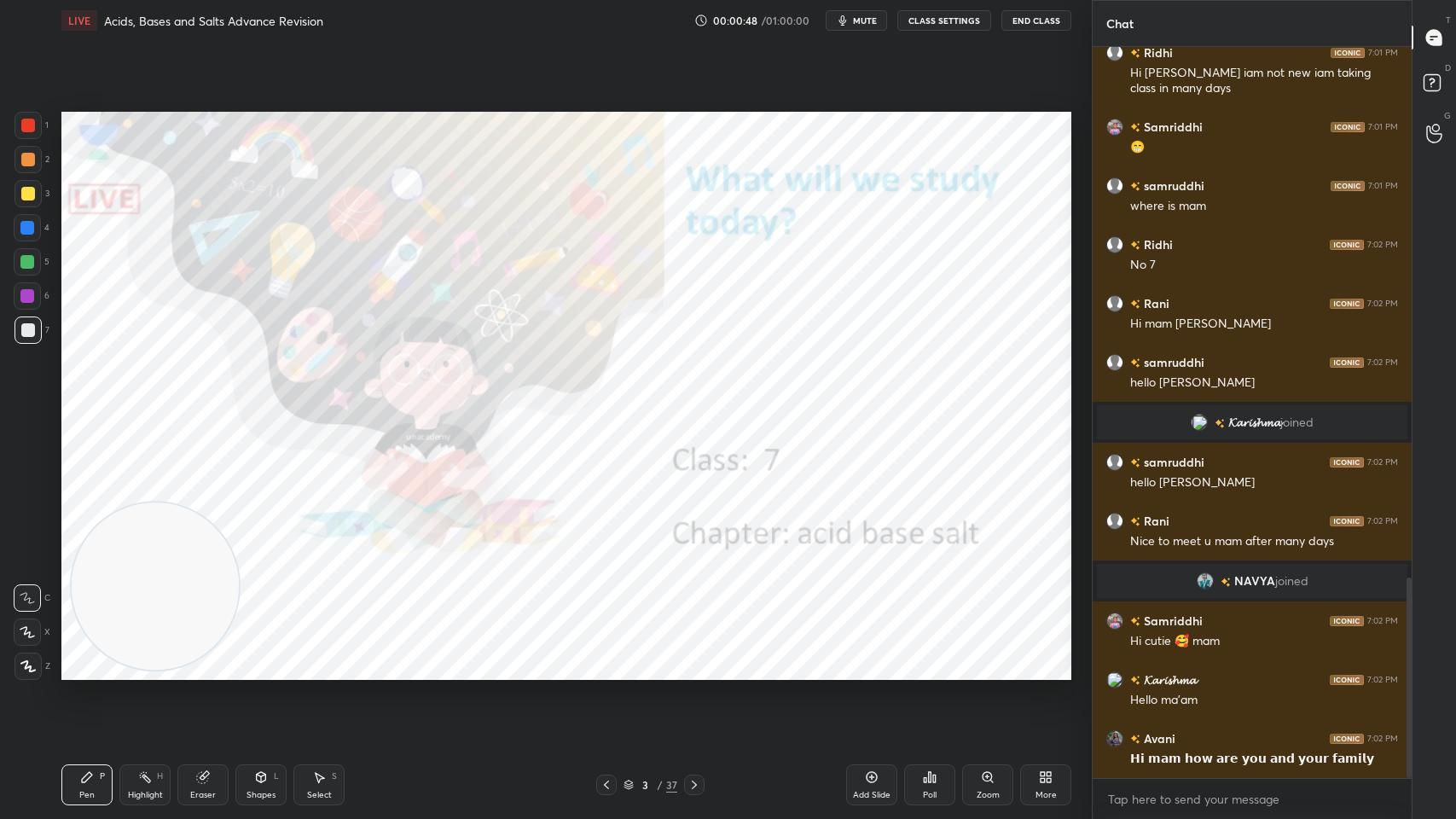
click at [40, 112] on div "1" at bounding box center [31, 125] width 34 height 27
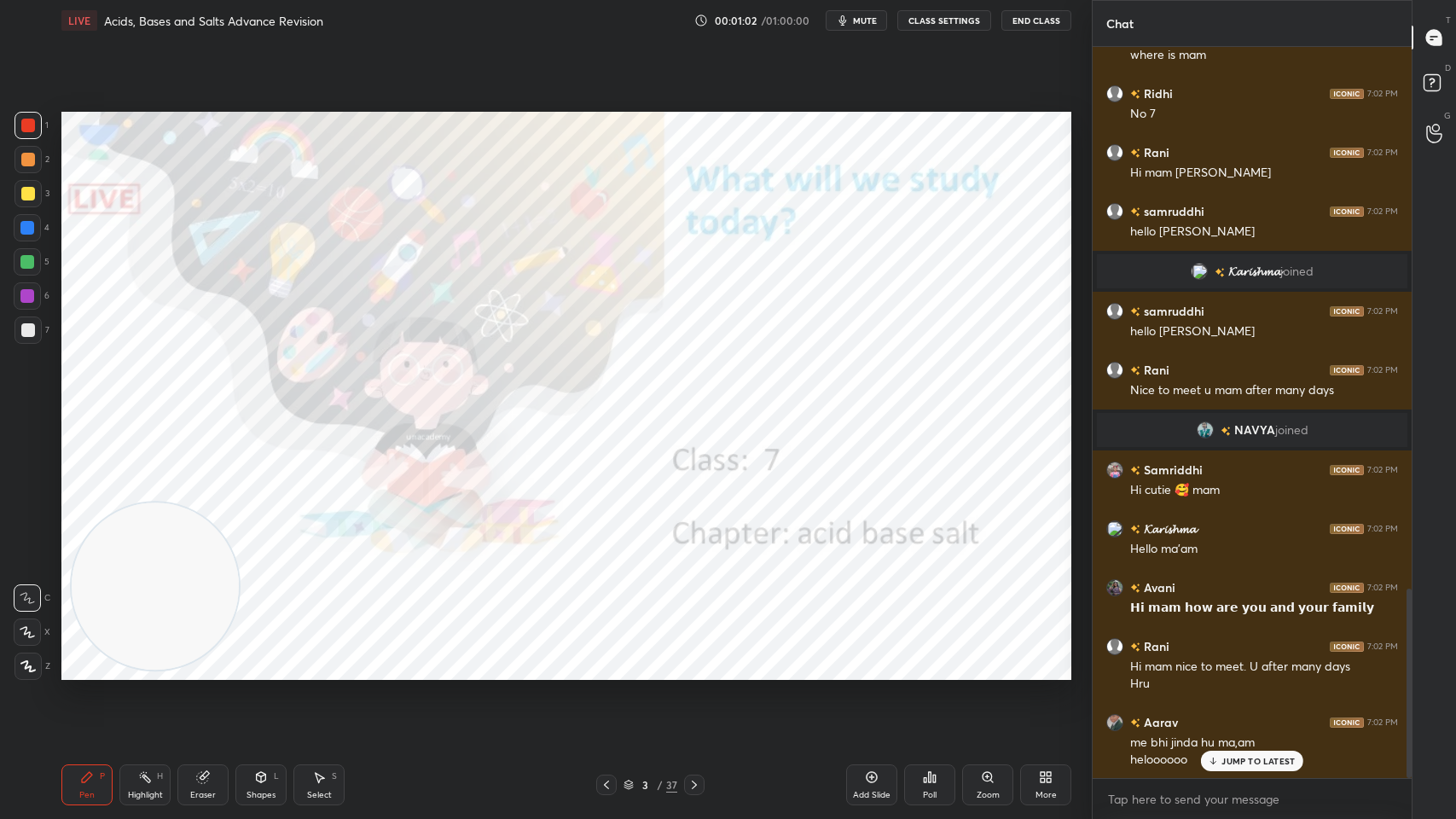
scroll to position [2148, 0]
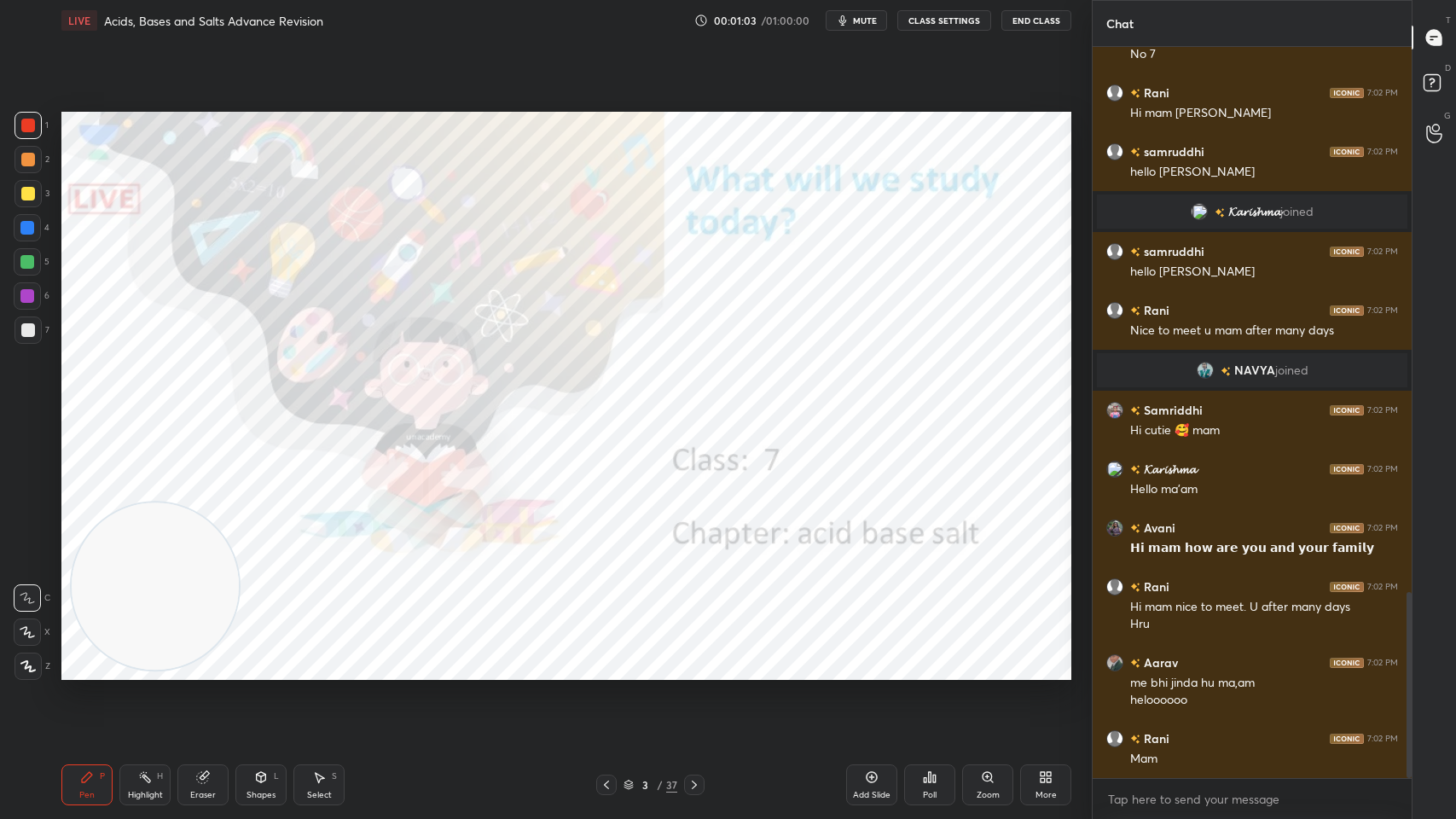
click at [695, 657] on icon at bounding box center [694, 784] width 14 height 14
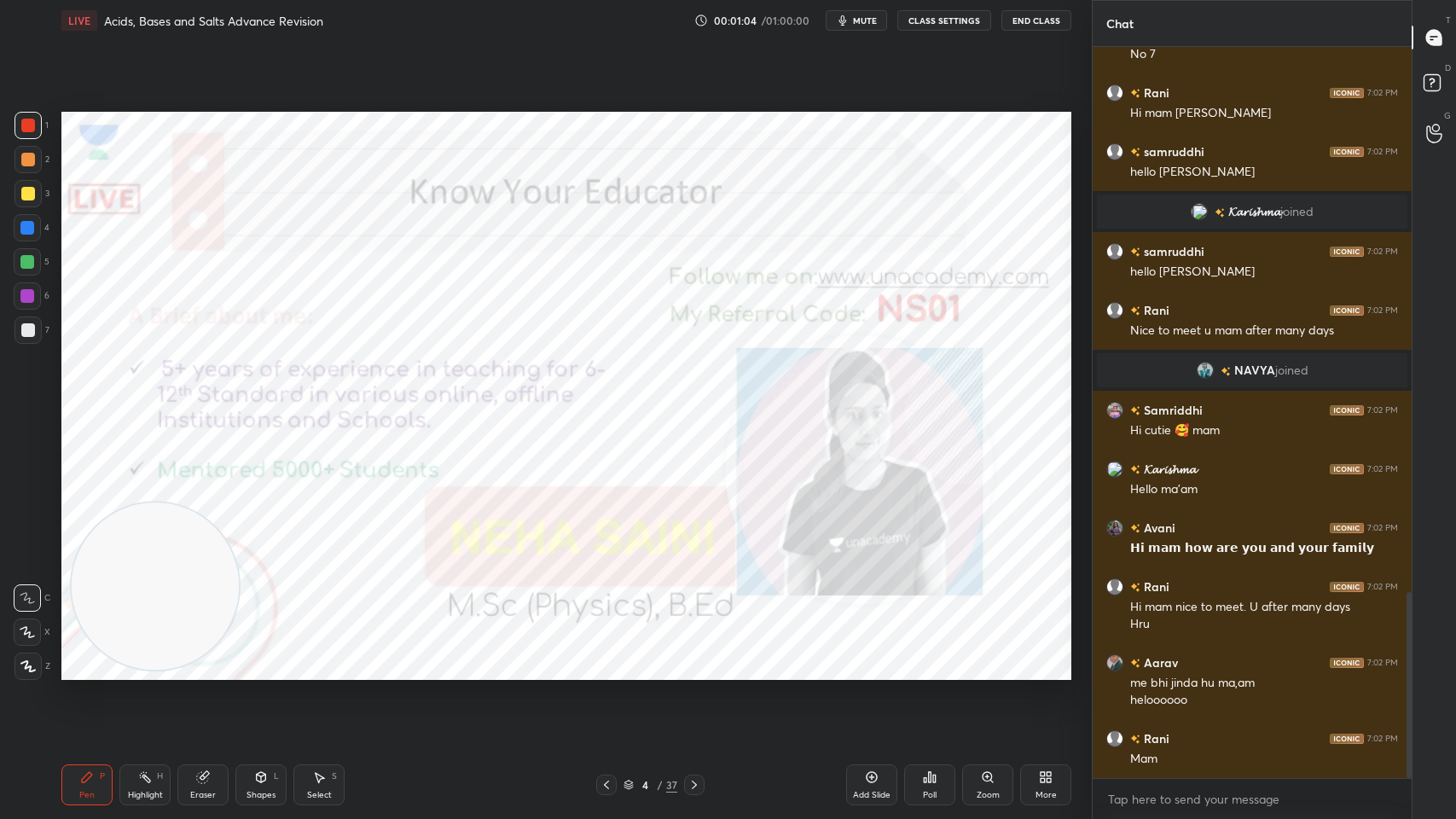
click at [678, 657] on div "4 / 37" at bounding box center [650, 784] width 109 height 20
click at [684, 657] on div at bounding box center [694, 784] width 20 height 20
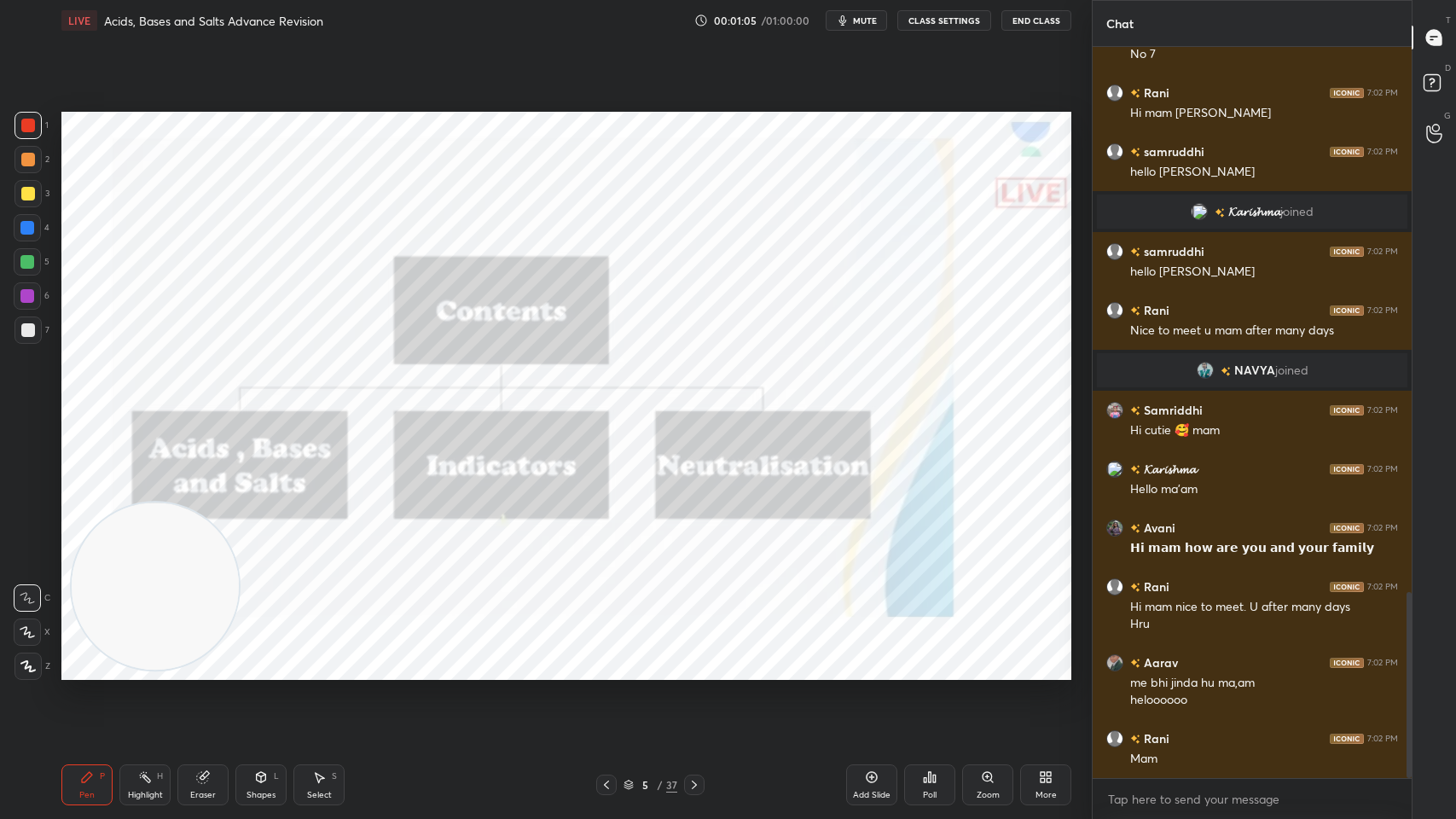
click at [606, 657] on icon at bounding box center [606, 784] width 14 height 14
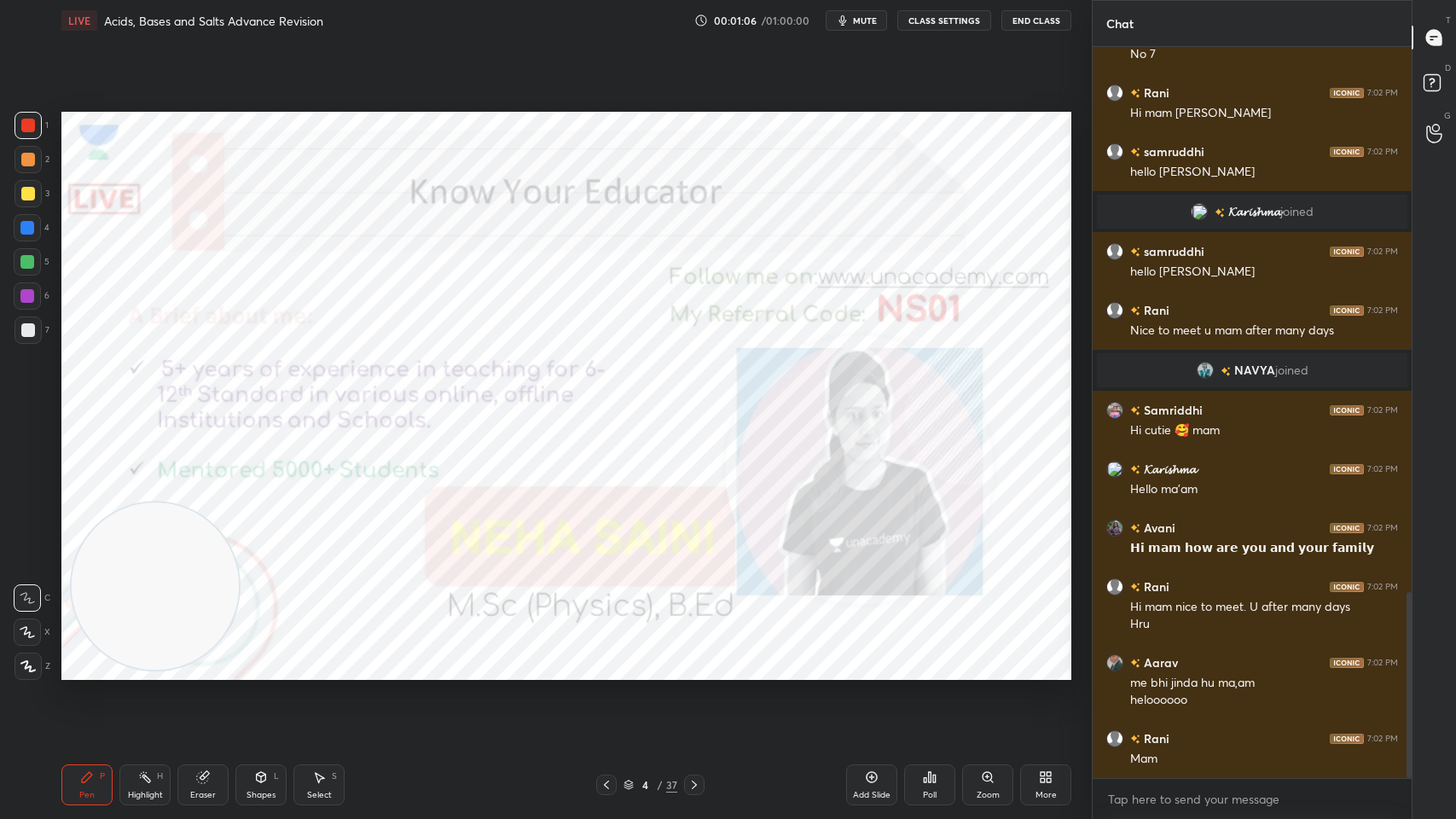
click at [873, 657] on div "Add Slide" at bounding box center [872, 784] width 51 height 41
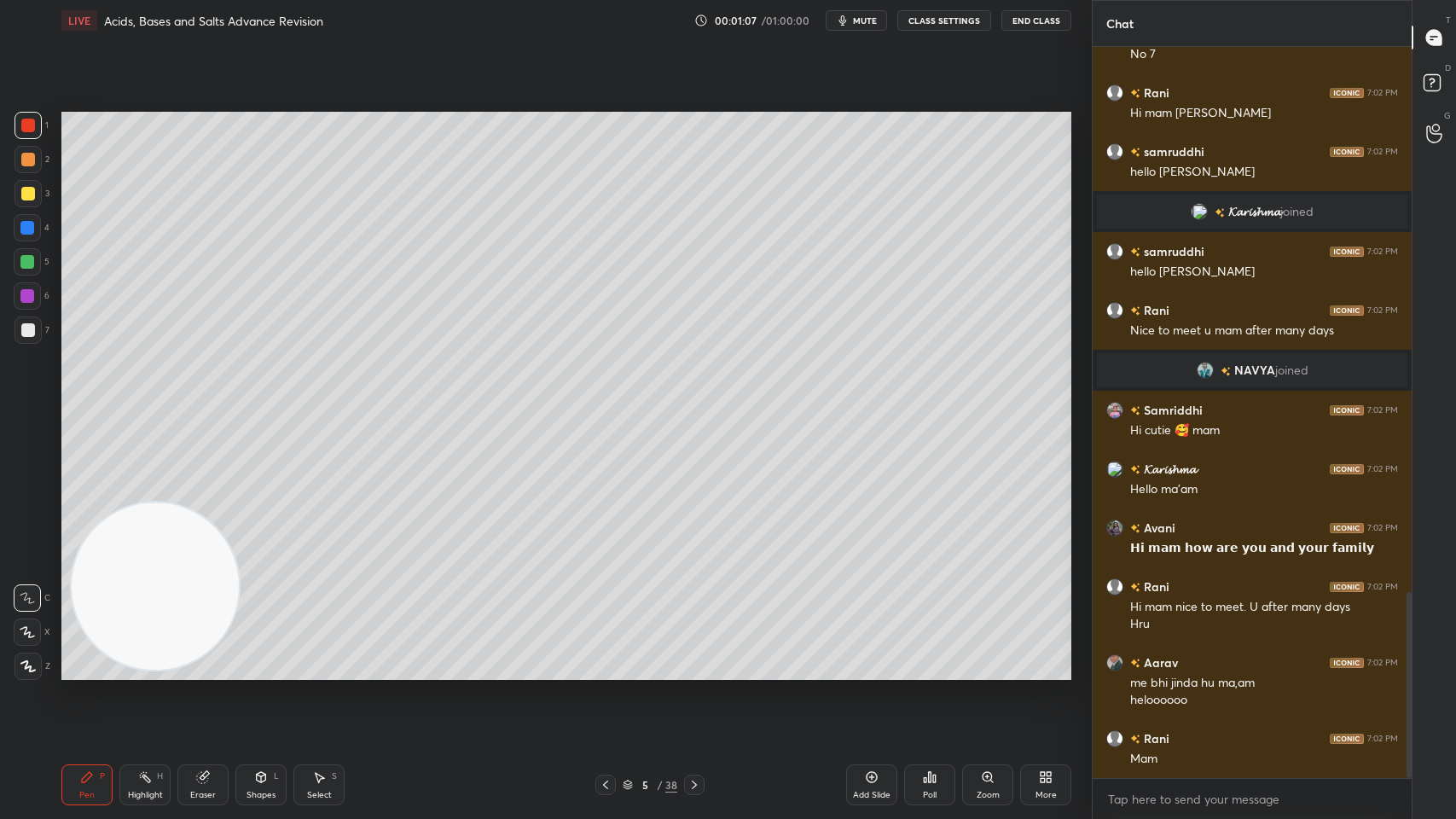
click at [35, 194] on div at bounding box center [28, 194] width 27 height 27
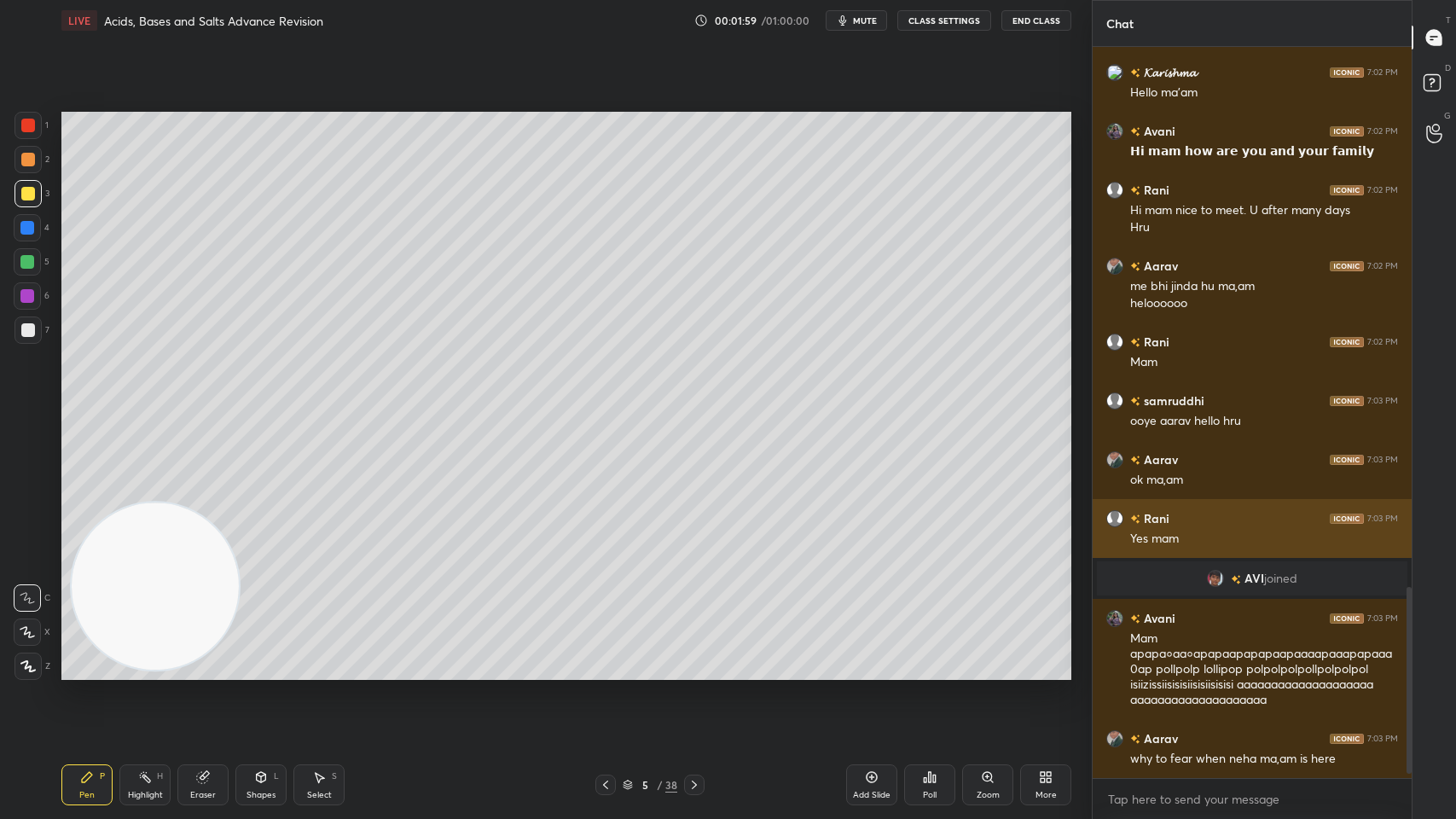
scroll to position [2117, 0]
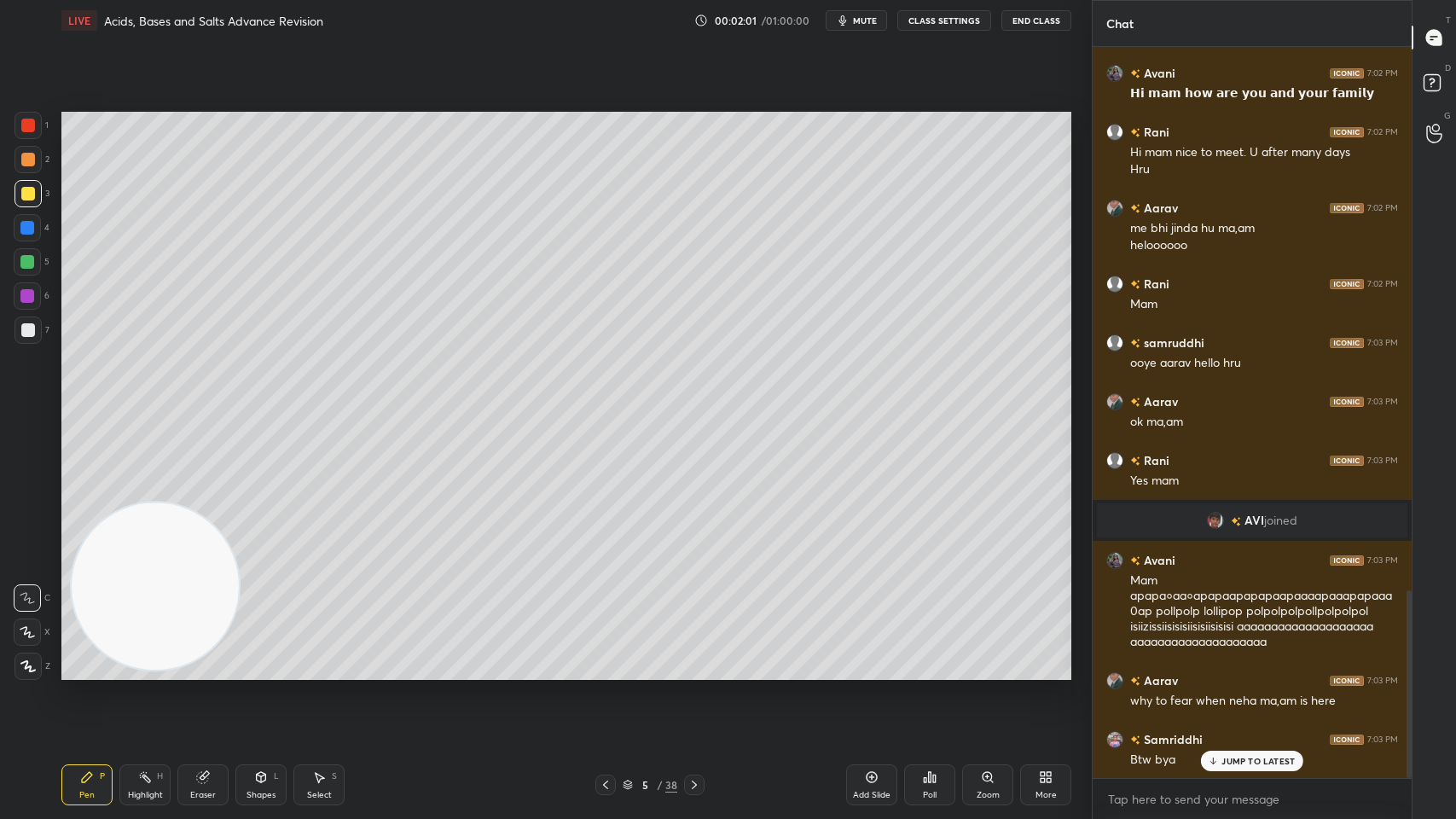
click at [25, 166] on div at bounding box center [28, 160] width 27 height 27
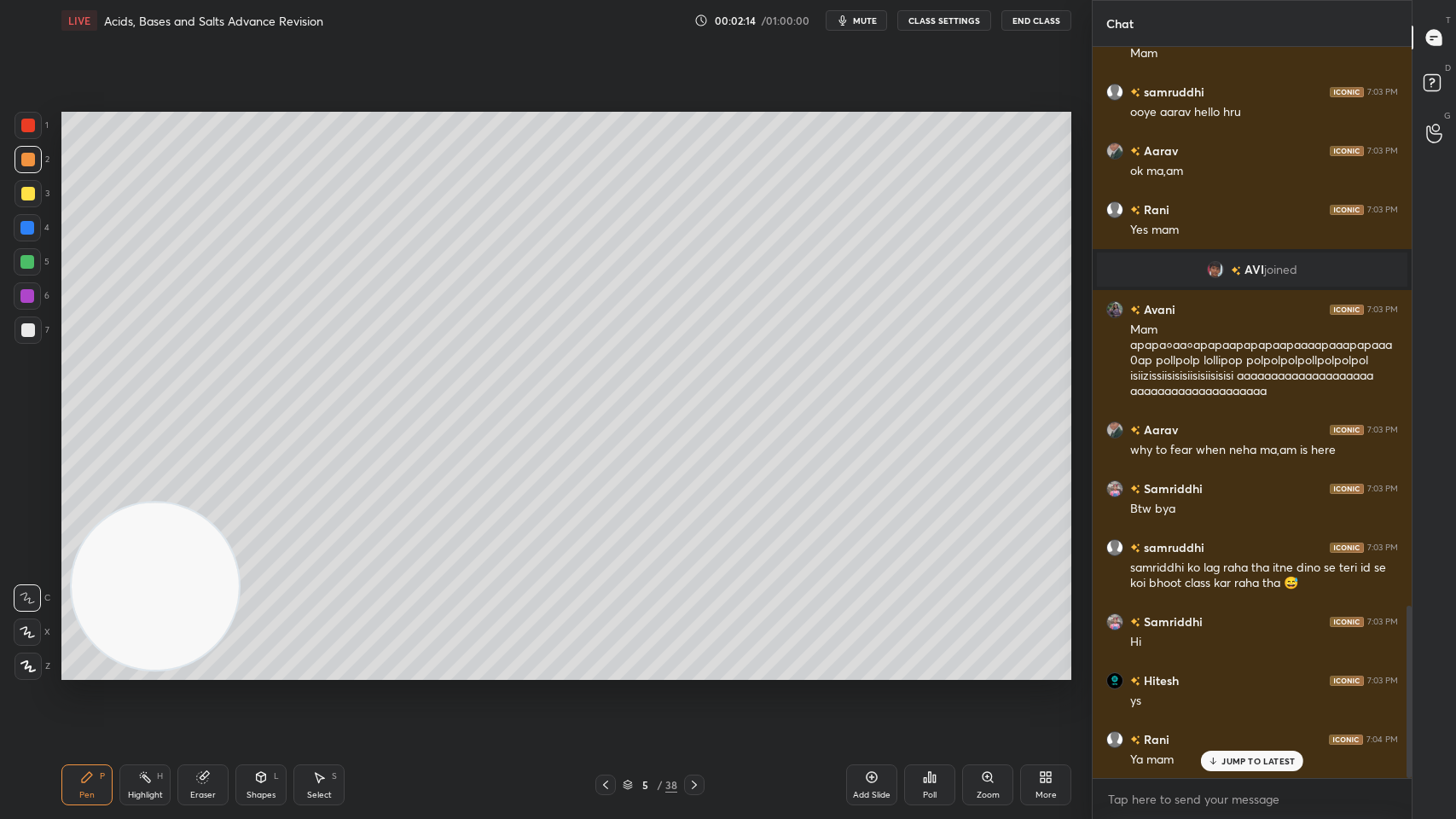
scroll to position [2428, 0]
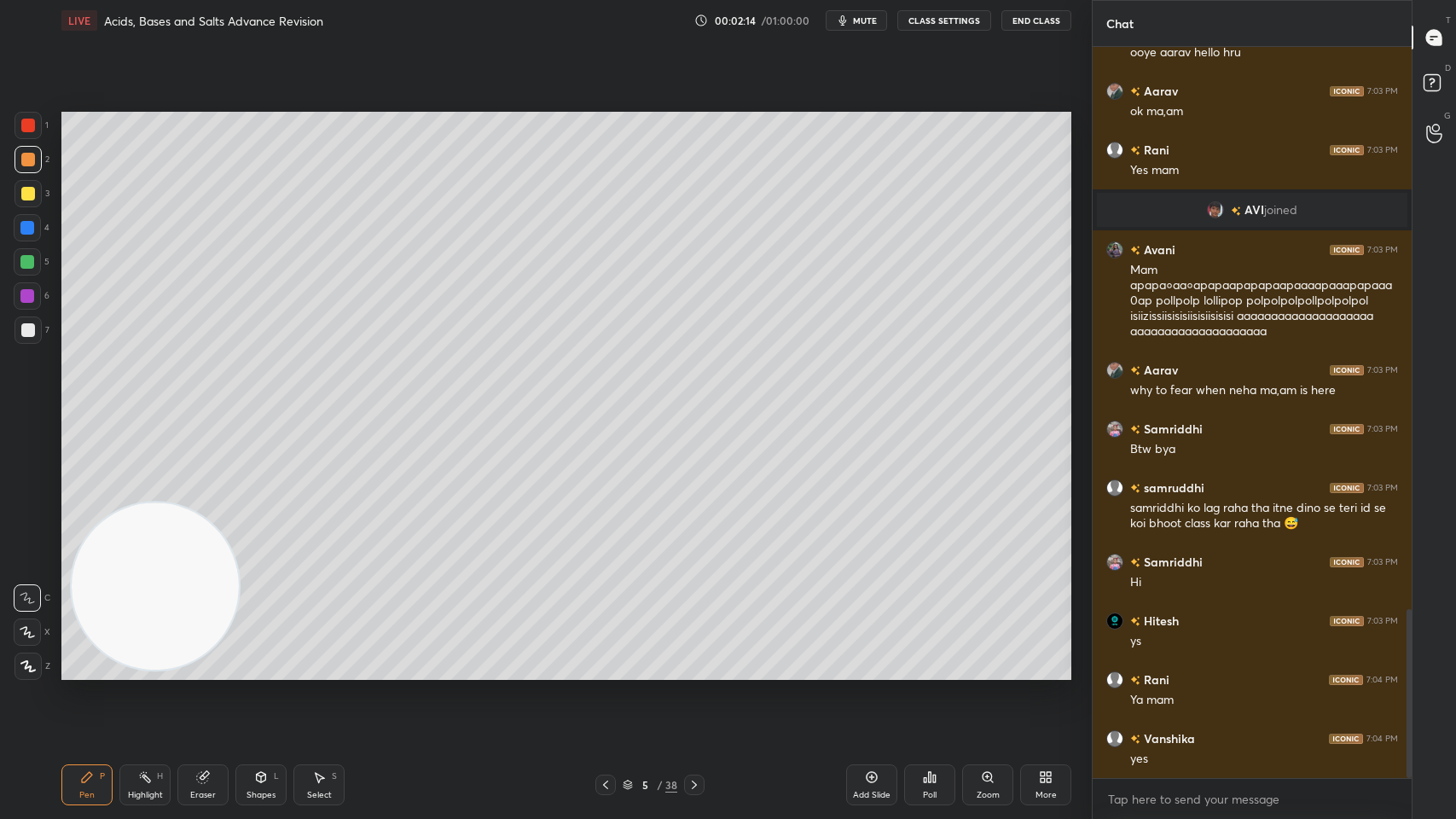
click at [696, 657] on icon at bounding box center [694, 784] width 14 height 14
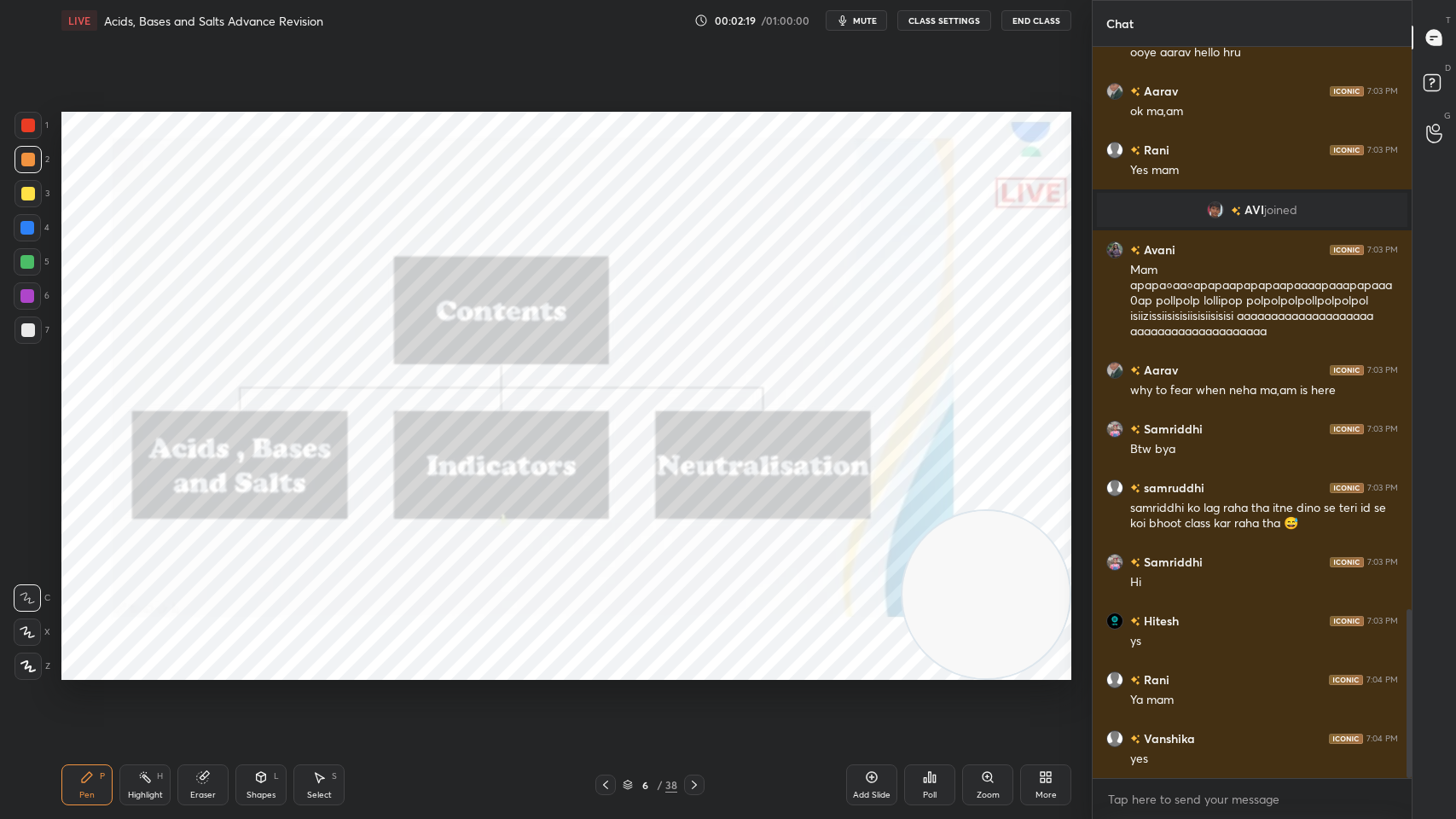
scroll to position [2485, 0]
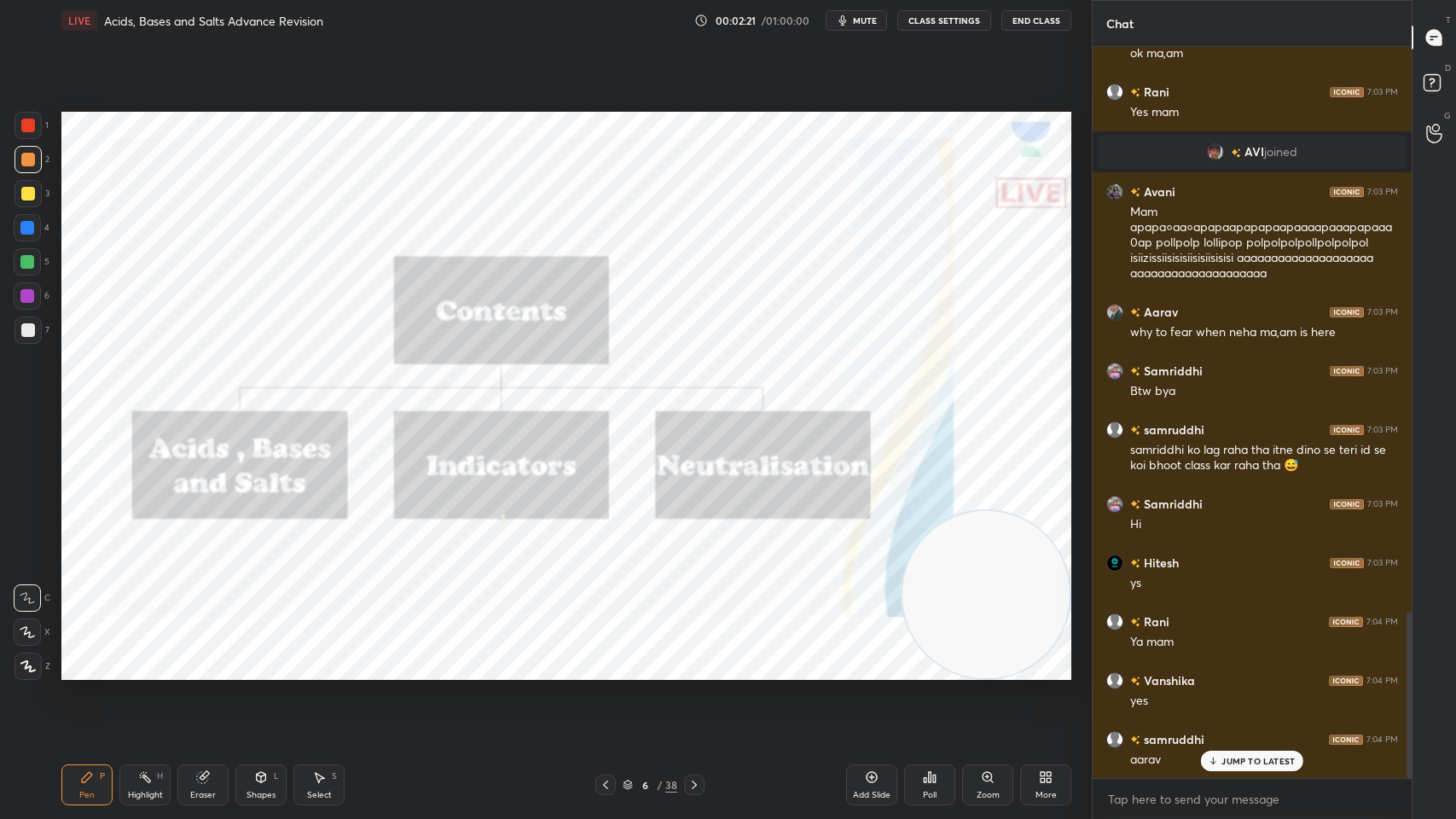
click at [21, 130] on div at bounding box center [27, 125] width 14 height 14
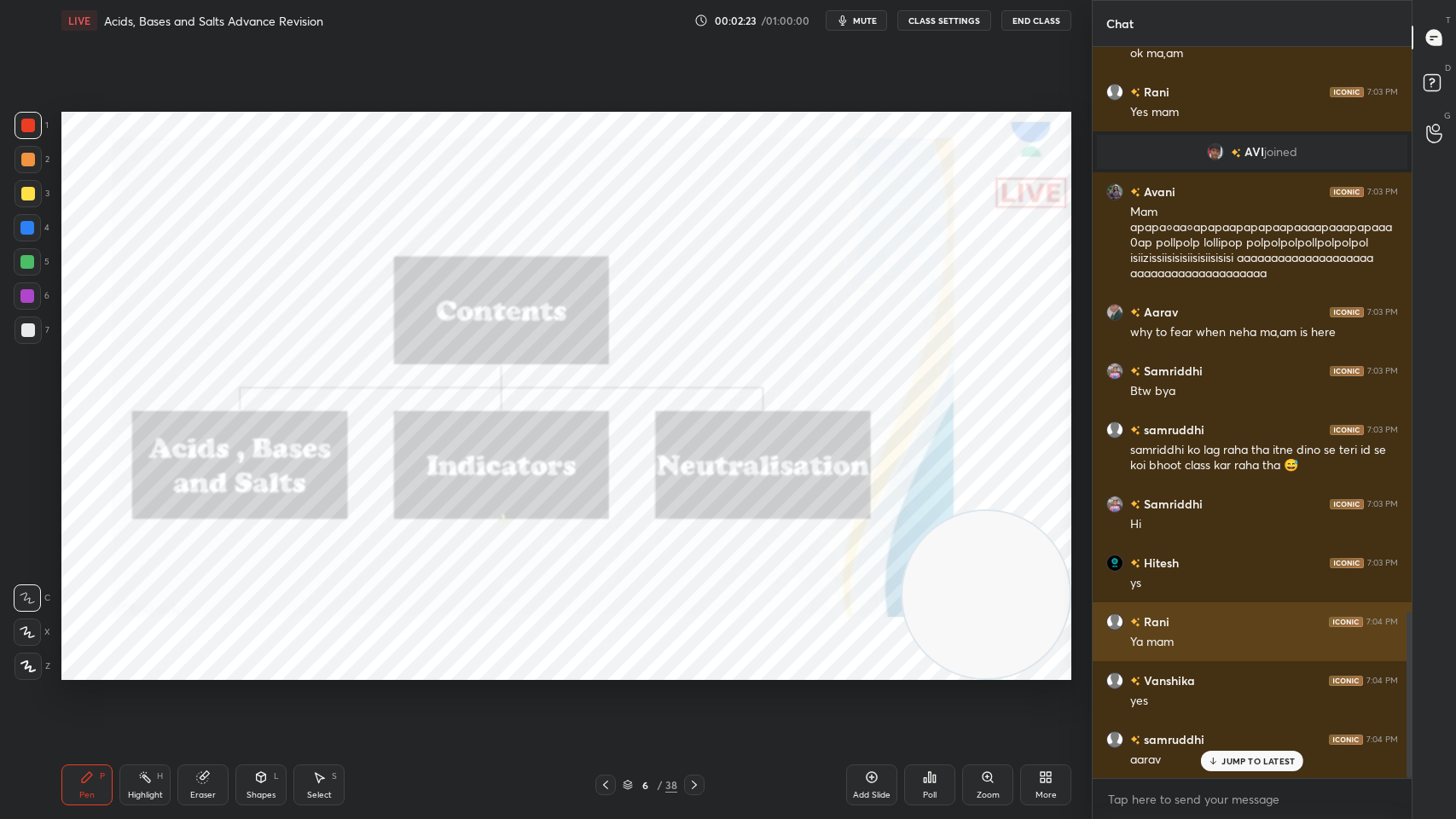
scroll to position [2486, 0]
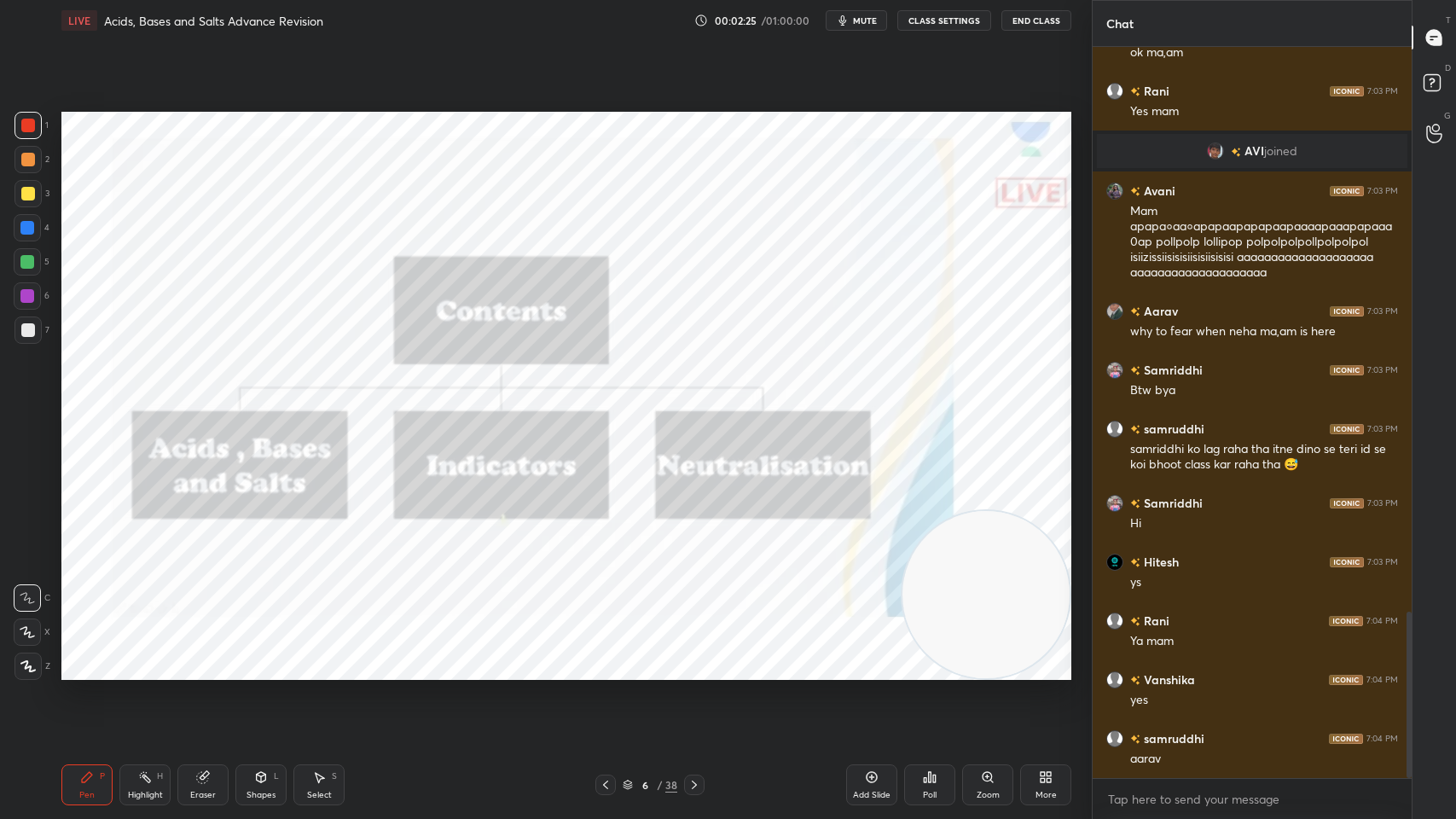
click at [688, 657] on div at bounding box center [694, 784] width 20 height 20
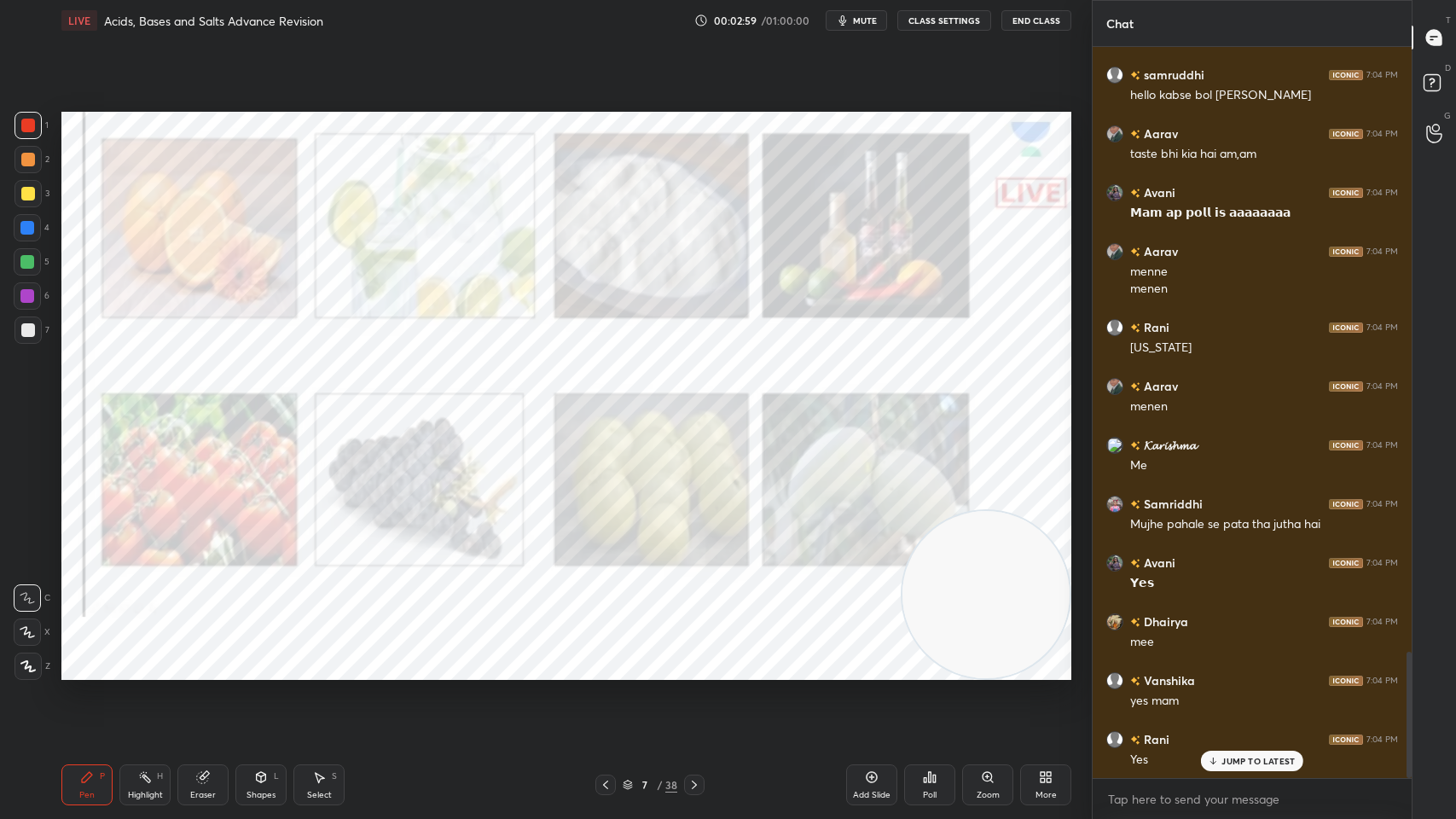
scroll to position [3555, 0]
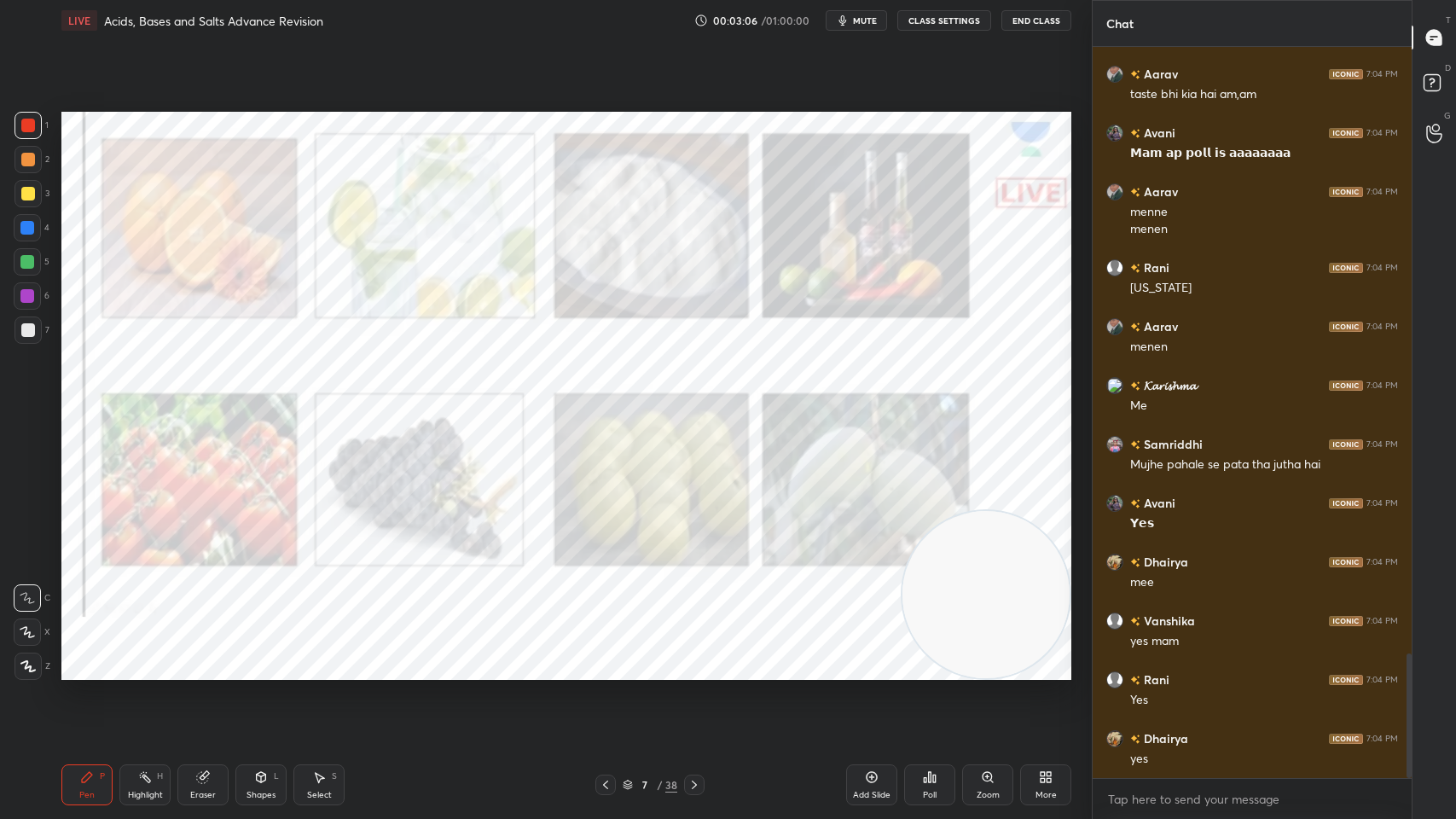
click at [858, 657] on div "Add Slide" at bounding box center [872, 784] width 51 height 41
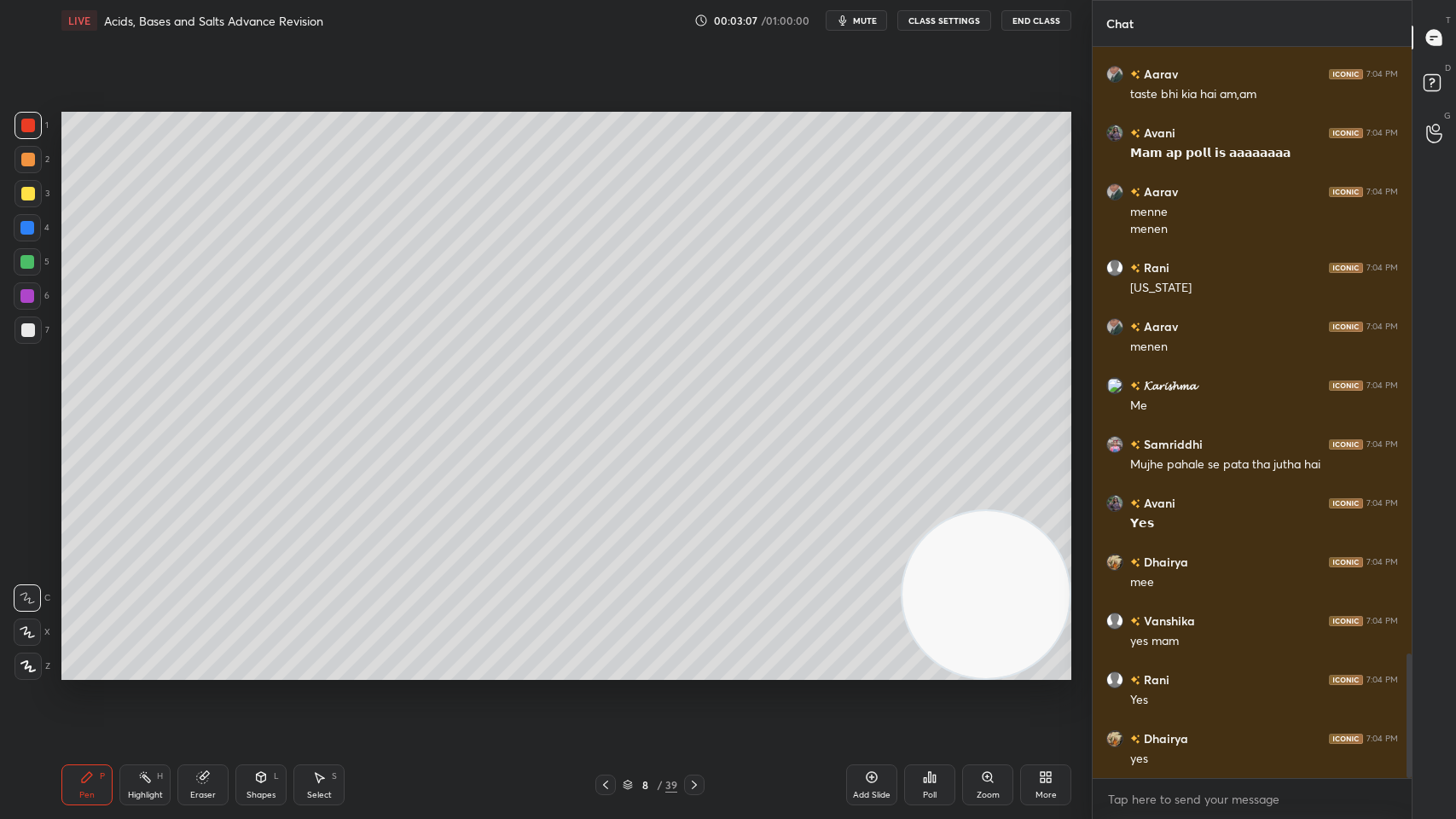
click at [41, 193] on div at bounding box center [28, 194] width 27 height 27
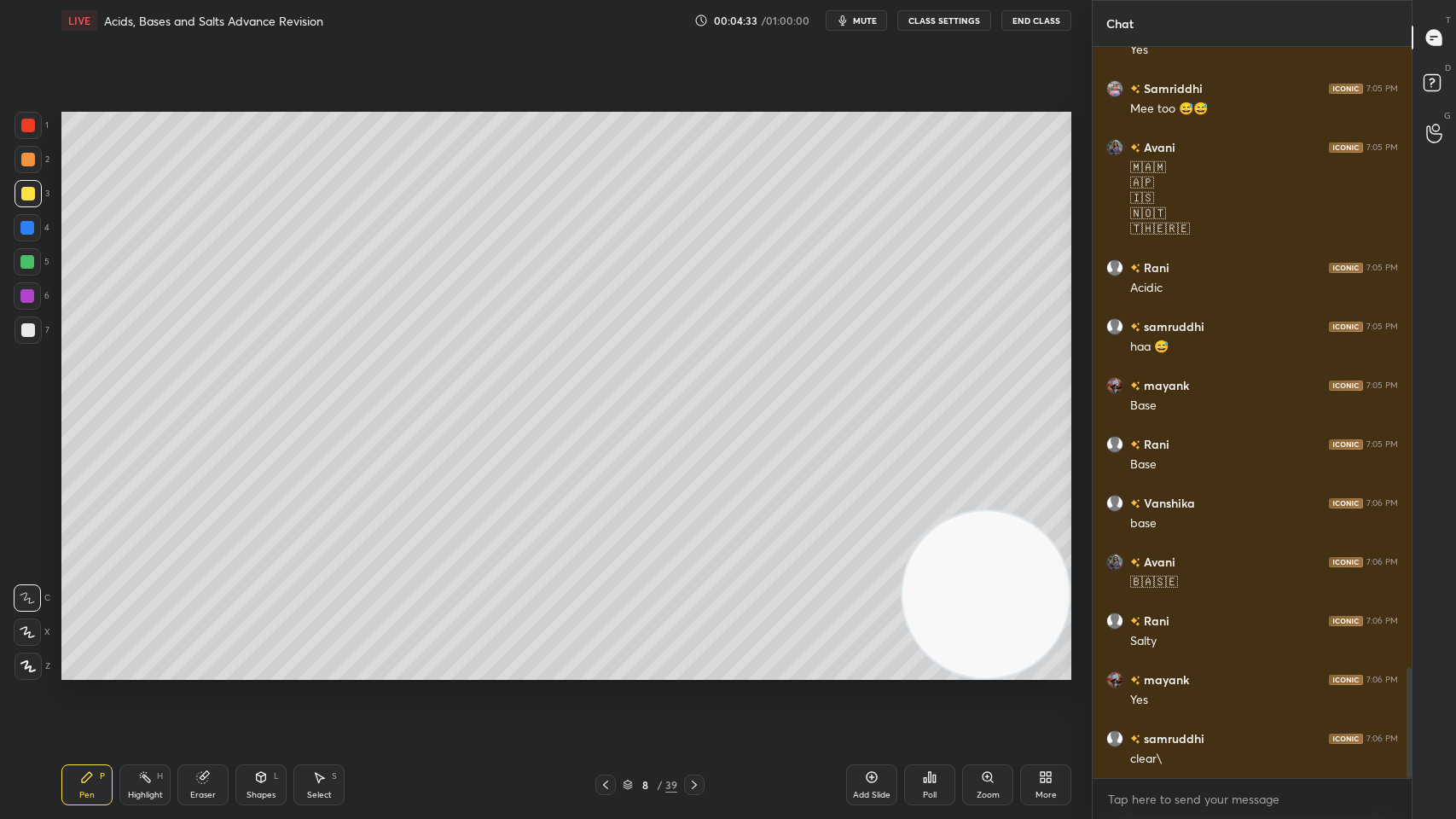
scroll to position [4180, 0]
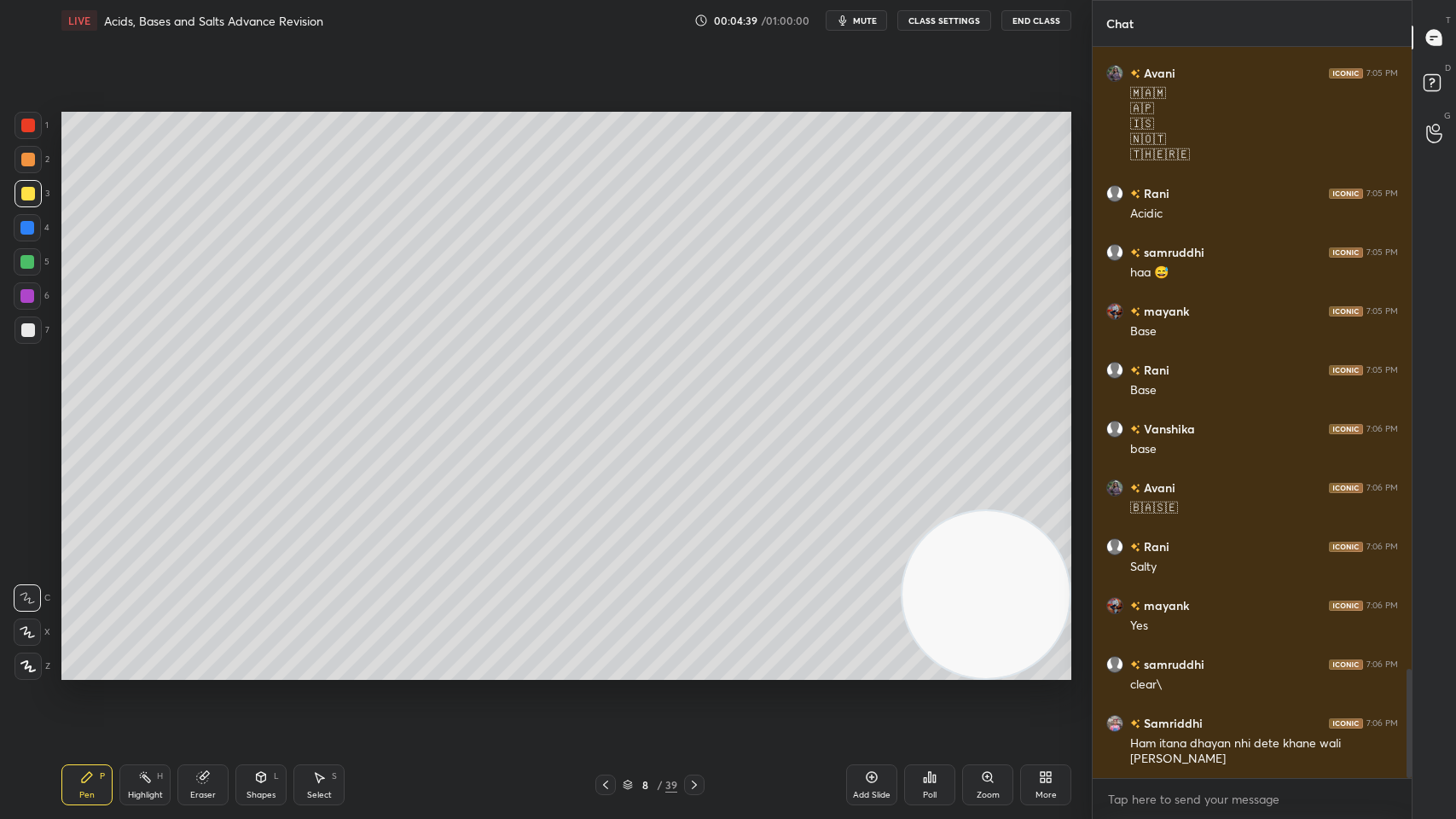
click at [684, 657] on div at bounding box center [694, 784] width 20 height 20
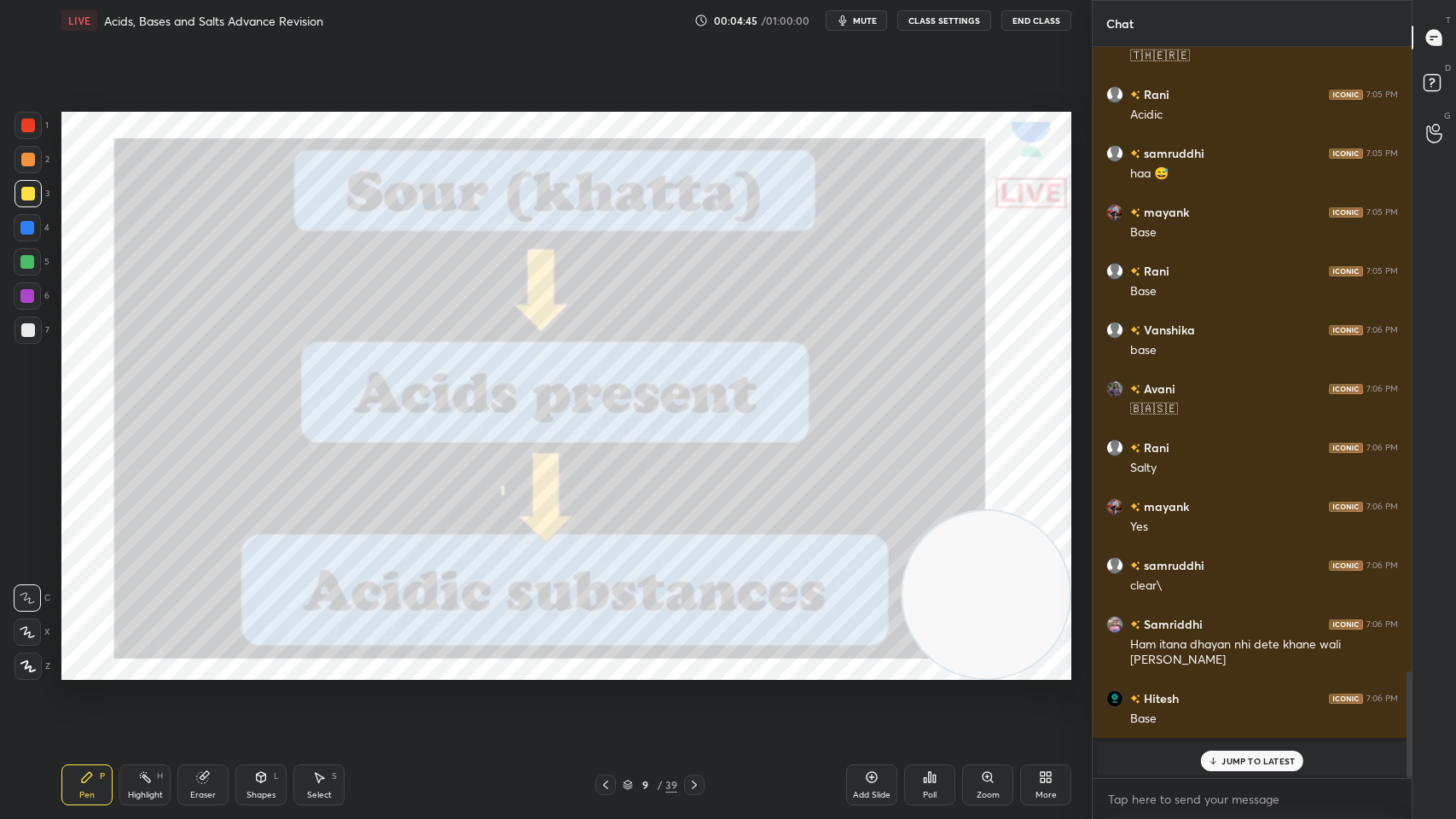
scroll to position [4339, 0]
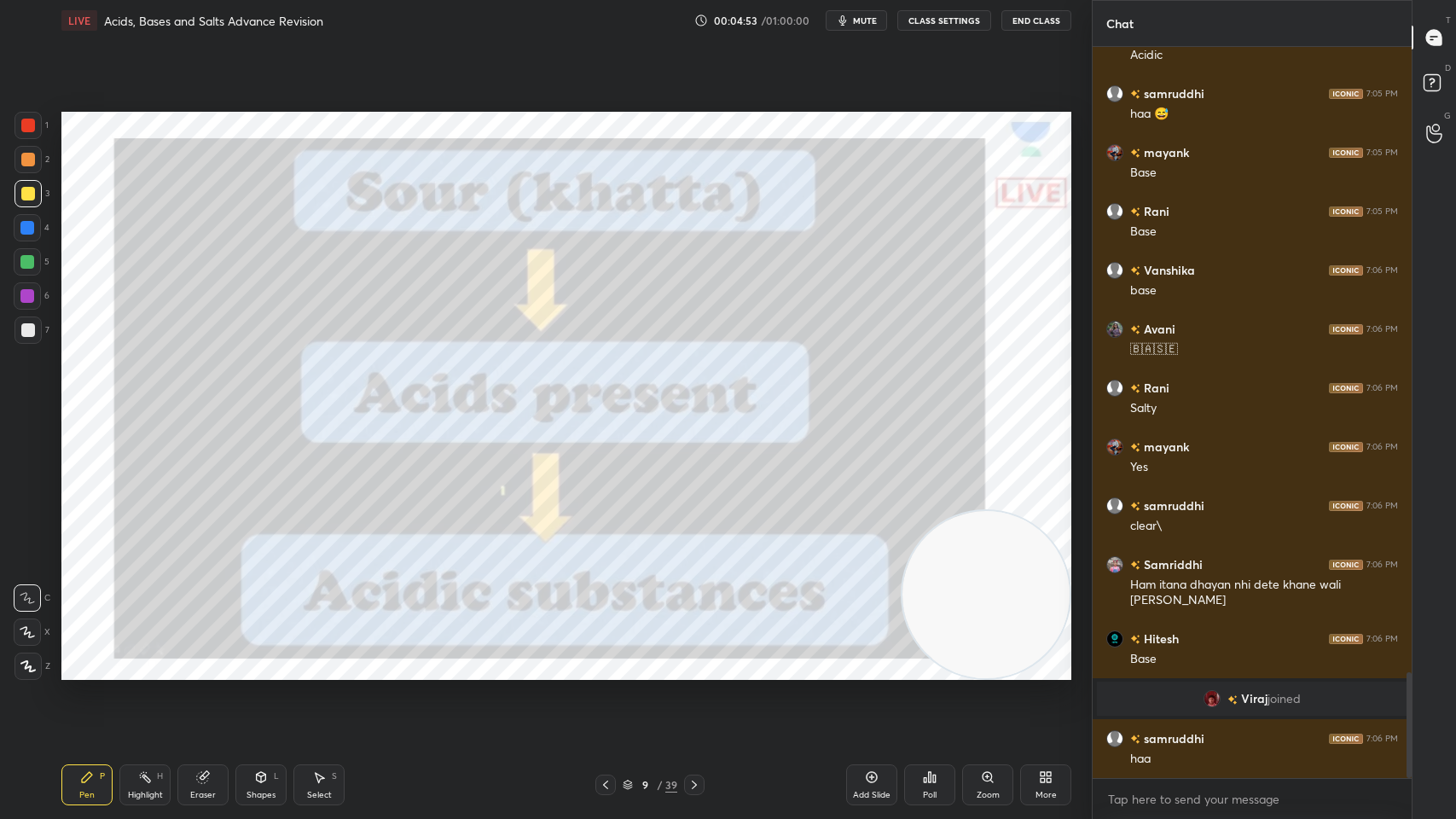
click at [694, 657] on icon at bounding box center [694, 784] width 14 height 14
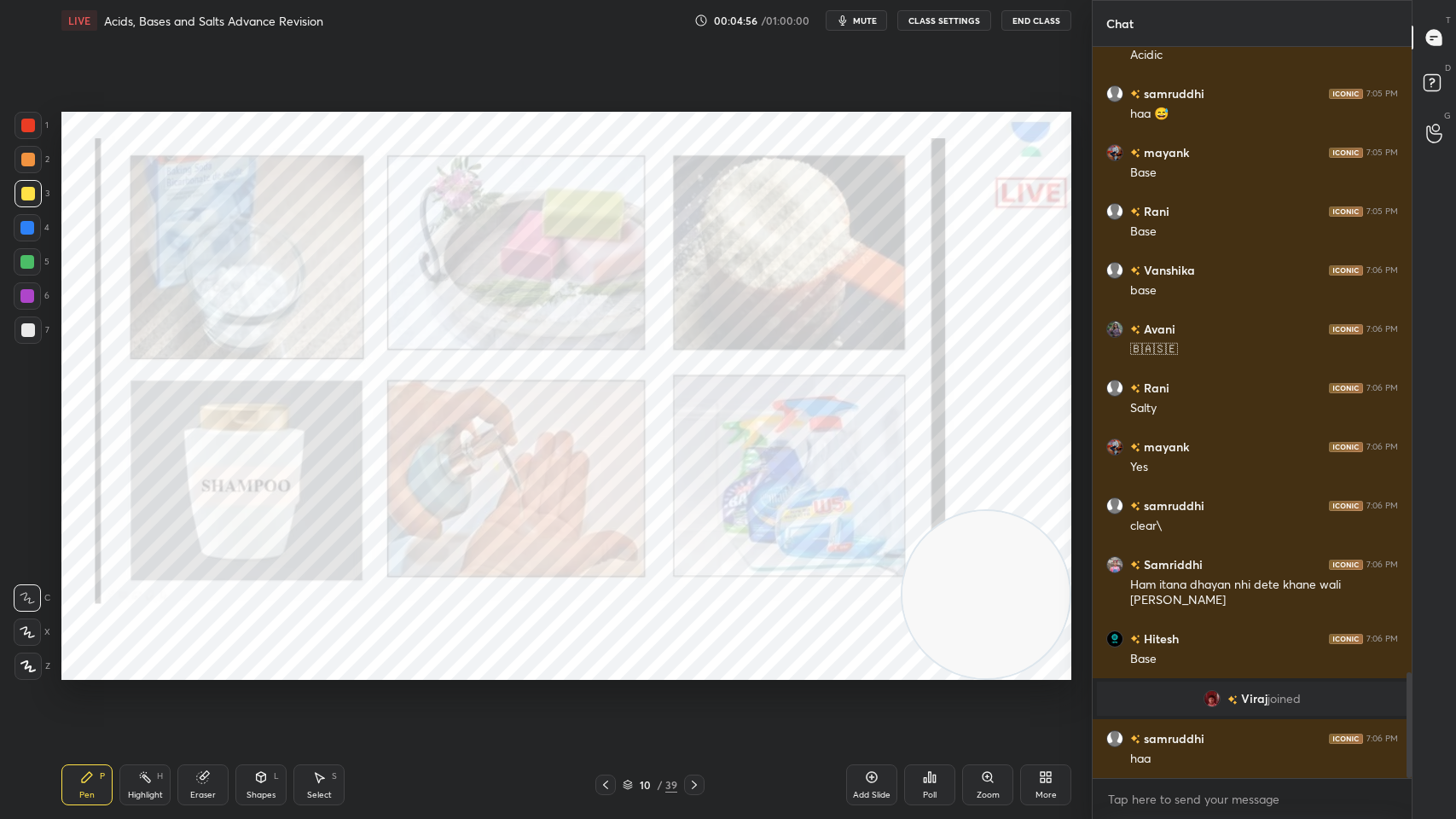
click at [665, 657] on div "39" at bounding box center [671, 784] width 12 height 16
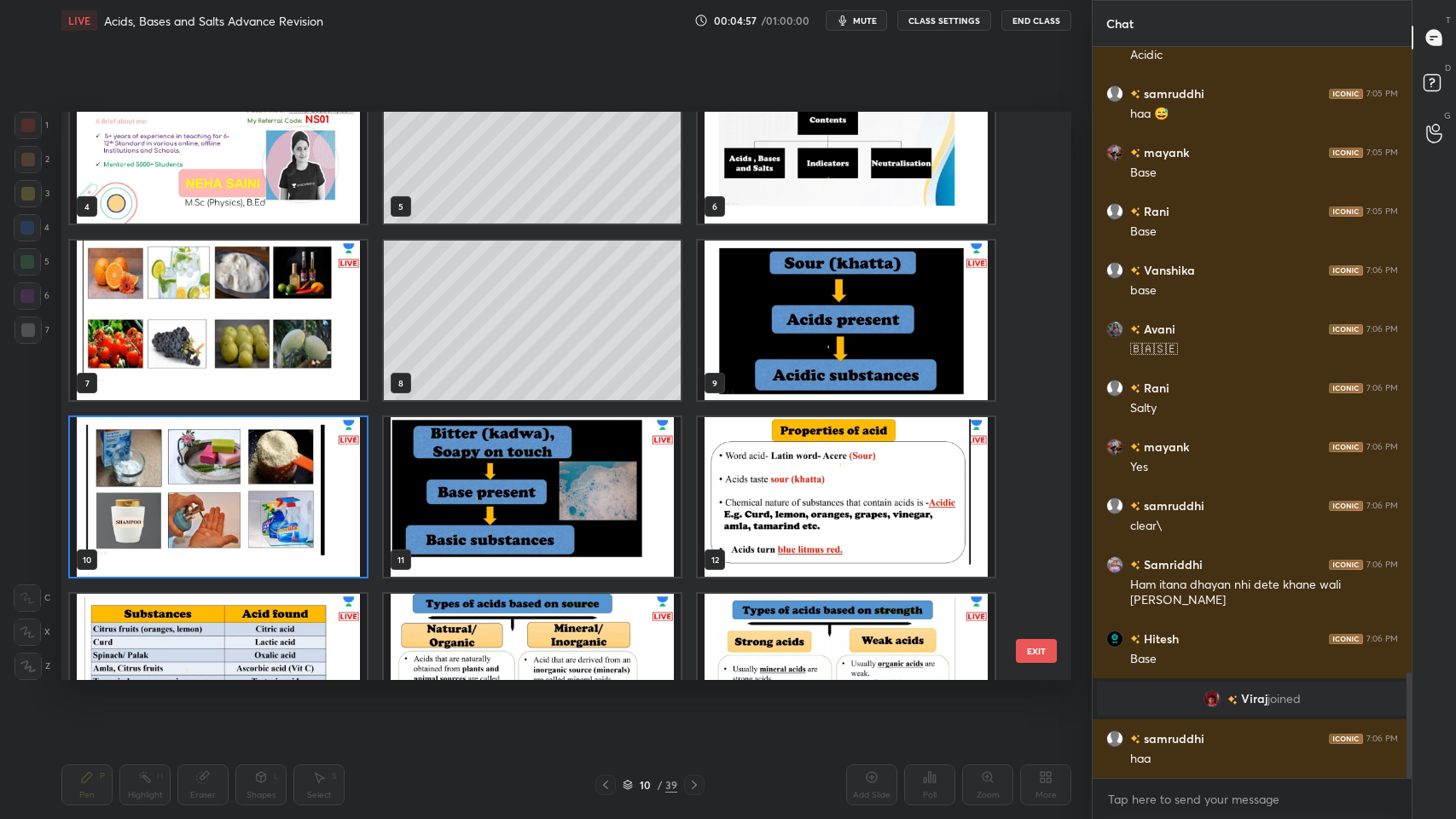
scroll to position [334, 0]
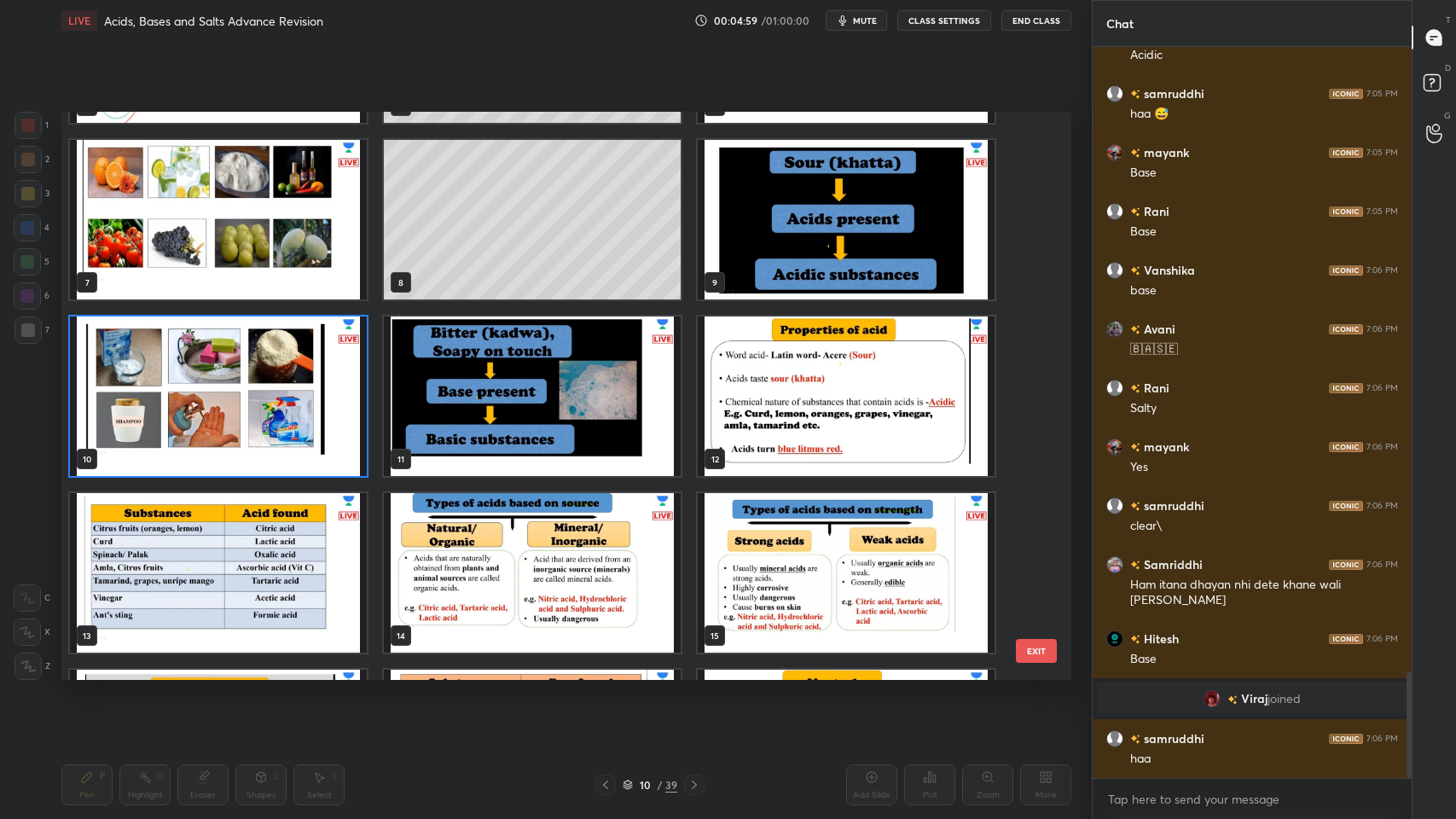
click at [781, 422] on img "grid" at bounding box center [845, 396] width 297 height 159
click at [781, 430] on img "grid" at bounding box center [845, 396] width 297 height 159
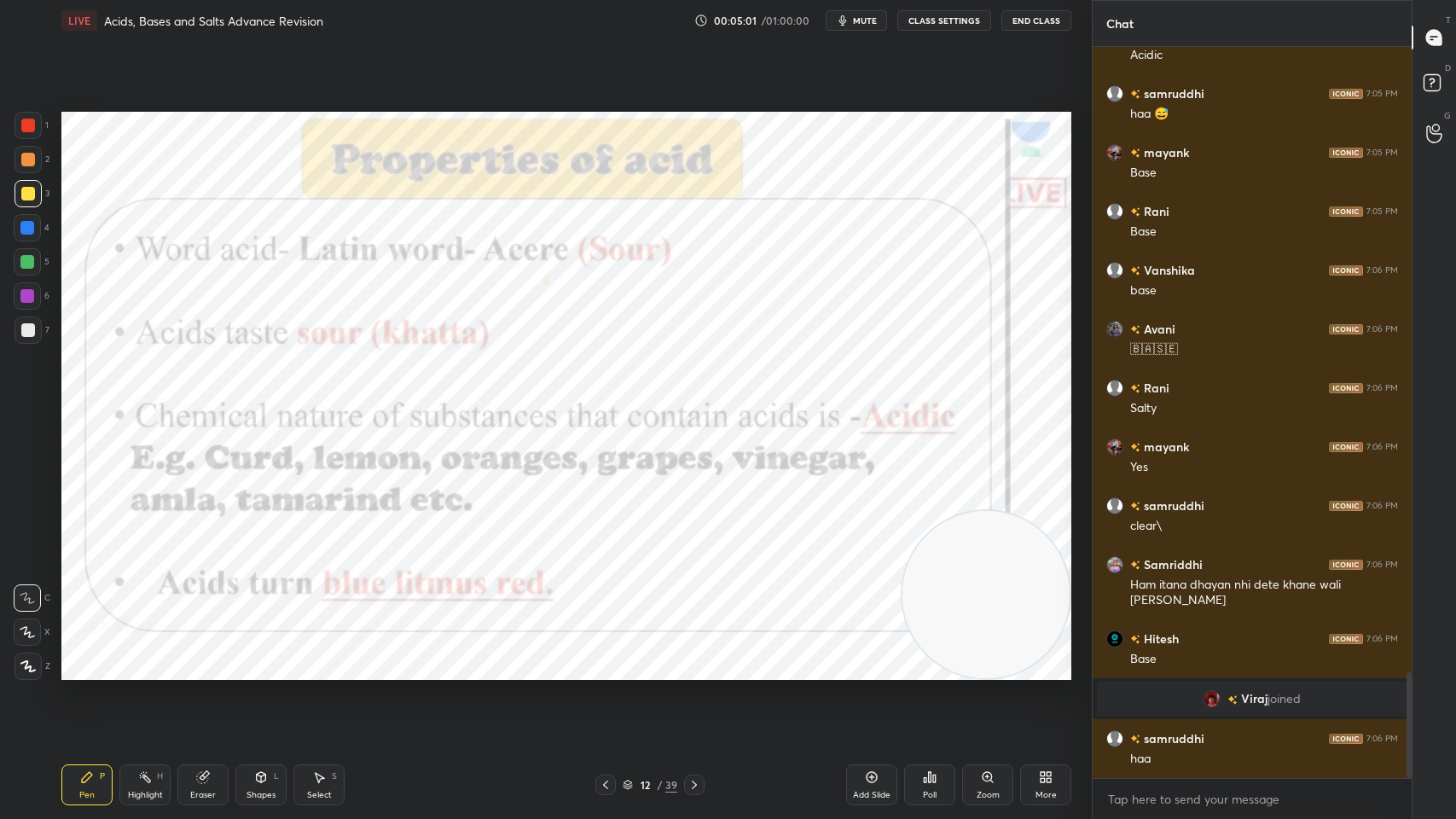
click at [27, 121] on div at bounding box center [27, 125] width 14 height 14
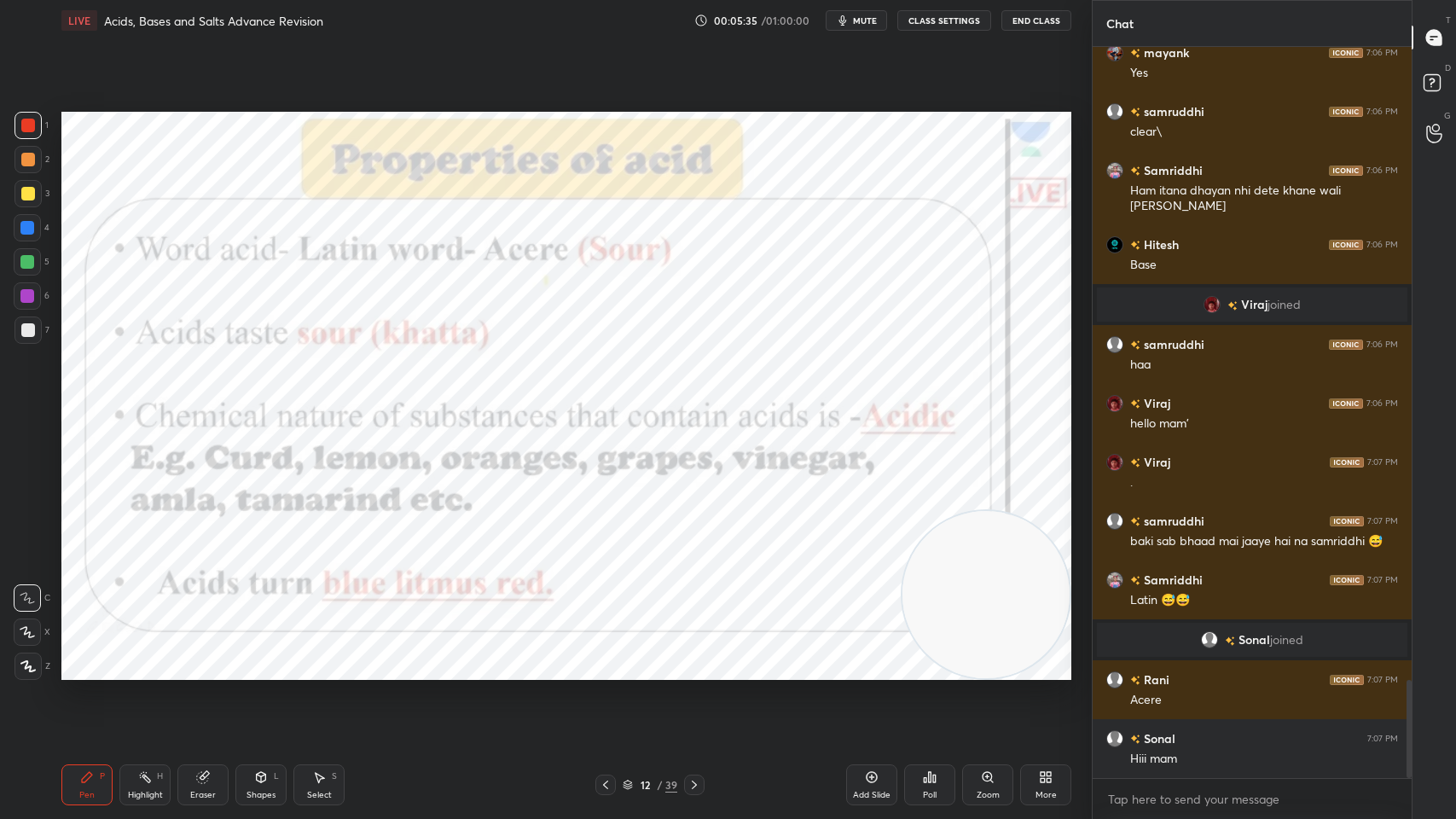
scroll to position [4791, 0]
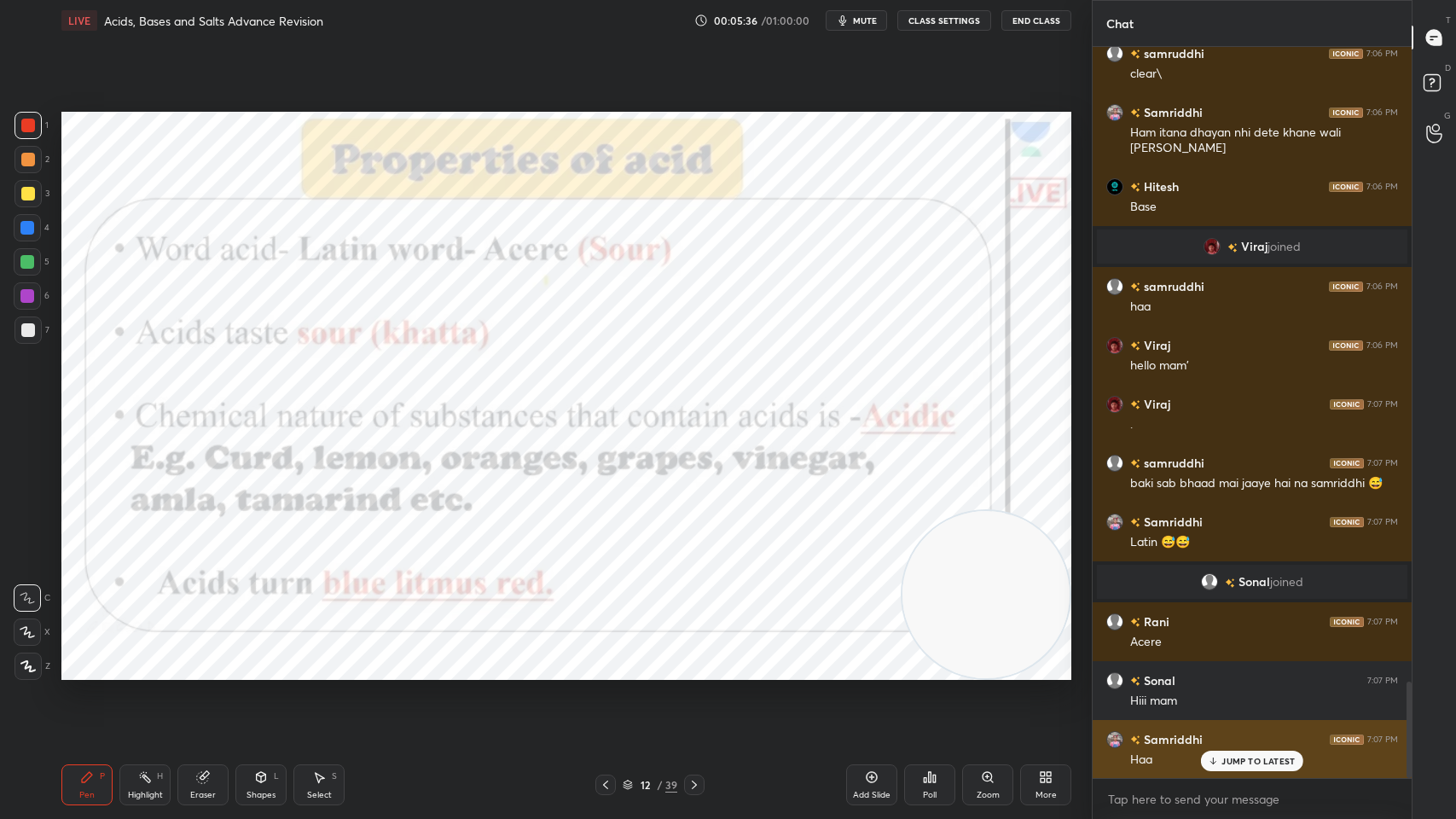
click at [1252, 657] on div "Samriddhi 7:07 PM Haa" at bounding box center [1251, 750] width 319 height 58
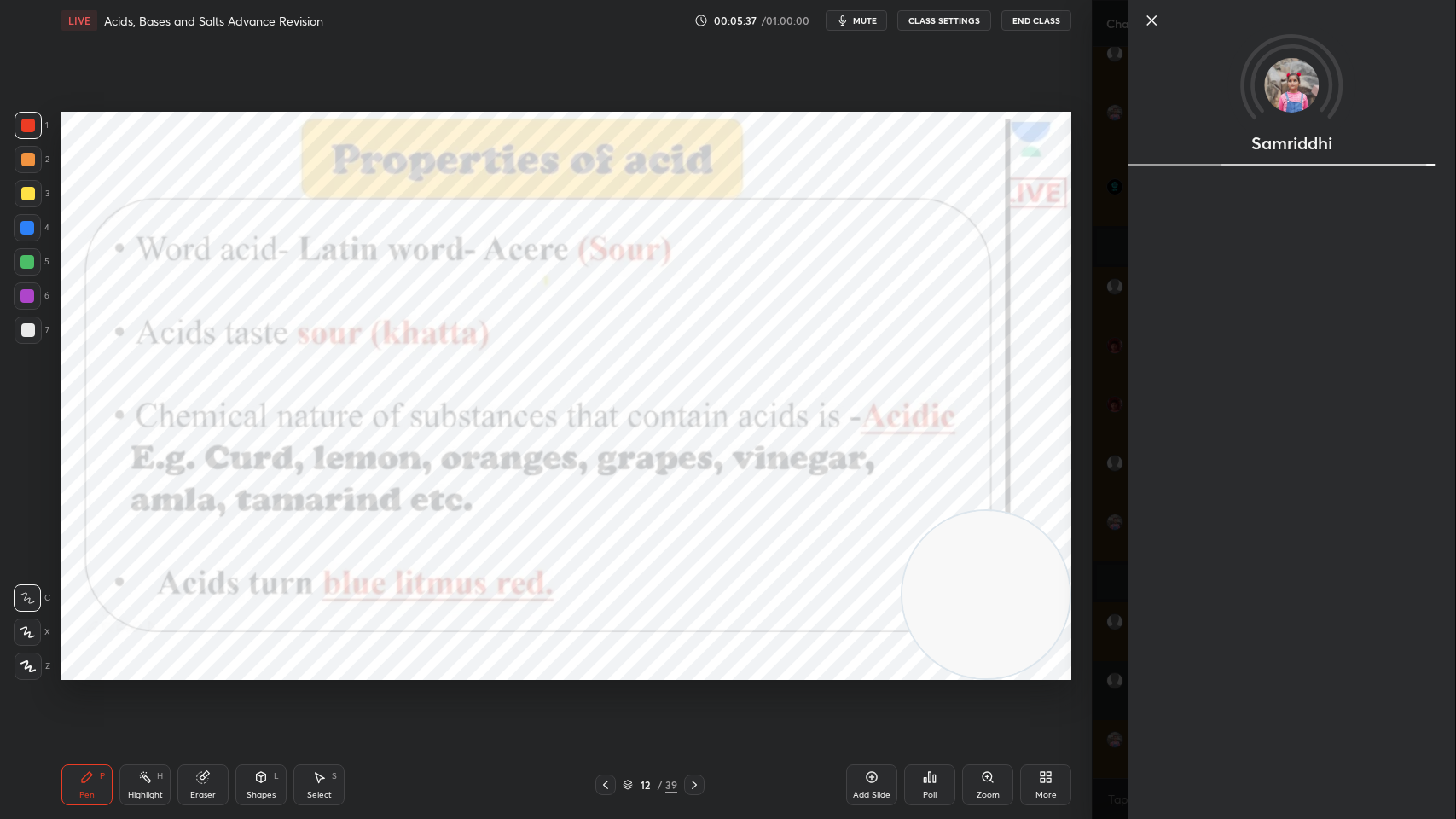
click at [1055, 657] on div "Setting up your live class Poll for secs No correct answer Start poll" at bounding box center [567, 396] width 1024 height 709
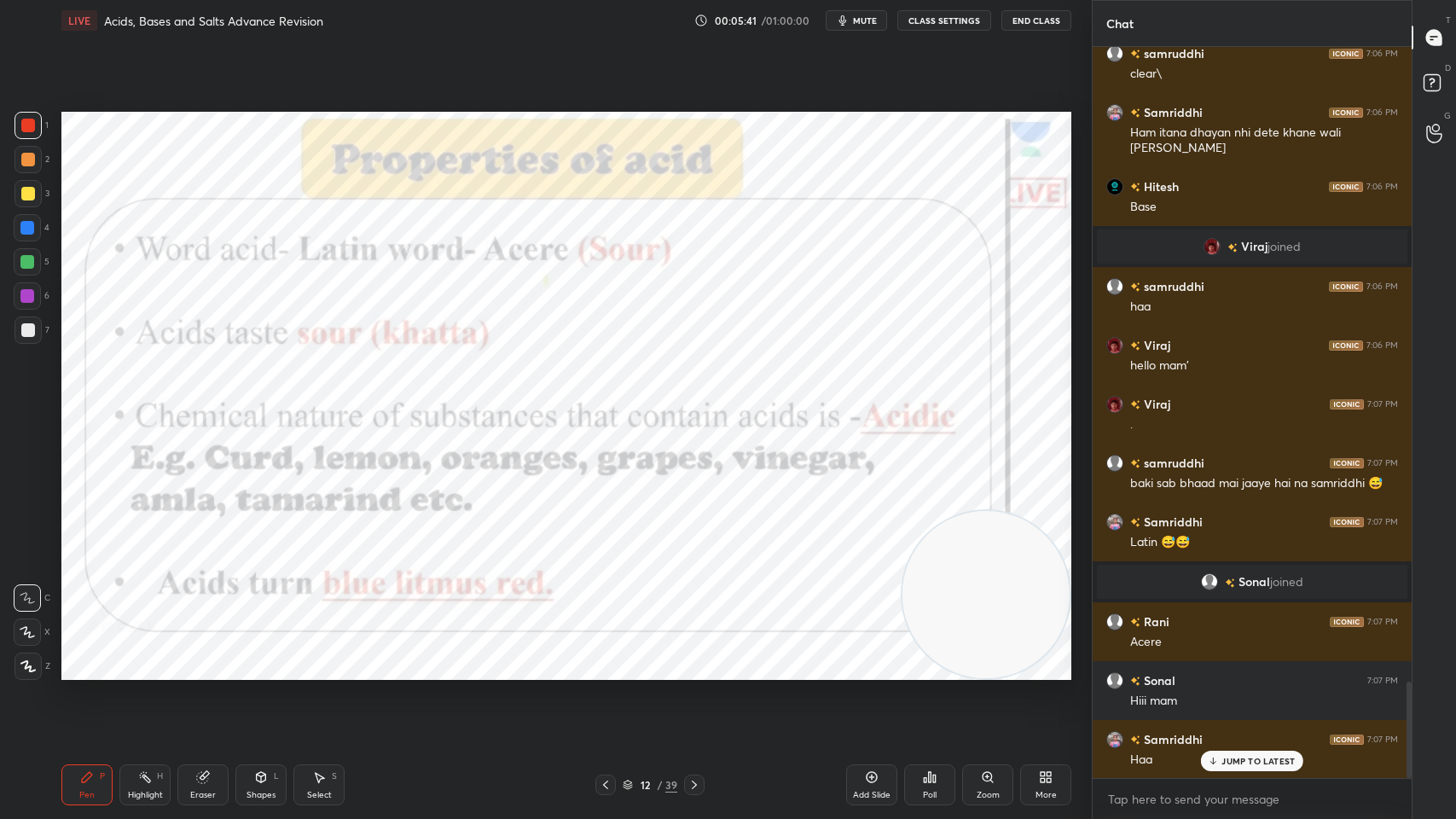
click at [663, 657] on div "12 / 39" at bounding box center [650, 784] width 55 height 16
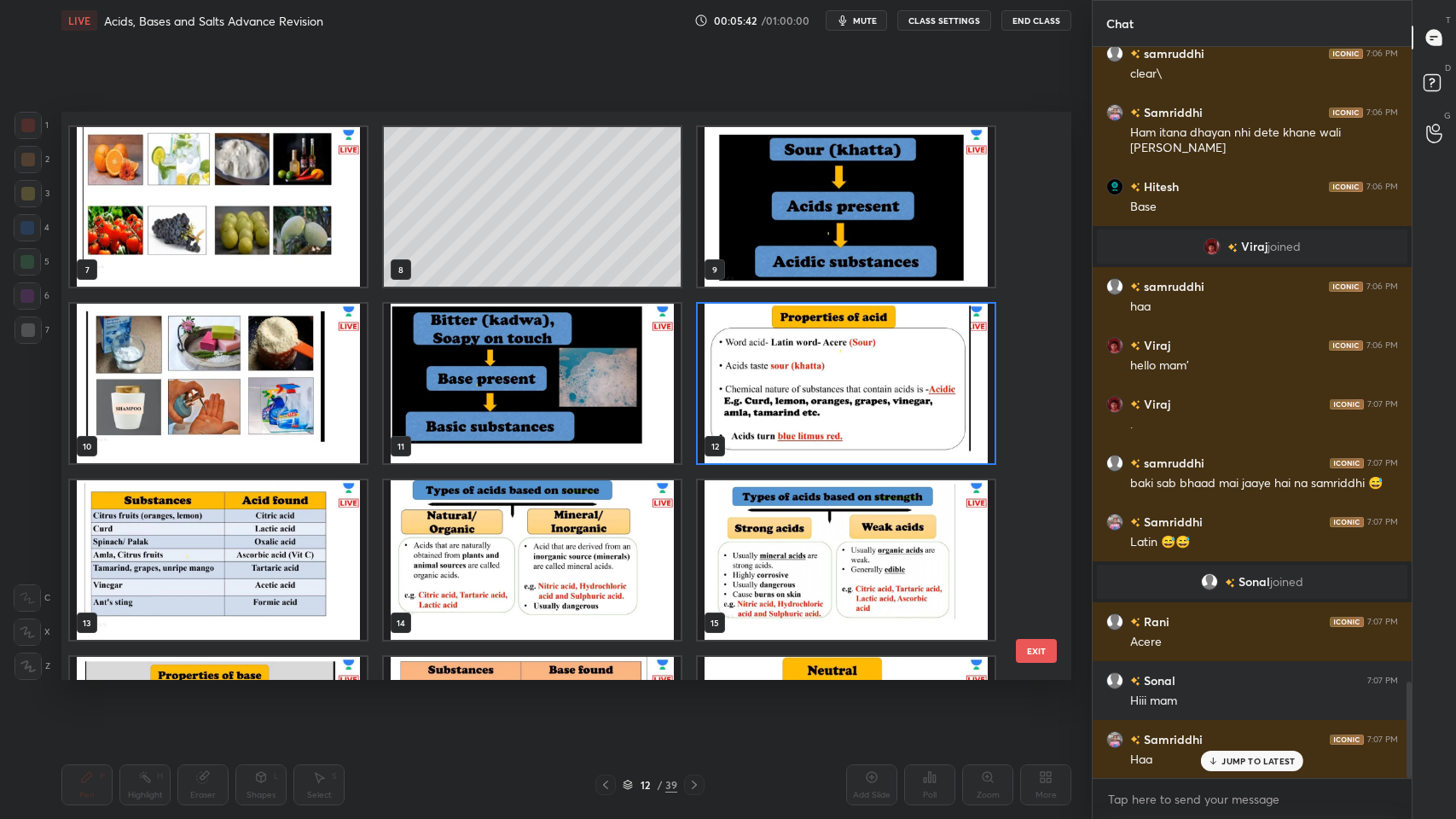
scroll to position [354, 0]
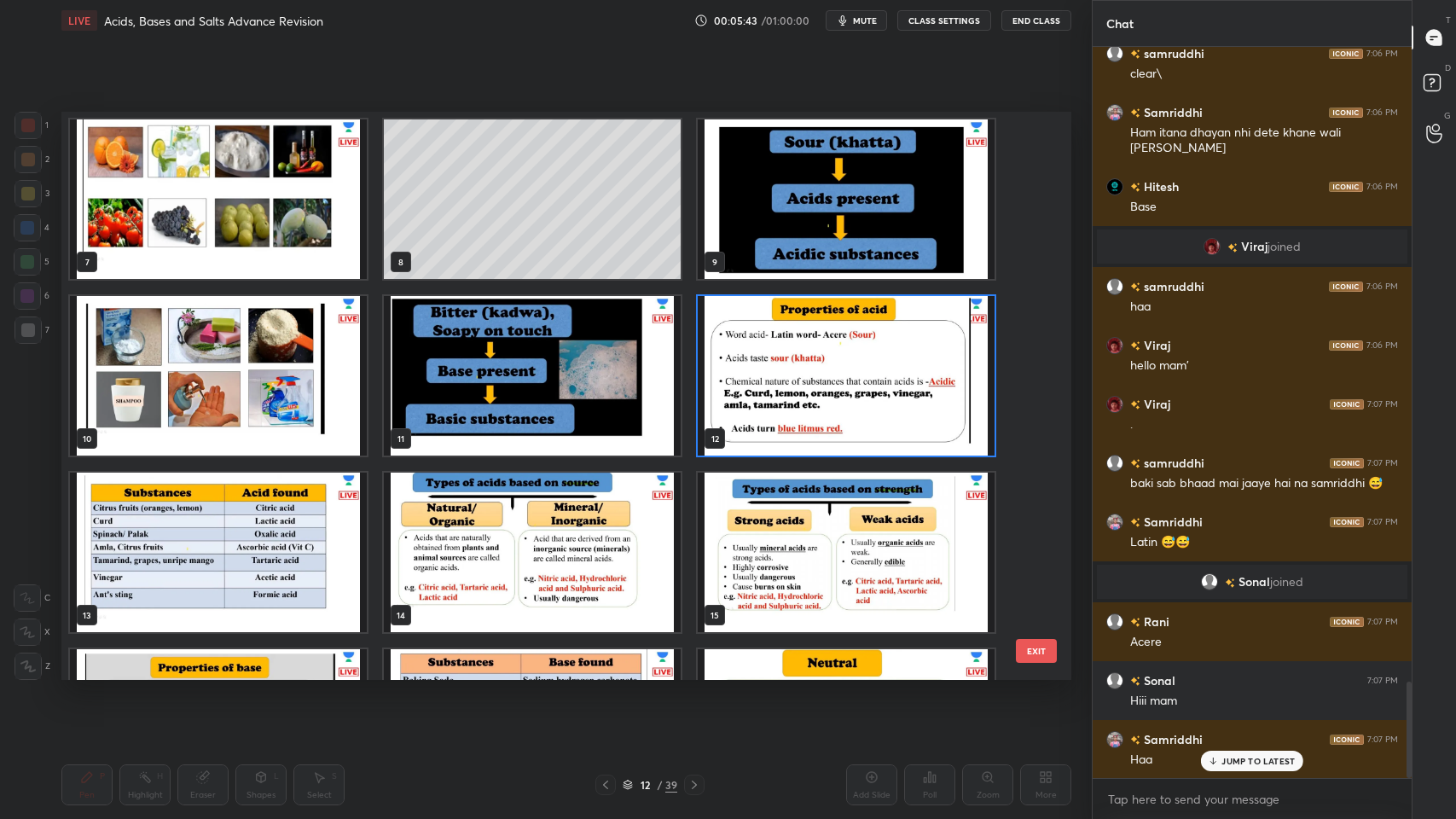
click at [812, 406] on img "grid" at bounding box center [845, 376] width 297 height 159
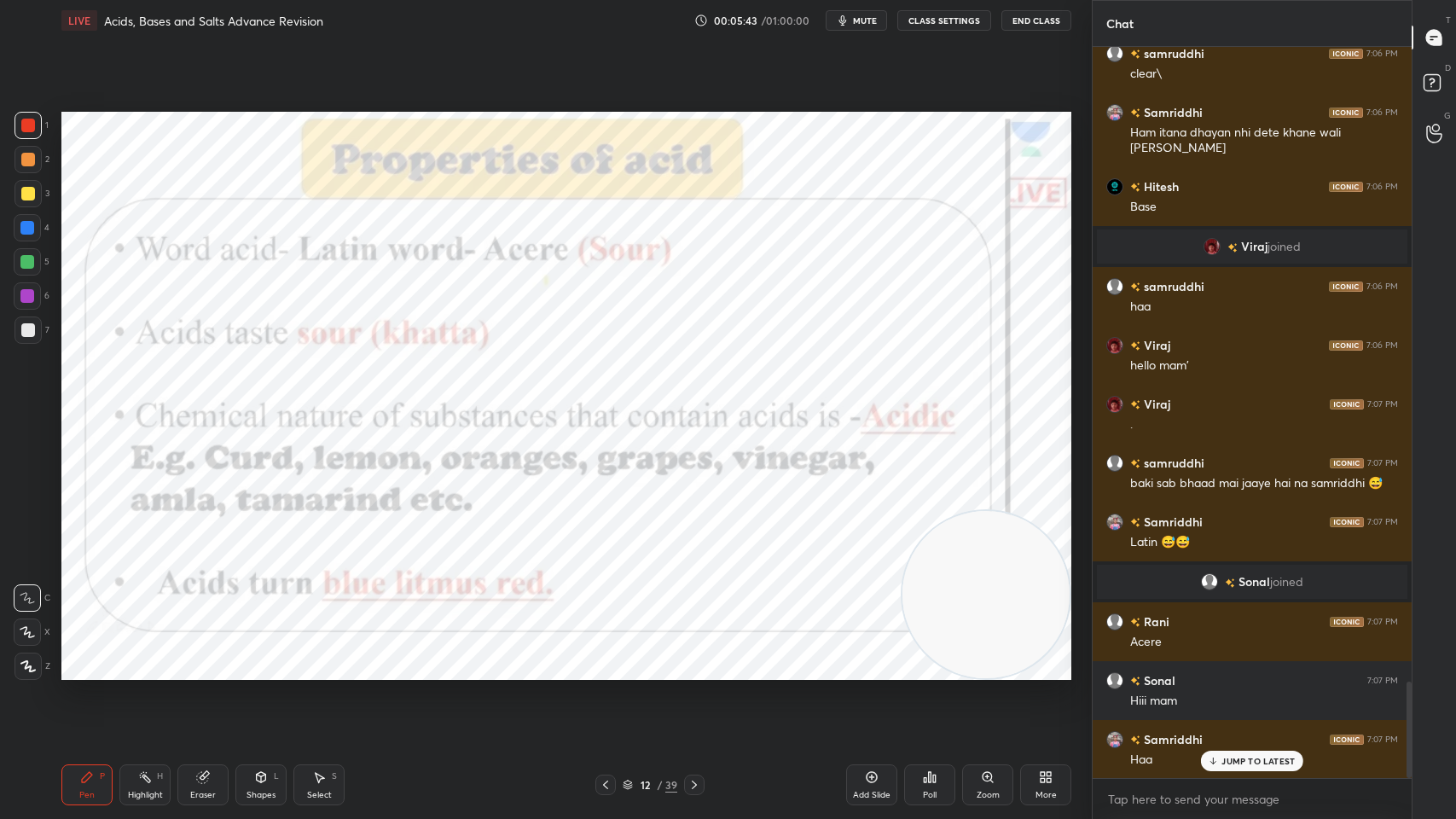
click at [821, 406] on img "grid" at bounding box center [845, 376] width 297 height 159
click at [654, 657] on div "12" at bounding box center [644, 784] width 17 height 10
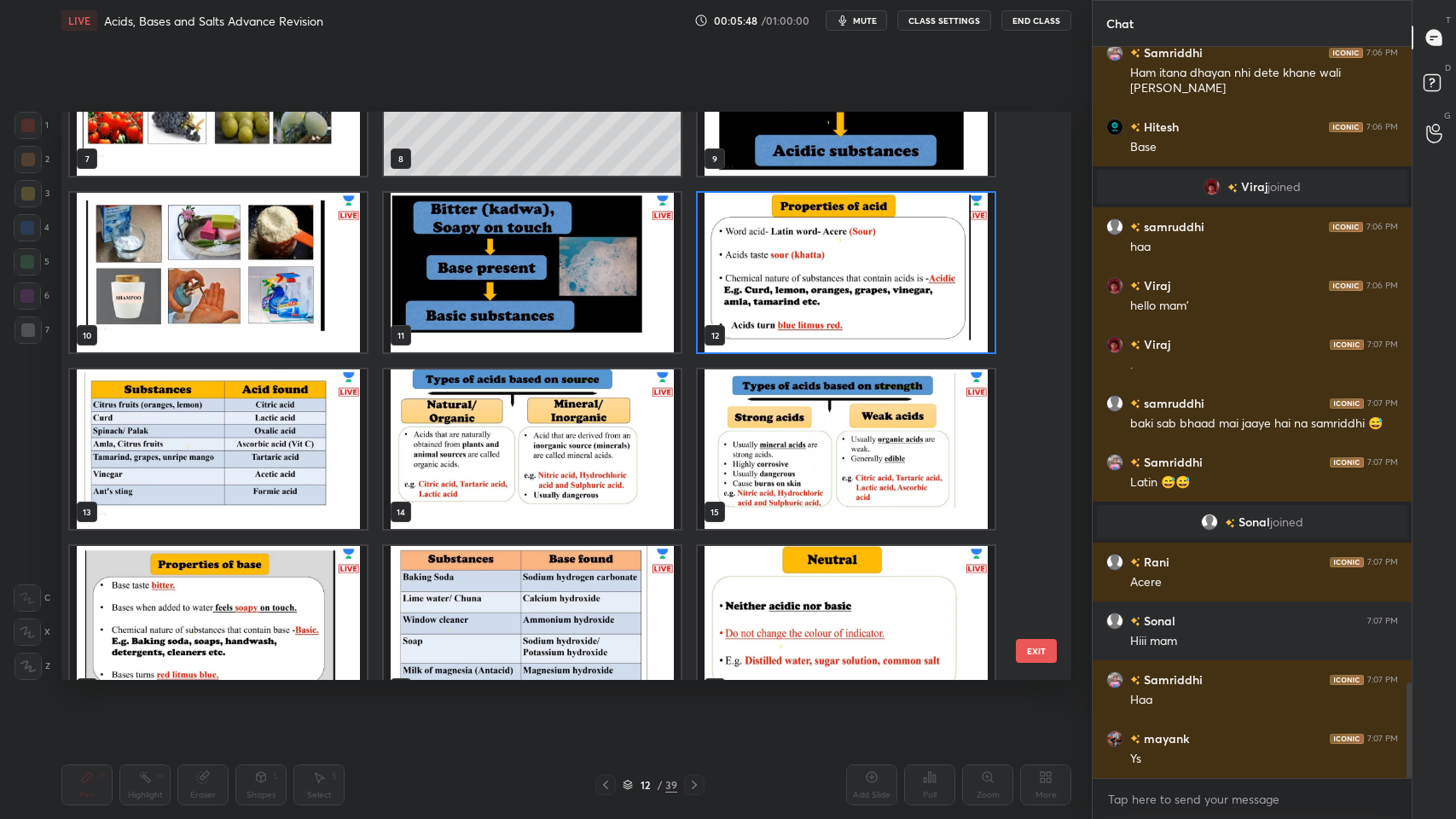
scroll to position [5, 5]
click at [202, 430] on img "grid" at bounding box center [218, 449] width 297 height 159
click at [196, 432] on img "grid" at bounding box center [218, 449] width 297 height 159
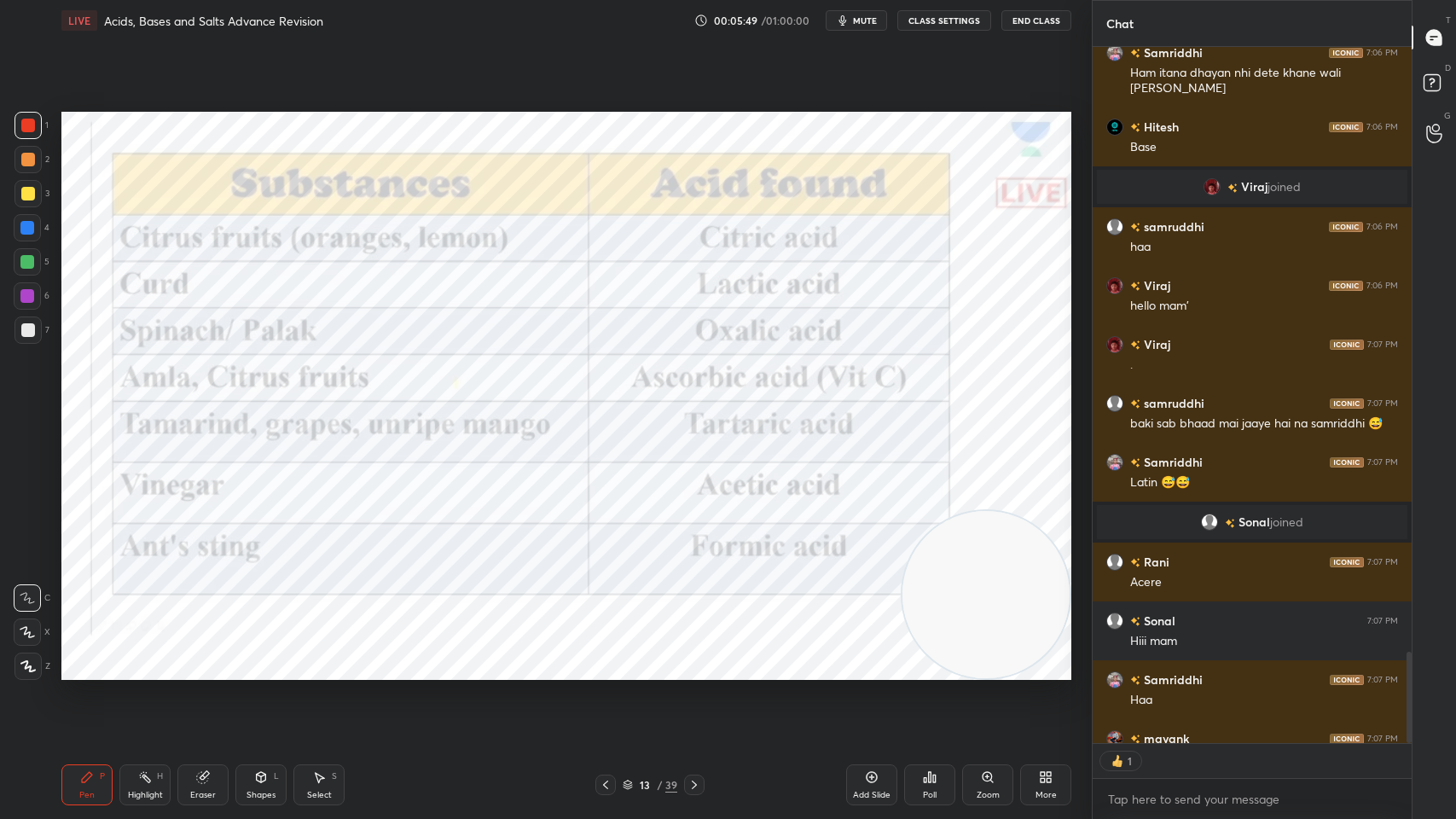
click at [200, 435] on img "grid" at bounding box center [218, 449] width 297 height 159
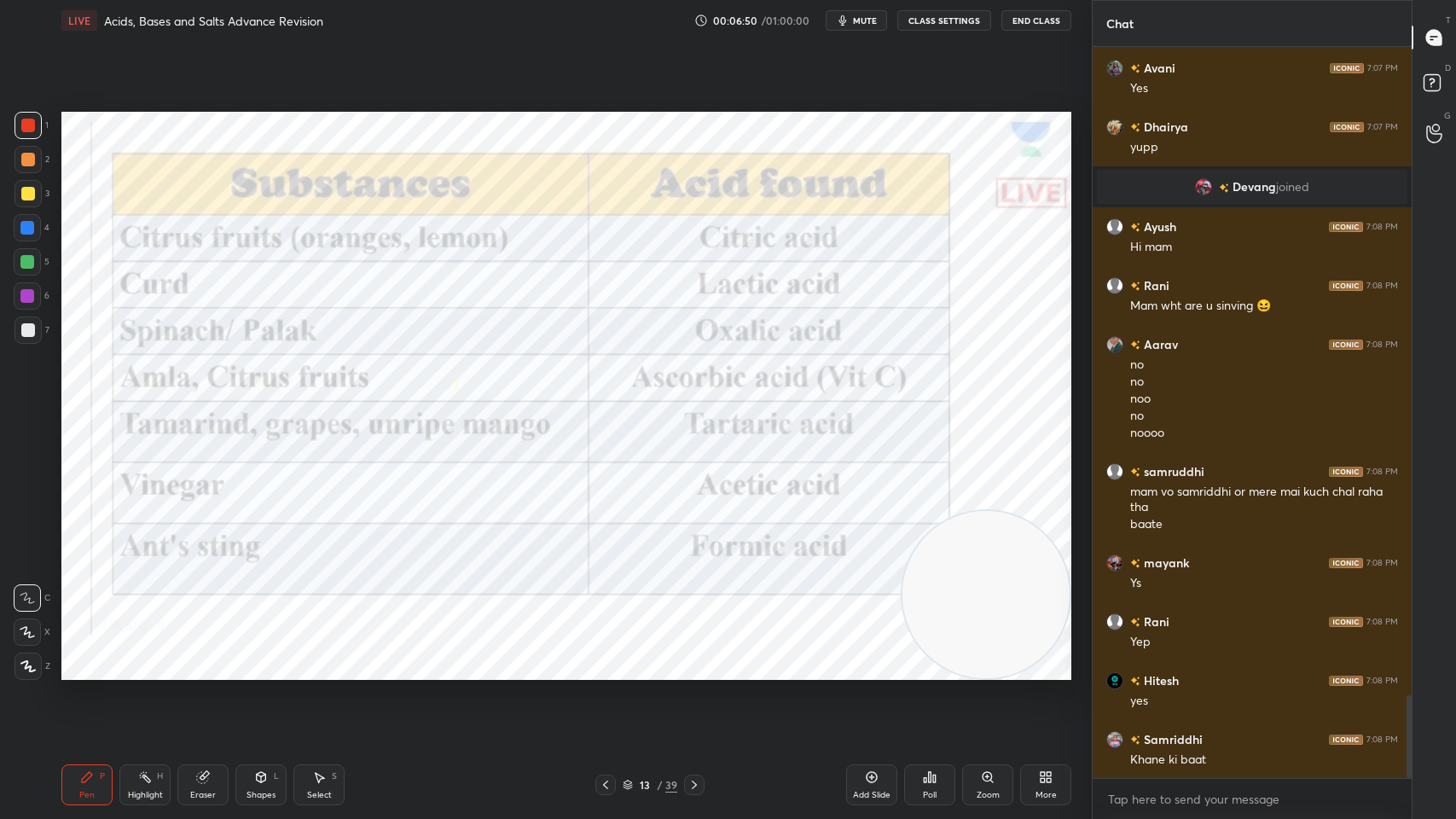
scroll to position [5757, 0]
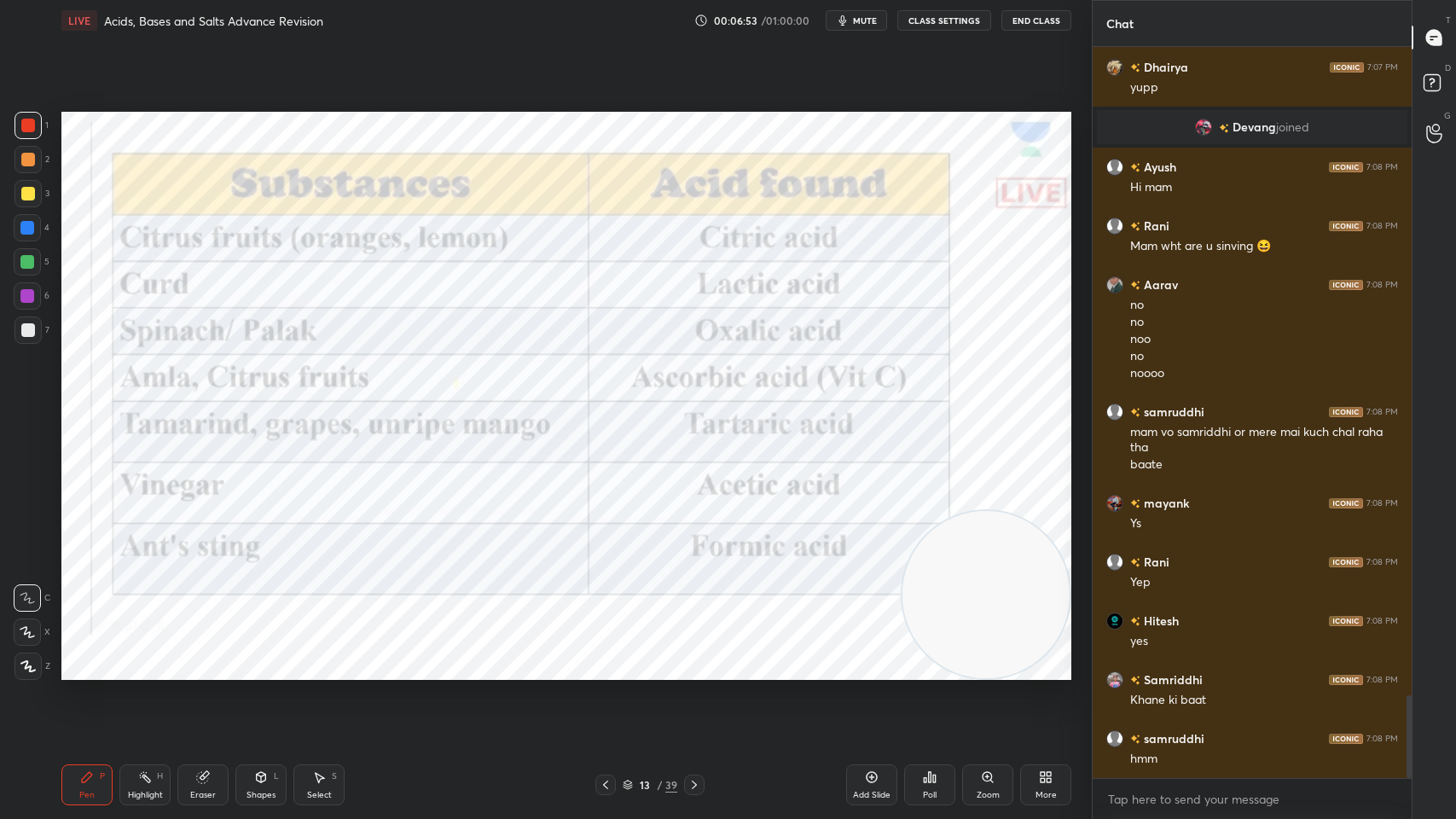
click at [857, 16] on span "mute" at bounding box center [865, 20] width 24 height 12
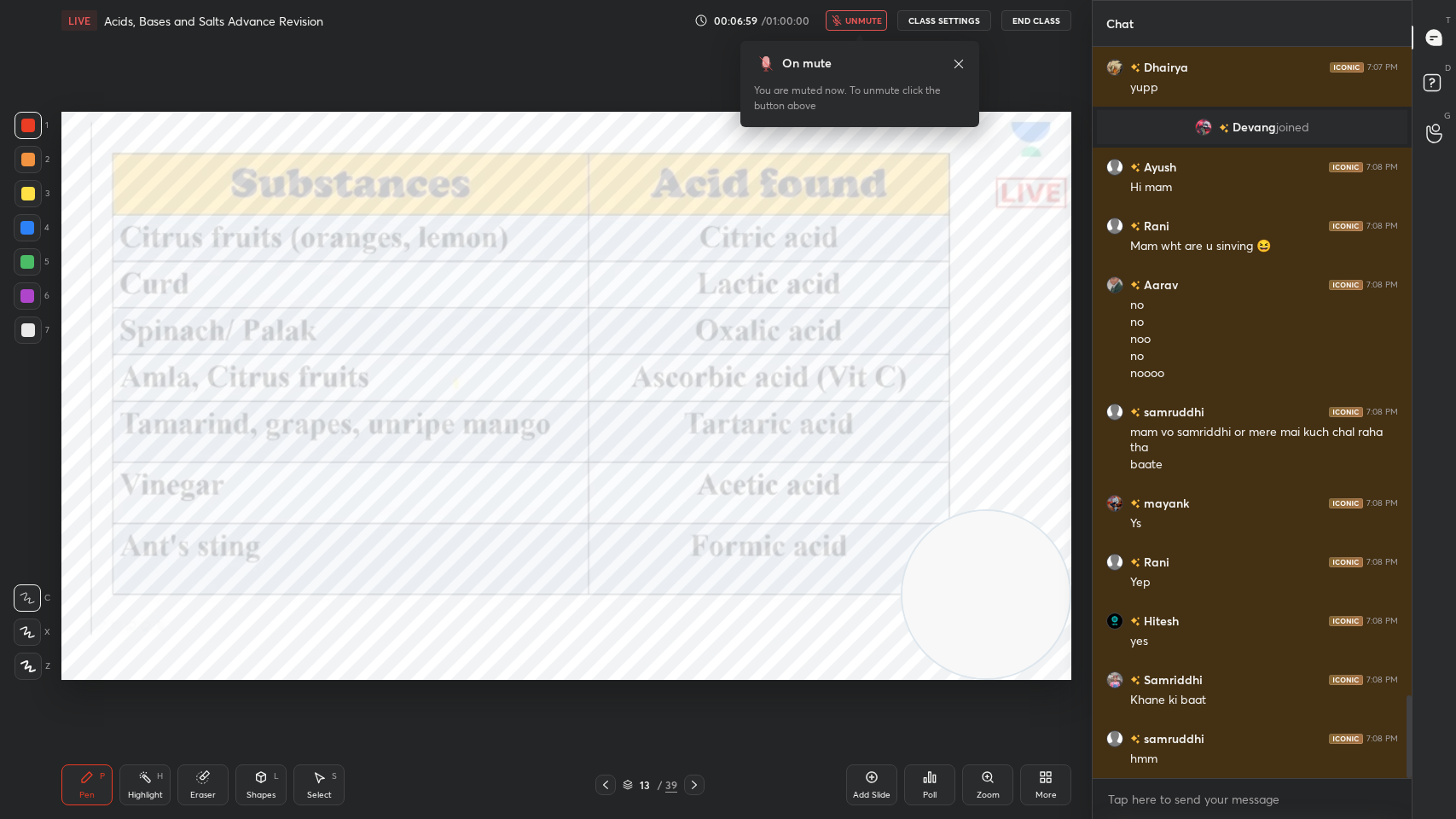
click at [963, 64] on icon at bounding box center [958, 64] width 14 height 14
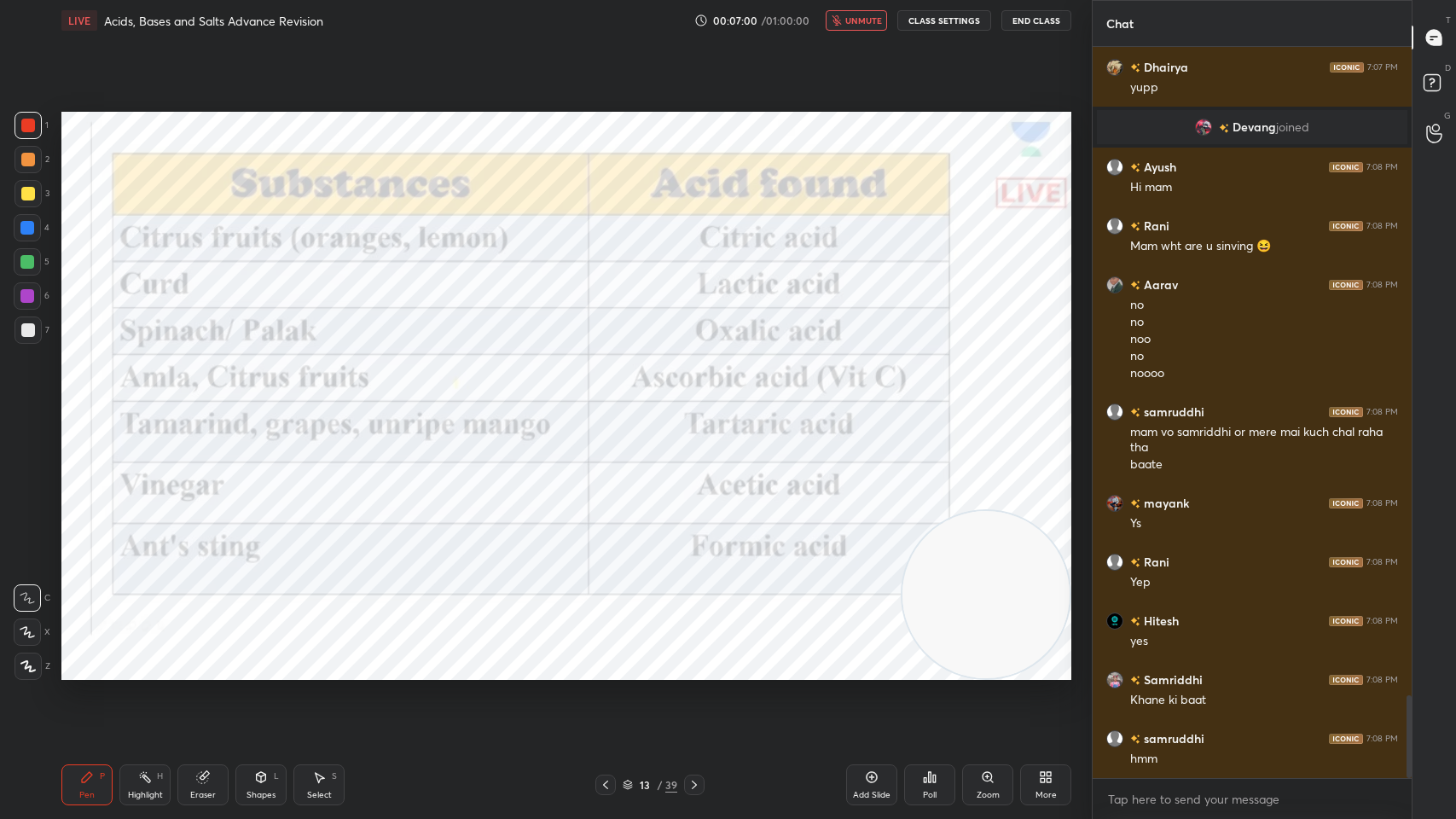
scroll to position [5815, 0]
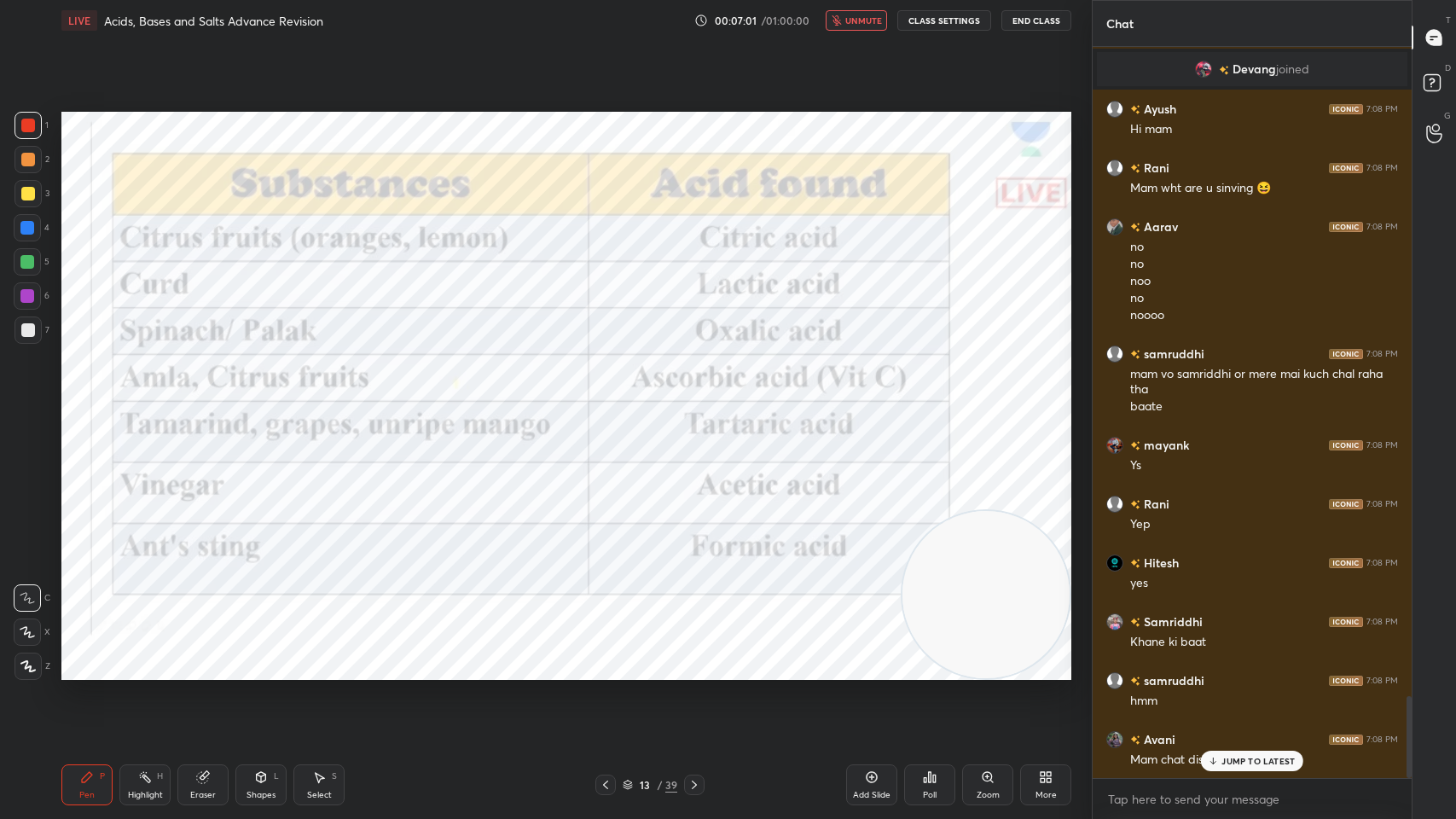
click at [856, 20] on span "unmute" at bounding box center [864, 20] width 37 height 12
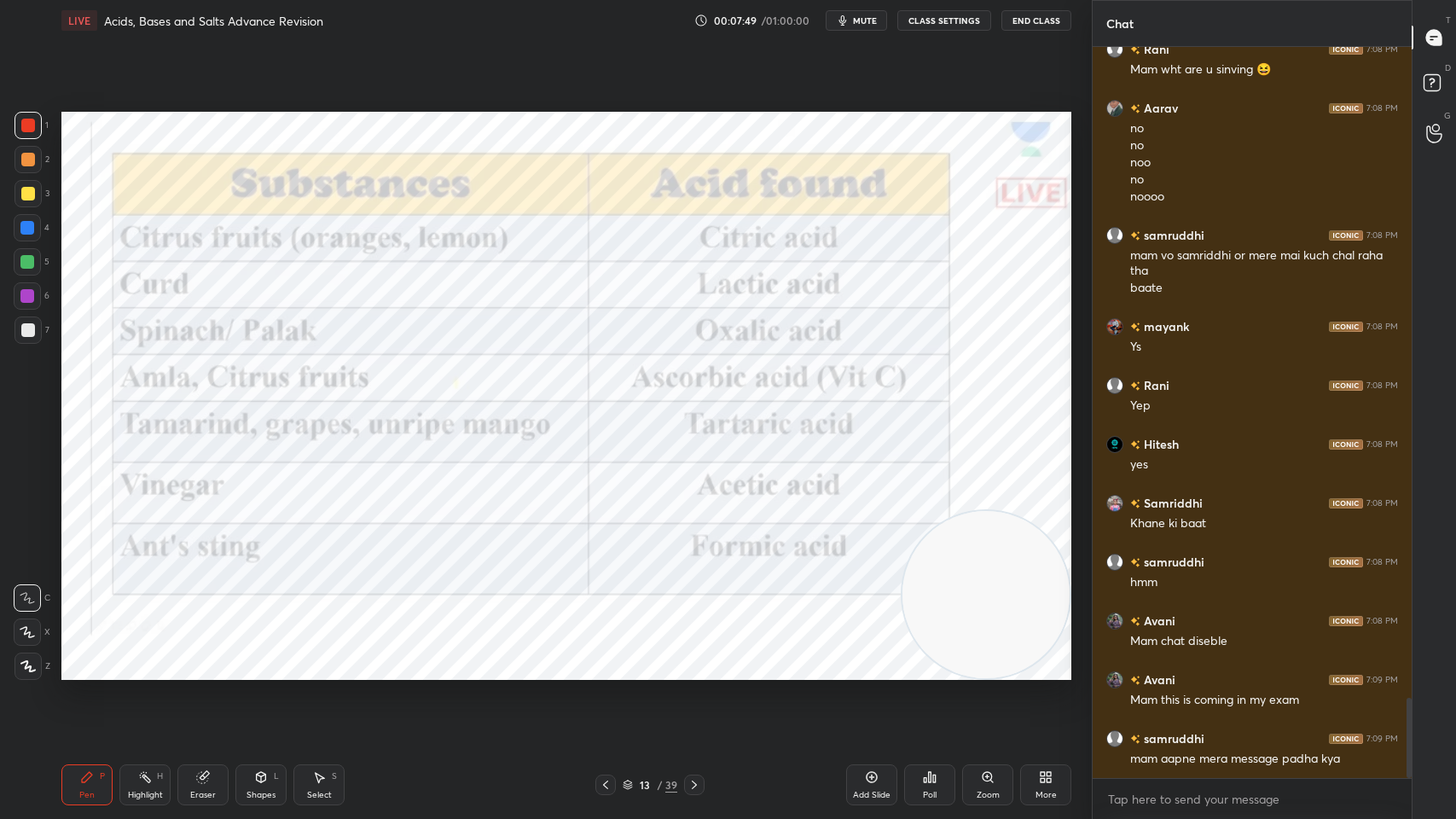
scroll to position [5974, 0]
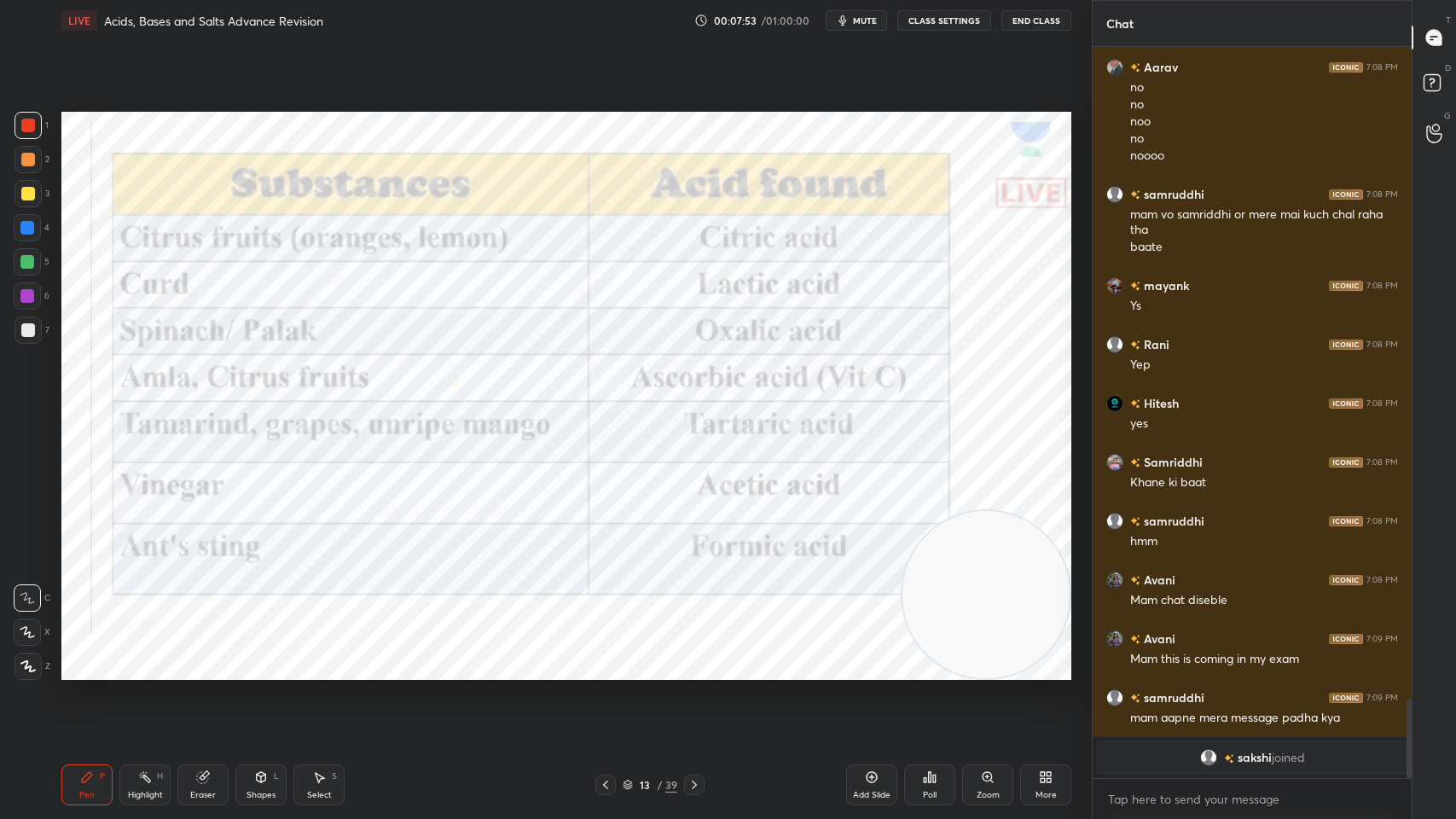
click at [856, 23] on span "mute" at bounding box center [865, 20] width 24 height 12
click at [861, 25] on span "unmute" at bounding box center [864, 20] width 37 height 12
click at [865, 19] on span "mute" at bounding box center [865, 20] width 24 height 12
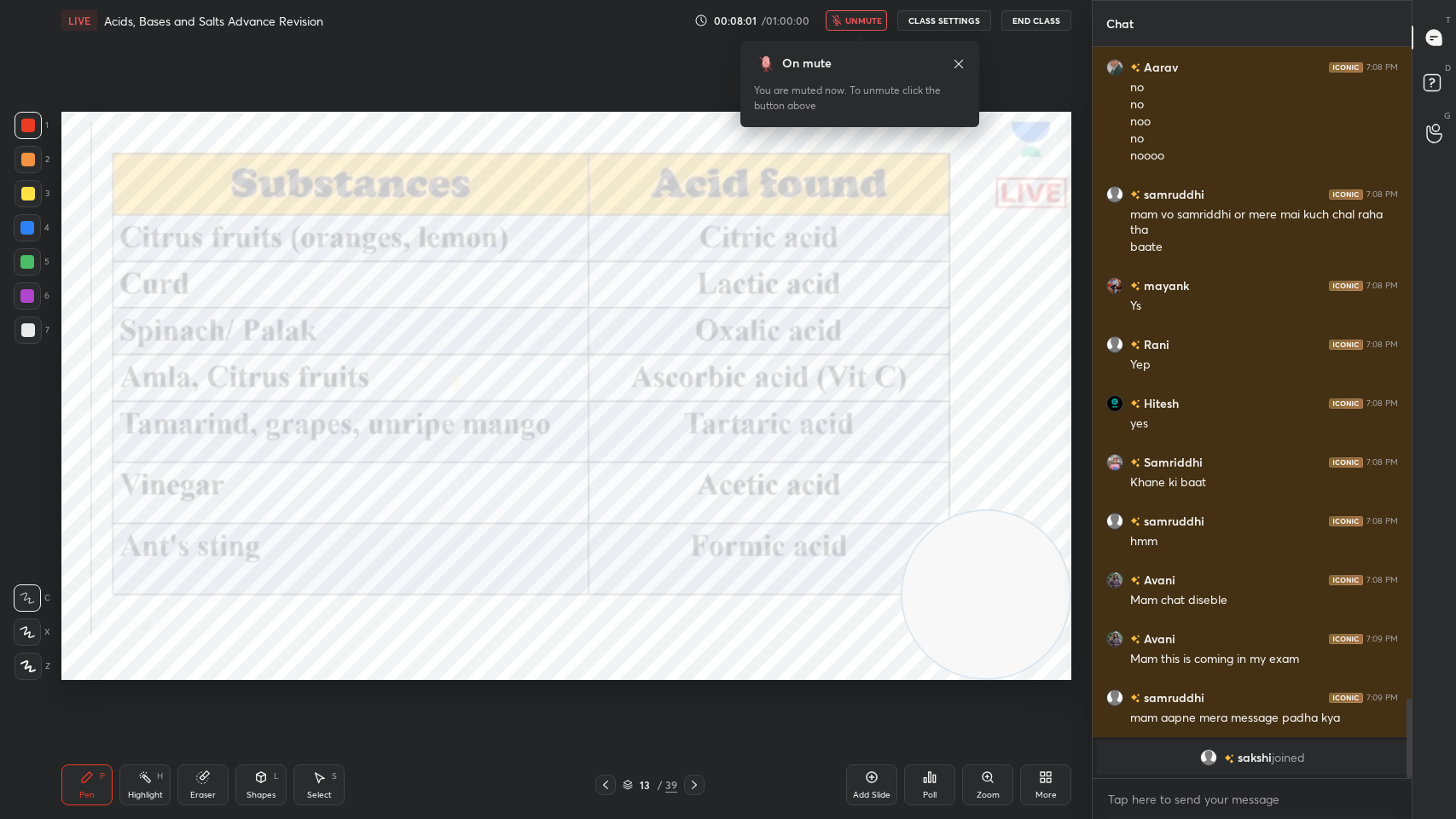
click at [948, 68] on div "On mute" at bounding box center [859, 64] width 211 height 18
click at [964, 61] on icon at bounding box center [958, 64] width 14 height 14
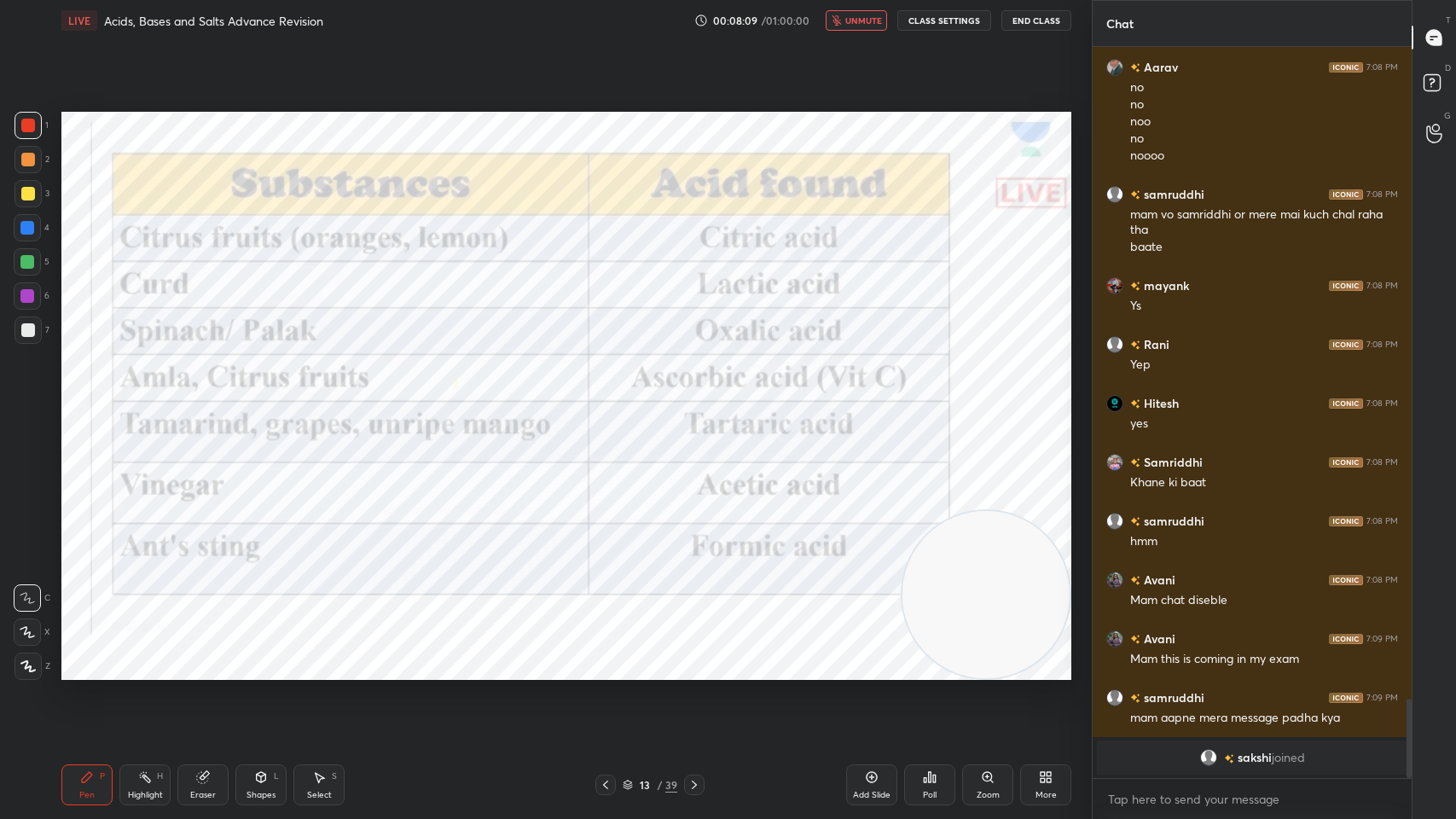
click at [855, 24] on span "unmute" at bounding box center [864, 20] width 37 height 12
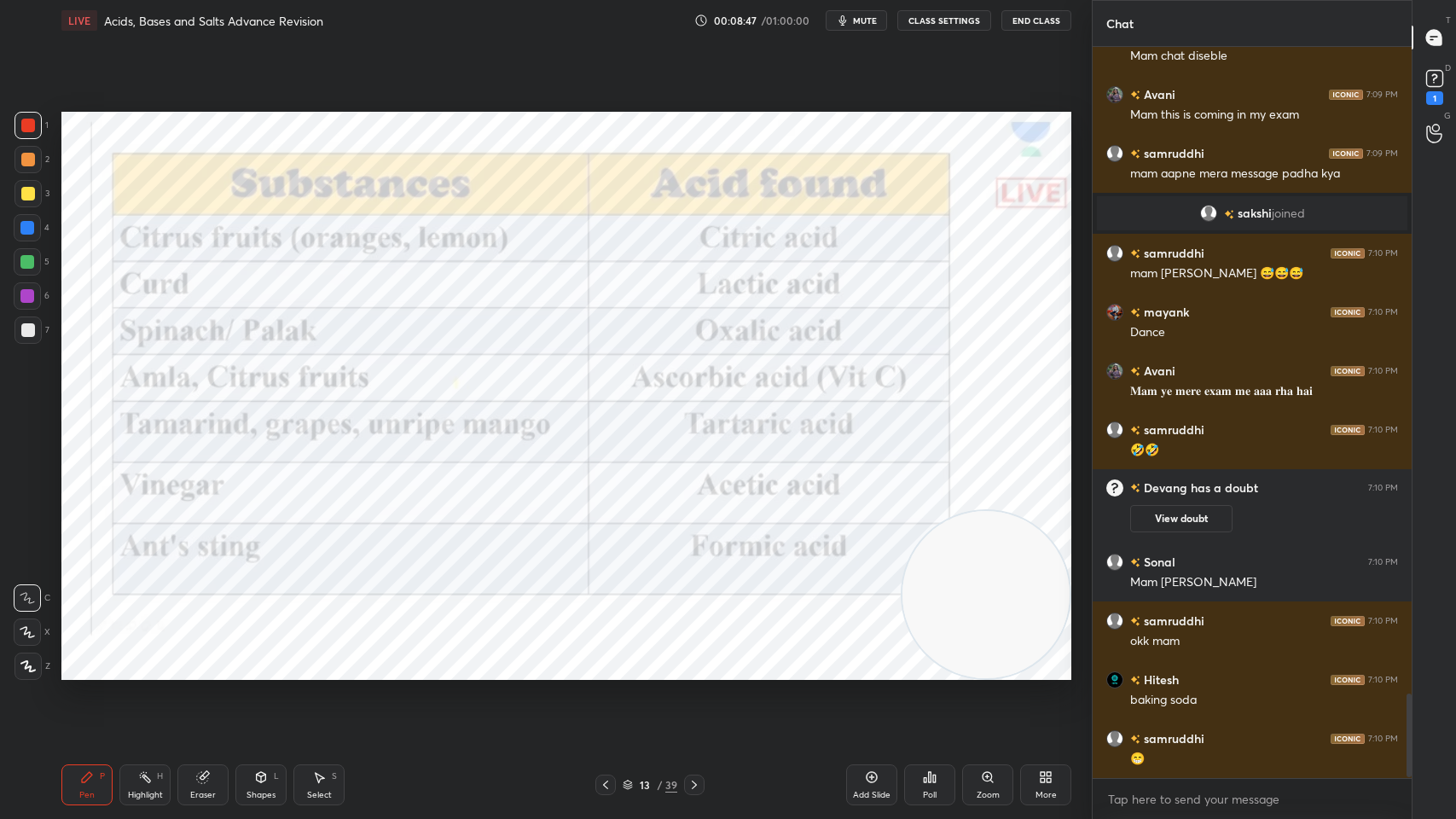
scroll to position [5643, 0]
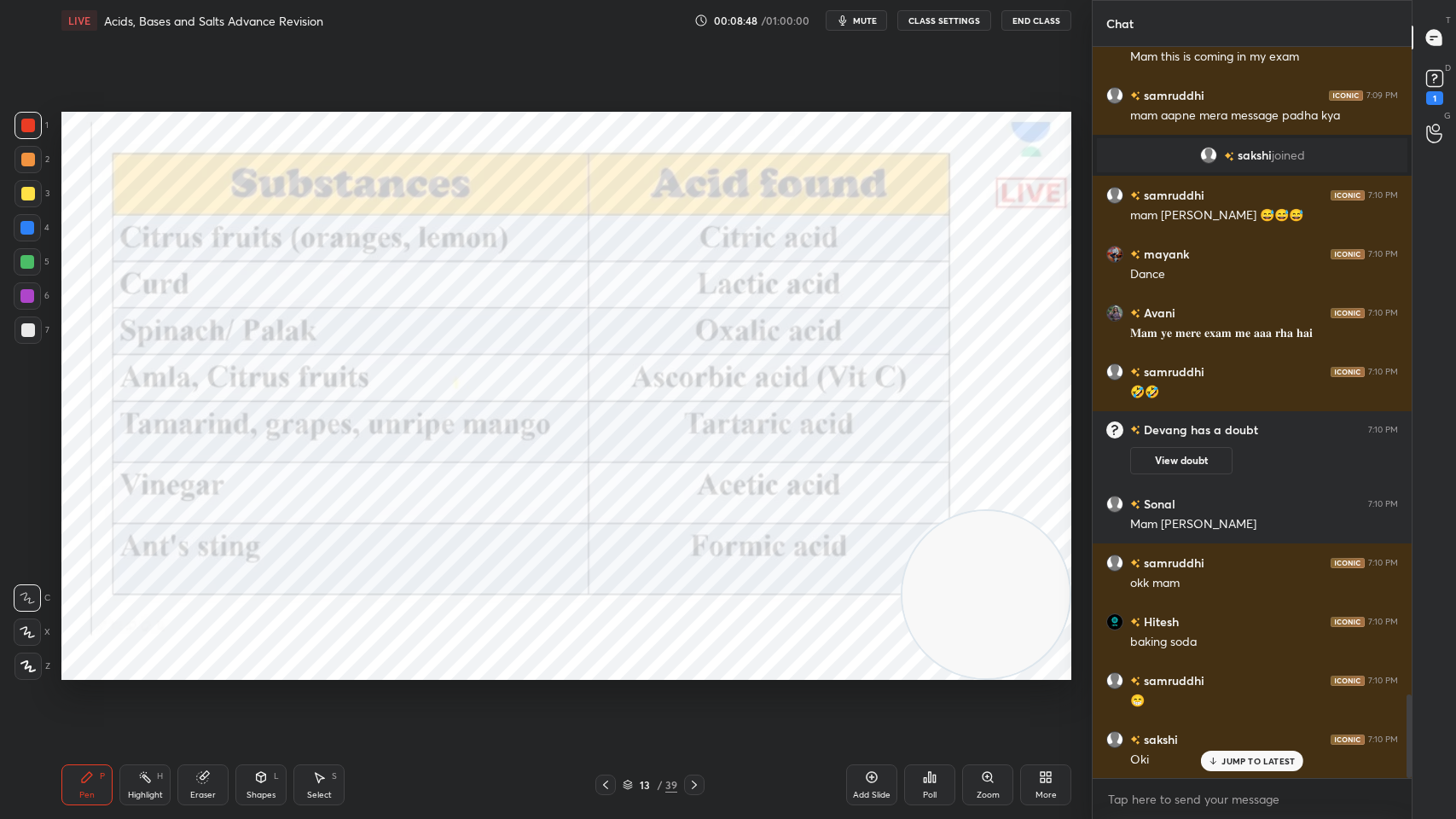
click at [862, 27] on button "mute" at bounding box center [856, 20] width 61 height 20
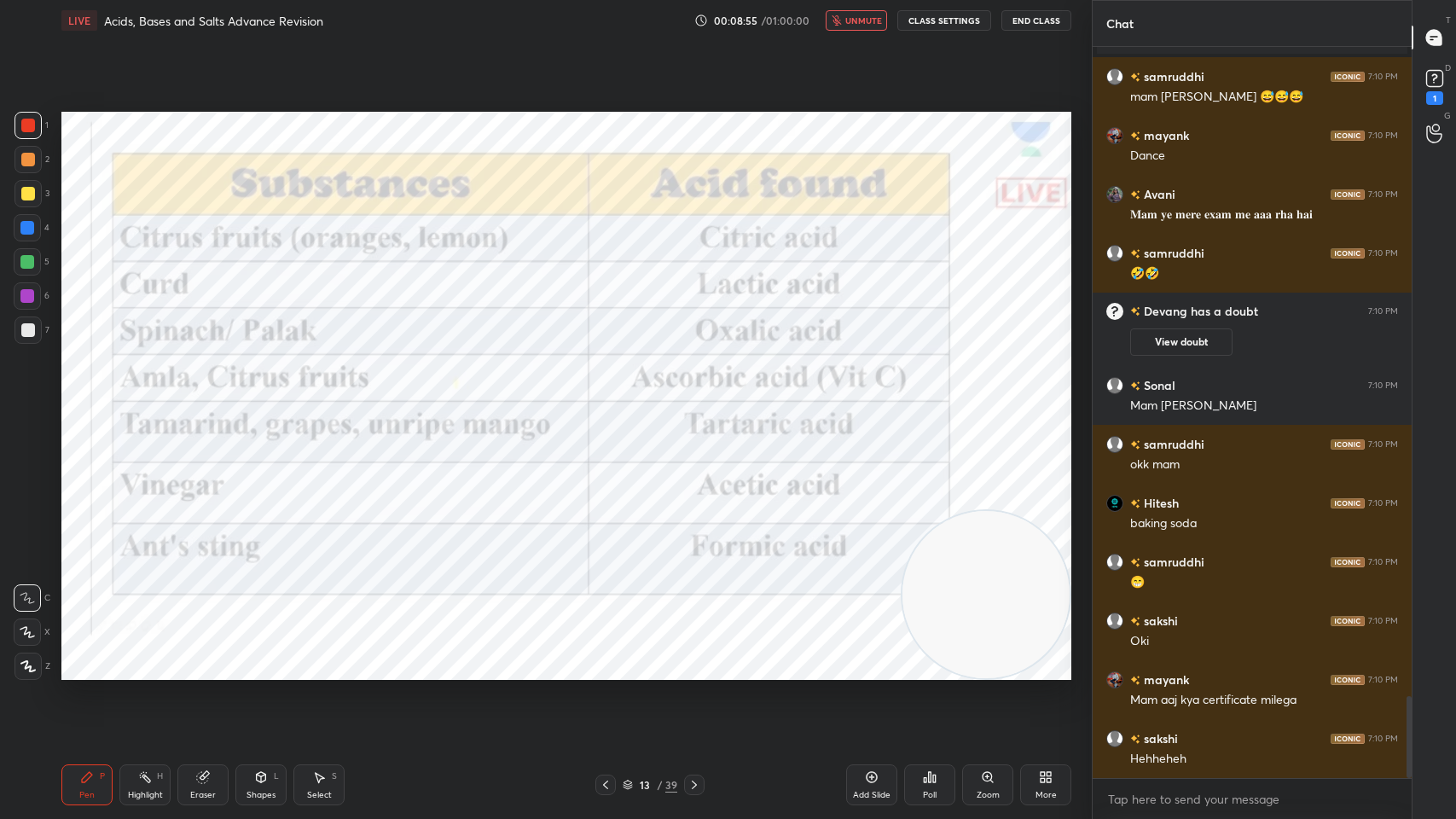
scroll to position [5820, 0]
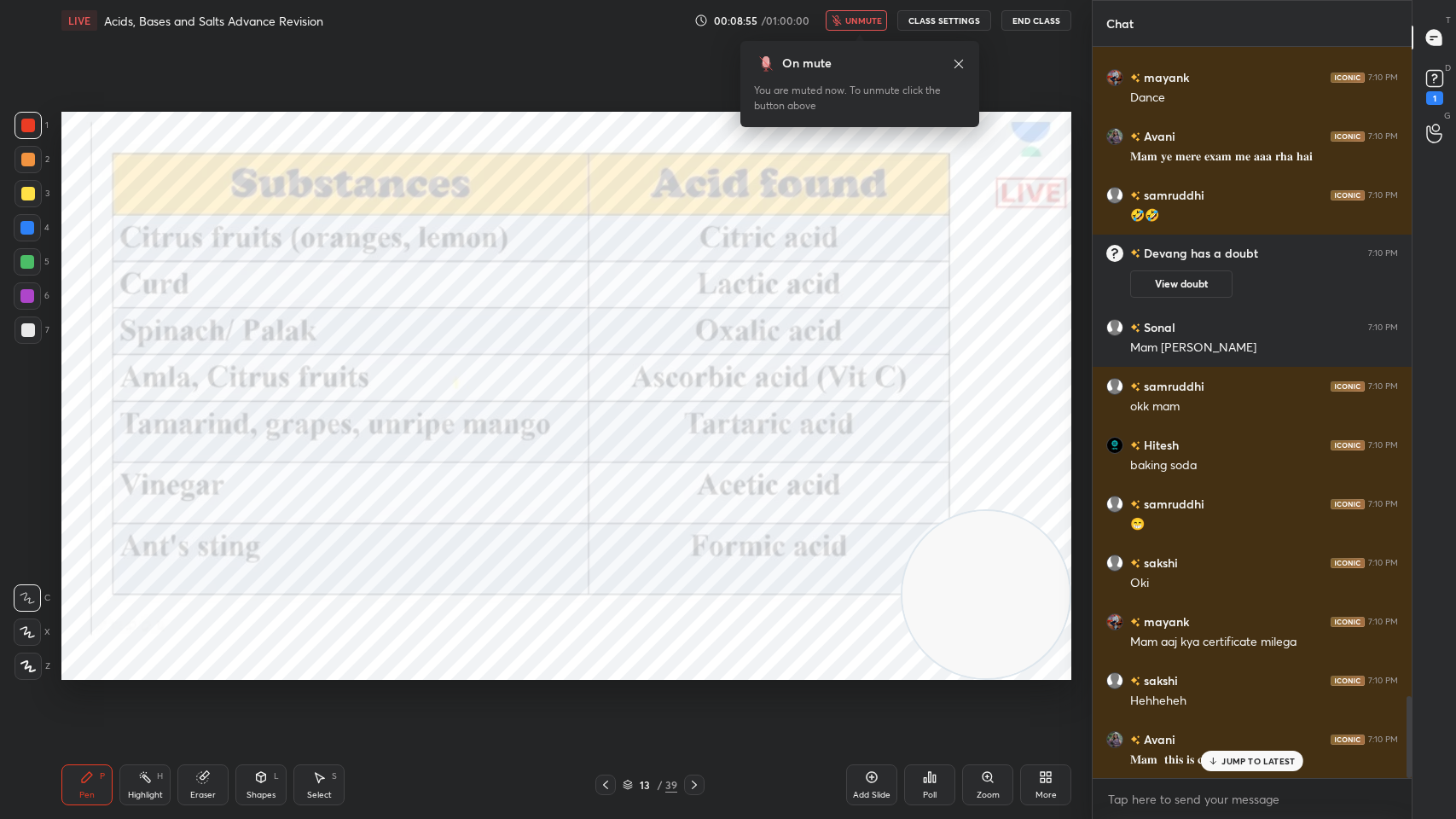
click at [871, 16] on span "unmute" at bounding box center [864, 20] width 37 height 12
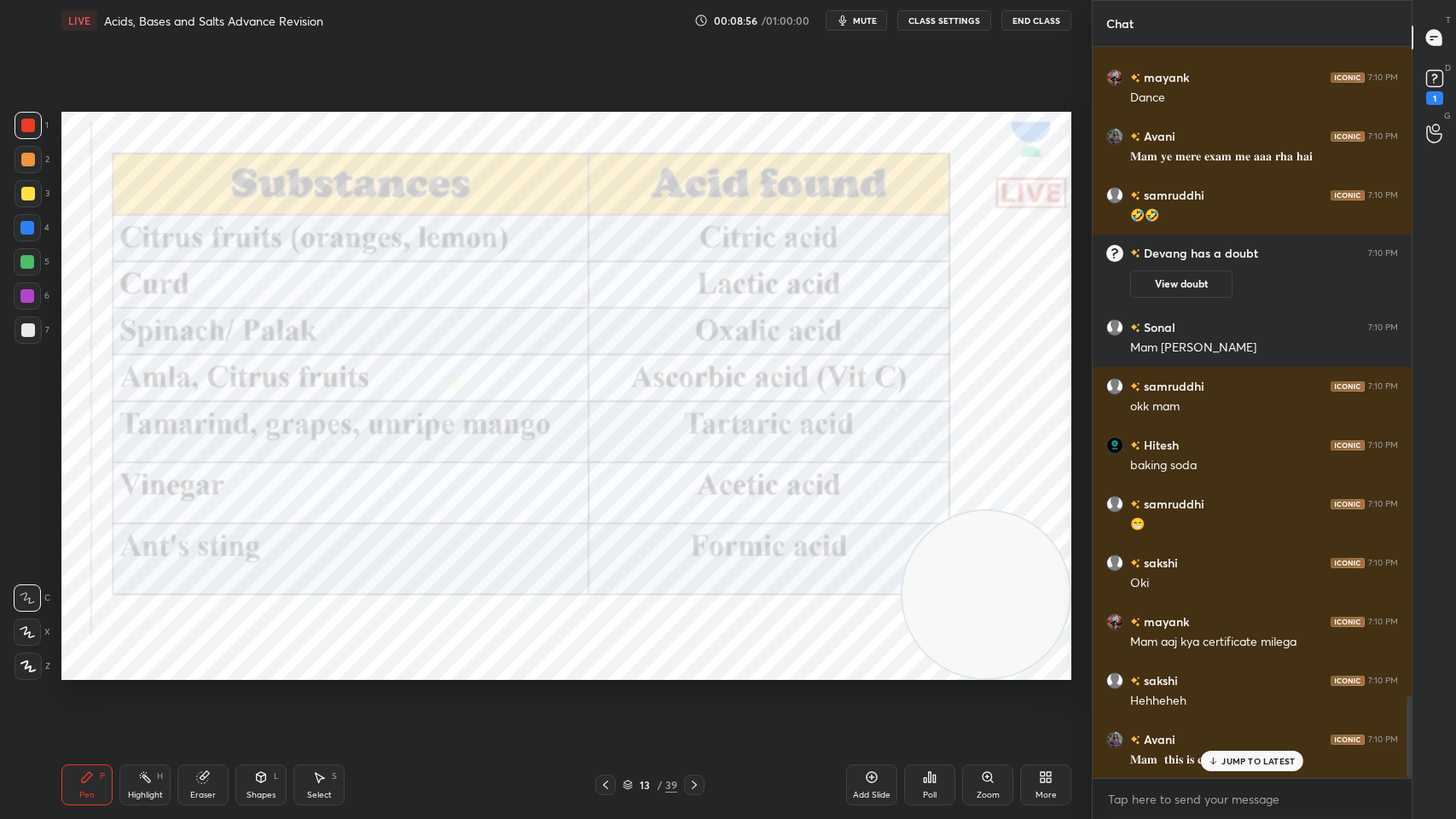
scroll to position [5880, 0]
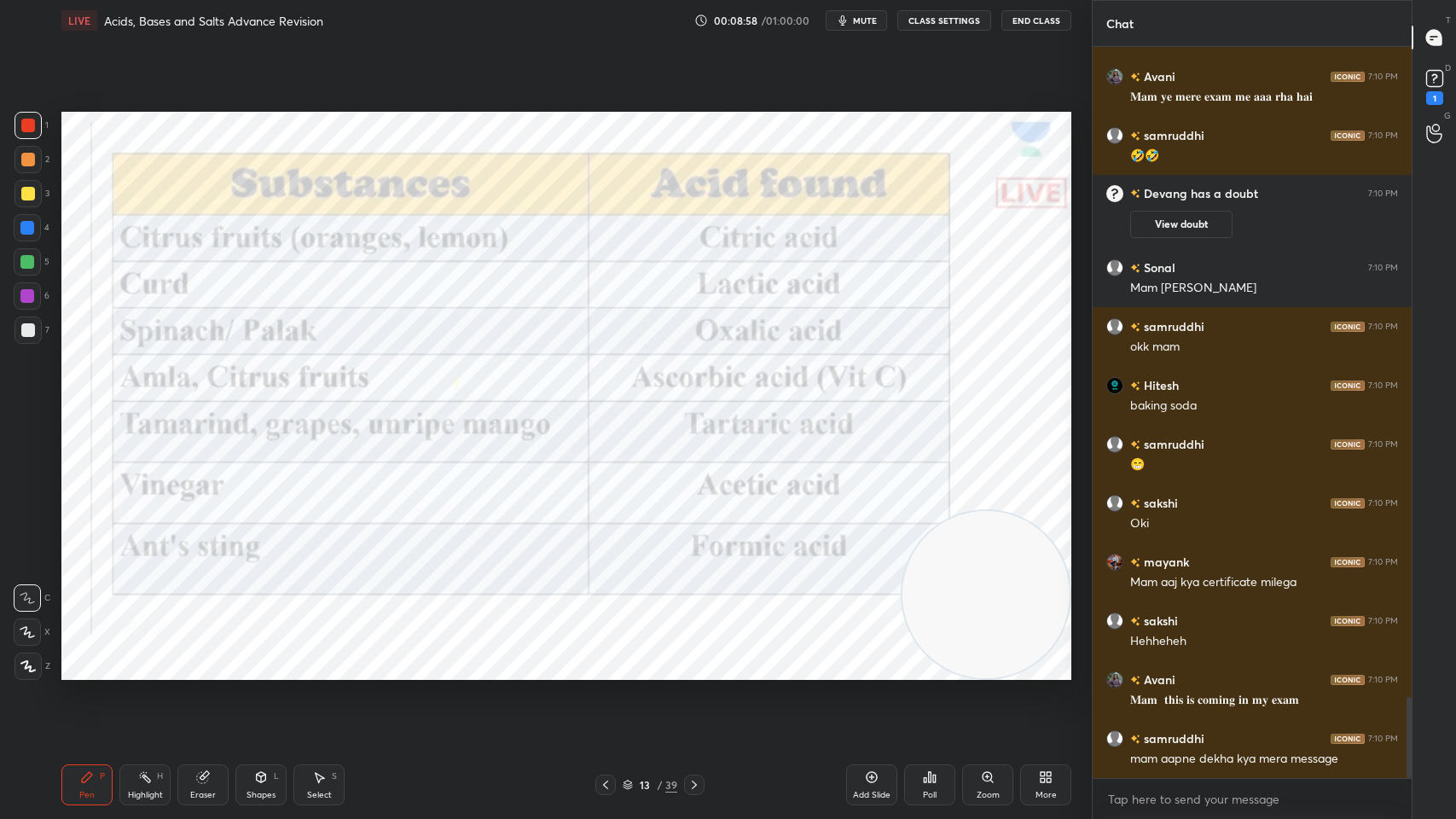
click at [688, 657] on icon at bounding box center [694, 784] width 14 height 14
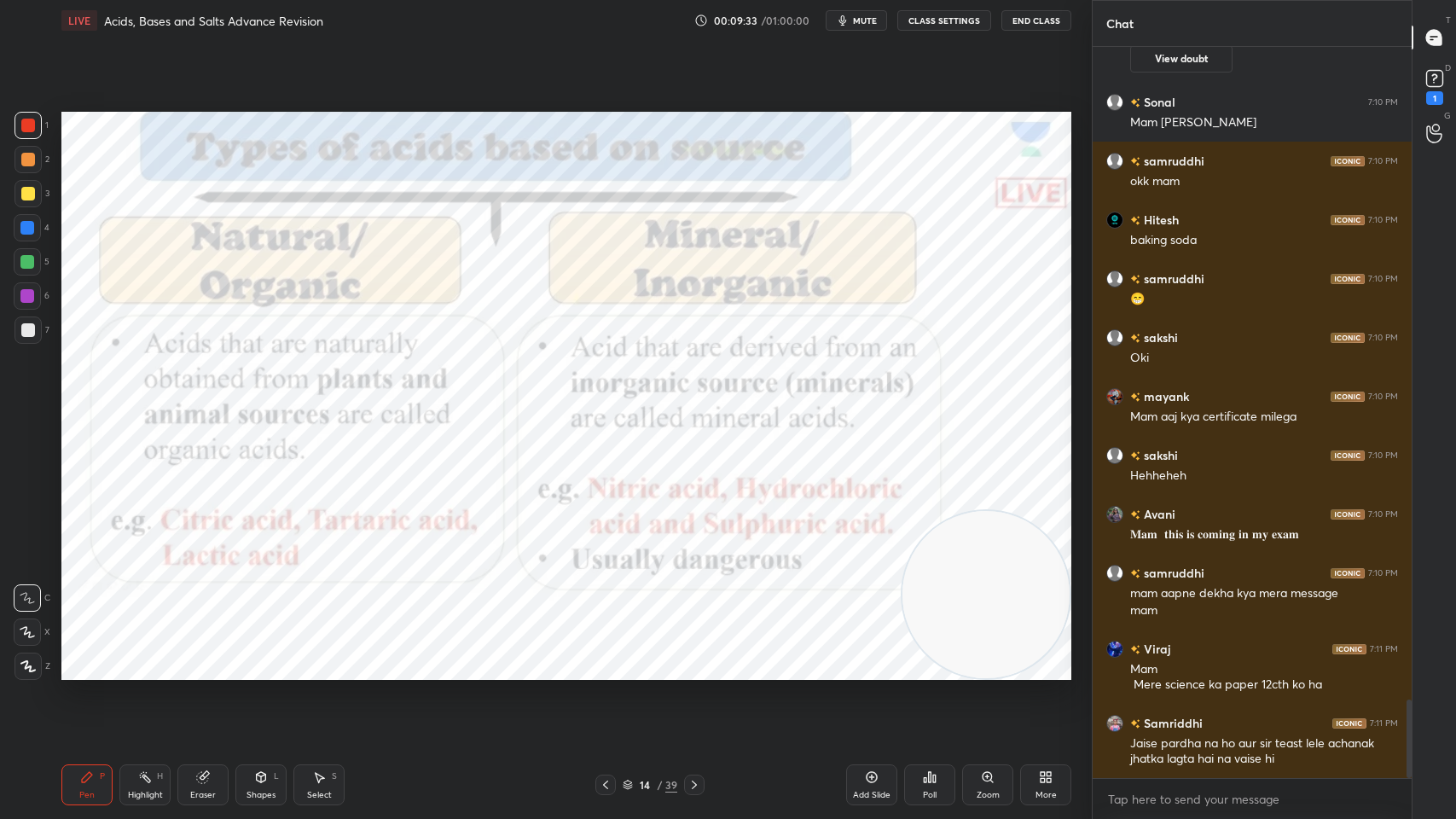
scroll to position [6104, 0]
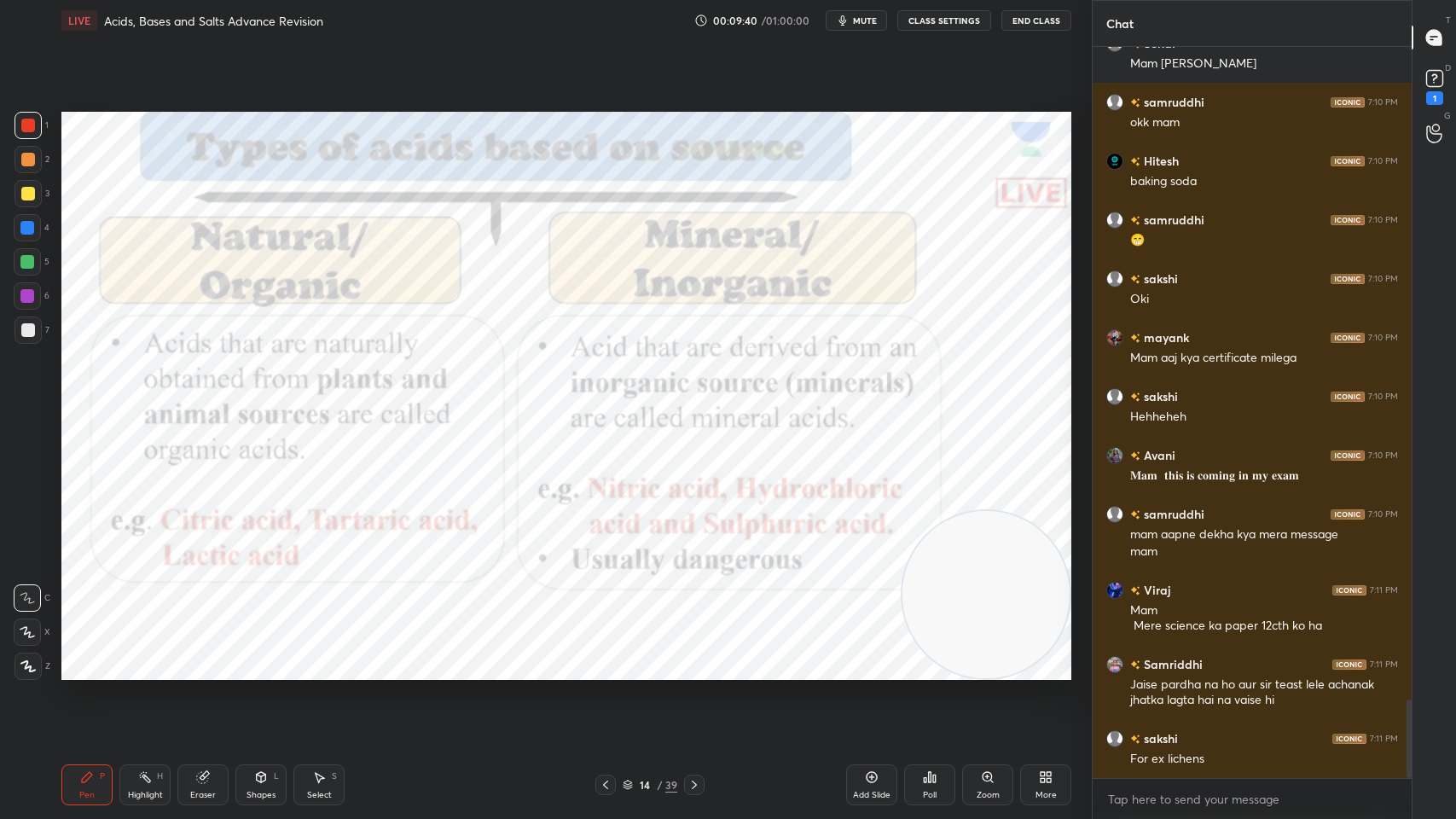
click at [871, 21] on span "mute" at bounding box center [865, 20] width 24 height 12
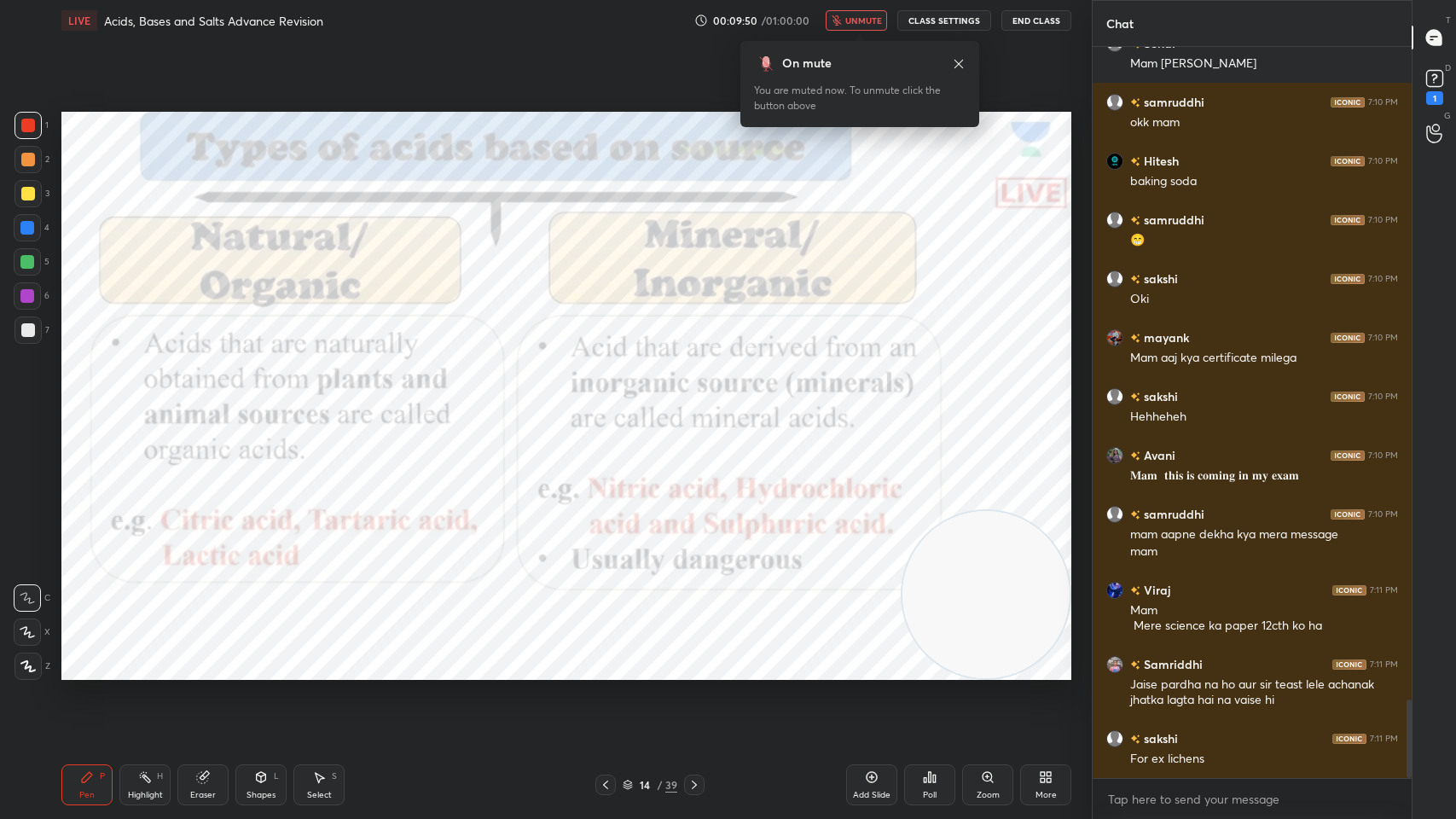
click at [873, 22] on span "unmute" at bounding box center [864, 20] width 37 height 12
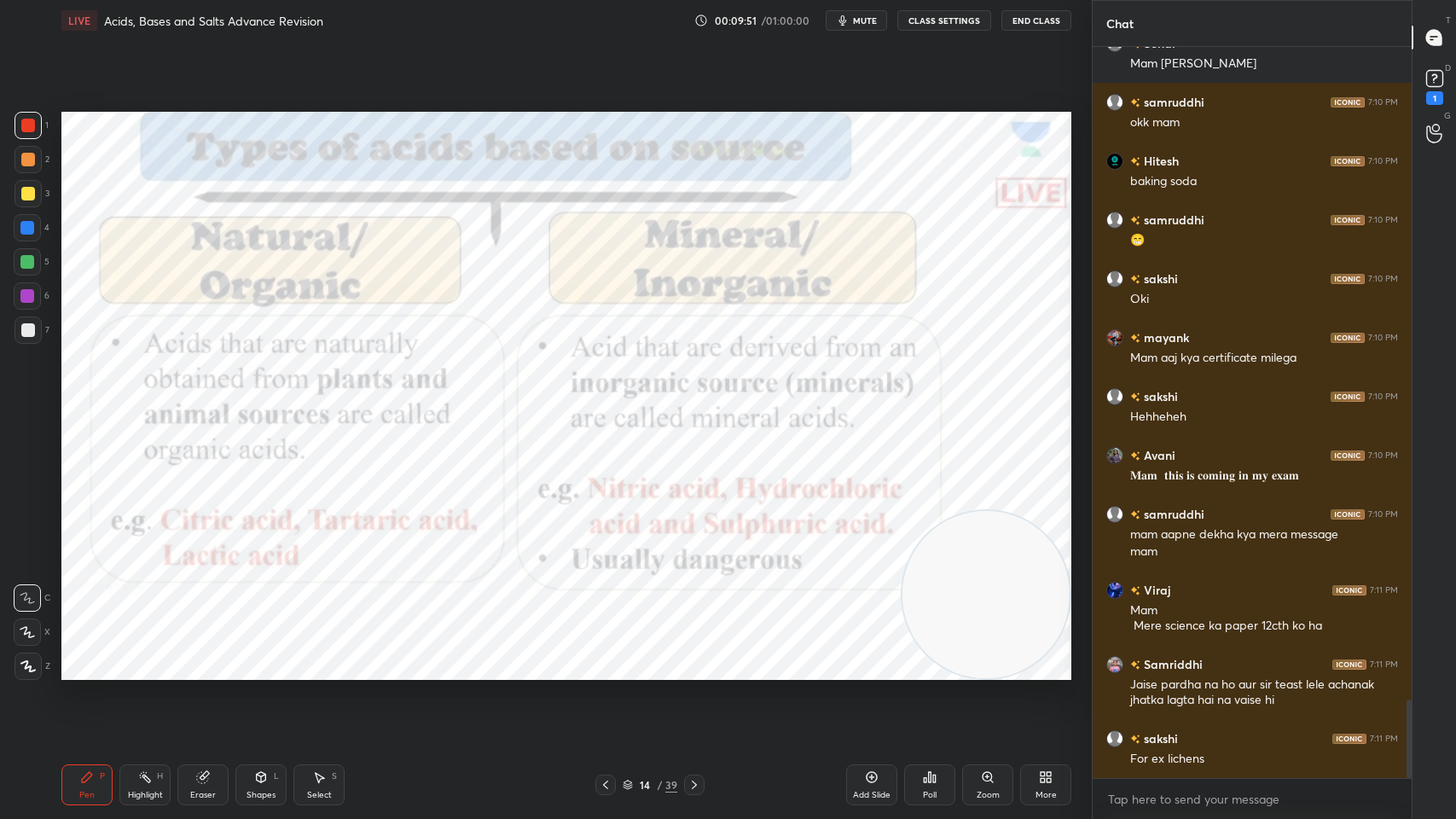
scroll to position [6121, 0]
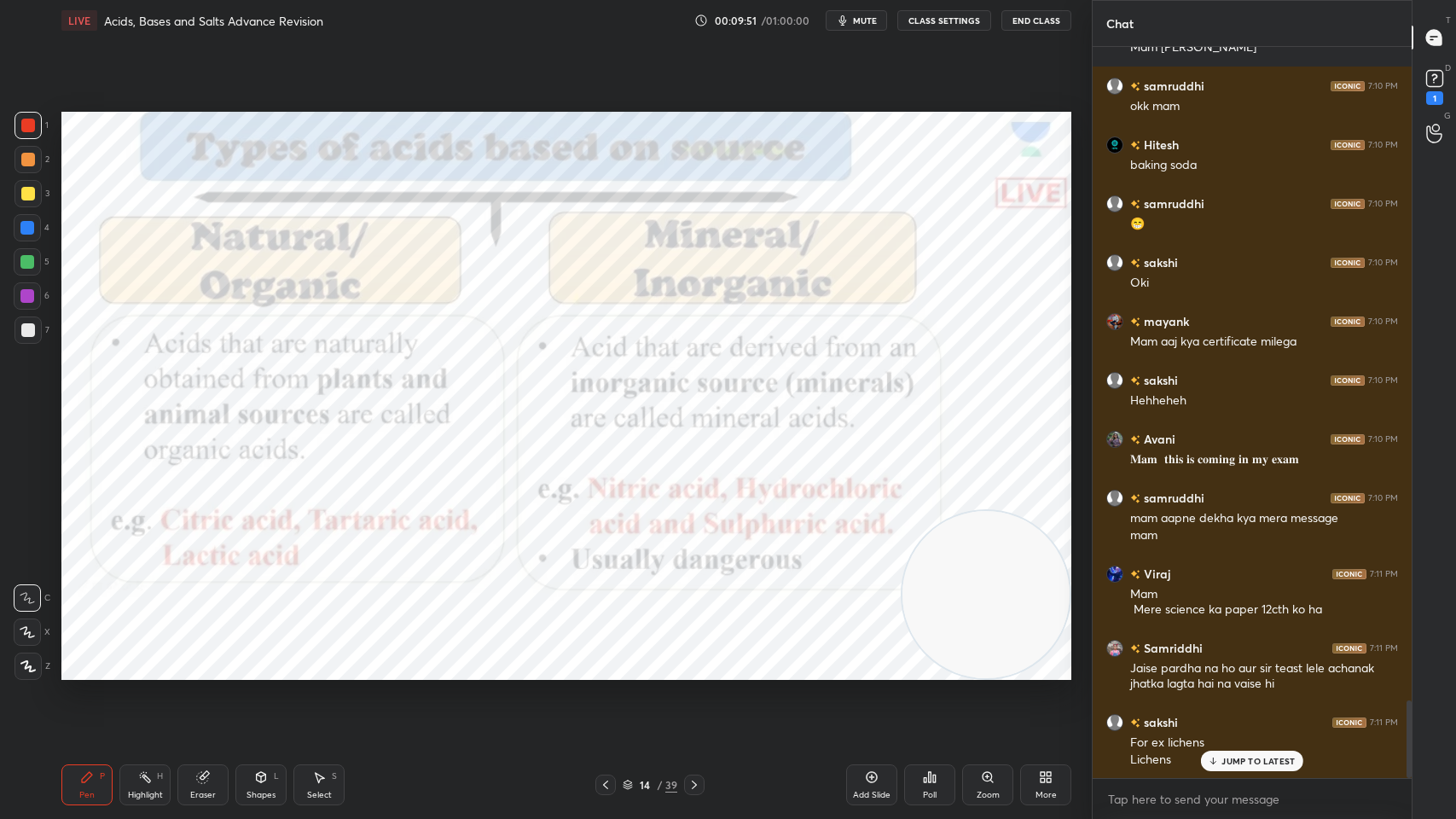
click at [875, 20] on span "mute" at bounding box center [865, 20] width 24 height 12
click at [855, 20] on span "unmute" at bounding box center [864, 20] width 37 height 12
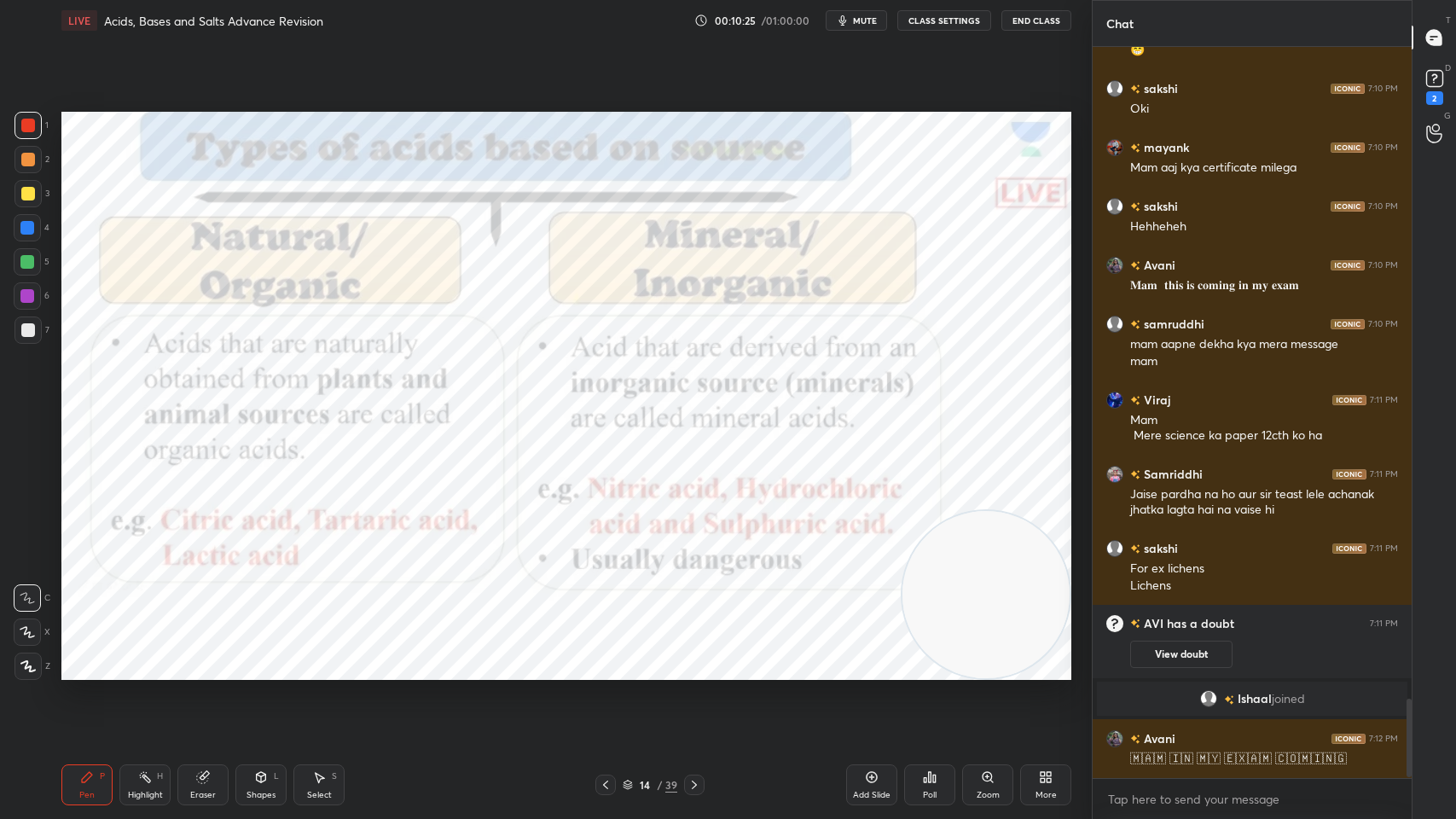
scroll to position [6026, 0]
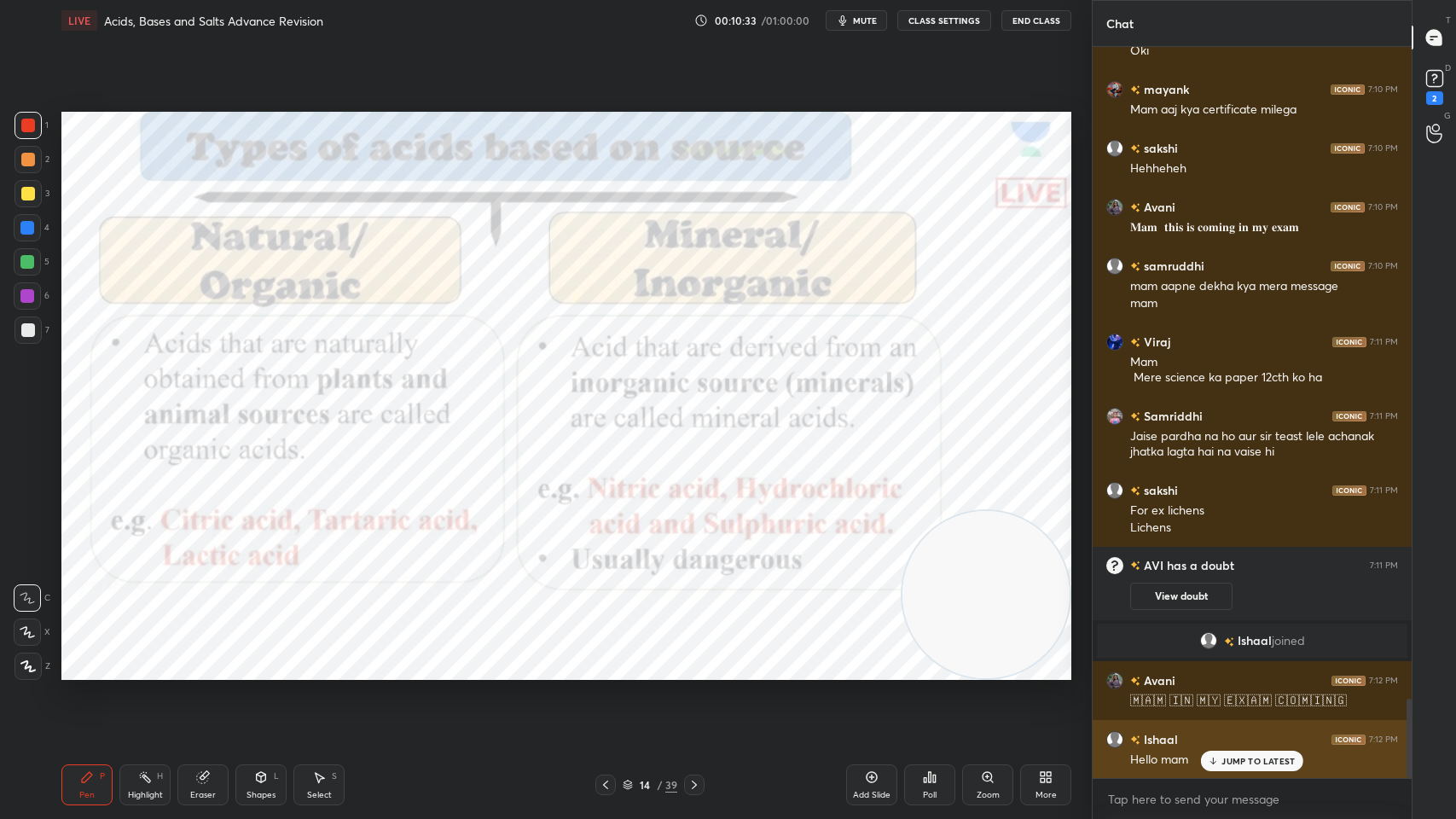
click at [1217, 657] on icon at bounding box center [1213, 760] width 11 height 10
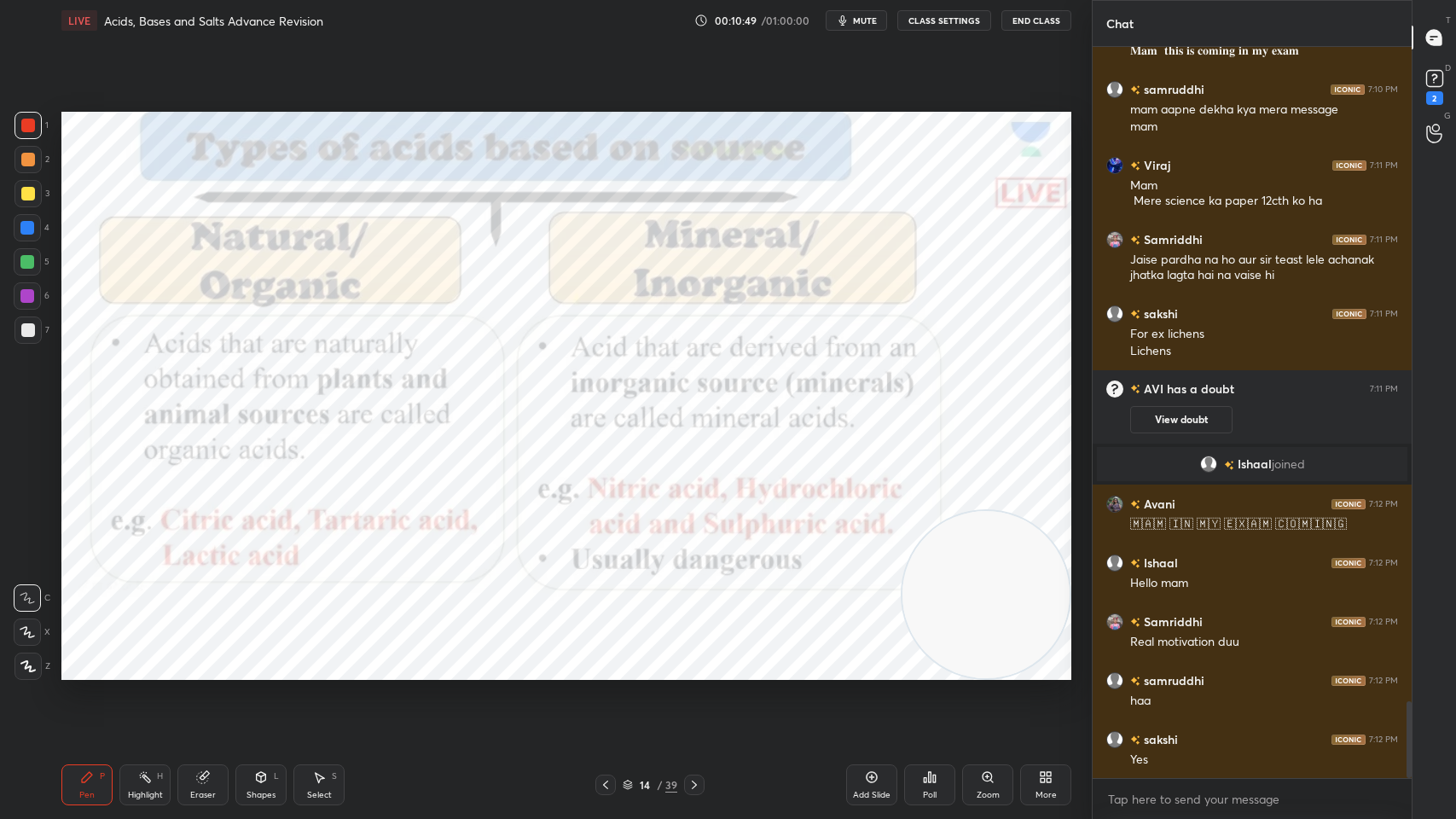
scroll to position [6263, 0]
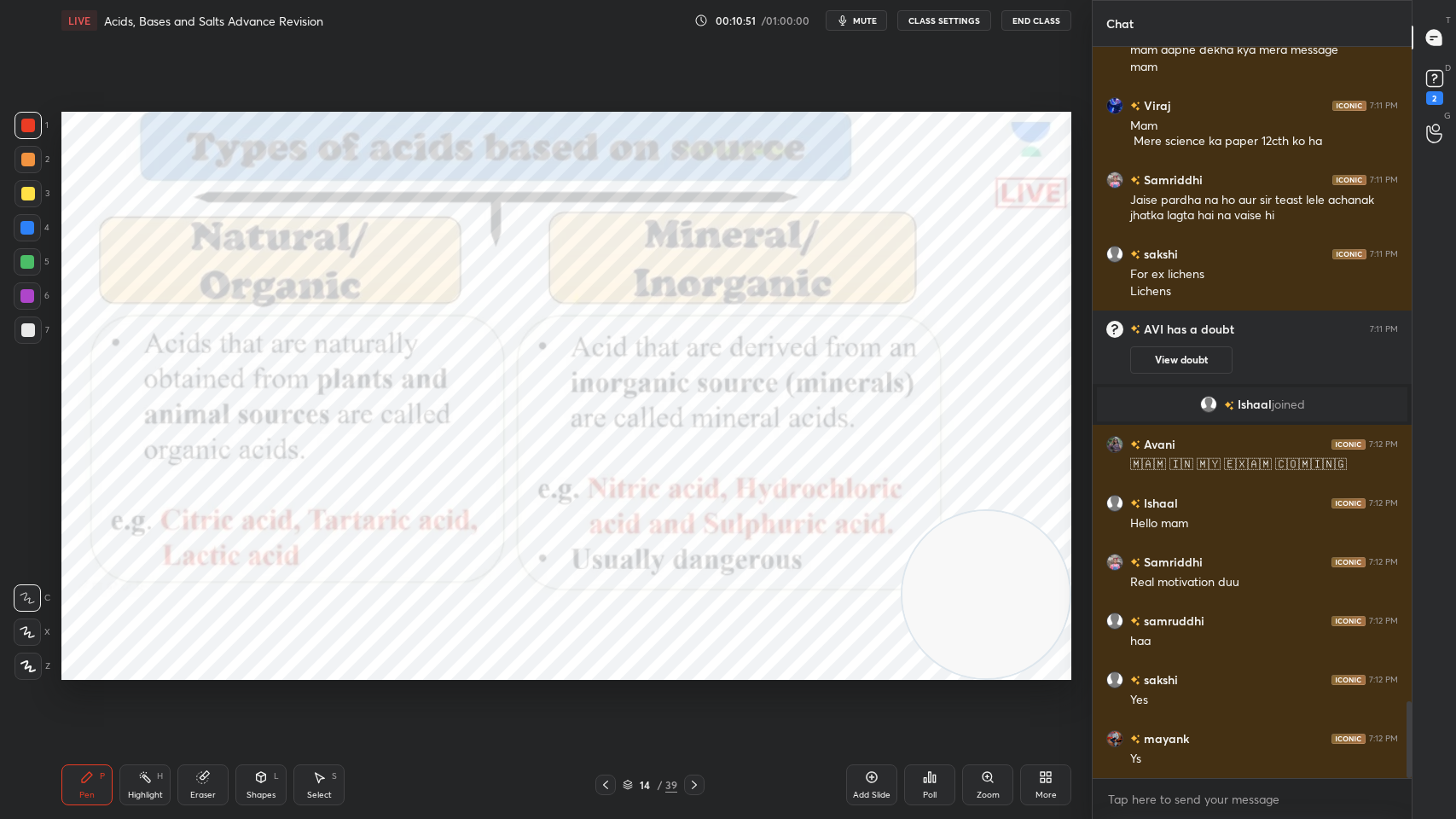
click at [693, 657] on icon at bounding box center [694, 784] width 14 height 14
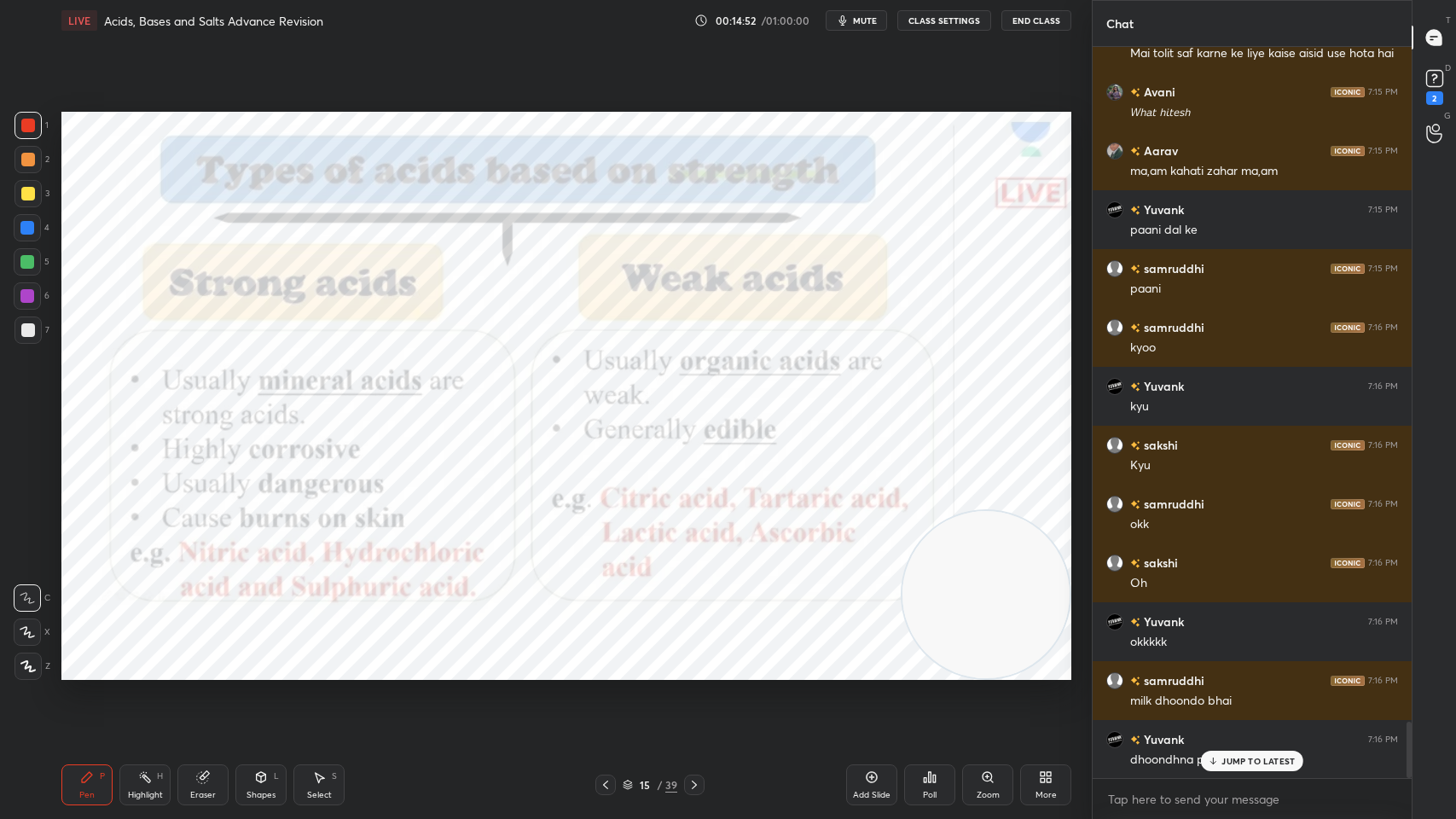
scroll to position [8807, 0]
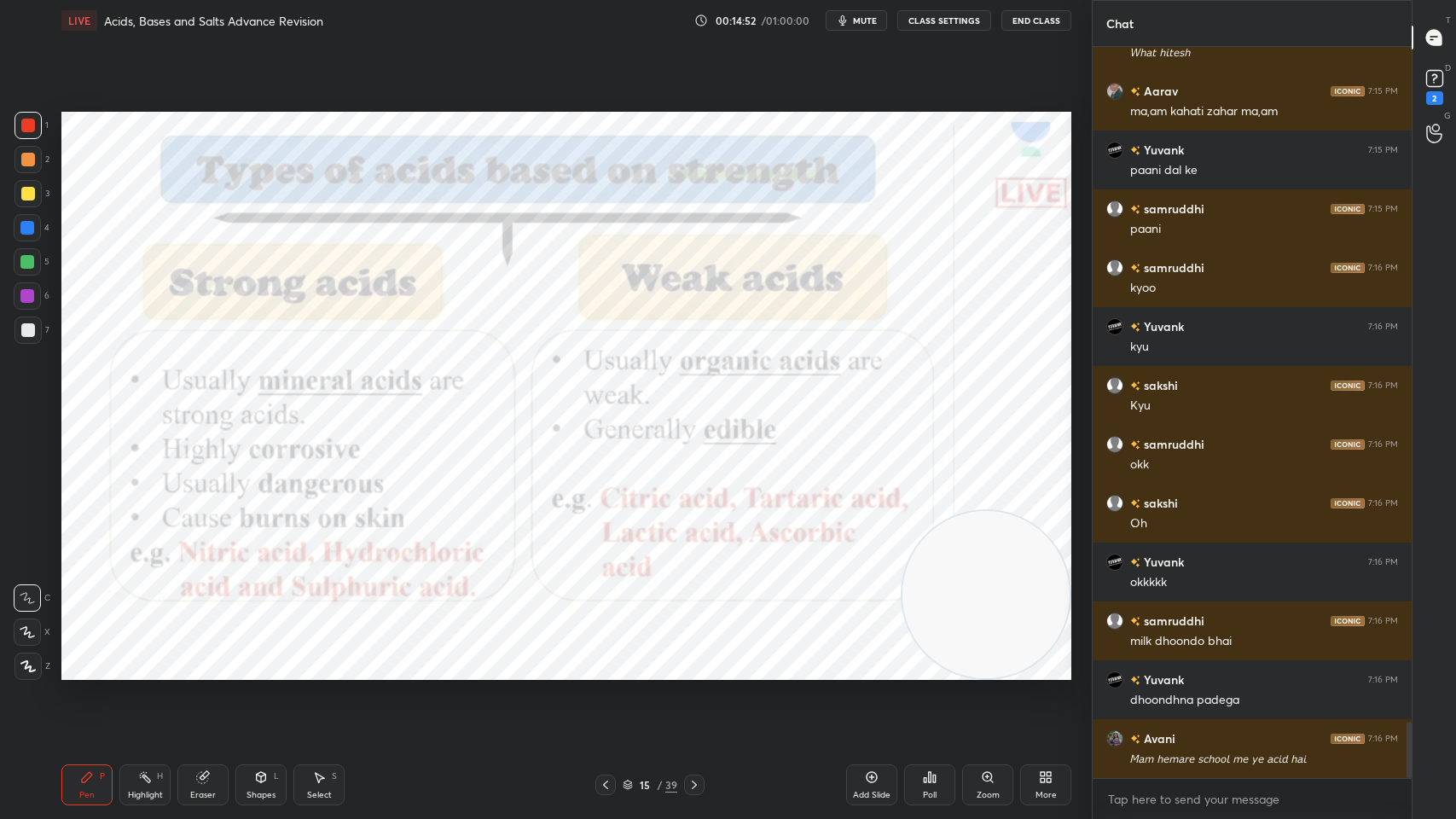
click at [860, 657] on div "Add Slide" at bounding box center [872, 784] width 51 height 41
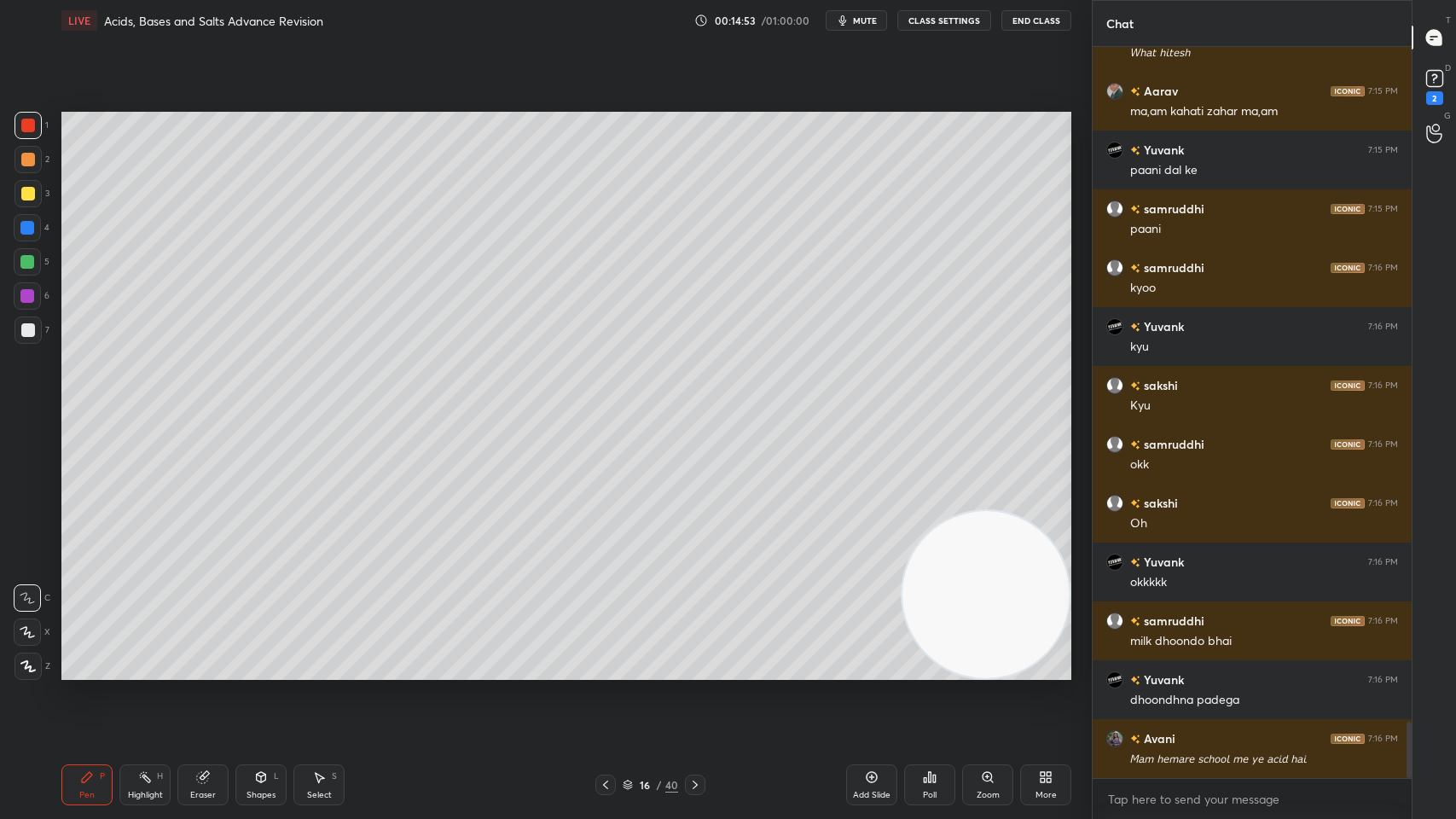
click at [32, 191] on div at bounding box center [27, 193] width 14 height 14
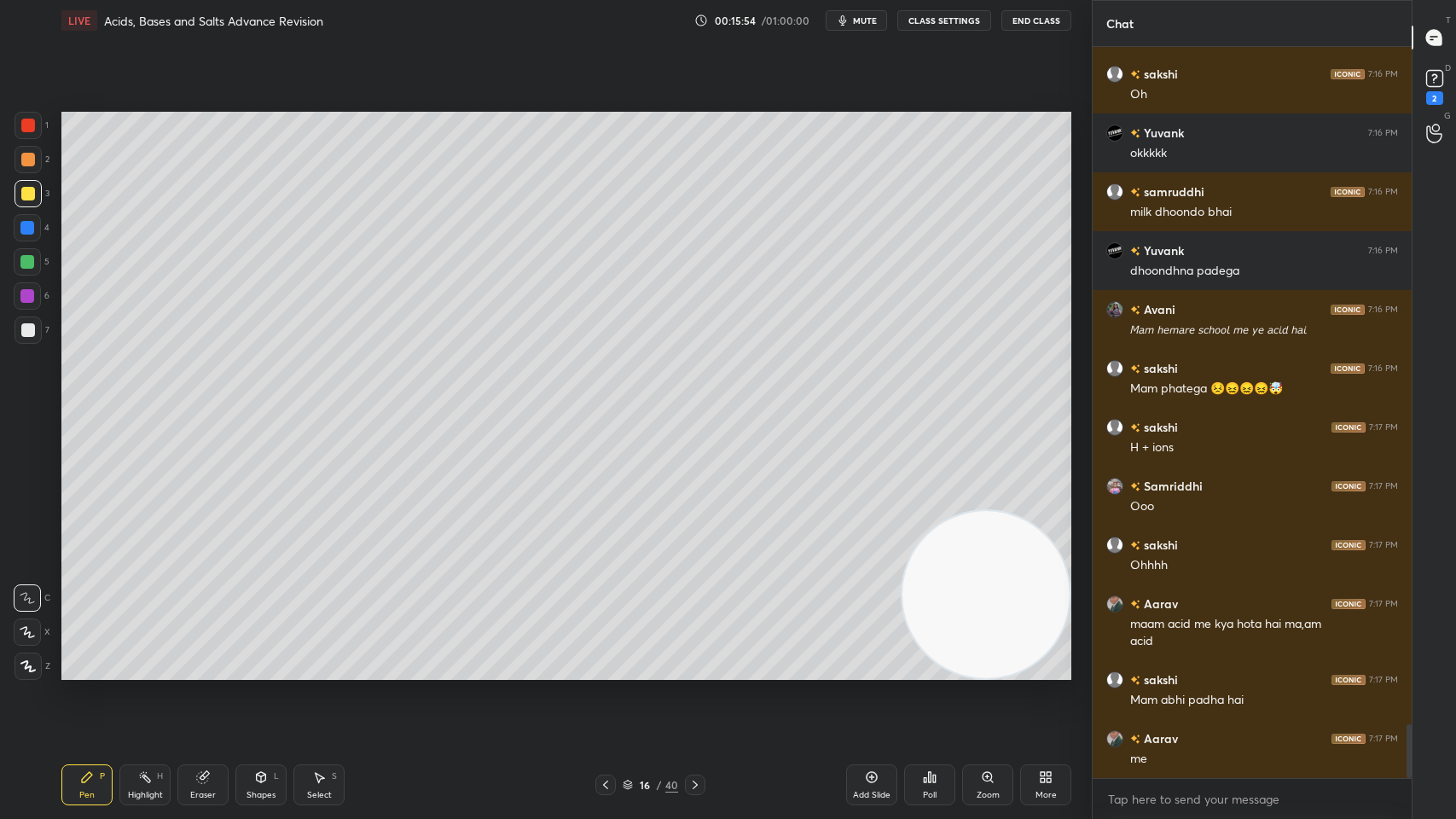
scroll to position [9252, 0]
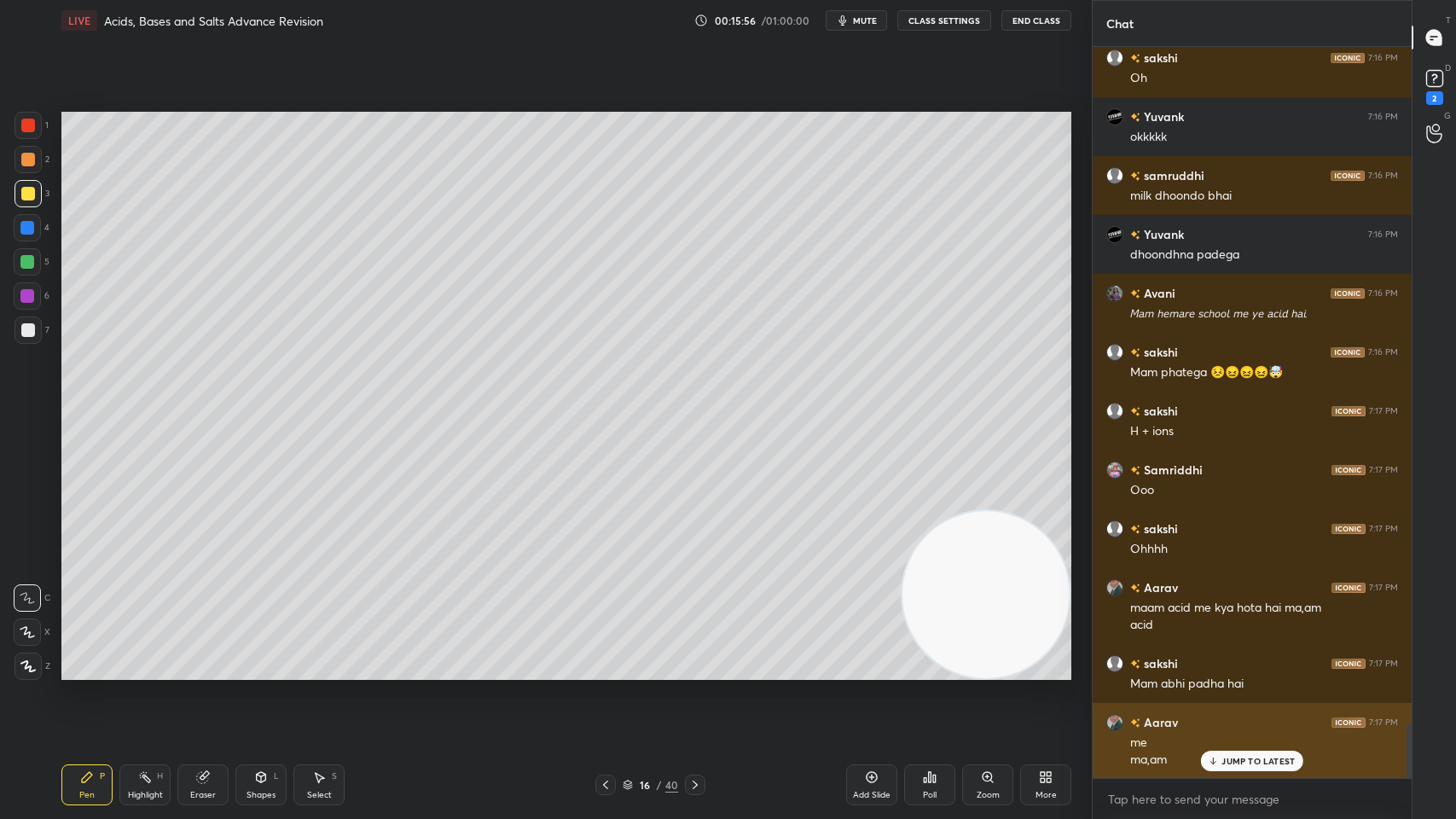
click at [1249, 657] on p "JUMP TO LATEST" at bounding box center [1258, 760] width 73 height 10
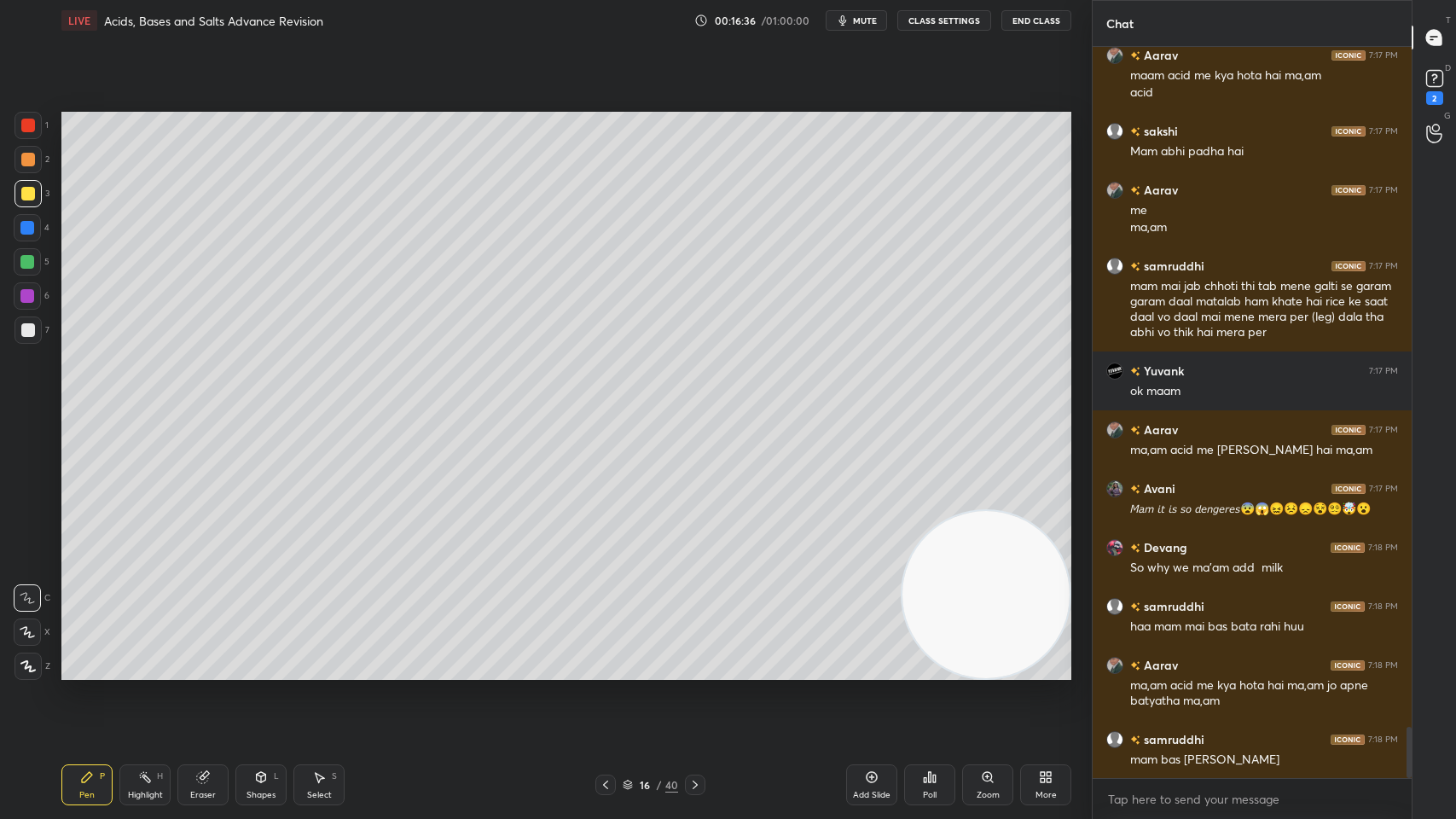
scroll to position [9825, 0]
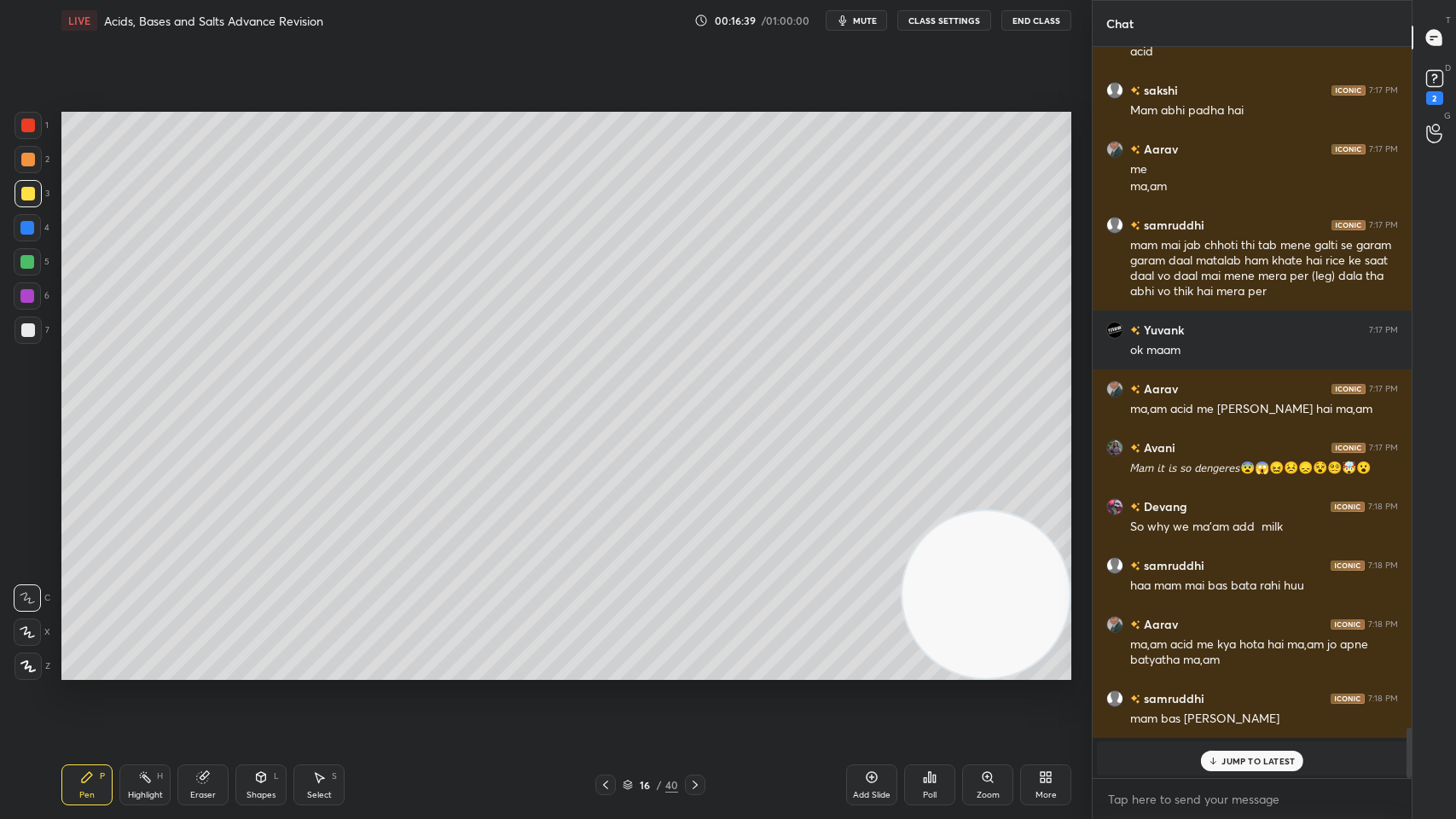
click at [1260, 657] on p "JUMP TO LATEST" at bounding box center [1258, 760] width 73 height 10
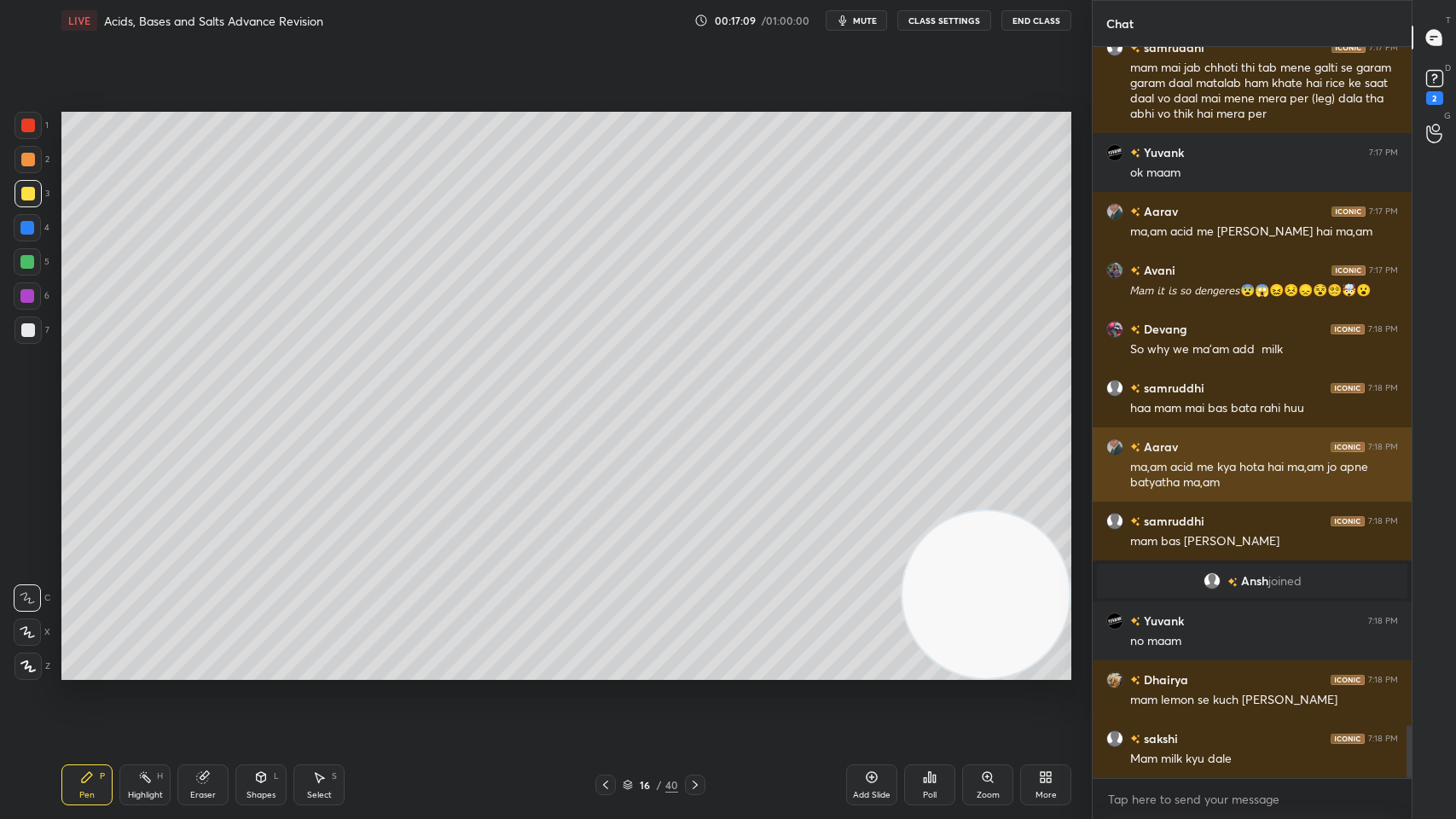
scroll to position [9421, 0]
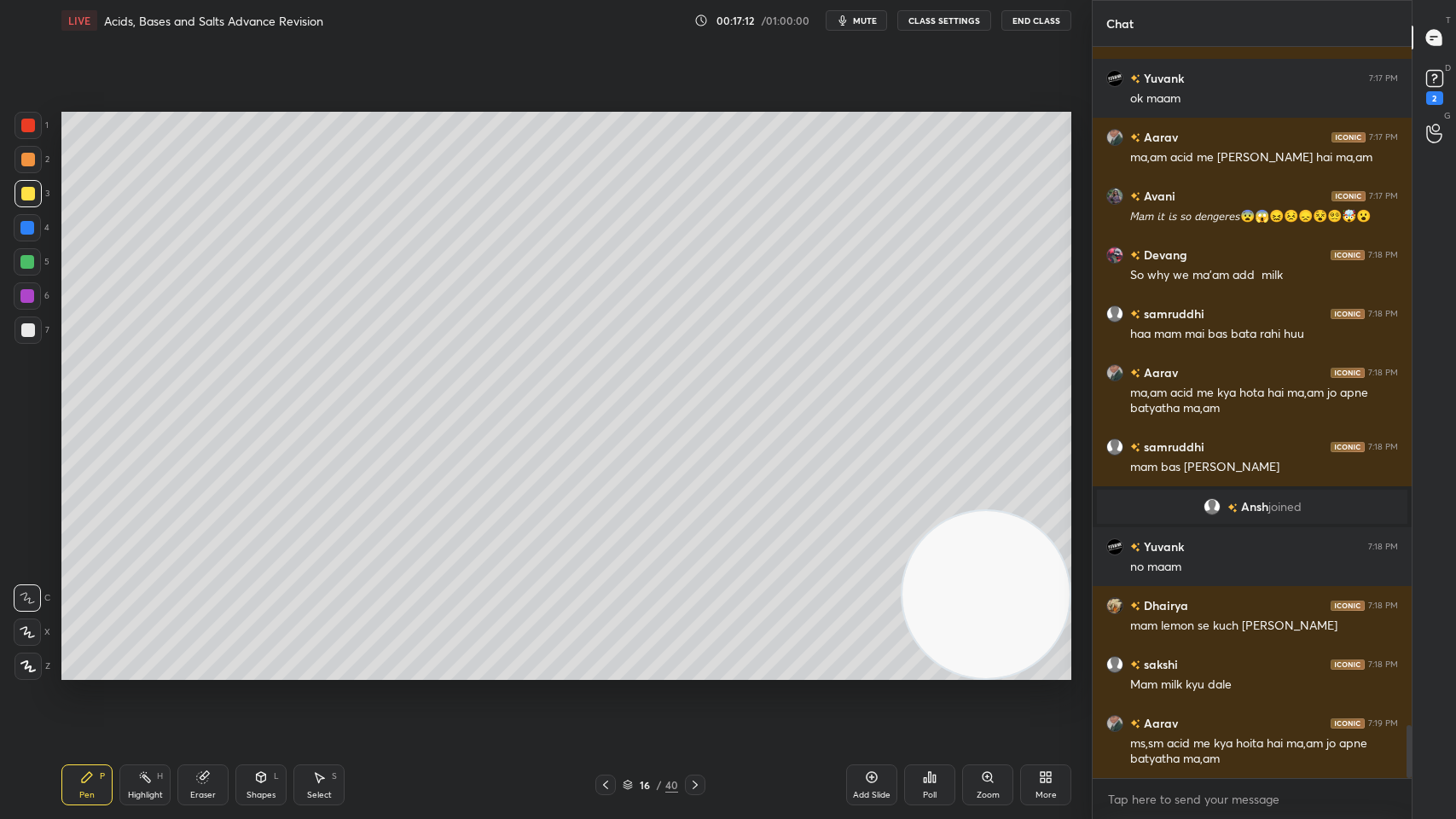
click at [606, 657] on icon at bounding box center [605, 784] width 14 height 14
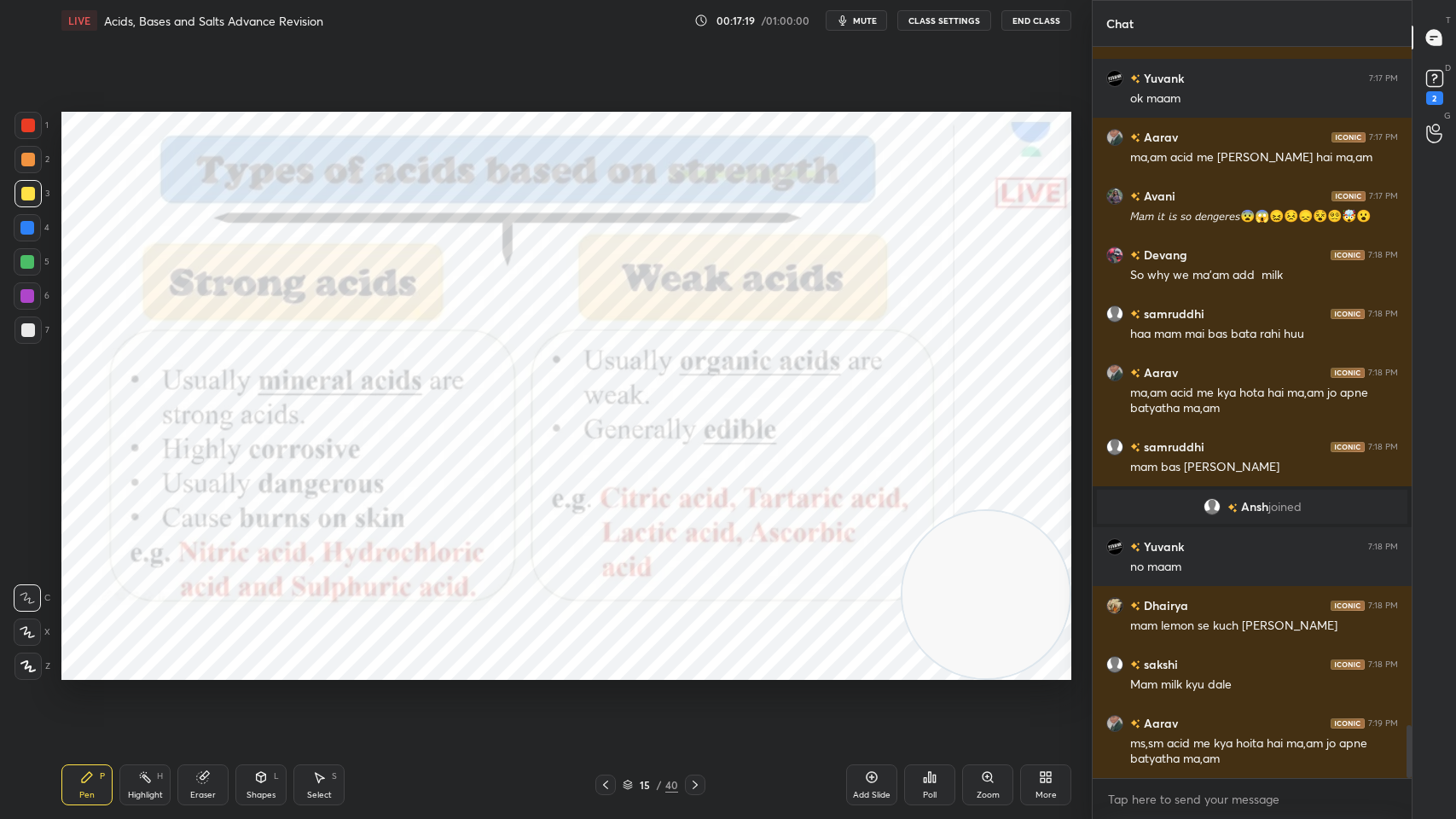
click at [27, 127] on div at bounding box center [27, 125] width 14 height 14
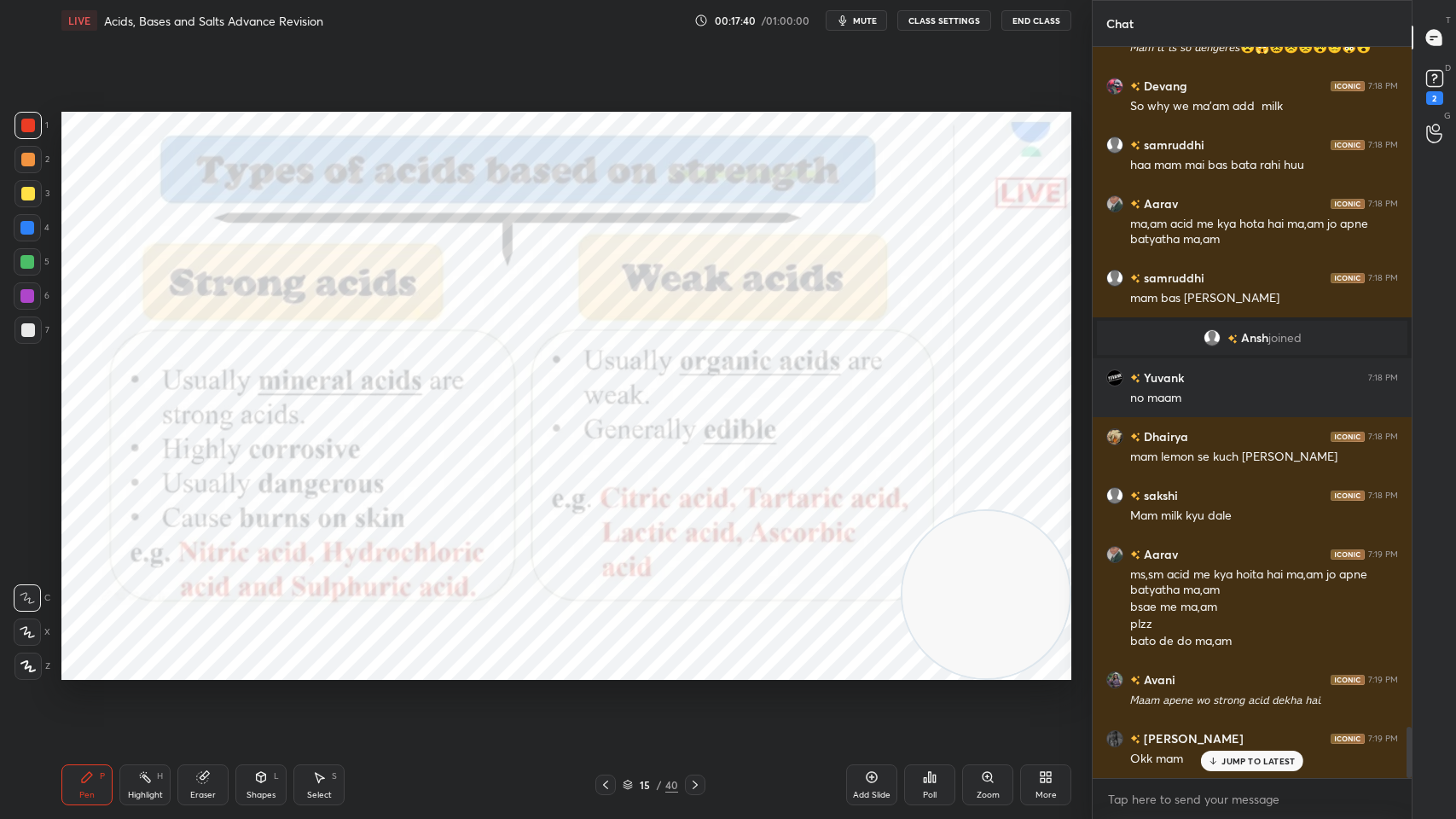
scroll to position [9663, 0]
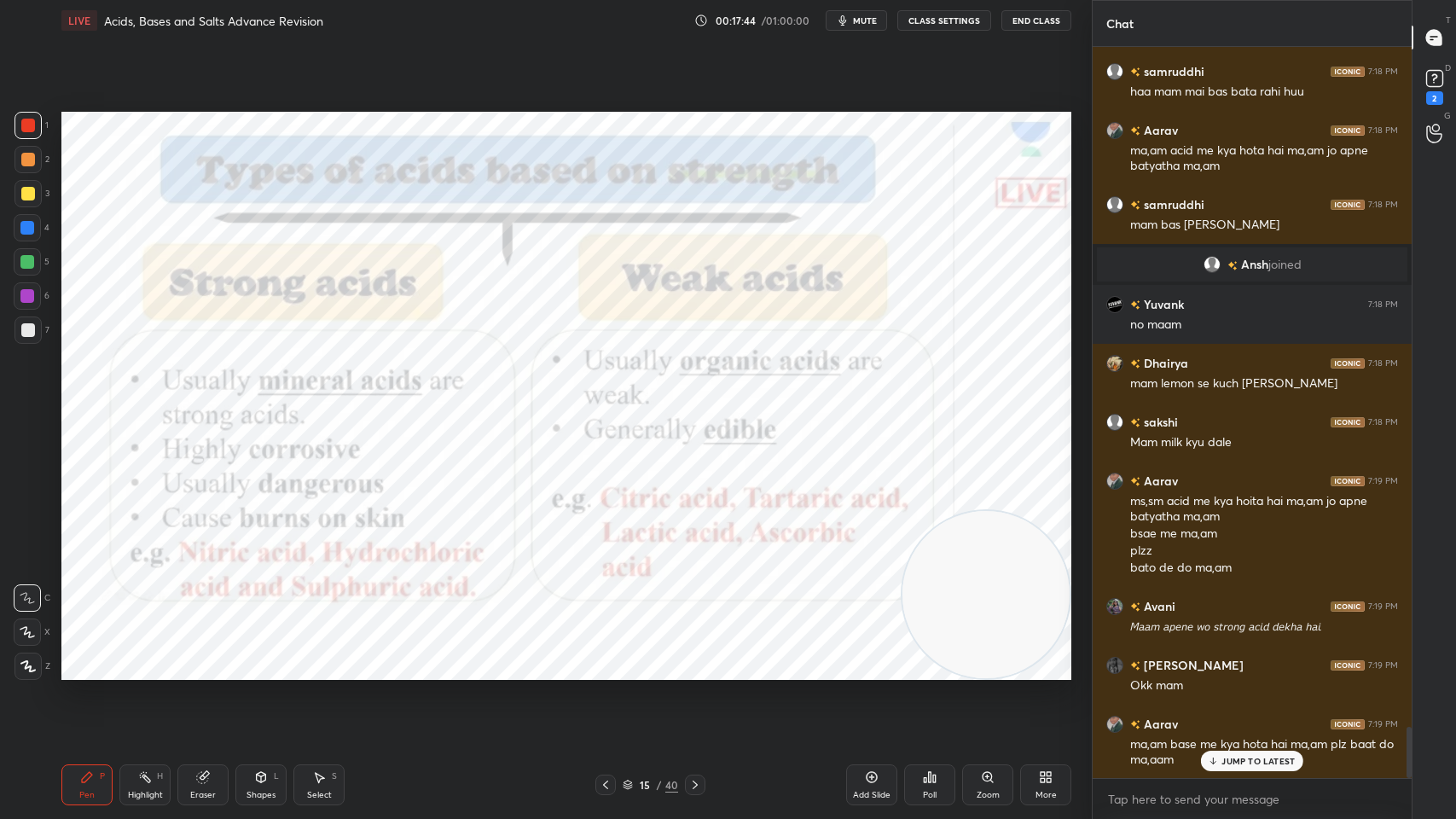
click at [692, 657] on icon at bounding box center [695, 784] width 14 height 14
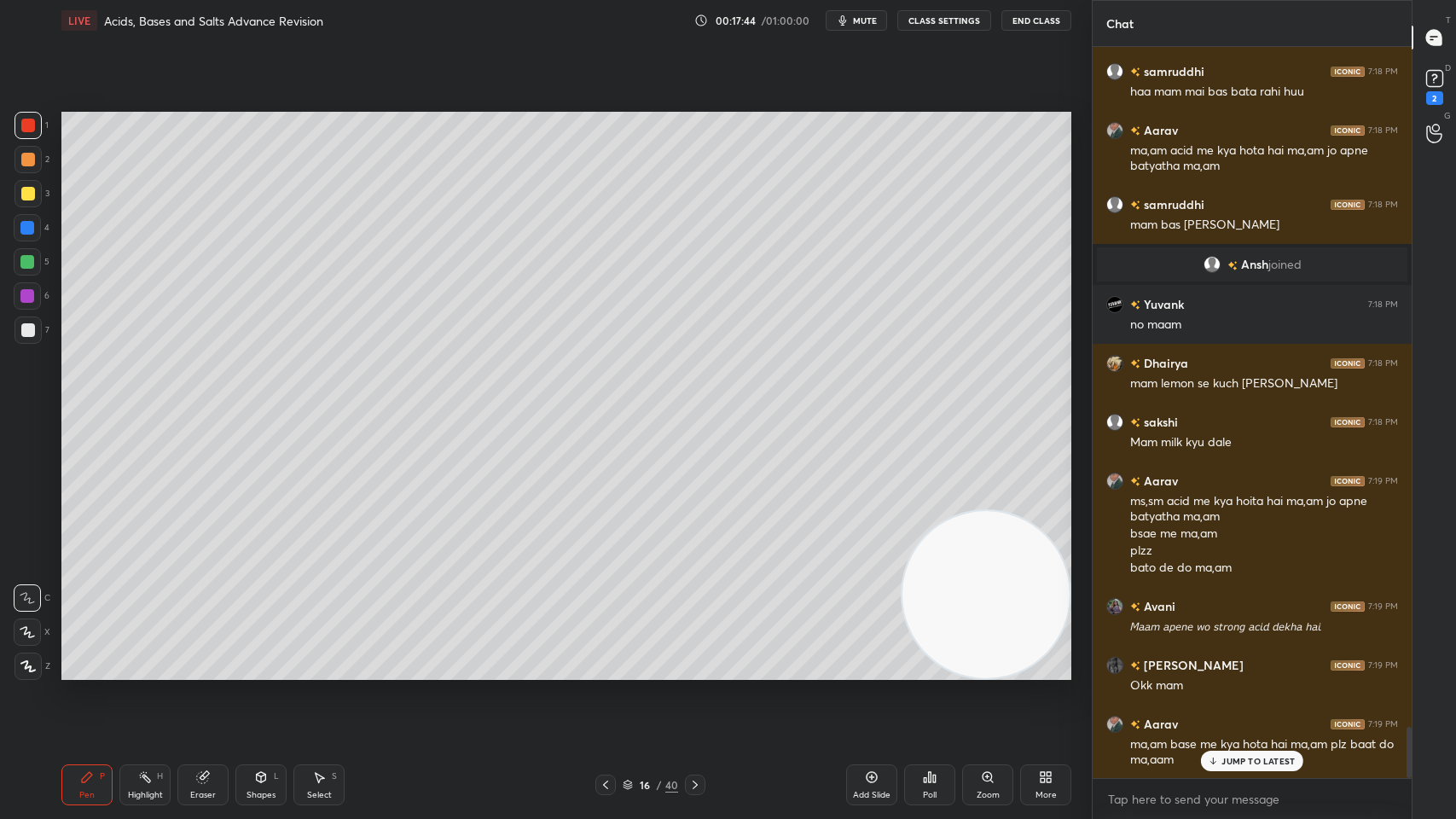
click at [696, 657] on div at bounding box center [695, 784] width 20 height 20
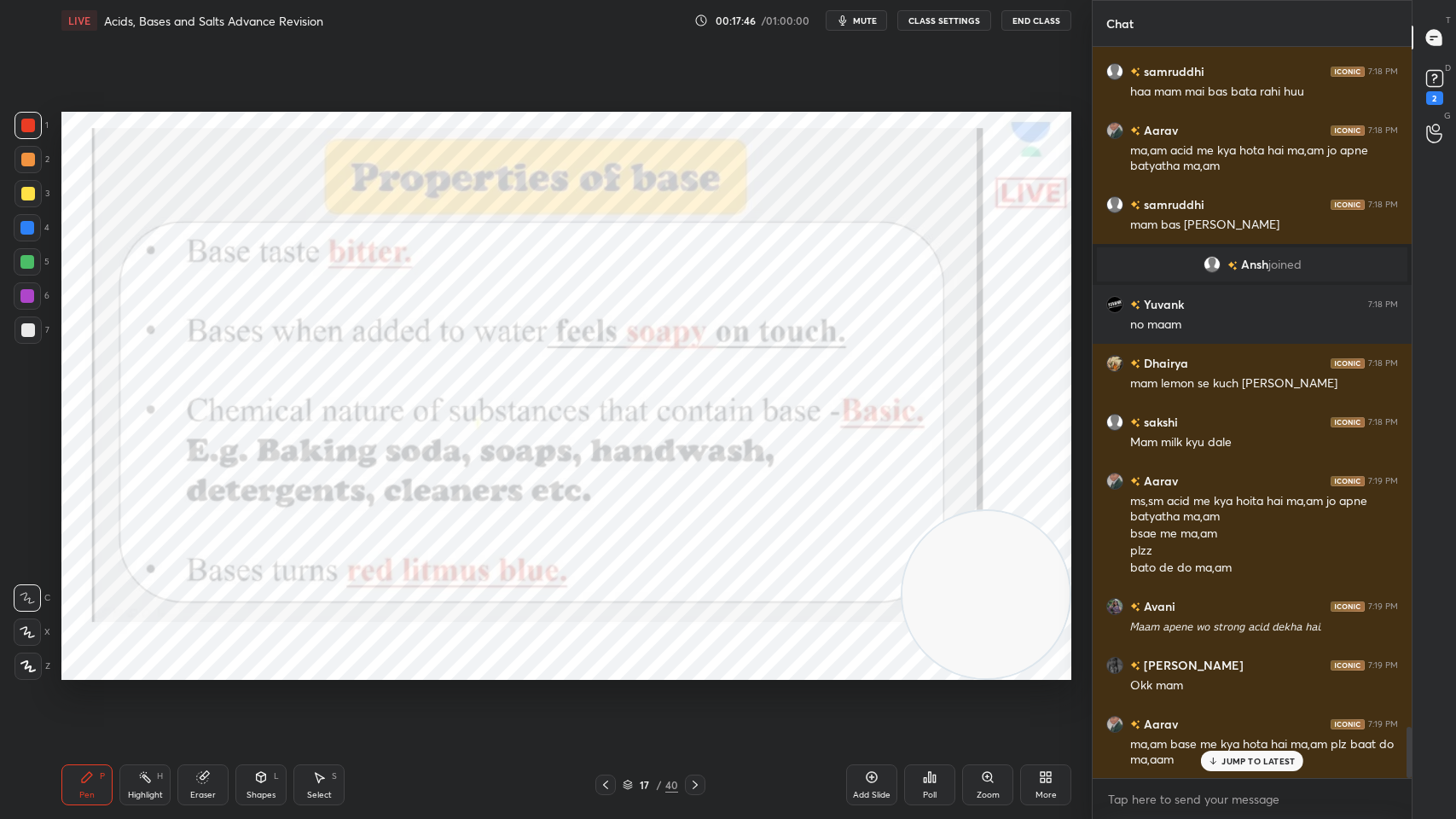
scroll to position [9738, 0]
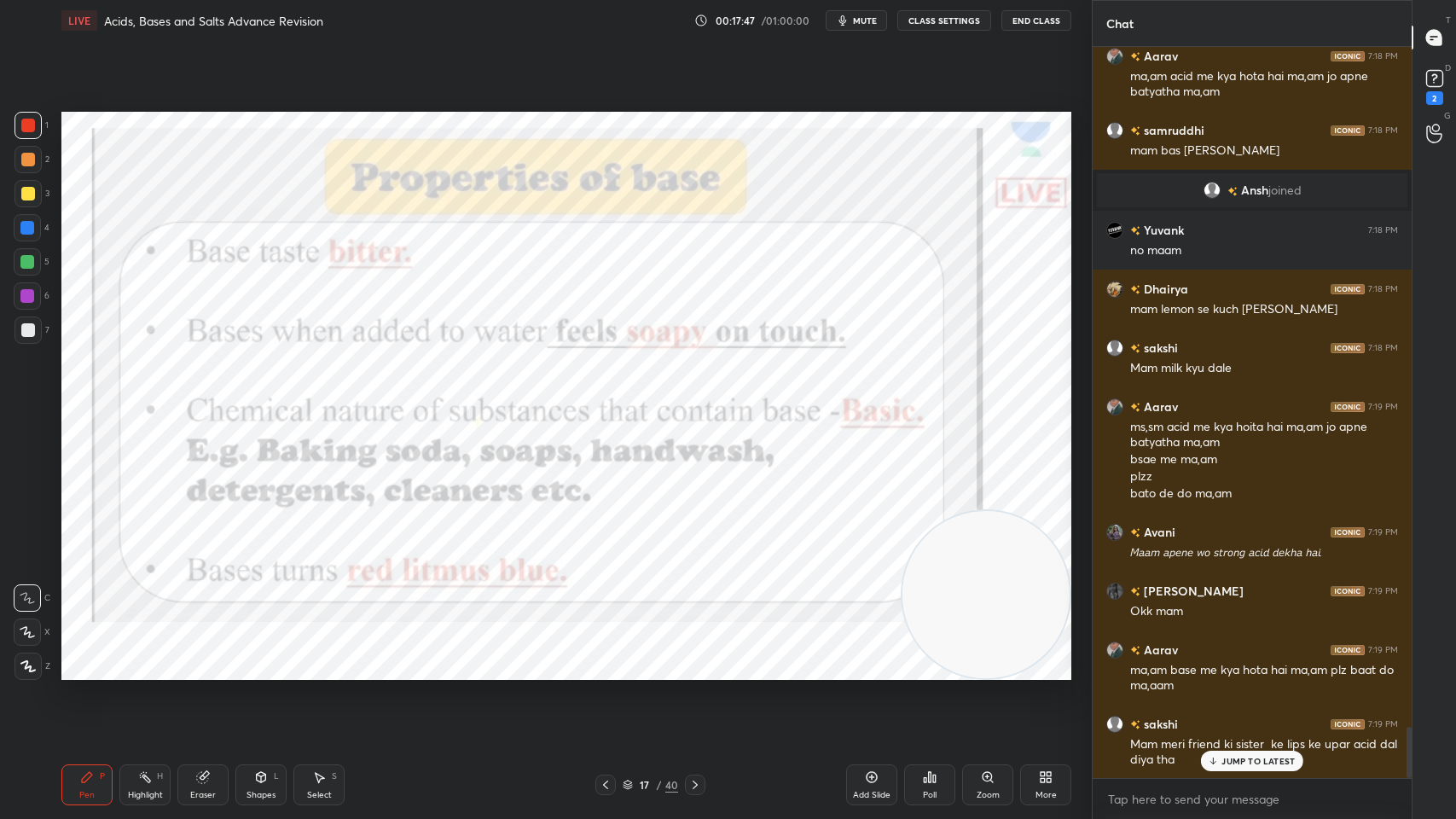
click at [668, 657] on div "40" at bounding box center [672, 784] width 13 height 16
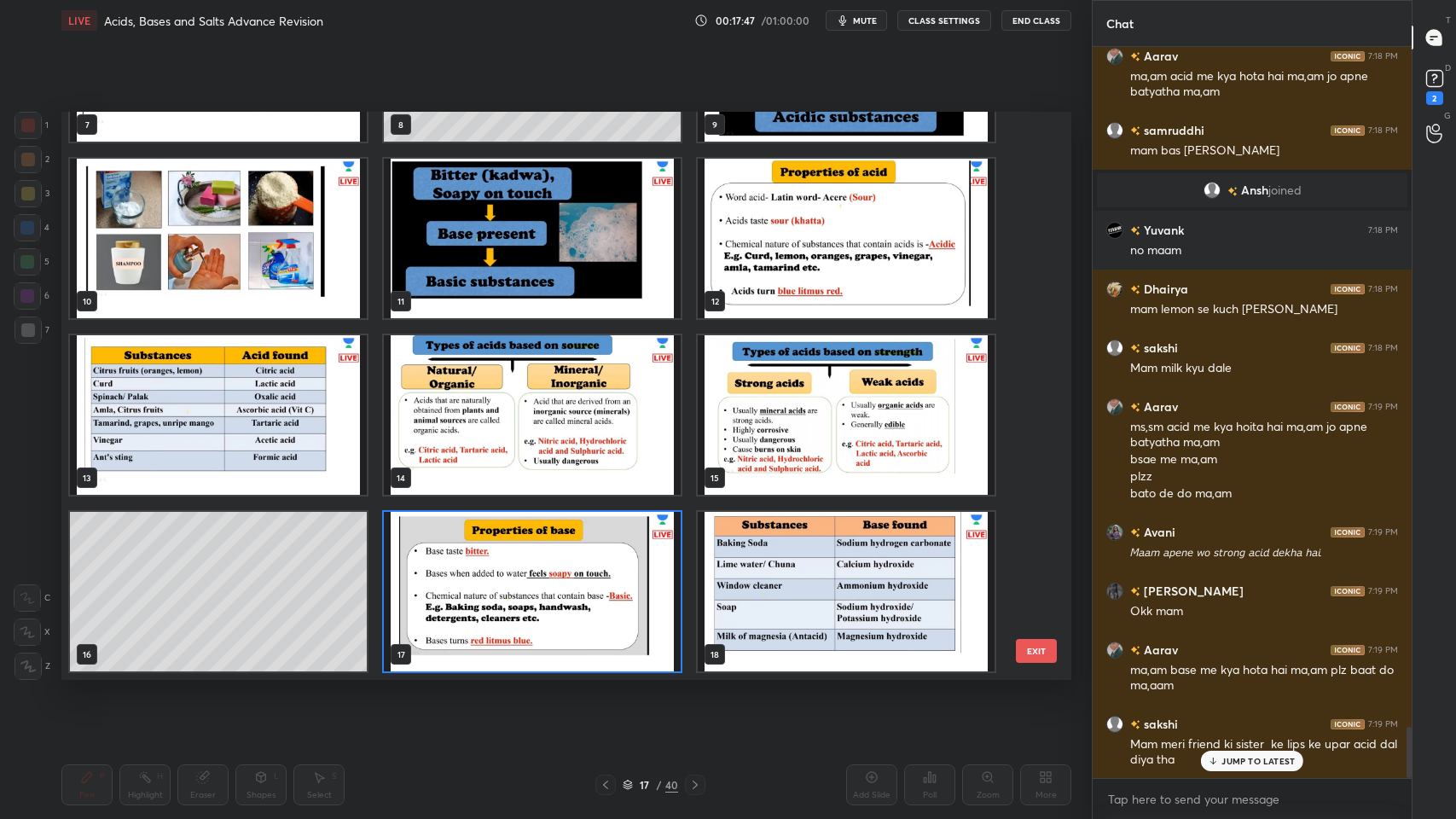
scroll to position [564, 1001]
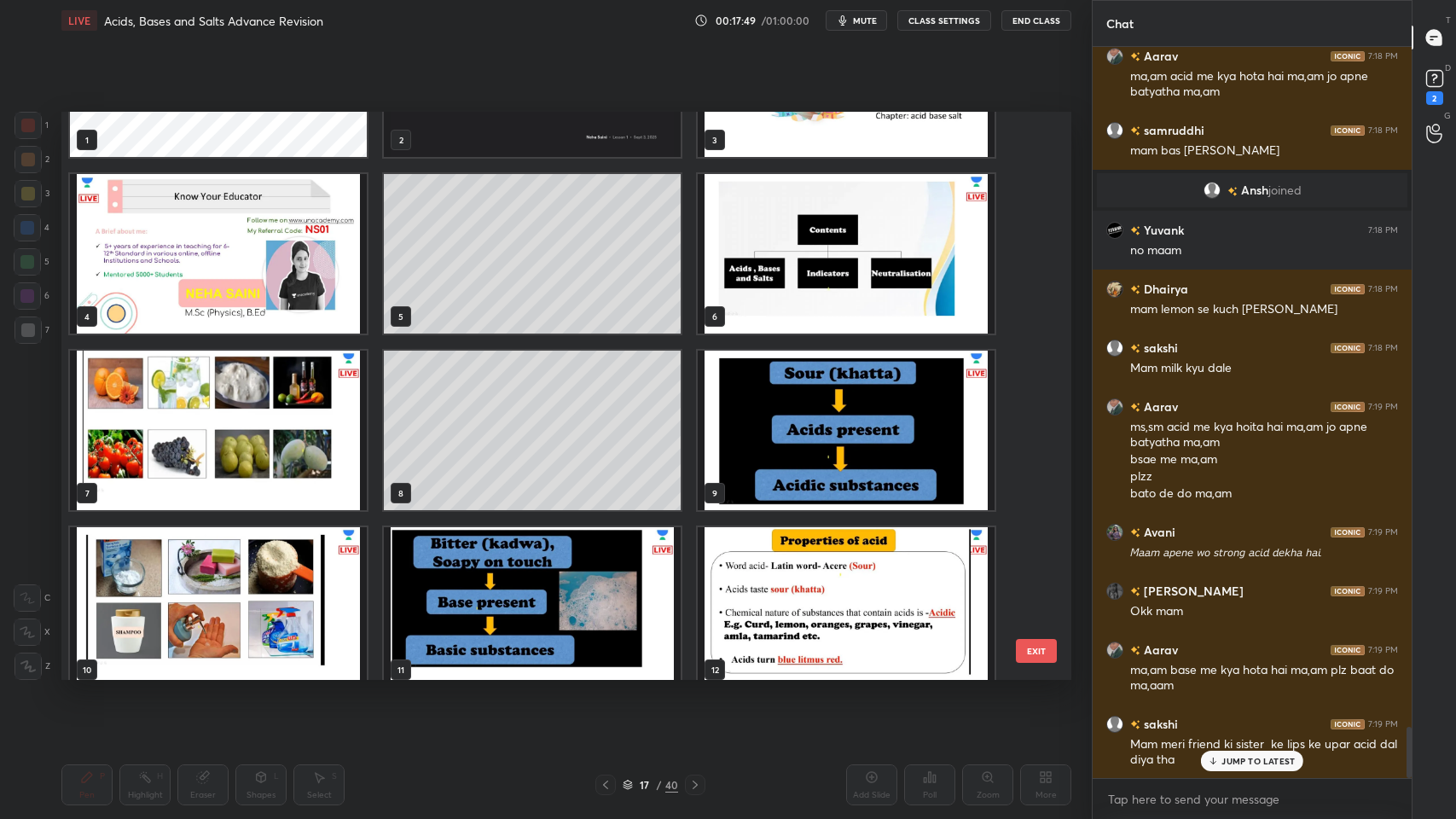
click at [546, 533] on img "grid" at bounding box center [532, 607] width 297 height 159
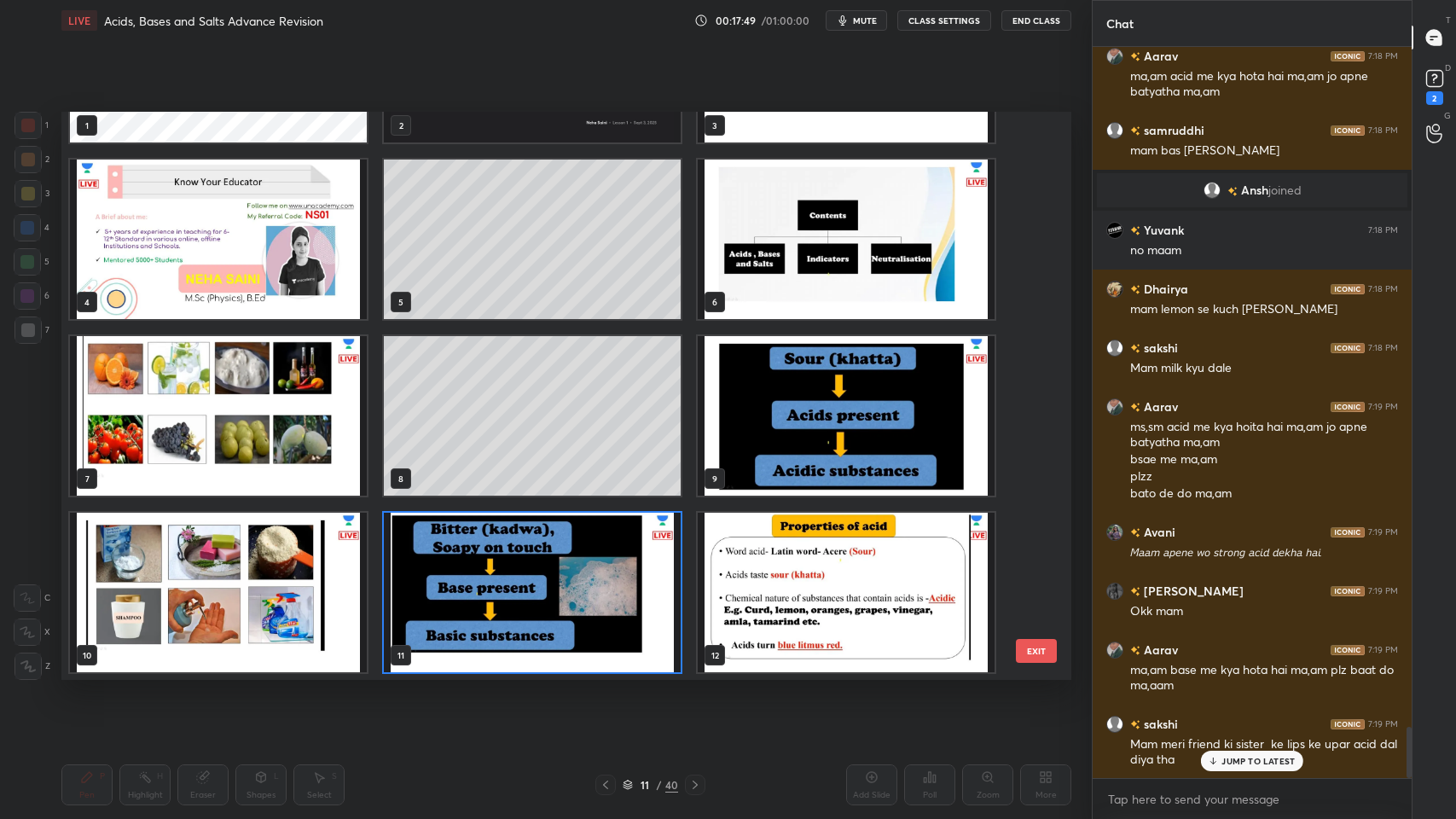
click at [552, 537] on img "grid" at bounding box center [532, 592] width 297 height 159
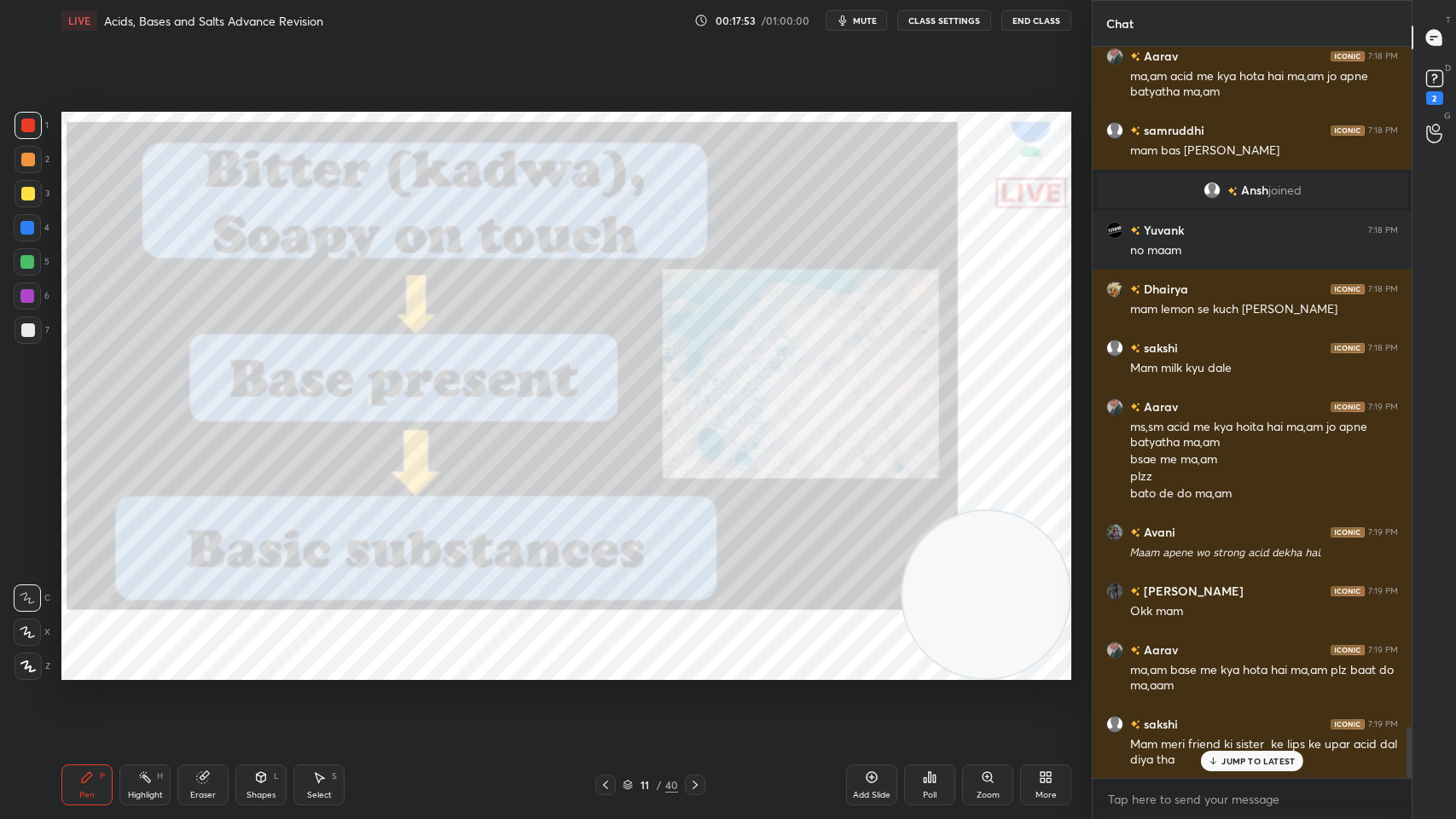
click at [858, 19] on span "mute" at bounding box center [865, 20] width 24 height 12
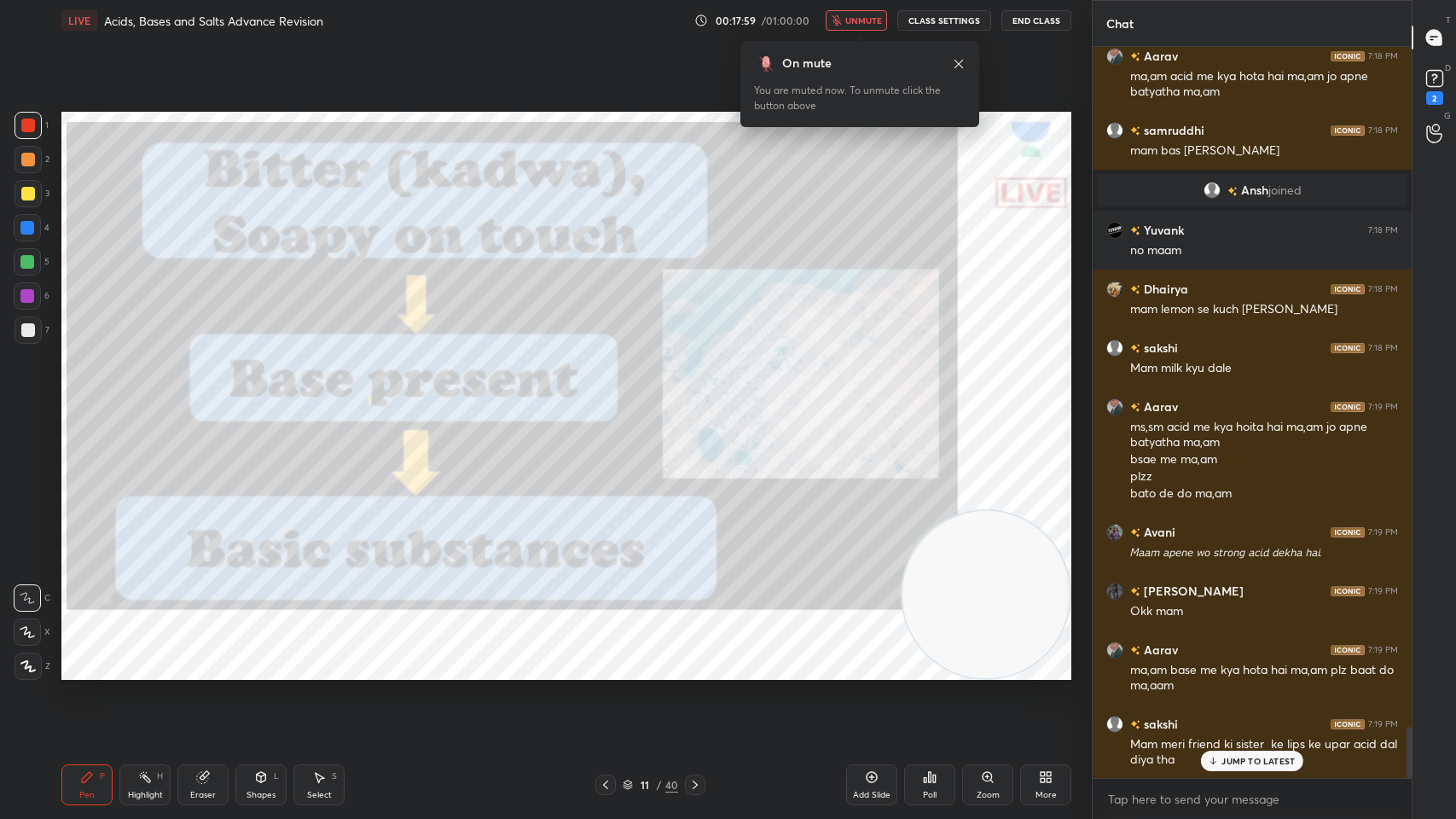
click at [953, 54] on div "On mute You are muted now. To unmute click the button above" at bounding box center [859, 84] width 239 height 86
click at [962, 58] on icon at bounding box center [958, 64] width 14 height 14
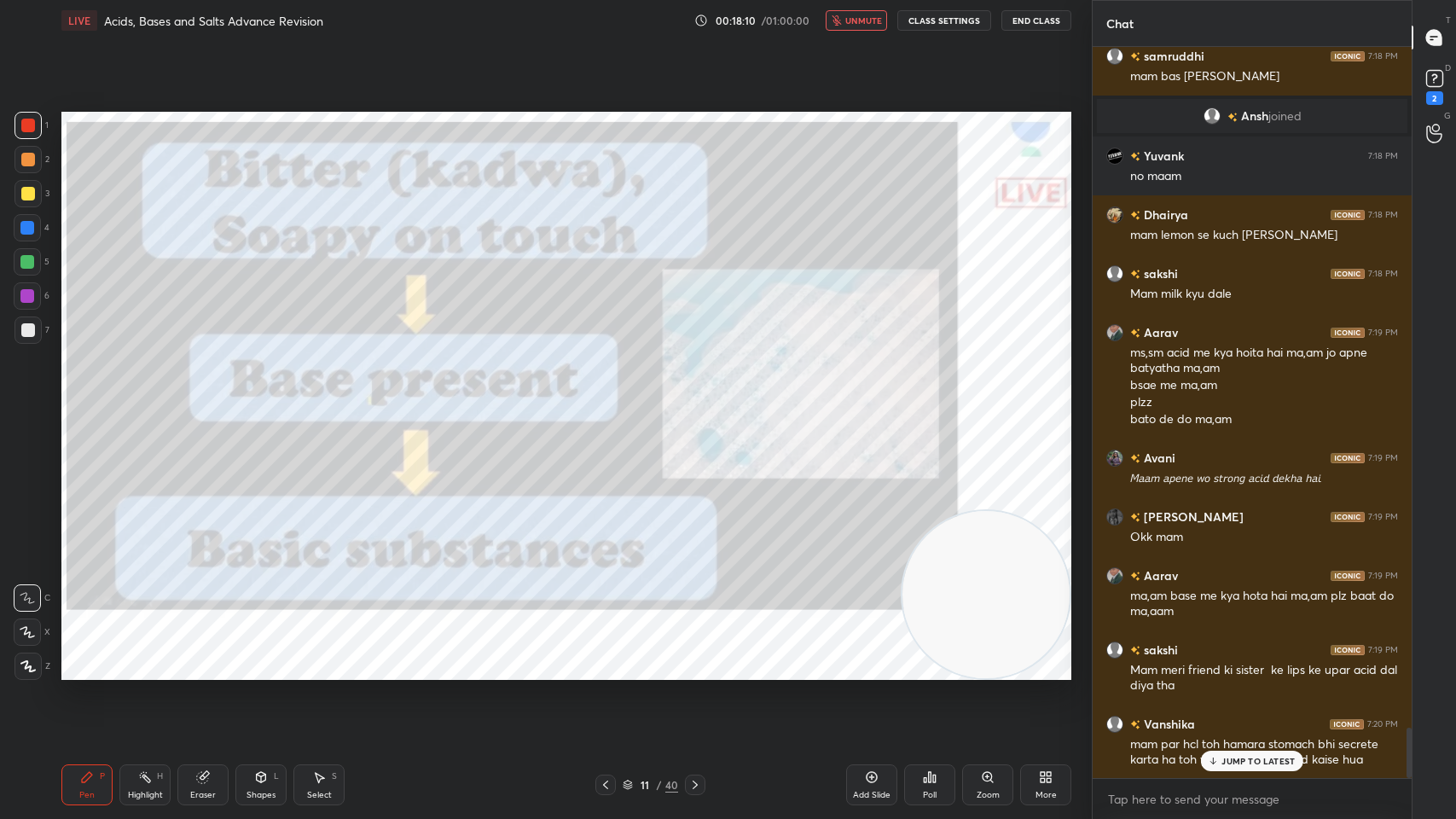
scroll to position [9872, 0]
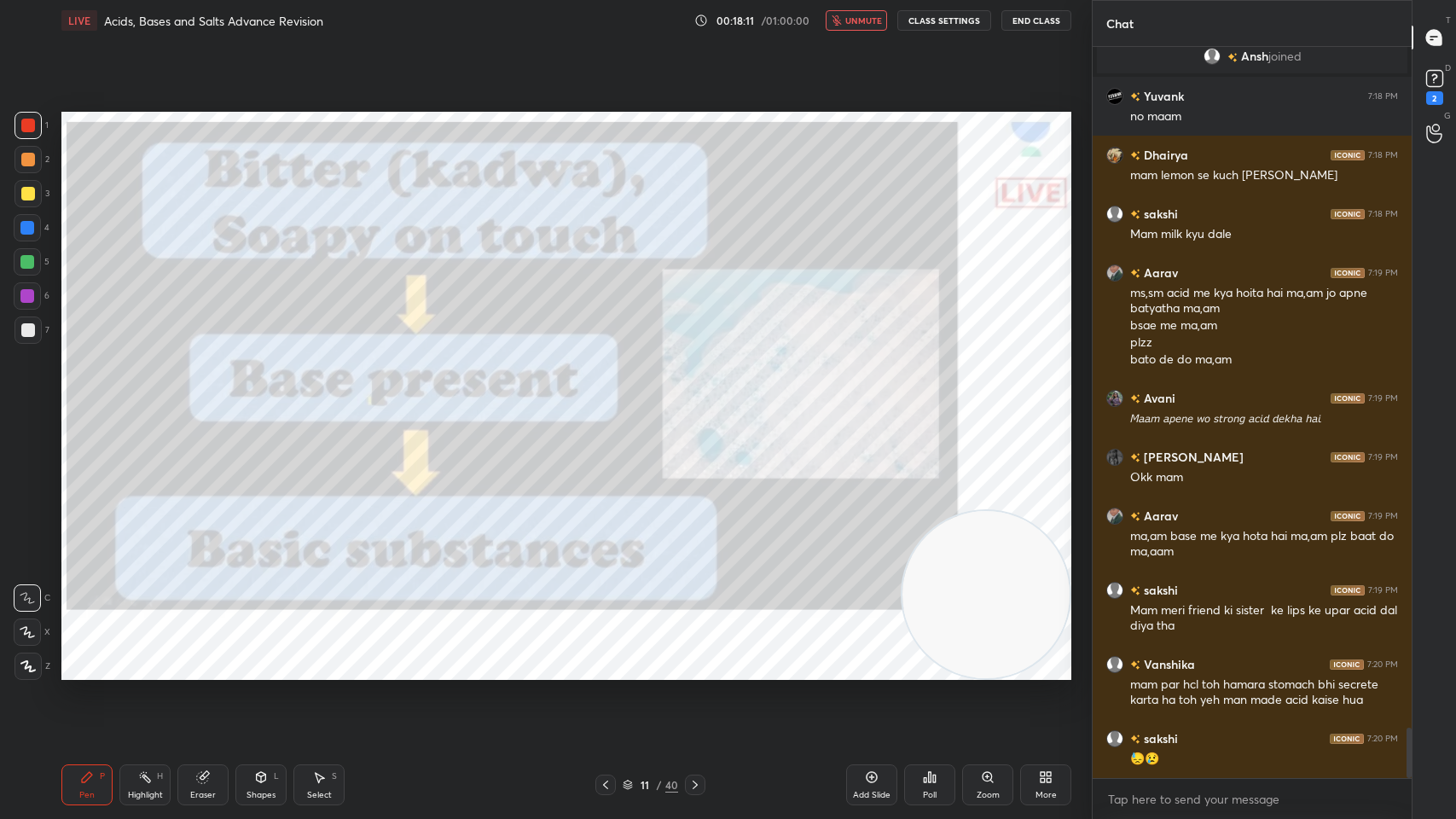
click at [860, 27] on button "unmute" at bounding box center [856, 20] width 61 height 20
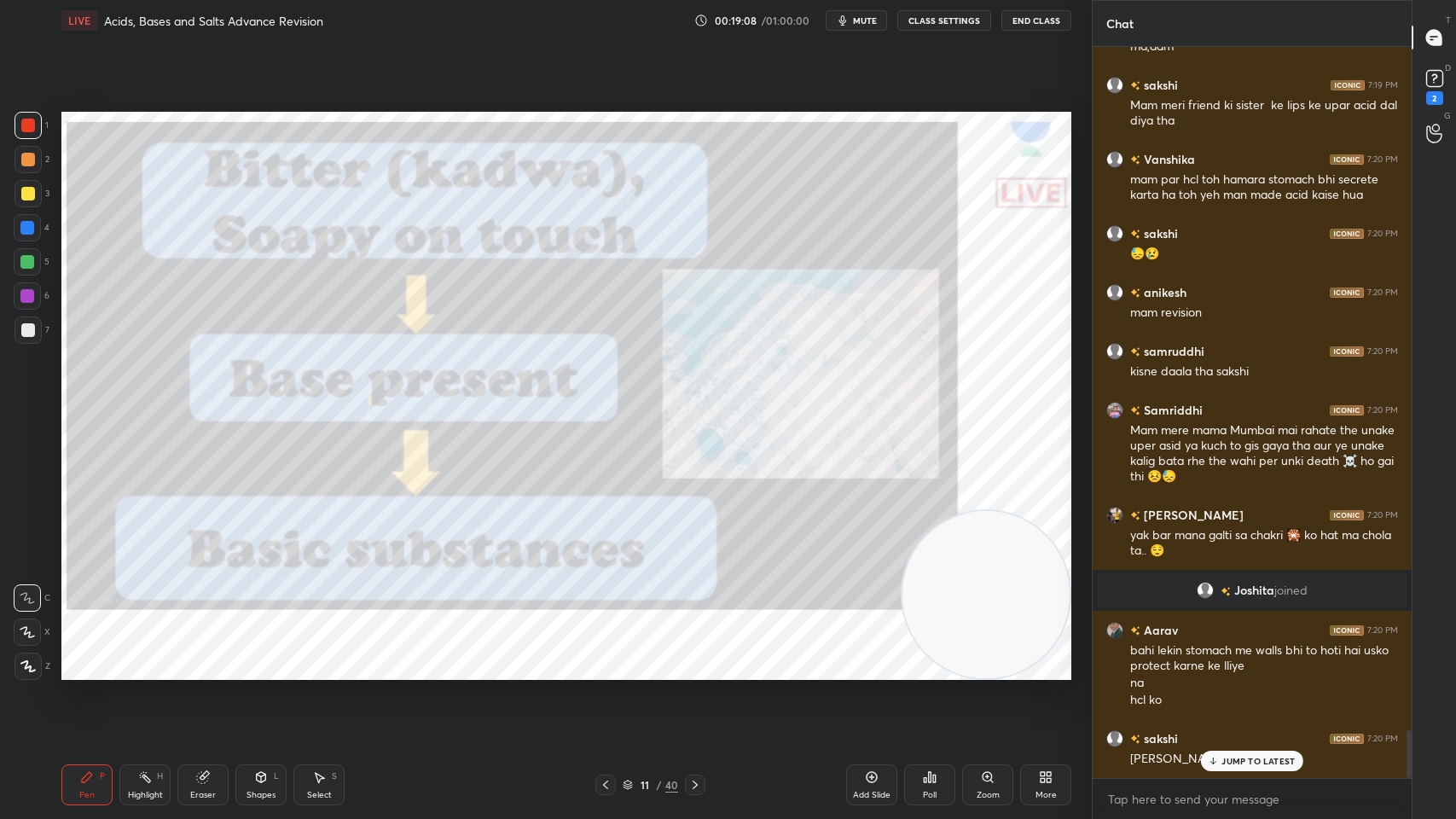
scroll to position [10434, 0]
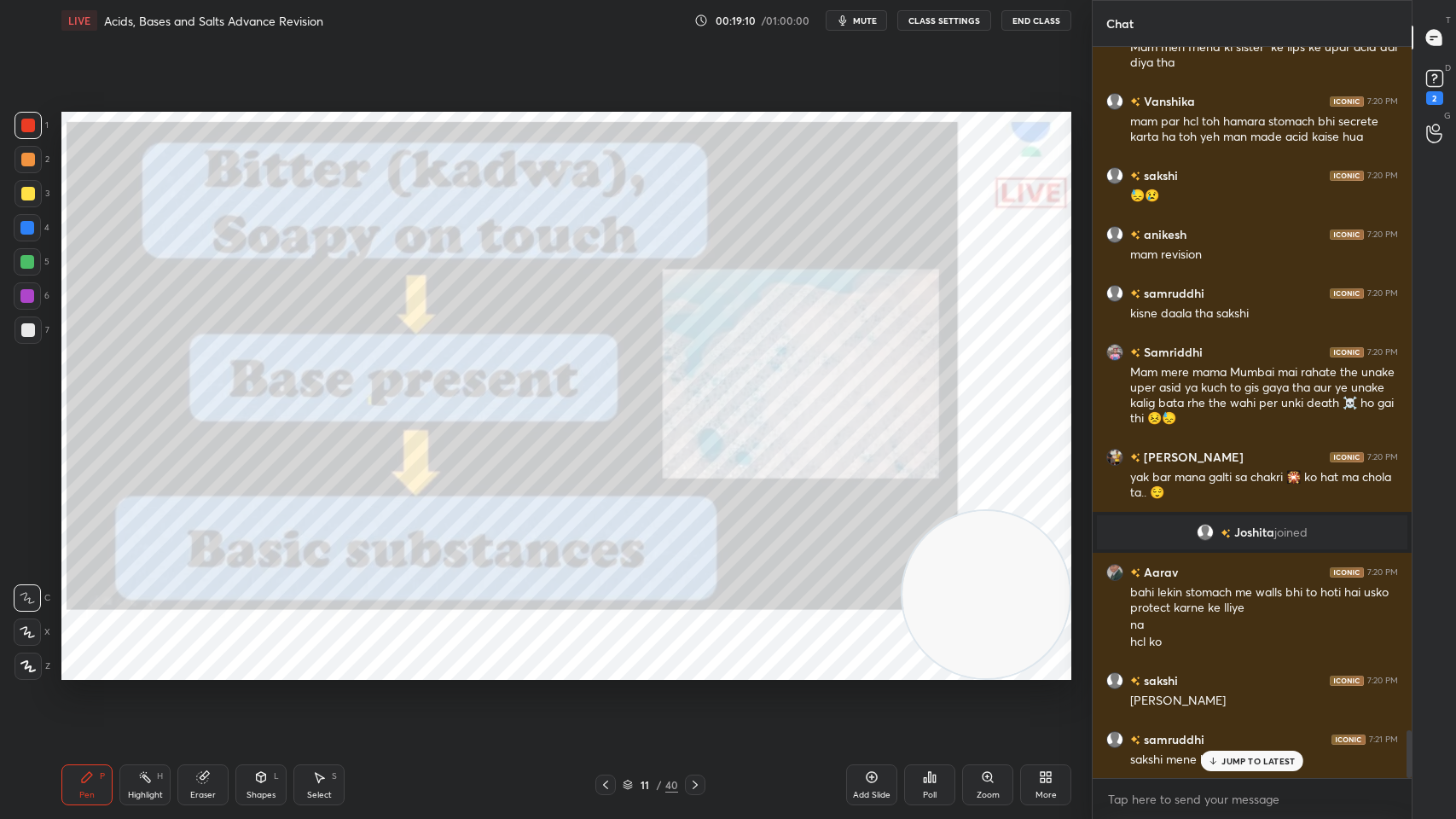
click at [696, 657] on icon at bounding box center [695, 784] width 14 height 14
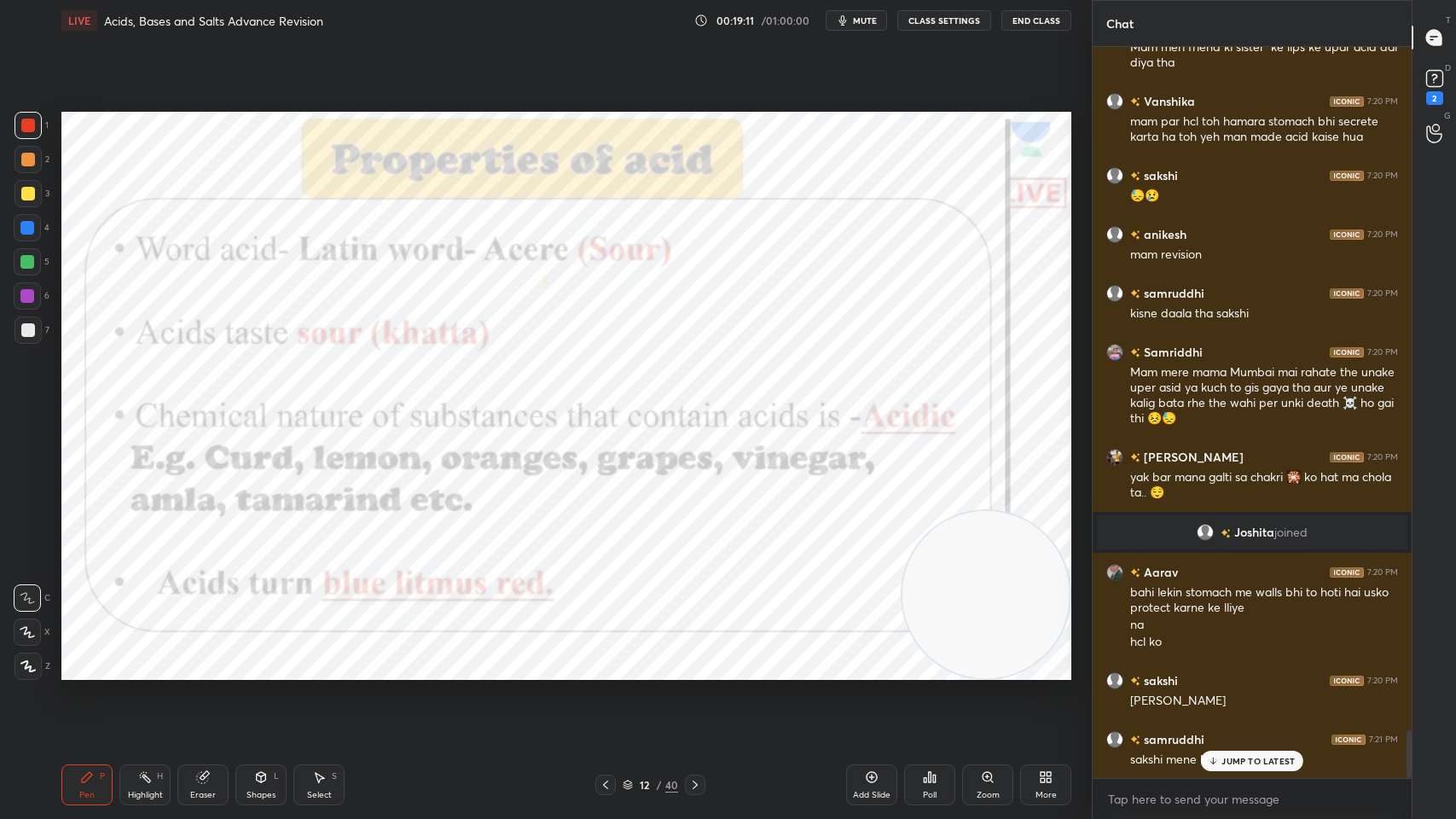
click at [695, 657] on div at bounding box center [695, 784] width 20 height 20
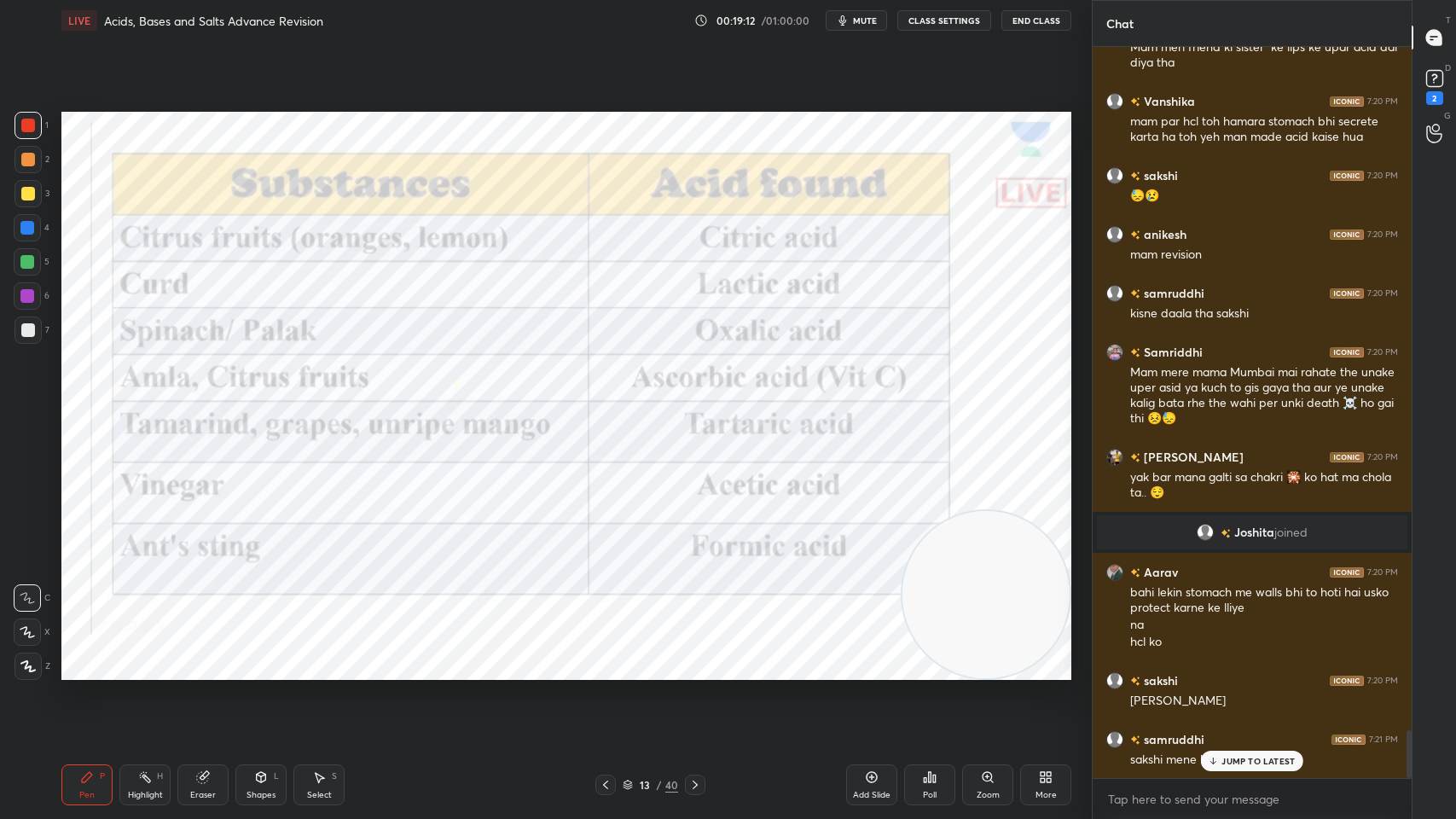
click at [697, 657] on icon at bounding box center [695, 784] width 14 height 14
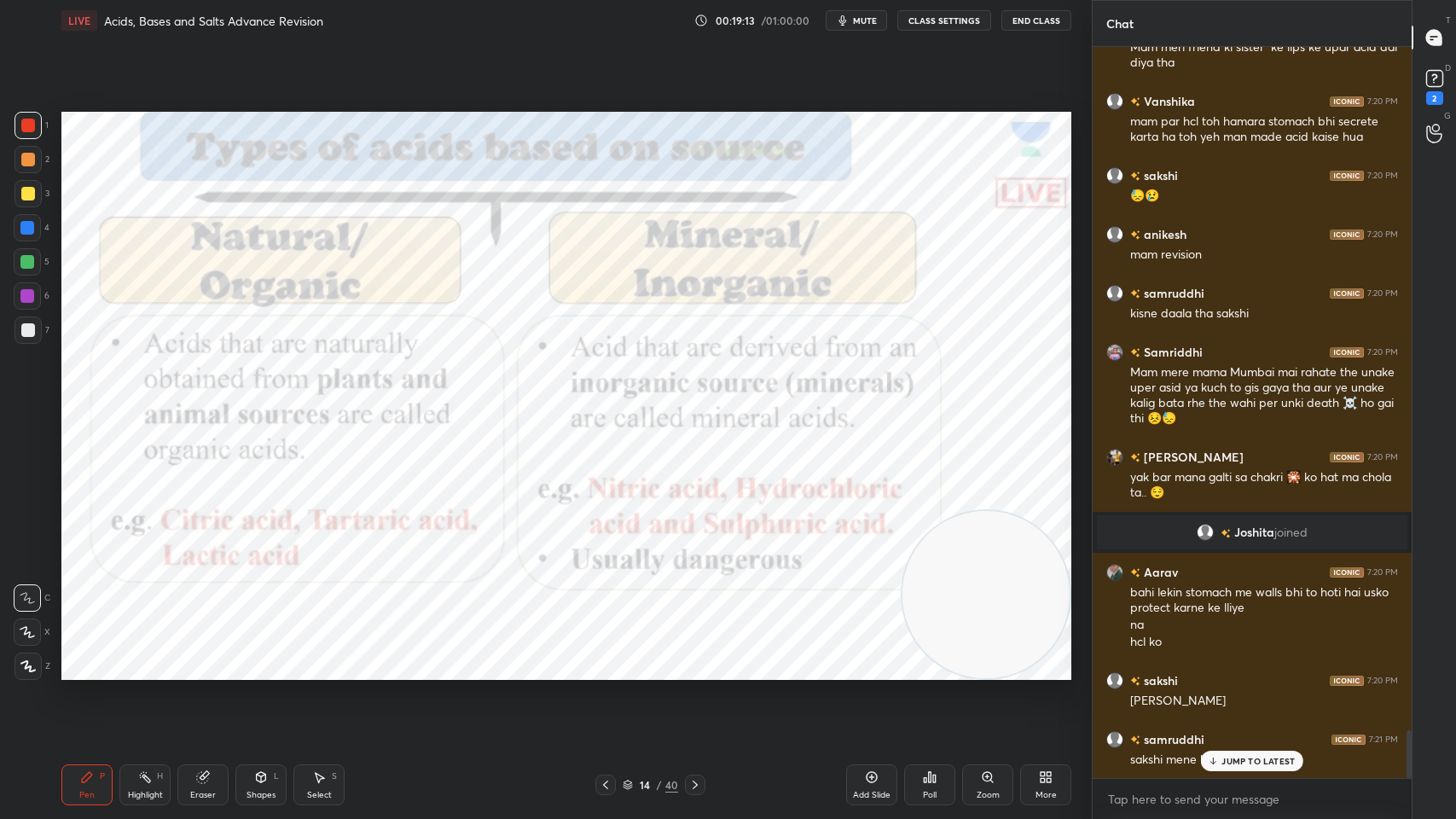
click at [694, 657] on icon at bounding box center [695, 784] width 14 height 14
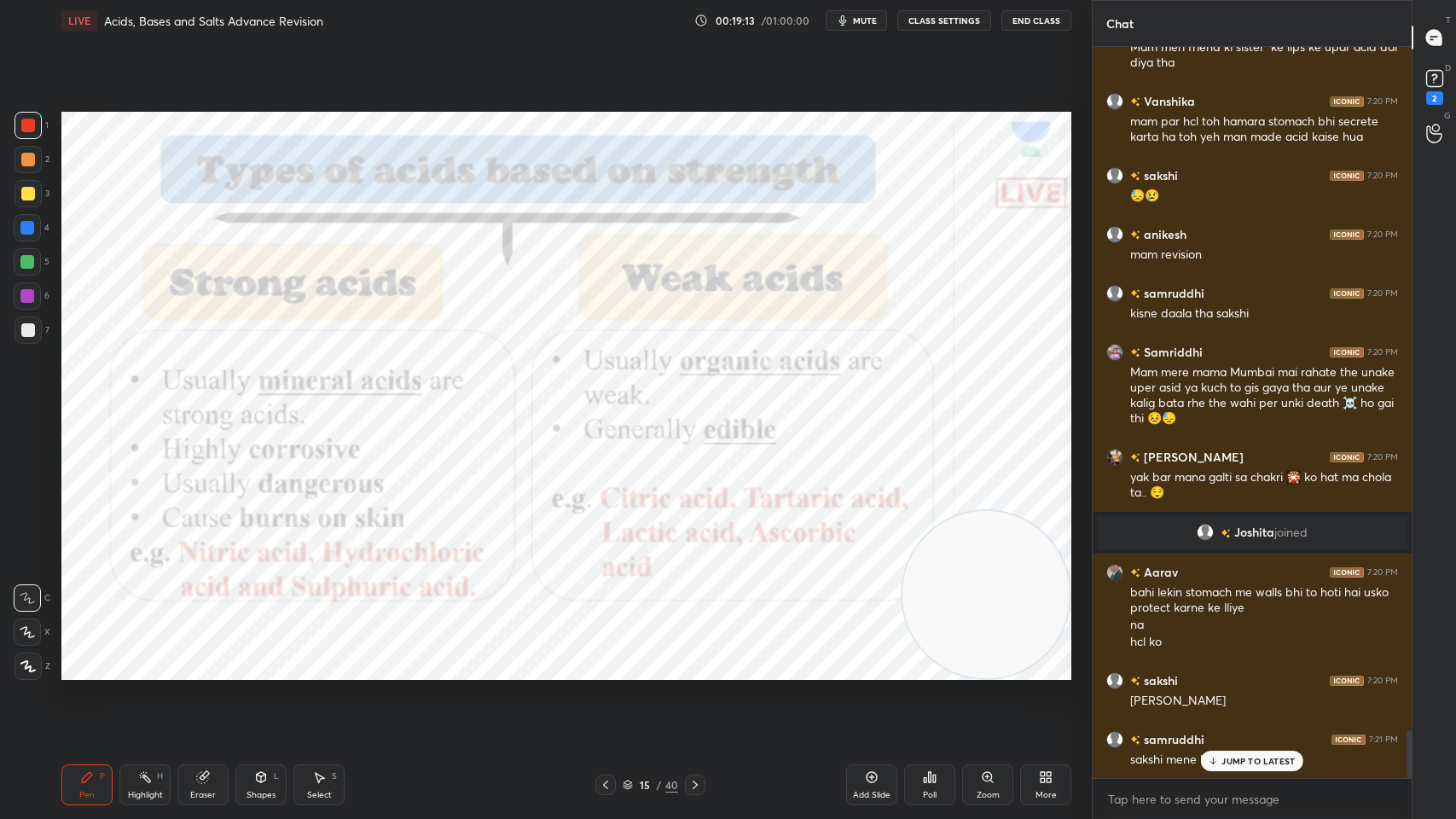
click at [697, 657] on icon at bounding box center [695, 784] width 14 height 14
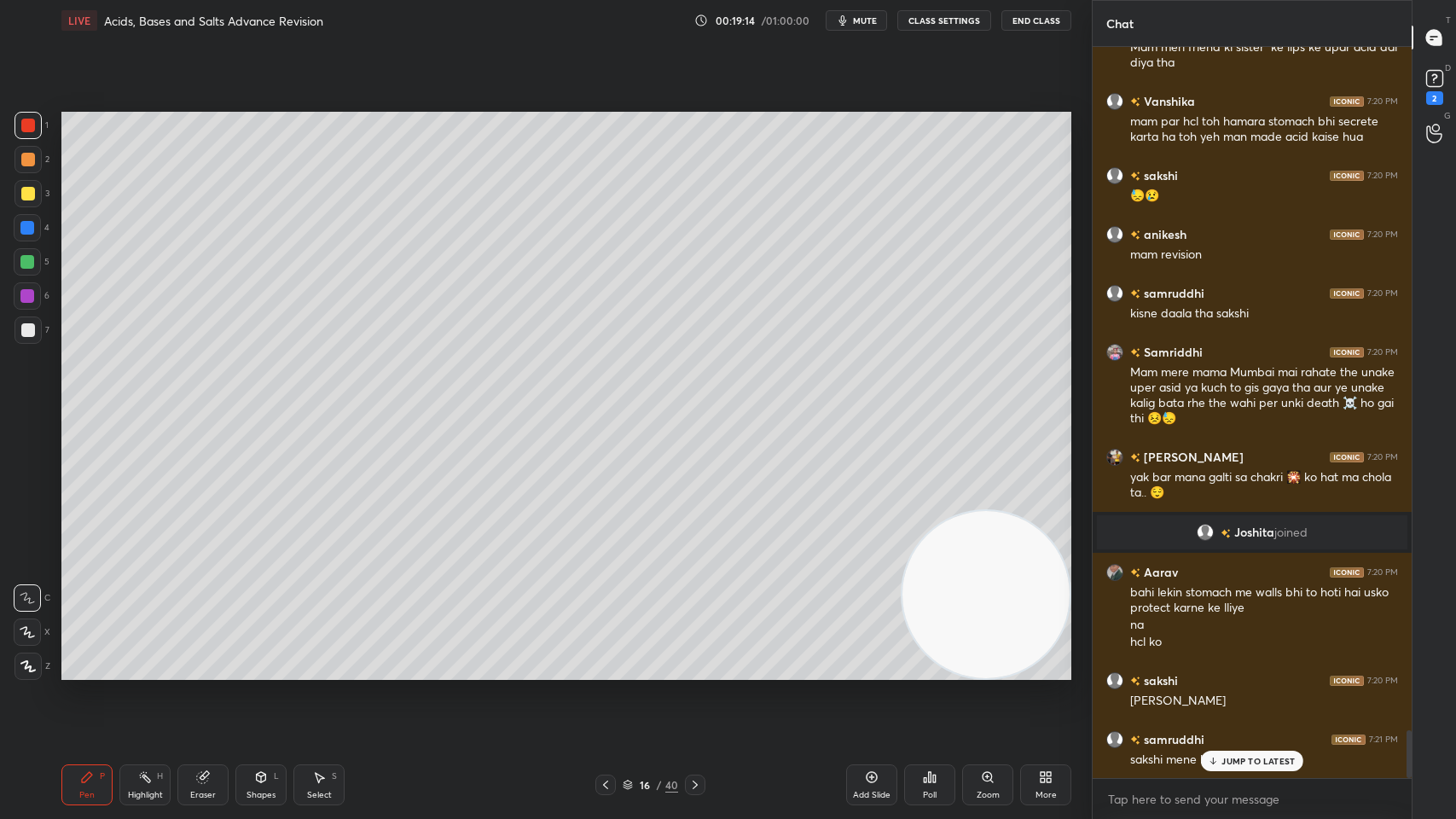
click at [697, 657] on icon at bounding box center [695, 784] width 14 height 14
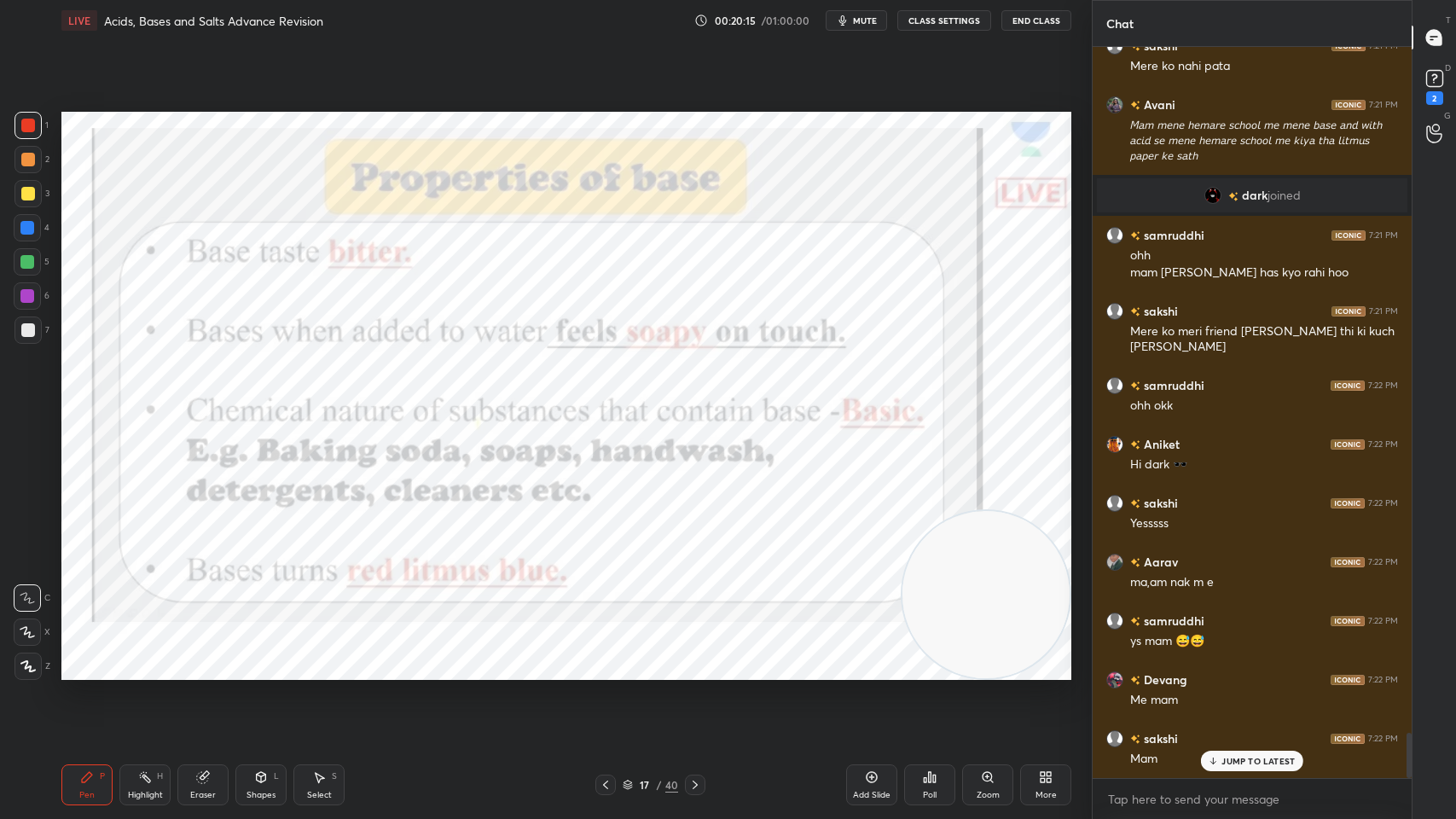
scroll to position [11033, 0]
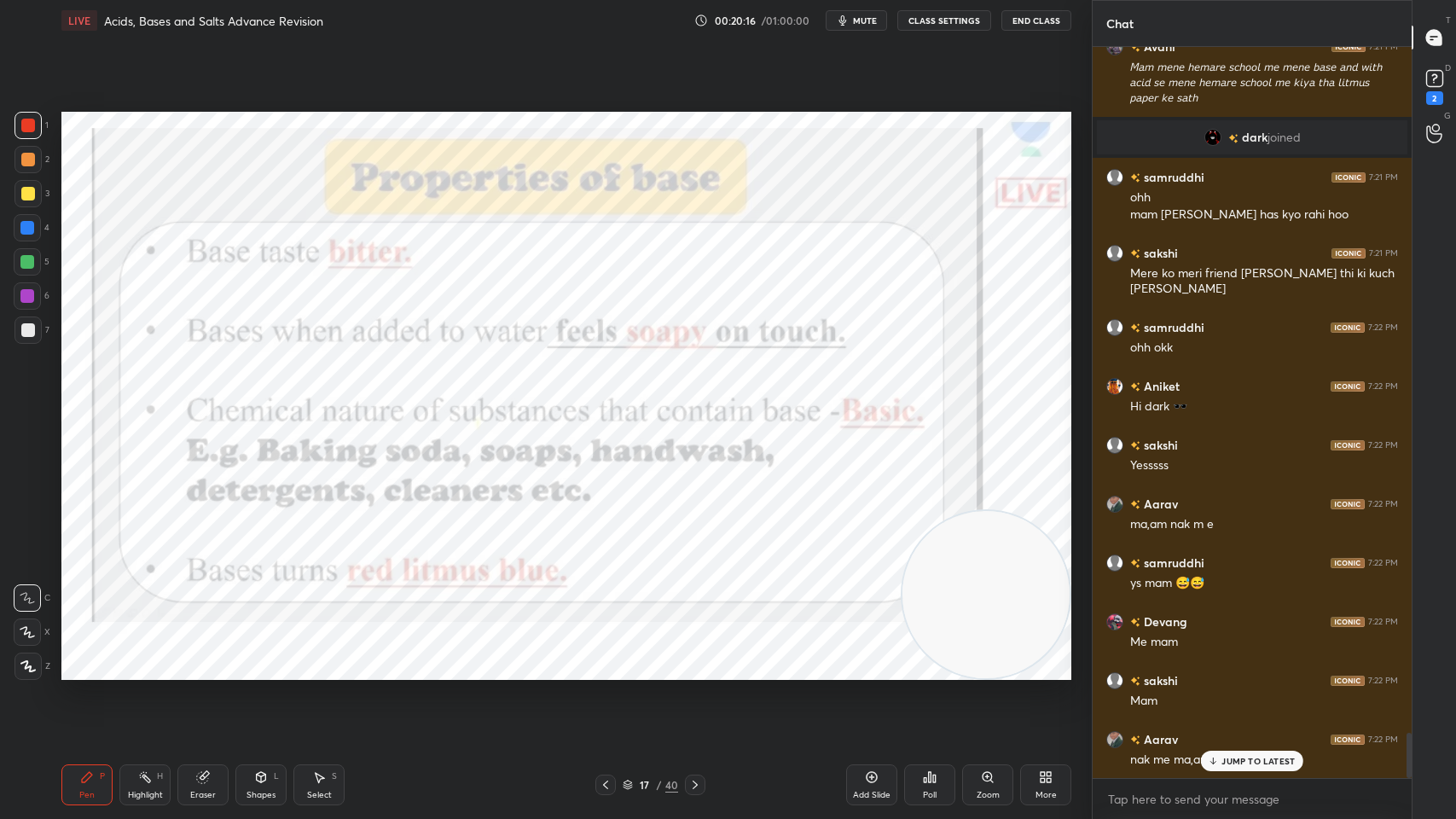
click at [696, 657] on icon at bounding box center [695, 784] width 14 height 14
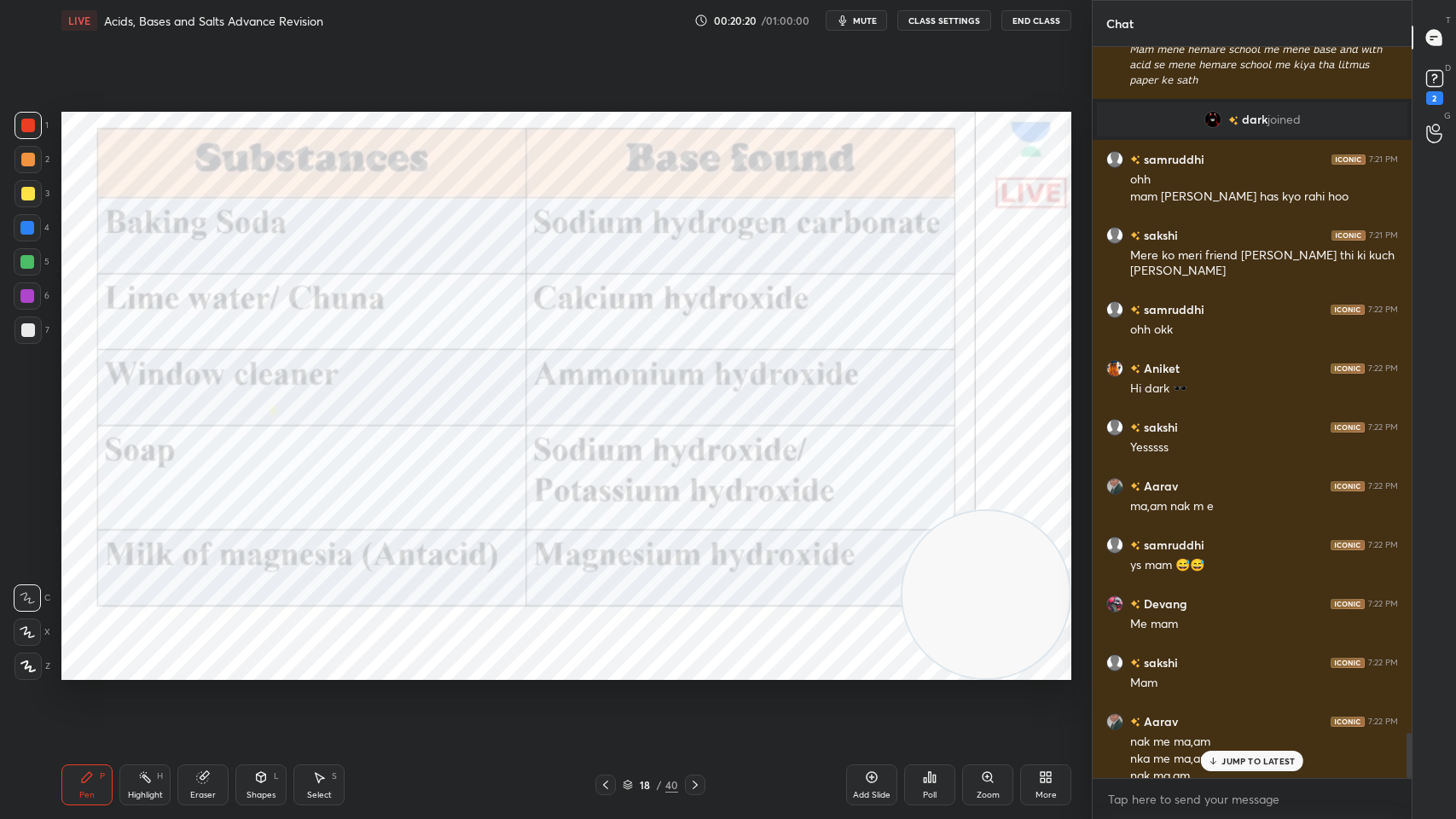
scroll to position [11067, 0]
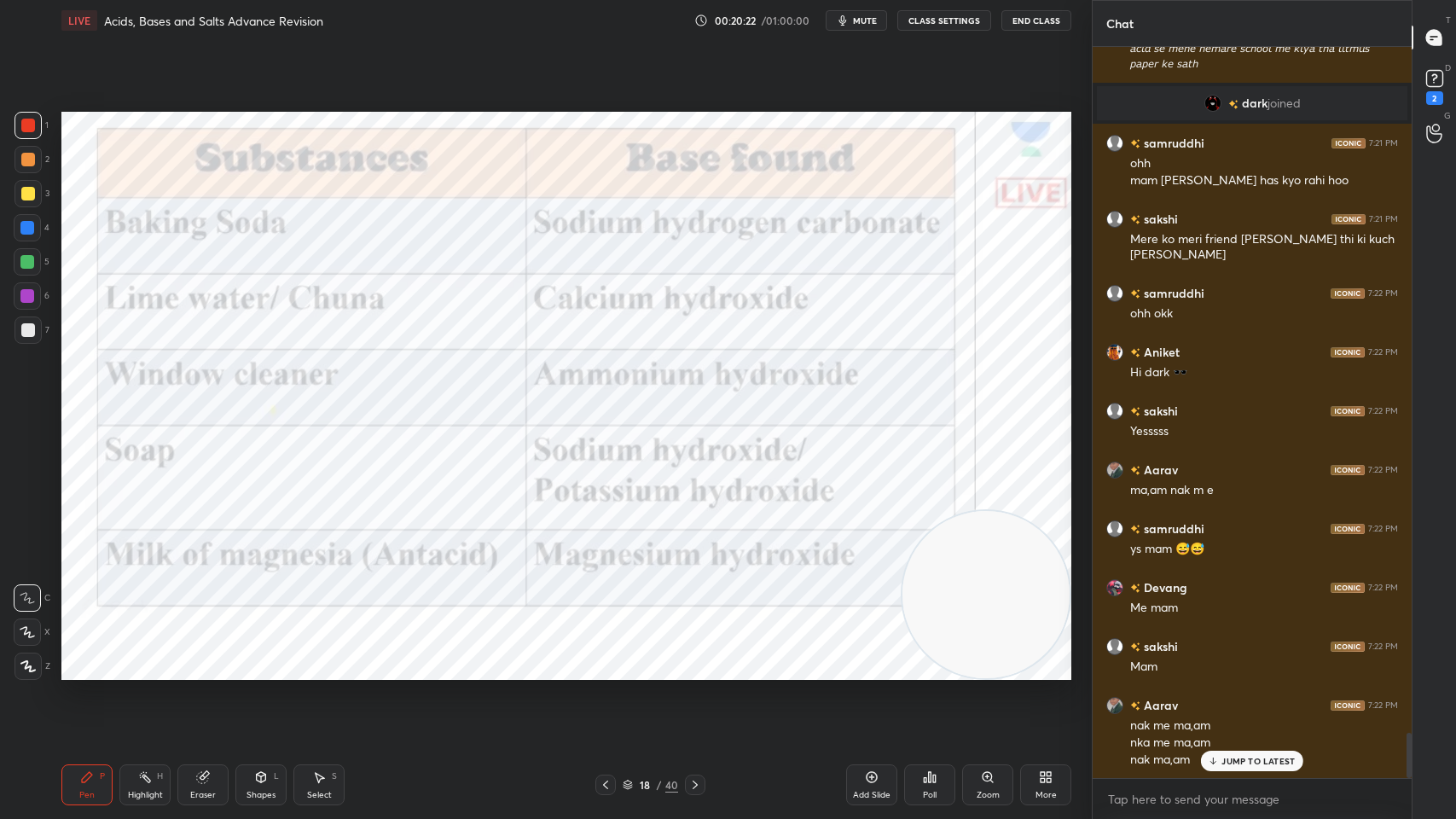
click at [695, 657] on icon at bounding box center [695, 784] width 14 height 14
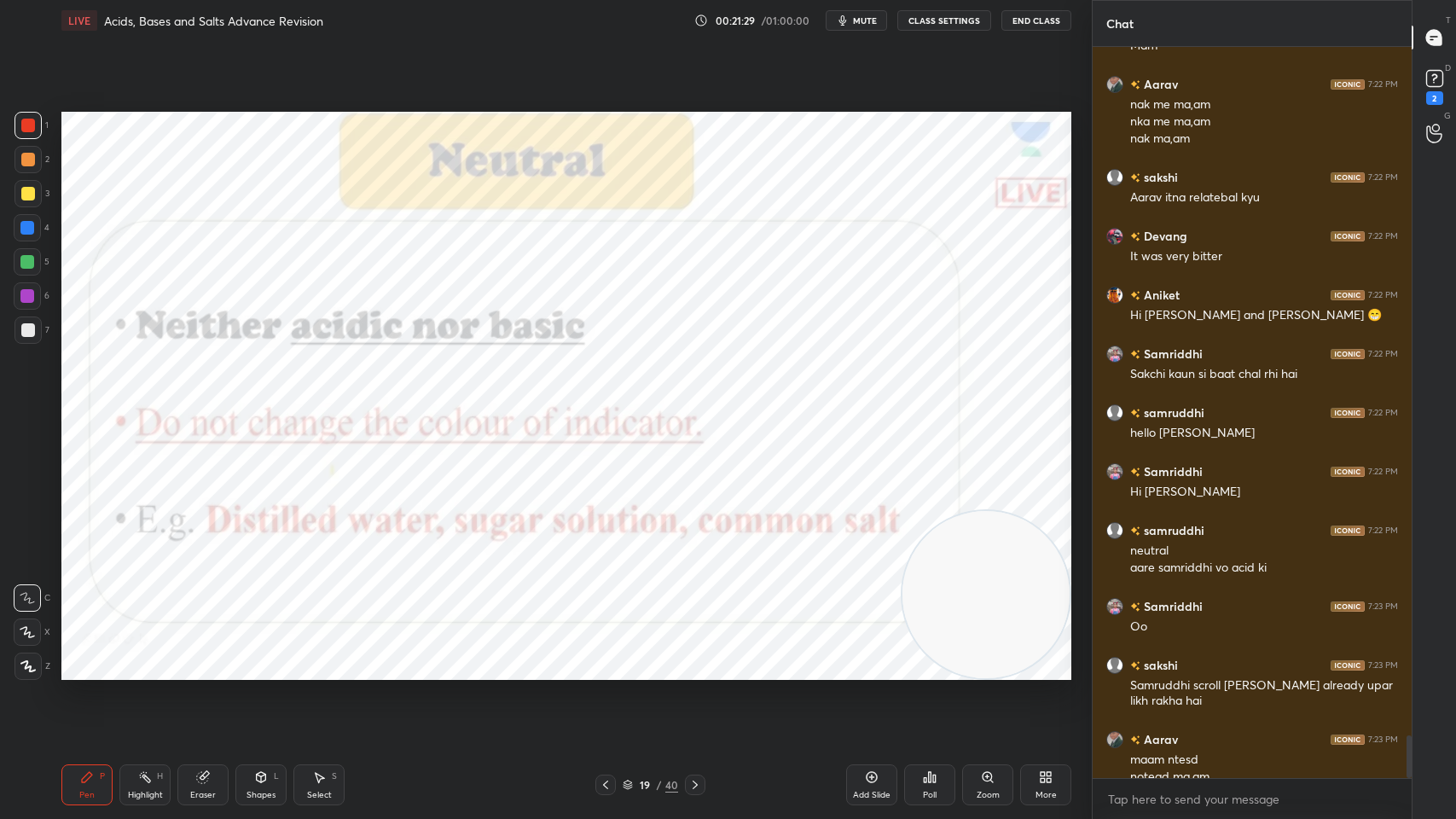
scroll to position [11706, 0]
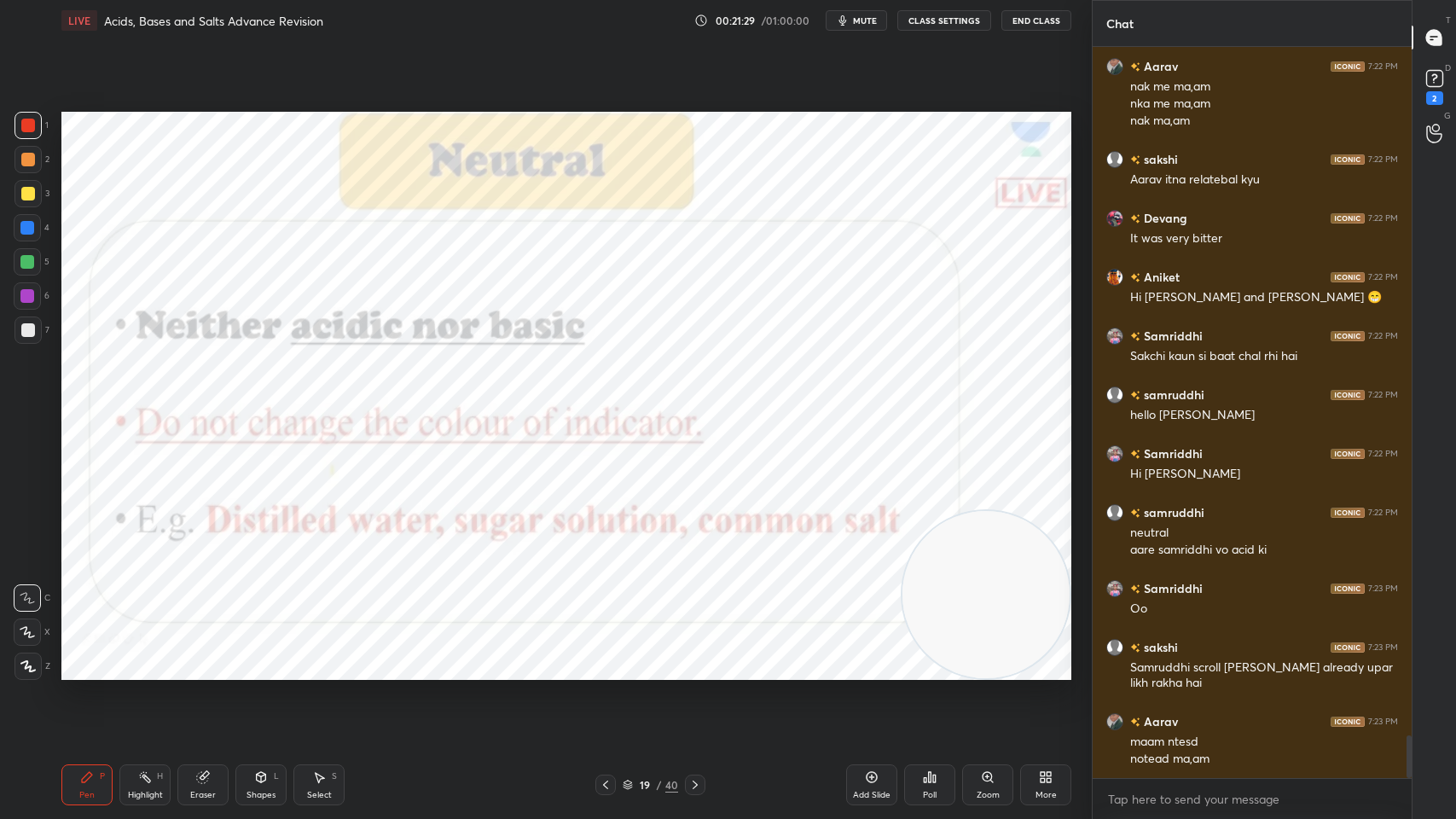
click at [1240, 657] on div "sakshi 7:22 PM Mam Aarav 7:22 PM nak me ma,am nka me ma,am nak ma,am sakshi 7:2…" at bounding box center [1251, 412] width 319 height 731
click at [1139, 657] on div "notead ma,am" at bounding box center [1263, 759] width 268 height 17
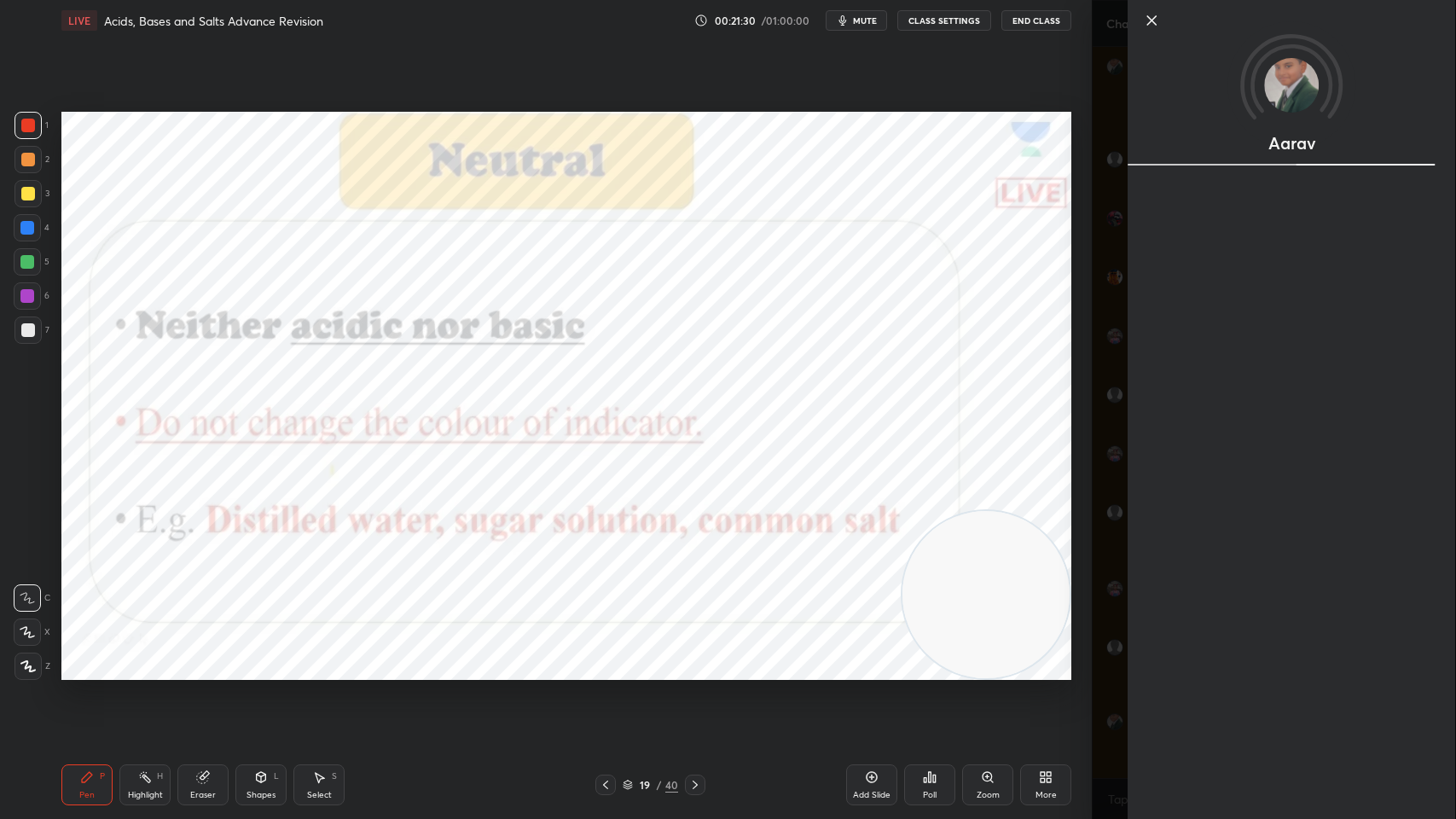
click at [994, 657] on div "Add Slide Poll Zoom More" at bounding box center [959, 784] width 225 height 96
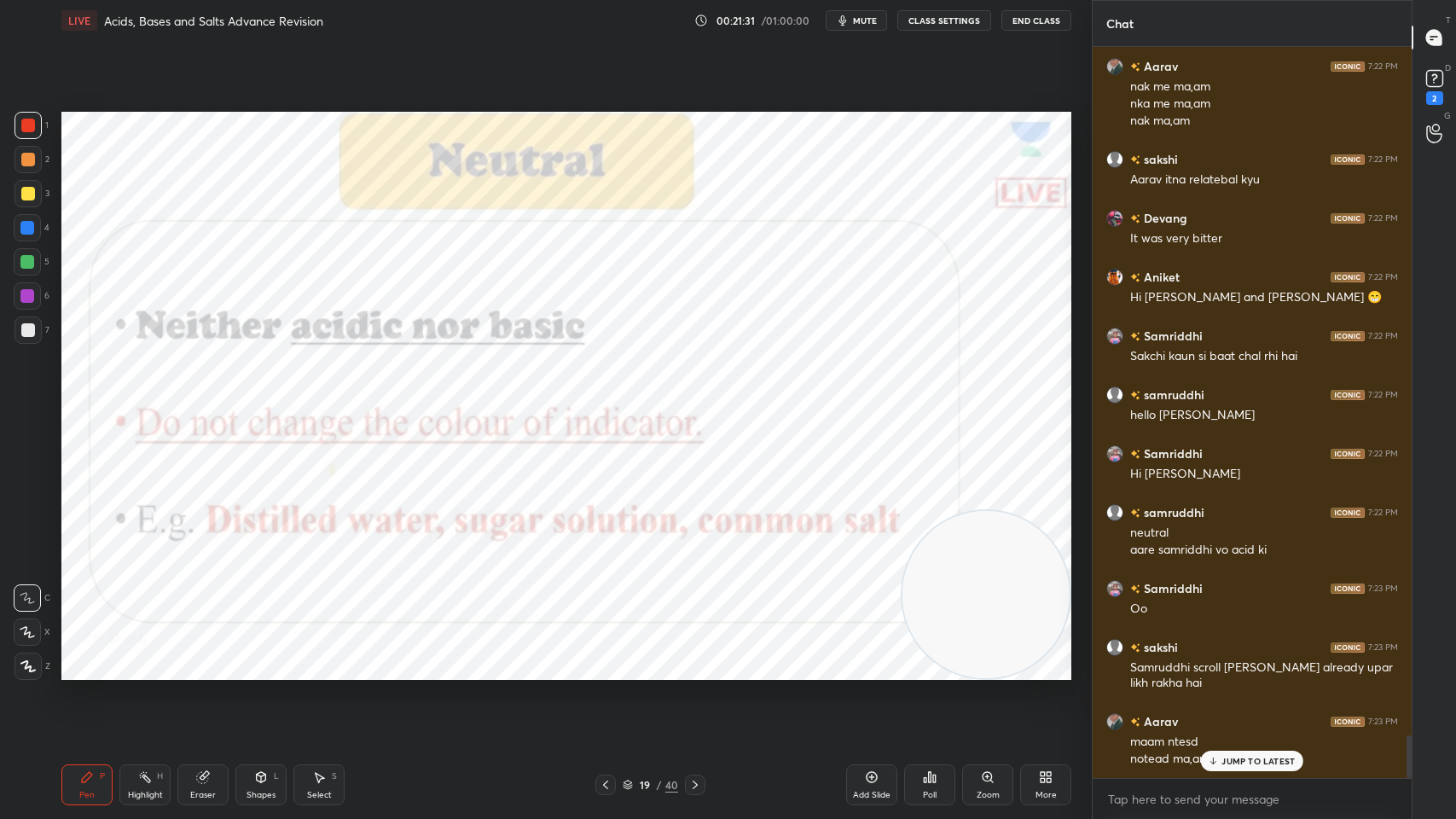
scroll to position [11764, 0]
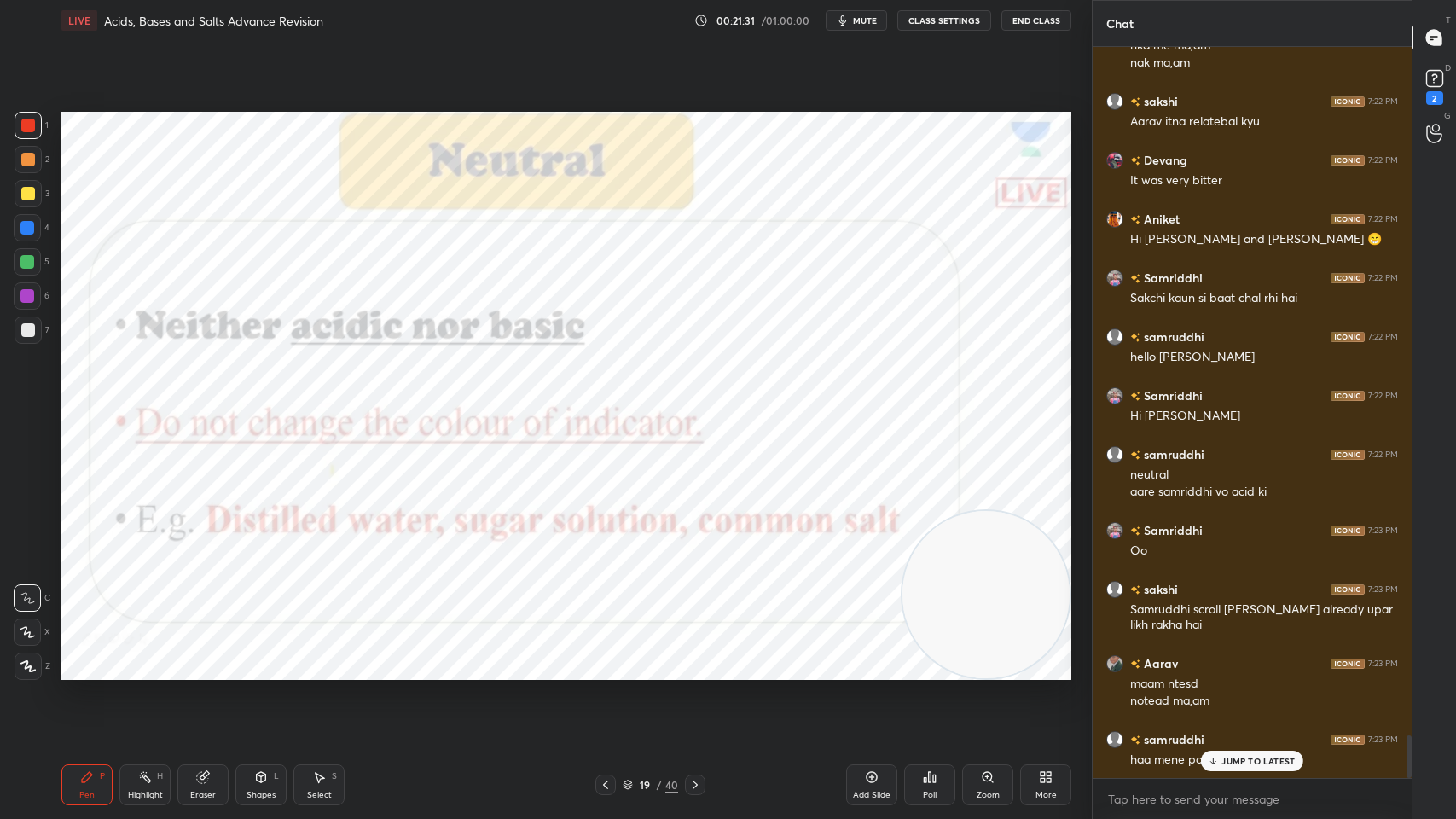
click at [686, 657] on div at bounding box center [695, 784] width 20 height 20
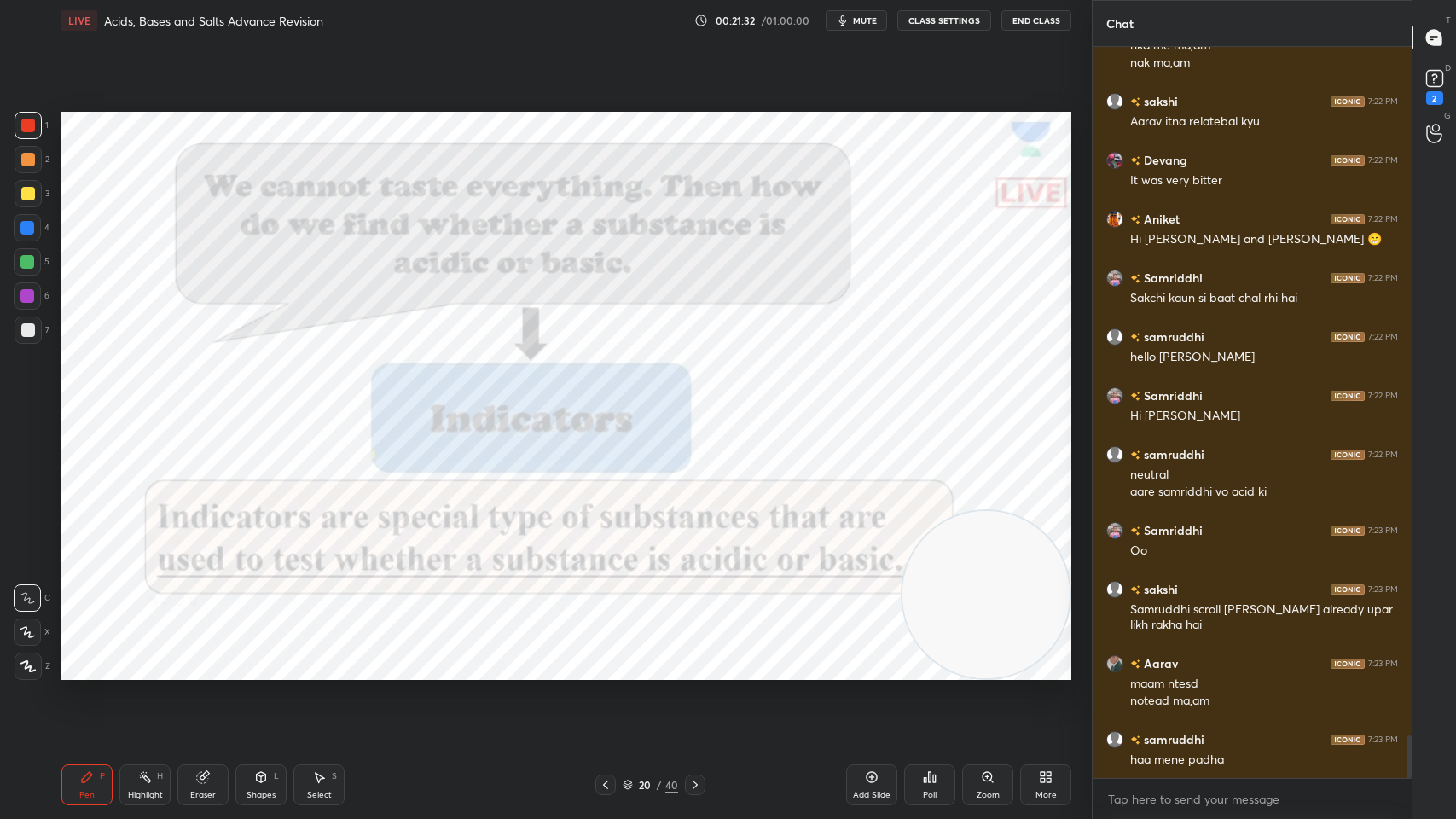
scroll to position [11823, 0]
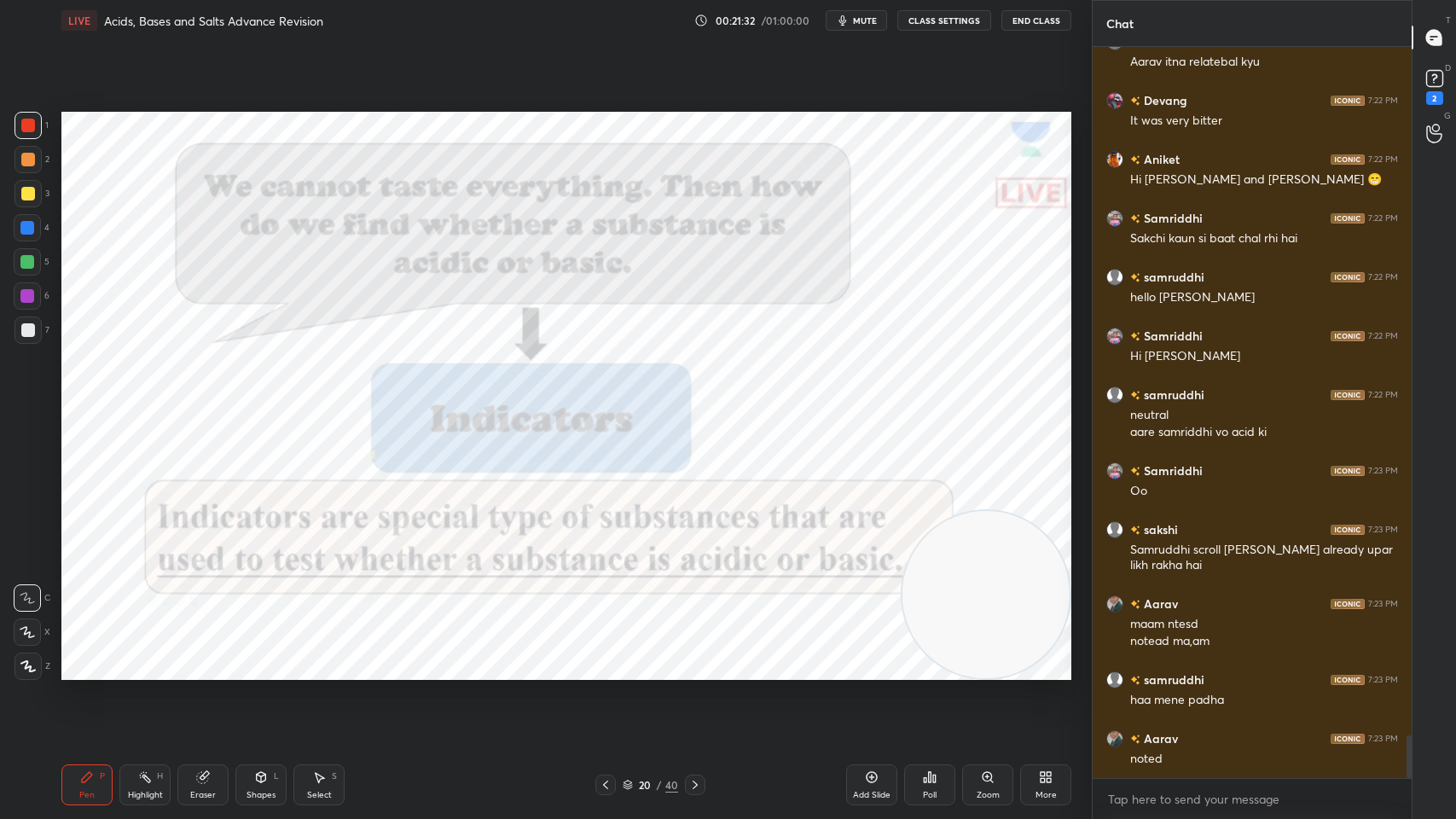
click at [696, 657] on icon at bounding box center [695, 784] width 14 height 14
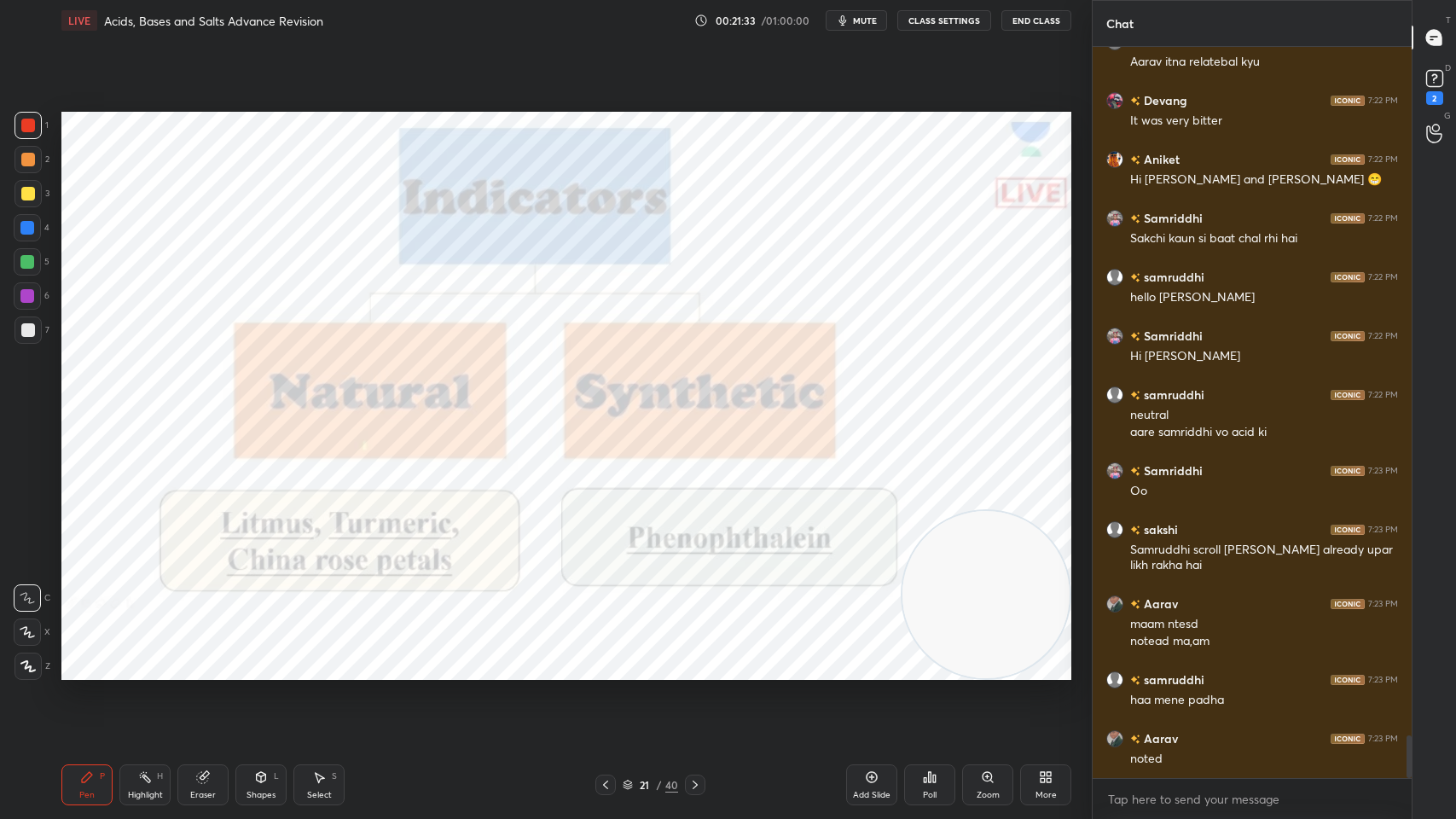
click at [698, 657] on div at bounding box center [695, 784] width 20 height 20
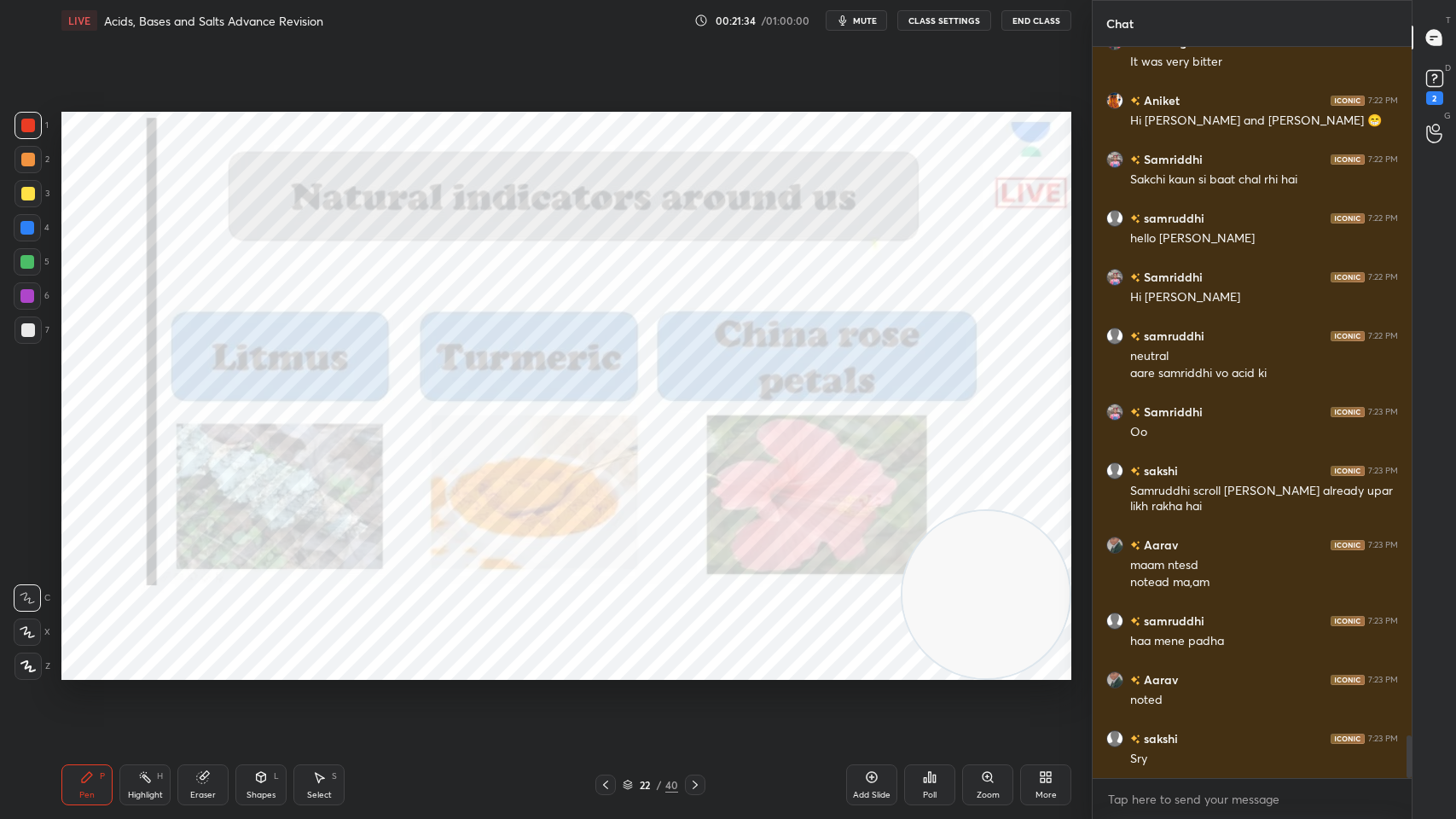
click at [656, 657] on div "/" at bounding box center [659, 784] width 5 height 10
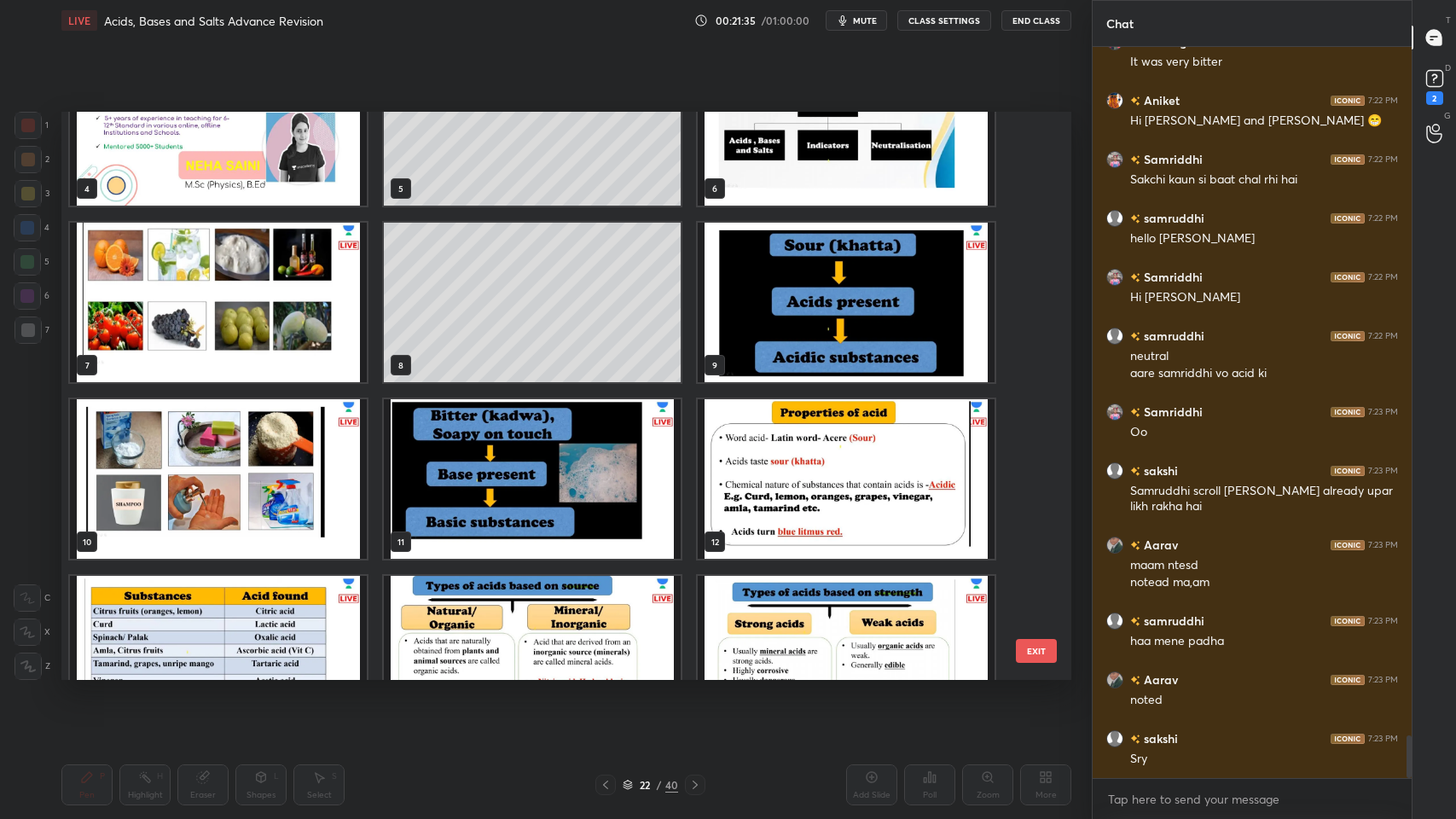
scroll to position [251, 0]
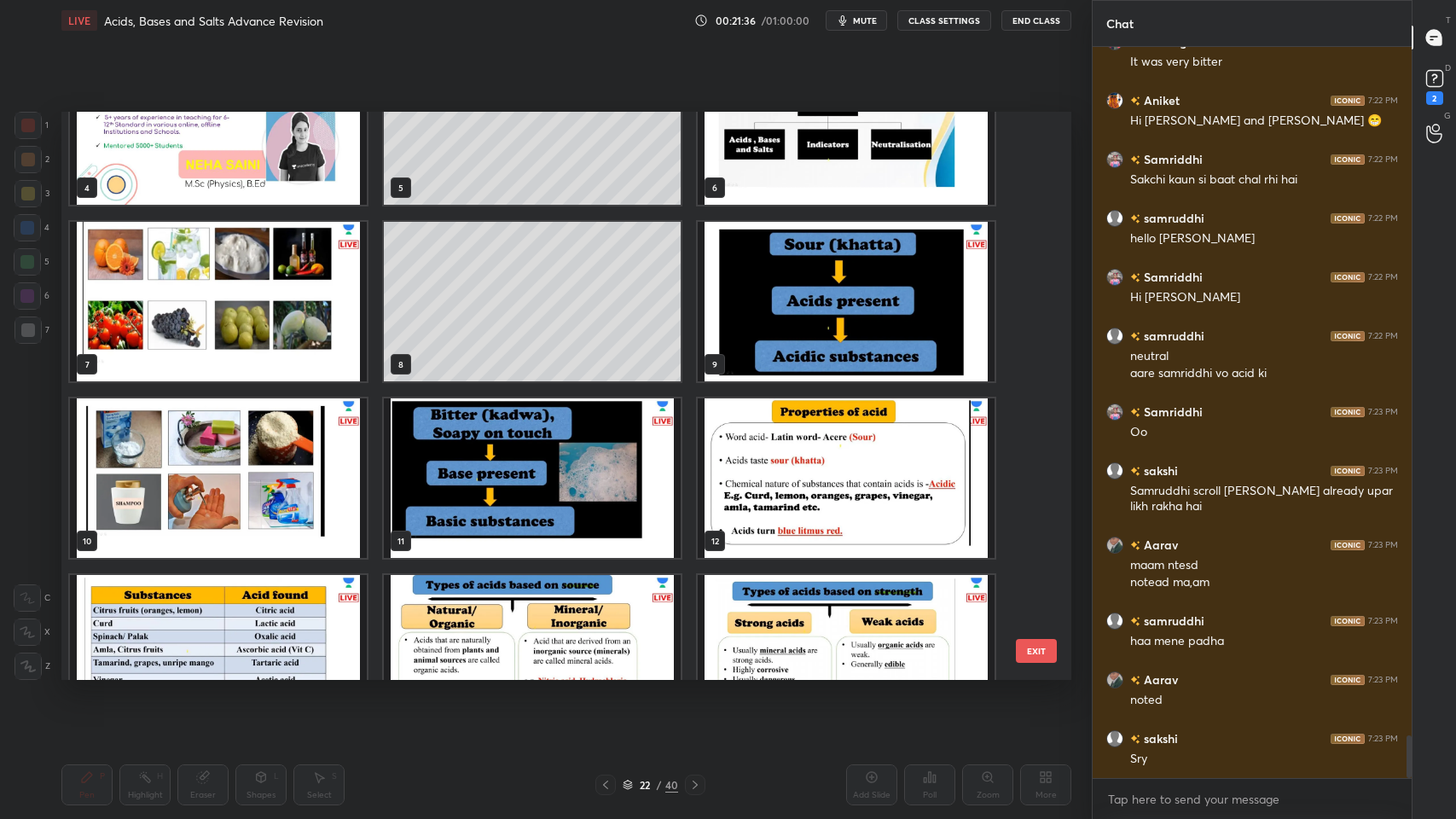
click at [769, 292] on img "grid" at bounding box center [845, 302] width 297 height 159
click at [765, 294] on img "grid" at bounding box center [845, 302] width 297 height 159
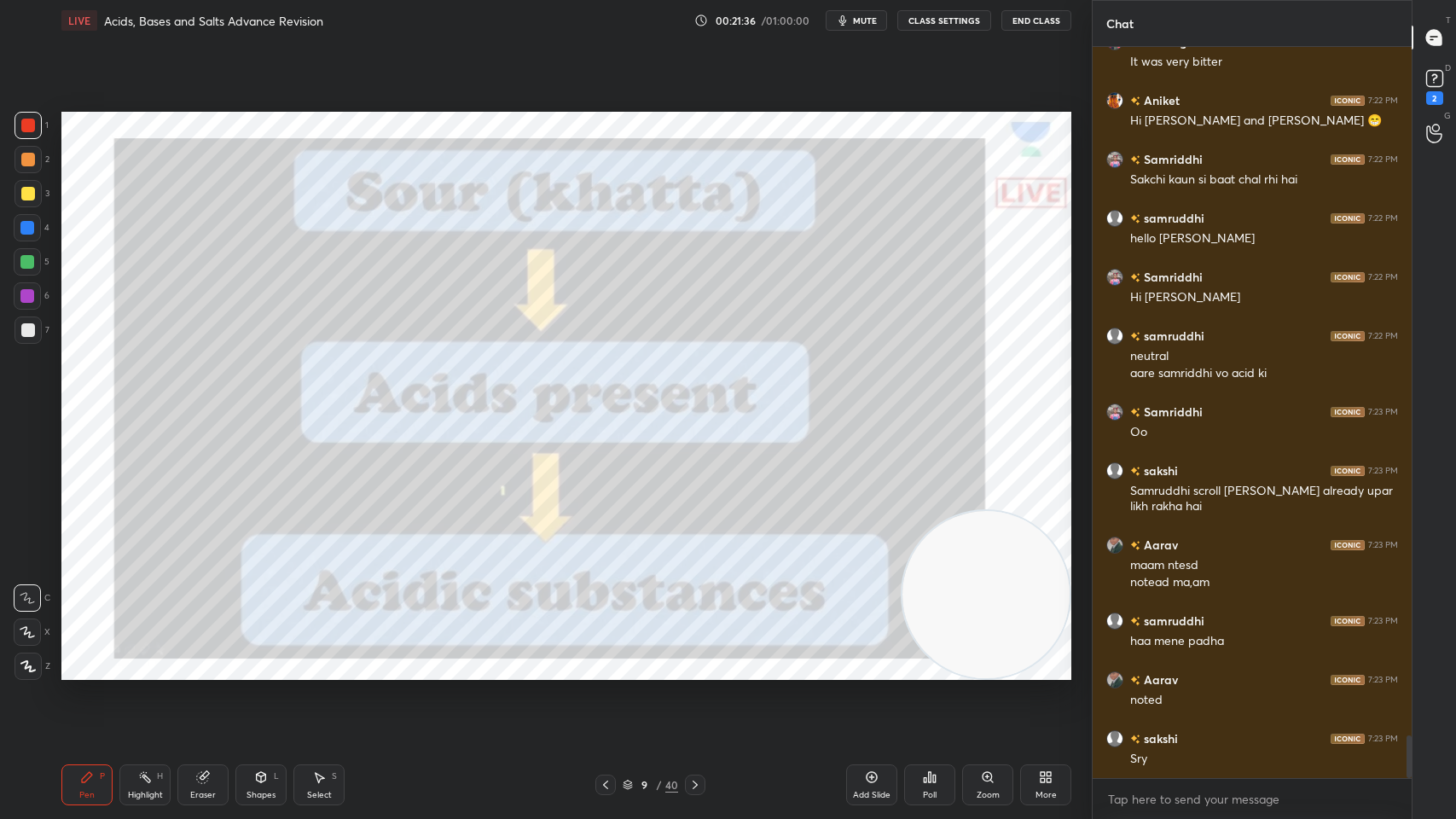
click at [767, 296] on img "grid" at bounding box center [845, 302] width 297 height 159
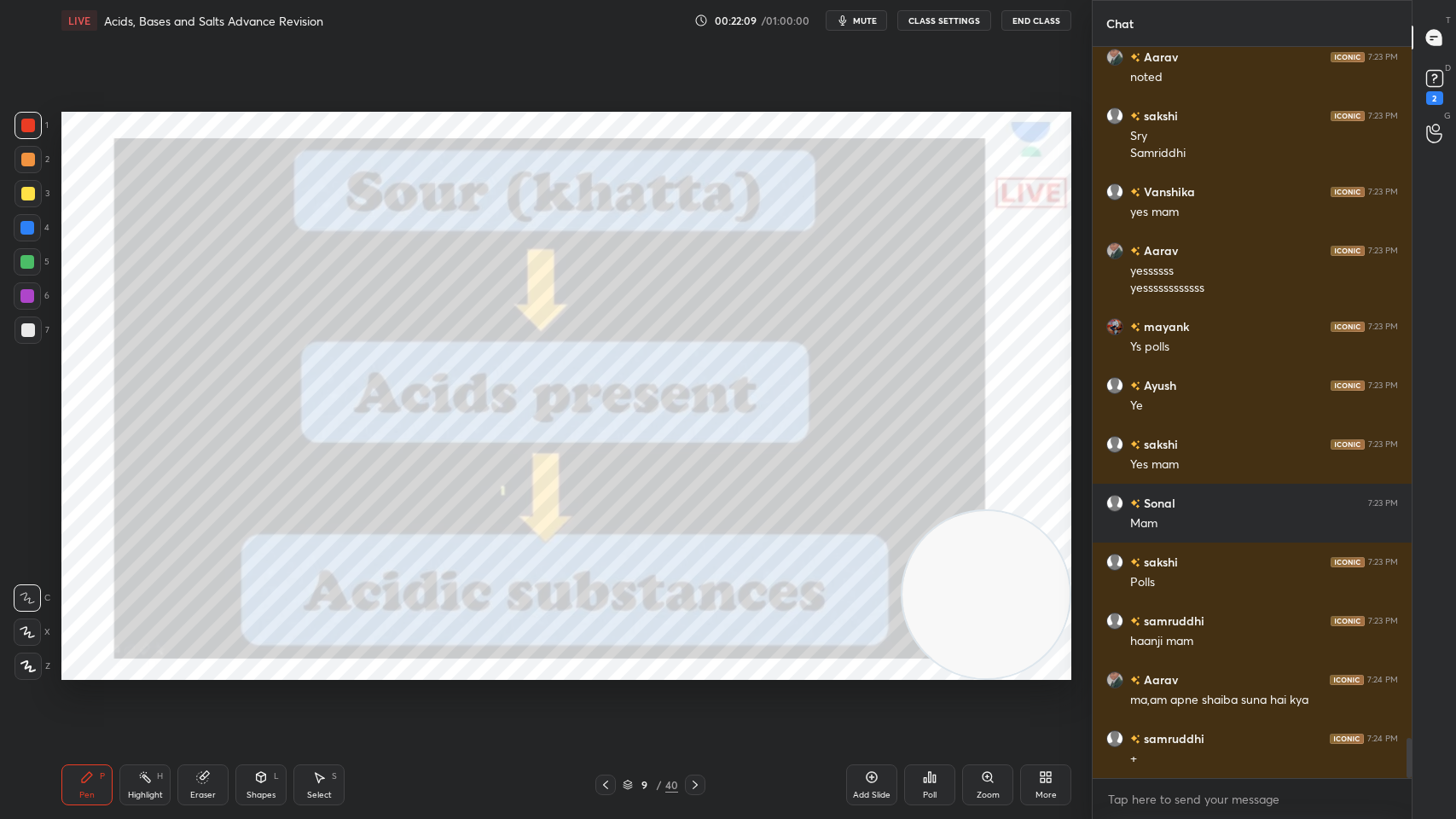
scroll to position [12563, 0]
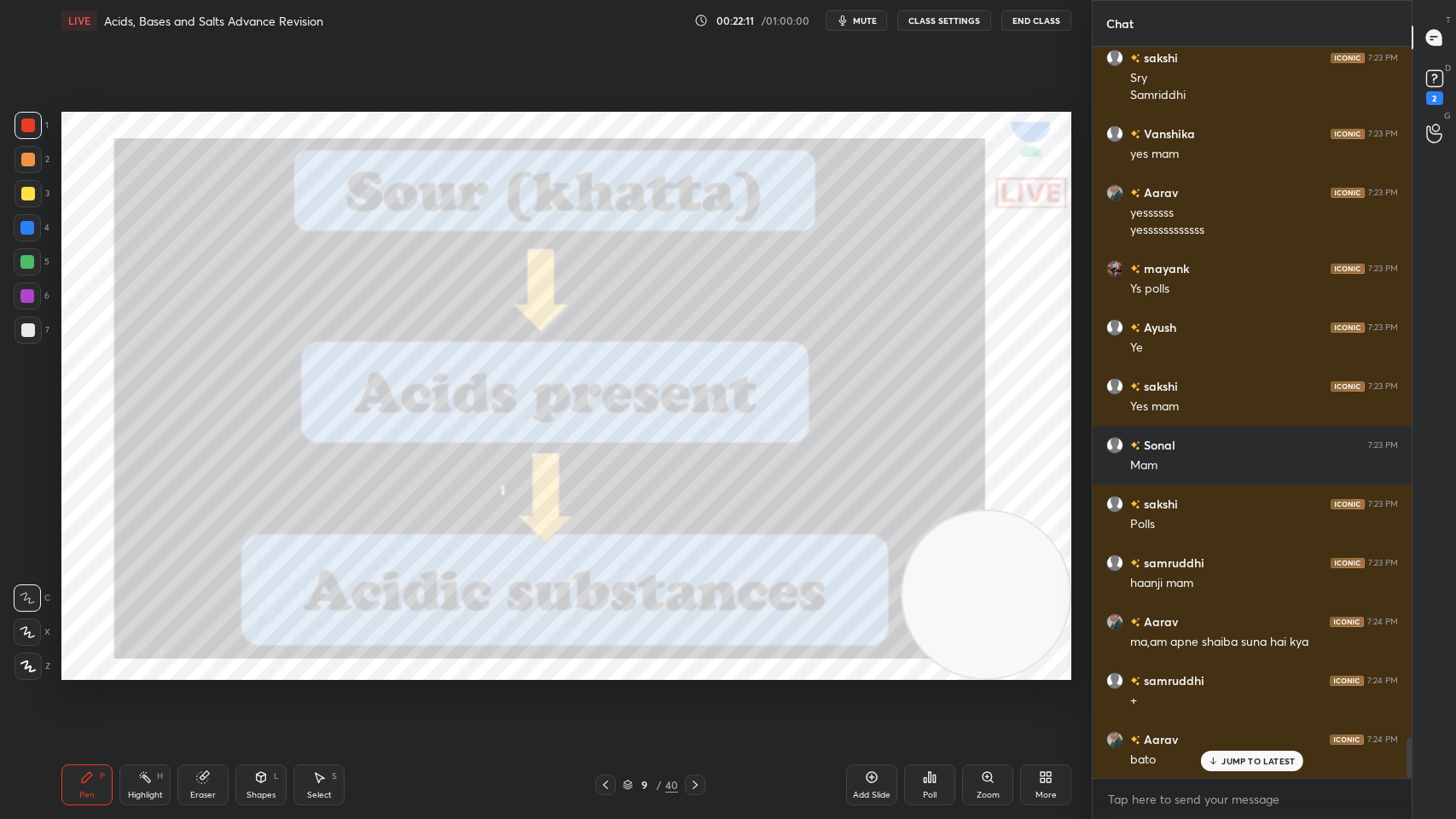
click at [1263, 657] on p "JUMP TO LATEST" at bounding box center [1258, 760] width 73 height 10
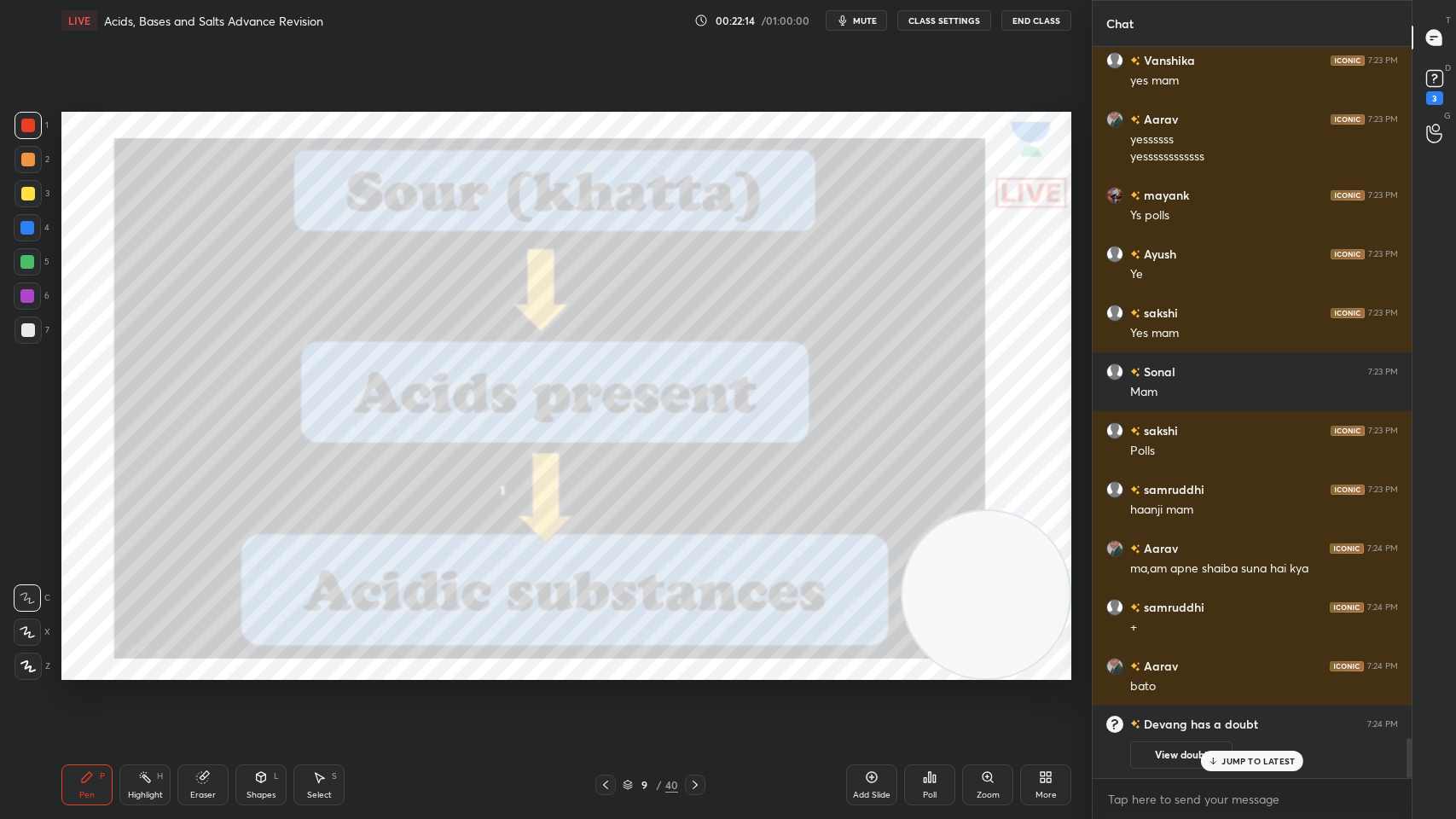
click at [685, 657] on div at bounding box center [695, 784] width 20 height 20
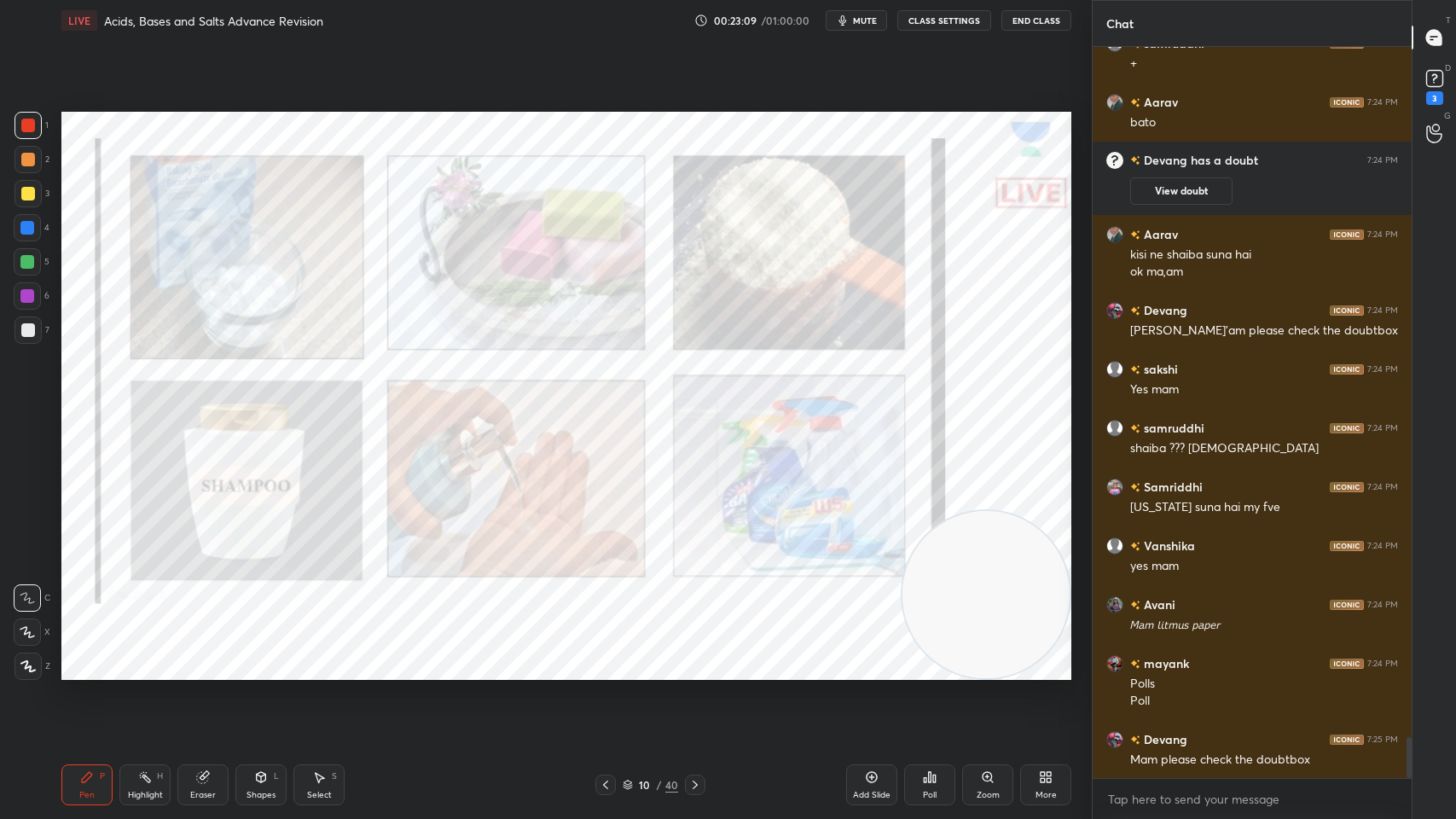
scroll to position [12344, 0]
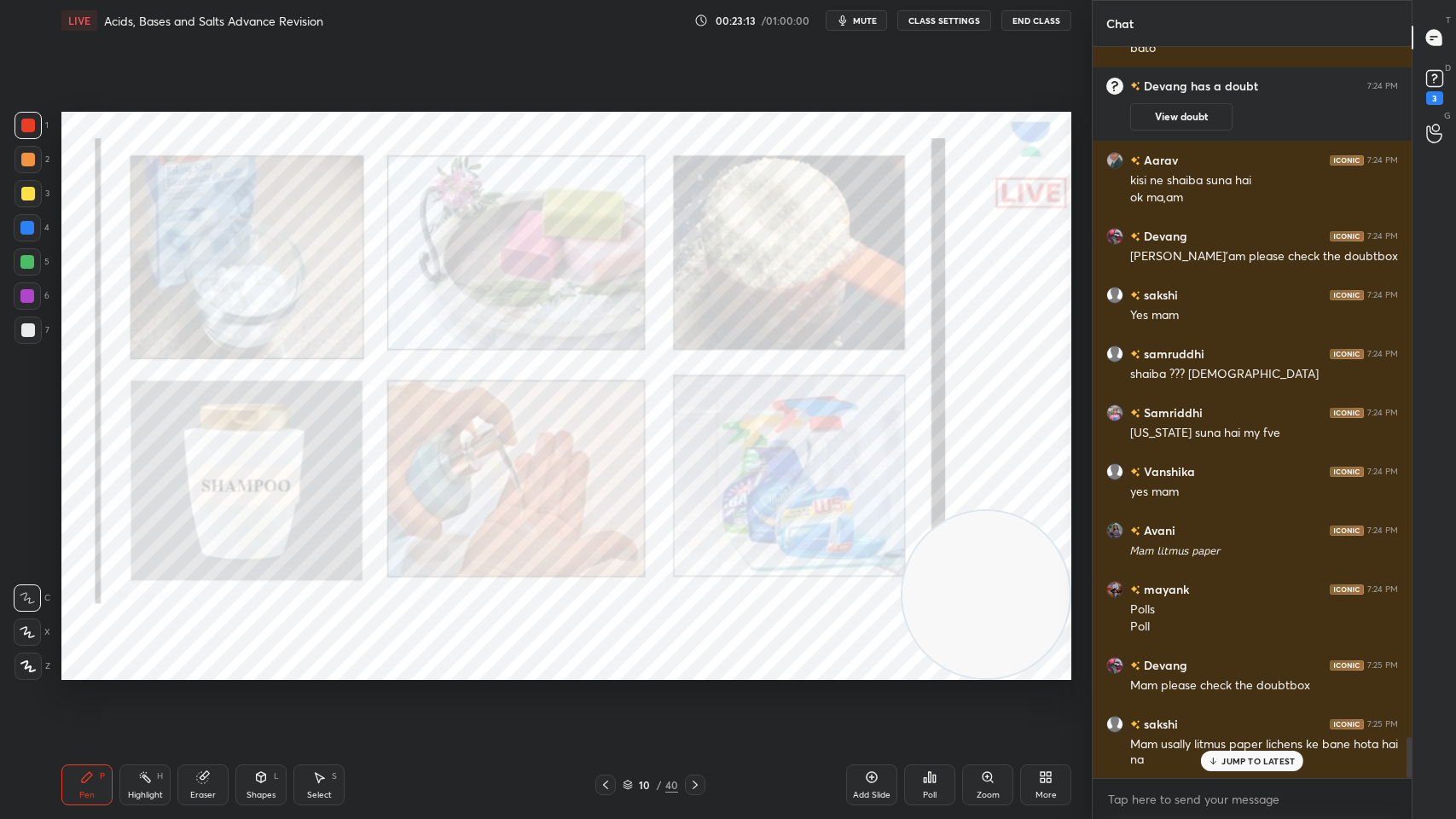
click at [691, 657] on icon at bounding box center [695, 784] width 14 height 14
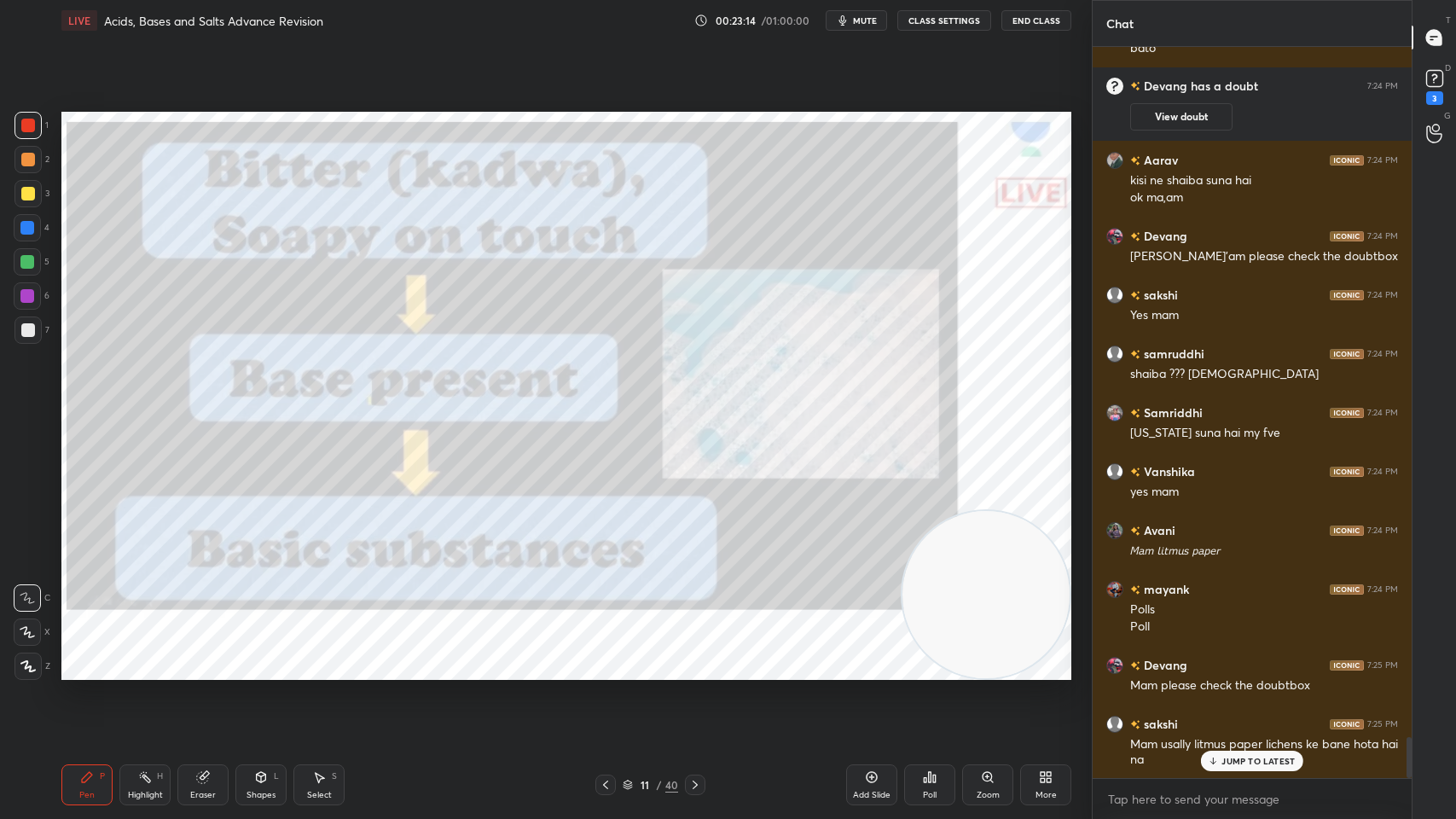
click at [689, 657] on icon at bounding box center [695, 784] width 14 height 14
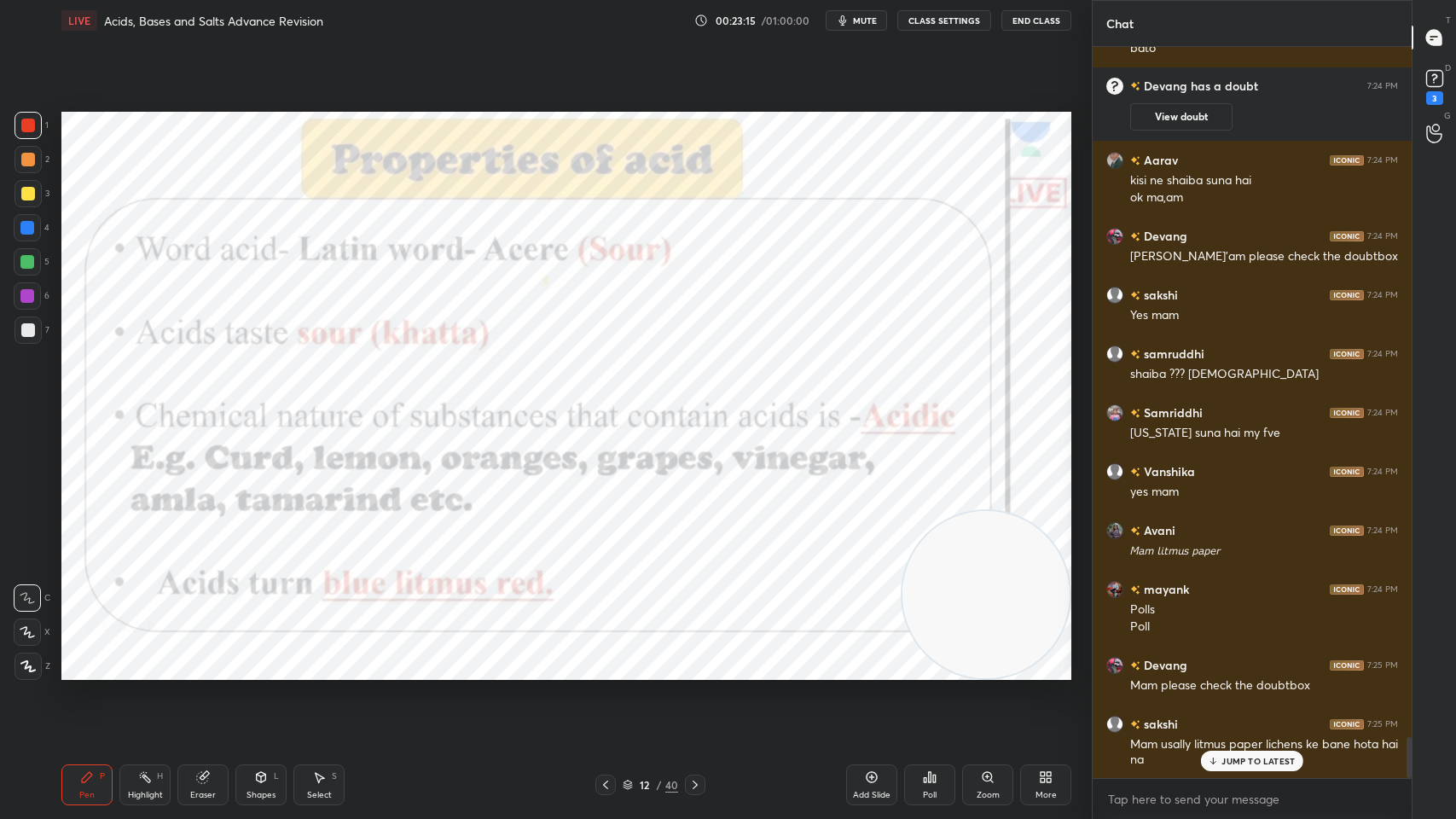
click at [650, 657] on div "12" at bounding box center [644, 784] width 17 height 10
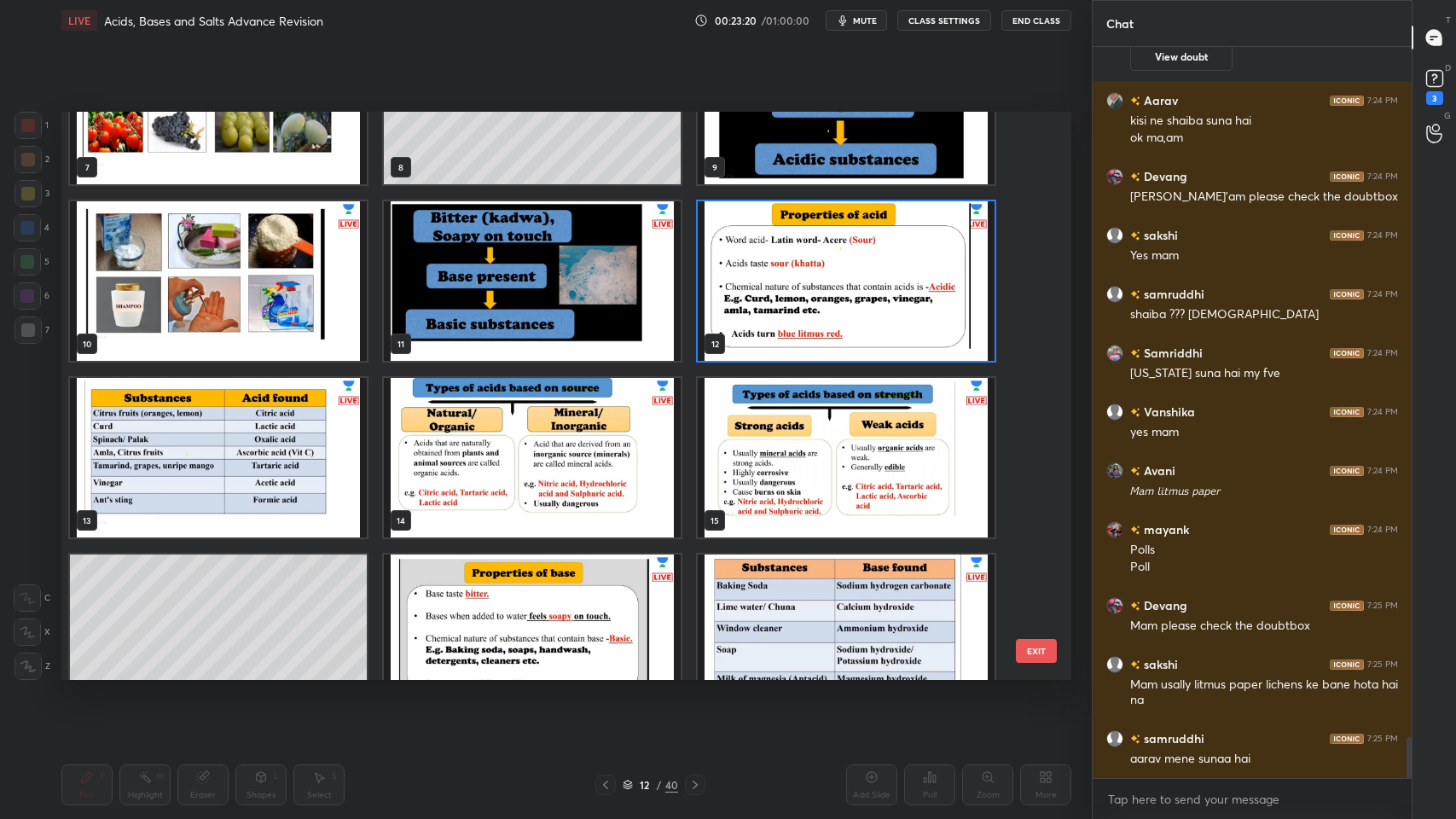
scroll to position [0, 0]
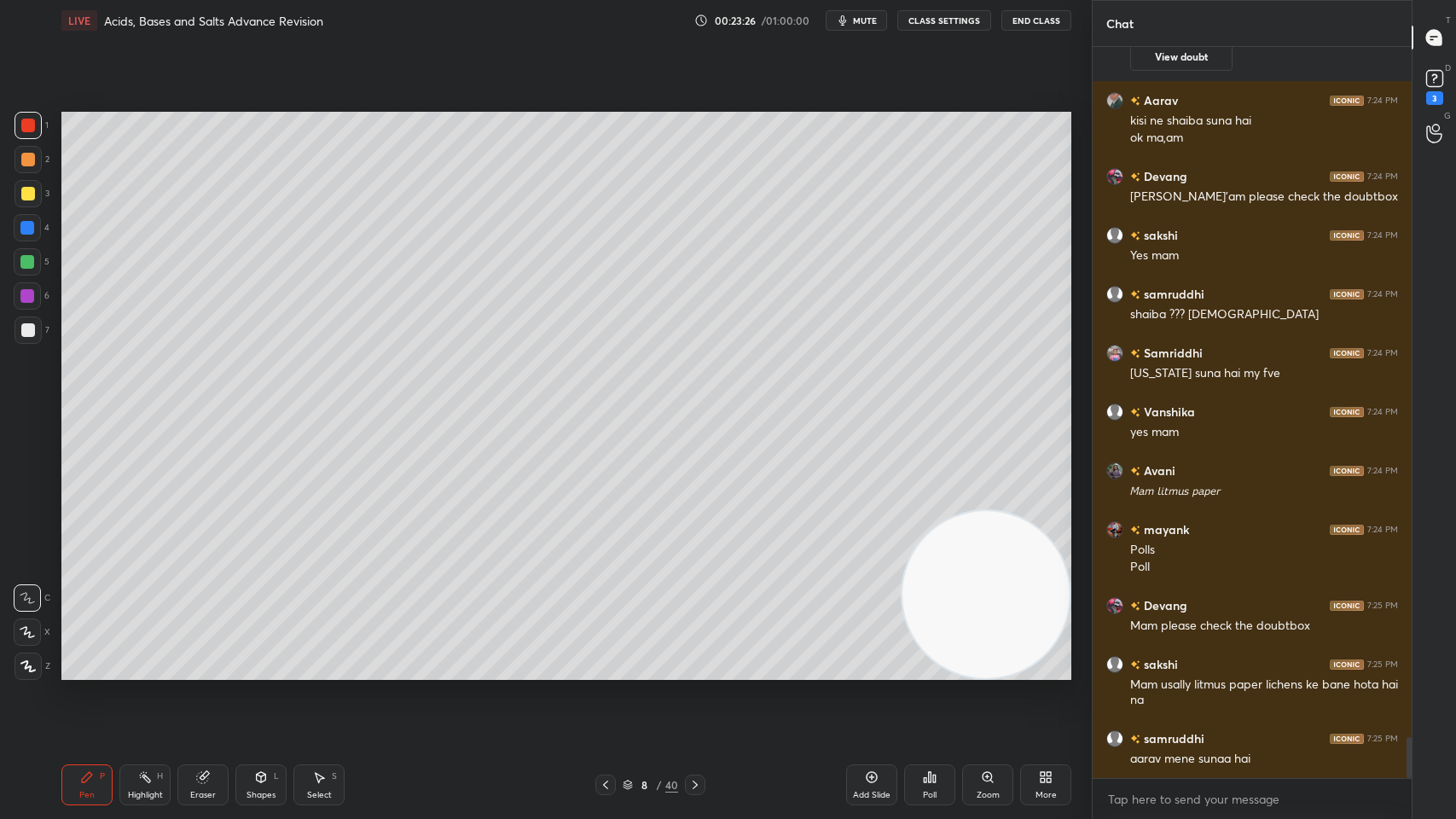
click at [866, 657] on div "Add Slide" at bounding box center [871, 794] width 37 height 8
click at [40, 190] on div at bounding box center [28, 194] width 27 height 27
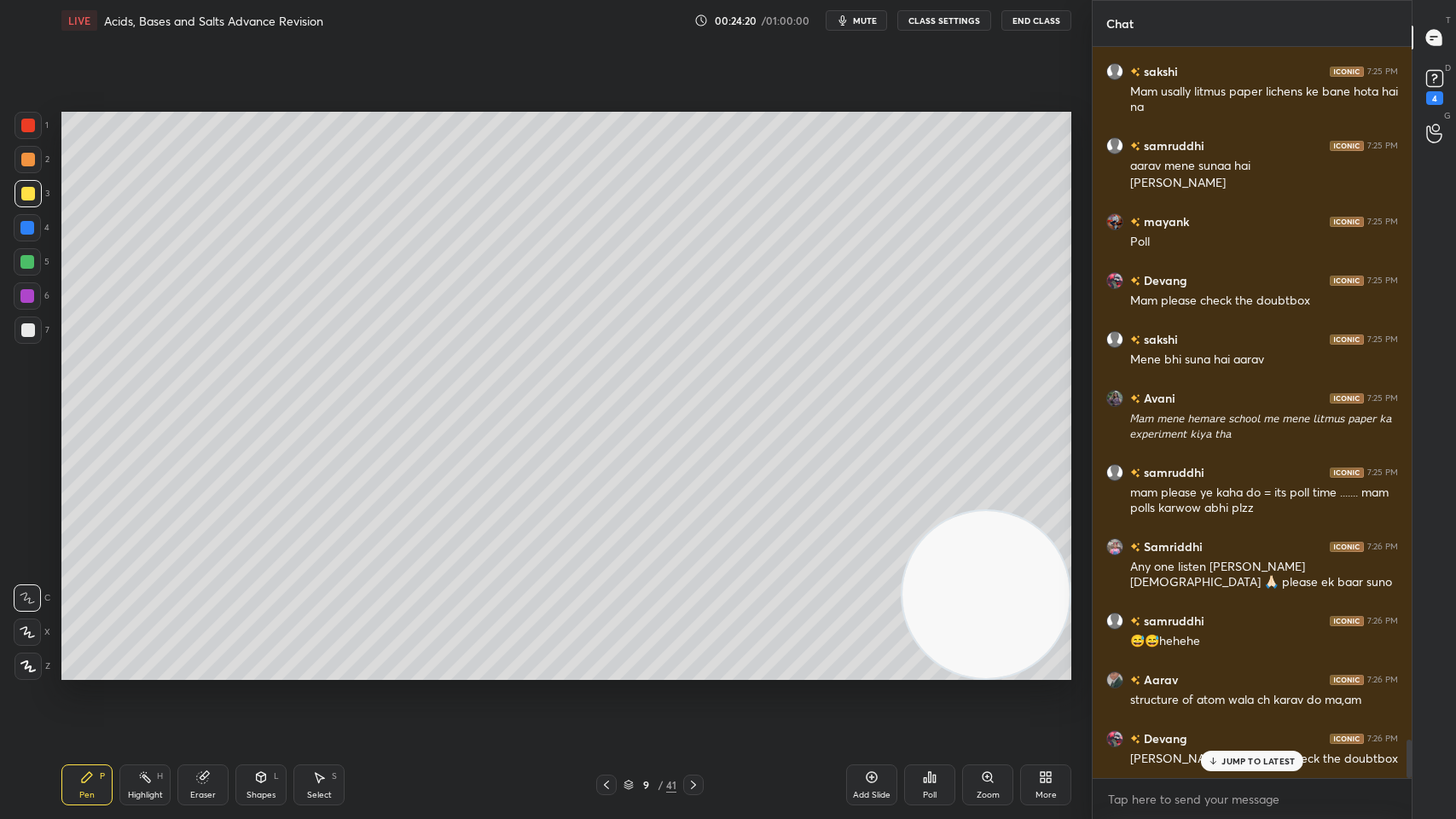
scroll to position [13055, 0]
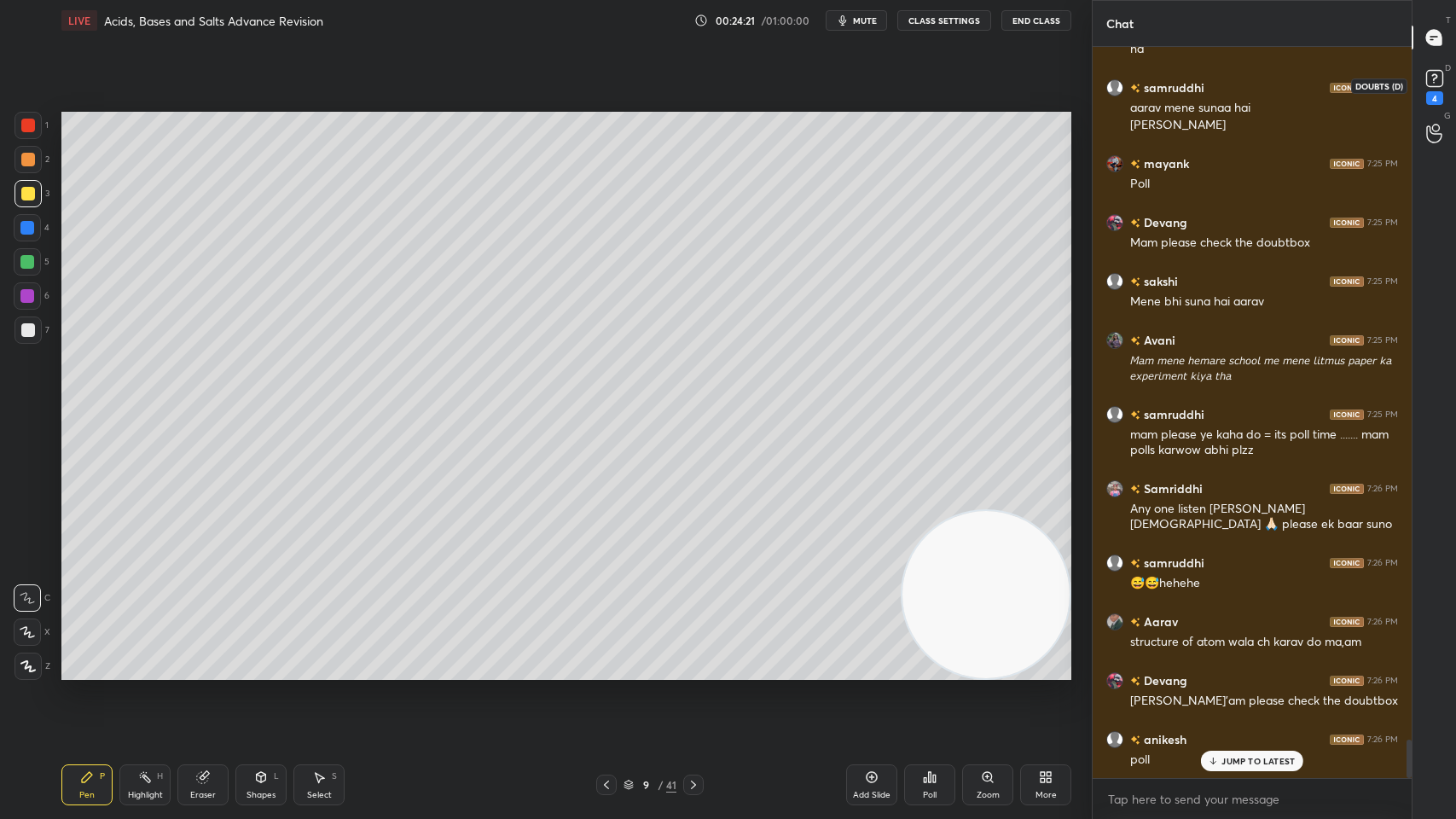
click at [1418, 96] on div "4" at bounding box center [1434, 86] width 34 height 31
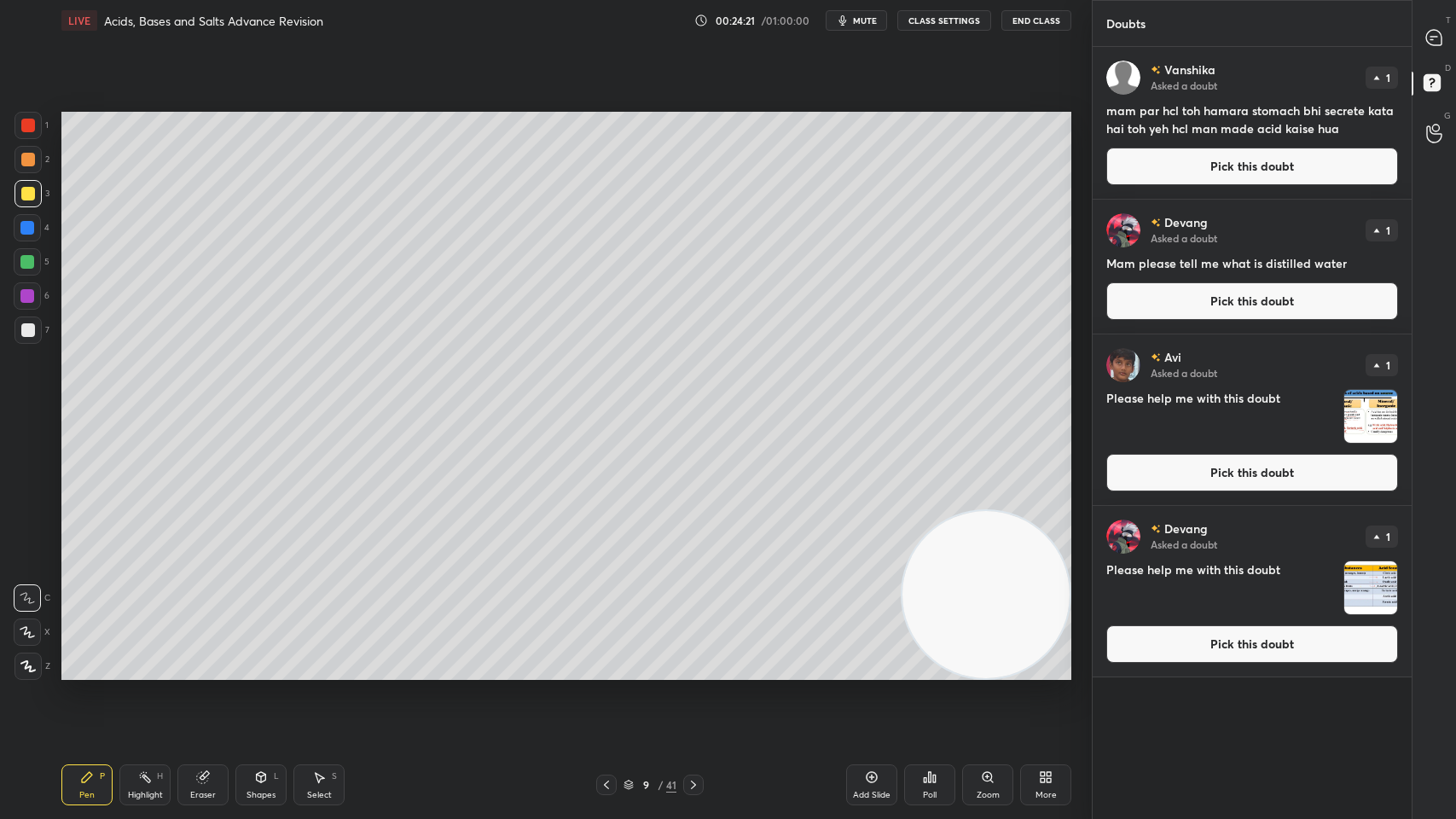
click at [1229, 155] on button "Pick this doubt" at bounding box center [1251, 165] width 292 height 37
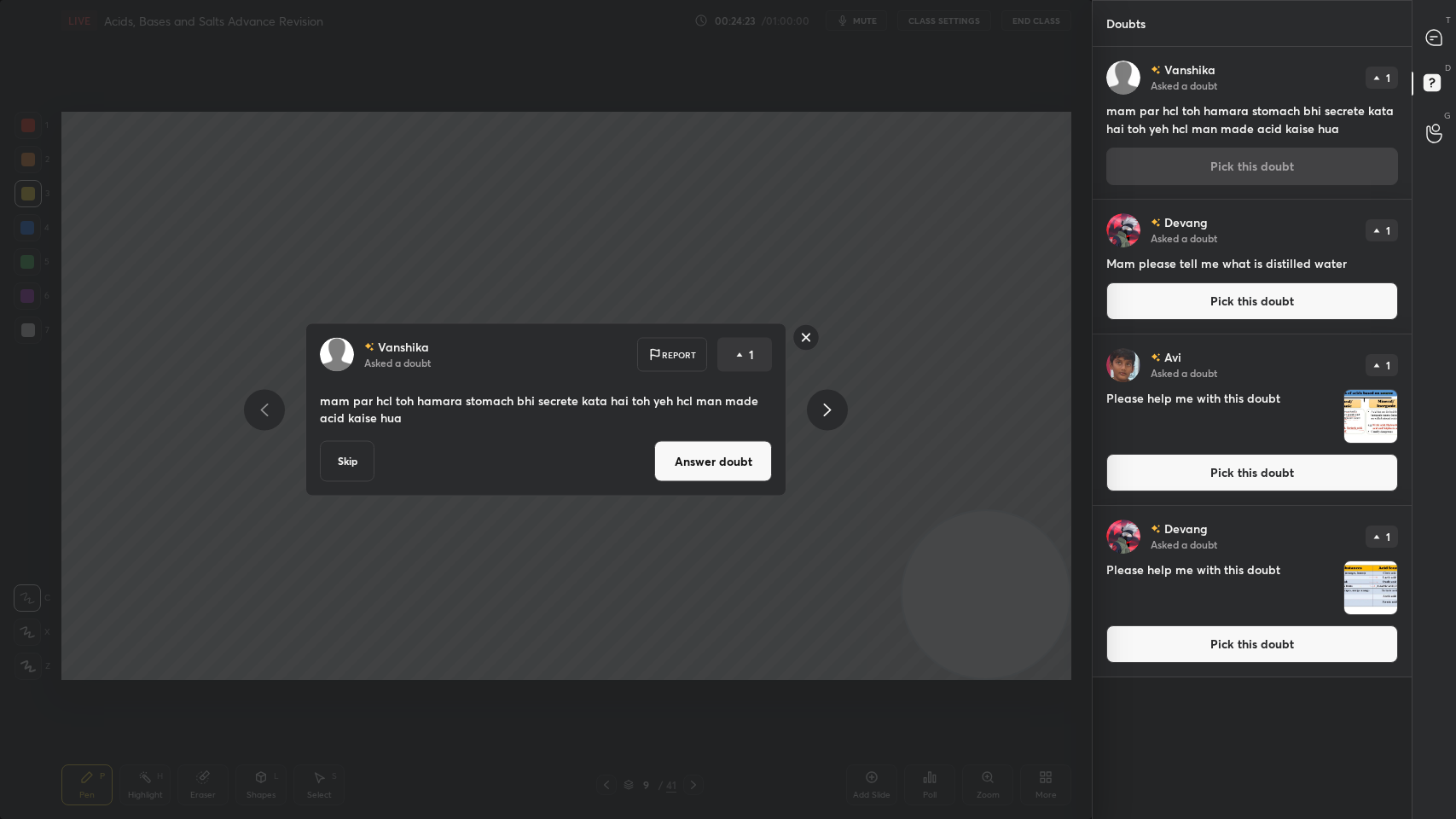
click at [673, 461] on button "Answer doubt" at bounding box center [713, 461] width 118 height 41
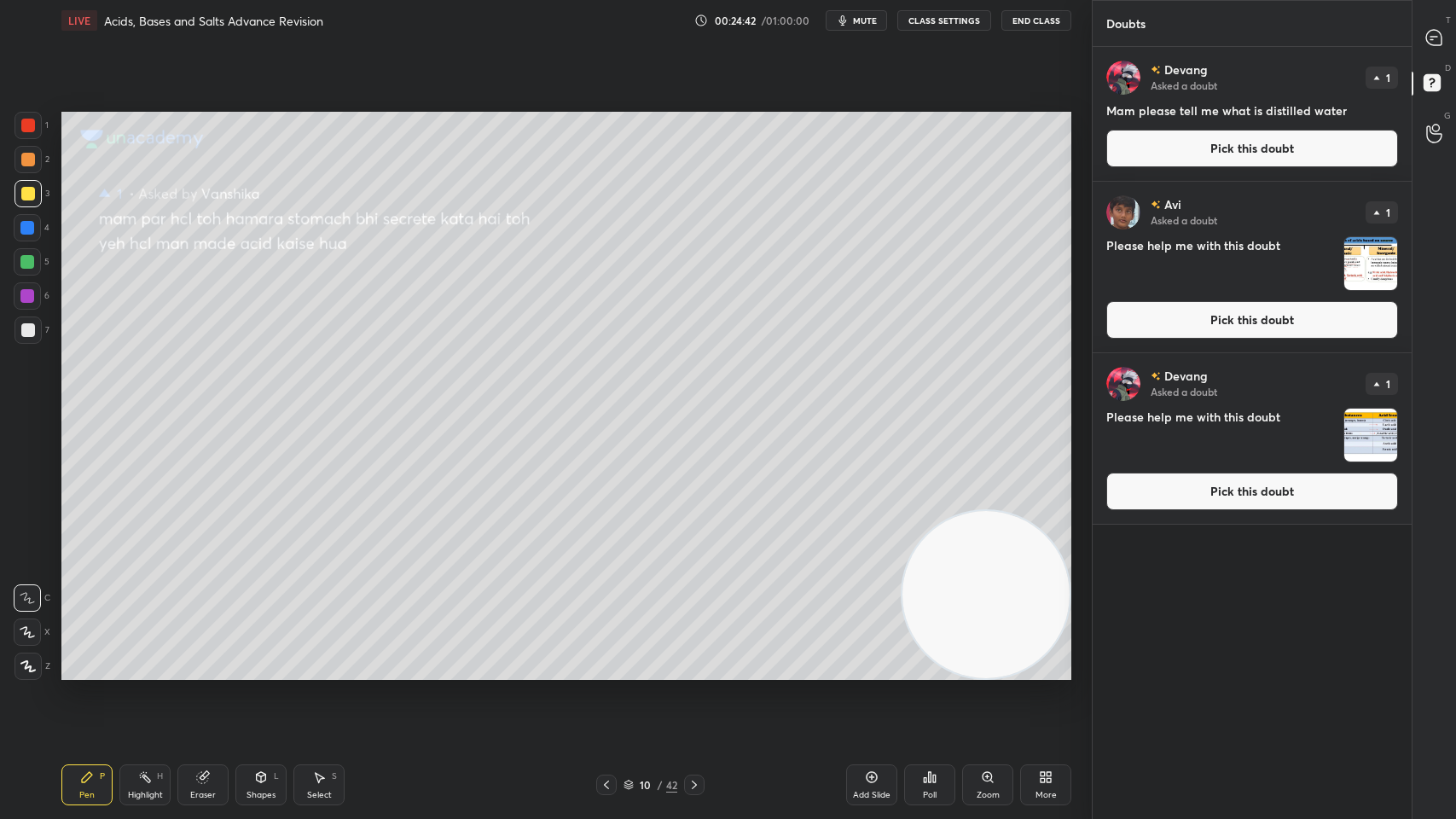
click at [1195, 150] on button "Pick this doubt" at bounding box center [1251, 148] width 292 height 37
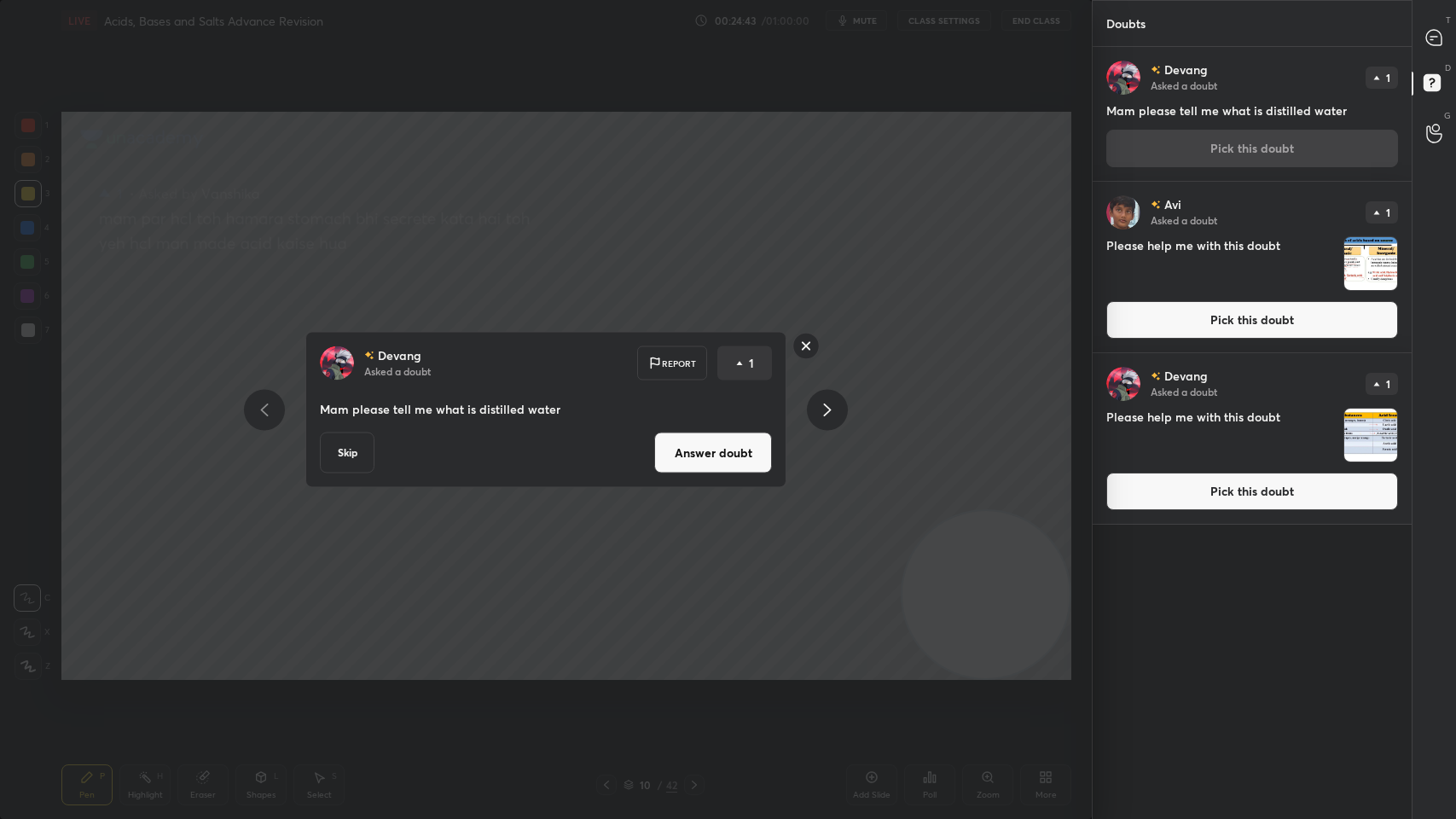
click at [732, 459] on button "Answer doubt" at bounding box center [713, 452] width 118 height 41
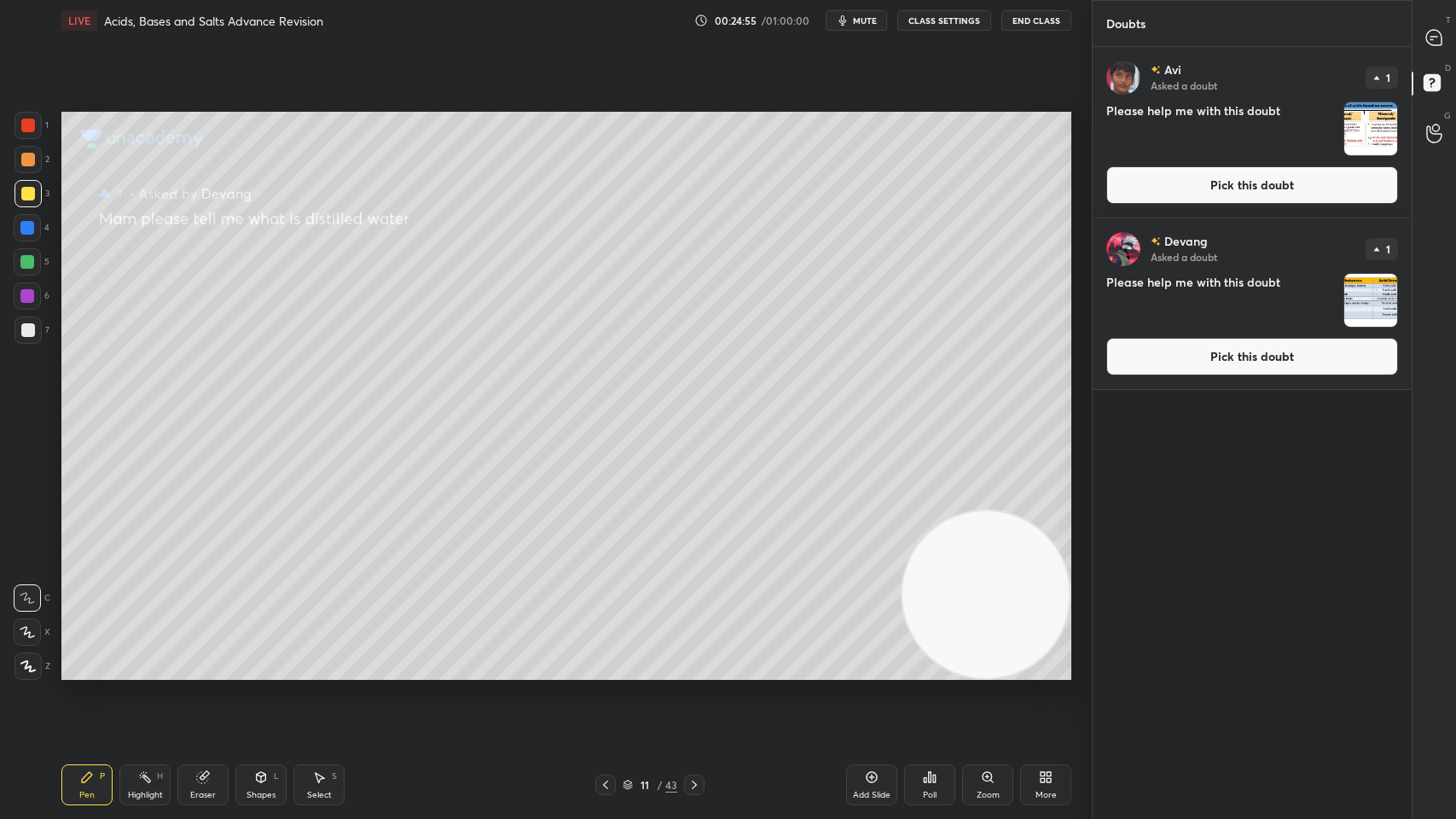
click at [1207, 176] on button "Pick this doubt" at bounding box center [1251, 185] width 292 height 37
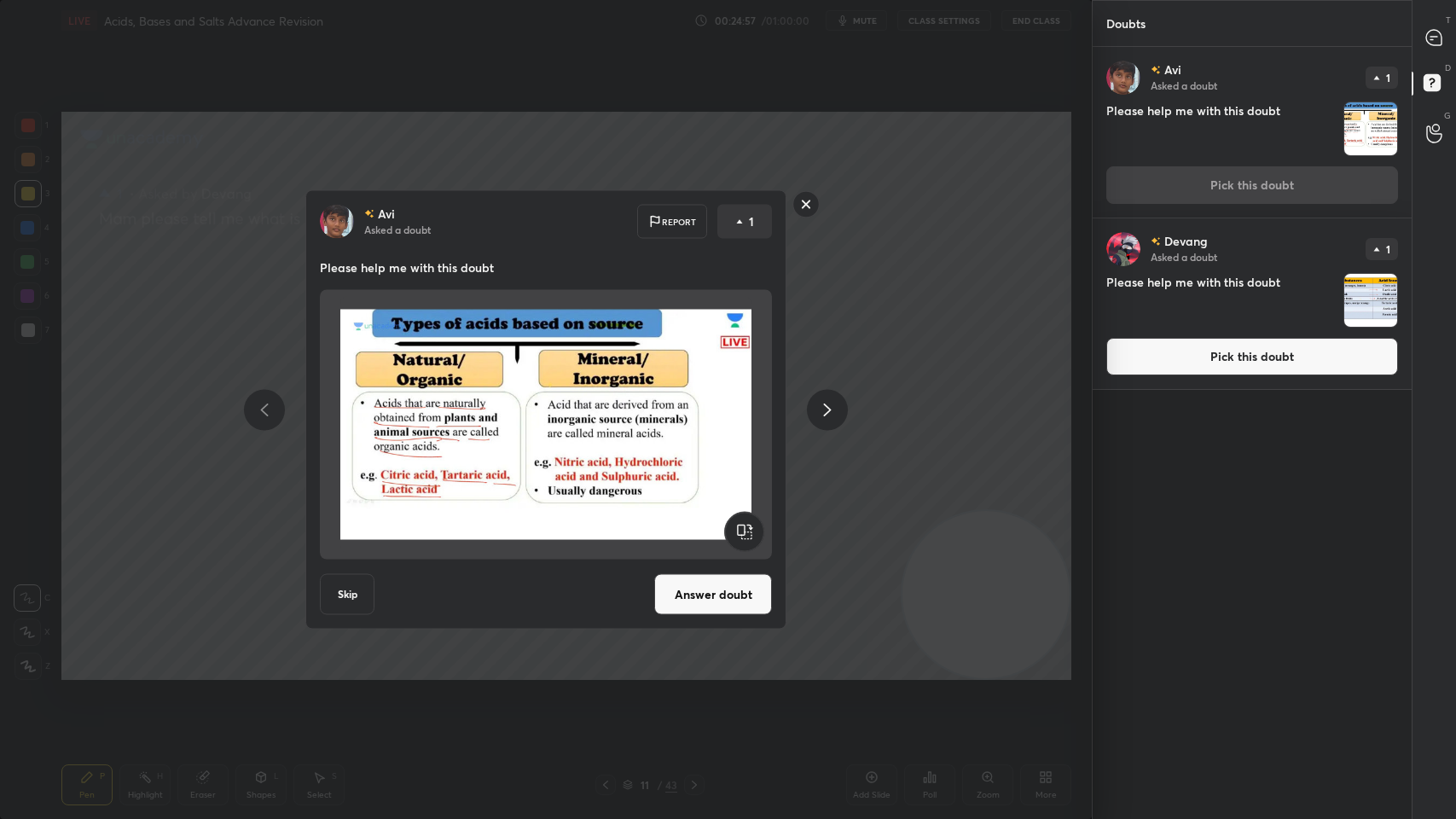
click at [692, 593] on button "Answer doubt" at bounding box center [713, 594] width 118 height 41
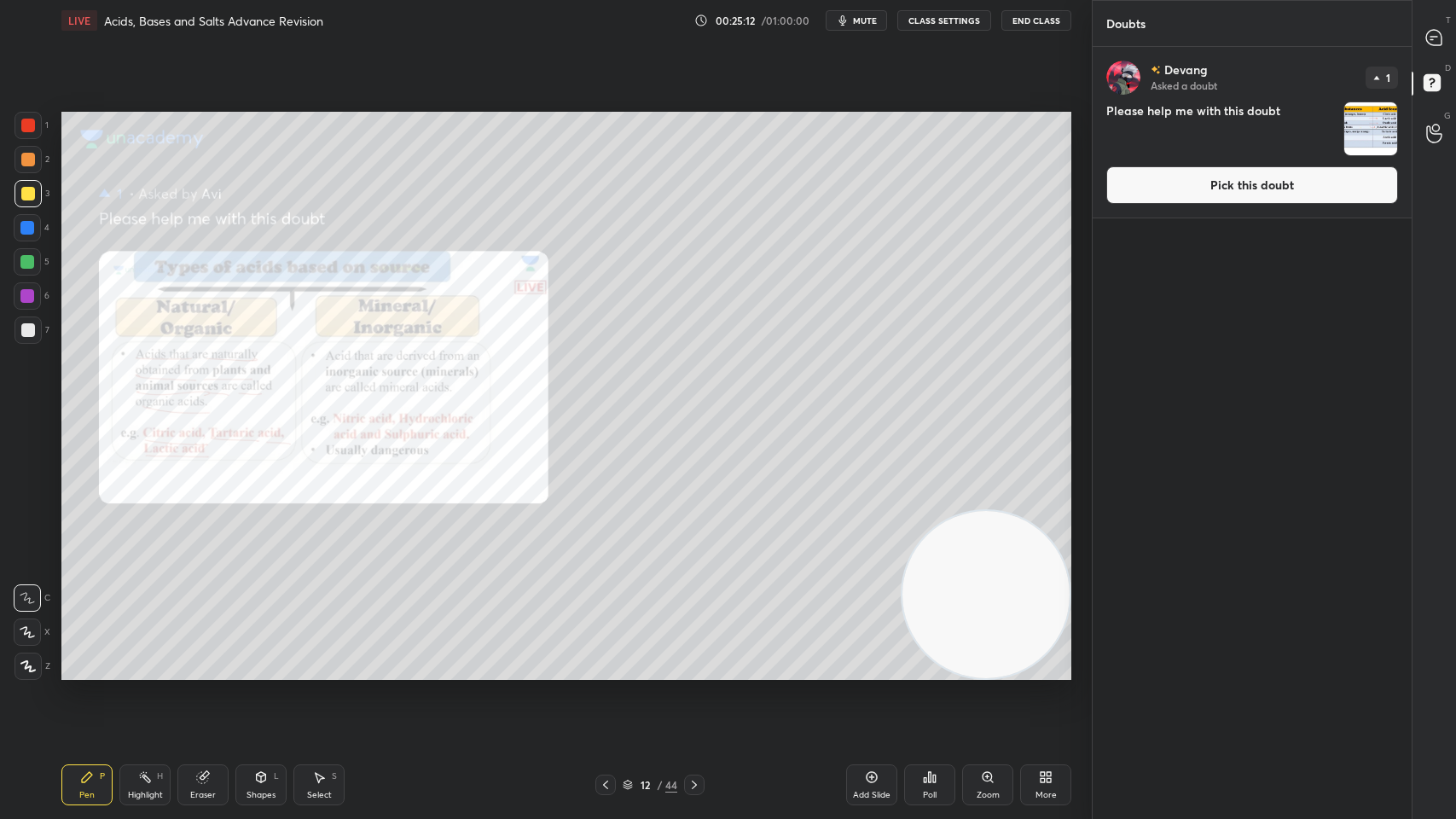
click at [20, 129] on div at bounding box center [28, 125] width 27 height 27
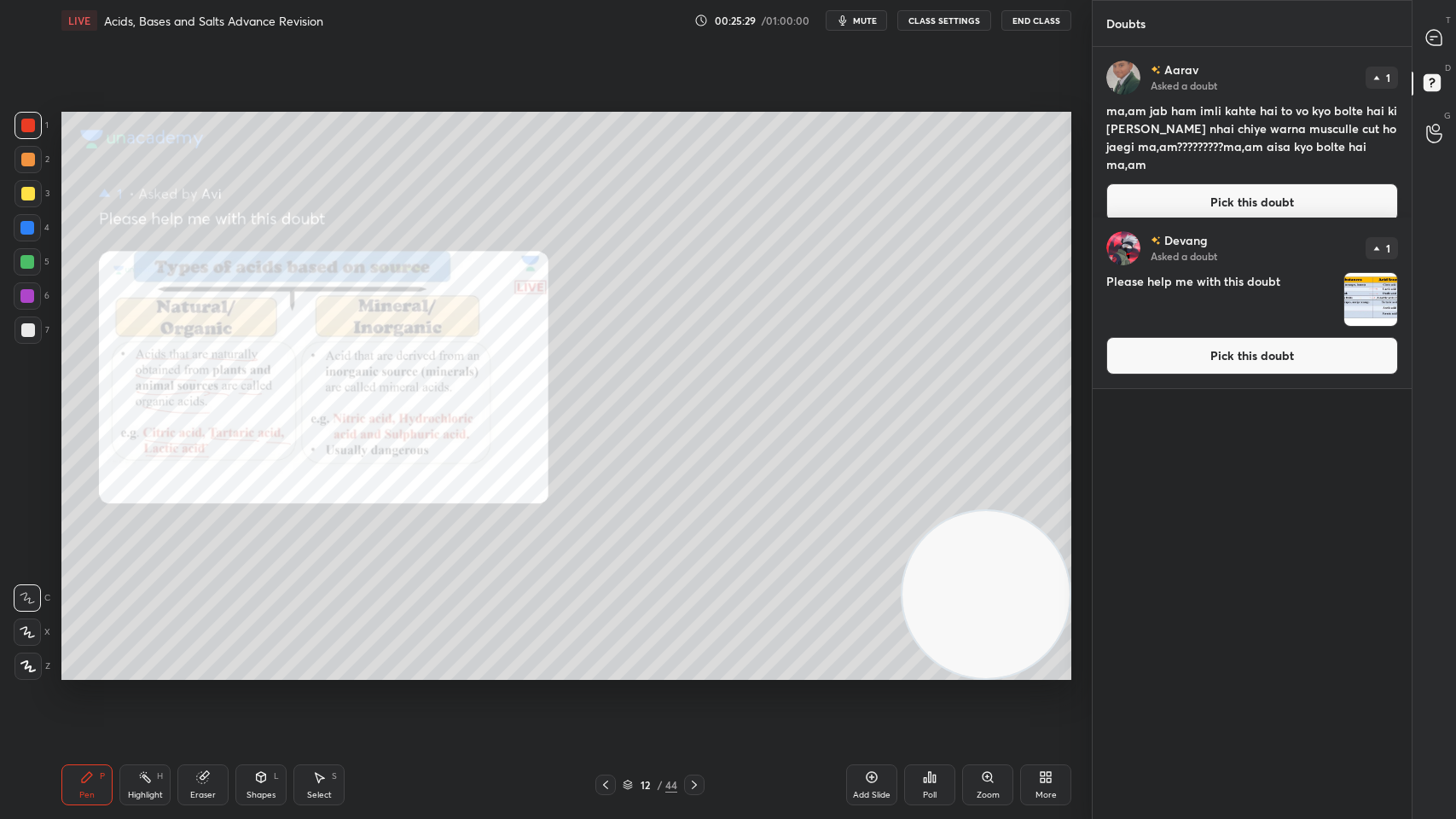
click at [27, 236] on div at bounding box center [27, 228] width 27 height 27
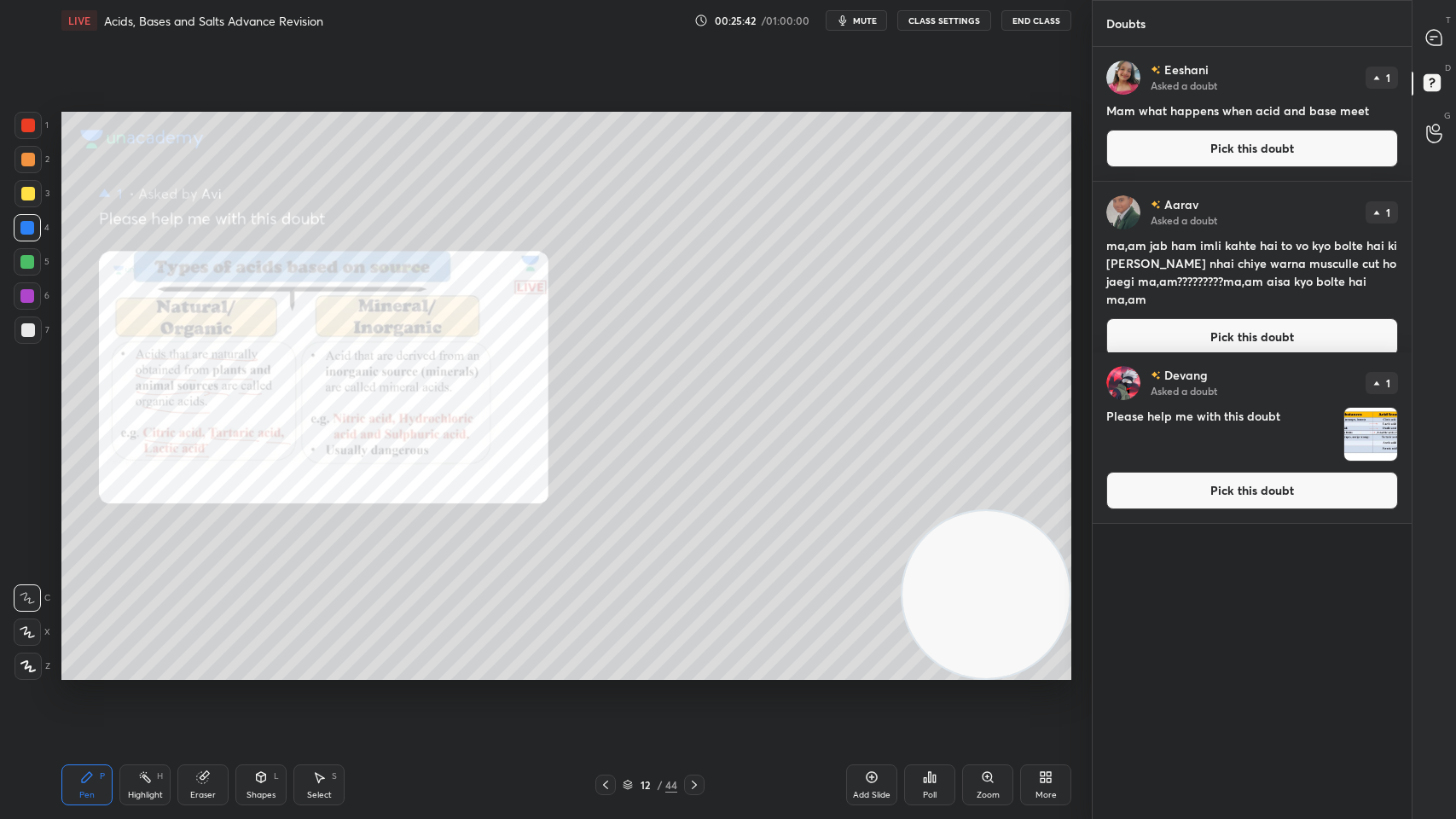
click at [34, 330] on div at bounding box center [27, 330] width 14 height 14
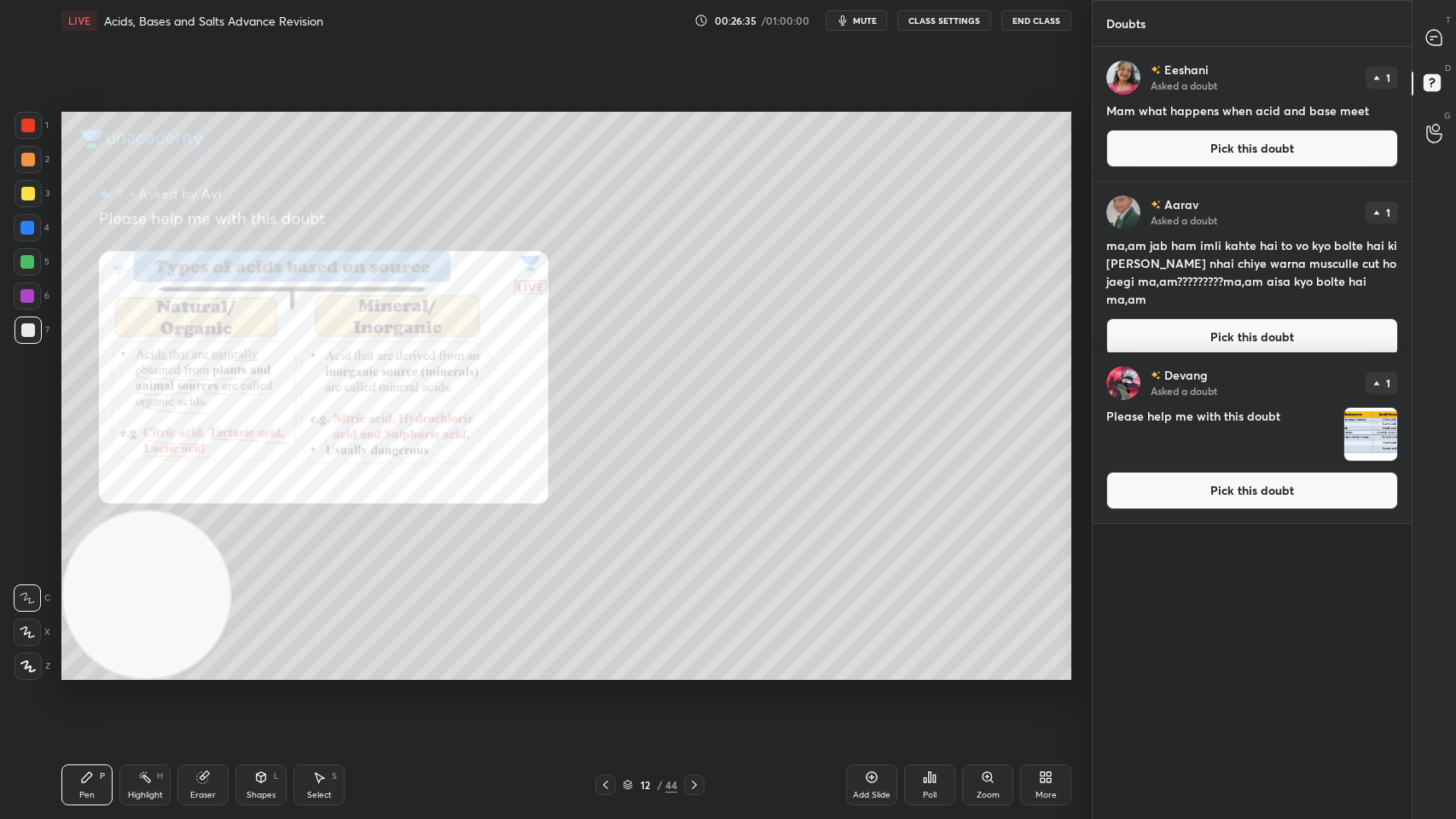
click at [1276, 133] on button "Pick this doubt" at bounding box center [1251, 148] width 292 height 37
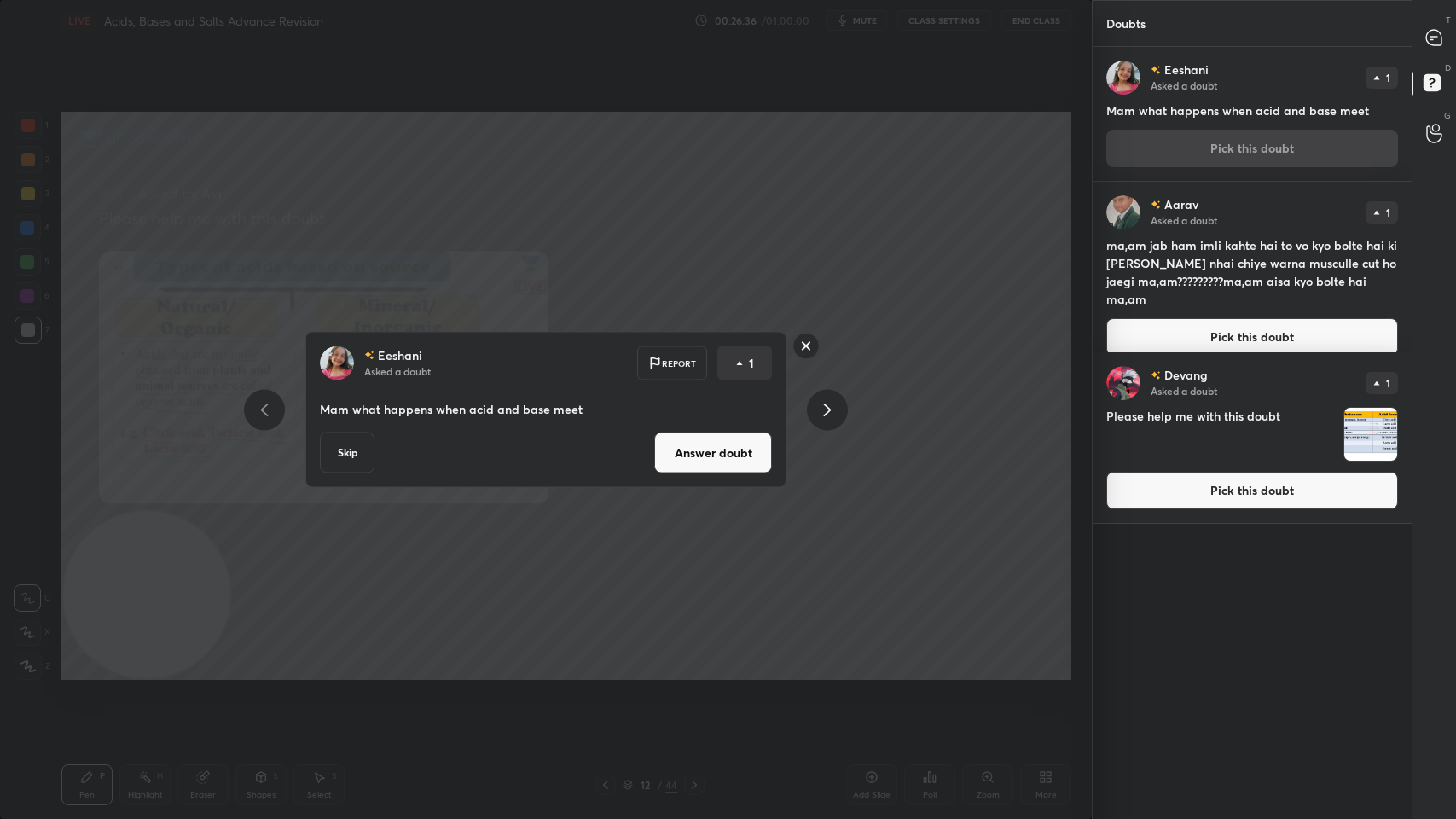
click at [733, 452] on button "Answer doubt" at bounding box center [713, 452] width 118 height 41
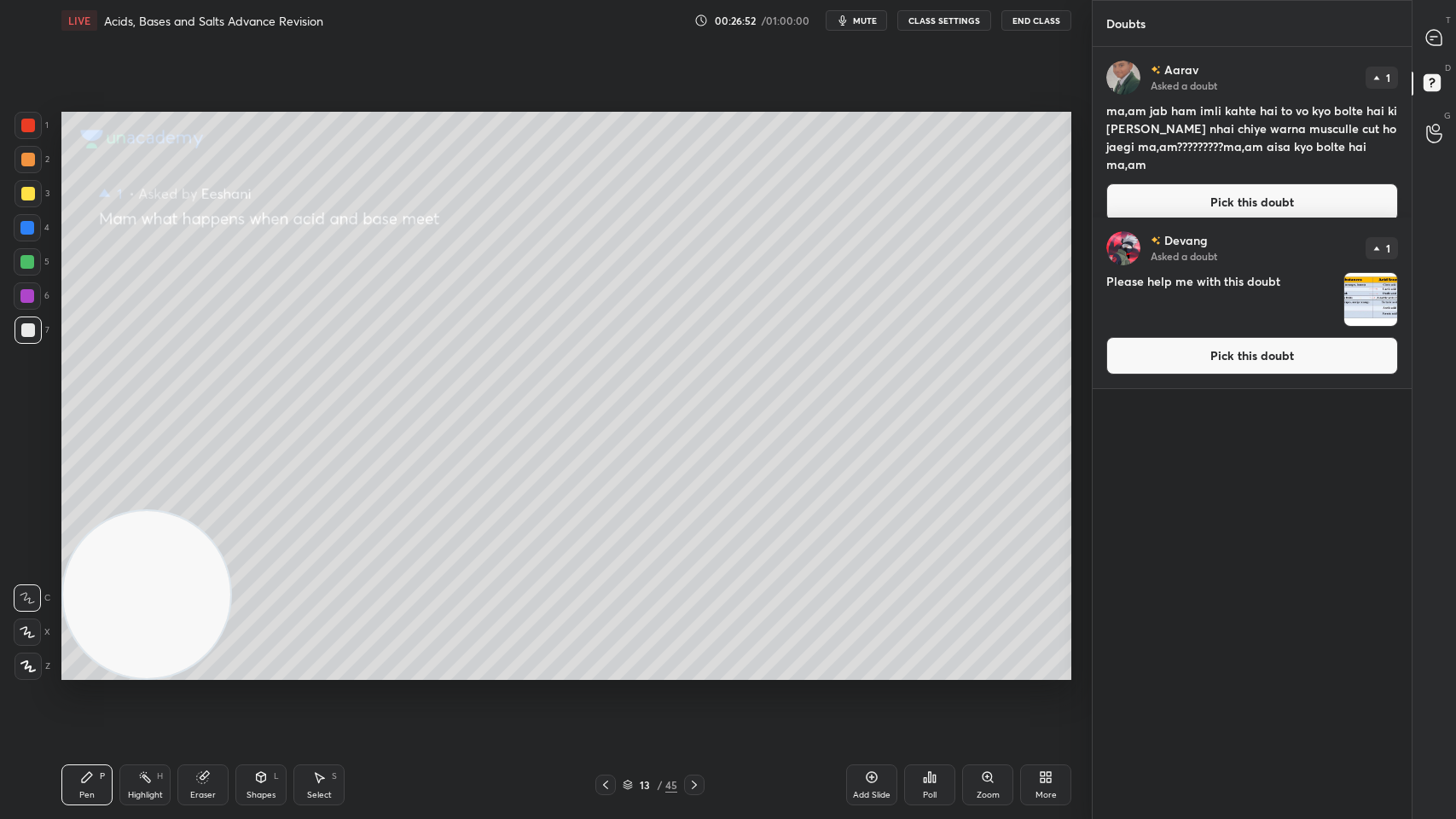
click at [1235, 191] on button "Pick this doubt" at bounding box center [1251, 202] width 292 height 37
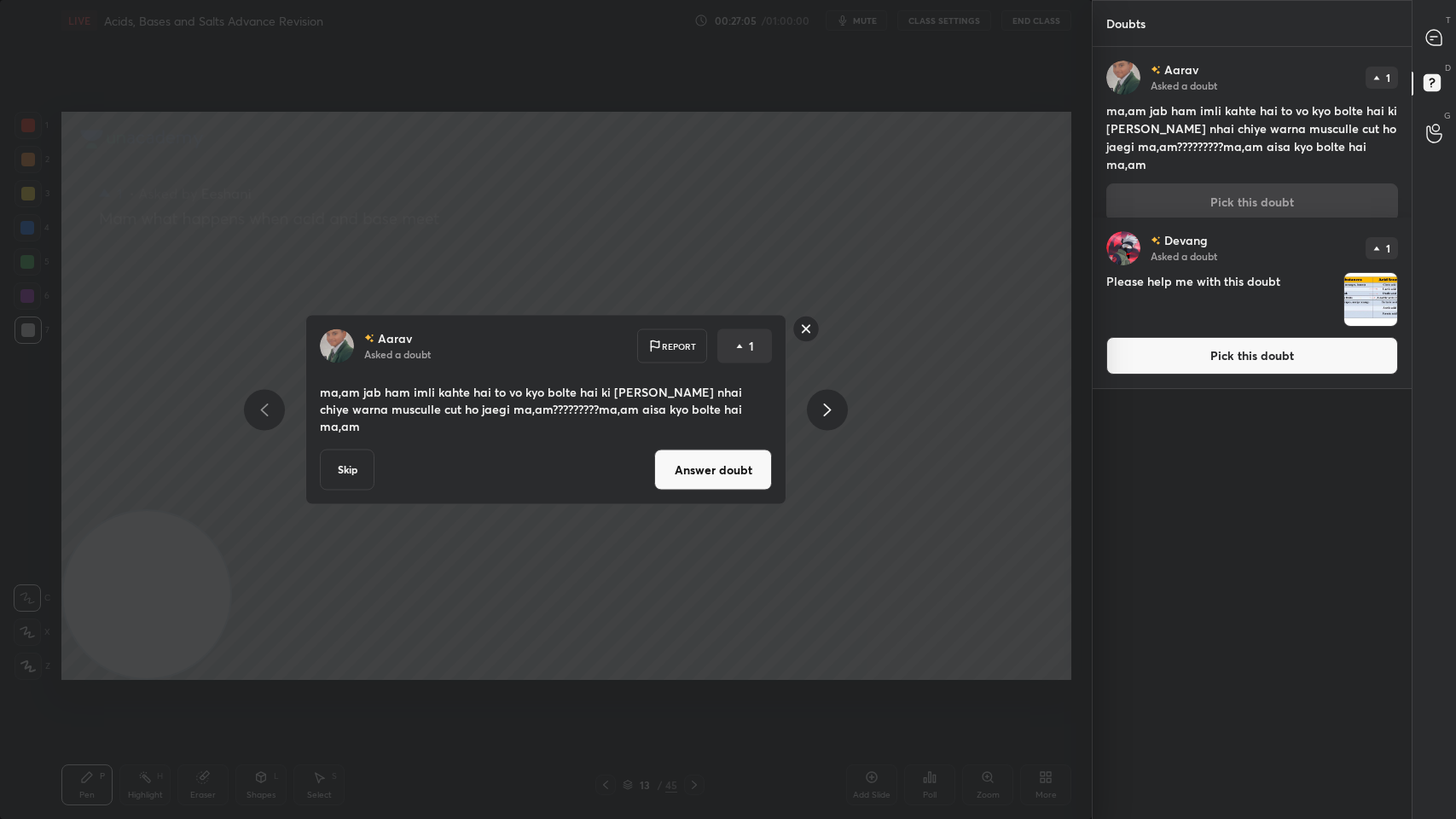
click at [730, 467] on button "Answer doubt" at bounding box center [713, 470] width 118 height 41
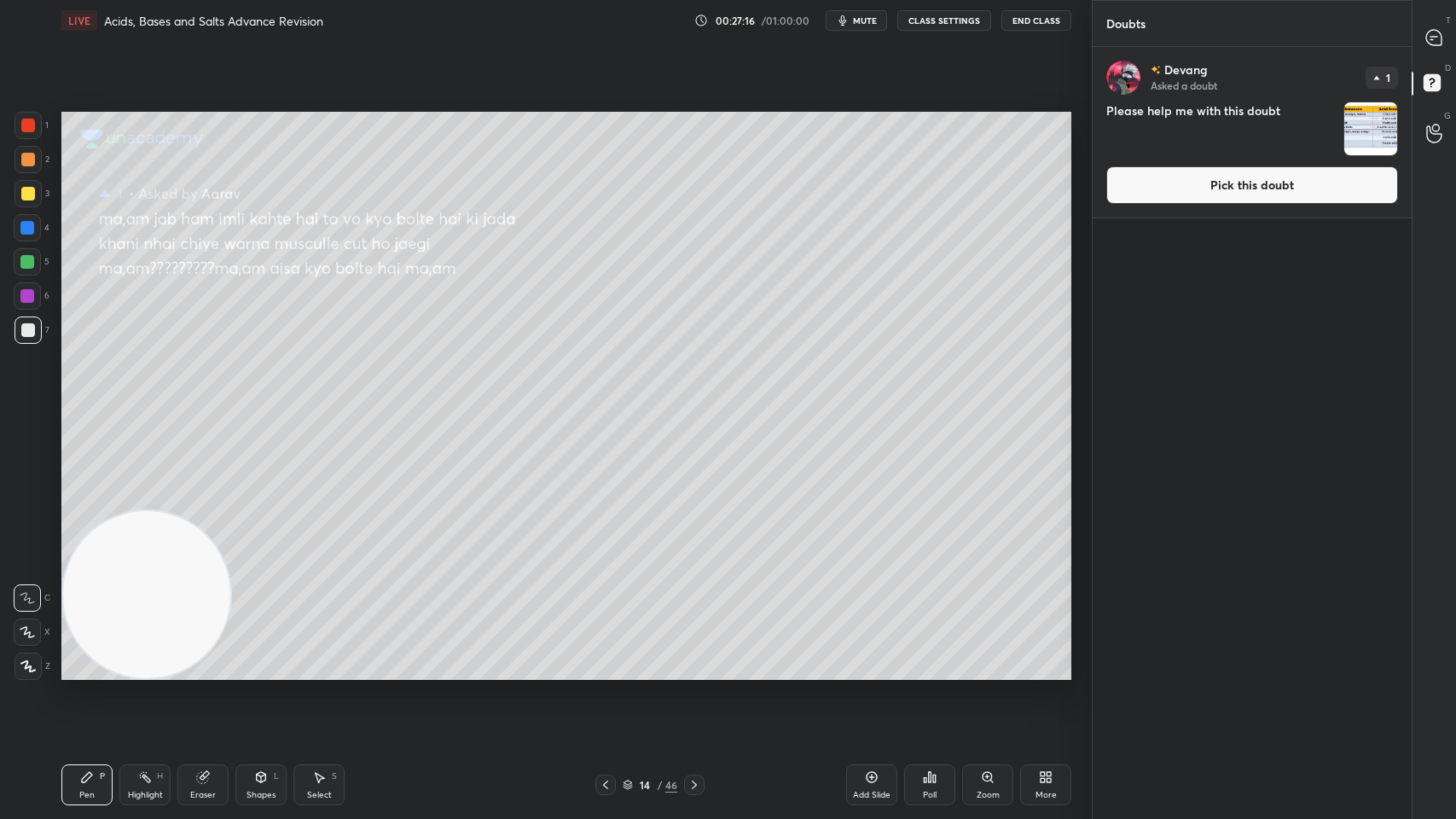
click at [1174, 189] on button "Pick this doubt" at bounding box center [1251, 185] width 292 height 37
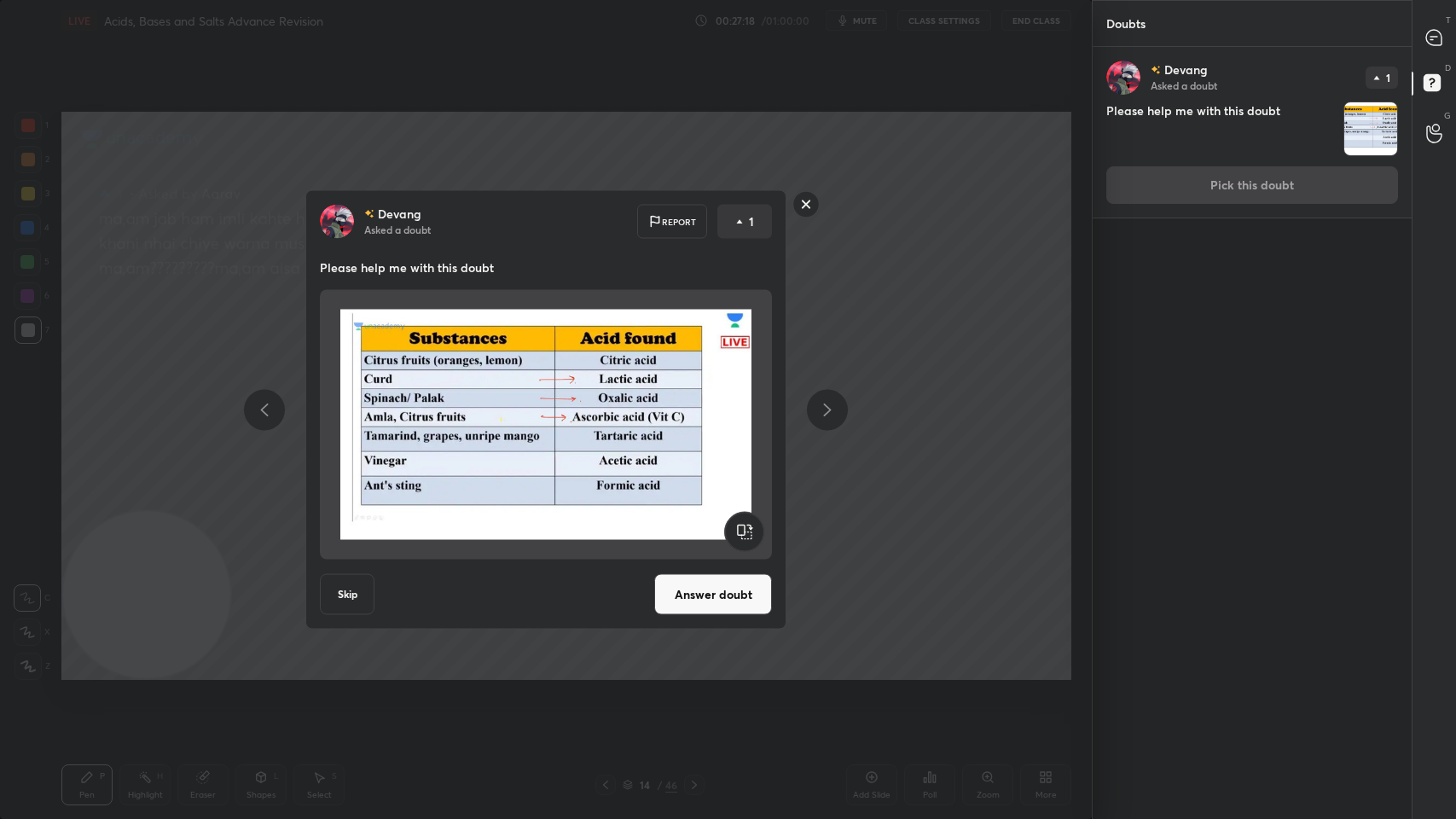
click at [706, 592] on button "Answer doubt" at bounding box center [713, 594] width 118 height 41
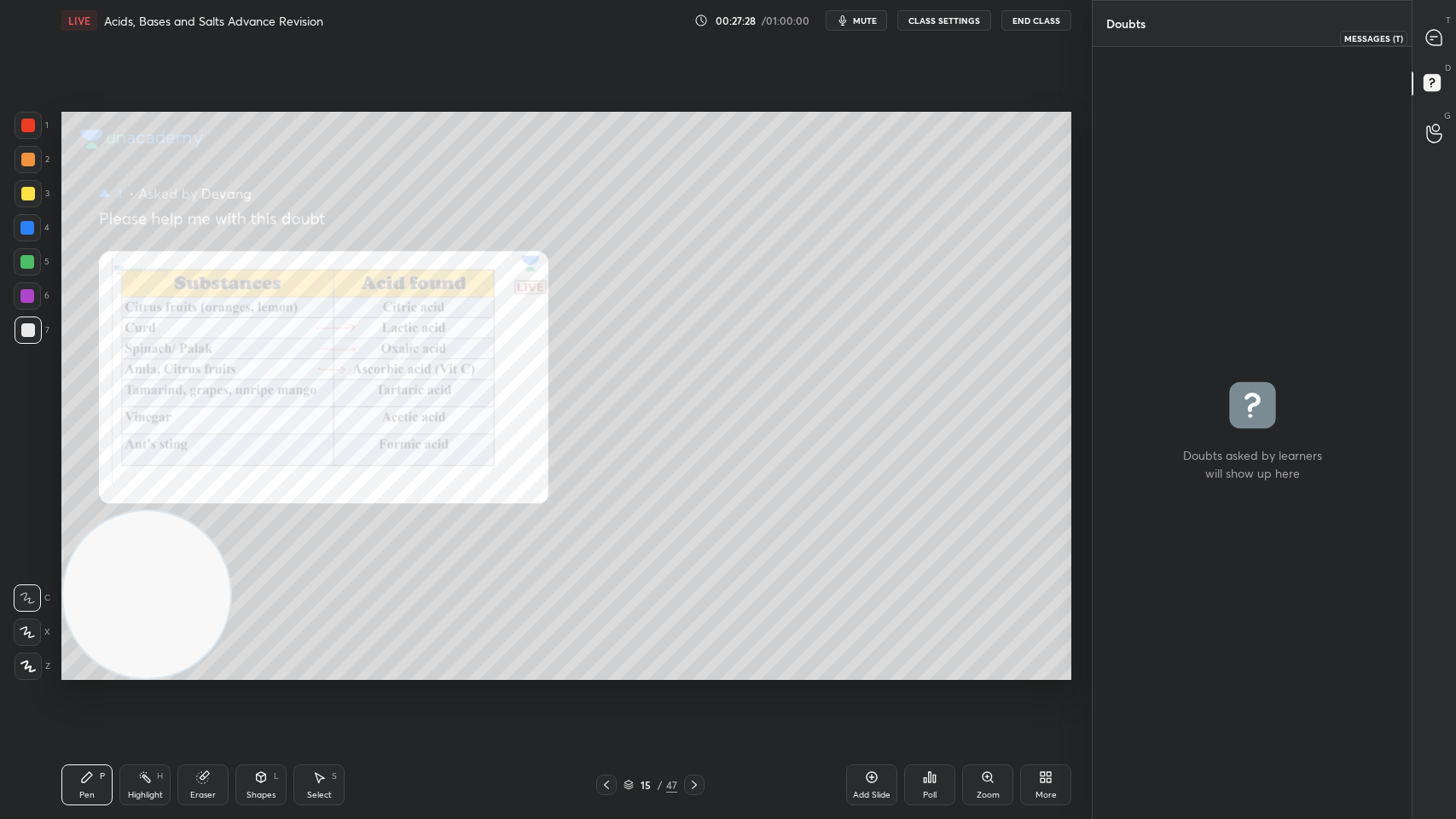
click at [1429, 36] on icon at bounding box center [1433, 37] width 16 height 16
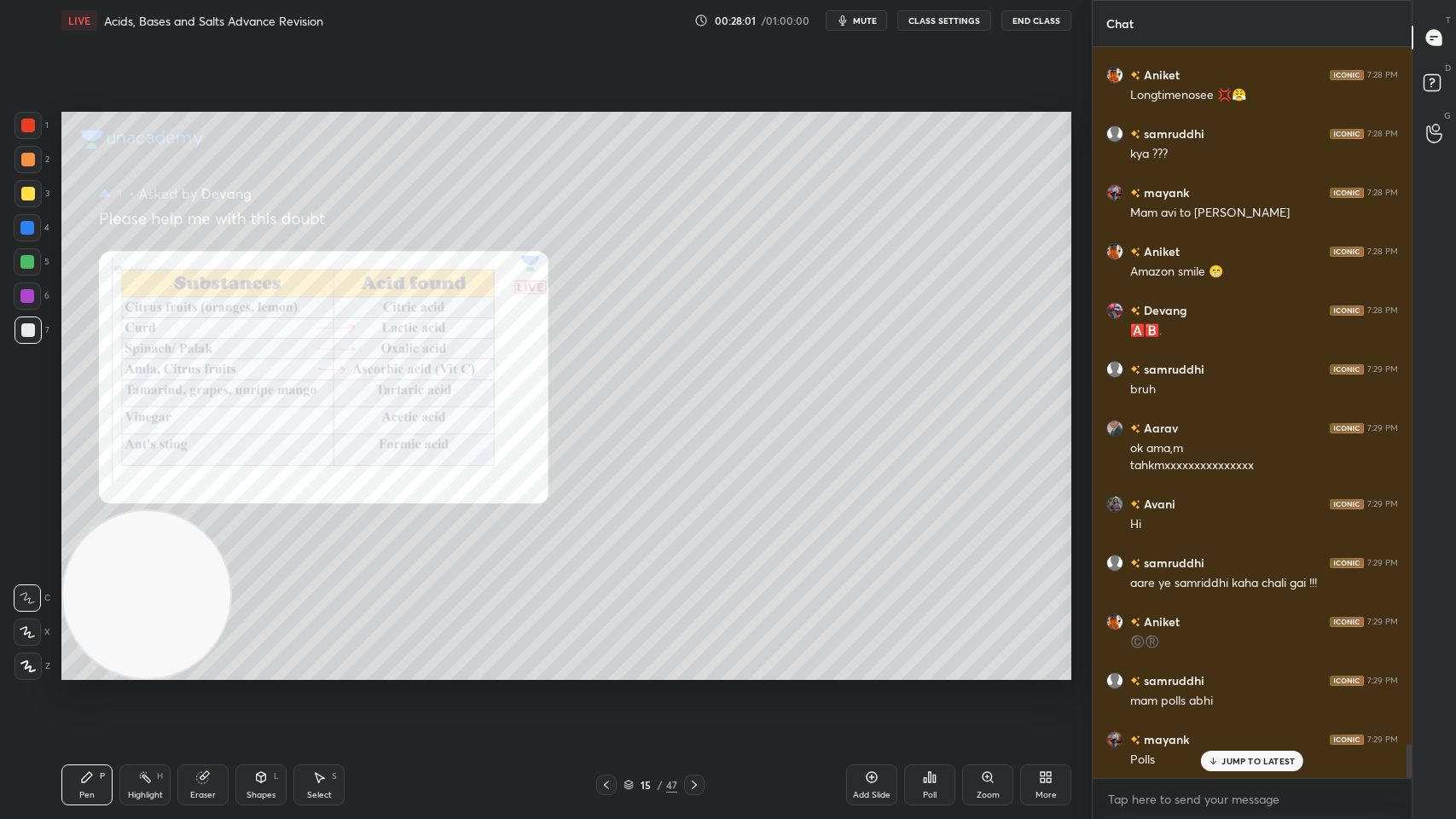
scroll to position [14798, 0]
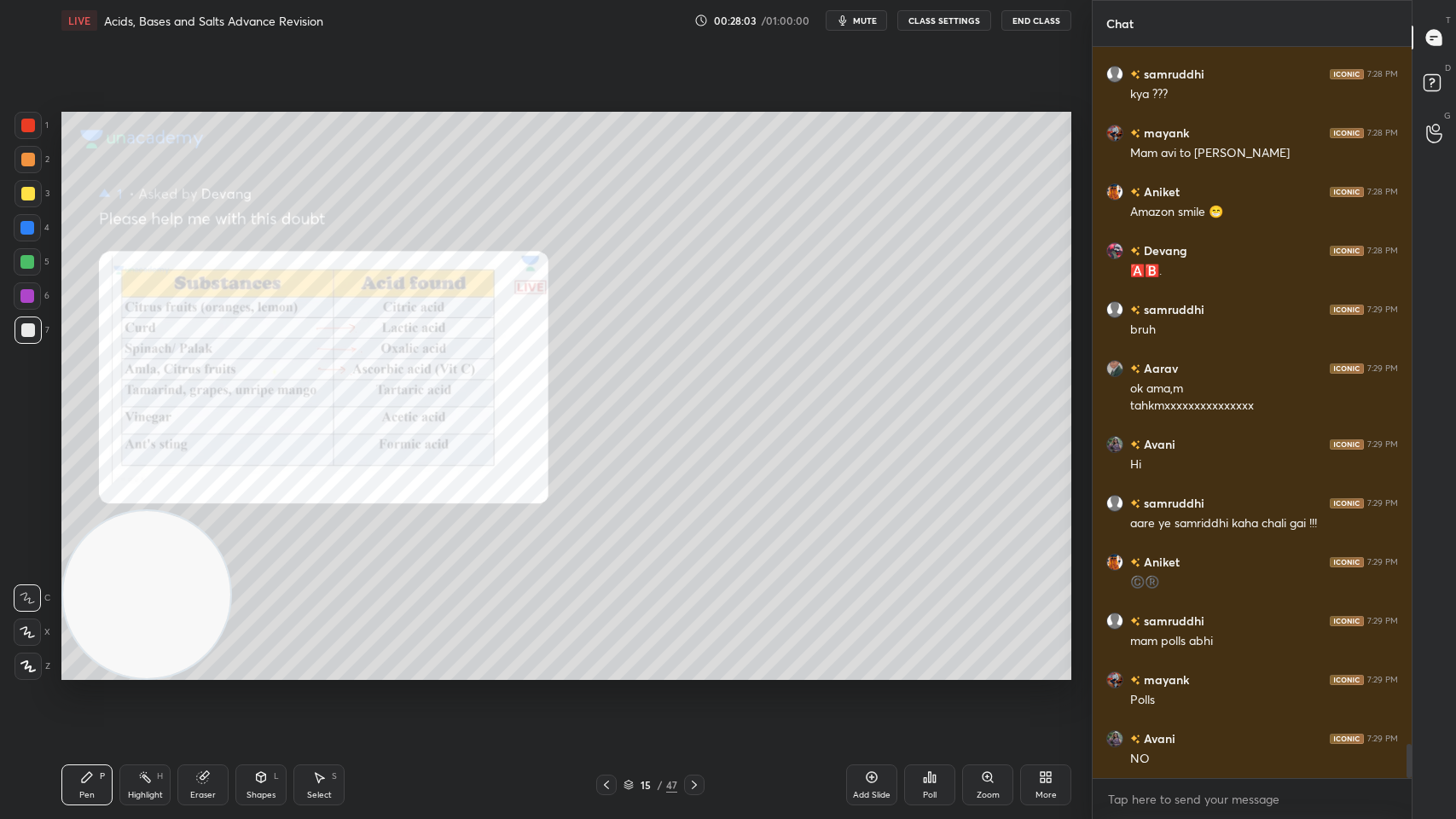
click at [1413, 54] on div "T Messages (T)" at bounding box center [1434, 37] width 44 height 48
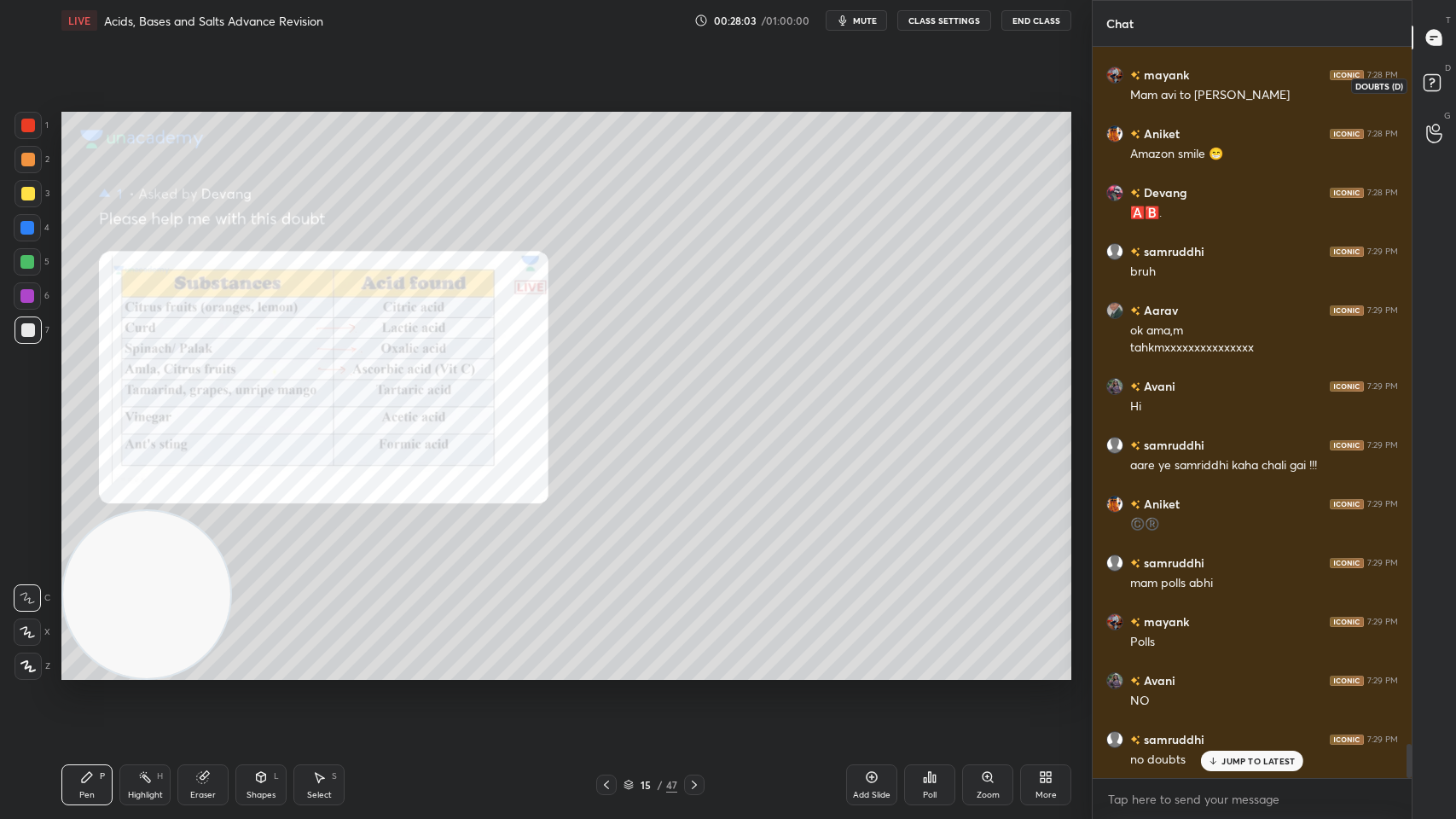
click at [1429, 79] on icon at bounding box center [1431, 81] width 6 height 6
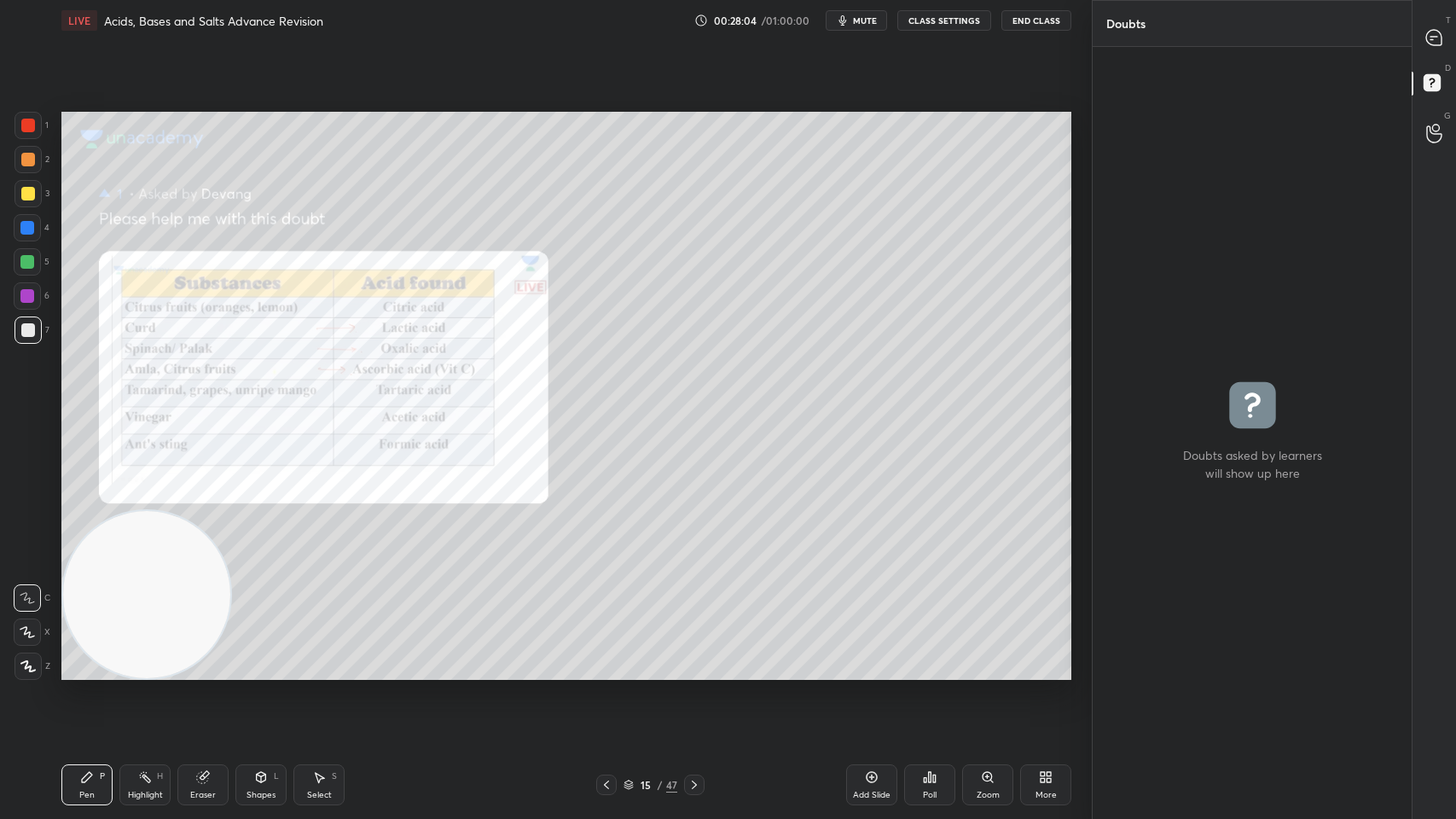
click at [1435, 48] on div at bounding box center [1434, 37] width 34 height 31
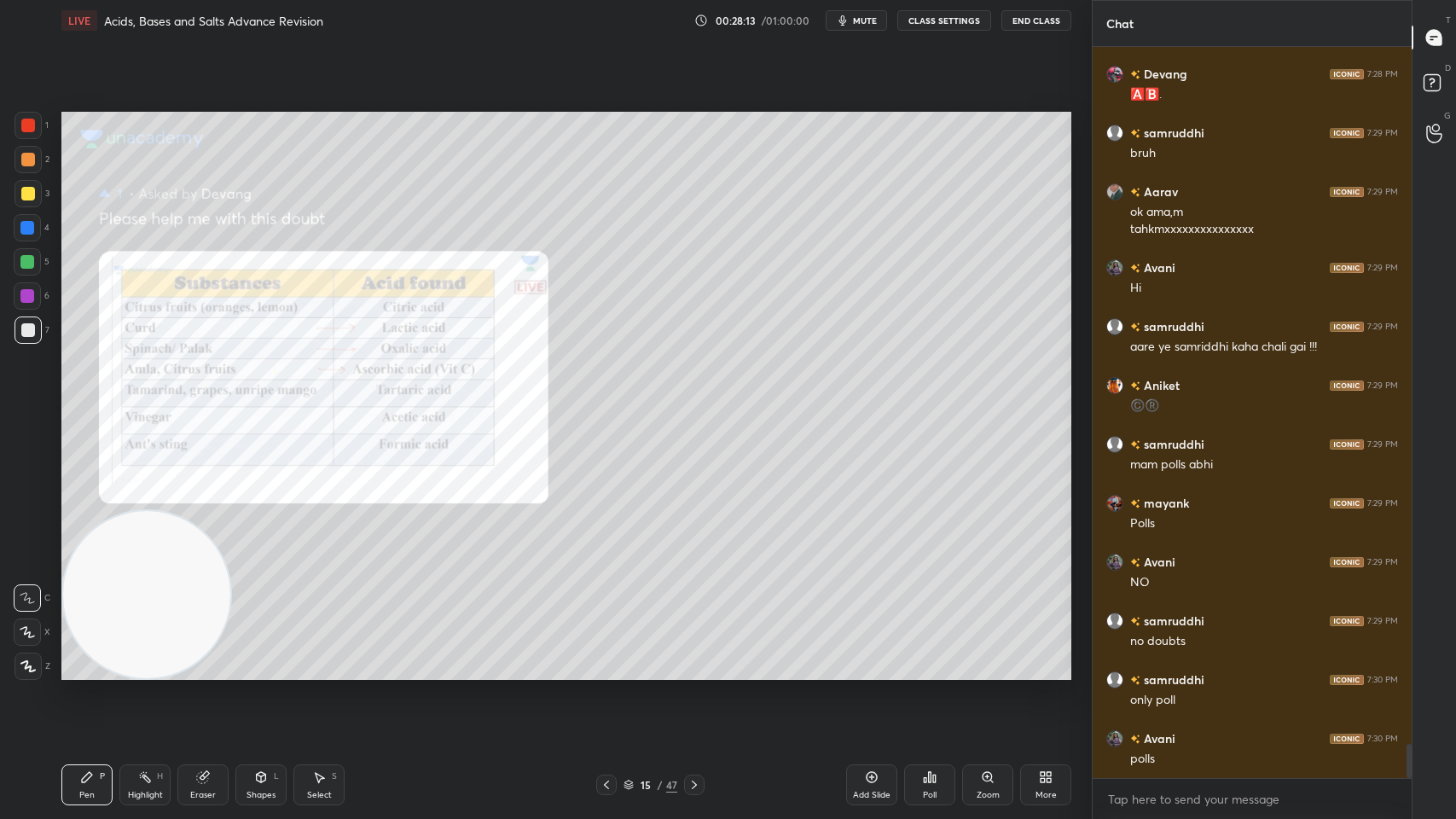
scroll to position [15033, 0]
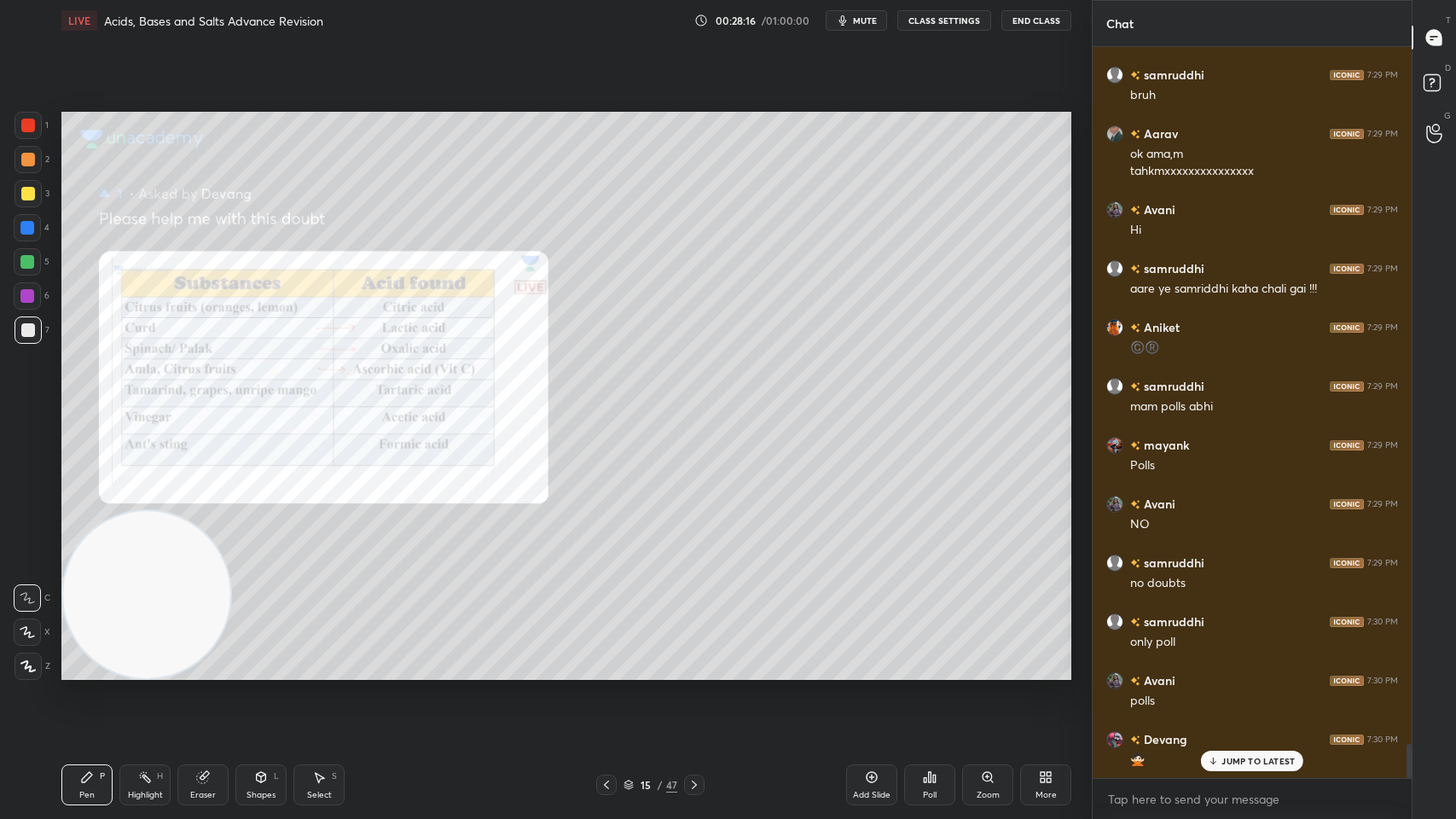
click at [1243, 657] on p "JUMP TO LATEST" at bounding box center [1258, 760] width 73 height 10
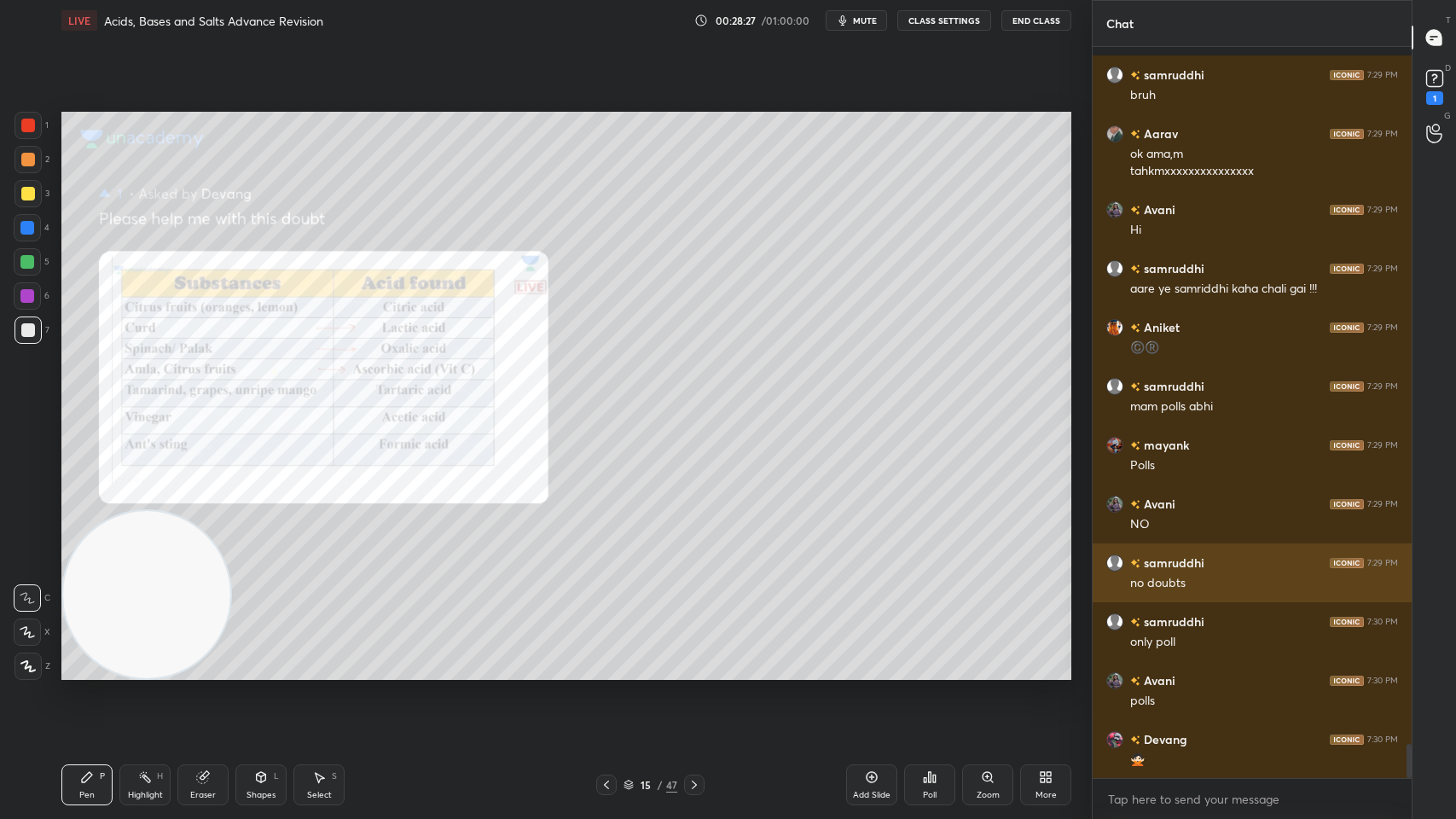
scroll to position [15107, 0]
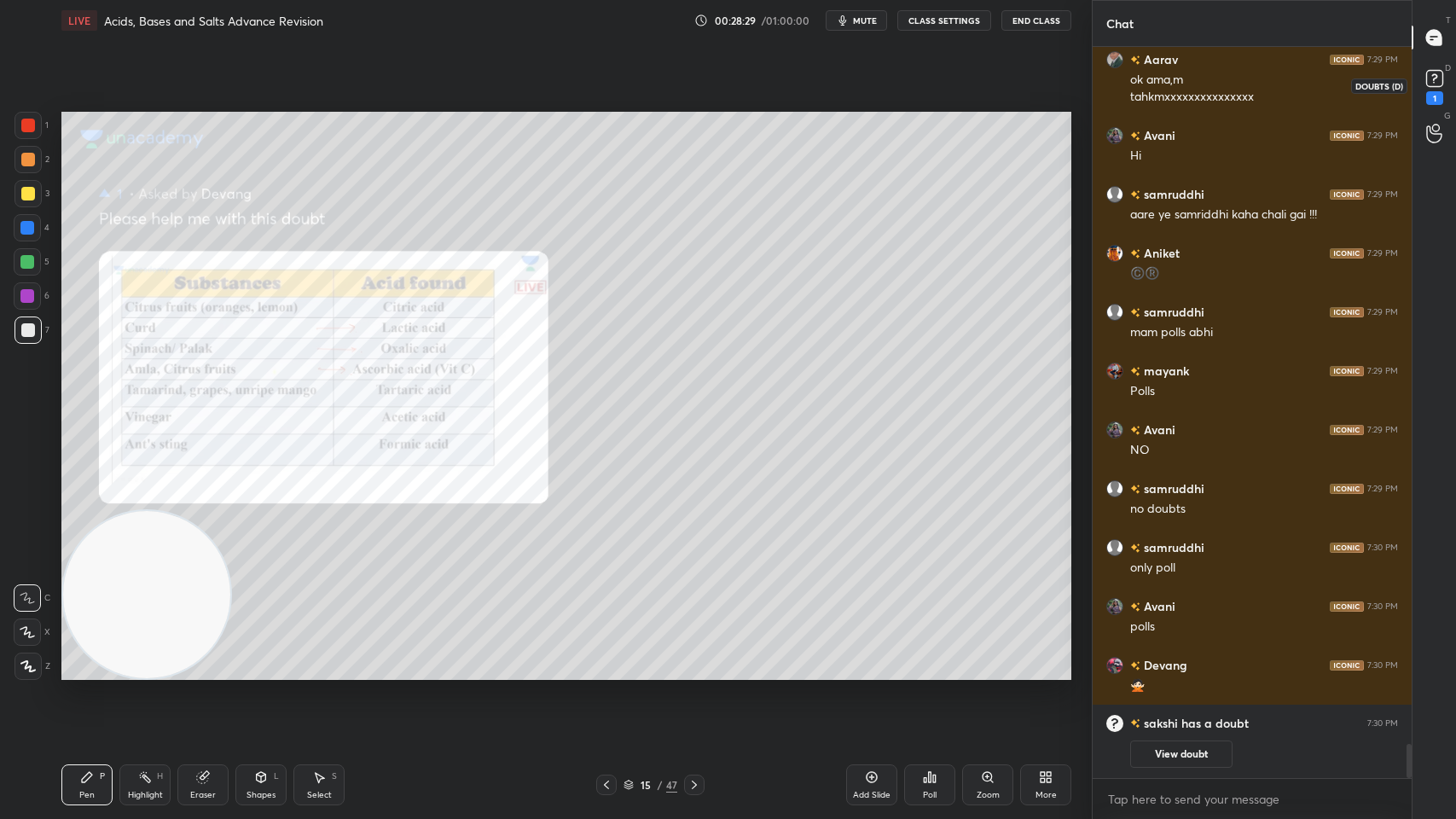
click at [1432, 89] on icon at bounding box center [1434, 79] width 26 height 26
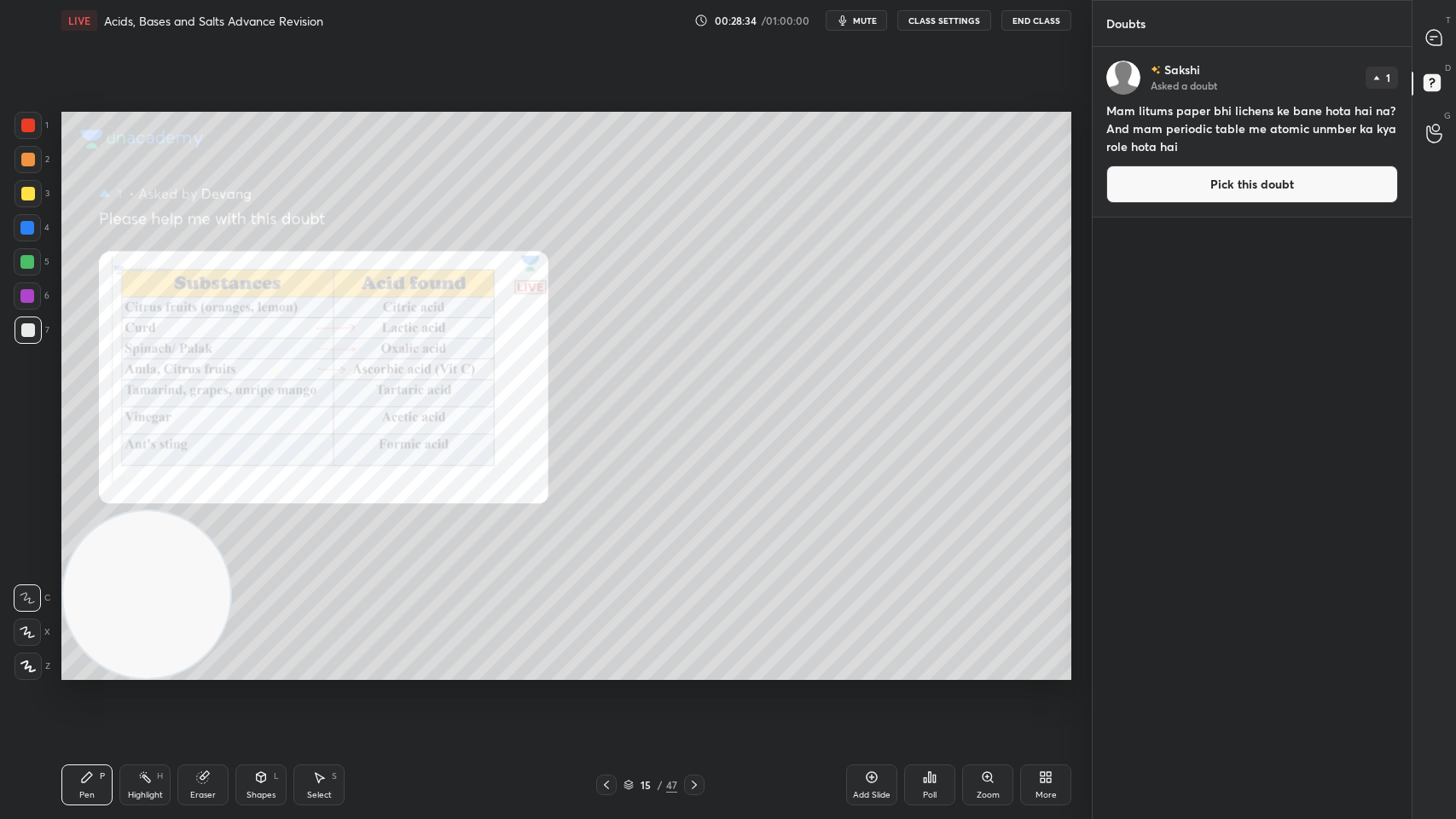
click at [1264, 197] on button "Pick this doubt" at bounding box center [1251, 184] width 292 height 37
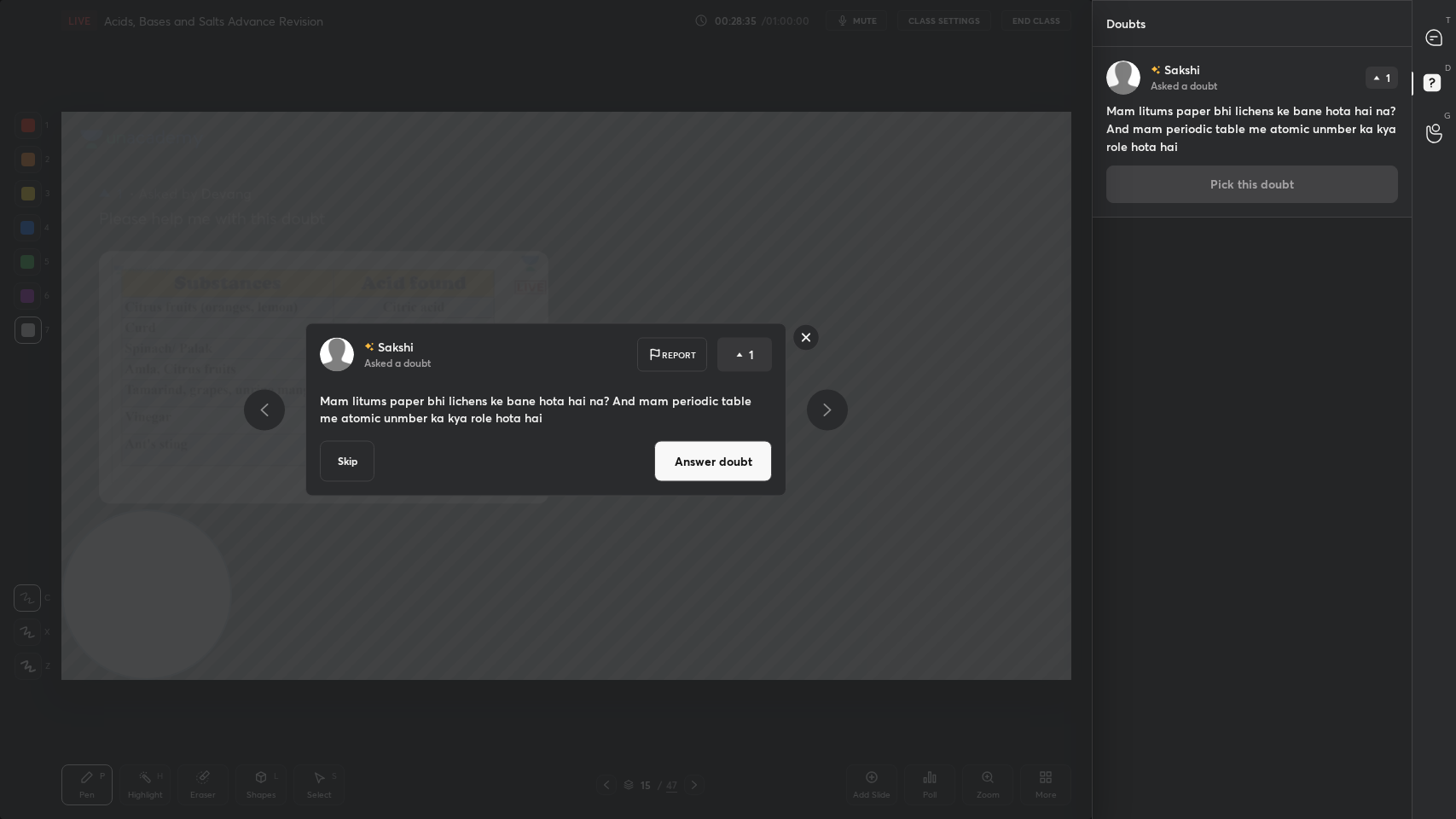
click at [719, 460] on button "Answer doubt" at bounding box center [713, 461] width 118 height 41
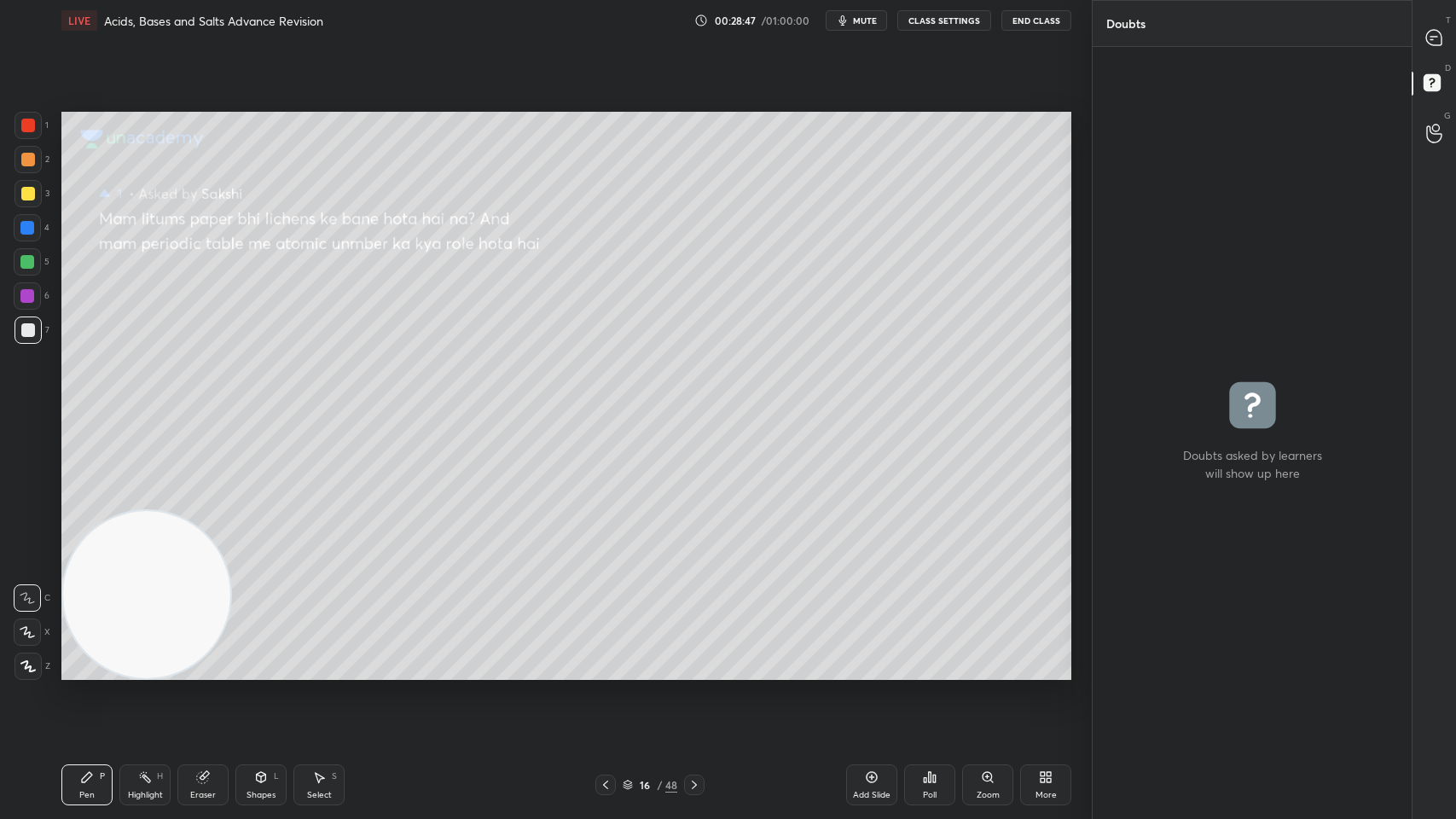
click at [1454, 32] on div "T Messages (T)" at bounding box center [1434, 37] width 44 height 48
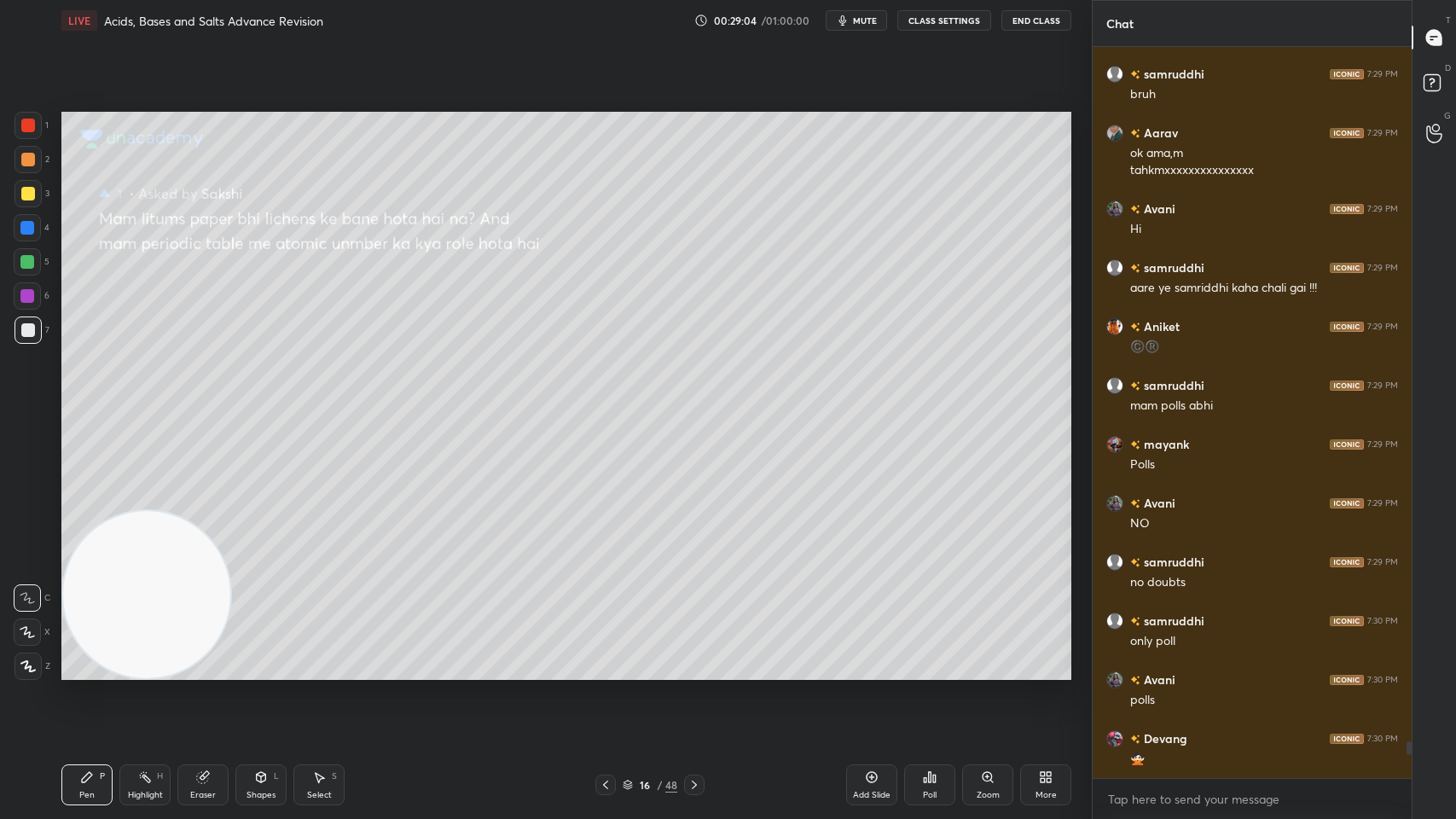
click at [697, 657] on icon at bounding box center [694, 784] width 14 height 14
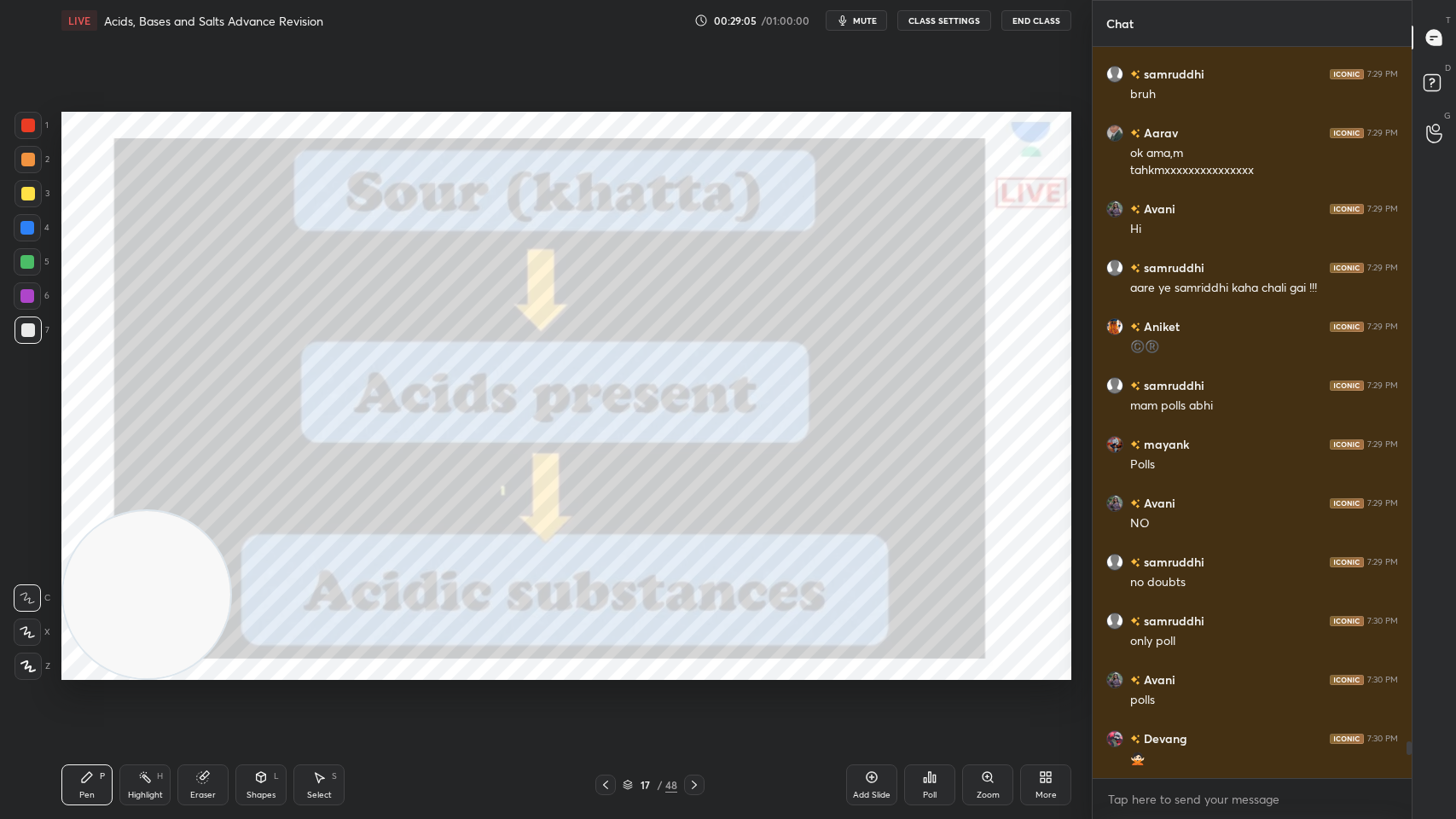
click at [655, 657] on div "17 / 48" at bounding box center [650, 784] width 55 height 16
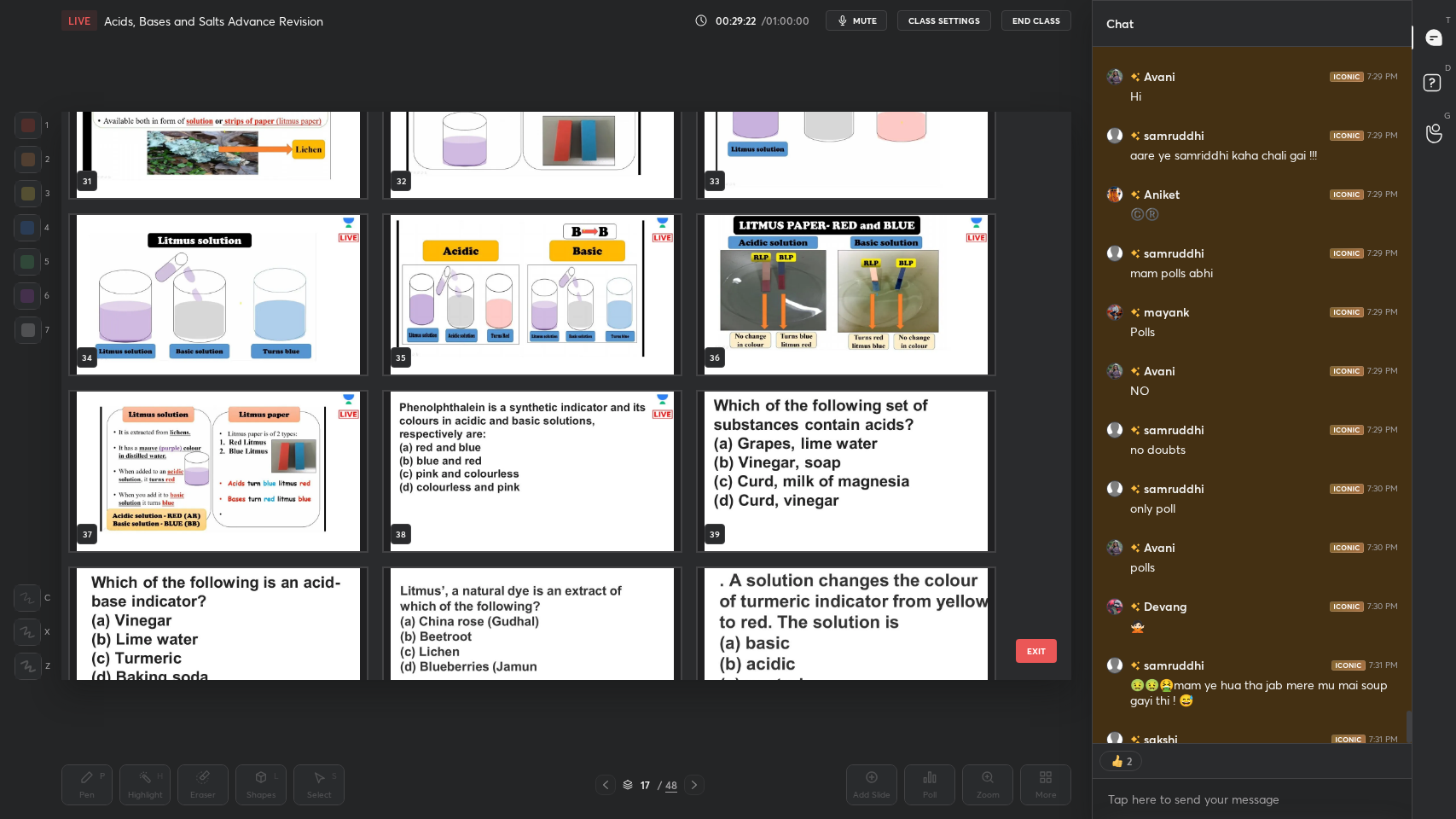
scroll to position [14294, 0]
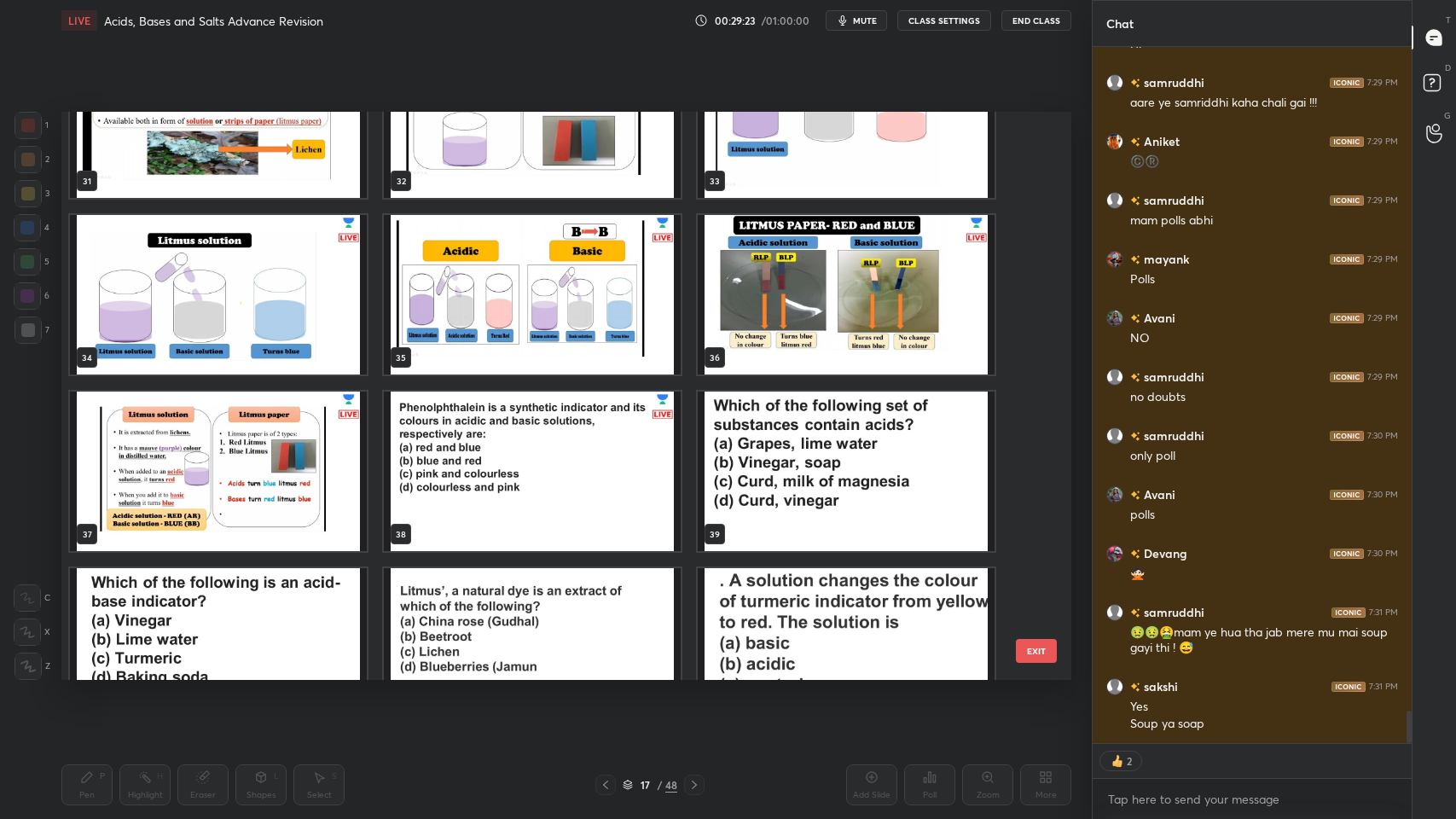
click at [491, 449] on img "grid" at bounding box center [532, 471] width 297 height 159
click at [494, 448] on img "grid" at bounding box center [532, 471] width 297 height 159
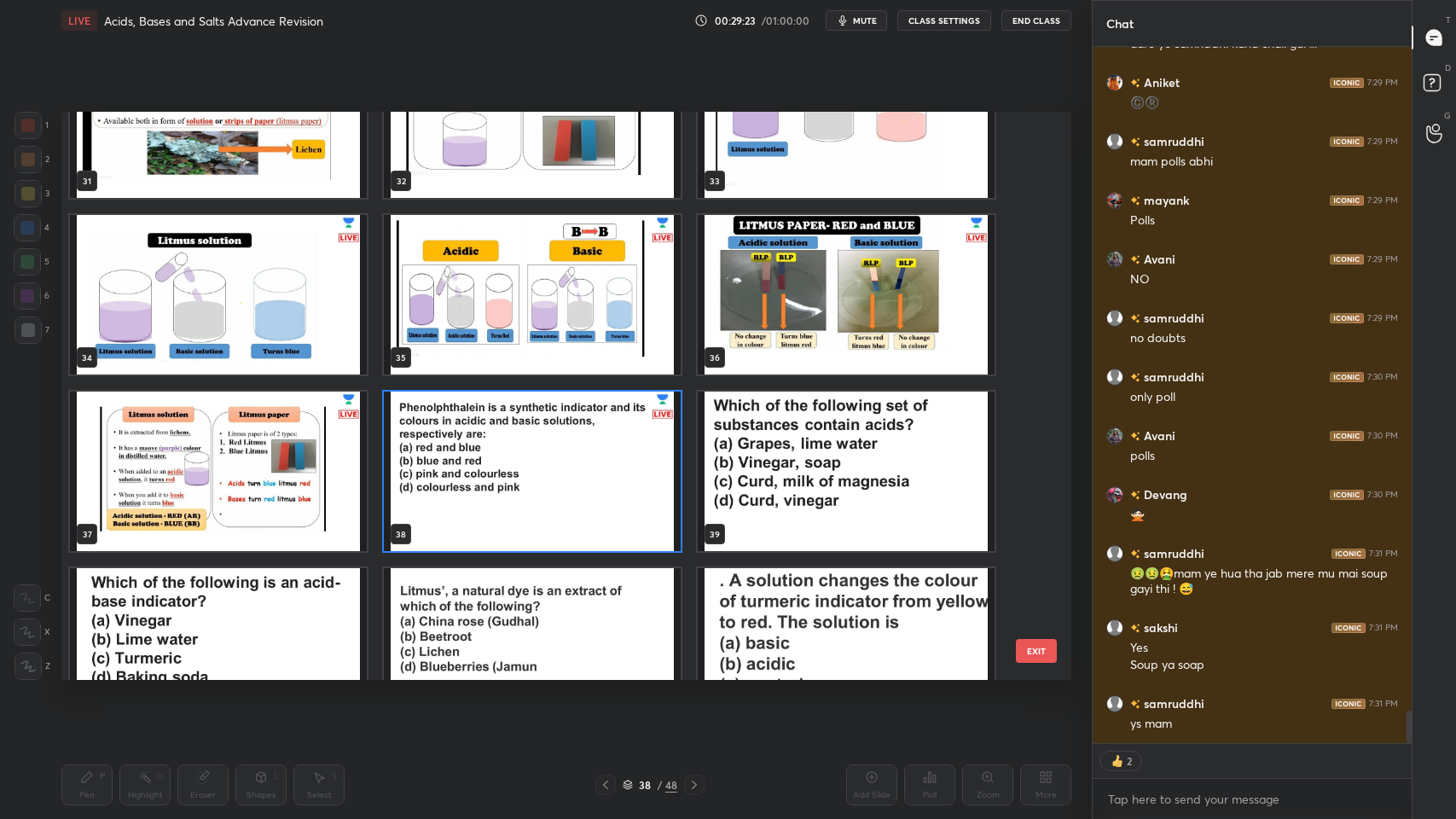
click at [500, 448] on img "grid" at bounding box center [532, 471] width 297 height 159
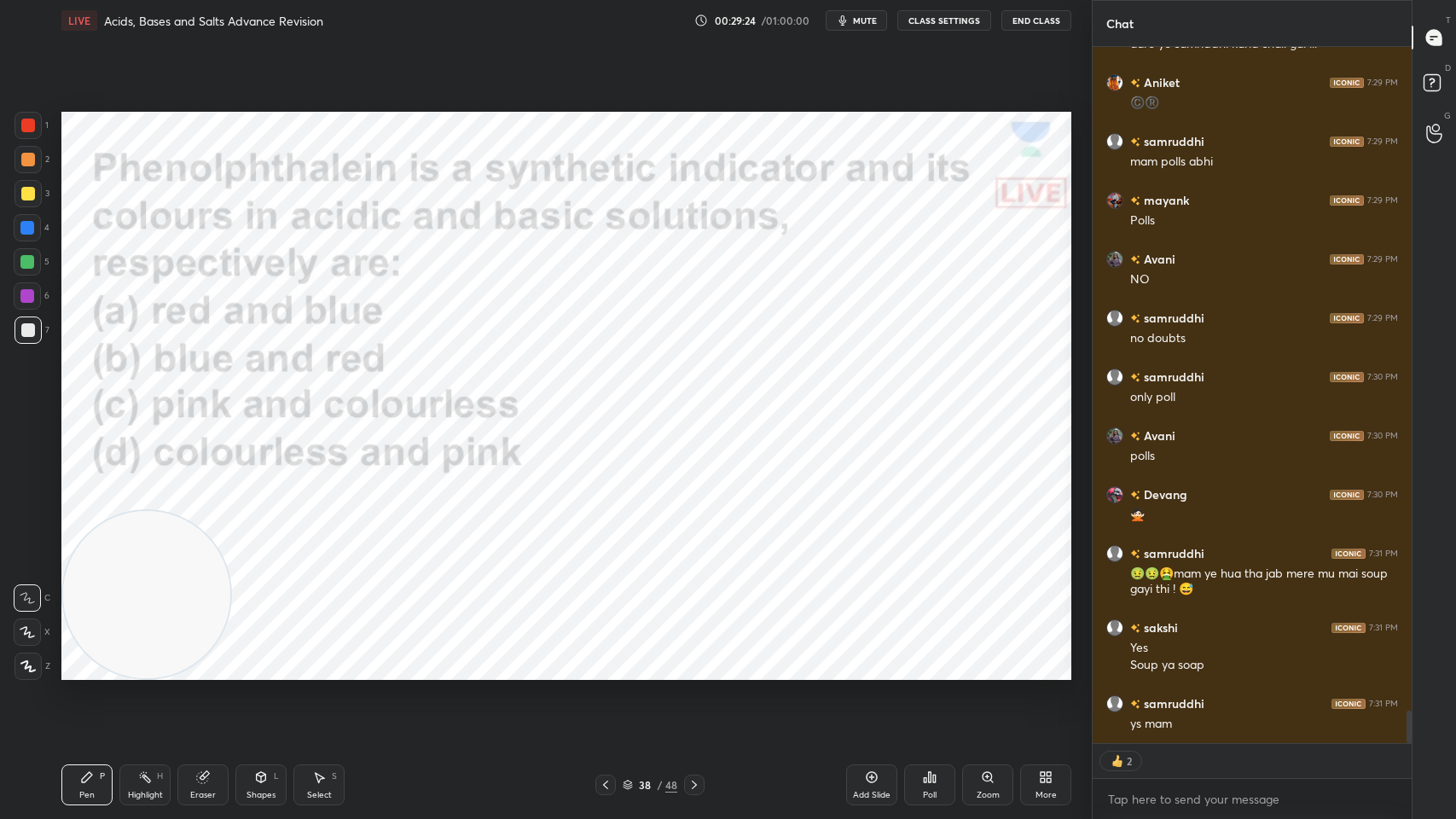
click at [868, 657] on div "Add Slide" at bounding box center [872, 784] width 51 height 41
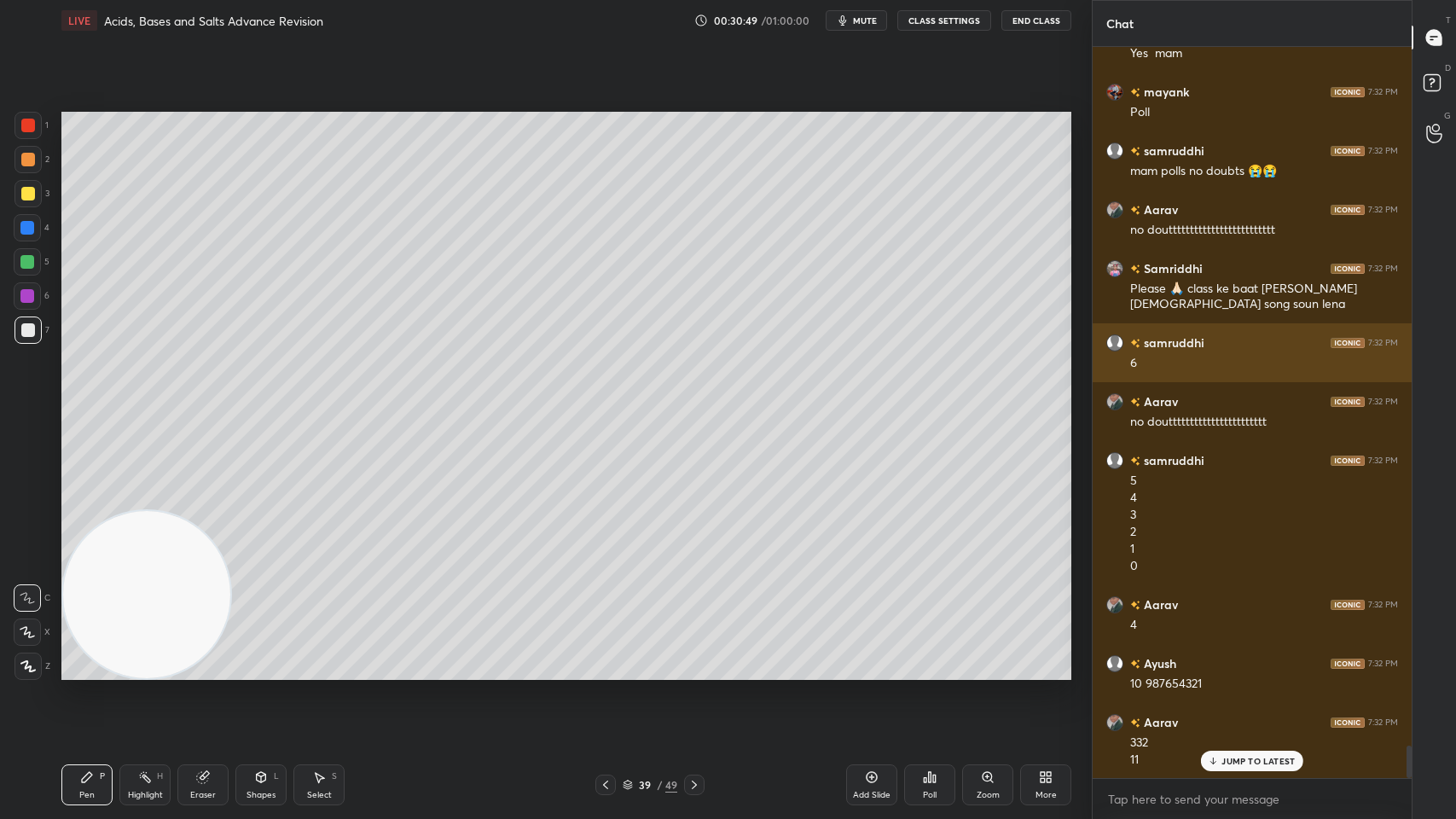
scroll to position [15795, 0]
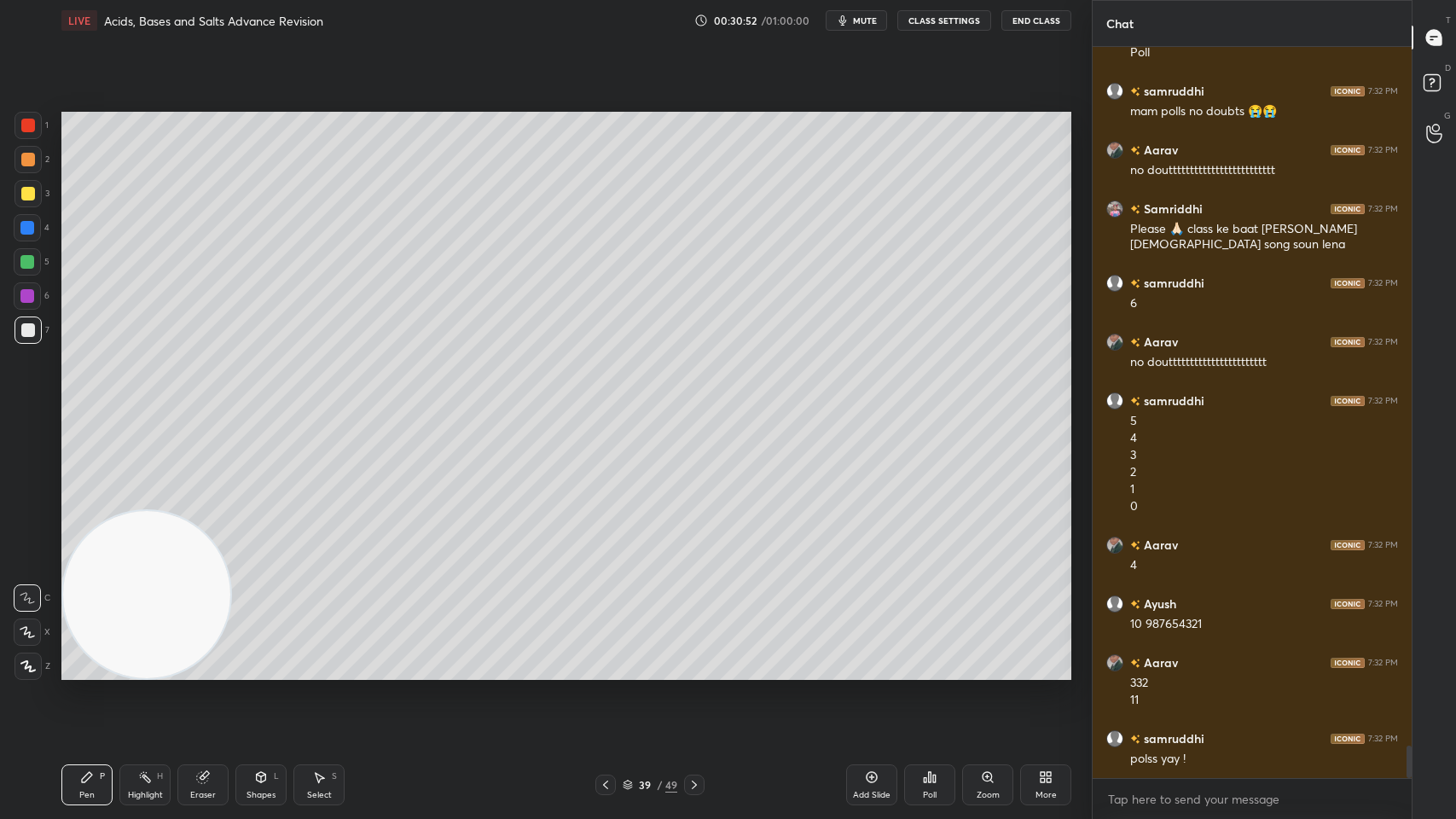
click at [668, 657] on div "49" at bounding box center [671, 784] width 12 height 16
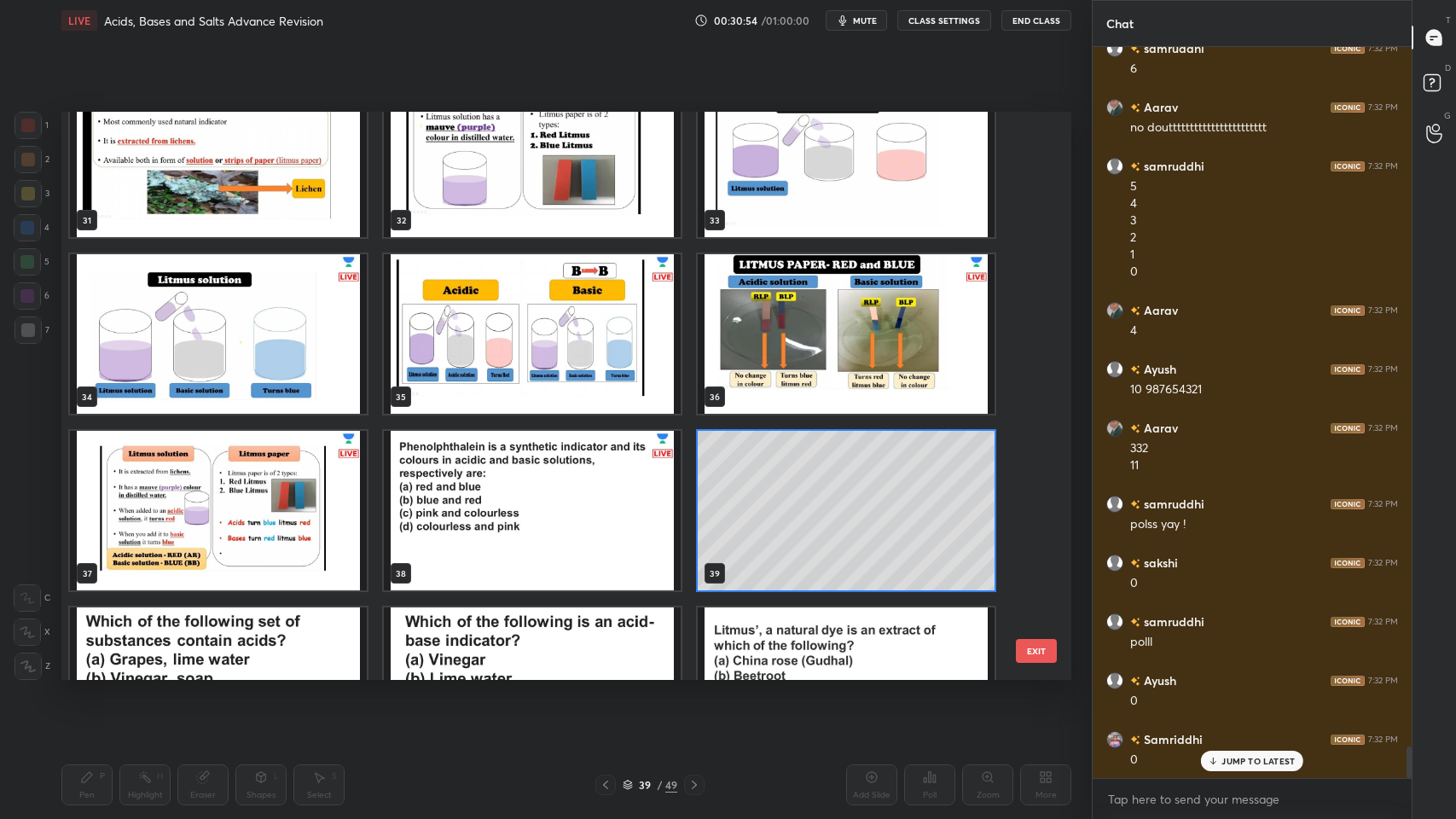
scroll to position [2006, 0]
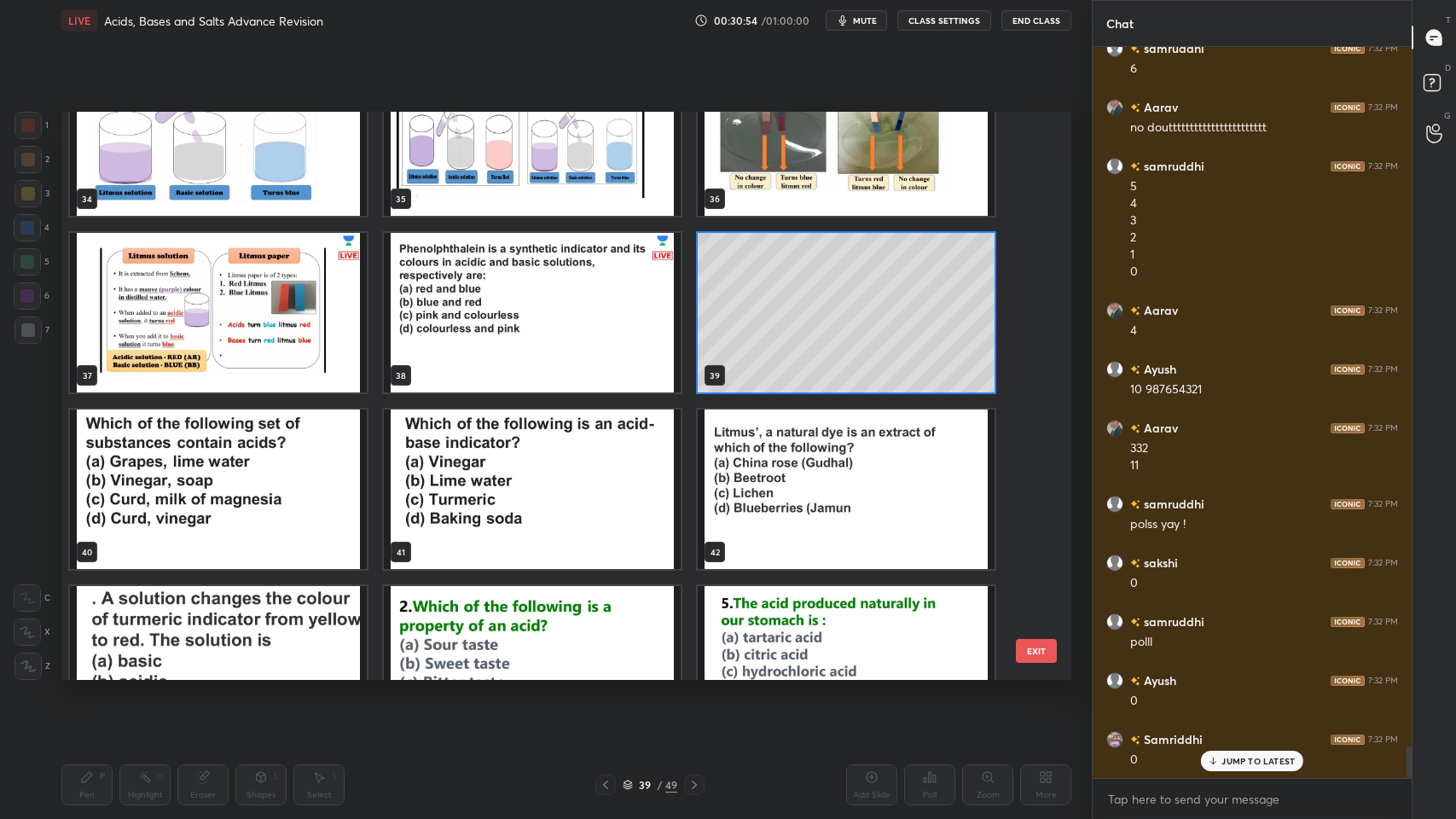
click at [266, 429] on img "grid" at bounding box center [218, 489] width 297 height 159
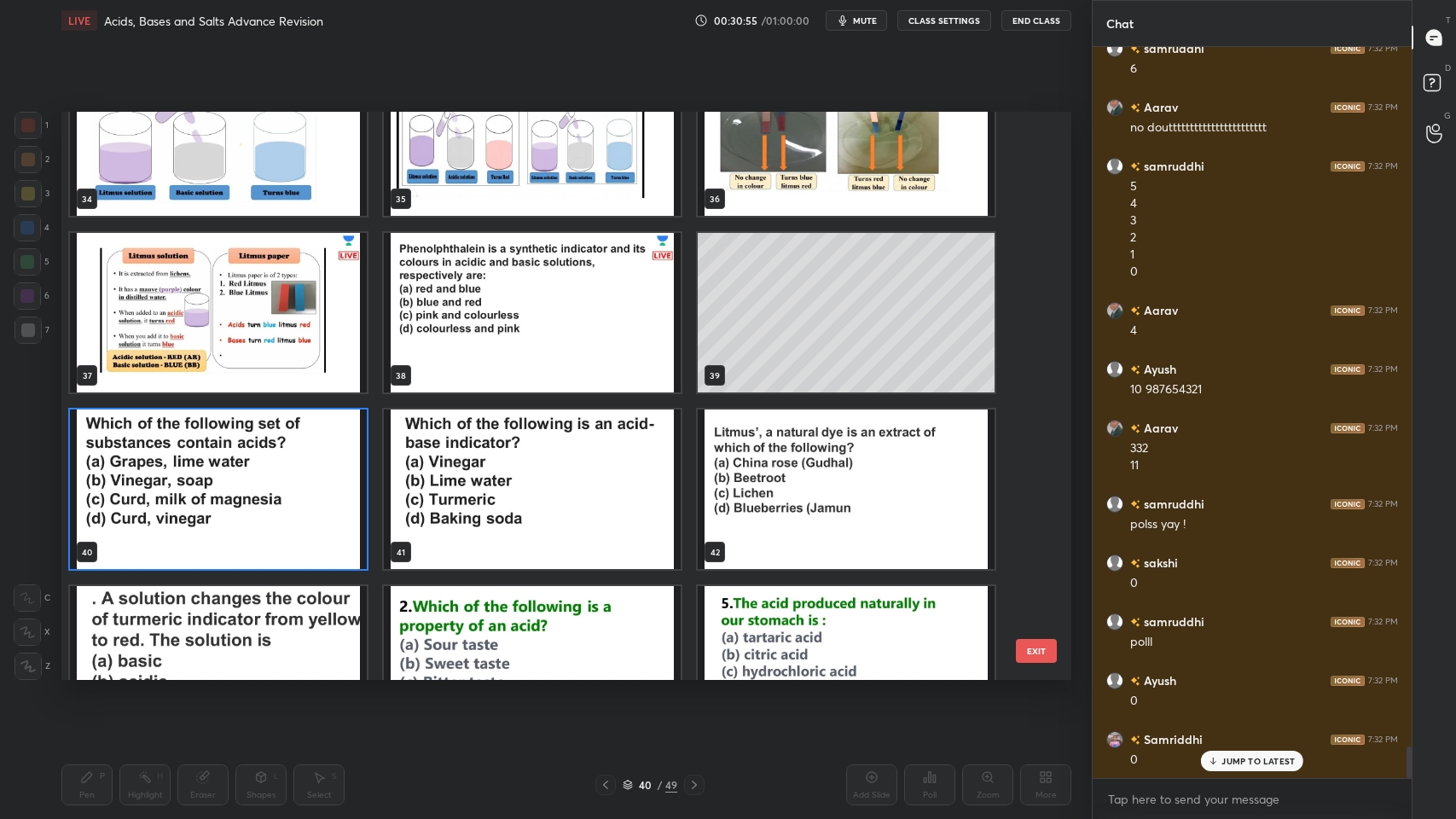
click at [266, 443] on img "grid" at bounding box center [218, 489] width 297 height 159
click at [272, 452] on img "grid" at bounding box center [218, 489] width 297 height 159
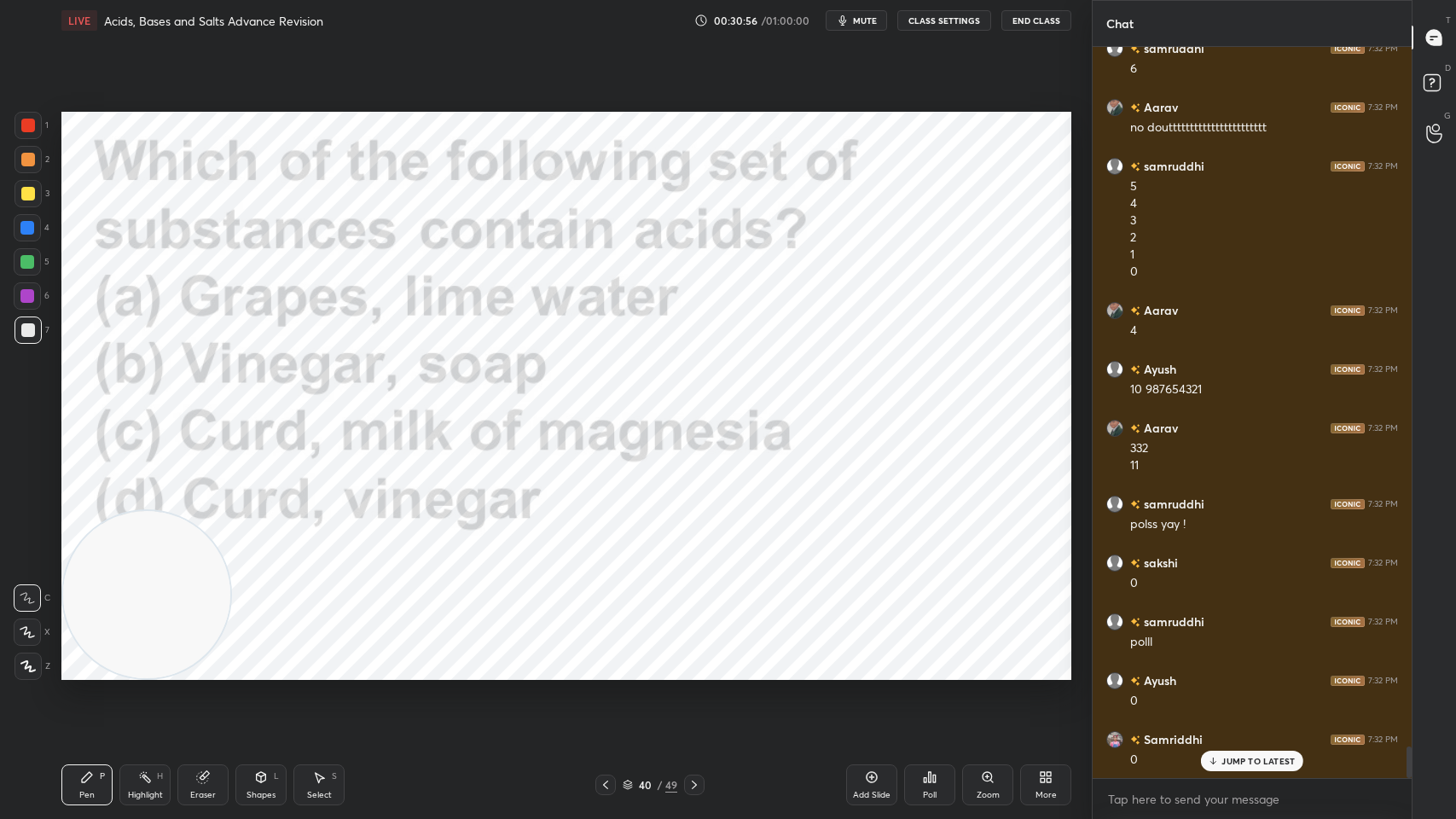
click at [29, 125] on div at bounding box center [27, 125] width 14 height 14
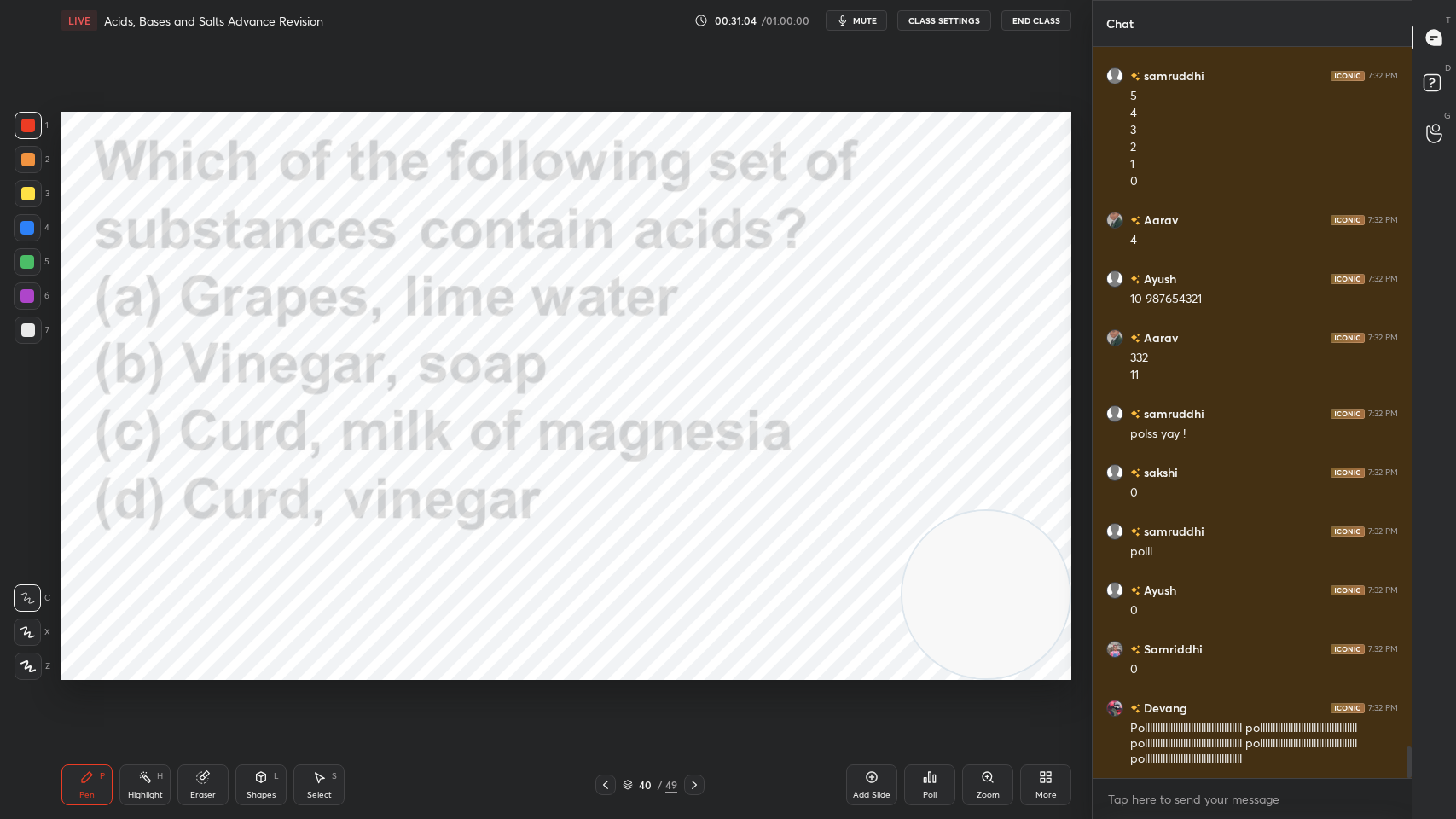
click at [14, 135] on div "1 2 3 4 5 6 7" at bounding box center [31, 230] width 36 height 239
click at [39, 197] on div at bounding box center [28, 194] width 27 height 27
click at [41, 236] on div "4" at bounding box center [31, 228] width 36 height 27
click at [608, 657] on icon at bounding box center [605, 784] width 14 height 14
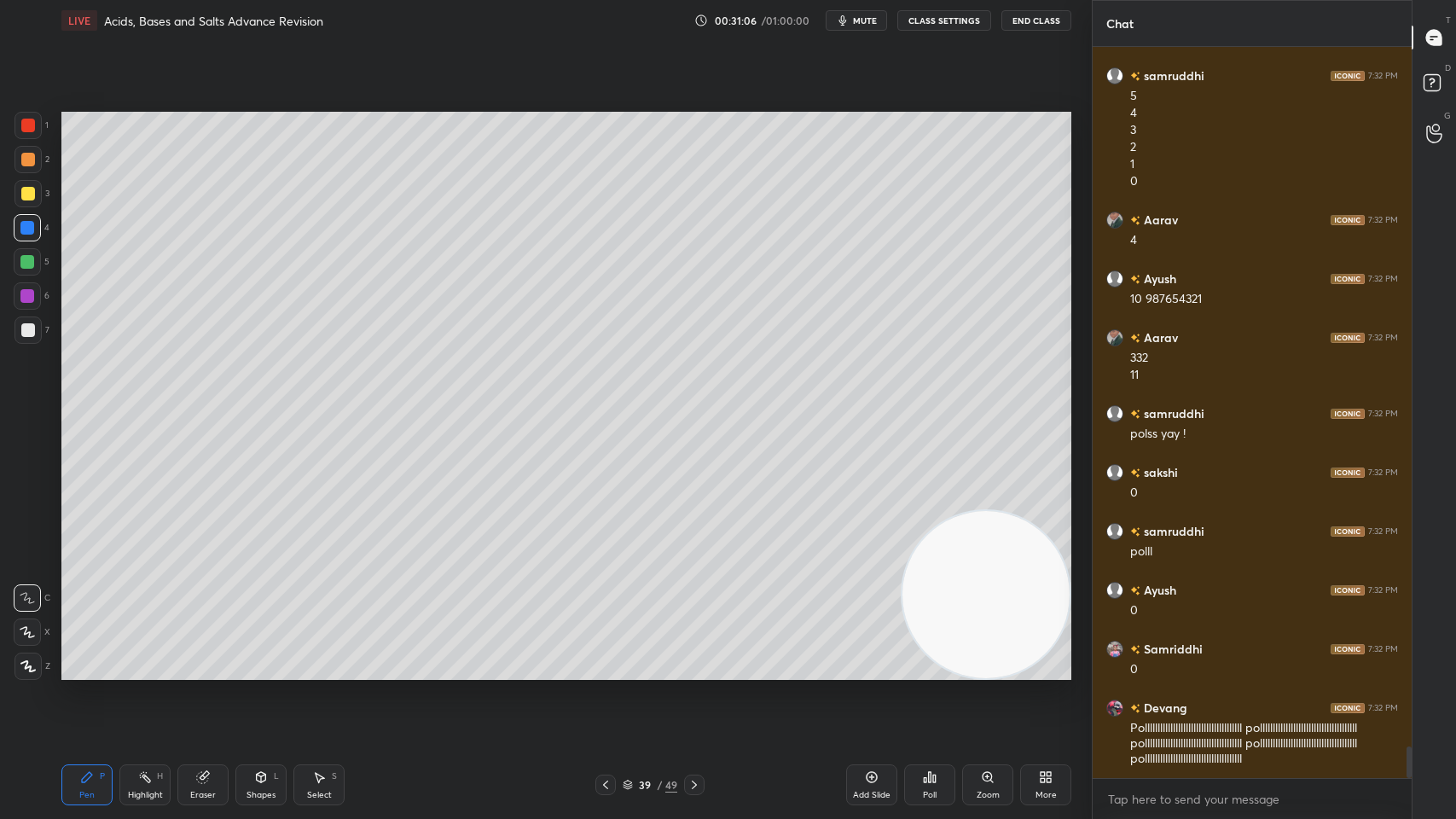
click at [604, 657] on icon at bounding box center [605, 784] width 14 height 14
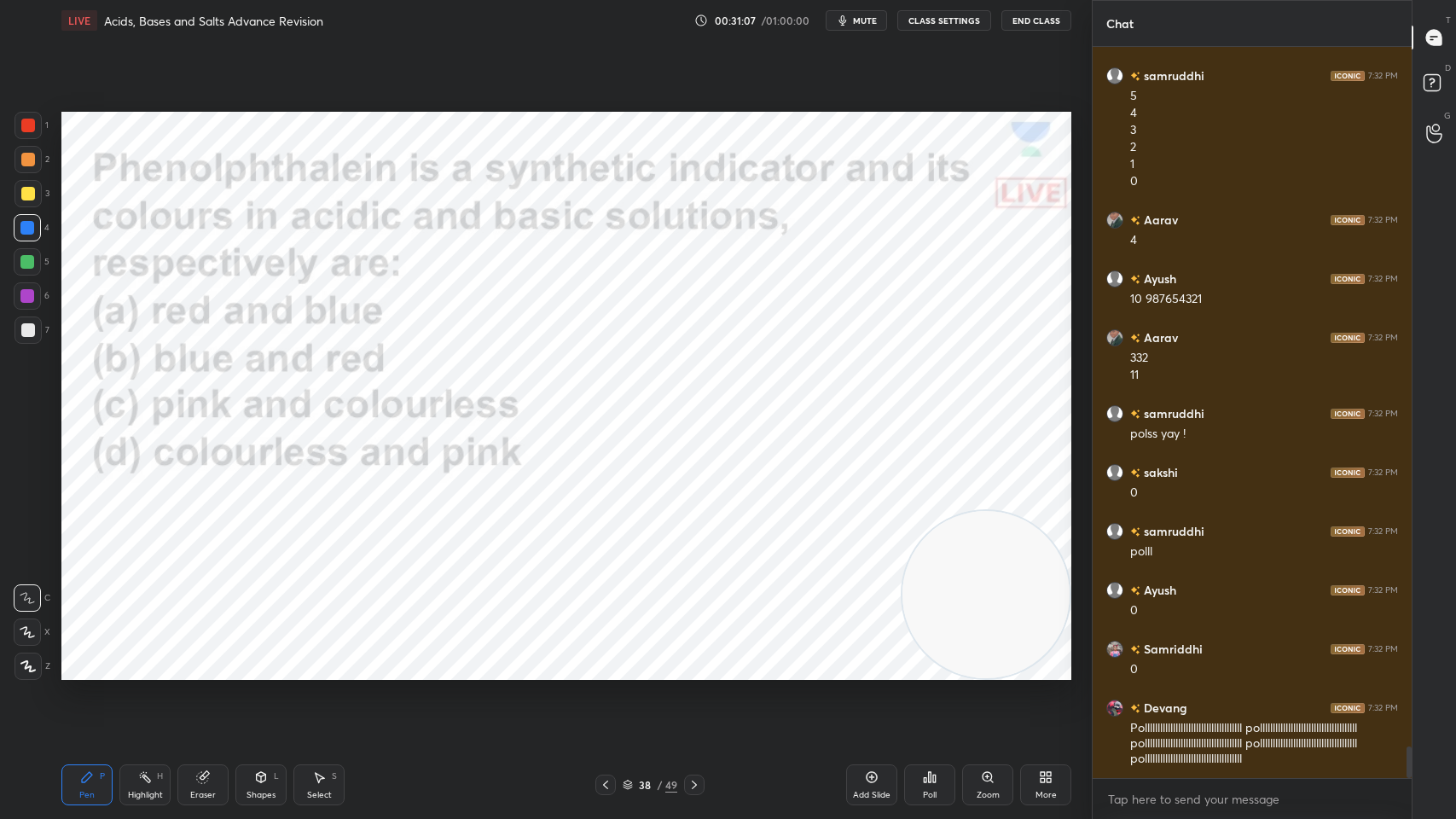
click at [901, 657] on div "Add Slide Poll Zoom More" at bounding box center [959, 784] width 225 height 96
click at [612, 657] on div at bounding box center [605, 784] width 20 height 20
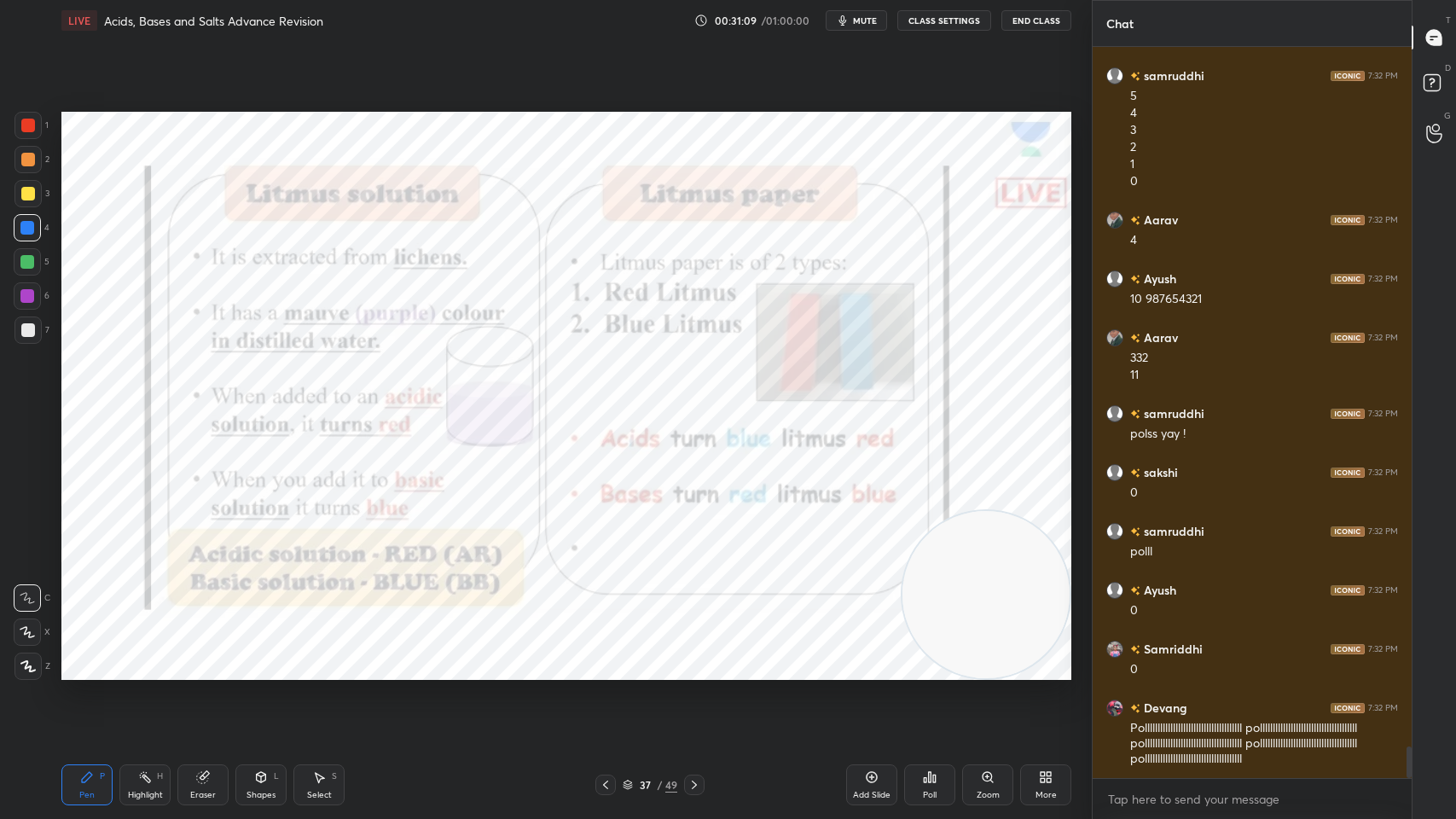
click at [868, 657] on icon at bounding box center [871, 777] width 14 height 14
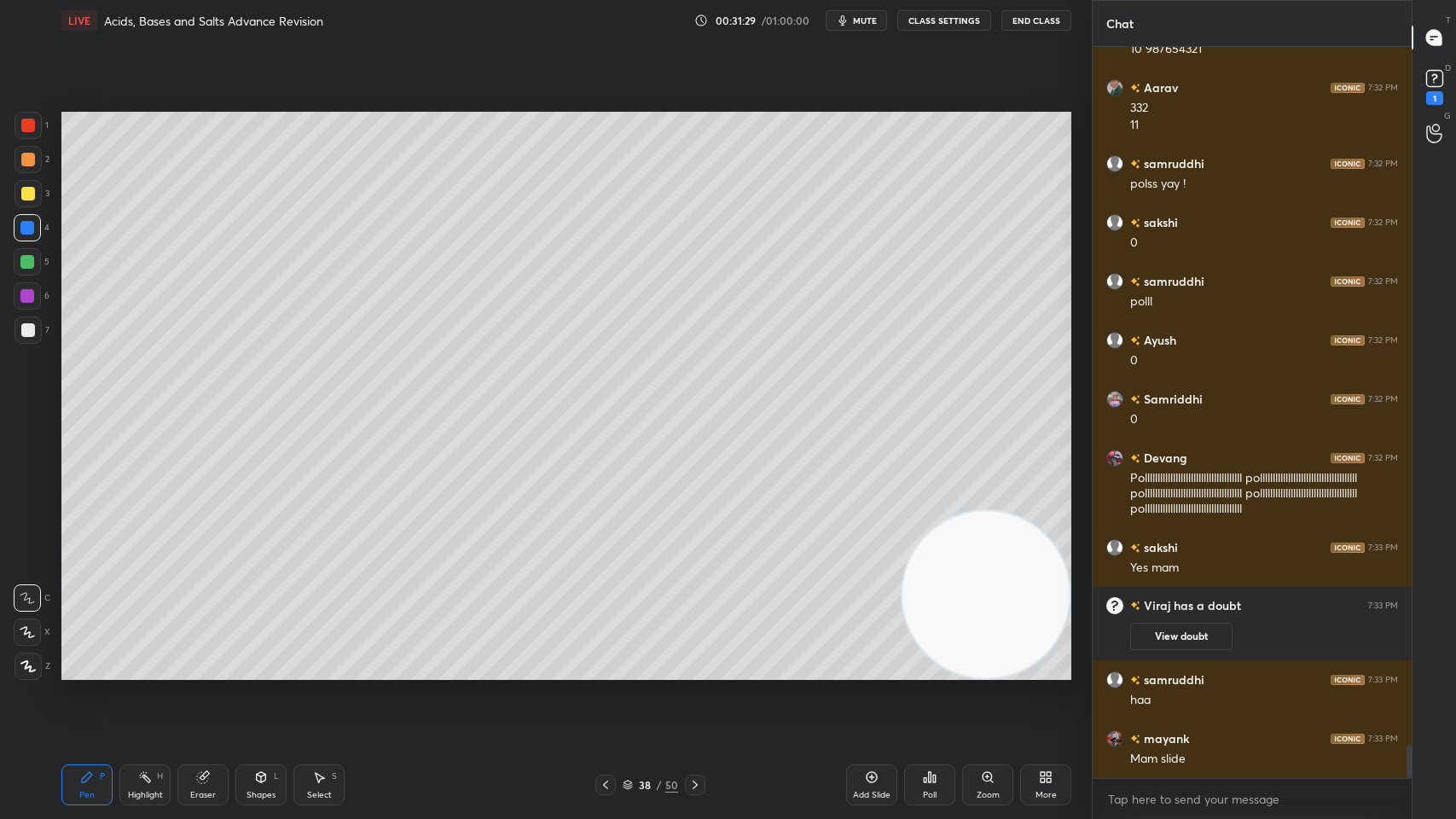
scroll to position [15231, 0]
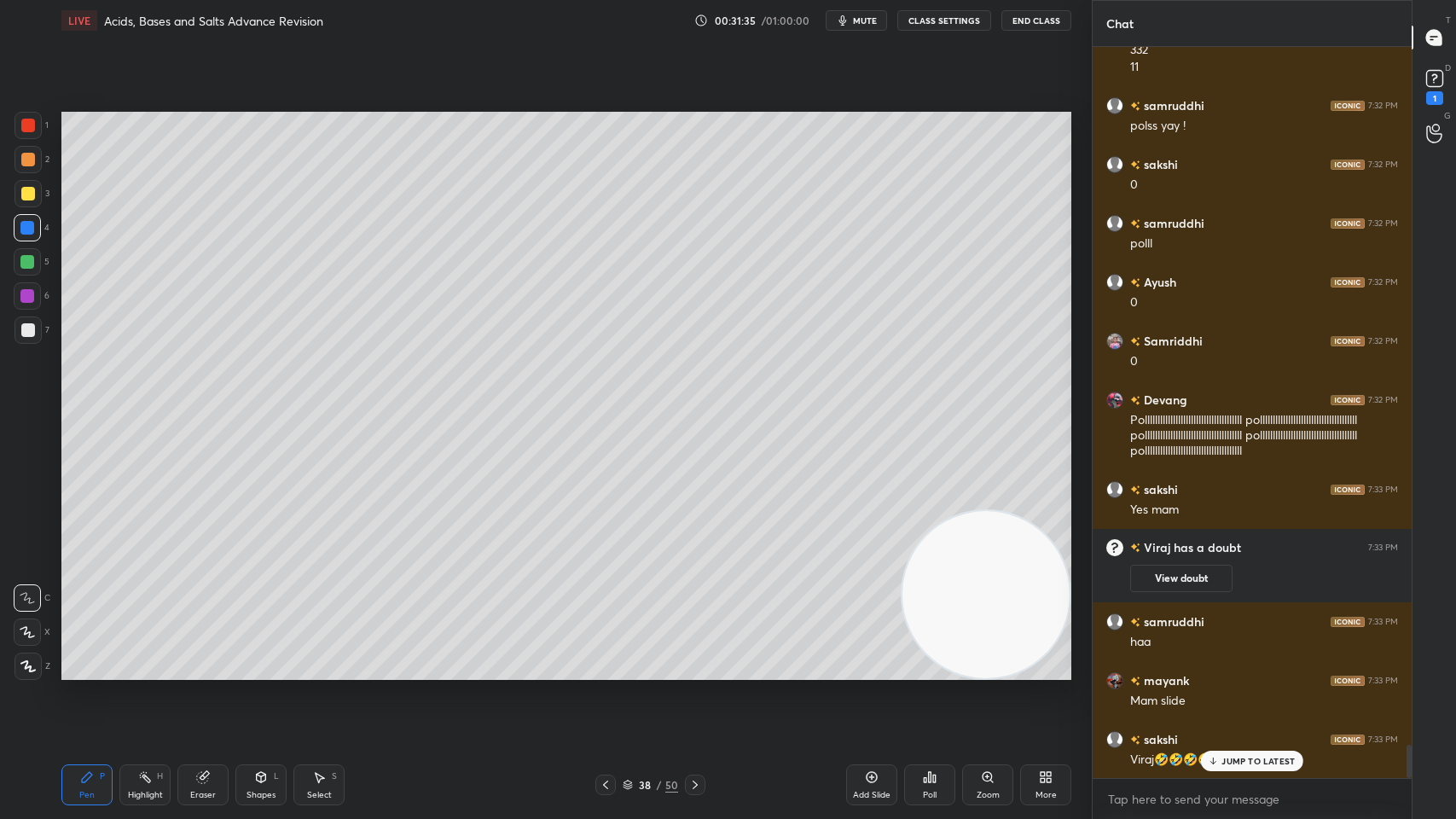
click at [1227, 657] on p "JUMP TO LATEST" at bounding box center [1258, 760] width 73 height 10
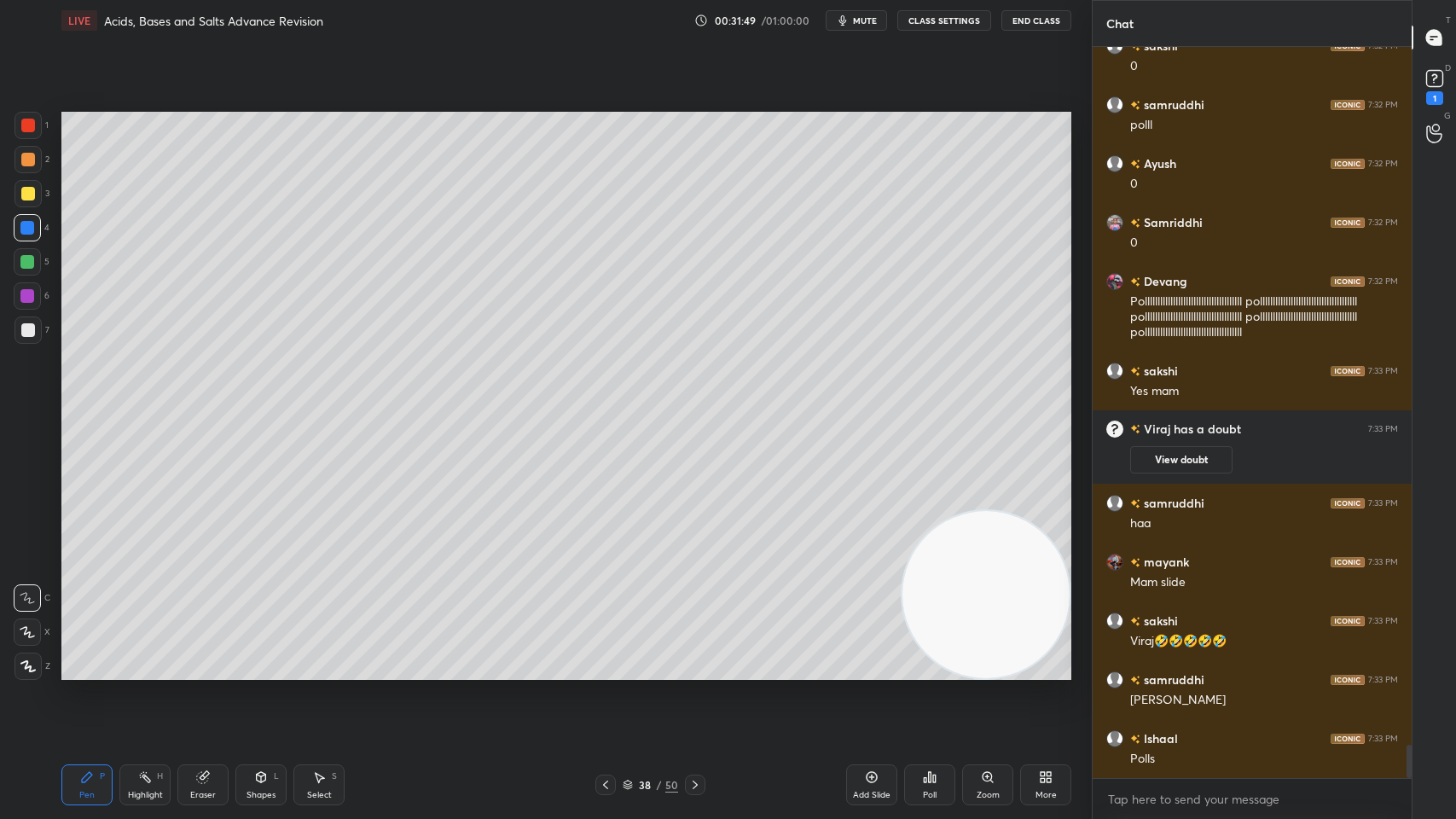
scroll to position [15407, 0]
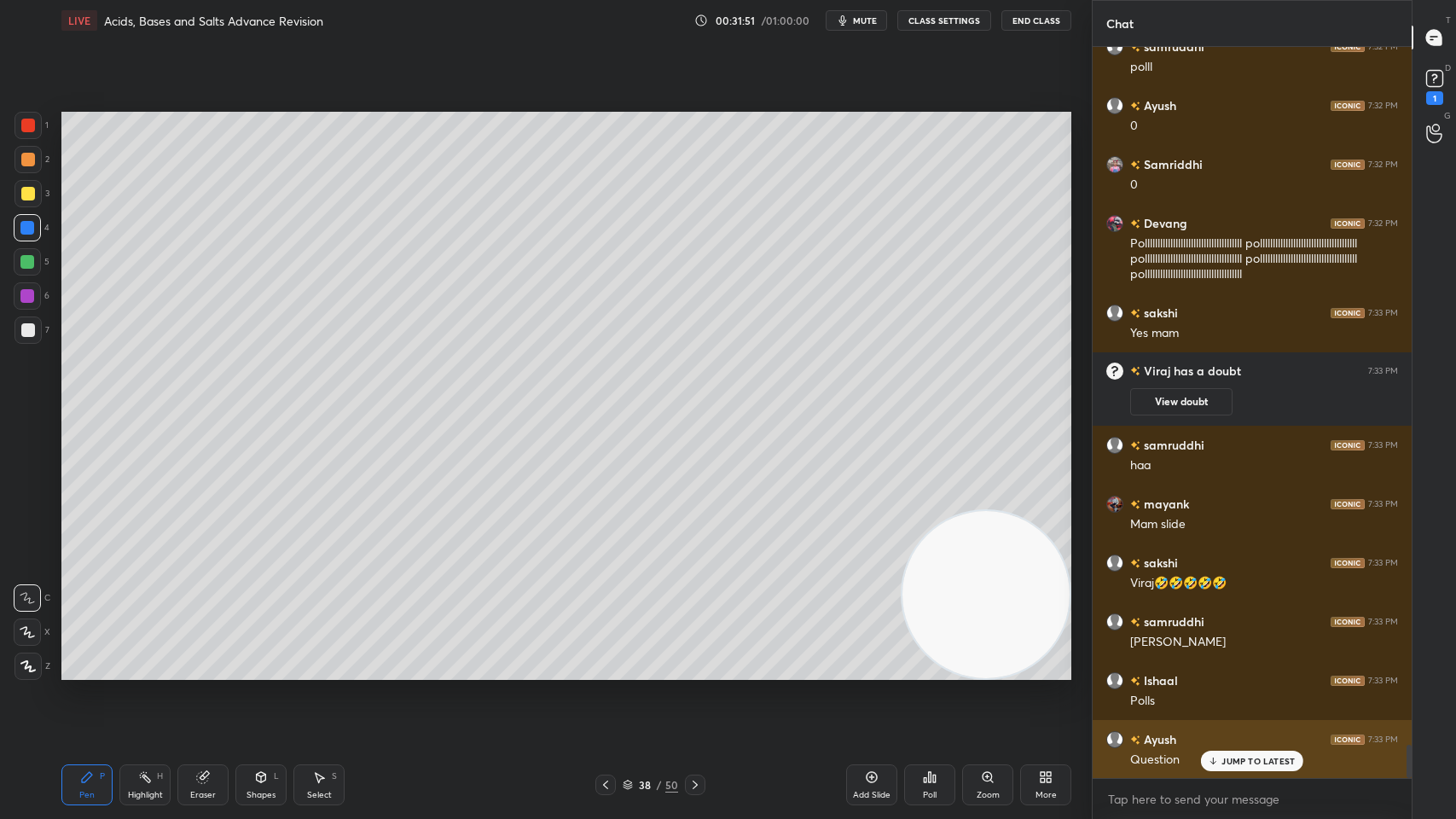
click at [1220, 657] on div "JUMP TO LATEST" at bounding box center [1252, 760] width 102 height 20
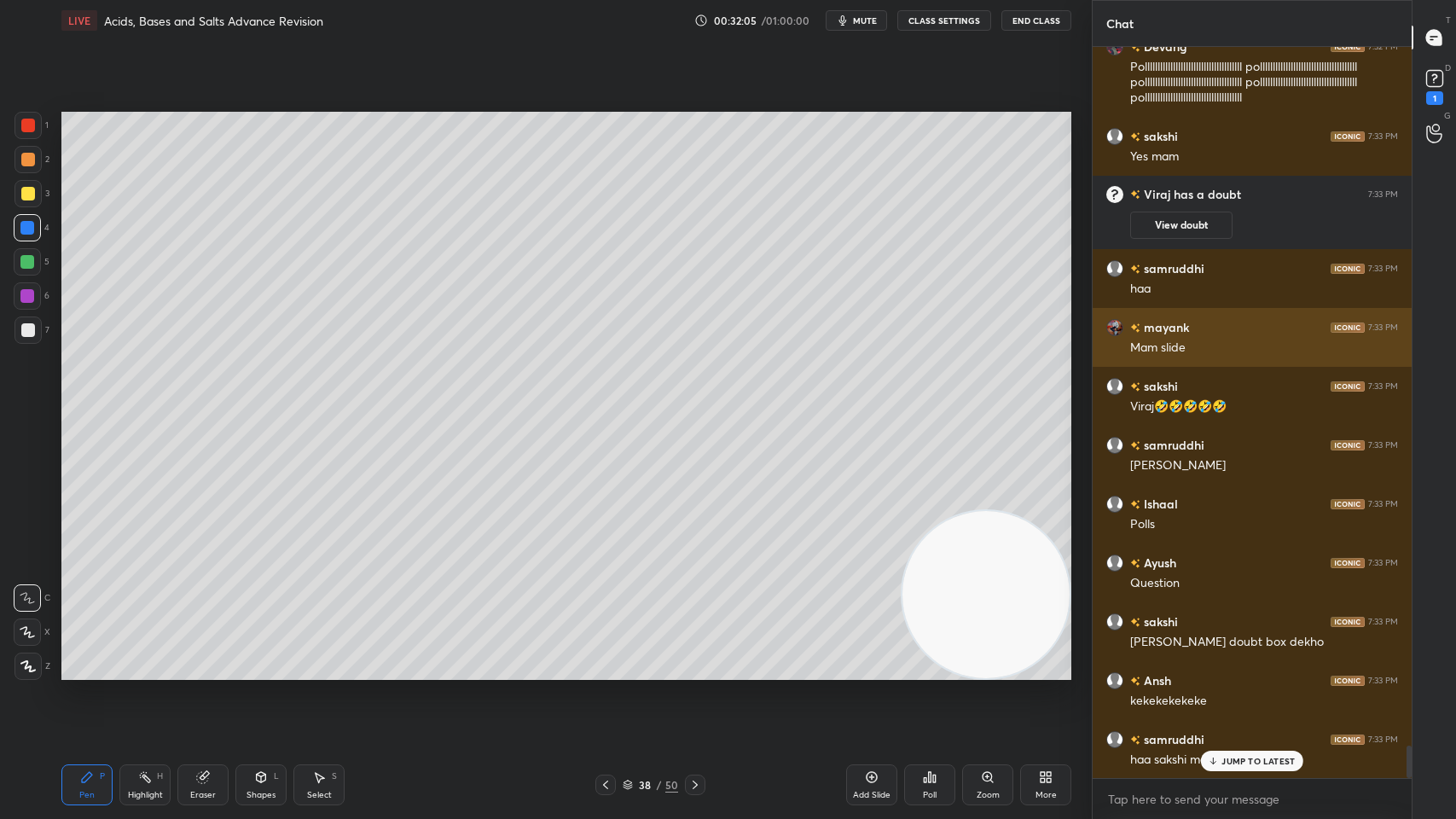
scroll to position [15644, 0]
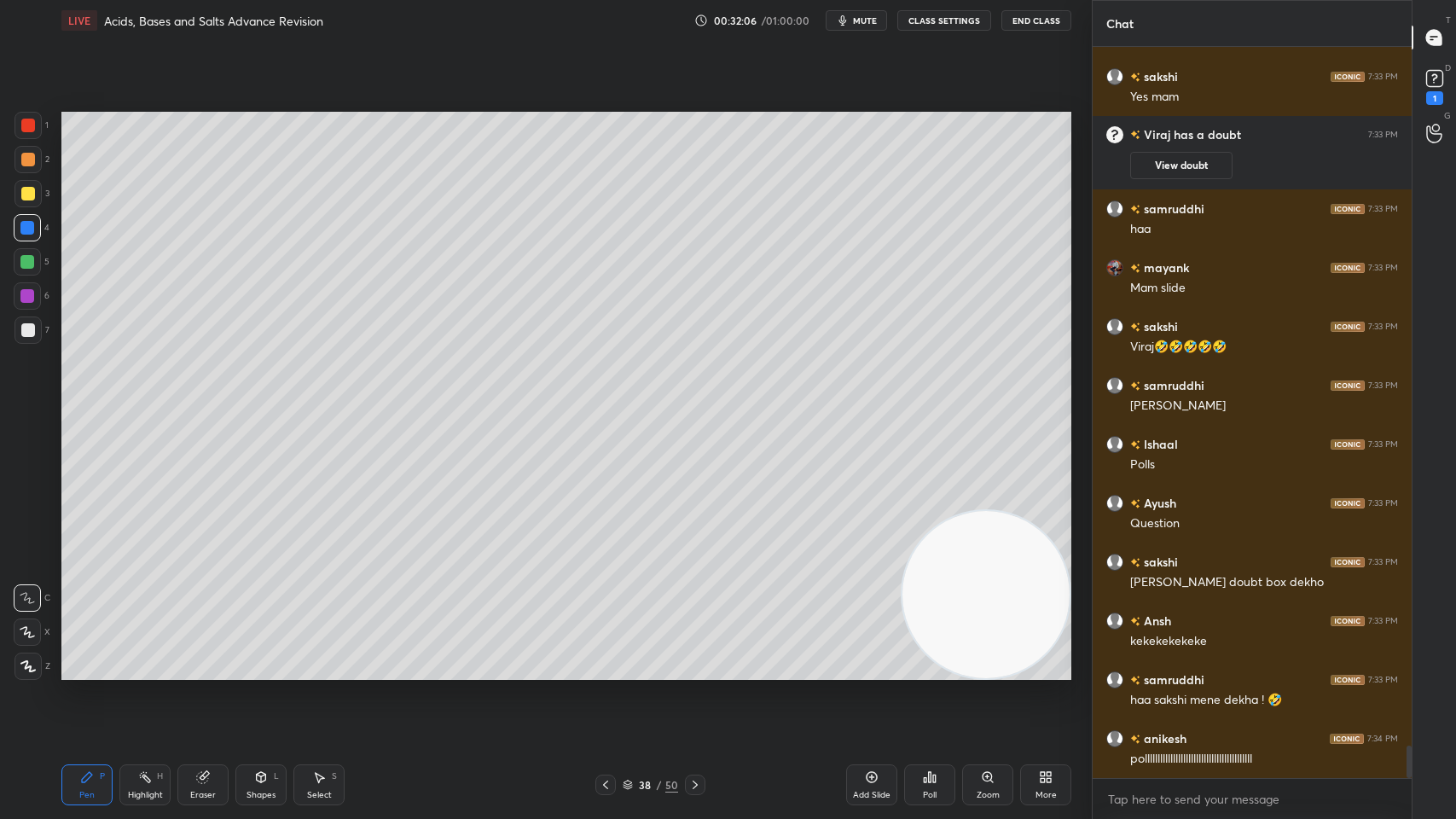
click at [692, 657] on icon at bounding box center [695, 784] width 14 height 14
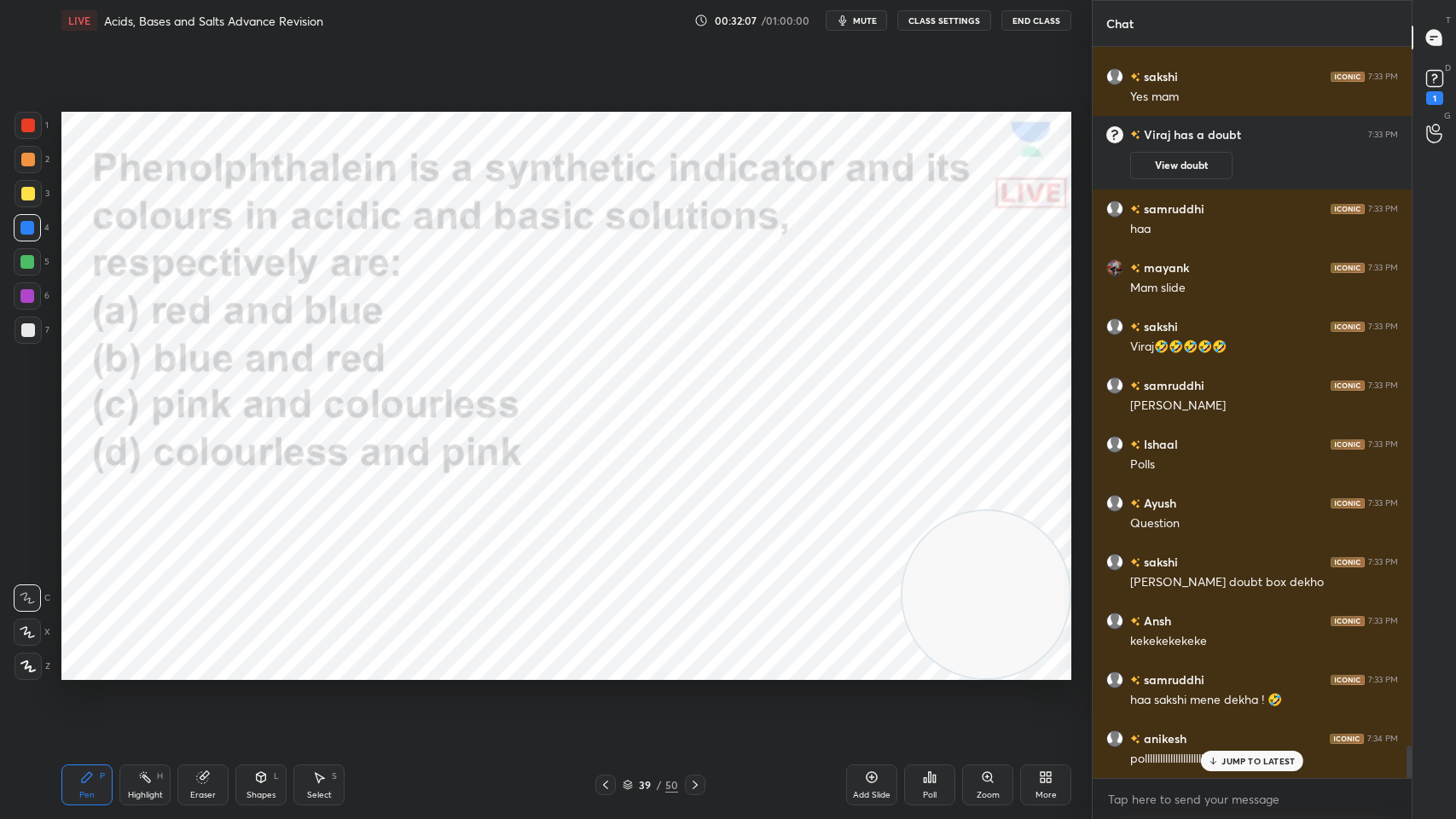
scroll to position [15702, 0]
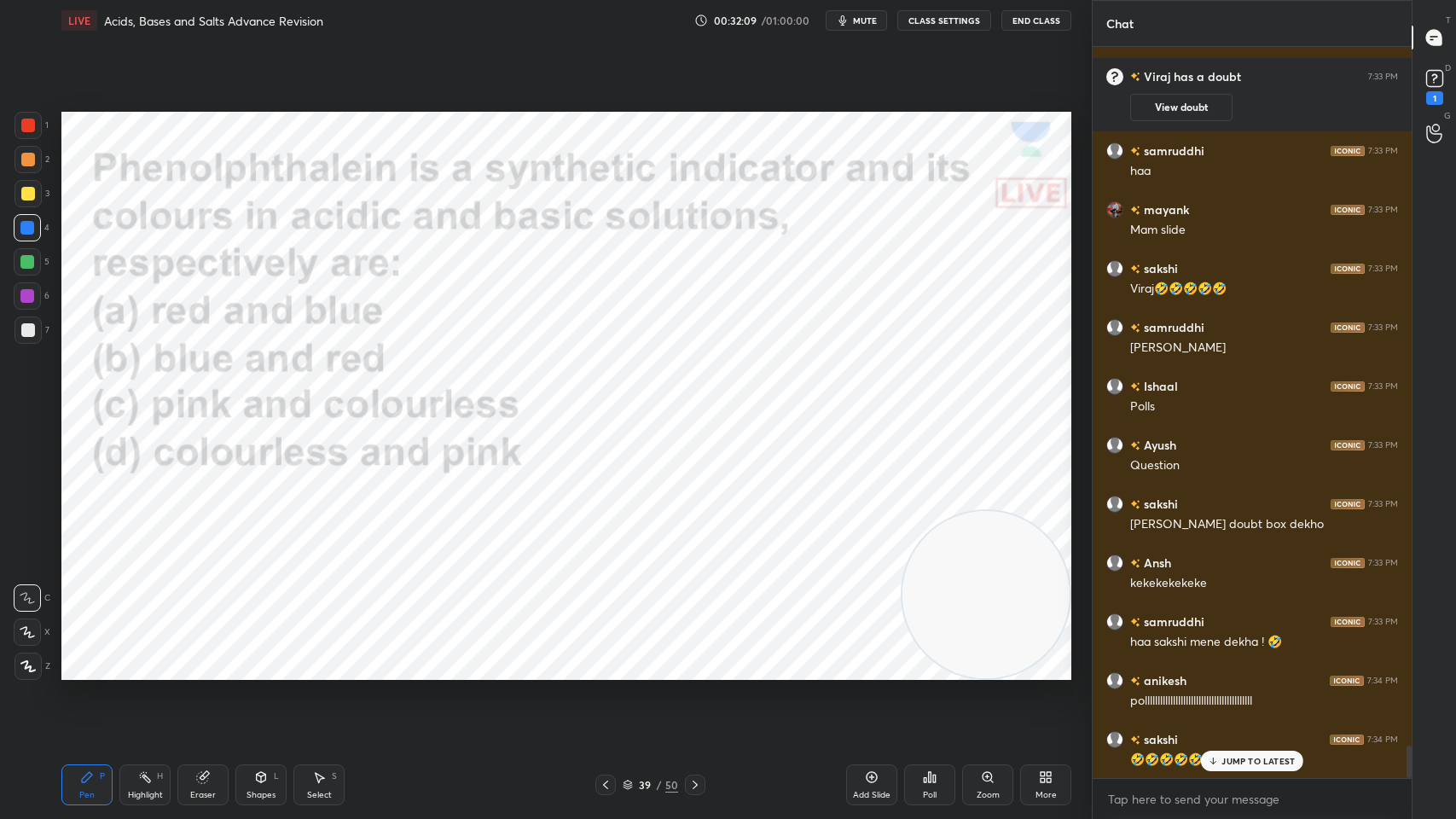
click at [696, 657] on icon at bounding box center [695, 784] width 14 height 14
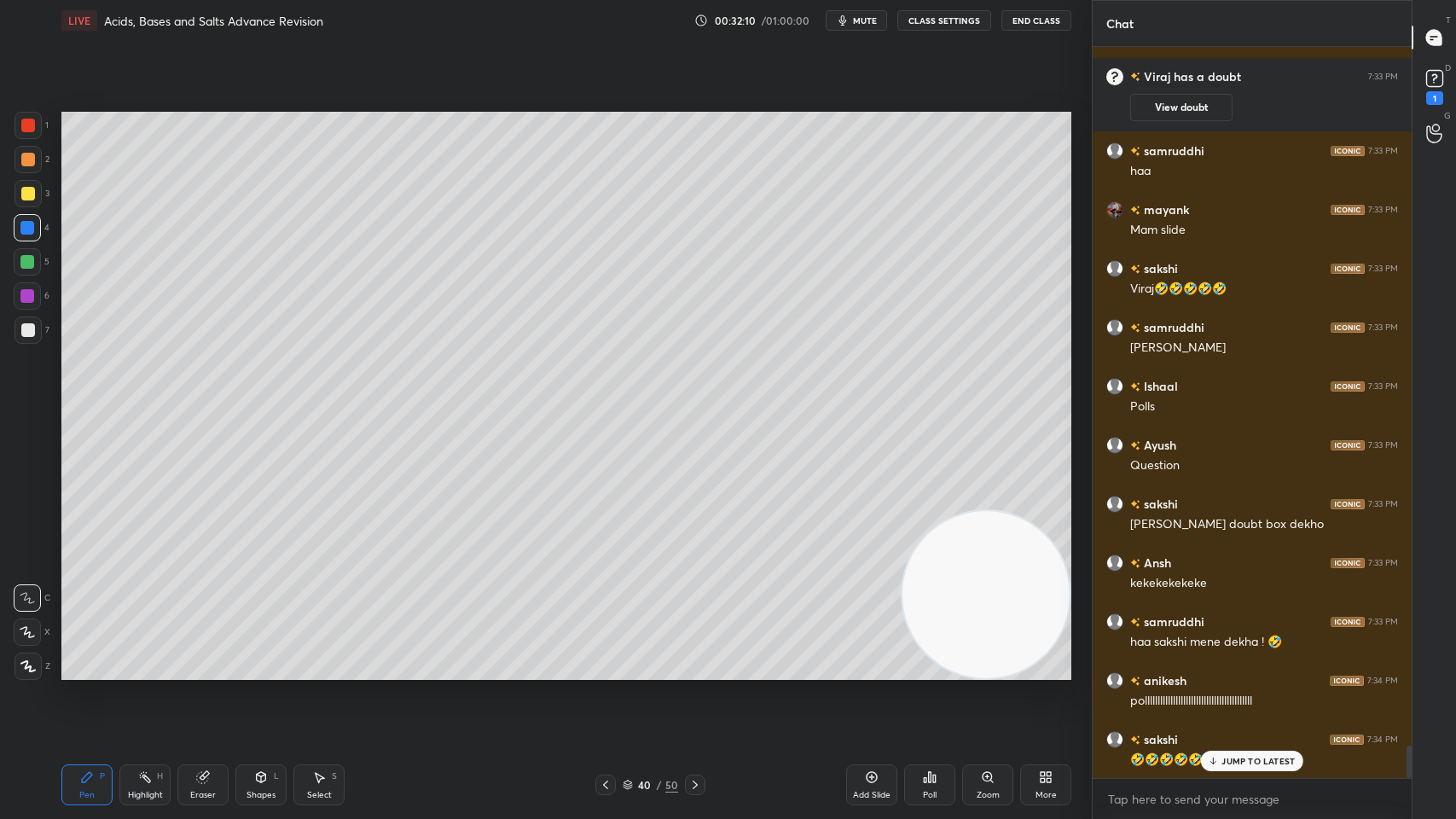
click at [689, 657] on icon at bounding box center [695, 784] width 14 height 14
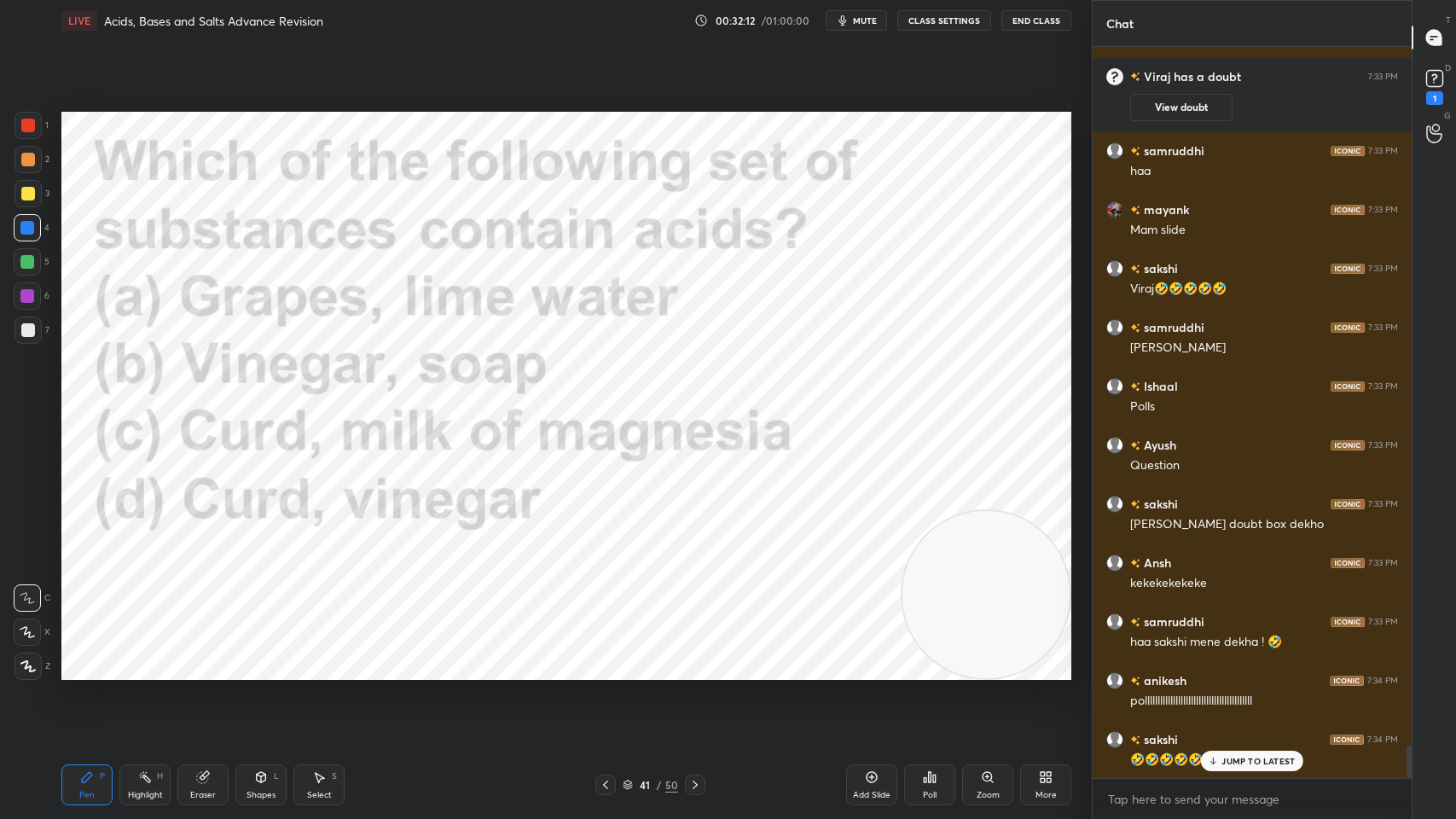
click at [37, 631] on div at bounding box center [27, 632] width 27 height 27
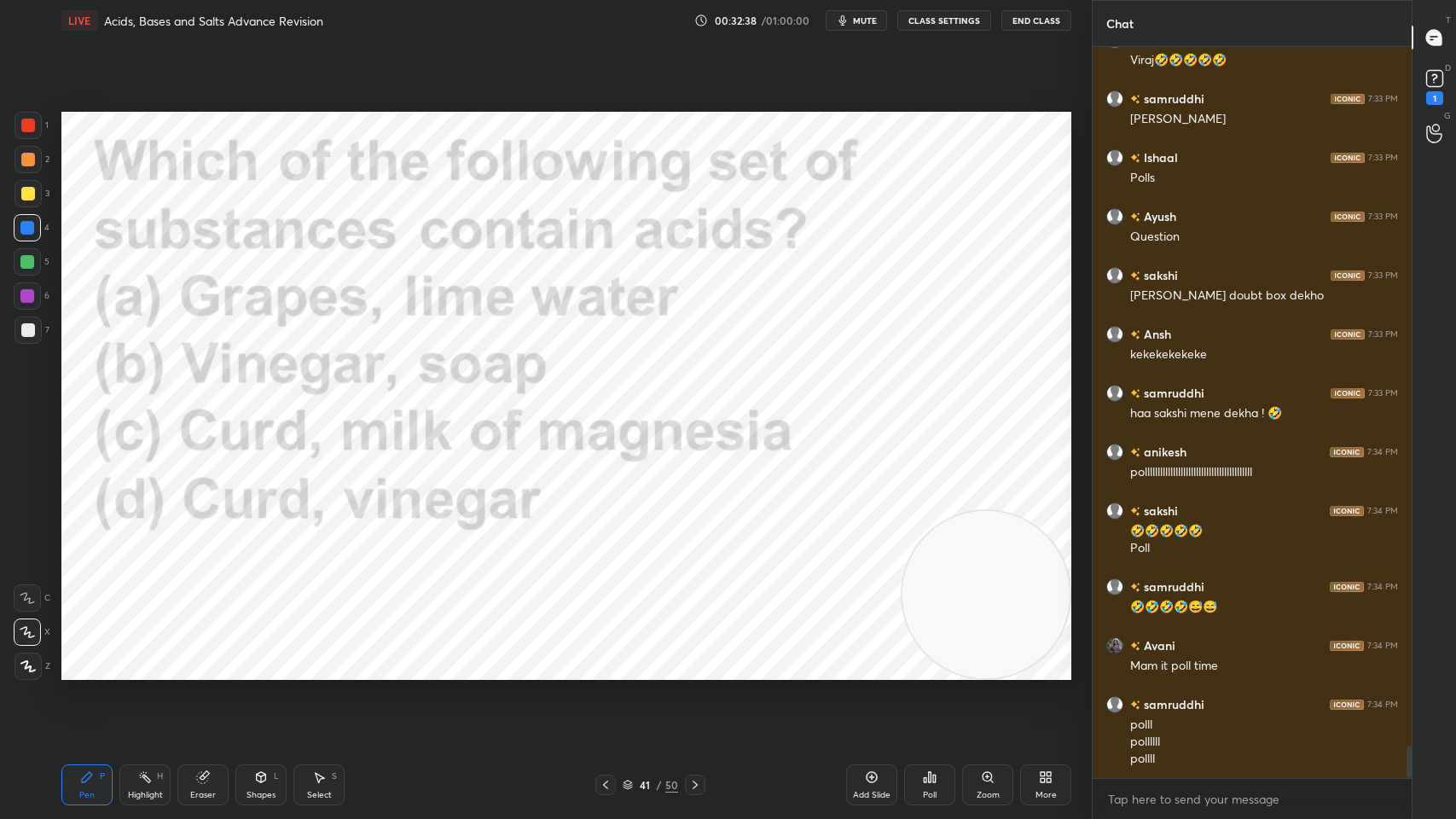
scroll to position [15947, 0]
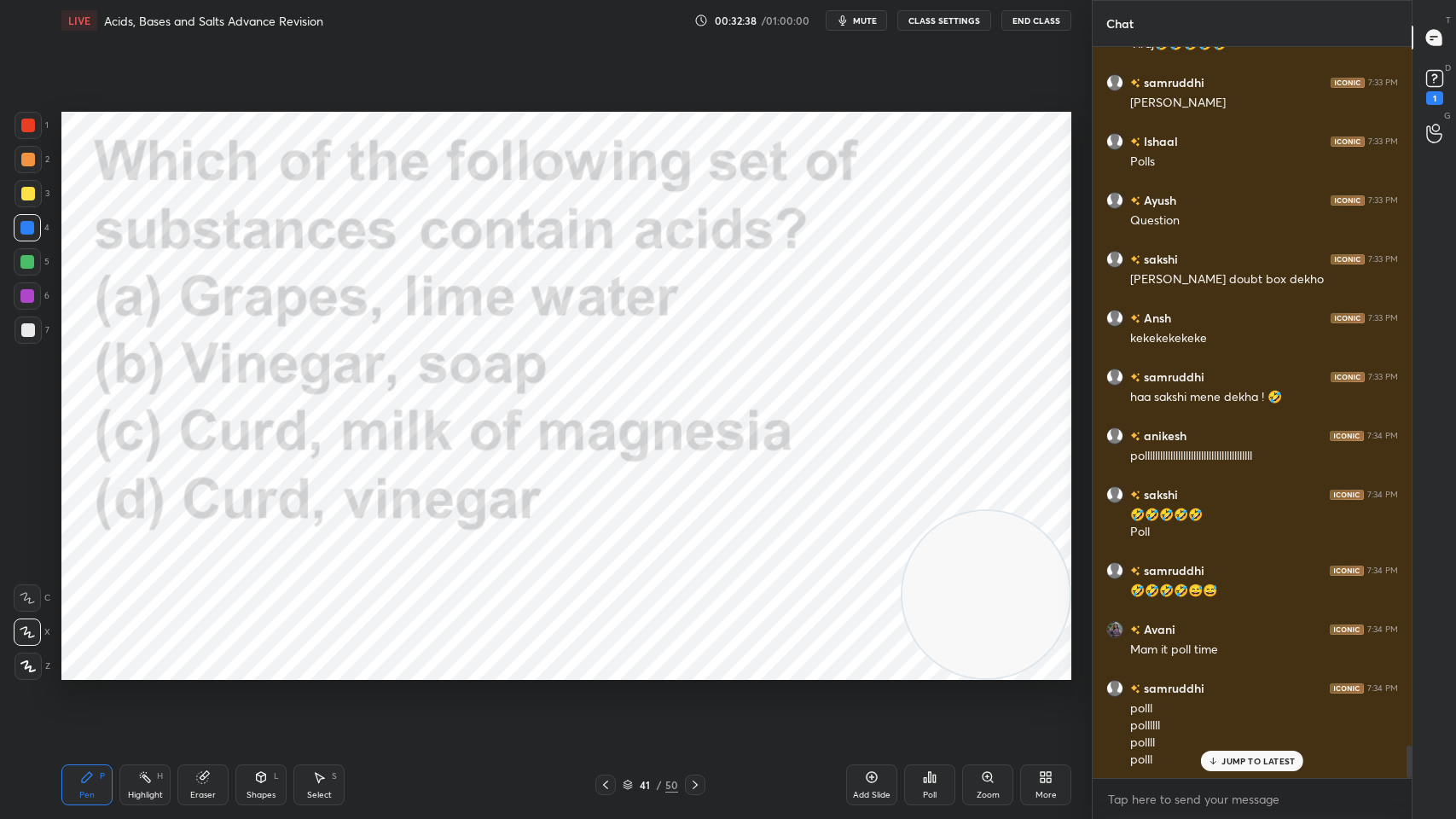
click at [943, 657] on div "Poll" at bounding box center [930, 784] width 51 height 41
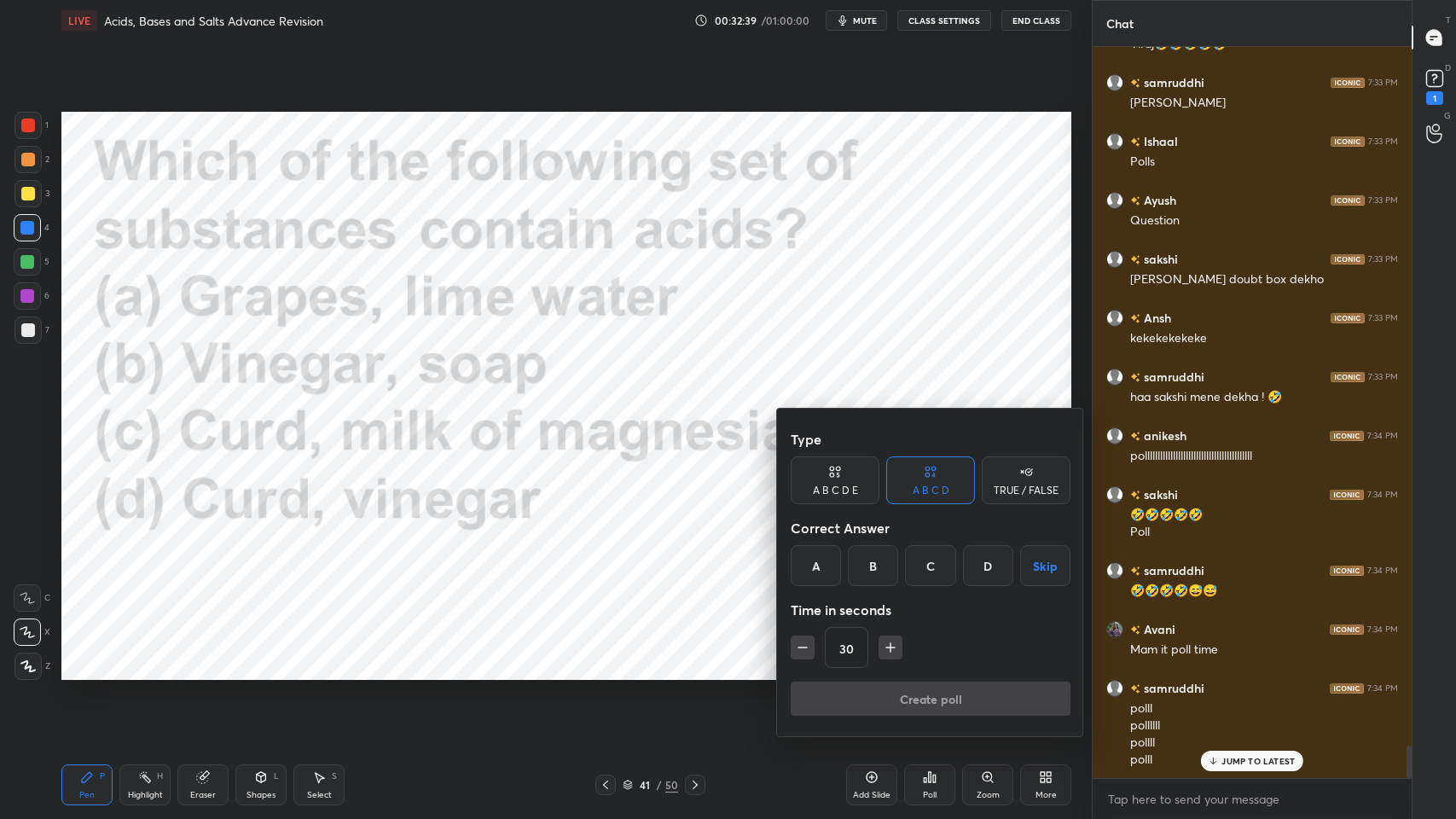
click at [979, 558] on div "D" at bounding box center [987, 565] width 50 height 41
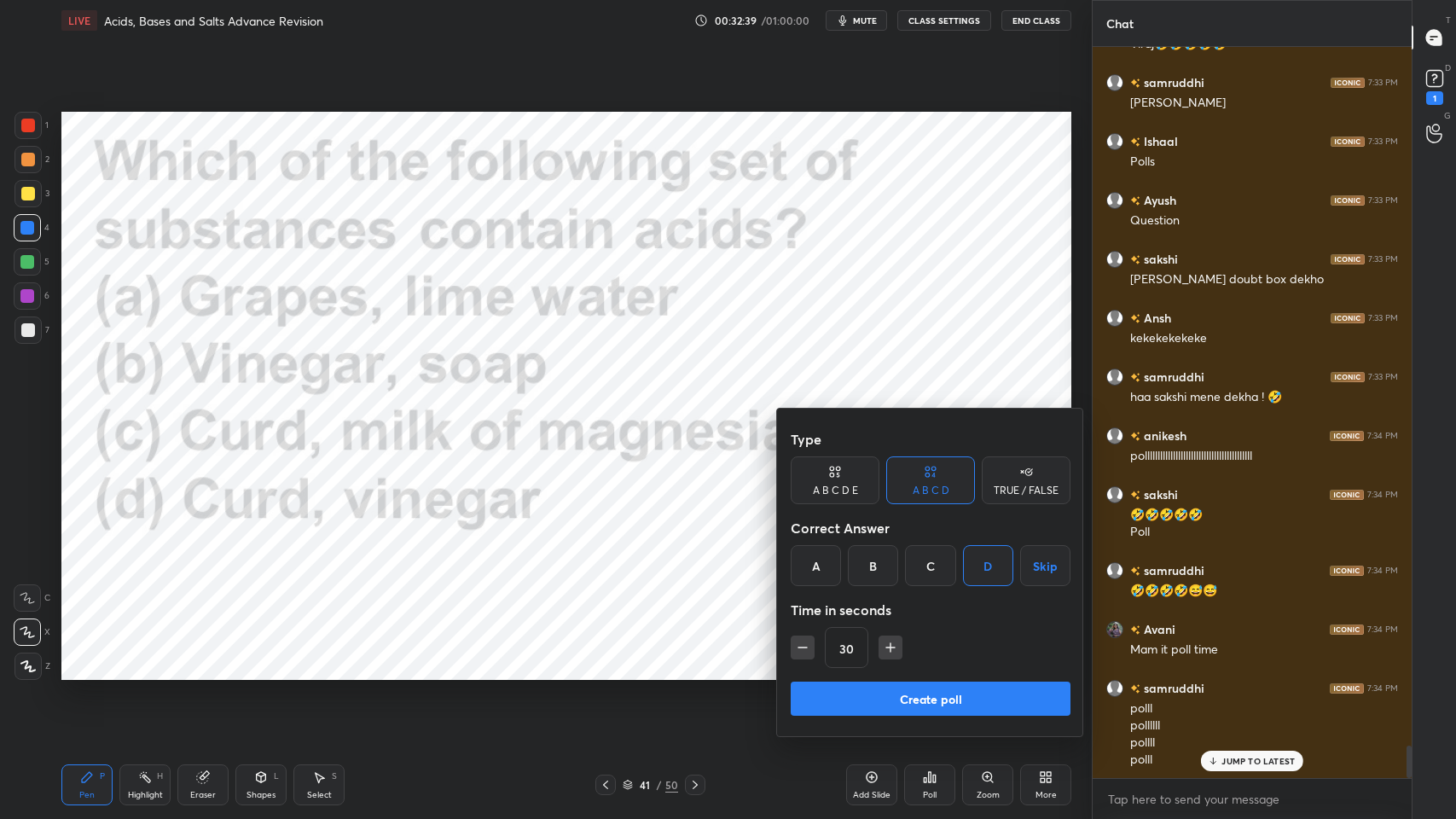
click at [964, 657] on div "Type A B C D E A B C D TRUE / FALSE Correct Answer A B C D Skip Time in seconds…" at bounding box center [930, 552] width 280 height 260
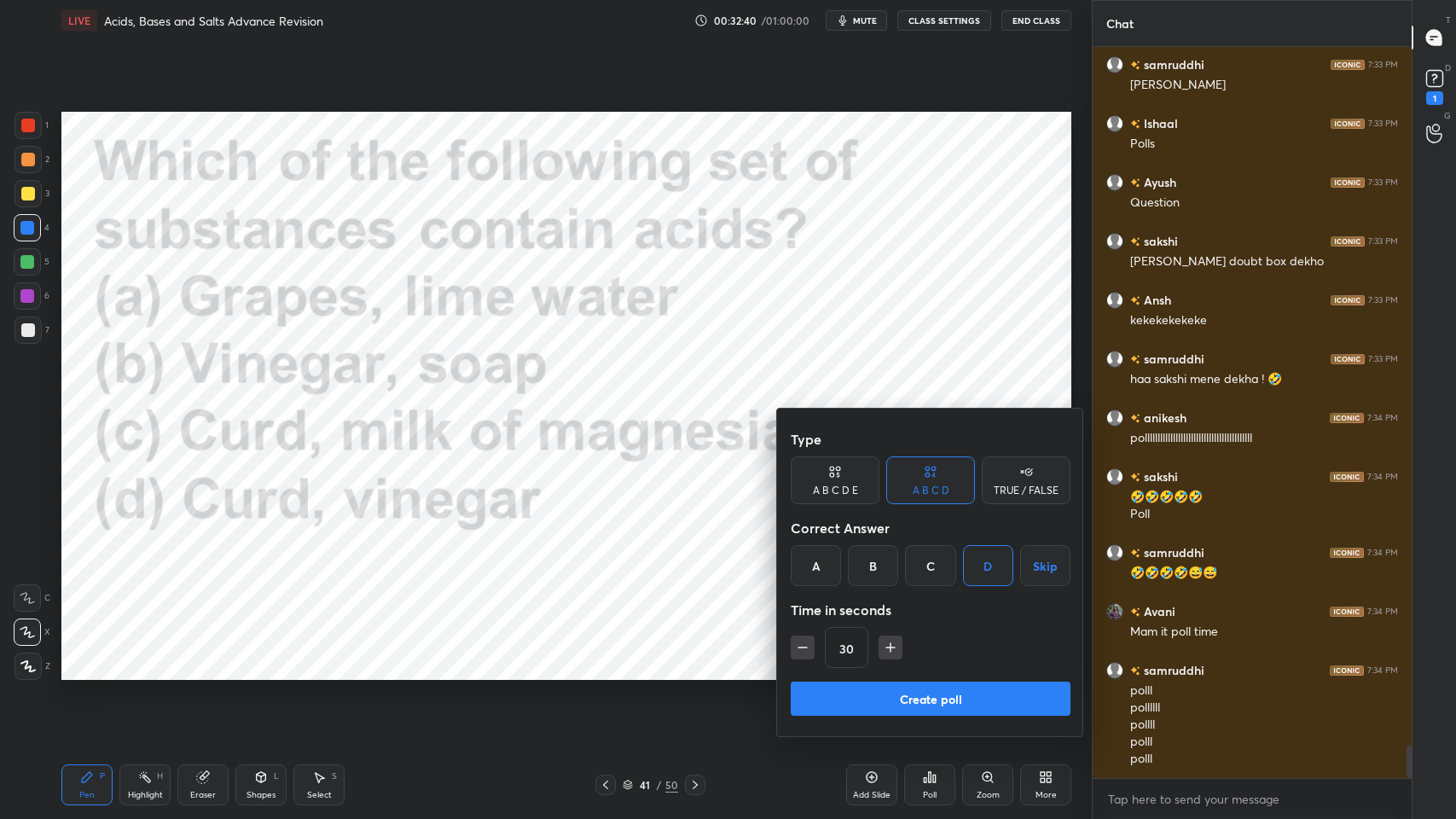
click at [984, 657] on button "Create poll" at bounding box center [930, 698] width 280 height 34
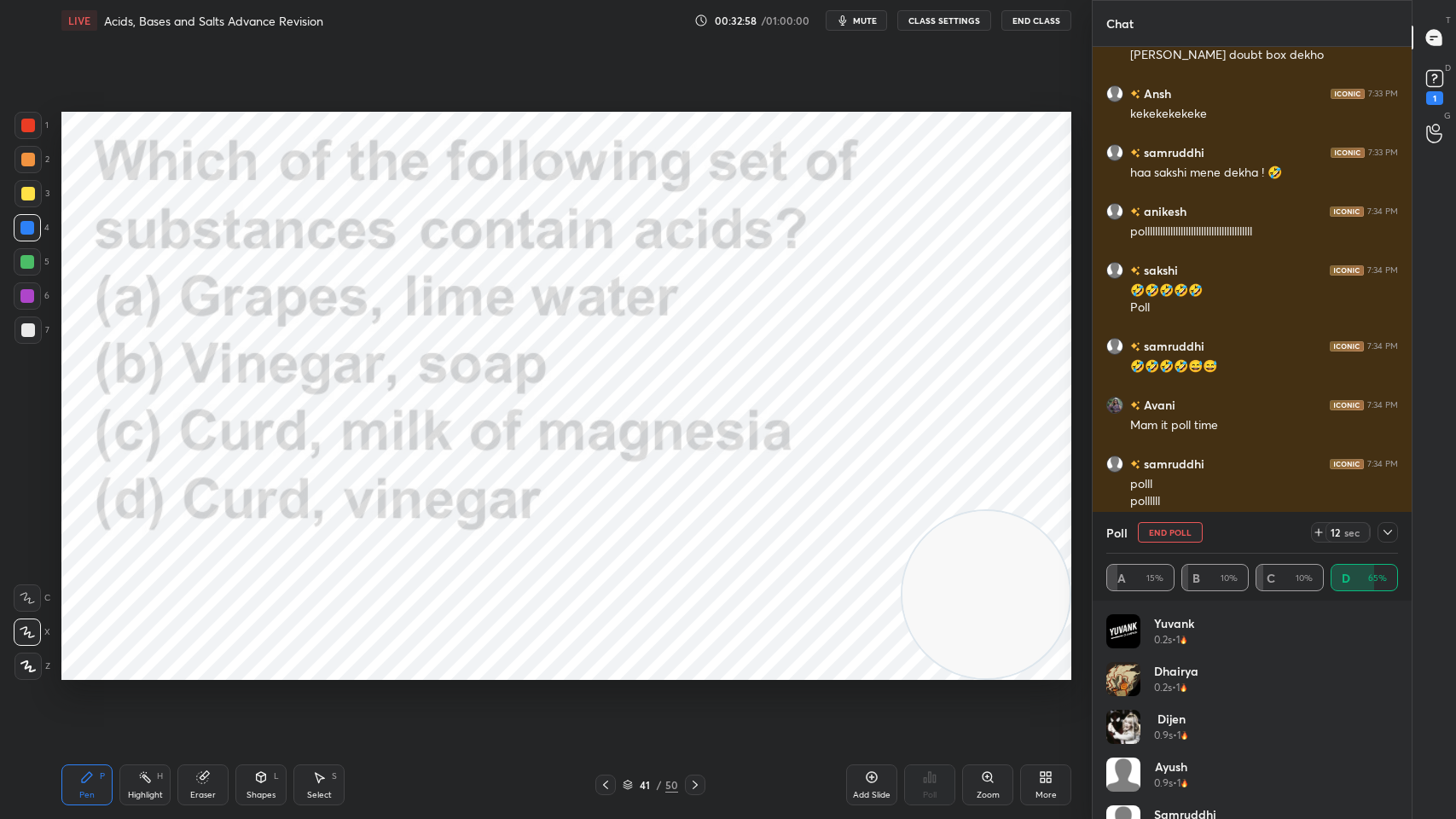
scroll to position [16188, 0]
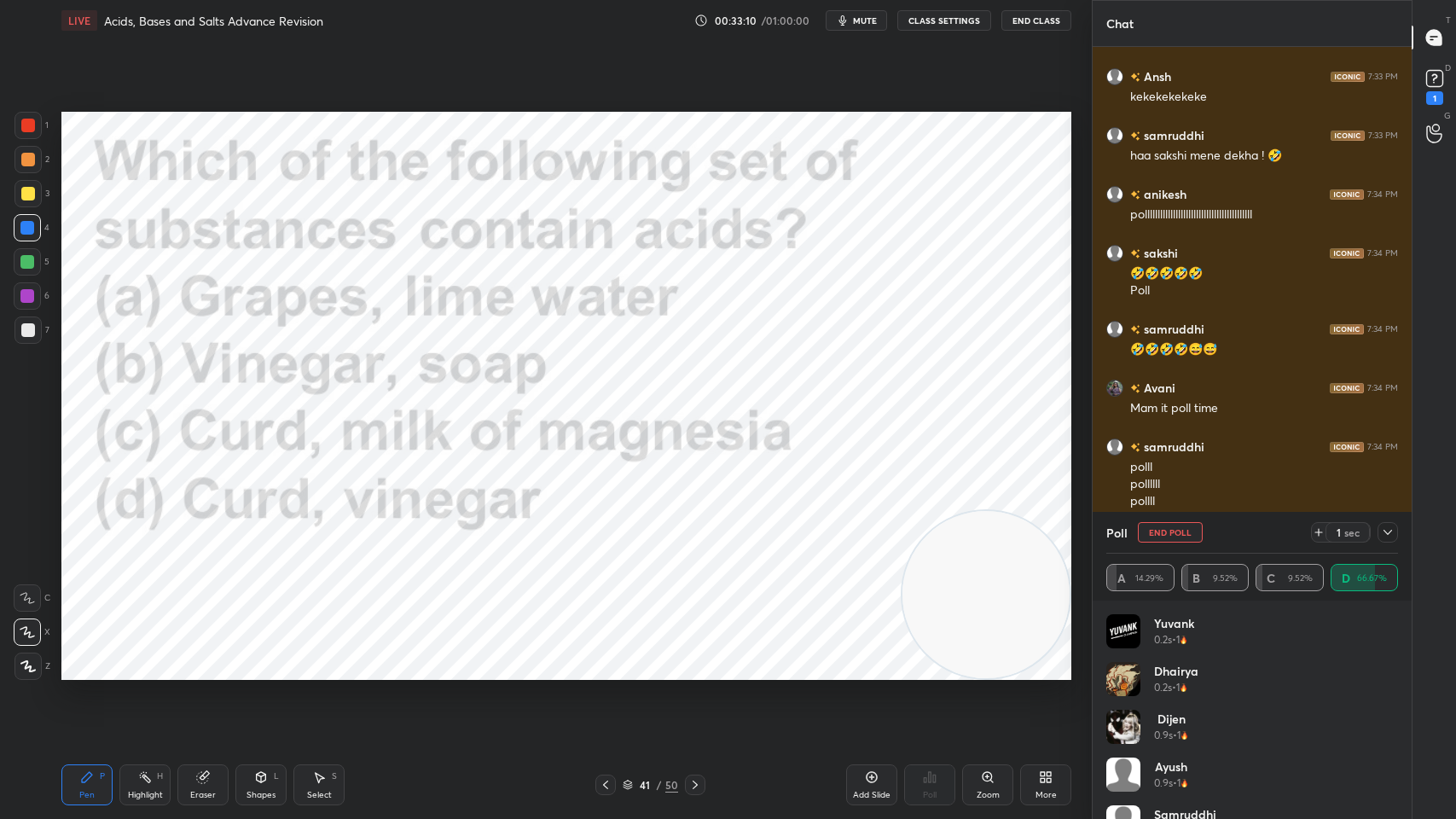
click at [1386, 531] on icon at bounding box center [1387, 532] width 14 height 14
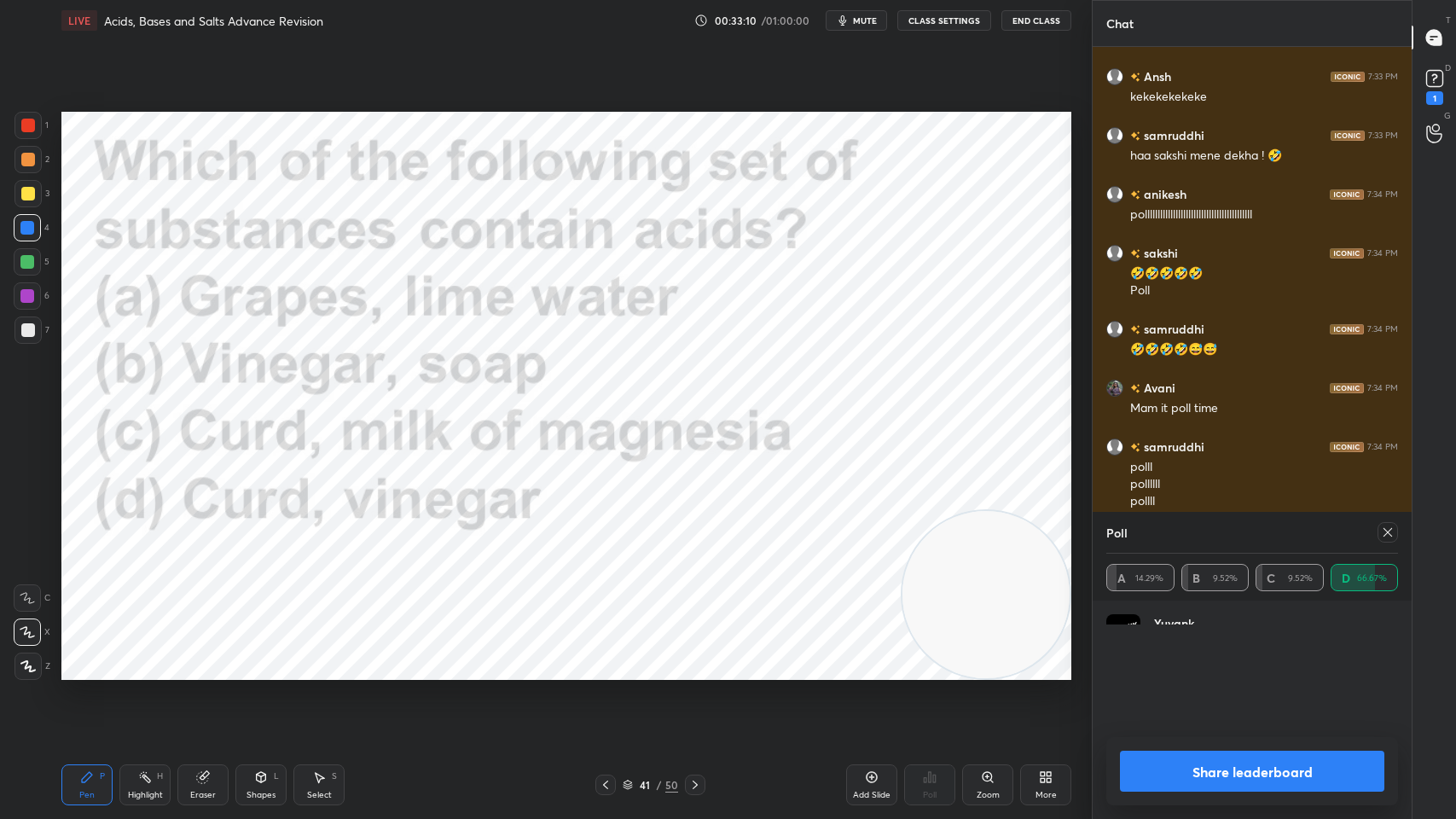
scroll to position [6, 287]
click at [1391, 540] on div at bounding box center [1387, 532] width 20 height 20
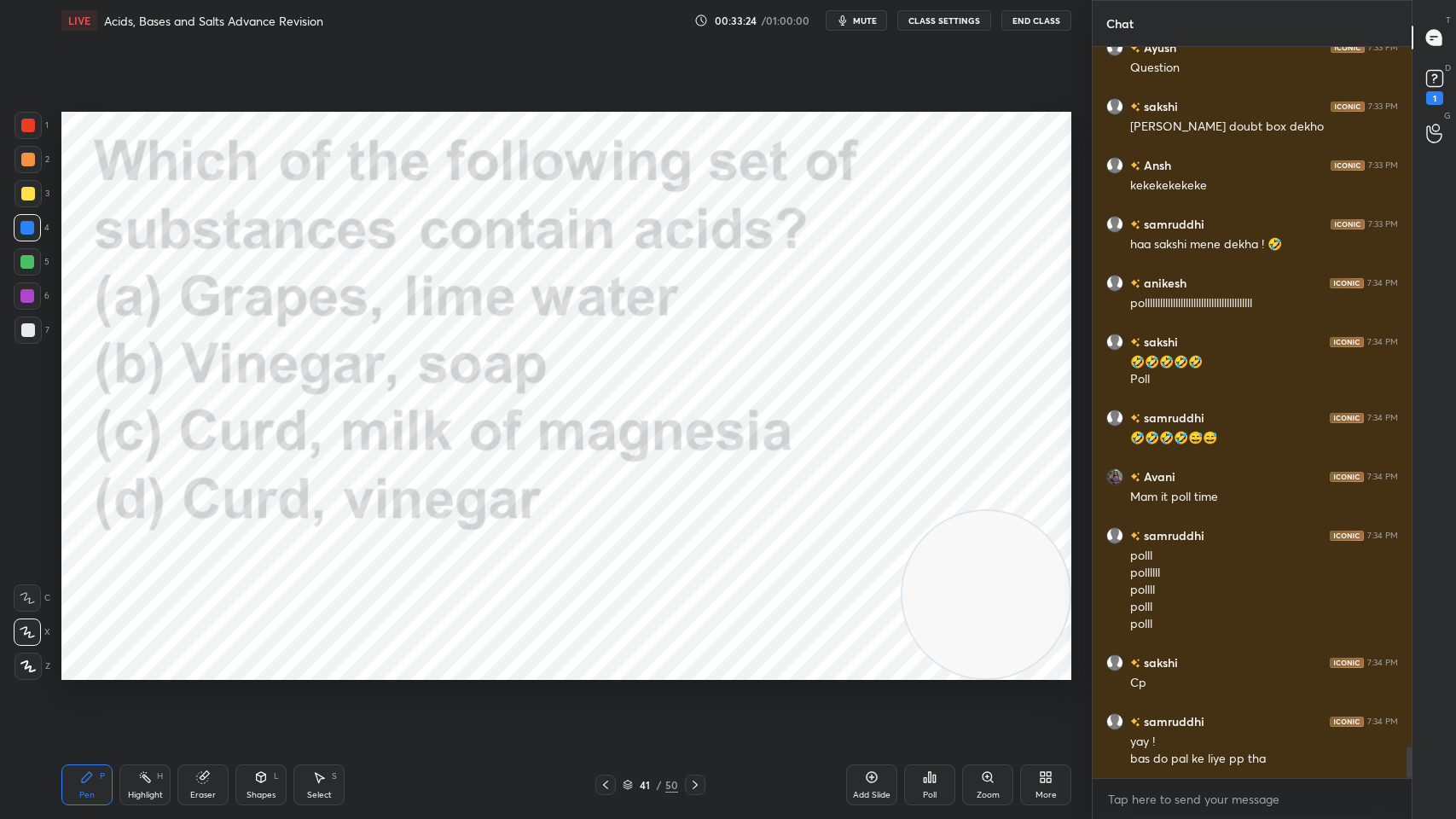
click at [1038, 19] on button "End Class" at bounding box center [1036, 20] width 70 height 20
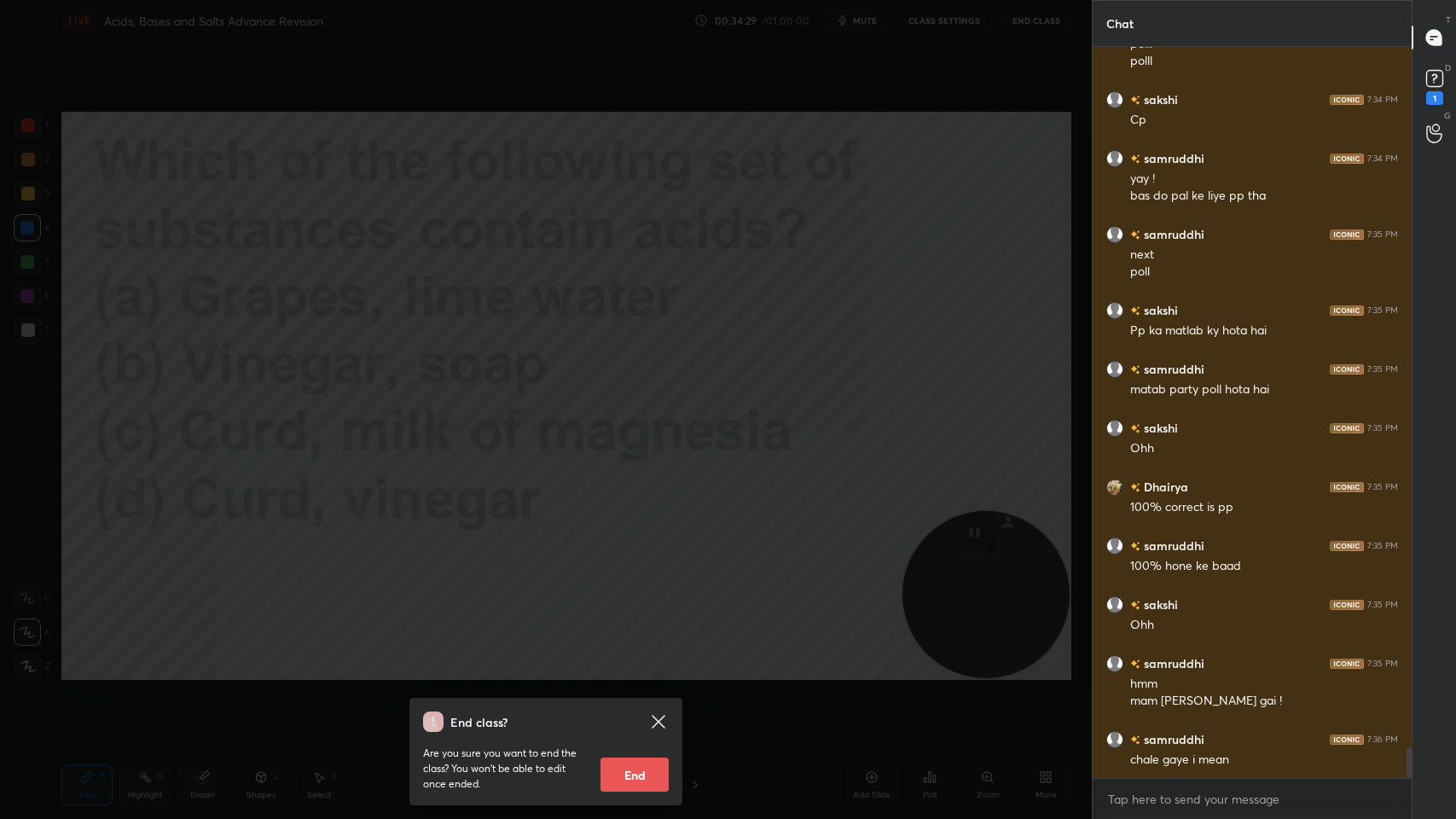
scroll to position [16737, 0]
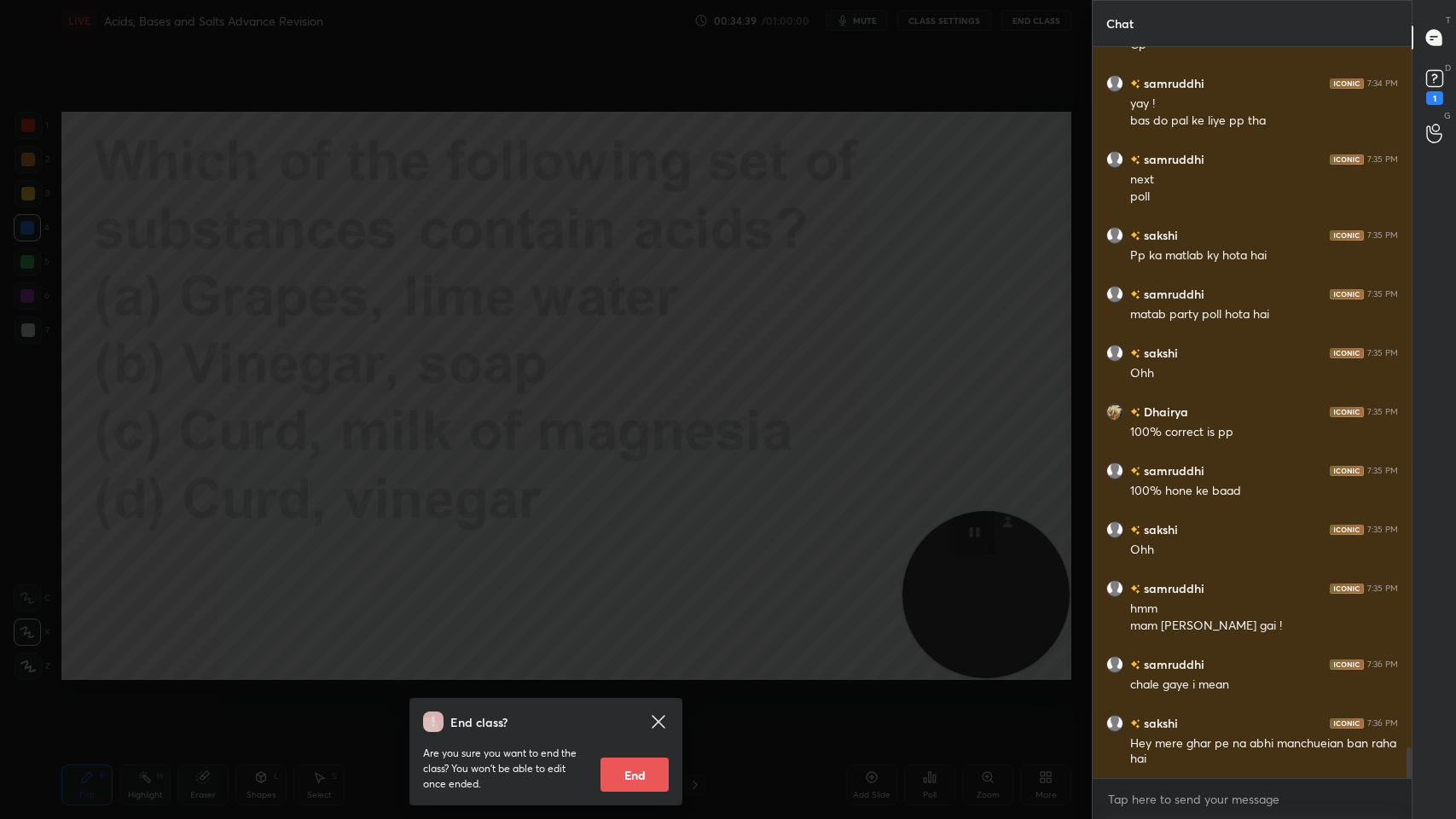
click at [717, 311] on div "End class? Are you sure you want to end the class? You won’t be able to edit on…" at bounding box center [546, 410] width 1091 height 819
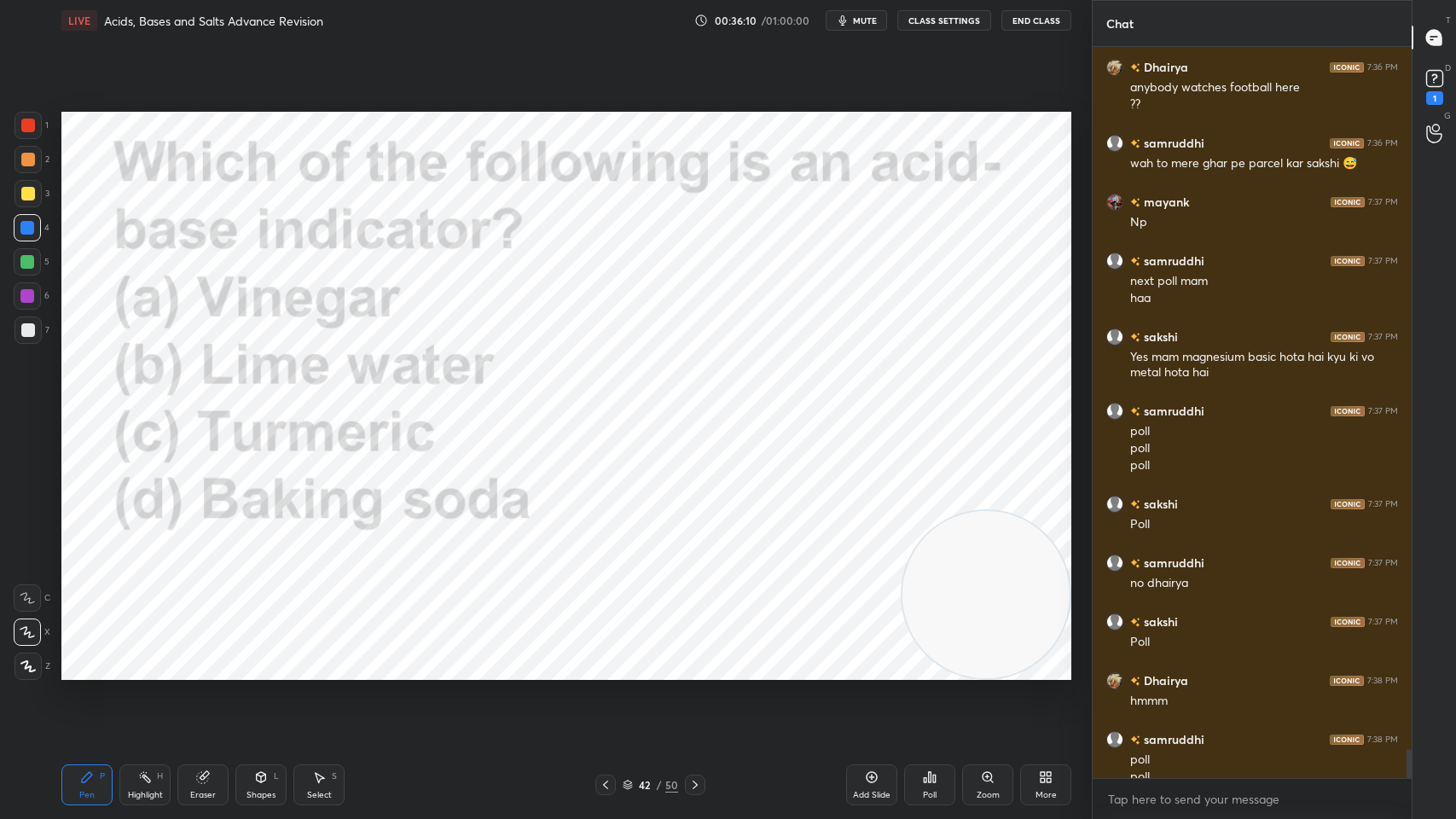
scroll to position [17603, 0]
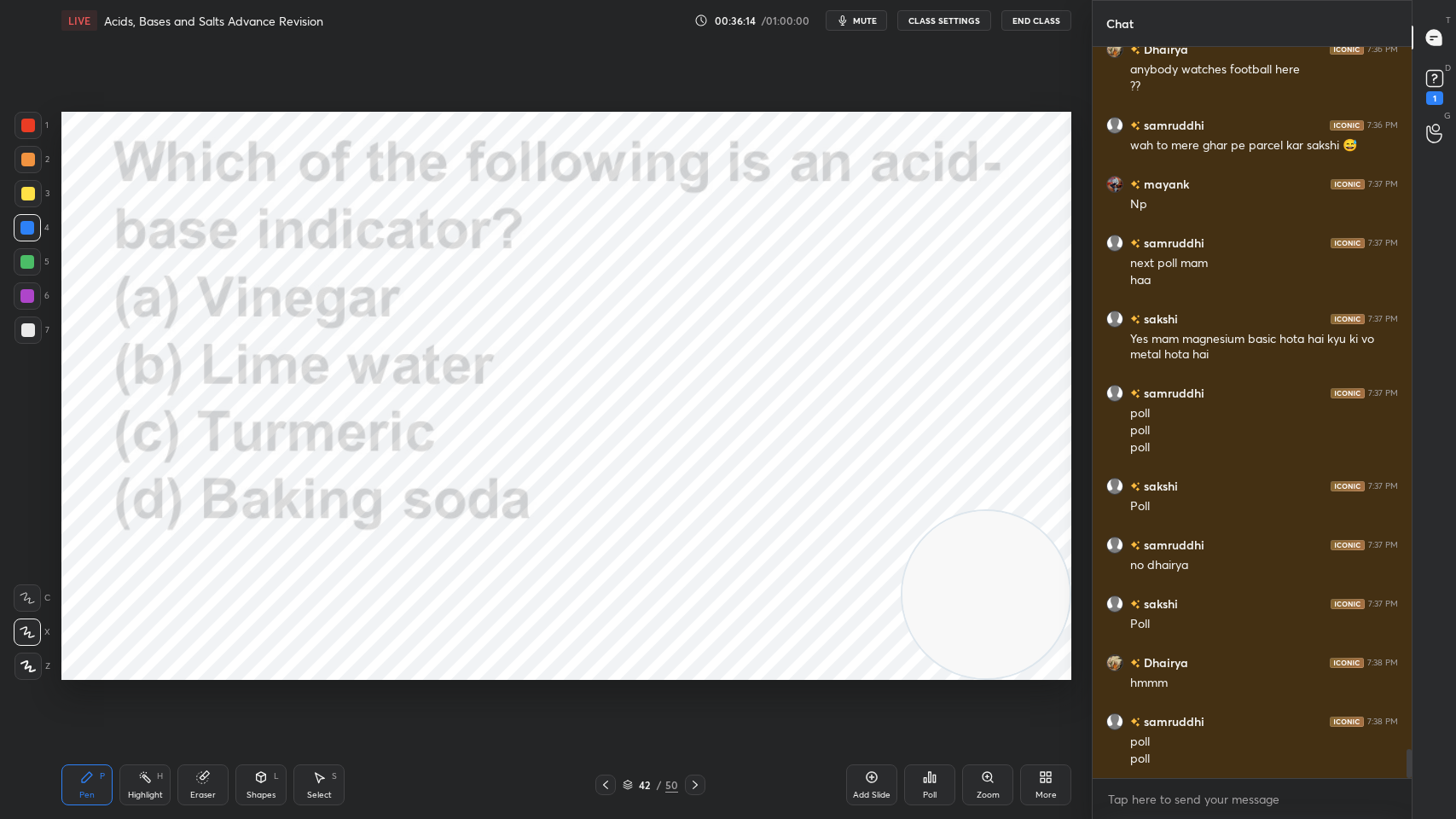
click at [926, 657] on icon at bounding box center [925, 780] width 3 height 5
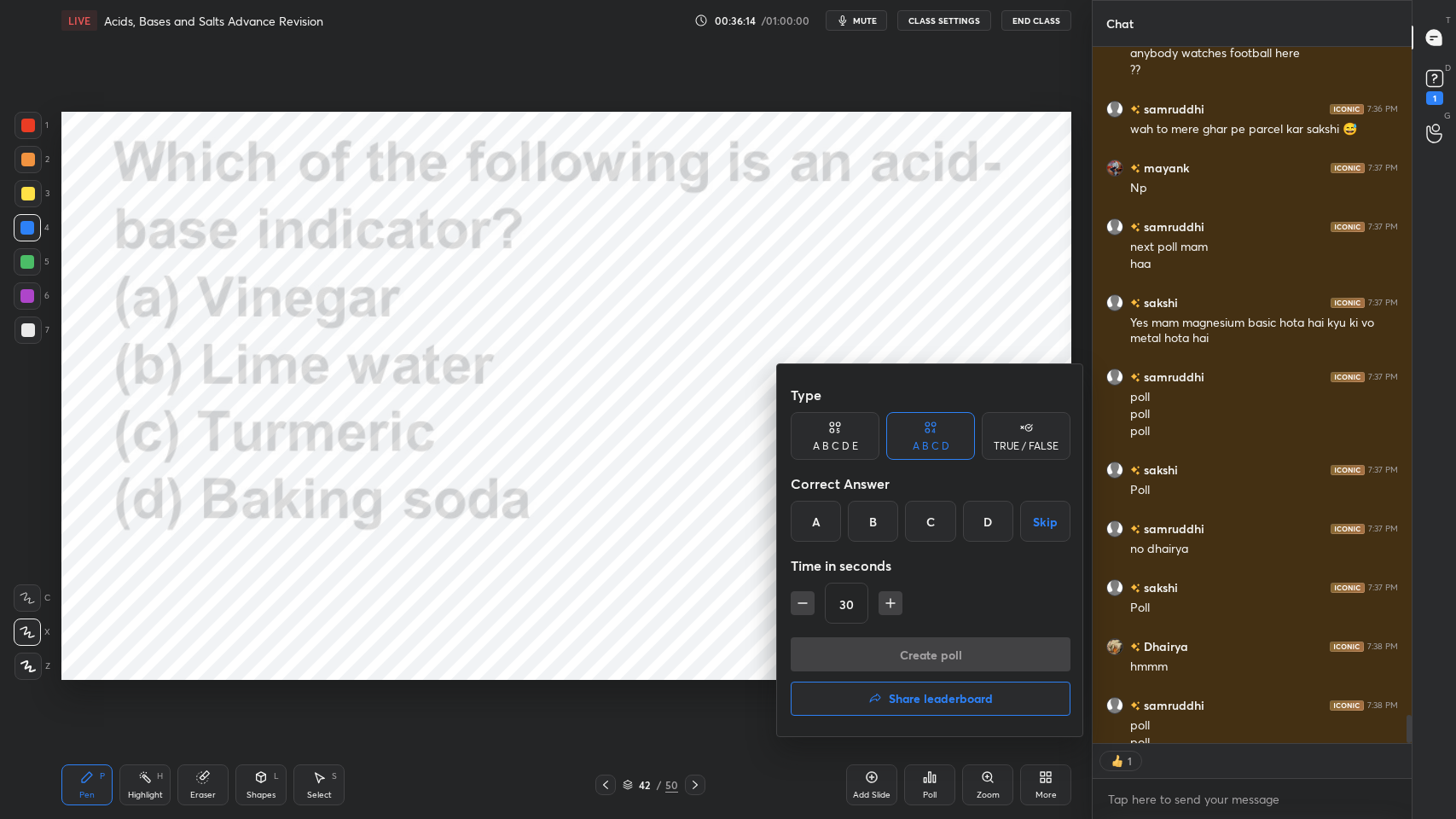
scroll to position [691, 314]
click at [930, 514] on div "C" at bounding box center [930, 521] width 50 height 41
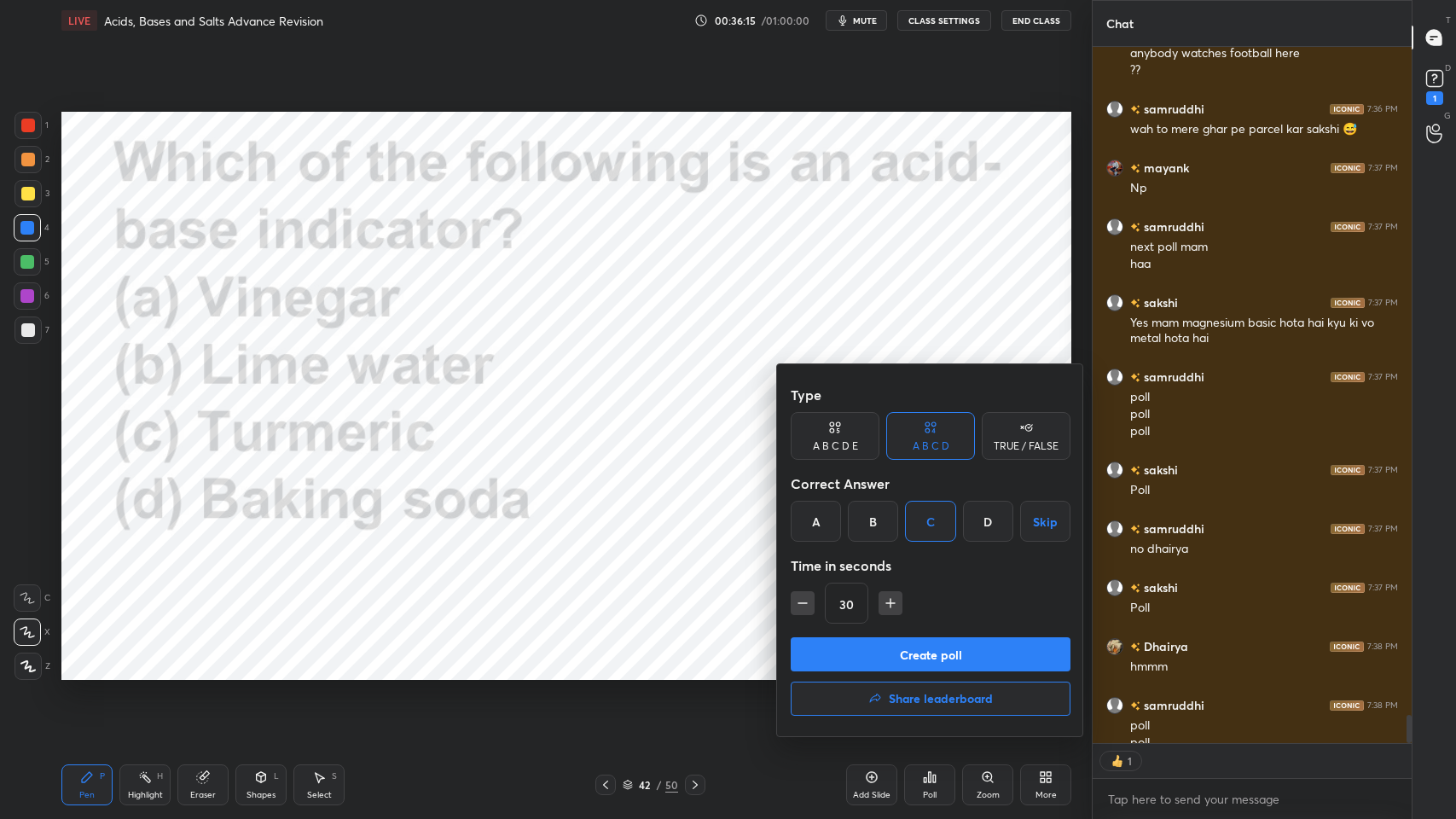
scroll to position [17672, 0]
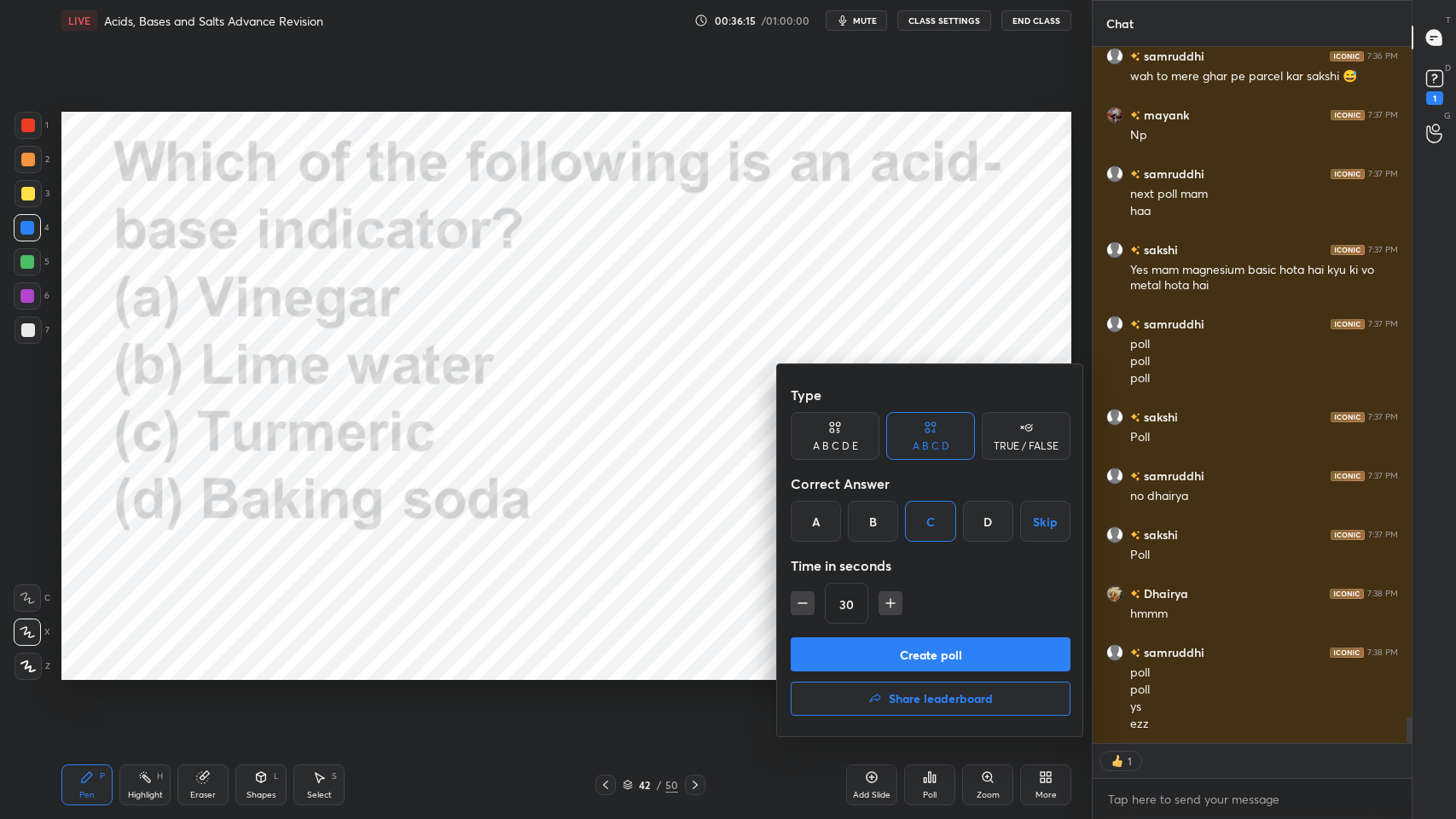
click at [927, 647] on button "Create poll" at bounding box center [930, 654] width 280 height 34
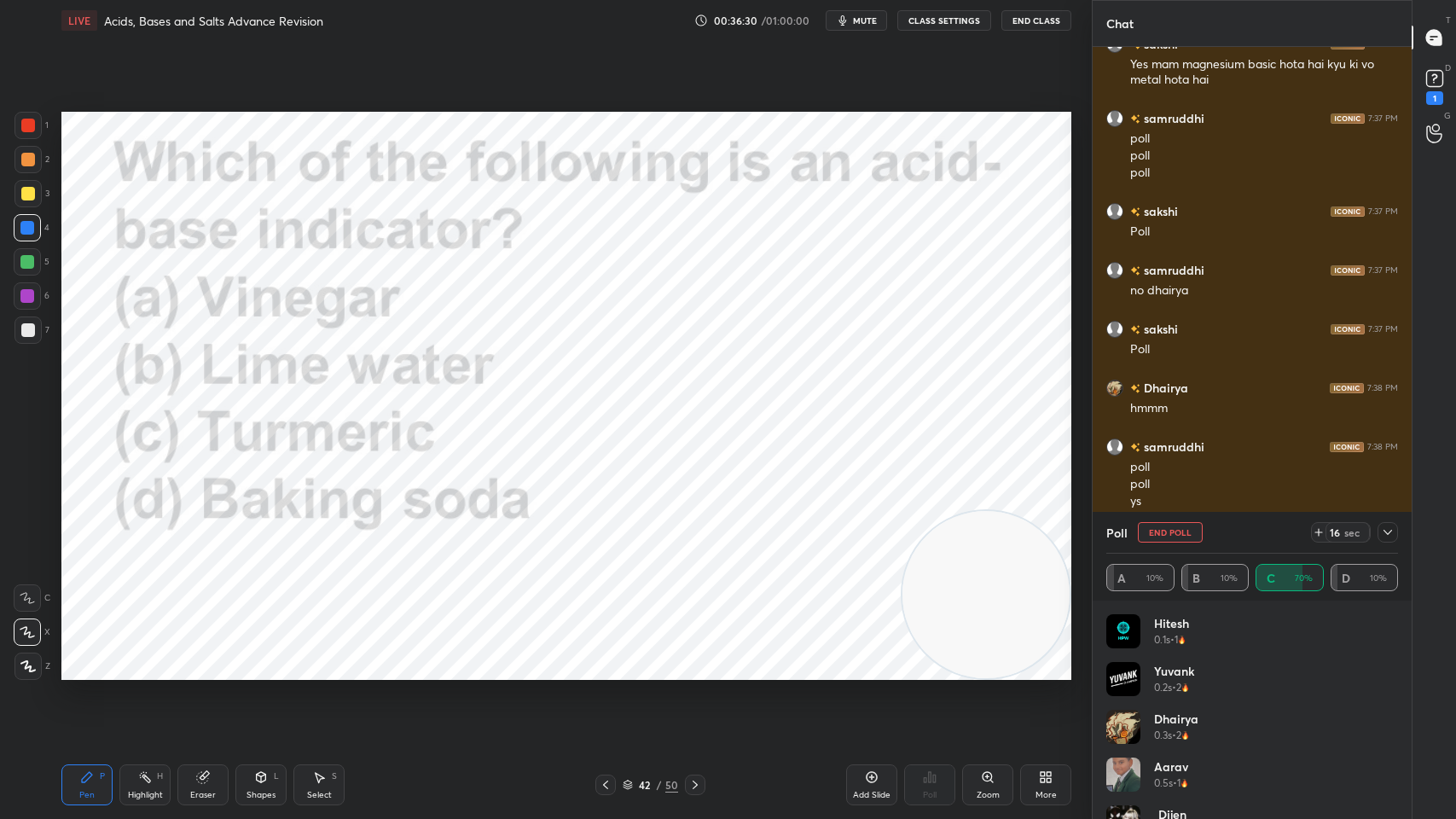
scroll to position [628, 314]
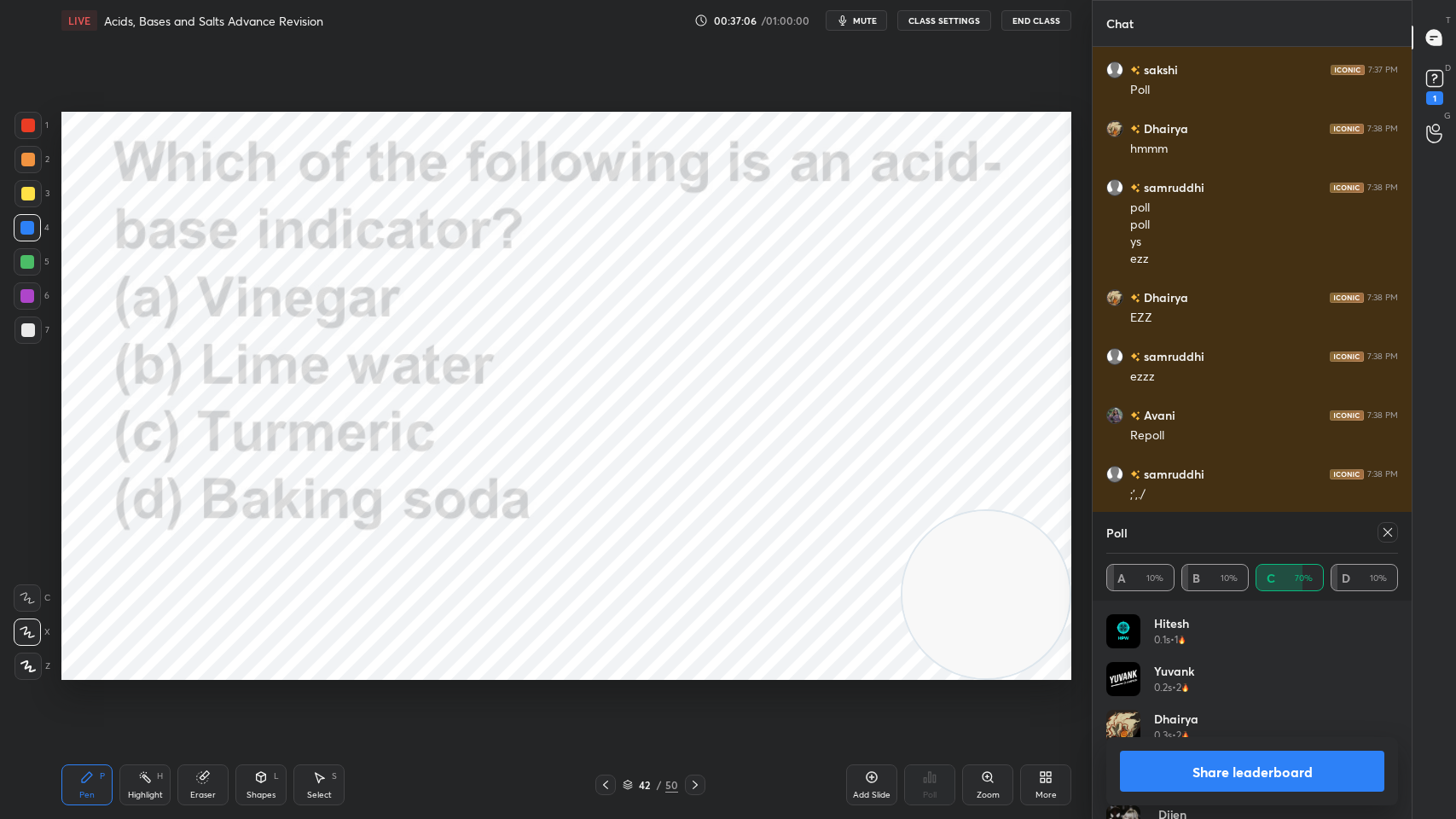
click at [1398, 529] on div "Poll A 10% B 10% C 70% D 10%" at bounding box center [1251, 556] width 319 height 89
click at [1384, 530] on icon at bounding box center [1387, 532] width 14 height 14
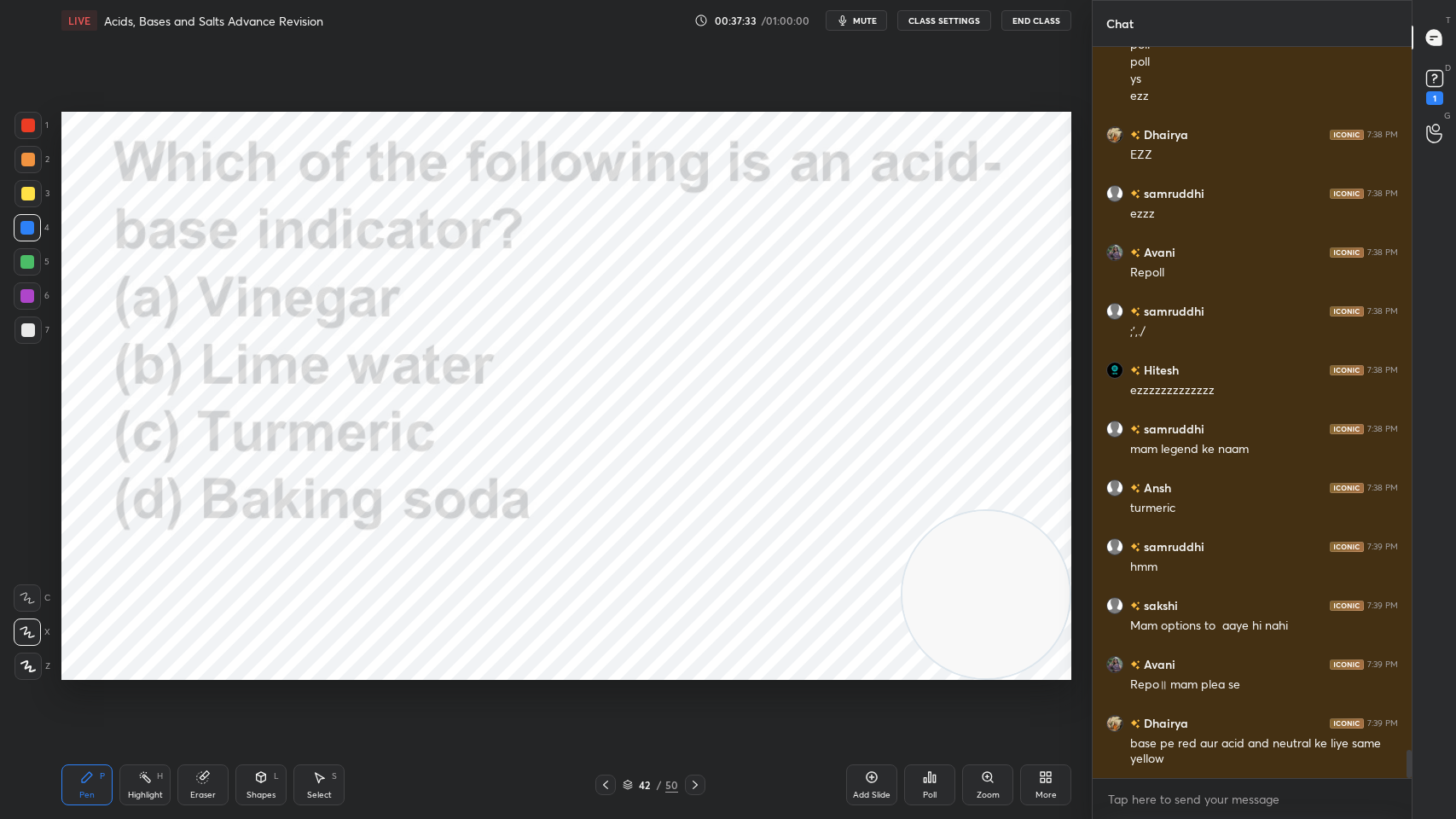
click at [695, 657] on icon at bounding box center [696, 784] width 5 height 8
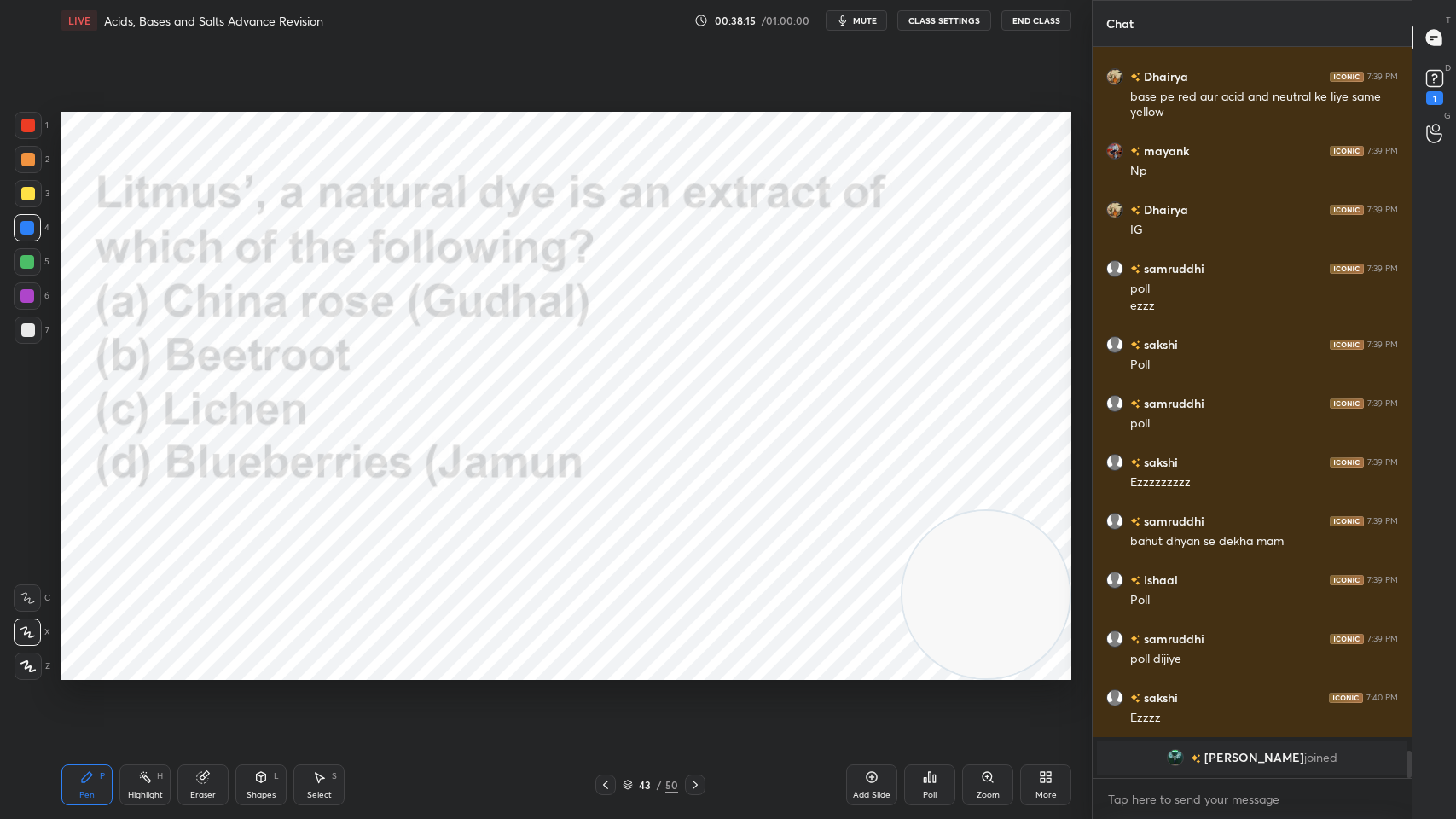
scroll to position [17683, 0]
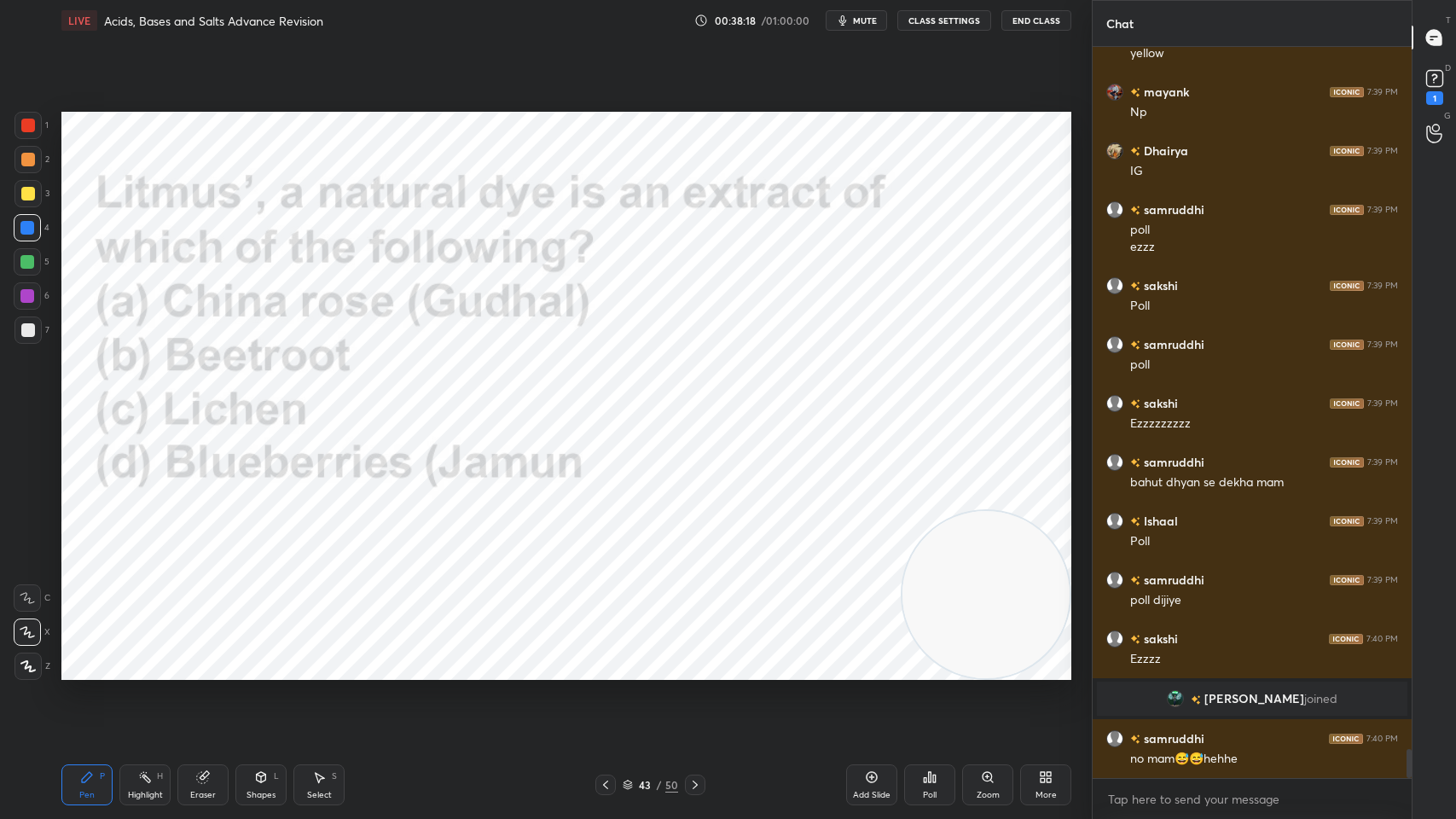
click at [866, 20] on span "mute" at bounding box center [865, 20] width 24 height 12
click at [929, 657] on icon at bounding box center [930, 776] width 3 height 10
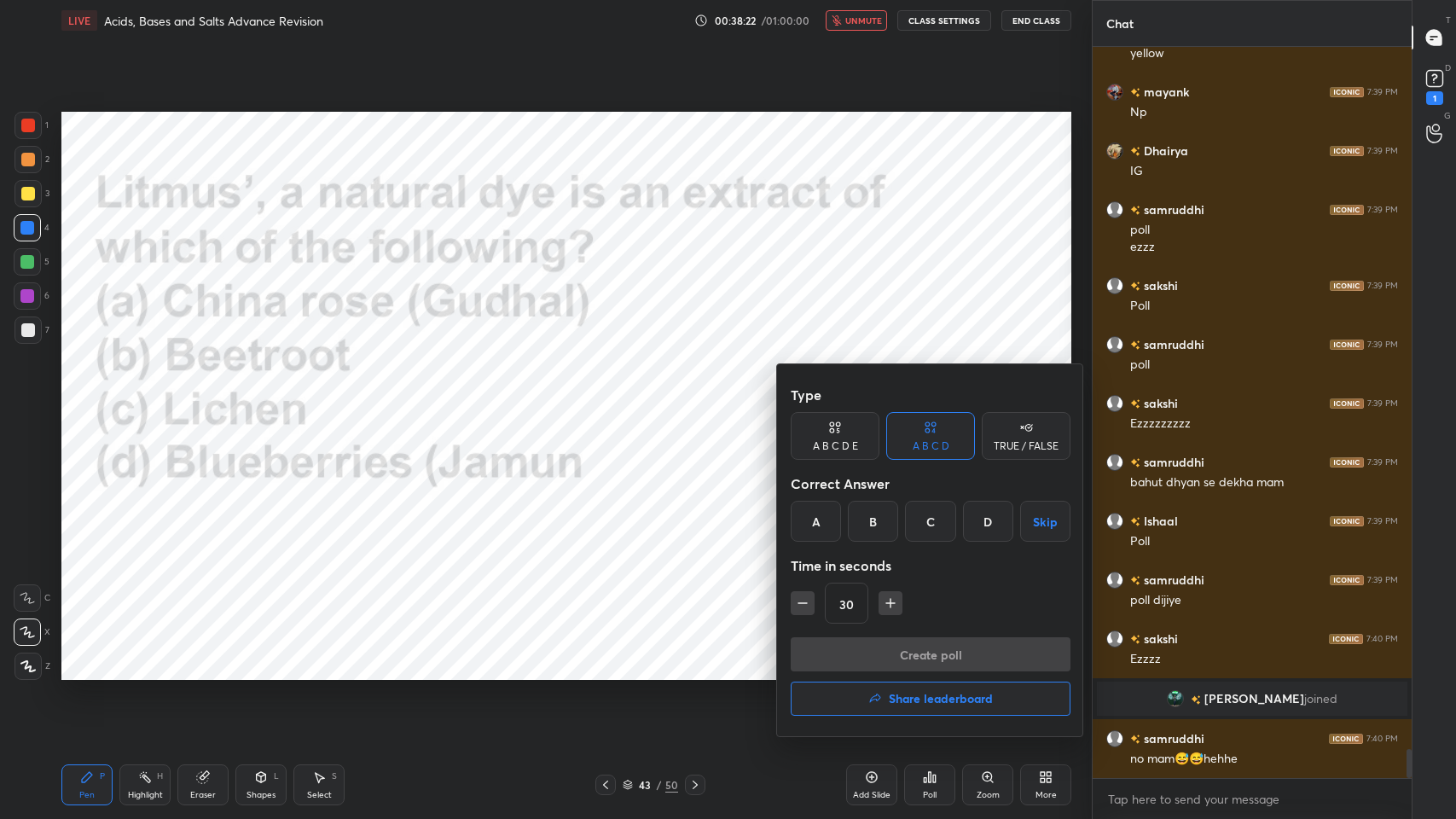
click at [921, 516] on div "C" at bounding box center [930, 521] width 50 height 41
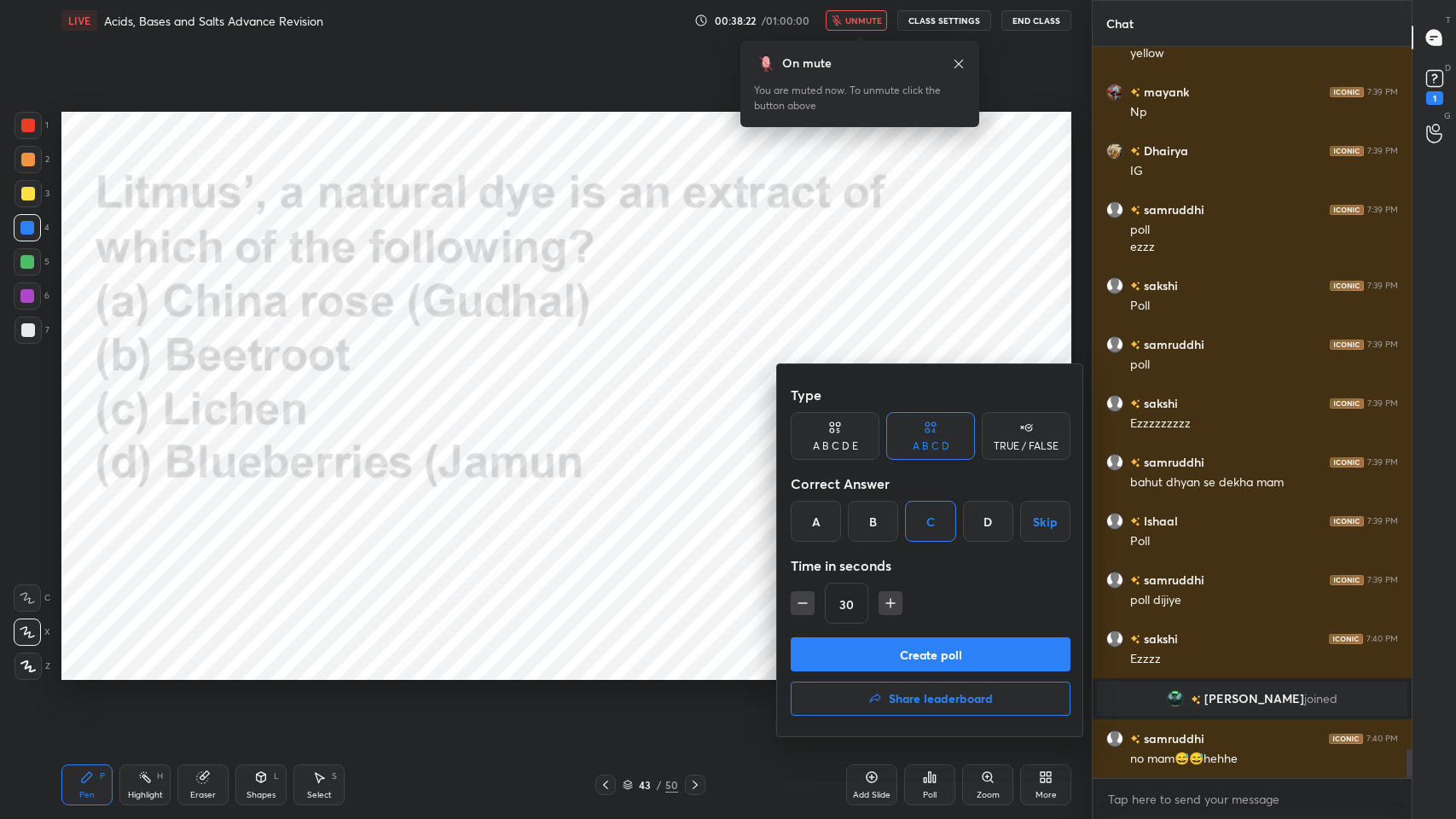
click at [901, 648] on button "Create poll" at bounding box center [930, 654] width 280 height 34
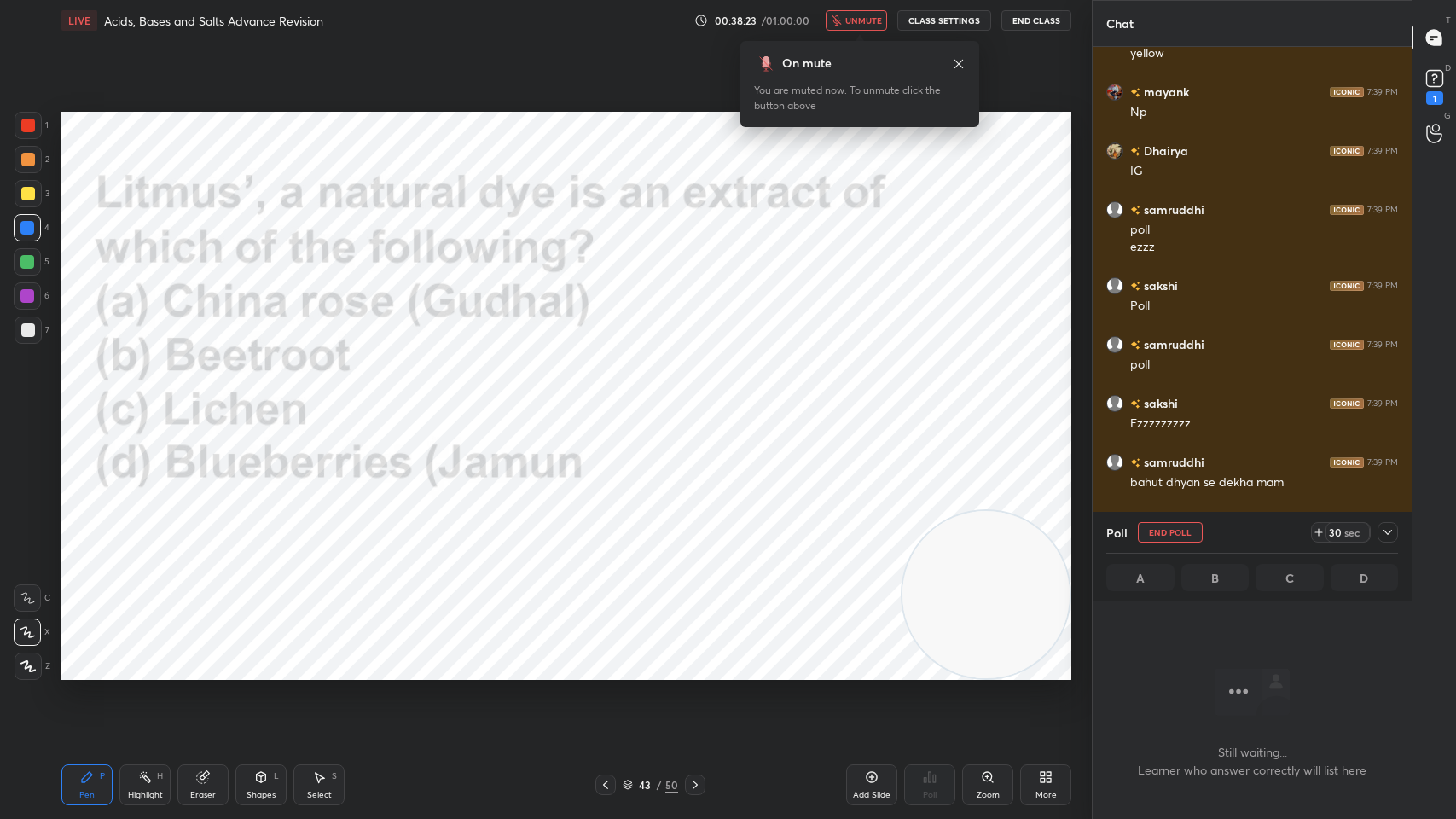
scroll to position [679, 314]
click at [960, 65] on icon at bounding box center [958, 62] width 8 height 8
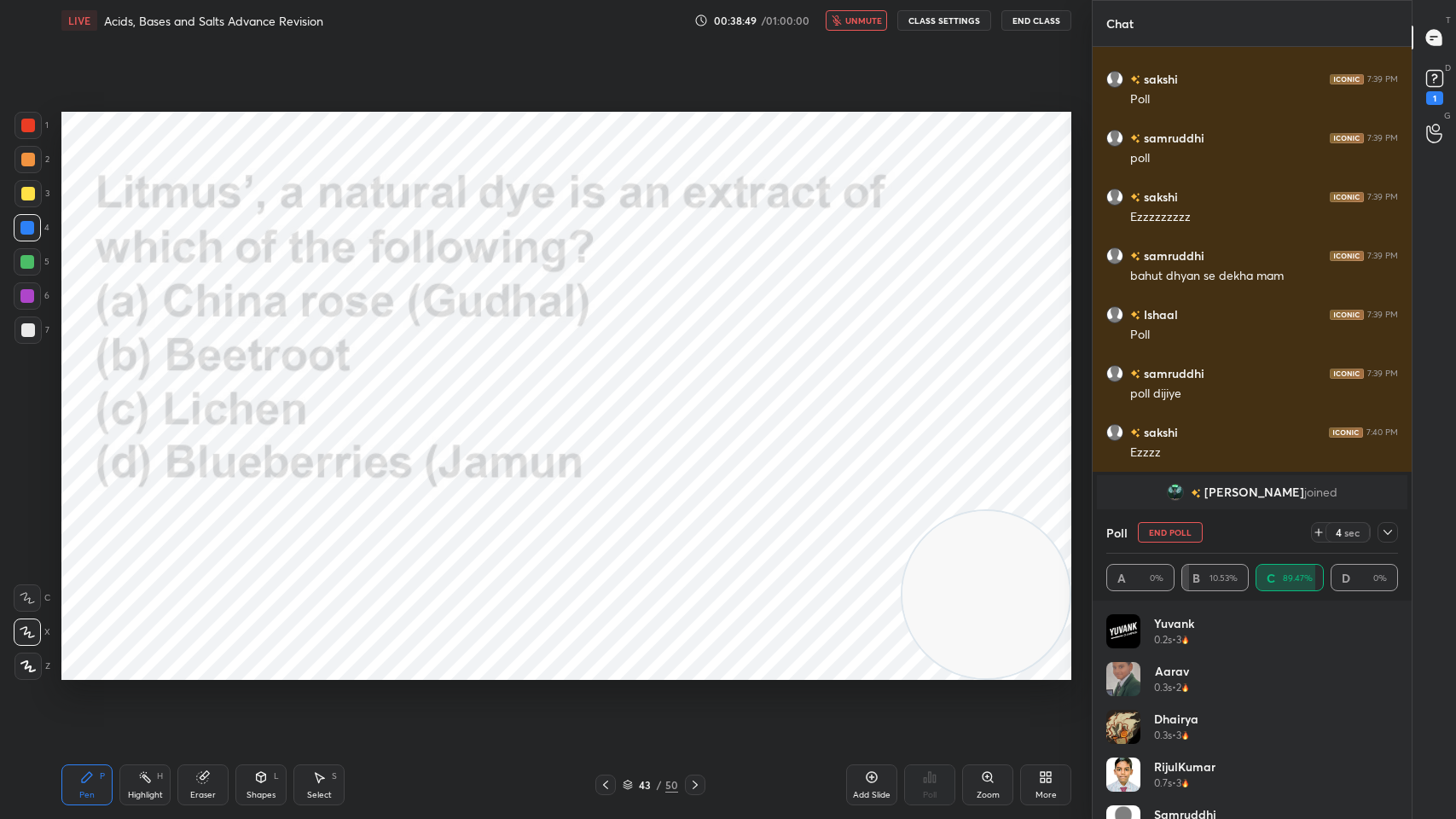
scroll to position [17949, 0]
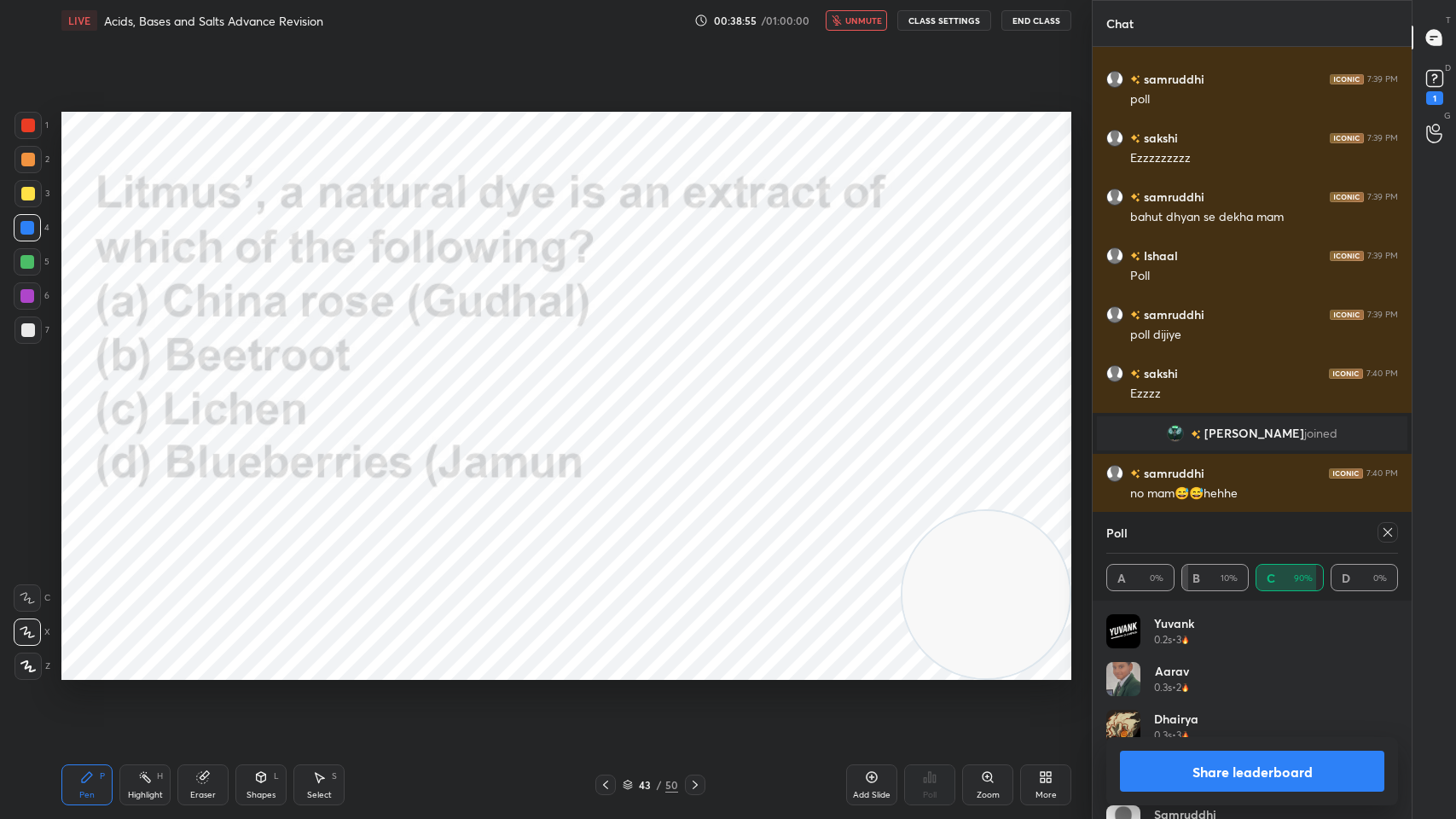
click at [1387, 531] on icon at bounding box center [1387, 532] width 8 height 8
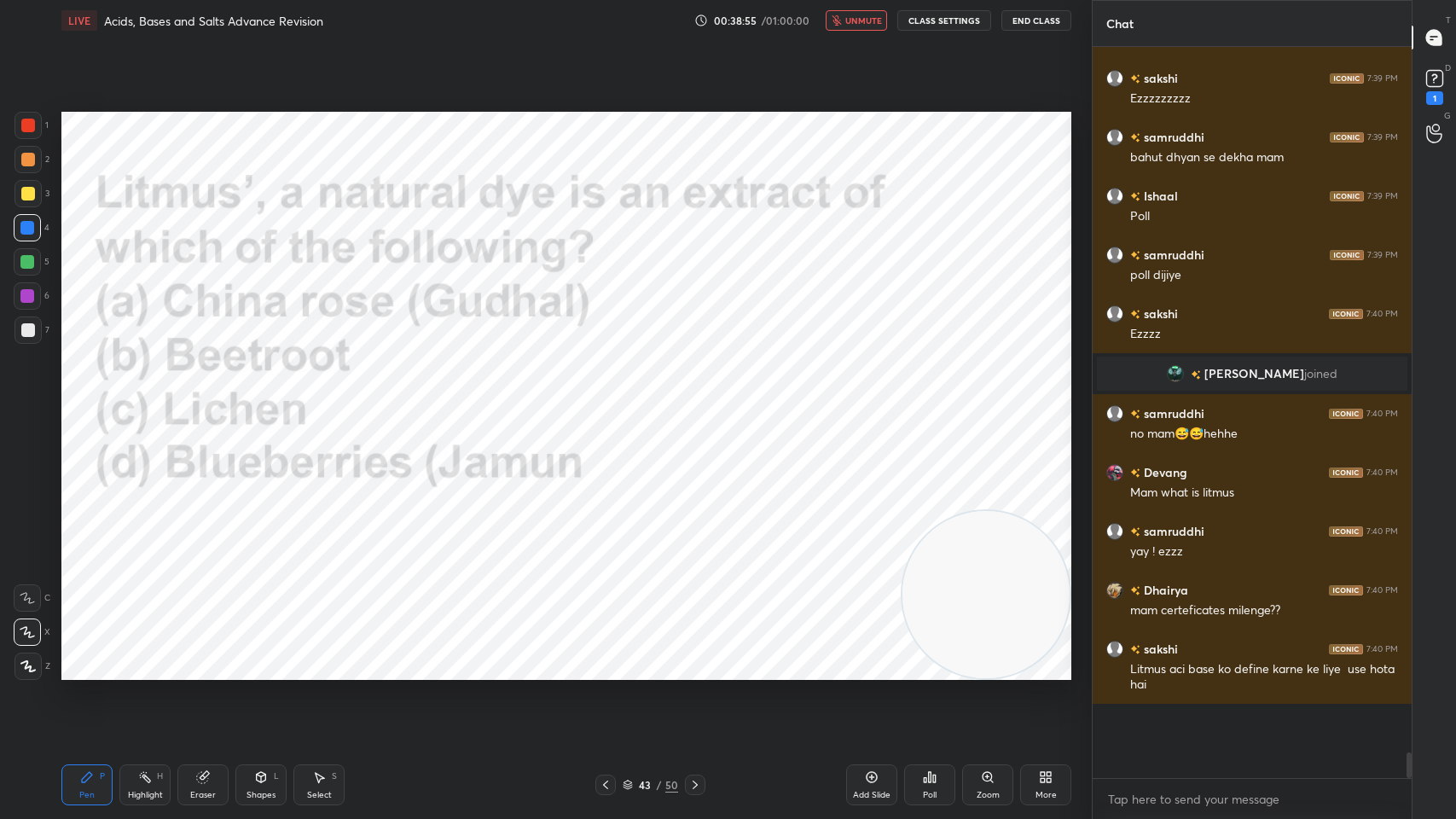
scroll to position [703, 314]
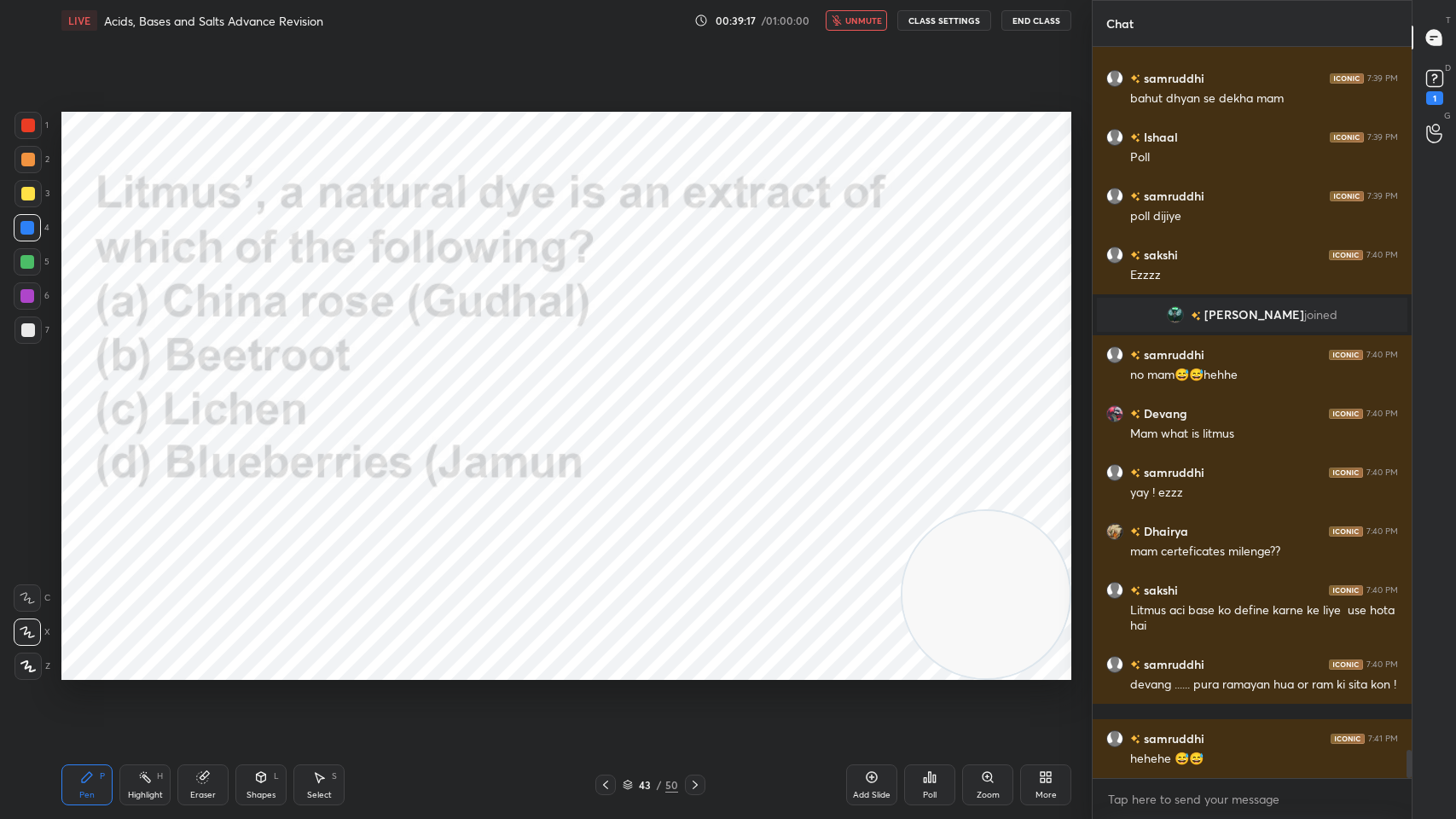
click at [696, 657] on div at bounding box center [695, 784] width 20 height 20
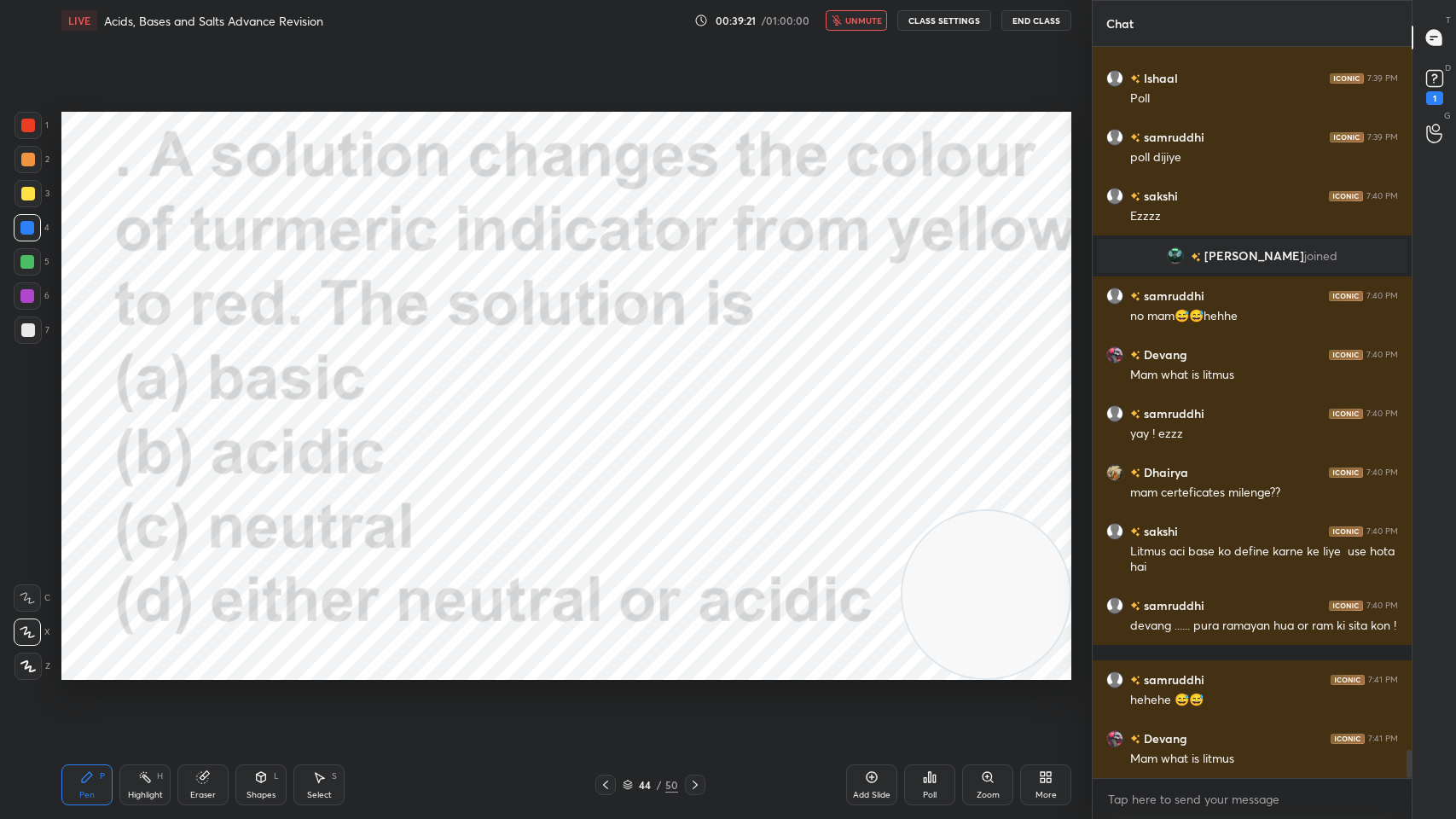
click at [696, 657] on icon at bounding box center [695, 784] width 14 height 14
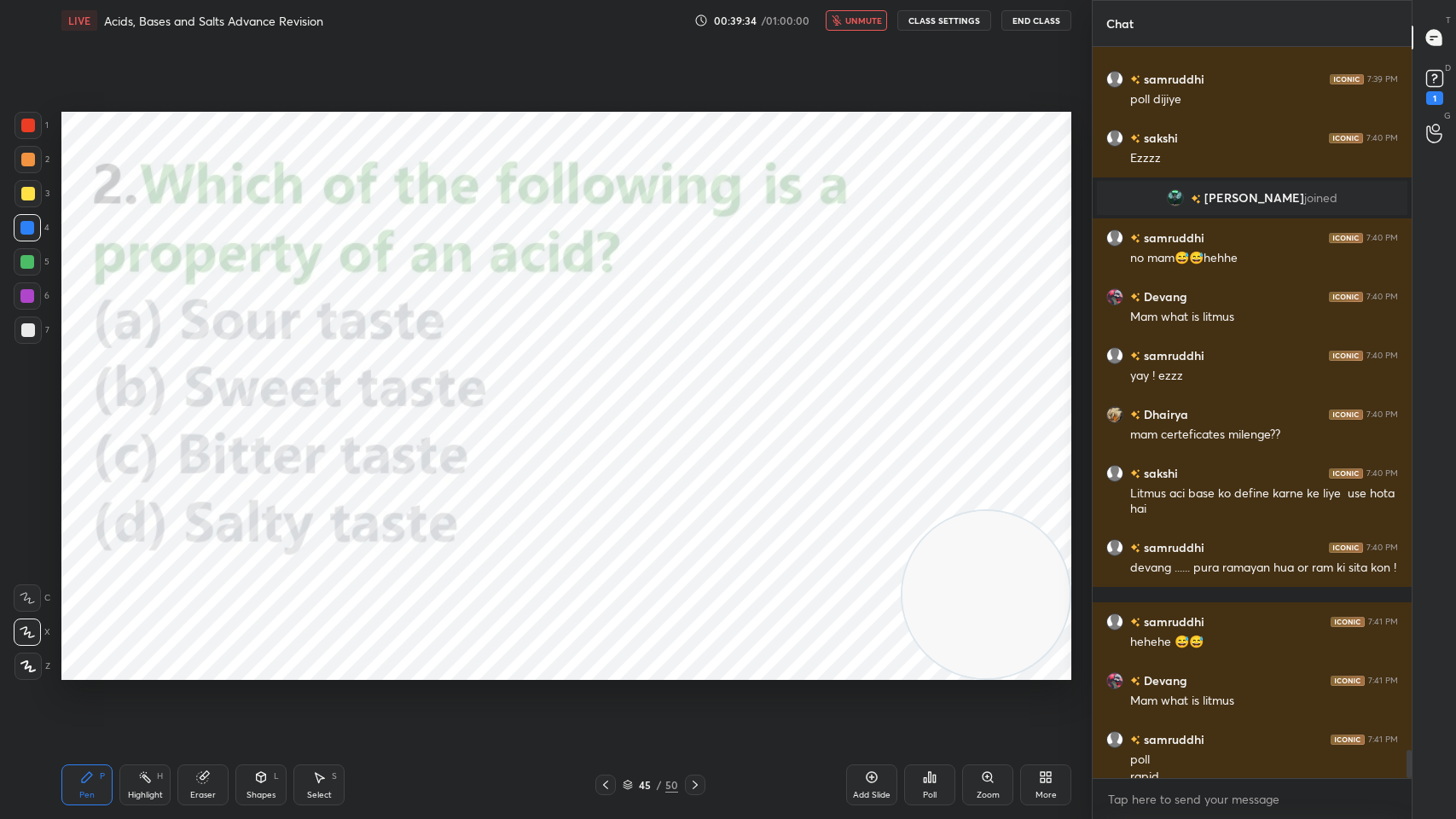
scroll to position [18202, 0]
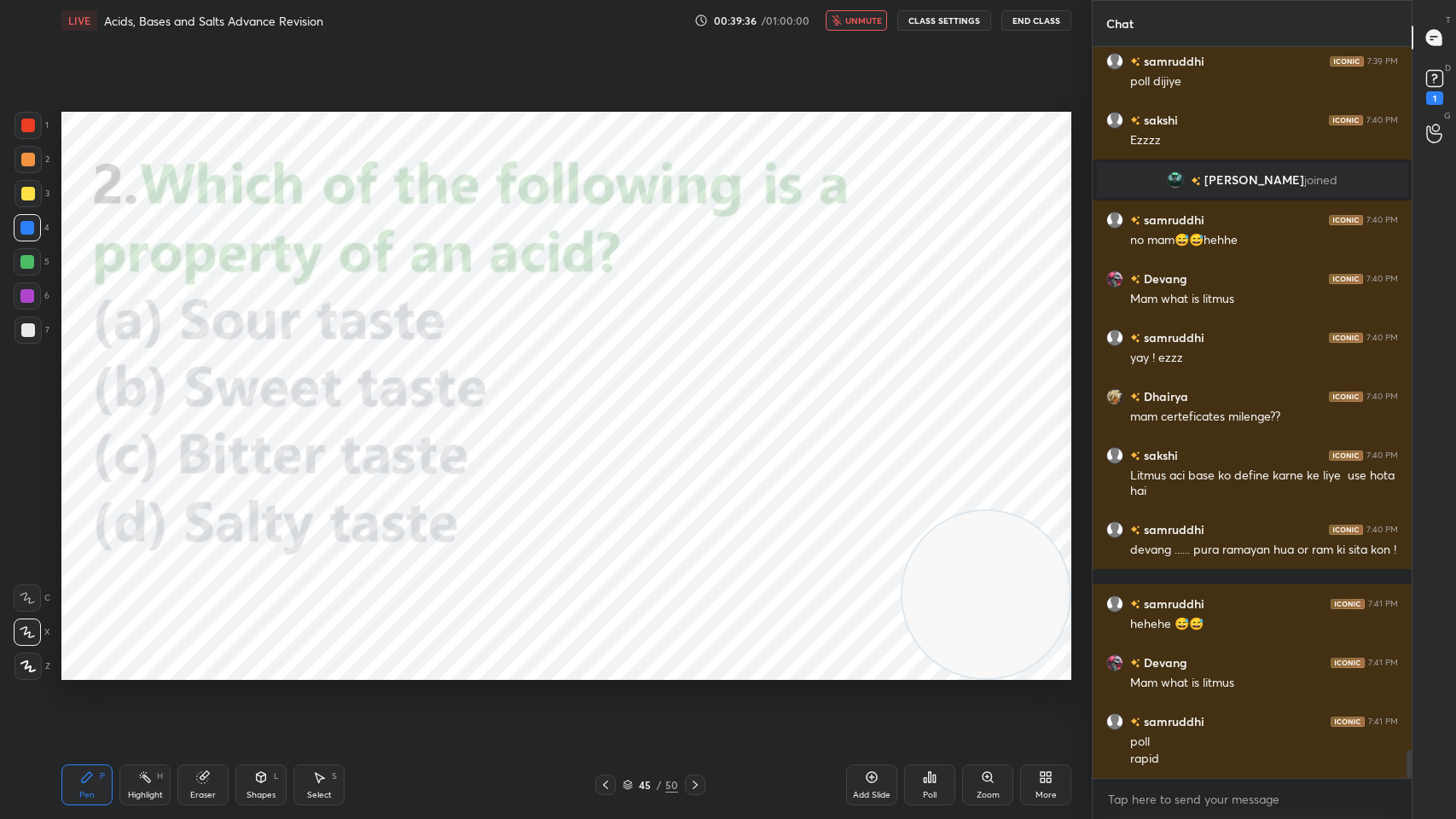
click at [27, 128] on div at bounding box center [27, 125] width 14 height 14
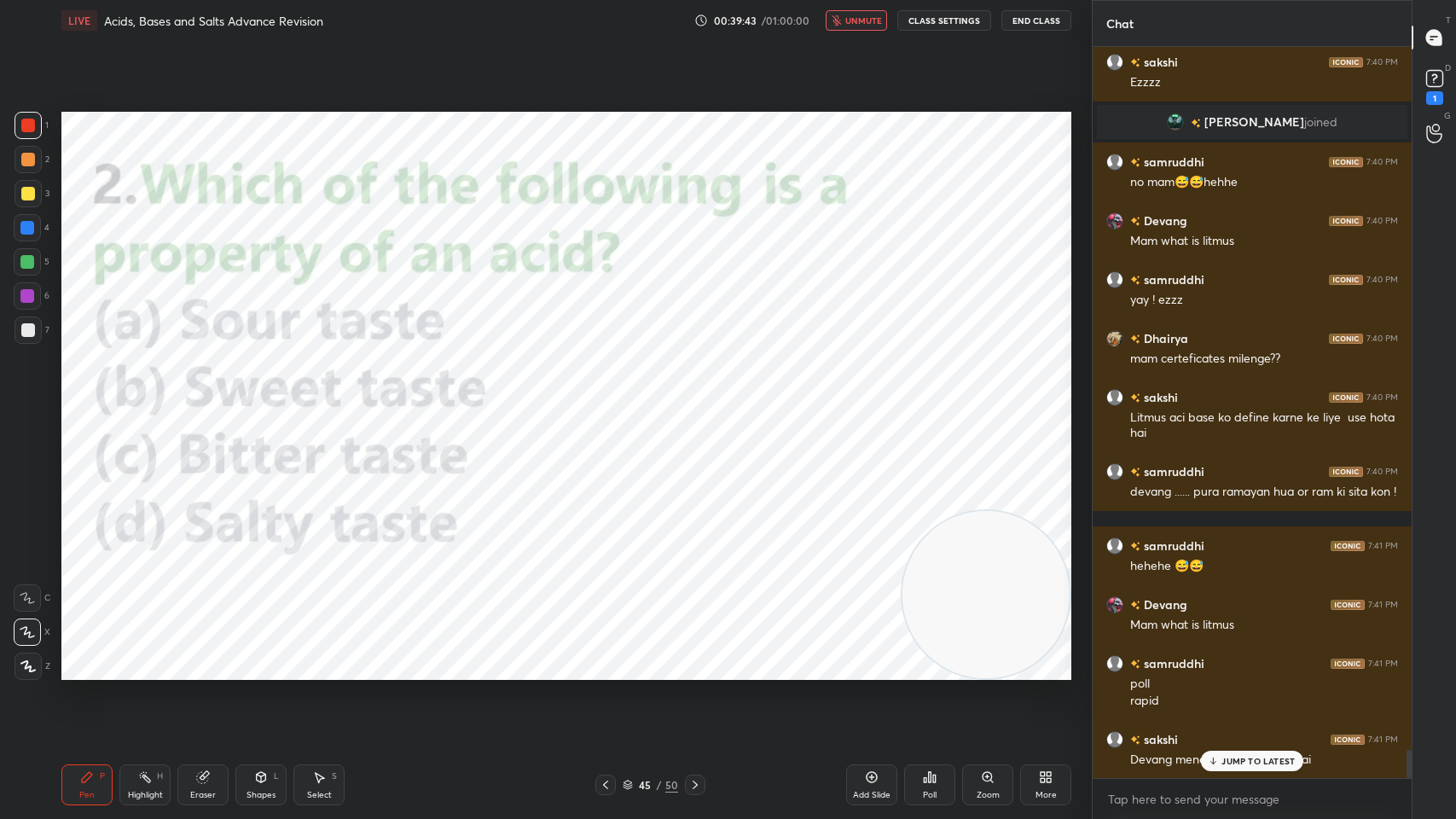
click at [935, 657] on div "Poll" at bounding box center [930, 784] width 51 height 41
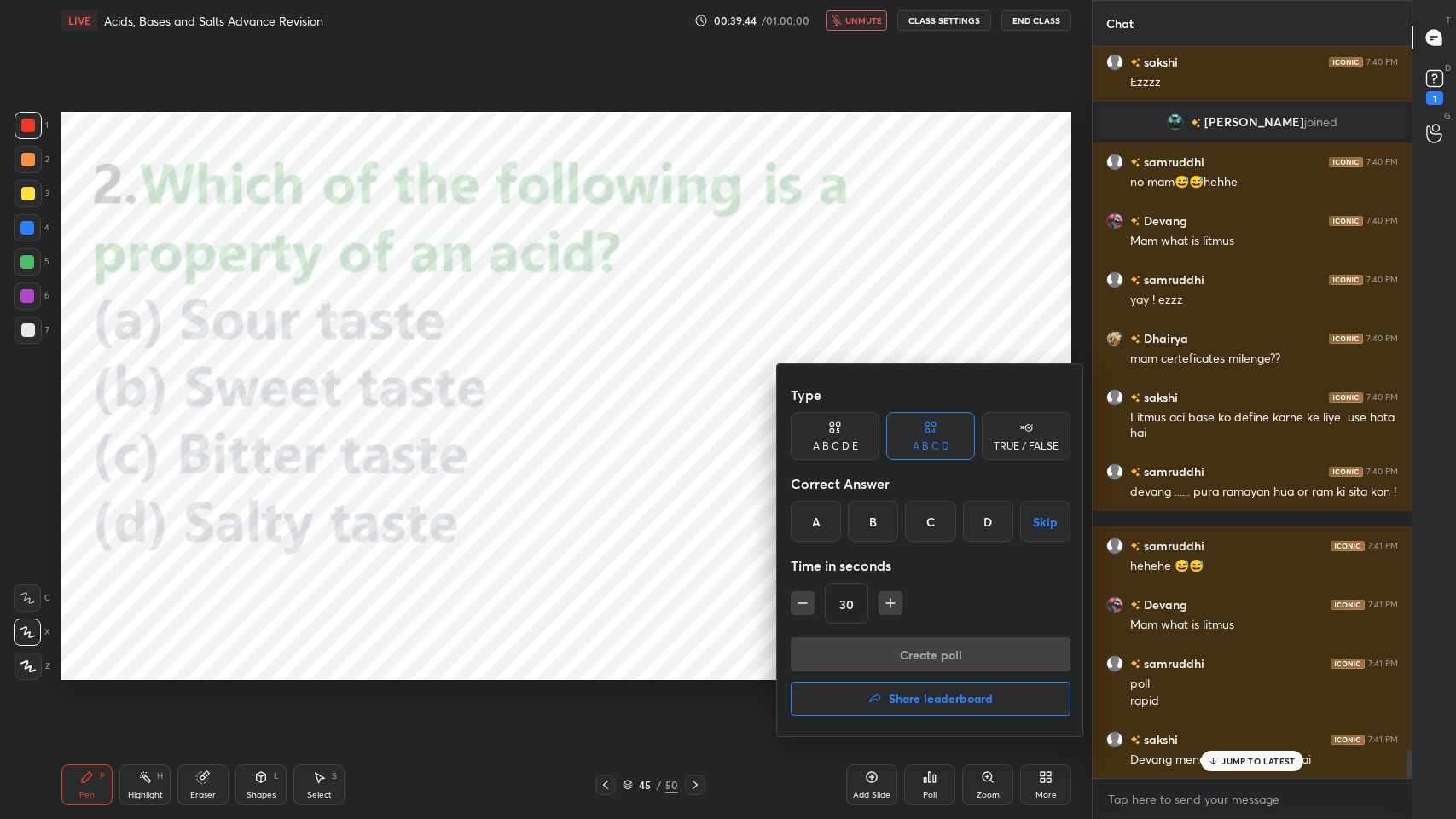
click at [817, 536] on div "A" at bounding box center [815, 521] width 50 height 41
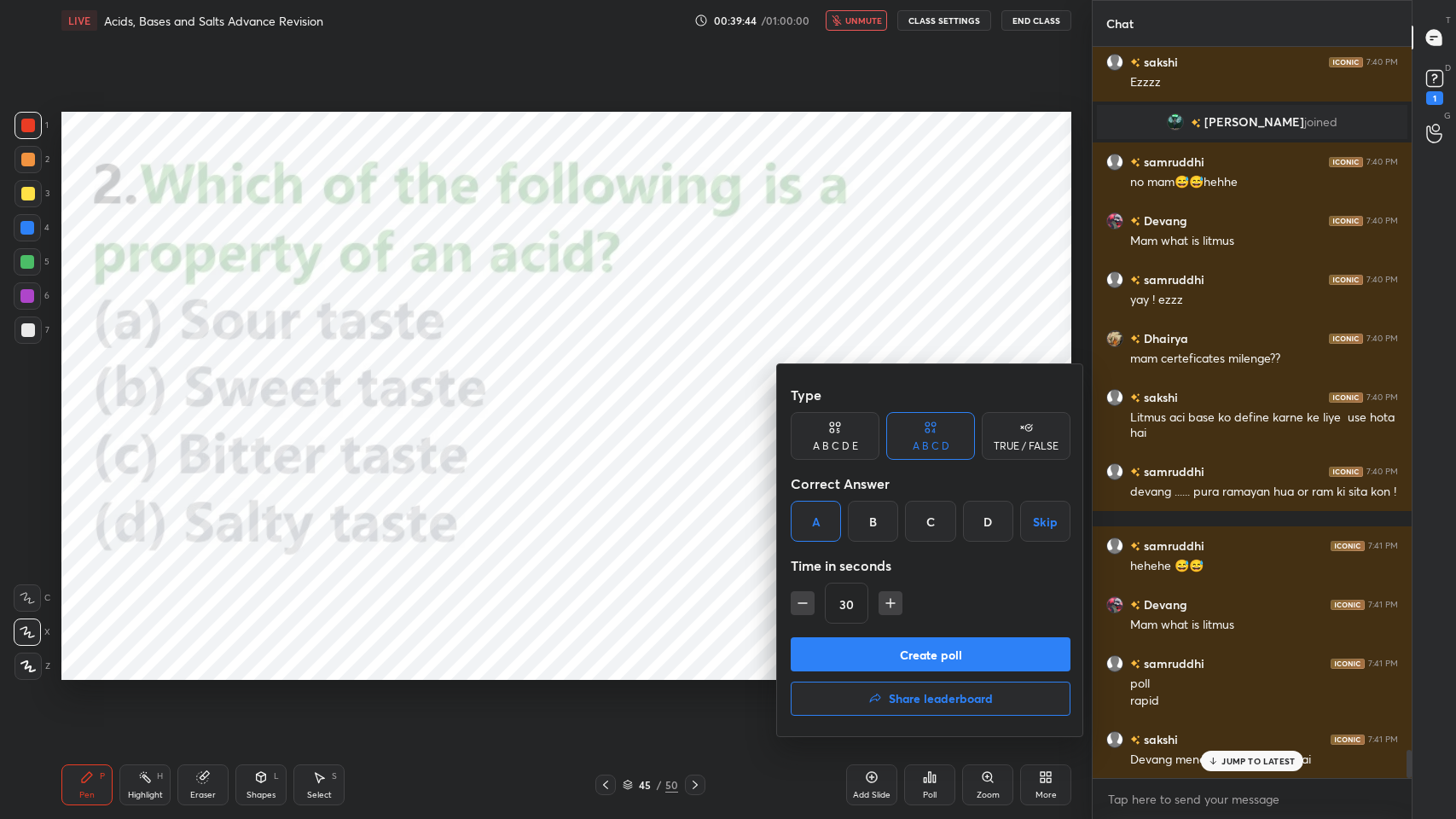
click at [856, 656] on button "Create poll" at bounding box center [930, 654] width 280 height 34
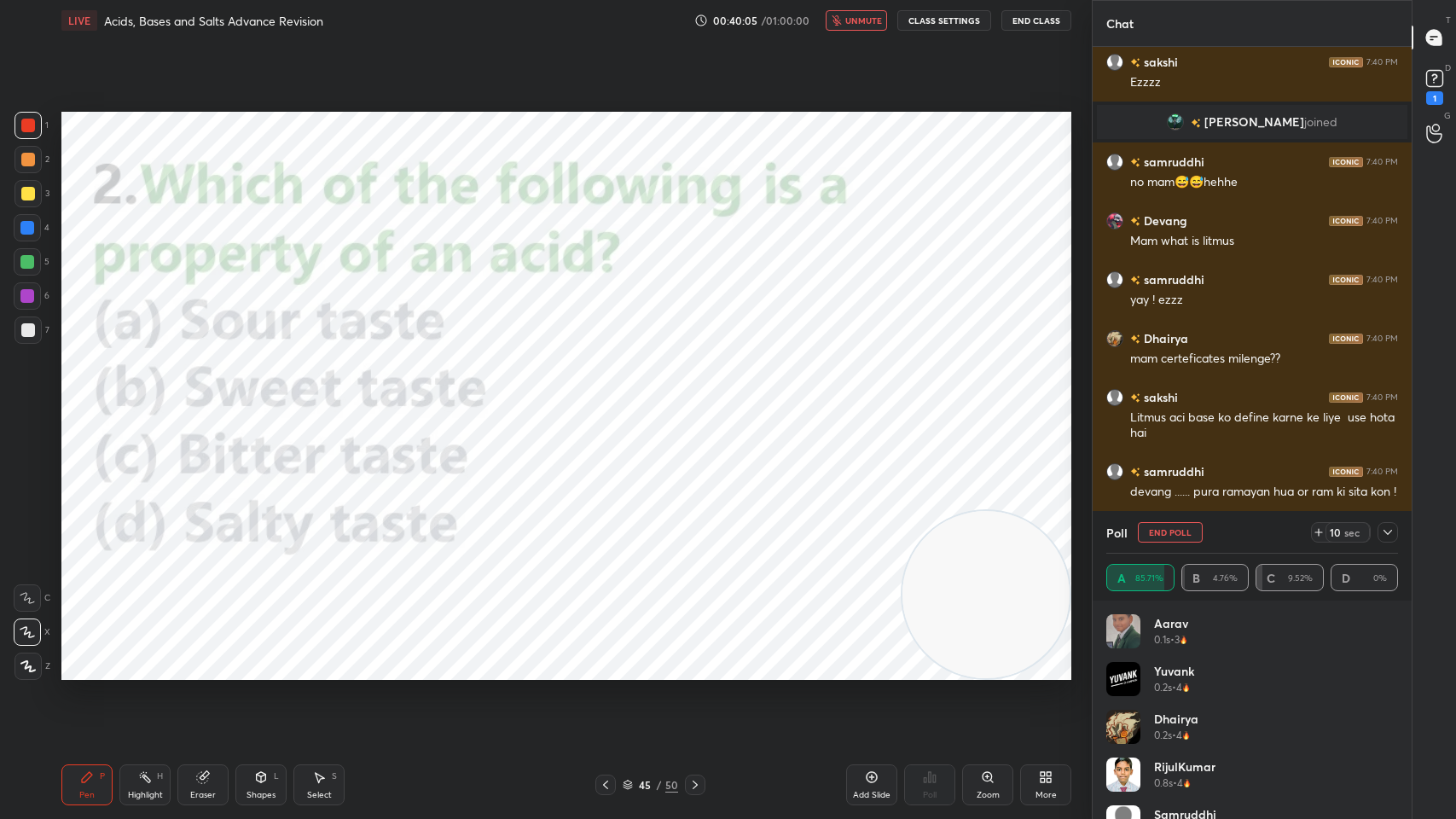
scroll to position [18443, 0]
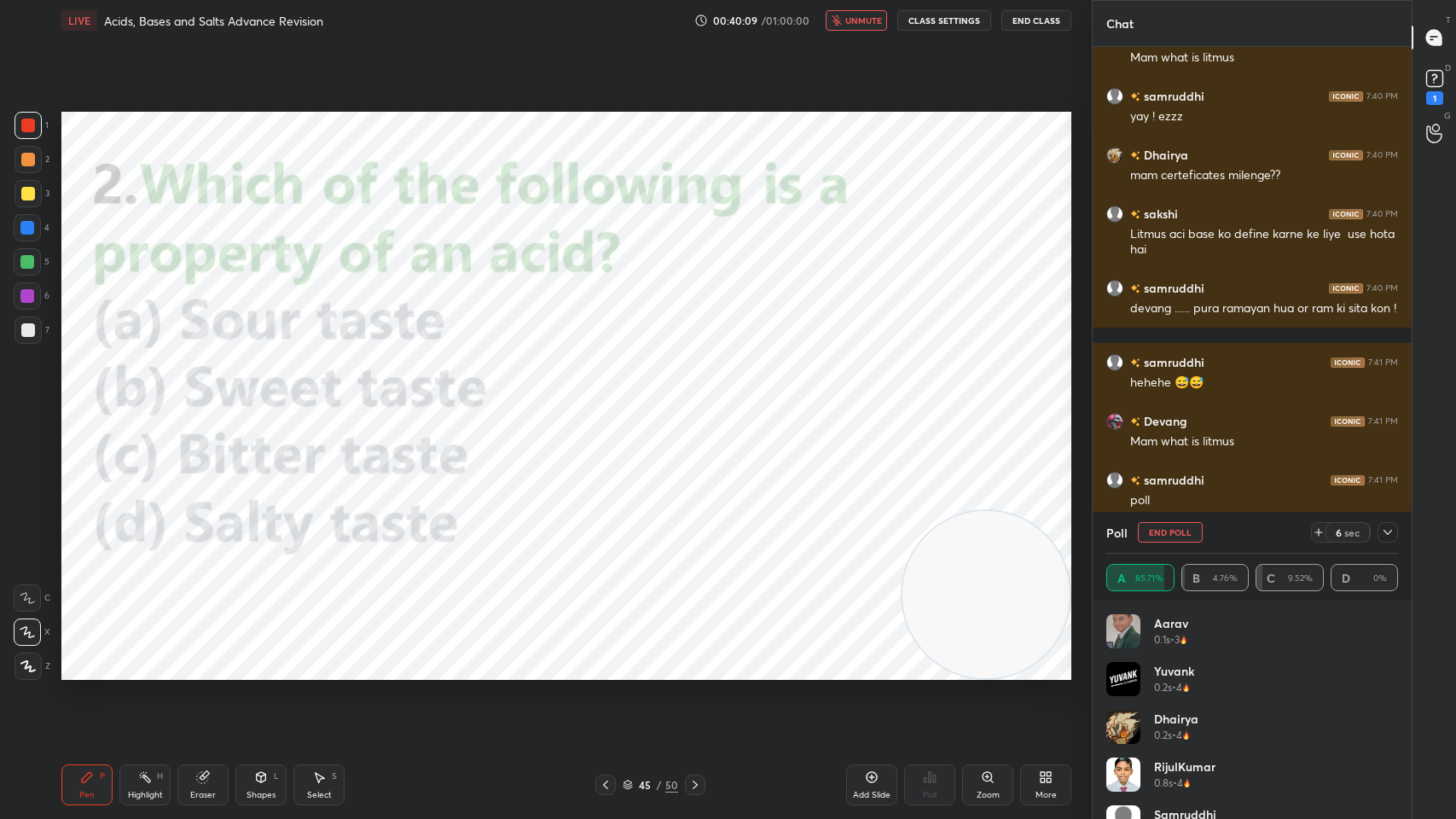
click at [1381, 528] on icon at bounding box center [1387, 532] width 14 height 14
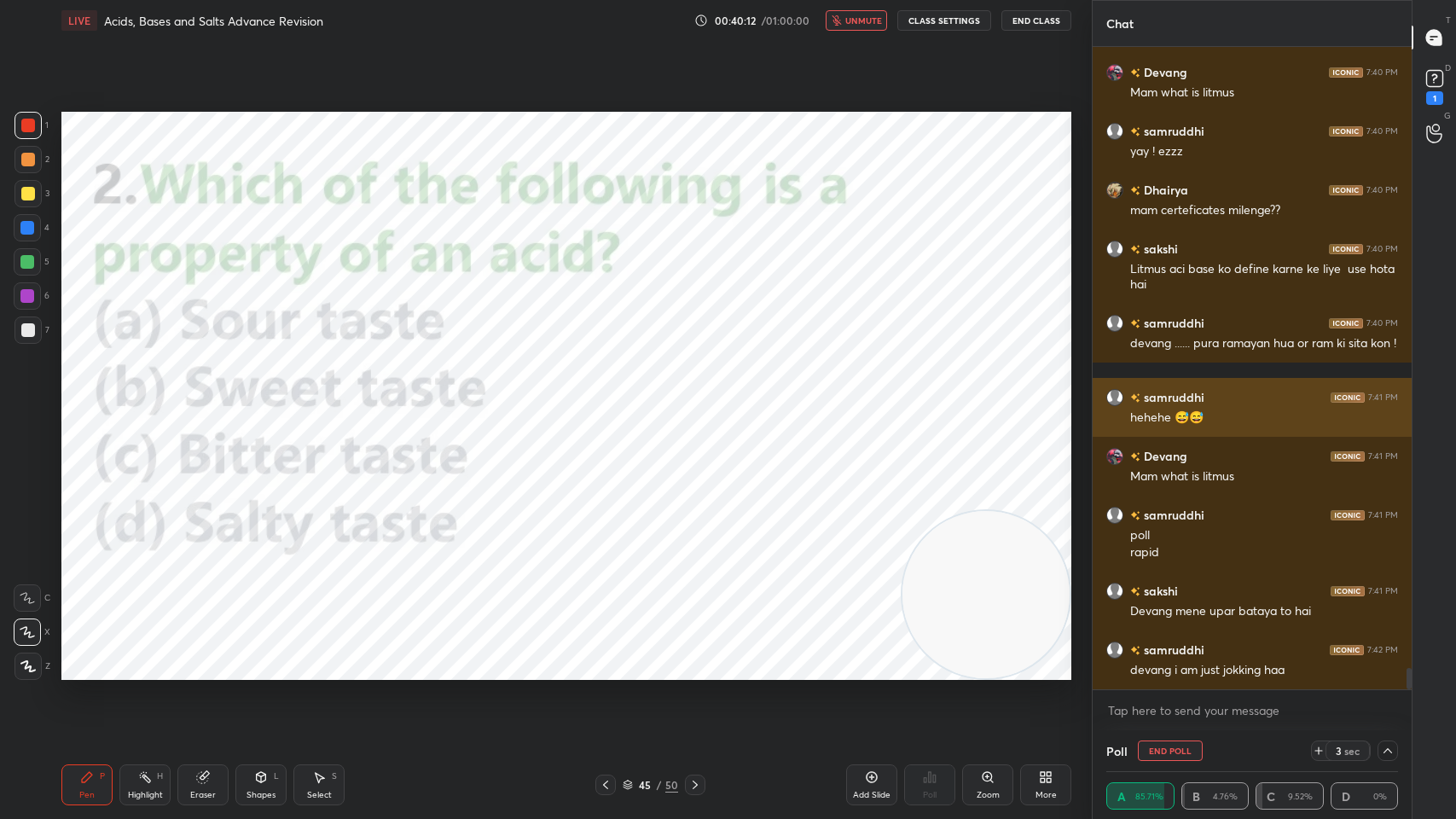
scroll to position [638, 314]
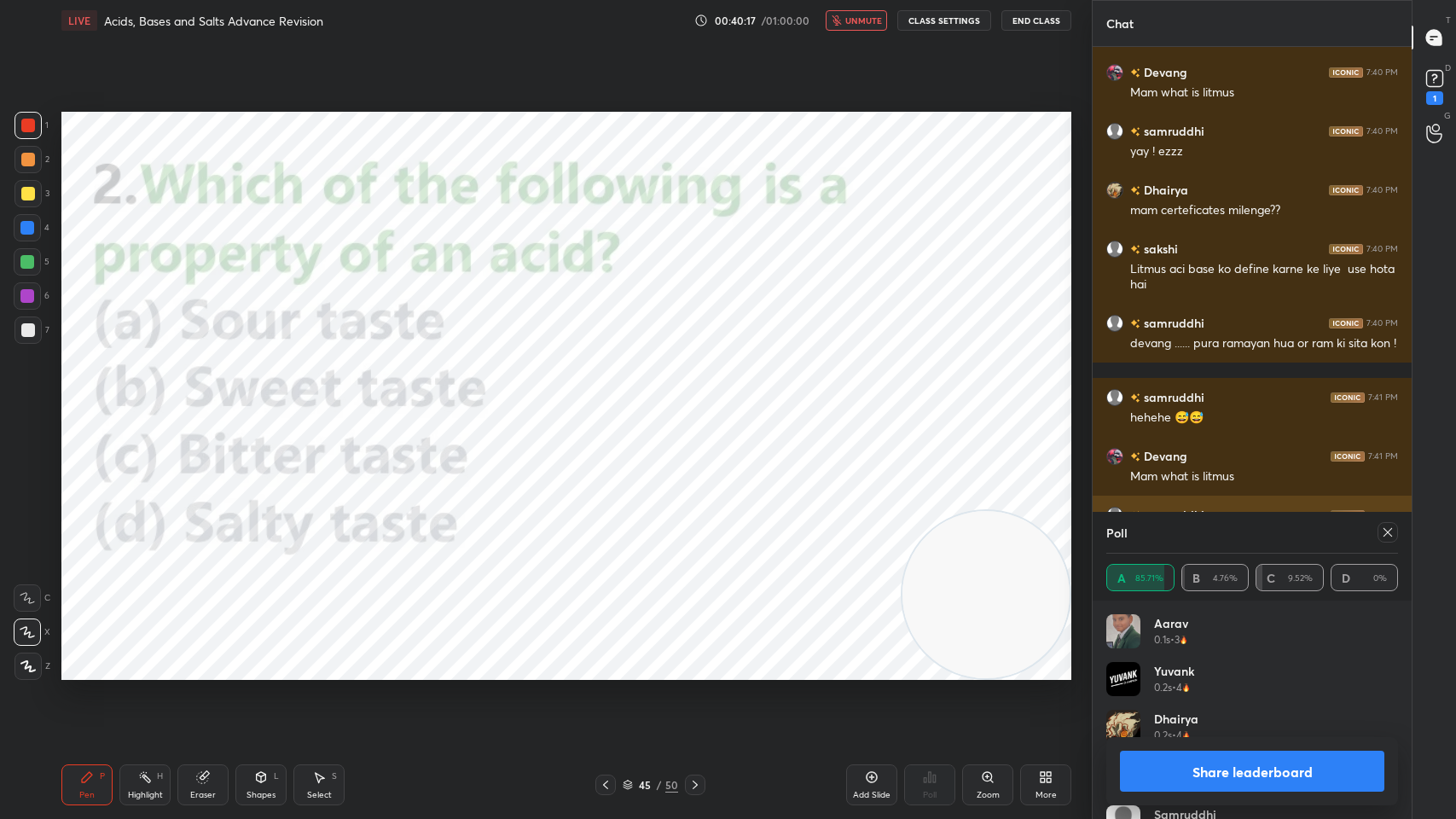
click at [1386, 537] on icon at bounding box center [1387, 532] width 14 height 14
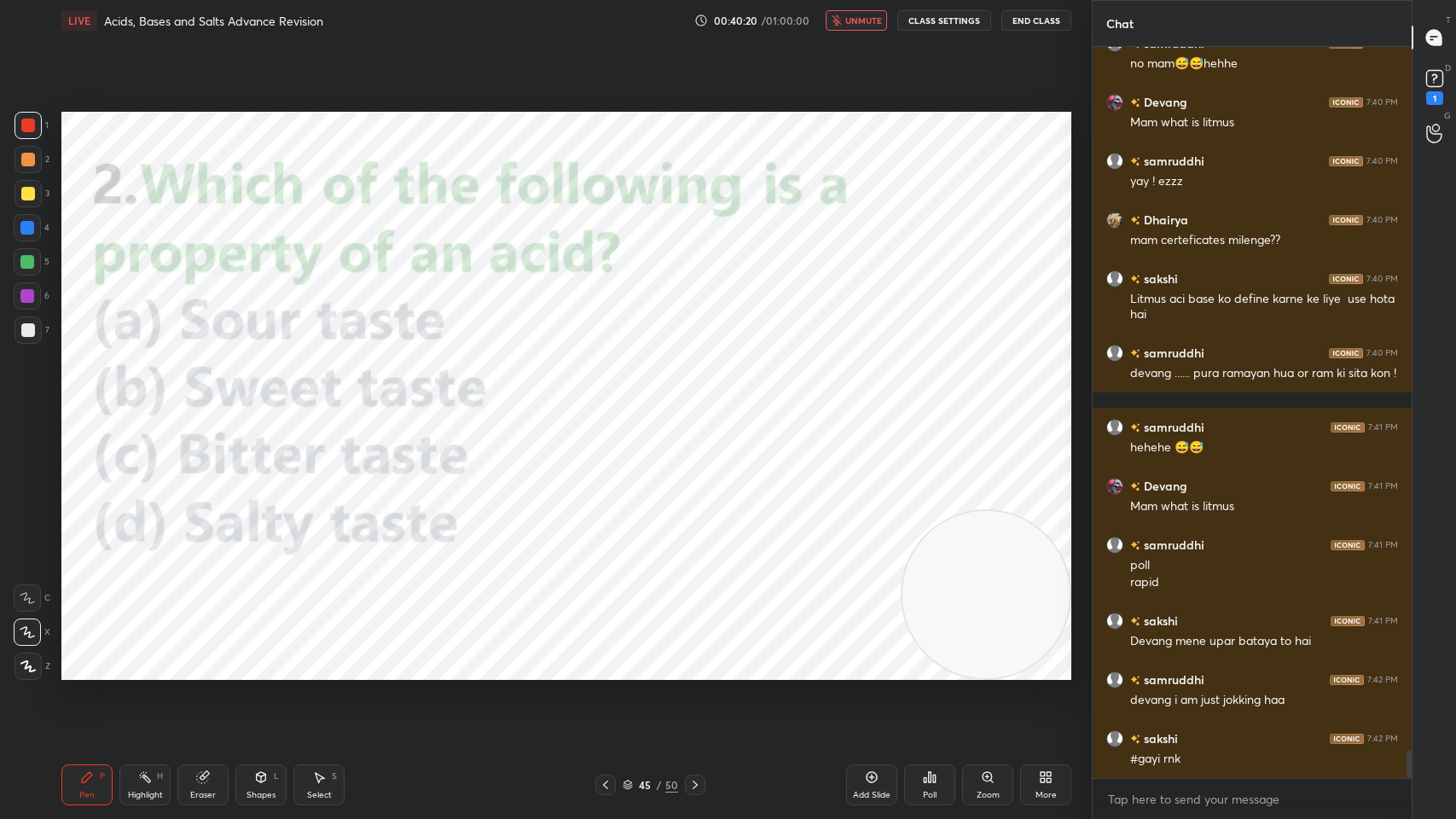
click at [863, 27] on button "unmute" at bounding box center [856, 20] width 61 height 20
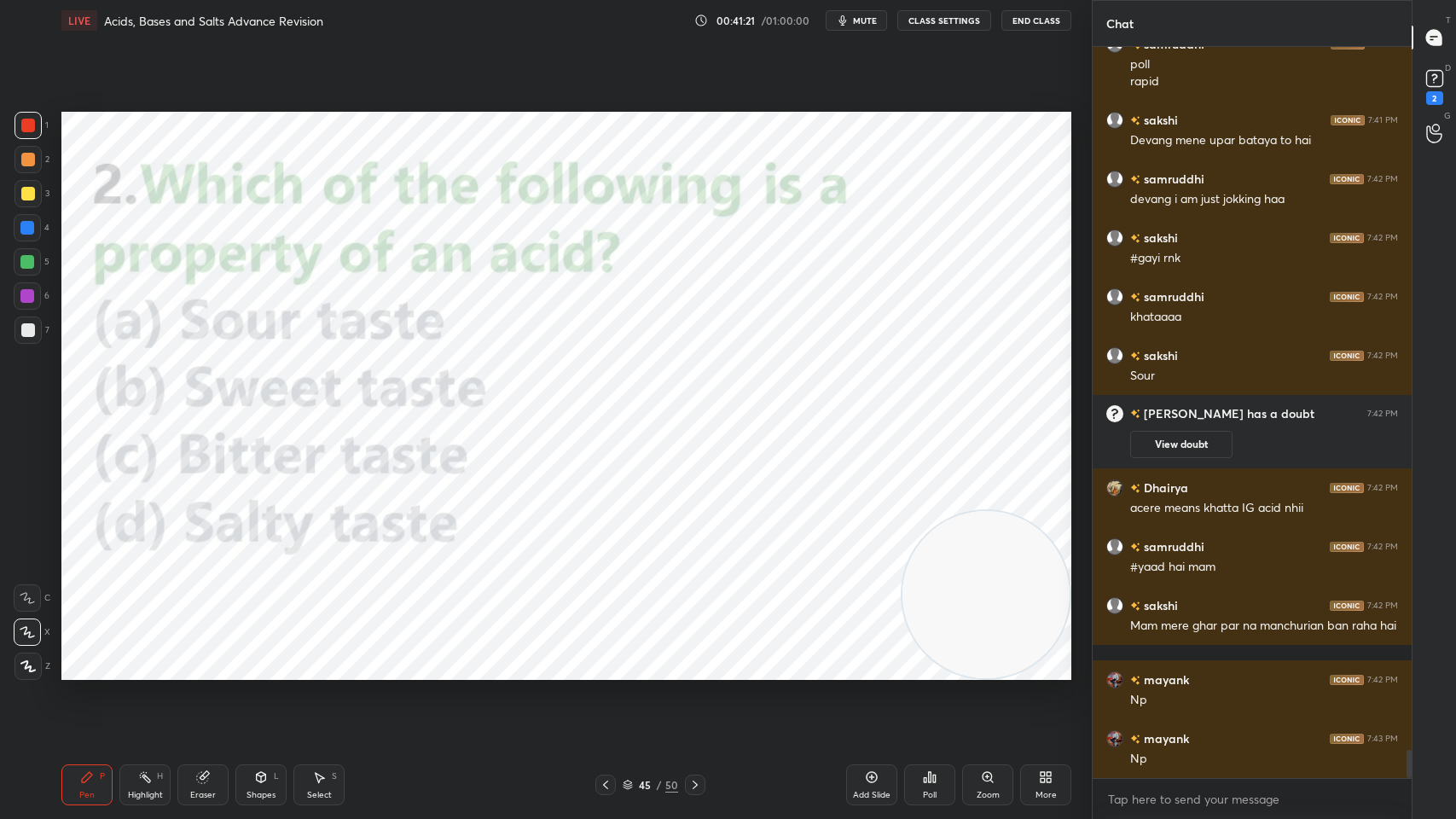
scroll to position [18563, 0]
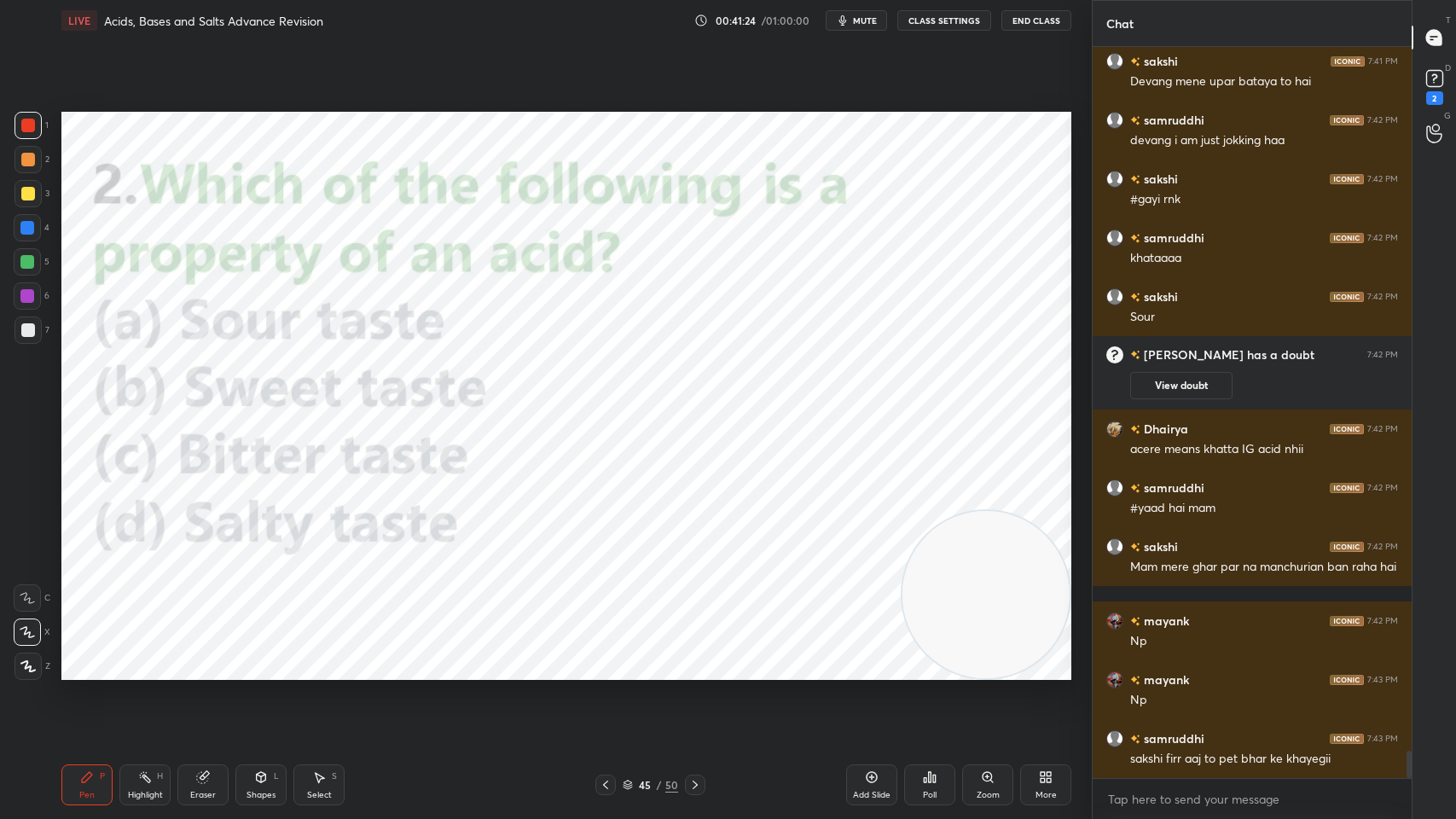
click at [696, 657] on icon at bounding box center [695, 784] width 14 height 14
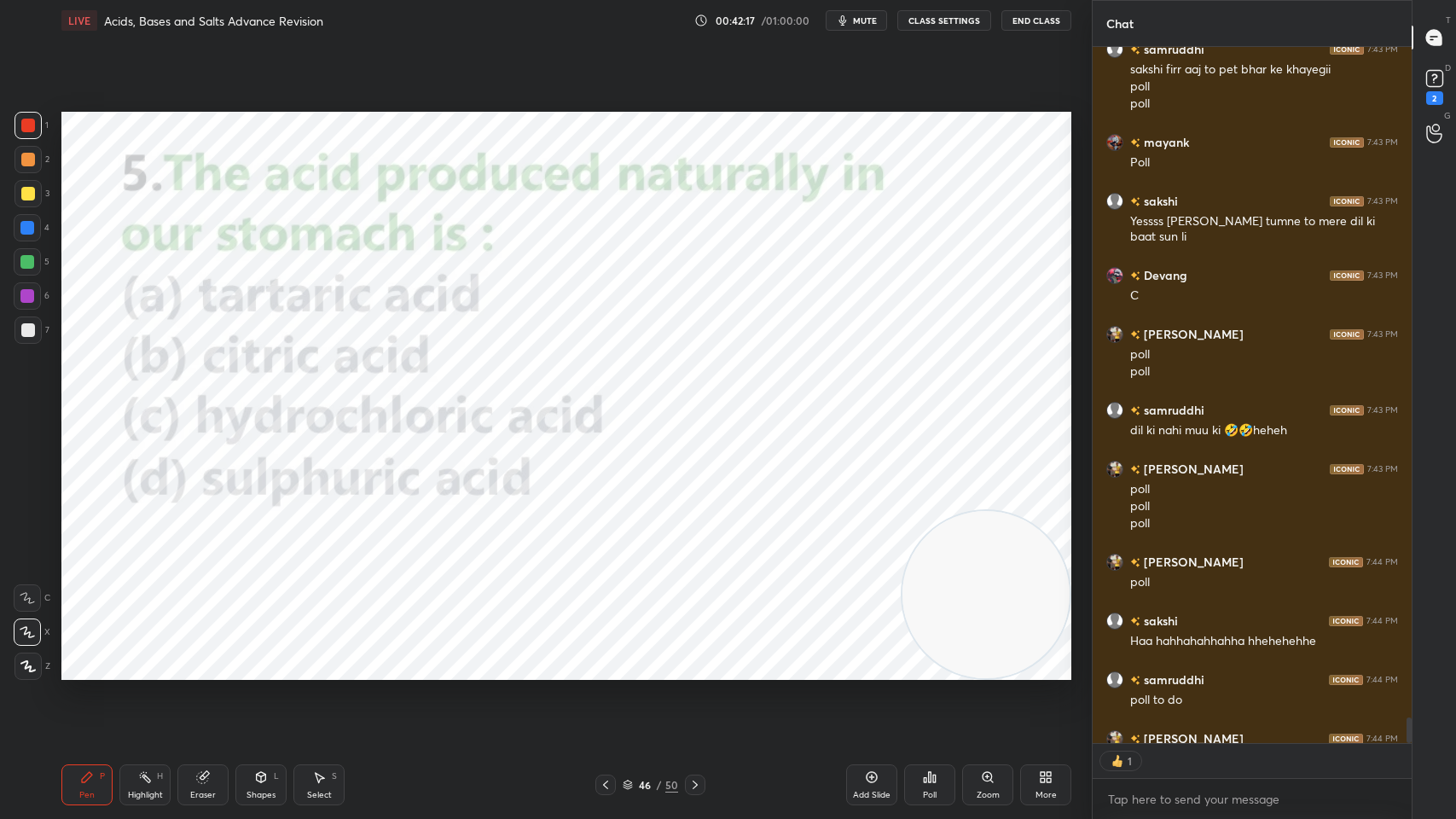
scroll to position [5, 5]
click at [931, 657] on icon at bounding box center [930, 777] width 14 height 14
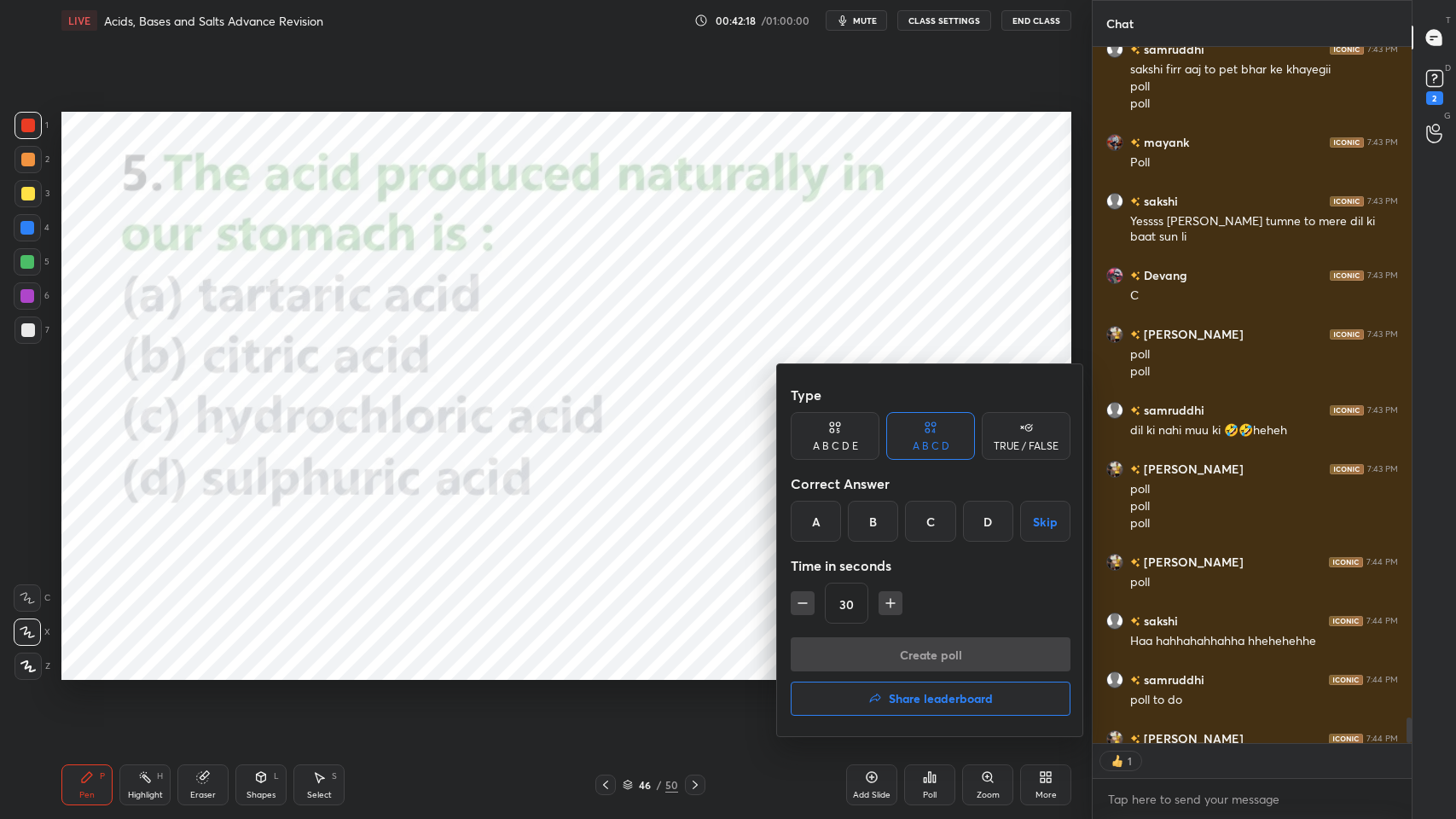
click at [941, 532] on div "C" at bounding box center [930, 521] width 50 height 41
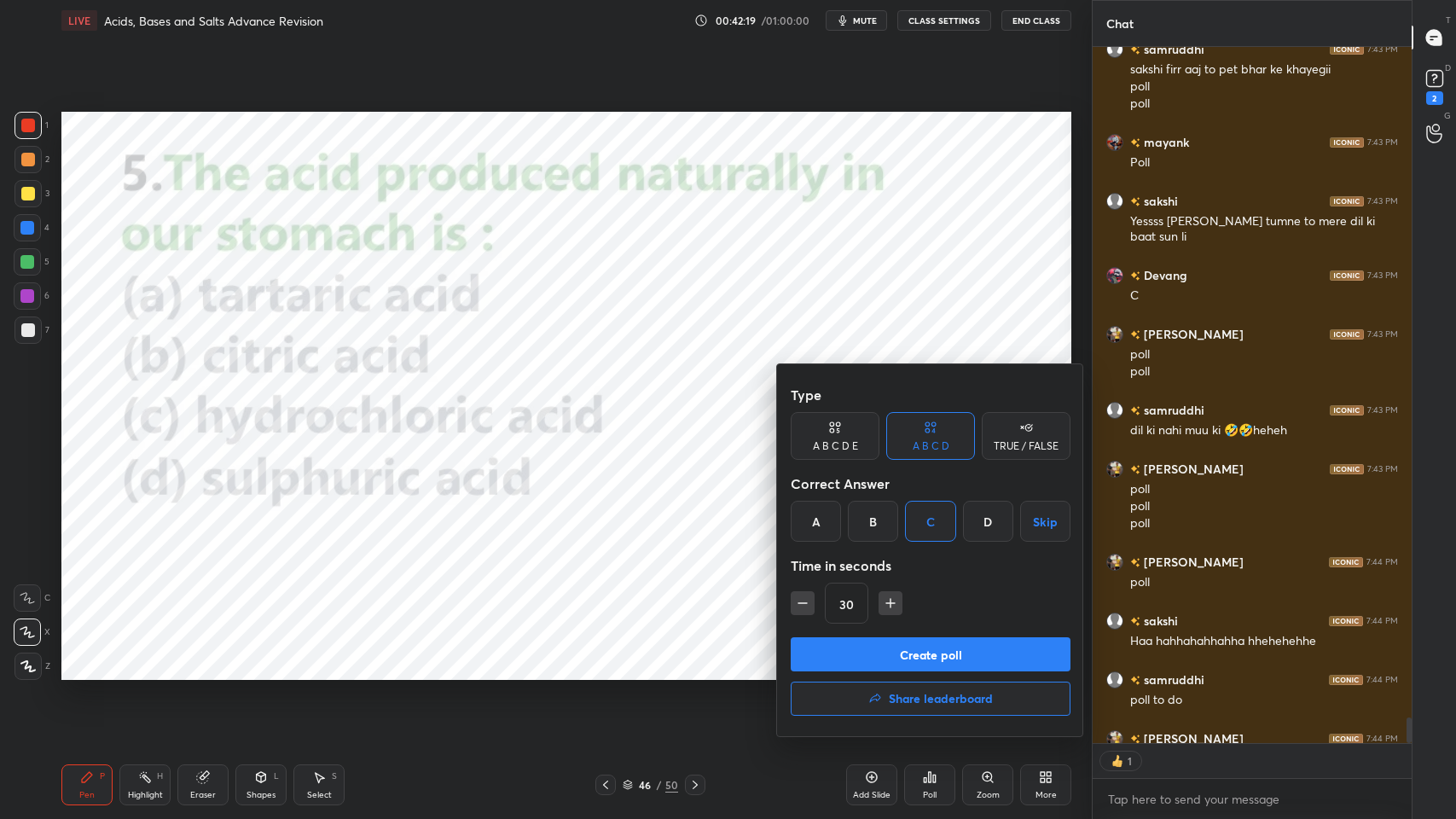
click at [929, 657] on button "Create poll" at bounding box center [930, 654] width 280 height 34
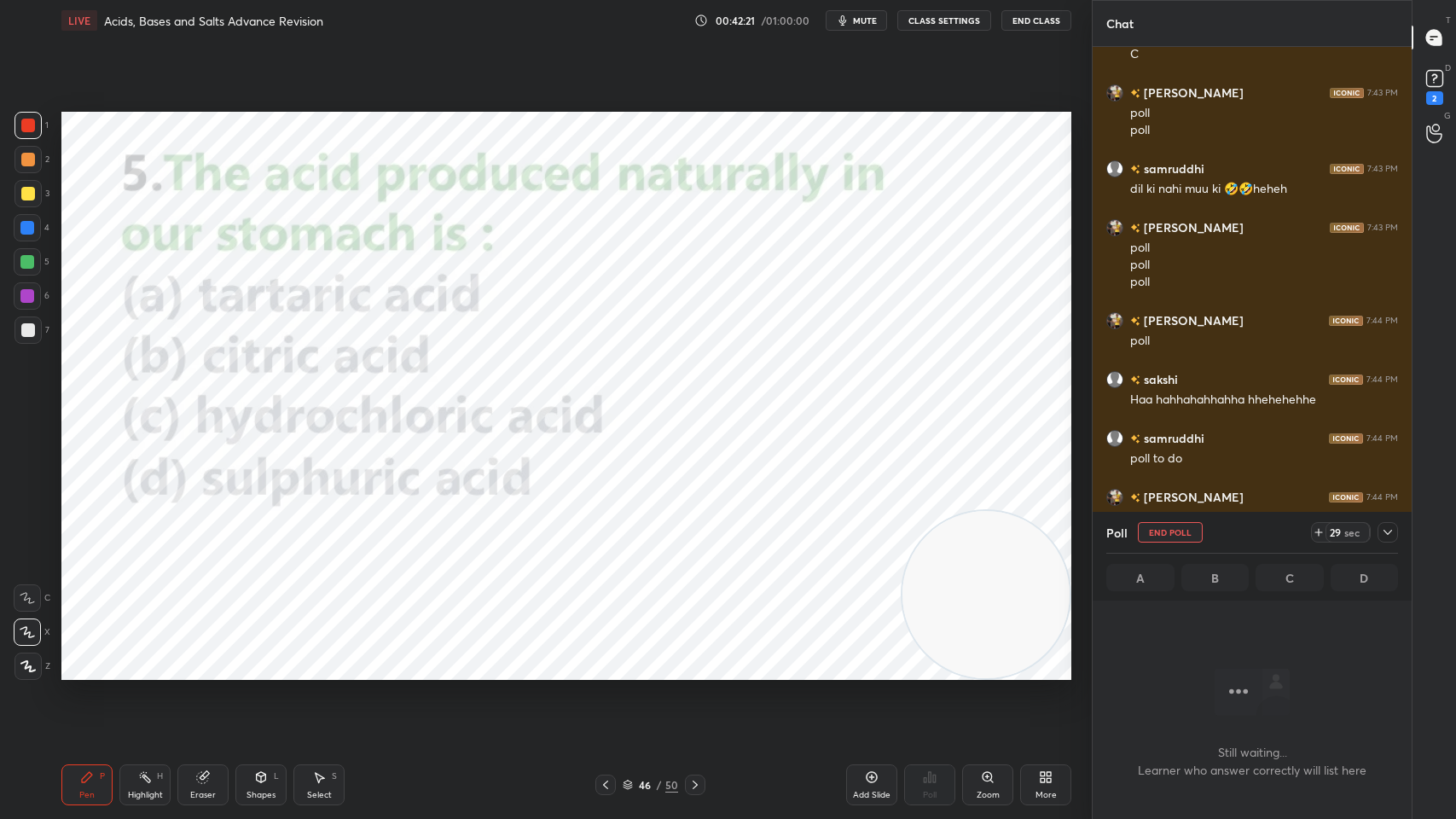
scroll to position [19552, 0]
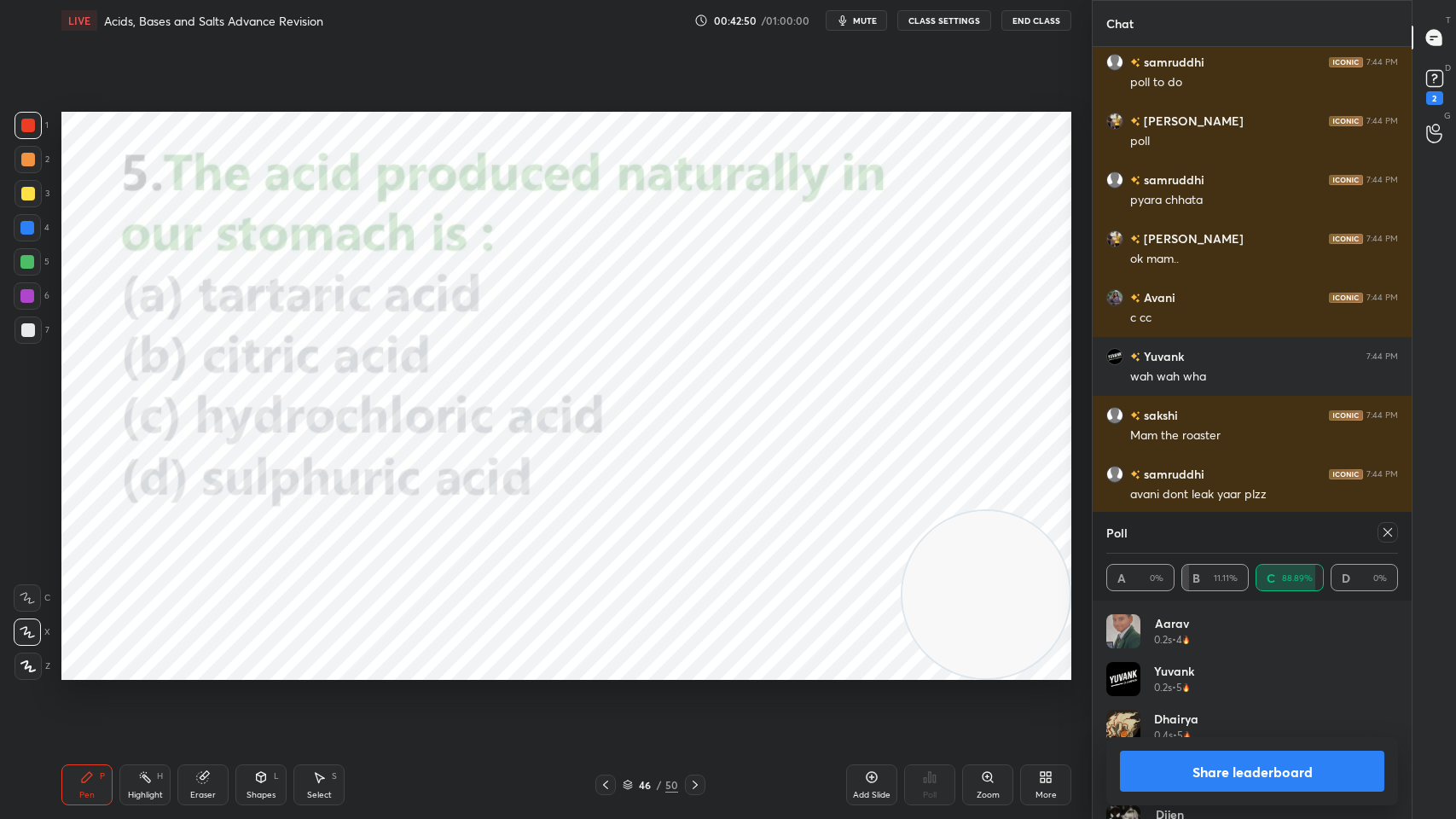
click at [1396, 532] on div at bounding box center [1387, 532] width 20 height 20
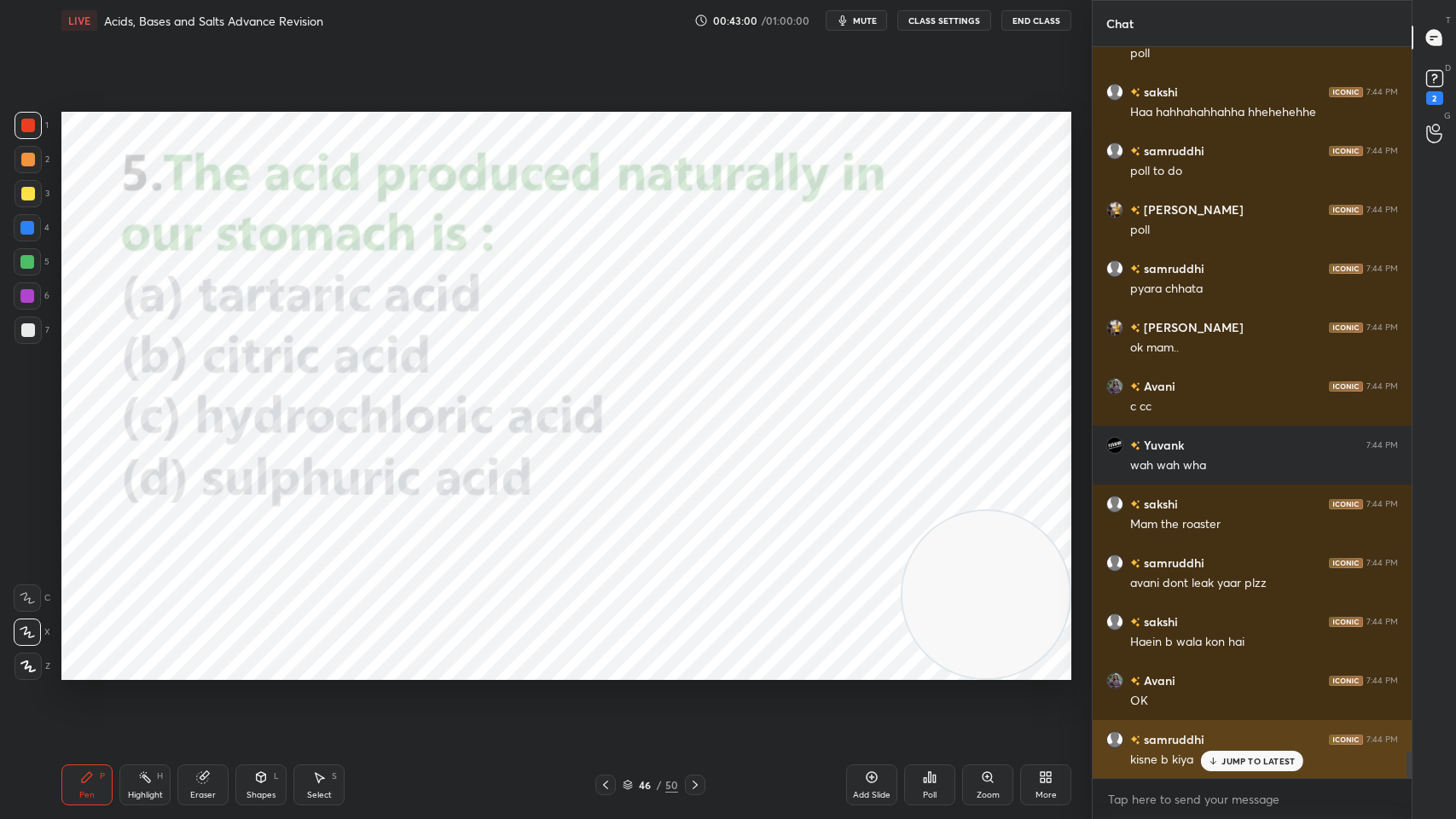
click at [1242, 657] on div "JUMP TO LATEST" at bounding box center [1252, 760] width 102 height 20
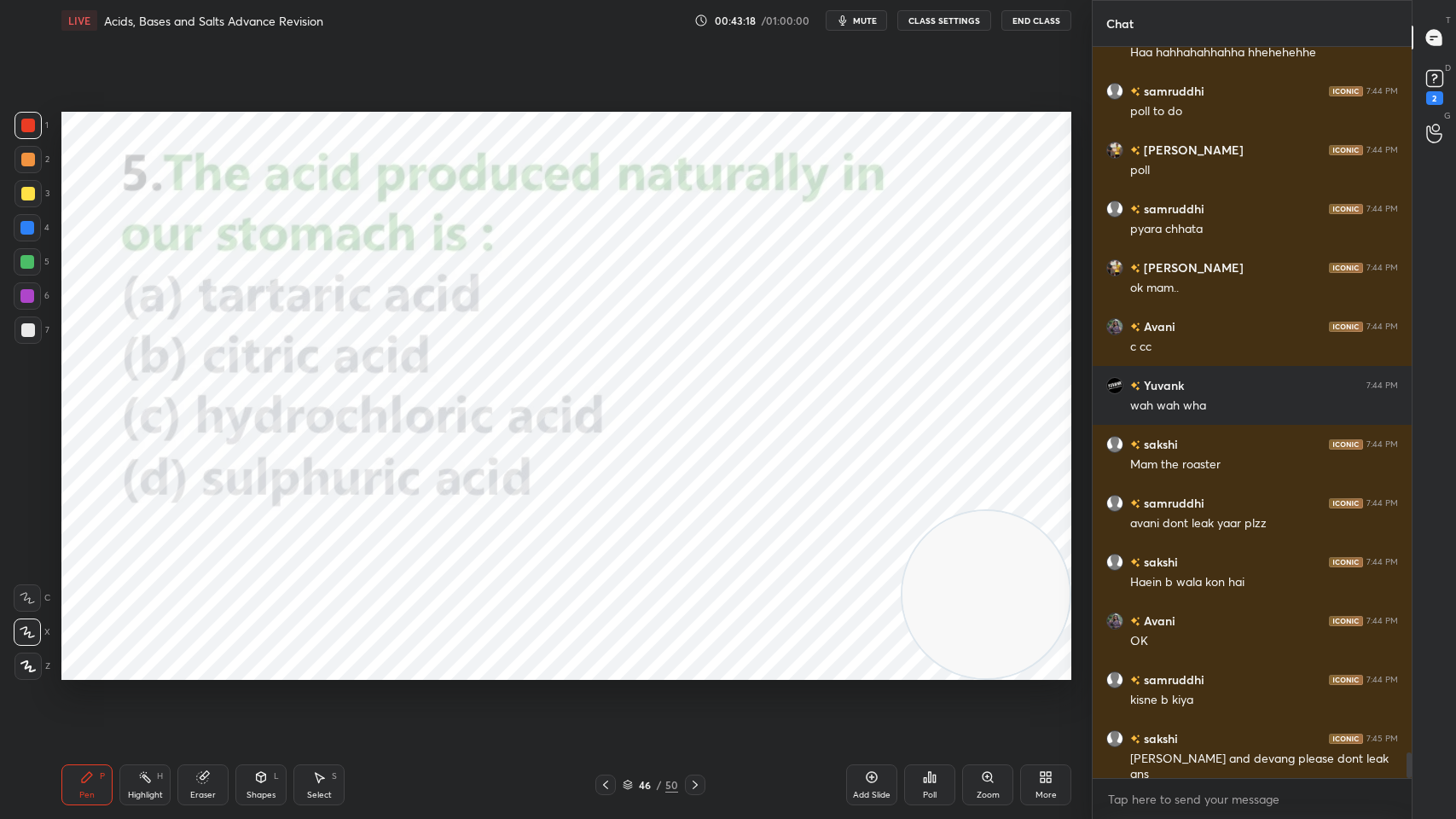
click at [662, 657] on div "Setting up your live class Poll for secs No correct answer Start poll" at bounding box center [567, 396] width 1024 height 709
click at [694, 657] on icon at bounding box center [695, 784] width 14 height 14
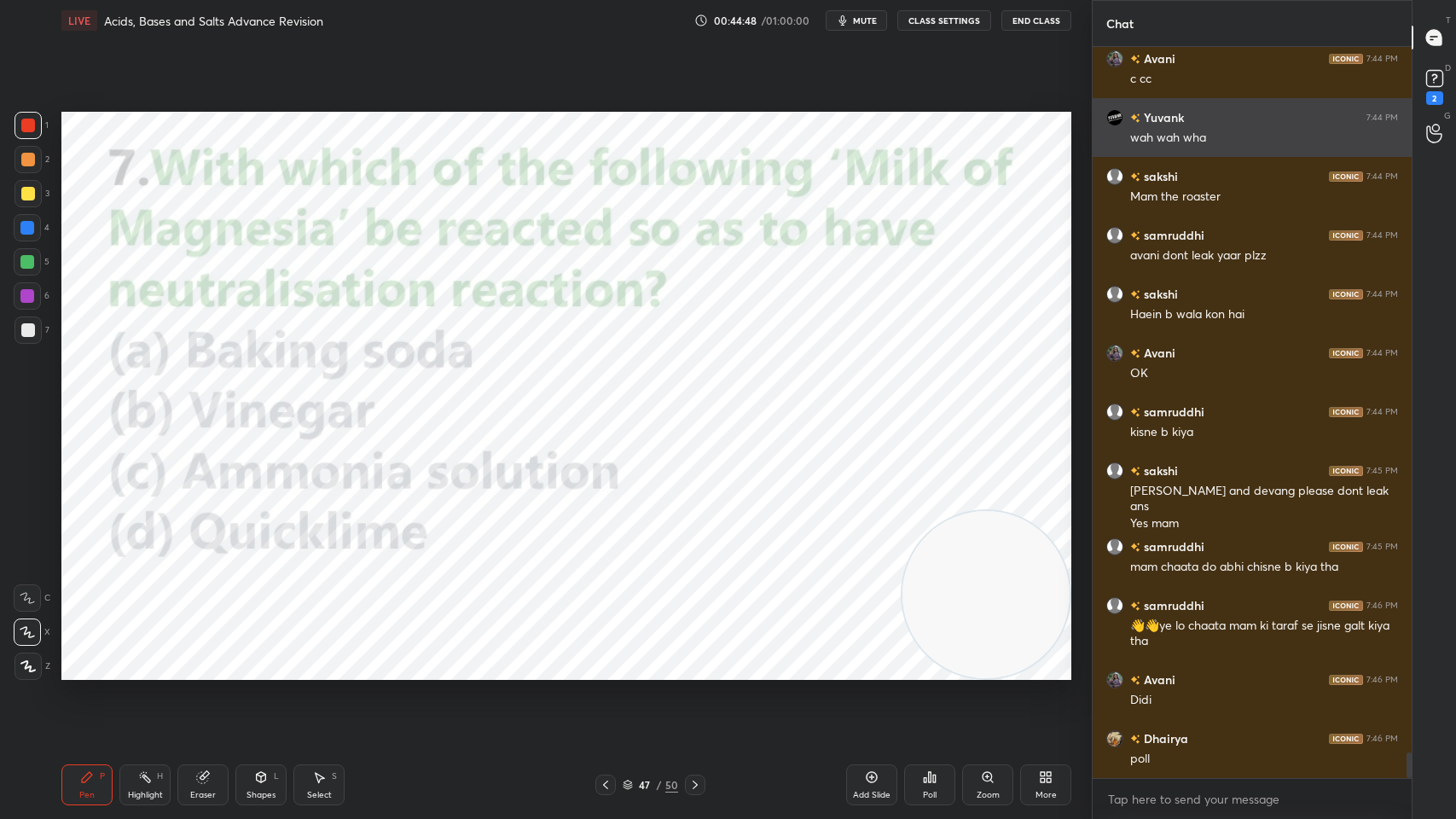
scroll to position [20182, 0]
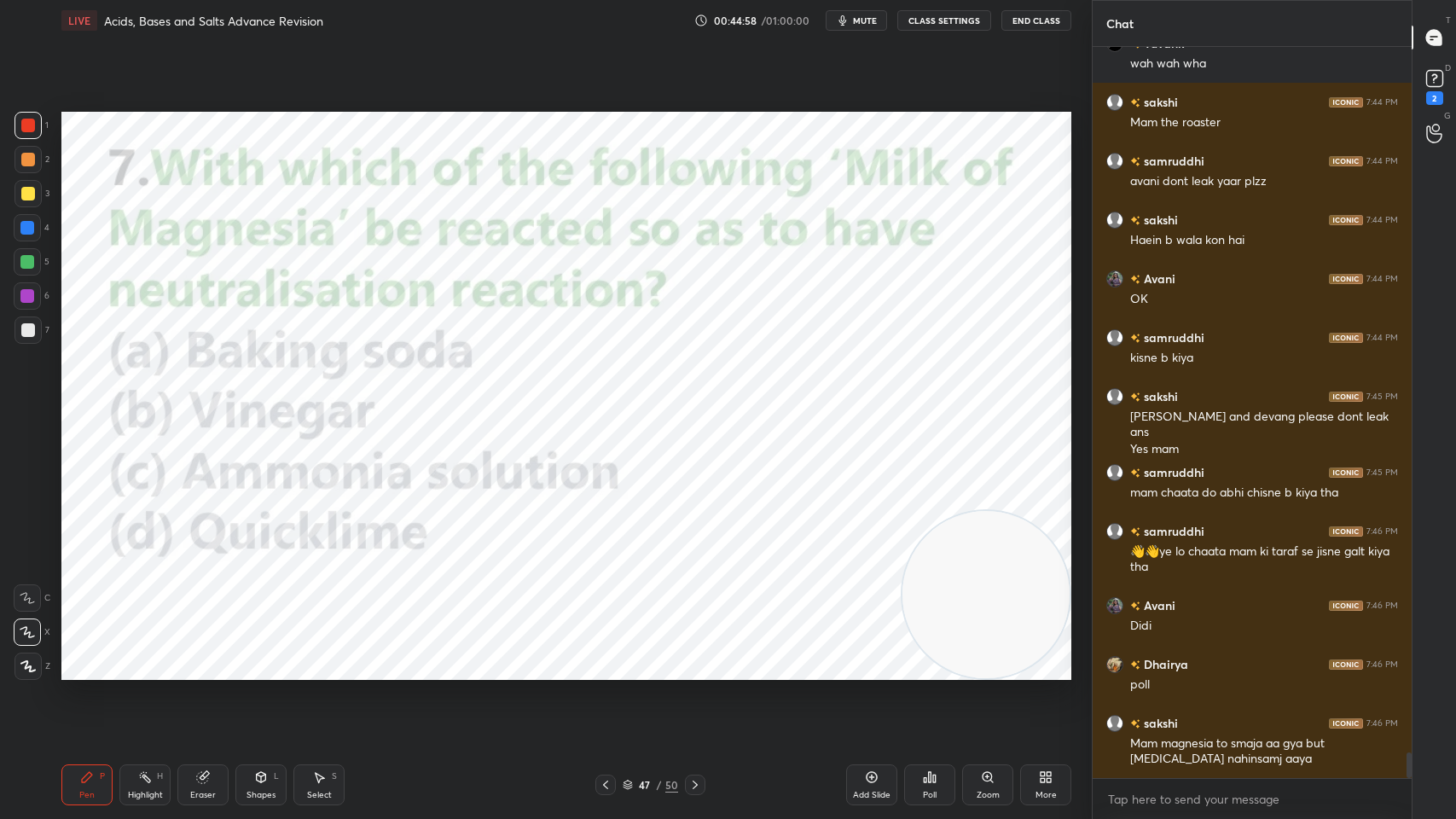
click at [935, 657] on icon at bounding box center [934, 778] width 3 height 7
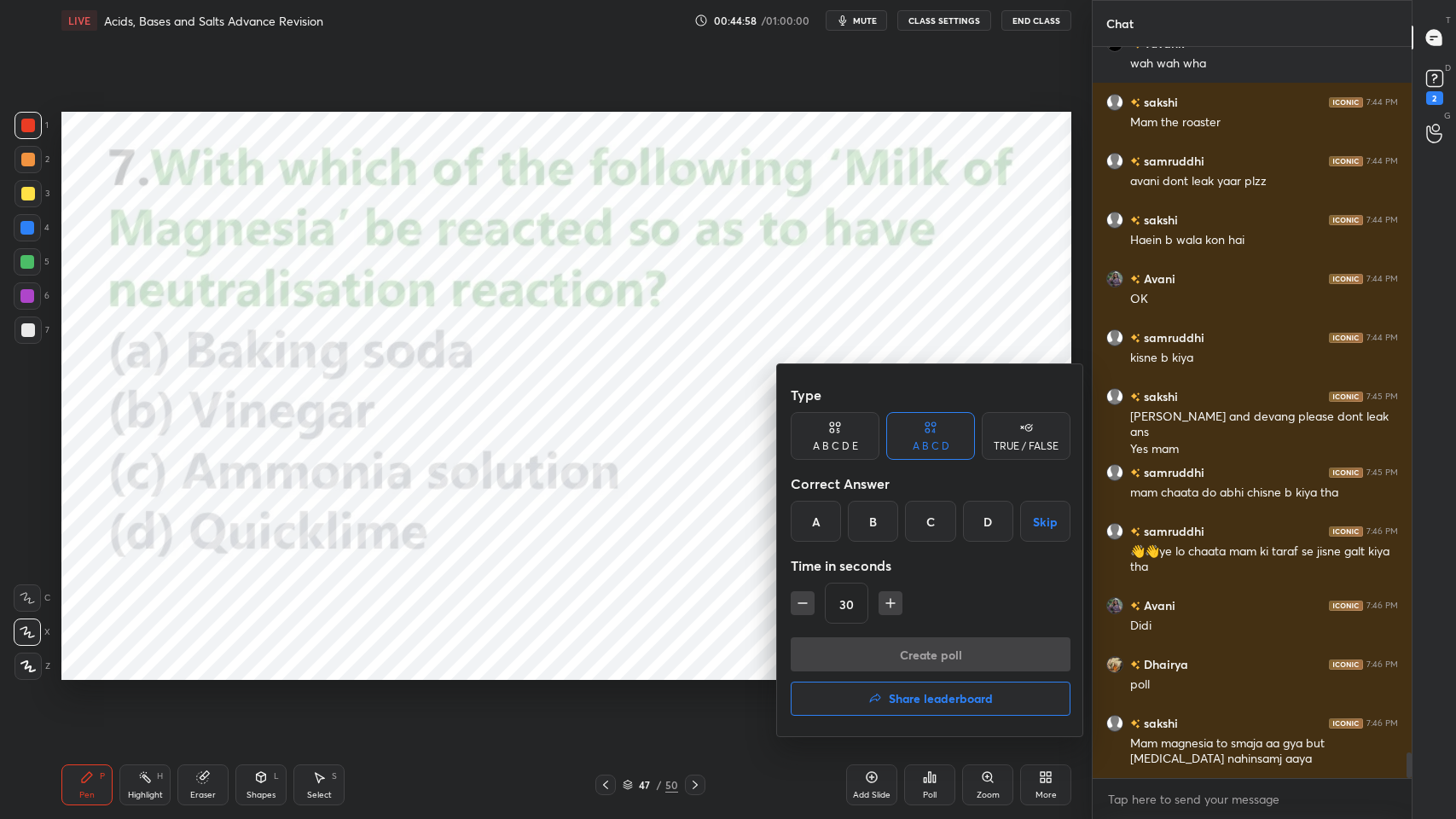
click at [898, 519] on div "A B C D Skip" at bounding box center [930, 521] width 280 height 41
click at [879, 523] on div "B" at bounding box center [872, 521] width 50 height 41
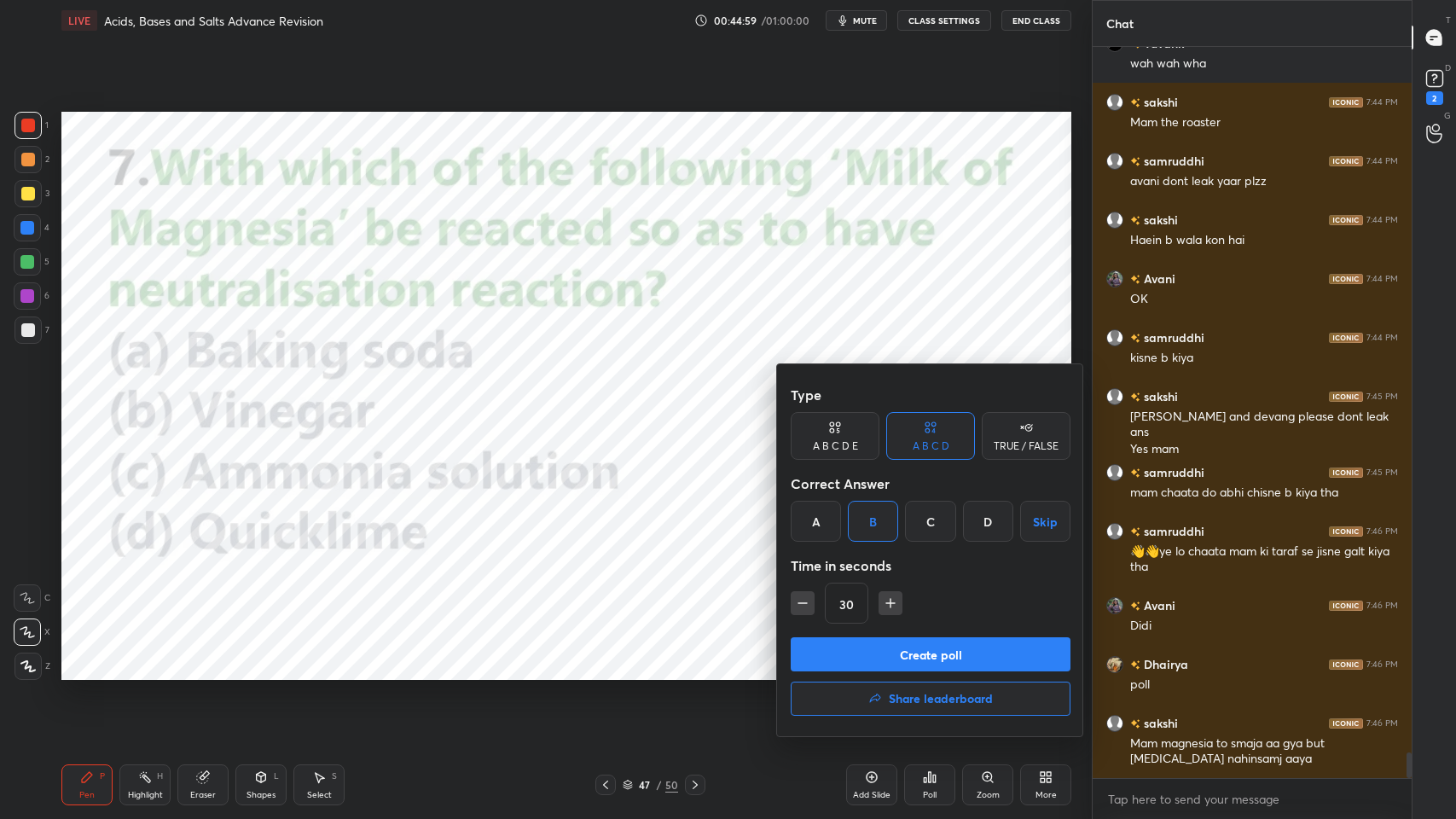
click at [871, 641] on button "Create poll" at bounding box center [930, 654] width 280 height 34
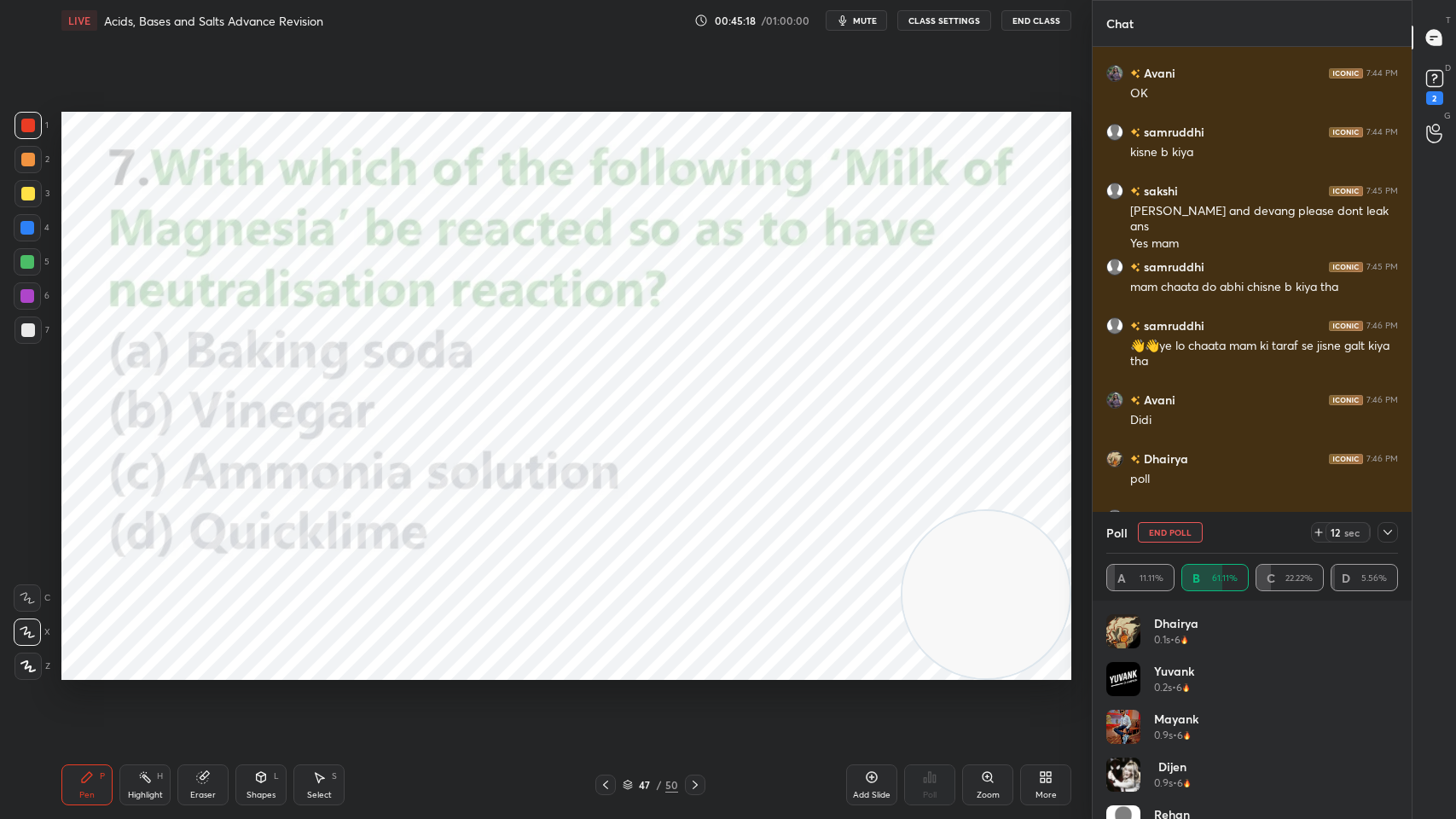
scroll to position [20406, 0]
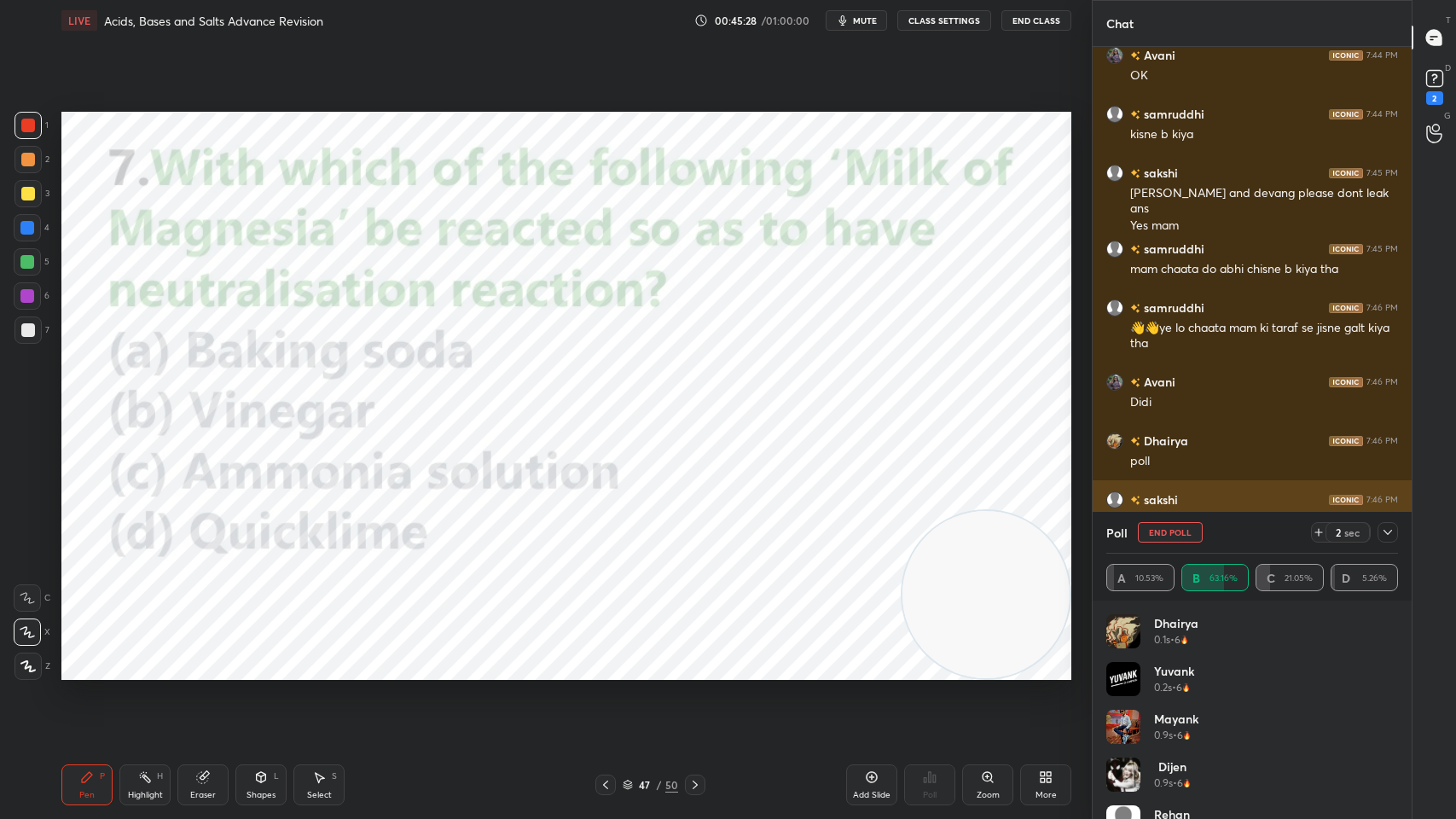
click at [1386, 534] on icon at bounding box center [1387, 532] width 14 height 14
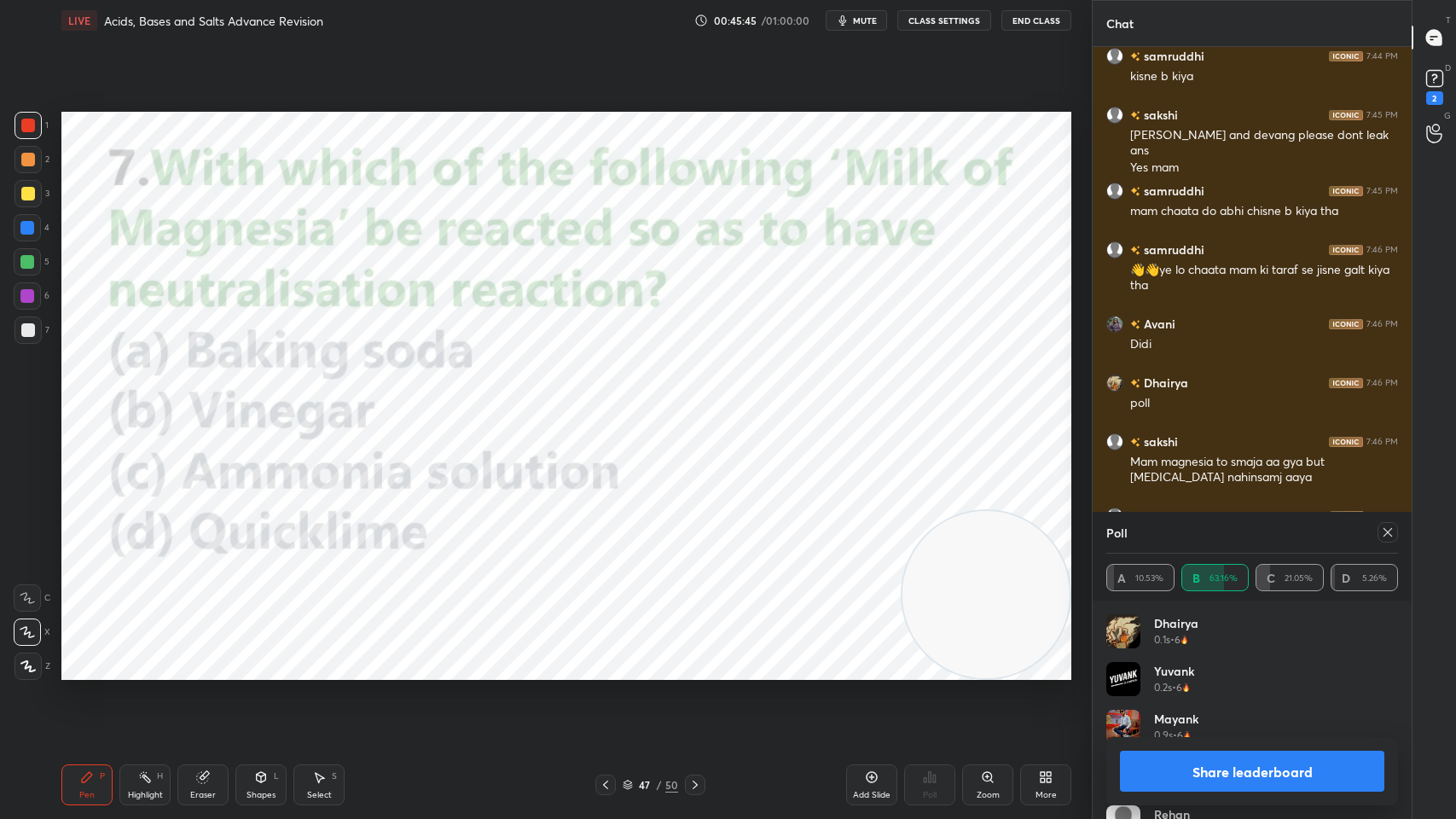
scroll to position [602, 314]
click at [1383, 533] on icon at bounding box center [1387, 532] width 14 height 14
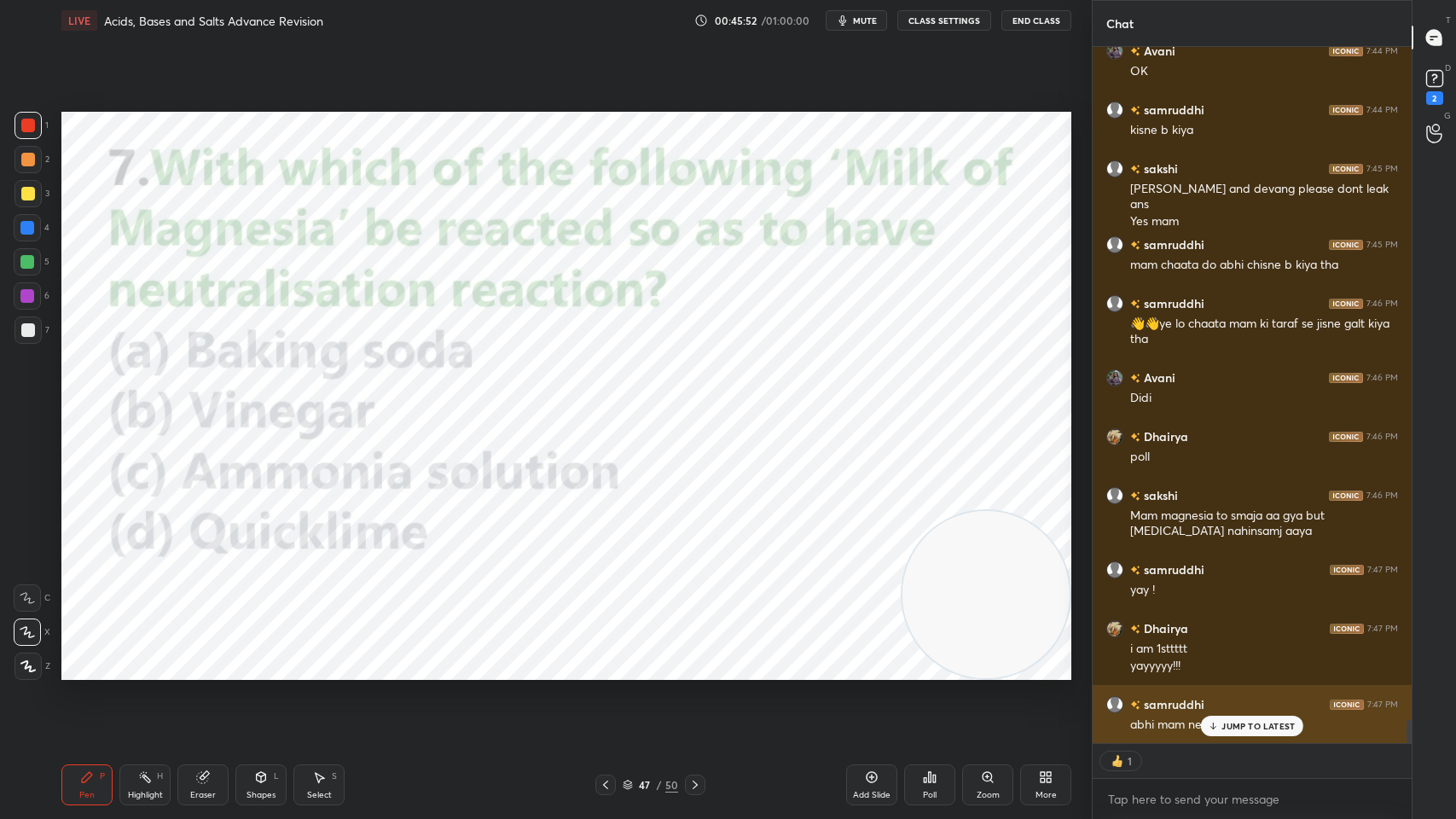
click at [1229, 657] on p "JUMP TO LATEST" at bounding box center [1258, 725] width 73 height 10
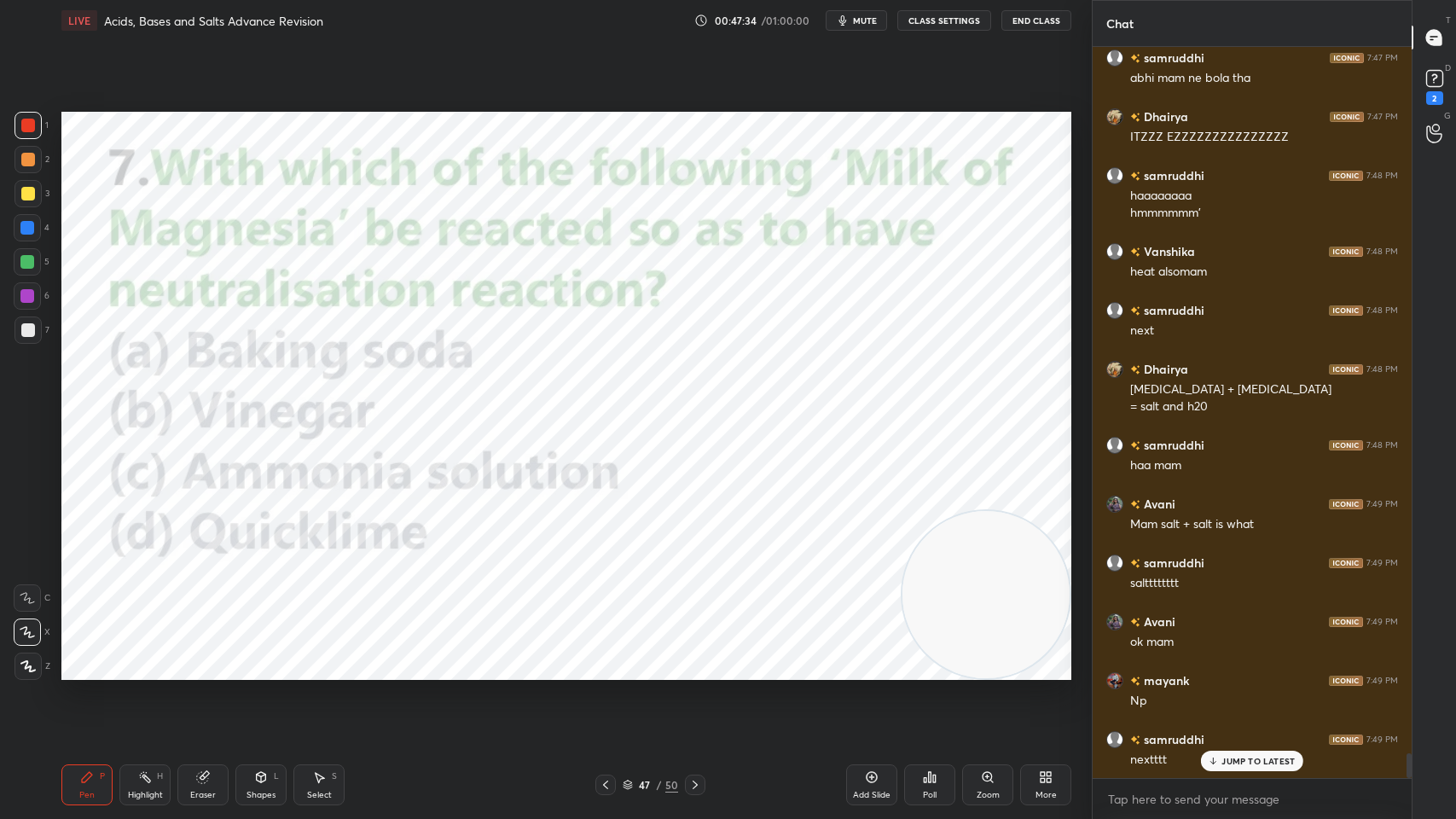
scroll to position [21075, 0]
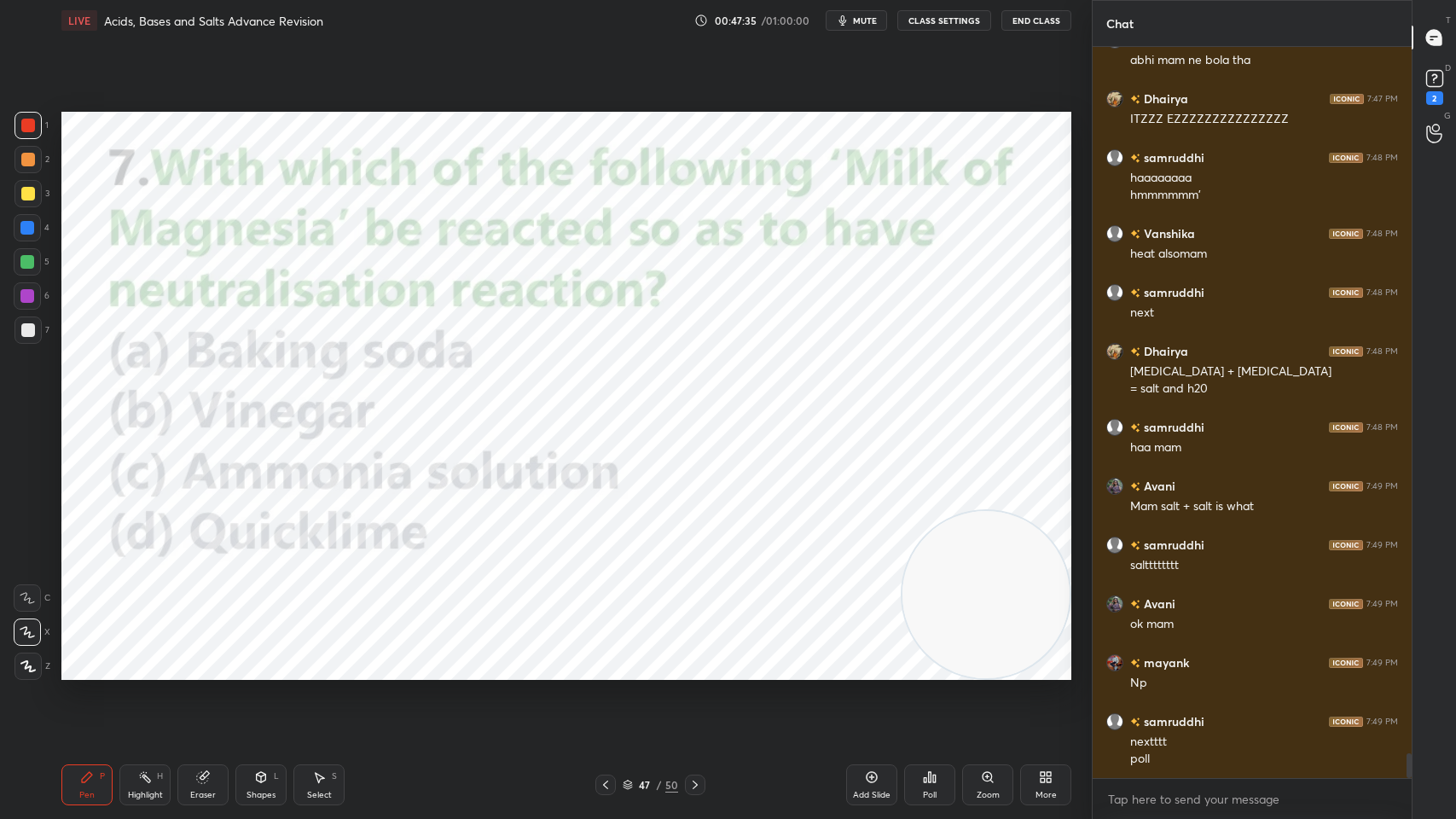
click at [695, 657] on icon at bounding box center [695, 784] width 14 height 14
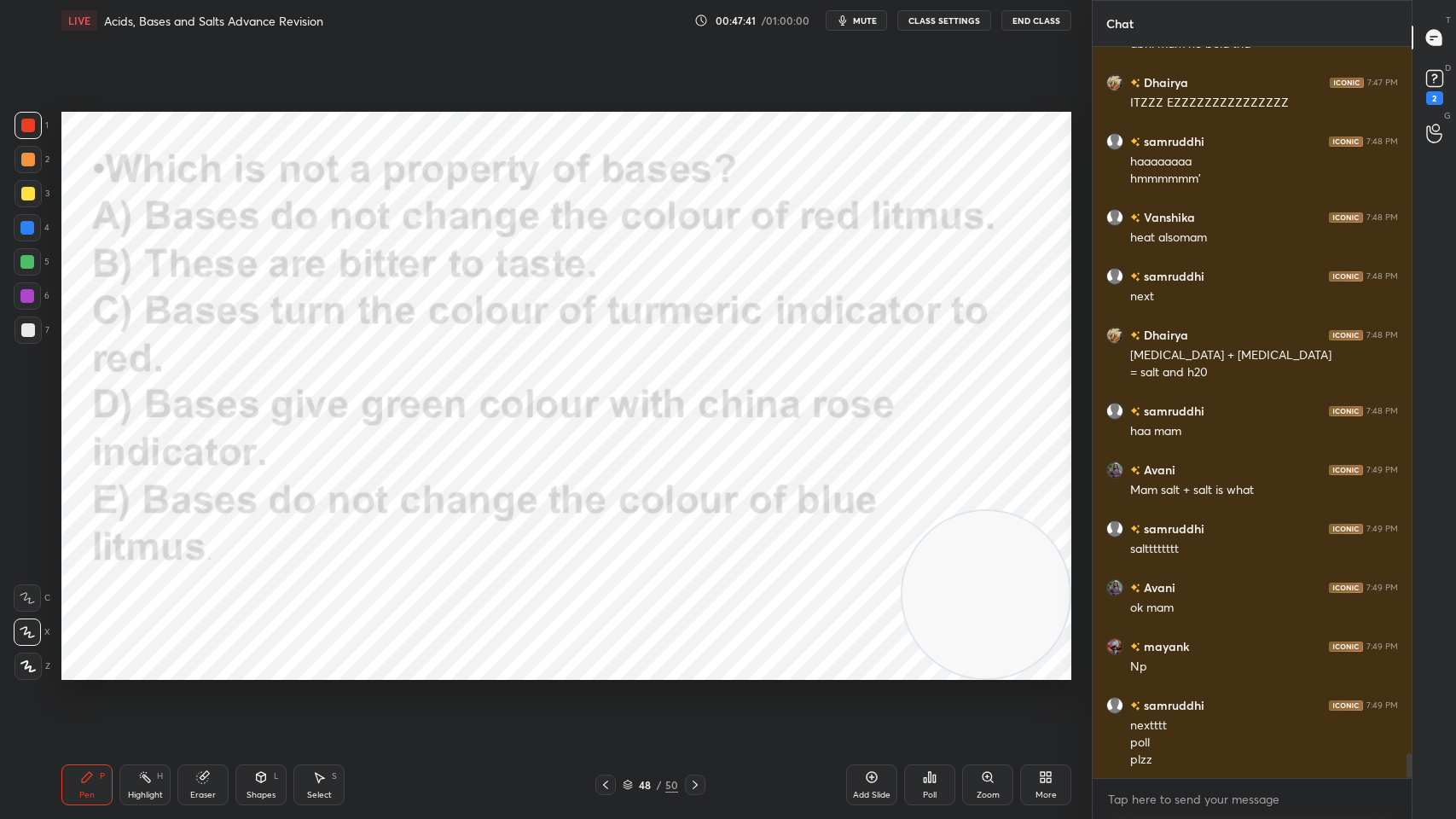
scroll to position [21150, 0]
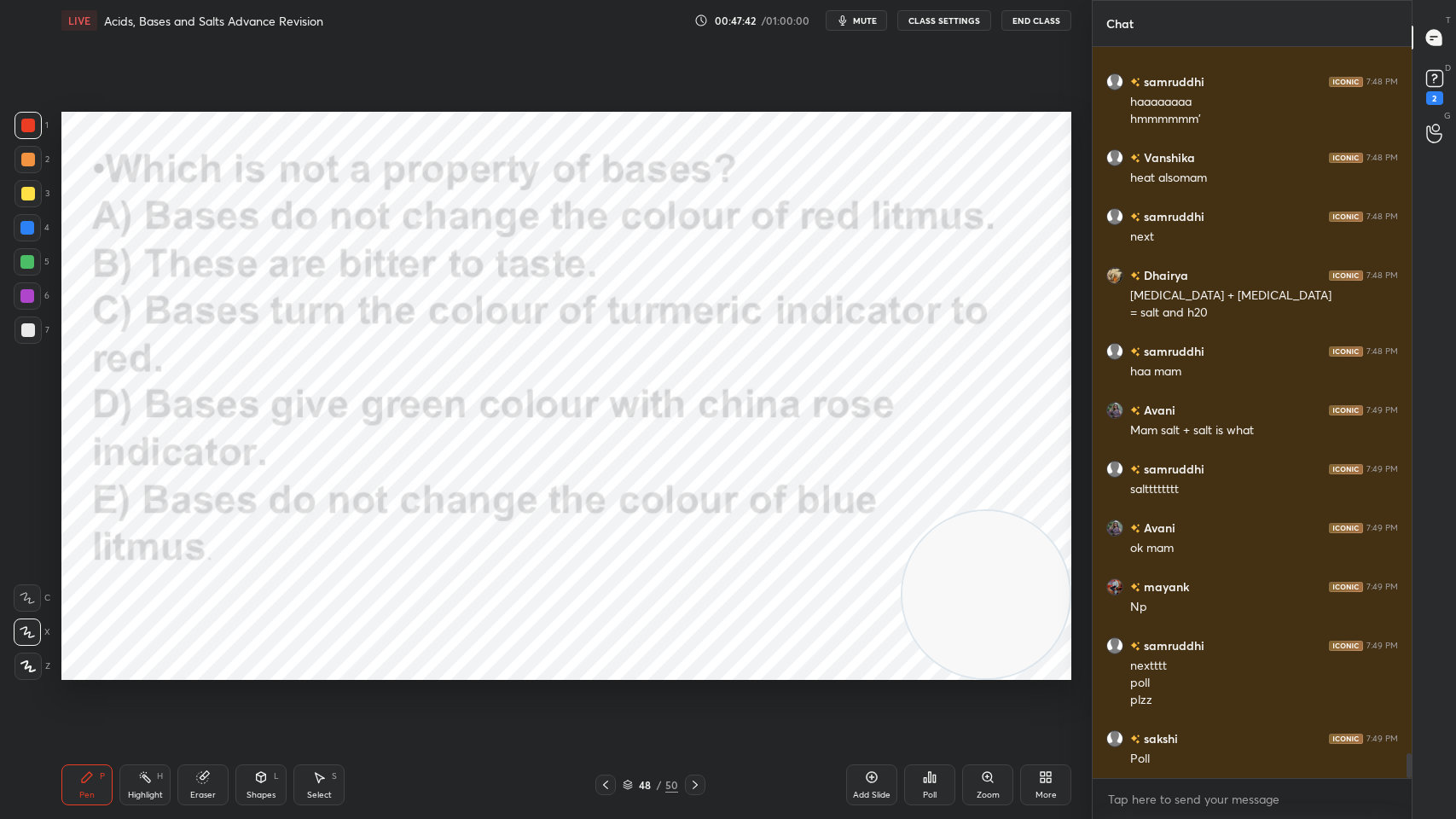
click at [1071, 266] on div "Setting up your live class Poll for secs No correct answer Start poll" at bounding box center [567, 396] width 1024 height 709
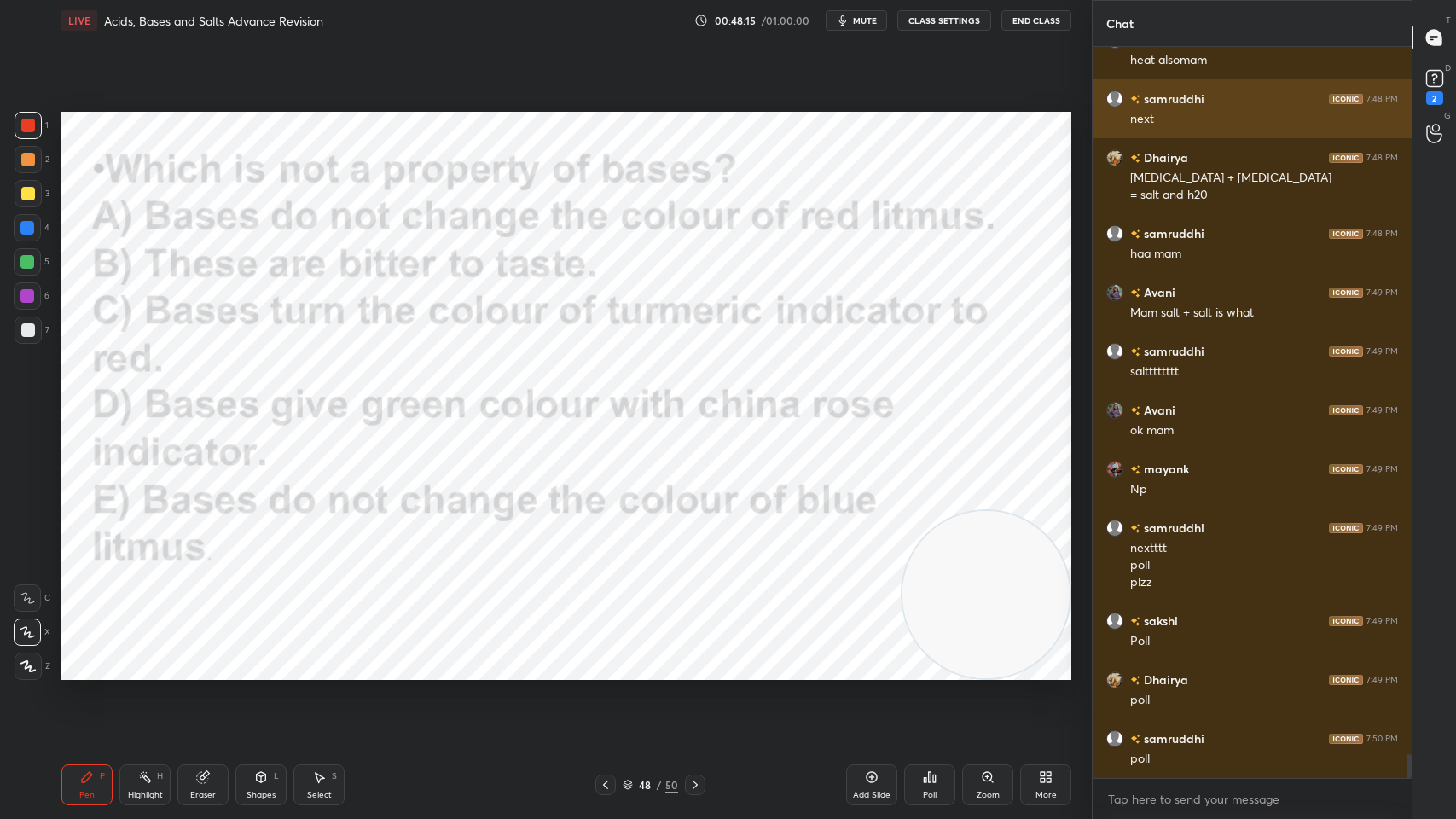
scroll to position [21327, 0]
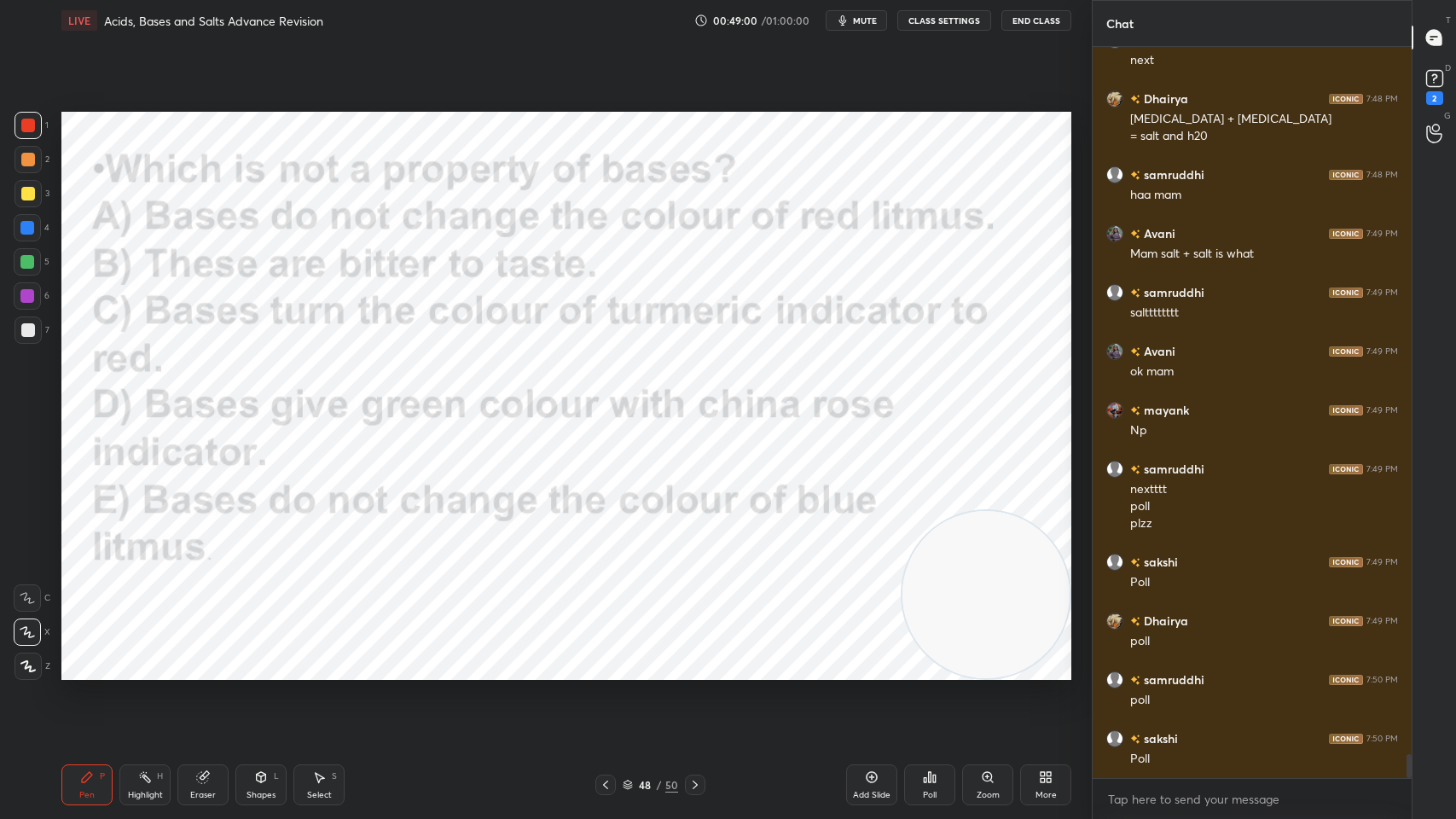
click at [924, 657] on div "Poll" at bounding box center [930, 794] width 14 height 8
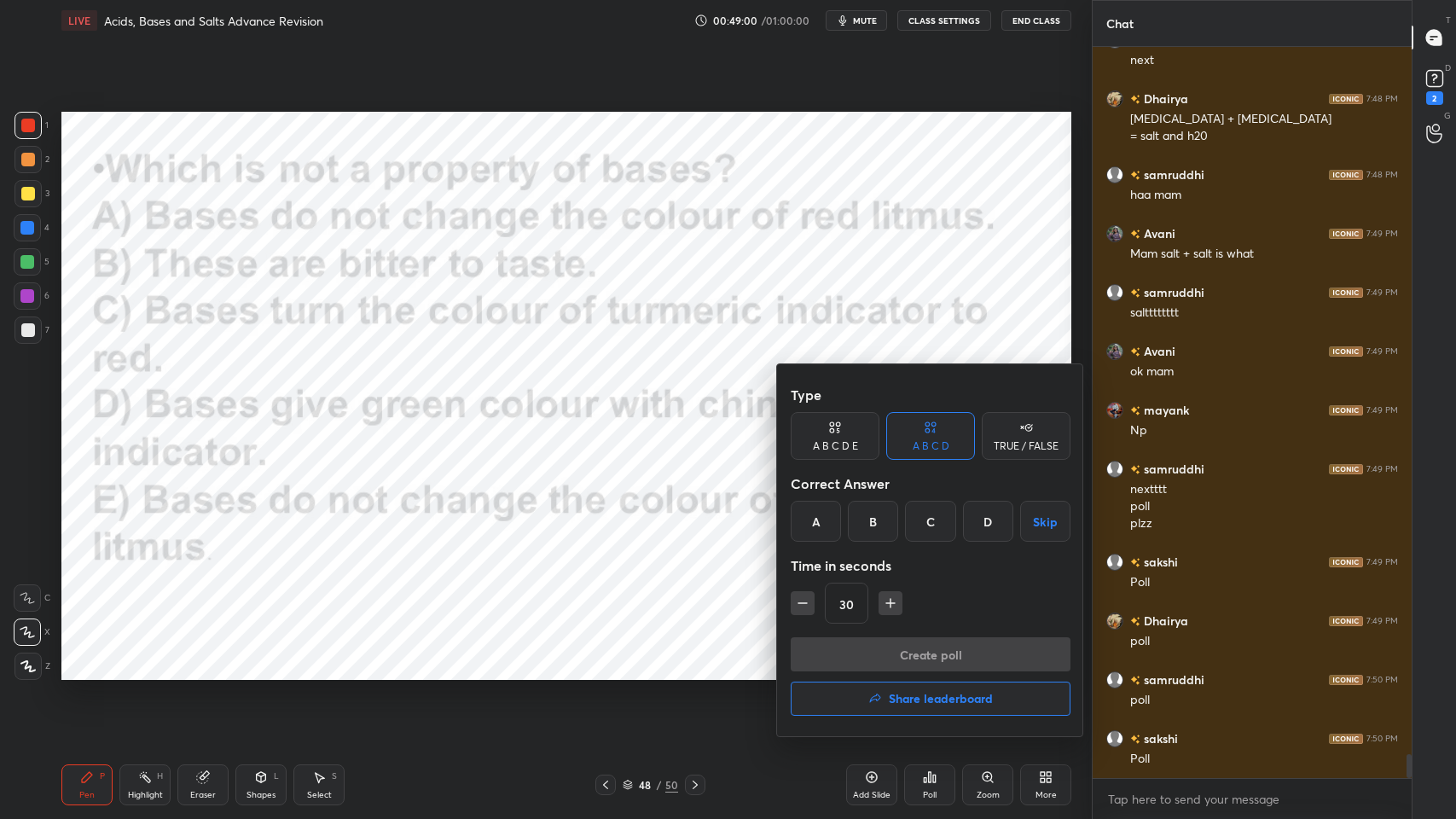
click at [814, 513] on div "A" at bounding box center [815, 521] width 50 height 41
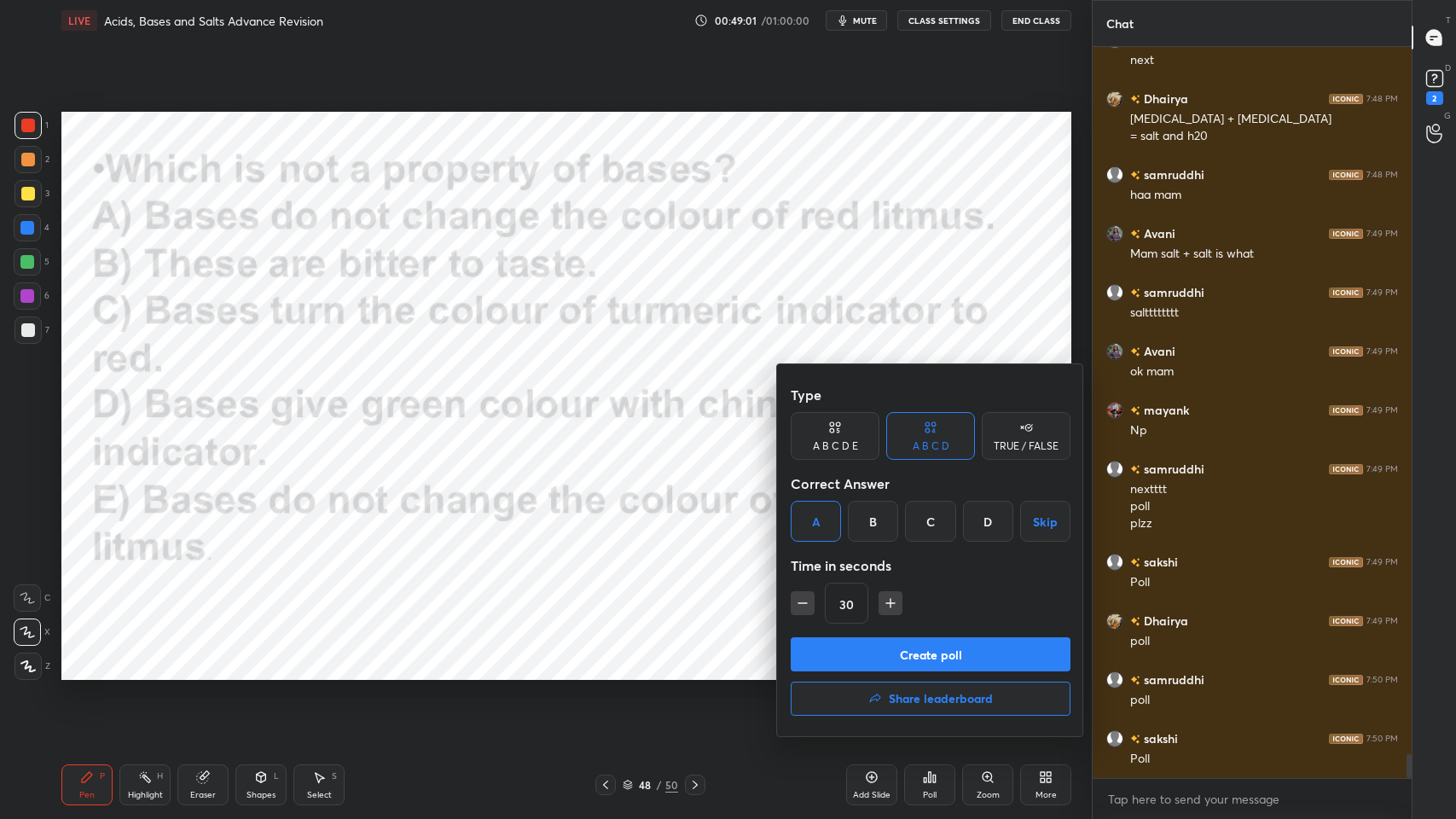
click at [839, 642] on button "Create poll" at bounding box center [930, 654] width 280 height 34
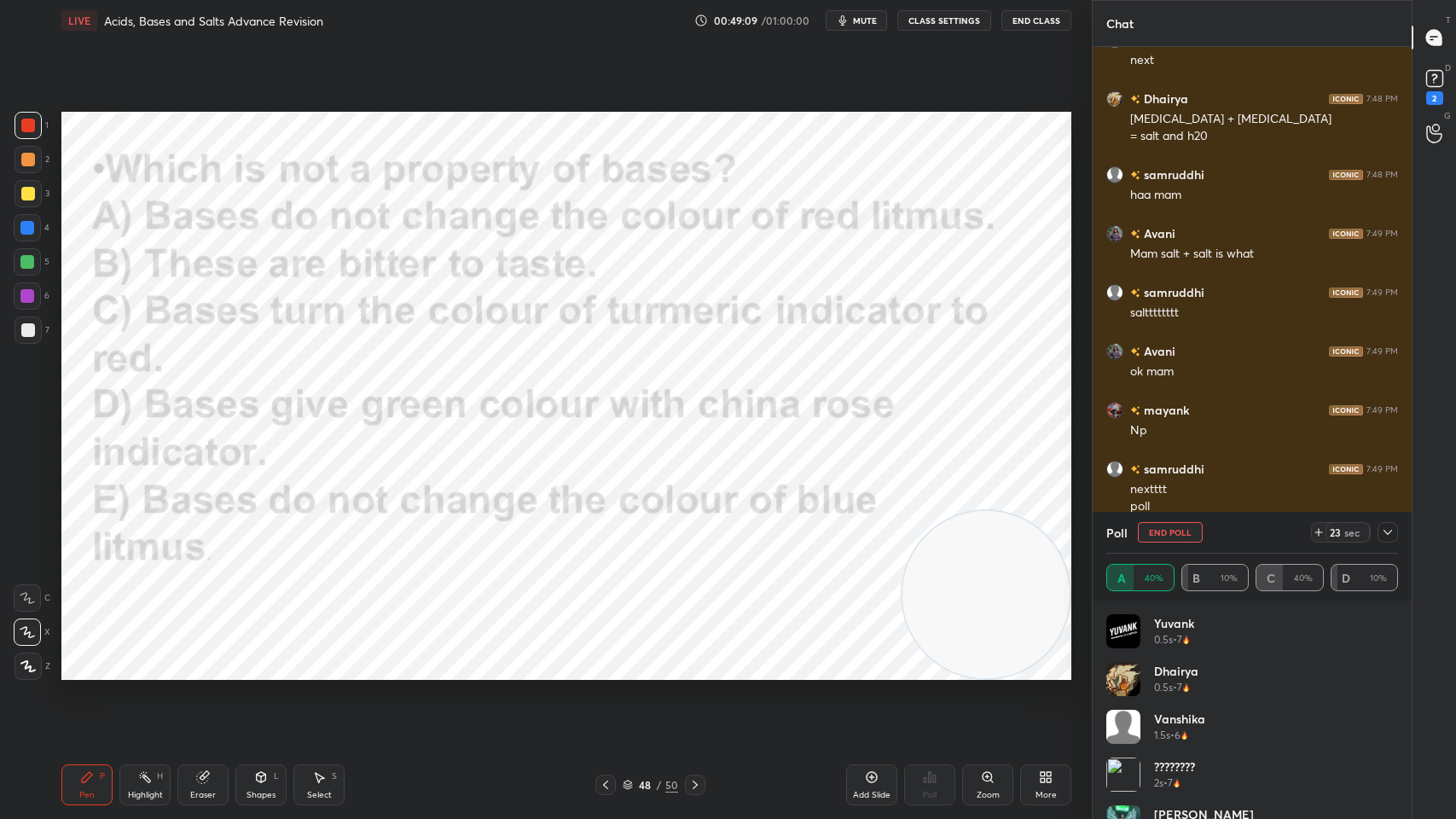
scroll to position [21473, 0]
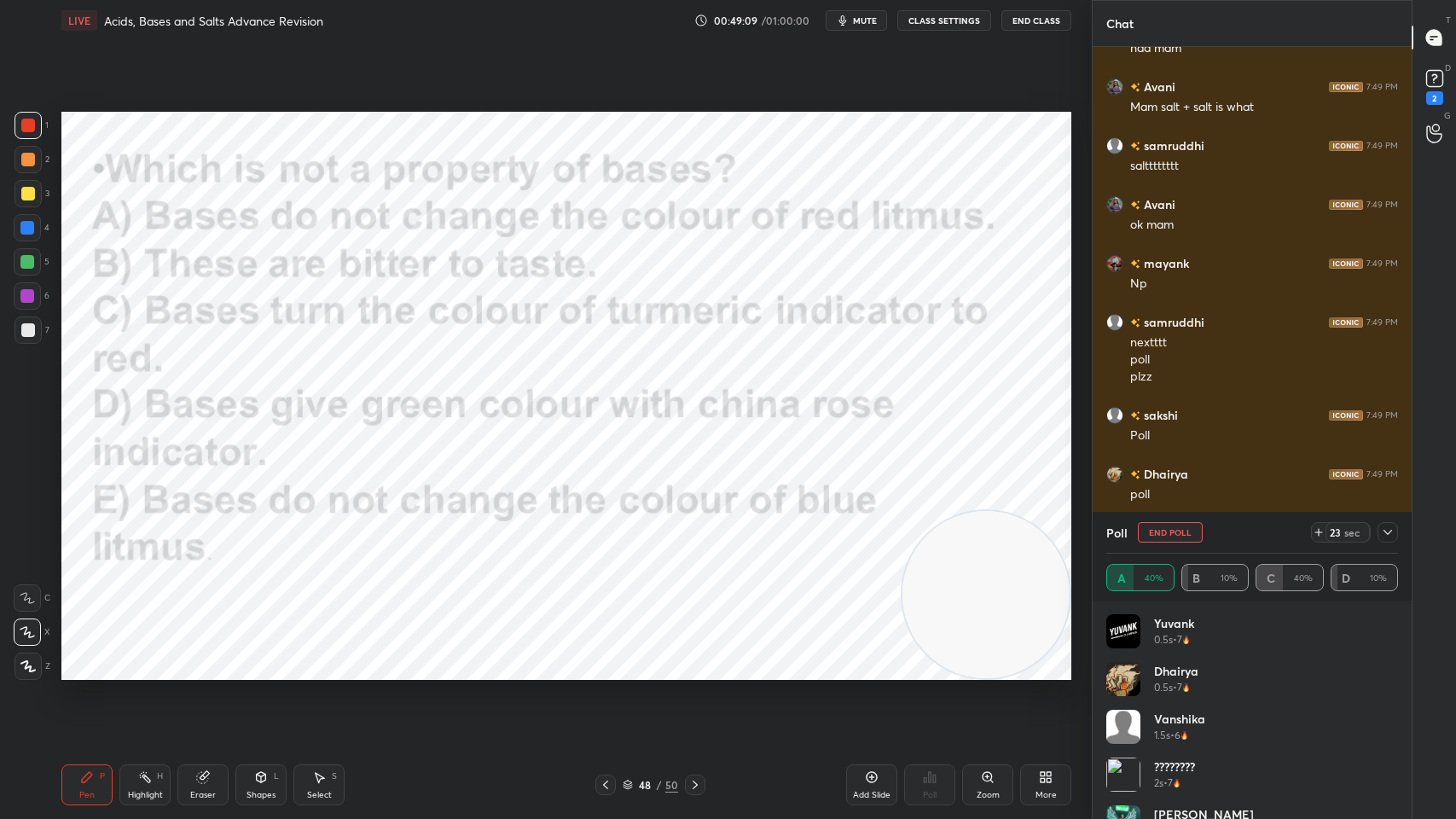
click at [1074, 309] on div "Setting up your live class Poll for secs No correct answer Start poll" at bounding box center [567, 396] width 1024 height 709
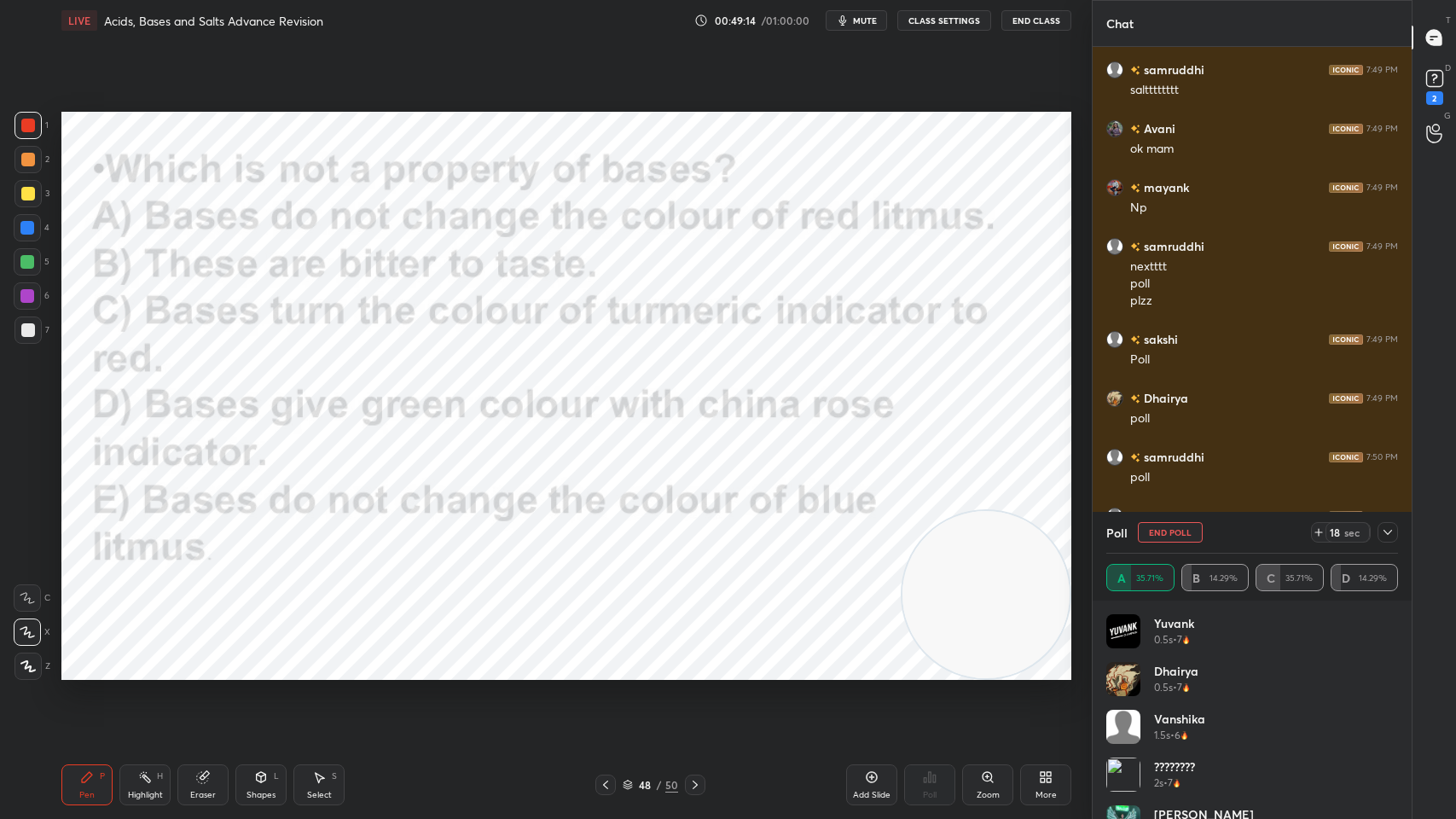
scroll to position [21609, 0]
click at [1086, 337] on div "1 2 3 4 5 6 7 C X Z C X Z E E Erase all H H LIVE Acids, Bases and Salts Advance…" at bounding box center [546, 410] width 1091 height 819
click at [1074, 367] on div "Setting up your live class Poll for secs No correct answer Start poll" at bounding box center [567, 396] width 1024 height 709
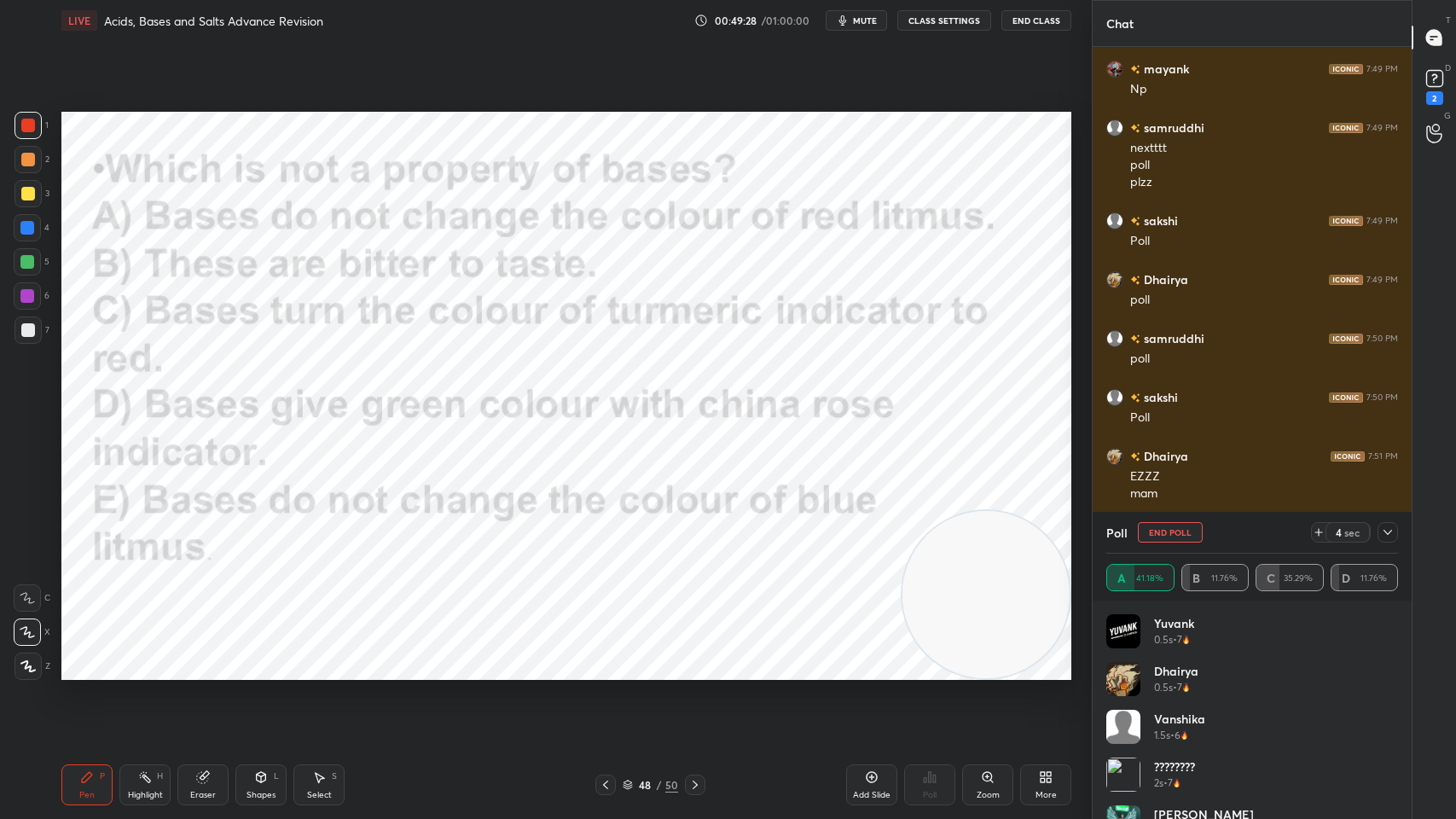
scroll to position [21725, 0]
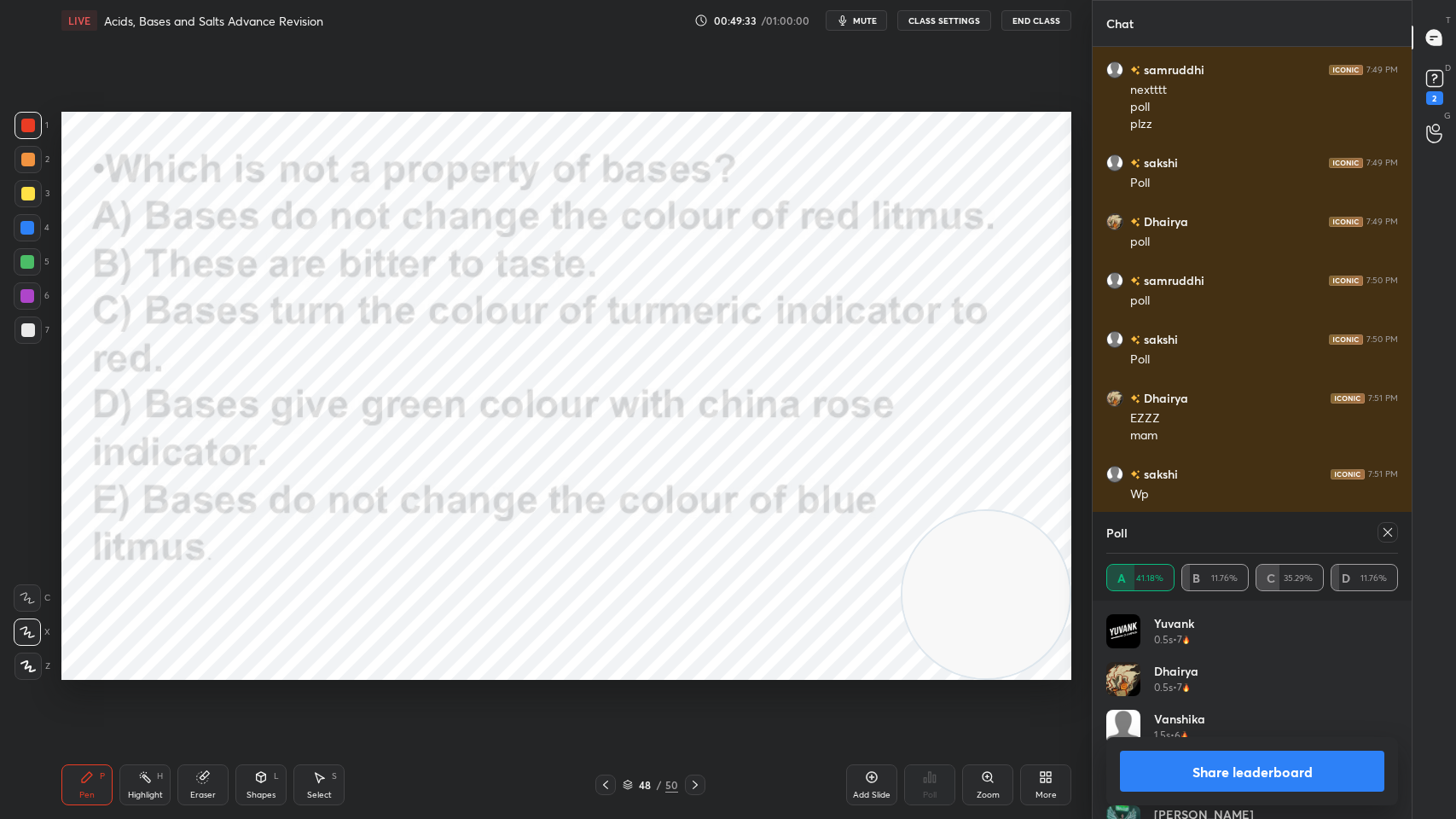
click at [1391, 537] on icon at bounding box center [1387, 532] width 14 height 14
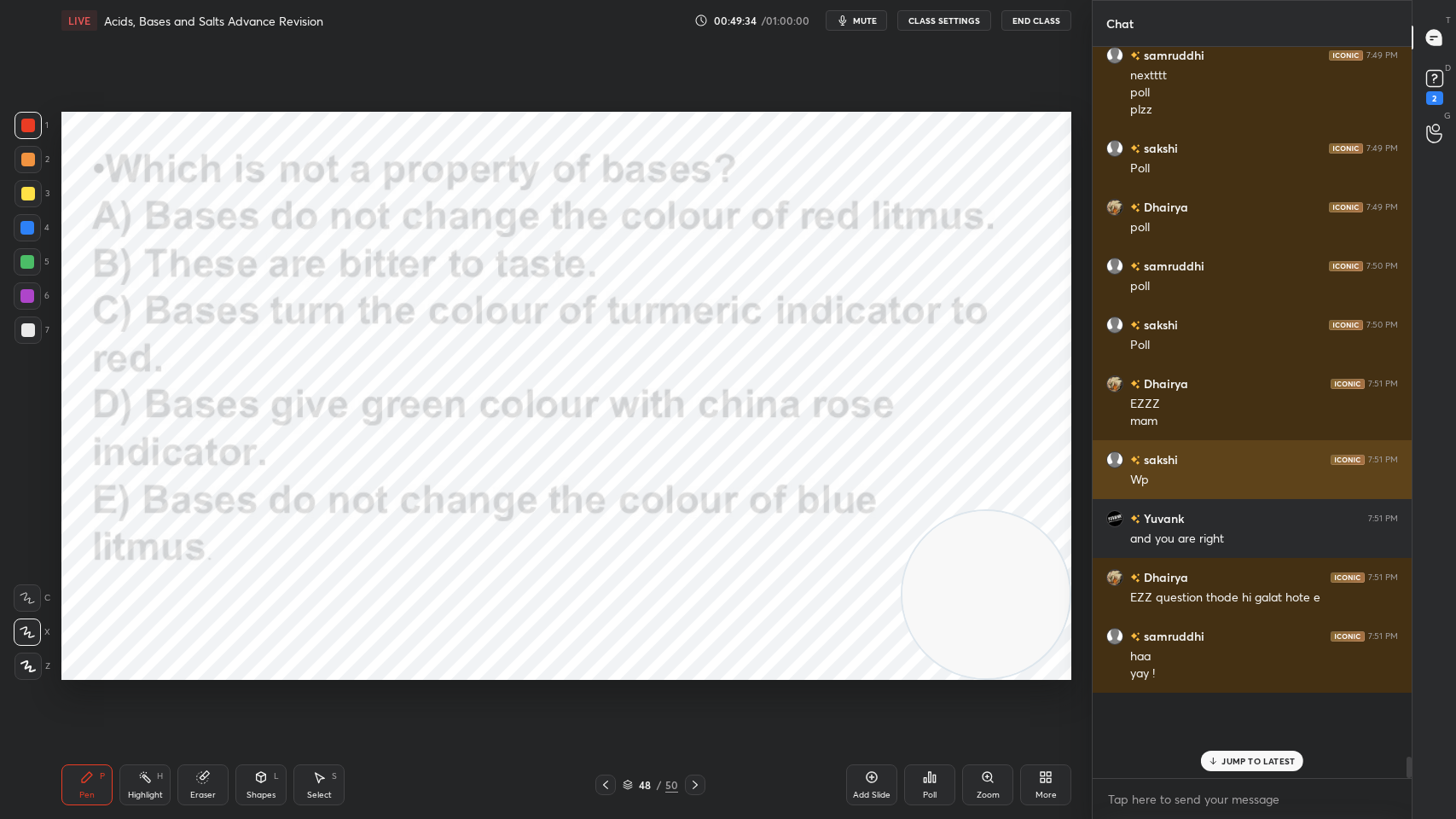
scroll to position [21678, 0]
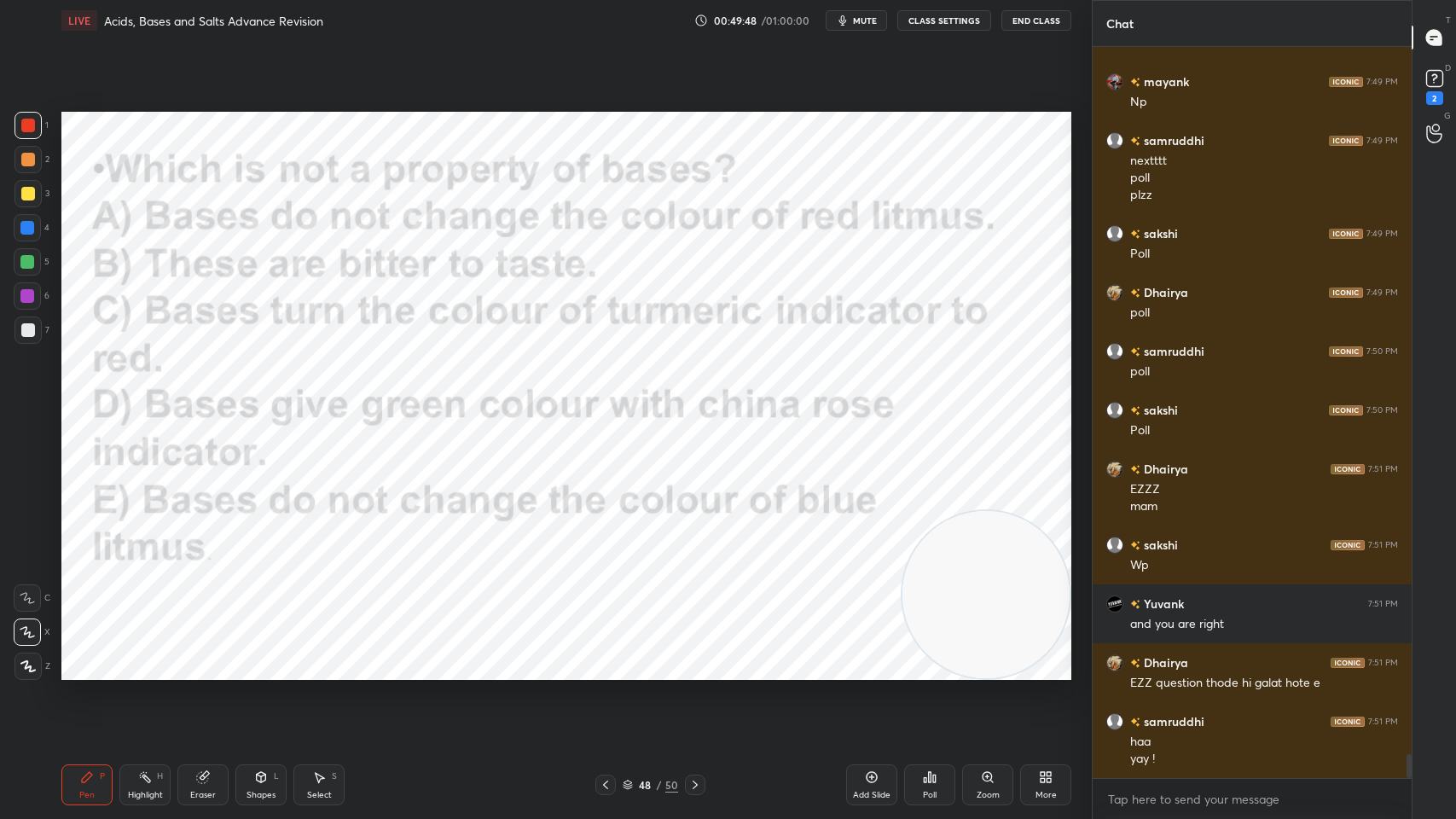
click at [1454, 69] on div "D Doubts (D) 2" at bounding box center [1434, 85] width 44 height 48
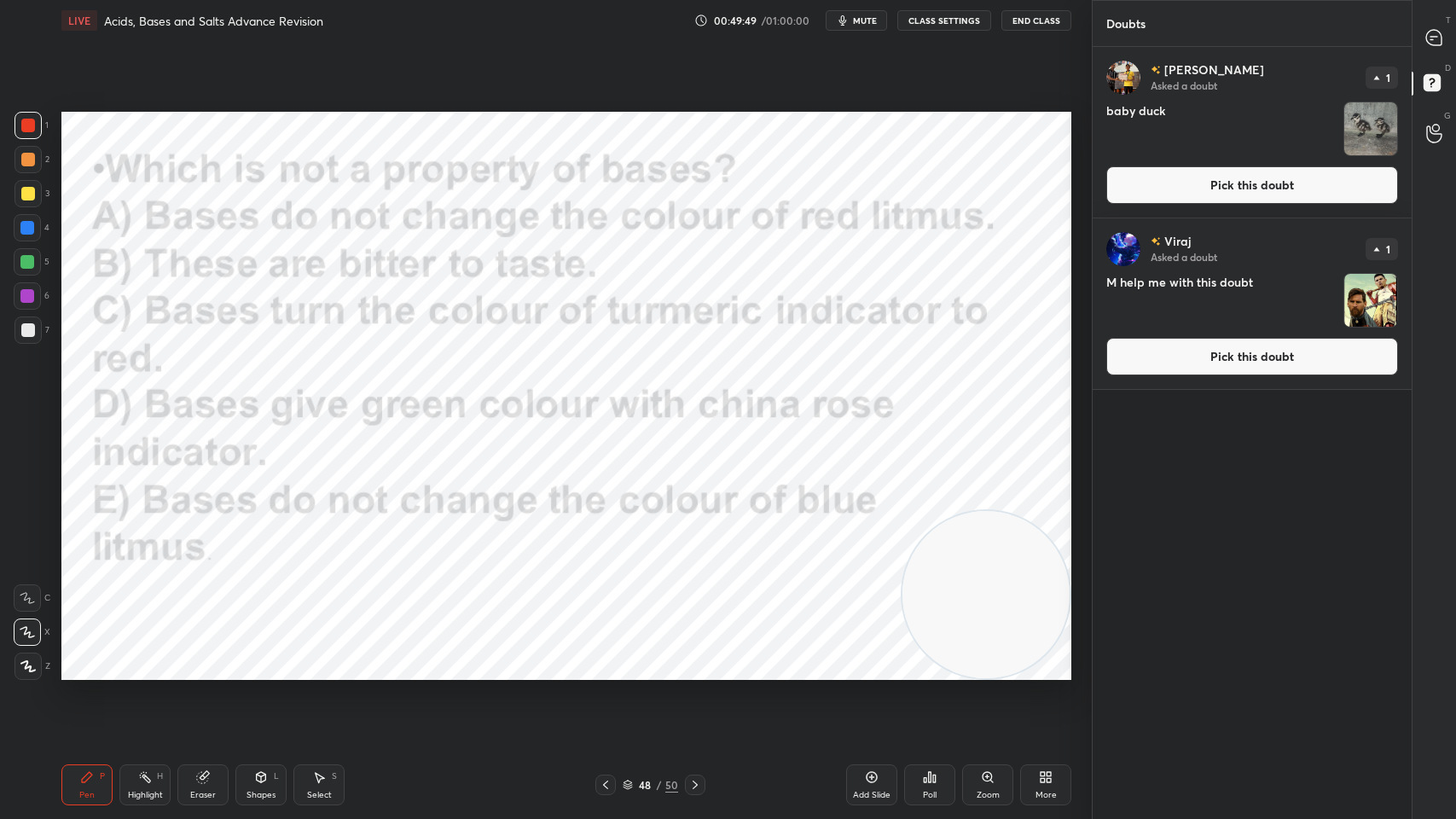
click at [1364, 185] on button "Pick this doubt" at bounding box center [1251, 185] width 292 height 37
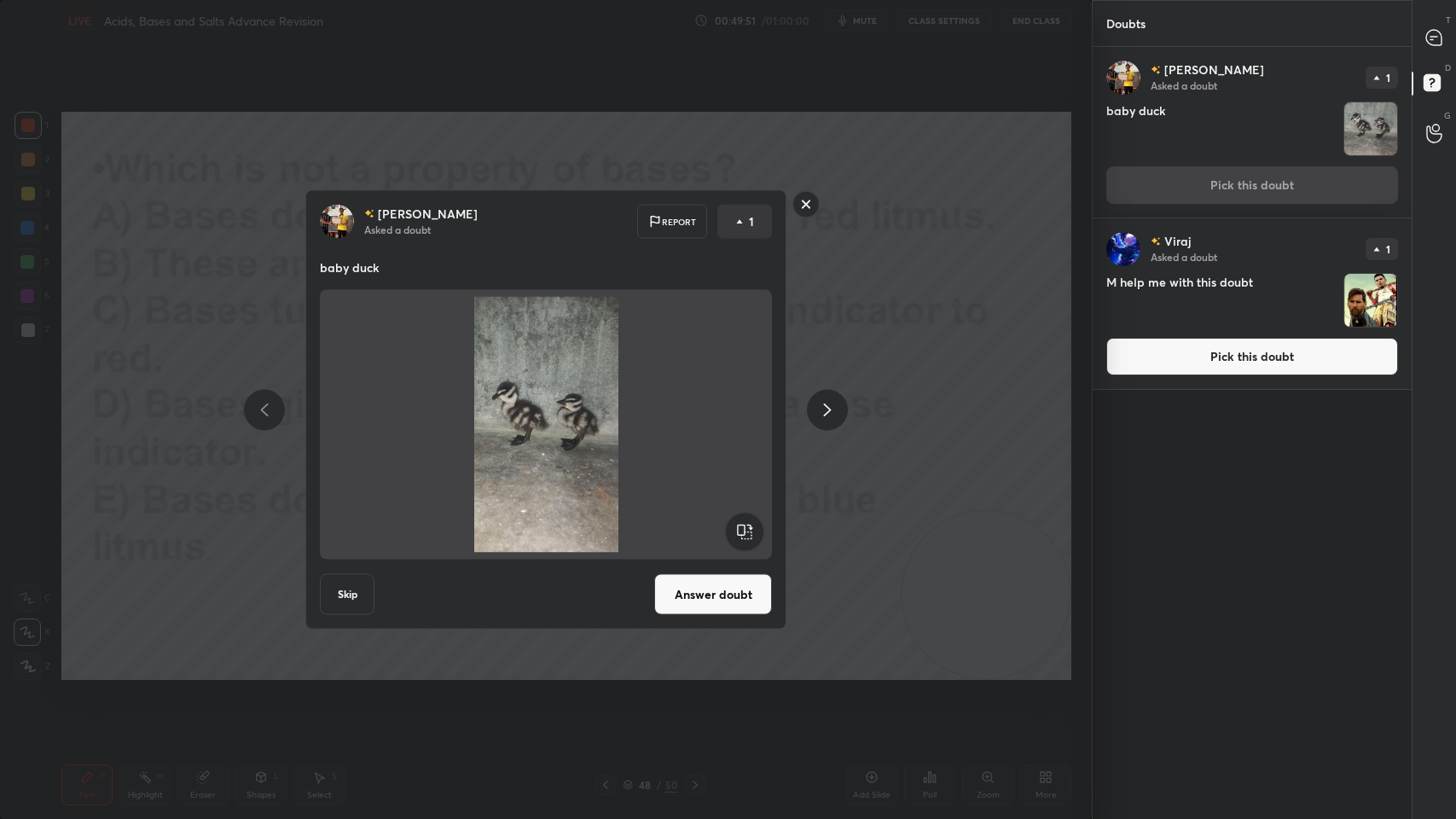
click at [359, 592] on button "Skip" at bounding box center [347, 594] width 55 height 41
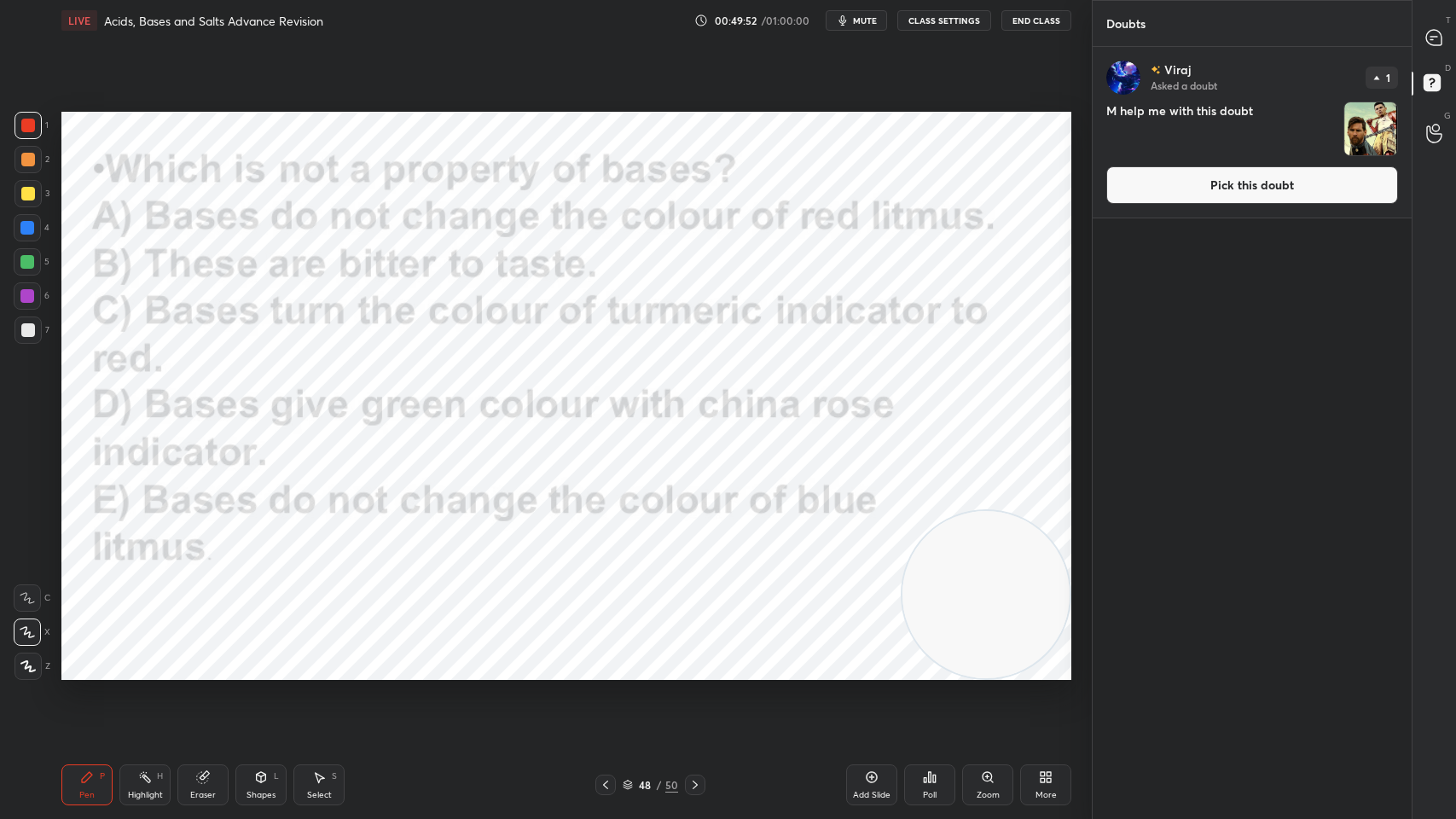
click at [1303, 172] on button "Pick this doubt" at bounding box center [1251, 185] width 292 height 37
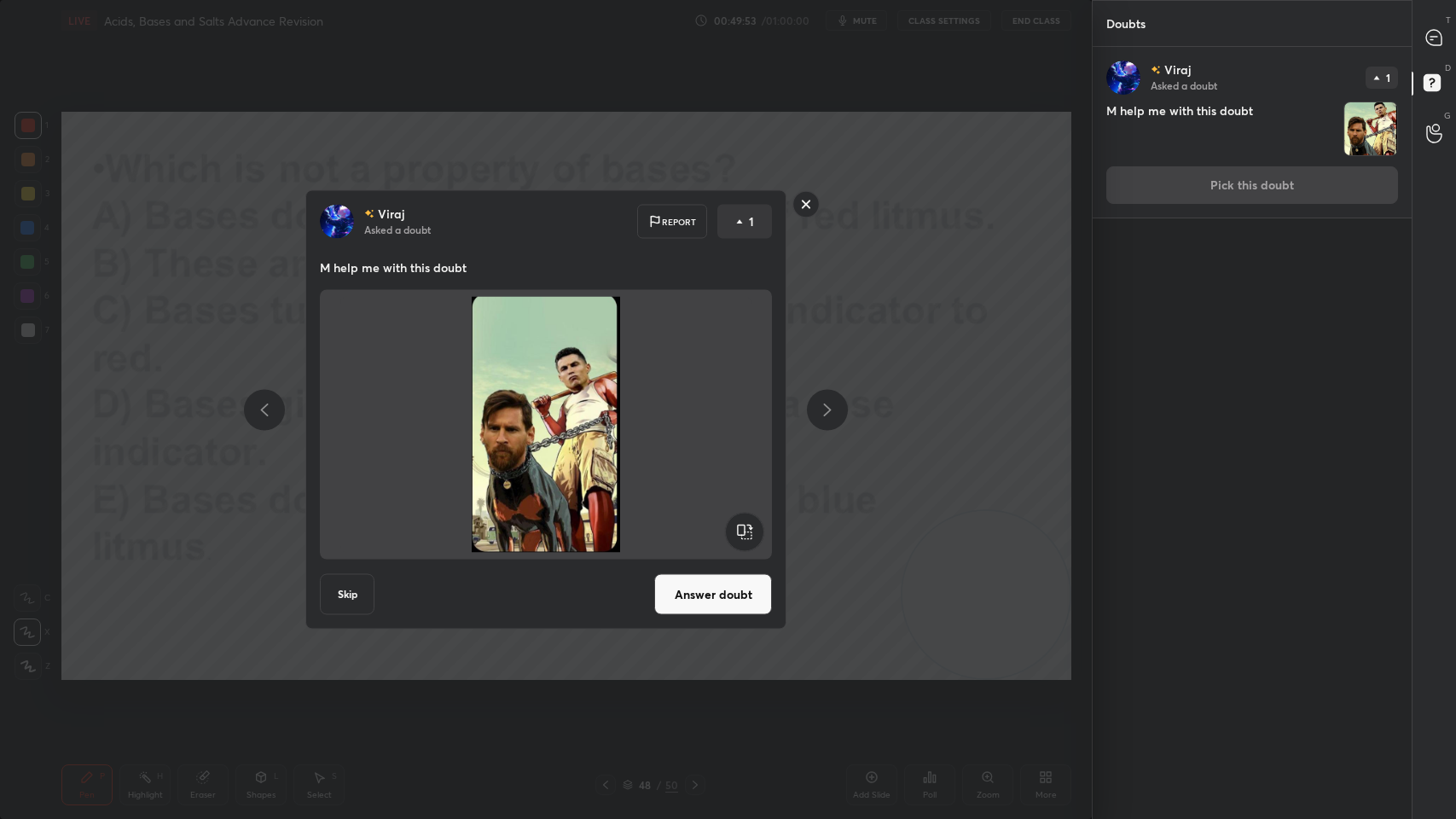
click at [348, 596] on button "Skip" at bounding box center [347, 594] width 55 height 41
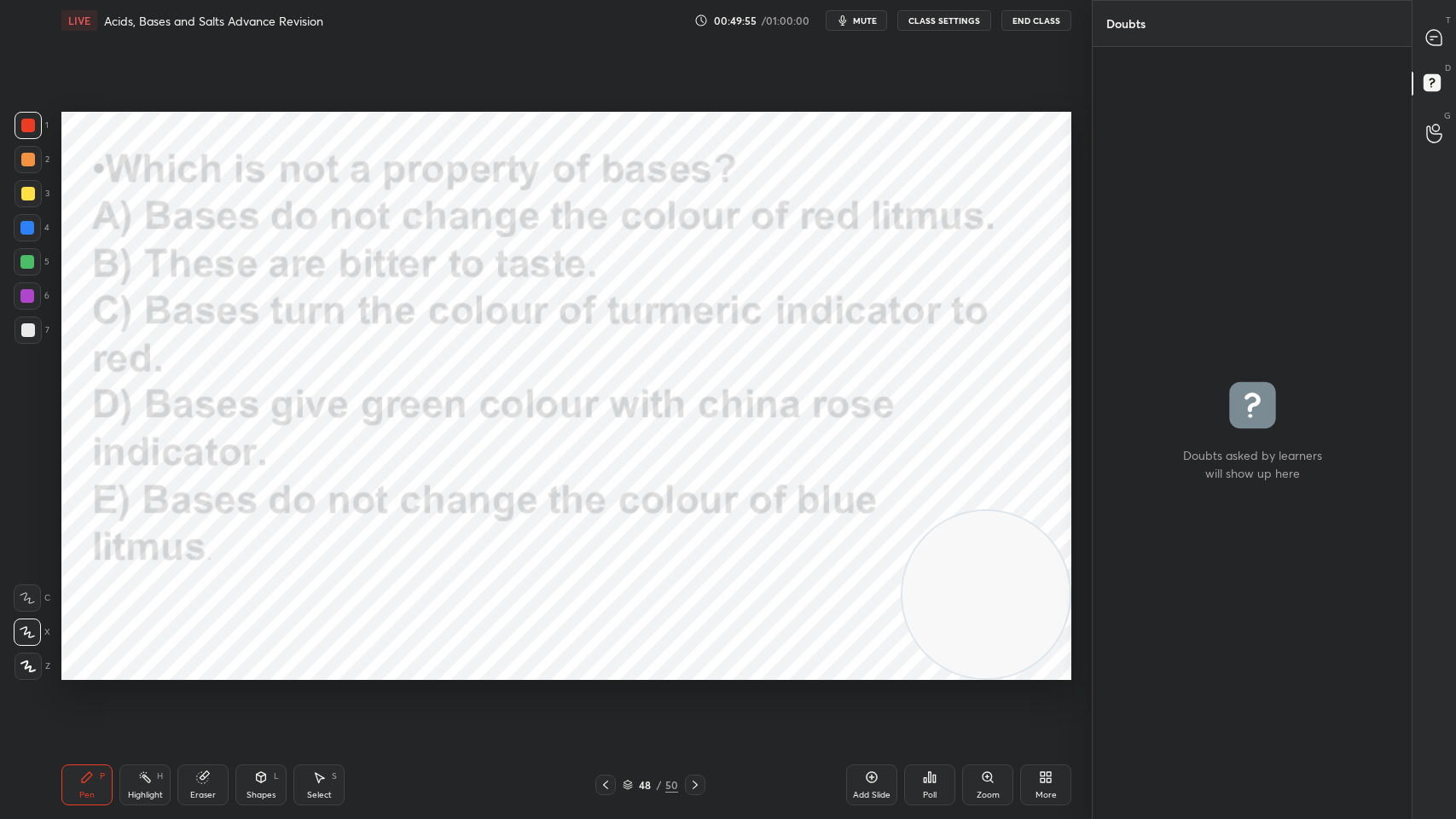
click at [1440, 70] on icon at bounding box center [1435, 86] width 31 height 31
click at [1438, 52] on div at bounding box center [1434, 37] width 34 height 31
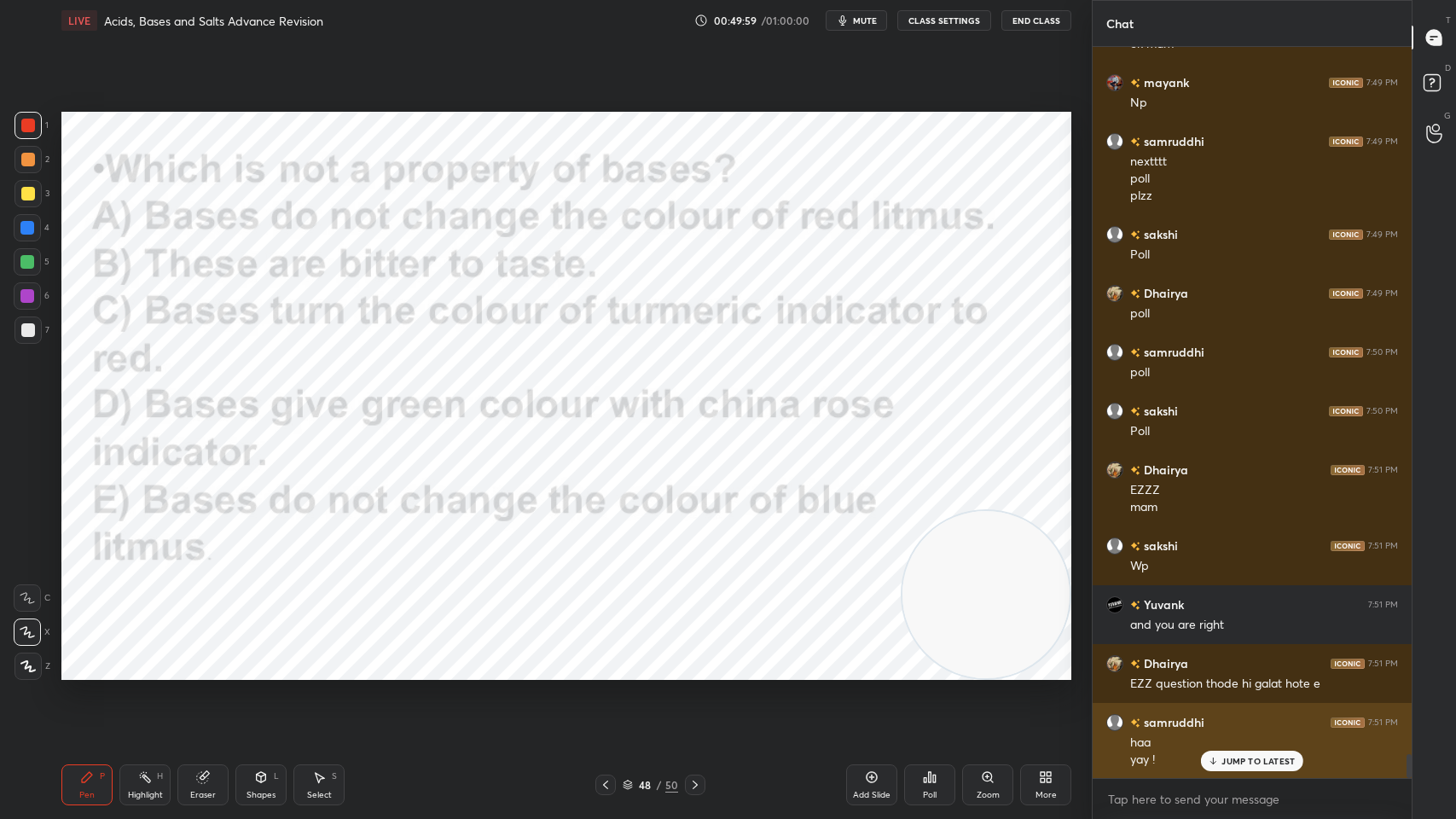
click at [1238, 657] on p "JUMP TO LATEST" at bounding box center [1258, 760] width 73 height 10
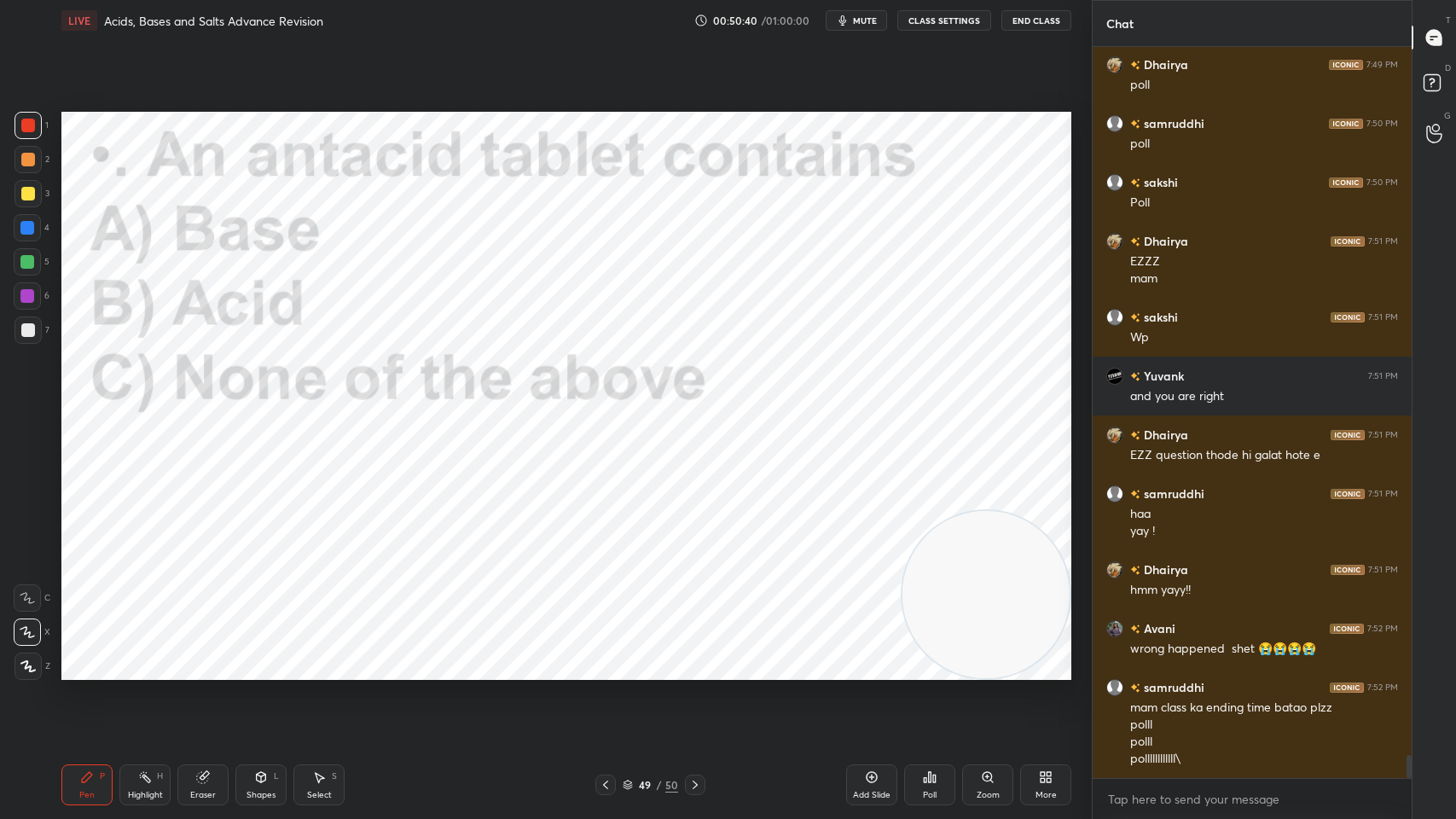
scroll to position [22341, 0]
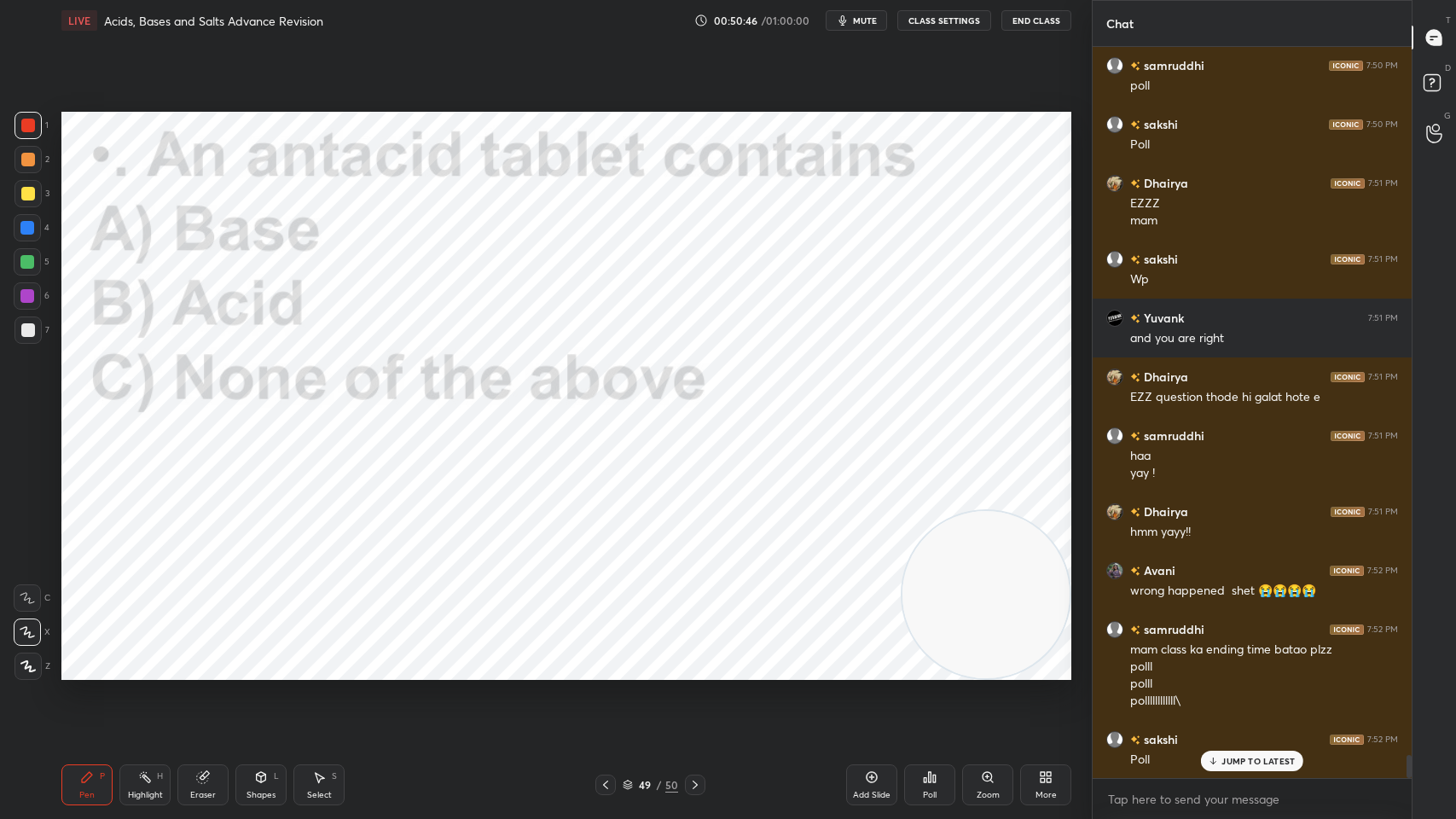
click at [930, 657] on div "Poll" at bounding box center [930, 784] width 51 height 41
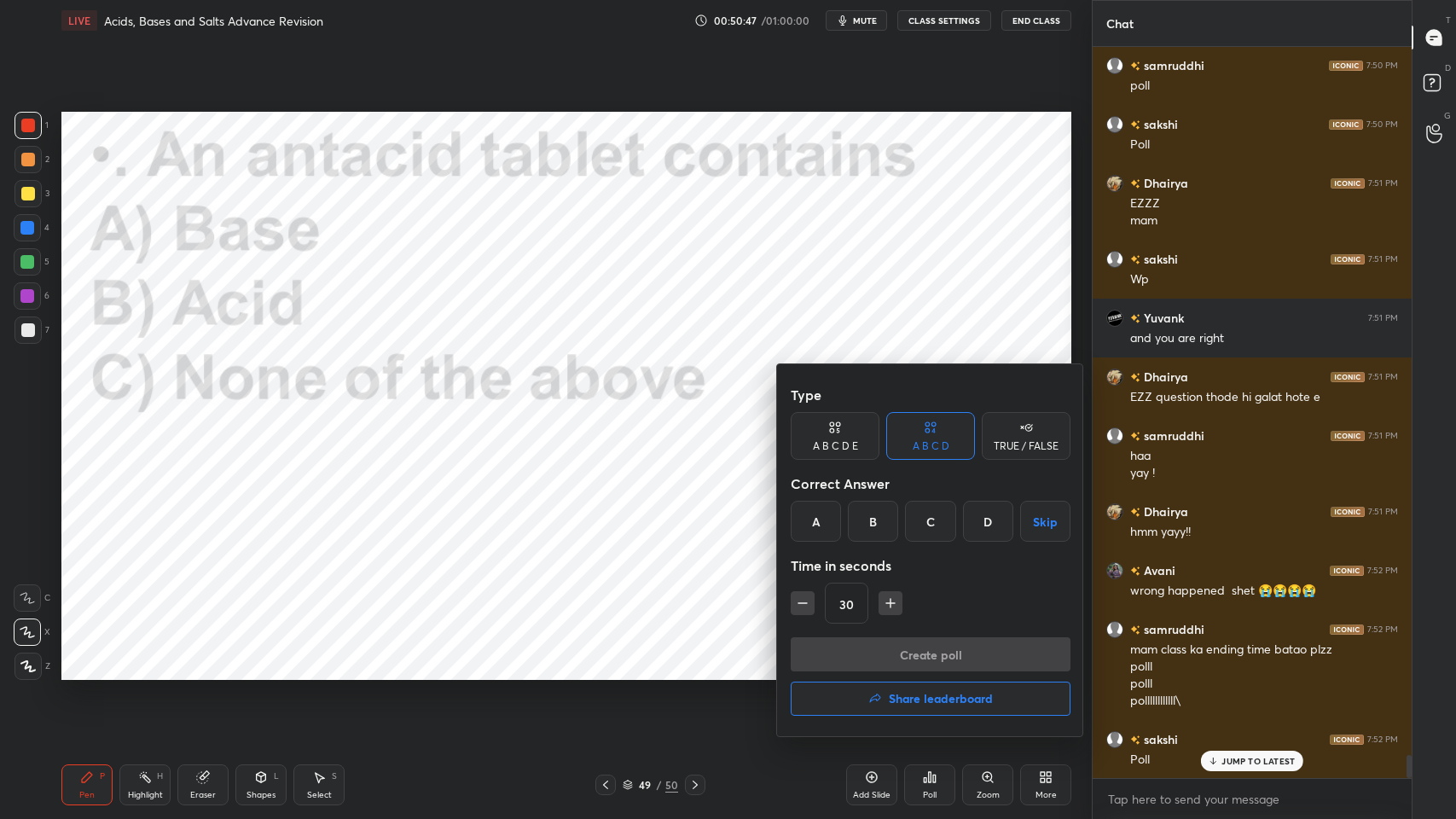
click at [812, 525] on div "A" at bounding box center [815, 521] width 50 height 41
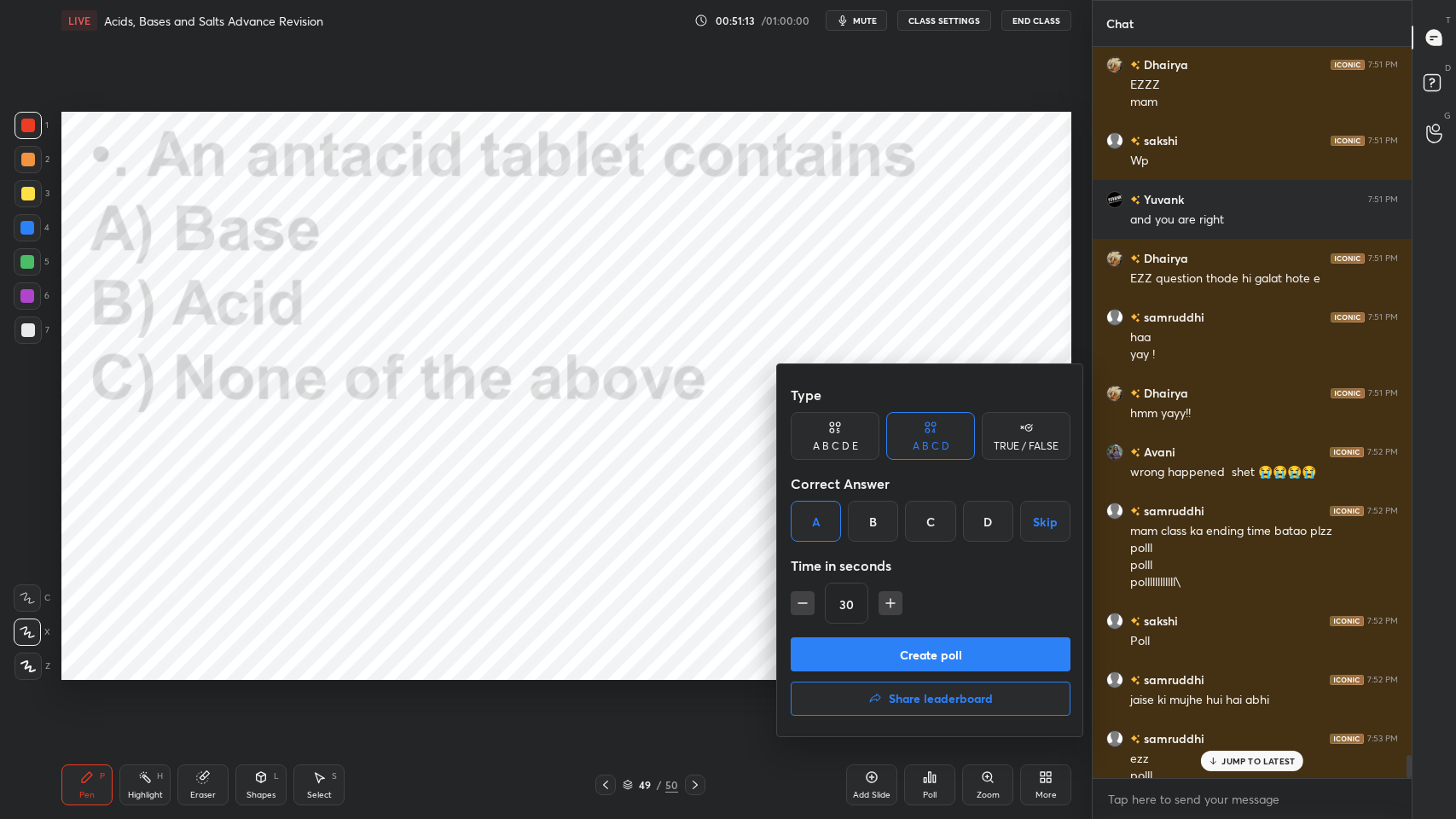
scroll to position [22476, 0]
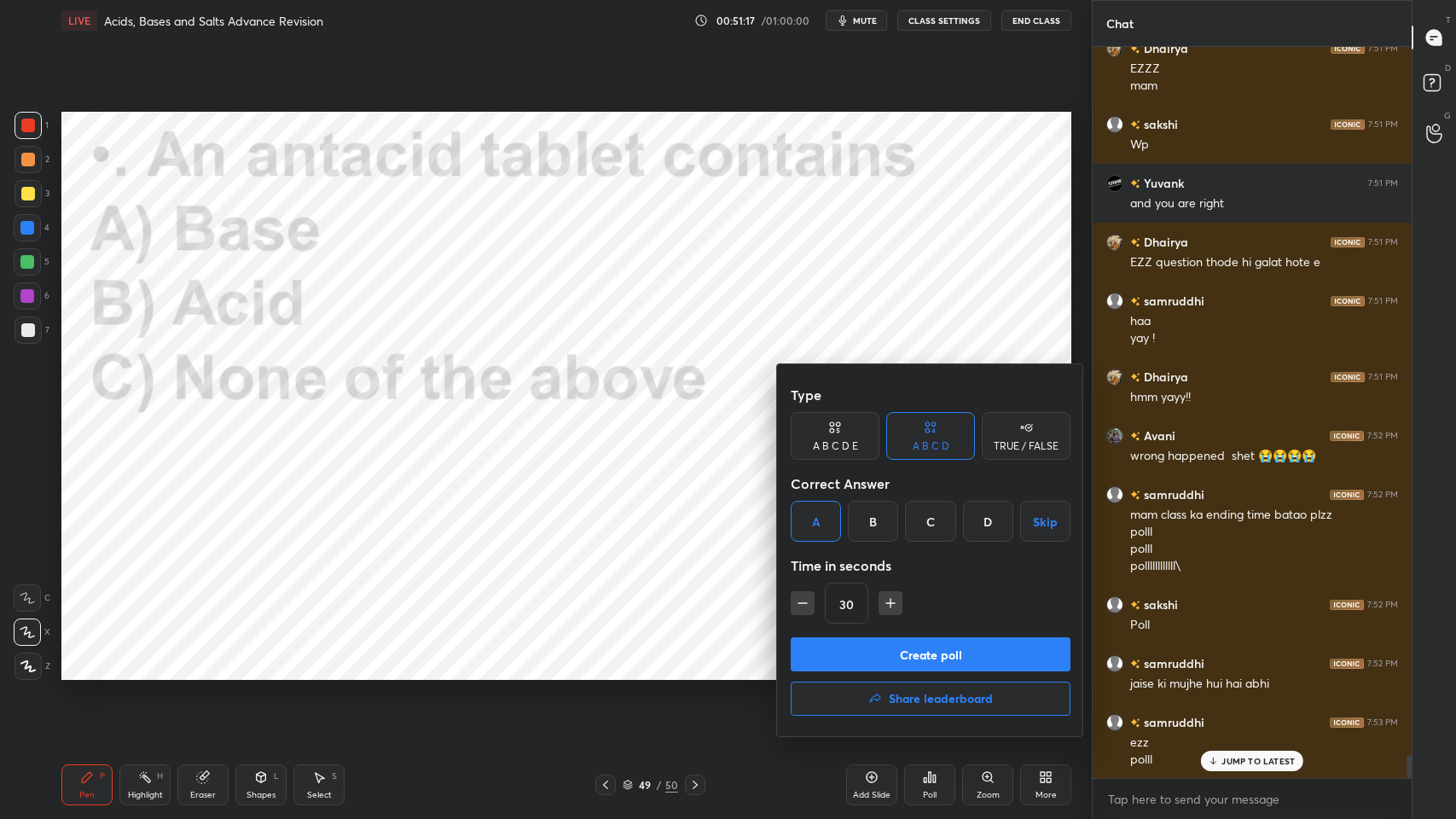
click at [847, 640] on button "Create poll" at bounding box center [930, 654] width 280 height 34
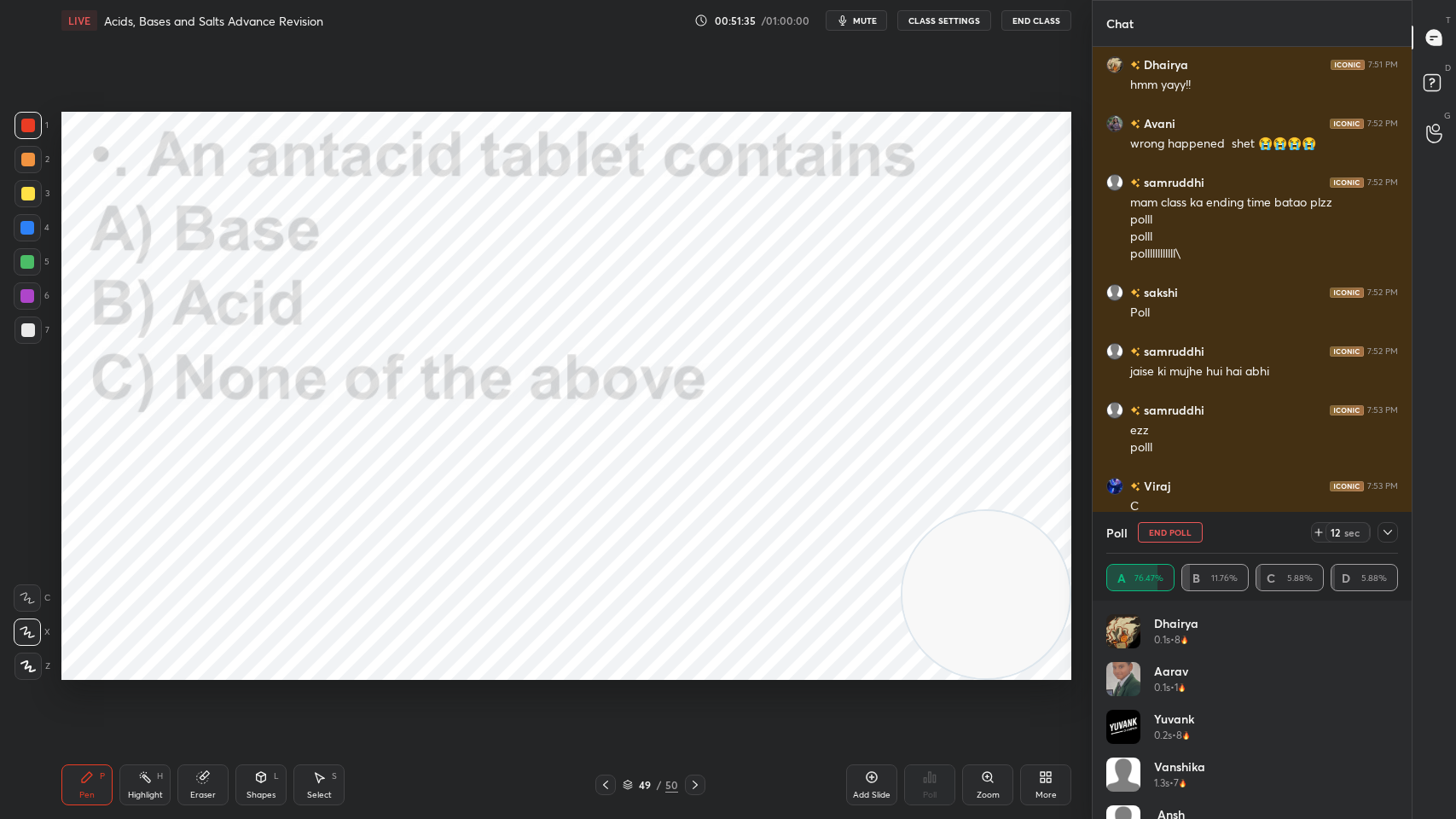
scroll to position [22846, 0]
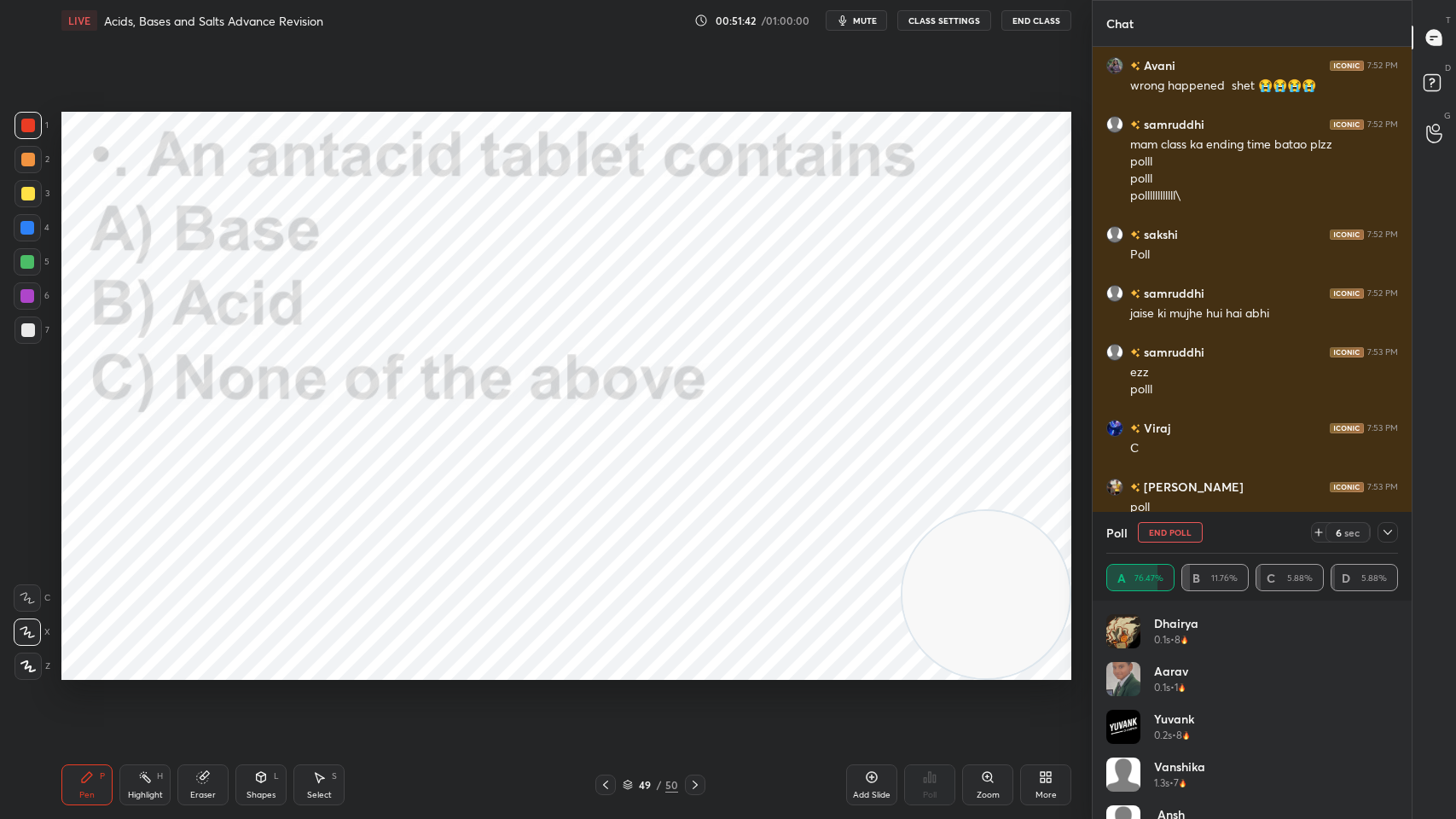
click at [1391, 530] on icon at bounding box center [1387, 532] width 8 height 5
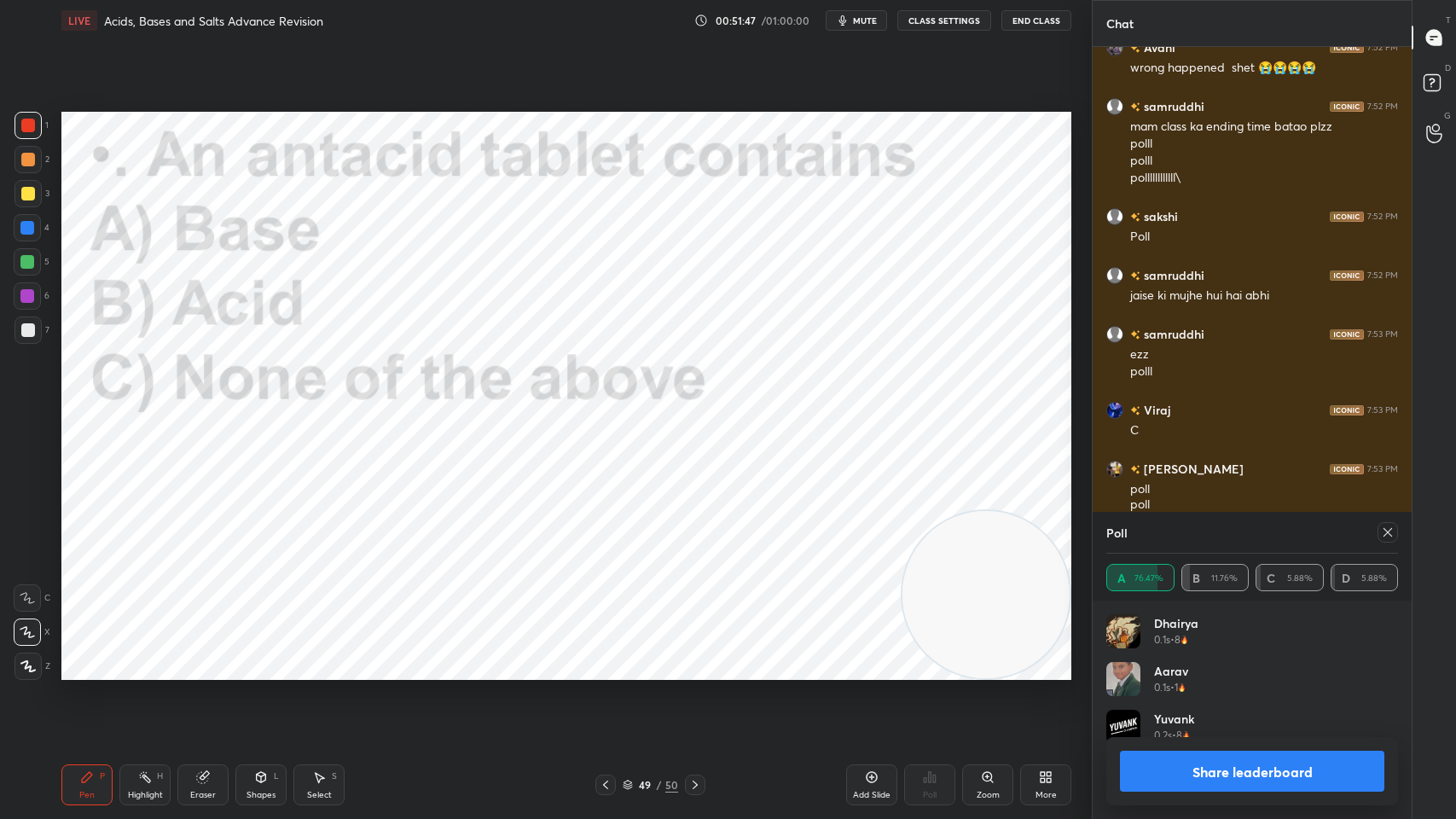
scroll to position [198, 287]
click at [1385, 533] on icon at bounding box center [1387, 532] width 14 height 14
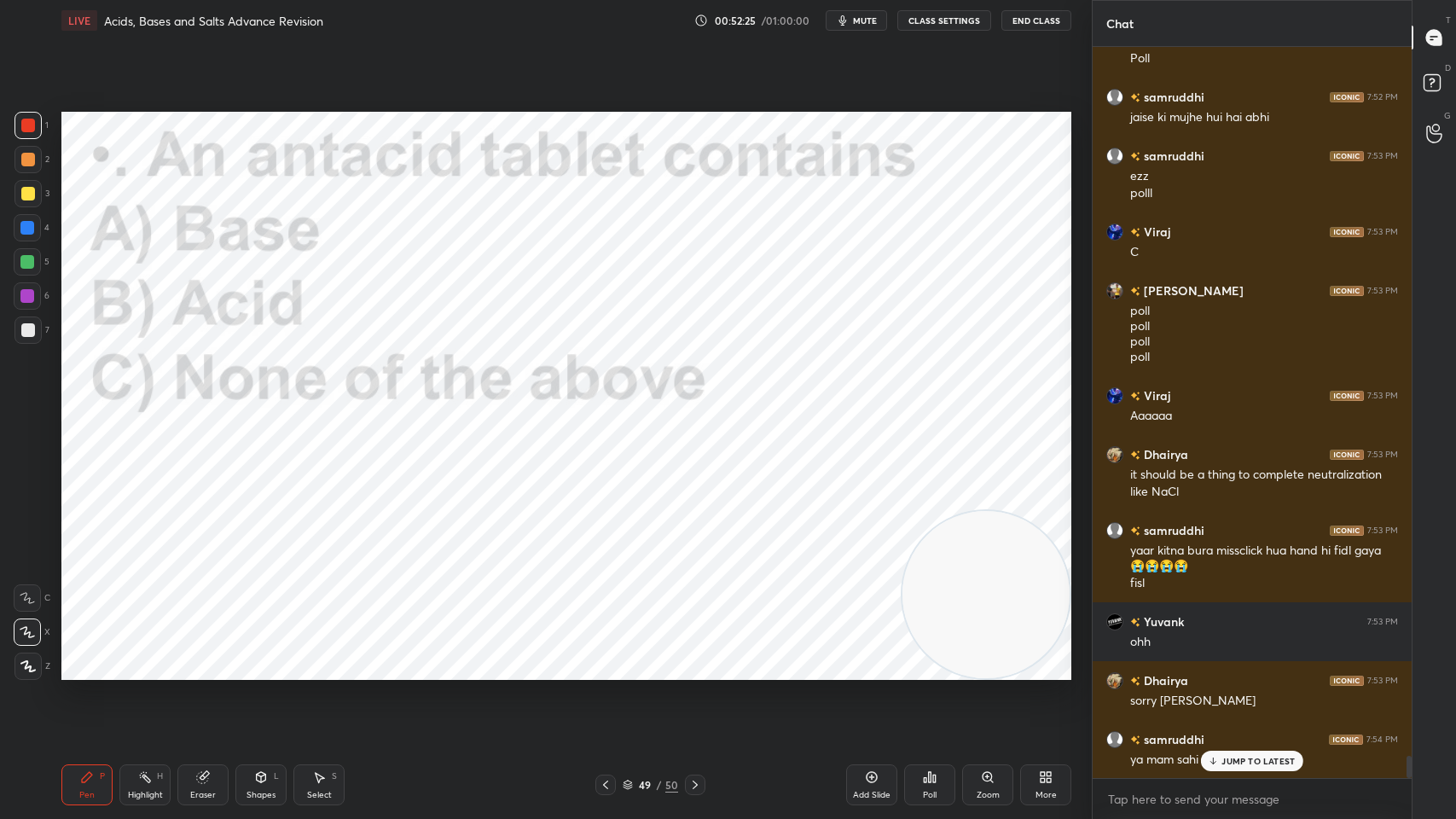
click at [1238, 657] on p "JUMP TO LATEST" at bounding box center [1258, 760] width 73 height 10
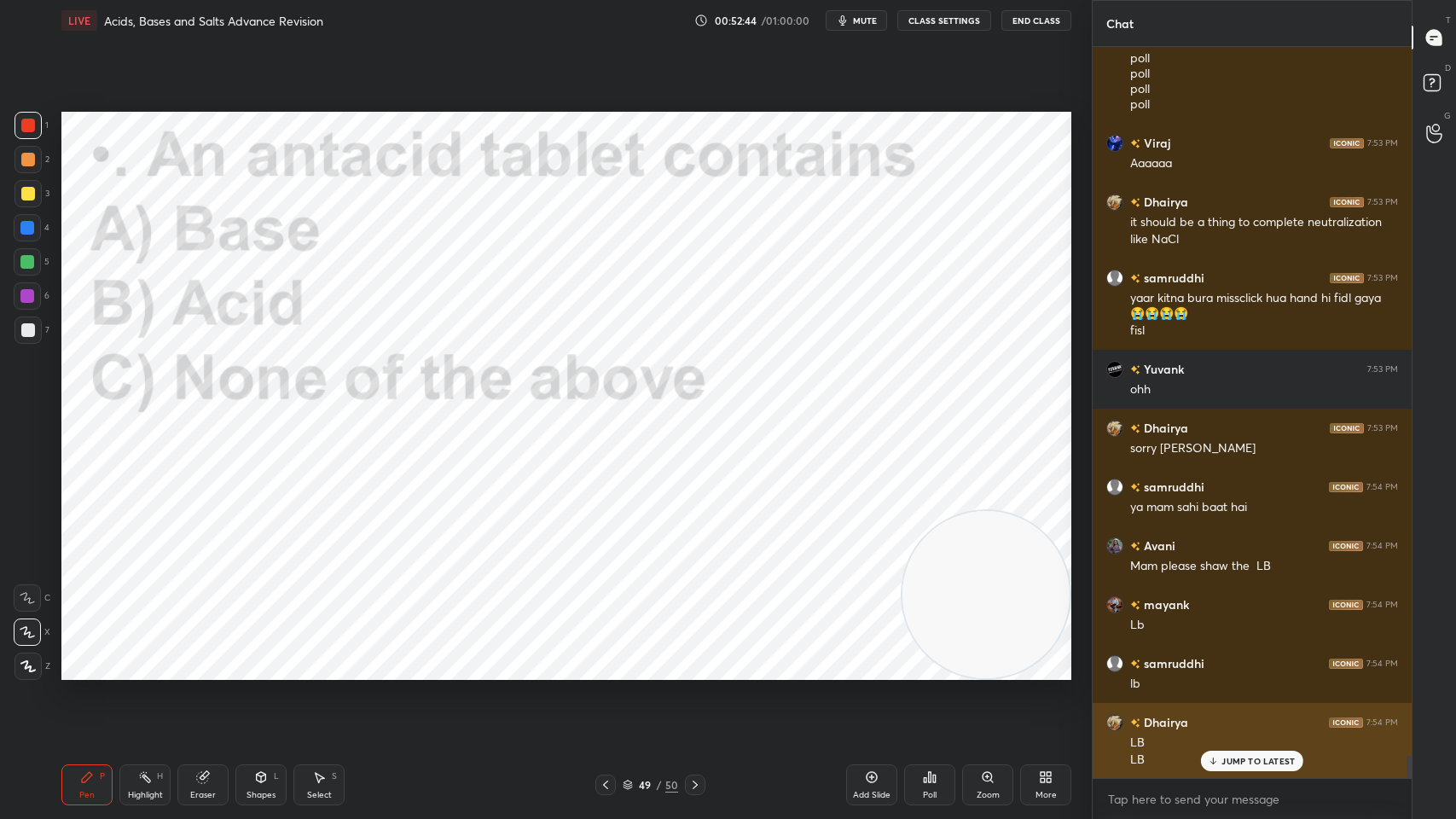
click at [1277, 657] on p "JUMP TO LATEST" at bounding box center [1258, 760] width 73 height 10
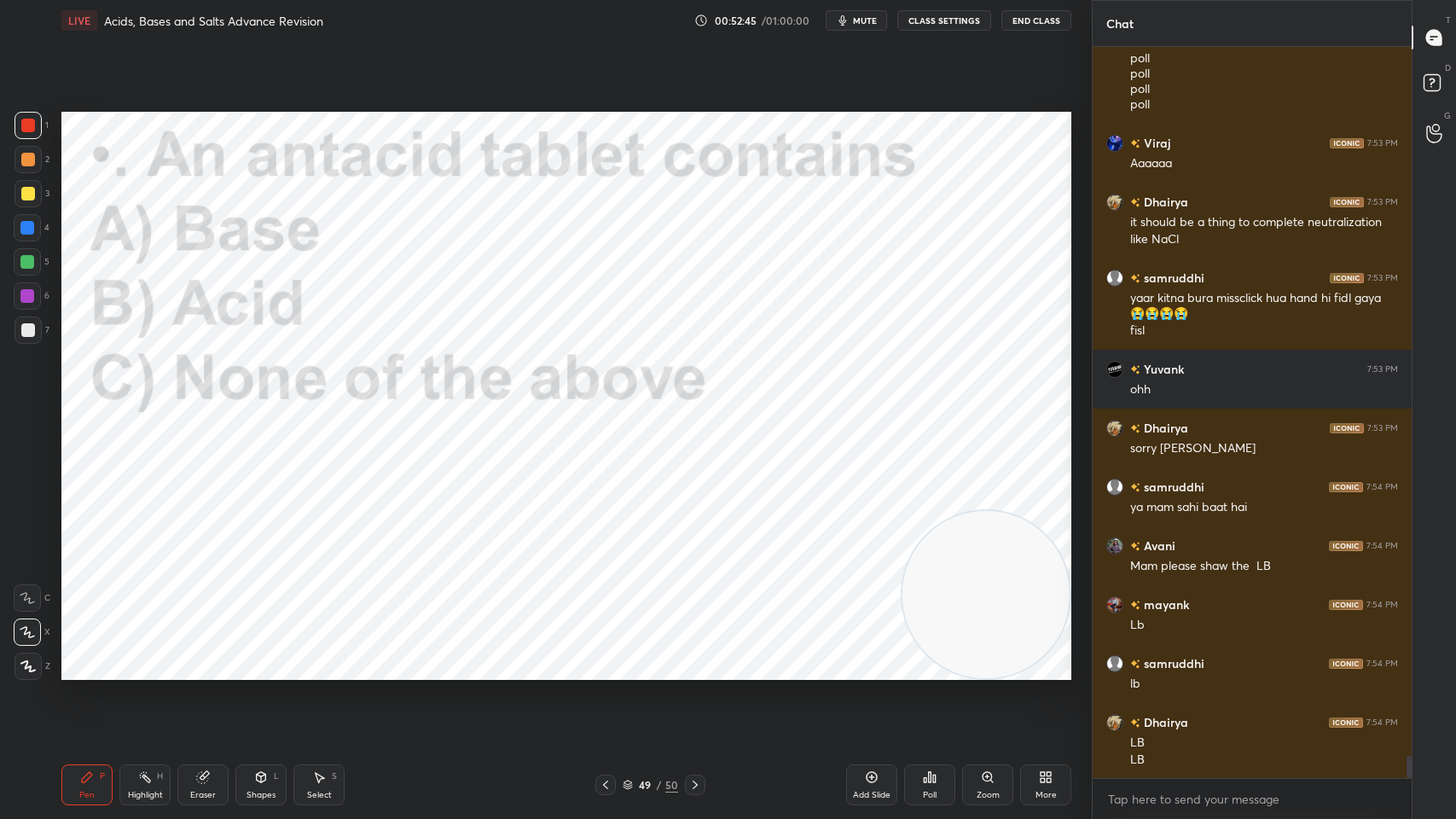
click at [703, 657] on div at bounding box center [695, 784] width 20 height 20
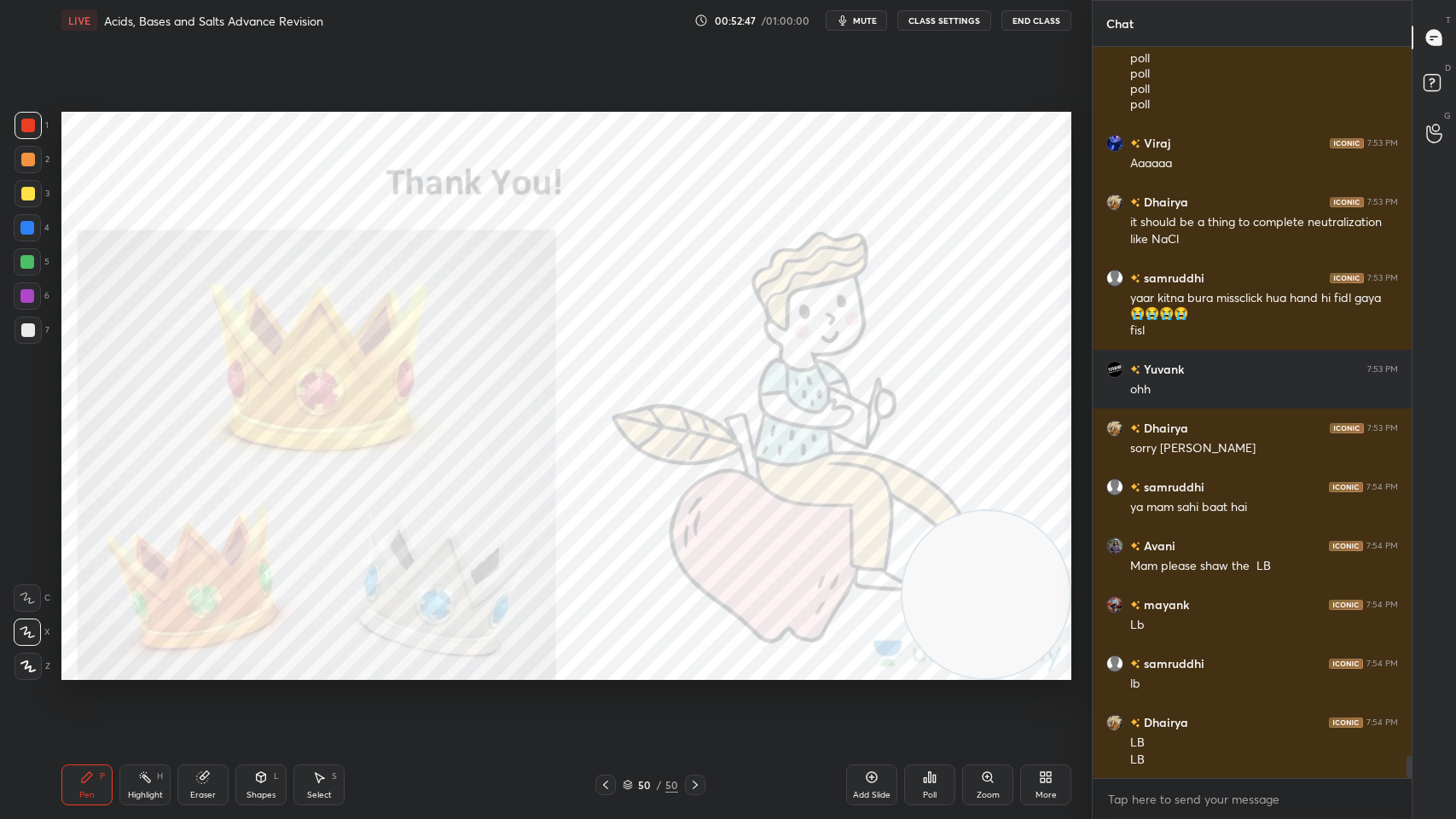
scroll to position [23354, 0]
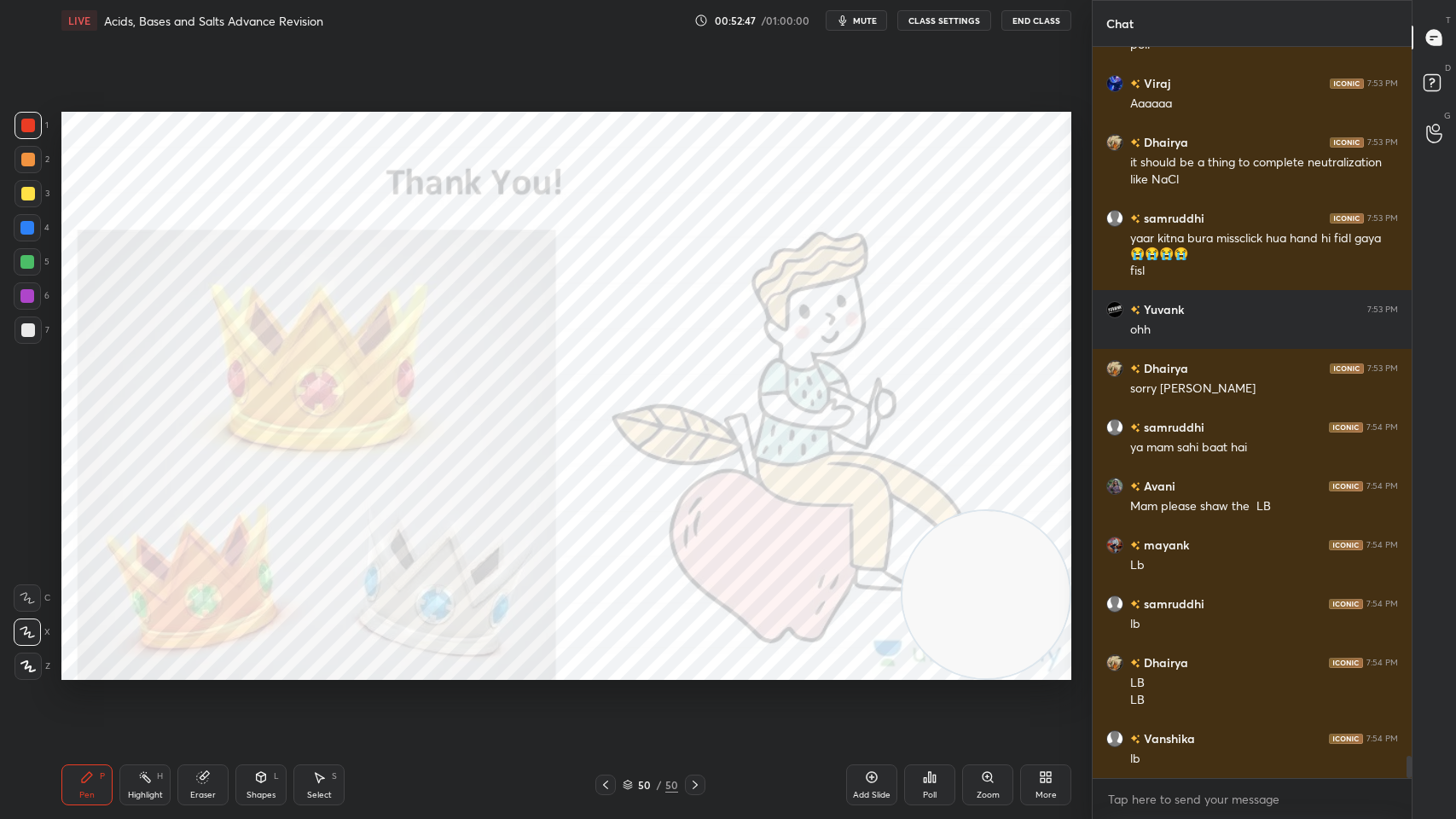
click at [656, 657] on div "/" at bounding box center [659, 784] width 5 height 10
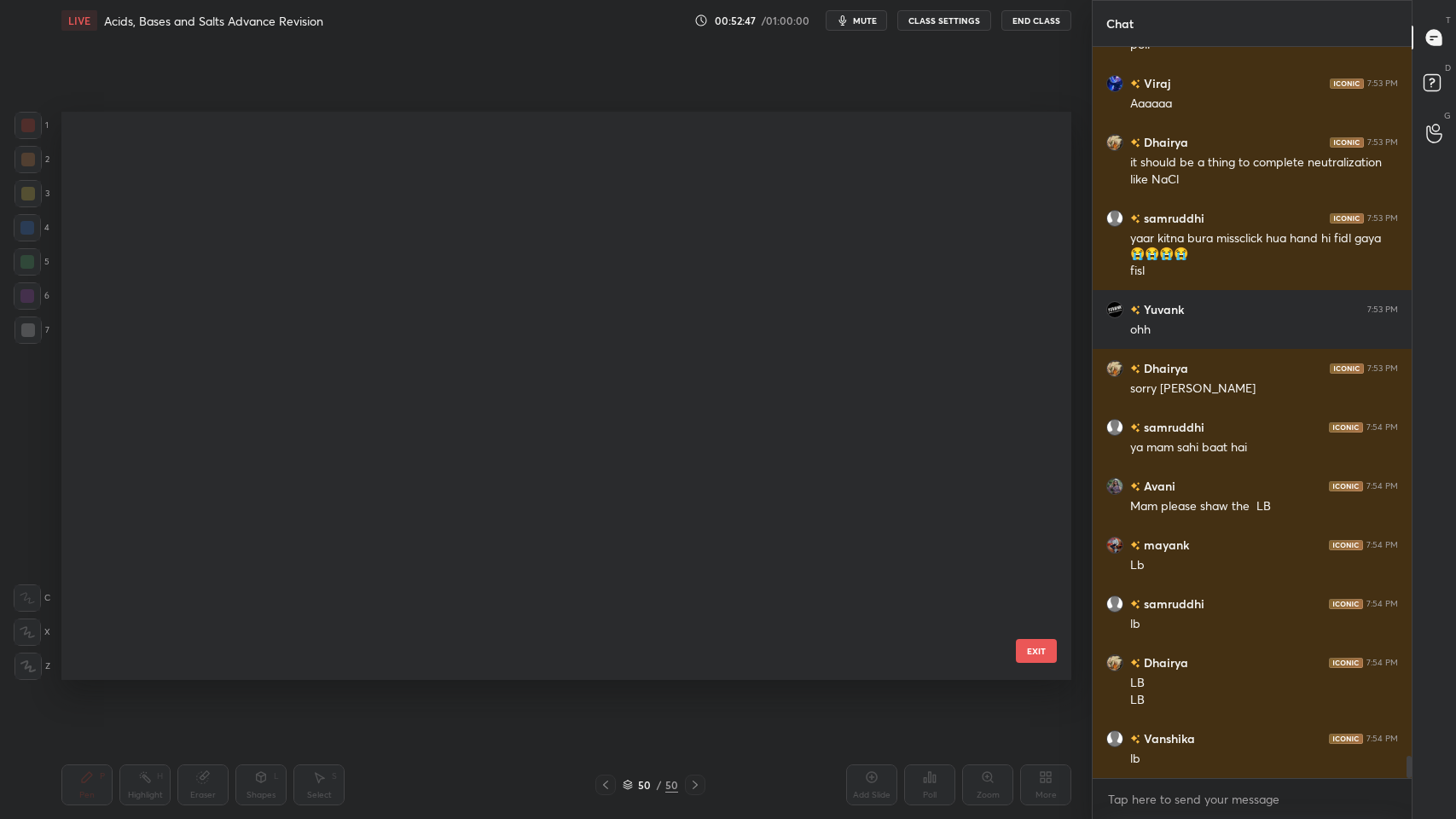
scroll to position [5, 8]
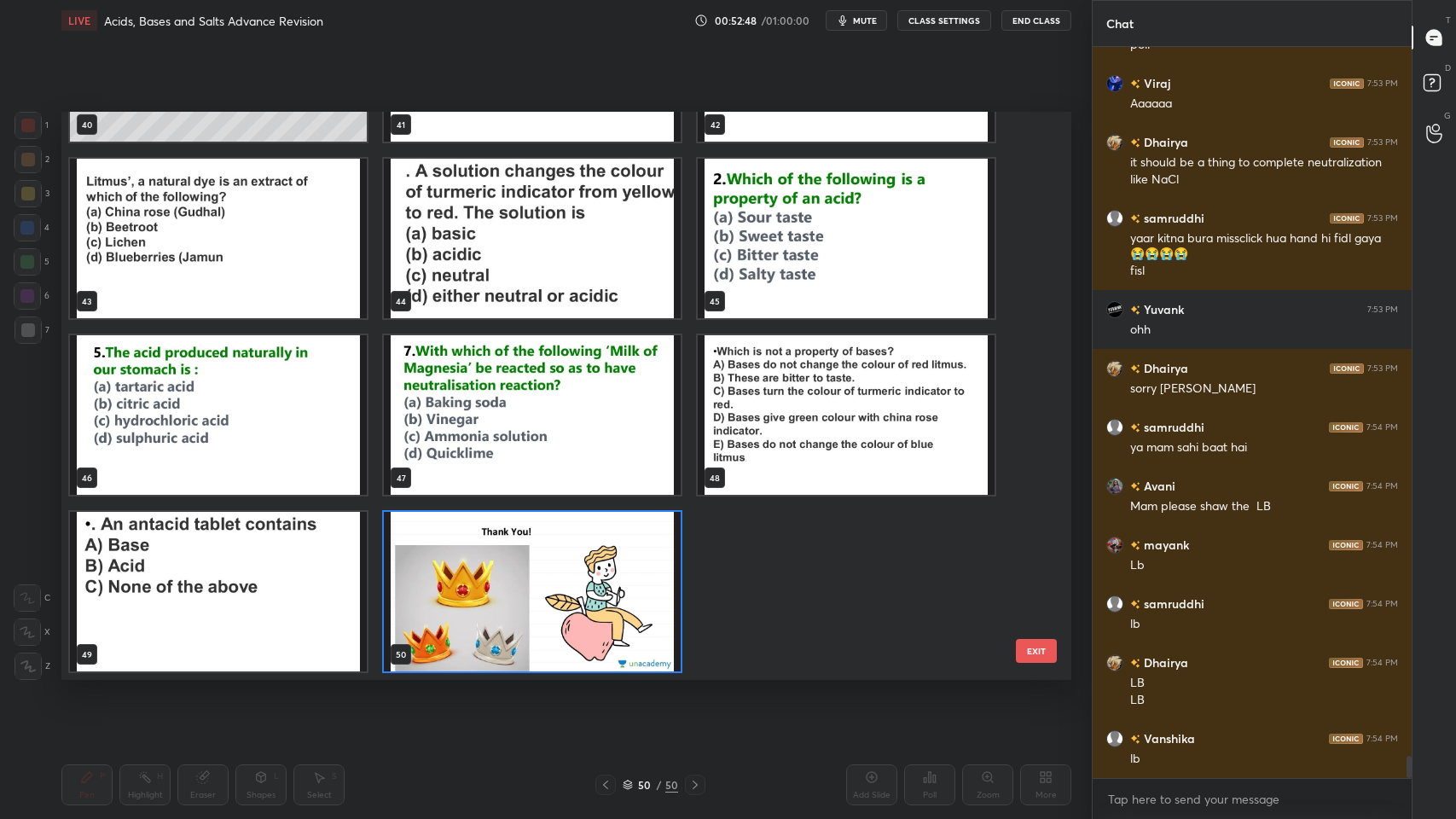
click at [569, 552] on img "grid" at bounding box center [532, 591] width 297 height 159
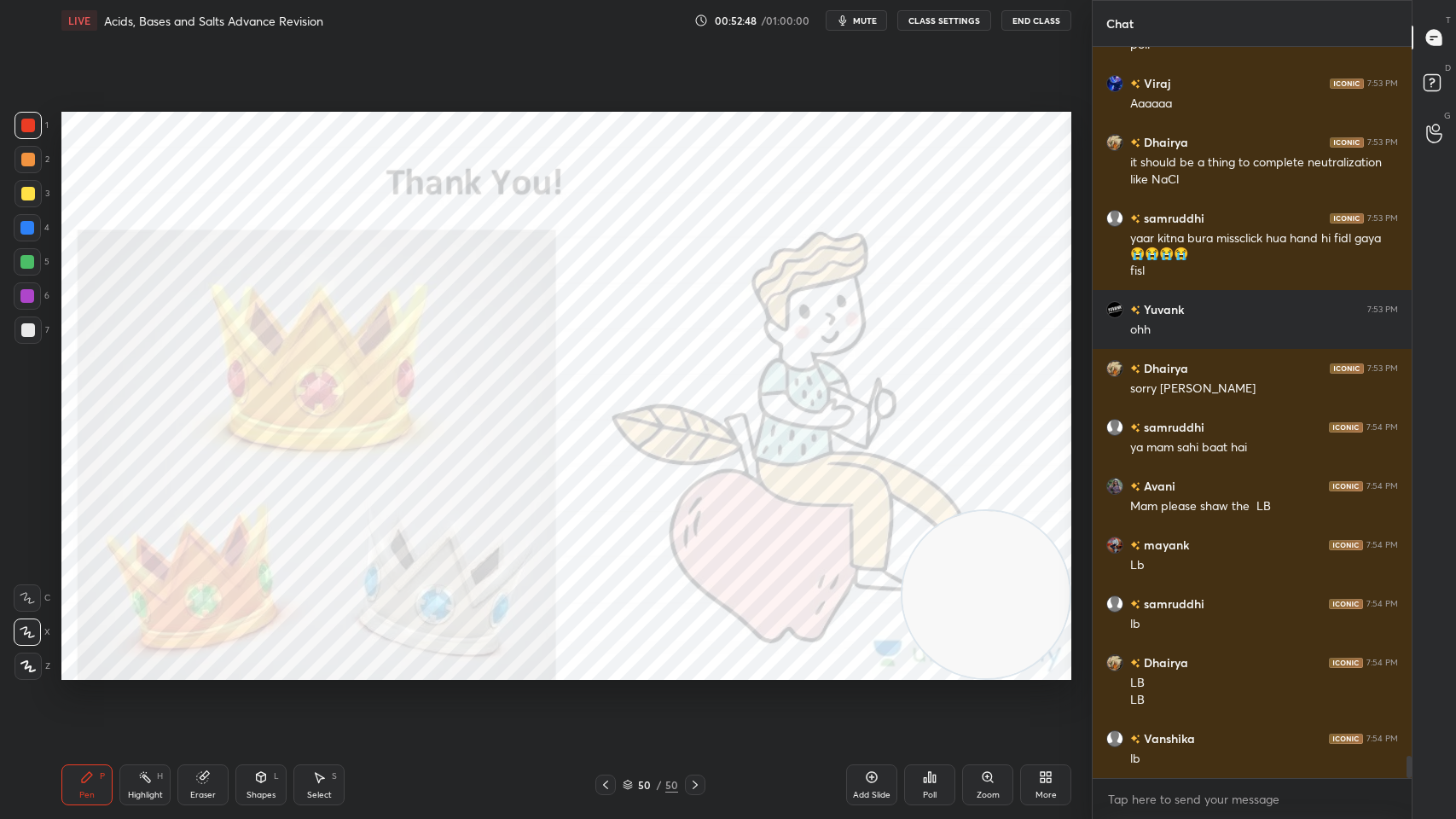
click at [569, 555] on img "grid" at bounding box center [532, 591] width 297 height 159
click at [579, 552] on img "grid" at bounding box center [532, 591] width 297 height 159
click at [602, 657] on icon at bounding box center [605, 784] width 14 height 14
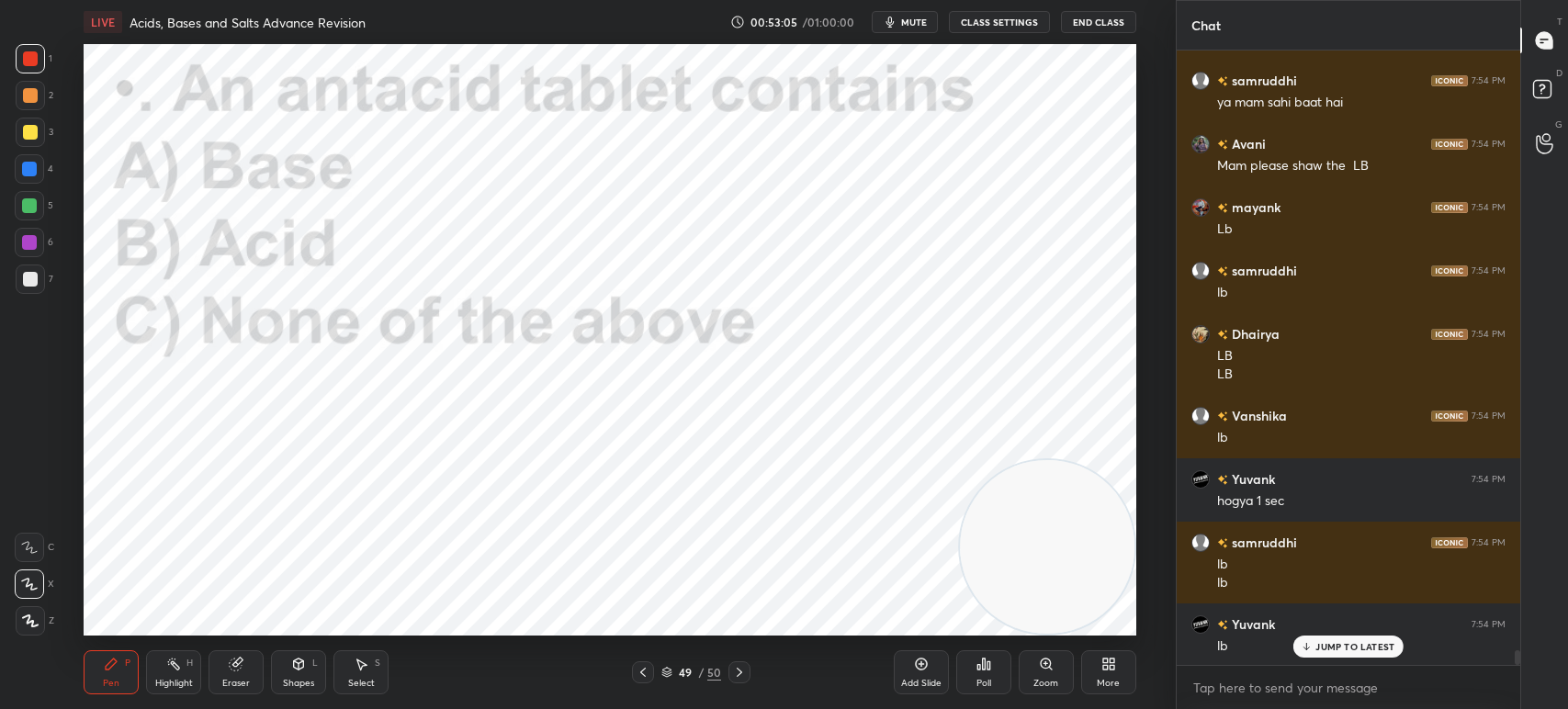
scroll to position [25602, 0]
click at [1127, 655] on div "More" at bounding box center [1108, 673] width 55 height 44
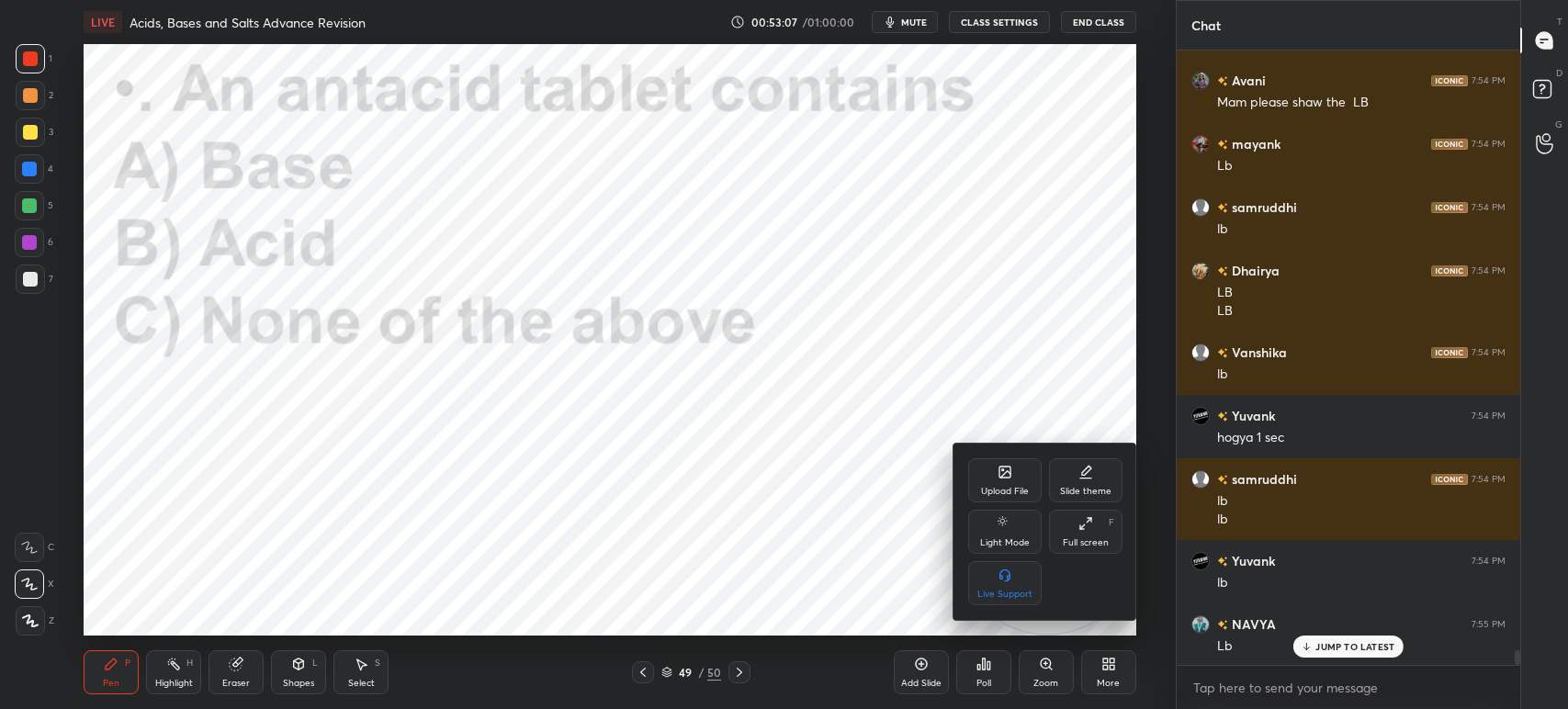
scroll to position [25667, 0]
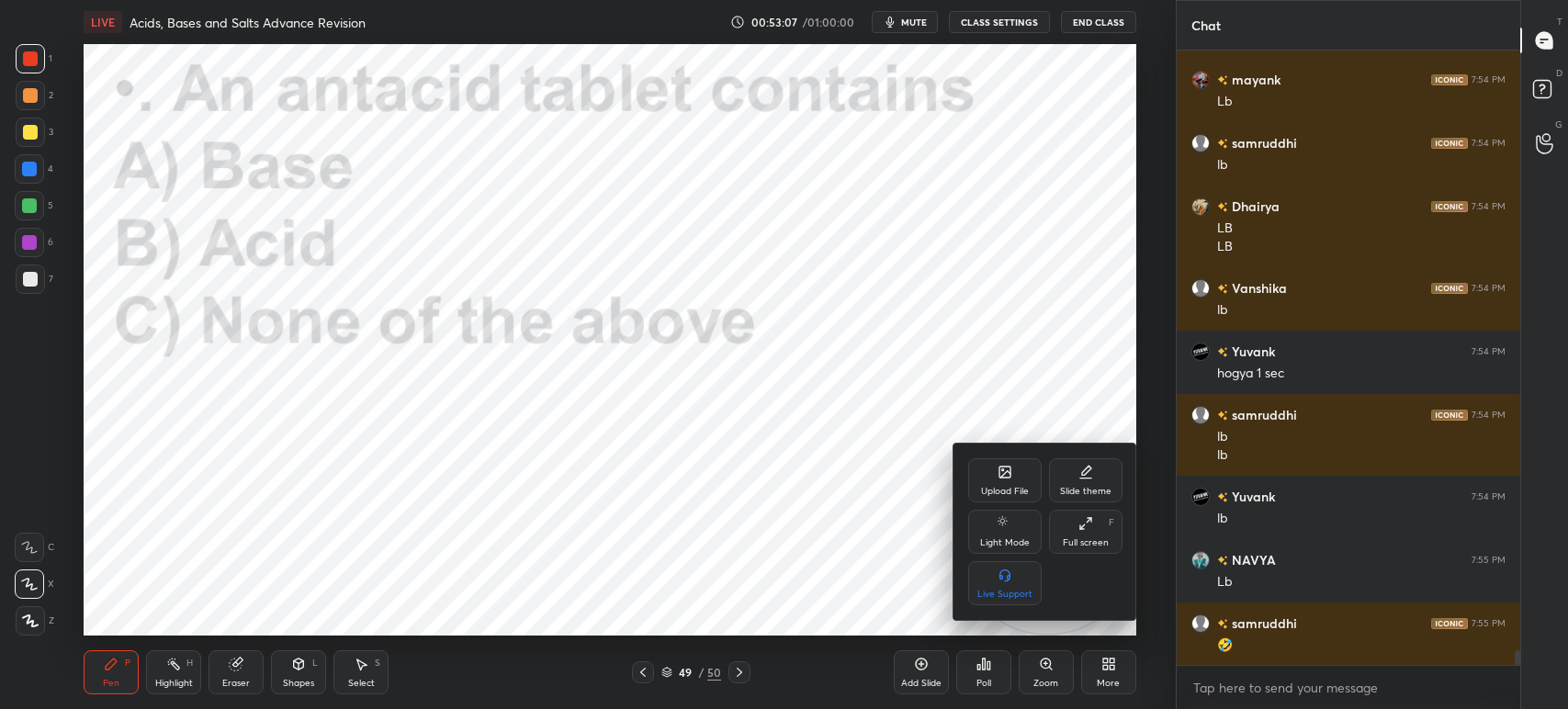
click at [994, 491] on div "Upload File" at bounding box center [1005, 491] width 48 height 9
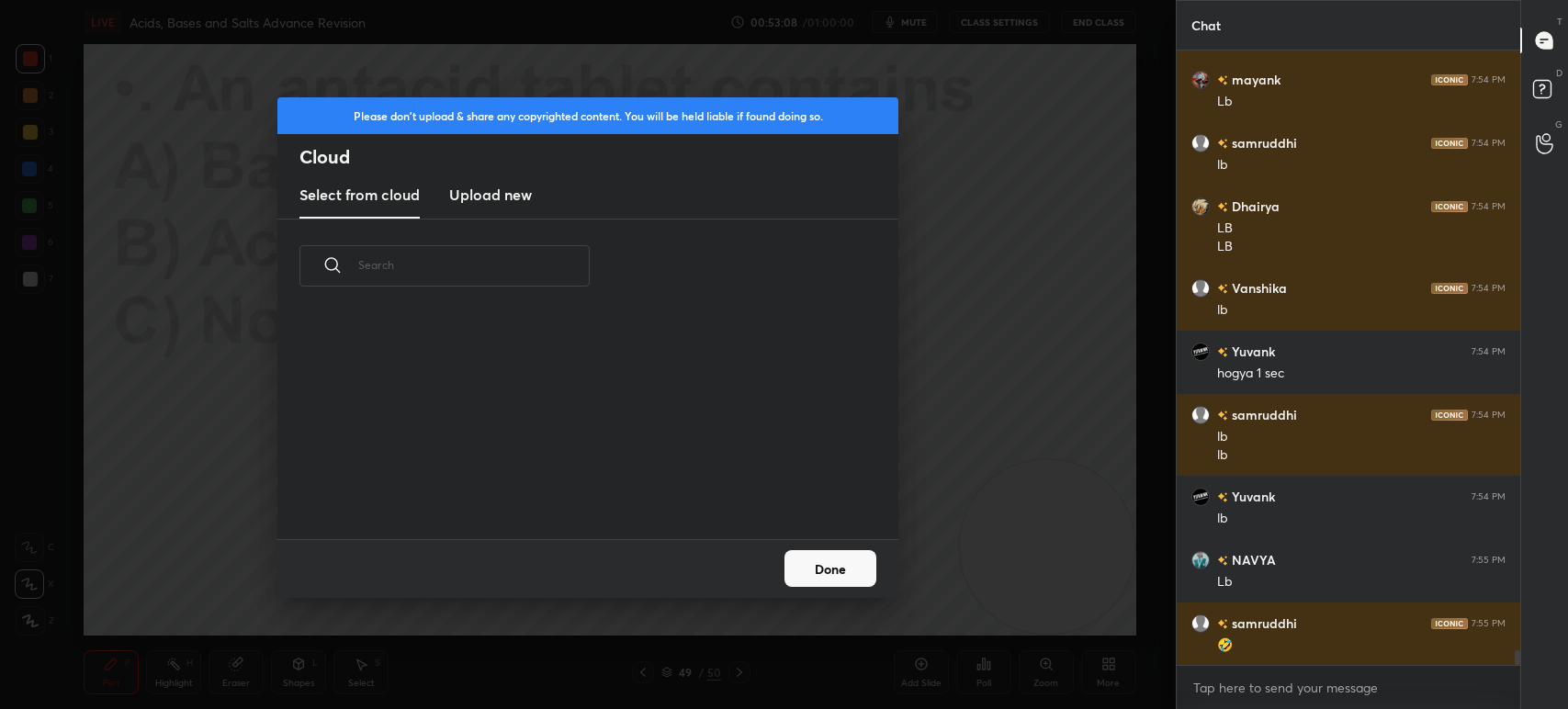
scroll to position [226, 589]
click at [484, 188] on h3 "Upload new" at bounding box center [490, 195] width 83 height 22
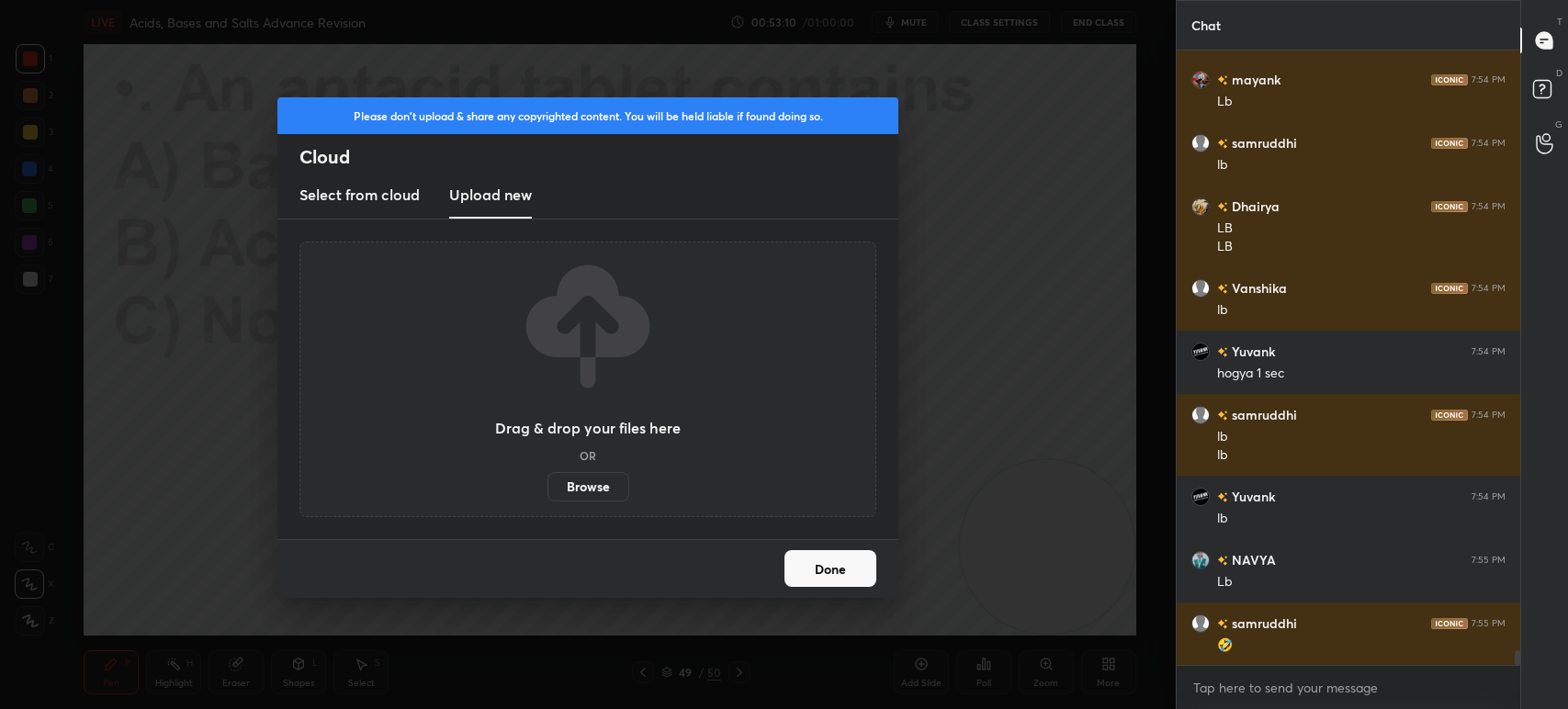
click at [565, 475] on label "Browse" at bounding box center [588, 487] width 82 height 30
click at [547, 475] on input "Browse" at bounding box center [547, 487] width 0 height 30
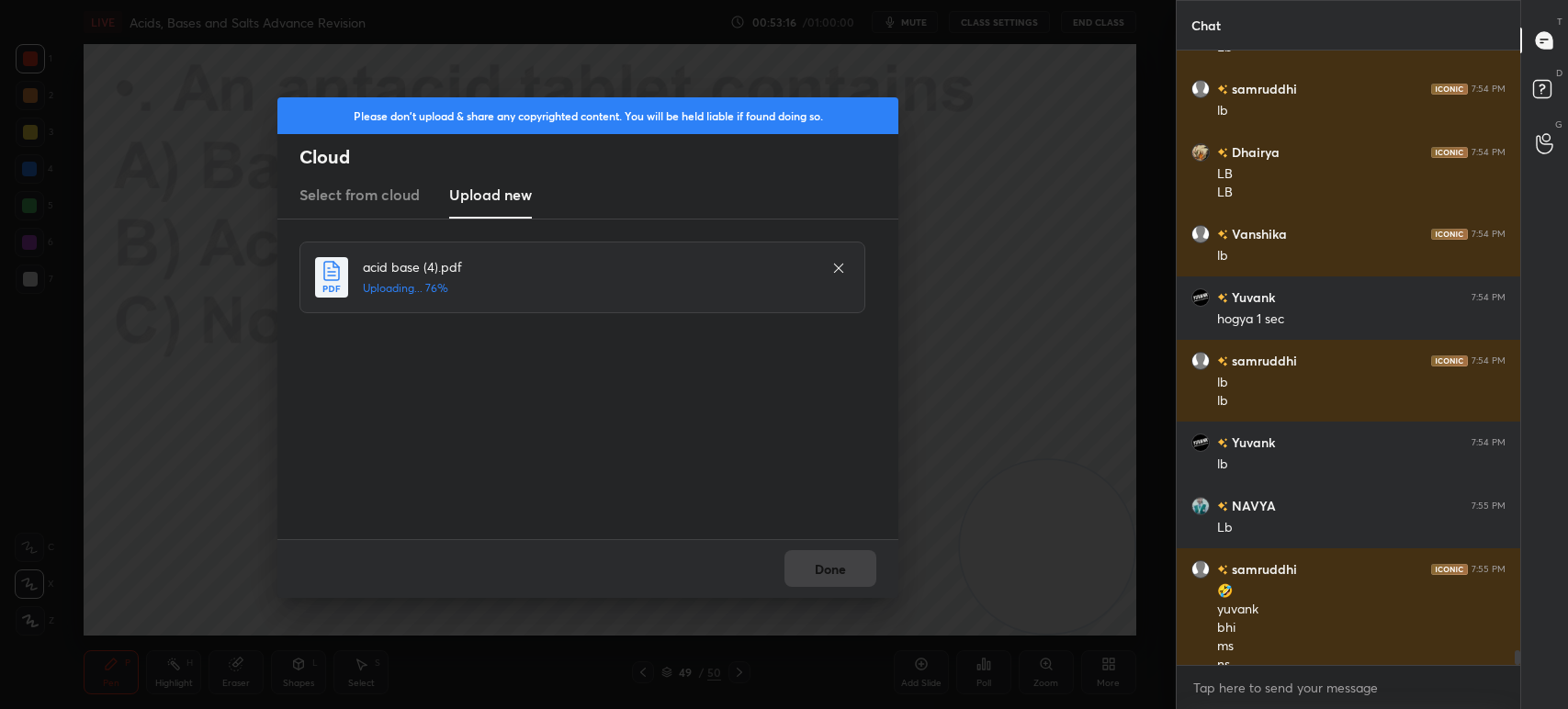
scroll to position [25740, 0]
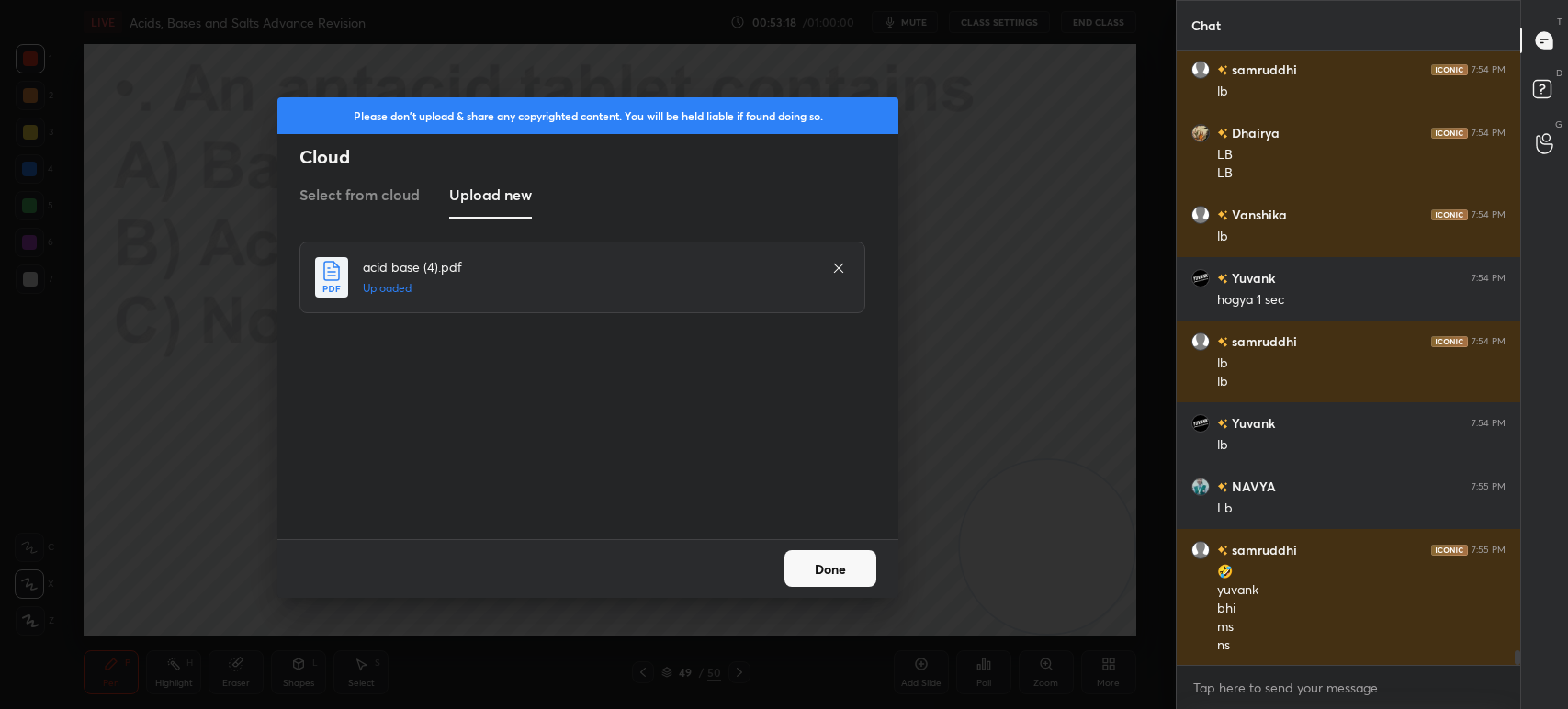
click at [816, 565] on button "Done" at bounding box center [830, 568] width 92 height 36
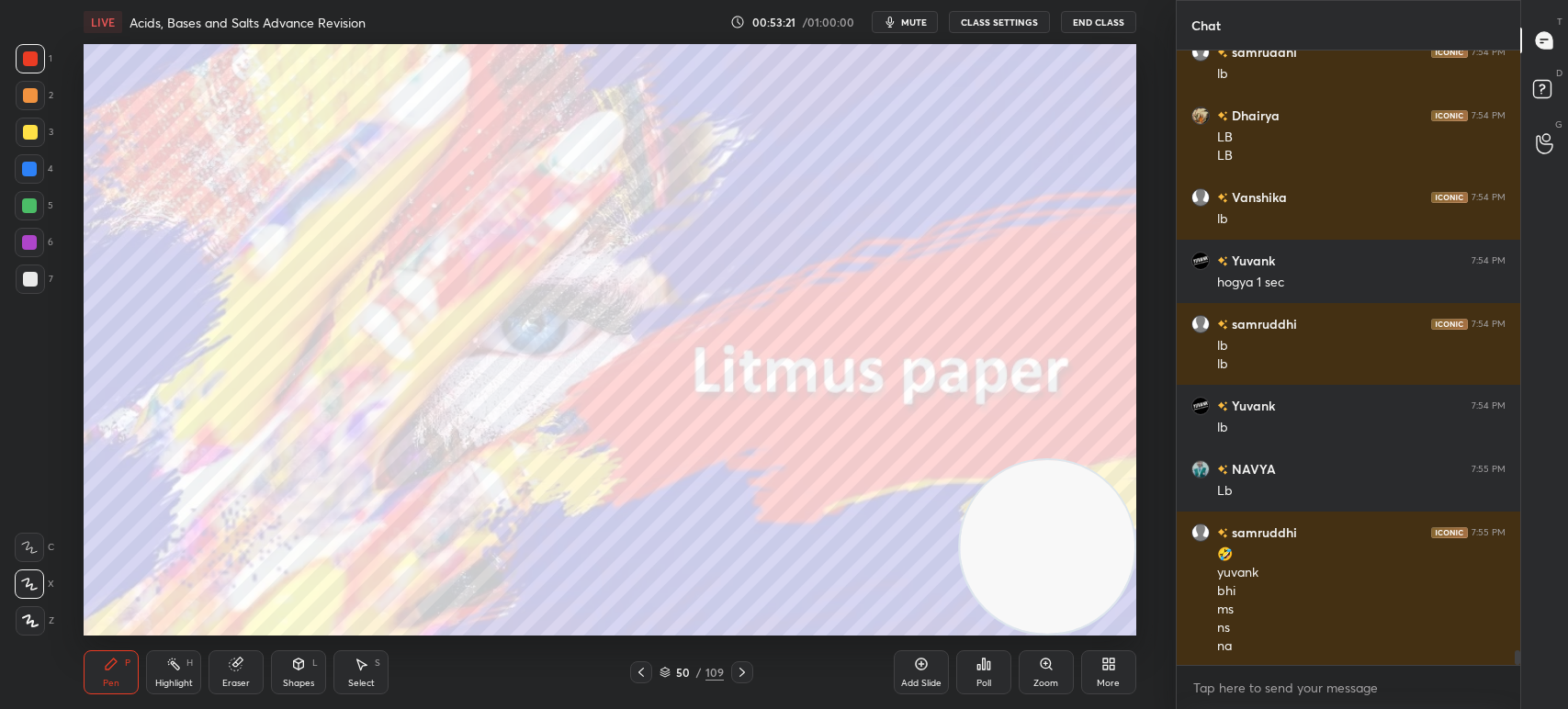
scroll to position [25821, 0]
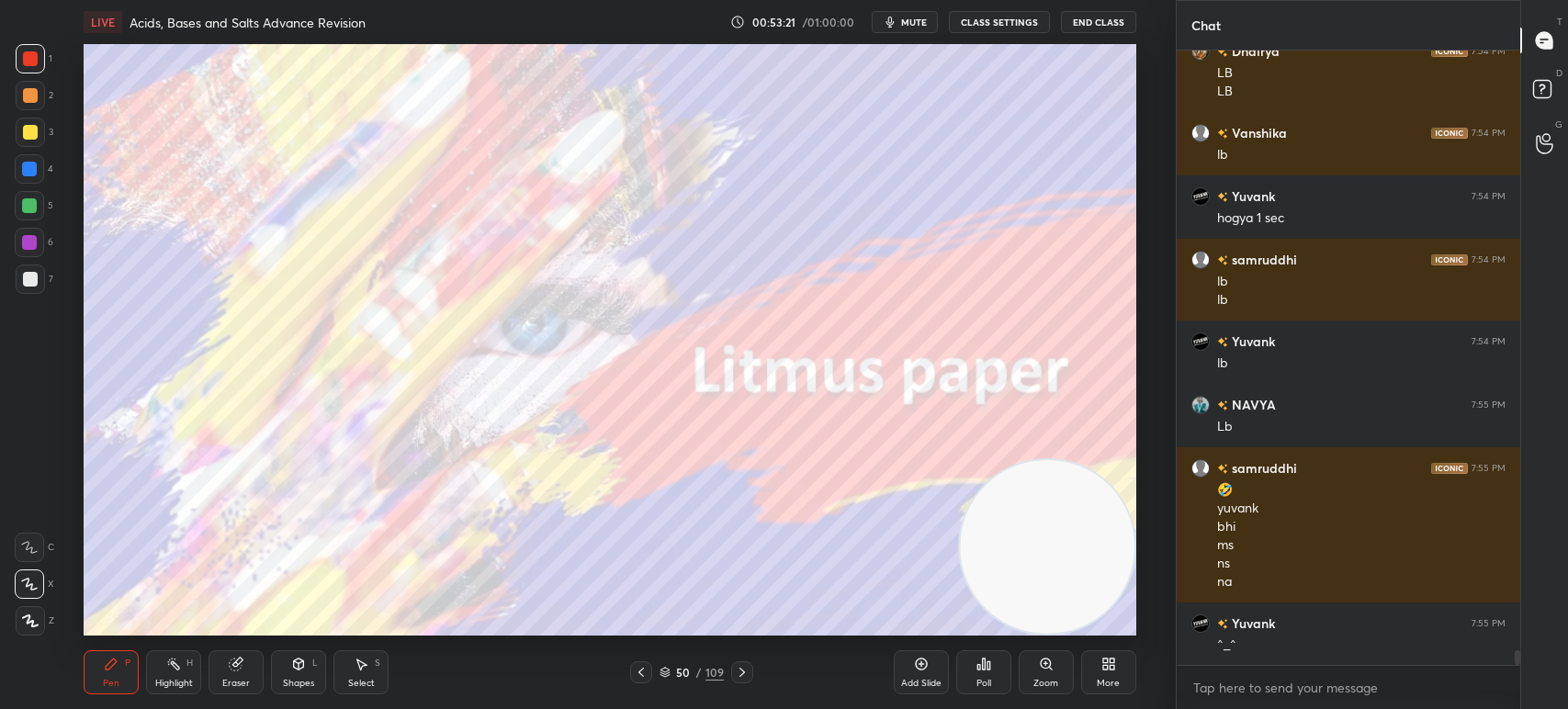
click at [687, 671] on div "50" at bounding box center [683, 672] width 19 height 11
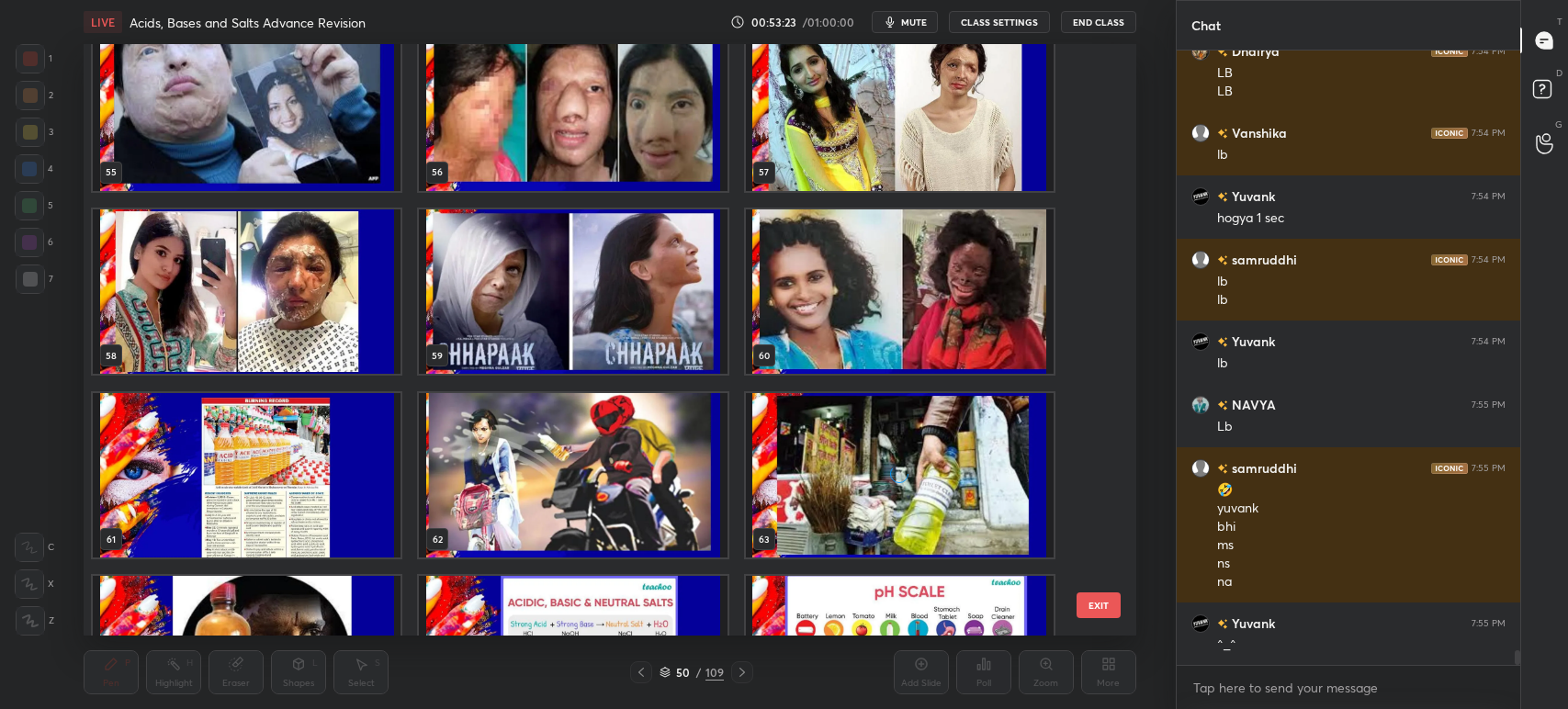
scroll to position [3338, 0]
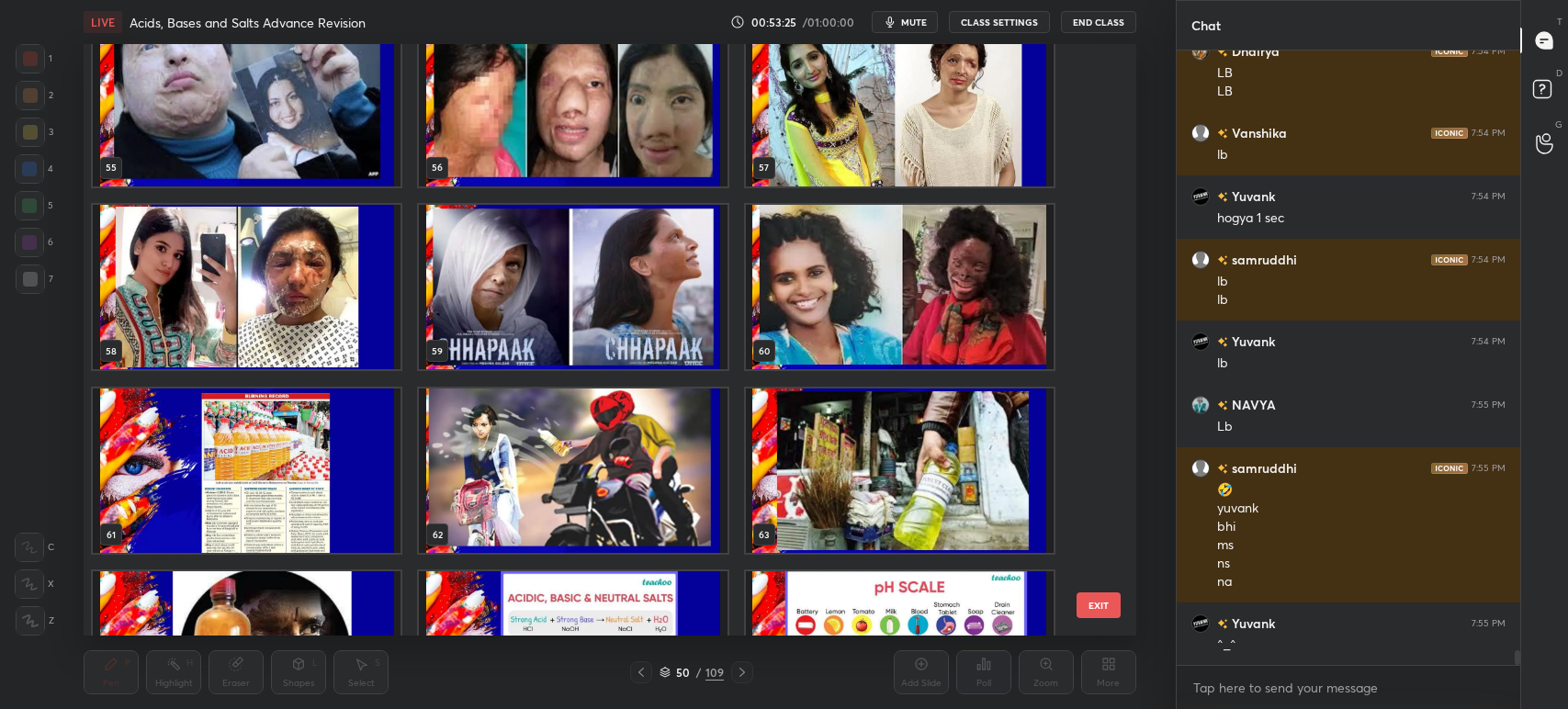
click at [661, 136] on img "grid" at bounding box center [573, 103] width 308 height 165
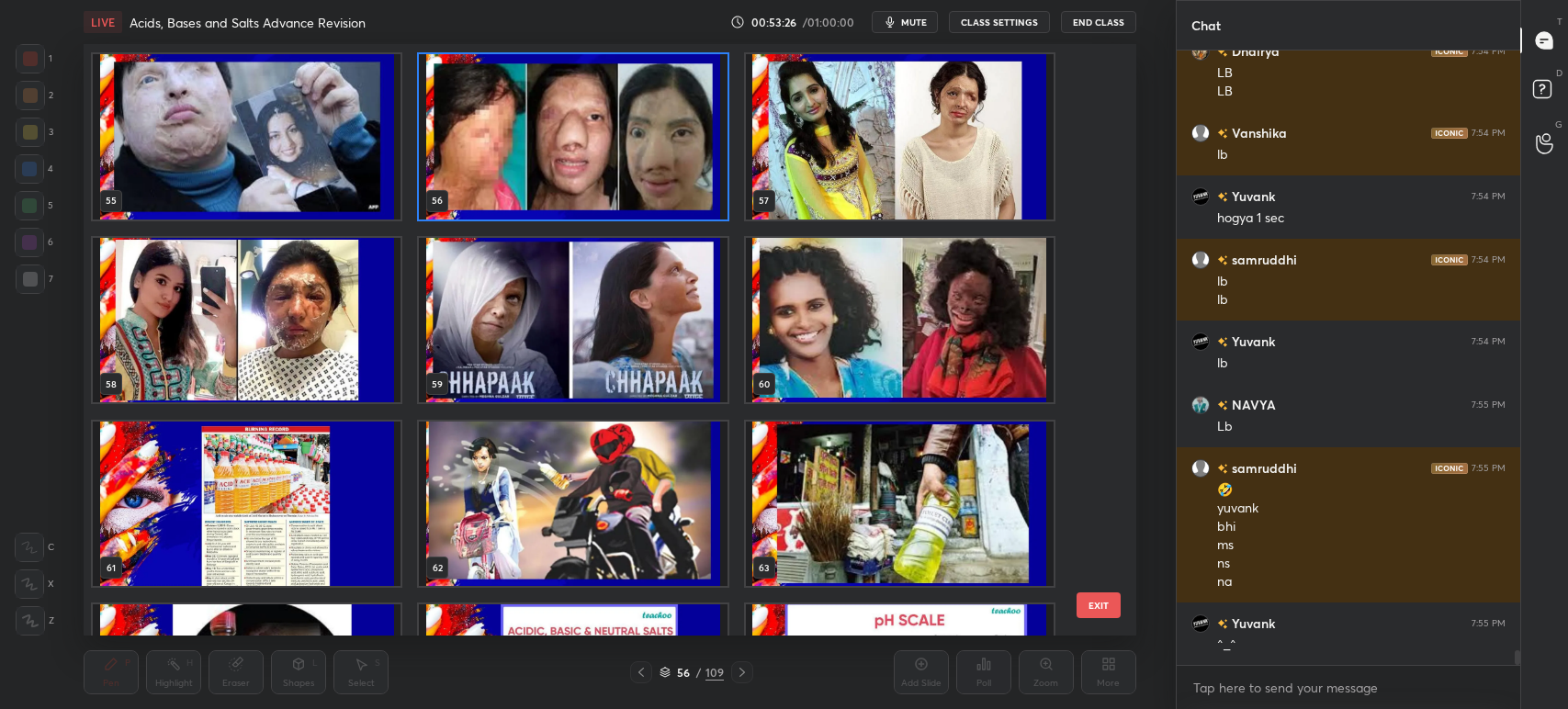
click at [660, 141] on img "grid" at bounding box center [573, 137] width 308 height 165
click at [674, 150] on img "grid" at bounding box center [573, 137] width 308 height 165
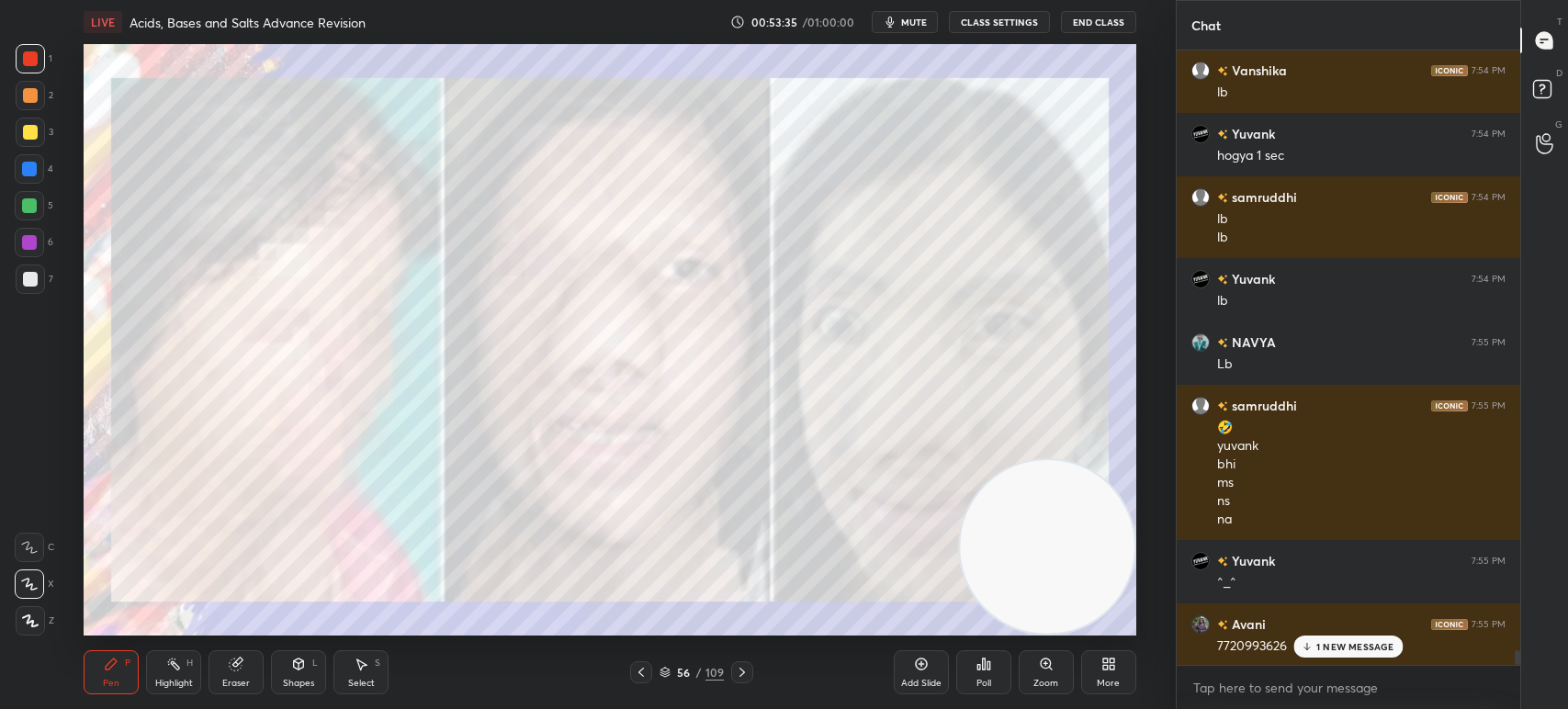
scroll to position [25947, 0]
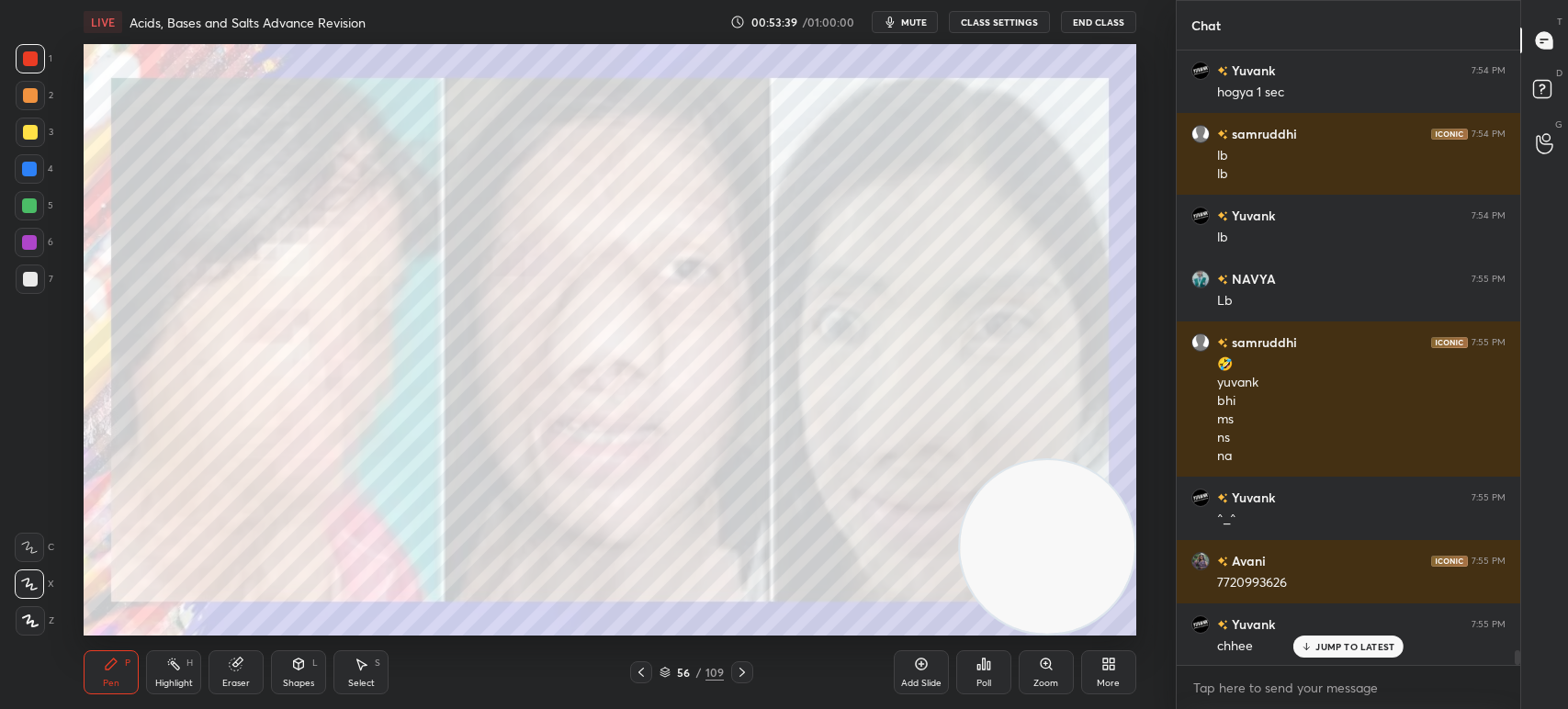
click at [740, 671] on icon at bounding box center [742, 672] width 6 height 9
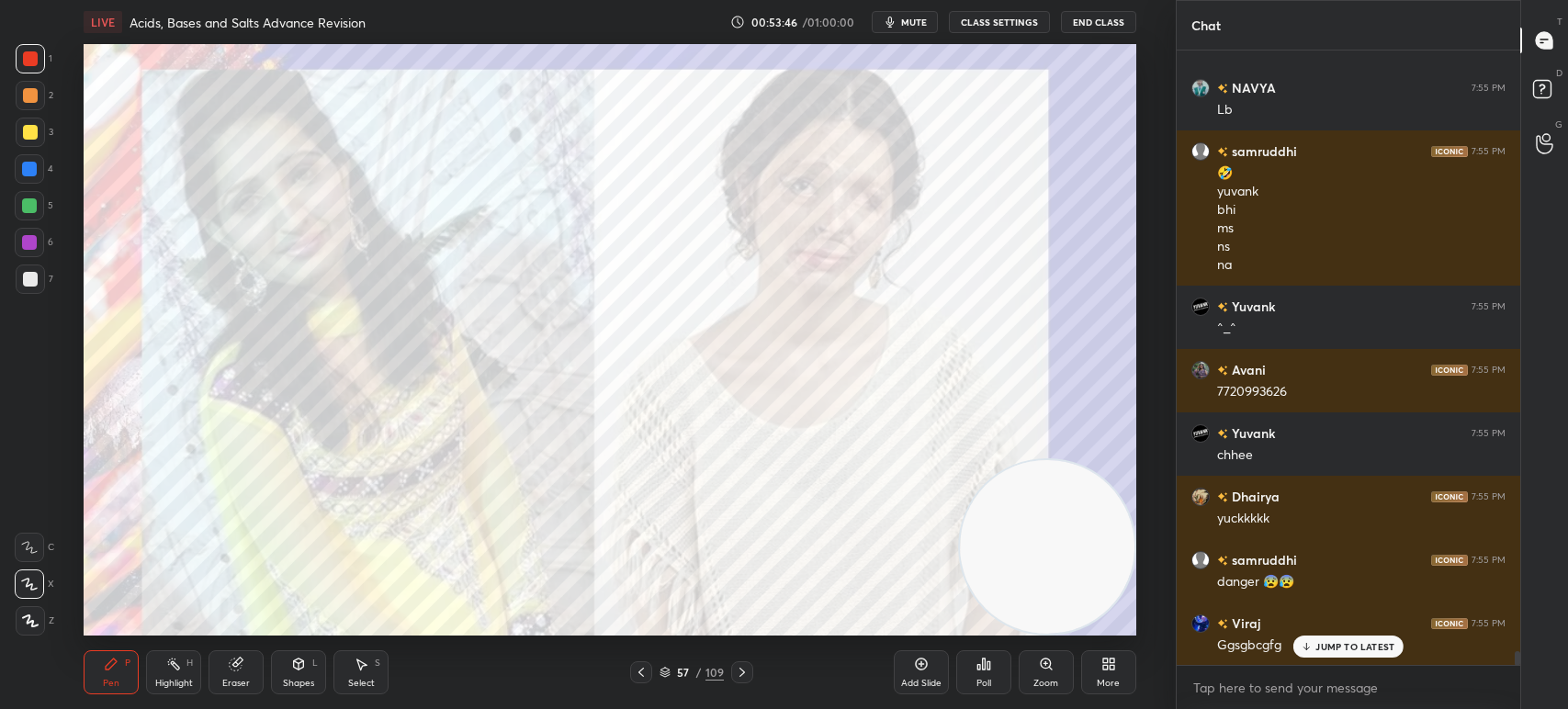
scroll to position [26201, 0]
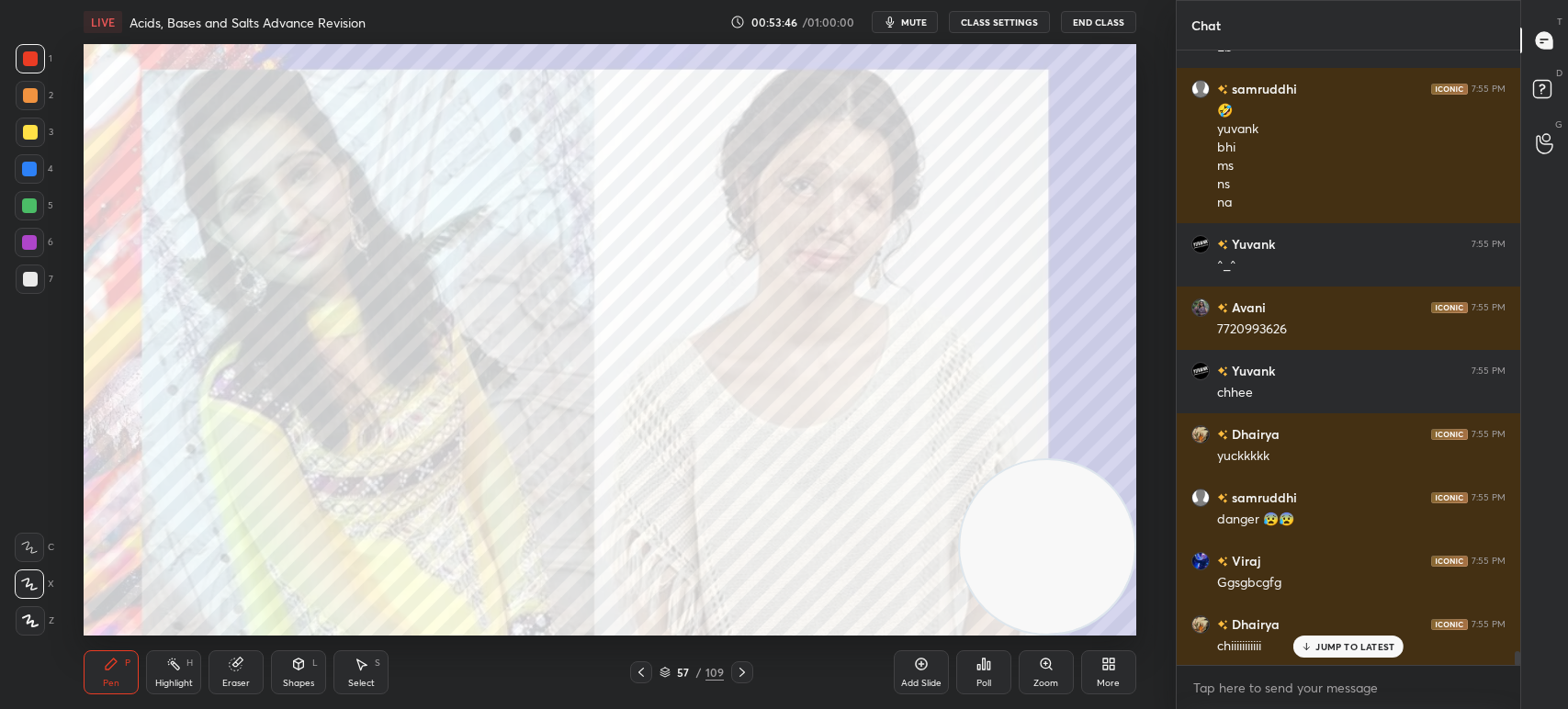
click at [40, 67] on div at bounding box center [31, 59] width 30 height 30
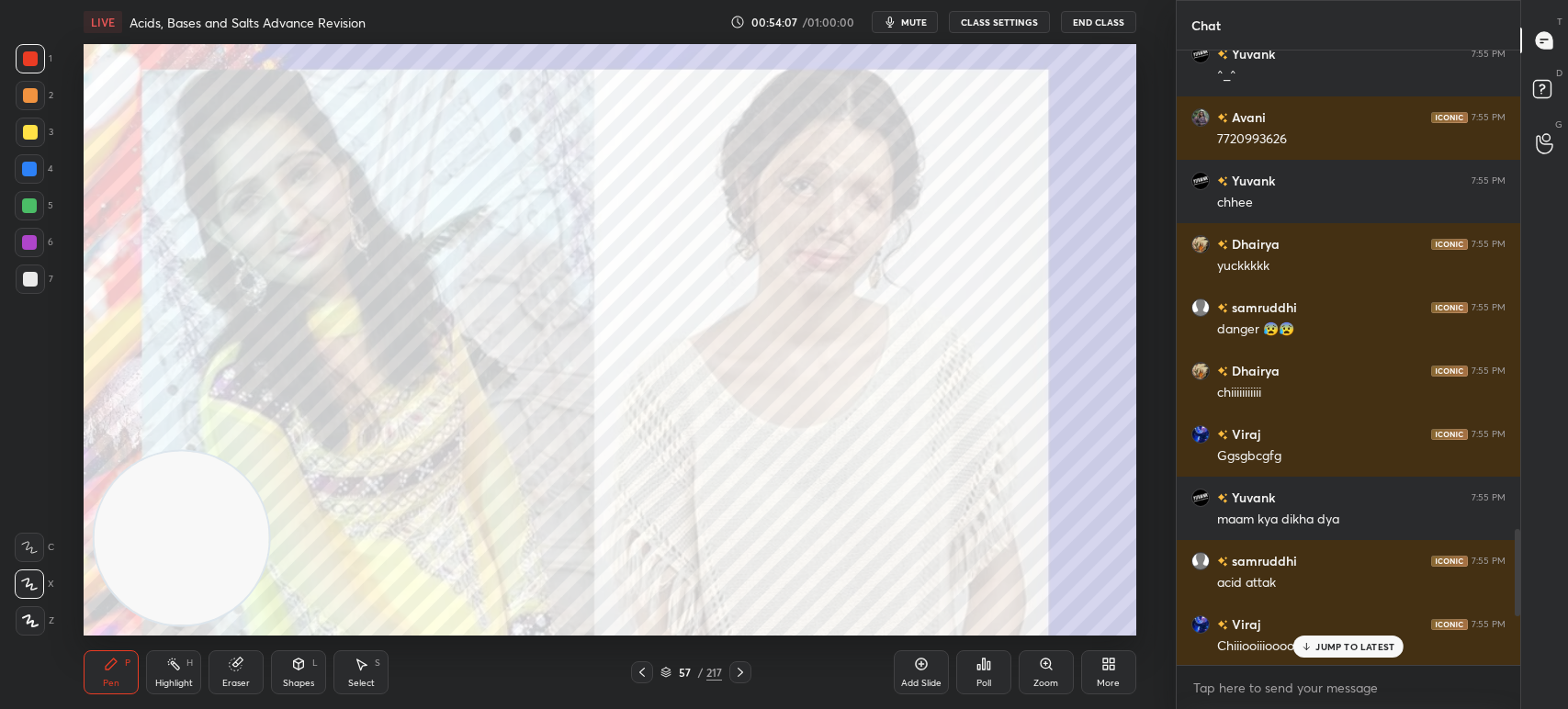
scroll to position [2225, 0]
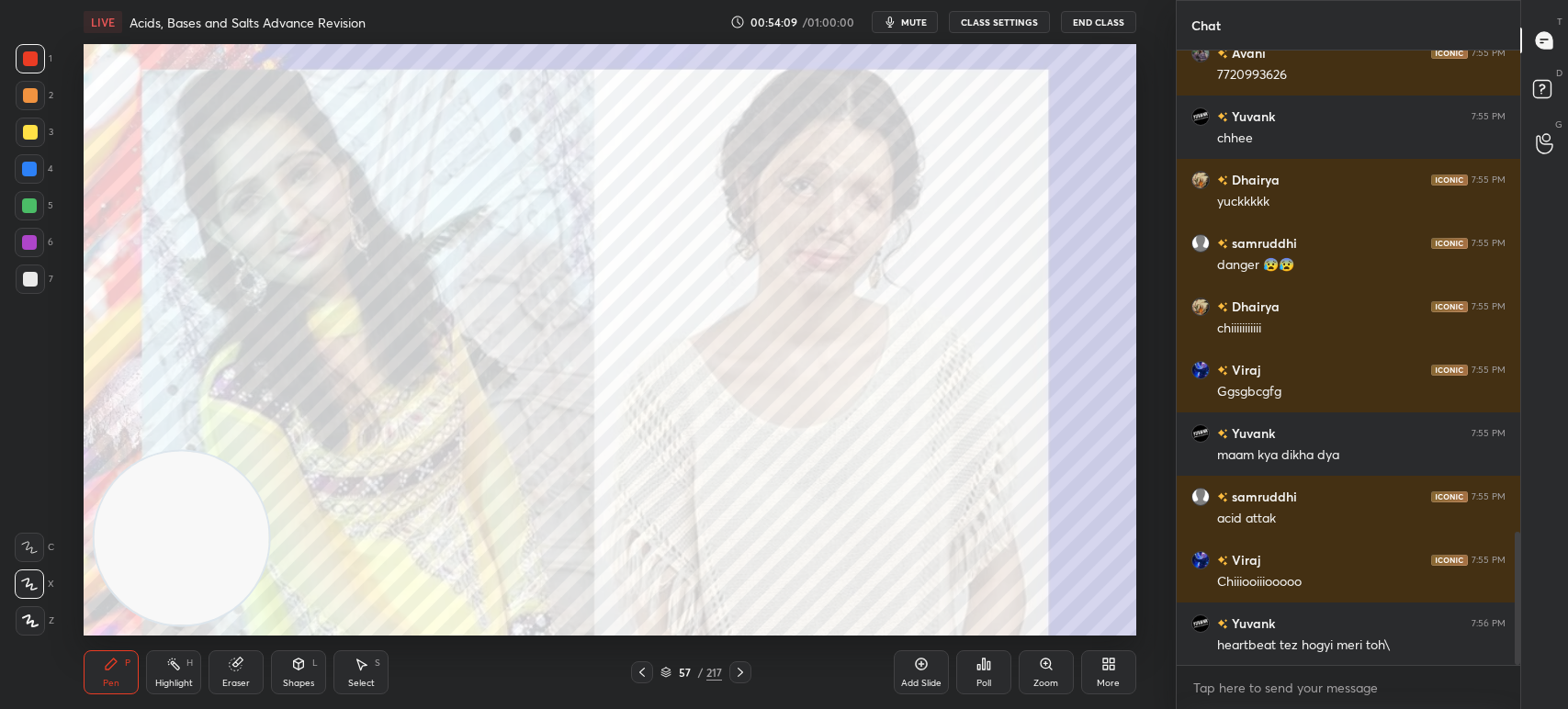
click at [881, 674] on div "57 / 217" at bounding box center [690, 673] width 405 height 22
click at [745, 666] on icon at bounding box center [740, 673] width 15 height 15
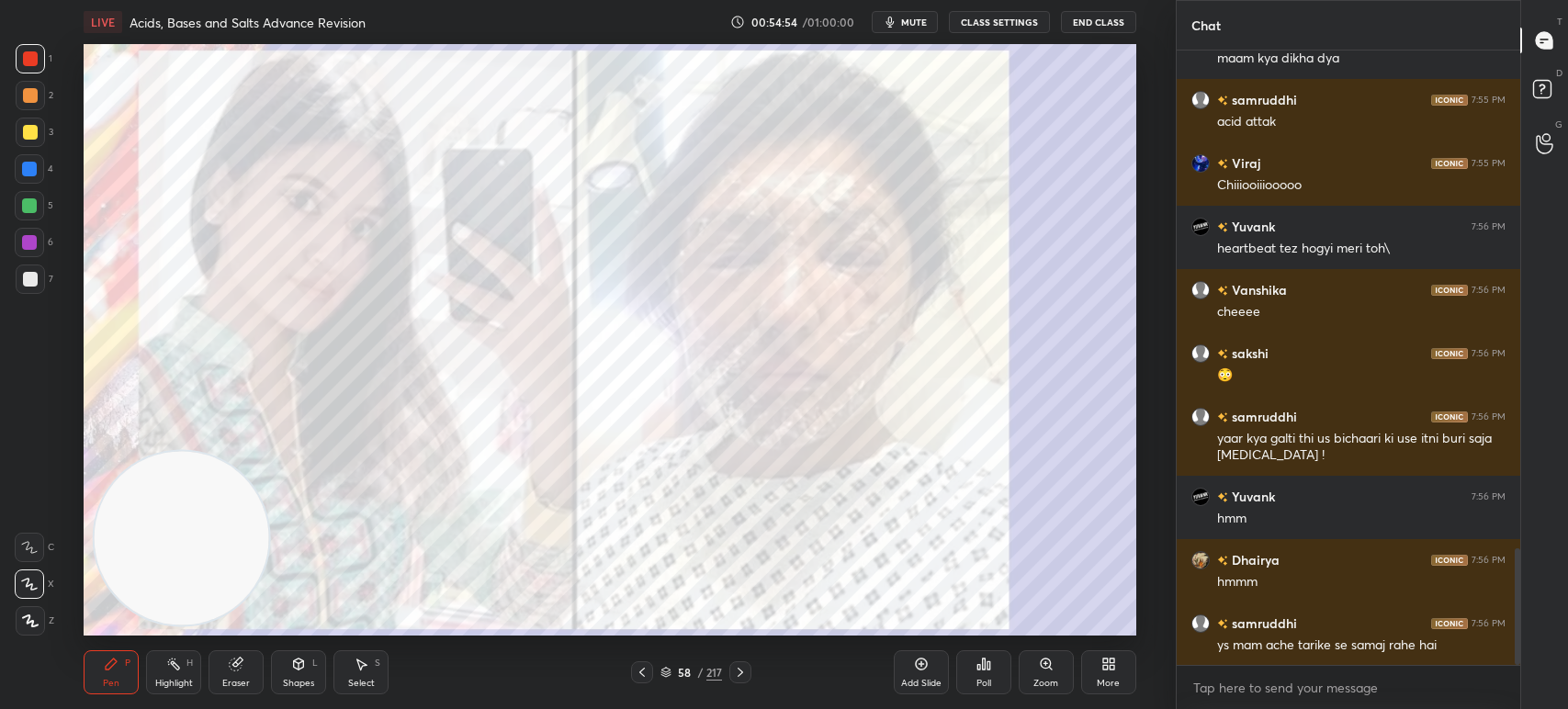
scroll to position [2684, 0]
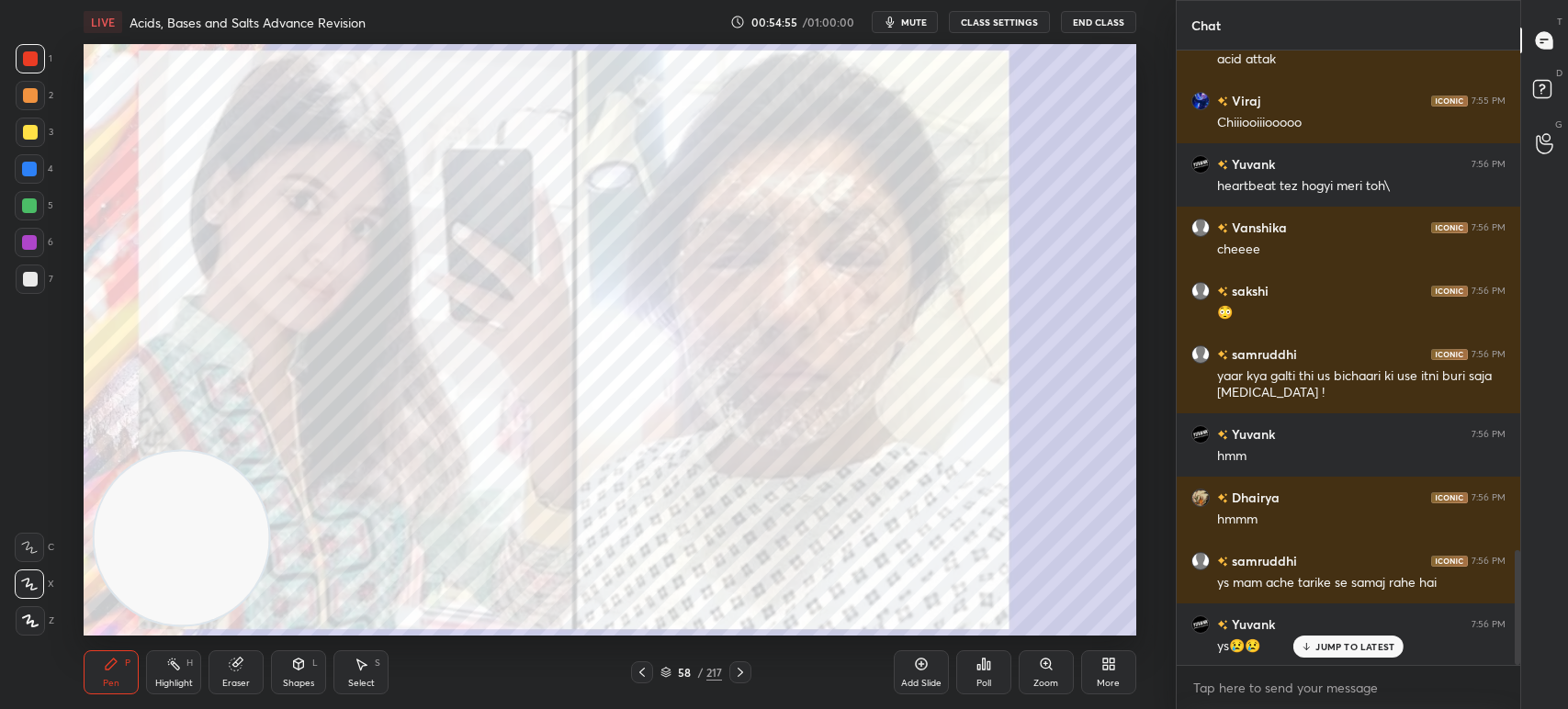
click at [702, 669] on div "/" at bounding box center [700, 672] width 6 height 11
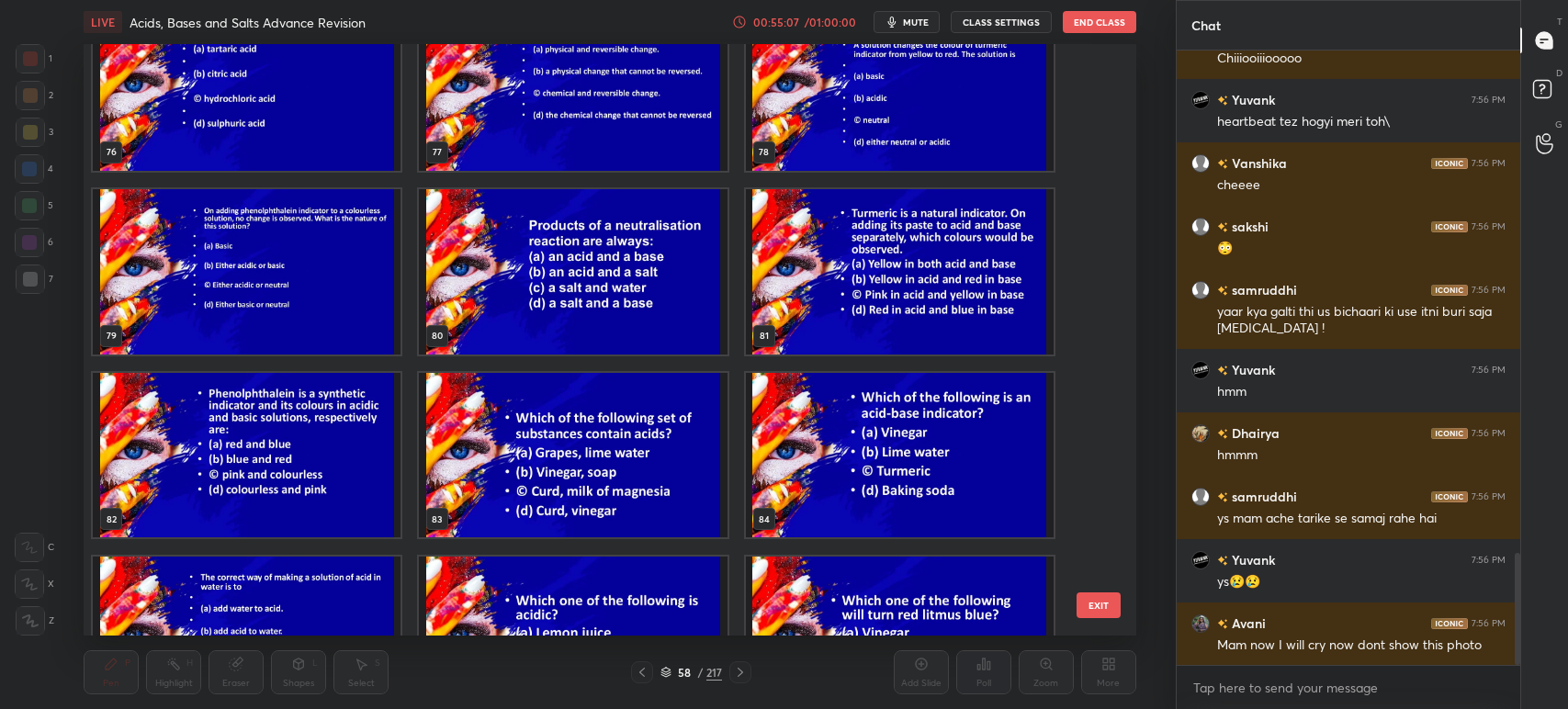
scroll to position [4641, 0]
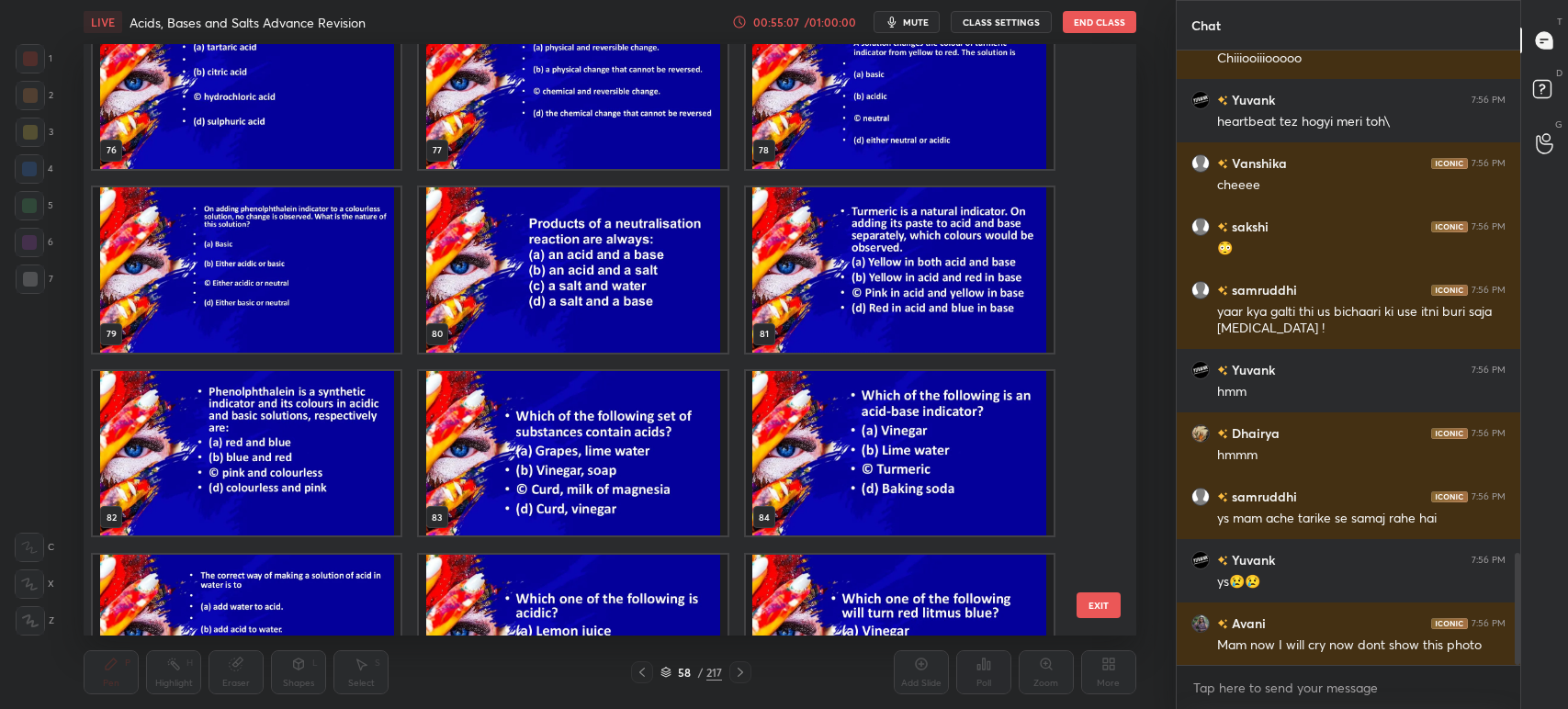
click at [555, 319] on img "grid" at bounding box center [573, 270] width 308 height 165
click at [556, 319] on img "grid" at bounding box center [573, 270] width 308 height 165
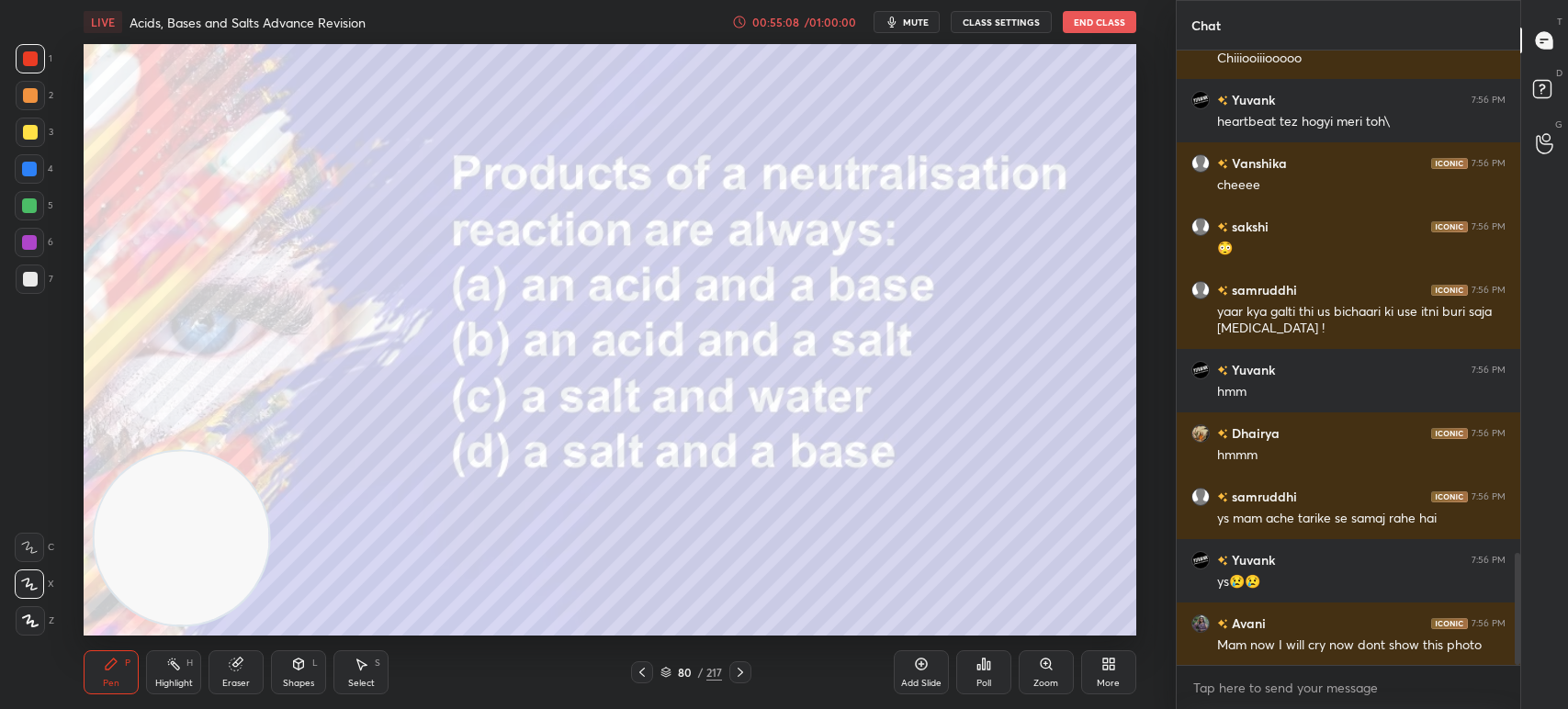
click at [556, 320] on img "grid" at bounding box center [573, 270] width 308 height 165
click at [27, 144] on div at bounding box center [31, 132] width 30 height 30
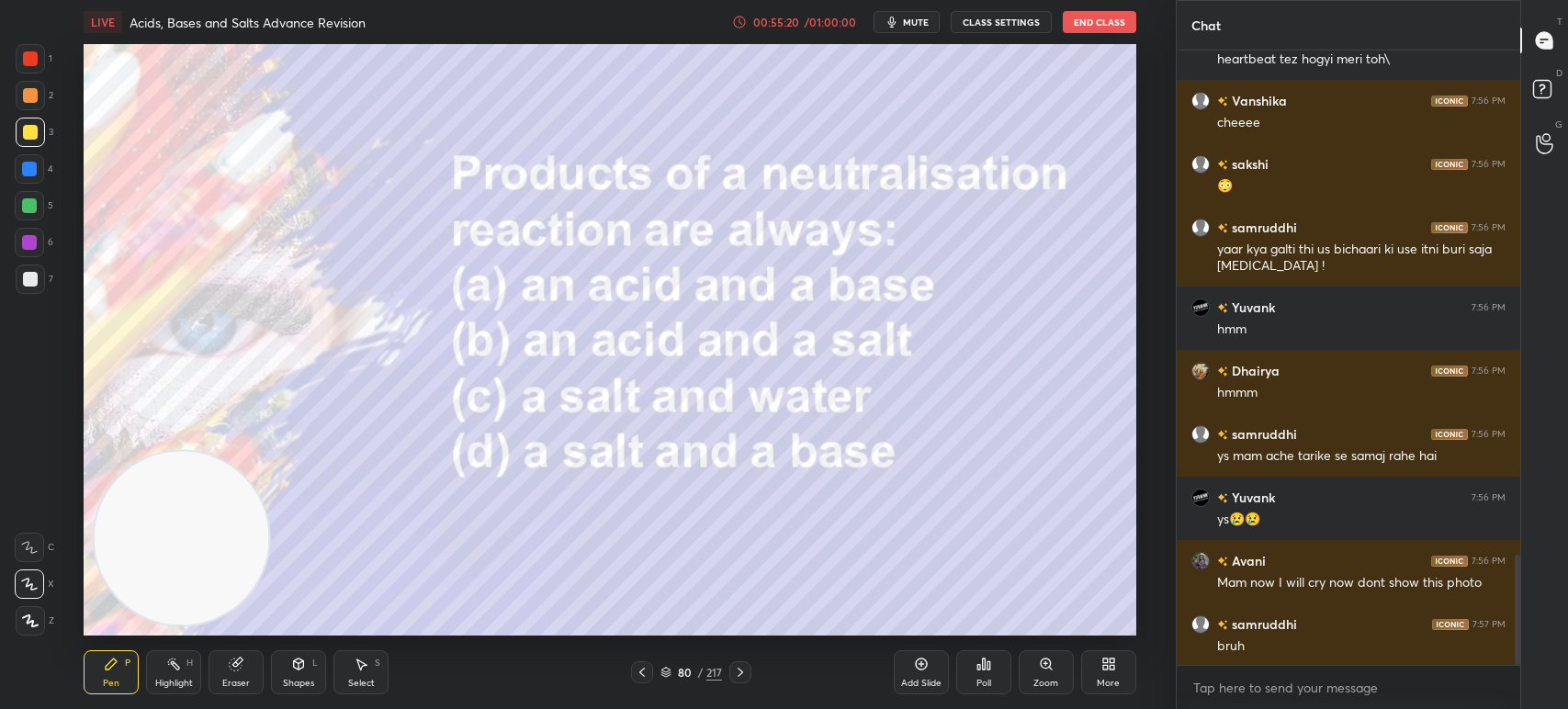
scroll to position [2875, 0]
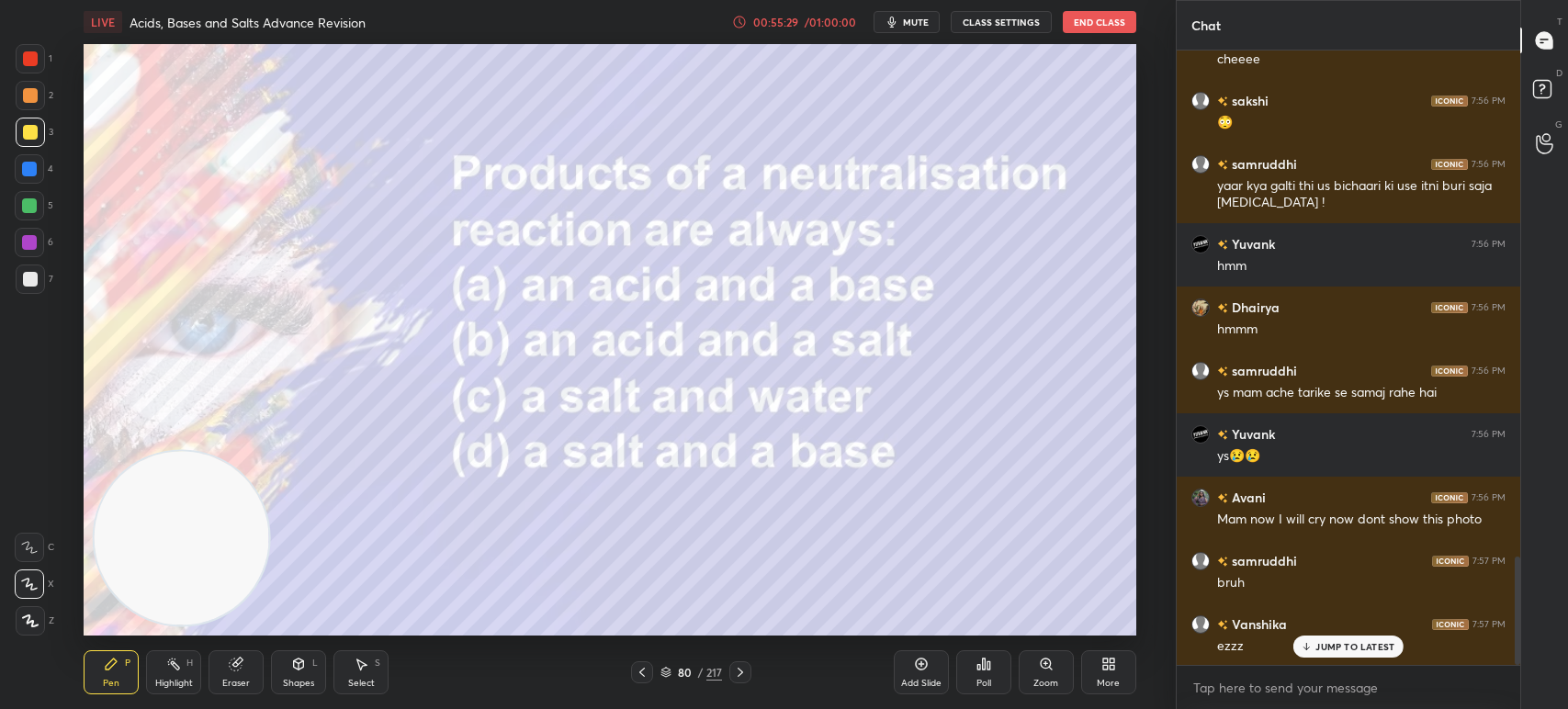
click at [981, 661] on icon at bounding box center [983, 664] width 15 height 15
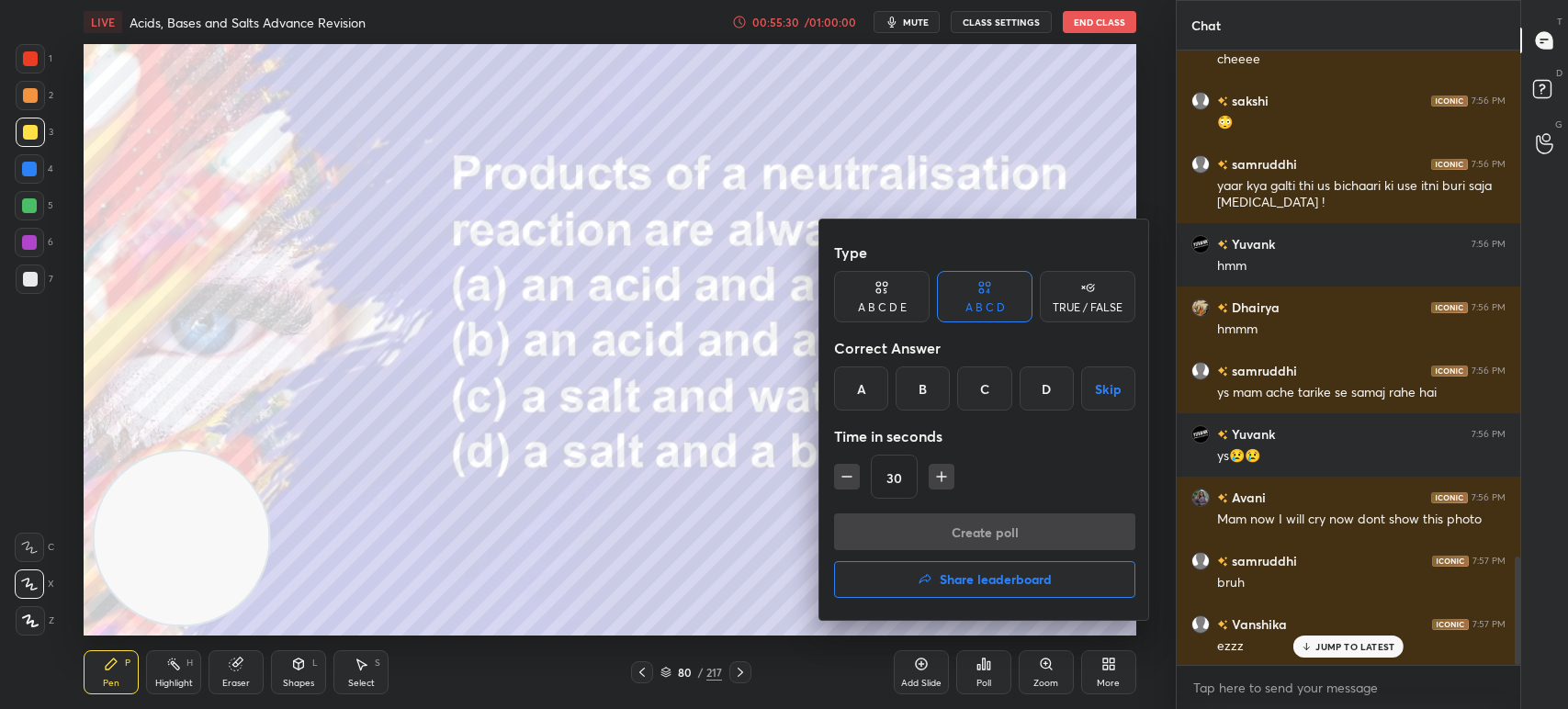
click at [981, 390] on div "C" at bounding box center [983, 388] width 54 height 44
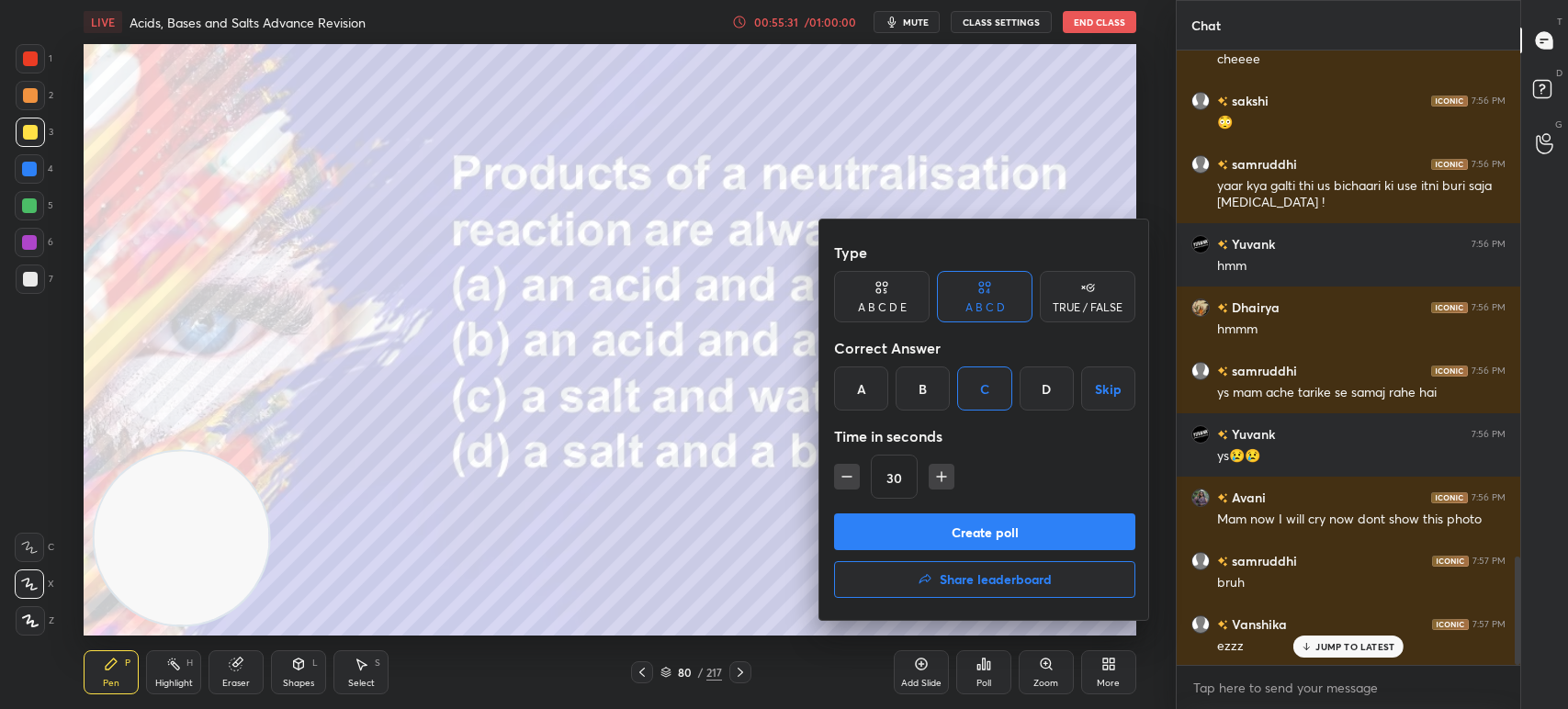
click at [948, 525] on button "Create poll" at bounding box center [984, 532] width 301 height 36
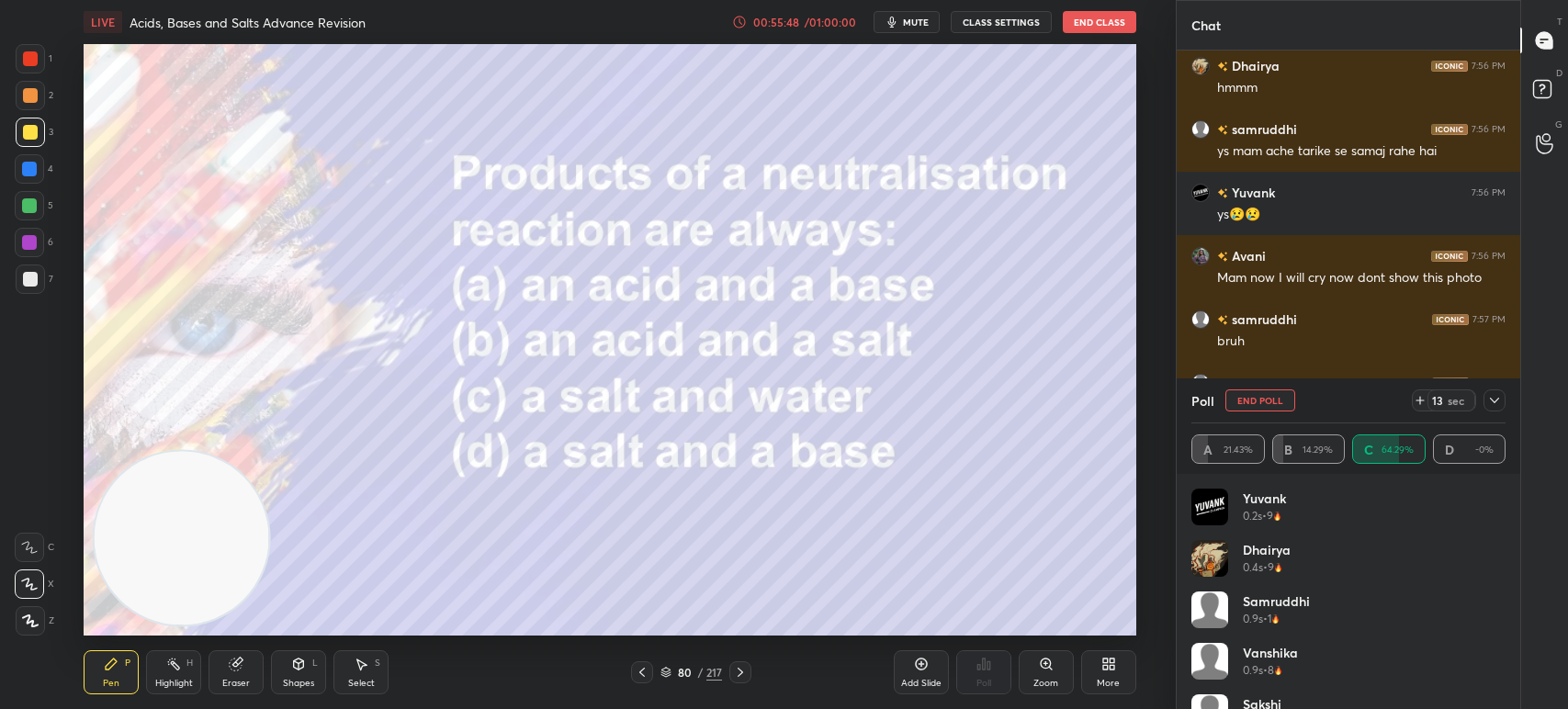
scroll to position [3179, 0]
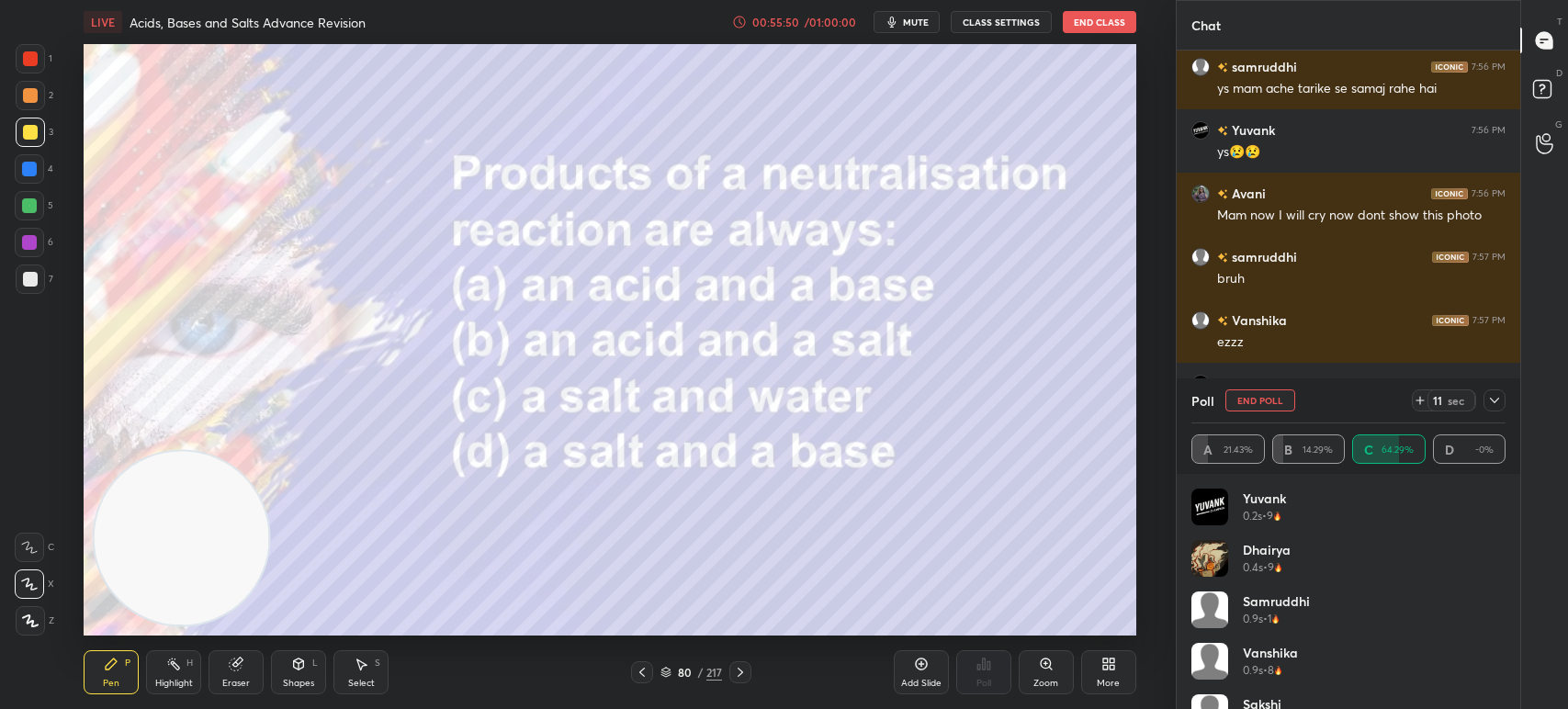
click at [1136, 372] on div "Setting up your live class Poll for secs No correct answer Start poll" at bounding box center [610, 340] width 1102 height 592
click at [1149, 376] on div "Setting up your live class Poll for secs No correct answer Start poll" at bounding box center [610, 340] width 1102 height 592
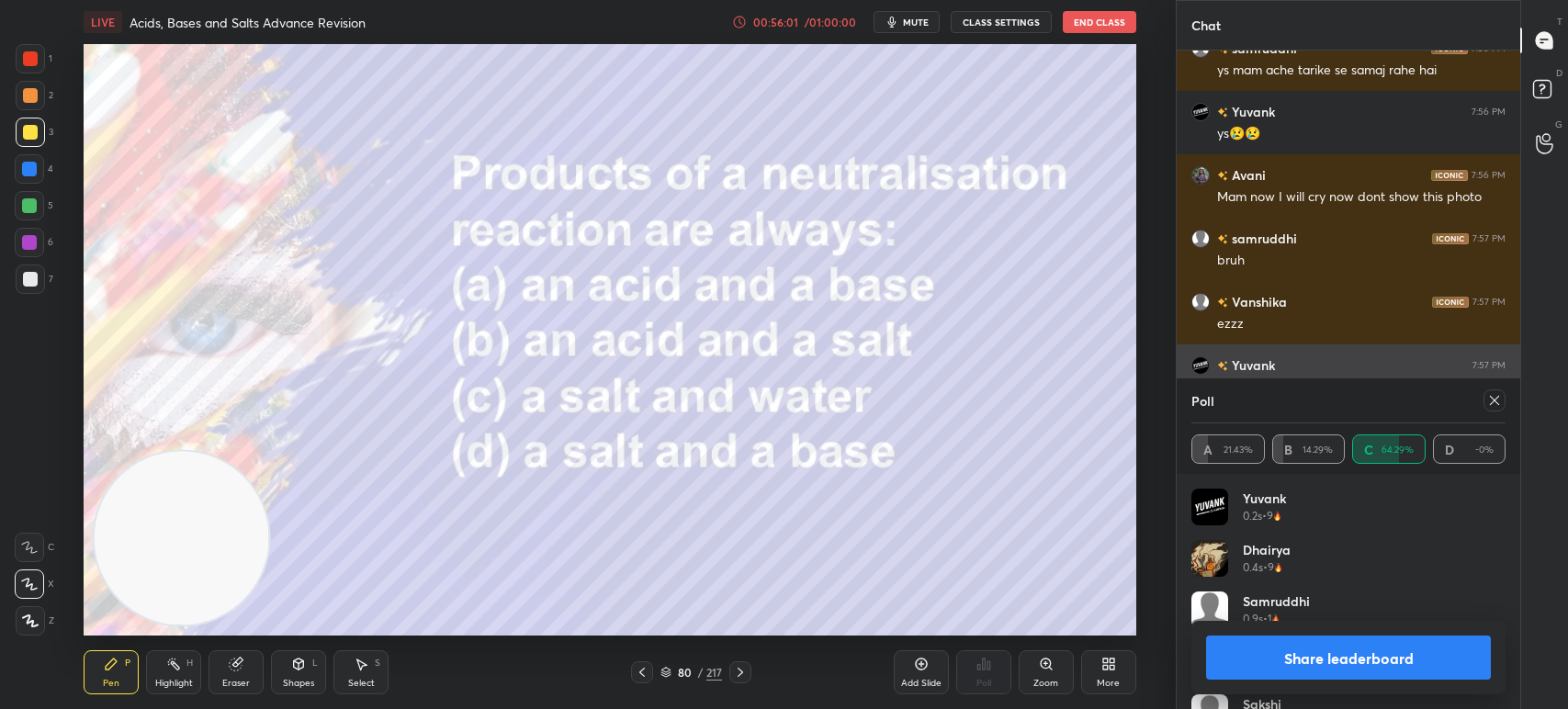
click at [1487, 403] on icon at bounding box center [1494, 400] width 15 height 15
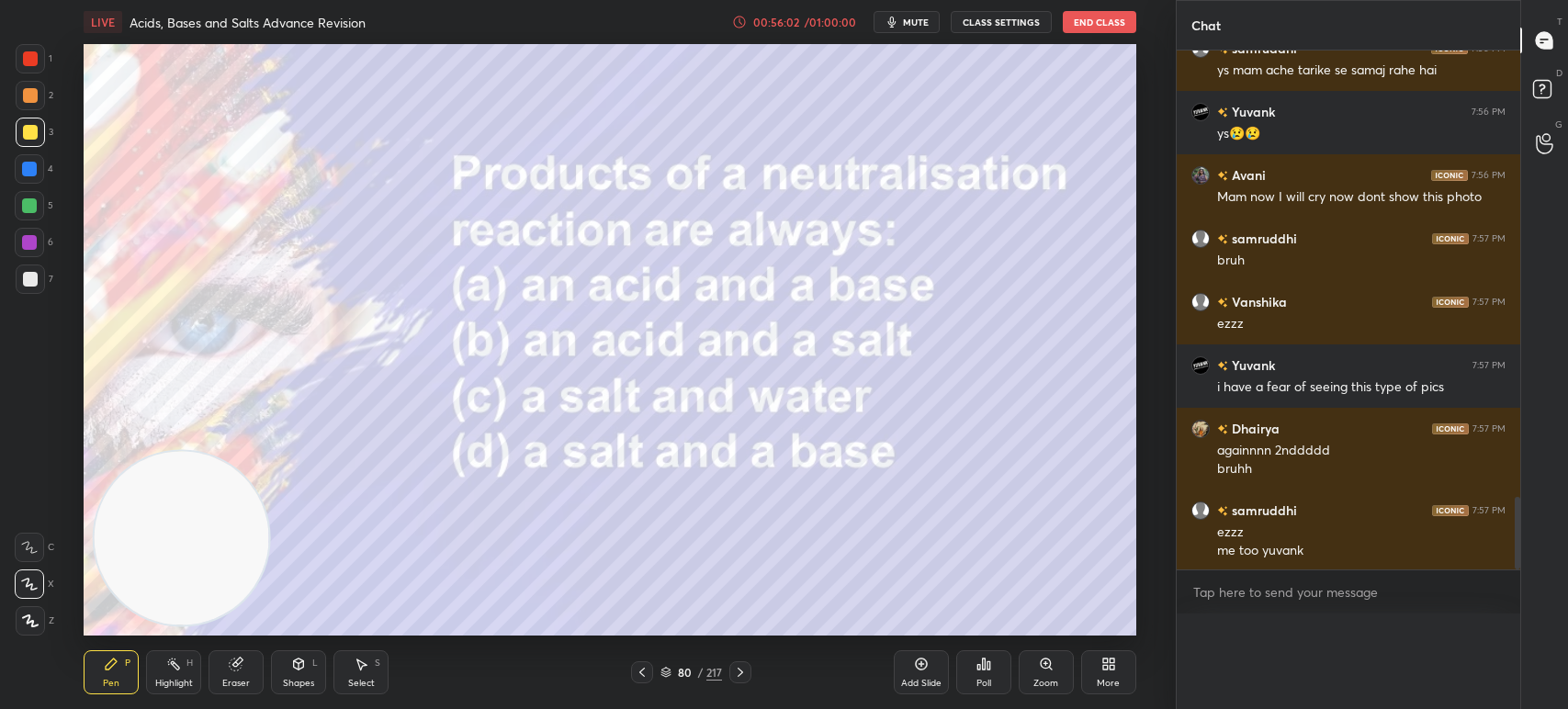
scroll to position [584, 338]
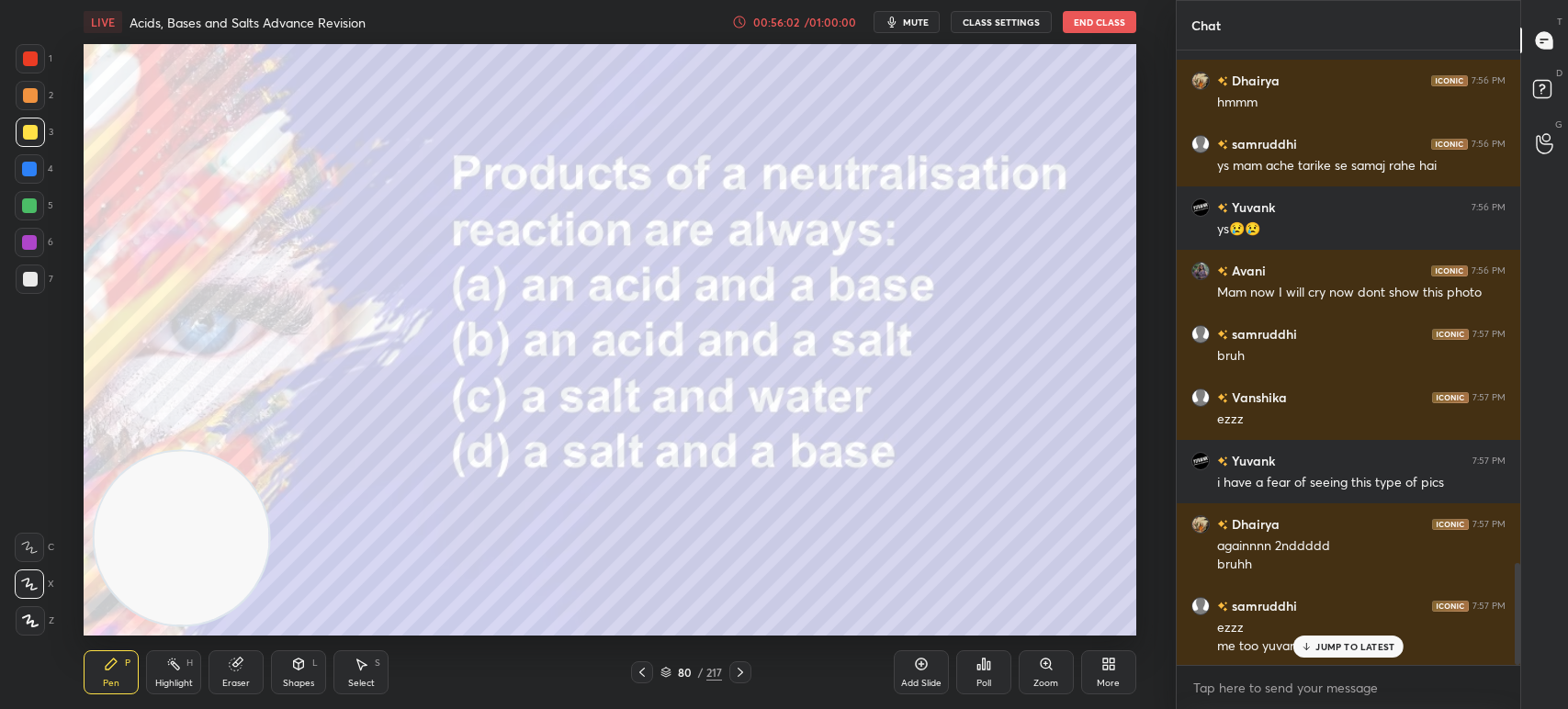
click at [743, 671] on icon at bounding box center [740, 673] width 15 height 15
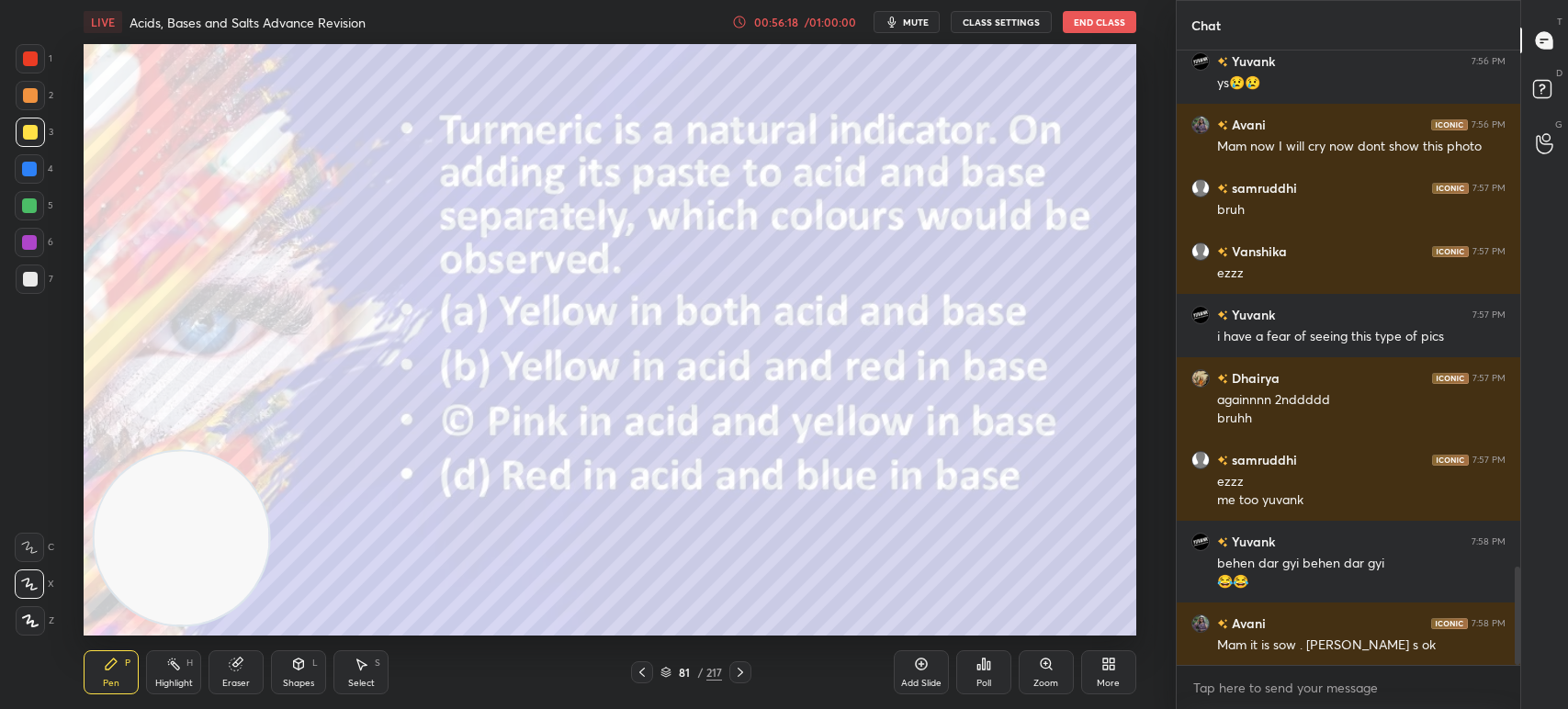
click at [742, 665] on div at bounding box center [740, 673] width 22 height 22
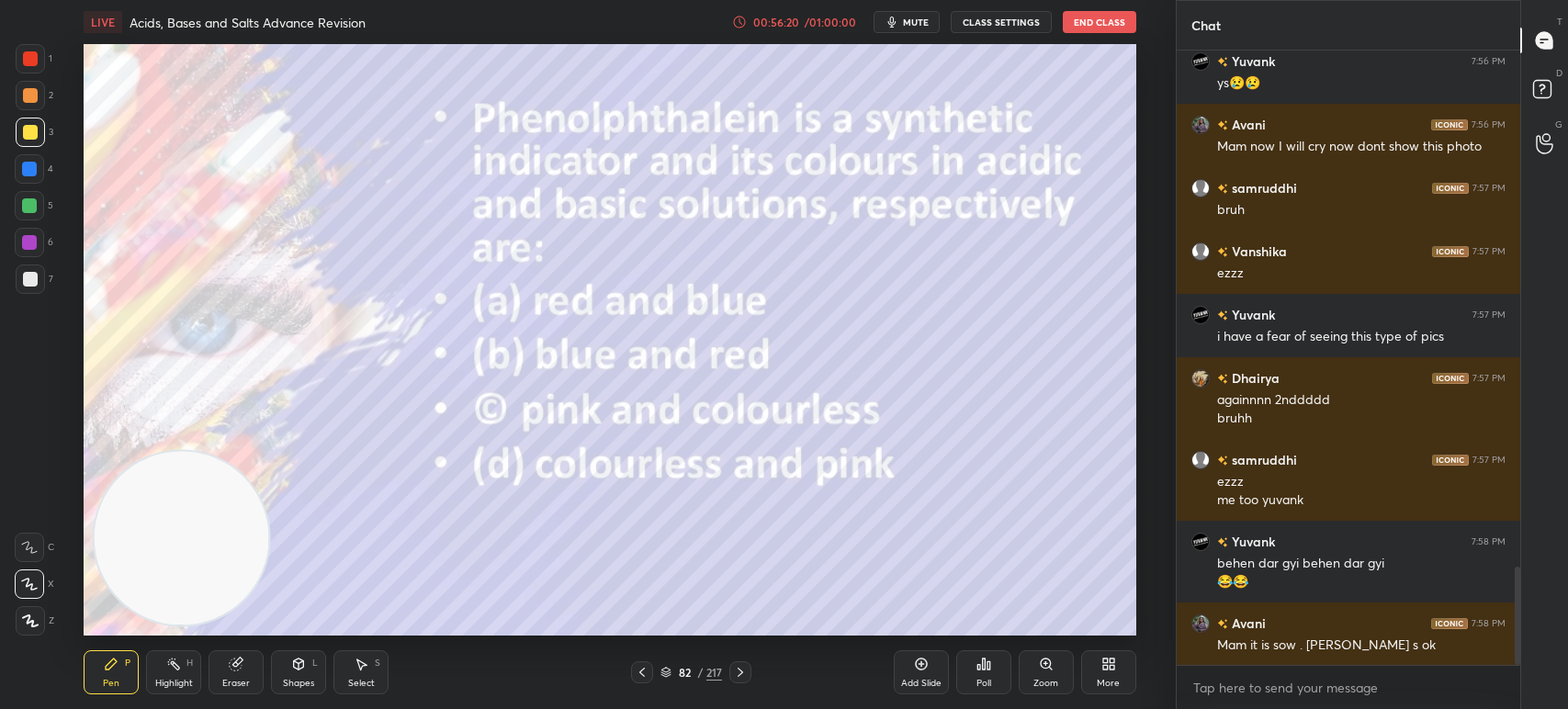
click at [734, 676] on icon at bounding box center [740, 673] width 15 height 15
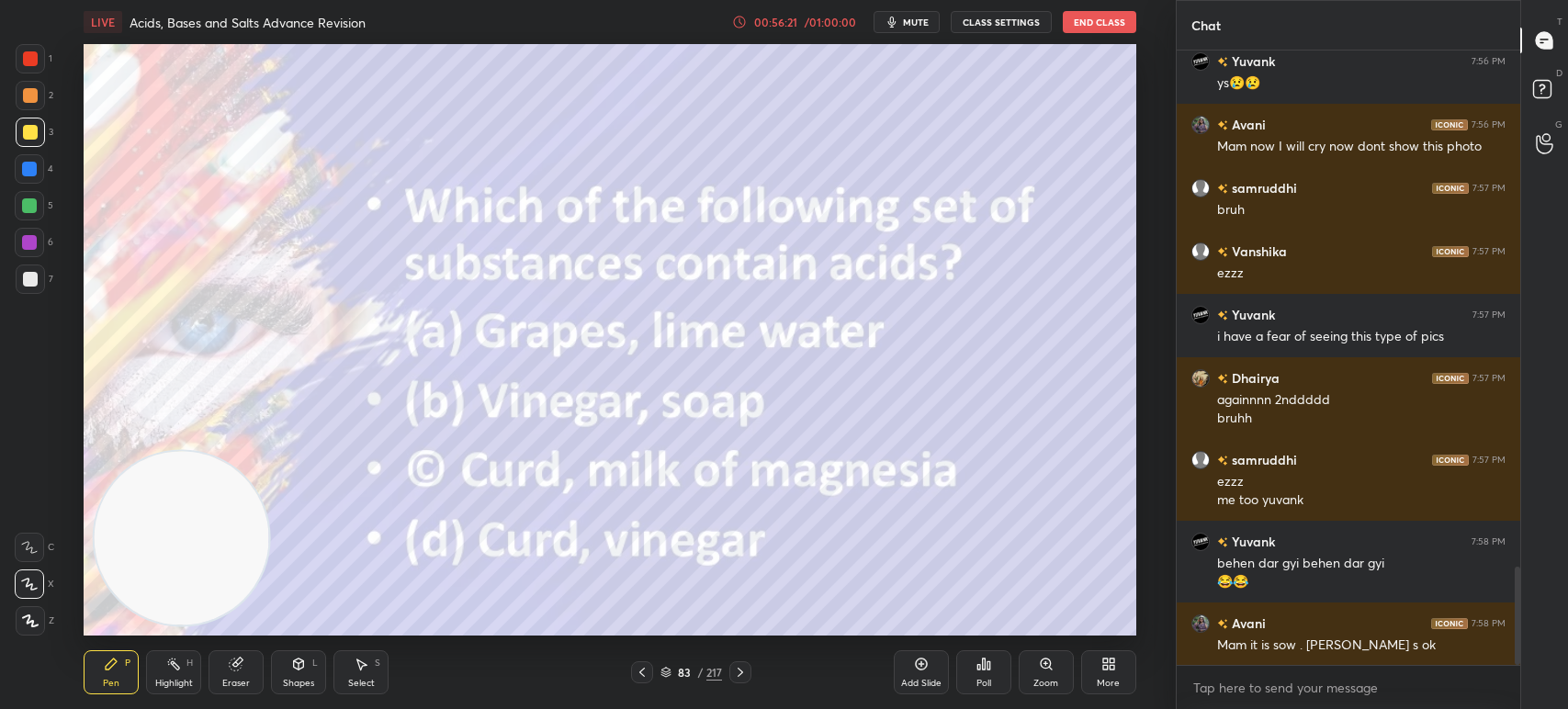
click at [735, 667] on icon at bounding box center [740, 673] width 15 height 15
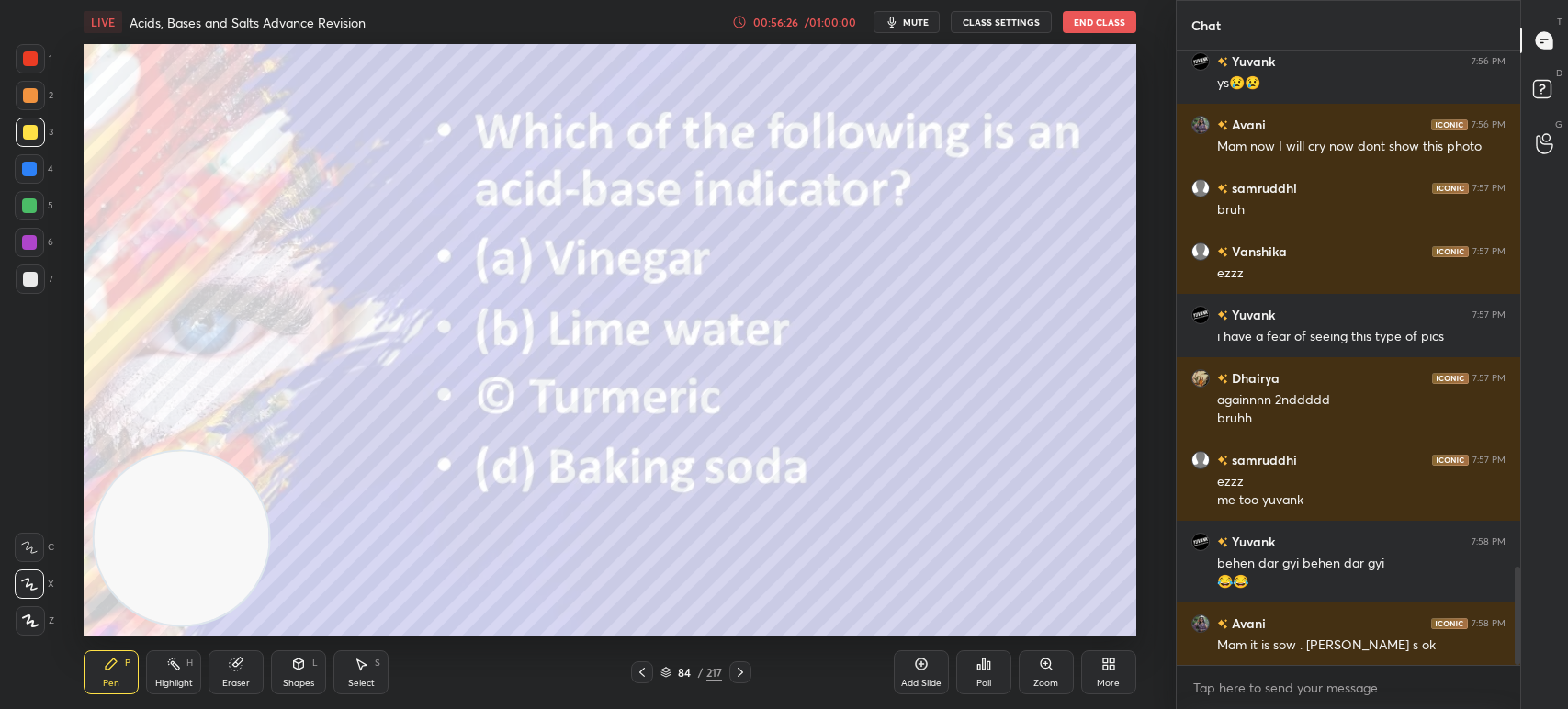
click at [735, 672] on icon at bounding box center [740, 673] width 15 height 15
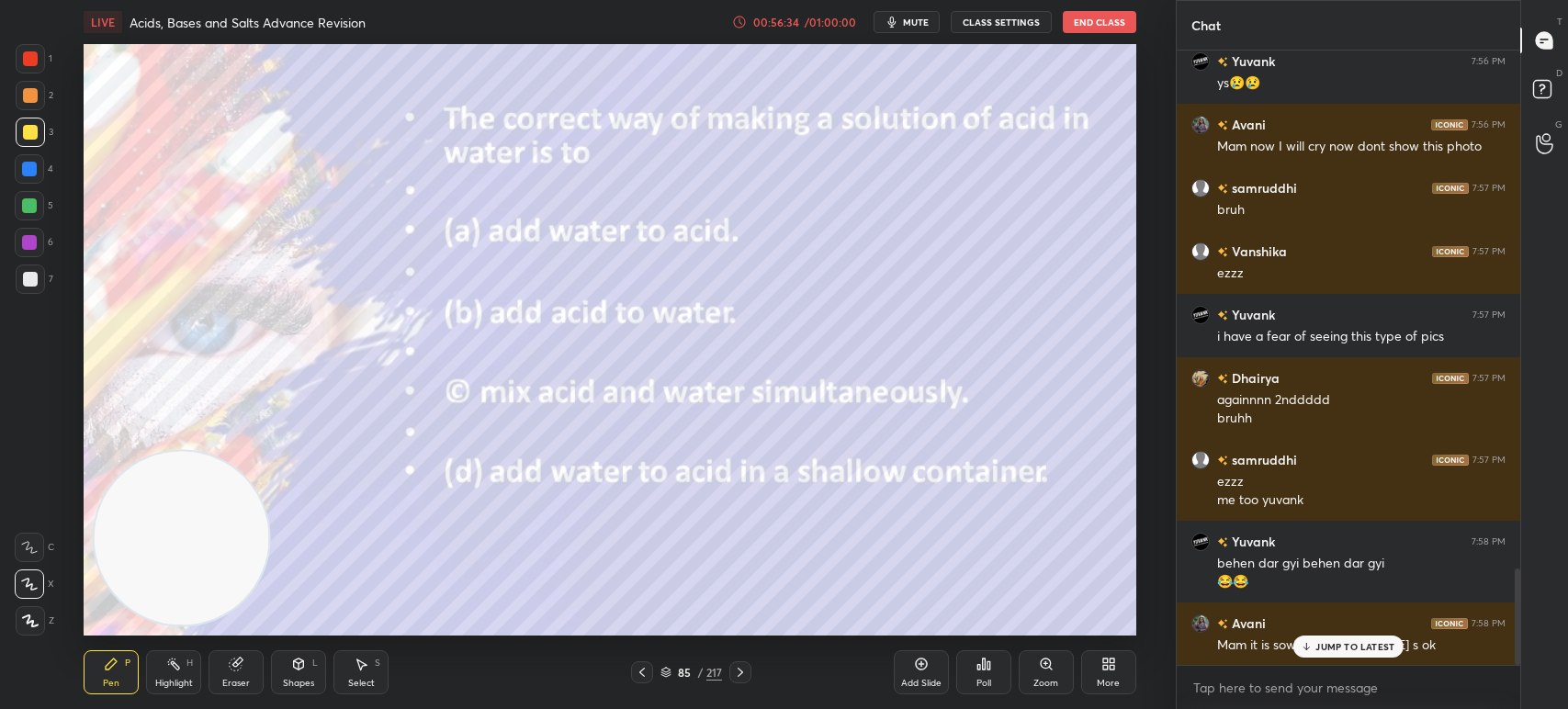
scroll to position [3311, 0]
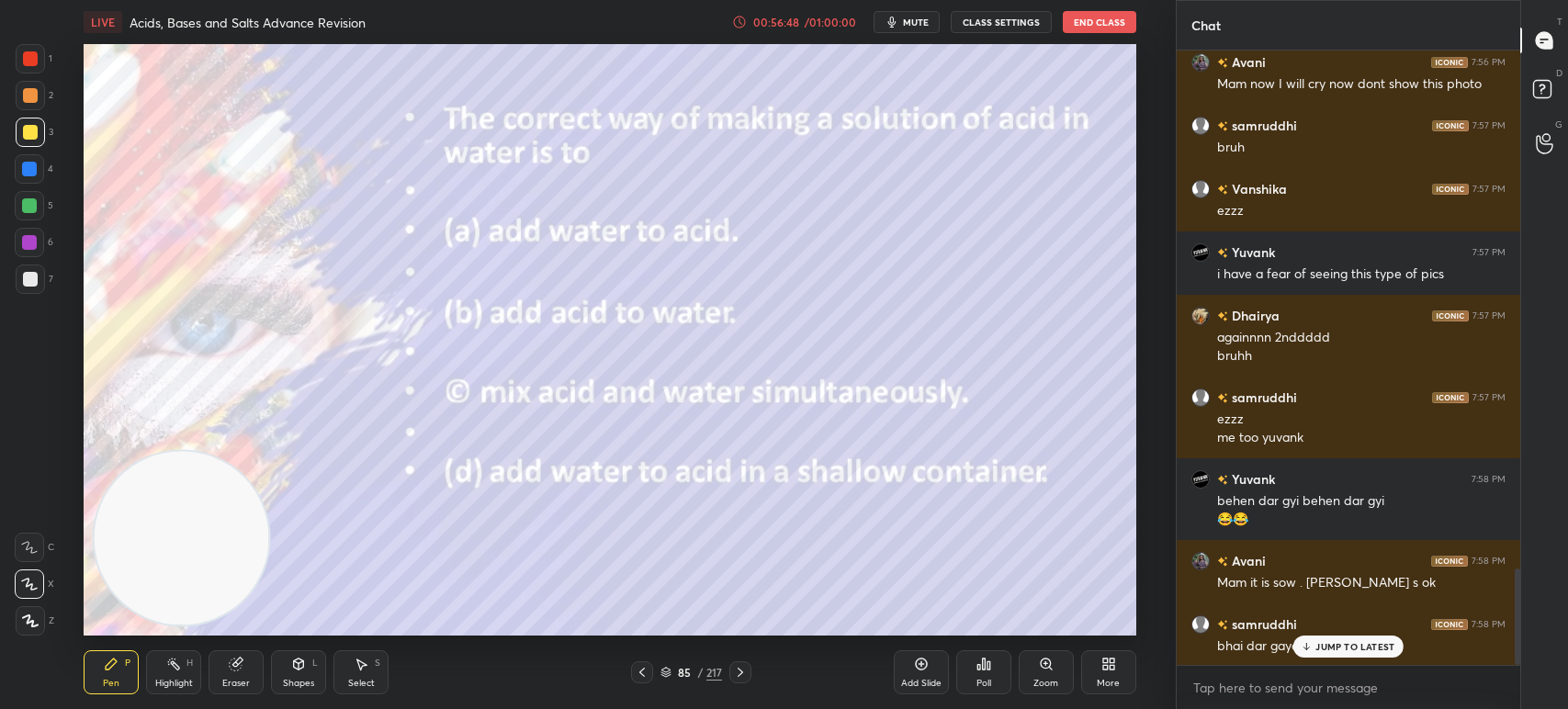
click at [991, 677] on div "Poll" at bounding box center [983, 673] width 55 height 44
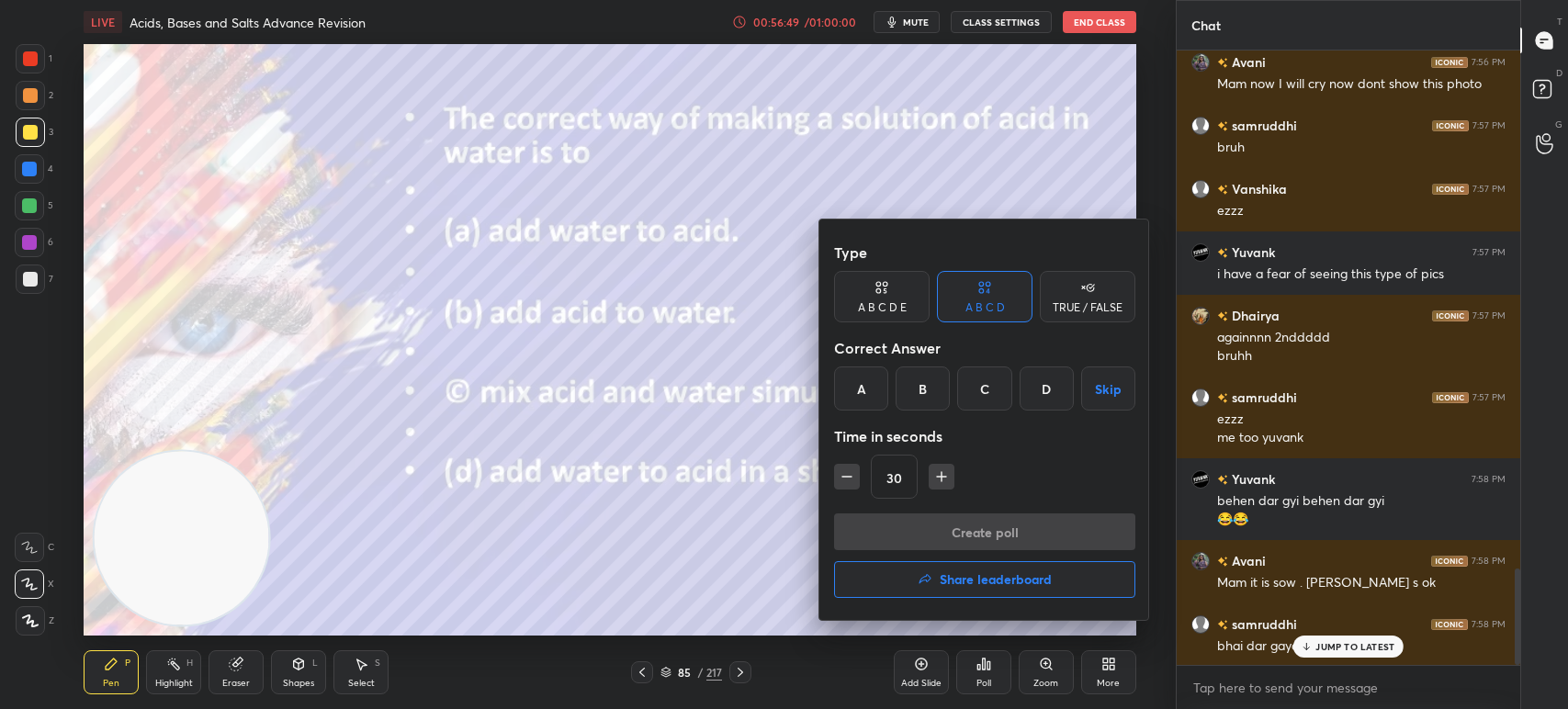
click at [853, 380] on div "A" at bounding box center [860, 388] width 54 height 44
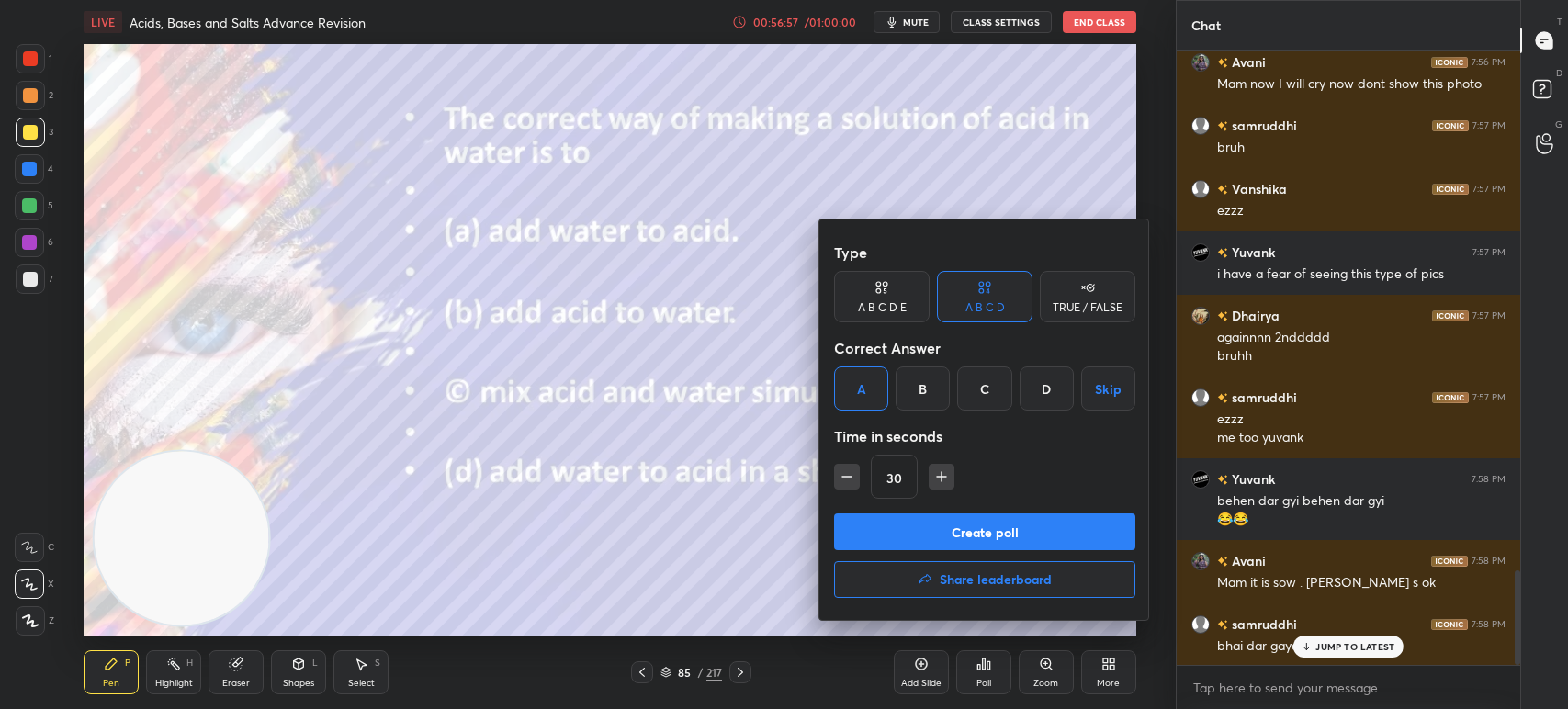
scroll to position [3374, 0]
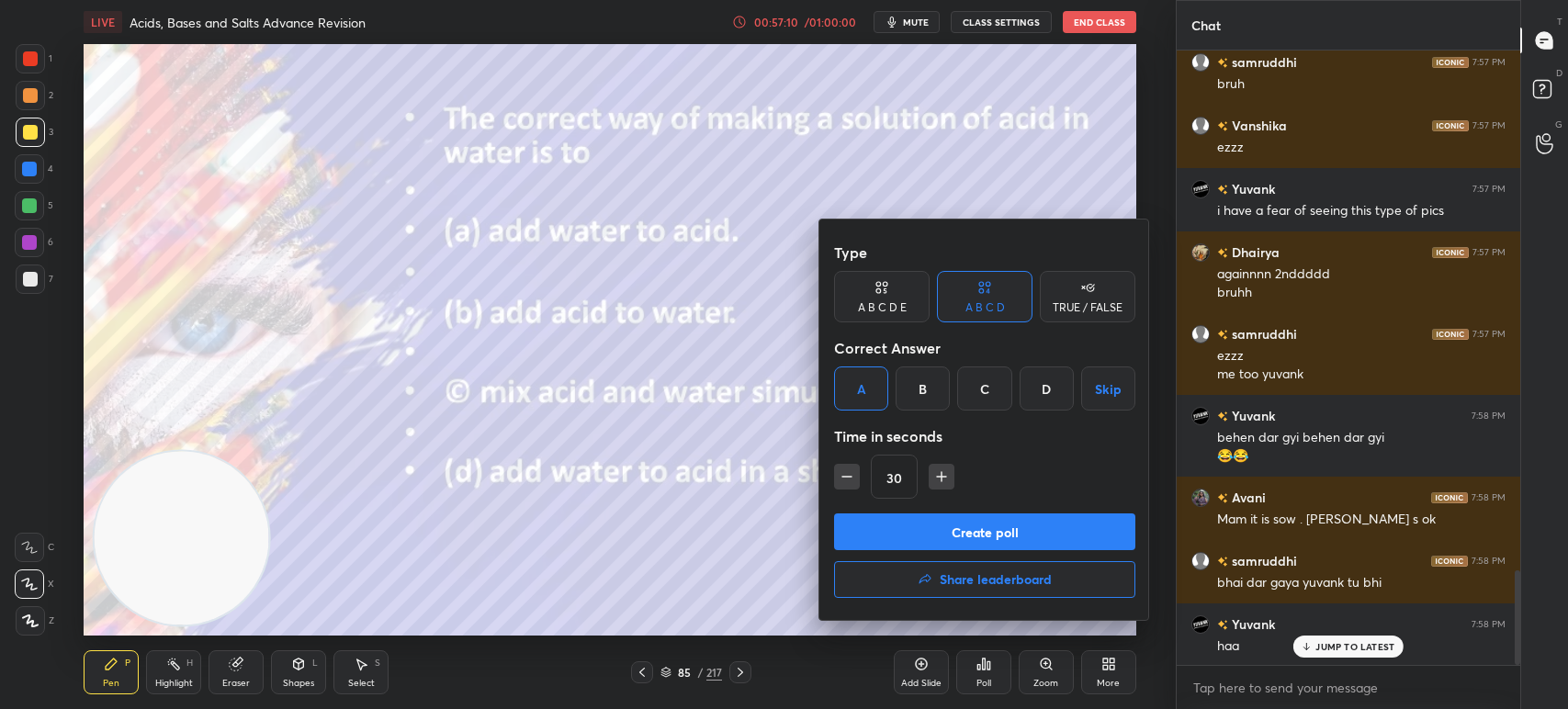
click at [954, 530] on button "Create poll" at bounding box center [984, 532] width 301 height 36
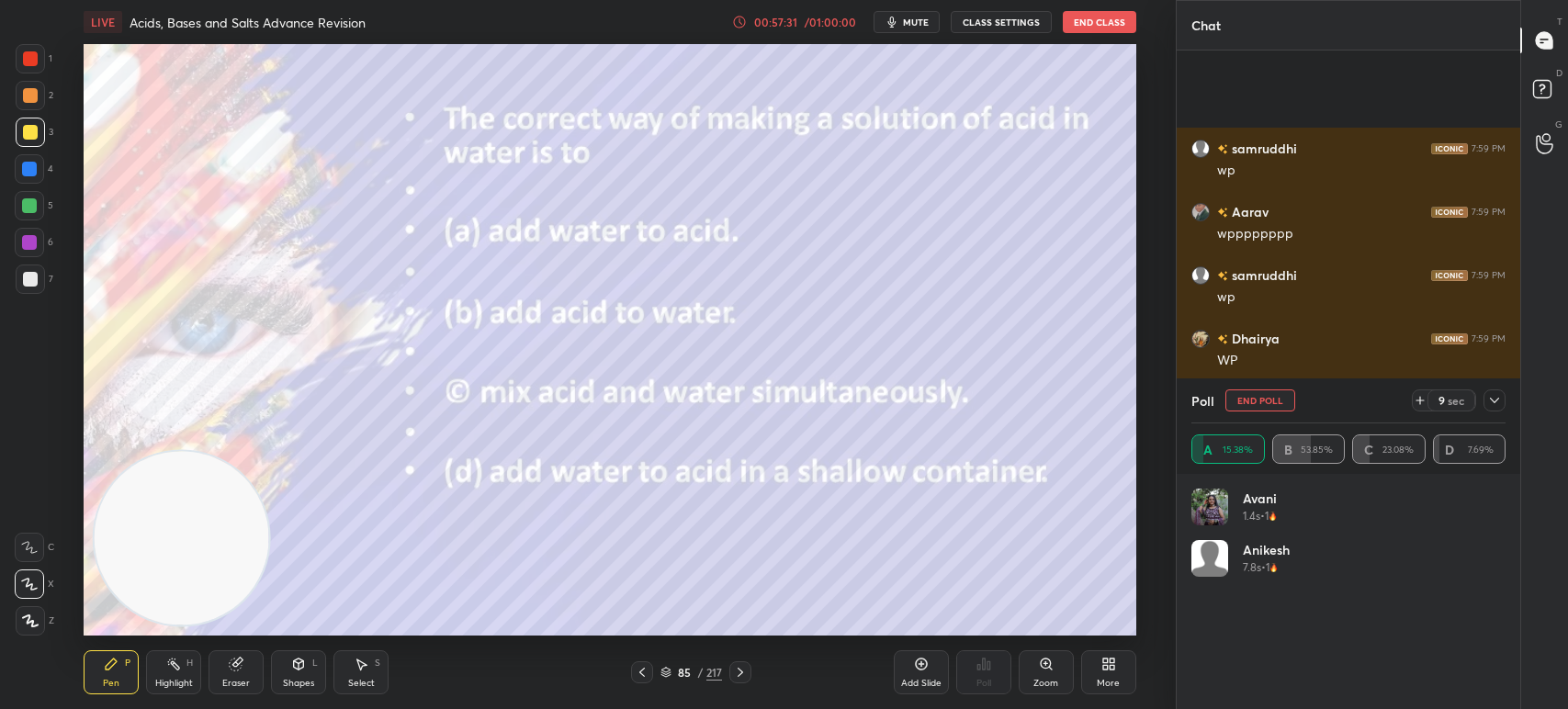
scroll to position [4582, 0]
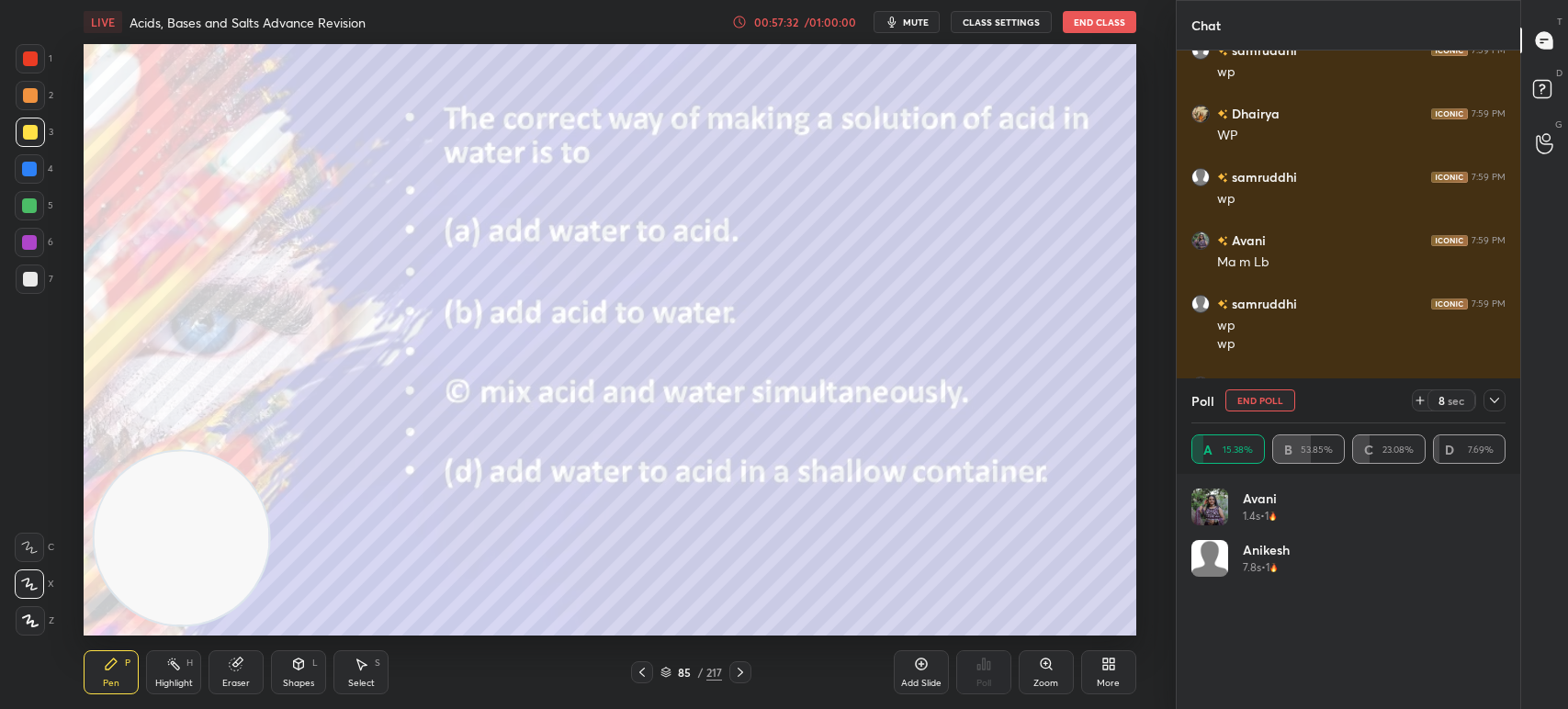
click at [225, 675] on div "Eraser" at bounding box center [236, 673] width 55 height 44
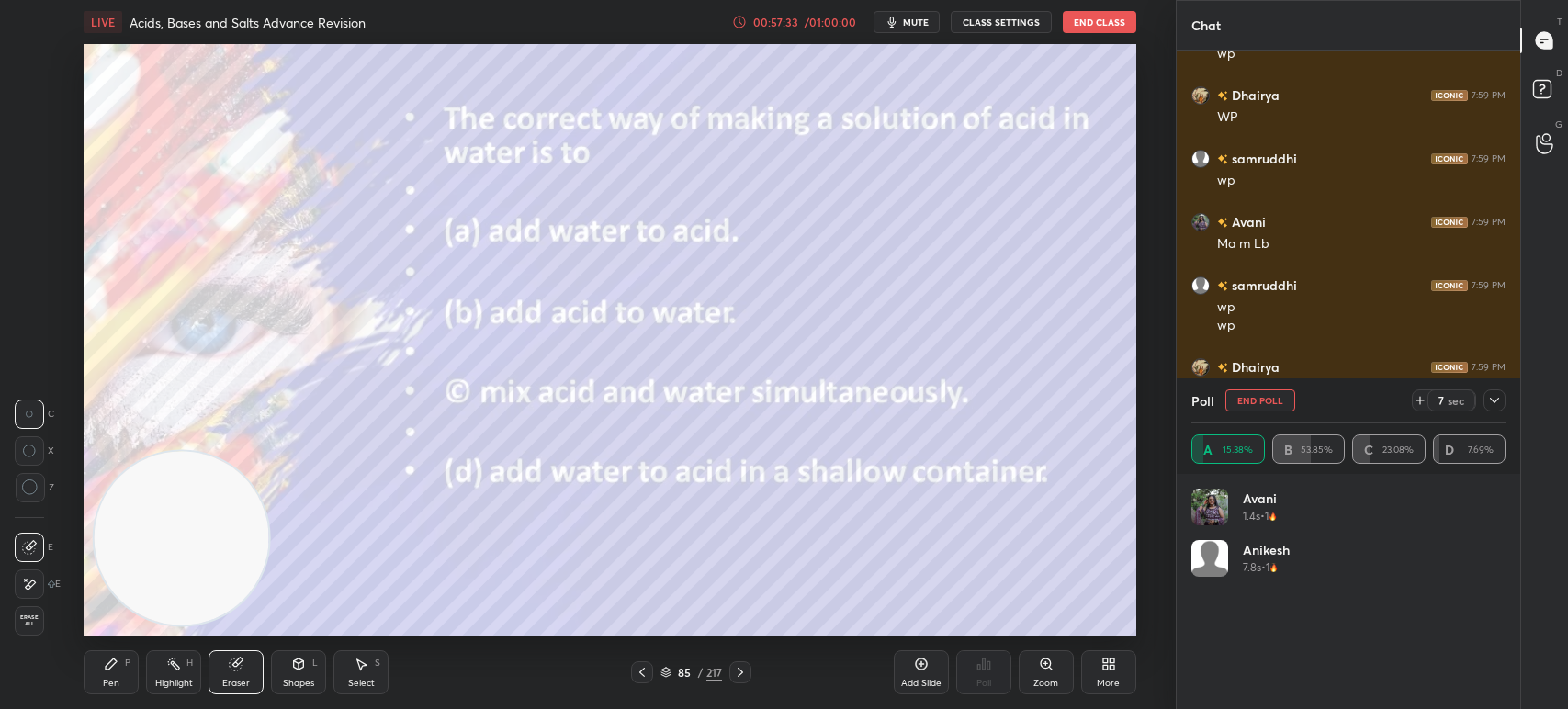
click at [35, 605] on div "Erase all" at bounding box center [31, 616] width 33 height 36
click at [48, 618] on div "Z" at bounding box center [34, 621] width 38 height 30
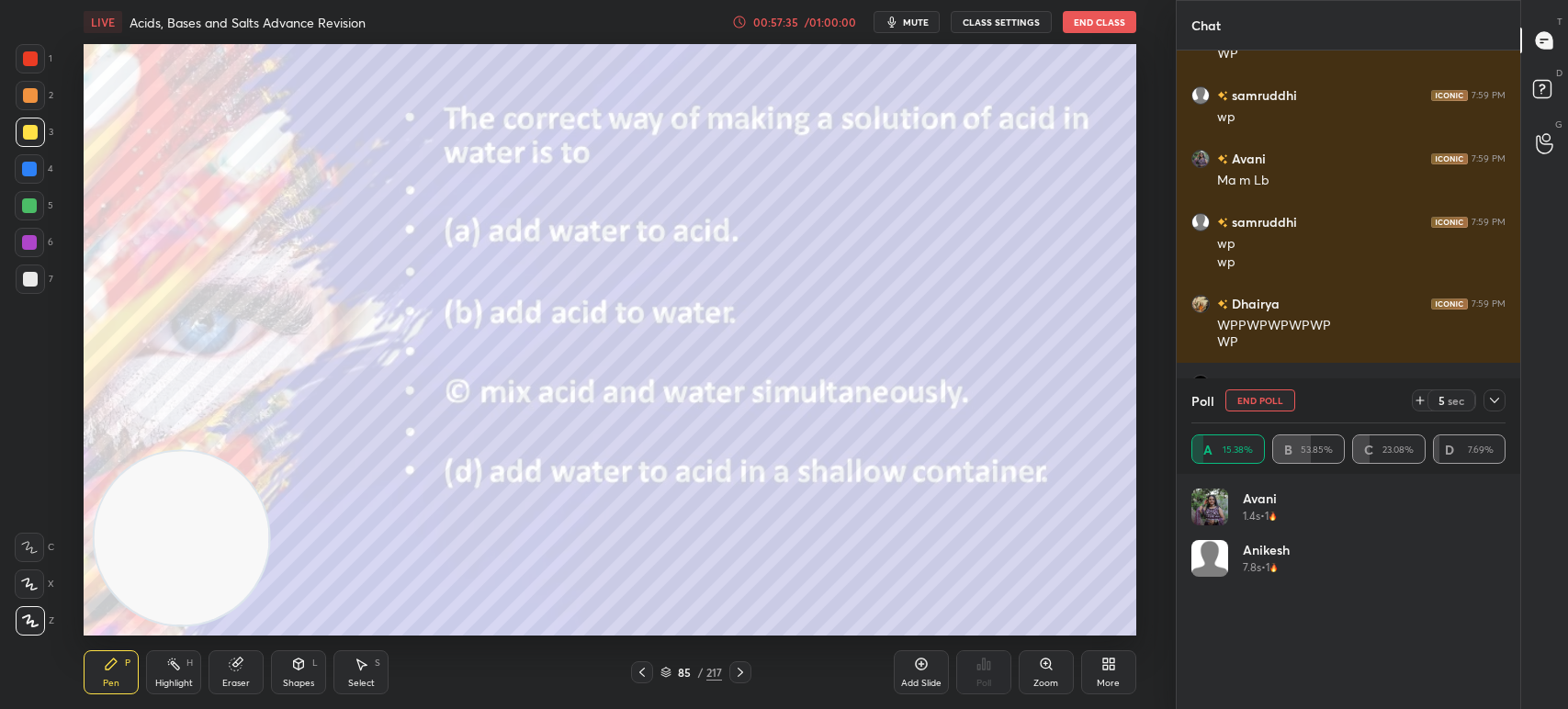
scroll to position [4809, 0]
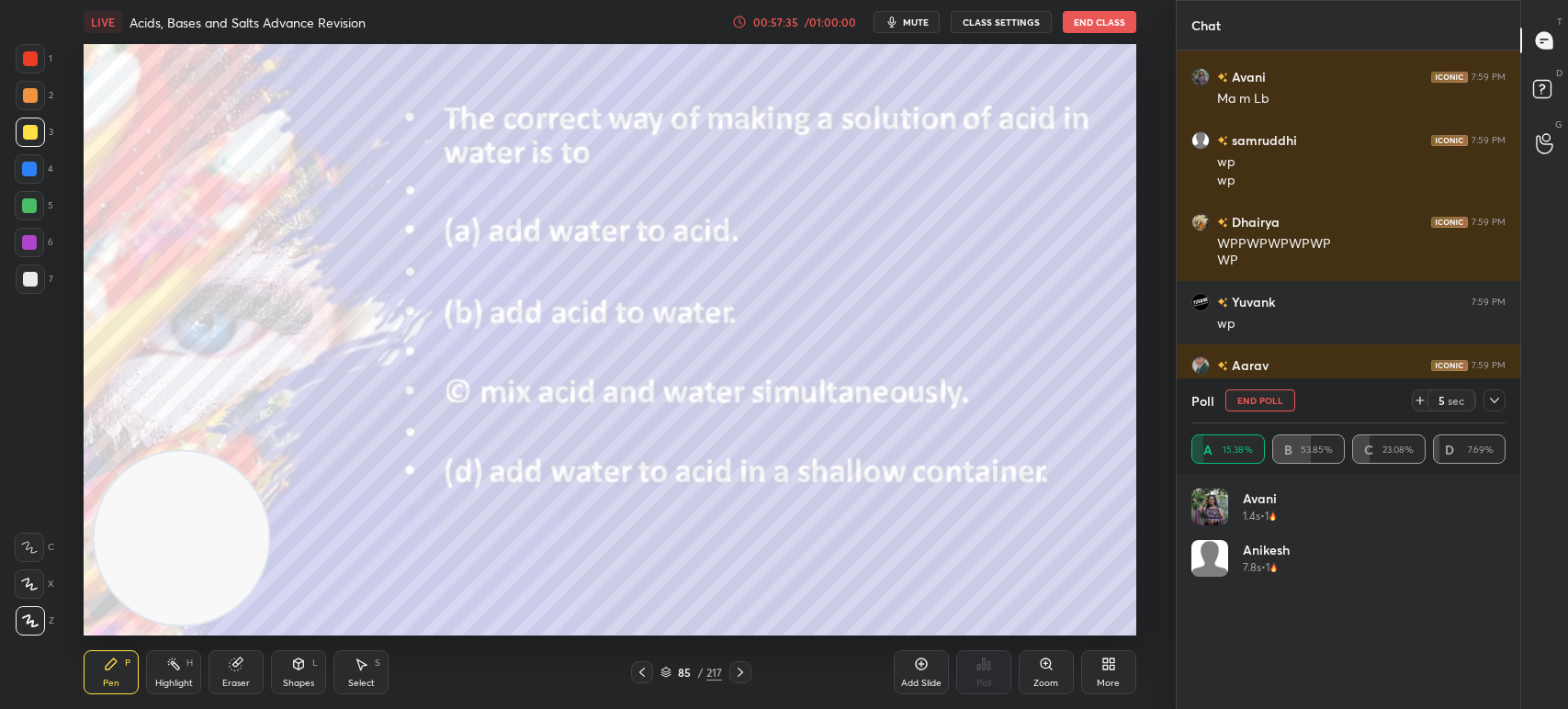
click at [1499, 402] on icon at bounding box center [1494, 400] width 15 height 15
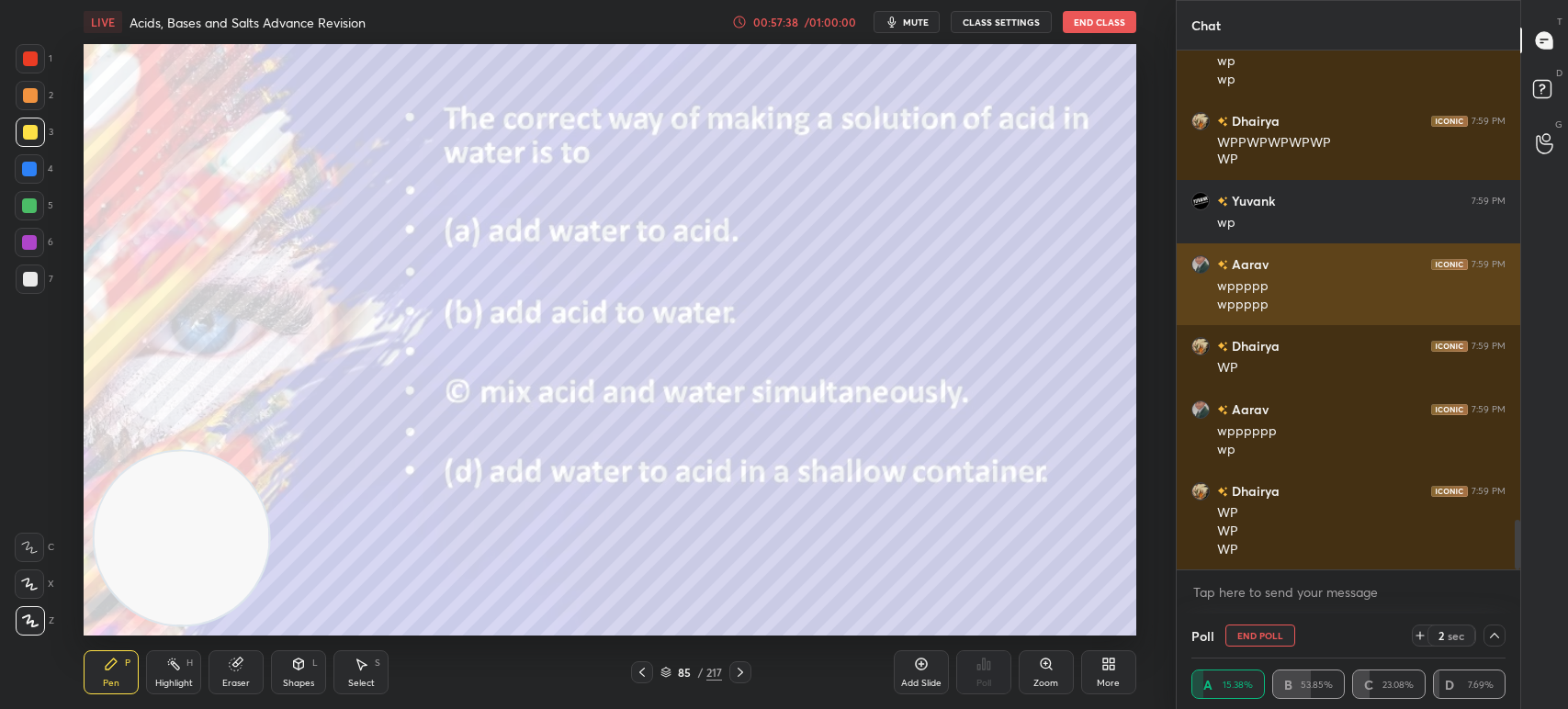
scroll to position [5088, 0]
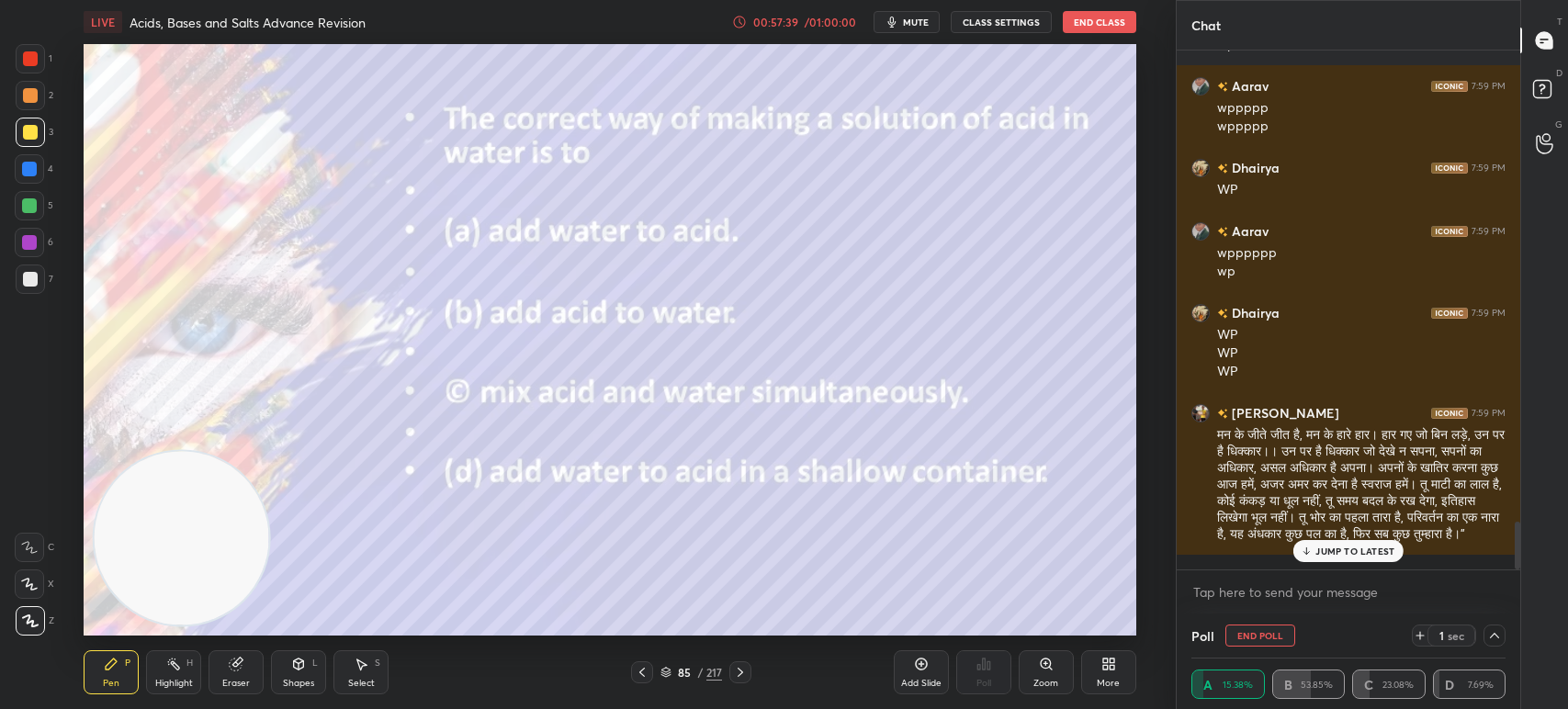
click at [1281, 641] on button "End Poll" at bounding box center [1260, 635] width 70 height 22
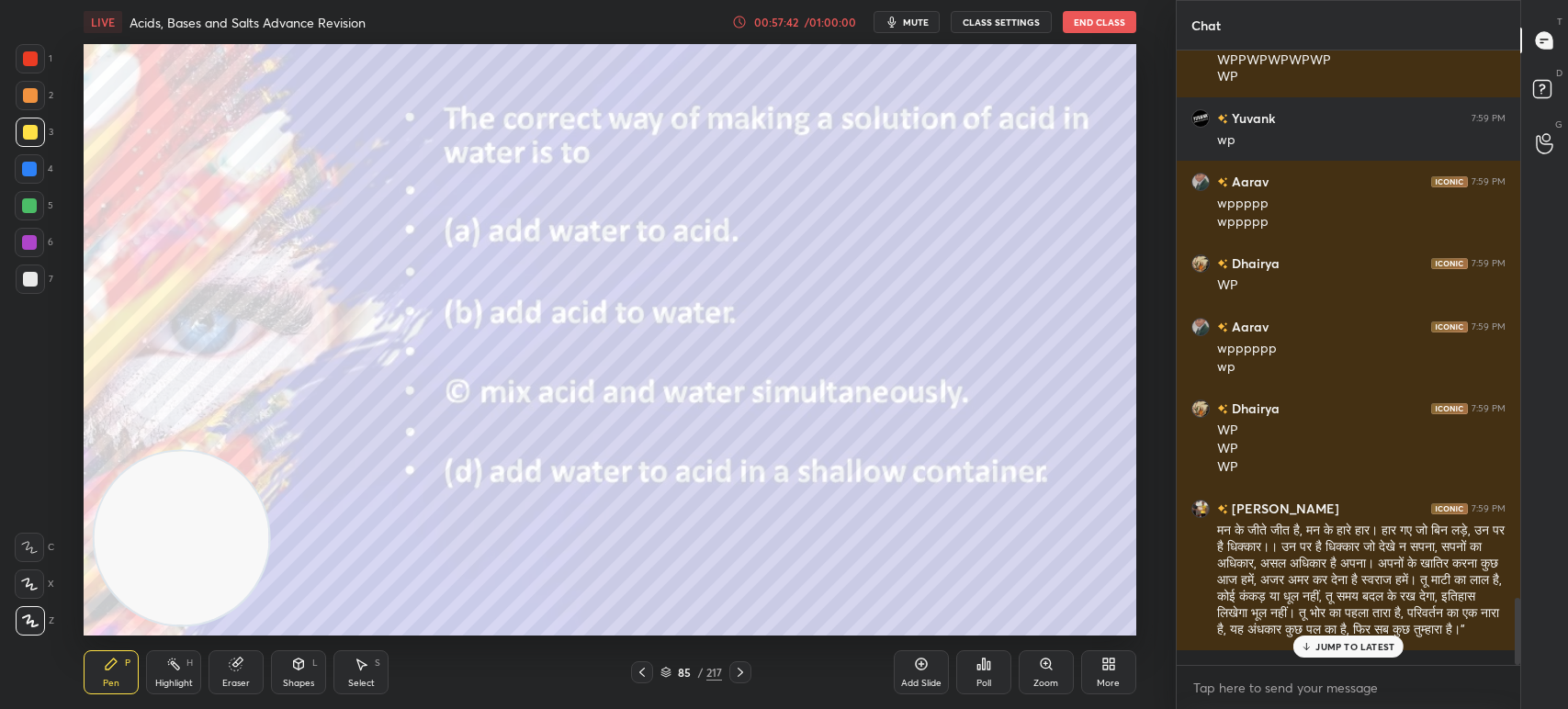
click at [972, 668] on div "Poll" at bounding box center [983, 673] width 55 height 44
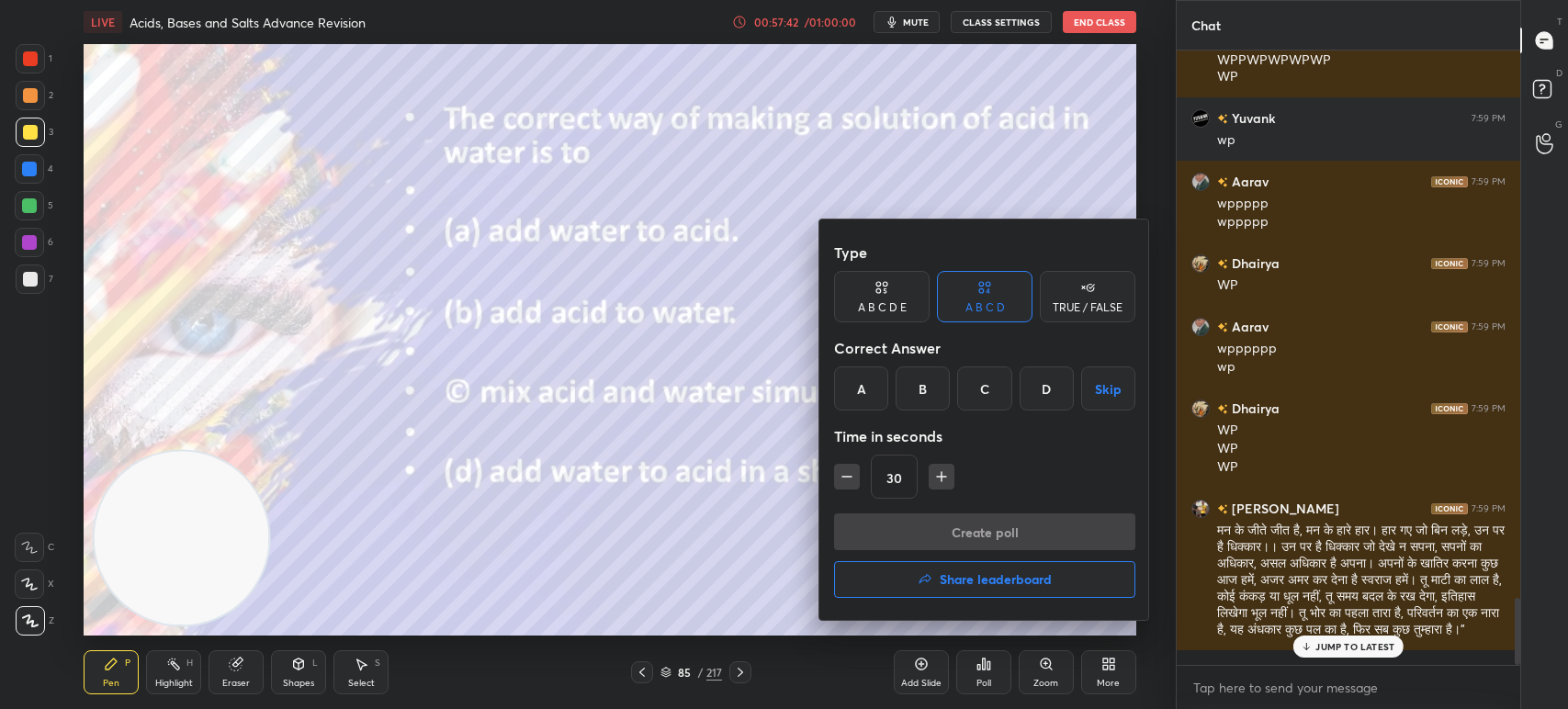
click at [933, 432] on div "Time in seconds" at bounding box center [984, 436] width 301 height 36
click at [921, 392] on div "B" at bounding box center [922, 388] width 54 height 44
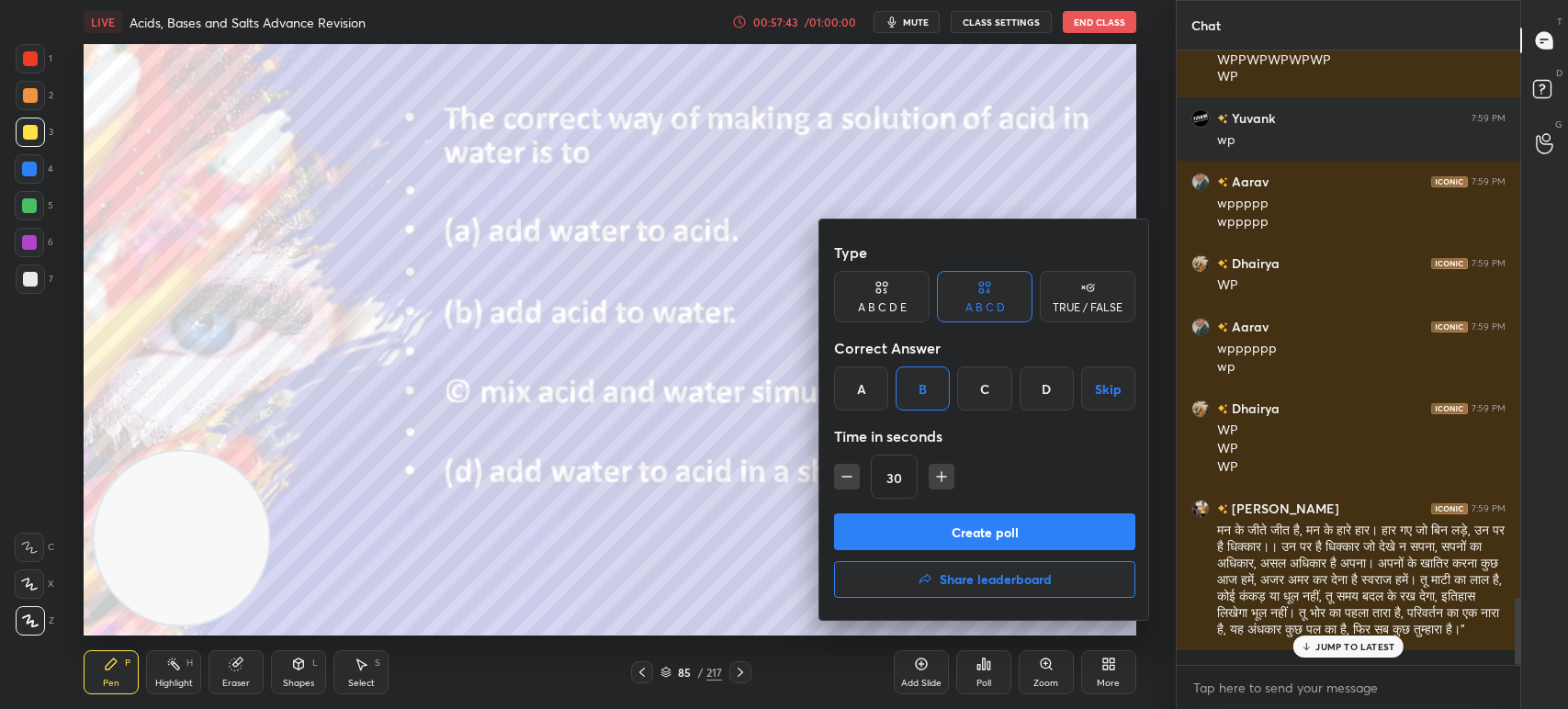
click at [958, 520] on button "Create poll" at bounding box center [984, 532] width 301 height 36
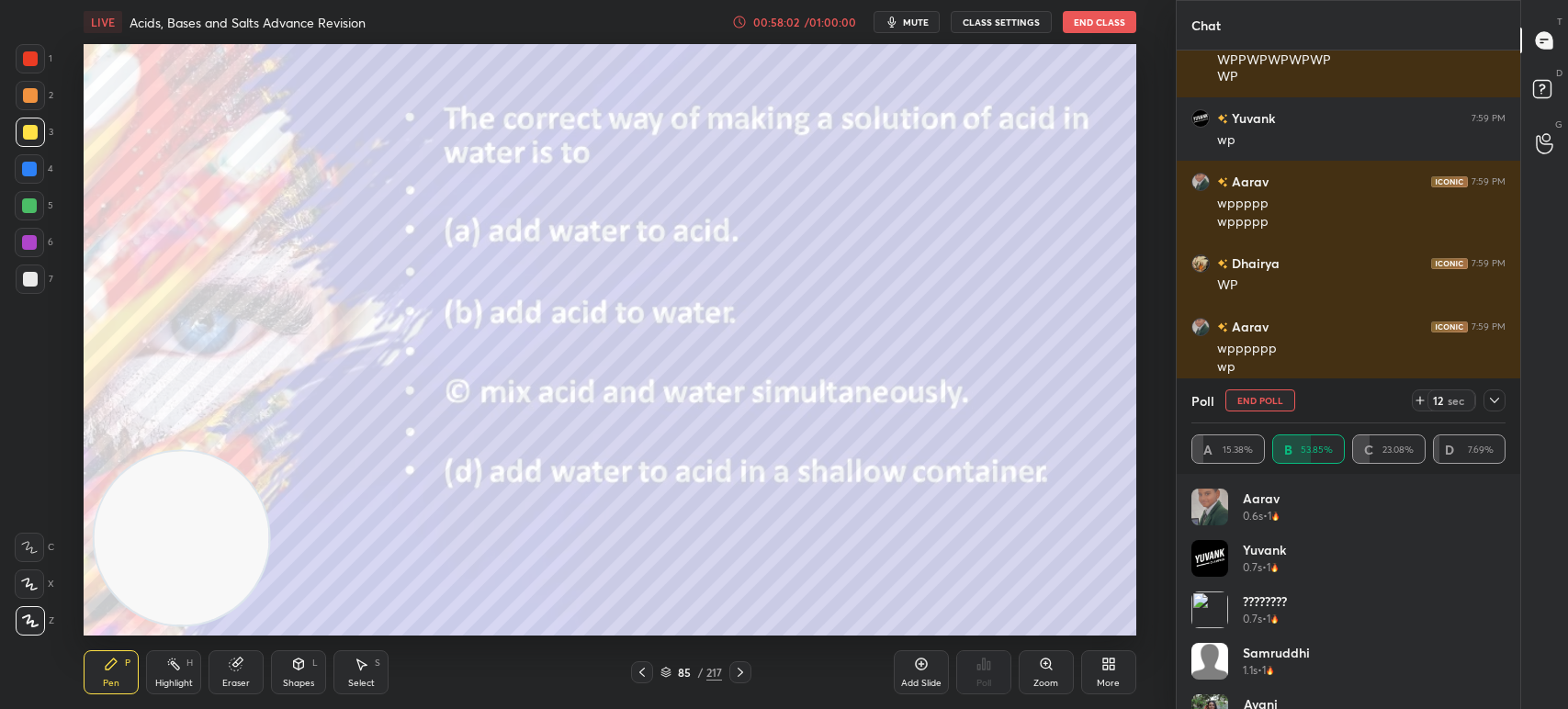
click at [1490, 407] on icon at bounding box center [1494, 400] width 15 height 15
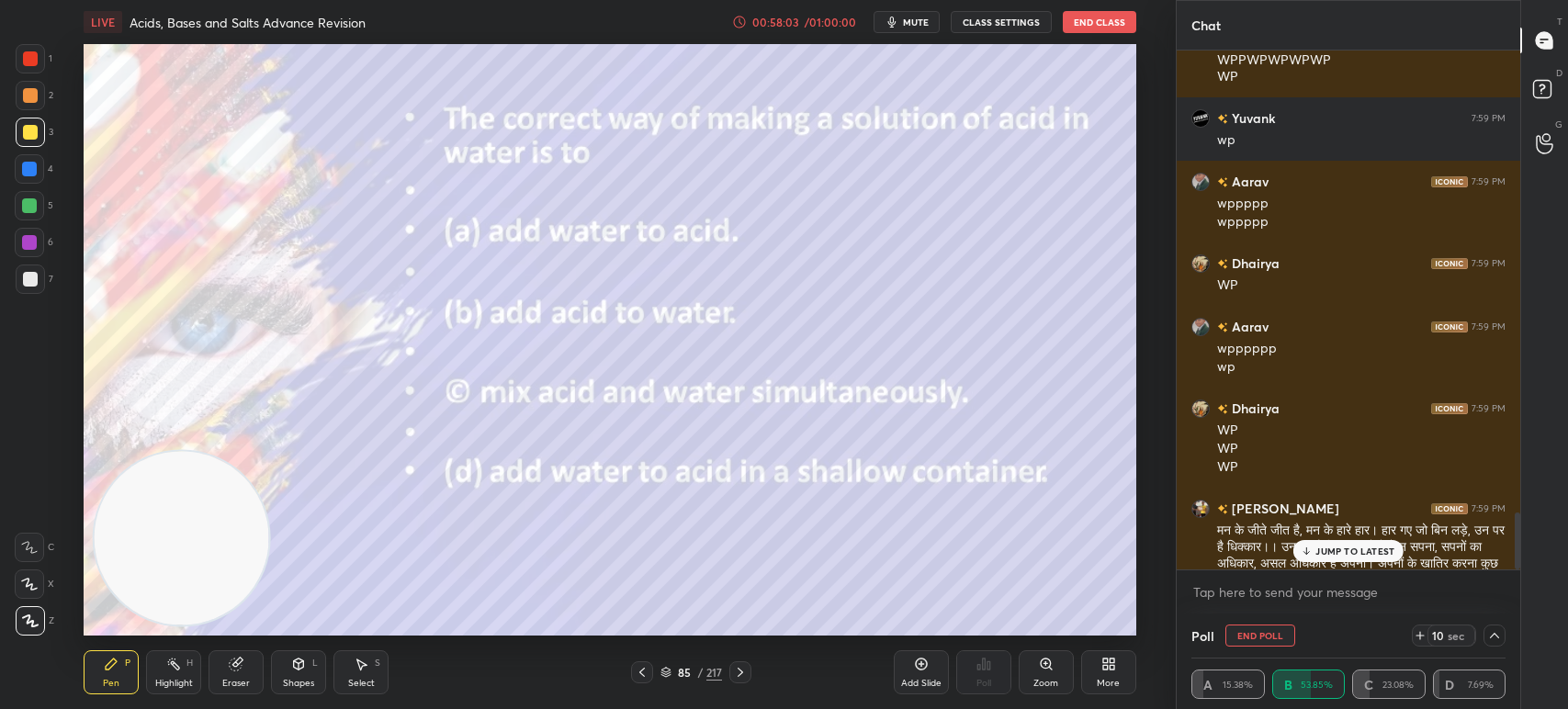
click at [734, 673] on icon at bounding box center [740, 673] width 15 height 15
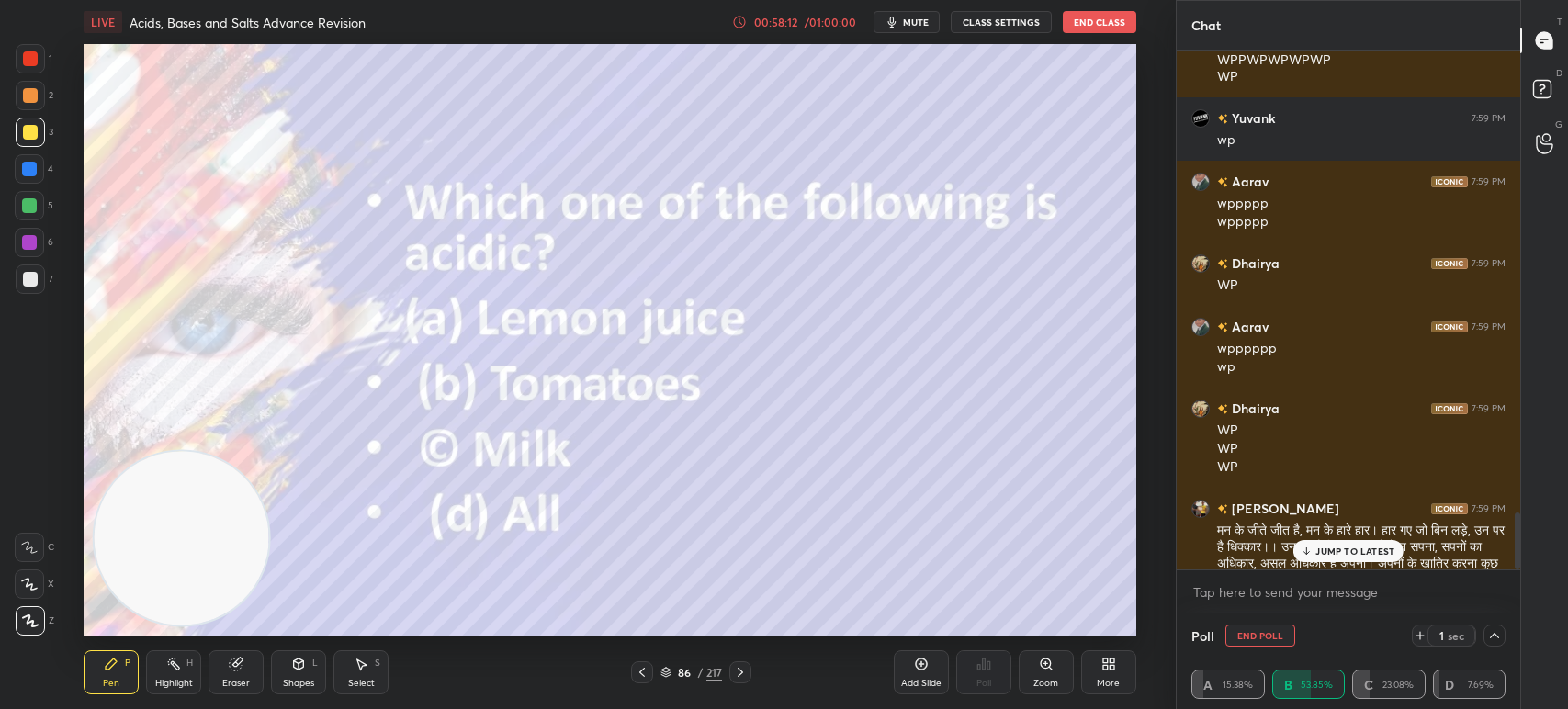
click at [985, 682] on div "Poll" at bounding box center [983, 673] width 55 height 103
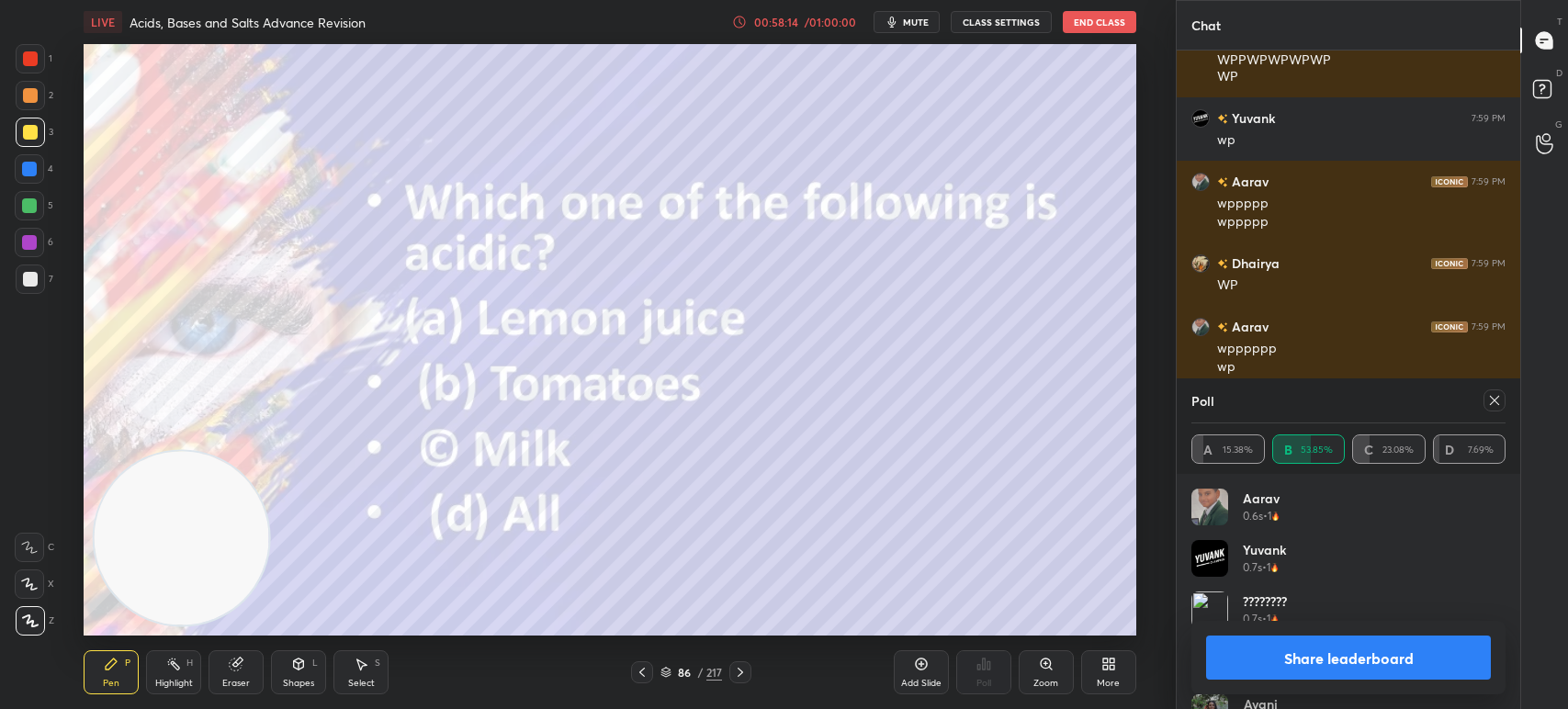
click at [1489, 393] on div at bounding box center [1494, 401] width 22 height 22
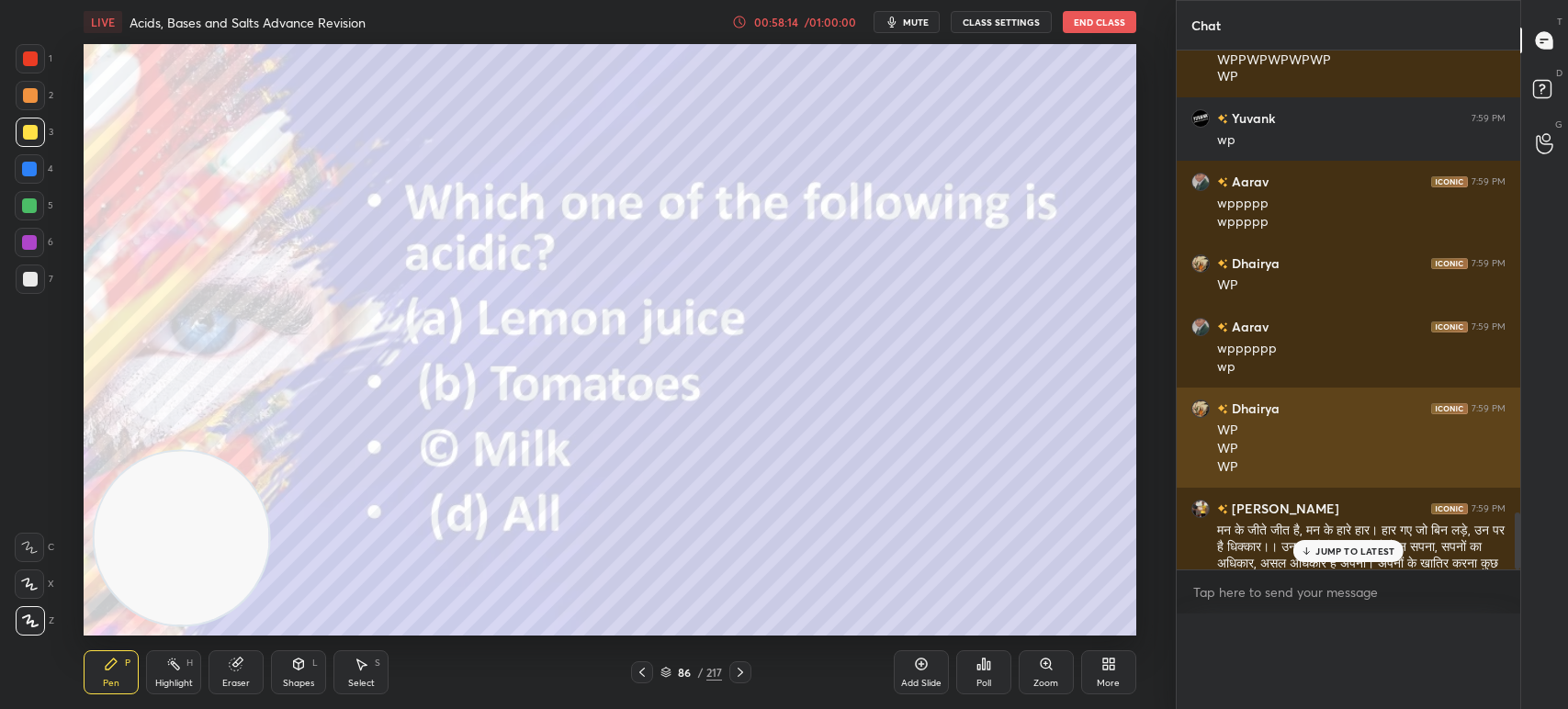
click at [1502, 395] on div "[PERSON_NAME] 7:59 PM WP WP WP" at bounding box center [1348, 438] width 344 height 100
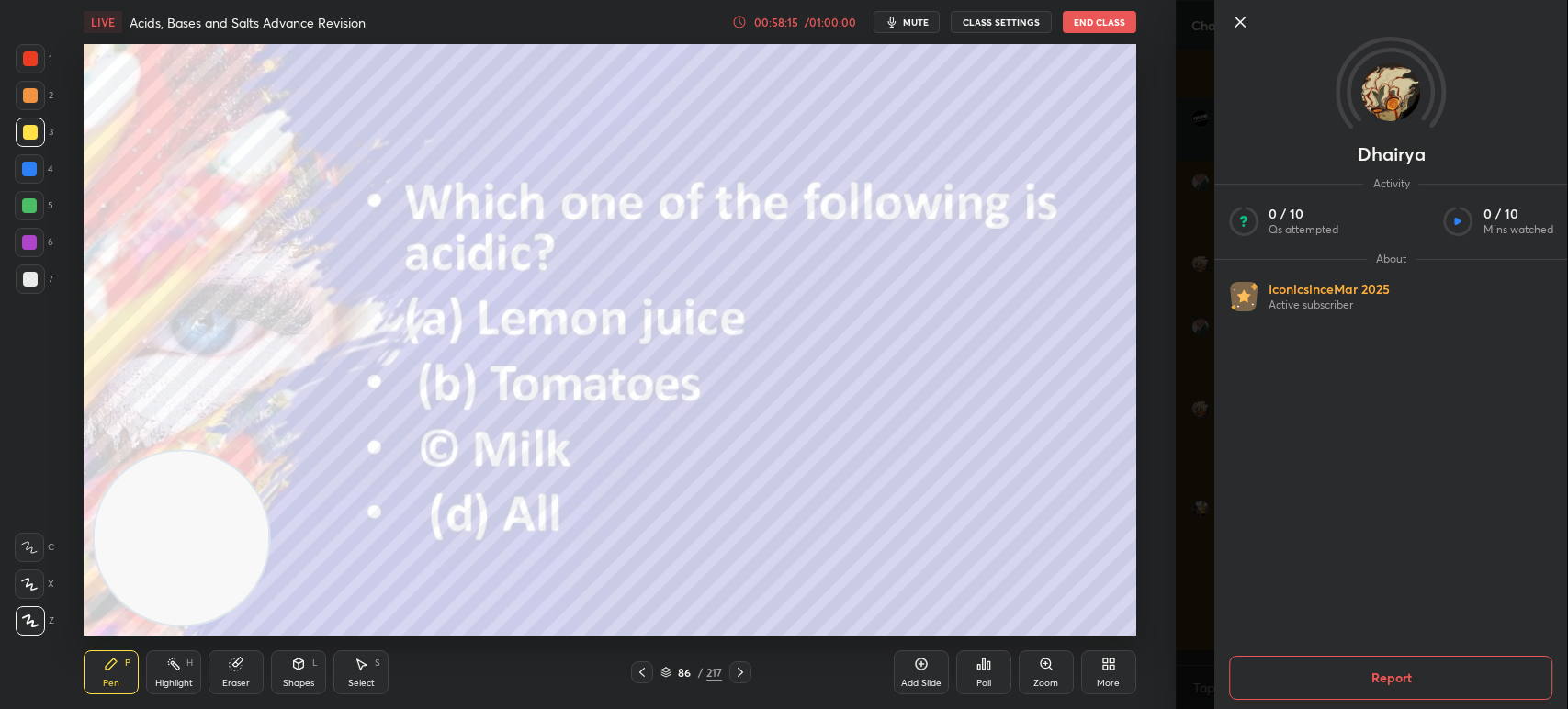
click at [966, 667] on div "Poll" at bounding box center [983, 673] width 55 height 44
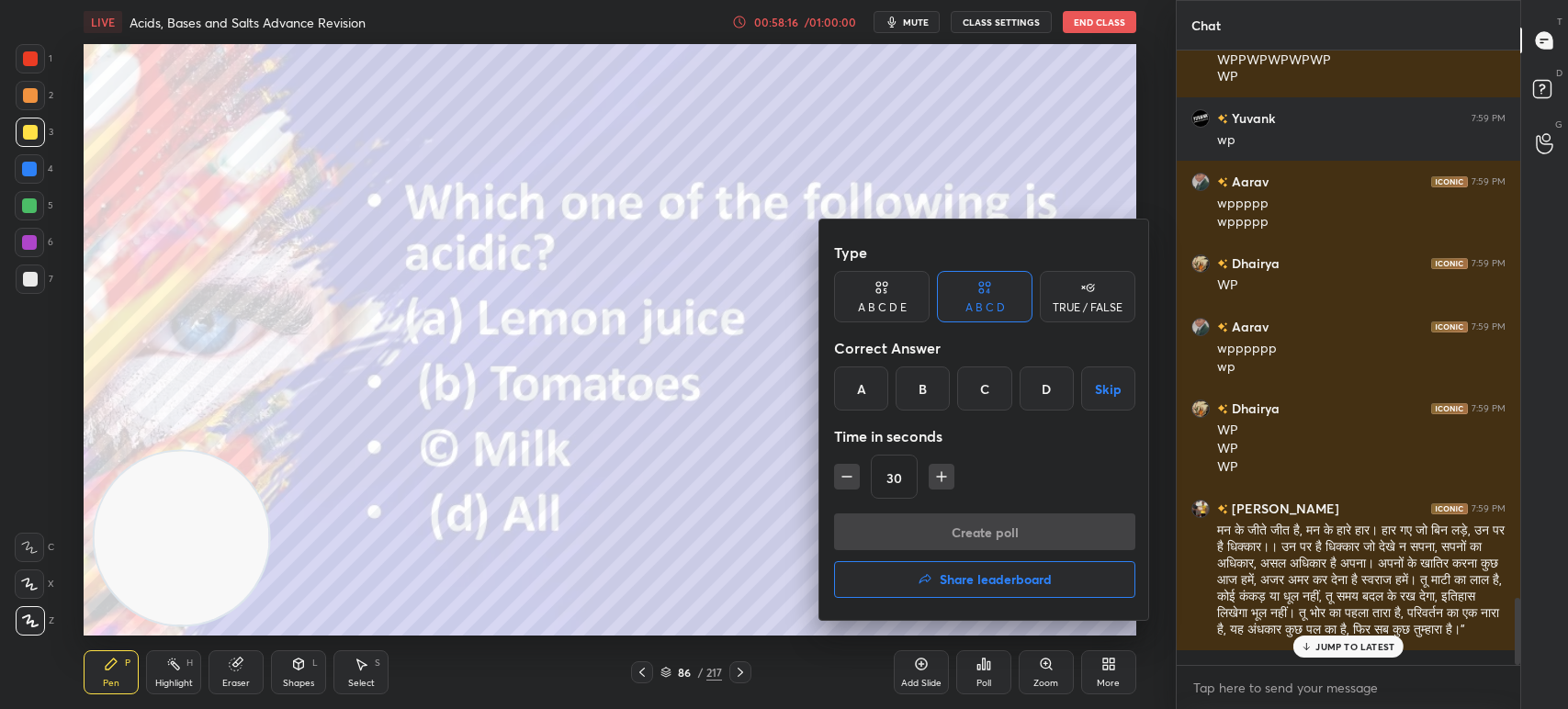
click at [1027, 395] on div "D" at bounding box center [1046, 388] width 54 height 44
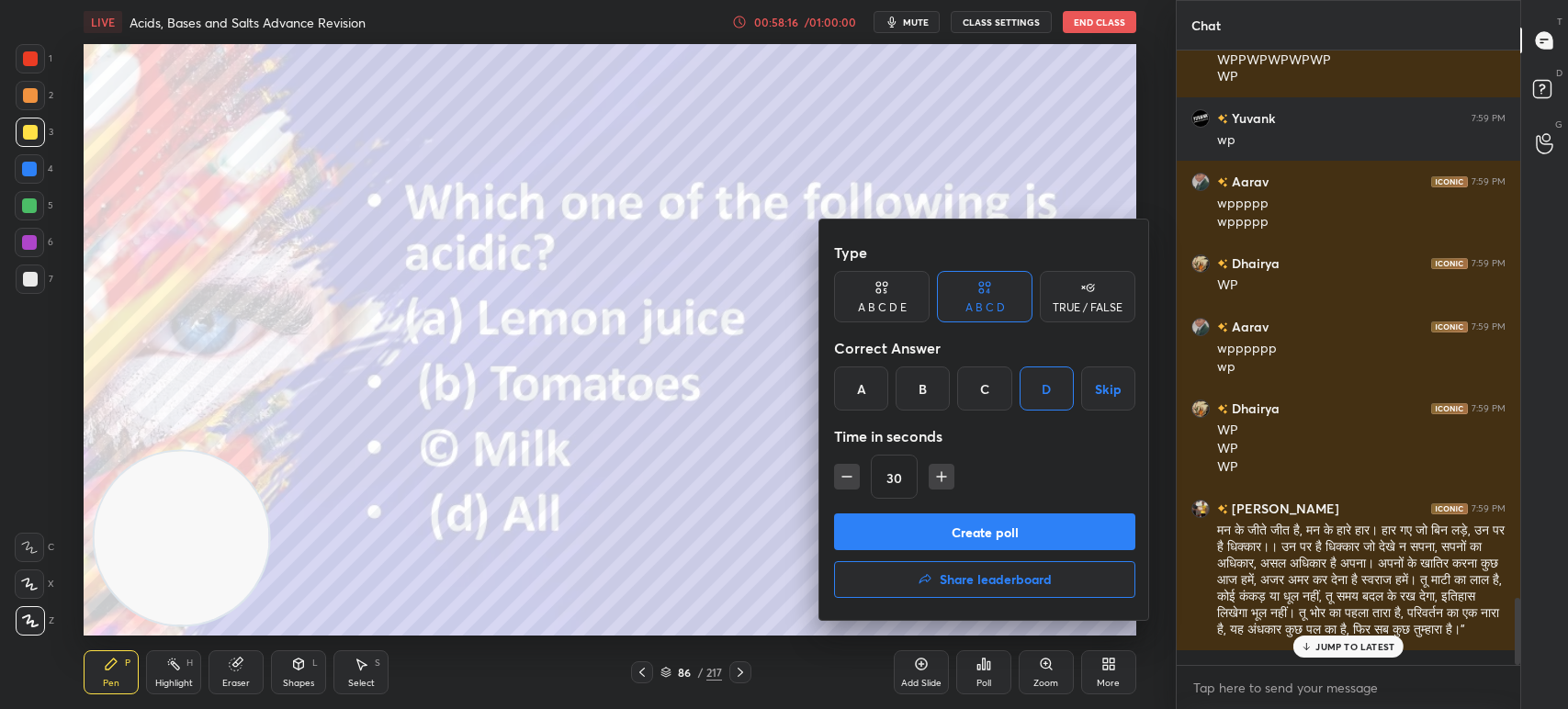
click at [995, 526] on button "Create poll" at bounding box center [984, 532] width 301 height 36
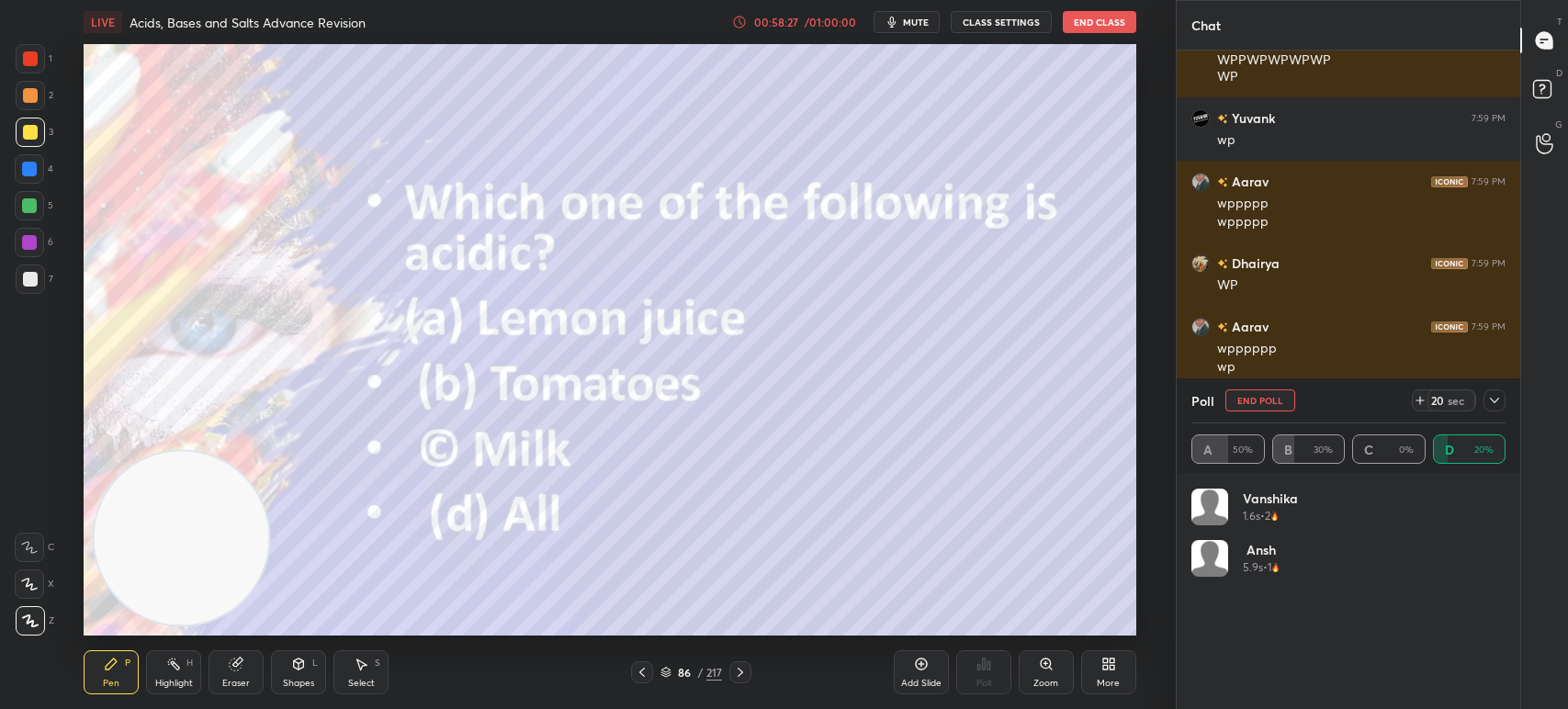
click at [1502, 405] on div at bounding box center [1494, 401] width 22 height 22
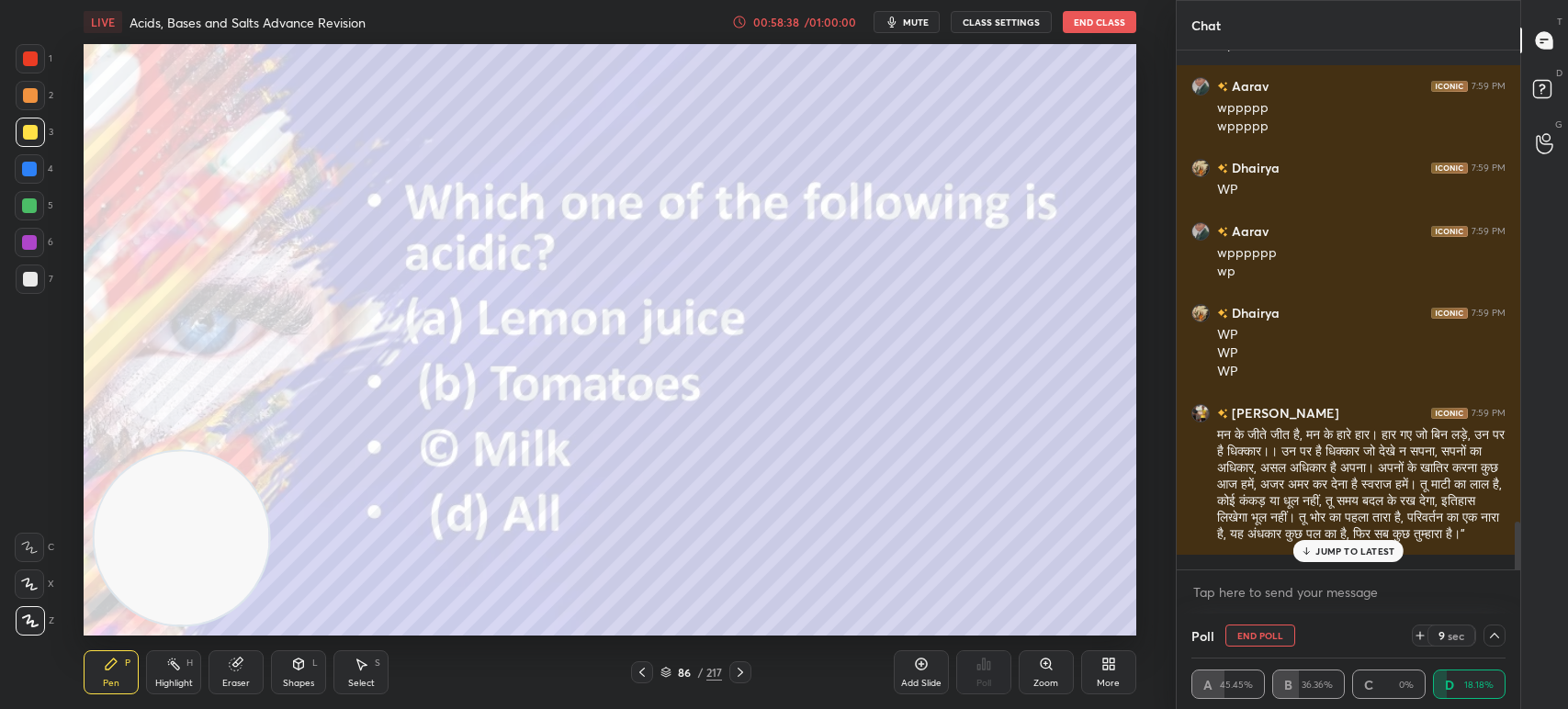
click at [918, 10] on div "LIVE Acids, Bases and Salts Advance Revision 00:58:38 / 01:00:00 mute CLASS SET…" at bounding box center [609, 22] width 1052 height 44
click at [922, 21] on span "mute" at bounding box center [915, 22] width 26 height 13
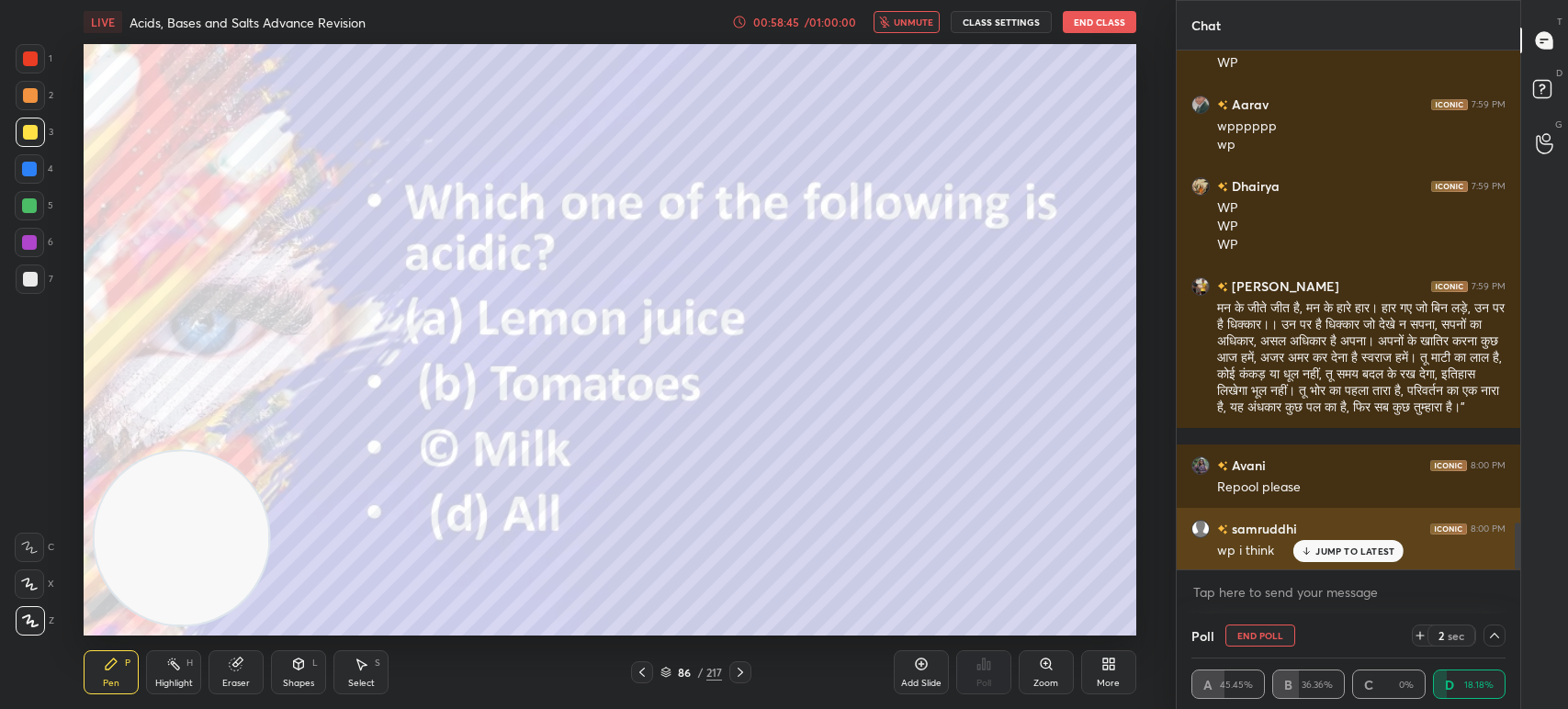
click at [1370, 552] on p "JUMP TO LATEST" at bounding box center [1354, 550] width 79 height 11
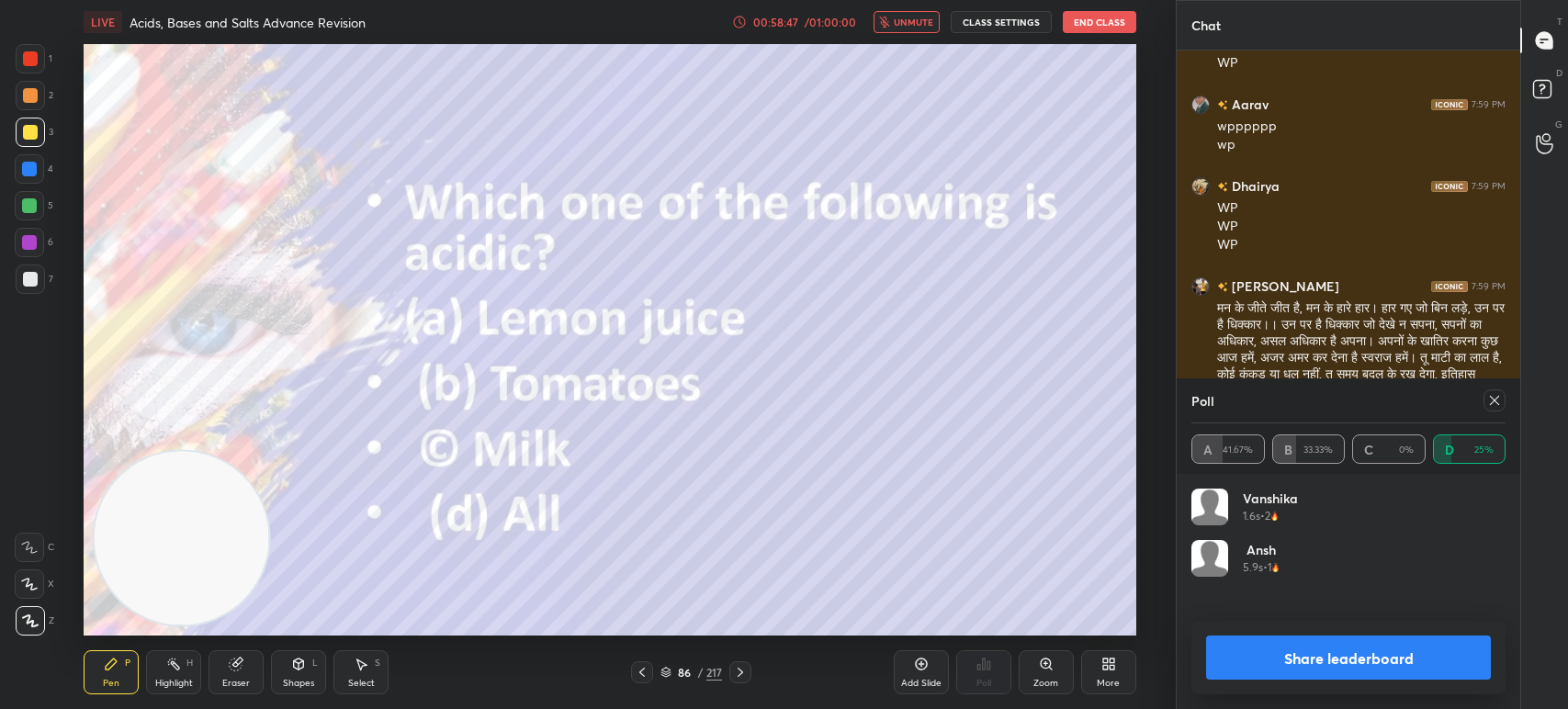
click at [747, 672] on icon at bounding box center [740, 673] width 15 height 15
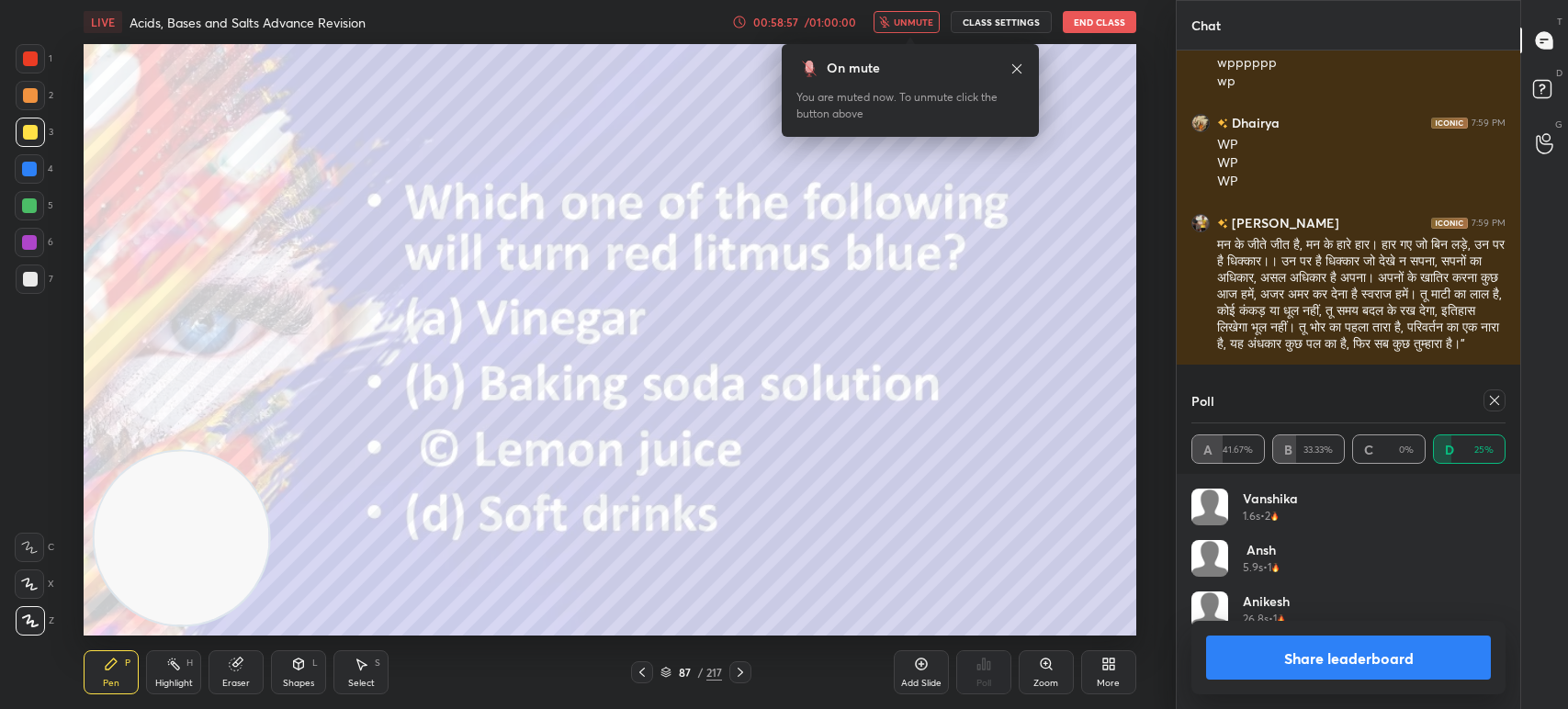
click at [1501, 395] on div at bounding box center [1494, 401] width 22 height 22
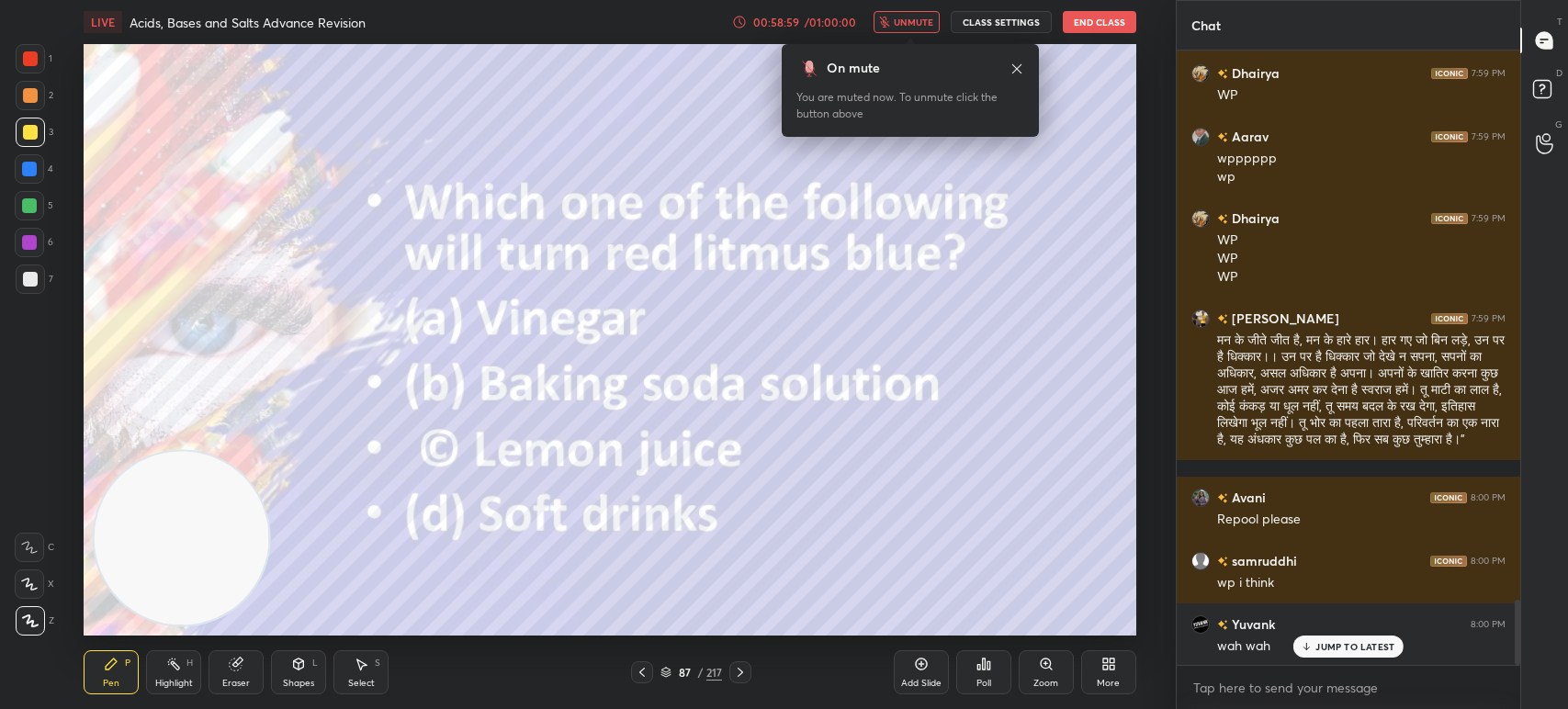
click at [1018, 66] on icon at bounding box center [1016, 69] width 15 height 15
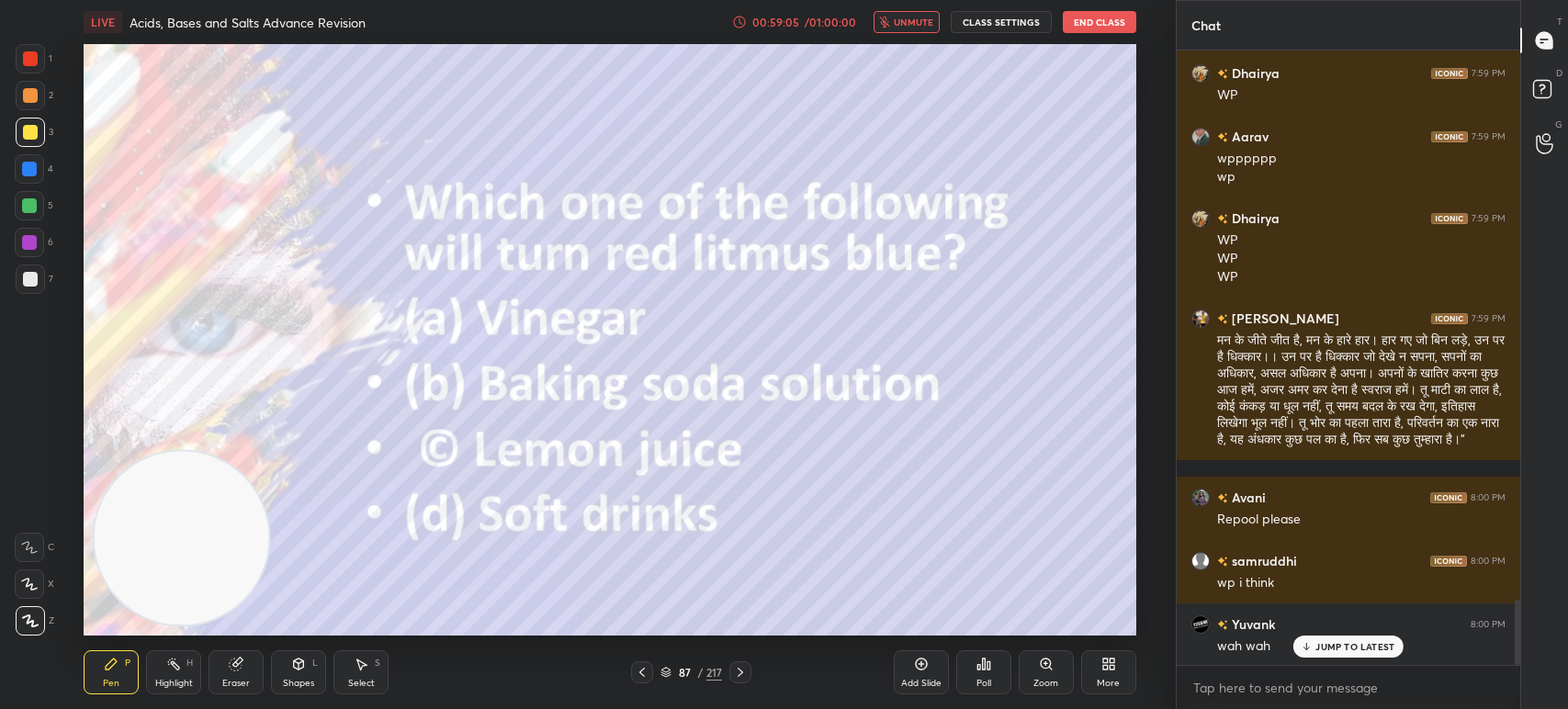
click at [984, 673] on div "Poll" at bounding box center [983, 673] width 55 height 44
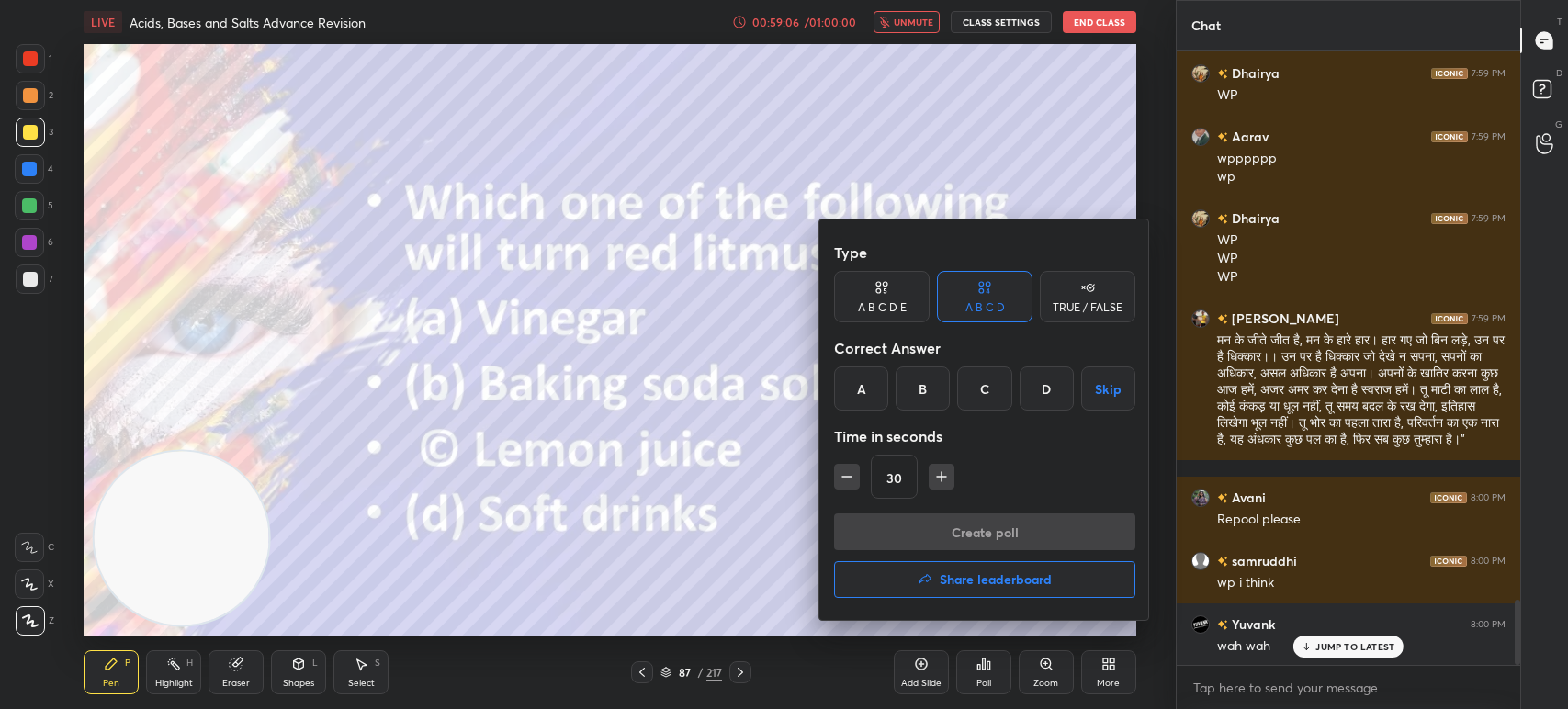
click at [921, 399] on div "B" at bounding box center [922, 388] width 54 height 44
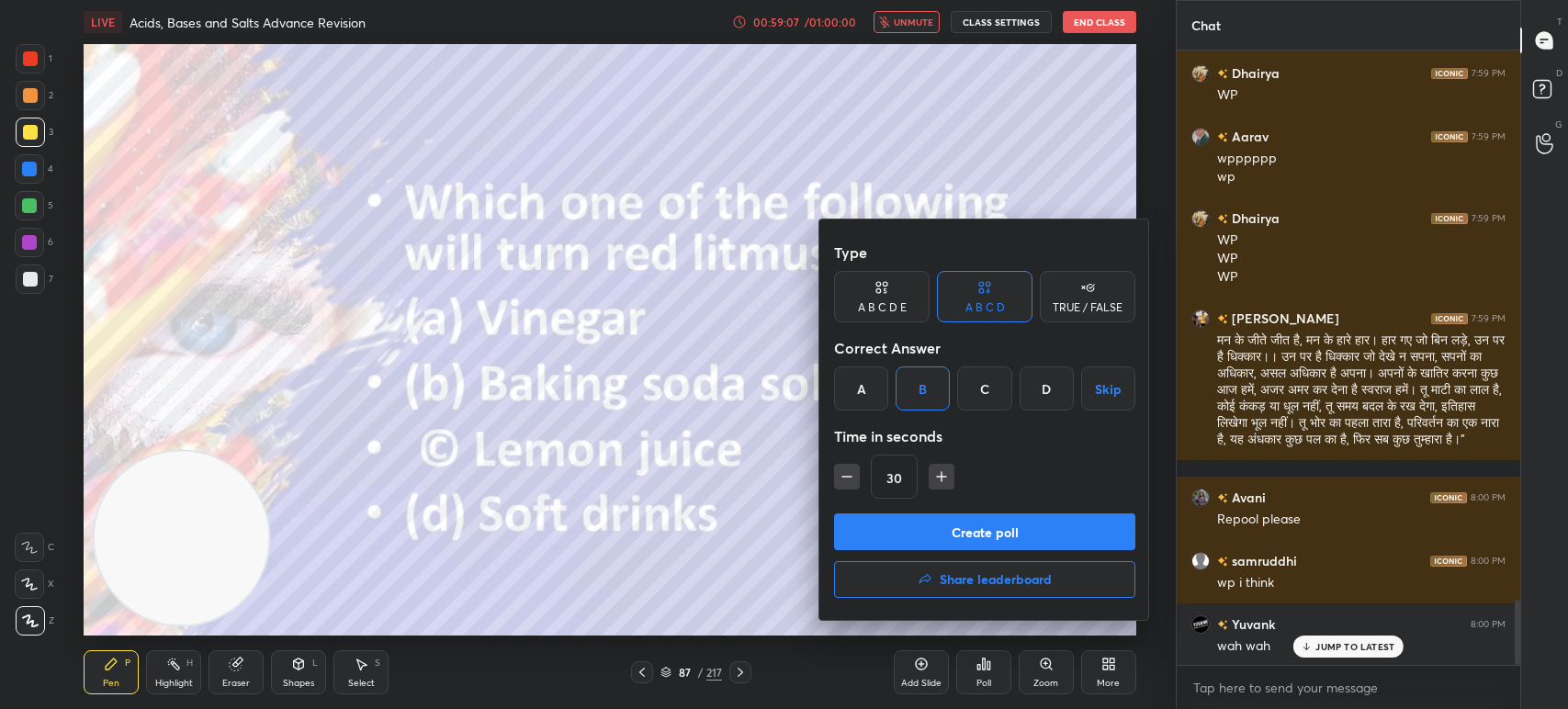
click at [952, 540] on button "Create poll" at bounding box center [984, 532] width 301 height 36
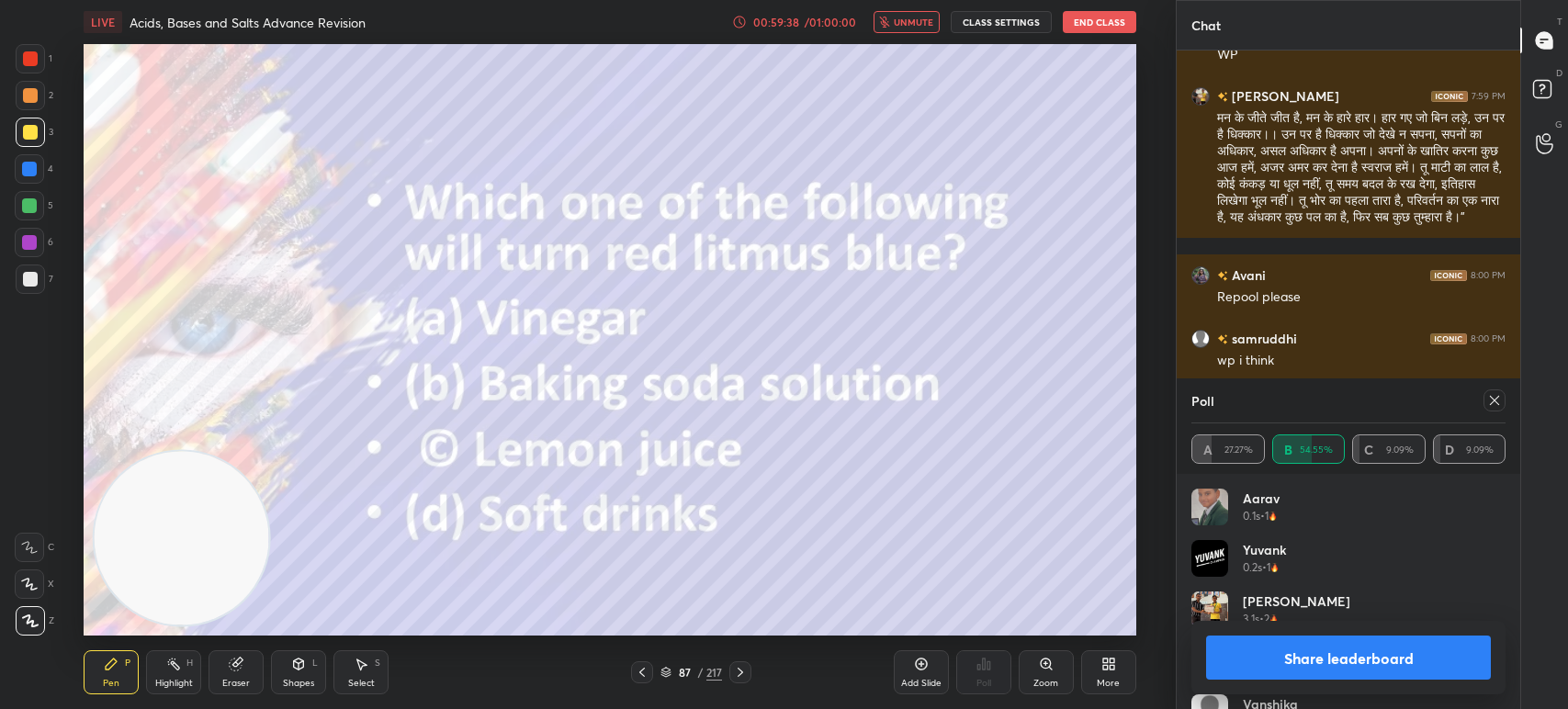
click at [1487, 397] on icon at bounding box center [1494, 400] width 15 height 15
click at [1495, 397] on div "8:00 PM" at bounding box center [1487, 402] width 34 height 11
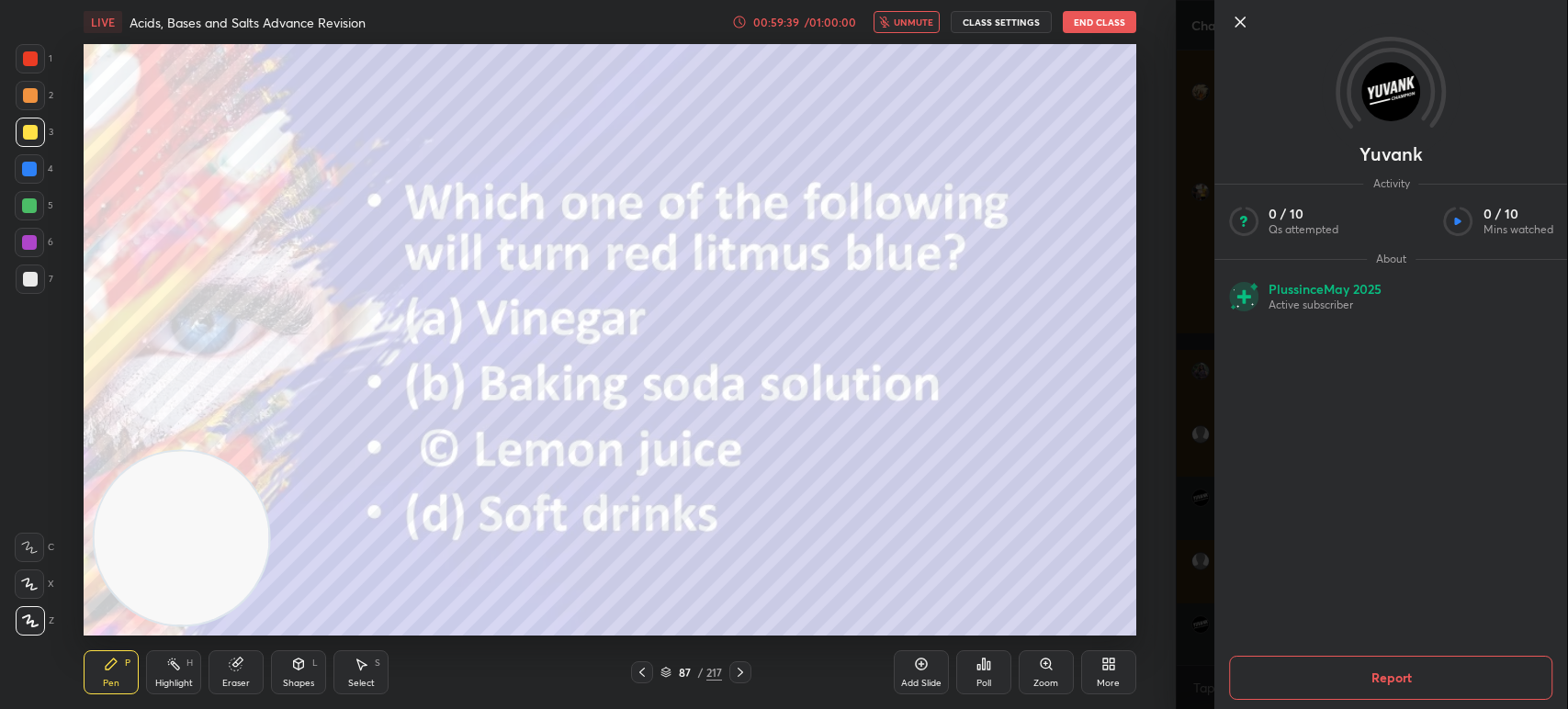
click at [736, 677] on icon at bounding box center [740, 673] width 15 height 15
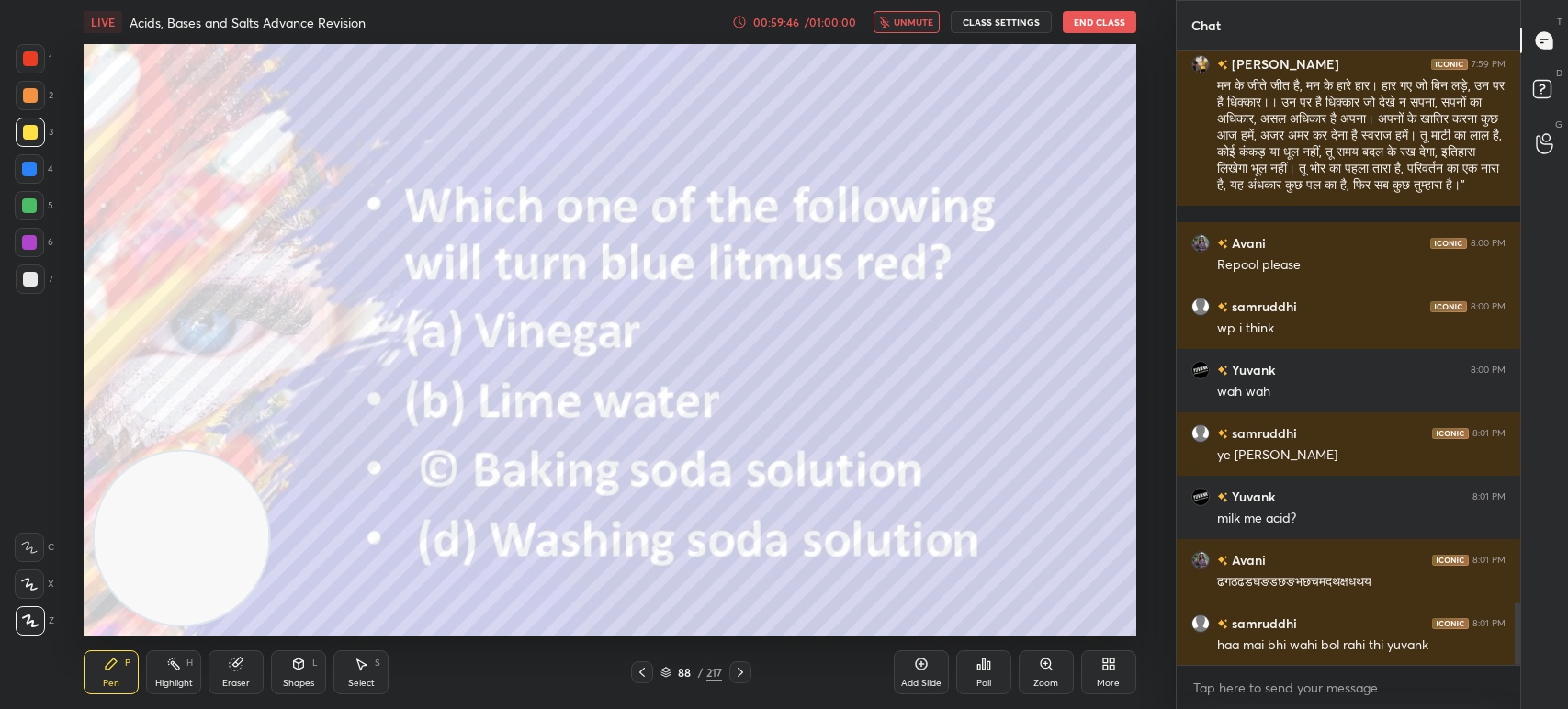
click at [890, 20] on icon "button" at bounding box center [884, 22] width 11 height 11
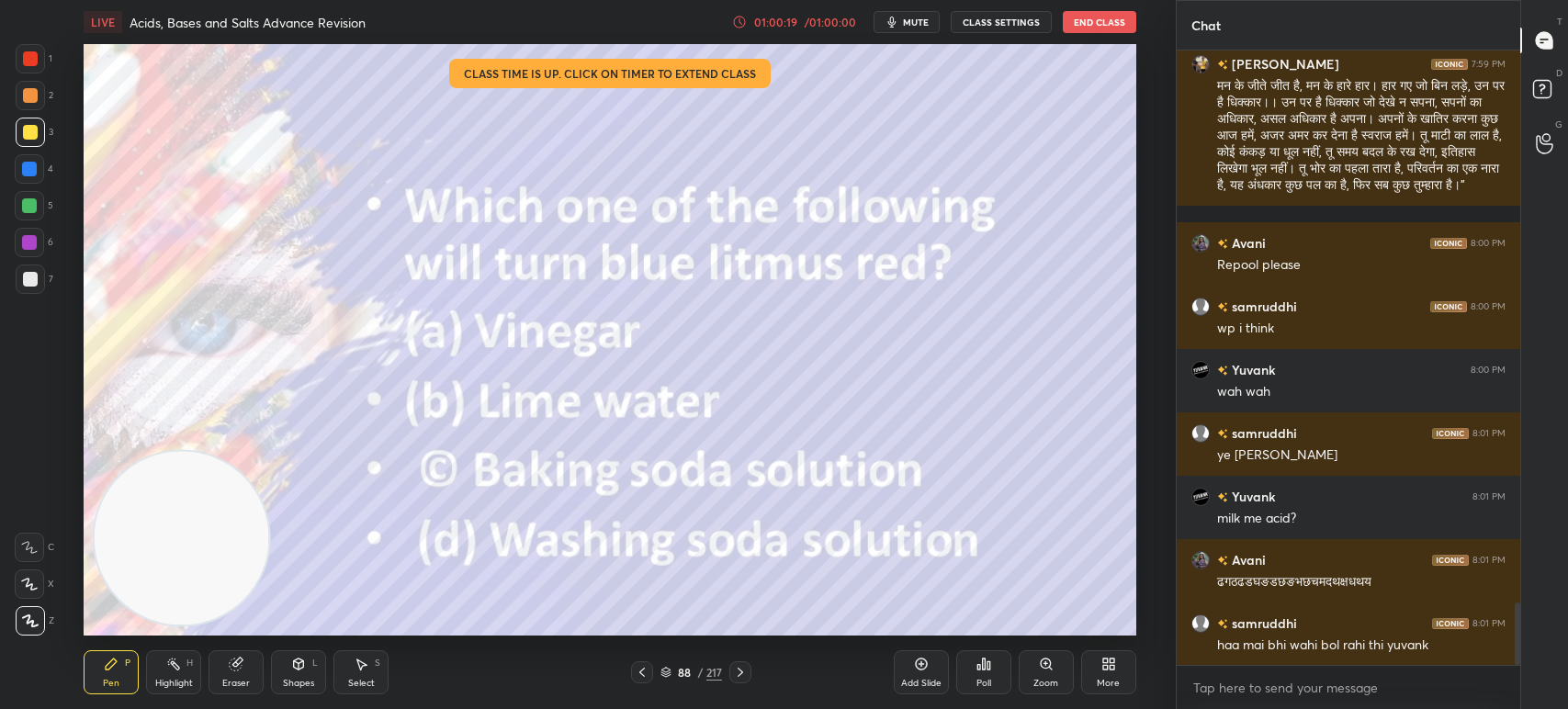
scroll to position [5500, 0]
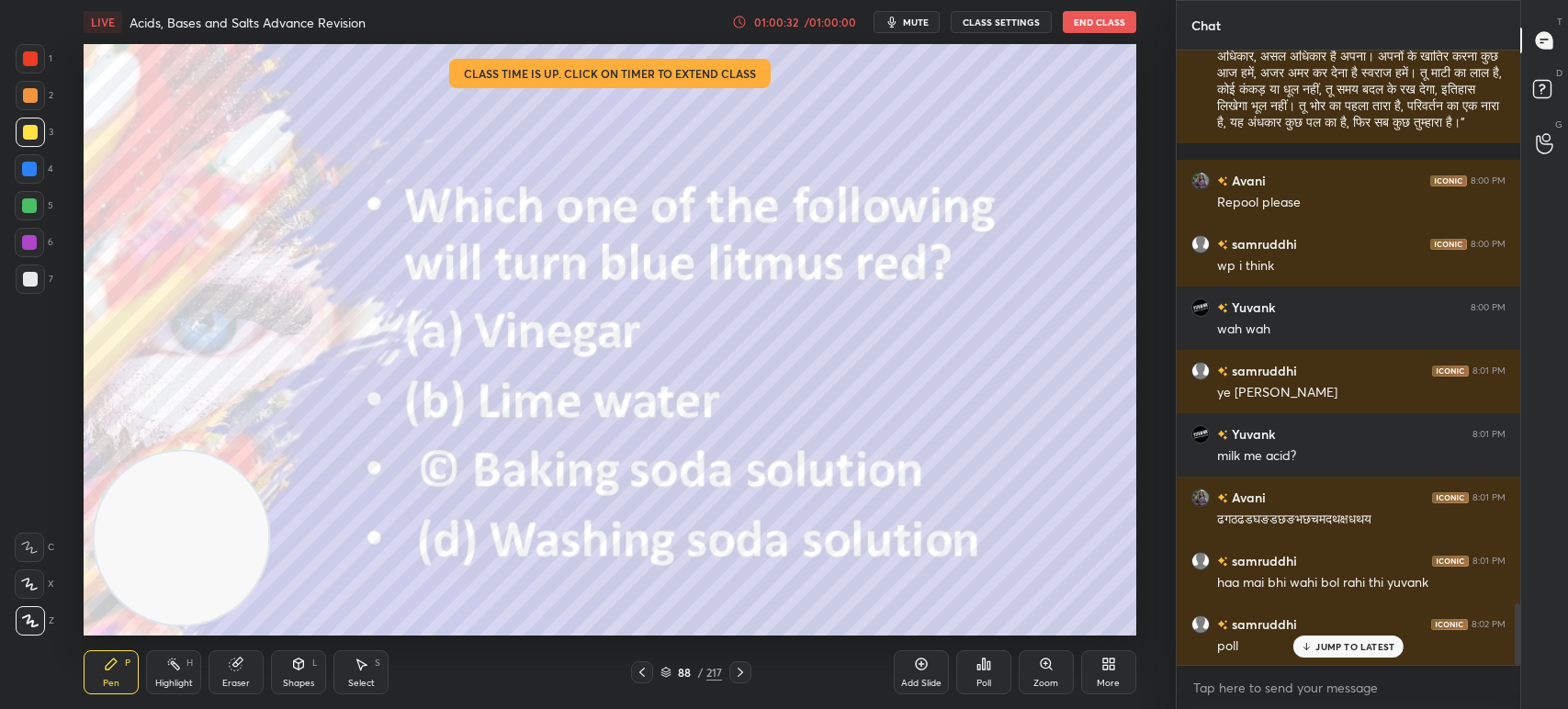
click at [984, 681] on div "Poll" at bounding box center [983, 683] width 15 height 9
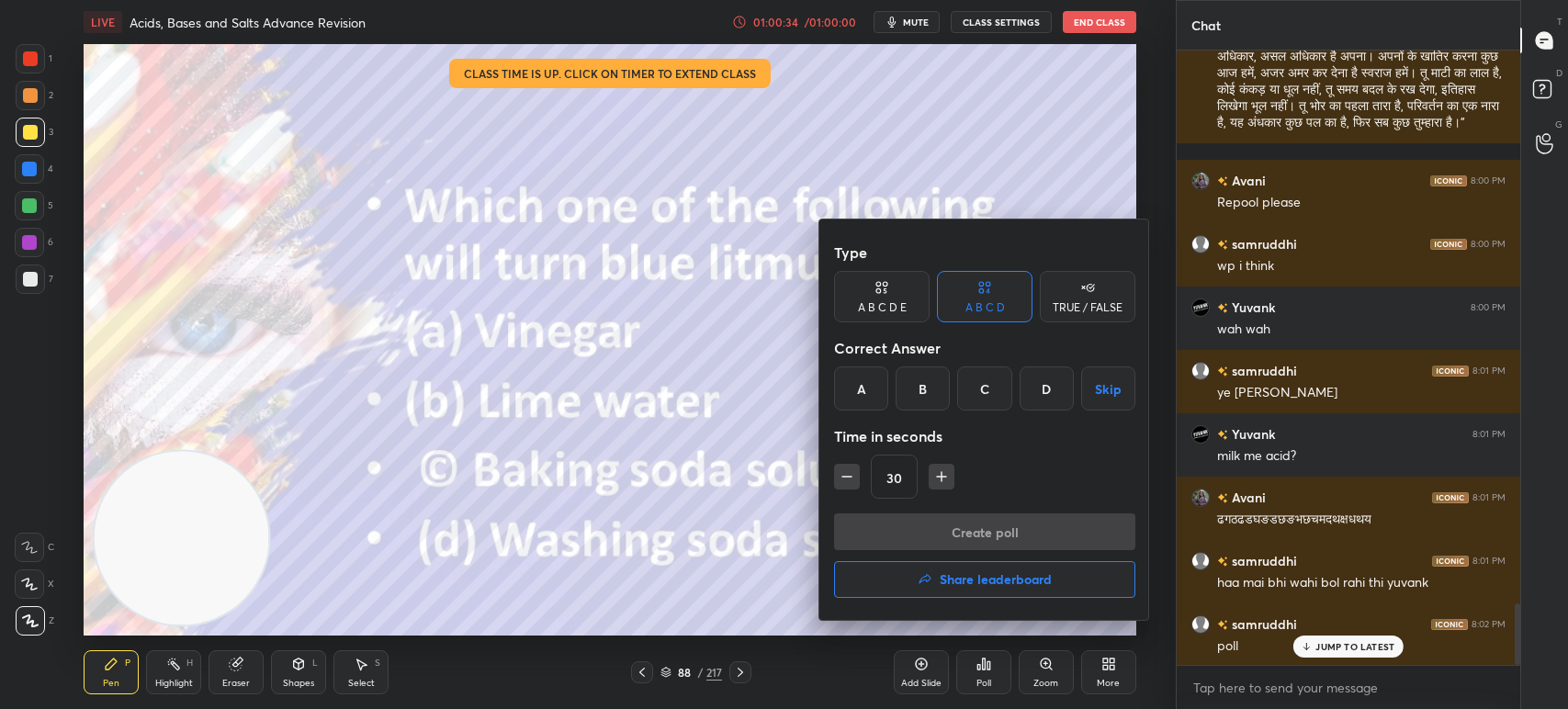
click at [847, 395] on div "A" at bounding box center [860, 388] width 54 height 44
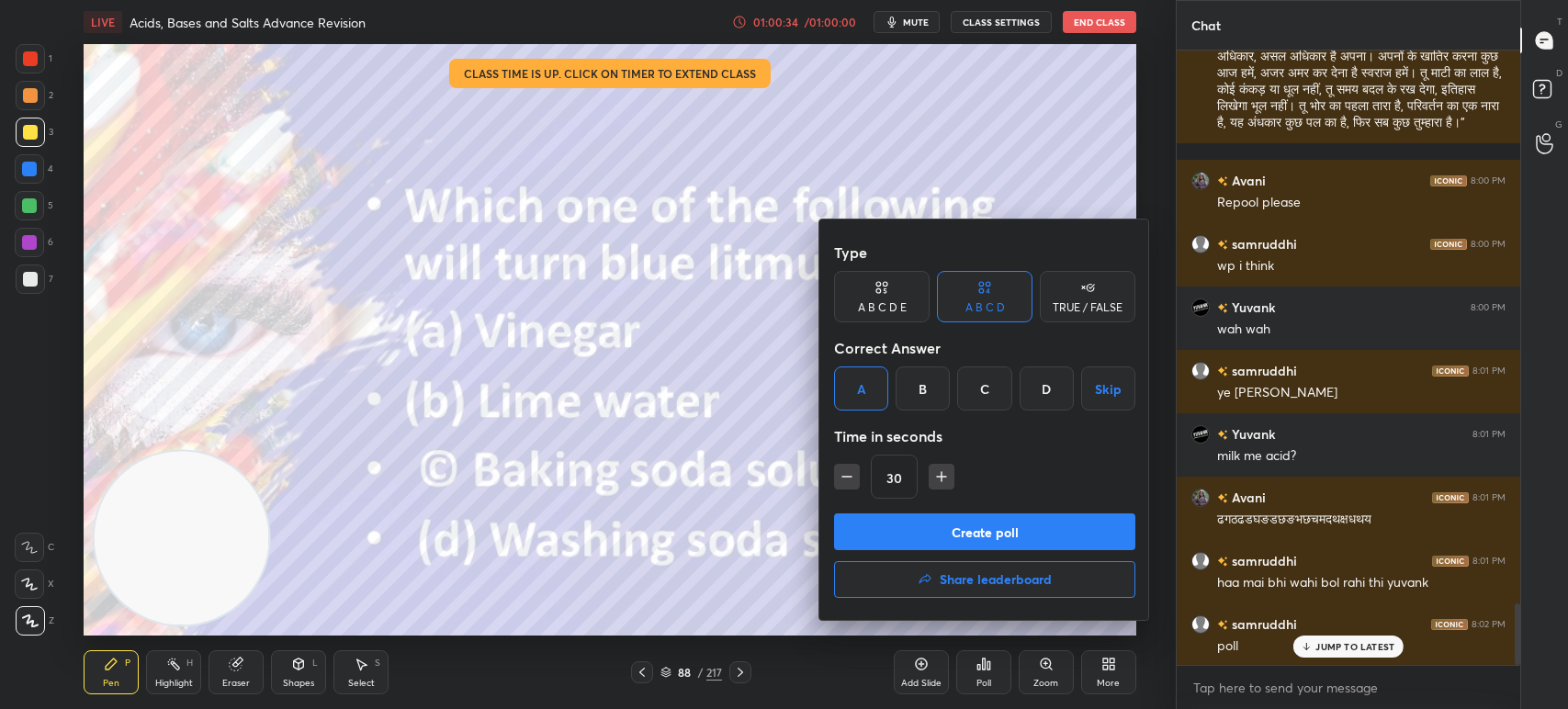
click at [894, 515] on button "Create poll" at bounding box center [984, 532] width 301 height 36
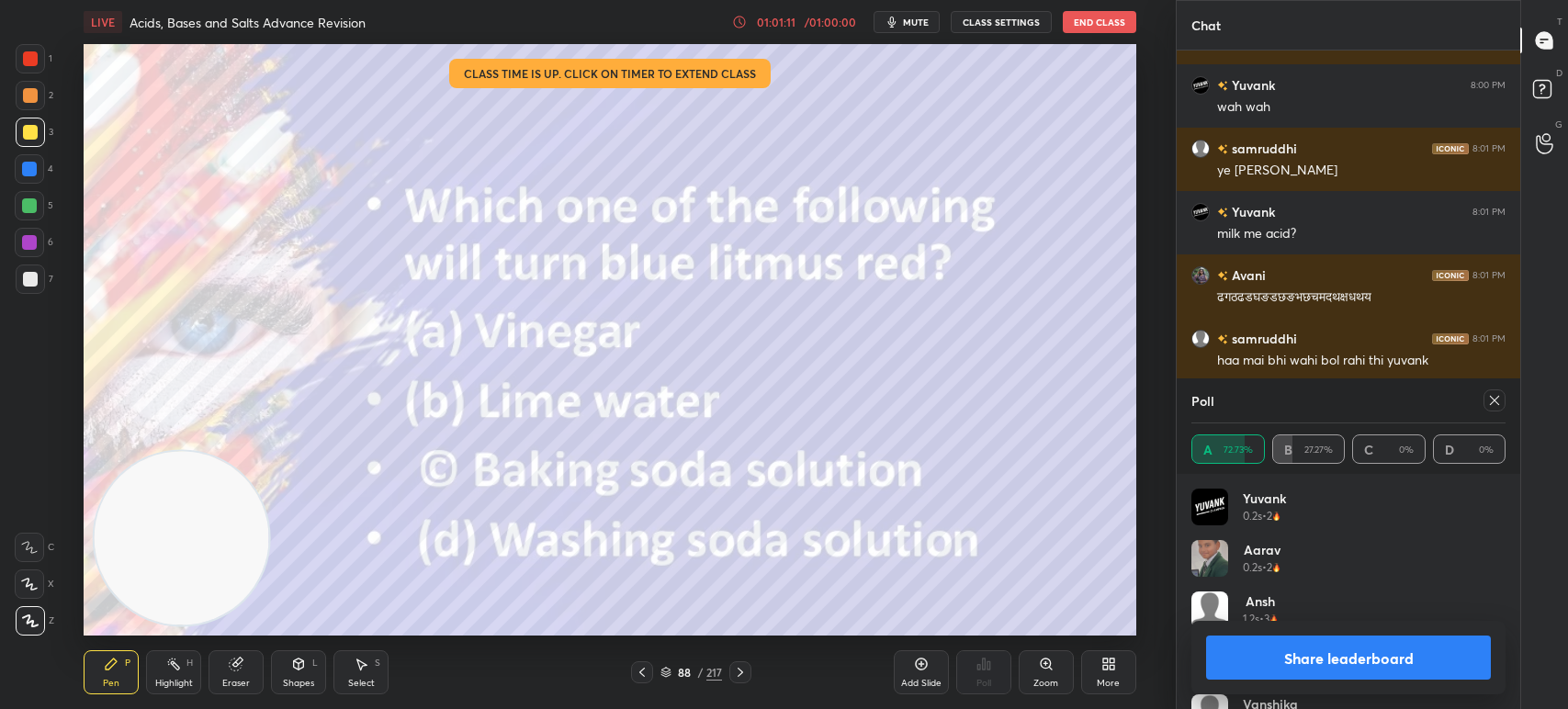
scroll to position [5786, 0]
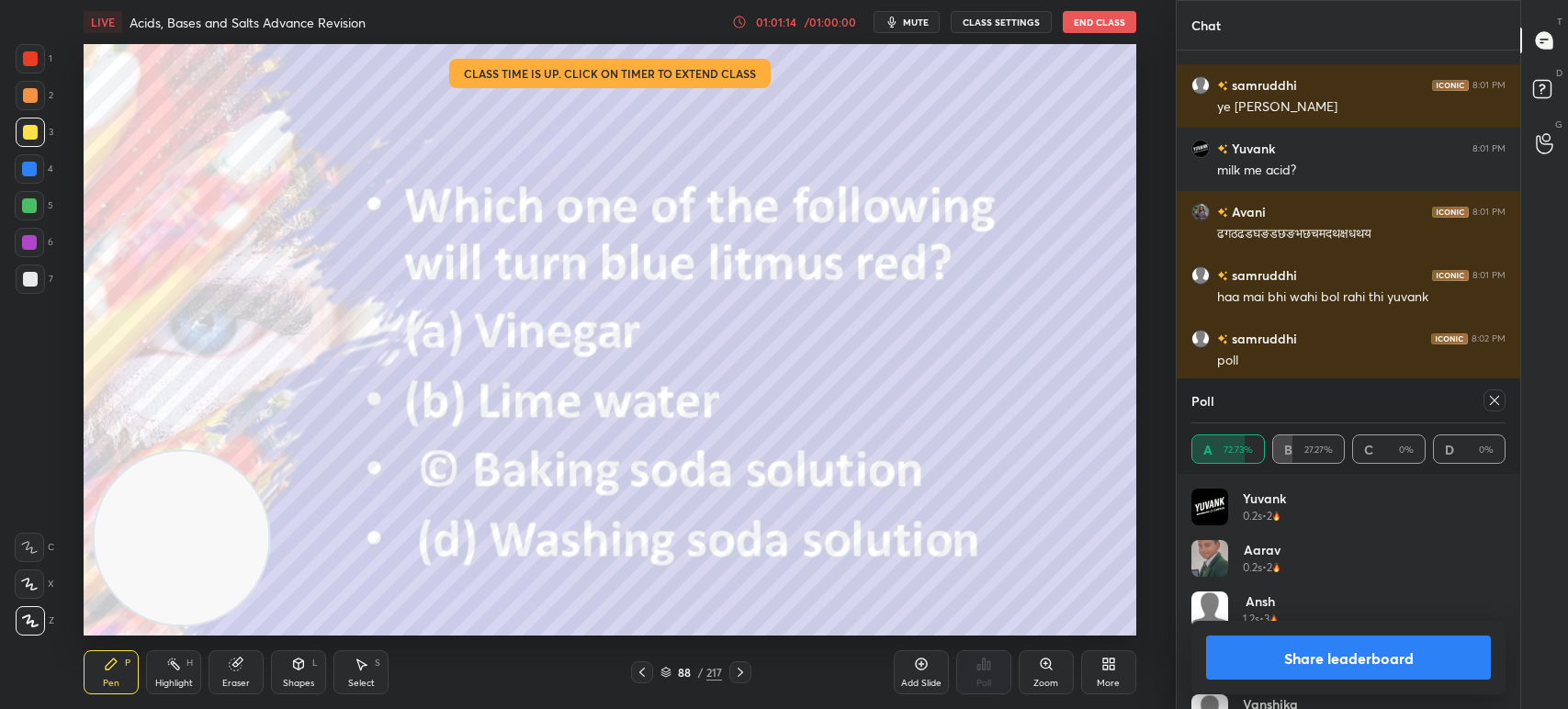
click at [1496, 404] on icon at bounding box center [1493, 400] width 9 height 9
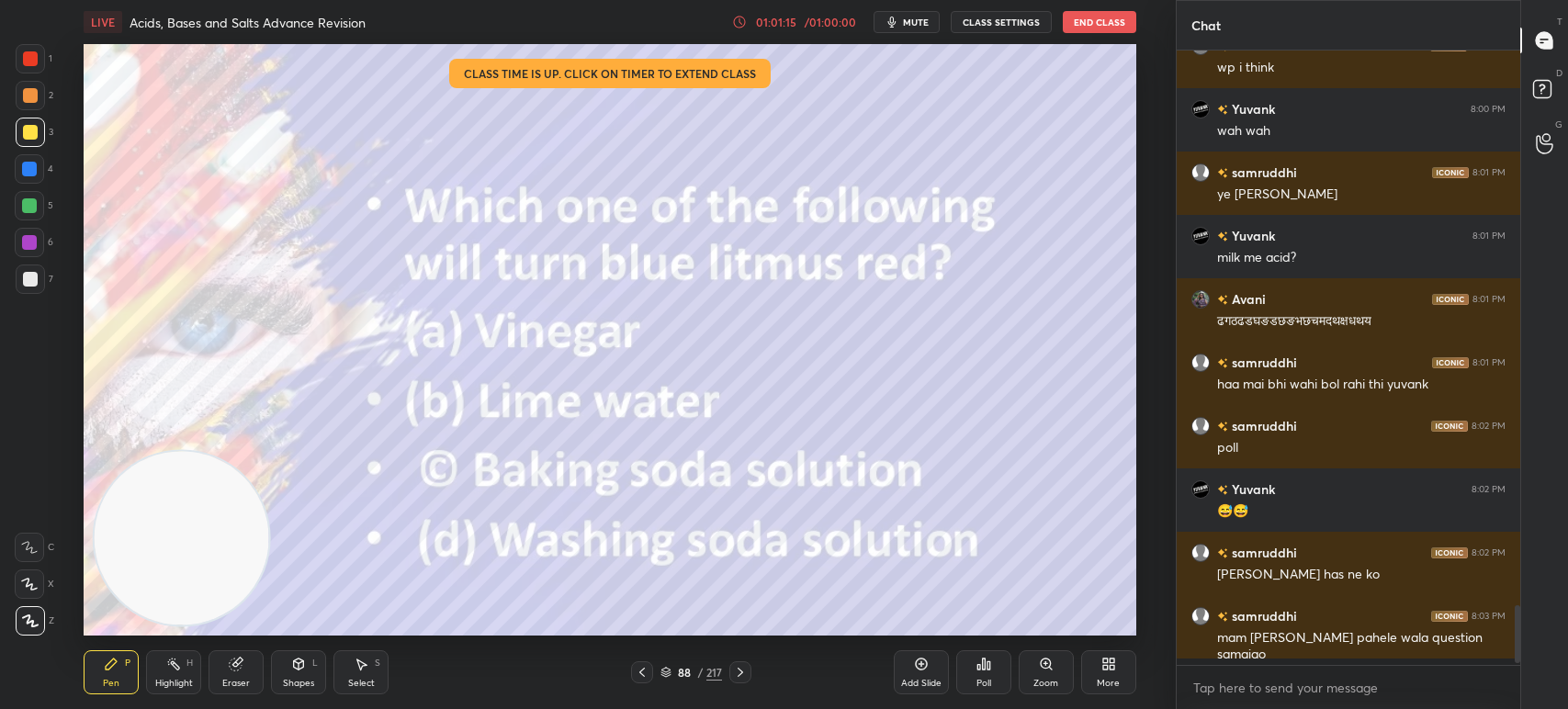
scroll to position [611, 338]
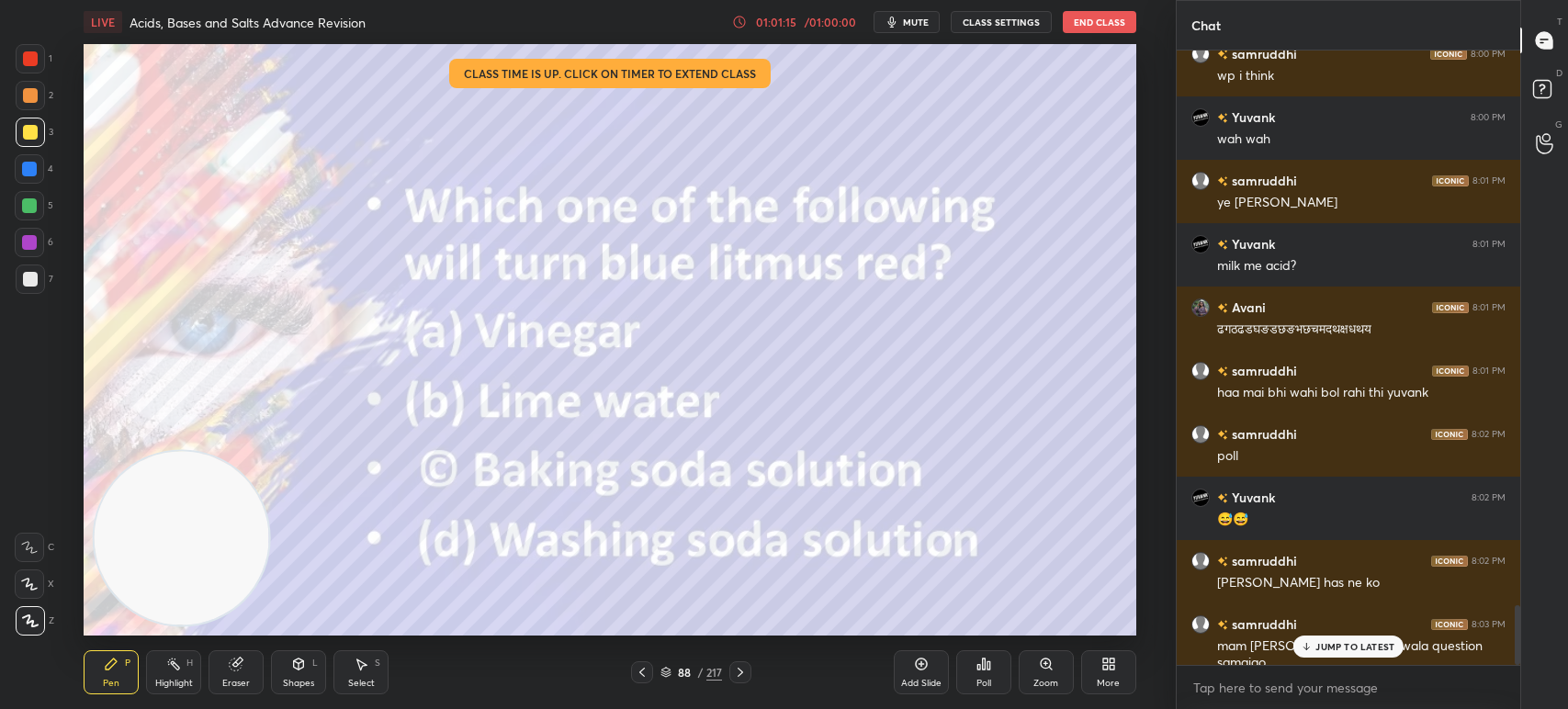
click at [691, 678] on div "88" at bounding box center [684, 672] width 19 height 11
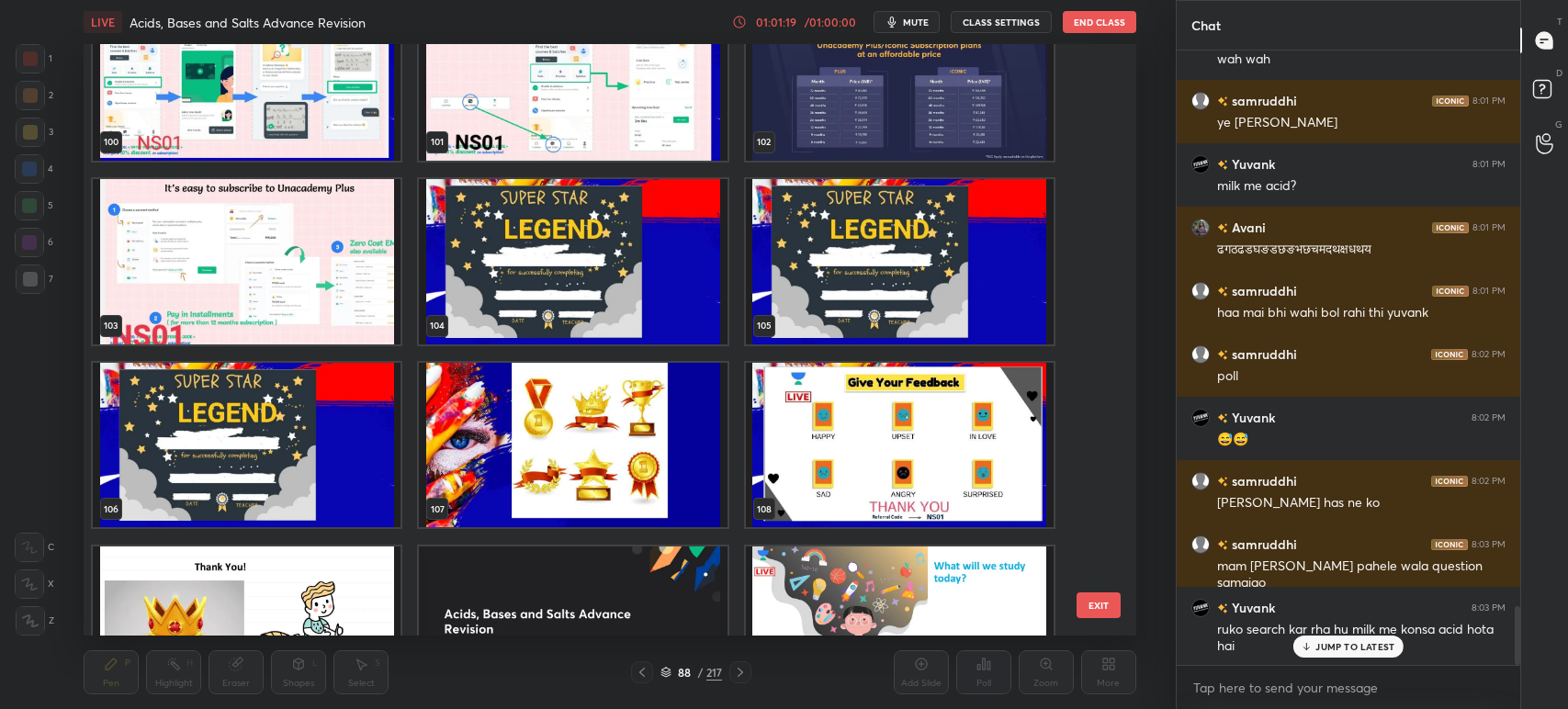
click at [553, 295] on img "grid" at bounding box center [573, 262] width 308 height 165
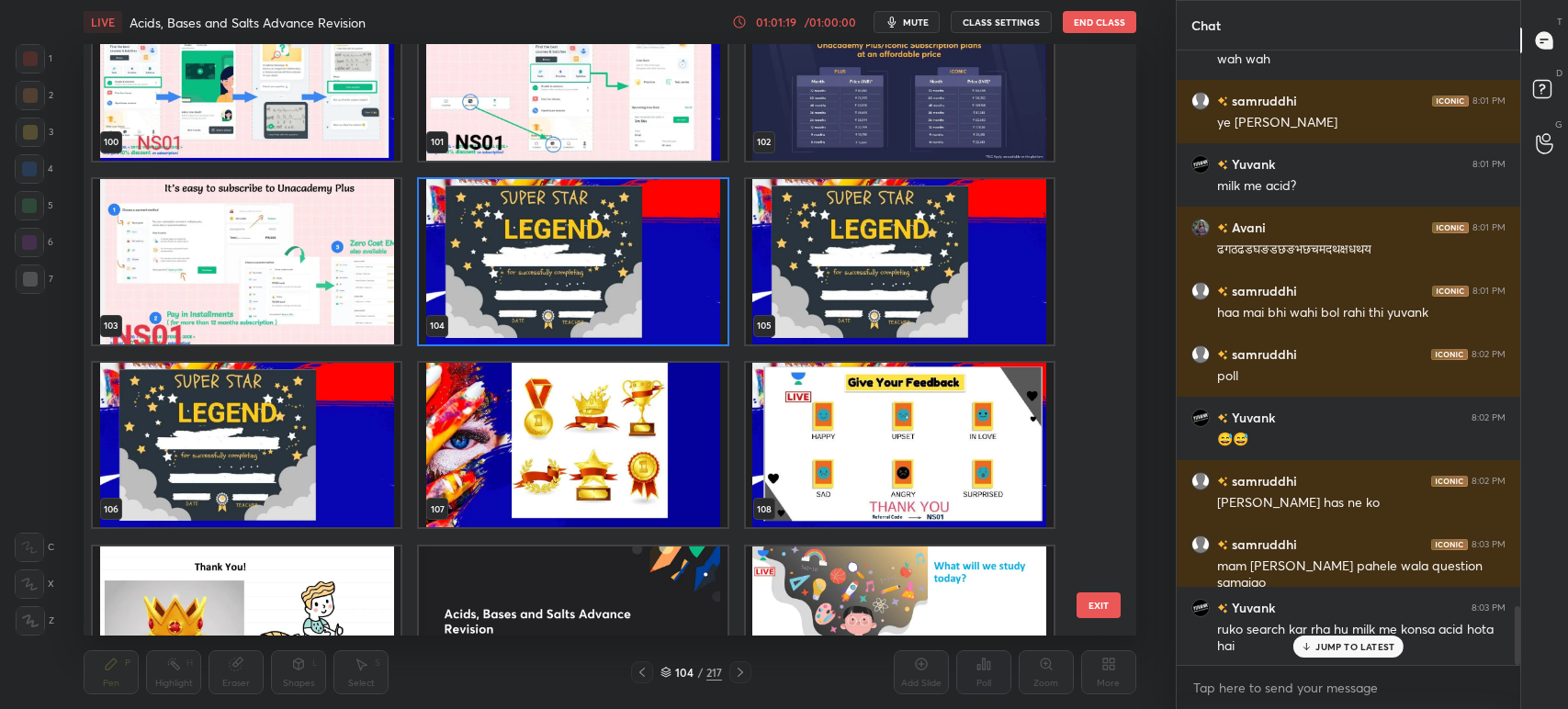
click at [551, 307] on img "grid" at bounding box center [573, 262] width 308 height 165
click at [561, 296] on img "grid" at bounding box center [573, 262] width 308 height 165
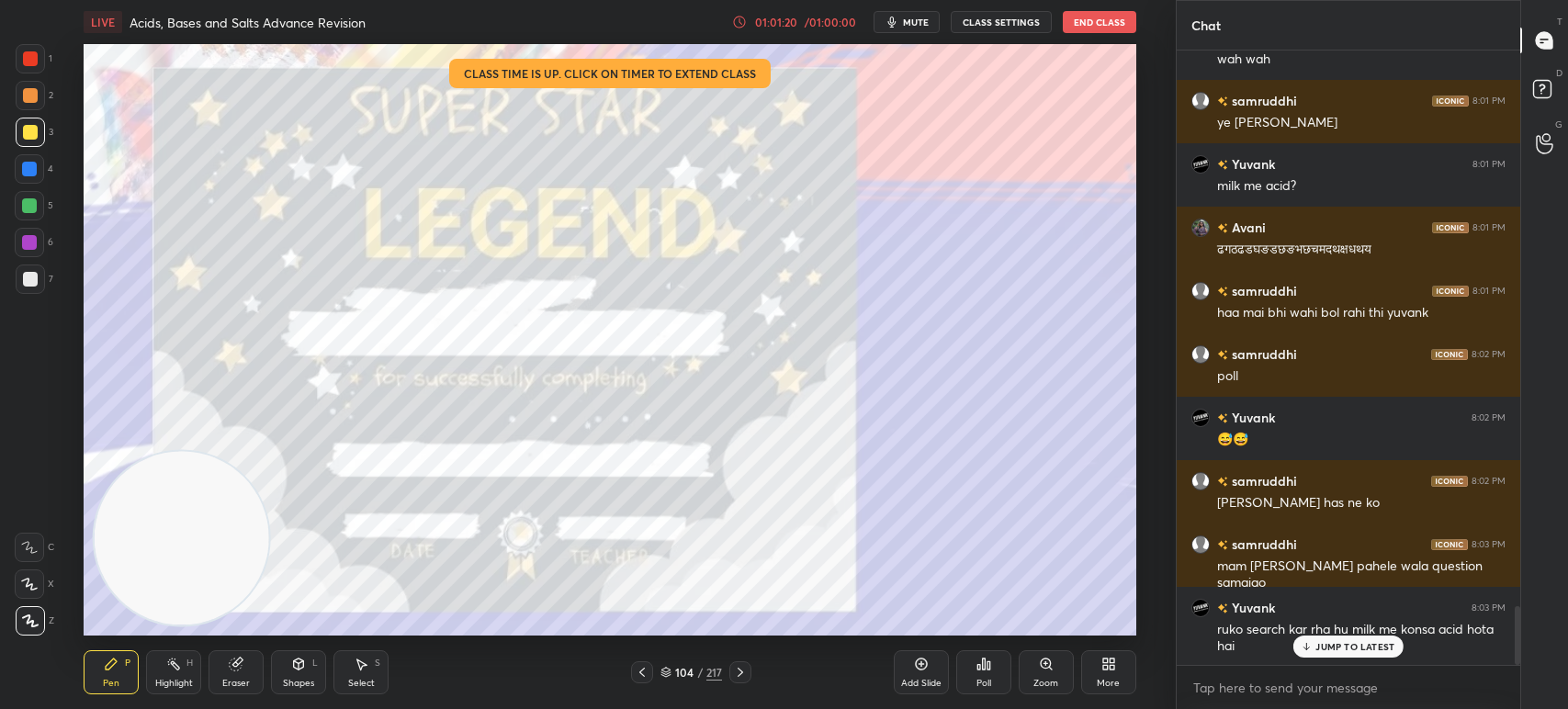
click at [2, 55] on div "1 2 3 4 5 6 7 C X Z C X Z E E Erase all H H" at bounding box center [30, 340] width 59 height 592
click at [21, 51] on div at bounding box center [31, 59] width 30 height 30
click at [32, 51] on div at bounding box center [30, 58] width 15 height 15
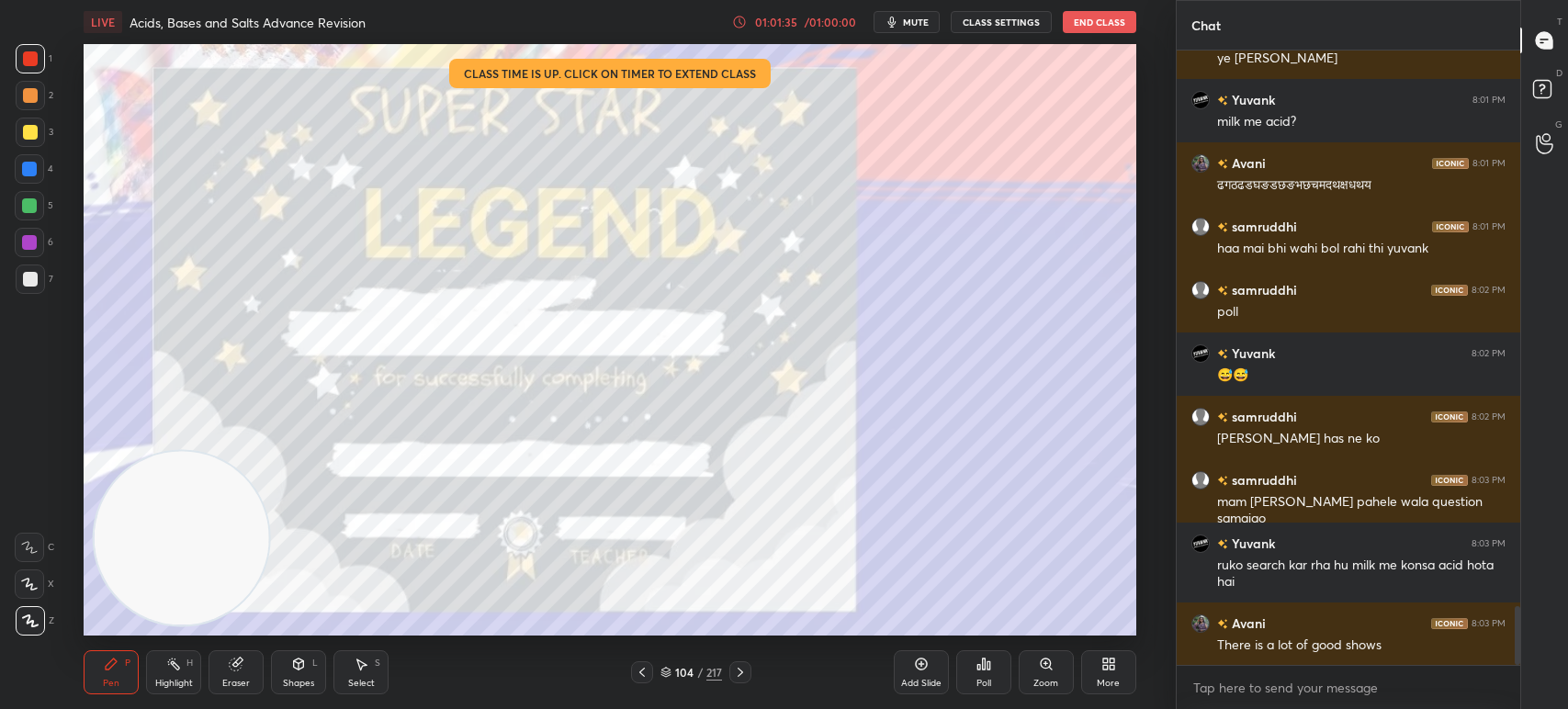
click at [738, 673] on icon at bounding box center [740, 673] width 15 height 15
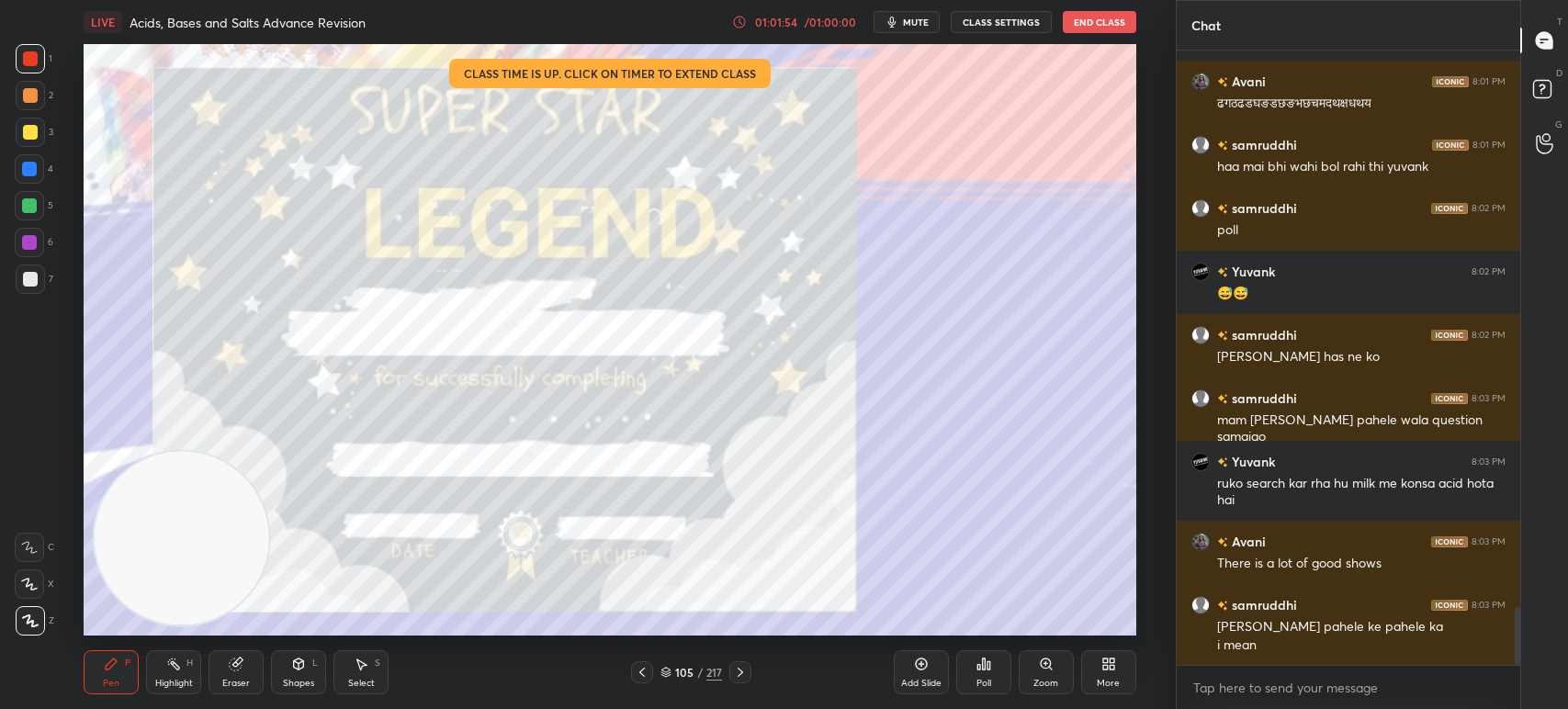
scroll to position [5979, 0]
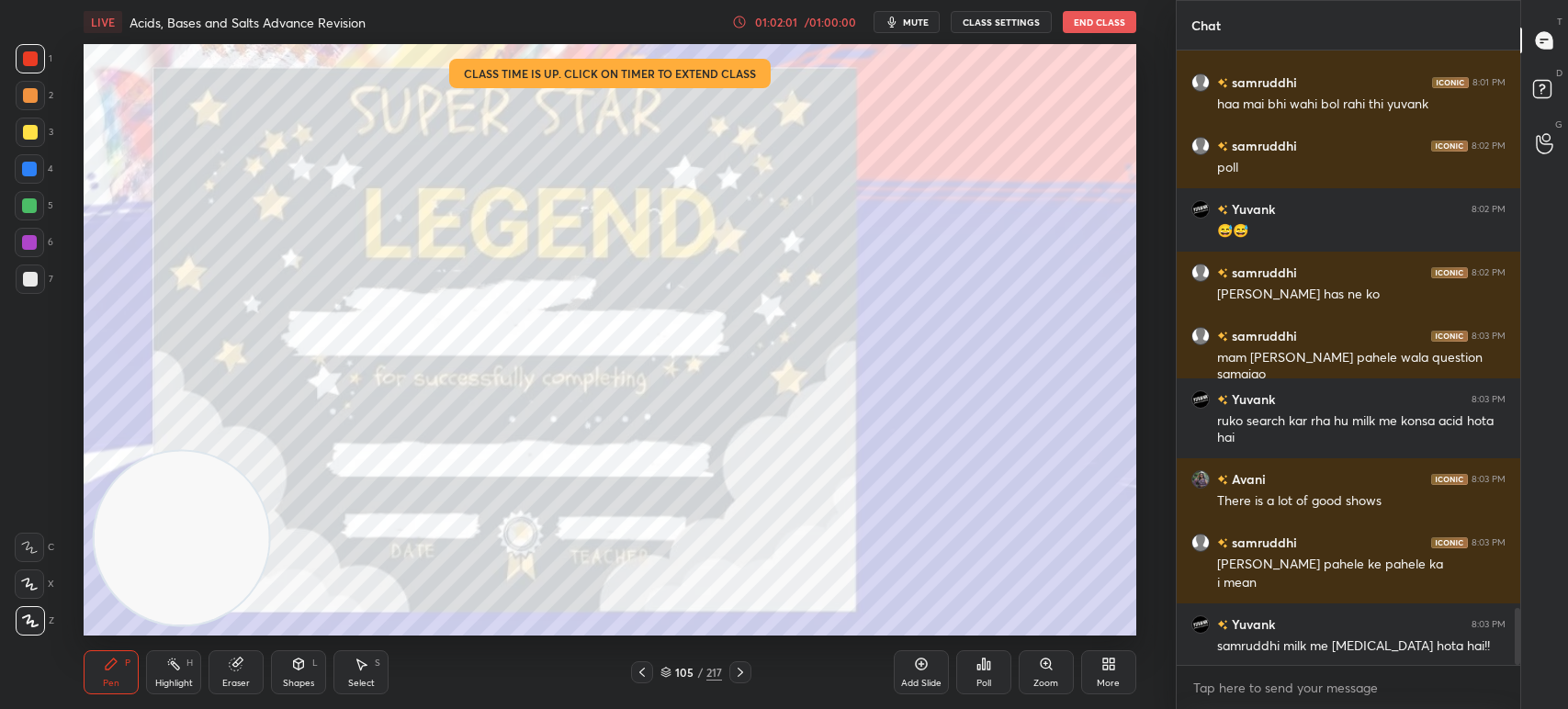
click at [742, 676] on icon at bounding box center [740, 673] width 15 height 15
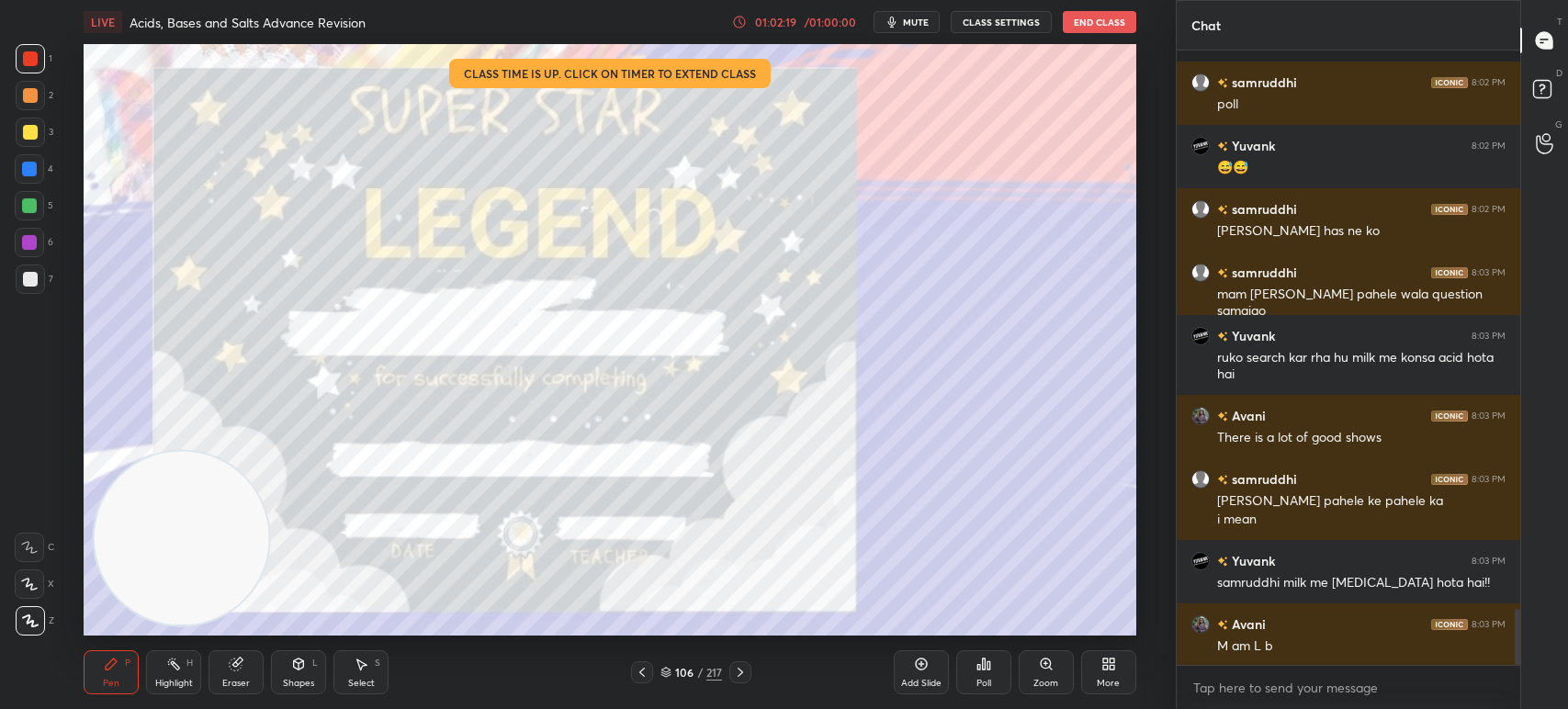
scroll to position [6123, 0]
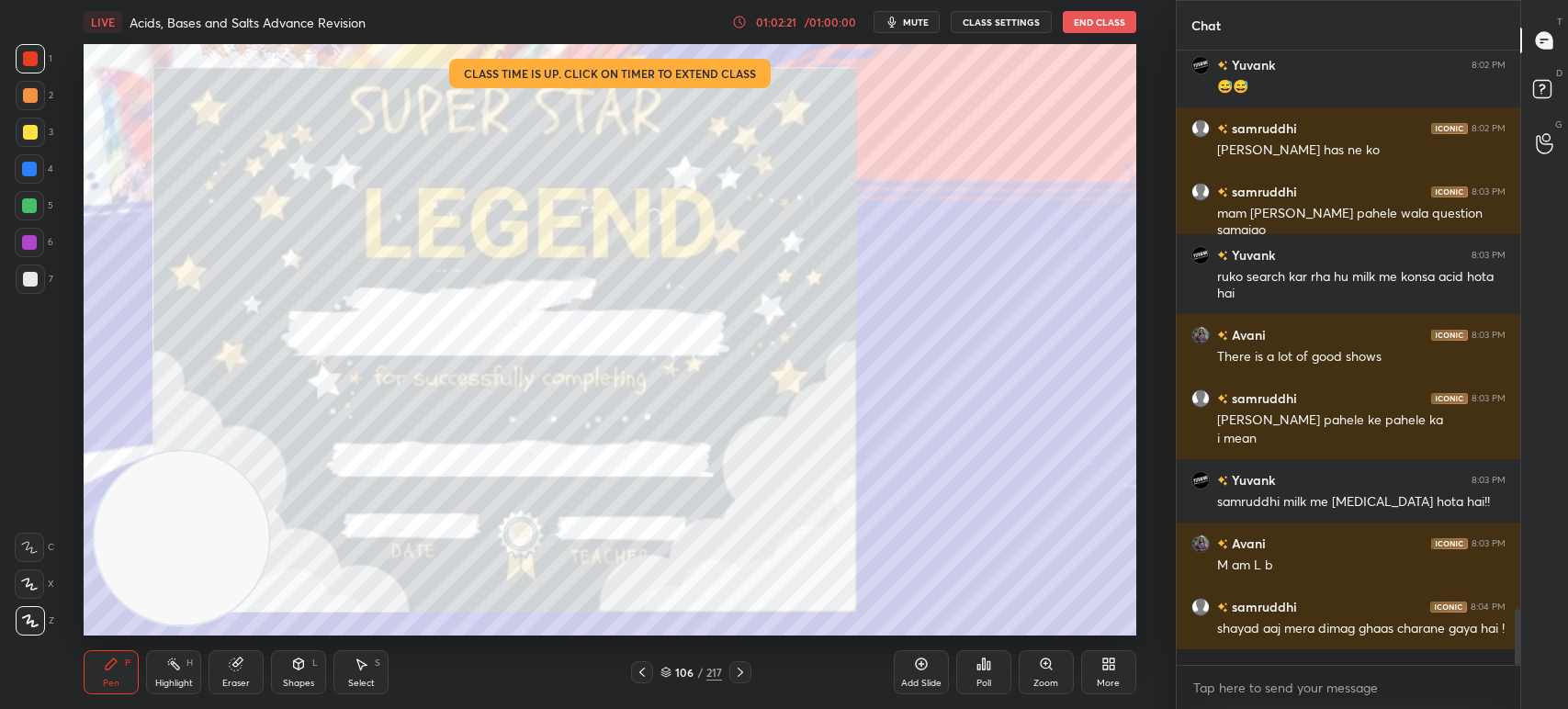
click at [742, 675] on icon at bounding box center [740, 672] width 6 height 9
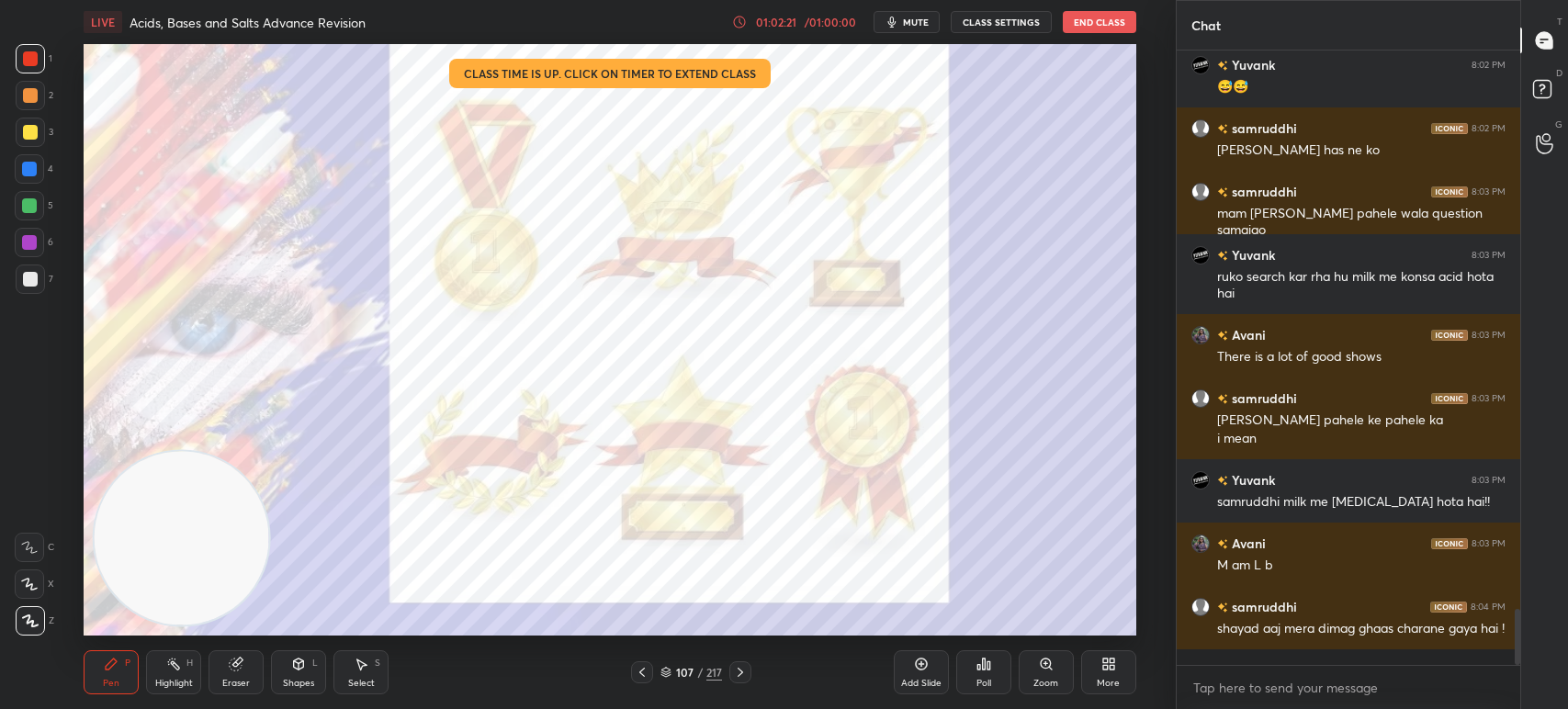
click at [697, 670] on div "/" at bounding box center [700, 672] width 6 height 11
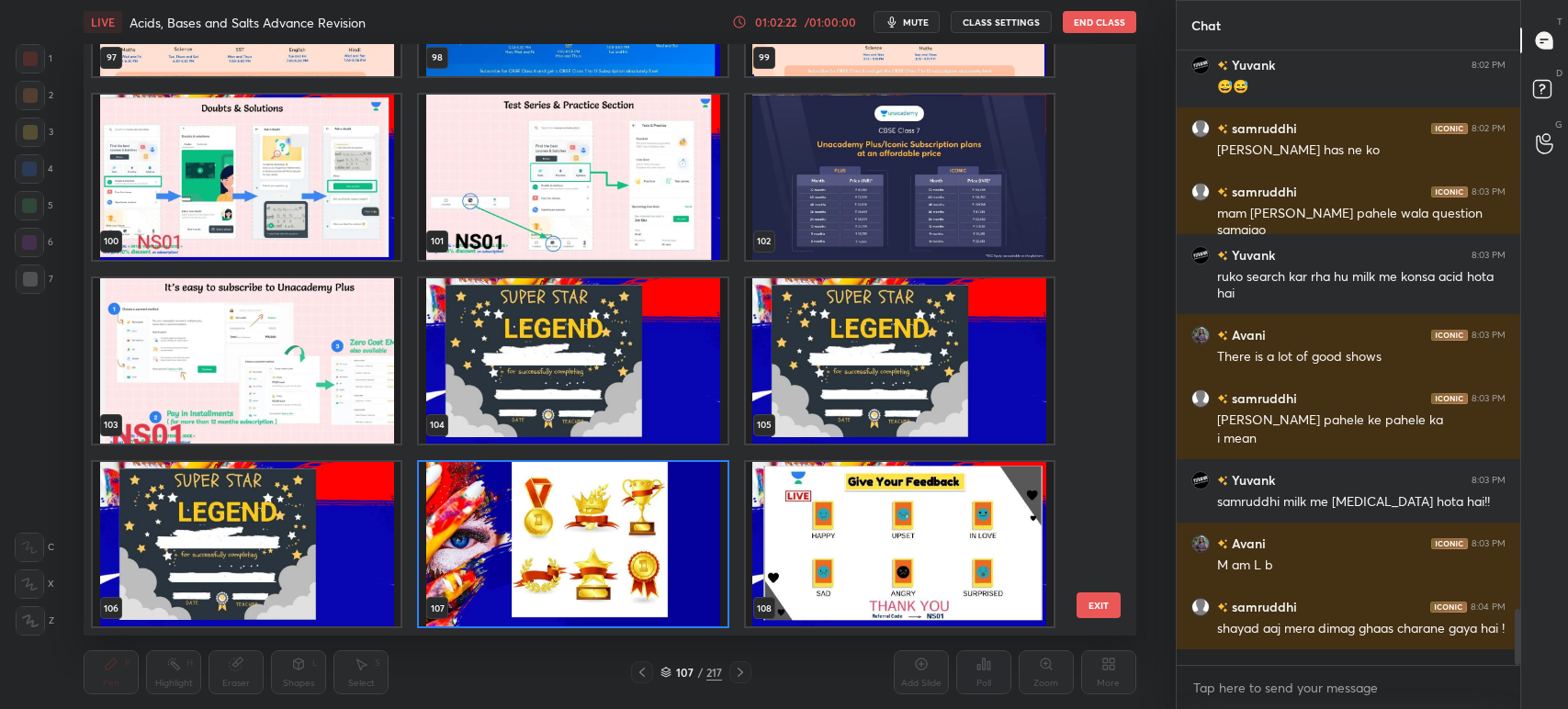
scroll to position [587, 1043]
click at [536, 332] on img "grid" at bounding box center [573, 361] width 308 height 165
click at [548, 340] on img "grid" at bounding box center [573, 361] width 308 height 165
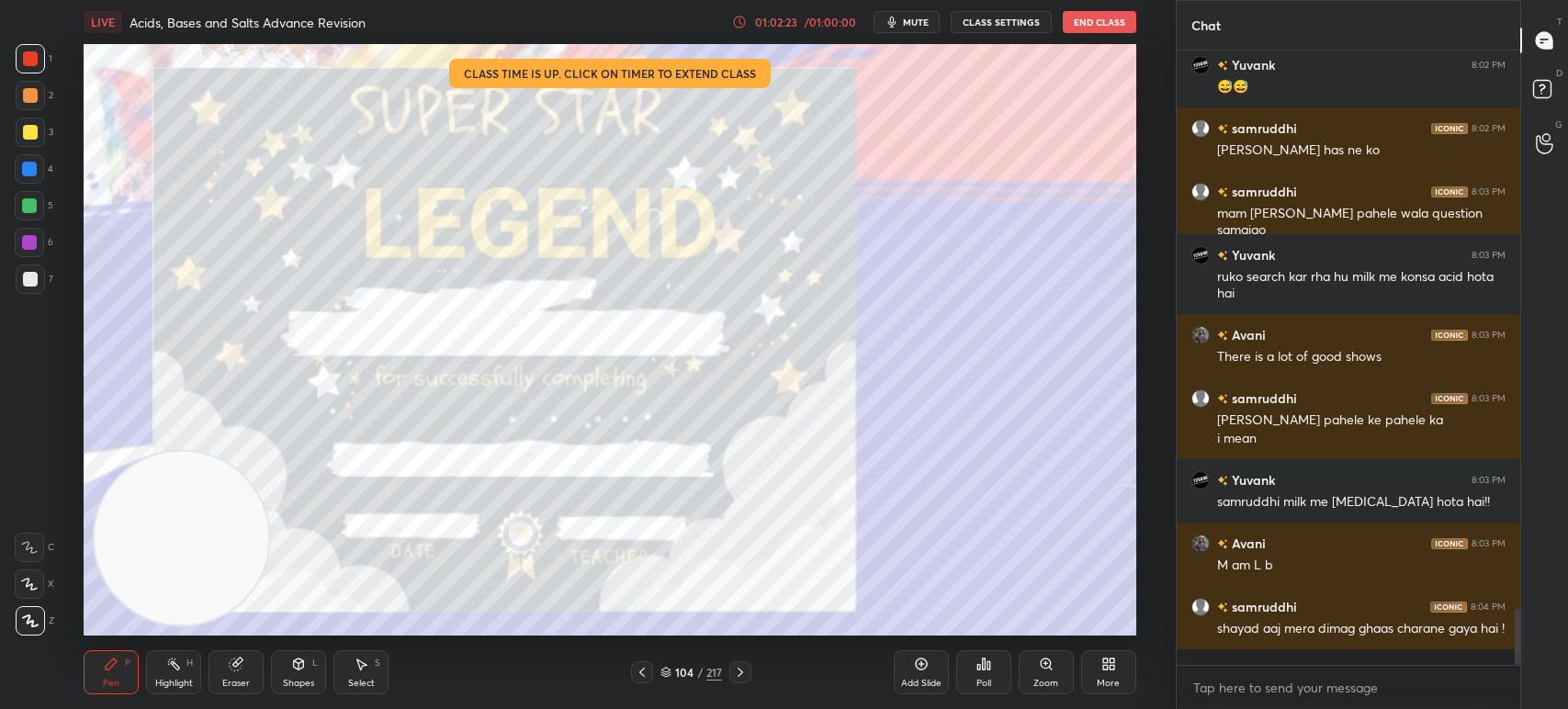
click at [559, 333] on img "grid" at bounding box center [573, 361] width 308 height 165
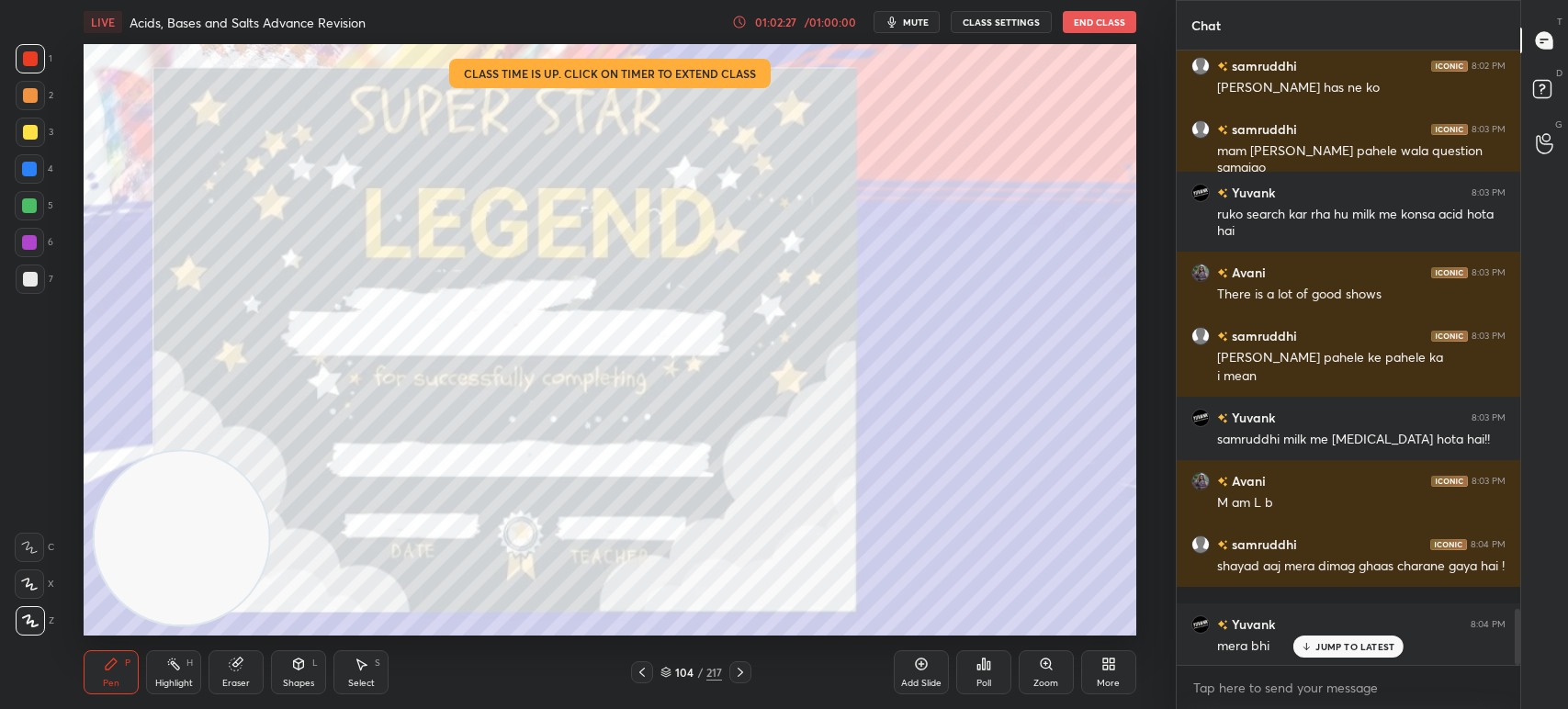
scroll to position [6249, 0]
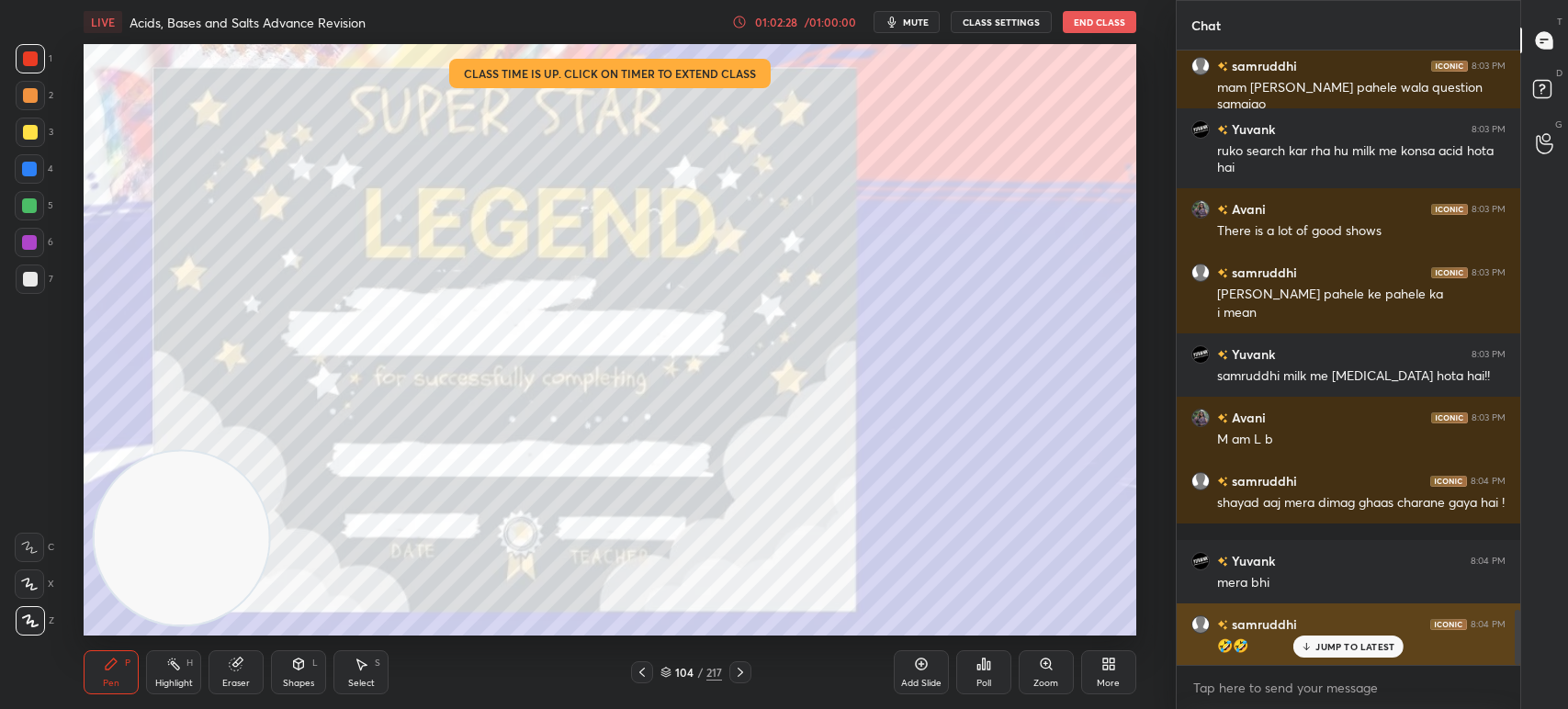
click at [1323, 646] on p "JUMP TO LATEST" at bounding box center [1354, 646] width 79 height 11
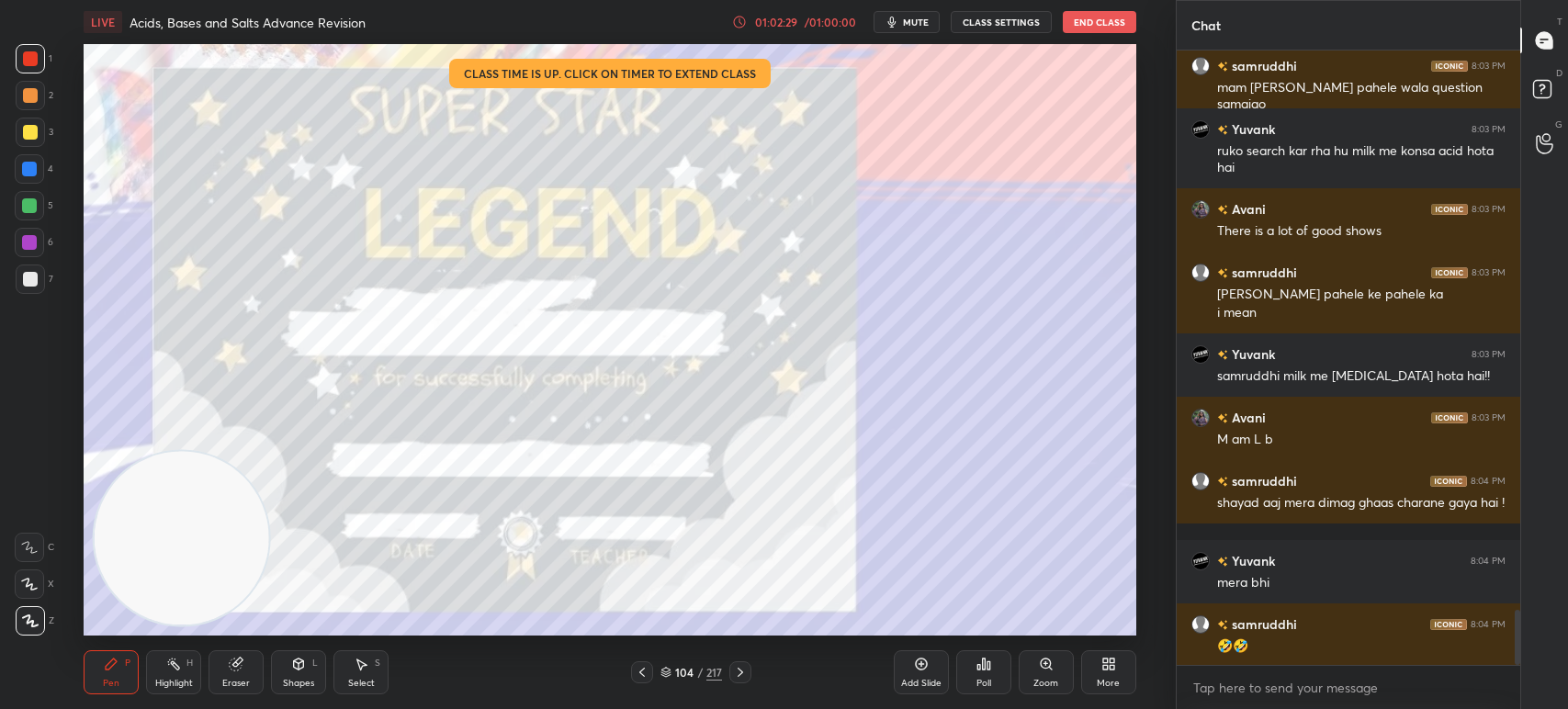
click at [698, 670] on div "/" at bounding box center [700, 672] width 6 height 11
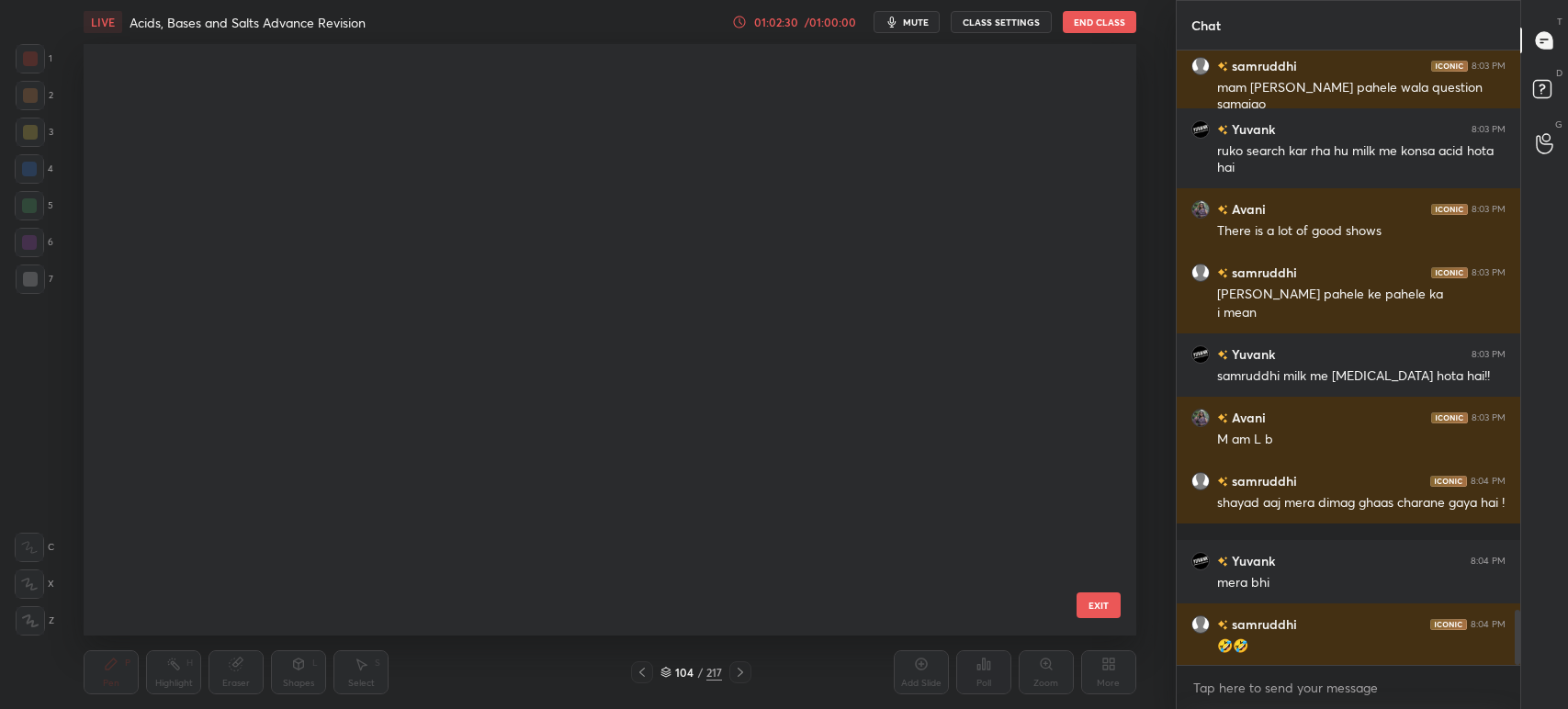
scroll to position [587, 1043]
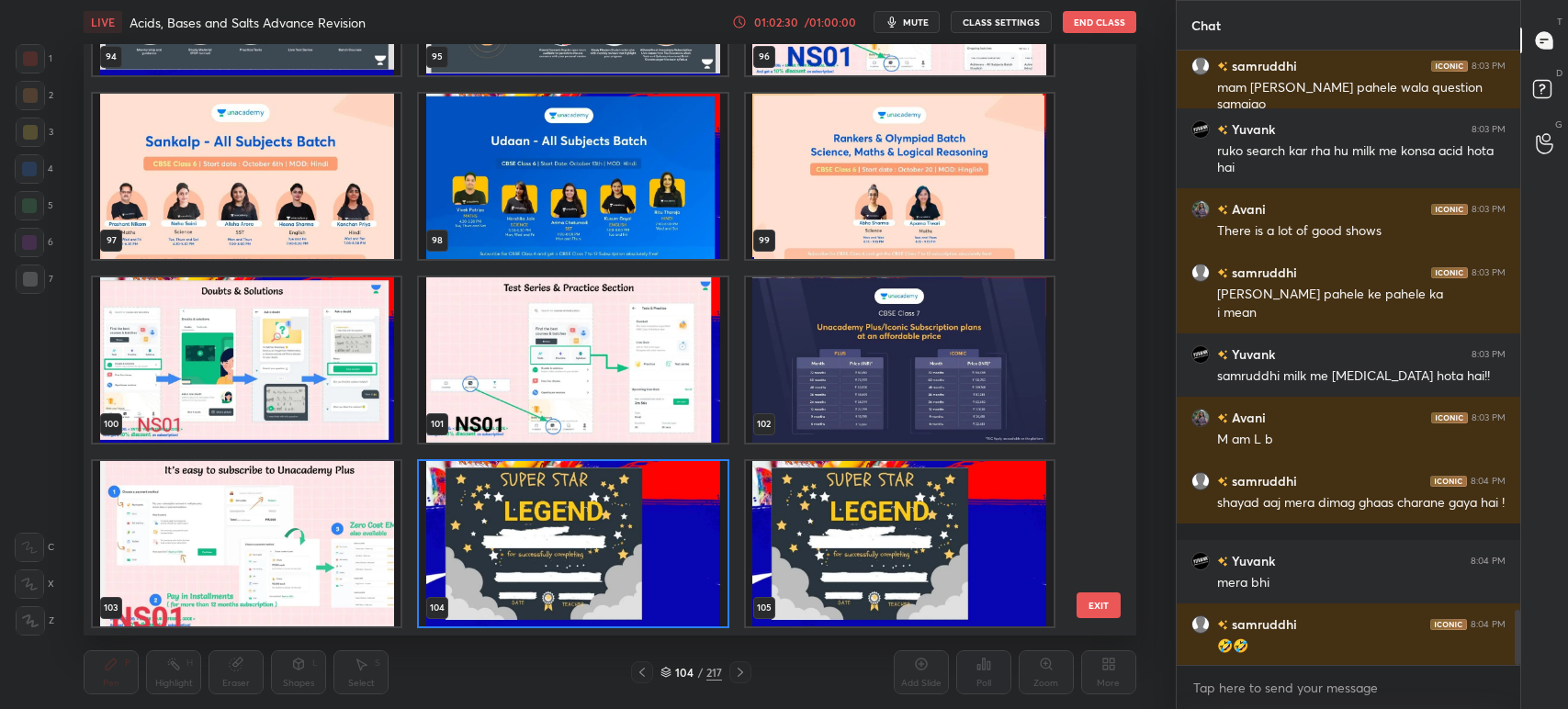
click at [677, 502] on img "grid" at bounding box center [573, 544] width 308 height 165
click at [676, 504] on img "grid" at bounding box center [573, 544] width 308 height 165
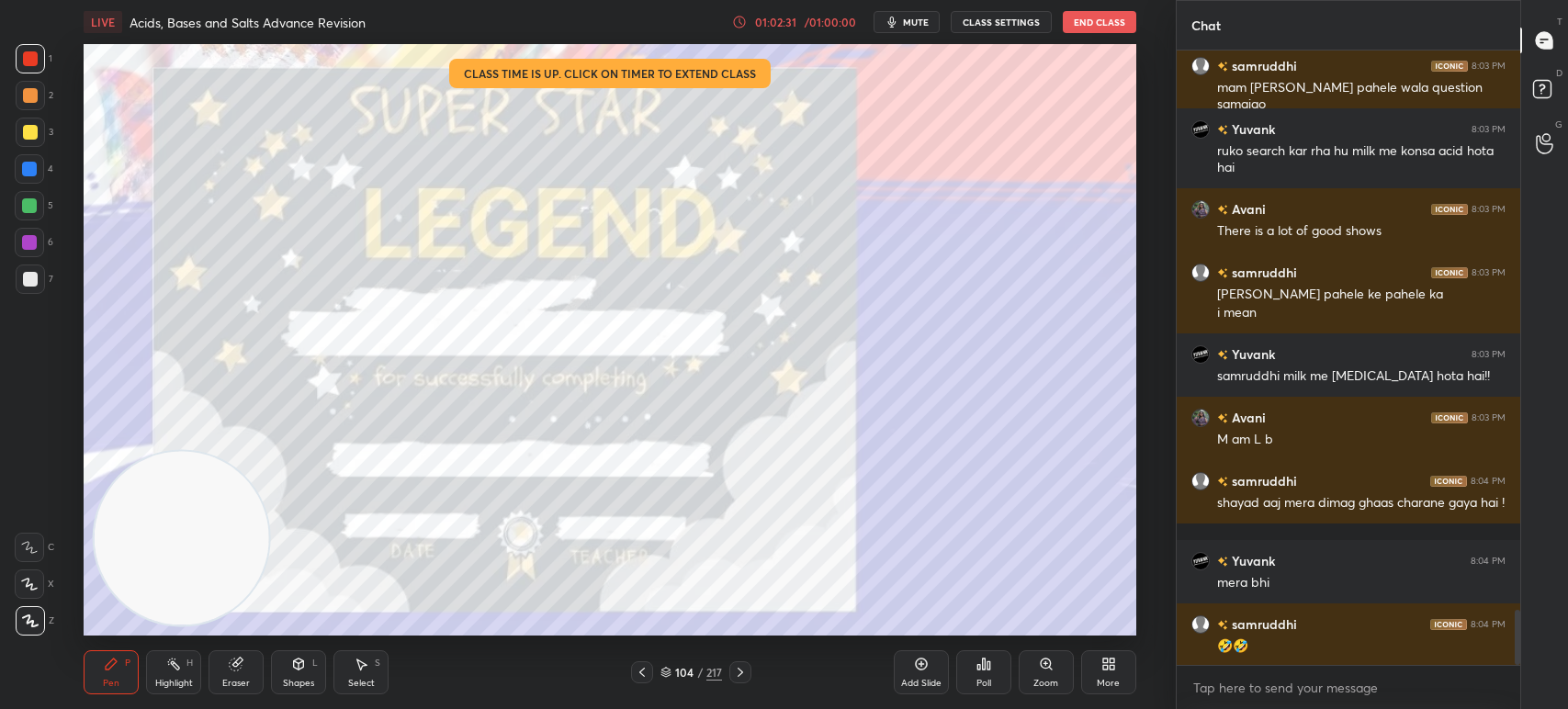
click at [683, 503] on img "grid" at bounding box center [573, 544] width 308 height 165
click at [984, 664] on icon at bounding box center [983, 664] width 3 height 11
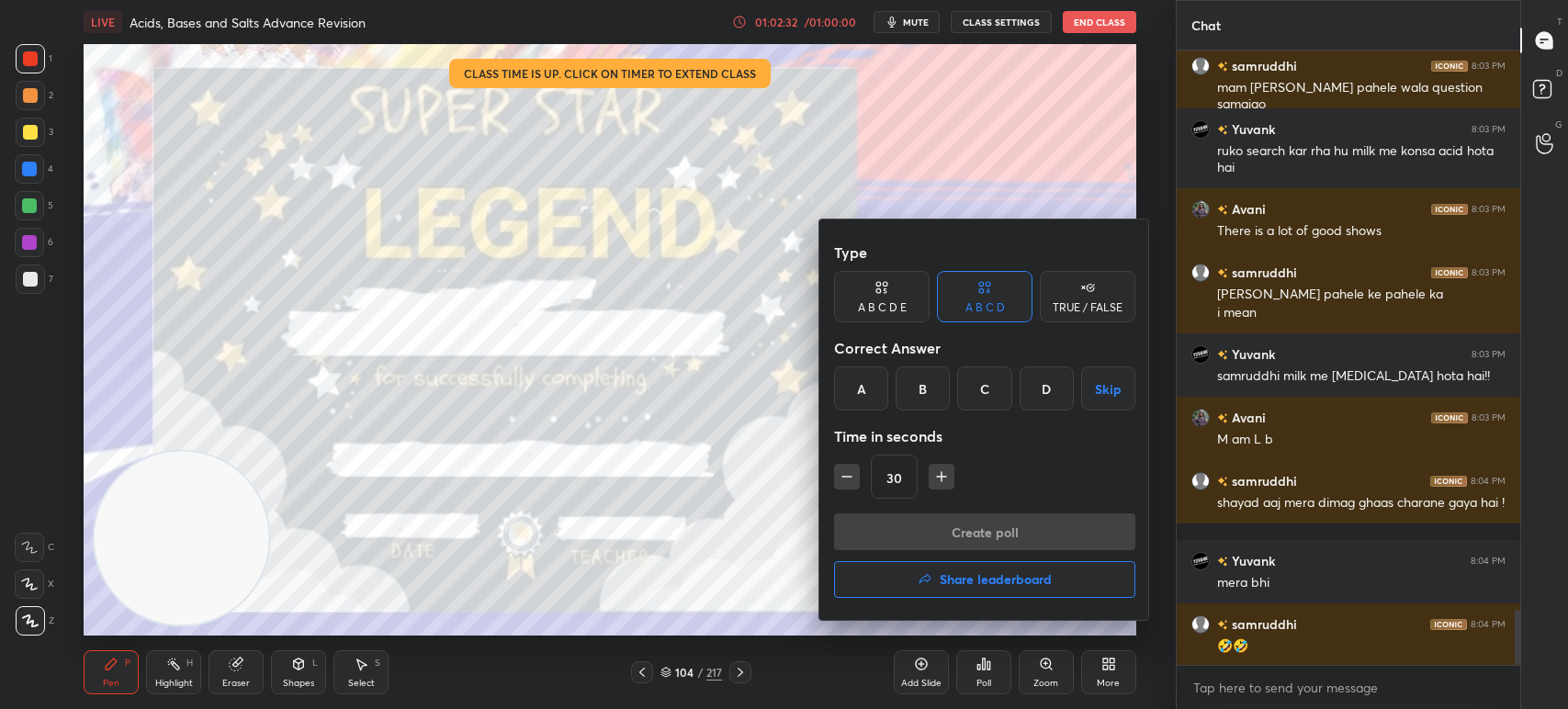
click at [982, 594] on button "Share leaderboard" at bounding box center [984, 579] width 301 height 36
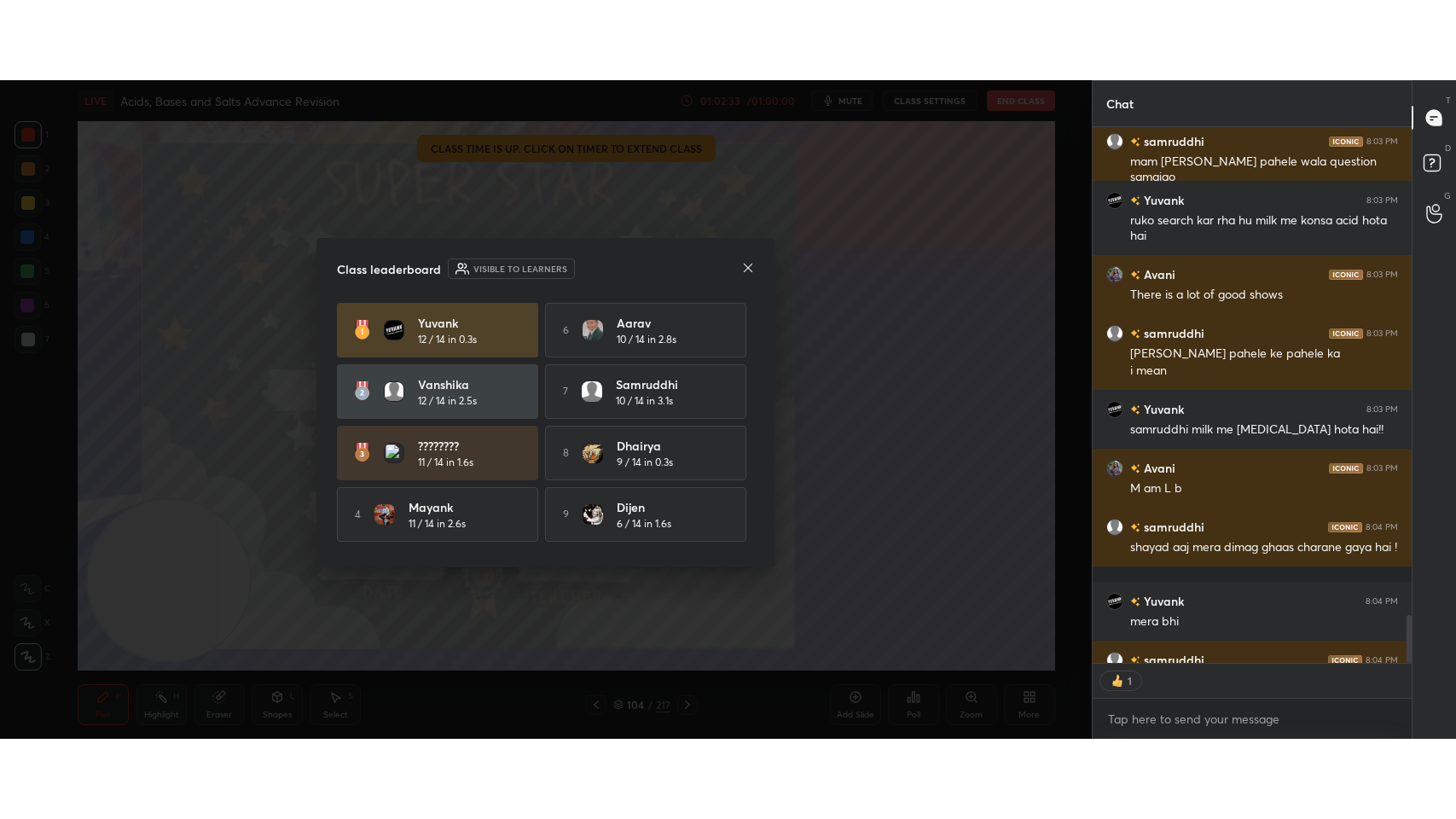
scroll to position [531, 314]
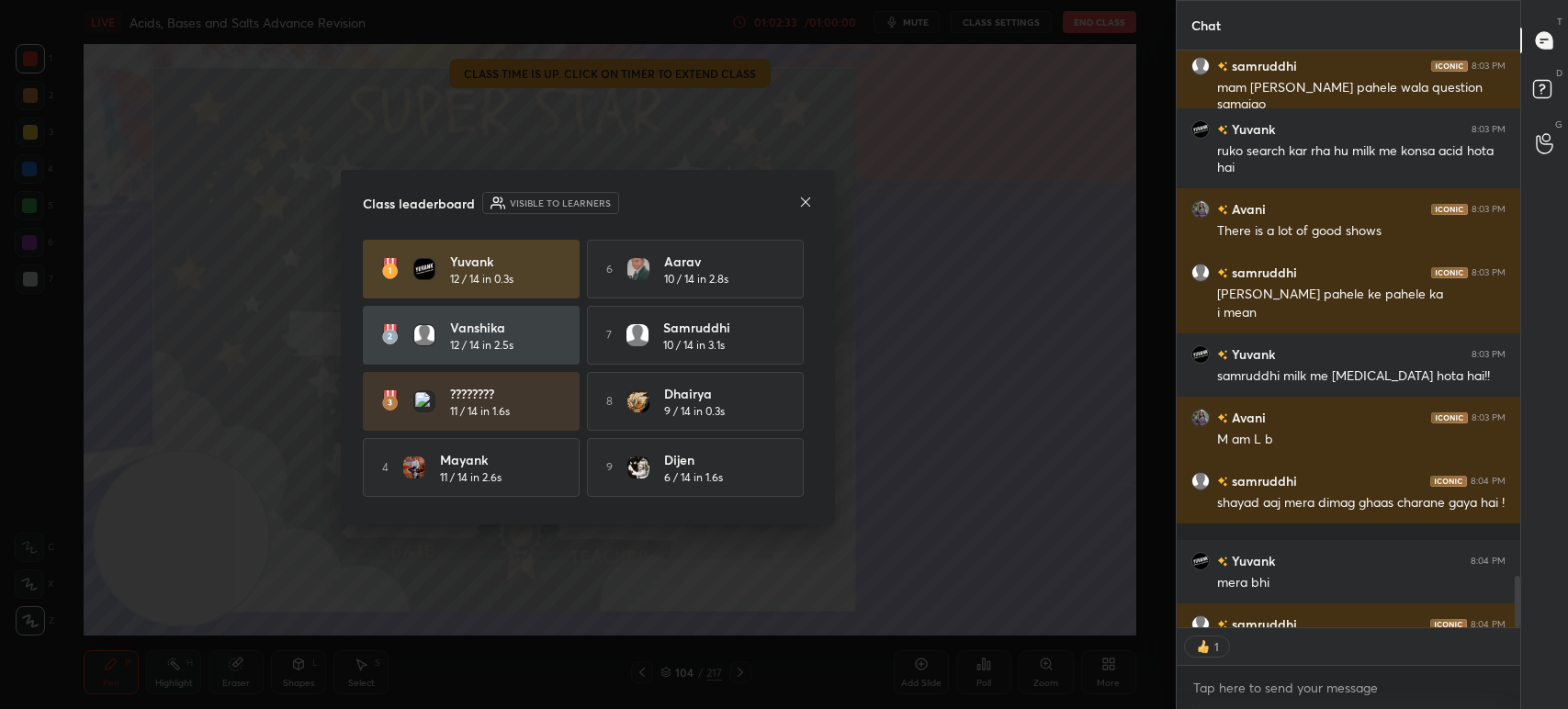
click at [807, 201] on icon at bounding box center [805, 202] width 15 height 15
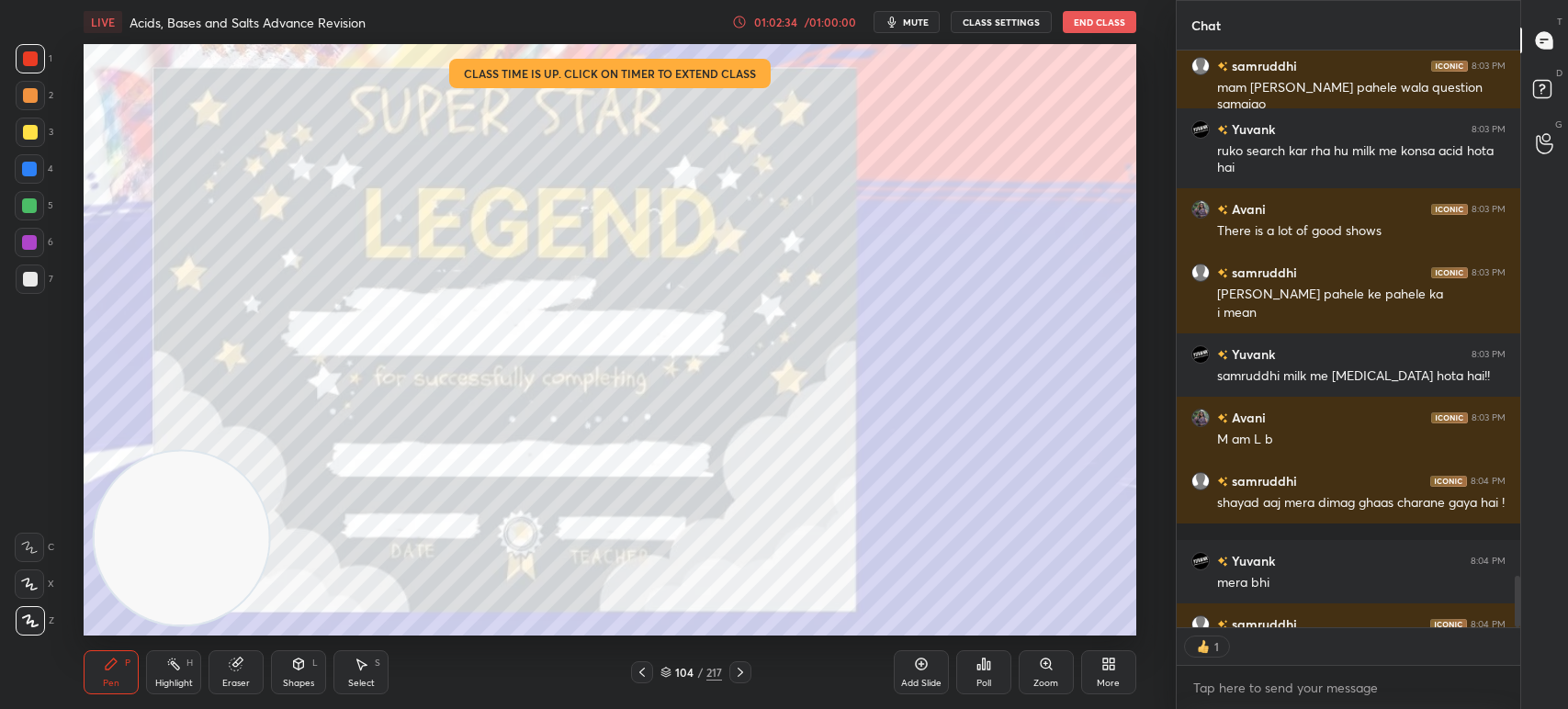
click at [1115, 671] on icon at bounding box center [1108, 664] width 15 height 15
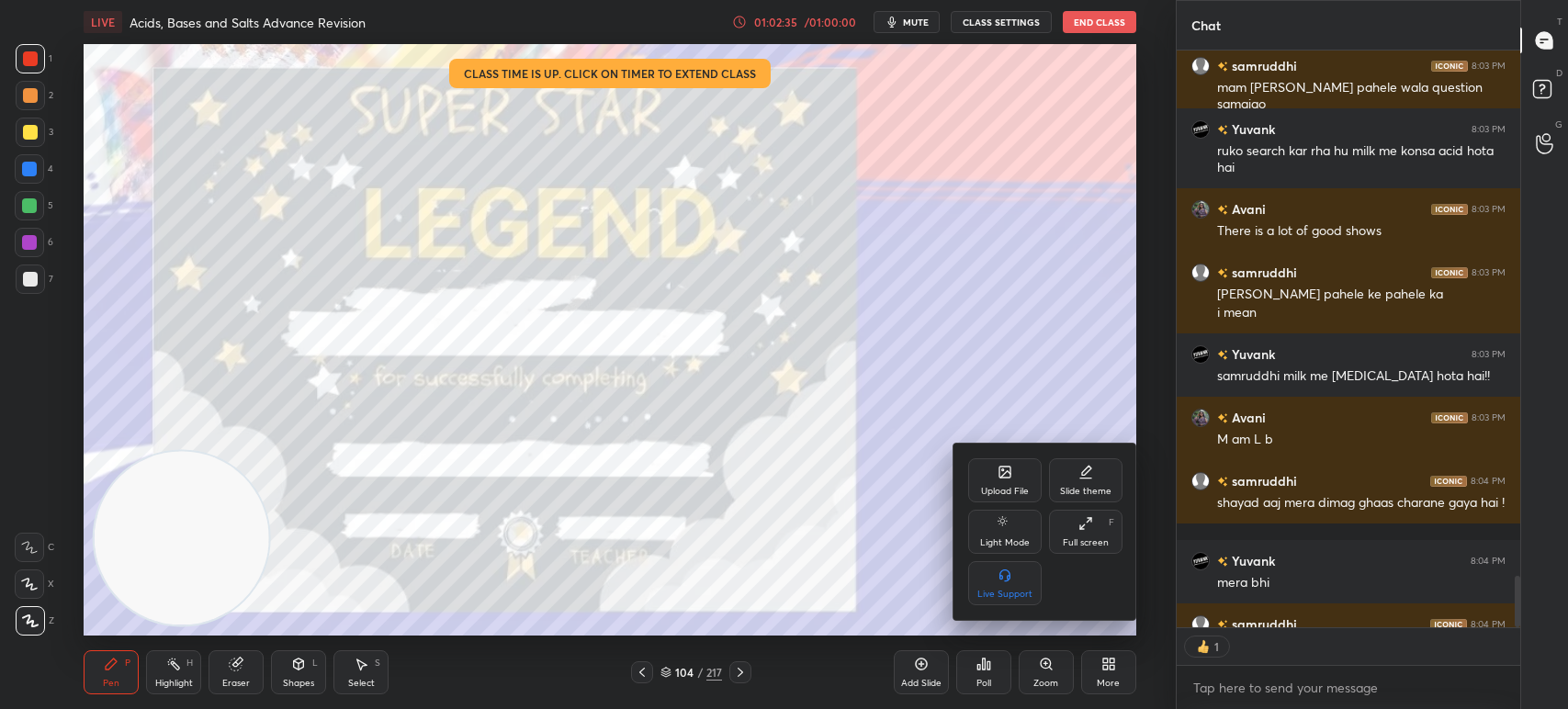
click at [1091, 548] on div "Full screen" at bounding box center [1086, 543] width 46 height 9
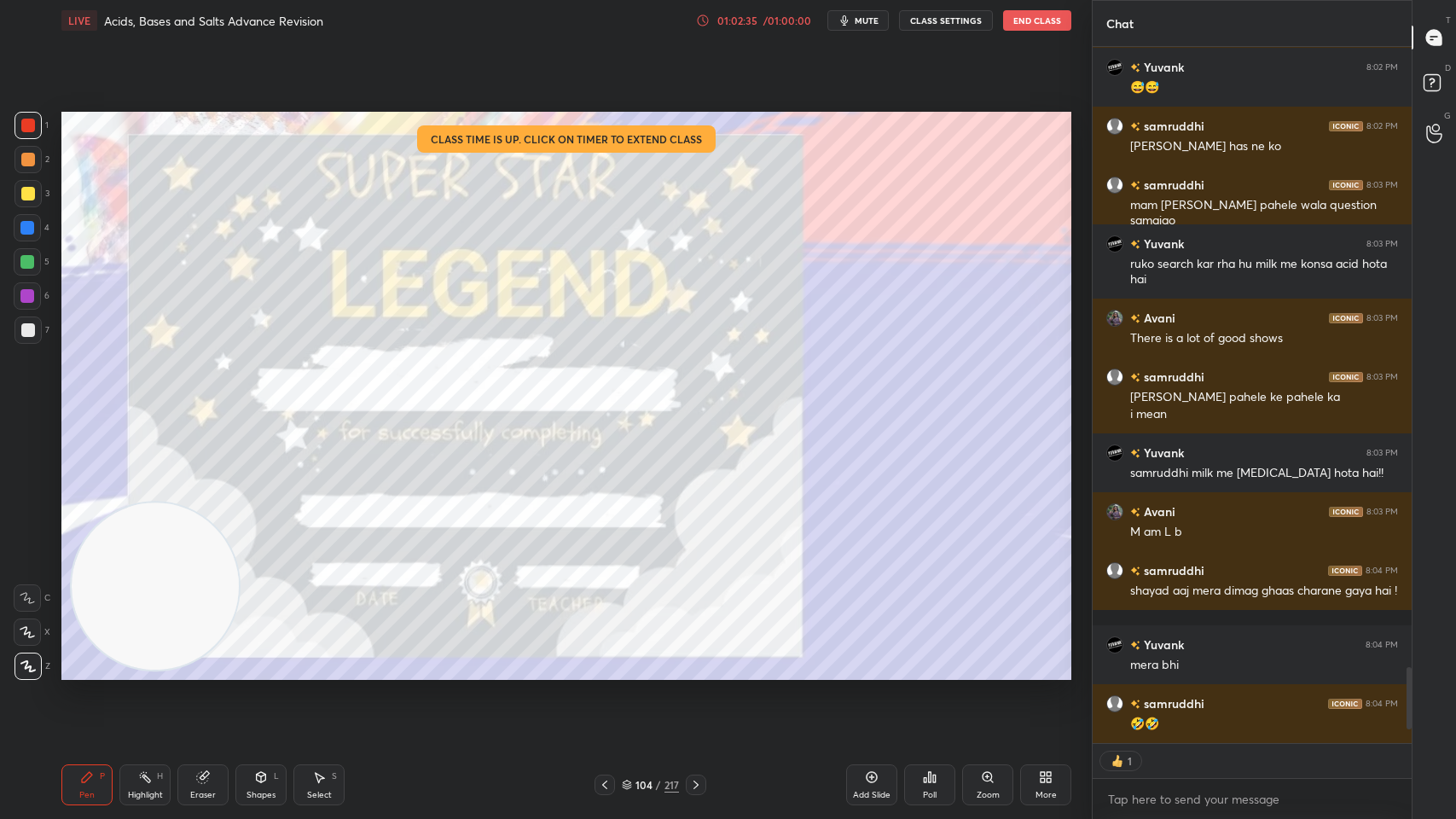
scroll to position [5677, 0]
click at [928, 657] on div "Poll" at bounding box center [930, 784] width 51 height 41
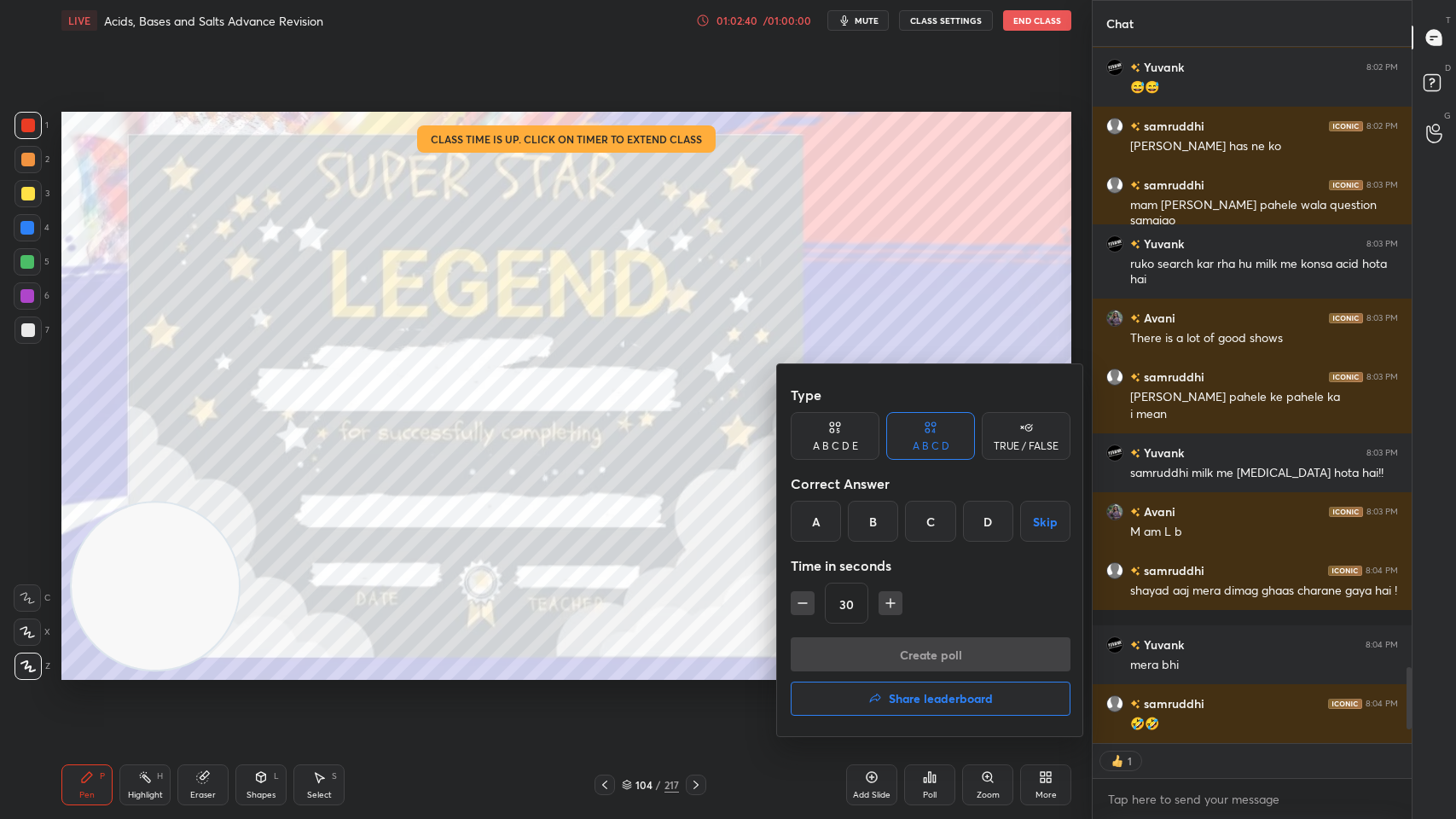
click at [941, 657] on h4 "Share leaderboard" at bounding box center [941, 698] width 104 height 12
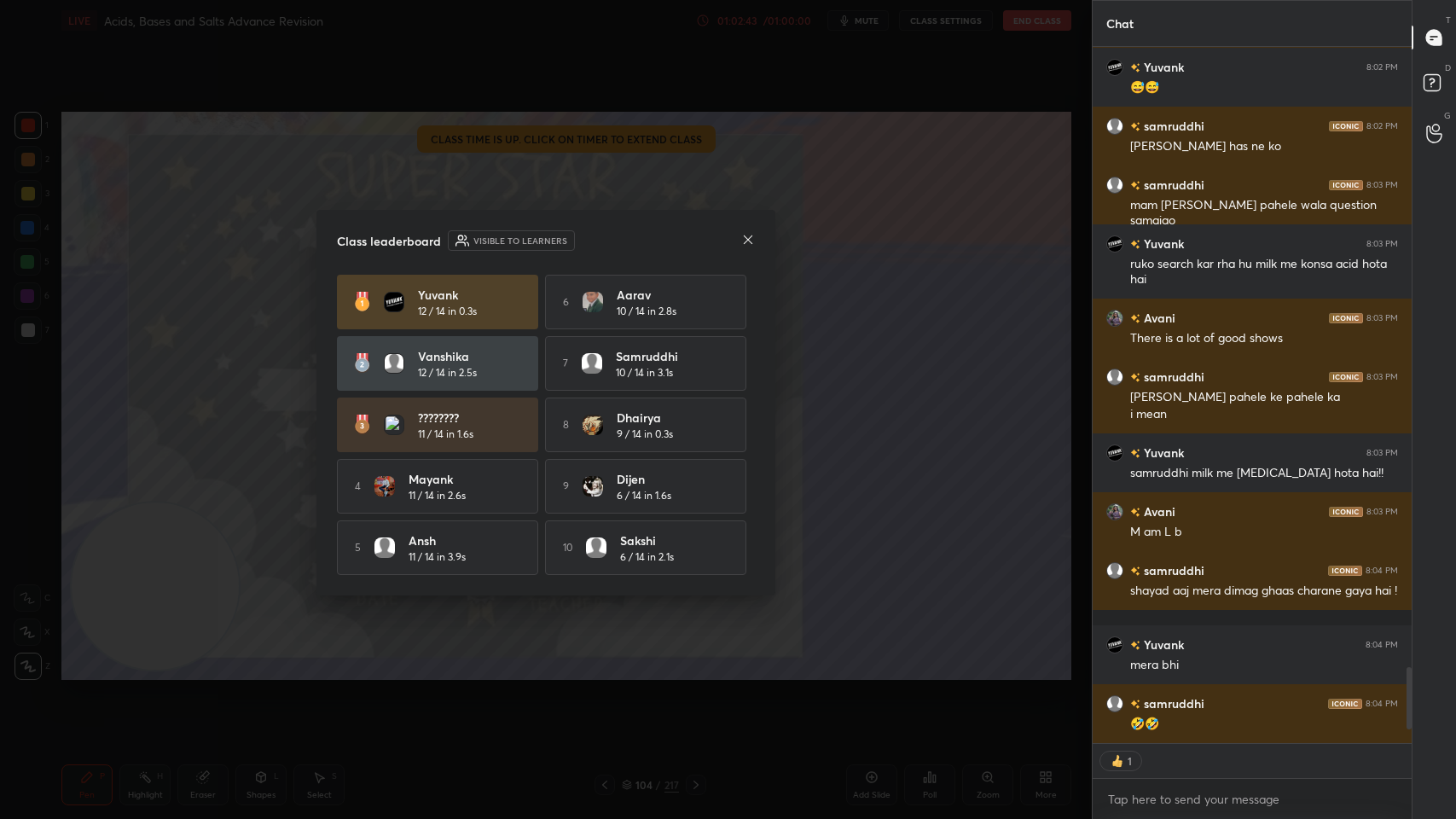
click at [750, 233] on icon at bounding box center [748, 239] width 14 height 14
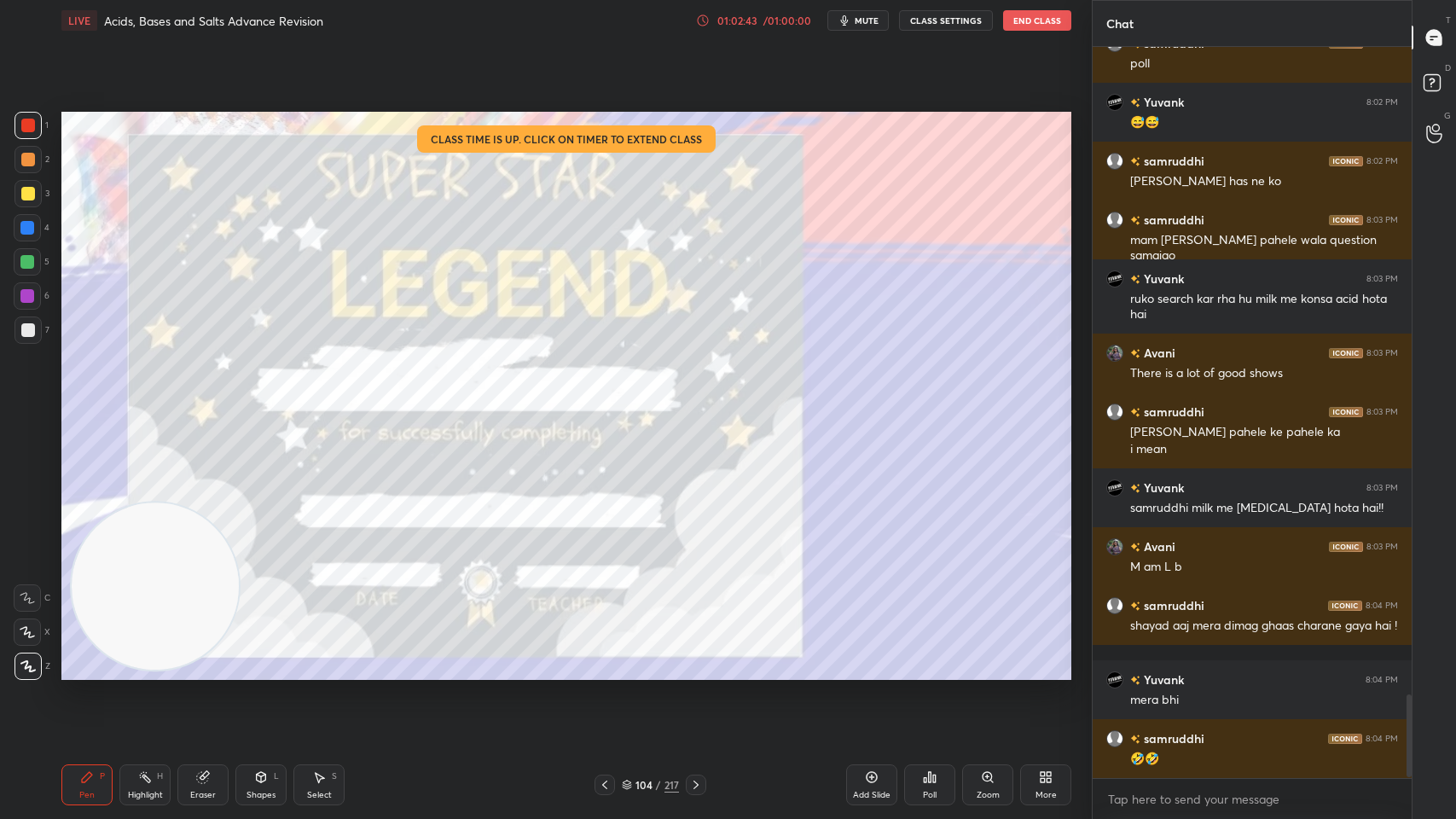
scroll to position [5642, 0]
click at [699, 657] on icon at bounding box center [696, 784] width 14 height 14
click at [696, 657] on icon at bounding box center [696, 784] width 5 height 8
click at [694, 657] on icon at bounding box center [696, 784] width 14 height 14
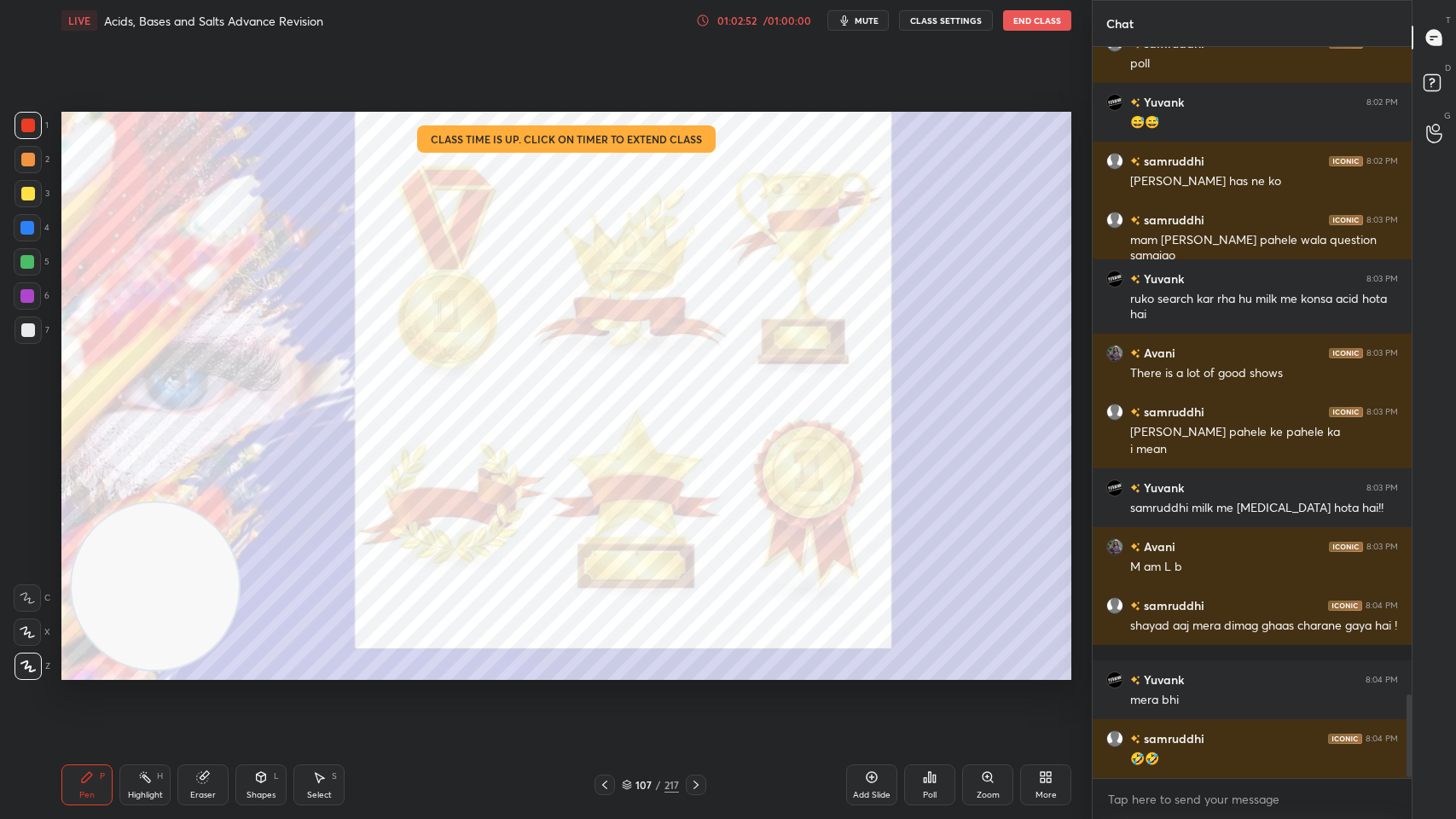
click at [928, 657] on icon at bounding box center [930, 777] width 14 height 14
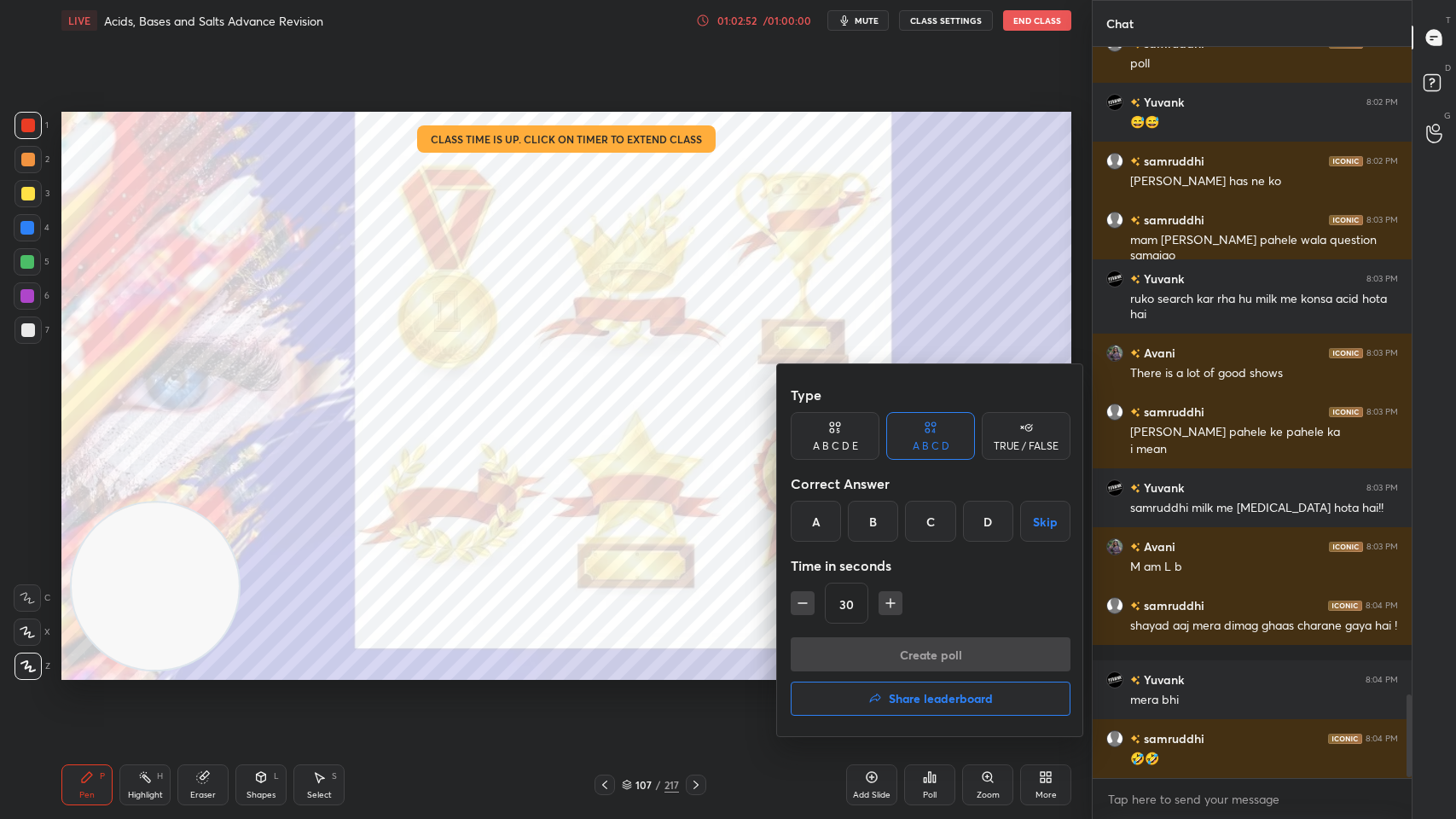
click at [935, 657] on div "Create poll Share leaderboard" at bounding box center [930, 679] width 280 height 85
click at [928, 657] on h4 "Share leaderboard" at bounding box center [941, 698] width 104 height 12
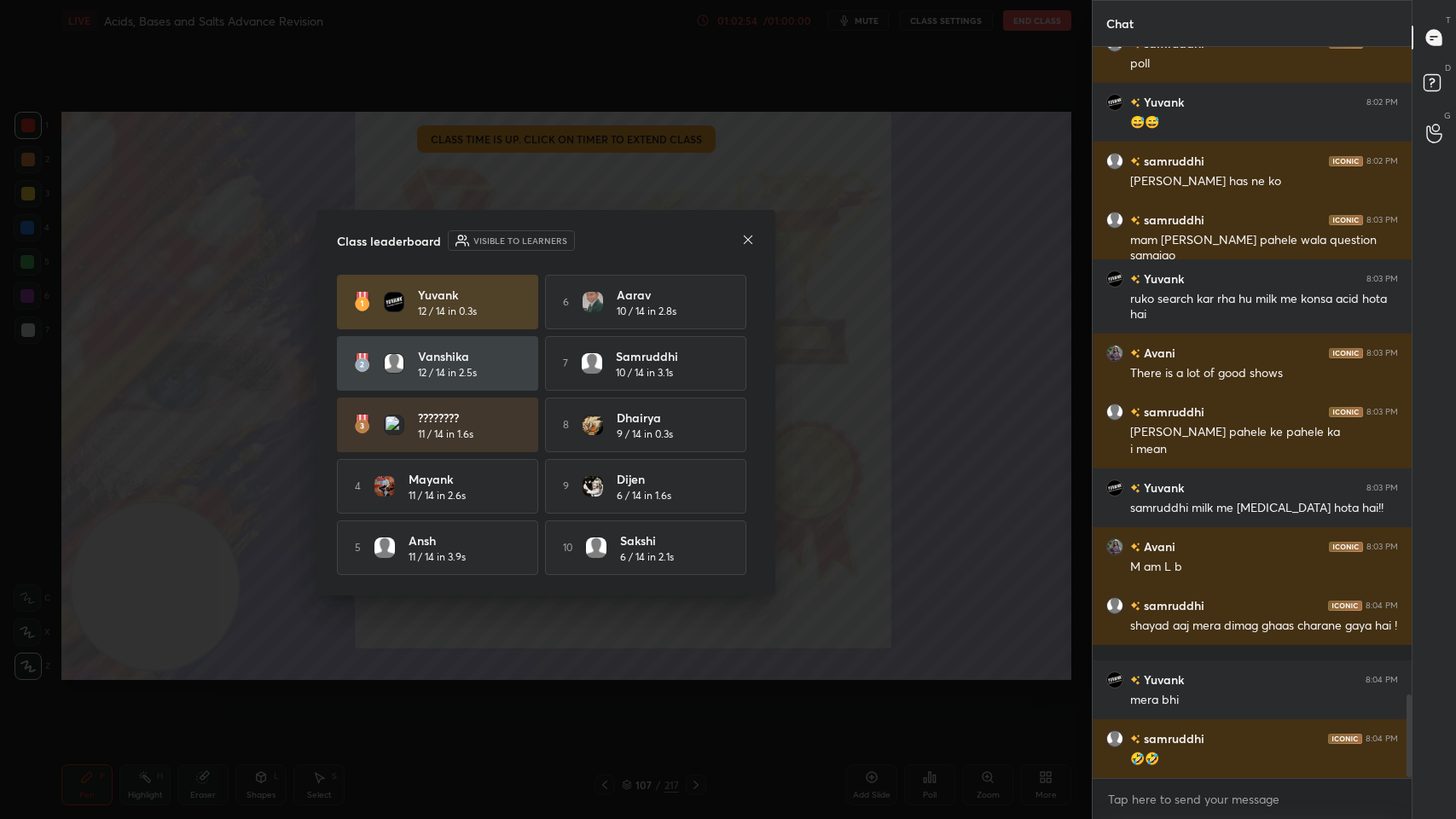
click at [747, 236] on icon at bounding box center [748, 239] width 8 height 8
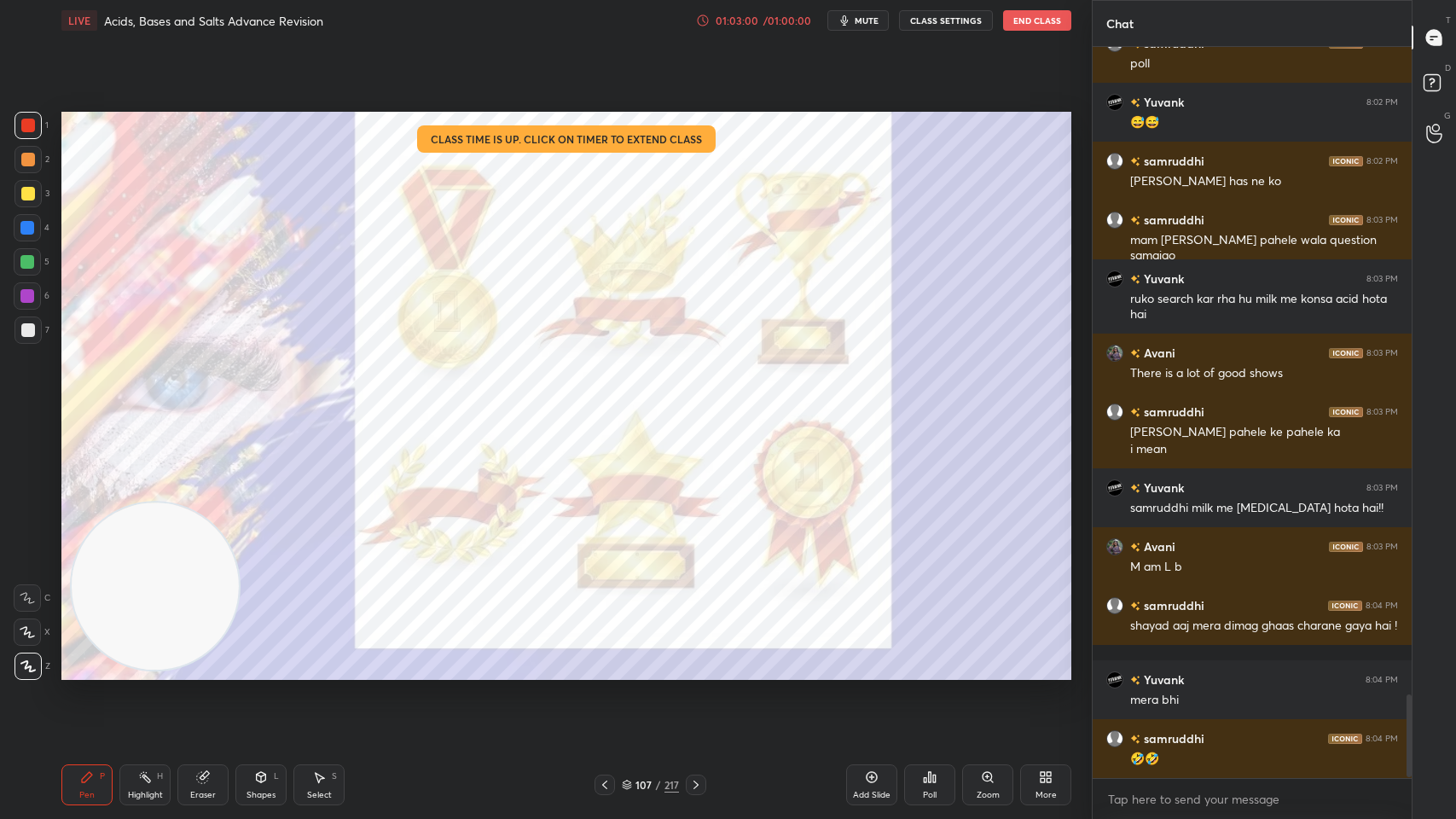
click at [930, 657] on div "Poll" at bounding box center [930, 784] width 51 height 41
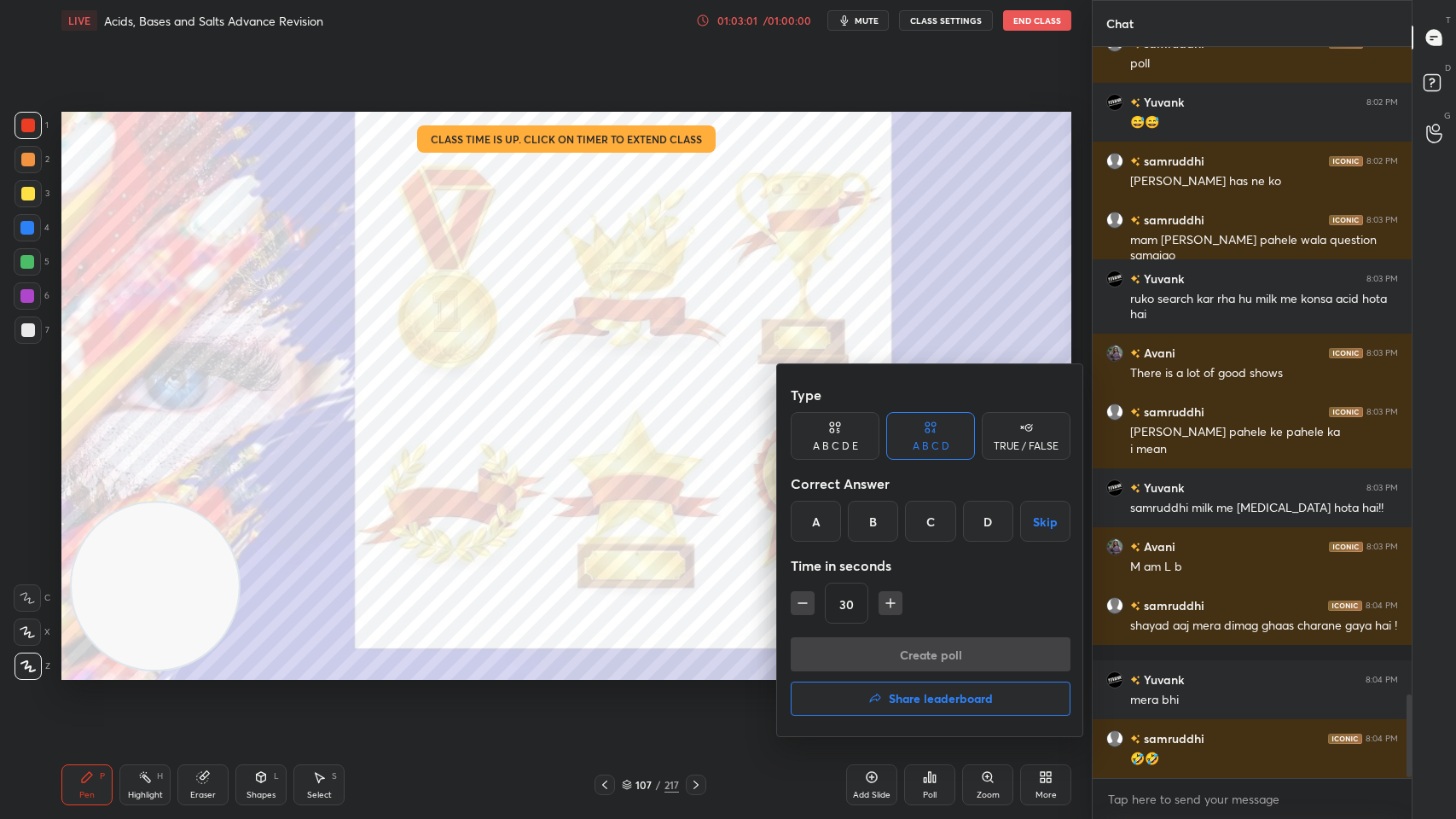
click at [931, 657] on button "Share leaderboard" at bounding box center [930, 698] width 280 height 34
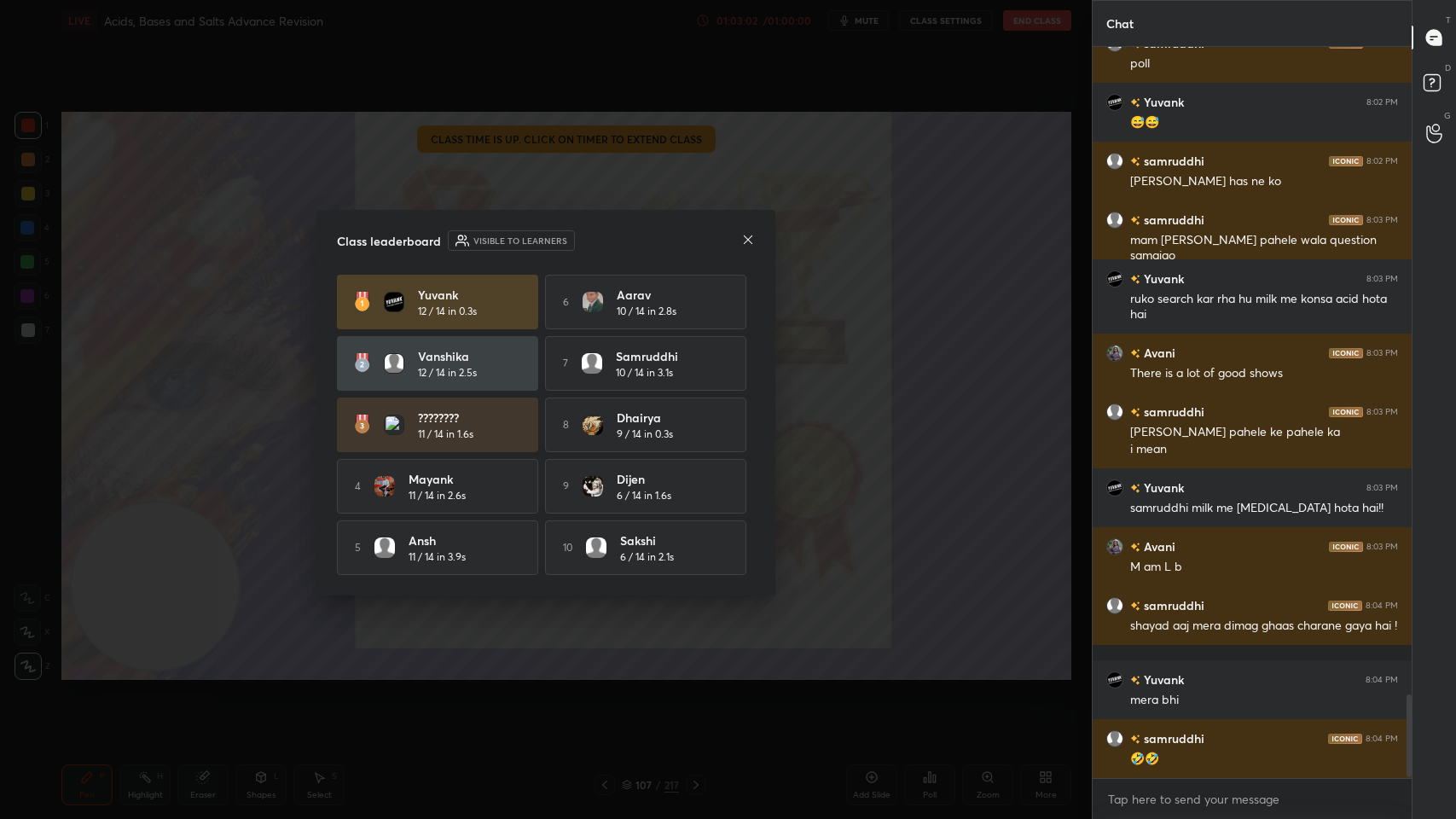
click at [747, 236] on icon at bounding box center [748, 239] width 8 height 8
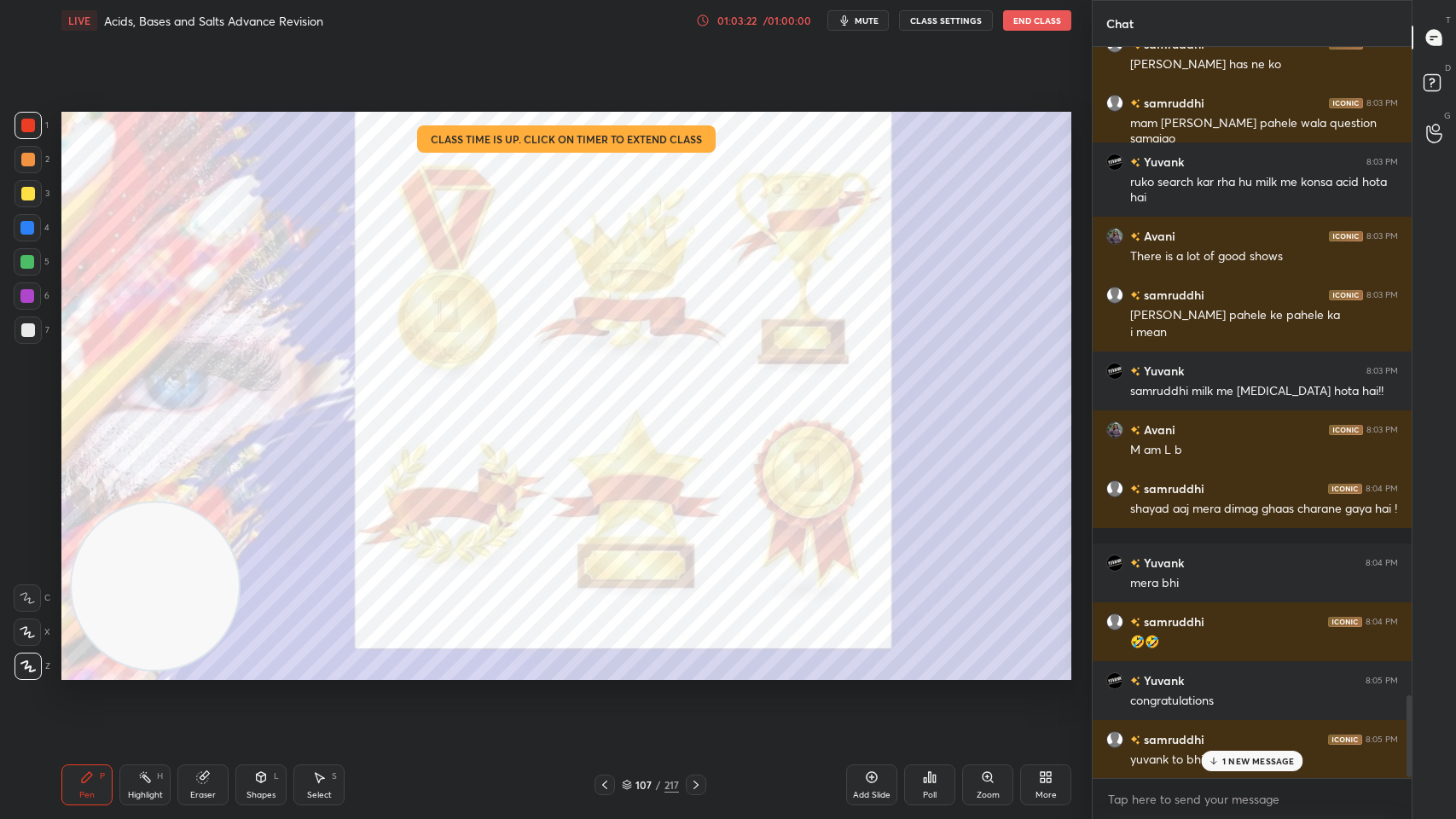
scroll to position [5818, 0]
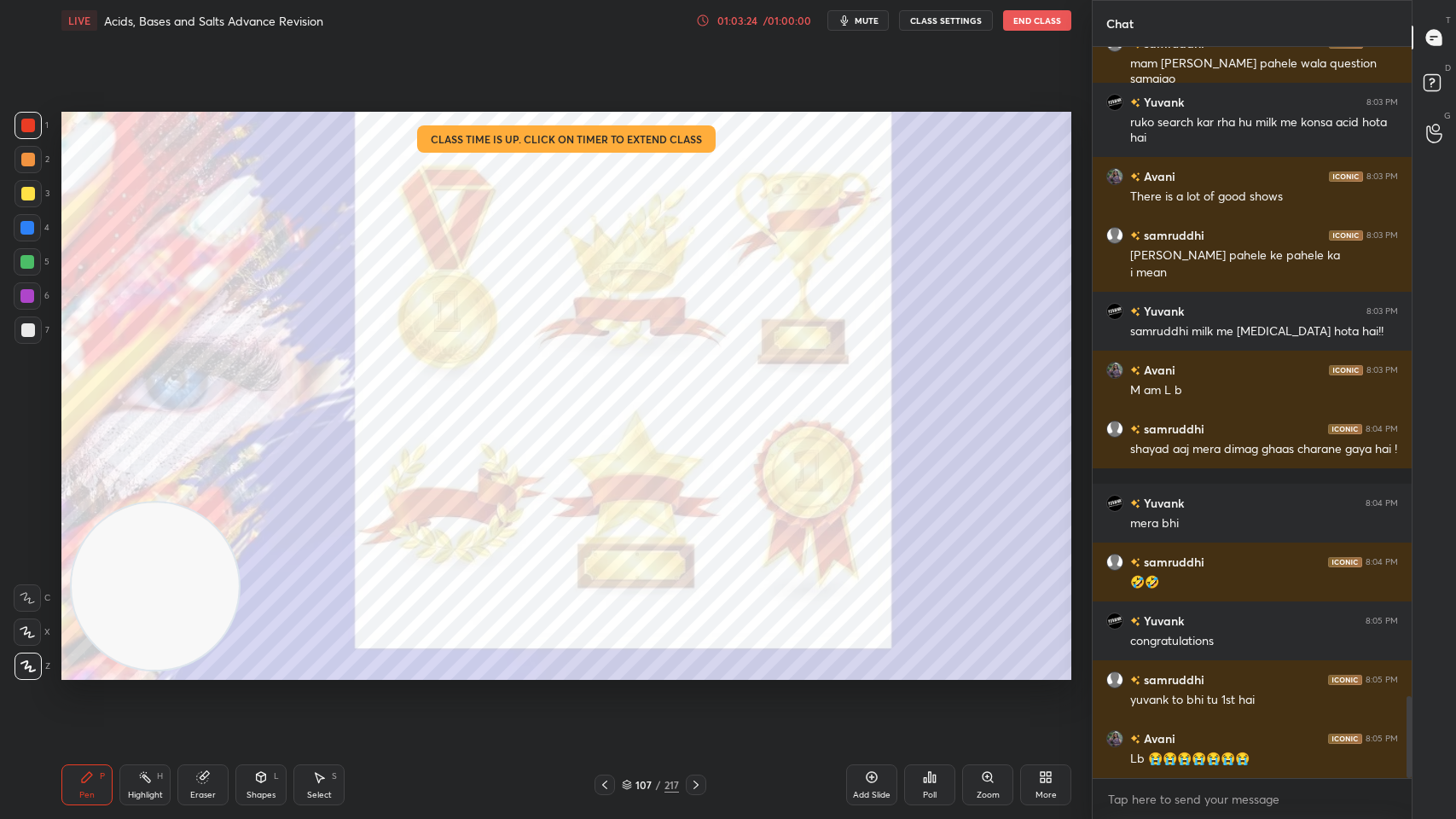
click at [939, 657] on div "Poll" at bounding box center [930, 784] width 51 height 41
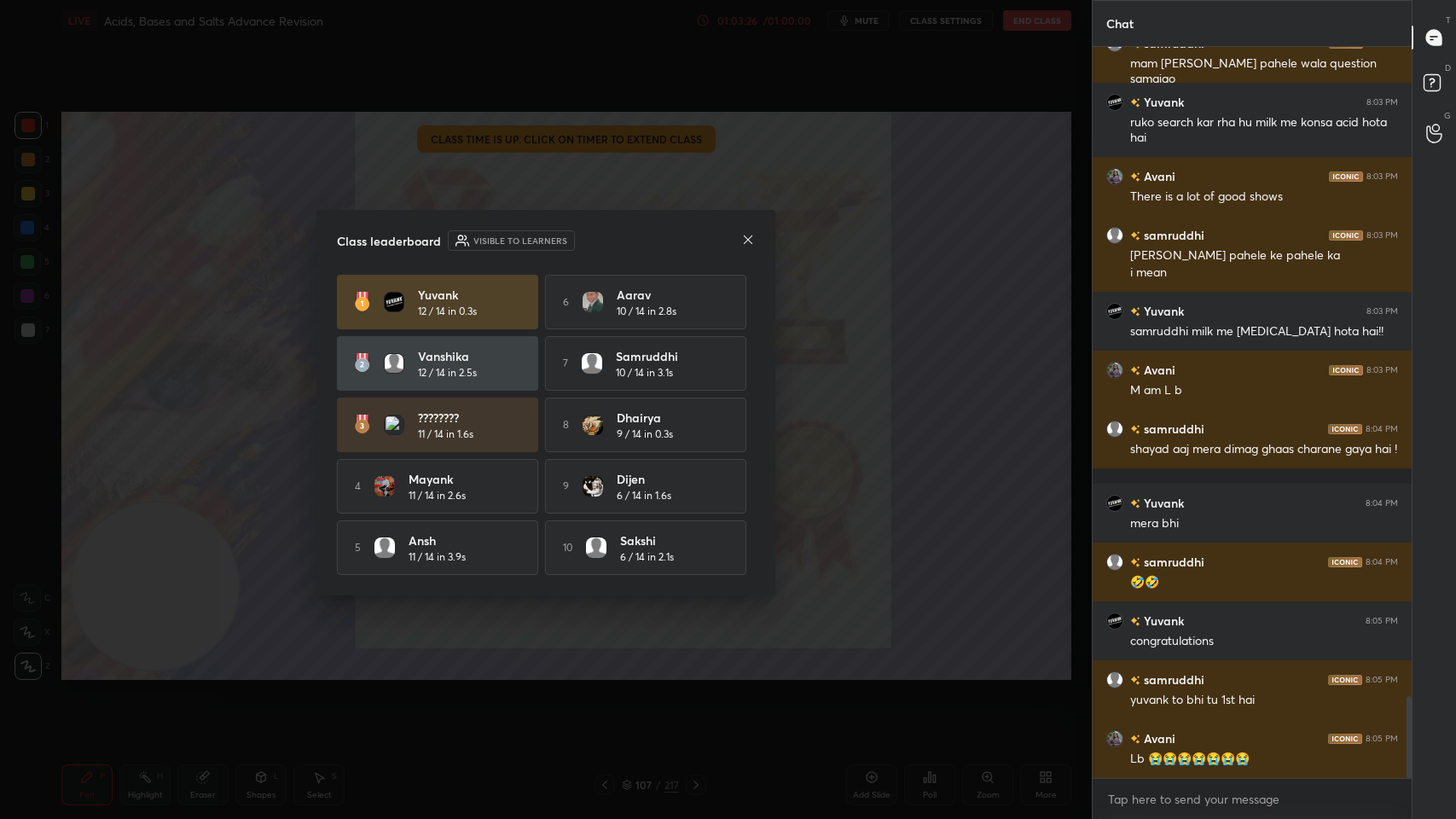
click at [746, 233] on icon at bounding box center [748, 239] width 14 height 14
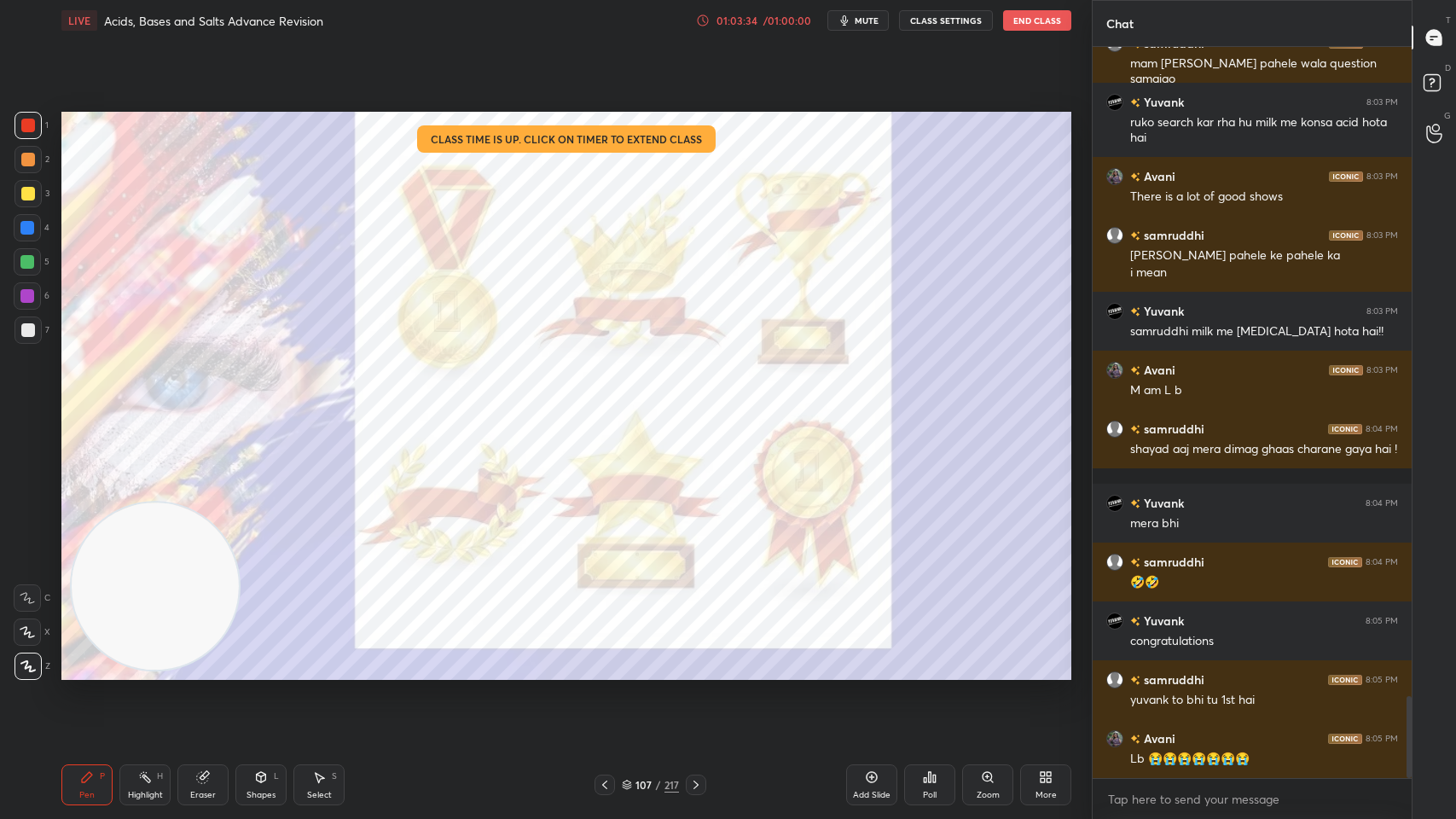
click at [659, 657] on div "/" at bounding box center [659, 784] width 5 height 10
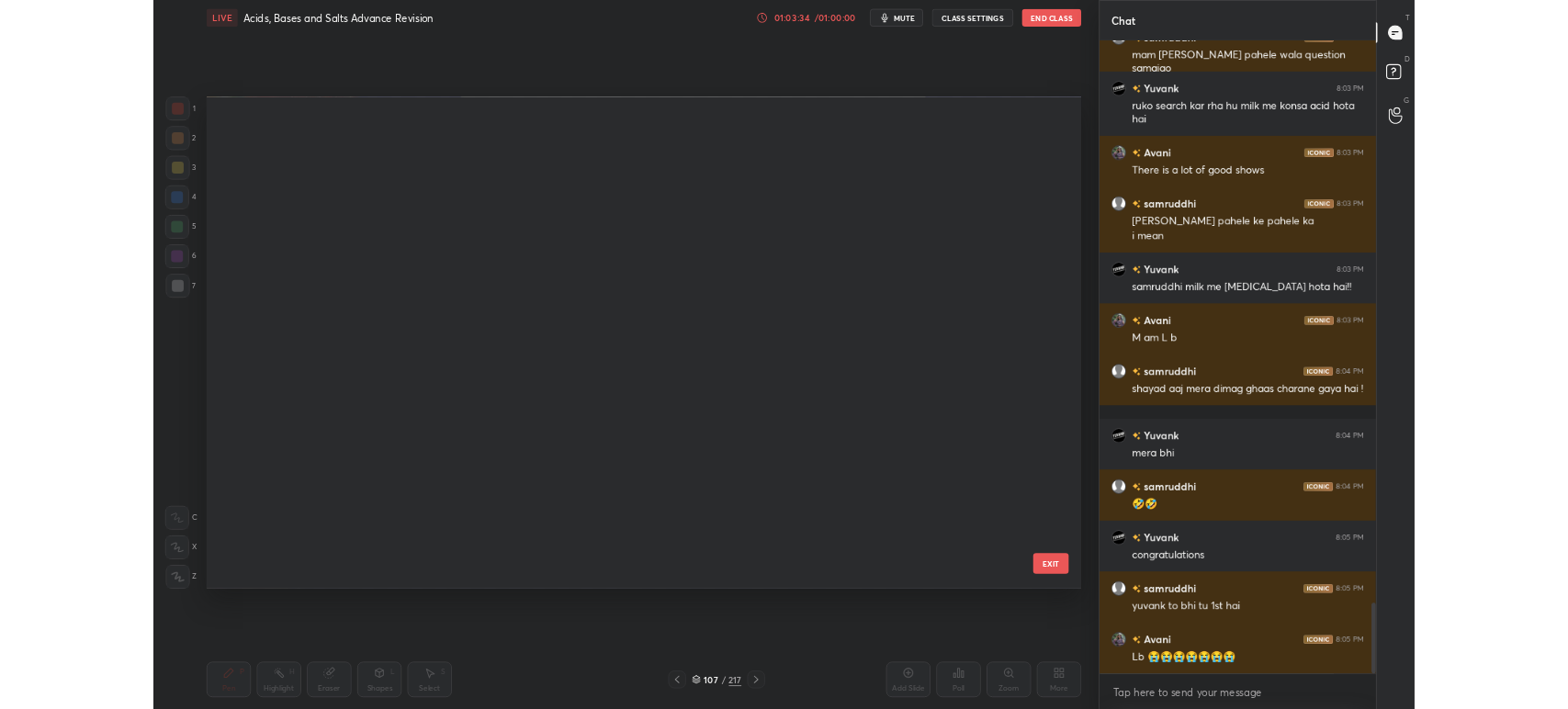
scroll to position [608, 1078]
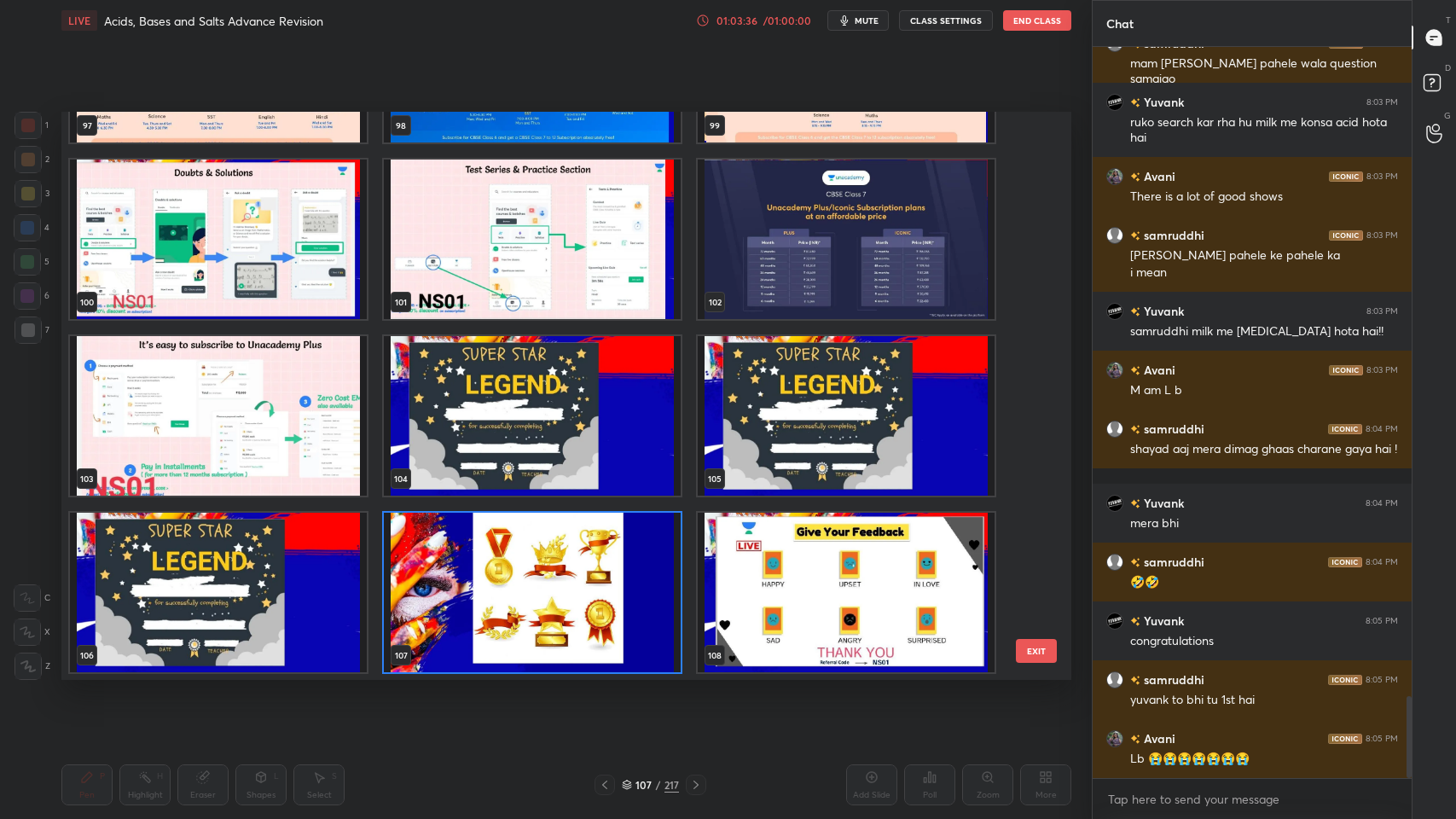
click at [642, 607] on img "grid" at bounding box center [532, 592] width 297 height 159
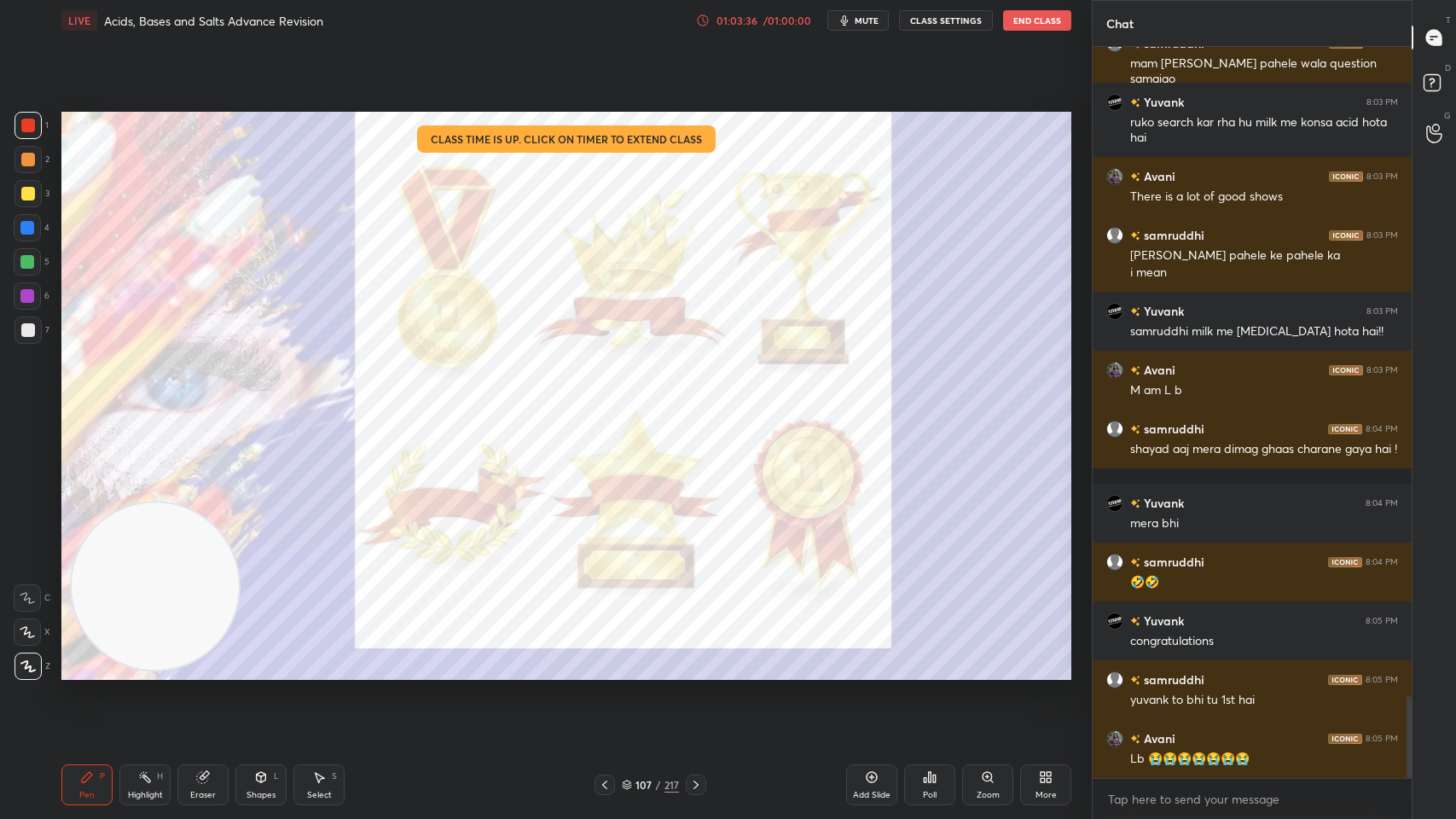
click at [637, 617] on img "grid" at bounding box center [532, 592] width 297 height 159
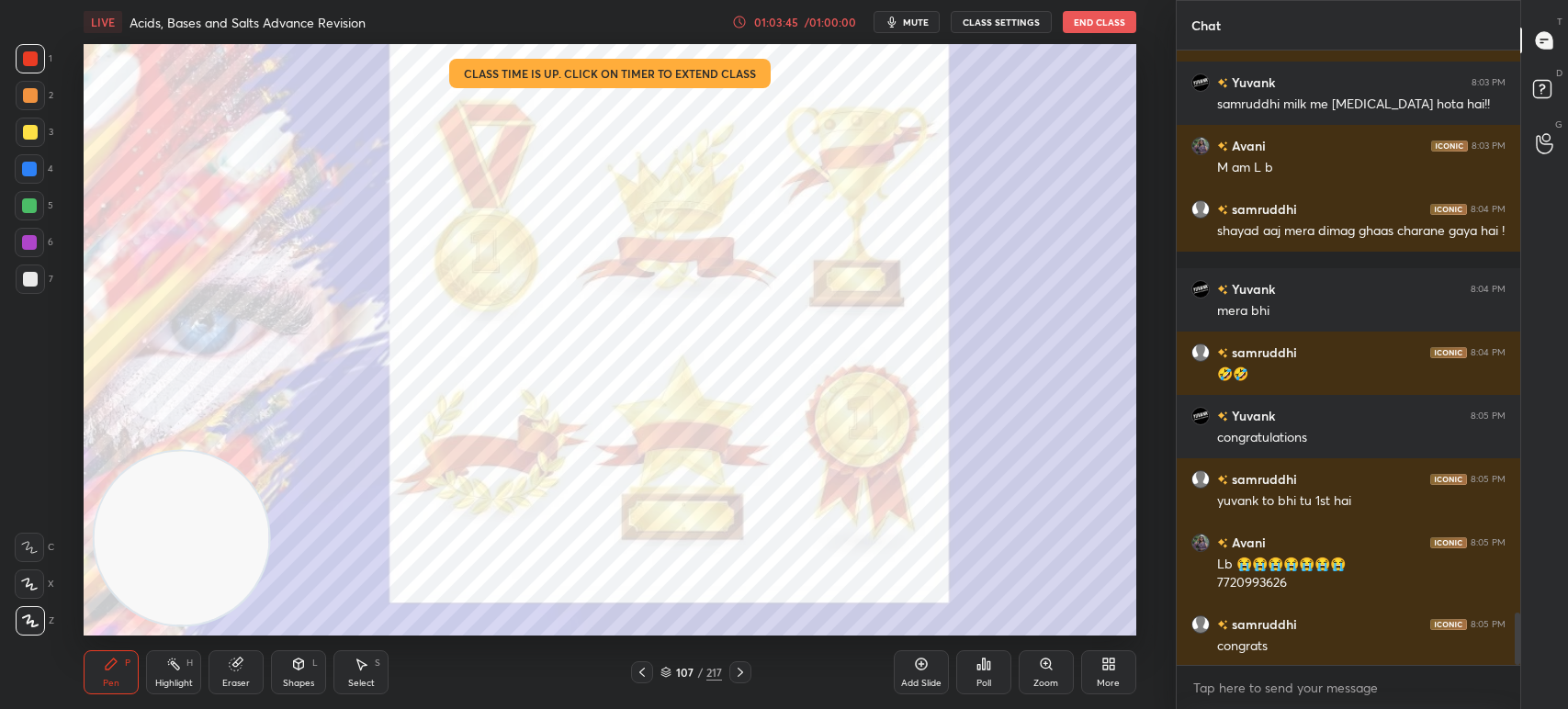
scroll to position [6585, 0]
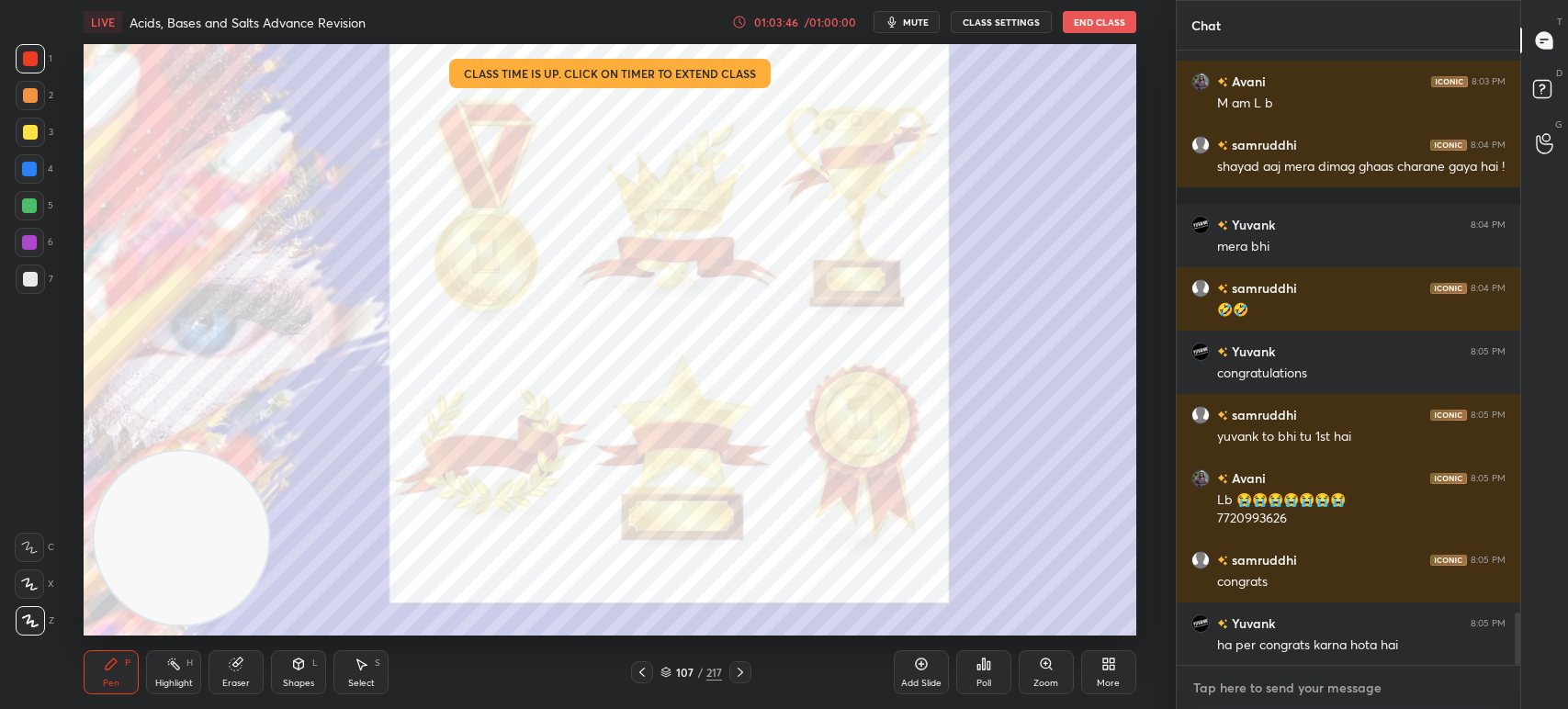
click at [1256, 679] on textarea at bounding box center [1348, 688] width 314 height 30
type textarea "x"
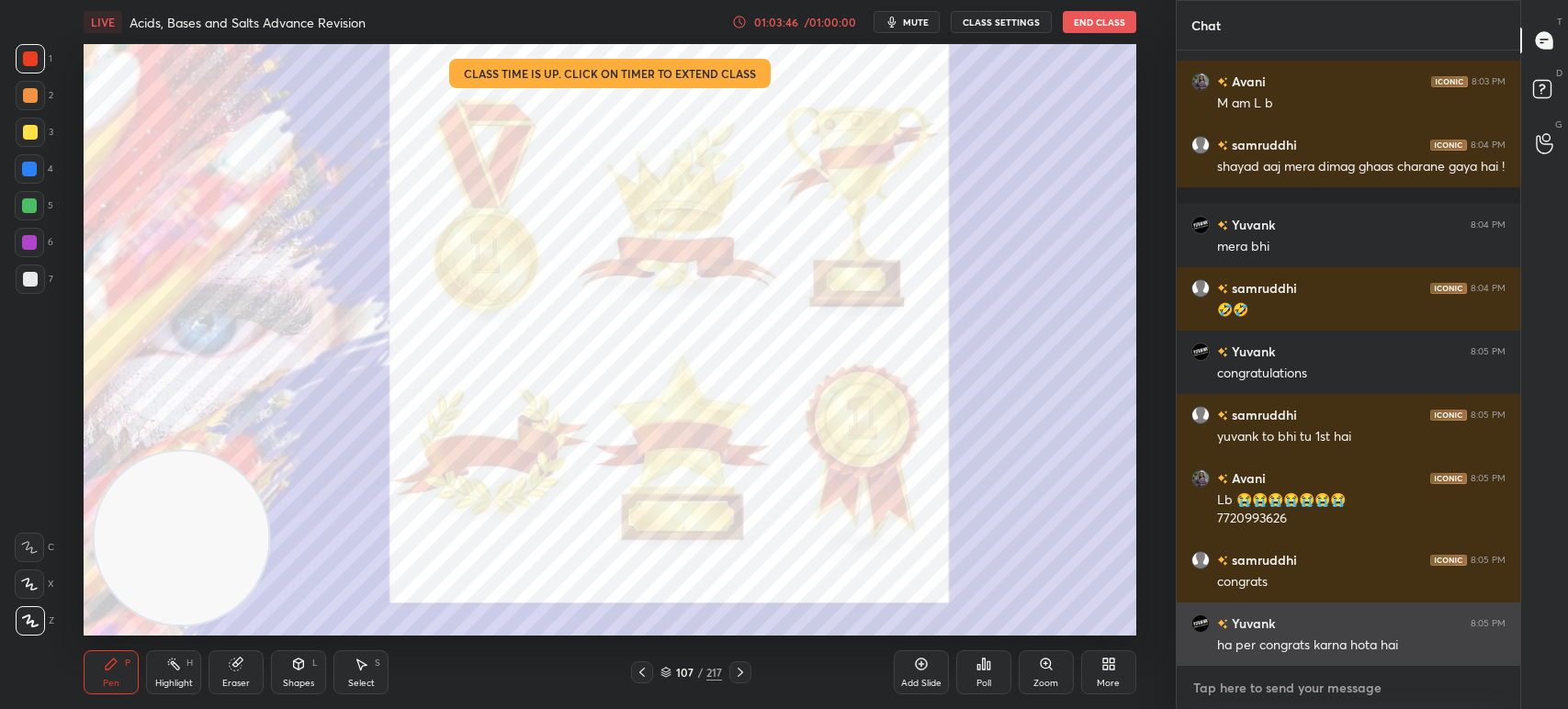
type textarea "4"
type textarea "x"
type textarea "4:"
type textarea "x"
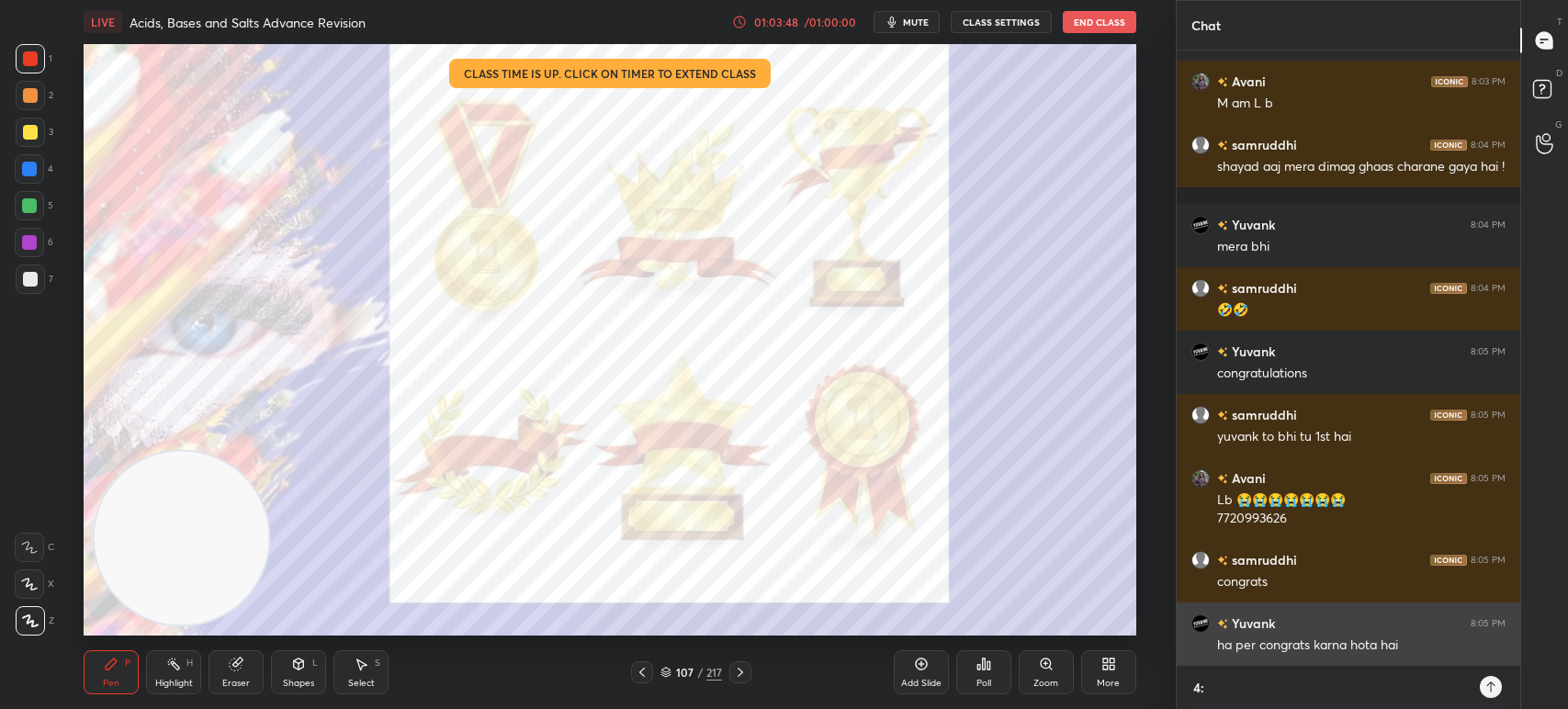
type textarea "4:5"
type textarea "x"
type textarea "4:50"
type textarea "x"
type textarea "4:50"
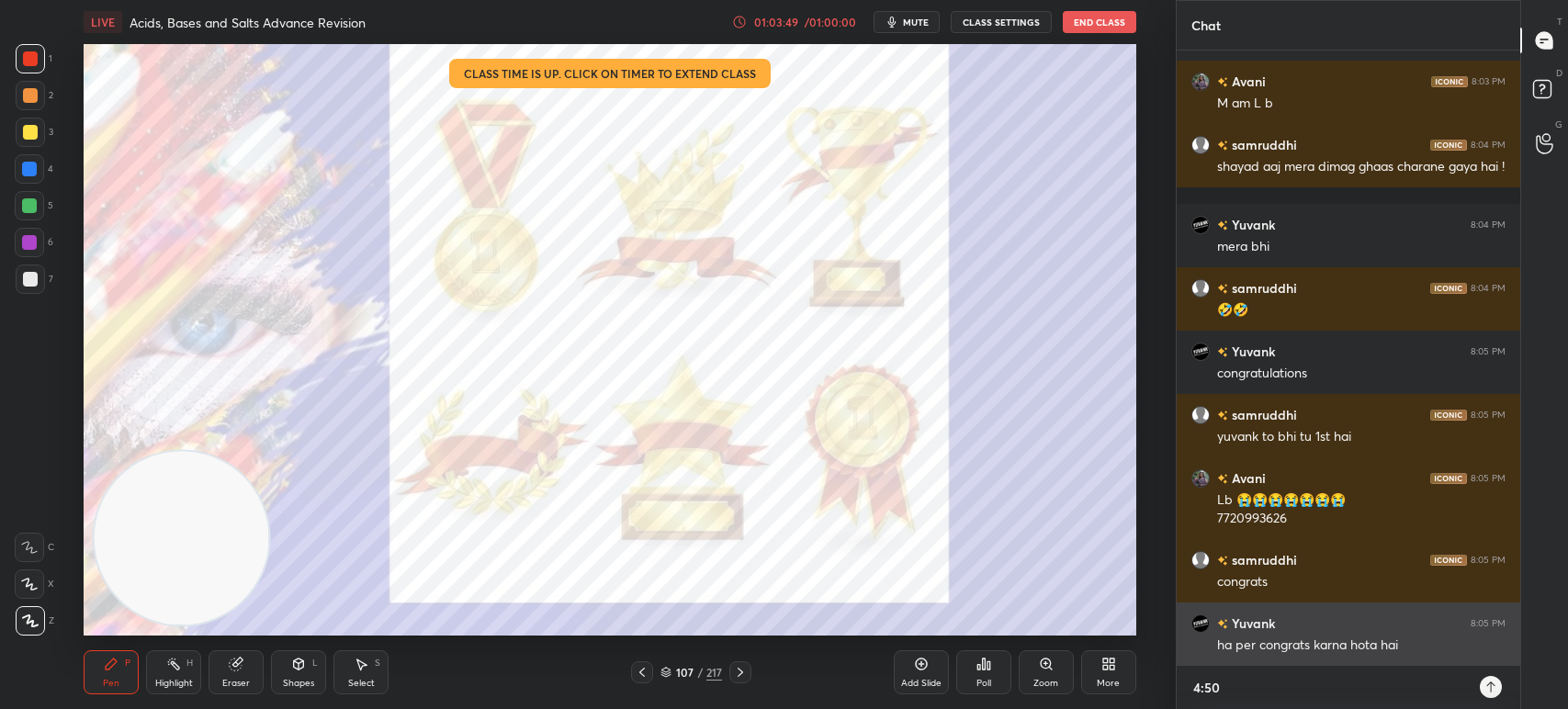
type textarea "x"
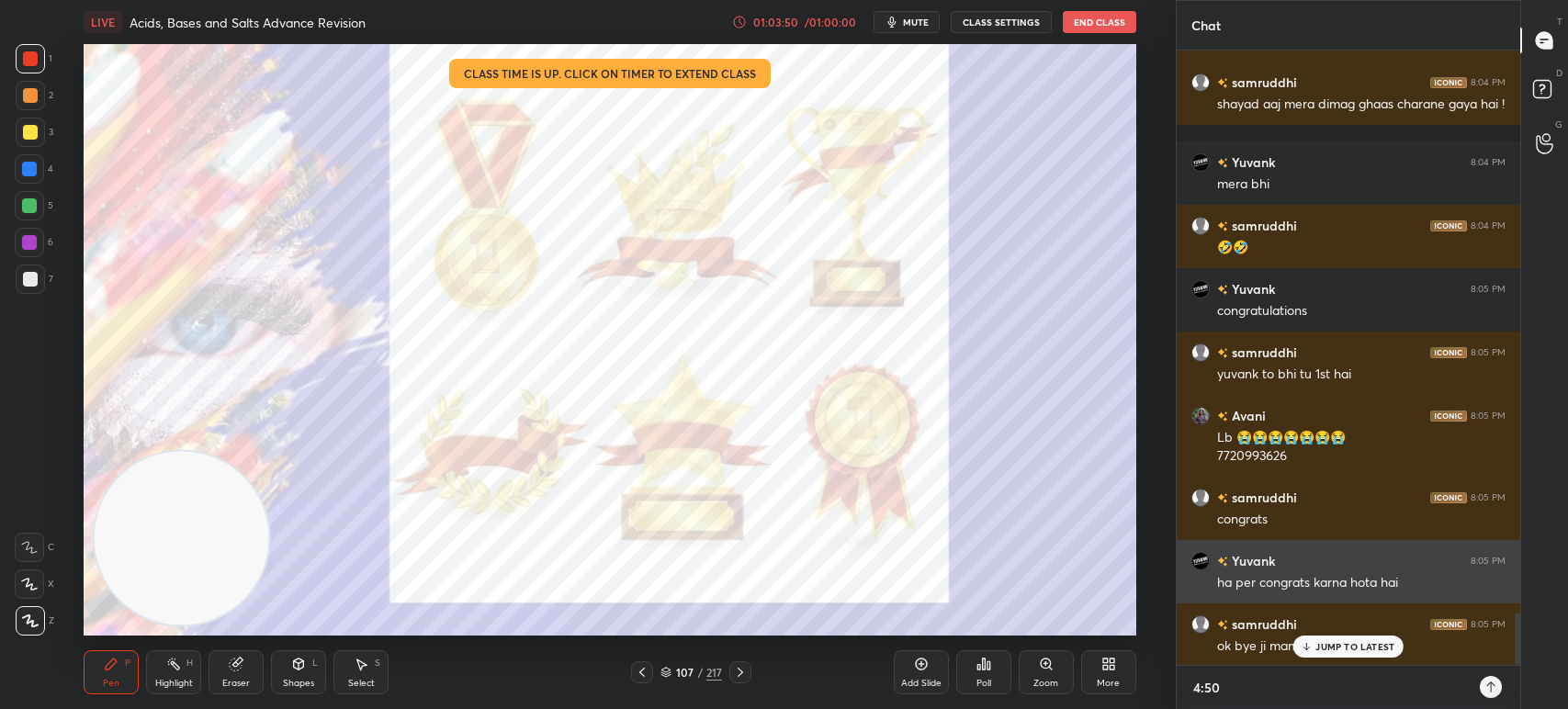
type textarea "4:50 P"
type textarea "x"
type textarea "4:50 PM"
type textarea "x"
type textarea "4:50 PM"
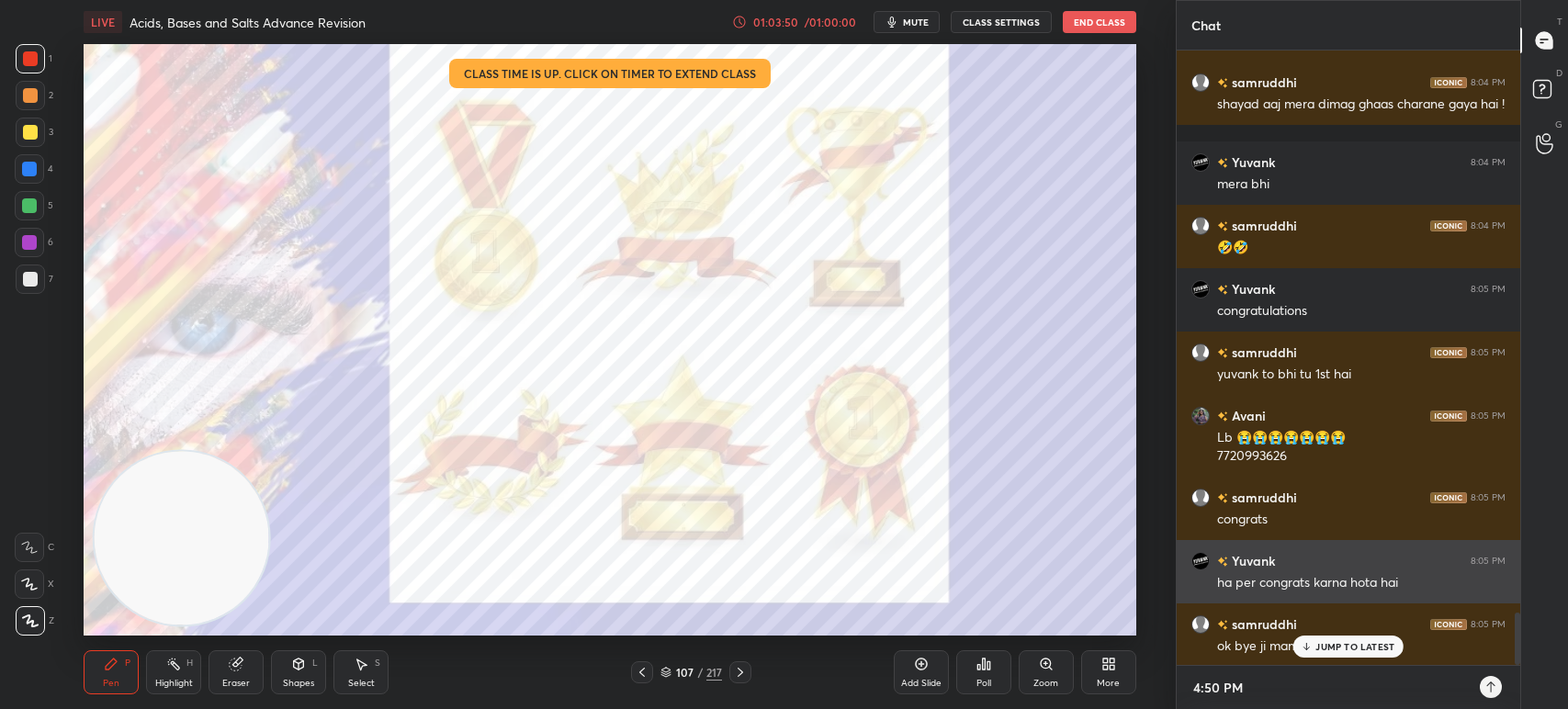
type textarea "x"
type textarea "4:50 PM :"
type textarea "x"
type textarea "4:50 PM :-"
type textarea "x"
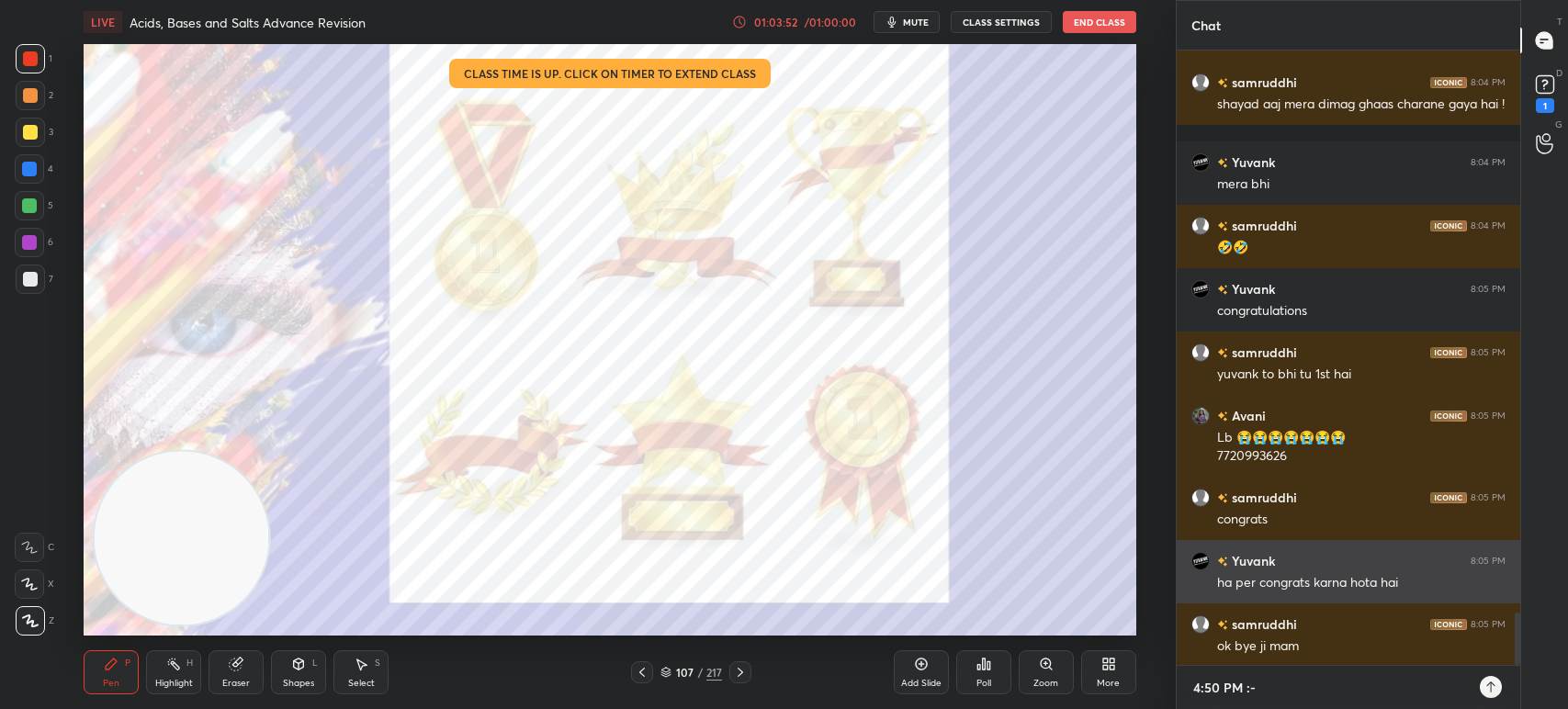
type textarea "4:50 PM :-"
type textarea "x"
paste textarea "[URL][DOMAIN_NAME]"
type textarea "4:50 PM :- [URL][DOMAIN_NAME]"
type textarea "x"
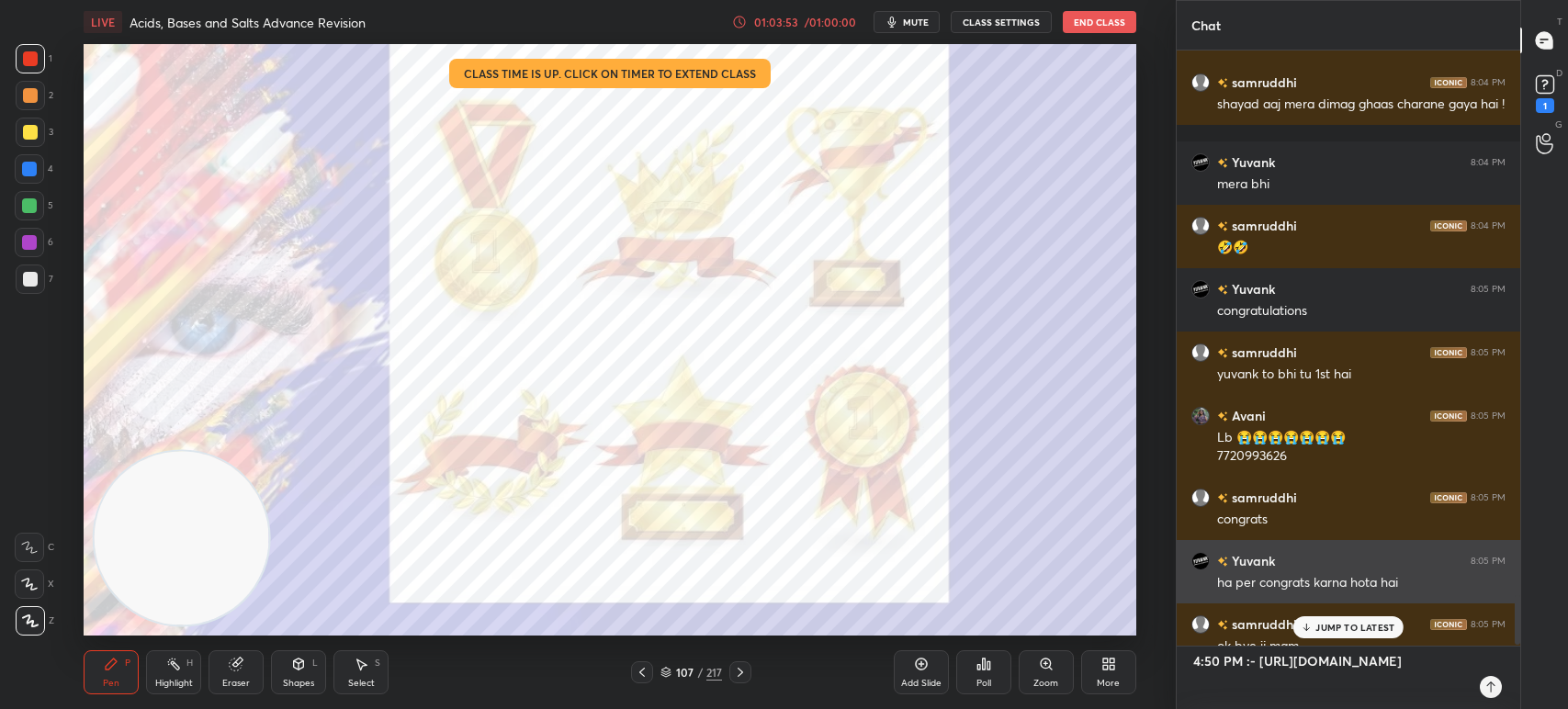
scroll to position [6, 6]
type textarea "4:50 PM :- [URL][DOMAIN_NAME]"
type textarea "x"
type textarea "4:50 PM :- [URL][DOMAIN_NAME]"
type textarea "x"
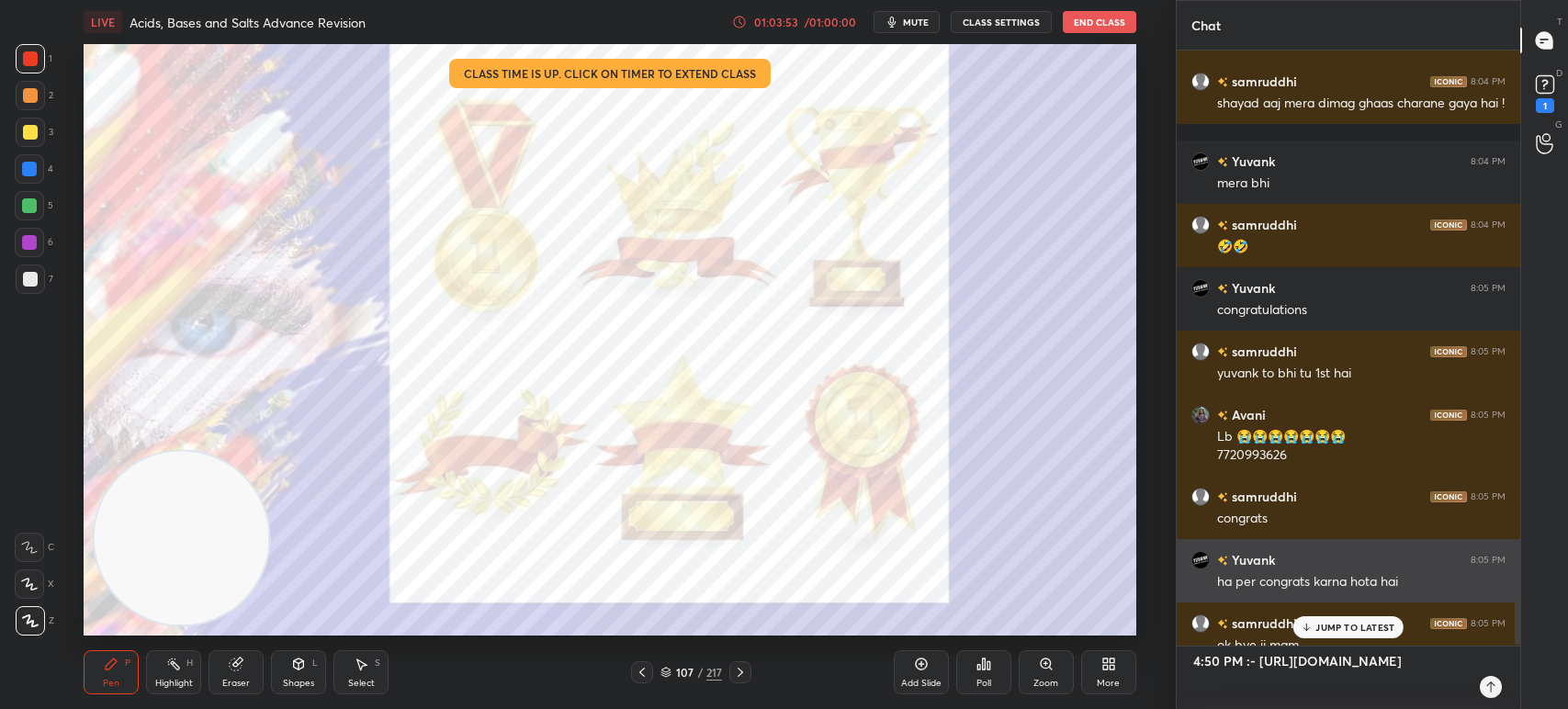
type textarea "4:50 PM :- [URL][DOMAIN_NAME]"
type textarea "x"
type textarea "4:50 PM :- [URL][DOMAIN_NAME]"
type textarea "x"
type textarea "4:50 PM :- [URL][DOMAIN_NAME]"
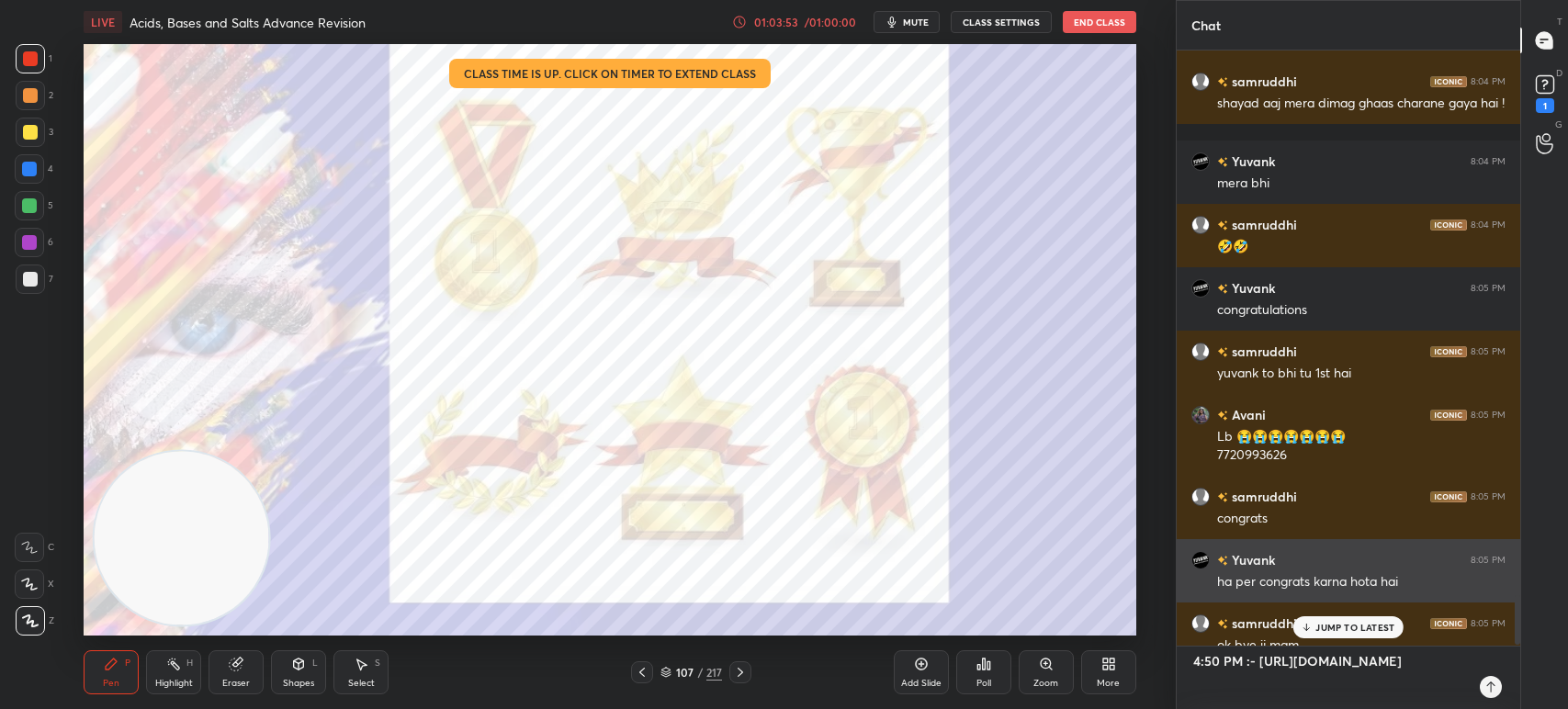
type textarea "x"
type textarea "4:50 PM :- [URL][DOMAIN_NAME]"
type textarea "x"
type textarea "4:50 PM :- [URL][DOMAIN_NAME]"
type textarea "x"
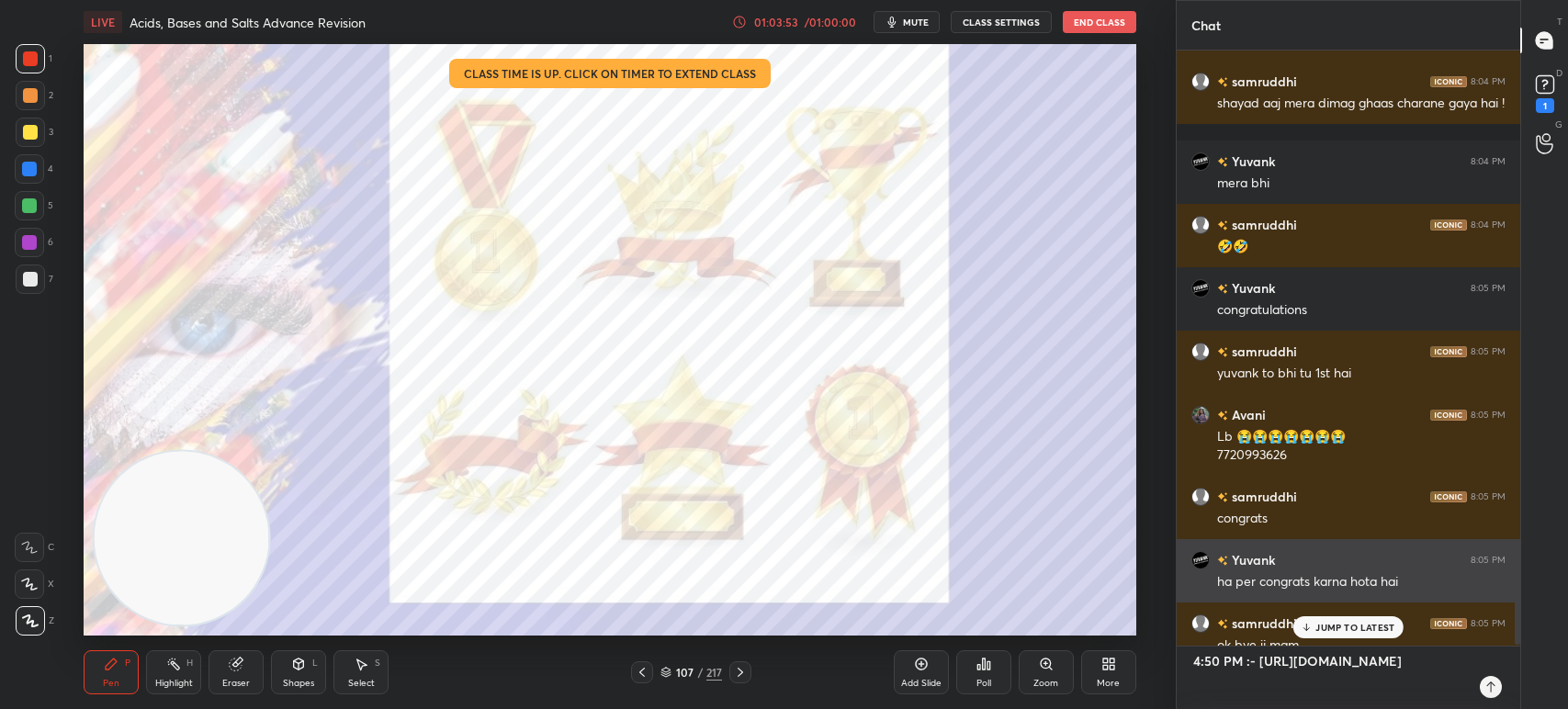
type textarea "4:50 PM :- [URL][DOMAIN_NAME]"
type textarea "x"
type textarea "4:50 PM :- [URL][DOMAIN_NAME]"
type textarea "x"
type textarea "4:50 PM :- [URL][DOMAIN_NAME]"
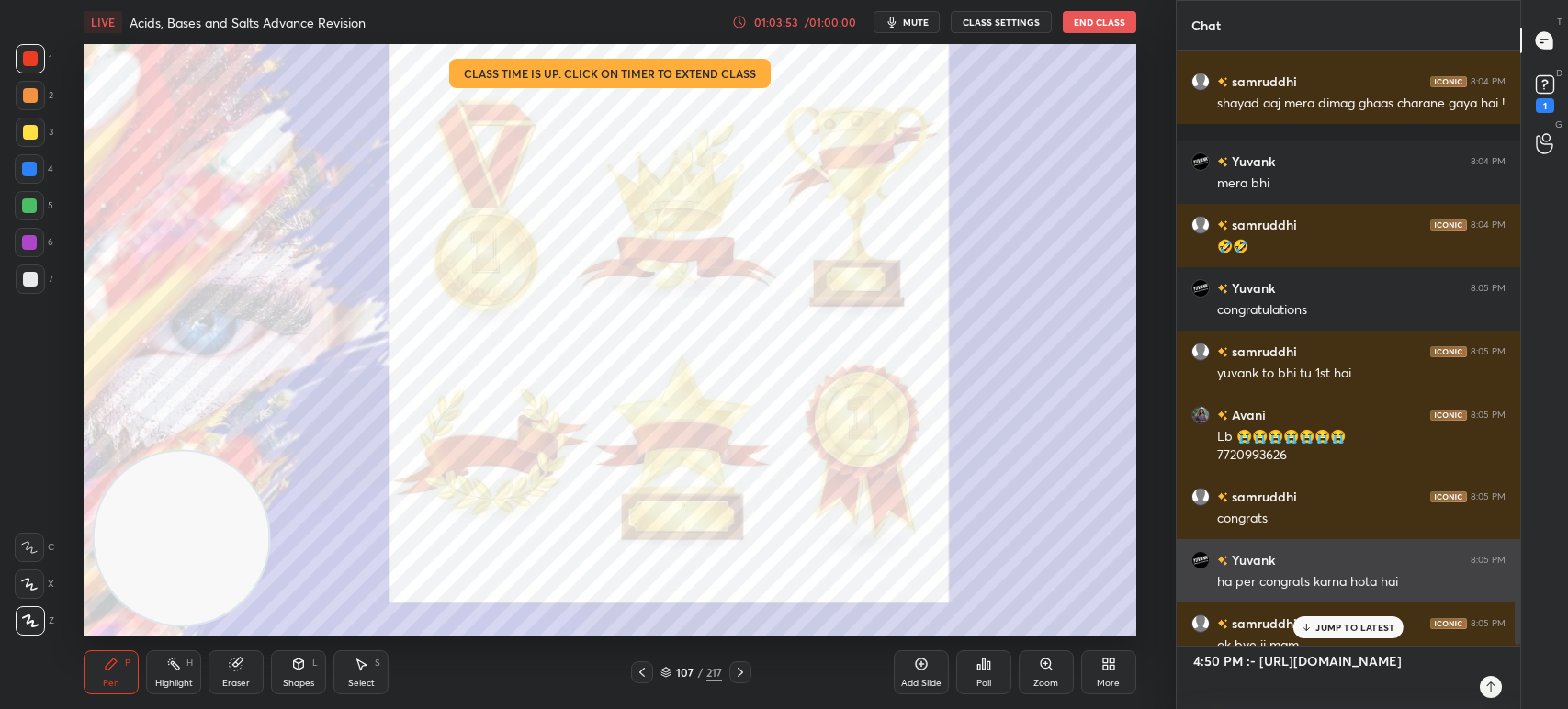
type textarea "x"
type textarea "4:50 PM :- [URL][DOMAIN_NAME]"
type textarea "x"
type textarea "4:50 PM :- [URL][DOMAIN_NAME]"
type textarea "x"
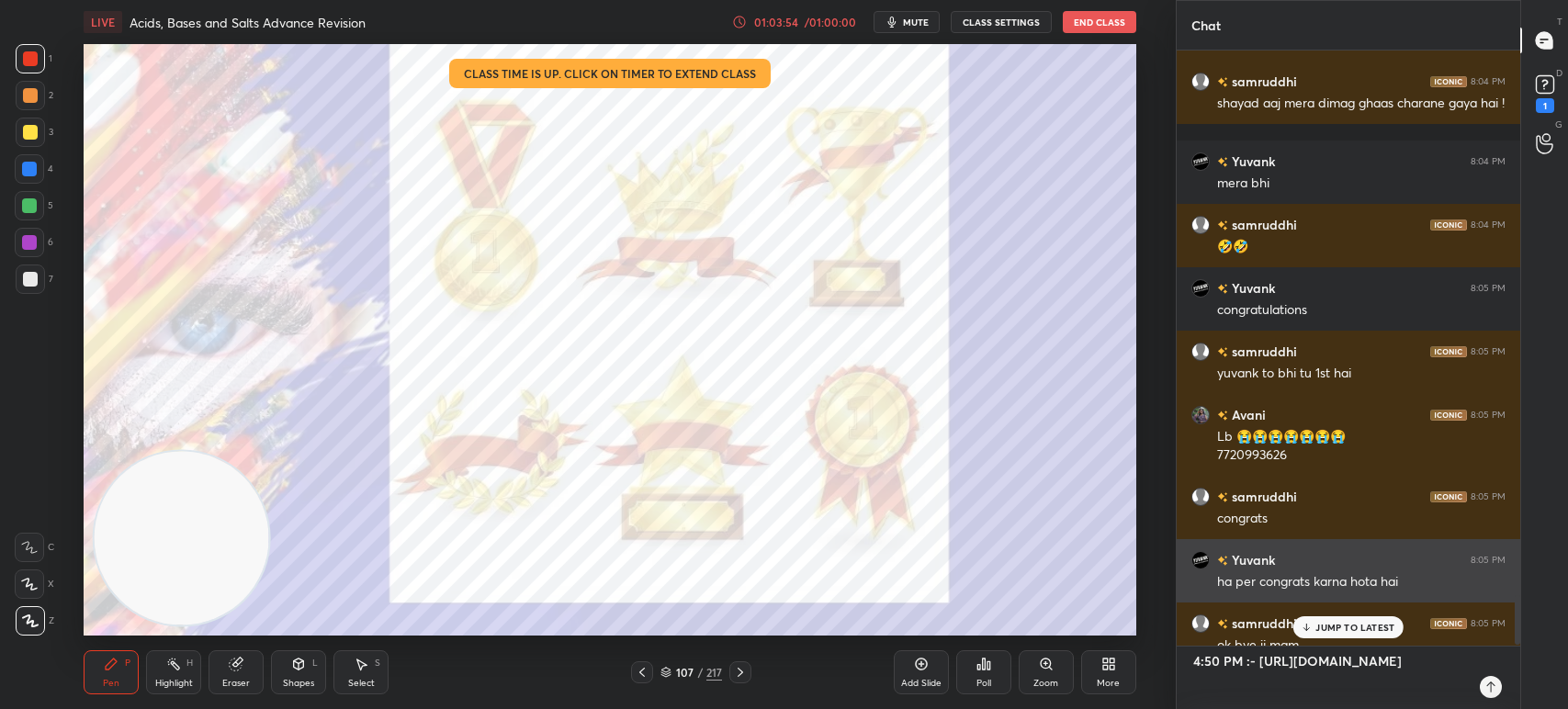
type textarea "4:50 PM :- [URL][DOMAIN_NAME]"
type textarea "x"
type textarea "4:50 PM :- [URL][DOMAIN_NAME]"
type textarea "x"
type textarea "4:50 PM :- [URL][DOMAIN_NAME]"
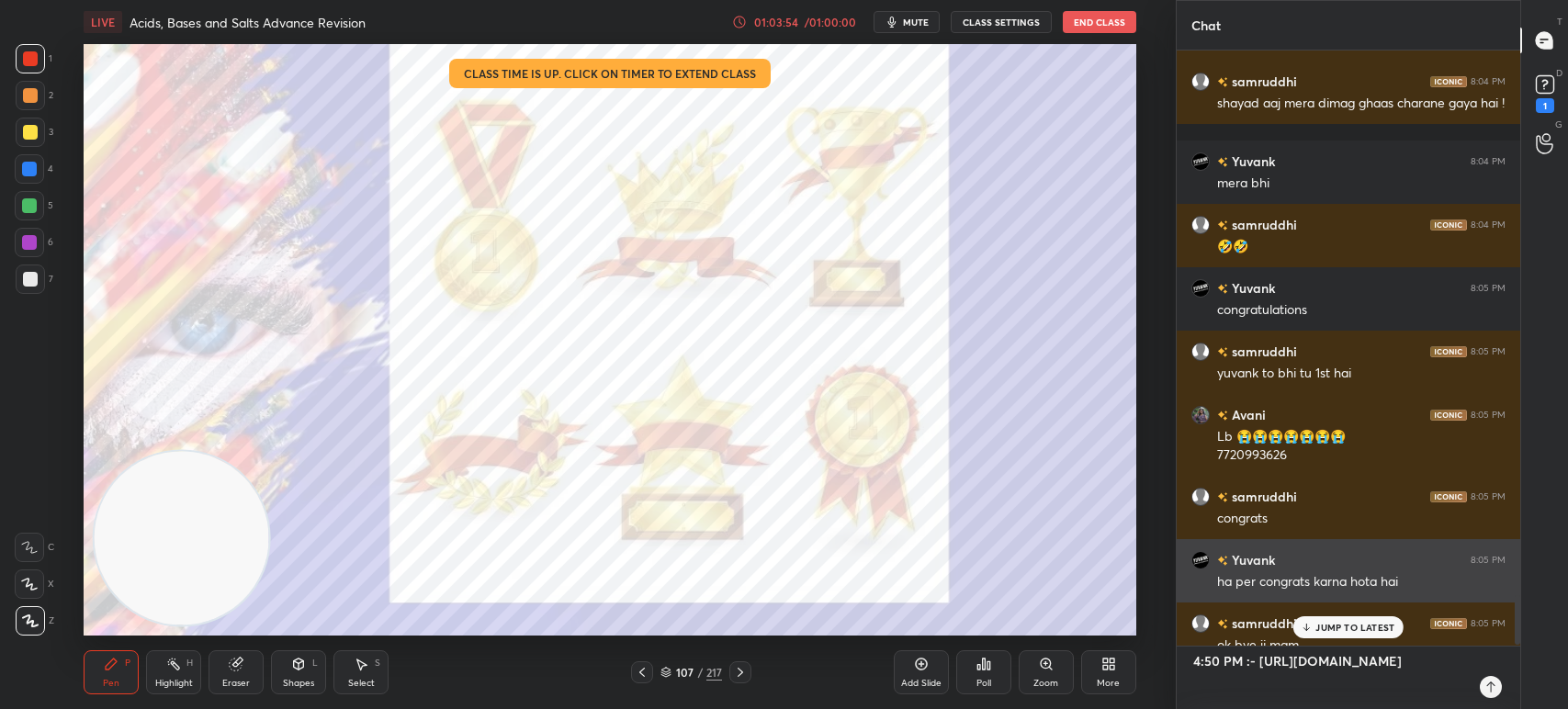
type textarea "x"
type textarea "4:50 PM :- [URL][DOMAIN_NAME]"
type textarea "x"
type textarea "4:50 PM :- [URL][DOMAIN_NAME]"
type textarea "x"
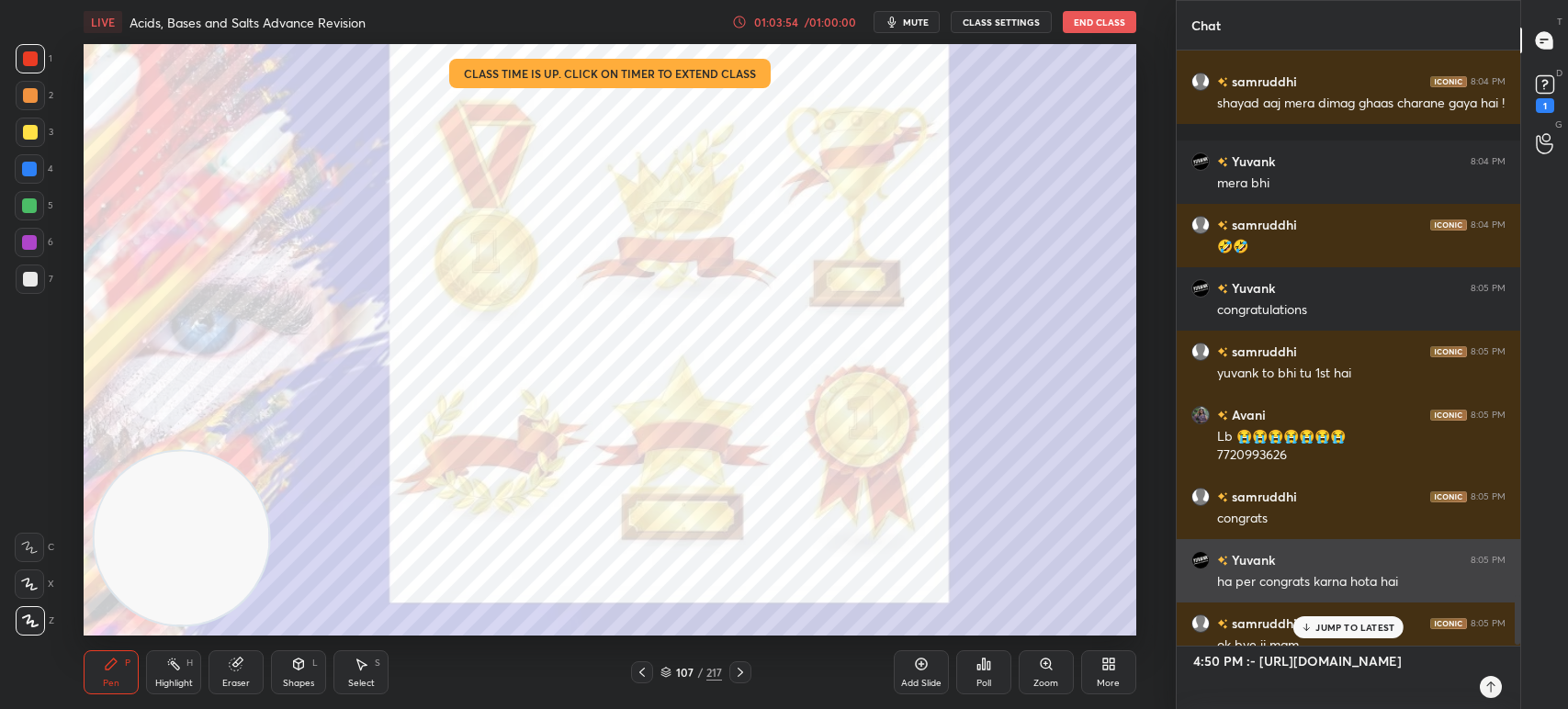
type textarea "4:50 PM :- [URL][DOMAIN_NAME]"
type textarea "x"
type textarea "4:50 PM :- [URL][DOMAIN_NAME]"
type textarea "x"
type textarea "4:50 PM :- [URL][DOMAIN_NAME] 5"
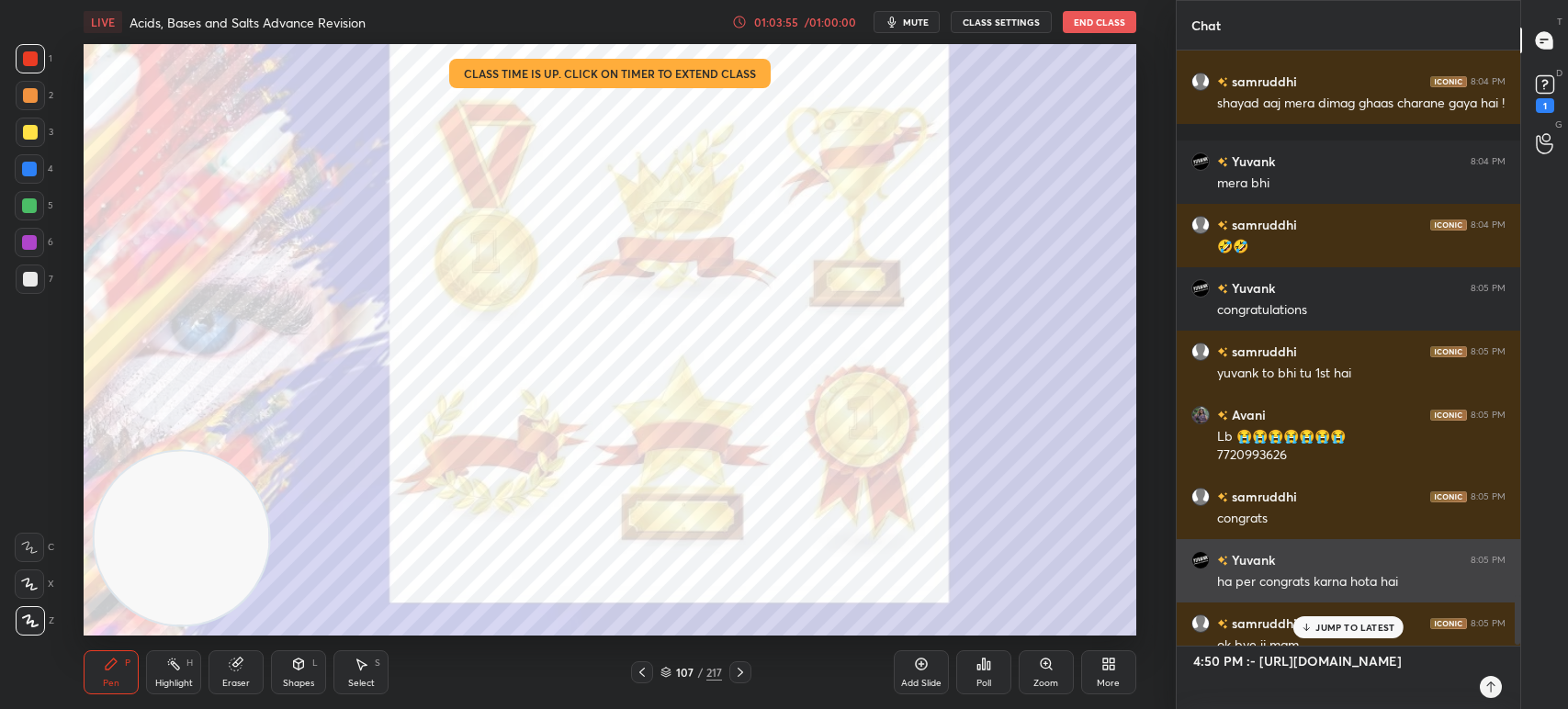
type textarea "x"
type textarea "4:50 PM :- [URL][DOMAIN_NAME] 5"
type textarea "x"
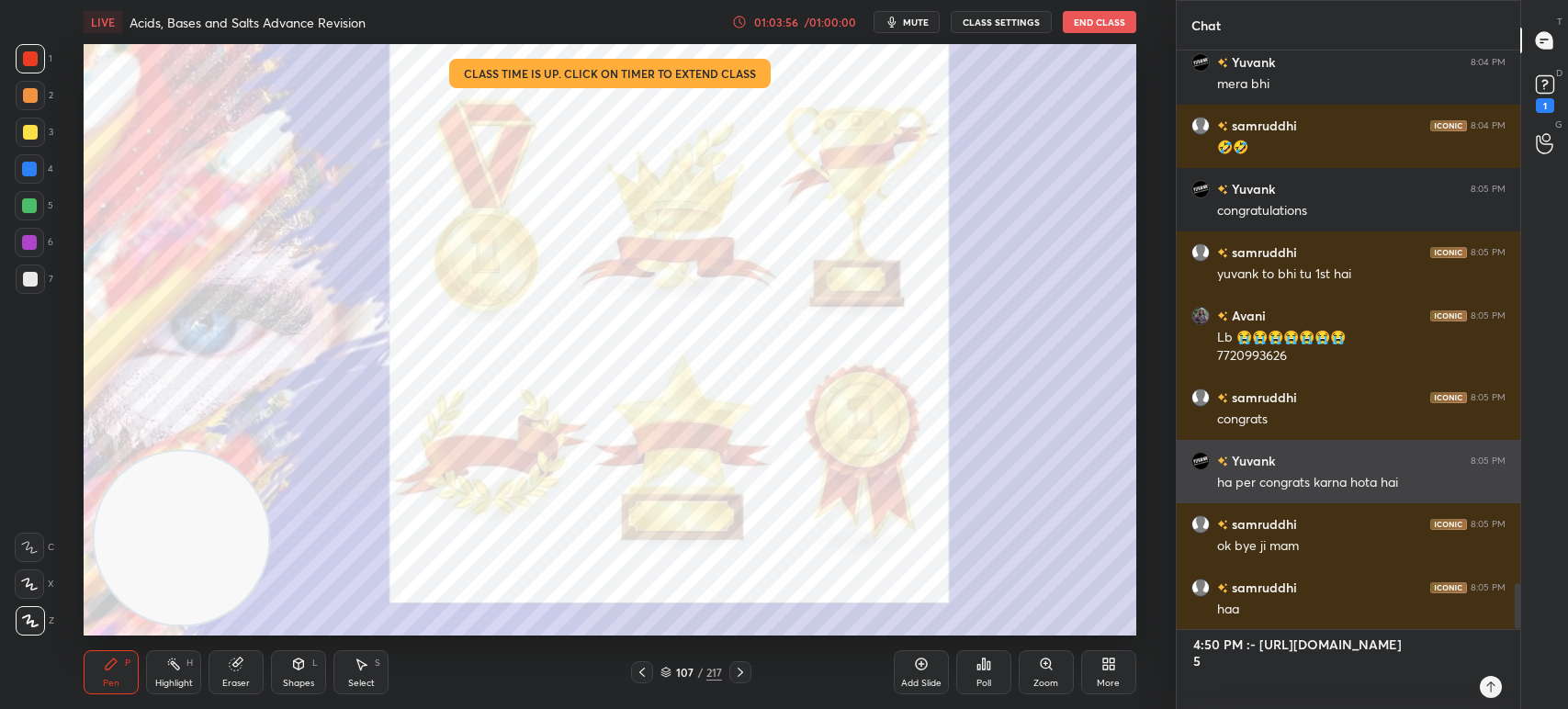
type textarea "4:50 PM :- [URL][DOMAIN_NAME] 5 :"
type textarea "x"
type textarea "4:50 PM :- [URL][DOMAIN_NAME] 5 :5"
type textarea "x"
type textarea "4:50 PM :- [URL][DOMAIN_NAME] 5 :55"
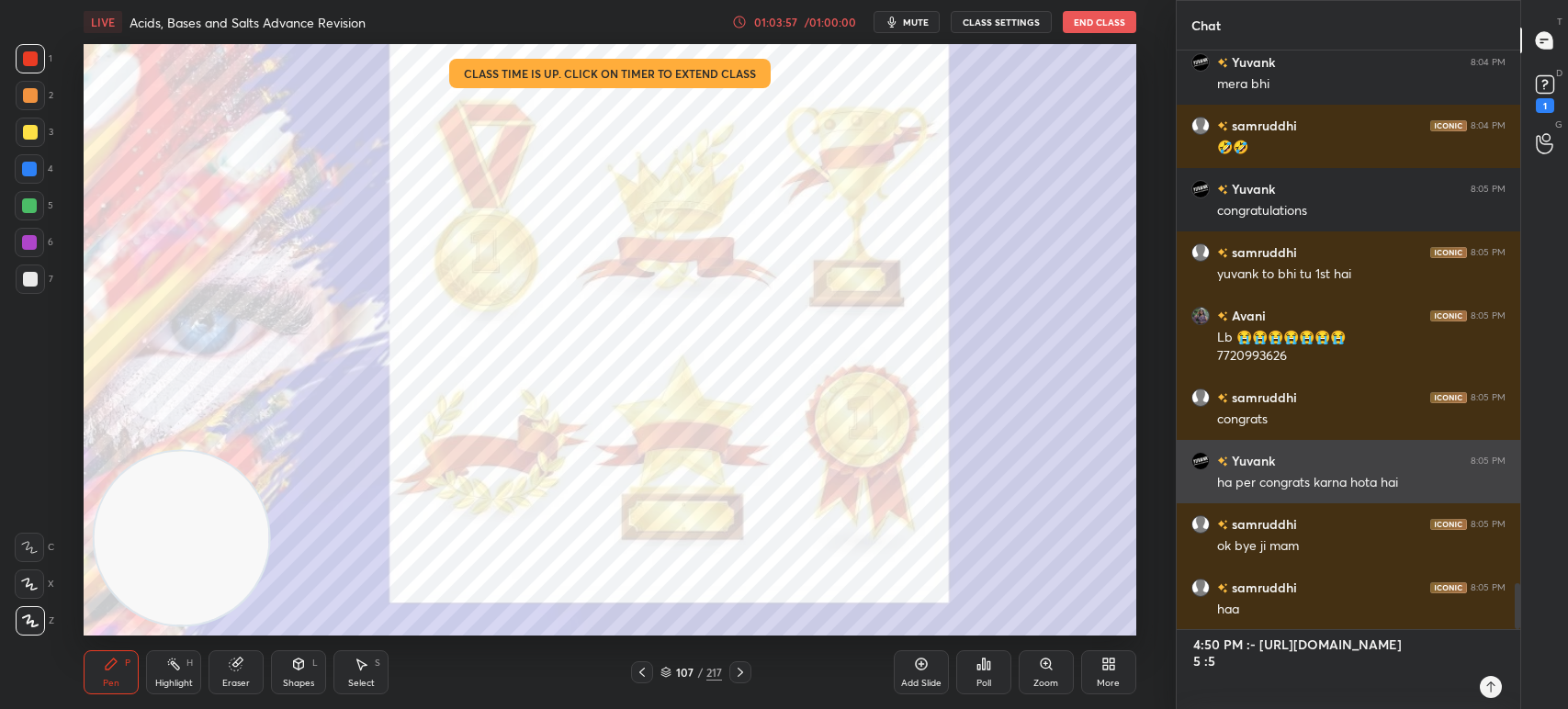
type textarea "x"
type textarea "4:50 PM :- [URL][DOMAIN_NAME] 5 :55"
type textarea "x"
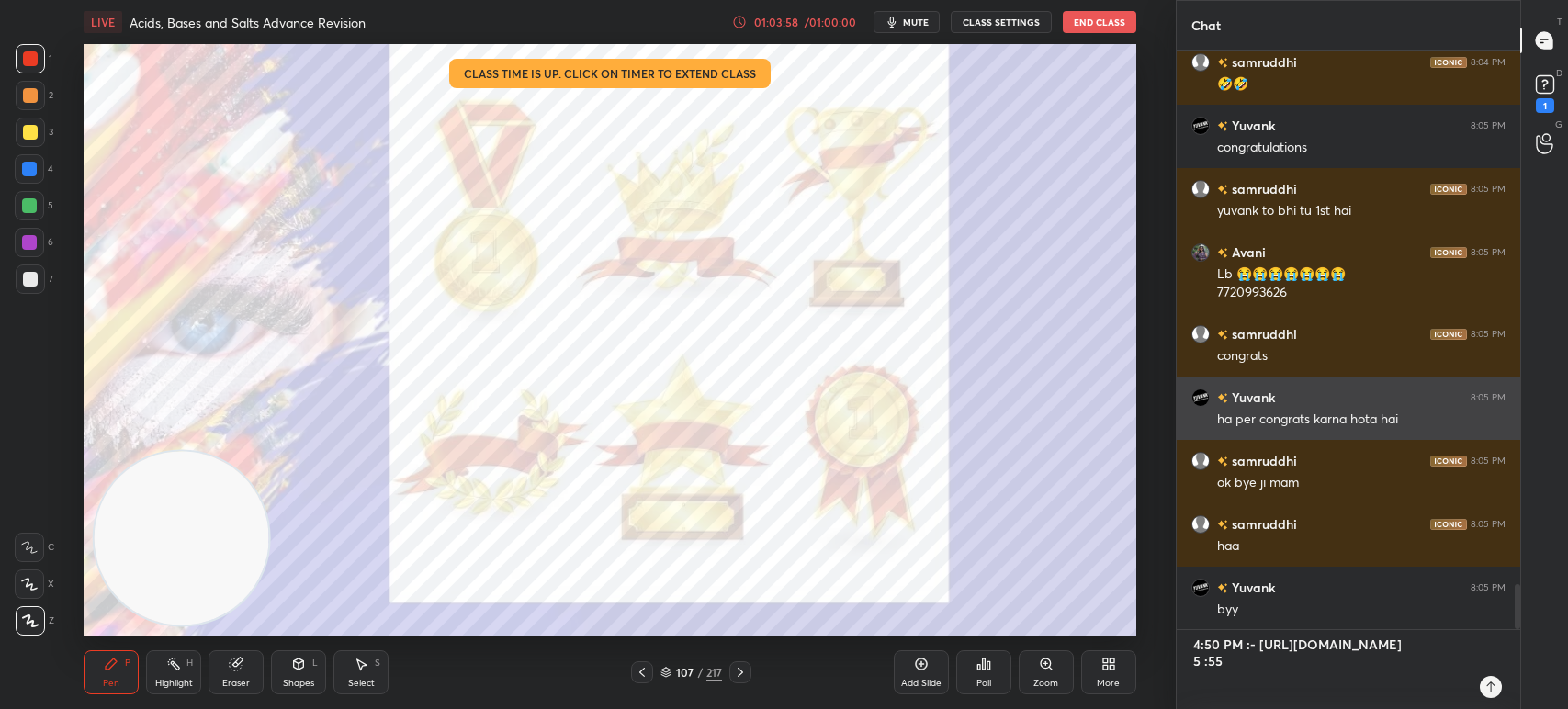
type textarea "4:50 PM :- [URL][DOMAIN_NAME] 5 :55 P"
type textarea "x"
type textarea "4:50 PM :- [URL][DOMAIN_NAME] 5 :55 PM"
type textarea "x"
type textarea "4:50 PM :- [URL][DOMAIN_NAME] 5 :55 PM"
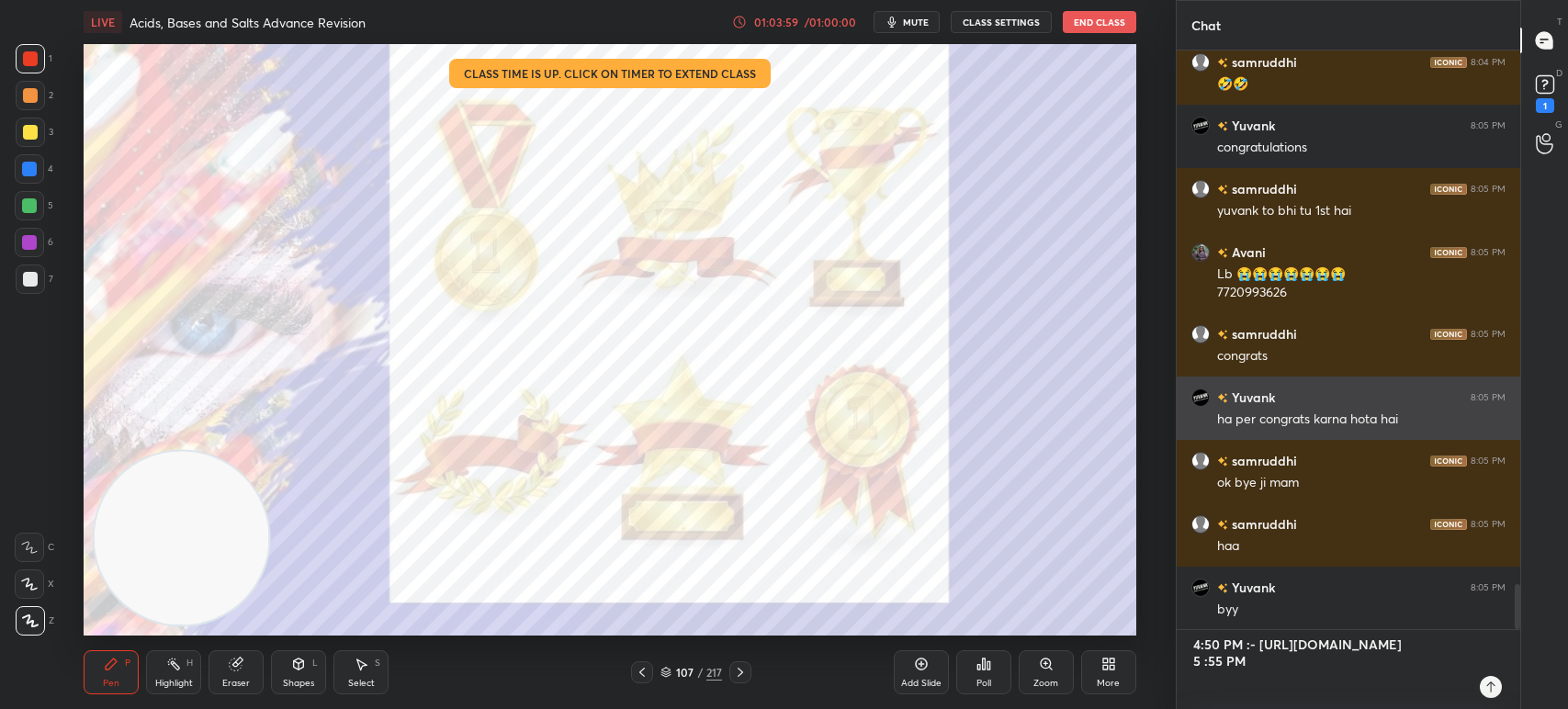
type textarea "x"
type textarea "4:50 PM :- [URL][DOMAIN_NAME] 5 :55 PM :"
type textarea "x"
type textarea "4:50 PM :- [URL][DOMAIN_NAME] 5 :55 PM :-"
type textarea "x"
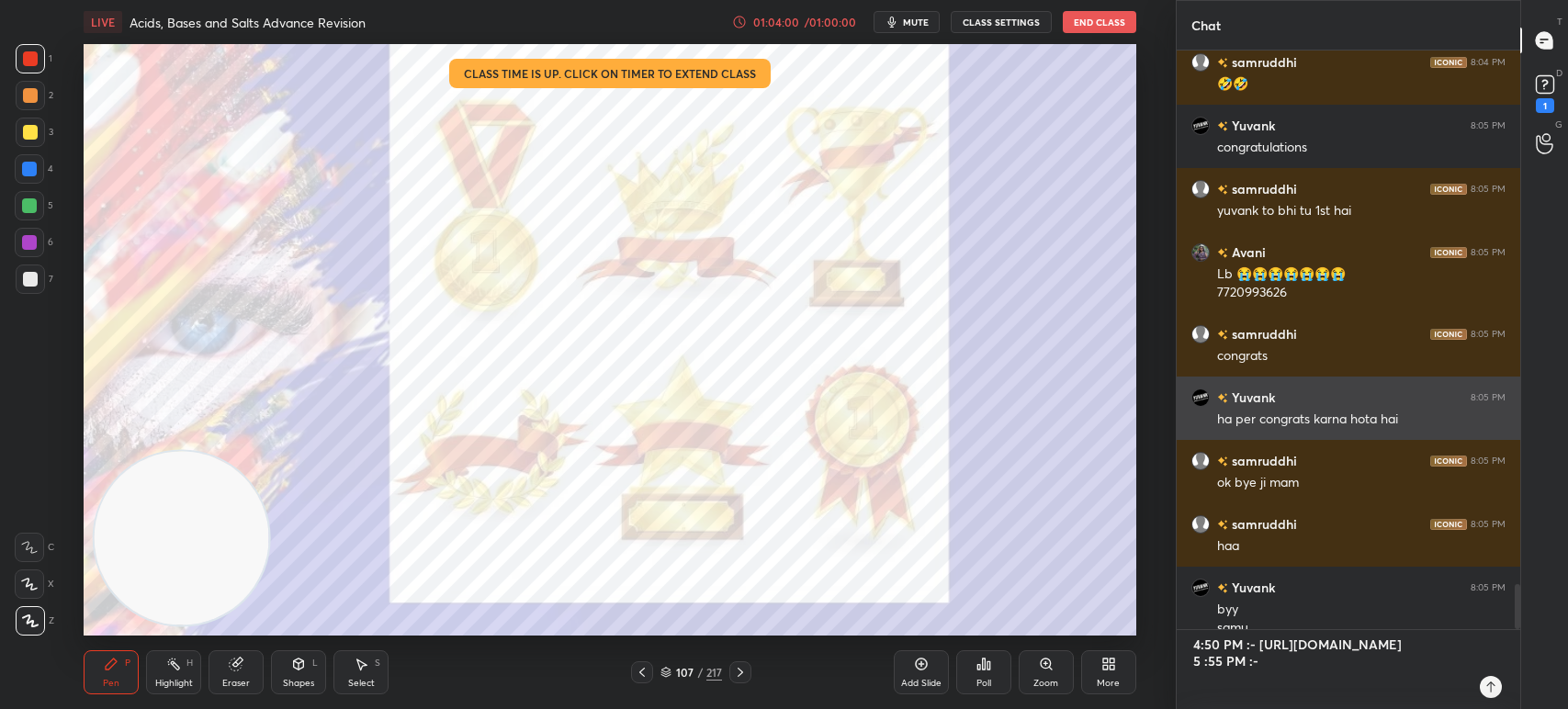
scroll to position [6829, 0]
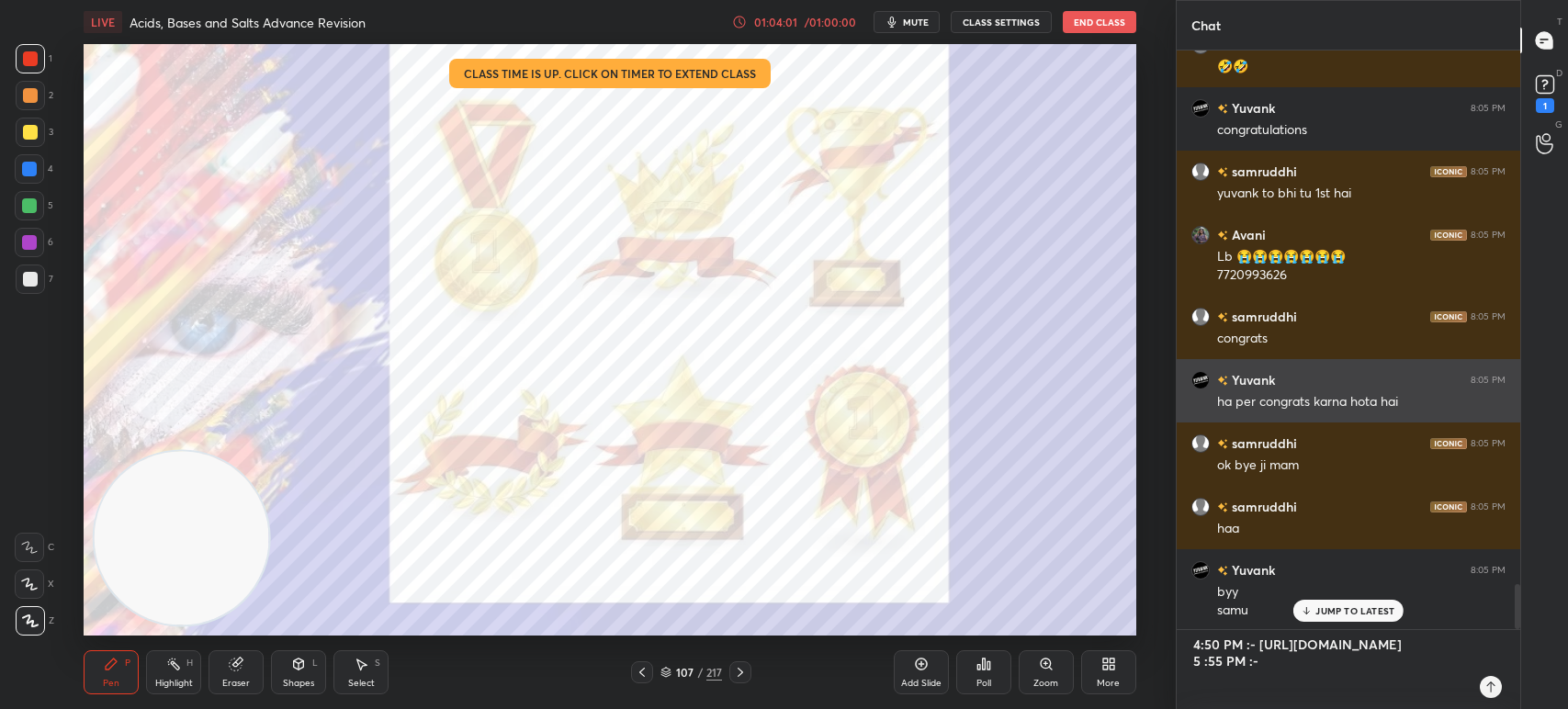
type textarea "4:50 PM :- [URL][DOMAIN_NAME] 5 :55 PM :-"
type textarea "x"
type textarea "4:50 PM :- [URL][DOMAIN_NAME] 5 :55 PM :-"
type textarea "x"
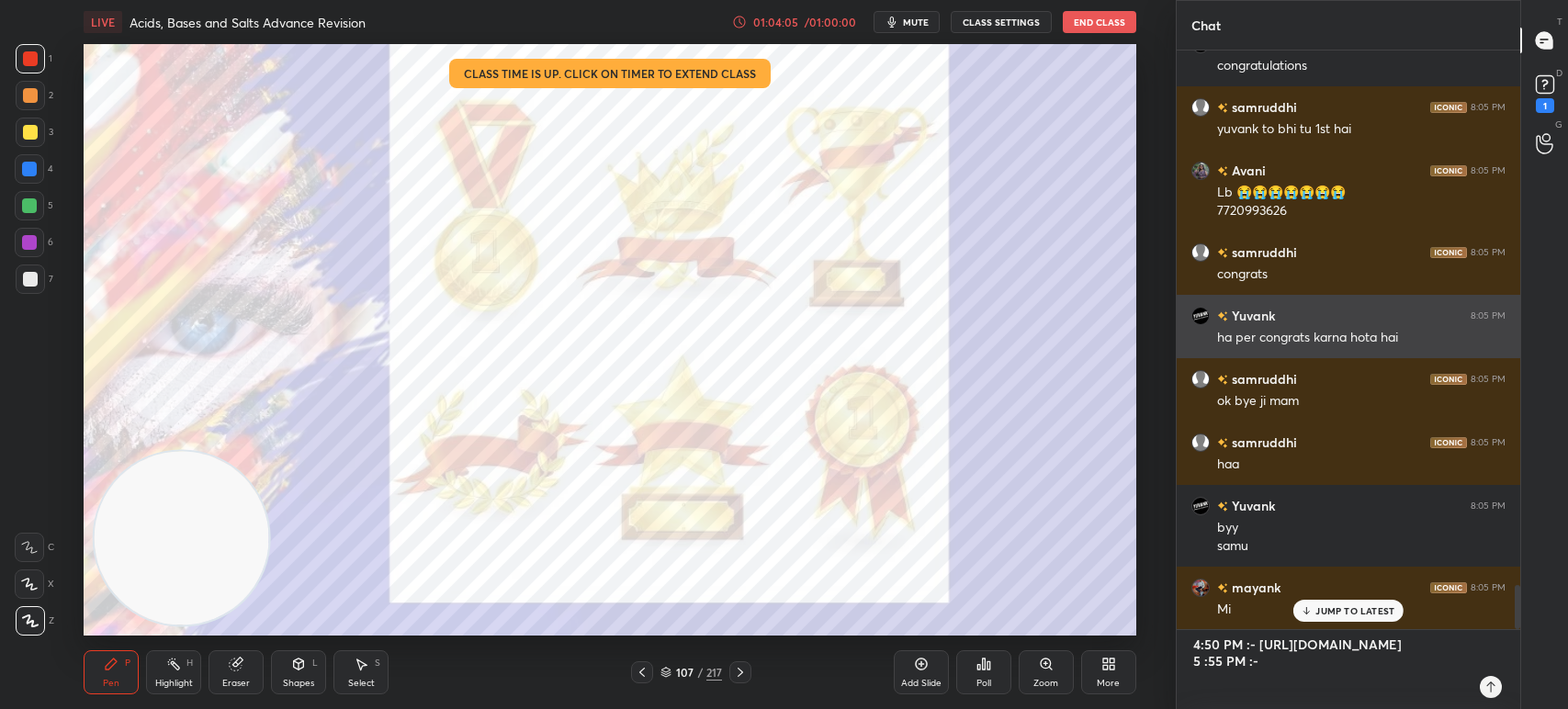
scroll to position [6955, 0]
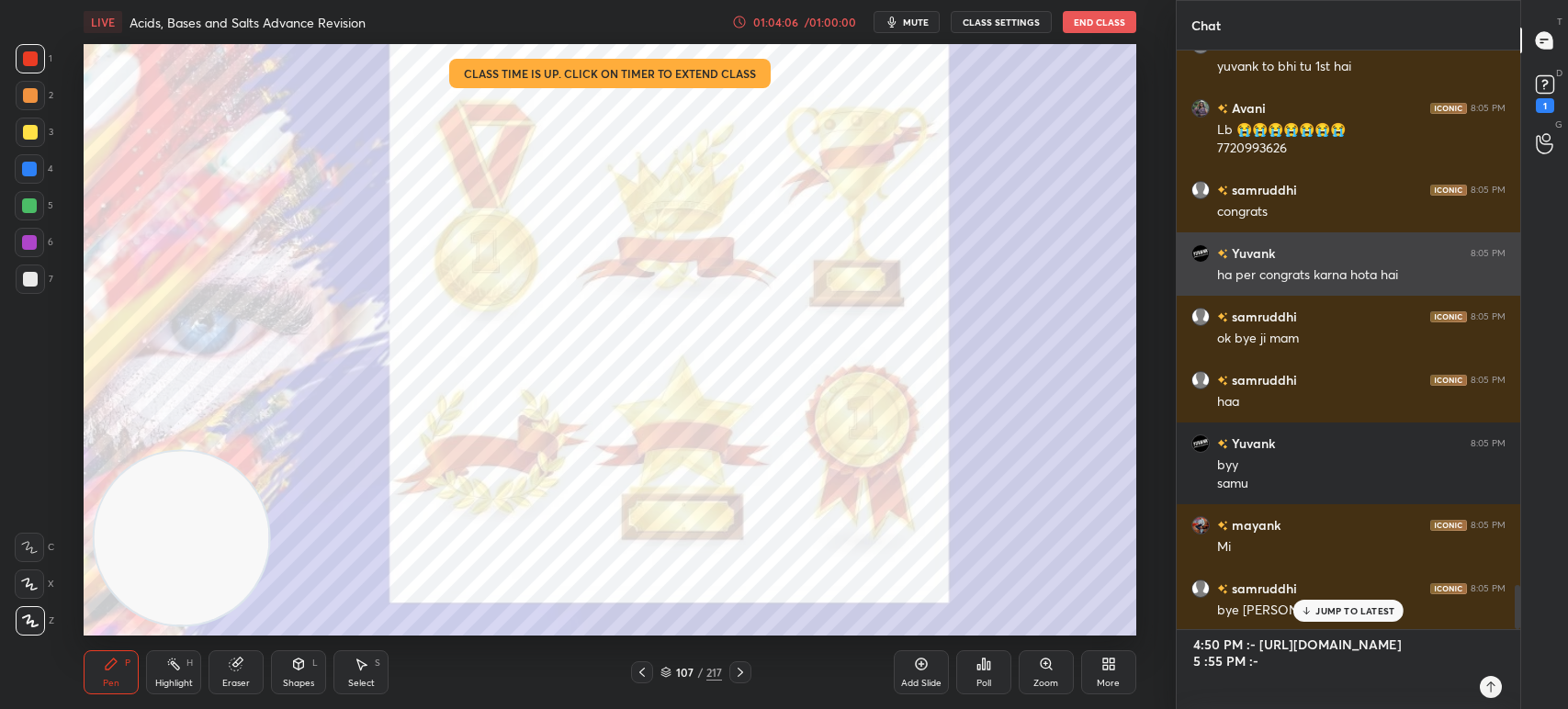
paste textarea "[URL][DOMAIN_NAME]"
type textarea "4:50 PM :- [URL][DOMAIN_NAME] 5 :55 PM :- [URL][DOMAIN_NAME]"
type textarea "x"
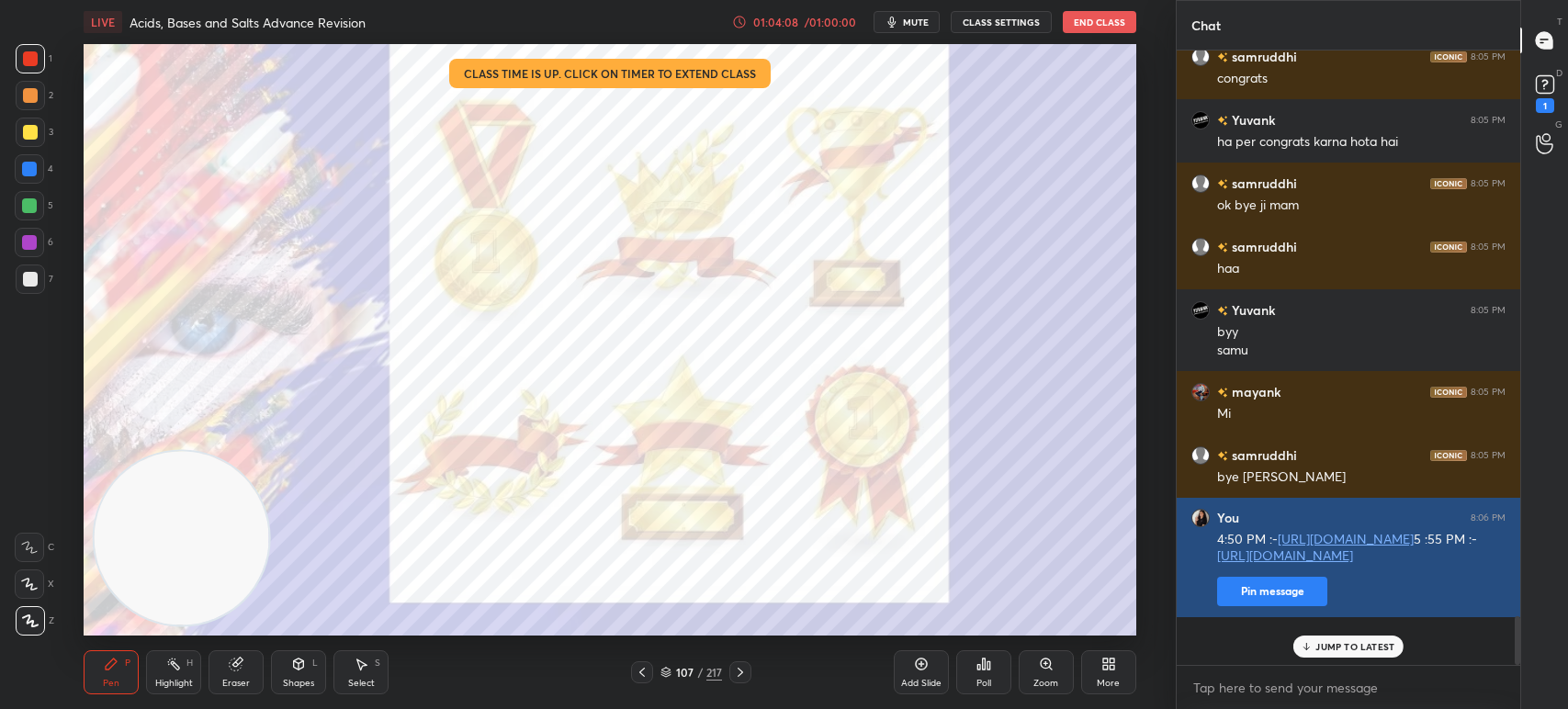
click at [1264, 607] on button "Pin message" at bounding box center [1272, 592] width 110 height 30
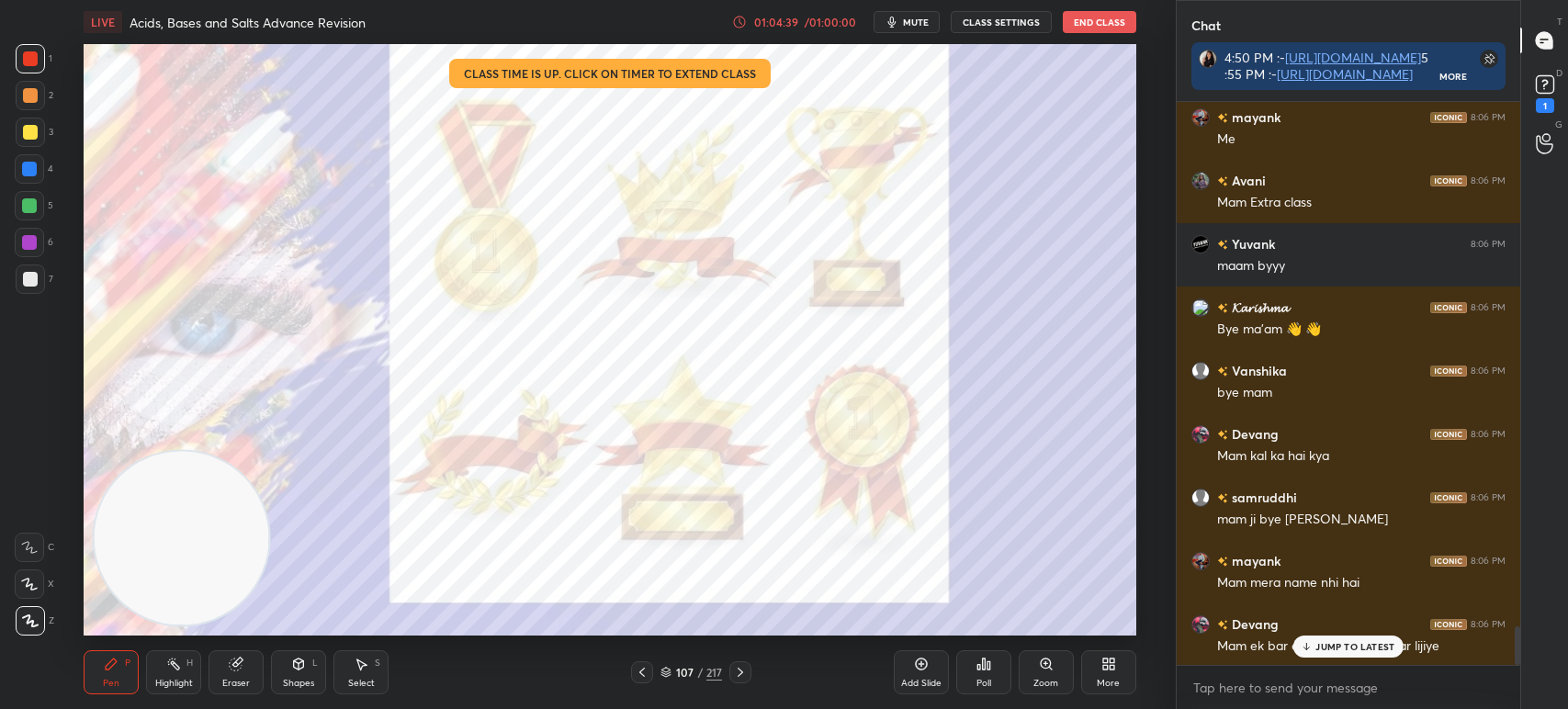
click at [1086, 17] on button "End Class" at bounding box center [1099, 22] width 74 height 22
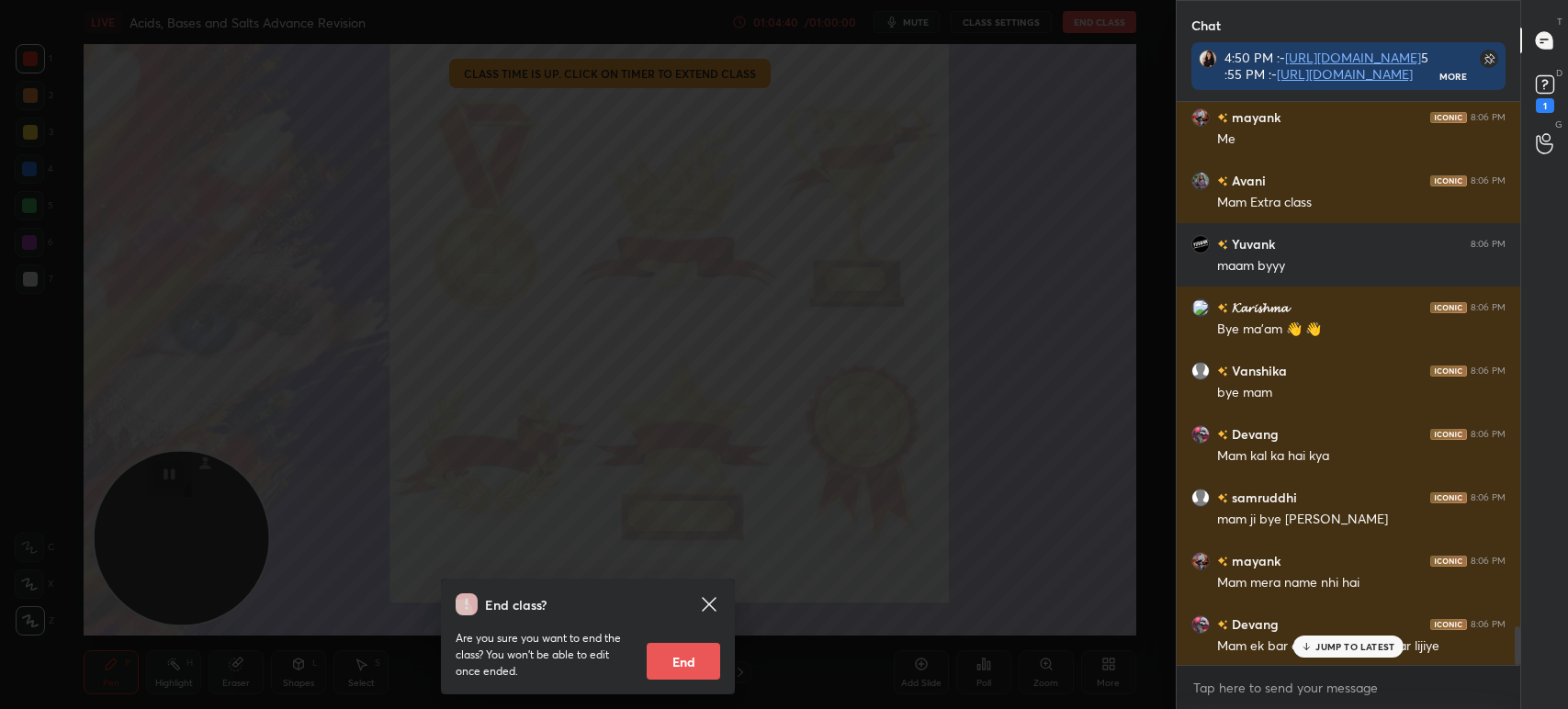
click at [680, 667] on button "End" at bounding box center [683, 661] width 74 height 36
type textarea "x"
